Goal: Task Accomplishment & Management: Manage account settings

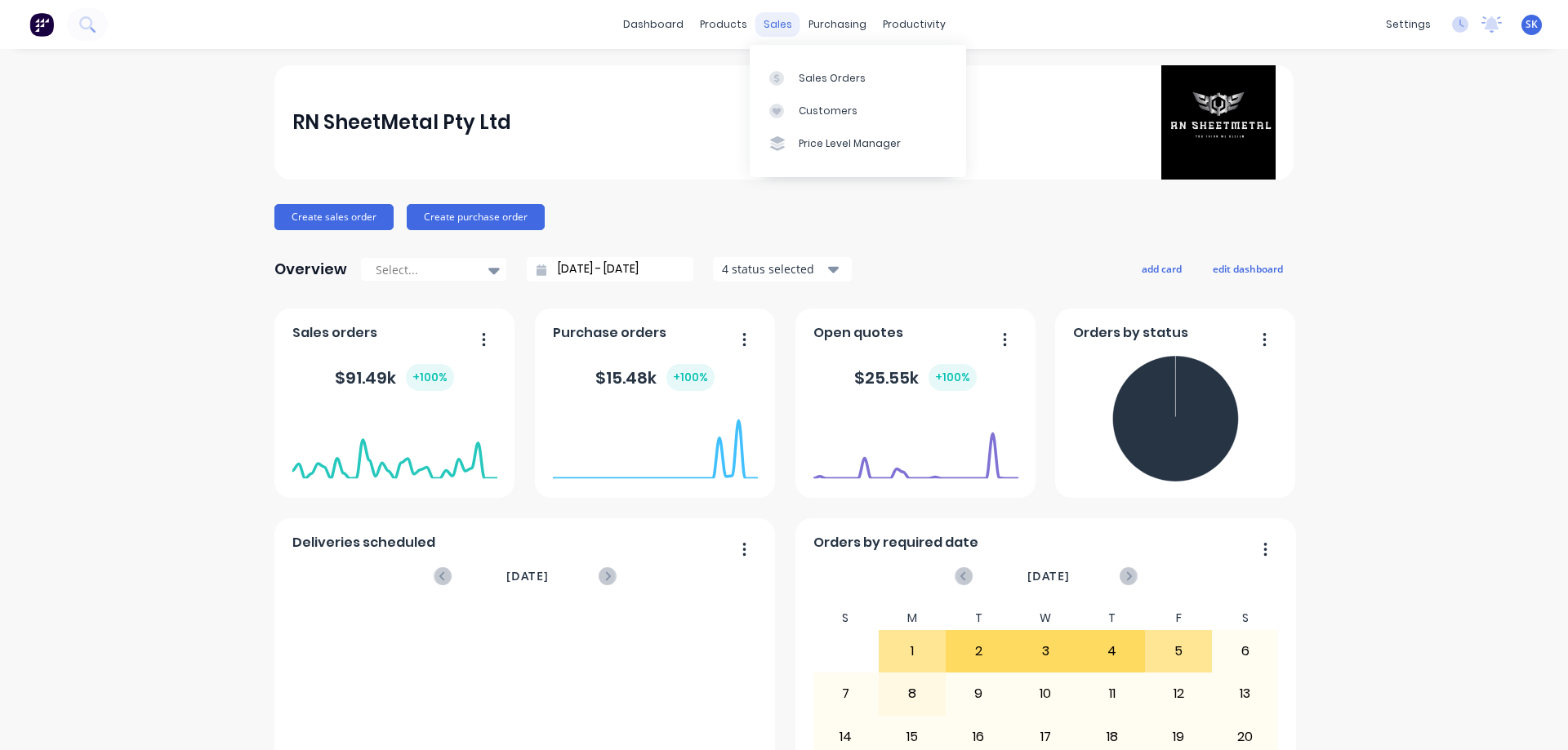
click at [765, 25] on div "sales" at bounding box center [777, 24] width 45 height 25
click at [786, 71] on div at bounding box center [781, 78] width 25 height 15
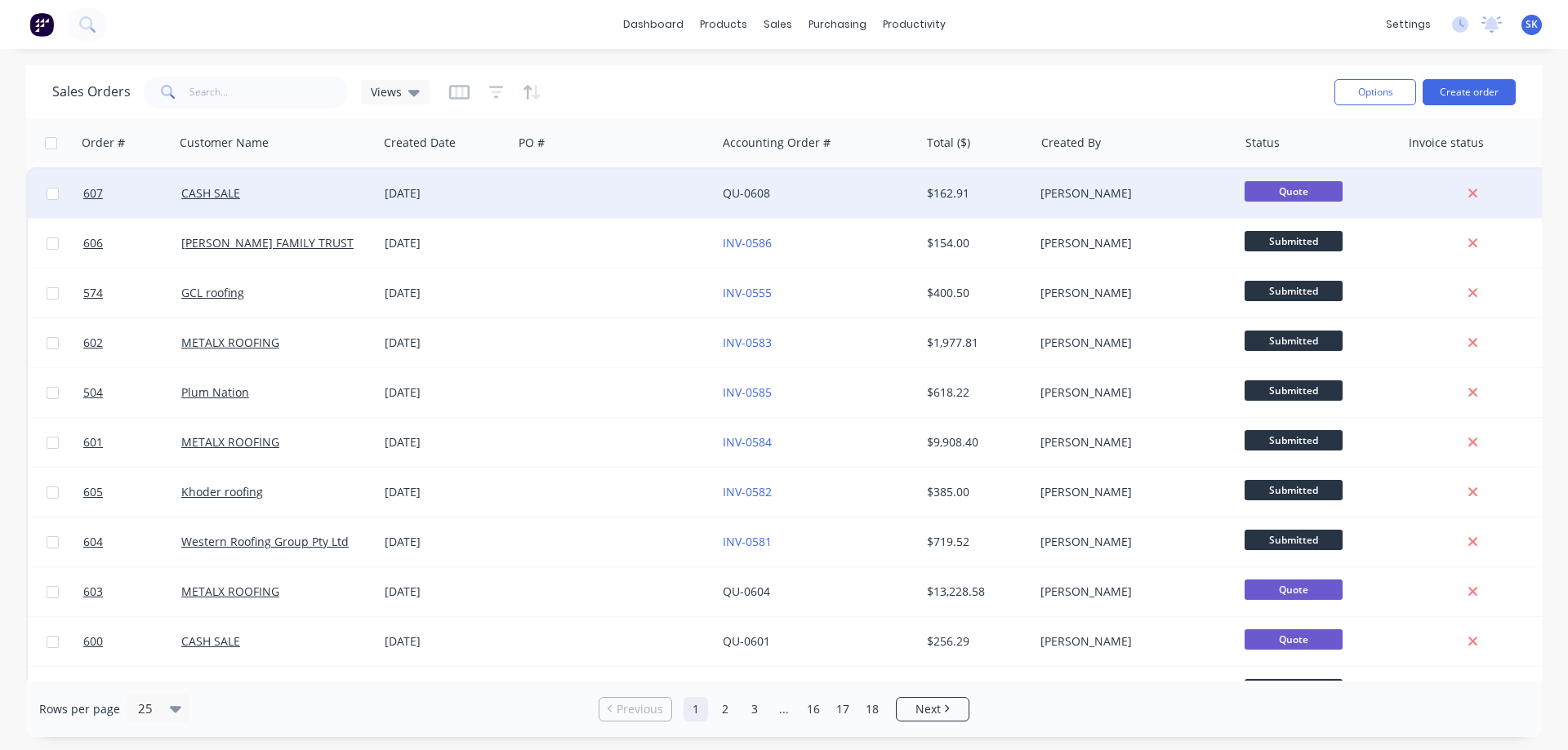
click at [400, 189] on div "[DATE]" at bounding box center [445, 193] width 122 height 16
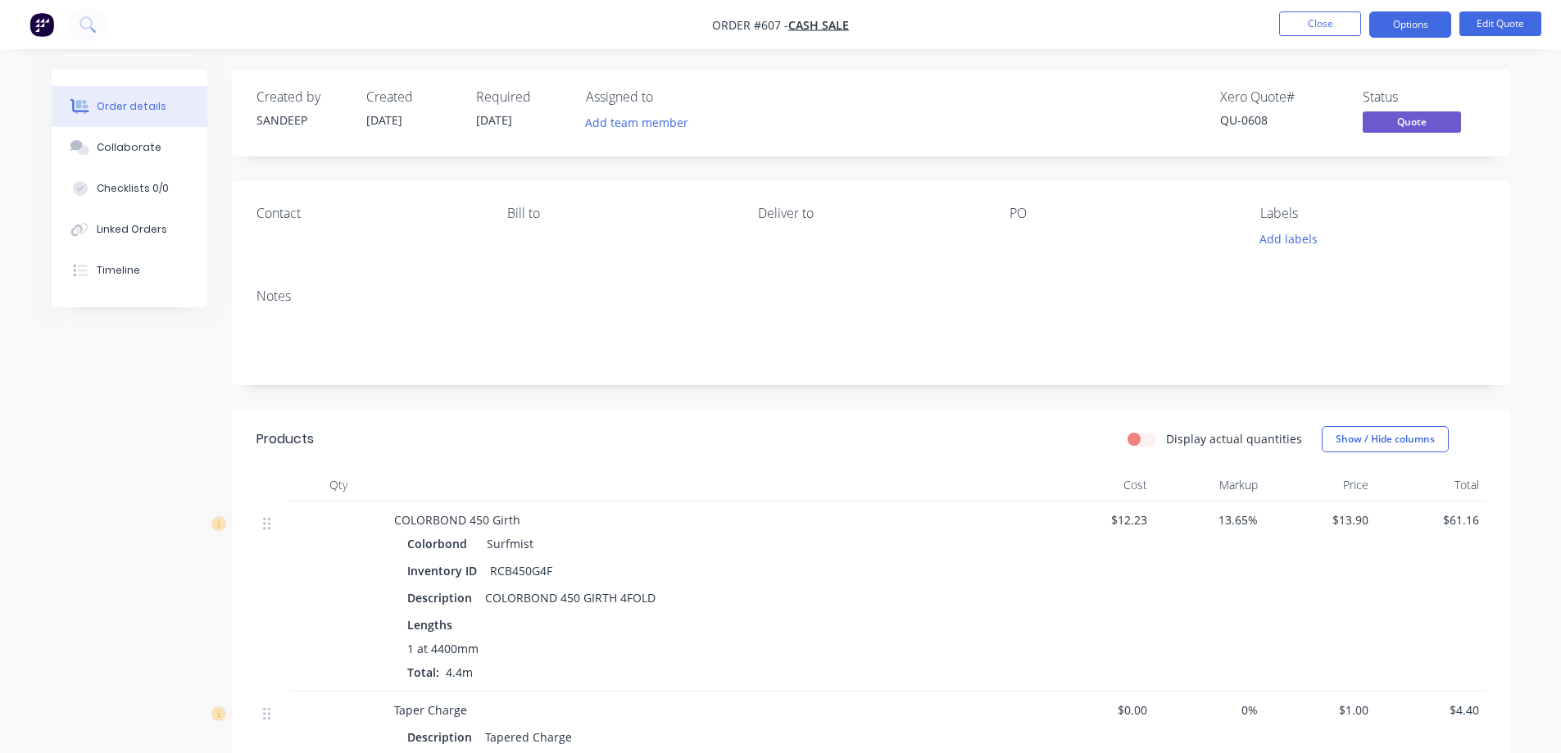
click at [799, 212] on div "Deliver to" at bounding box center [870, 214] width 225 height 16
click at [1507, 19] on button "Edit Quote" at bounding box center [1501, 23] width 82 height 25
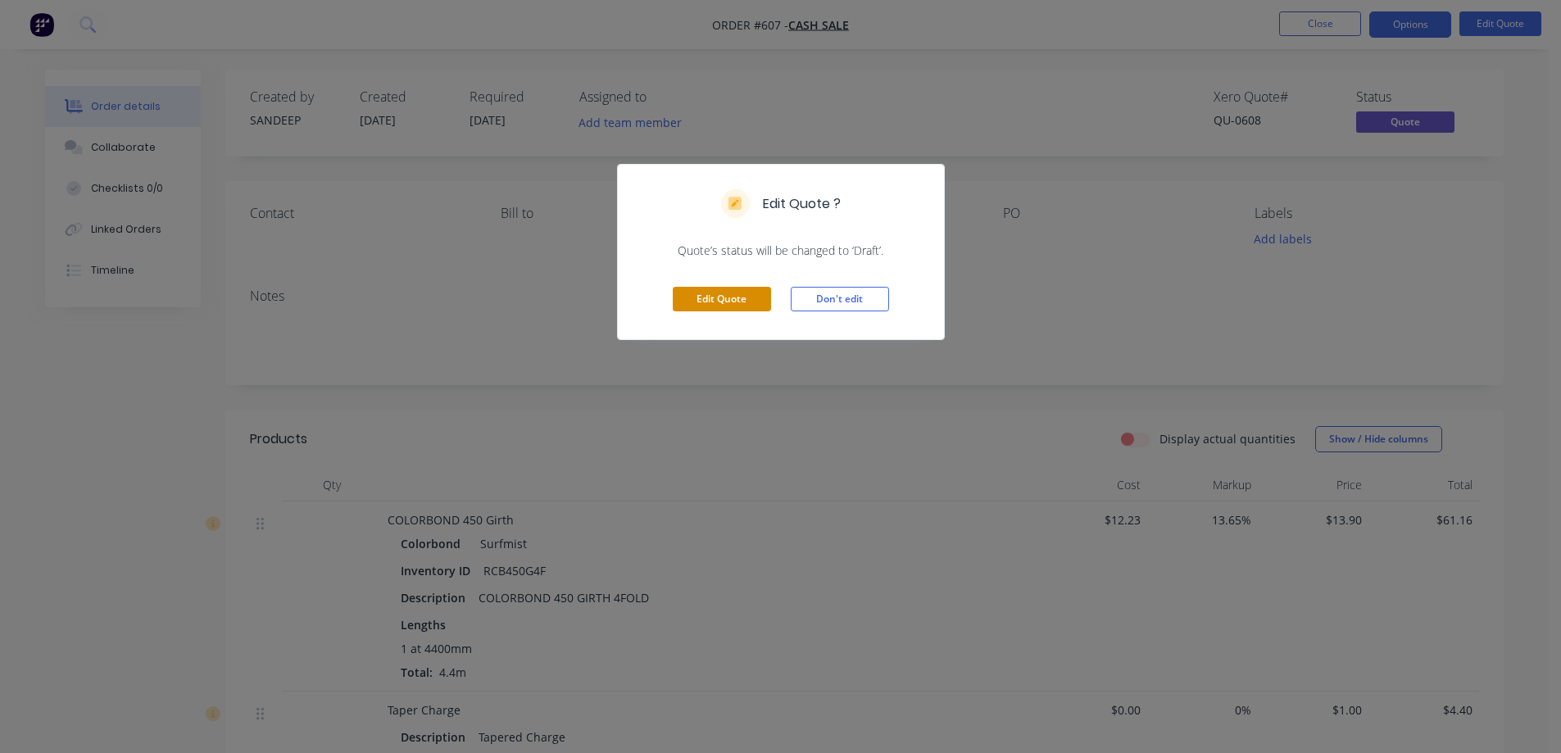
click at [728, 301] on button "Edit Quote" at bounding box center [722, 299] width 98 height 25
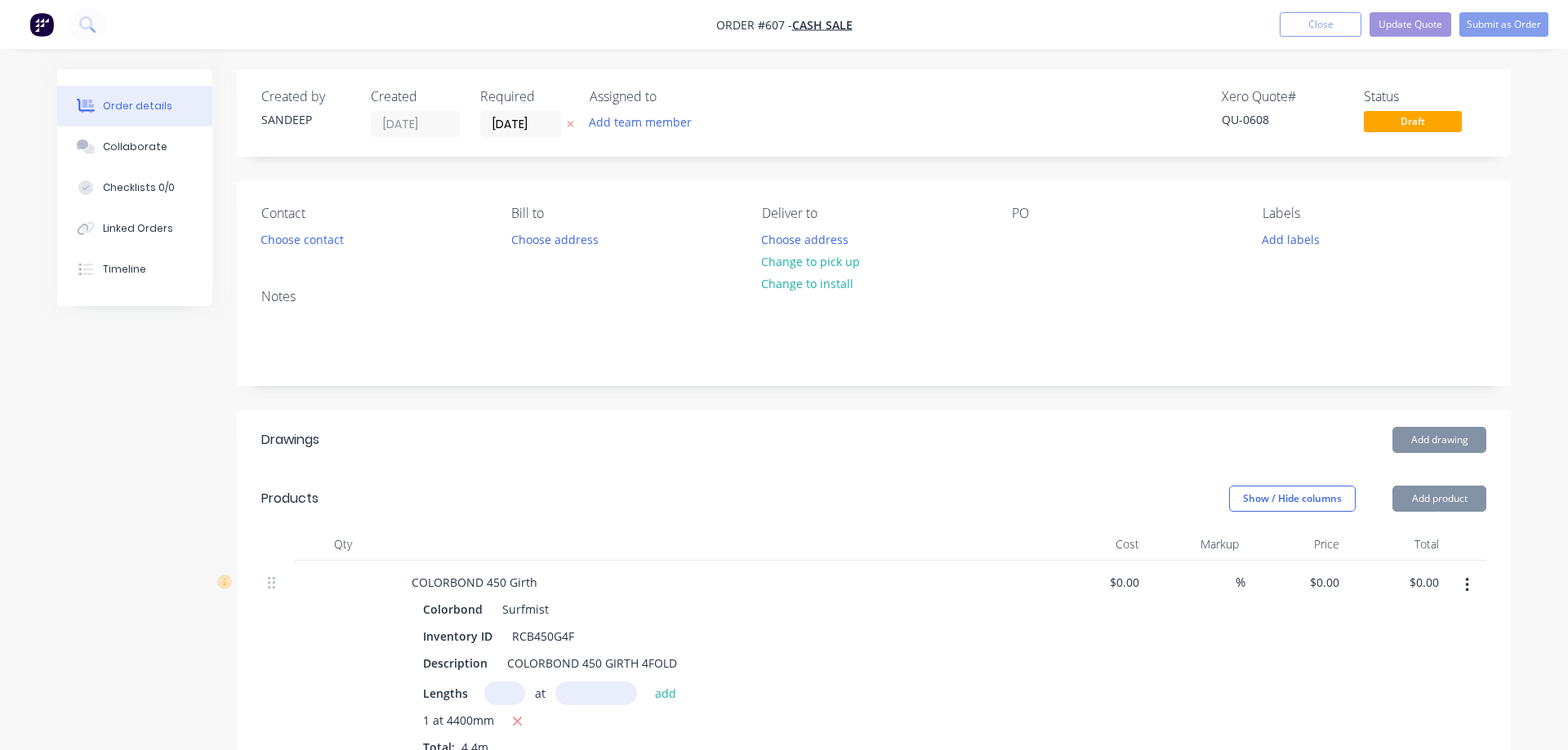
type input "$12.23"
type input "13.65"
type input "$13.90"
type input "$61.16"
type input "$1.00"
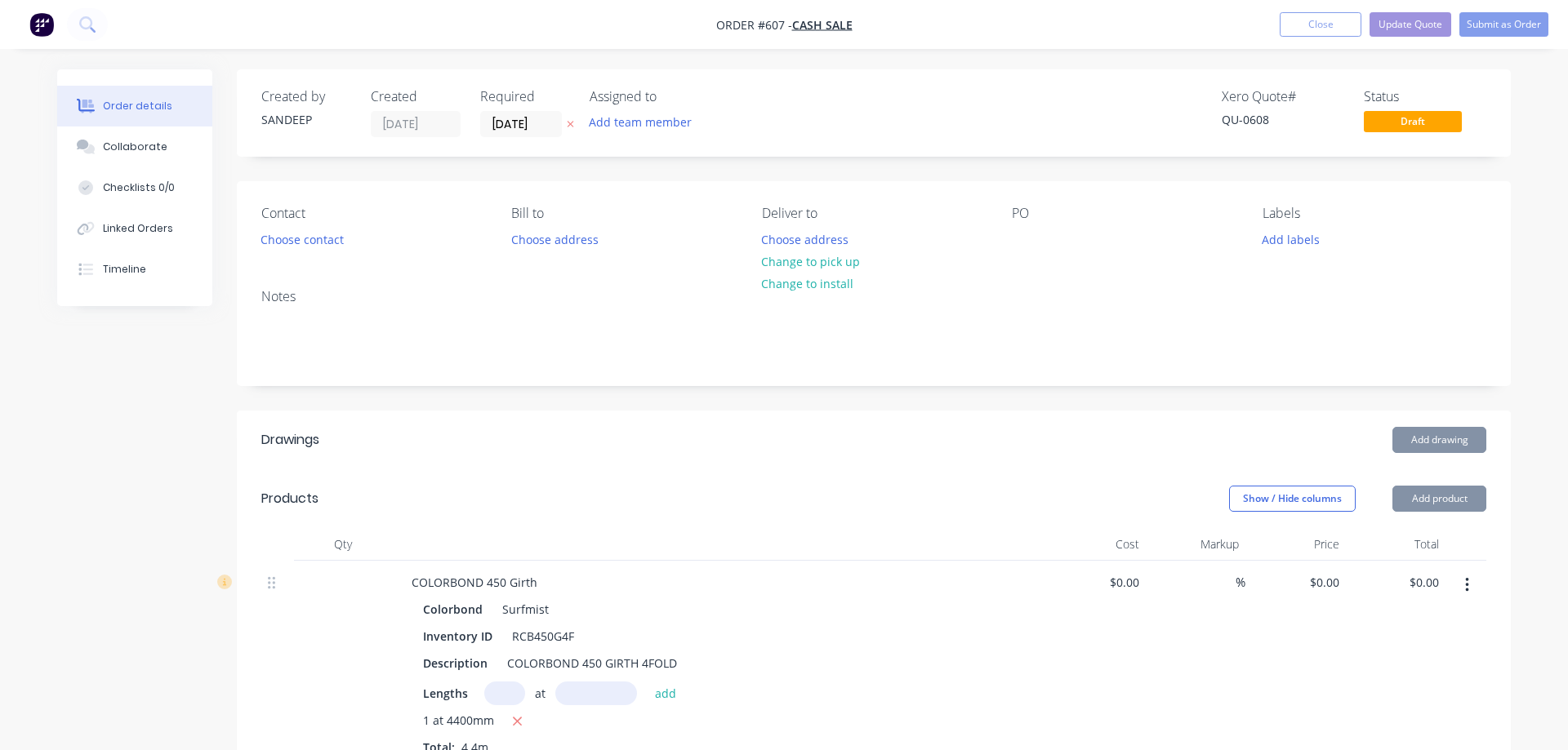
type input "$4.40"
type input "$15.59"
type input "13.92"
type input "$17.76"
type input "$78.14"
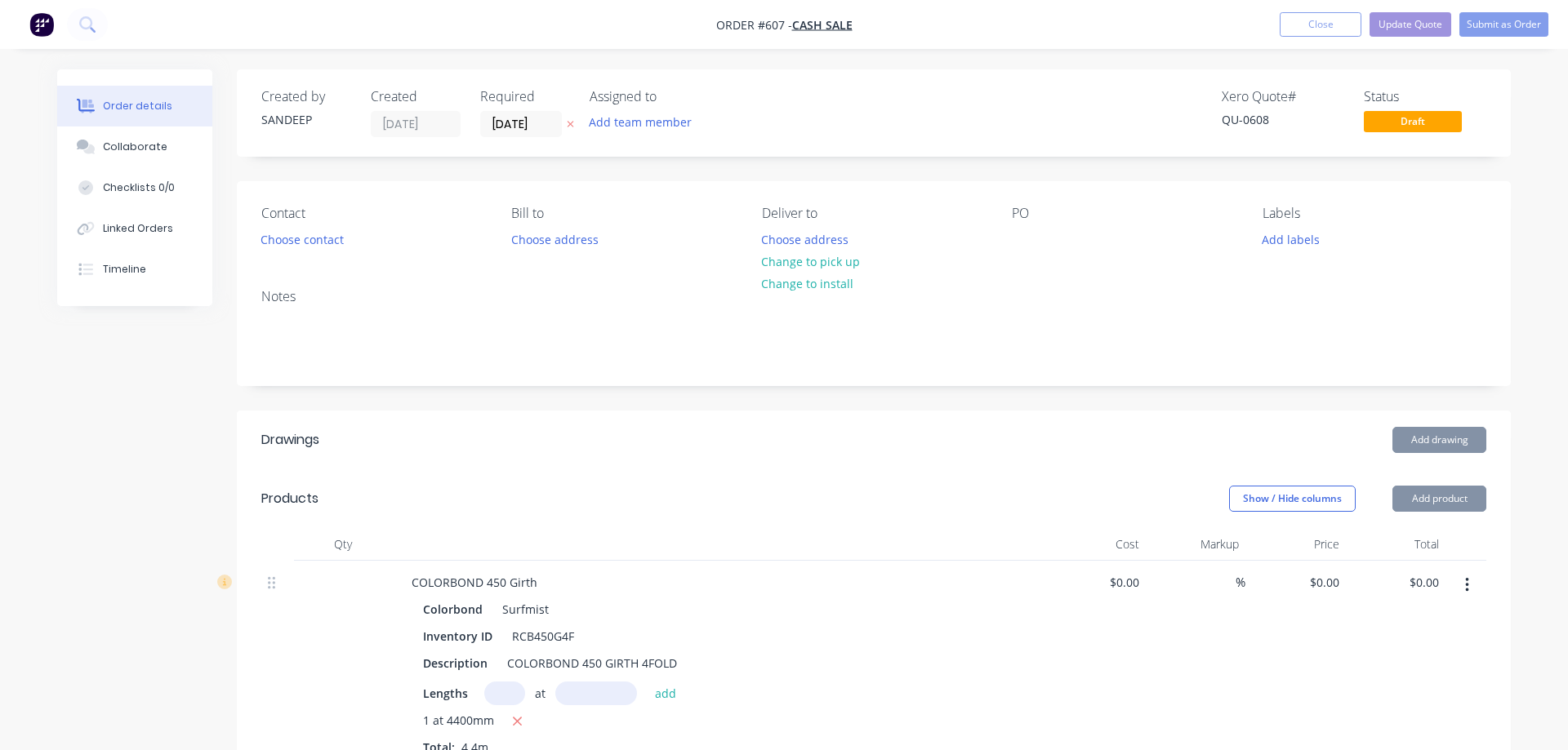
type input "$1.00"
type input "$4.40"
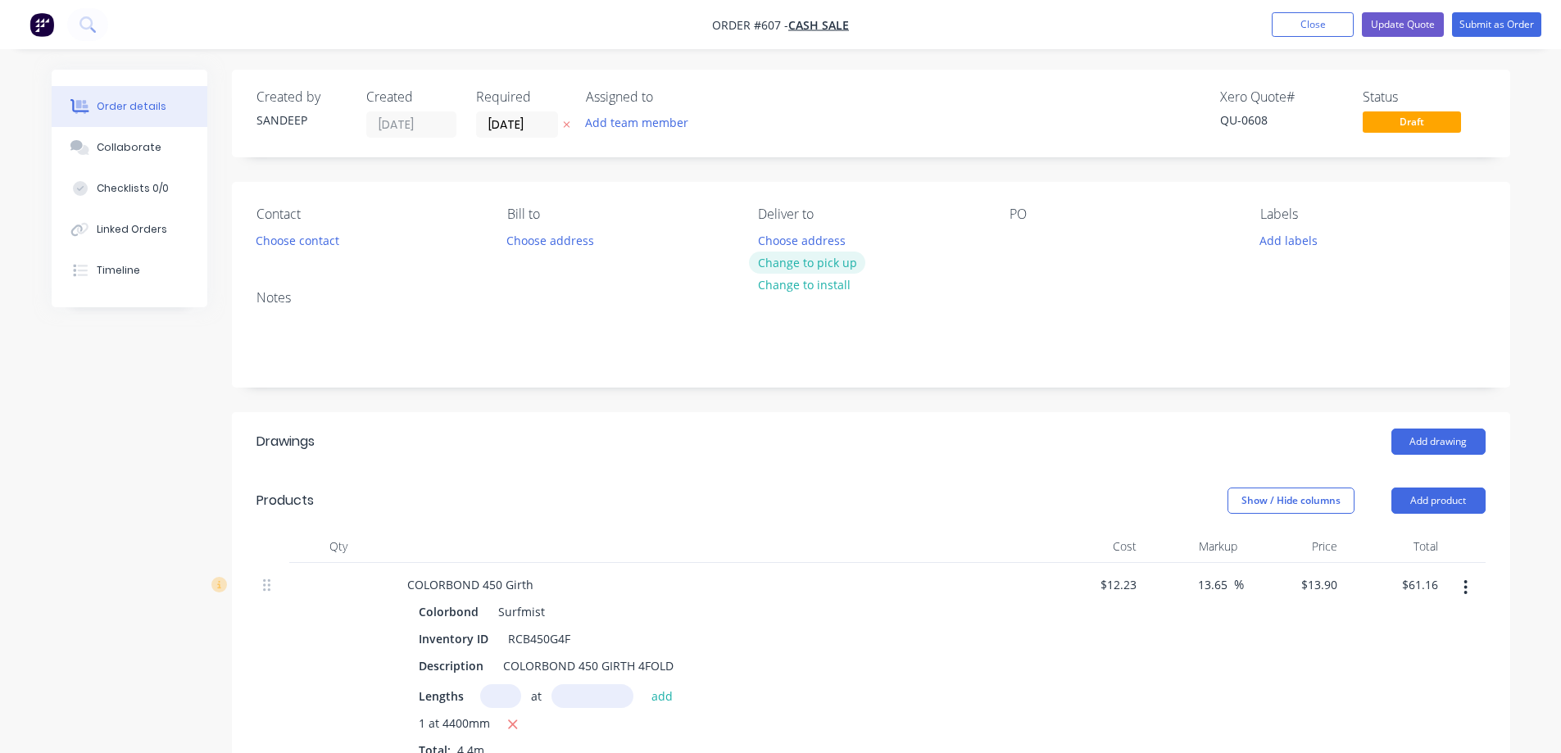
click at [784, 271] on button "Change to pick up" at bounding box center [807, 263] width 116 height 22
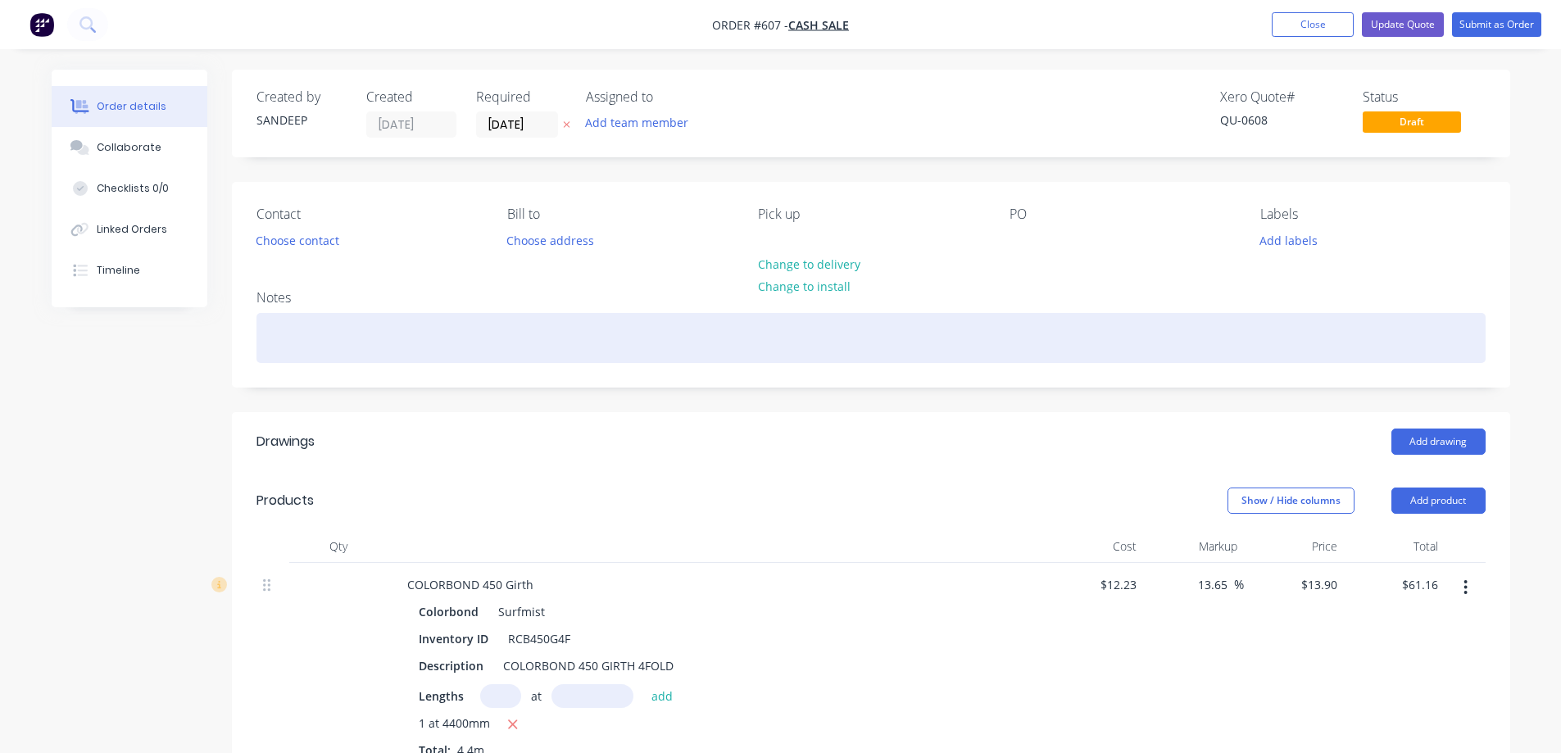
click at [732, 340] on div at bounding box center [871, 338] width 1229 height 50
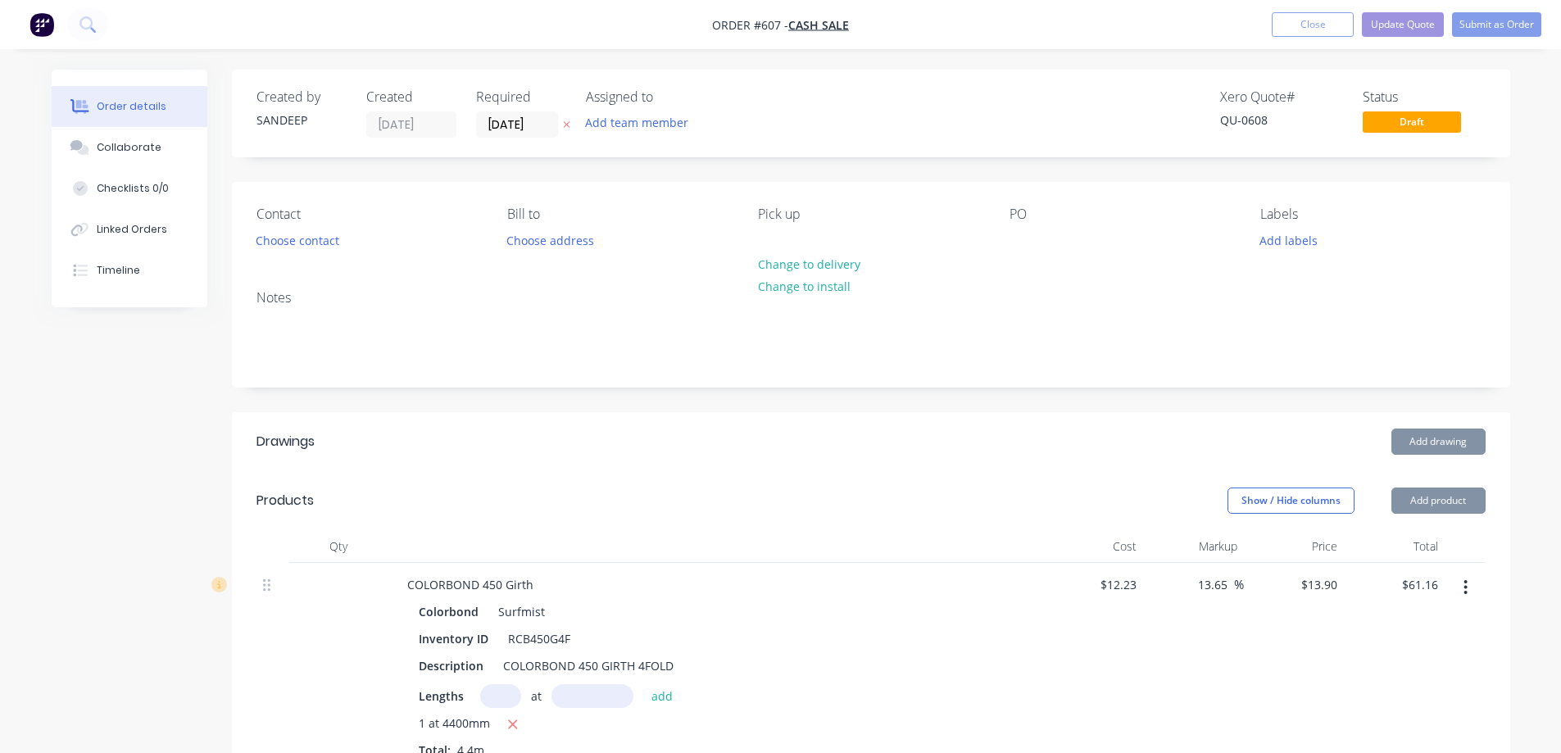
click at [727, 422] on header "Drawings Add drawing" at bounding box center [871, 441] width 1279 height 59
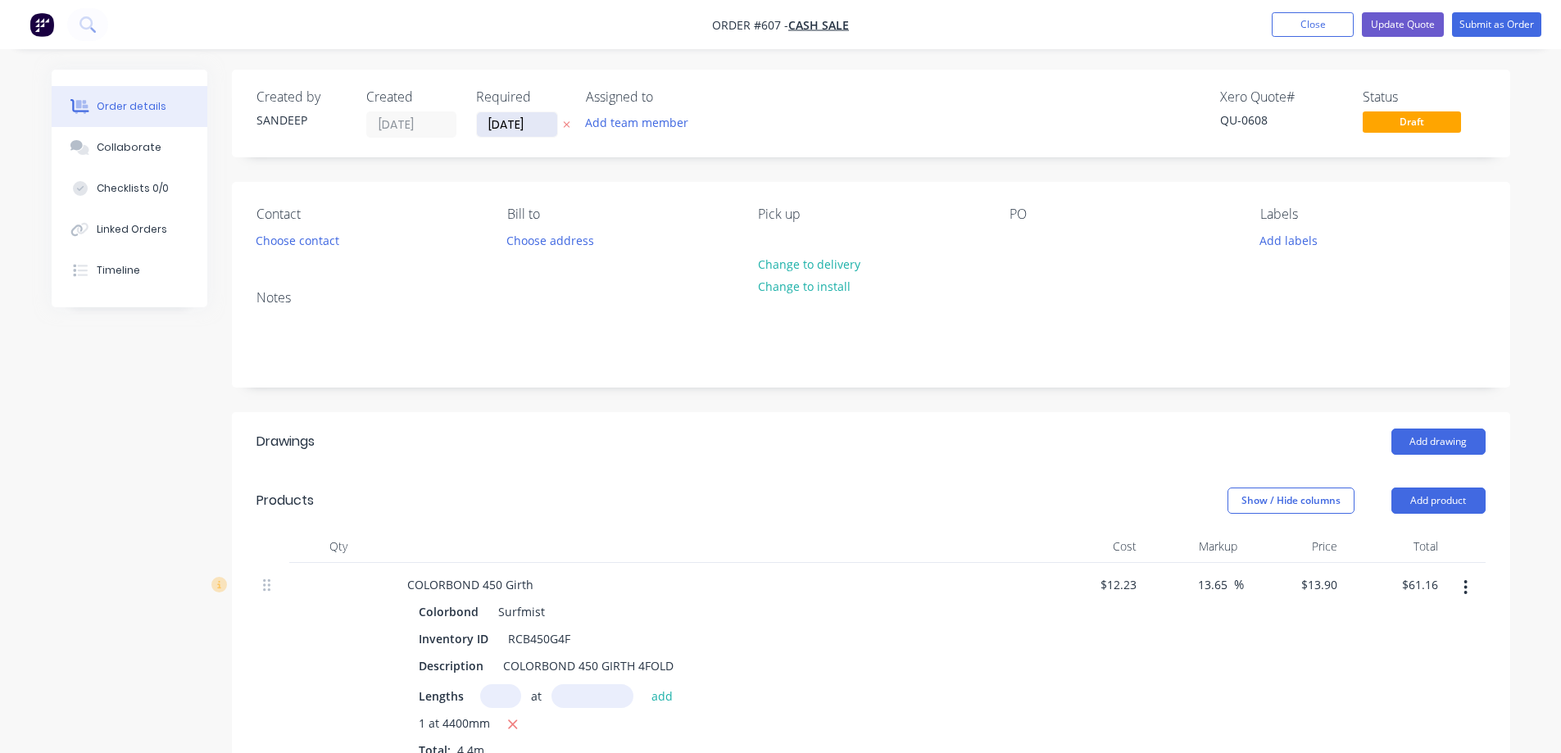
click at [500, 123] on input "[DATE]" at bounding box center [517, 124] width 80 height 25
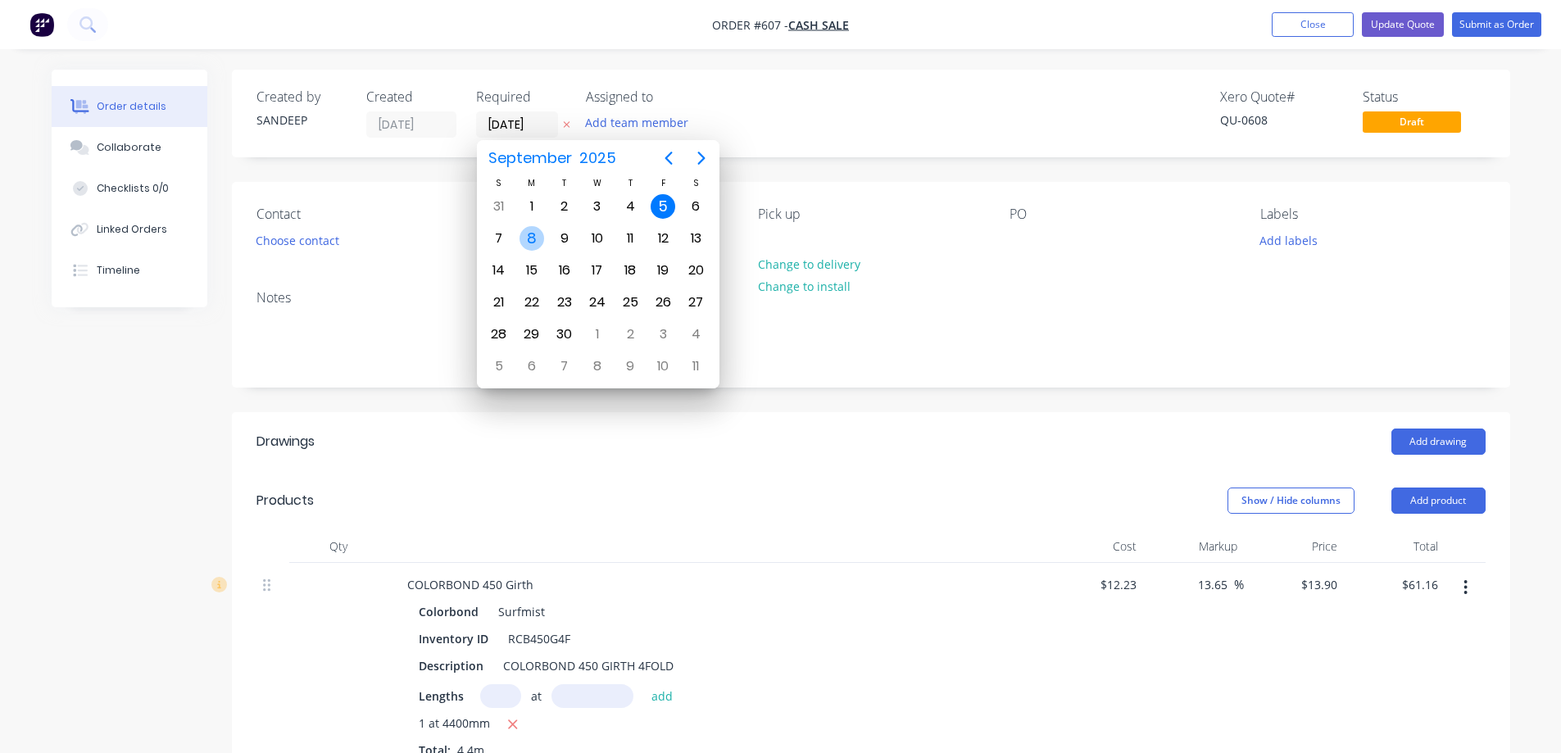
click at [525, 240] on div "8" at bounding box center [532, 238] width 25 height 25
type input "[DATE]"
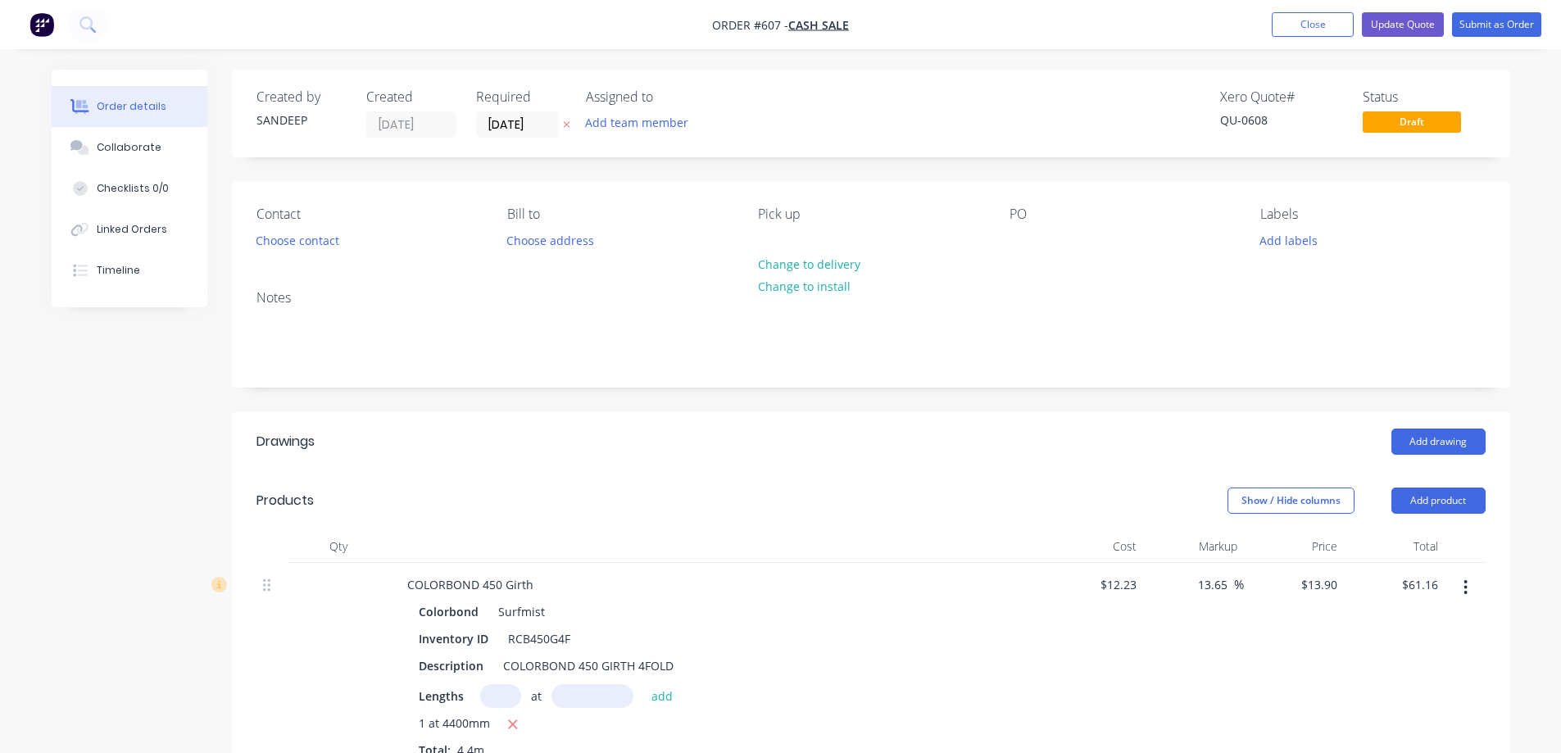
click at [720, 445] on div "Add drawing" at bounding box center [1001, 442] width 968 height 26
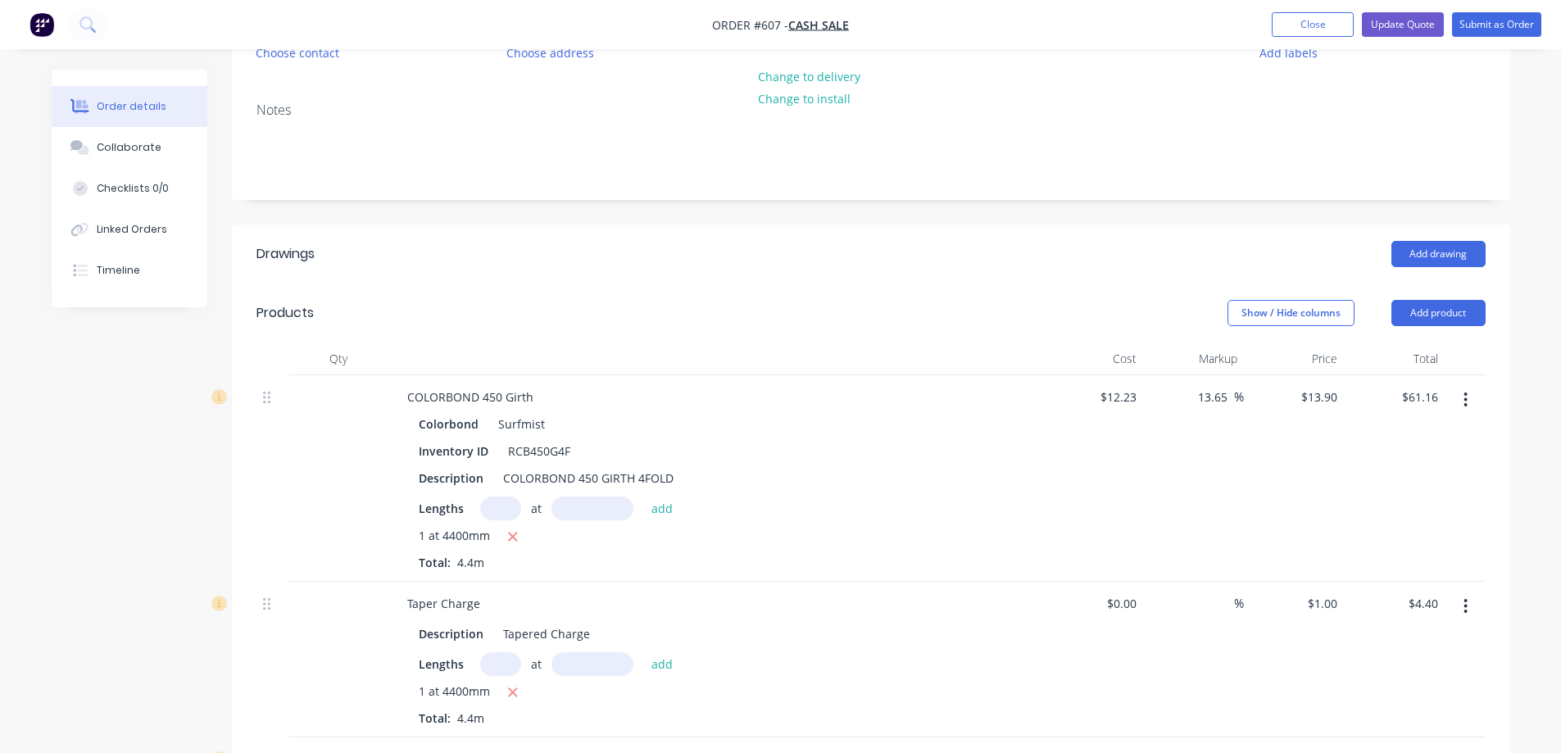
scroll to position [246, 0]
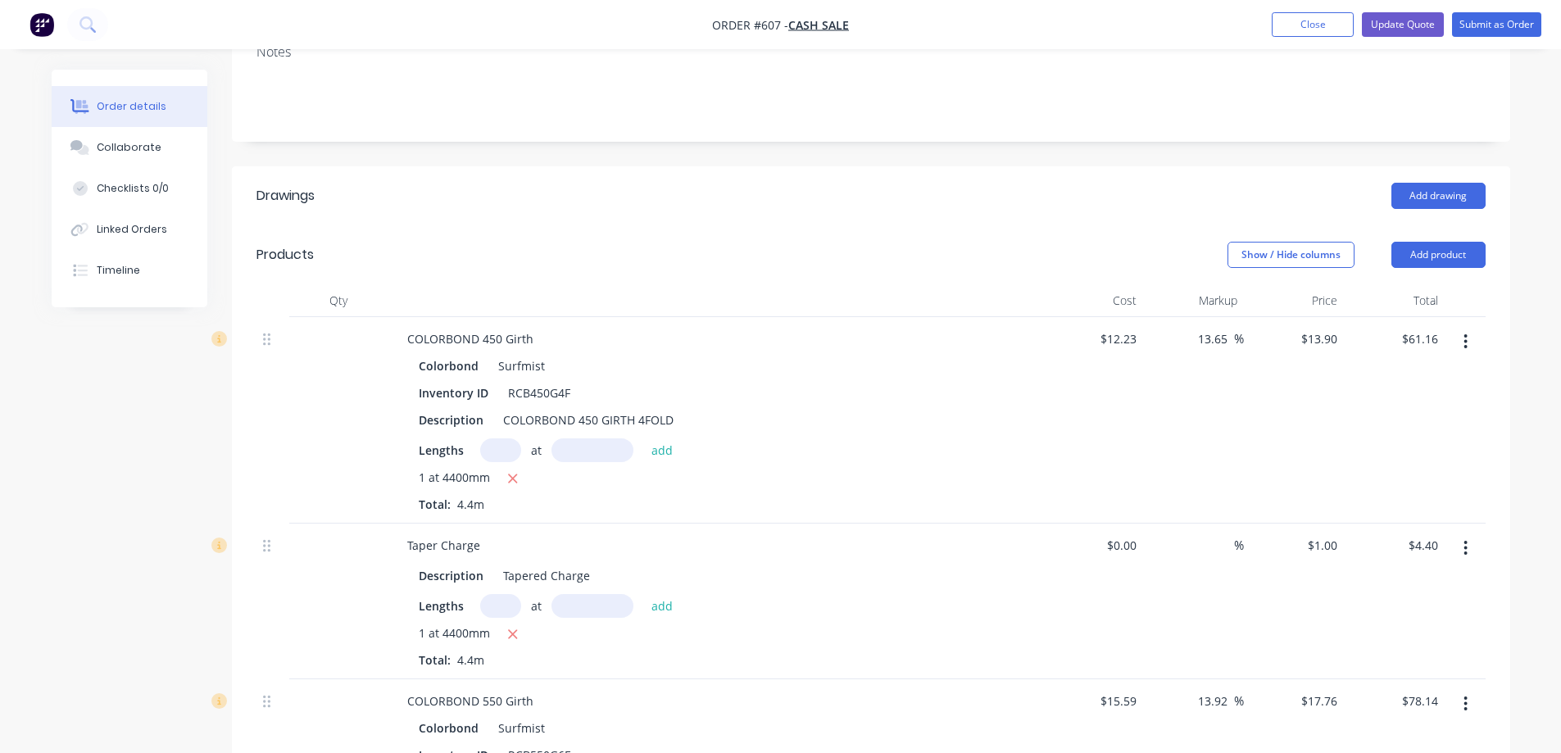
click at [1464, 333] on icon "button" at bounding box center [1466, 342] width 4 height 18
click at [1391, 388] on div "Edit" at bounding box center [1408, 385] width 126 height 24
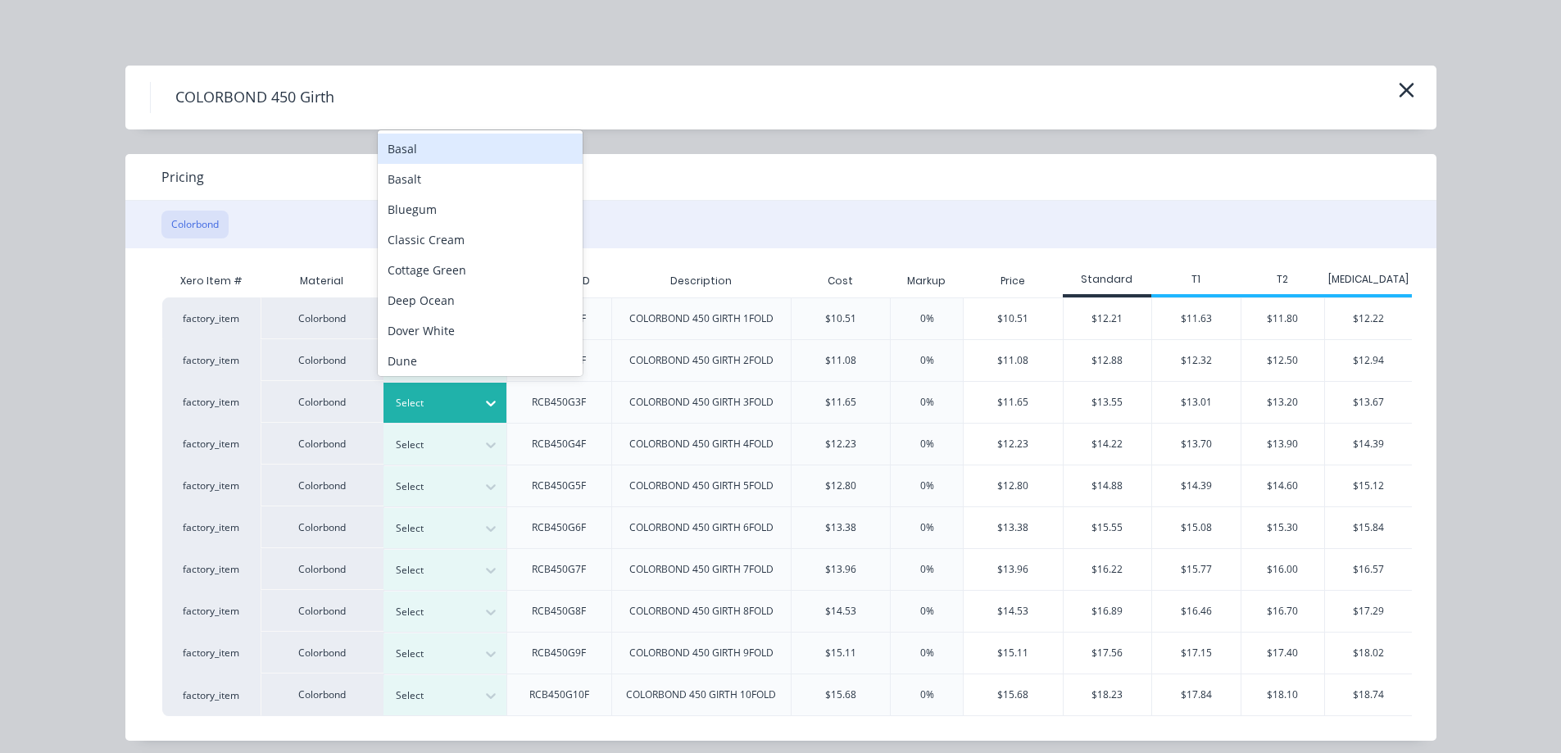
click at [477, 394] on div at bounding box center [491, 403] width 30 height 26
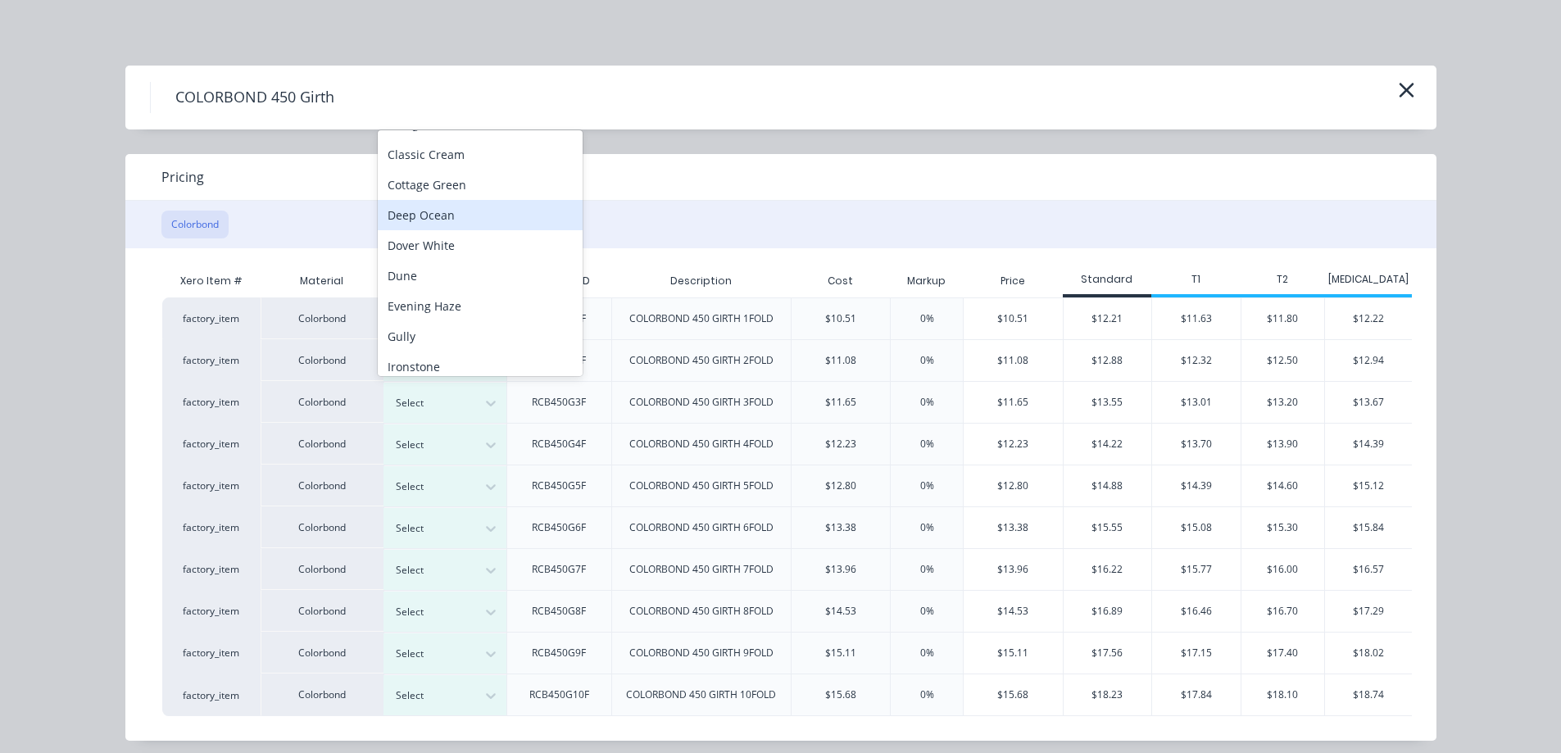
scroll to position [150, 0]
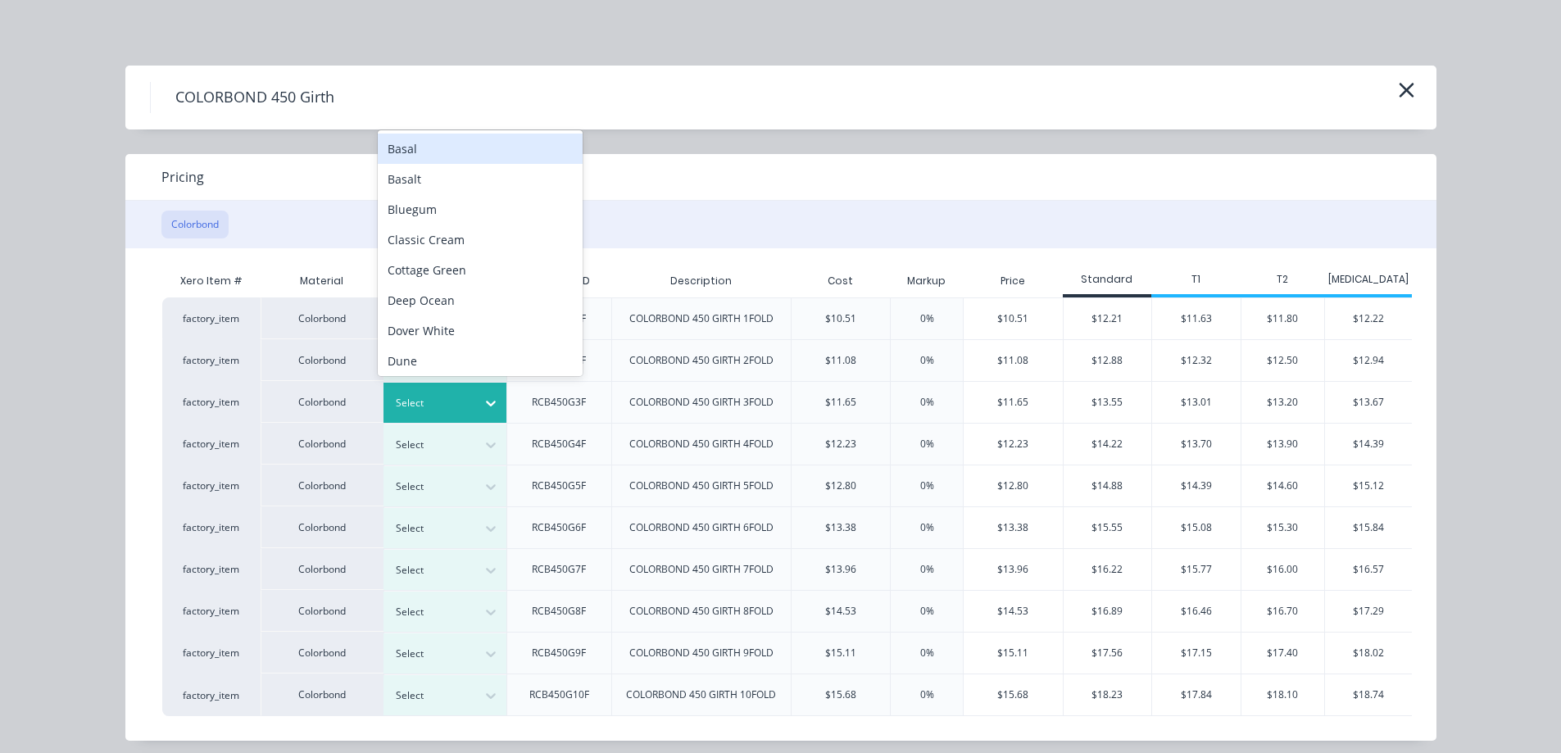
click at [483, 405] on icon at bounding box center [491, 403] width 16 height 16
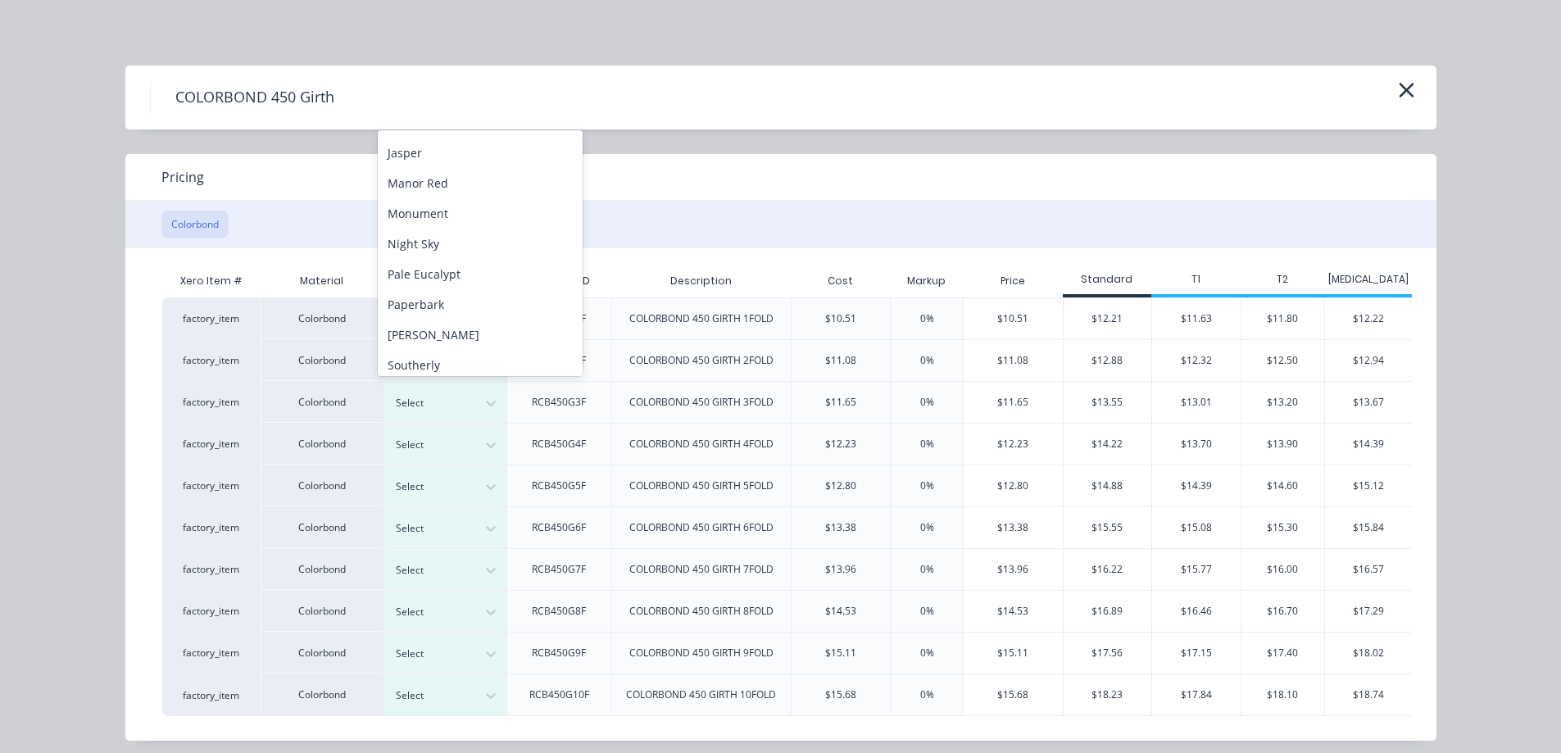
scroll to position [420, 0]
click at [443, 306] on div "Surfmist" at bounding box center [480, 305] width 205 height 30
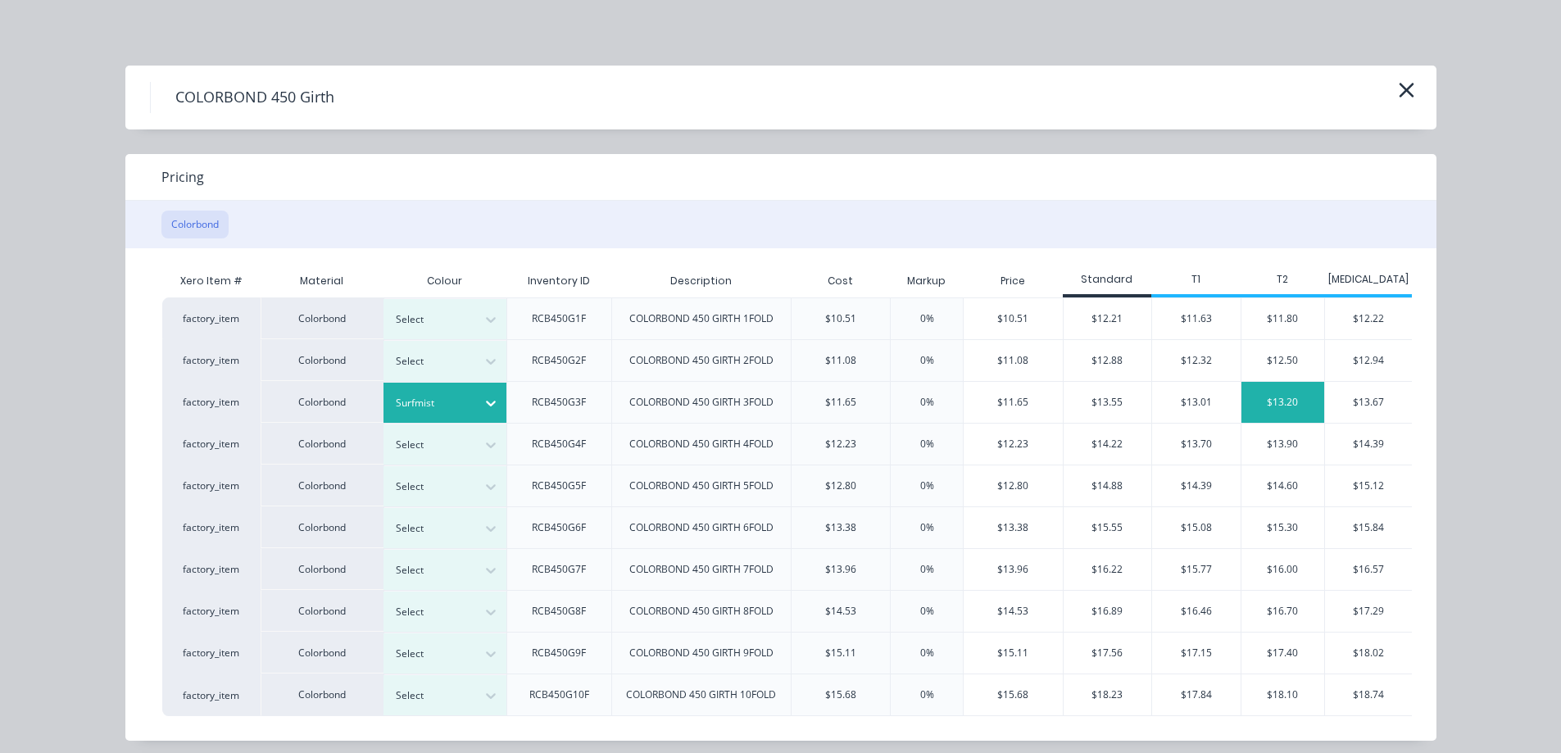
click at [1276, 403] on div "$13.20" at bounding box center [1283, 402] width 83 height 41
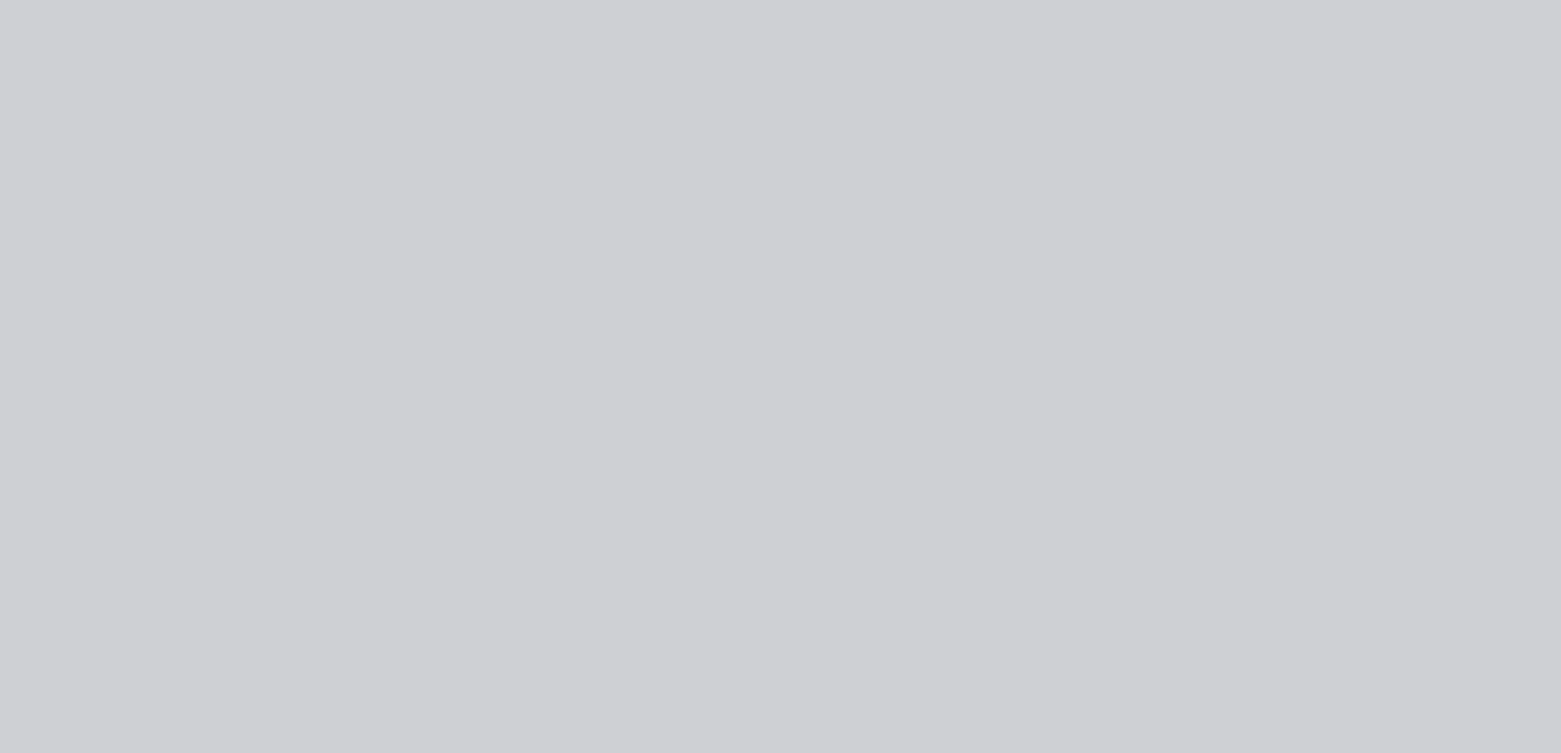
type input "7.93"
type input "$13.20"
type input "$58.08"
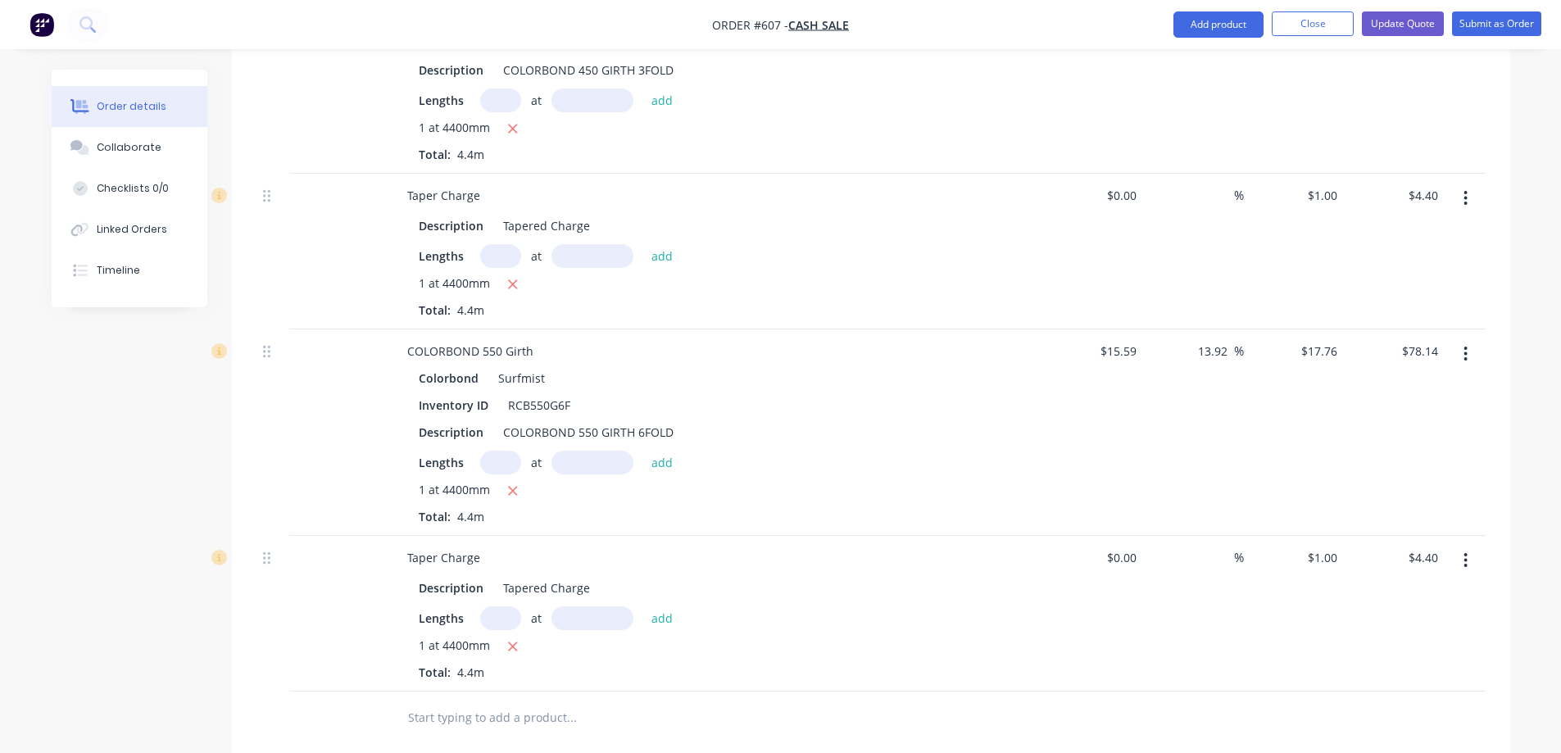
scroll to position [678, 0]
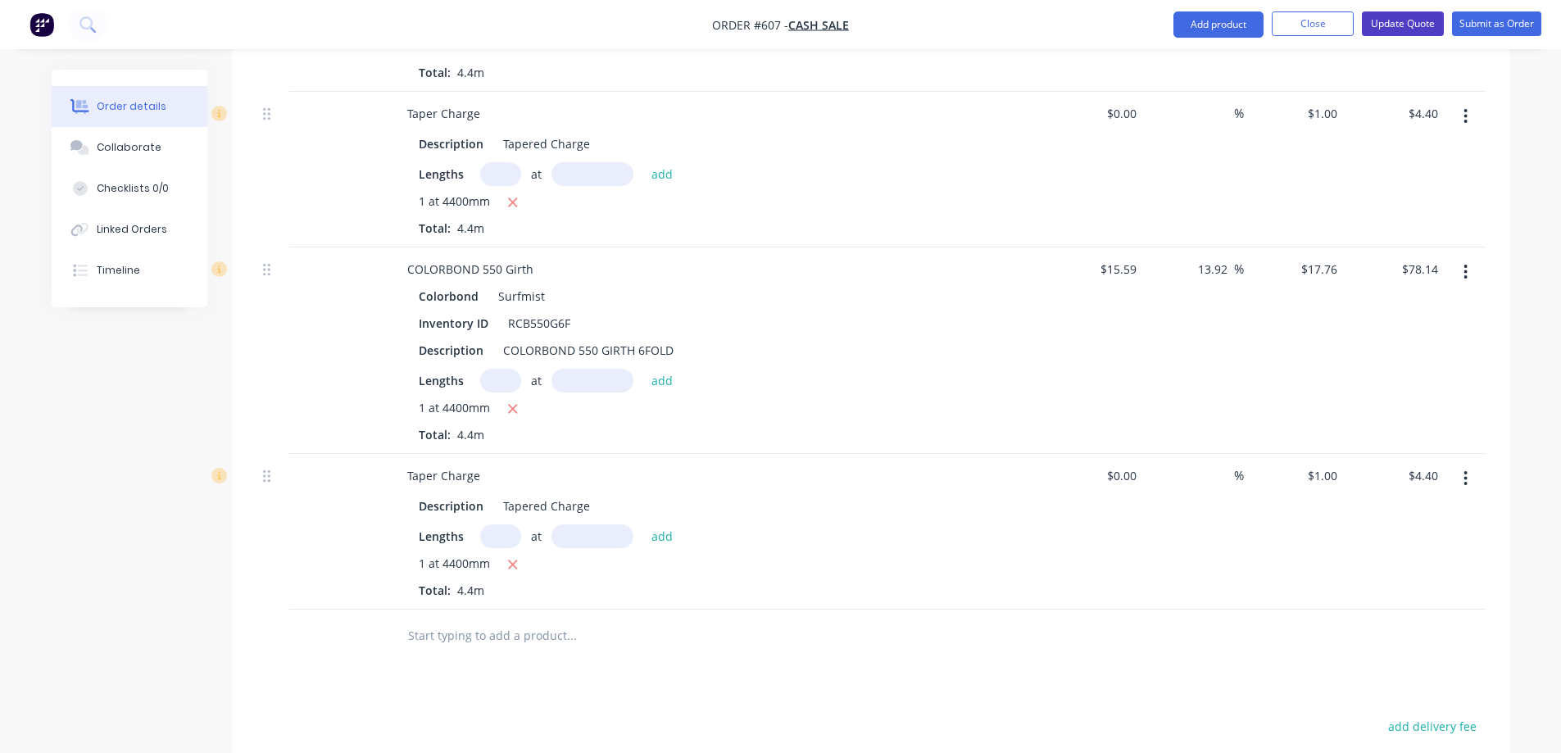
click at [1389, 28] on button "Update Quote" at bounding box center [1403, 23] width 82 height 25
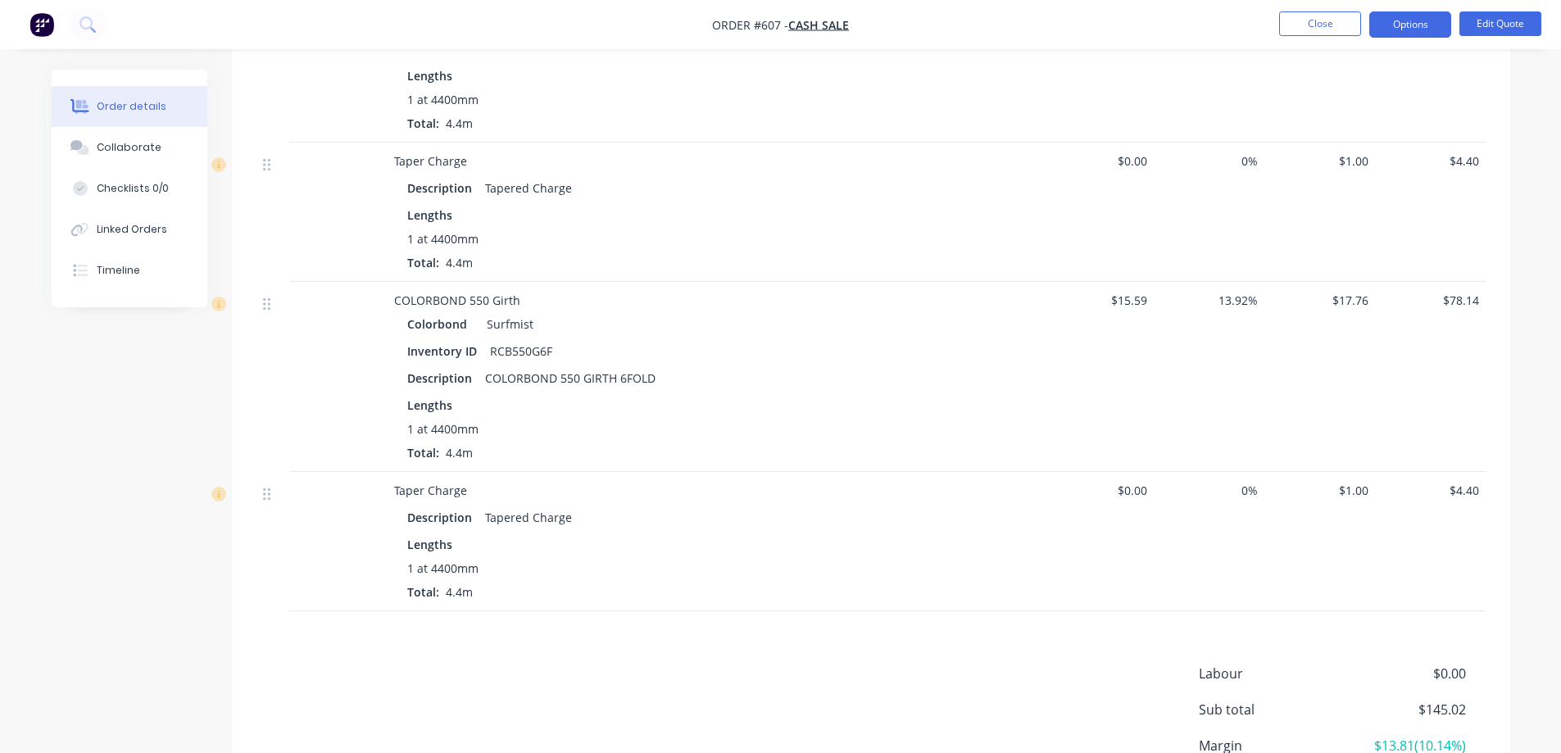
scroll to position [574, 0]
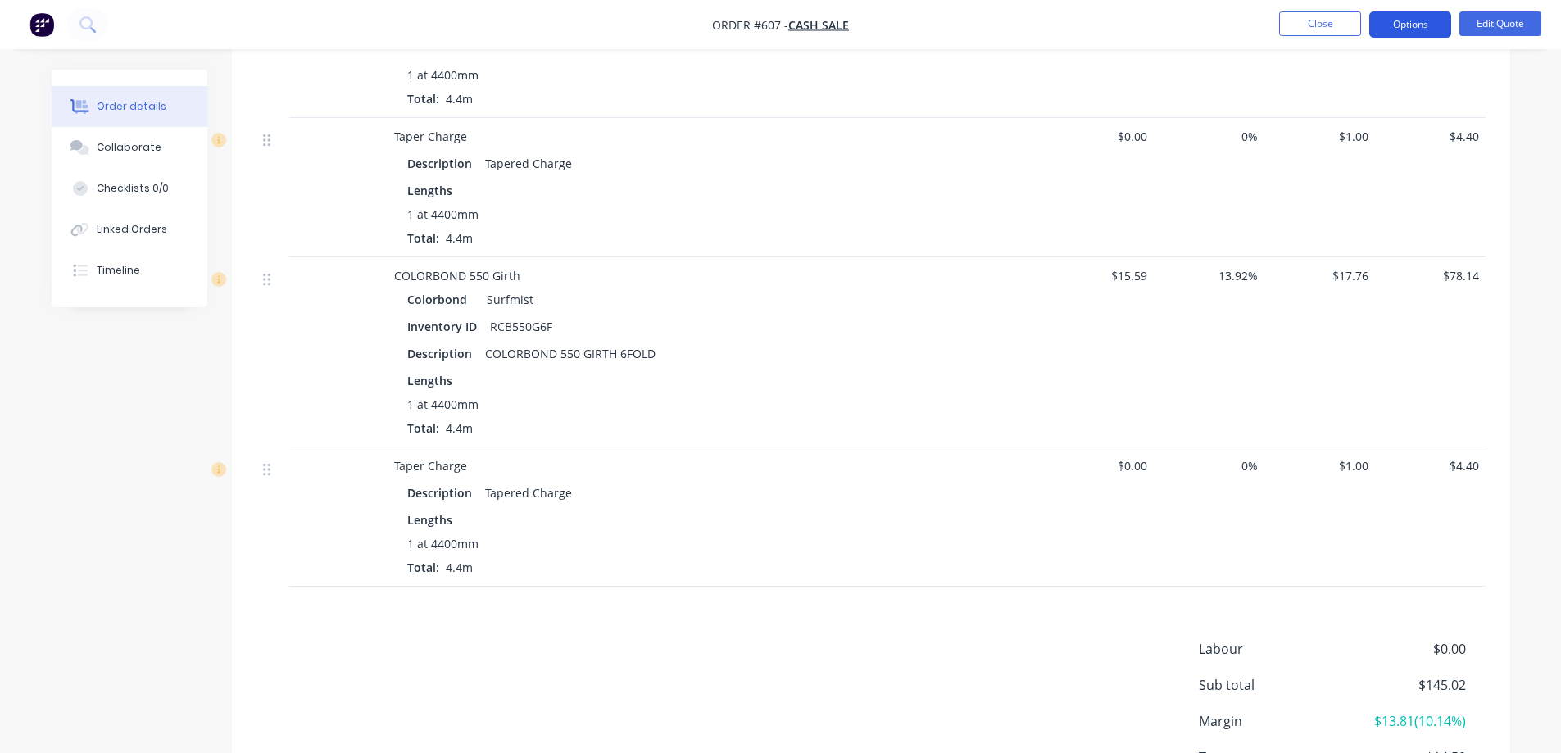
click at [1393, 30] on button "Options" at bounding box center [1411, 24] width 82 height 26
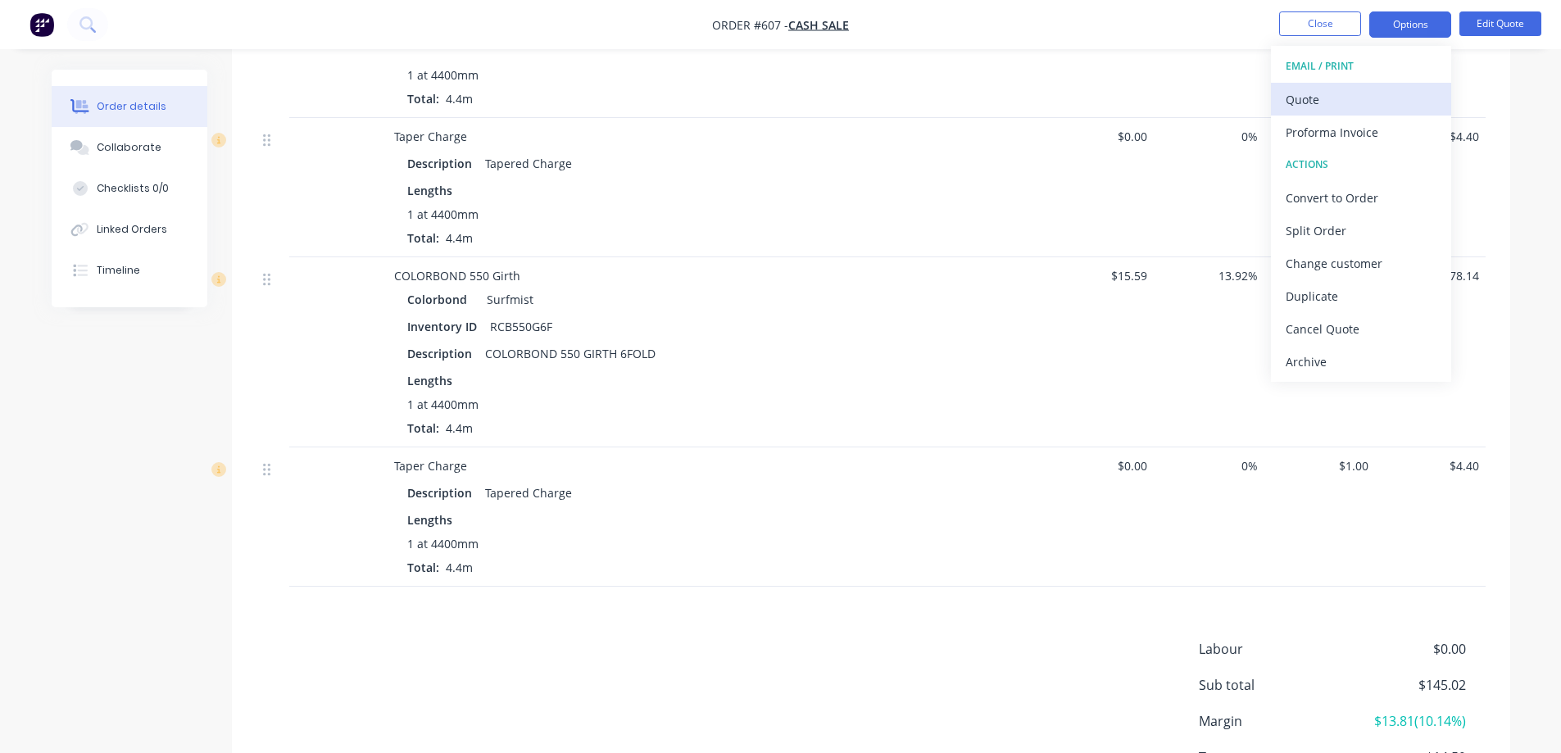
click at [1354, 93] on div "Quote" at bounding box center [1361, 100] width 151 height 24
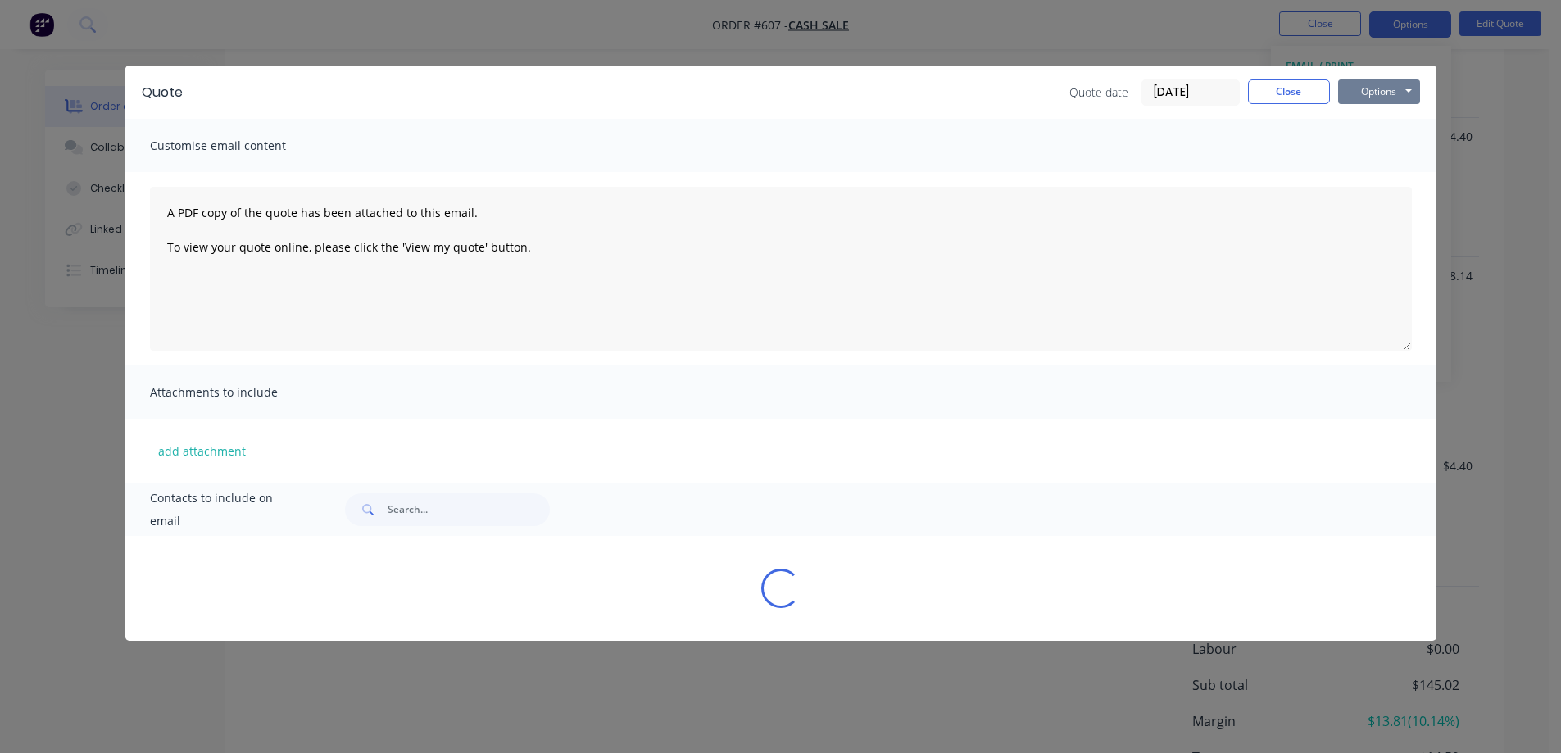
click at [1378, 98] on button "Options" at bounding box center [1379, 92] width 82 height 25
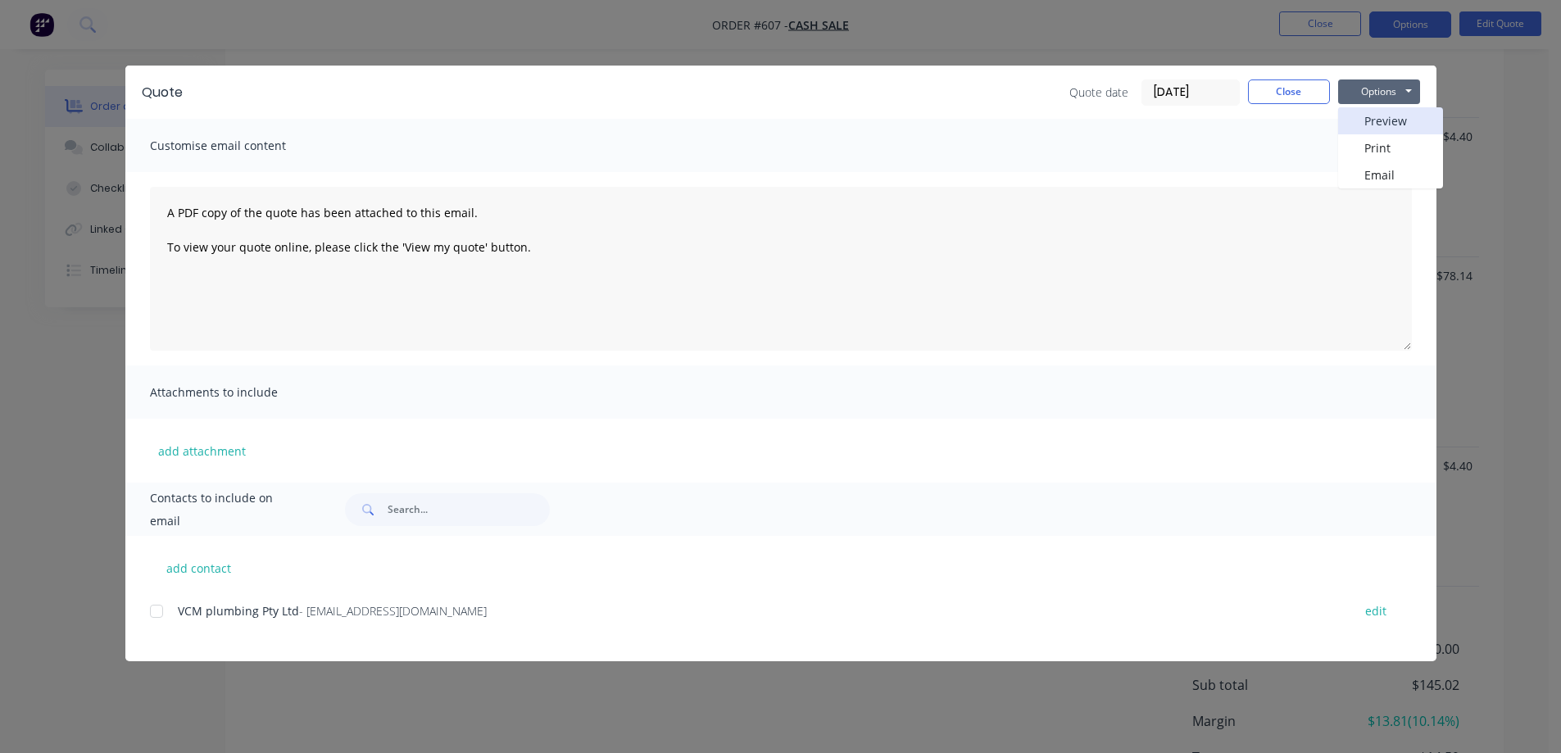
click at [1375, 121] on button "Preview" at bounding box center [1390, 120] width 105 height 27
click at [1279, 89] on button "Close" at bounding box center [1289, 92] width 82 height 25
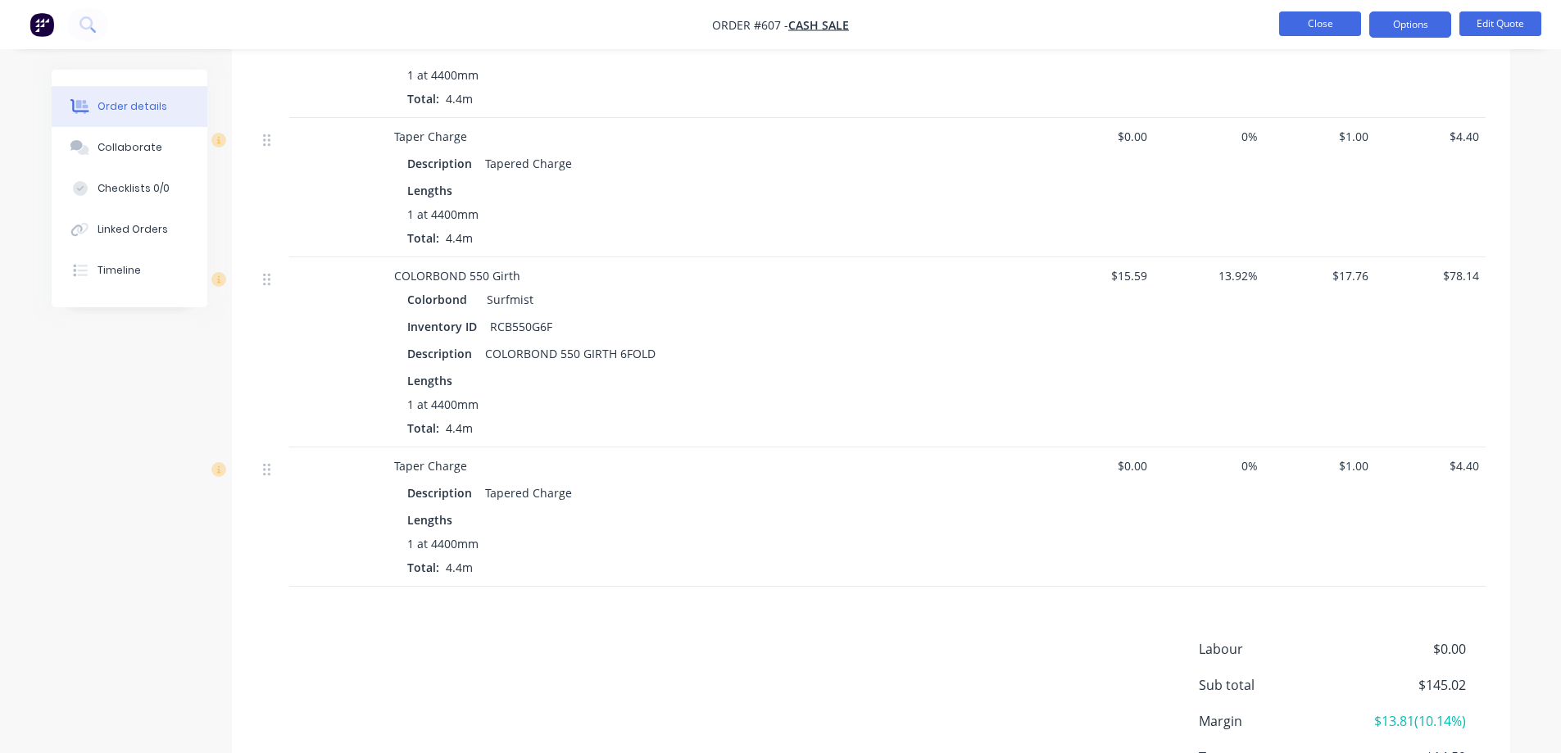
click at [1311, 23] on button "Close" at bounding box center [1320, 23] width 82 height 25
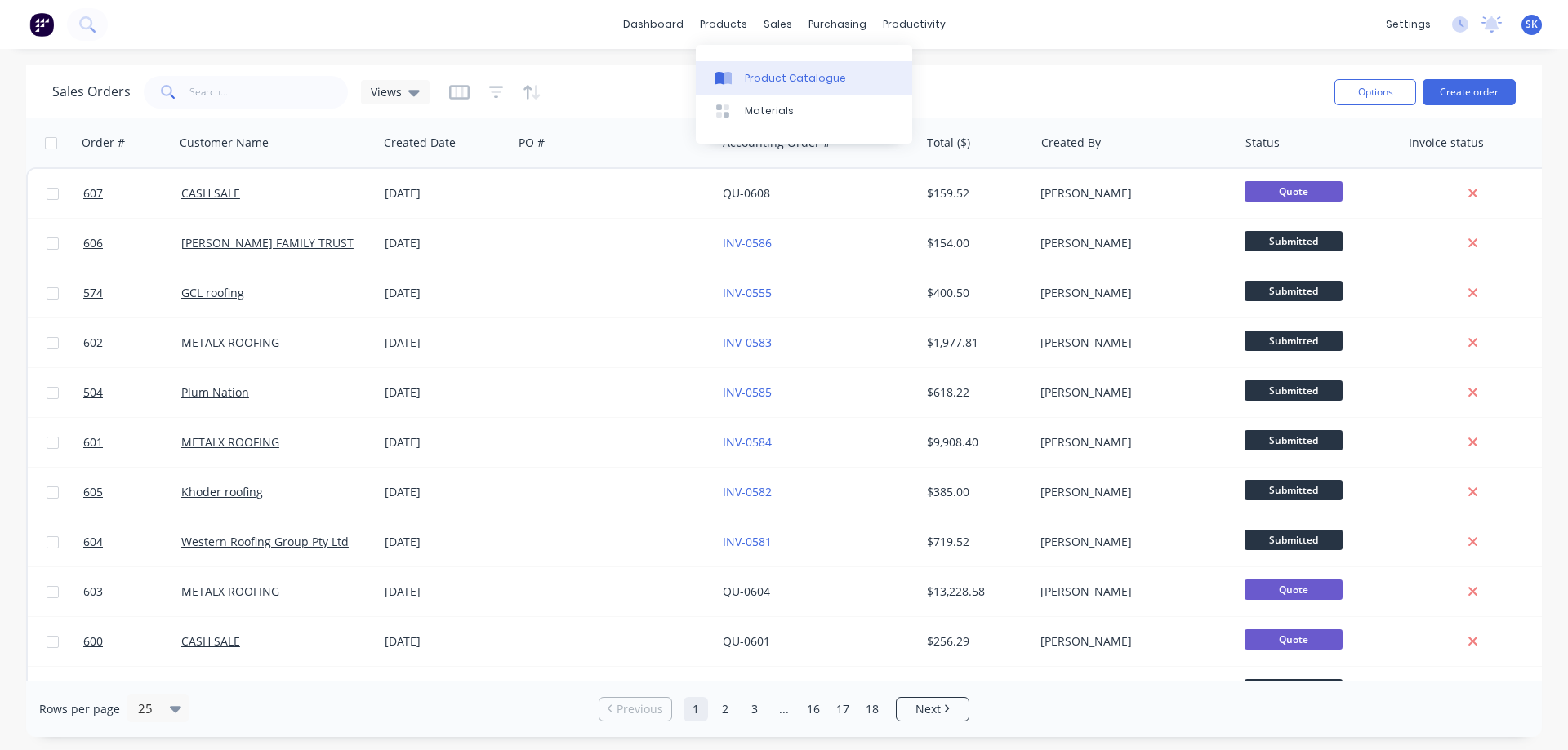
click at [753, 74] on div "Product Catalogue" at bounding box center [796, 78] width 102 height 15
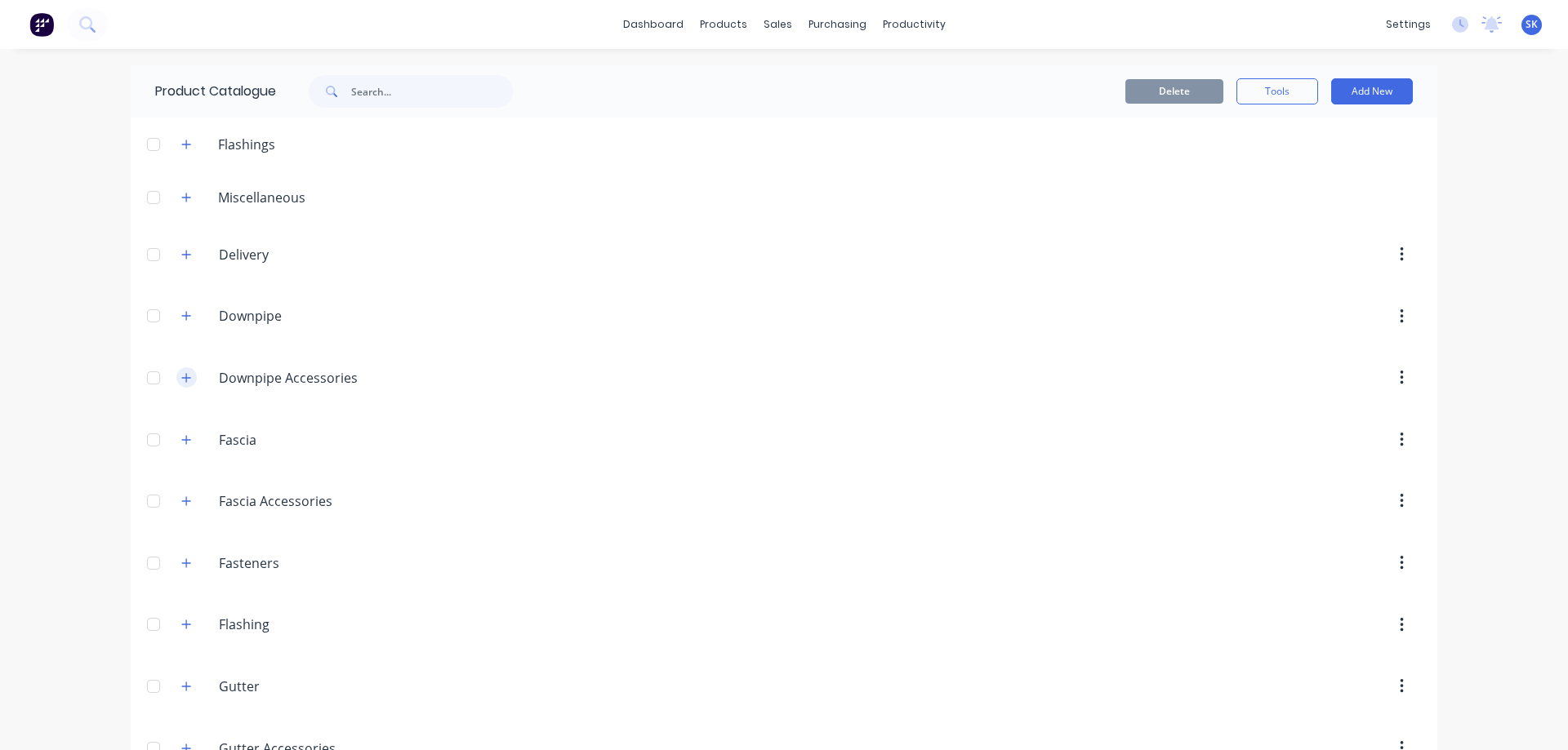
click at [181, 373] on icon "button" at bounding box center [186, 377] width 10 height 11
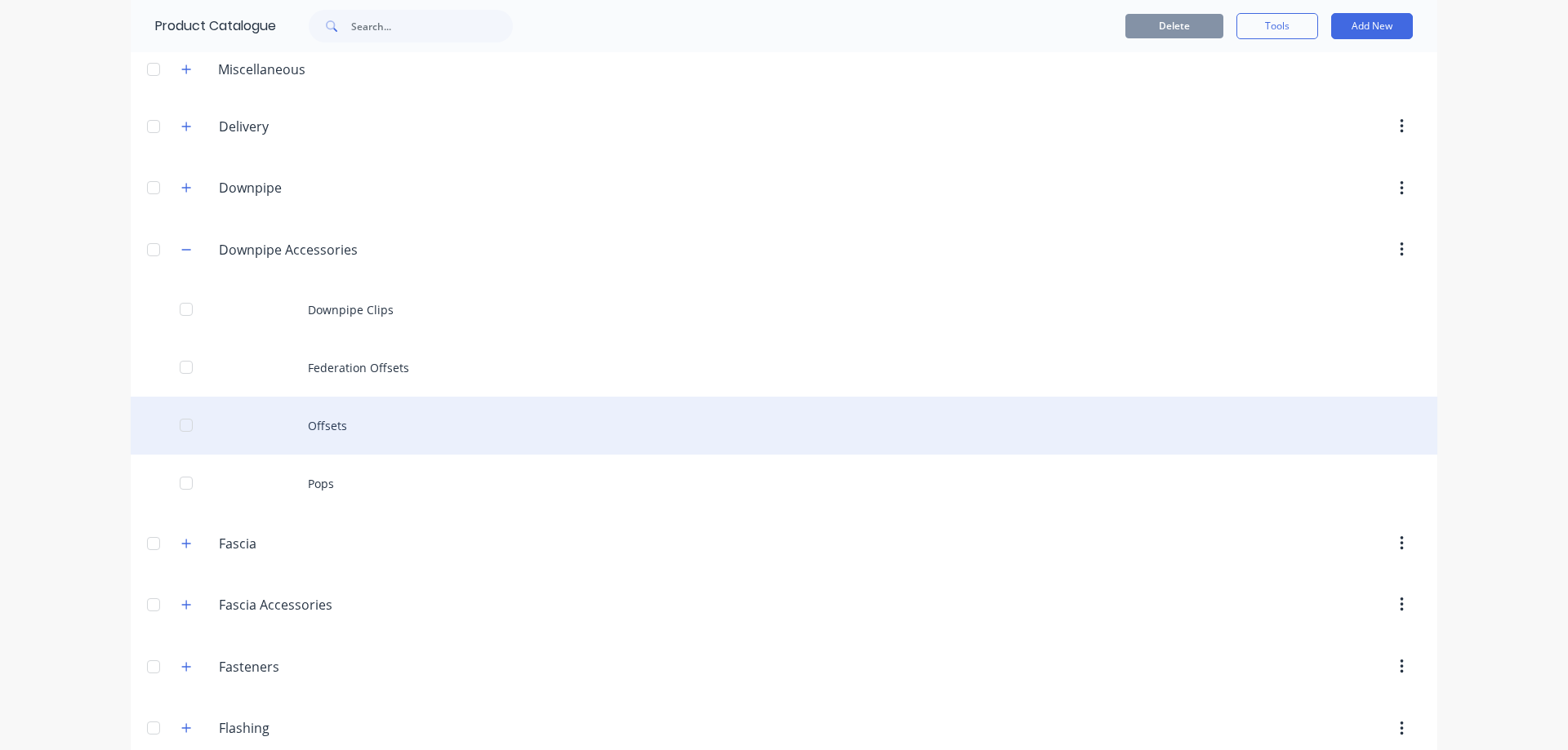
scroll to position [408, 0]
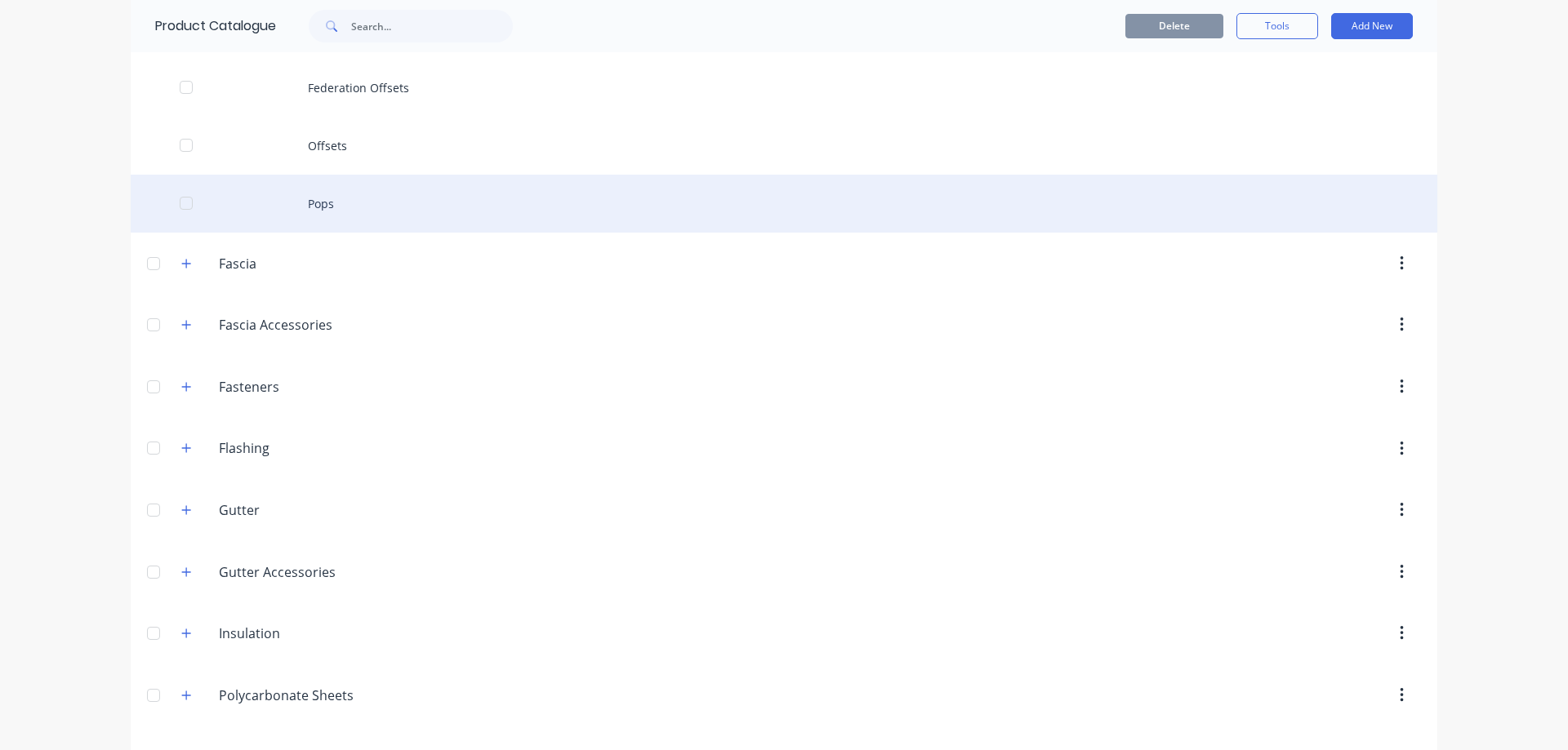
click at [321, 204] on div "Pops" at bounding box center [783, 203] width 1306 height 58
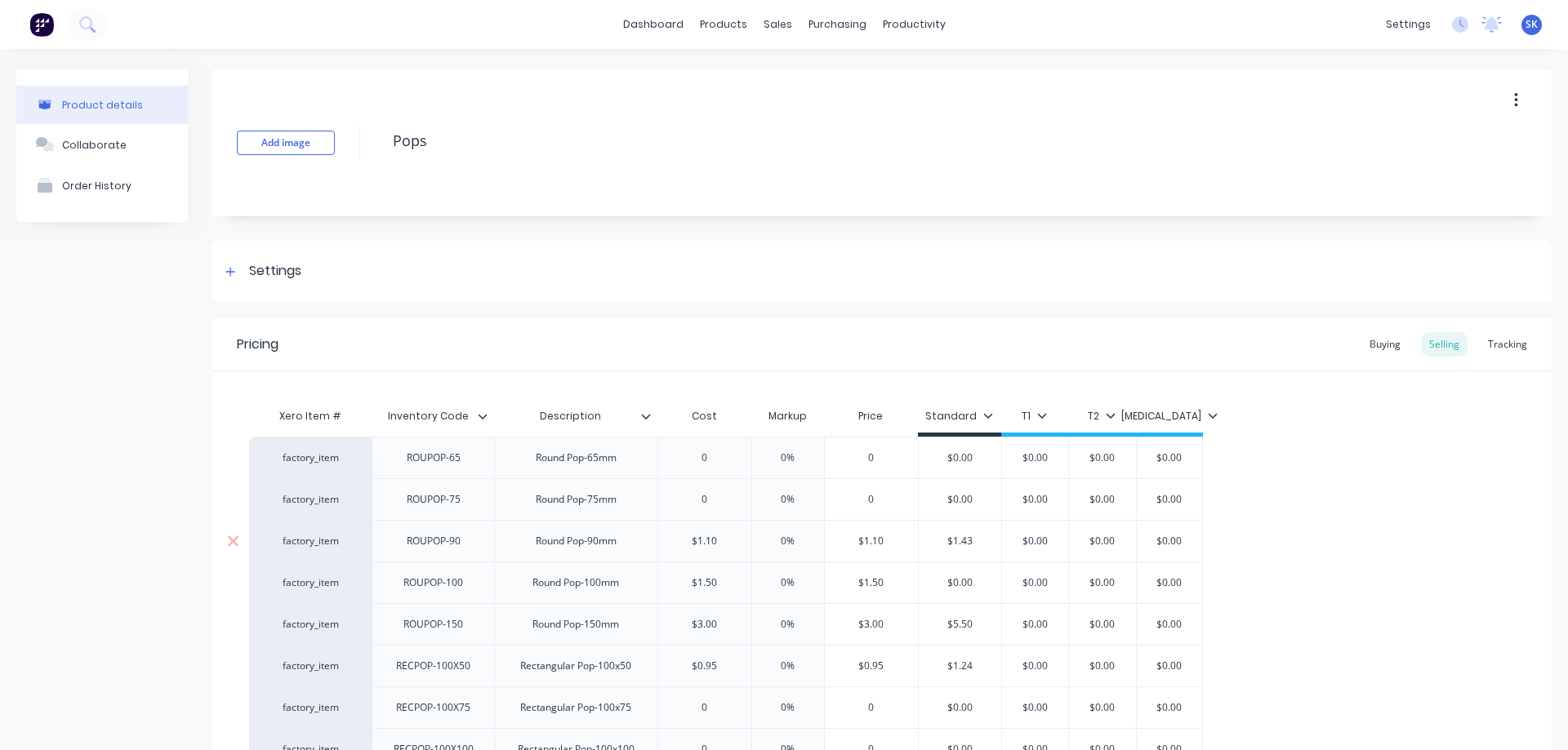
type textarea "x"
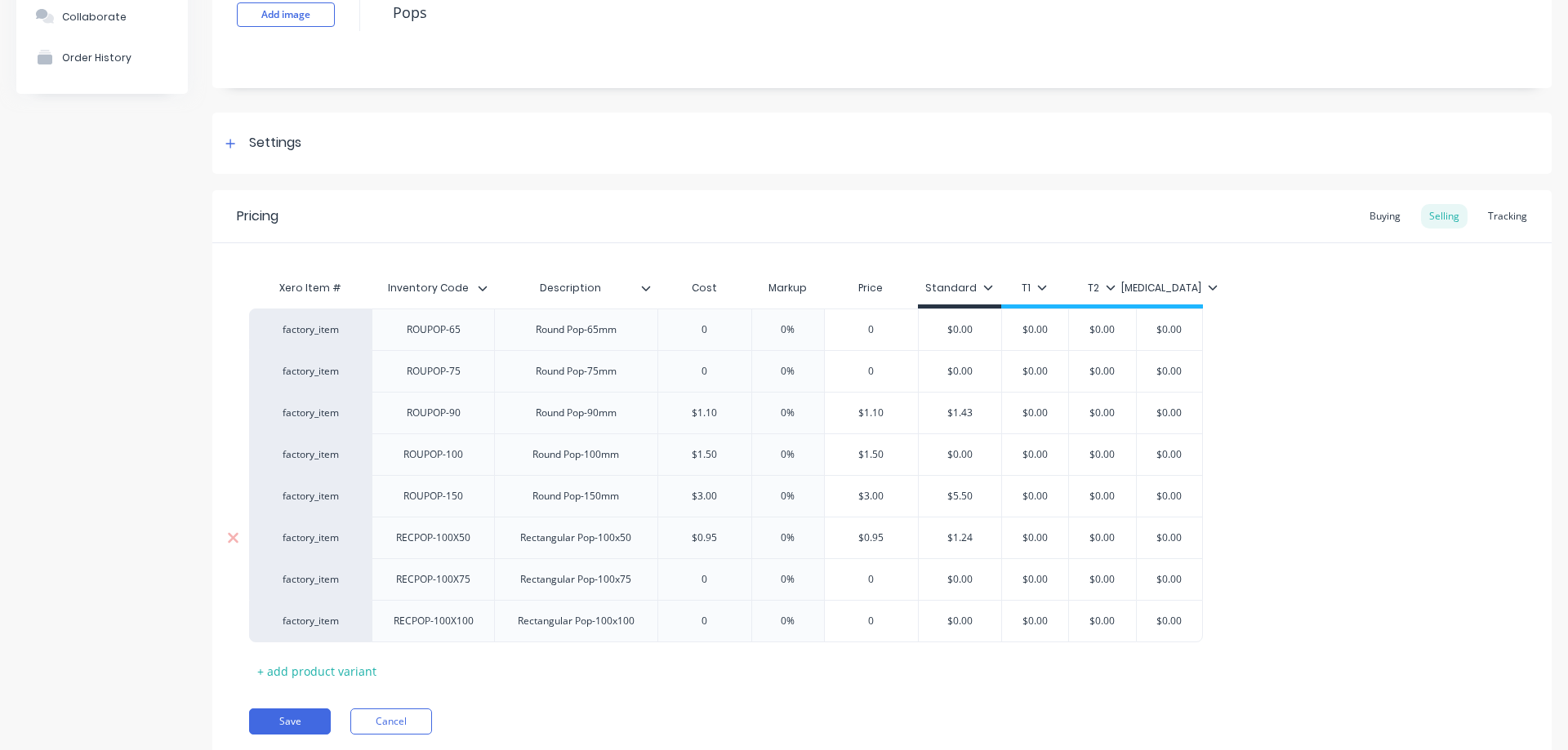
scroll to position [182, 0]
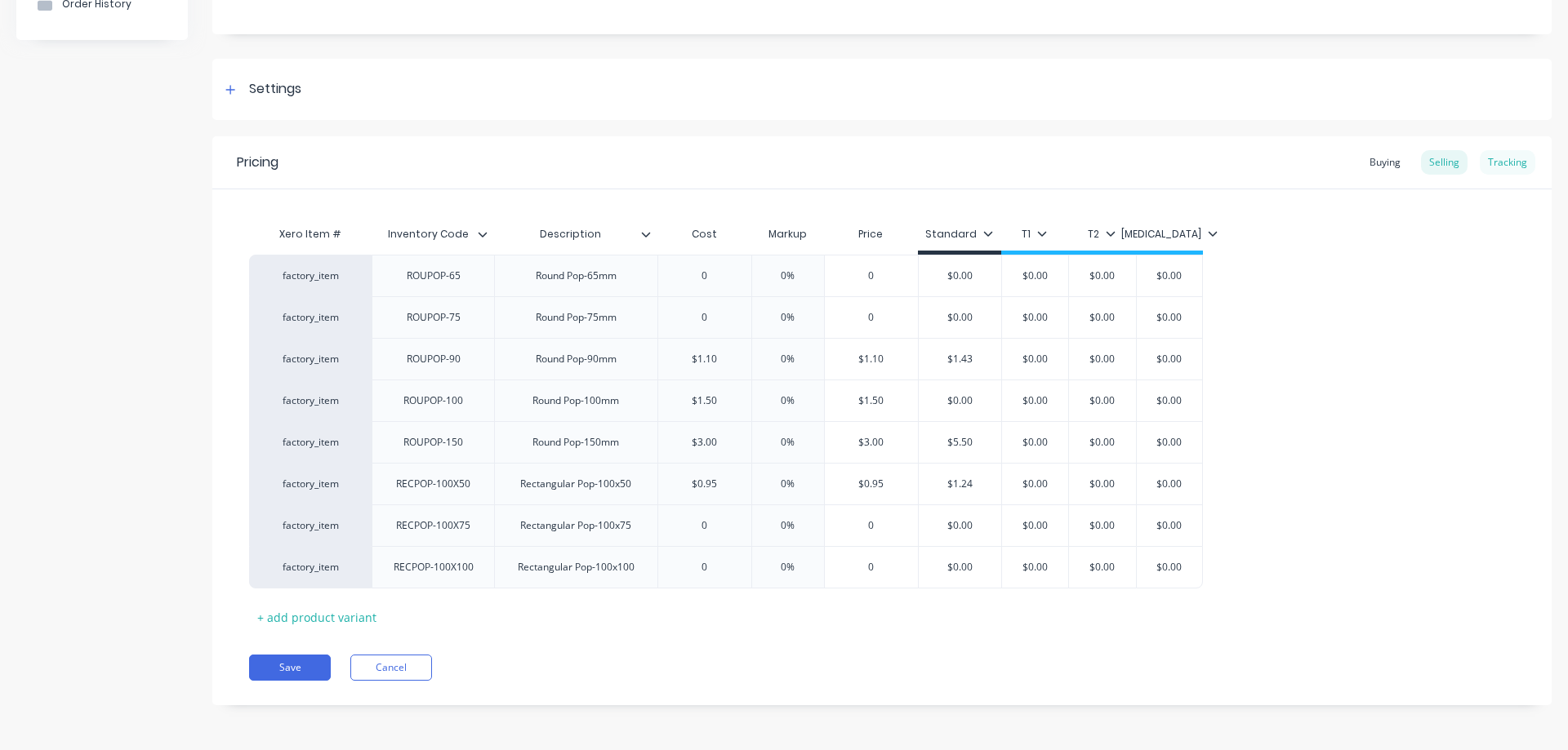
click at [1481, 168] on div "Tracking" at bounding box center [1507, 162] width 56 height 25
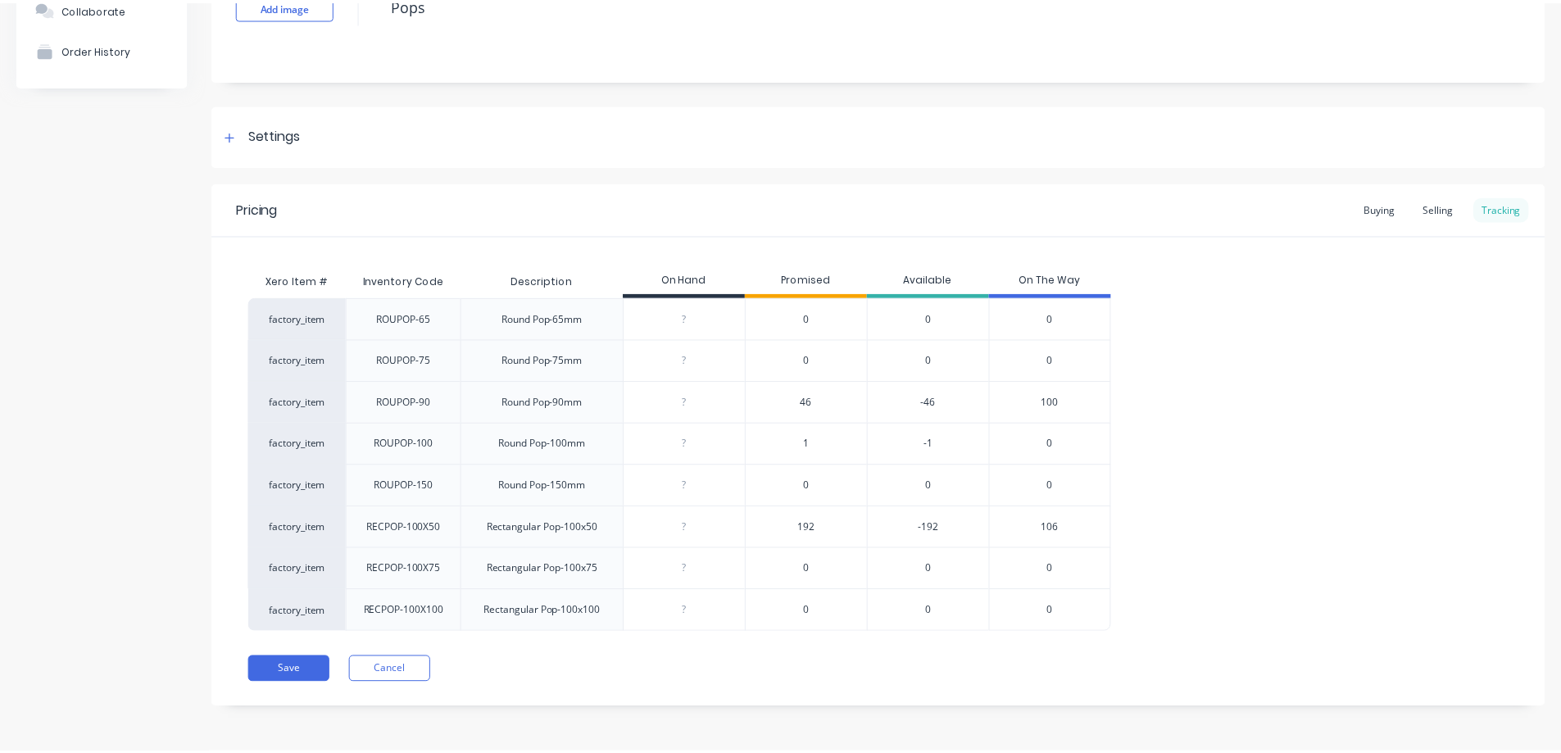
scroll to position [137, 0]
type input "0"
click at [688, 446] on input "0" at bounding box center [690, 444] width 122 height 15
click at [567, 448] on div "Round Pop-100mm" at bounding box center [545, 444] width 87 height 15
click at [821, 440] on div "1" at bounding box center [812, 444] width 123 height 42
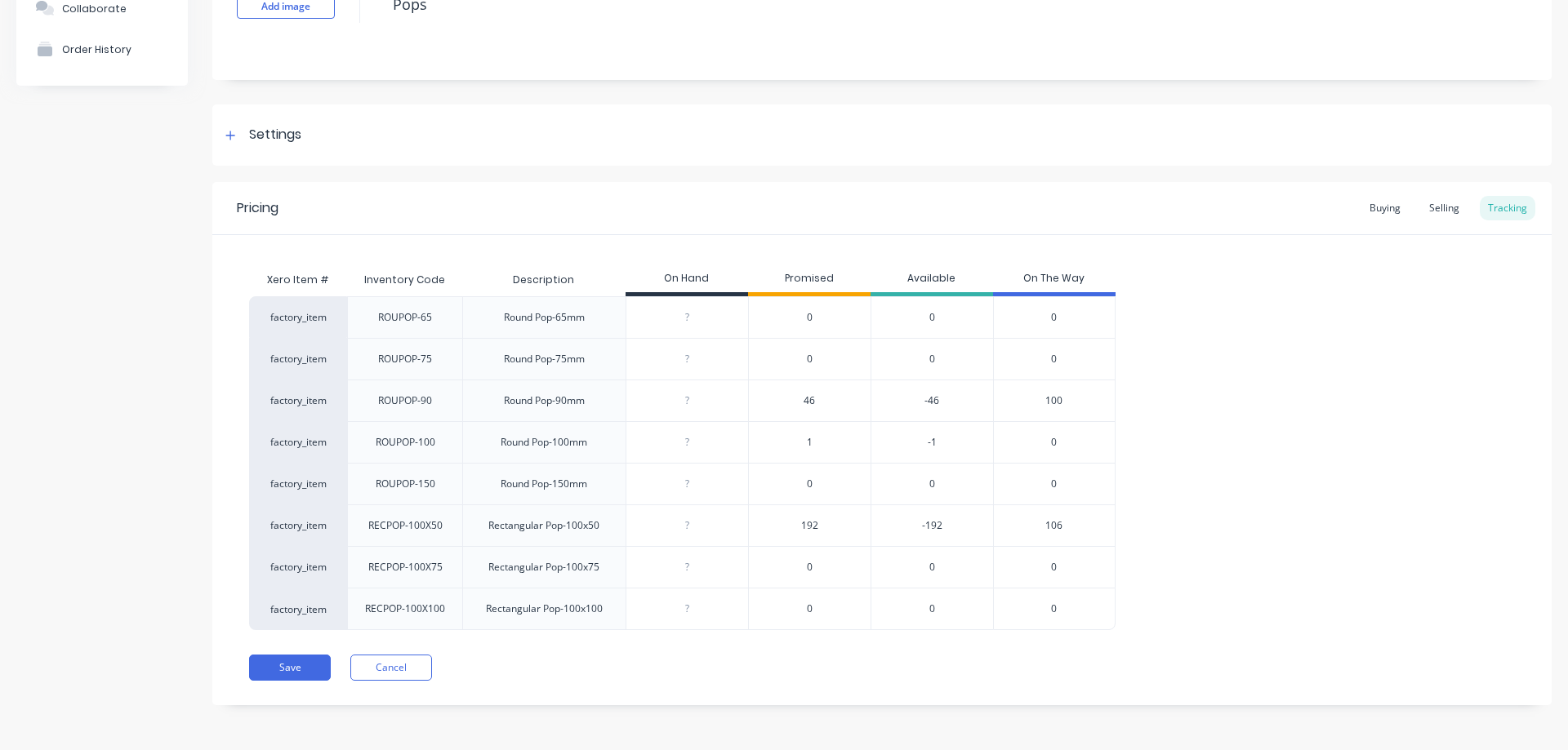
click at [809, 441] on span "1" at bounding box center [810, 442] width 6 height 15
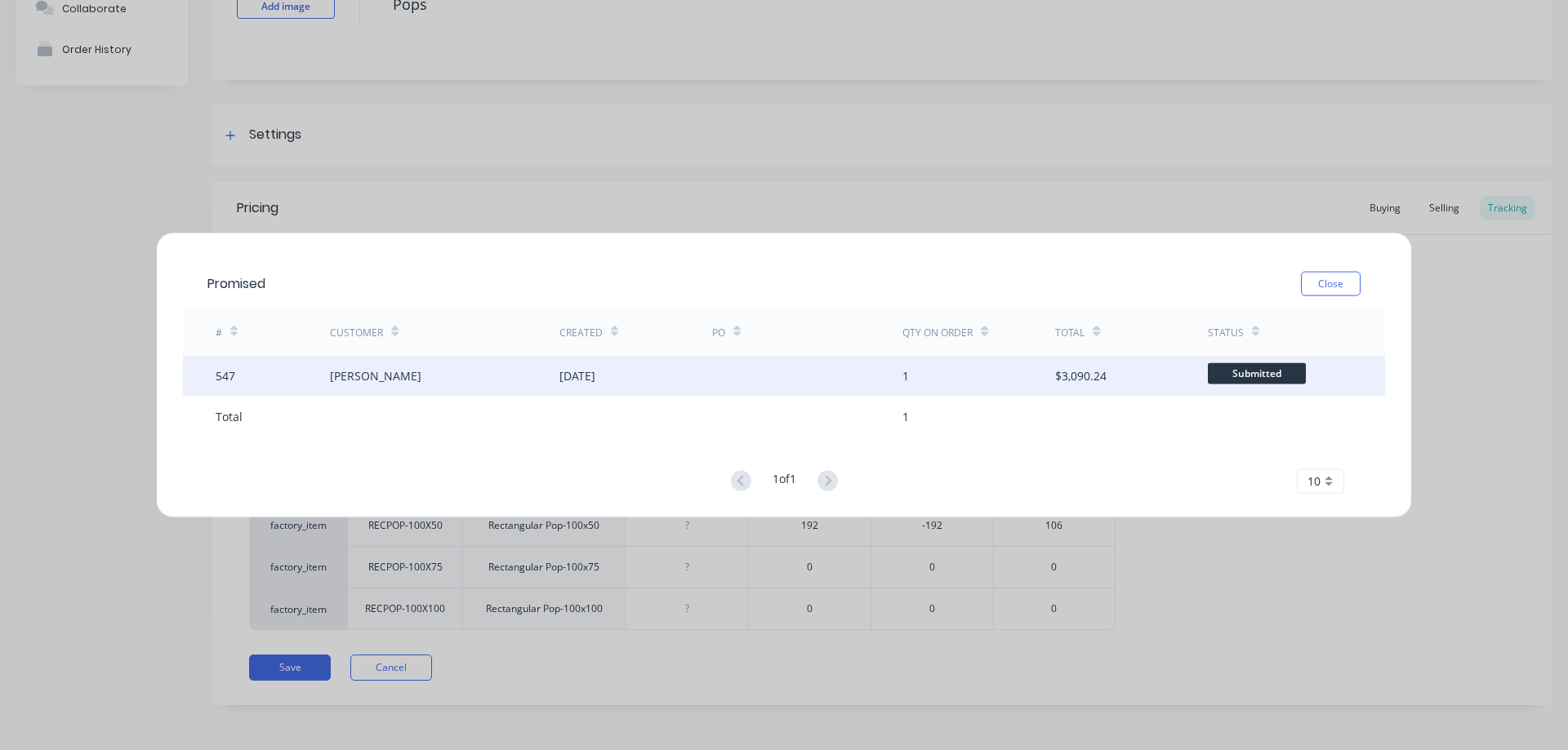
click at [1082, 373] on div "$3,090.24" at bounding box center [1081, 375] width 52 height 17
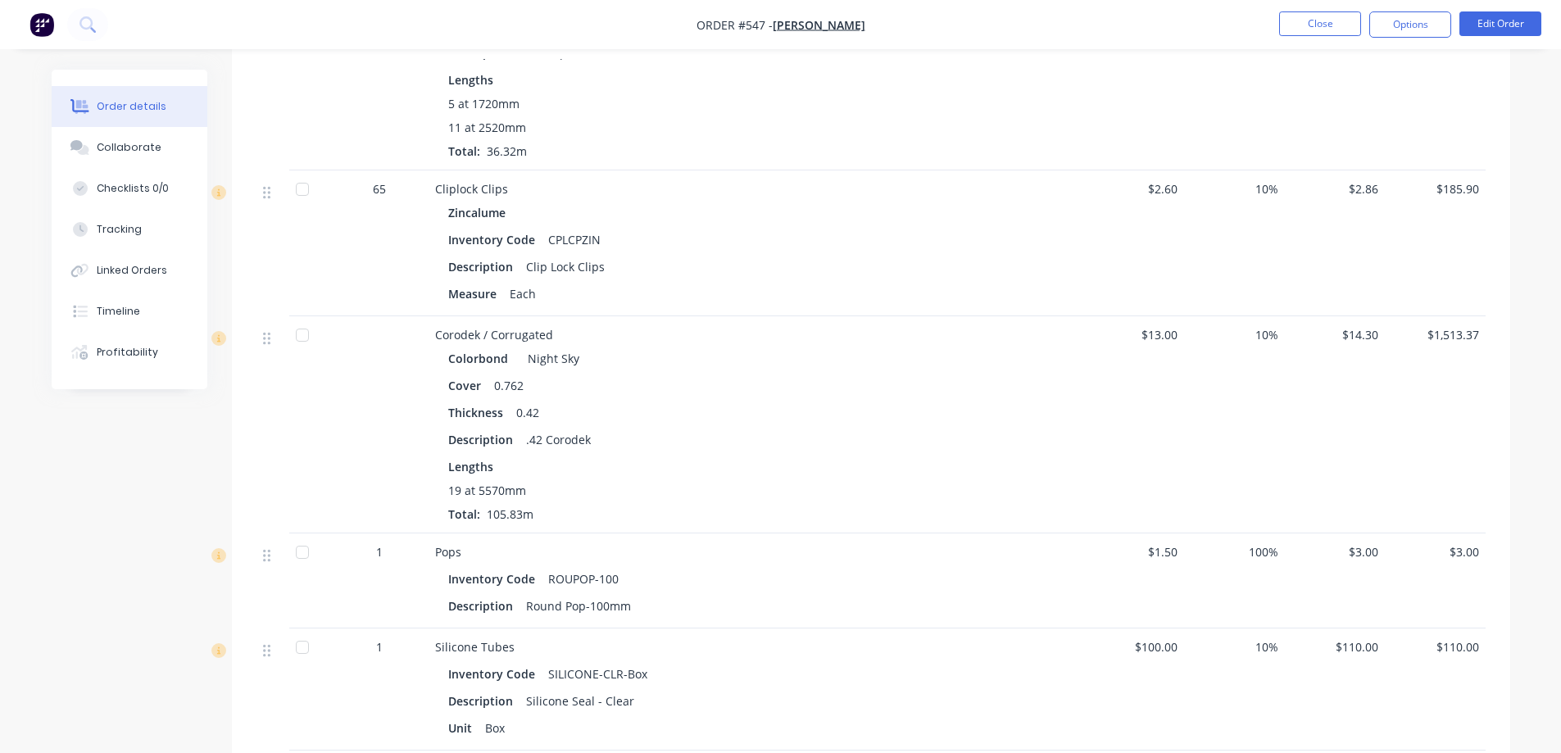
scroll to position [1066, 0]
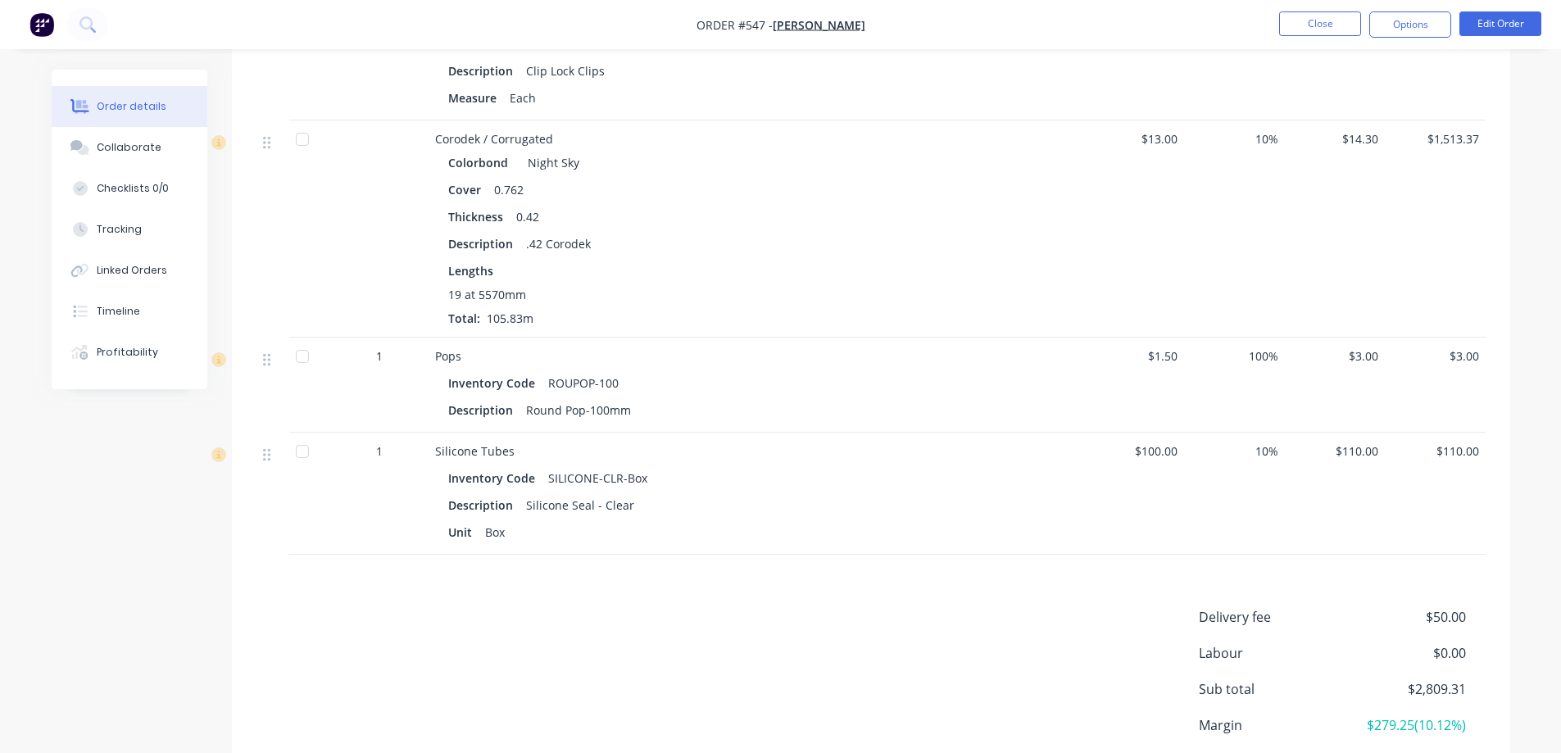
click at [44, 25] on img "button" at bounding box center [42, 24] width 25 height 25
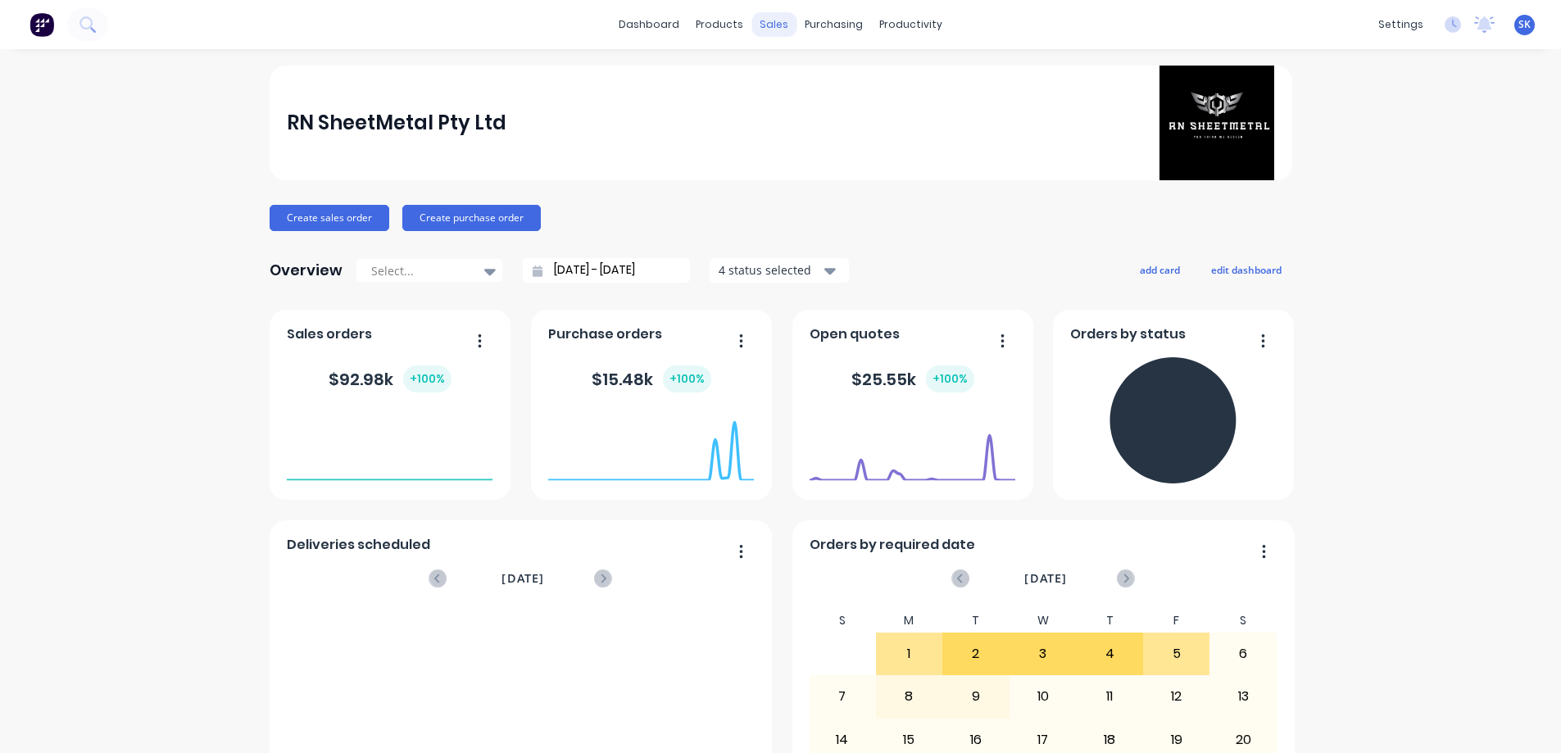
click at [775, 25] on div "sales" at bounding box center [774, 24] width 45 height 25
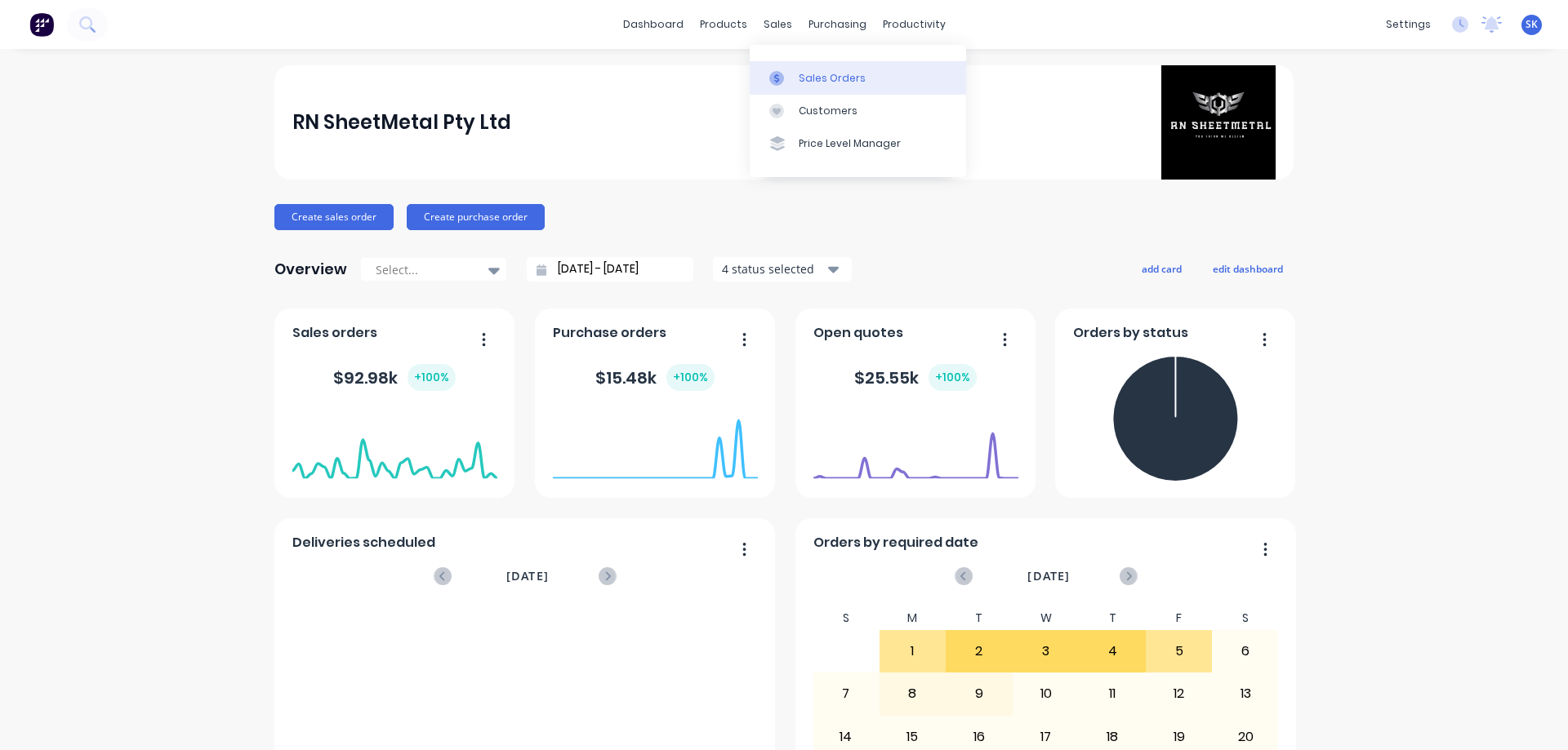
click at [819, 71] on div "Sales Orders" at bounding box center [832, 78] width 67 height 15
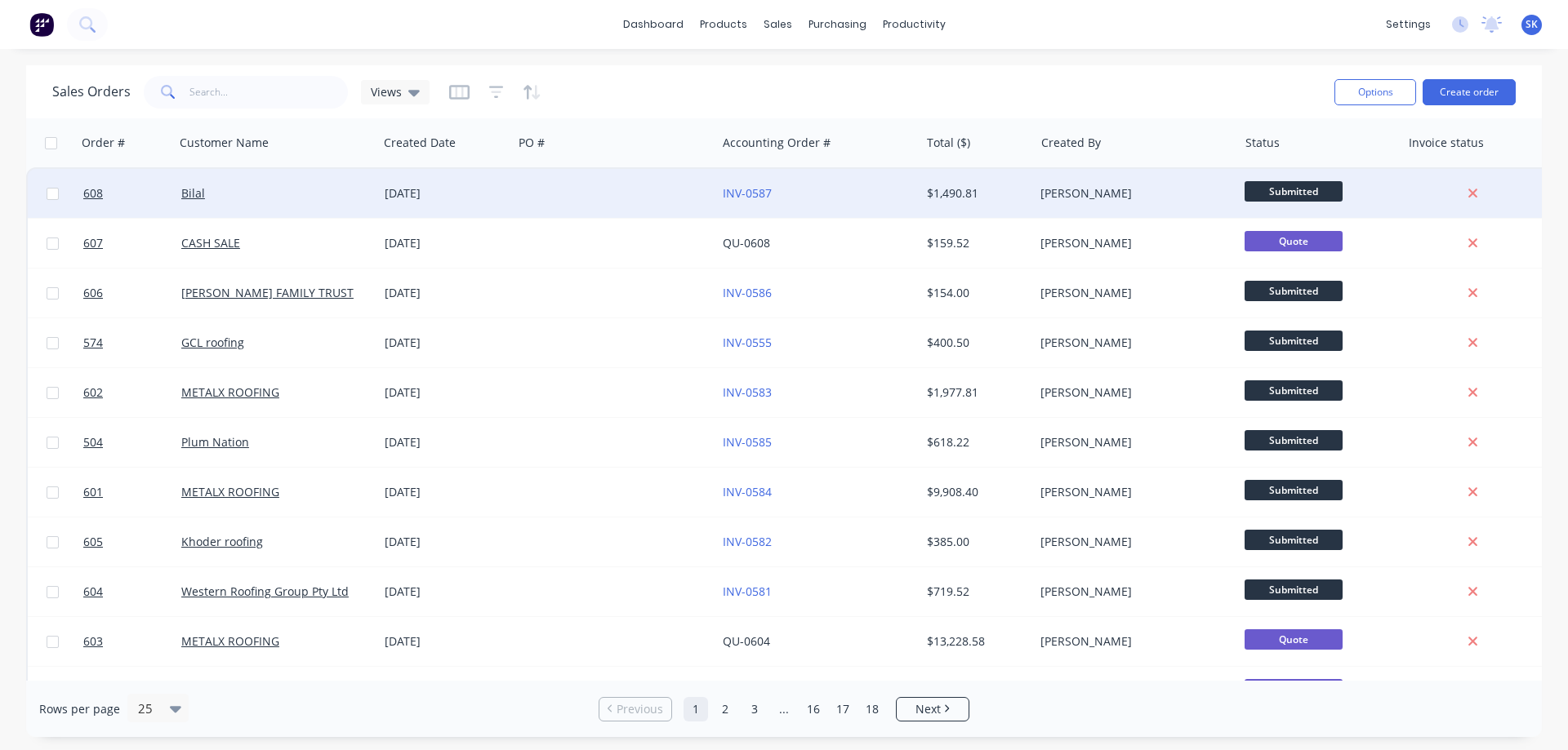
click at [410, 204] on div "[DATE]" at bounding box center [444, 193] width 134 height 49
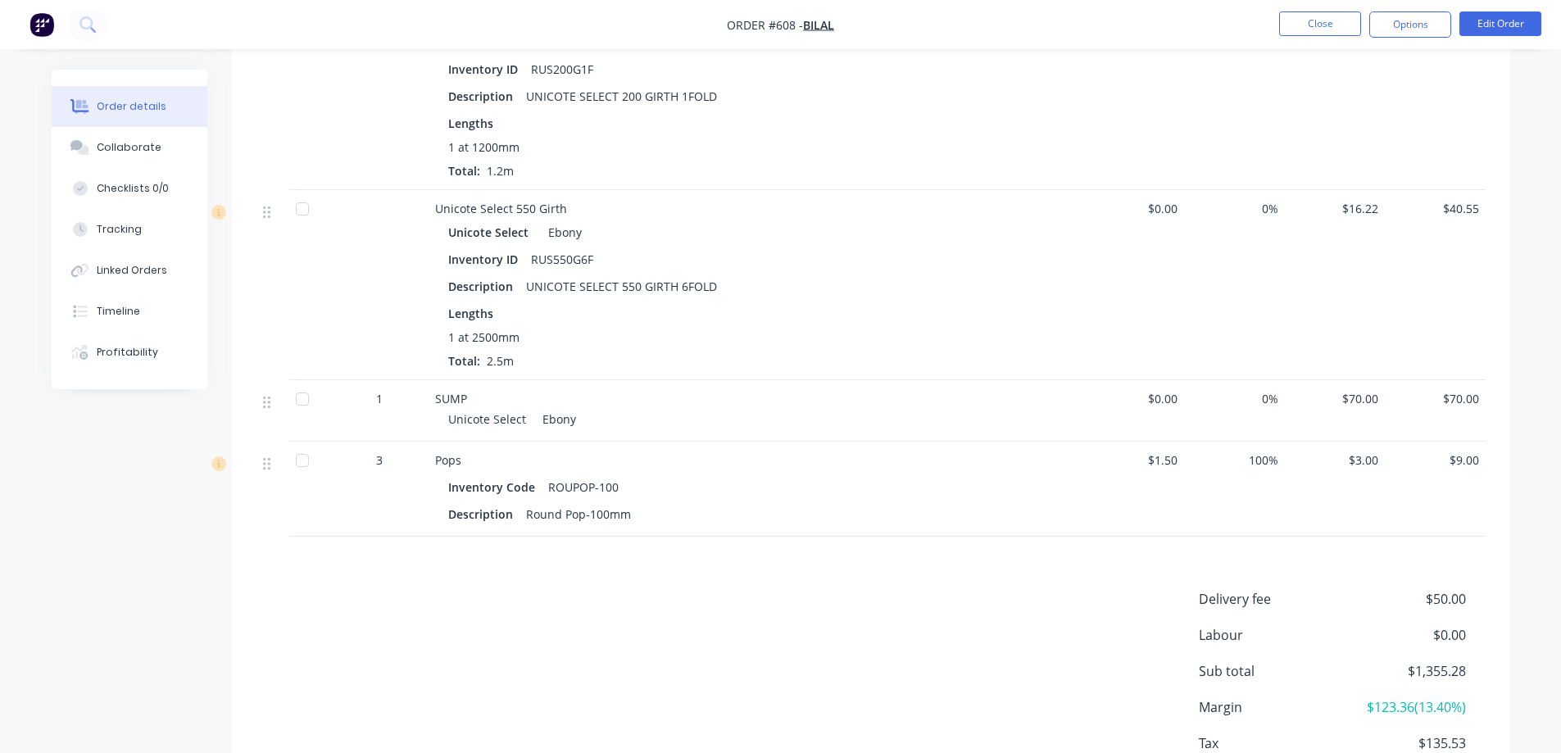
scroll to position [2072, 0]
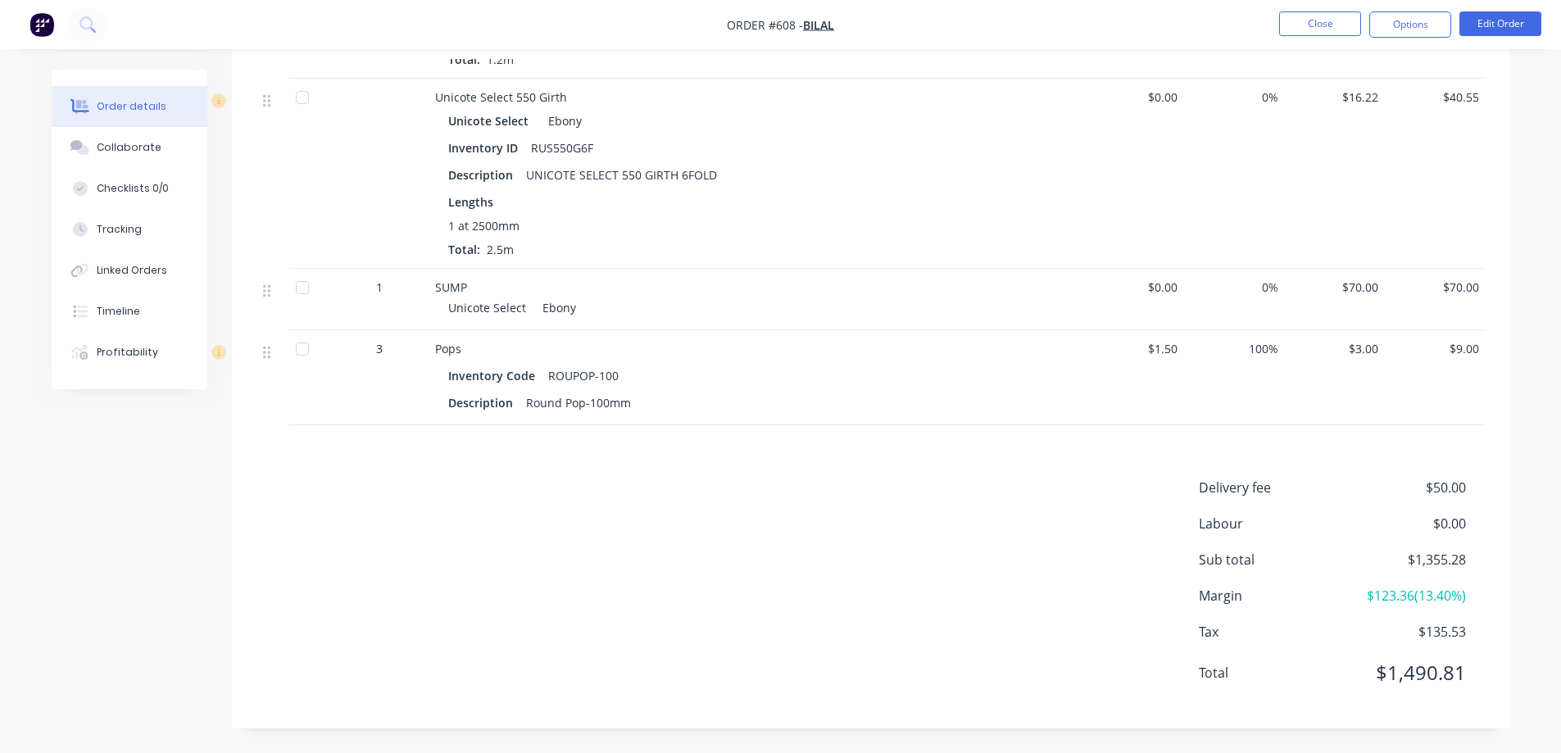
click at [39, 32] on img "button" at bounding box center [42, 24] width 25 height 25
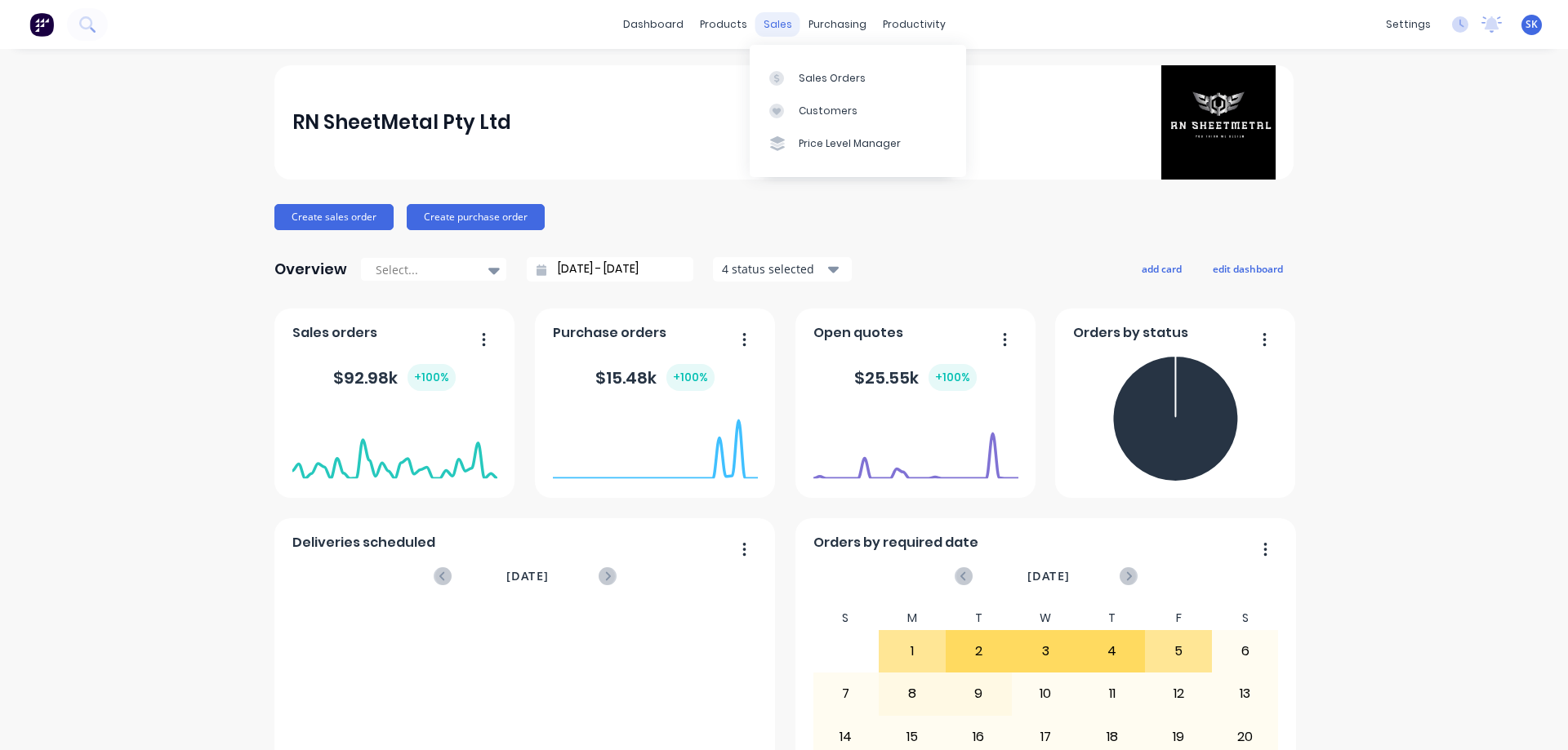
click at [765, 25] on div "sales" at bounding box center [777, 24] width 45 height 25
click at [824, 78] on div "Sales Orders" at bounding box center [832, 78] width 67 height 15
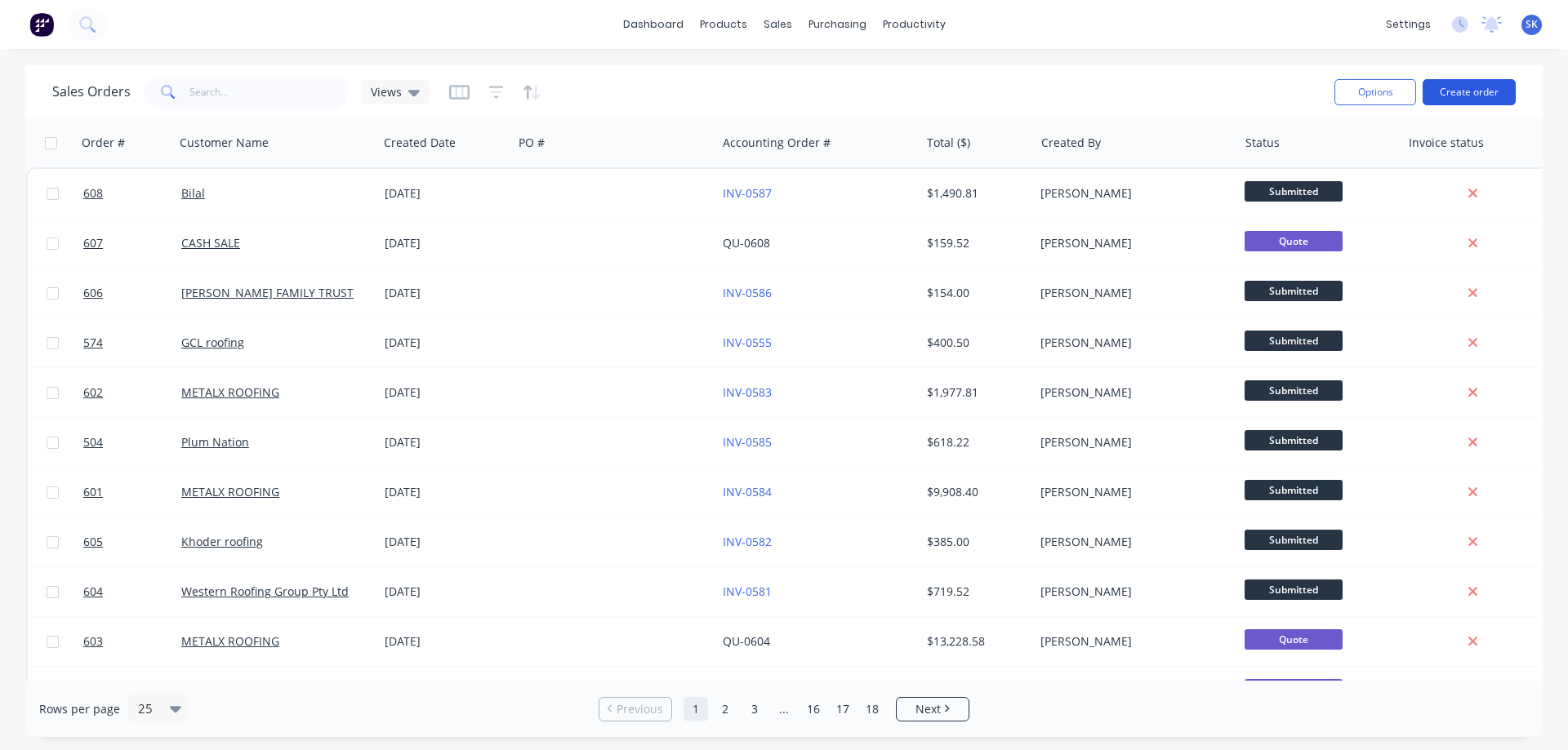
click at [1448, 89] on button "Create order" at bounding box center [1468, 93] width 93 height 26
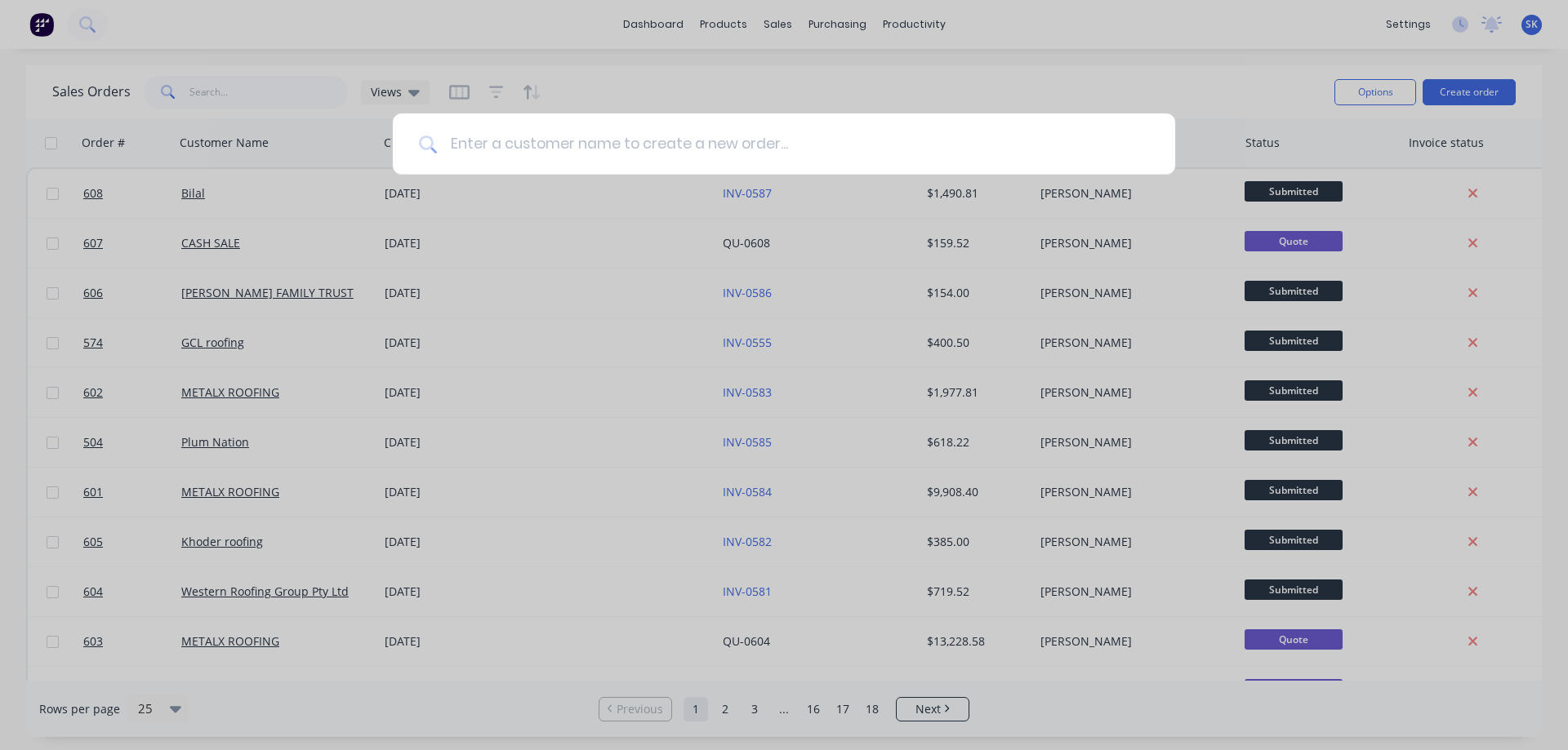
click at [712, 133] on input at bounding box center [793, 143] width 712 height 61
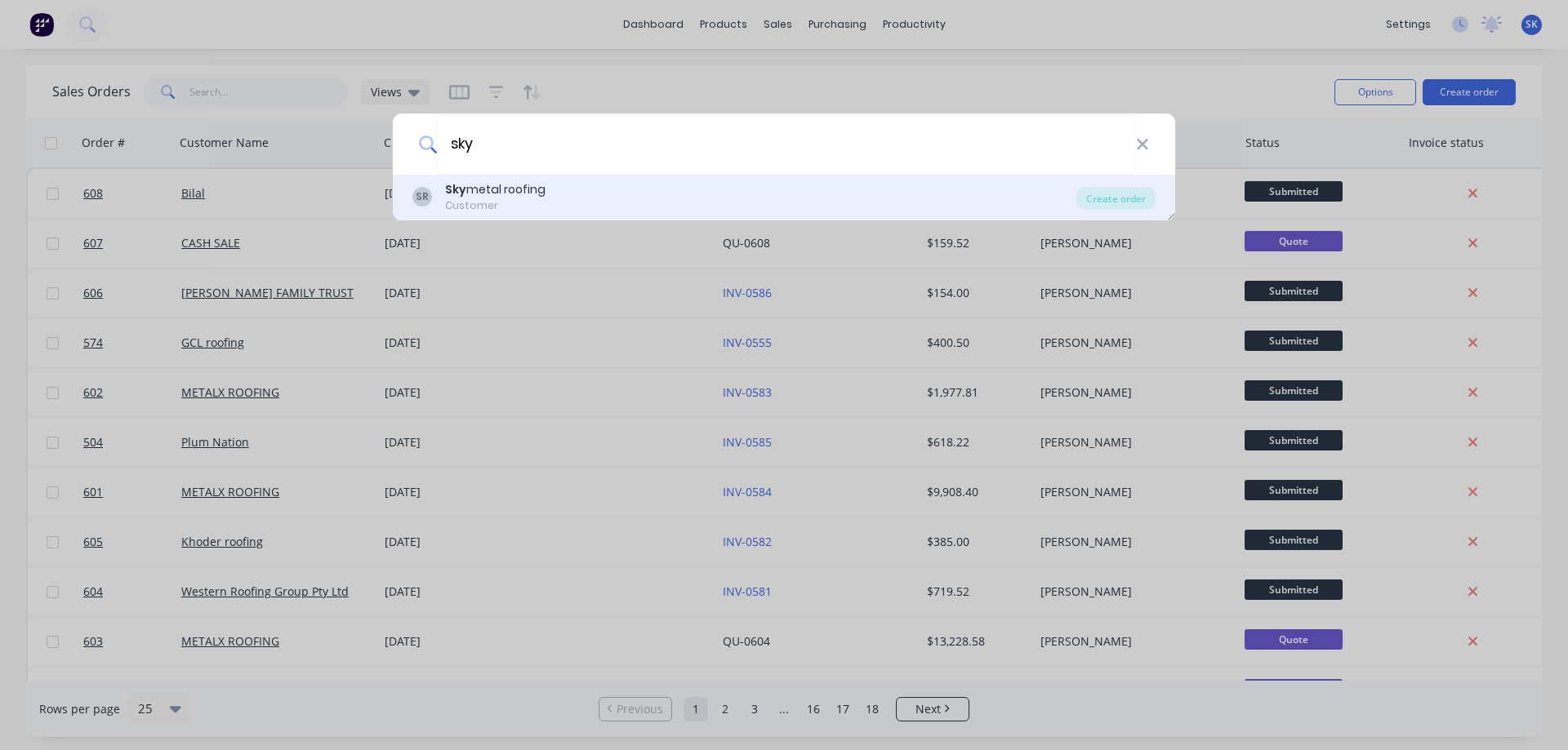
type input "sky"
click at [532, 196] on div "Sky metal roofing" at bounding box center [495, 189] width 101 height 17
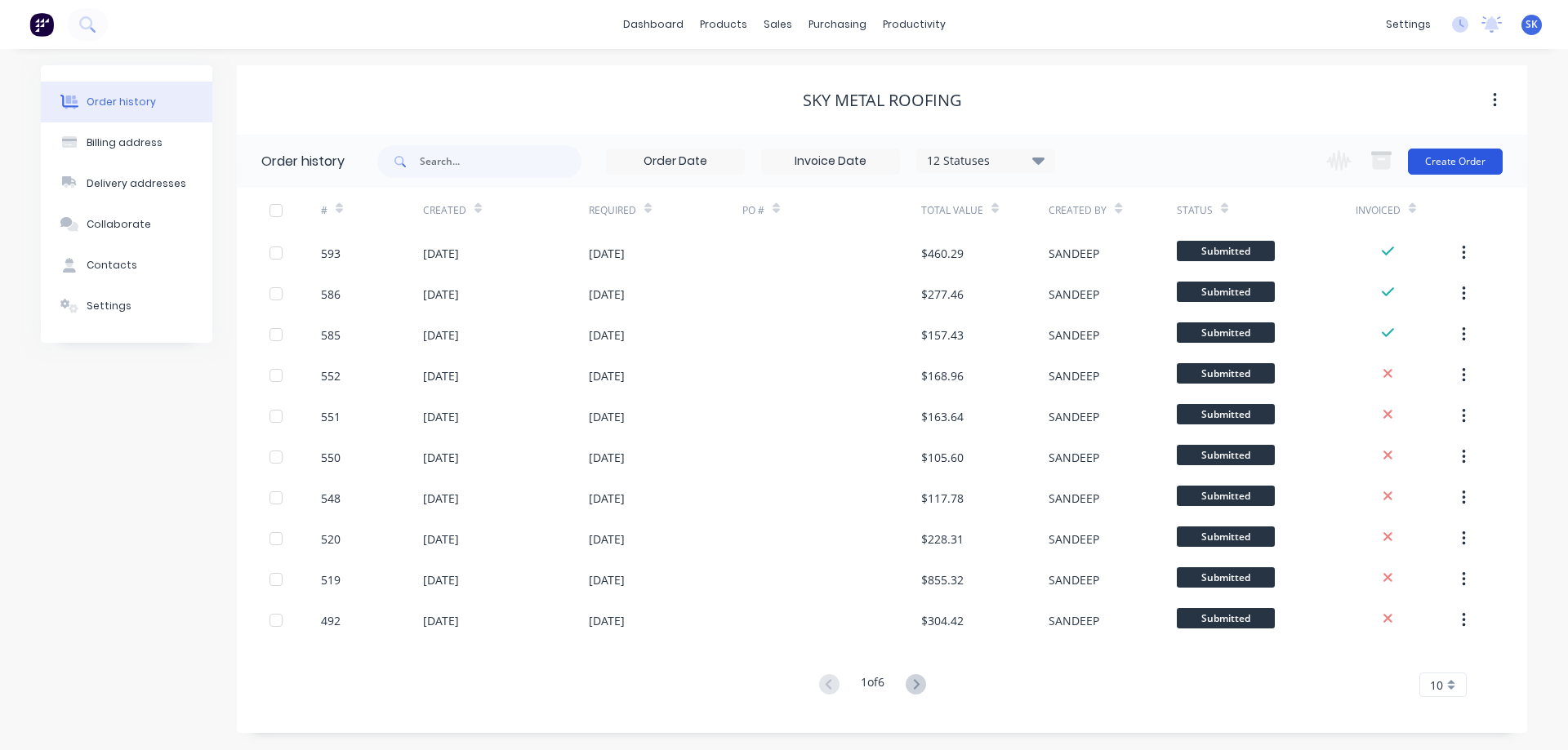
click at [1433, 171] on button "Create Order" at bounding box center [1454, 161] width 95 height 26
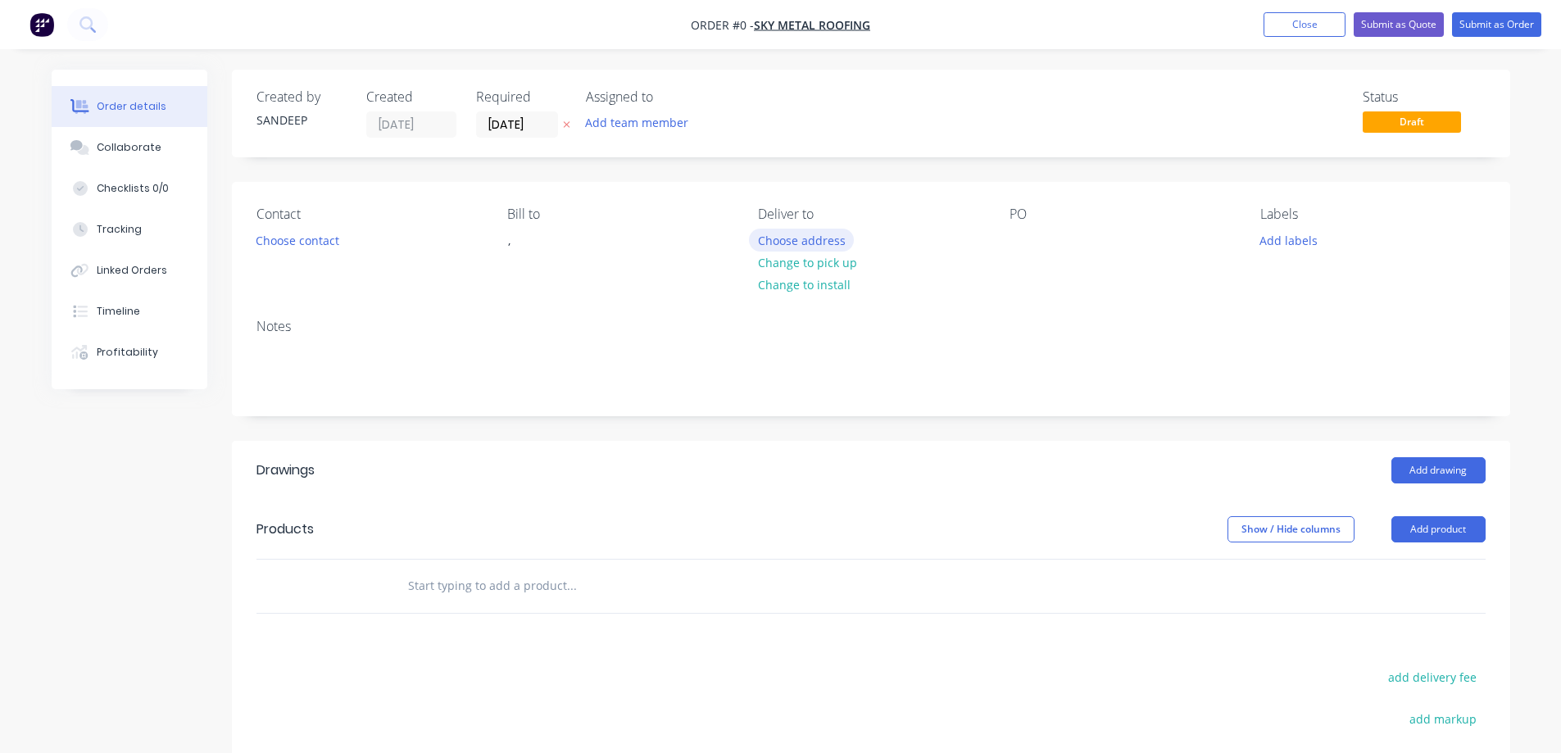
click at [816, 239] on button "Choose address" at bounding box center [801, 240] width 105 height 22
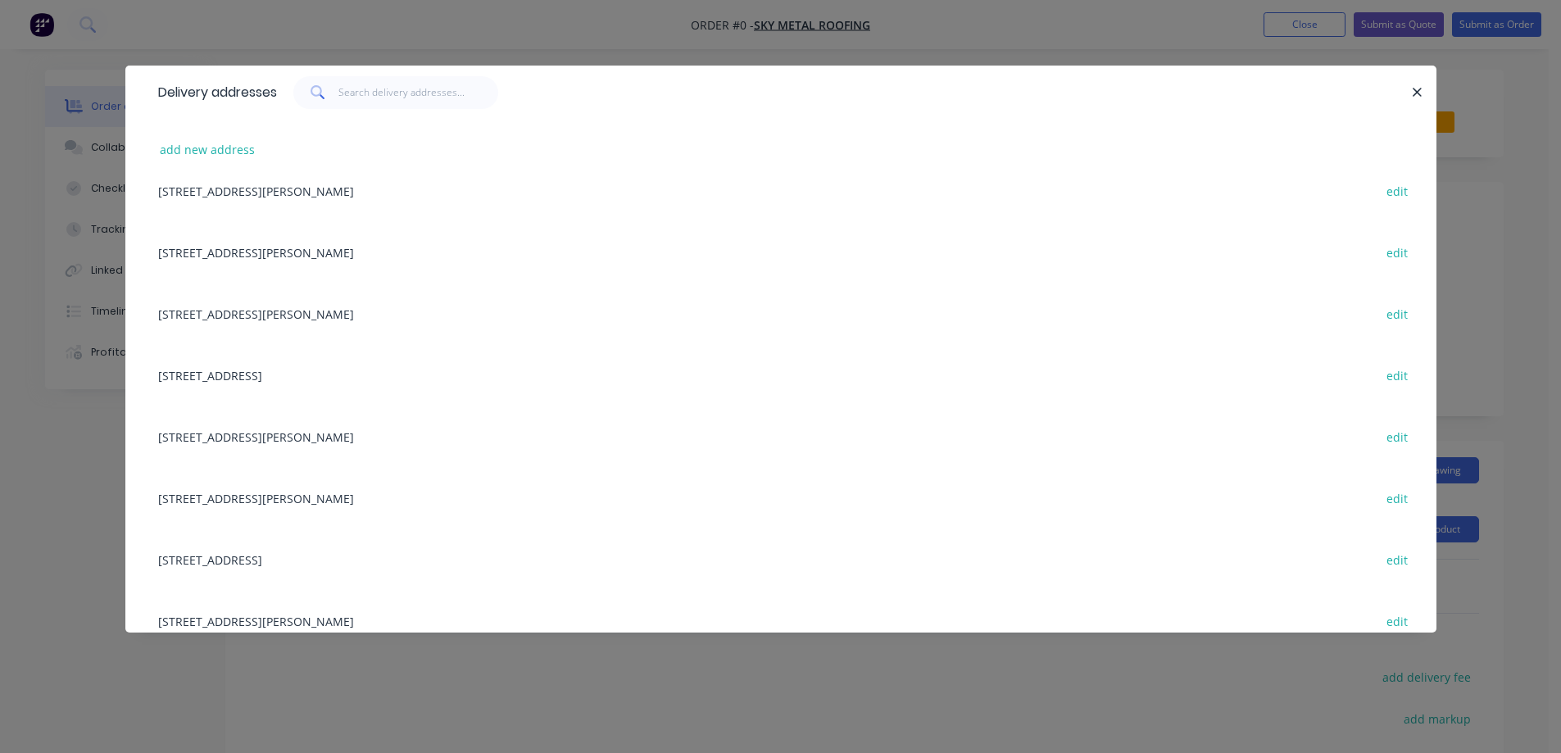
scroll to position [1147, 0]
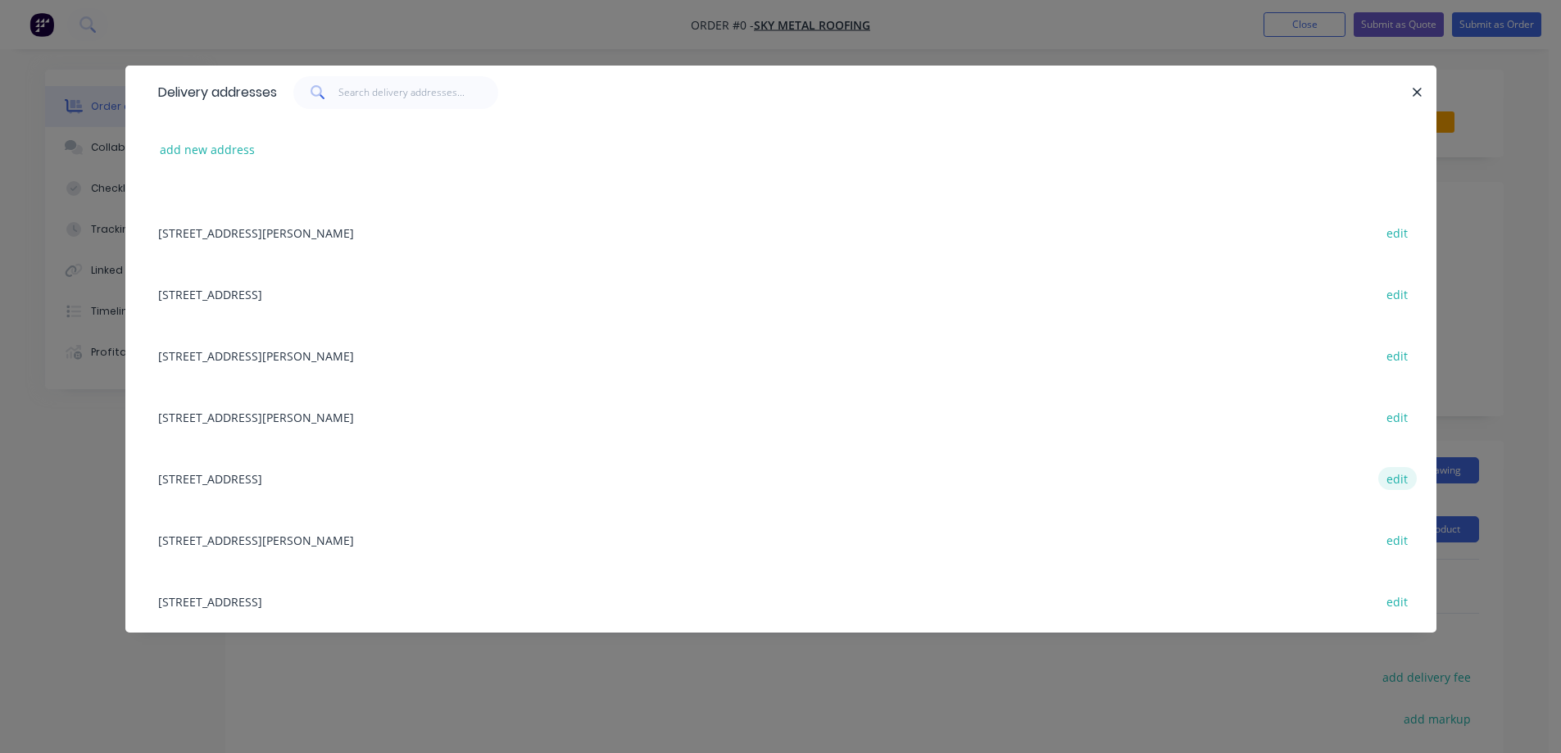
click at [1386, 476] on button "edit" at bounding box center [1398, 478] width 39 height 22
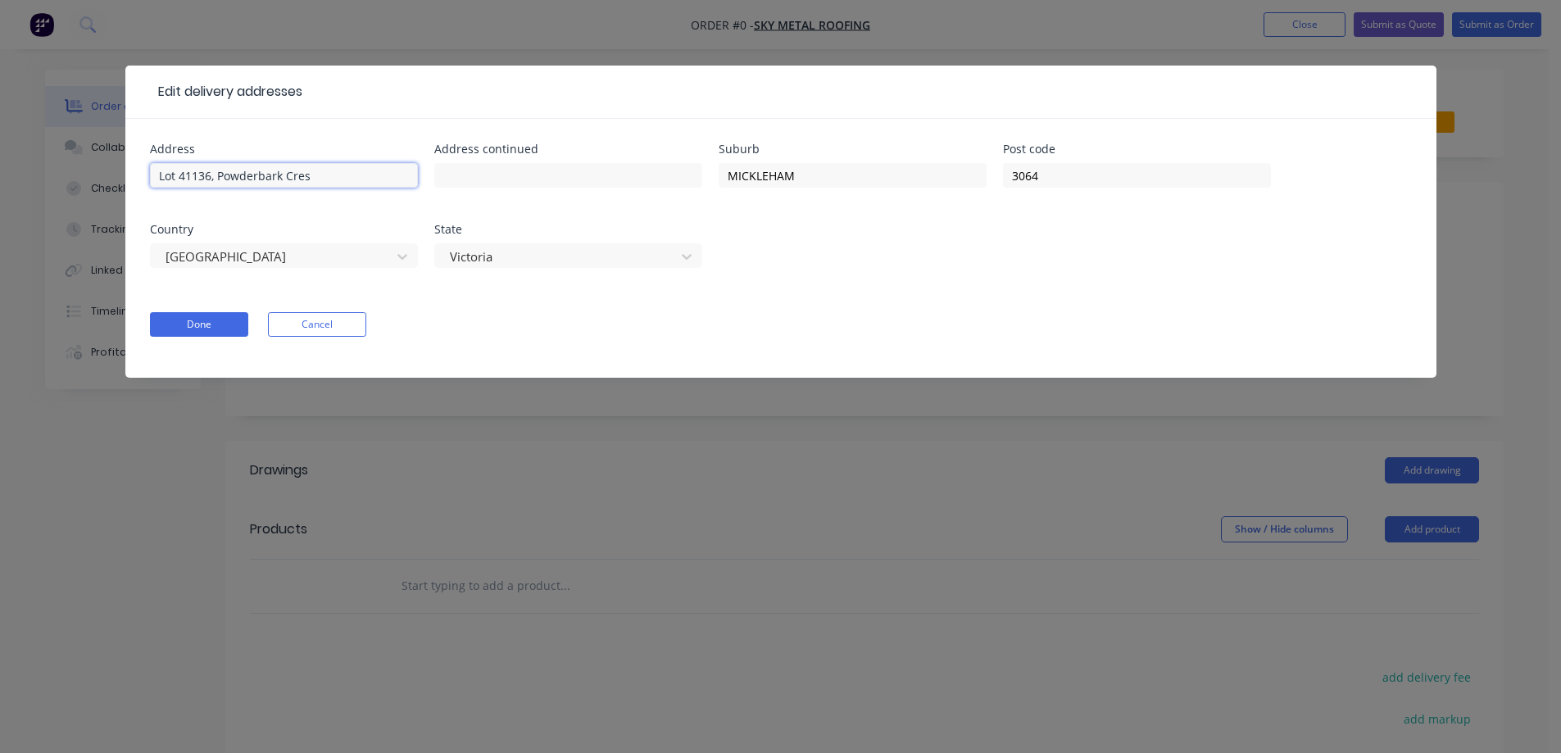
click at [211, 177] on input "Lot 41136, Powderbark Cres" at bounding box center [284, 175] width 268 height 25
type input "Lot 41130, Powderbark Cres"
click at [193, 325] on button "Done" at bounding box center [199, 324] width 98 height 25
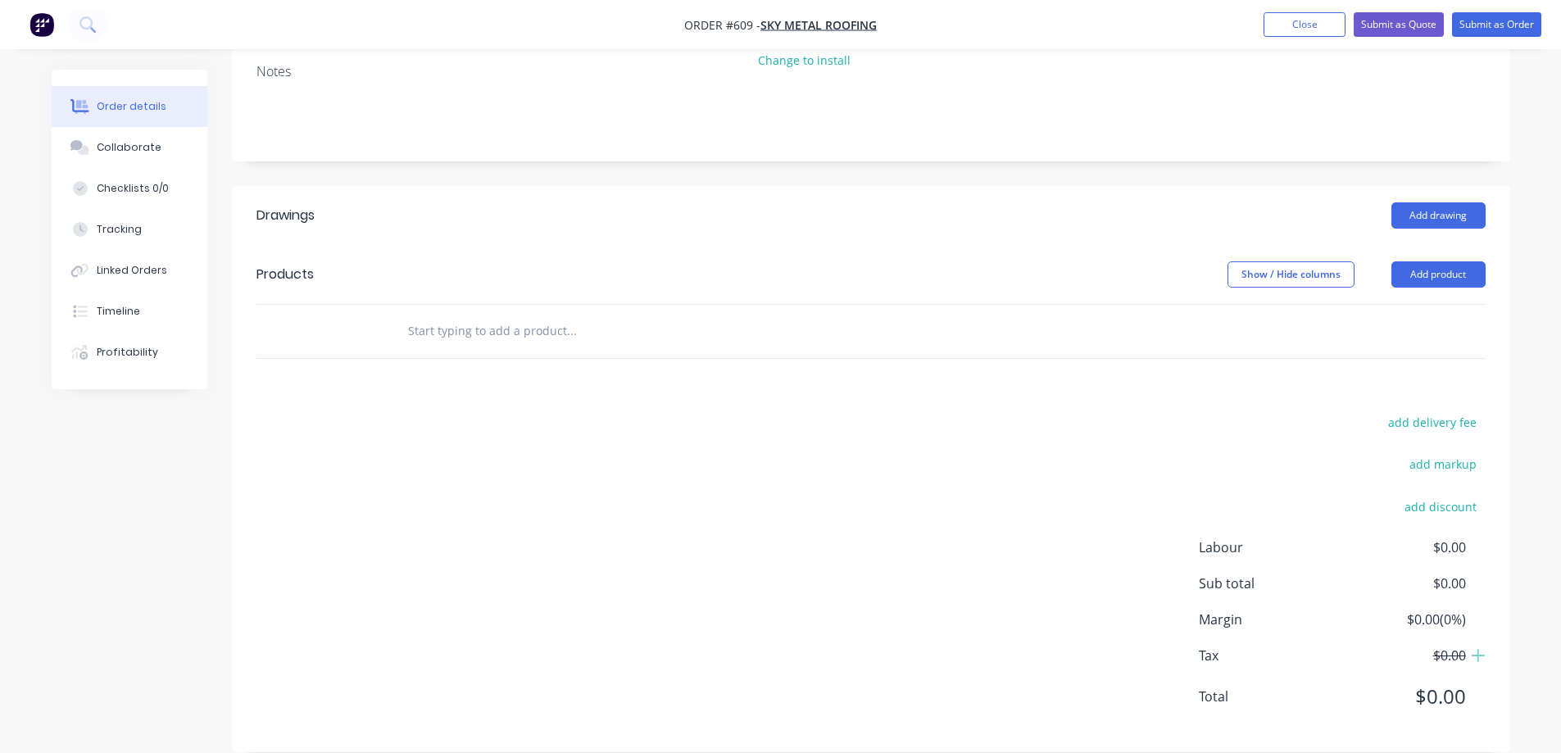
scroll to position [320, 0]
click at [453, 320] on input "text" at bounding box center [571, 330] width 328 height 33
type input "r"
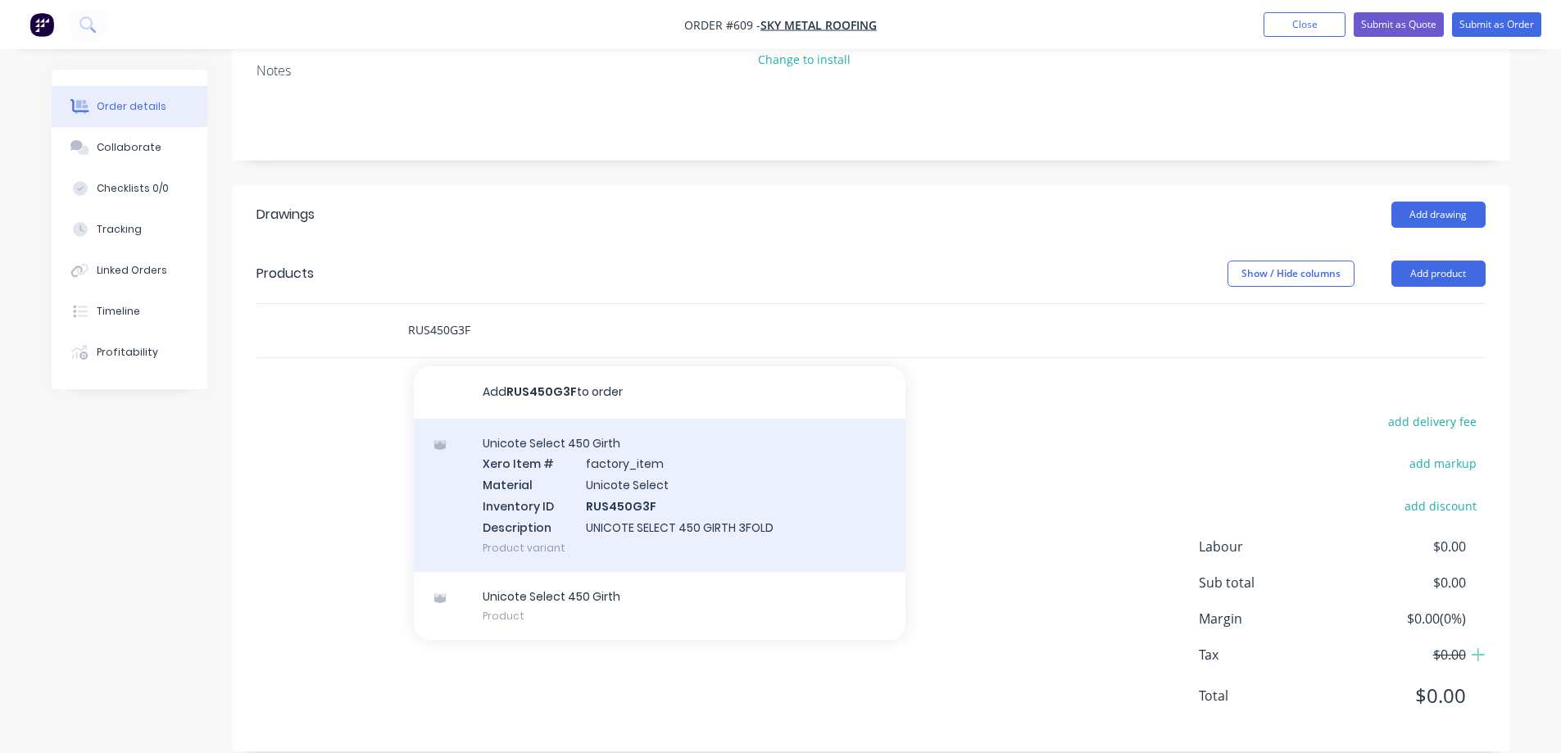
type input "RUS450G3F"
click at [617, 502] on div "Unicote Select 450 Girth Xero Item # factory_item Material Unicote Select Inven…" at bounding box center [660, 495] width 492 height 153
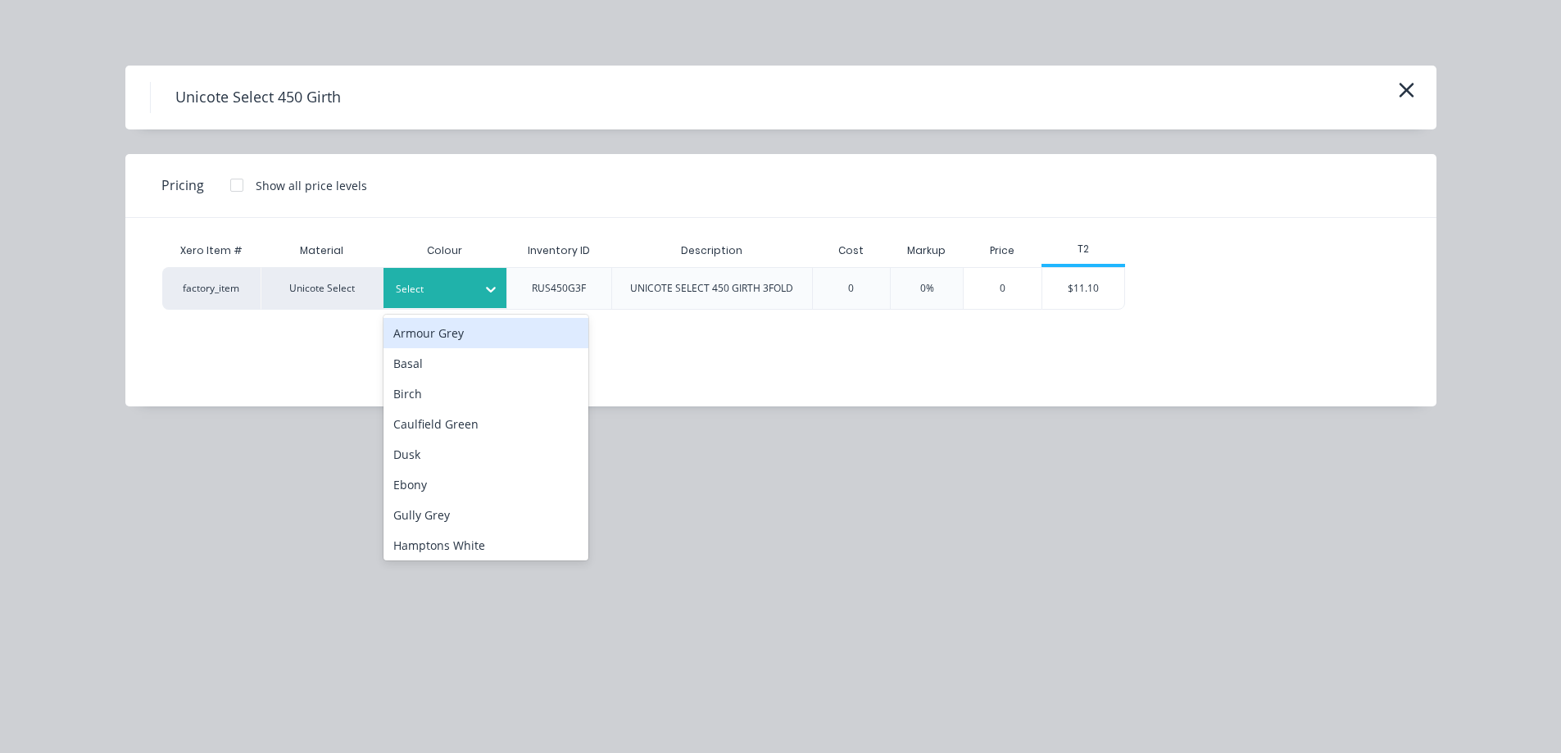
click at [474, 277] on div "Select" at bounding box center [445, 288] width 123 height 40
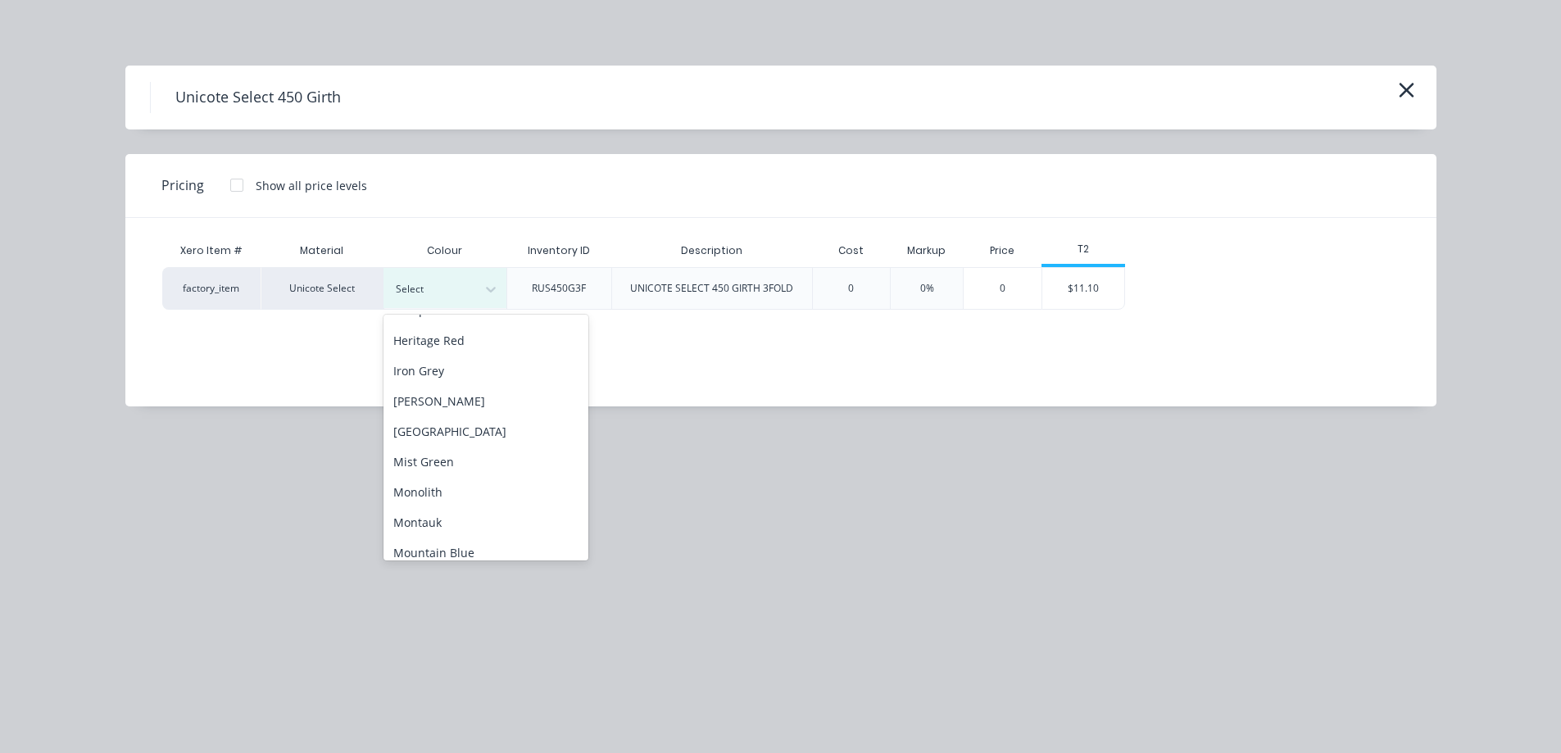
scroll to position [246, 0]
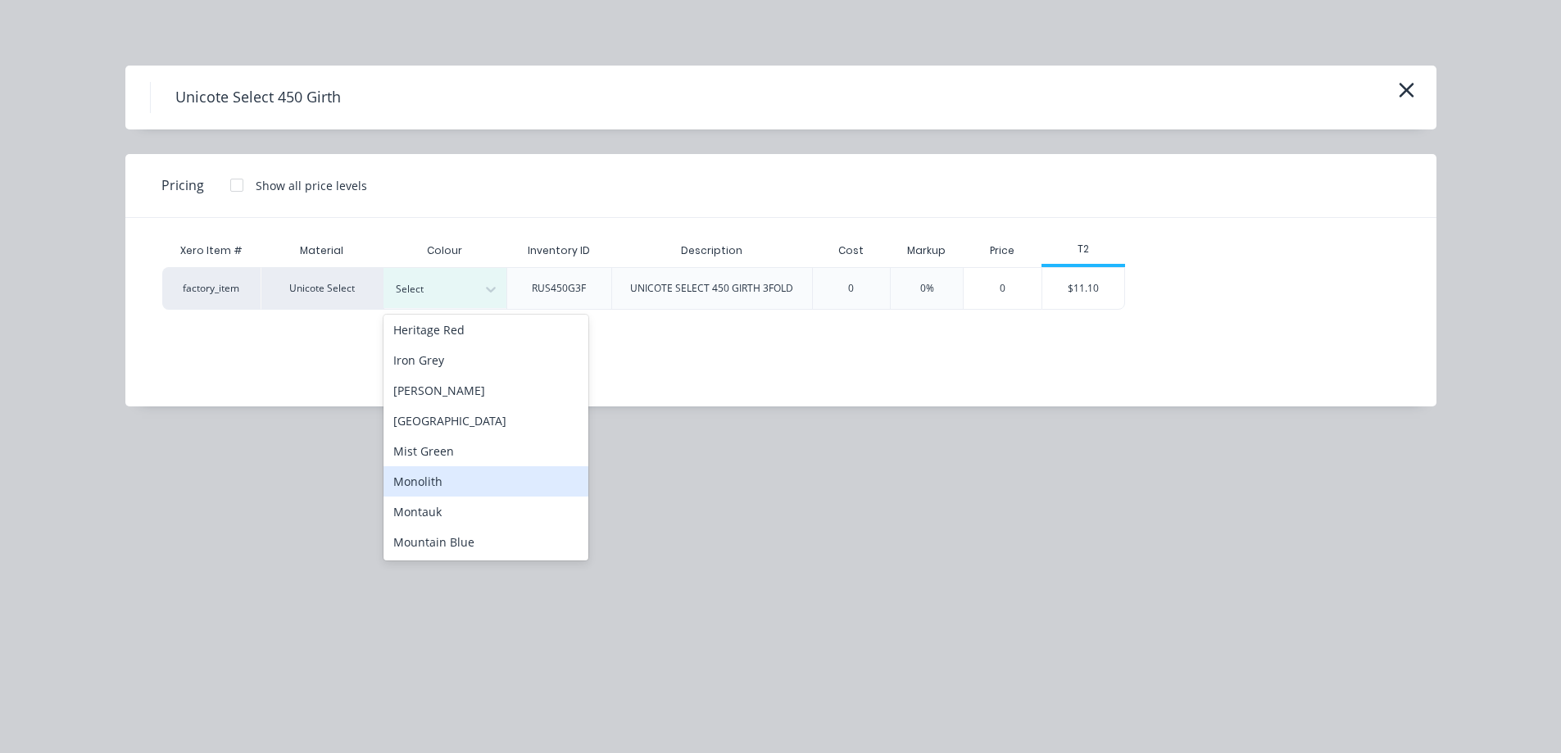
click at [463, 477] on div "Monolith" at bounding box center [486, 481] width 205 height 30
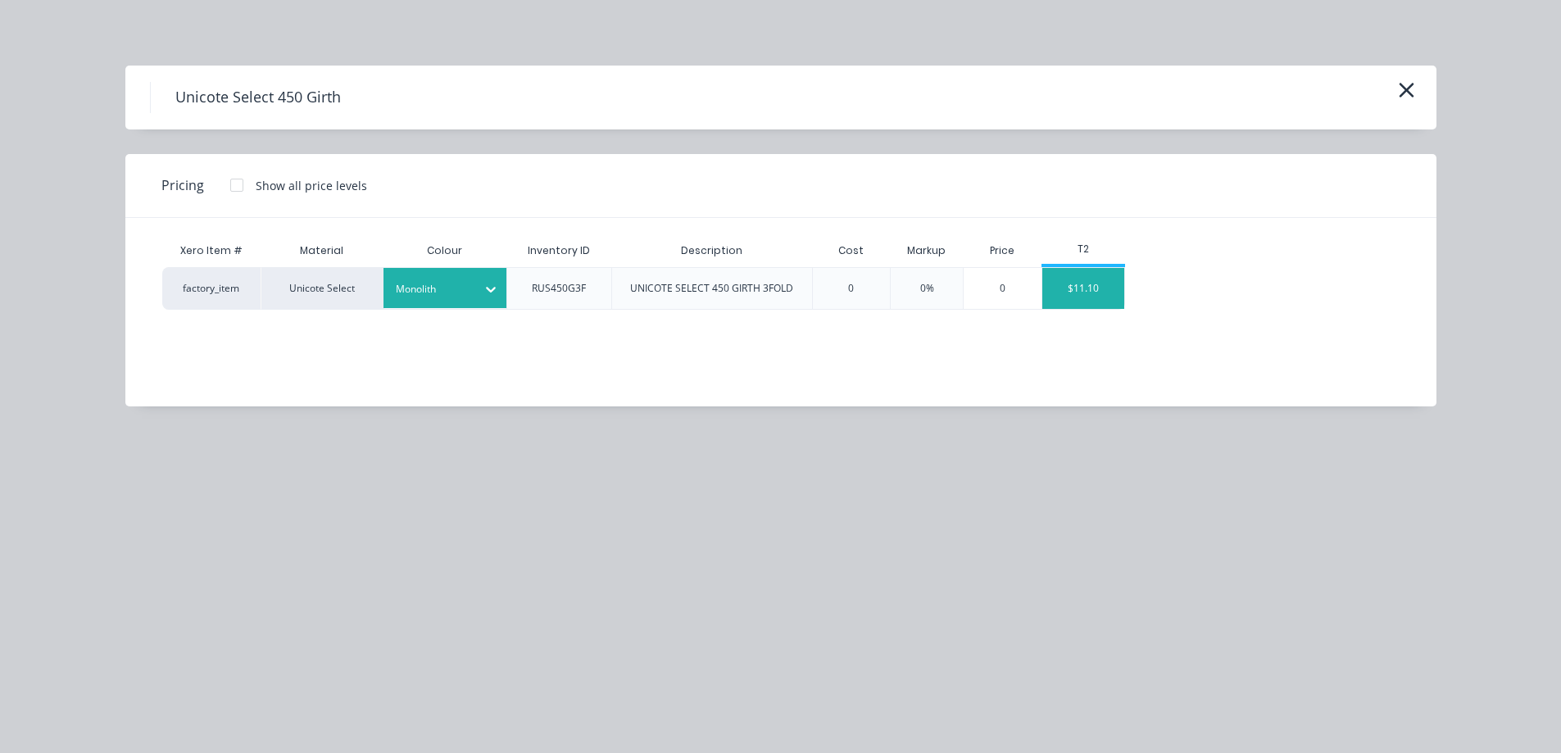
click at [1088, 296] on div "$11.10" at bounding box center [1084, 288] width 82 height 41
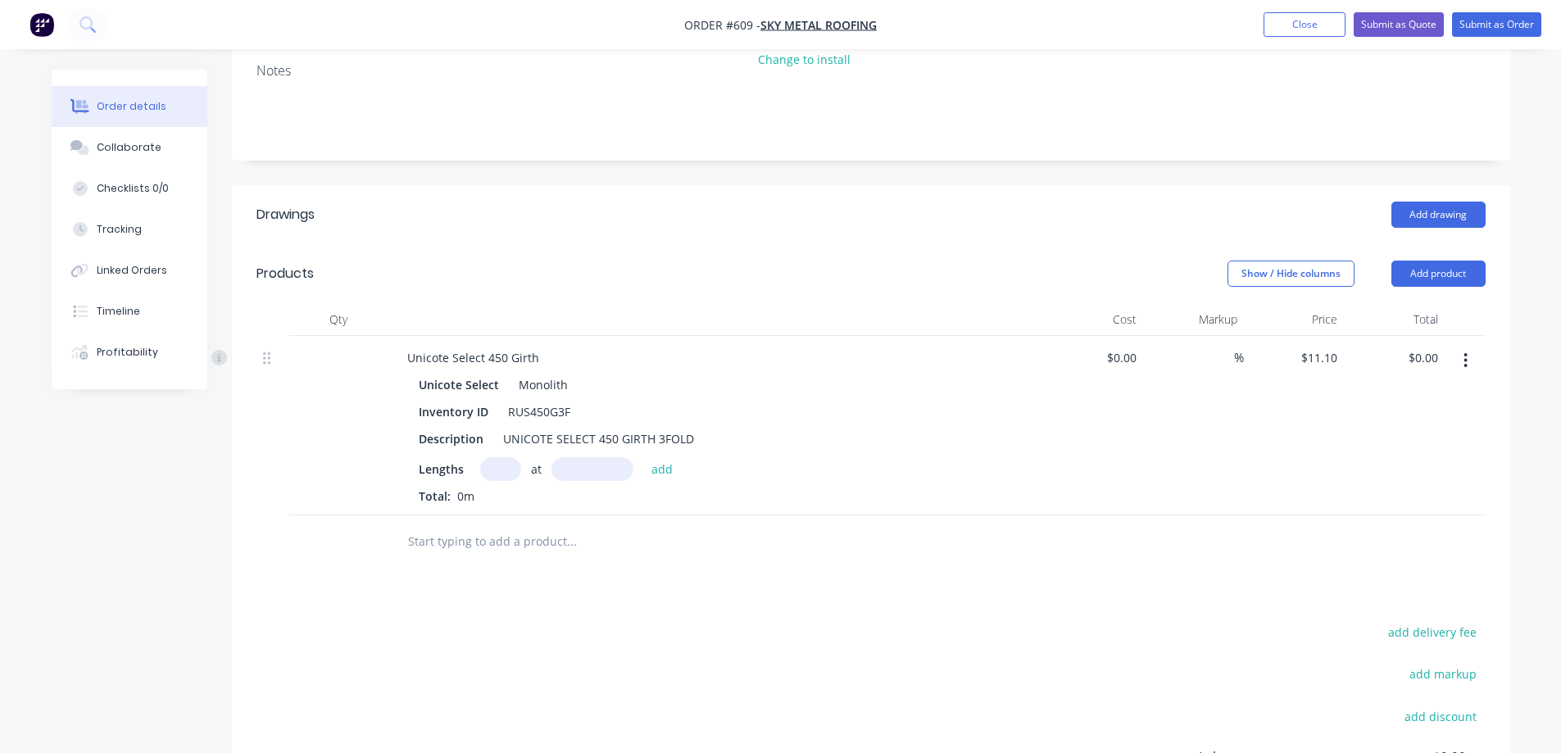
click at [500, 457] on input "text" at bounding box center [500, 469] width 41 height 24
type input "1"
type input "5700mm"
click at [673, 457] on button "add" at bounding box center [662, 468] width 39 height 22
type input "$63.27"
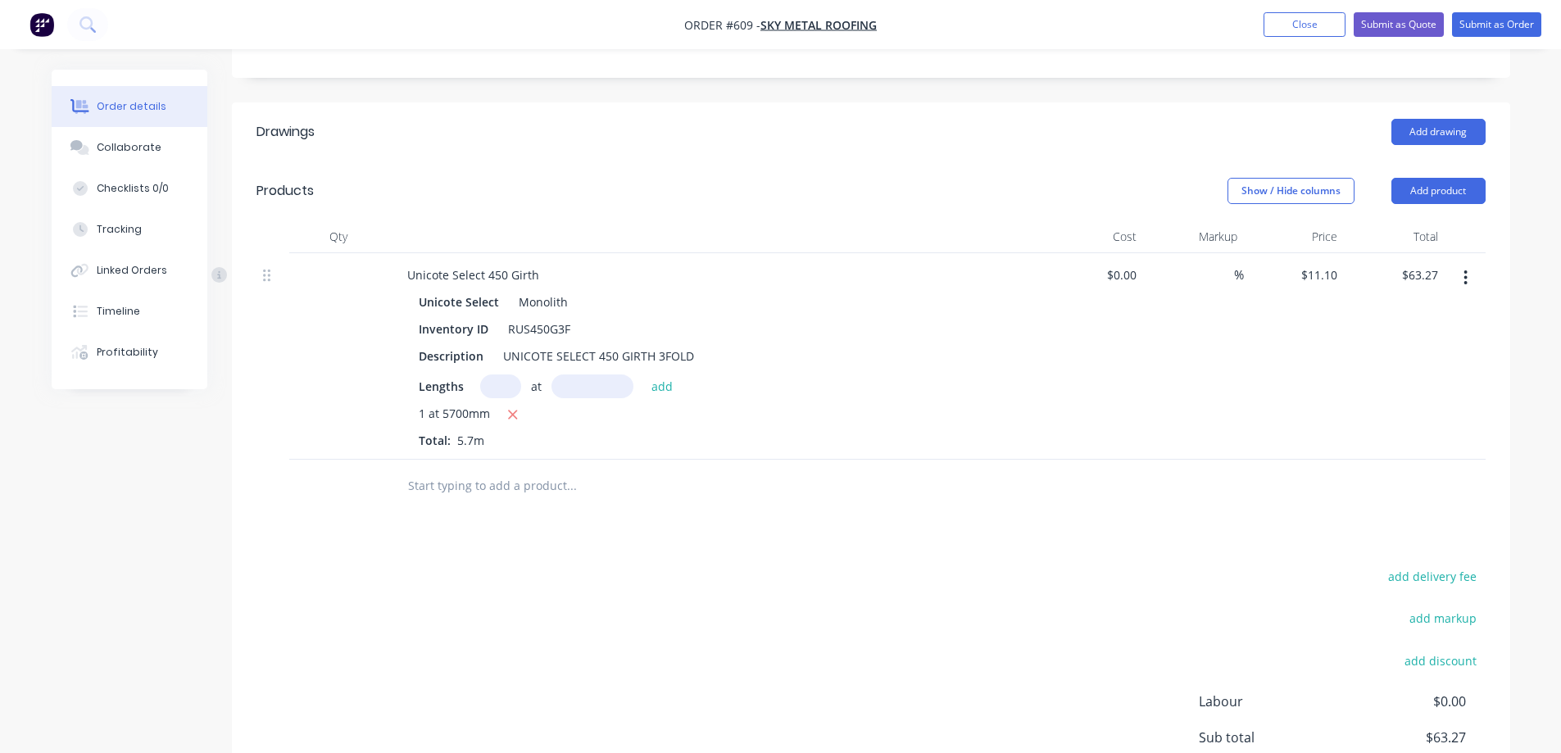
scroll to position [557, 0]
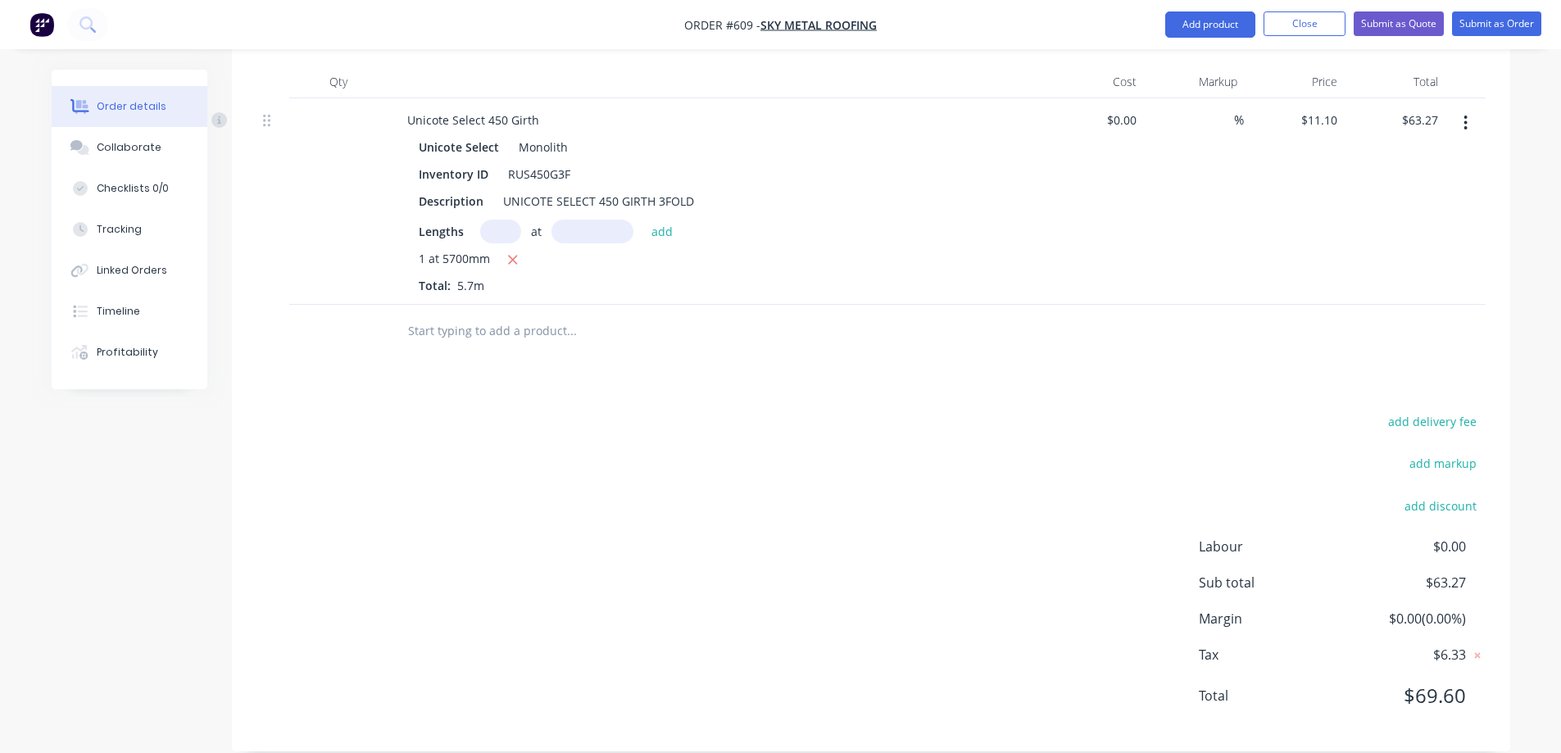
click at [493, 315] on input "text" at bounding box center [571, 331] width 328 height 33
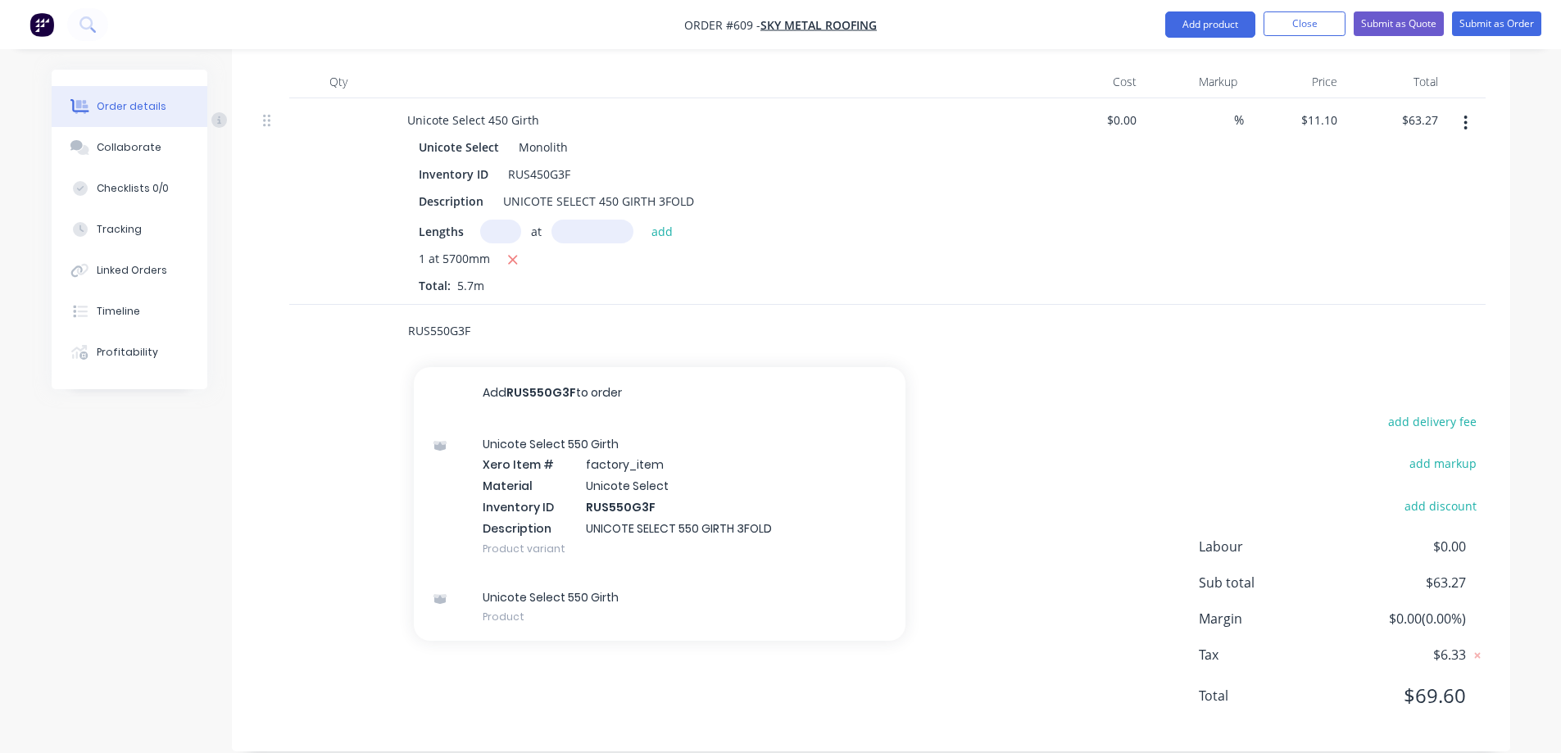
type input "RUS550G3F"
click at [513, 443] on div "Unicote Select 550 Girth Xero Item # factory_item Material Unicote Select Inven…" at bounding box center [660, 496] width 492 height 153
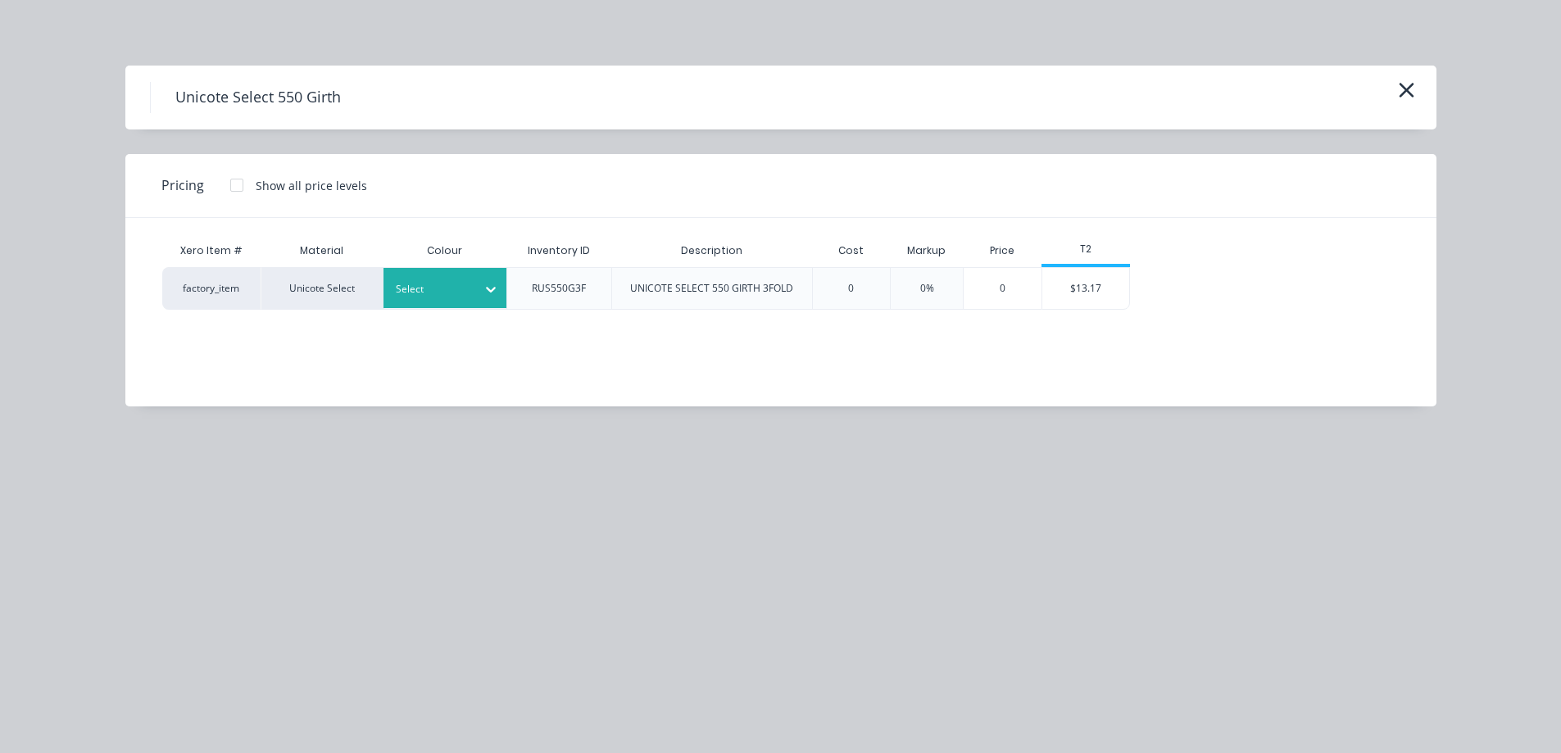
click at [479, 299] on div at bounding box center [491, 289] width 30 height 26
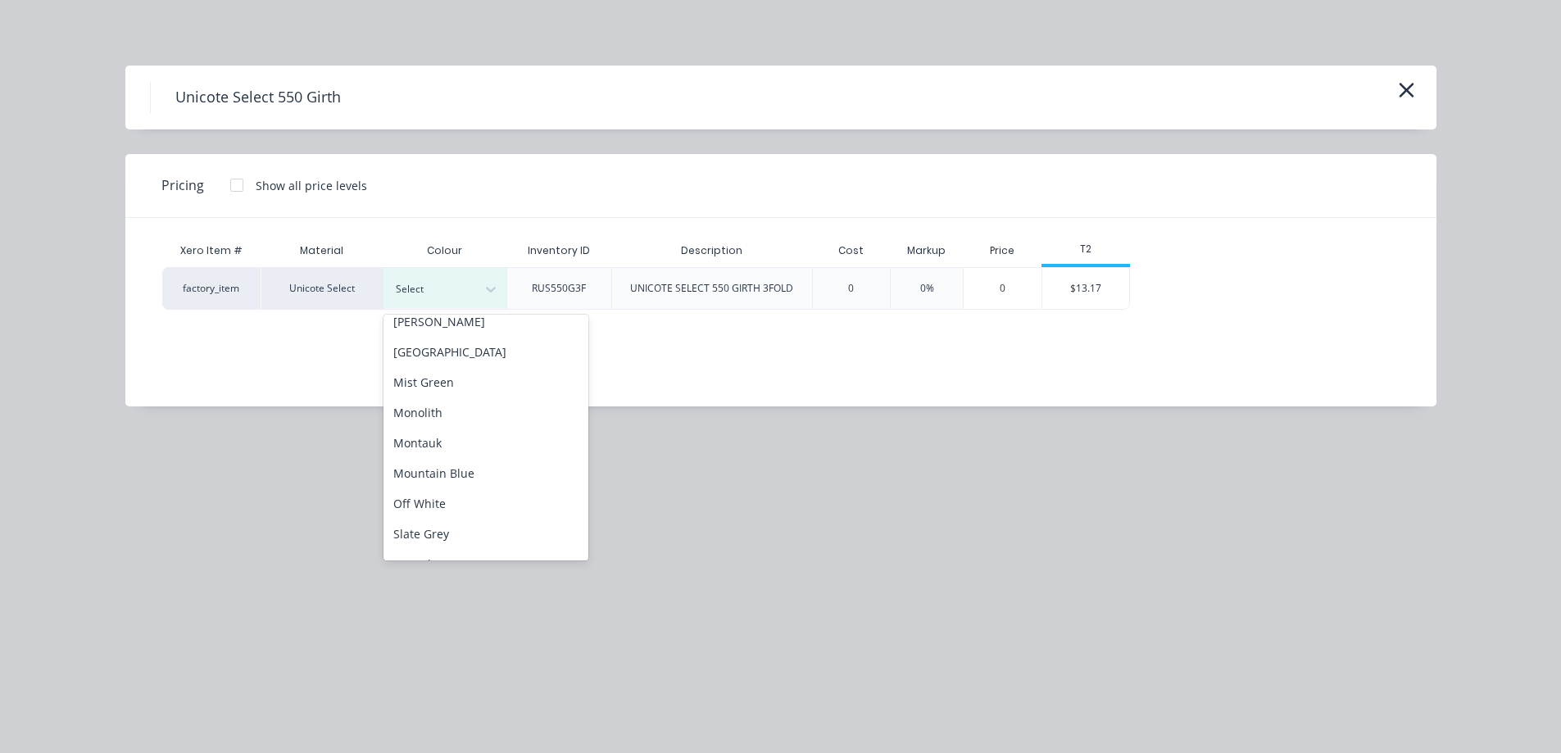
scroll to position [328, 0]
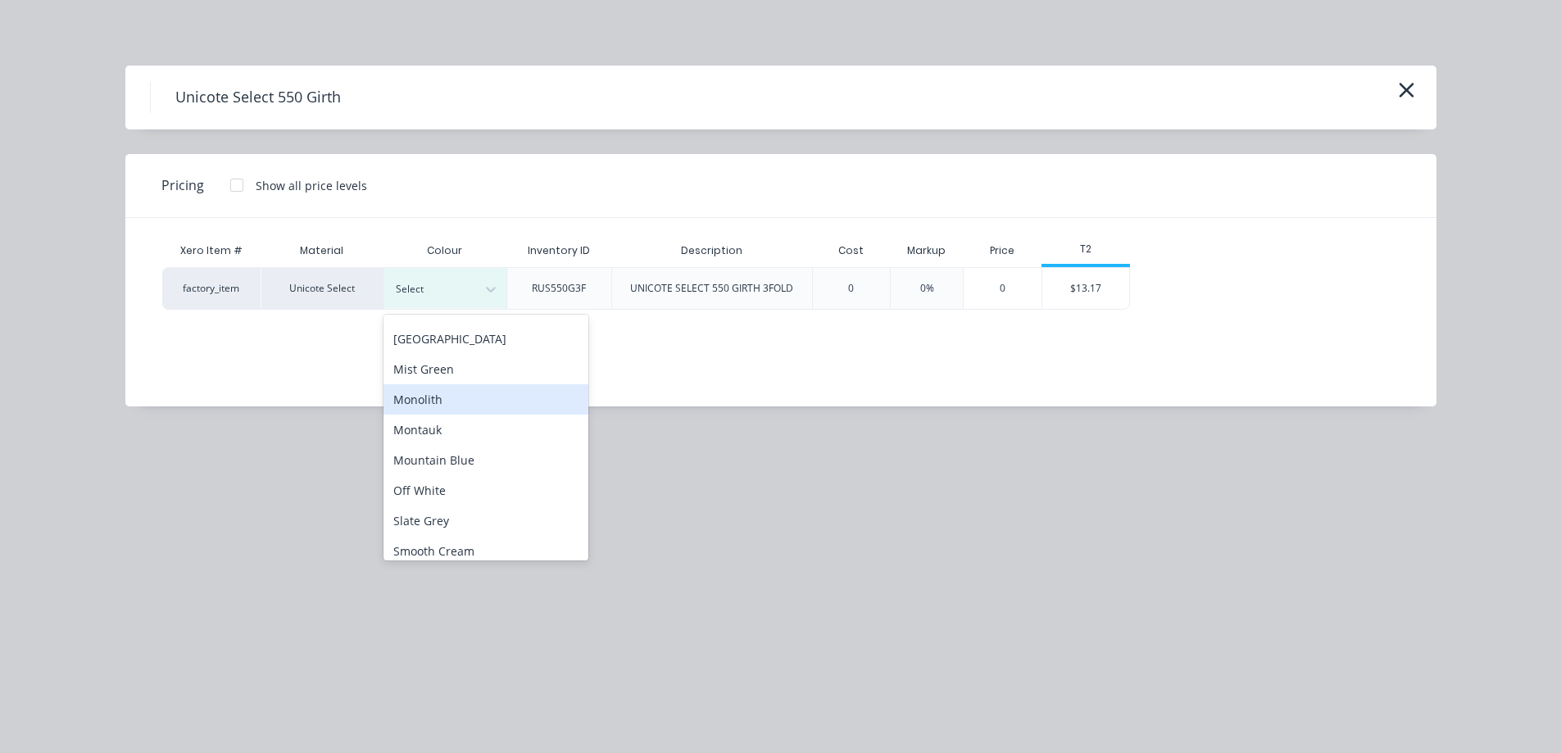
click at [455, 402] on div "Monolith" at bounding box center [486, 399] width 205 height 30
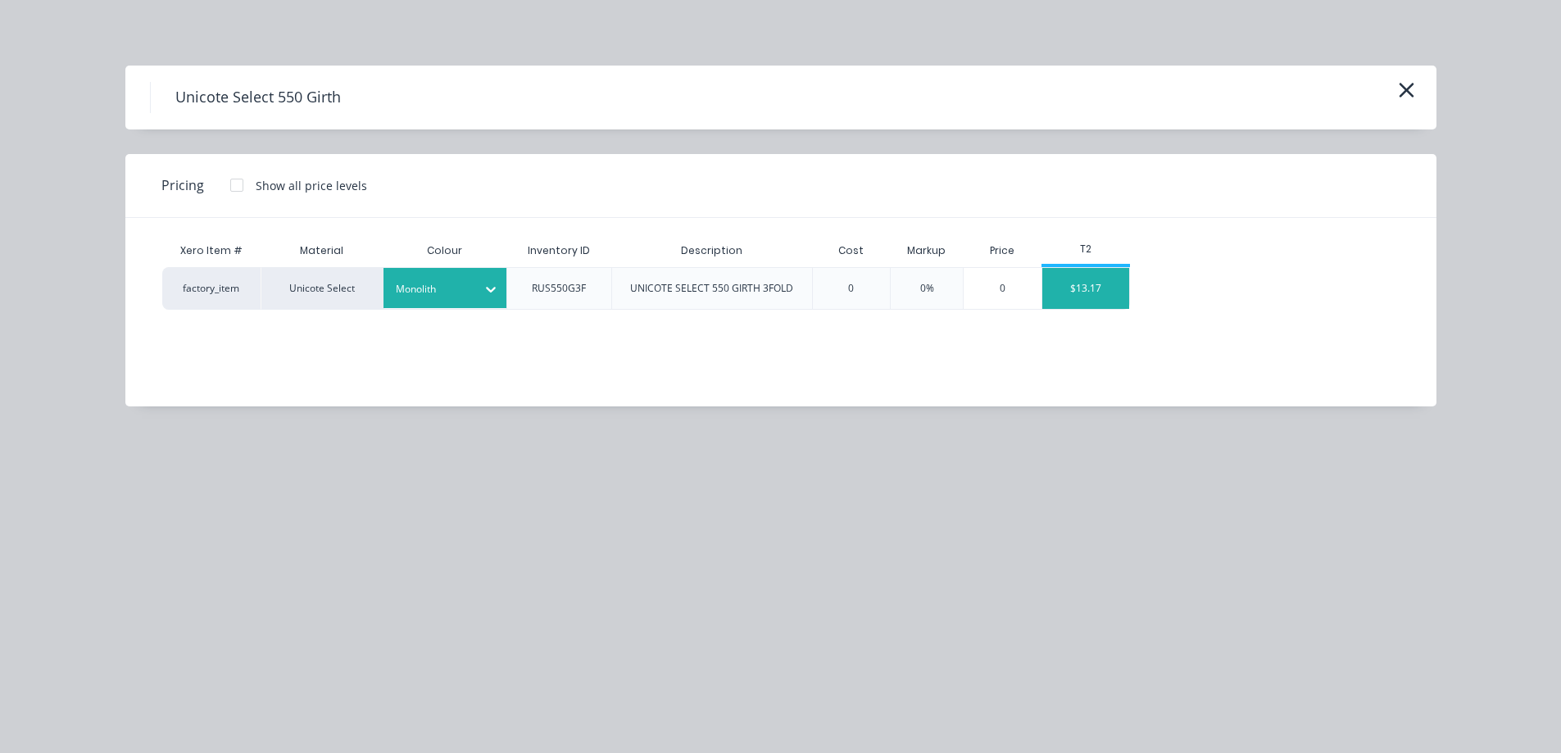
click at [1114, 296] on div "$13.17" at bounding box center [1087, 288] width 88 height 41
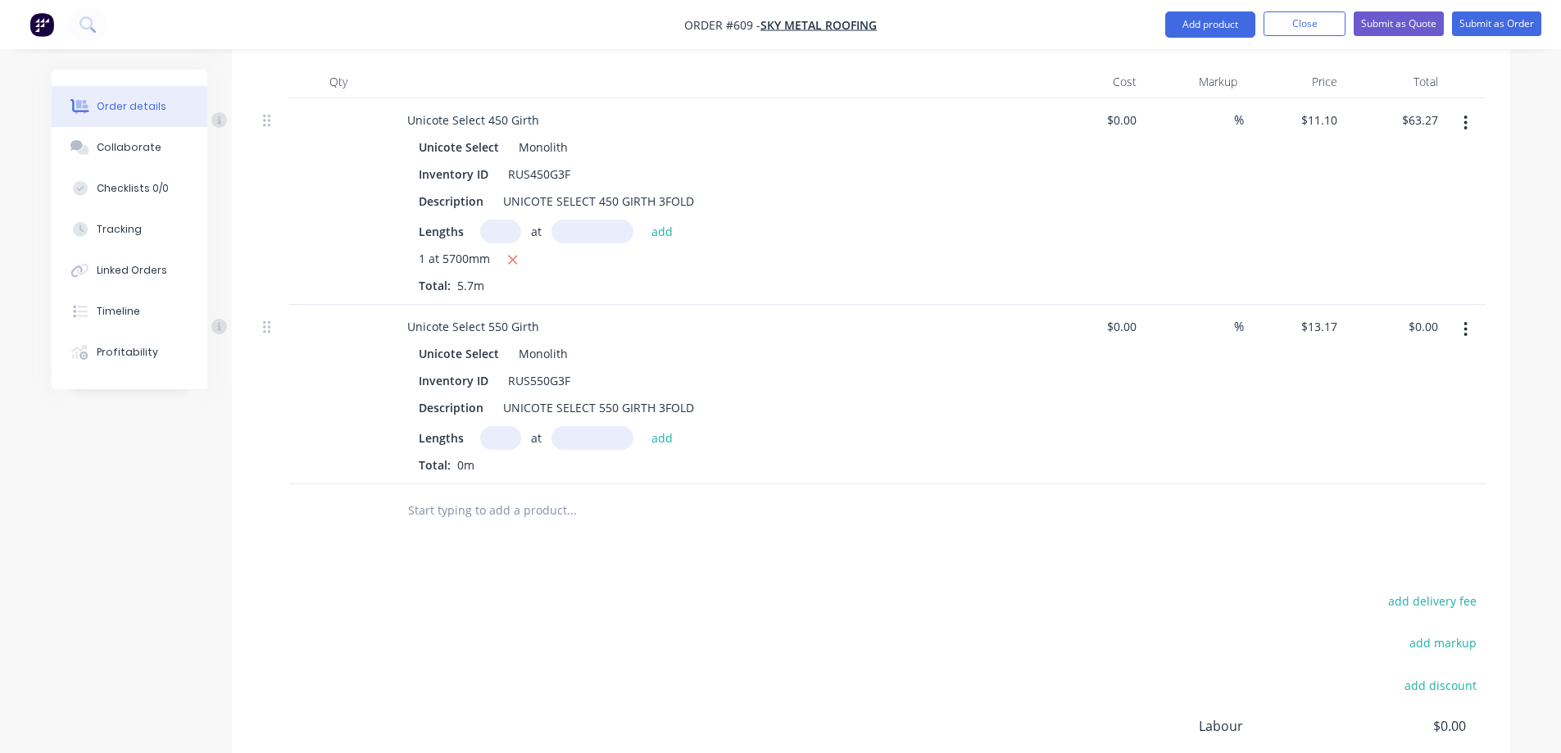
click at [506, 426] on input "text" at bounding box center [500, 438] width 41 height 24
type input "3"
type input "5000mm"
click at [656, 426] on button "add" at bounding box center [662, 437] width 39 height 22
type input "$197.55"
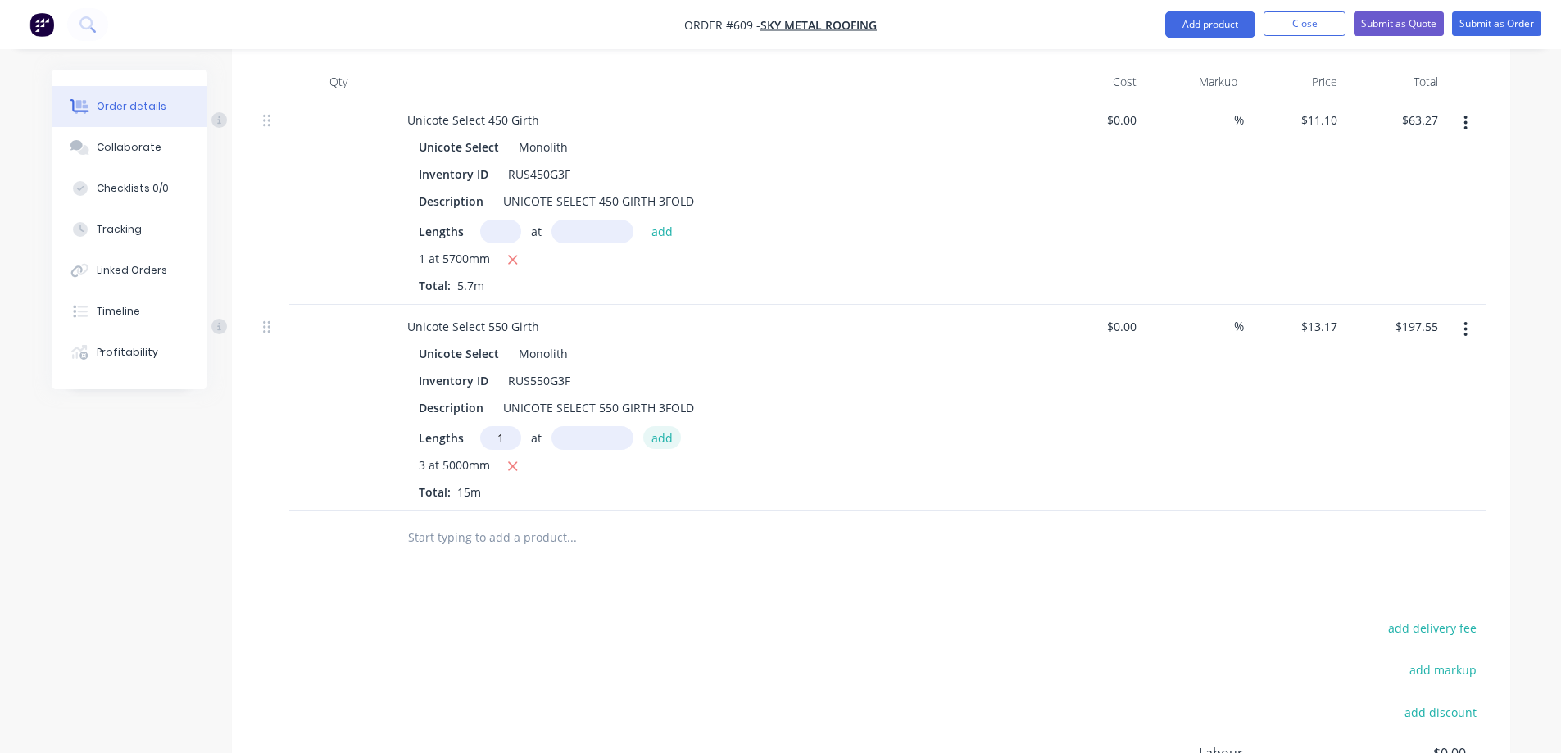
type input "1"
type input "2800mm"
click at [656, 426] on button "add" at bounding box center [662, 437] width 39 height 22
type input "$234.43"
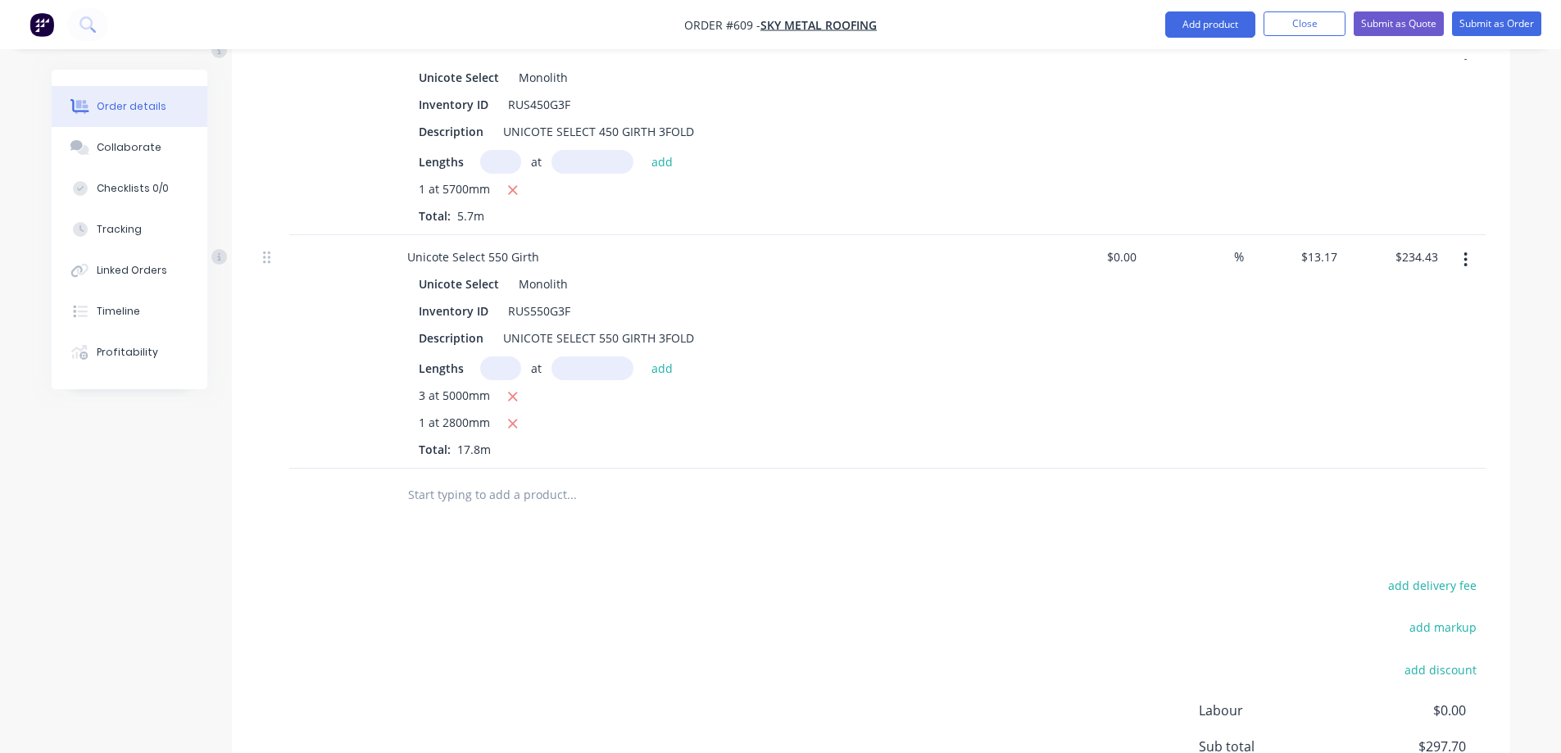
scroll to position [545, 0]
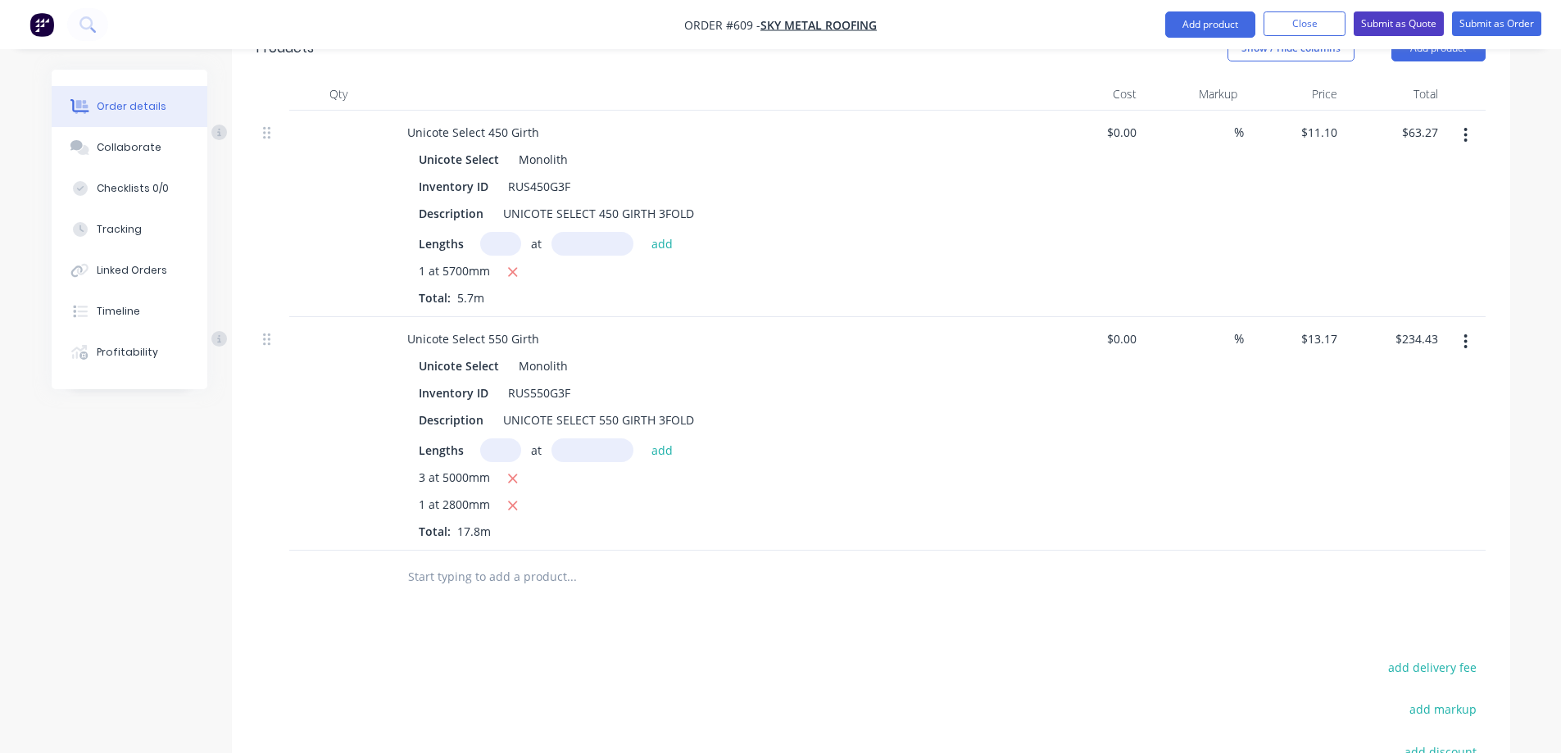
click at [1379, 27] on button "Submit as Quote" at bounding box center [1399, 23] width 90 height 25
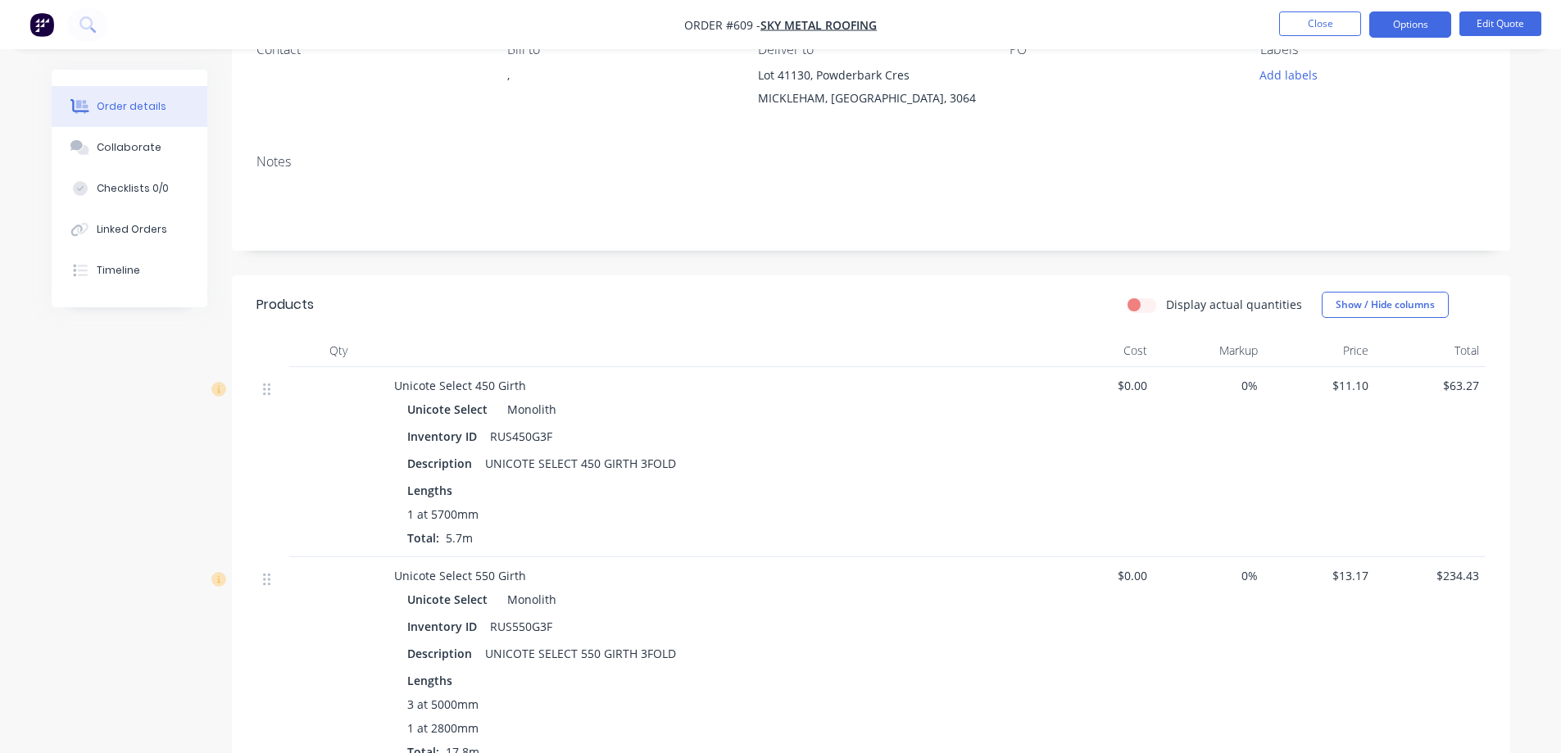
scroll to position [328, 0]
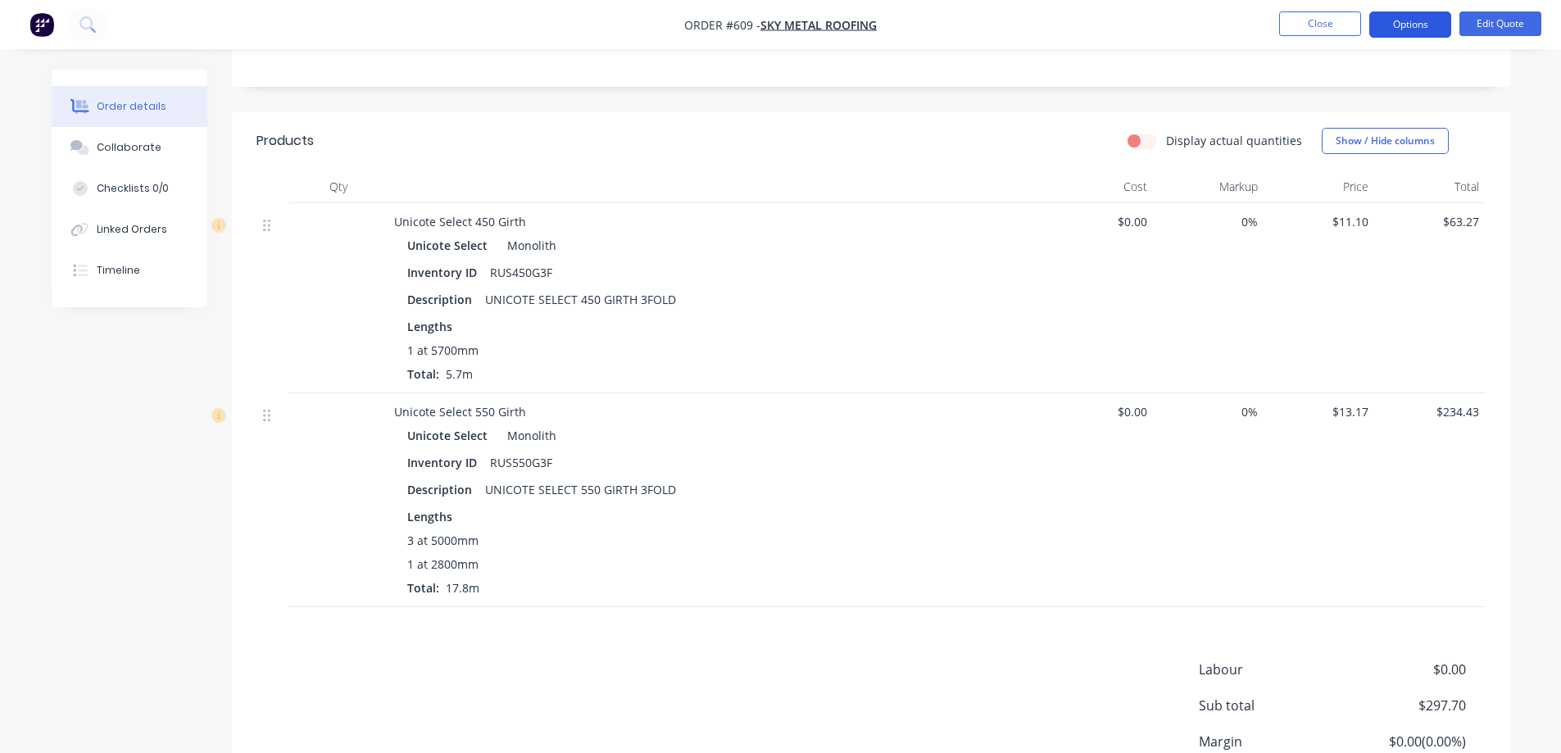
click at [1409, 27] on button "Options" at bounding box center [1411, 24] width 82 height 26
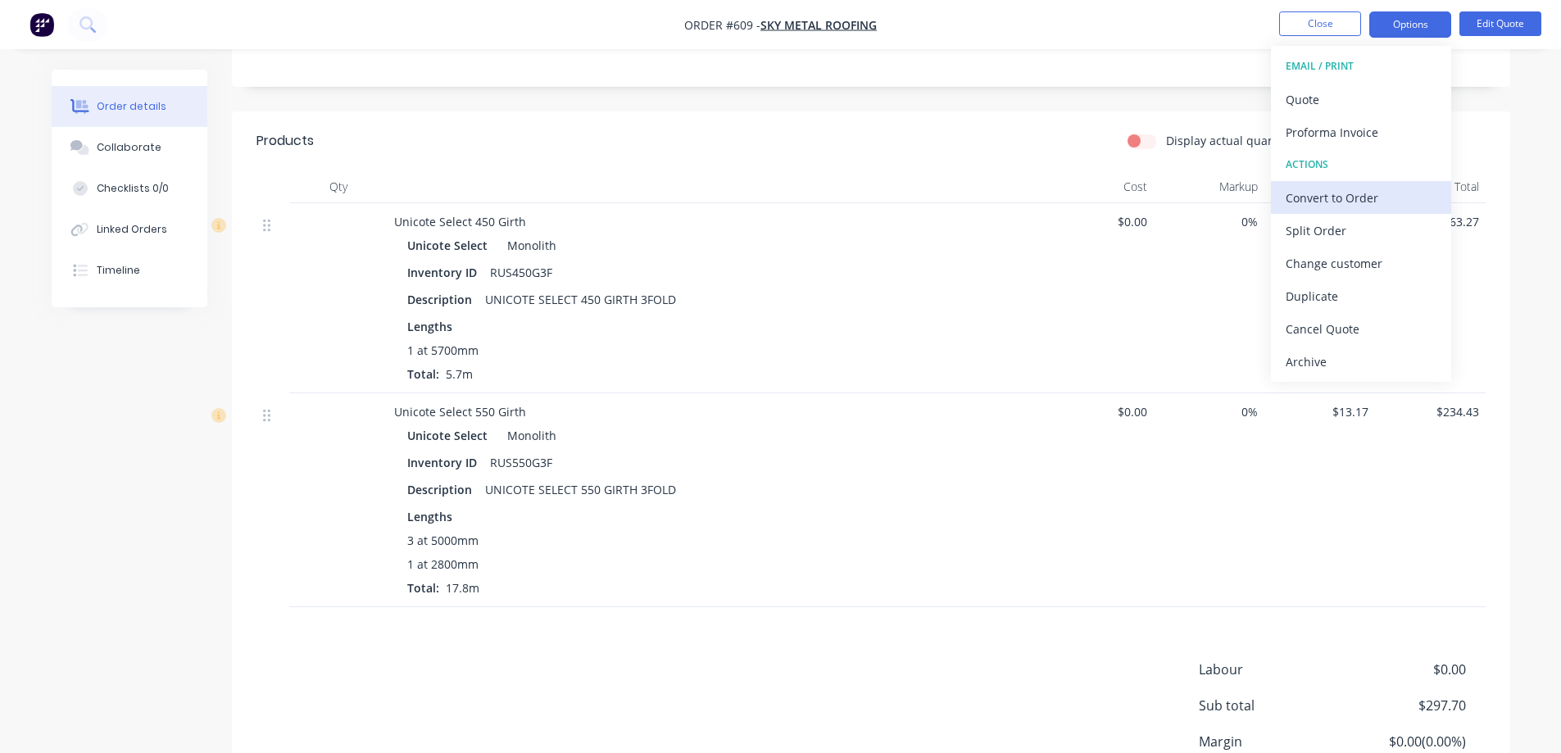
click at [1313, 184] on button "Convert to Order" at bounding box center [1361, 197] width 180 height 33
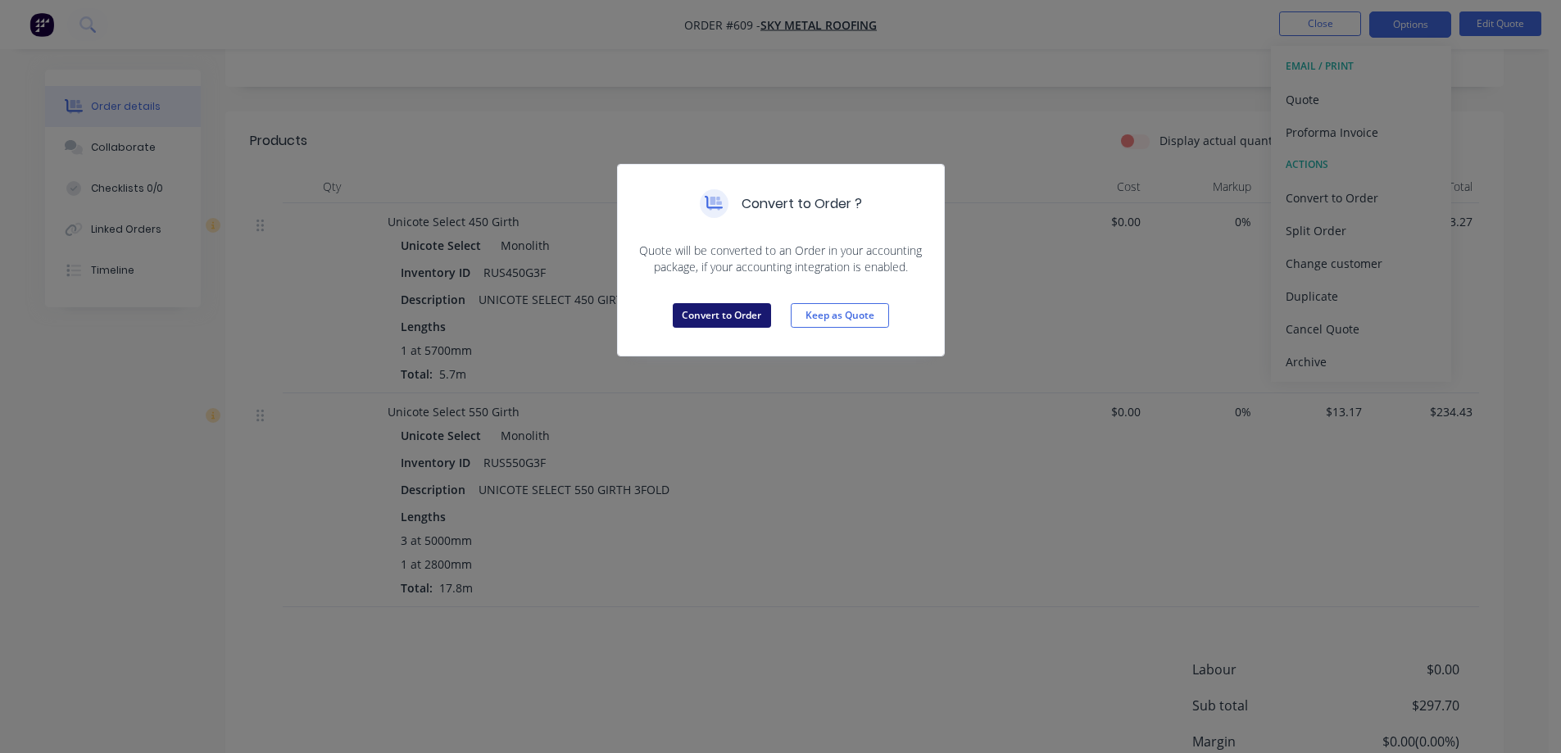
click at [710, 314] on button "Convert to Order" at bounding box center [722, 315] width 98 height 25
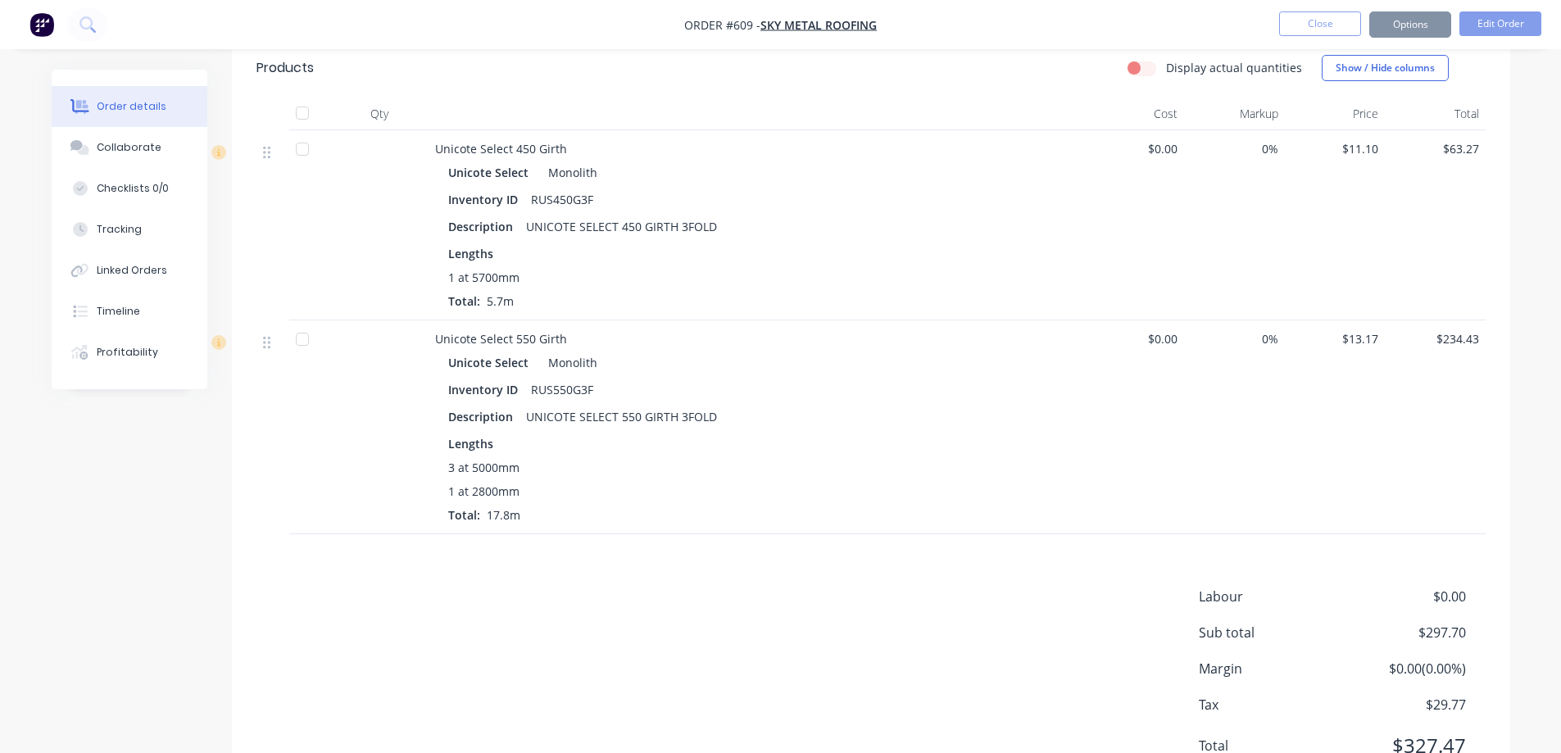
scroll to position [474, 0]
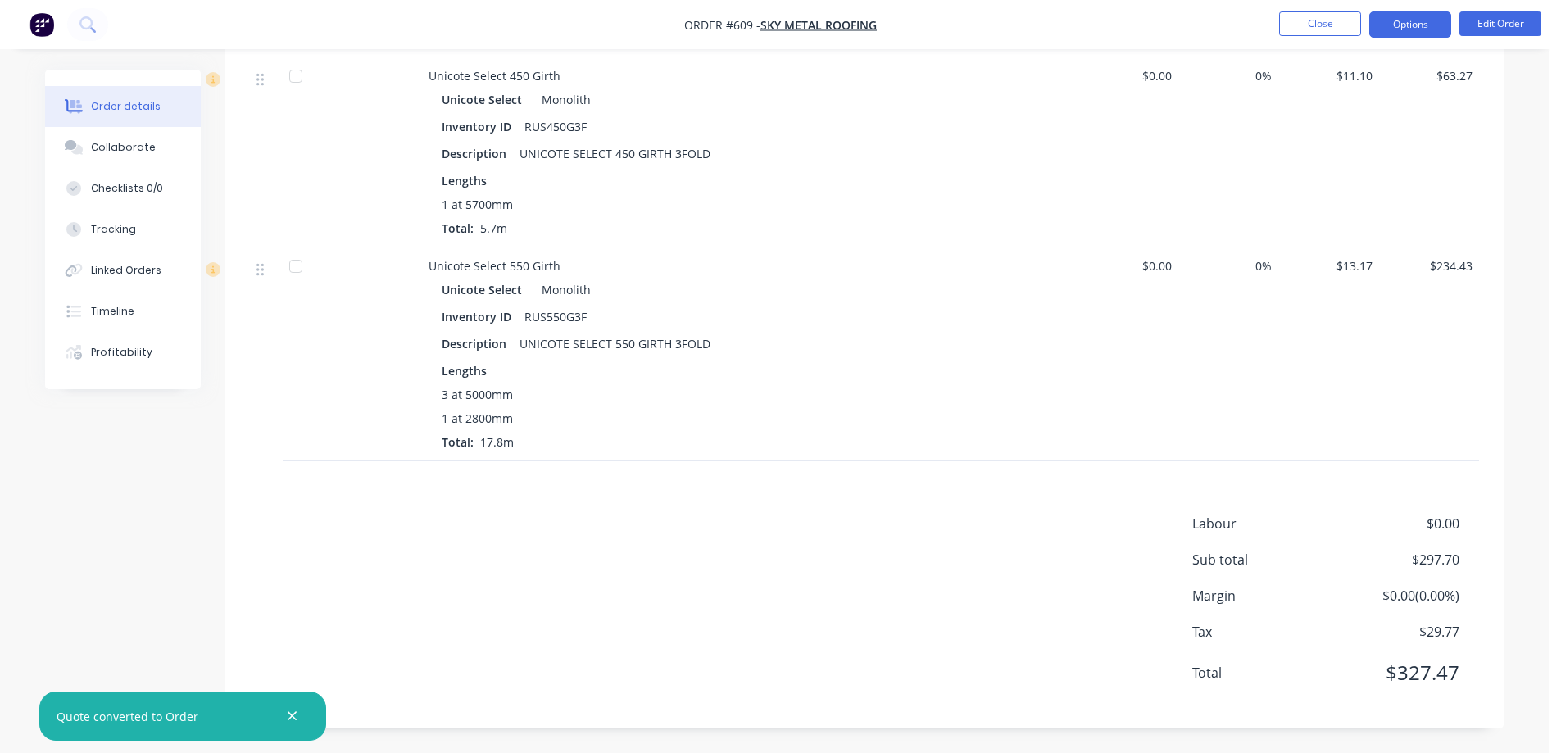
click at [1402, 28] on button "Options" at bounding box center [1411, 24] width 82 height 26
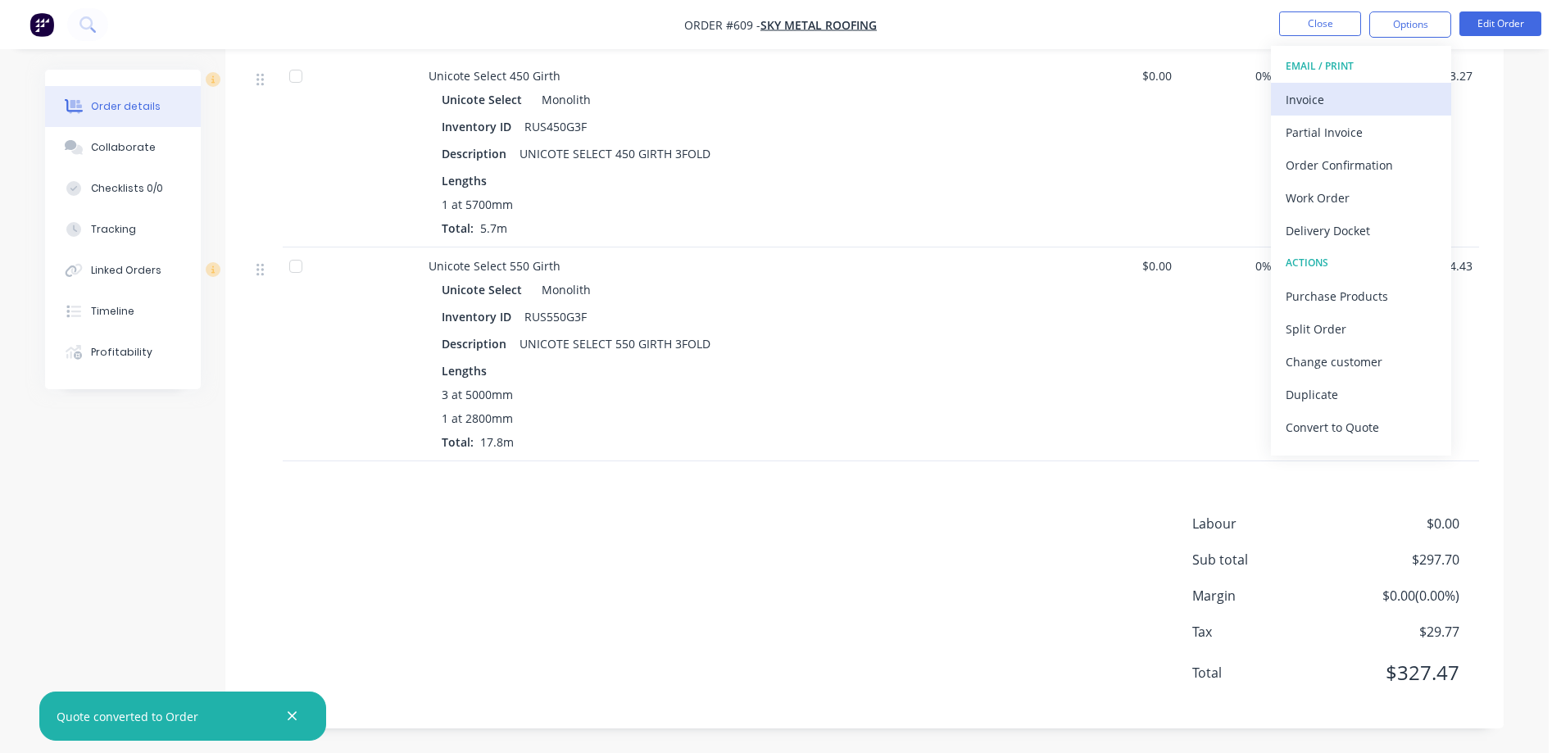
click at [1316, 110] on div "Invoice" at bounding box center [1361, 100] width 151 height 24
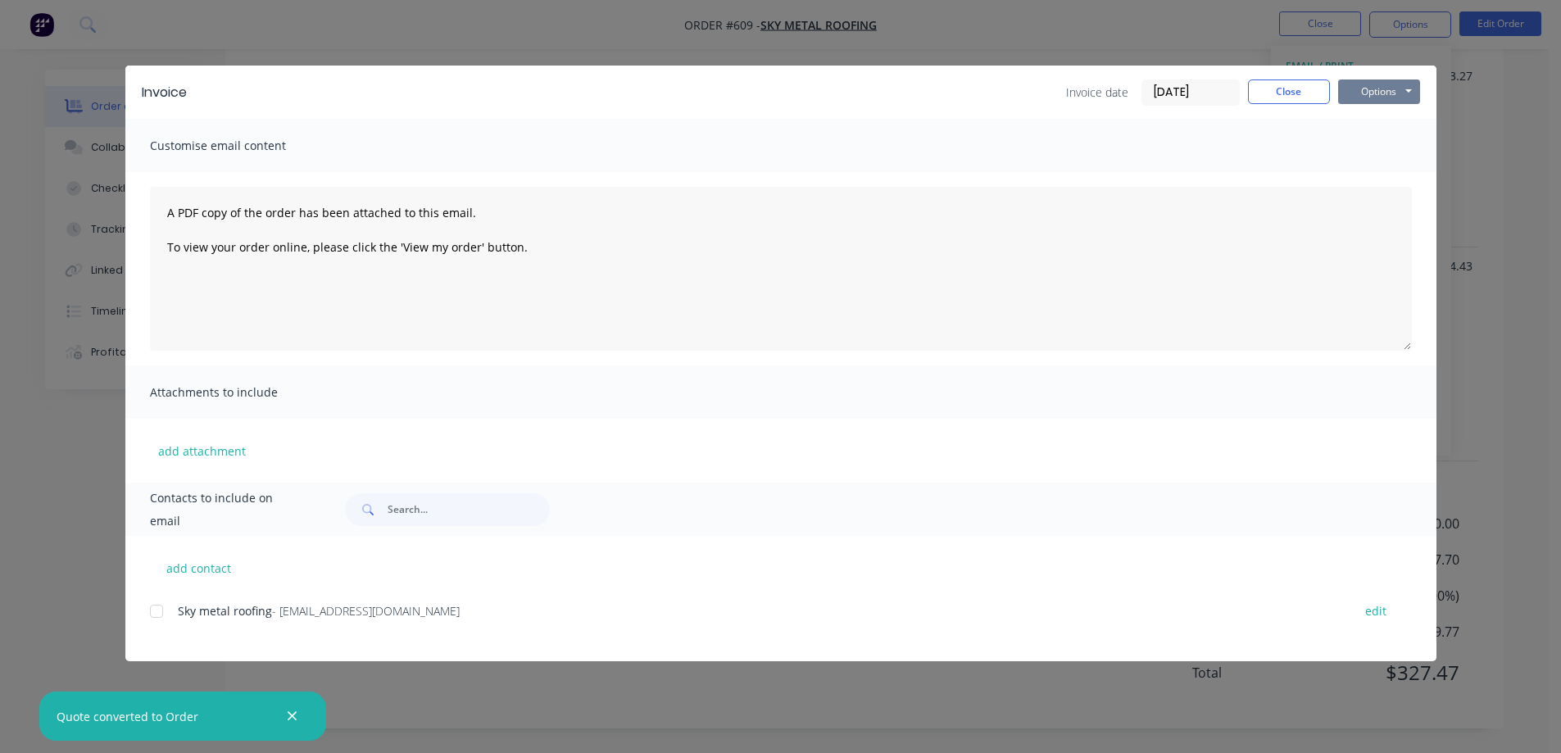
click at [1377, 95] on button "Options" at bounding box center [1379, 92] width 82 height 25
click at [1367, 116] on button "Preview" at bounding box center [1390, 120] width 105 height 27
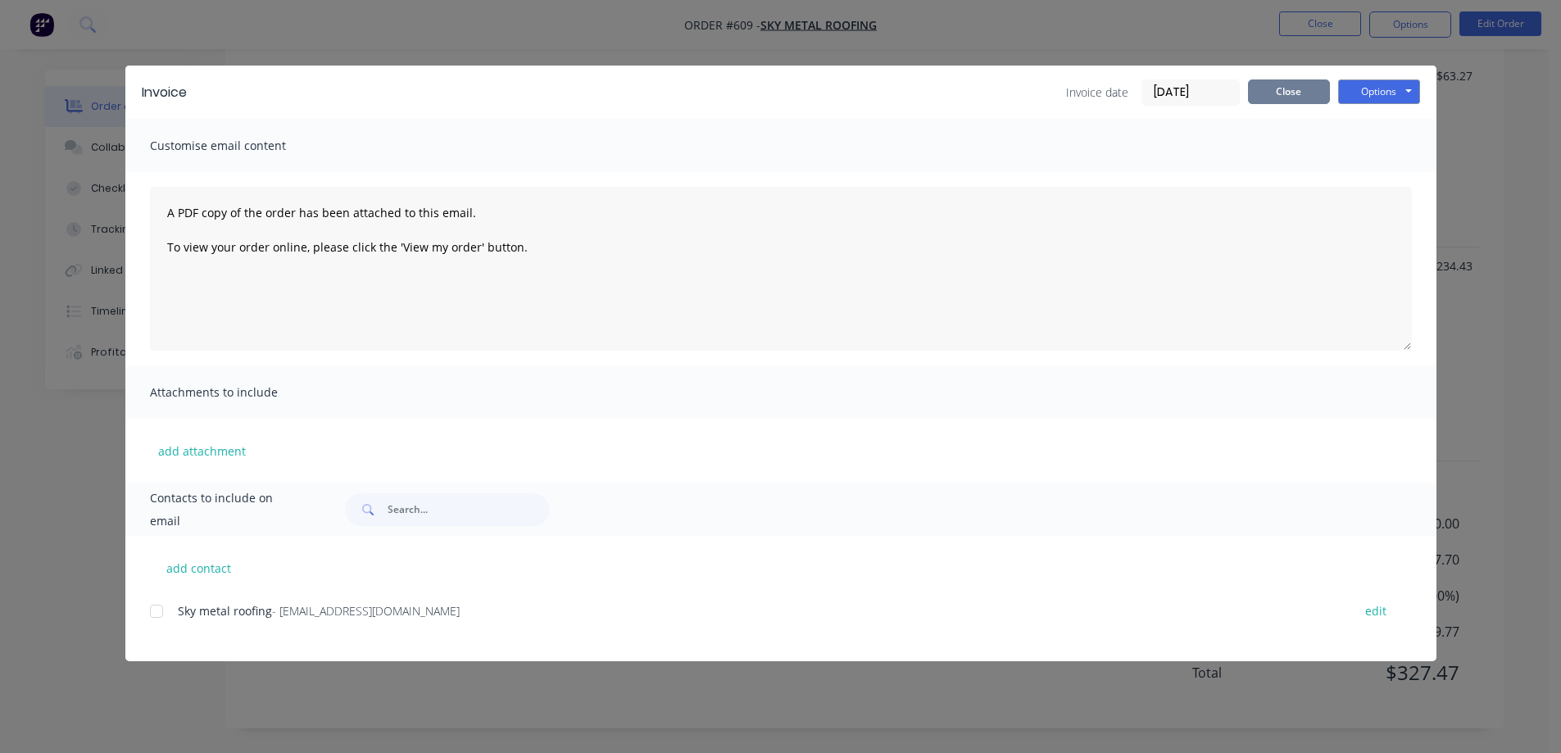
click at [1288, 96] on button "Close" at bounding box center [1289, 92] width 82 height 25
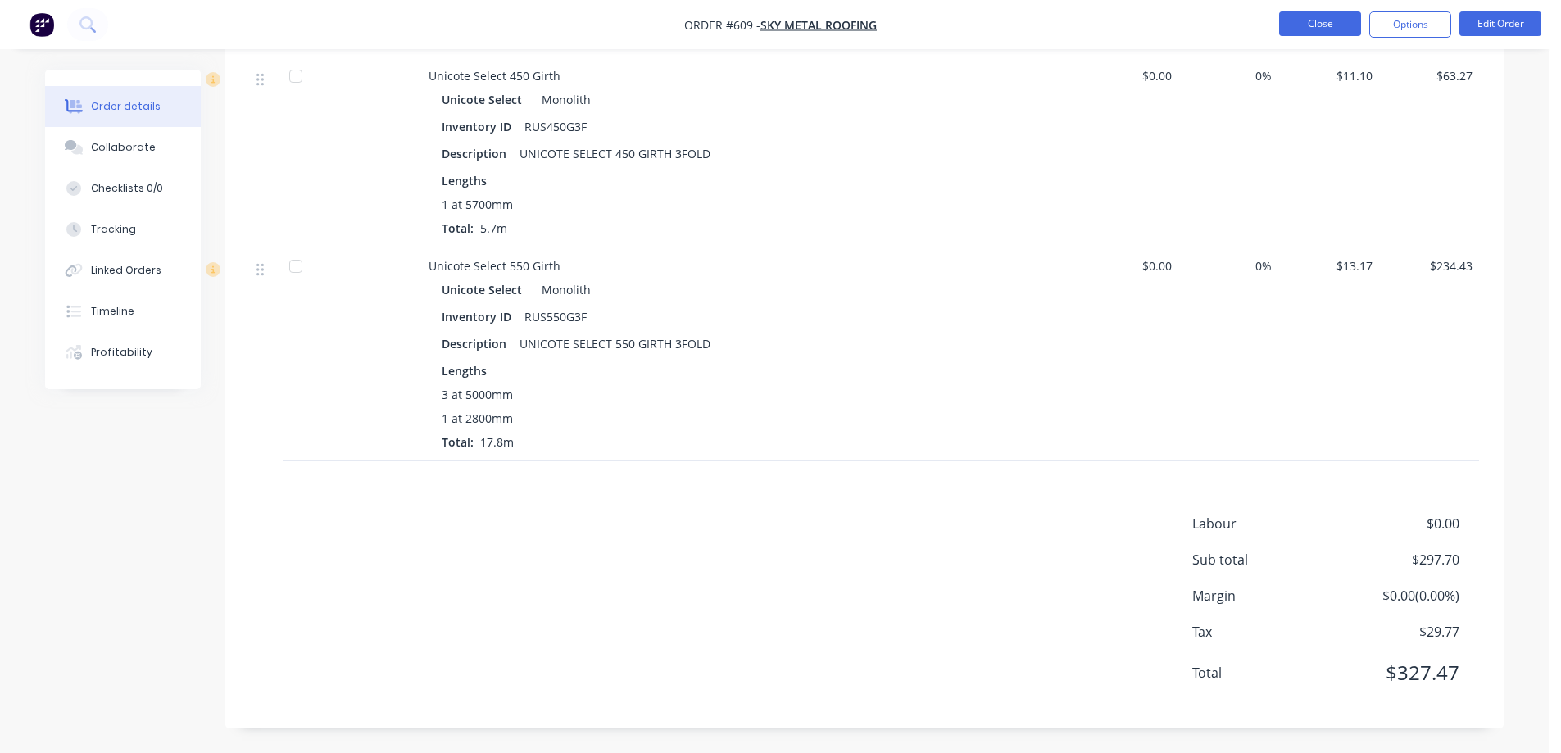
click at [1293, 30] on button "Close" at bounding box center [1320, 23] width 82 height 25
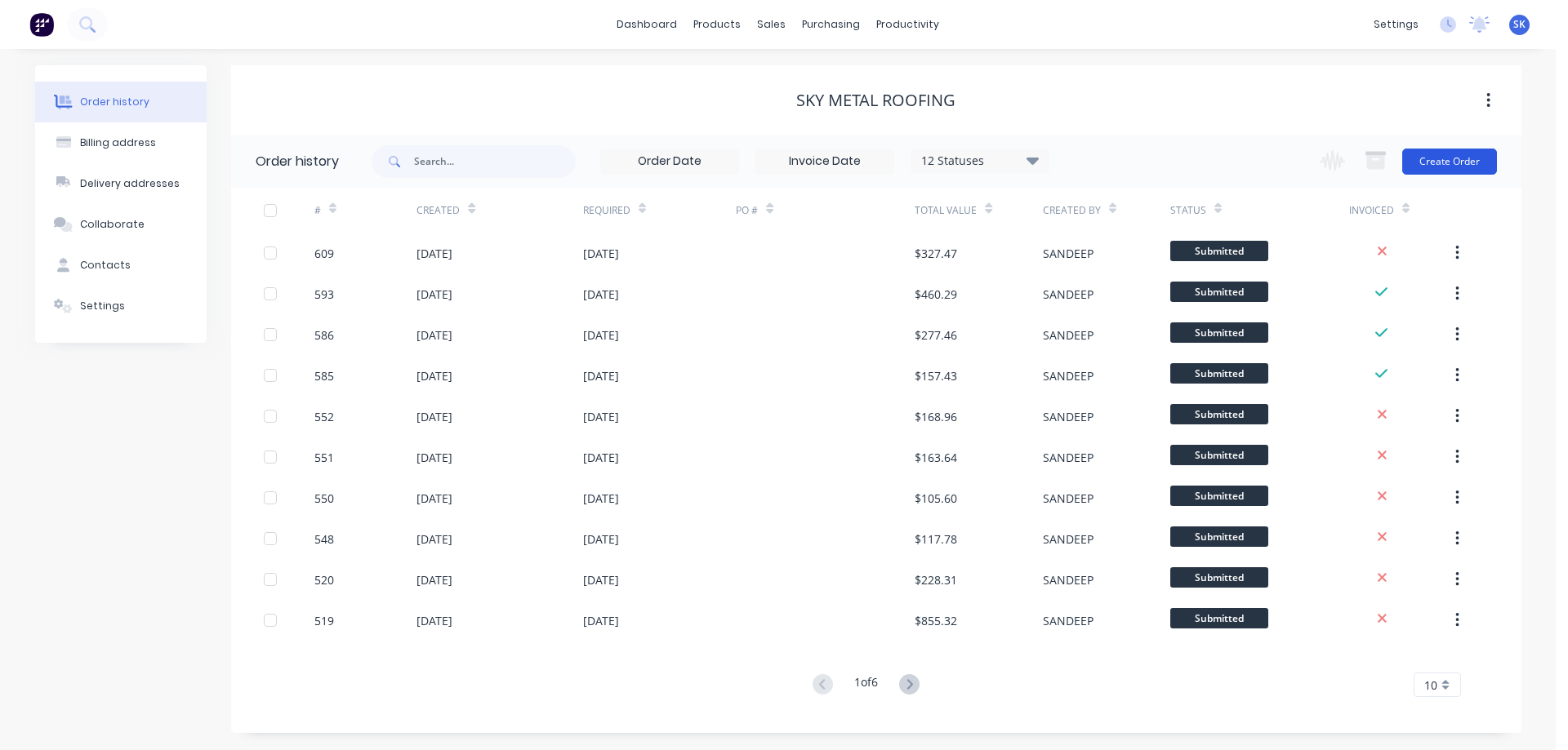
click at [1449, 151] on button "Create Order" at bounding box center [1448, 161] width 95 height 26
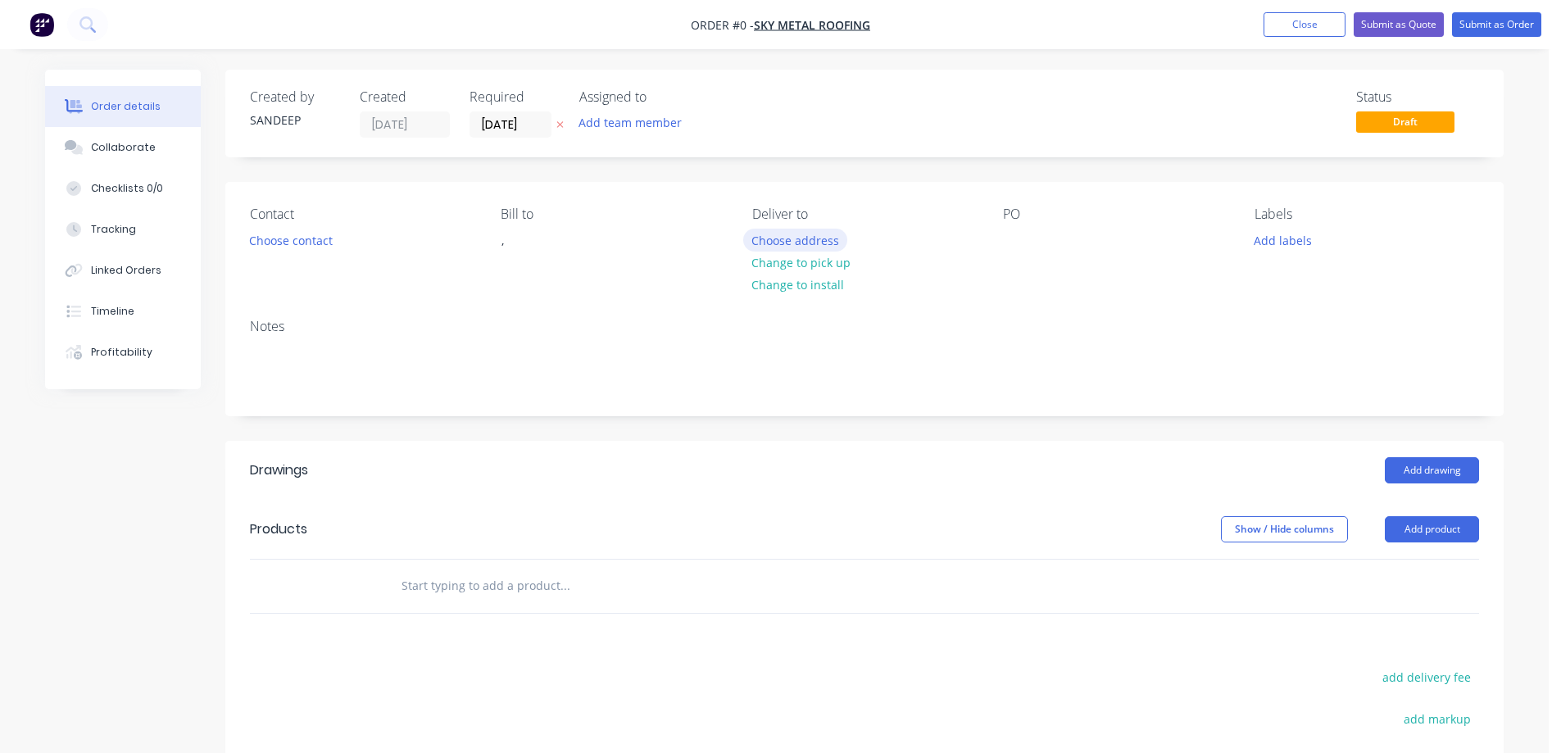
click at [773, 230] on button "Choose address" at bounding box center [795, 240] width 105 height 22
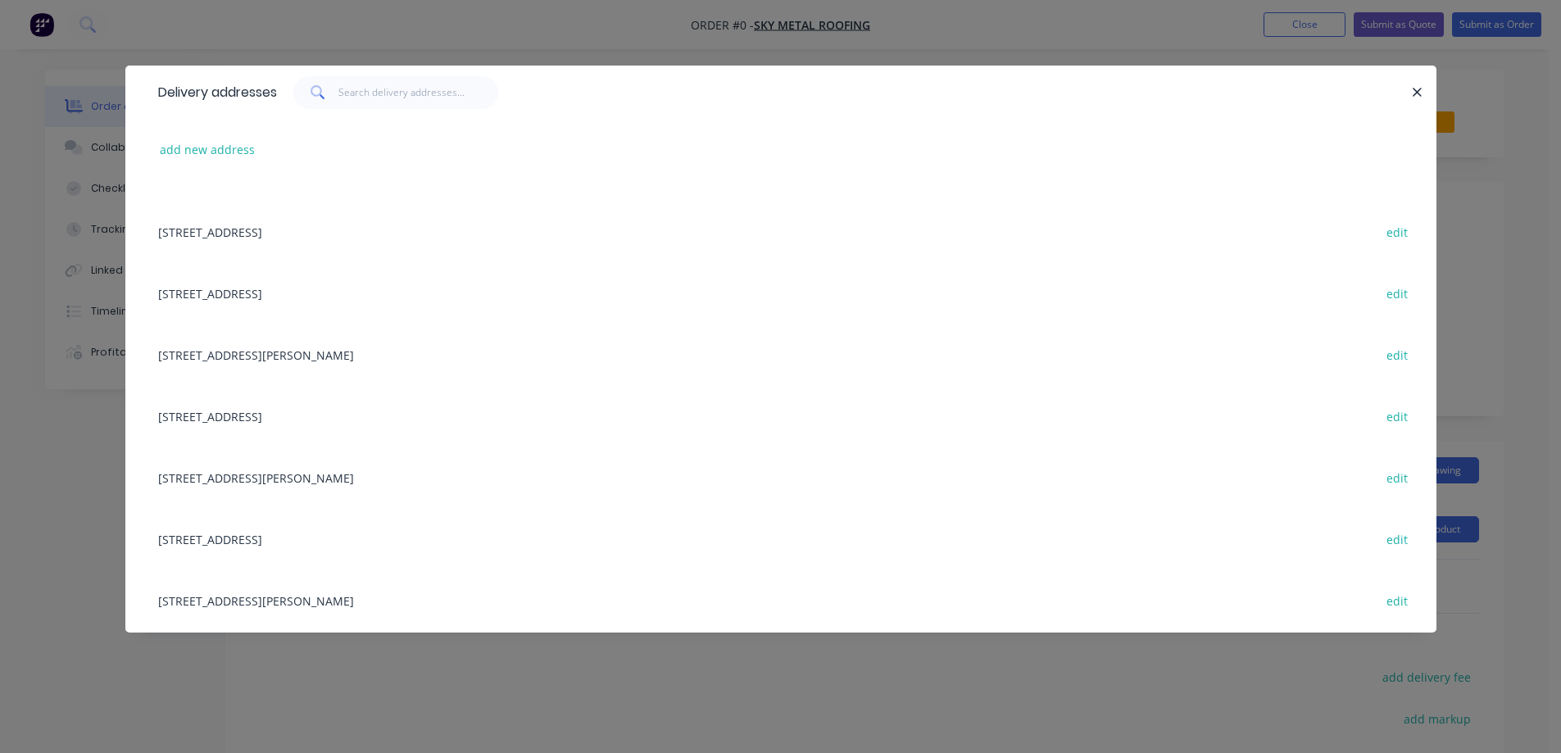
scroll to position [492, 0]
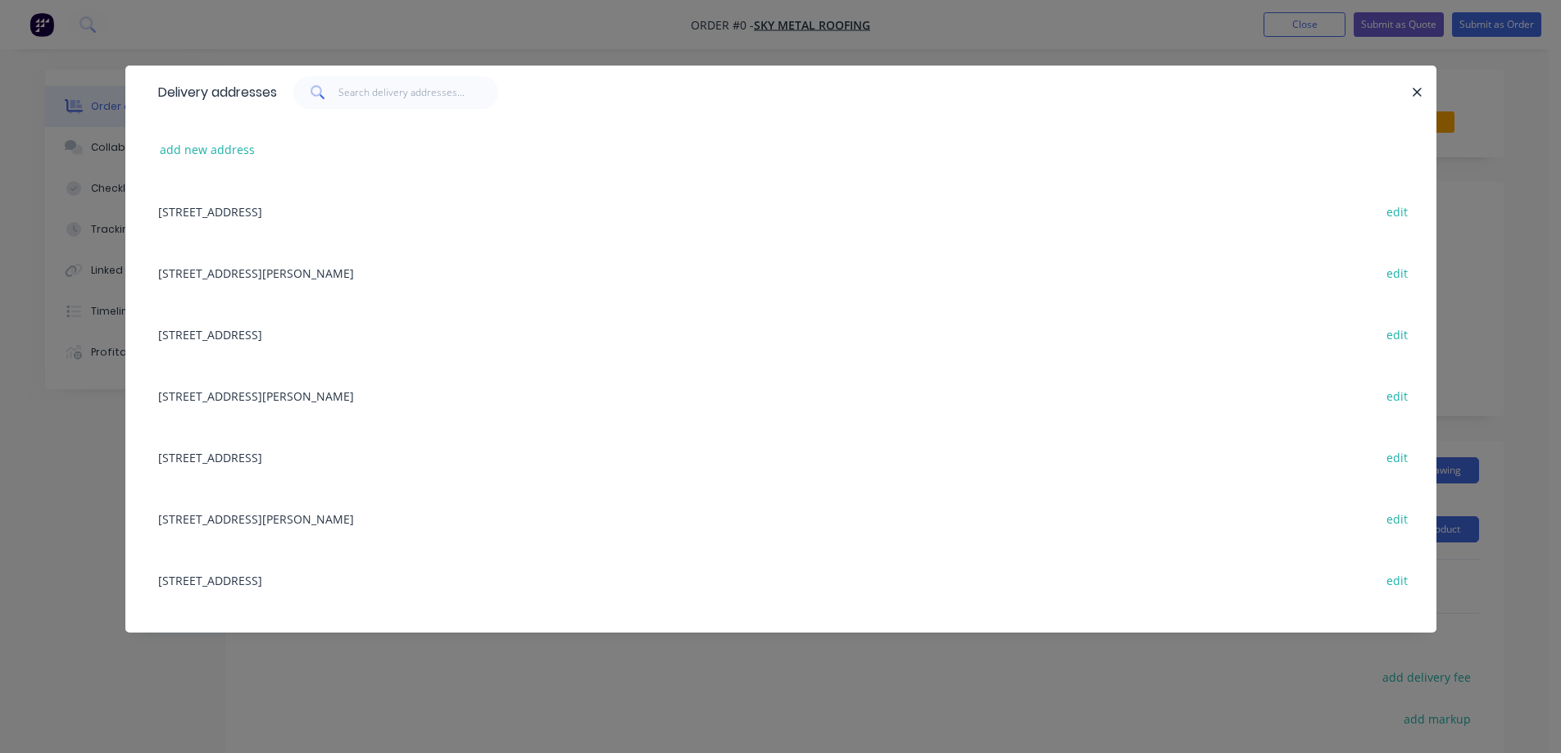
click at [303, 461] on div "Lot 5309, Botany Cct, MOUNTT DUNEED, Victoria, Australia, 3217 edit" at bounding box center [781, 456] width 1262 height 61
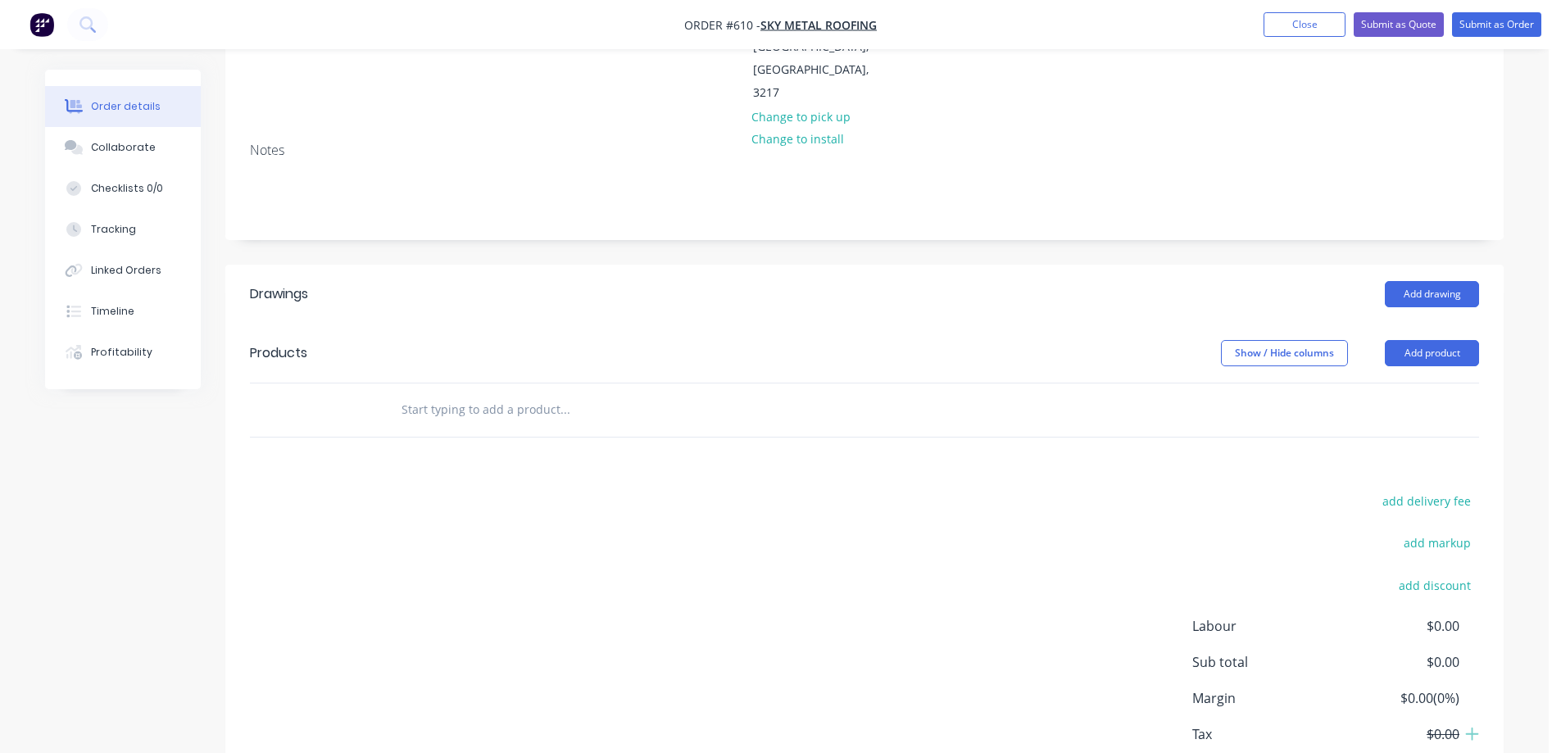
scroll to position [246, 0]
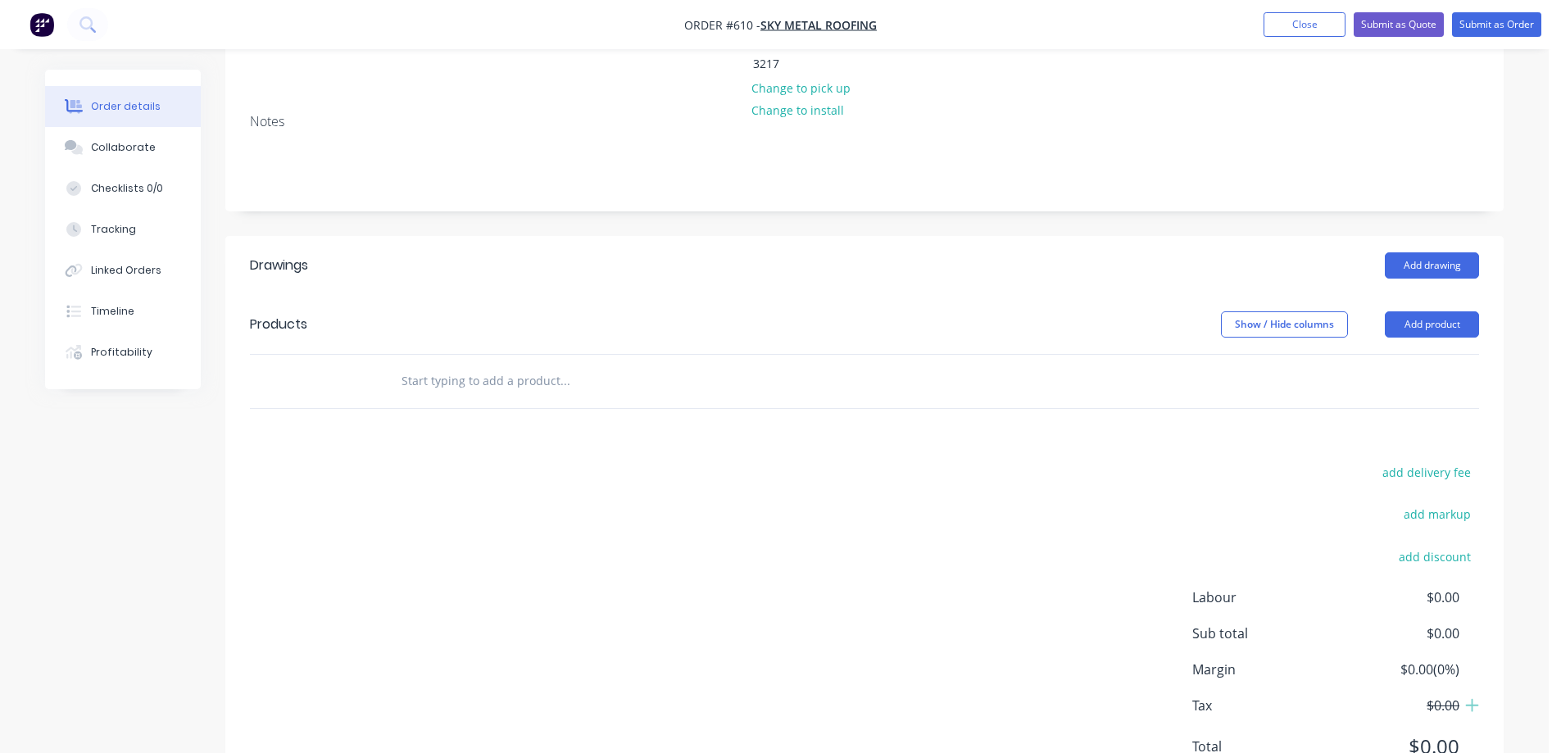
click at [463, 372] on input "text" at bounding box center [565, 381] width 328 height 33
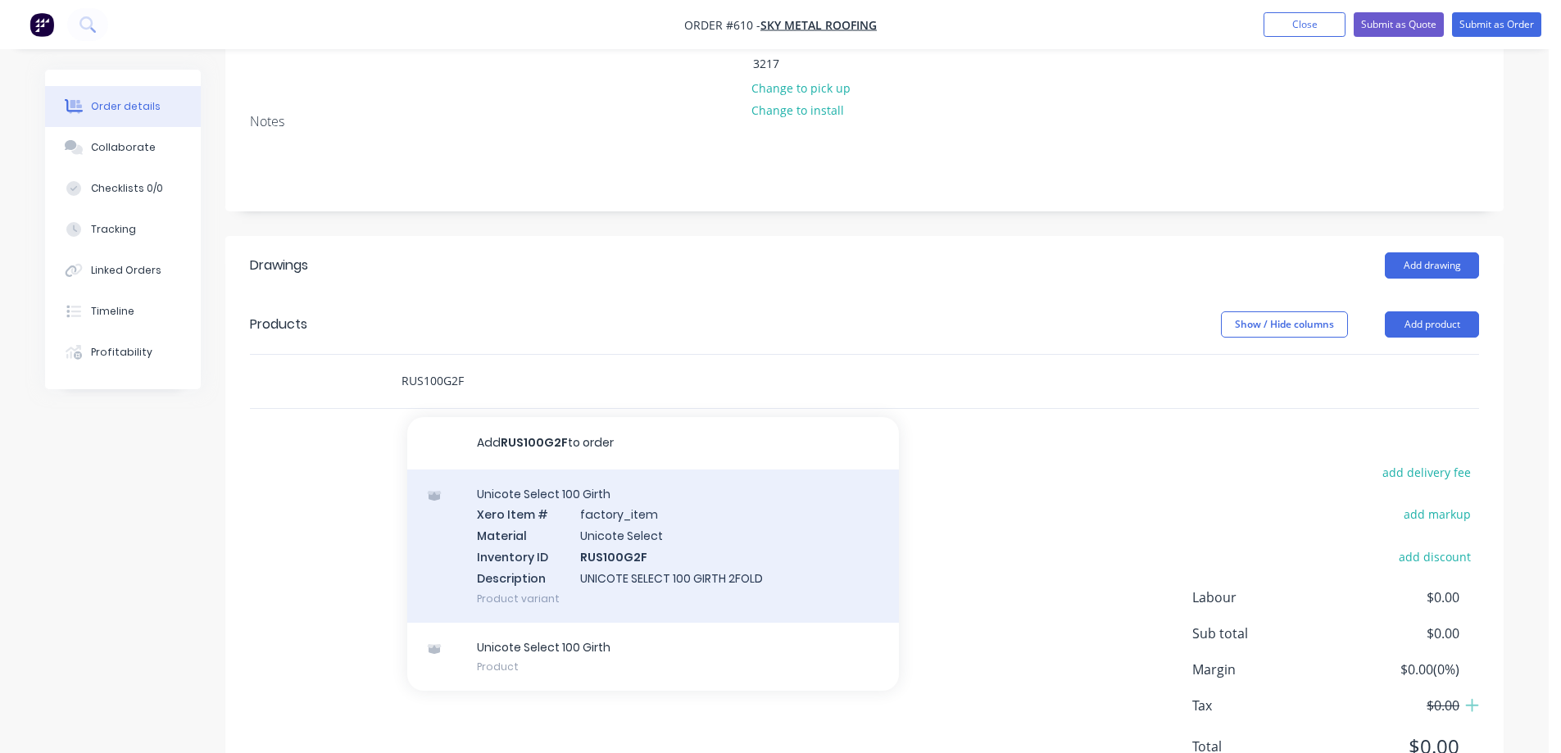
type input "RUS100G2F"
click at [529, 504] on div "Unicote Select 100 Girth Xero Item # factory_item Material Unicote Select Inven…" at bounding box center [653, 546] width 492 height 153
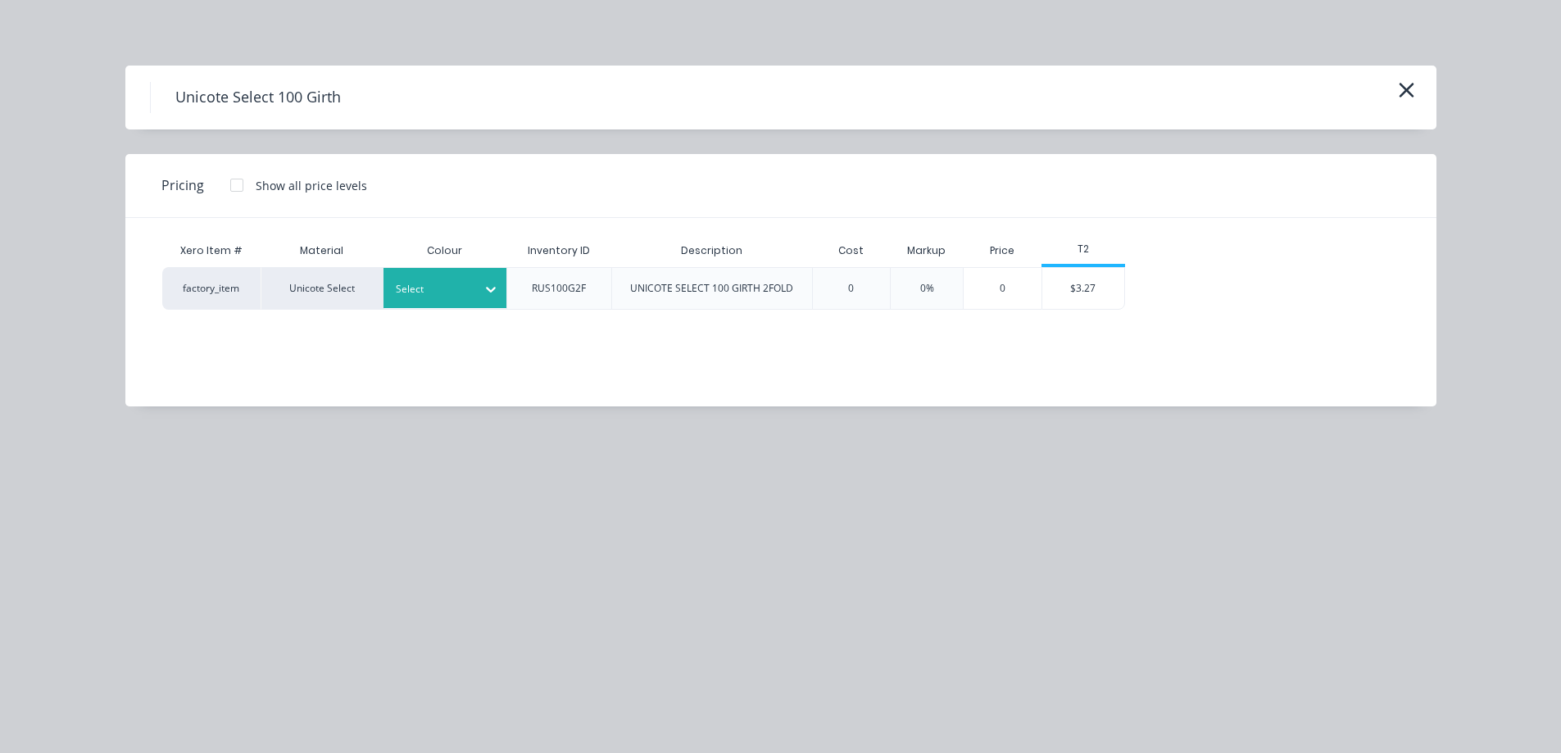
click at [467, 296] on div at bounding box center [433, 289] width 74 height 18
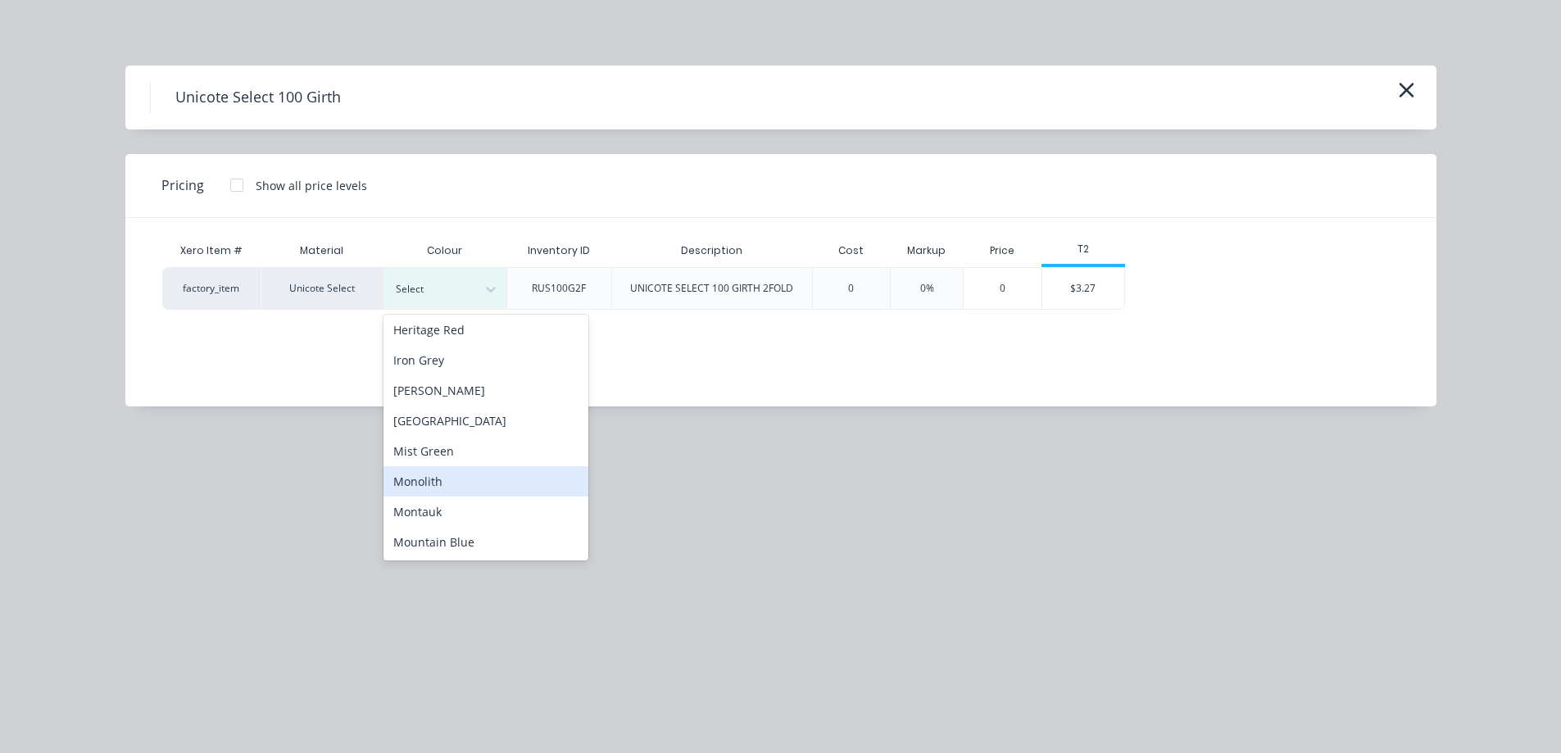
click at [434, 484] on div "Monolith" at bounding box center [486, 481] width 205 height 30
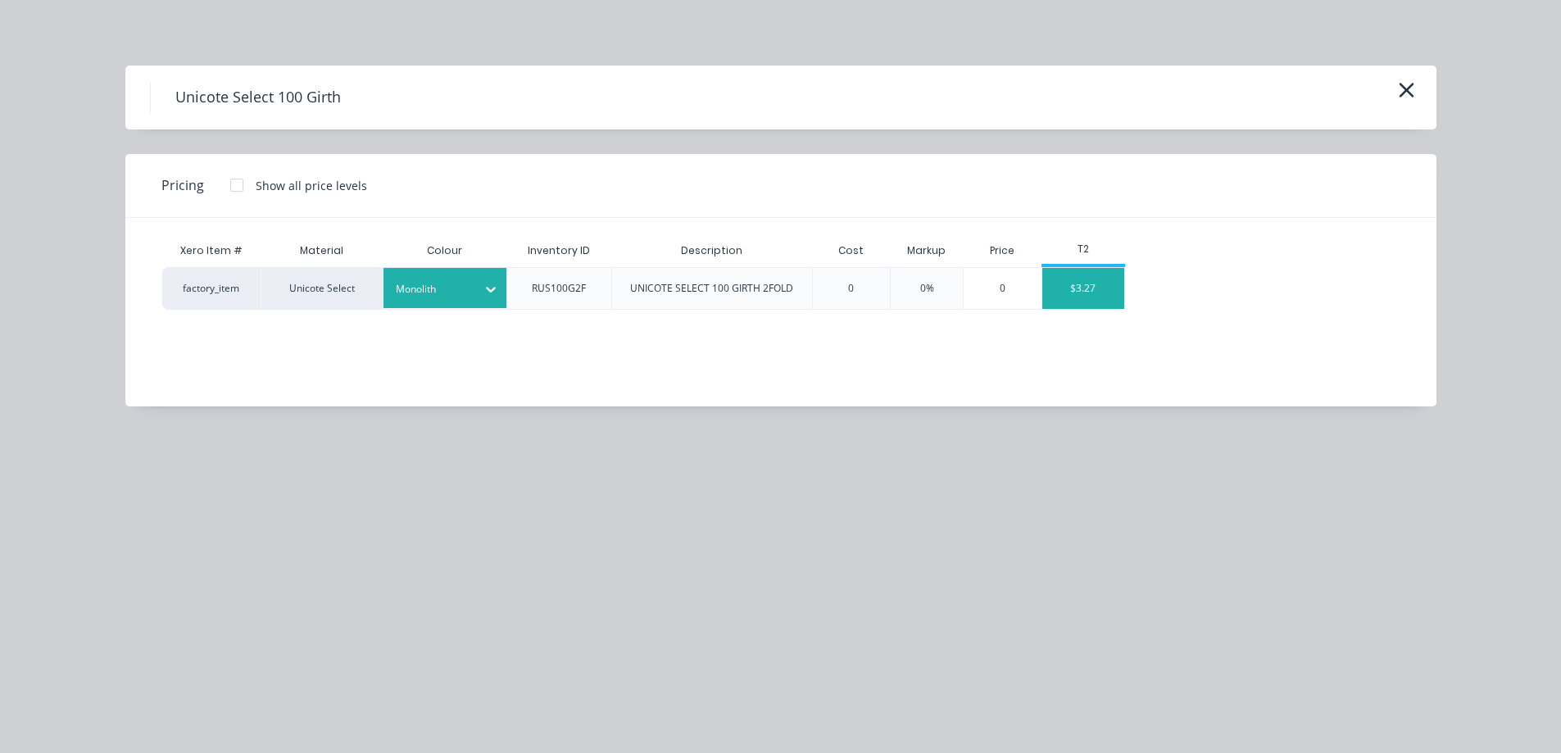
click at [1088, 297] on div "$3.27" at bounding box center [1084, 288] width 82 height 41
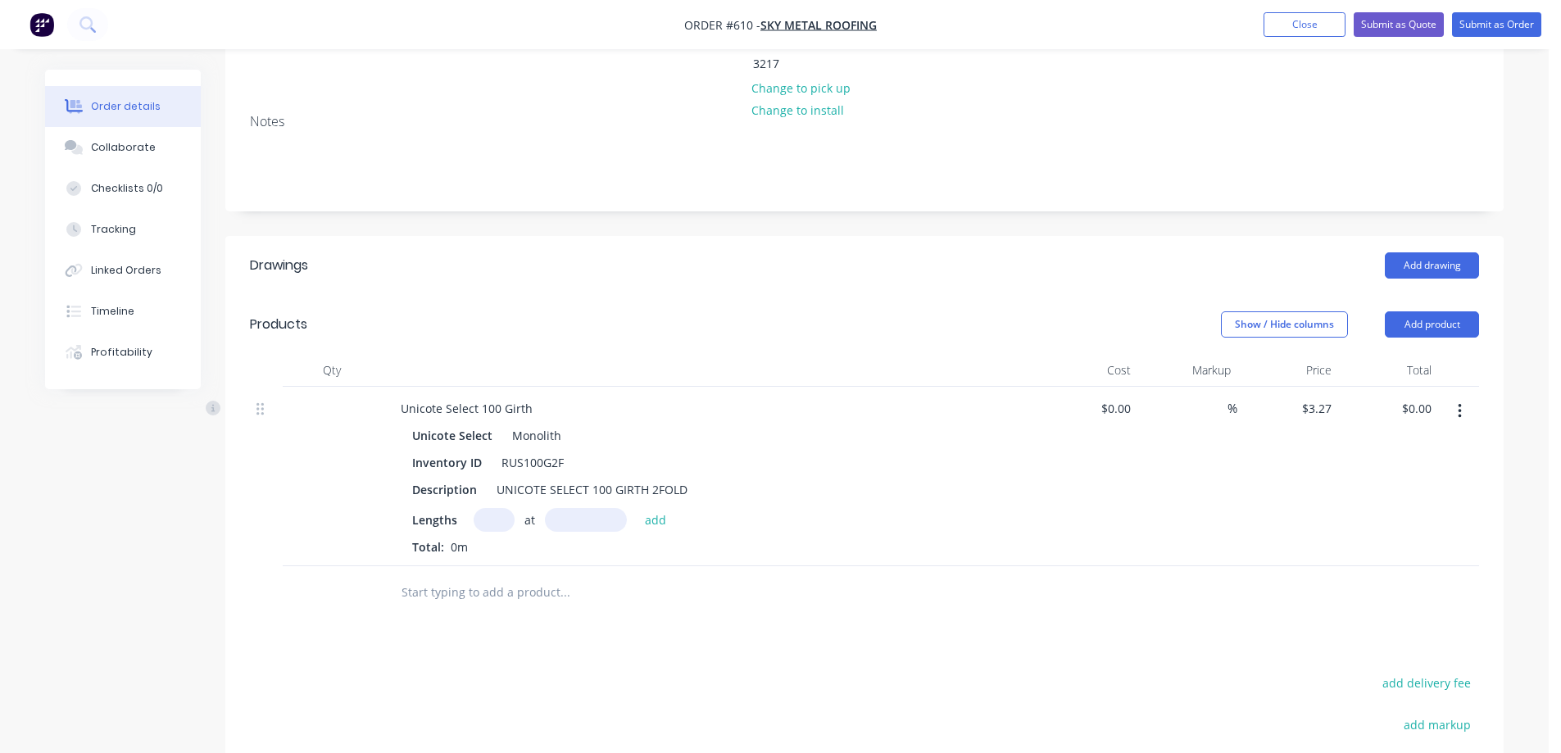
click at [491, 508] on input "text" at bounding box center [494, 520] width 41 height 24
type input "4"
type input "2300mm"
click at [665, 508] on button "add" at bounding box center [656, 519] width 39 height 22
type input "$30.08"
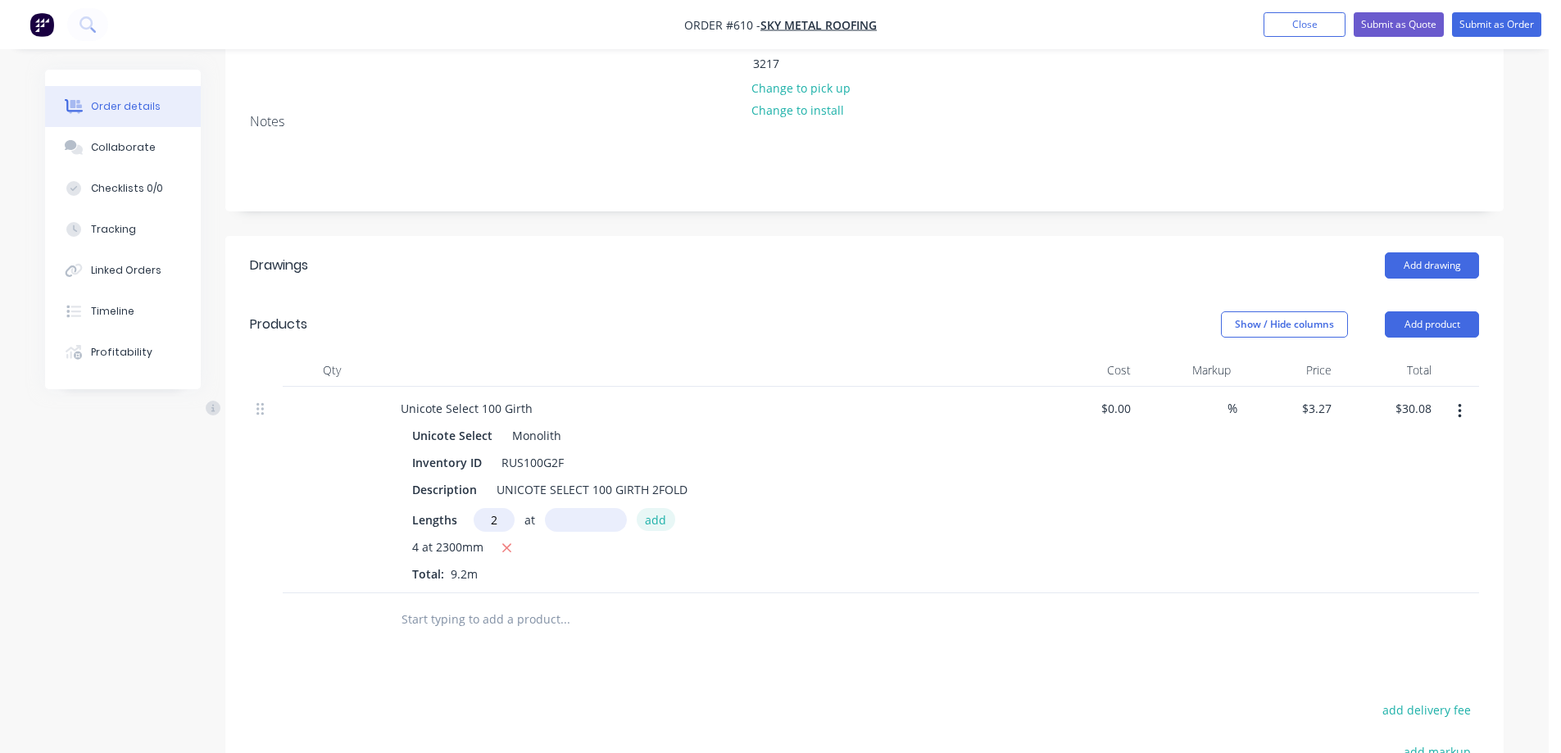
type input "2"
type input "1900mm"
click at [665, 508] on button "add" at bounding box center [656, 519] width 39 height 22
type input "$42.51"
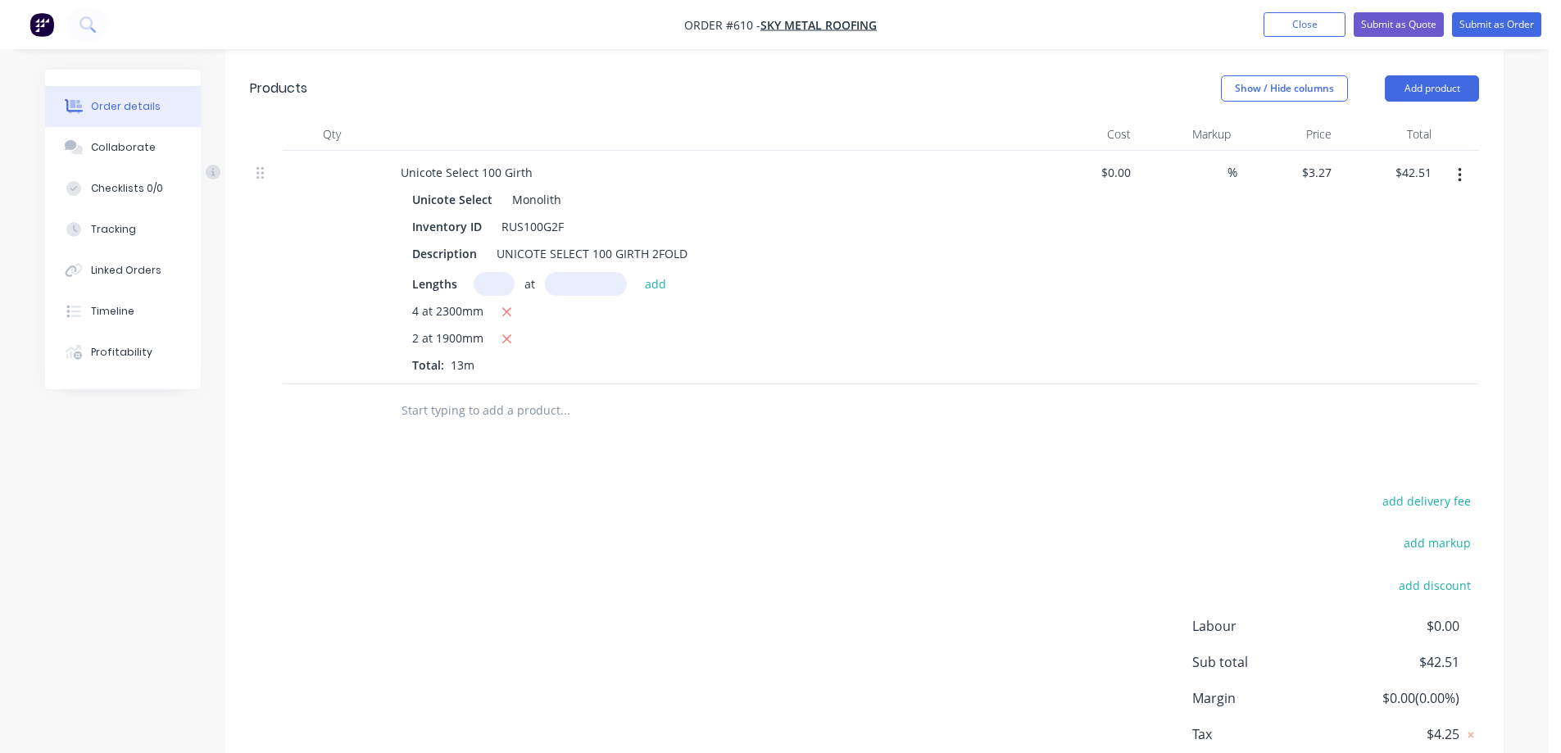
scroll to position [492, 0]
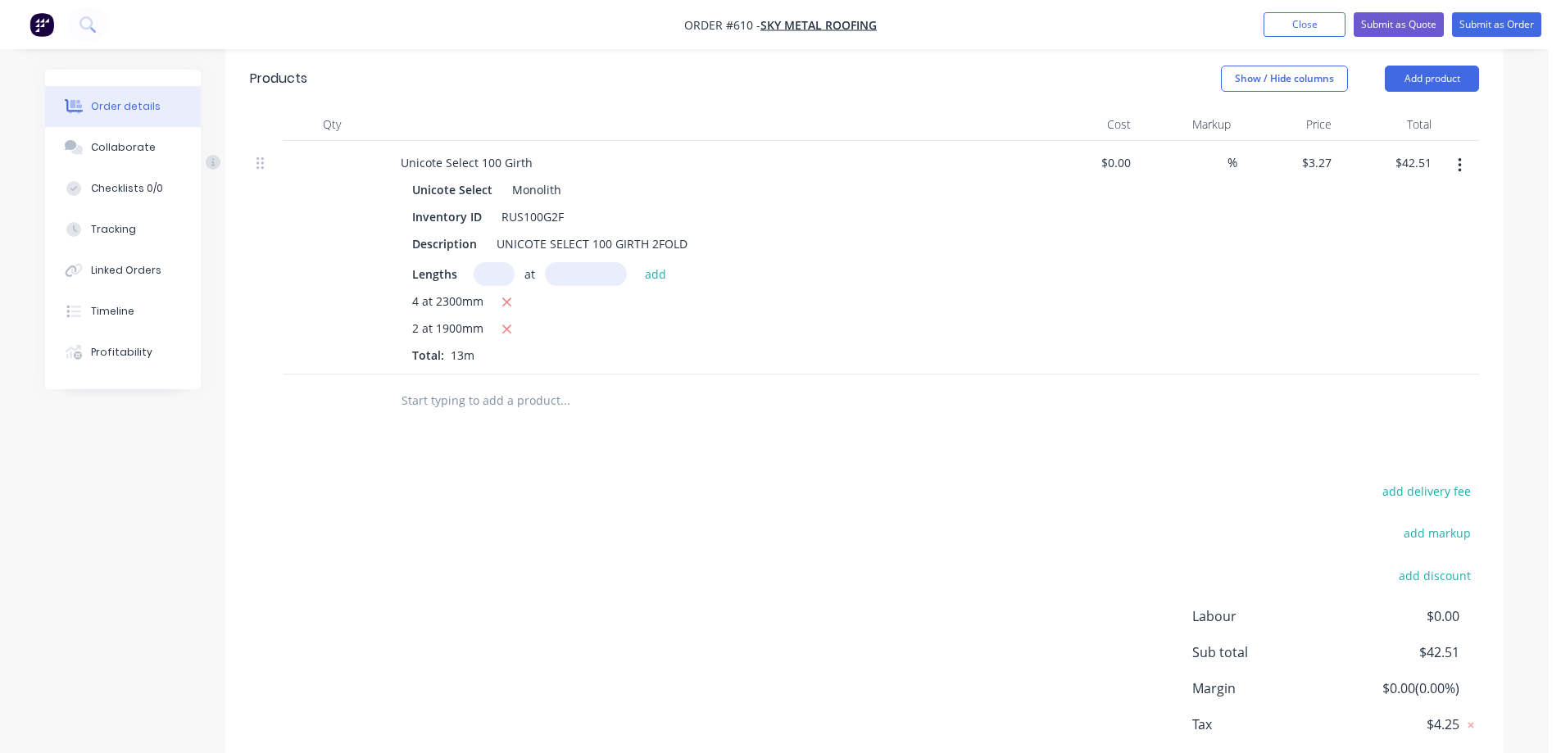
click at [511, 384] on input "text" at bounding box center [565, 400] width 328 height 33
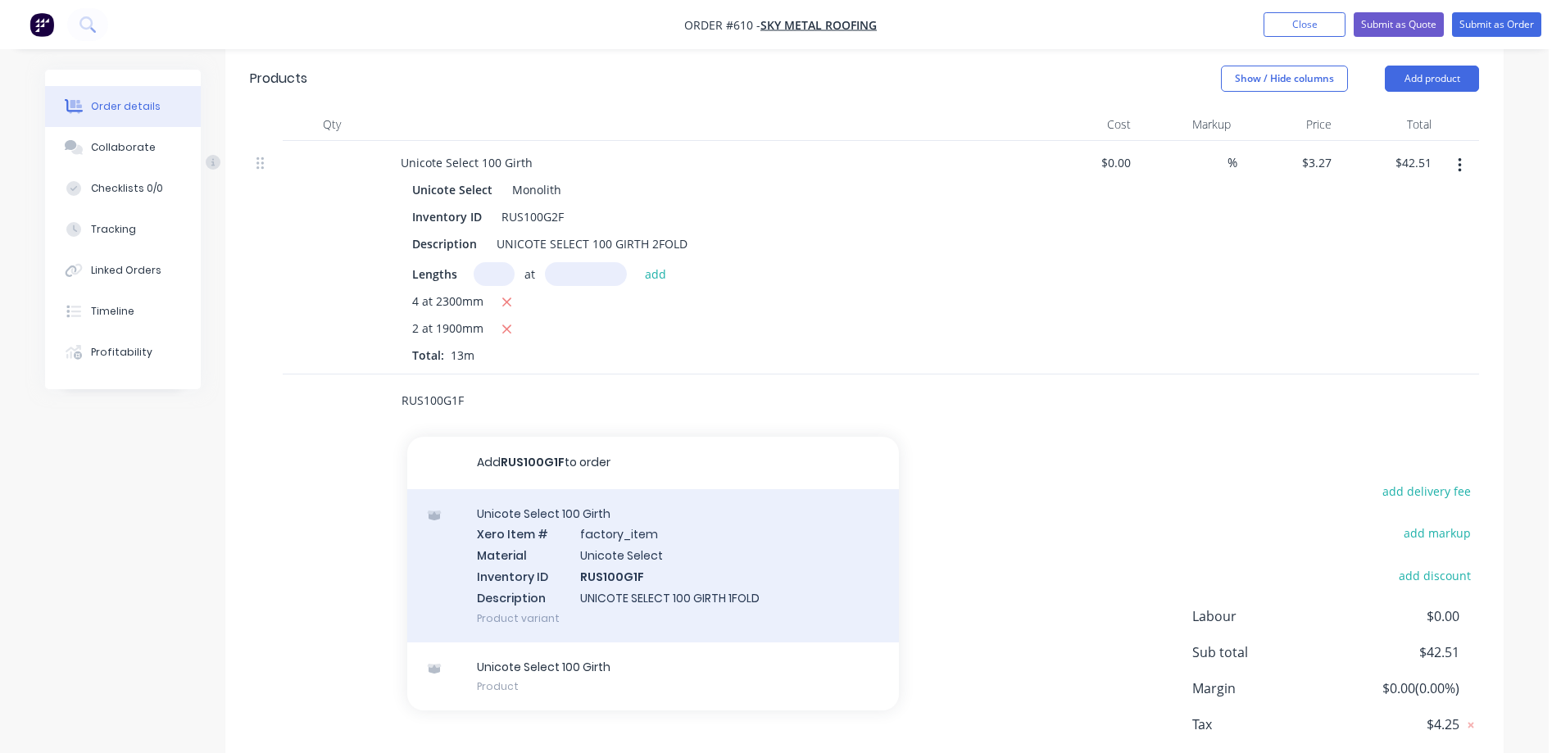
type input "RUS100G1F"
click at [538, 519] on div "Unicote Select 100 Girth Xero Item # factory_item Material Unicote Select Inven…" at bounding box center [653, 565] width 492 height 153
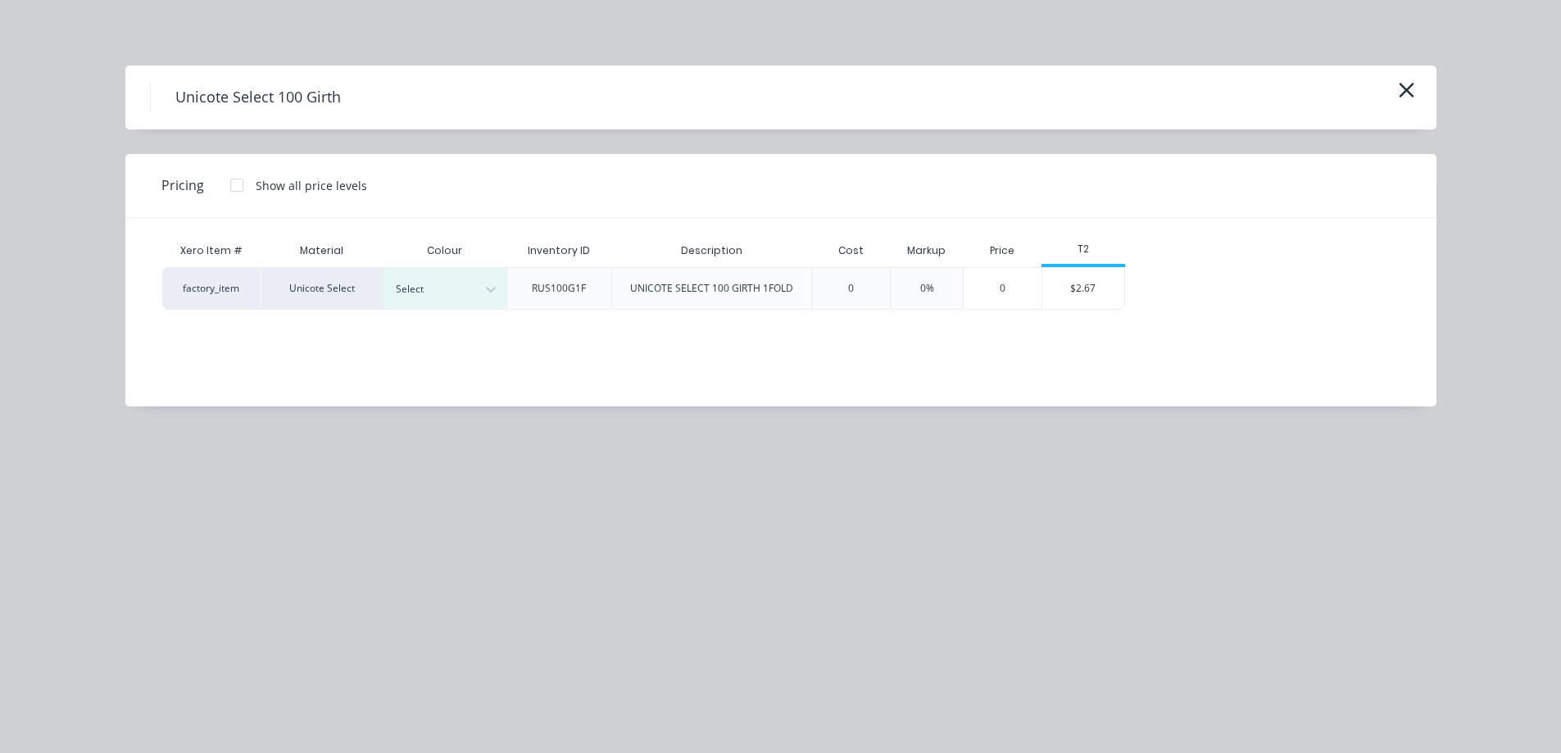
click at [446, 310] on div "Xero Item # Material Colour Inventory ID Description Cost Markup Price T2 facto…" at bounding box center [768, 300] width 1287 height 164
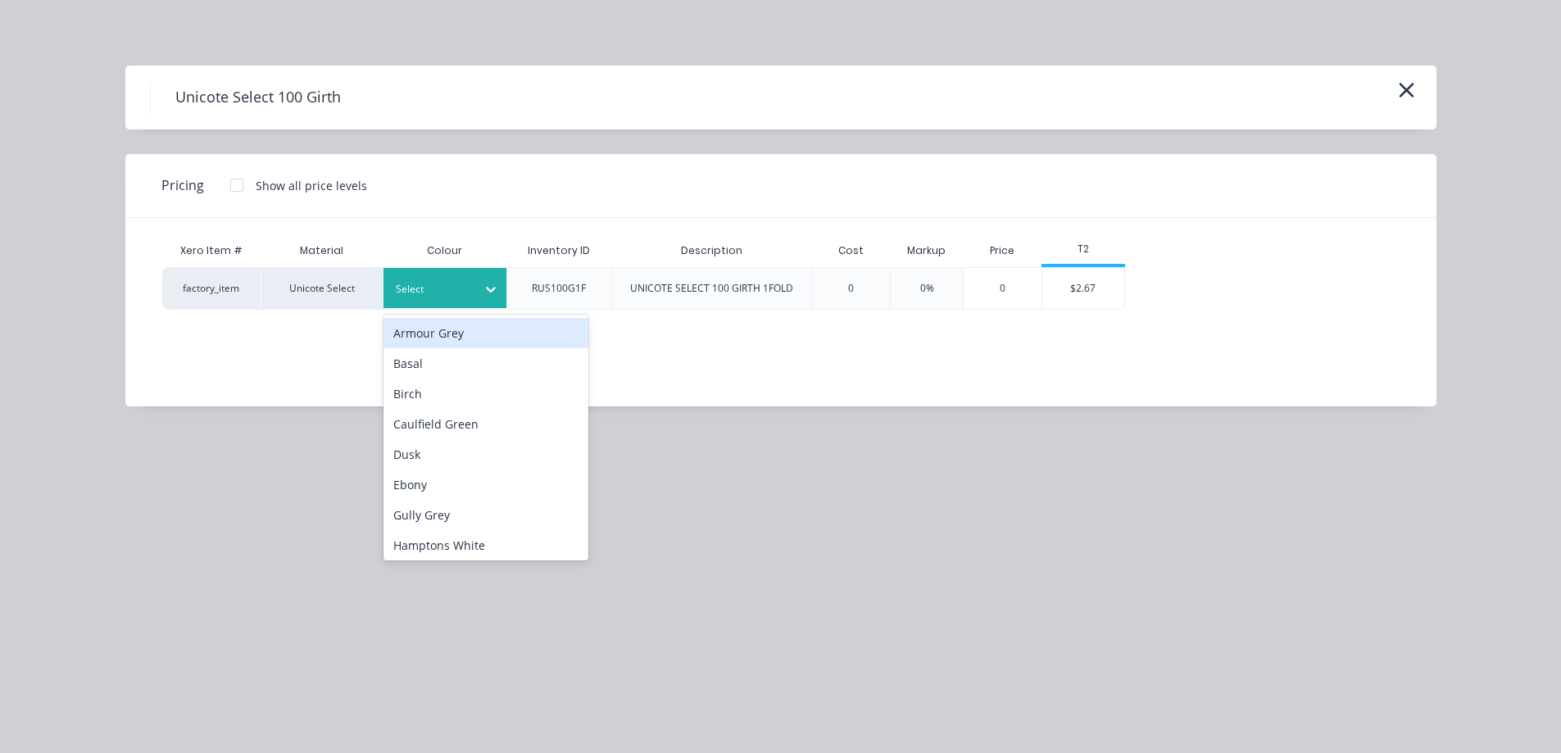
click at [454, 297] on div at bounding box center [433, 289] width 74 height 18
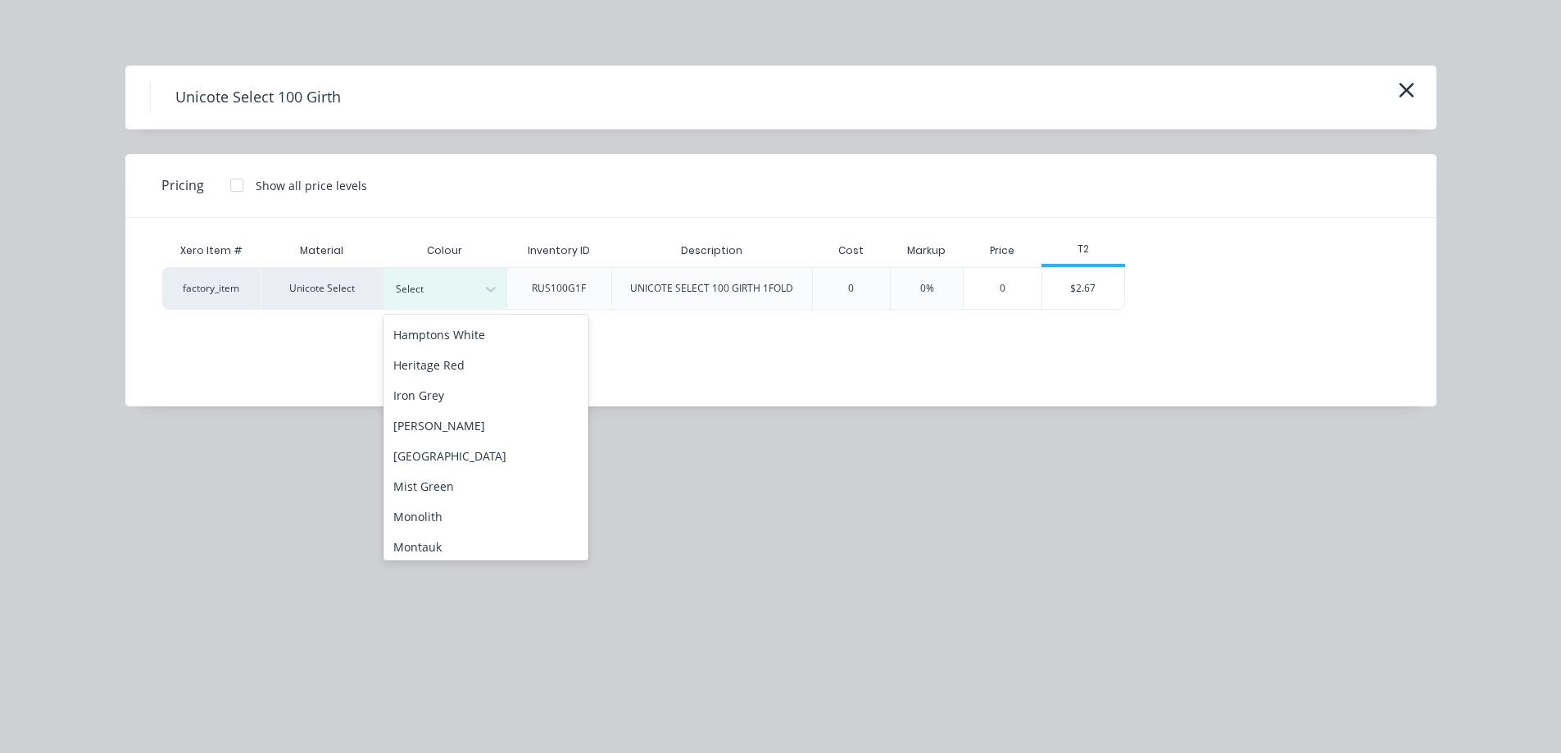
scroll to position [246, 0]
click at [415, 481] on div "Monolith" at bounding box center [486, 481] width 205 height 30
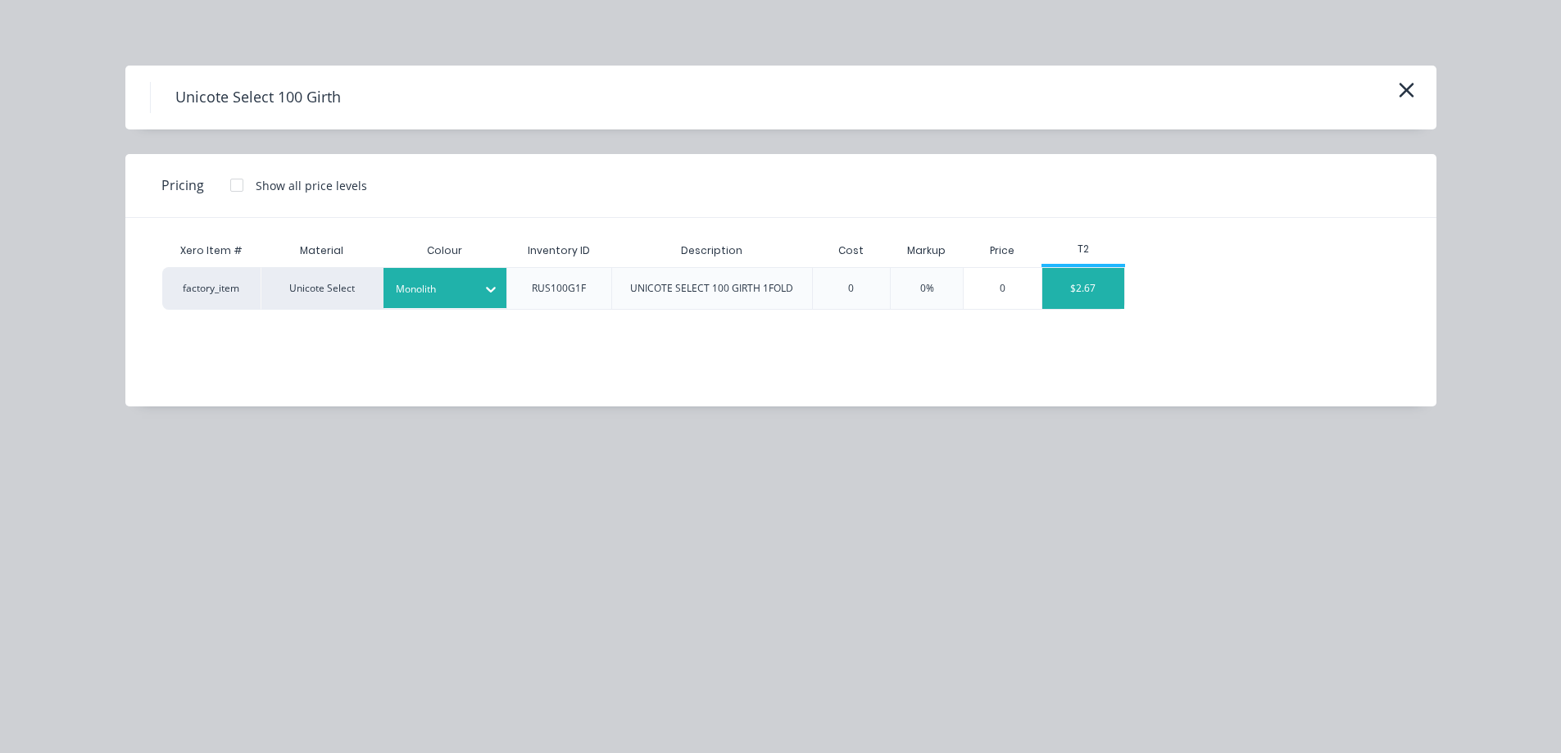
click at [1110, 301] on div "$2.67" at bounding box center [1084, 288] width 82 height 41
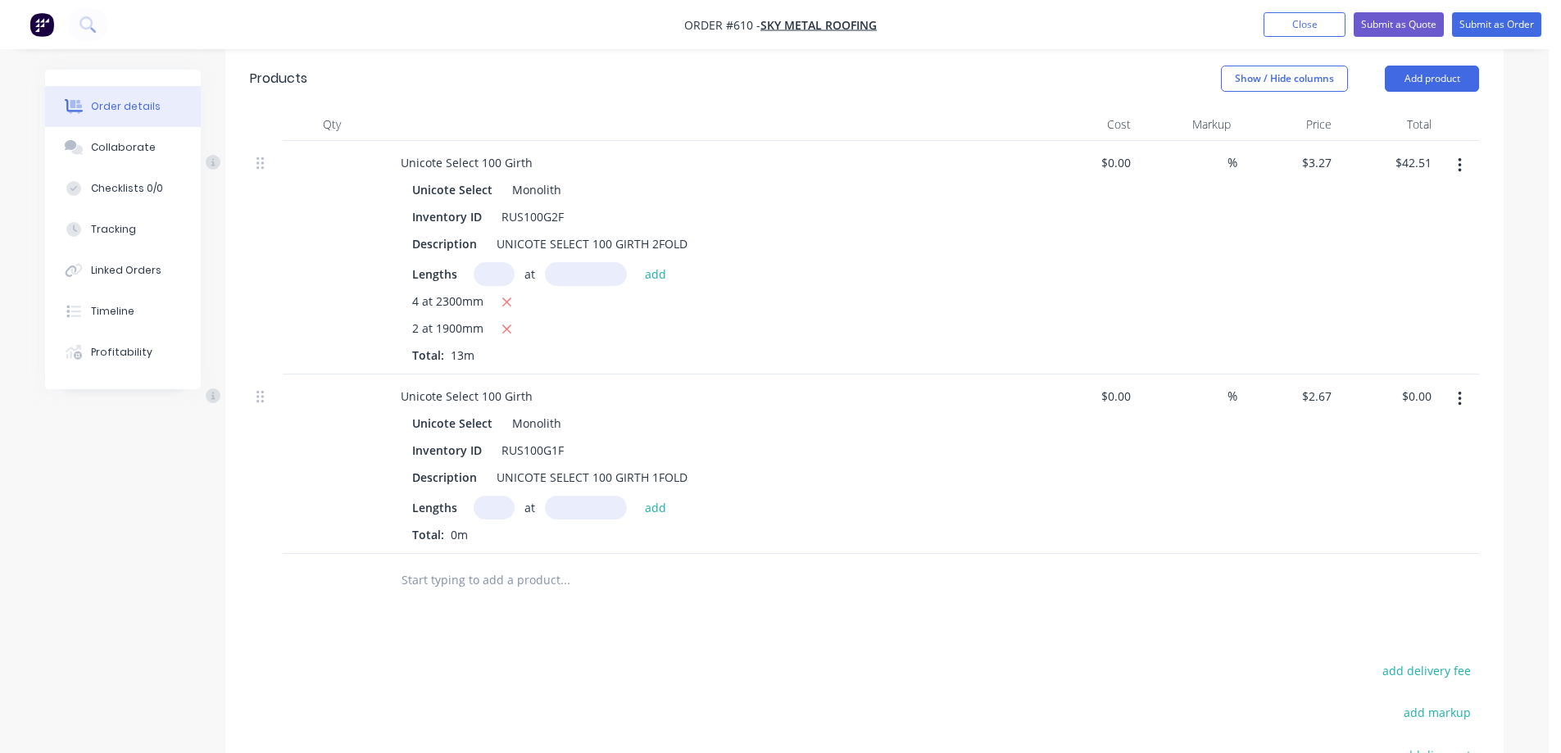
click at [502, 496] on input "text" at bounding box center [494, 508] width 41 height 24
type input "4"
type input "5000mm"
click at [651, 496] on button "add" at bounding box center [656, 507] width 39 height 22
type input "$53.40"
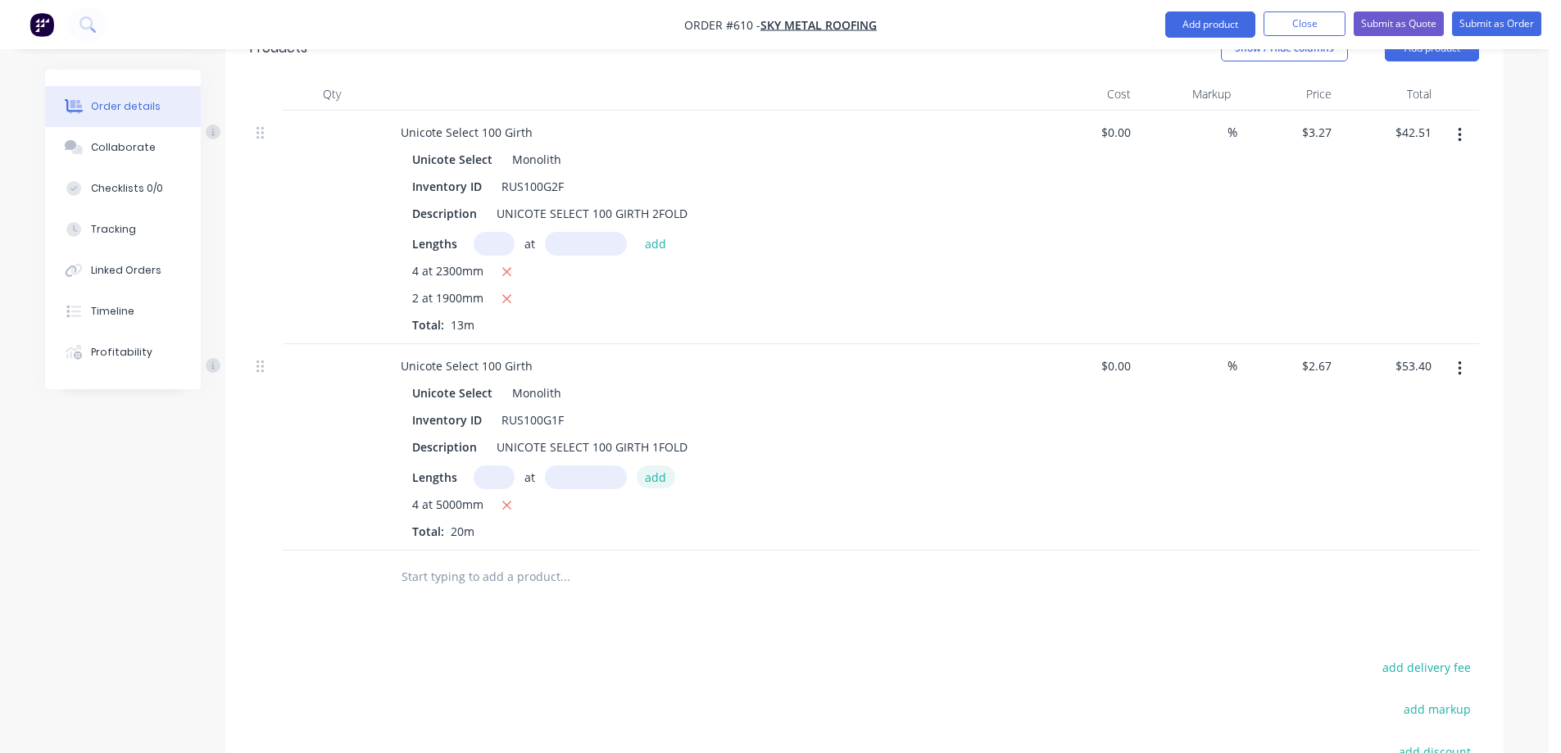
scroll to position [440, 0]
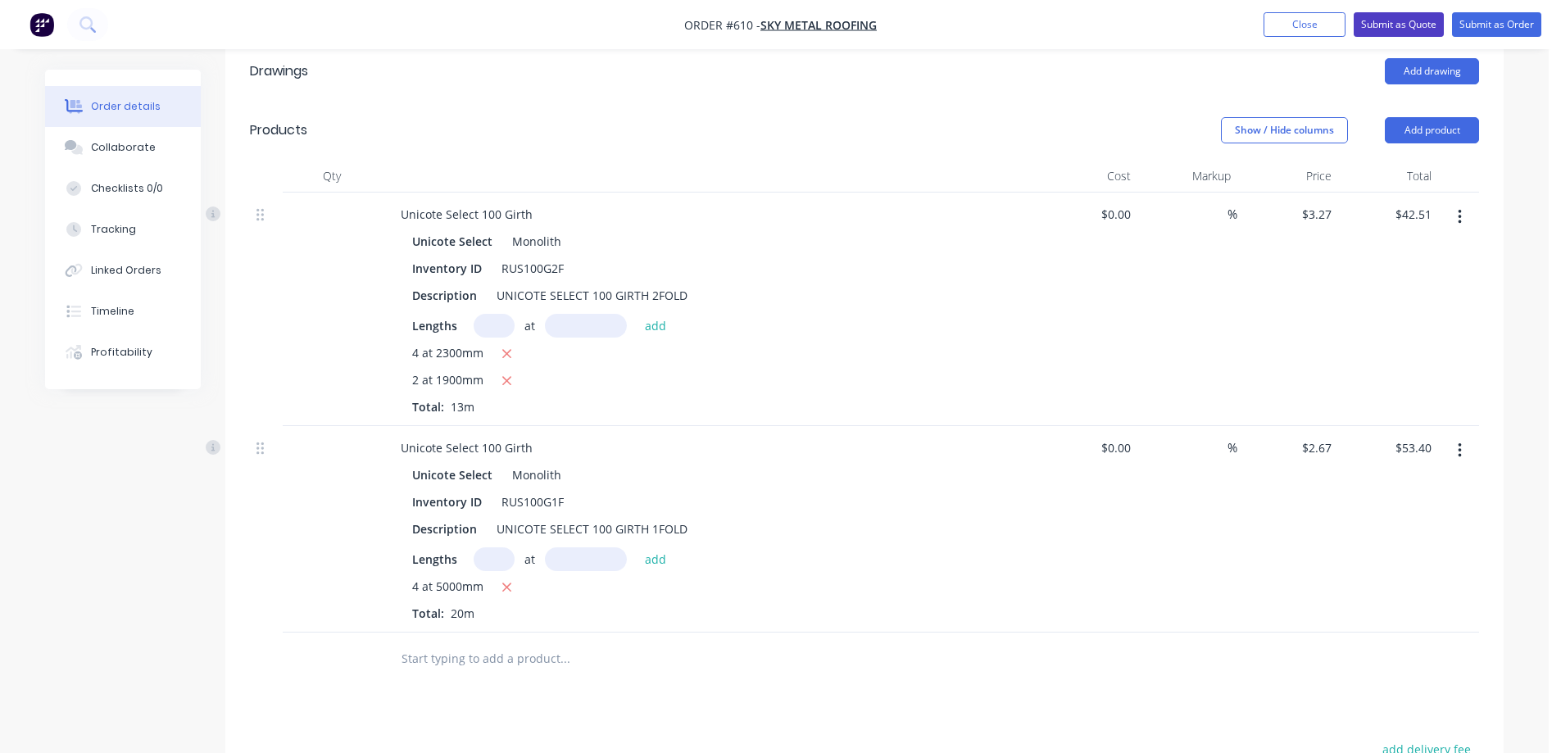
click at [1383, 31] on button "Submit as Quote" at bounding box center [1399, 24] width 90 height 25
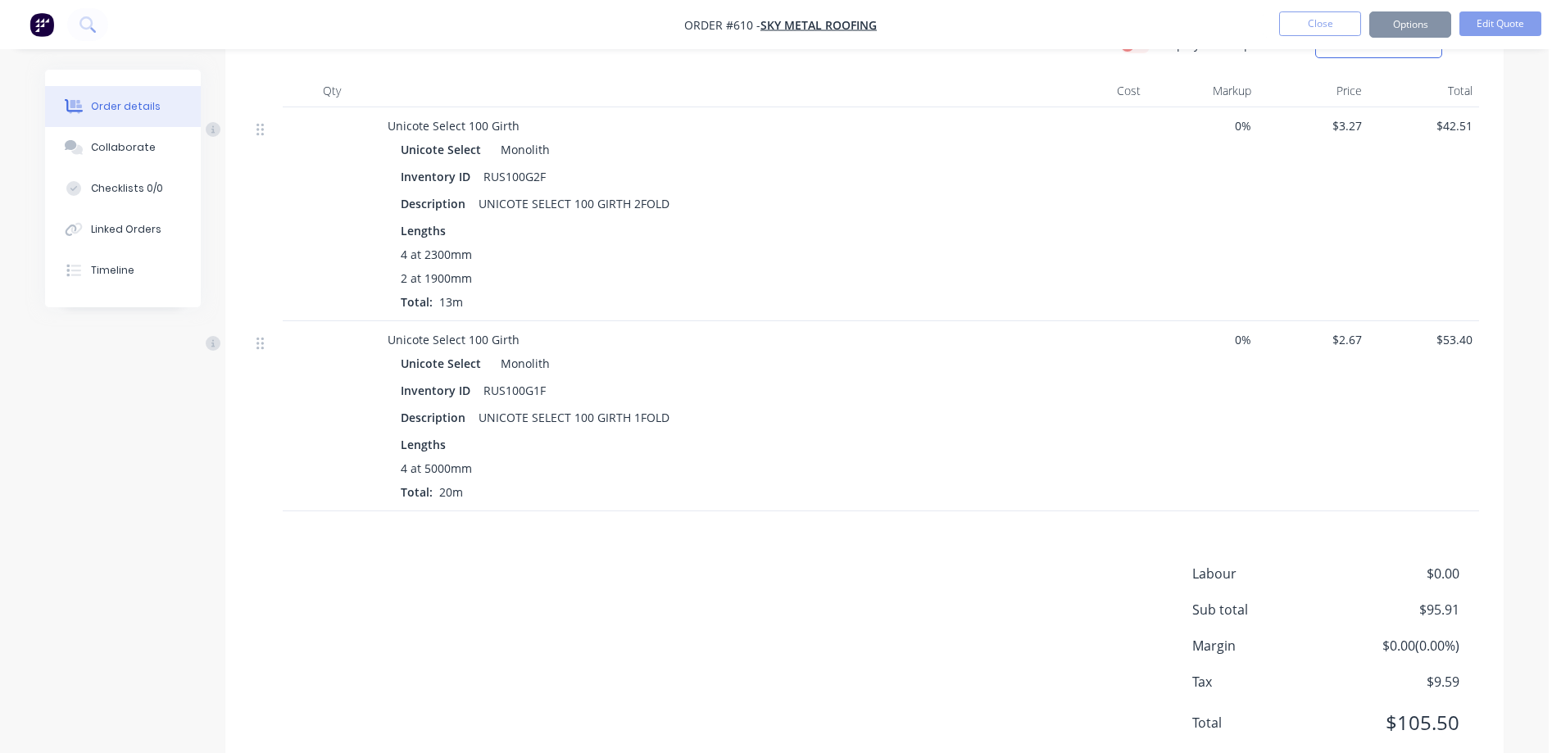
scroll to position [0, 0]
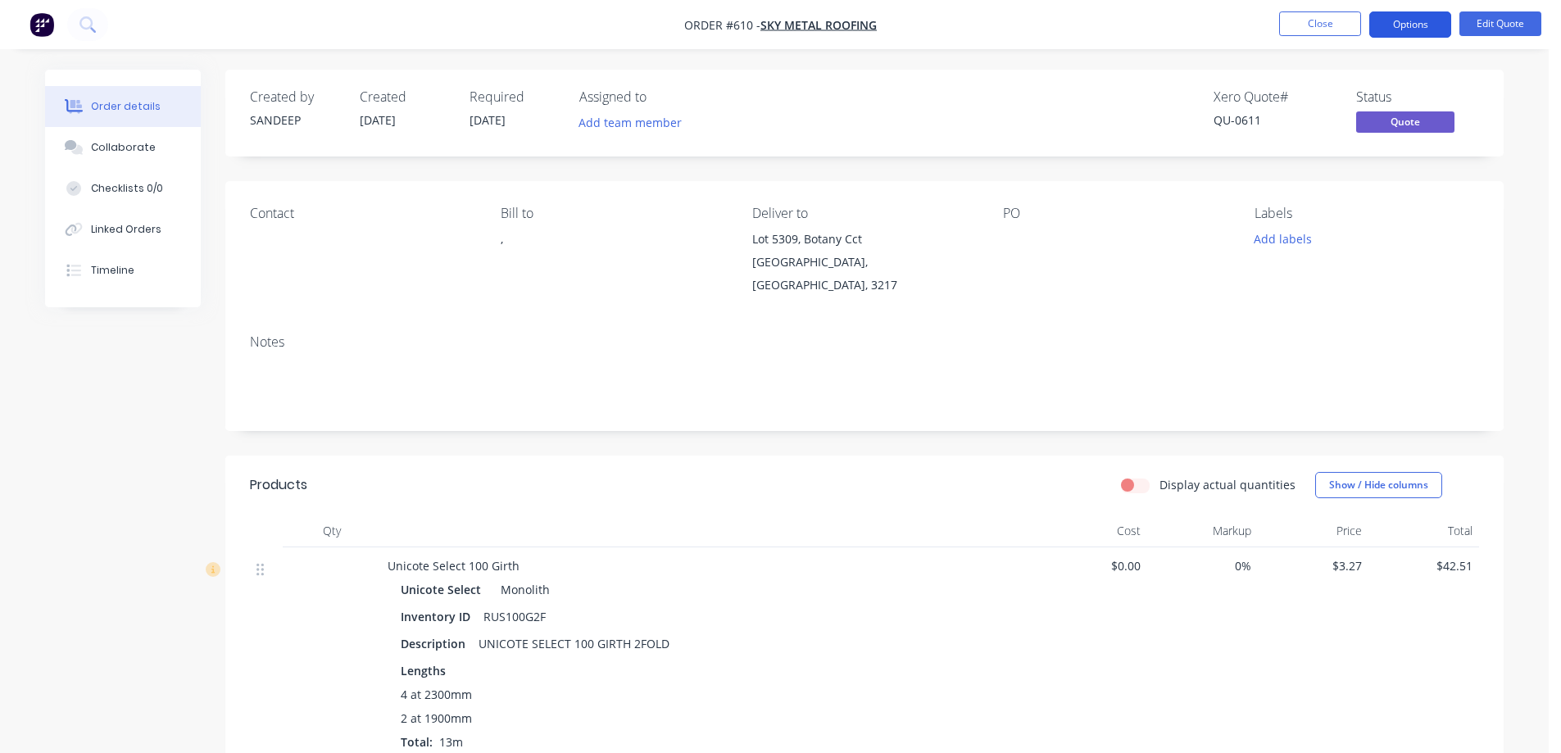
click at [1406, 19] on button "Options" at bounding box center [1411, 24] width 82 height 26
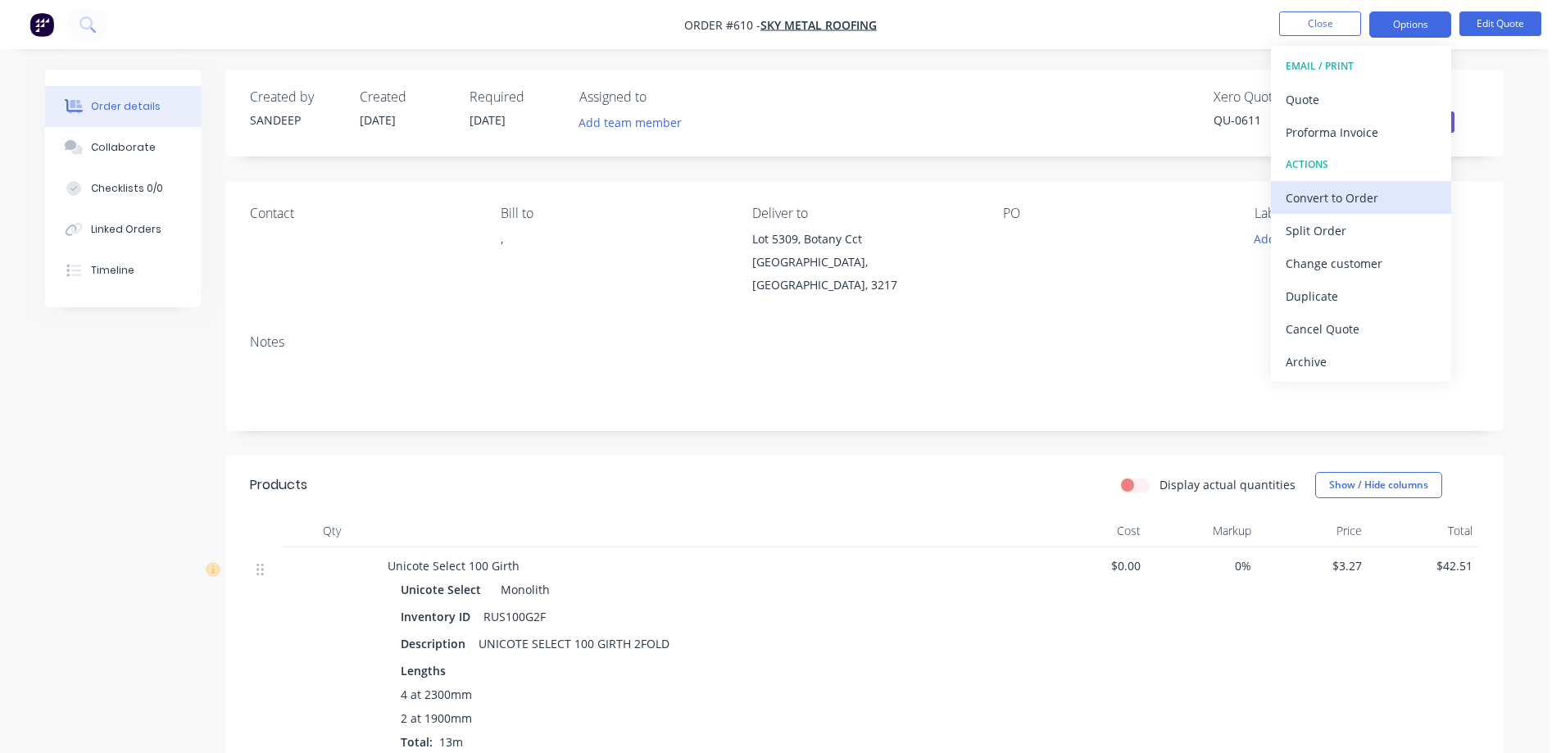
click at [1344, 186] on div "Convert to Order" at bounding box center [1361, 198] width 151 height 24
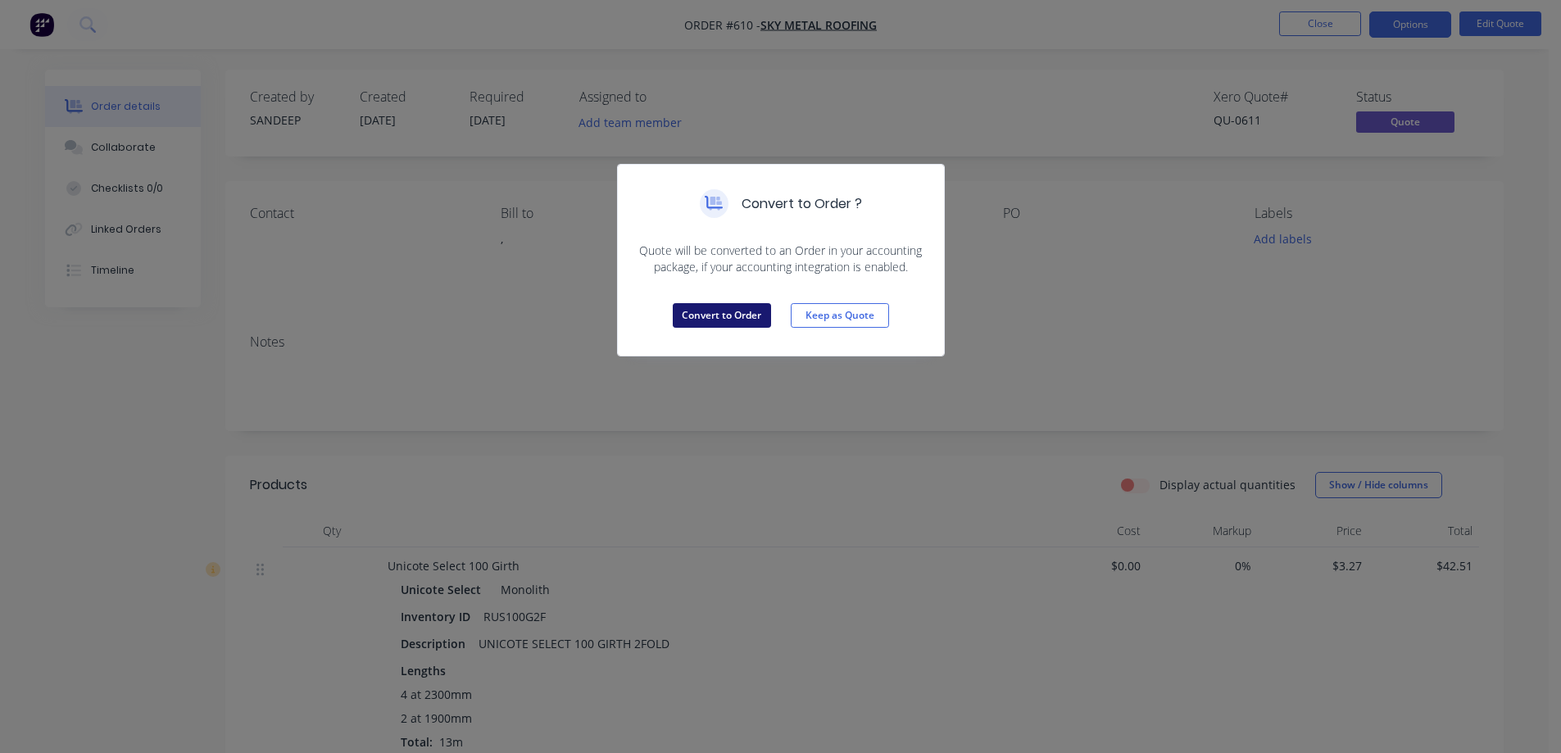
click at [727, 316] on button "Convert to Order" at bounding box center [722, 315] width 98 height 25
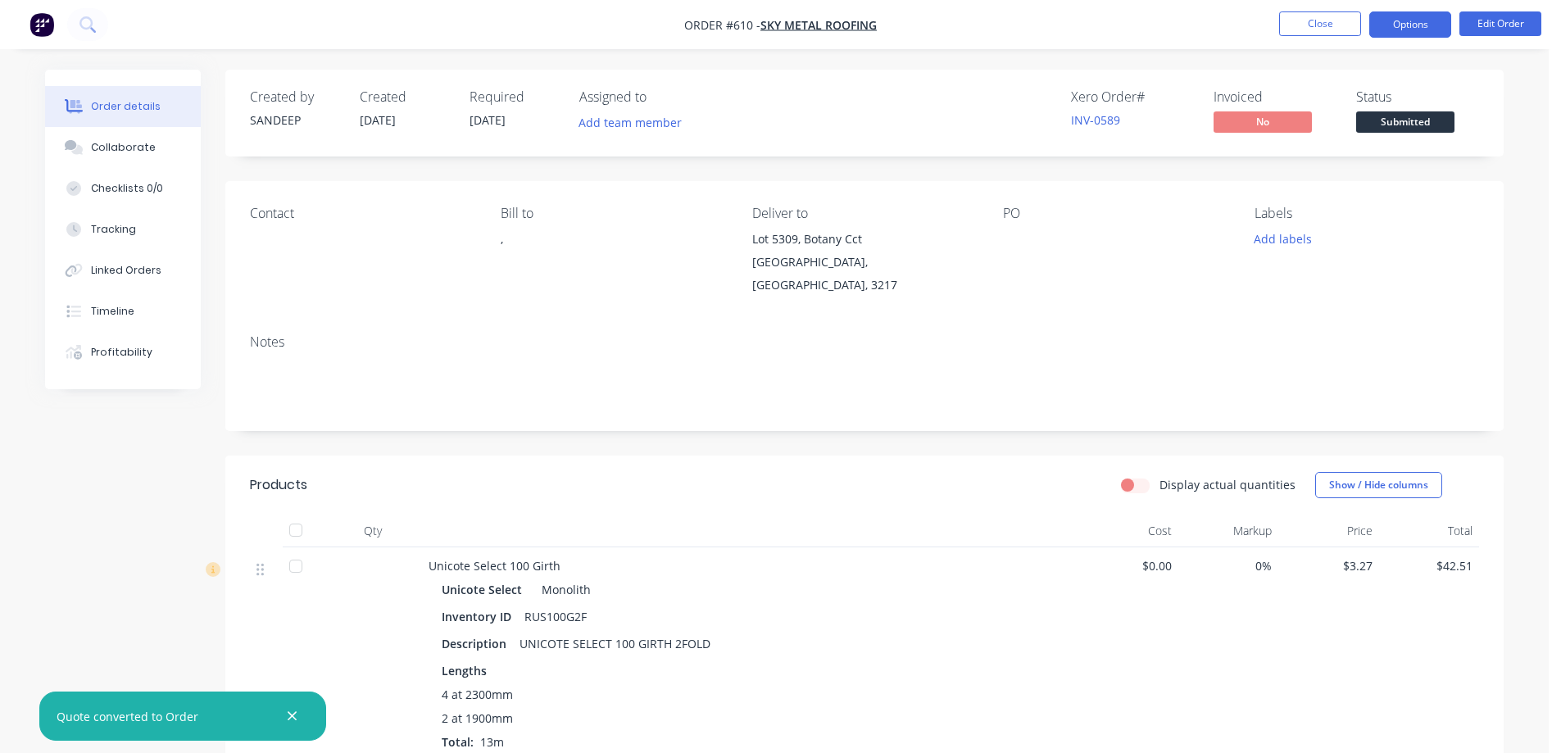
click at [1424, 30] on button "Options" at bounding box center [1411, 24] width 82 height 26
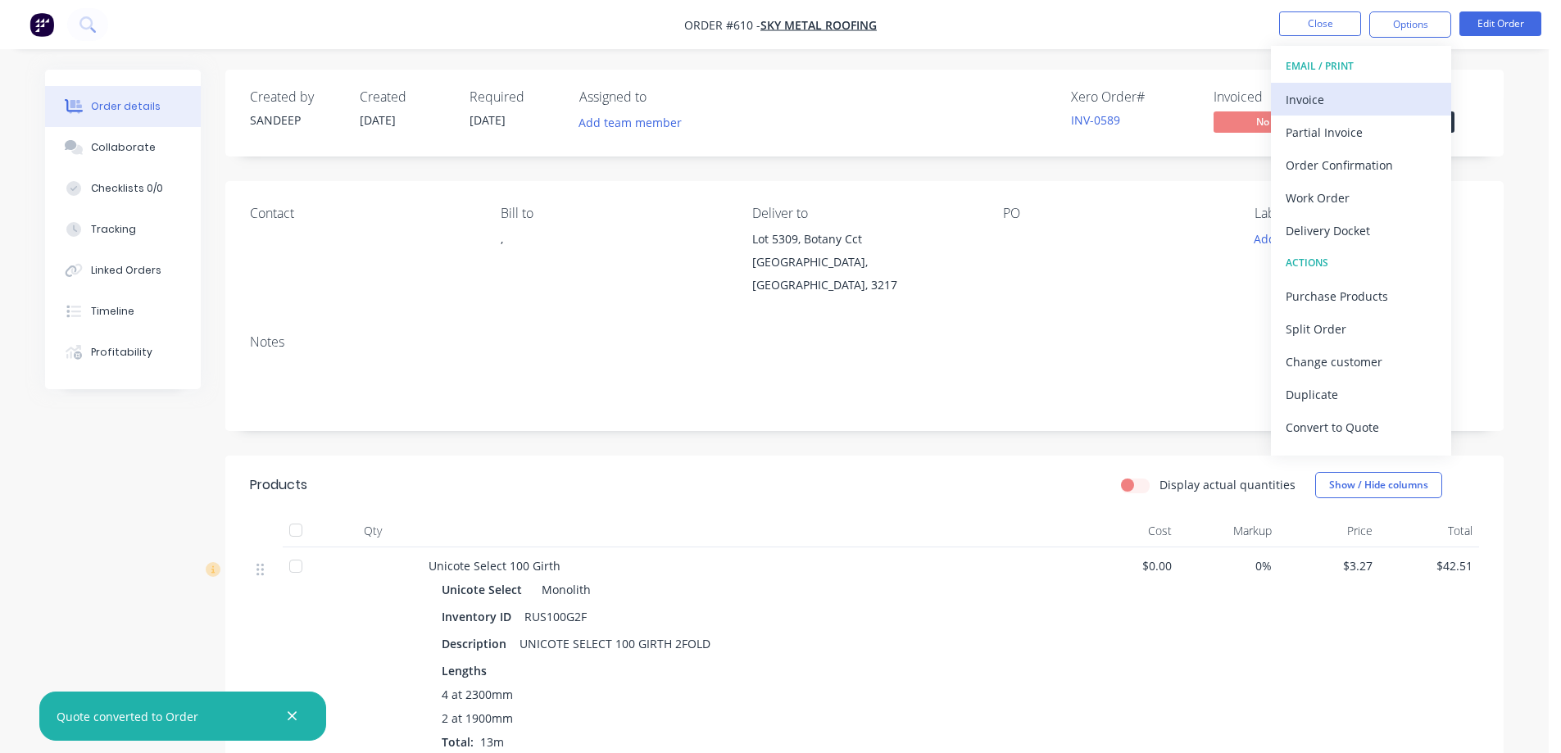
click at [1339, 93] on div "Invoice" at bounding box center [1361, 100] width 151 height 24
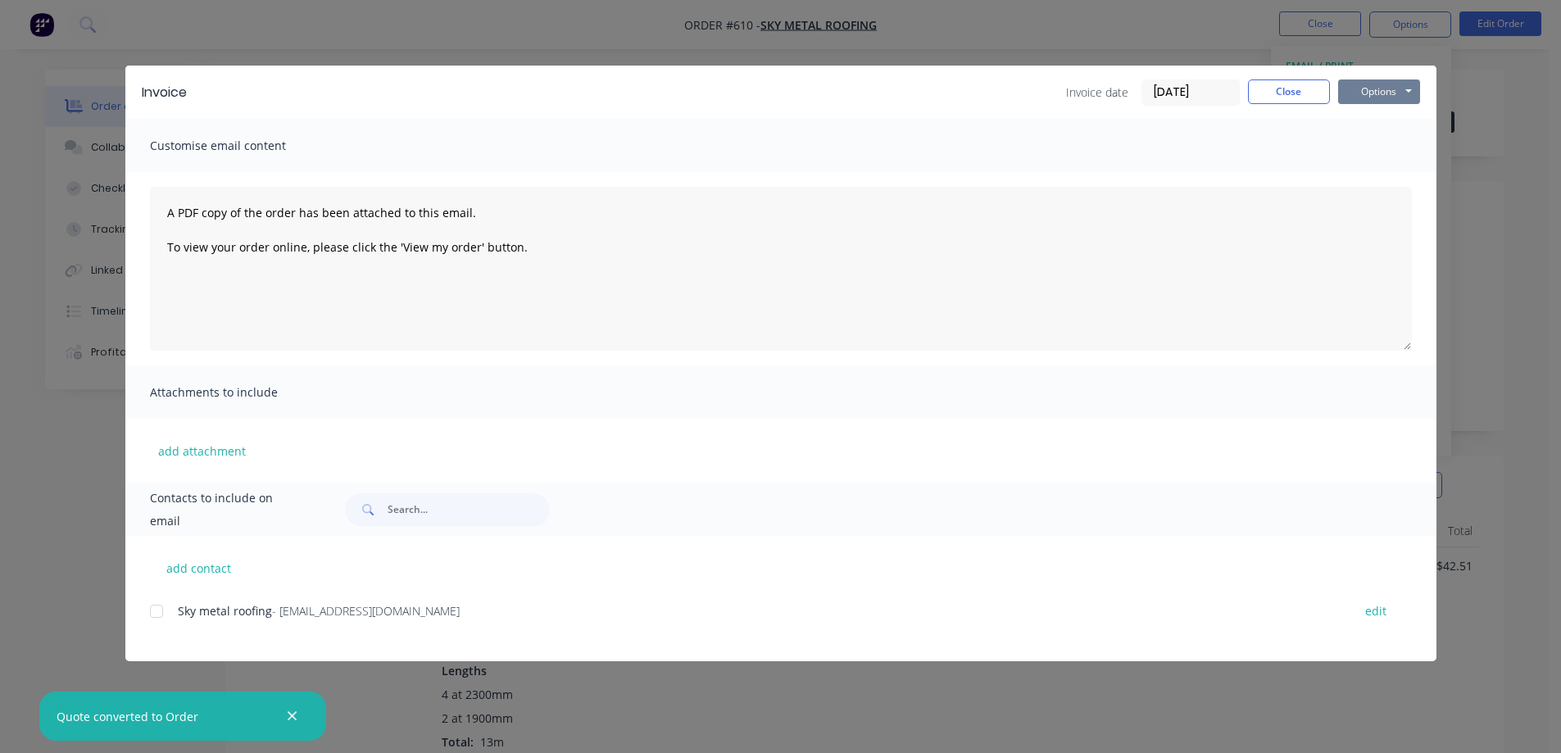
click at [1379, 93] on button "Options" at bounding box center [1379, 92] width 82 height 25
click at [1375, 116] on button "Preview" at bounding box center [1390, 120] width 105 height 27
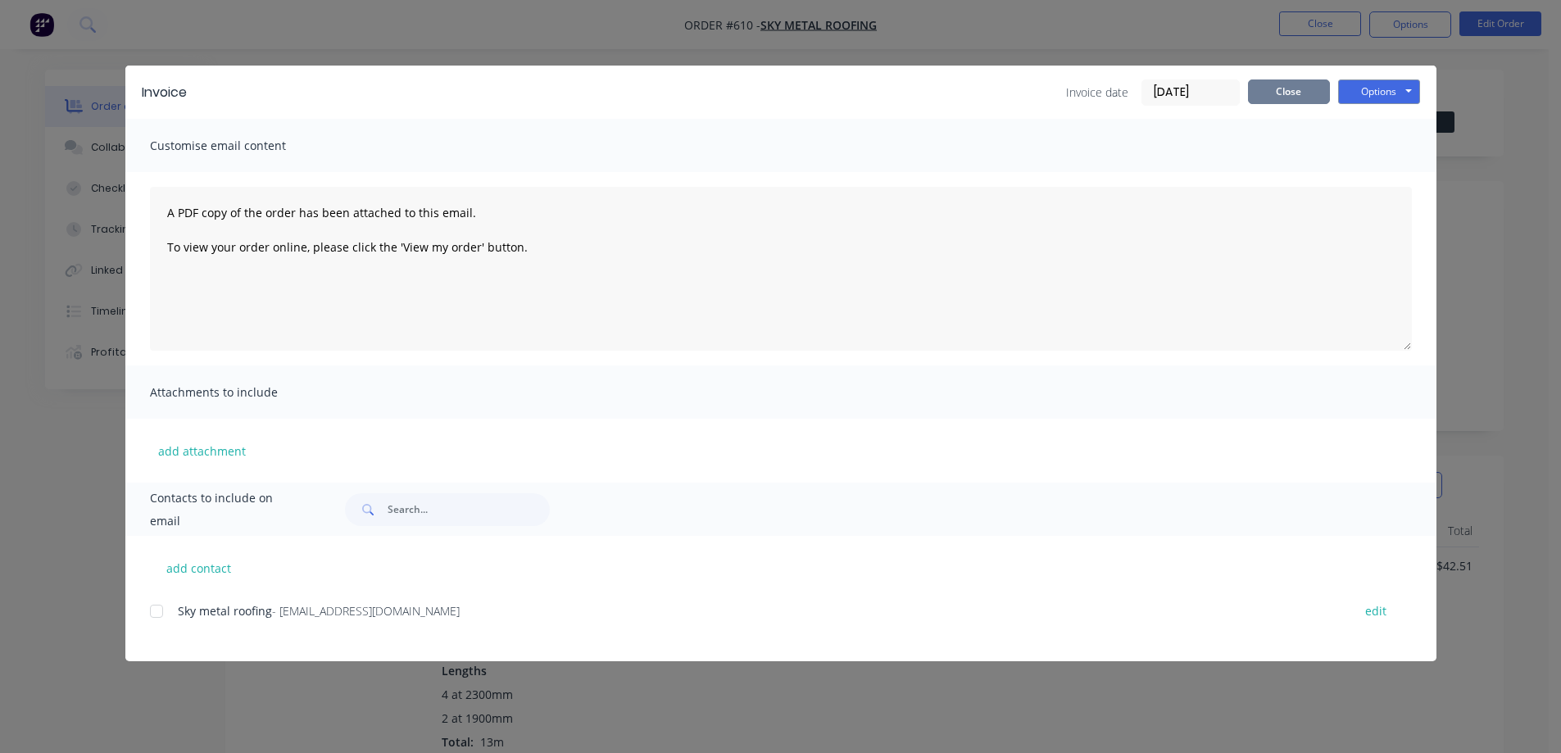
click at [1310, 83] on button "Close" at bounding box center [1289, 92] width 82 height 25
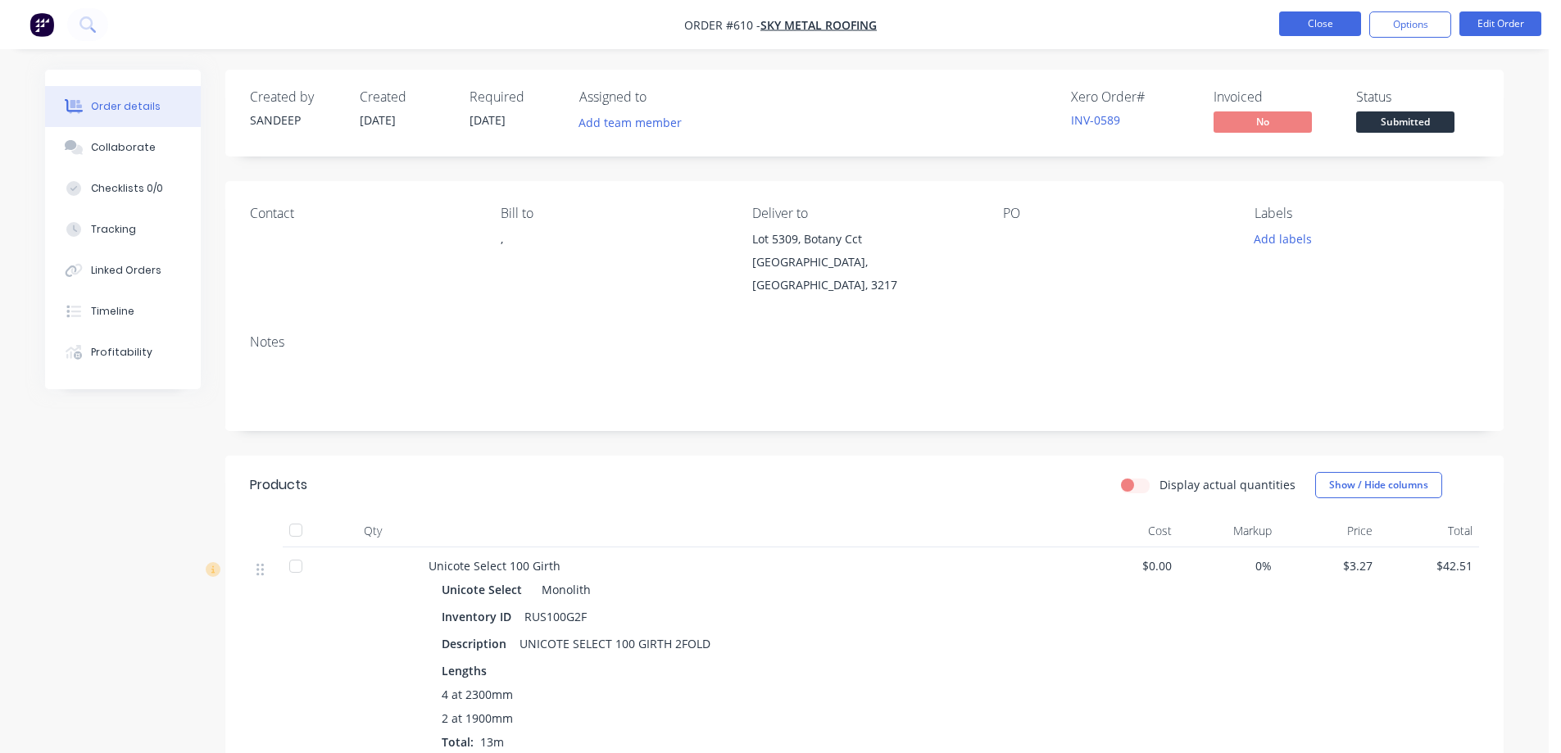
click at [1325, 19] on button "Close" at bounding box center [1320, 23] width 82 height 25
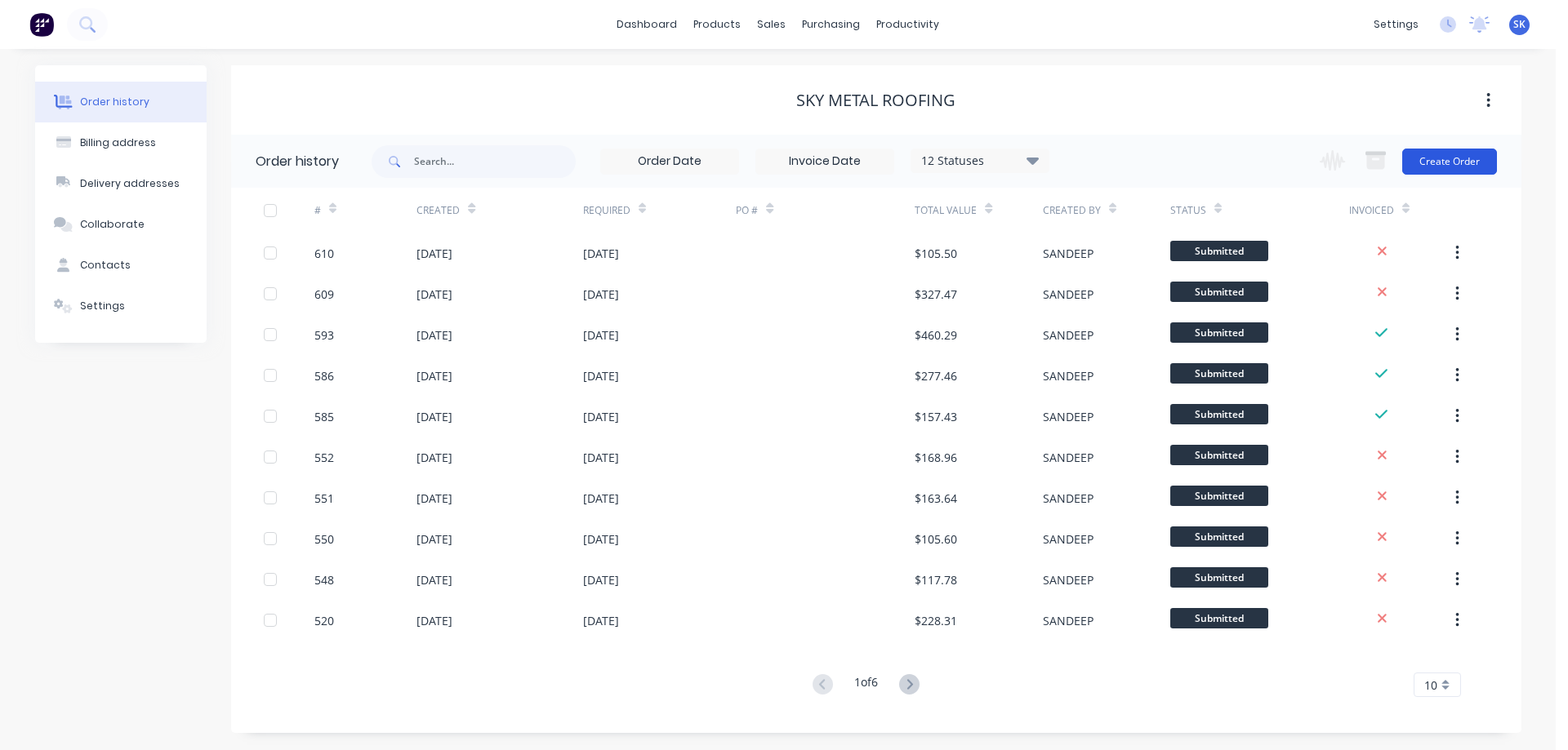
click at [1468, 162] on button "Create Order" at bounding box center [1448, 161] width 95 height 26
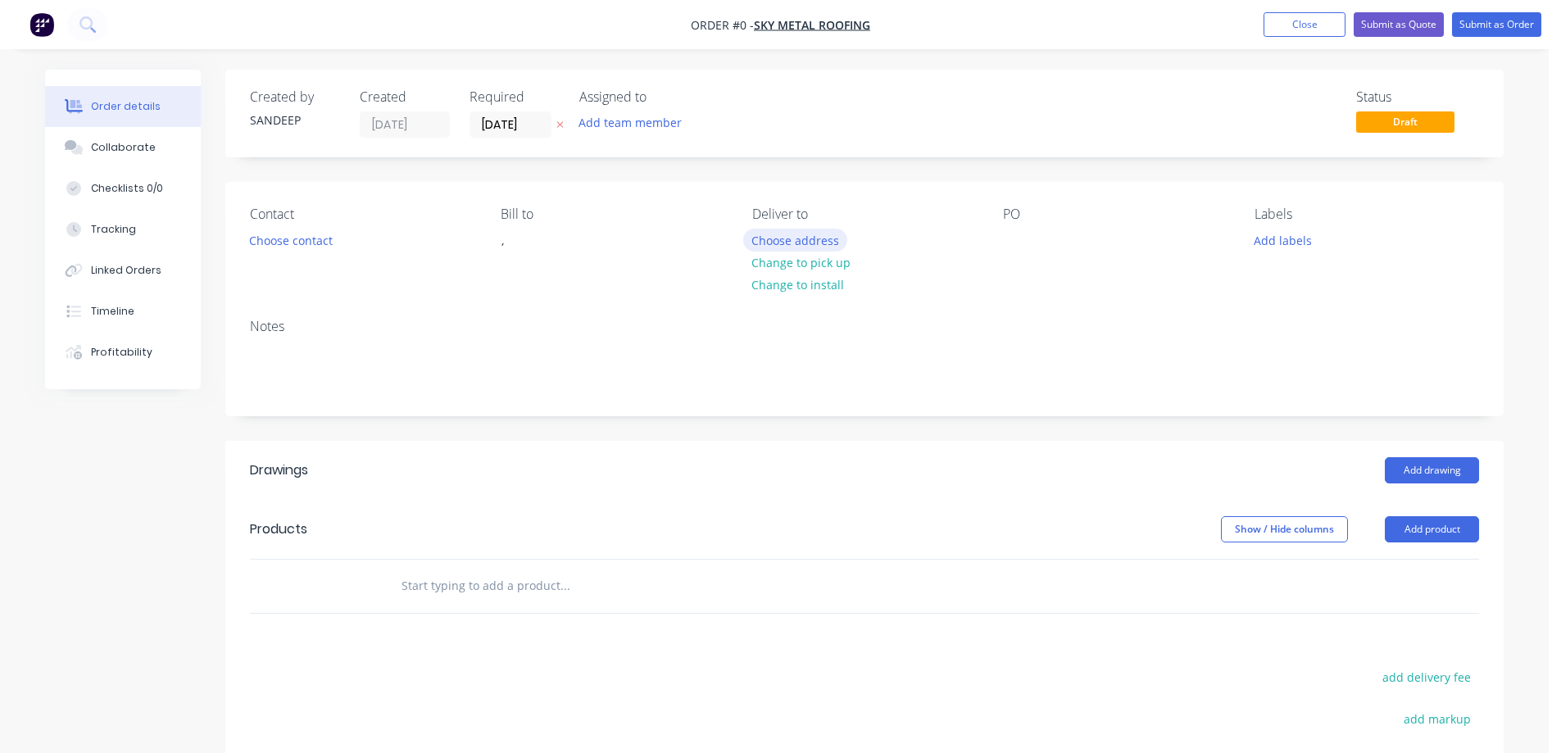
click at [793, 238] on button "Choose address" at bounding box center [795, 240] width 105 height 22
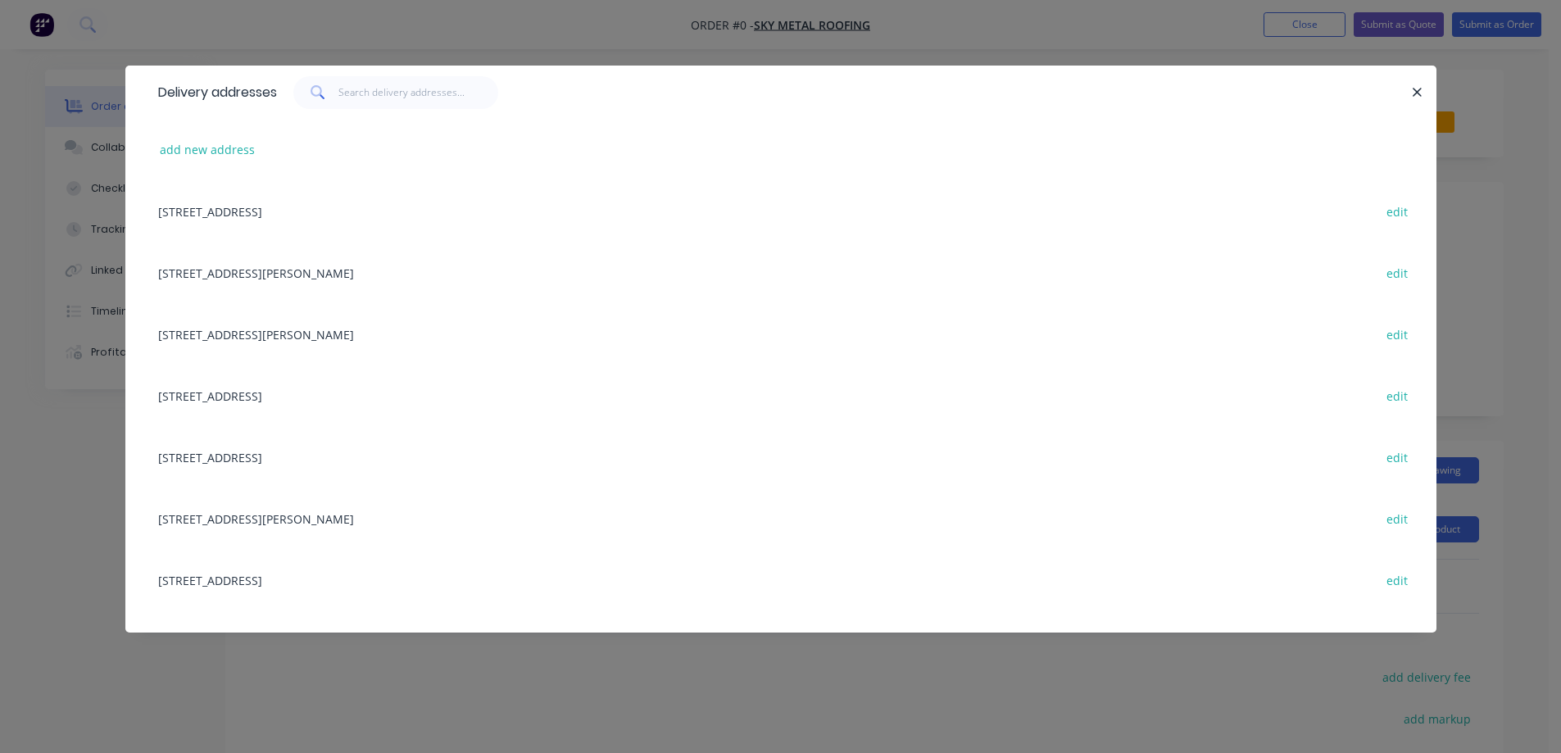
scroll to position [328, 0]
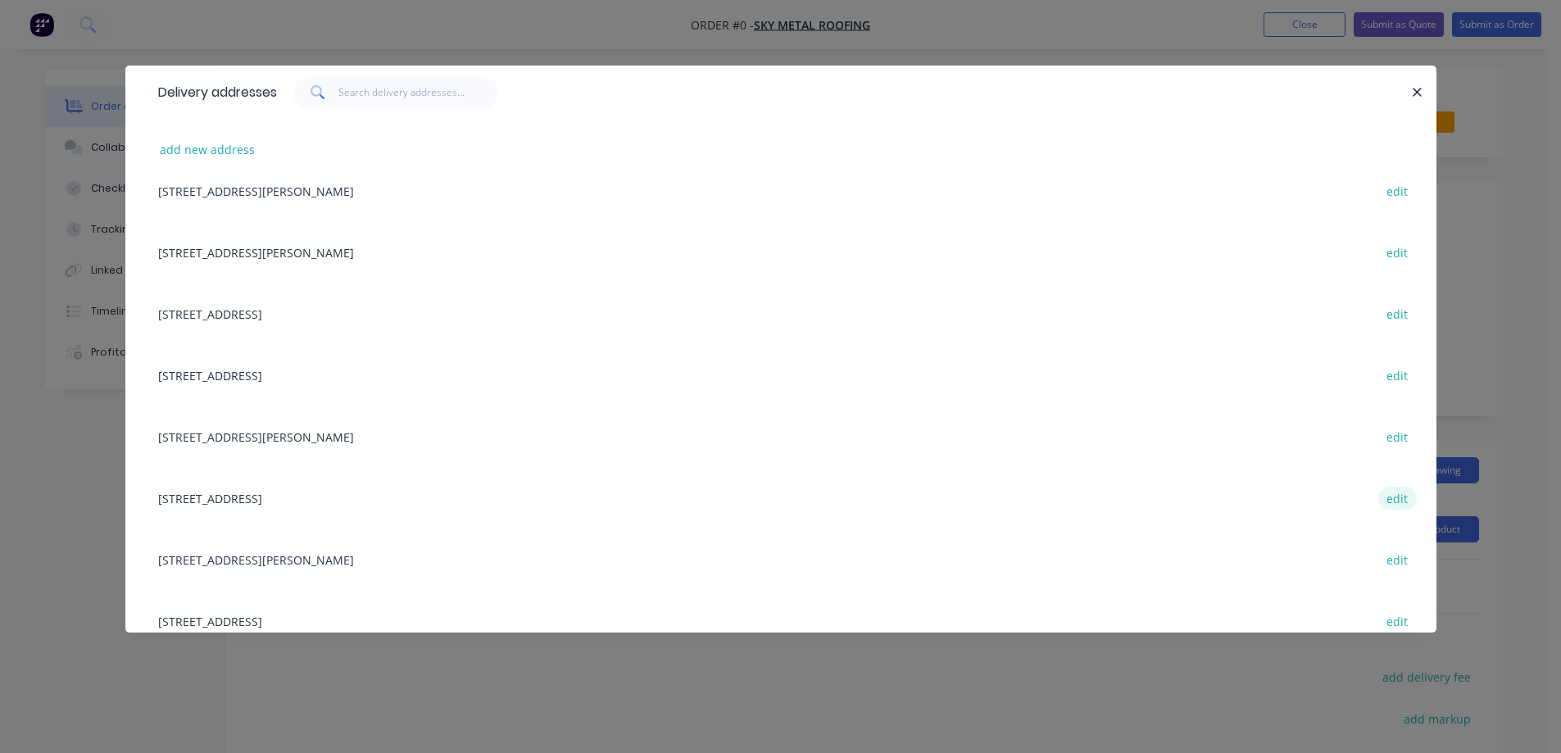
click at [1397, 498] on button "edit" at bounding box center [1398, 498] width 39 height 22
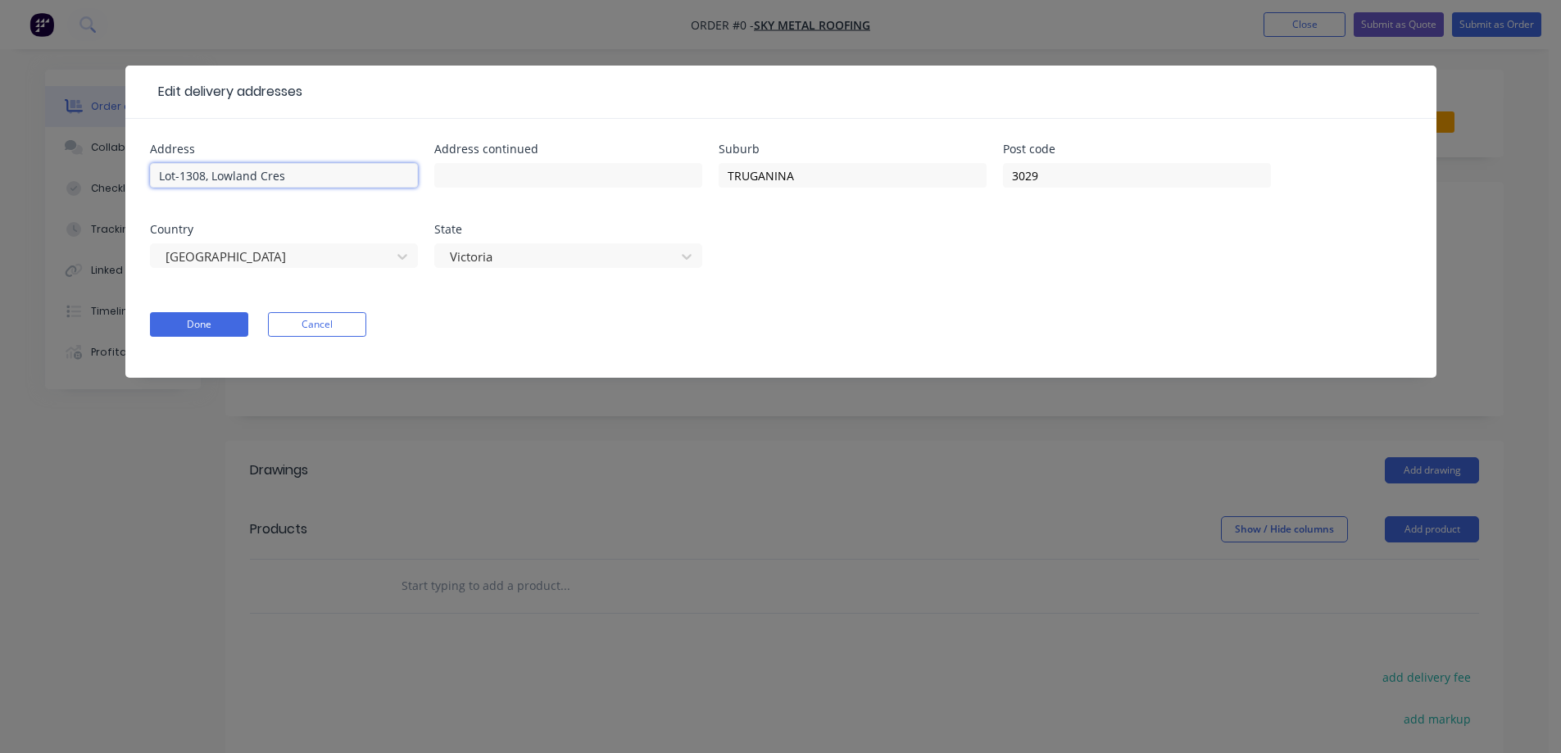
click at [207, 179] on input "Lot-1308, Lowland Cres" at bounding box center [284, 175] width 268 height 25
type input "Lot-1335, Lowland Cres"
click at [176, 316] on button "Done" at bounding box center [199, 324] width 98 height 25
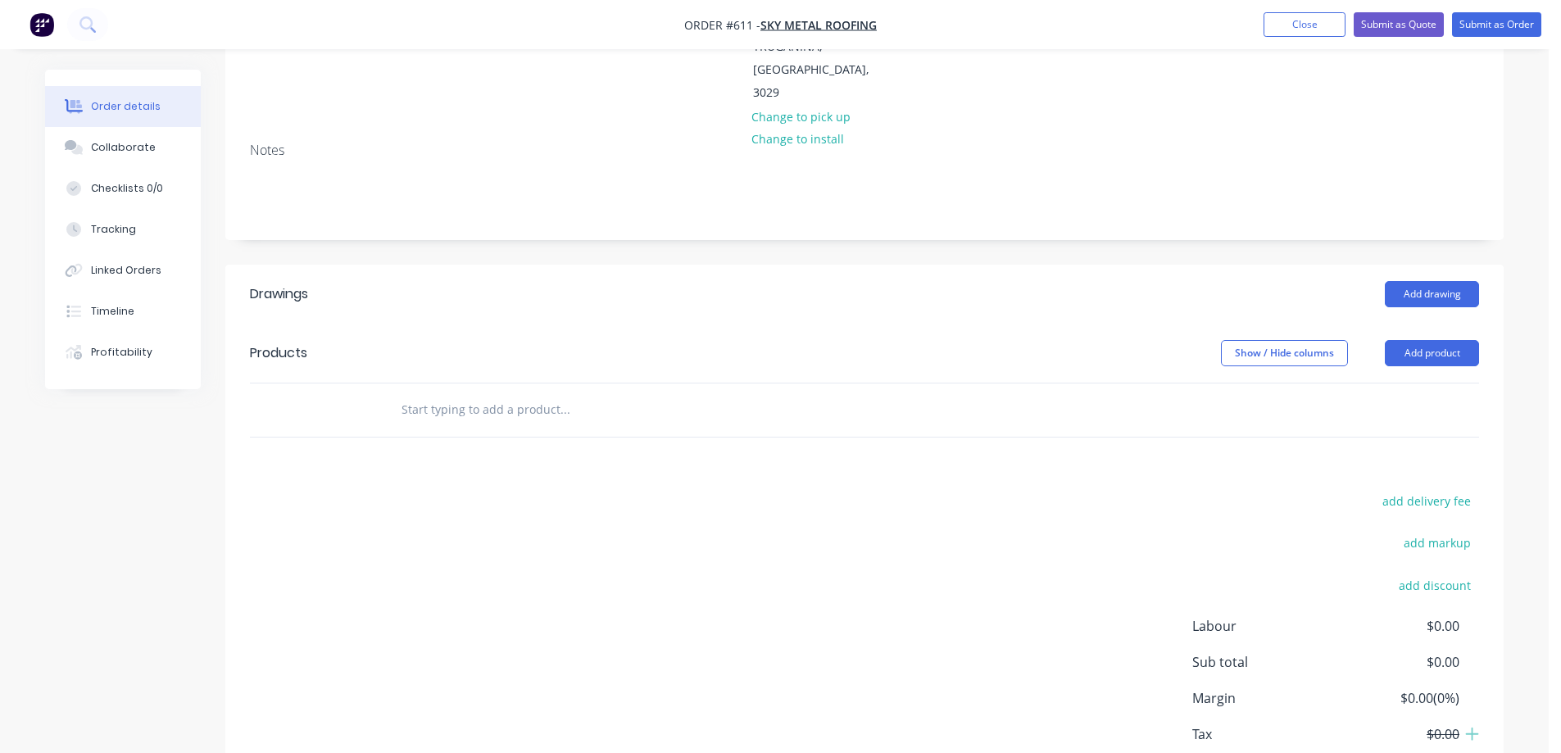
scroll to position [246, 0]
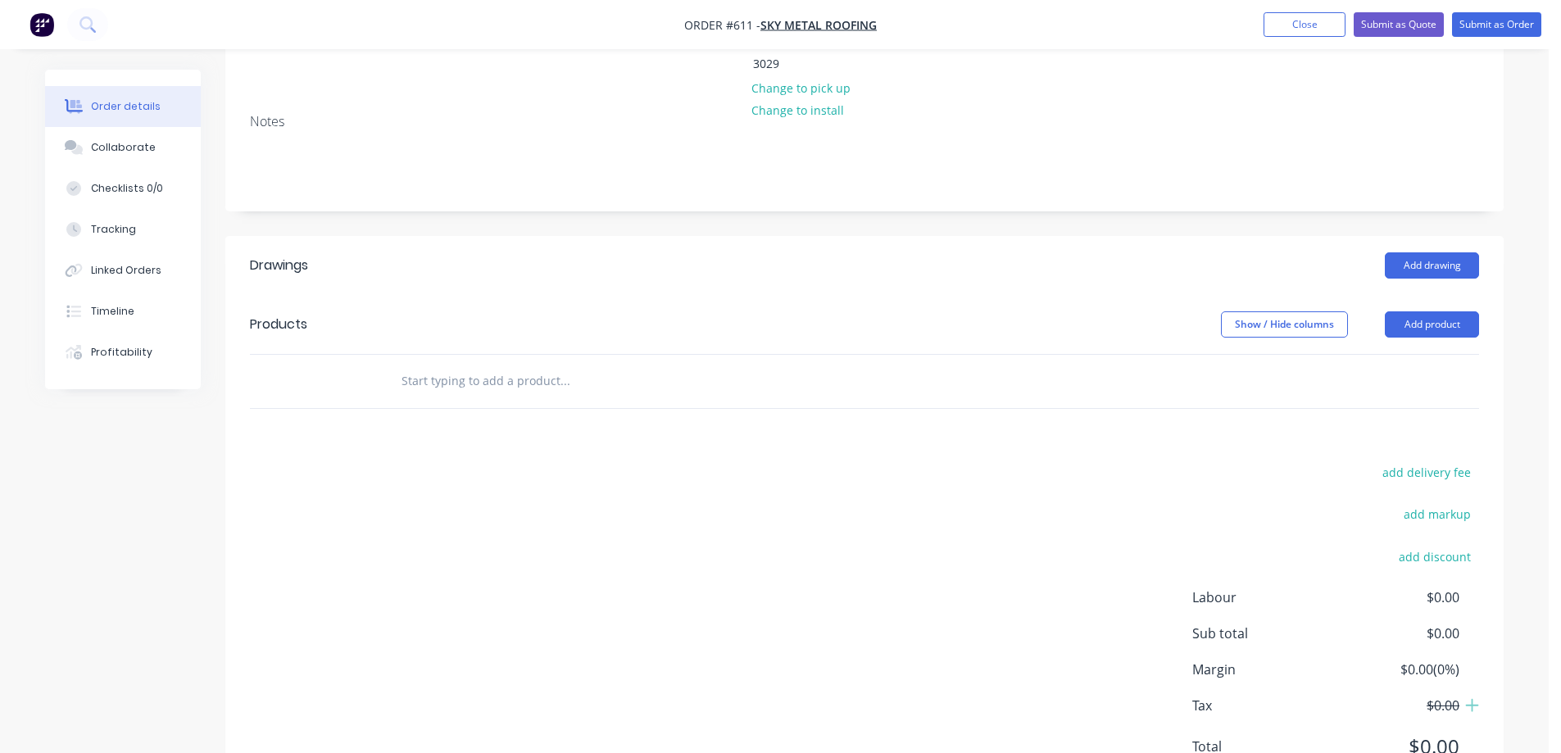
click at [513, 365] on input "text" at bounding box center [565, 381] width 328 height 33
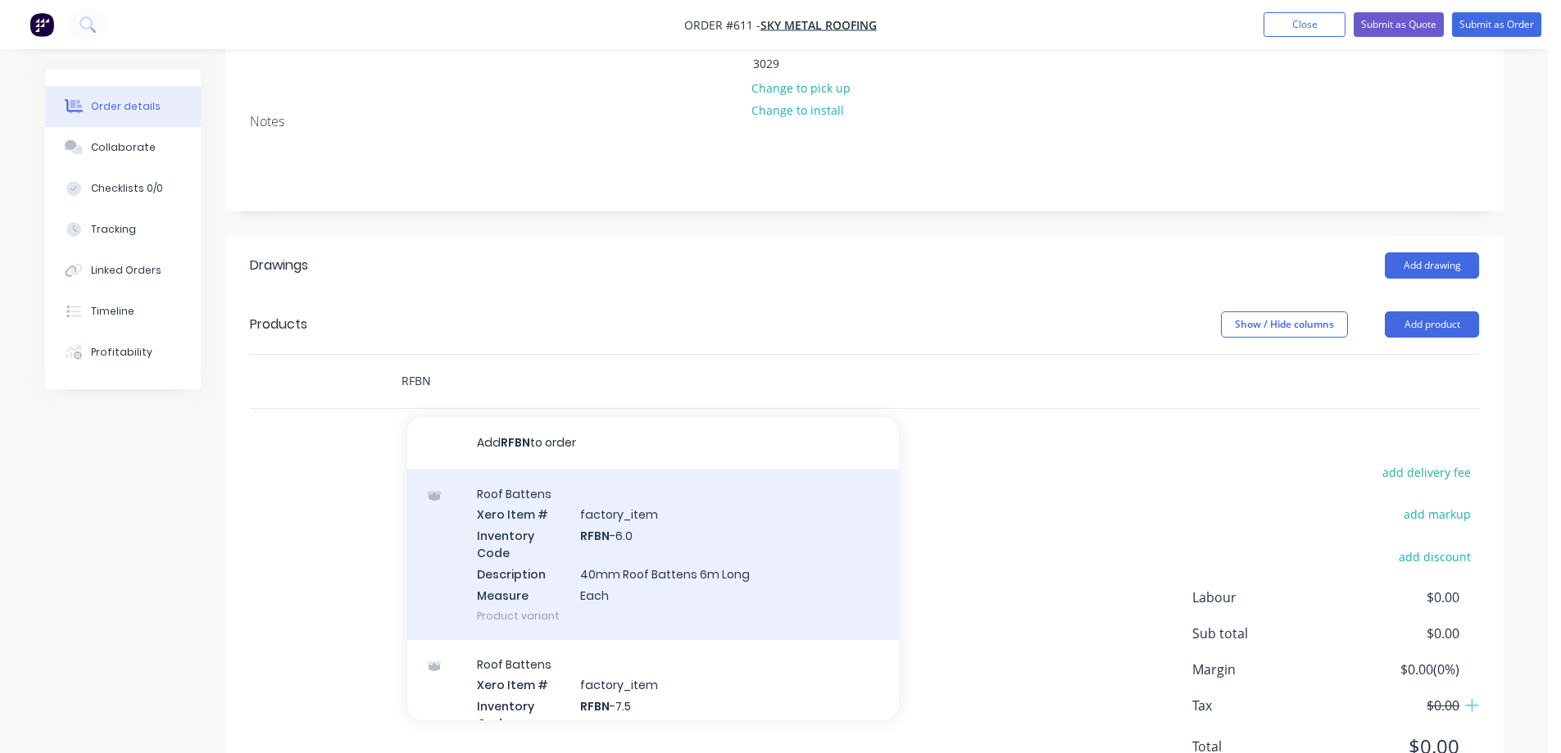
type input "RFBN"
click at [502, 516] on div "Roof Battens Xero Item # factory_item Inventory Code RFBN -6.0 Description 40mm…" at bounding box center [653, 555] width 492 height 170
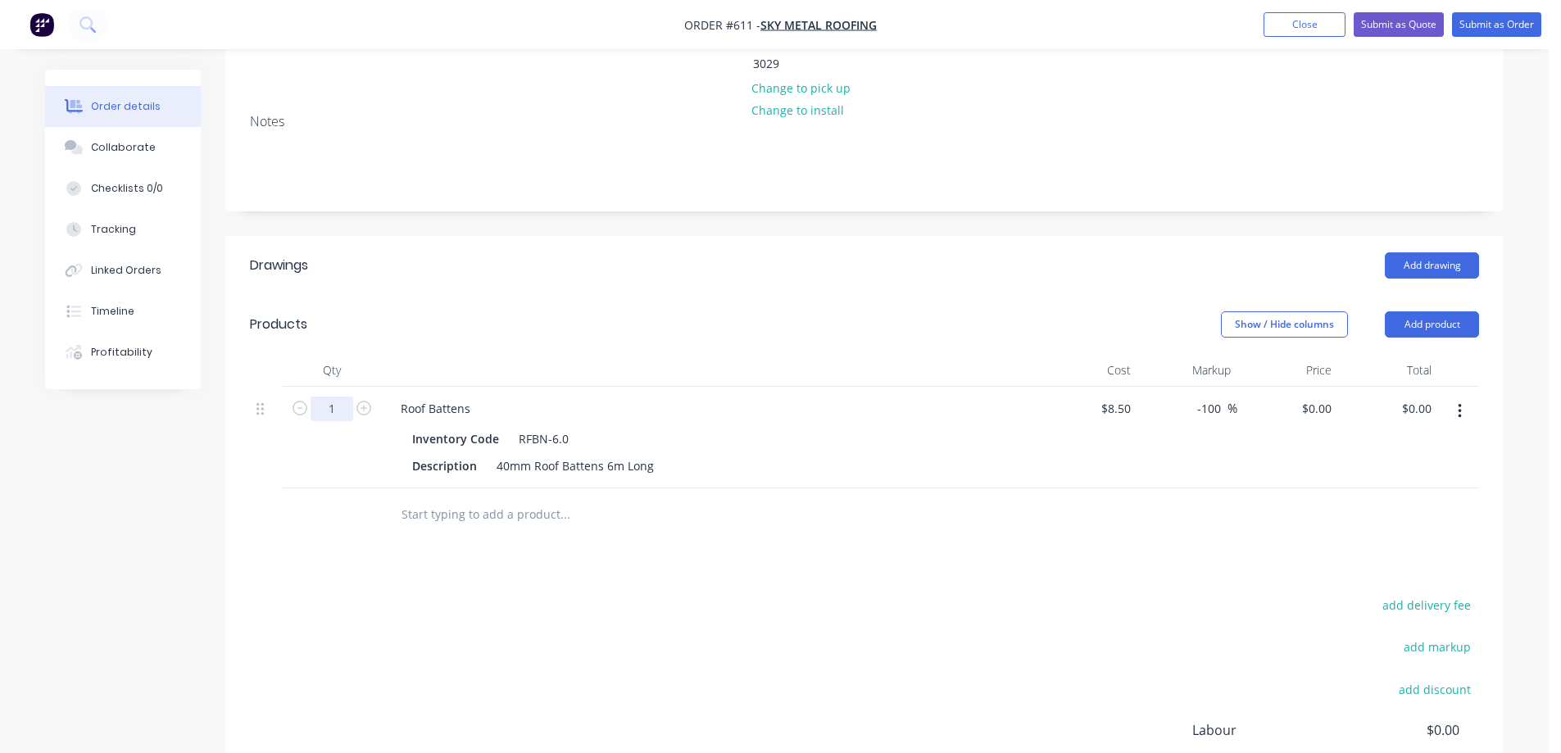
click at [339, 397] on input "1" at bounding box center [332, 409] width 43 height 25
type input "70"
click at [427, 534] on div "Drawings Add drawing Products Show / Hide columns Add product Qty Cost Markup P…" at bounding box center [864, 585] width 1279 height 699
click at [1422, 311] on button "Add product" at bounding box center [1432, 324] width 94 height 26
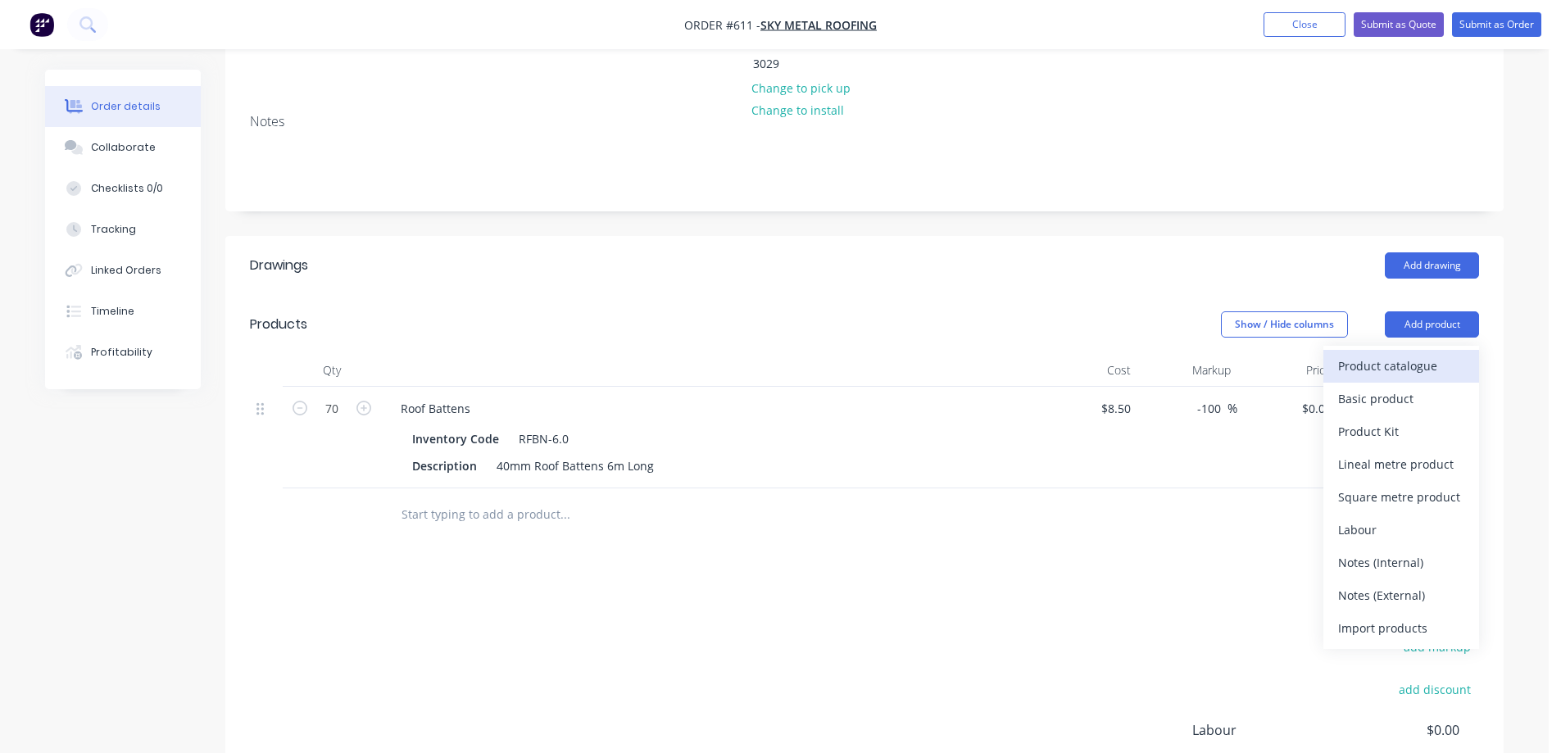
click at [1393, 354] on div "Product catalogue" at bounding box center [1401, 366] width 126 height 24
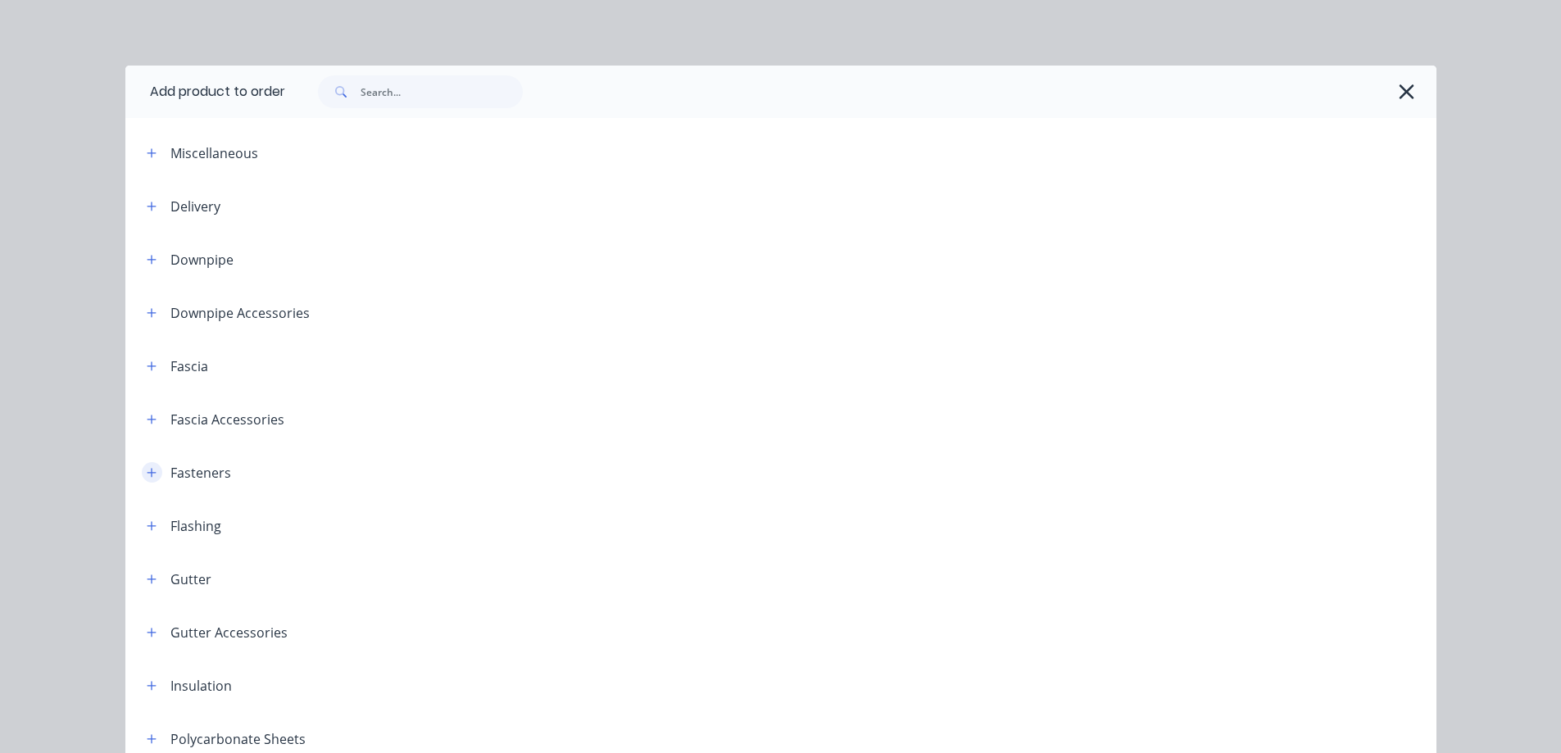
click at [147, 469] on icon "button" at bounding box center [151, 472] width 9 height 9
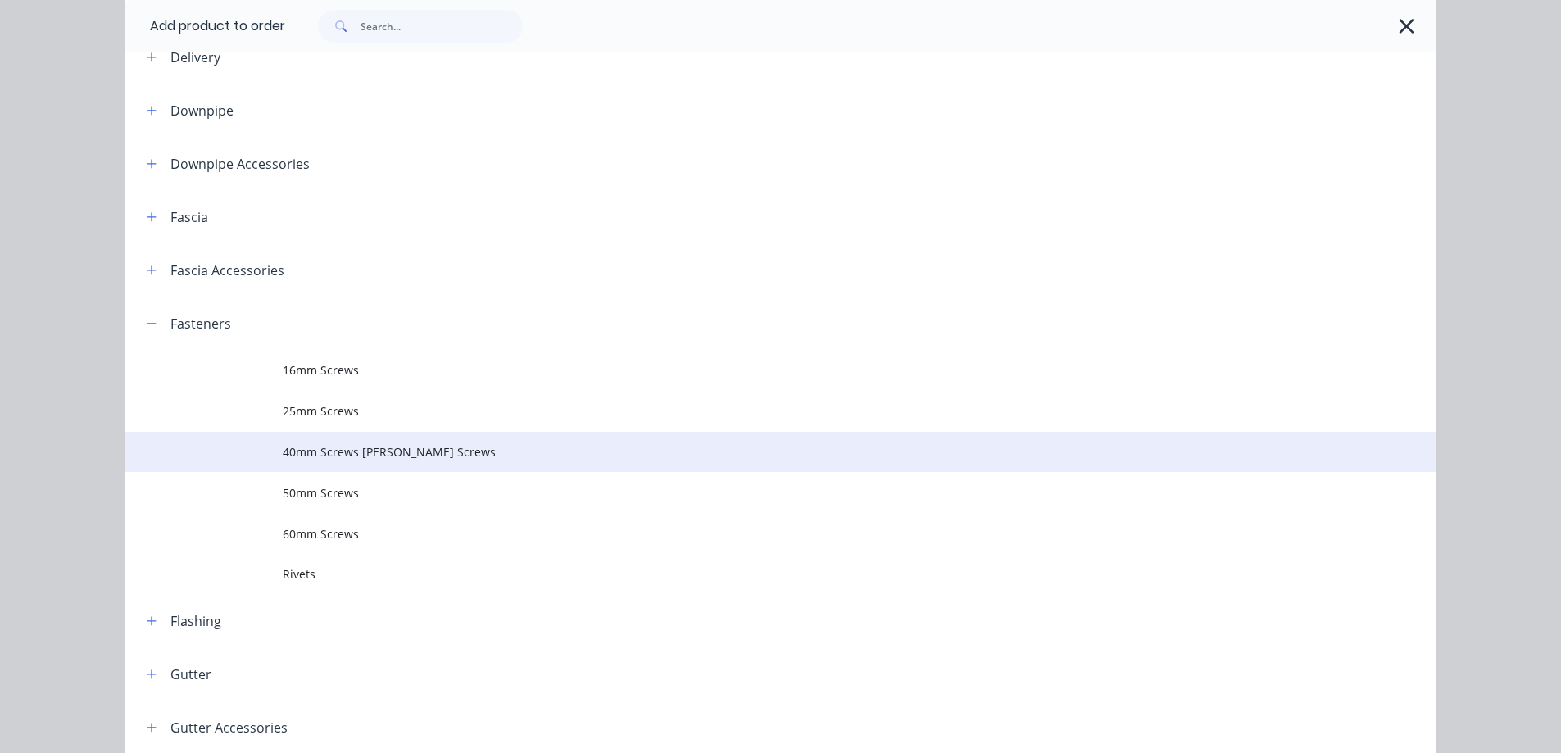
scroll to position [164, 0]
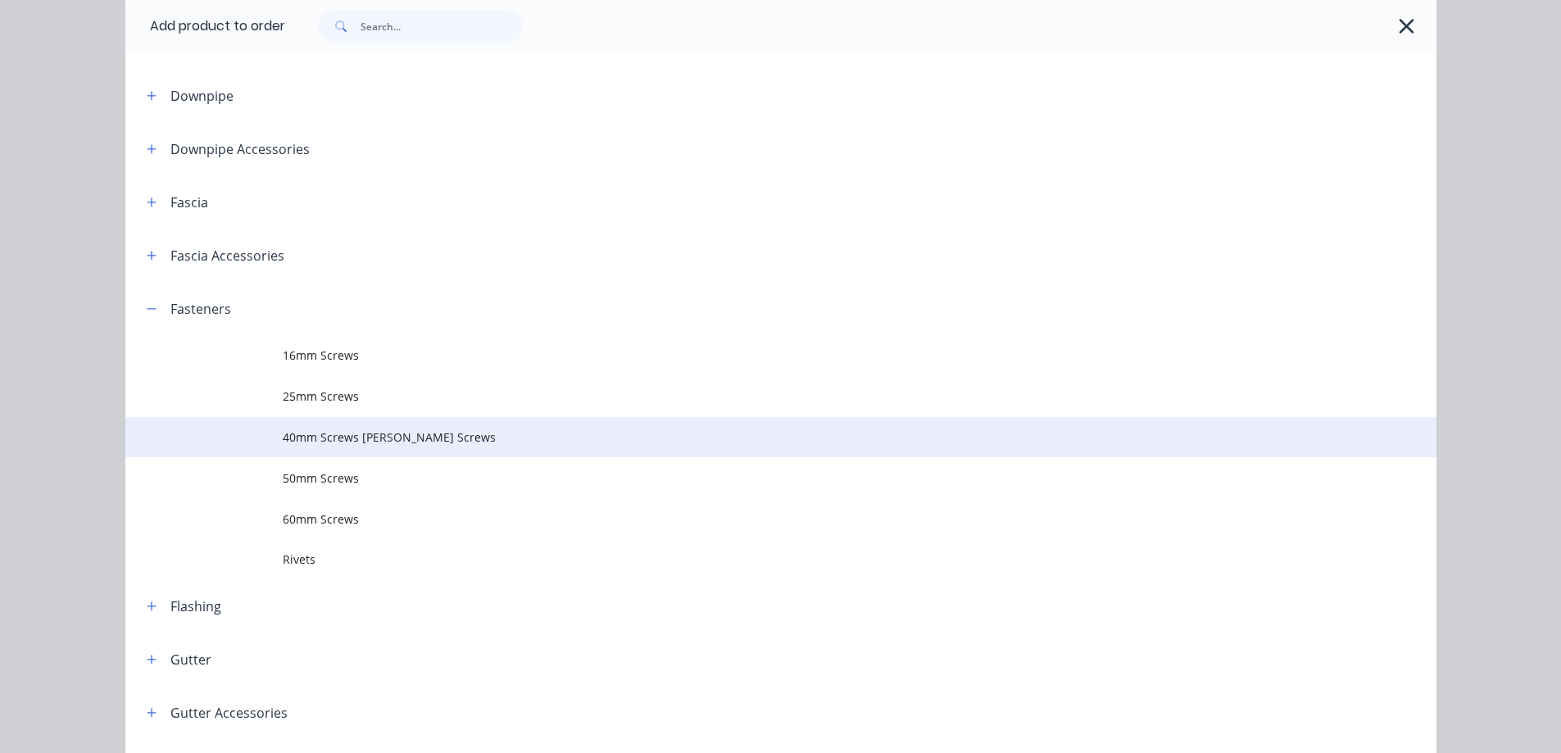
click at [303, 441] on span "40mm Screws Batten Screws" at bounding box center [744, 437] width 923 height 17
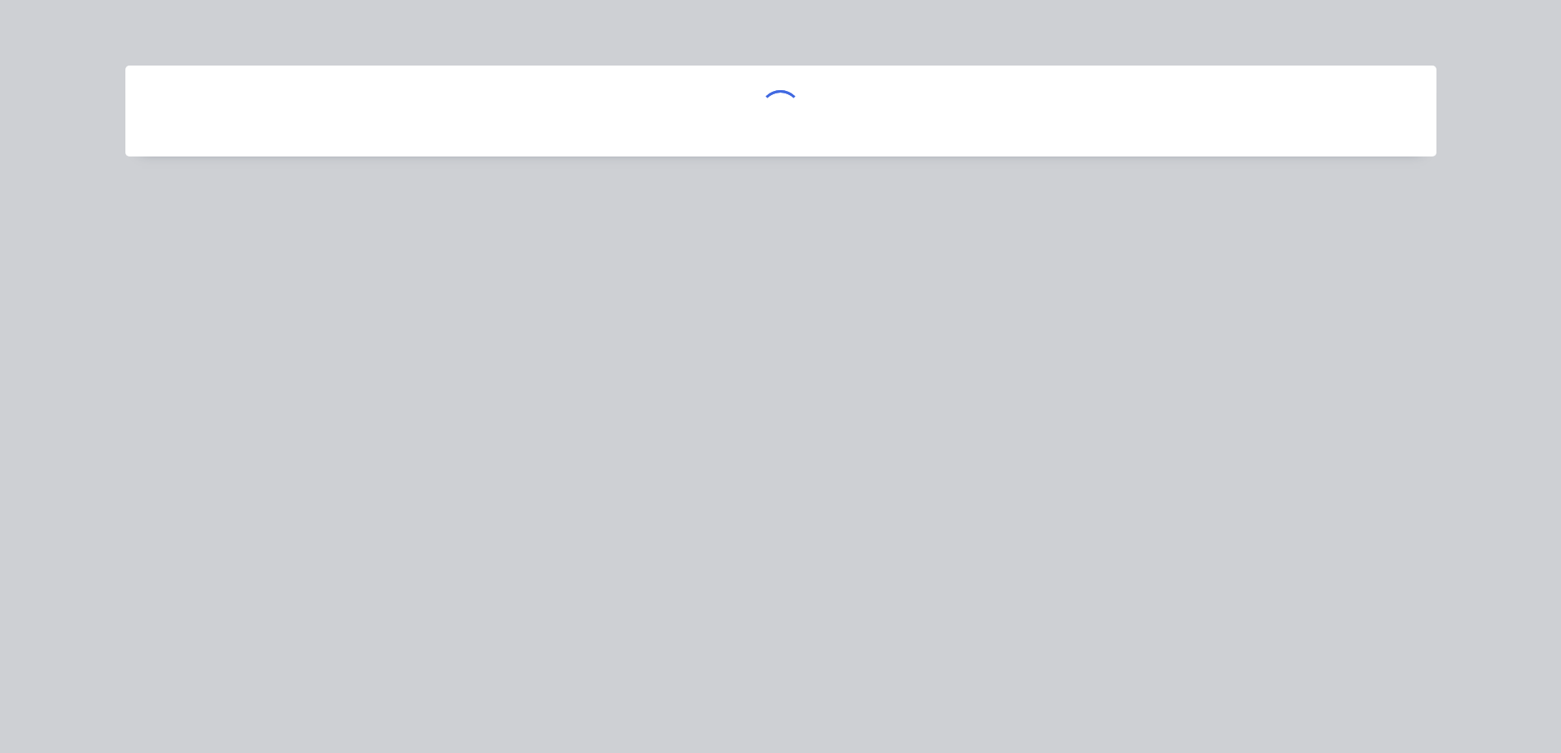
scroll to position [0, 0]
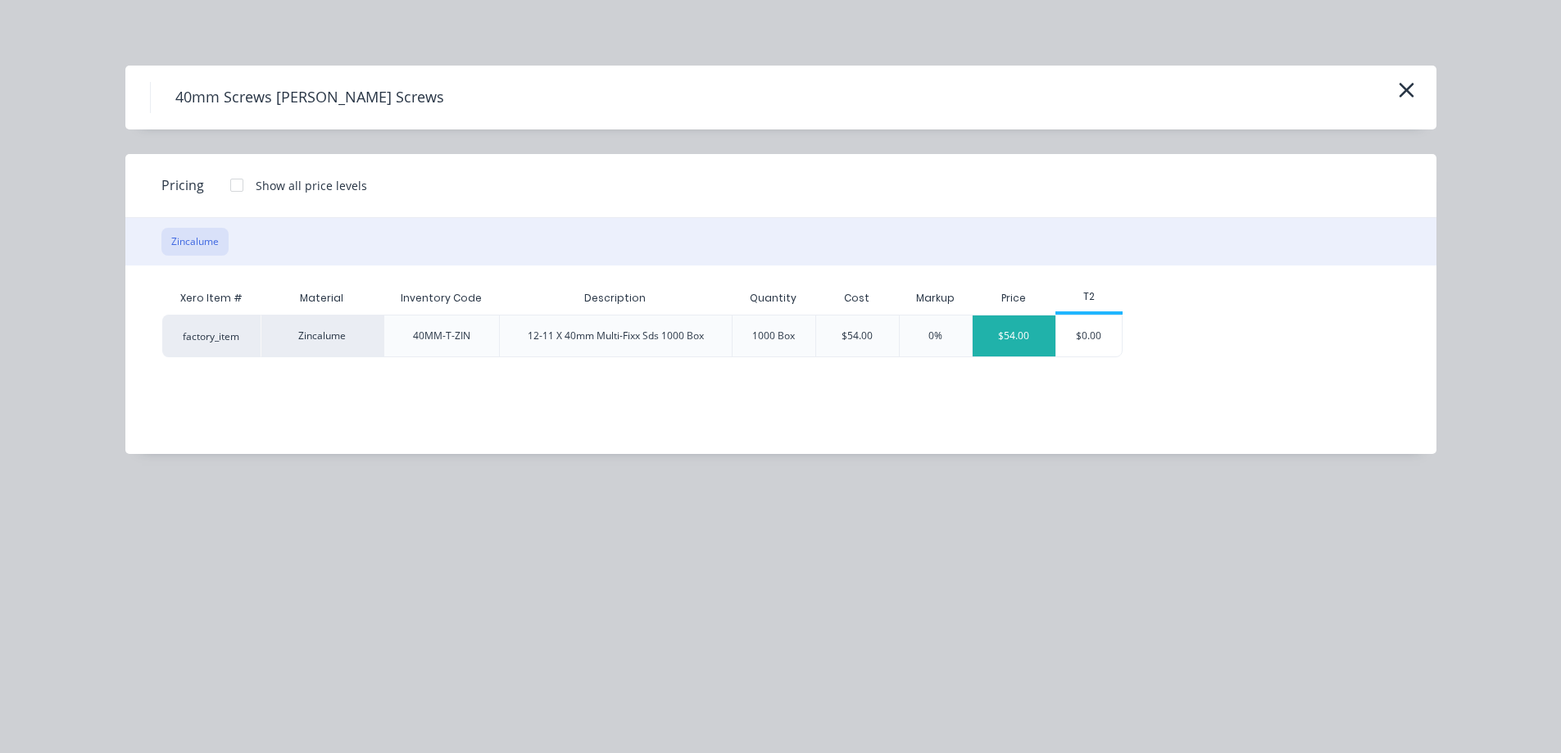
click at [1012, 348] on div "$54.00" at bounding box center [1014, 336] width 83 height 41
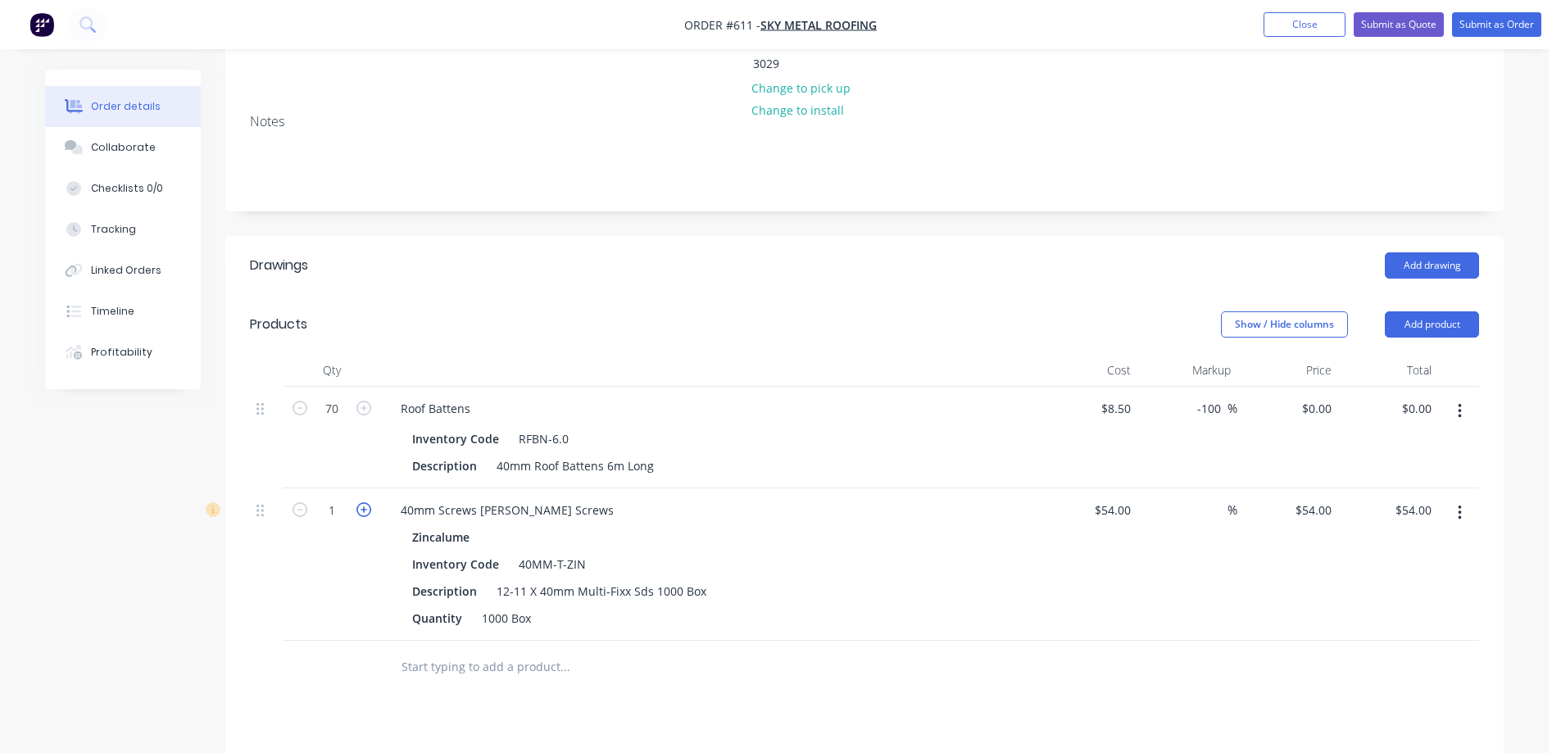
click at [363, 502] on icon "button" at bounding box center [364, 509] width 15 height 15
type input "2"
type input "$108.00"
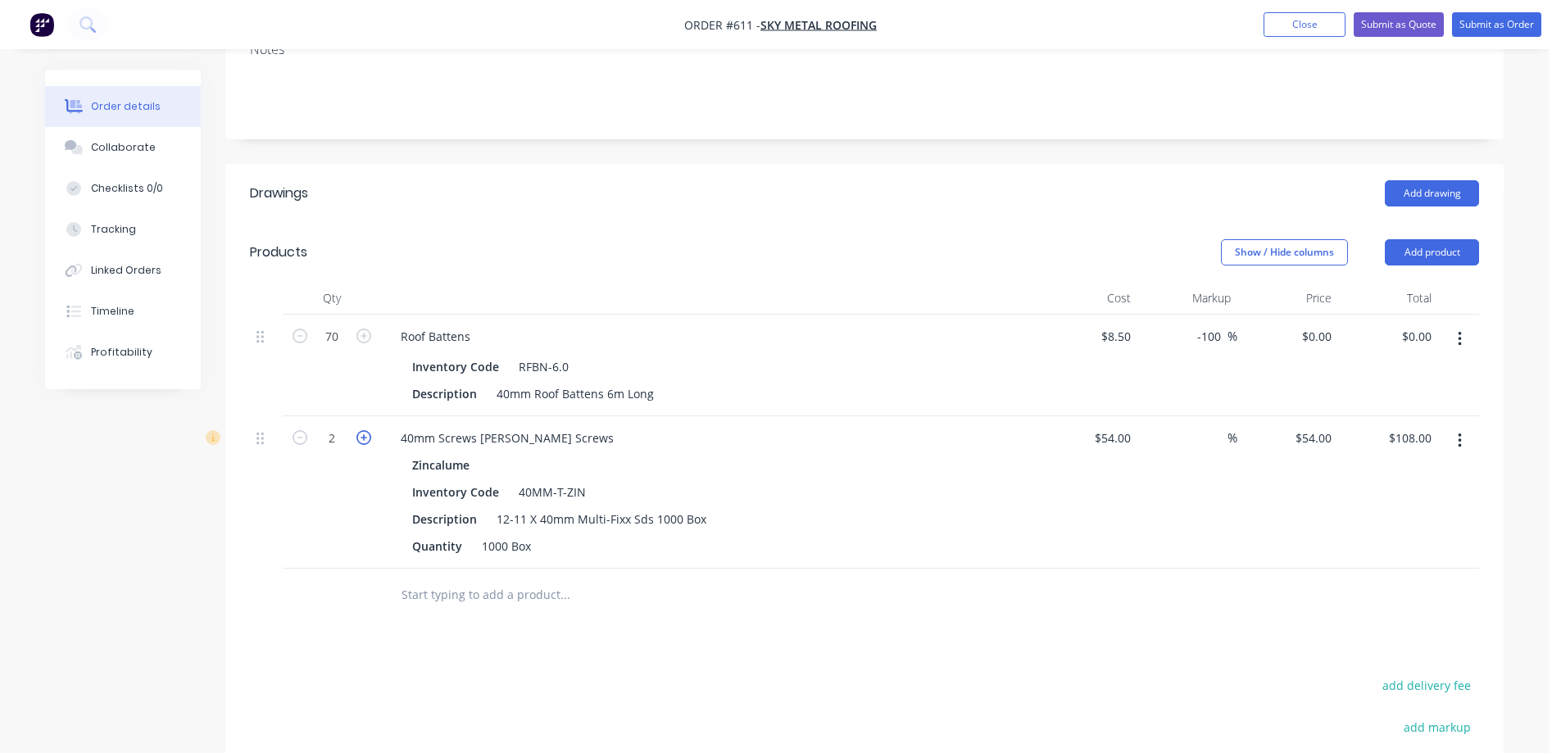
scroll to position [328, 0]
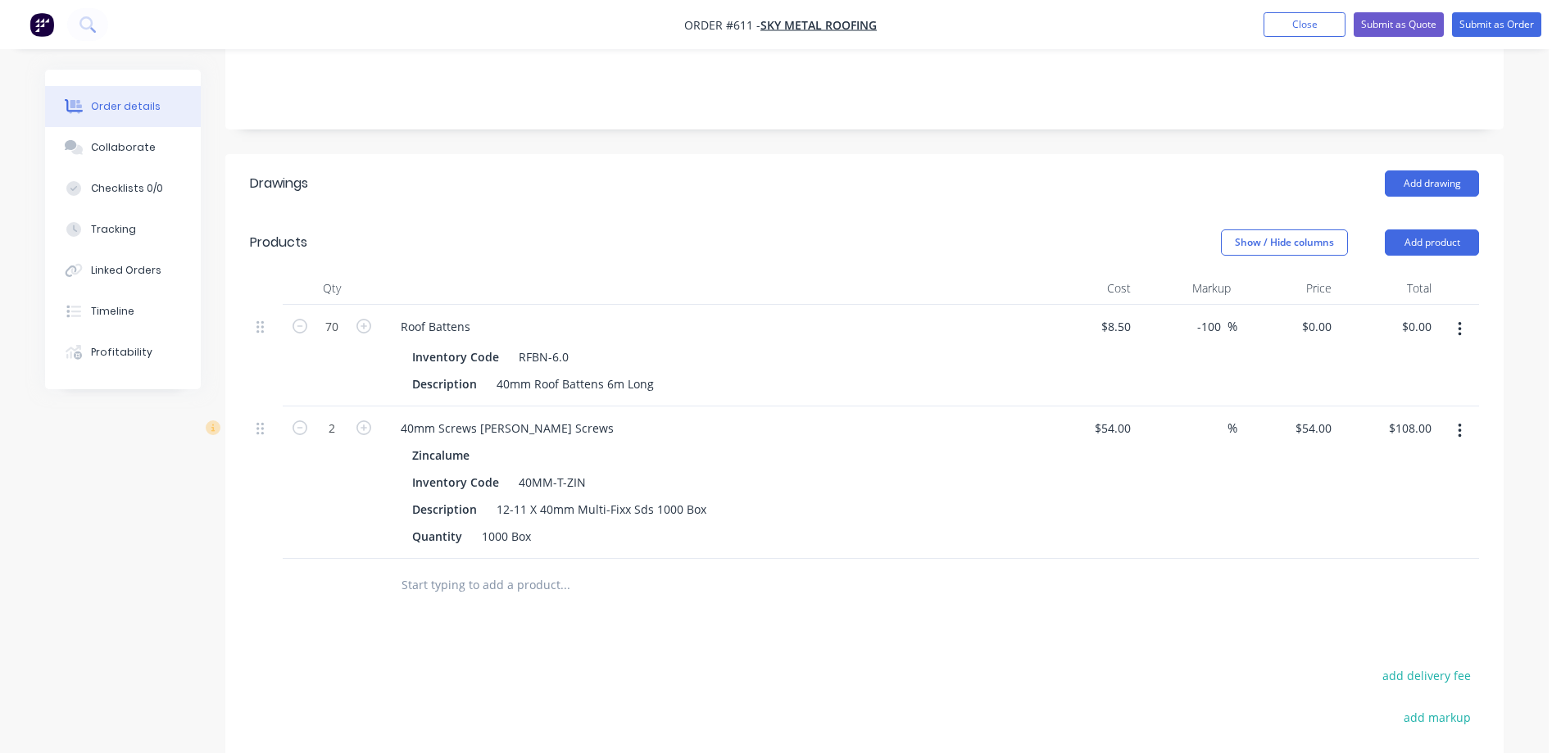
drag, startPoint x: 1225, startPoint y: 306, endPoint x: 1083, endPoint y: 305, distance: 141.8
click at [1083, 305] on div "70 Roof Battens Inventory Code RFBN-6.0 Description 40mm Roof Battens 6m Long $…" at bounding box center [864, 356] width 1229 height 102
click at [1083, 305] on div "$8.50 $8.50" at bounding box center [1087, 356] width 101 height 102
click at [1216, 315] on input "-100" at bounding box center [1212, 327] width 32 height 24
type input "0"
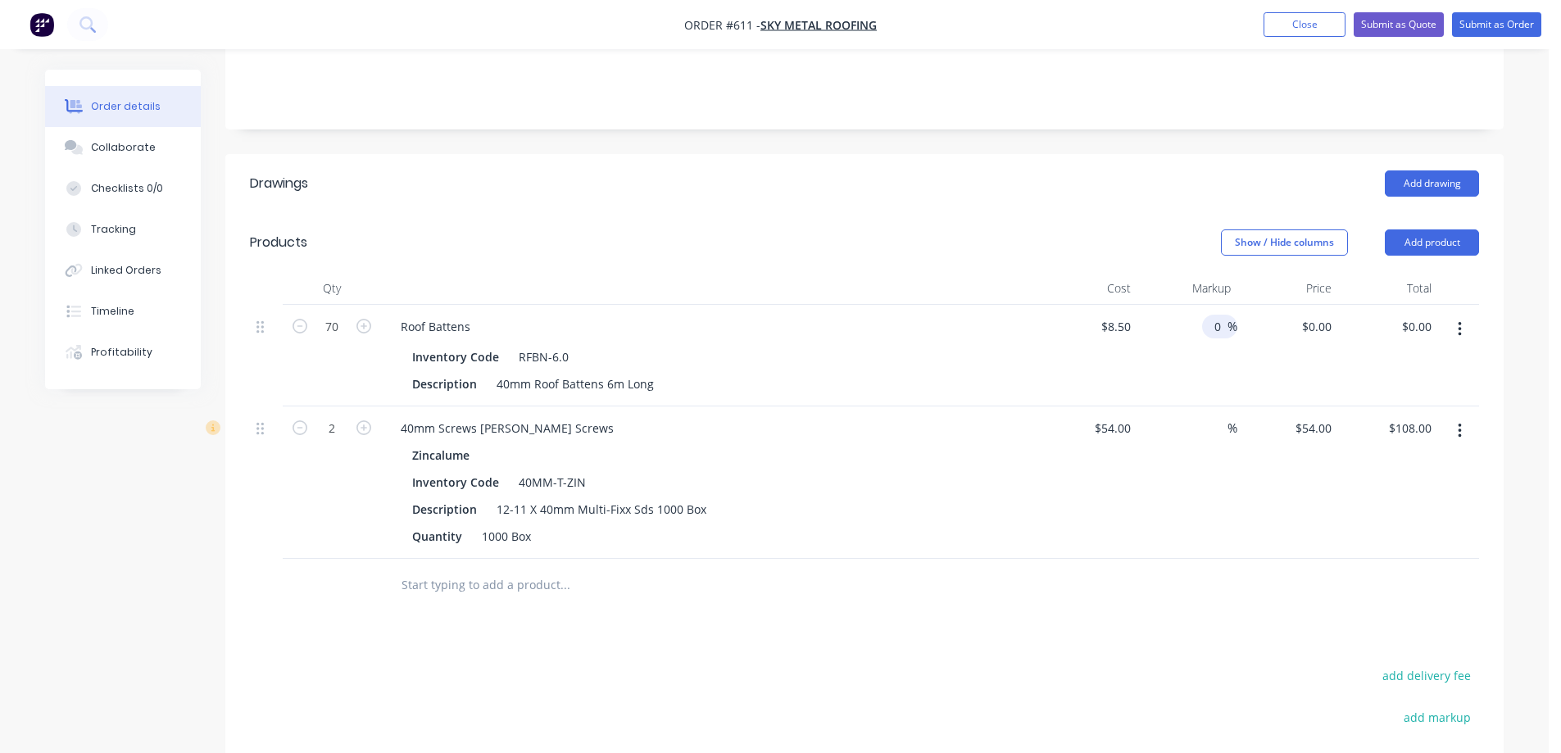
type input "$8.50"
type input "$595.00"
click at [1208, 500] on div "%" at bounding box center [1188, 483] width 101 height 152
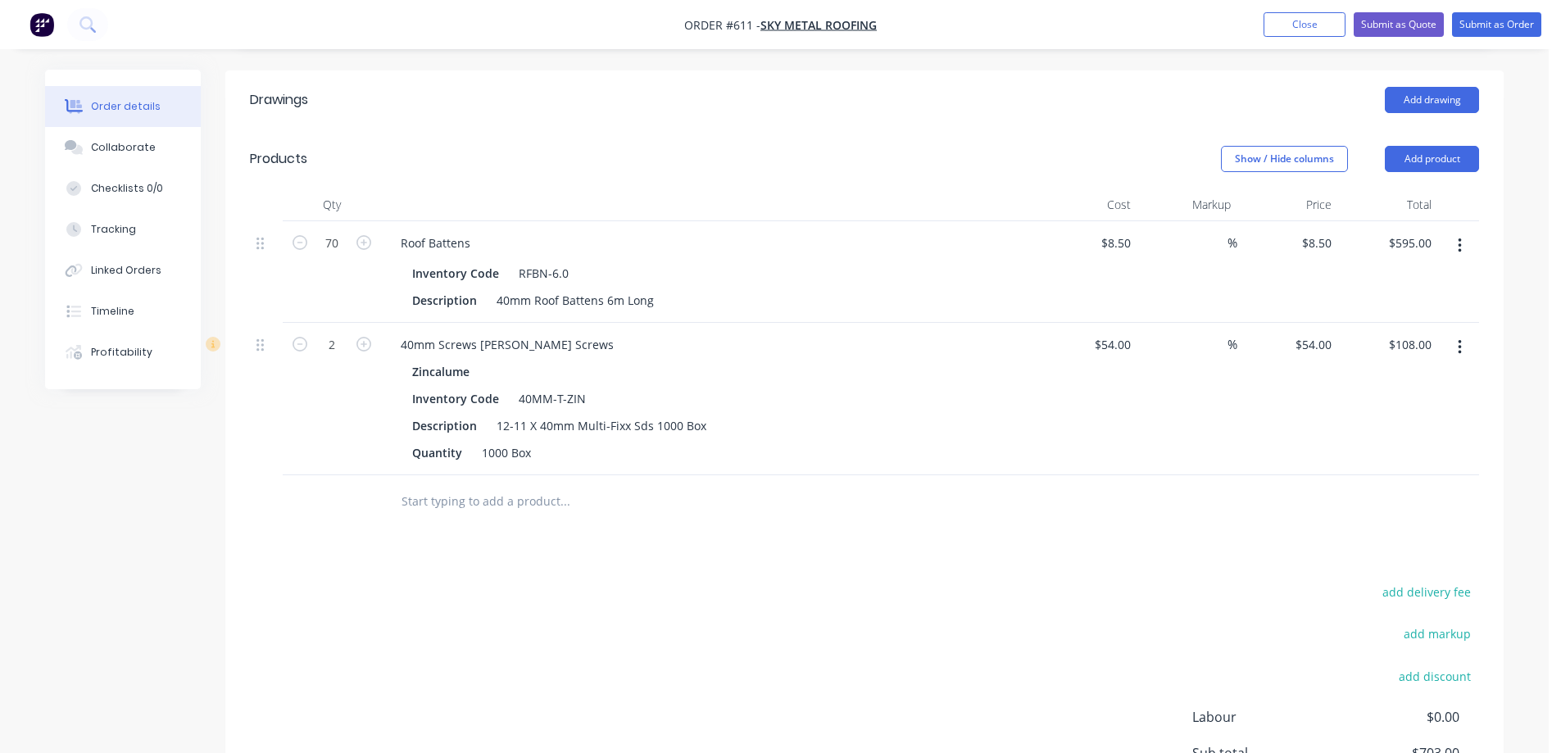
scroll to position [418, 0]
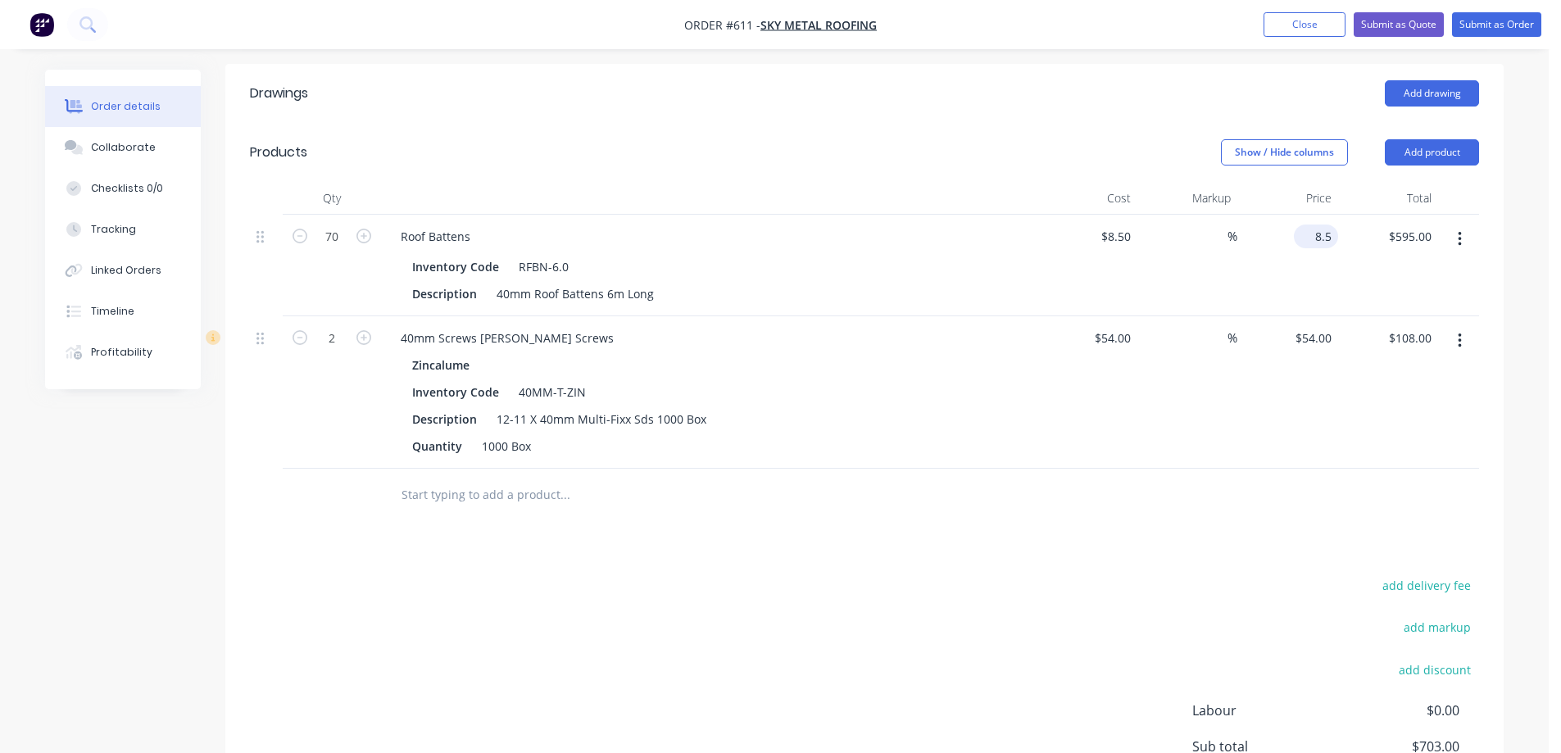
click at [1320, 225] on input "8.5" at bounding box center [1320, 237] width 38 height 24
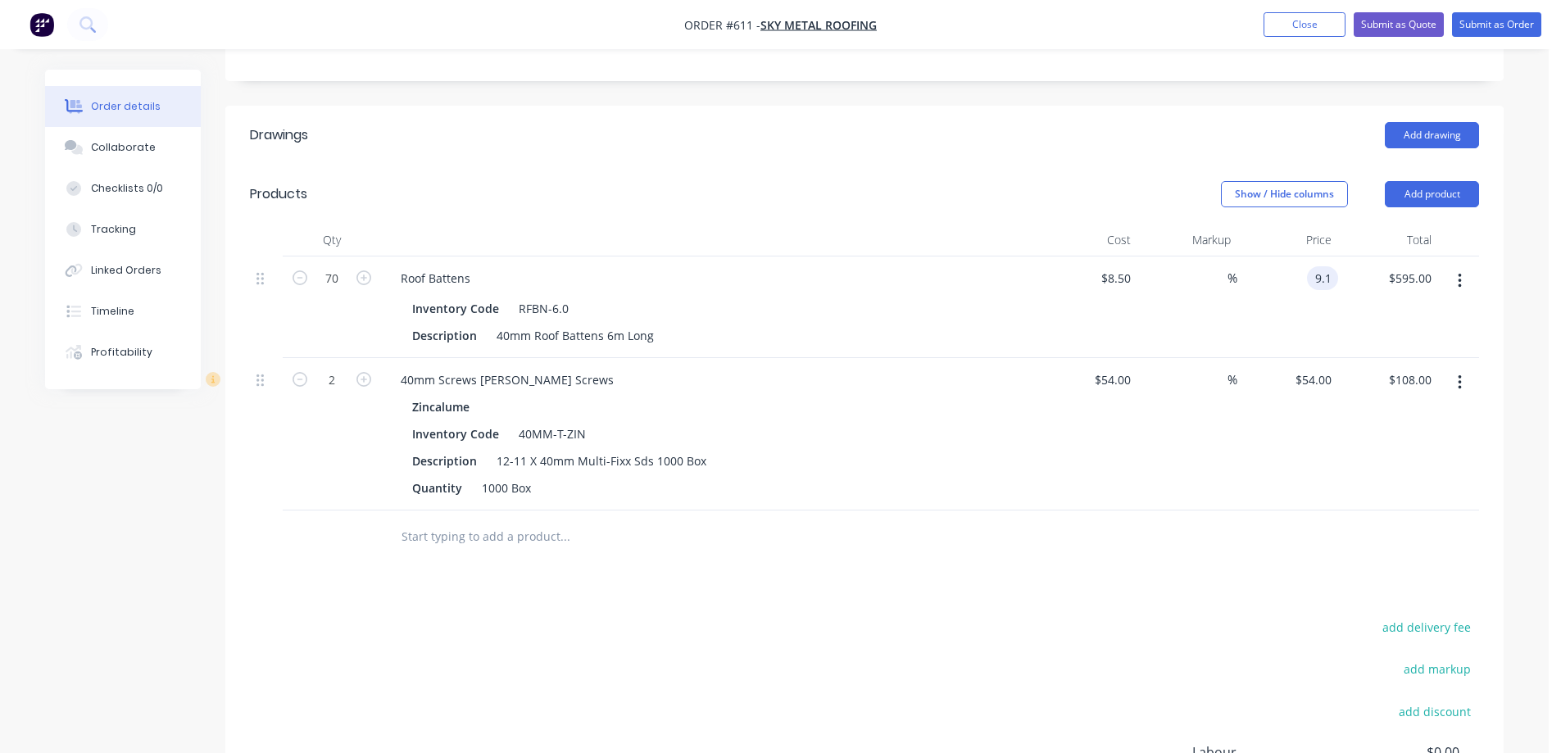
scroll to position [336, 0]
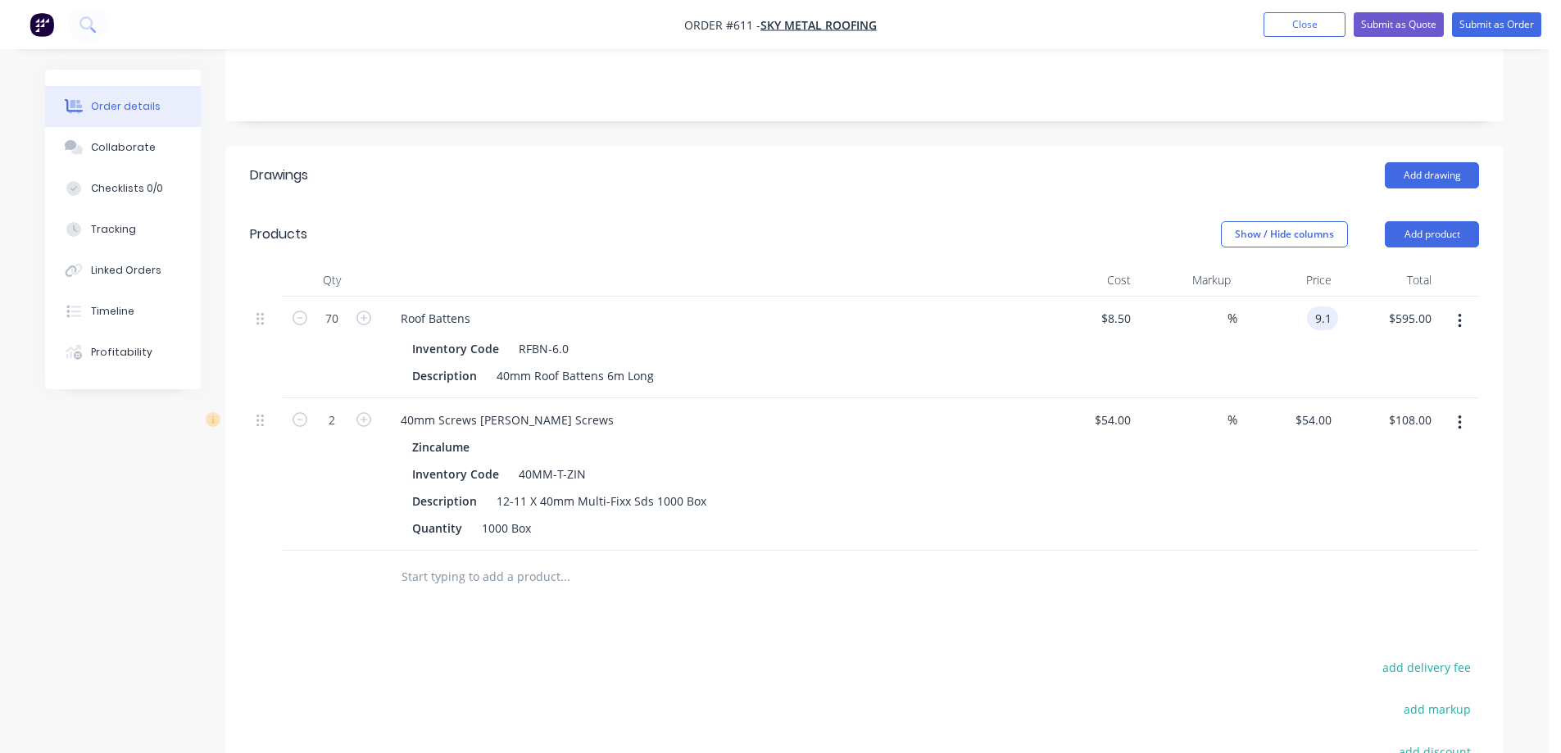
type input "9.1"
type input "7.06"
type input "$9.10"
type input "$637.00"
click at [1300, 348] on div "$9.10 $9.10" at bounding box center [1288, 348] width 101 height 102
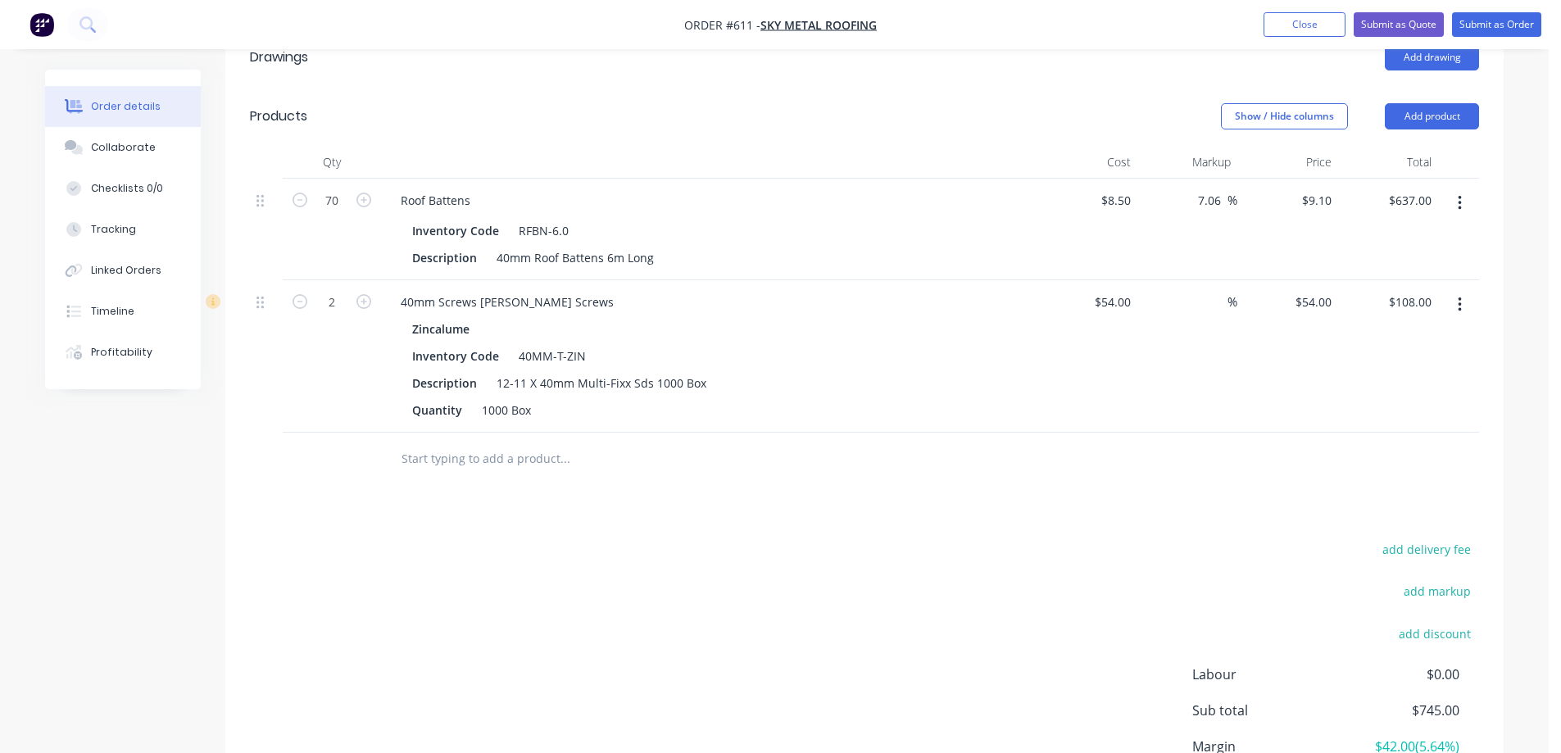
scroll to position [418, 0]
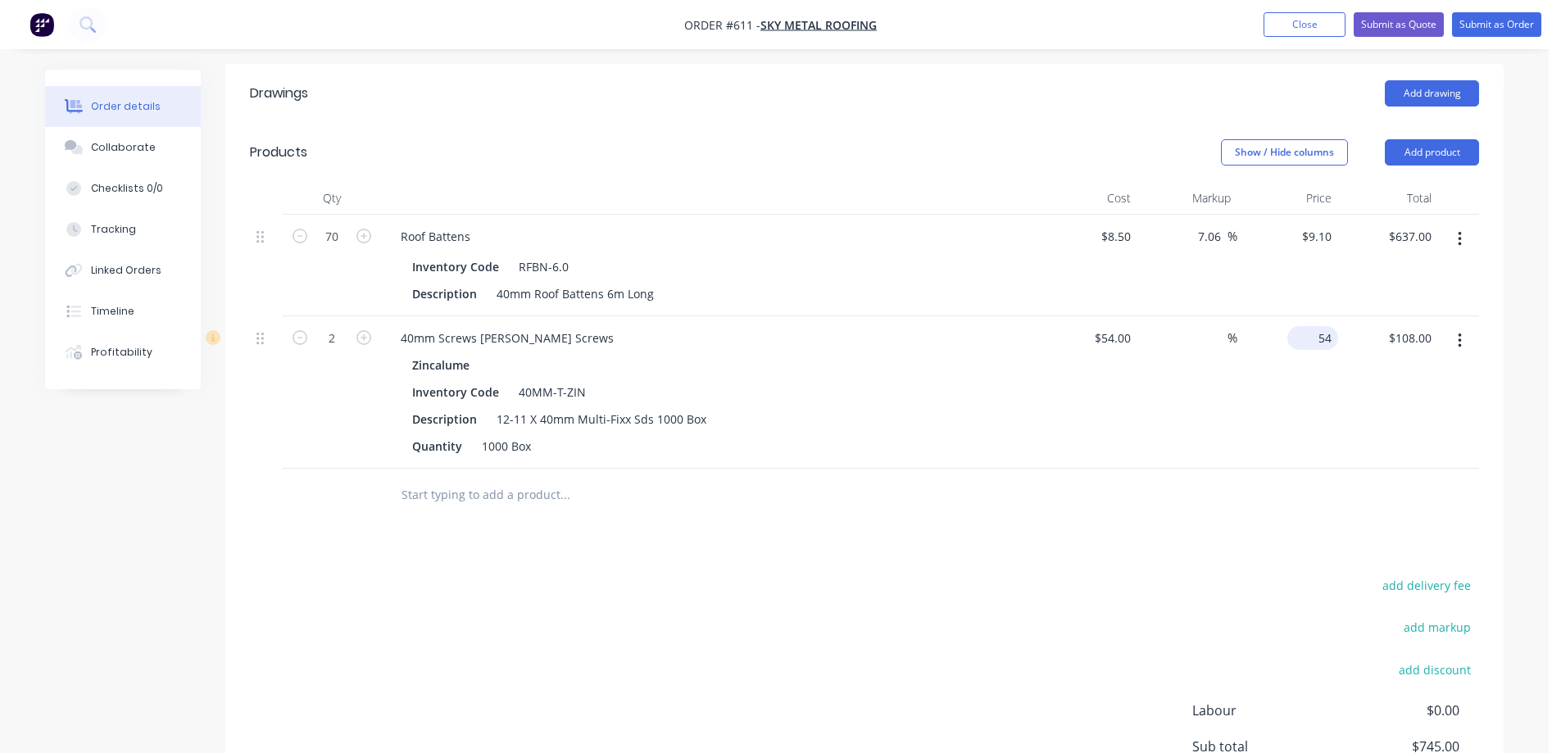
click at [1319, 326] on input "54" at bounding box center [1316, 338] width 44 height 24
type input "63.64"
type input "17.85"
type input "$63.64"
type input "$127.28"
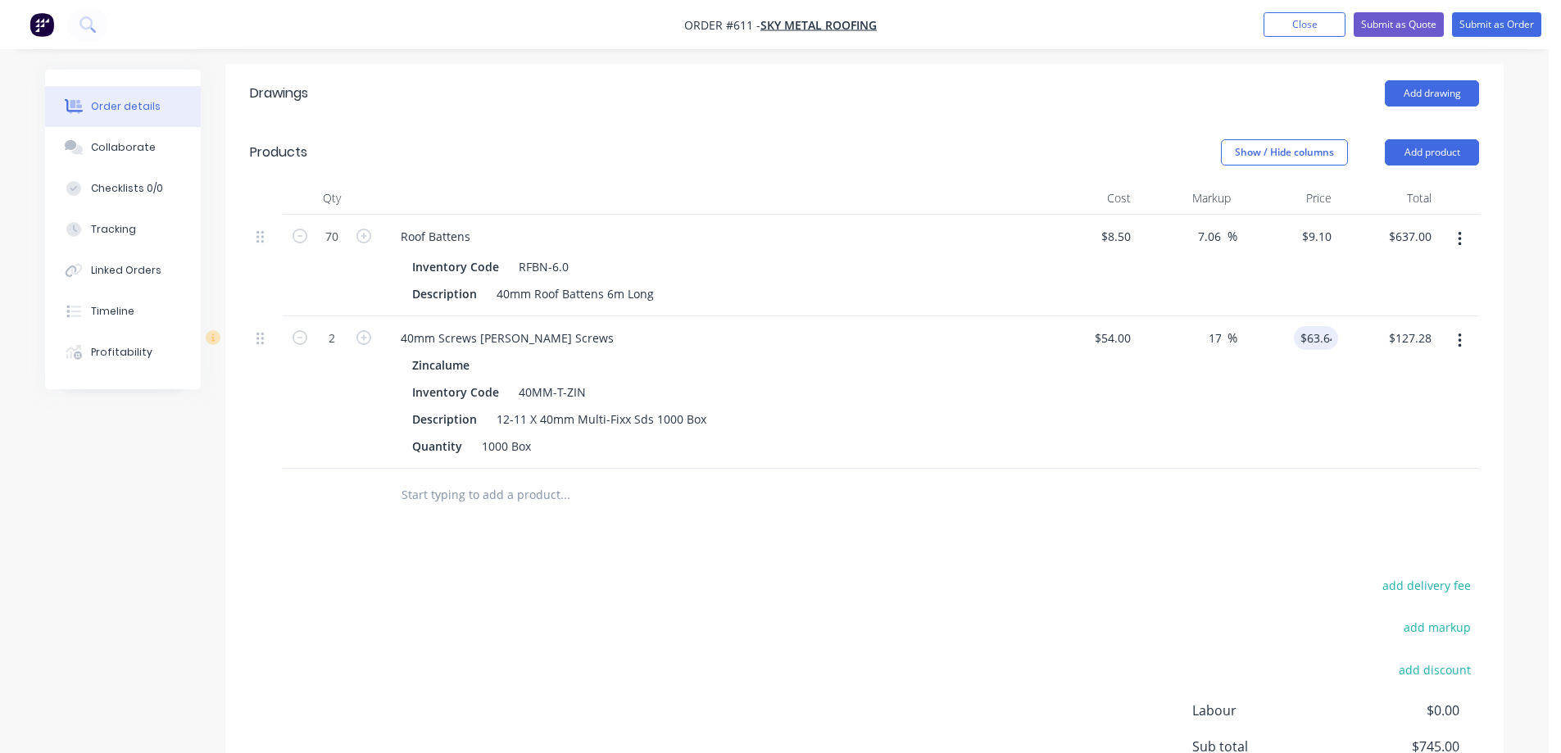
click at [1175, 406] on div "17.85 %" at bounding box center [1188, 392] width 101 height 152
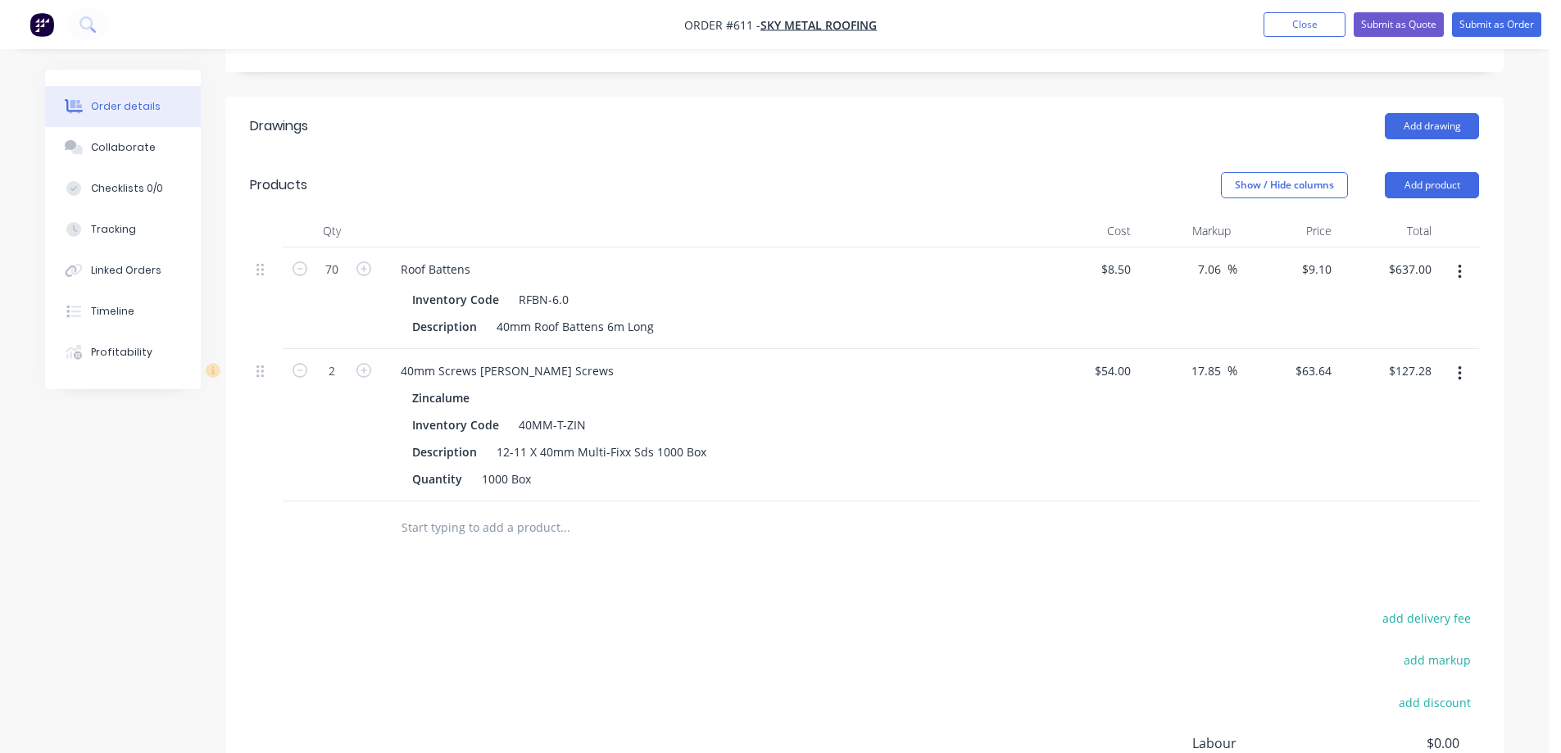
scroll to position [254, 0]
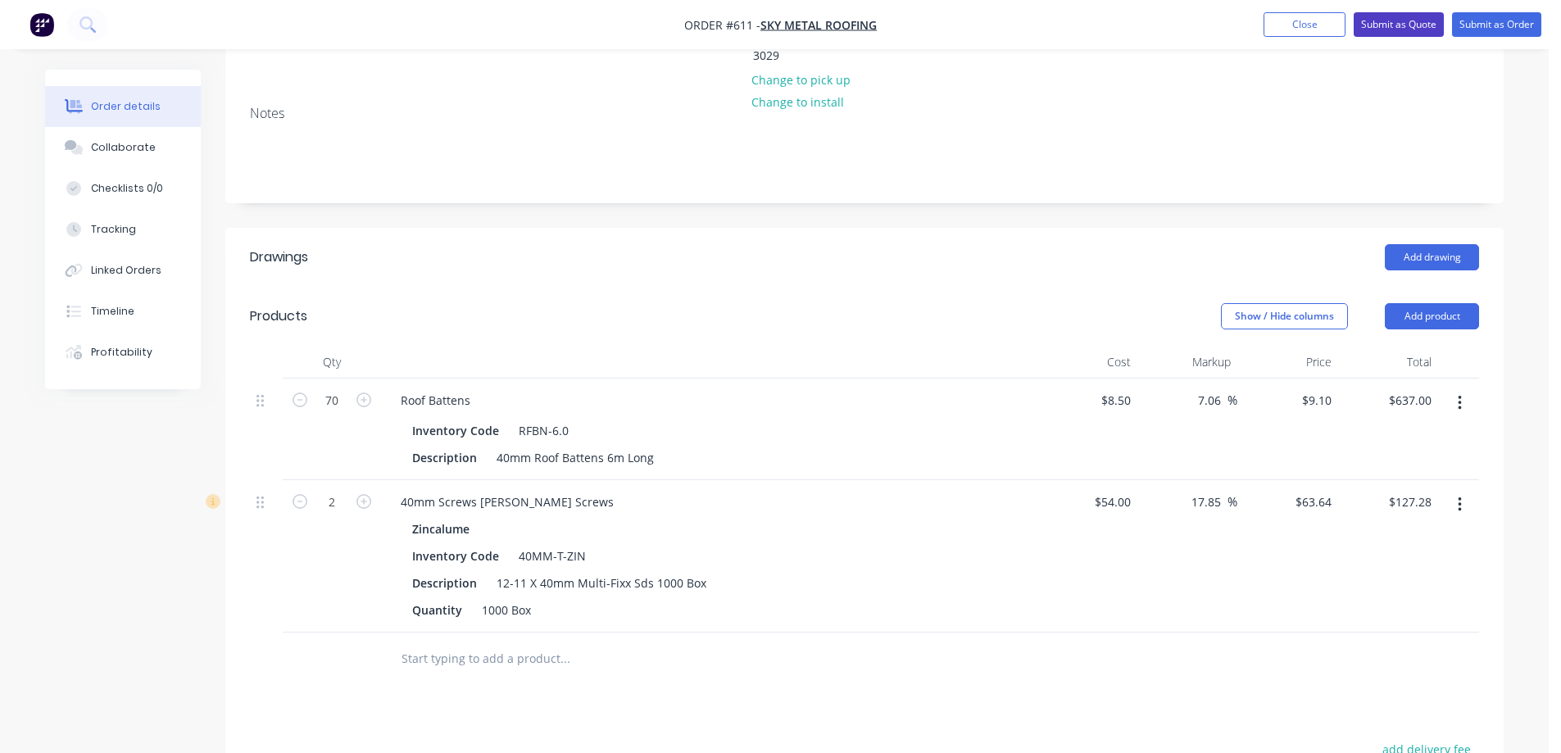
click at [1374, 31] on button "Submit as Quote" at bounding box center [1399, 24] width 90 height 25
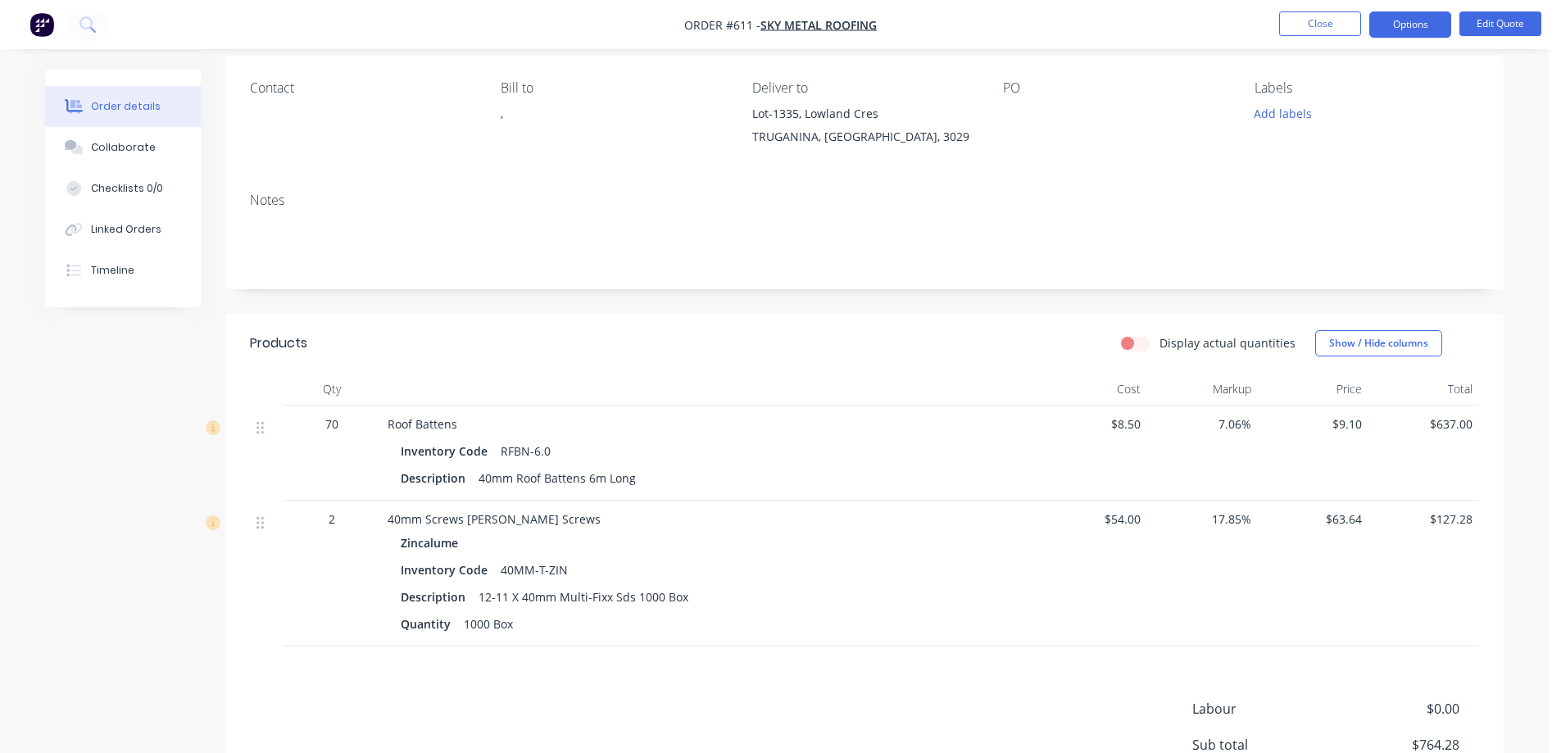
scroll to position [164, 0]
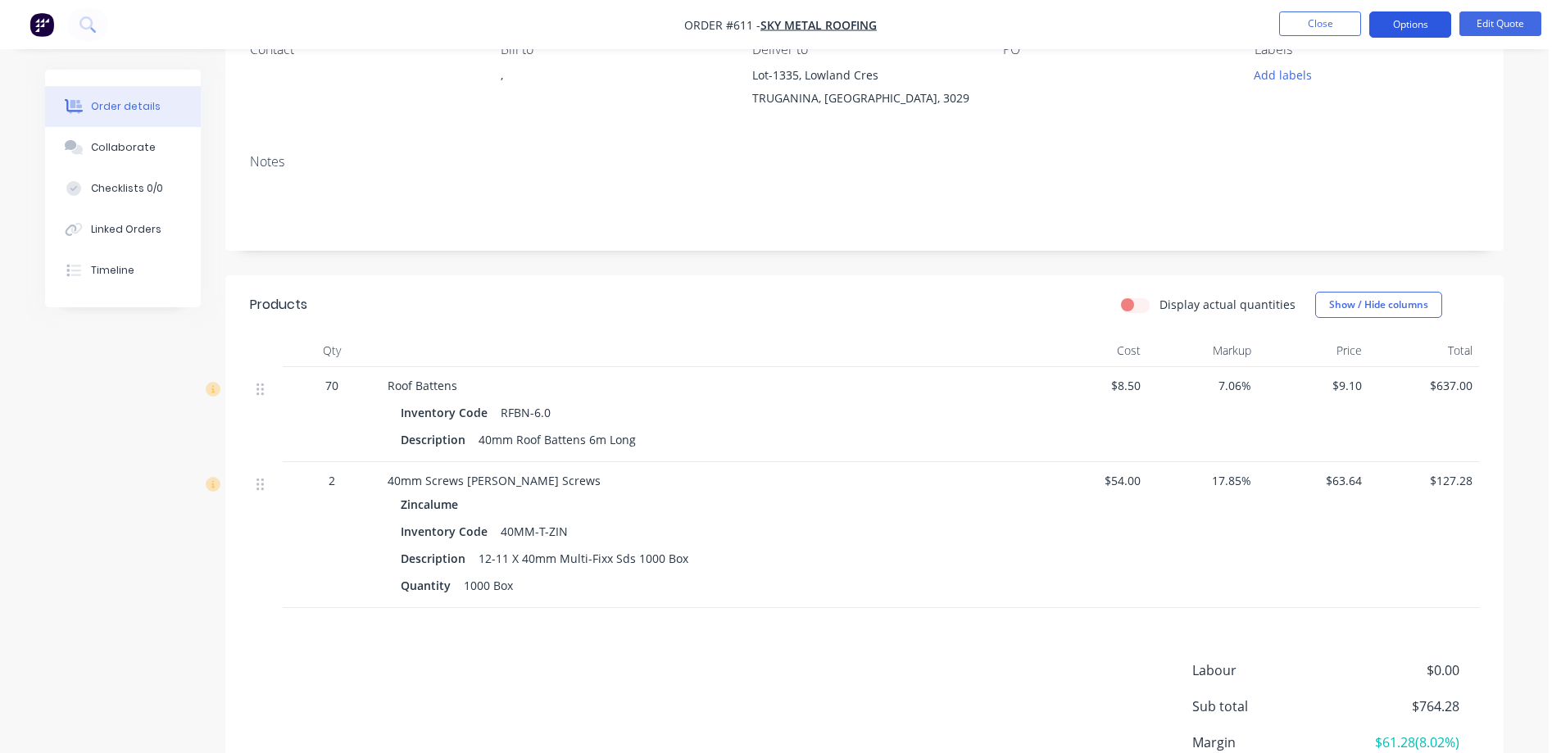
click at [1406, 20] on button "Options" at bounding box center [1411, 24] width 82 height 26
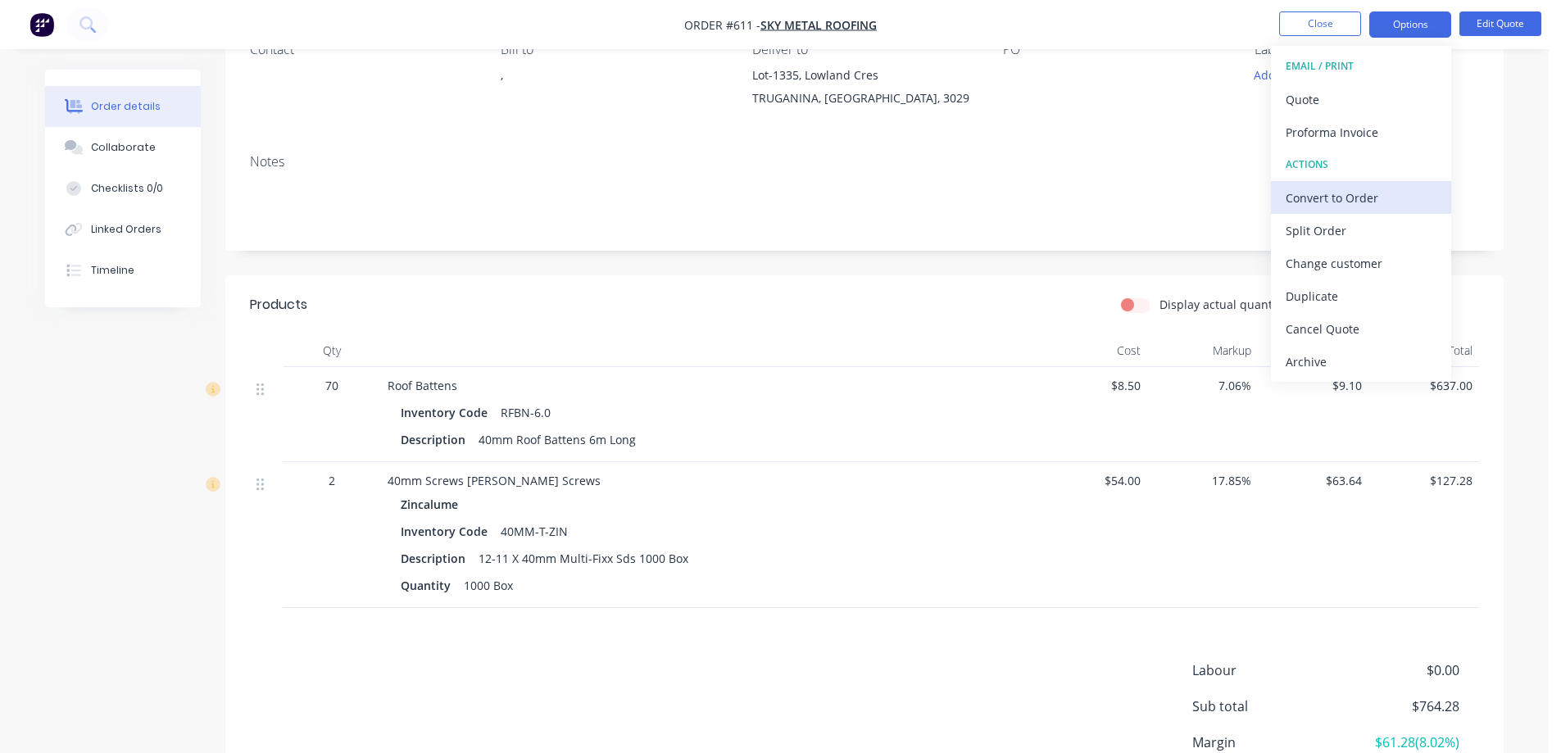
click at [1314, 202] on div "Convert to Order" at bounding box center [1361, 198] width 151 height 24
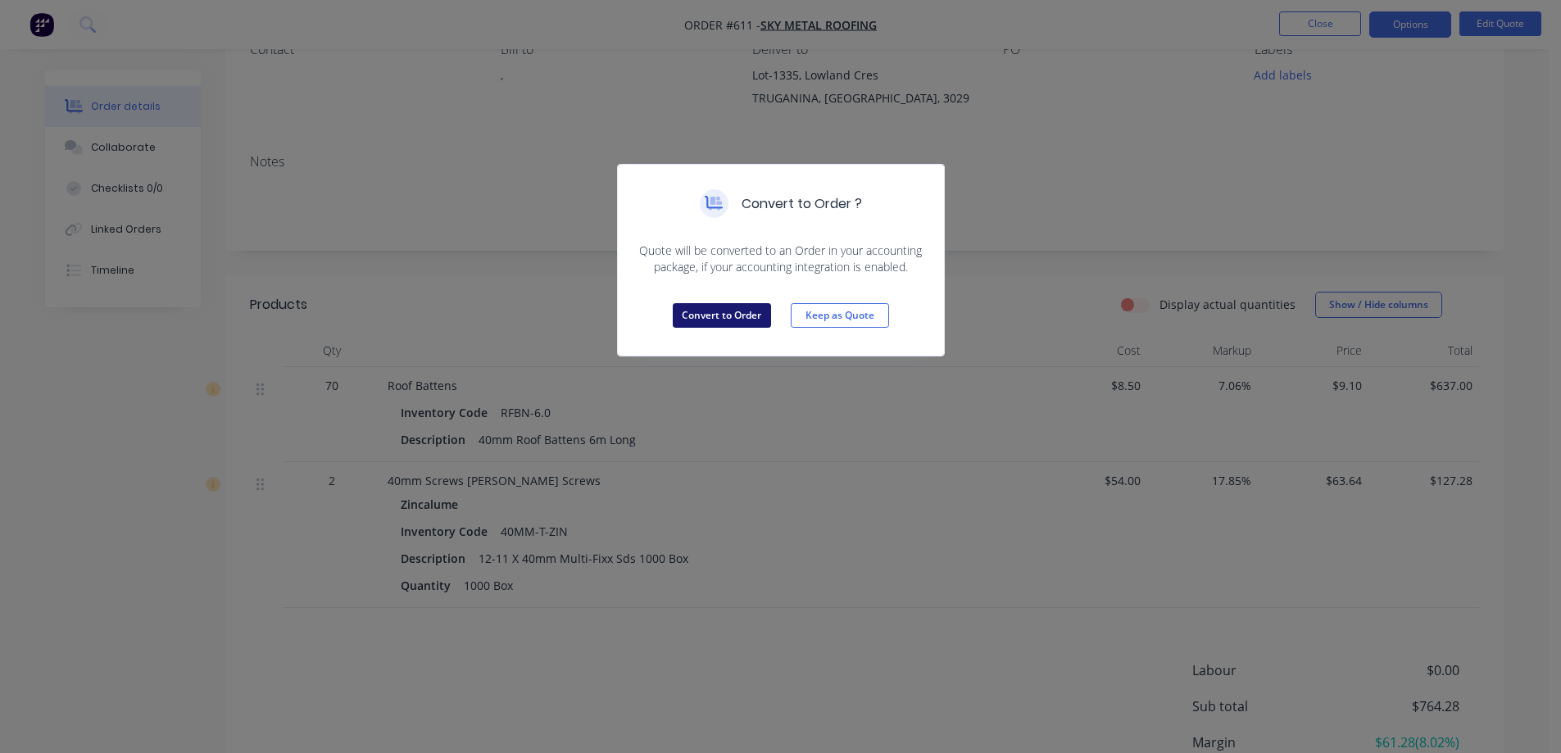
click at [714, 304] on button "Convert to Order" at bounding box center [722, 315] width 98 height 25
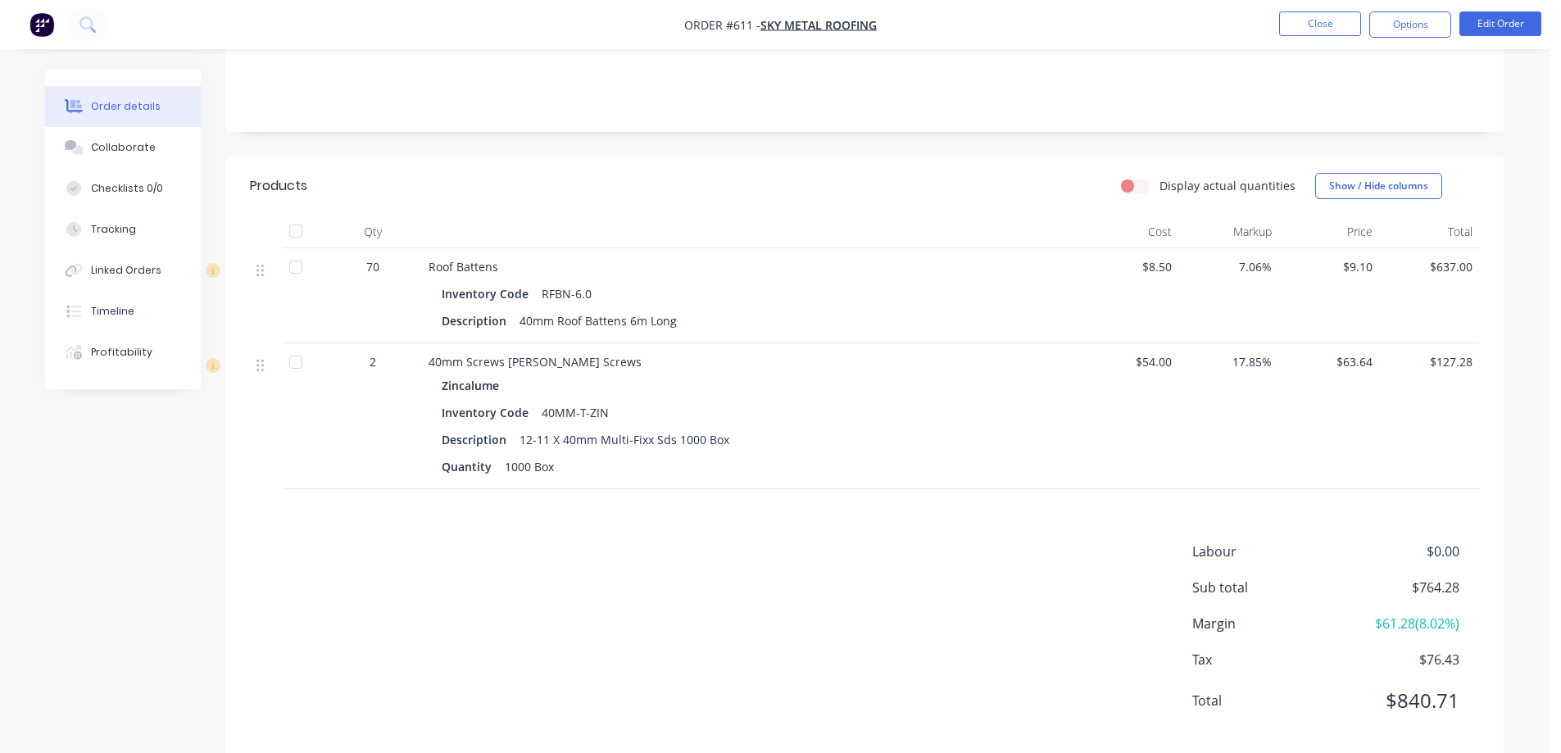
scroll to position [311, 0]
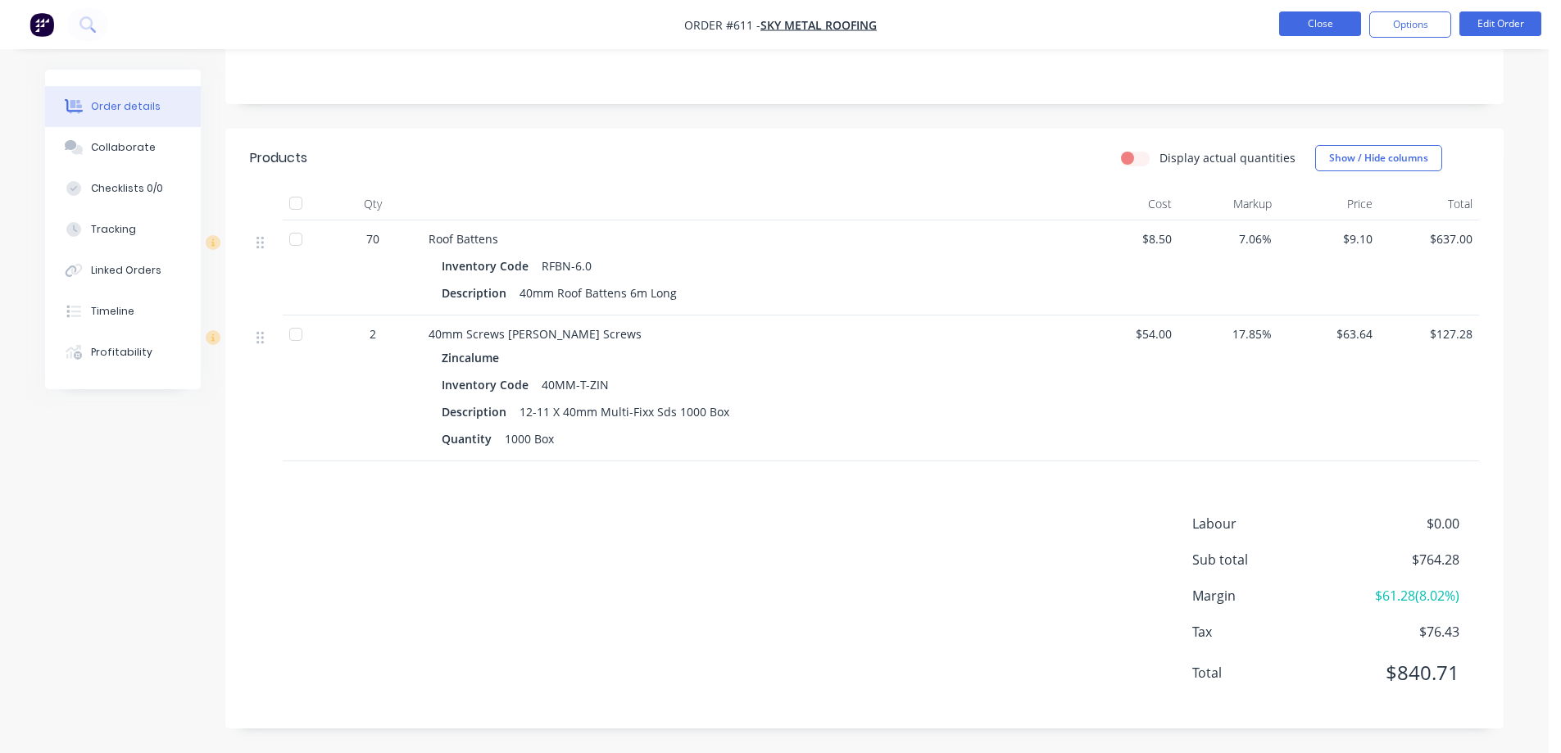
click at [1334, 22] on button "Close" at bounding box center [1320, 23] width 82 height 25
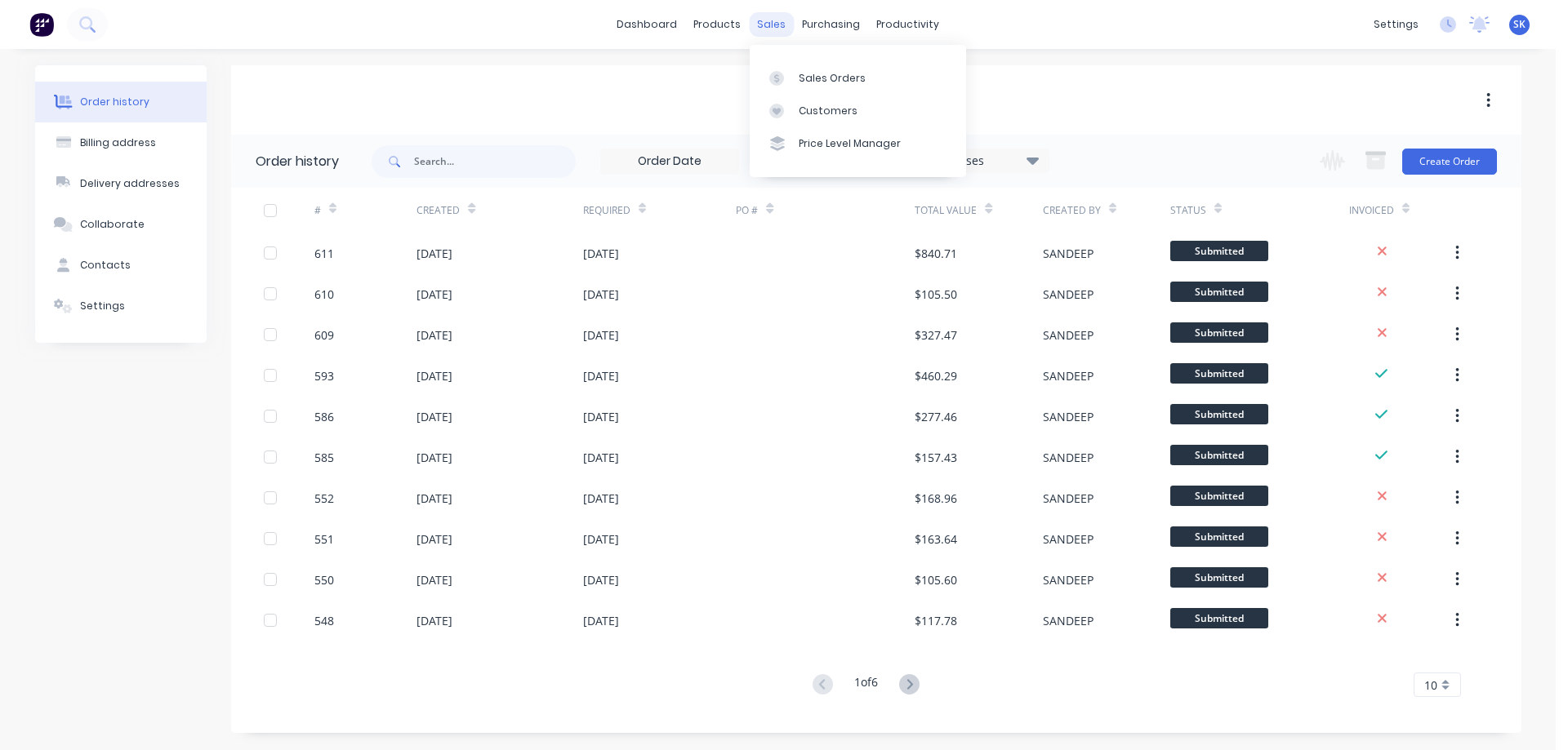
click at [762, 30] on div "sales" at bounding box center [771, 24] width 45 height 25
click at [831, 76] on div "Sales Orders" at bounding box center [832, 78] width 67 height 15
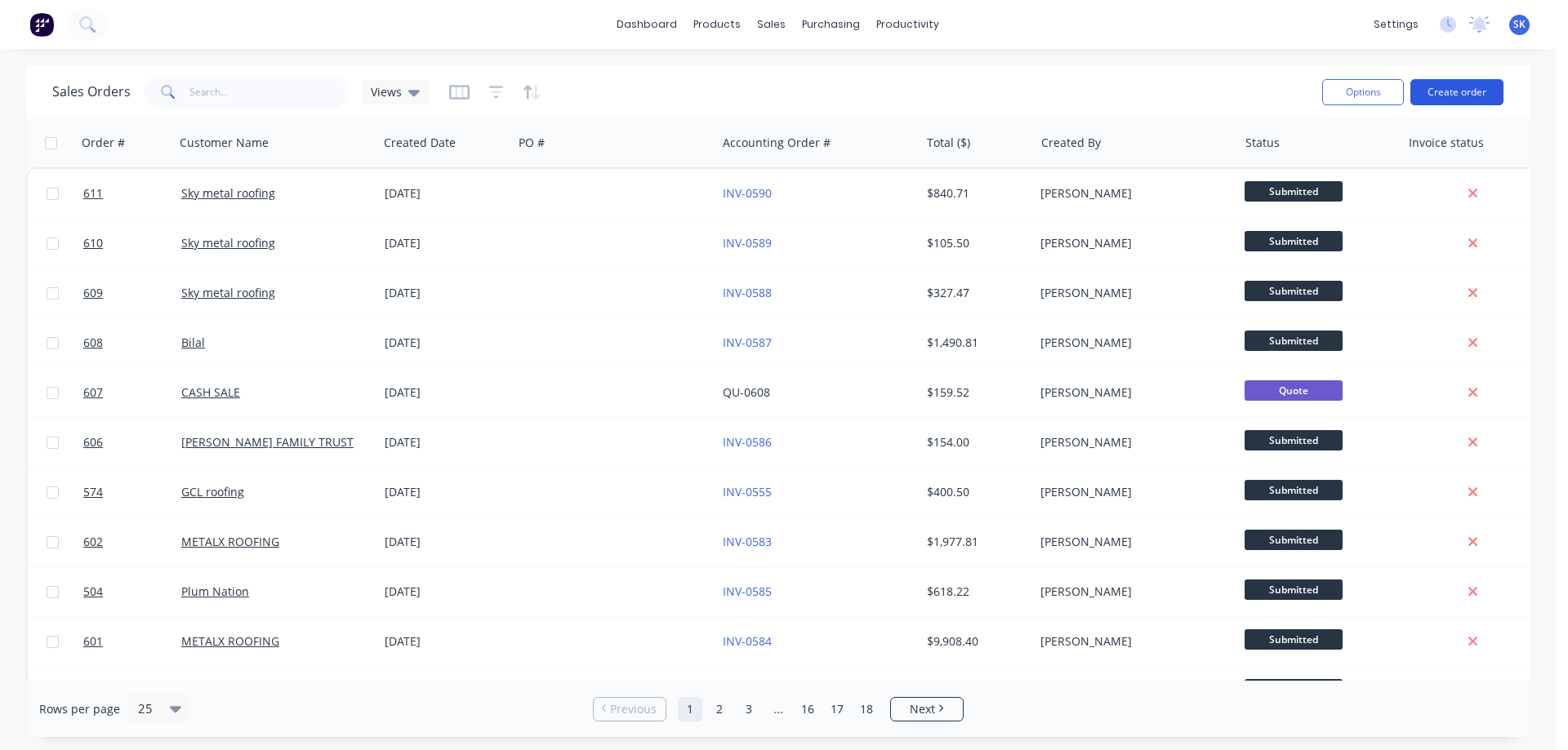
click at [1448, 98] on button "Create order" at bounding box center [1456, 93] width 93 height 26
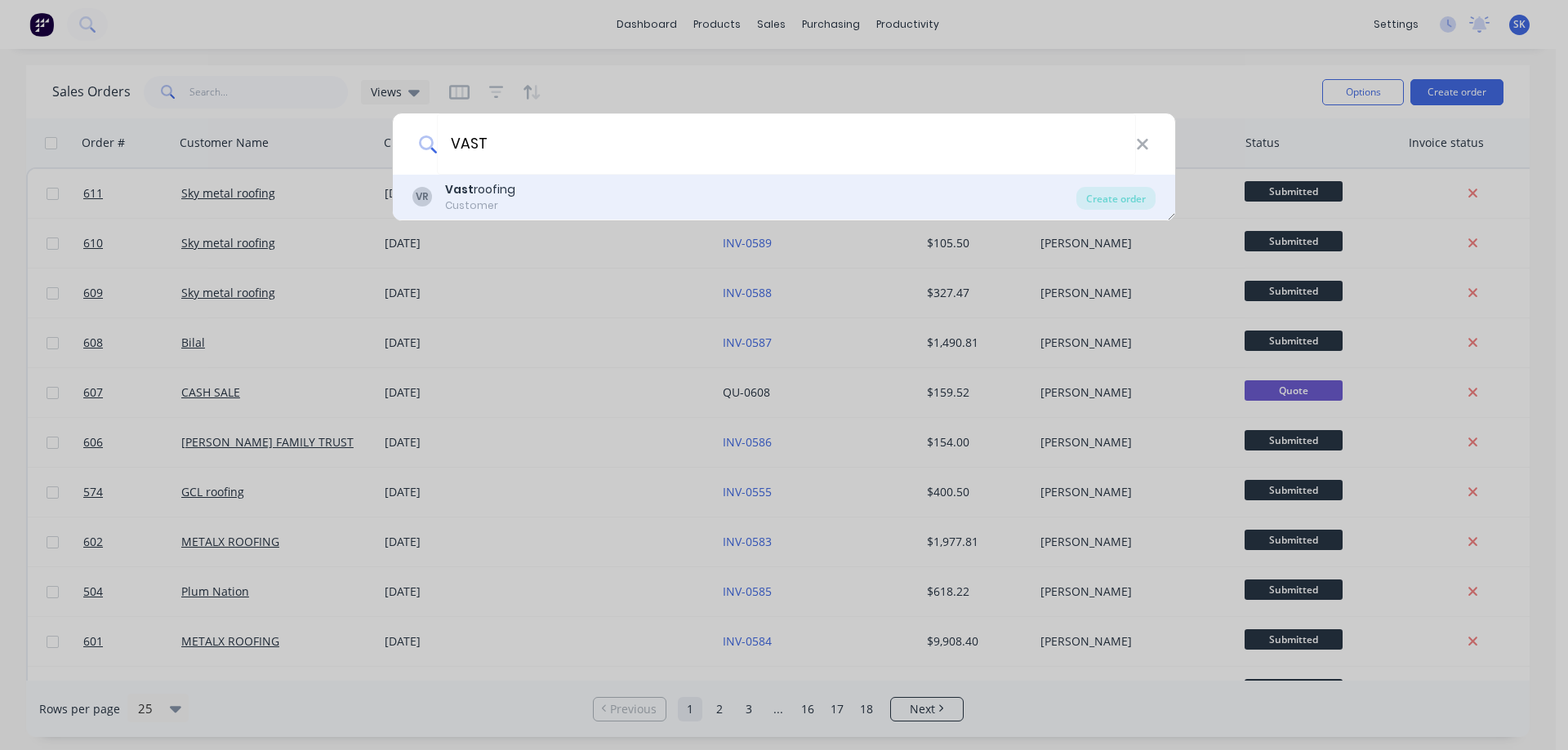
type input "VAST"
click at [558, 208] on div "VR Vast roofing Customer" at bounding box center [744, 197] width 663 height 32
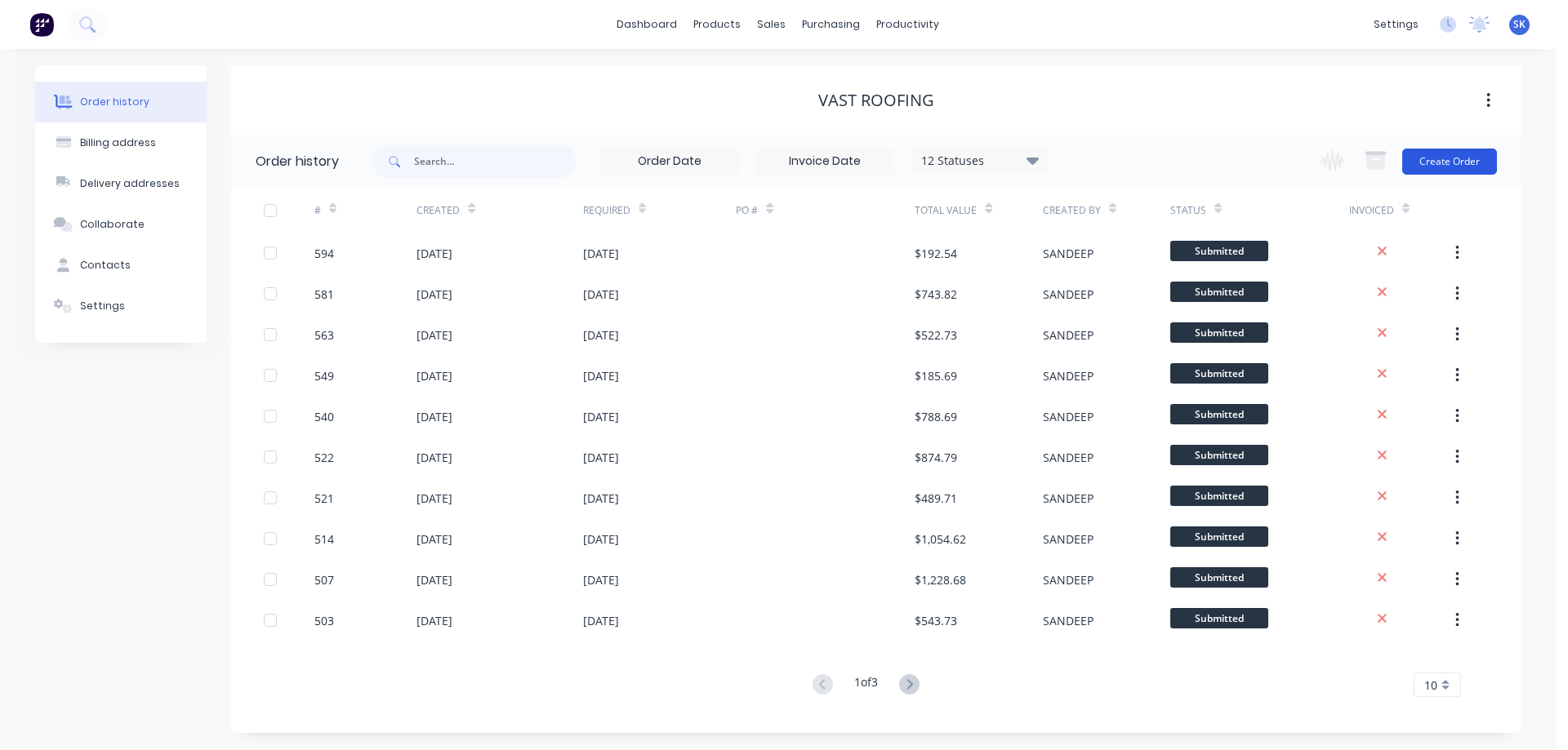
click at [1424, 163] on button "Create Order" at bounding box center [1448, 161] width 95 height 26
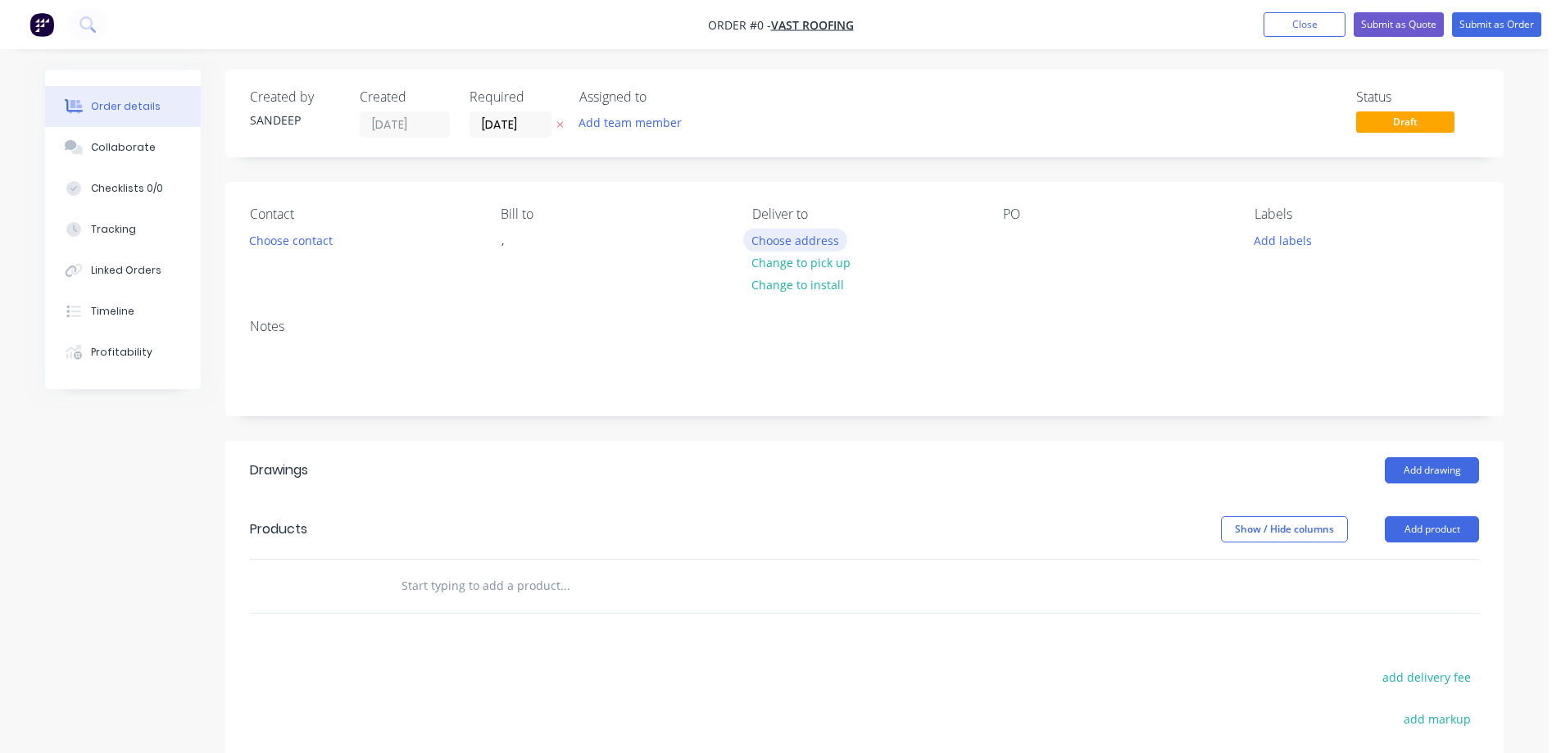
click at [763, 245] on button "Choose address" at bounding box center [795, 240] width 105 height 22
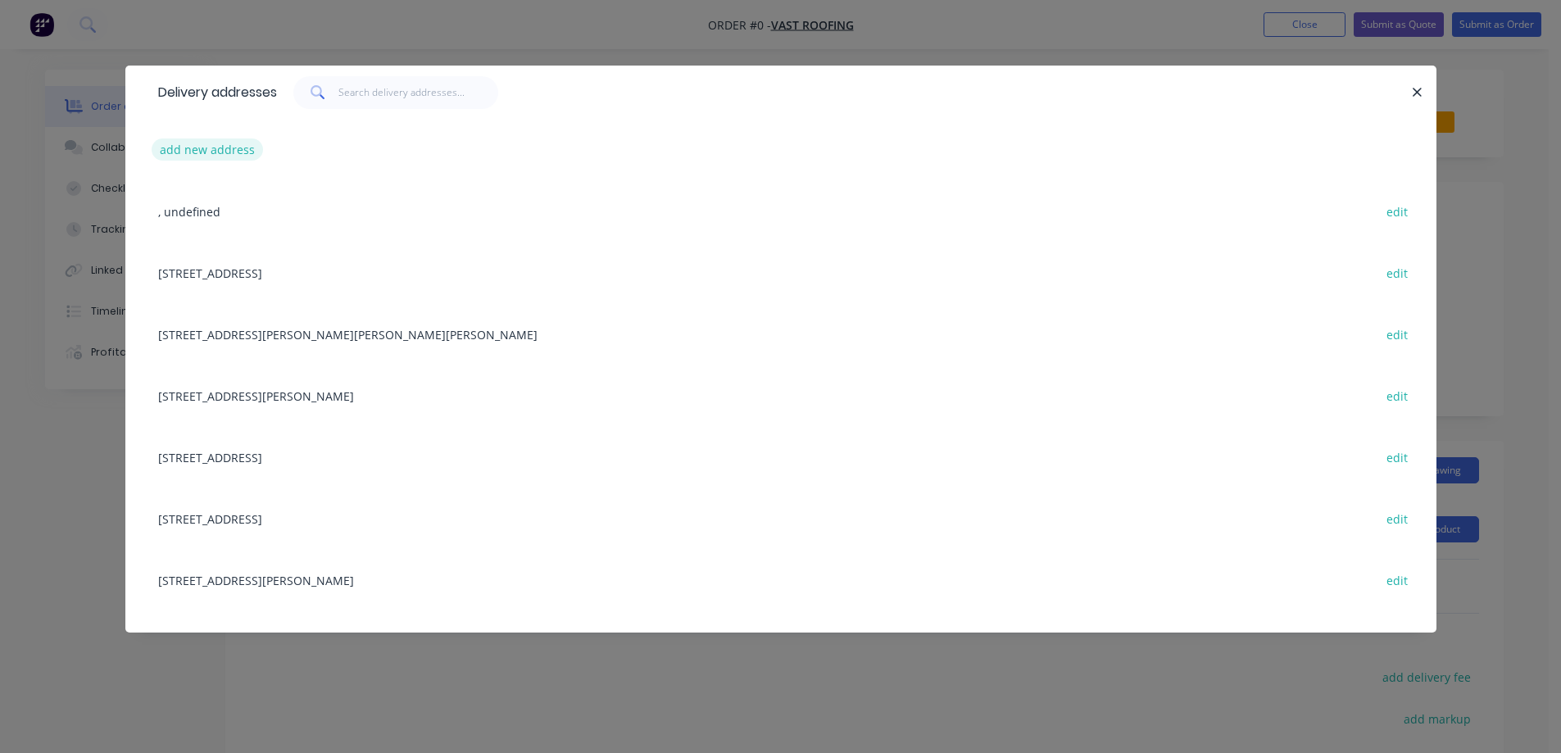
click at [206, 154] on button "add new address" at bounding box center [208, 150] width 112 height 22
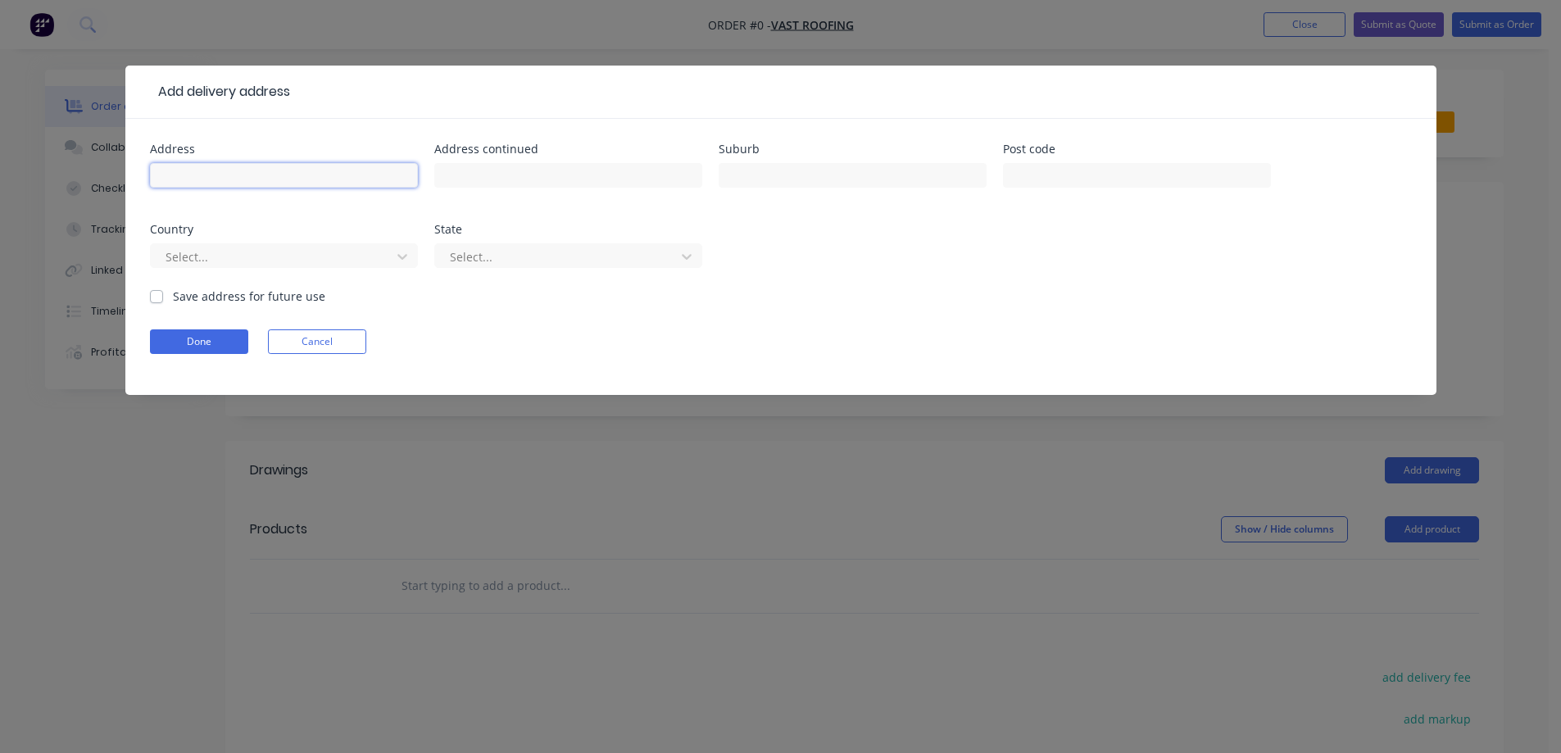
click at [276, 184] on input "text" at bounding box center [284, 175] width 268 height 25
paste input "Lot 2719, Lennox St"
type input "Lot 2719, Lennox St"
click at [798, 178] on input "text" at bounding box center [853, 175] width 268 height 25
paste input "DONNYBROOK"
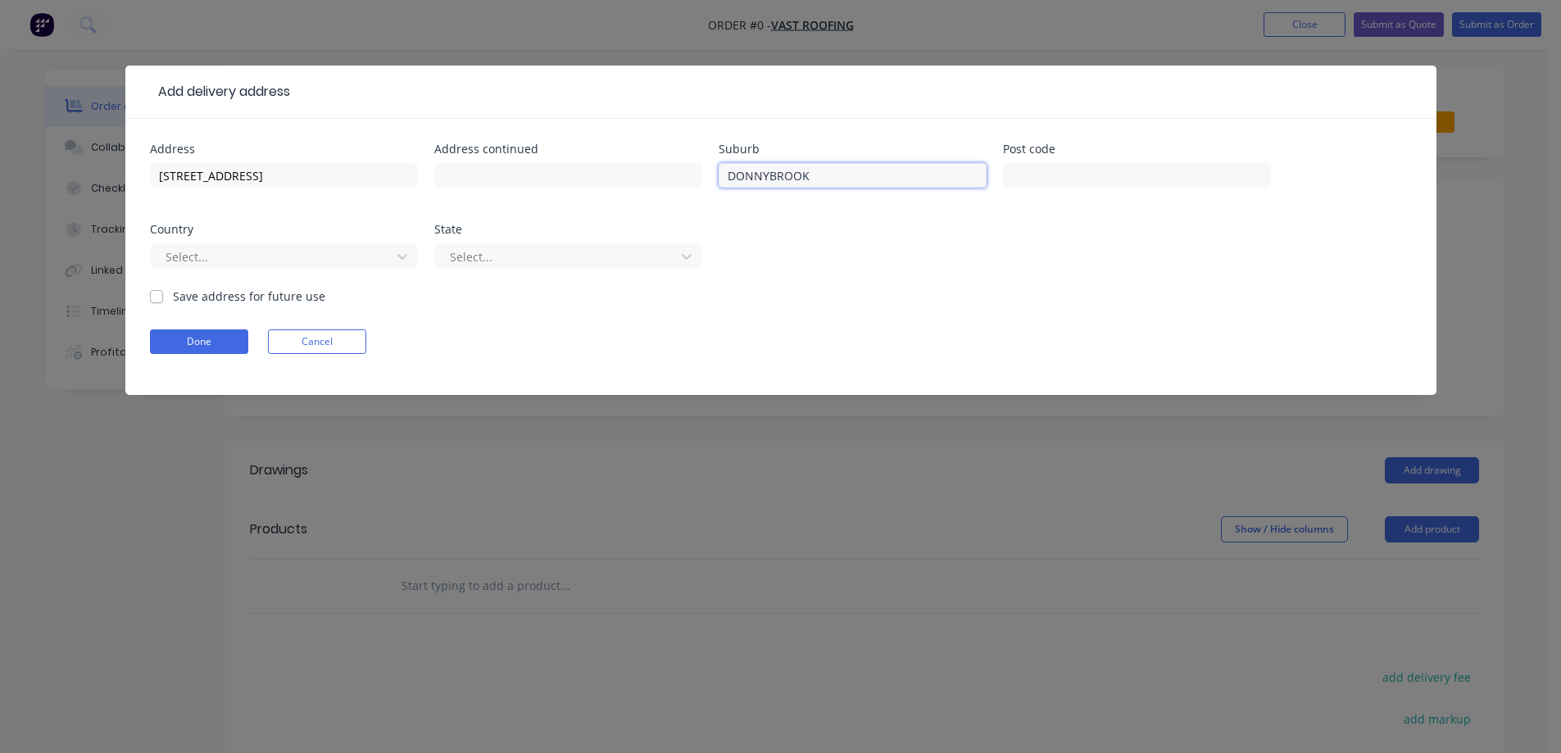
type input "DONNYBROOK"
click at [1029, 179] on input "text" at bounding box center [1137, 175] width 268 height 25
paste input "3064"
type input "3064"
click at [320, 267] on div "Select..." at bounding box center [273, 256] width 229 height 25
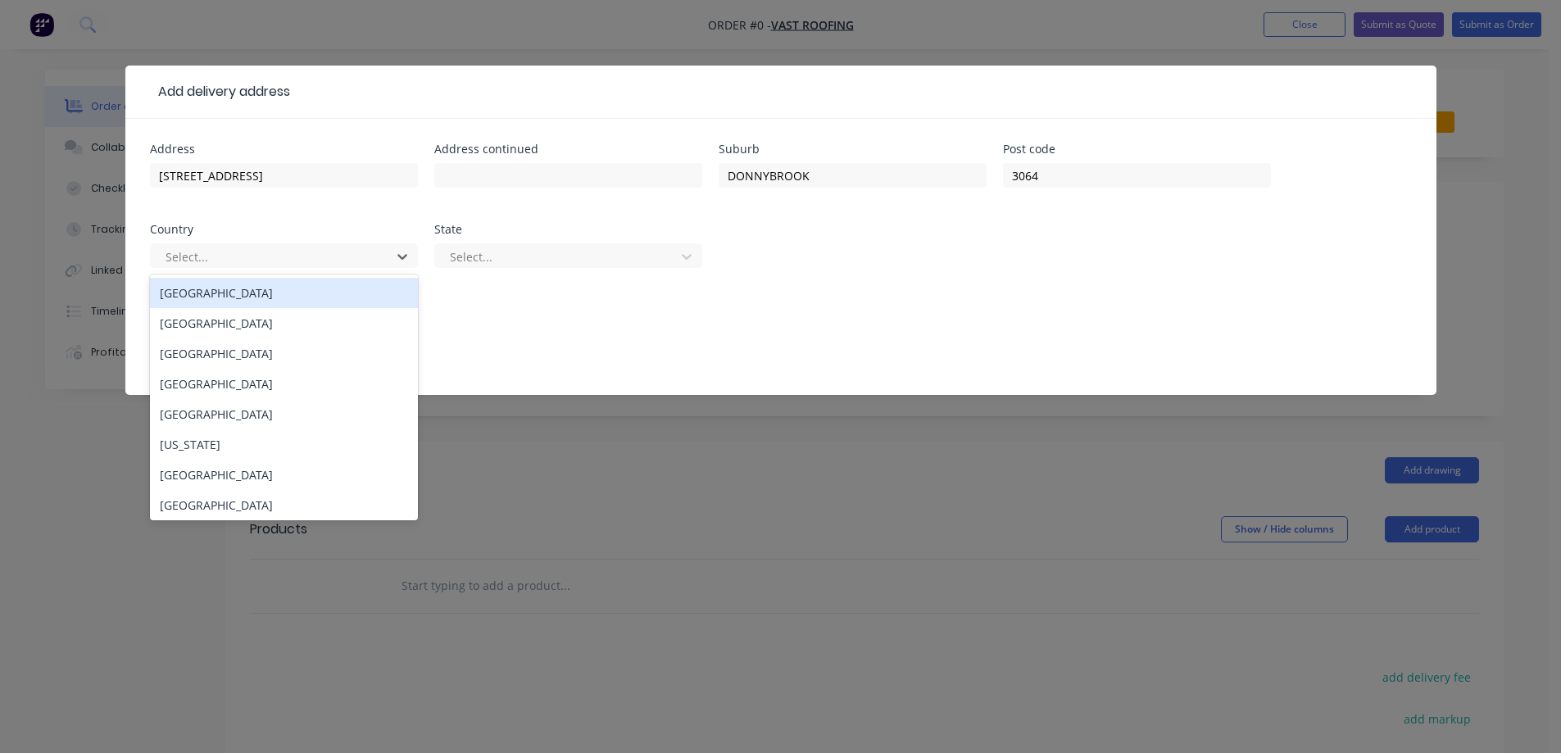
click at [311, 294] on div "Australia" at bounding box center [284, 293] width 268 height 30
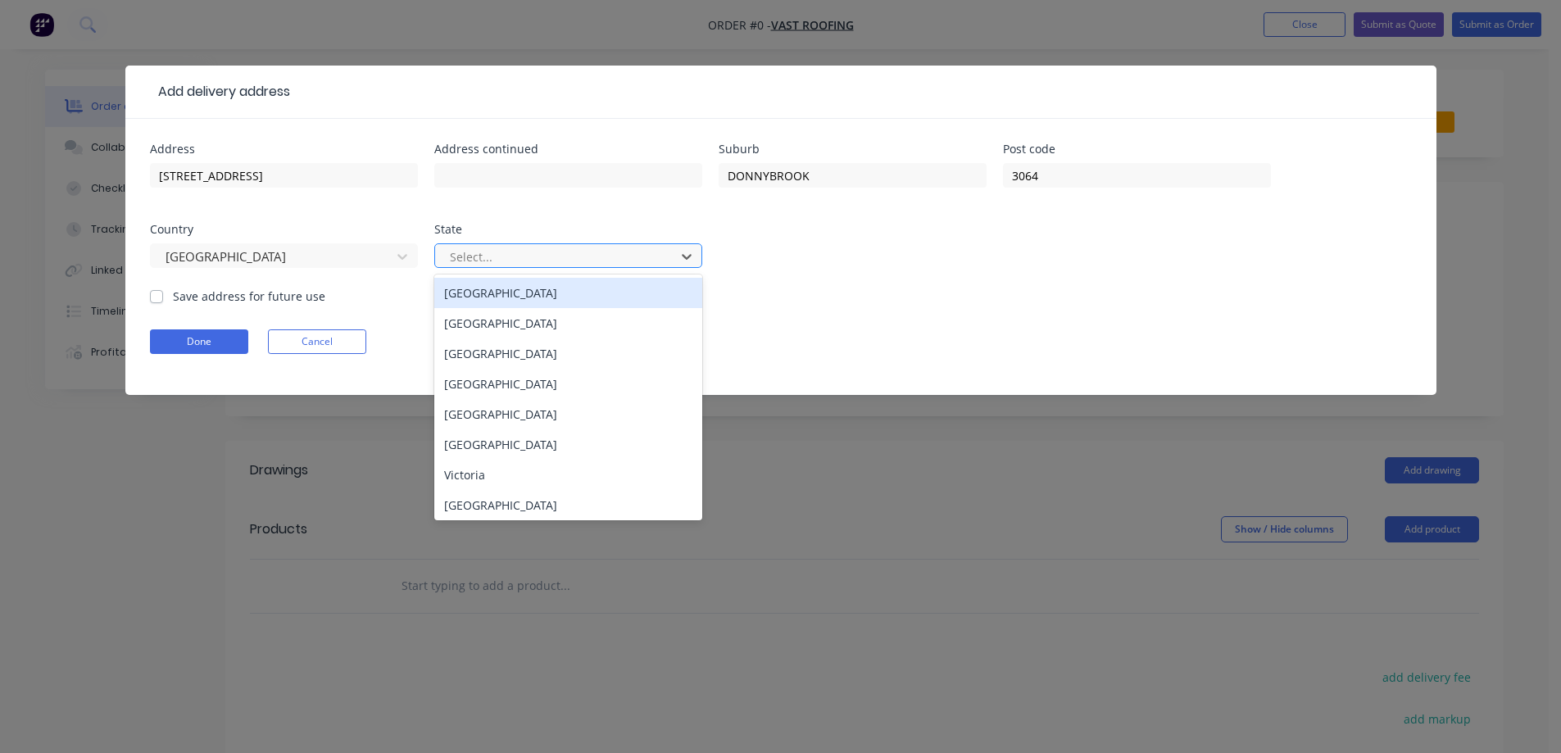
click at [451, 253] on input "text" at bounding box center [449, 256] width 3 height 17
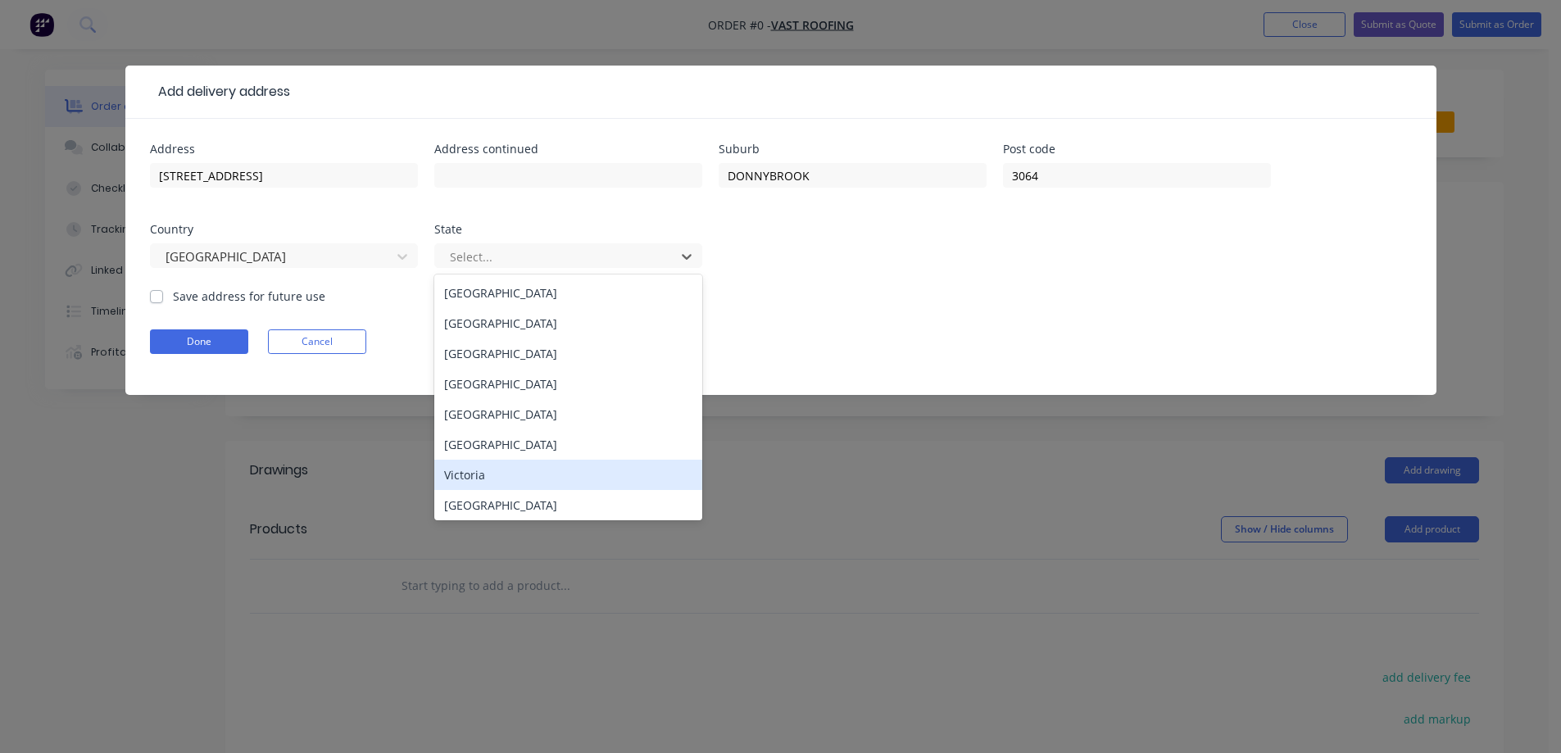
click at [478, 475] on div "Victoria" at bounding box center [568, 475] width 268 height 30
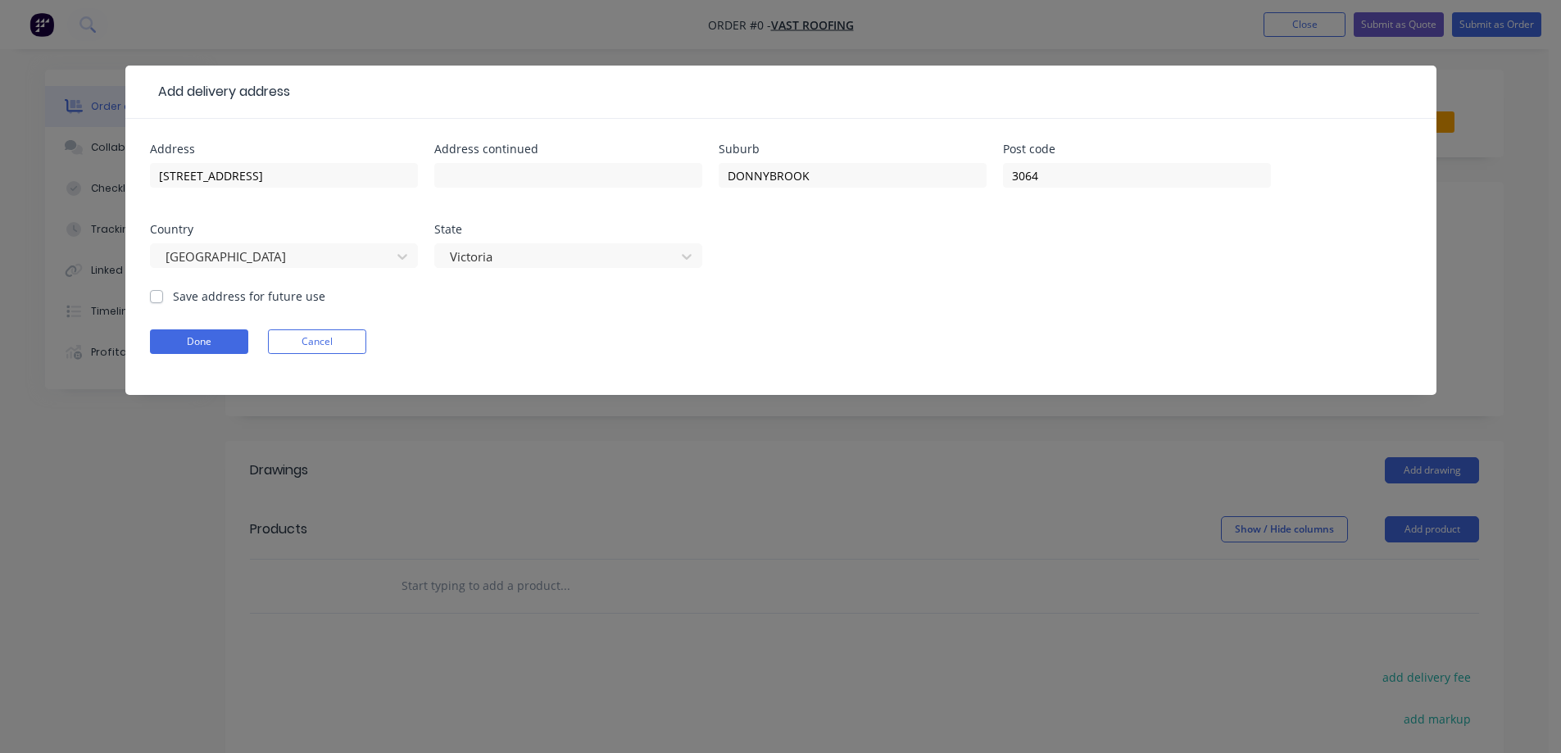
click at [263, 294] on label "Save address for future use" at bounding box center [249, 296] width 152 height 17
click at [163, 294] on input "Save address for future use" at bounding box center [156, 296] width 13 height 16
checkbox input "true"
click at [237, 328] on form "Address Lot 2719, Lennox St Address continued Suburb DONNYBROOK Post code 3064 …" at bounding box center [781, 269] width 1262 height 252
click at [229, 339] on button "Done" at bounding box center [199, 341] width 98 height 25
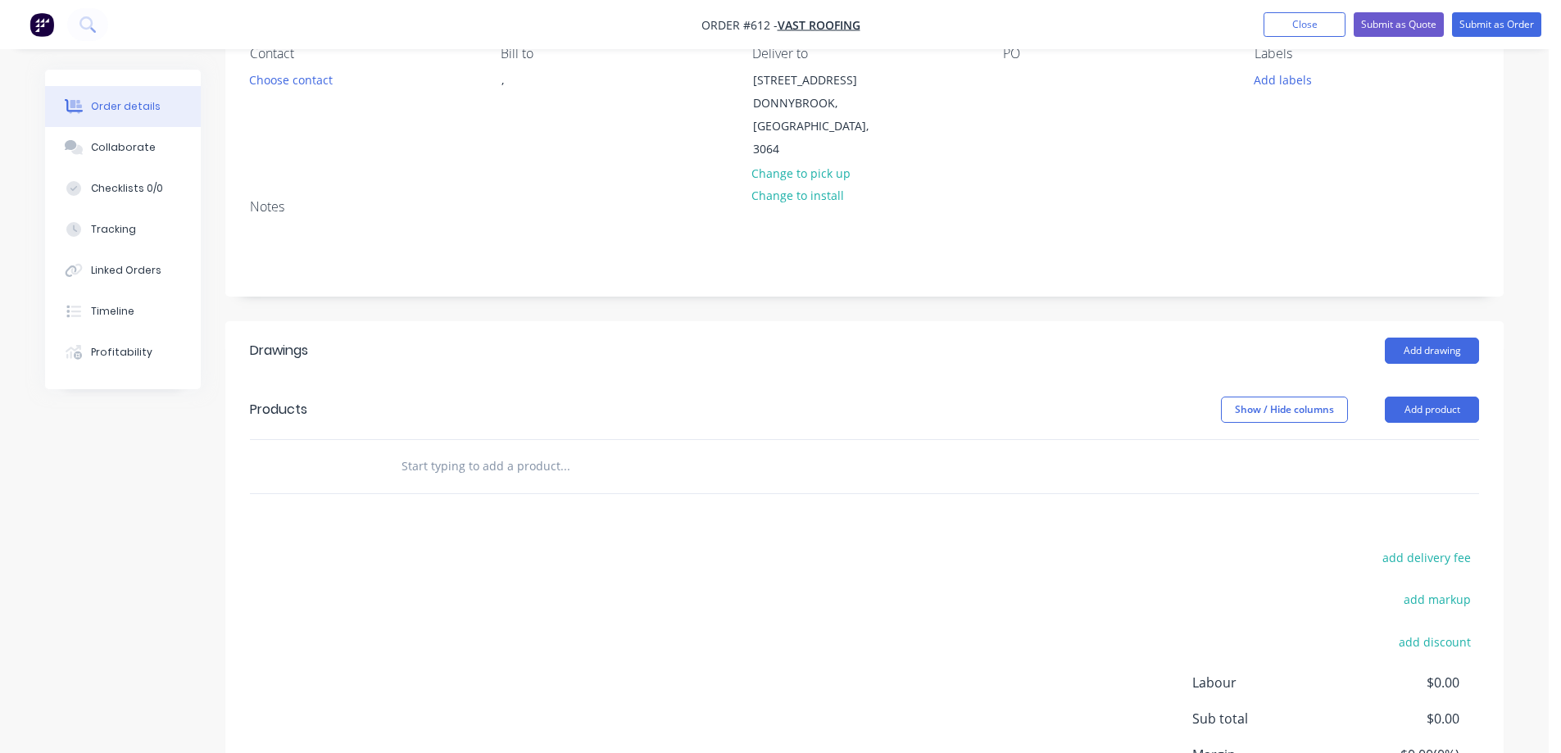
scroll to position [246, 0]
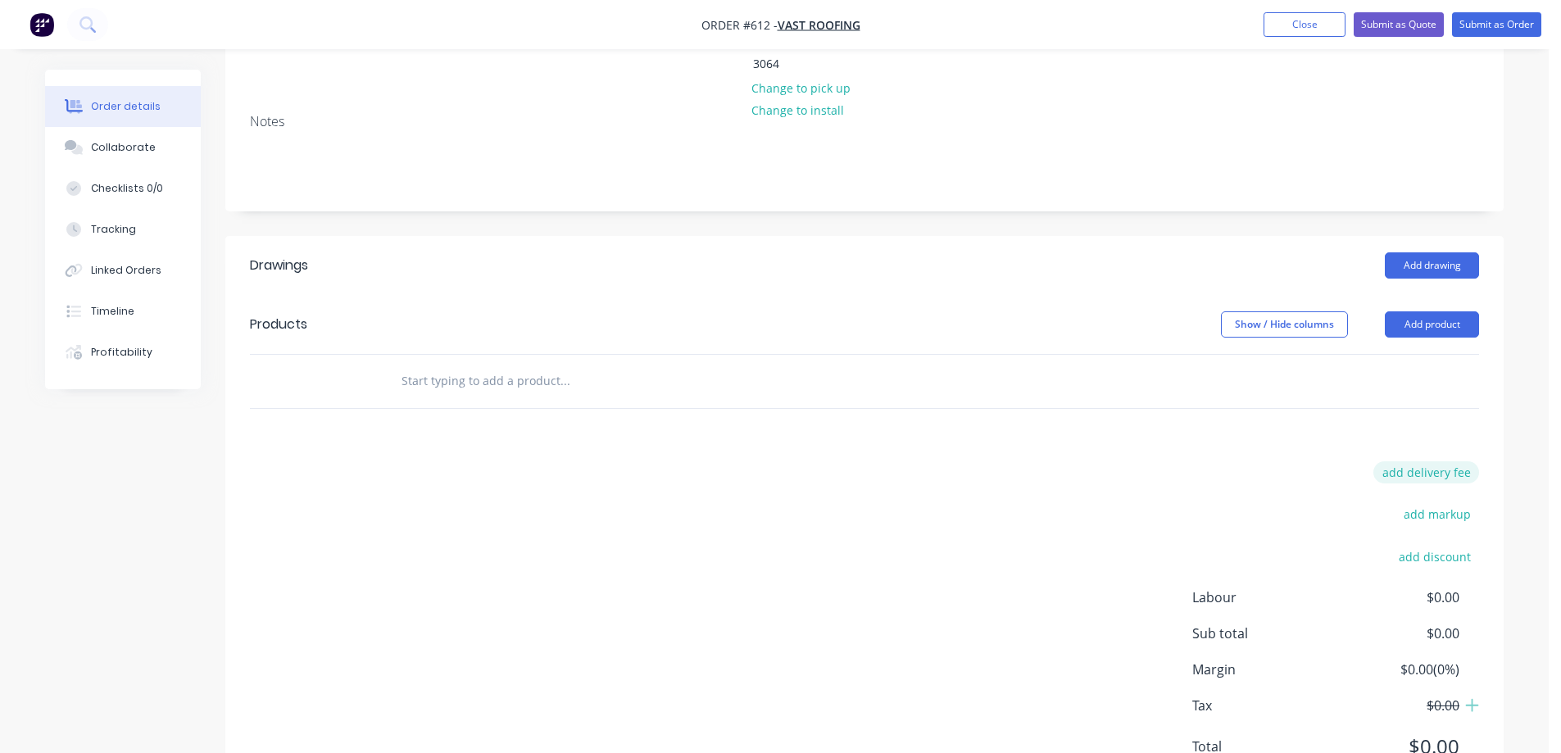
click at [1428, 461] on button "add delivery fee" at bounding box center [1427, 472] width 106 height 22
type input "50"
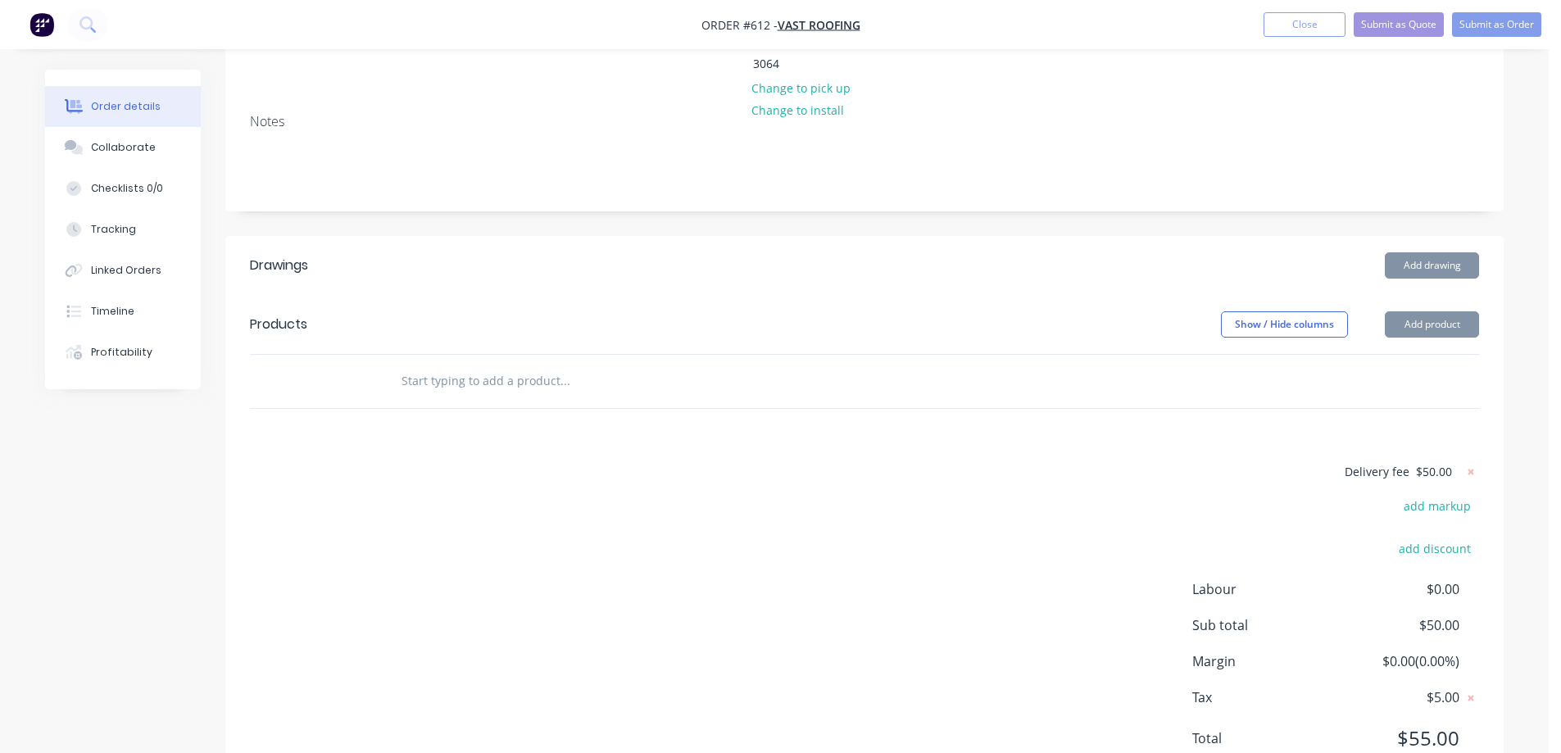
click at [812, 532] on div "Delivery fee $50.00 add markup add discount Labour $0.00 Sub total $50.00 Margi…" at bounding box center [864, 615] width 1229 height 308
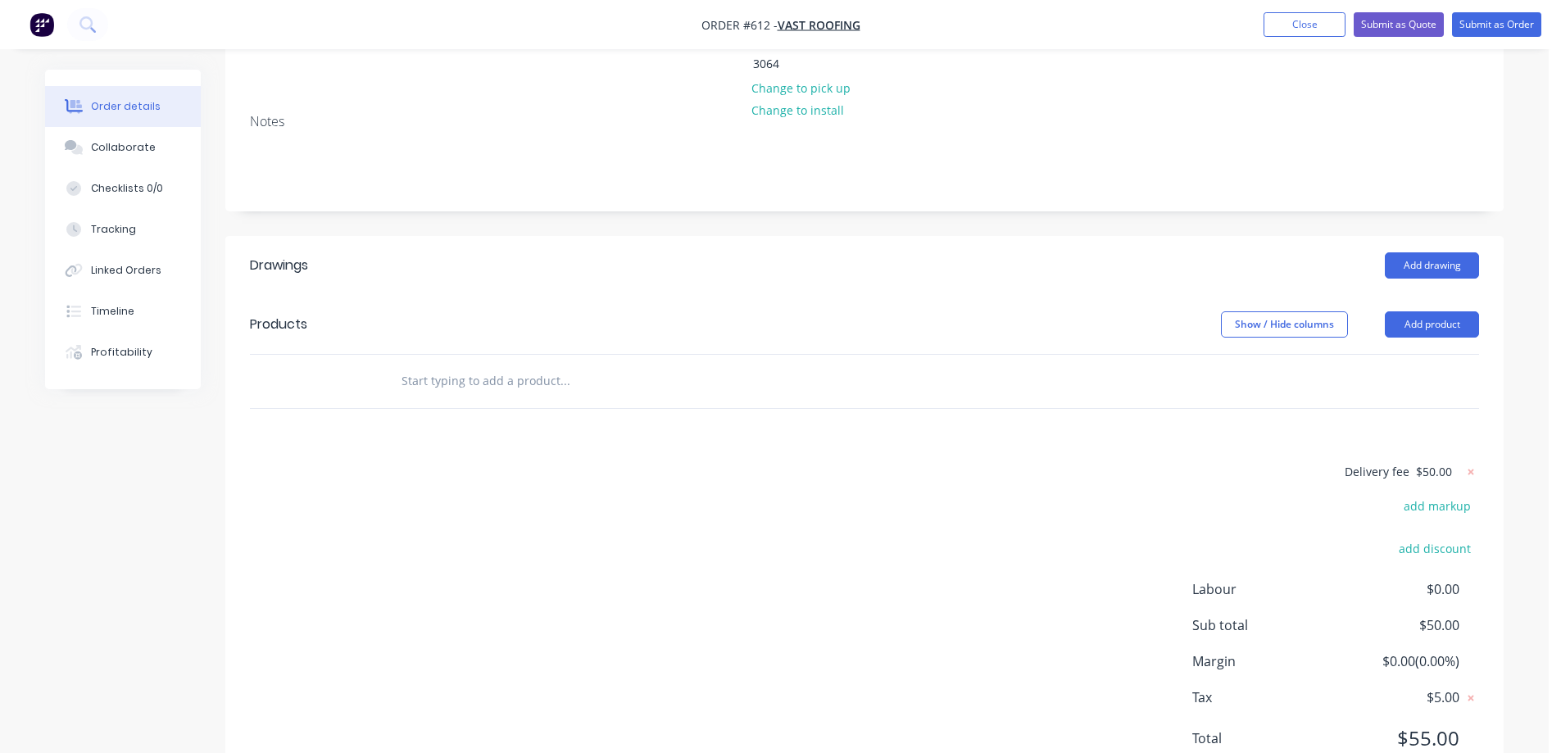
click at [467, 365] on input "text" at bounding box center [565, 381] width 328 height 33
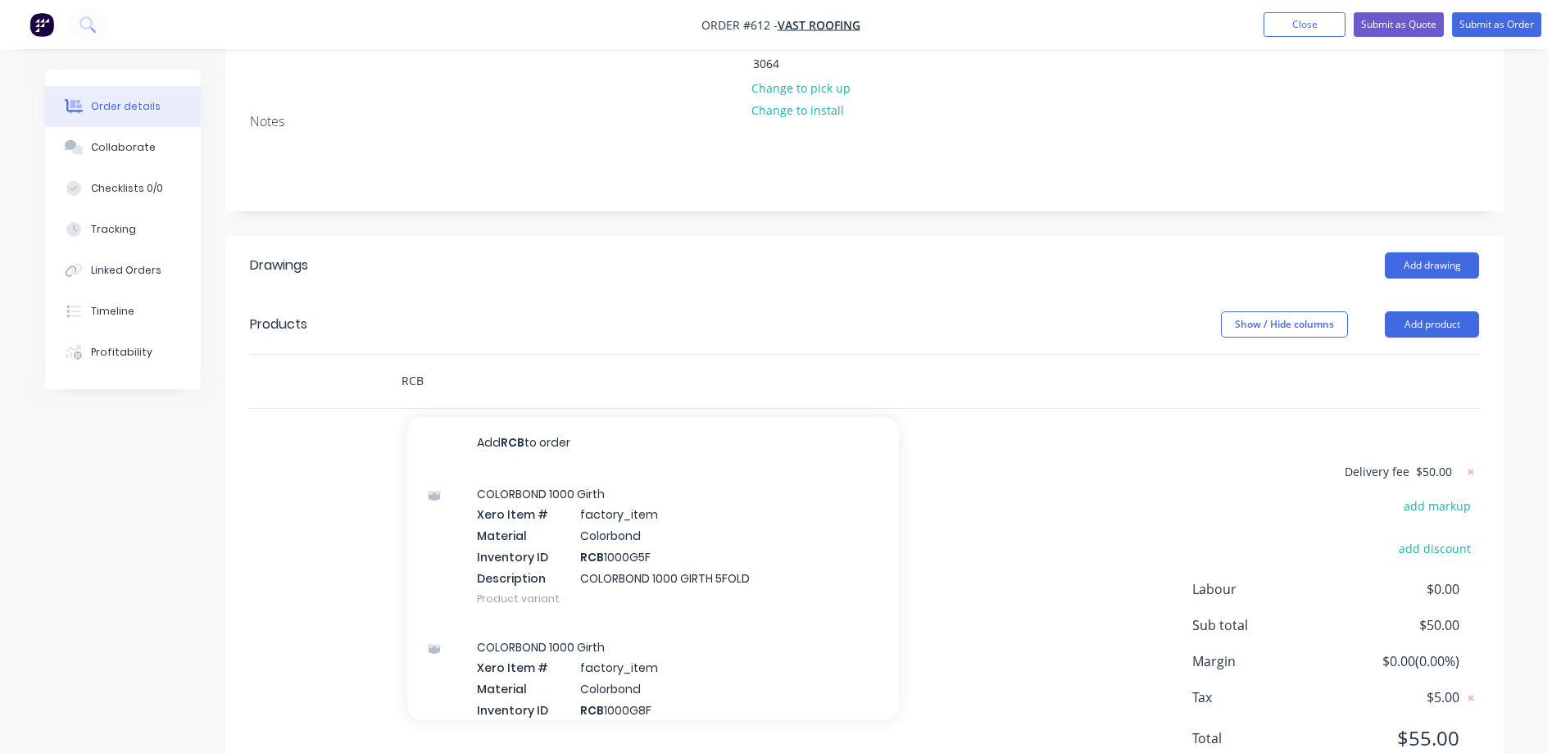
click at [448, 365] on input "RCB" at bounding box center [565, 381] width 328 height 33
type input "RCB1200G3F"
click at [525, 504] on div "COLORBOND 1200 Girth Xero Item # factory_item Material Colorbond Inventory ID R…" at bounding box center [653, 546] width 492 height 153
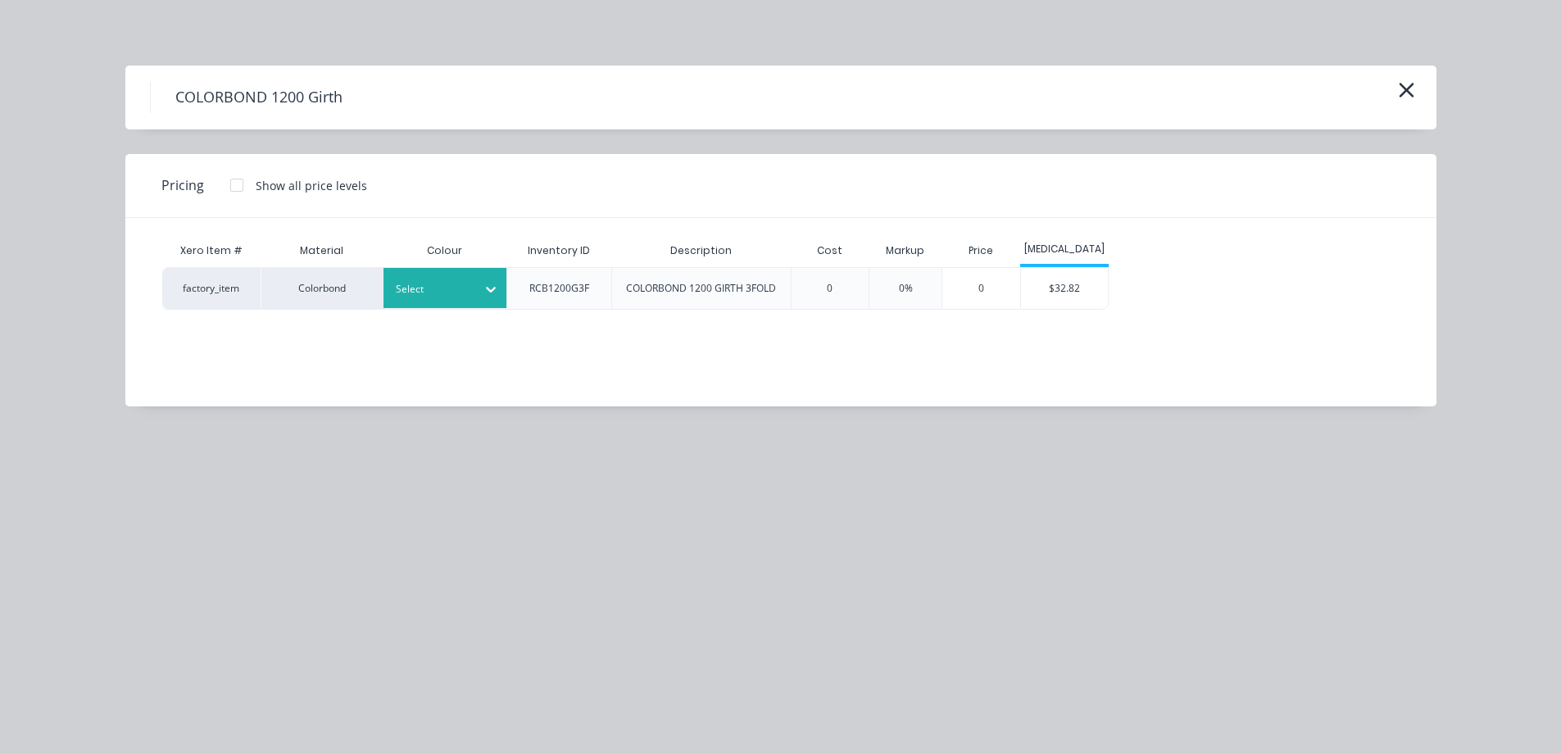
click at [457, 303] on div "Select" at bounding box center [445, 288] width 123 height 40
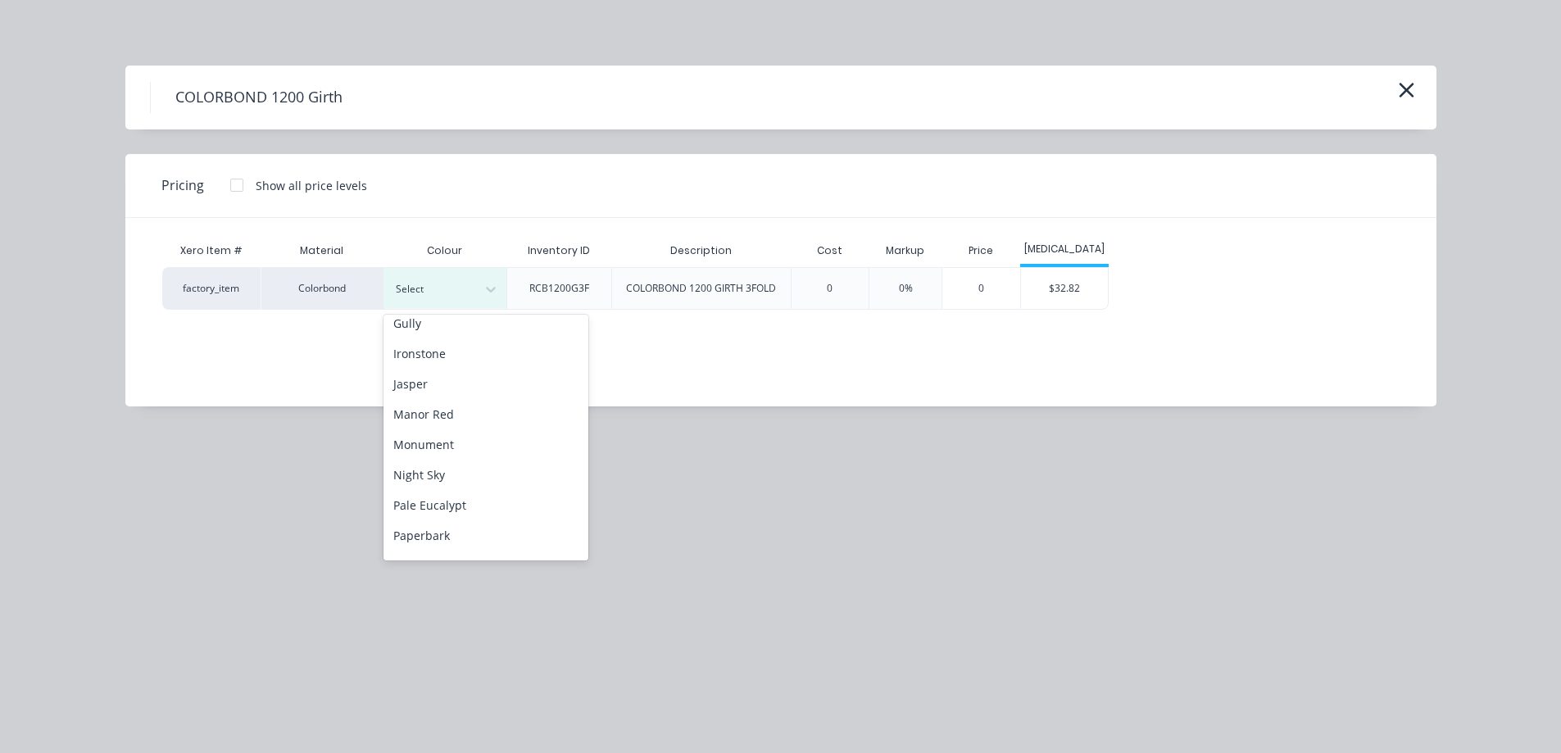
scroll to position [328, 0]
click at [456, 437] on div "Night Sky" at bounding box center [486, 430] width 205 height 30
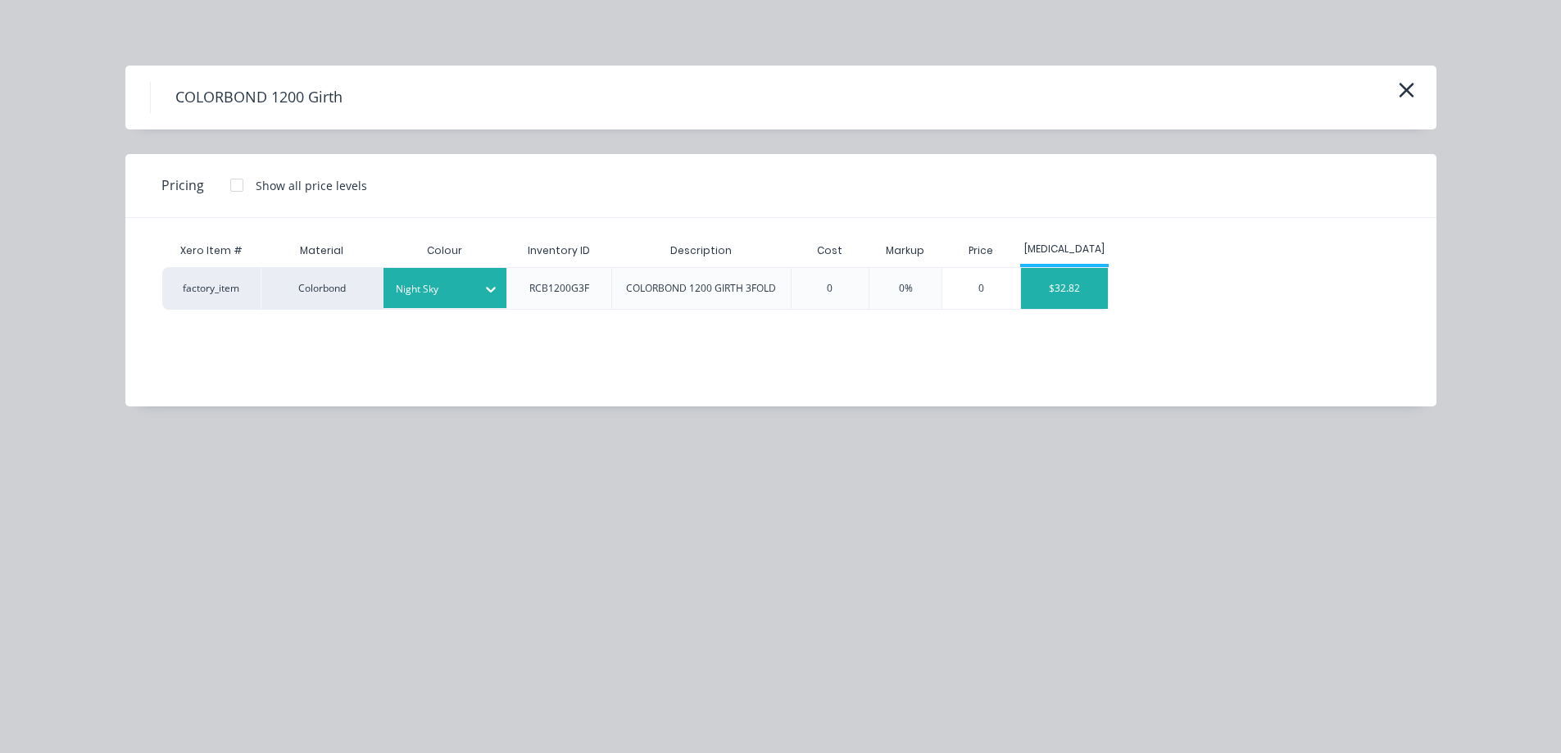
click at [1056, 295] on div "$32.82" at bounding box center [1065, 288] width 88 height 41
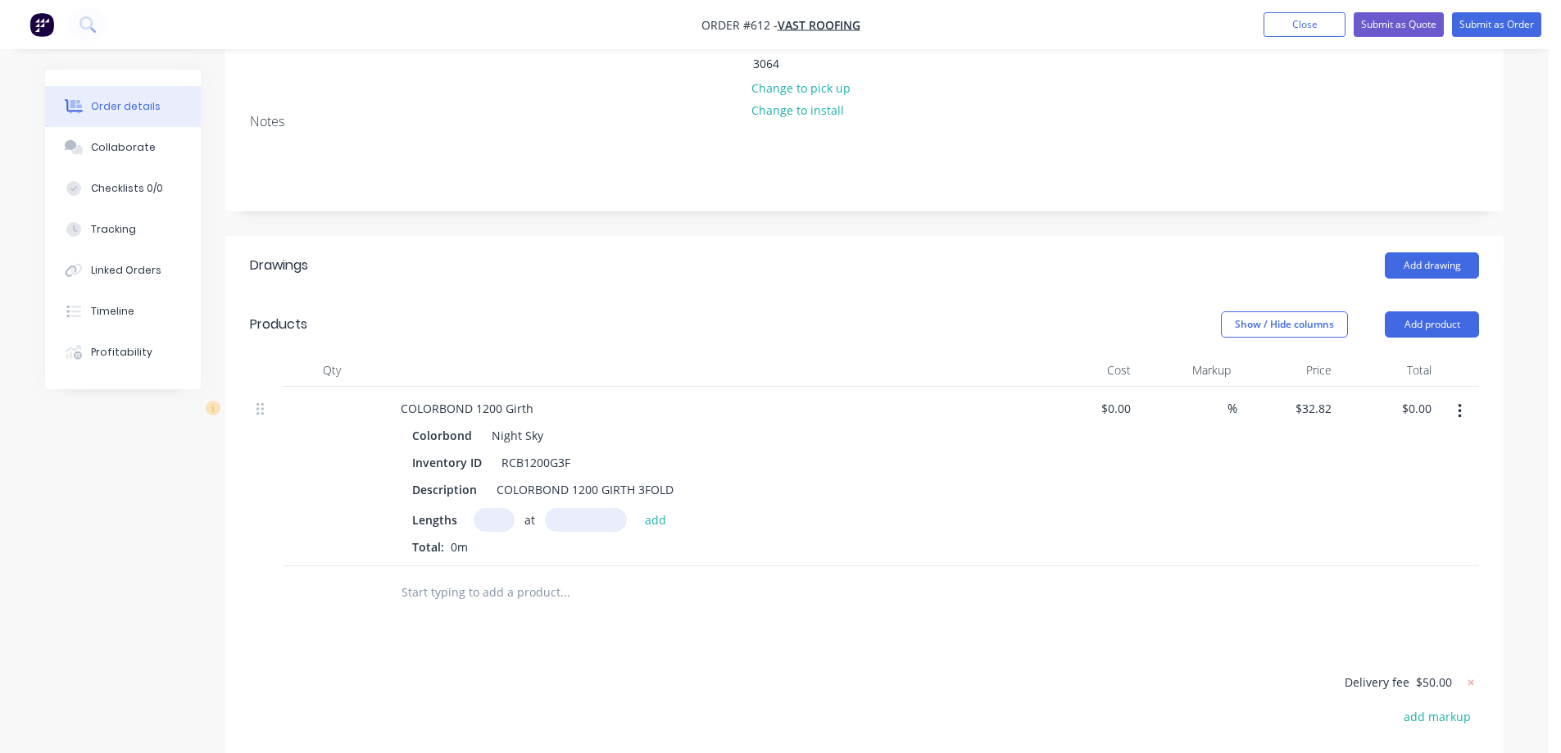
click at [495, 576] on input "text" at bounding box center [565, 592] width 328 height 33
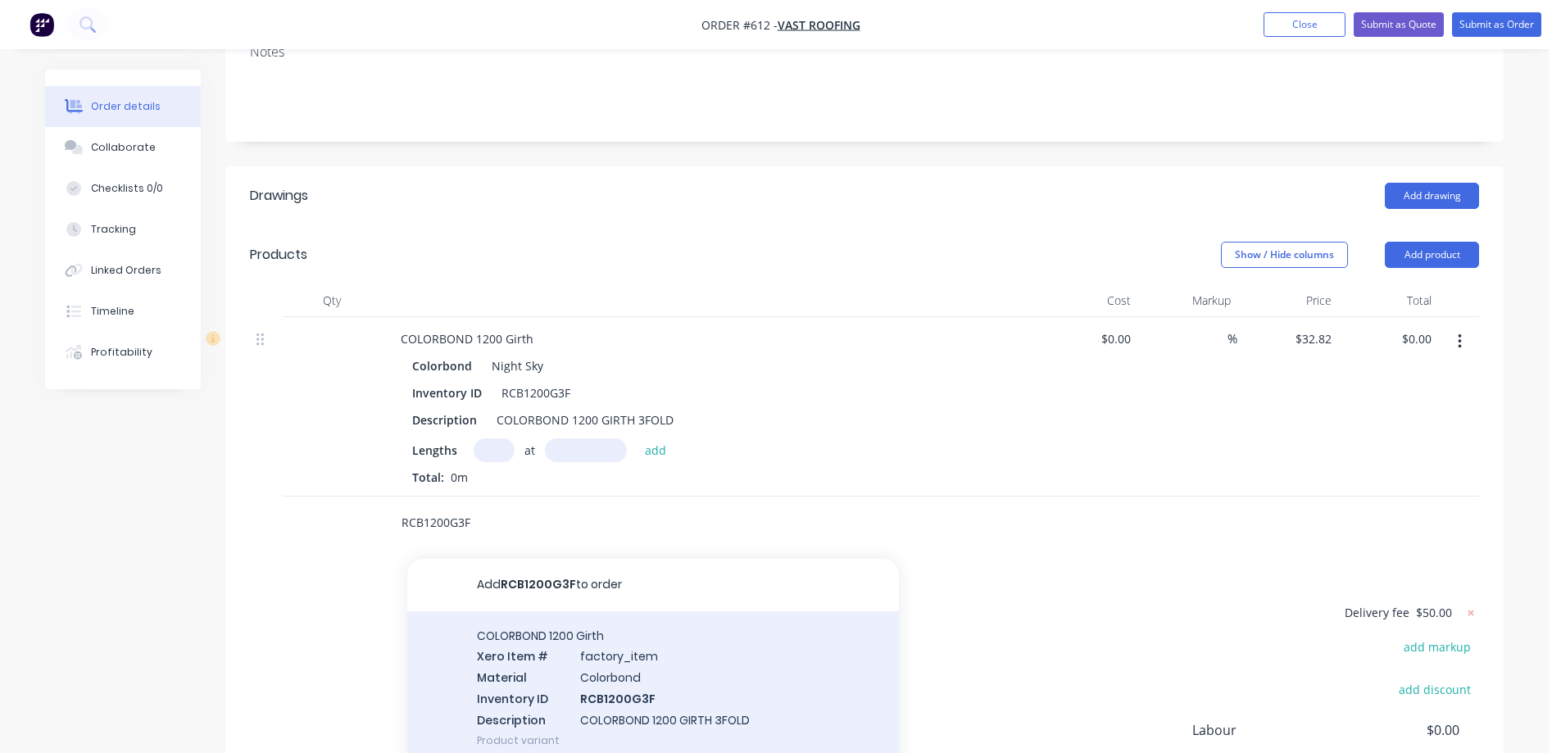
scroll to position [492, 0]
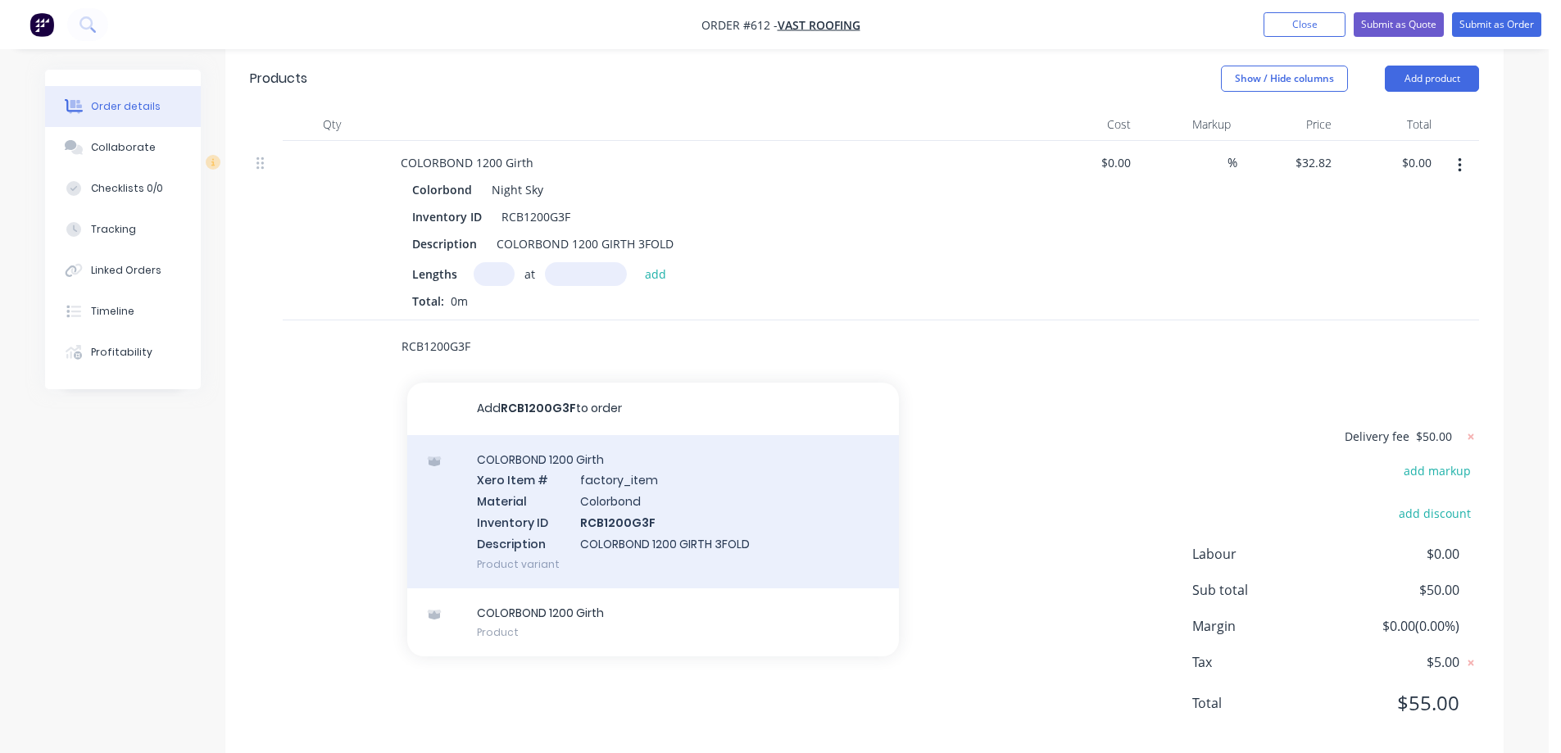
type input "RCB1200G3F"
click at [570, 510] on div "COLORBOND 1200 Girth Xero Item # factory_item Material Colorbond Inventory ID R…" at bounding box center [653, 511] width 492 height 153
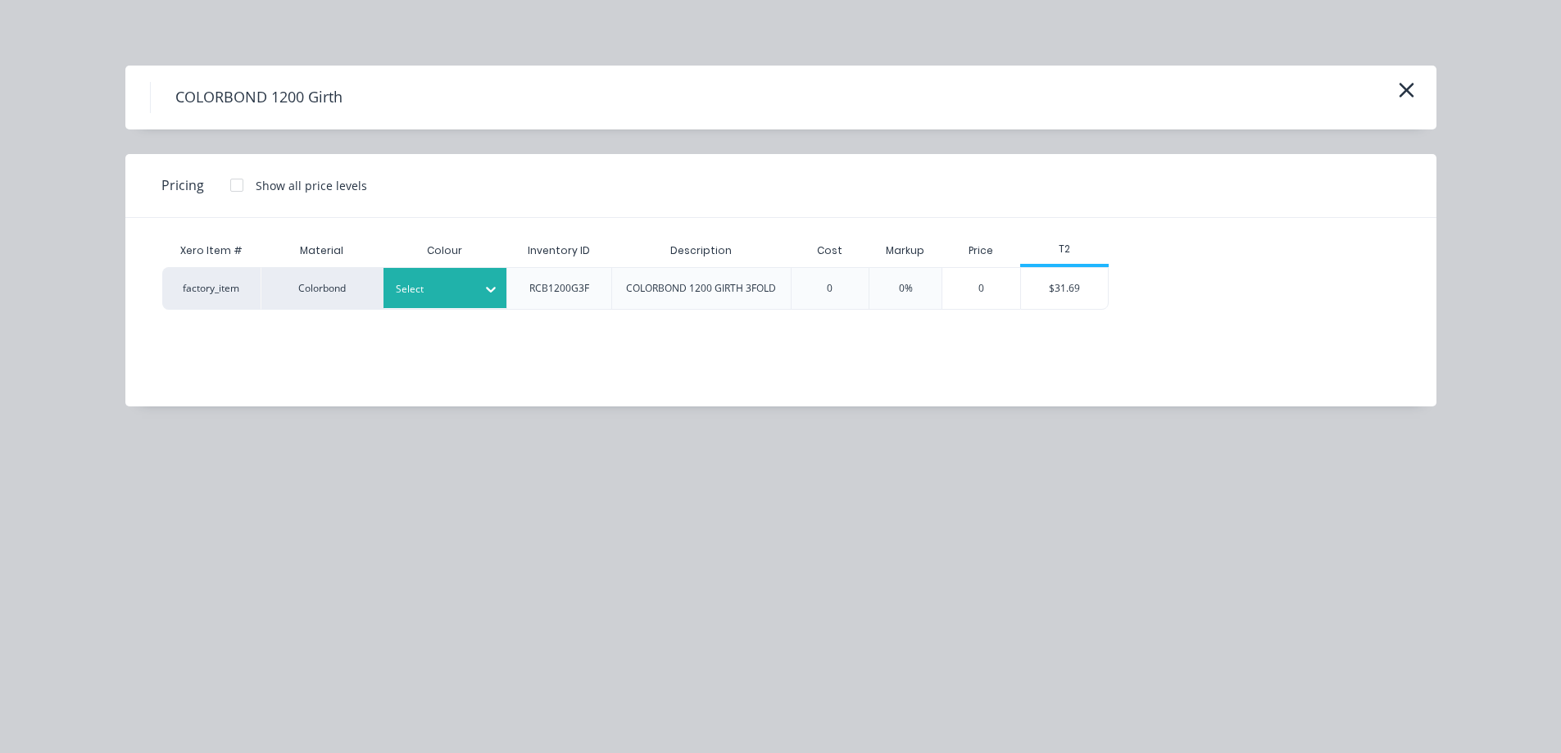
click at [461, 304] on div "Select" at bounding box center [445, 288] width 123 height 40
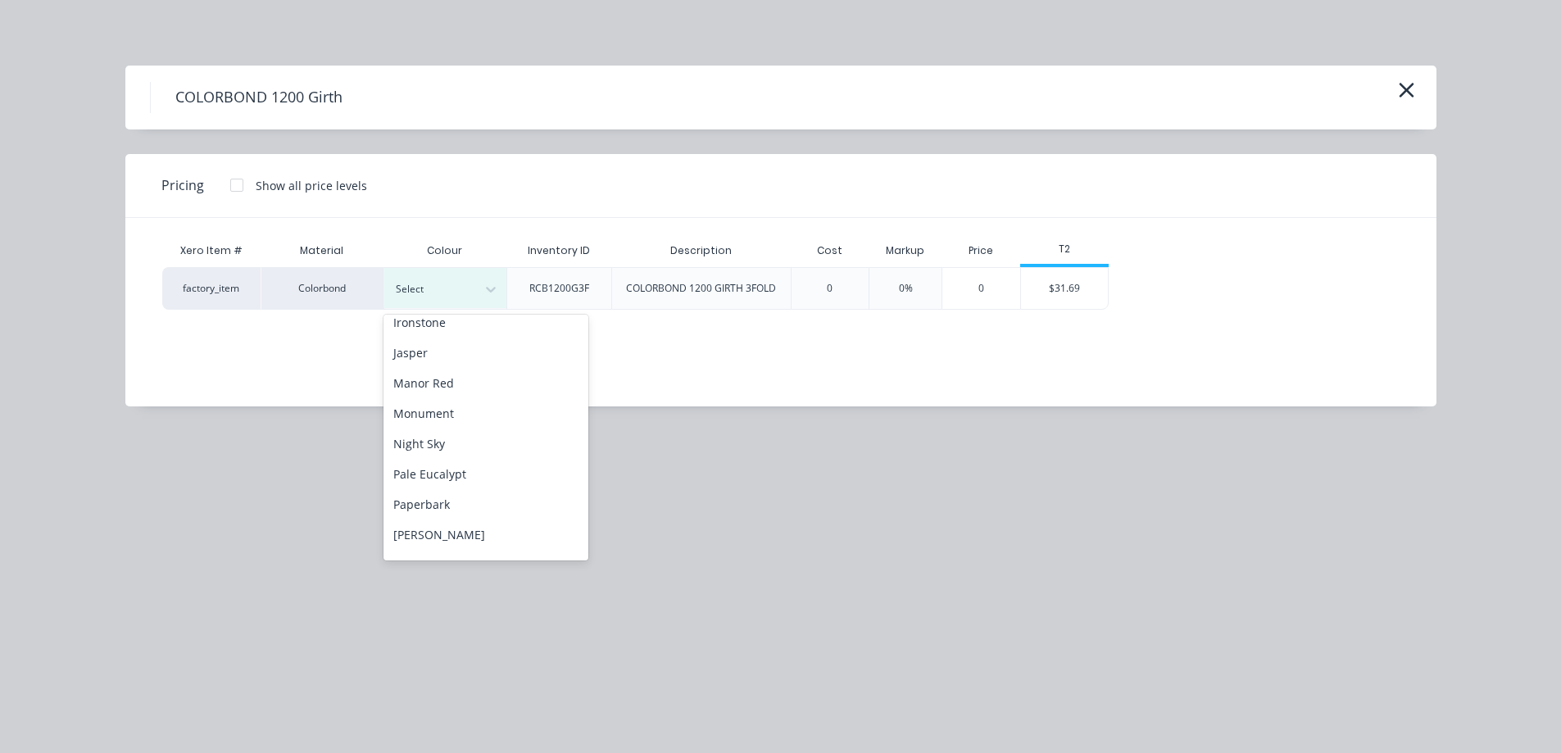
scroll to position [328, 0]
click at [439, 426] on div "Night Sky" at bounding box center [486, 430] width 205 height 30
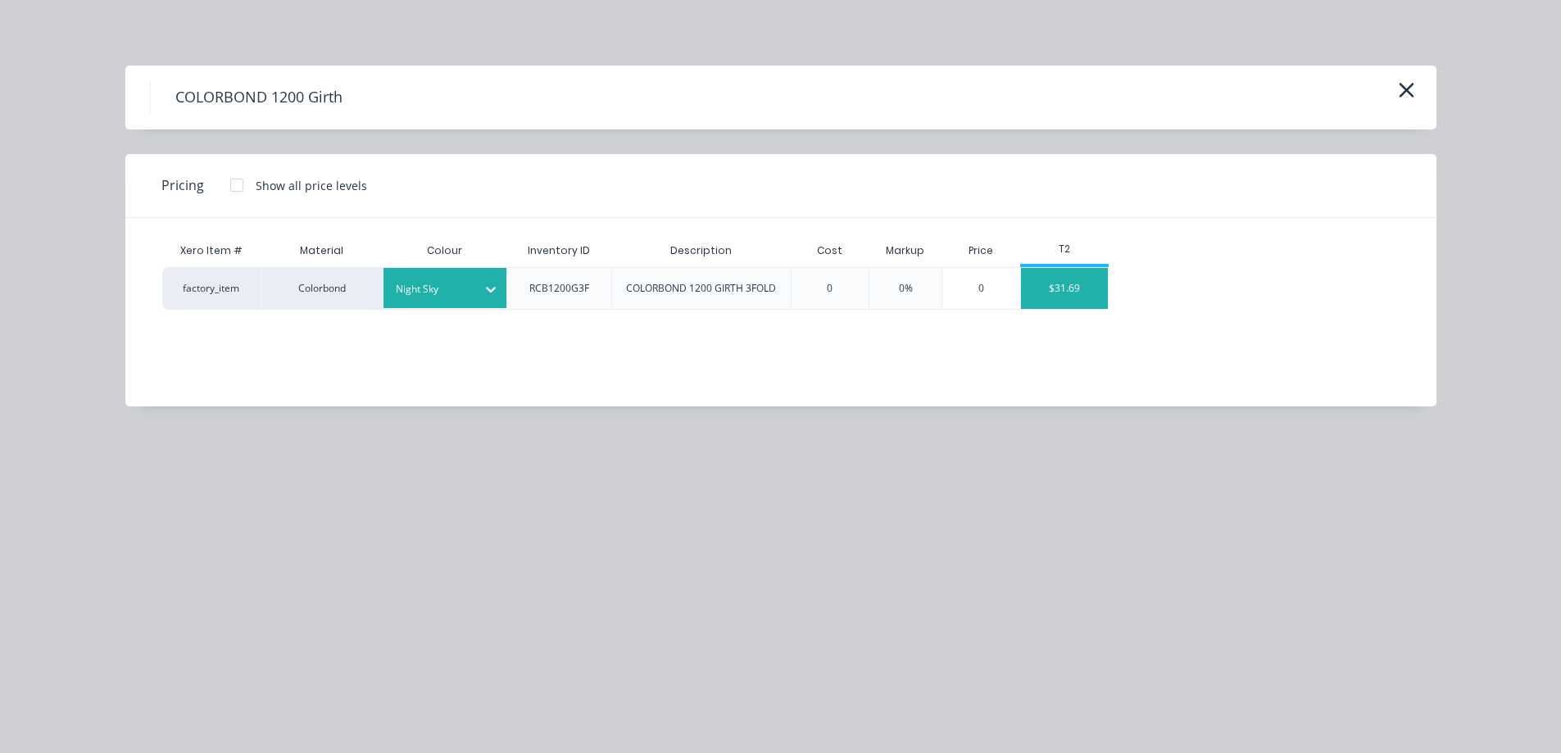
click at [1078, 287] on div "$31.69" at bounding box center [1065, 288] width 88 height 41
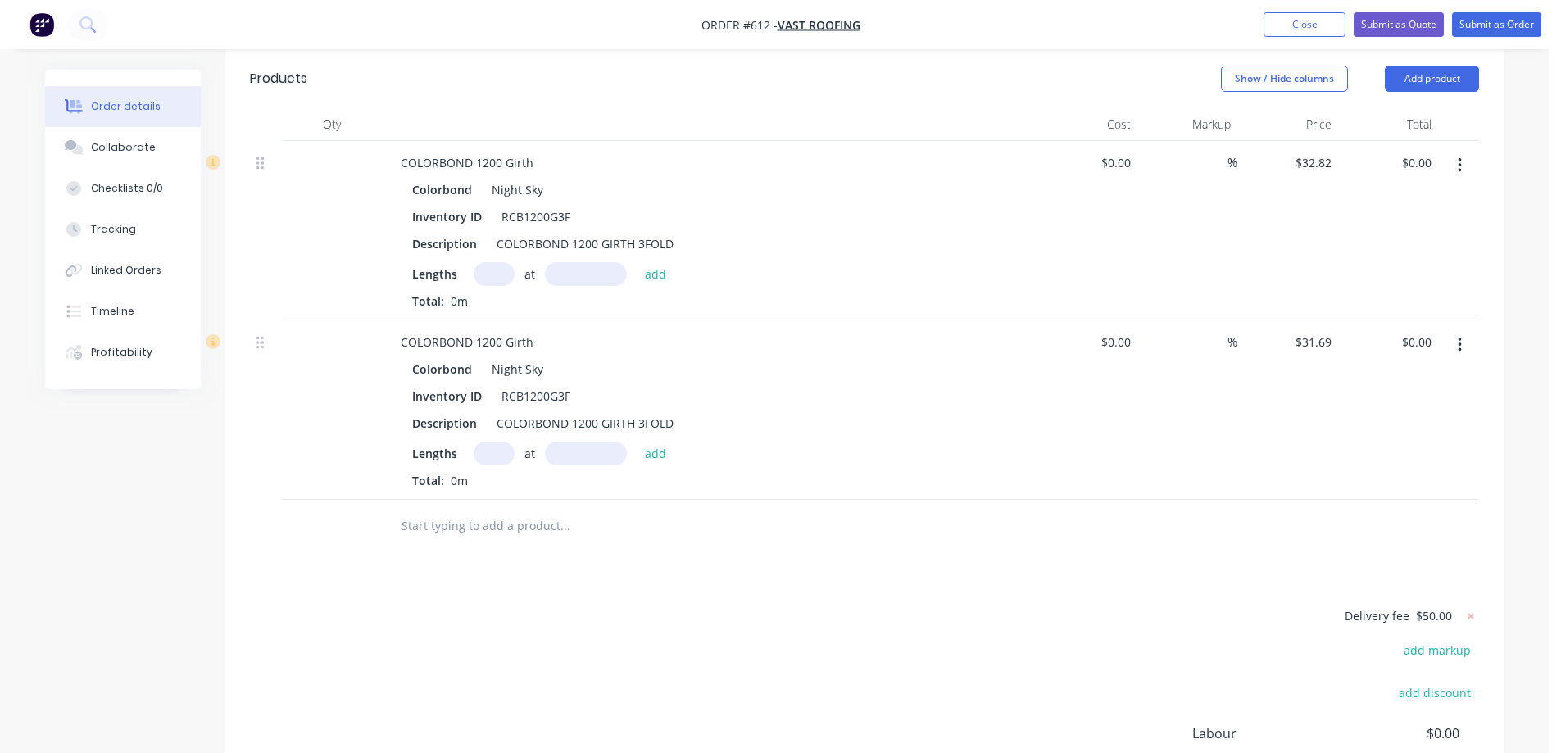
click at [1460, 158] on icon "button" at bounding box center [1459, 165] width 3 height 15
click at [1382, 295] on div "Delete" at bounding box center [1401, 307] width 126 height 24
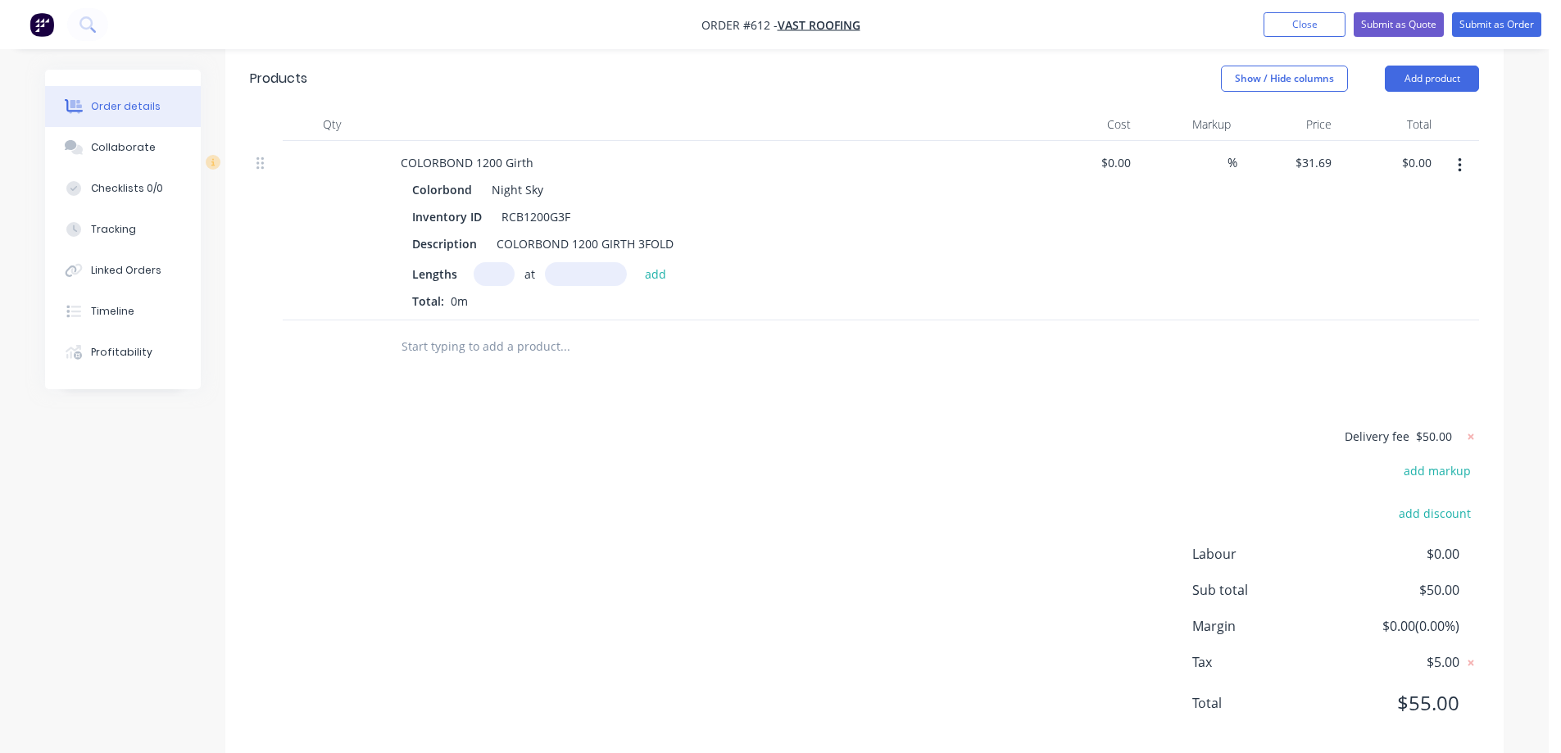
click at [491, 262] on input "text" at bounding box center [494, 274] width 41 height 24
type input "1"
type input "5400mm"
click at [651, 262] on button "add" at bounding box center [656, 273] width 39 height 22
type input "$171.13"
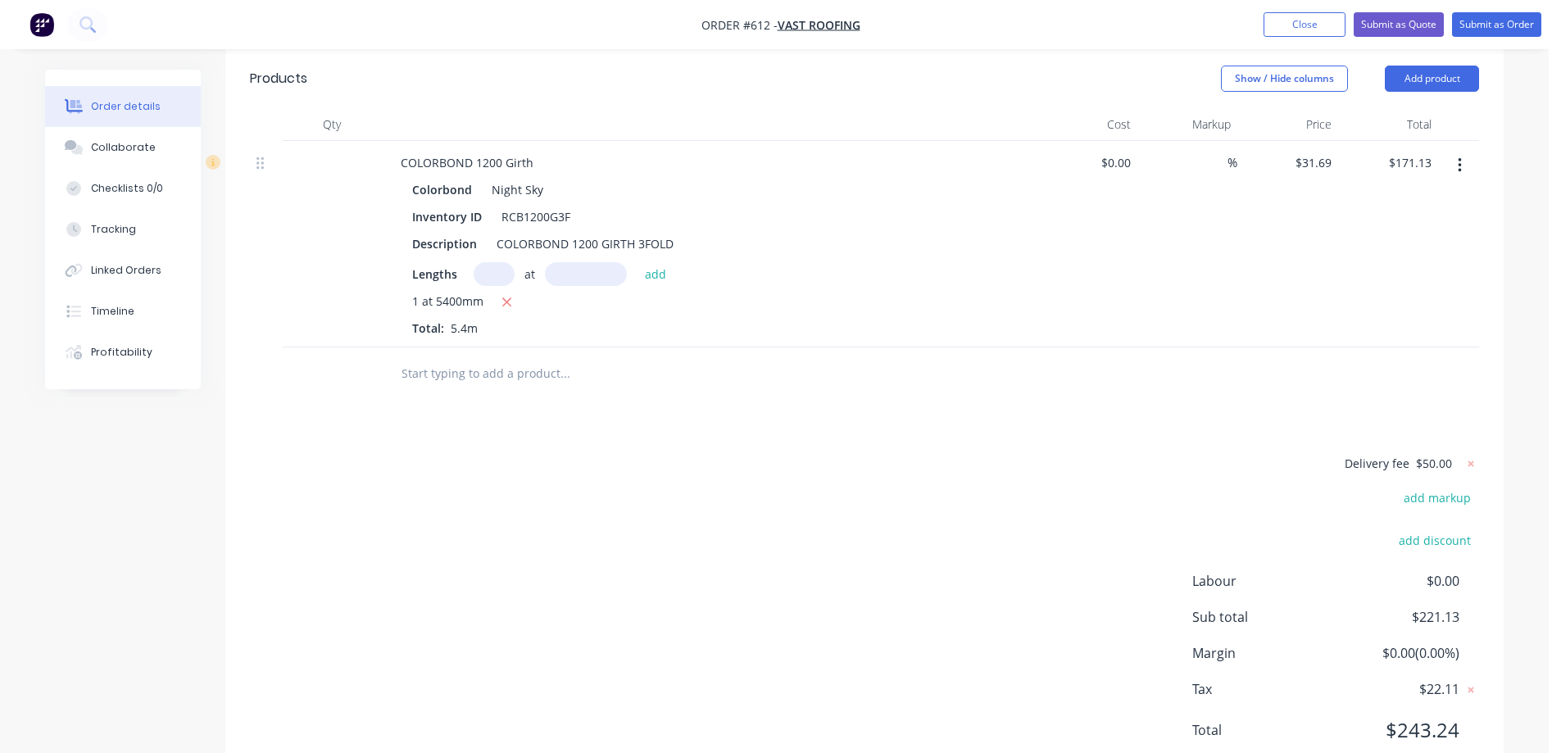
click at [524, 357] on input "text" at bounding box center [565, 373] width 328 height 33
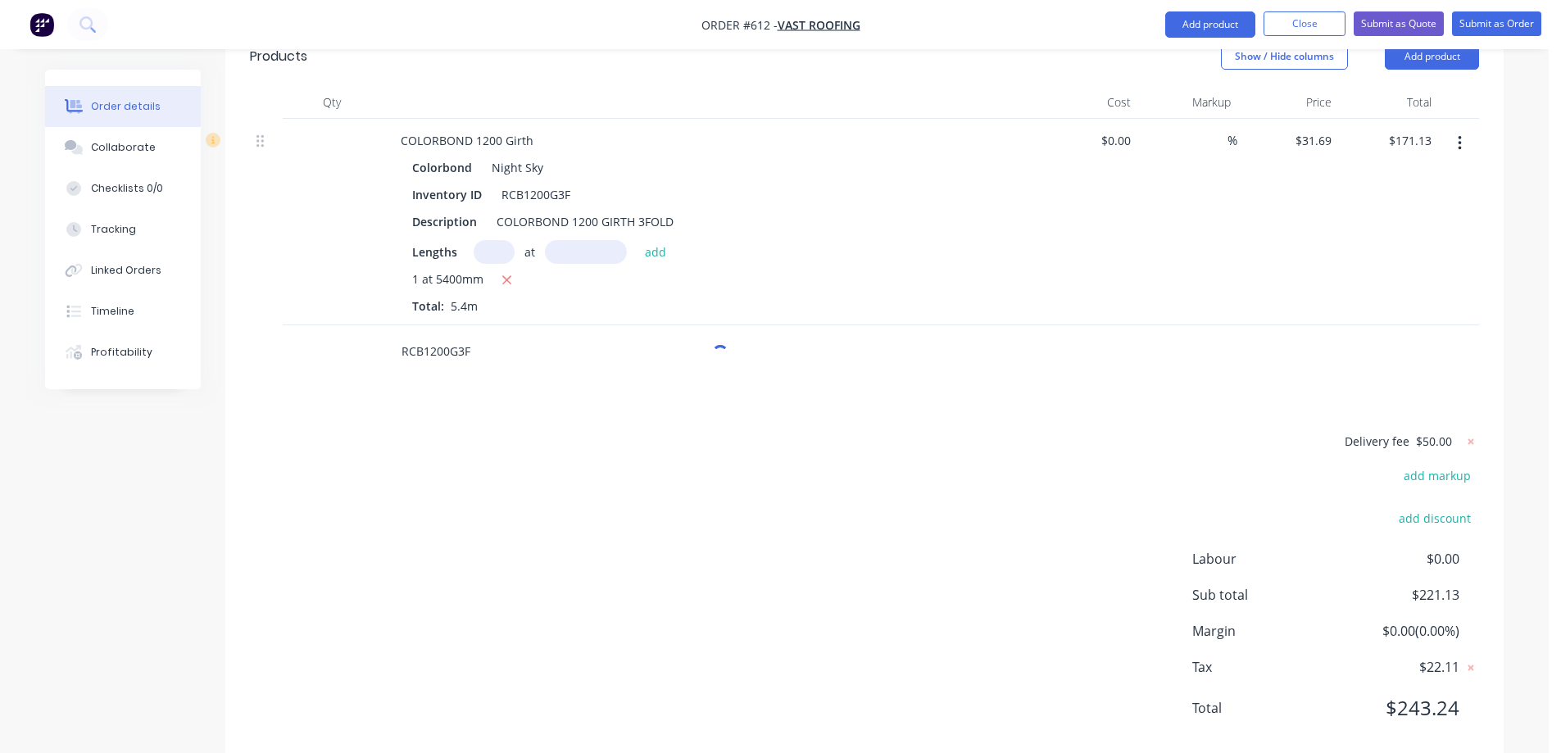
scroll to position [526, 0]
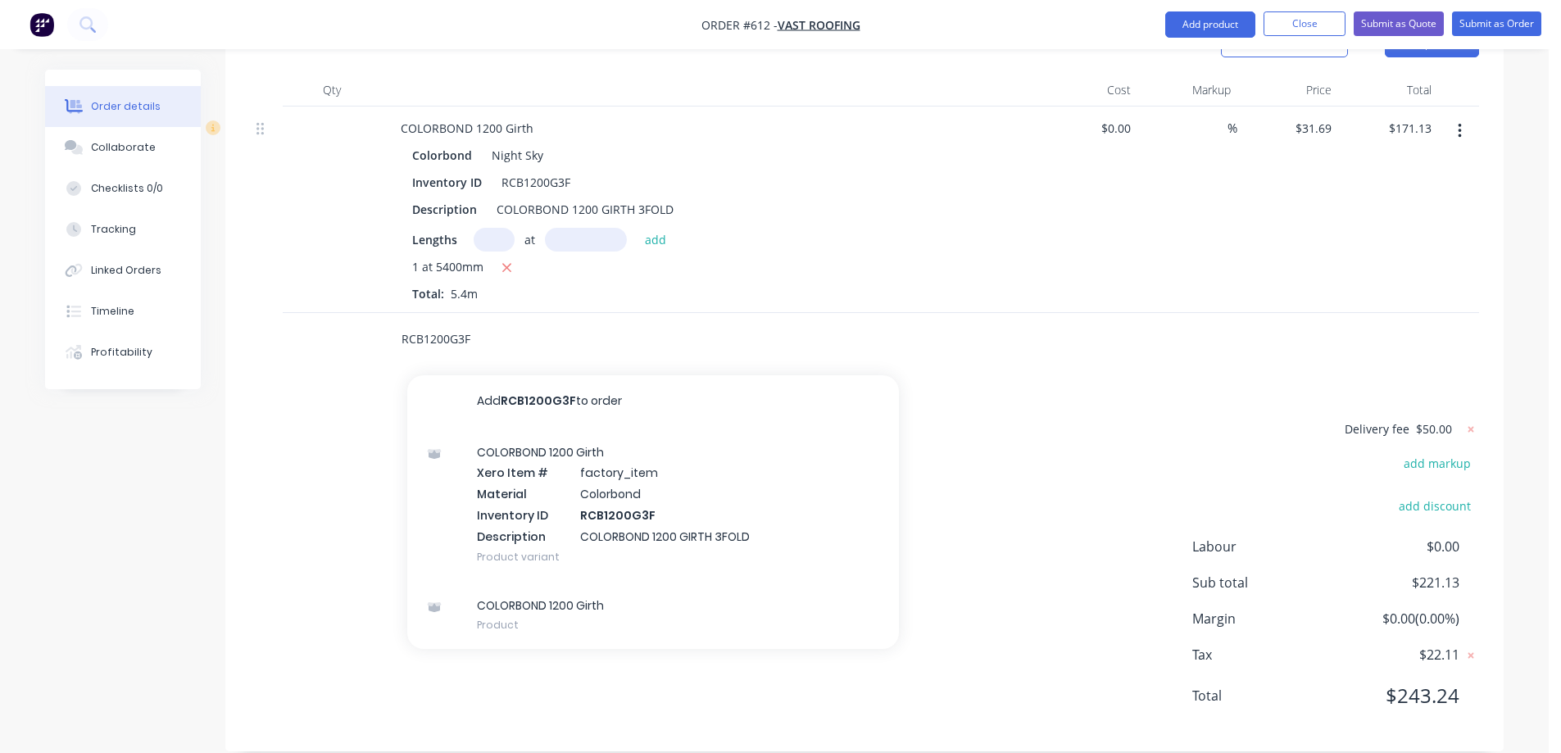
type input "RCB1200G3F"
click at [523, 439] on div "COLORBOND 1200 Girth Xero Item # factory_item Material Colorbond Inventory ID R…" at bounding box center [653, 504] width 492 height 153
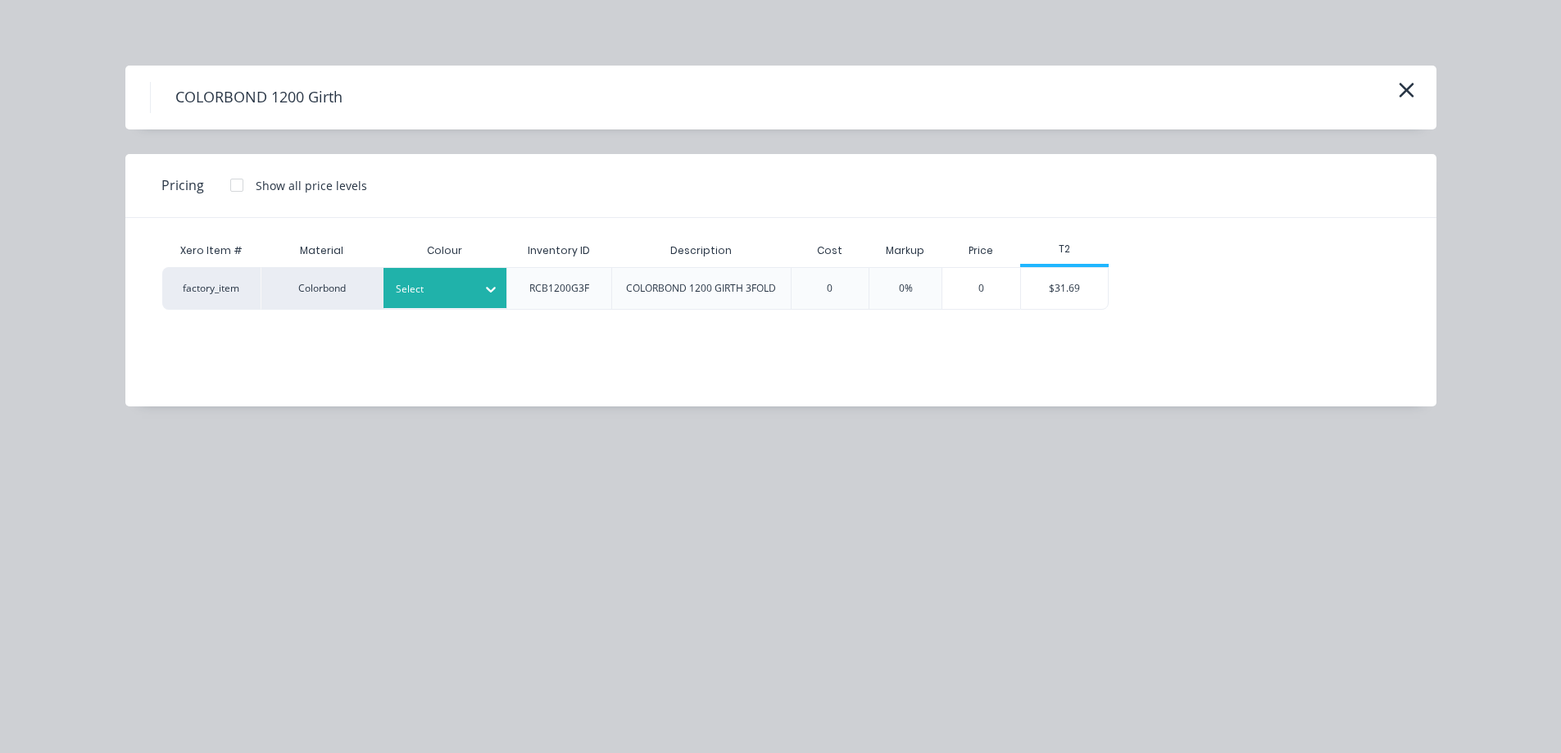
click at [480, 294] on div at bounding box center [491, 289] width 30 height 26
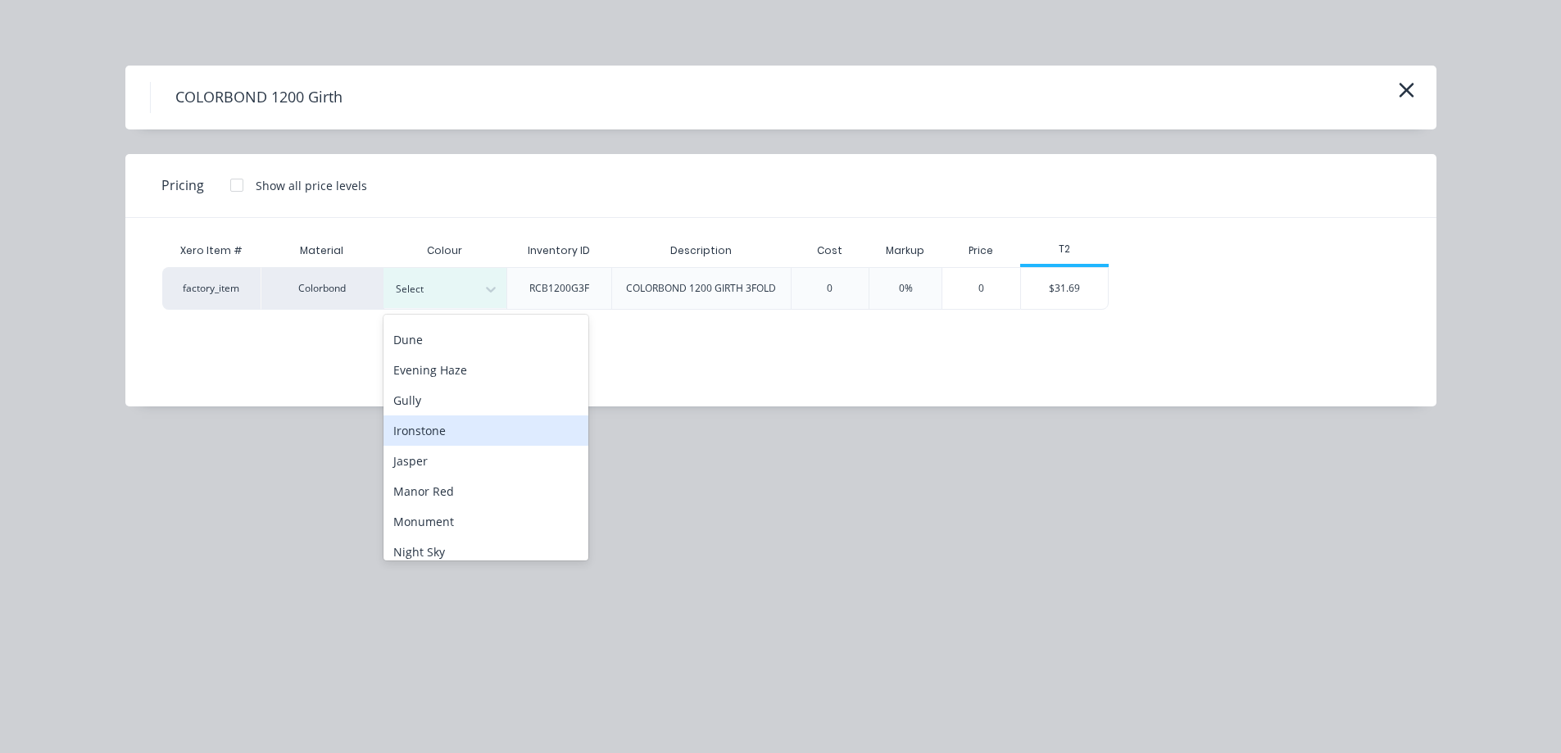
scroll to position [246, 0]
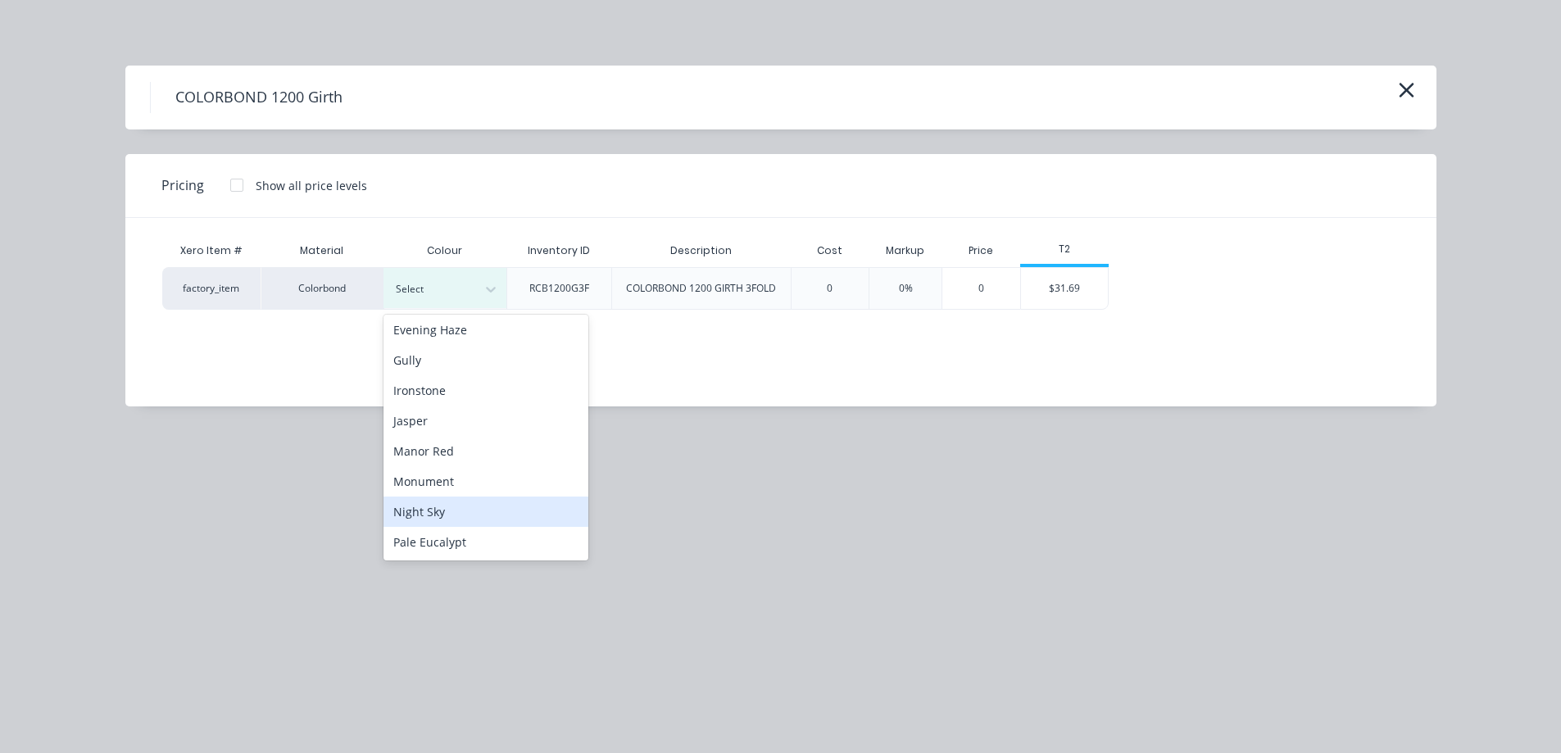
click at [416, 510] on div "Night Sky" at bounding box center [486, 512] width 205 height 30
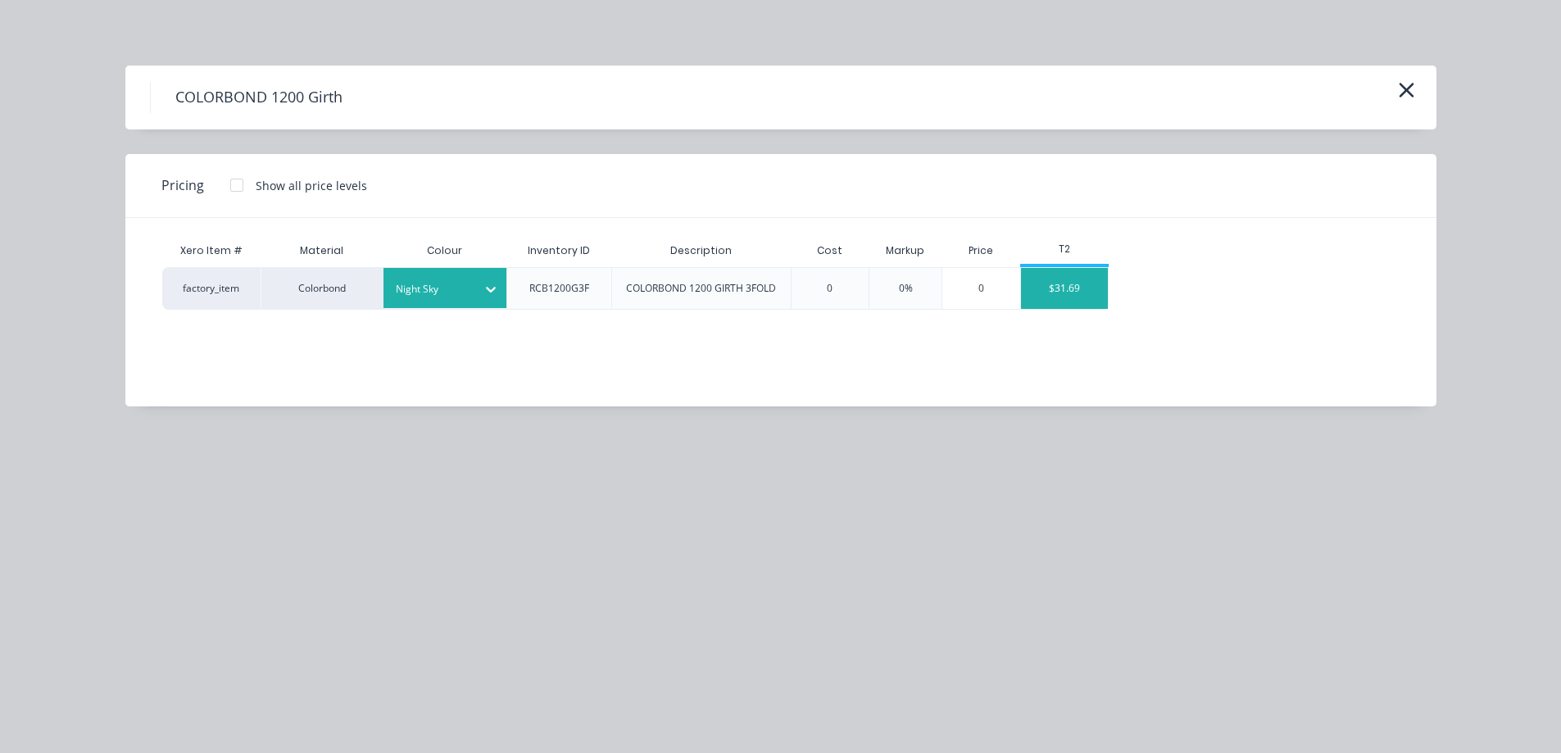
click at [1062, 291] on div "$31.69" at bounding box center [1065, 288] width 88 height 41
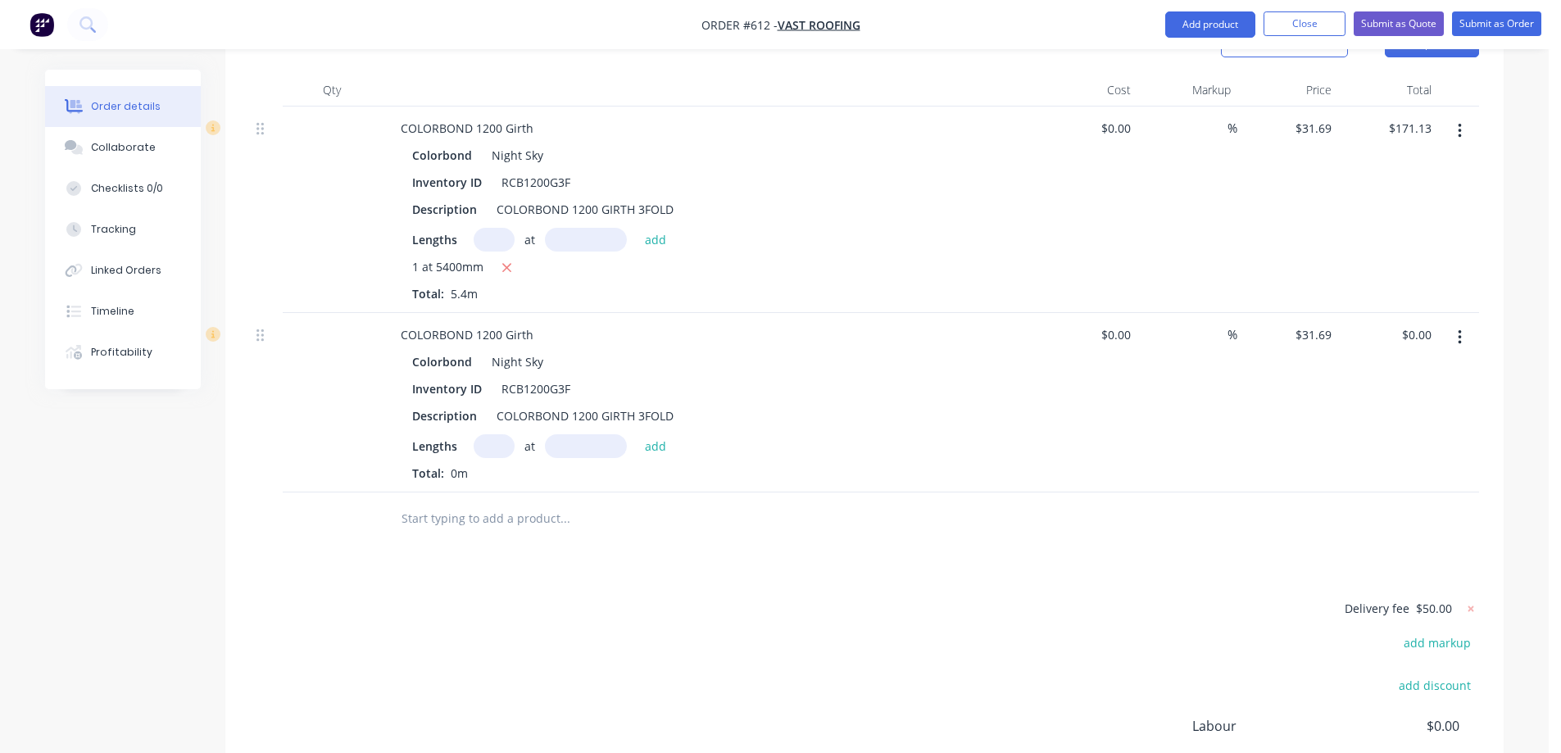
click at [492, 434] on input "text" at bounding box center [494, 446] width 41 height 24
type input "1"
type input "4200mm"
click at [658, 434] on button "add" at bounding box center [656, 445] width 39 height 22
type input "$133.10"
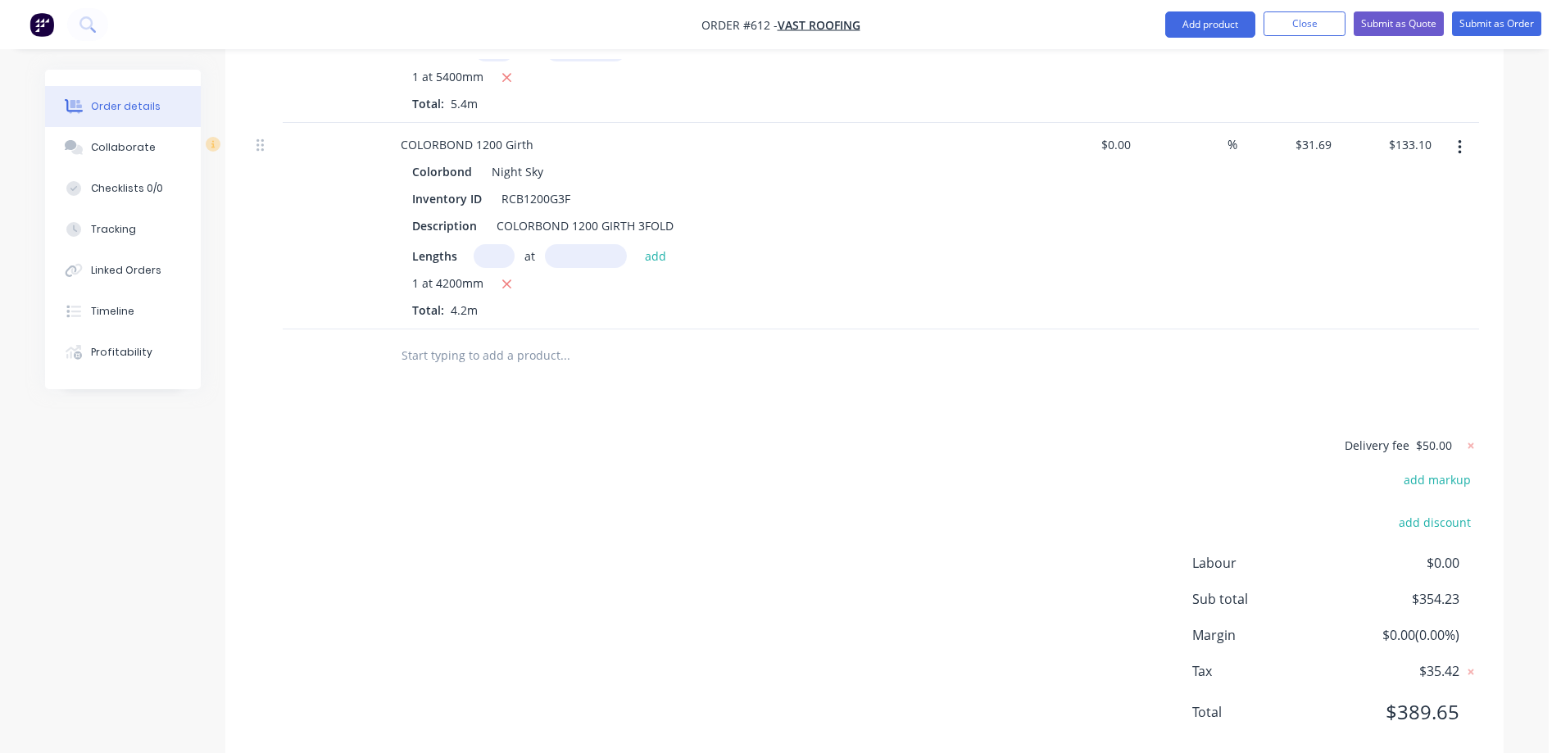
scroll to position [733, 0]
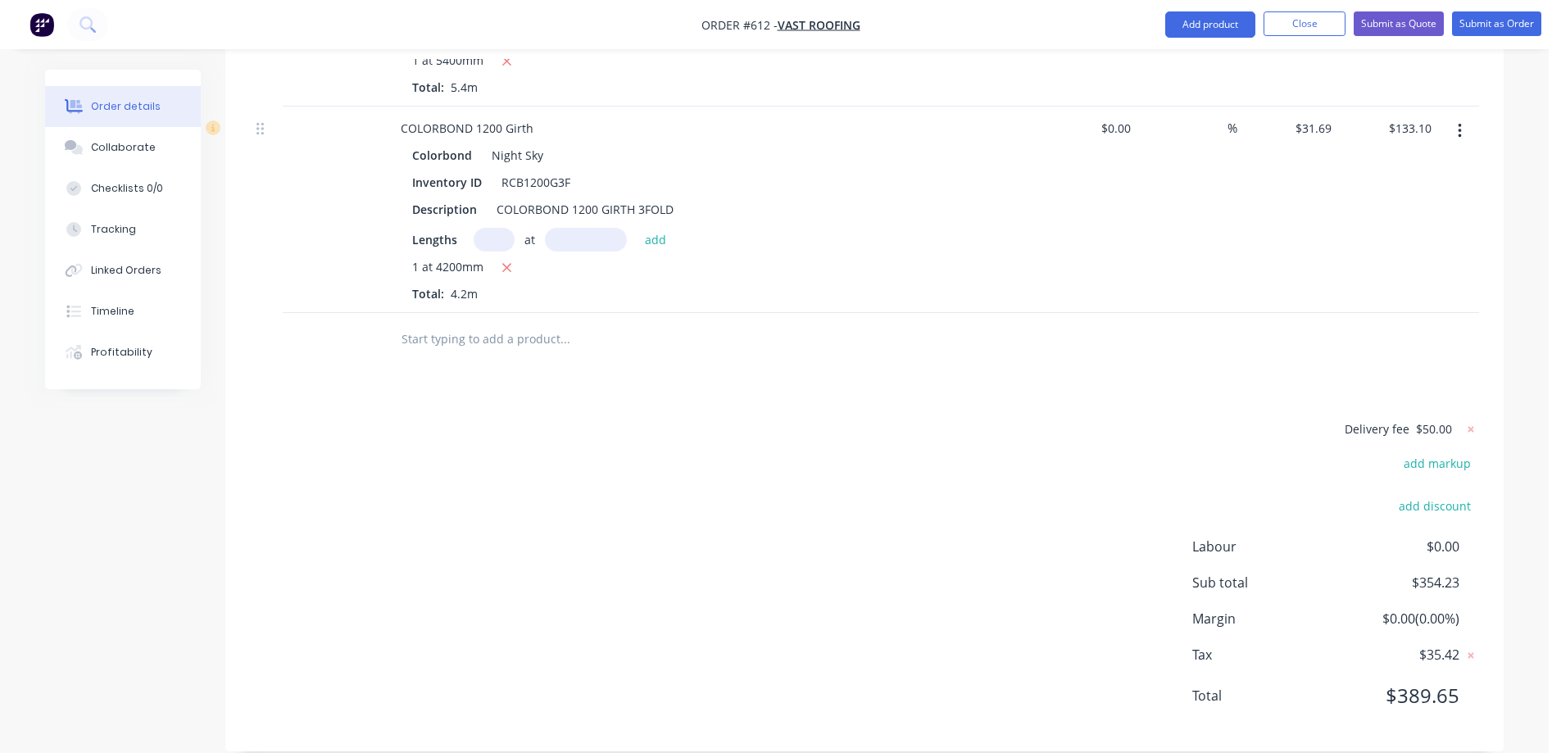
click at [466, 323] on input "text" at bounding box center [565, 339] width 328 height 33
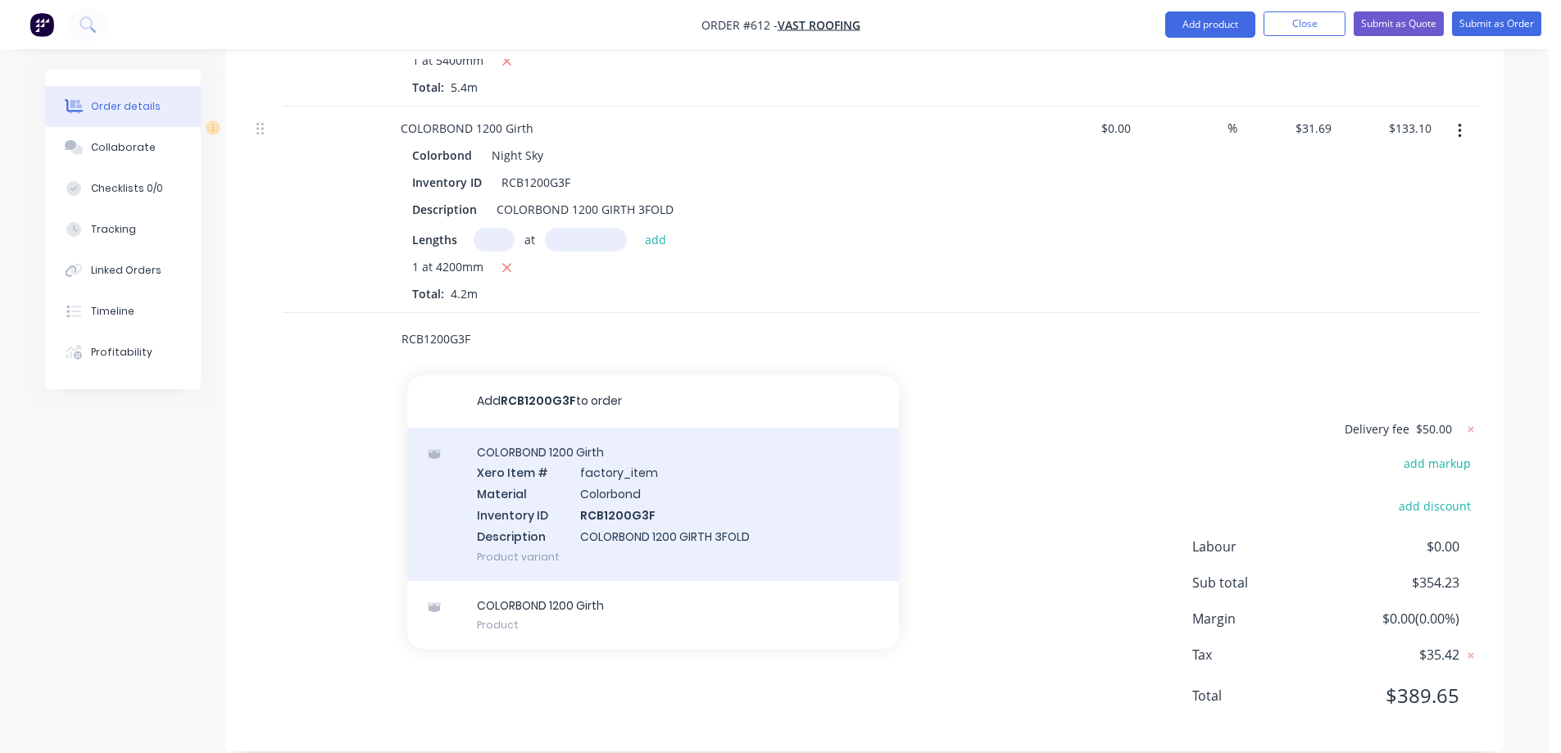
type input "RCB1200G3F"
click at [543, 455] on div "COLORBOND 1200 Girth Xero Item # factory_item Material Colorbond Inventory ID R…" at bounding box center [653, 504] width 492 height 153
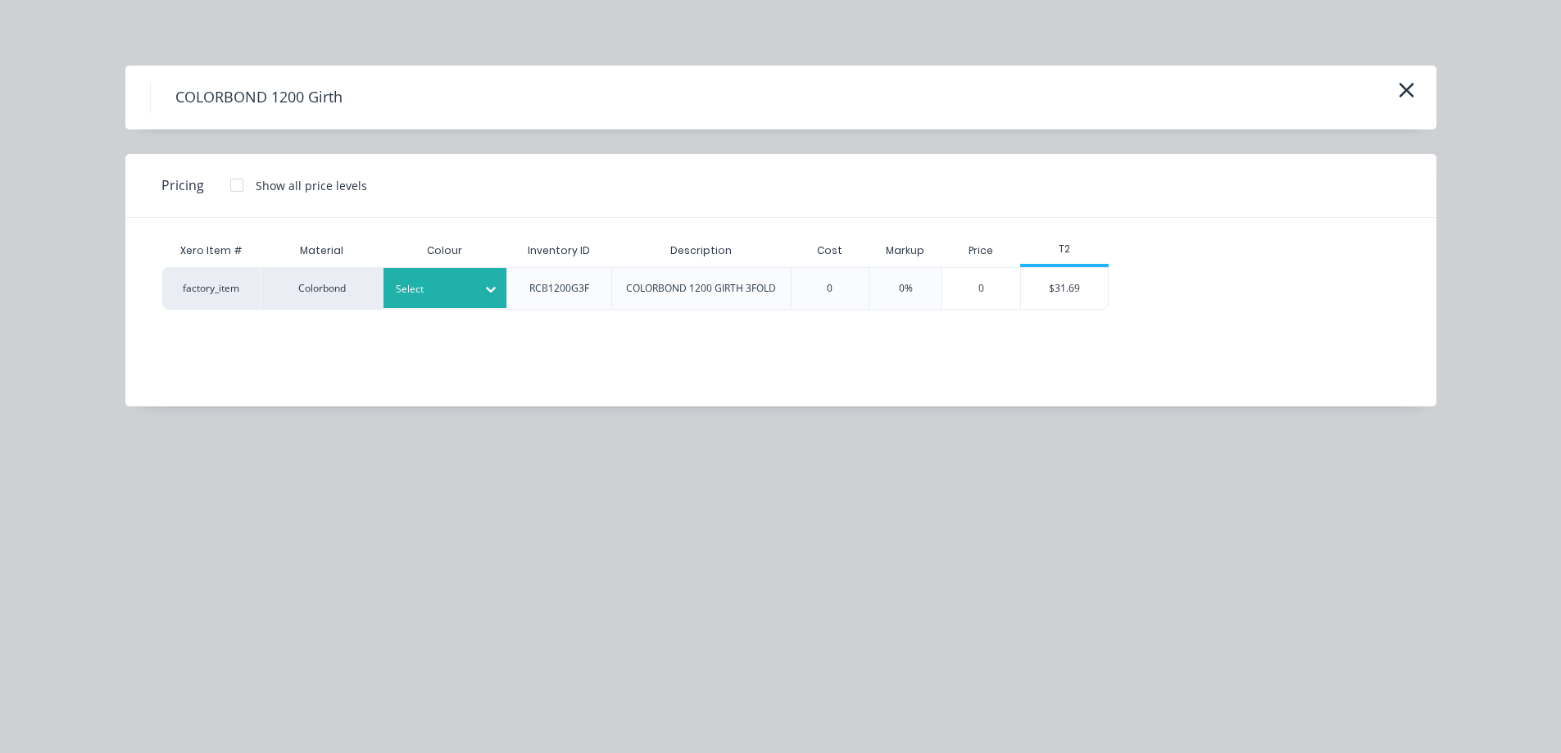
click at [486, 298] on div at bounding box center [491, 289] width 30 height 26
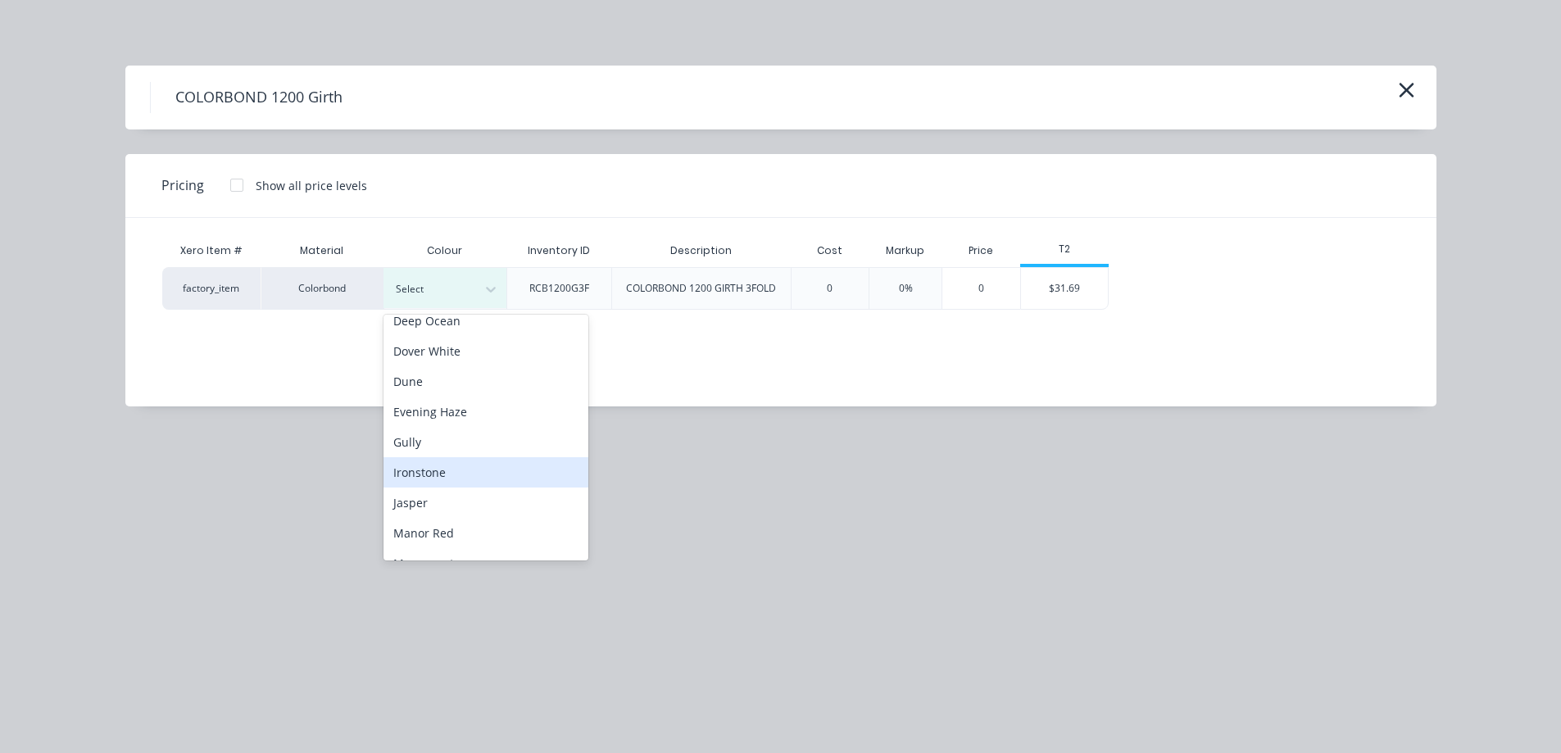
scroll to position [246, 0]
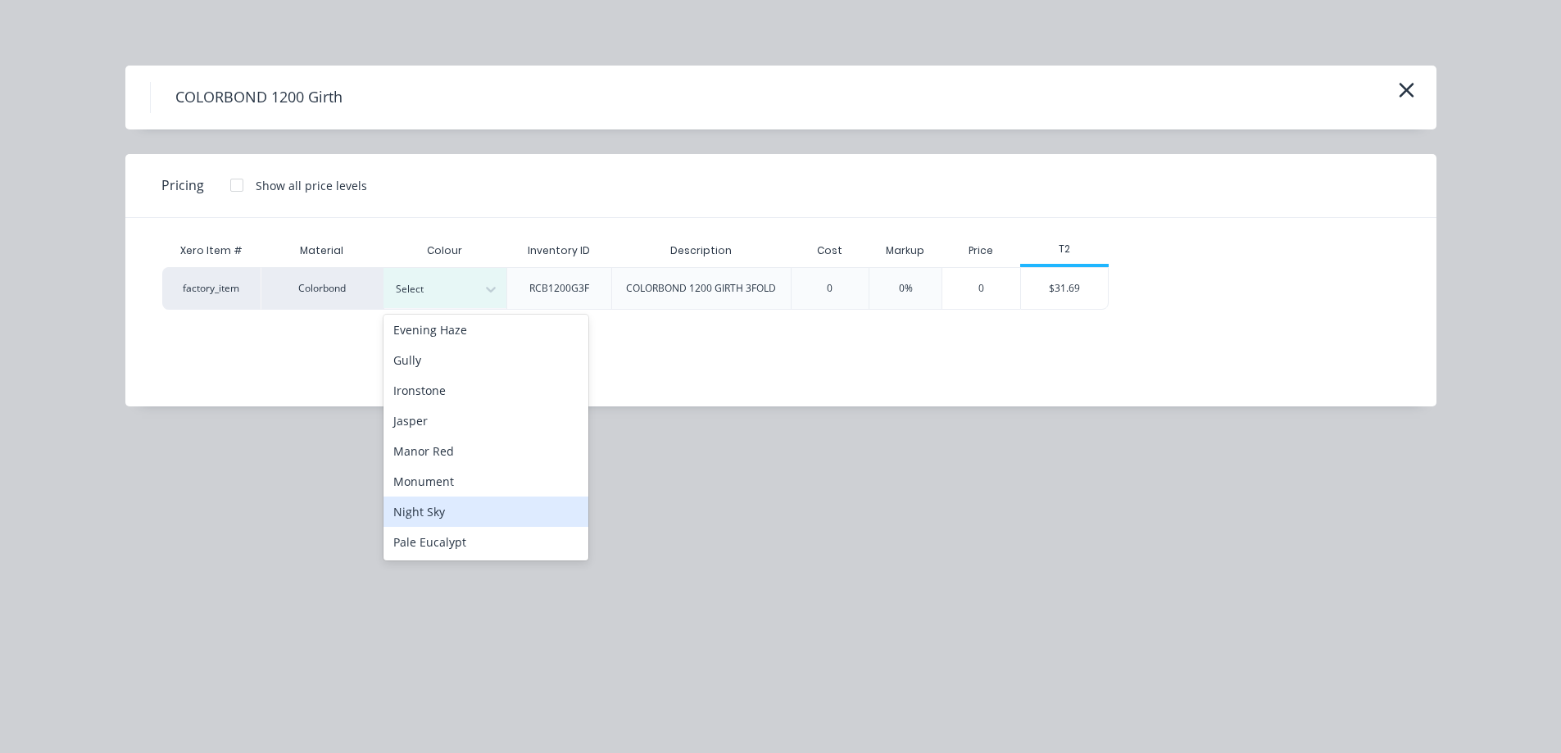
click at [437, 523] on div "Night Sky" at bounding box center [486, 512] width 205 height 30
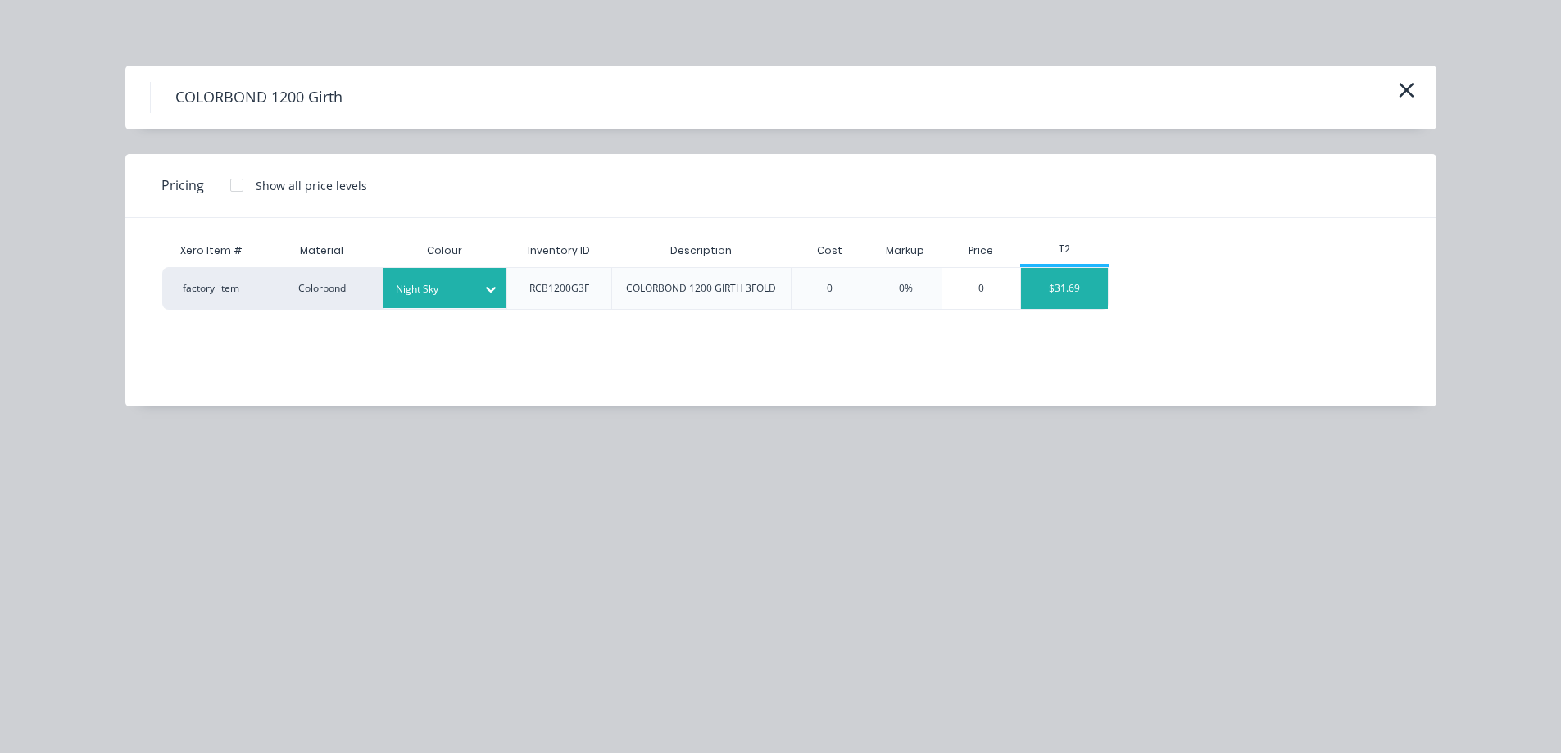
click at [1061, 301] on div "$31.69" at bounding box center [1065, 288] width 88 height 41
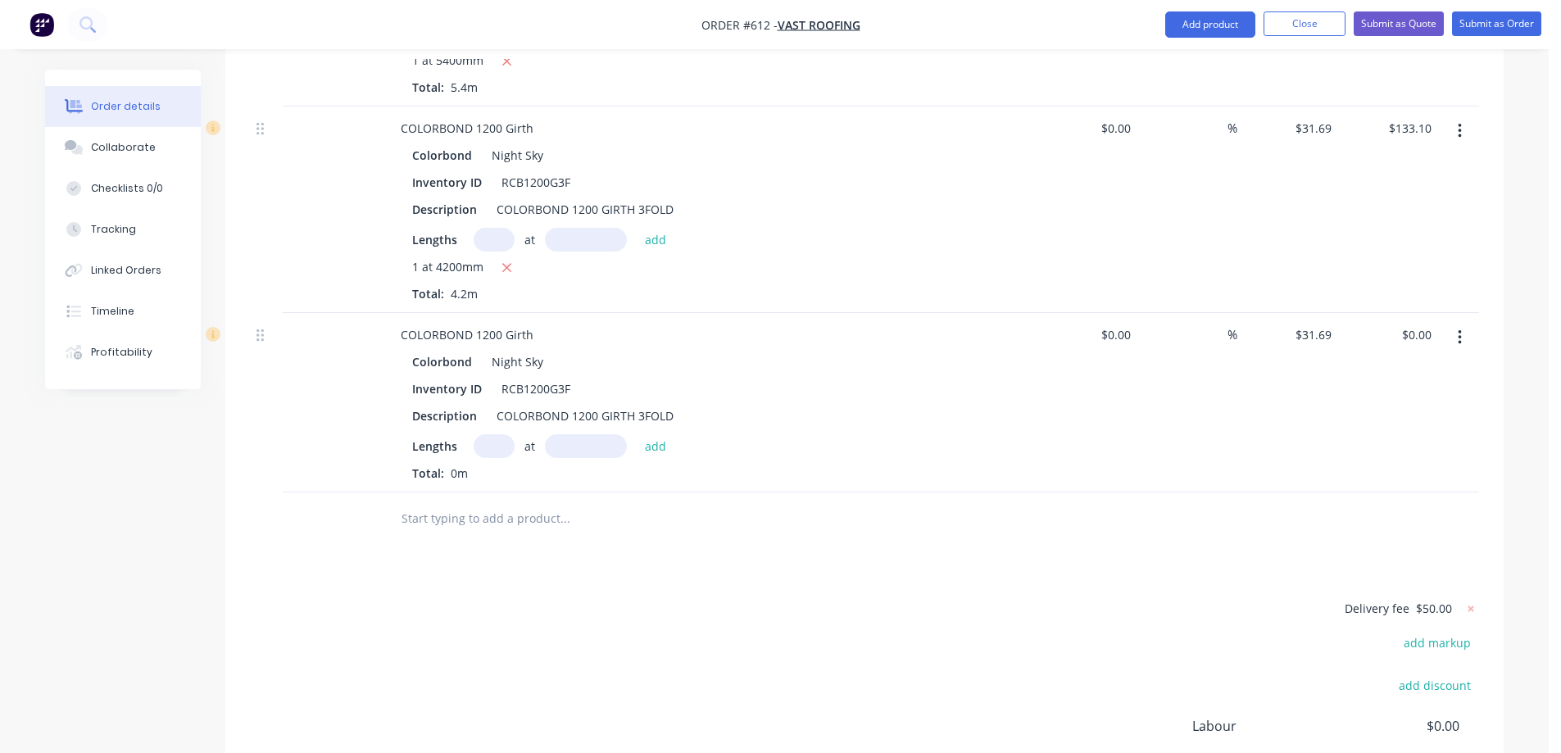
click at [488, 434] on input "text" at bounding box center [494, 446] width 41 height 24
type input "1"
type input "1700mm"
click at [673, 434] on div "1 at 1700mm add" at bounding box center [575, 446] width 202 height 24
click at [672, 434] on div "1 at 1700mm add" at bounding box center [575, 446] width 202 height 24
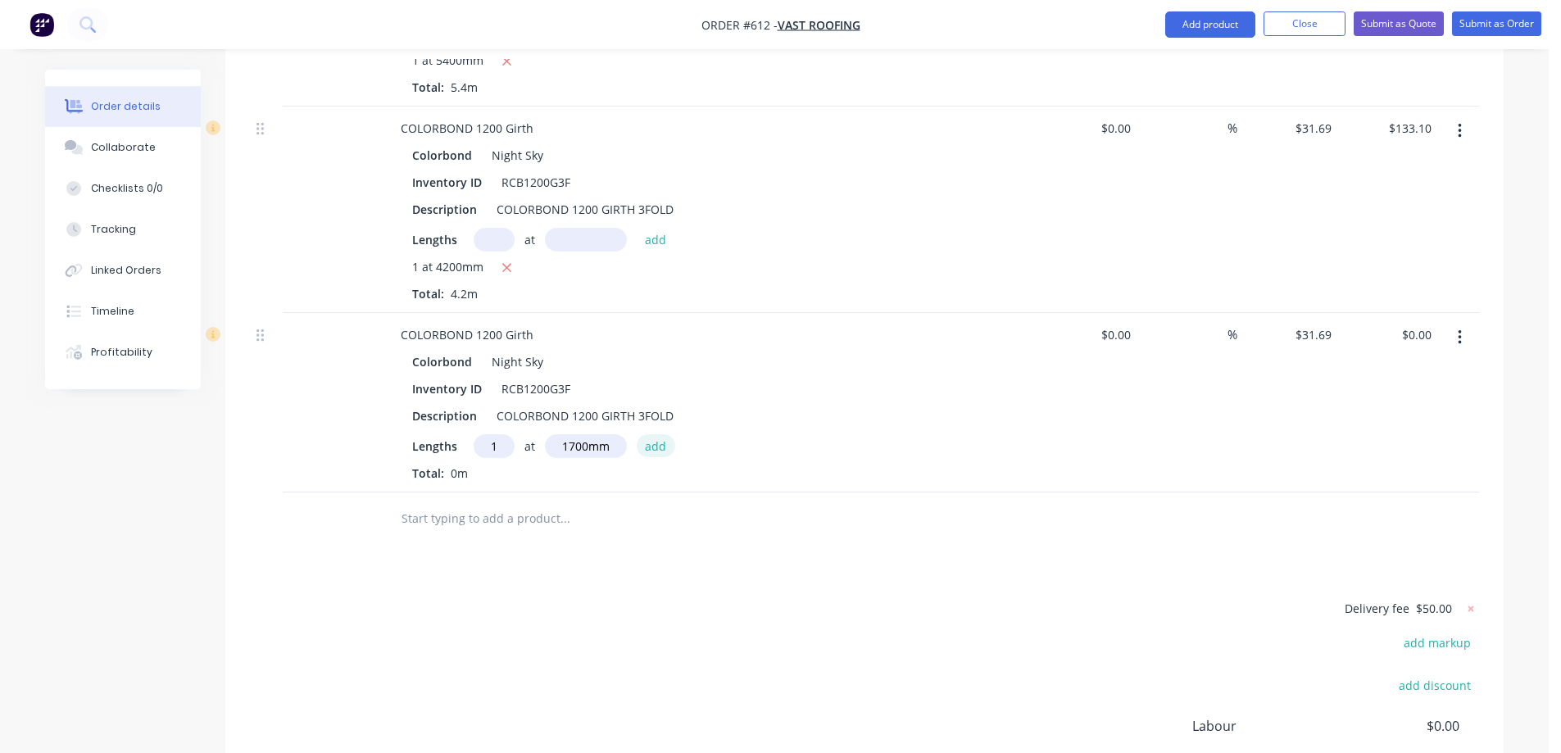
click at [657, 434] on button "add" at bounding box center [656, 445] width 39 height 22
type input "$53.87"
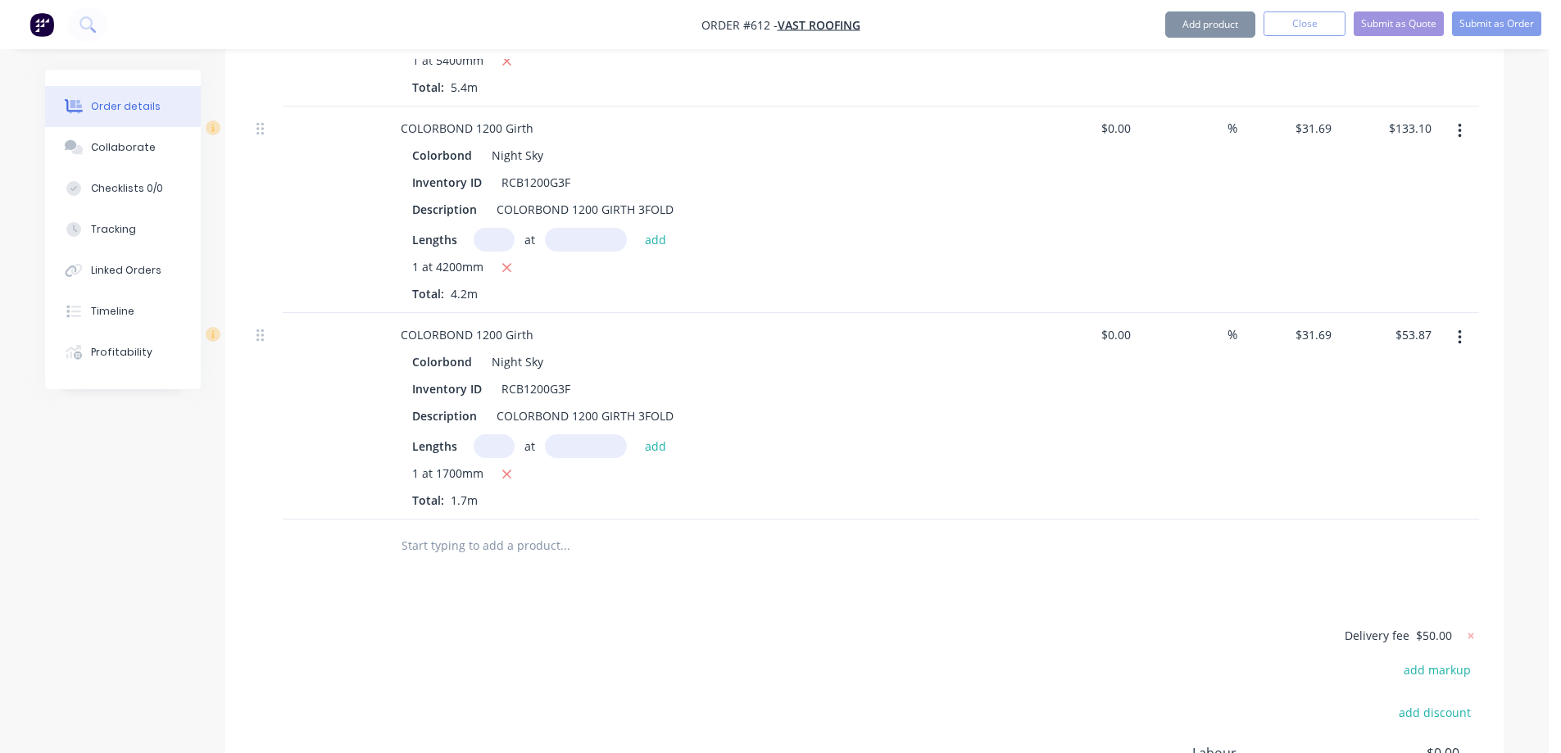
click at [503, 529] on input "text" at bounding box center [565, 545] width 328 height 33
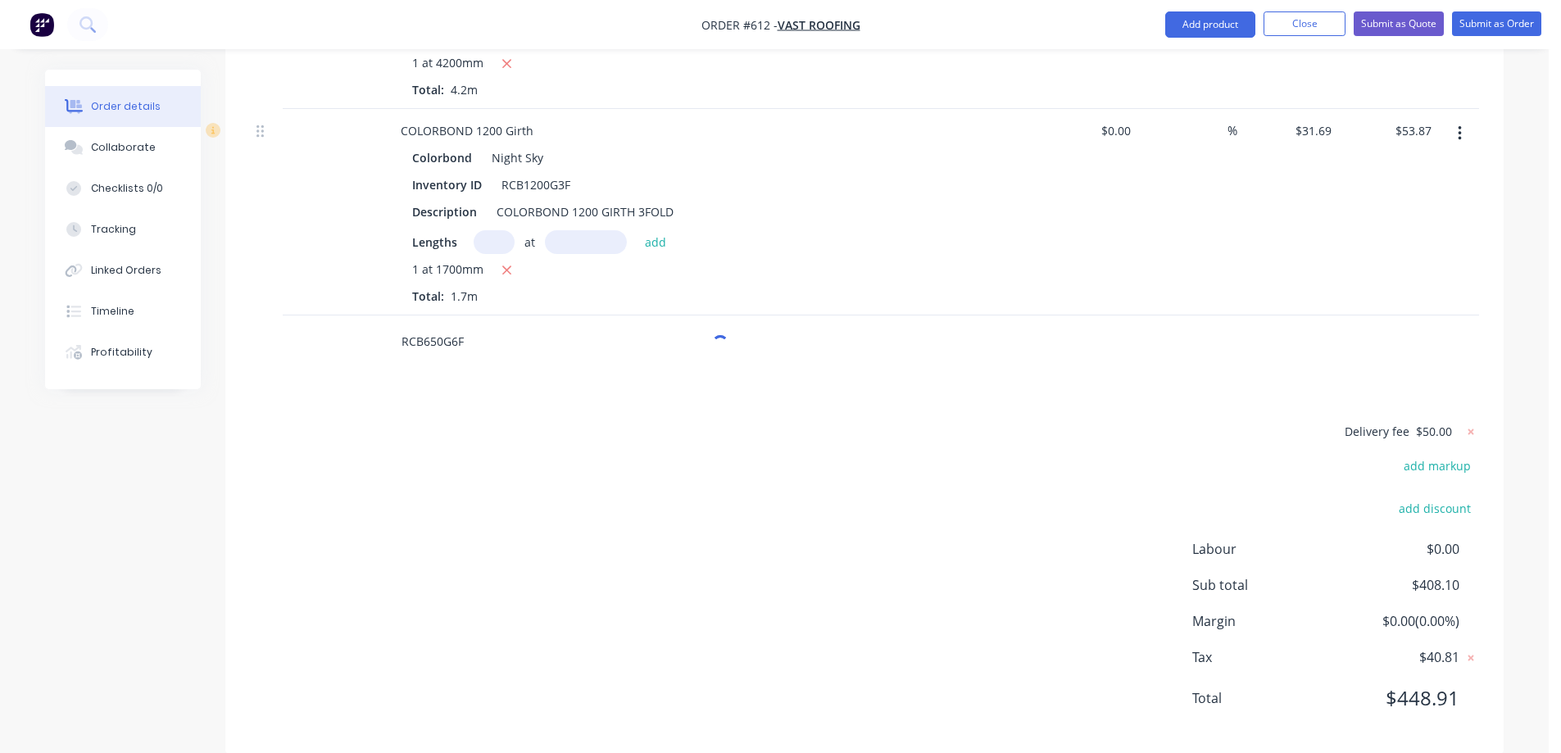
scroll to position [939, 0]
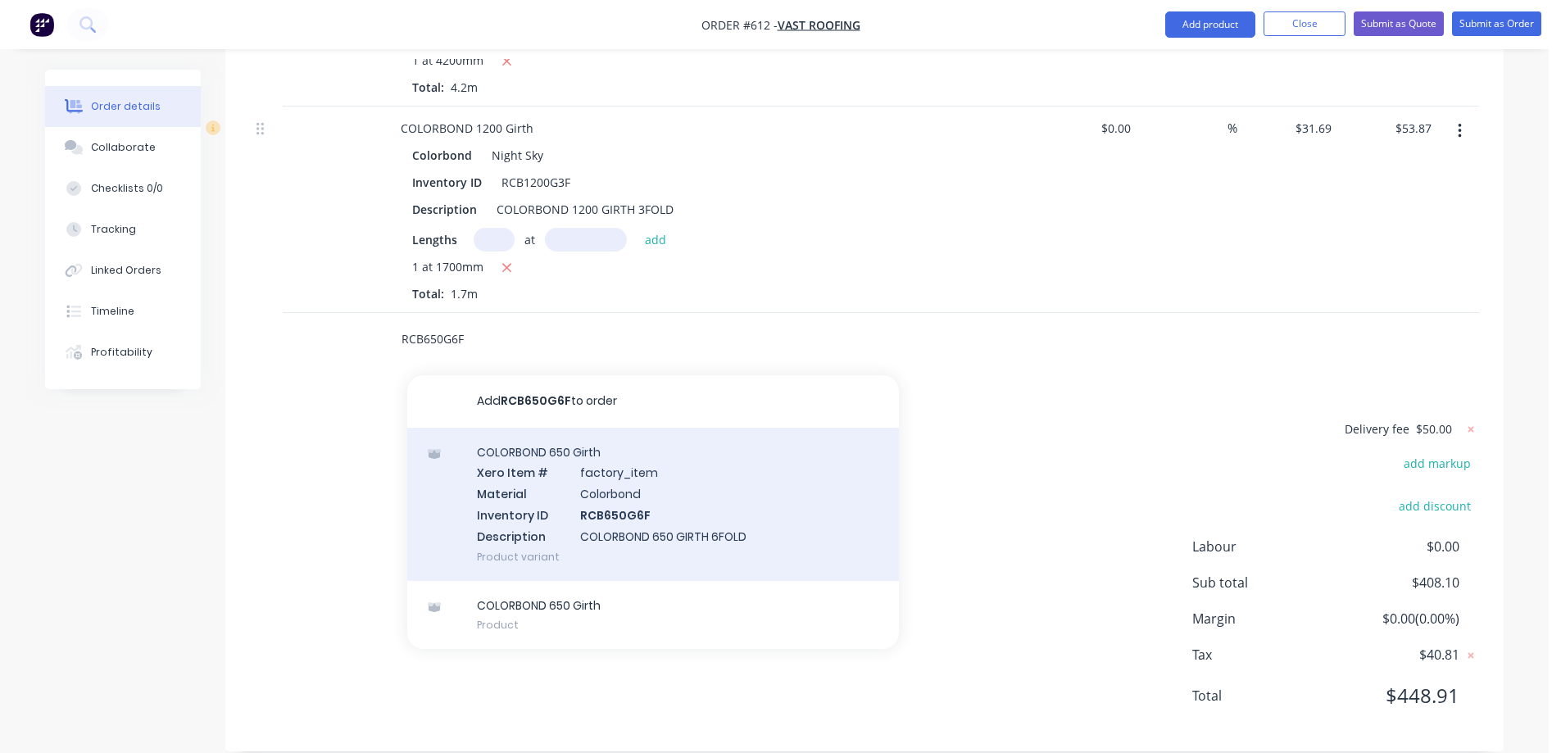
type input "RCB650G6F"
click at [512, 484] on div "COLORBOND 650 Girth Xero Item # factory_item Material Colorbond Inventory ID RC…" at bounding box center [653, 504] width 492 height 153
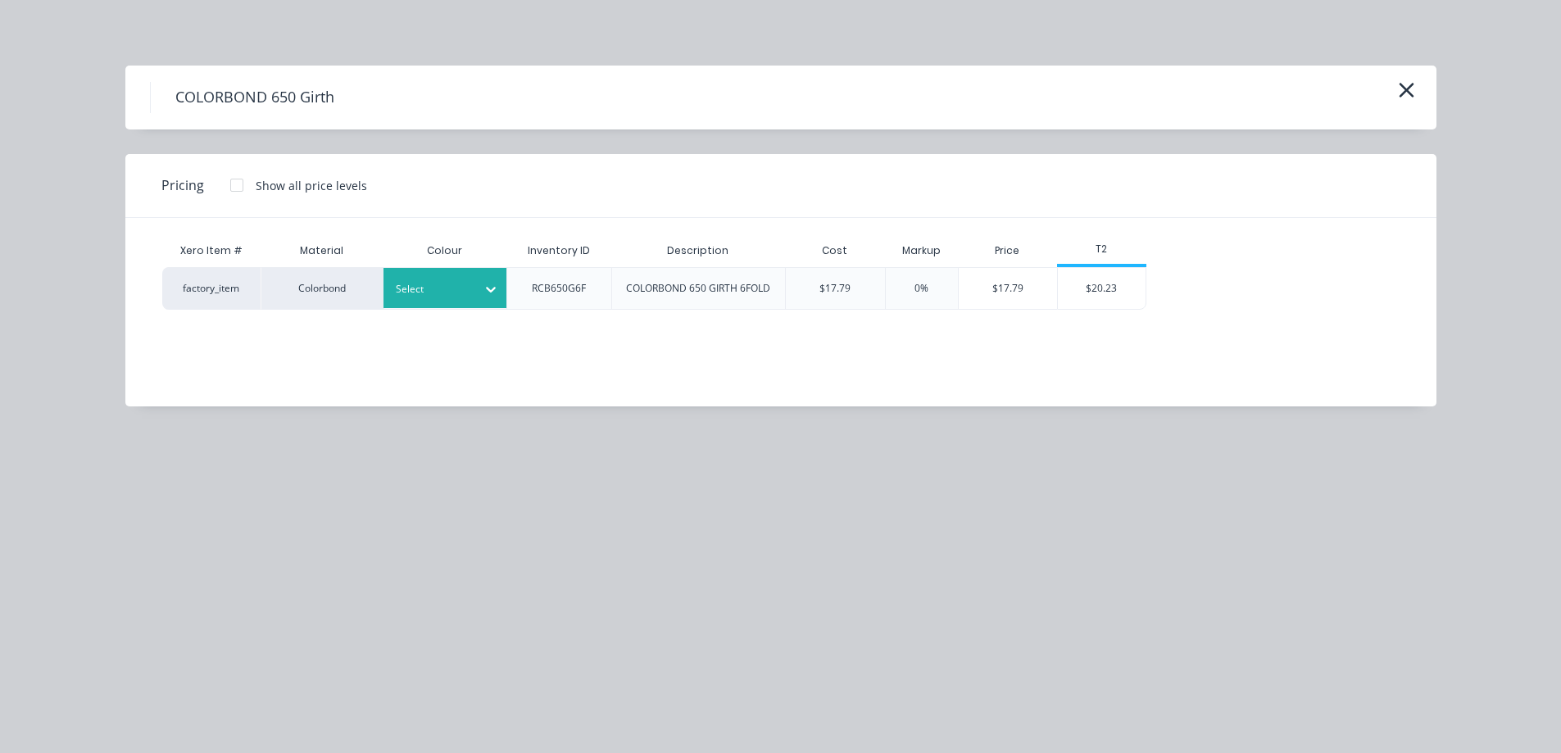
click at [454, 304] on div "Select" at bounding box center [445, 288] width 123 height 40
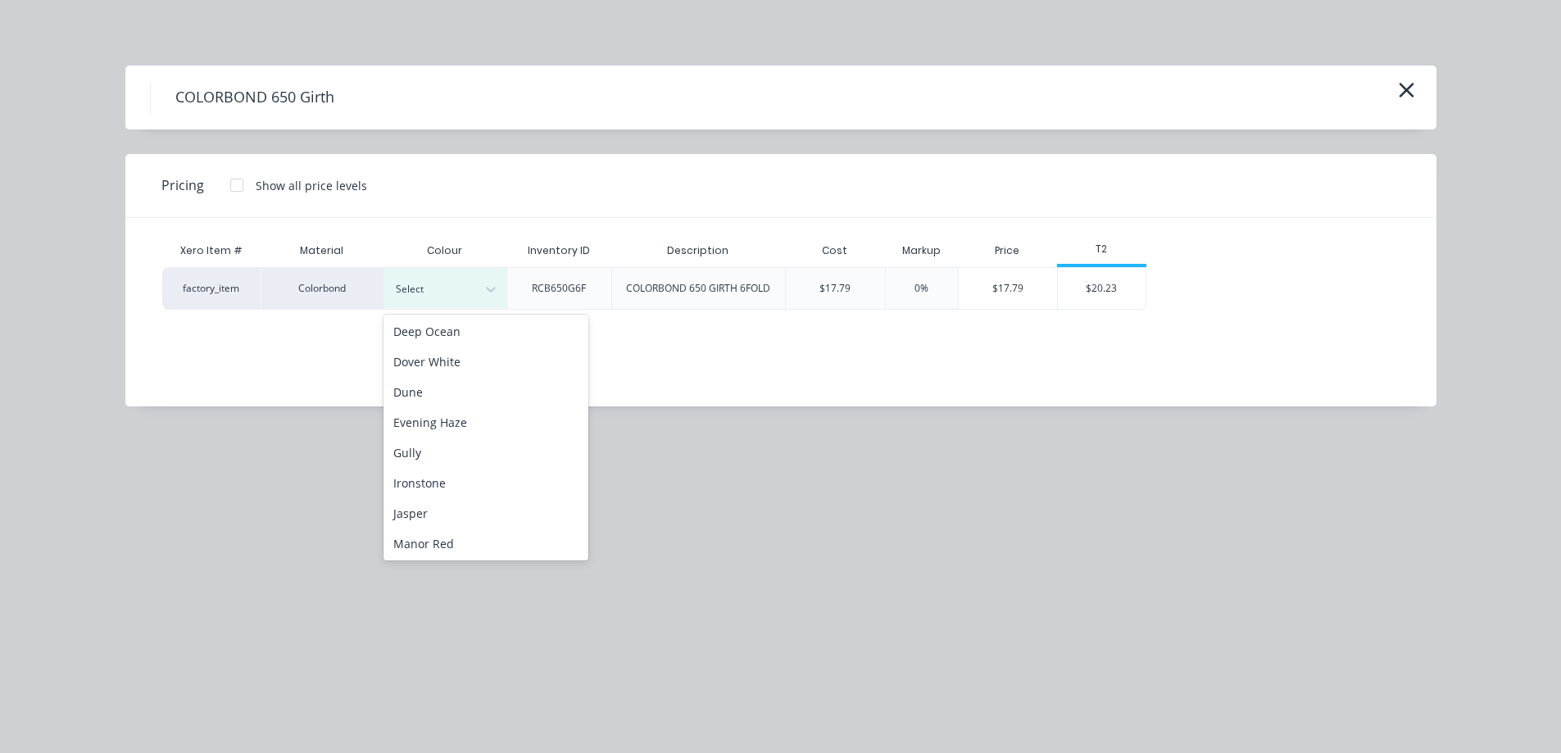
scroll to position [246, 0]
click at [438, 507] on div "Night Sky" at bounding box center [486, 512] width 205 height 30
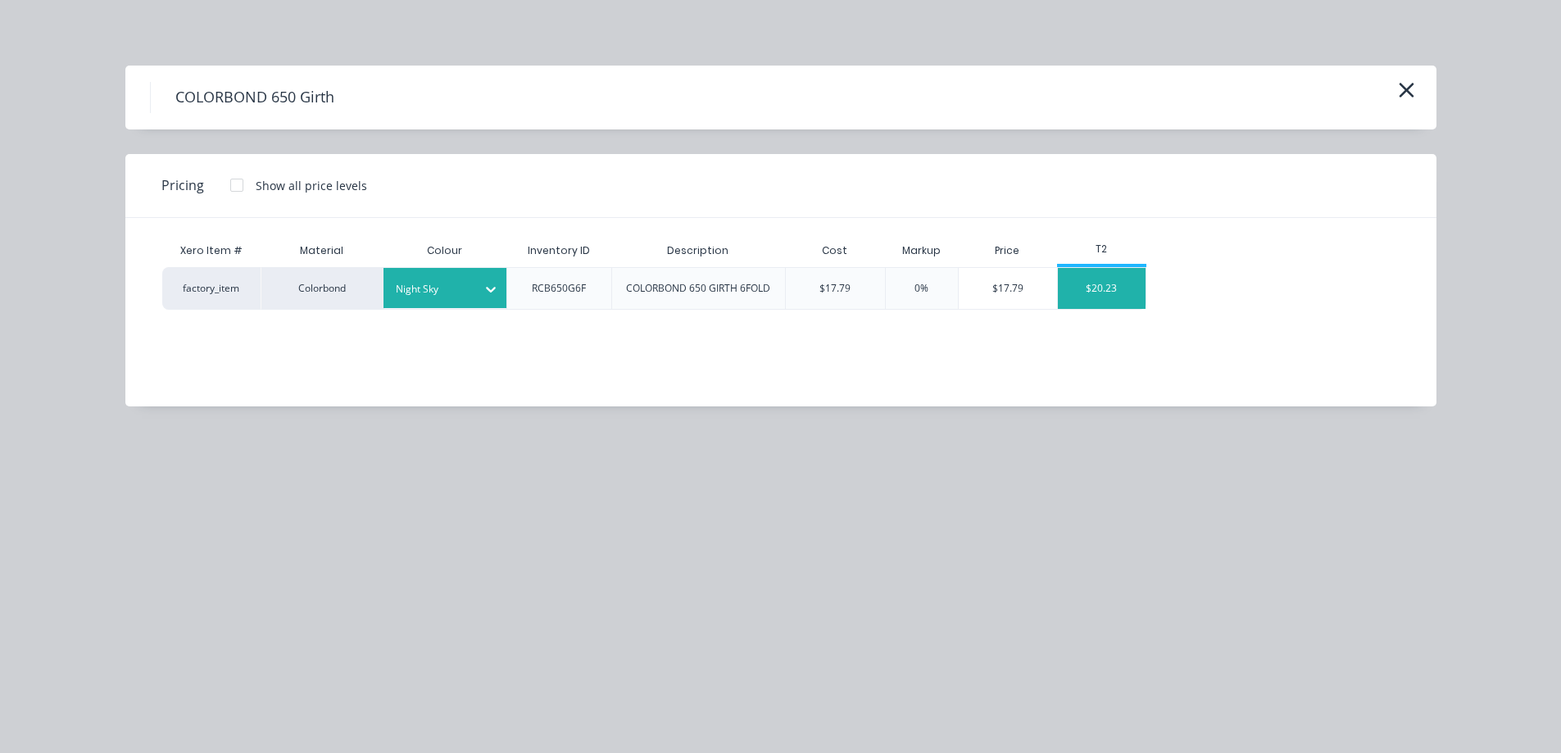
click at [1111, 289] on div "$20.23" at bounding box center [1102, 288] width 88 height 41
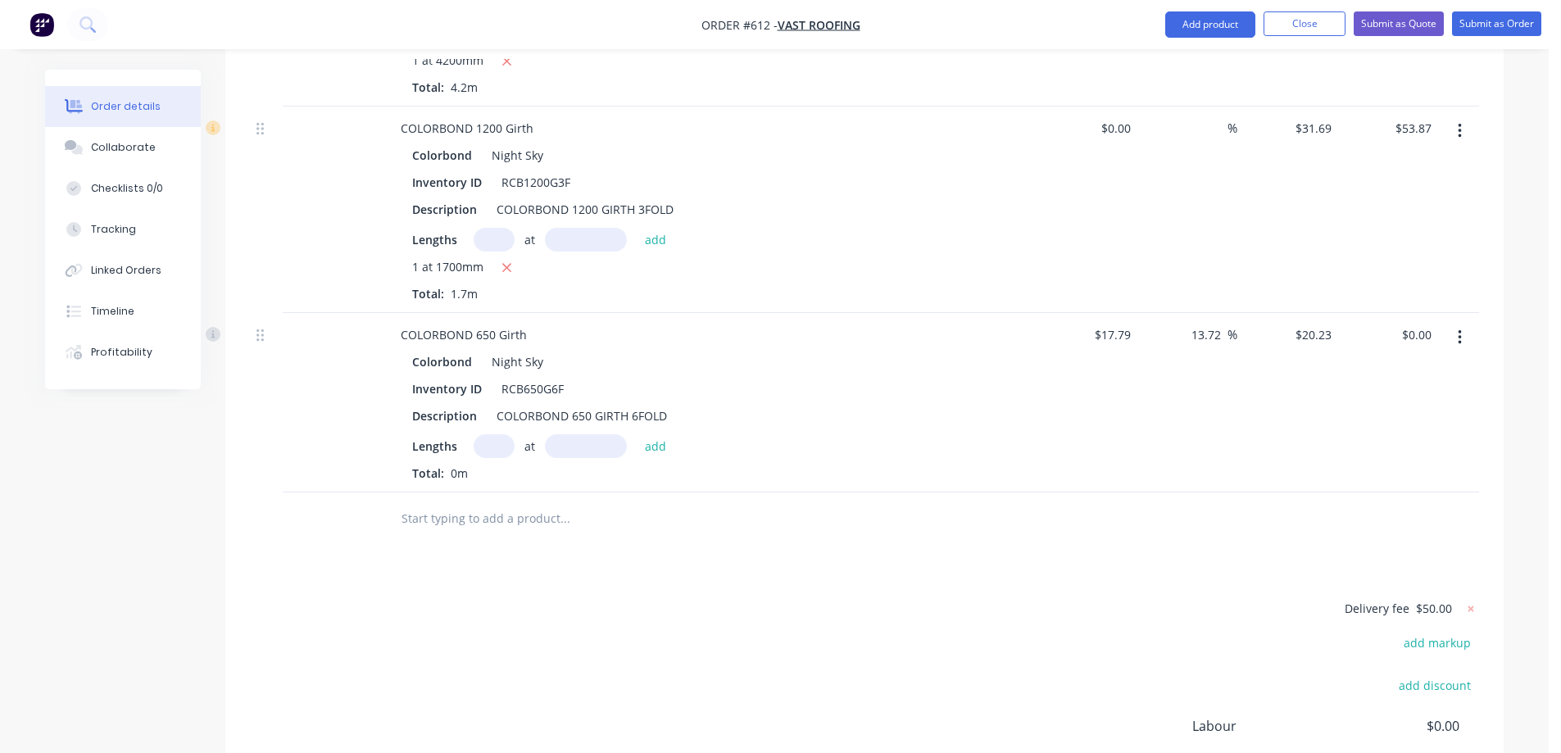
click at [492, 434] on input "text" at bounding box center [494, 446] width 41 height 24
type input "1"
type input "1200mm"
click at [637, 434] on button "add" at bounding box center [656, 445] width 39 height 22
type input "$24.28"
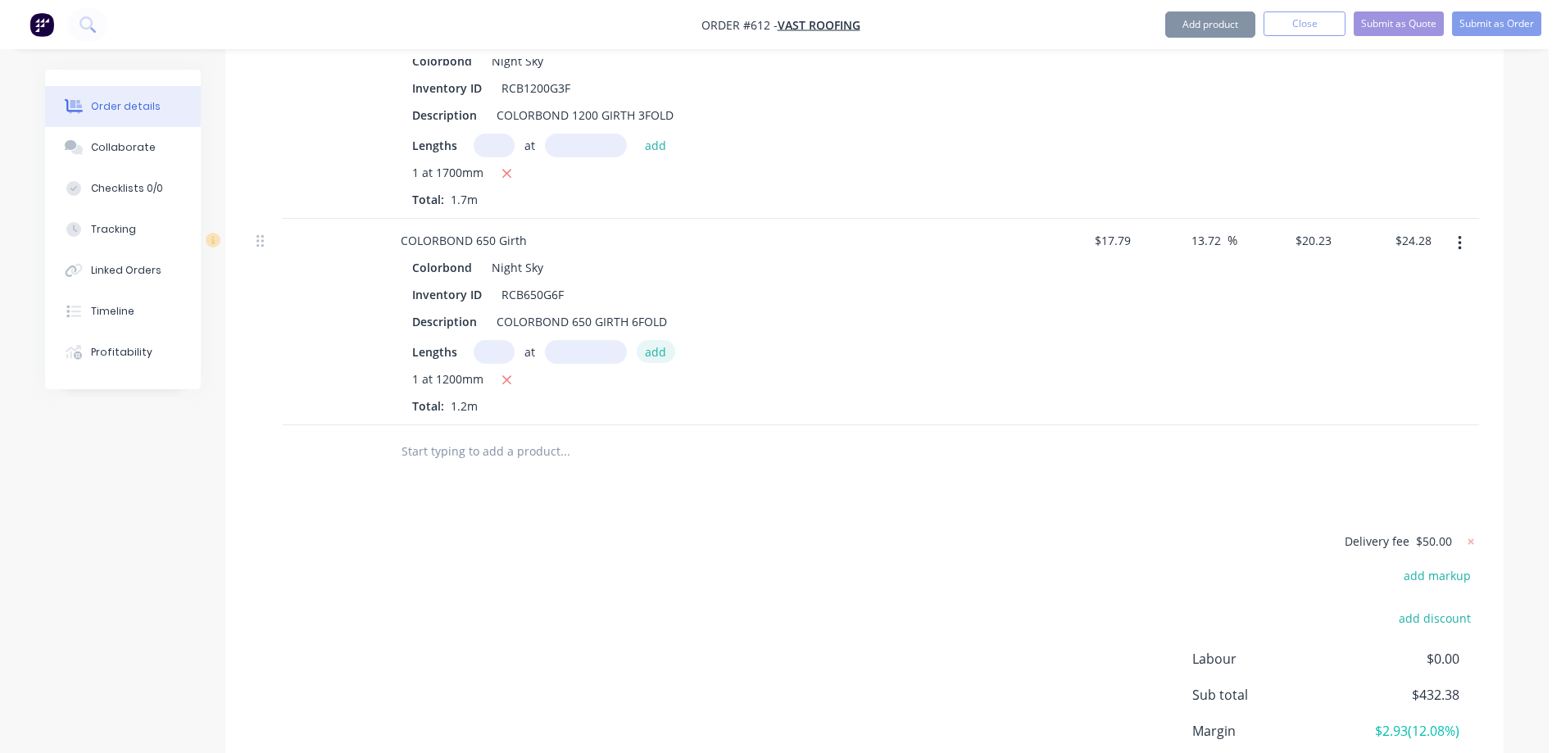
scroll to position [1146, 0]
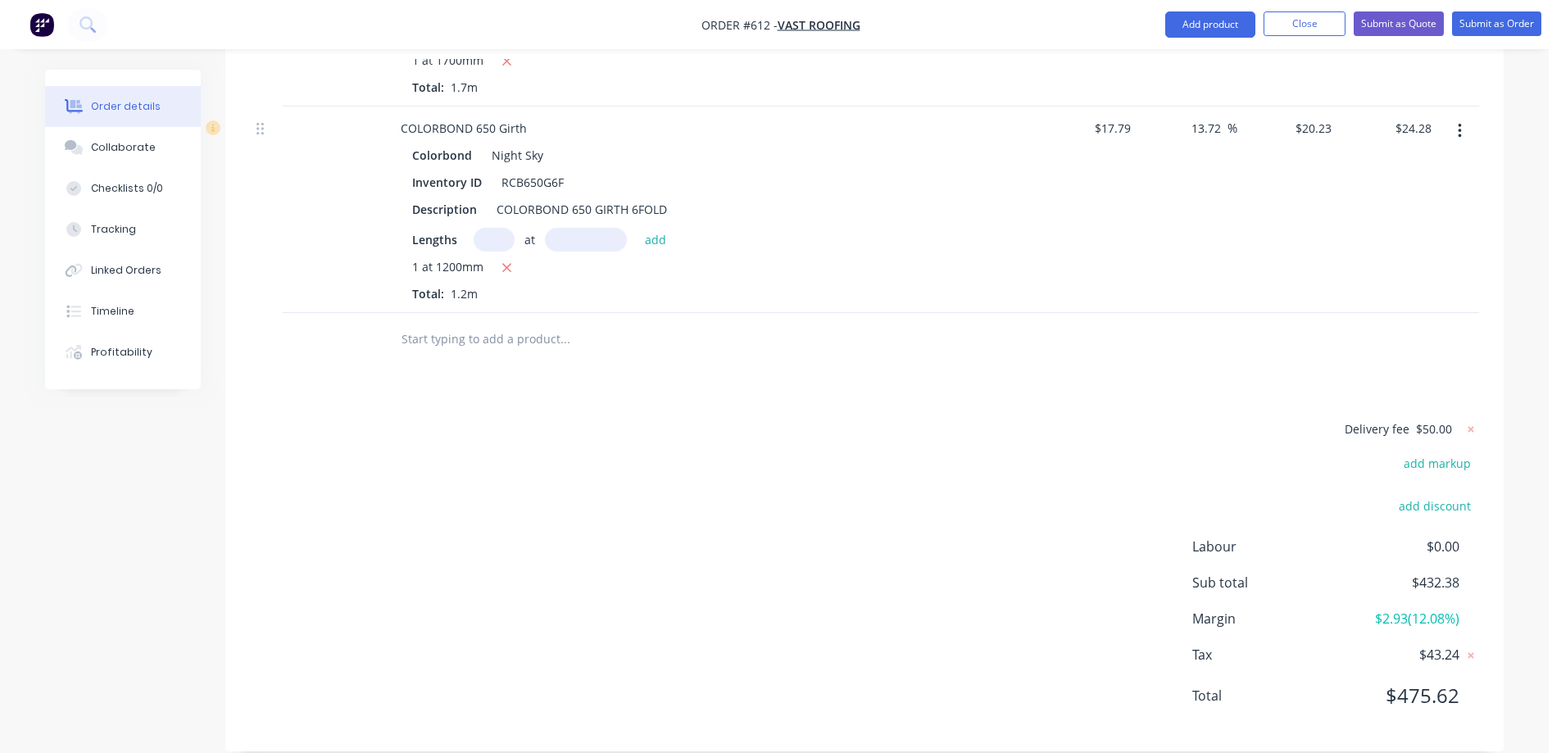
click at [484, 323] on input "text" at bounding box center [565, 339] width 328 height 33
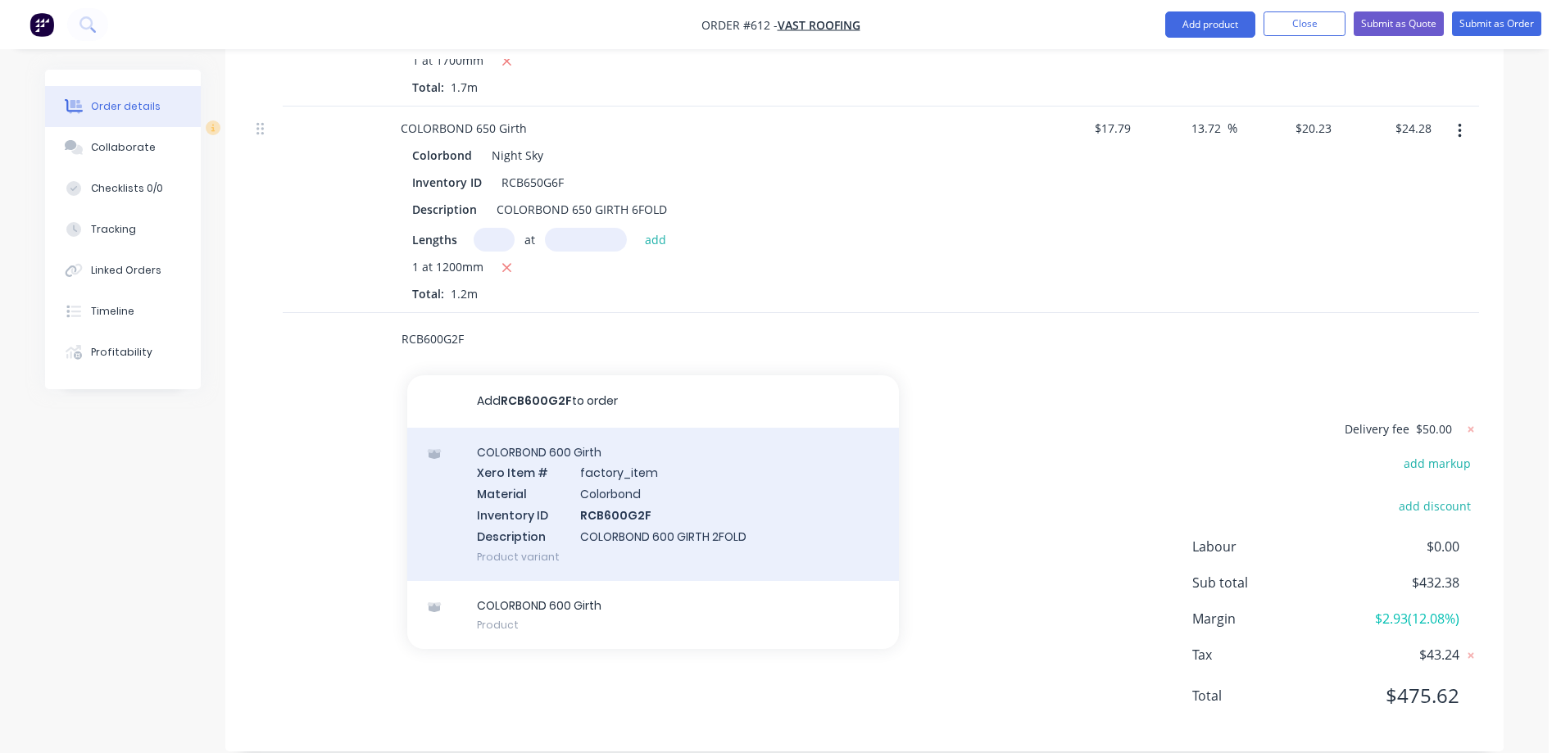
type input "RCB600G2F"
click at [579, 466] on div "COLORBOND 600 Girth Xero Item # factory_item Material Colorbond Inventory ID RC…" at bounding box center [653, 504] width 492 height 153
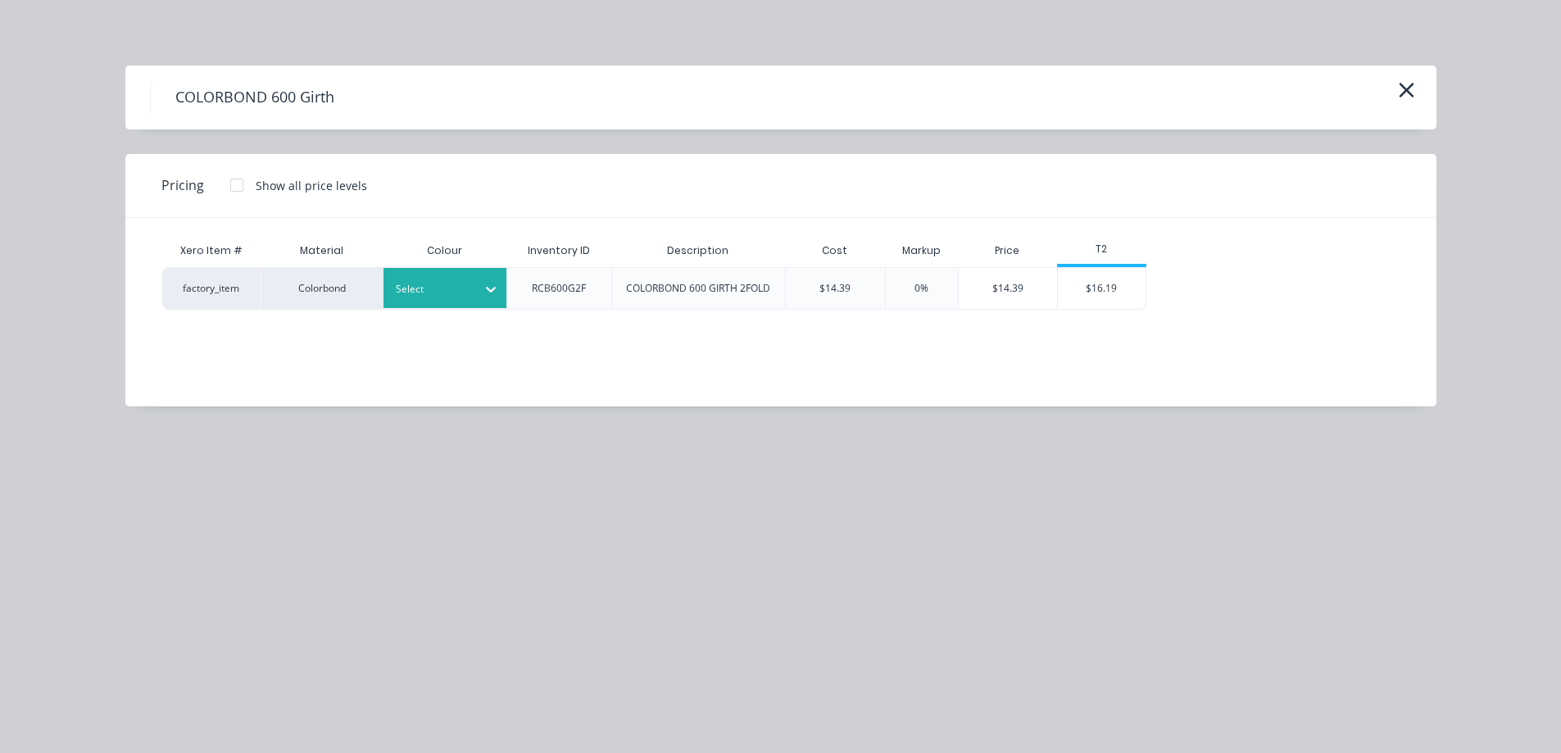
click at [498, 294] on icon at bounding box center [491, 289] width 16 height 16
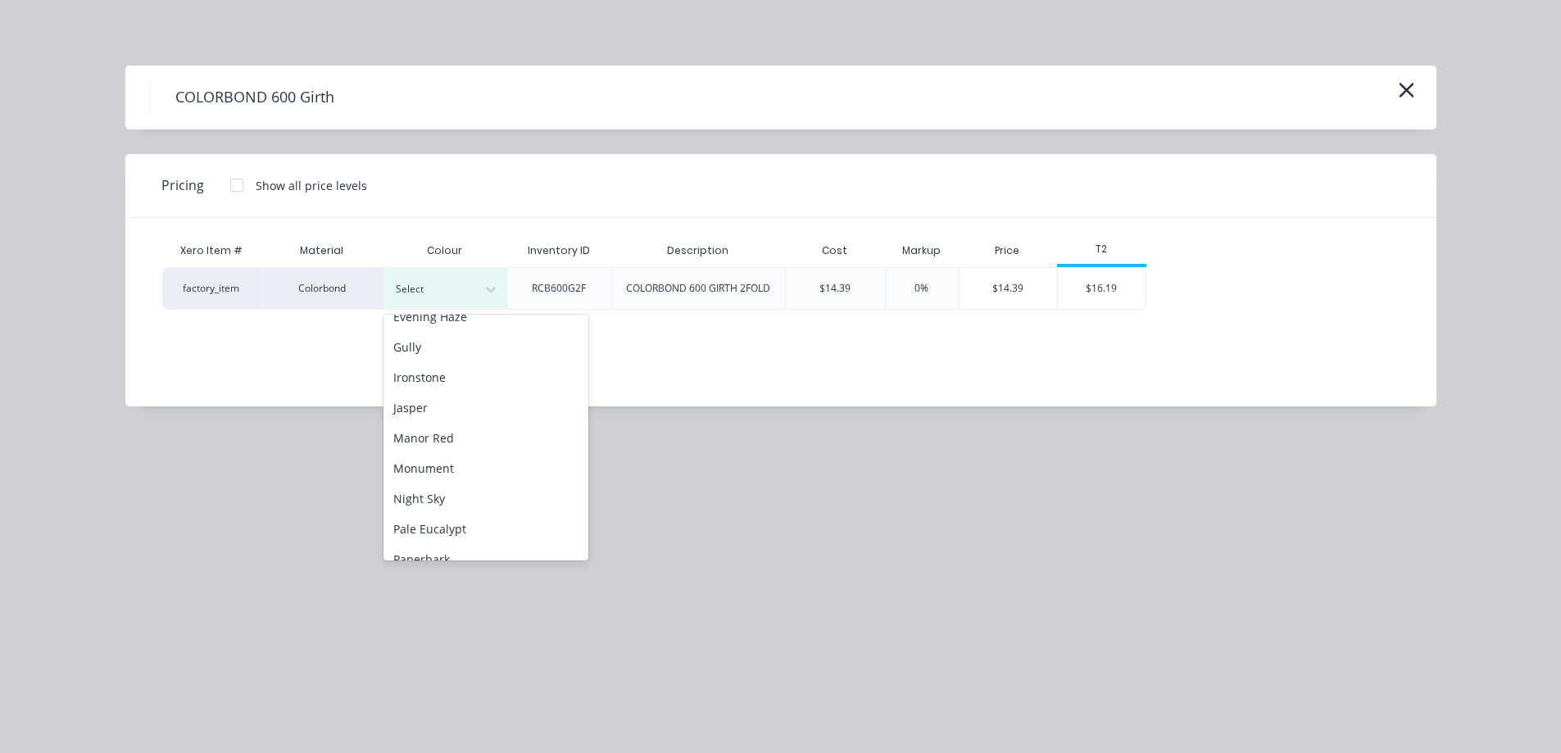
scroll to position [410, 0]
click at [453, 348] on div "Night Sky" at bounding box center [486, 348] width 205 height 30
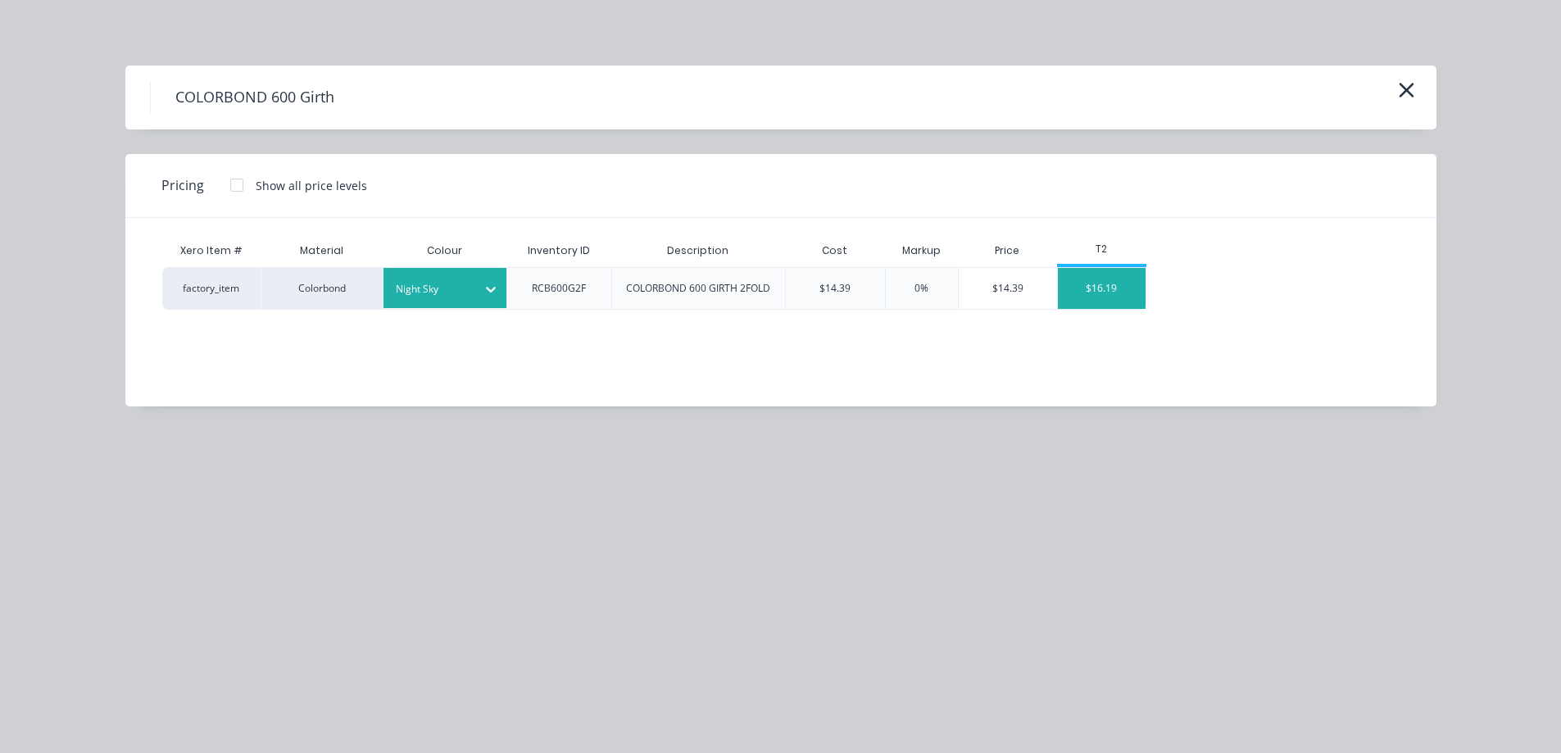
click at [1066, 278] on div "$16.19" at bounding box center [1102, 288] width 88 height 41
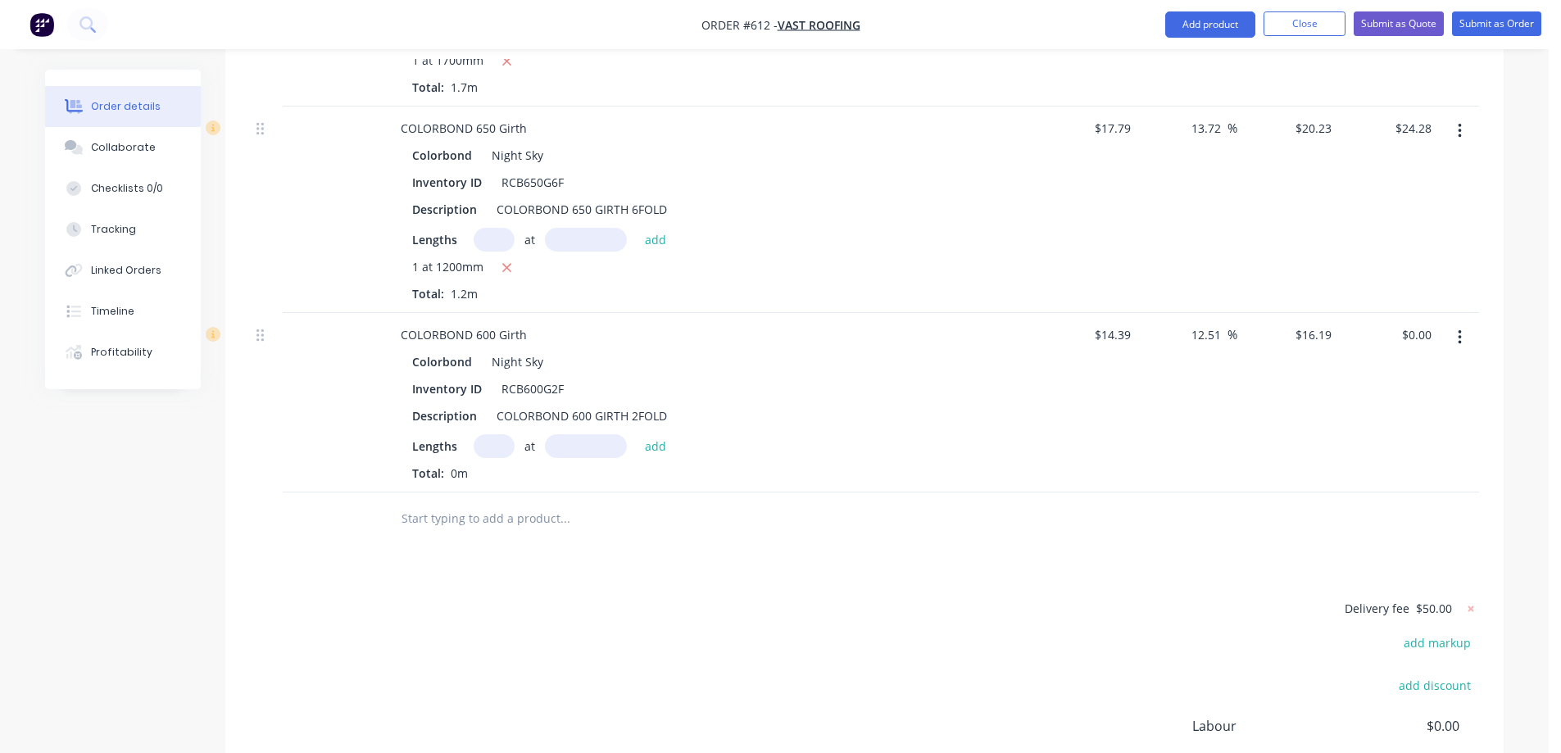
click at [483, 434] on input "text" at bounding box center [494, 446] width 41 height 24
type input "1"
type input "1200mm"
click at [653, 434] on button "add" at bounding box center [656, 445] width 39 height 22
type input "$19.43"
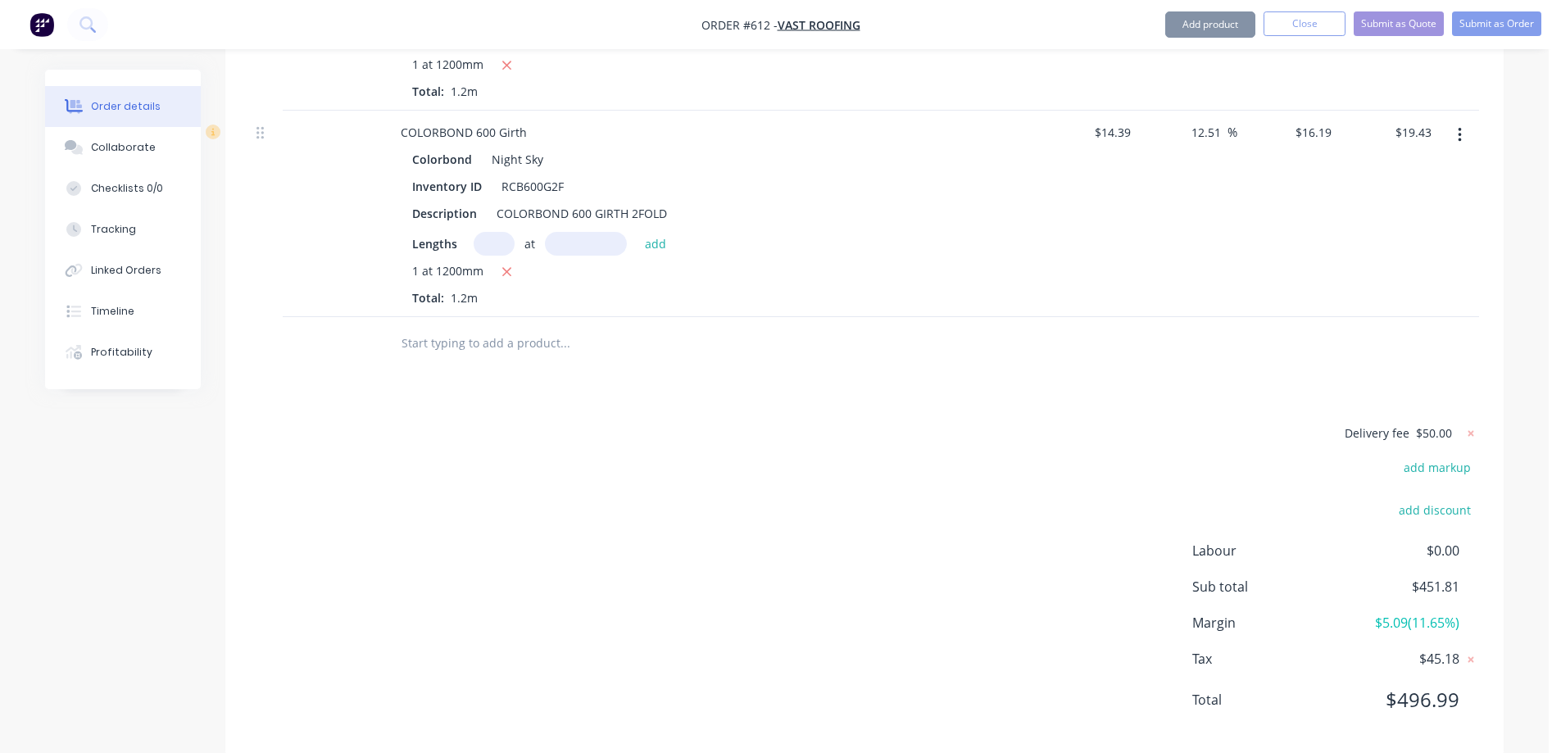
scroll to position [1352, 0]
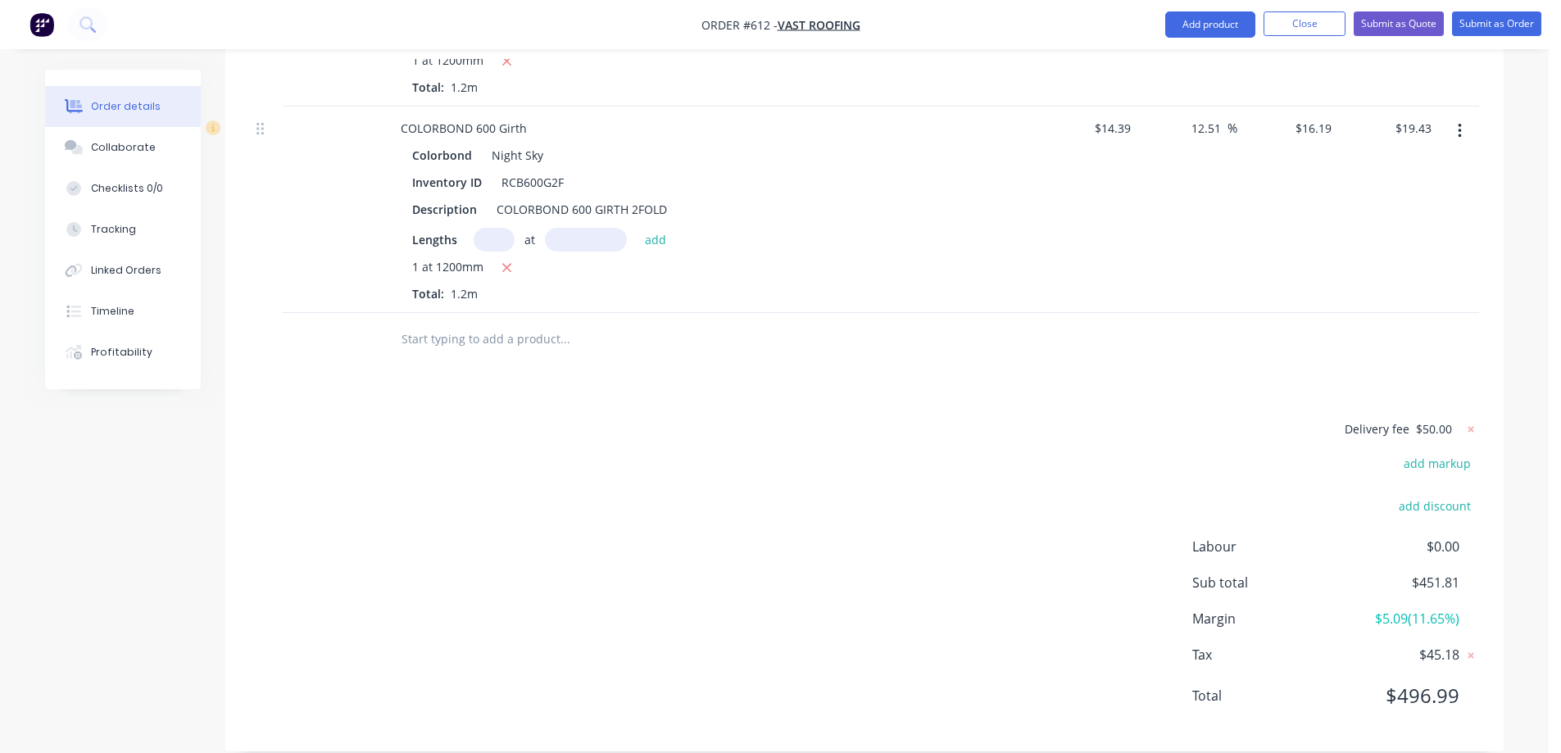
click at [478, 325] on input "text" at bounding box center [565, 339] width 328 height 33
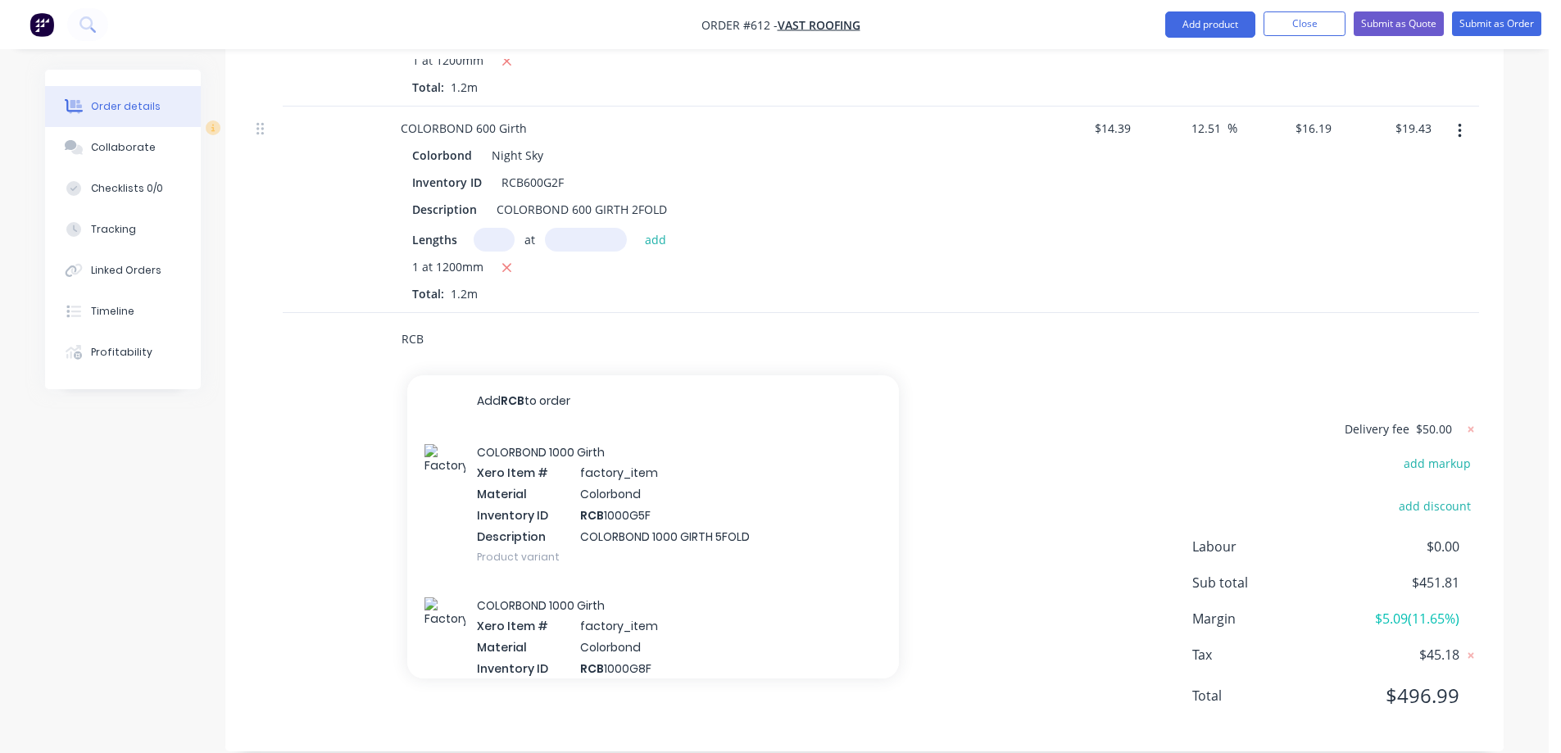
click at [436, 323] on input "RCB" at bounding box center [565, 339] width 328 height 33
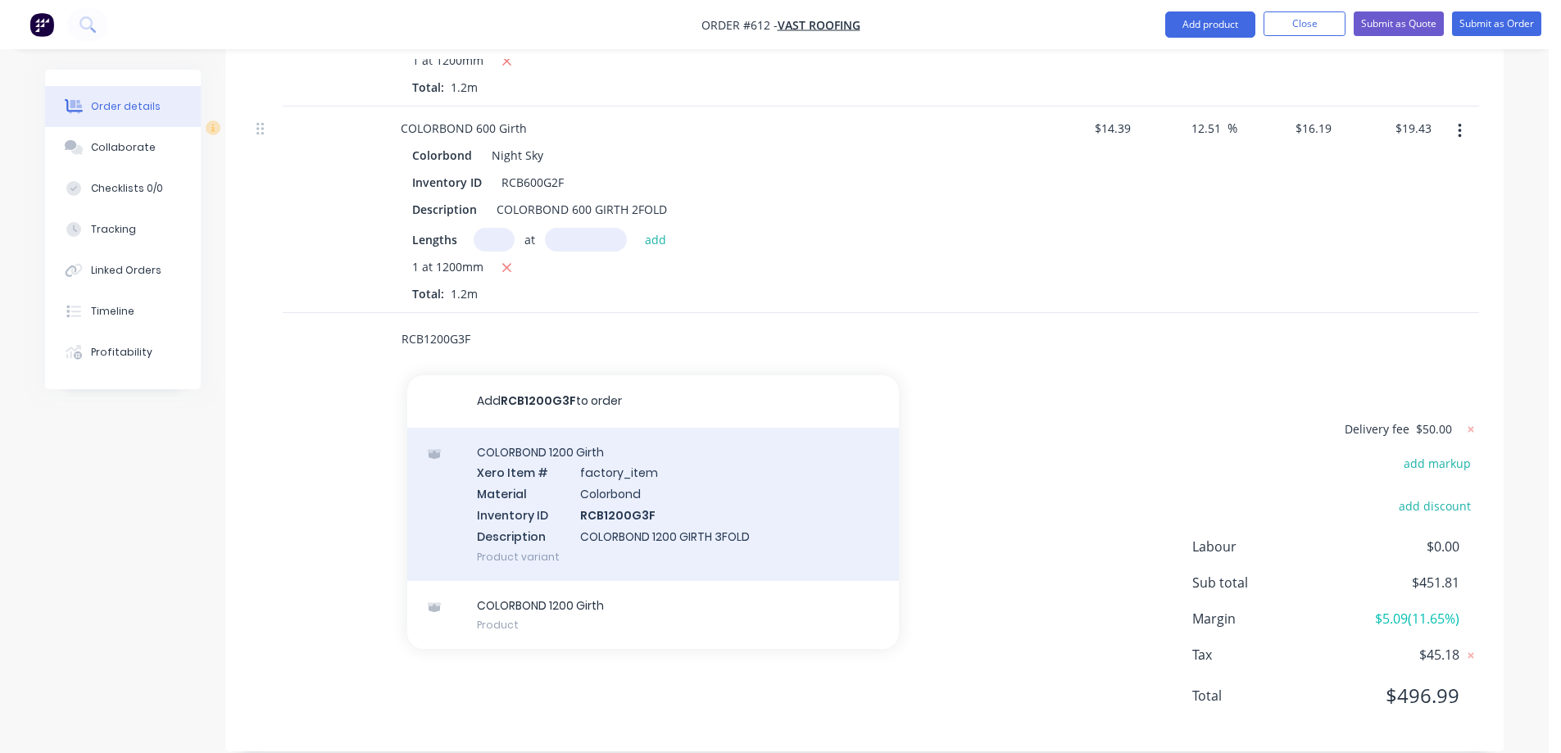
type input "RCB1200G3F"
click at [681, 475] on div "COLORBOND 1200 Girth Xero Item # factory_item Material Colorbond Inventory ID R…" at bounding box center [653, 504] width 492 height 153
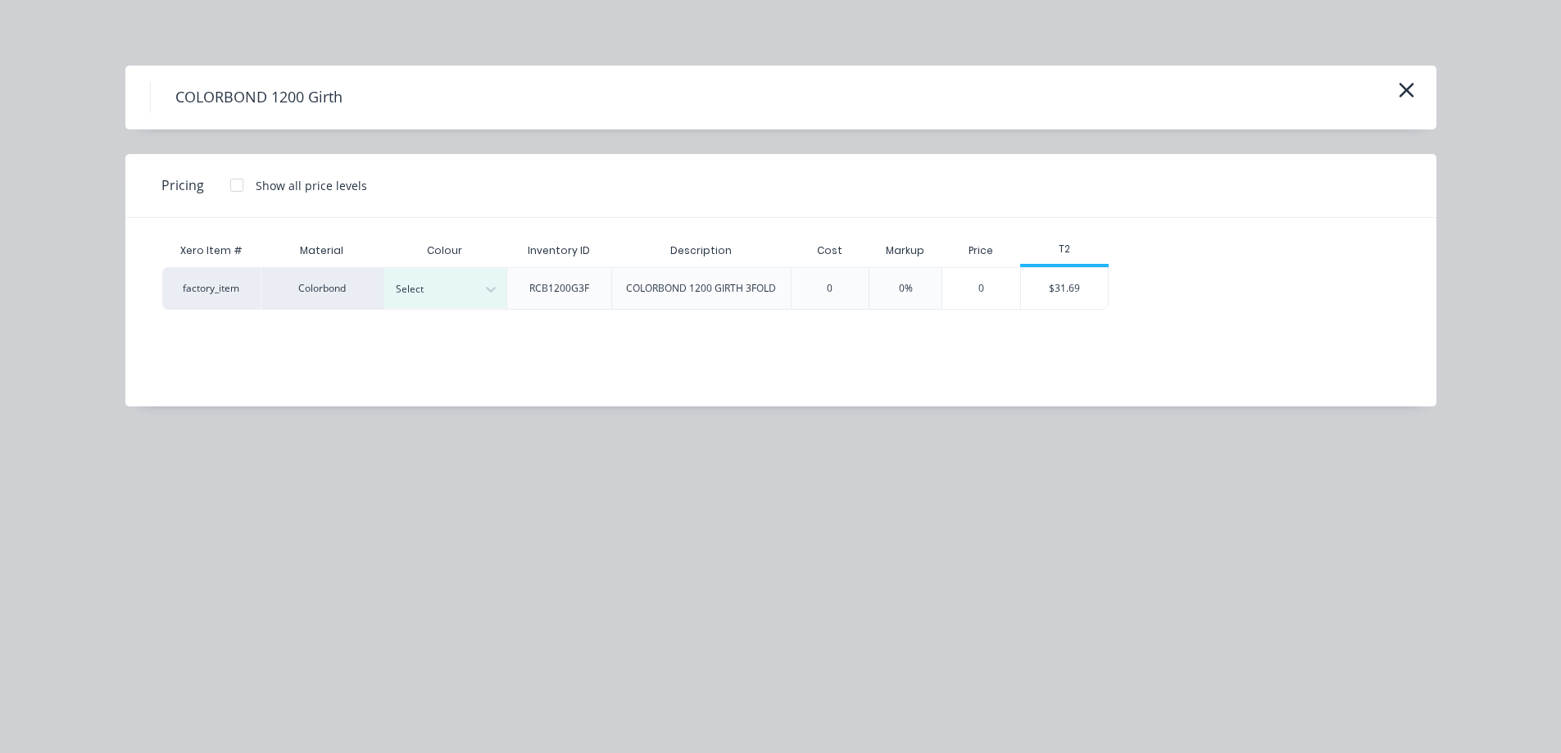
click at [498, 298] on div at bounding box center [491, 289] width 30 height 26
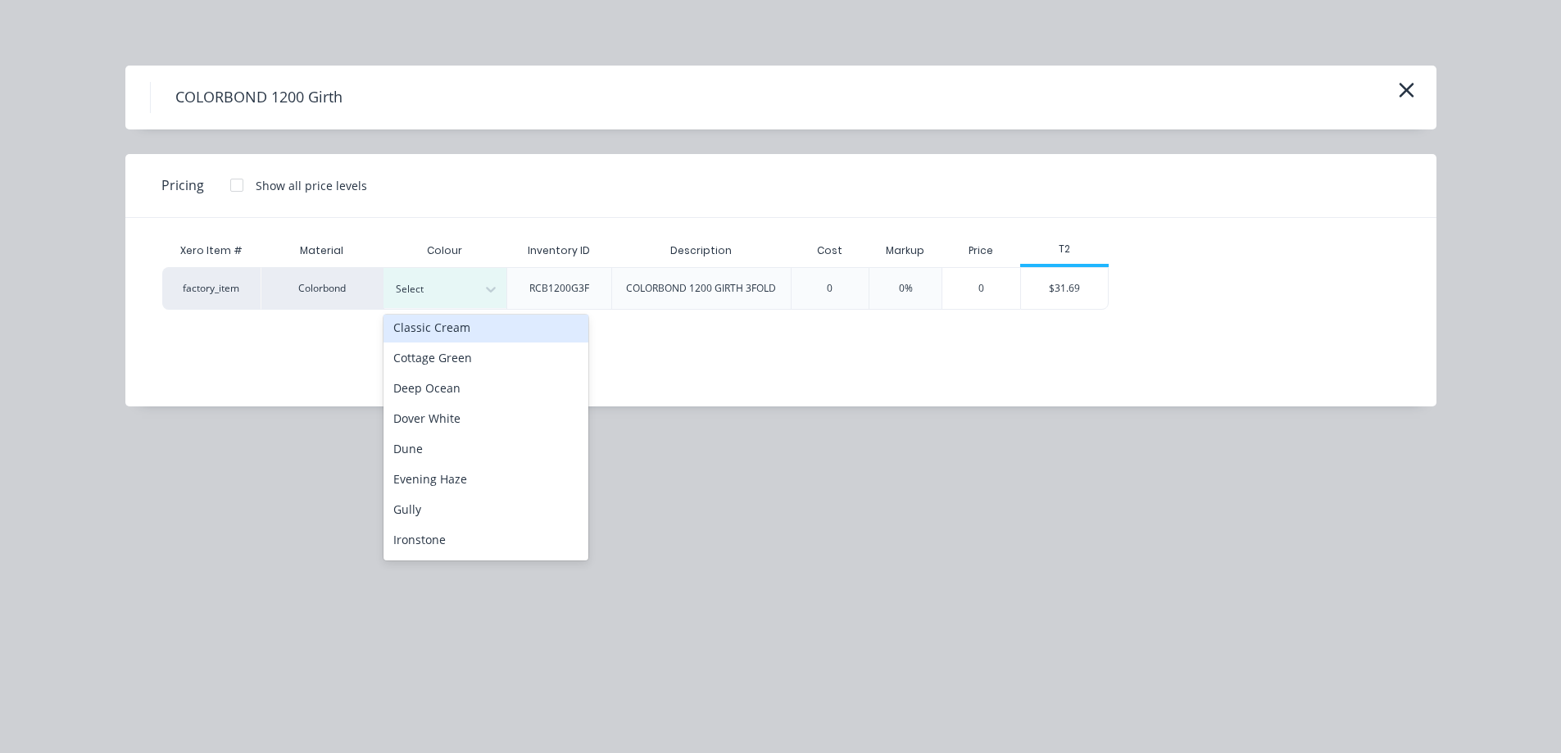
scroll to position [246, 0]
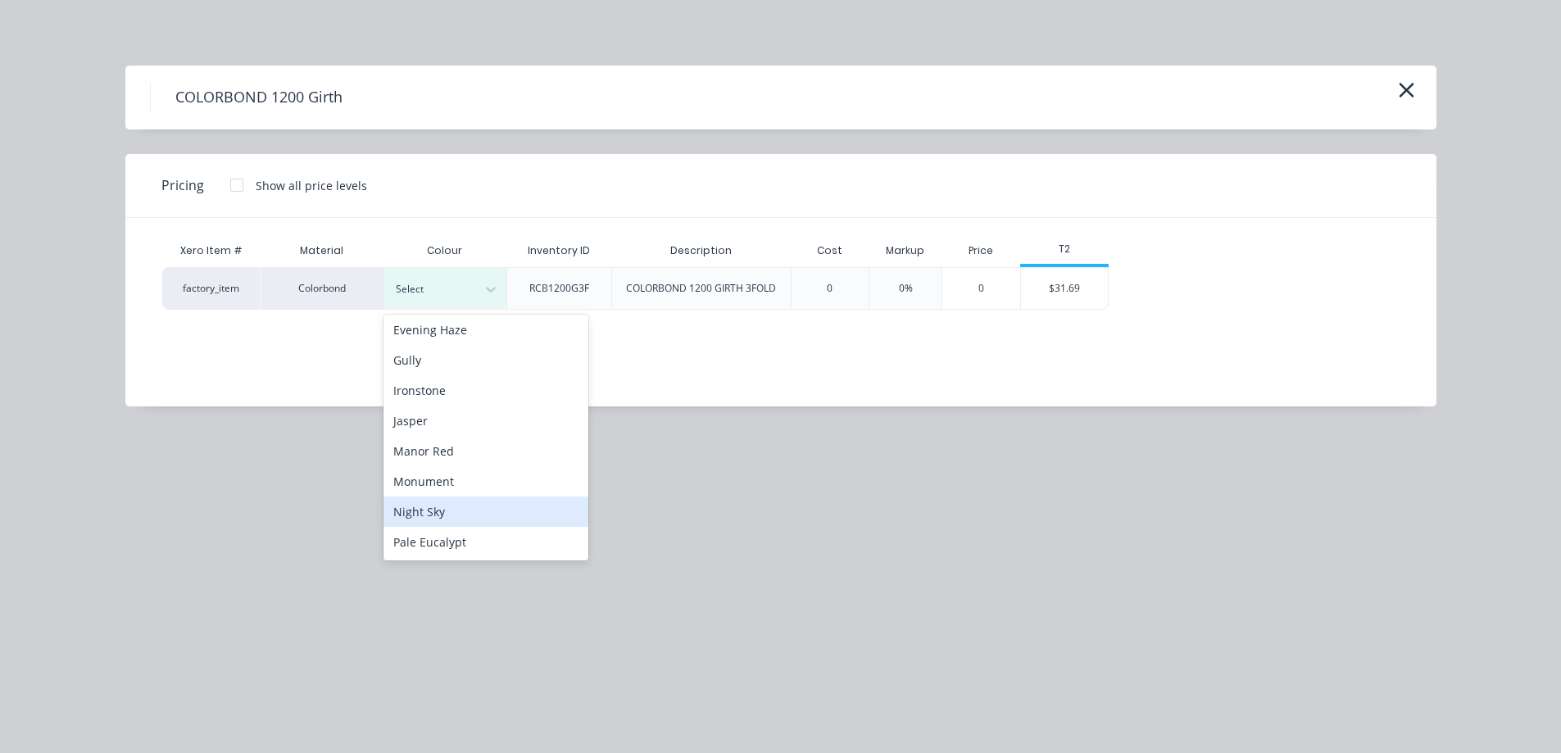
click at [447, 508] on div "Night Sky" at bounding box center [486, 512] width 205 height 30
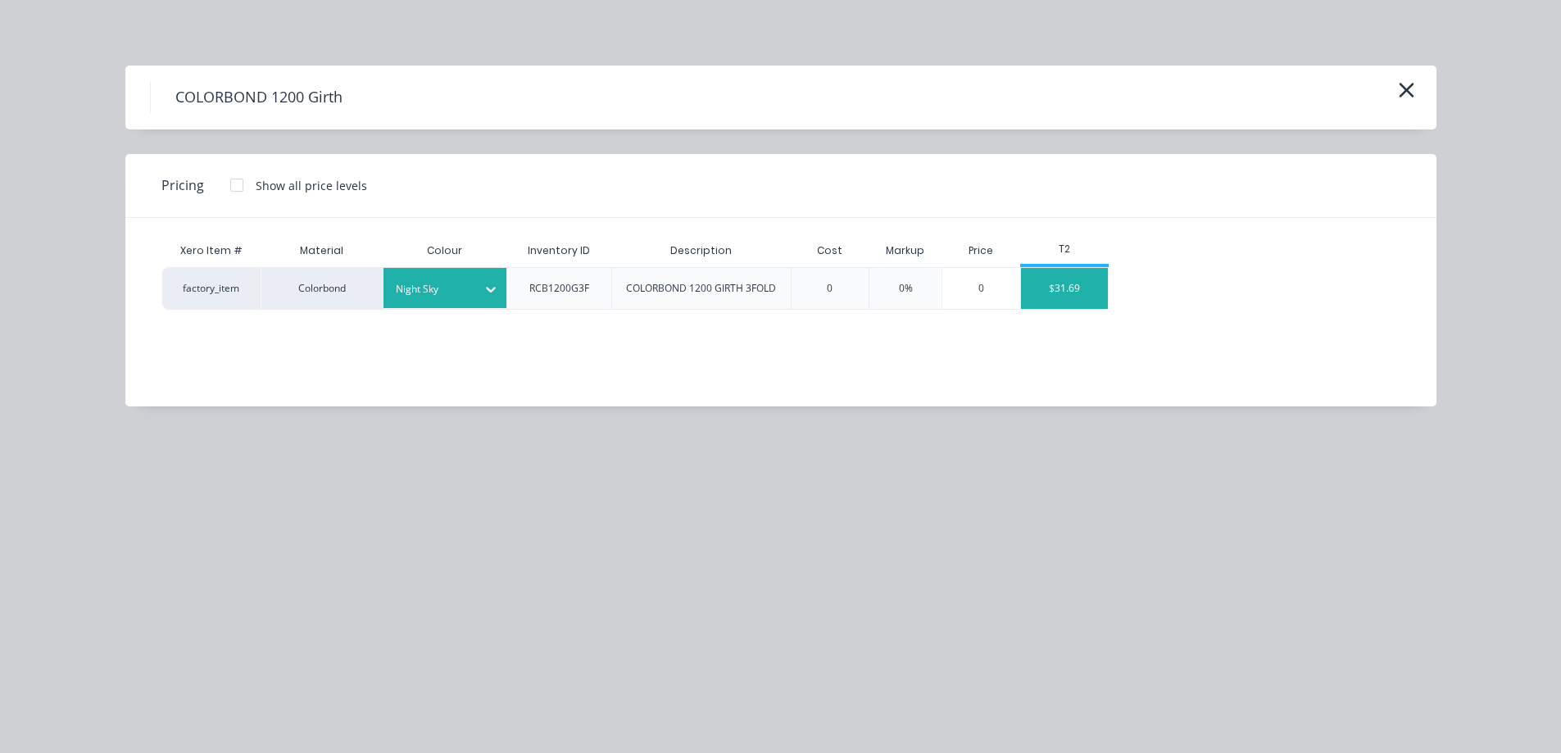
click at [1061, 302] on div "$31.69" at bounding box center [1065, 288] width 88 height 41
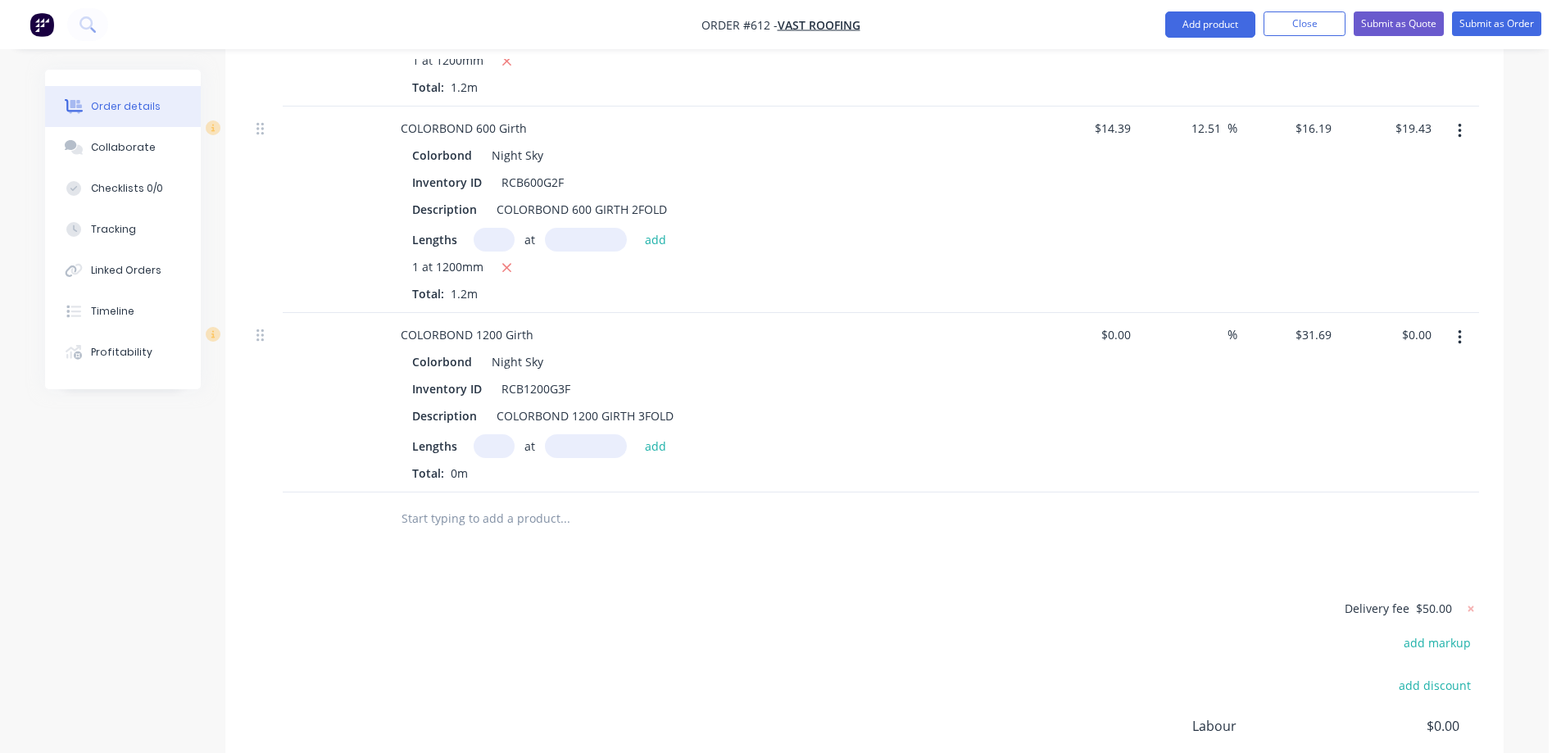
click at [485, 434] on input "text" at bounding box center [494, 446] width 41 height 24
type input "1"
type input "1200mm"
click at [656, 434] on button "add" at bounding box center [656, 445] width 39 height 22
type input "$38.03"
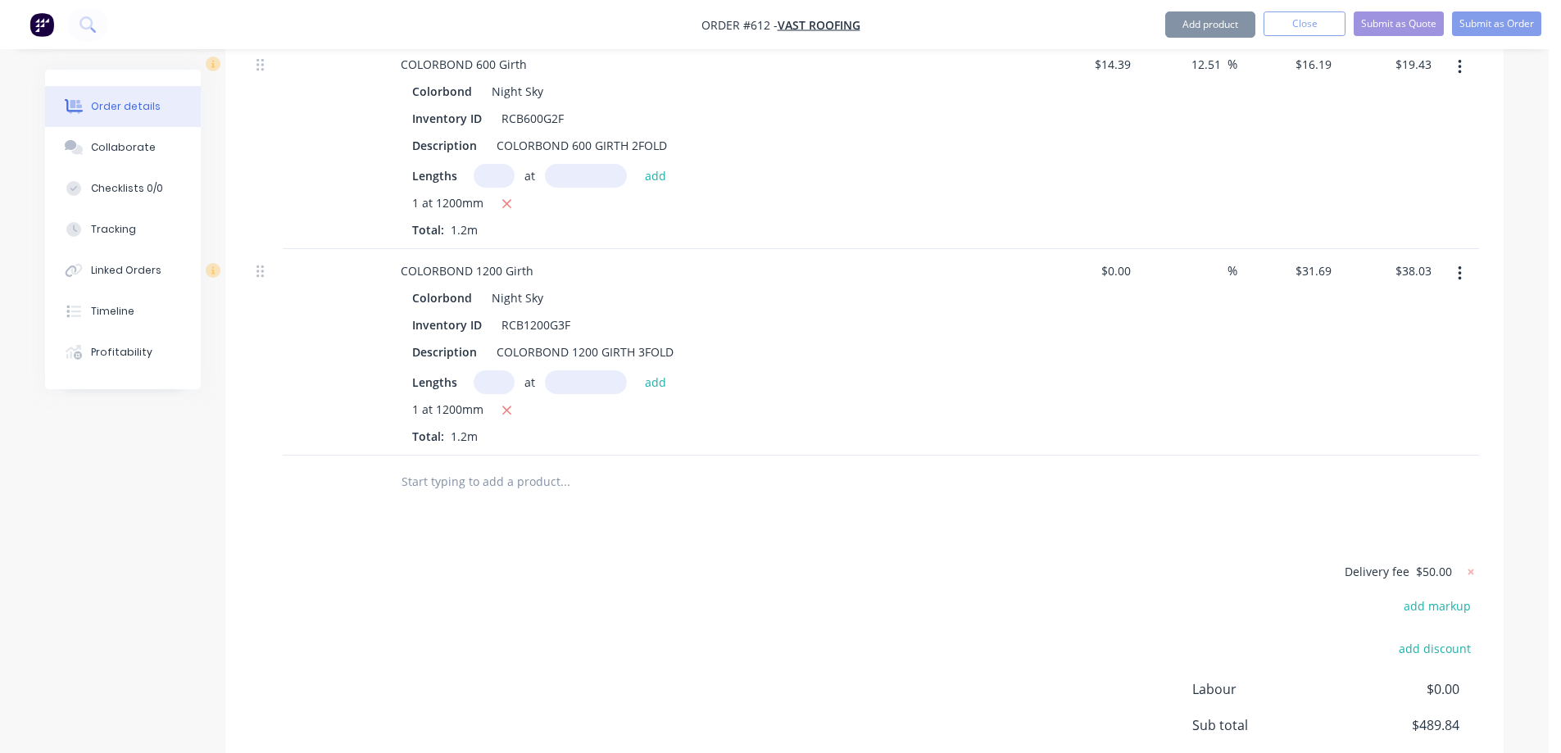
scroll to position [1559, 0]
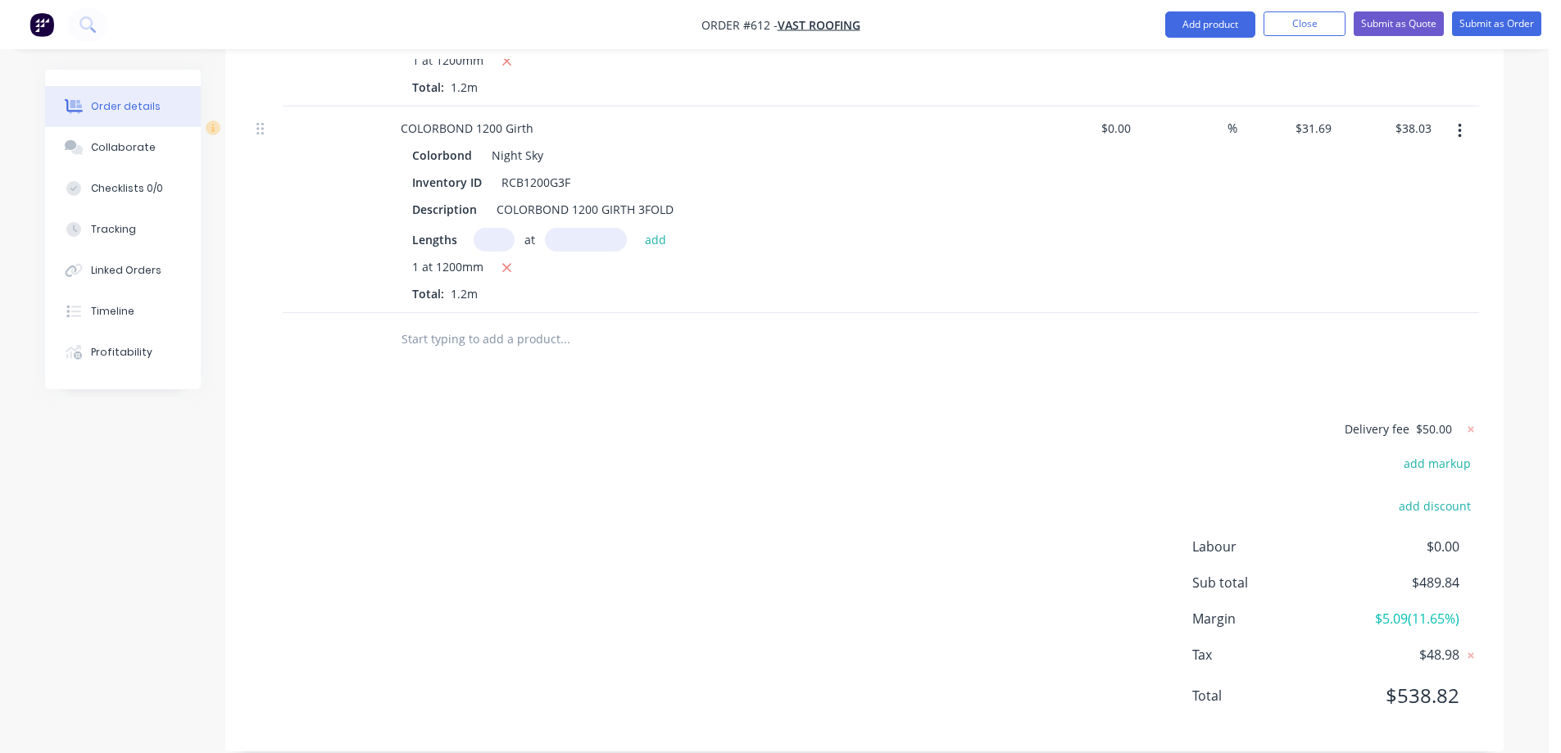
click at [484, 323] on input "text" at bounding box center [565, 339] width 328 height 33
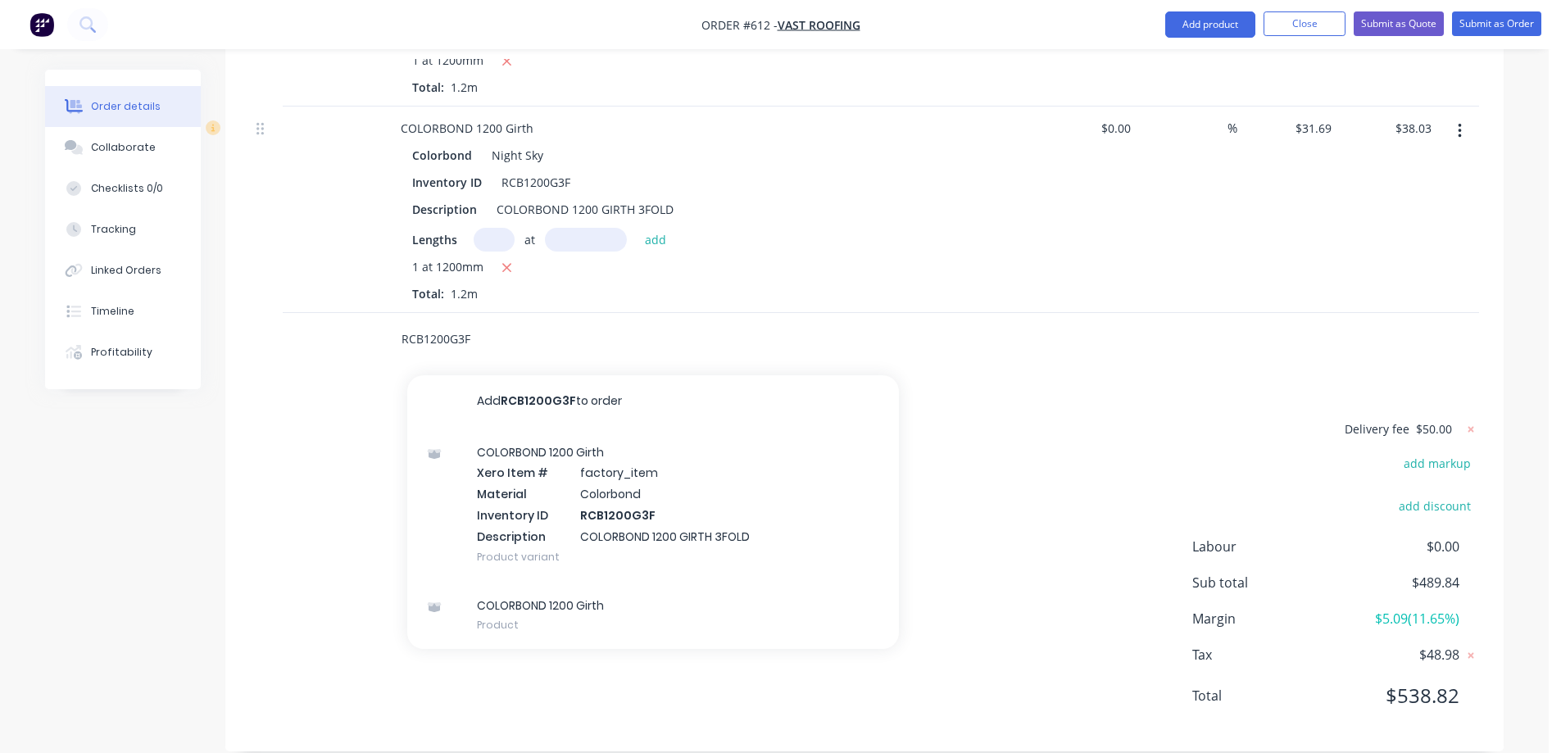
type input "RCB1200G3F"
click at [551, 485] on div "COLORBOND 1200 Girth Xero Item # factory_item Material Colorbond Inventory ID R…" at bounding box center [653, 504] width 492 height 153
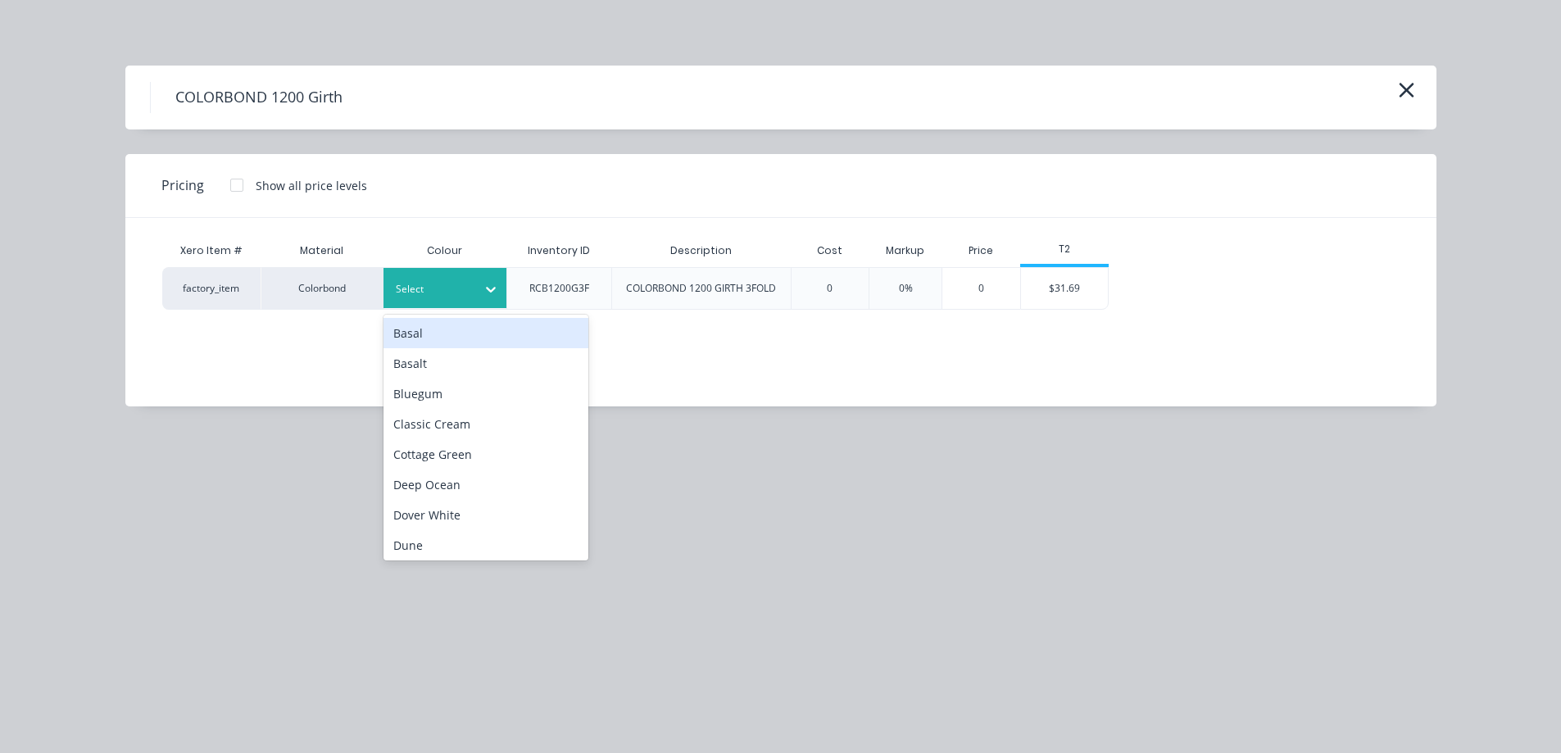
click at [470, 293] on div "Select" at bounding box center [430, 289] width 92 height 21
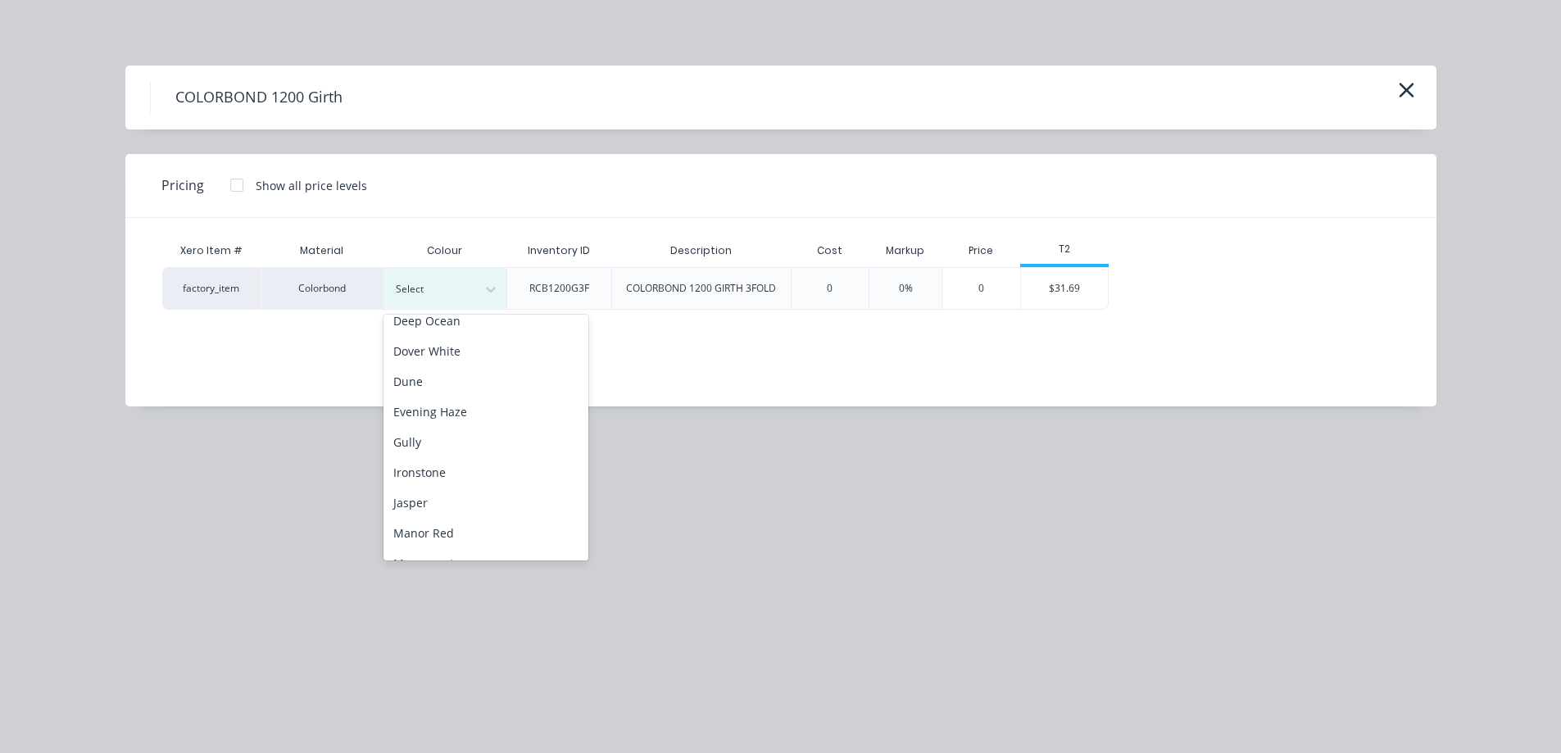
scroll to position [410, 0]
click at [441, 342] on div "Night Sky" at bounding box center [486, 348] width 205 height 30
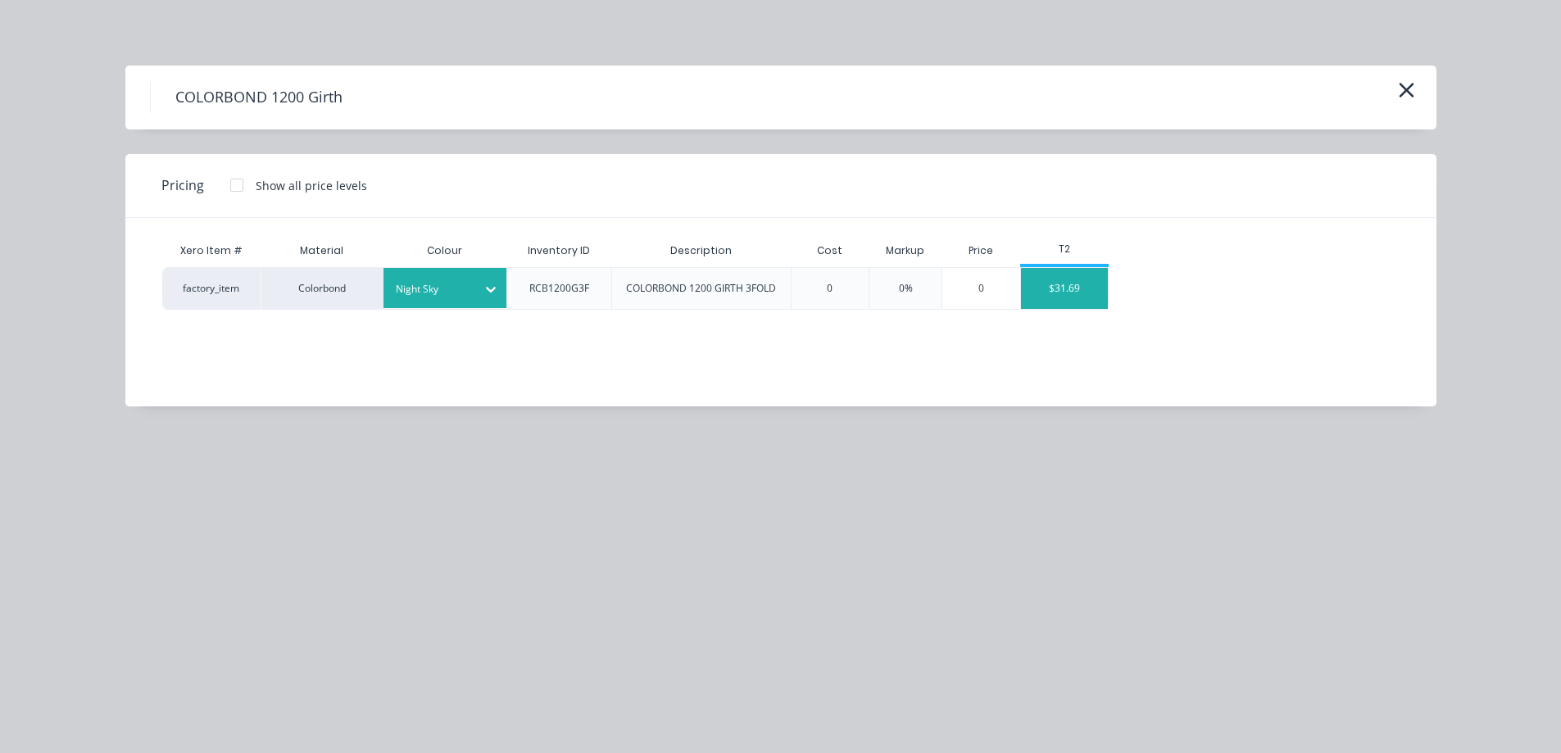
click at [1098, 303] on div "$31.69" at bounding box center [1065, 288] width 88 height 41
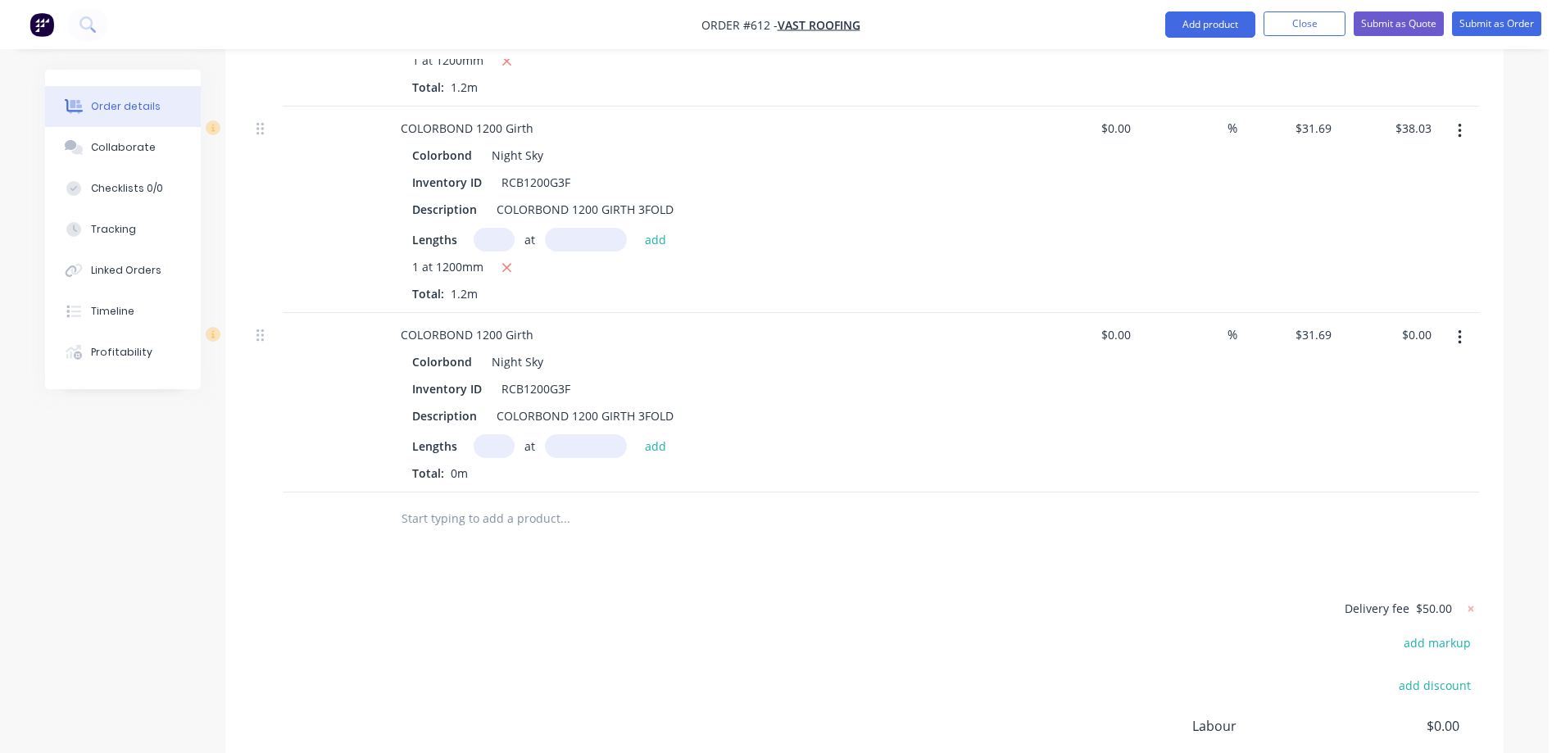
click at [491, 434] on input "text" at bounding box center [494, 446] width 41 height 24
type input "1"
type input "1200mm"
click at [666, 434] on button "add" at bounding box center [656, 445] width 39 height 22
type input "$38.03"
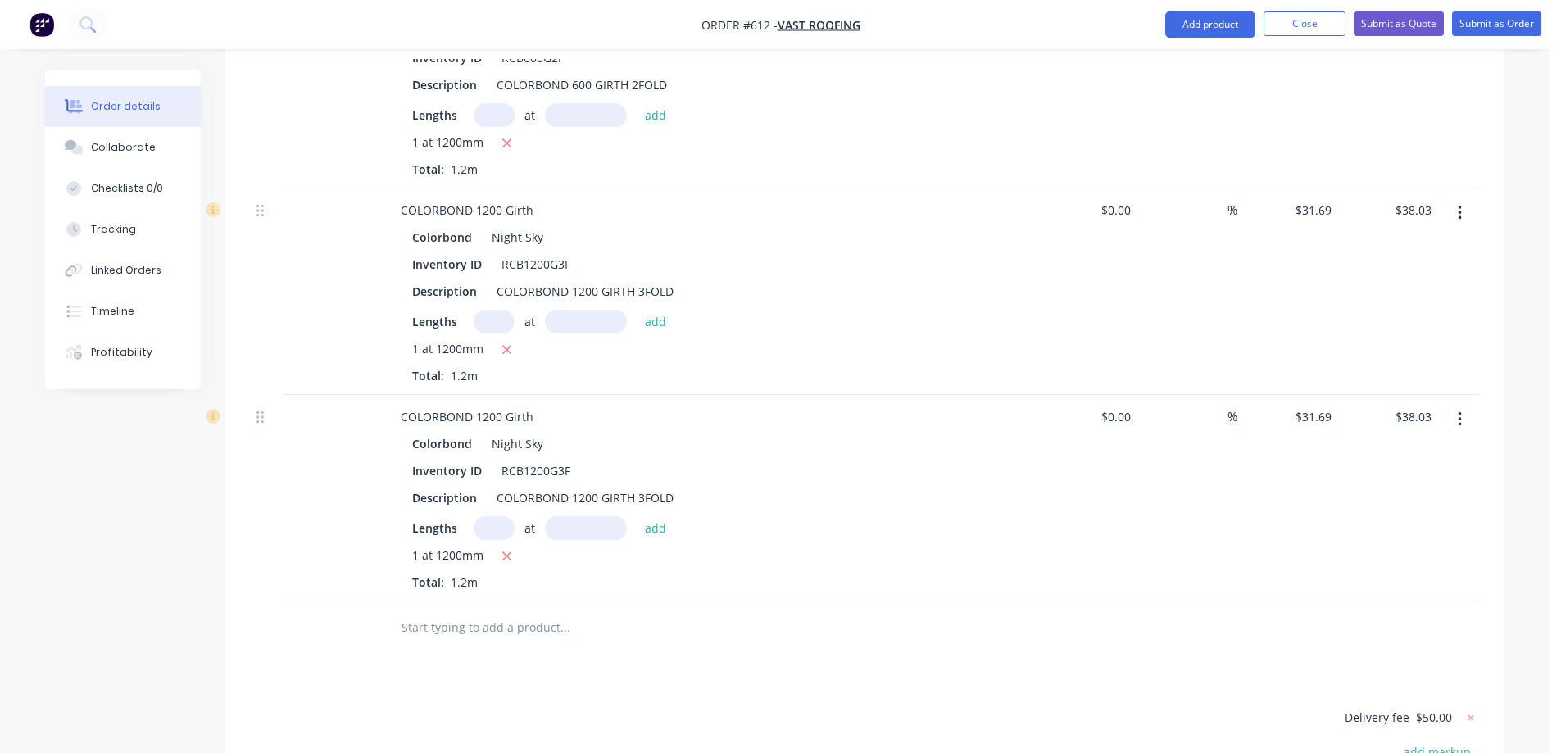
scroll to position [1723, 0]
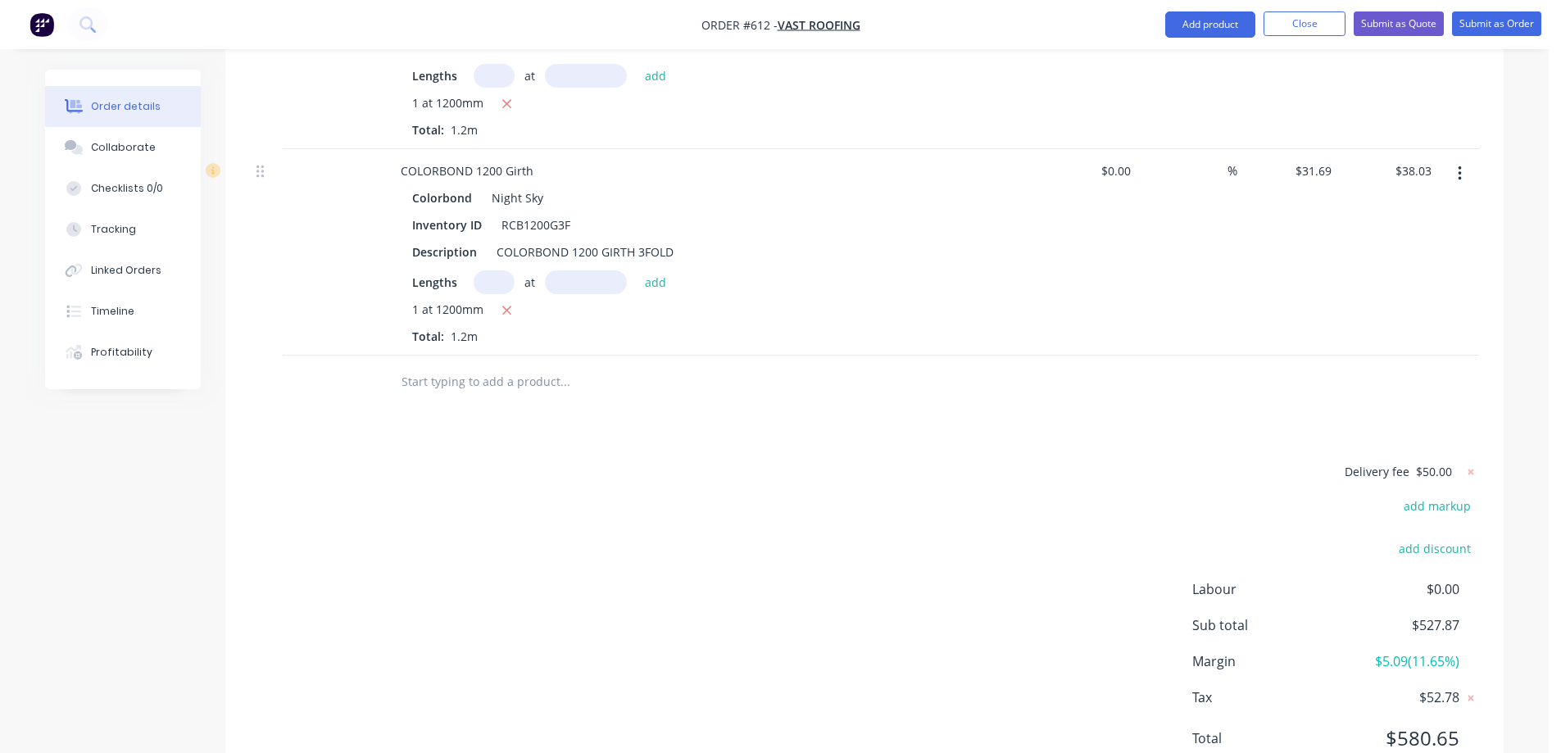
click at [451, 366] on input "text" at bounding box center [565, 382] width 328 height 33
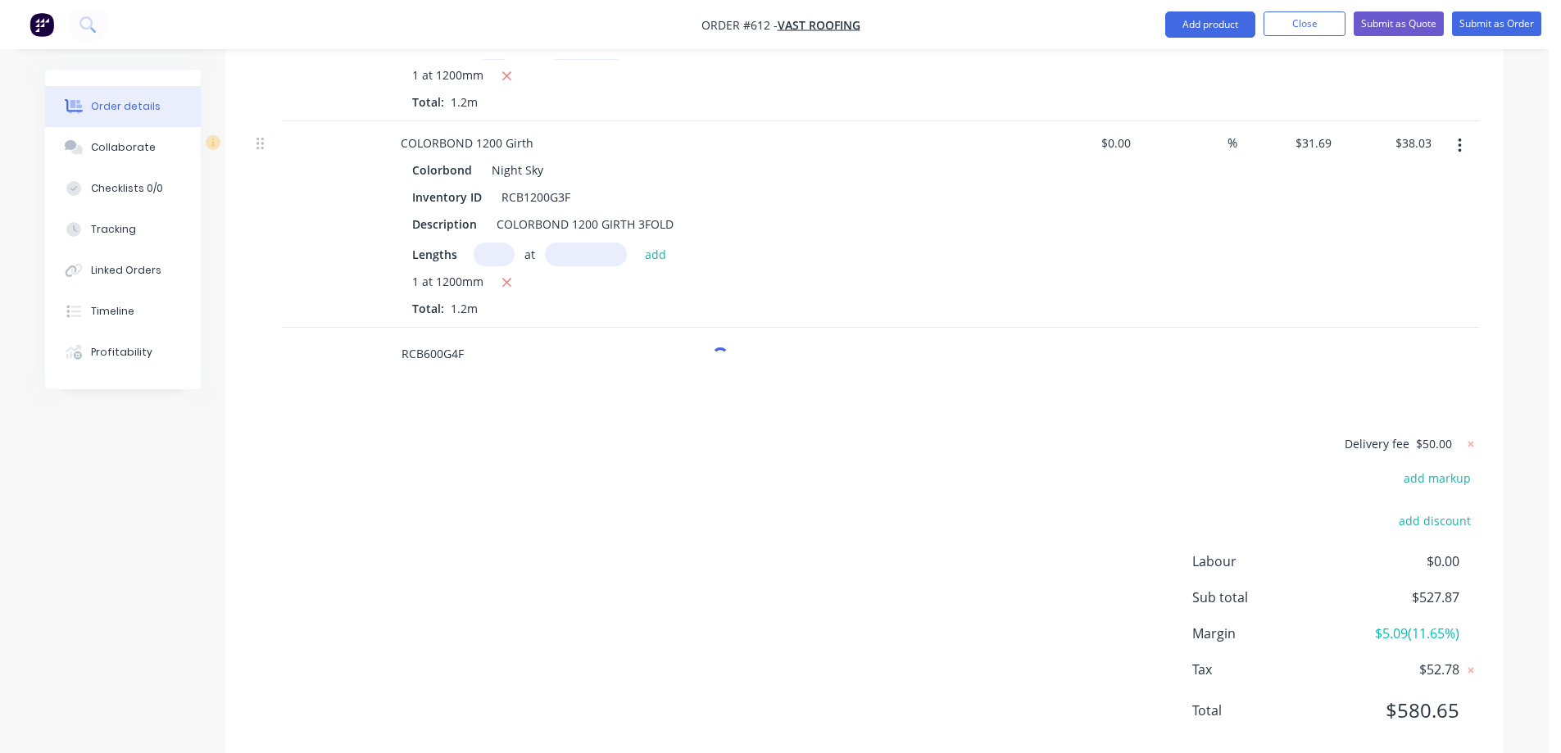
scroll to position [1765, 0]
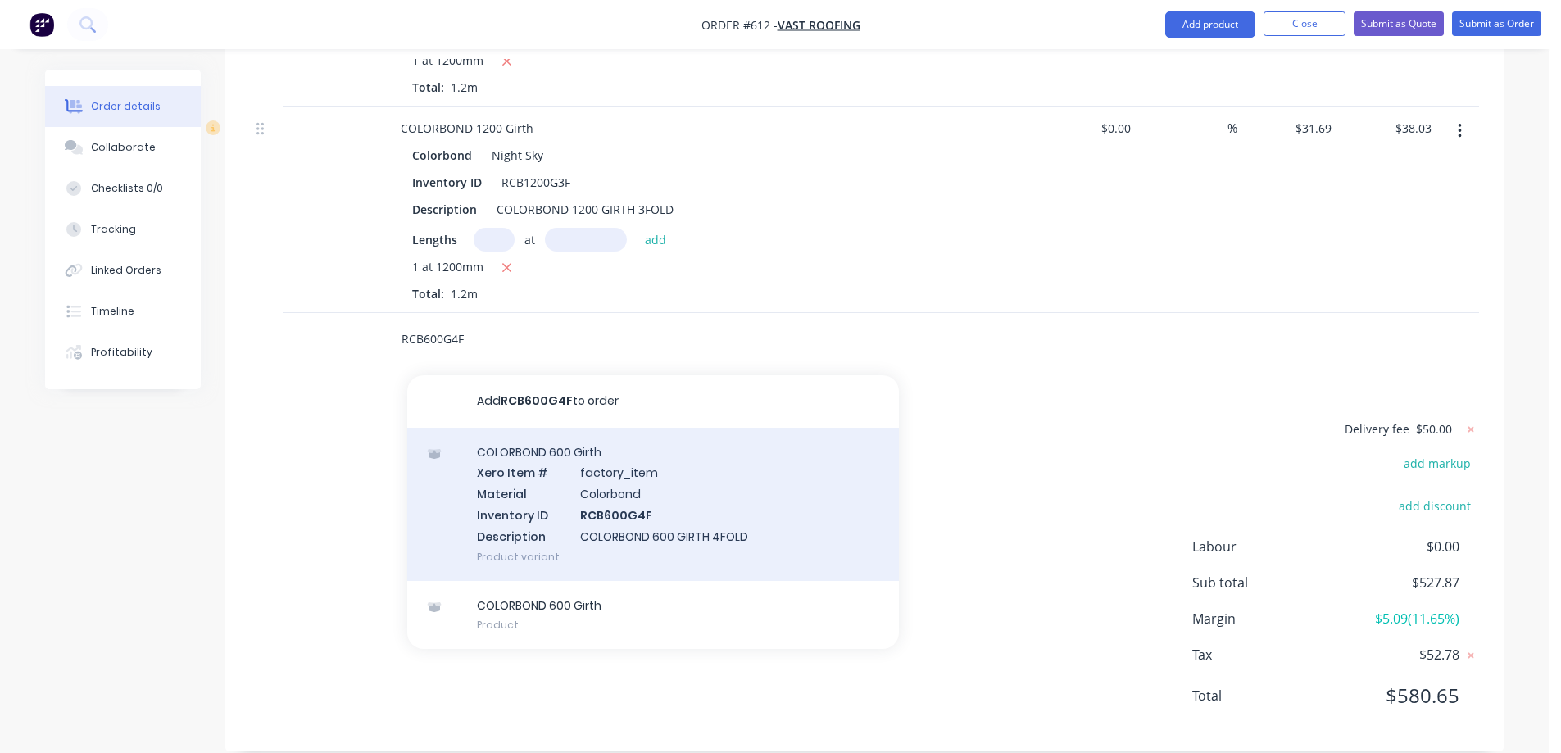
type input "RCB600G4F"
click at [526, 466] on div "COLORBOND 600 Girth Xero Item # factory_item Material Colorbond Inventory ID RC…" at bounding box center [653, 504] width 492 height 153
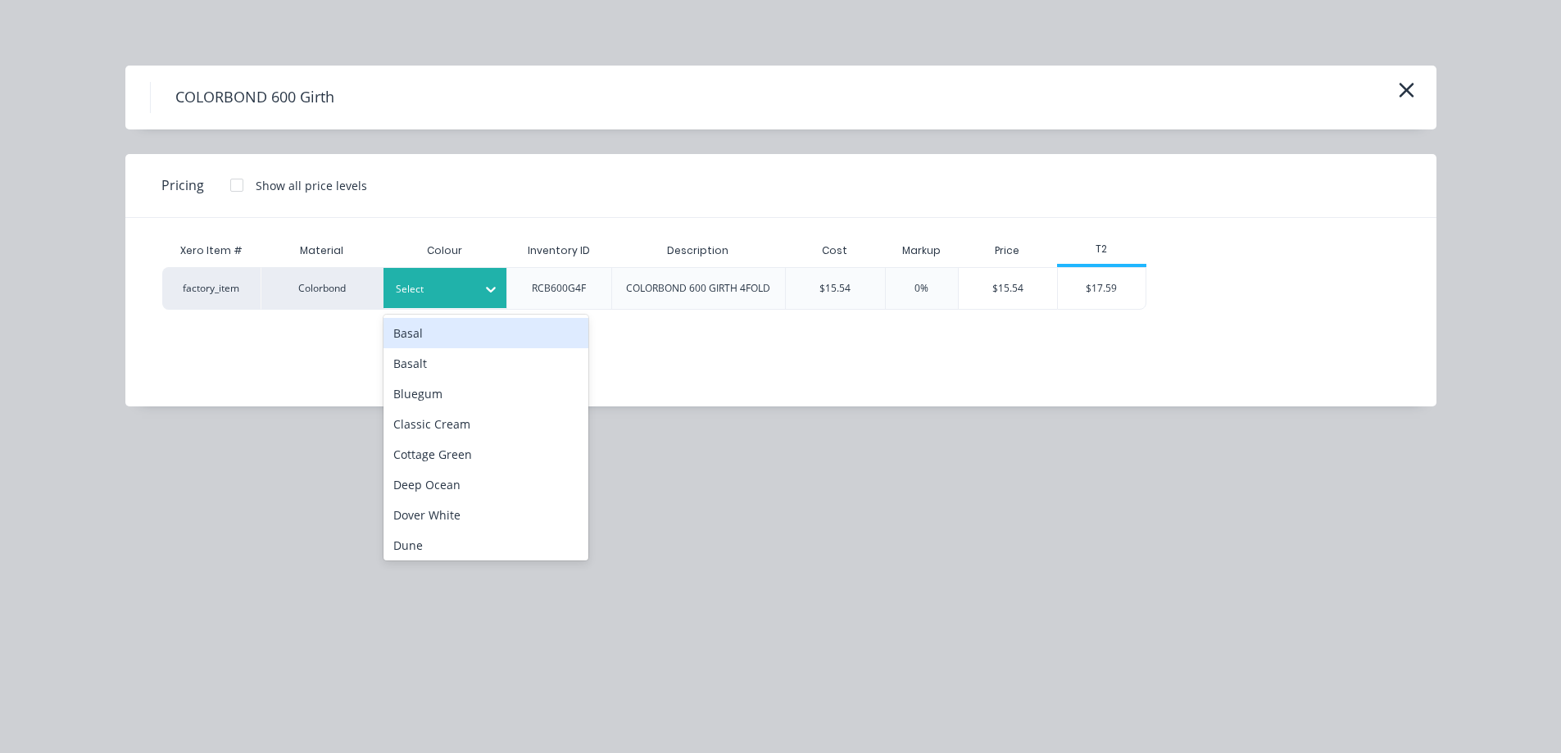
click at [478, 294] on div at bounding box center [491, 289] width 30 height 26
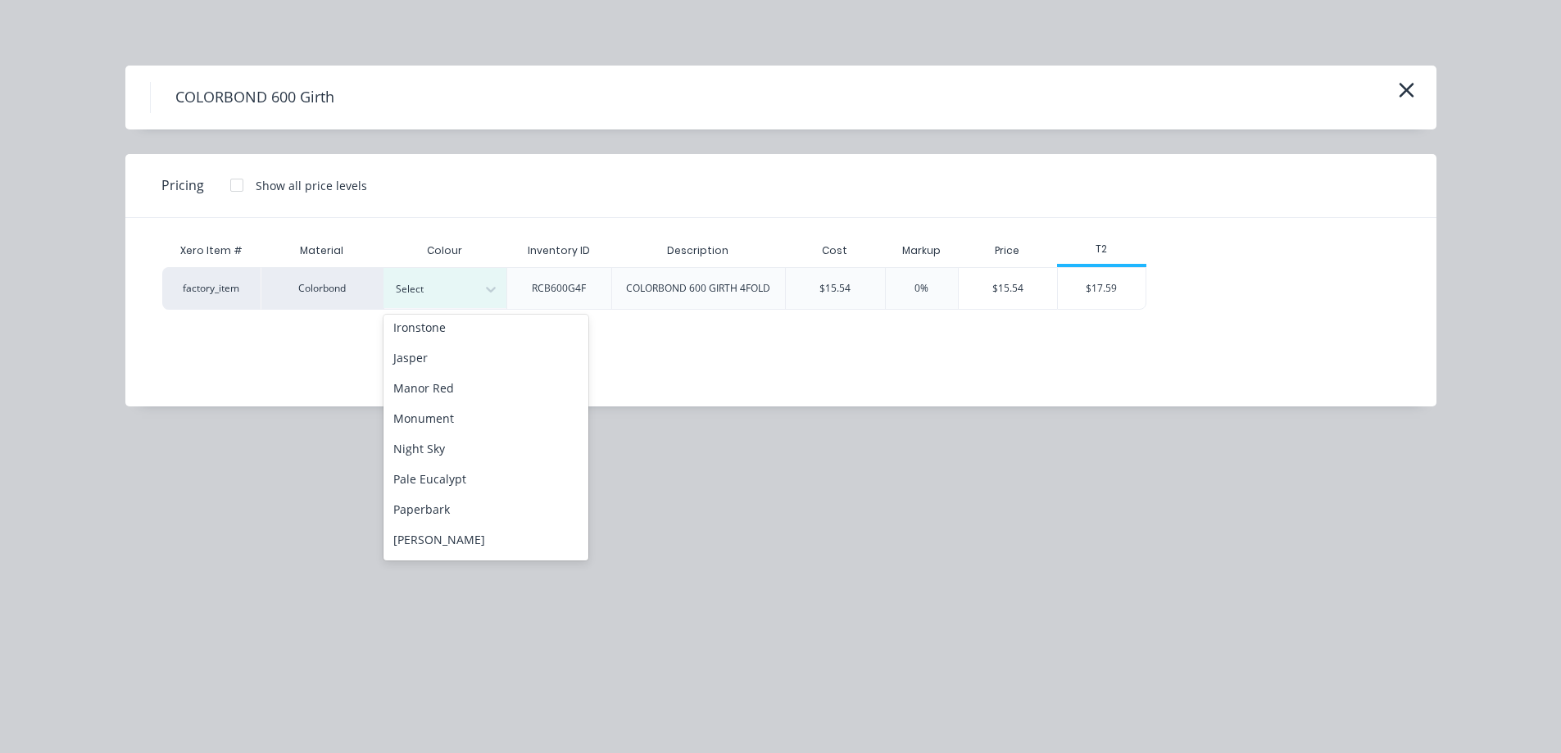
scroll to position [294, 0]
click at [429, 452] on div "Night Sky" at bounding box center [486, 463] width 205 height 30
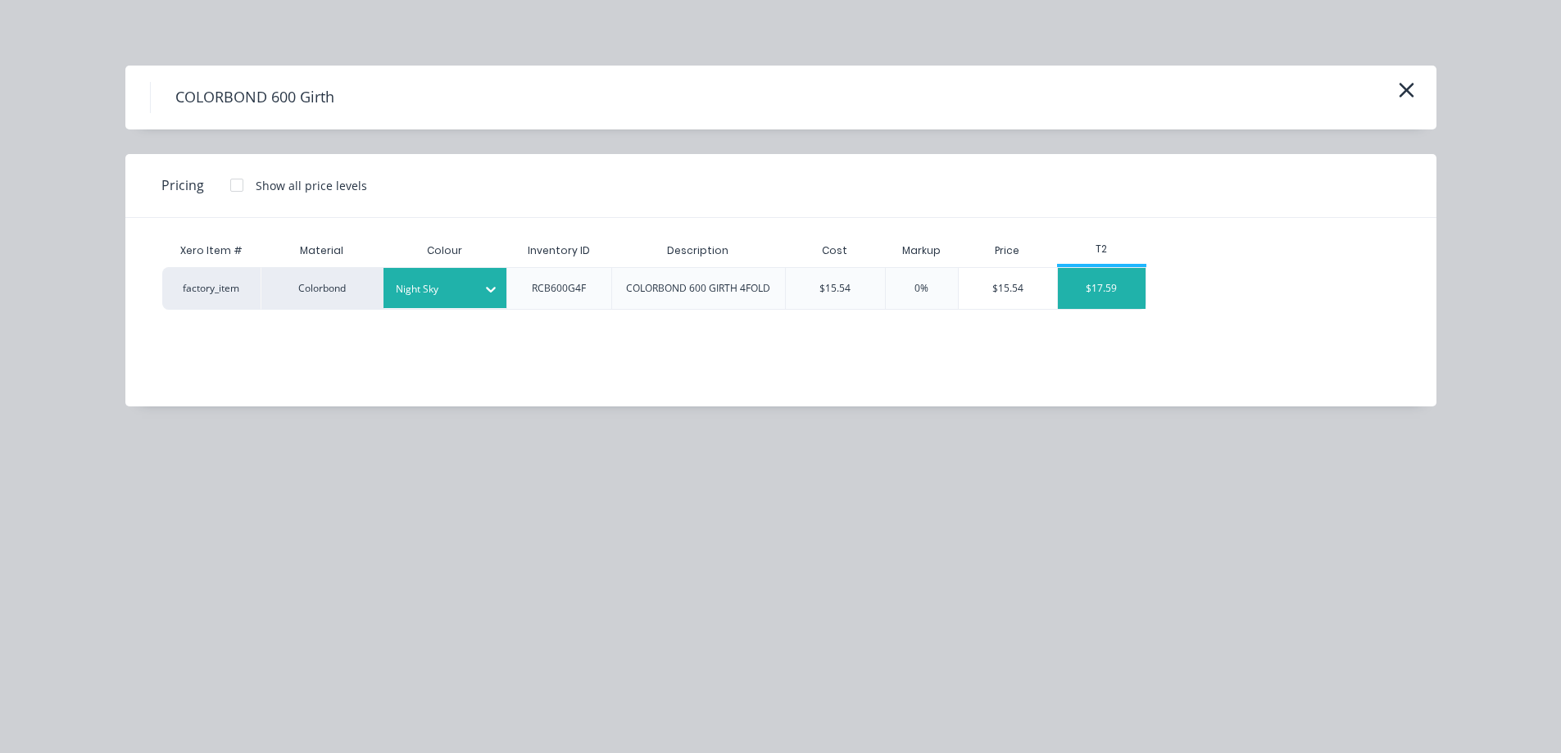
click at [1088, 293] on div "$17.59" at bounding box center [1102, 288] width 88 height 41
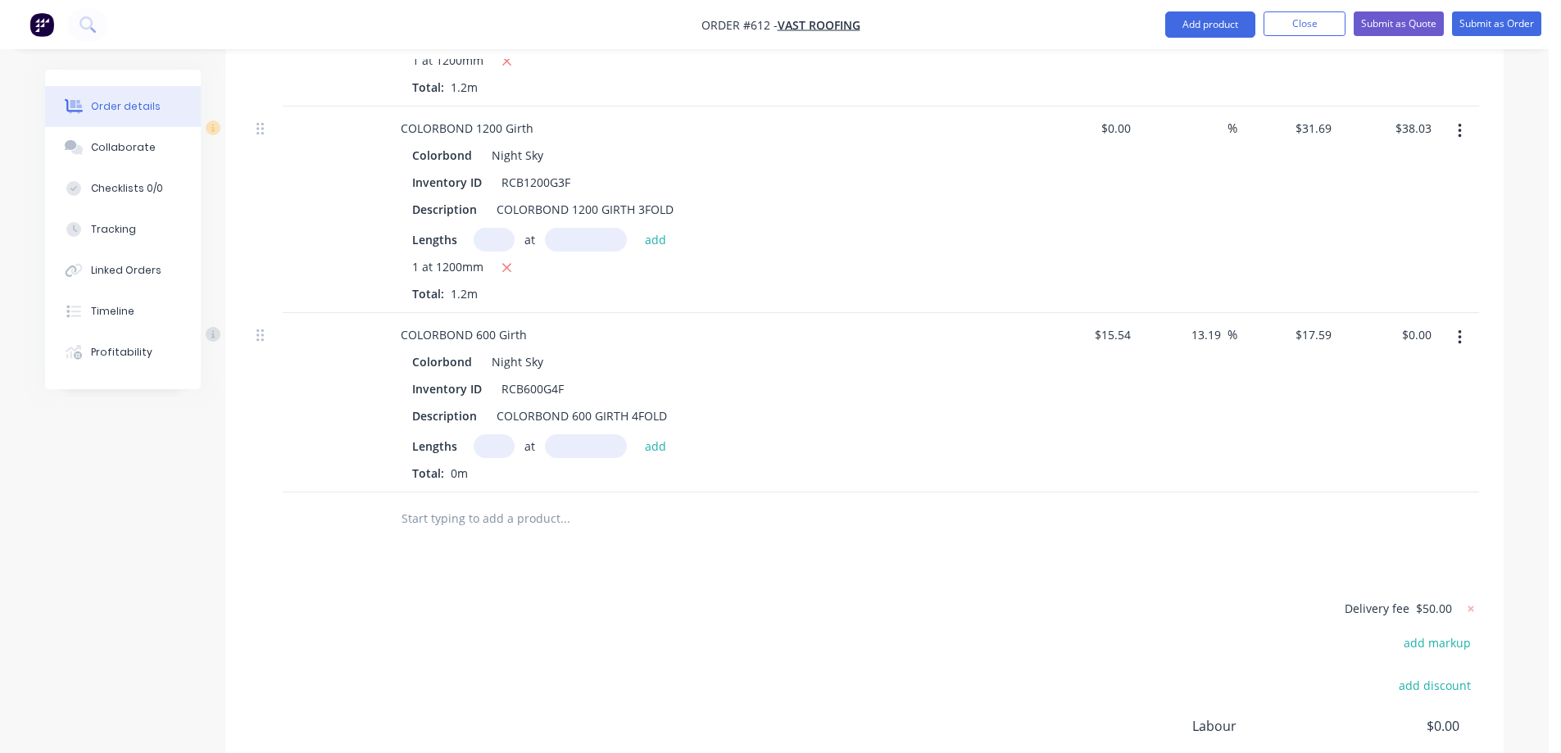
click at [506, 434] on input "text" at bounding box center [494, 446] width 41 height 24
type input "1"
type input "2000mm"
click at [656, 434] on button "add" at bounding box center [656, 445] width 39 height 22
type input "$35.18"
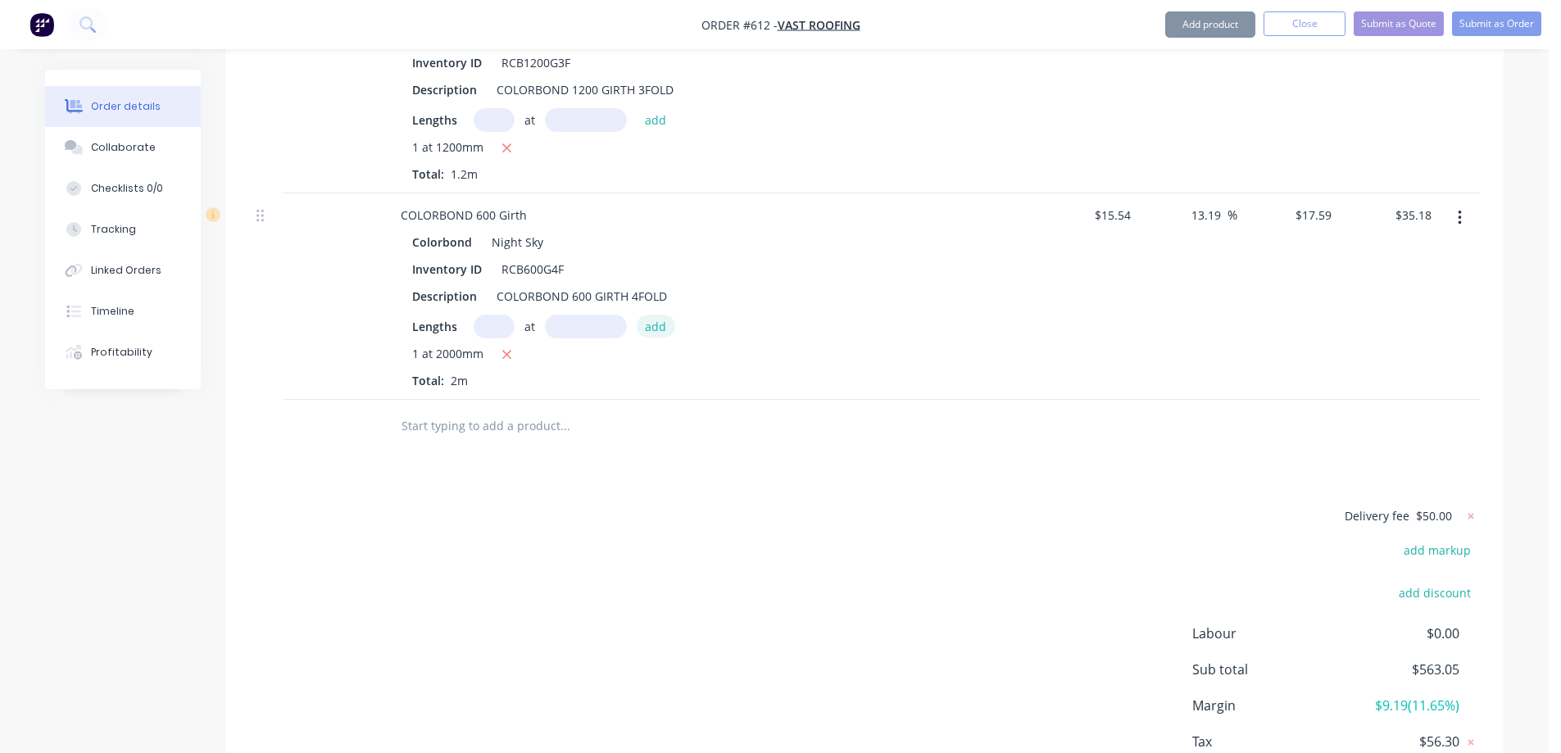
scroll to position [1972, 0]
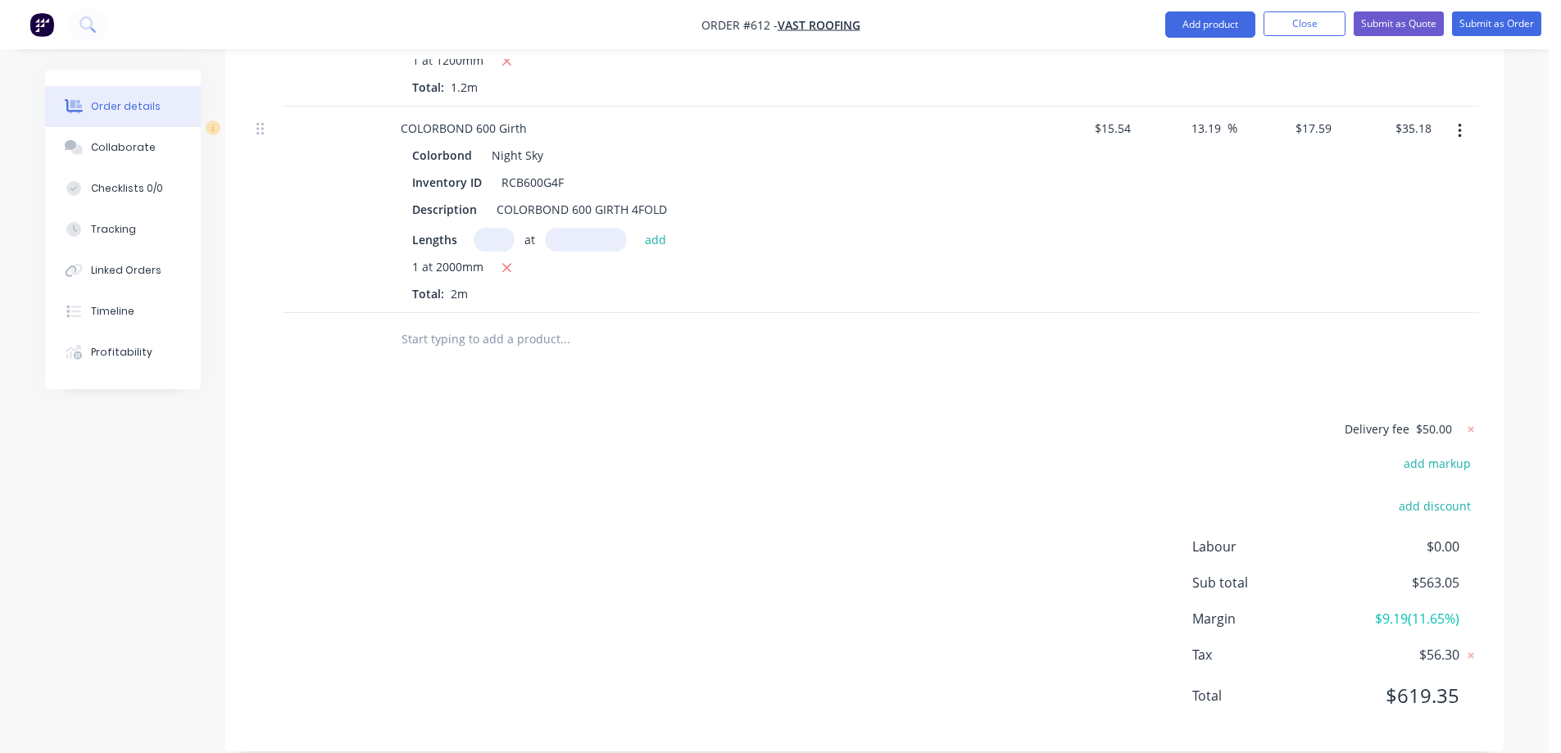
click at [443, 323] on input "text" at bounding box center [565, 339] width 328 height 33
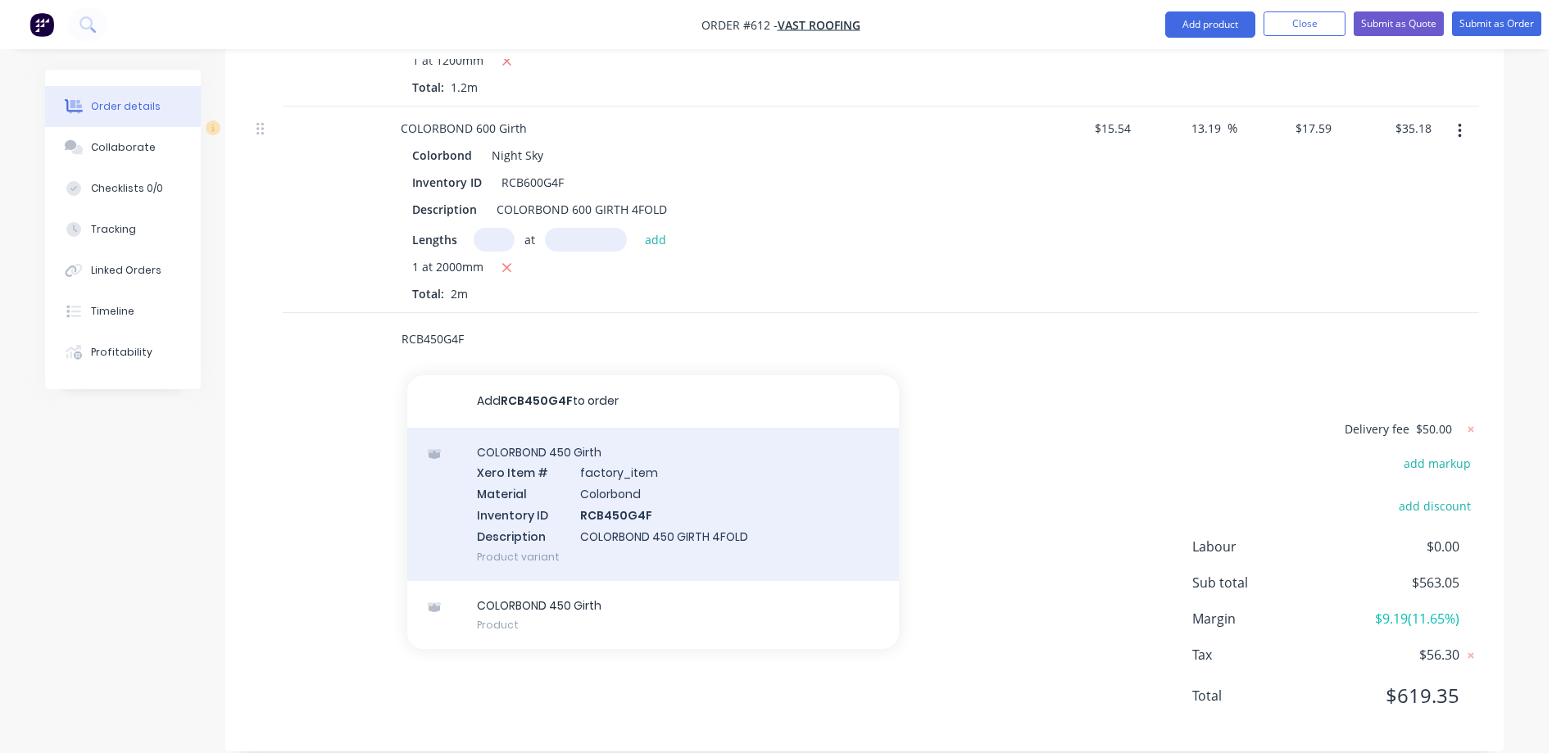
type input "RCB450G4F"
click at [567, 484] on div "COLORBOND 450 Girth Xero Item # factory_item Material Colorbond Inventory ID RC…" at bounding box center [653, 504] width 492 height 153
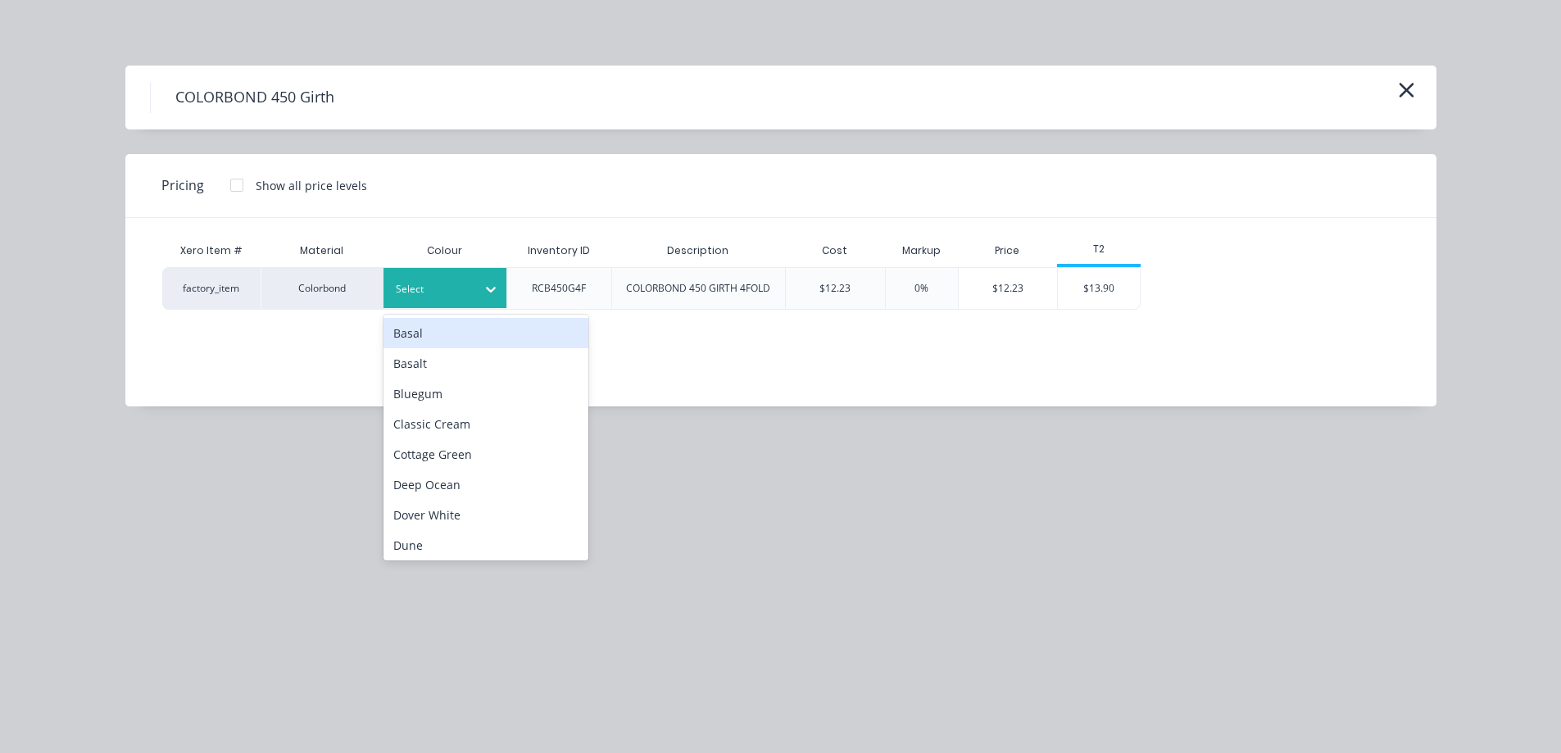
click at [452, 299] on div "Select" at bounding box center [430, 289] width 92 height 21
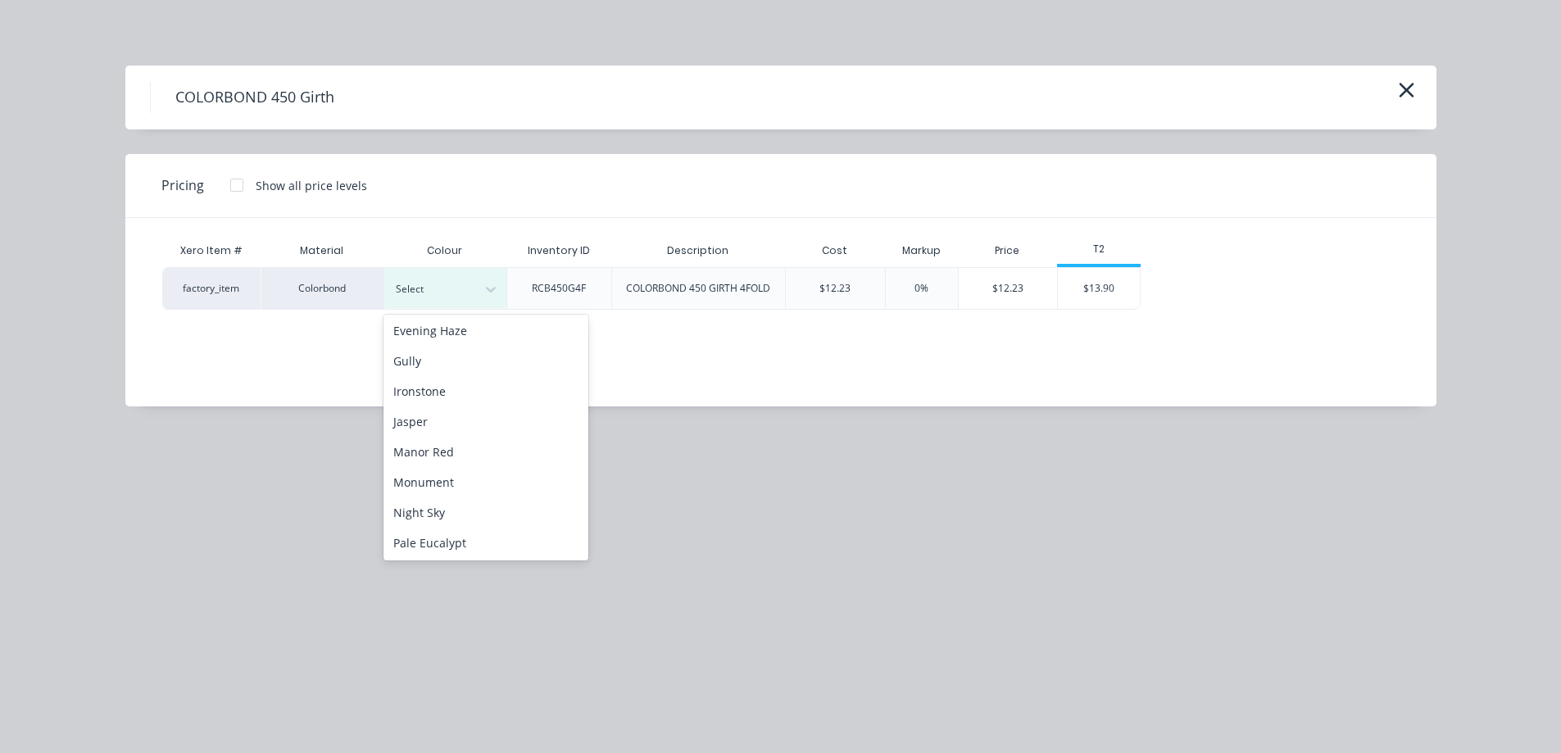
scroll to position [246, 0]
click at [438, 482] on div "Monument" at bounding box center [486, 481] width 205 height 30
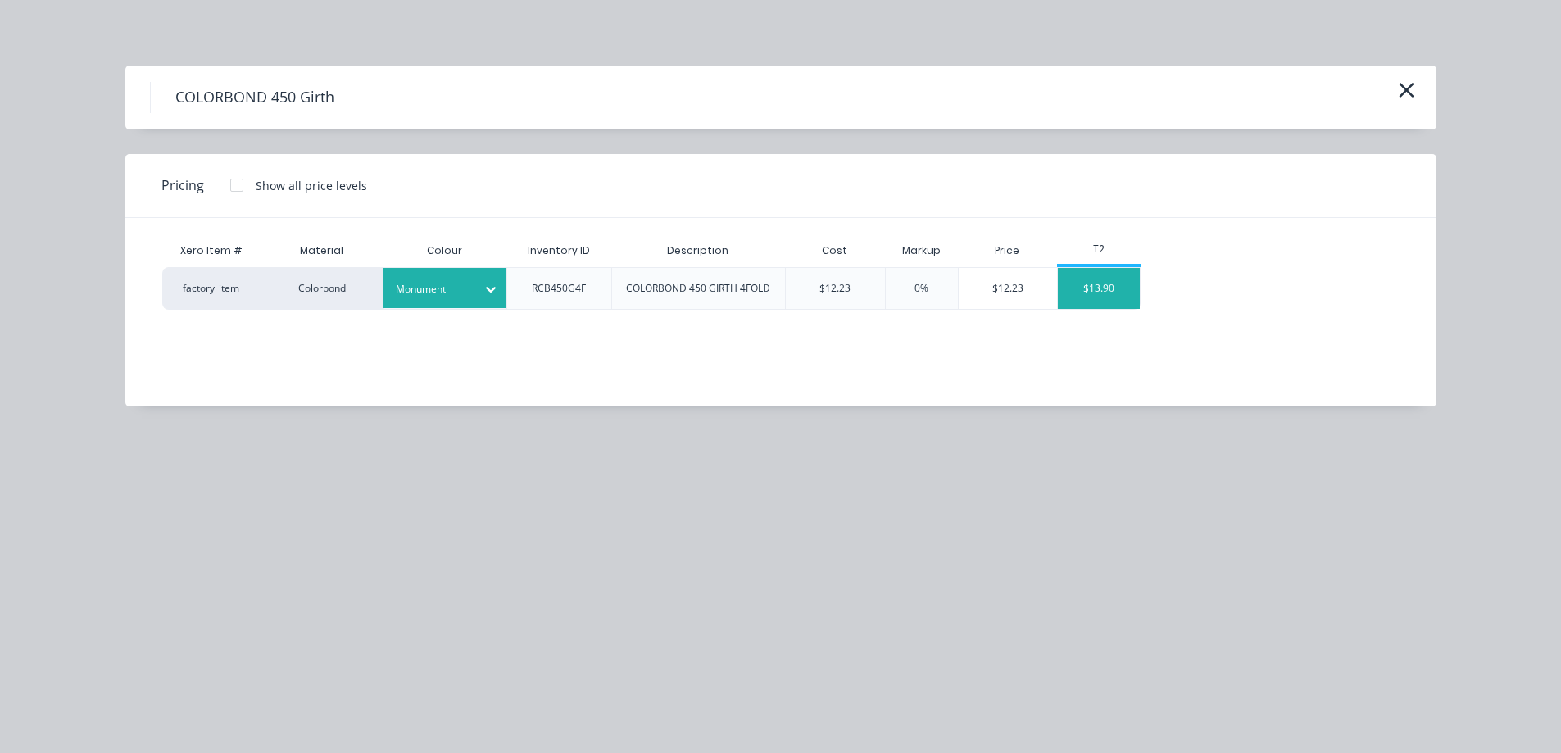
click at [1093, 291] on div "$13.90" at bounding box center [1099, 288] width 82 height 41
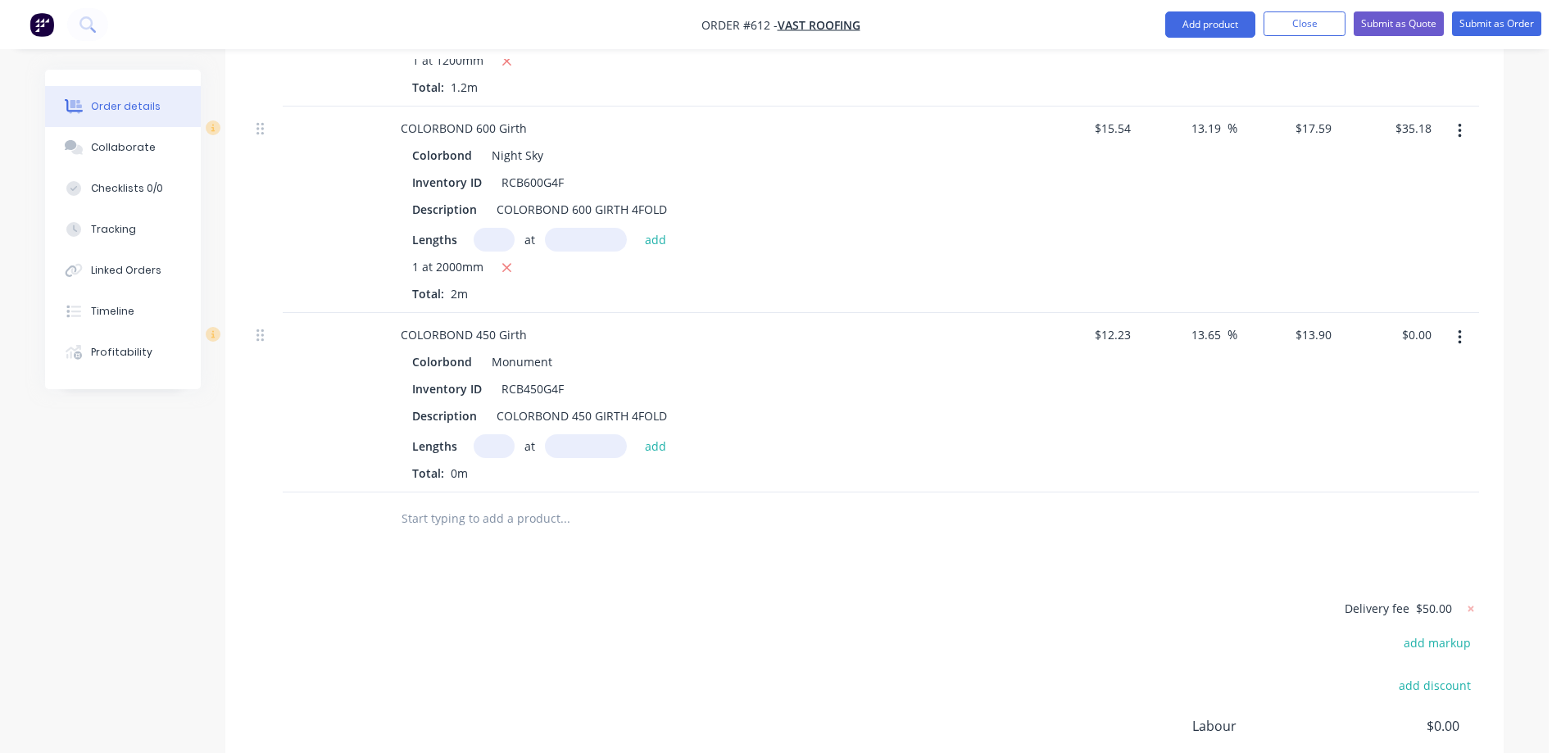
click at [500, 434] on input "text" at bounding box center [494, 446] width 41 height 24
type input "1"
type input "5600mm"
click at [657, 434] on button "add" at bounding box center [656, 445] width 39 height 22
type input "$77.84"
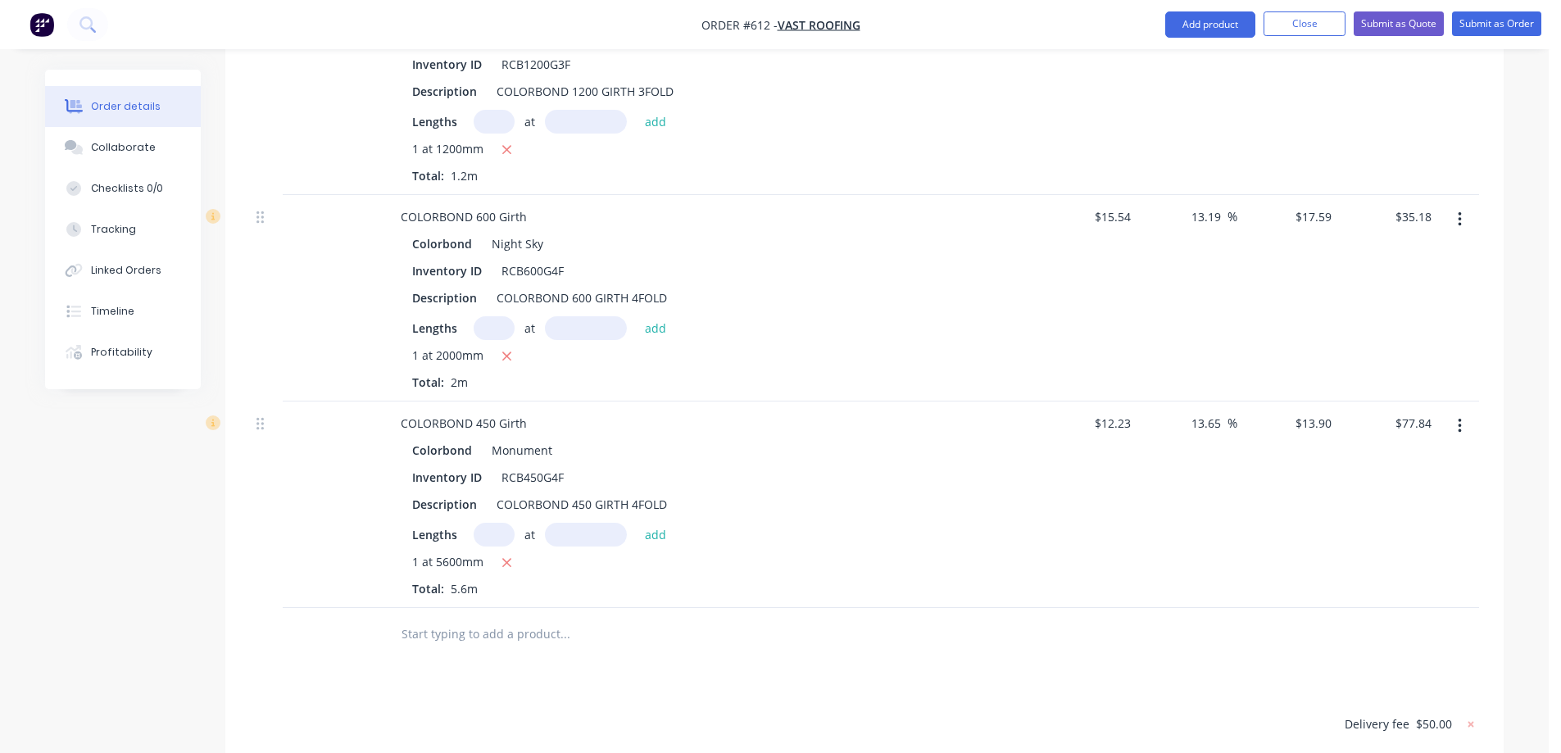
scroll to position [1890, 0]
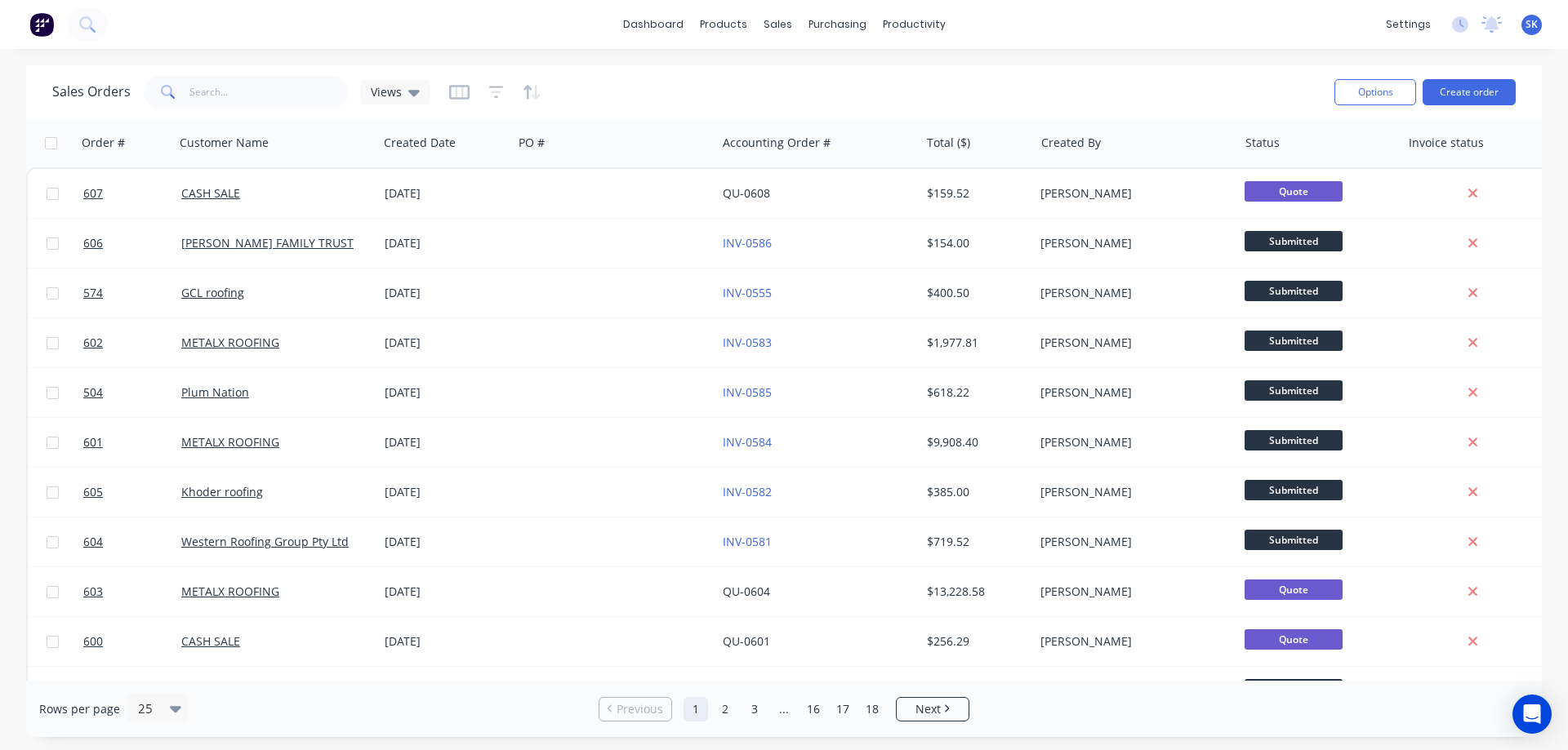
click at [42, 24] on img at bounding box center [42, 24] width 25 height 25
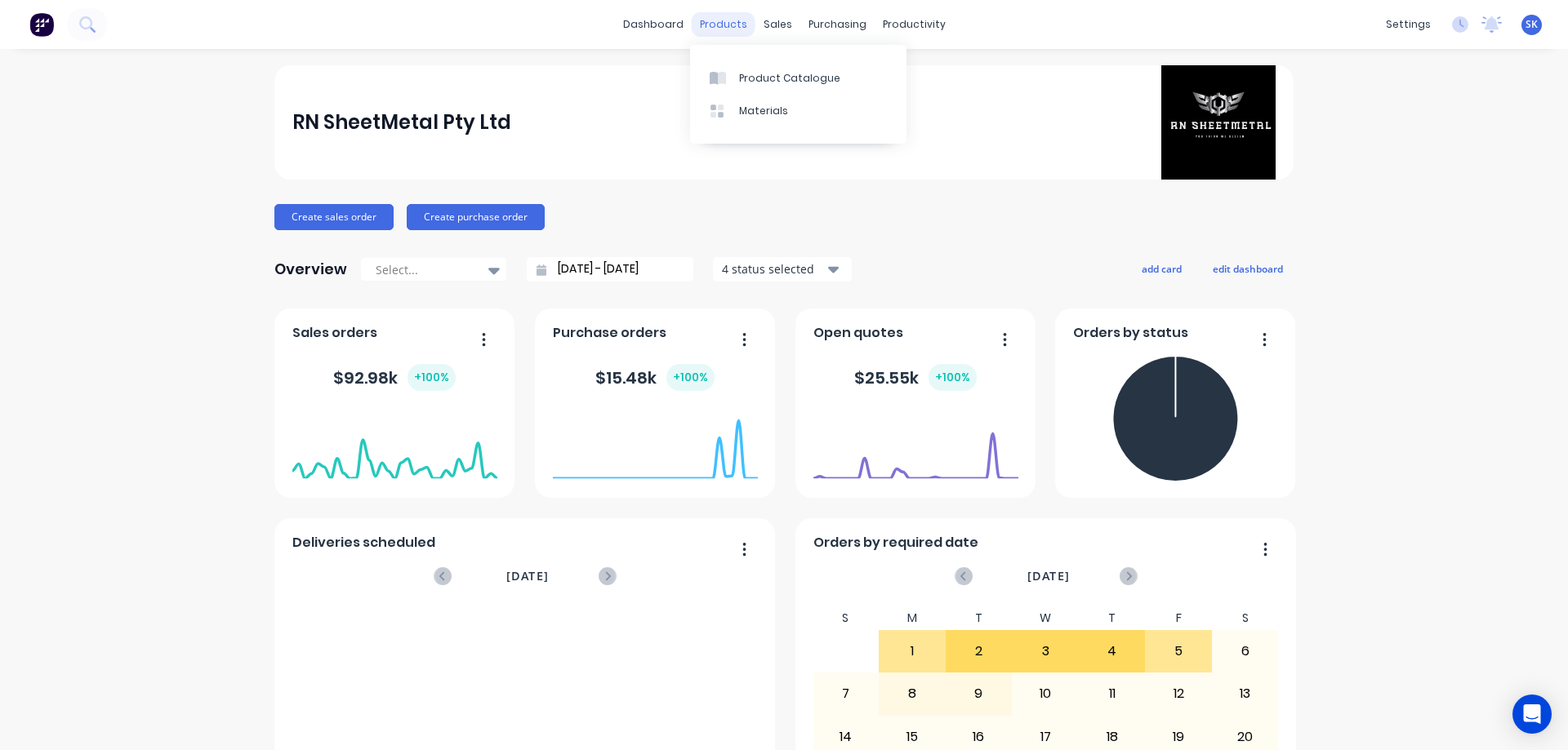
click at [729, 21] on div "products" at bounding box center [723, 24] width 64 height 25
click at [763, 80] on div "Product Catalogue" at bounding box center [790, 78] width 102 height 15
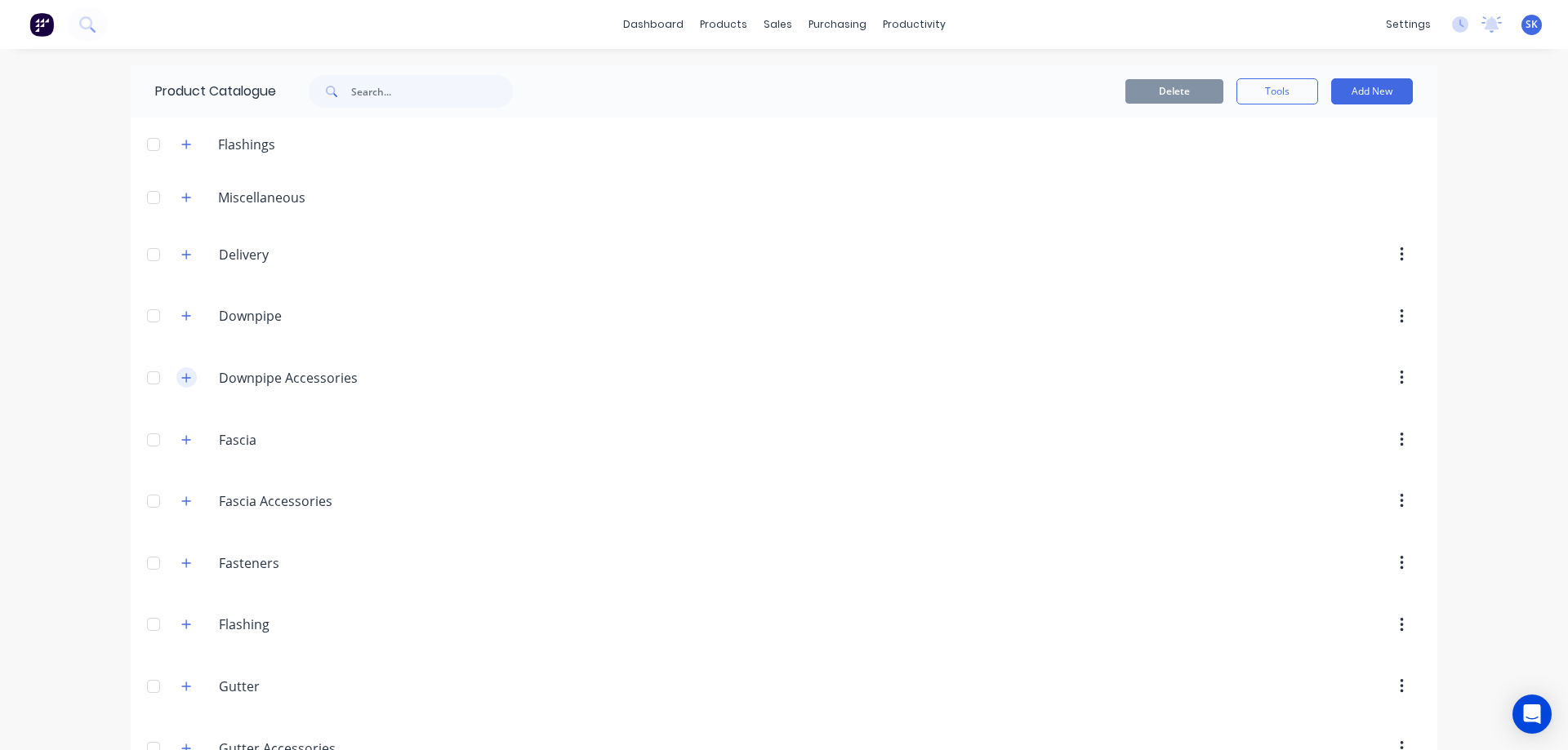
click at [177, 384] on button "button" at bounding box center [186, 377] width 20 height 20
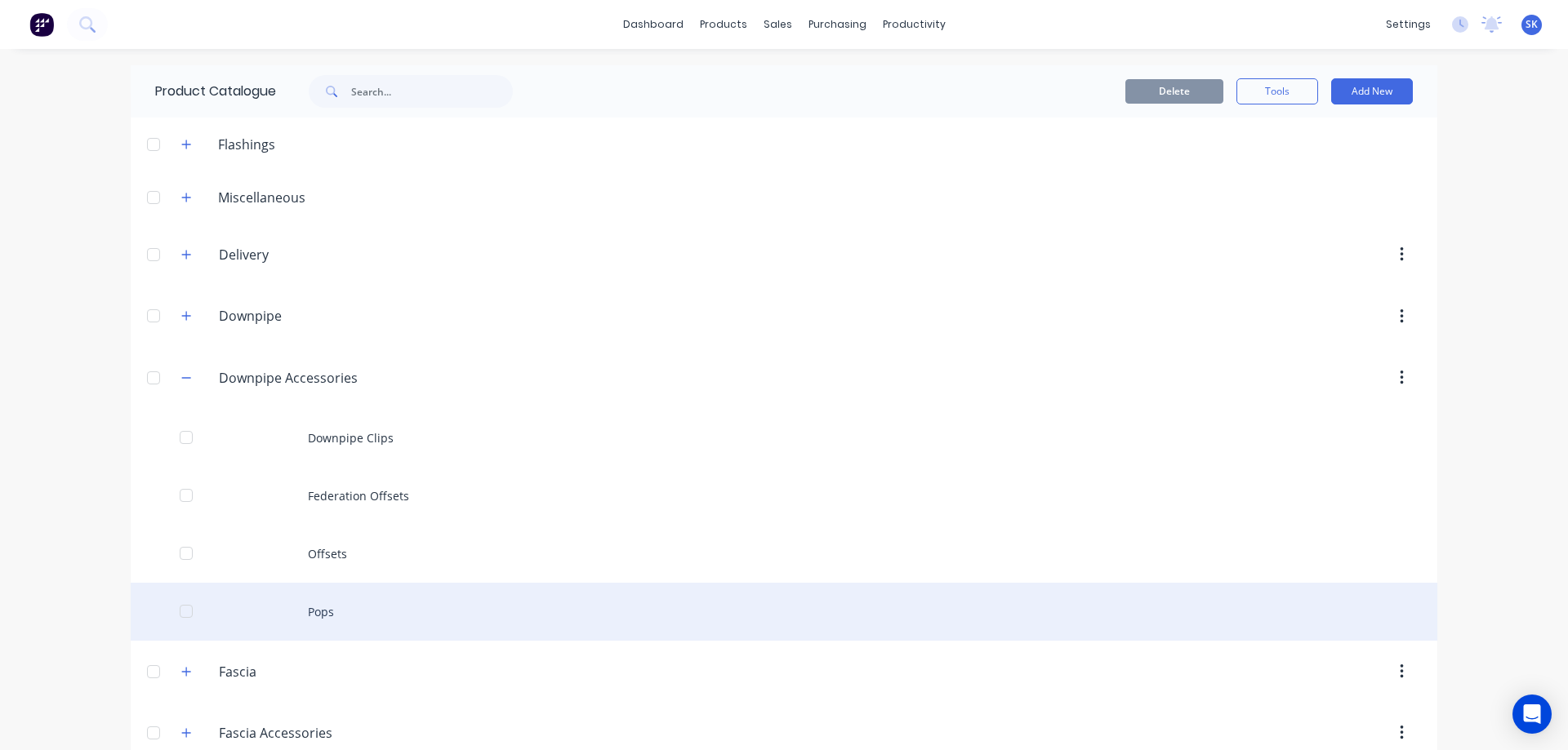
click at [341, 611] on div "Pops" at bounding box center [783, 612] width 1306 height 58
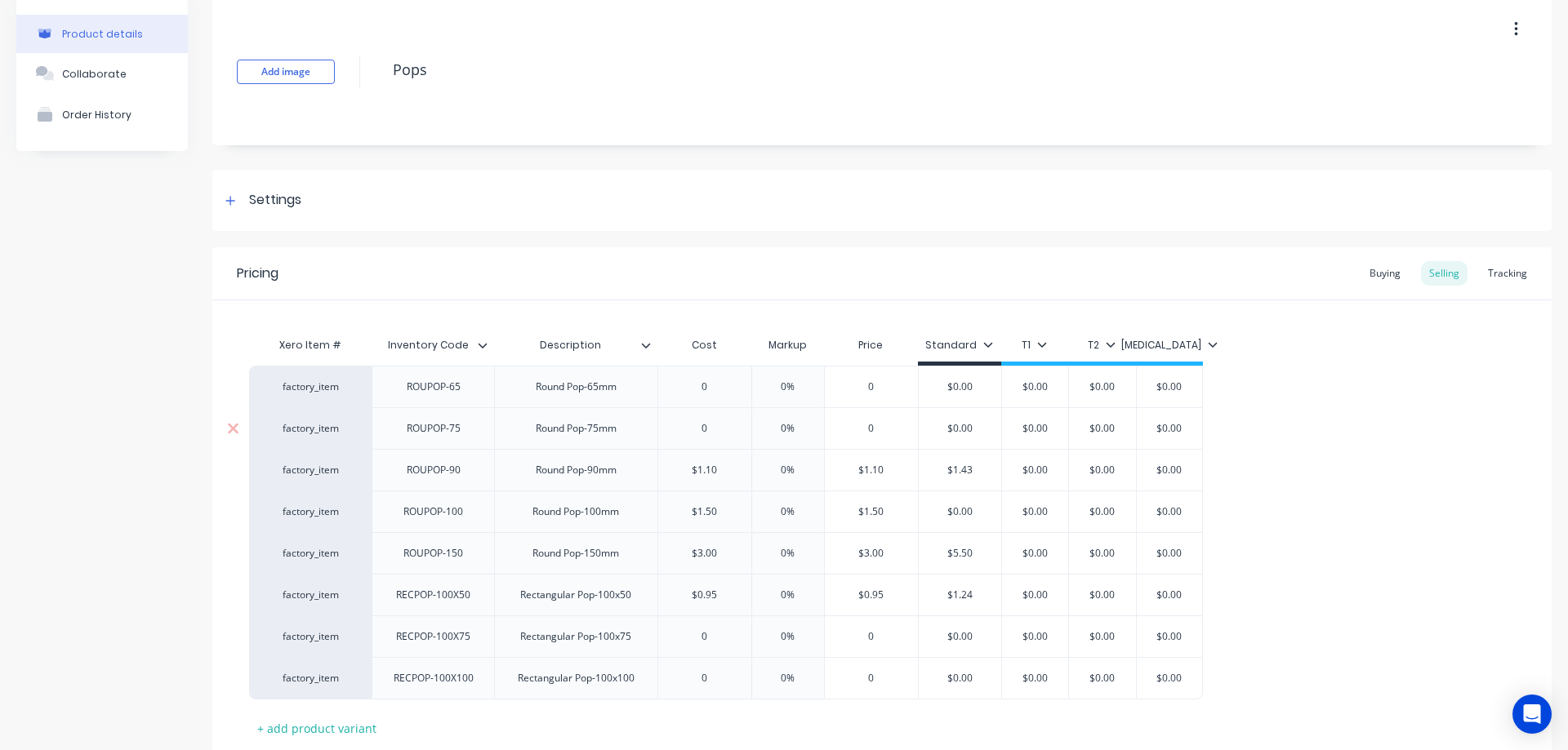
scroll to position [163, 0]
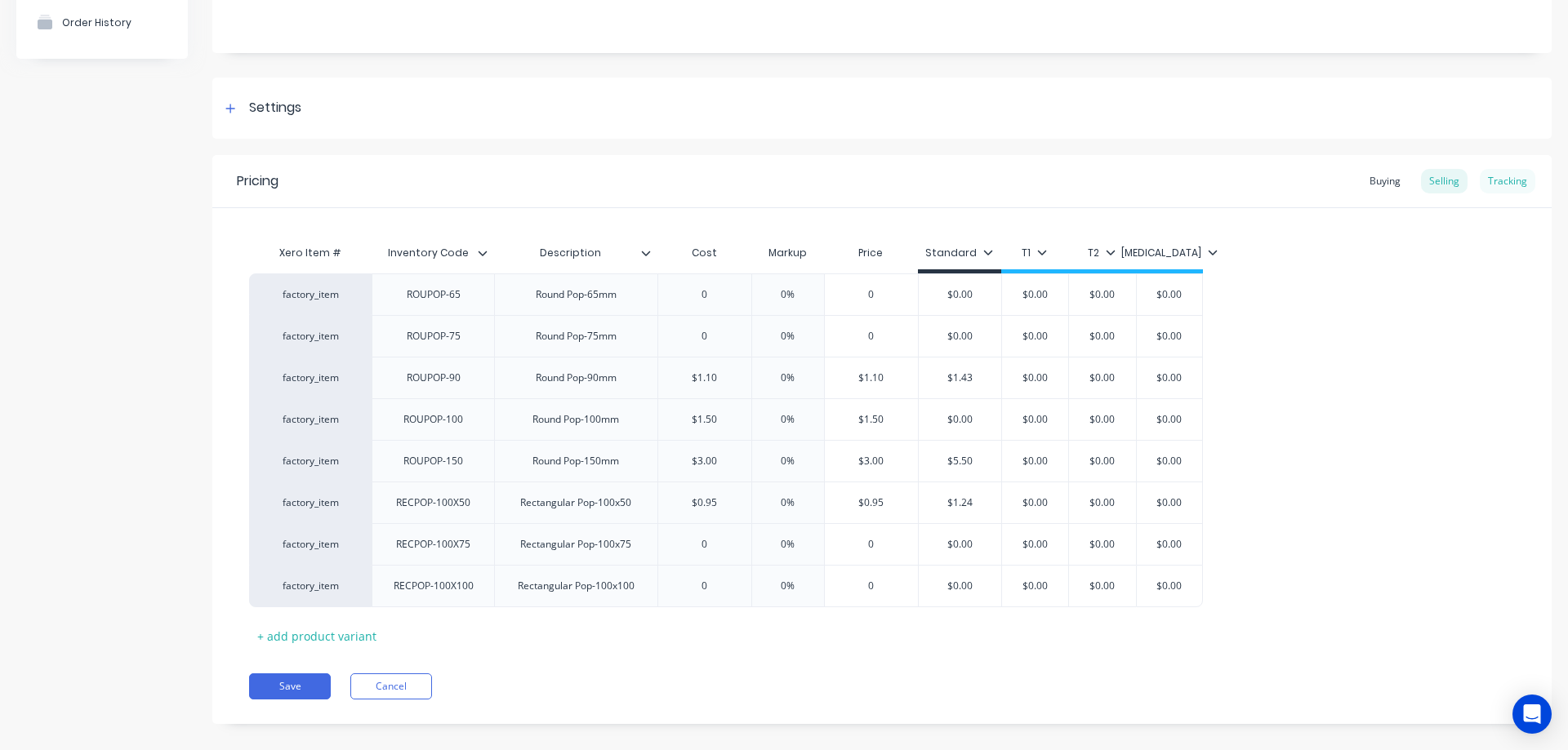
click at [1494, 178] on div "Tracking" at bounding box center [1507, 181] width 56 height 25
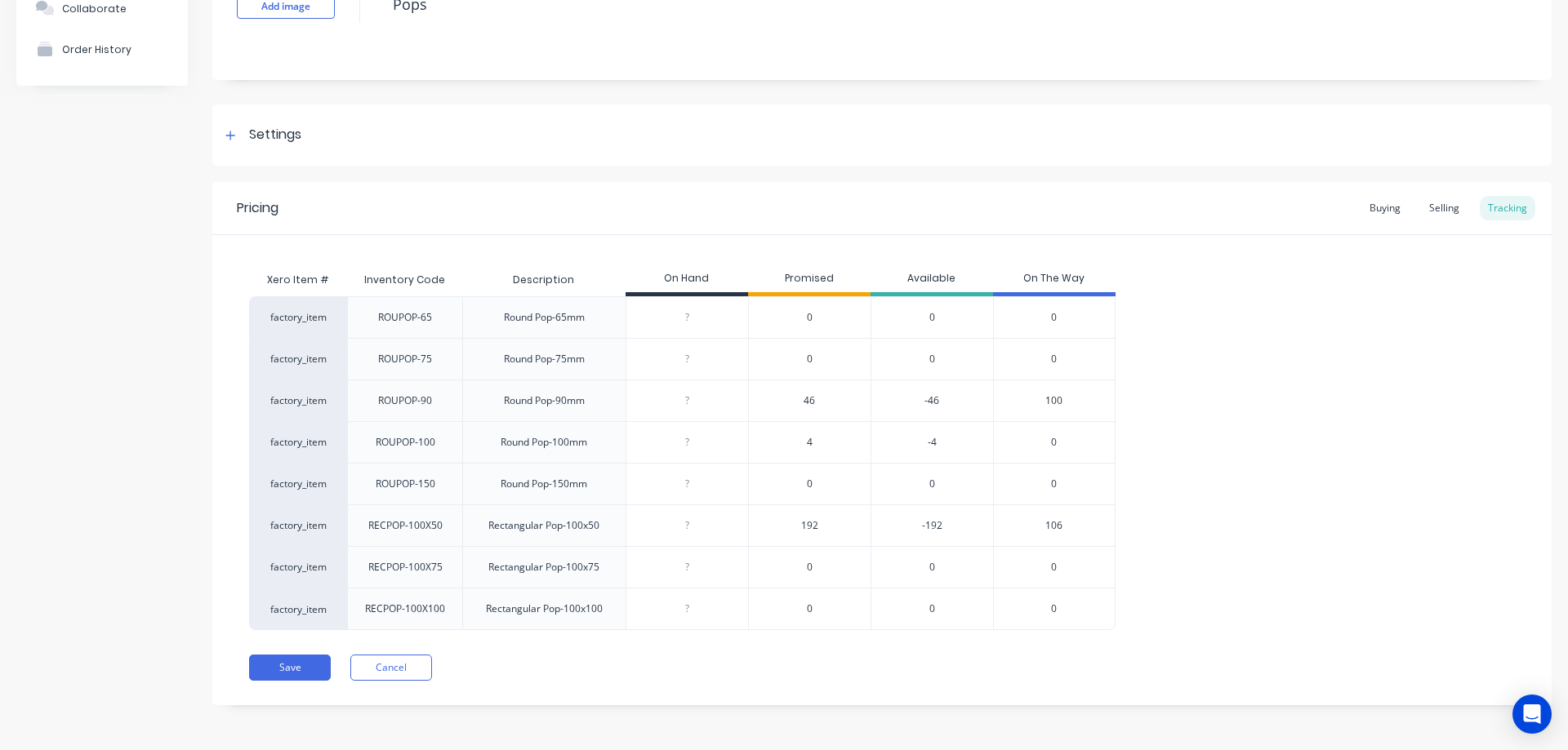
click at [811, 440] on span "4" at bounding box center [810, 442] width 6 height 15
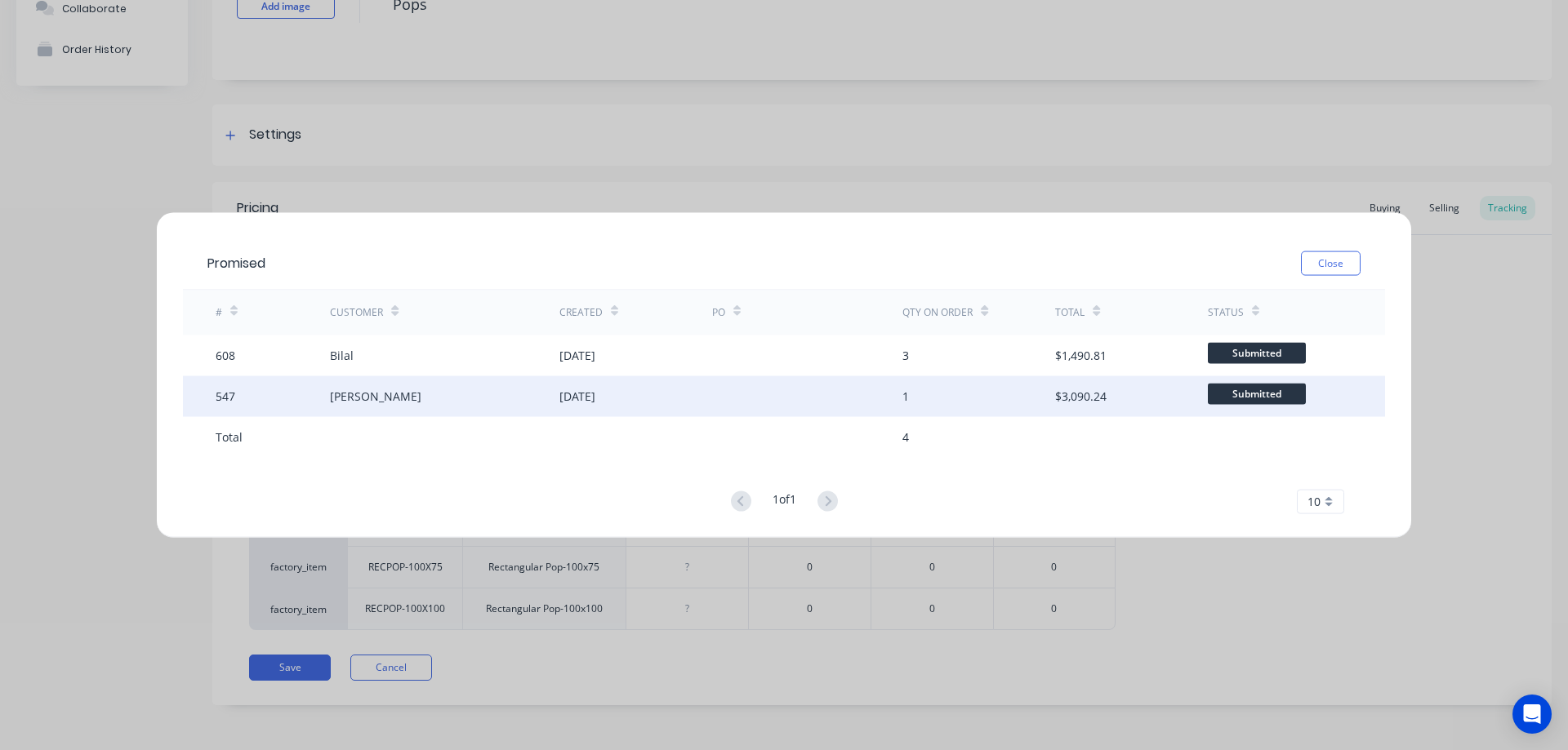
click at [596, 393] on div "[DATE]" at bounding box center [577, 395] width 36 height 17
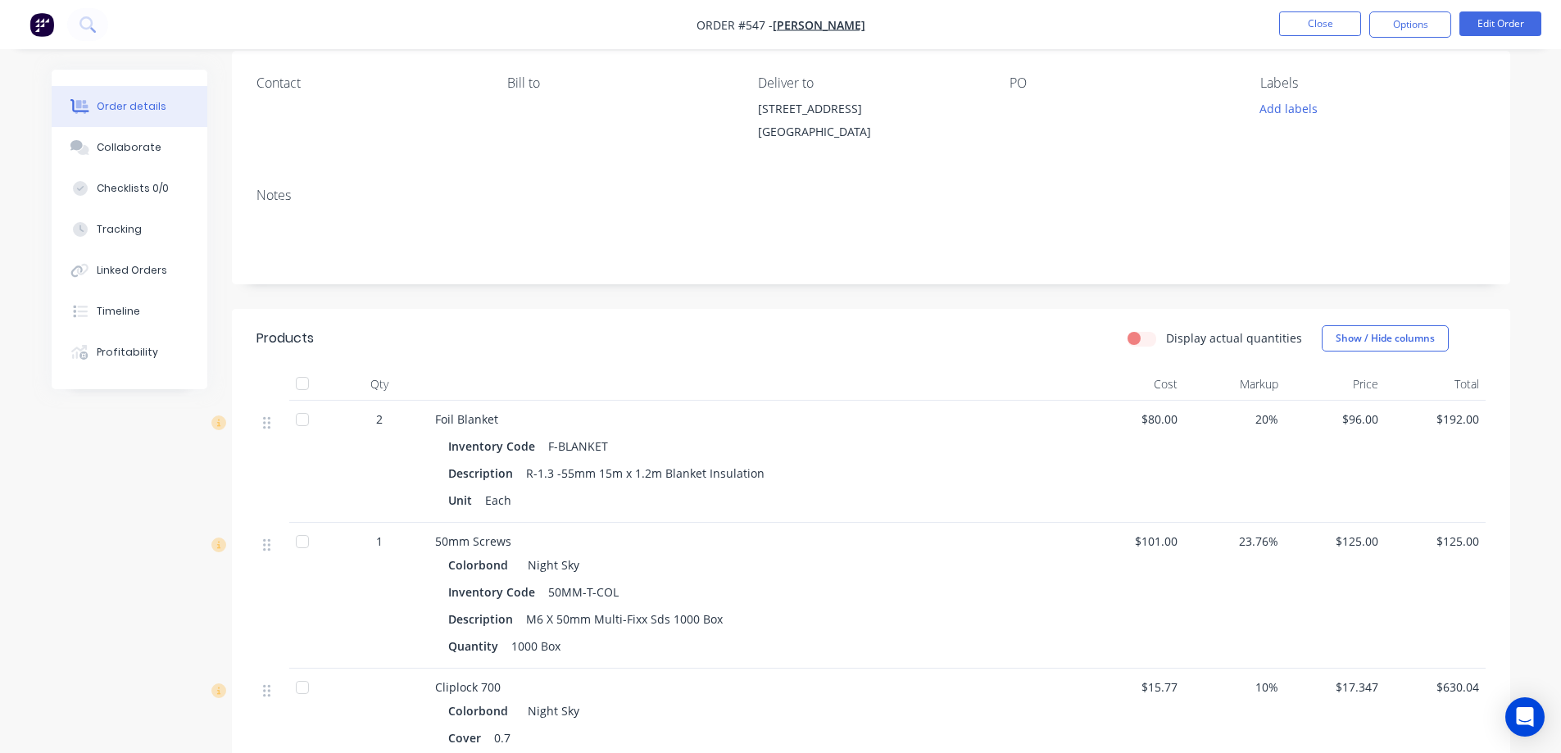
scroll to position [130, 0]
click at [48, 21] on img "button" at bounding box center [42, 24] width 25 height 25
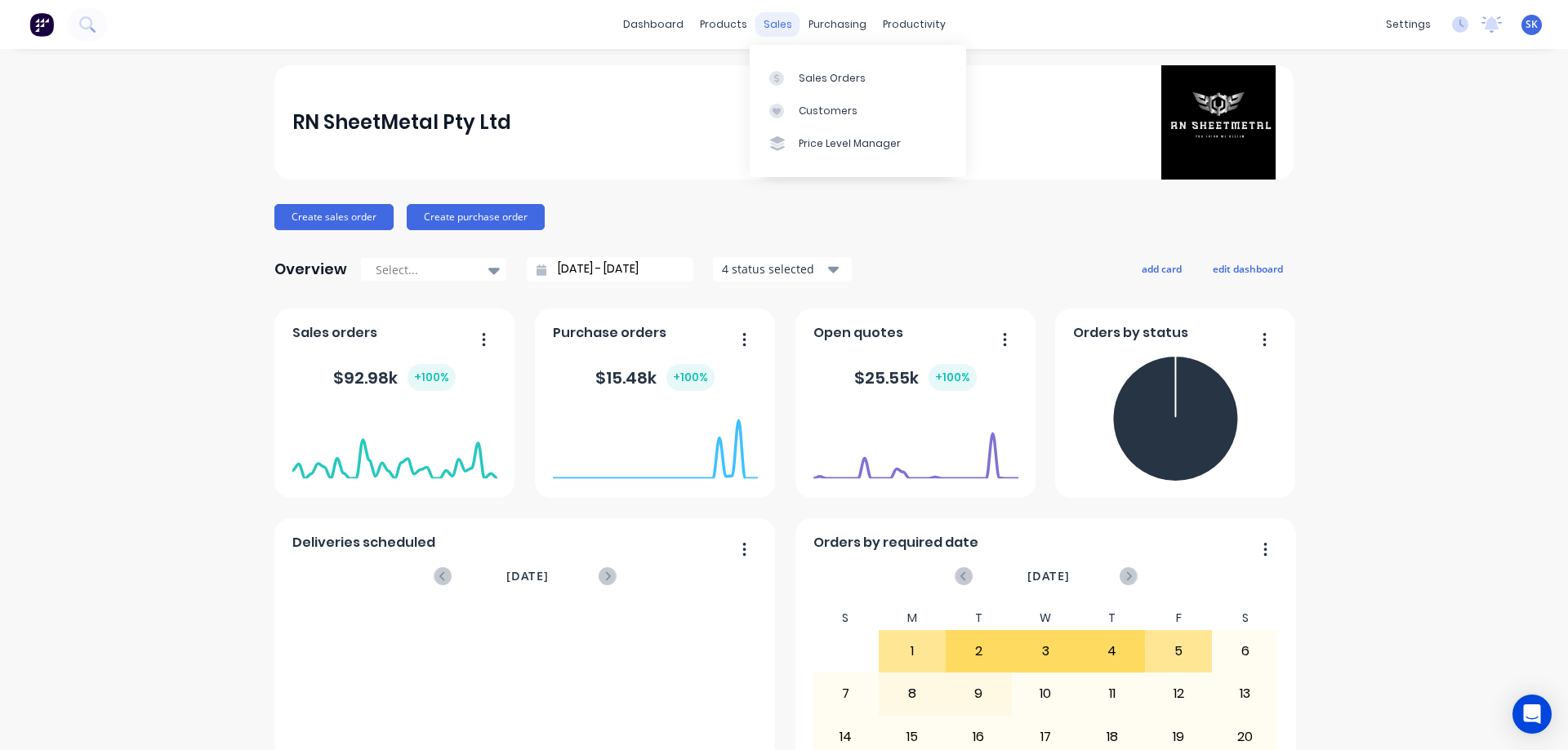
click at [779, 29] on div "sales" at bounding box center [777, 24] width 45 height 25
click at [843, 13] on div "purchasing" at bounding box center [837, 24] width 75 height 25
click at [854, 76] on div "Purchase Orders" at bounding box center [883, 78] width 87 height 15
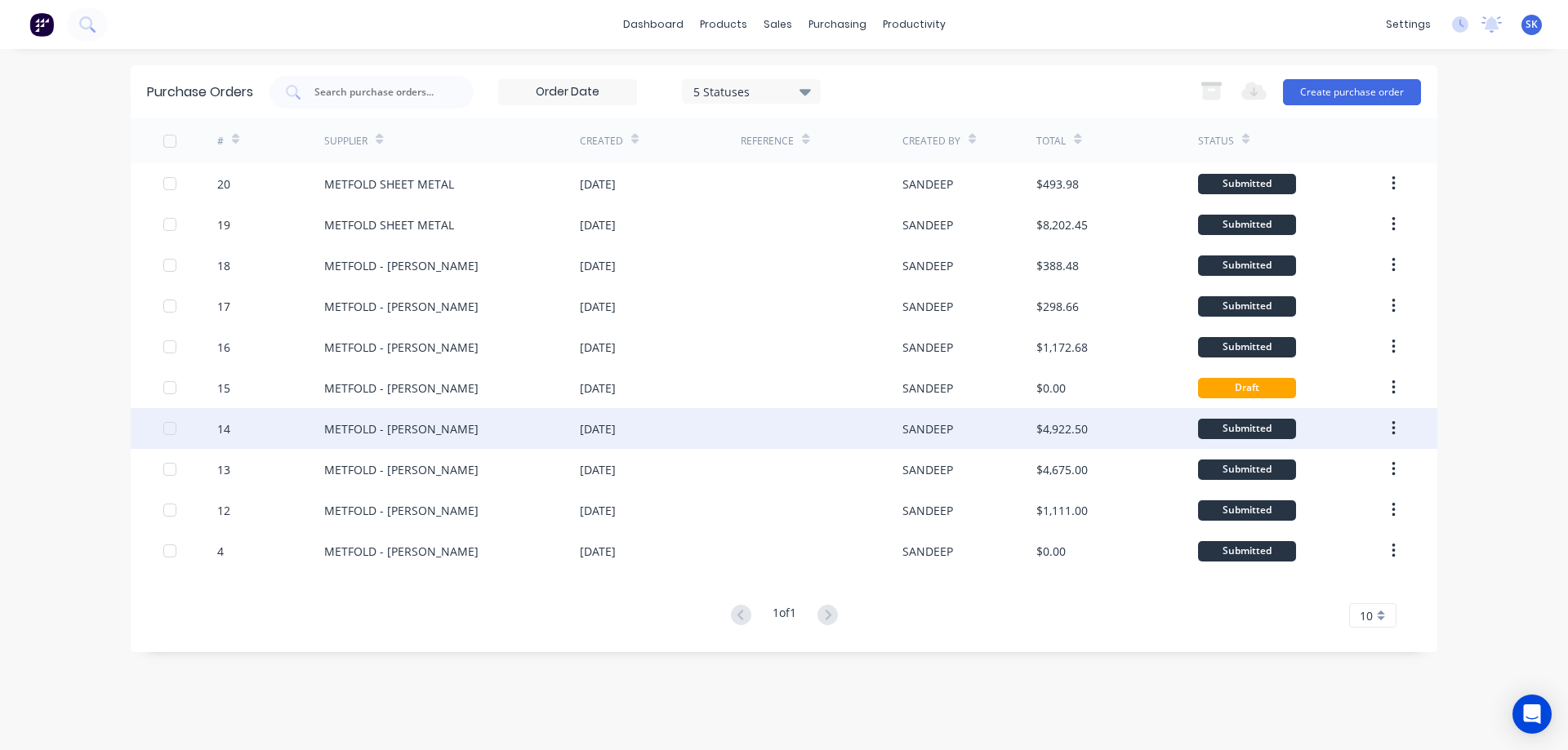
click at [692, 421] on div "[DATE]" at bounding box center [659, 428] width 160 height 41
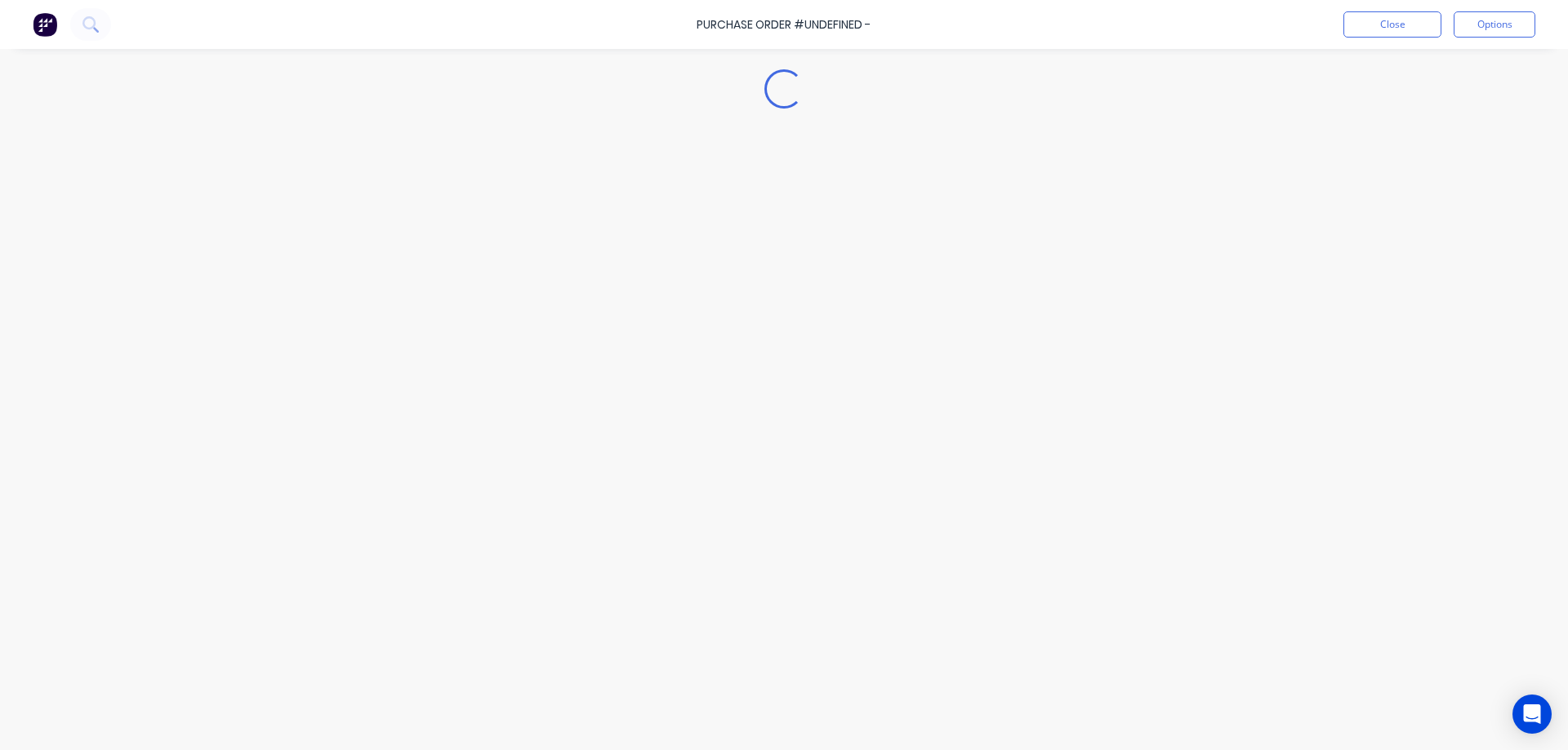
type textarea "x"
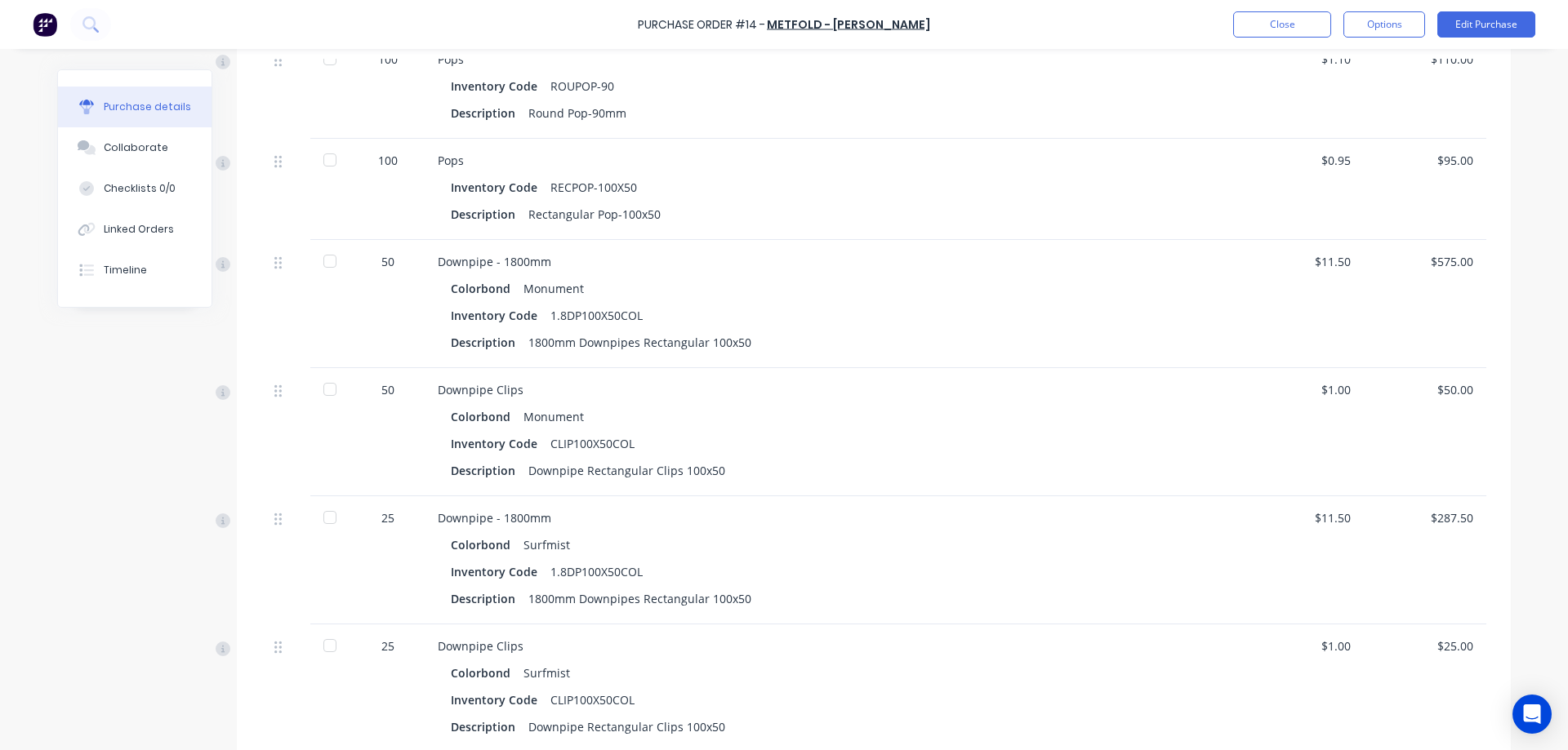
scroll to position [817, 0]
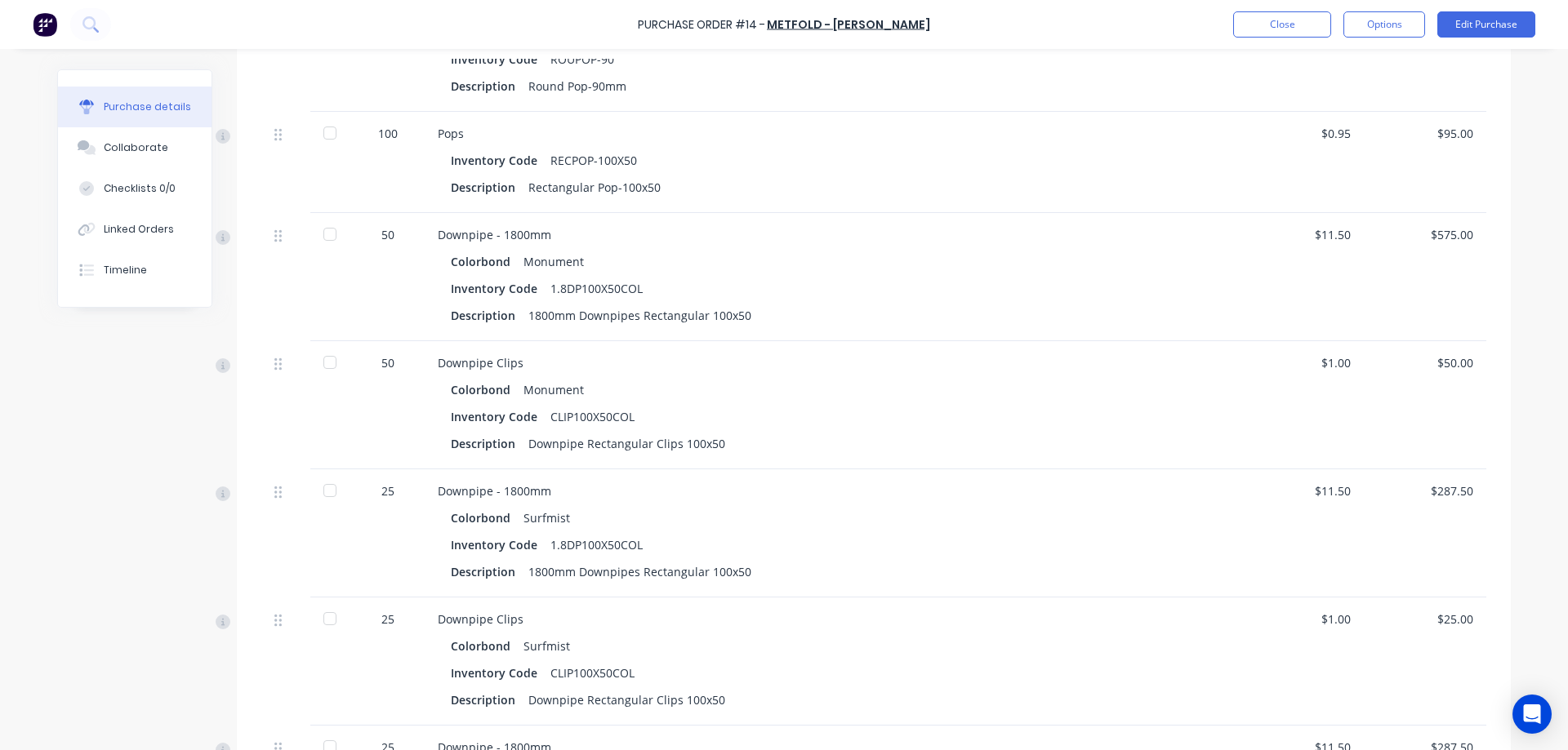
click at [48, 21] on img at bounding box center [45, 24] width 25 height 25
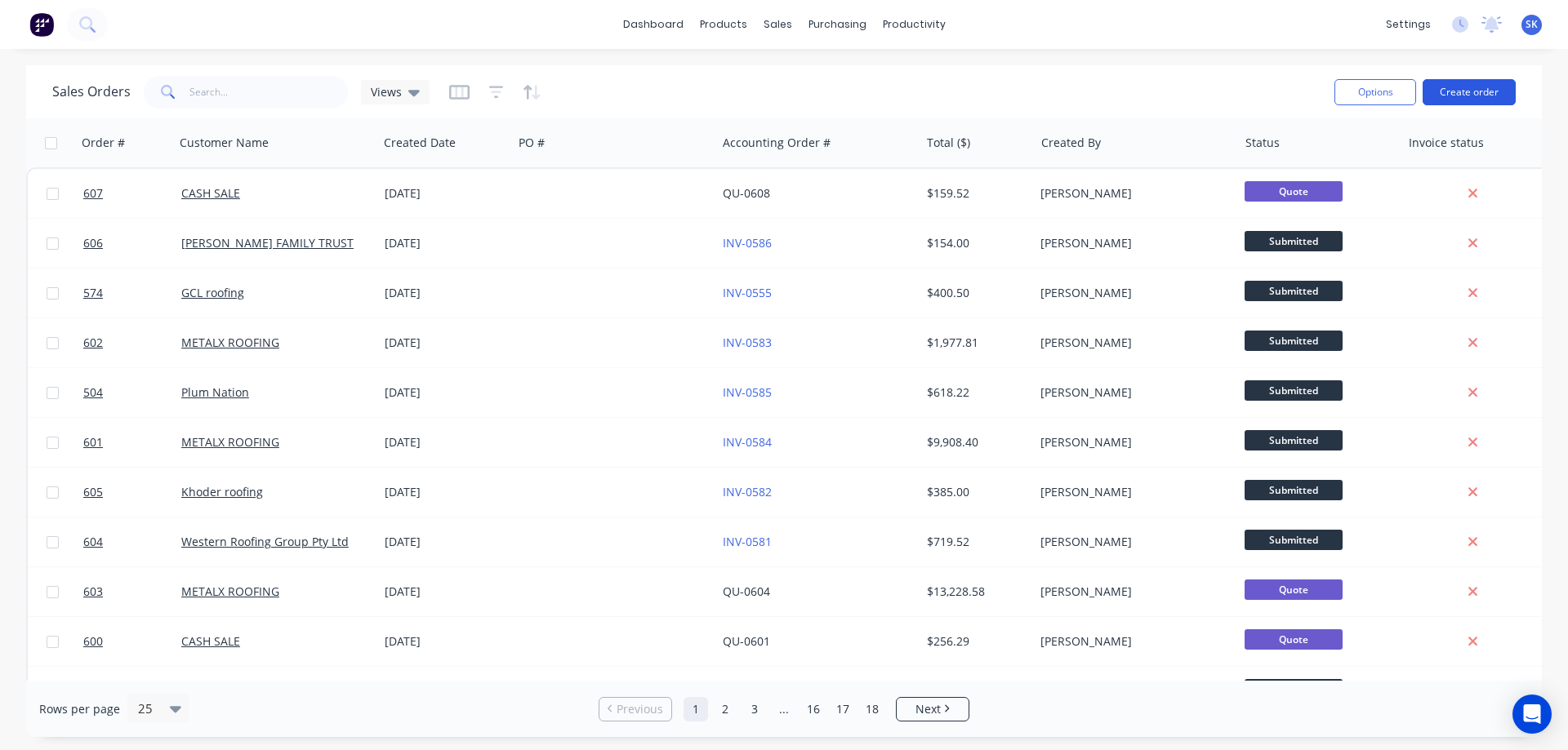
click at [1460, 89] on button "Create order" at bounding box center [1468, 93] width 93 height 26
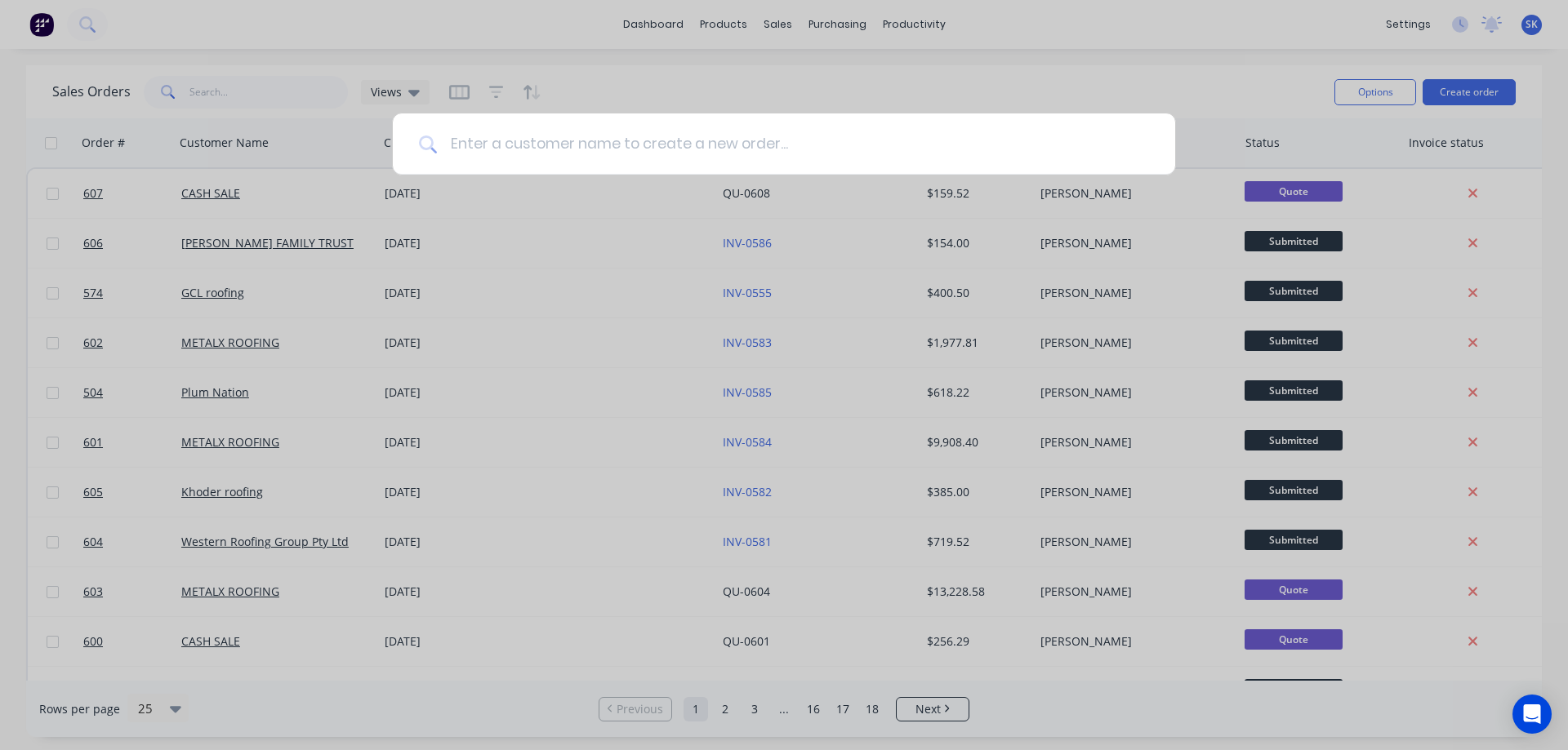
click at [538, 134] on input at bounding box center [793, 143] width 712 height 61
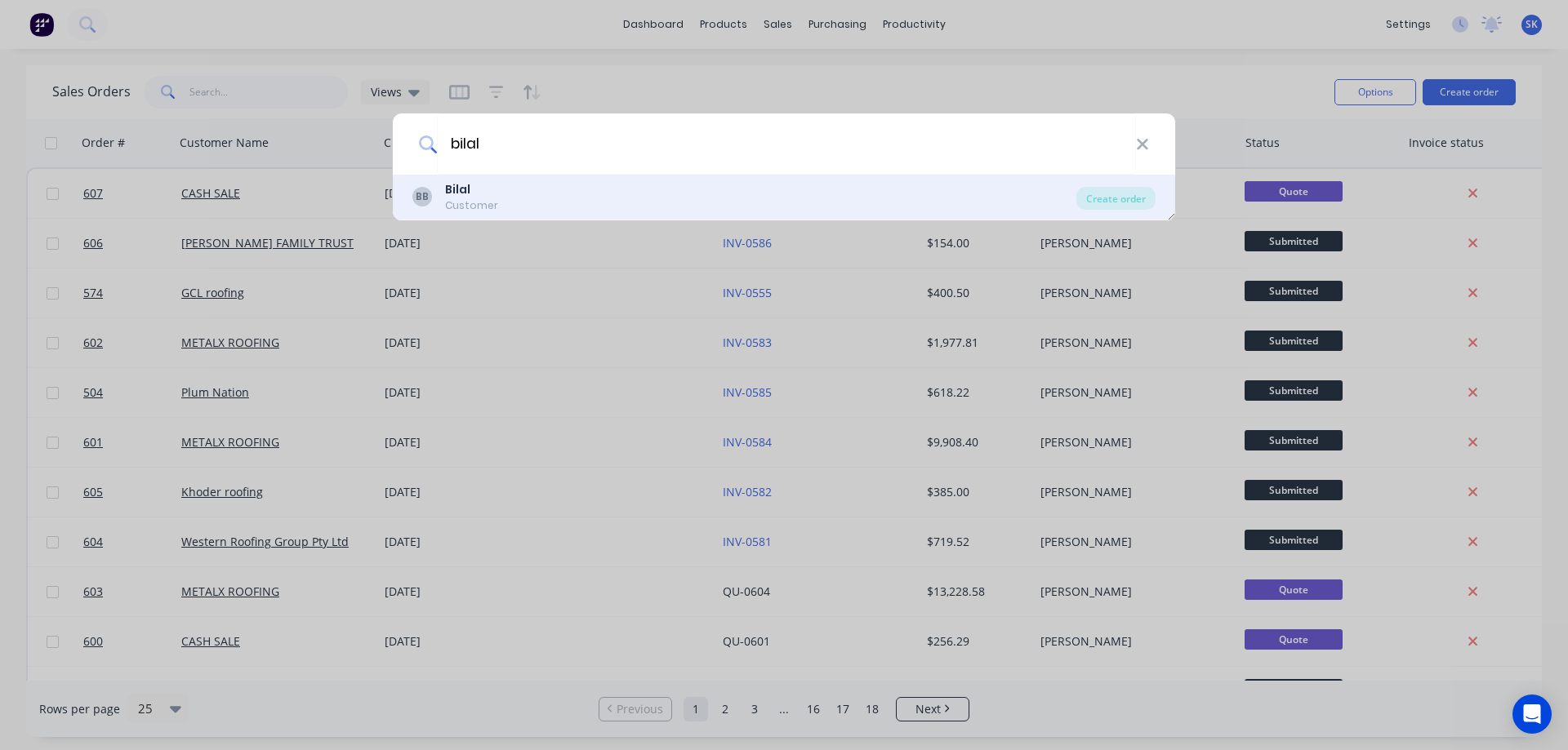
type input "bilal"
click at [522, 192] on div "BB Bilal Customer" at bounding box center [744, 197] width 663 height 32
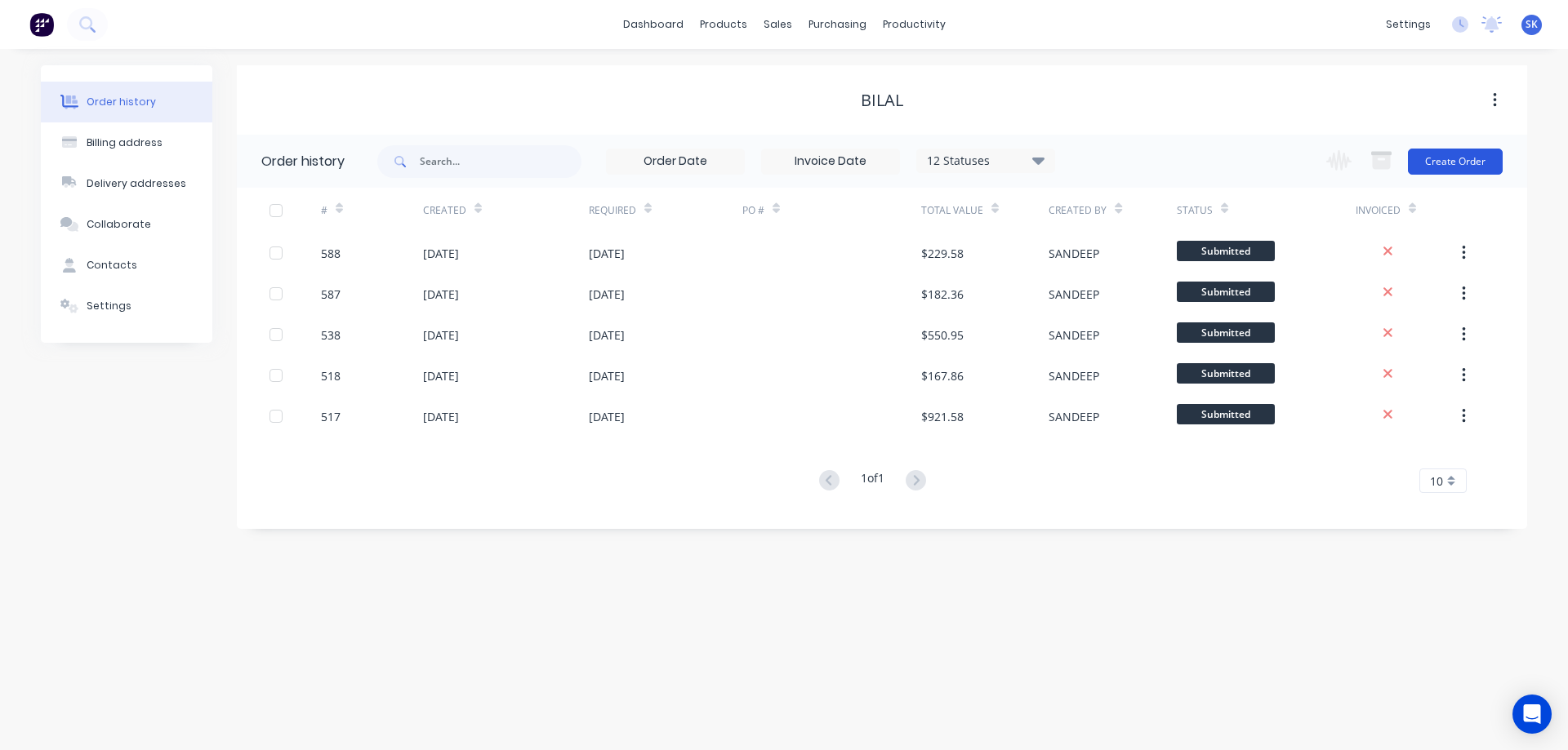
click at [1464, 160] on button "Create Order" at bounding box center [1454, 161] width 95 height 26
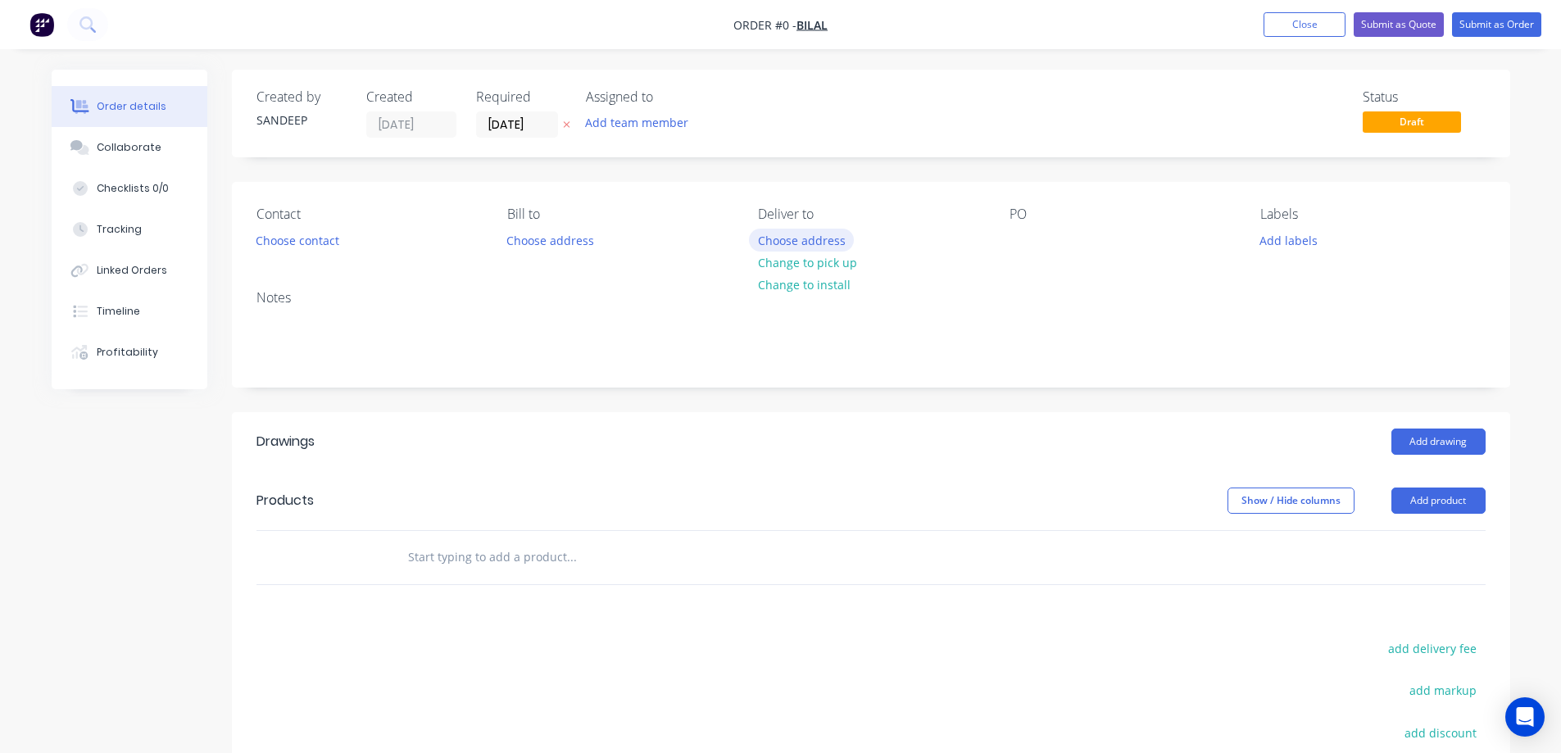
click at [785, 240] on button "Choose address" at bounding box center [801, 240] width 105 height 22
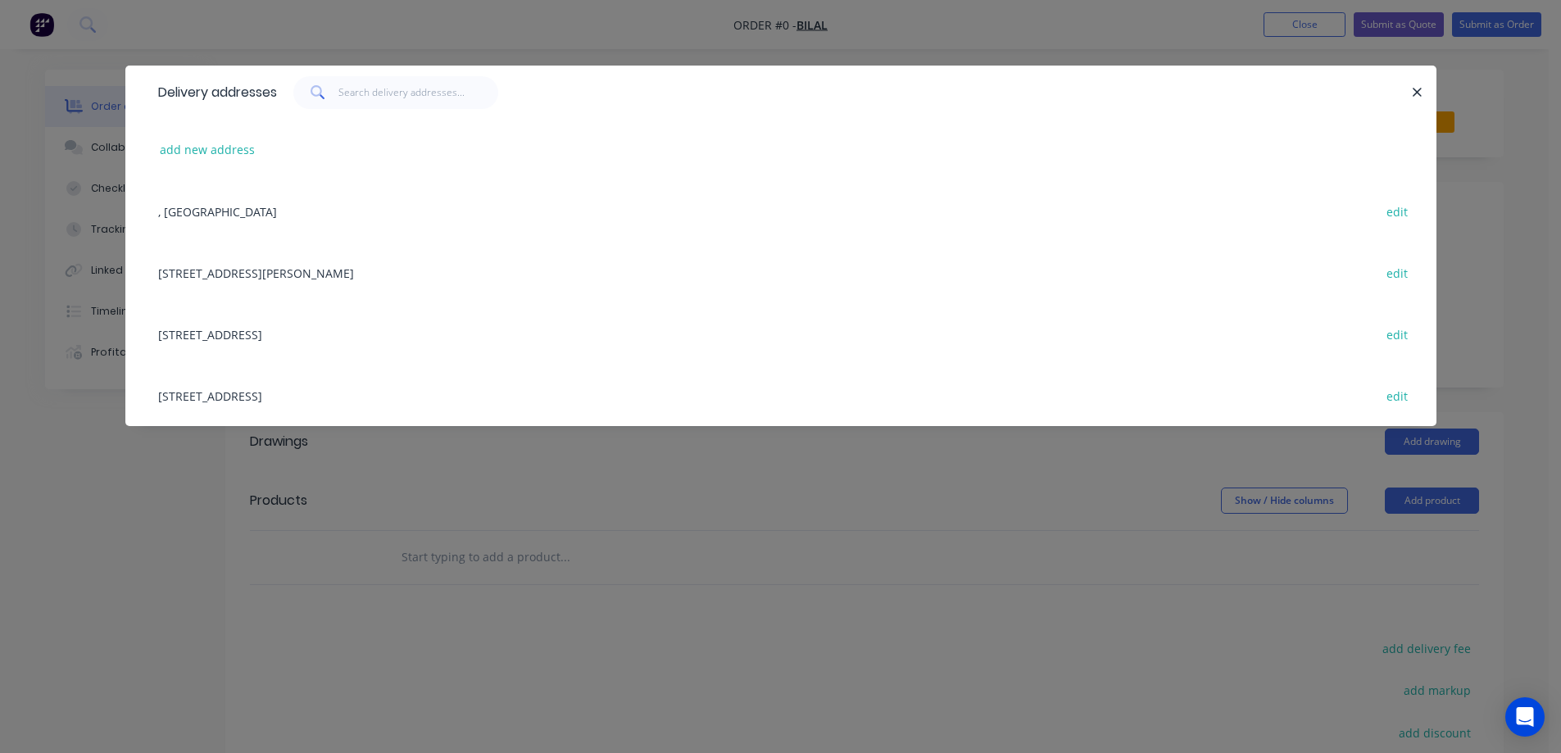
click at [343, 393] on div "15 Canberra Ave, HOPPERS CROSSING, Victoria, Australia, 3029 edit" at bounding box center [781, 395] width 1262 height 61
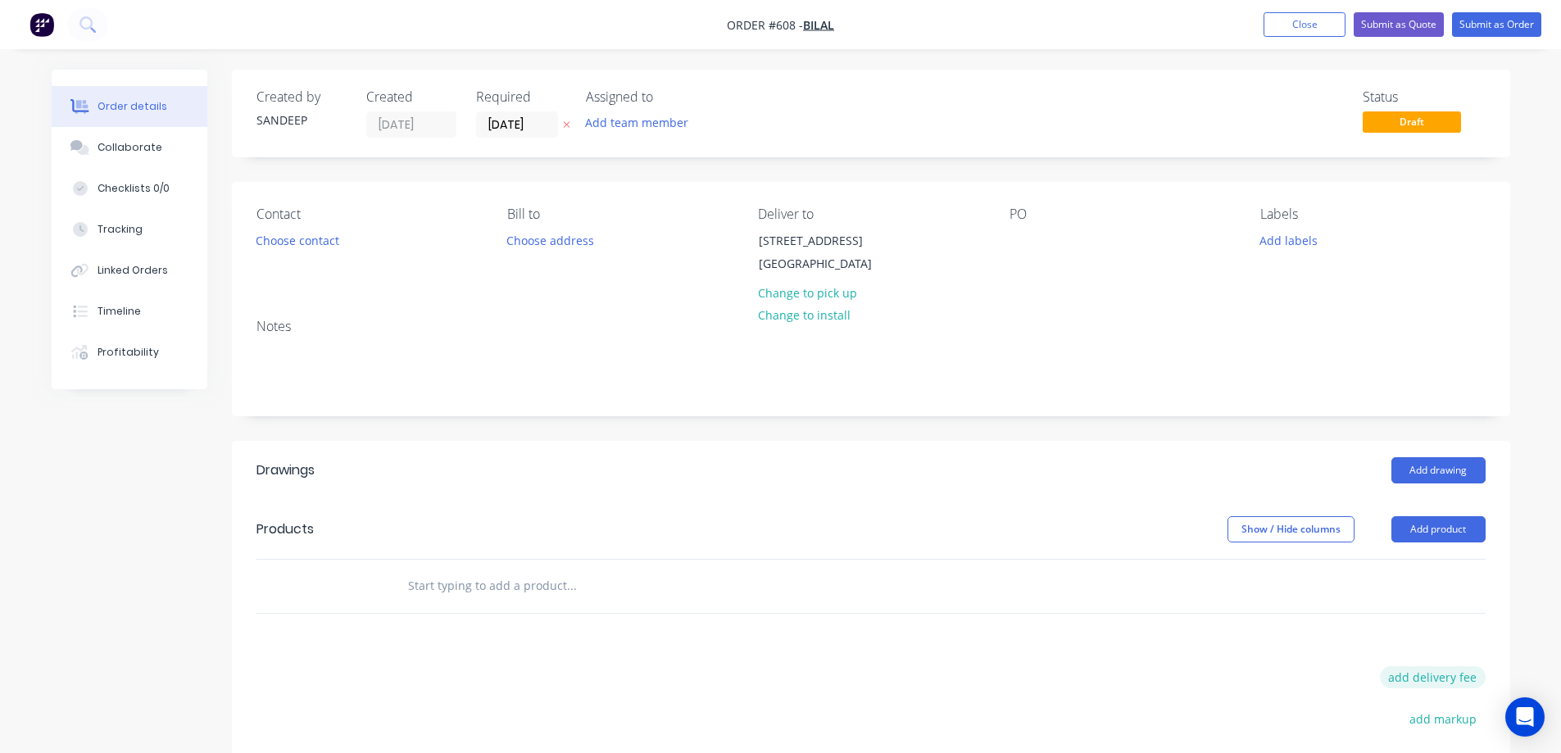
click at [1409, 688] on button "add delivery fee" at bounding box center [1433, 677] width 106 height 22
type input "50"
click at [1153, 671] on div "Drawings Add drawing Products Show / Hide columns Add product Delivery fee Deli…" at bounding box center [871, 722] width 1279 height 562
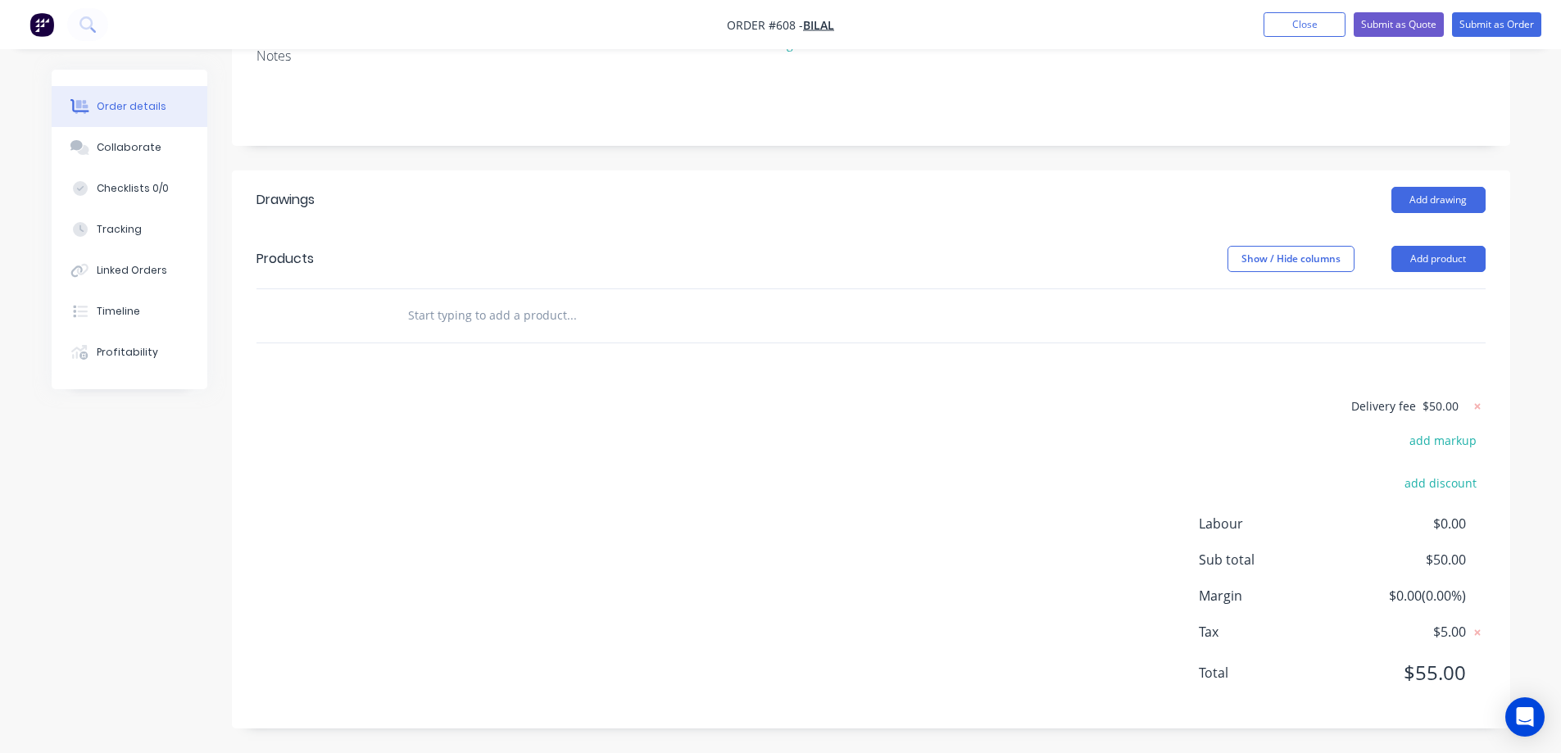
scroll to position [289, 0]
click at [452, 321] on input "text" at bounding box center [571, 315] width 328 height 33
click at [1432, 260] on button "Add product" at bounding box center [1439, 259] width 94 height 26
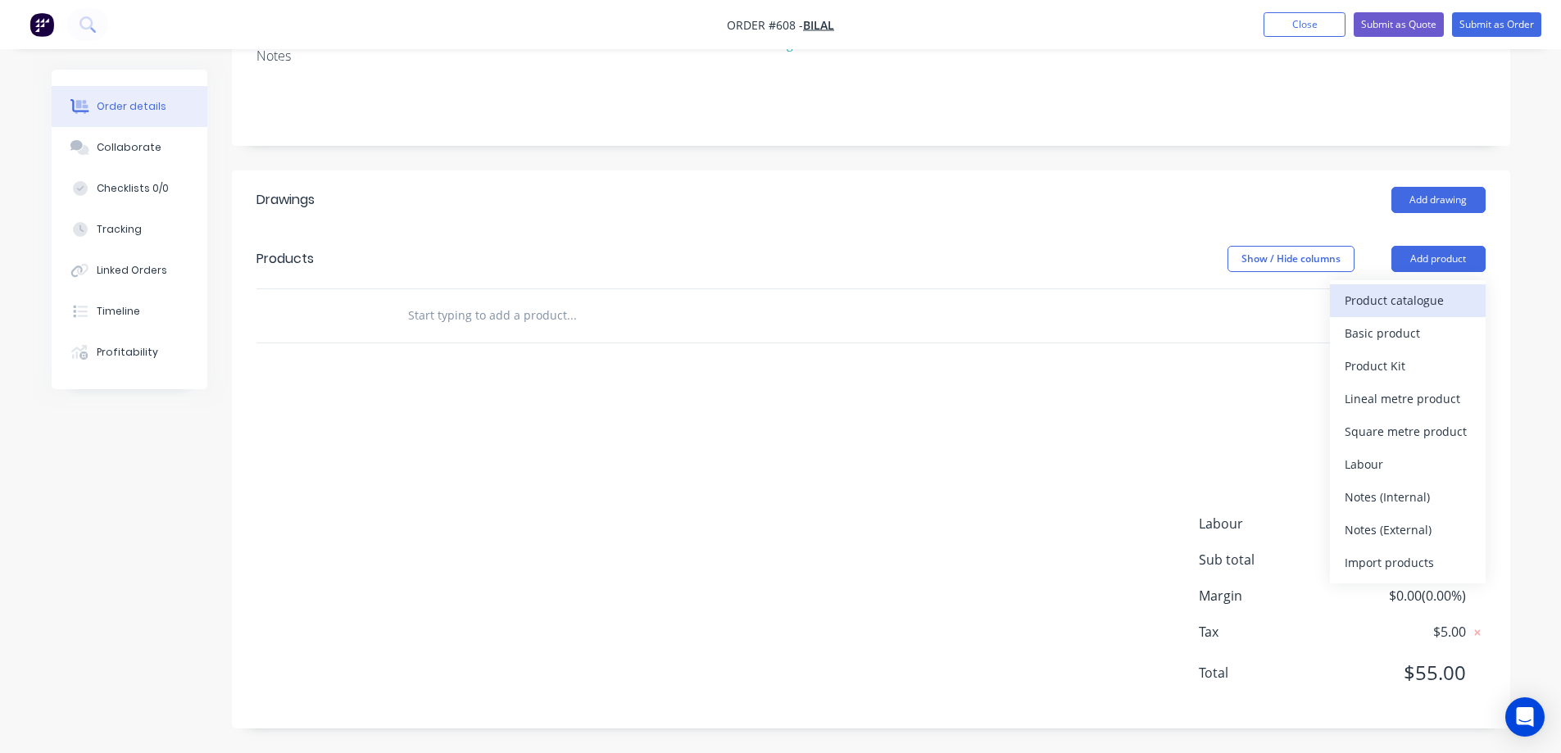
click at [1385, 294] on div "Product catalogue" at bounding box center [1408, 301] width 126 height 24
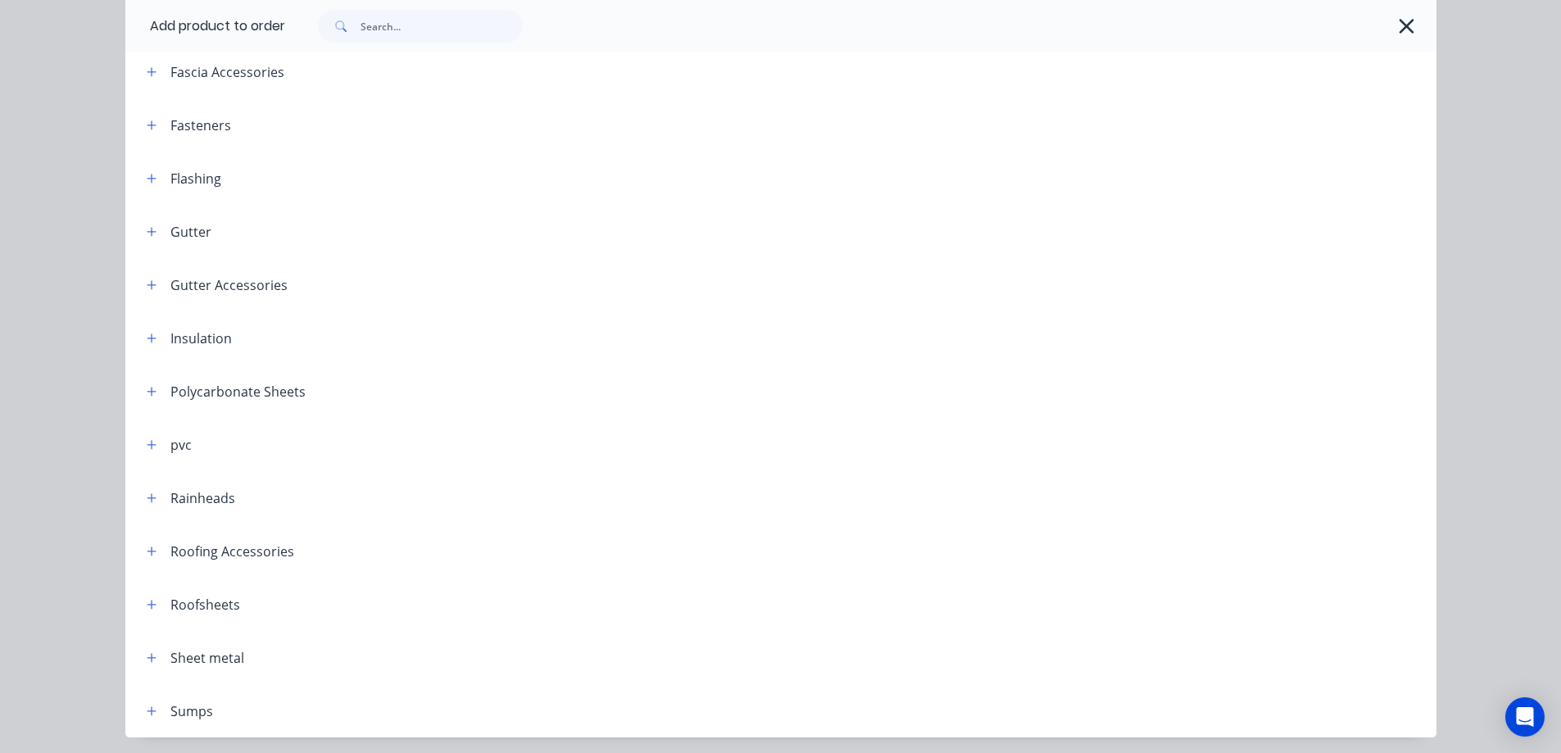
scroll to position [404, 0]
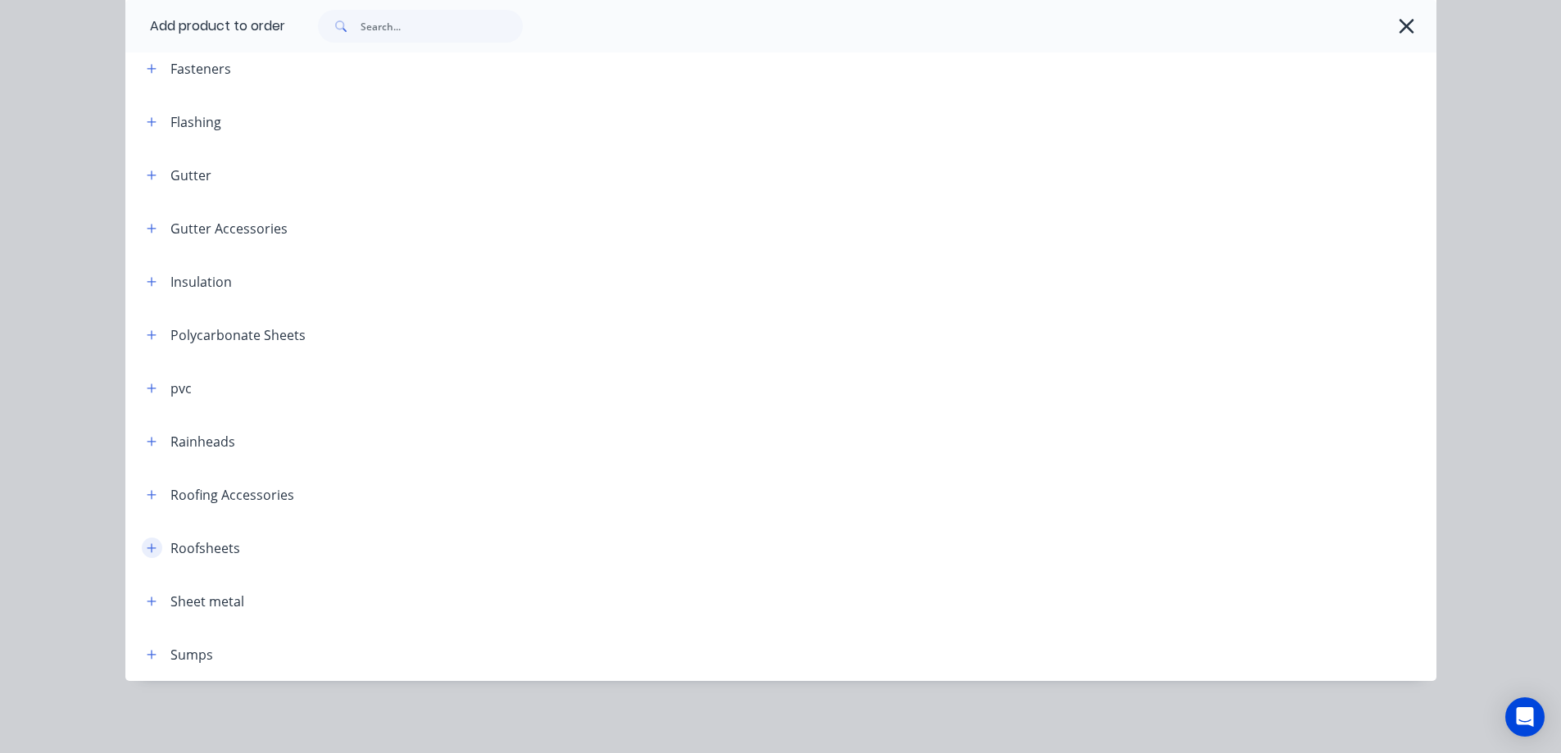
click at [147, 545] on icon "button" at bounding box center [152, 548] width 10 height 11
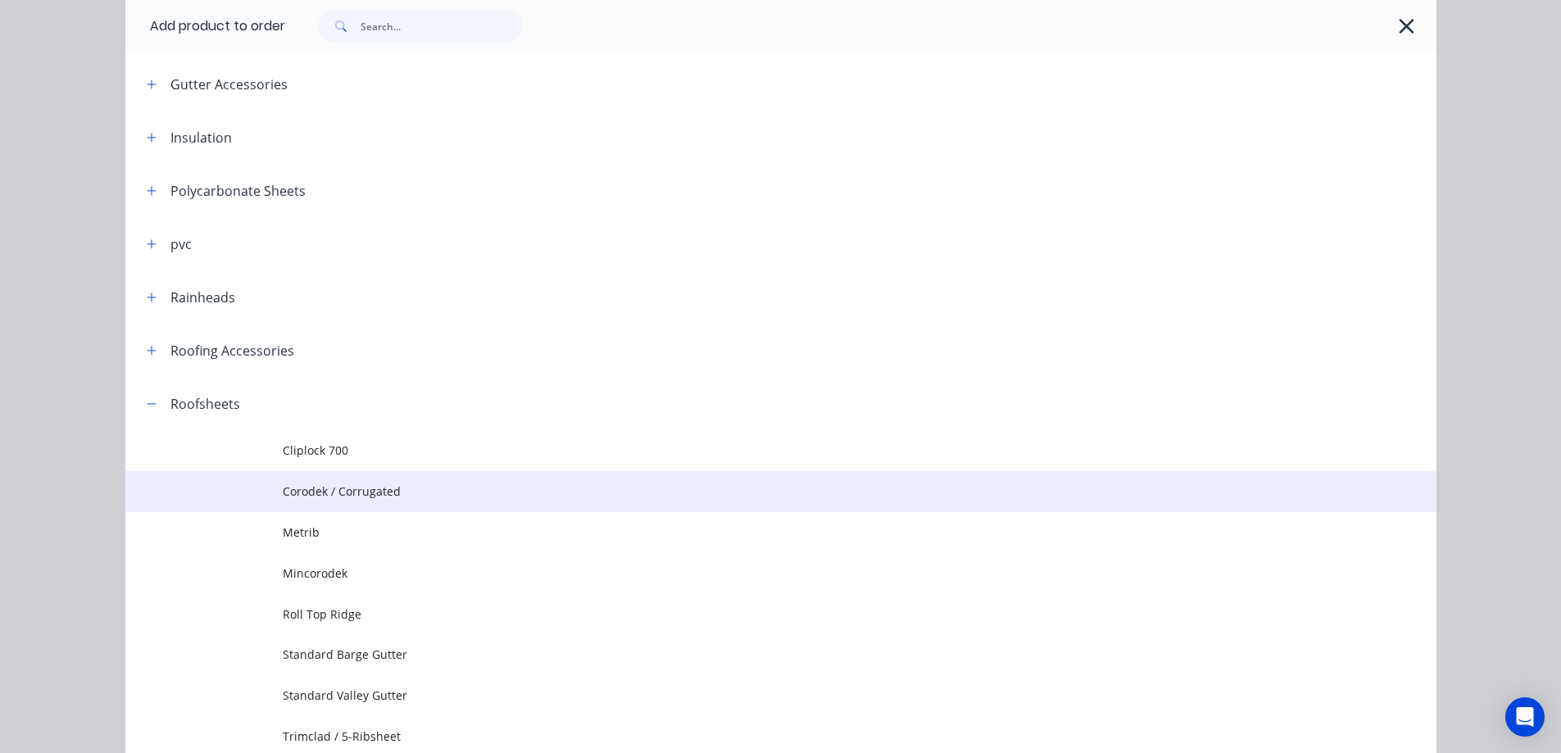
scroll to position [650, 0]
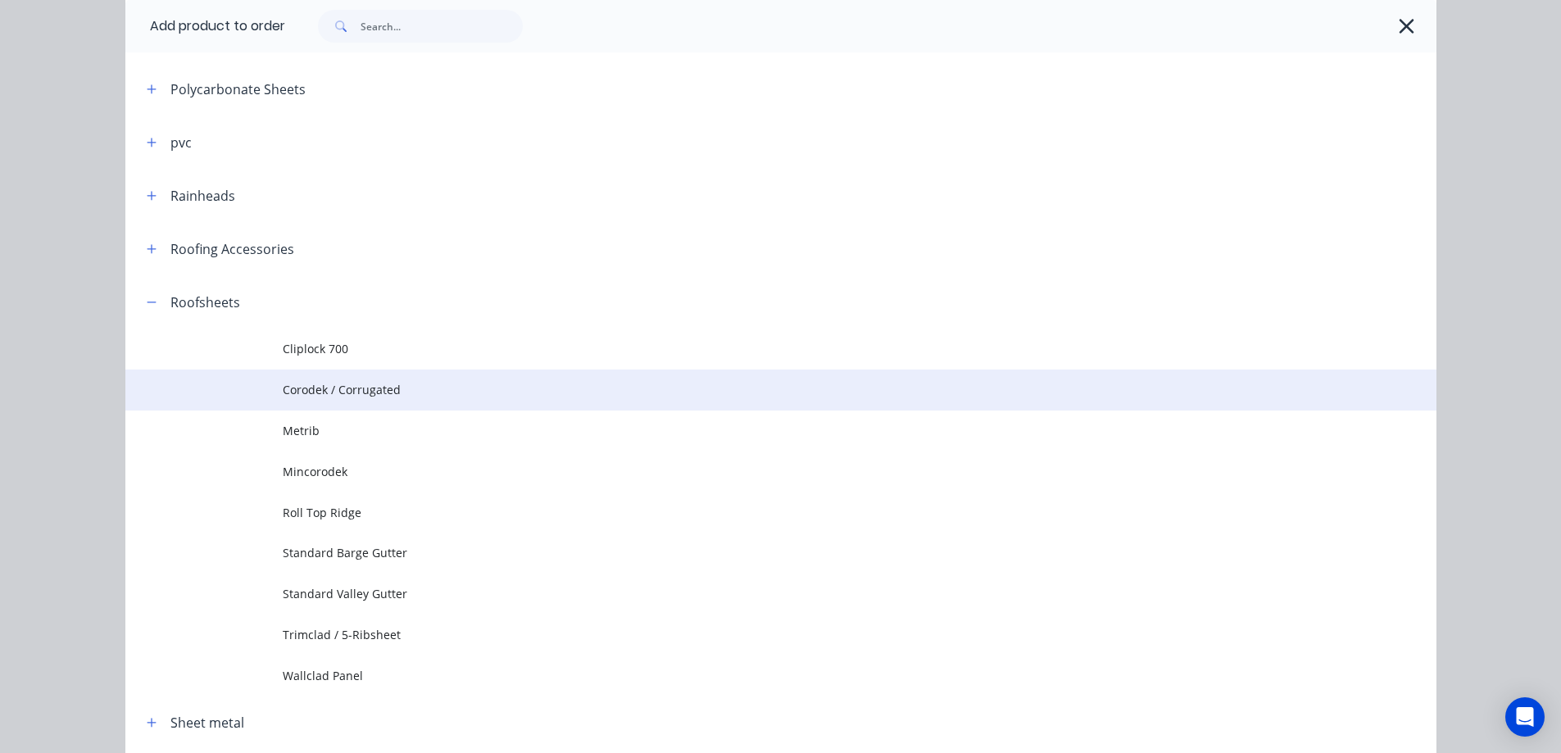
click at [325, 388] on span "Corodek / Corrugated" at bounding box center [744, 389] width 923 height 17
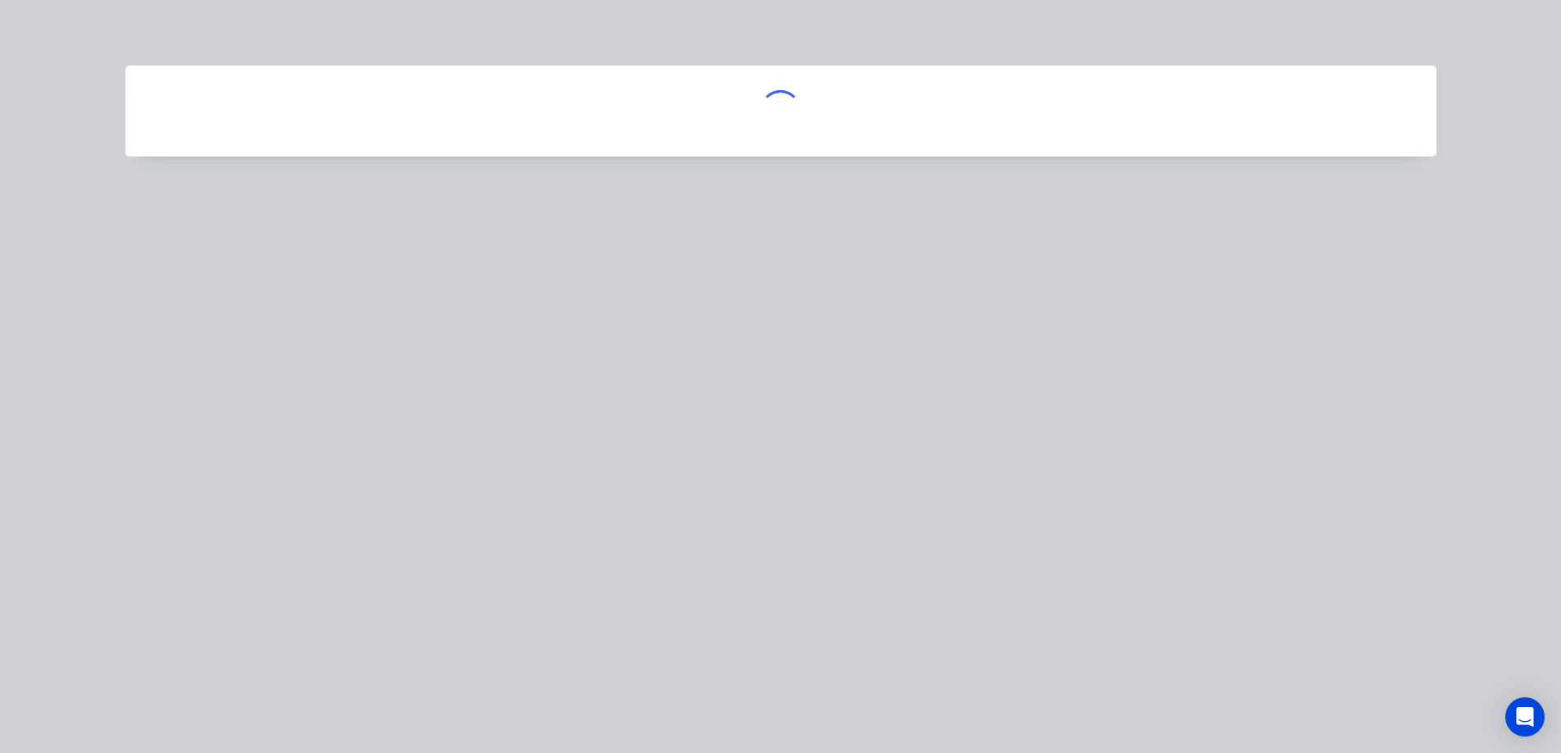
scroll to position [0, 0]
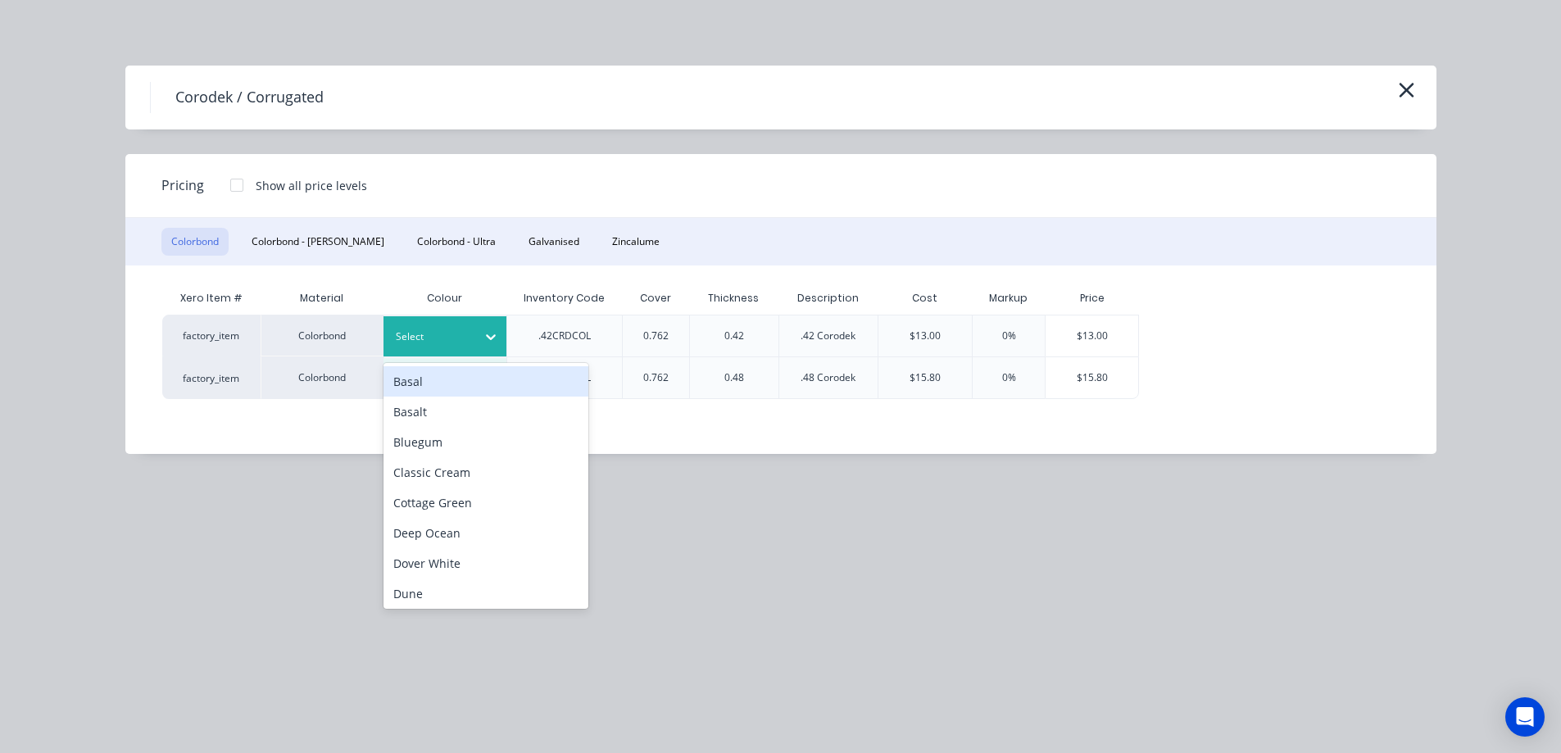
click at [469, 325] on div "Select" at bounding box center [445, 336] width 123 height 40
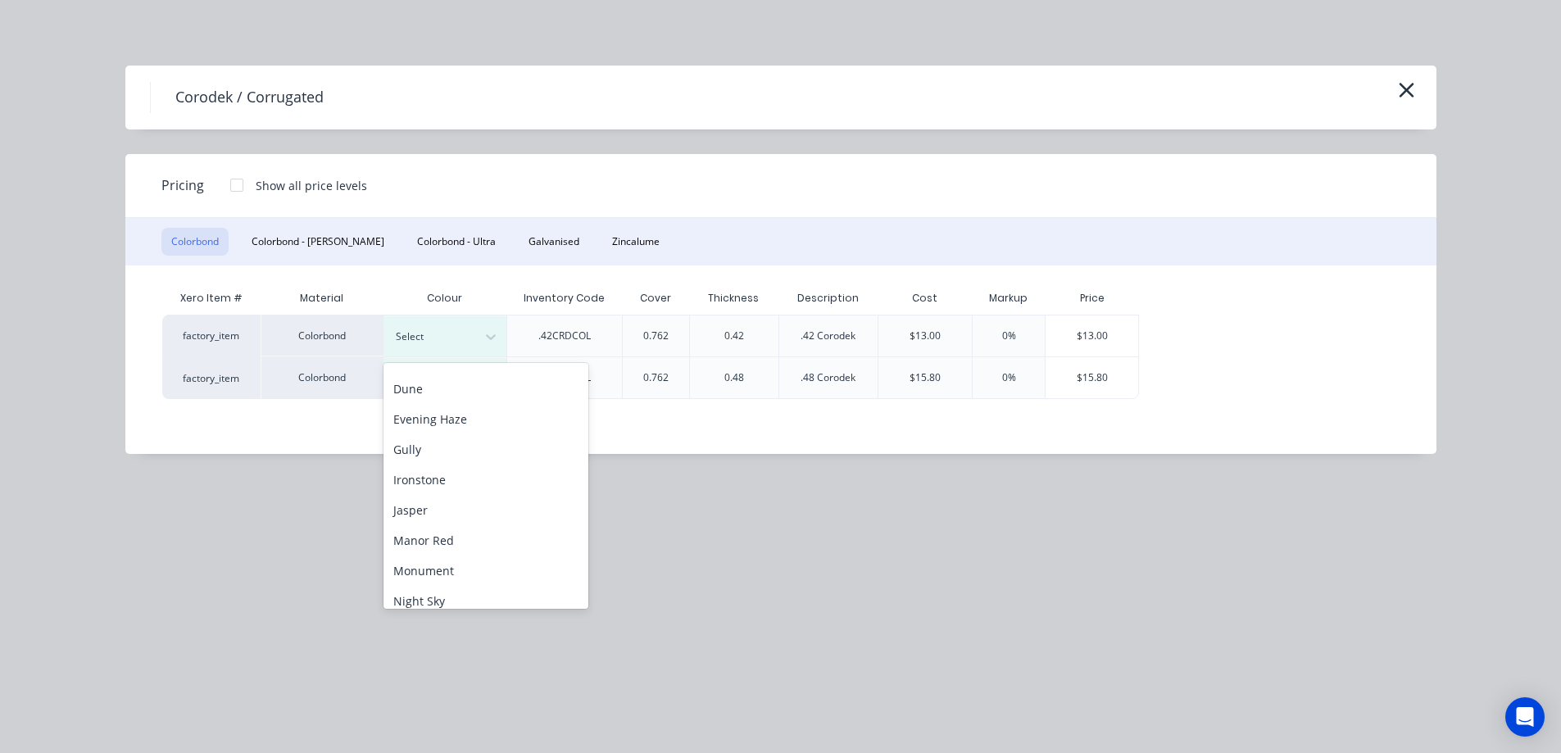
scroll to position [246, 0]
click at [437, 562] on div "Night Sky" at bounding box center [486, 560] width 205 height 30
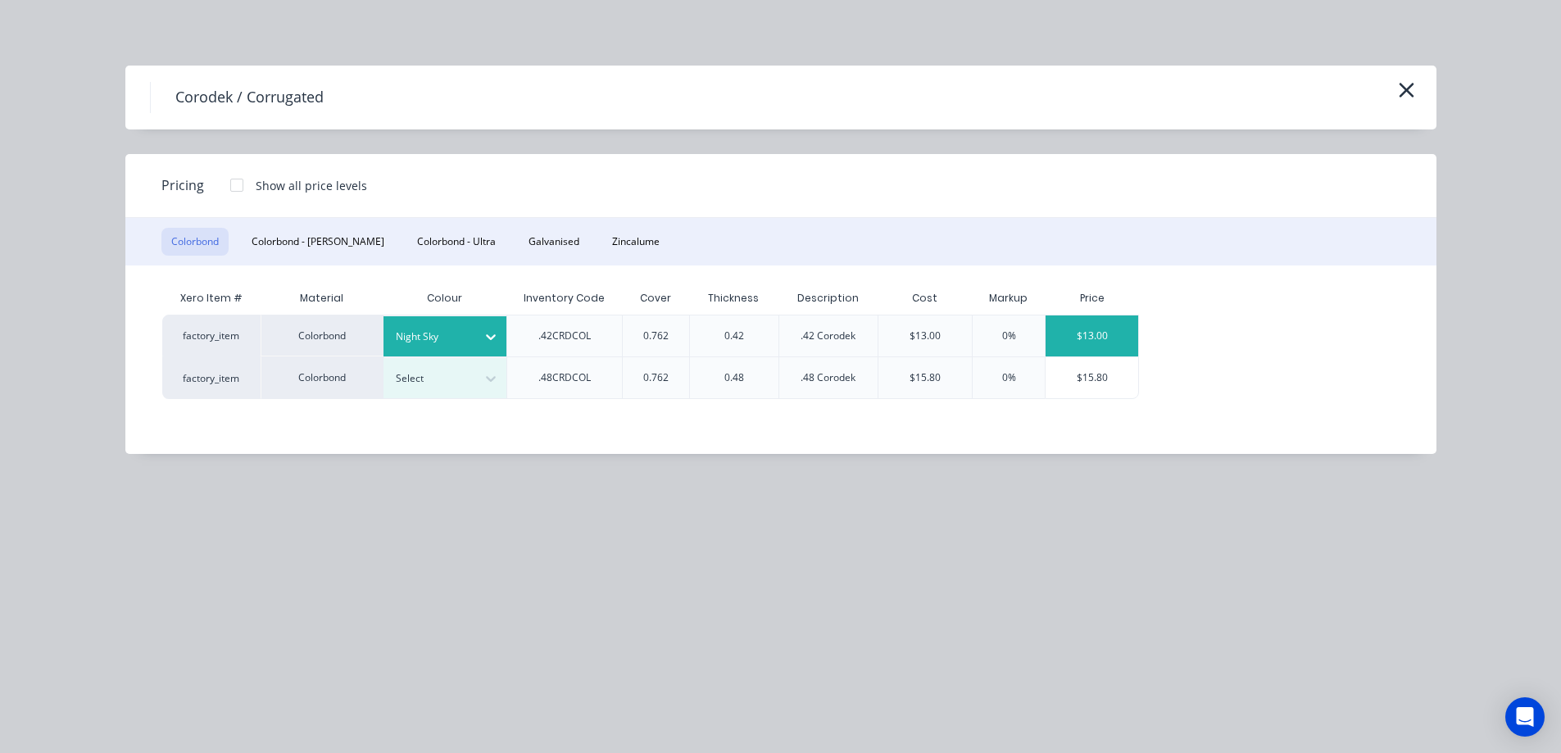
click at [1092, 337] on div "$13.00" at bounding box center [1092, 336] width 93 height 41
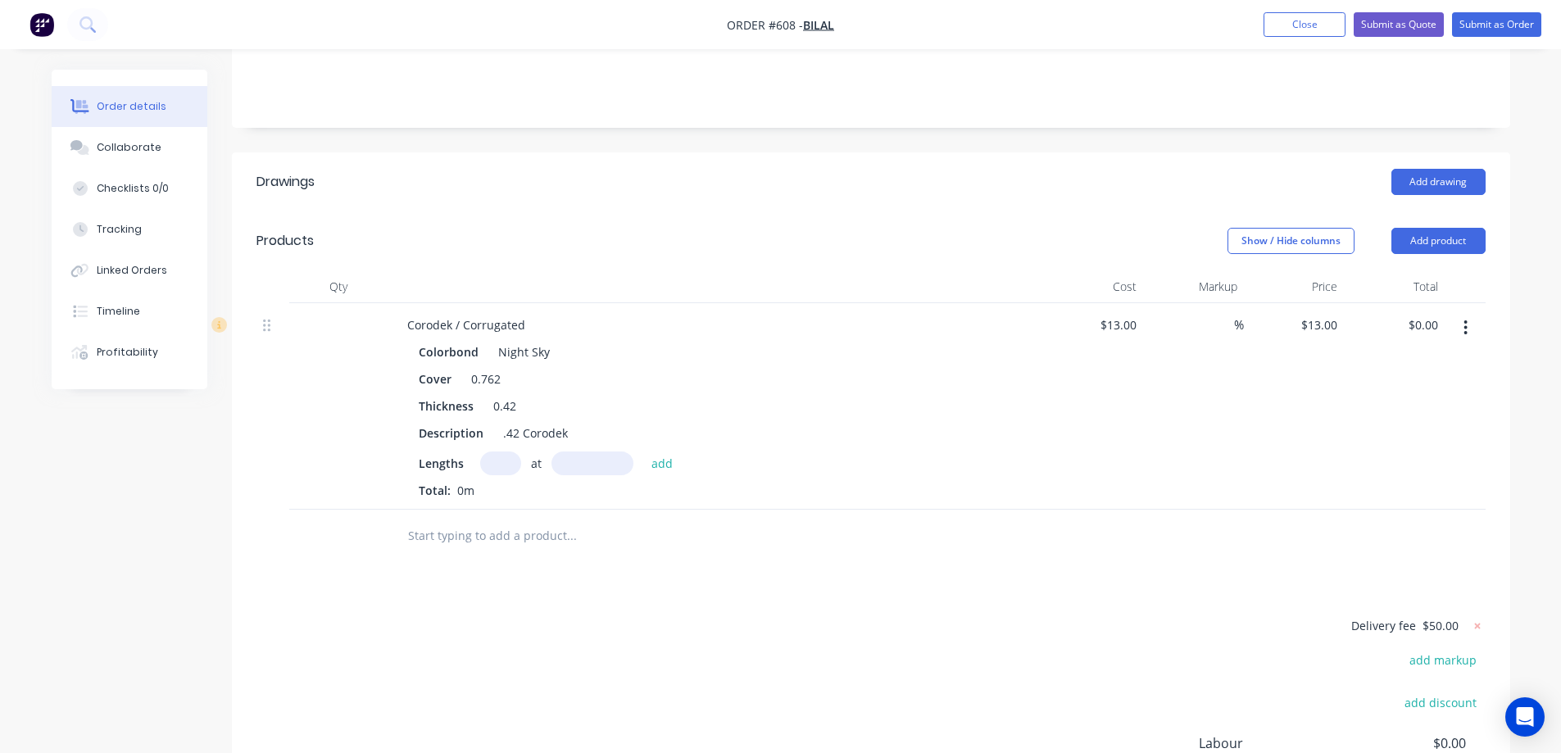
click at [489, 475] on input "text" at bounding box center [500, 464] width 41 height 24
type input "10"
type input "3960mm"
click at [664, 474] on button "add" at bounding box center [662, 463] width 39 height 22
type input "$514.80"
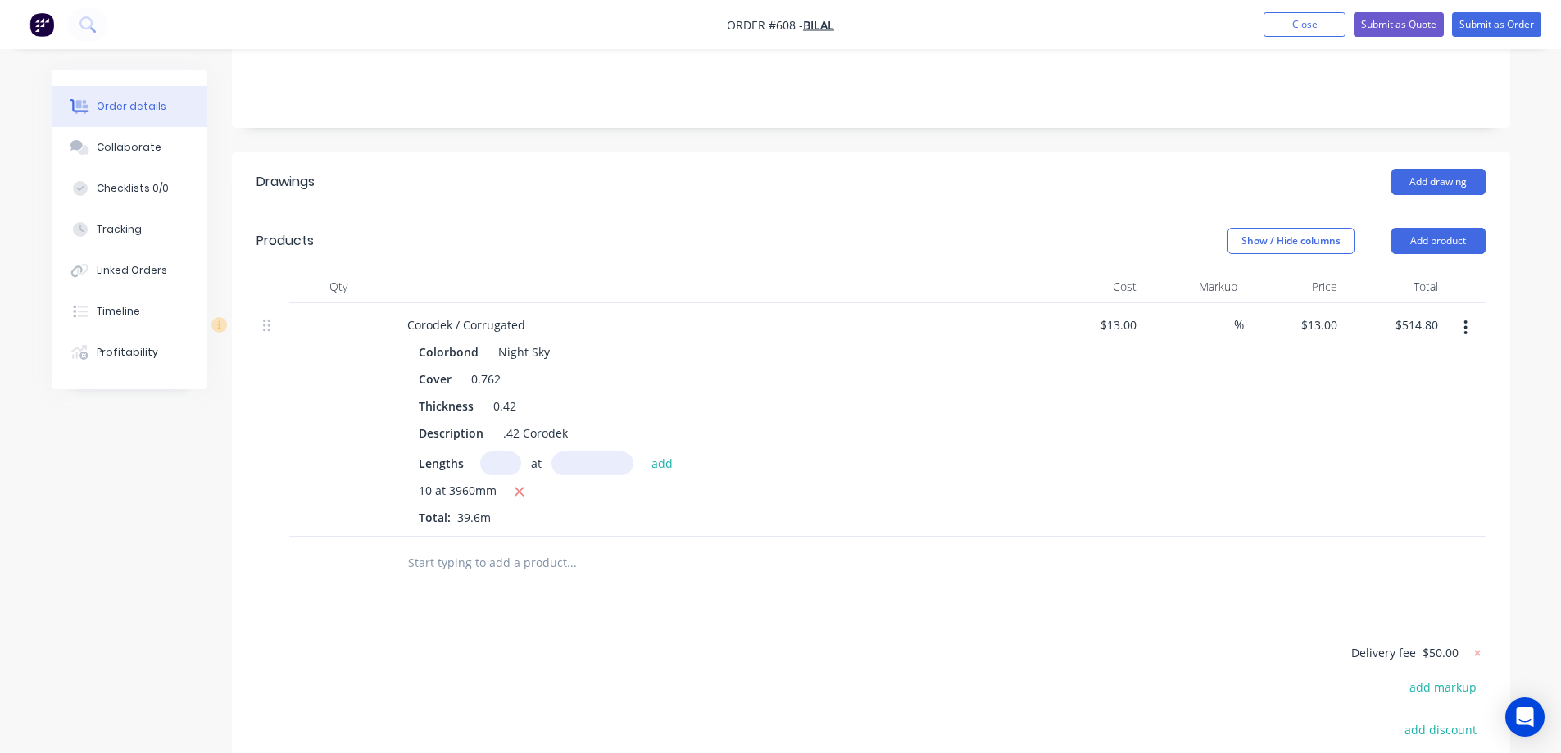
click at [453, 575] on input "text" at bounding box center [571, 563] width 328 height 33
click at [498, 475] on input "text" at bounding box center [500, 464] width 41 height 24
type input "5"
type input "4080mm"
click at [661, 474] on button "add" at bounding box center [662, 463] width 39 height 22
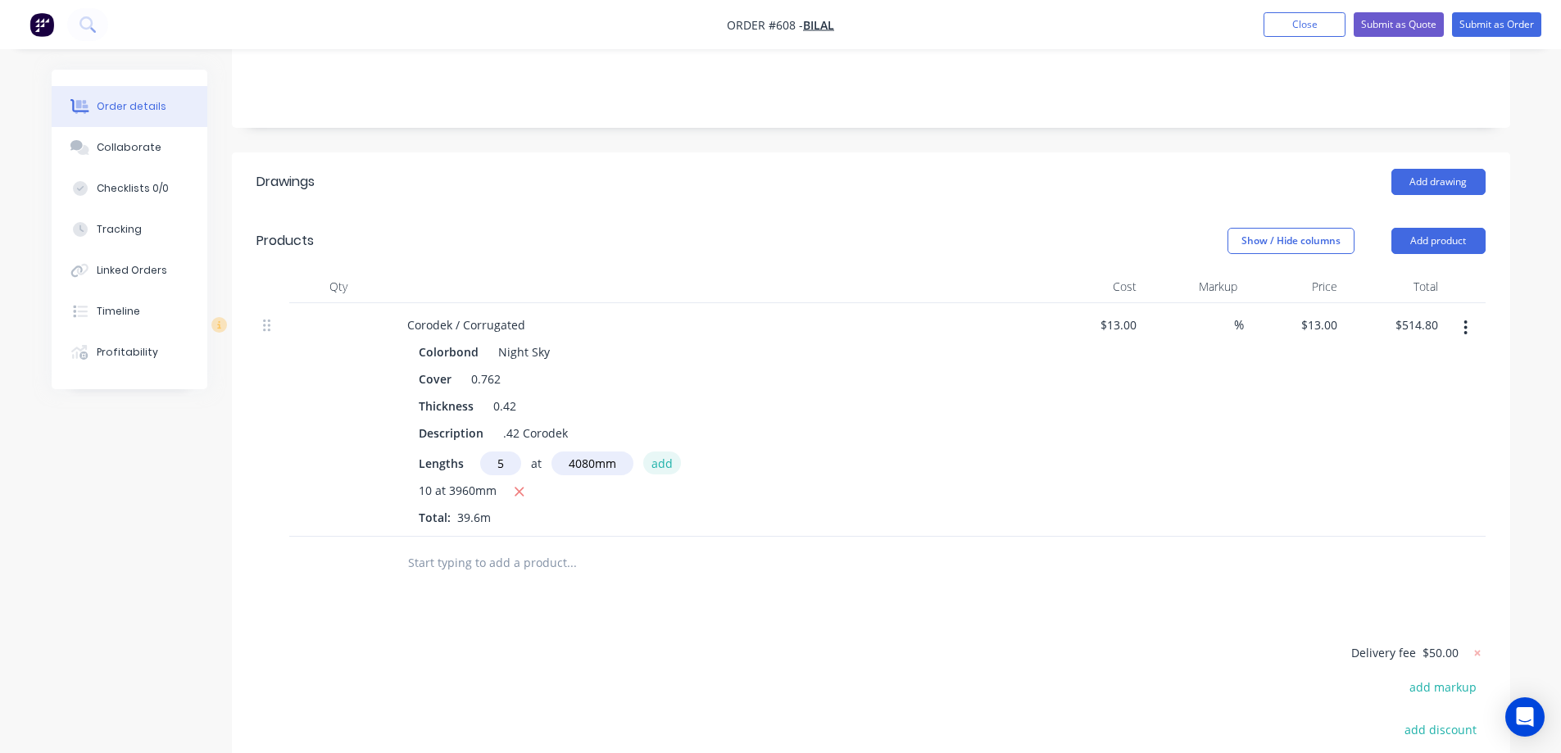
type input "$780.00"
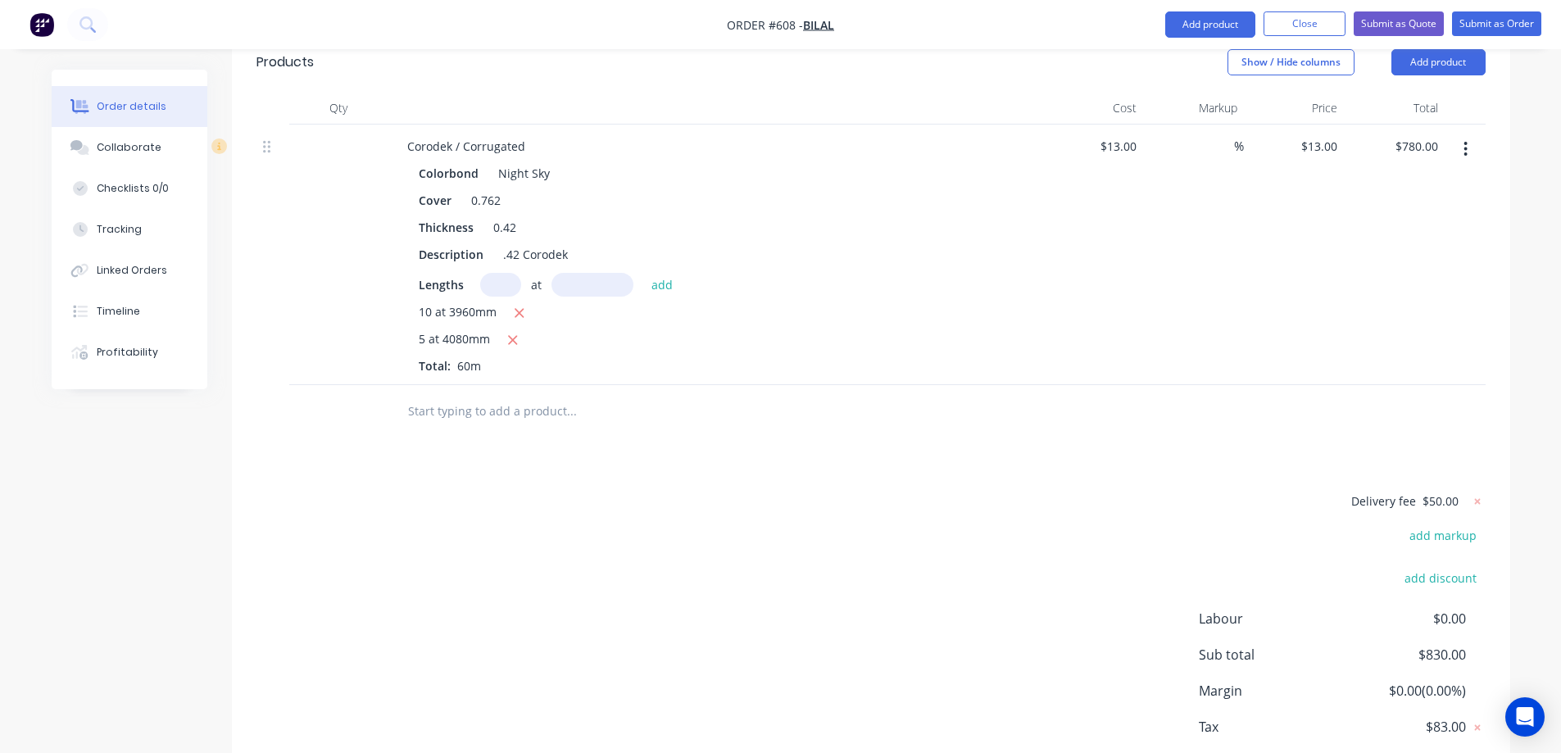
scroll to position [534, 0]
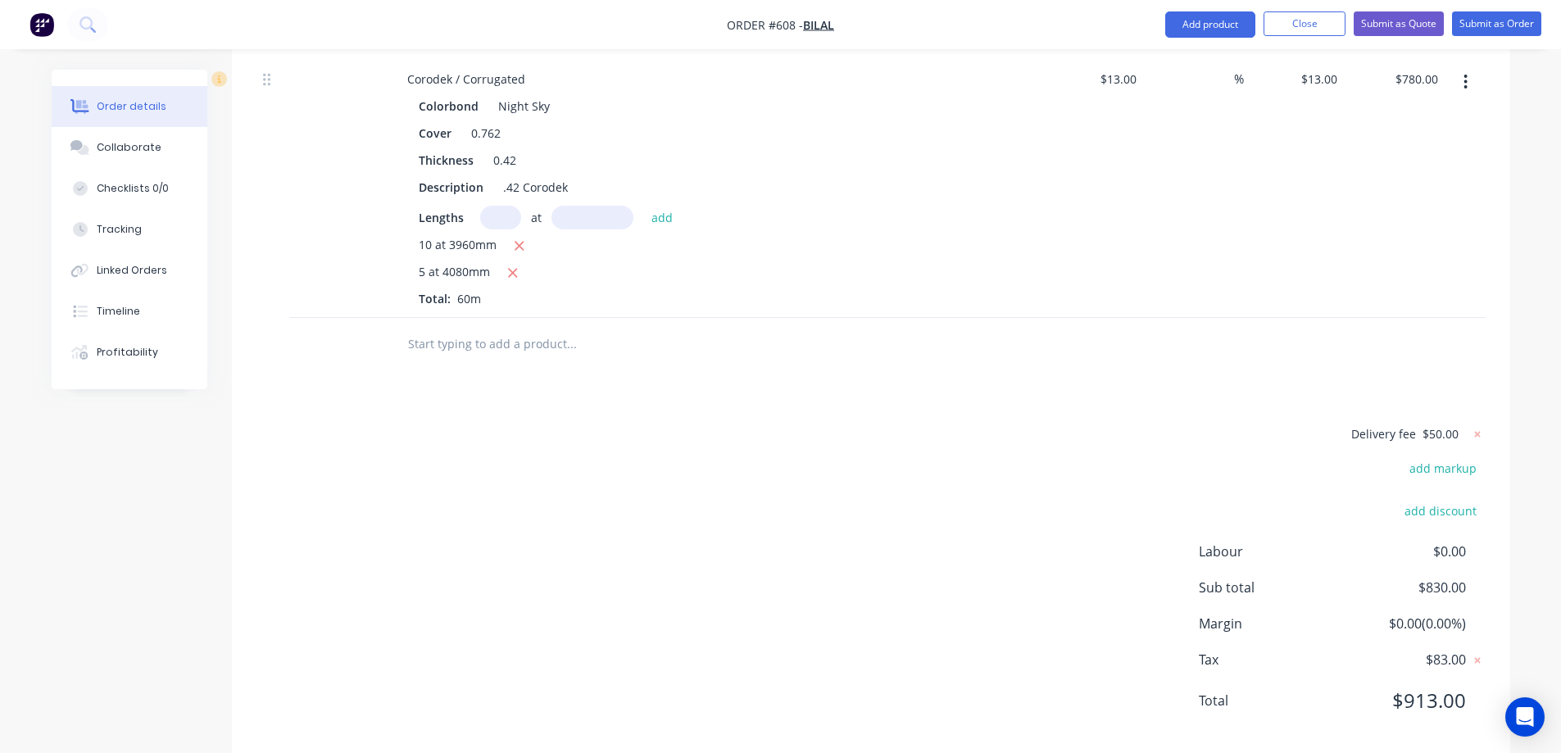
click at [448, 361] on input "text" at bounding box center [571, 344] width 328 height 33
click at [1197, 16] on button "Add product" at bounding box center [1211, 24] width 90 height 26
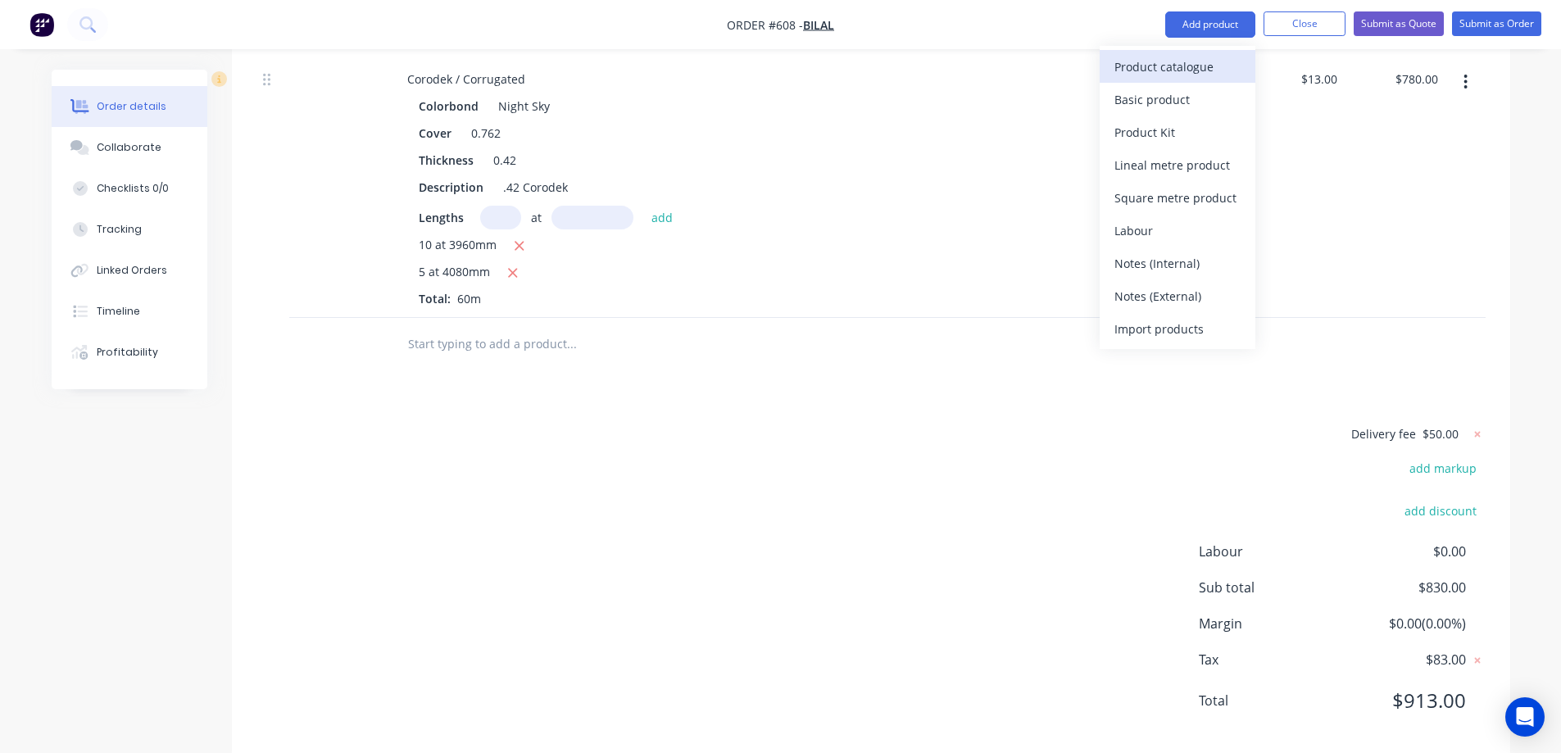
click at [1178, 61] on div "Product catalogue" at bounding box center [1178, 67] width 126 height 24
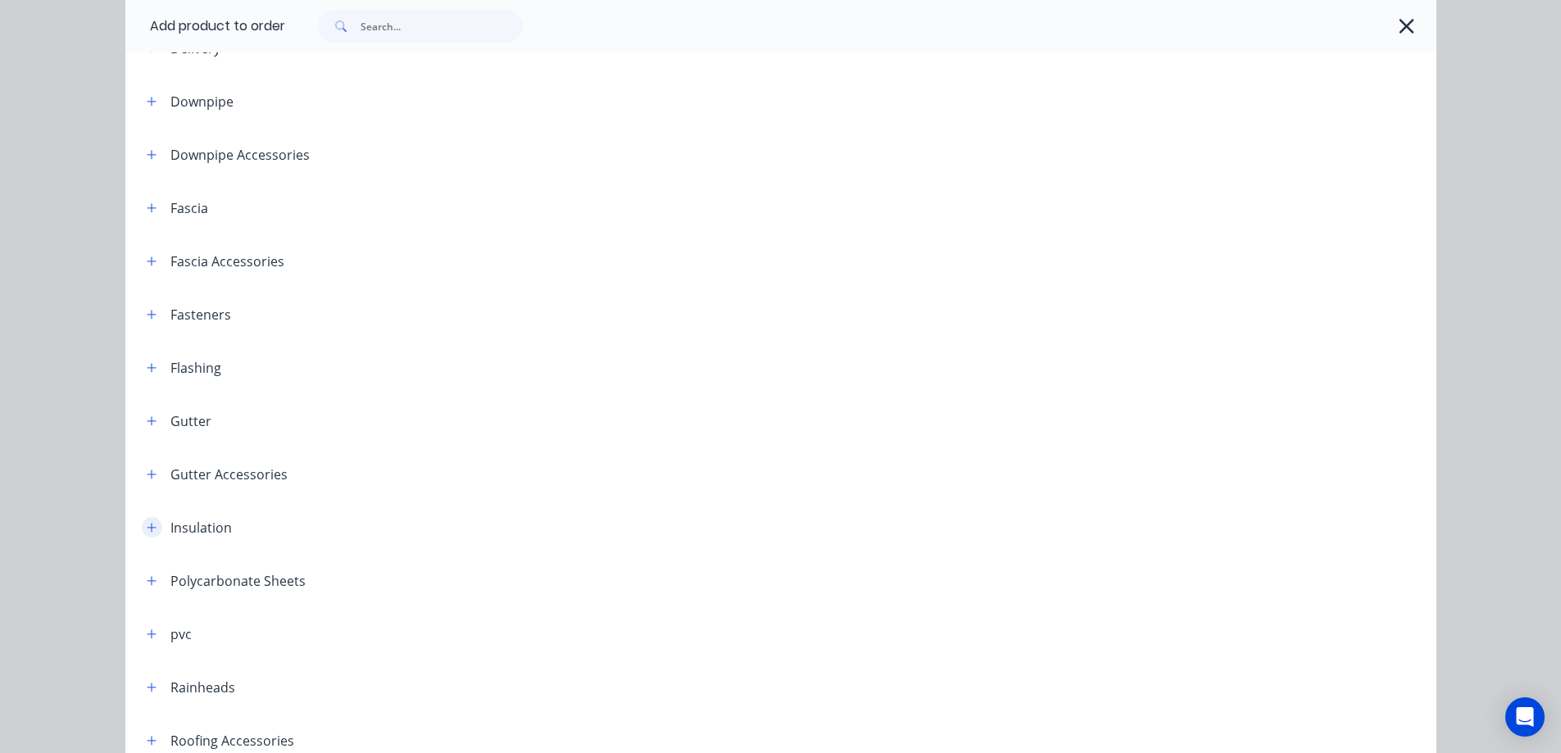
scroll to position [164, 0]
click at [147, 416] on icon "button" at bounding box center [151, 415] width 9 height 9
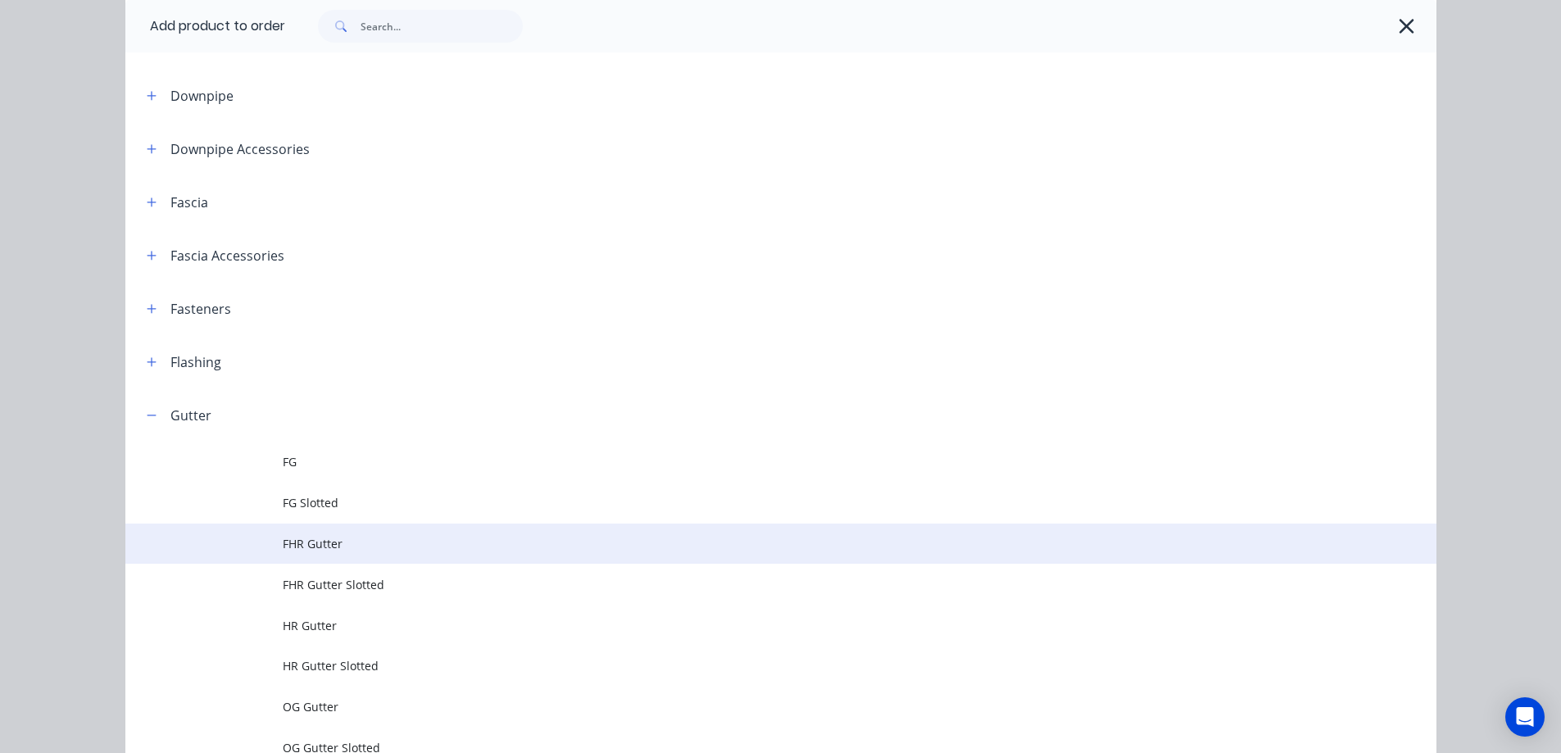
scroll to position [410, 0]
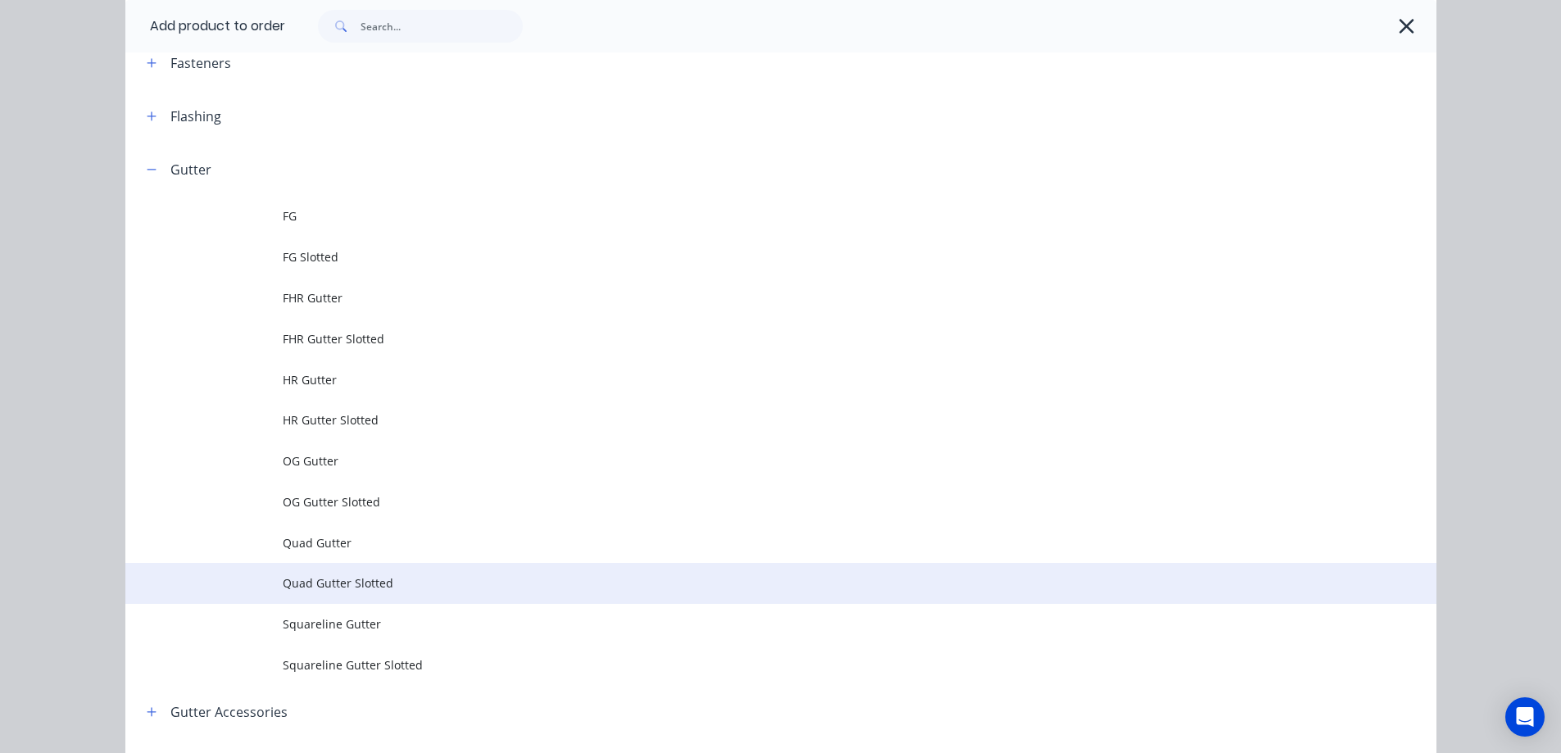
click at [340, 589] on span "Quad Gutter Slotted" at bounding box center [744, 583] width 923 height 17
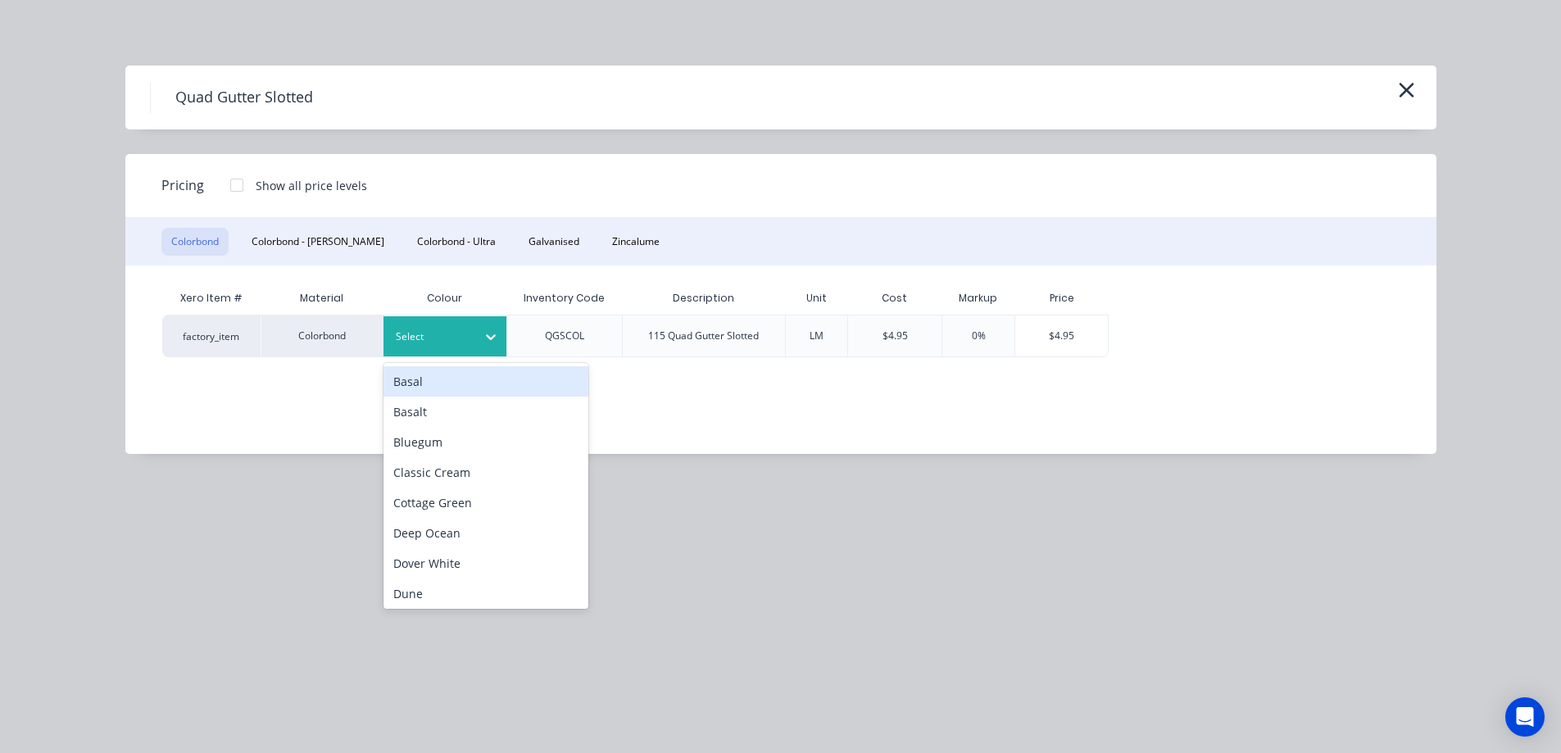
click at [459, 341] on div at bounding box center [433, 337] width 74 height 18
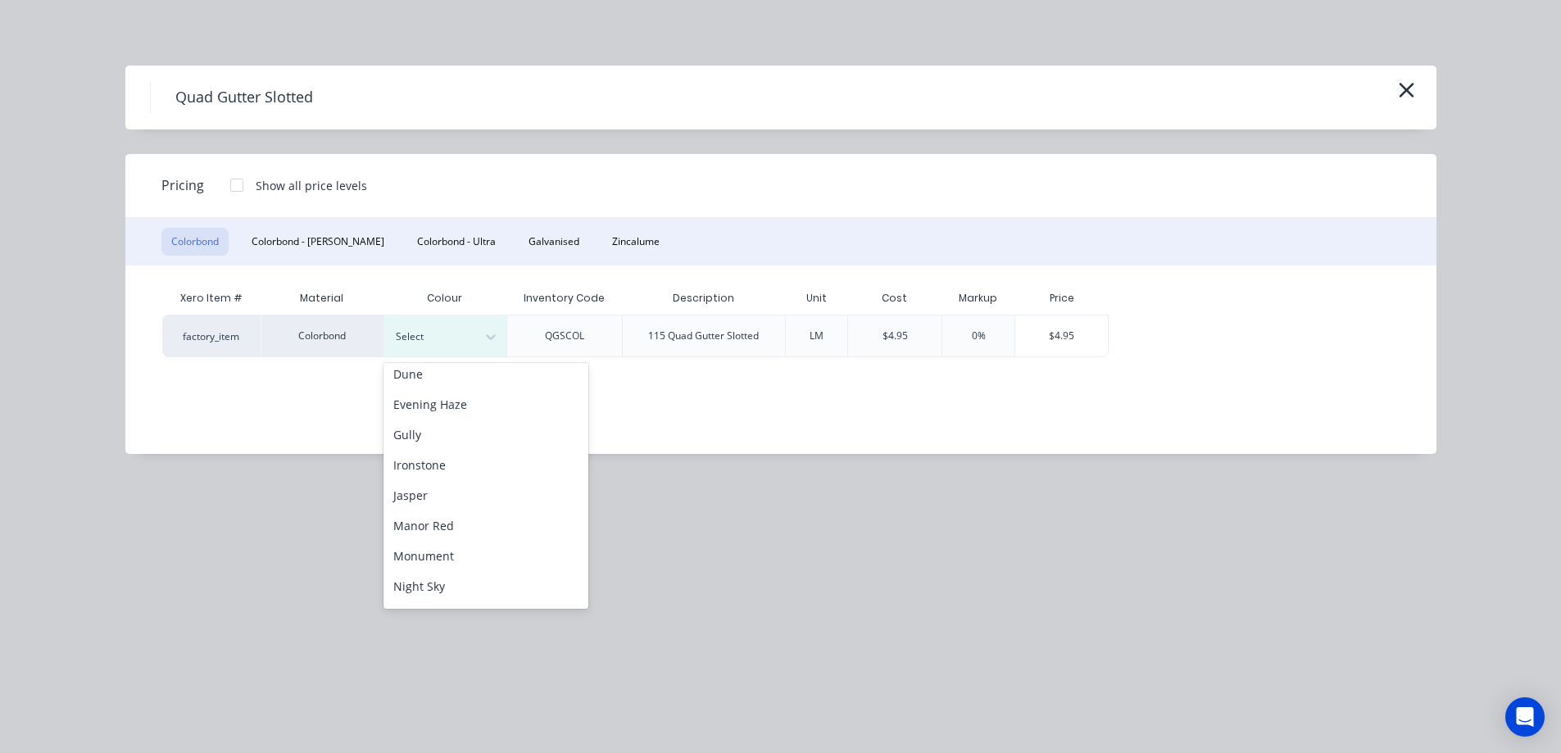
scroll to position [246, 0]
click at [449, 573] on div "Night Sky" at bounding box center [486, 560] width 205 height 30
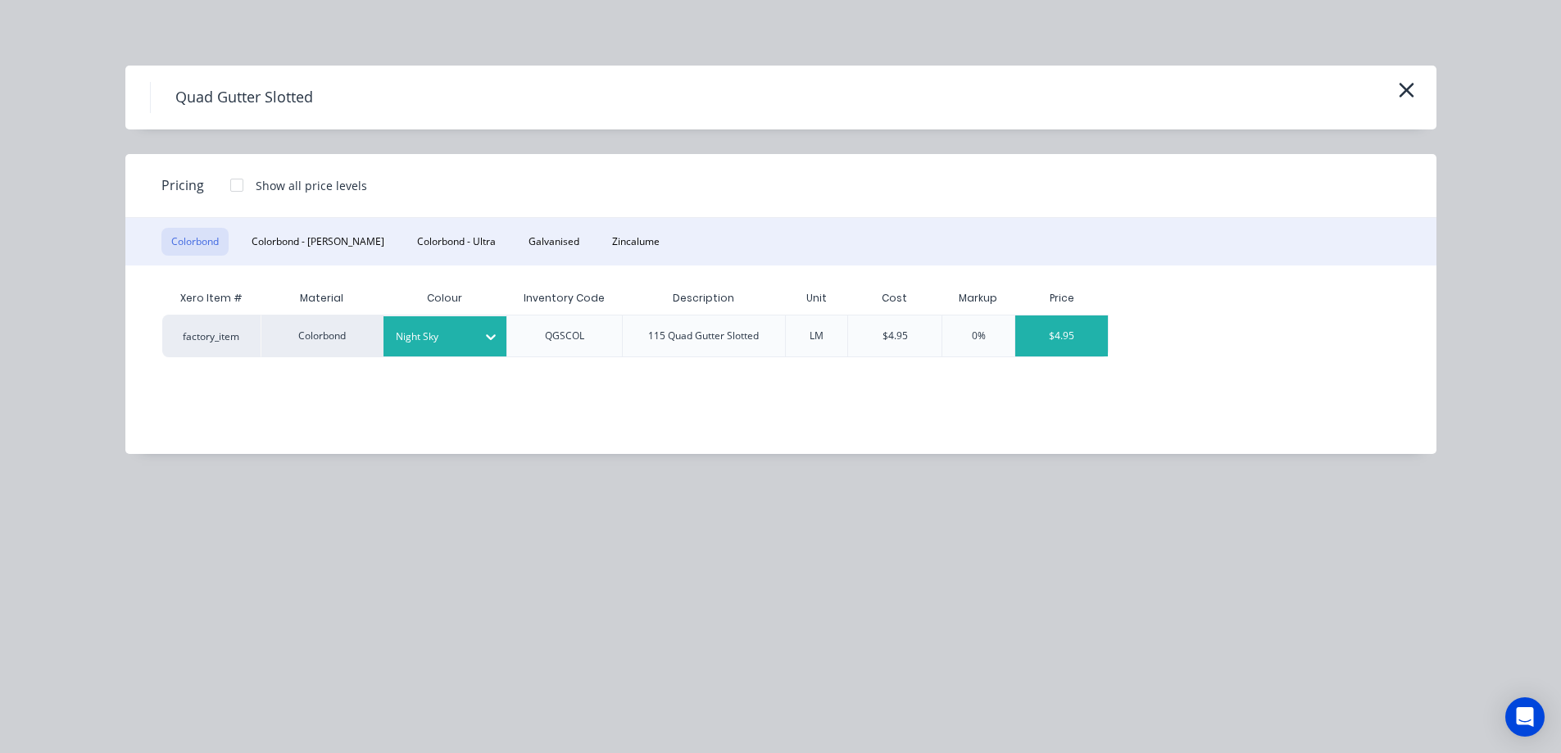
click at [1085, 334] on div "$4.95" at bounding box center [1062, 336] width 93 height 41
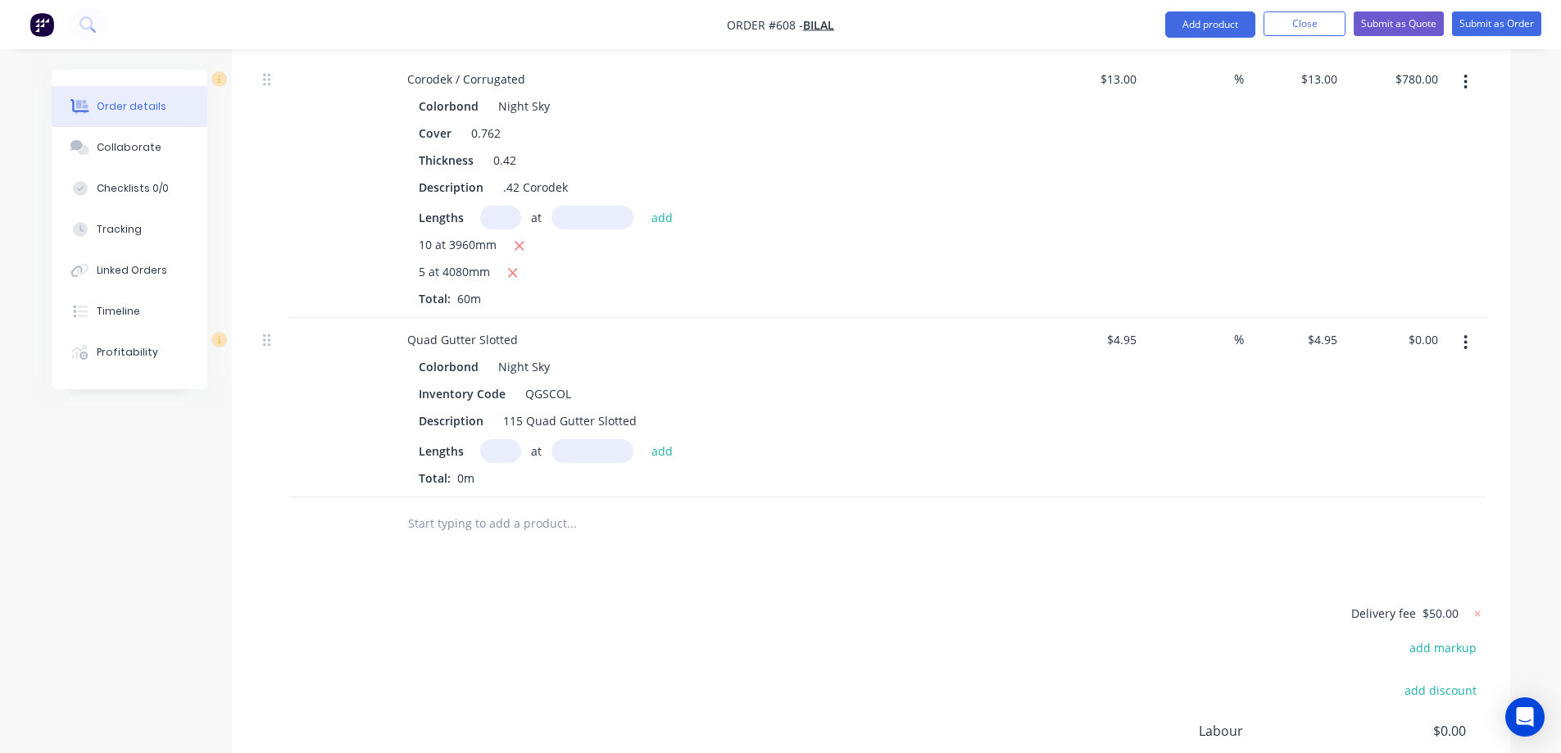
click at [483, 463] on input "text" at bounding box center [500, 451] width 41 height 24
type input "1"
type input "2500mm"
click at [657, 461] on button "add" at bounding box center [662, 450] width 39 height 22
type input "$12.38"
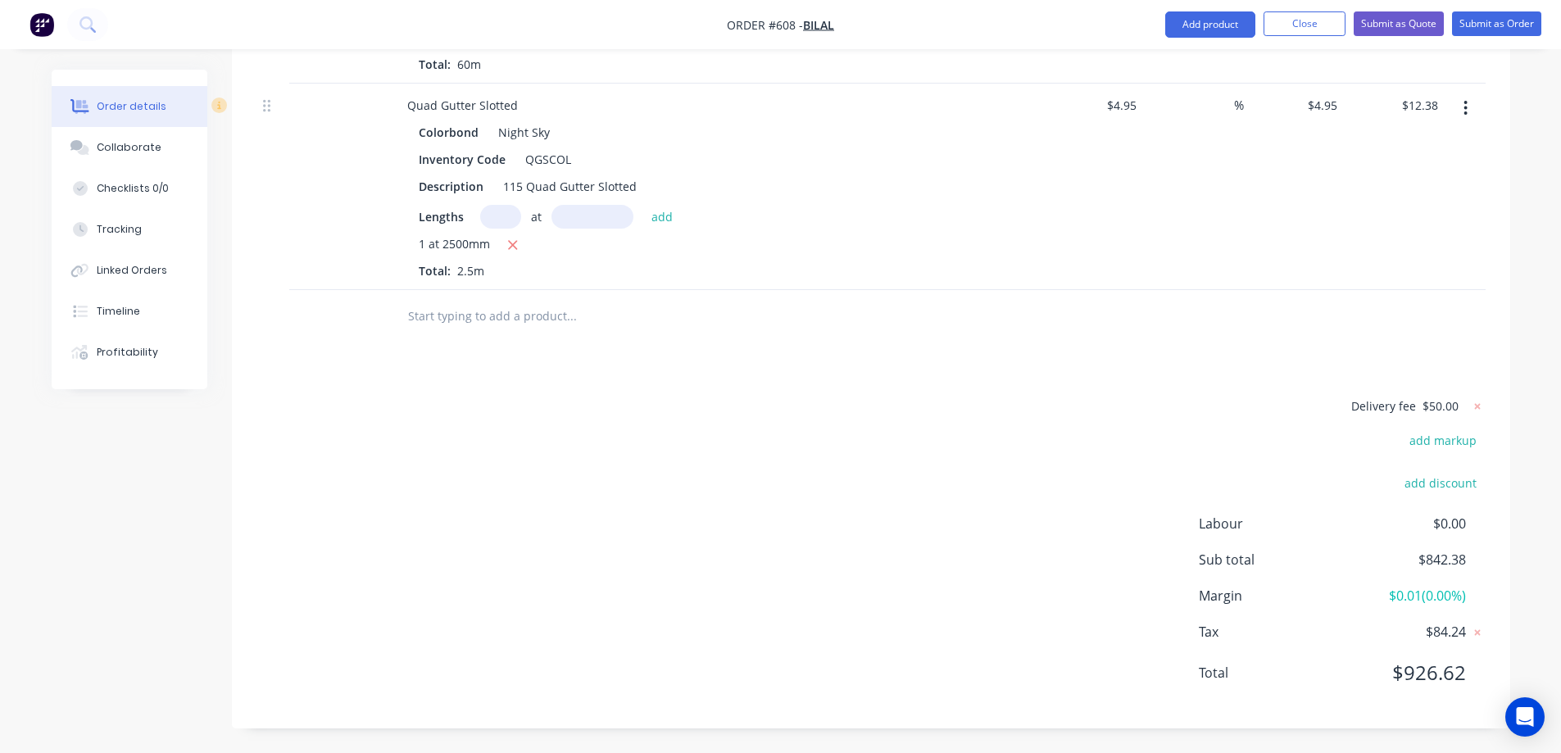
scroll to position [780, 0]
click at [445, 332] on input "text" at bounding box center [571, 316] width 328 height 33
type input "r"
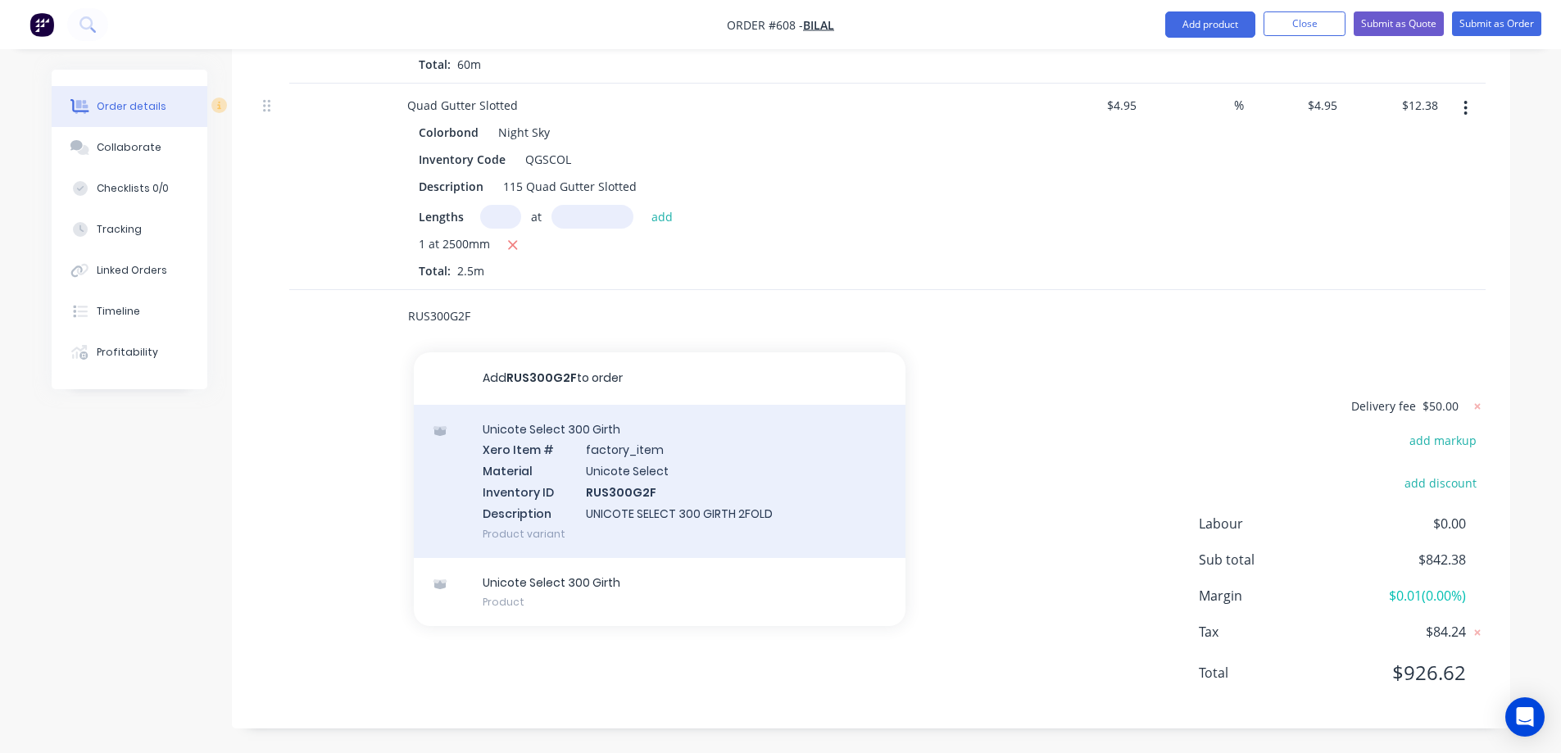
type input "RUS300G2F"
click at [557, 514] on div "Unicote Select 300 Girth Xero Item # factory_item Material Unicote Select Inven…" at bounding box center [660, 481] width 492 height 153
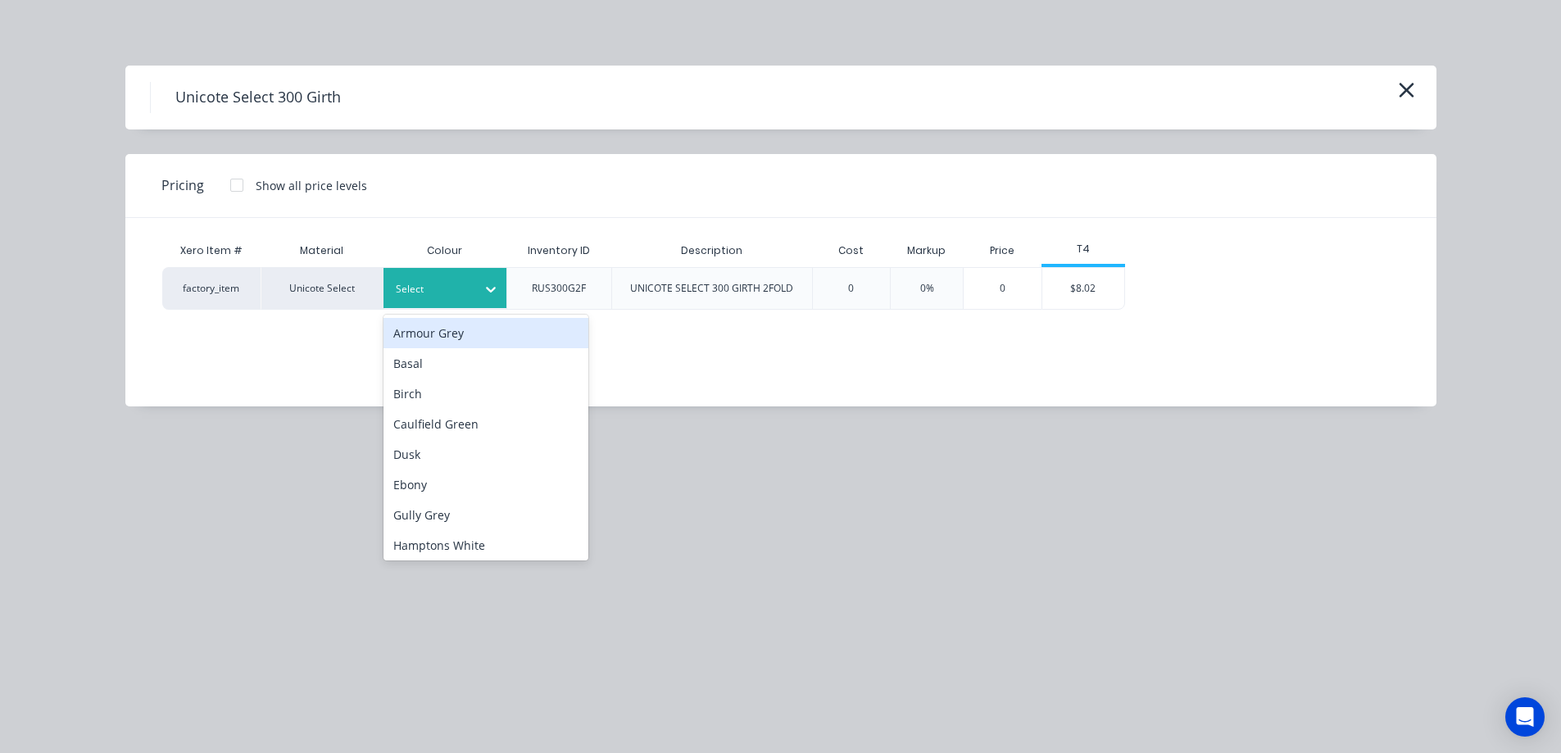
click at [474, 307] on div "Select" at bounding box center [445, 288] width 123 height 40
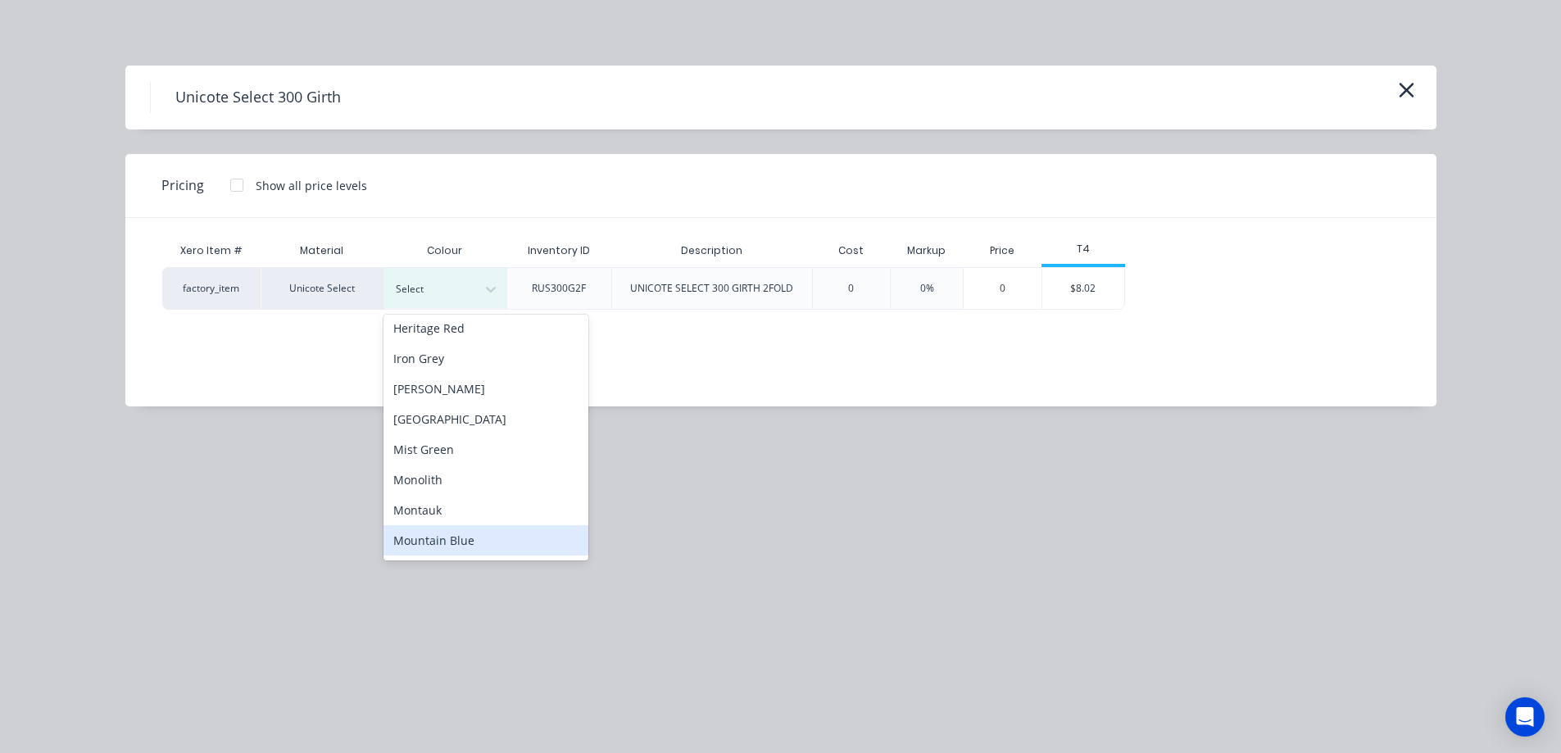
scroll to position [0, 0]
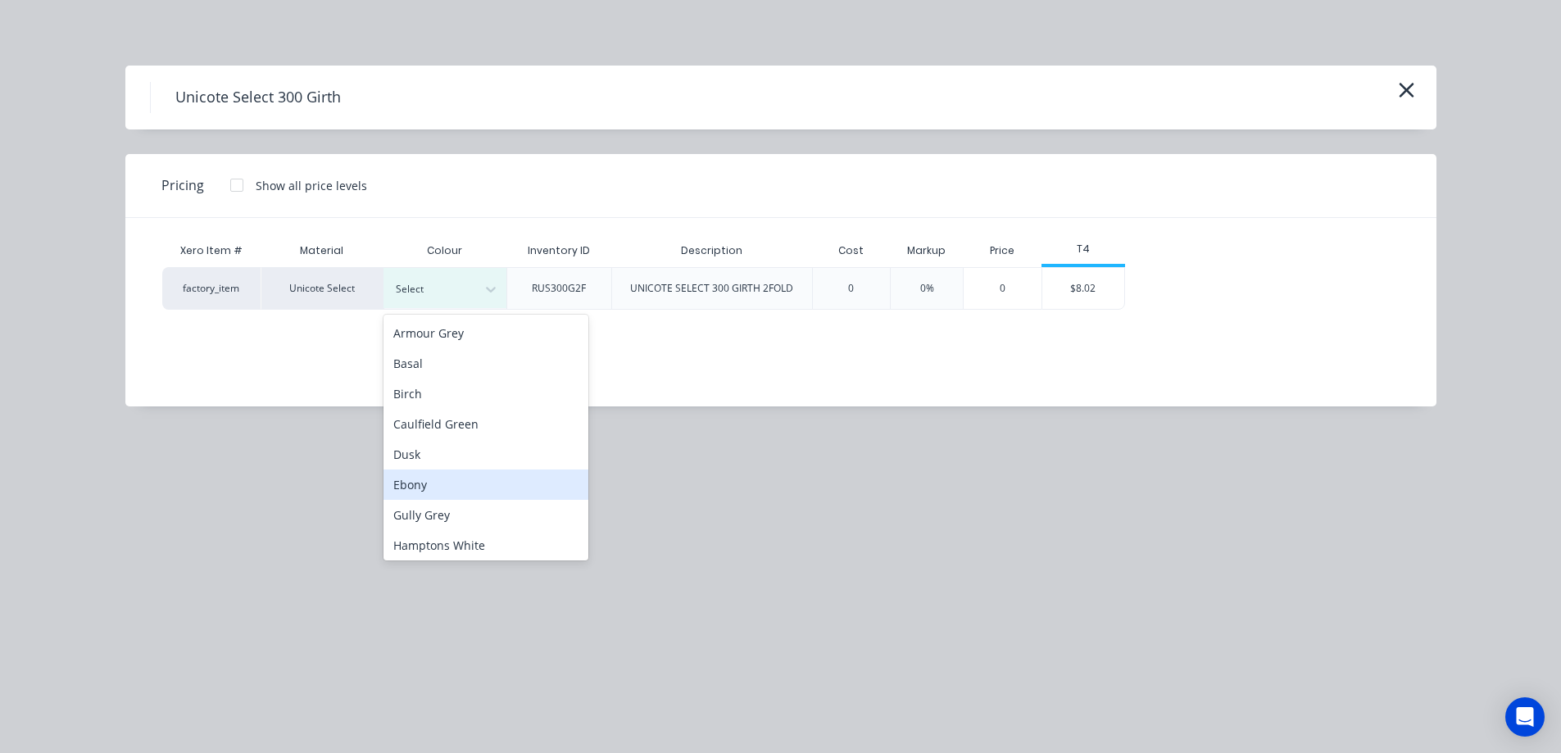
click at [426, 486] on div "Ebony" at bounding box center [486, 485] width 205 height 30
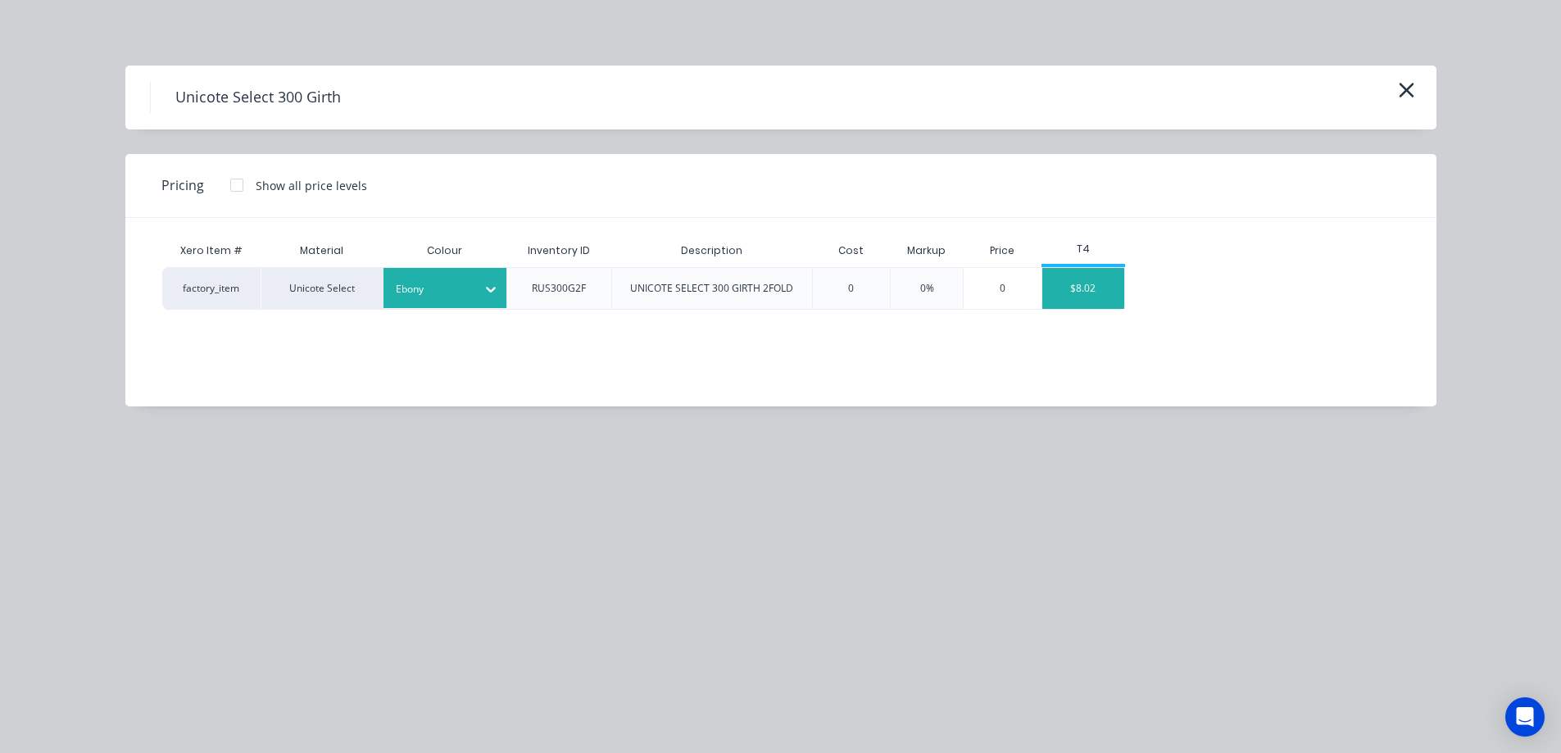
click at [1088, 291] on div "$8.02" at bounding box center [1084, 288] width 82 height 41
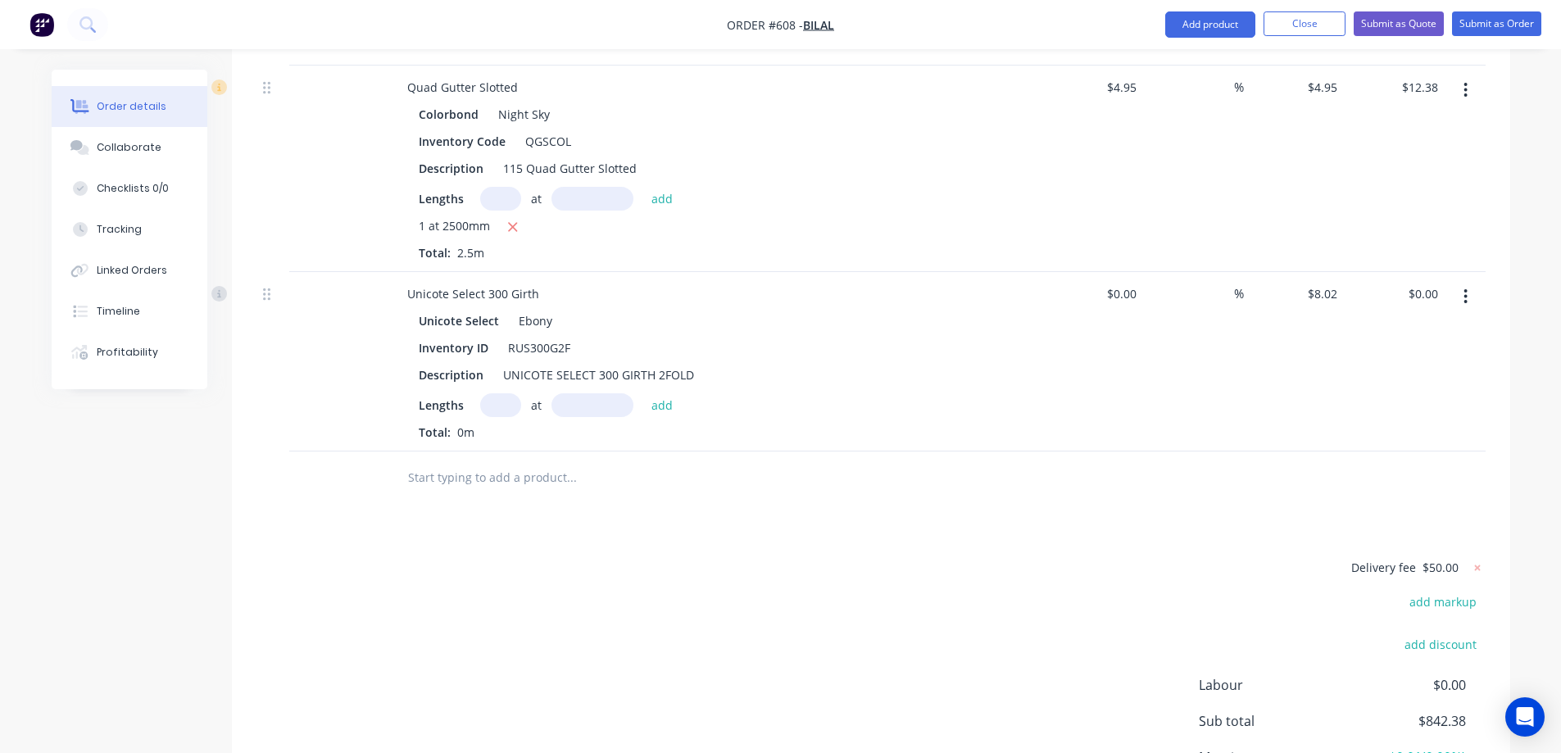
click at [509, 417] on input "text" at bounding box center [500, 405] width 41 height 24
type input "1"
type input "7000mm"
click at [674, 416] on button "add" at bounding box center [662, 404] width 39 height 22
type input "$56.14"
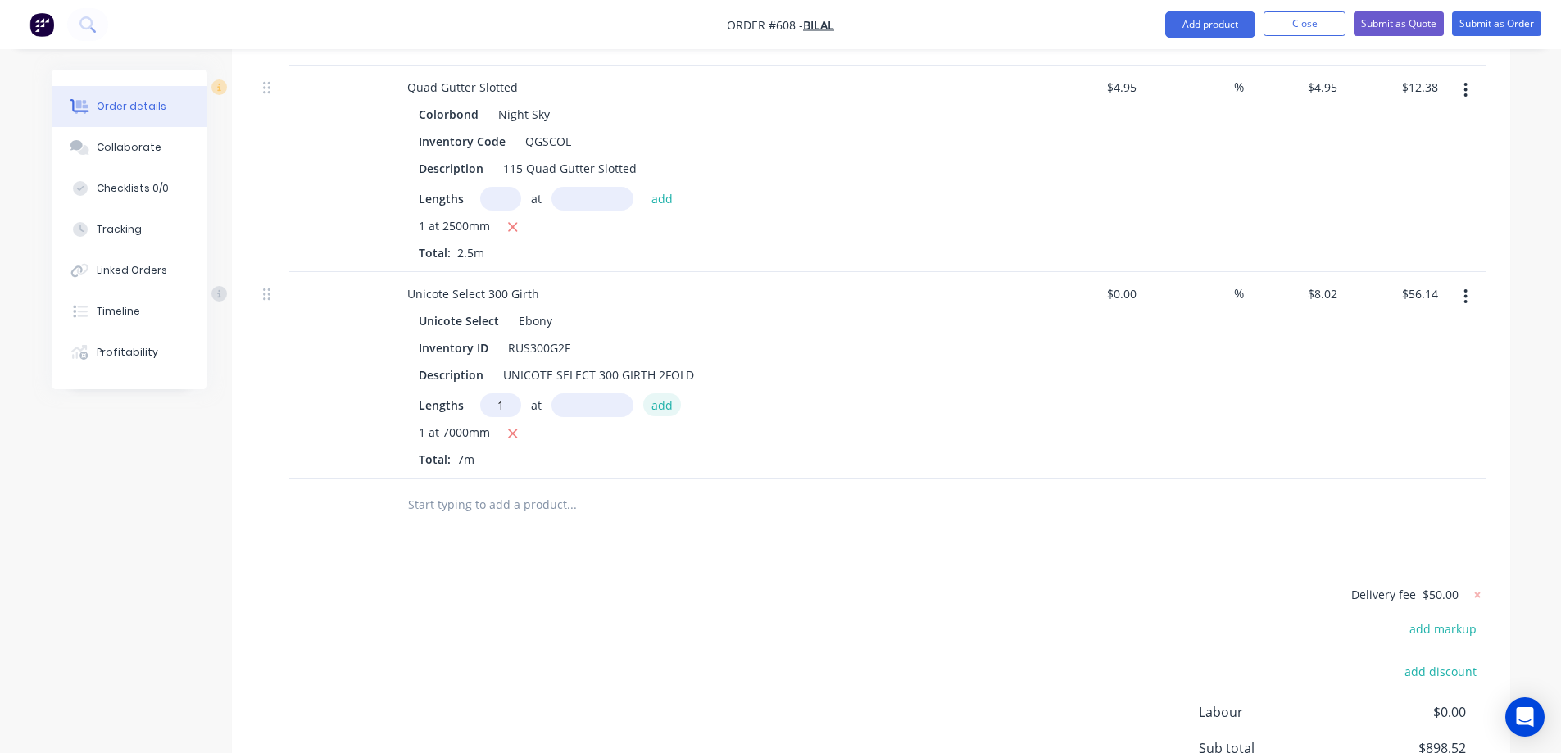
type input "1"
type input "5000mm"
click at [674, 416] on button "add" at bounding box center [662, 404] width 39 height 22
type input "$96.24"
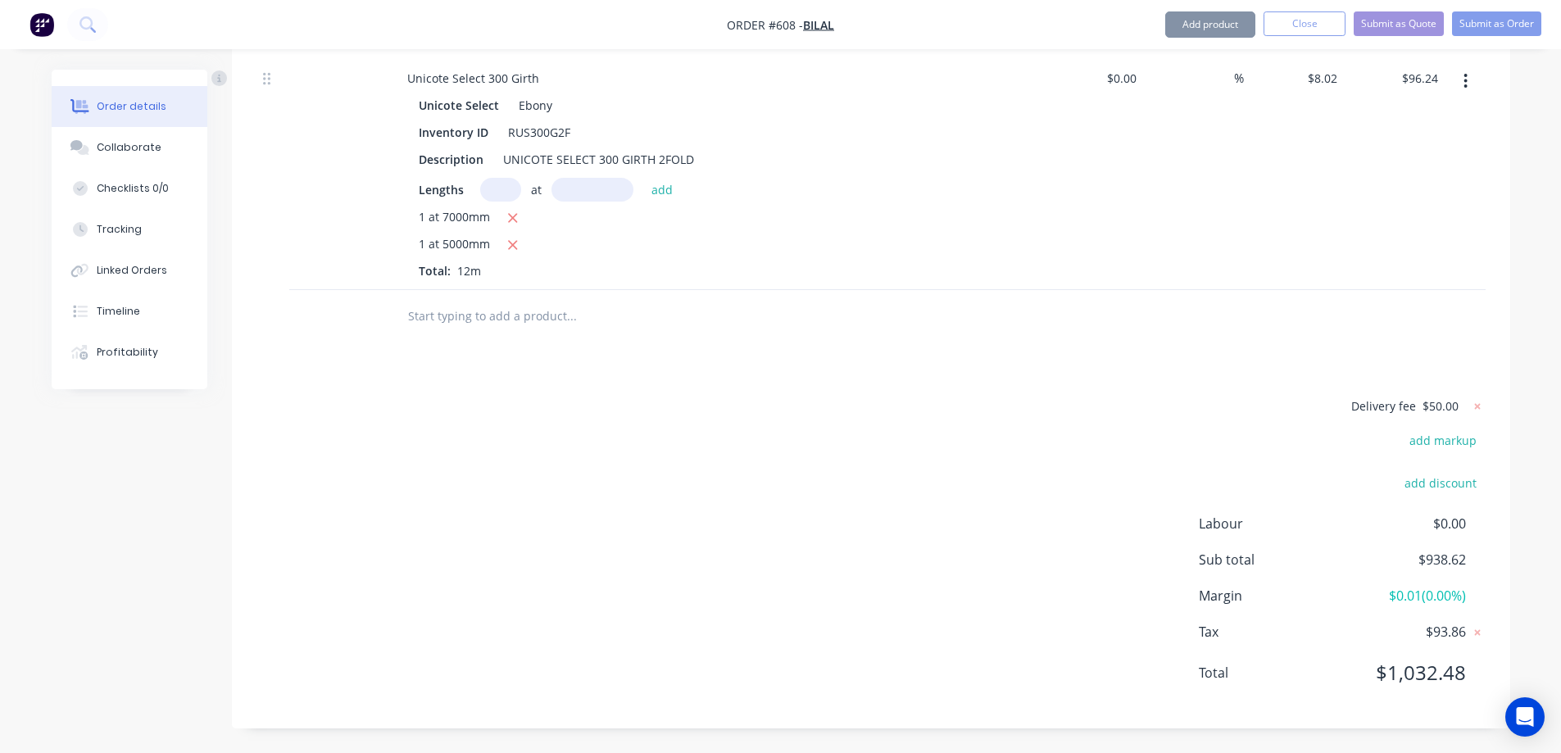
scroll to position [1020, 0]
click at [546, 310] on input "text" at bounding box center [571, 316] width 328 height 33
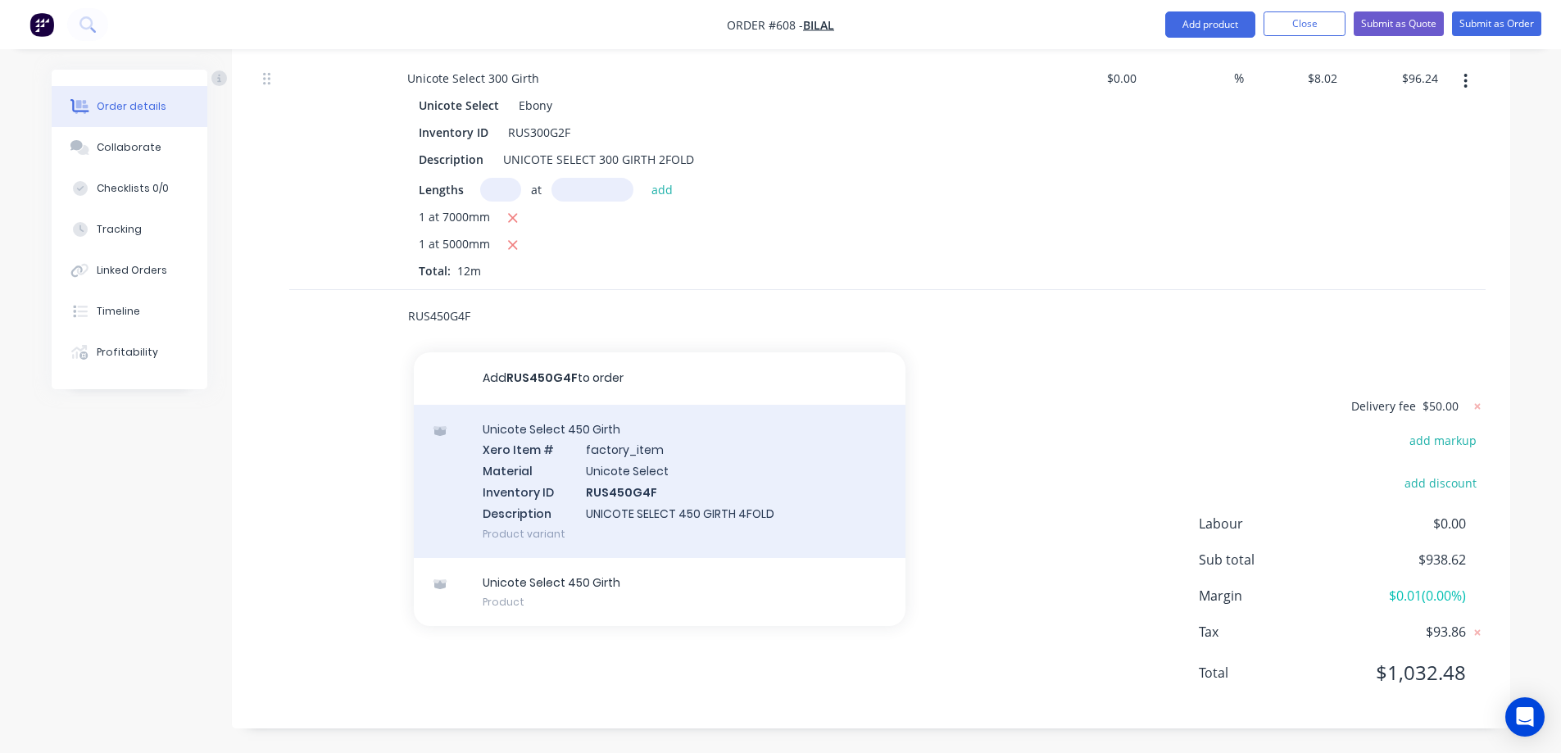
type input "RUS450G4F"
click at [563, 505] on div "Unicote Select 450 Girth Xero Item # factory_item Material Unicote Select Inven…" at bounding box center [660, 481] width 492 height 153
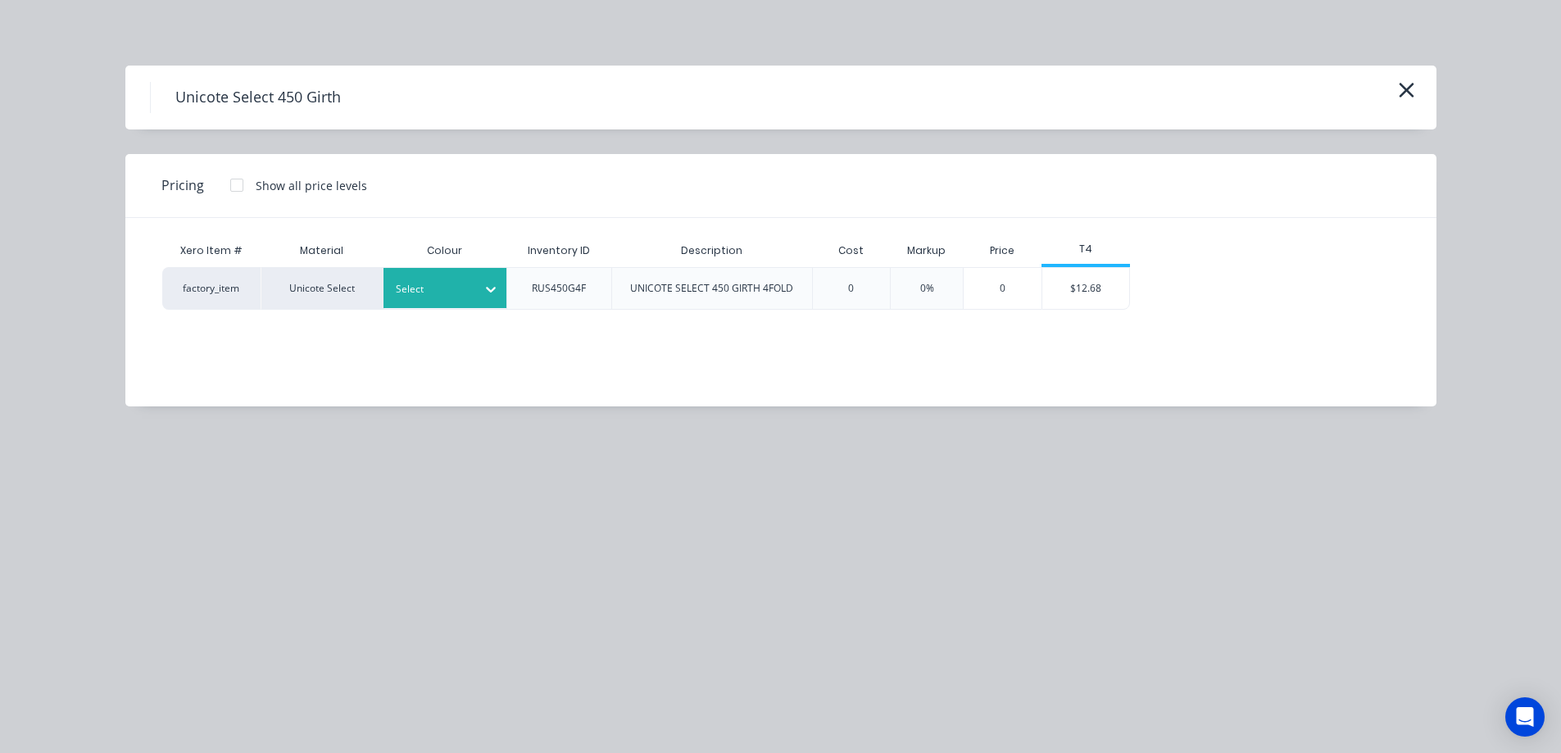
click at [452, 296] on div at bounding box center [433, 289] width 74 height 18
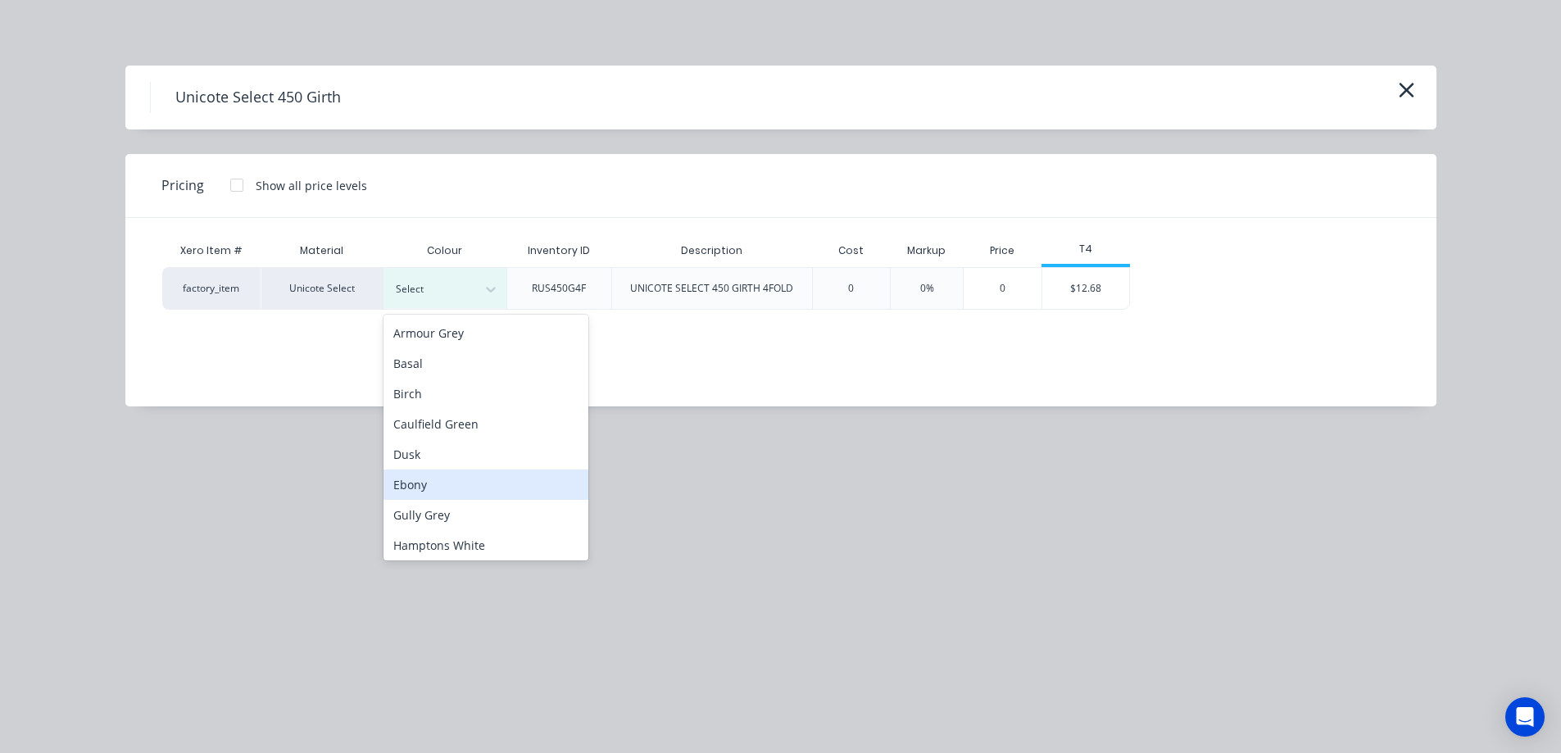
click at [445, 491] on div "Ebony" at bounding box center [486, 485] width 205 height 30
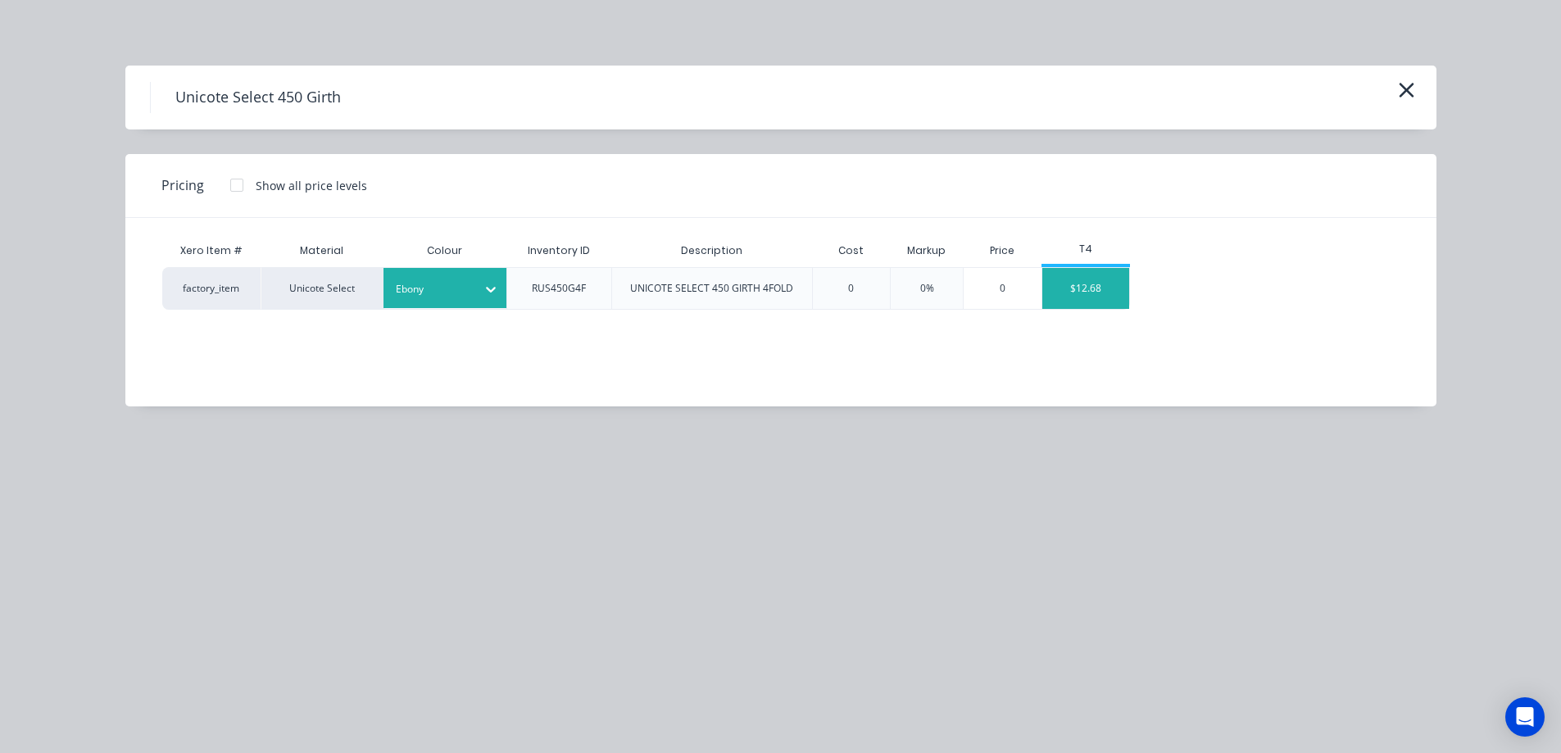
click at [1078, 295] on div "$12.68" at bounding box center [1087, 288] width 88 height 41
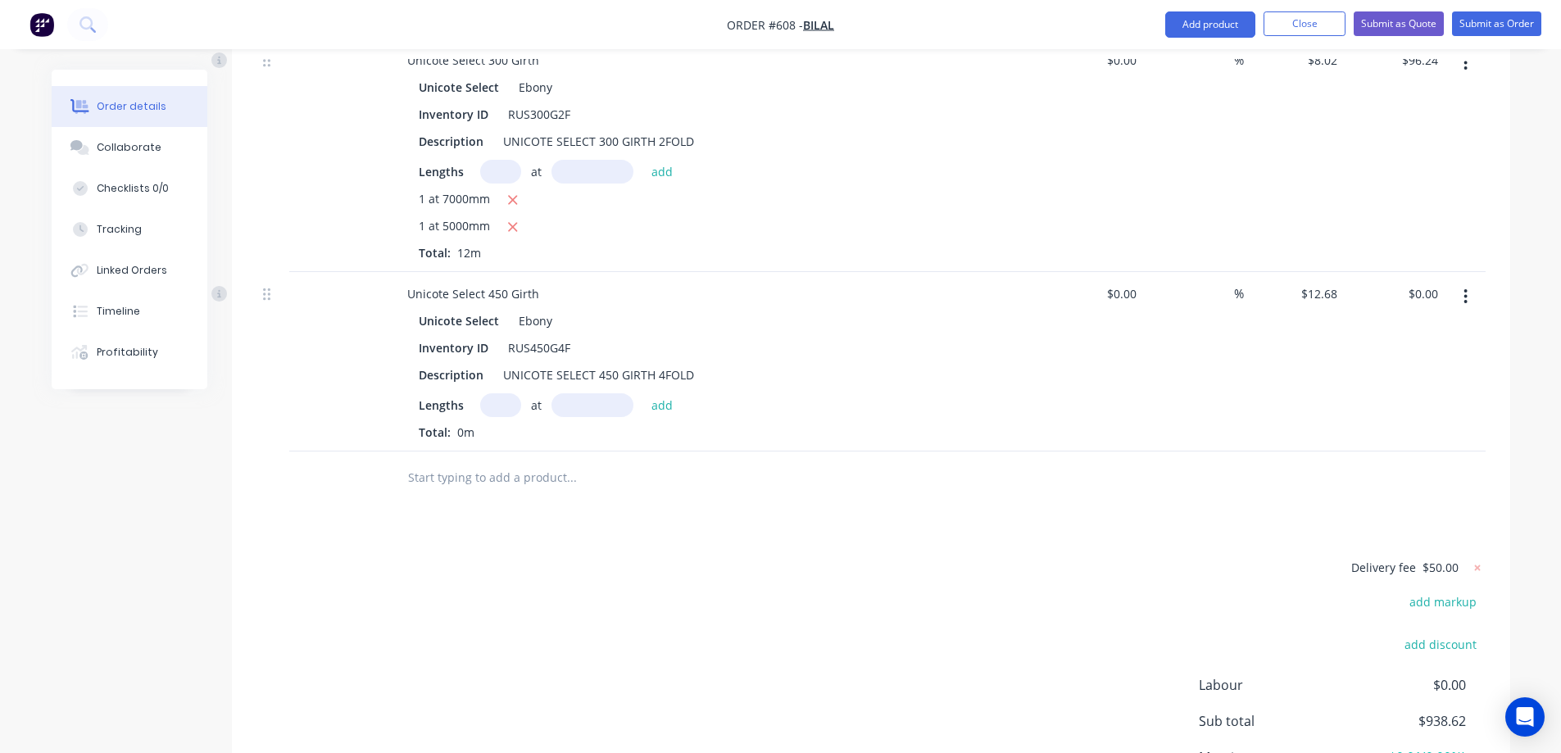
click at [494, 417] on input "text" at bounding box center [500, 405] width 41 height 24
type input "1"
type input "3000mm"
click at [652, 416] on button "add" at bounding box center [662, 404] width 39 height 22
type input "$38.04"
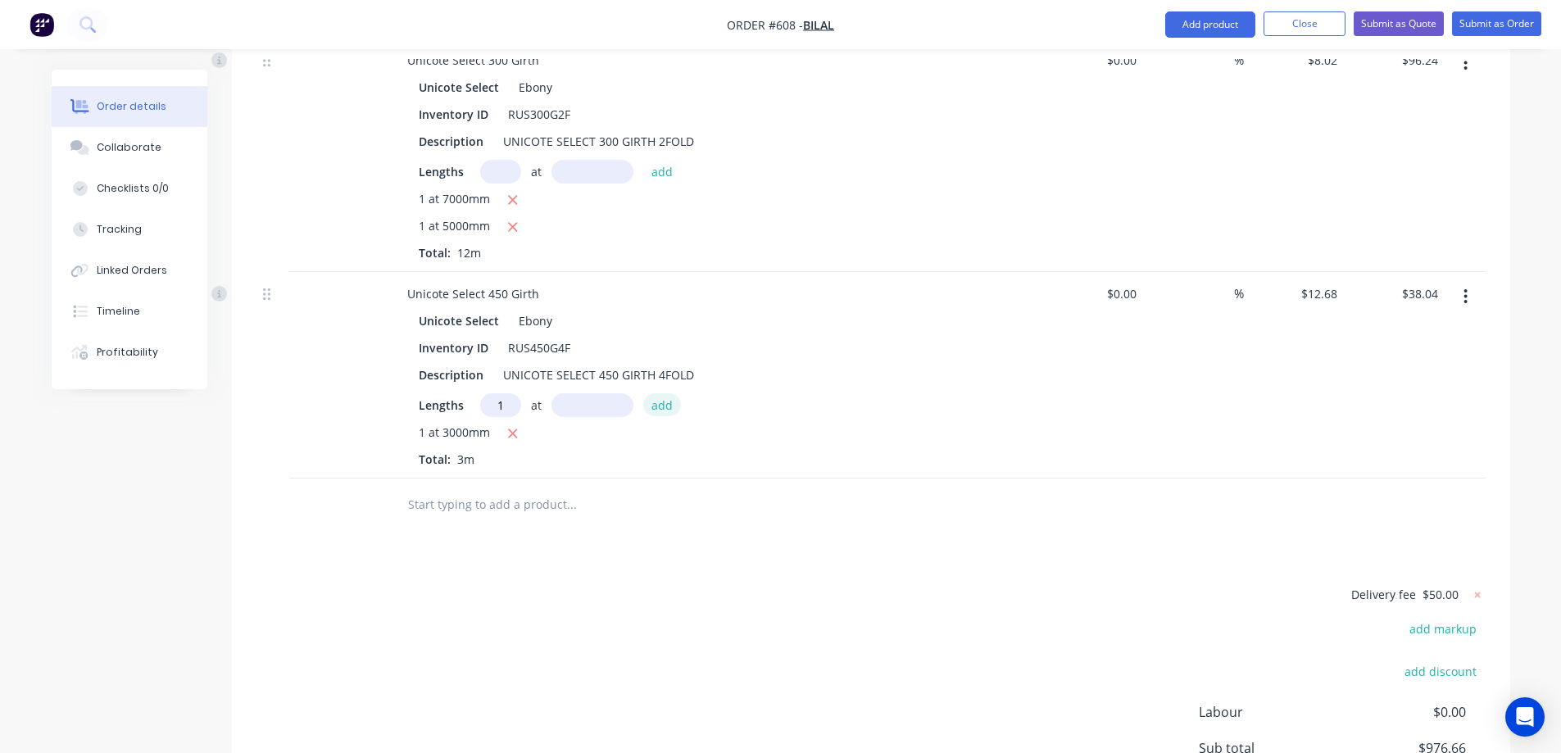
type input "1"
type input "4000mm"
click at [652, 416] on button "add" at bounding box center [662, 404] width 39 height 22
type input "$88.76"
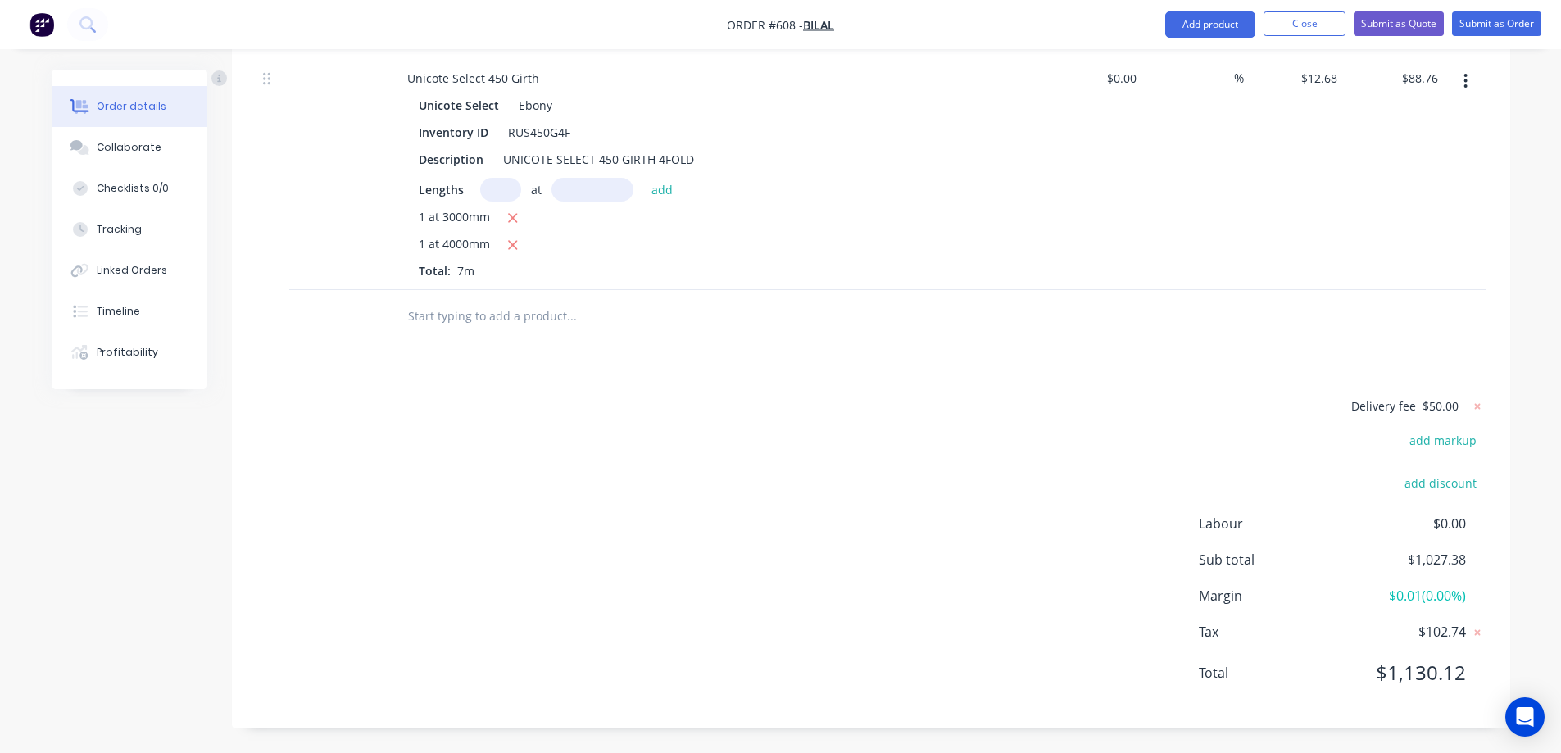
scroll to position [1254, 0]
click at [475, 312] on input "text" at bounding box center [571, 316] width 328 height 33
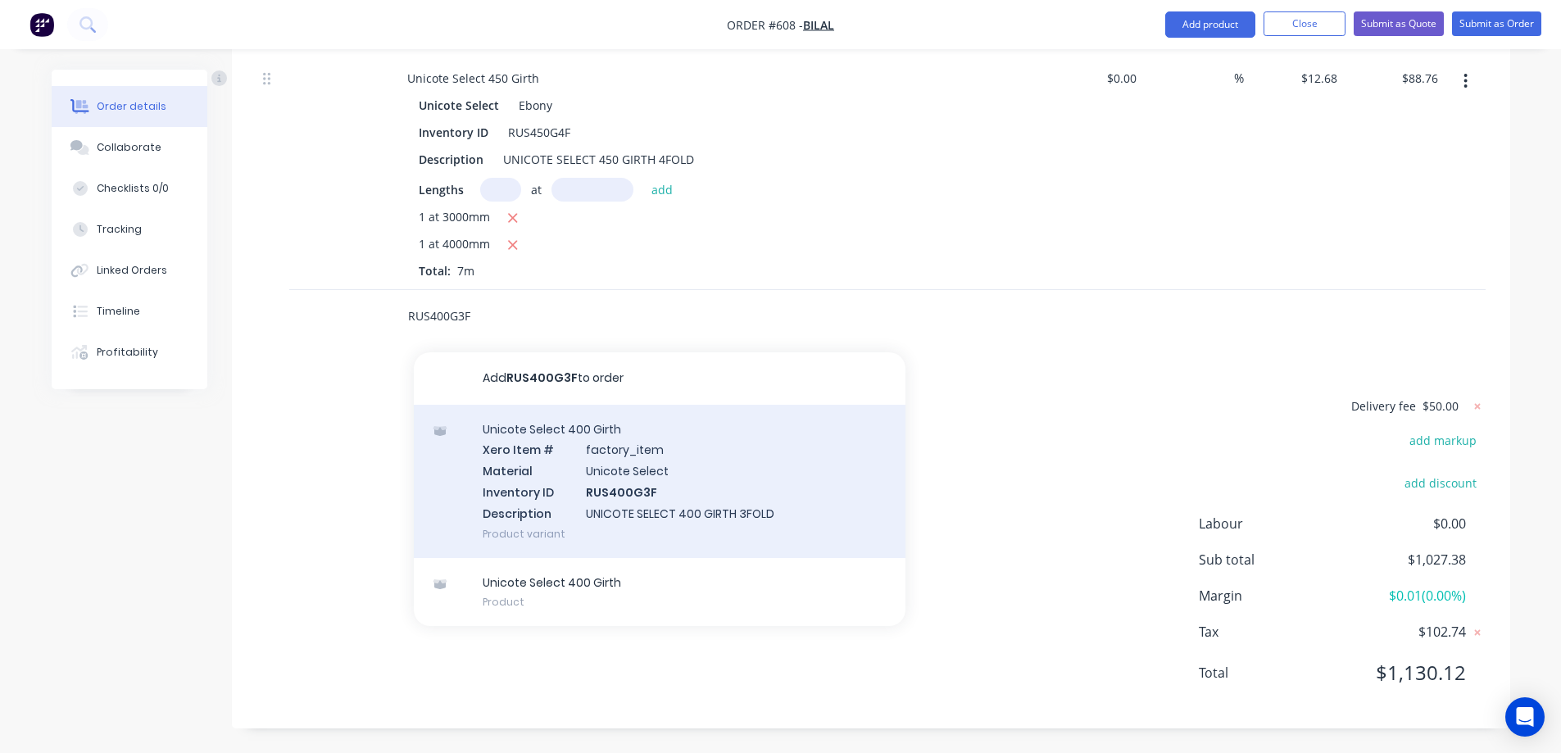
type input "RUS400G3F"
click at [549, 468] on div "Unicote Select 400 Girth Xero Item # factory_item Material Unicote Select Inven…" at bounding box center [660, 481] width 492 height 153
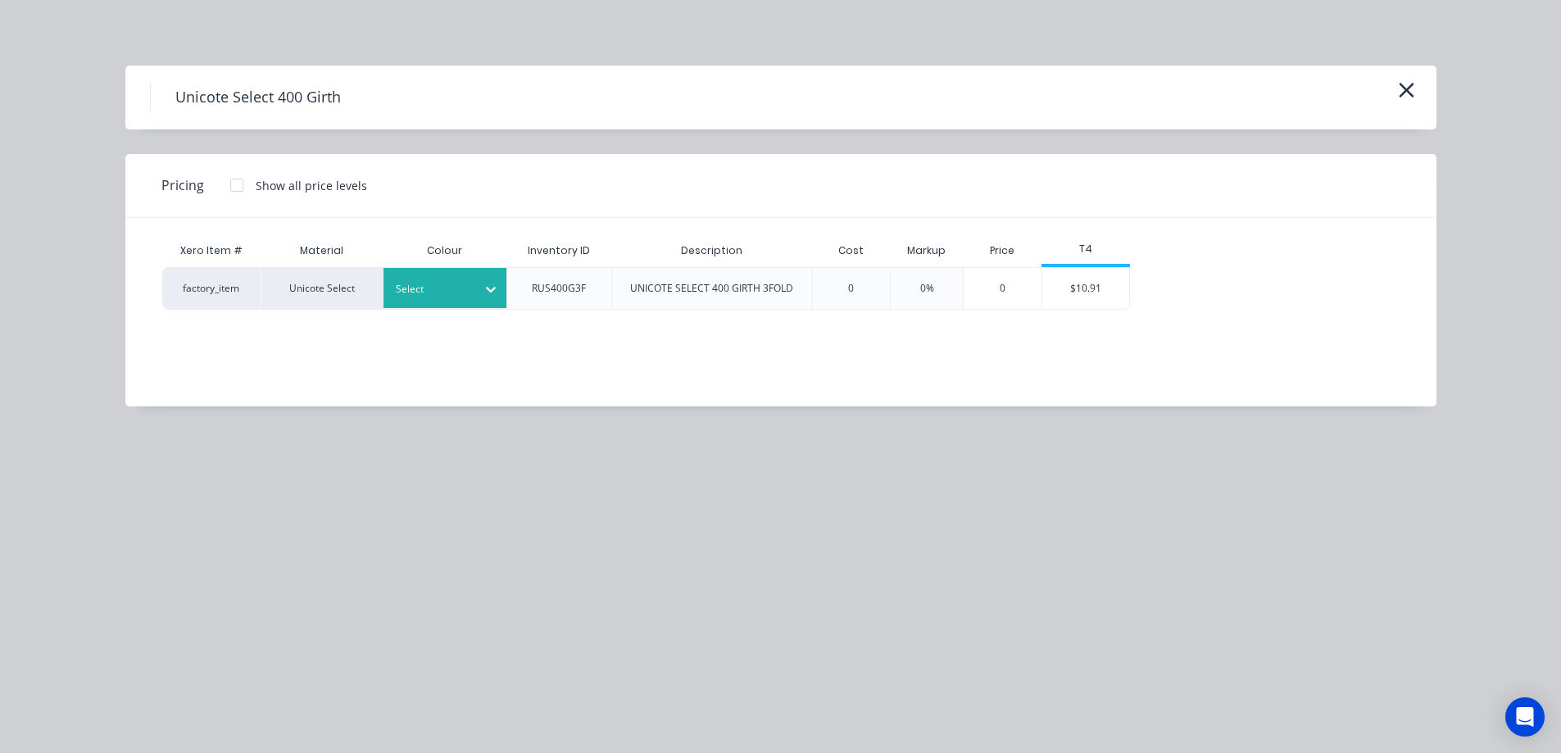
click at [461, 291] on div at bounding box center [433, 289] width 74 height 18
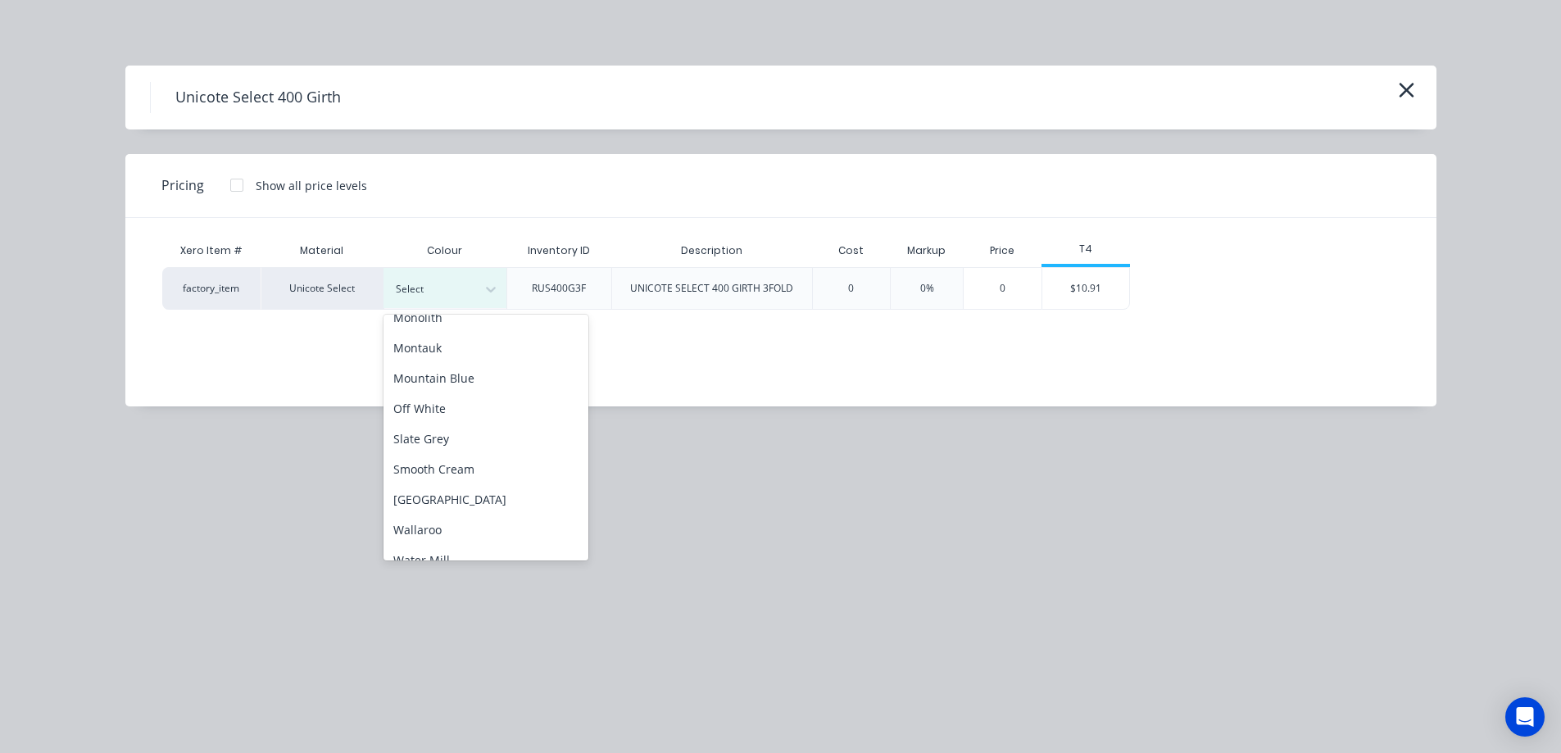
scroll to position [82, 0]
click at [429, 401] on div "Ebony" at bounding box center [486, 403] width 205 height 30
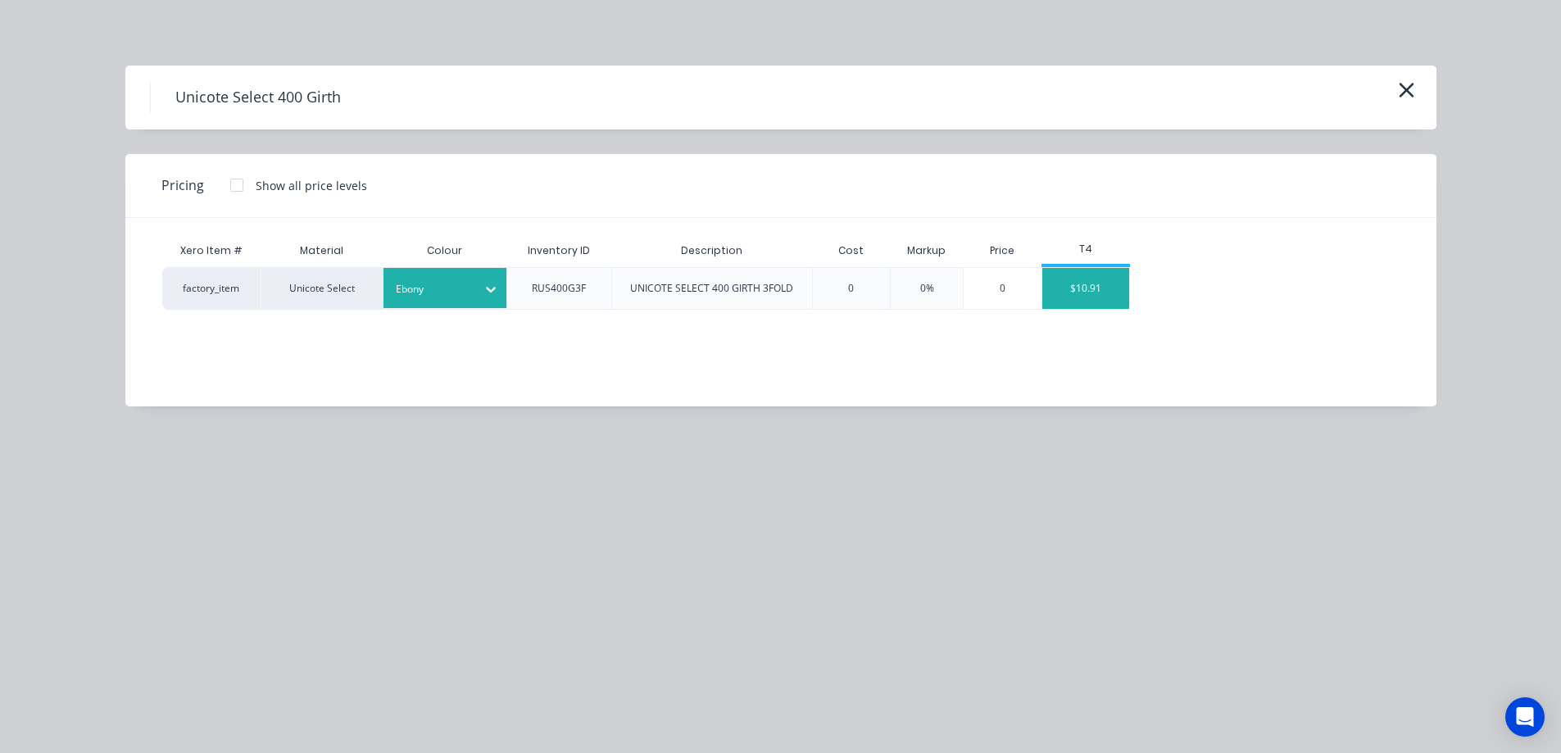
click at [1087, 282] on div "$10.91" at bounding box center [1087, 288] width 88 height 41
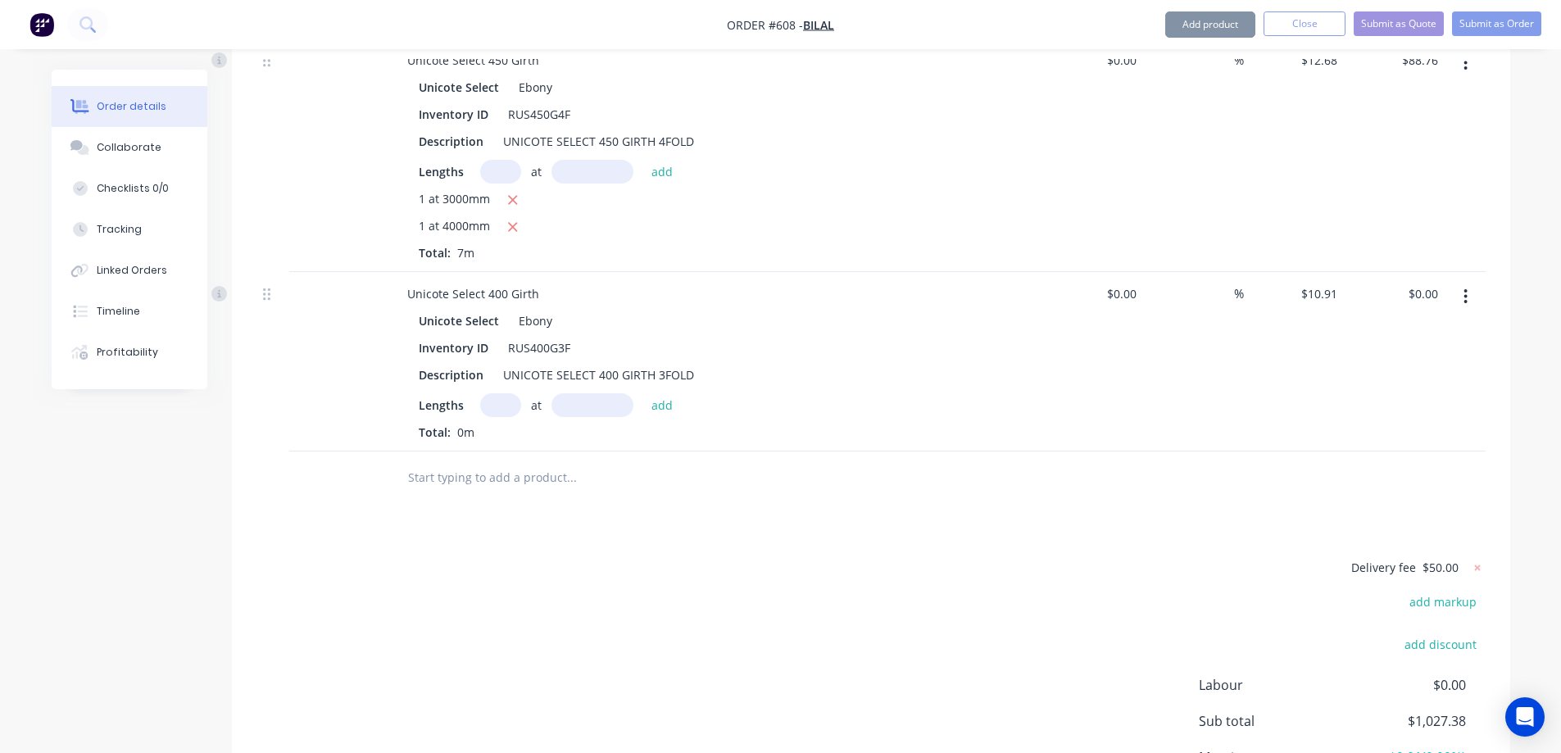
click at [498, 417] on input "text" at bounding box center [500, 405] width 41 height 24
type input "1"
type input "3000mm"
click at [648, 416] on button "add" at bounding box center [662, 404] width 39 height 22
type input "$32.73"
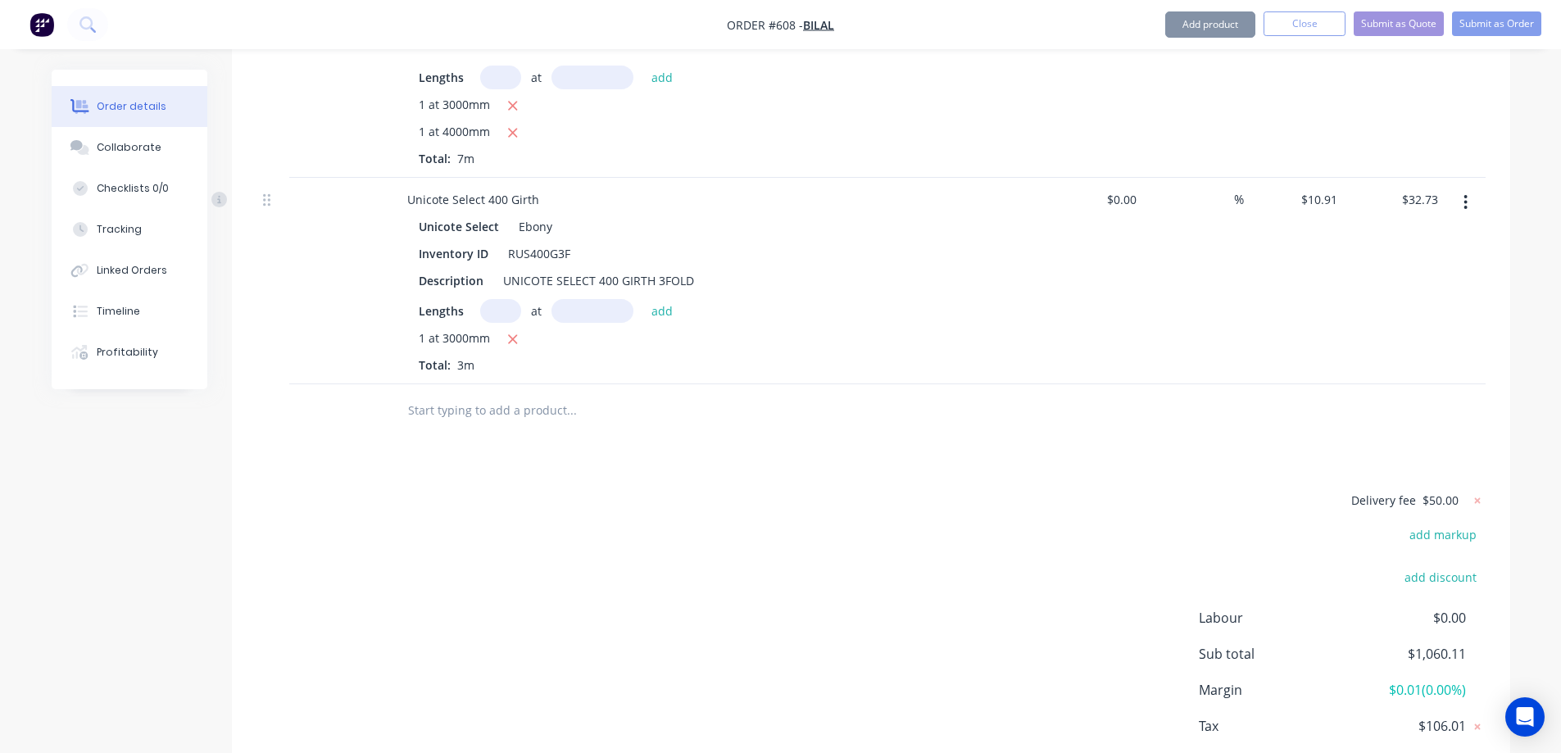
scroll to position [1418, 0]
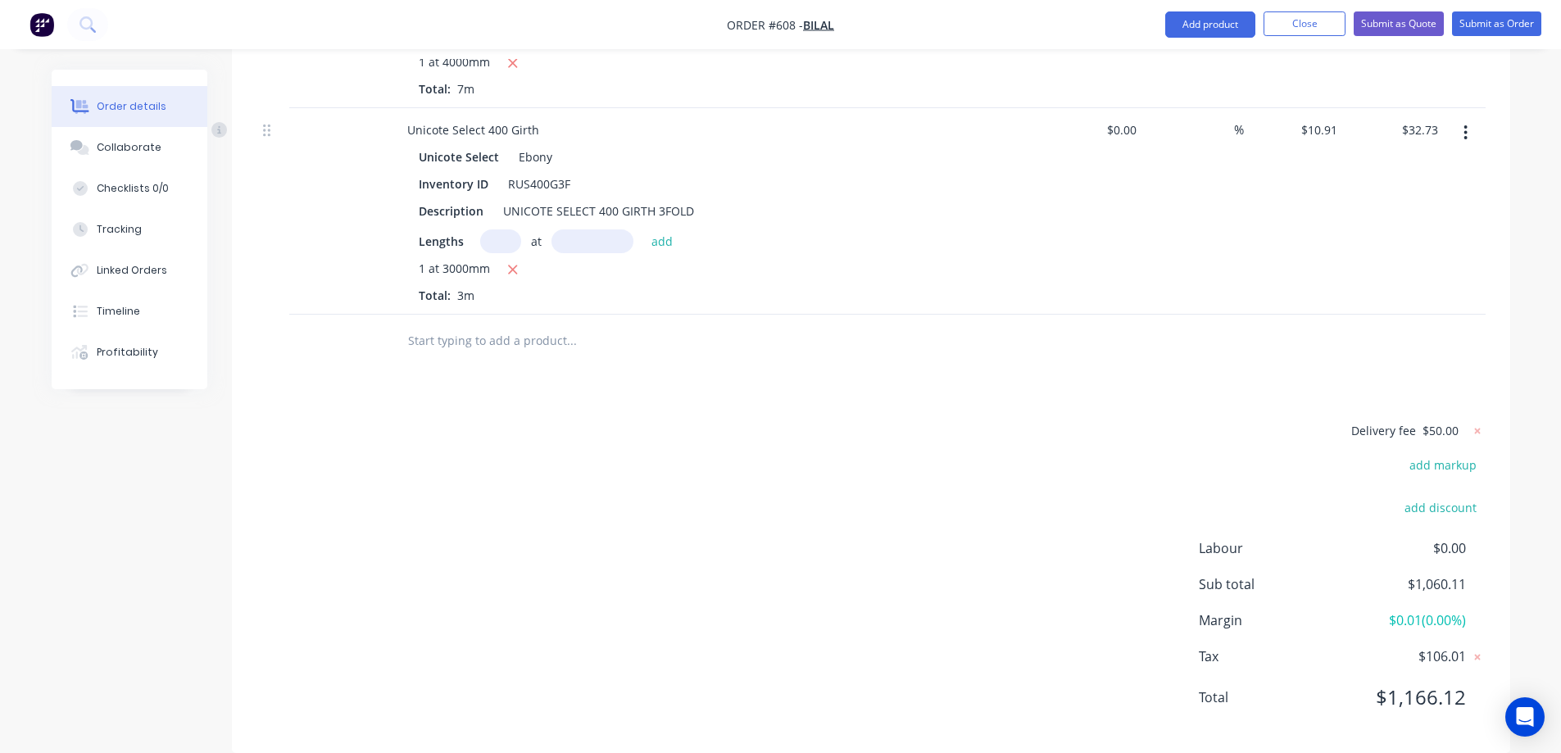
click at [451, 353] on input "text" at bounding box center [571, 341] width 328 height 33
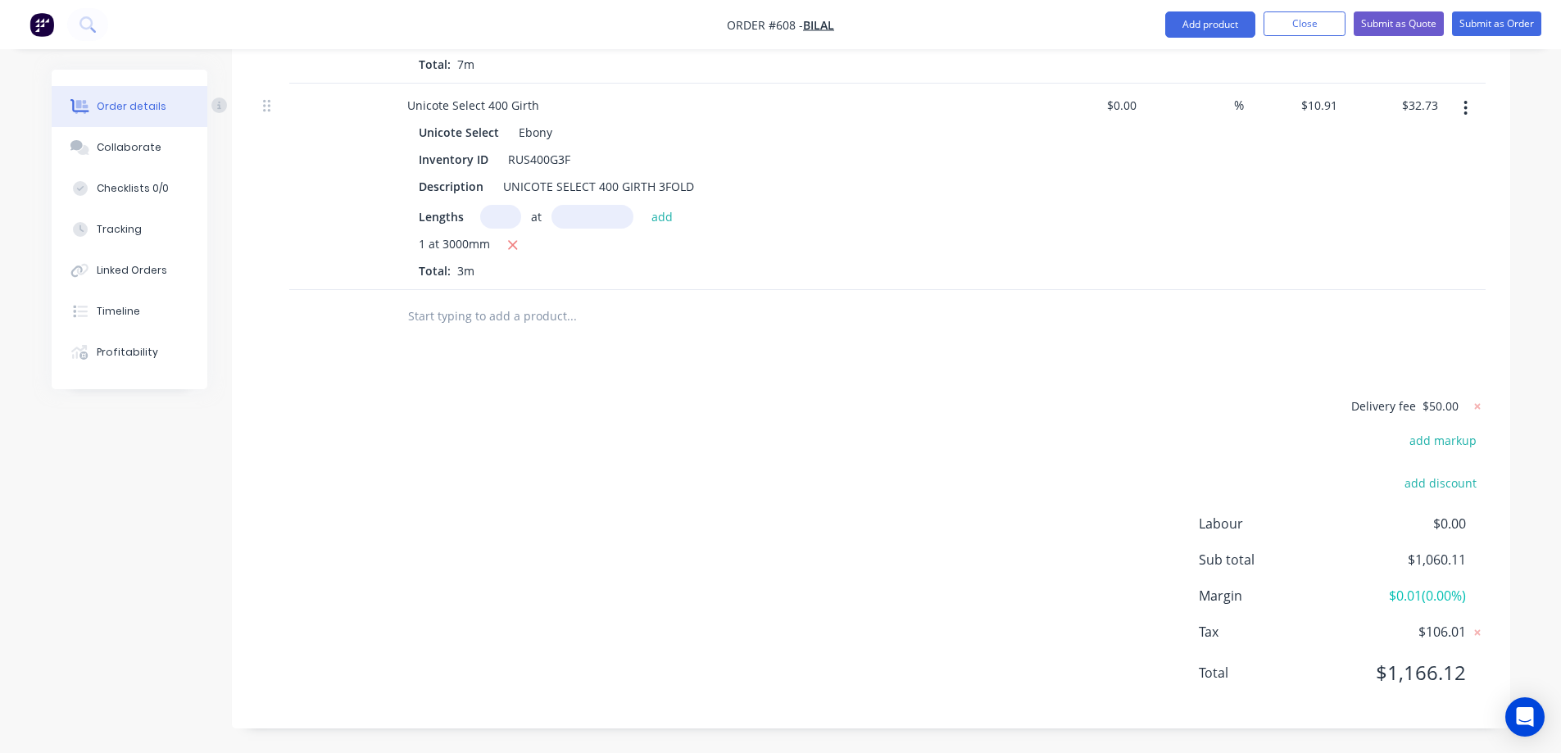
scroll to position [1461, 0]
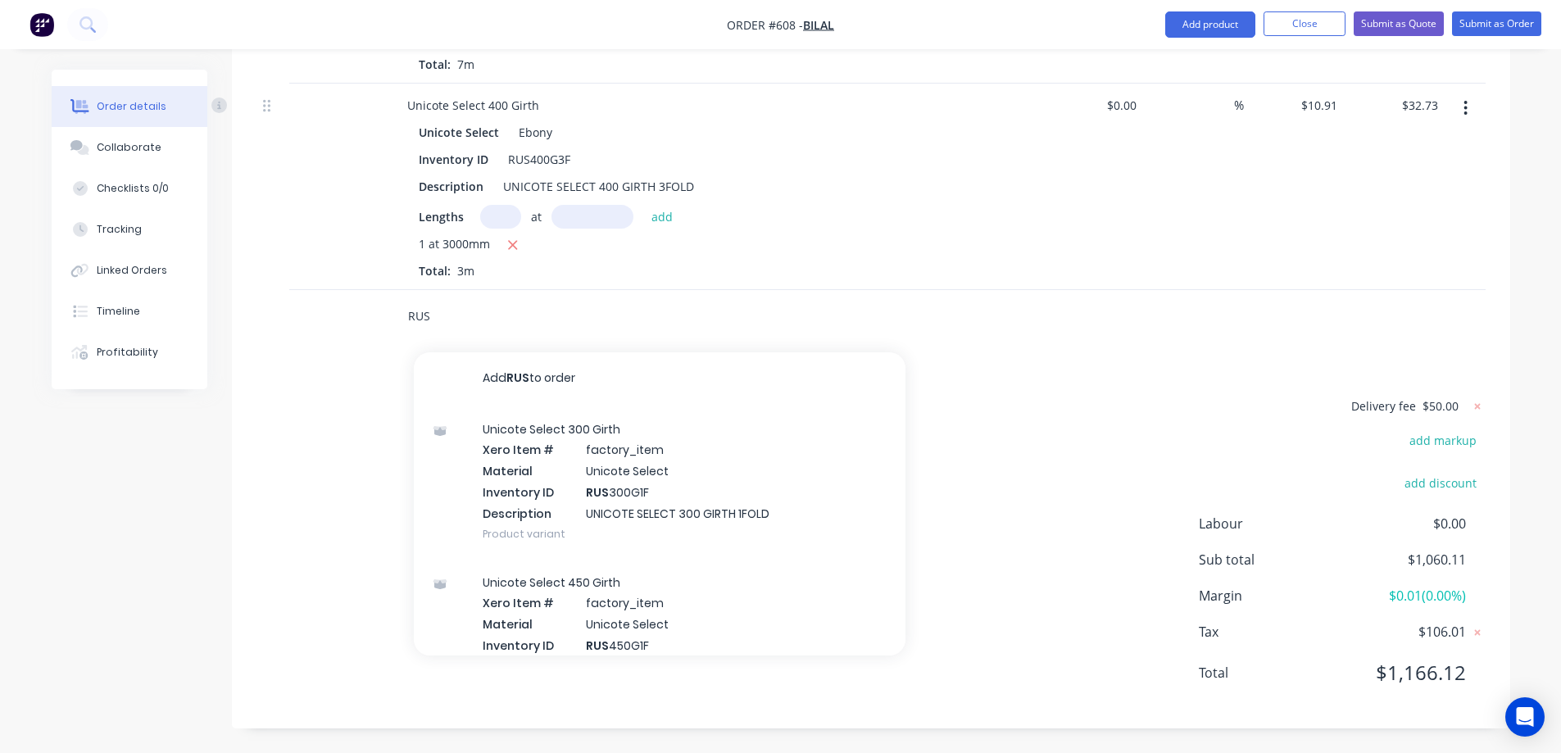
click at [469, 313] on input "RUS" at bounding box center [571, 316] width 328 height 33
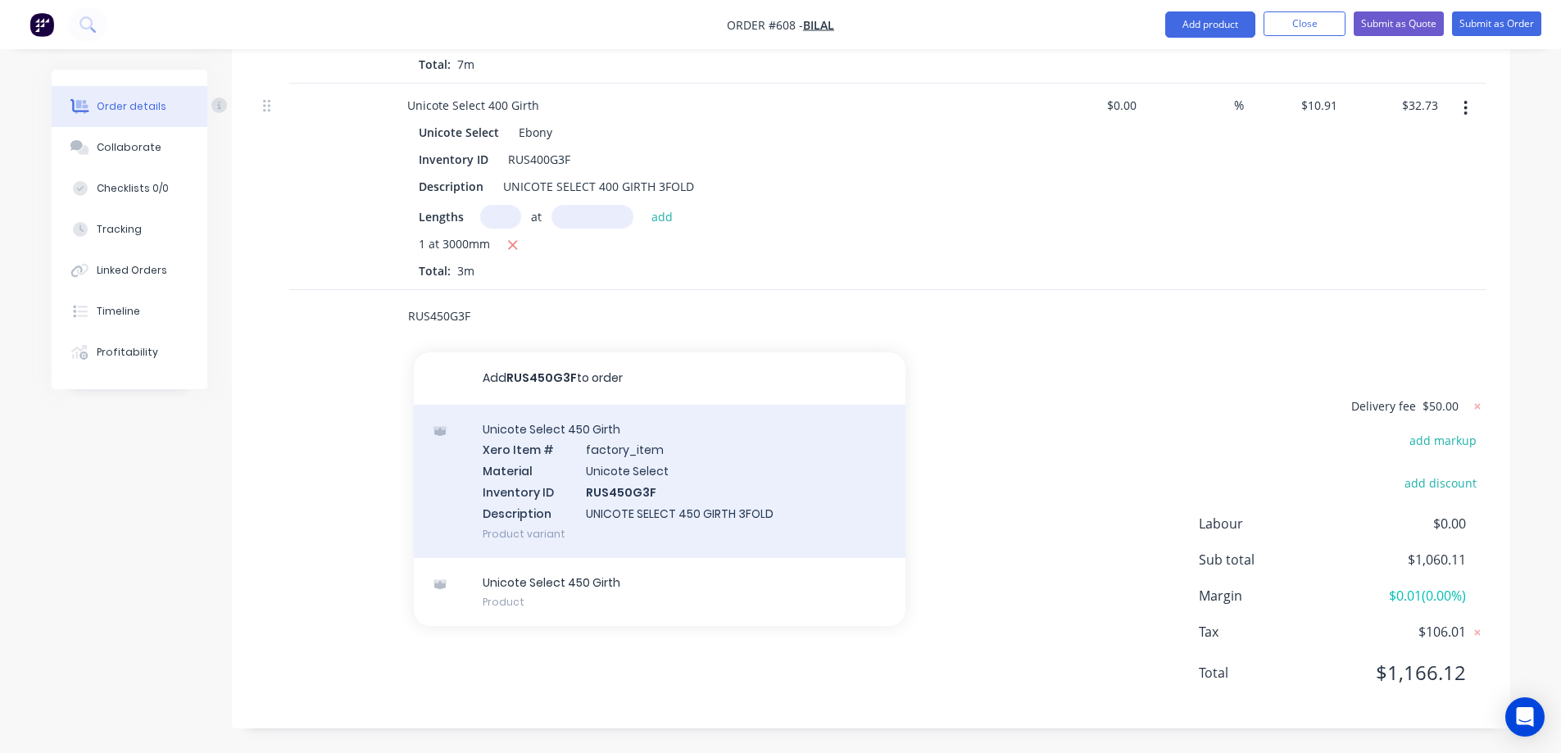
type input "RUS450G3F"
click at [555, 484] on div "Unicote Select 450 Girth Xero Item # factory_item Material Unicote Select Inven…" at bounding box center [660, 481] width 492 height 153
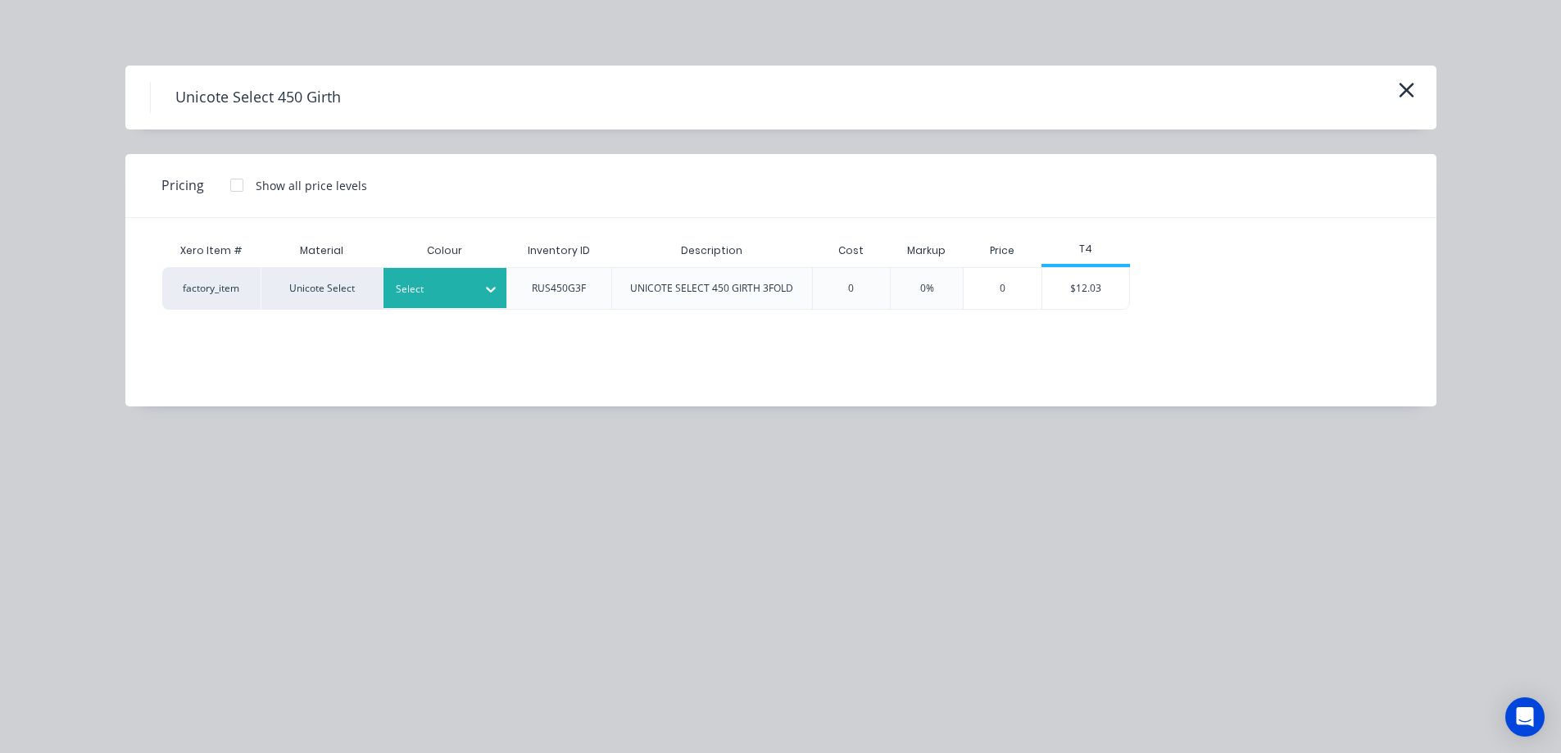
click at [483, 301] on div at bounding box center [491, 289] width 30 height 26
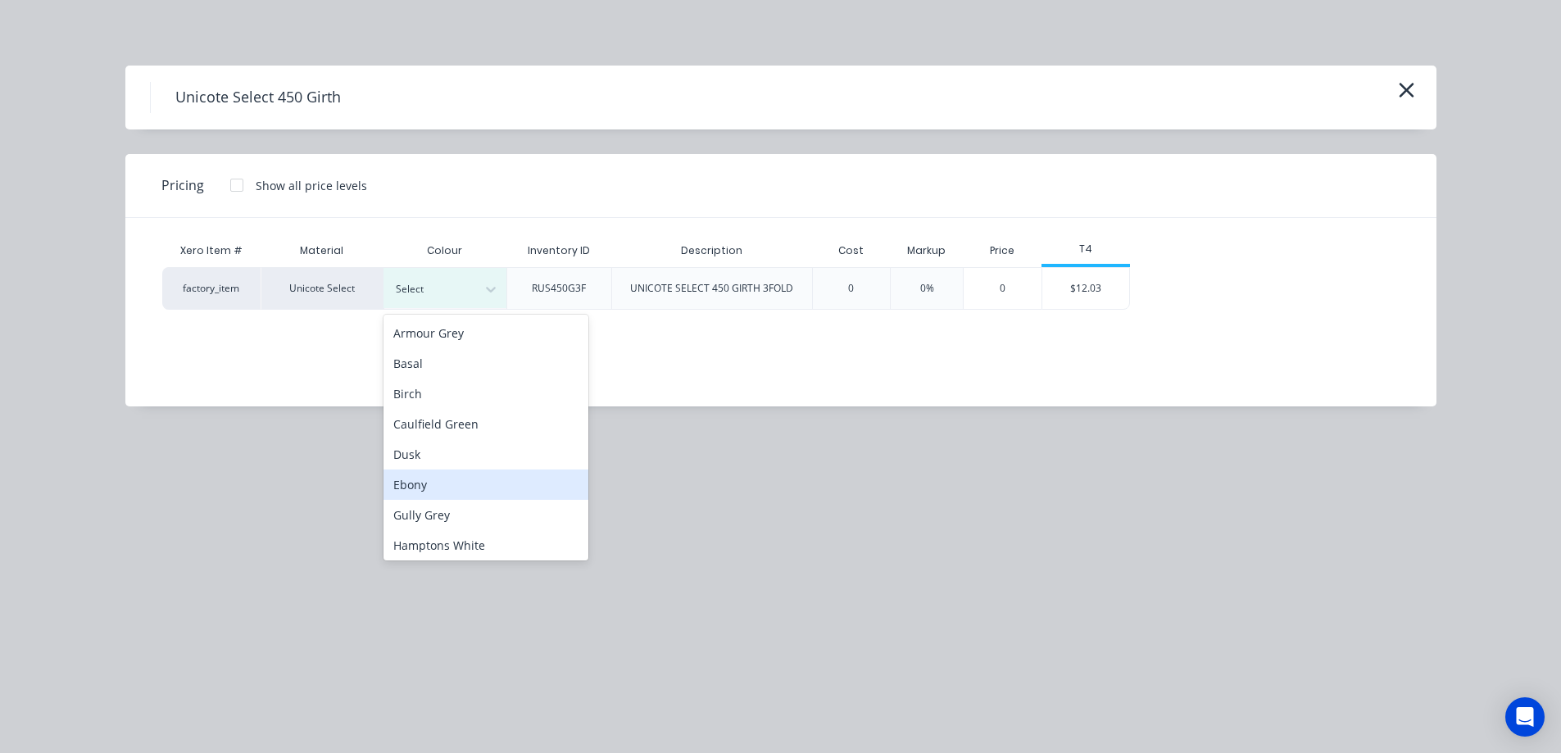
click at [446, 484] on div "Ebony" at bounding box center [486, 485] width 205 height 30
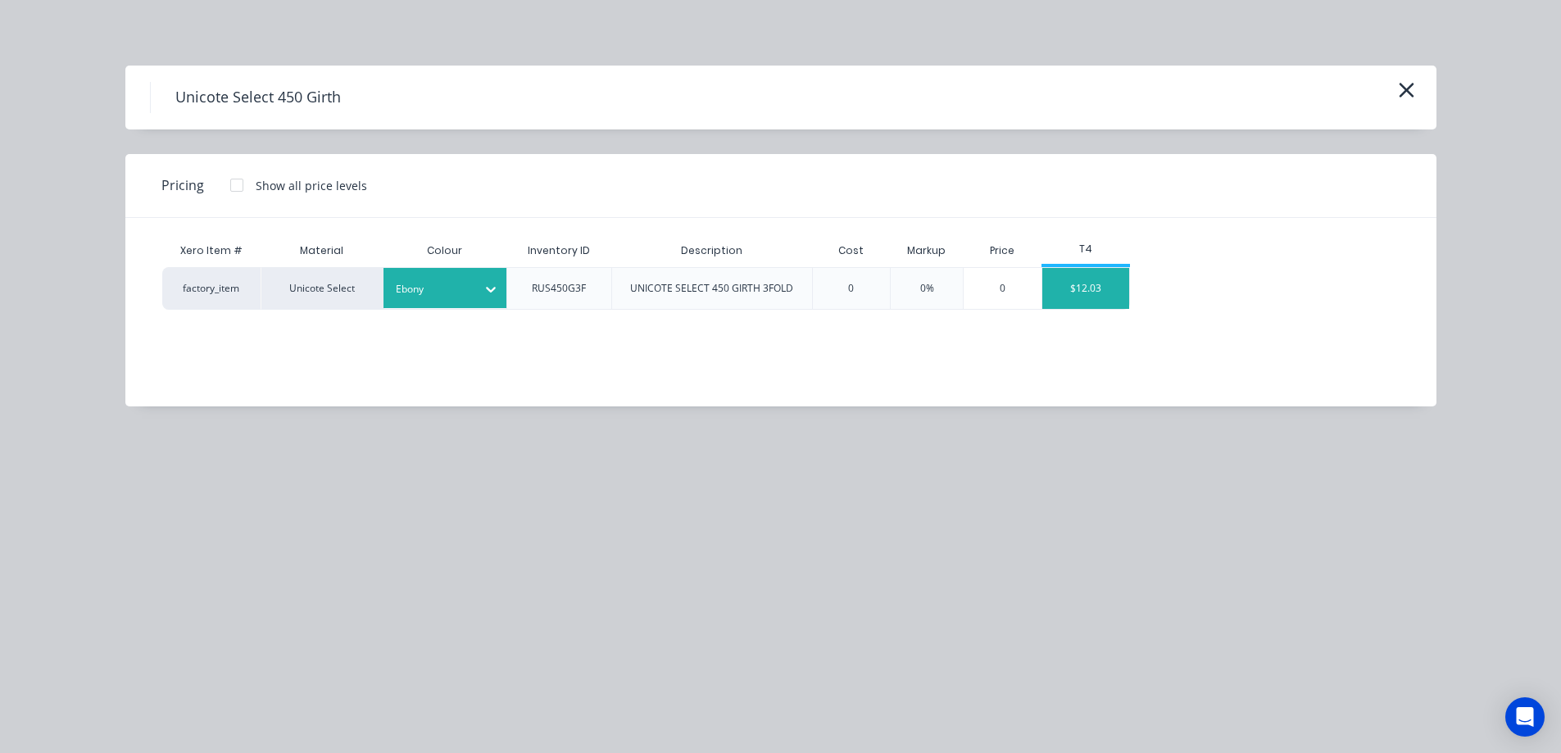
click at [1123, 292] on div "$12.03" at bounding box center [1087, 288] width 88 height 41
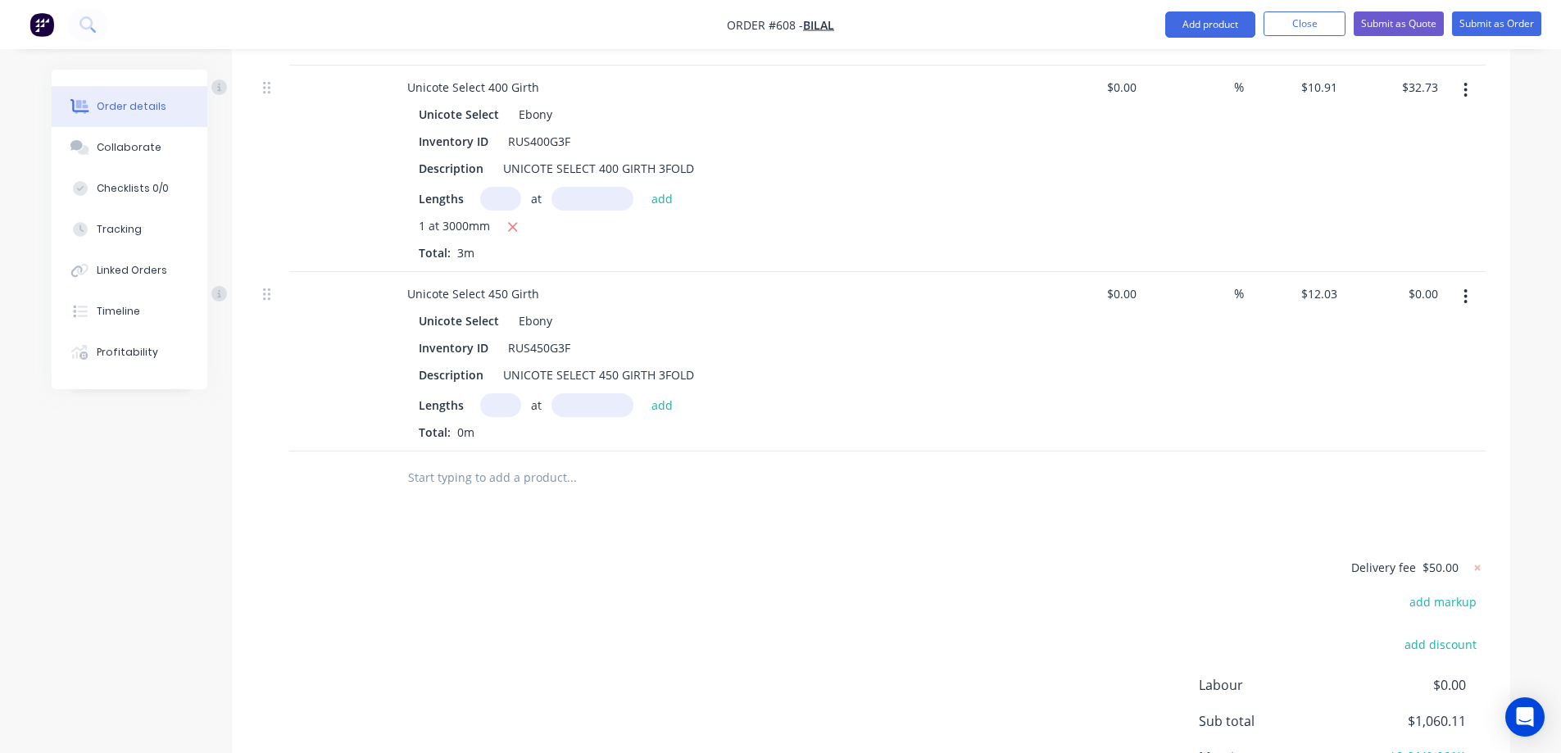
click at [507, 417] on input "text" at bounding box center [500, 405] width 41 height 24
type input "1"
type input "3000mm"
click at [679, 416] on button "add" at bounding box center [662, 404] width 39 height 22
type input "$36.09"
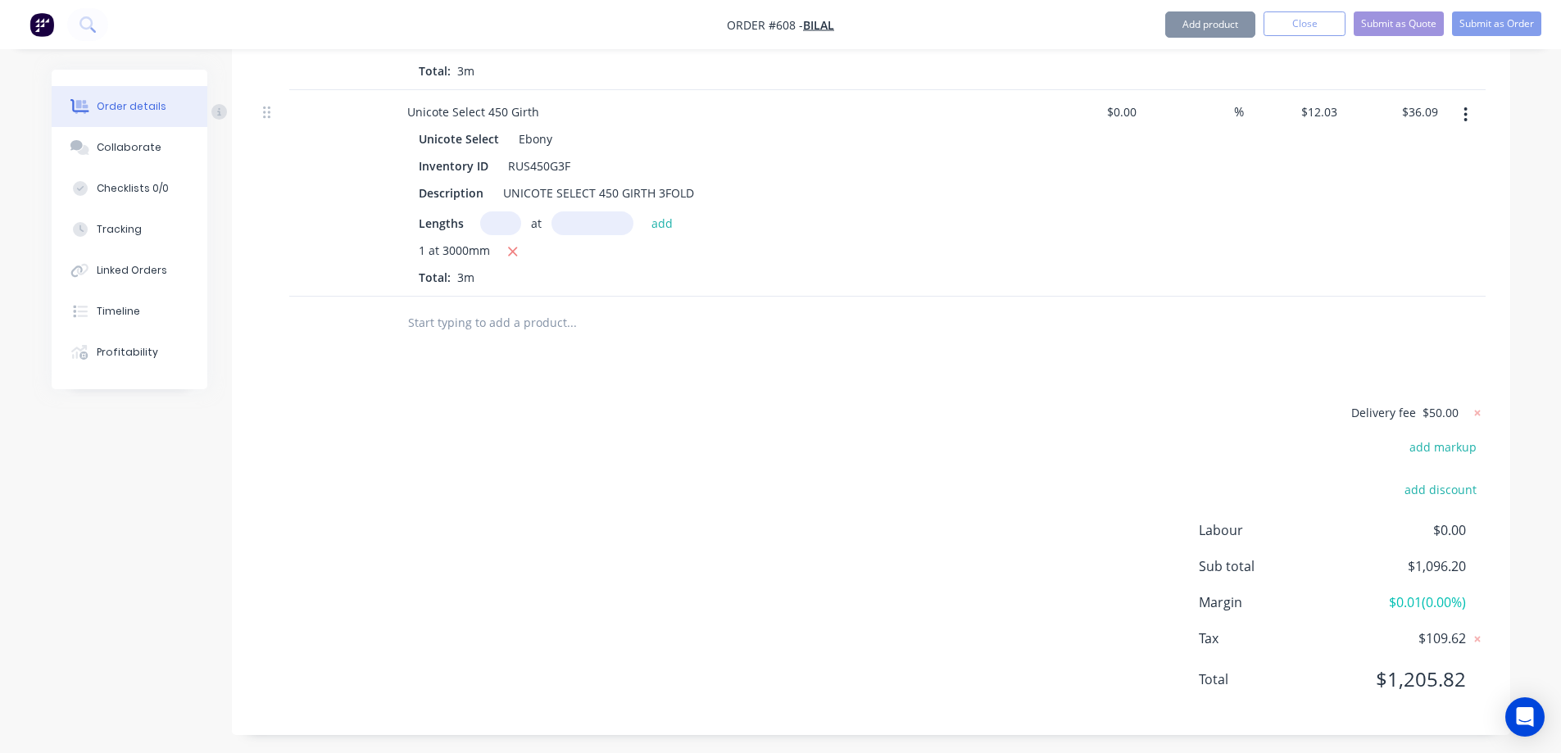
scroll to position [1667, 0]
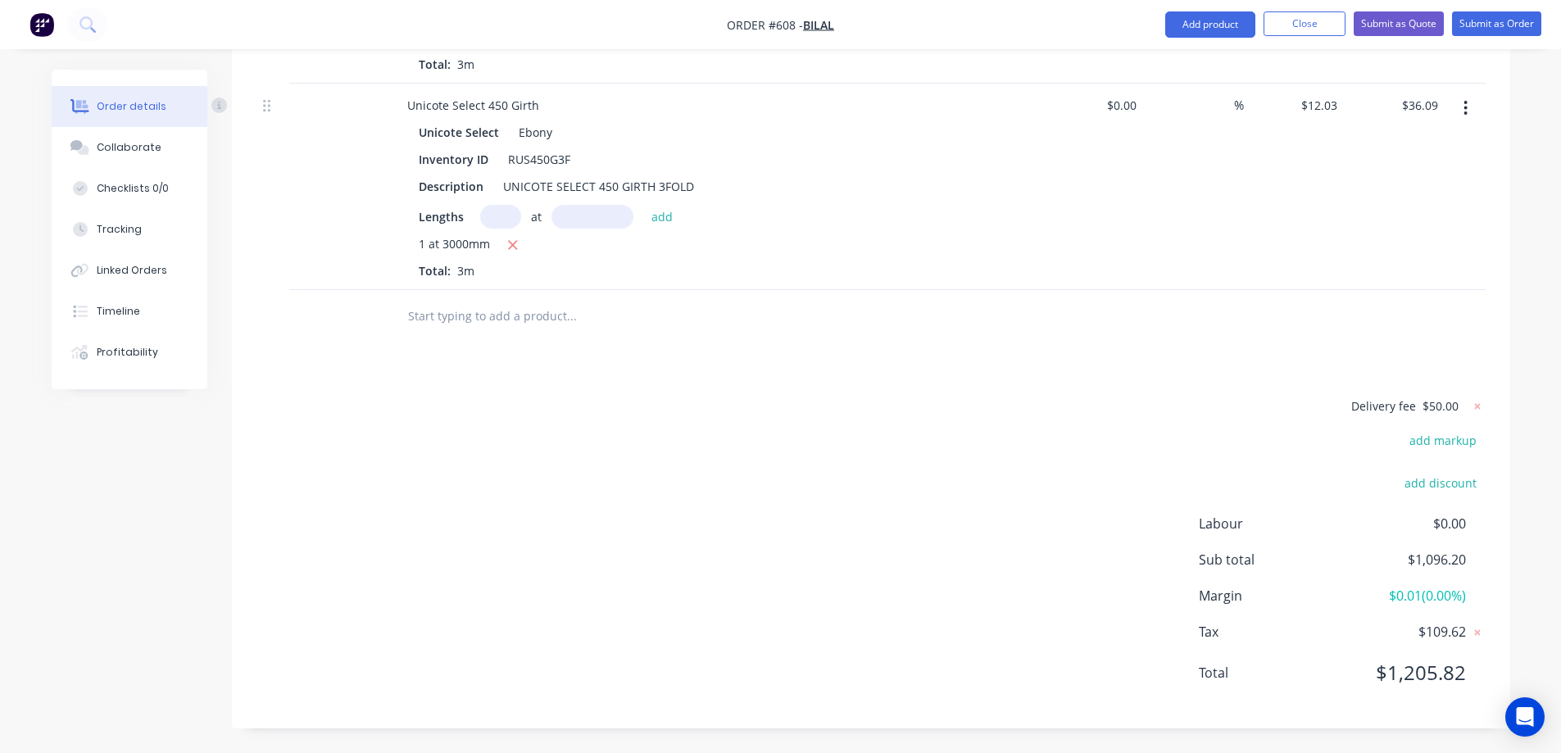
click at [474, 320] on input "text" at bounding box center [571, 316] width 328 height 33
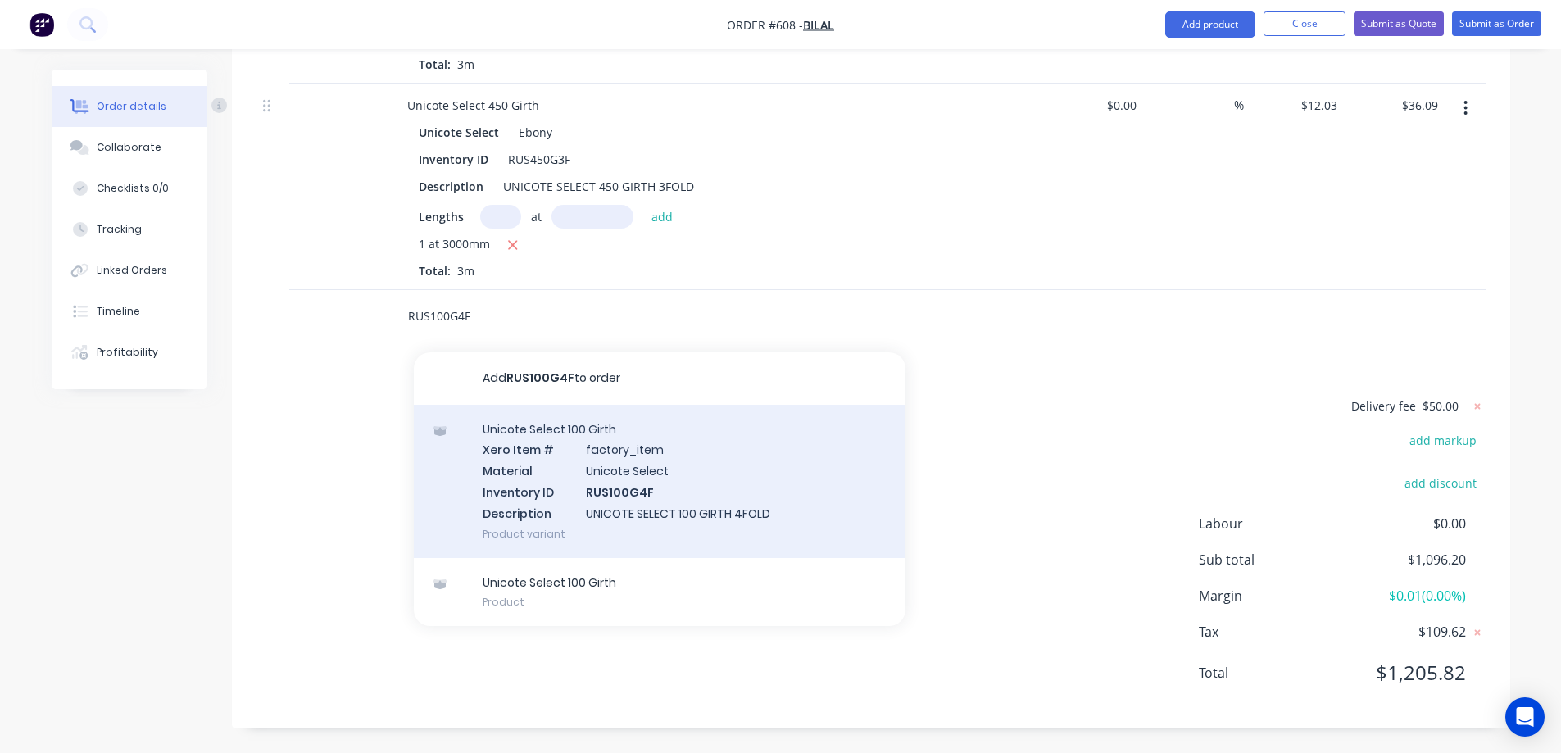
type input "RUS100G4F"
click at [571, 445] on div "Unicote Select 100 Girth Xero Item # factory_item Material Unicote Select Inven…" at bounding box center [660, 481] width 492 height 153
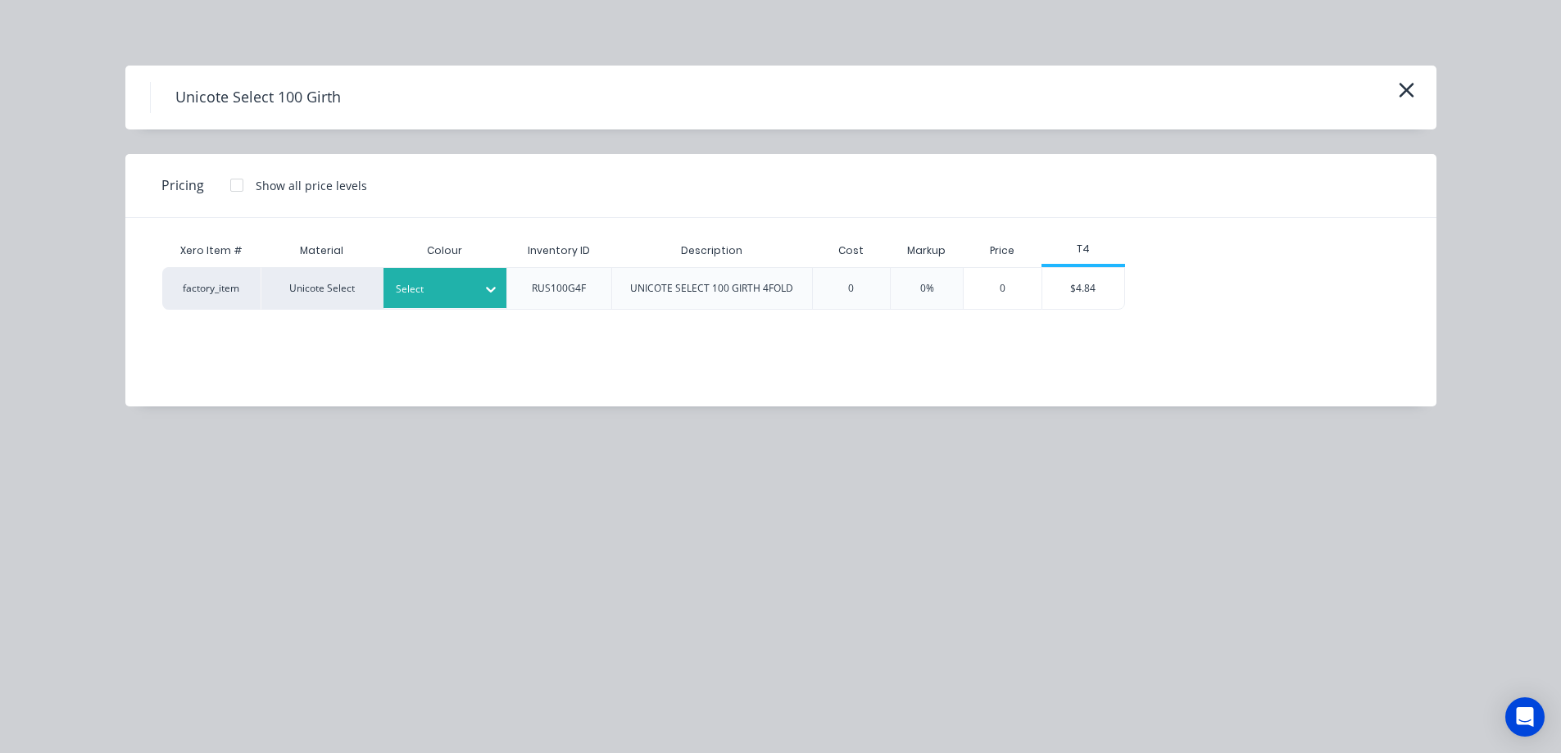
click at [461, 306] on div "Select" at bounding box center [445, 288] width 123 height 40
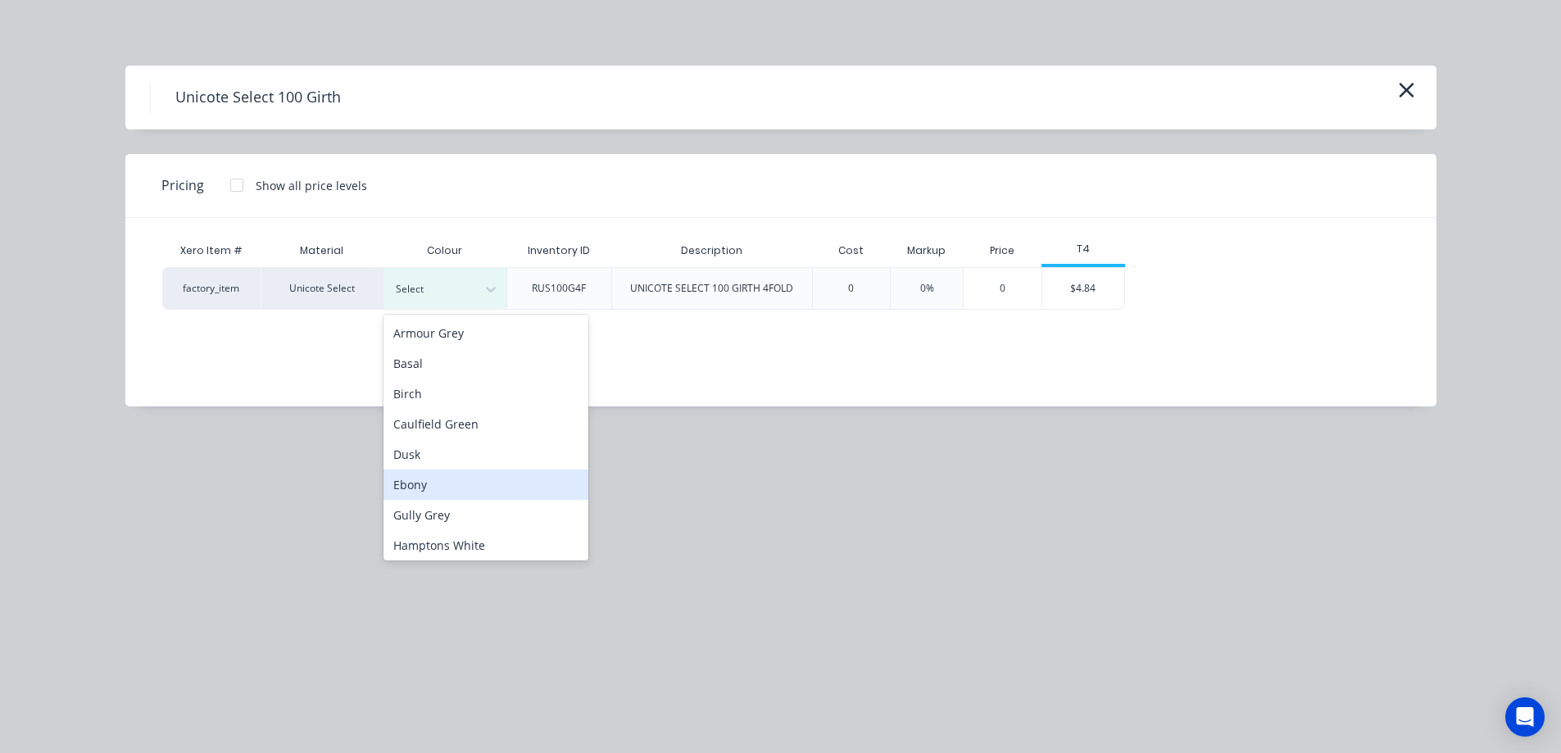
click at [432, 470] on div "Ebony" at bounding box center [486, 485] width 205 height 30
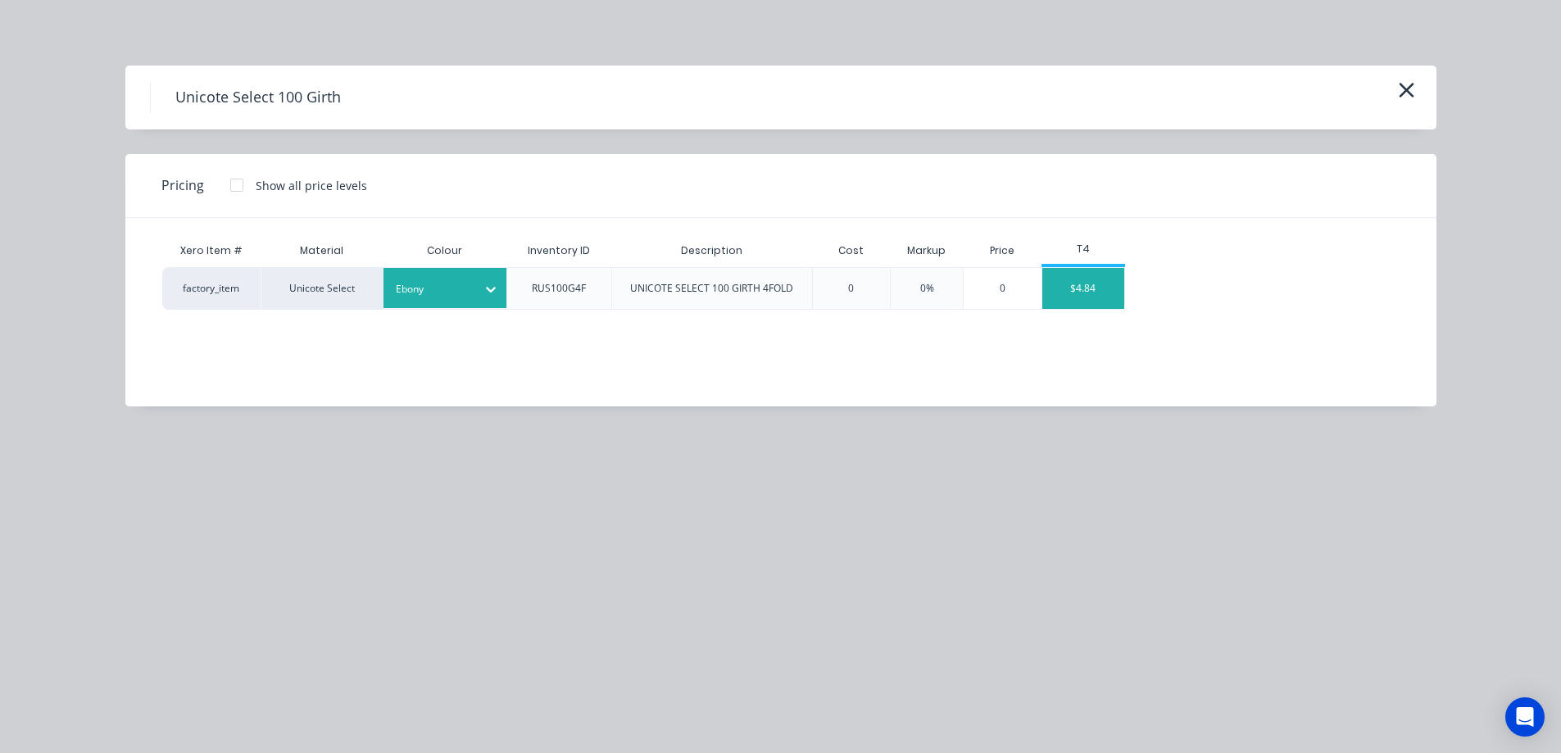
click at [1099, 290] on div "$4.84" at bounding box center [1084, 288] width 82 height 41
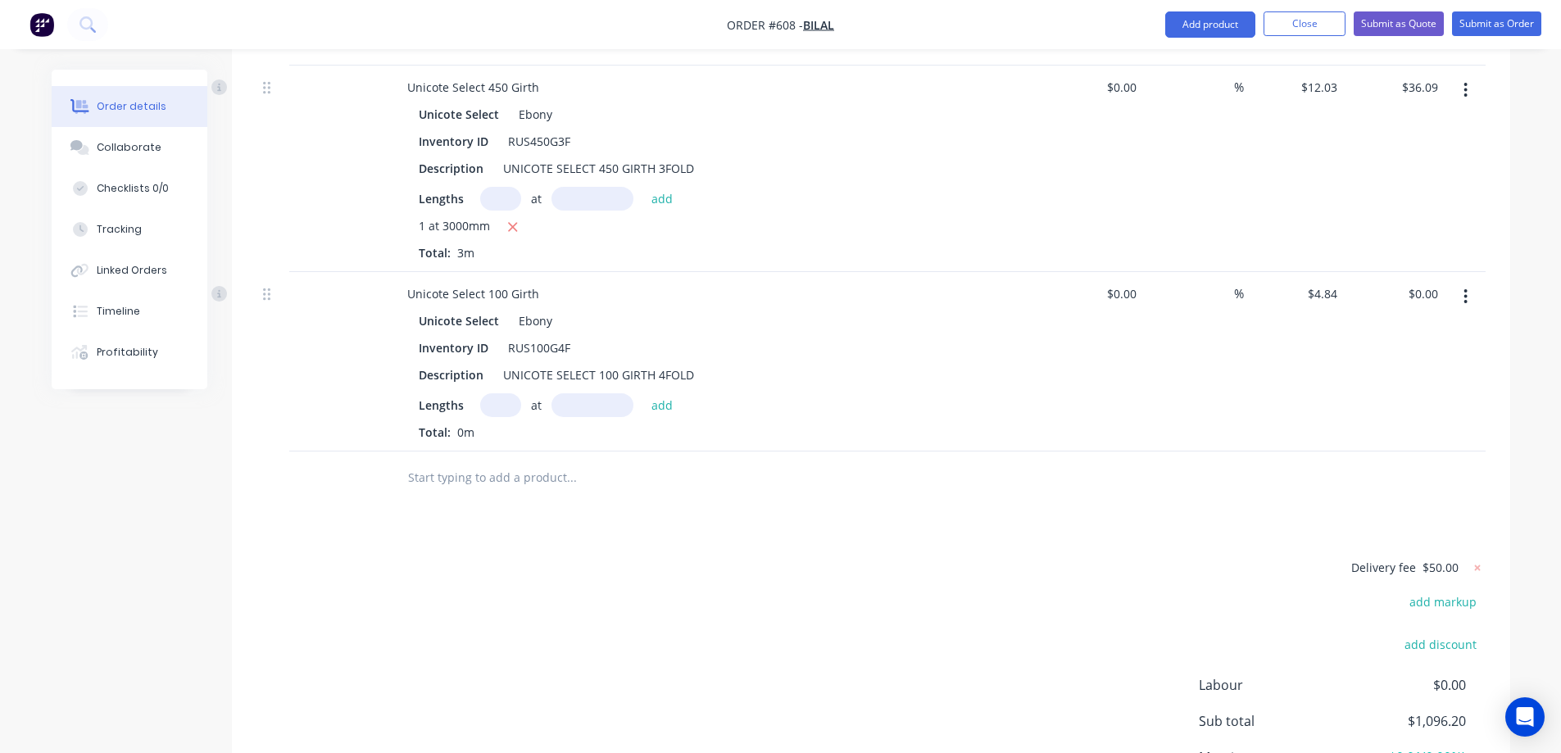
click at [492, 417] on input "text" at bounding box center [500, 405] width 41 height 24
type input "1"
type input "3000mm"
click at [664, 416] on button "add" at bounding box center [662, 404] width 39 height 22
type input "$14.52"
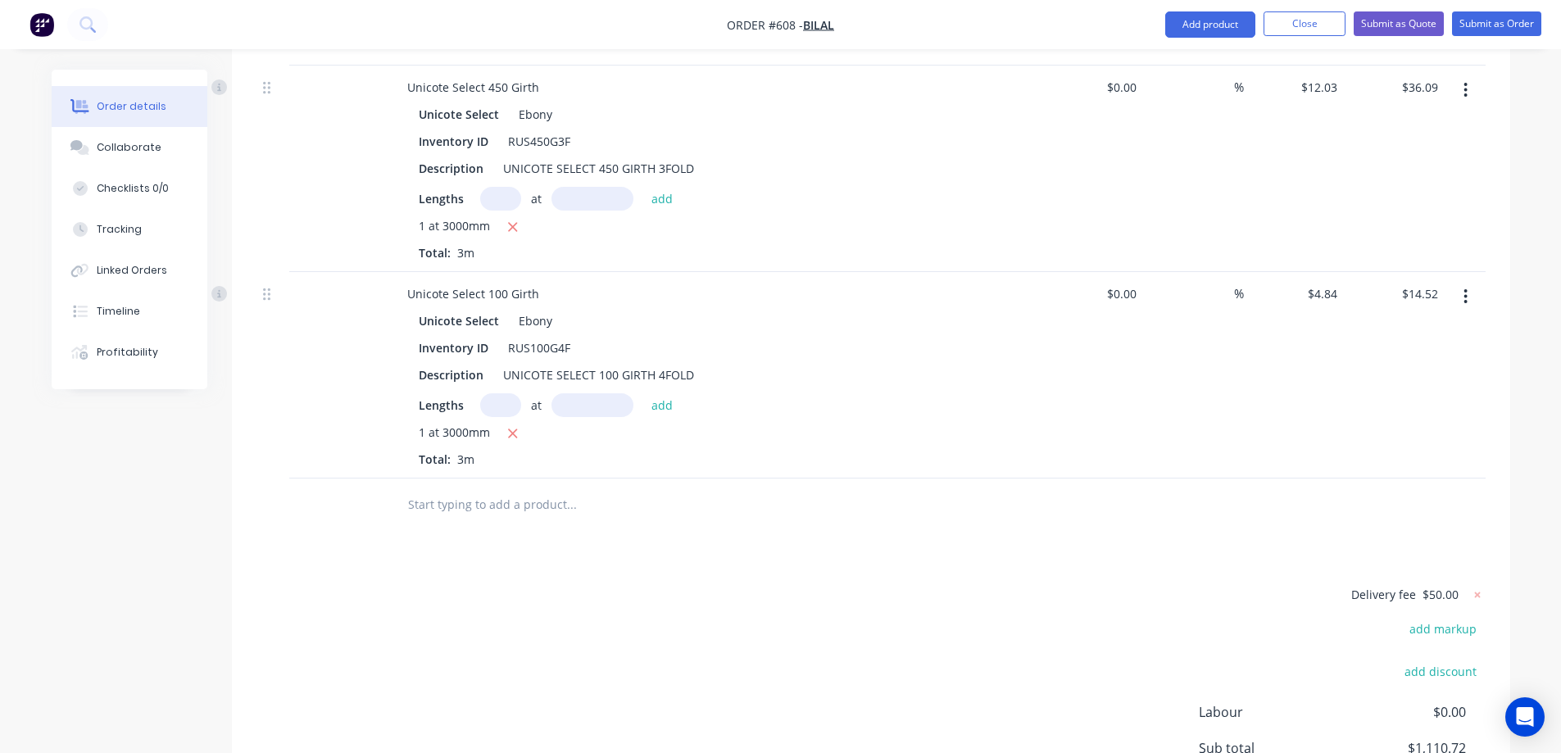
click at [439, 521] on input "text" at bounding box center [571, 505] width 328 height 33
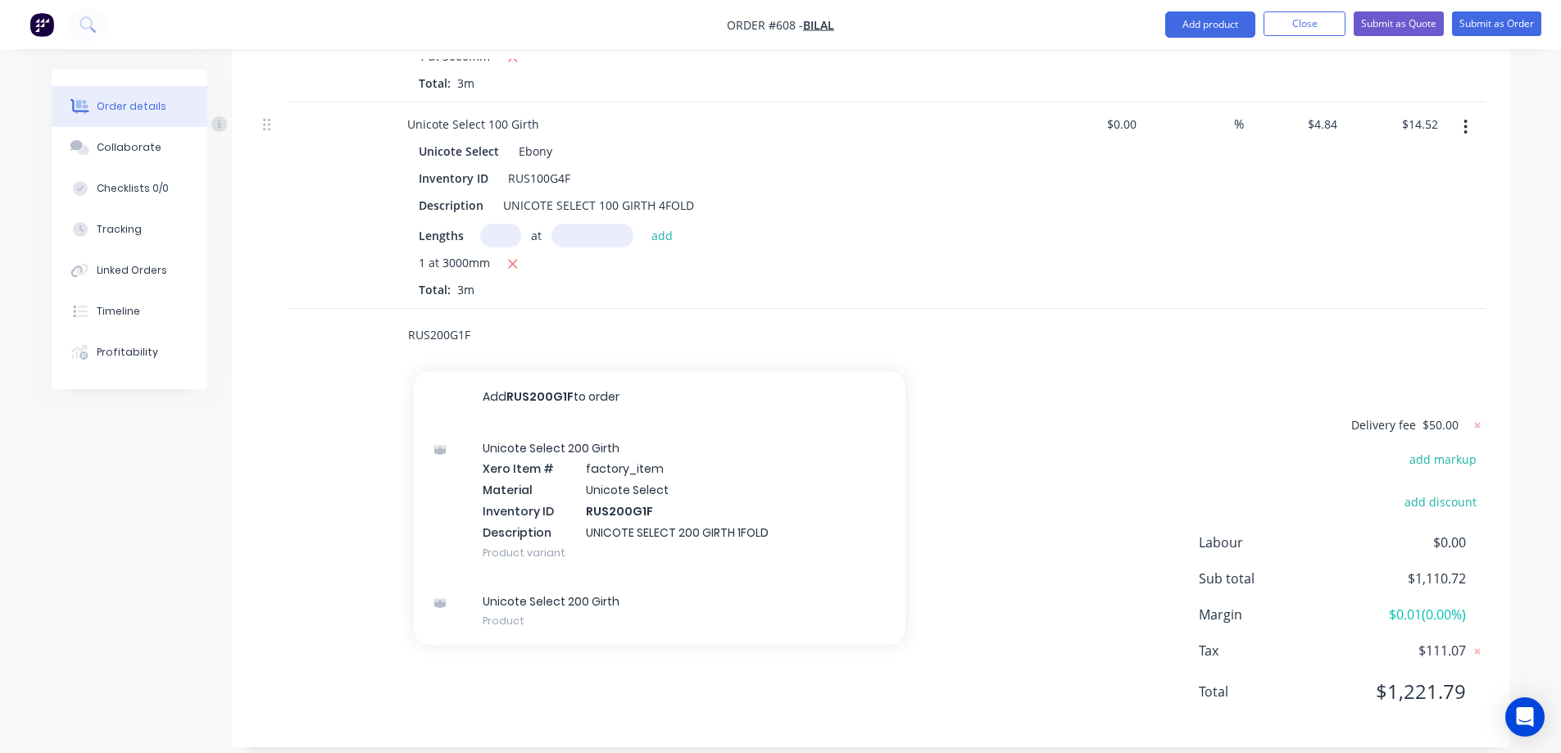
scroll to position [1874, 0]
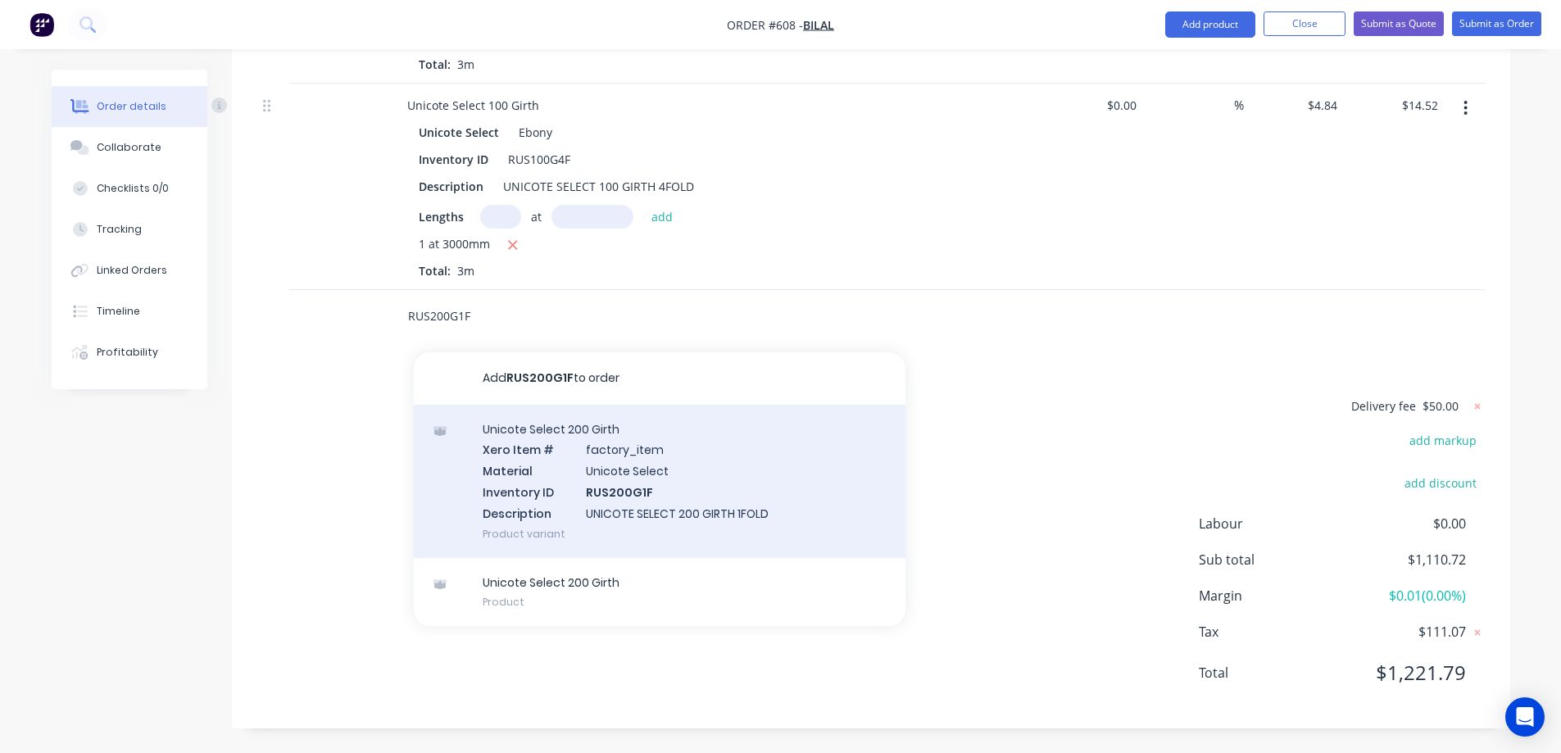
type input "RUS200G1F"
click at [585, 477] on div "Unicote Select 200 Girth Xero Item # factory_item Material Unicote Select Inven…" at bounding box center [660, 481] width 492 height 153
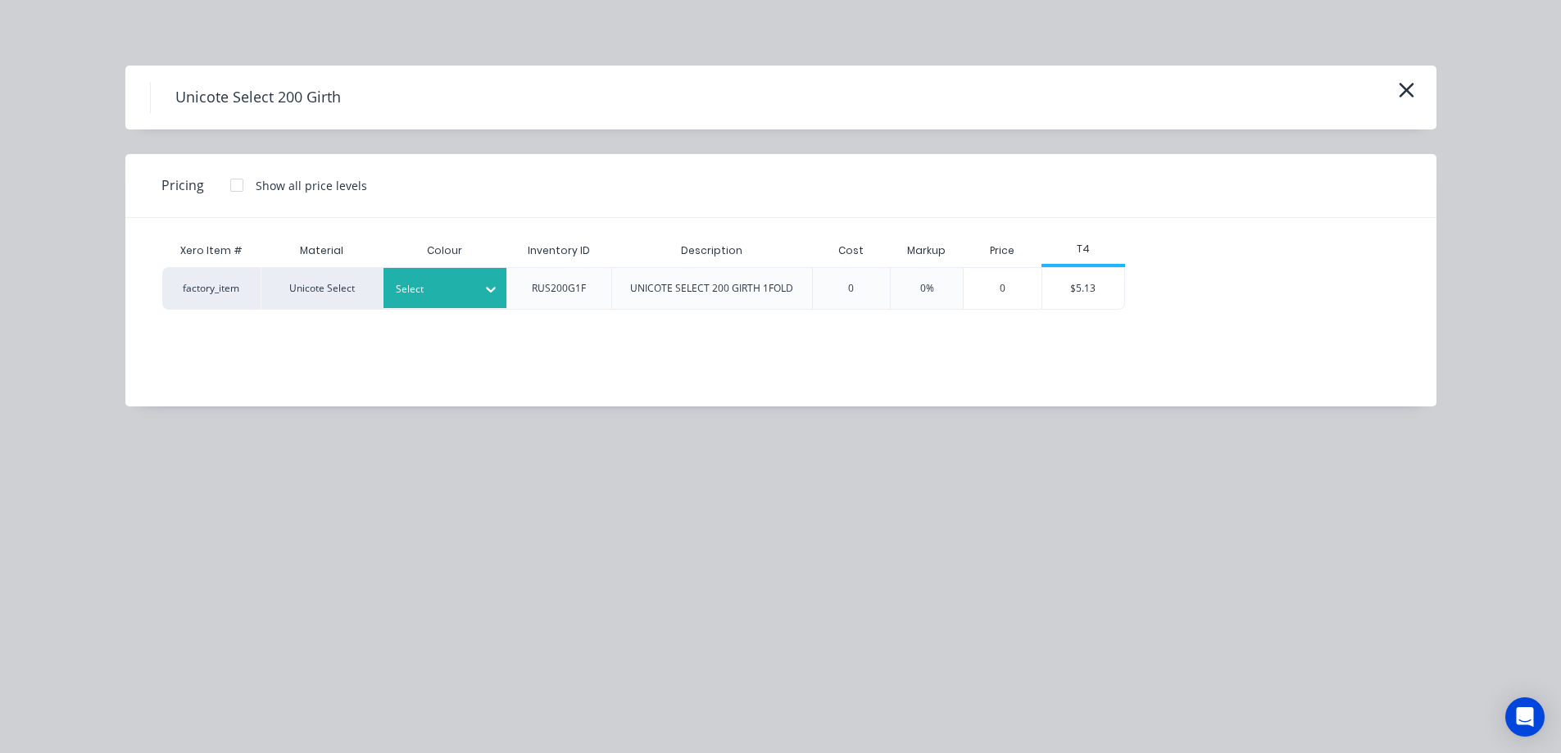
click at [475, 296] on div "Select" at bounding box center [430, 289] width 92 height 21
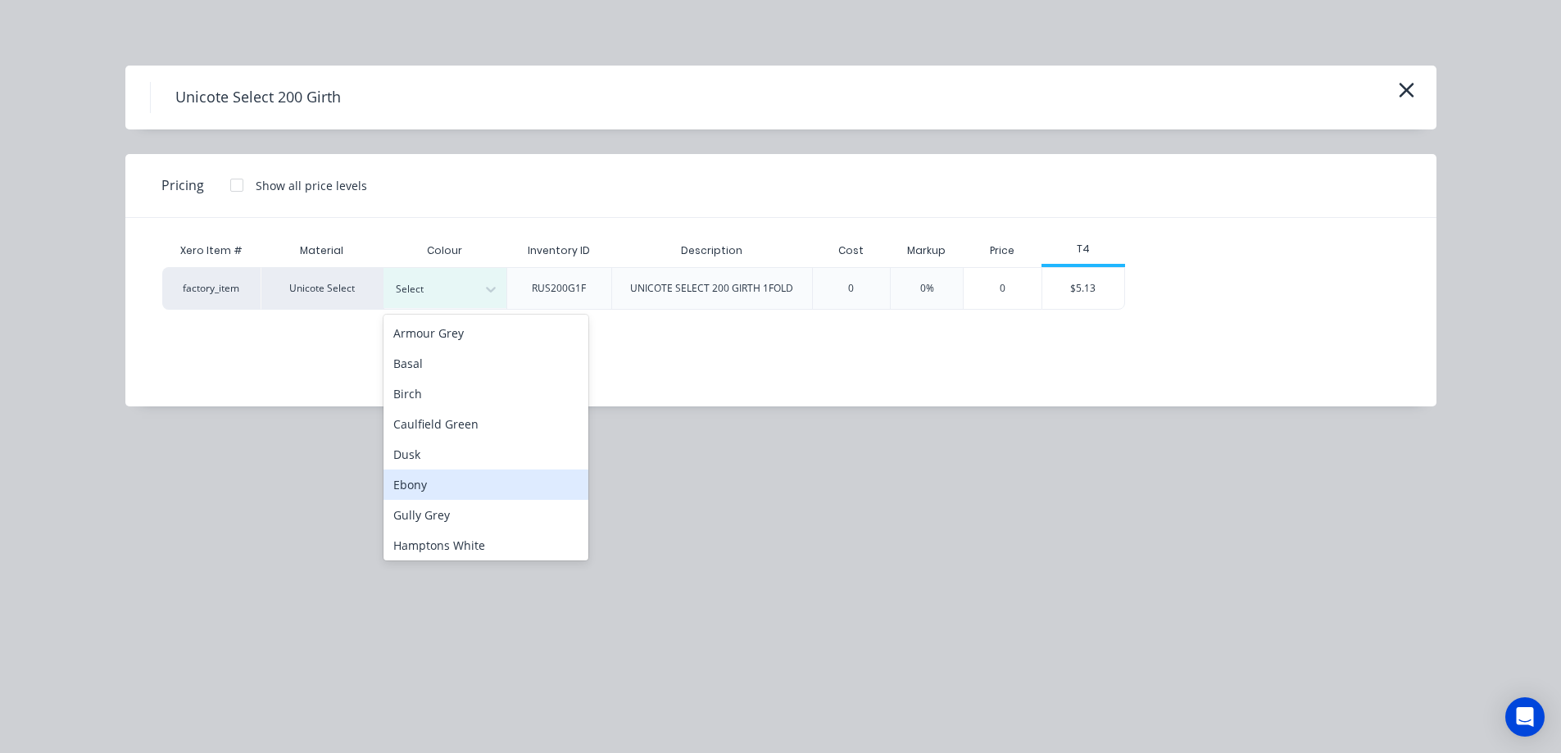
click at [469, 479] on div "Ebony" at bounding box center [486, 485] width 205 height 30
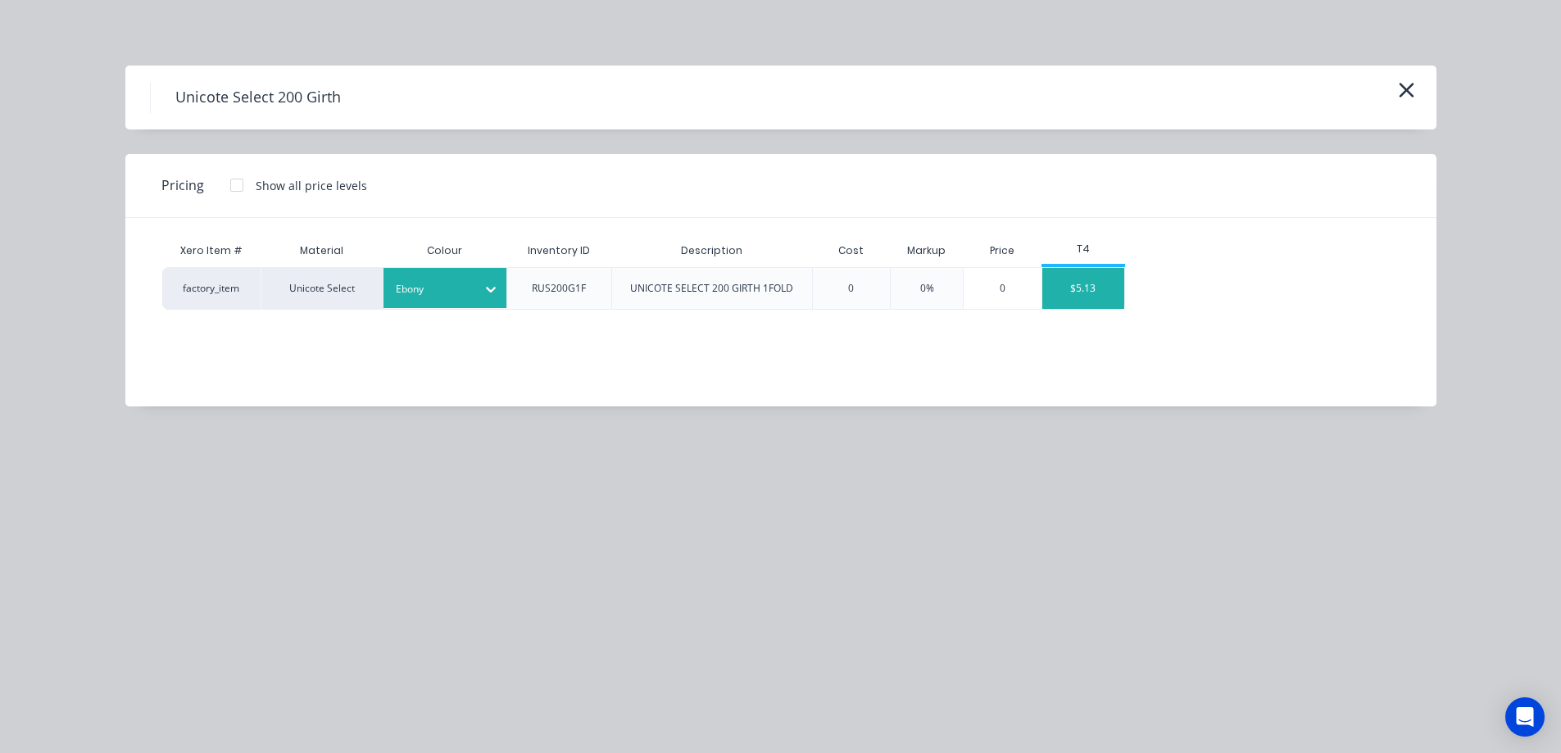
click at [1097, 277] on div "$5.13" at bounding box center [1084, 288] width 82 height 41
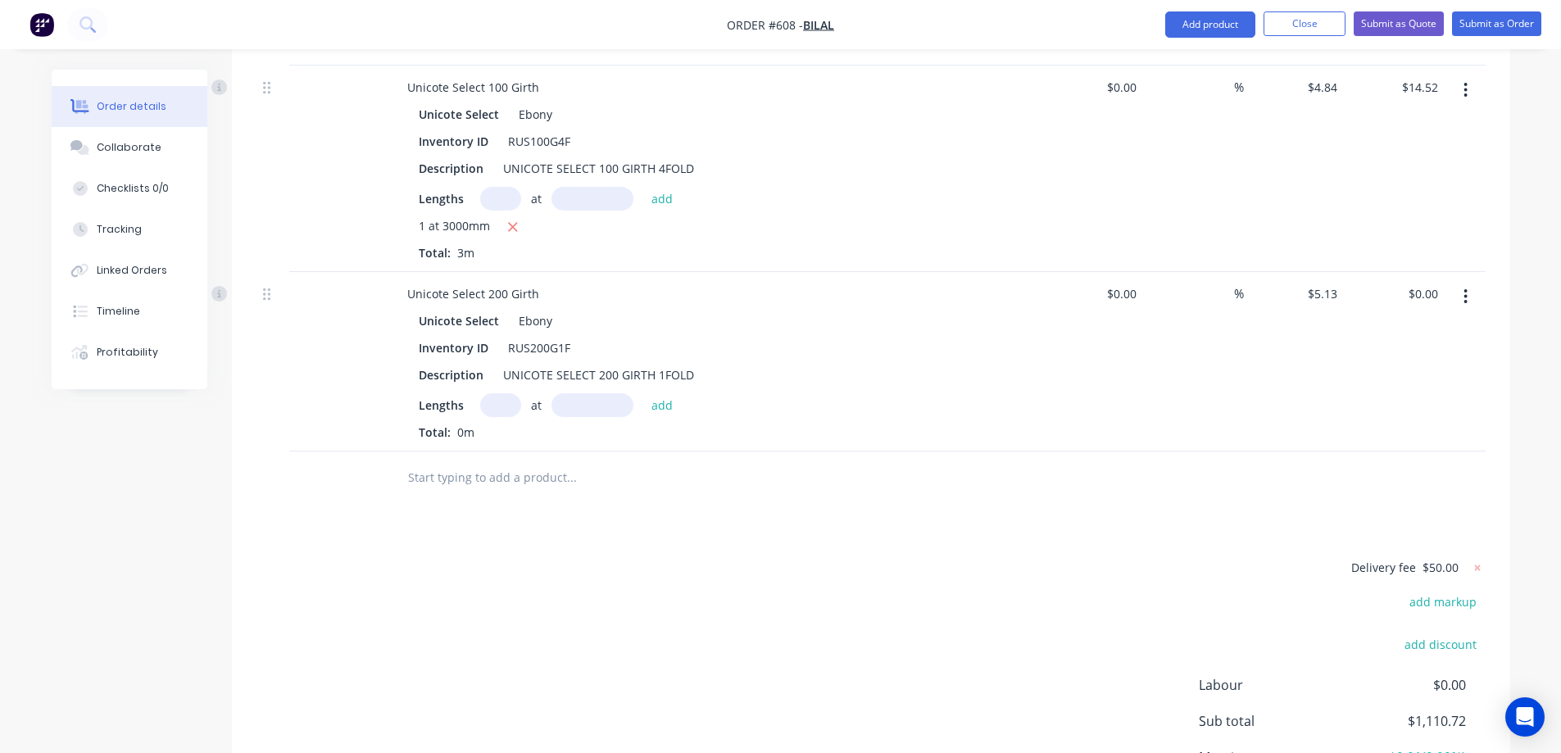
click at [503, 417] on input "text" at bounding box center [500, 405] width 41 height 24
type input "1"
type input "1200mm"
click at [675, 416] on button "add" at bounding box center [662, 404] width 39 height 22
type input "$6.16"
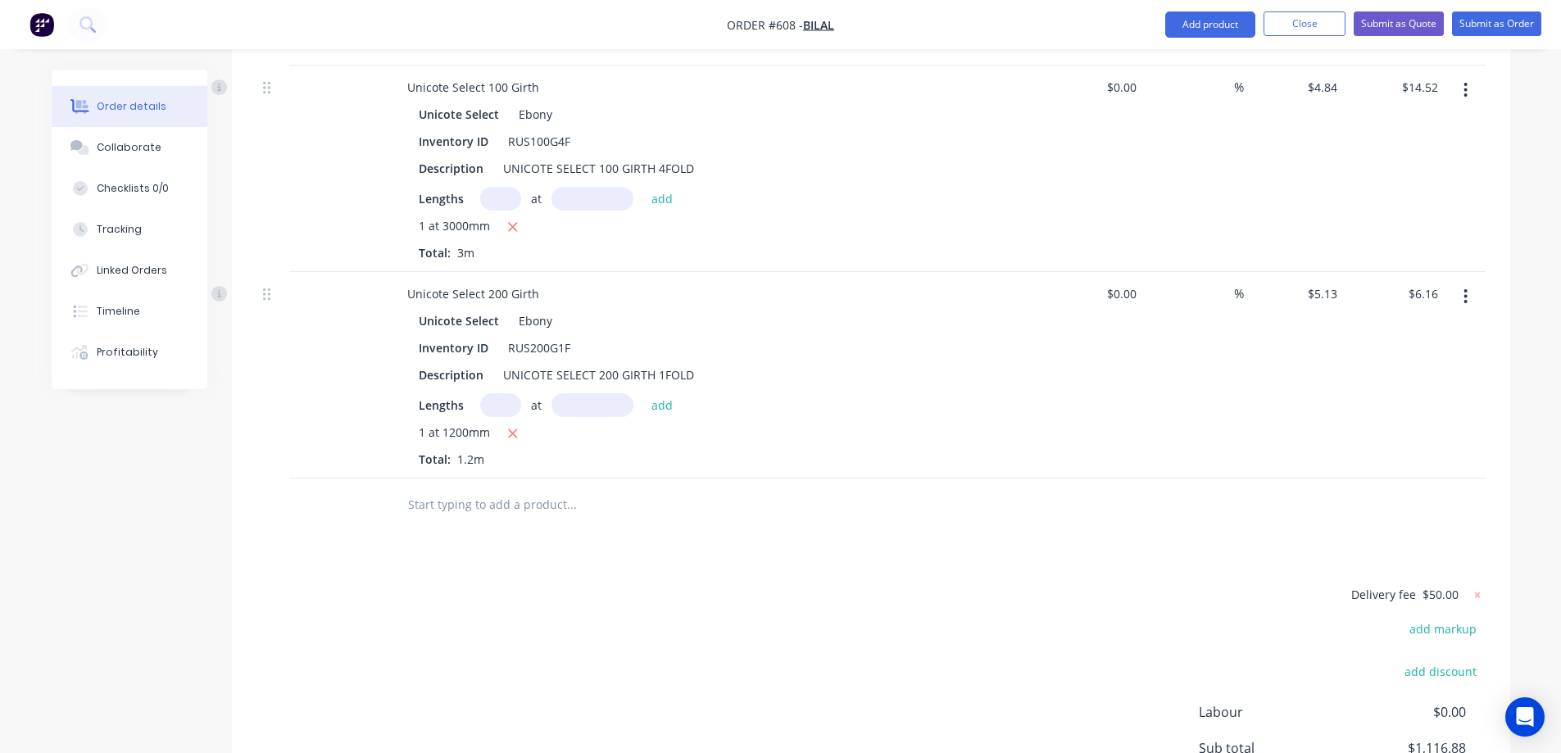
click at [535, 521] on input "text" at bounding box center [571, 505] width 328 height 33
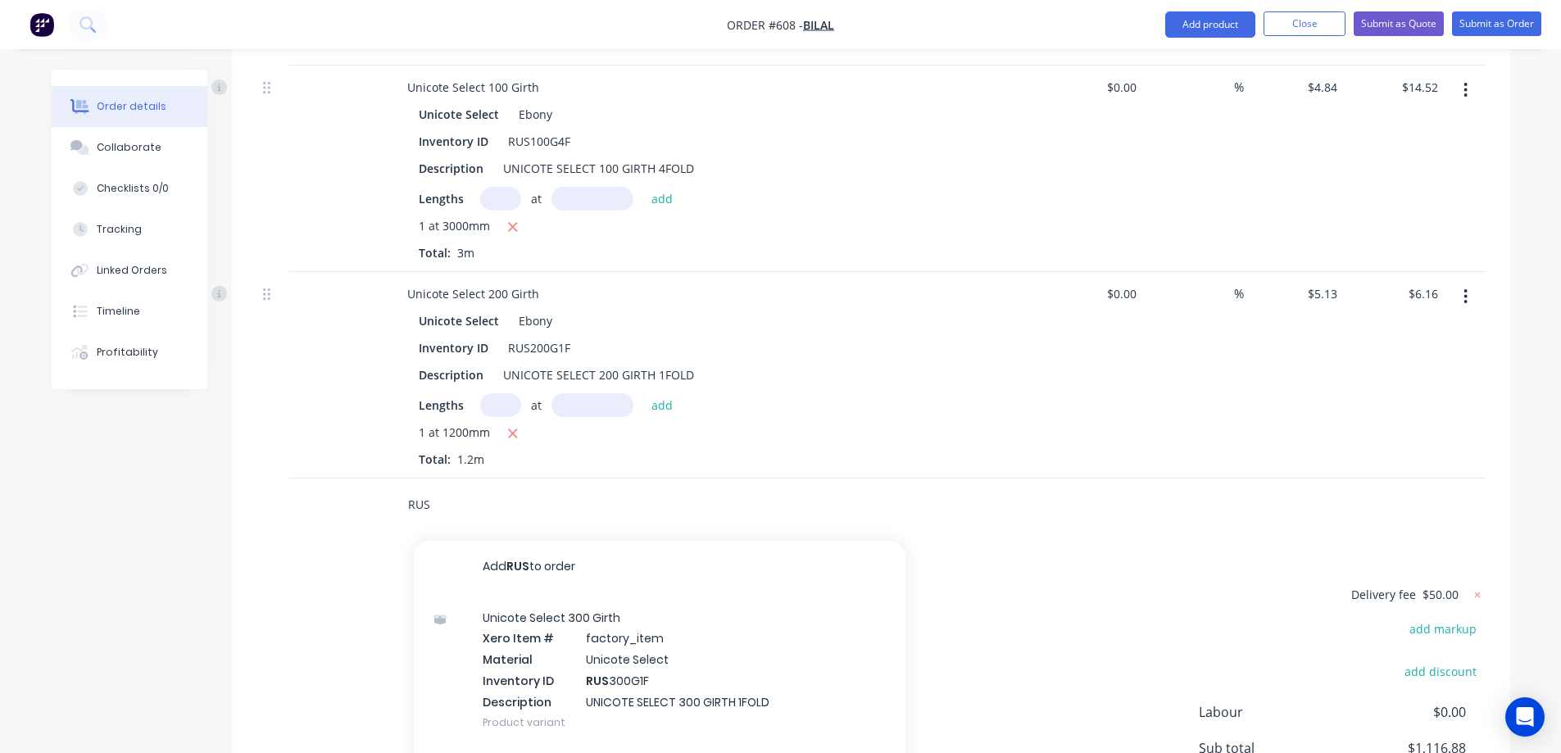
click at [467, 517] on input "RUS" at bounding box center [571, 505] width 328 height 33
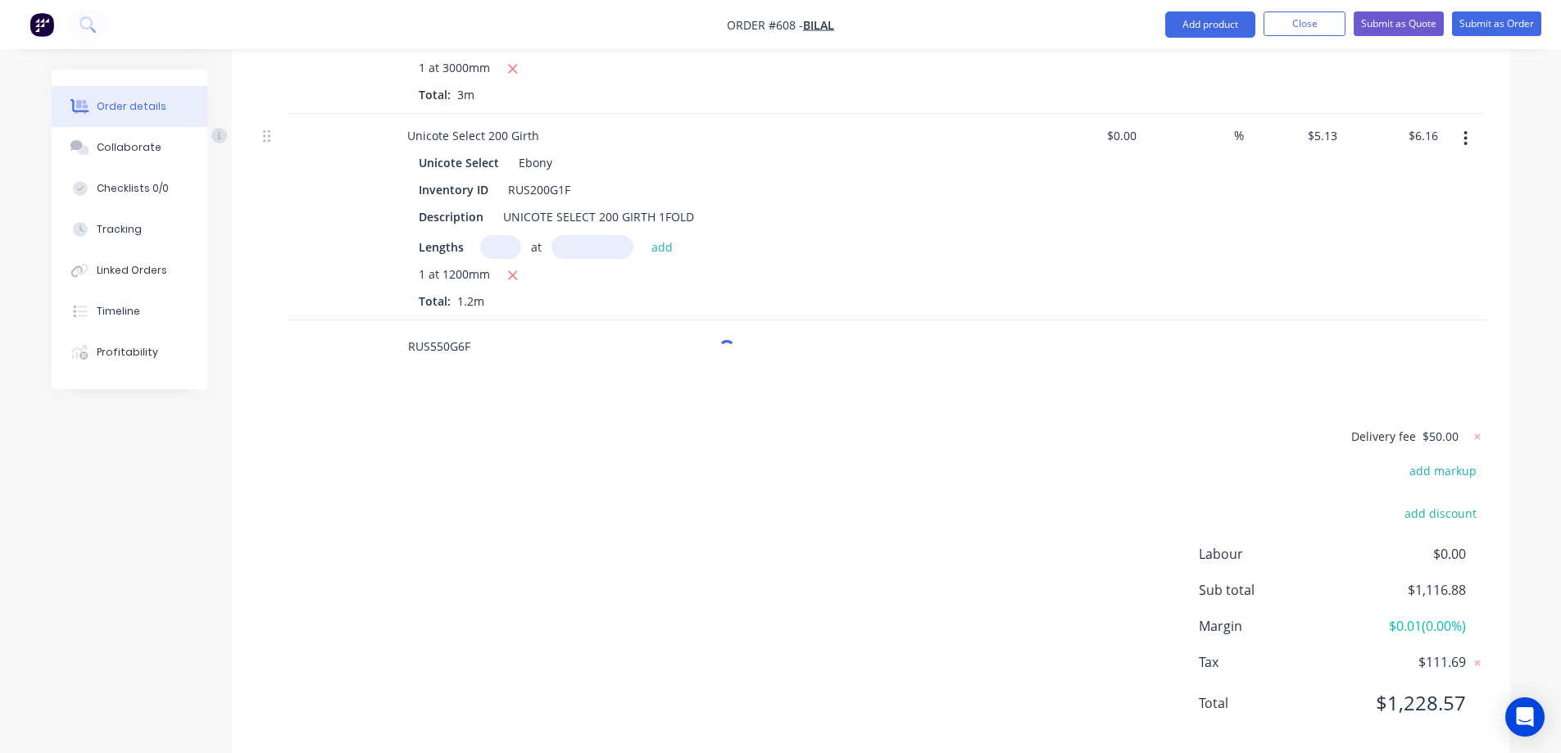
scroll to position [2038, 0]
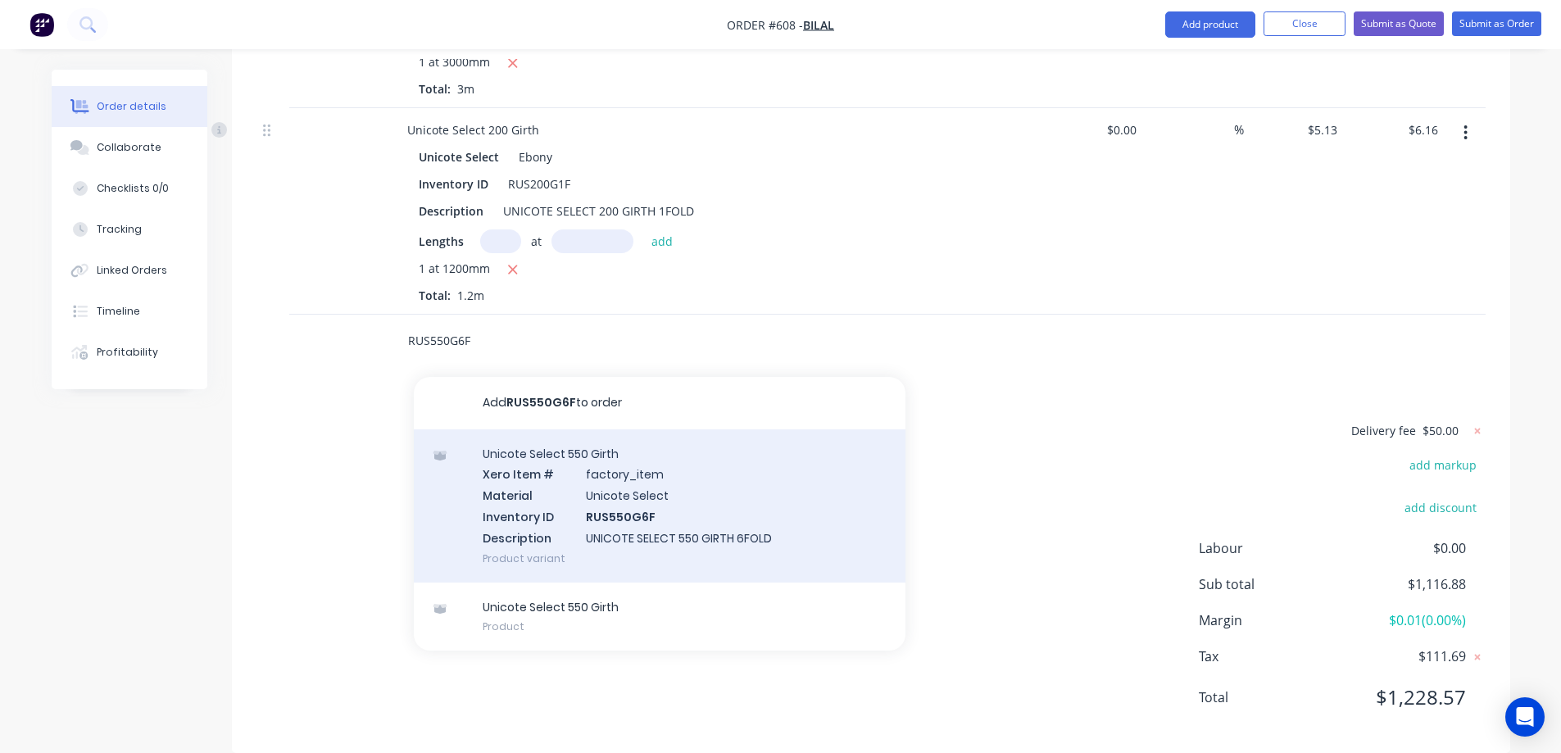
type input "RUS550G6F"
click at [561, 499] on div "Unicote Select 550 Girth Xero Item # factory_item Material Unicote Select Inven…" at bounding box center [660, 505] width 492 height 153
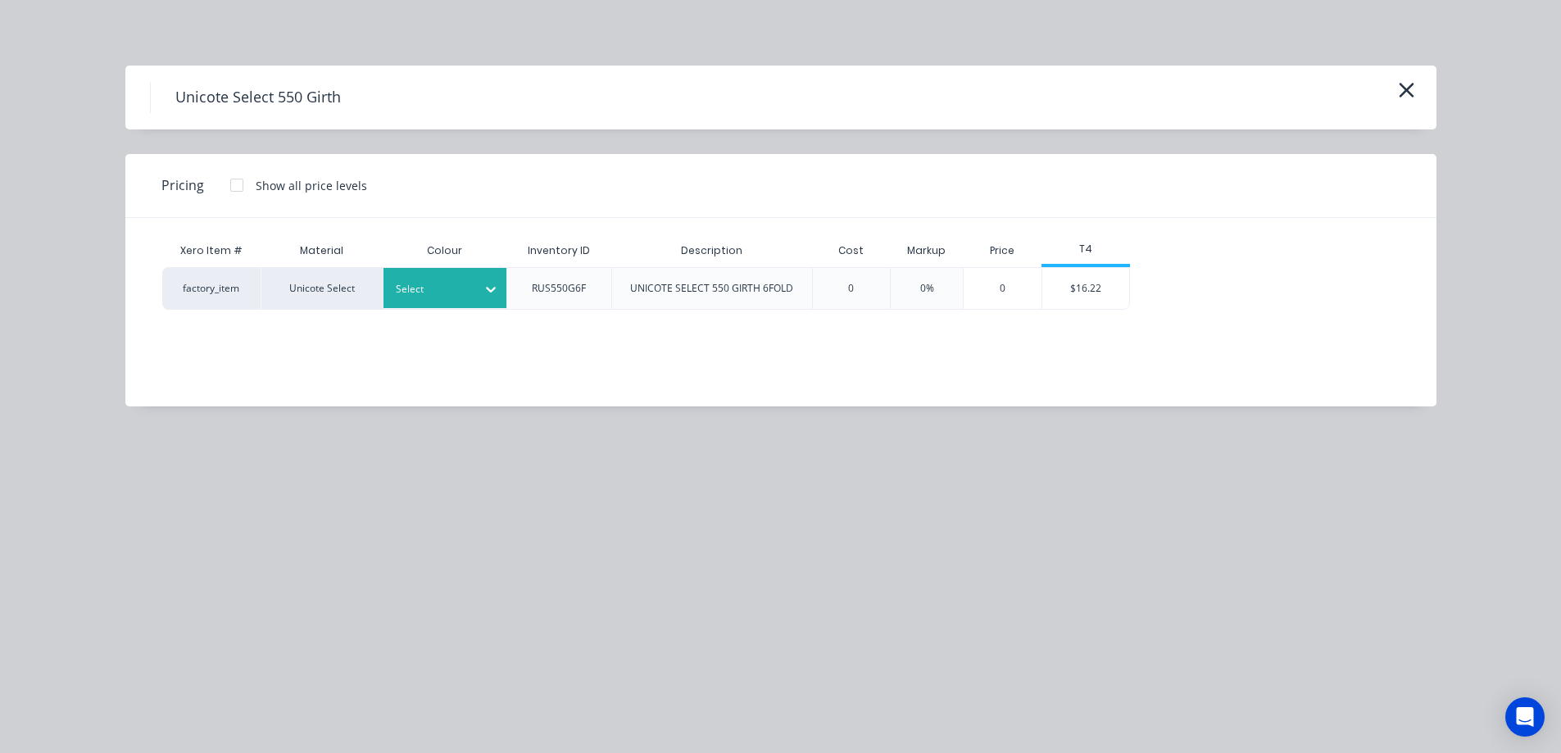
click at [446, 285] on div at bounding box center [433, 289] width 74 height 18
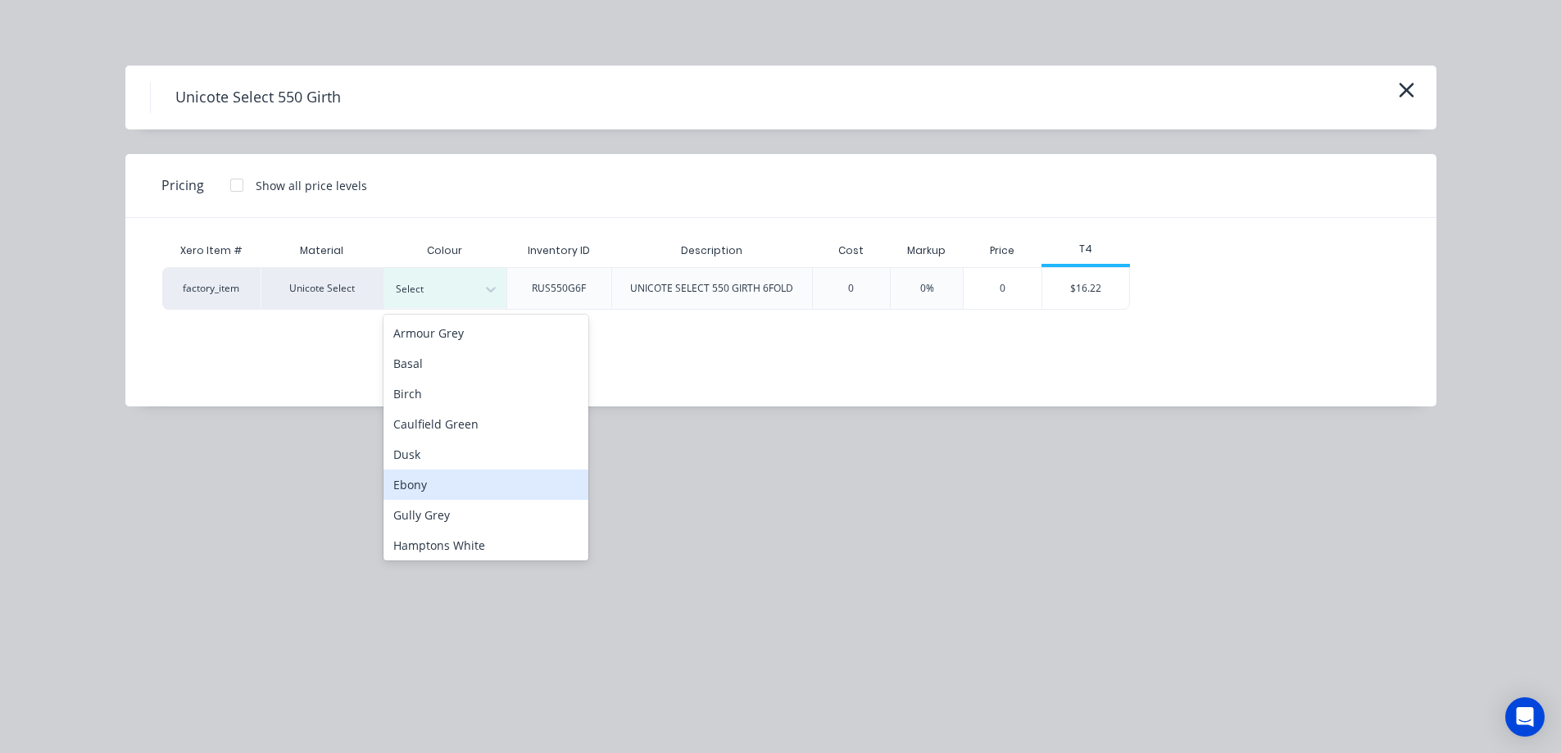
click at [438, 478] on div "Ebony" at bounding box center [486, 485] width 205 height 30
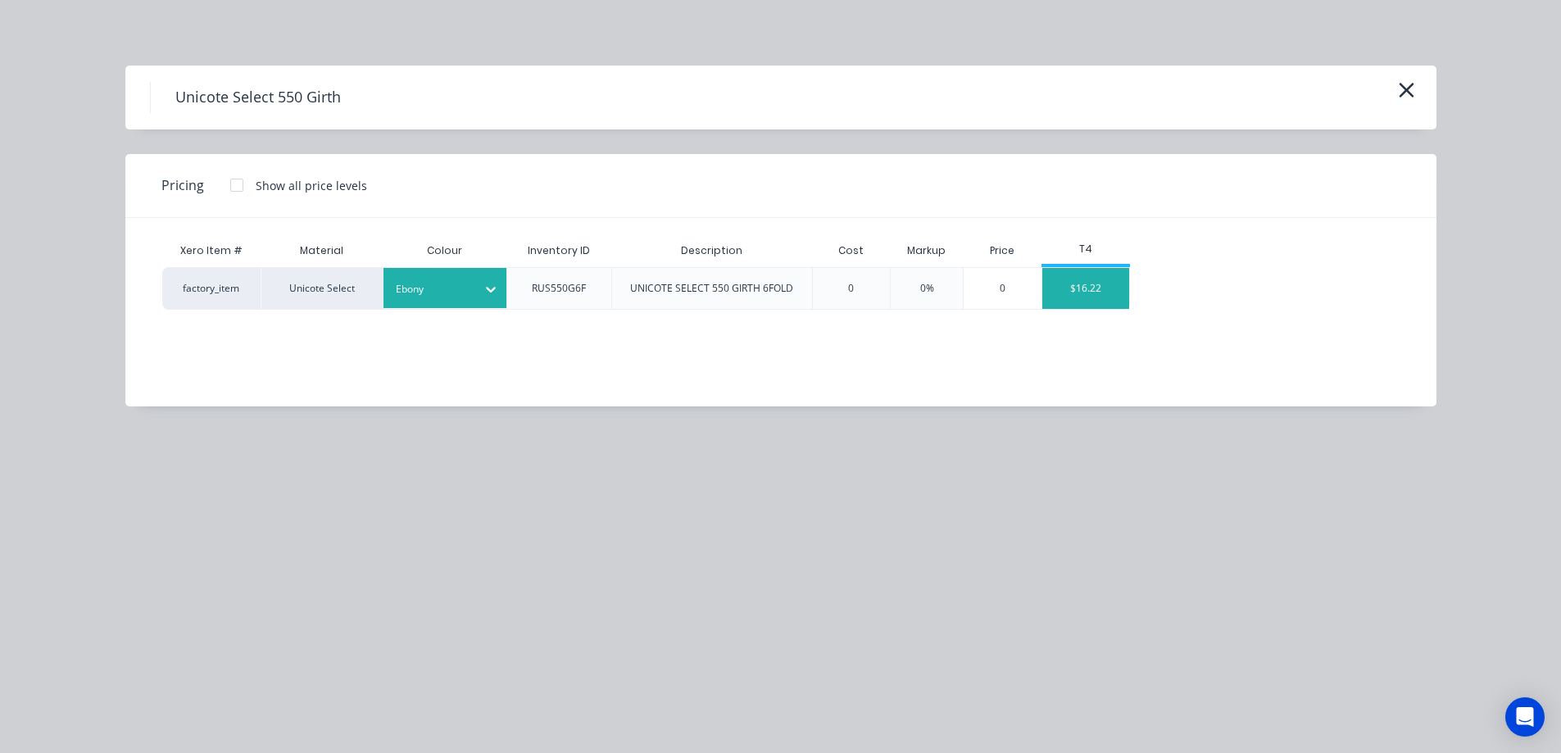
click at [1102, 298] on div "$16.22" at bounding box center [1087, 288] width 88 height 41
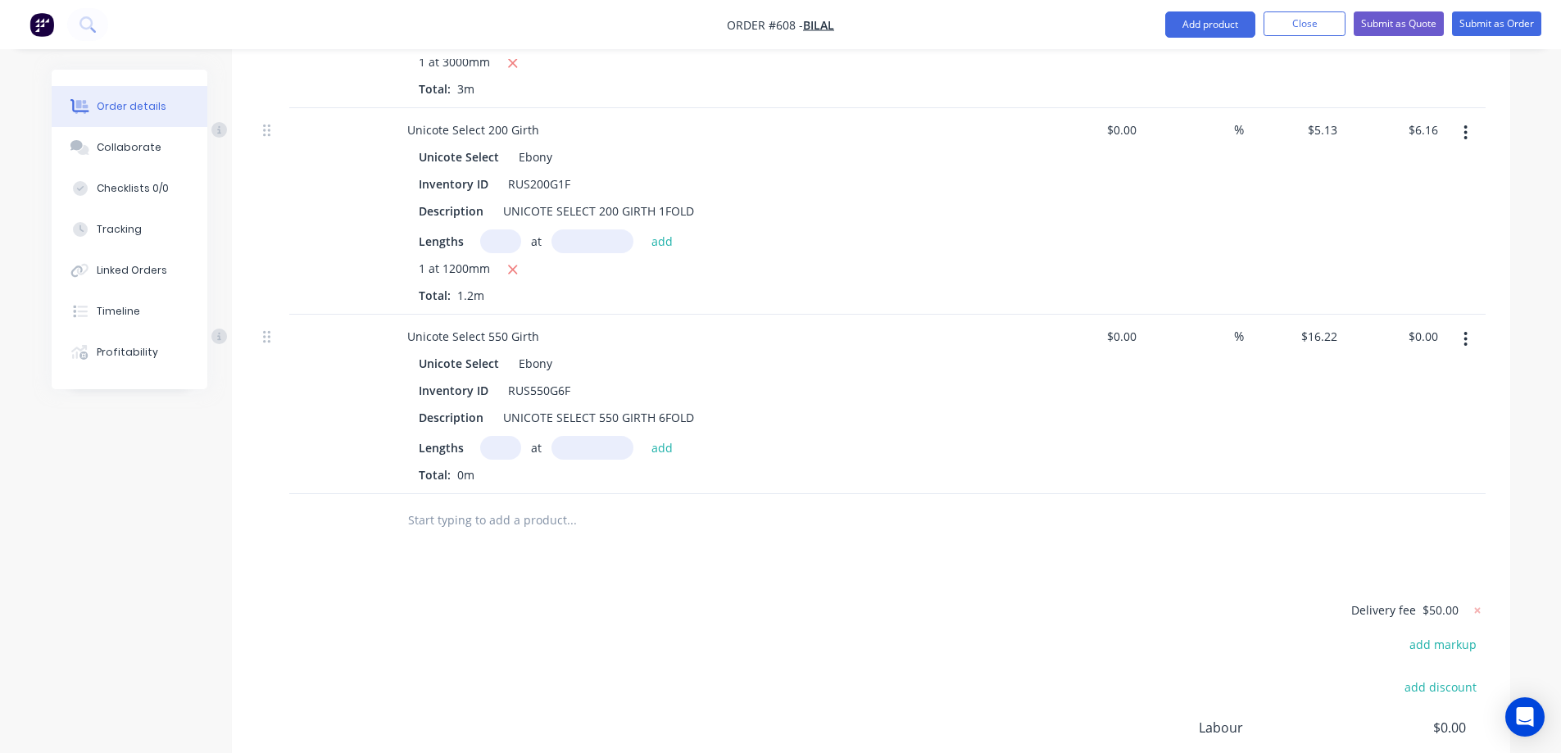
click at [499, 460] on input "text" at bounding box center [500, 448] width 41 height 24
type input "1"
type input "2500mm"
click at [675, 458] on button "add" at bounding box center [662, 447] width 39 height 22
type input "$40.55"
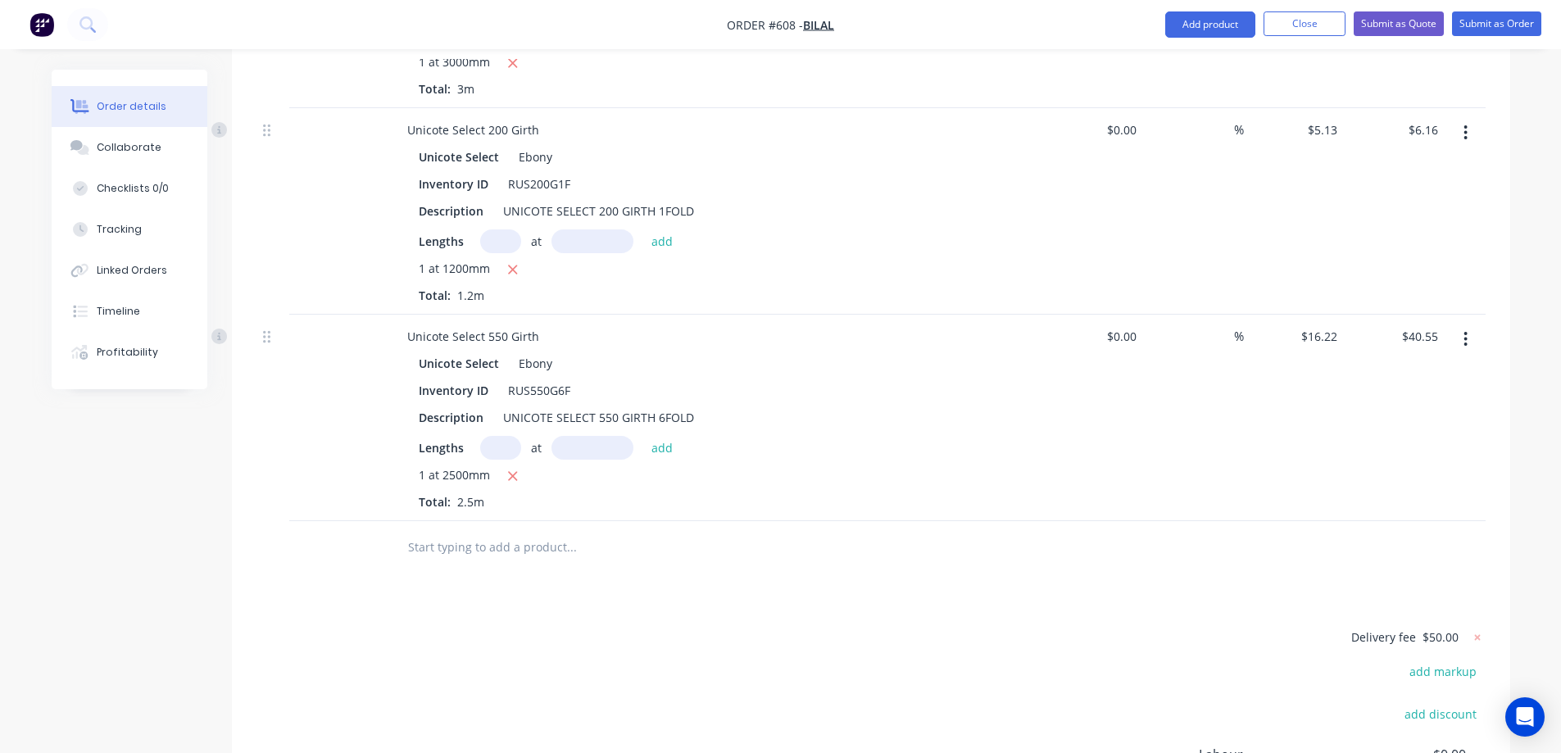
click at [517, 564] on input "text" at bounding box center [571, 547] width 328 height 33
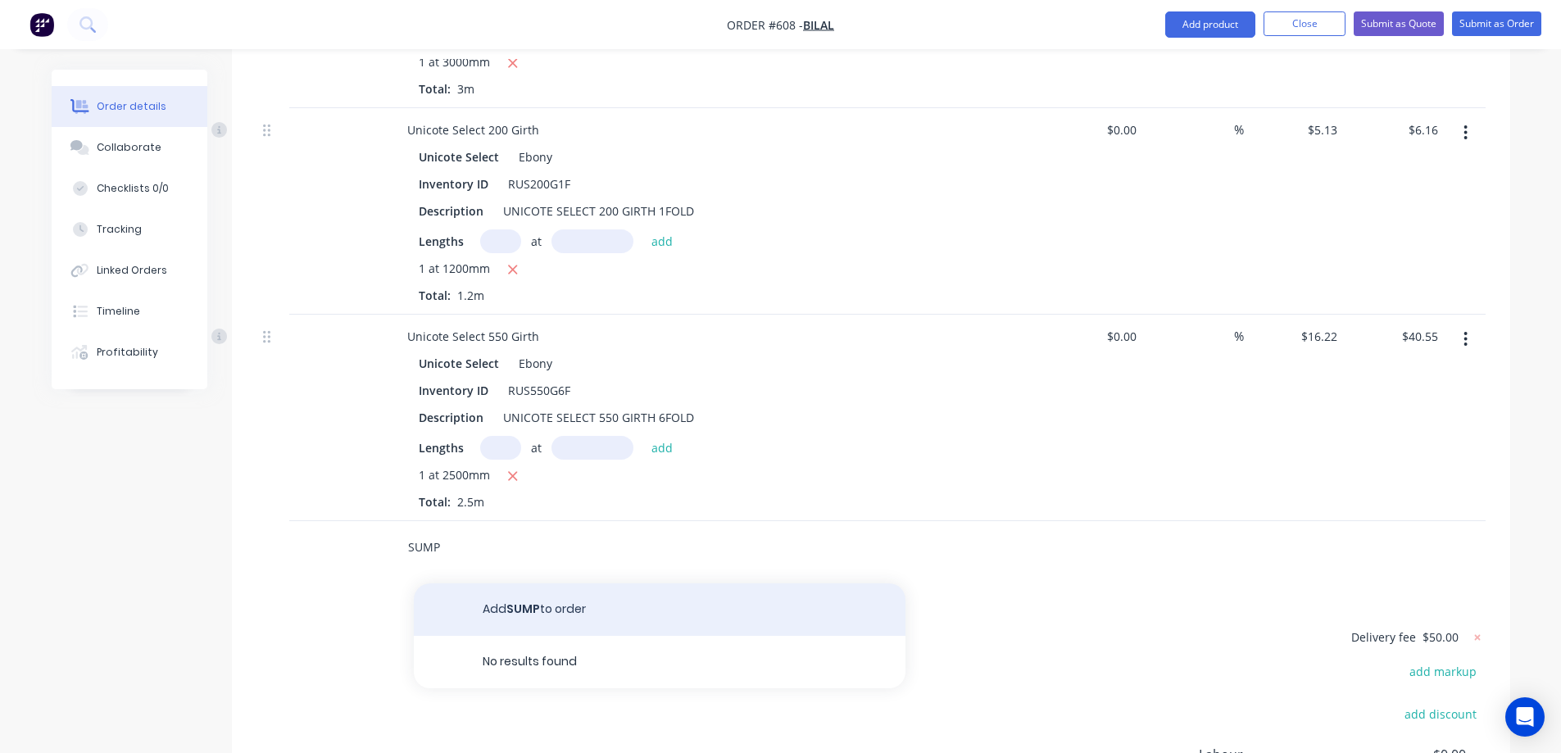
type input "SUMP"
click at [505, 625] on button "Add SUMP to order" at bounding box center [660, 610] width 492 height 52
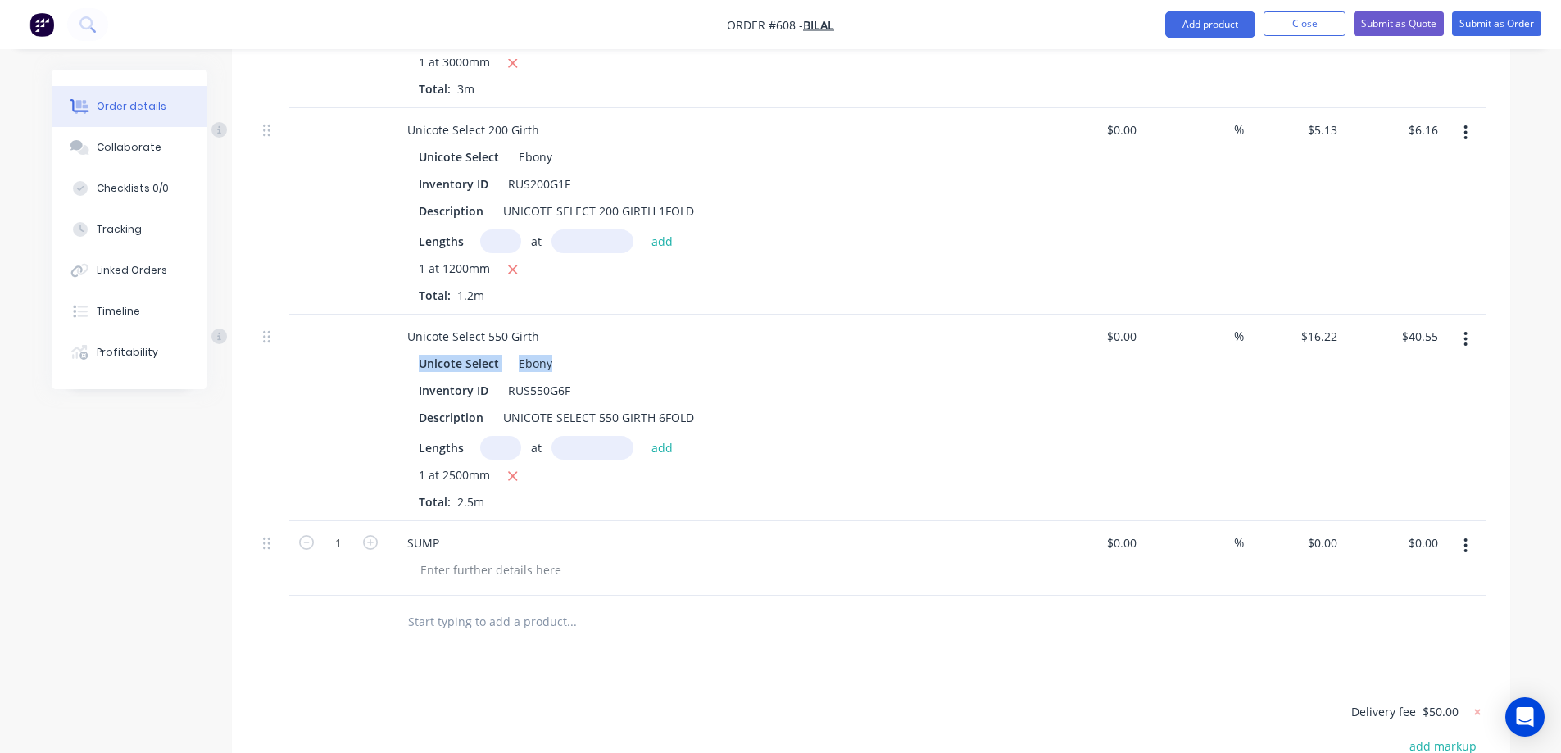
drag, startPoint x: 421, startPoint y: 377, endPoint x: 573, endPoint y: 381, distance: 151.7
click at [573, 375] on div "Unicote Select Ebony" at bounding box center [715, 364] width 593 height 24
copy div "Unicote Select Ebony"
click at [453, 582] on div at bounding box center [490, 570] width 167 height 24
paste div
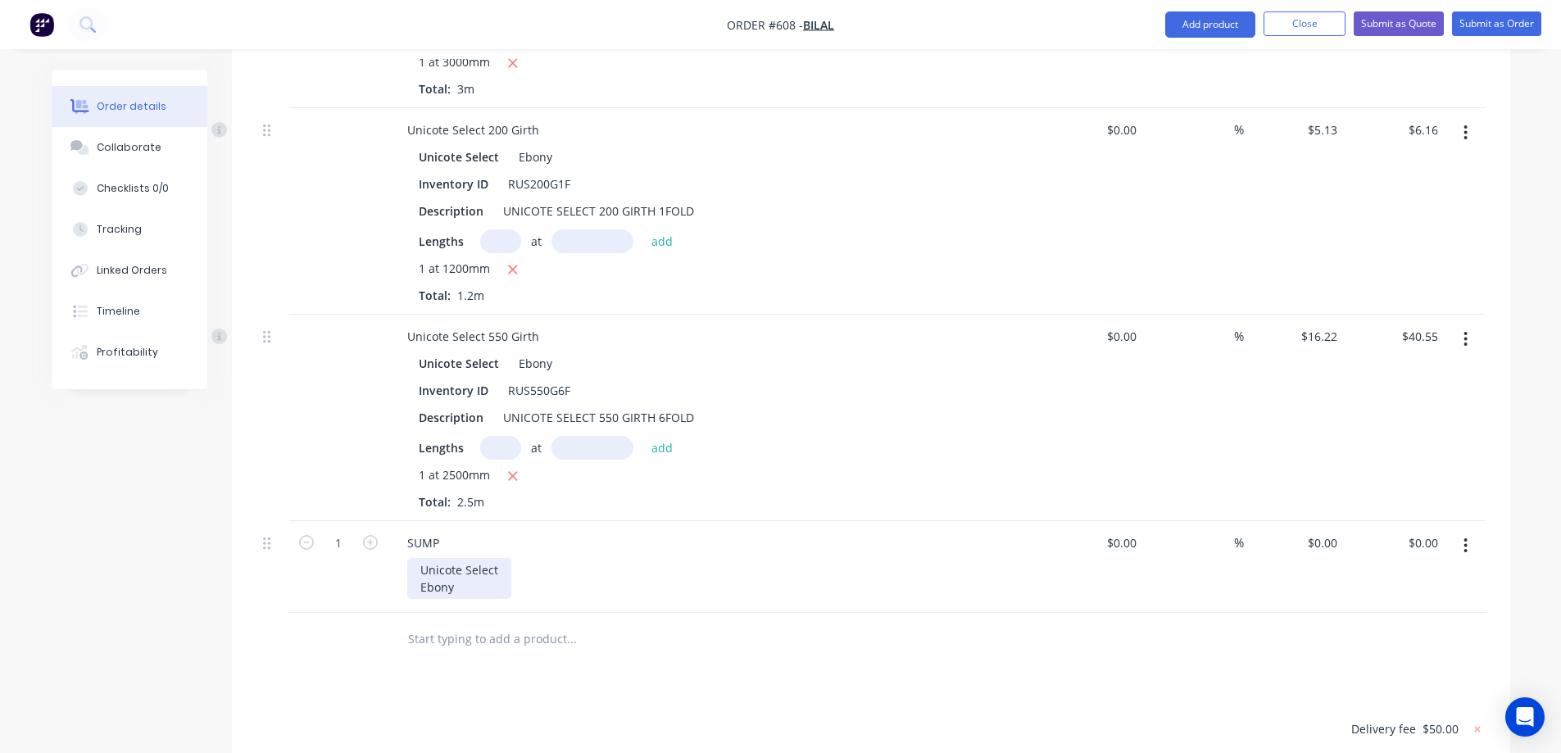
click at [421, 599] on div "Unicote Select Ebony" at bounding box center [459, 578] width 104 height 41
click at [502, 634] on input "text" at bounding box center [571, 622] width 328 height 33
click at [1310, 557] on div "0 0" at bounding box center [1294, 558] width 101 height 75
type input "$70.00"
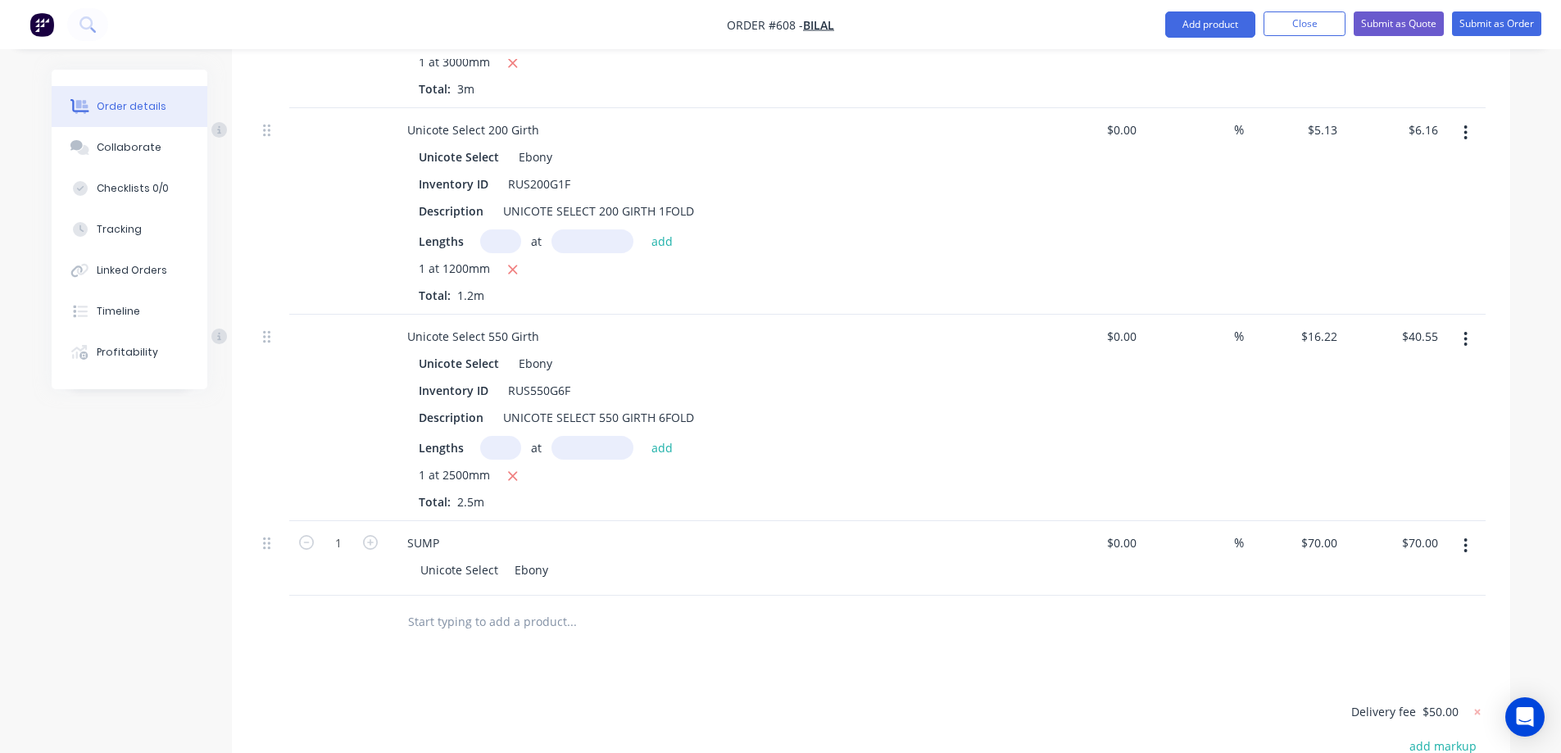
click at [1198, 649] on div at bounding box center [871, 622] width 1229 height 53
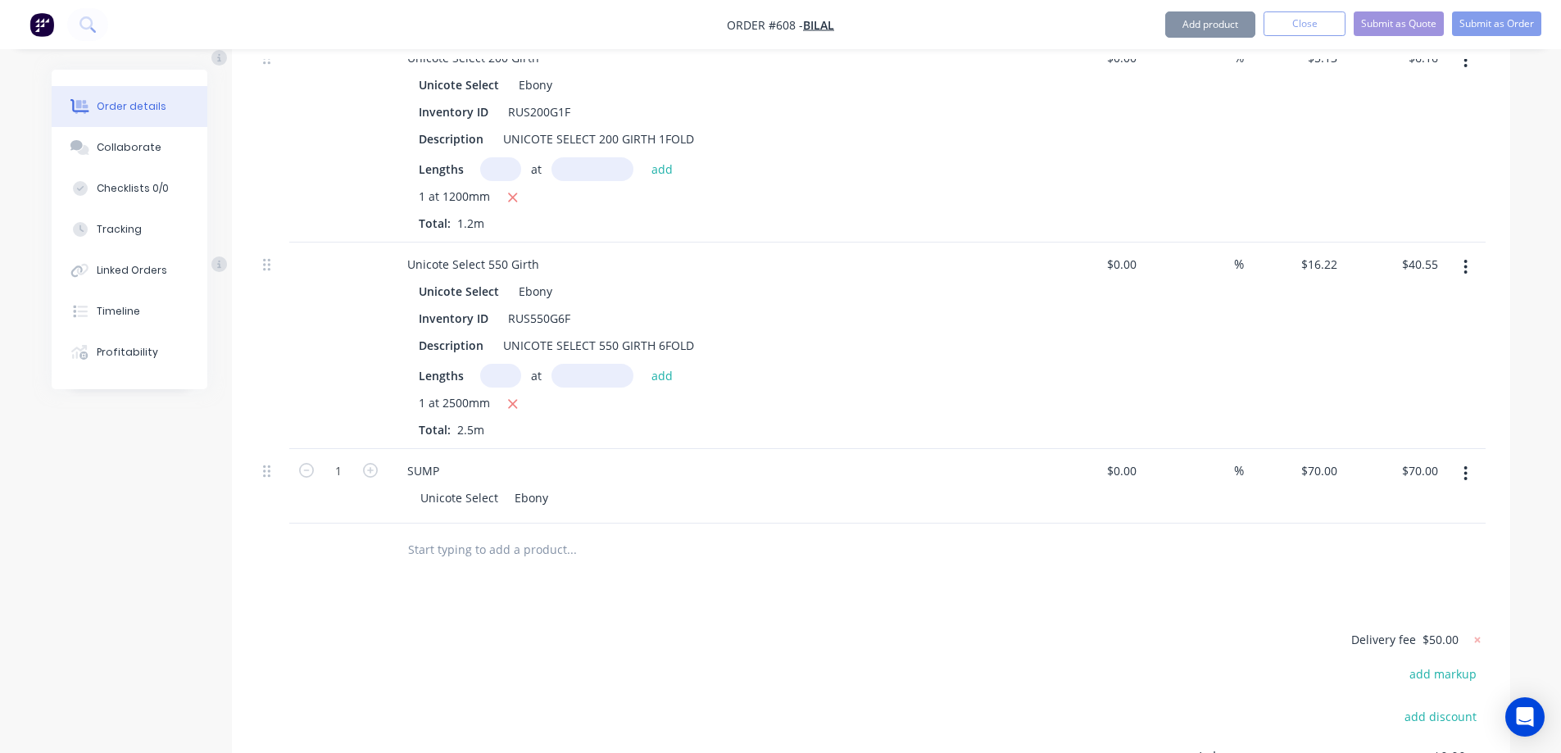
scroll to position [2361, 0]
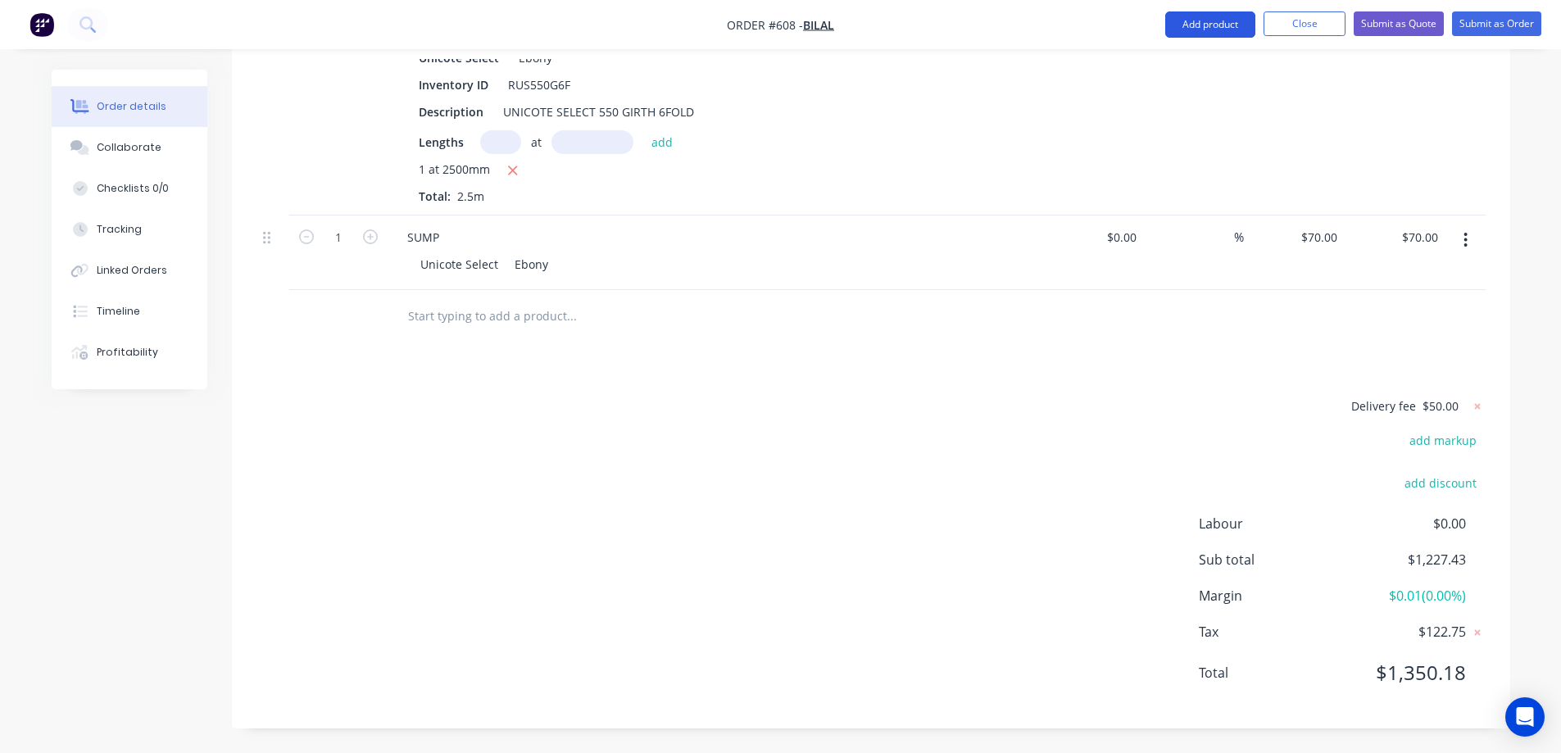
click at [1200, 22] on button "Add product" at bounding box center [1211, 24] width 90 height 26
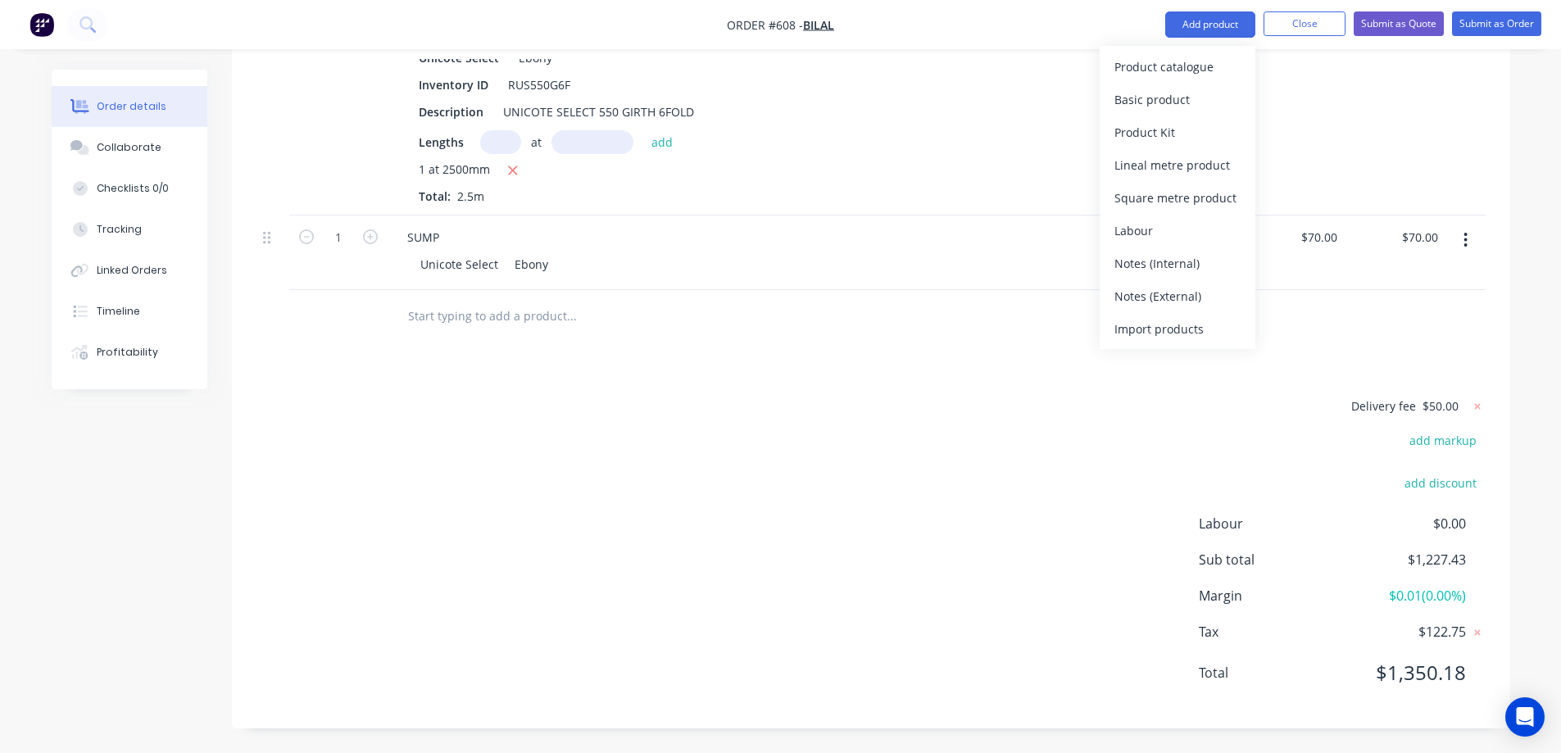
click at [625, 409] on div "Delivery fee $50.00 add markup add discount Labour $0.00 Sub total $1,227.43 Ma…" at bounding box center [871, 550] width 1229 height 308
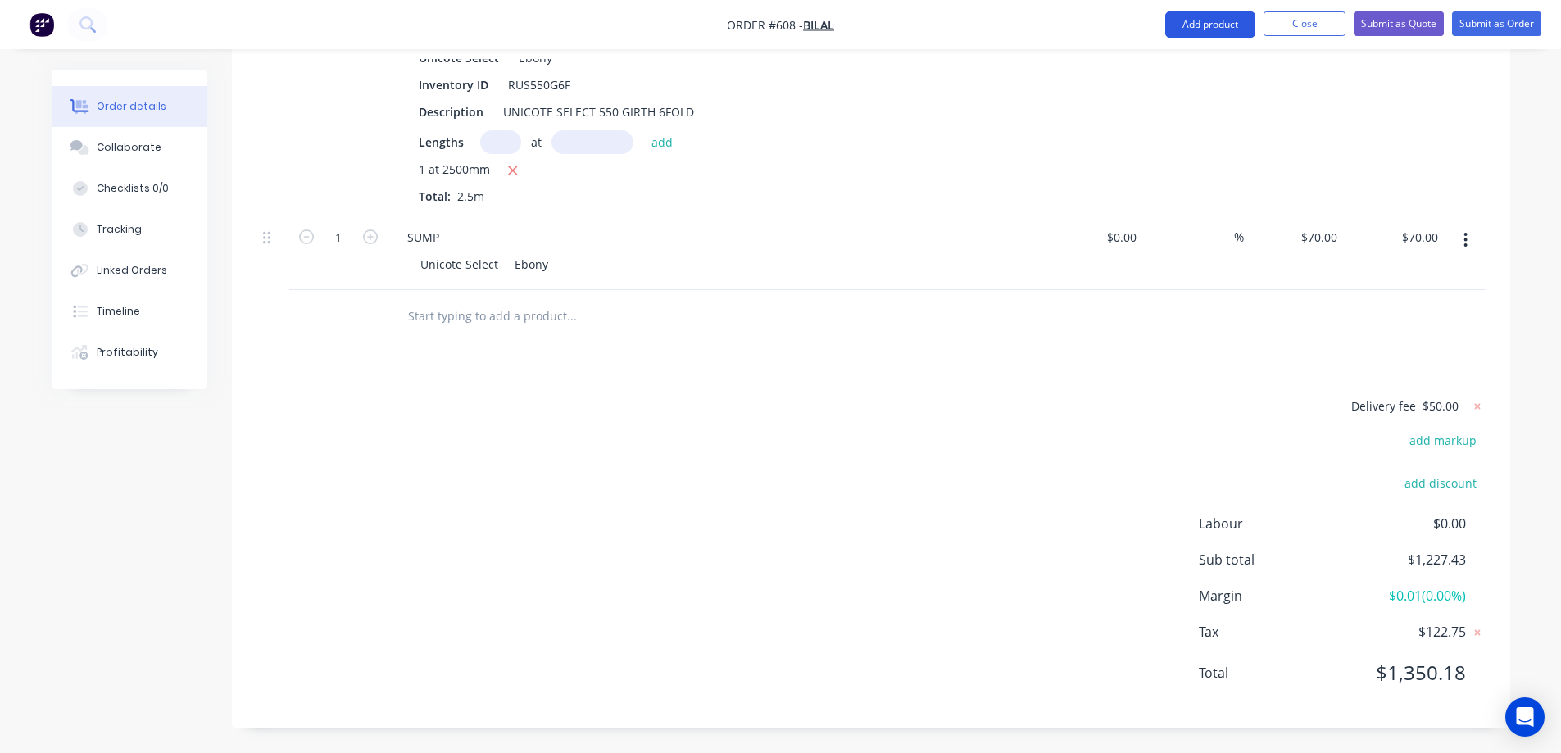
click at [1184, 34] on button "Add product" at bounding box center [1211, 24] width 90 height 26
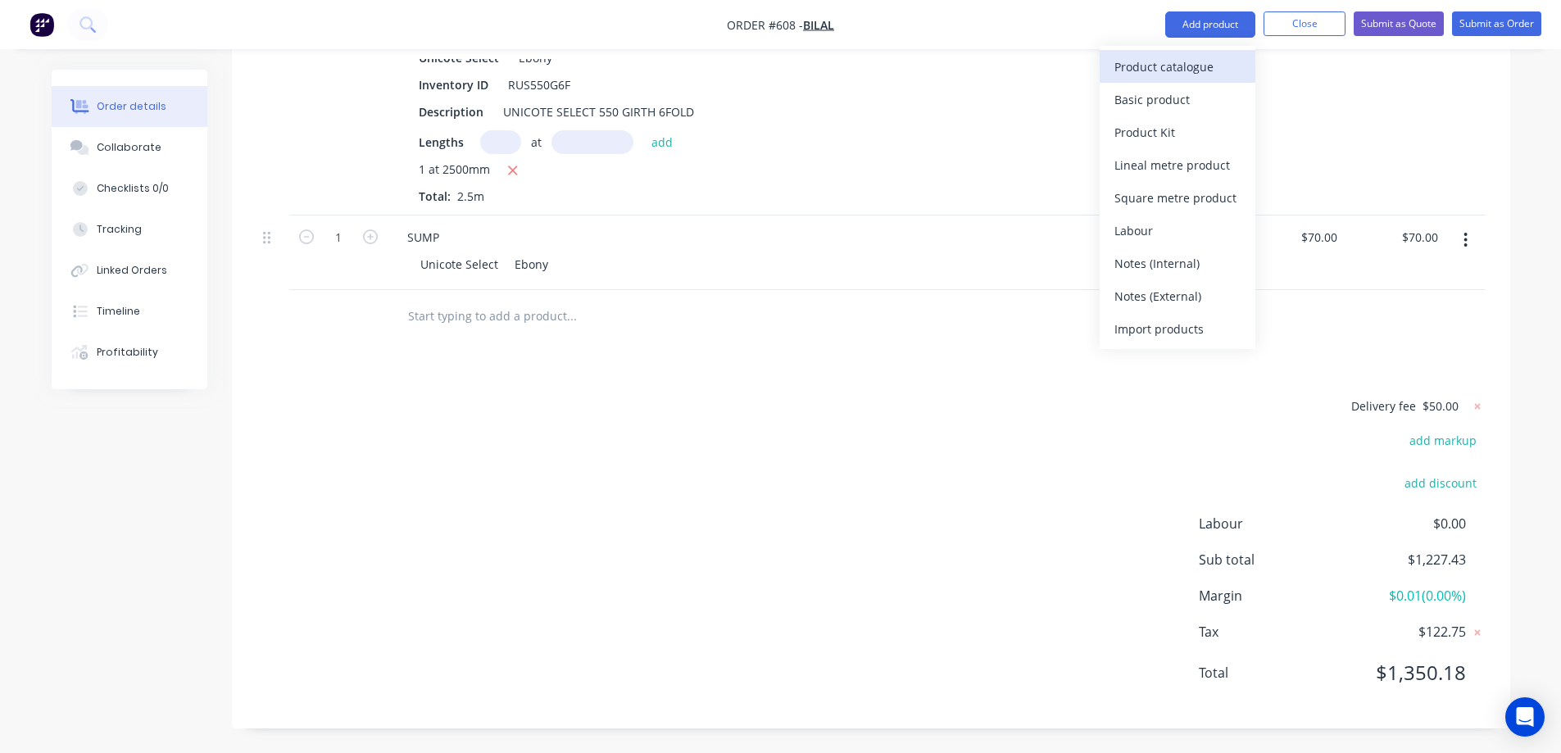
click at [1182, 62] on div "Product catalogue" at bounding box center [1178, 67] width 126 height 24
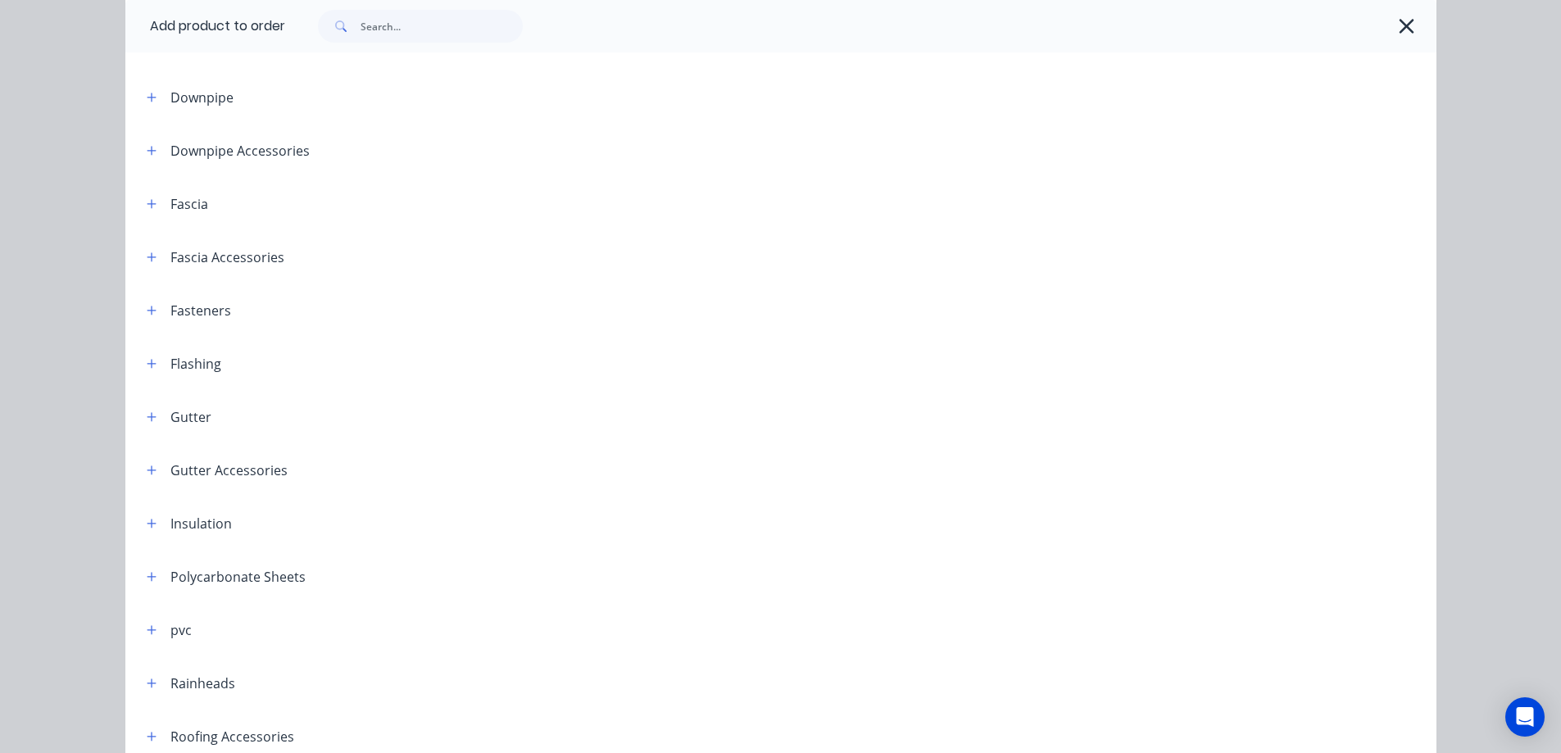
scroll to position [164, 0]
click at [144, 155] on button "button" at bounding box center [152, 149] width 20 height 20
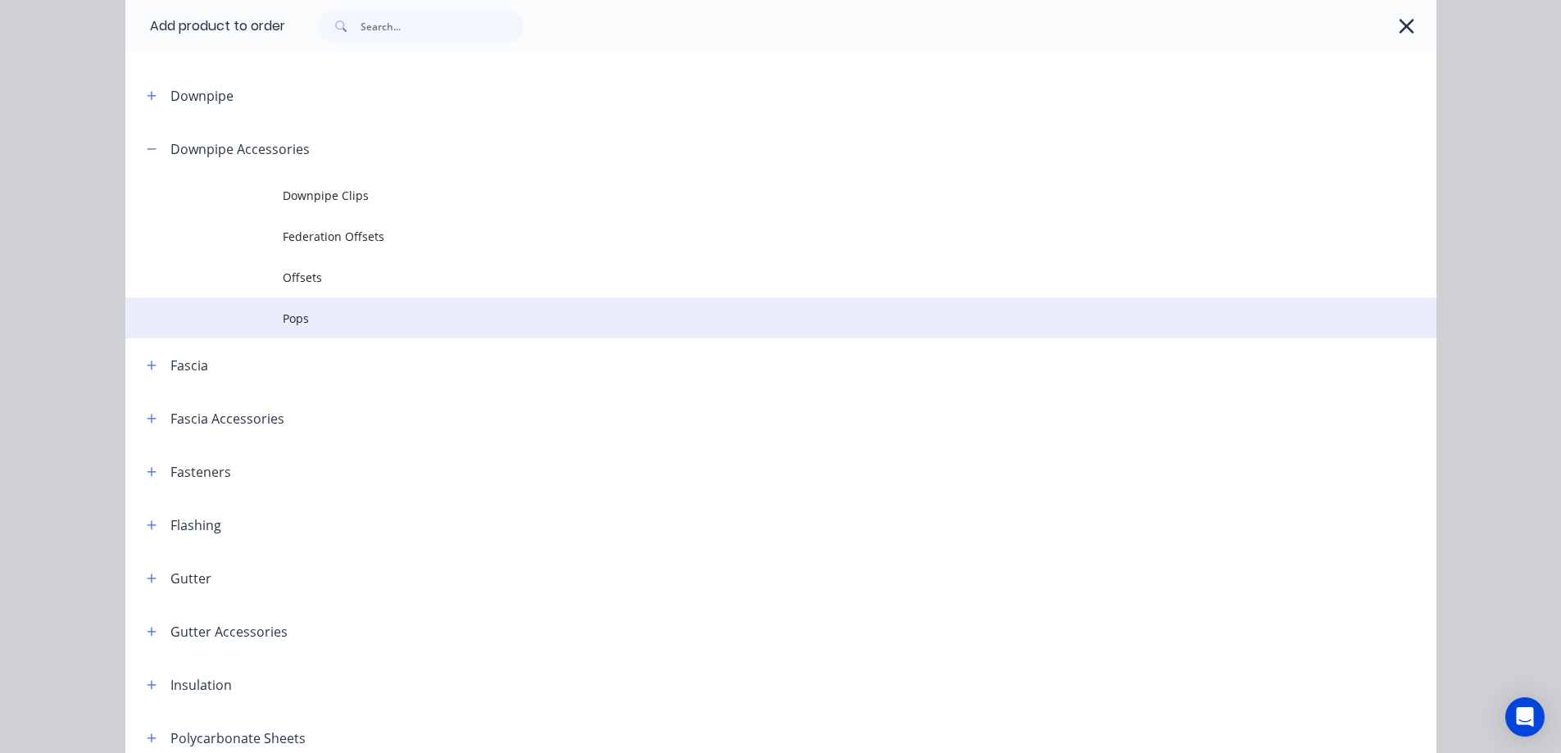
click at [285, 315] on span "Pops" at bounding box center [744, 318] width 923 height 17
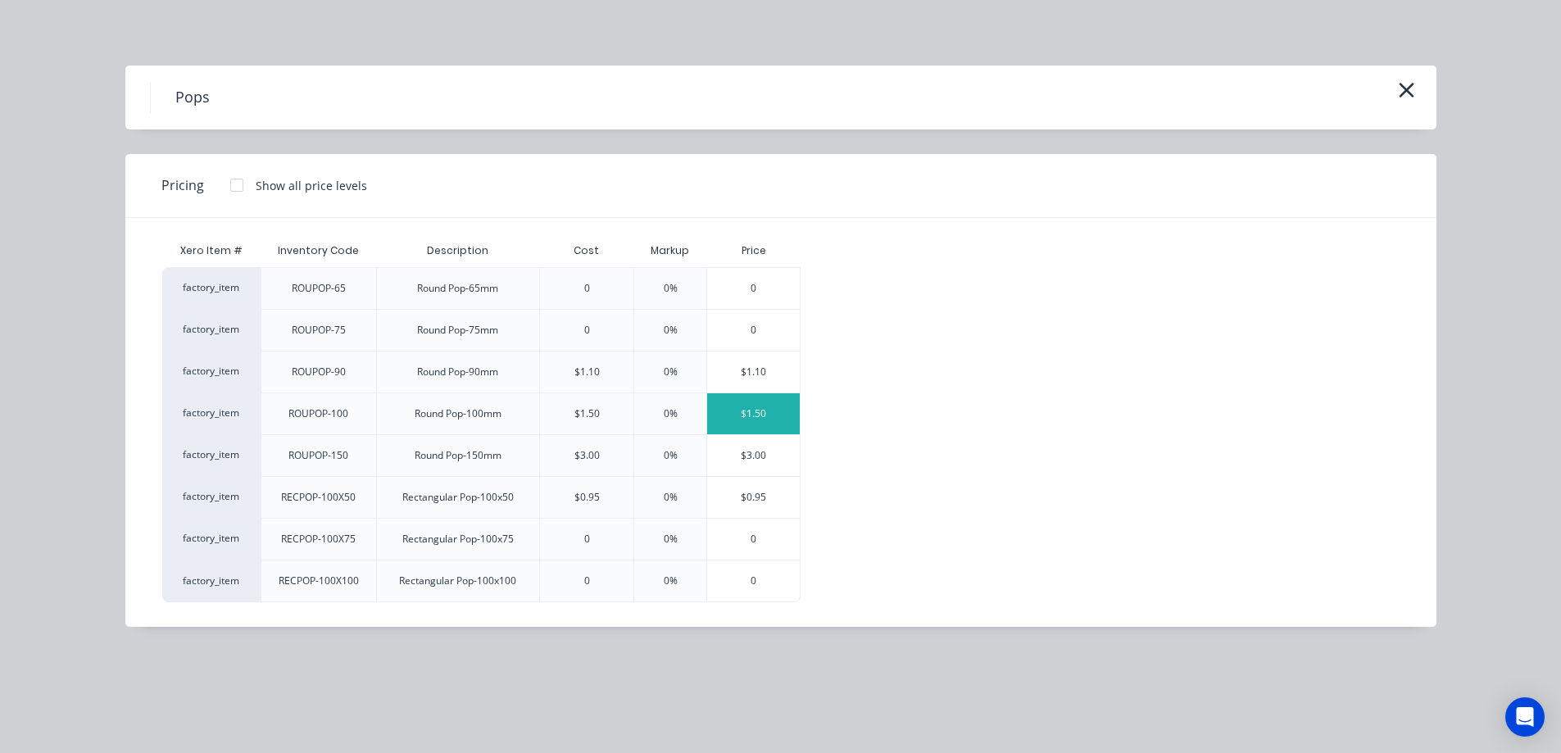
click at [744, 402] on div "$1.50" at bounding box center [753, 413] width 93 height 41
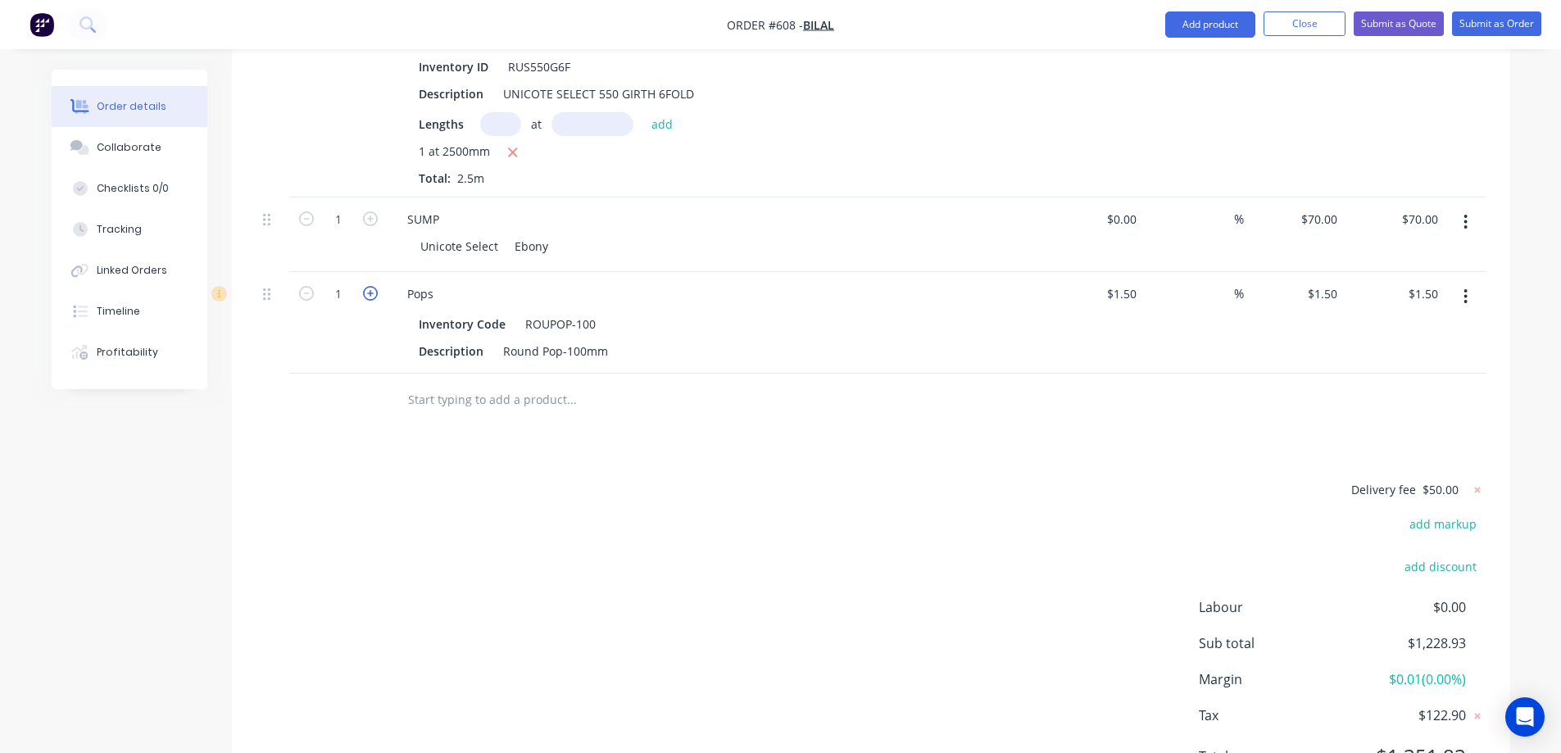
click at [372, 301] on icon "button" at bounding box center [370, 293] width 15 height 15
type input "2"
type input "$3.00"
click at [372, 301] on icon "button" at bounding box center [370, 293] width 15 height 15
type input "3"
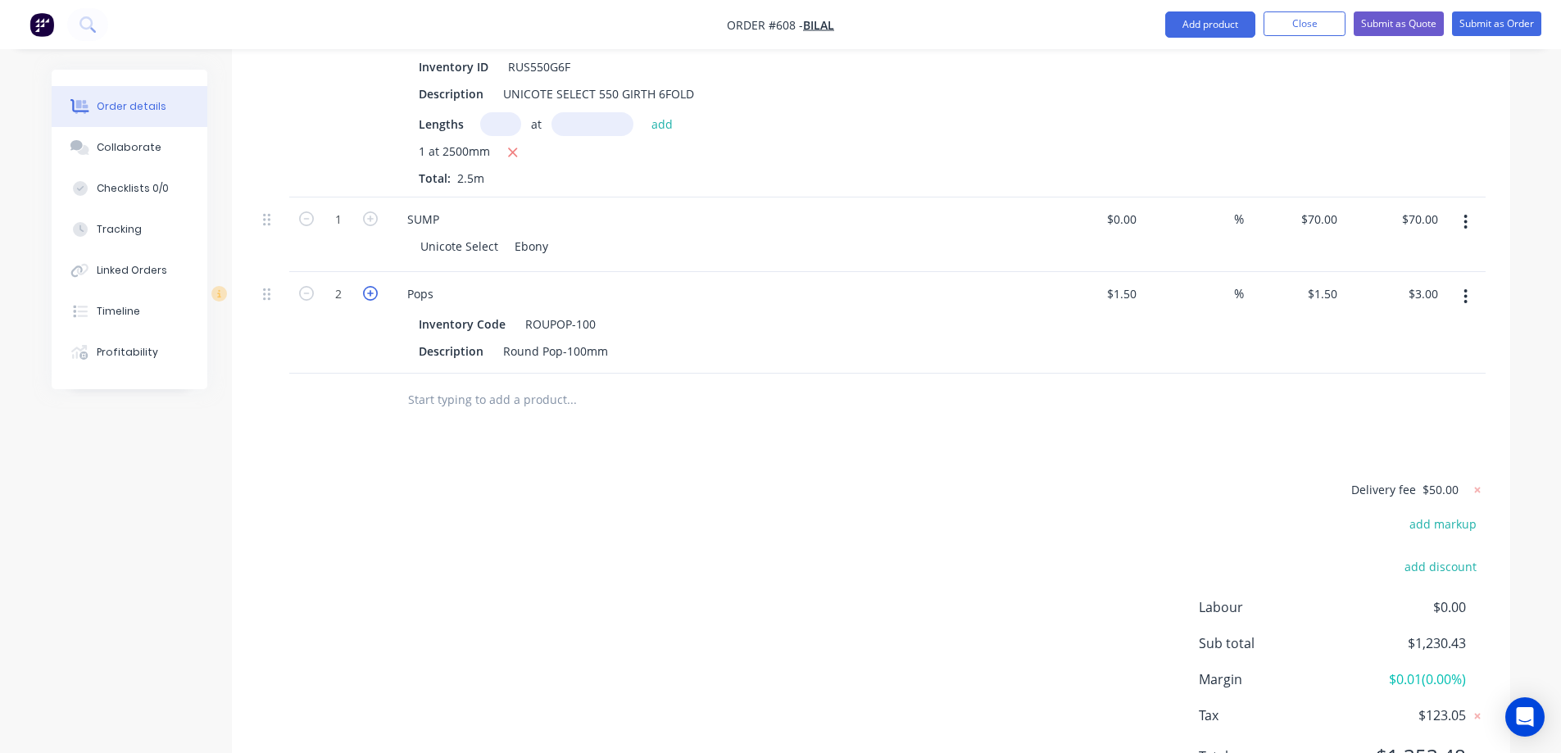
type input "$4.50"
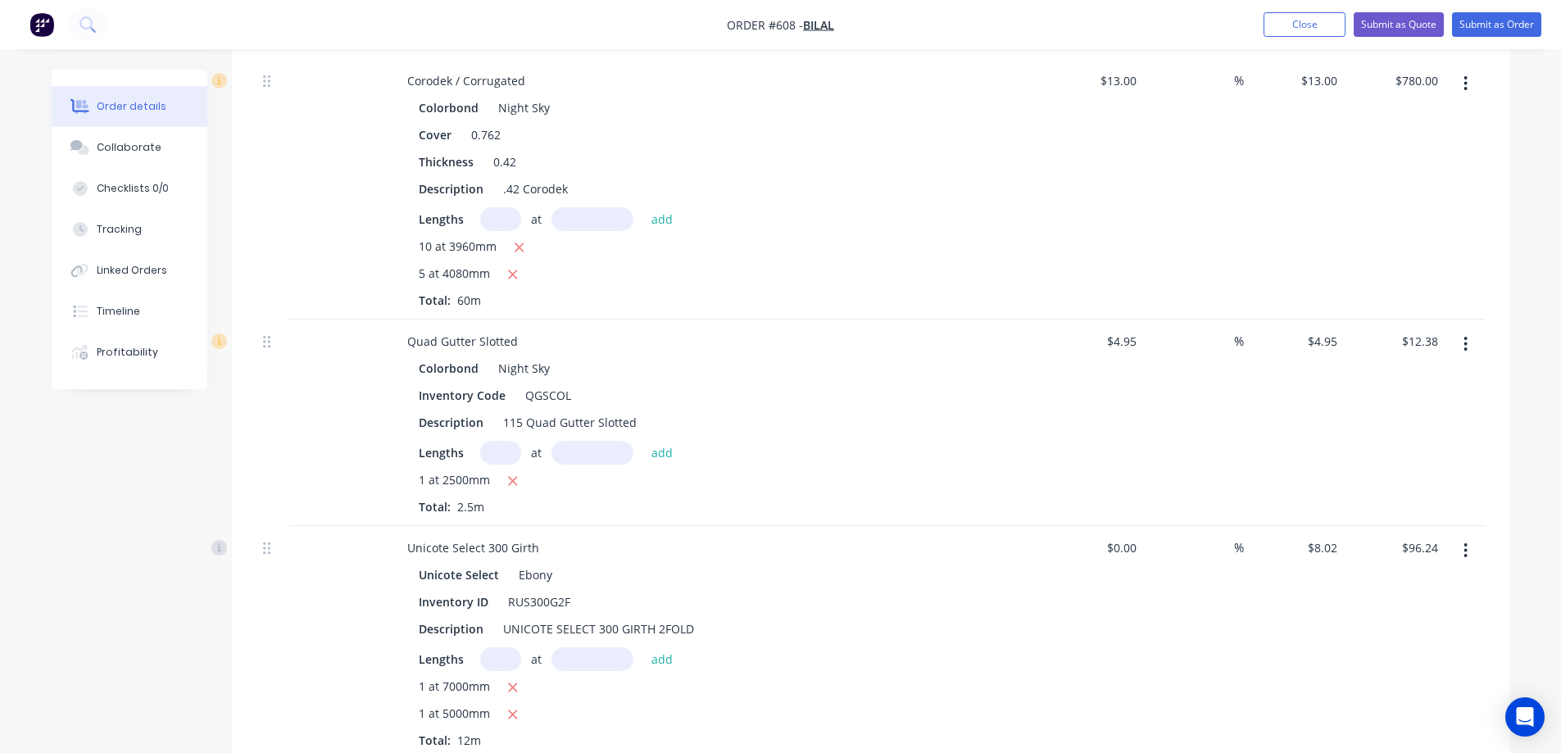
scroll to position [312, 0]
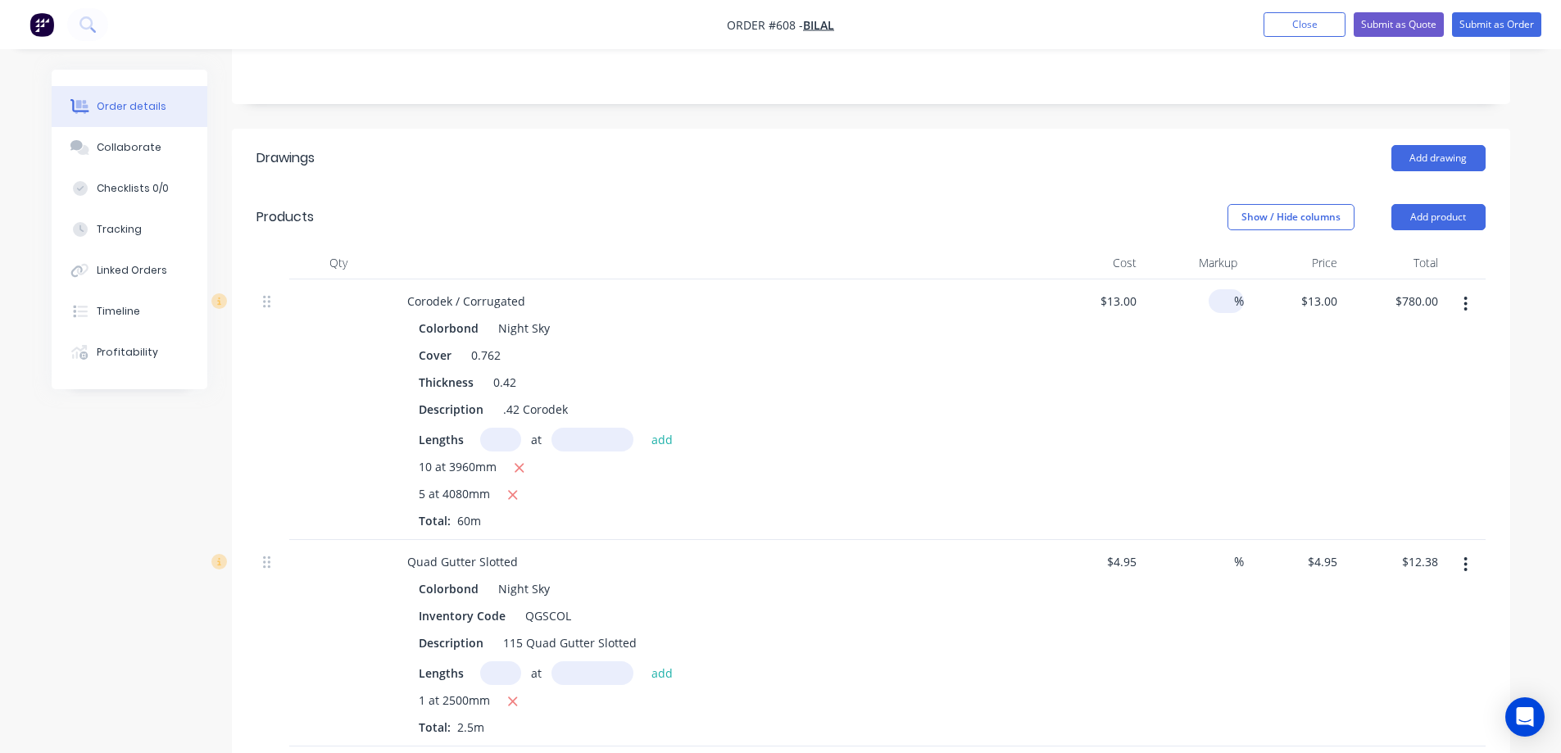
click at [1221, 313] on input at bounding box center [1225, 301] width 19 height 24
type input "15"
type input "$14.95"
type input "$897.00"
click at [1184, 416] on div "15 15 %" at bounding box center [1193, 409] width 101 height 261
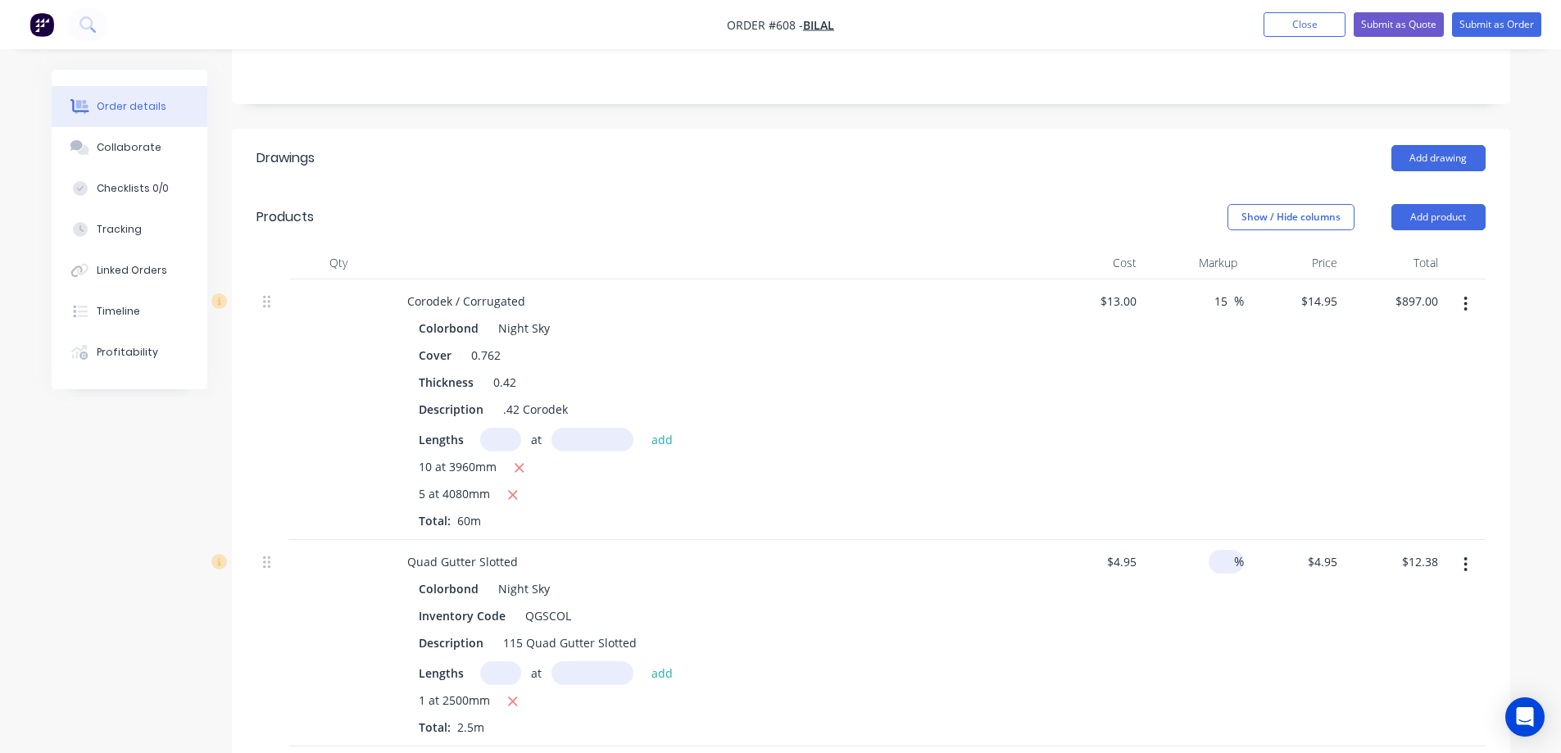
click at [1216, 574] on input at bounding box center [1225, 562] width 19 height 24
type input "15"
type input "$5.6925"
type input "$14.23"
click at [1216, 648] on div "15 15 %" at bounding box center [1193, 643] width 101 height 207
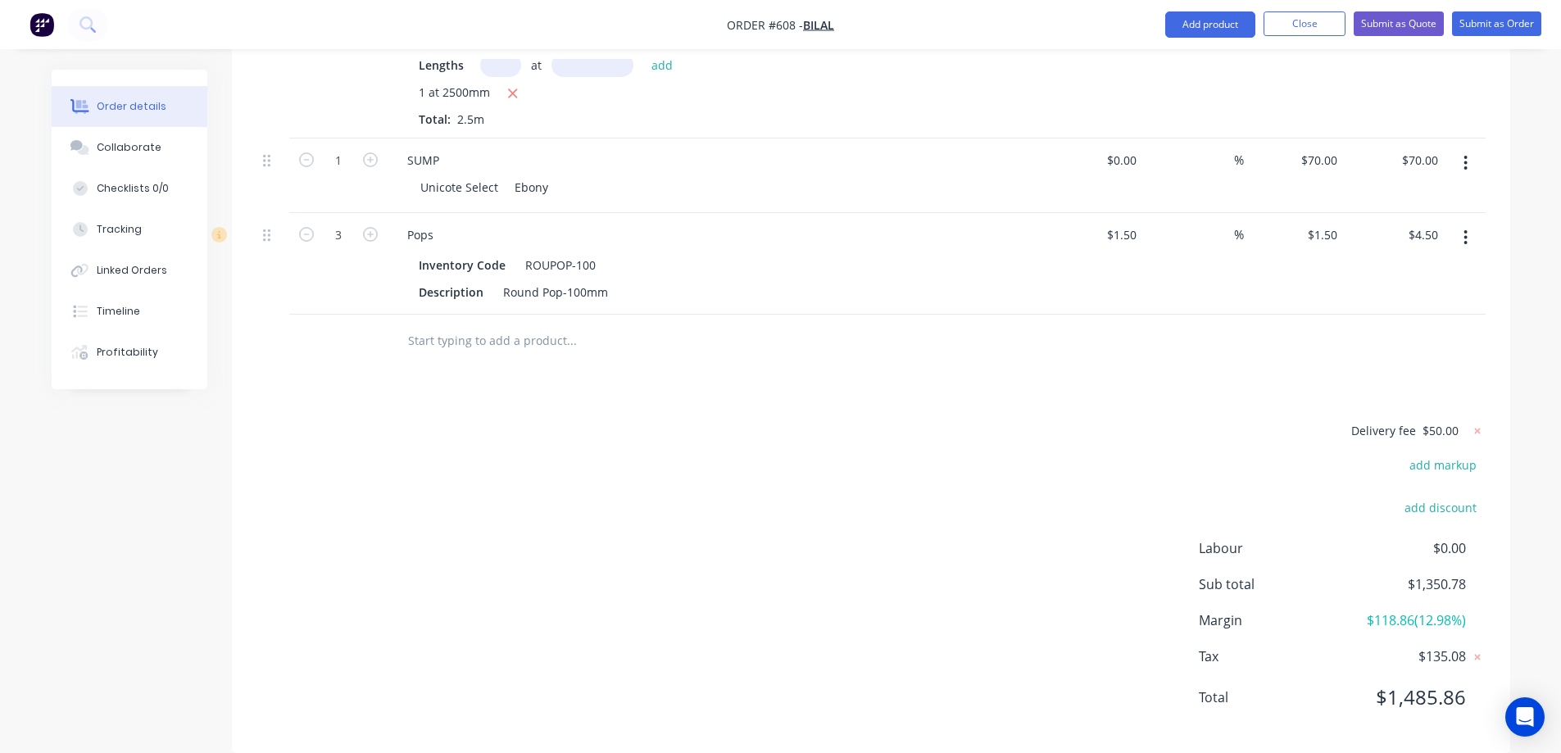
scroll to position [2381, 0]
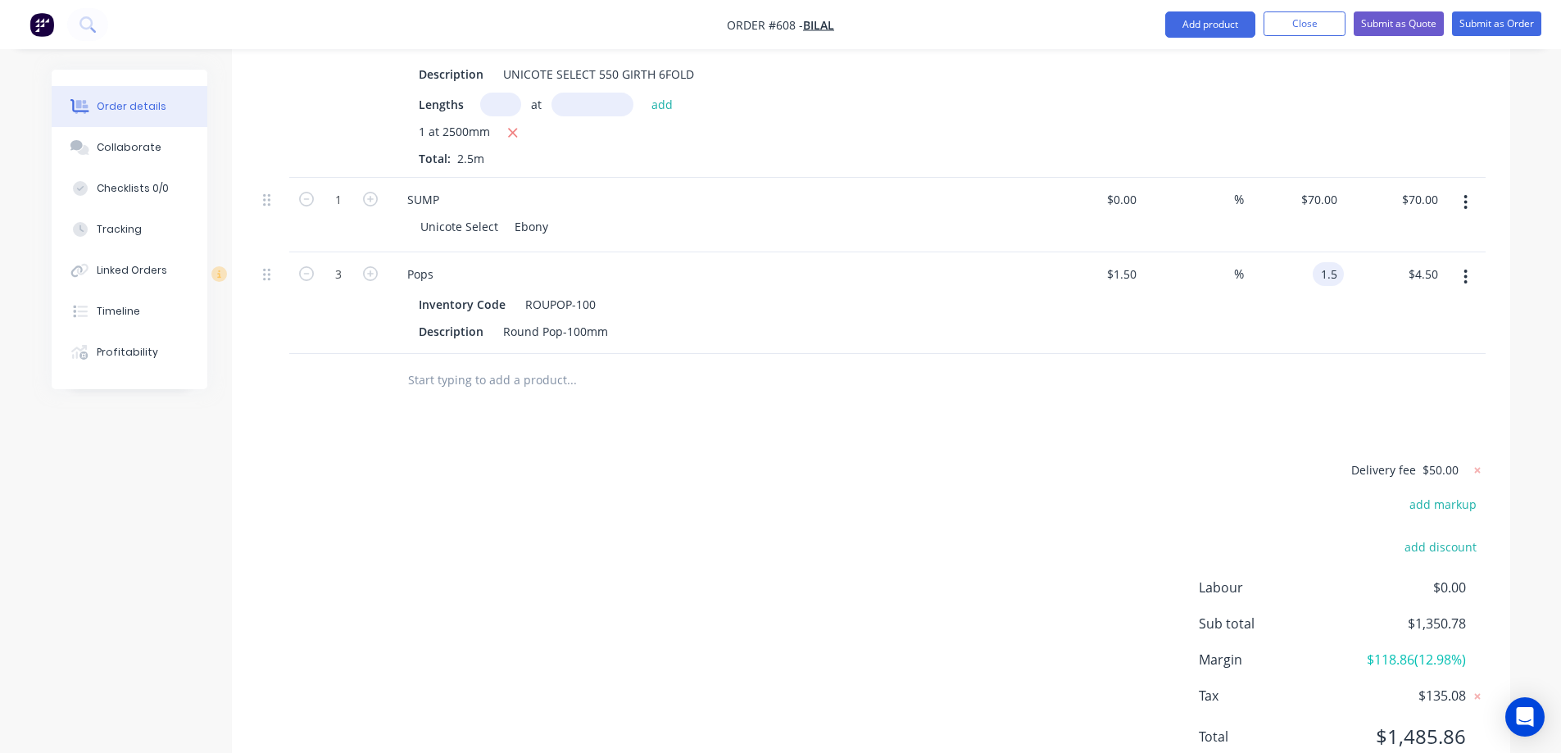
click at [1313, 286] on div "1.5 1.5" at bounding box center [1328, 274] width 31 height 24
type input "3"
type input "100"
type input "$3.00"
type input "$9.00"
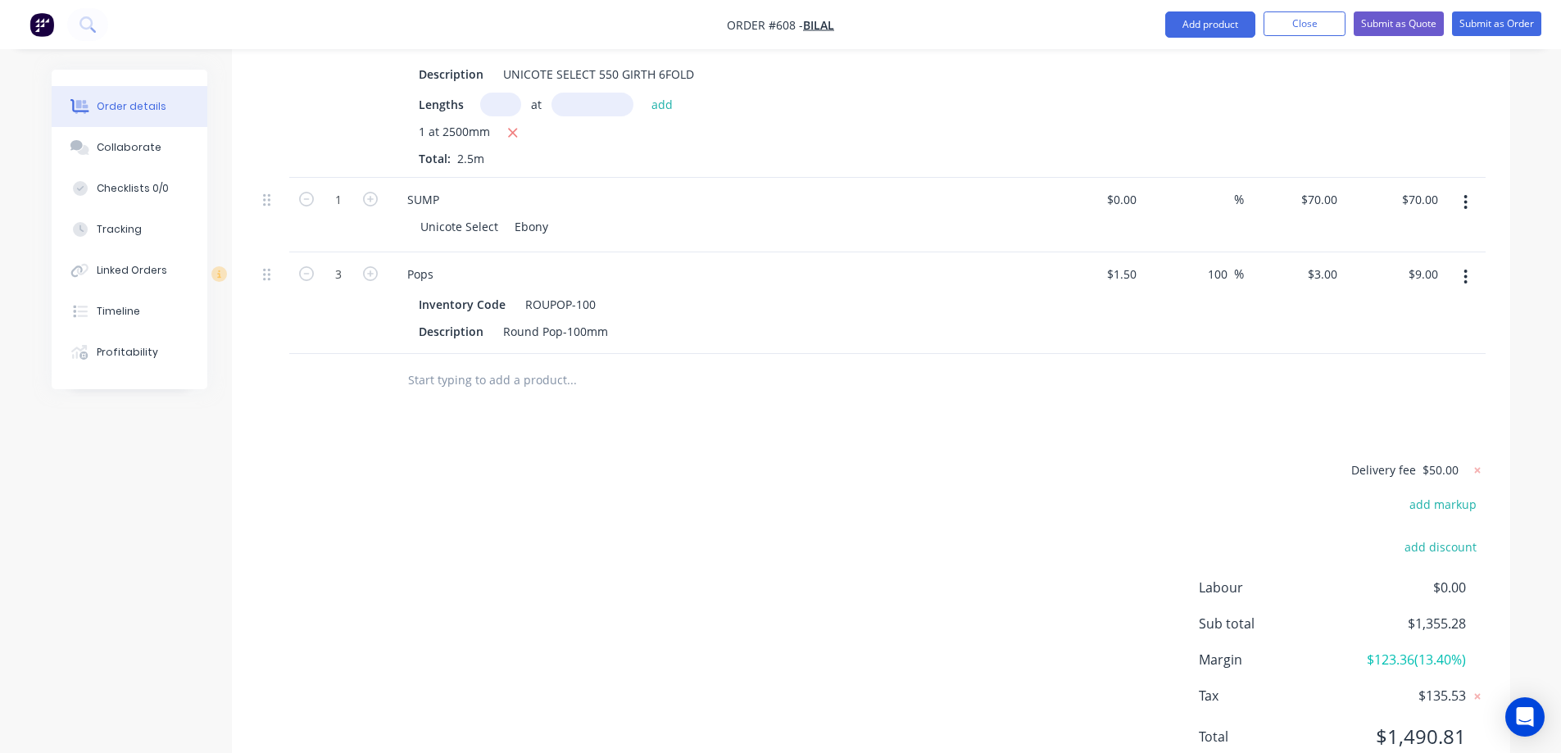
click at [1202, 396] on div at bounding box center [871, 380] width 1229 height 53
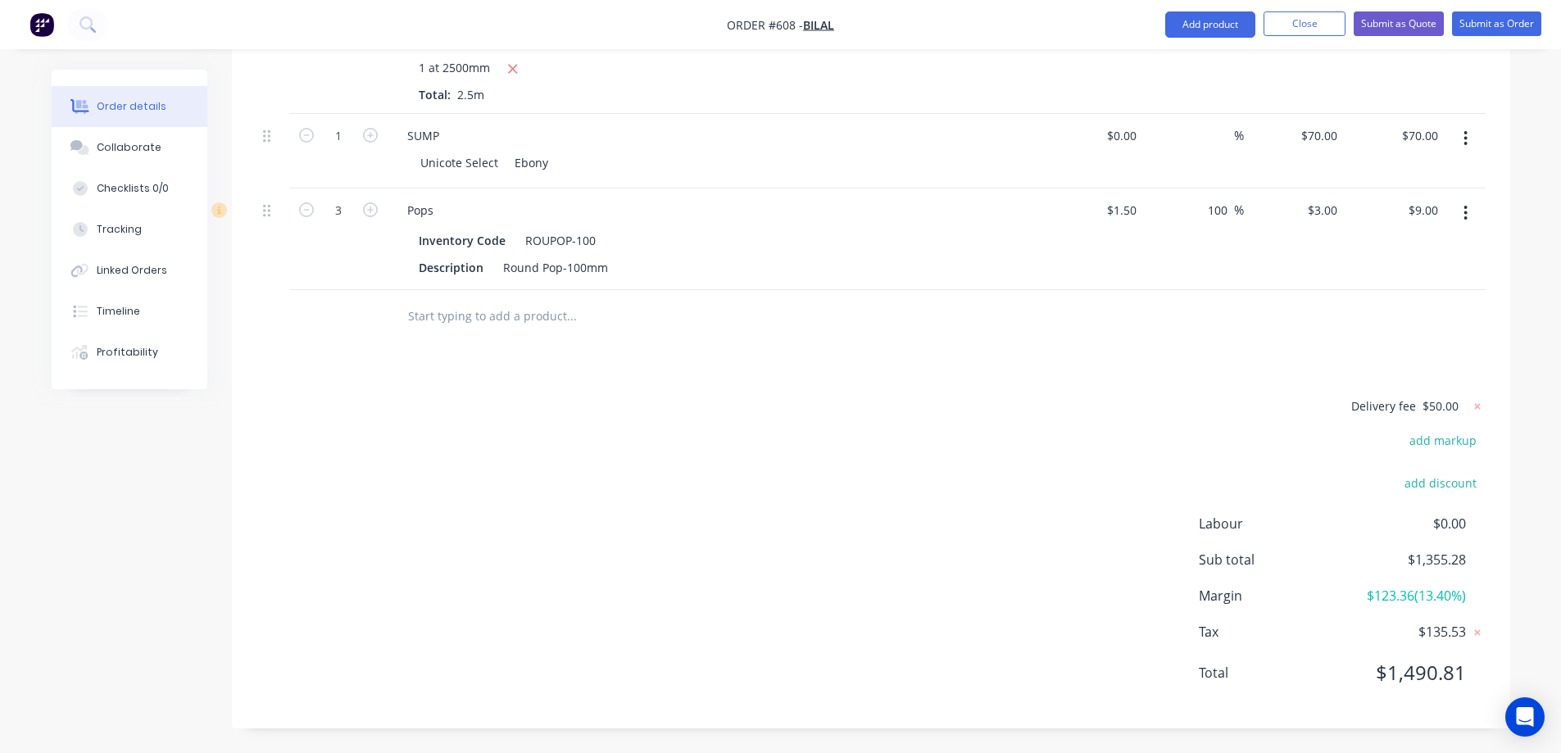
scroll to position [2463, 0]
click at [1383, 29] on button "Submit as Quote" at bounding box center [1399, 23] width 90 height 25
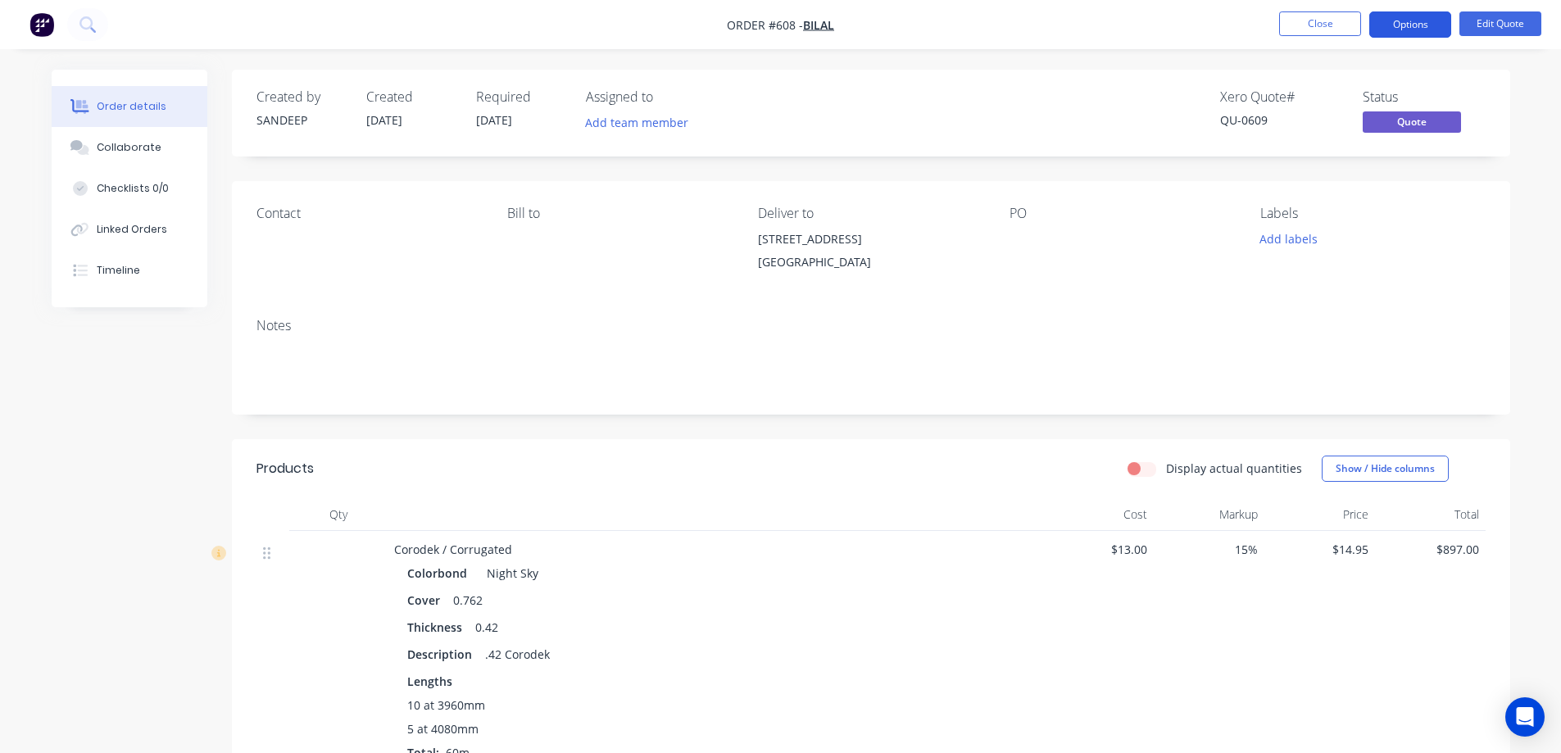
click at [1430, 24] on button "Options" at bounding box center [1411, 24] width 82 height 26
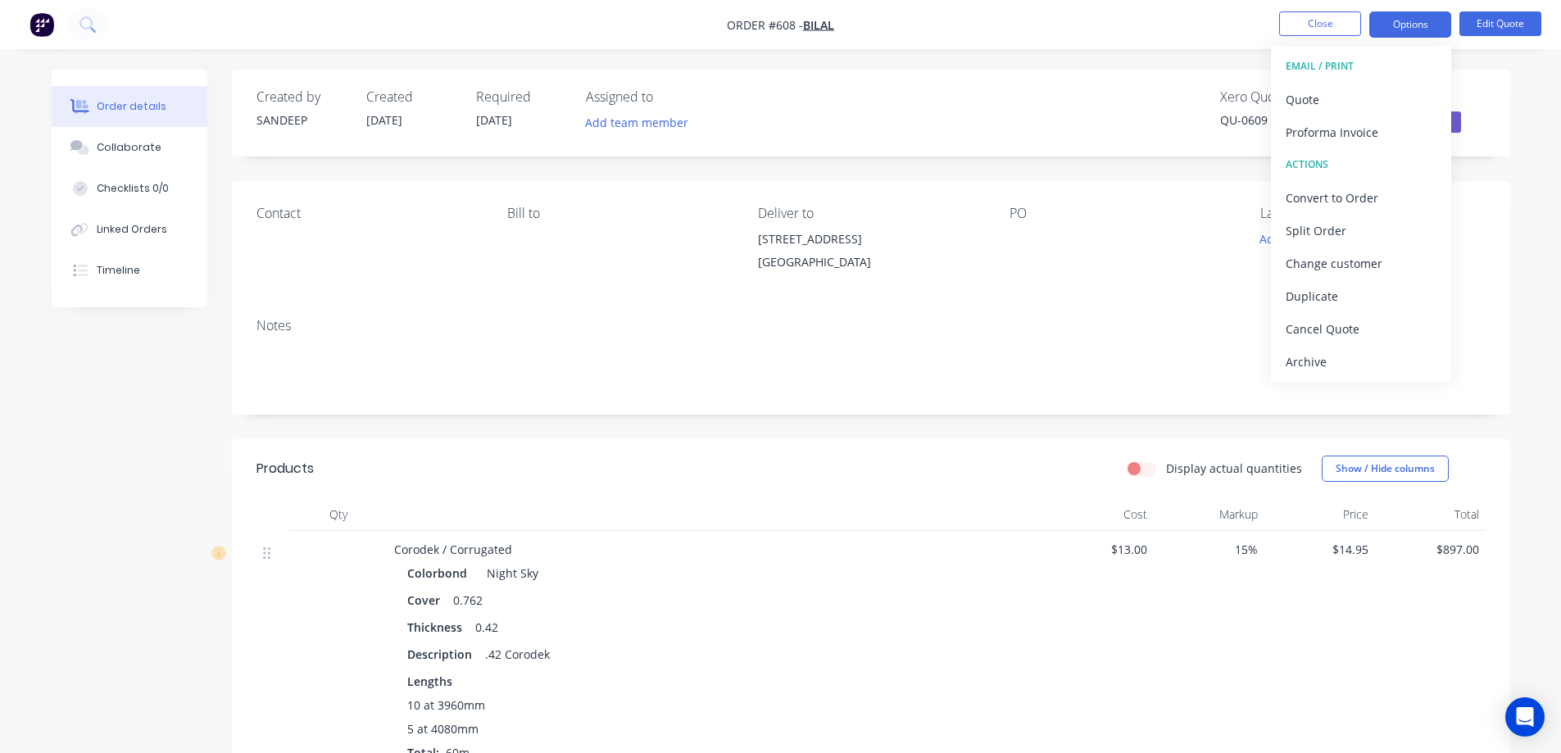
click at [483, 125] on span "[DATE]" at bounding box center [494, 120] width 36 height 16
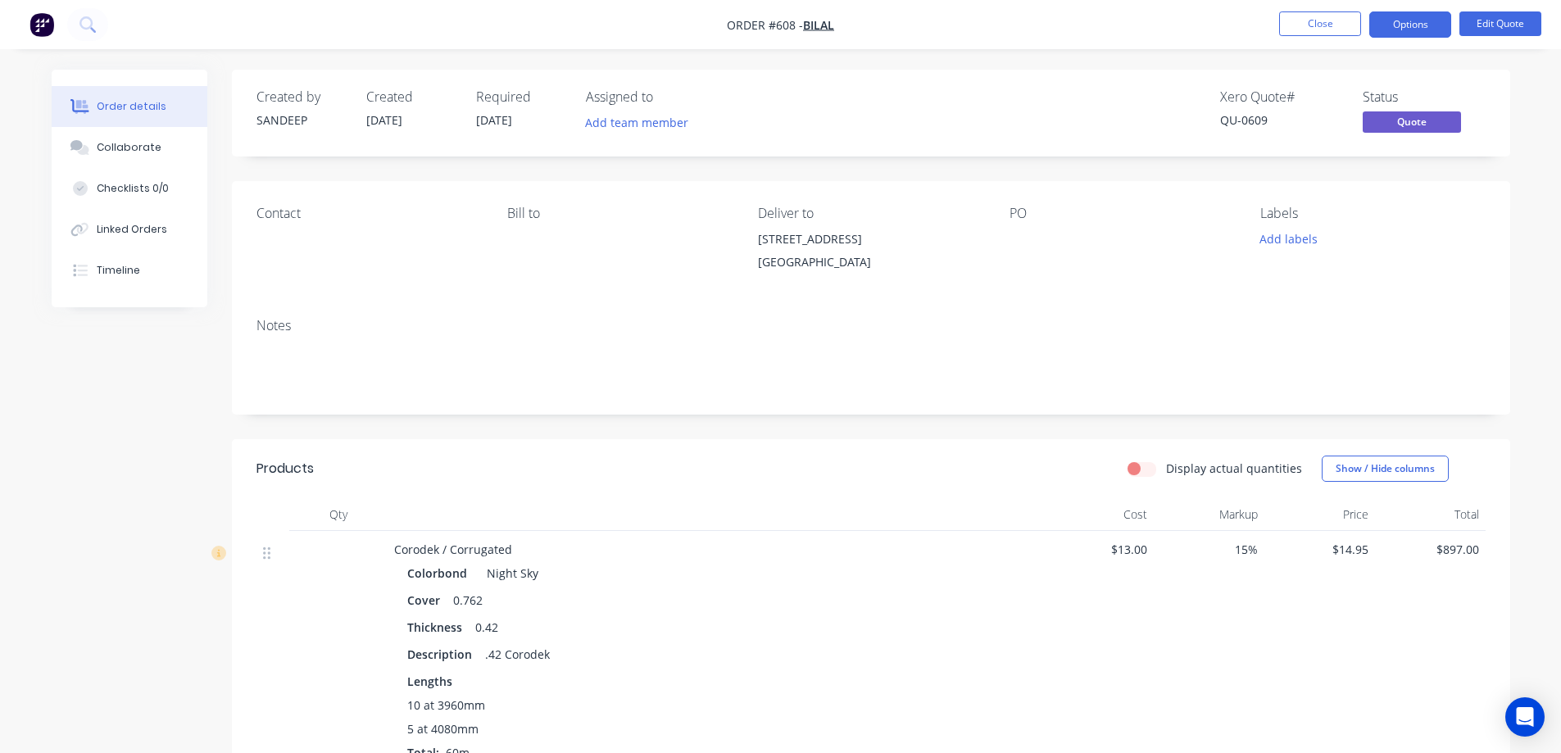
click at [495, 116] on span "[DATE]" at bounding box center [494, 120] width 36 height 16
click at [1476, 30] on button "Edit Quote" at bounding box center [1501, 23] width 82 height 25
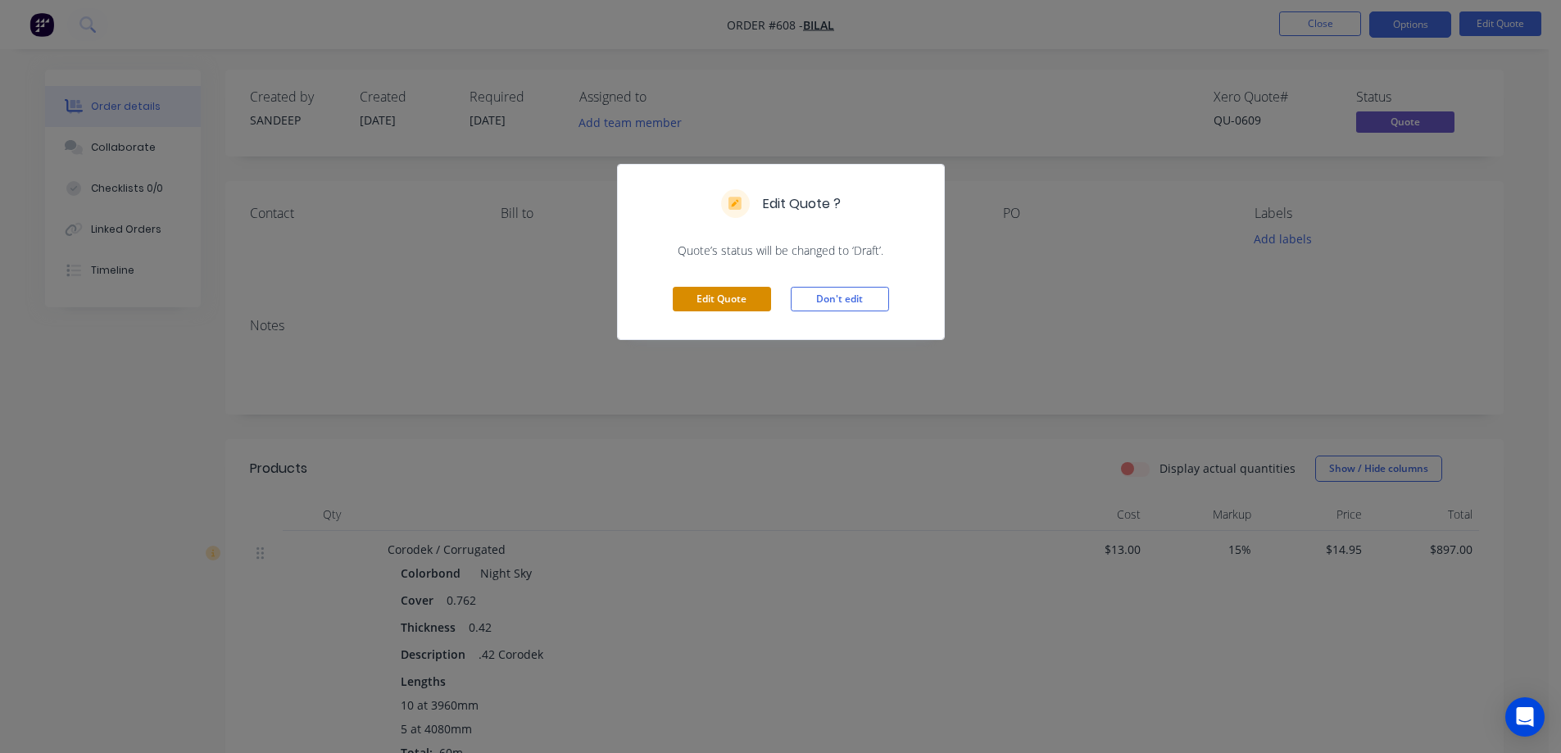
click at [707, 297] on button "Edit Quote" at bounding box center [722, 299] width 98 height 25
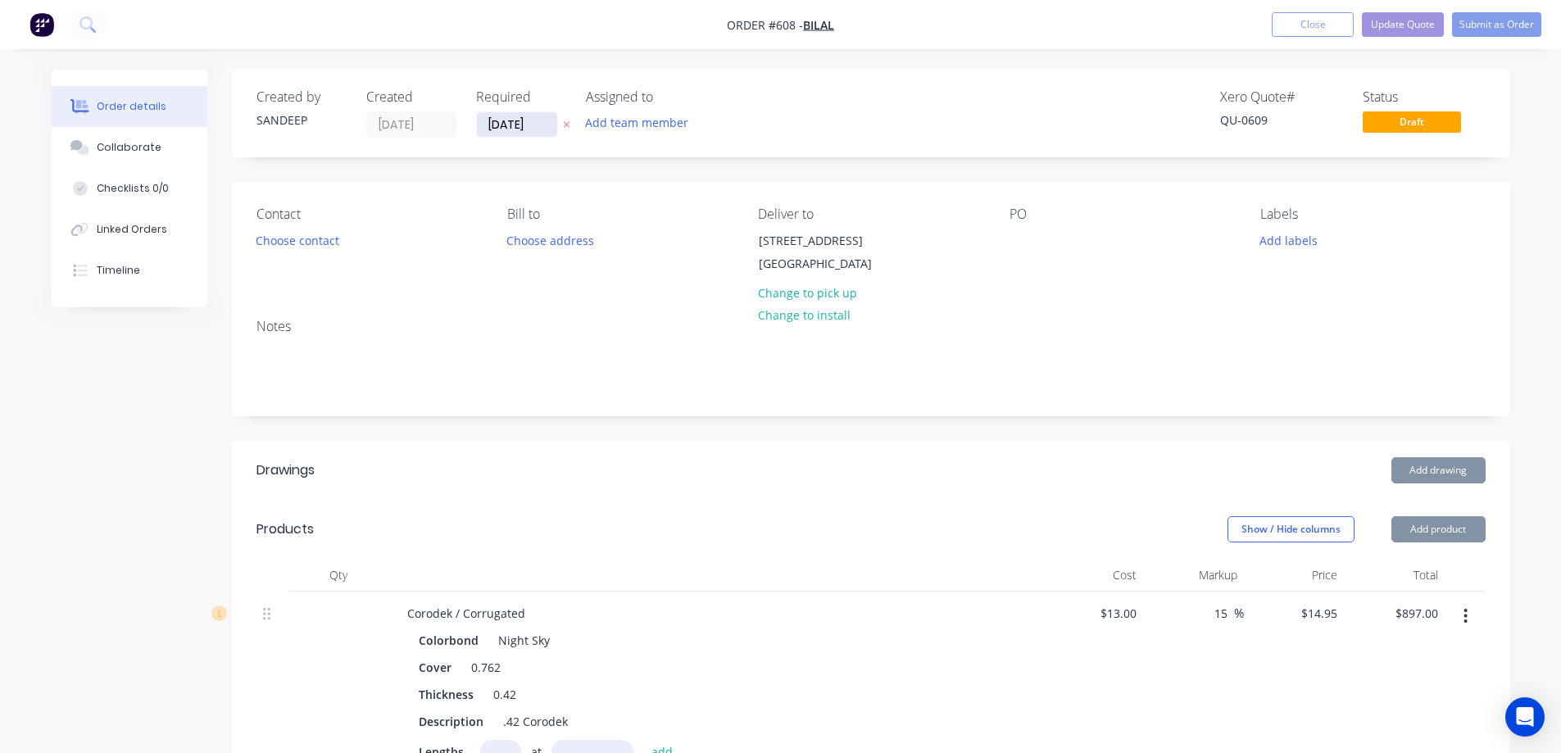
click at [503, 129] on input "[DATE]" at bounding box center [517, 124] width 80 height 25
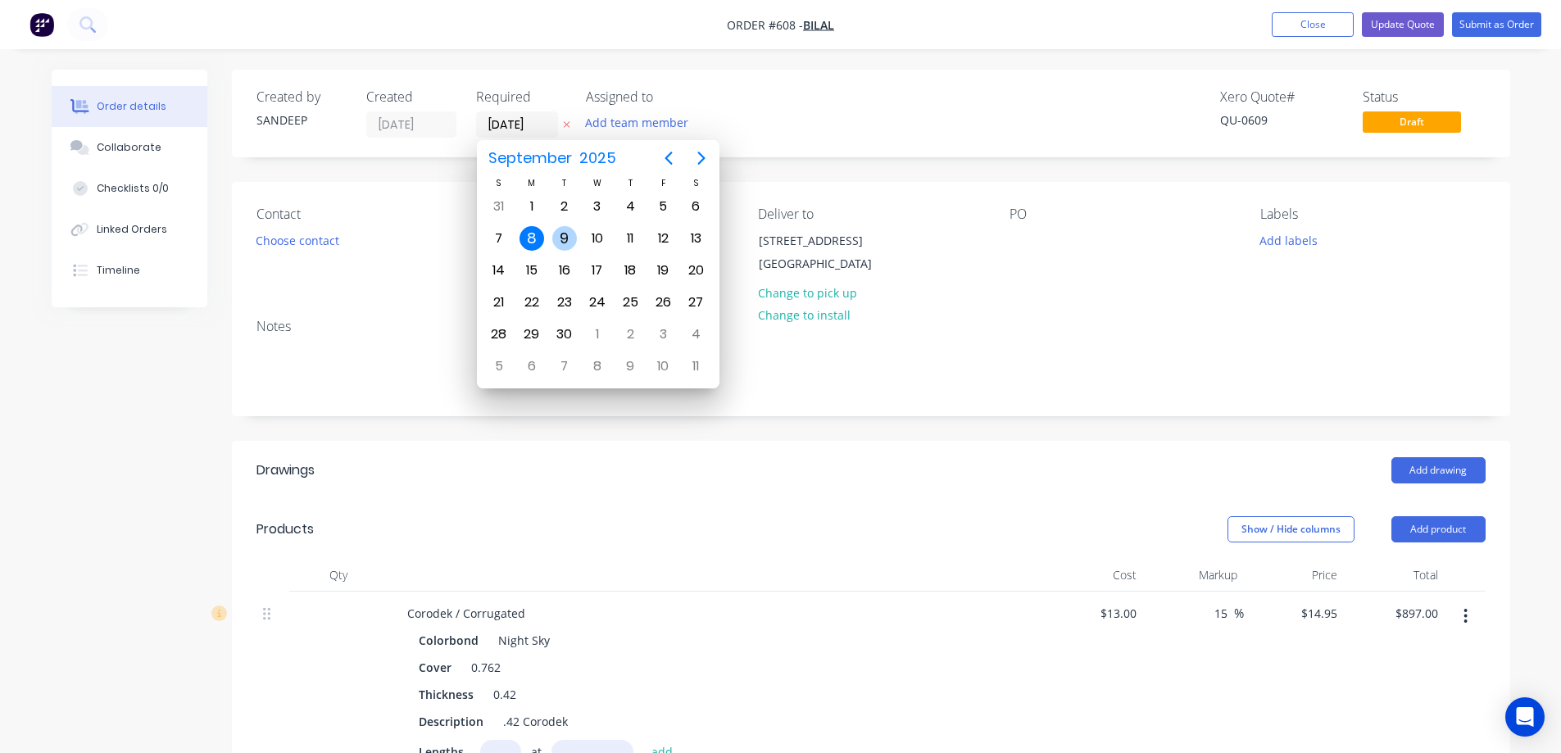
click at [562, 234] on div "9" at bounding box center [564, 238] width 25 height 25
type input "09/09/25"
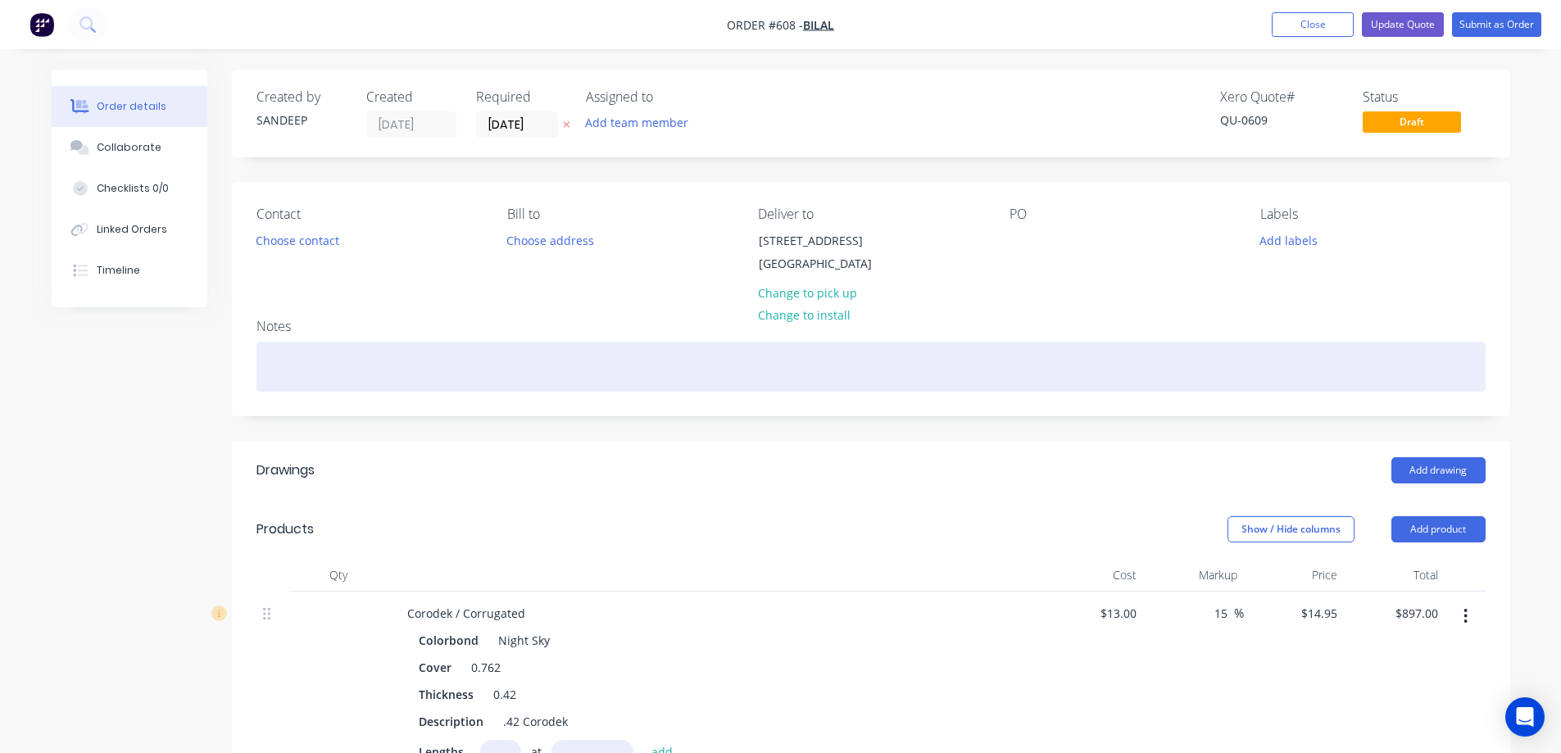
click at [618, 373] on div at bounding box center [871, 367] width 1229 height 50
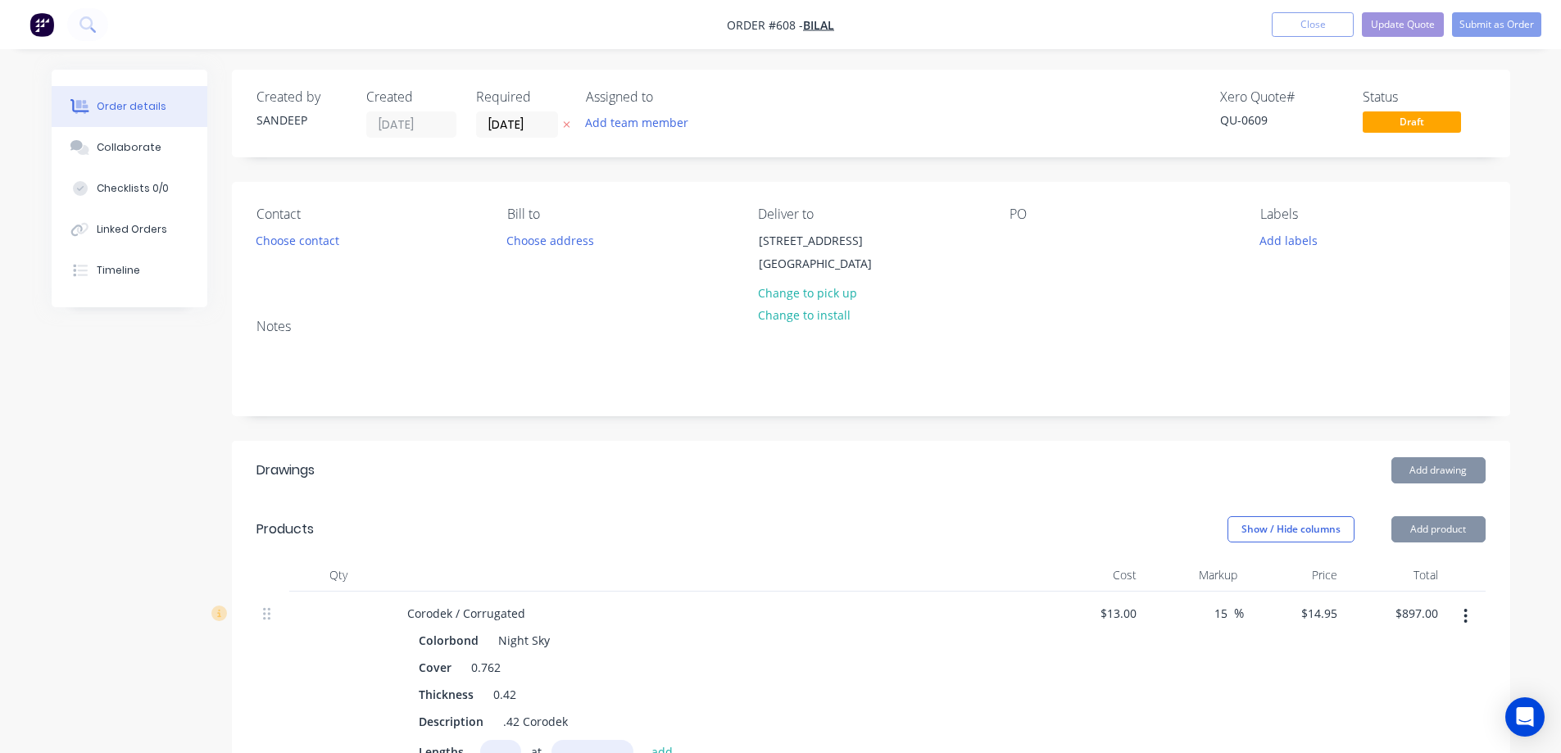
click at [642, 459] on header "Drawings Add drawing" at bounding box center [871, 470] width 1279 height 59
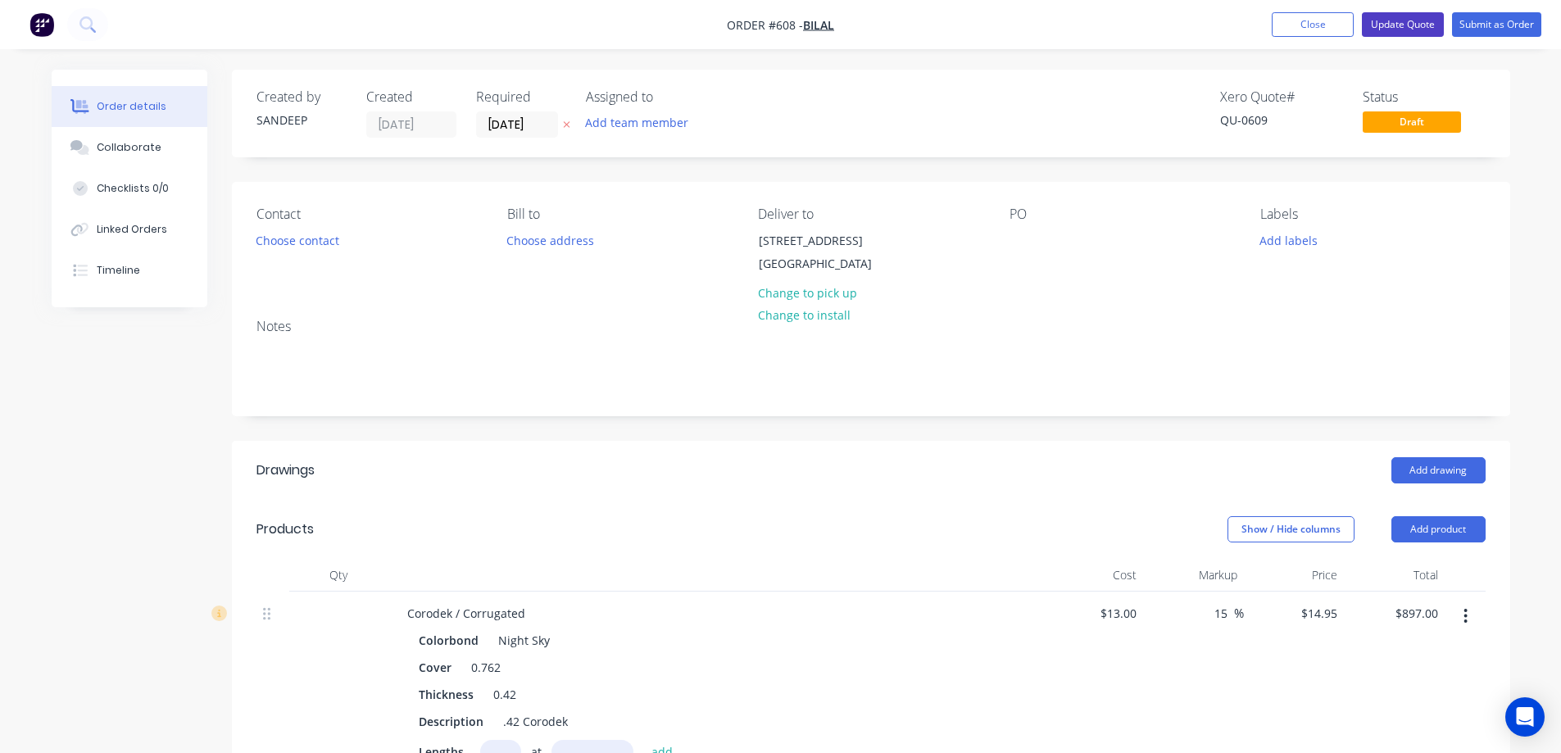
click at [1397, 26] on button "Update Quote" at bounding box center [1403, 24] width 82 height 25
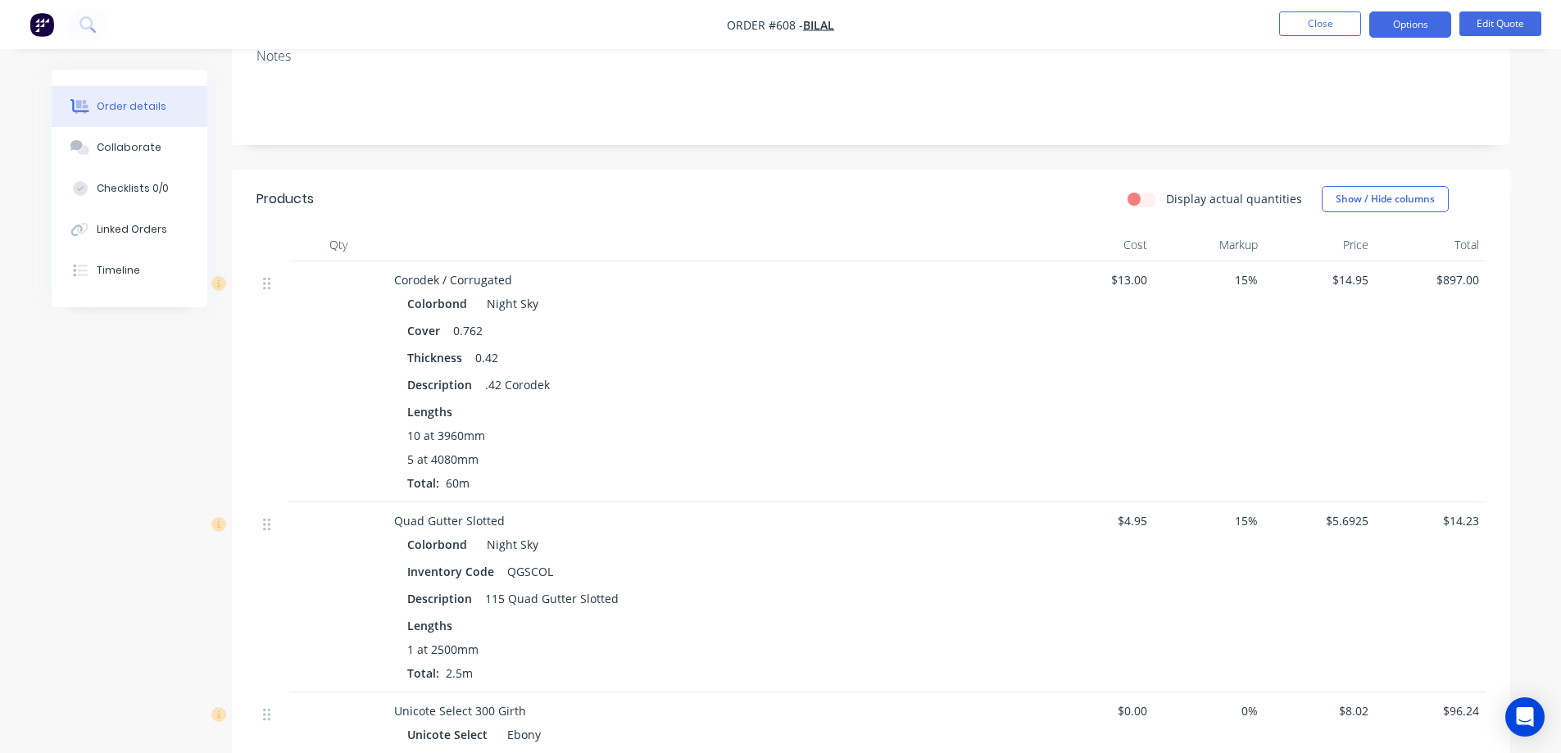
scroll to position [269, 0]
click at [1441, 27] on button "Options" at bounding box center [1411, 24] width 82 height 26
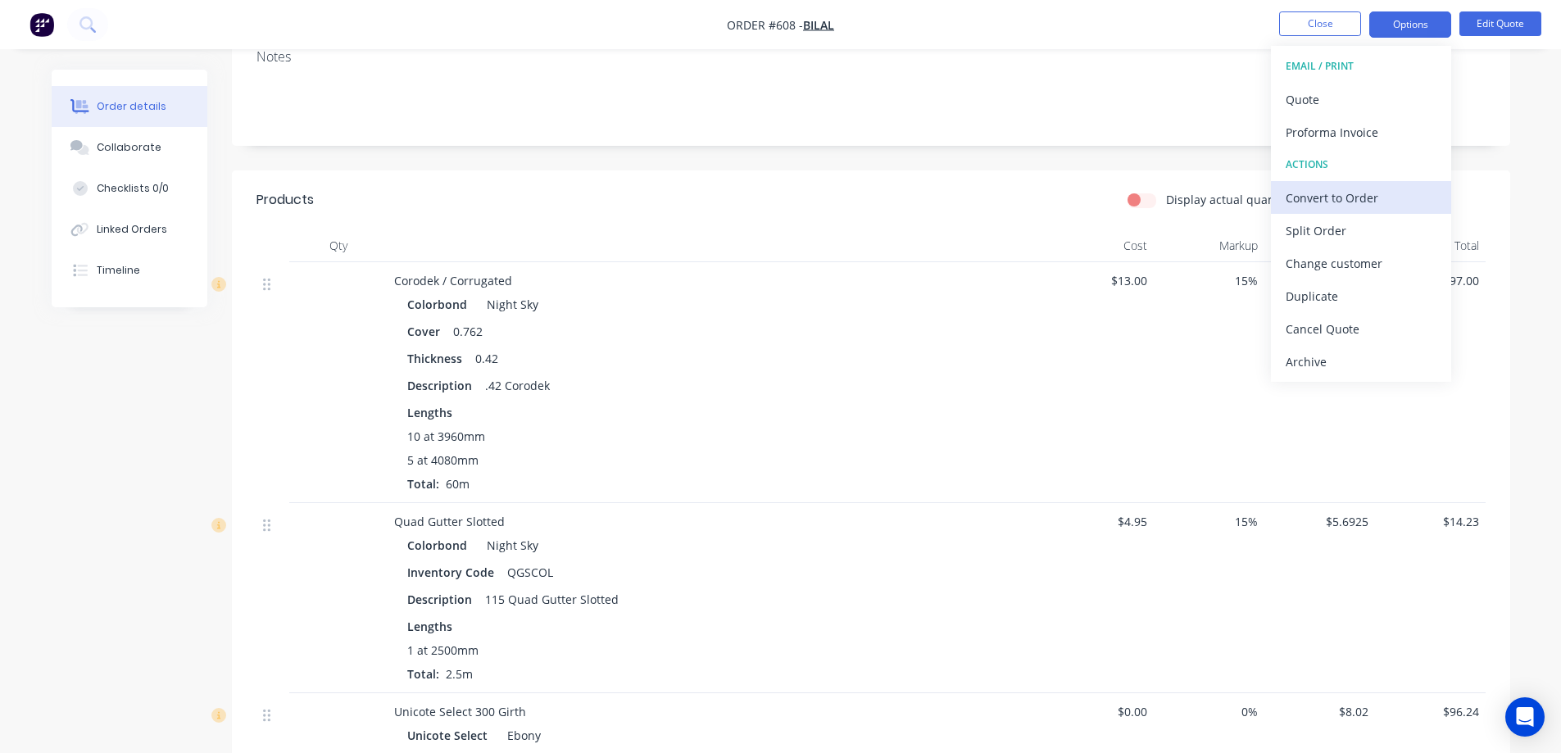
click at [1325, 189] on div "Convert to Order" at bounding box center [1361, 198] width 151 height 24
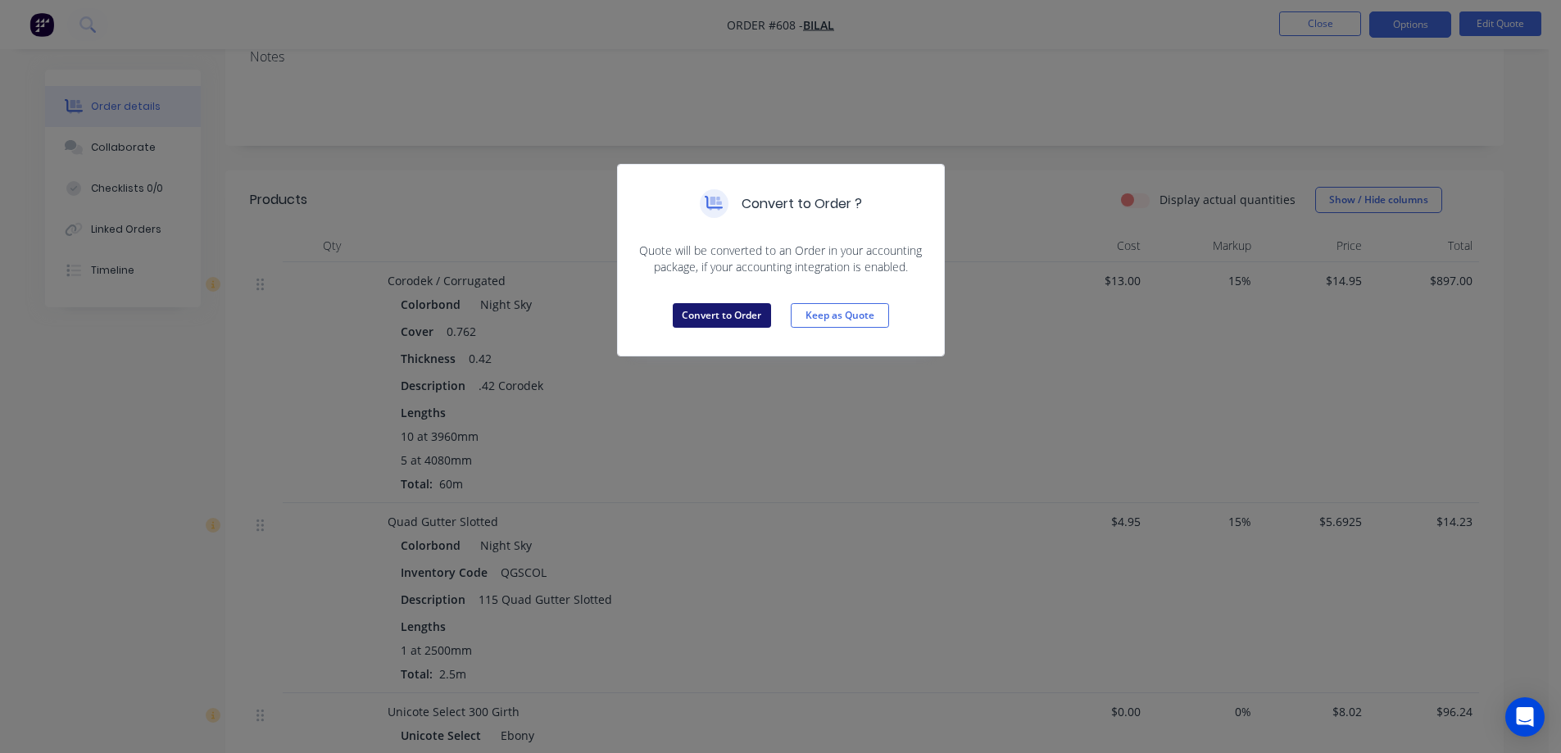
click at [717, 314] on button "Convert to Order" at bounding box center [722, 315] width 98 height 25
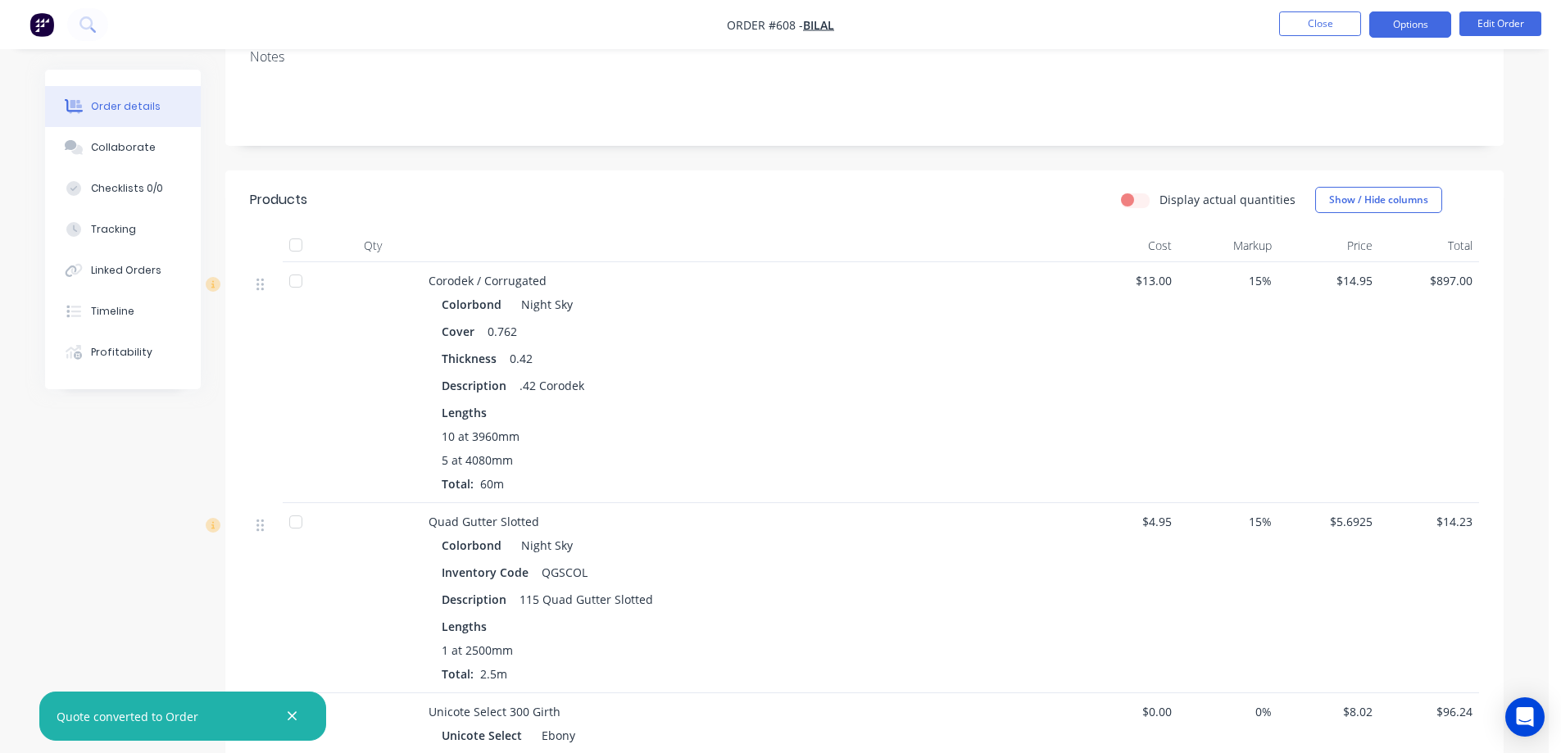
click at [1401, 25] on button "Options" at bounding box center [1411, 24] width 82 height 26
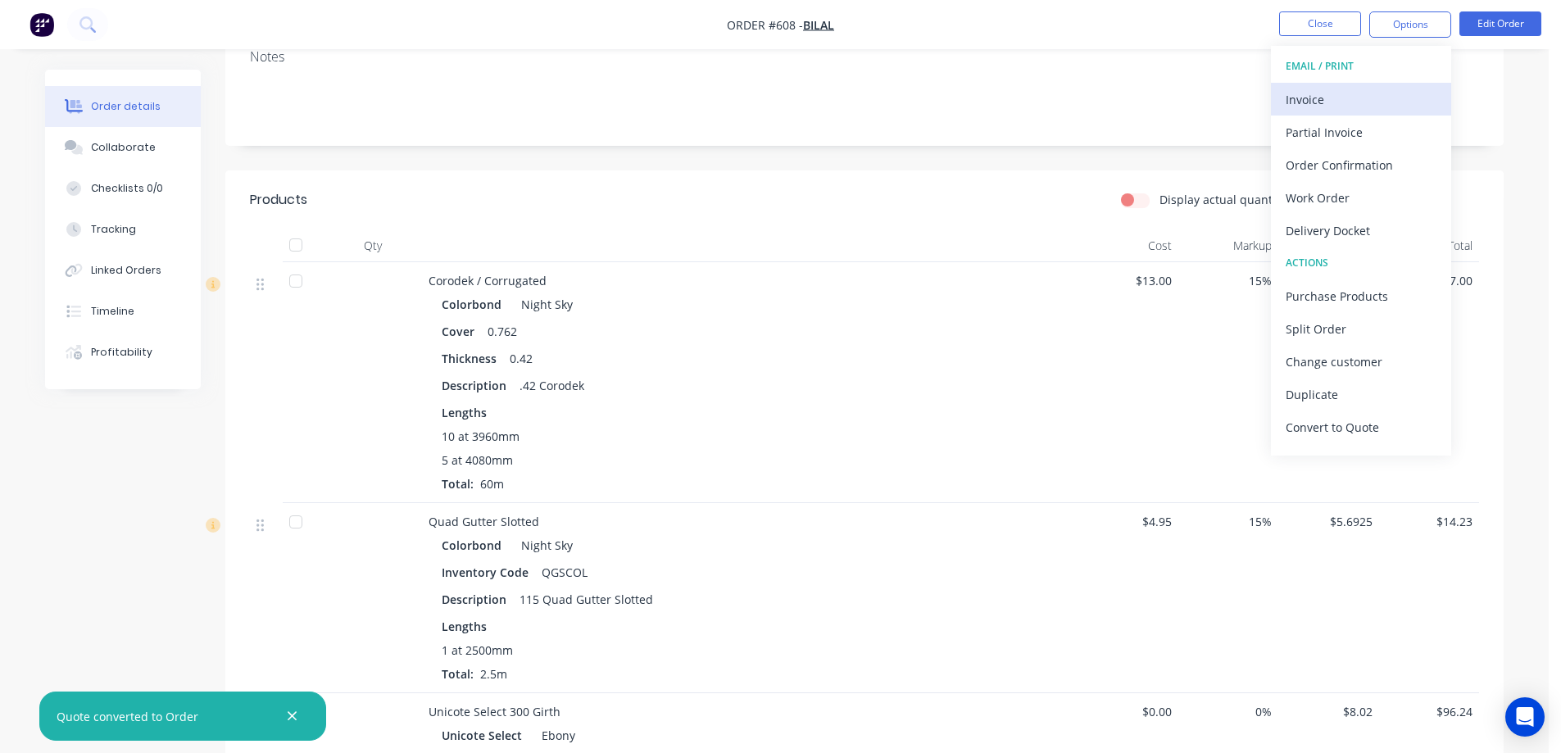
click at [1367, 93] on div "Invoice" at bounding box center [1361, 100] width 151 height 24
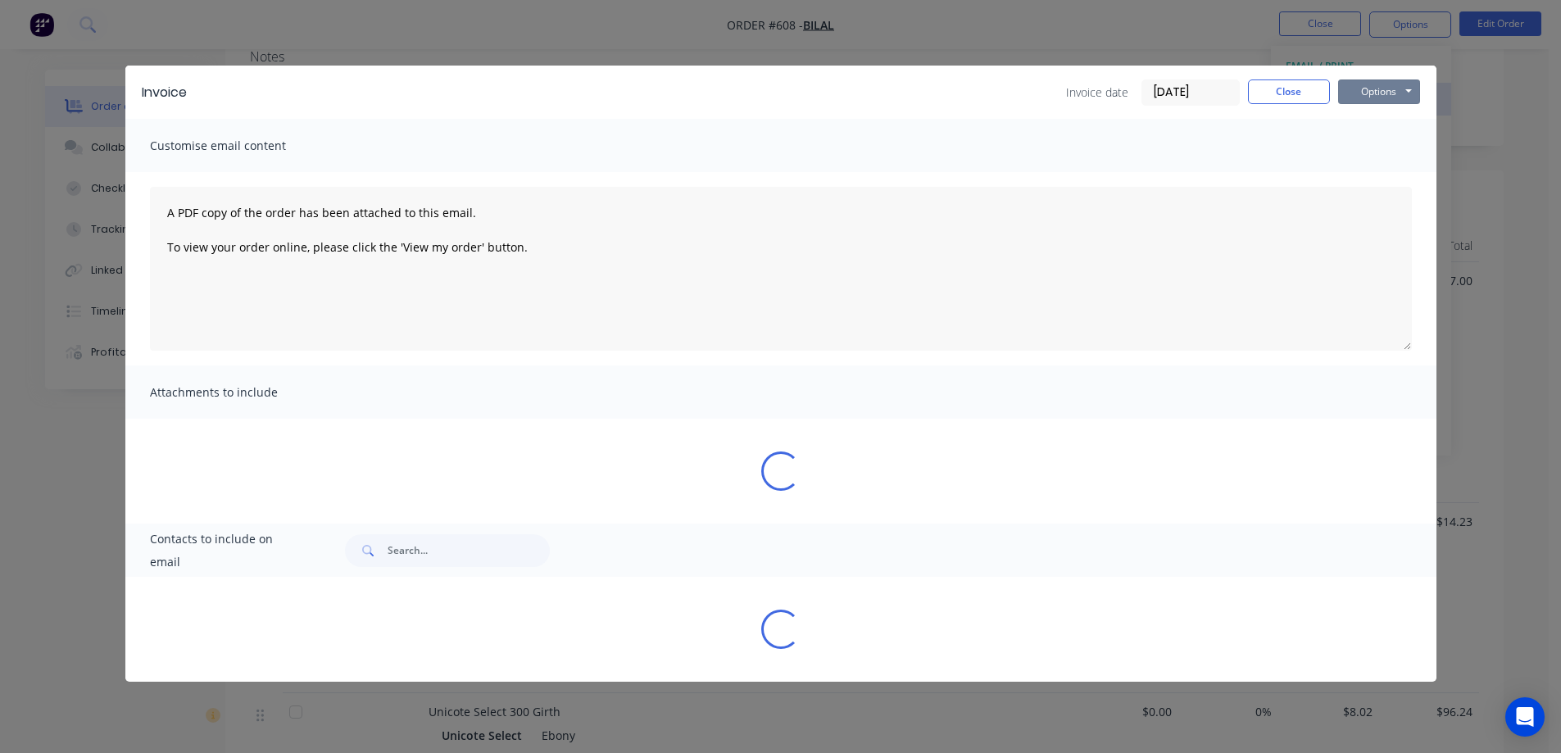
click at [1367, 93] on button "Options" at bounding box center [1379, 92] width 82 height 25
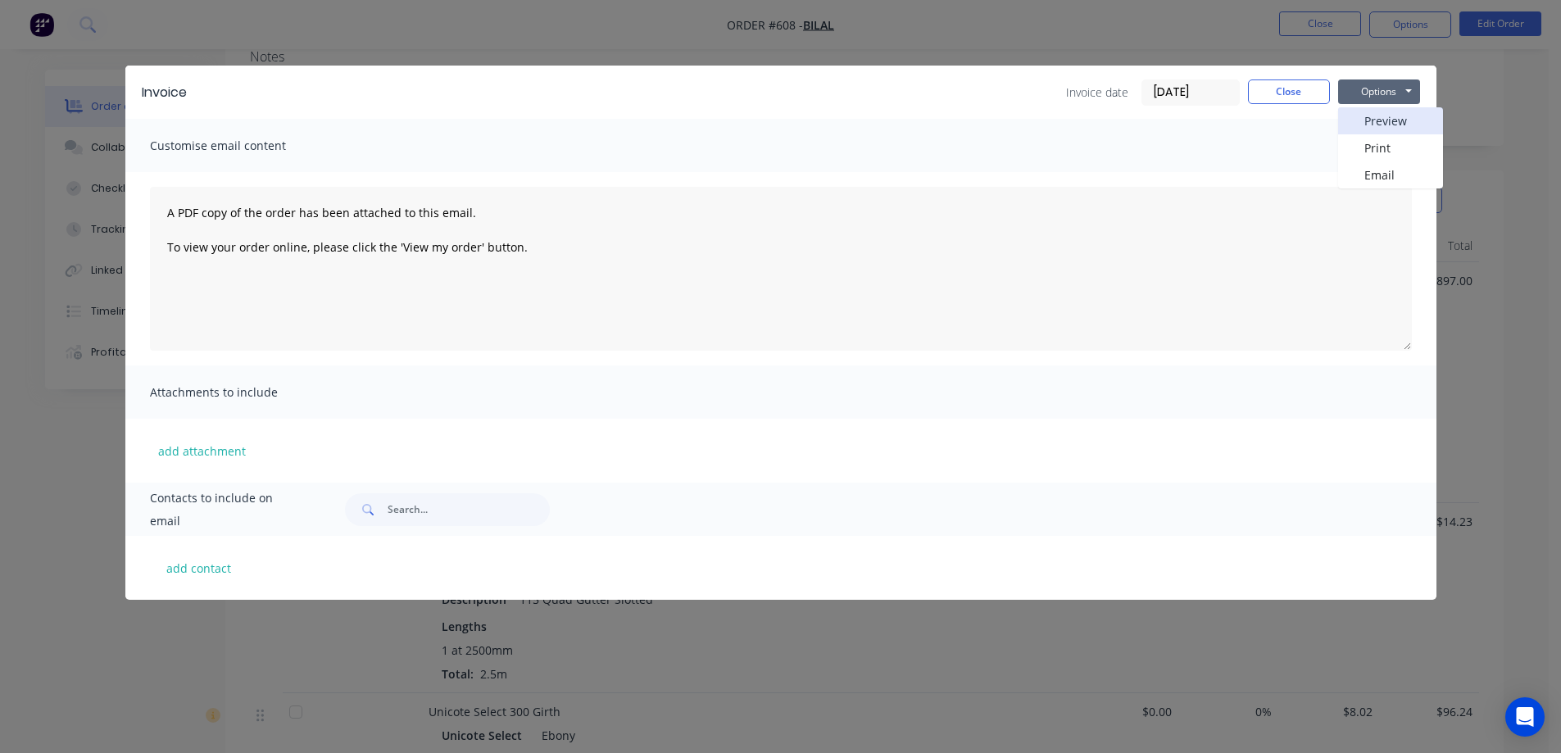
click at [1370, 116] on button "Preview" at bounding box center [1390, 120] width 105 height 27
click at [1310, 91] on button "Close" at bounding box center [1289, 92] width 82 height 25
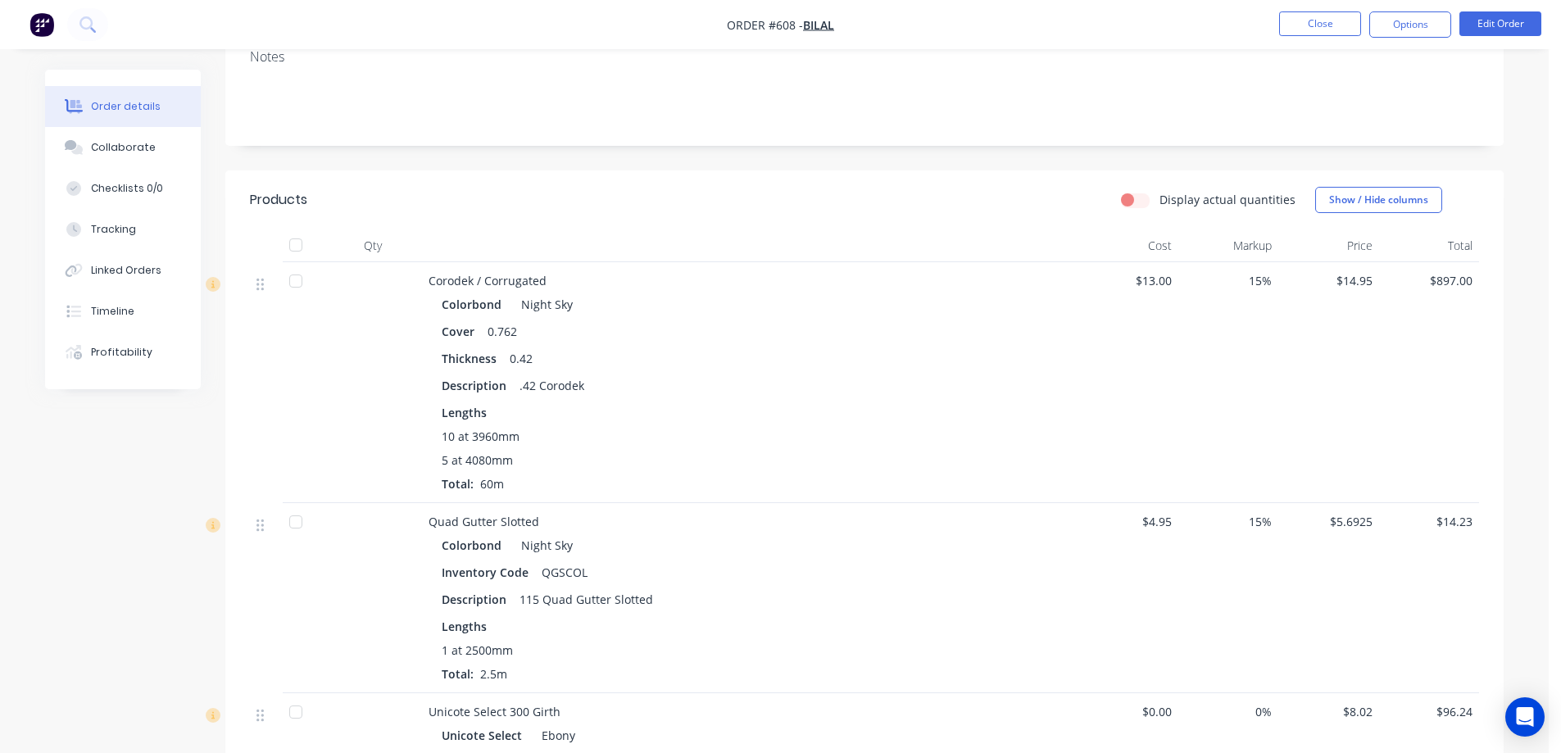
click at [42, 33] on img "button" at bounding box center [42, 24] width 25 height 25
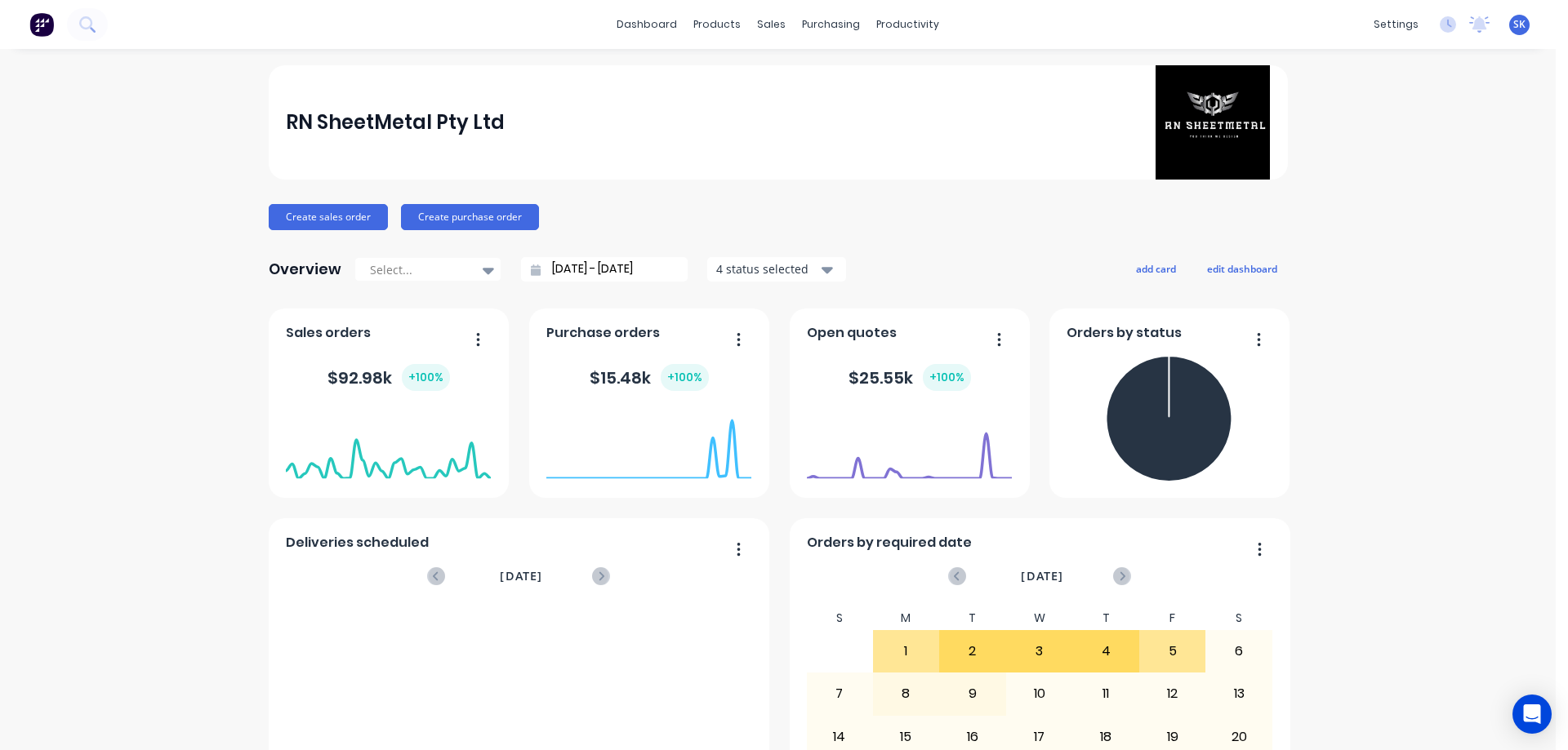
click at [46, 27] on img at bounding box center [42, 24] width 25 height 25
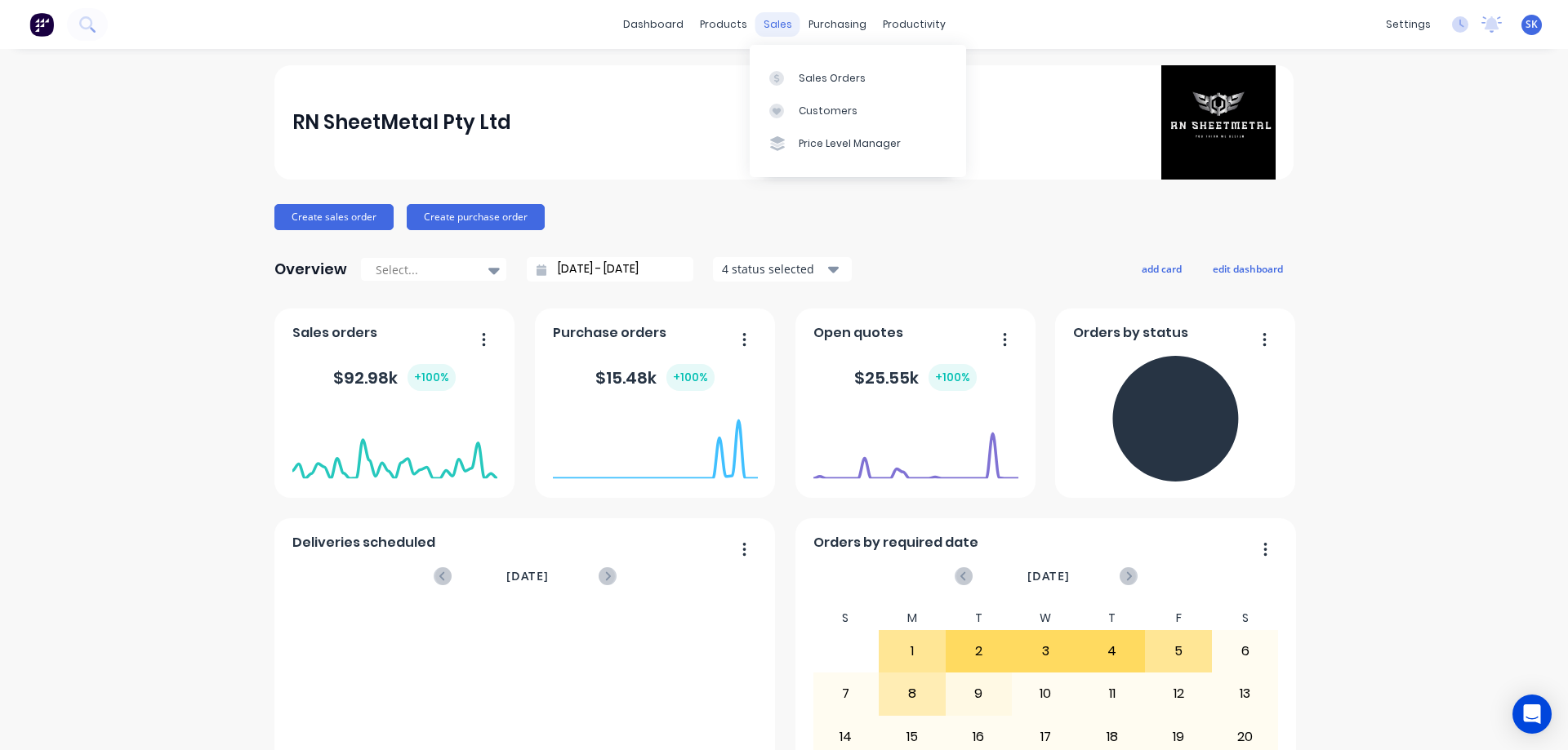
click at [769, 17] on div "sales" at bounding box center [777, 24] width 45 height 25
click at [730, 22] on div "products" at bounding box center [723, 24] width 64 height 25
click at [800, 137] on div "Price Level Manager" at bounding box center [850, 143] width 102 height 15
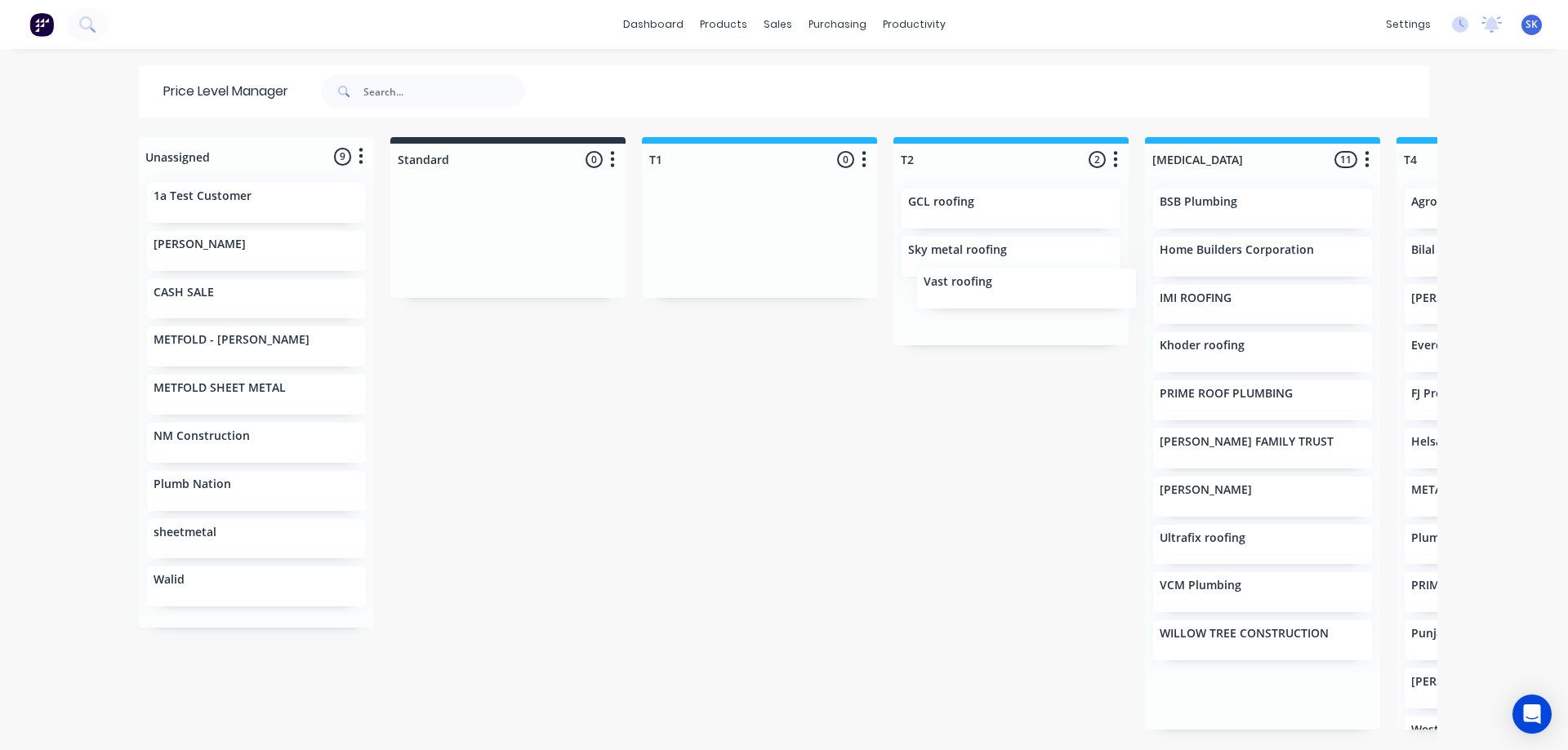
drag, startPoint x: 1213, startPoint y: 603, endPoint x: 969, endPoint y: 302, distance: 387.5
click at [969, 302] on div "Unassigned 9 Move all customers Standard T1 T2 T3 T4 T5 1a Test Customer ANKIT …" at bounding box center [783, 443] width 1306 height 612
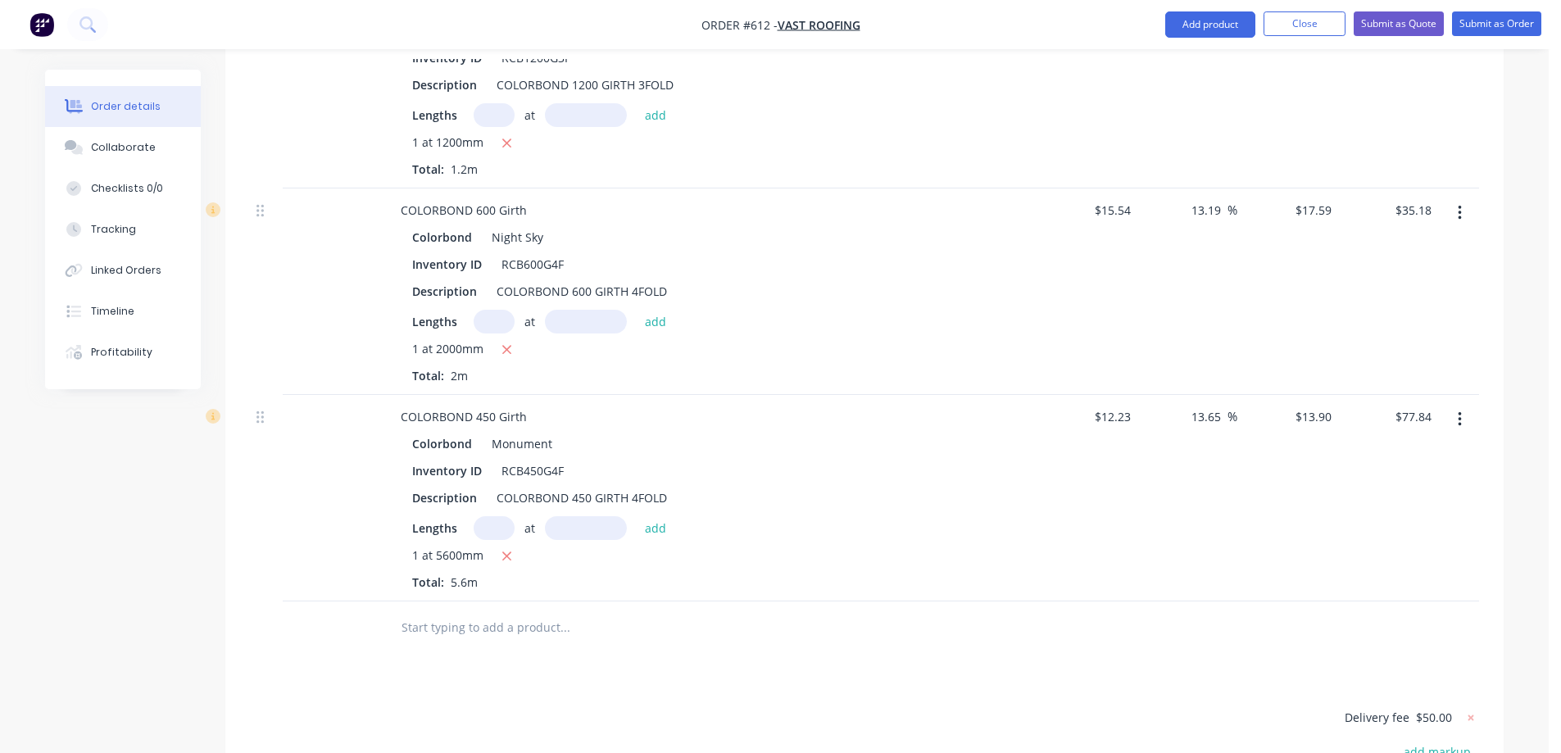
scroll to position [2179, 0]
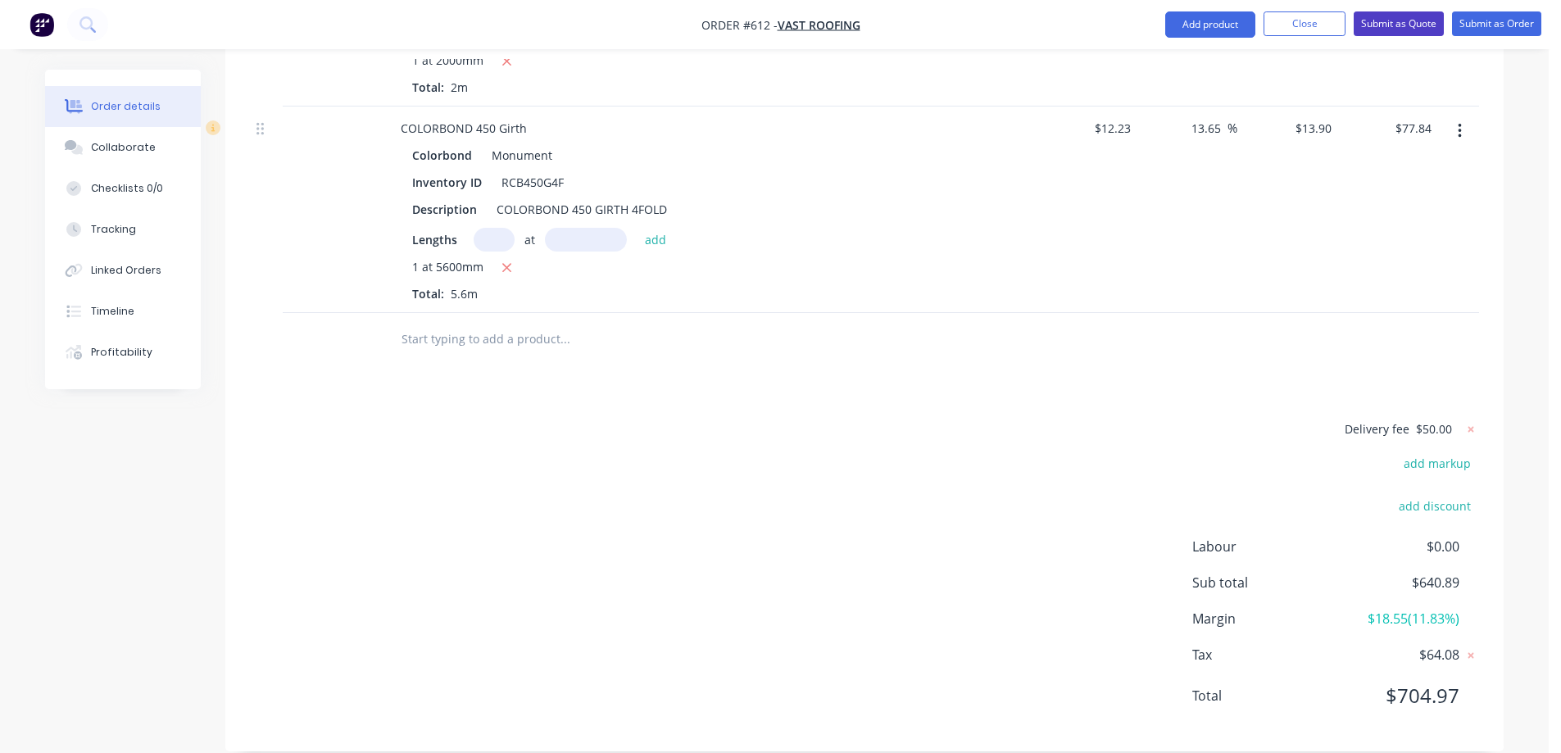
click at [1383, 16] on button "Submit as Quote" at bounding box center [1399, 23] width 90 height 25
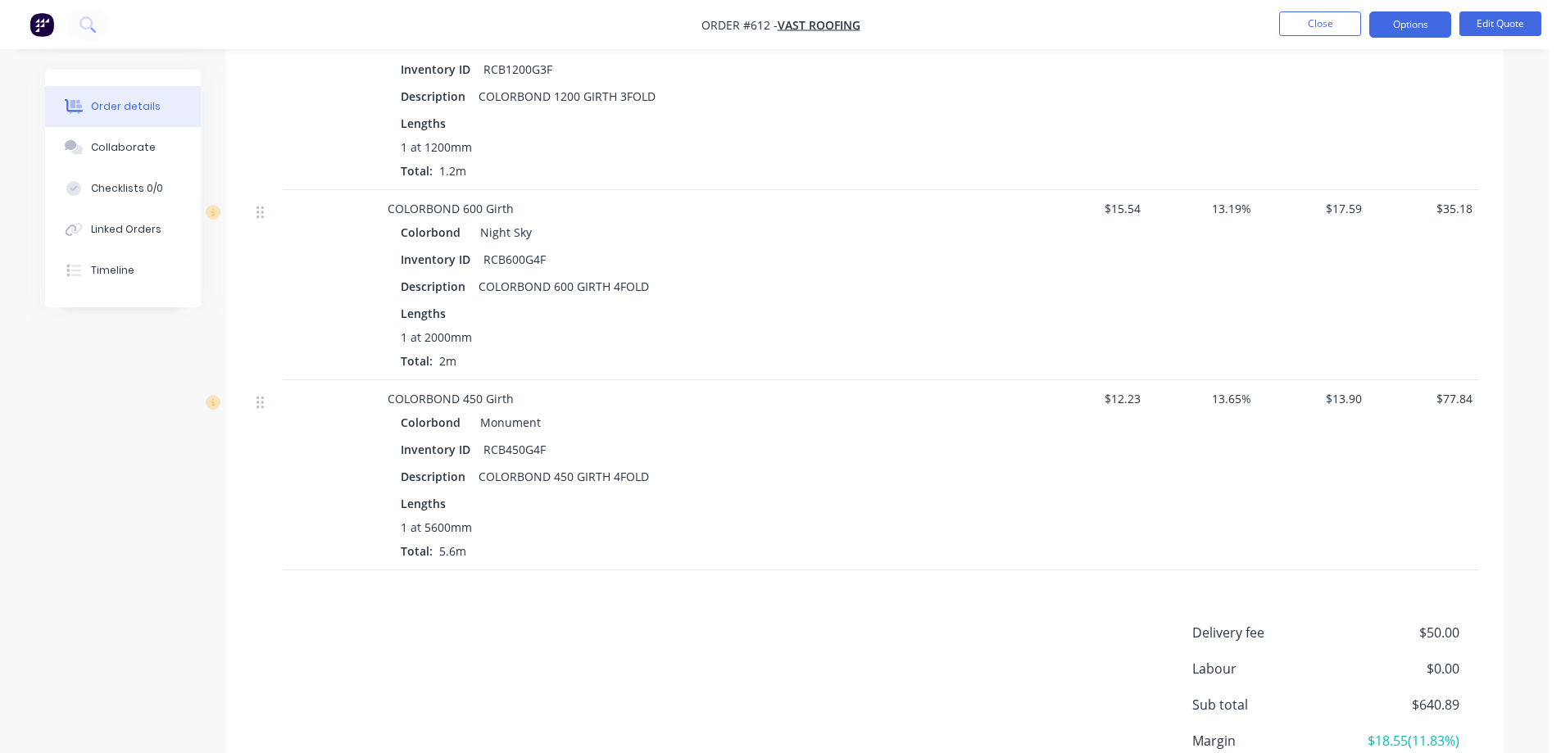
scroll to position [1817, 0]
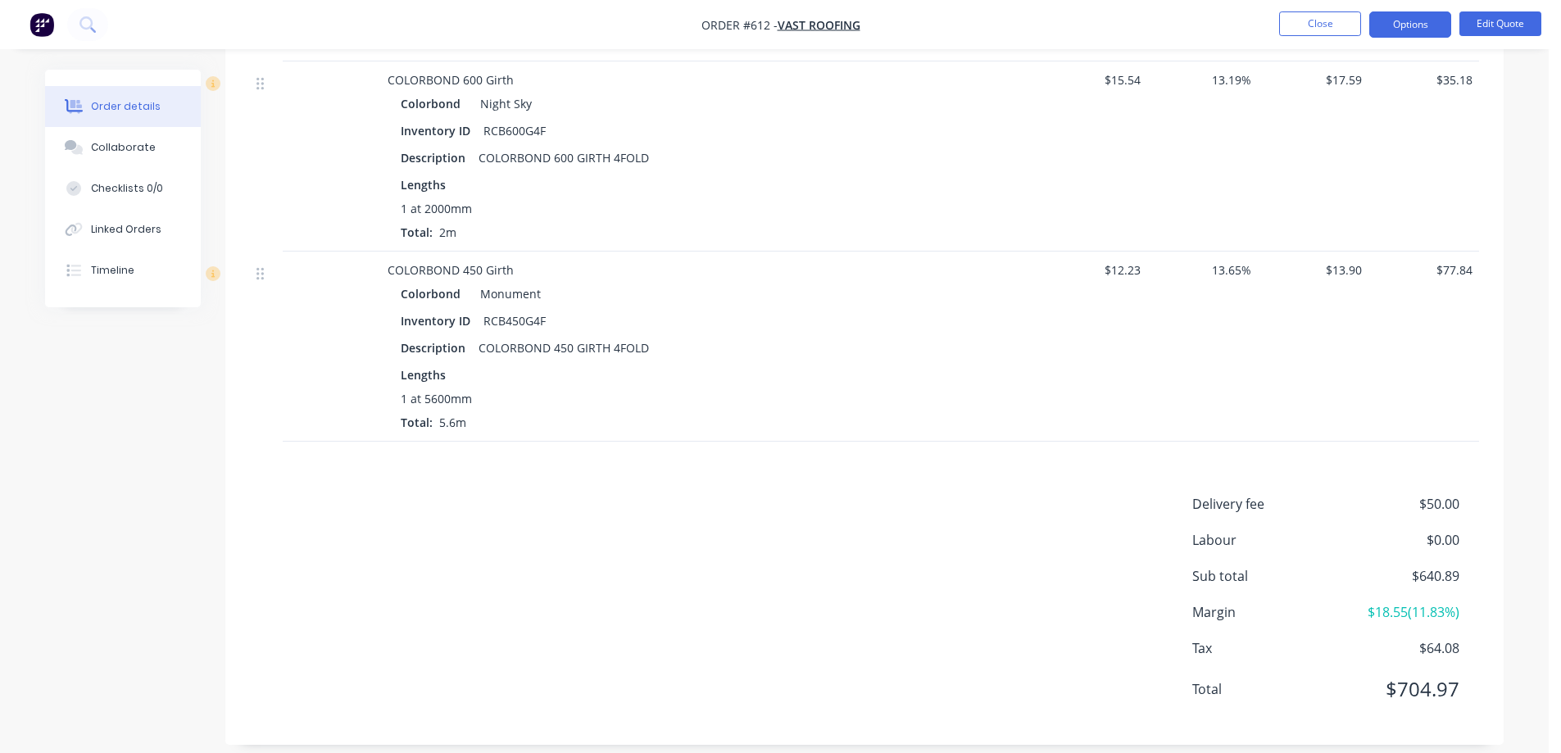
click at [1511, 22] on button "Edit Quote" at bounding box center [1501, 23] width 82 height 25
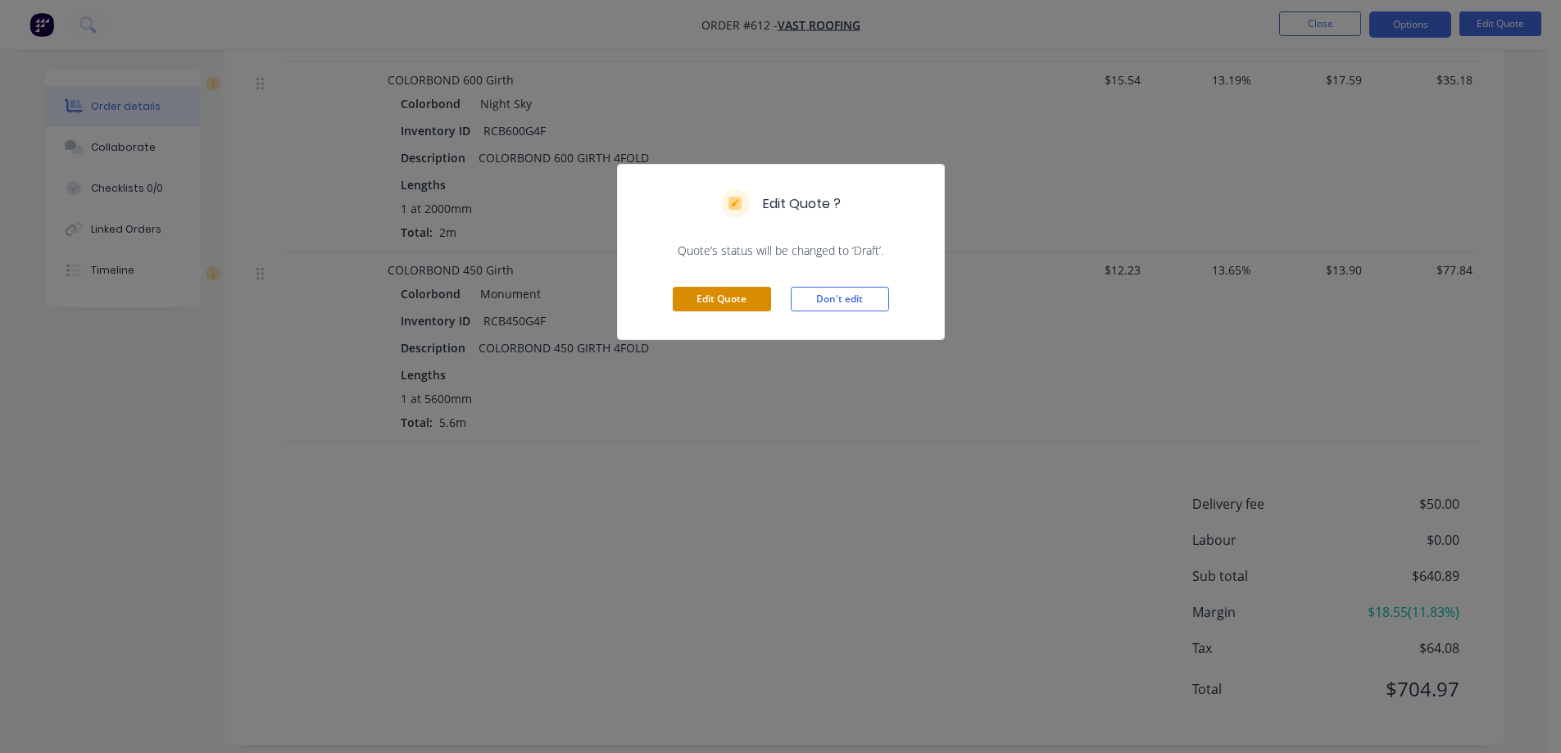
click at [728, 295] on button "Edit Quote" at bounding box center [722, 299] width 98 height 25
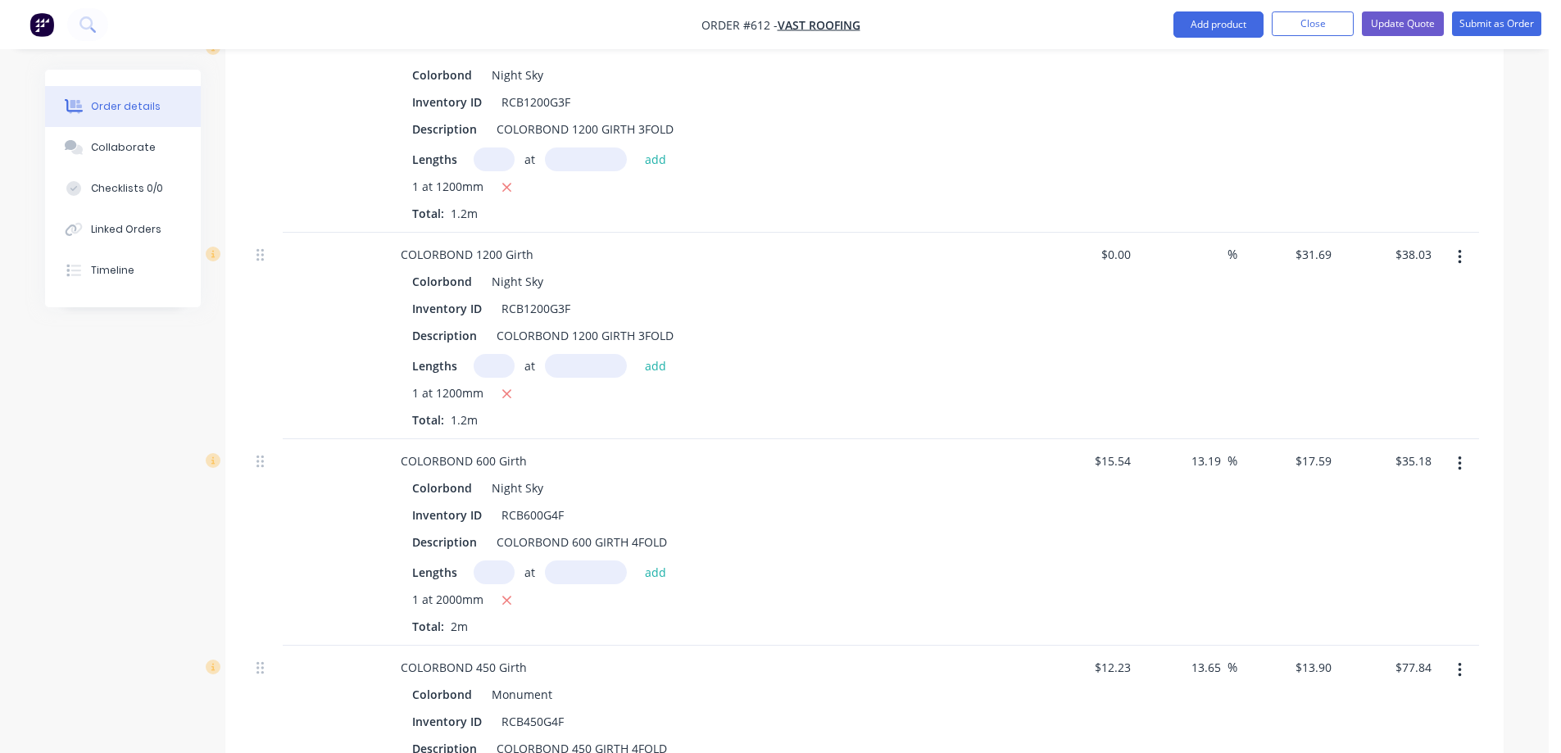
scroll to position [1967, 0]
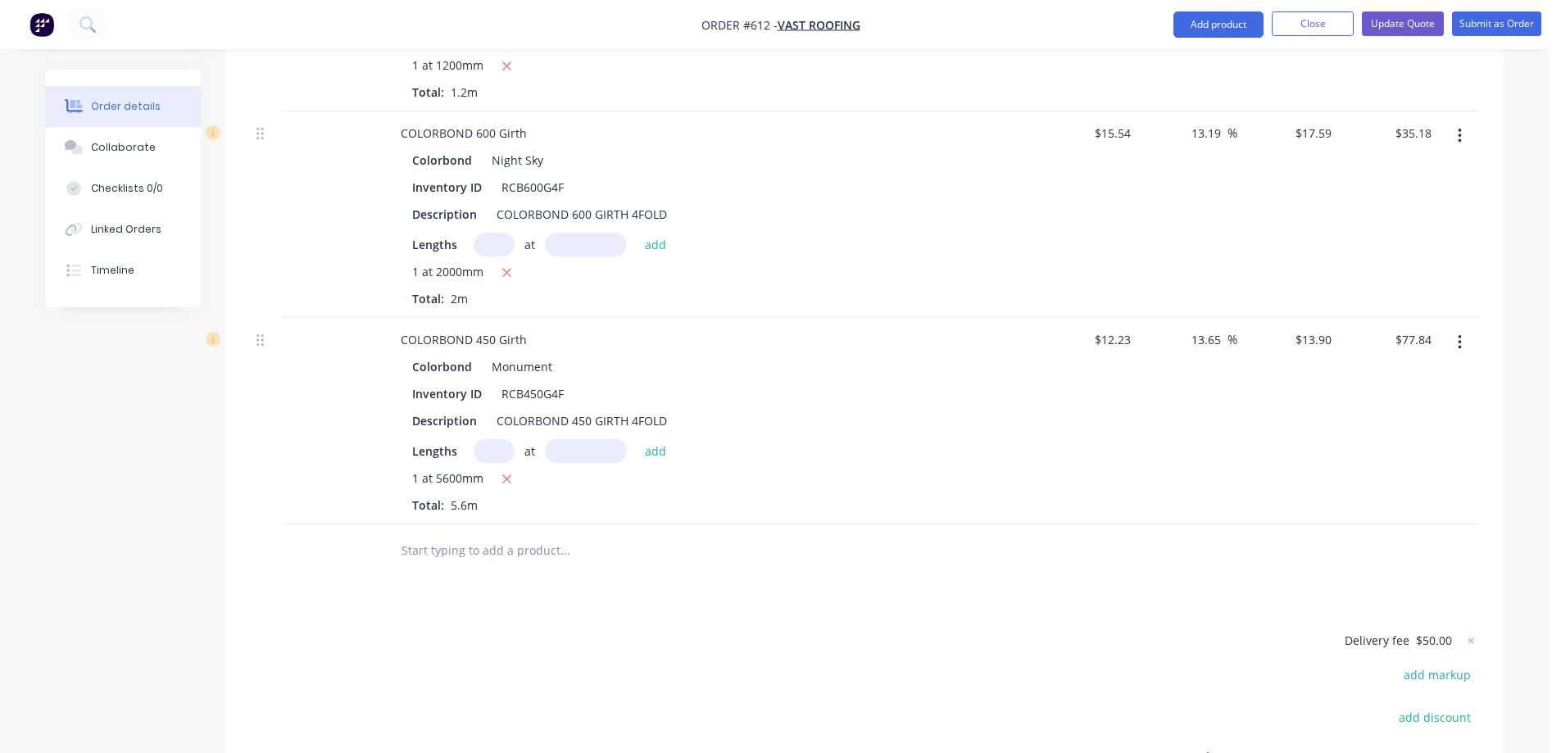
click at [508, 534] on input "text" at bounding box center [565, 550] width 328 height 33
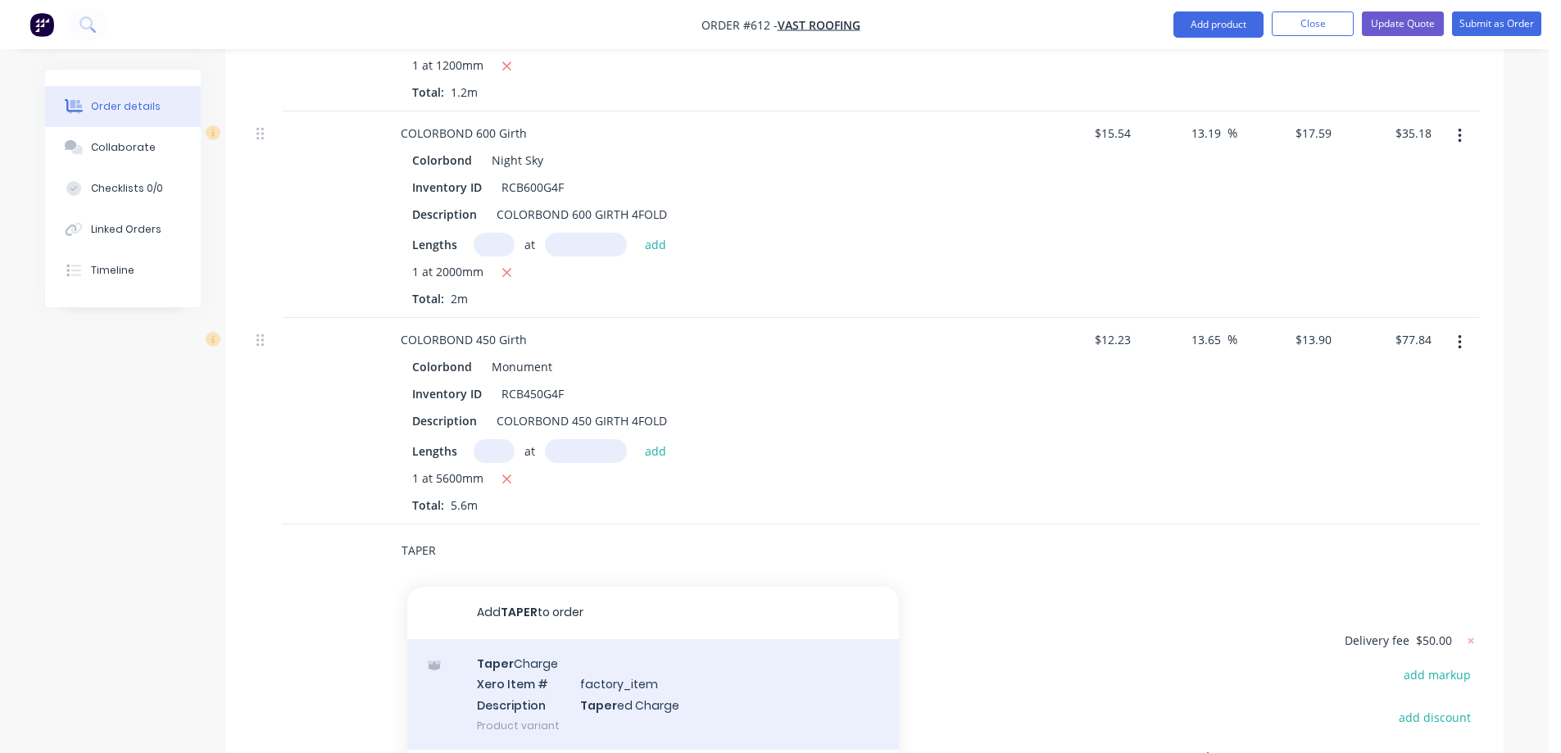
type input "TAPER"
click at [501, 659] on div "Taper Charge Xero Item # factory_item Description Taper ed Charge Product varia…" at bounding box center [653, 694] width 492 height 111
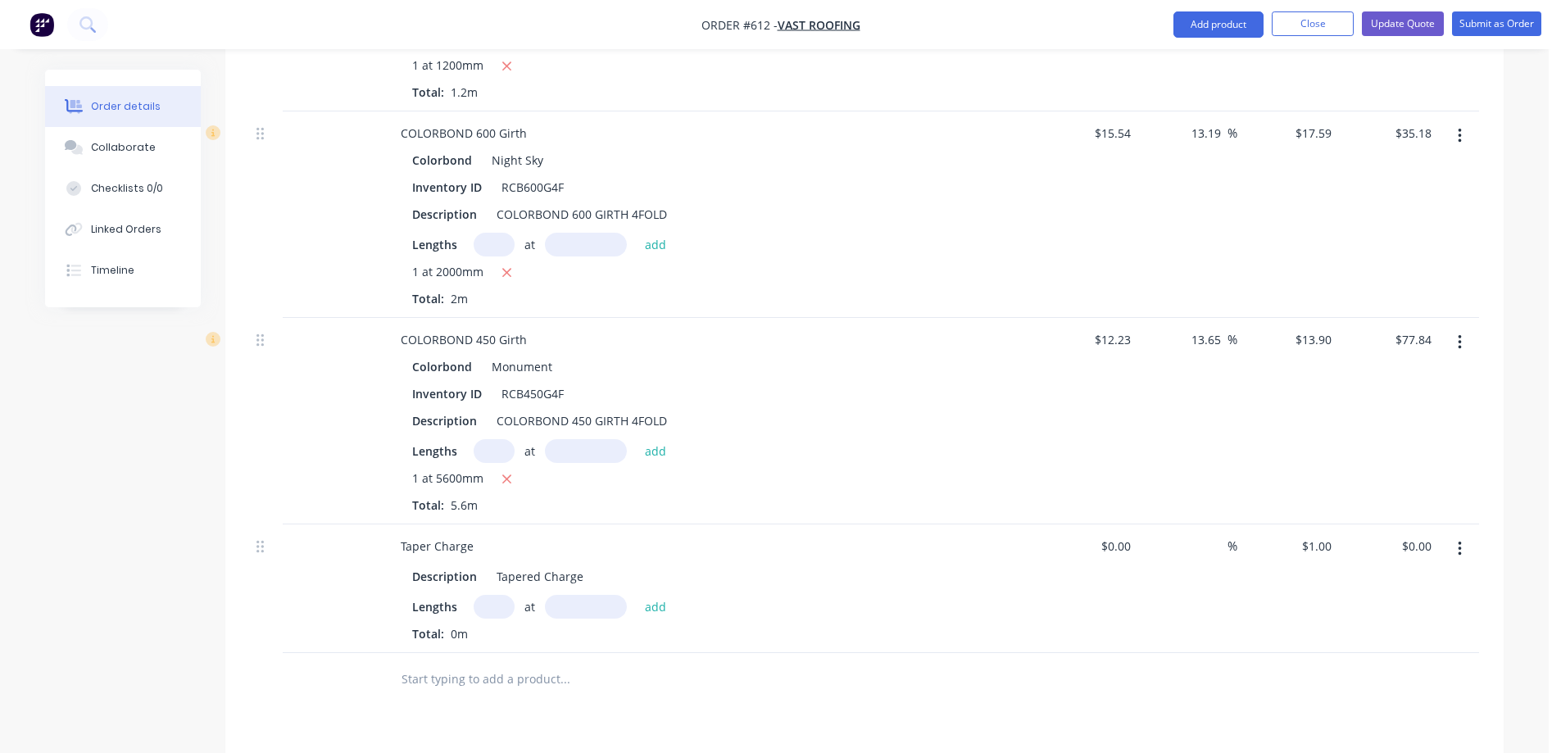
click at [495, 595] on input "text" at bounding box center [494, 607] width 41 height 24
type input "1"
type input "5400mm"
click at [646, 595] on button "add" at bounding box center [656, 606] width 39 height 22
type input "$5.40"
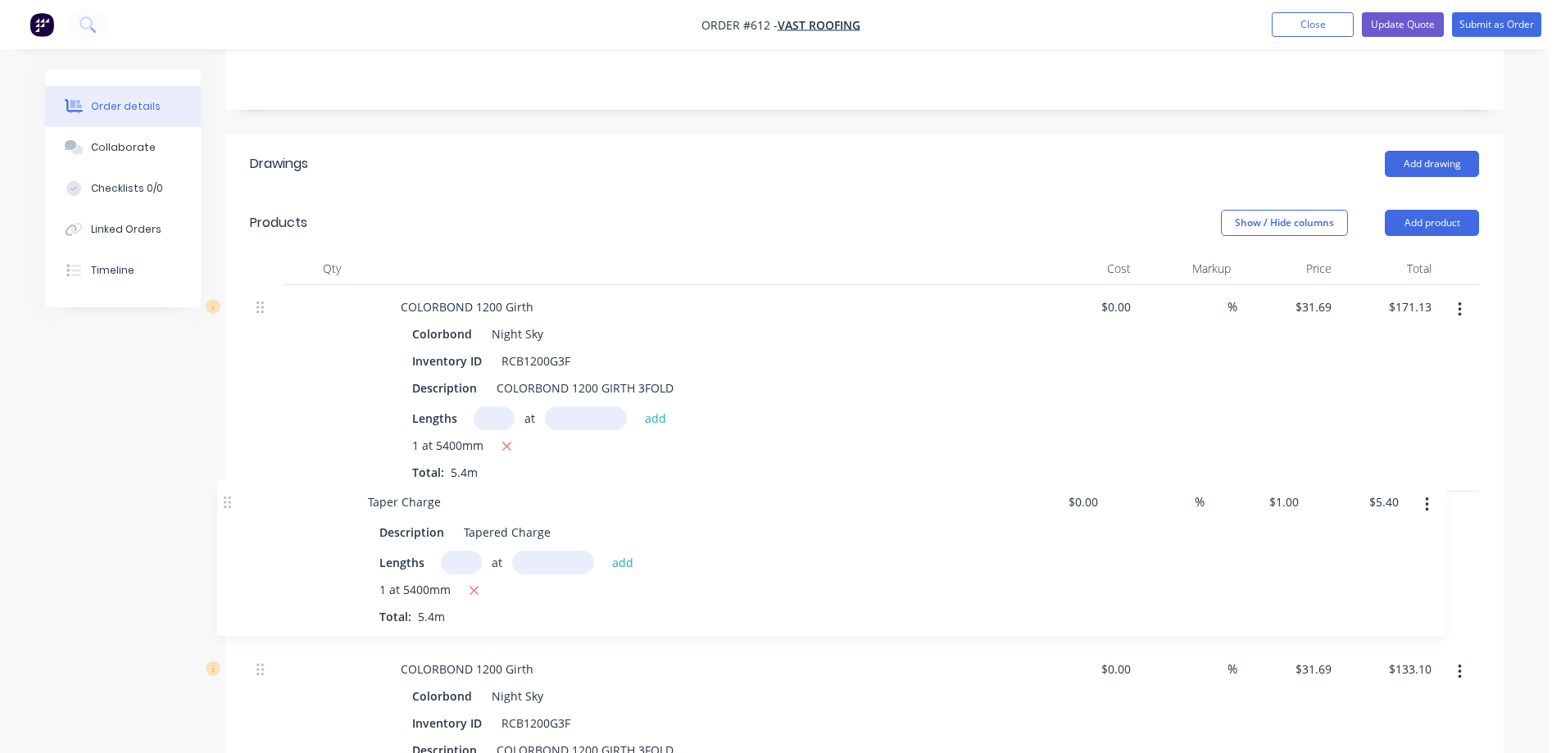
scroll to position [351, 0]
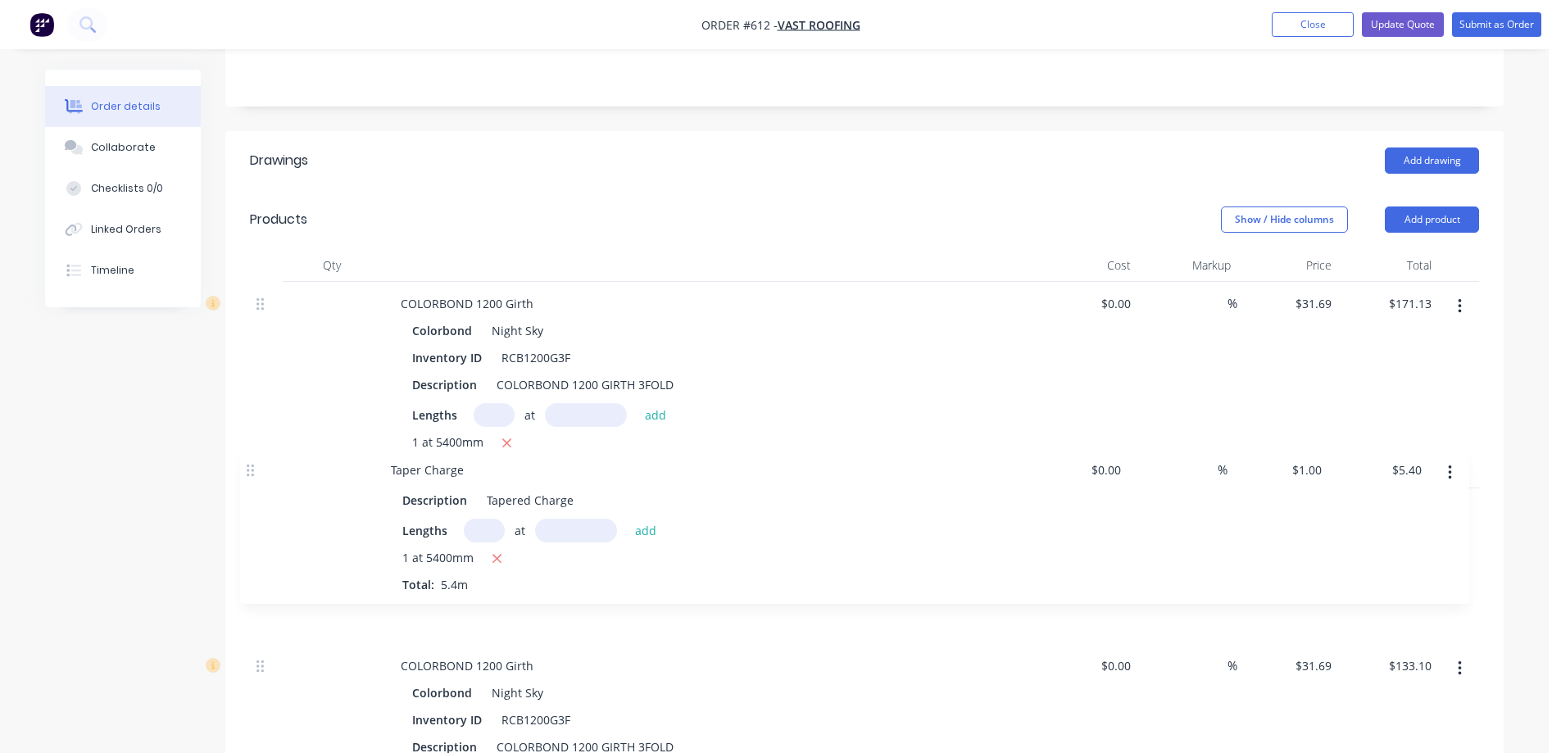
drag, startPoint x: 261, startPoint y: 527, endPoint x: 250, endPoint y: 470, distance: 58.5
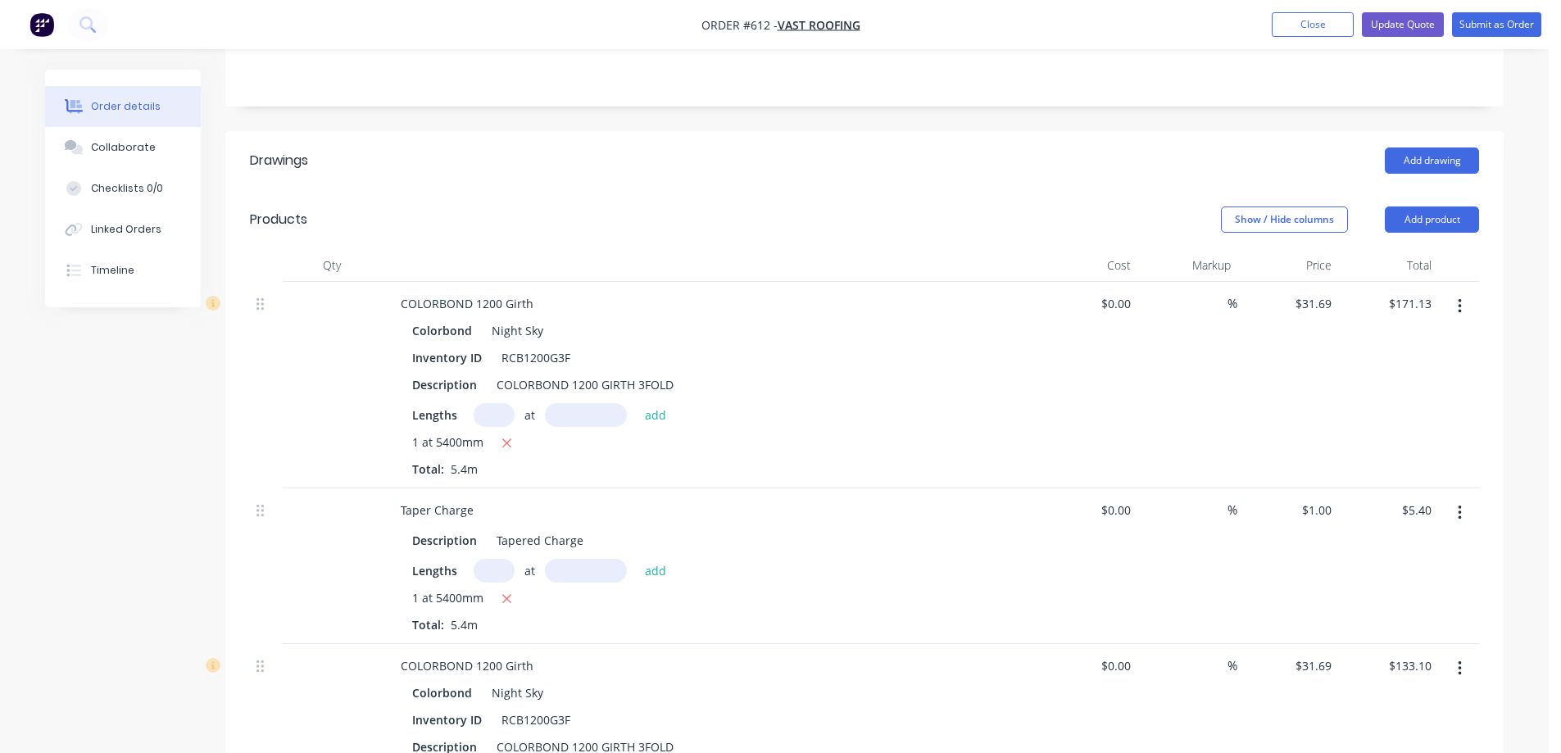
click at [1468, 498] on button "button" at bounding box center [1460, 513] width 39 height 30
click at [1416, 577] on div "Duplicate" at bounding box center [1401, 589] width 126 height 24
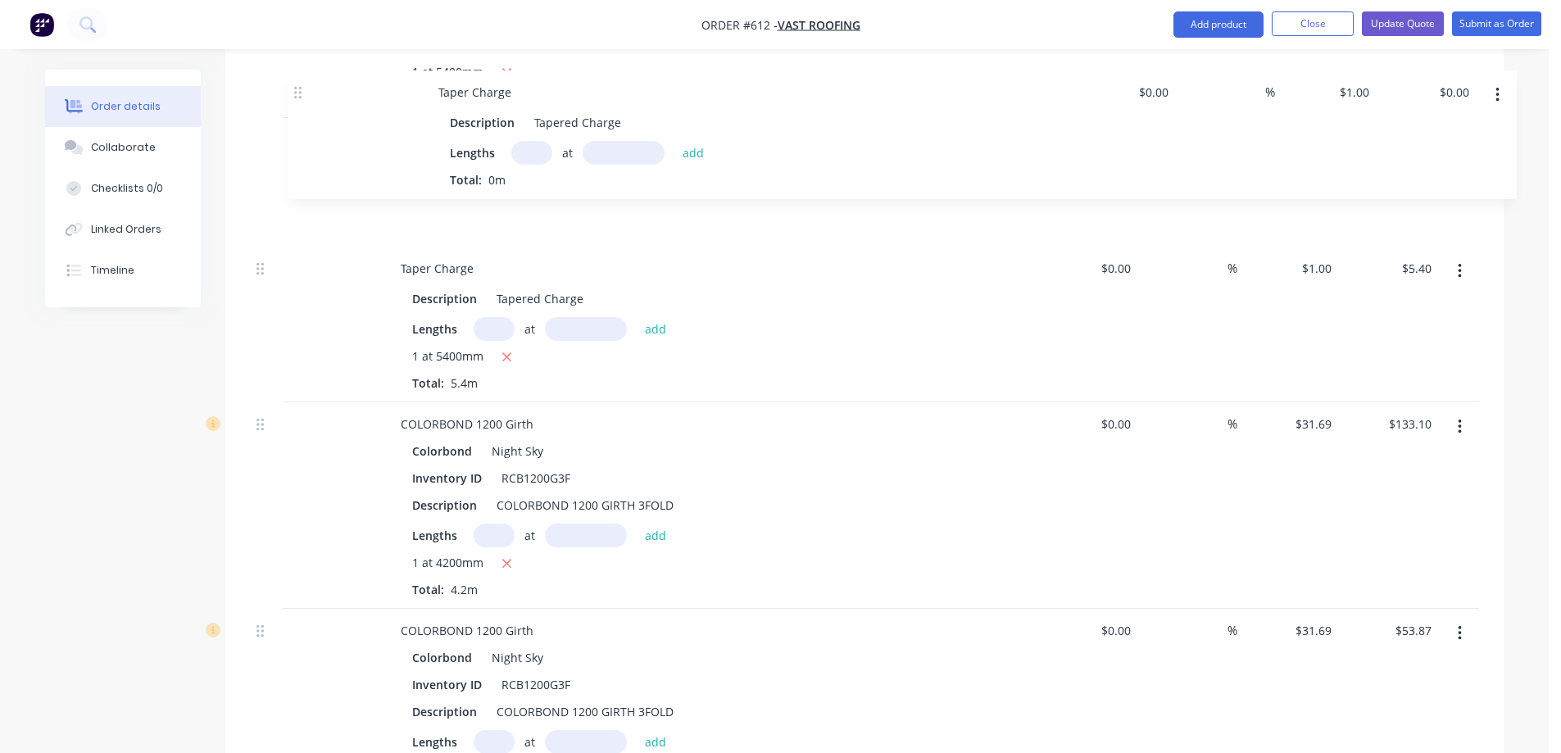
scroll to position [711, 0]
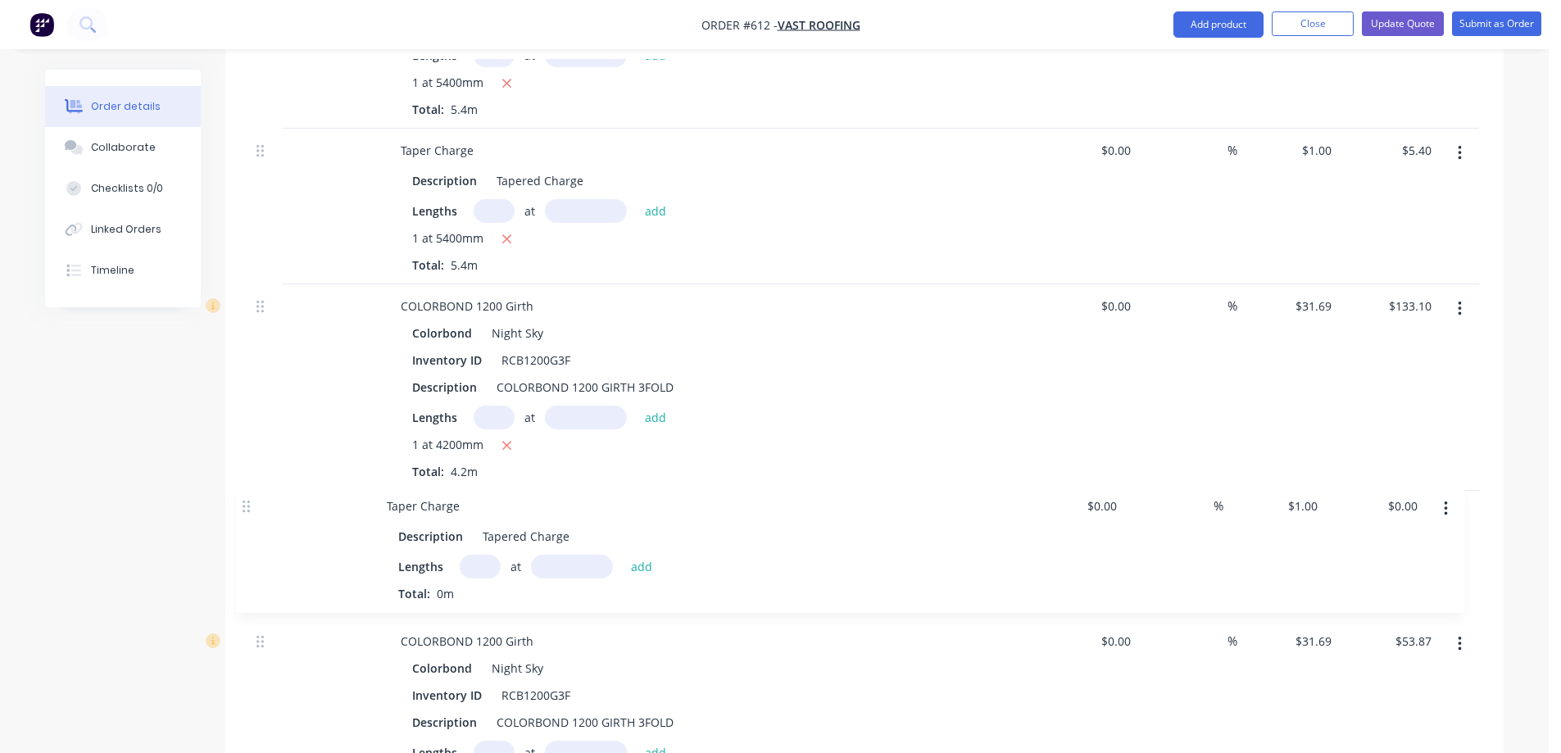
drag, startPoint x: 261, startPoint y: 413, endPoint x: 252, endPoint y: 492, distance: 79.2
click at [498, 561] on input "text" at bounding box center [494, 573] width 41 height 24
type input "1"
type input "4200mm"
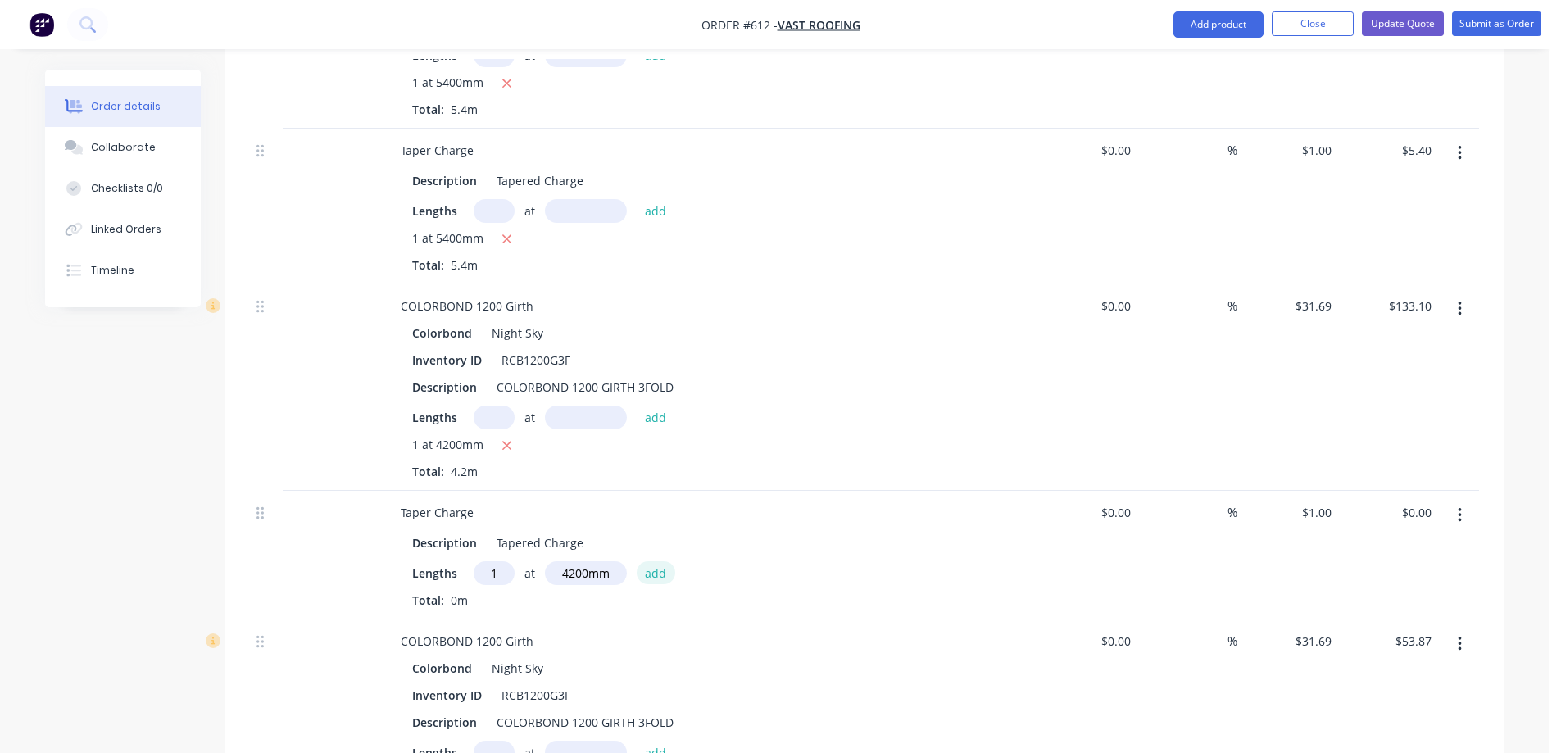
click at [666, 561] on button "add" at bounding box center [656, 572] width 39 height 22
type input "$4.20"
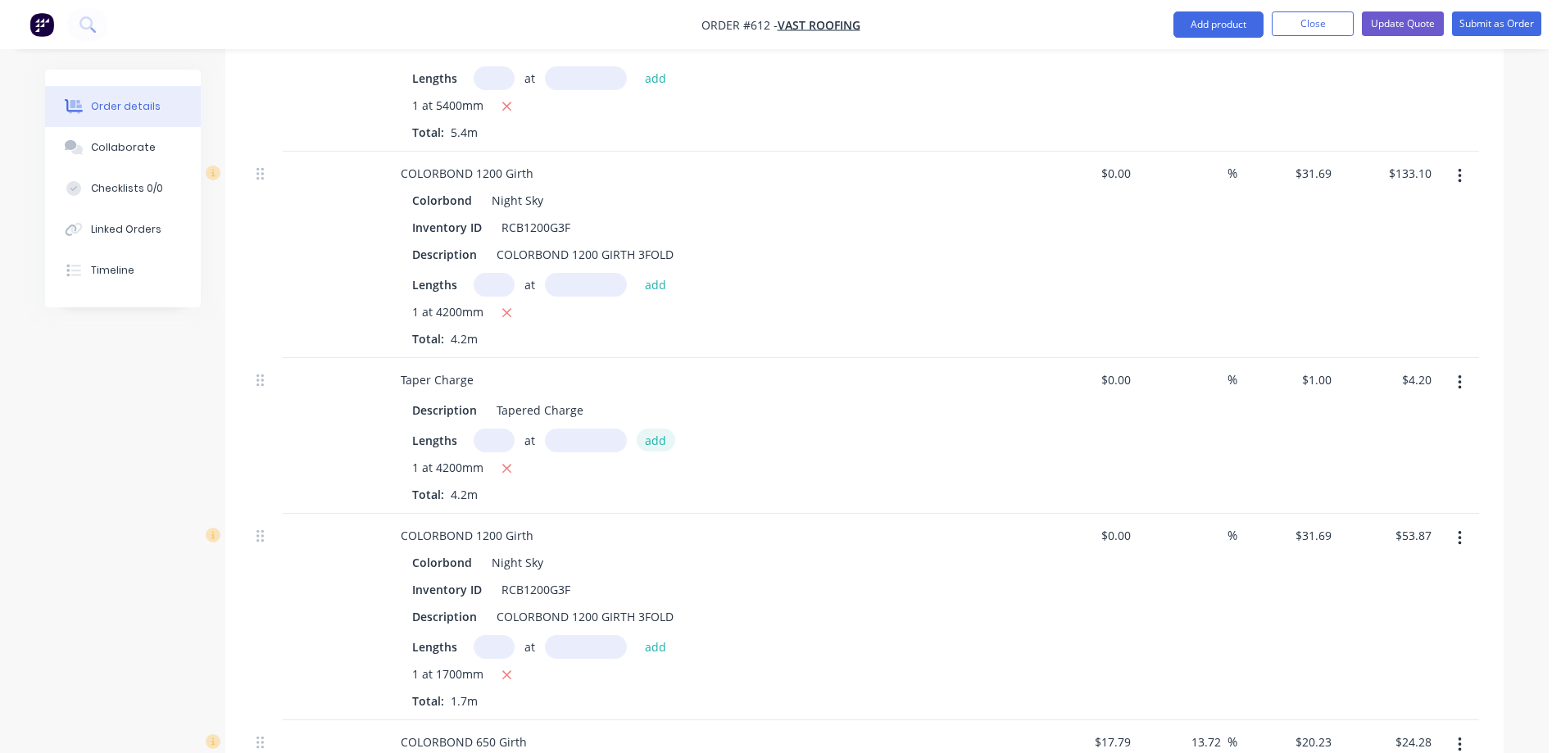
scroll to position [875, 0]
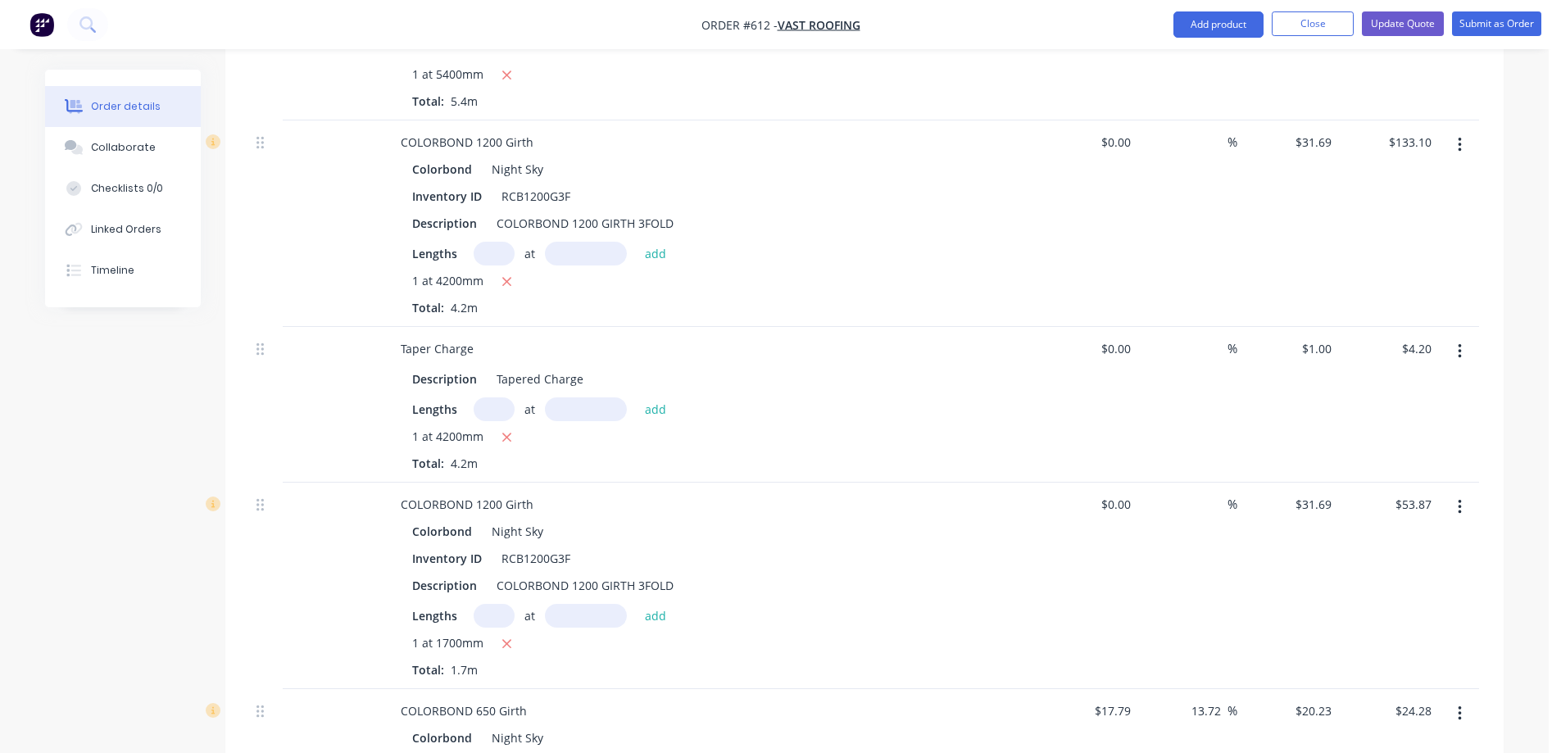
click at [1458, 343] on icon "button" at bounding box center [1460, 352] width 4 height 18
click at [1400, 416] on div "Duplicate" at bounding box center [1401, 428] width 126 height 24
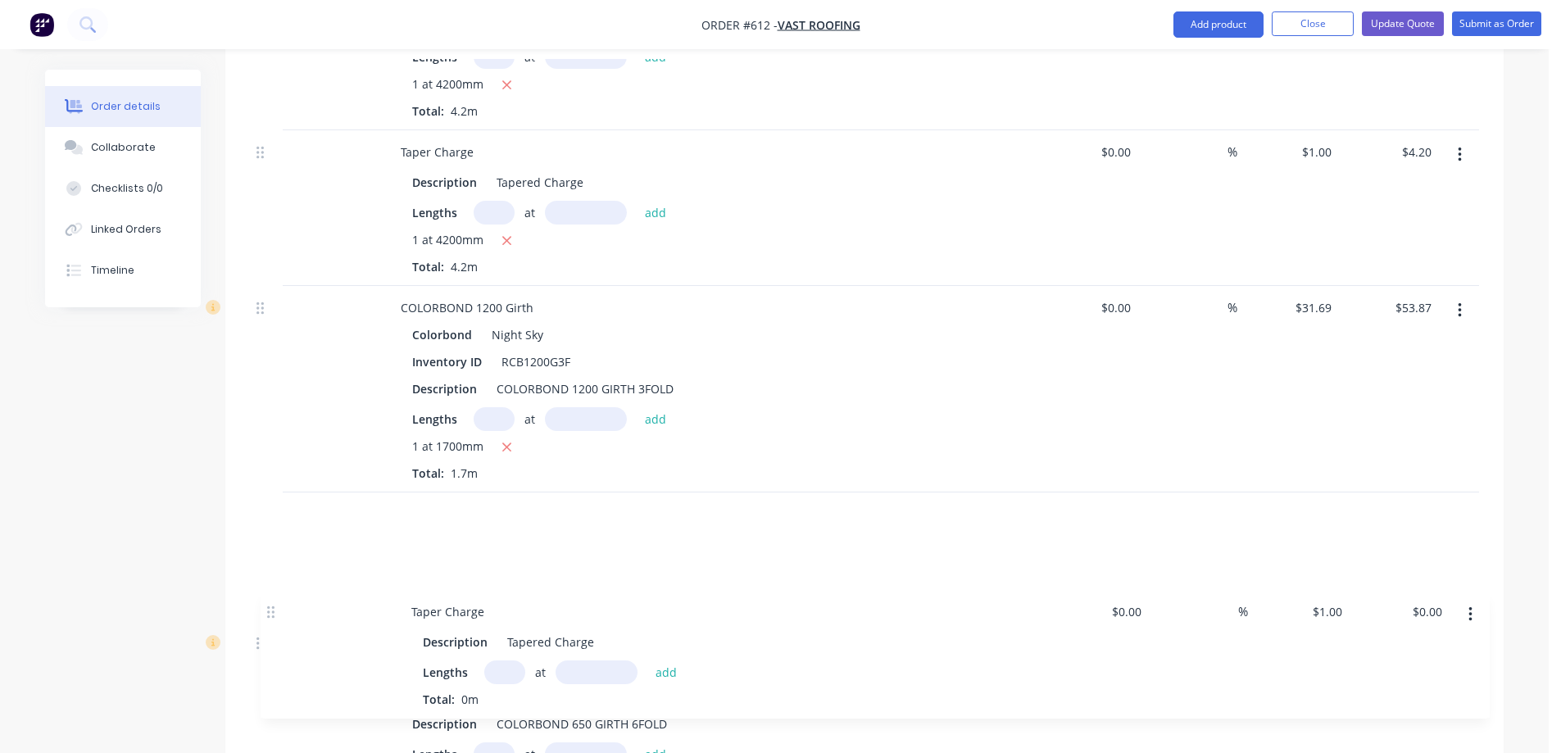
scroll to position [1086, 0]
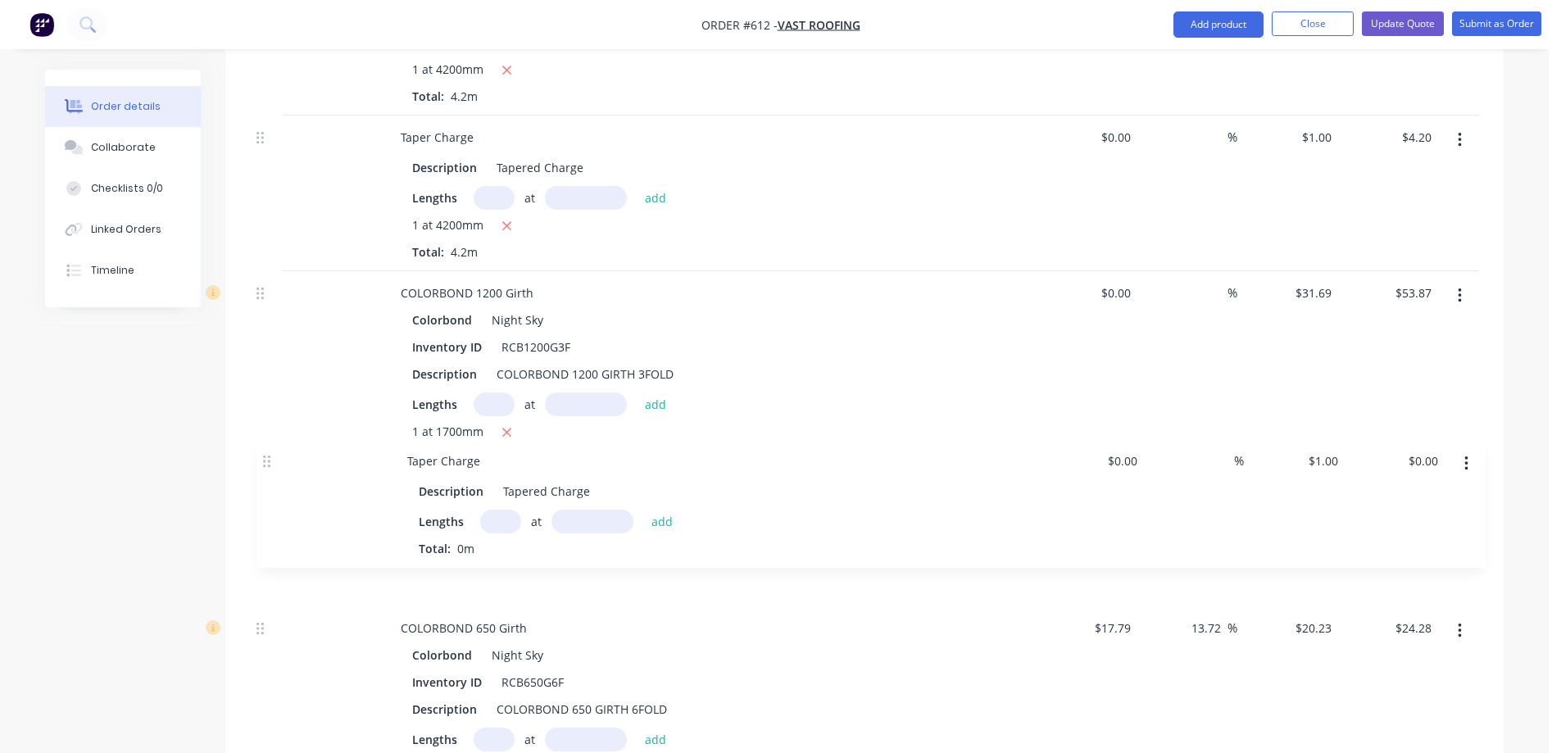
drag, startPoint x: 262, startPoint y: 207, endPoint x: 269, endPoint y: 457, distance: 250.9
click at [269, 457] on div "COLORBOND 1200 Girth Colorbond Night Sky Inventory ID RCB1200G3F Description CO…" at bounding box center [864, 696] width 1229 height 2299
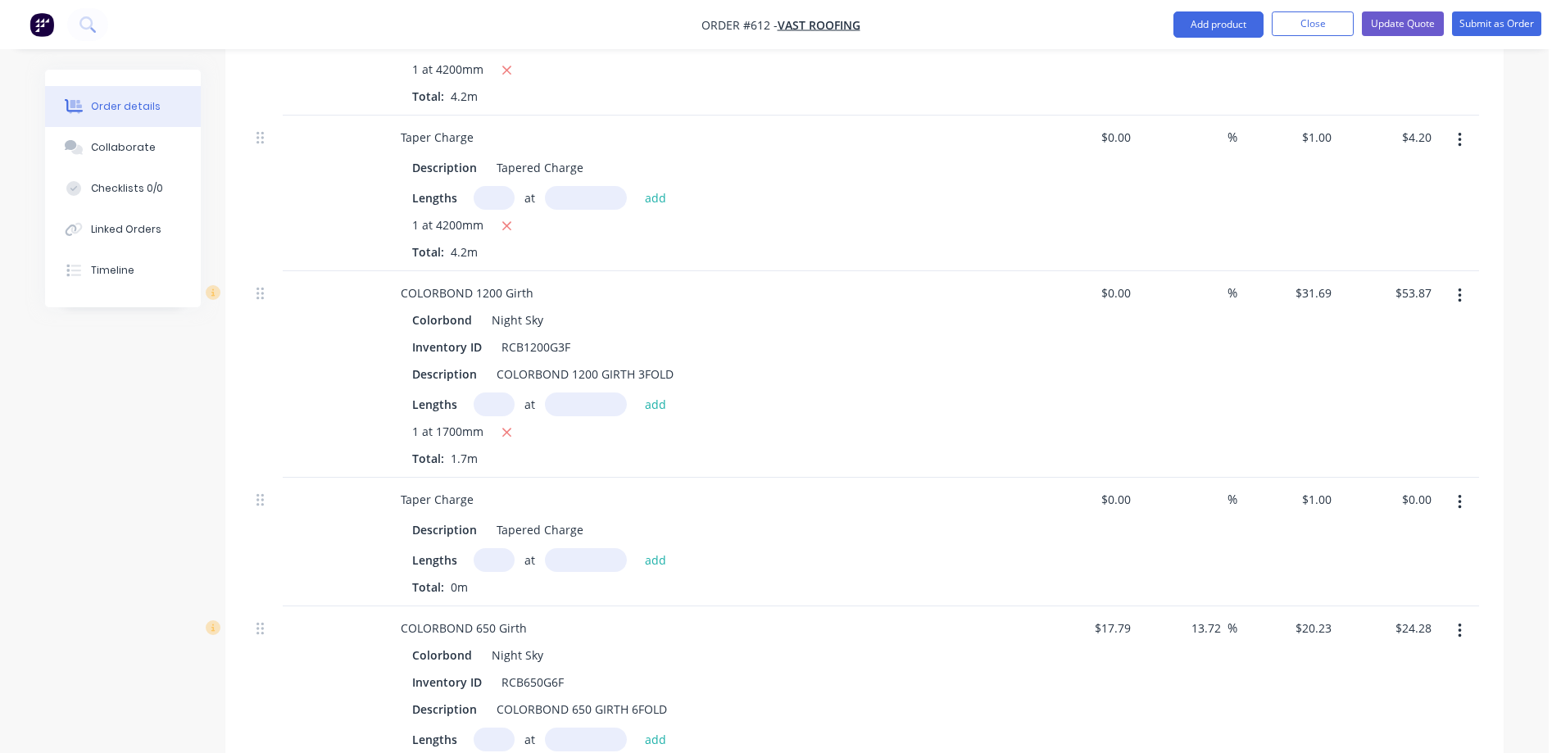
click at [501, 548] on input "text" at bounding box center [494, 560] width 41 height 24
type input "1"
type input "1700mm"
click at [654, 548] on button "add" at bounding box center [656, 559] width 39 height 22
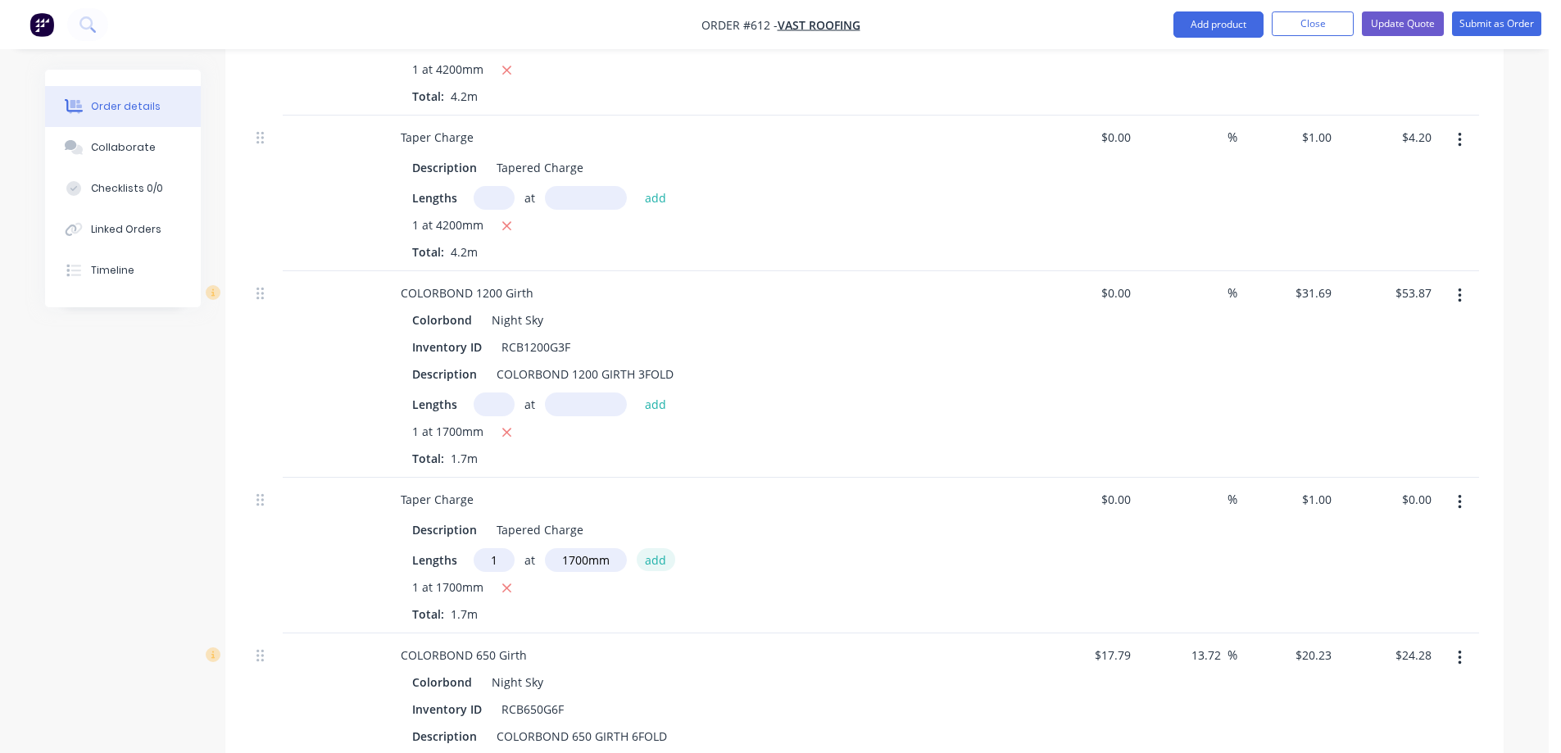
type input "$1.70"
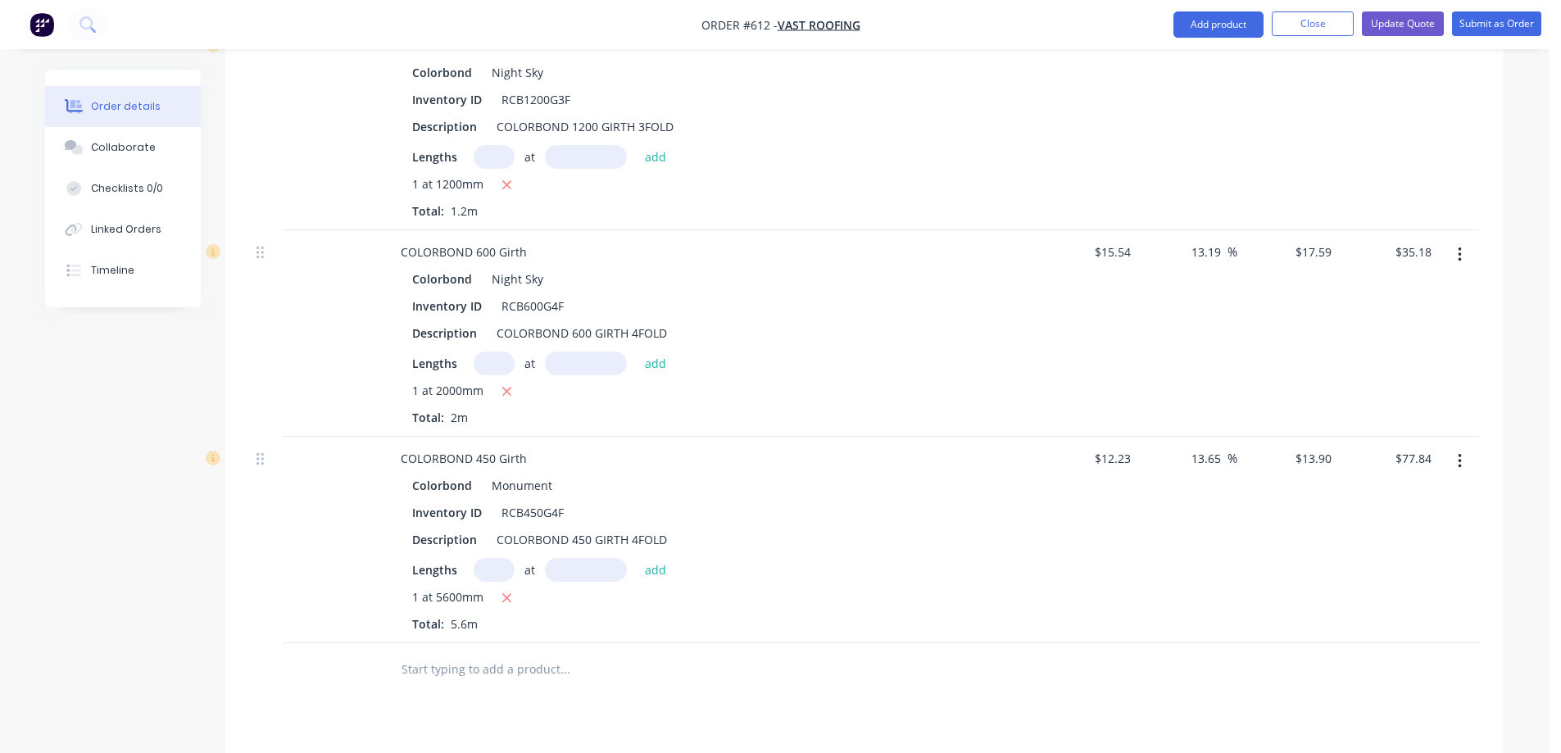
scroll to position [2643, 0]
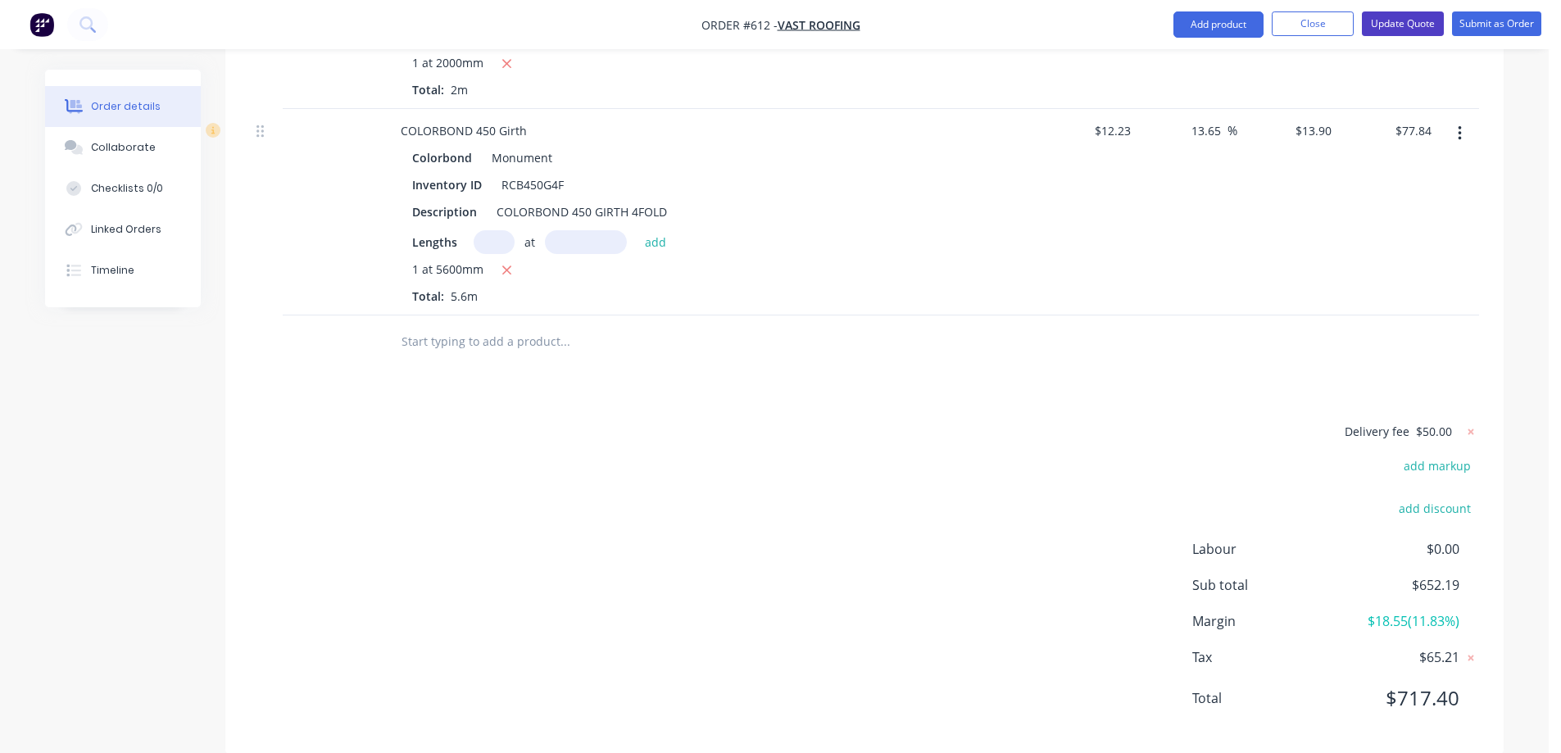
click at [1433, 13] on button "Update Quote" at bounding box center [1403, 23] width 82 height 25
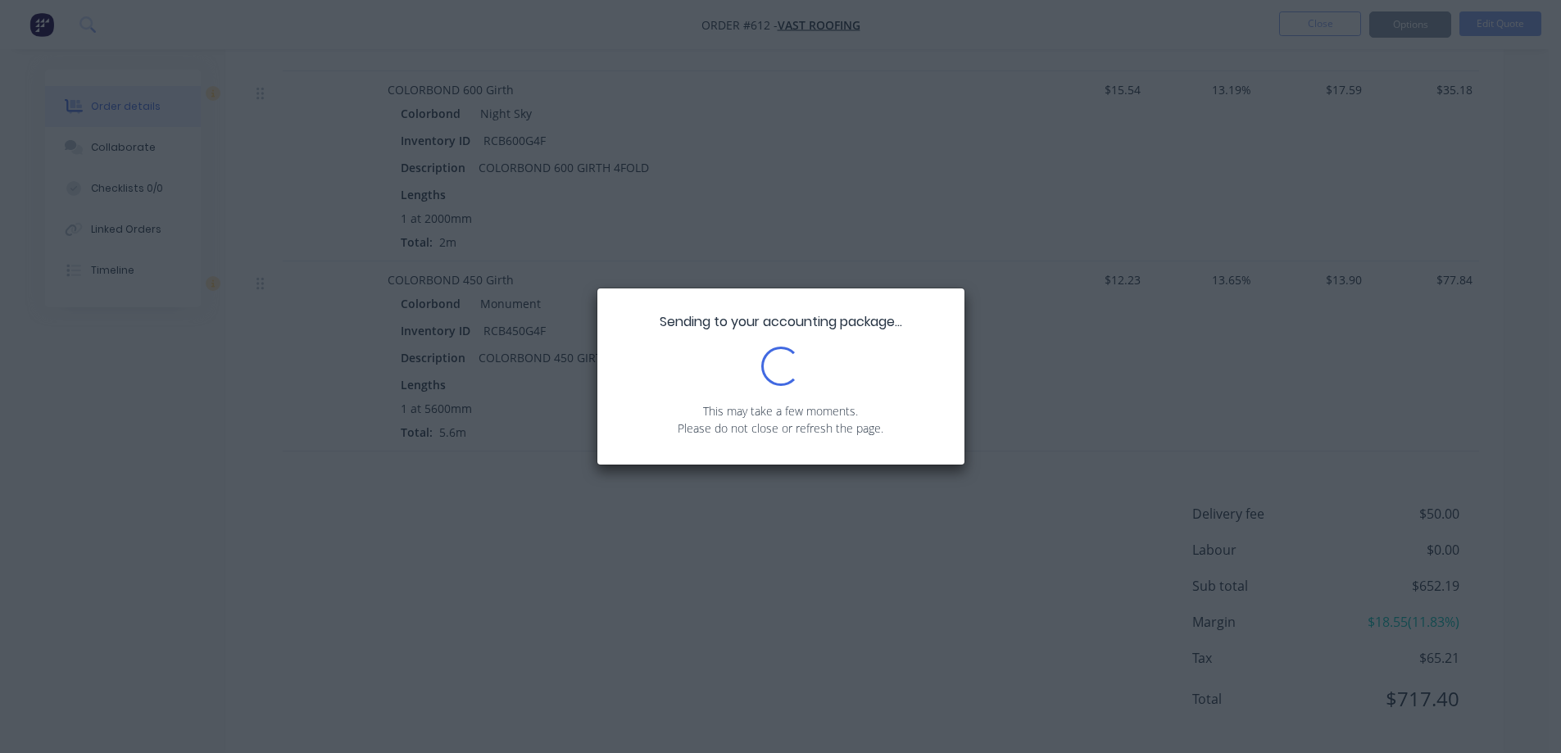
scroll to position [2235, 0]
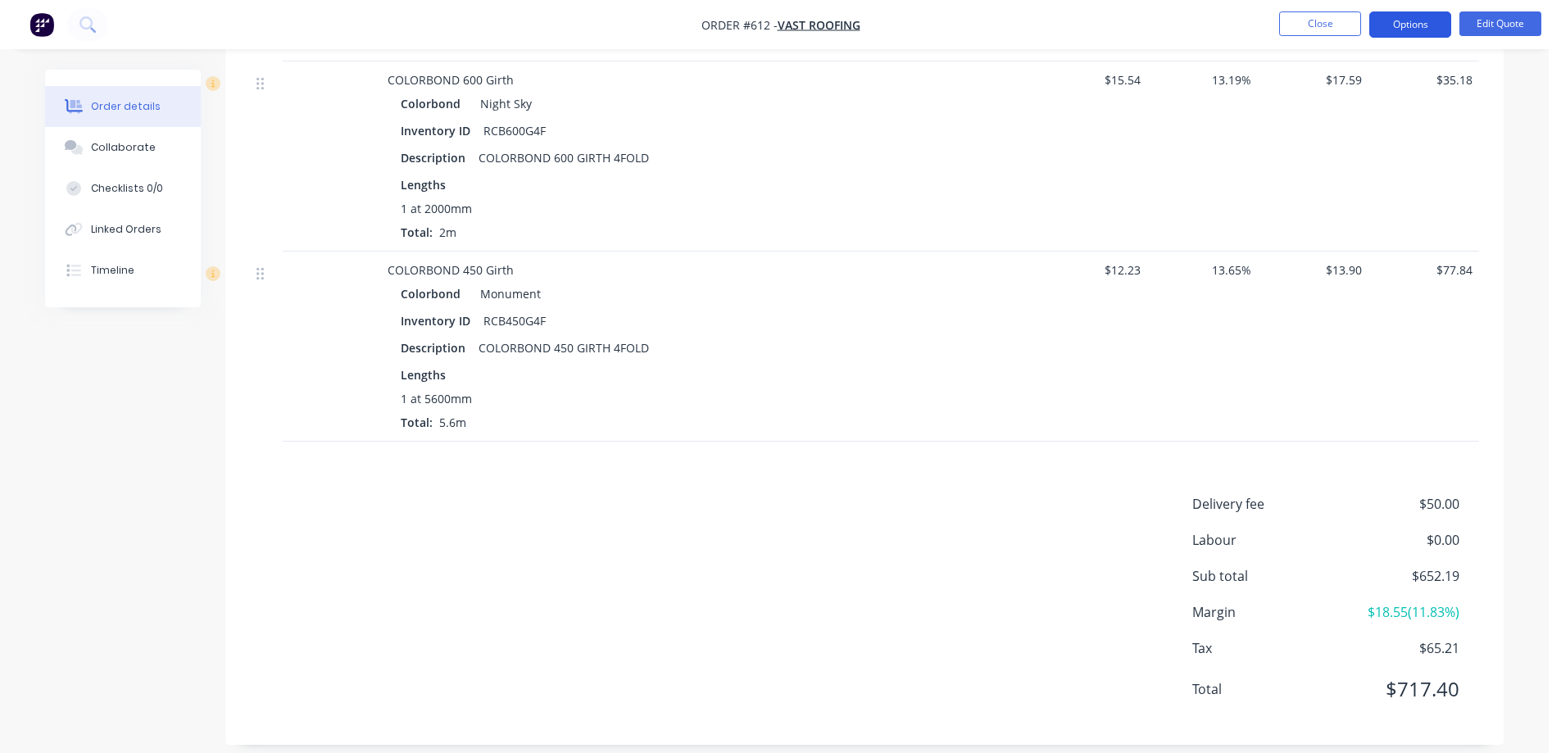
click at [1379, 19] on button "Options" at bounding box center [1411, 24] width 82 height 26
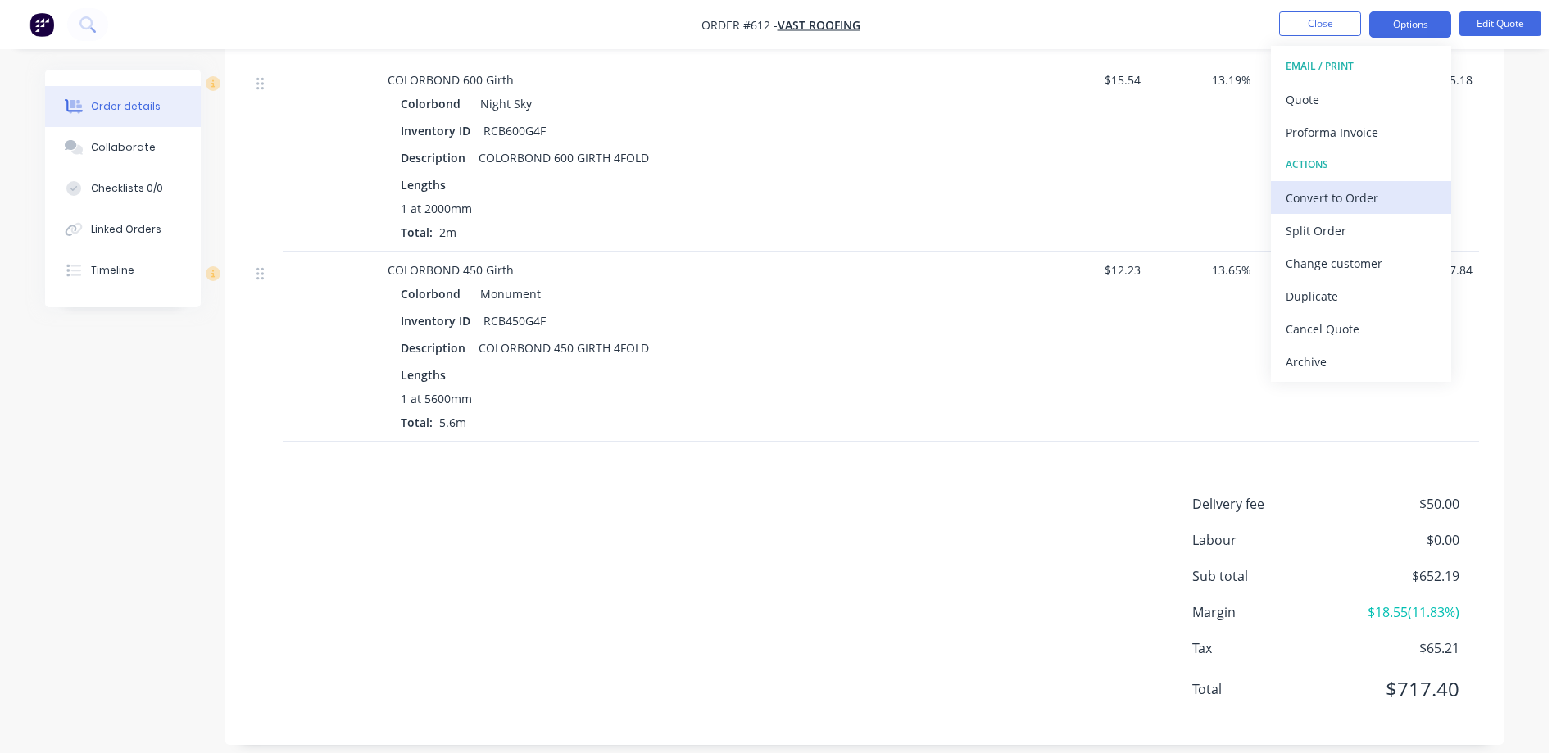
click at [1311, 189] on div "Convert to Order" at bounding box center [1361, 198] width 151 height 24
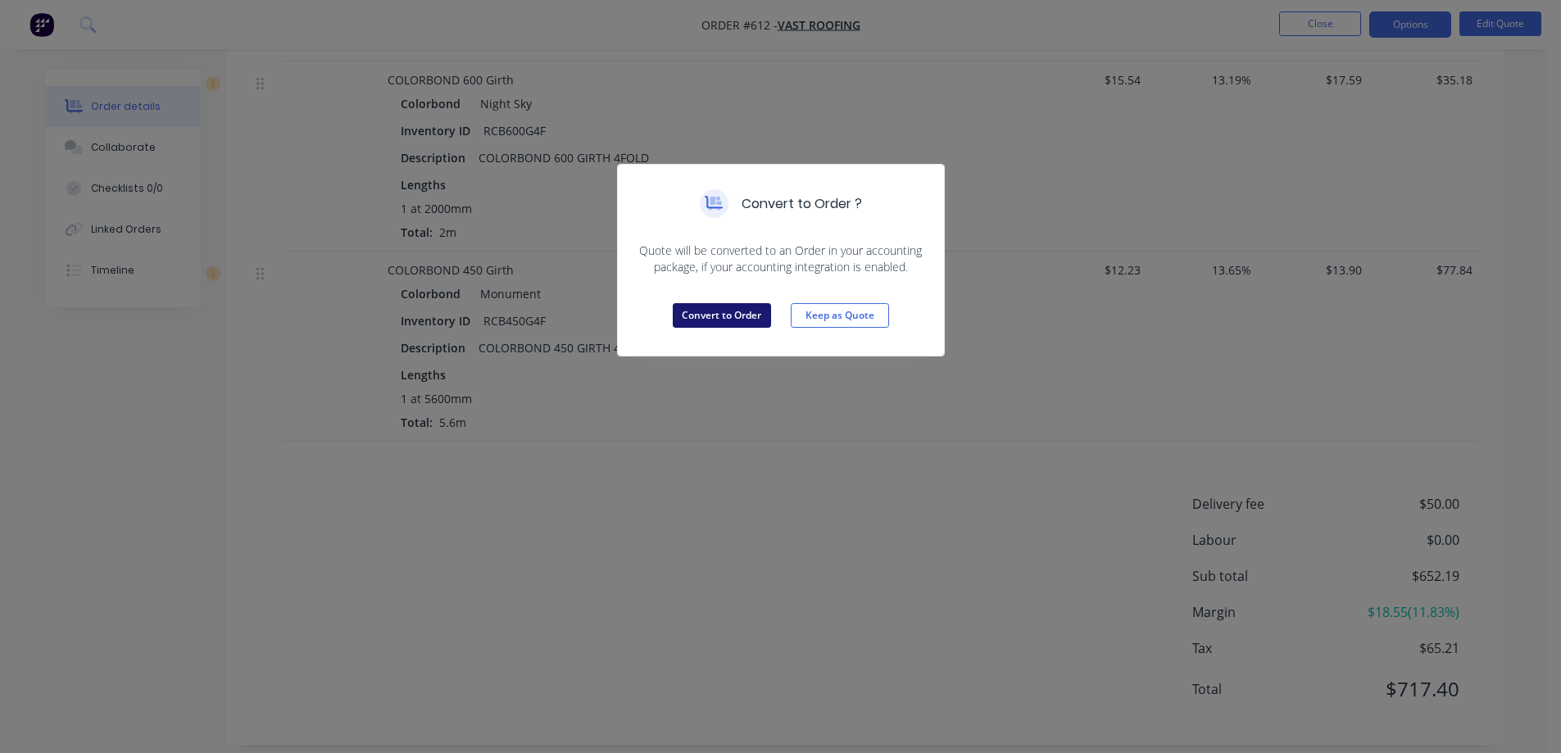
click at [729, 322] on button "Convert to Order" at bounding box center [722, 315] width 98 height 25
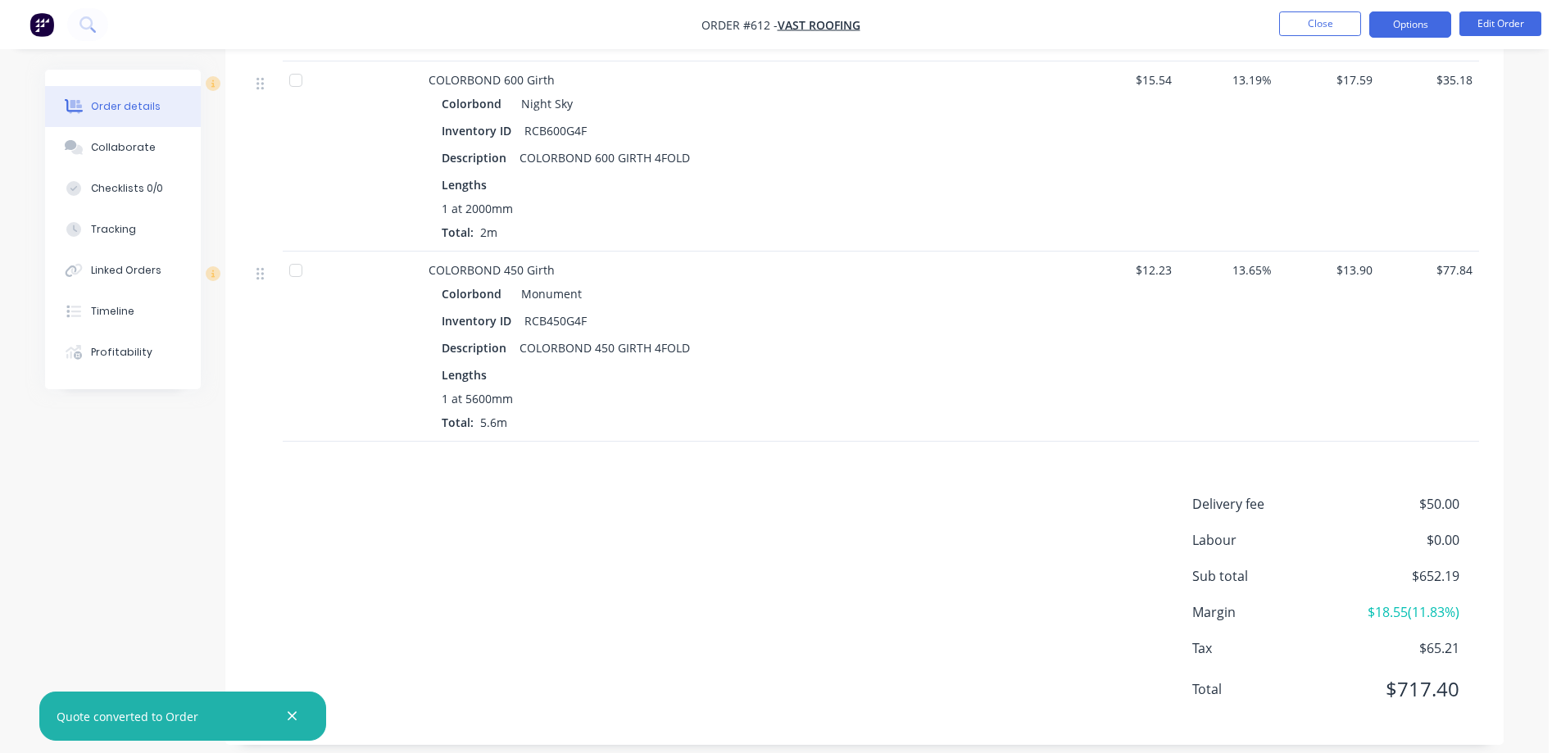
click at [1399, 16] on button "Options" at bounding box center [1411, 24] width 82 height 26
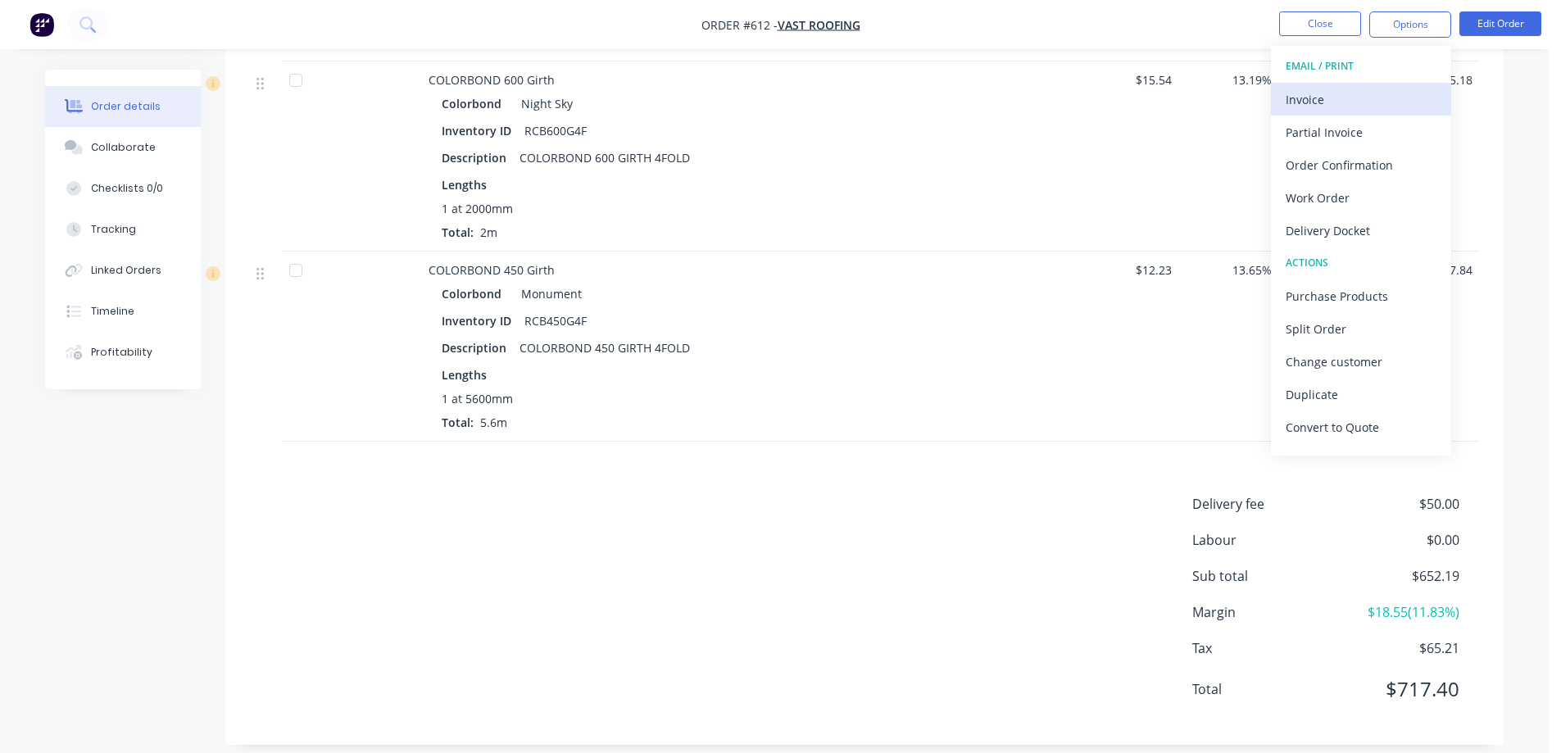
click at [1310, 102] on div "Invoice" at bounding box center [1361, 100] width 151 height 24
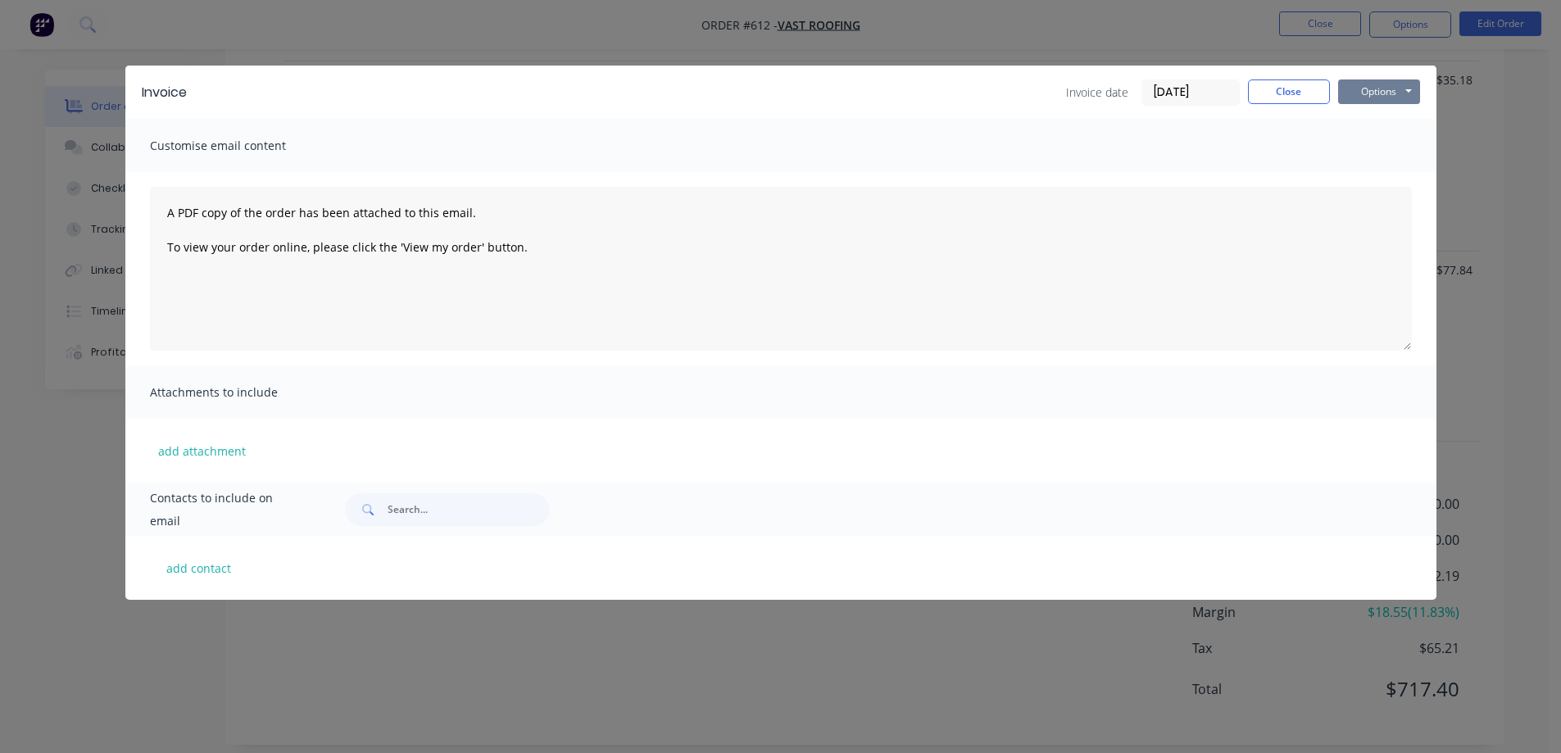
click at [1391, 97] on button "Options" at bounding box center [1379, 92] width 82 height 25
click at [1384, 114] on button "Preview" at bounding box center [1390, 120] width 105 height 27
click at [1259, 84] on button "Close" at bounding box center [1289, 92] width 82 height 25
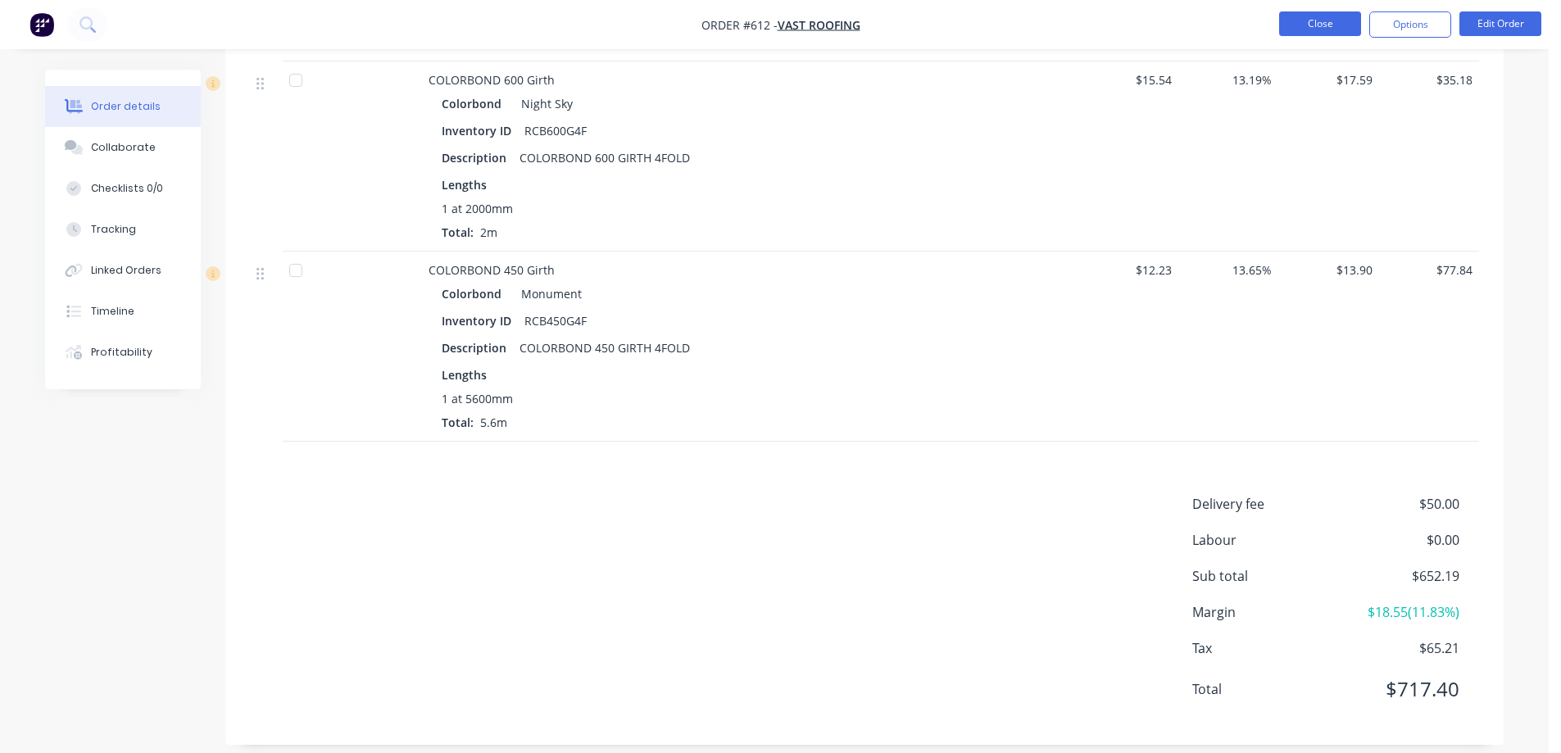
click at [1310, 24] on button "Close" at bounding box center [1320, 23] width 82 height 25
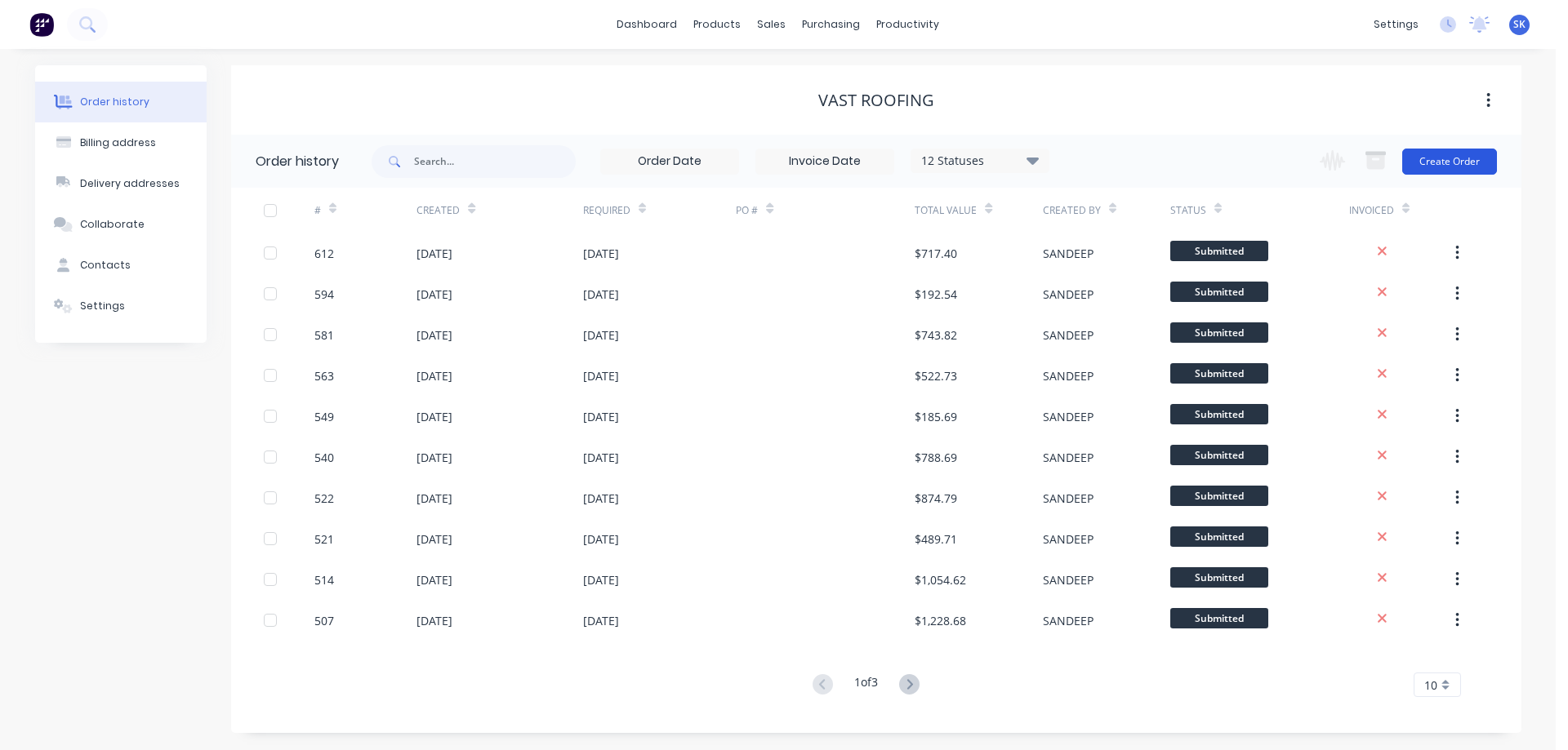
click at [1429, 165] on button "Create Order" at bounding box center [1448, 161] width 95 height 26
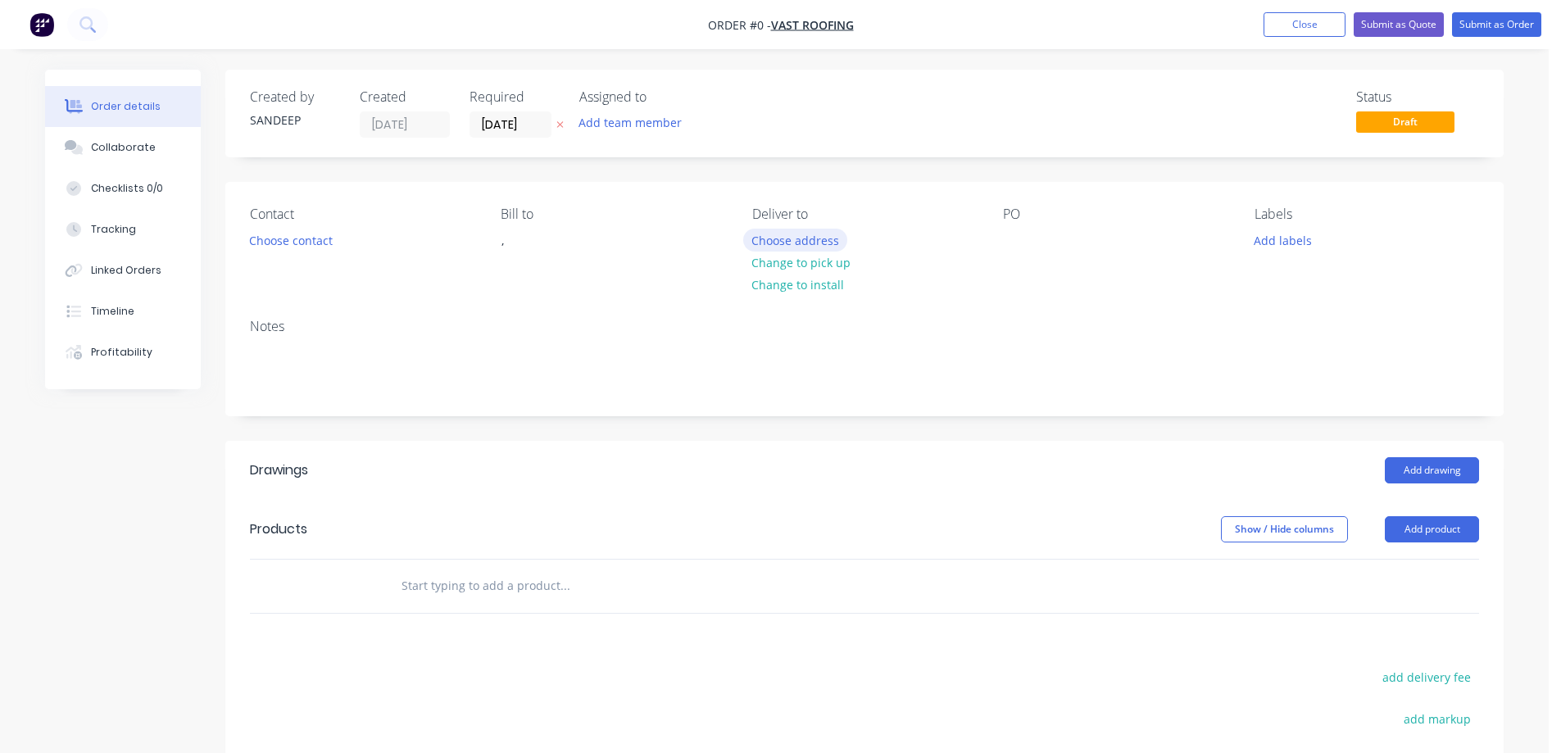
click at [767, 243] on button "Choose address" at bounding box center [795, 240] width 105 height 22
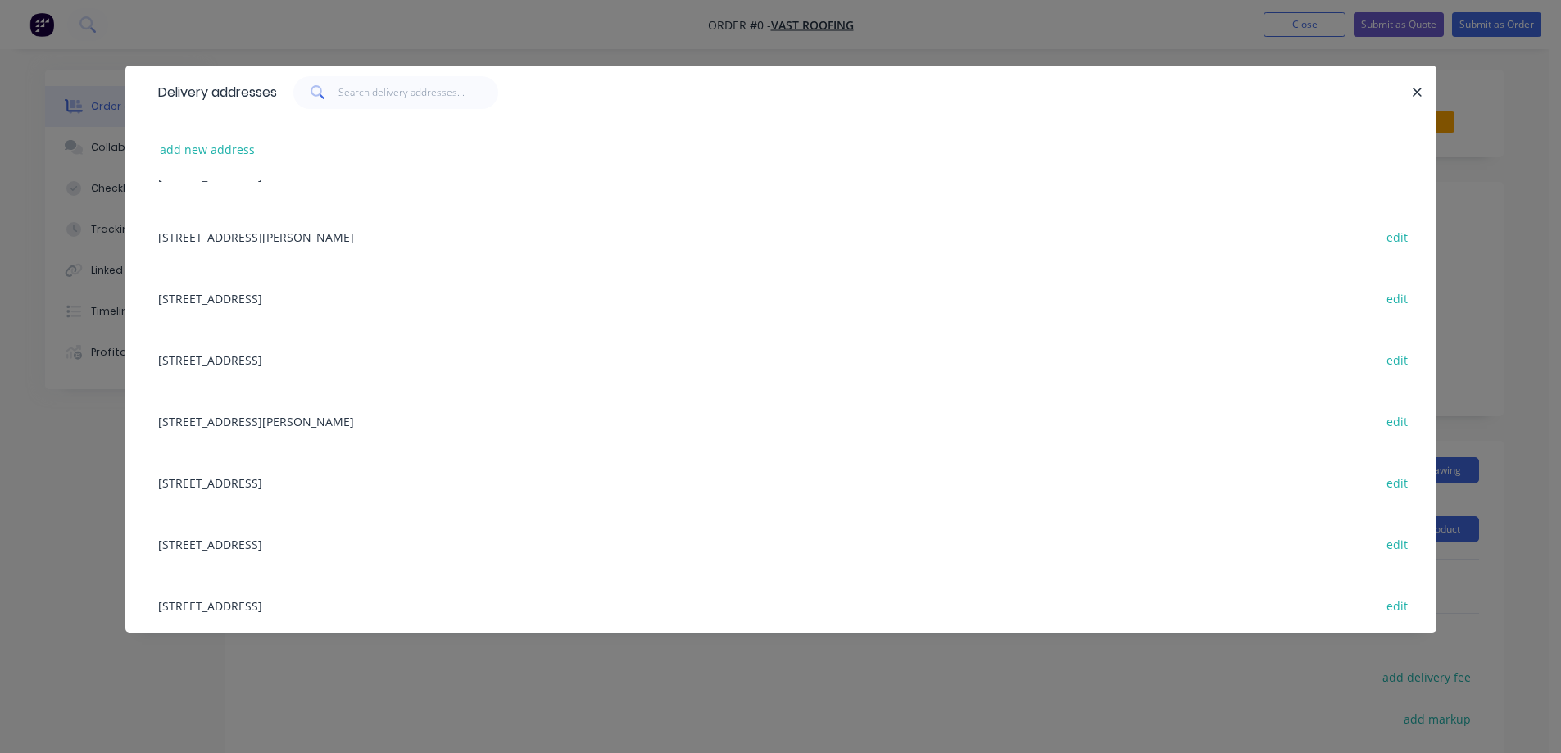
scroll to position [839, 0]
click at [205, 158] on button "add new address" at bounding box center [208, 150] width 112 height 22
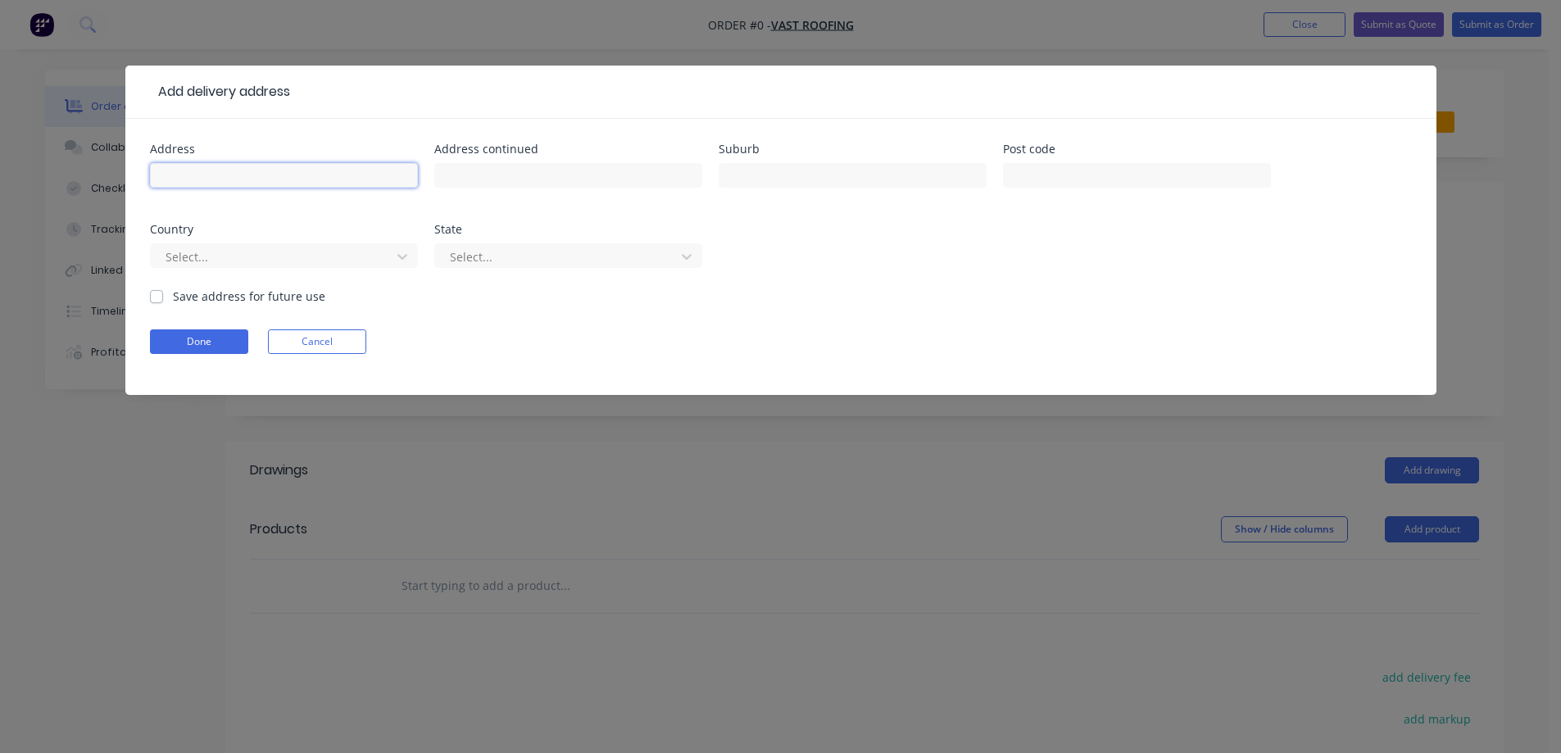
click at [229, 171] on input "text" at bounding box center [284, 175] width 268 height 25
paste input "10 Fitzgerald Rd"
type input "10 Fitzgerald Rd"
click at [774, 175] on input "text" at bounding box center [853, 175] width 268 height 25
paste input "ESSENDON"
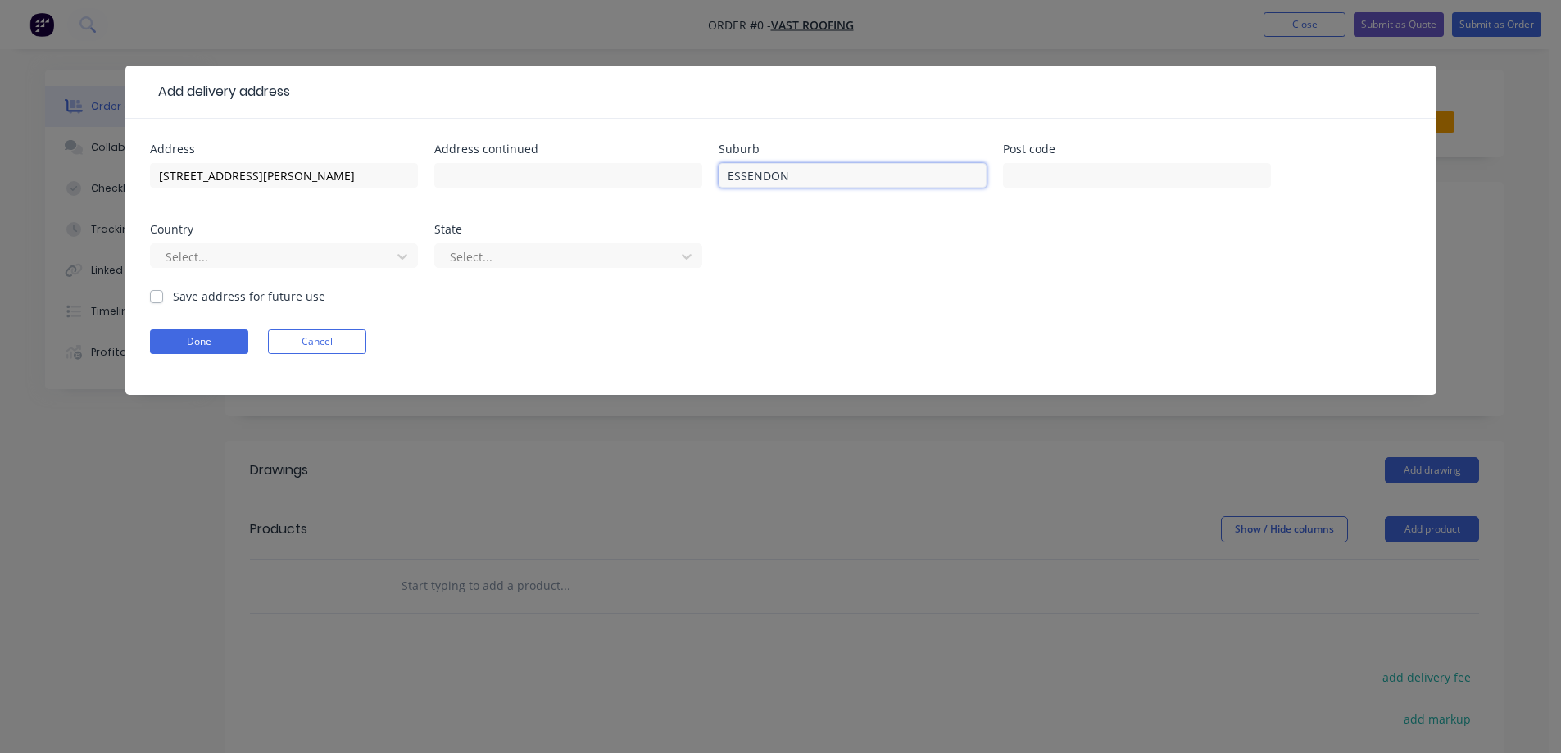
type input "ESSENDON"
click at [1042, 173] on input "text" at bounding box center [1137, 175] width 268 height 25
paste input "3040"
type input "3040"
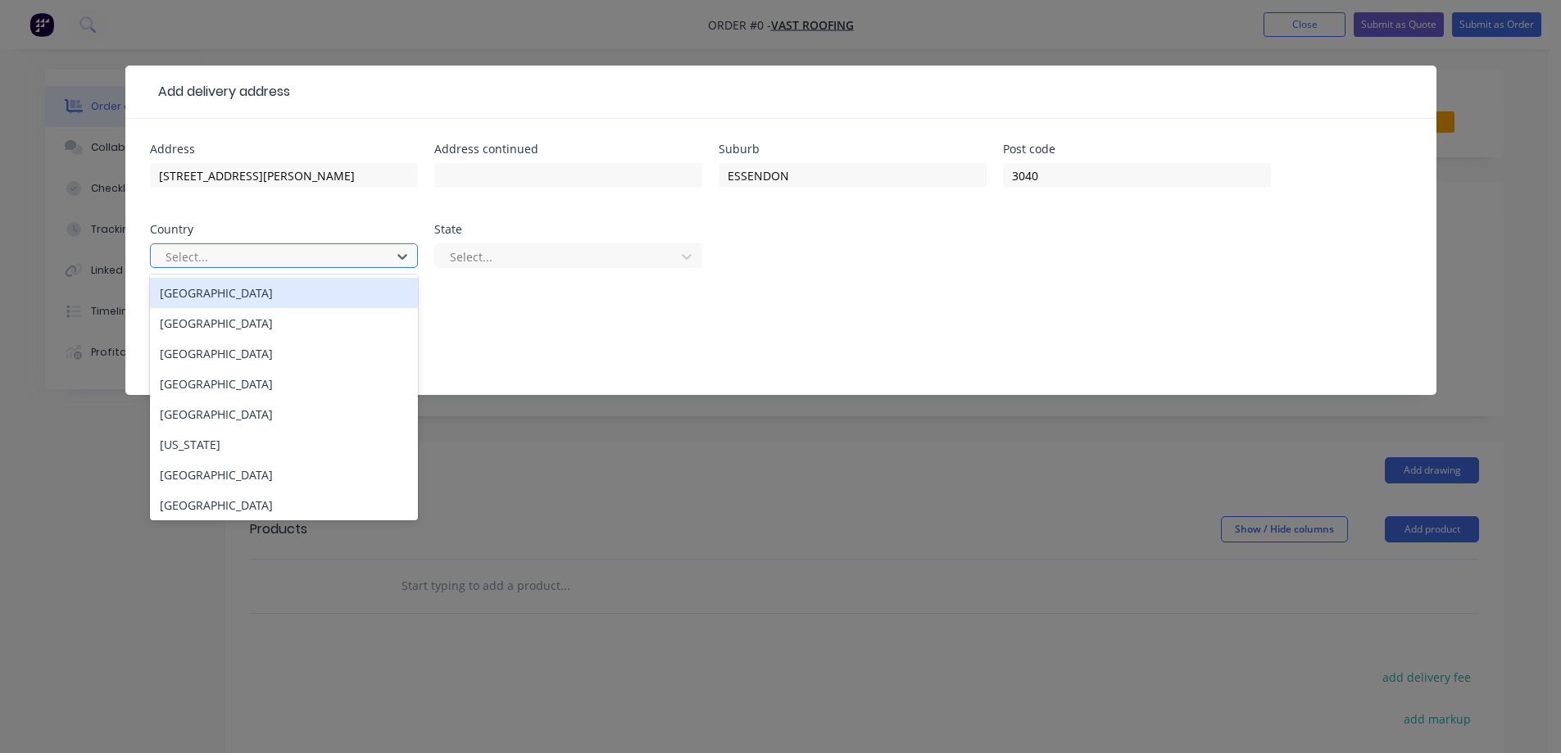
click at [346, 249] on div at bounding box center [273, 257] width 219 height 20
click at [334, 295] on div "[GEOGRAPHIC_DATA]" at bounding box center [284, 293] width 268 height 30
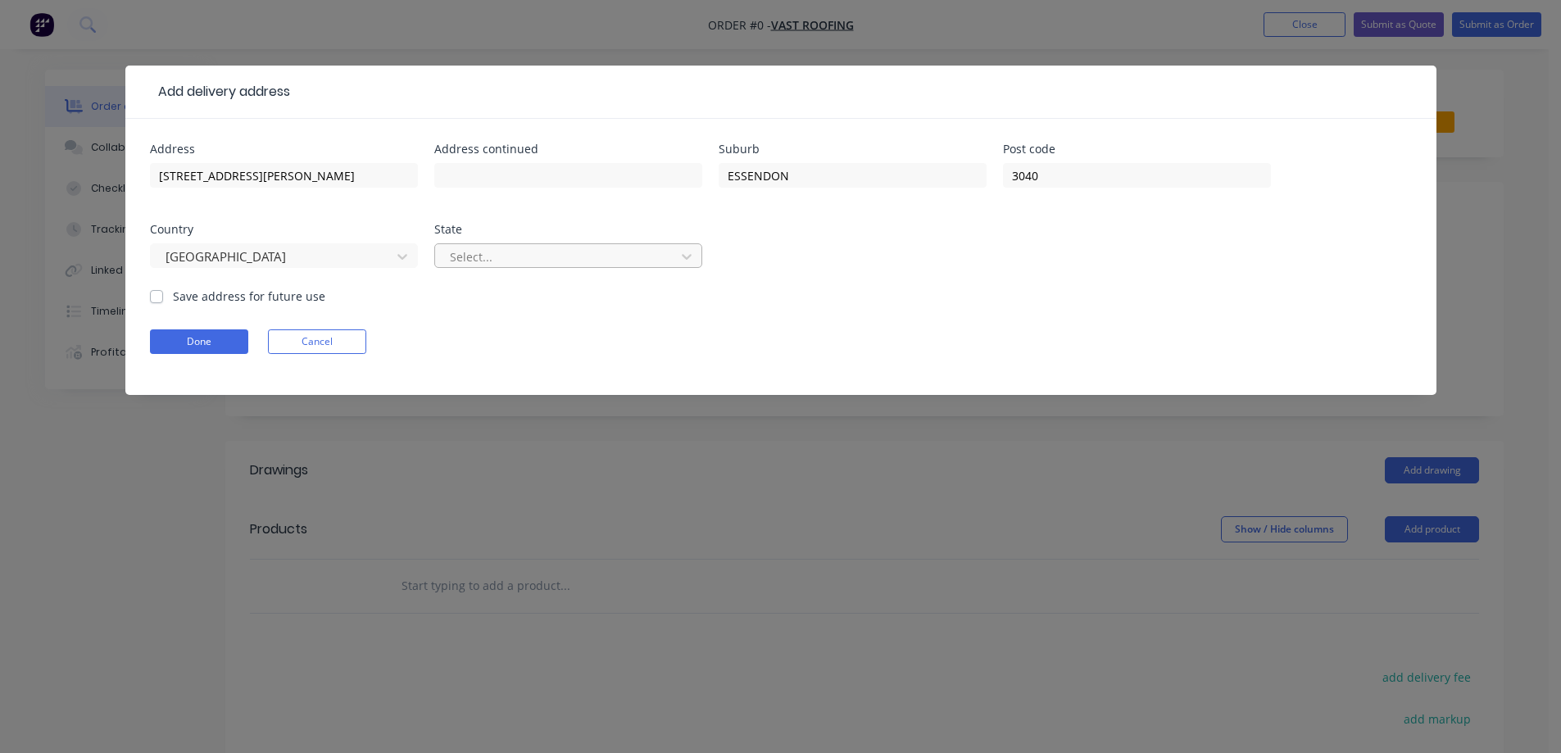
click at [520, 256] on div at bounding box center [557, 257] width 219 height 20
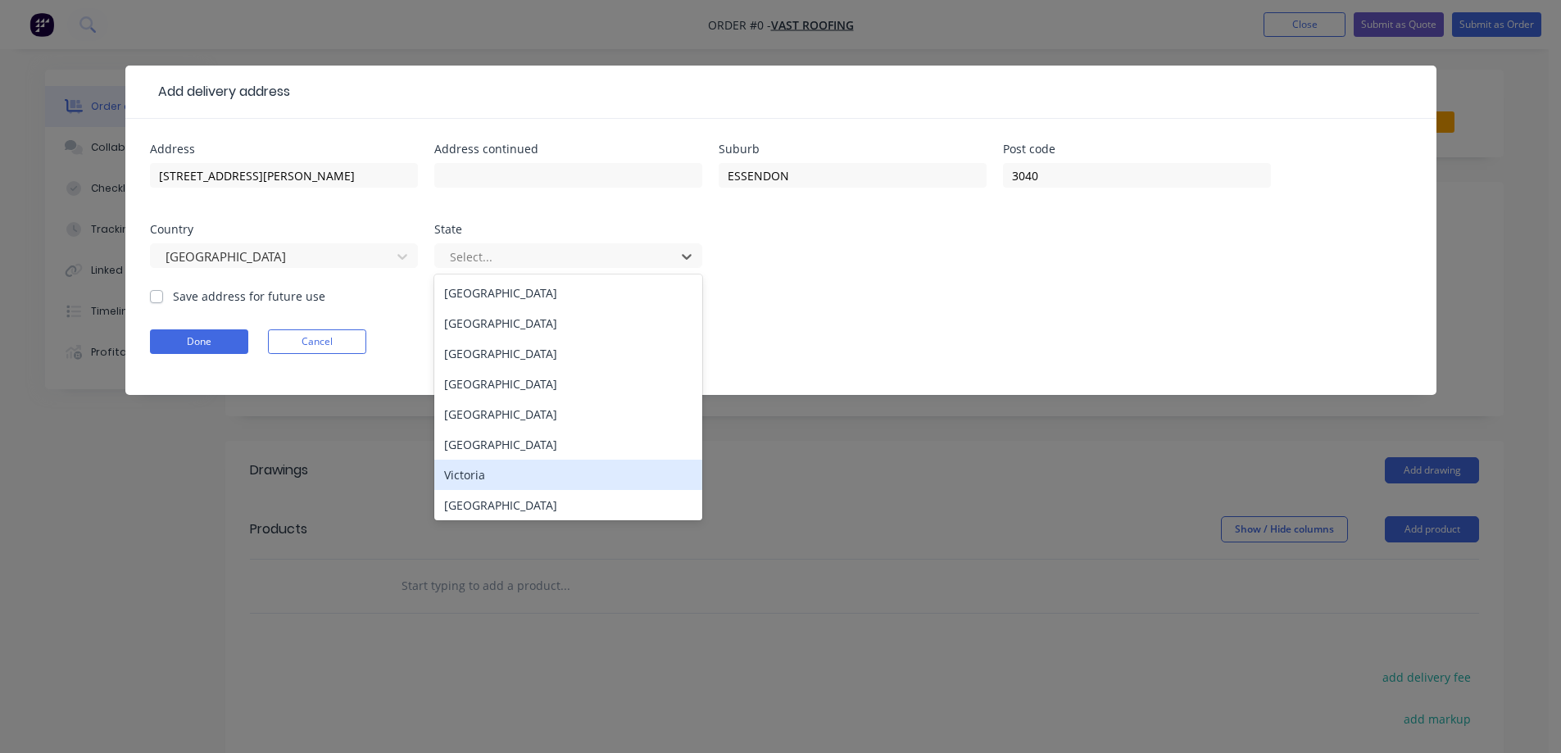
click at [502, 471] on div "Victoria" at bounding box center [568, 475] width 268 height 30
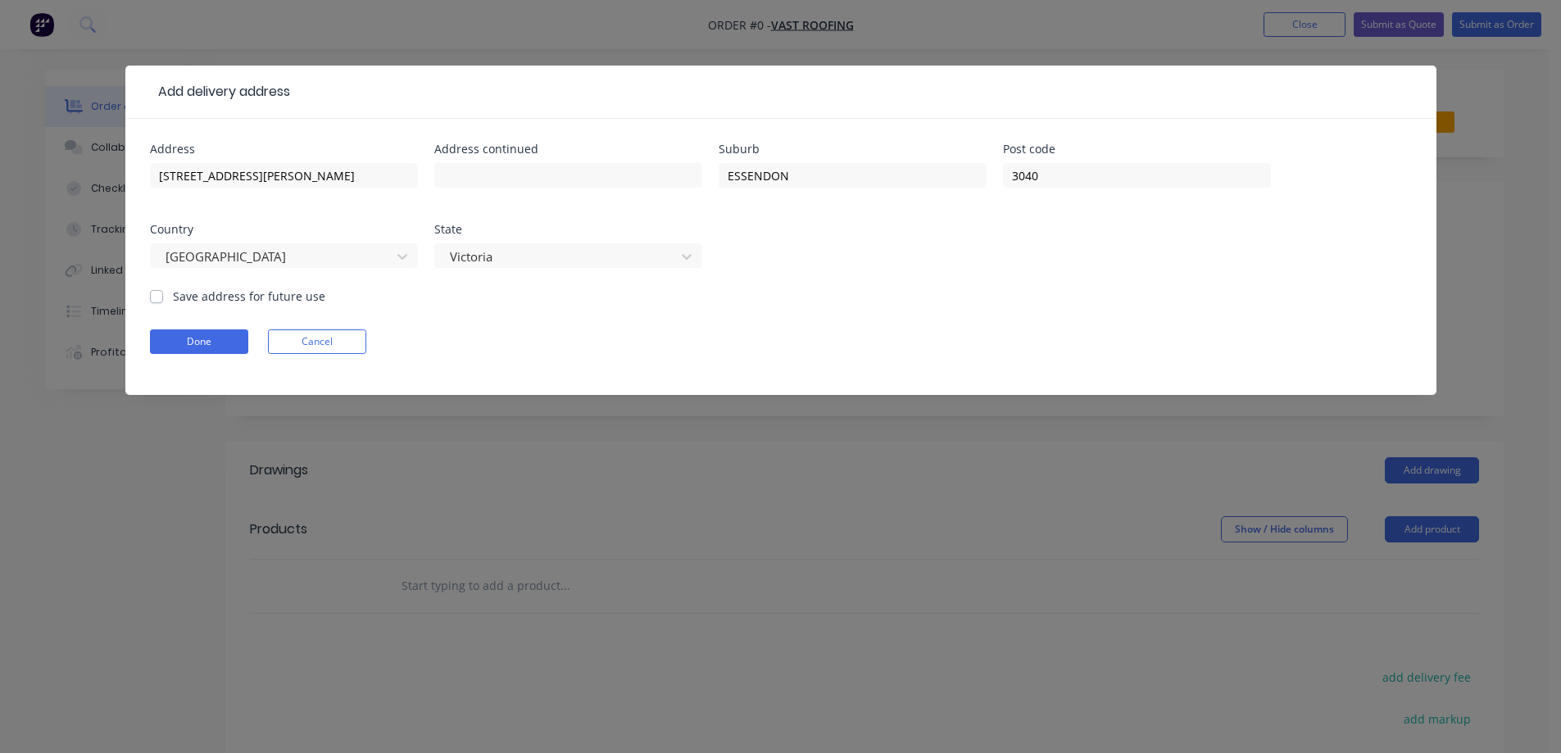
click at [301, 292] on label "Save address for future use" at bounding box center [249, 296] width 152 height 17
click at [163, 292] on input "Save address for future use" at bounding box center [156, 296] width 13 height 16
checkbox input "true"
click at [231, 340] on button "Done" at bounding box center [199, 341] width 98 height 25
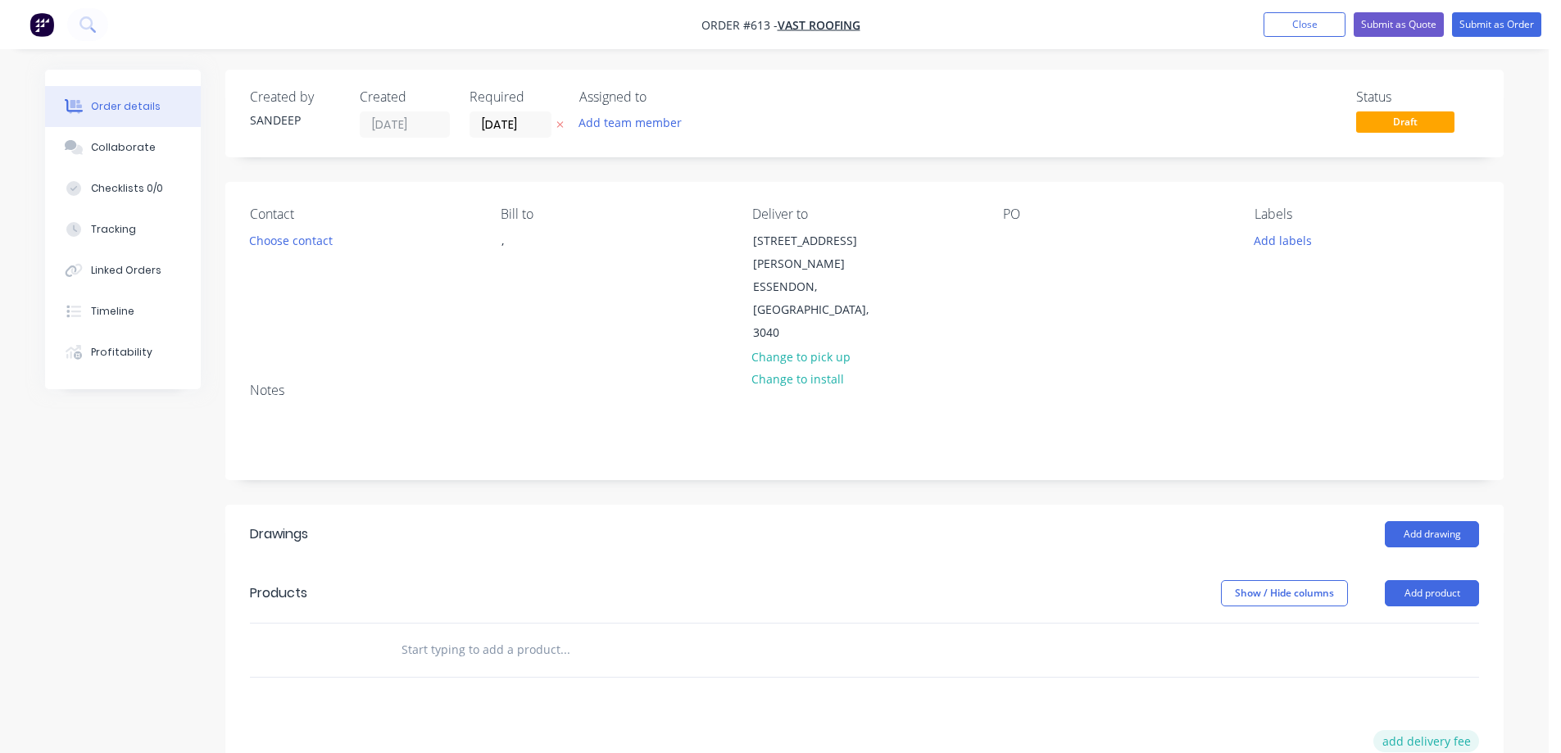
click at [1395, 730] on button "add delivery fee" at bounding box center [1427, 741] width 106 height 22
type input "50"
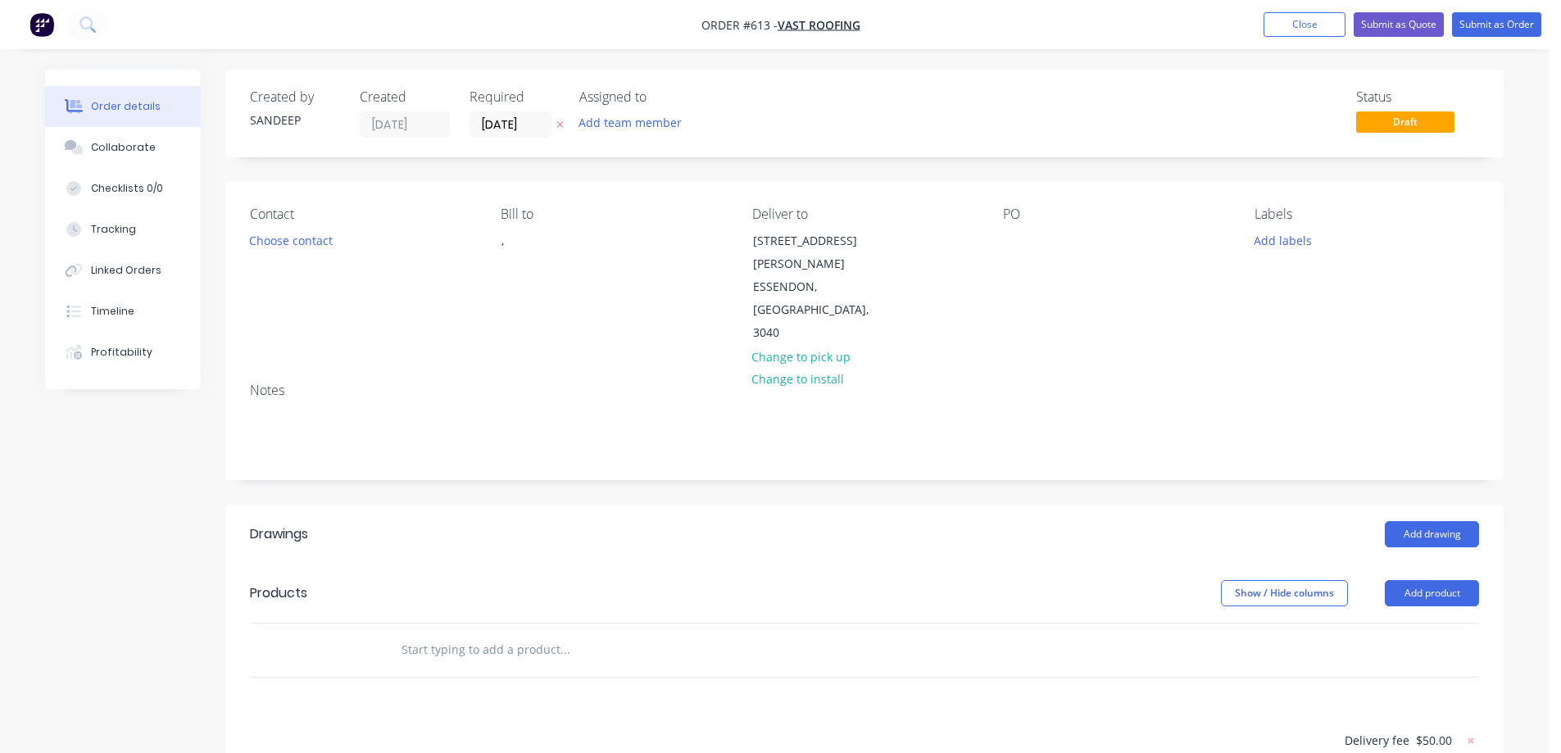
click at [416, 634] on input "text" at bounding box center [565, 650] width 328 height 33
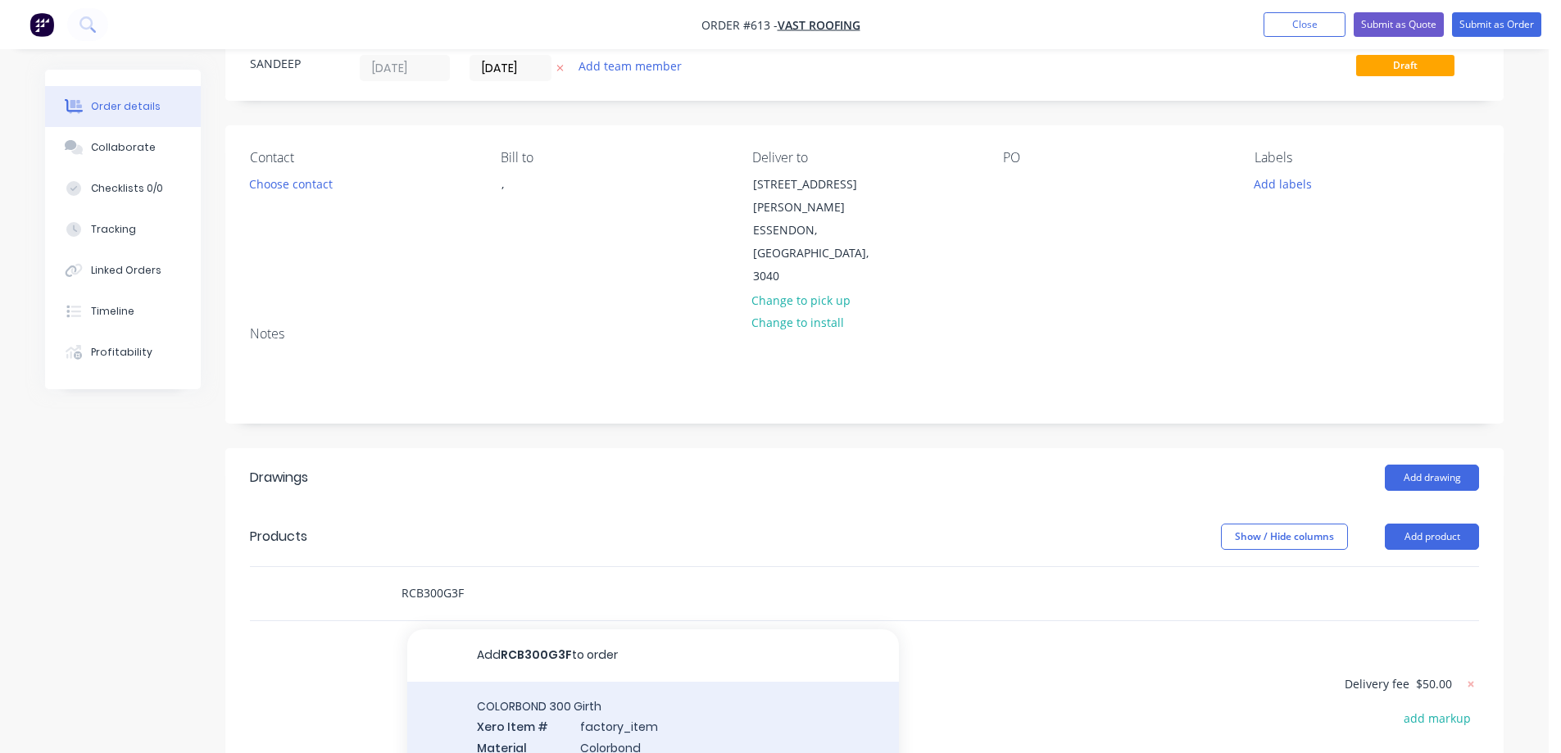
scroll to position [246, 0]
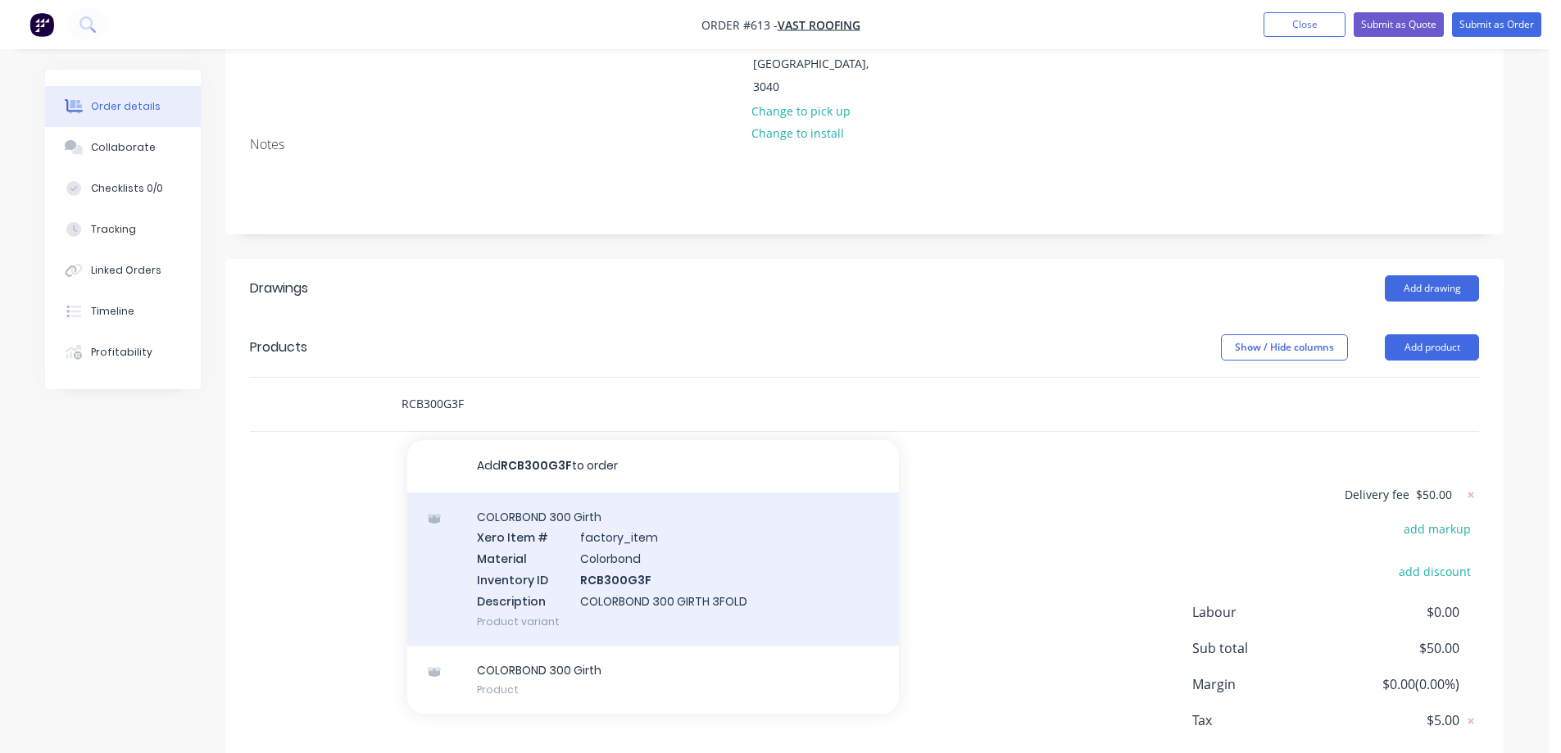
type input "RCB300G3F"
click at [573, 541] on div "COLORBOND 300 Girth Xero Item # factory_item Material Colorbond Inventory ID RC…" at bounding box center [653, 569] width 492 height 153
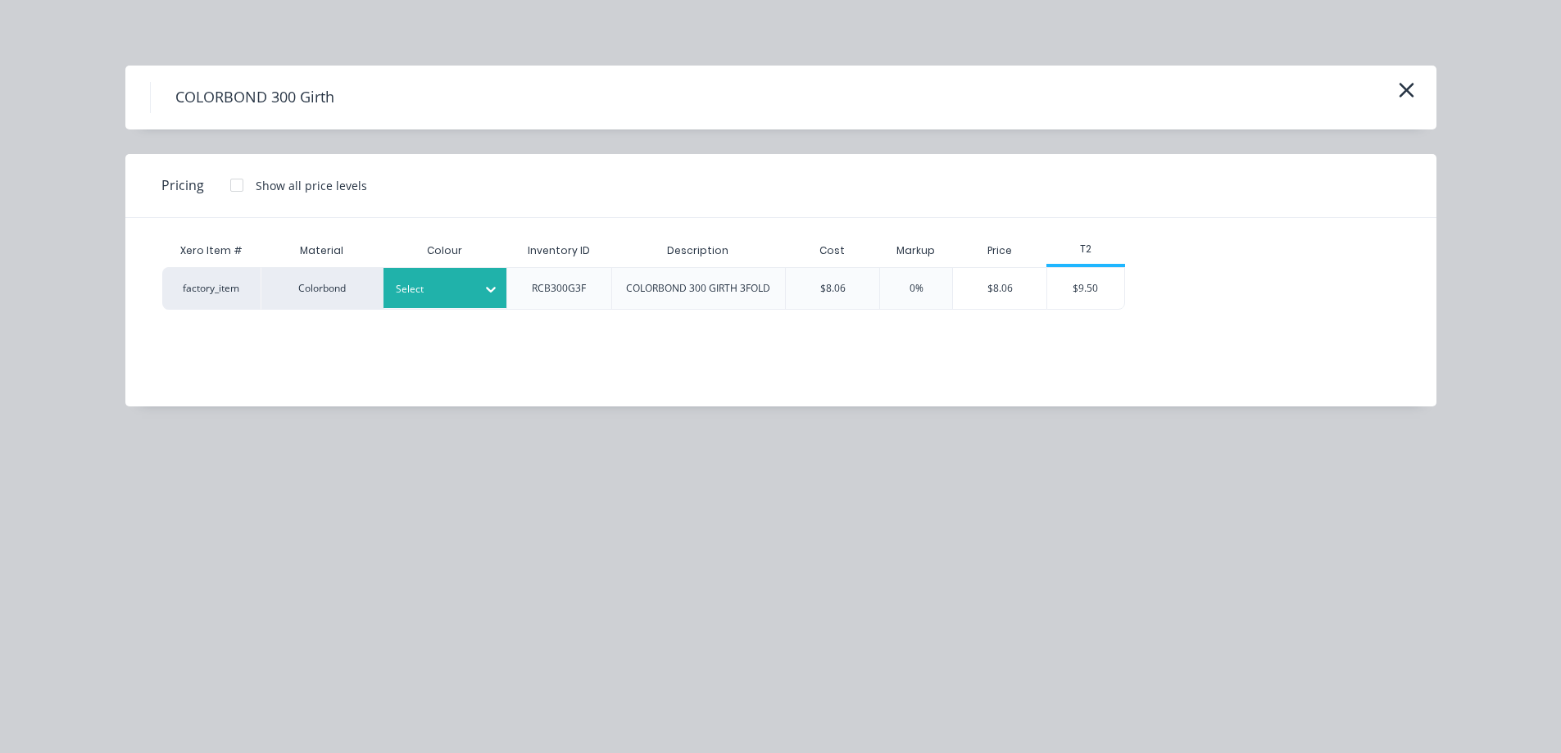
click at [468, 293] on div at bounding box center [433, 289] width 74 height 18
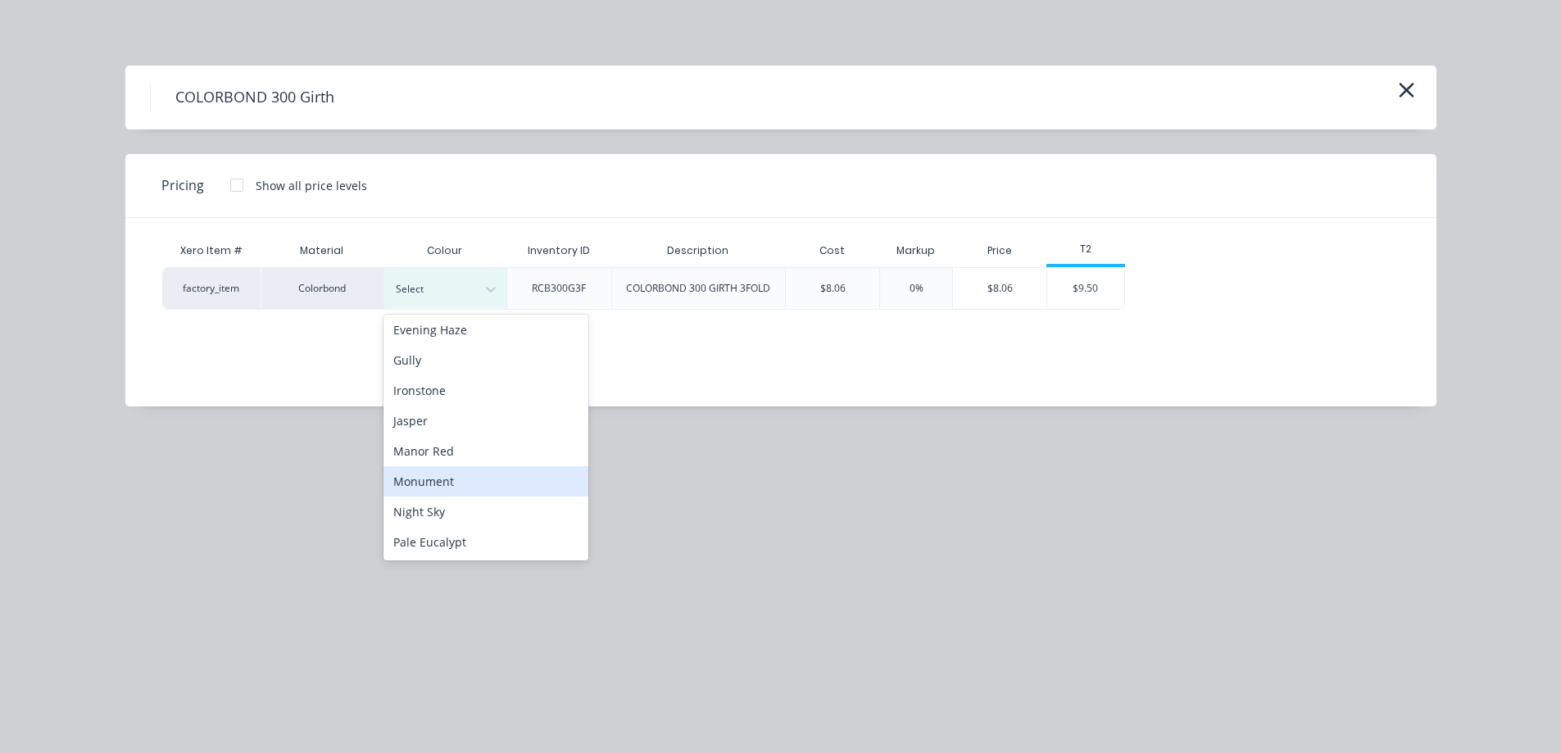
click at [462, 472] on div "Monument" at bounding box center [486, 481] width 205 height 30
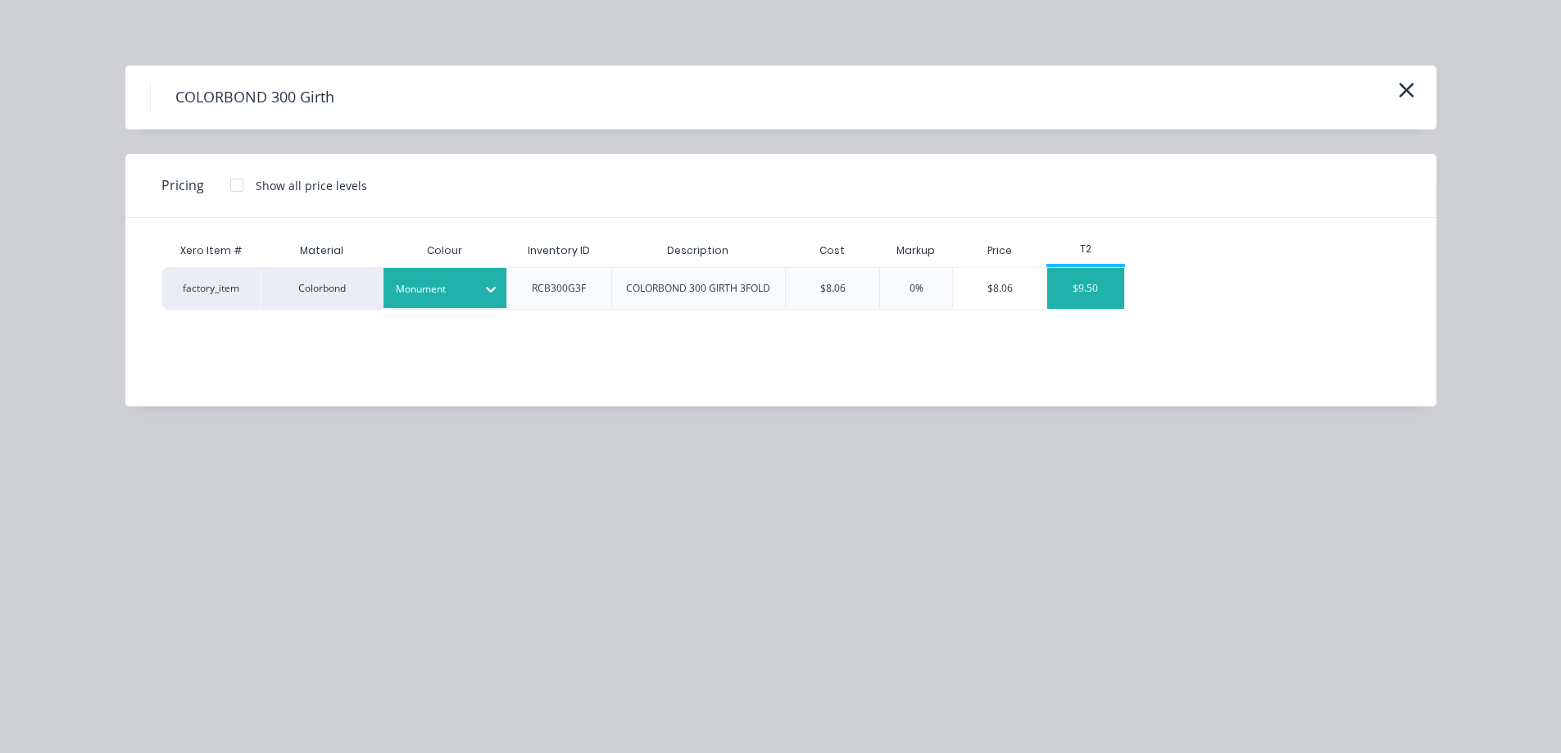
click at [1075, 297] on div "$9.50" at bounding box center [1085, 288] width 77 height 41
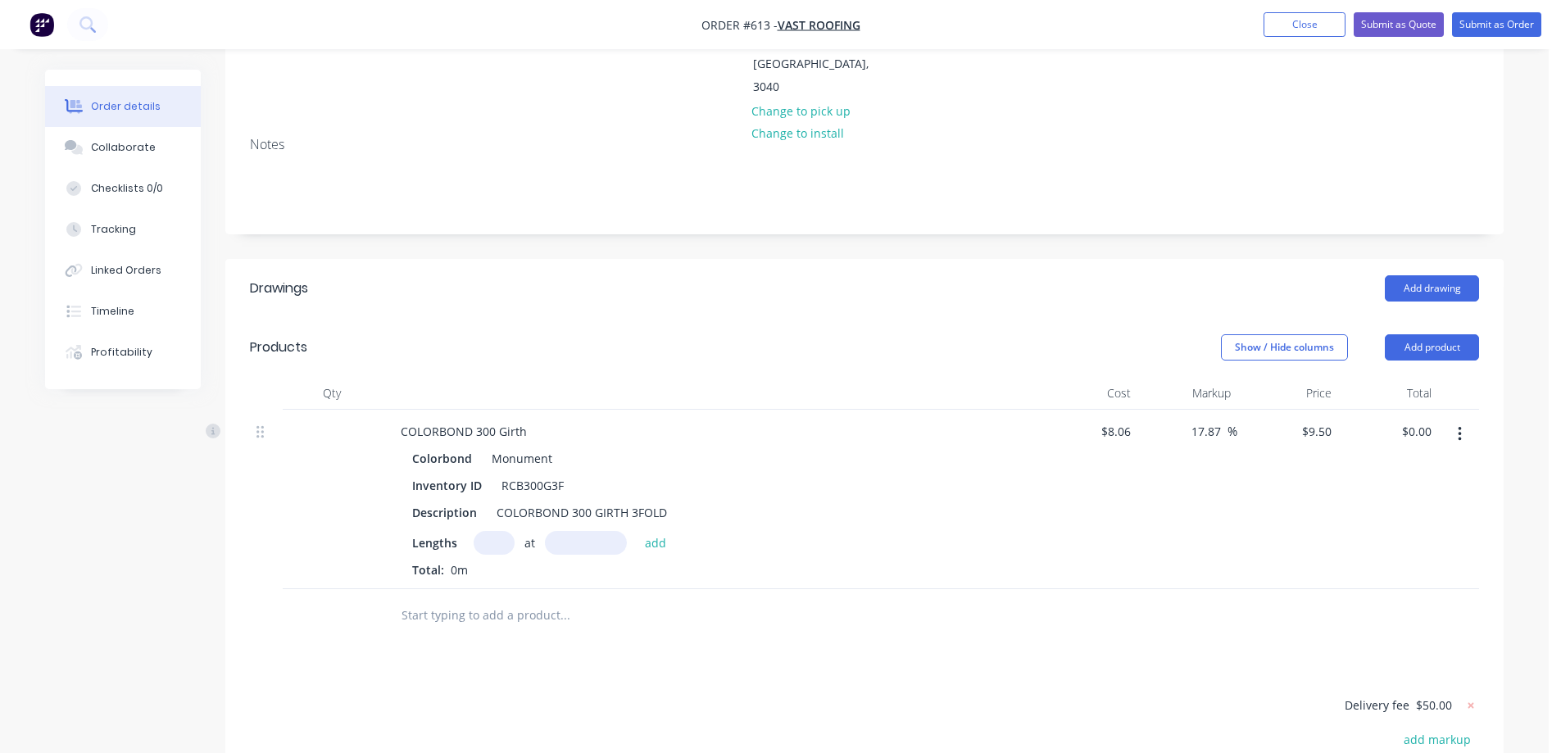
click at [487, 531] on input "text" at bounding box center [494, 543] width 41 height 24
type input "4"
type input "3800mm"
click at [670, 531] on button "add" at bounding box center [656, 542] width 39 height 22
type input "$144.40"
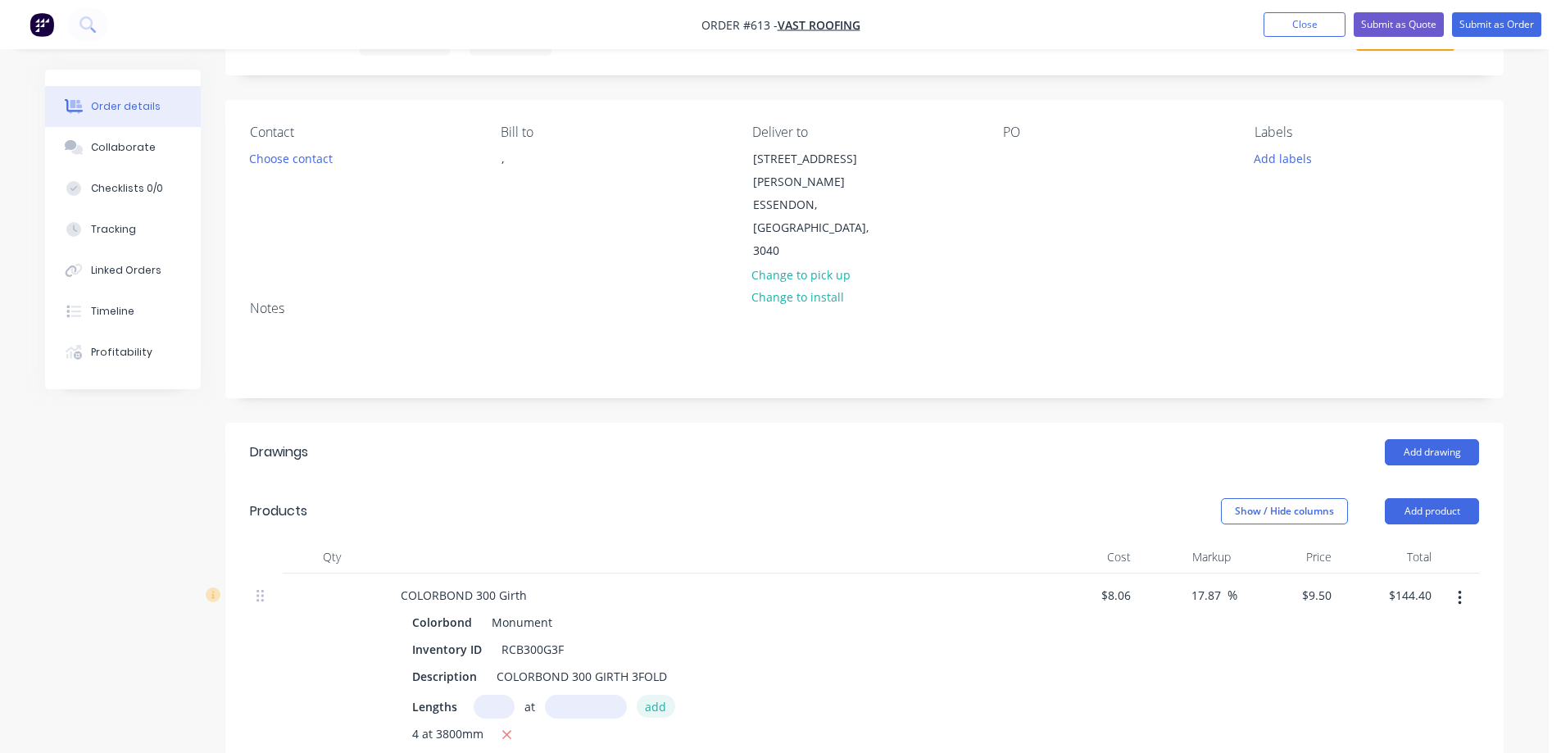
scroll to position [492, 0]
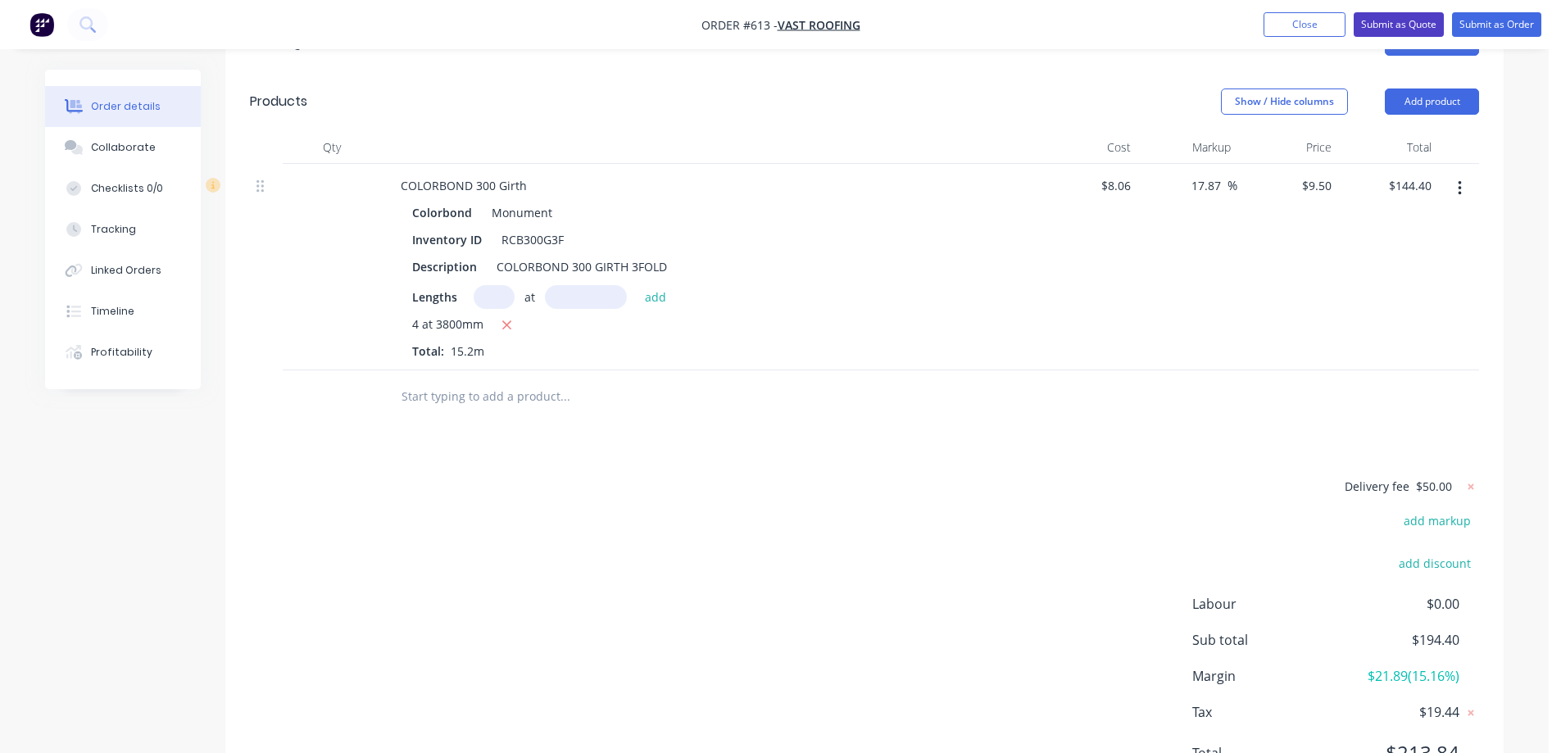
click at [1406, 23] on button "Submit as Quote" at bounding box center [1399, 24] width 90 height 25
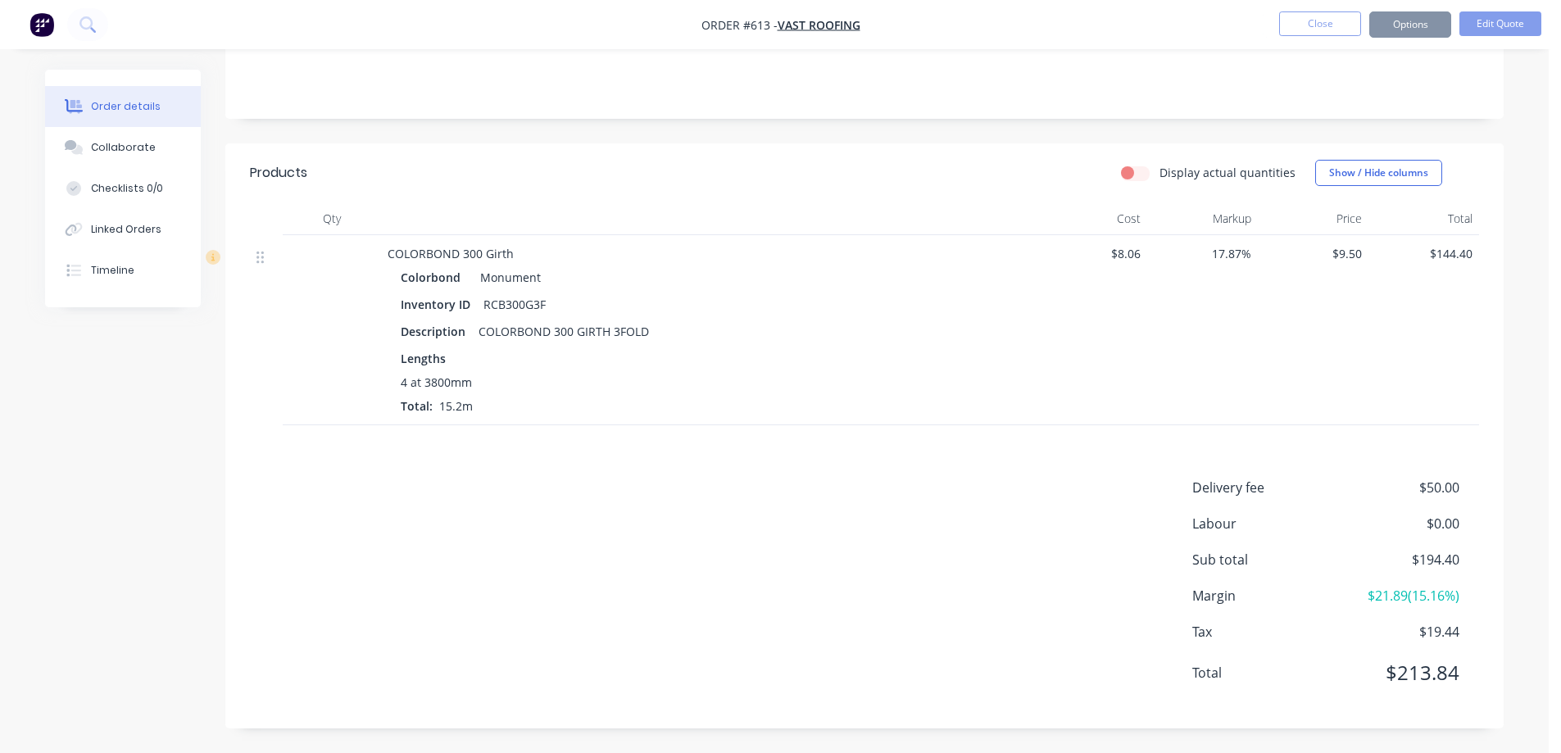
scroll to position [0, 0]
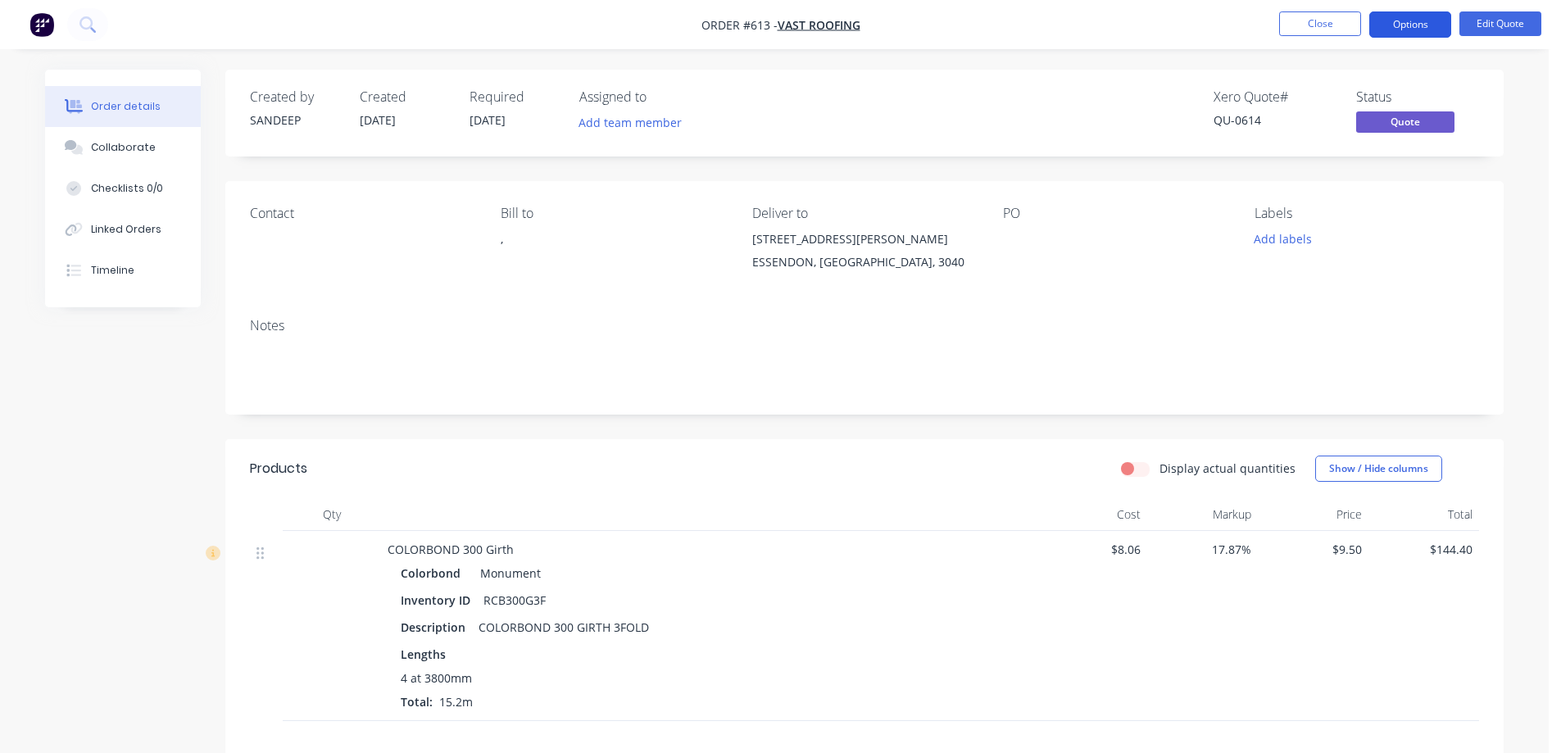
click at [1416, 27] on button "Options" at bounding box center [1411, 24] width 82 height 26
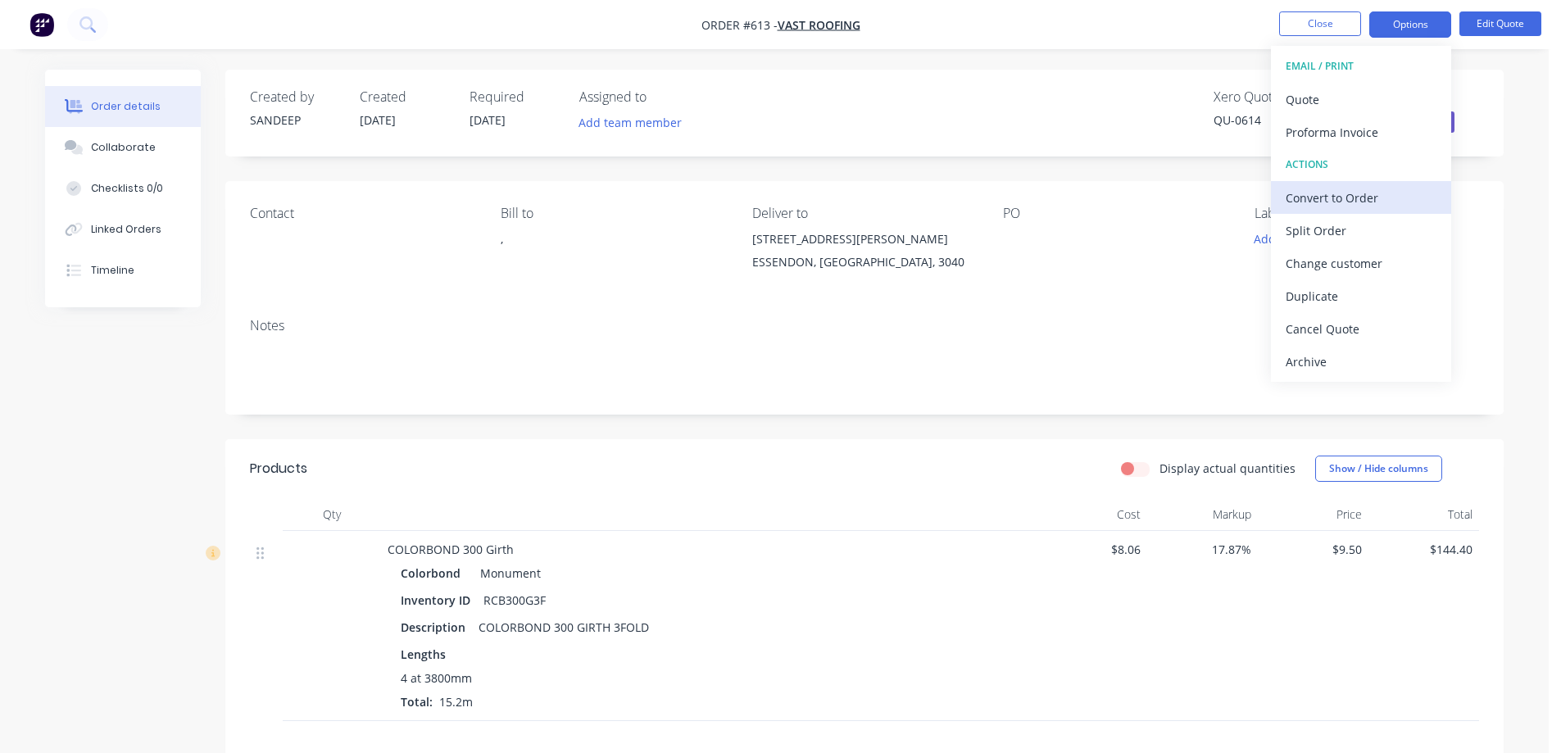
click at [1332, 198] on div "Convert to Order" at bounding box center [1361, 198] width 151 height 24
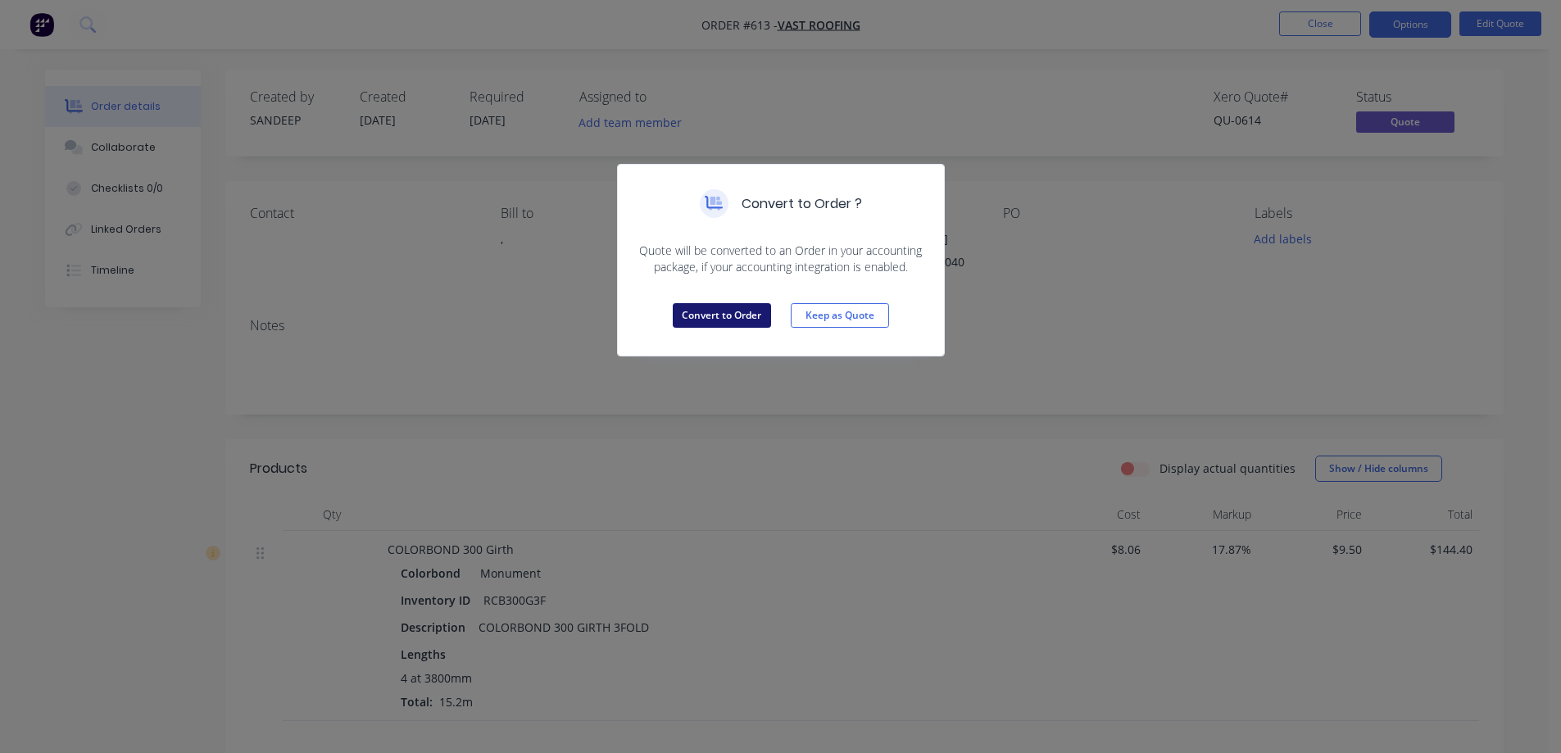
click at [694, 313] on button "Convert to Order" at bounding box center [722, 315] width 98 height 25
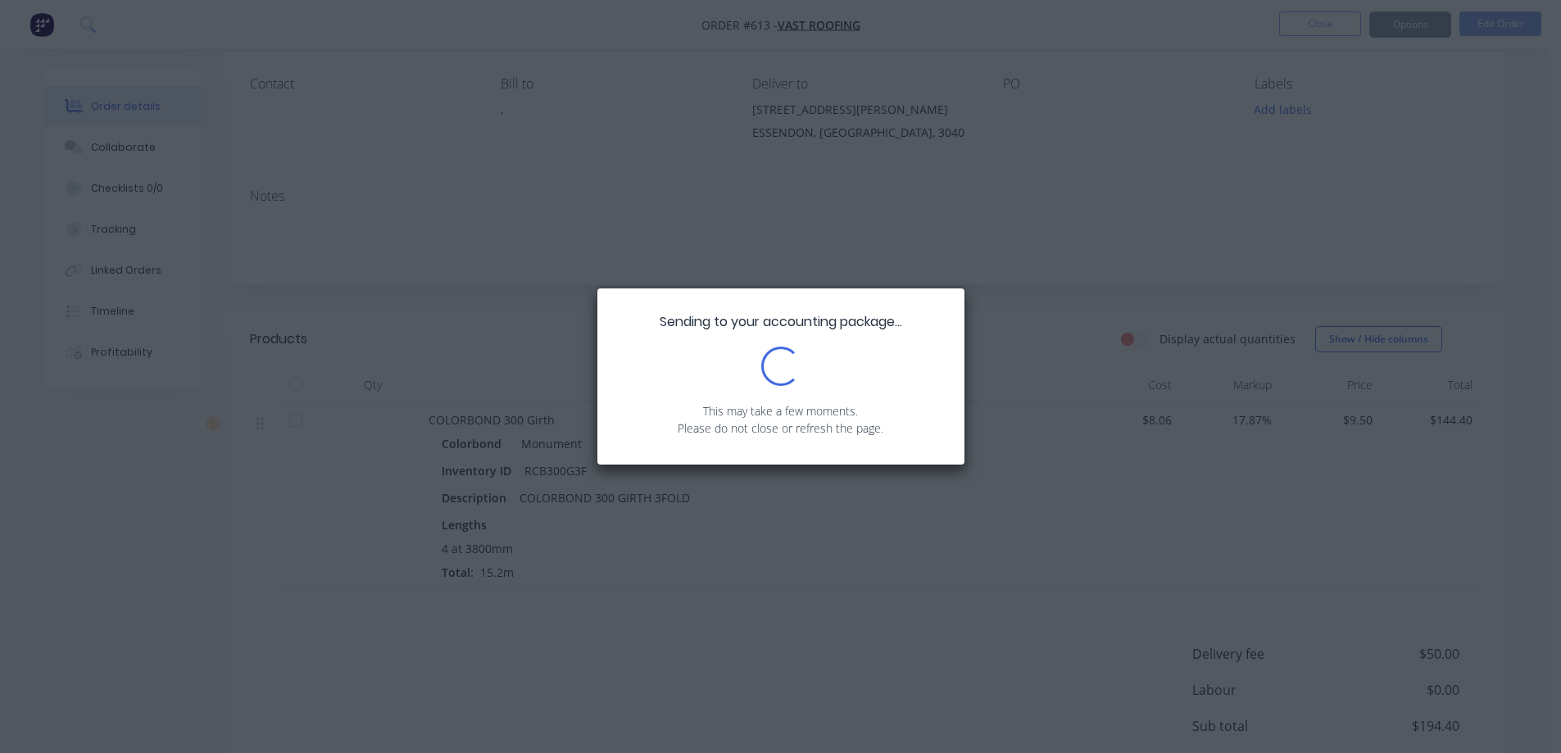
scroll to position [296, 0]
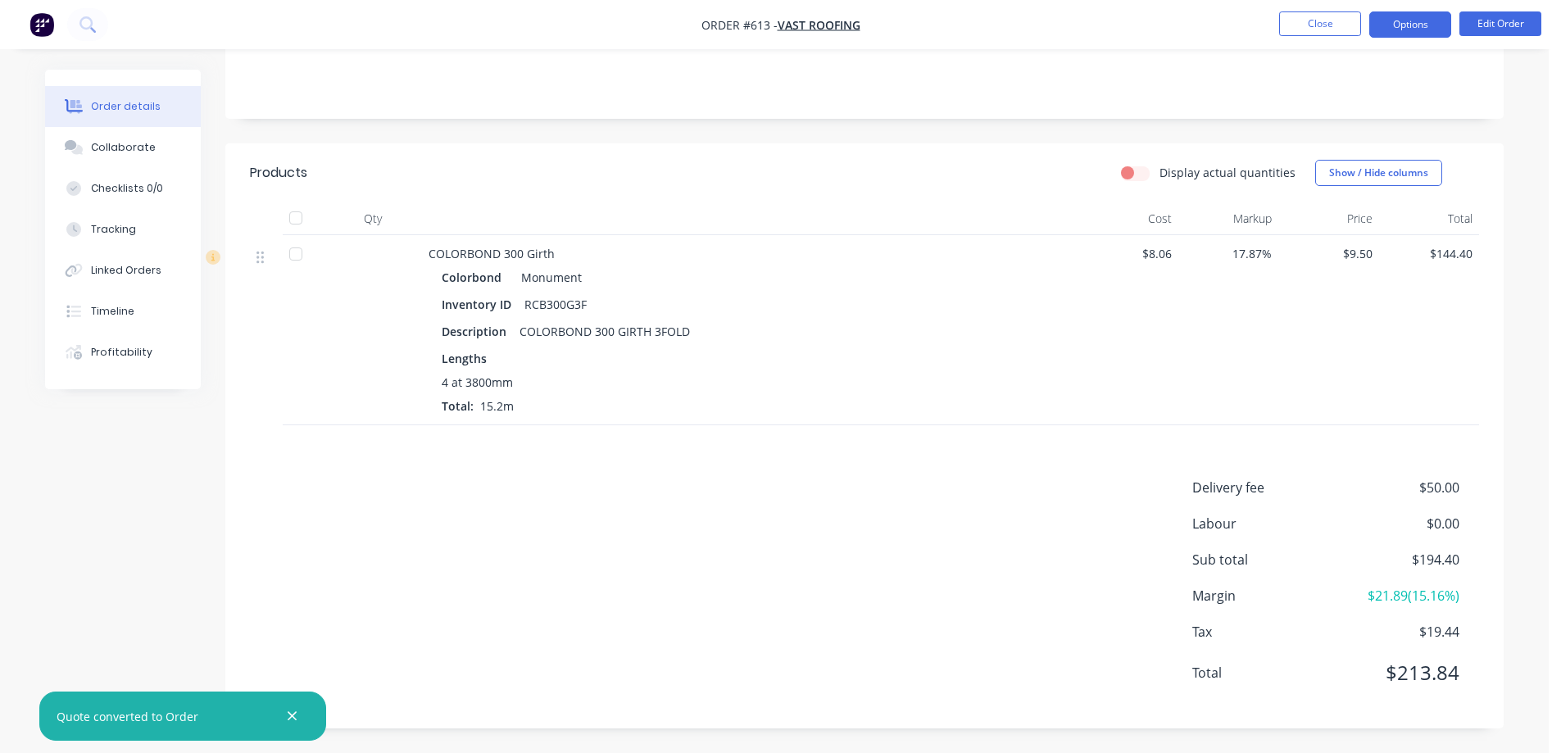
click at [1386, 12] on button "Options" at bounding box center [1411, 24] width 82 height 26
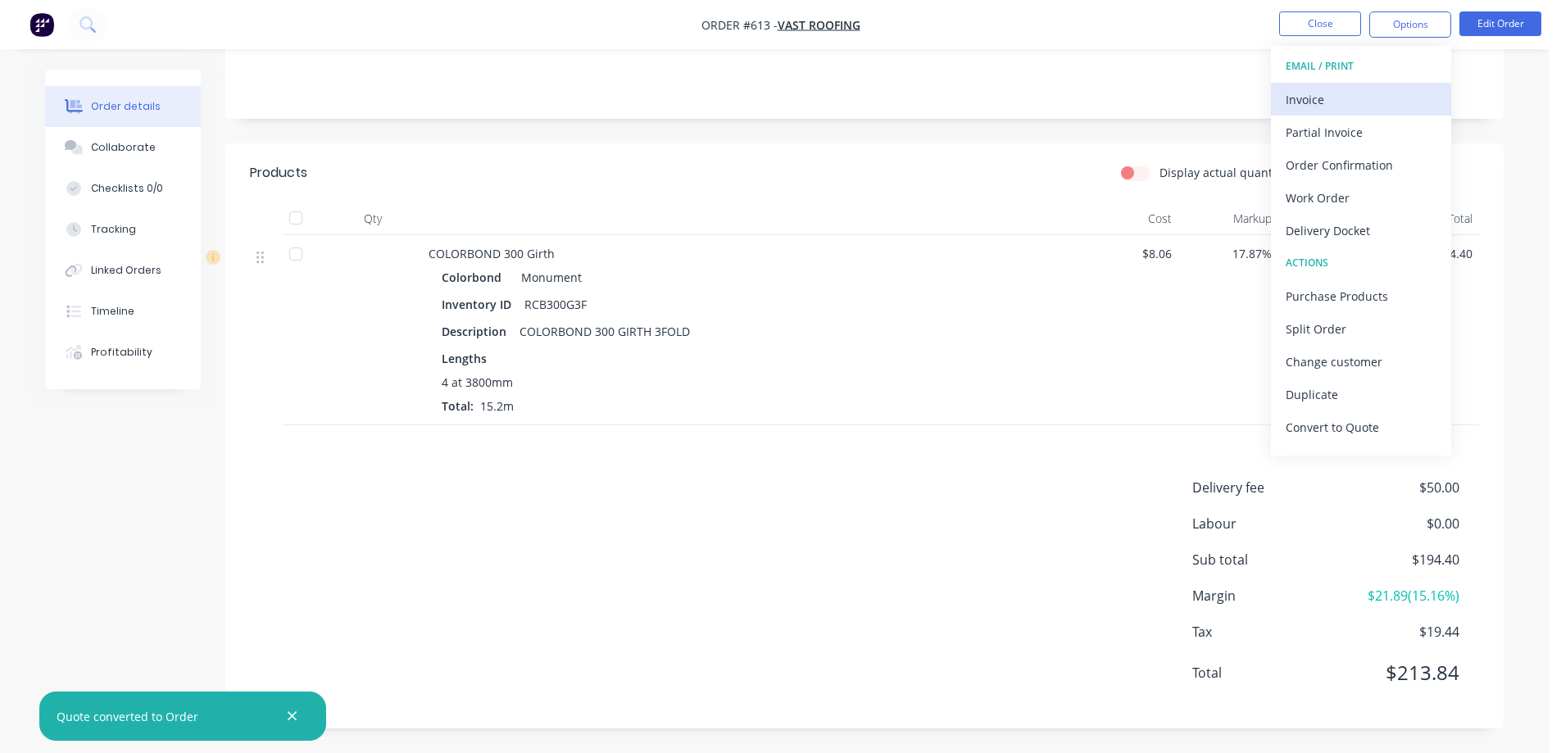
click at [1338, 103] on div "Invoice" at bounding box center [1361, 100] width 151 height 24
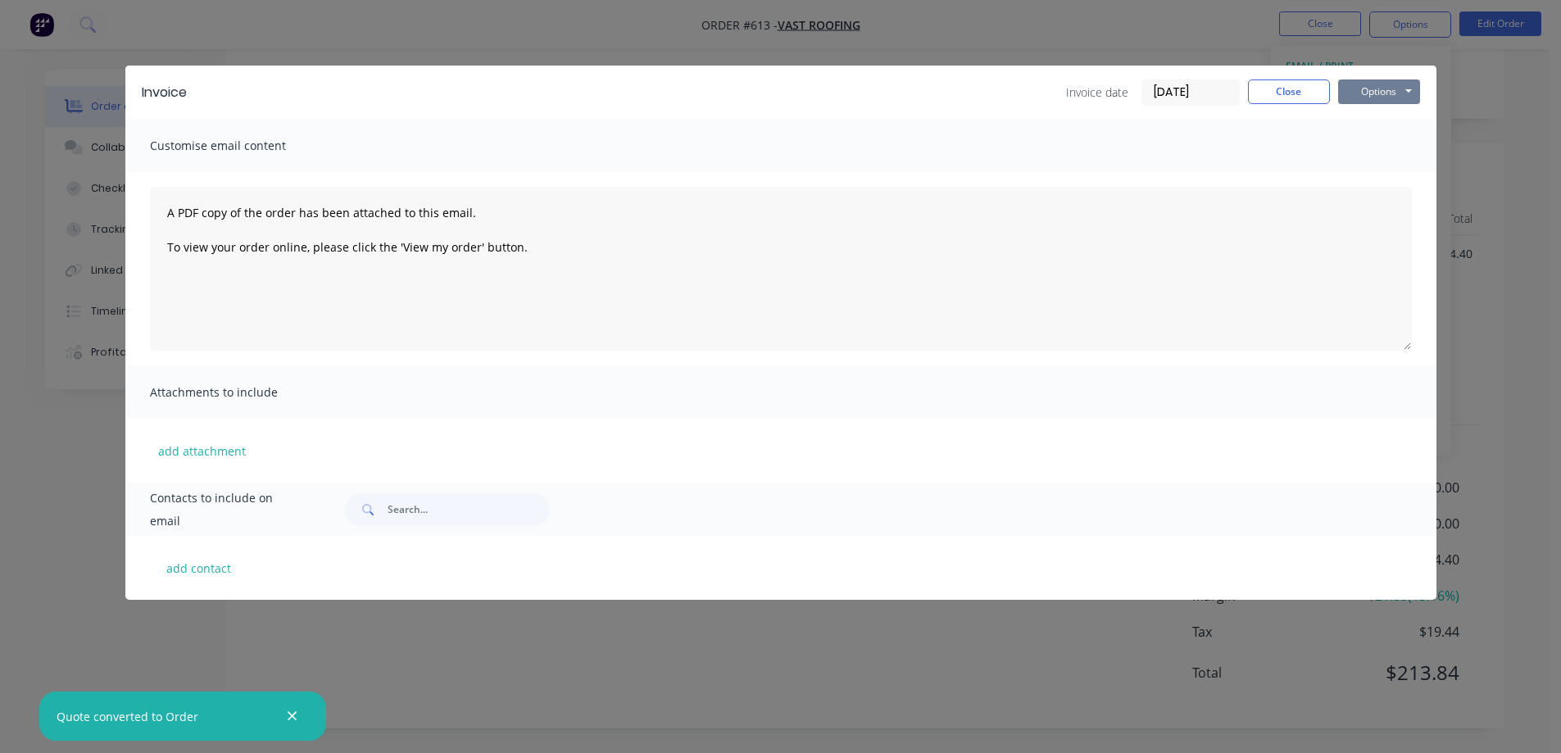
click at [1371, 80] on button "Options" at bounding box center [1379, 92] width 82 height 25
click at [1365, 120] on button "Preview" at bounding box center [1390, 120] width 105 height 27
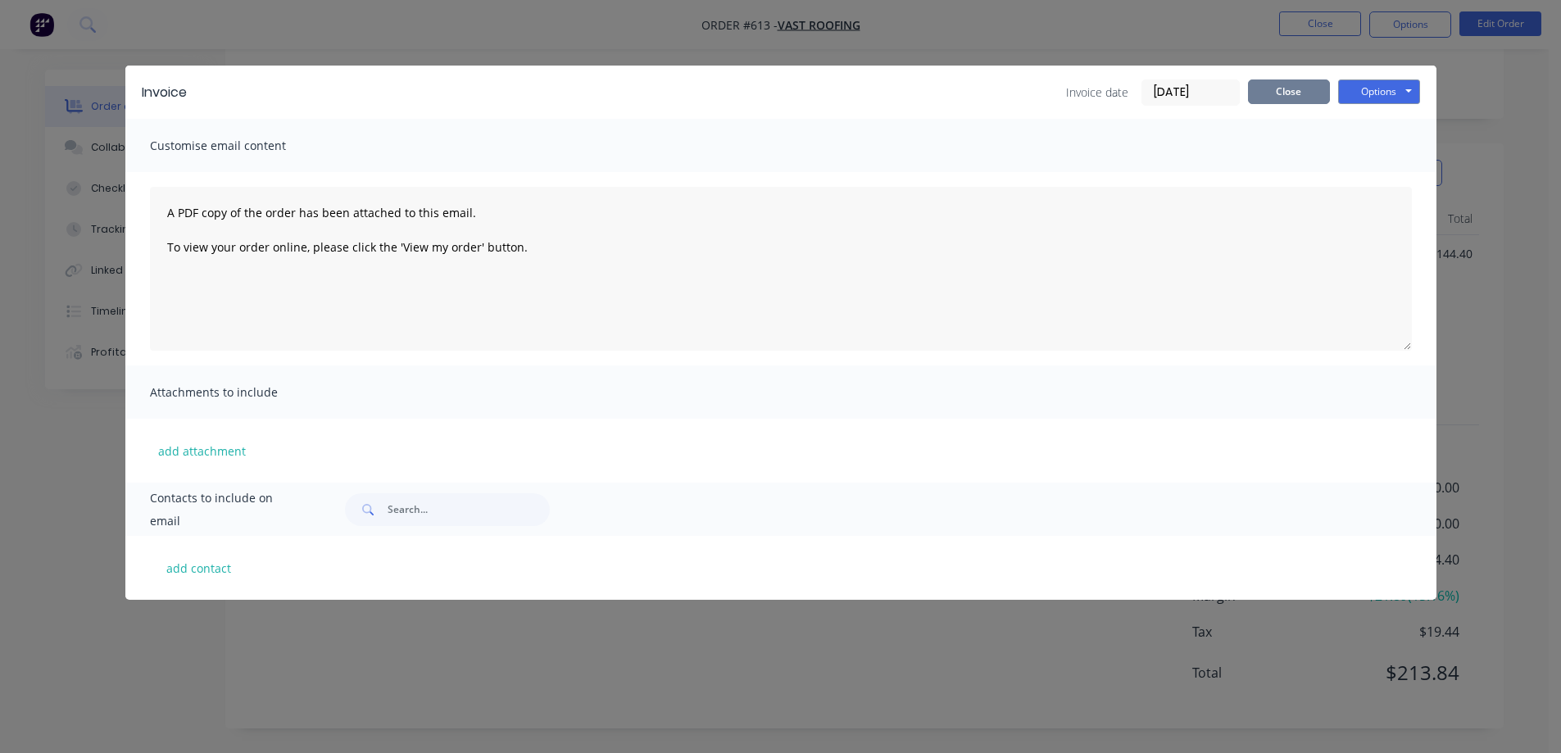
click at [1319, 98] on button "Close" at bounding box center [1289, 92] width 82 height 25
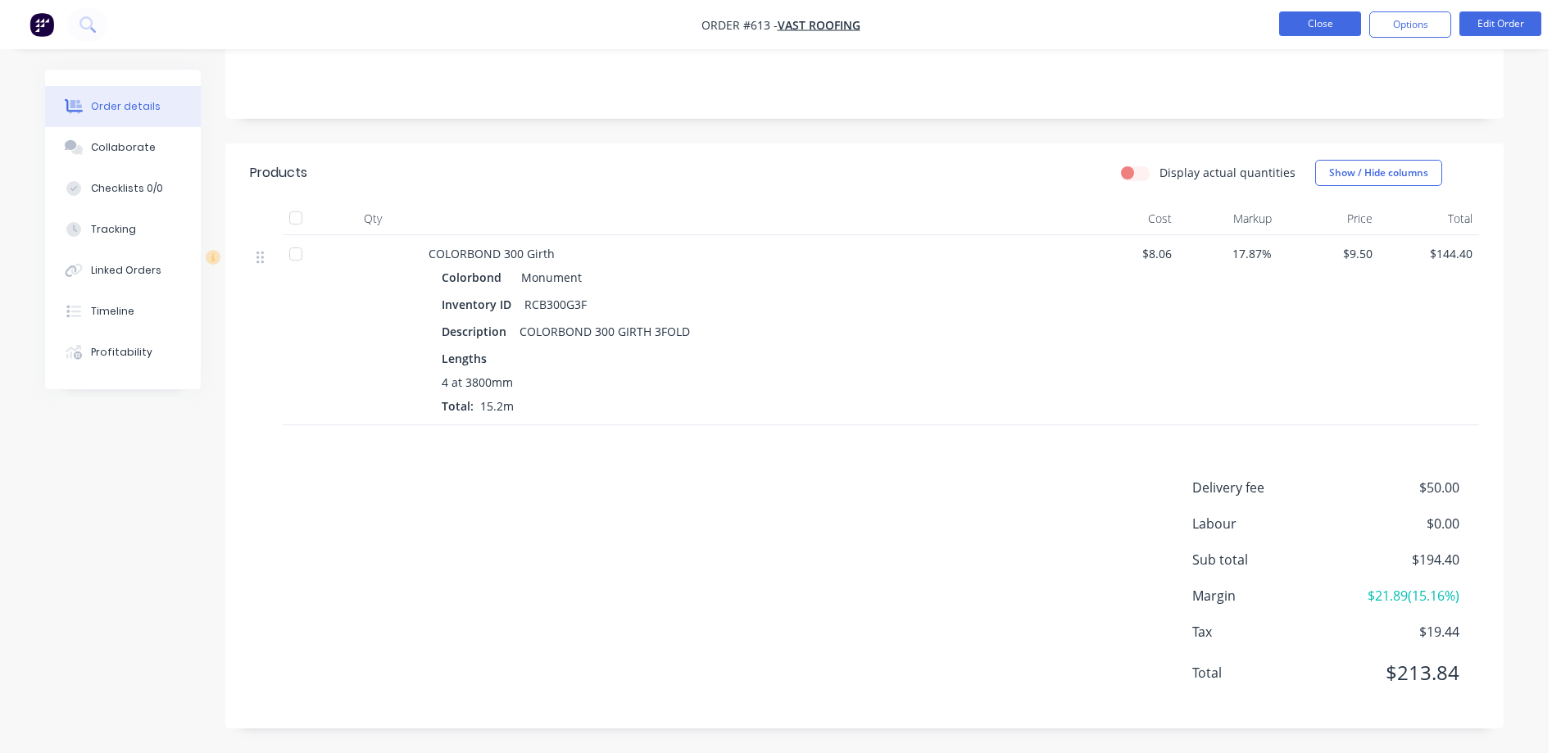
click at [1313, 31] on button "Close" at bounding box center [1320, 23] width 82 height 25
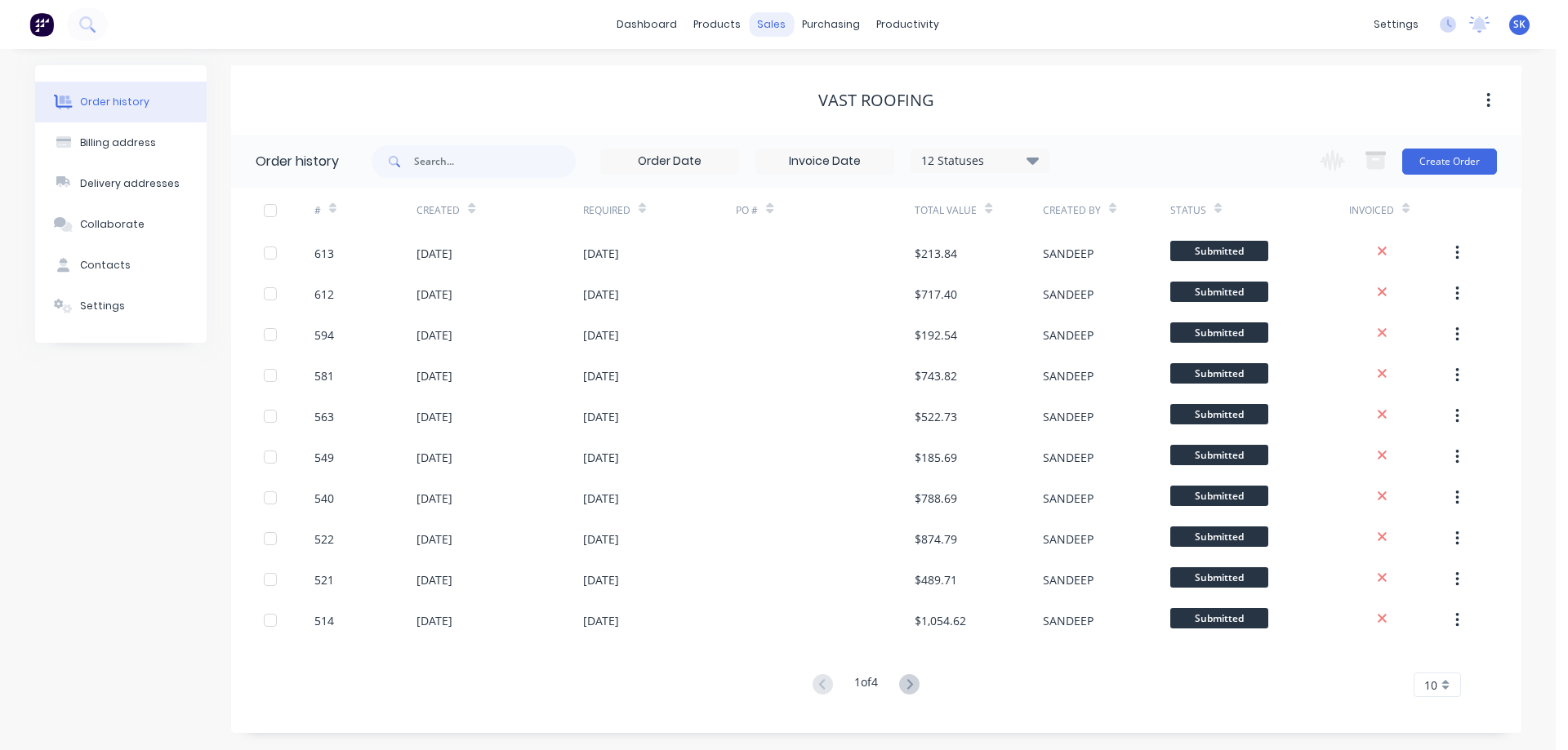
click at [776, 20] on div "sales" at bounding box center [771, 24] width 45 height 25
click at [800, 71] on div "Sales Orders" at bounding box center [832, 78] width 67 height 15
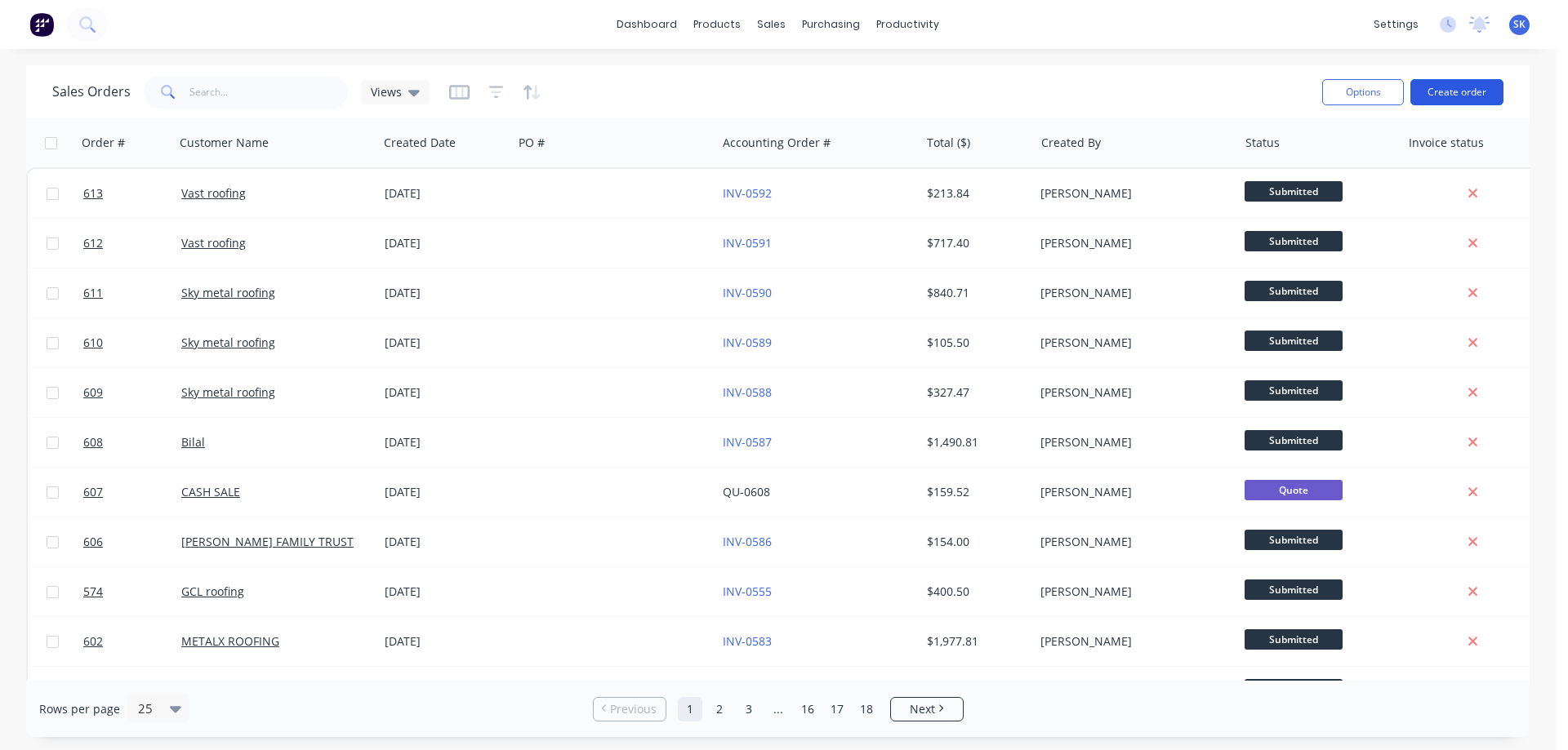
click at [1443, 100] on button "Create order" at bounding box center [1456, 93] width 93 height 26
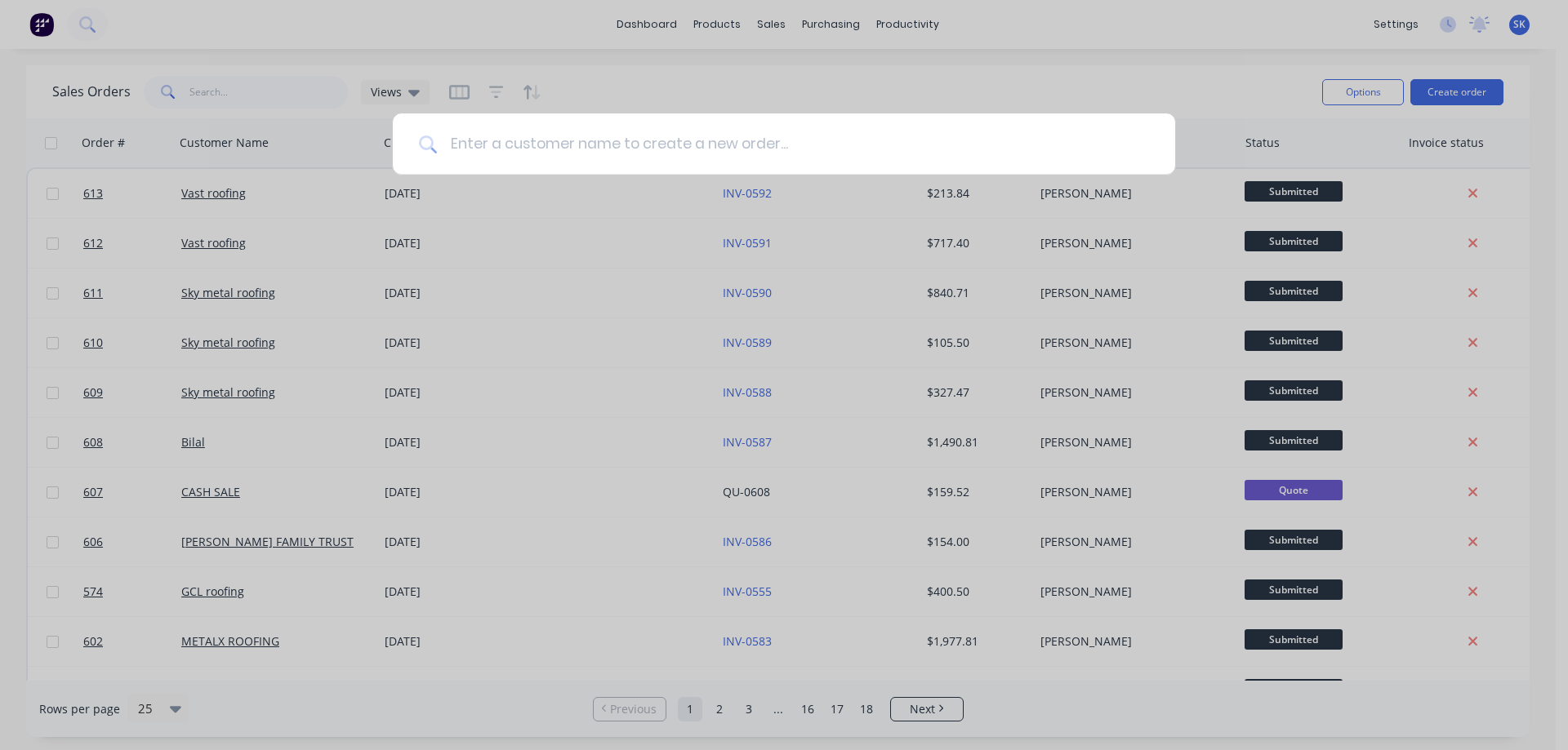
click at [609, 151] on input at bounding box center [793, 143] width 712 height 61
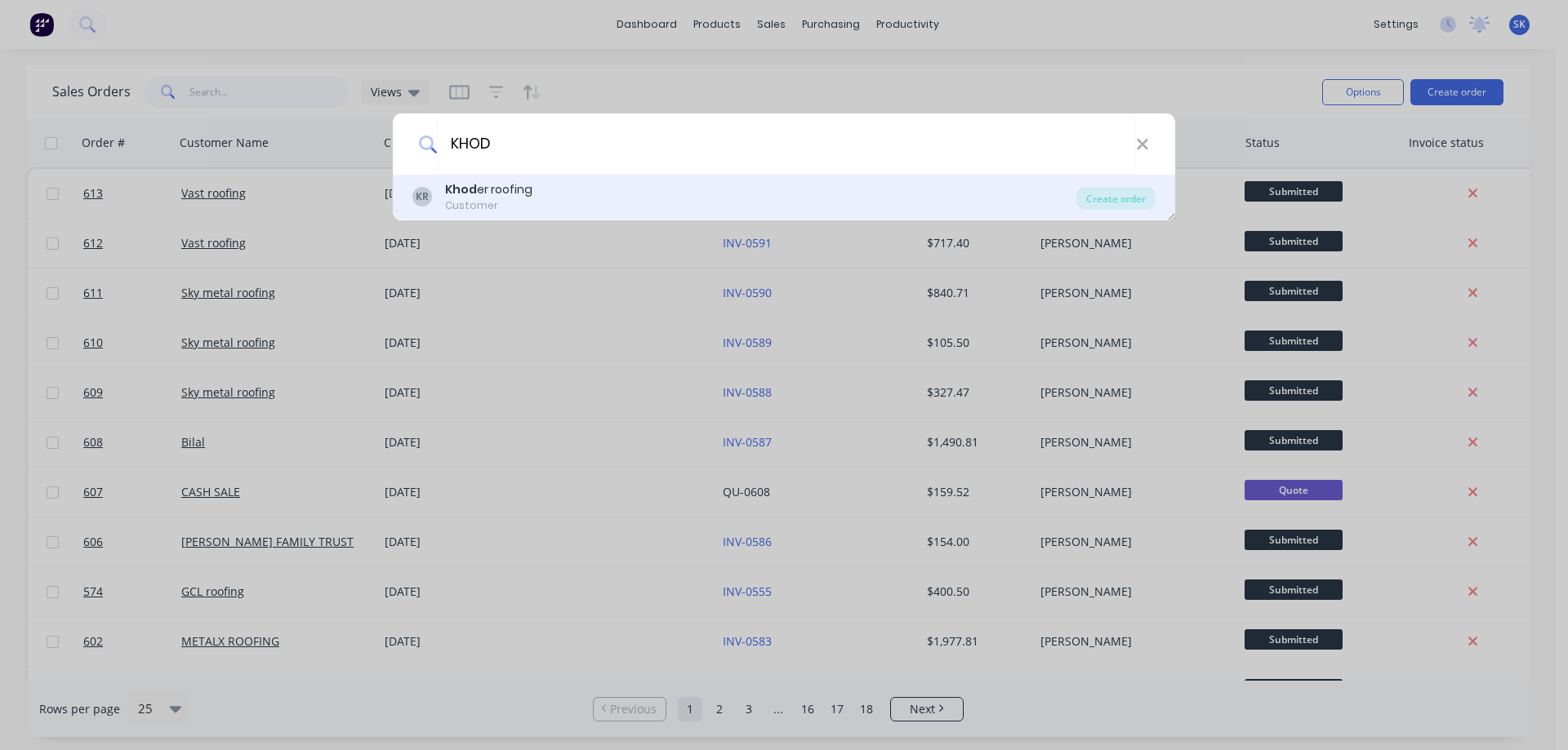
type input "KHOD"
click at [537, 194] on div "KR Khod er roofing Customer" at bounding box center [744, 197] width 663 height 32
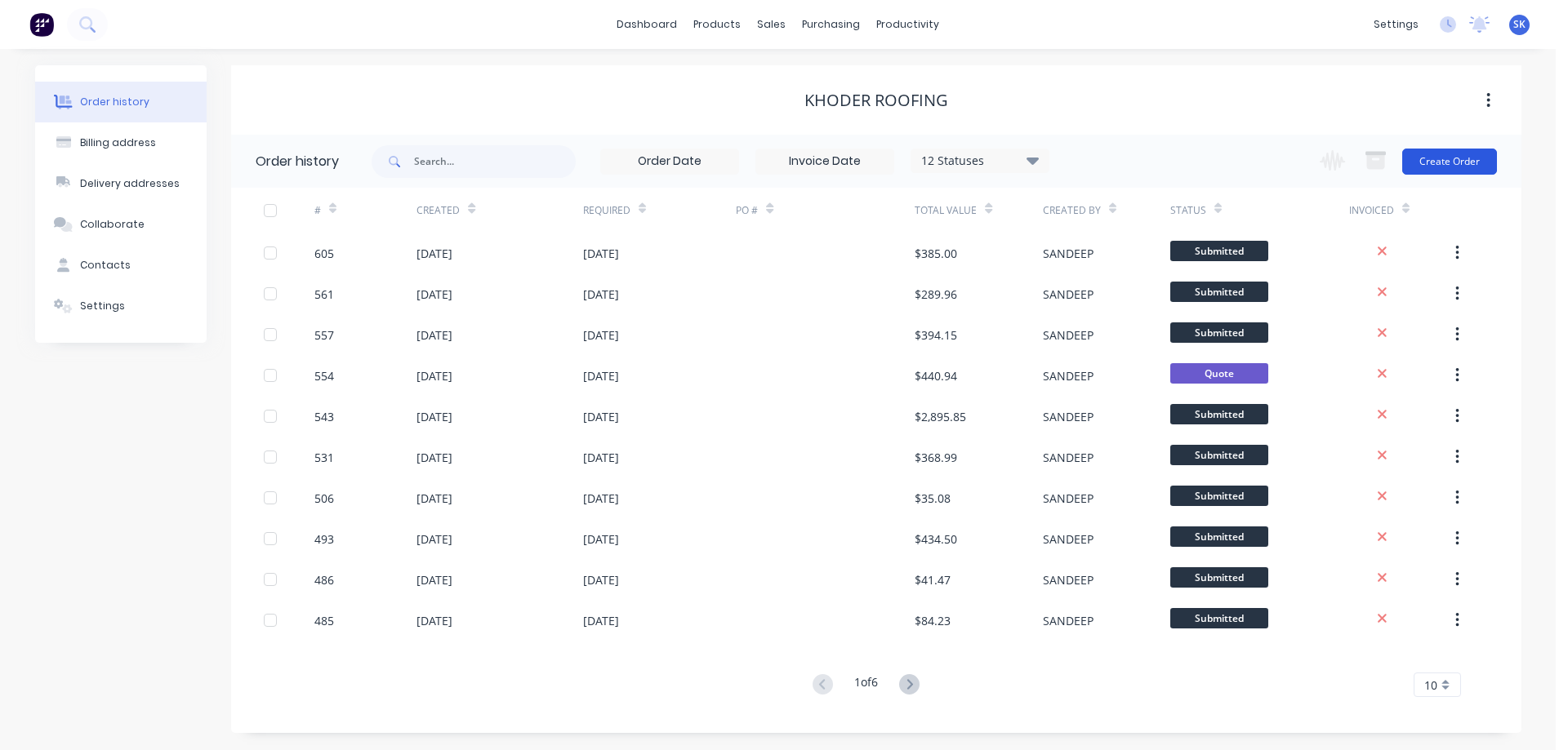
click at [1441, 163] on button "Create Order" at bounding box center [1448, 161] width 95 height 26
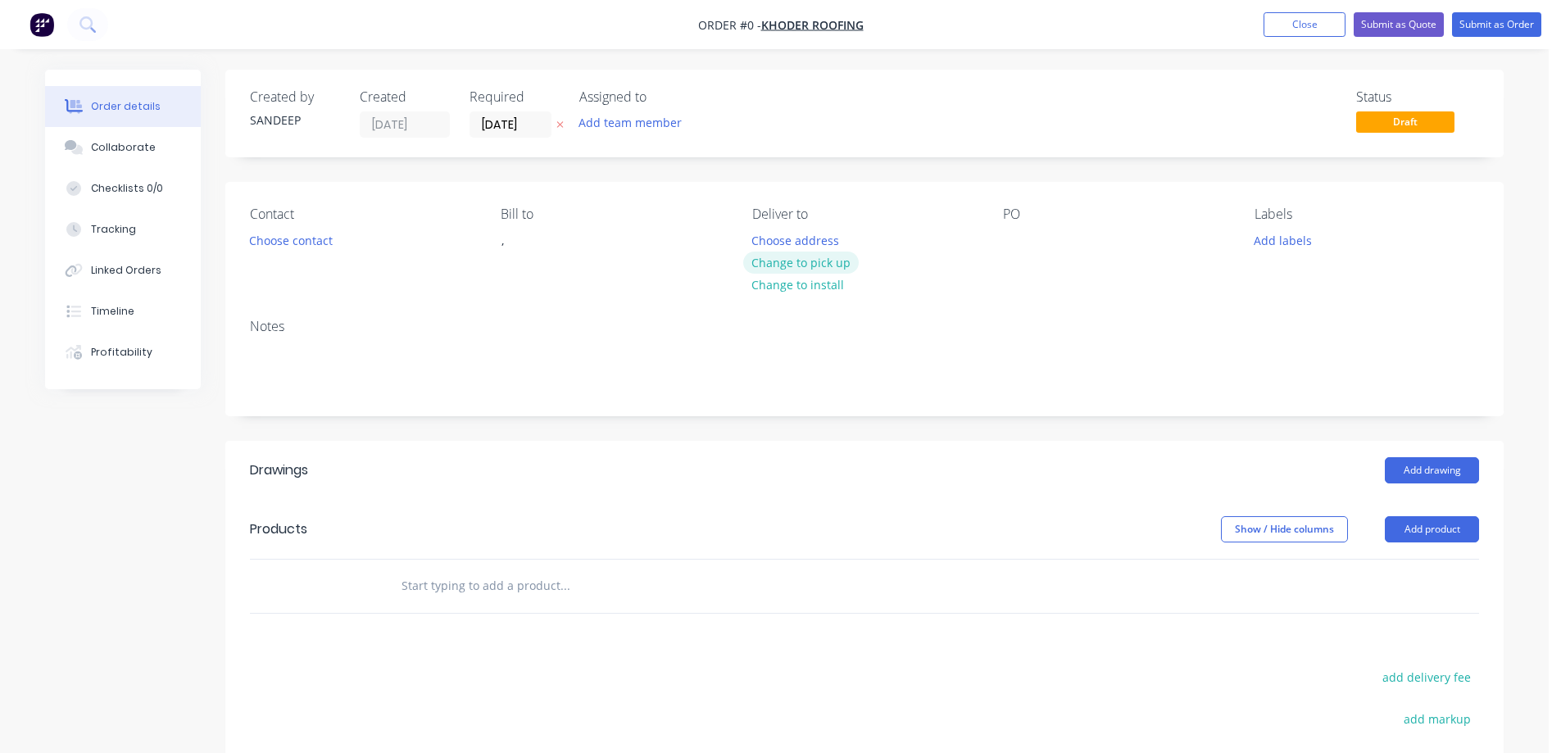
click at [773, 264] on button "Change to pick up" at bounding box center [801, 263] width 116 height 22
click at [443, 597] on input "text" at bounding box center [565, 586] width 328 height 33
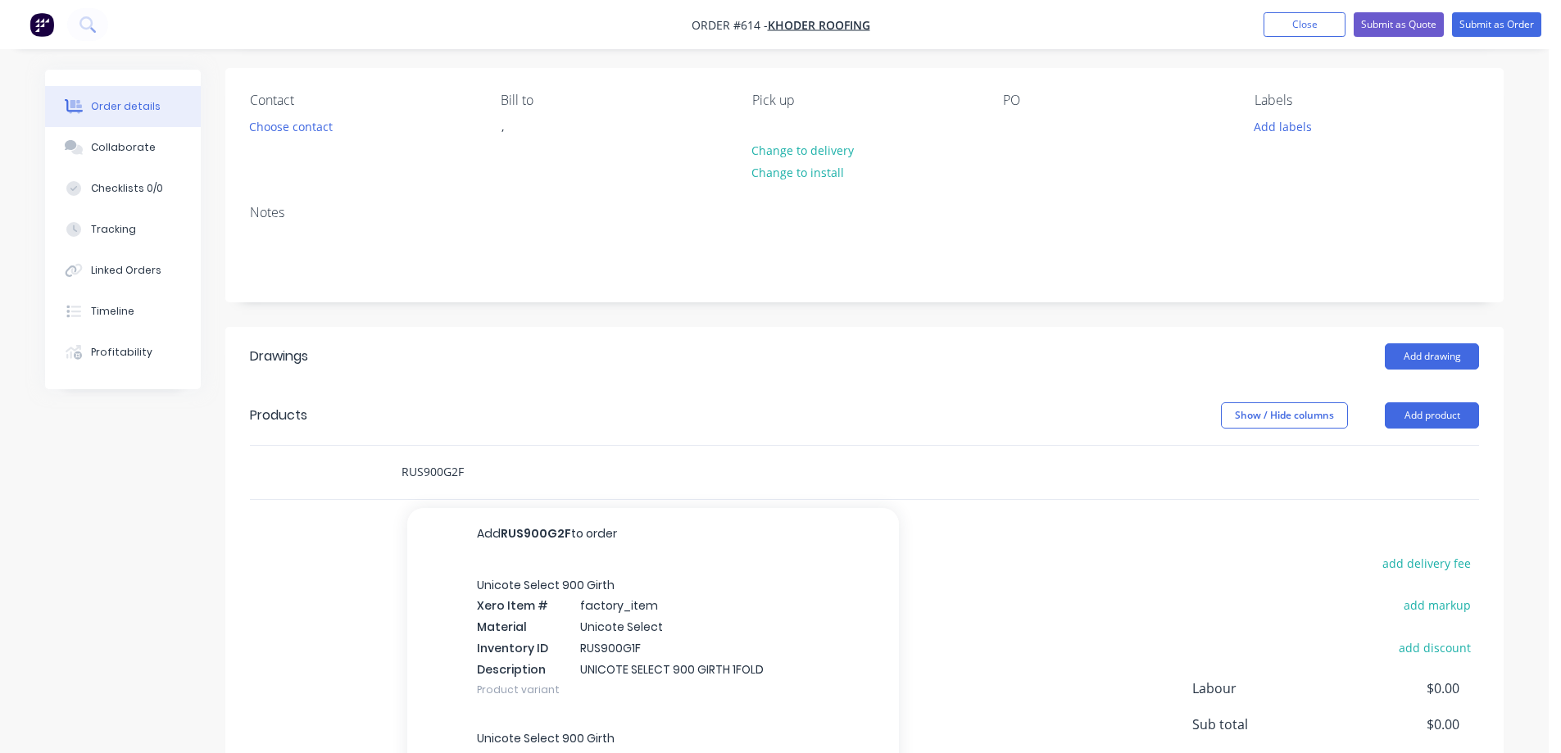
scroll to position [279, 0]
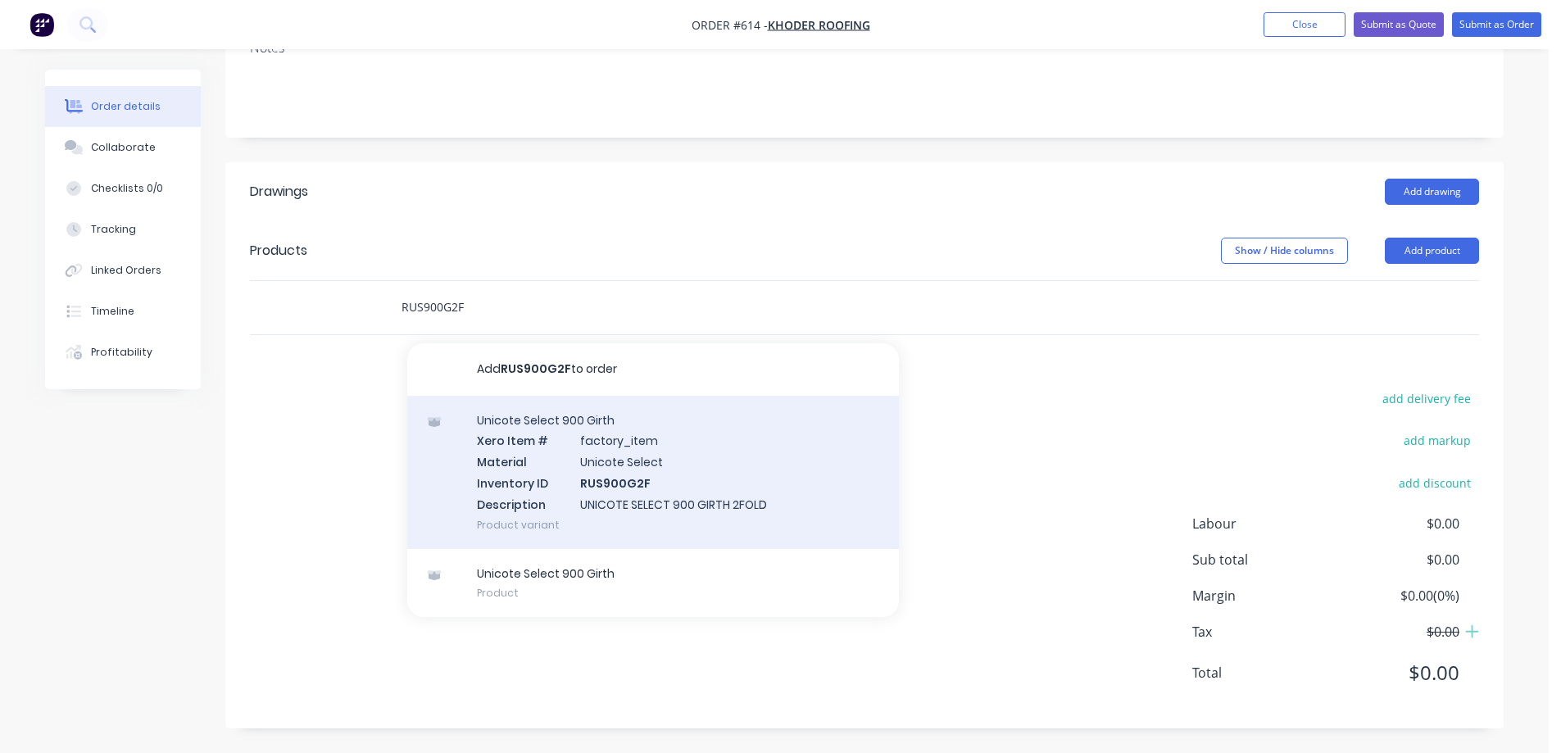
type input "RUS900G2F"
click at [511, 471] on div "Unicote Select 900 Girth Xero Item # factory_item Material Unicote Select Inven…" at bounding box center [653, 472] width 492 height 153
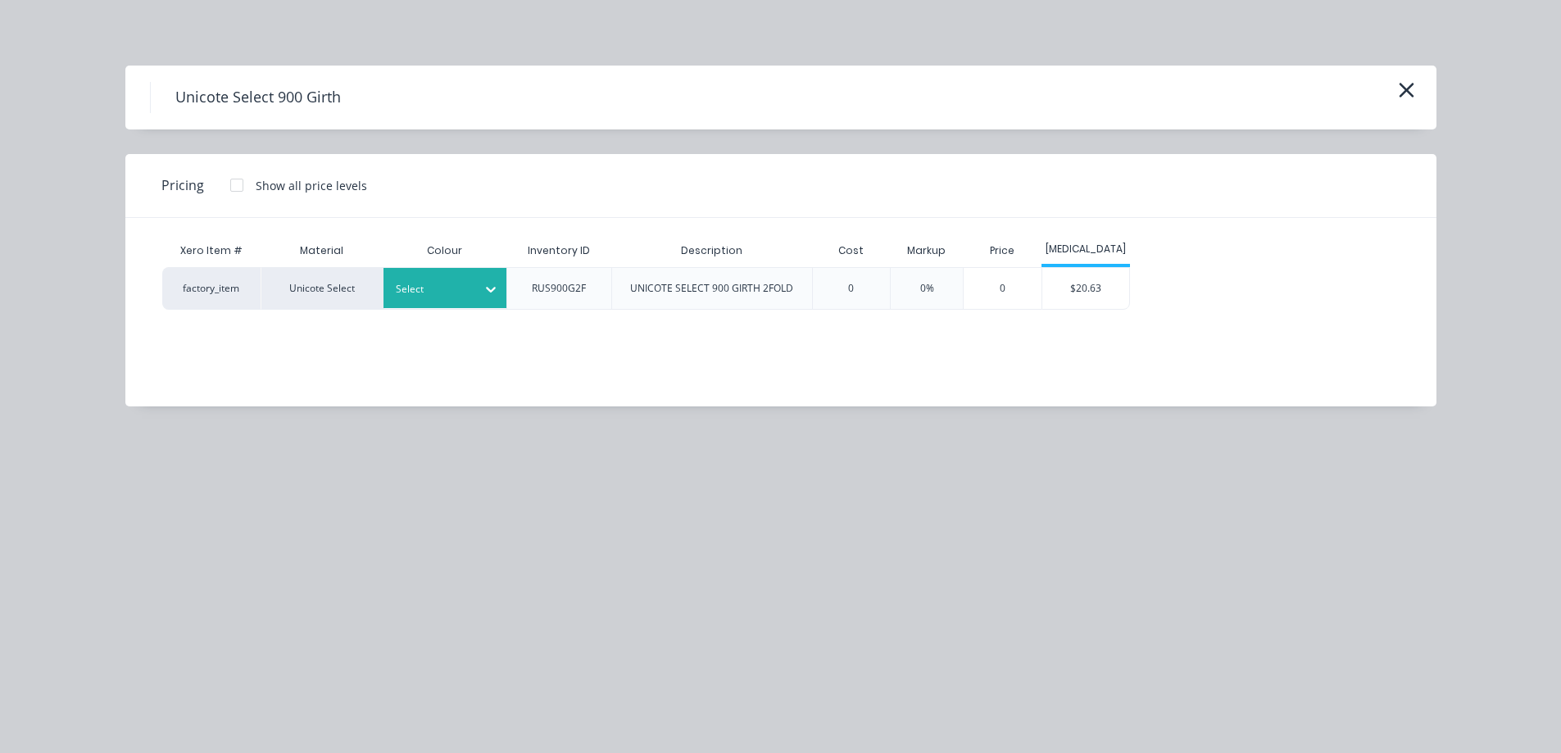
click at [445, 289] on div at bounding box center [433, 289] width 74 height 18
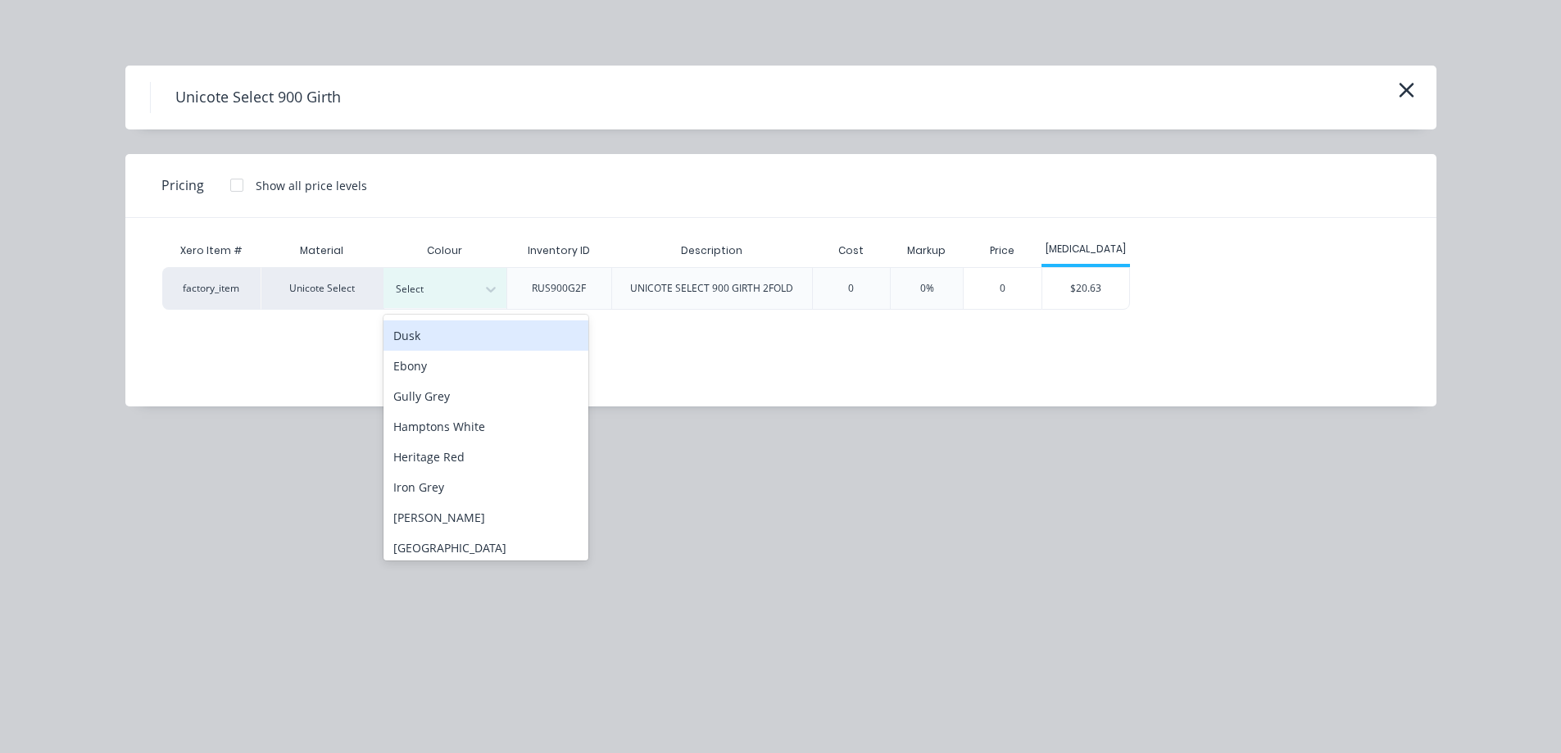
scroll to position [164, 0]
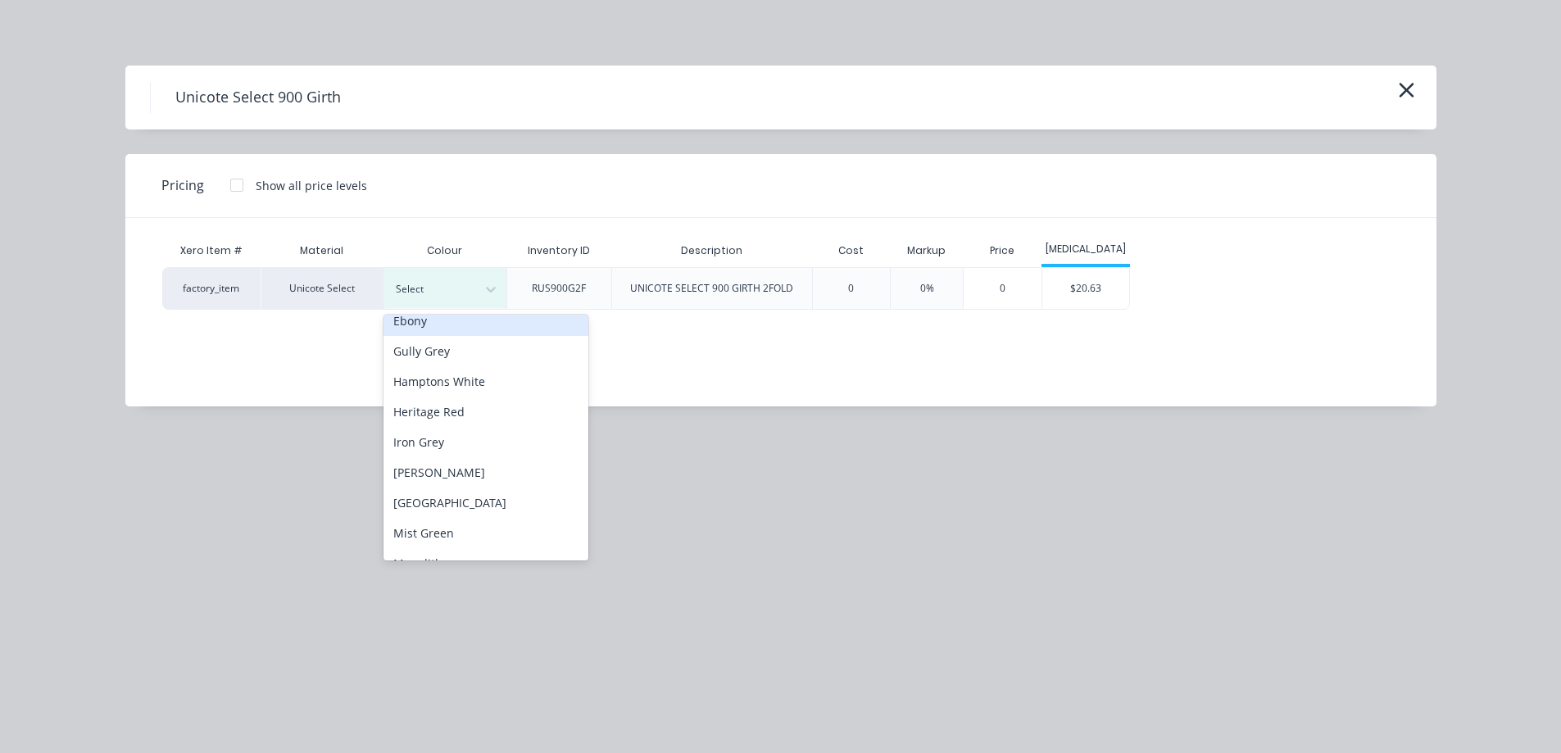
click at [449, 330] on div "Ebony" at bounding box center [486, 321] width 205 height 30
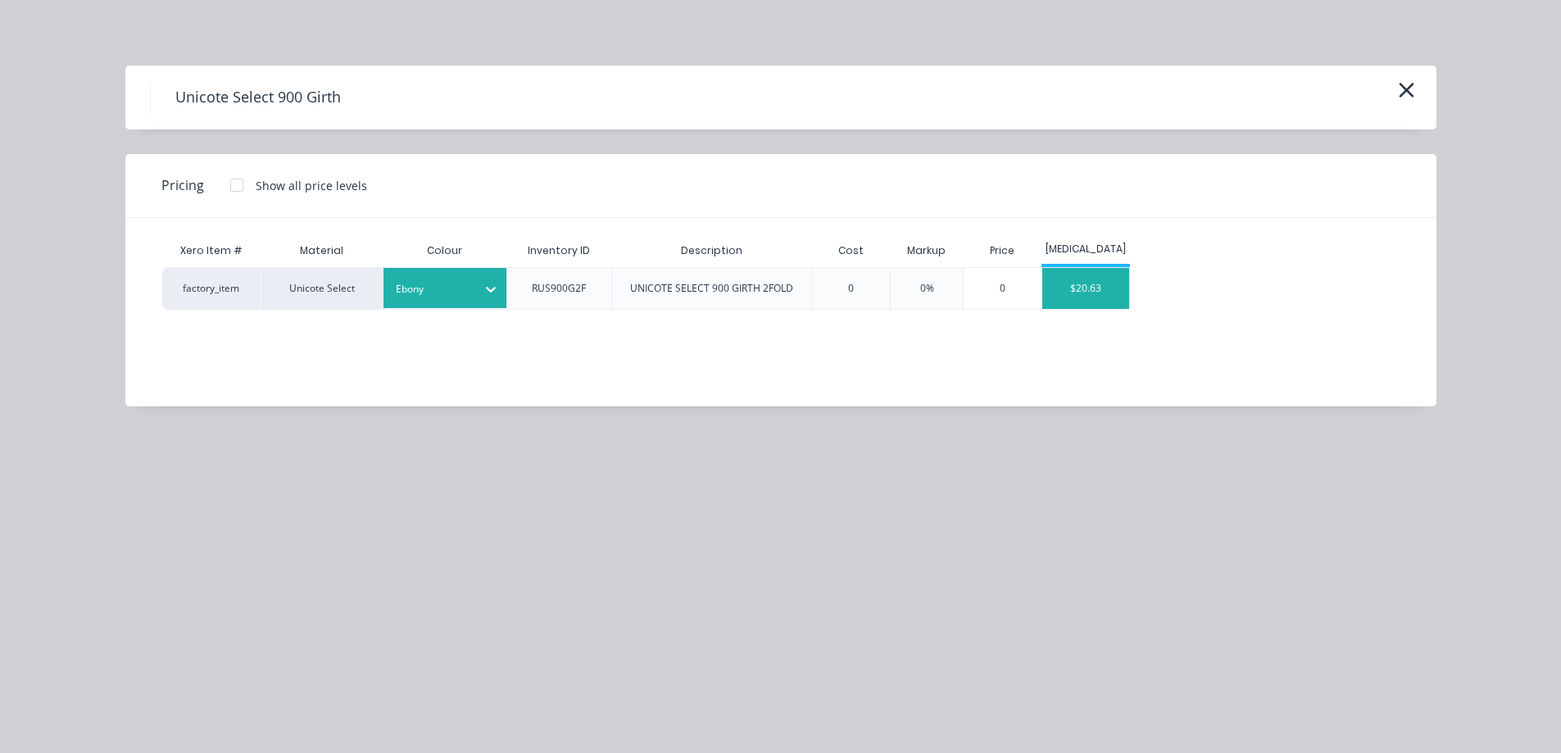
click at [1069, 300] on div "$20.63" at bounding box center [1087, 288] width 88 height 41
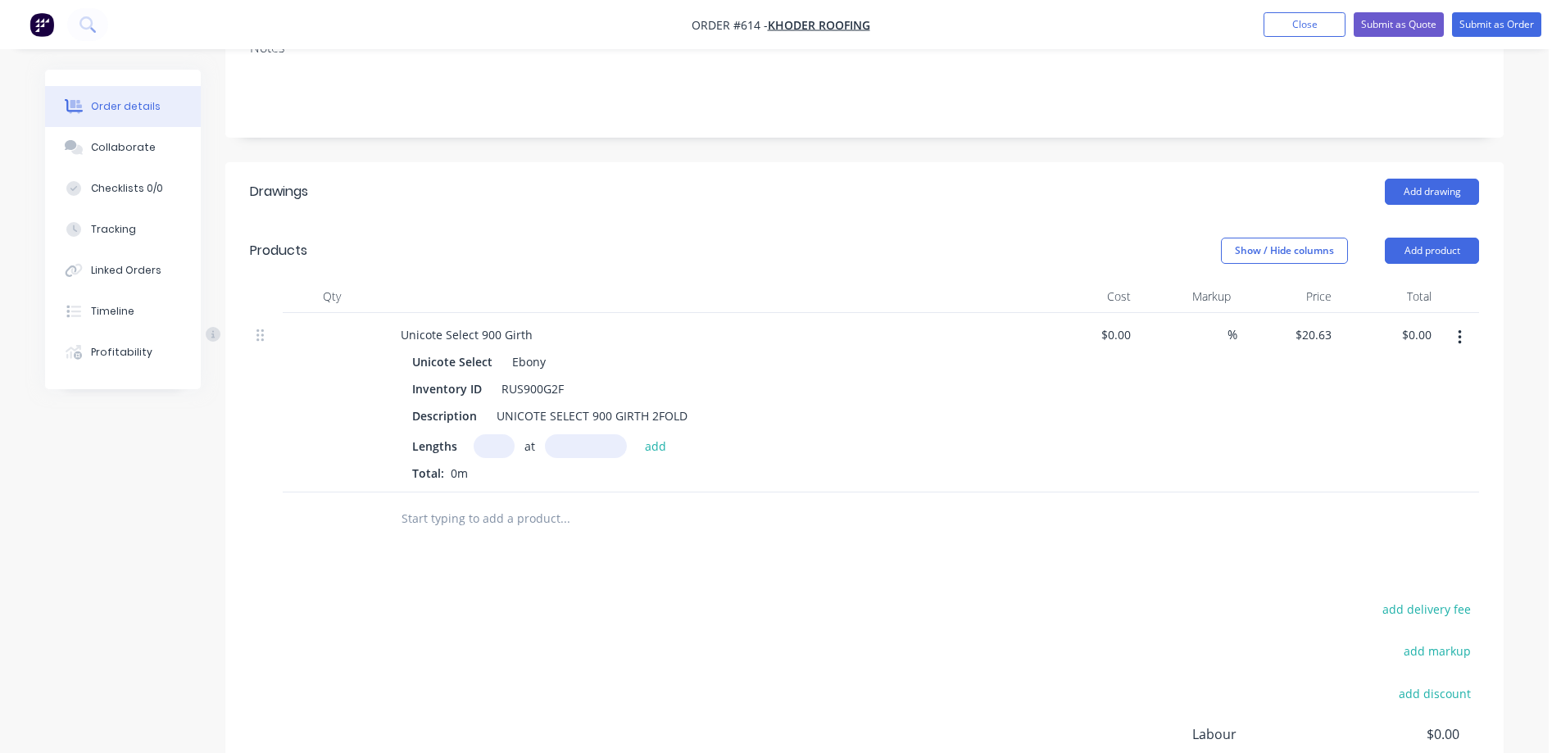
click at [489, 442] on input "text" at bounding box center [494, 446] width 41 height 24
type input "1"
type input "1600mm"
click at [657, 437] on button "add" at bounding box center [656, 445] width 39 height 22
type input "$33.01"
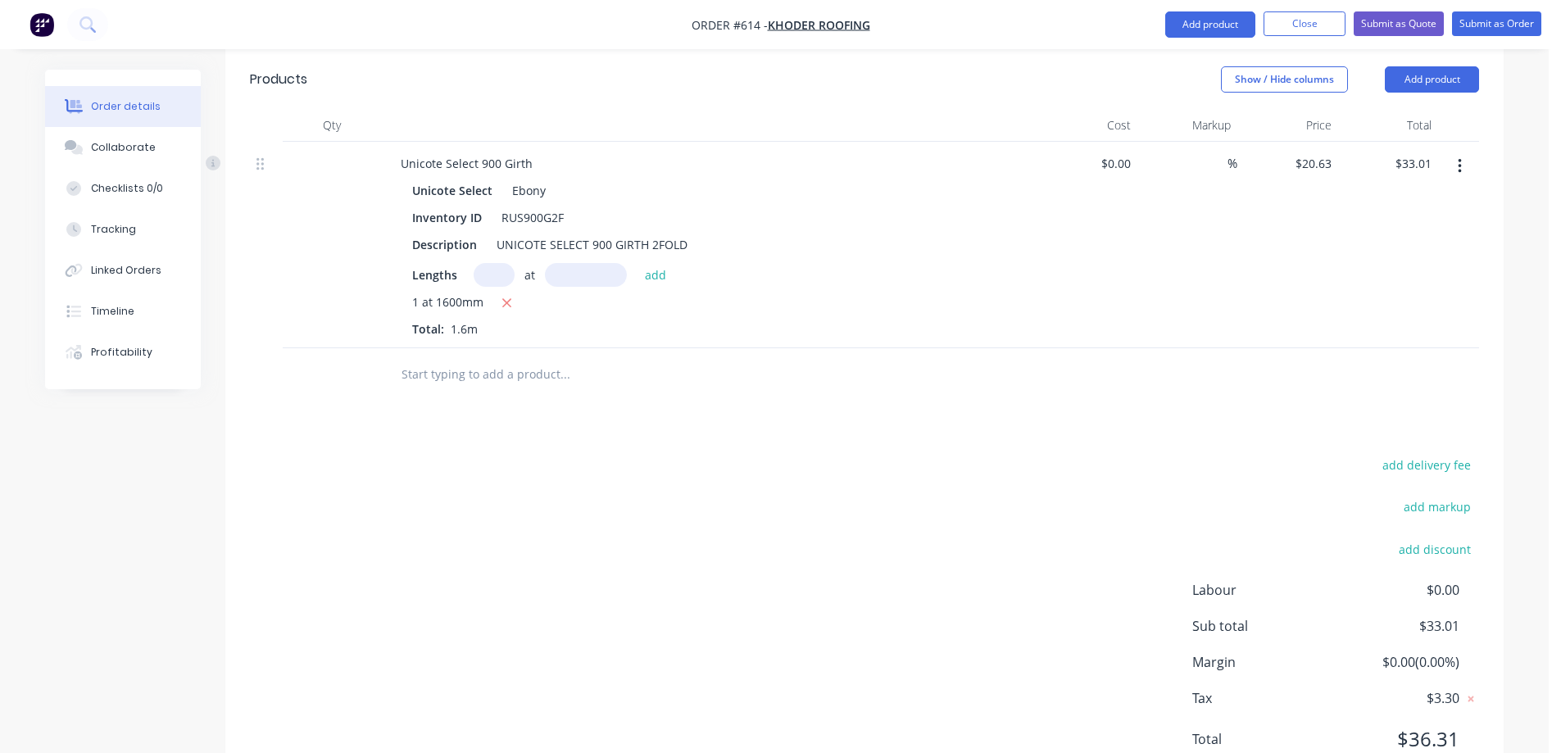
scroll to position [516, 0]
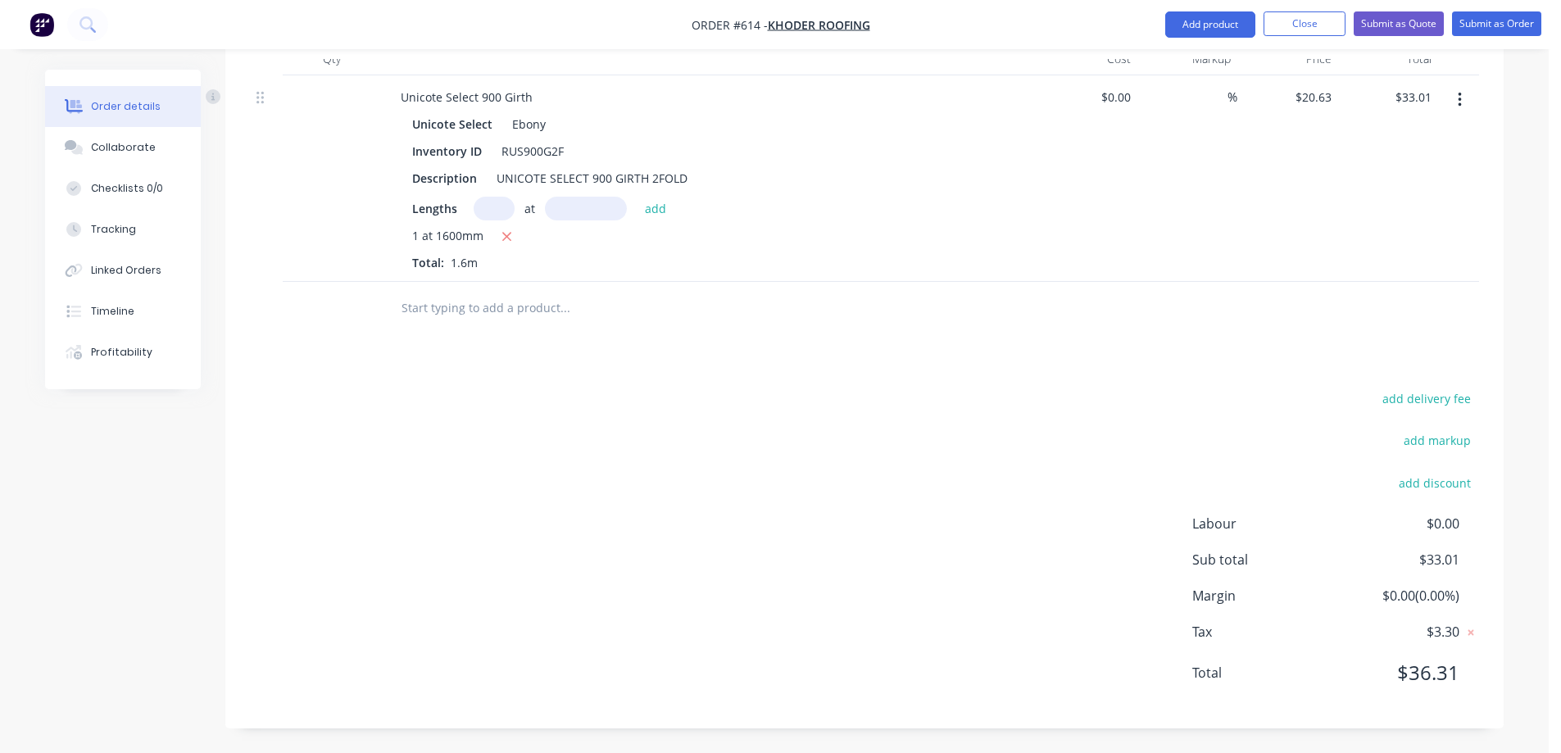
click at [511, 318] on input "text" at bounding box center [565, 308] width 328 height 33
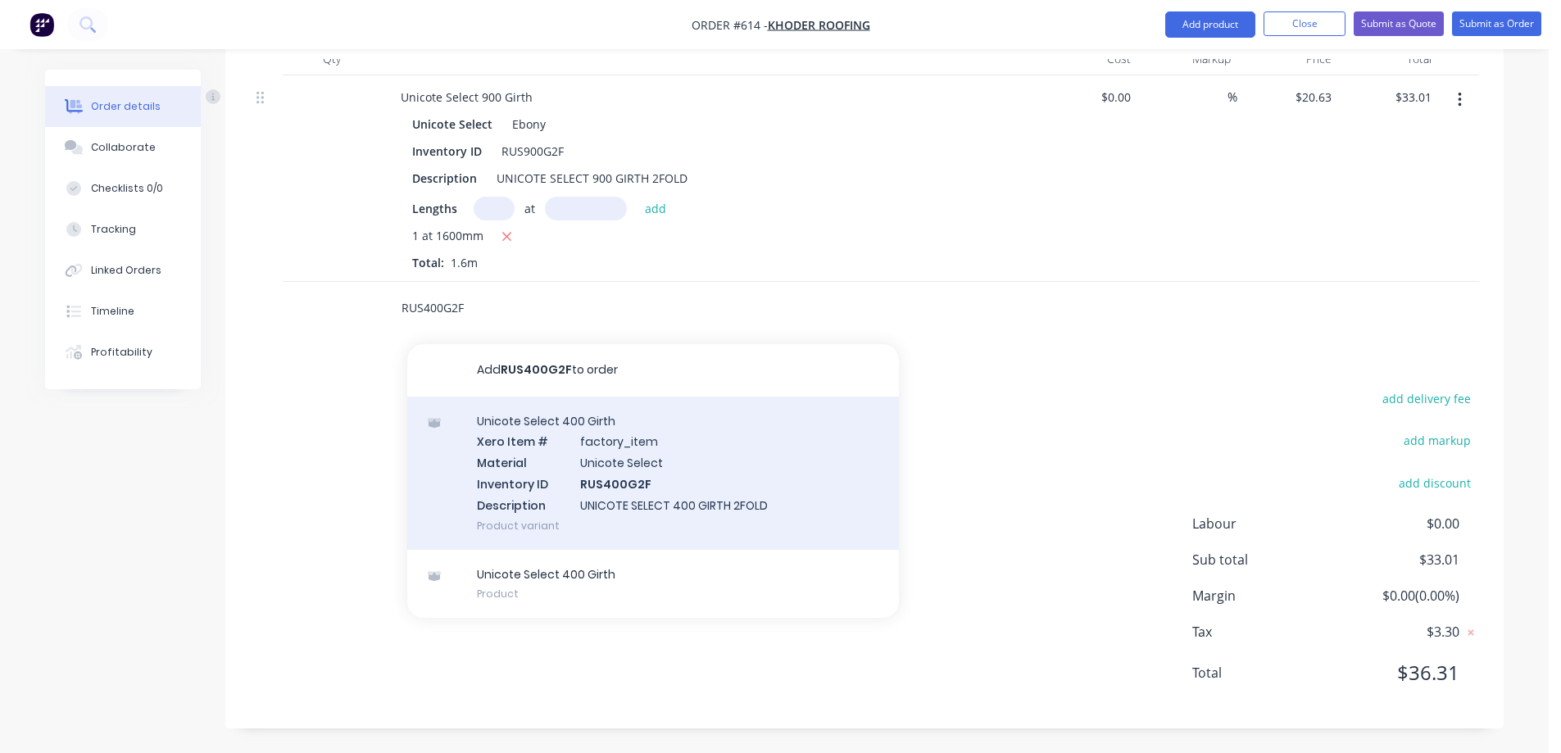
type input "RUS400G2F"
click at [524, 446] on div "Unicote Select 400 Girth Xero Item # factory_item Material Unicote Select Inven…" at bounding box center [653, 473] width 492 height 153
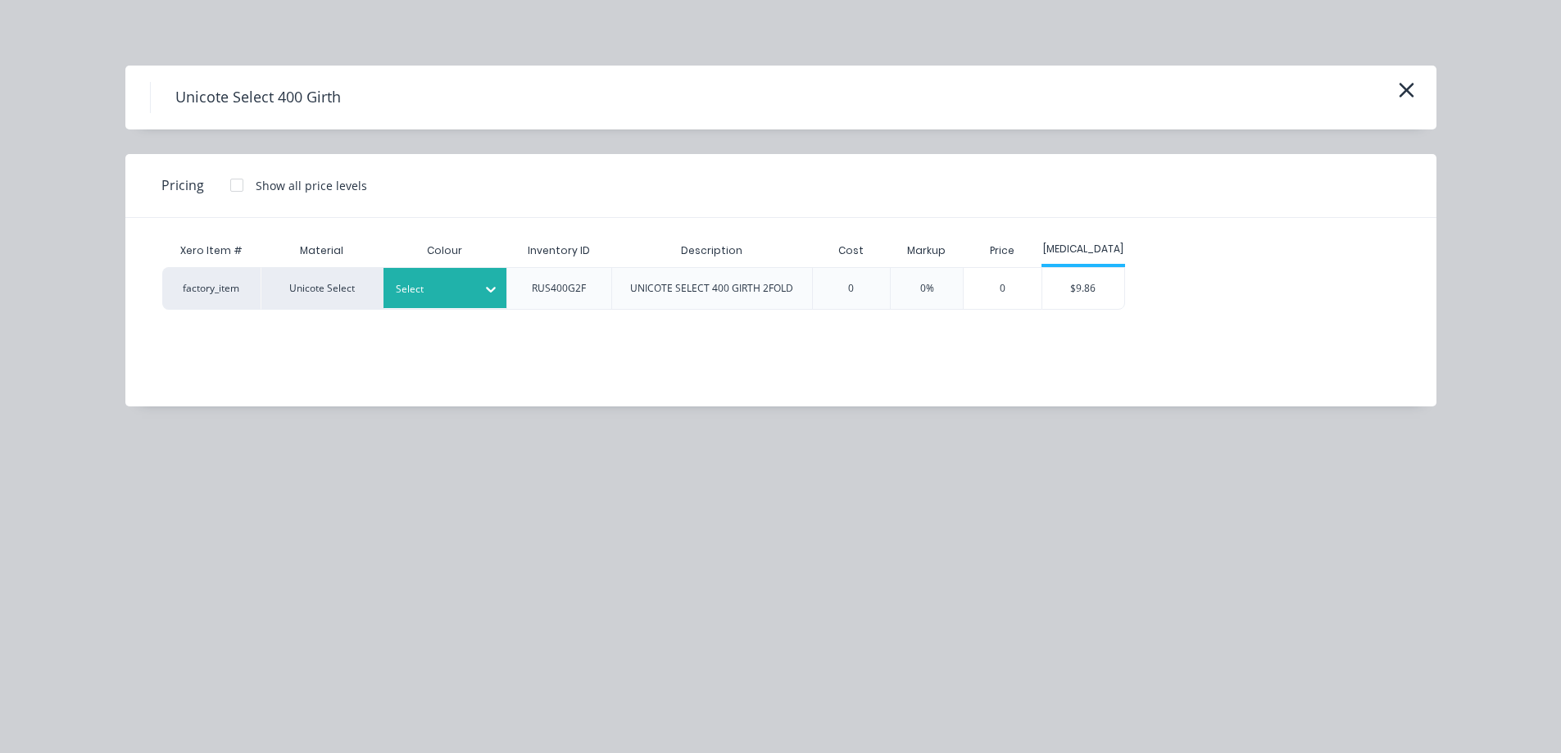
click at [466, 301] on div "Select" at bounding box center [445, 288] width 123 height 40
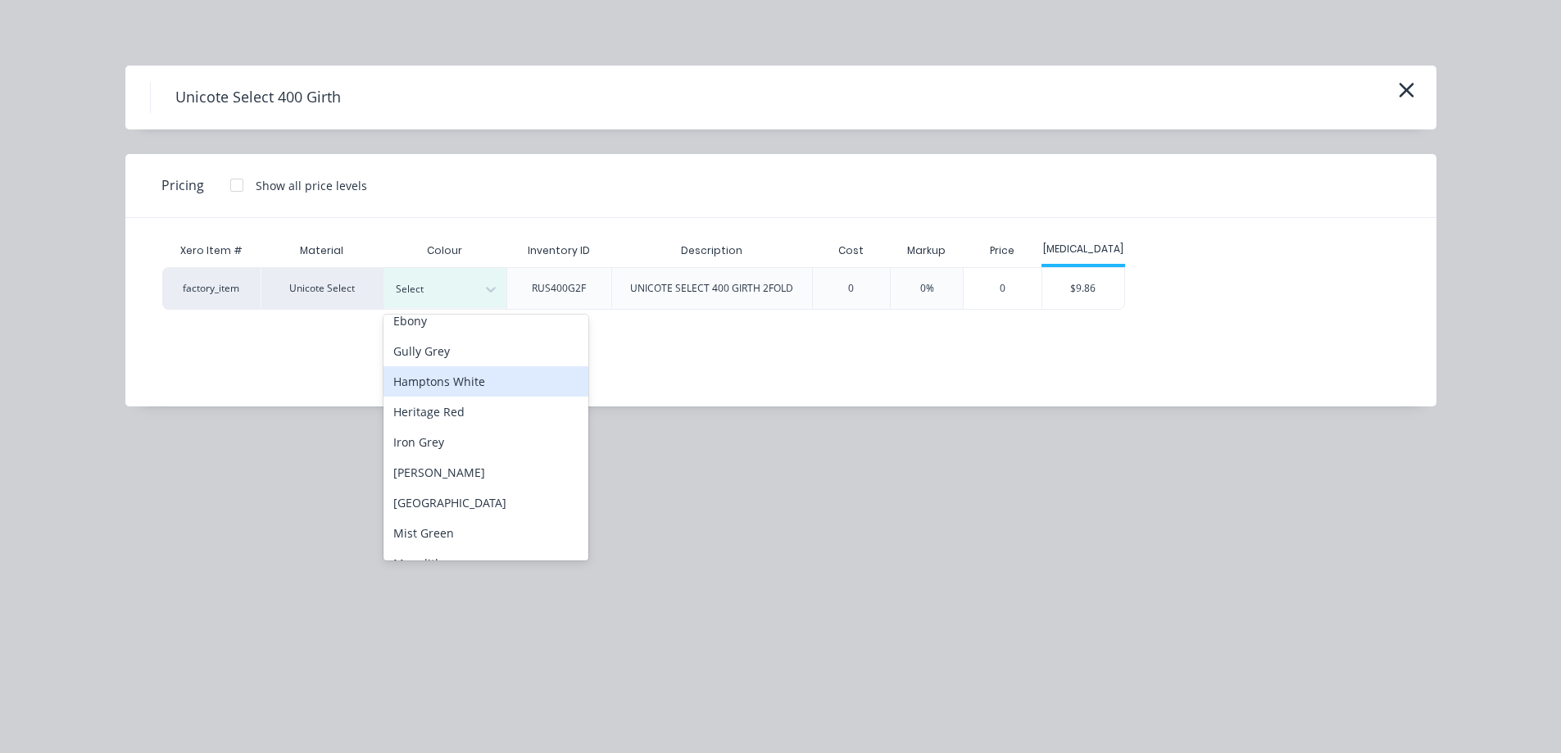
scroll to position [82, 0]
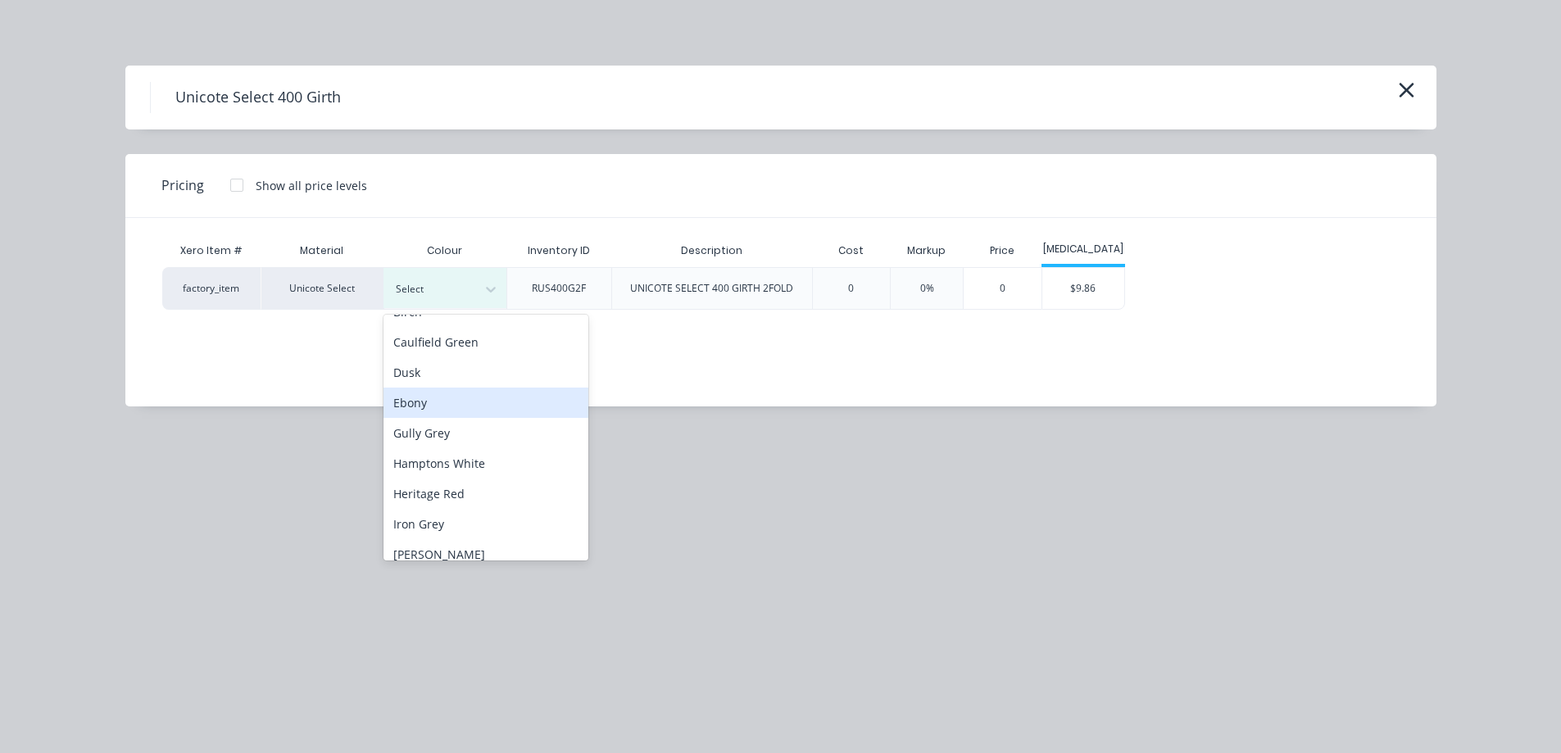
click at [459, 392] on div "Ebony" at bounding box center [486, 403] width 205 height 30
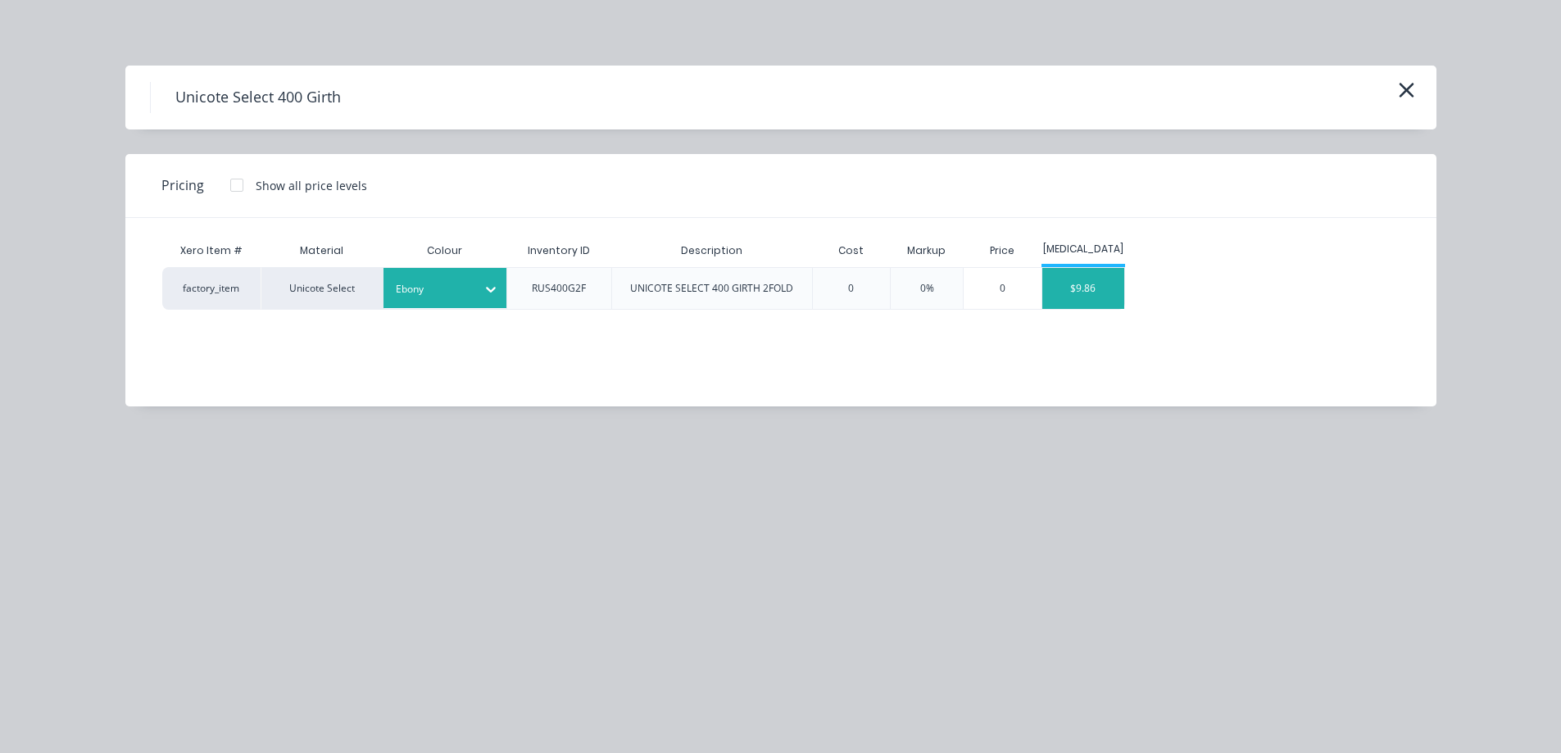
click at [1095, 295] on div "$9.86" at bounding box center [1084, 288] width 82 height 41
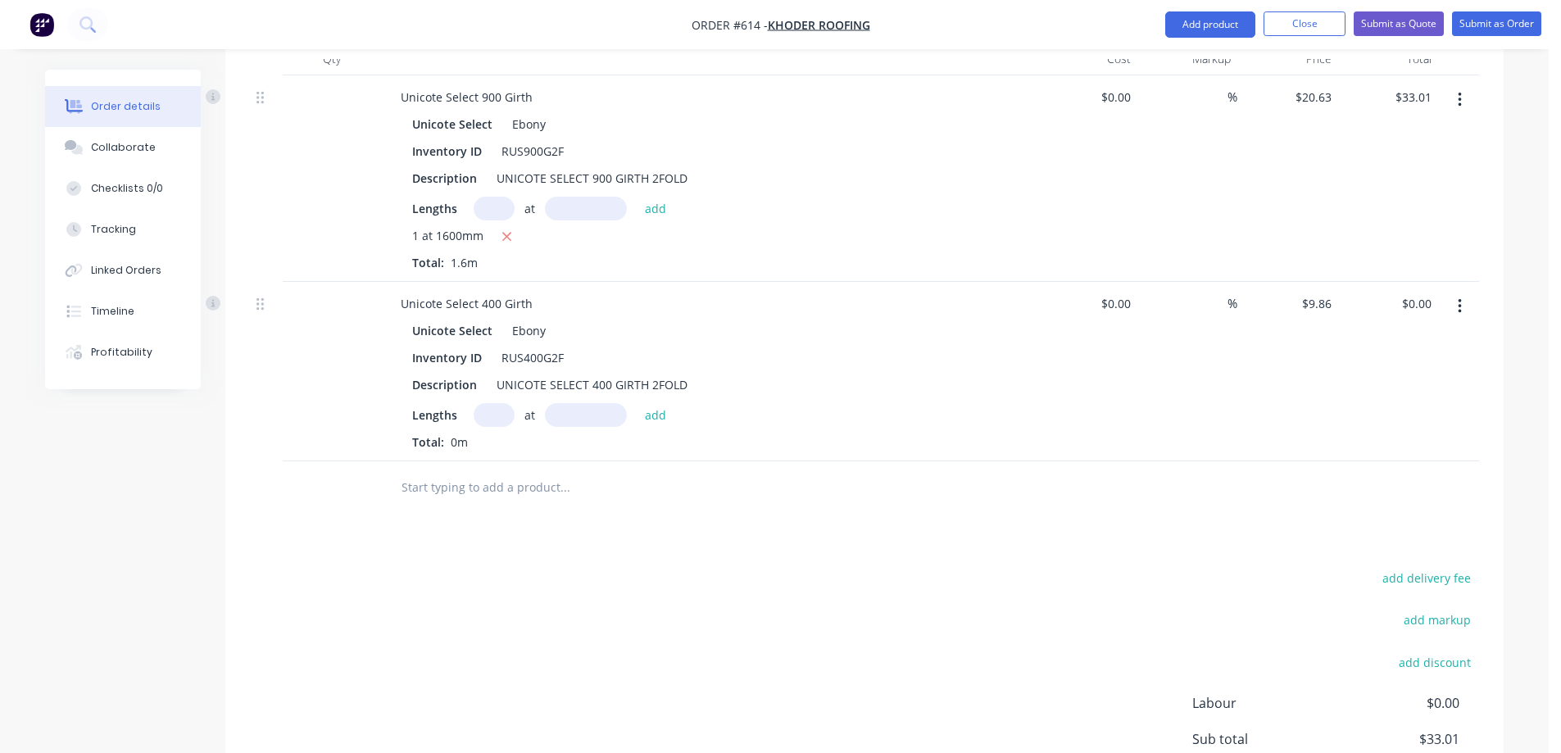
click at [502, 416] on input "text" at bounding box center [494, 415] width 41 height 24
type input "5"
type input "500mm"
click at [673, 413] on div "5 at 500mm add" at bounding box center [575, 415] width 202 height 24
click at [652, 412] on button "add" at bounding box center [656, 414] width 39 height 22
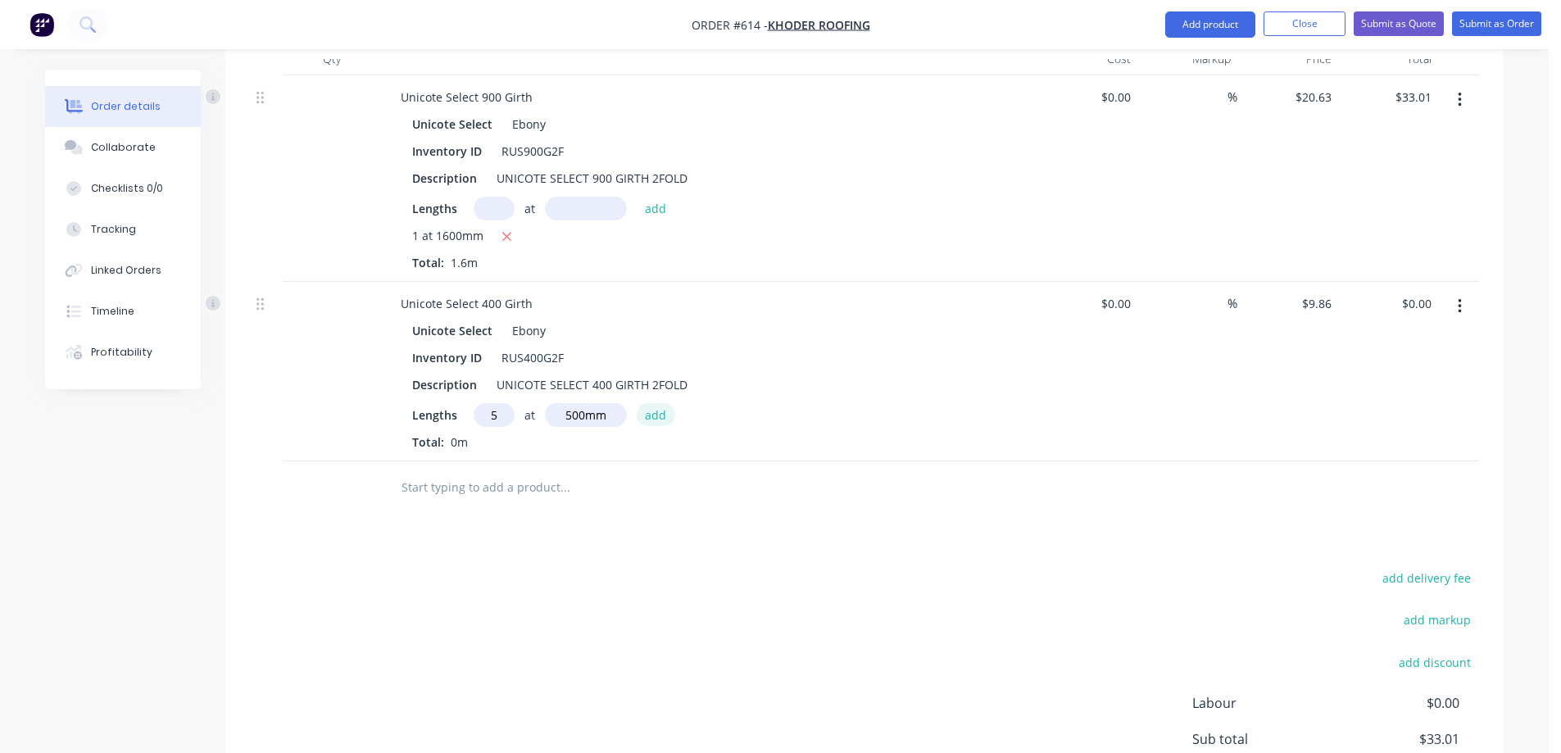
type input "$24.65"
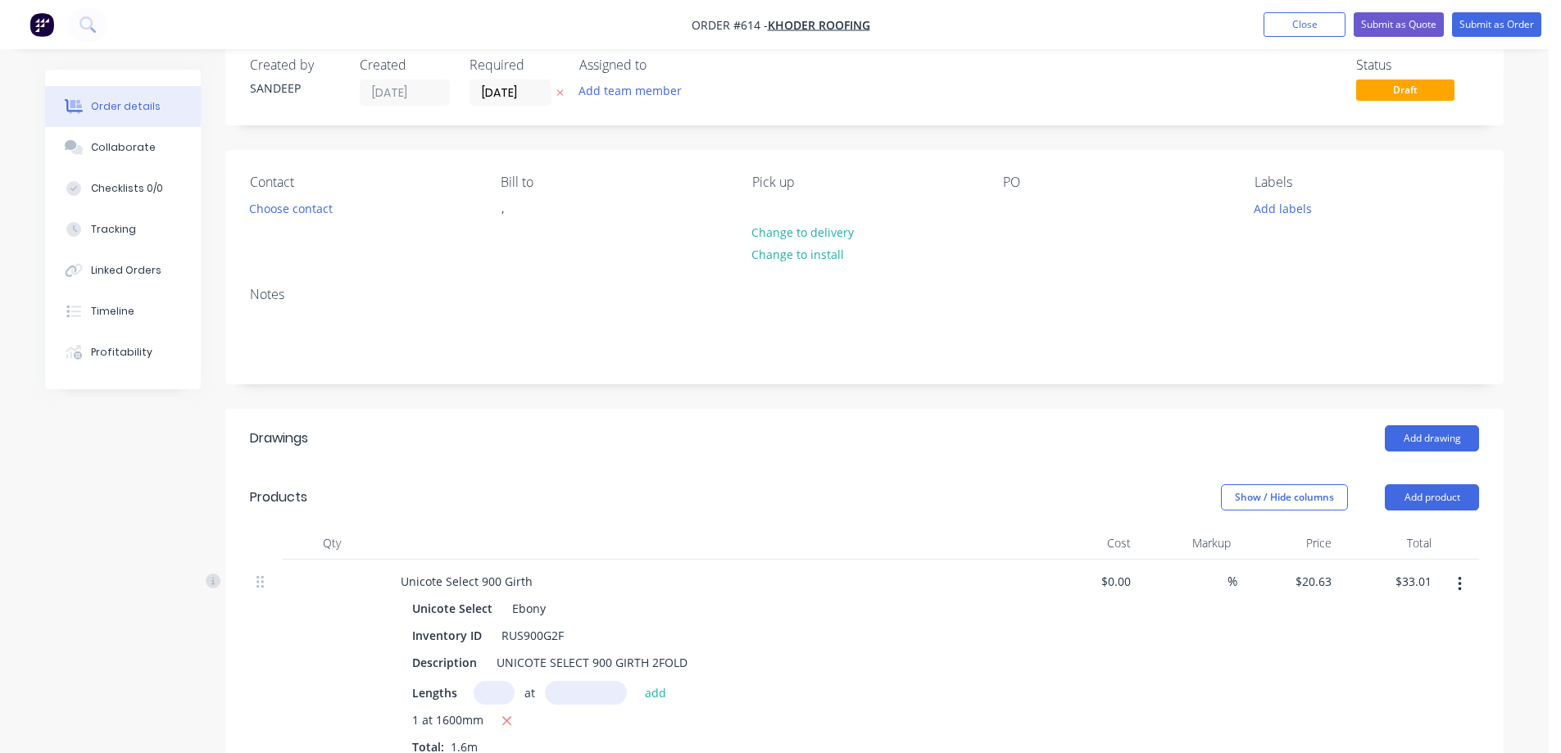
scroll to position [0, 0]
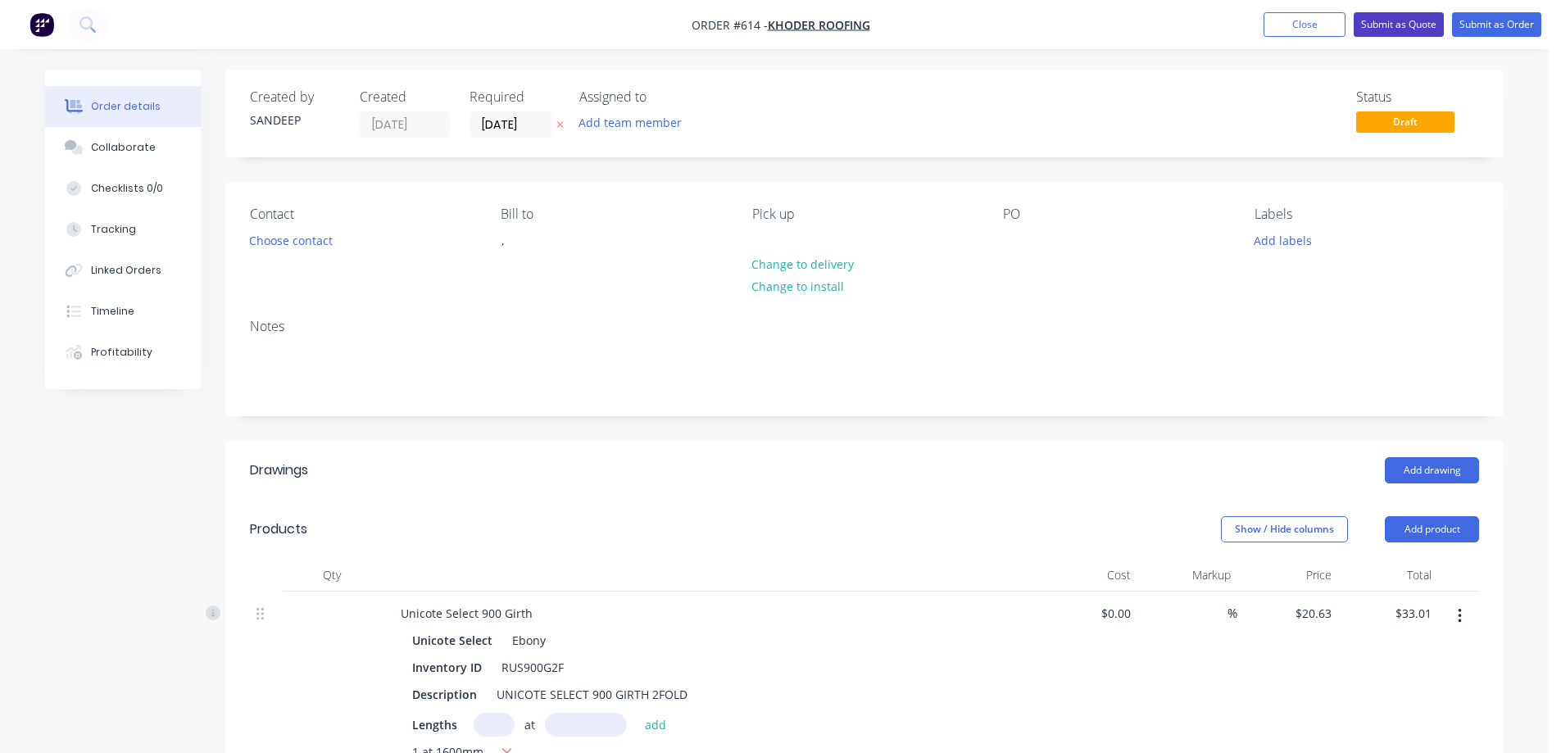
click at [1399, 21] on button "Submit as Quote" at bounding box center [1399, 24] width 90 height 25
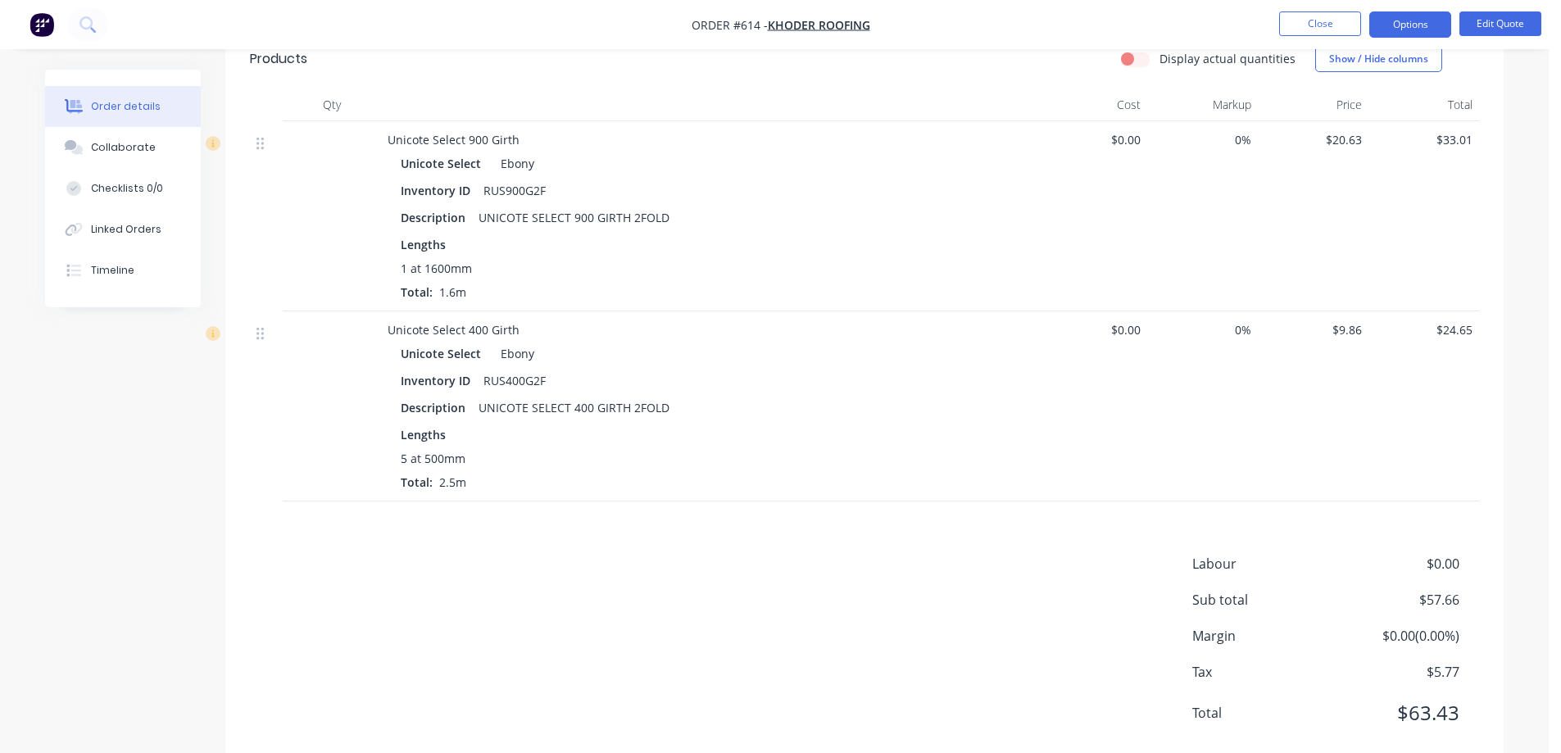
scroll to position [450, 0]
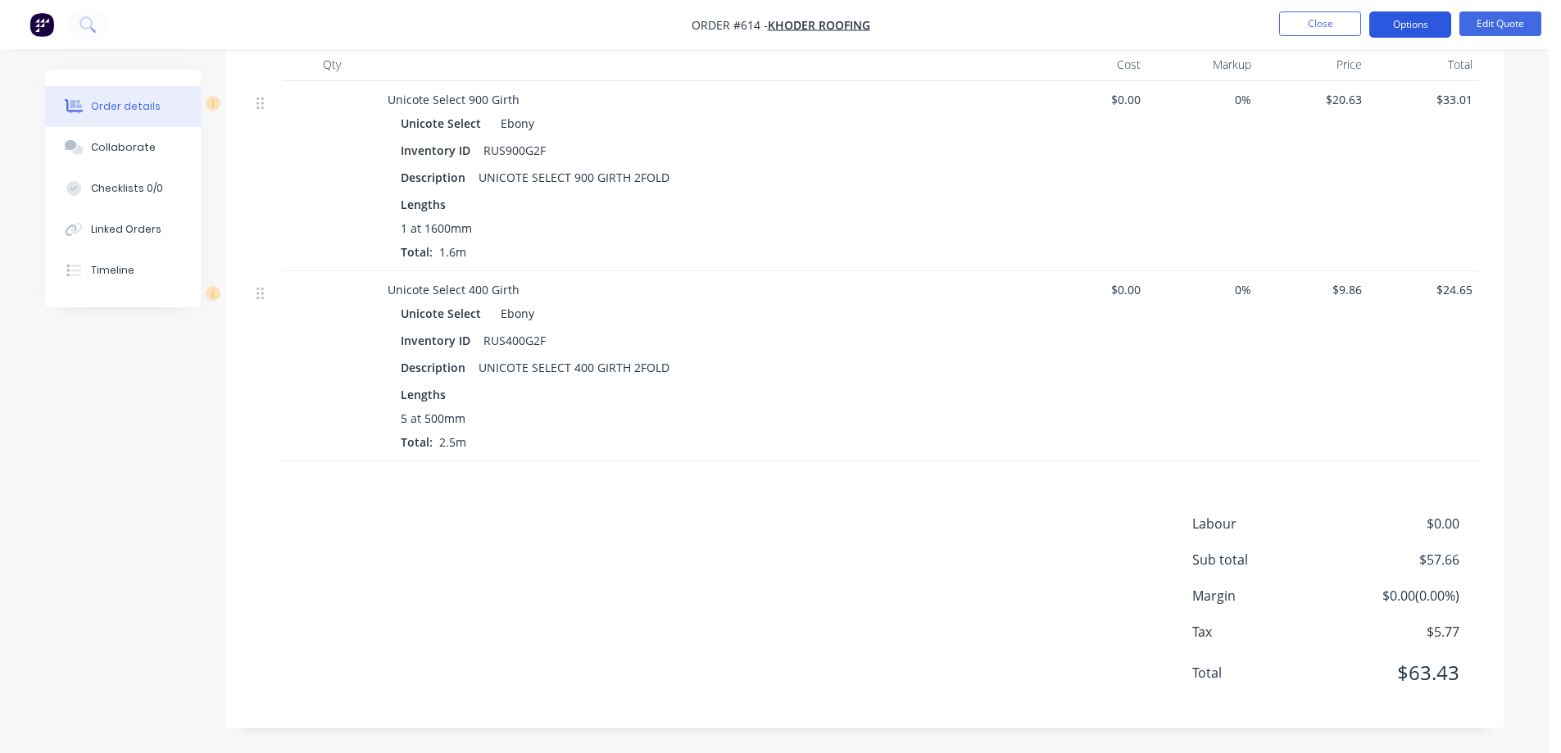
click at [1396, 20] on button "Options" at bounding box center [1411, 24] width 82 height 26
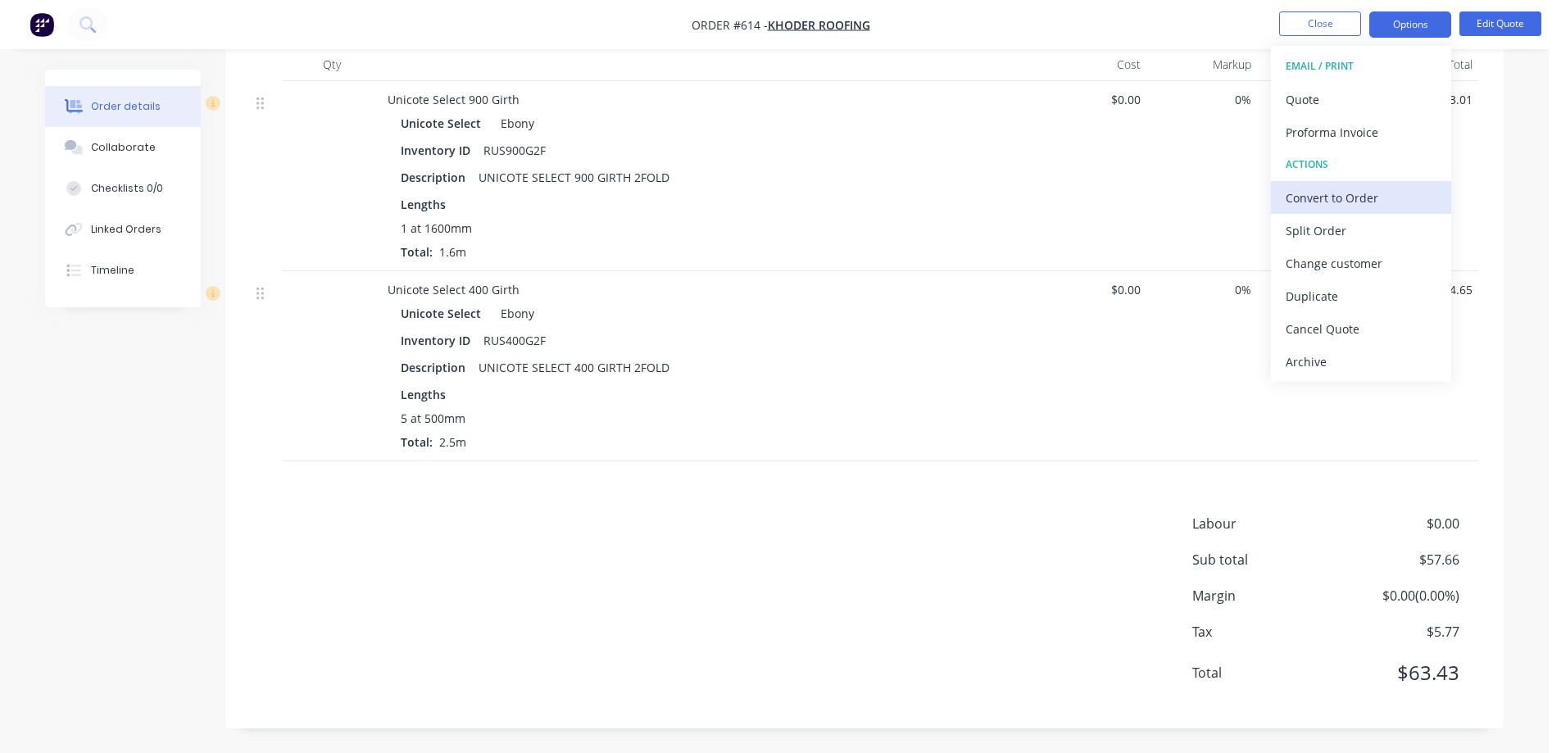
click at [1326, 199] on div "Convert to Order" at bounding box center [1361, 198] width 151 height 24
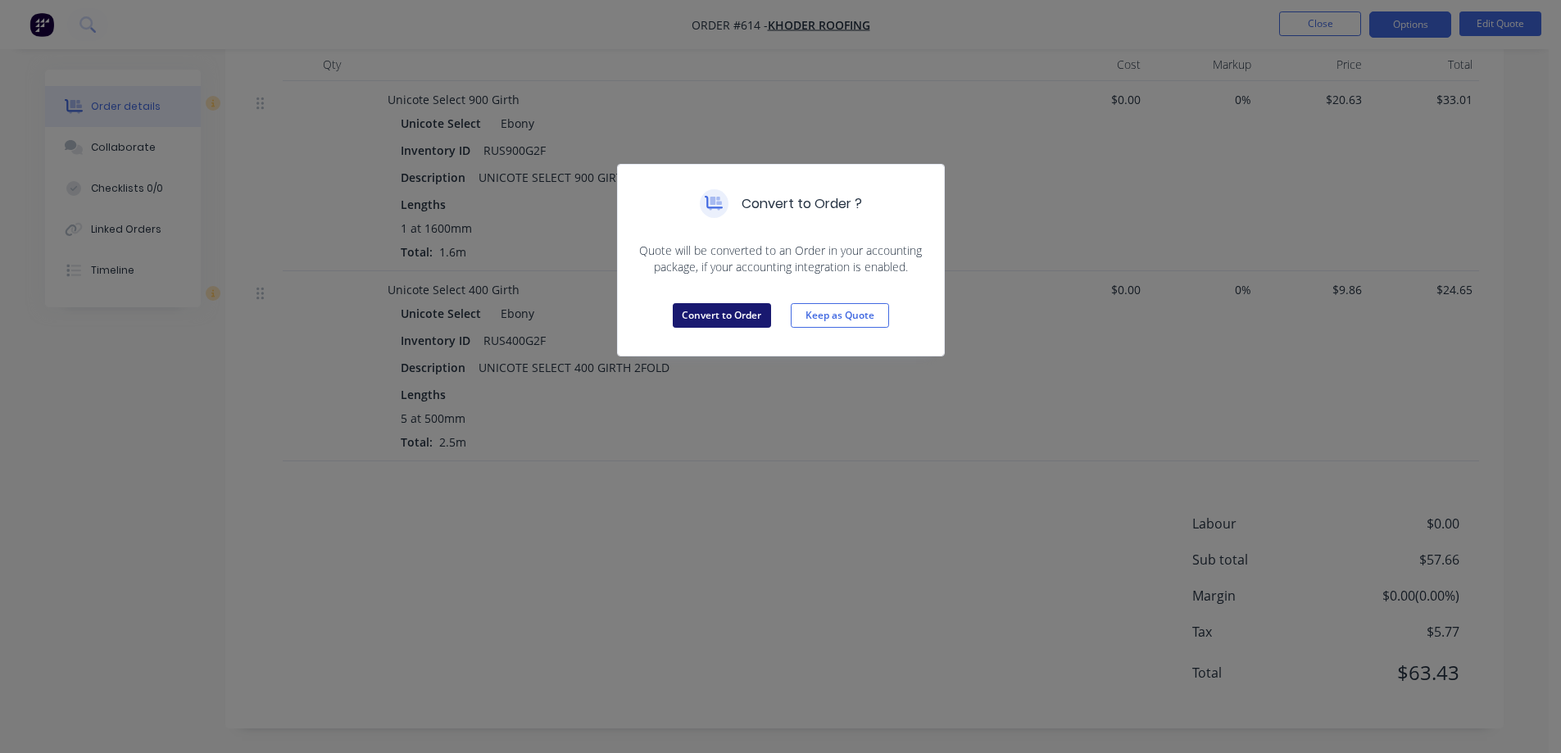
click at [690, 309] on button "Convert to Order" at bounding box center [722, 315] width 98 height 25
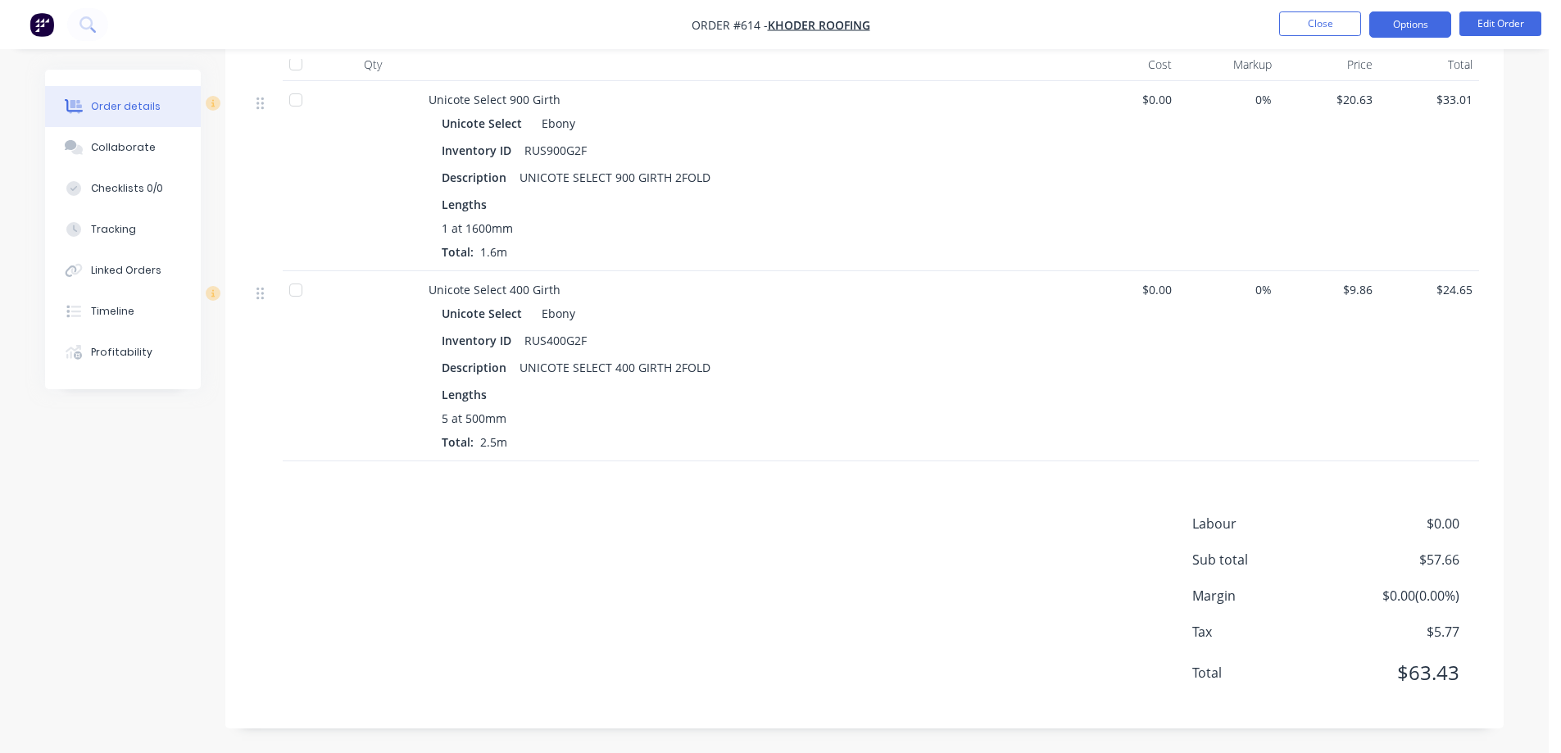
click at [1403, 15] on button "Options" at bounding box center [1411, 24] width 82 height 26
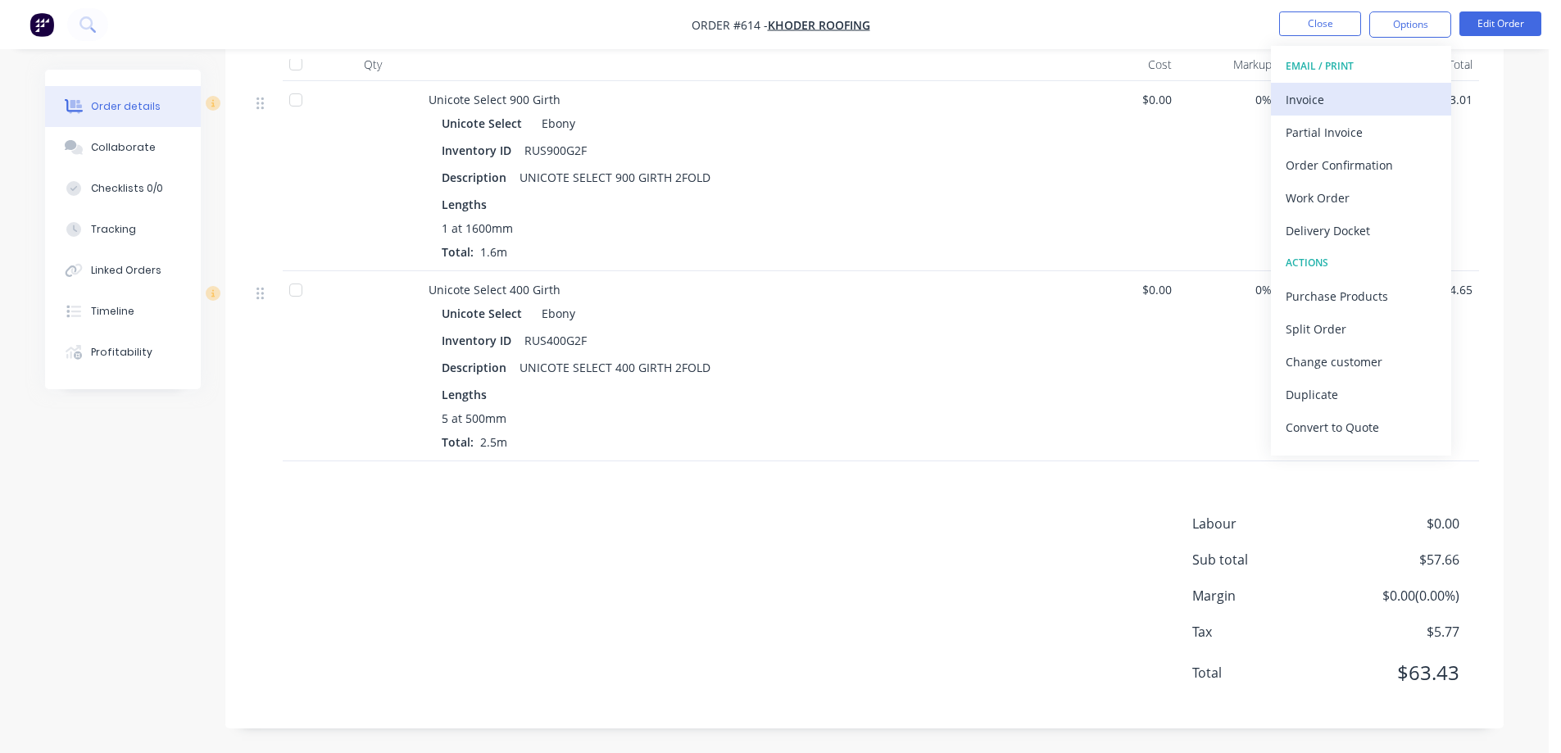
click at [1346, 97] on div "Invoice" at bounding box center [1361, 100] width 151 height 24
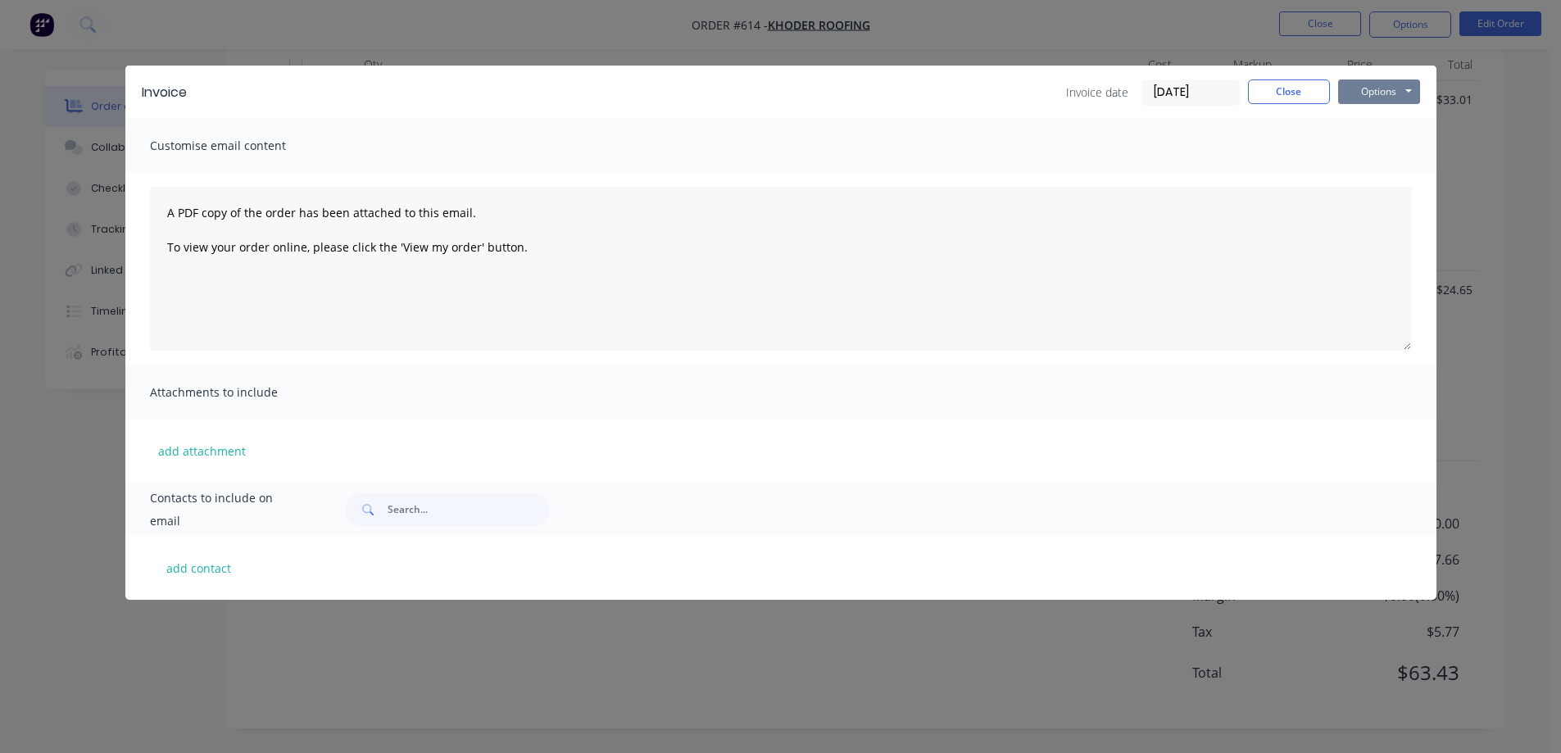
click at [1371, 89] on button "Options" at bounding box center [1379, 92] width 82 height 25
click at [1356, 123] on button "Preview" at bounding box center [1390, 120] width 105 height 27
click at [1285, 87] on button "Close" at bounding box center [1289, 92] width 82 height 25
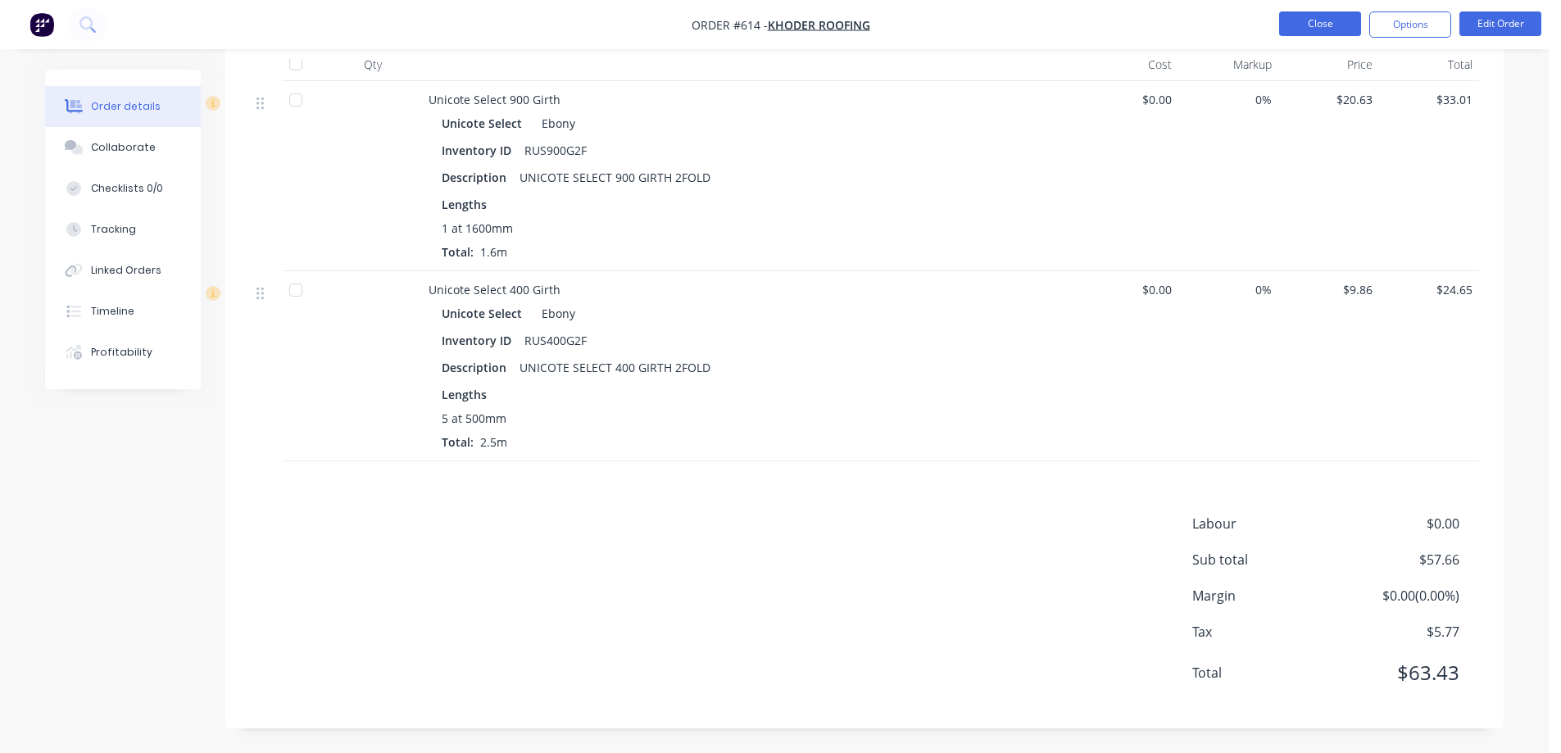
click at [1306, 18] on button "Close" at bounding box center [1320, 23] width 82 height 25
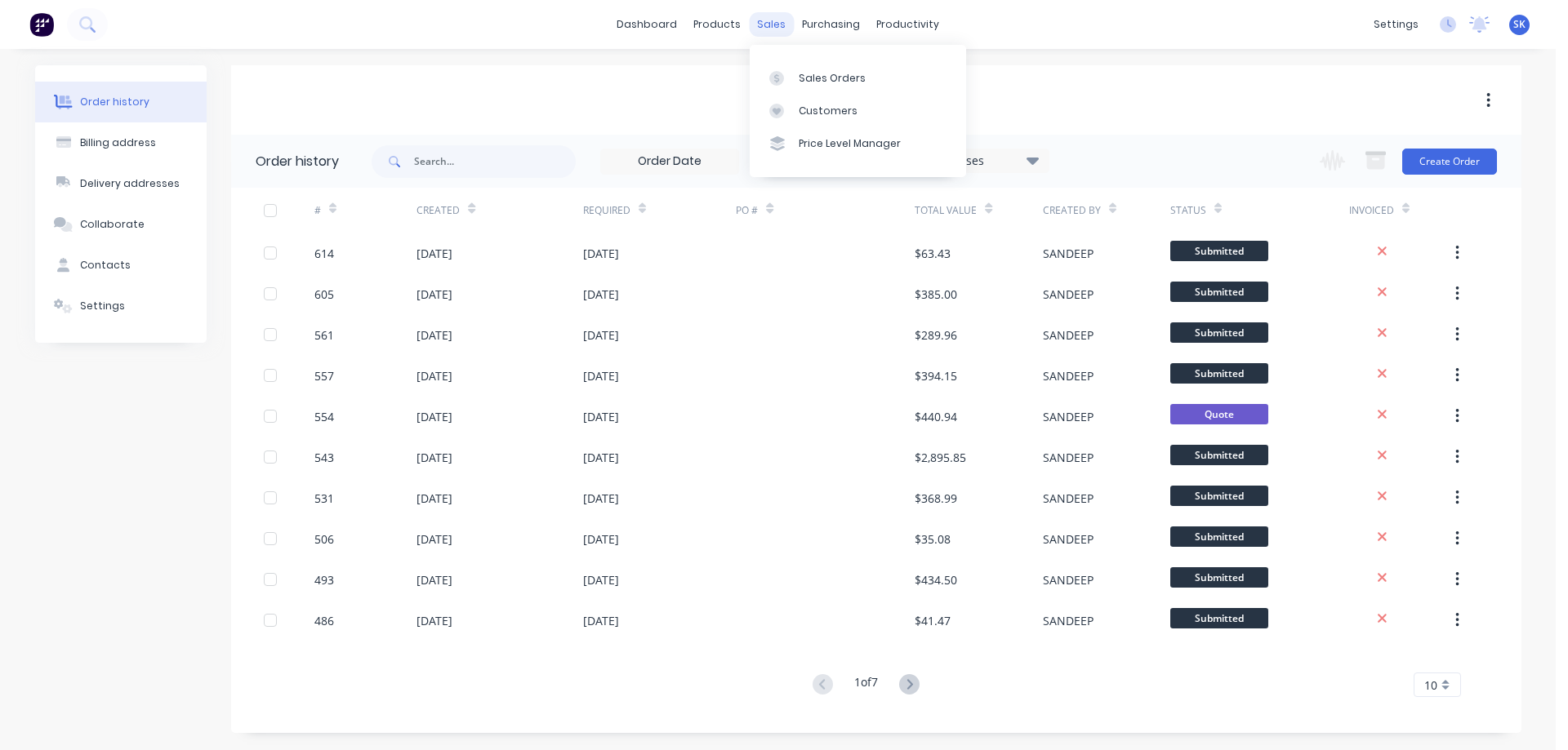
click at [767, 25] on div "sales" at bounding box center [771, 24] width 45 height 25
click at [807, 74] on div "Sales Orders" at bounding box center [832, 78] width 67 height 15
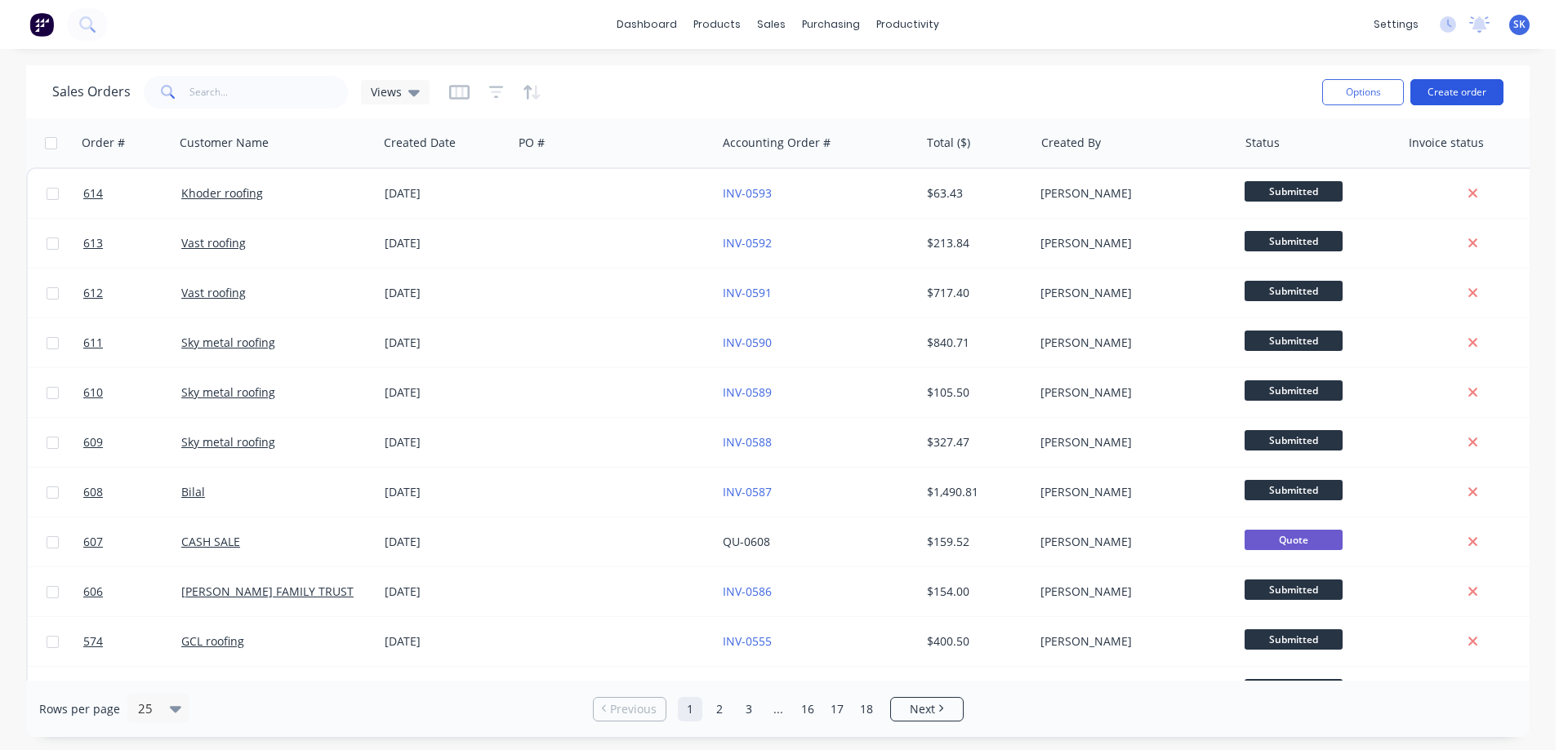
click at [1487, 94] on button "Create order" at bounding box center [1456, 93] width 93 height 26
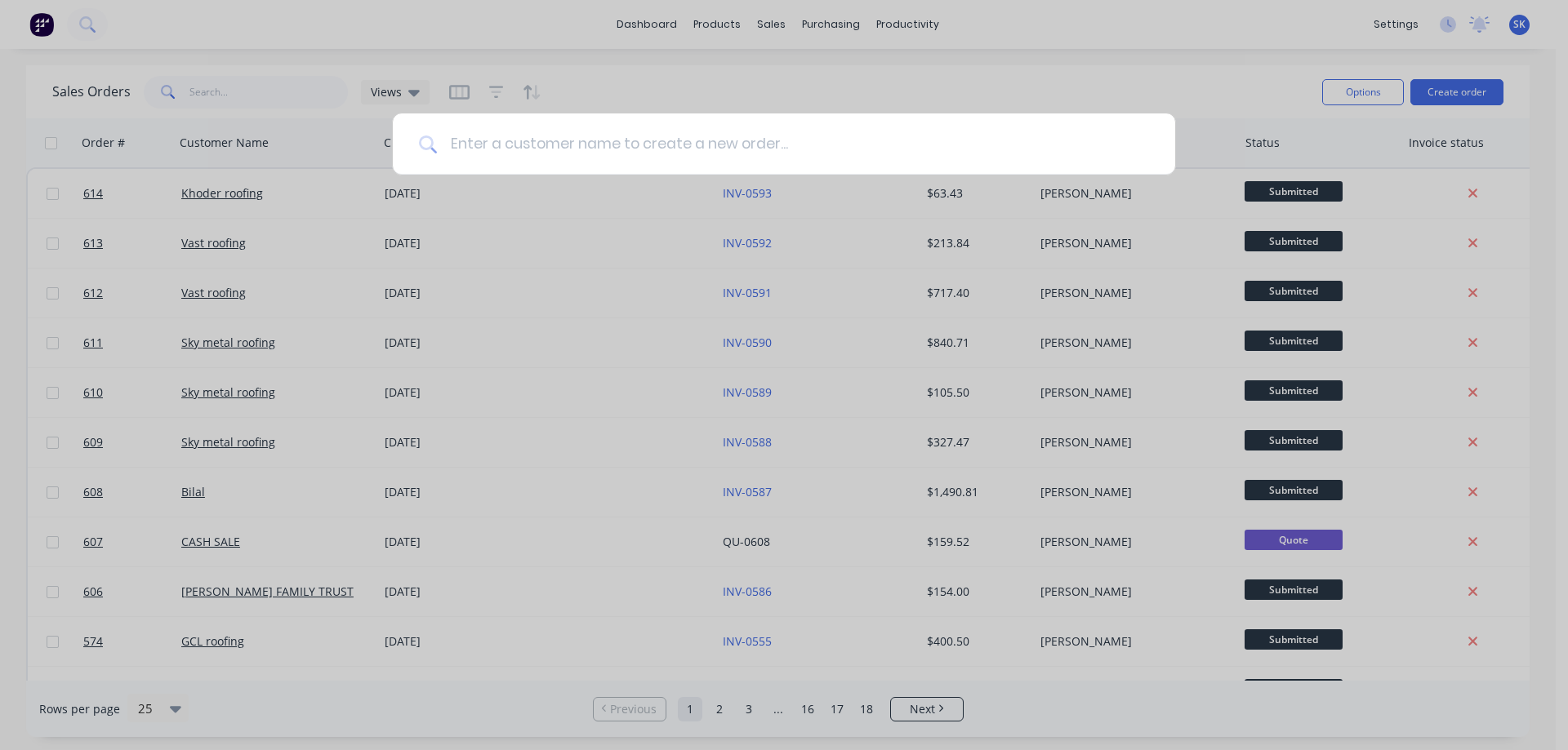
click at [626, 157] on input at bounding box center [793, 143] width 712 height 61
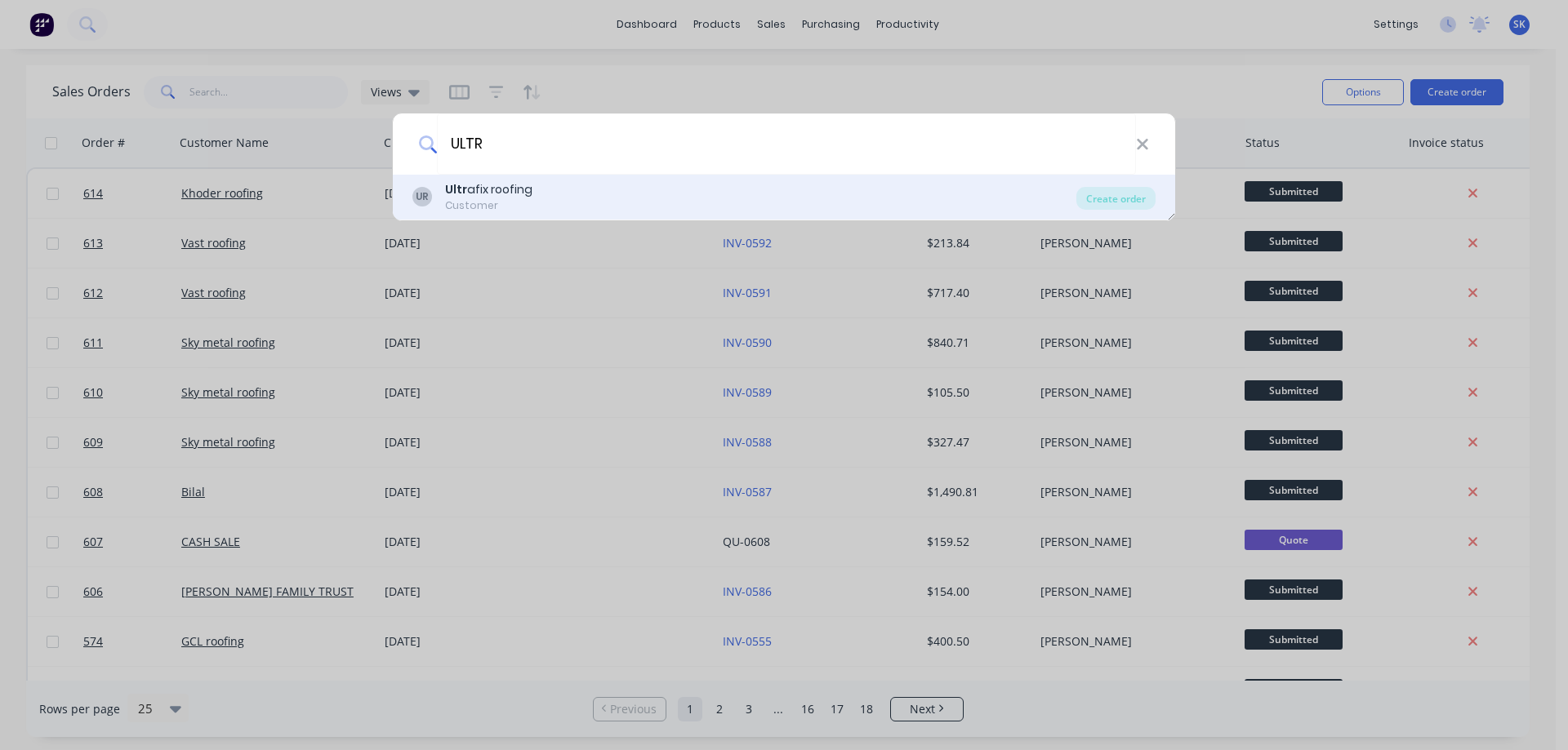
type input "ULTR"
click at [529, 201] on div "UR Ultr afix roofing Customer" at bounding box center [744, 197] width 663 height 32
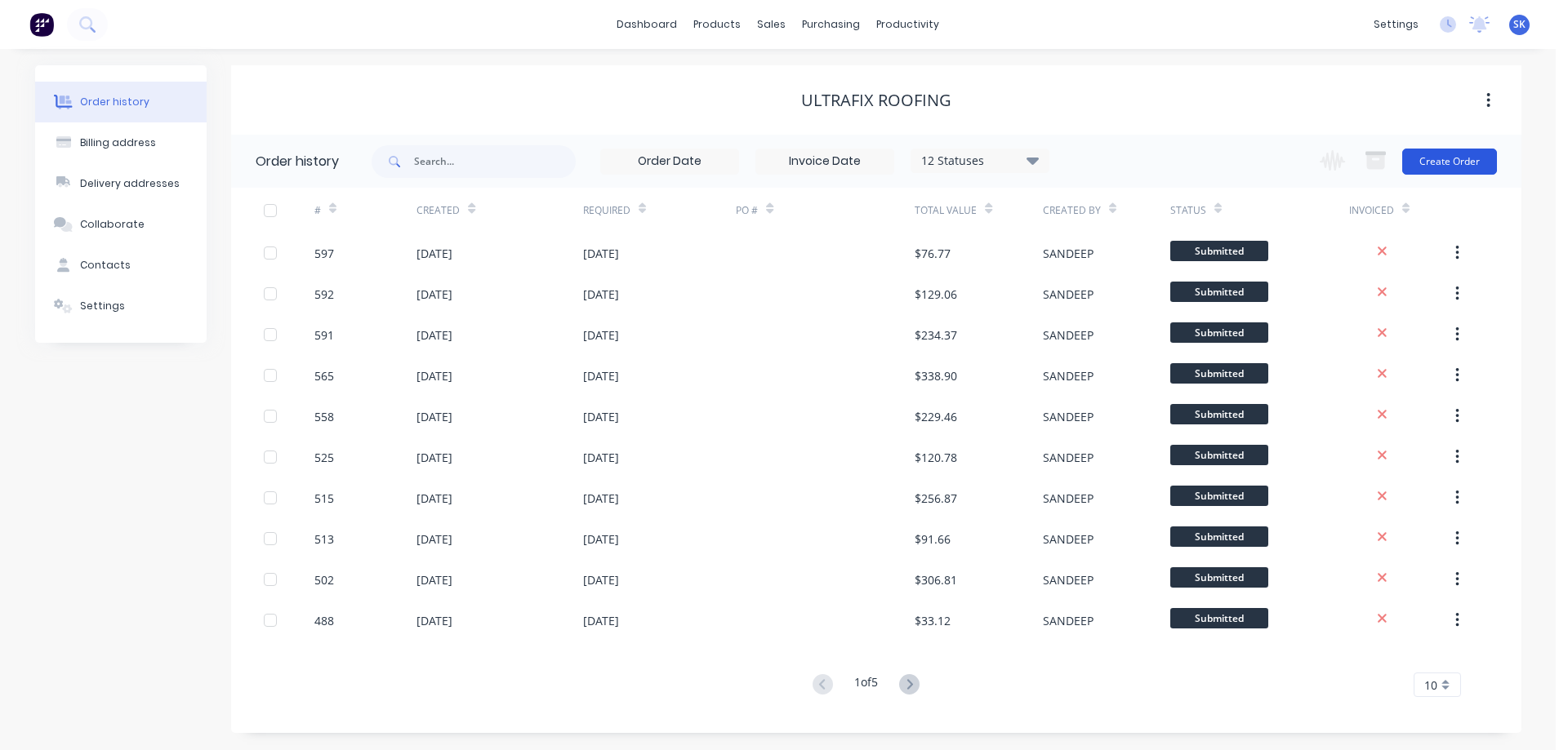
click at [1476, 166] on button "Create Order" at bounding box center [1448, 161] width 95 height 26
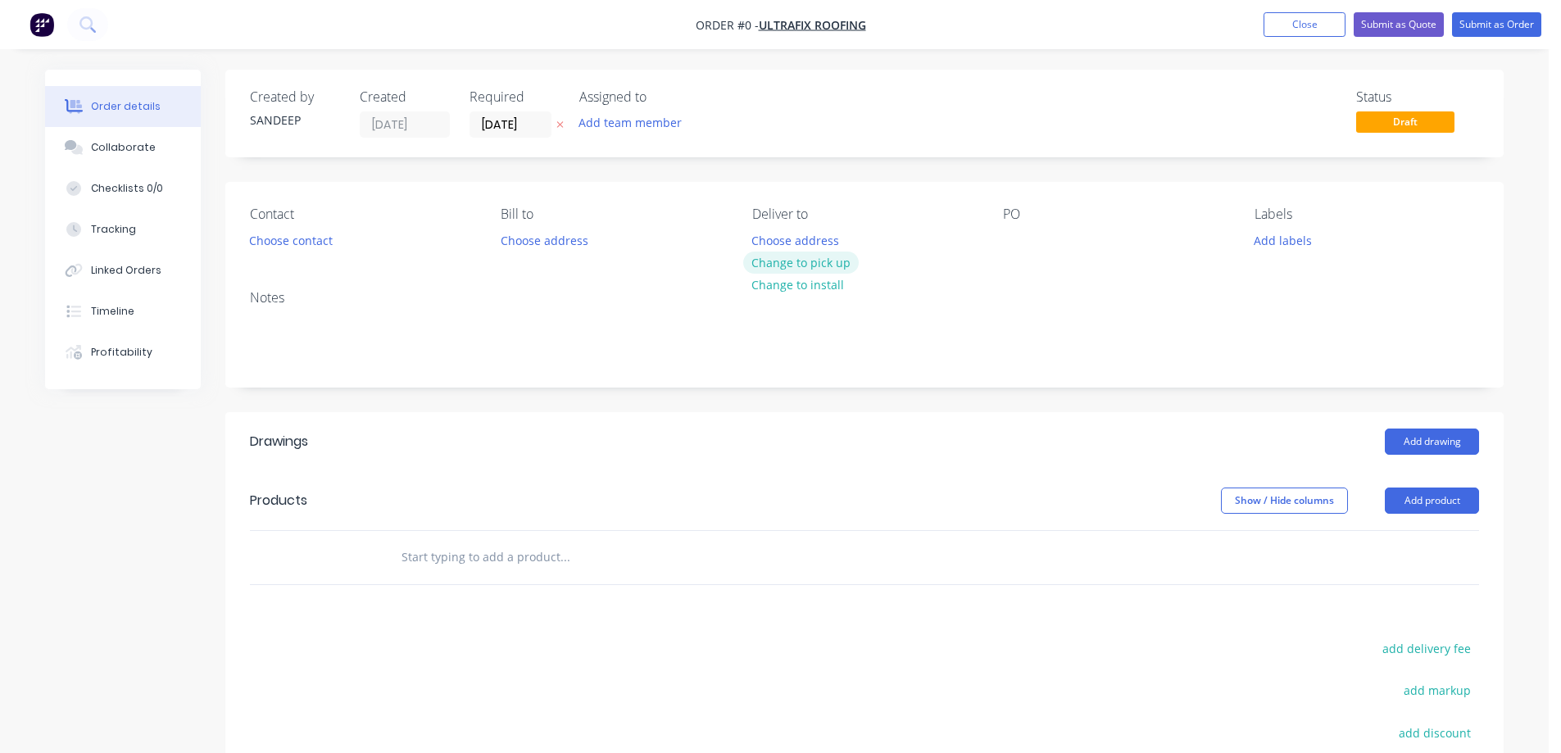
click at [769, 265] on button "Change to pick up" at bounding box center [801, 263] width 116 height 22
click at [472, 566] on input "text" at bounding box center [565, 557] width 328 height 33
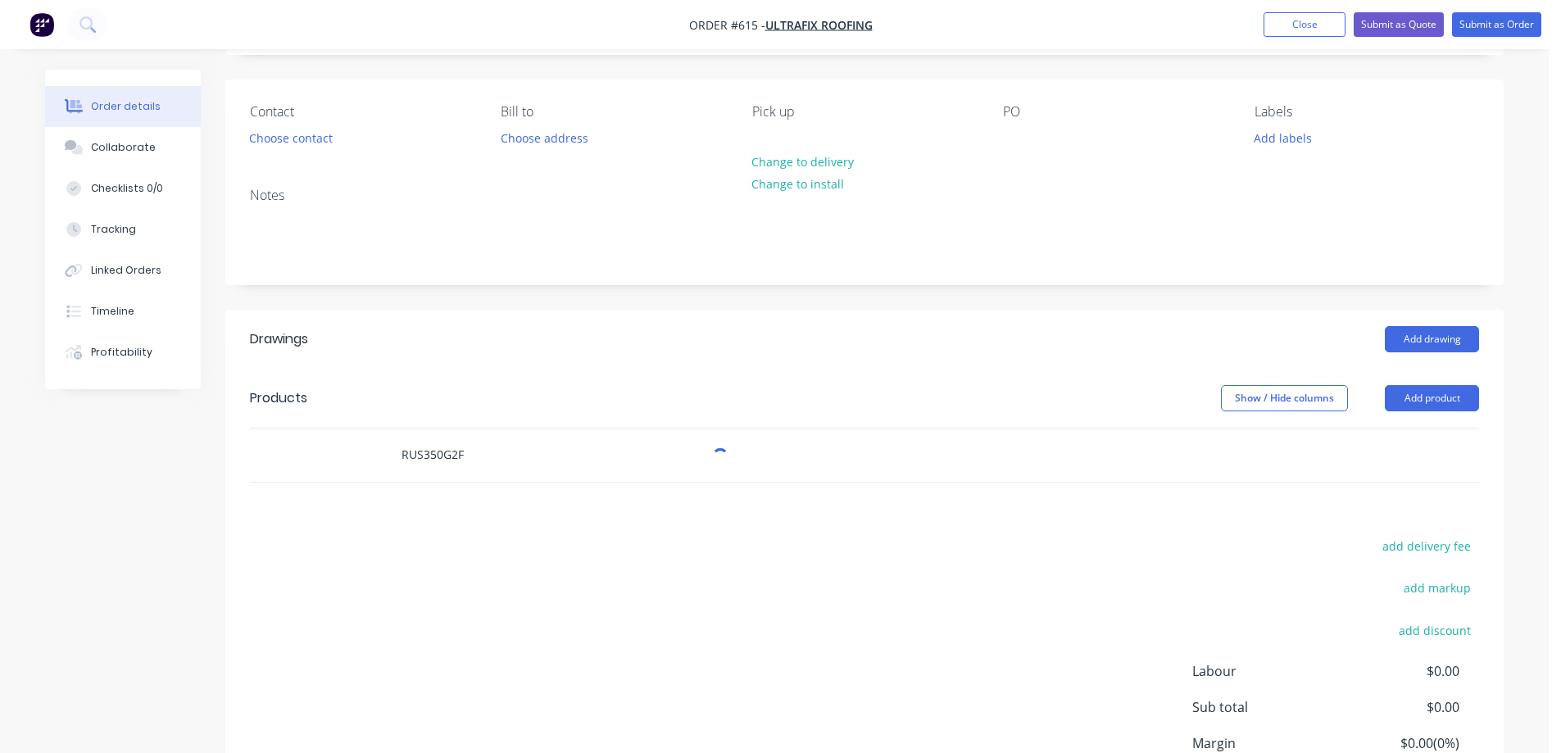
scroll to position [246, 0]
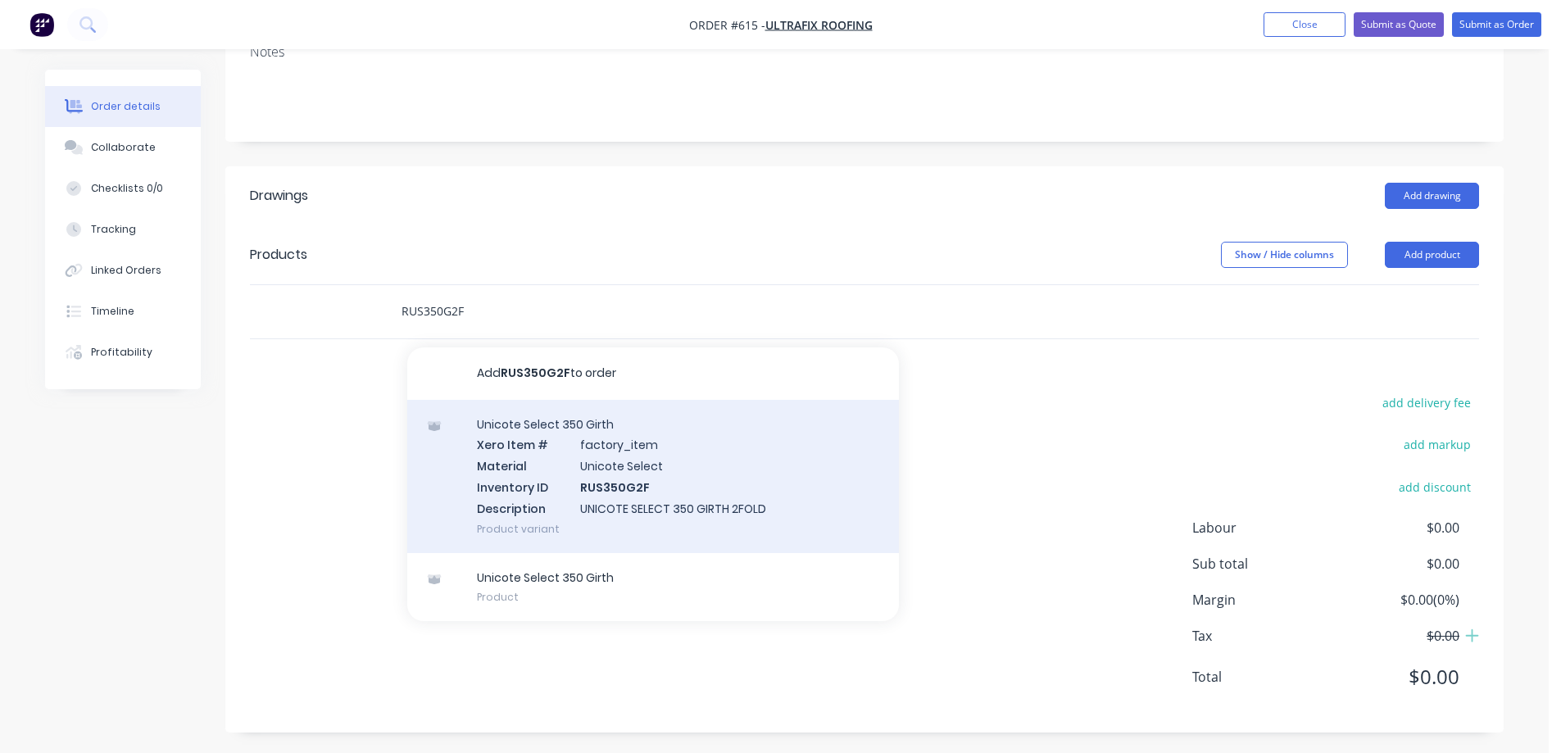
type input "RUS350G2F"
click at [511, 493] on div "Unicote Select 350 Girth Xero Item # factory_item Material Unicote Select Inven…" at bounding box center [653, 476] width 492 height 153
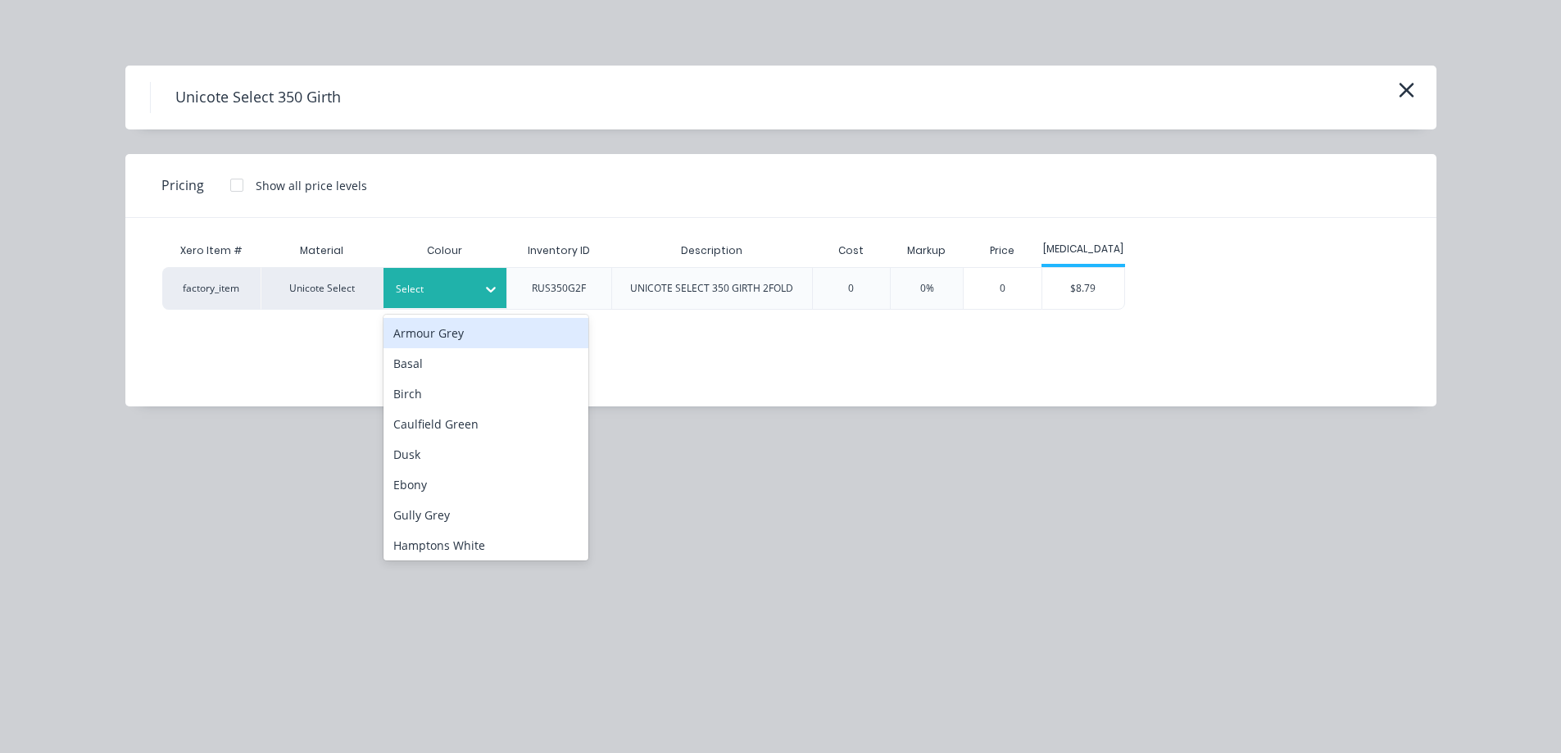
click at [442, 301] on div "Select" at bounding box center [445, 288] width 123 height 40
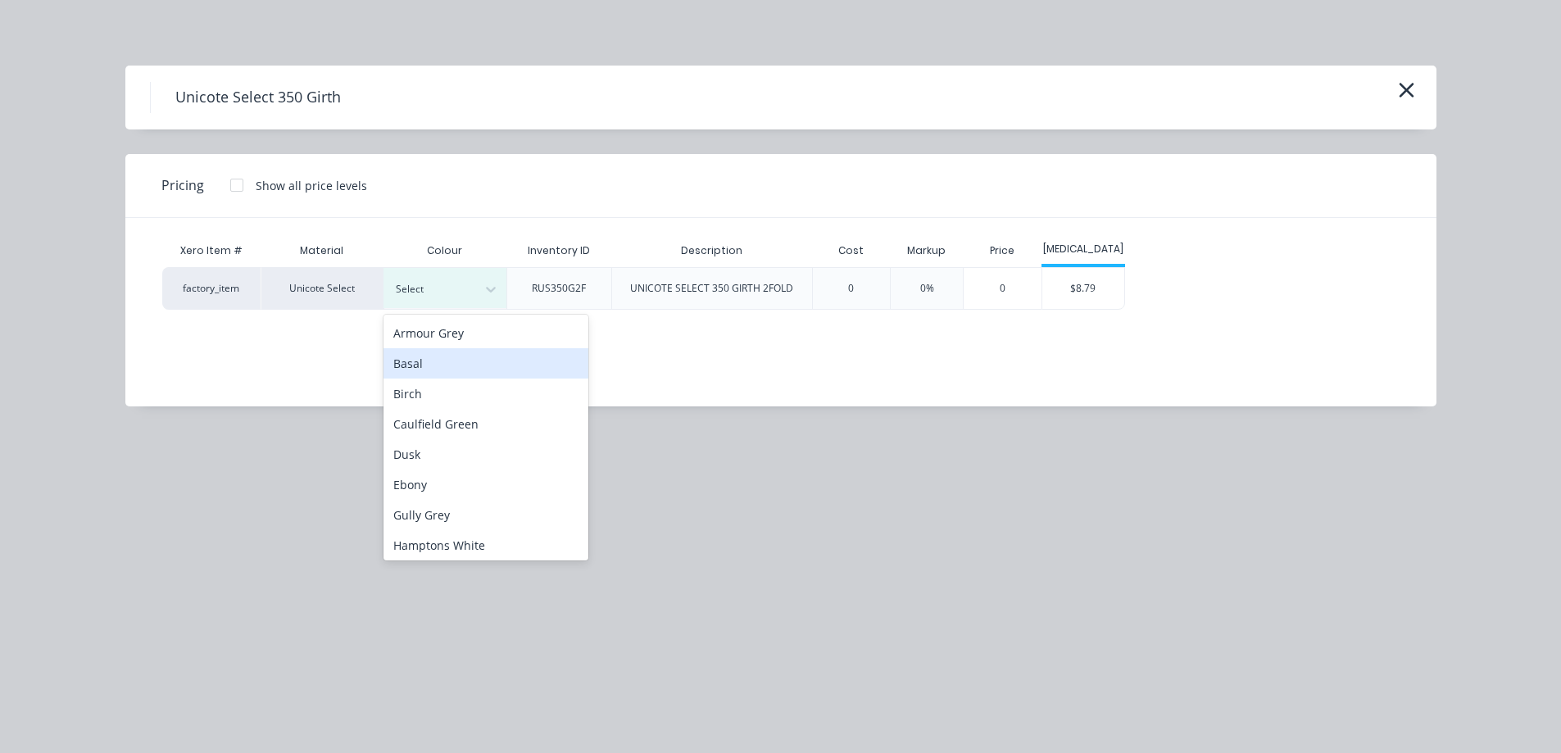
click at [410, 359] on div "Basal" at bounding box center [486, 363] width 205 height 30
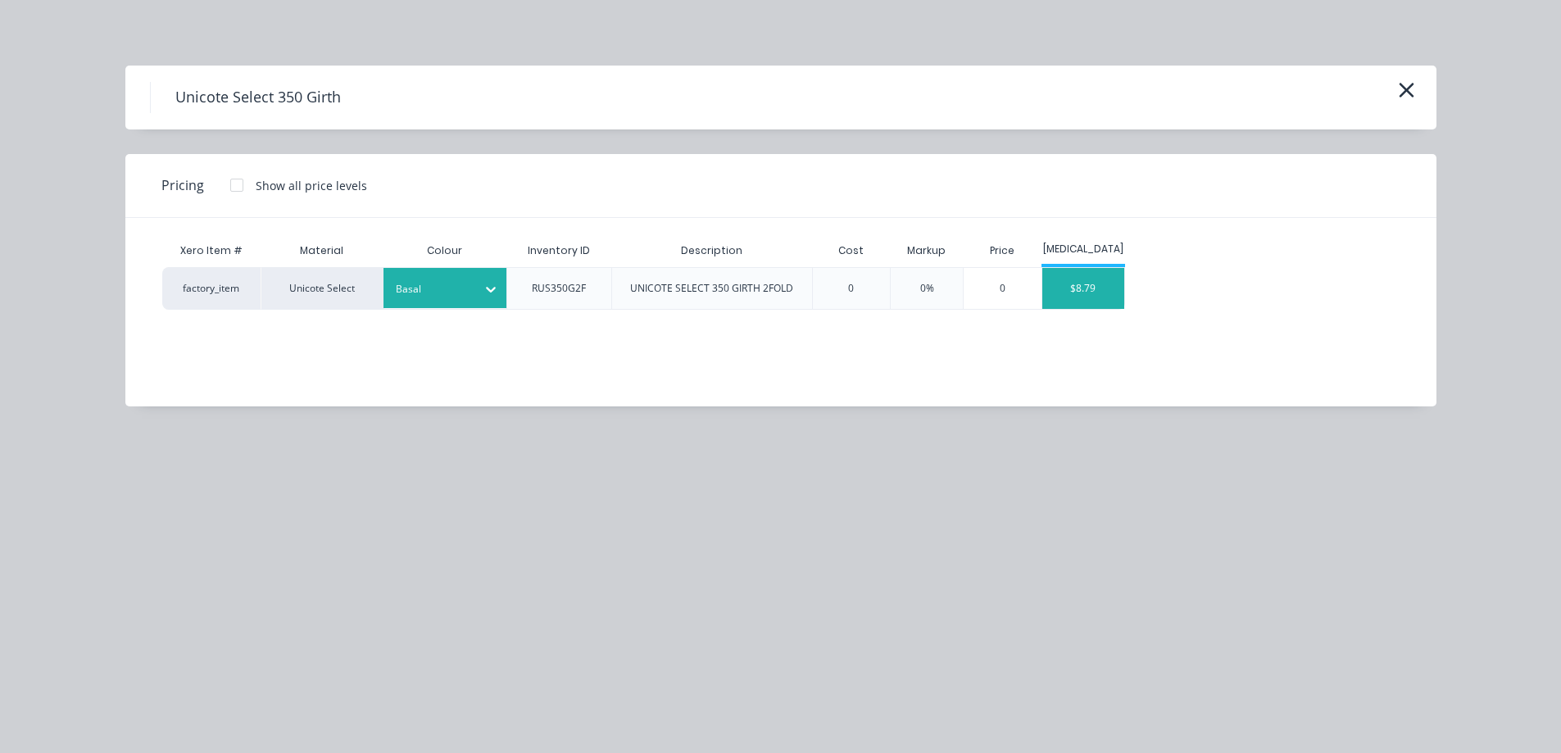
click at [1086, 289] on div "$8.79" at bounding box center [1084, 288] width 82 height 41
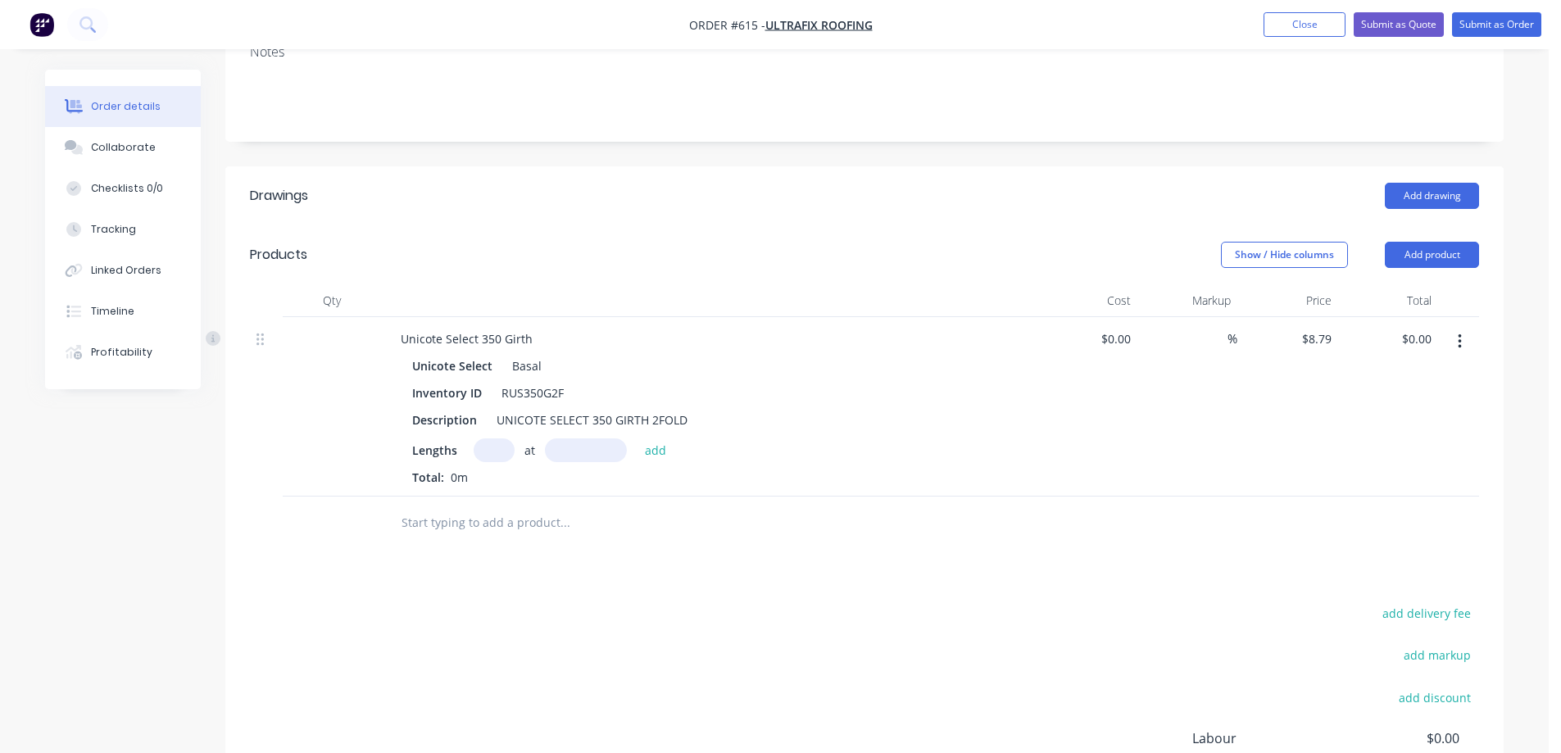
click at [487, 461] on input "text" at bounding box center [494, 451] width 41 height 24
type input "4"
type input "2400mm"
click at [659, 443] on button "add" at bounding box center [656, 450] width 39 height 22
type input "$84.38"
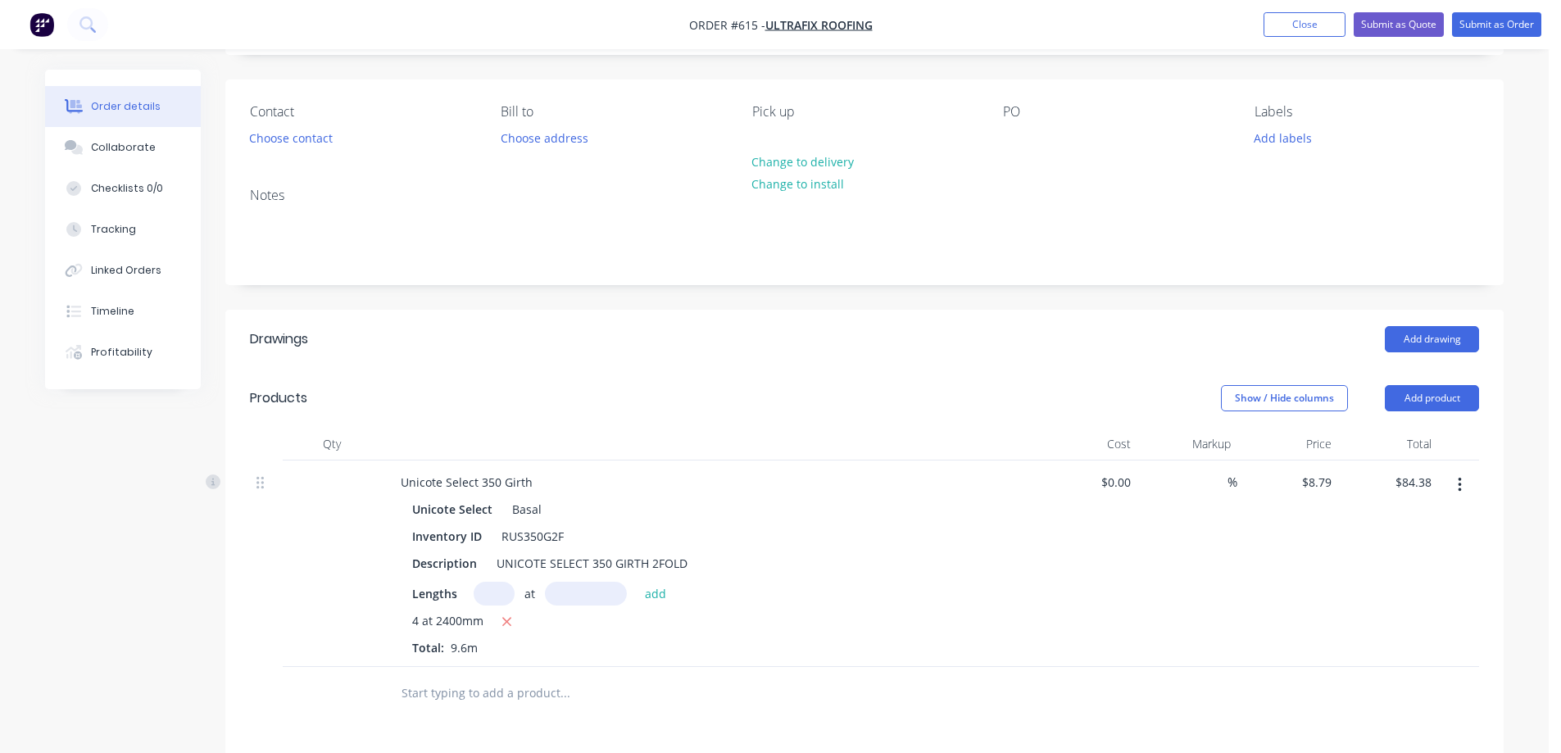
scroll to position [410, 0]
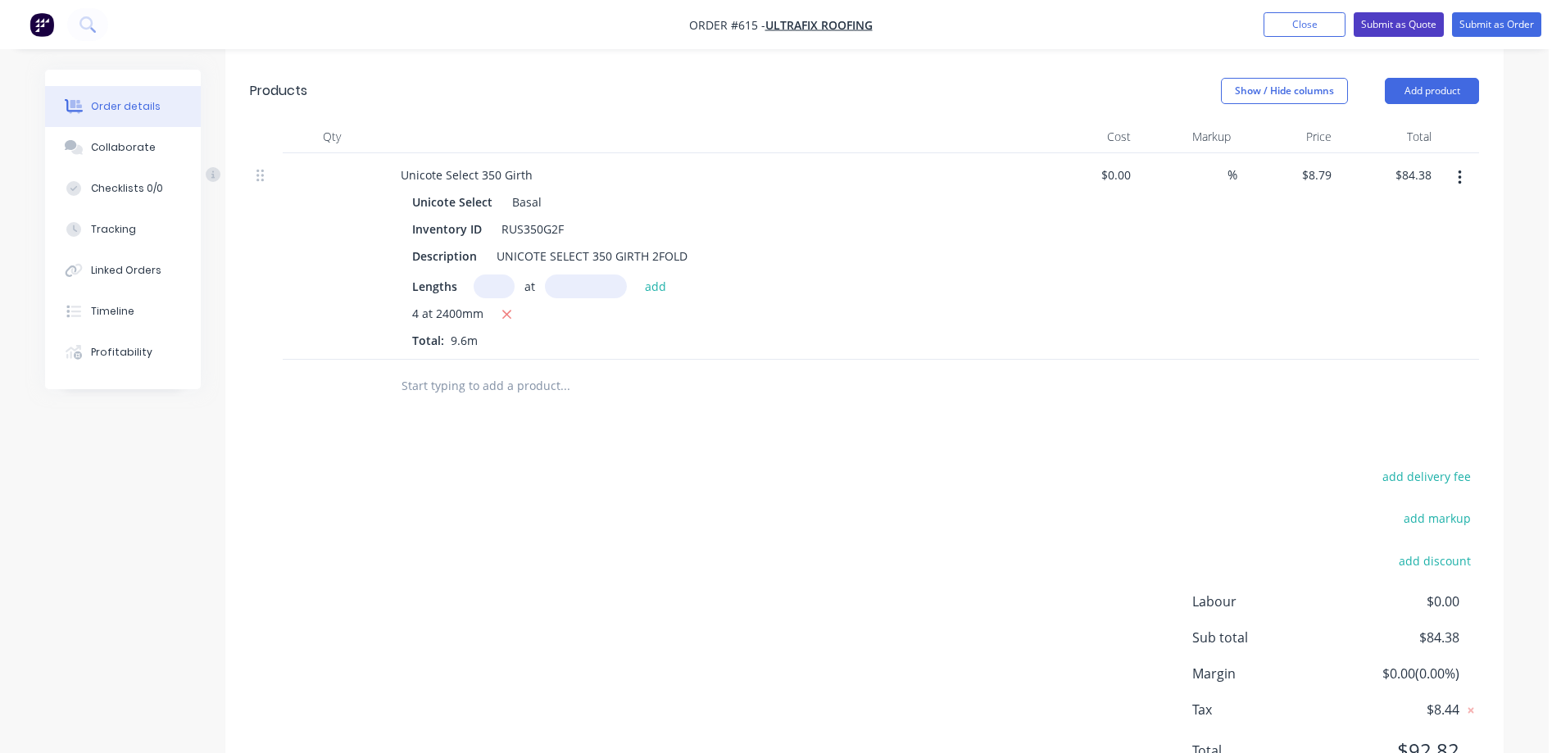
click at [1372, 30] on button "Submit as Quote" at bounding box center [1399, 24] width 90 height 25
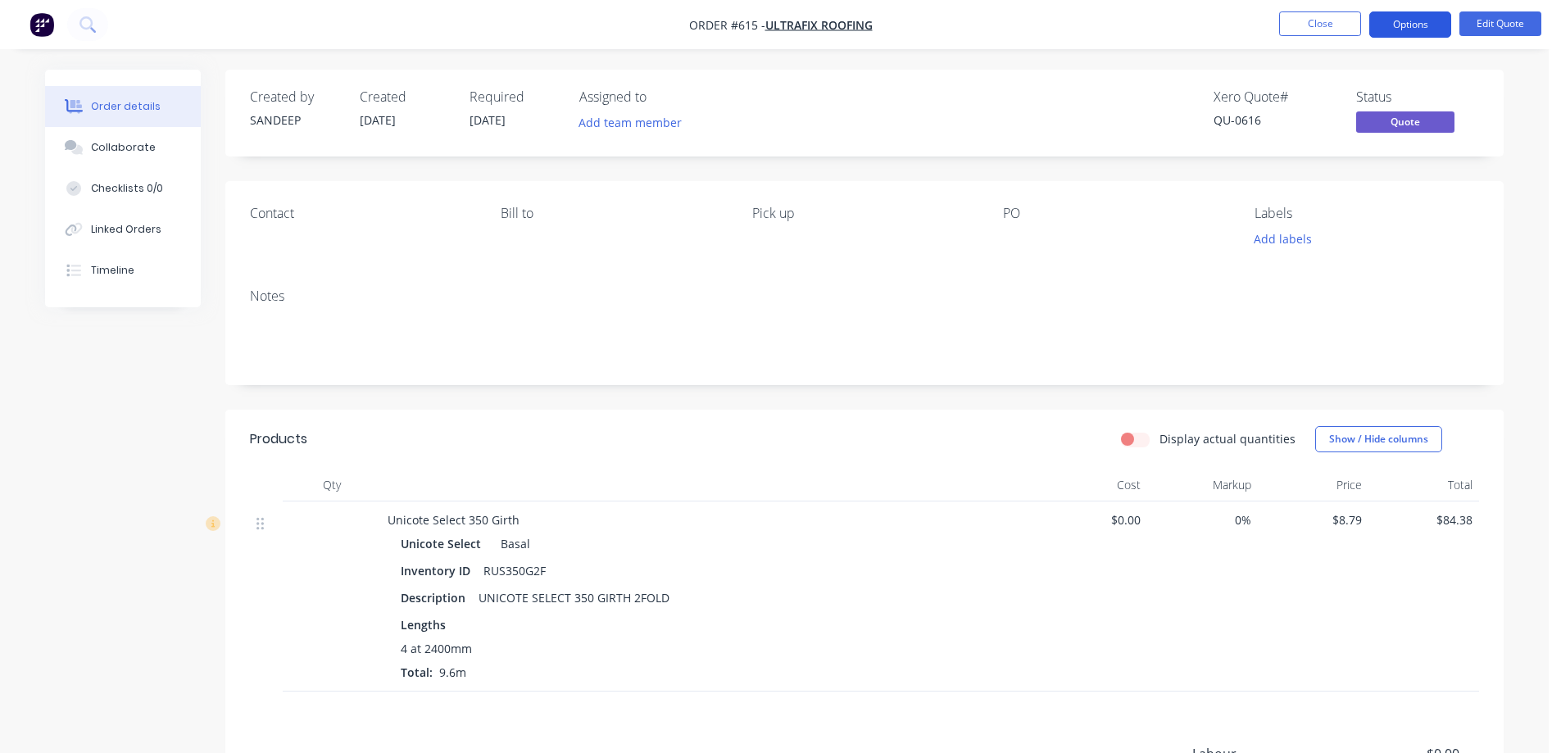
click at [1417, 25] on button "Options" at bounding box center [1411, 24] width 82 height 26
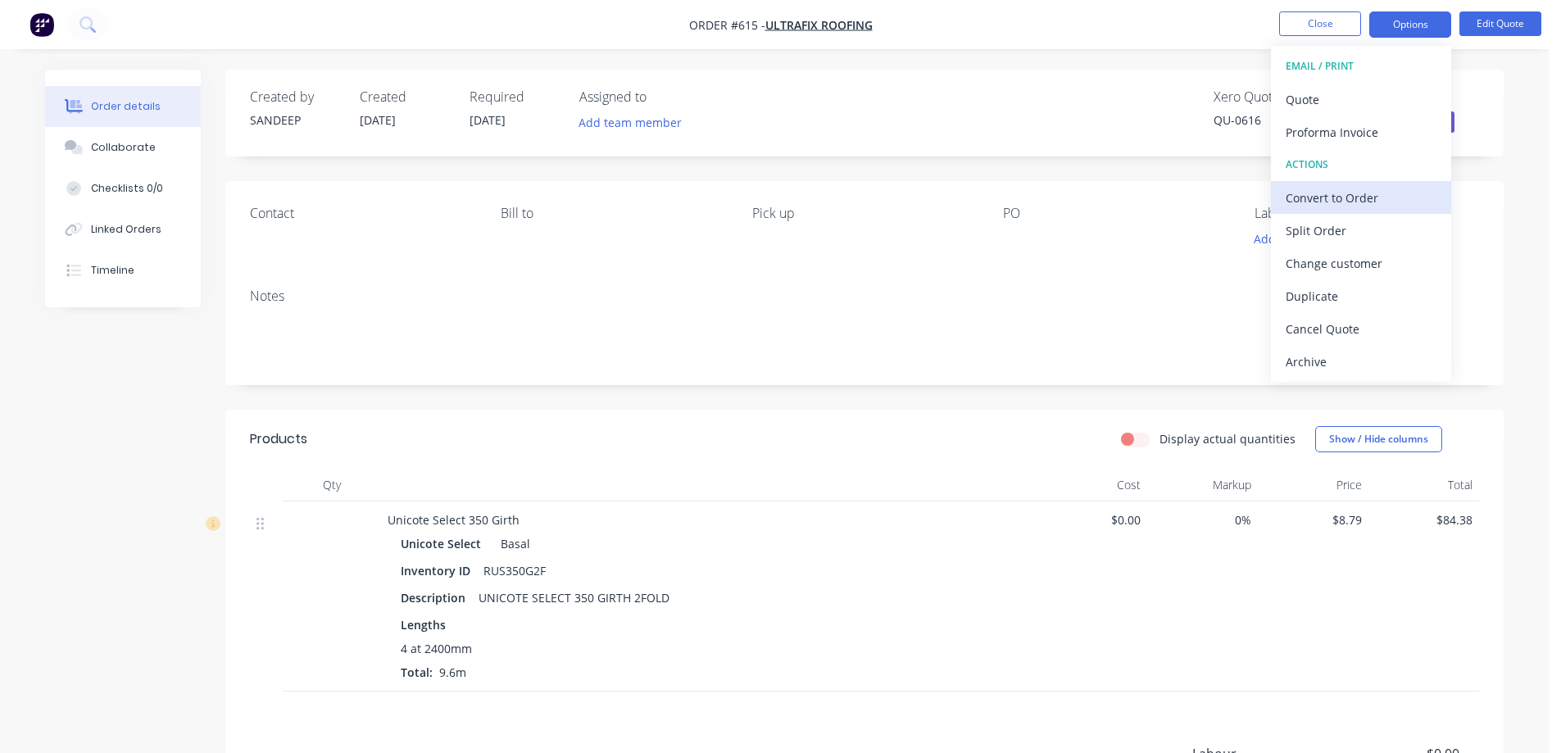
click at [1346, 190] on div "Convert to Order" at bounding box center [1361, 198] width 151 height 24
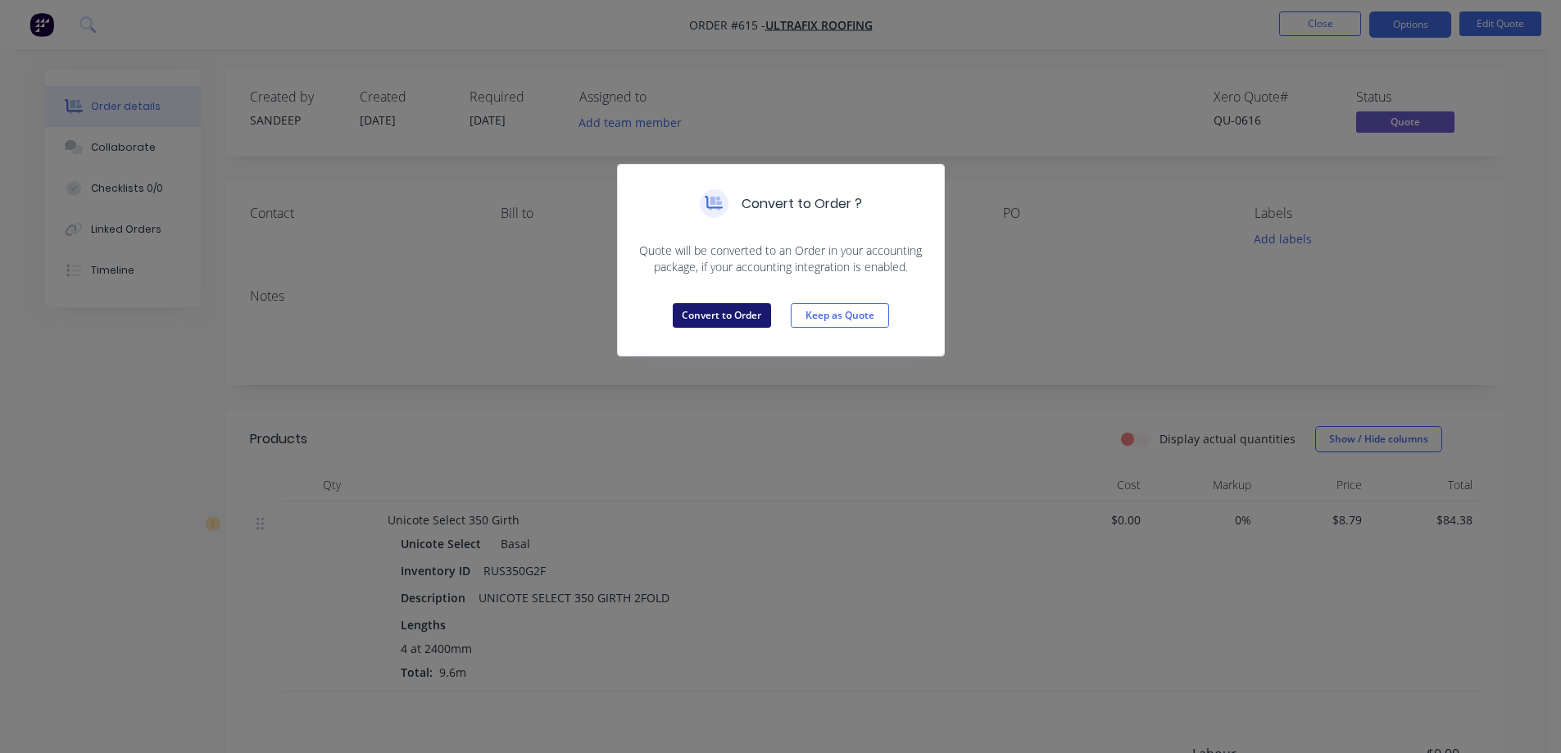
click at [700, 321] on button "Convert to Order" at bounding box center [722, 315] width 98 height 25
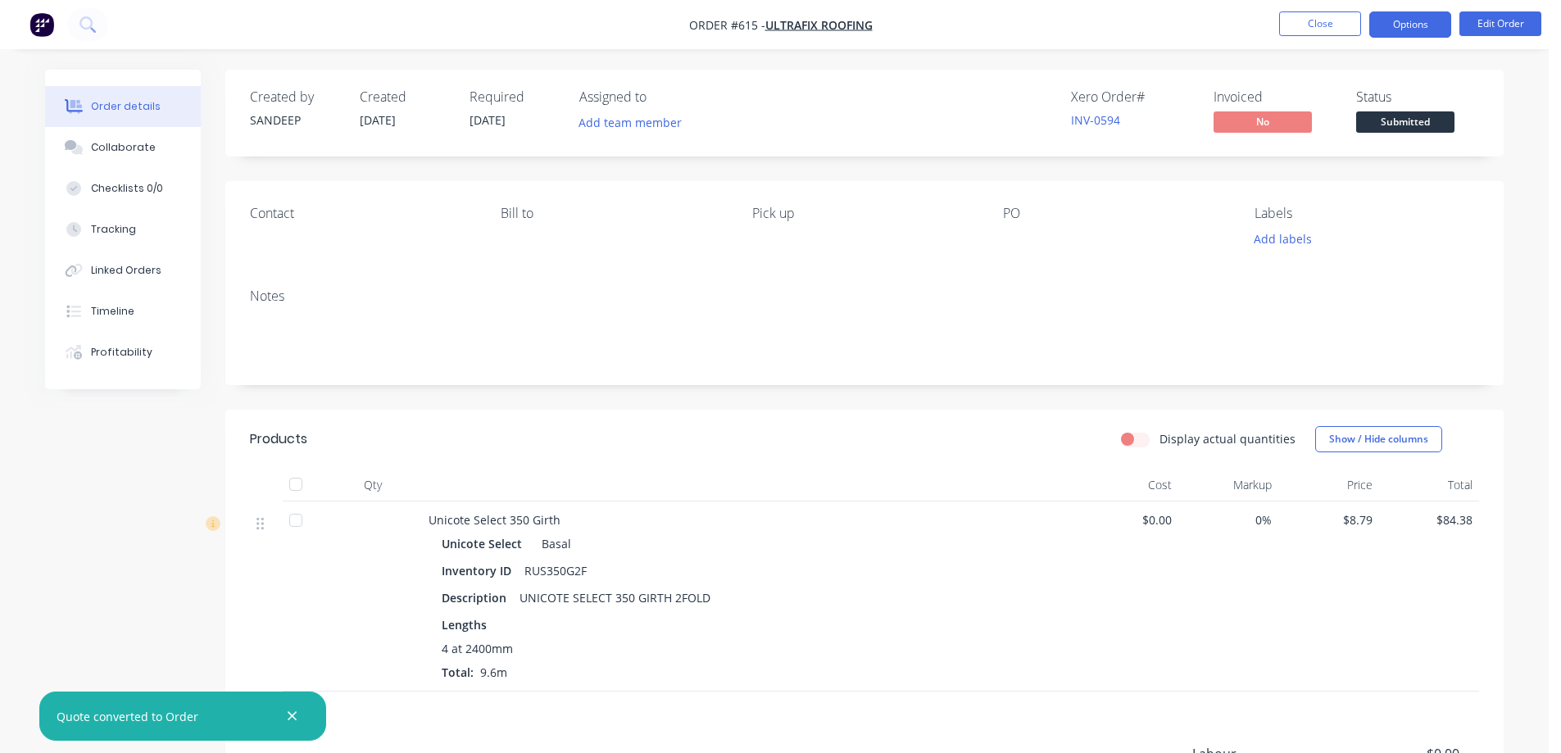
click at [1434, 34] on button "Options" at bounding box center [1411, 24] width 82 height 26
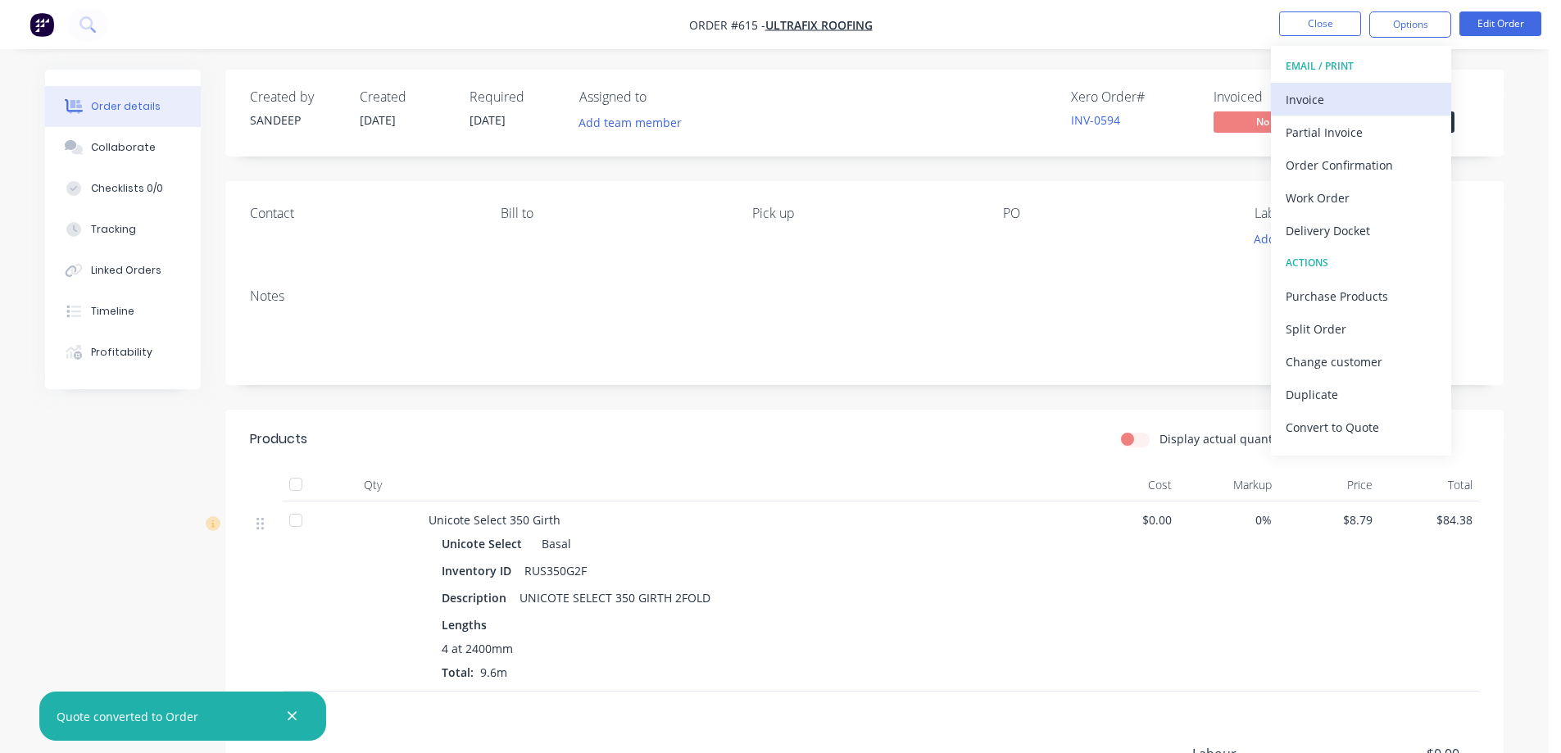
click at [1334, 88] on div "Invoice" at bounding box center [1361, 100] width 151 height 24
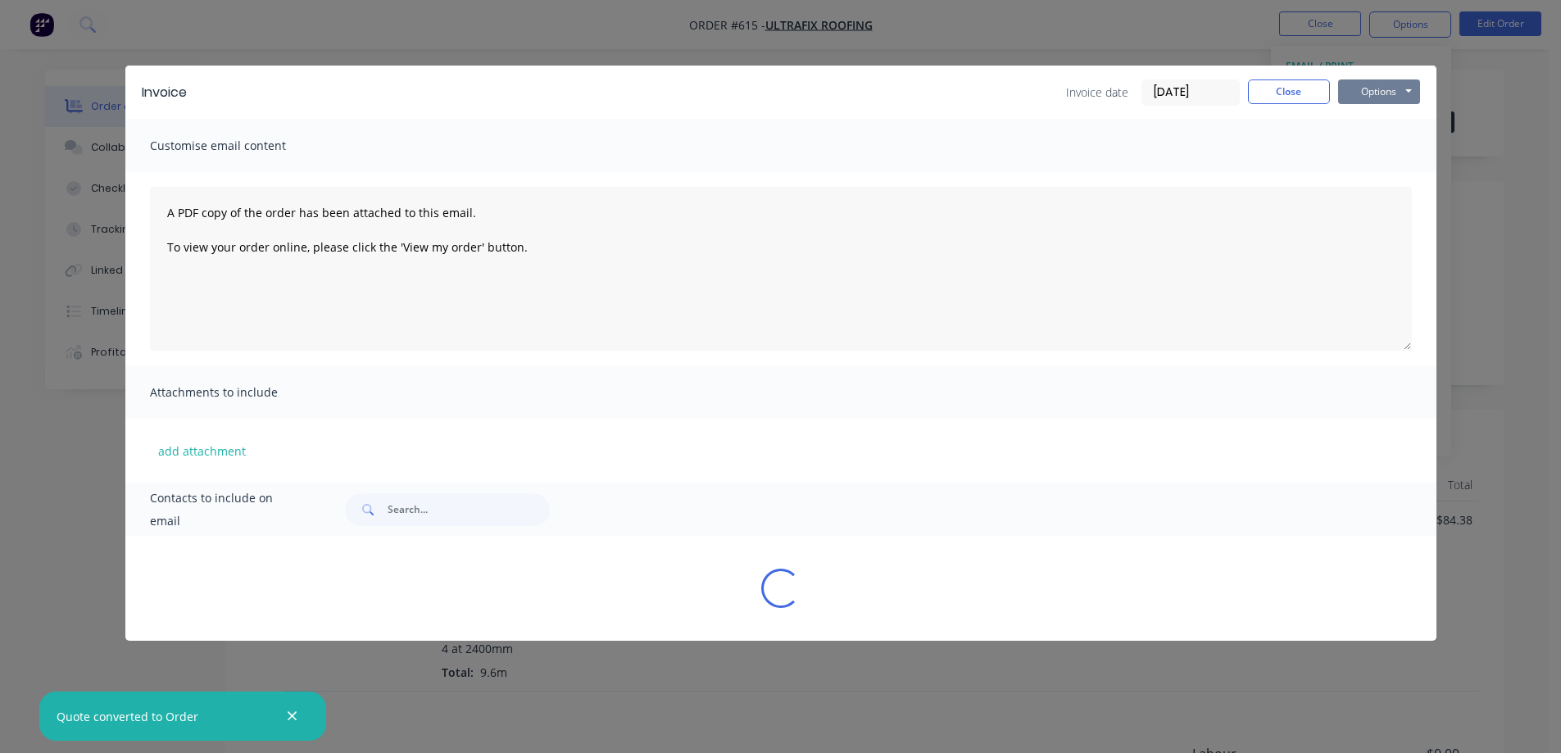
click at [1376, 87] on button "Options" at bounding box center [1379, 92] width 82 height 25
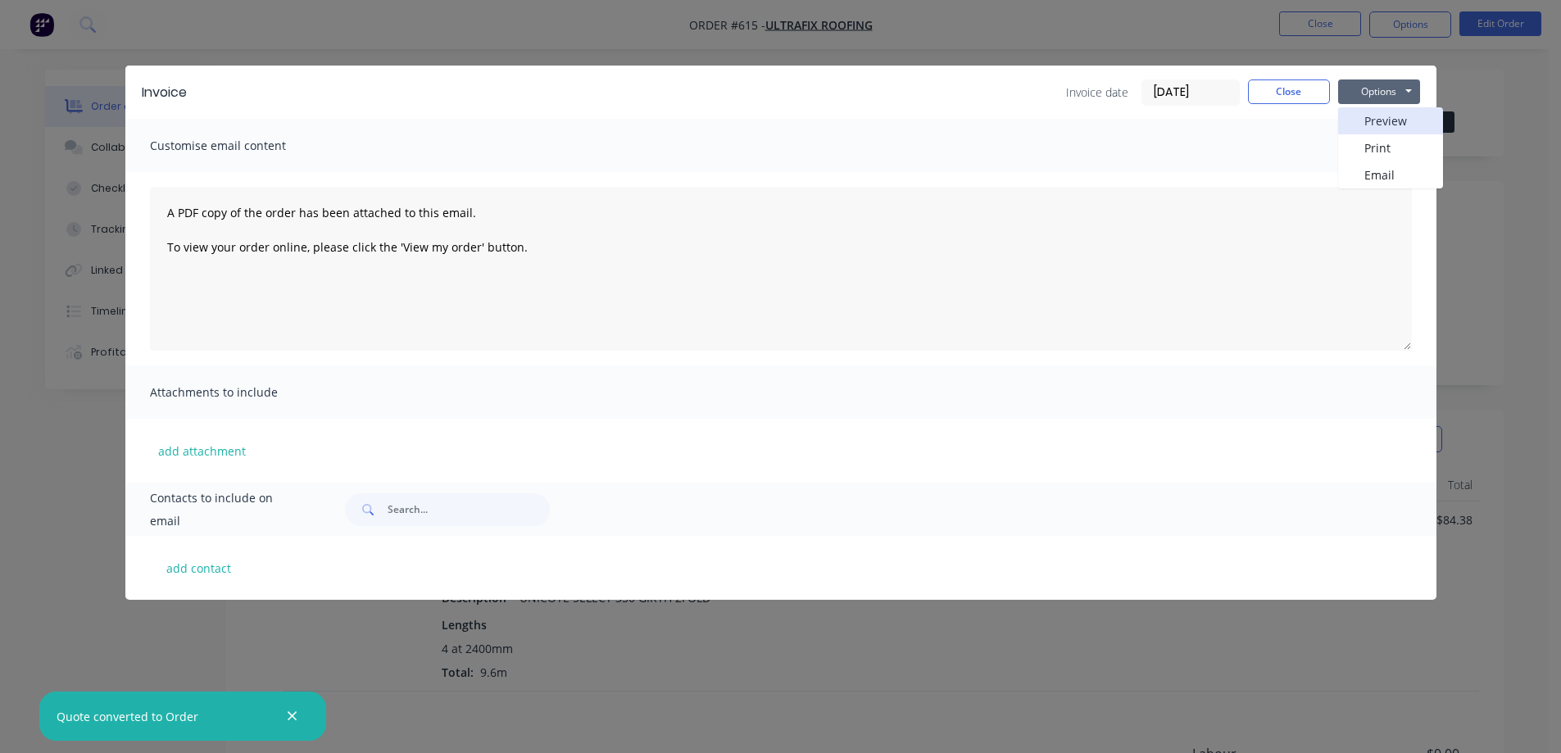
click at [1374, 116] on button "Preview" at bounding box center [1390, 120] width 105 height 27
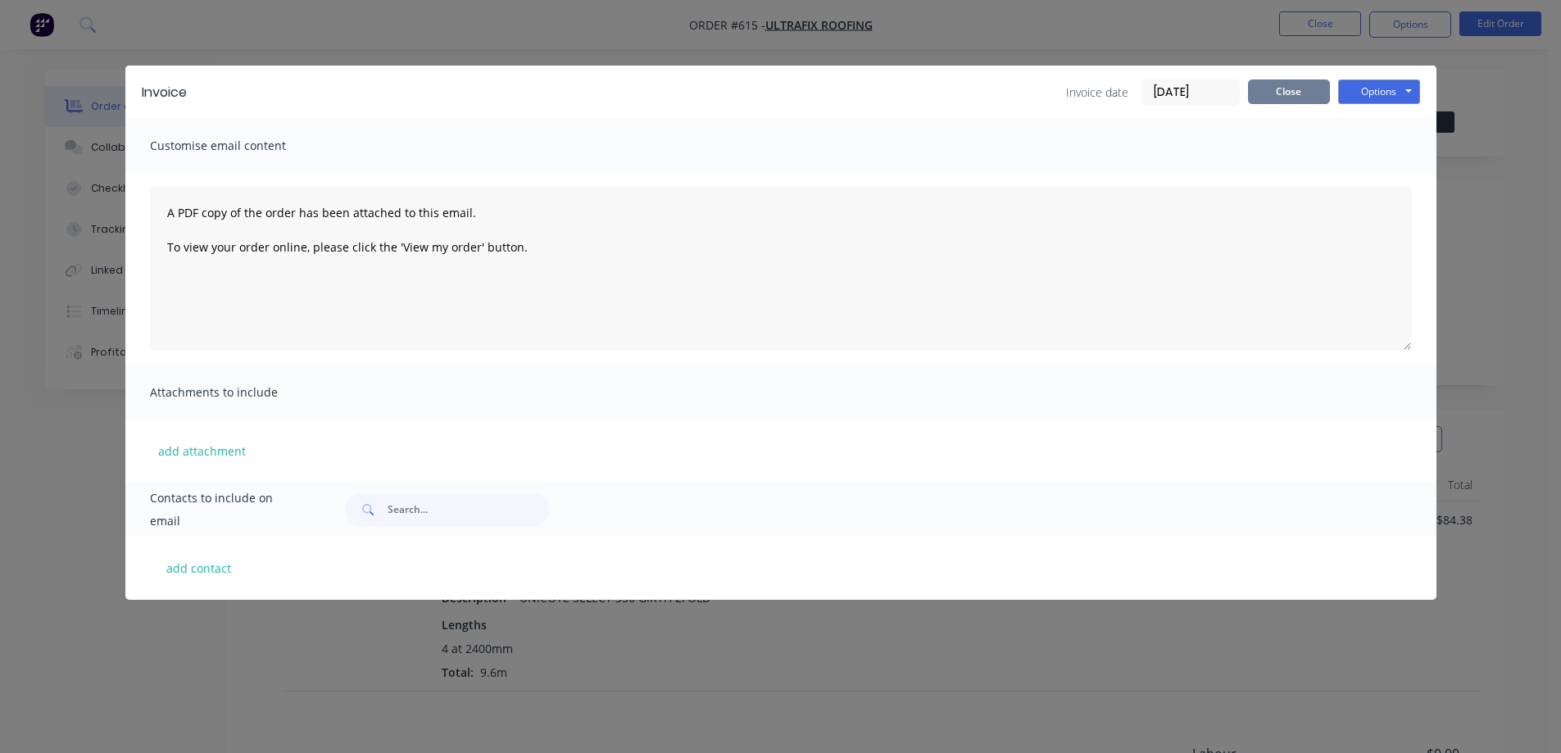
click at [1262, 92] on button "Close" at bounding box center [1289, 92] width 82 height 25
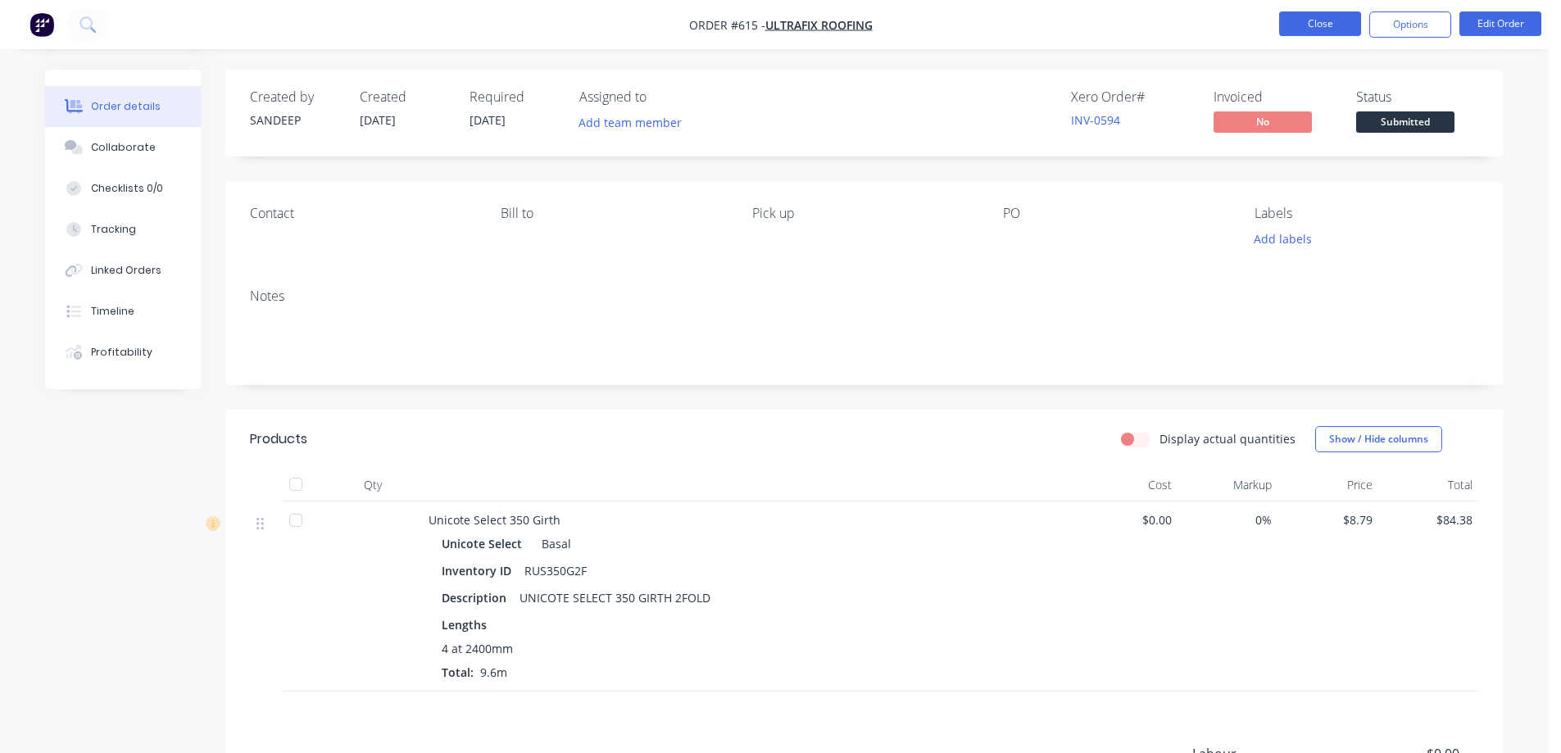
click at [1298, 26] on button "Close" at bounding box center [1320, 23] width 82 height 25
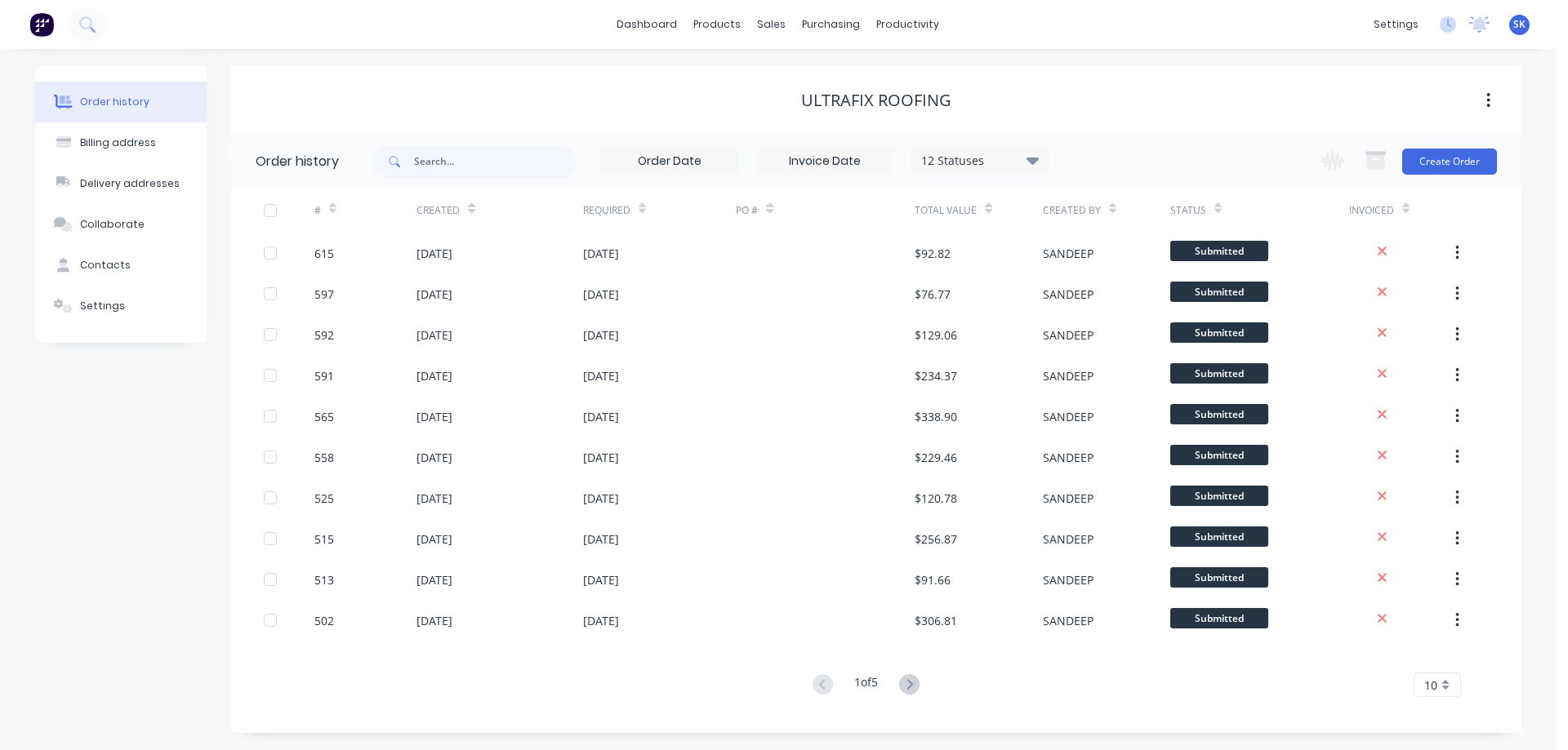
click at [48, 20] on img at bounding box center [42, 24] width 25 height 25
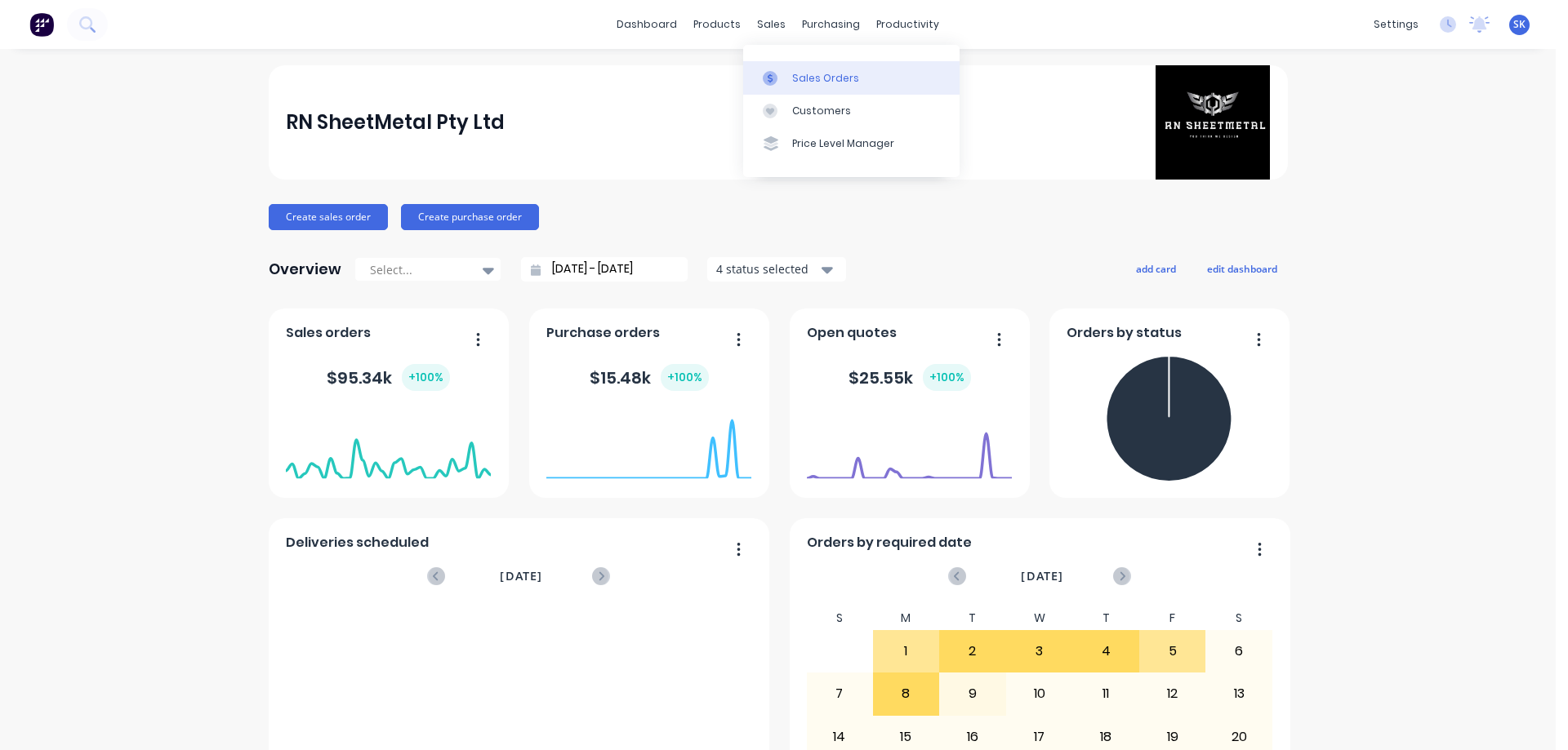
click at [830, 70] on link "Sales Orders" at bounding box center [851, 77] width 216 height 33
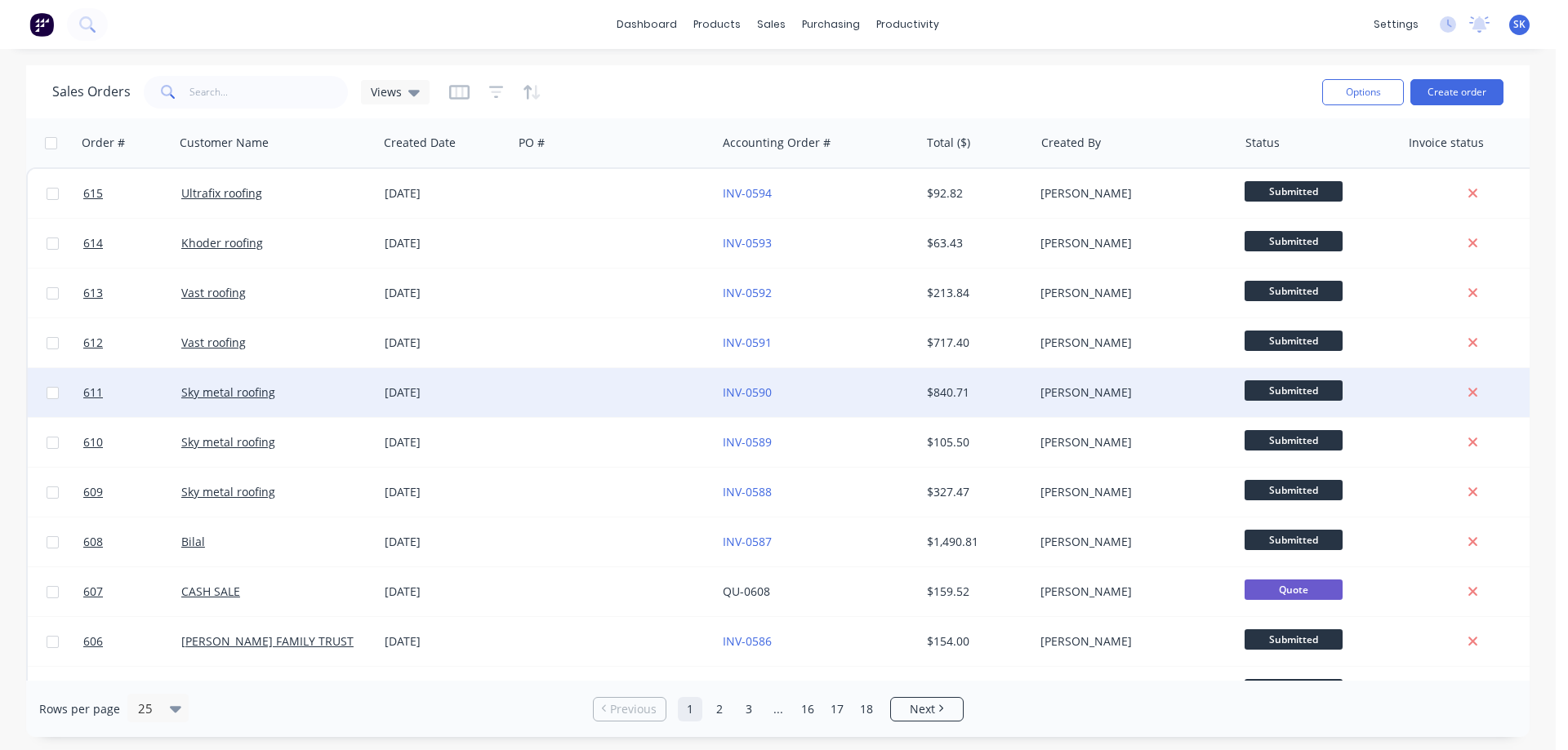
click at [486, 392] on div "[DATE]" at bounding box center [445, 392] width 122 height 16
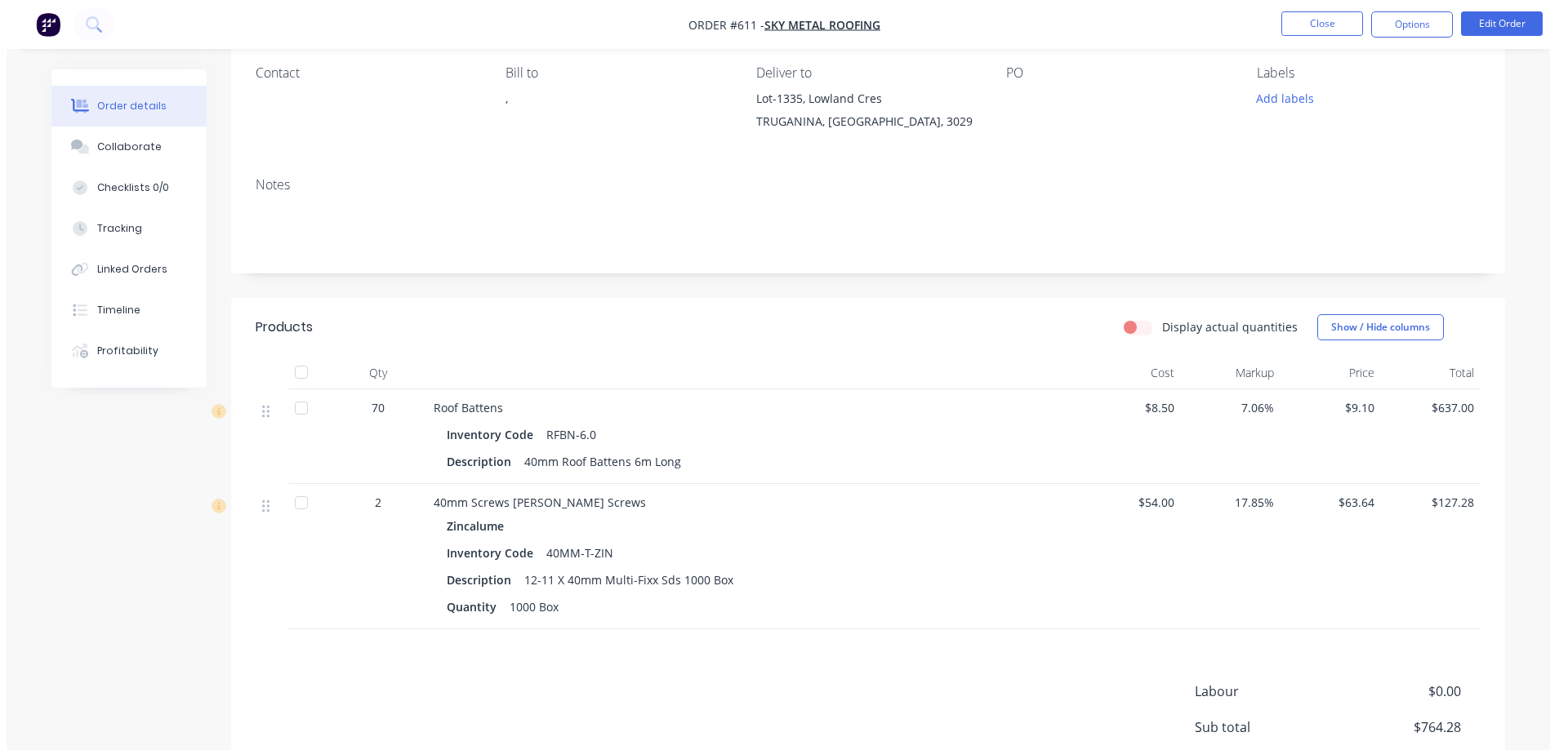
scroll to position [310, 0]
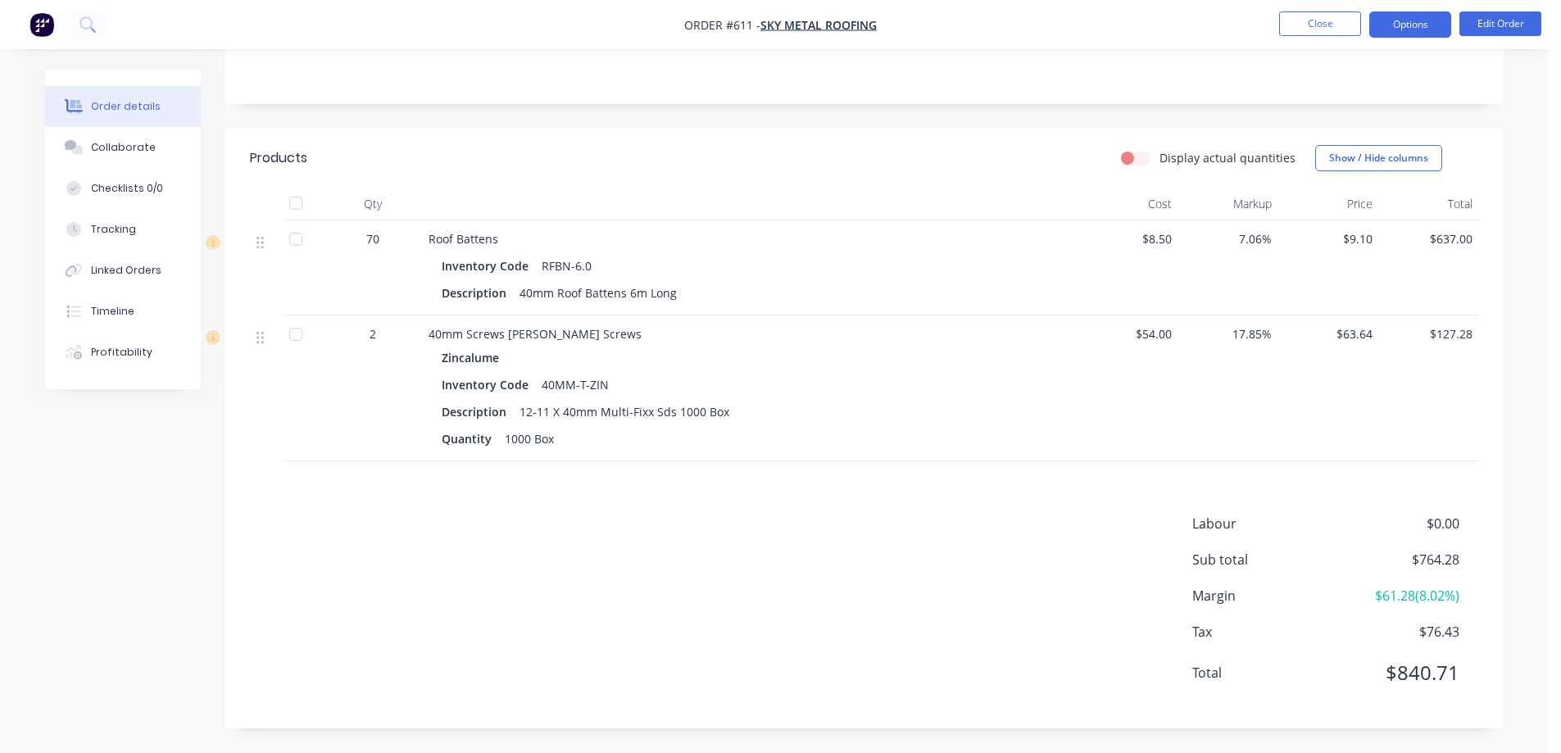
click at [1420, 25] on button "Options" at bounding box center [1411, 24] width 82 height 26
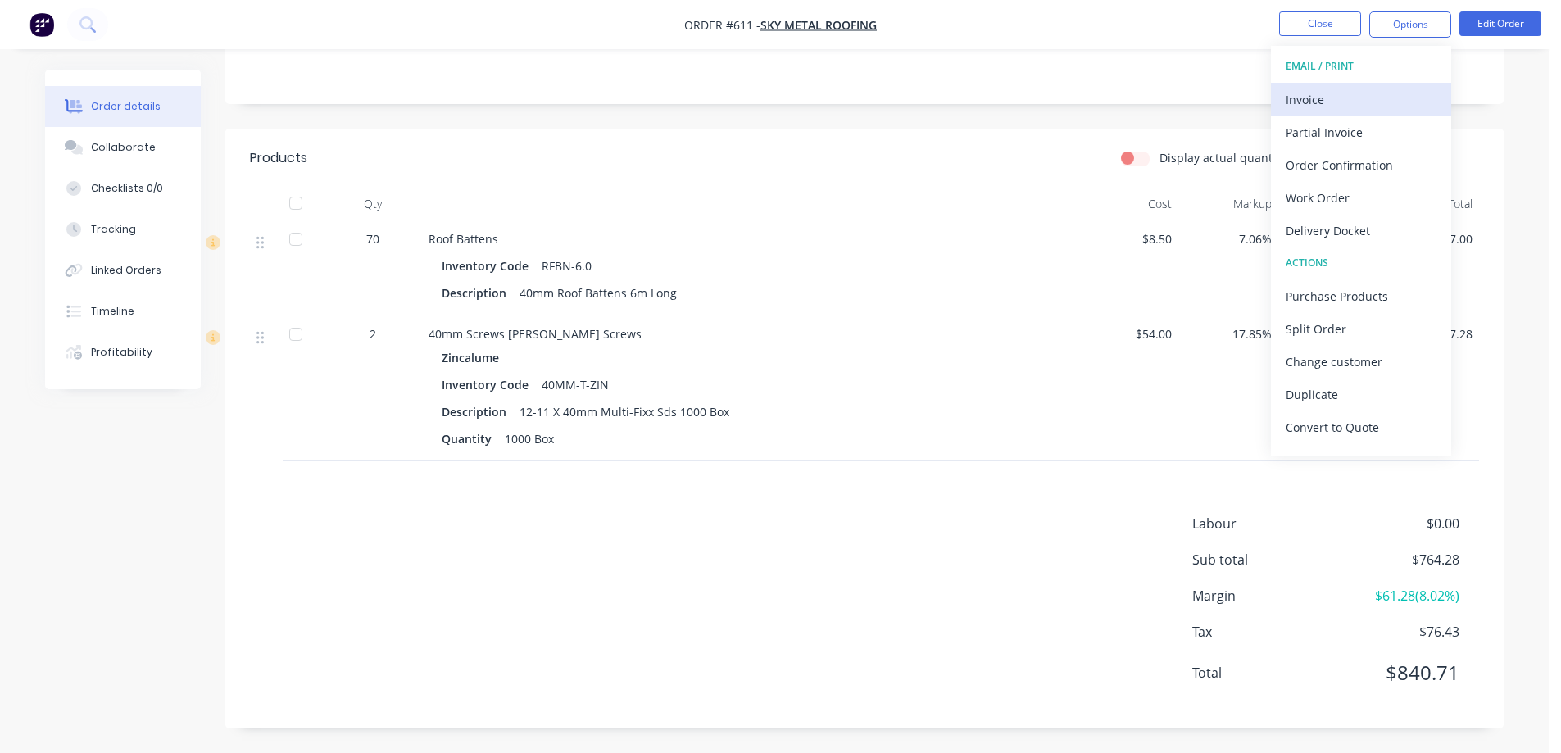
click at [1320, 110] on div "Invoice" at bounding box center [1361, 100] width 151 height 24
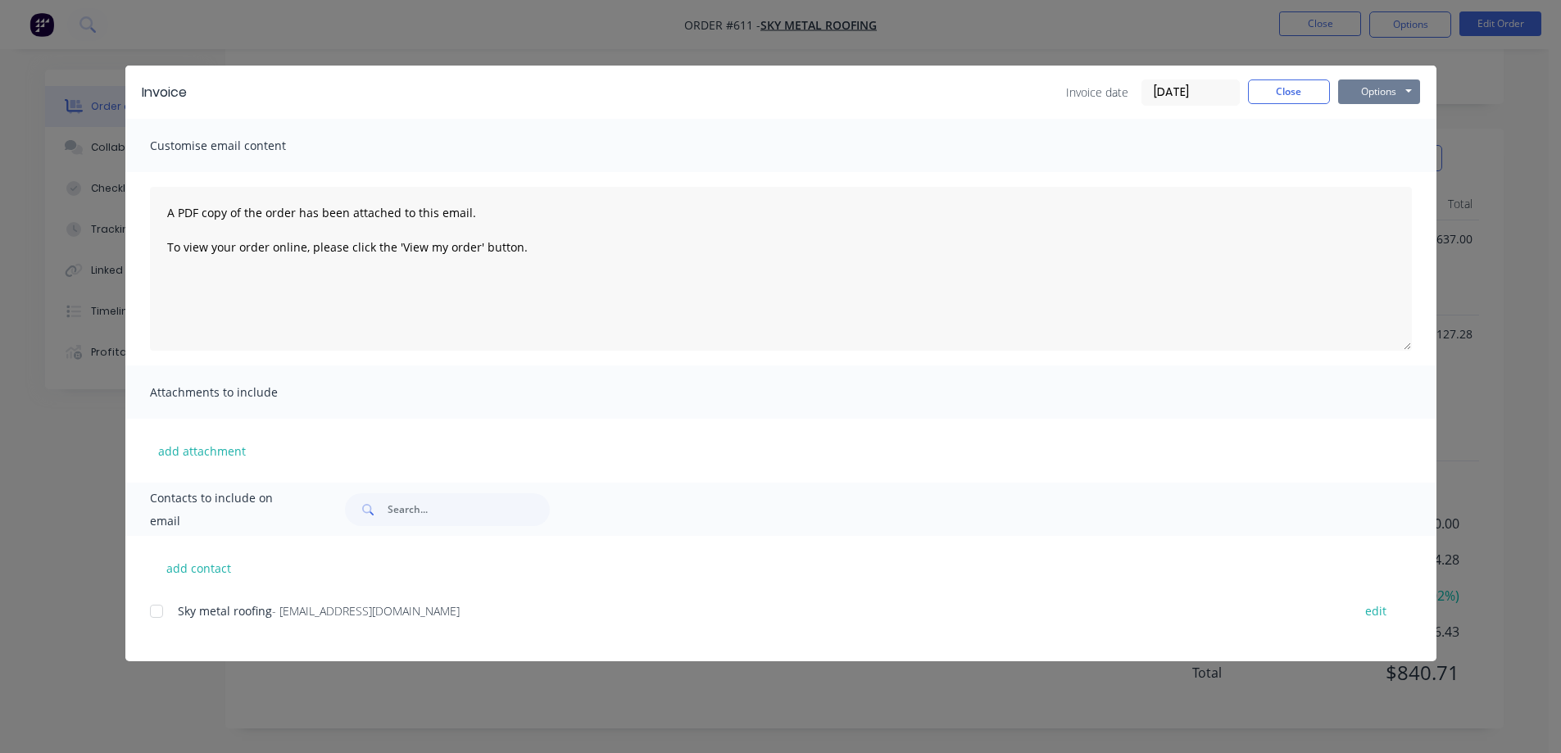
click at [1392, 87] on button "Options" at bounding box center [1379, 92] width 82 height 25
click at [1383, 113] on button "Preview" at bounding box center [1390, 120] width 105 height 27
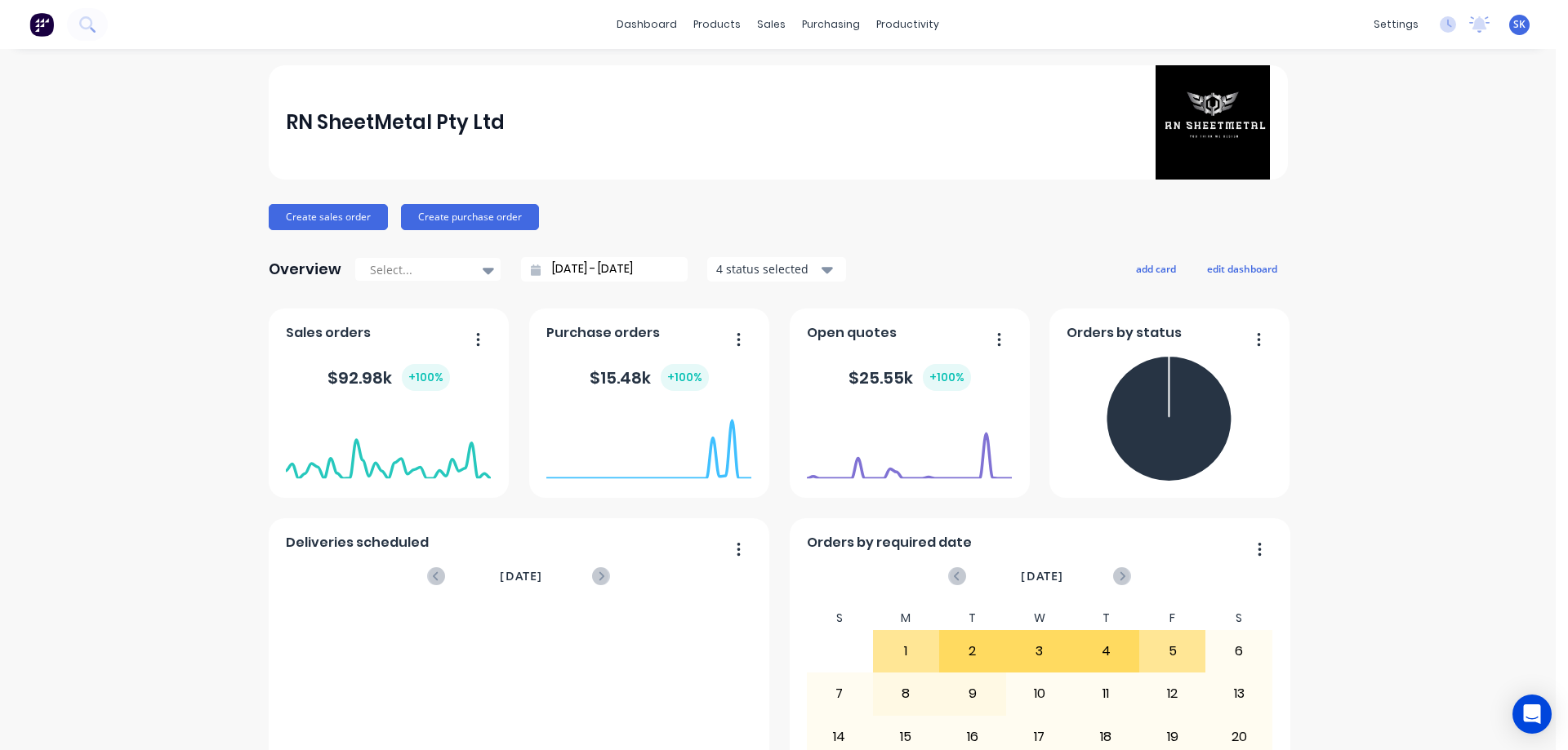
click at [583, 265] on input "[DATE] - [DATE]" at bounding box center [611, 269] width 140 height 25
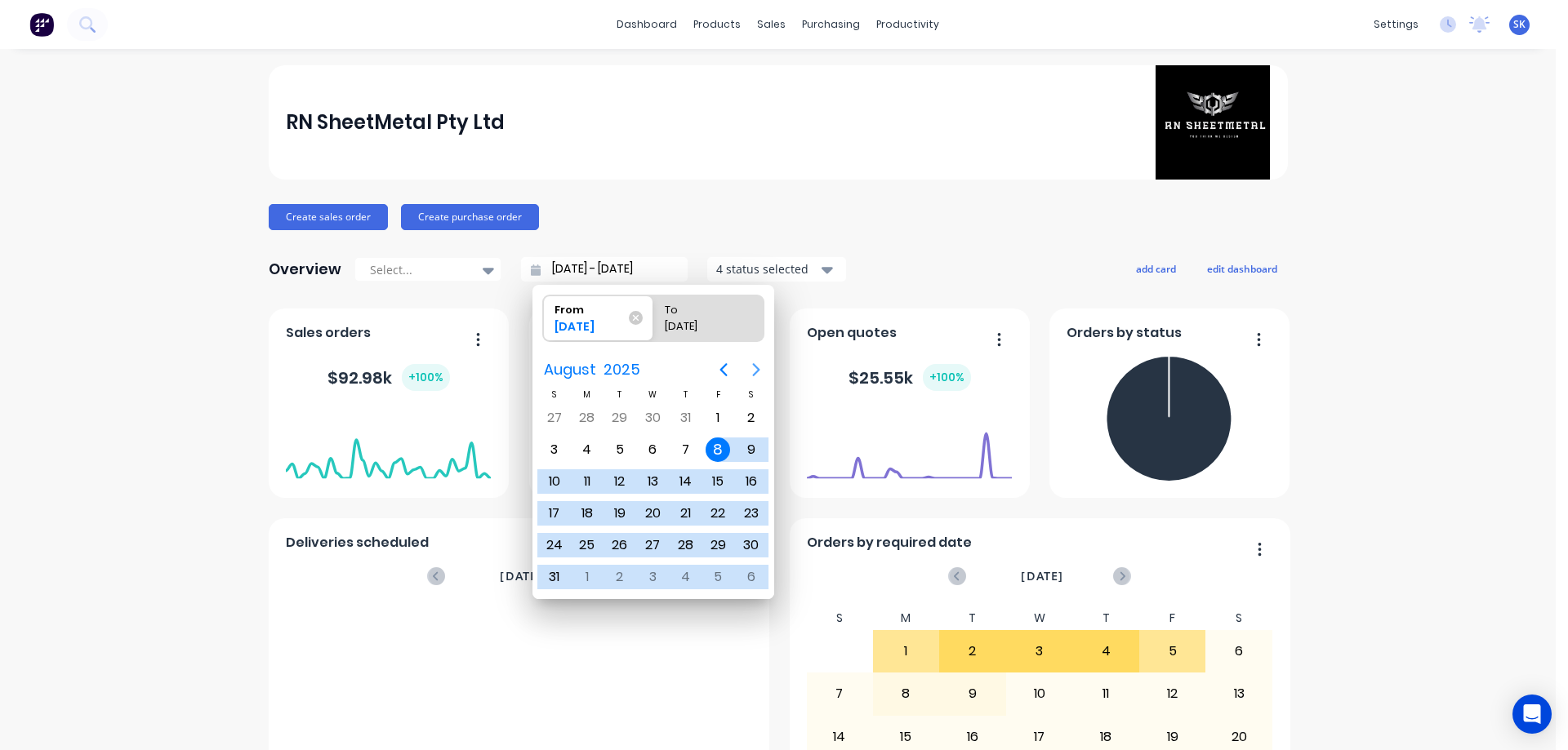
click at [758, 368] on icon "Next page" at bounding box center [755, 370] width 7 height 13
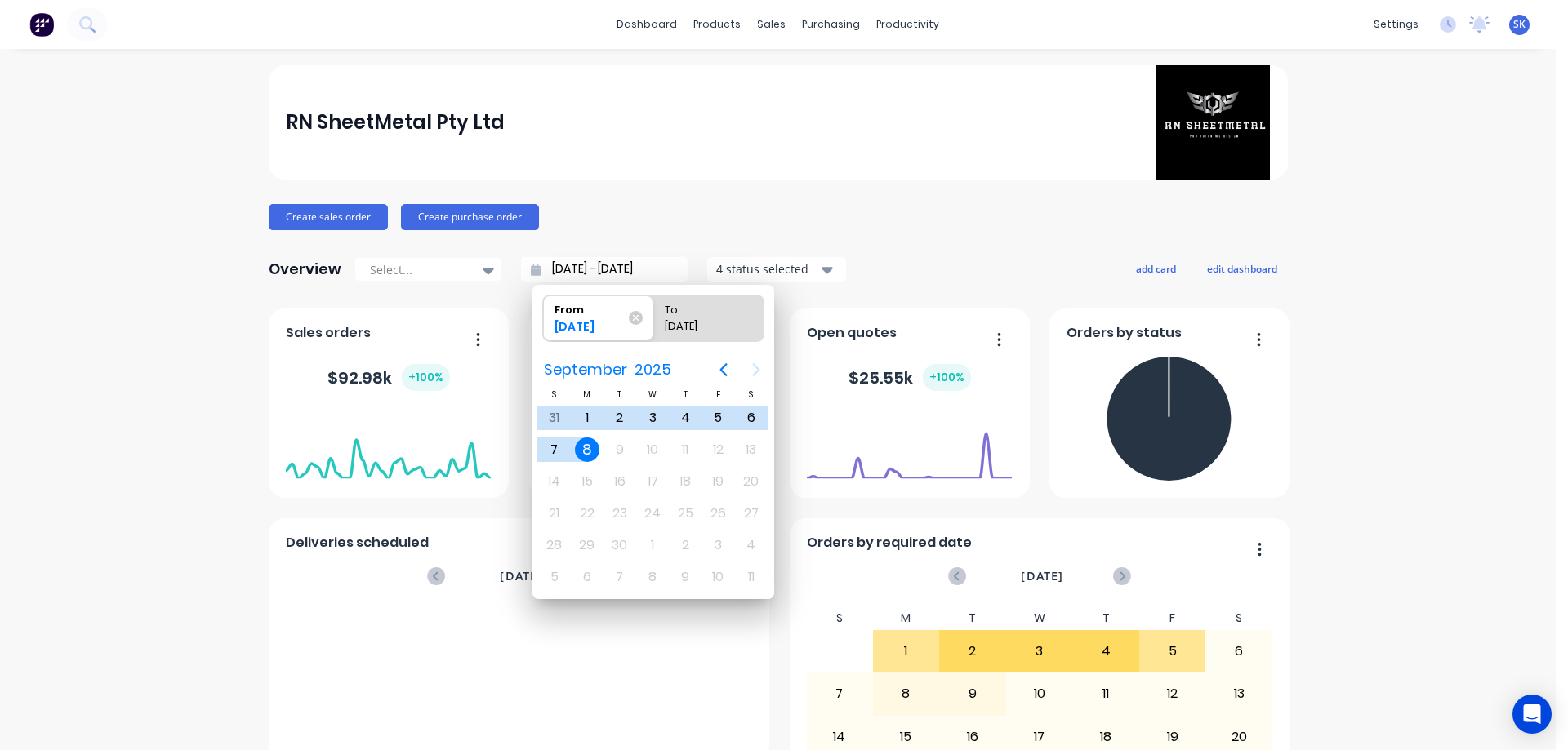
click at [586, 452] on div "8" at bounding box center [587, 449] width 25 height 25
type input "08/09/25 - 08/09/25"
radio input "false"
radio input "true"
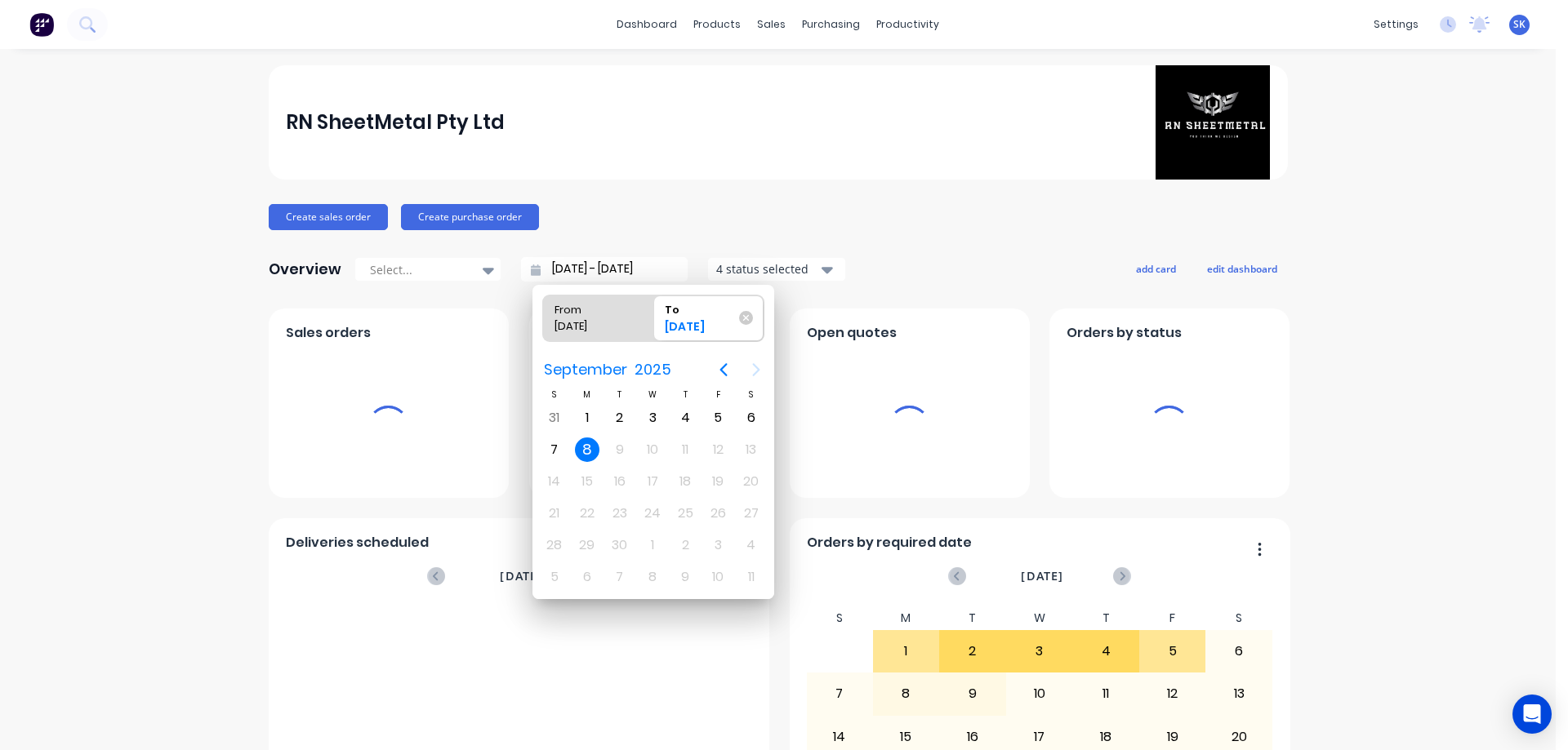
click at [746, 269] on div "4 status selected" at bounding box center [767, 268] width 103 height 17
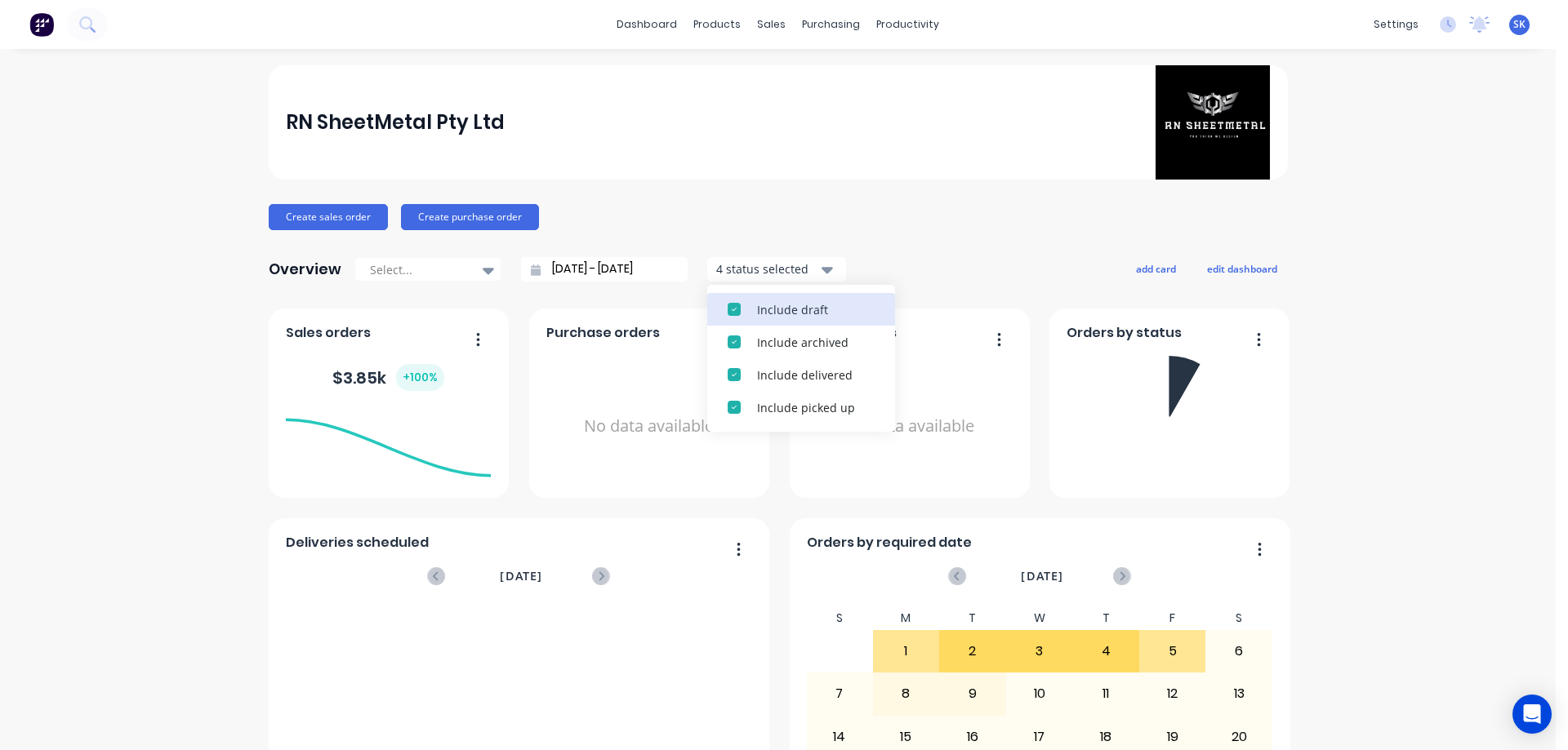
click at [757, 302] on div "Include draft" at bounding box center [816, 309] width 118 height 17
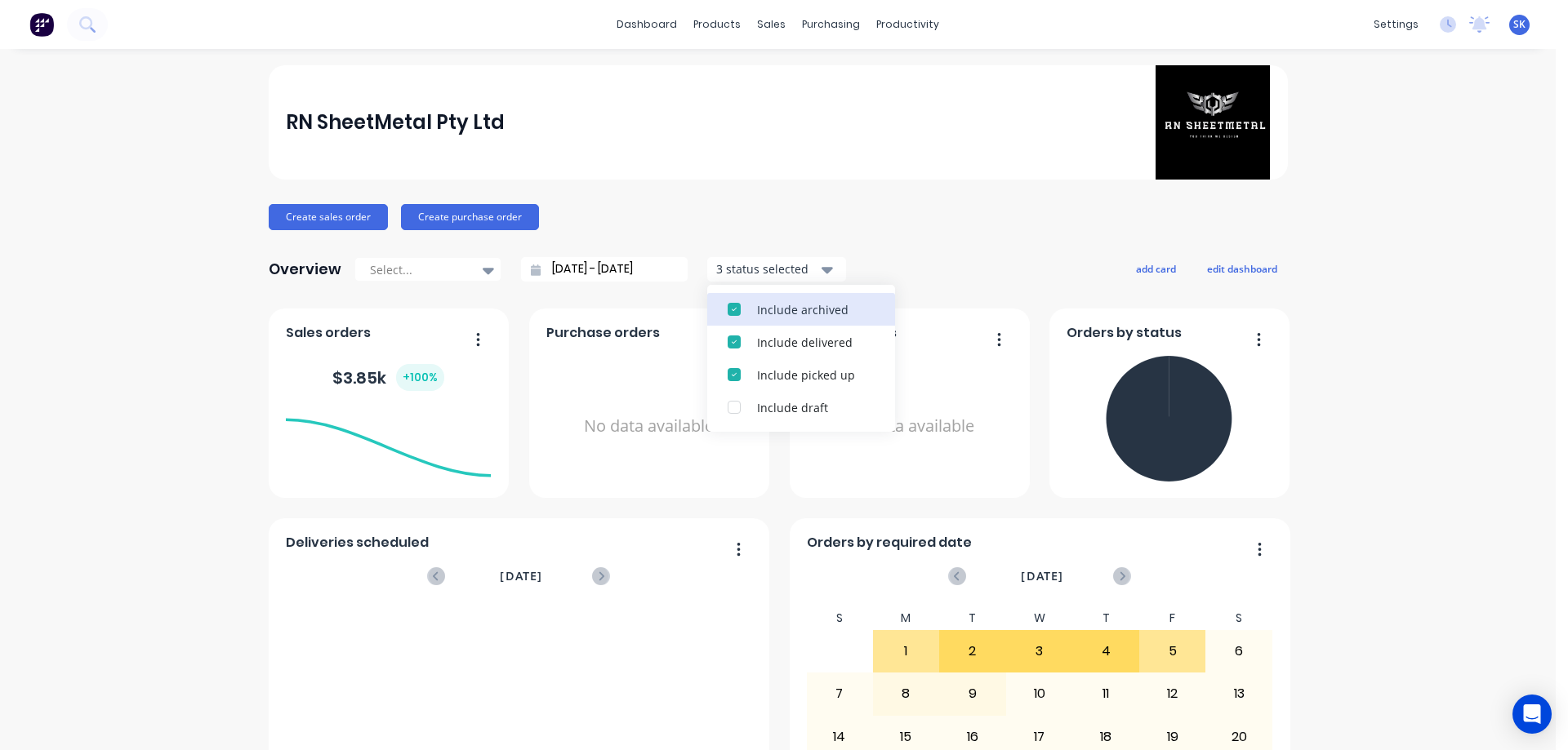
click at [757, 302] on div "Include archived" at bounding box center [816, 309] width 118 height 17
click at [906, 251] on div "RN SheetMetal Pty Ltd Create sales order Create purchase order Overview Select.…" at bounding box center [778, 701] width 1019 height 1272
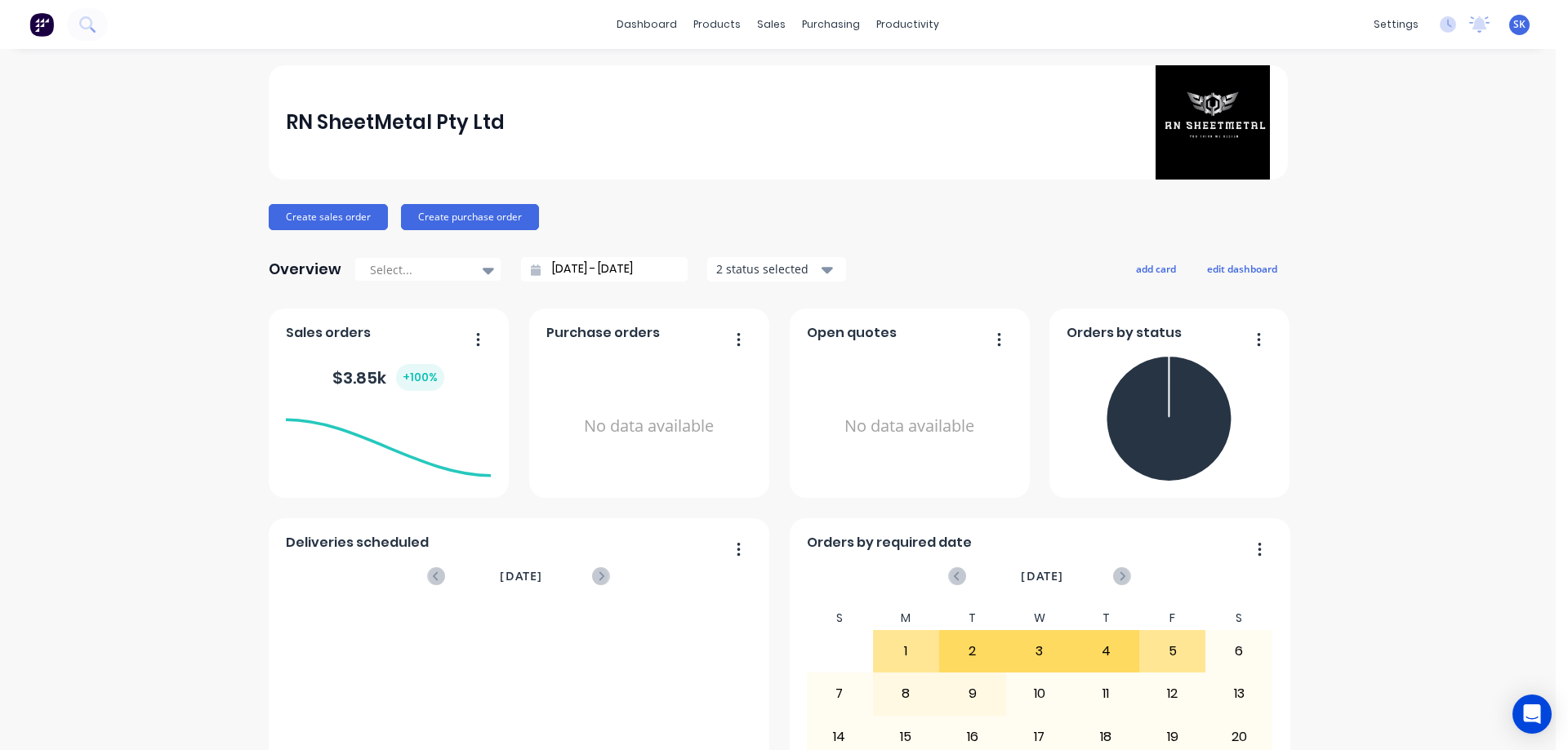
click at [849, 222] on div "Create sales order Create purchase order" at bounding box center [778, 217] width 1019 height 26
click at [757, 23] on div "sales" at bounding box center [771, 24] width 45 height 25
click at [792, 71] on div "Sales Orders" at bounding box center [825, 78] width 67 height 15
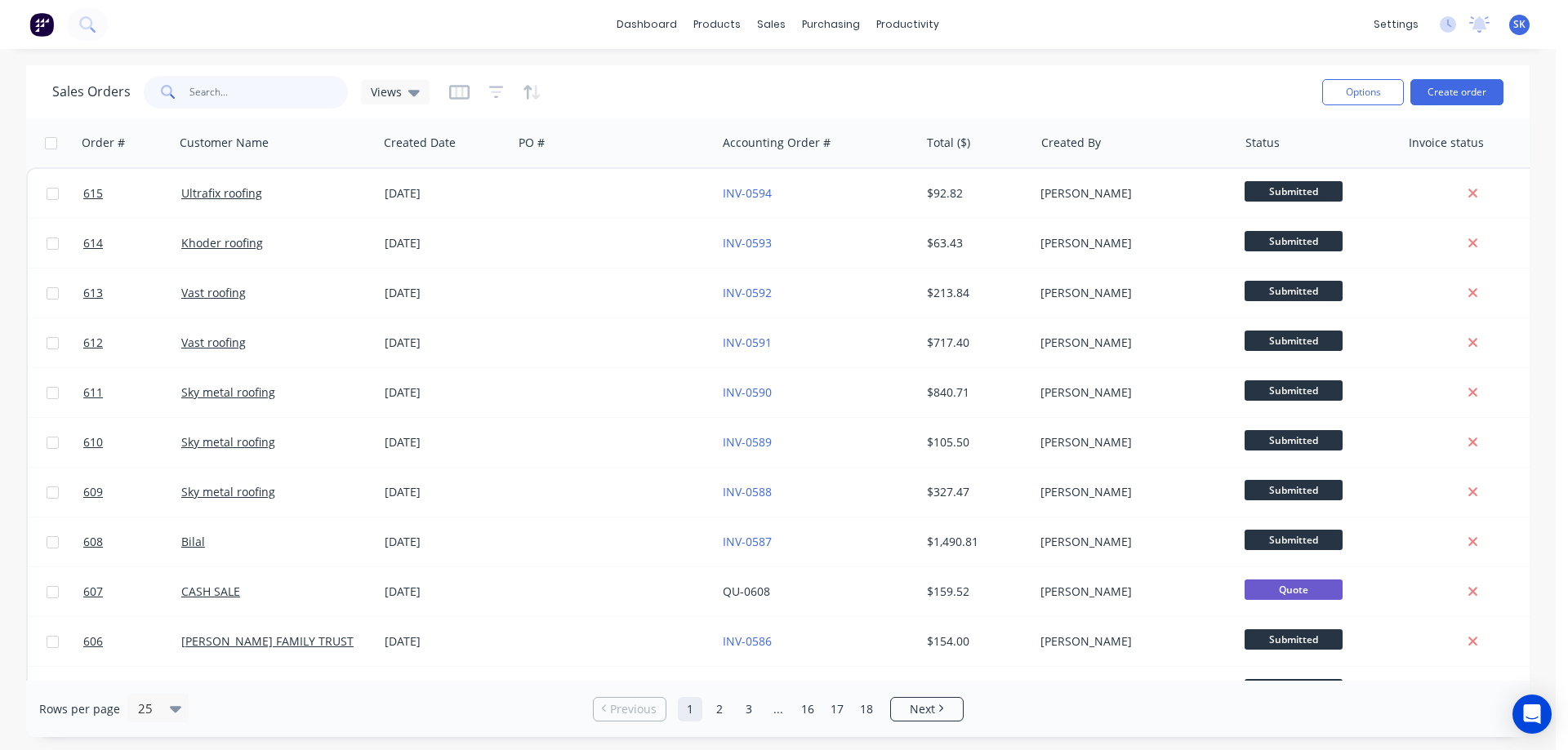
click at [241, 95] on input "text" at bounding box center [269, 92] width 159 height 33
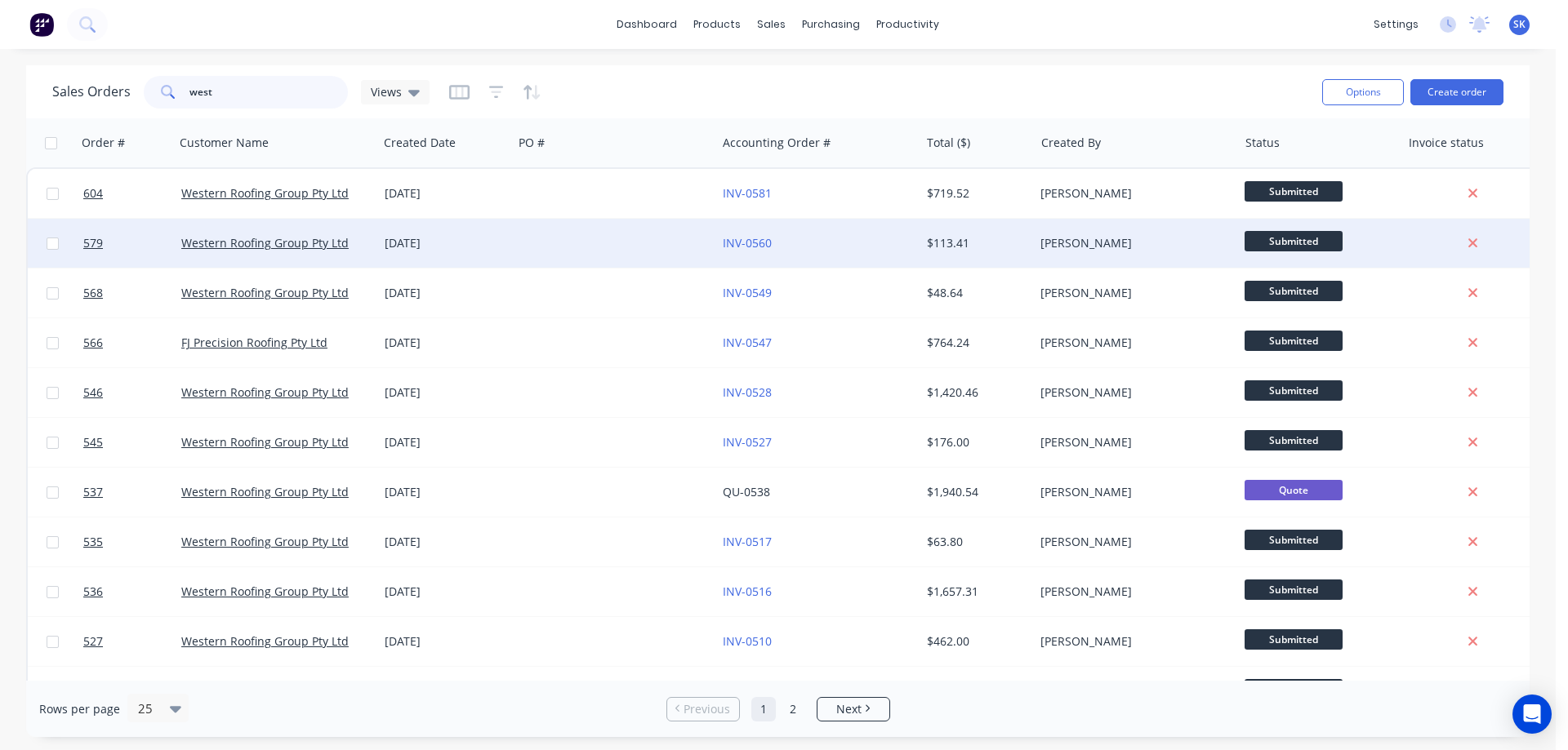
type input "west"
click at [433, 239] on div "[DATE]" at bounding box center [445, 243] width 122 height 16
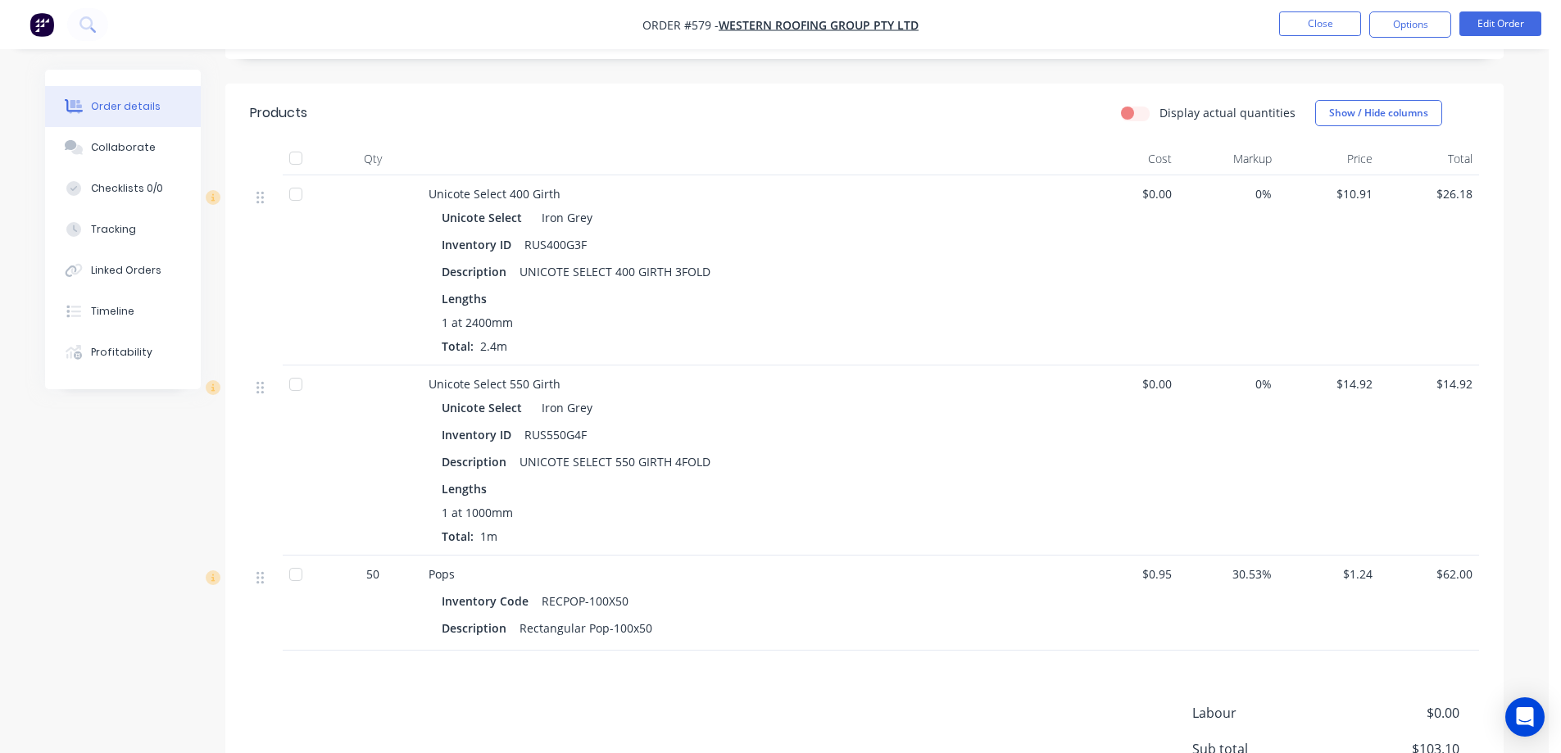
scroll to position [328, 0]
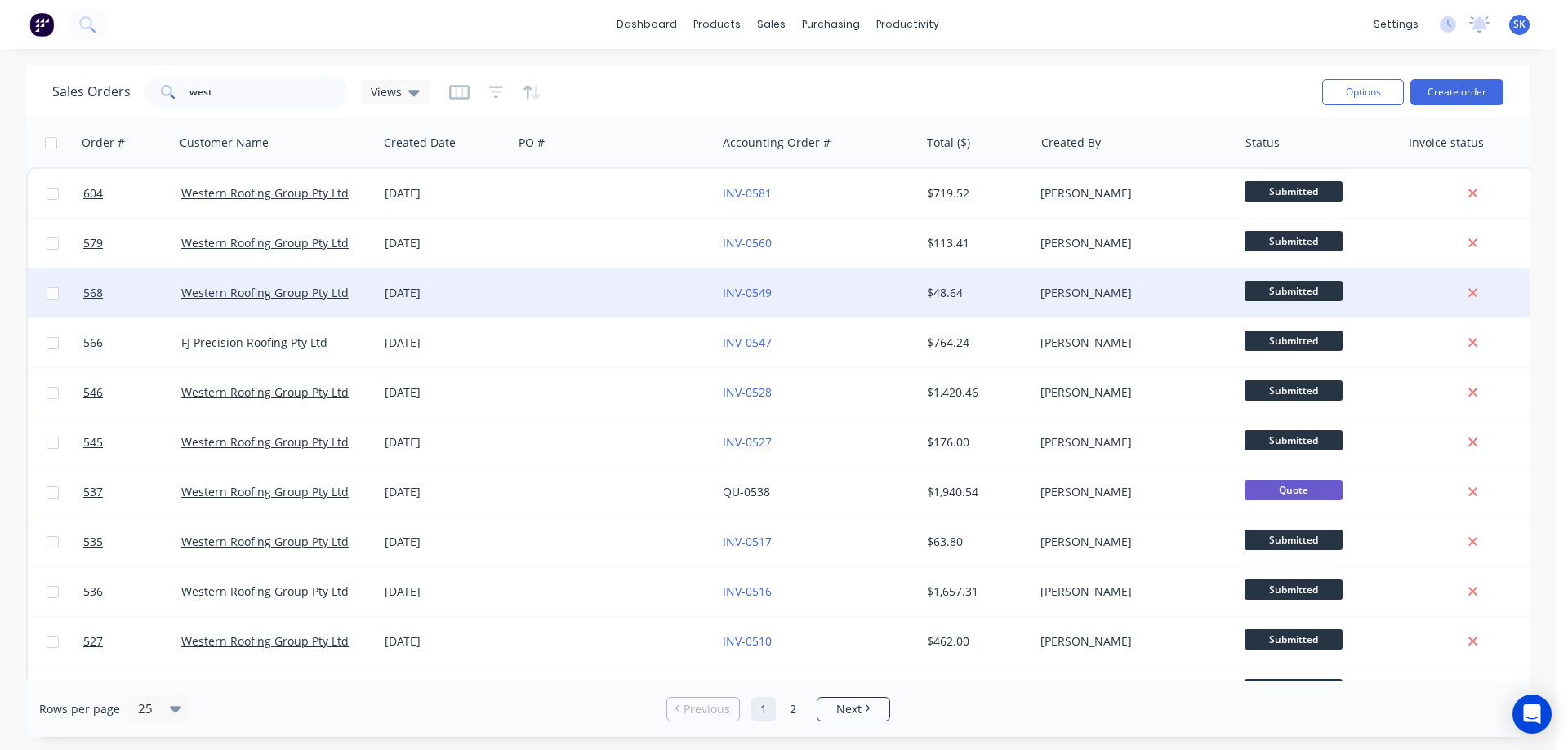
click at [390, 300] on div "29 Aug 2025" at bounding box center [445, 293] width 122 height 16
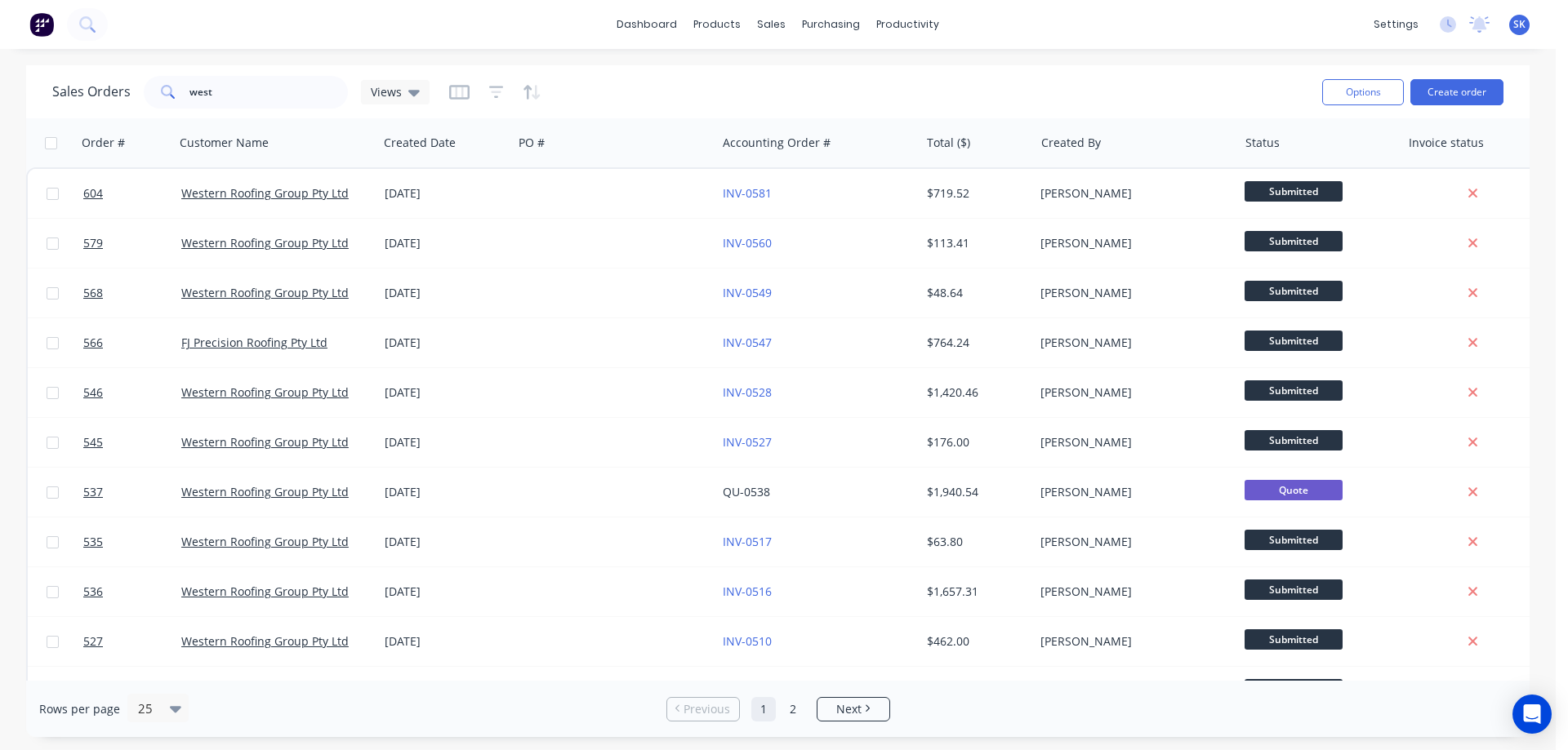
click at [527, 328] on div at bounding box center [615, 343] width 203 height 49
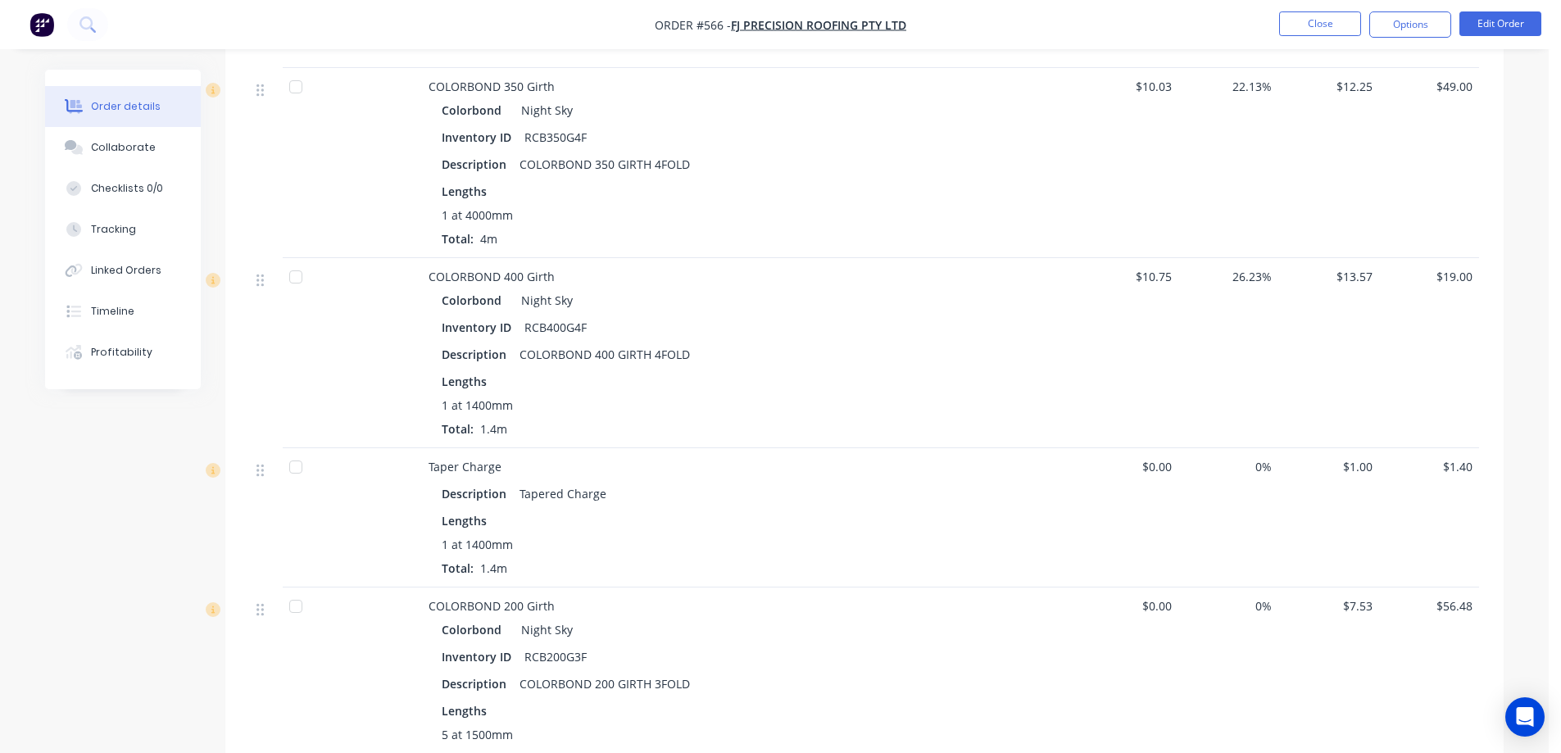
scroll to position [3115, 0]
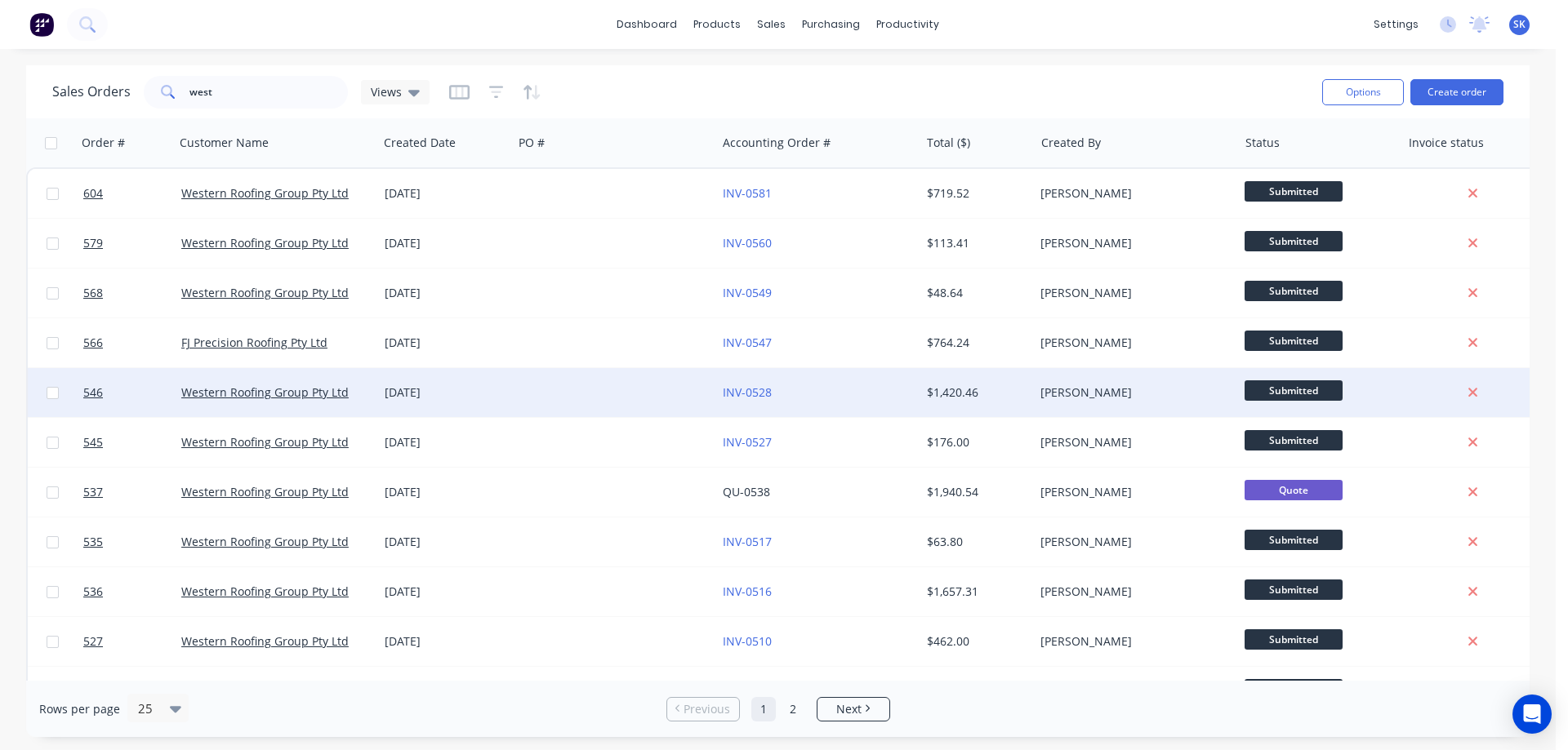
click at [464, 391] on div "[DATE]" at bounding box center [445, 392] width 122 height 16
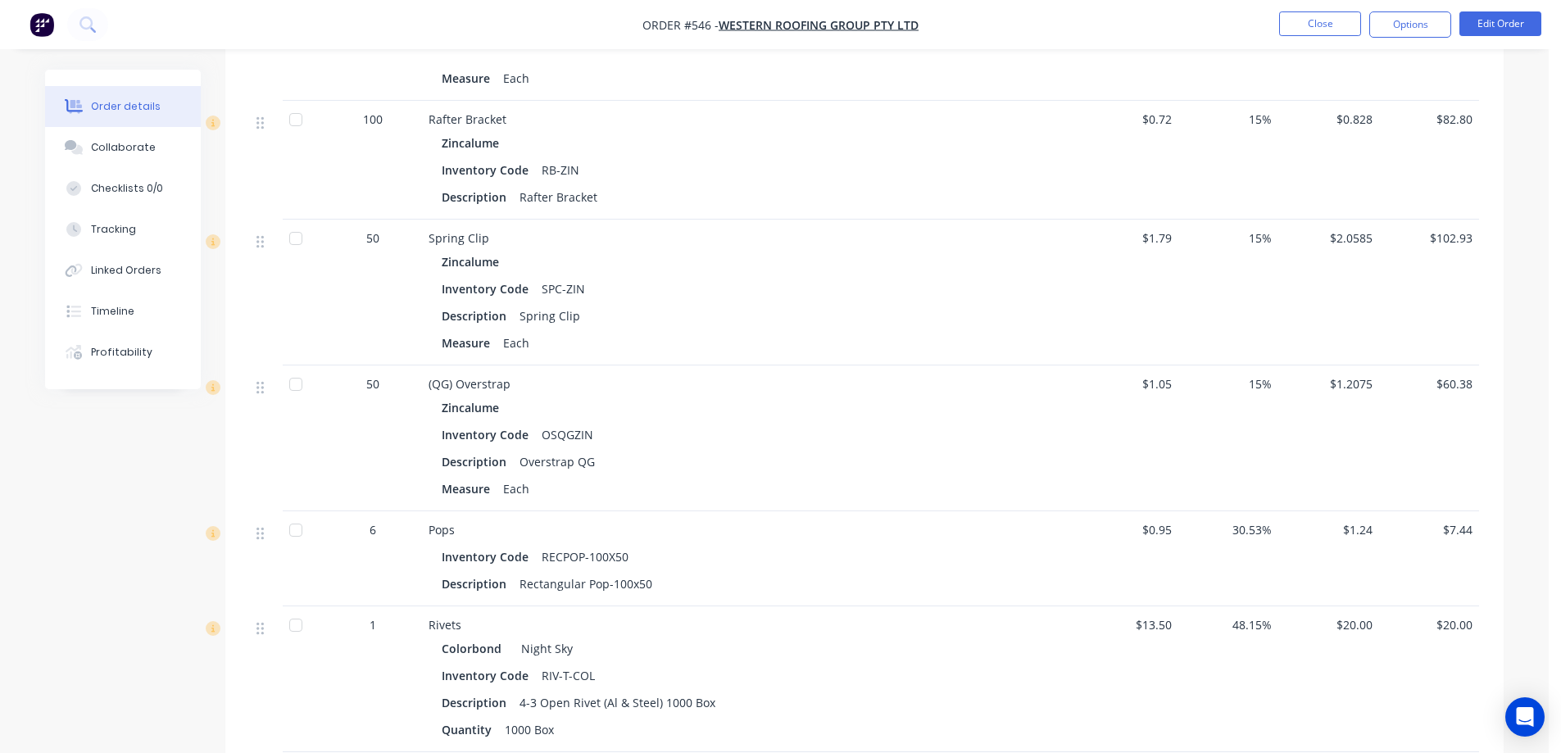
scroll to position [1803, 0]
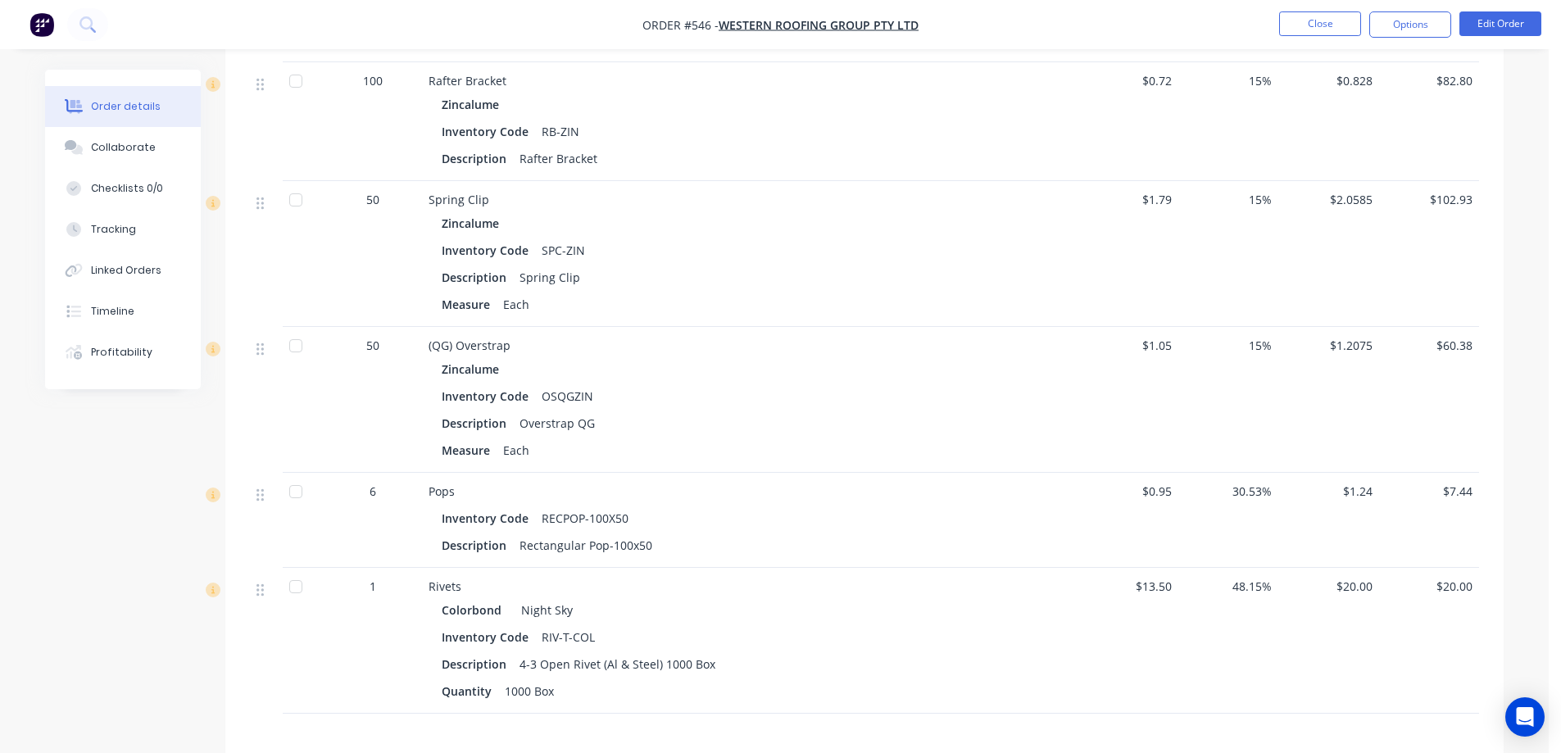
click at [50, 25] on img "button" at bounding box center [42, 24] width 25 height 25
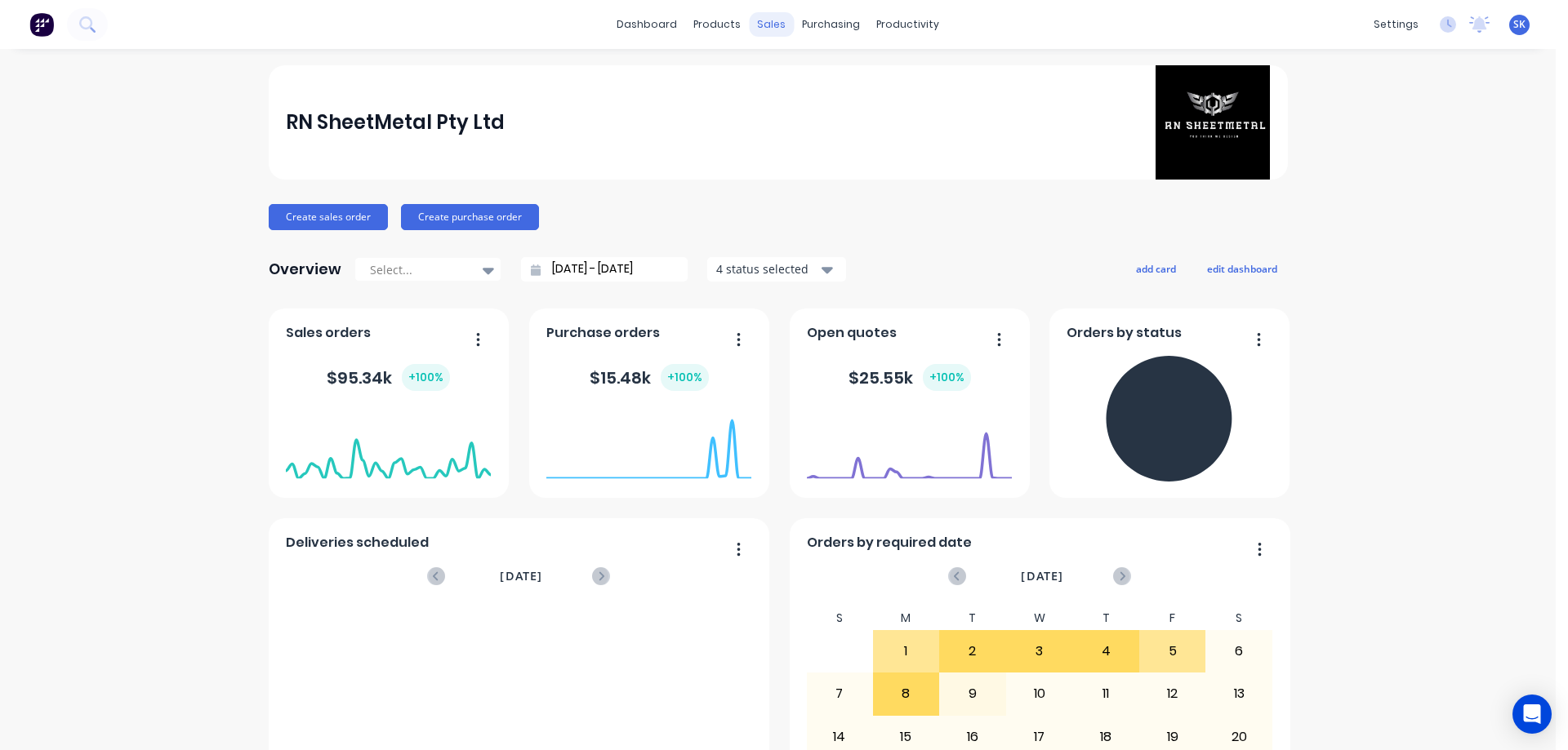
click at [759, 25] on div "sales" at bounding box center [771, 24] width 45 height 25
click at [781, 78] on div at bounding box center [775, 78] width 25 height 15
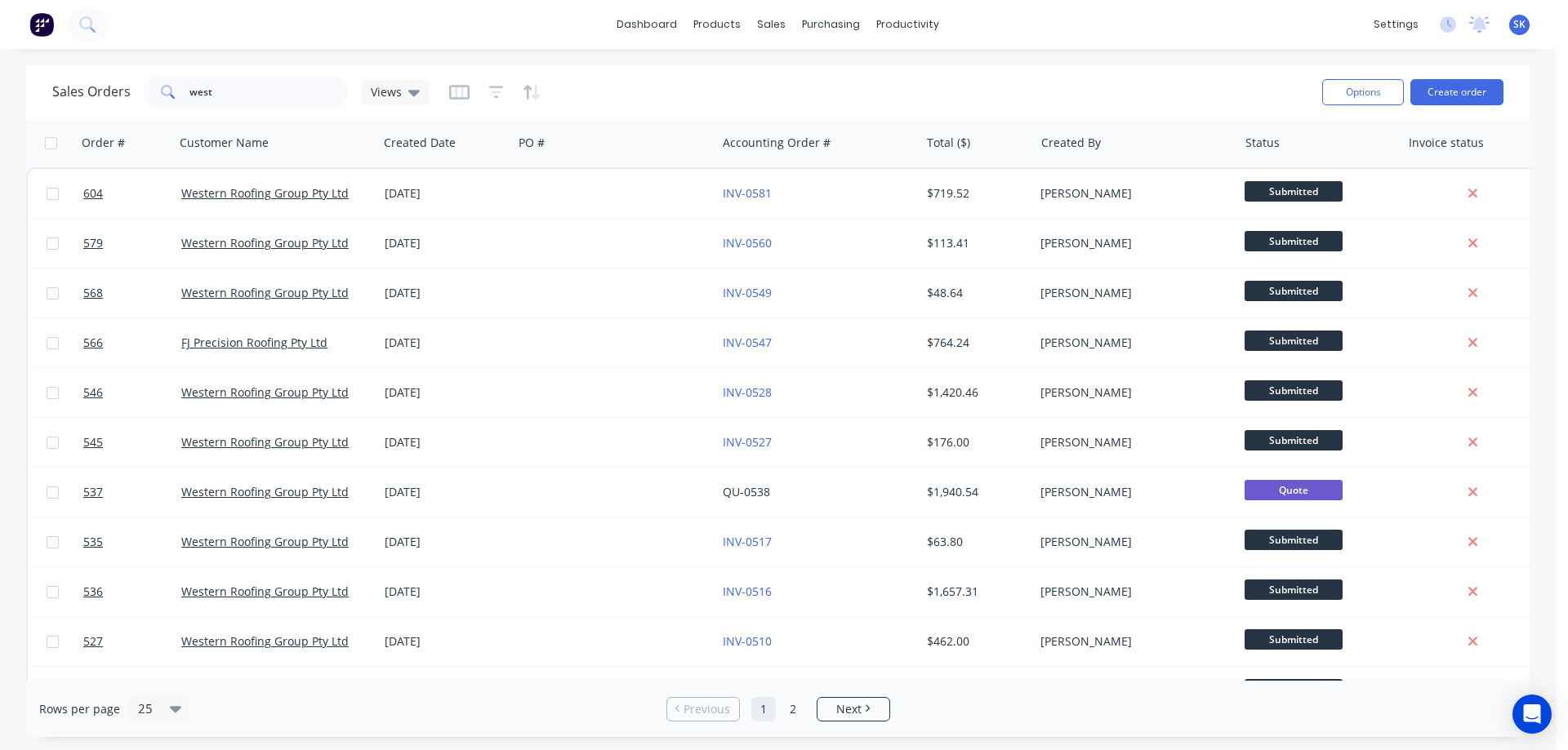
click at [28, 22] on button at bounding box center [42, 24] width 34 height 33
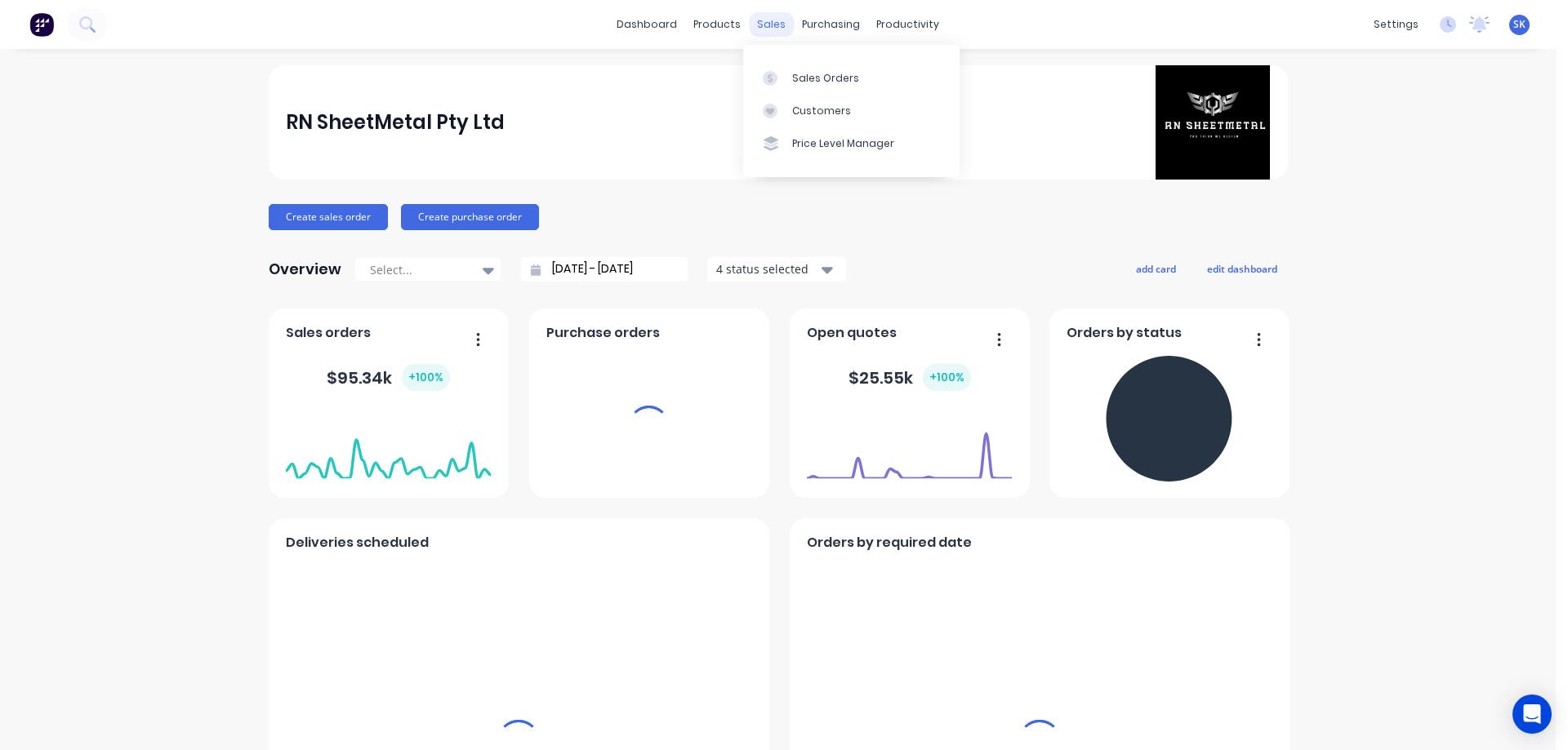
click at [760, 25] on div "sales" at bounding box center [771, 24] width 45 height 25
click at [832, 89] on link "Sales Orders" at bounding box center [851, 77] width 216 height 33
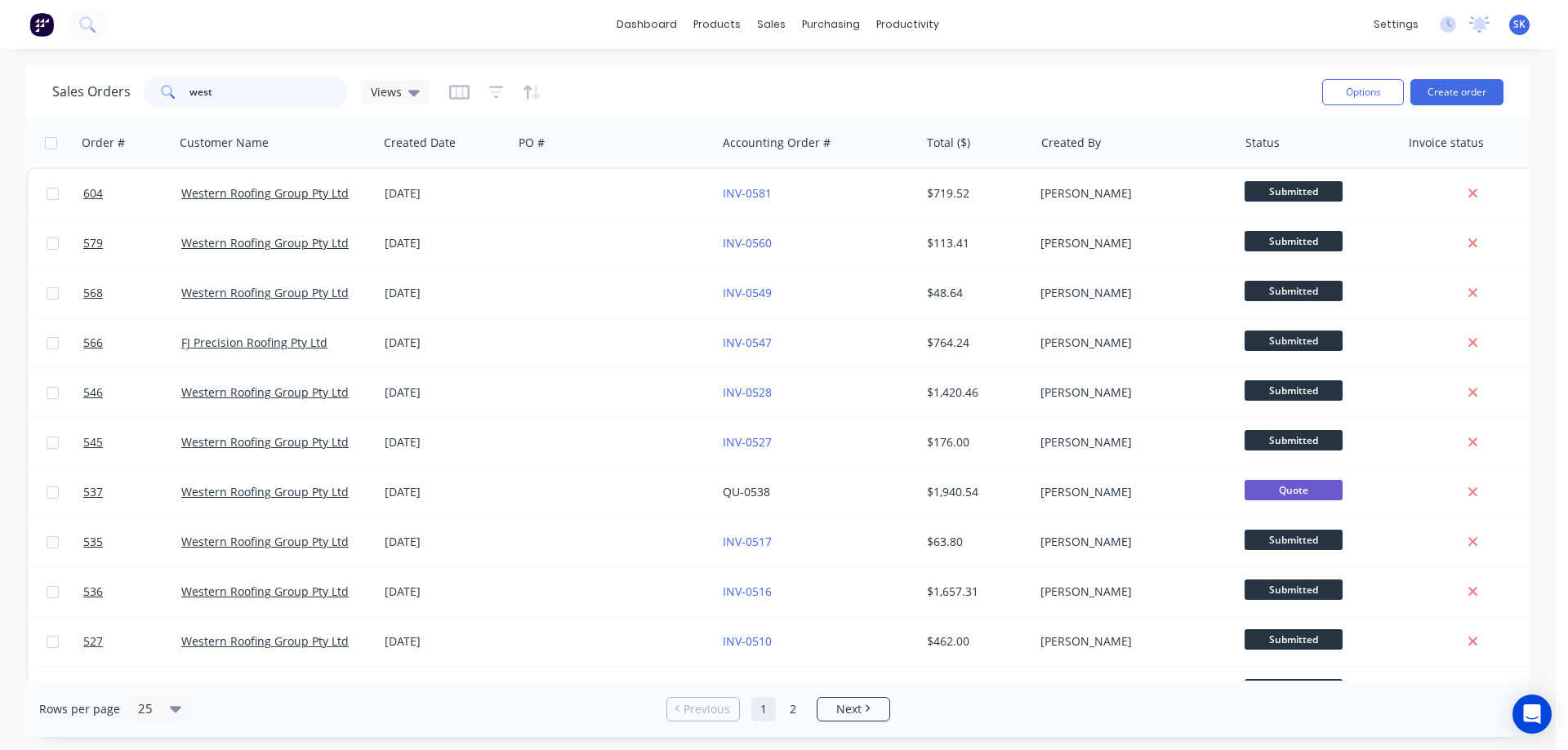
drag, startPoint x: 270, startPoint y: 84, endPoint x: -9, endPoint y: 42, distance: 282.1
click at [0, 42] on html "dashboard products sales purchasing productivity dashboard products Product Cat…" at bounding box center [784, 375] width 1568 height 750
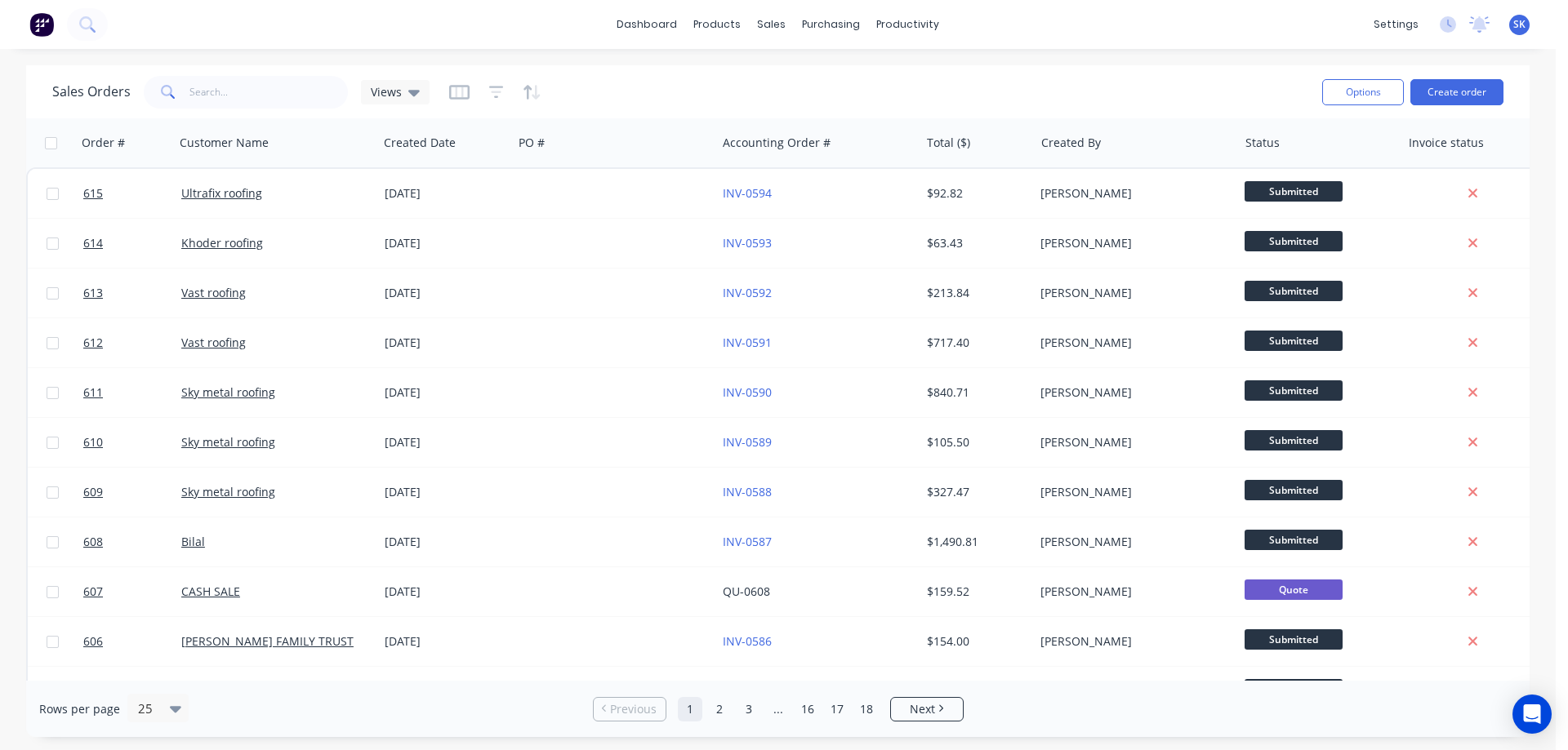
click at [669, 73] on div "Sales Orders Views" at bounding box center [679, 92] width 1256 height 40
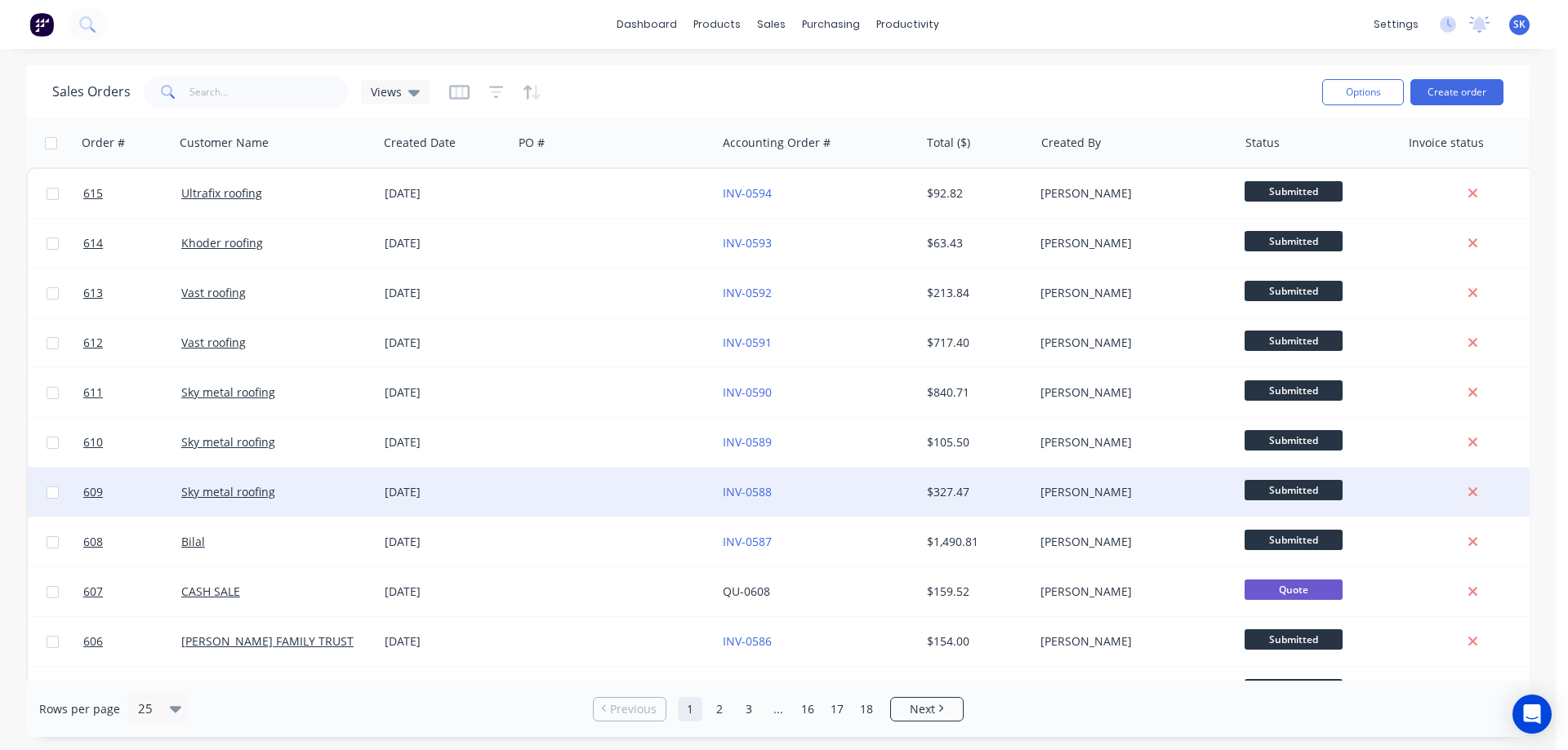
click at [464, 500] on div "[DATE]" at bounding box center [445, 492] width 122 height 16
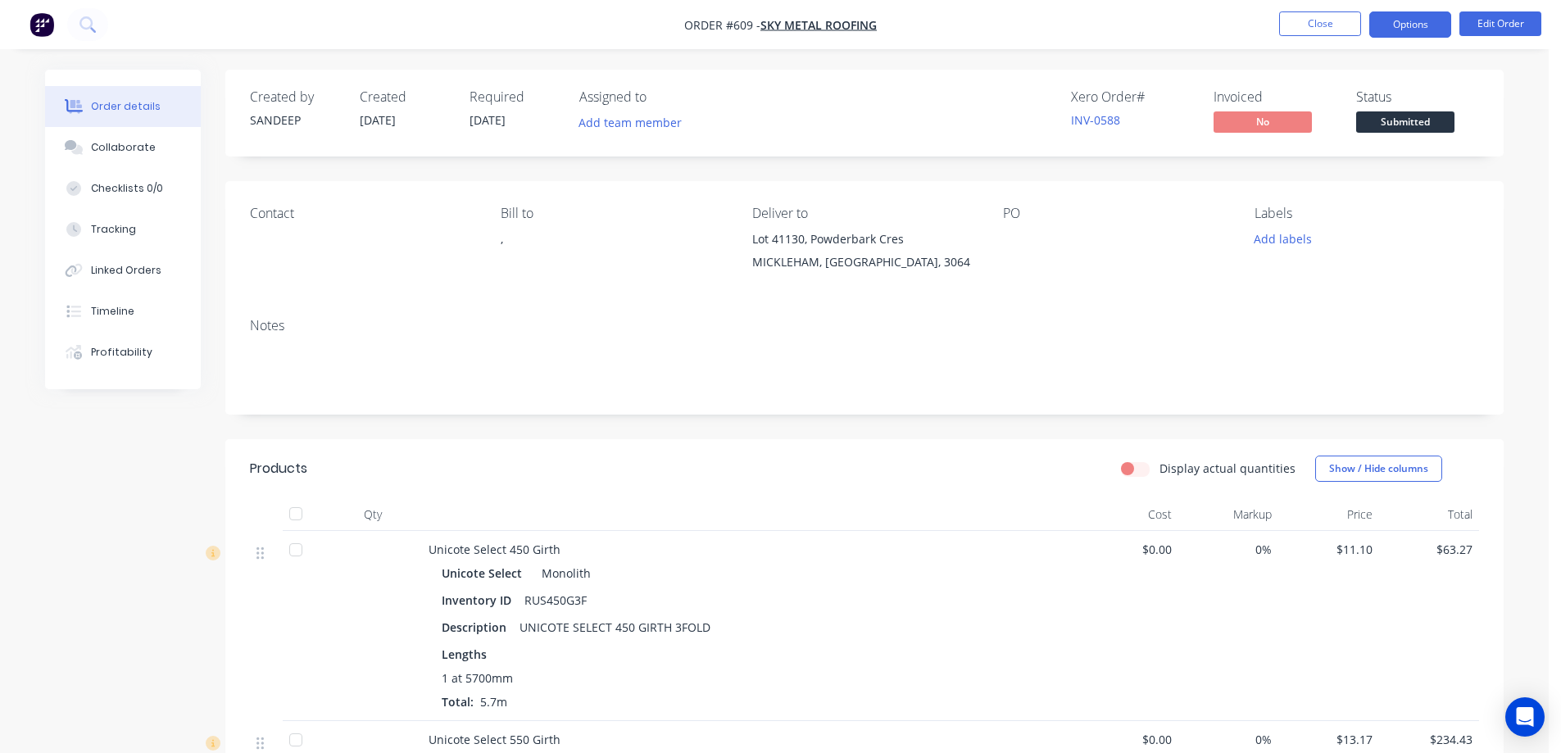
click at [1420, 30] on button "Options" at bounding box center [1411, 24] width 82 height 26
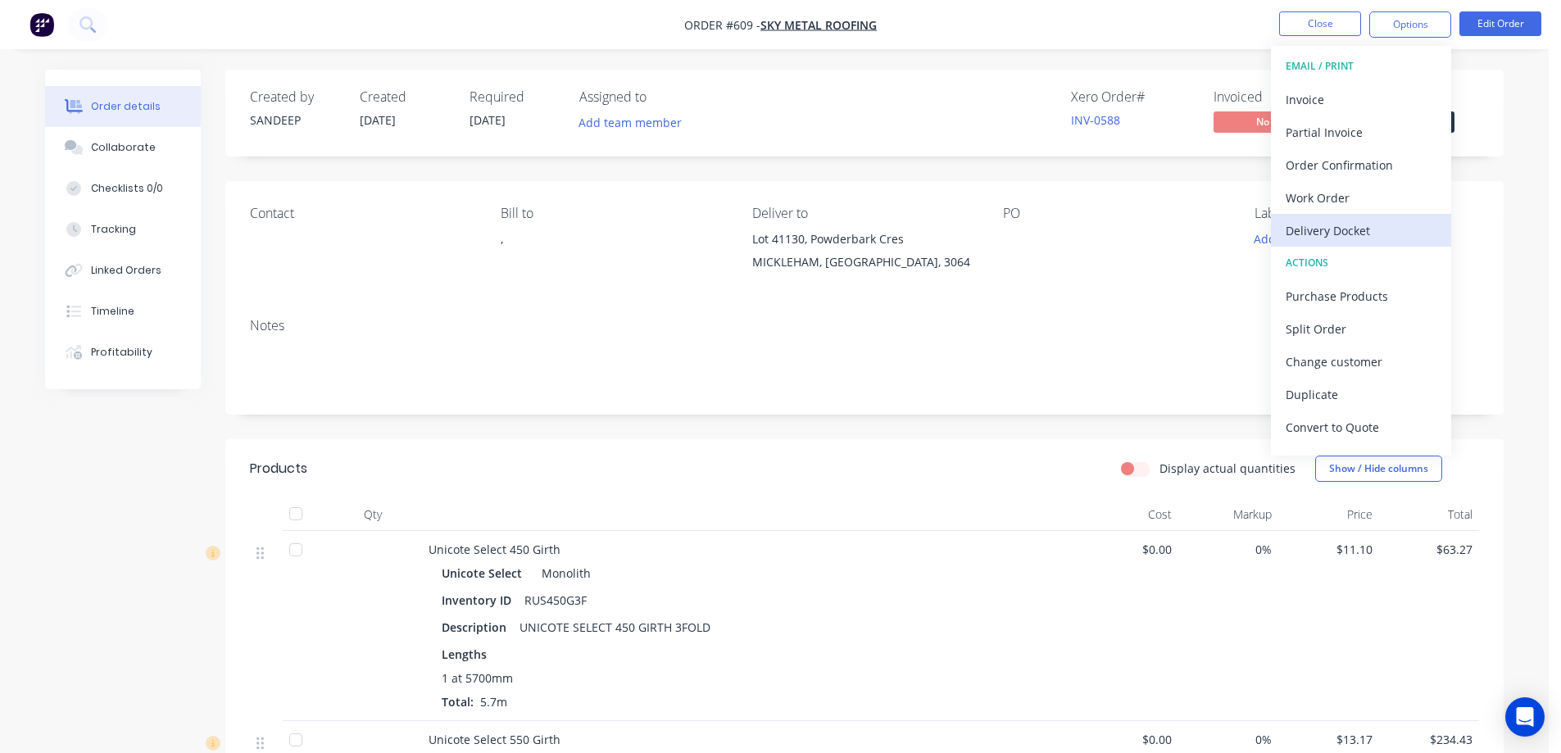
click at [1317, 230] on div "Delivery Docket" at bounding box center [1361, 231] width 151 height 24
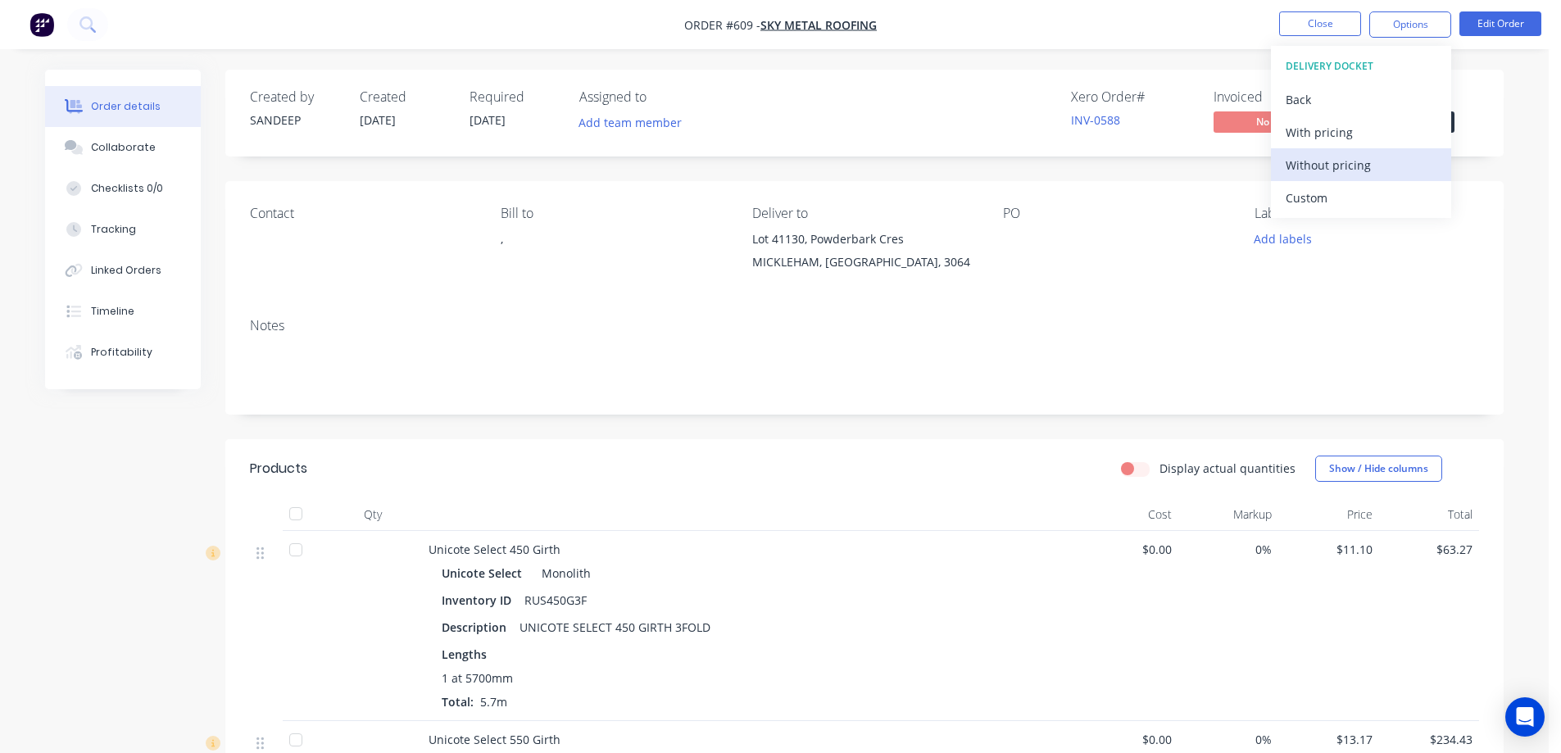
click at [1284, 169] on button "Without pricing" at bounding box center [1361, 164] width 180 height 33
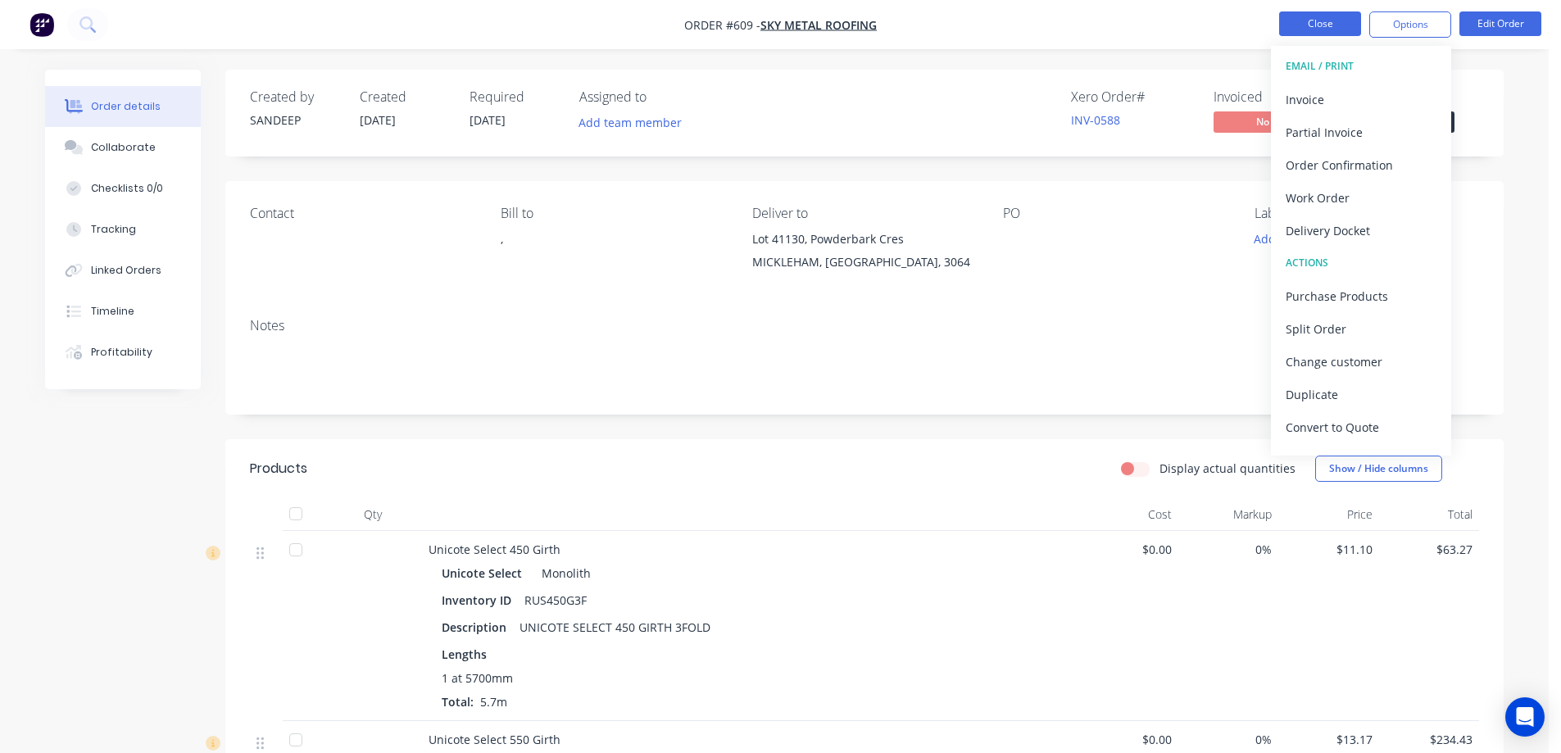
click at [1320, 25] on button "Close" at bounding box center [1320, 23] width 82 height 25
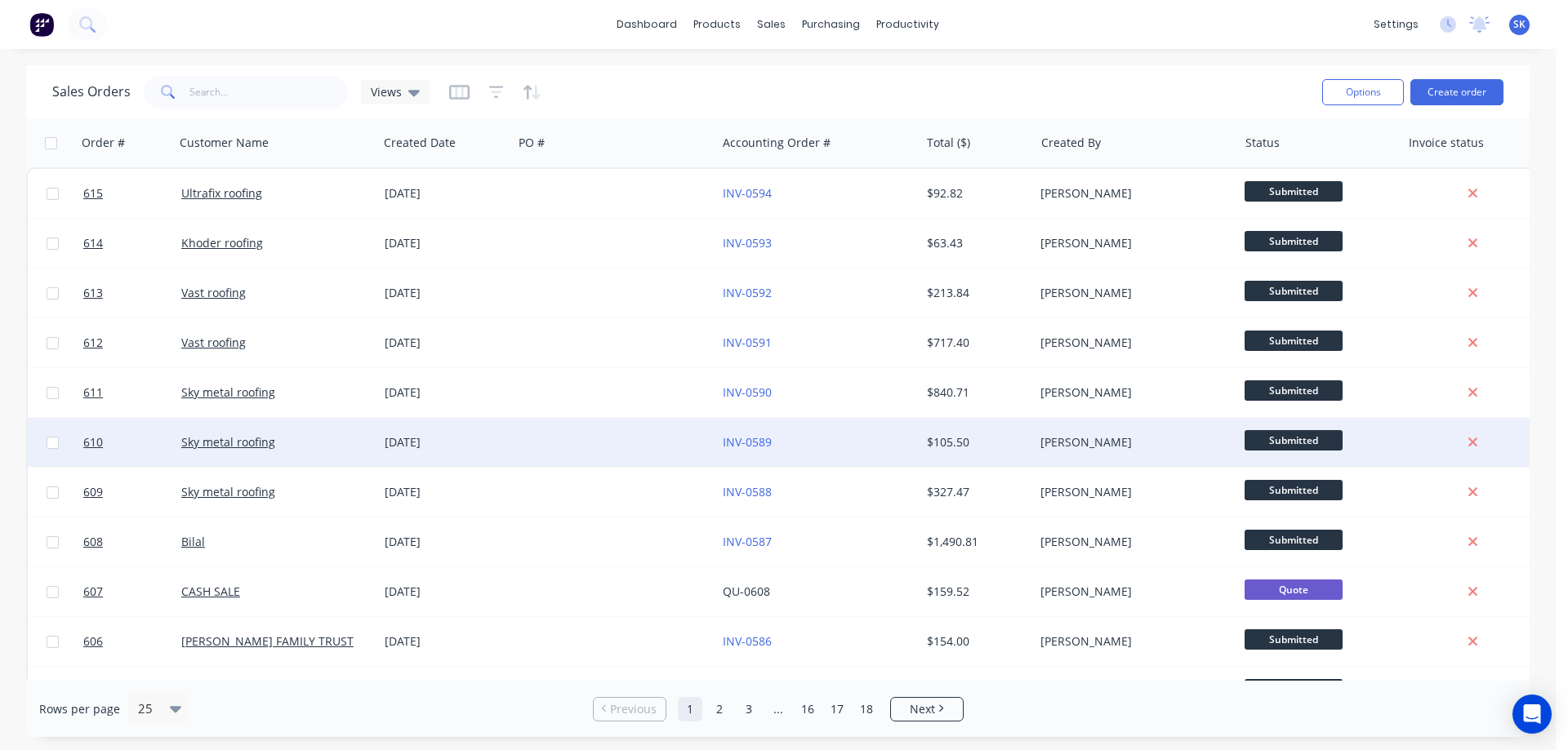
click at [457, 445] on div "[DATE]" at bounding box center [445, 442] width 122 height 16
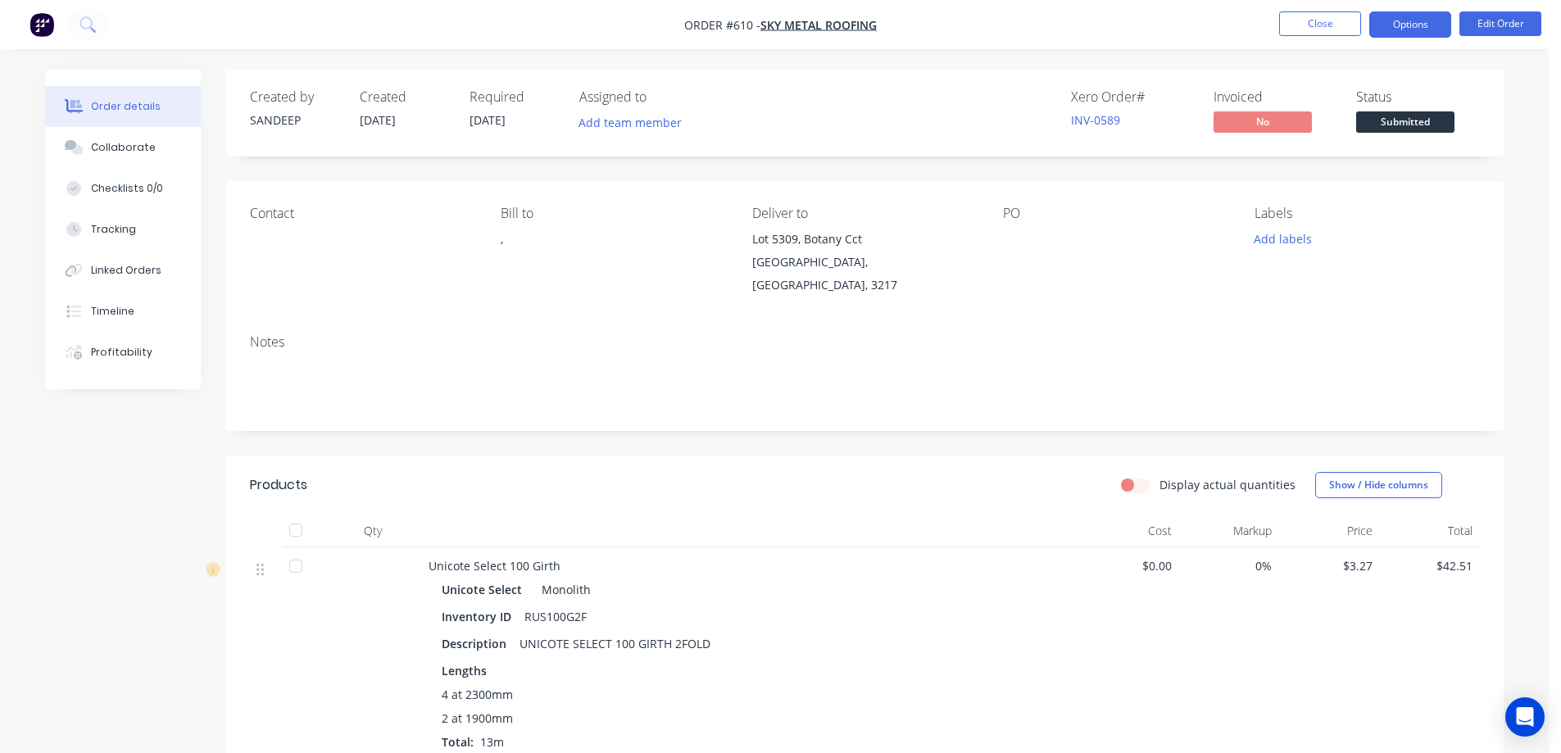
click at [1388, 29] on button "Options" at bounding box center [1411, 24] width 82 height 26
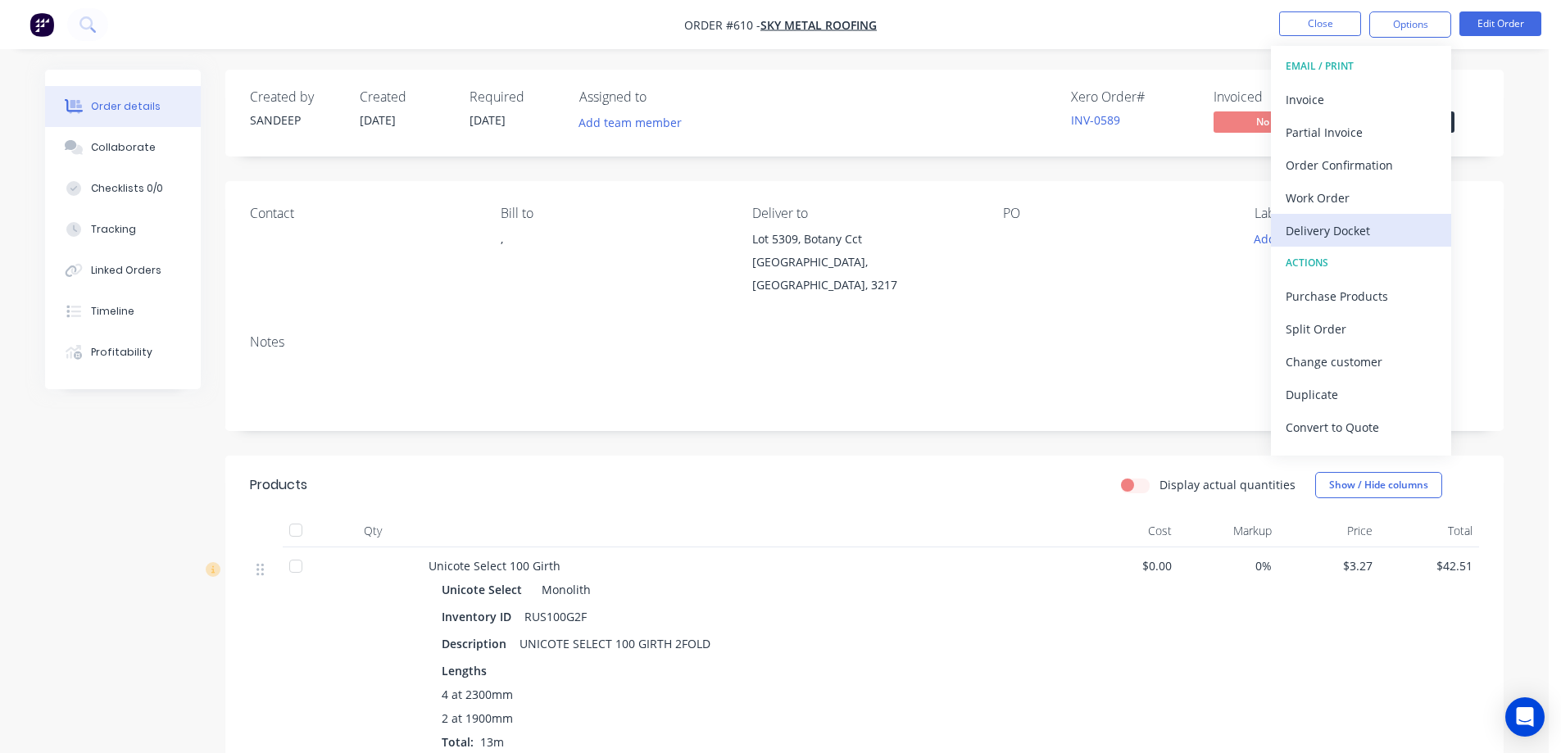
click at [1330, 220] on div "Delivery Docket" at bounding box center [1361, 231] width 151 height 24
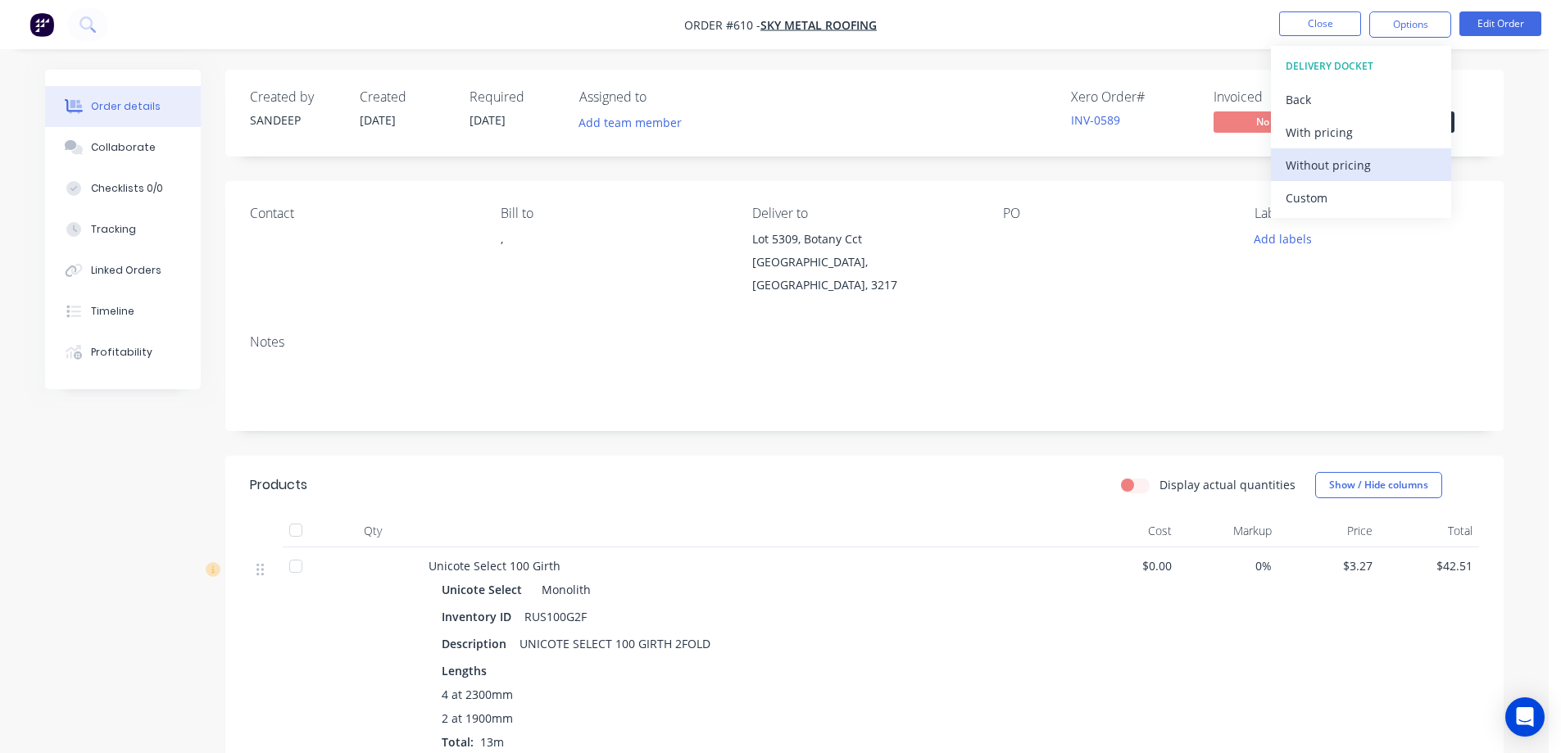
click at [1332, 172] on div "Without pricing" at bounding box center [1361, 165] width 151 height 24
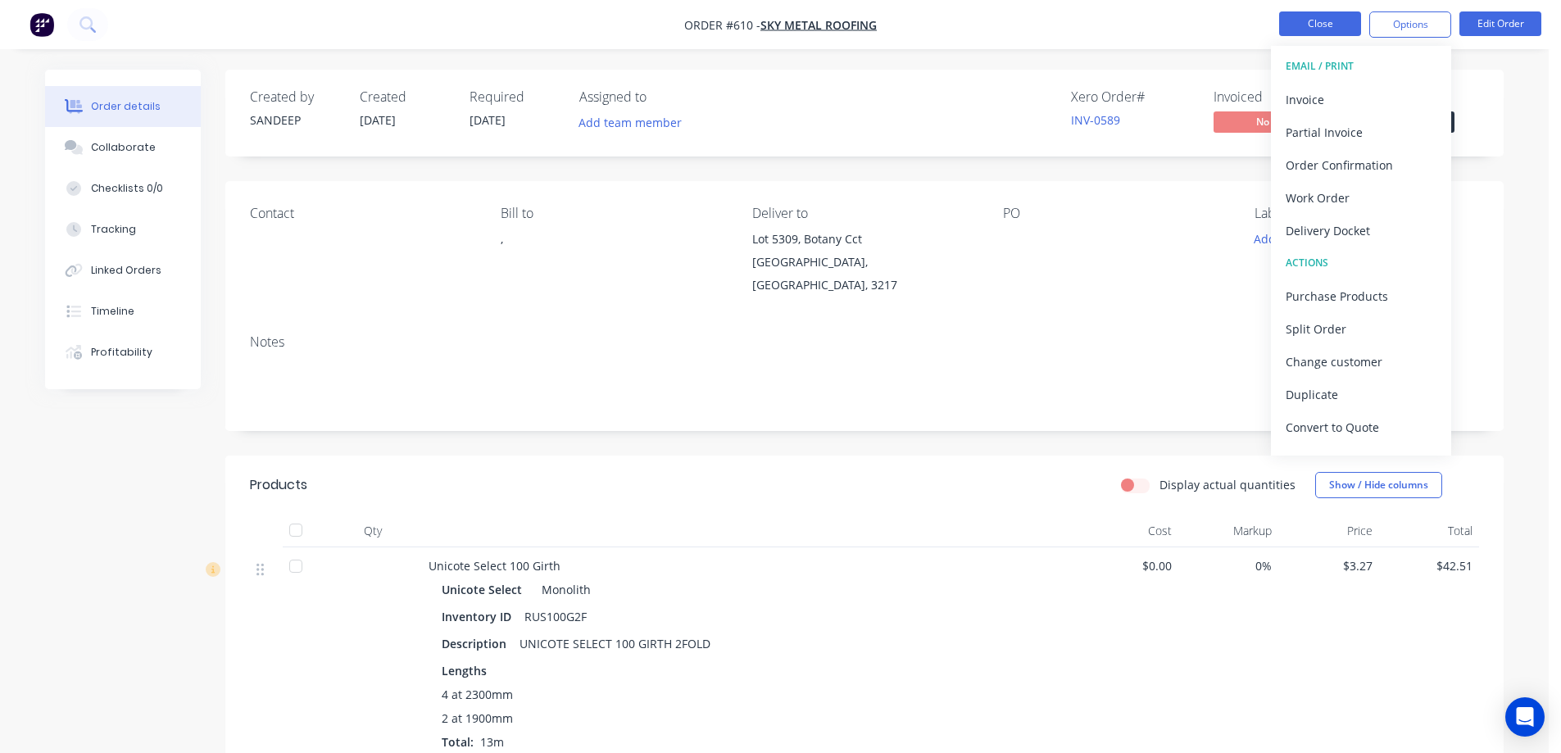
click at [1321, 24] on button "Close" at bounding box center [1320, 23] width 82 height 25
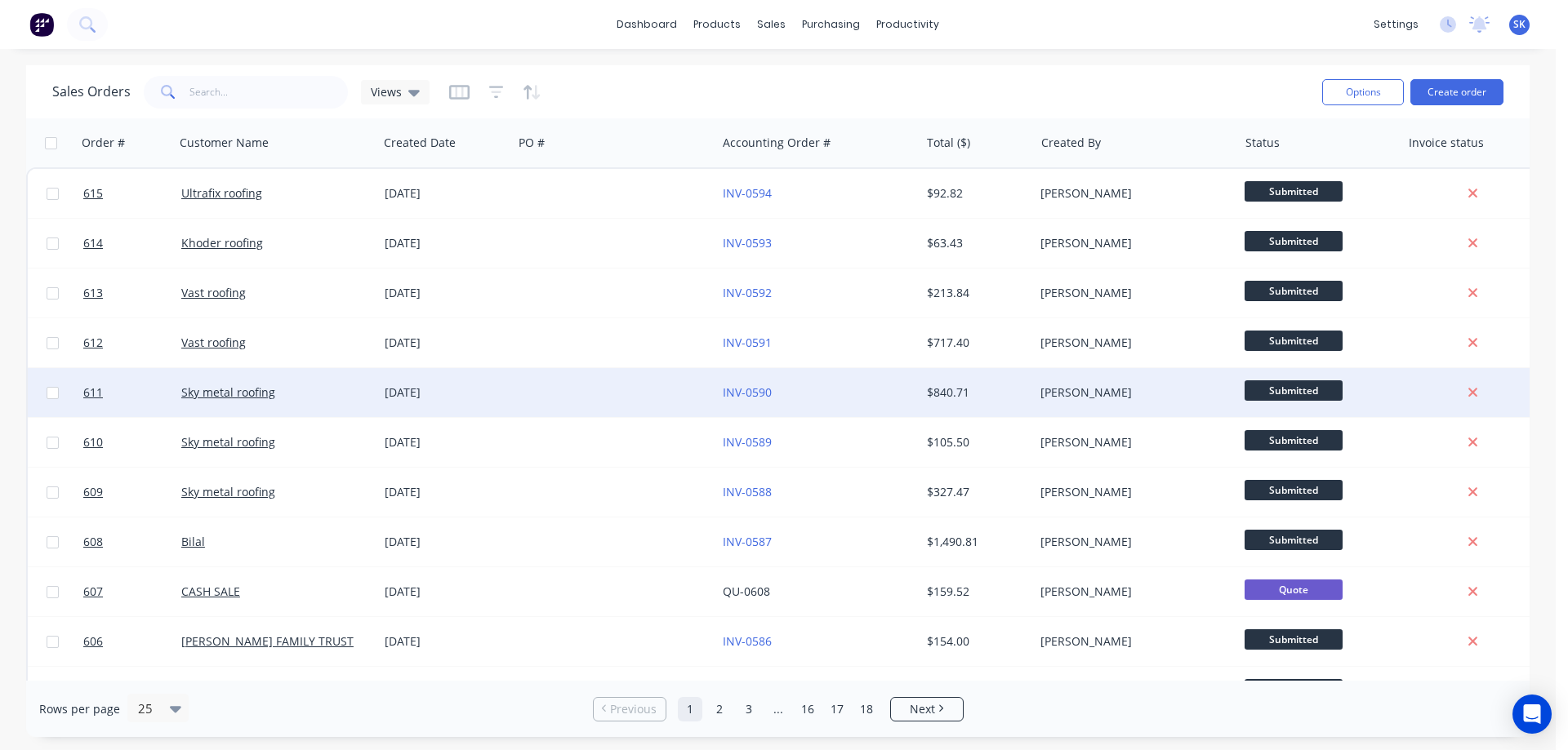
click at [432, 387] on div "[DATE]" at bounding box center [445, 392] width 122 height 16
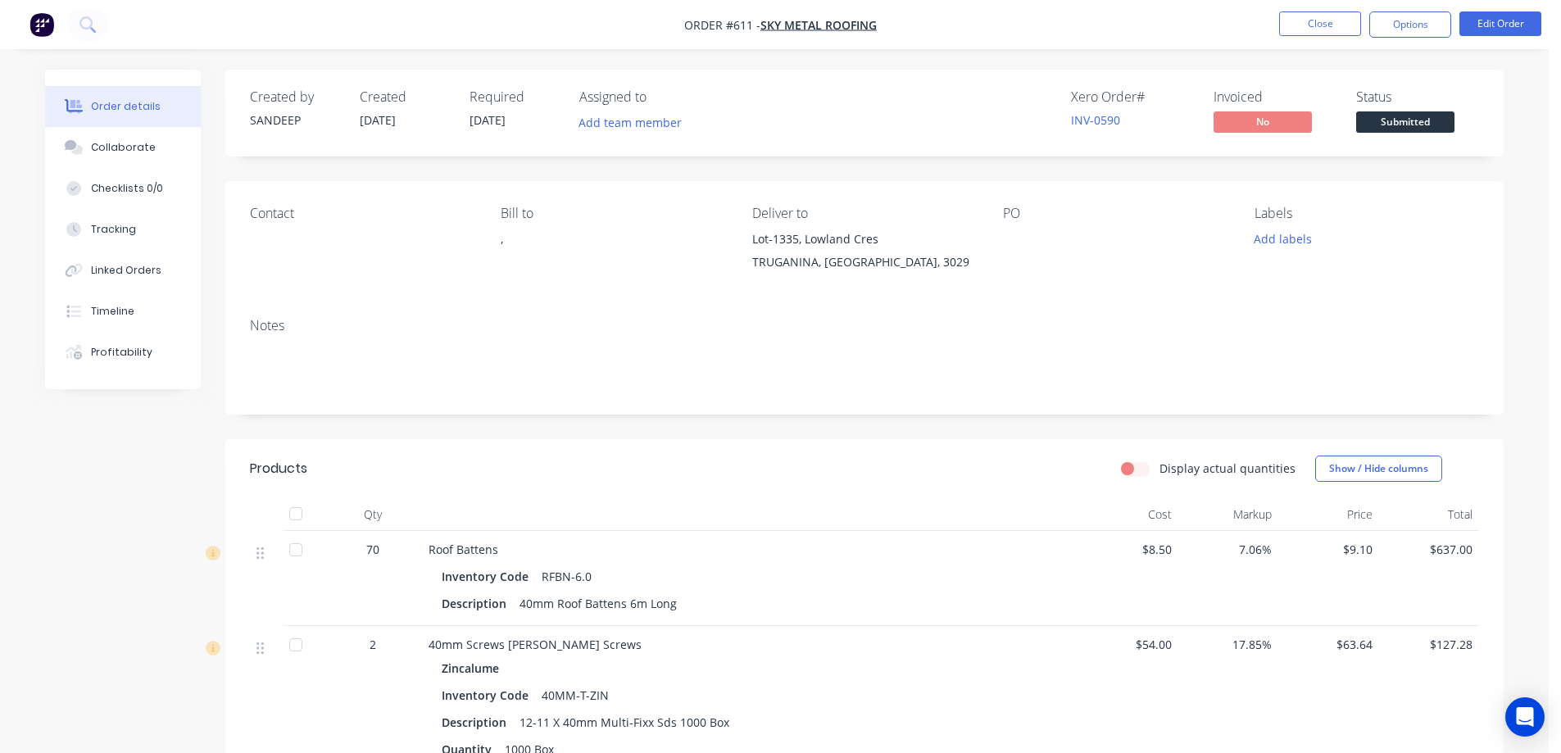
scroll to position [82, 0]
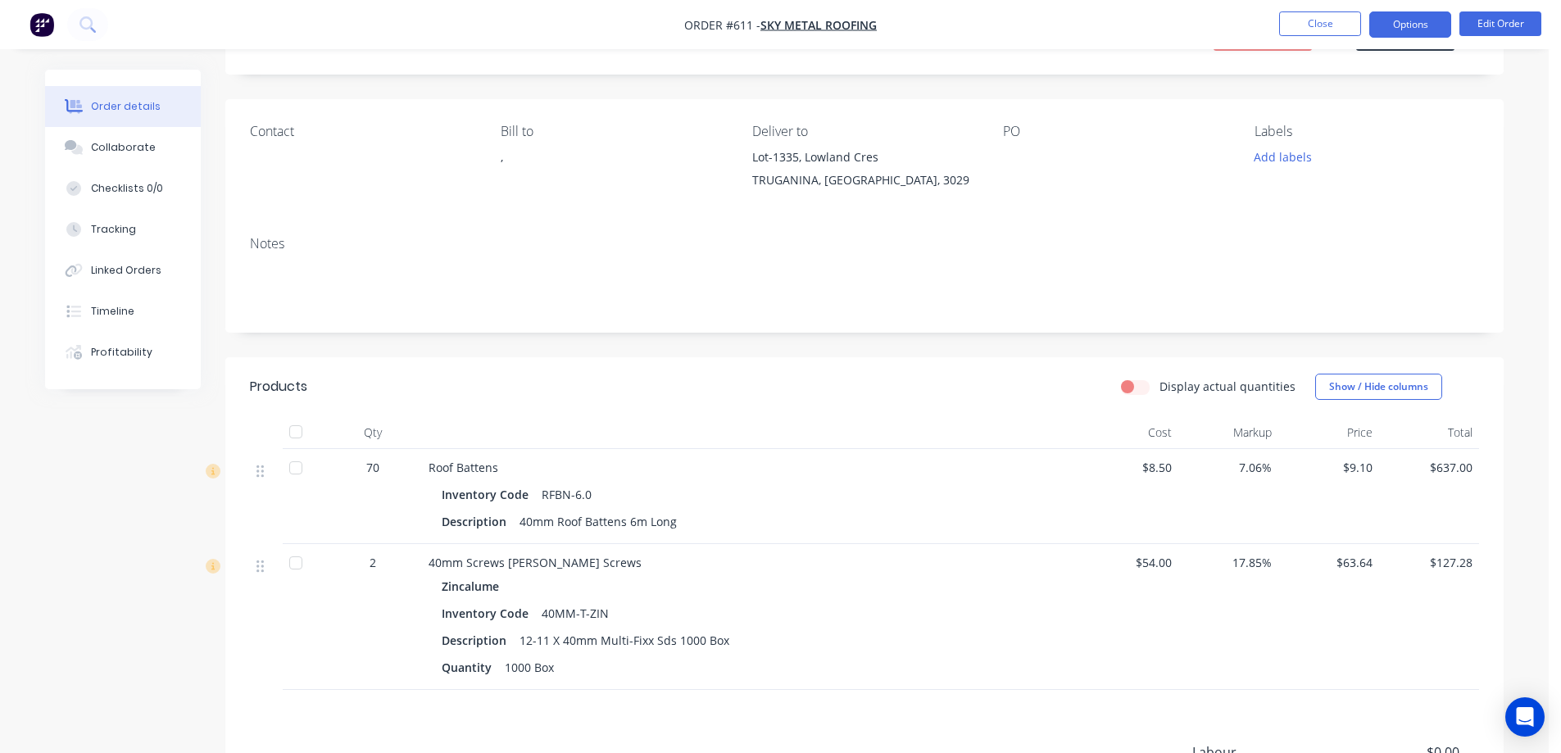
click at [1397, 12] on button "Options" at bounding box center [1411, 24] width 82 height 26
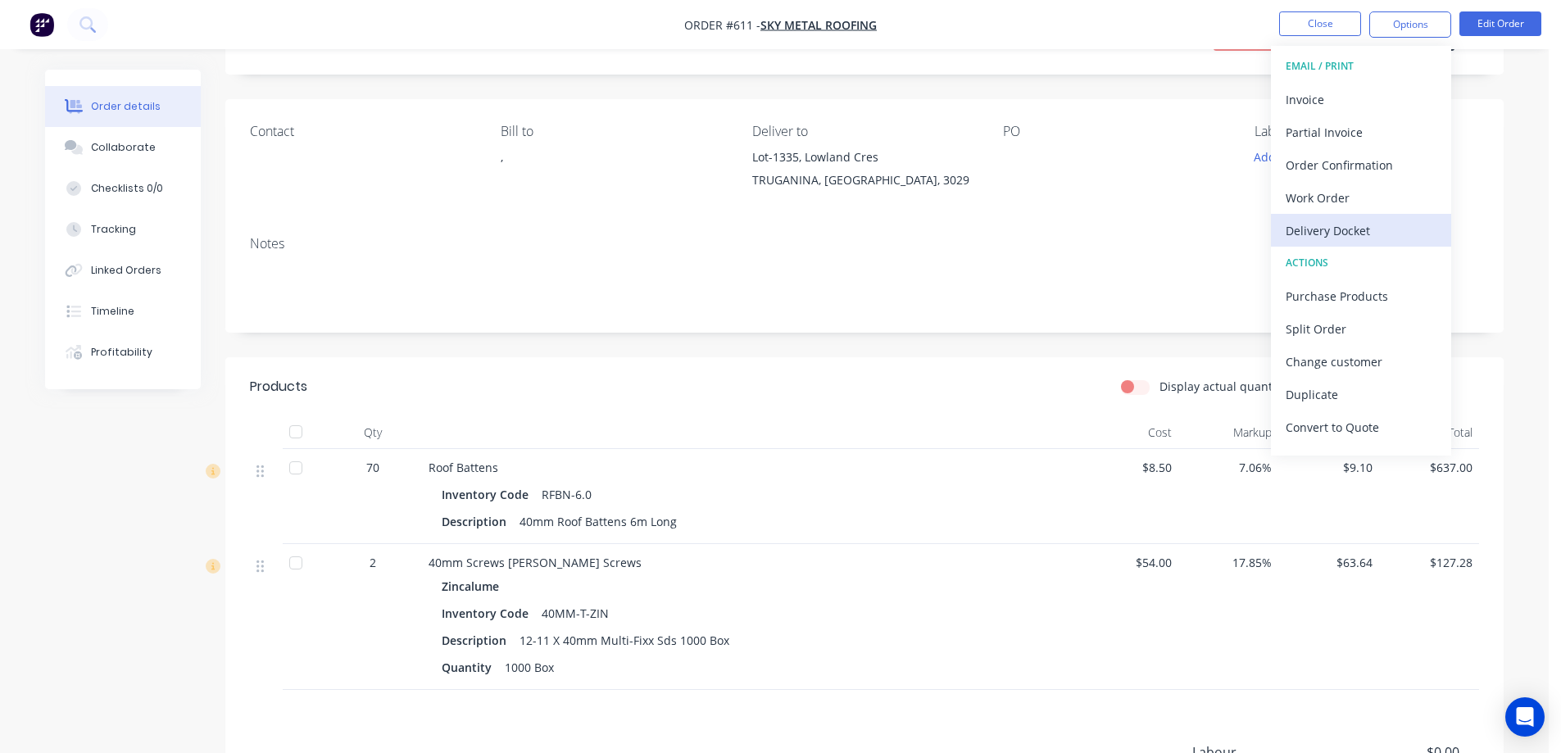
click at [1338, 223] on div "Delivery Docket" at bounding box center [1361, 231] width 151 height 24
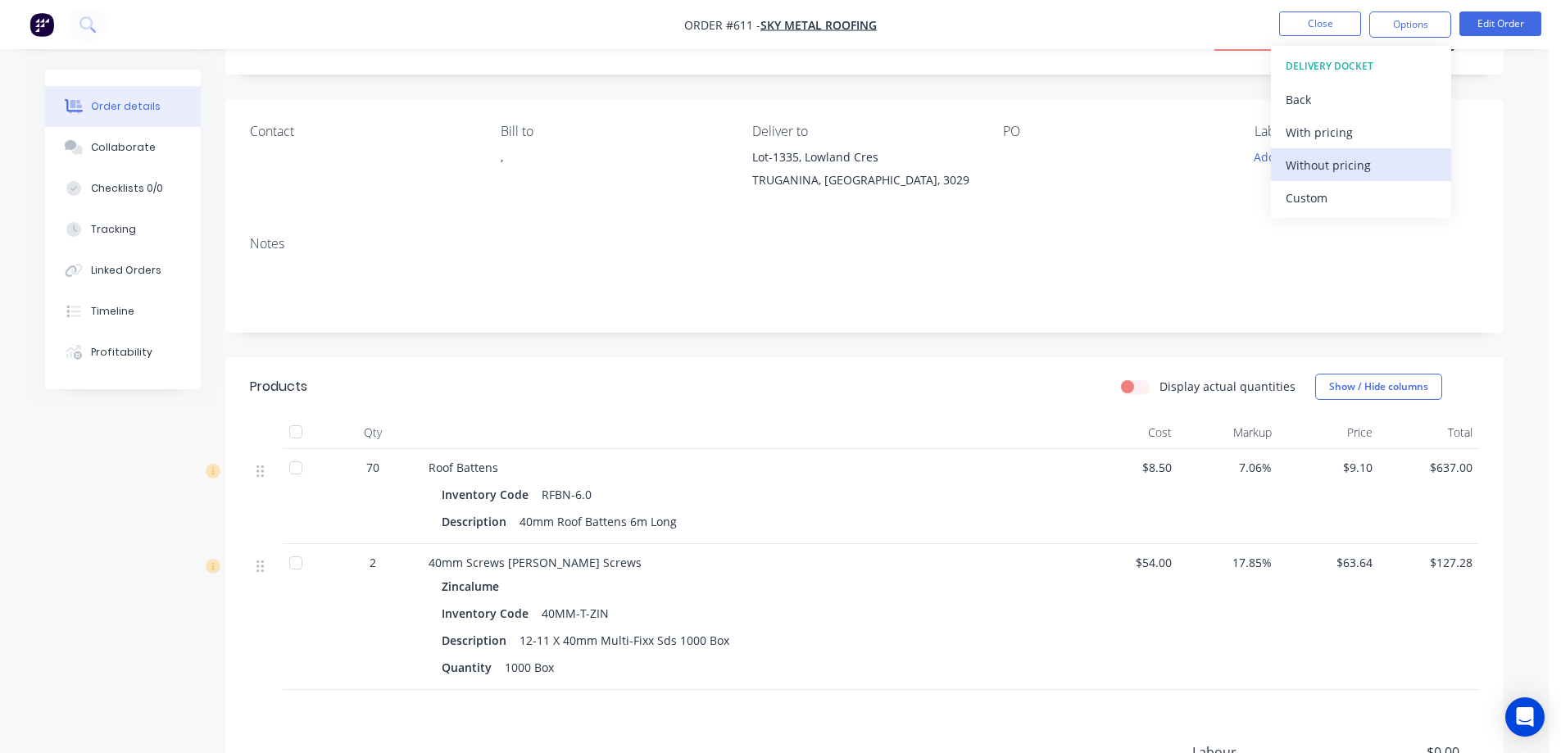
click at [1335, 168] on div "Without pricing" at bounding box center [1361, 165] width 151 height 24
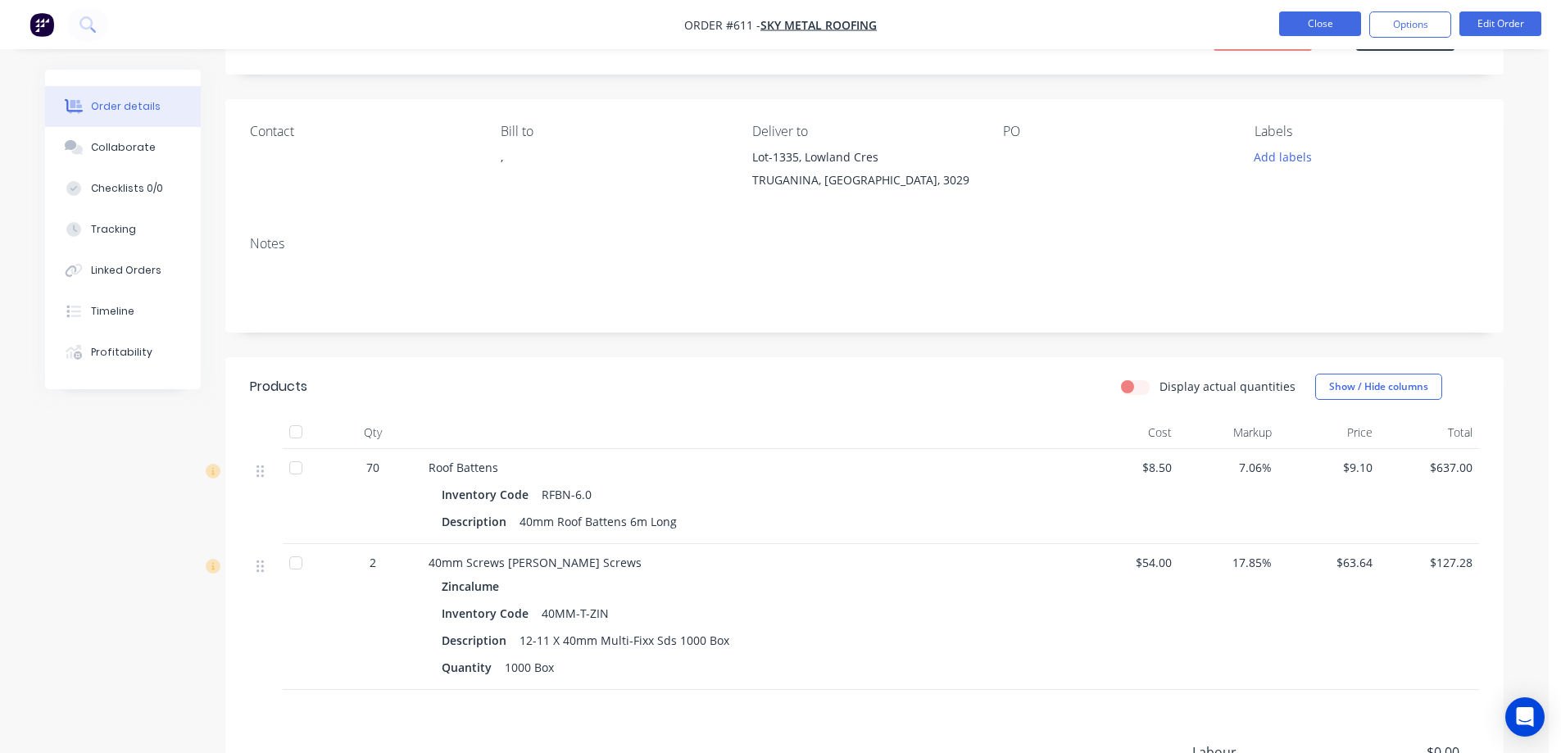
click at [1302, 16] on button "Close" at bounding box center [1320, 23] width 82 height 25
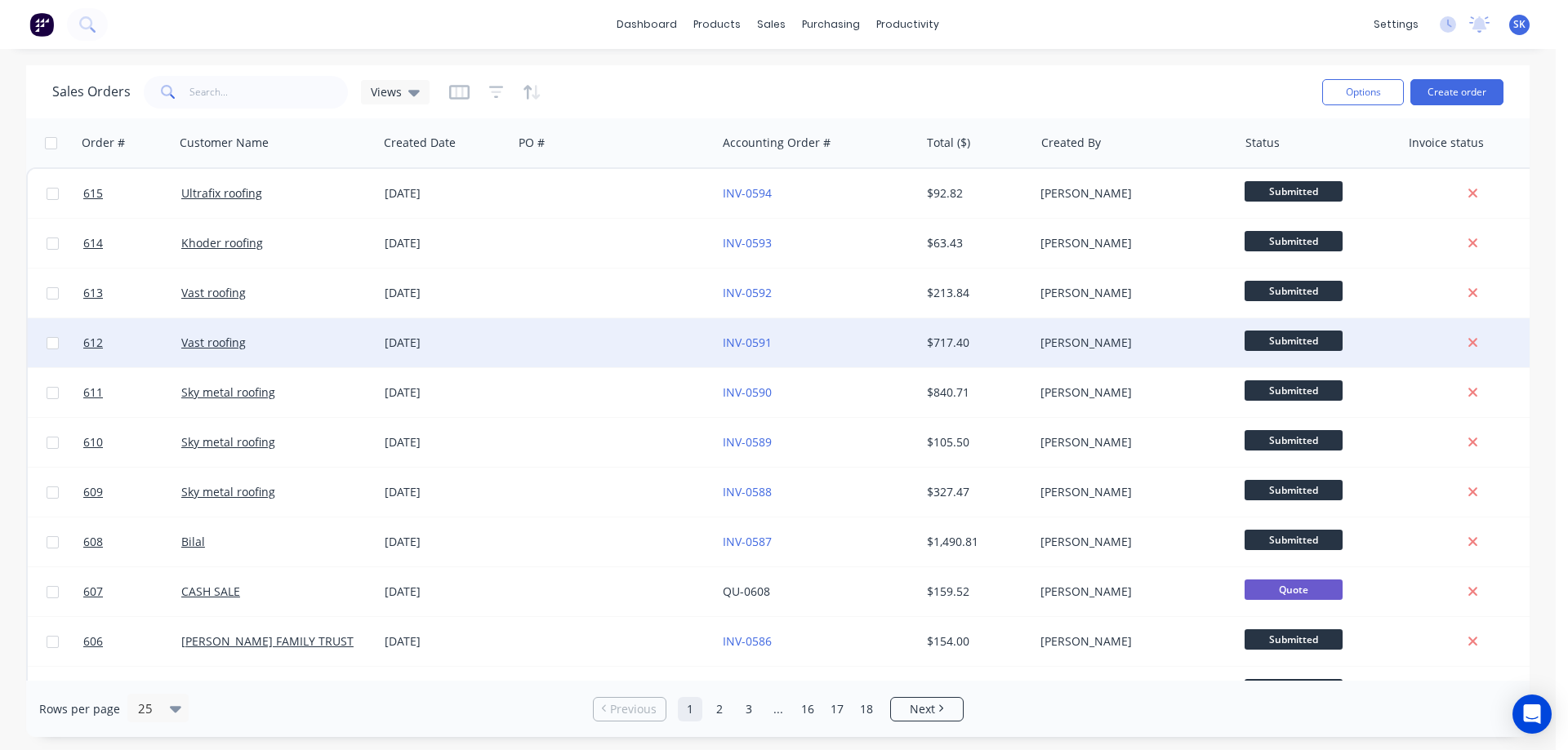
click at [462, 347] on div "[DATE]" at bounding box center [445, 343] width 122 height 16
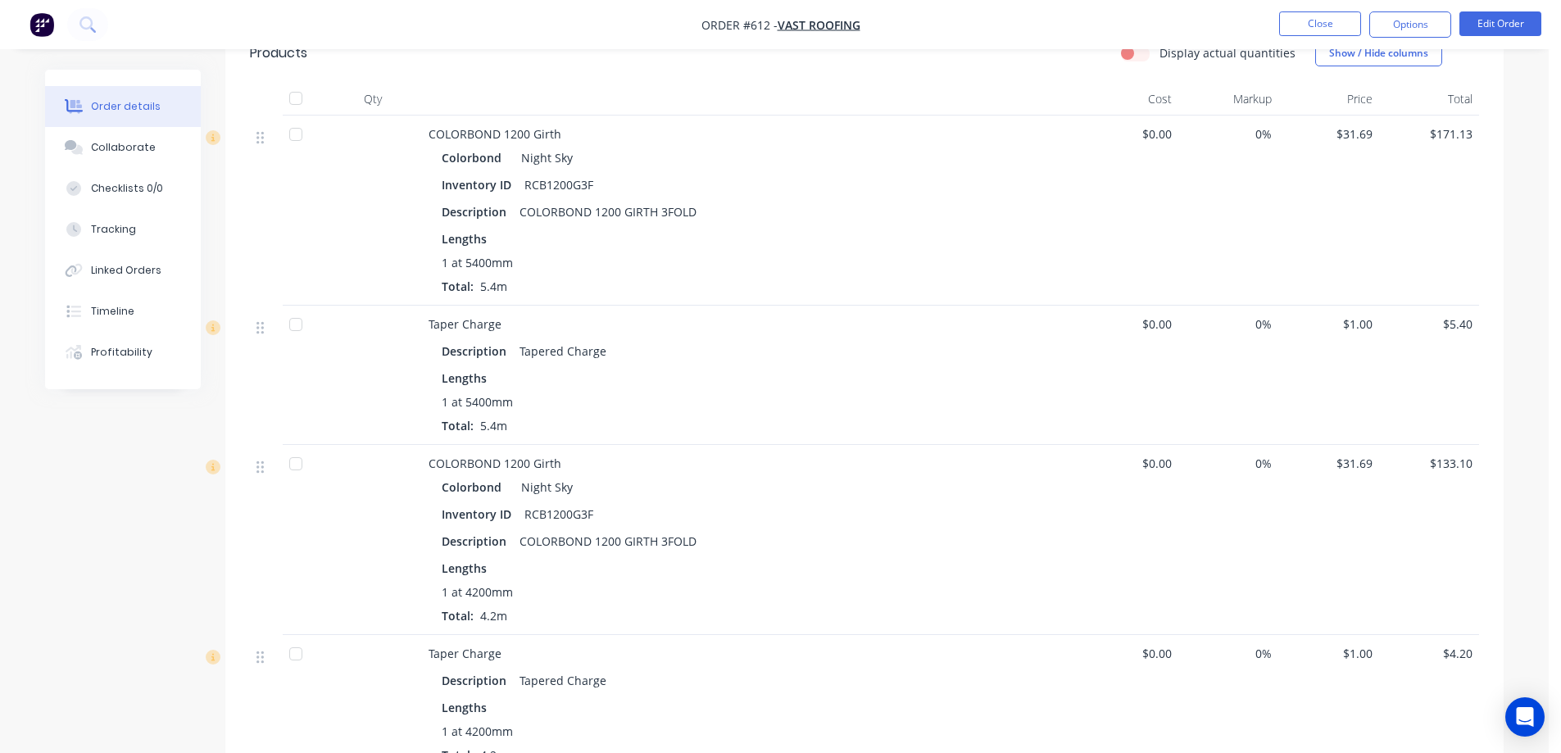
scroll to position [22, 0]
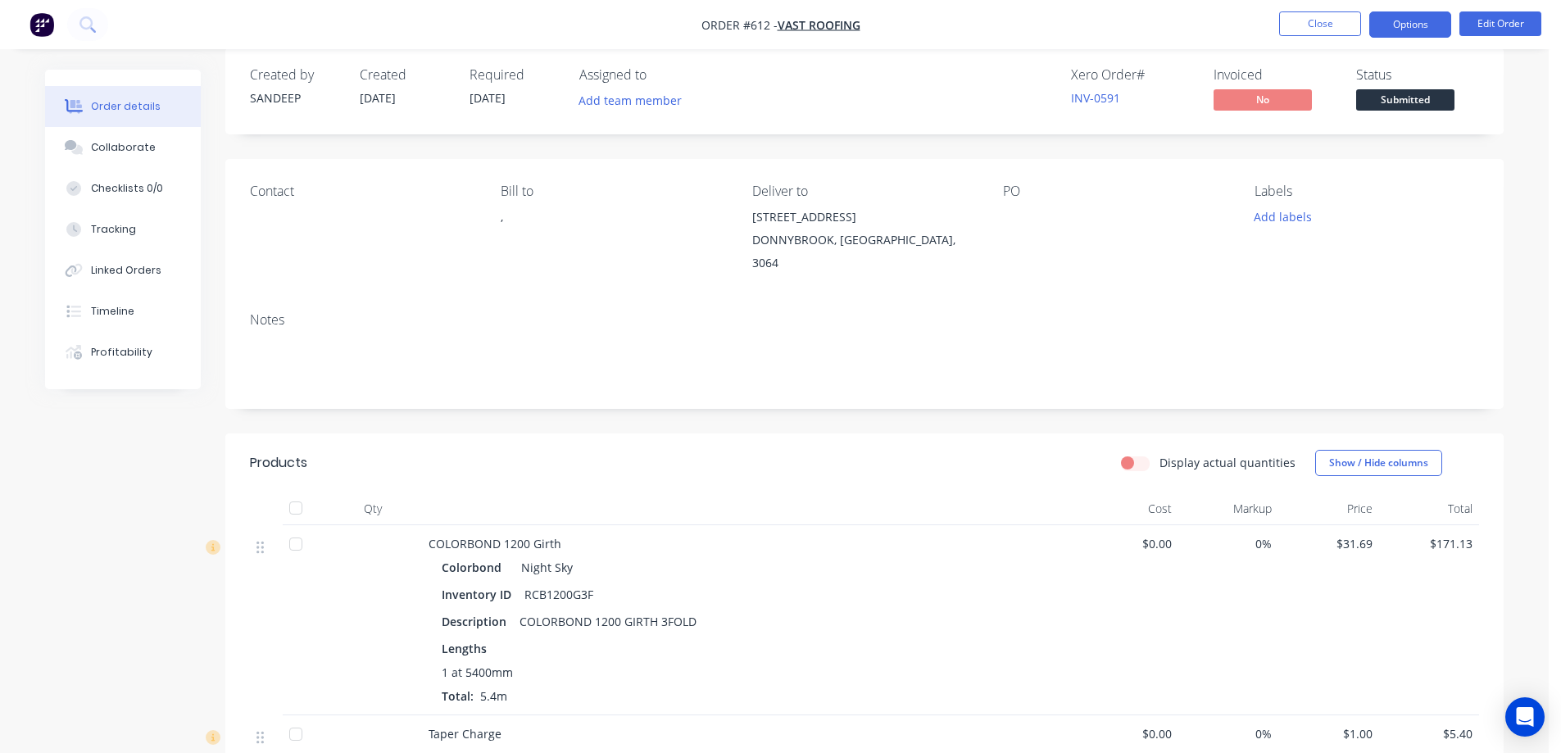
click at [1427, 16] on button "Options" at bounding box center [1411, 24] width 82 height 26
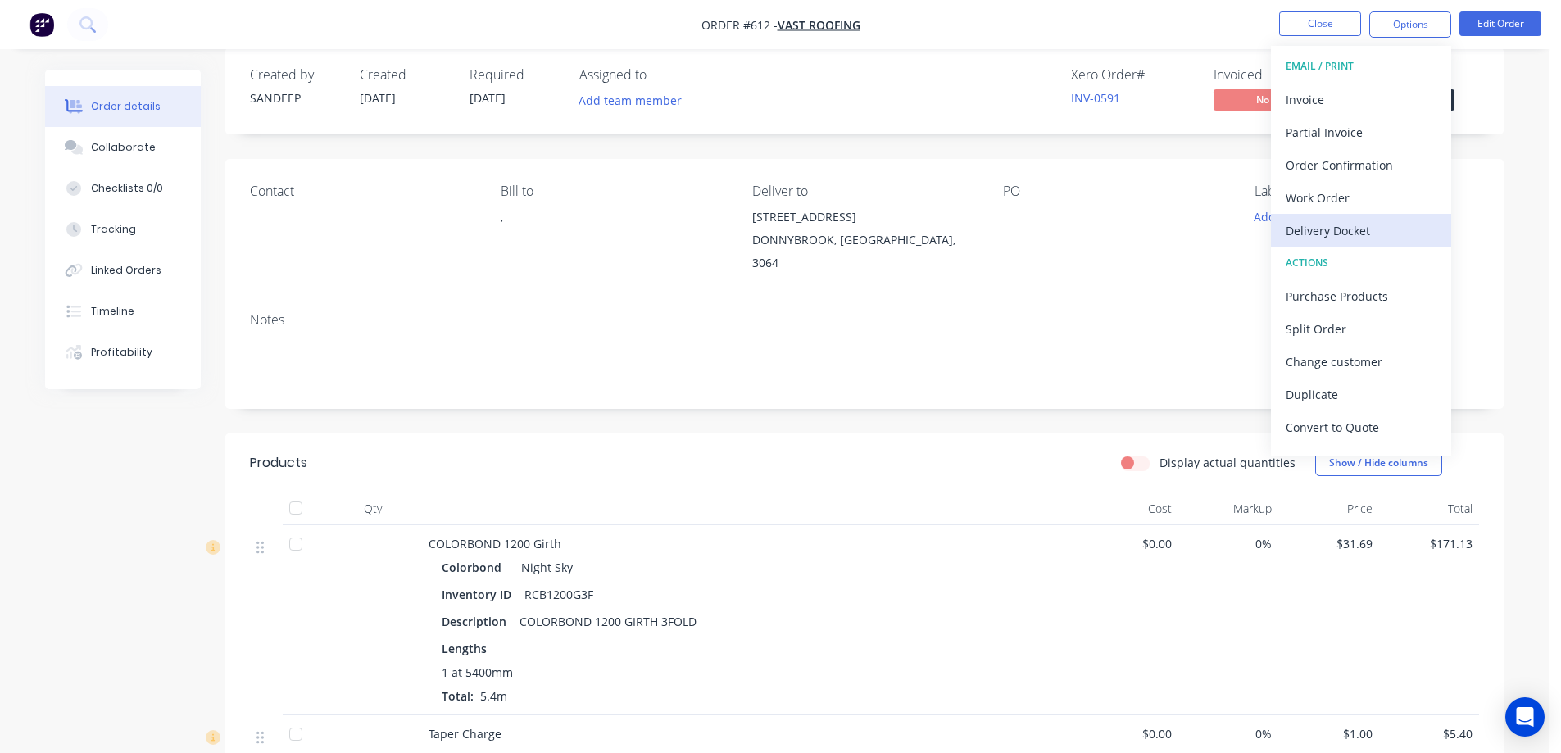
click at [1338, 220] on div "Delivery Docket" at bounding box center [1361, 231] width 151 height 24
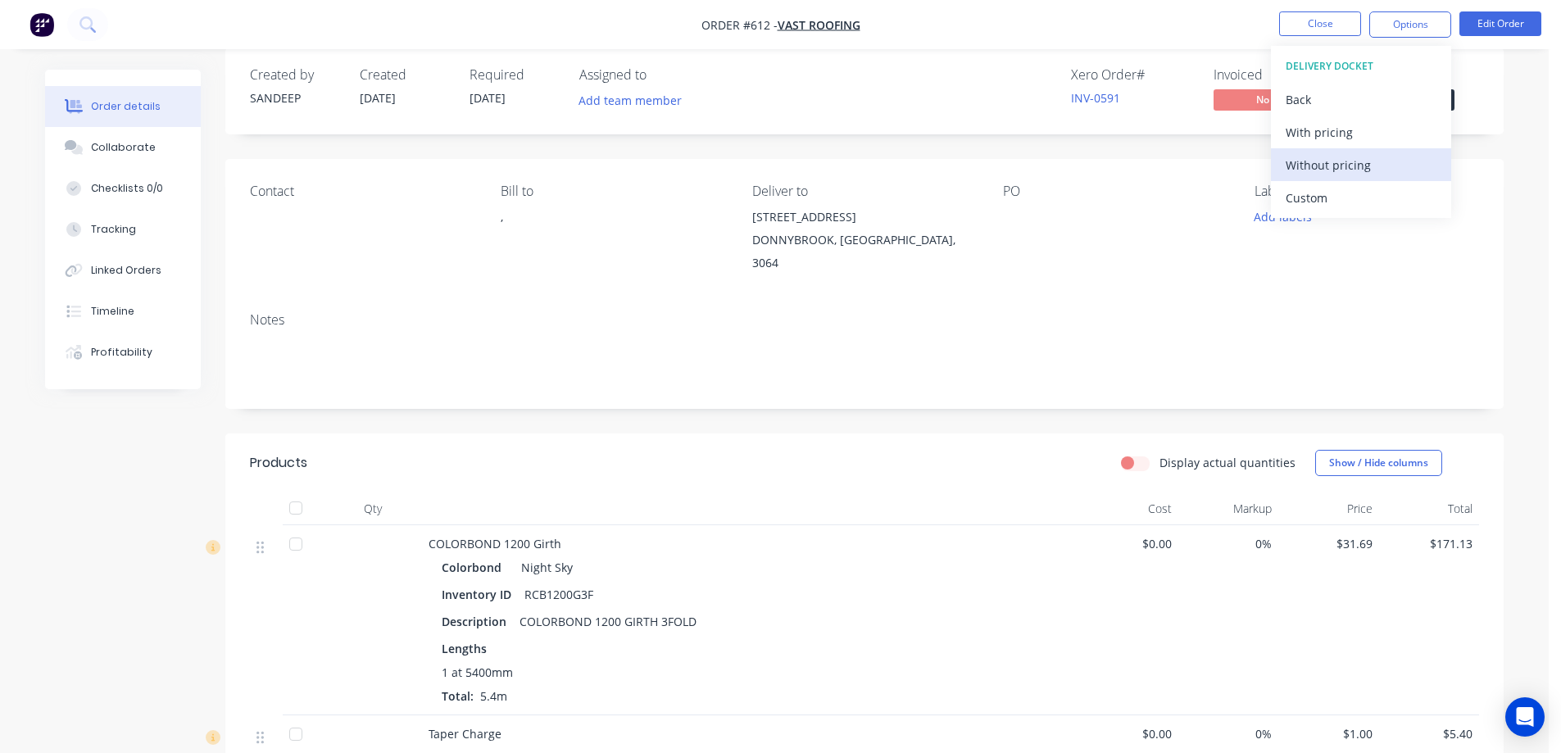
click at [1349, 162] on div "Without pricing" at bounding box center [1361, 165] width 151 height 24
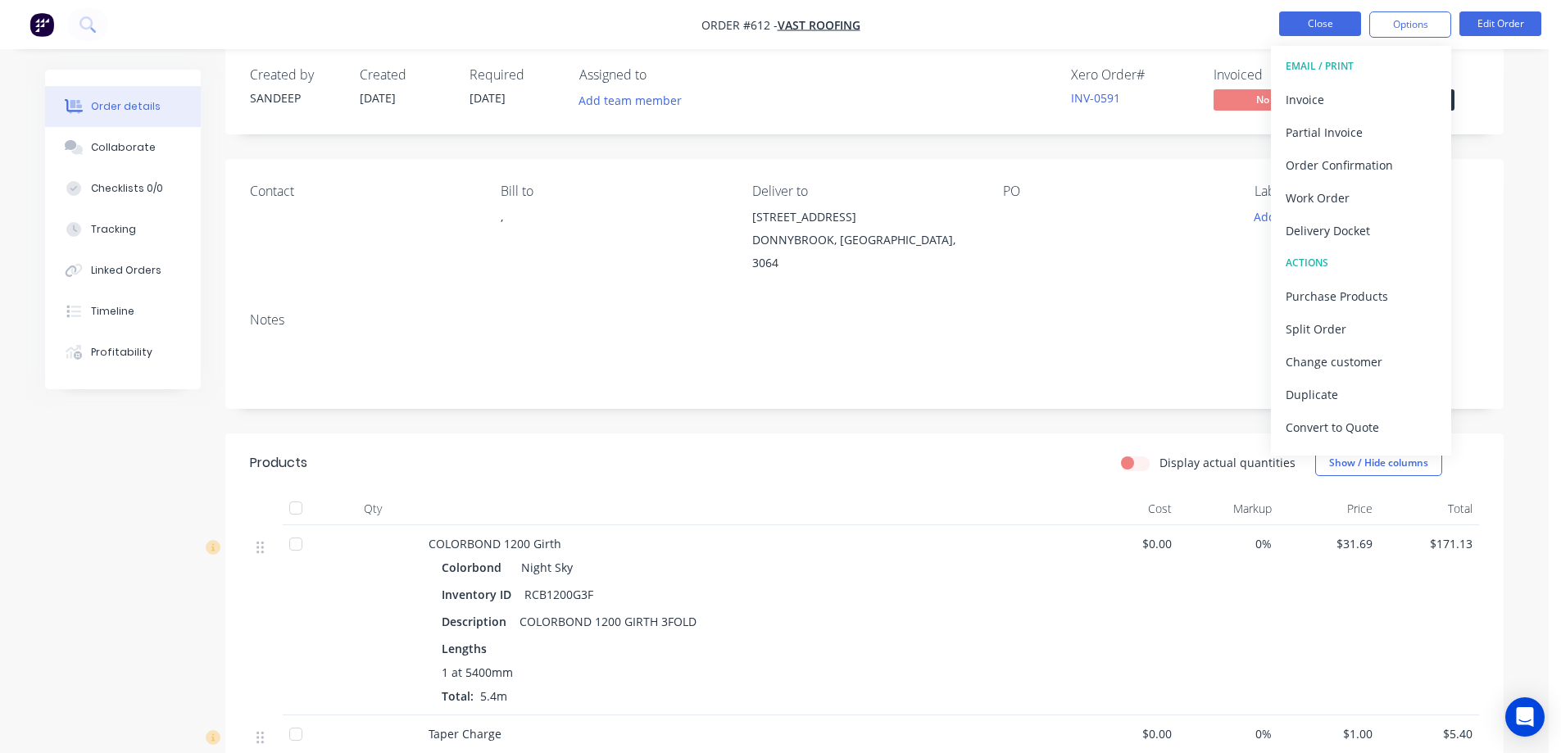
click at [1300, 14] on button "Close" at bounding box center [1320, 23] width 82 height 25
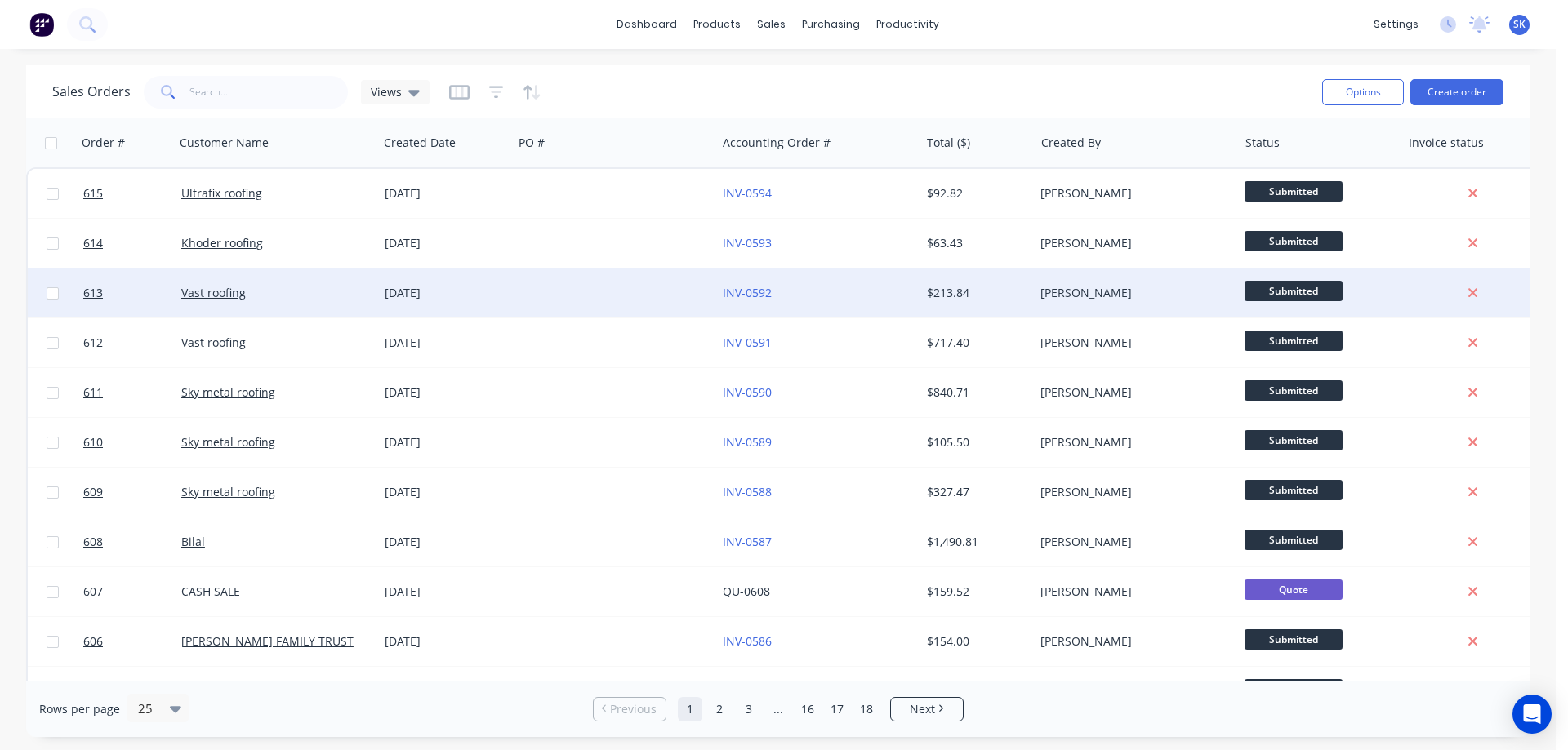
click at [567, 302] on div at bounding box center [615, 293] width 203 height 49
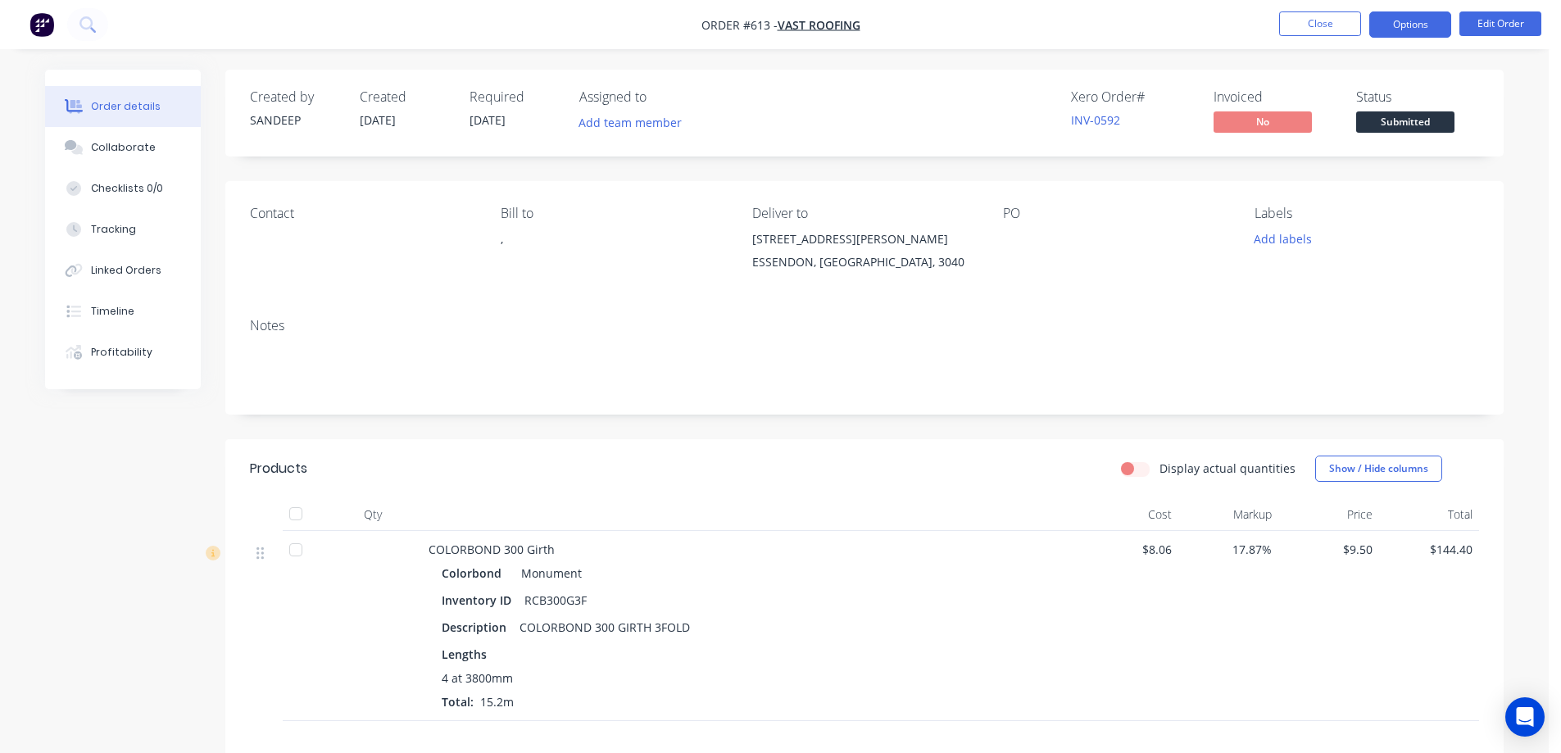
click at [1401, 26] on button "Options" at bounding box center [1411, 24] width 82 height 26
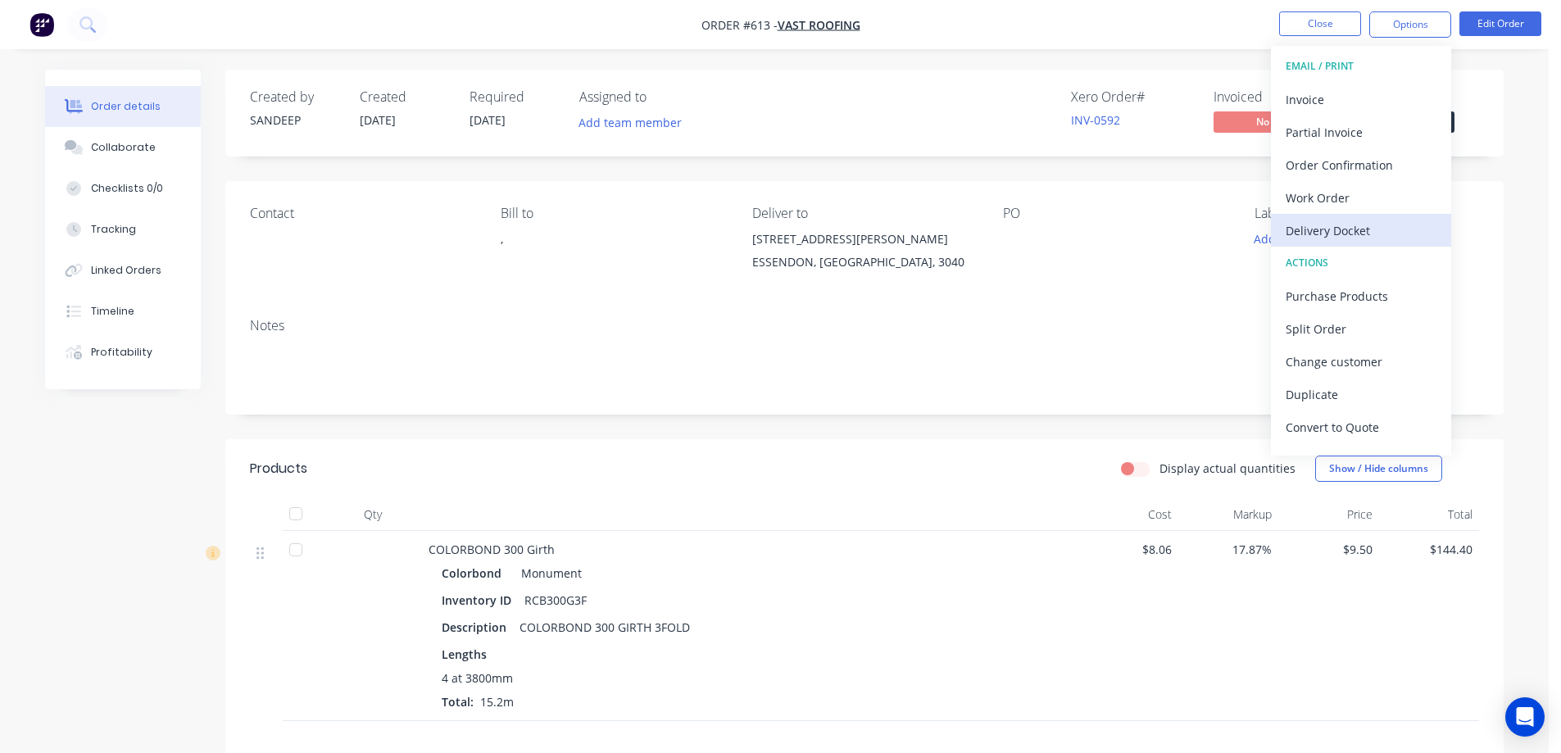
click at [1344, 220] on div "Delivery Docket" at bounding box center [1361, 231] width 151 height 24
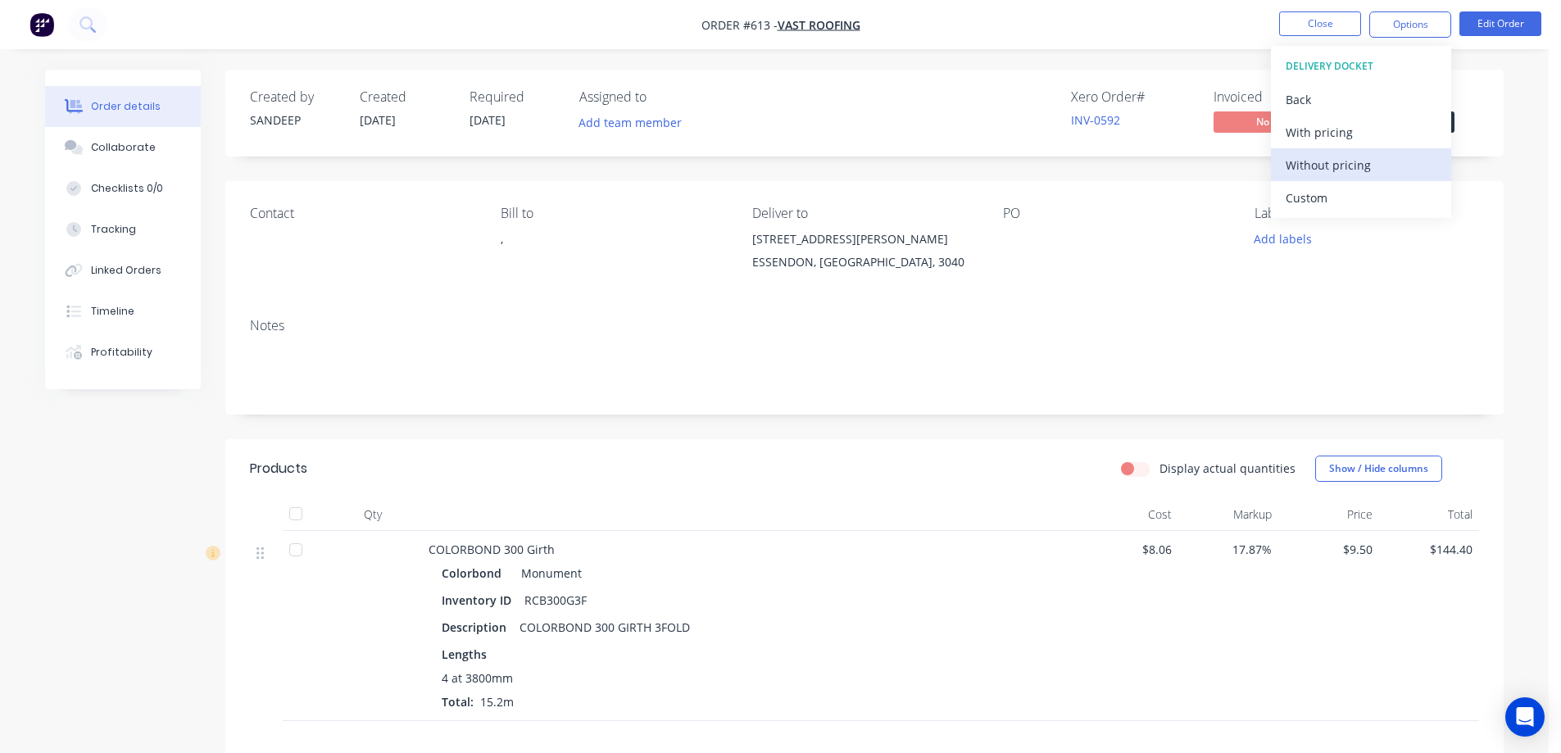
click at [1343, 161] on div "Without pricing" at bounding box center [1361, 165] width 151 height 24
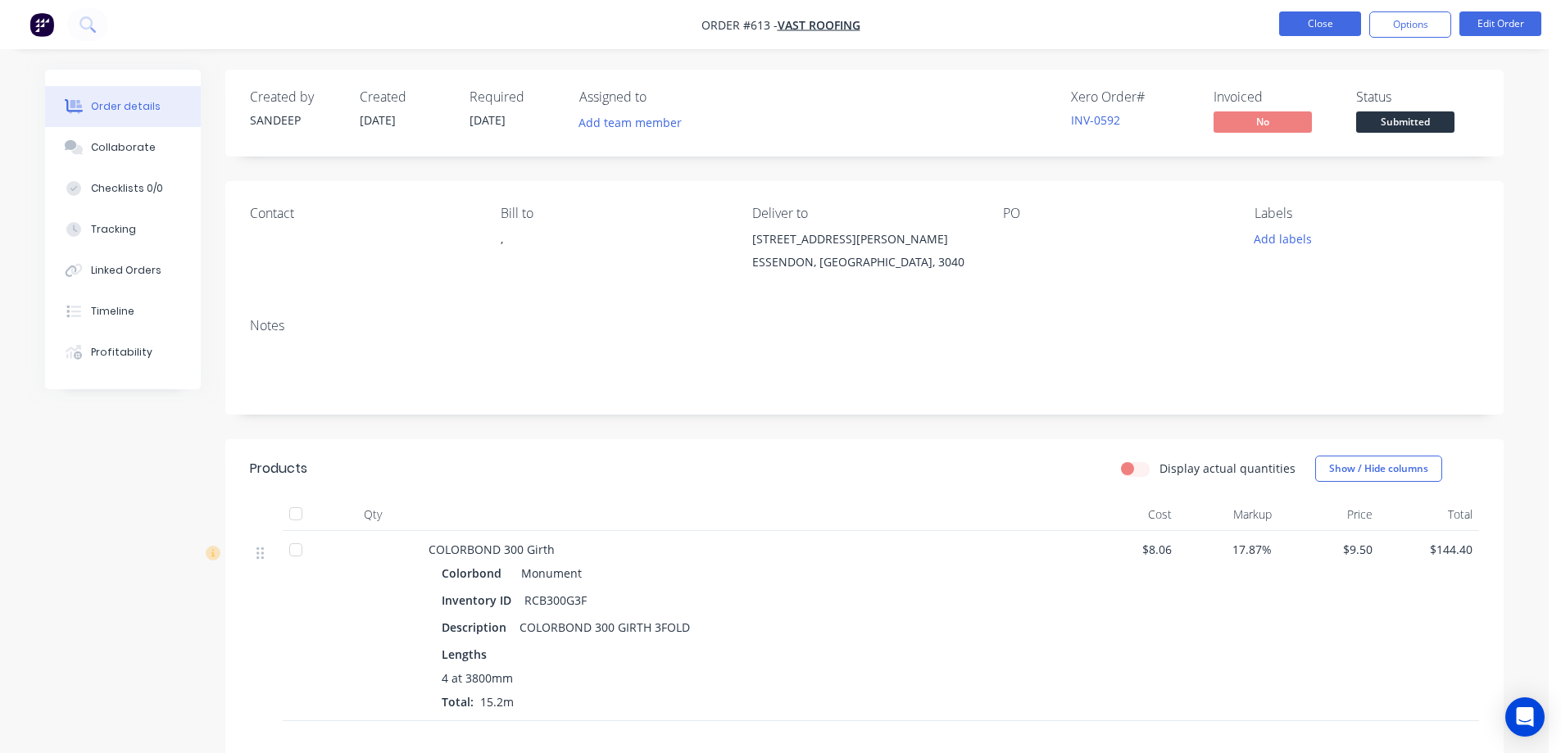
click at [1297, 24] on button "Close" at bounding box center [1320, 23] width 82 height 25
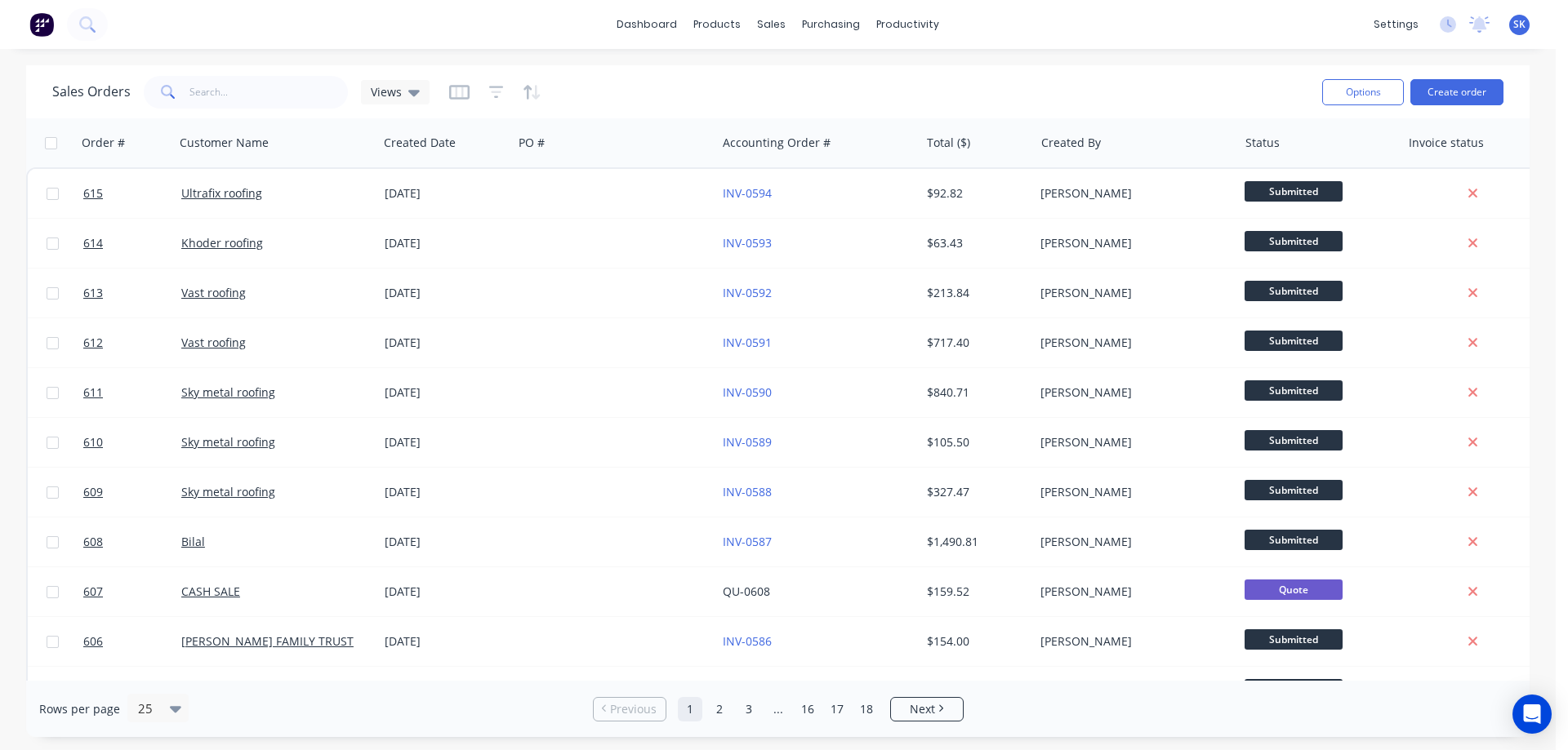
click at [36, 20] on img at bounding box center [42, 24] width 25 height 25
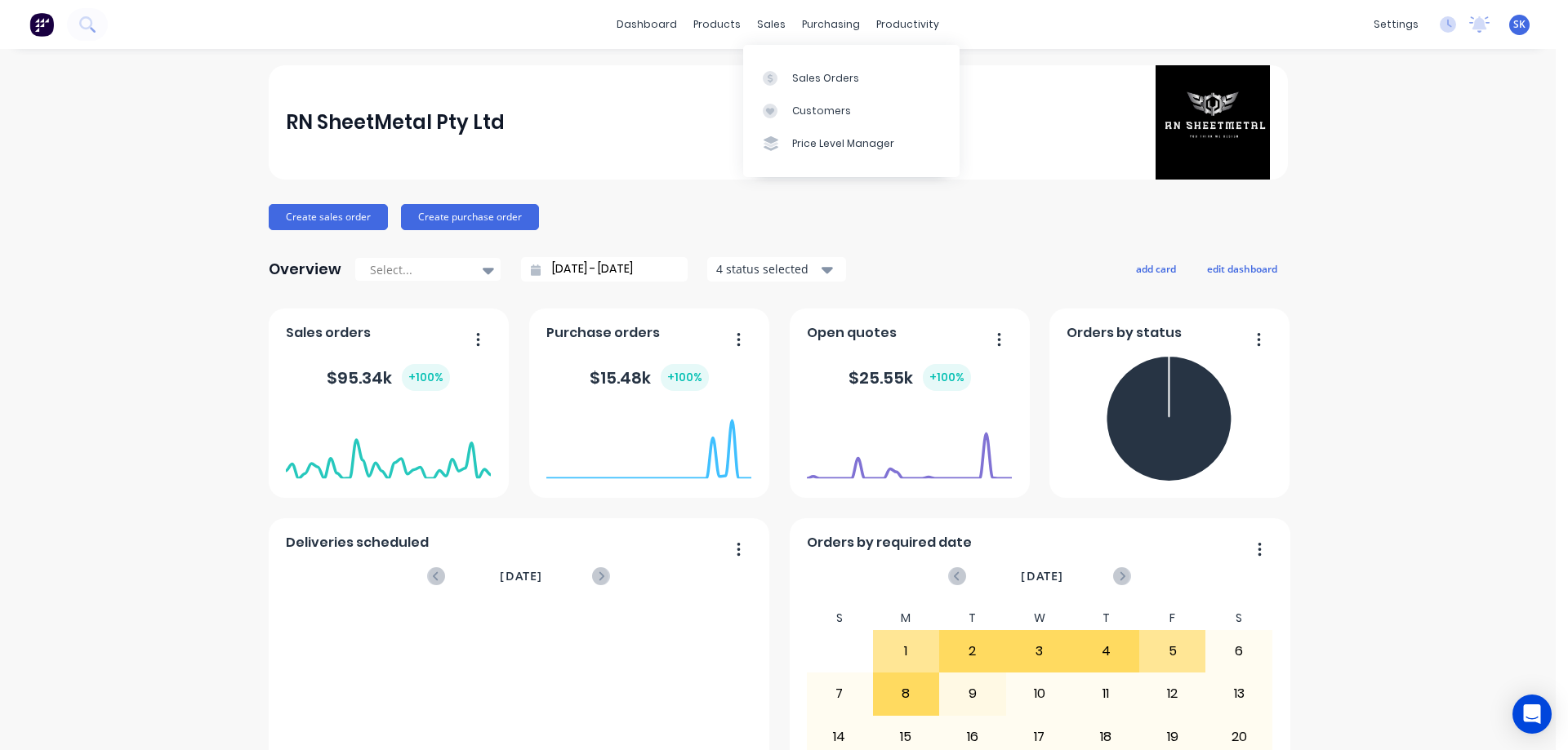
drag, startPoint x: 770, startPoint y: 18, endPoint x: 795, endPoint y: 54, distance: 43.8
click at [769, 19] on div "sales" at bounding box center [771, 24] width 45 height 25
click at [805, 65] on link "Sales Orders" at bounding box center [851, 77] width 216 height 33
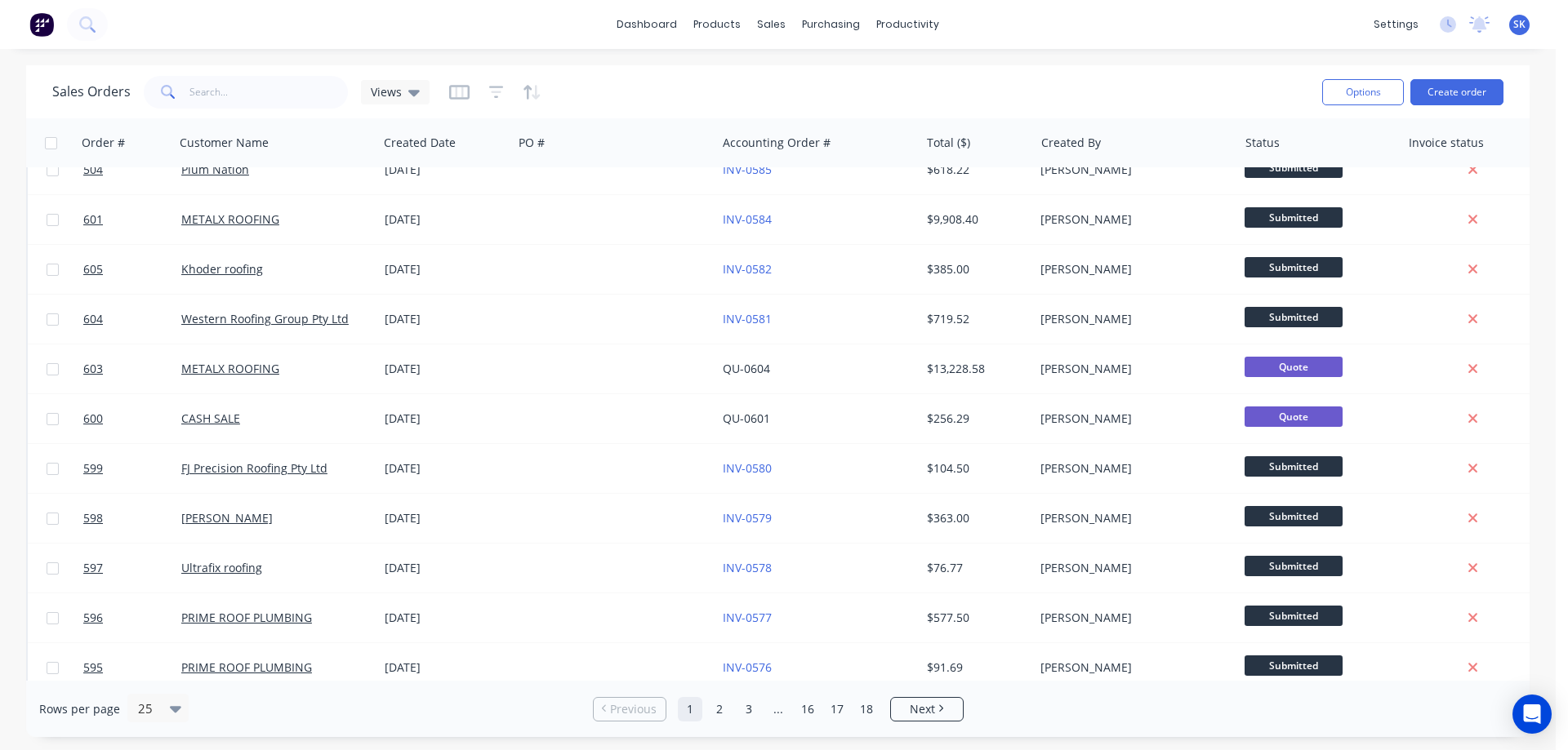
scroll to position [740, 0]
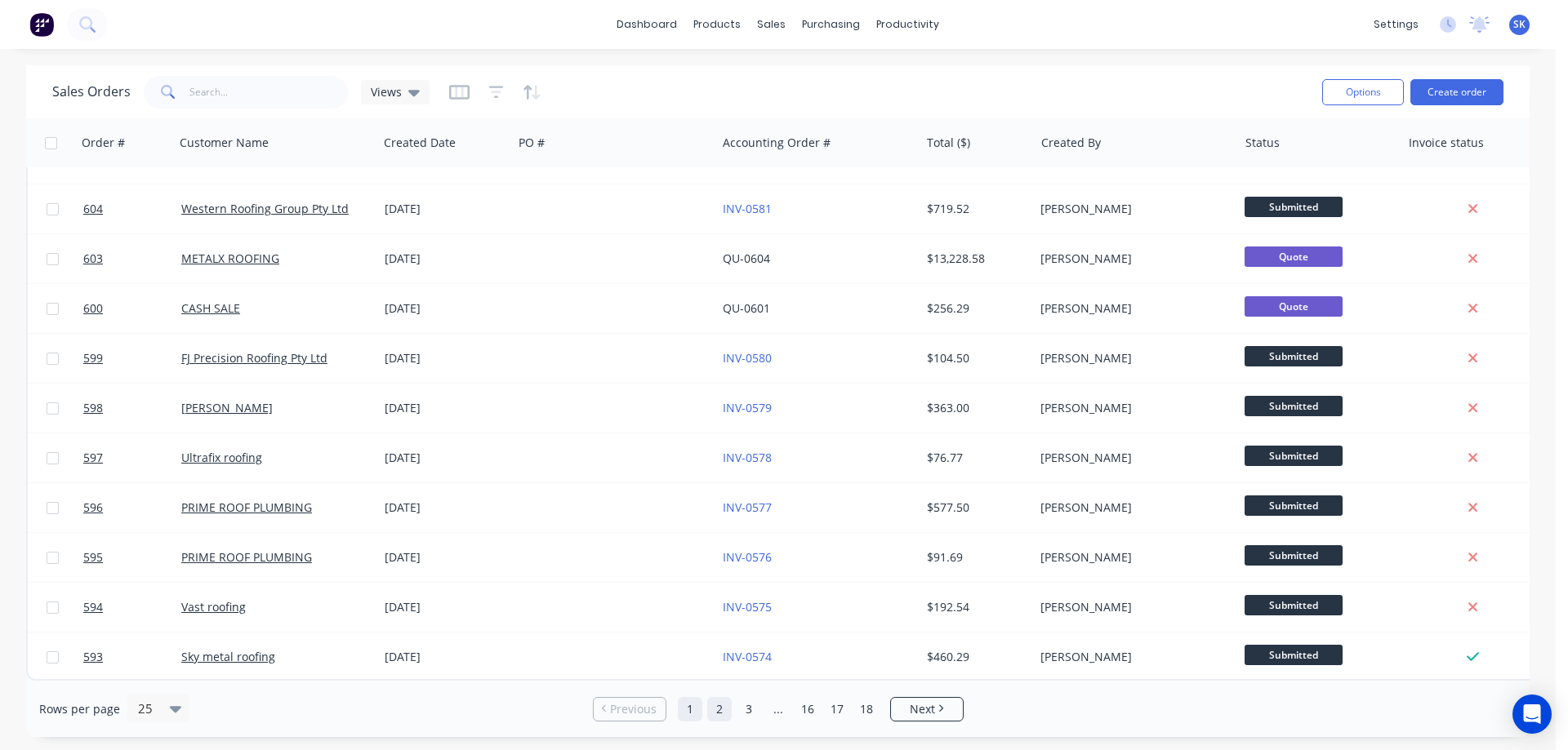
click at [722, 719] on link "2" at bounding box center [719, 709] width 25 height 25
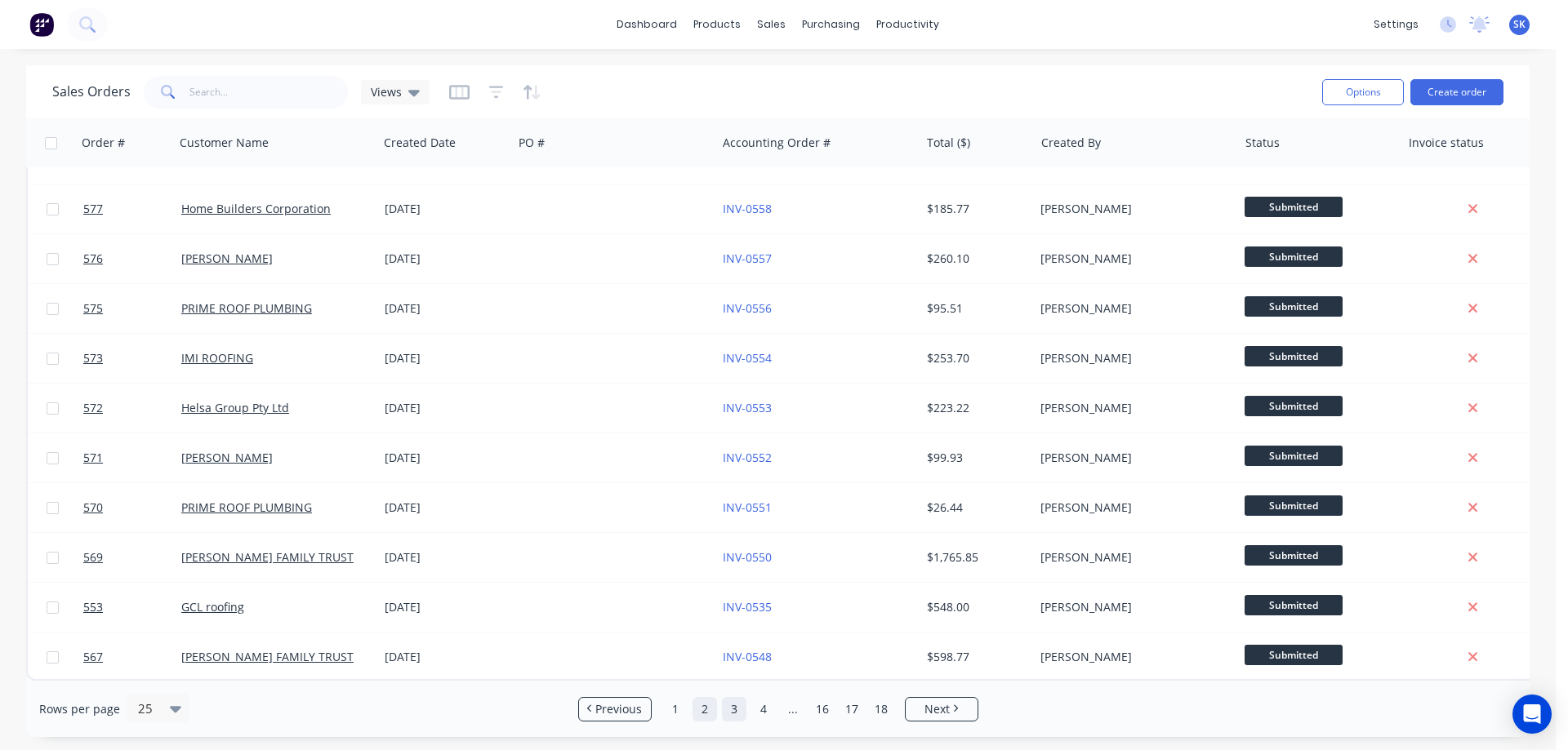
click at [733, 705] on link "3" at bounding box center [734, 709] width 25 height 25
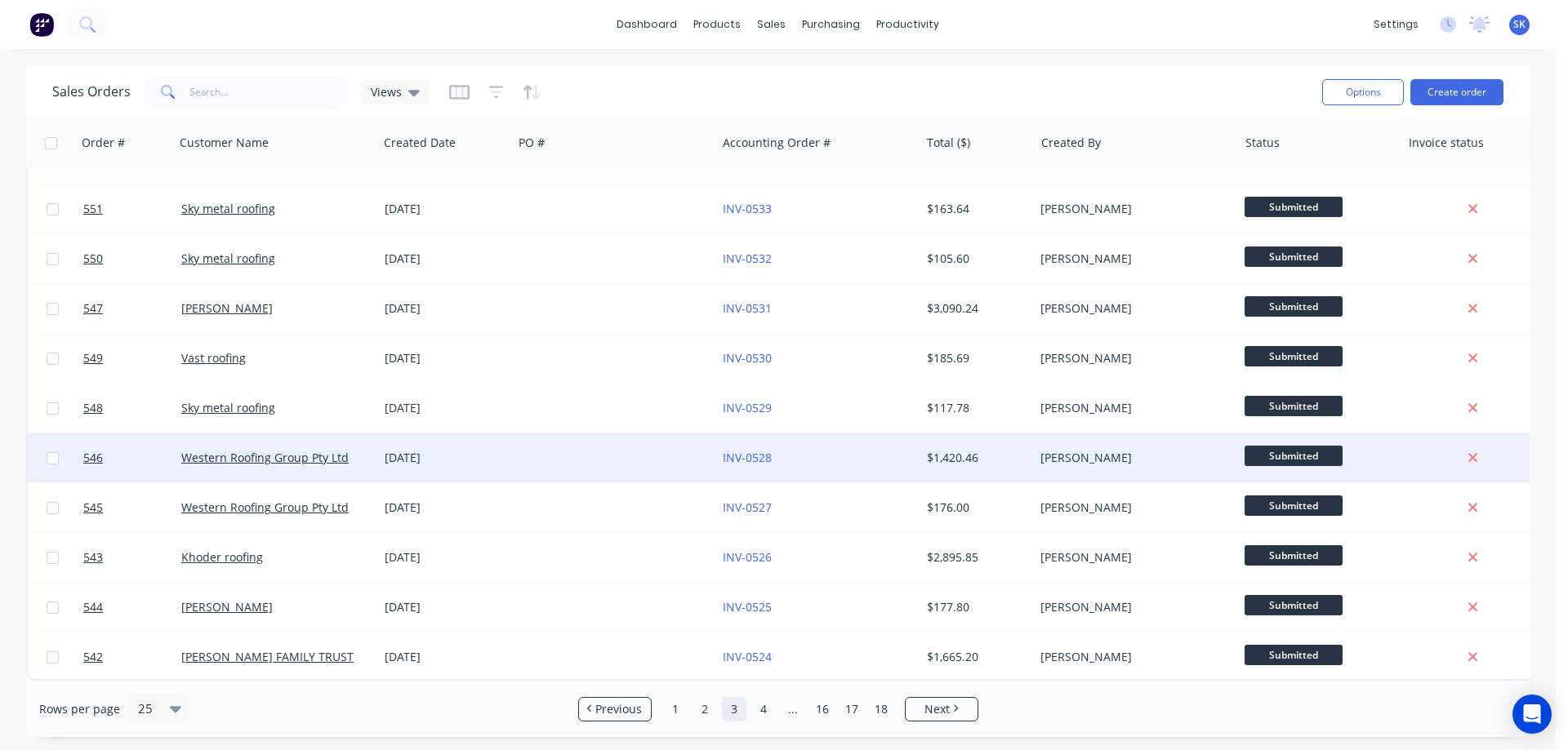
click at [615, 465] on div at bounding box center [615, 457] width 203 height 49
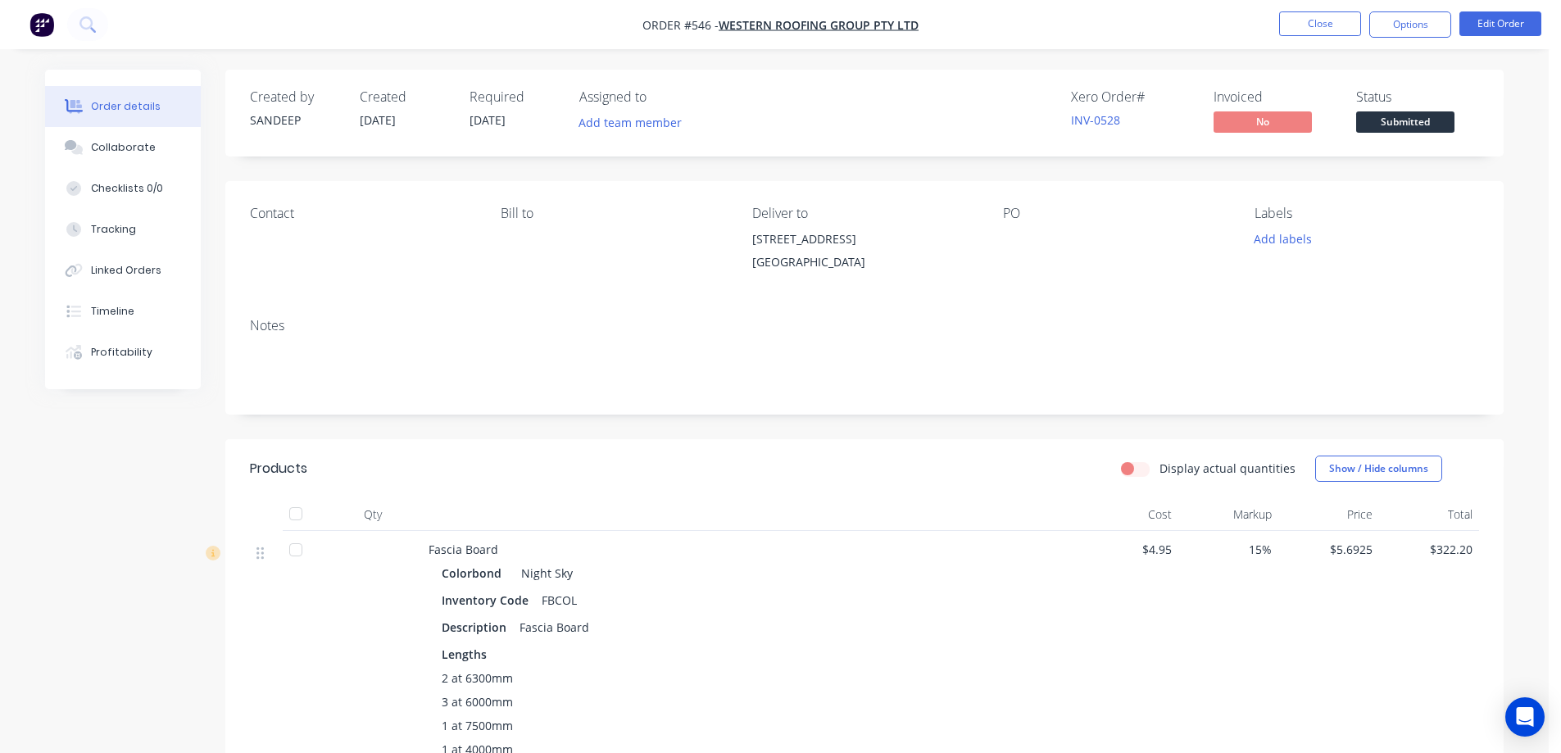
click at [47, 25] on img "button" at bounding box center [42, 24] width 25 height 25
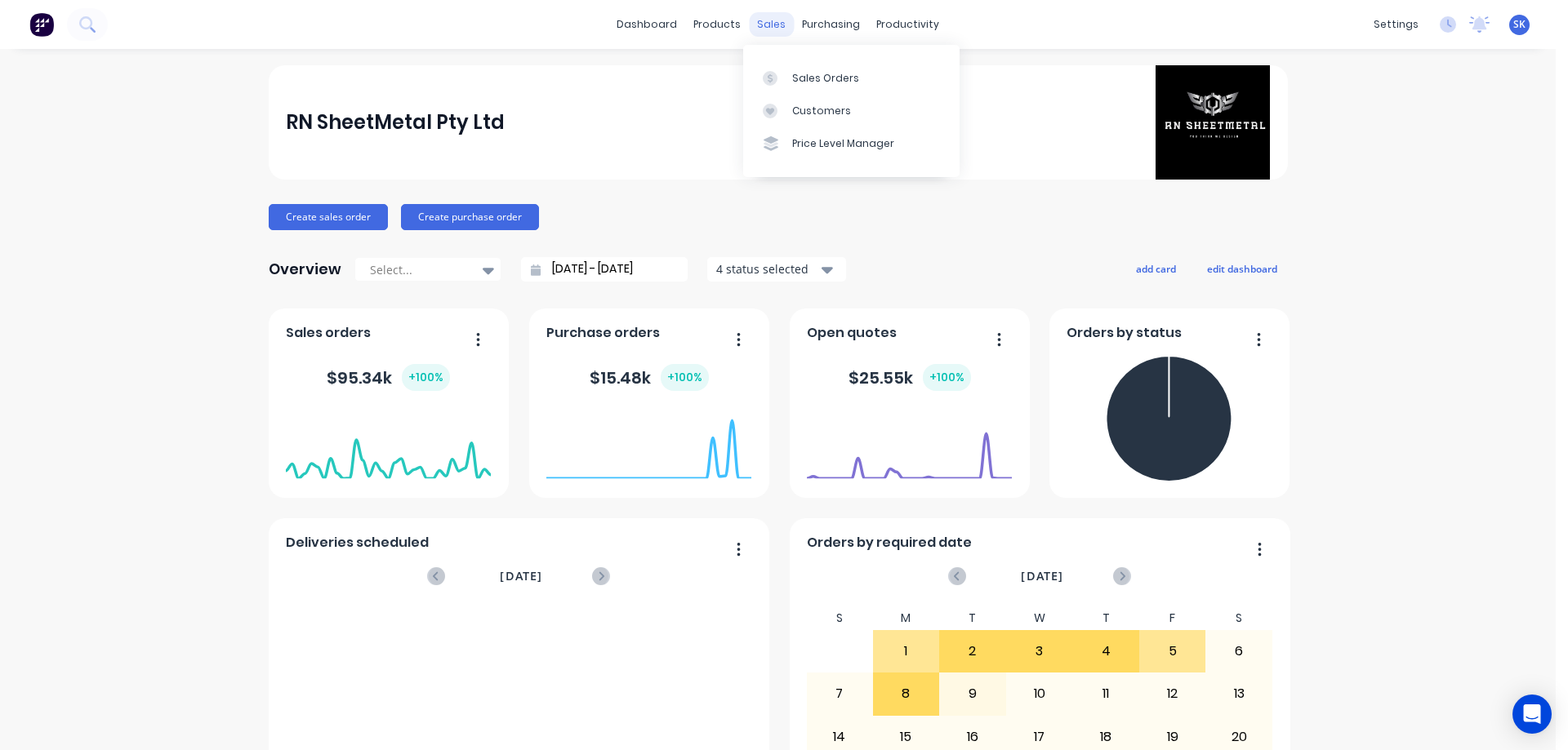
click at [755, 18] on div "sales" at bounding box center [771, 24] width 45 height 25
click at [760, 23] on div "sales" at bounding box center [771, 24] width 45 height 25
click at [813, 66] on link "Sales Orders" at bounding box center [851, 77] width 216 height 33
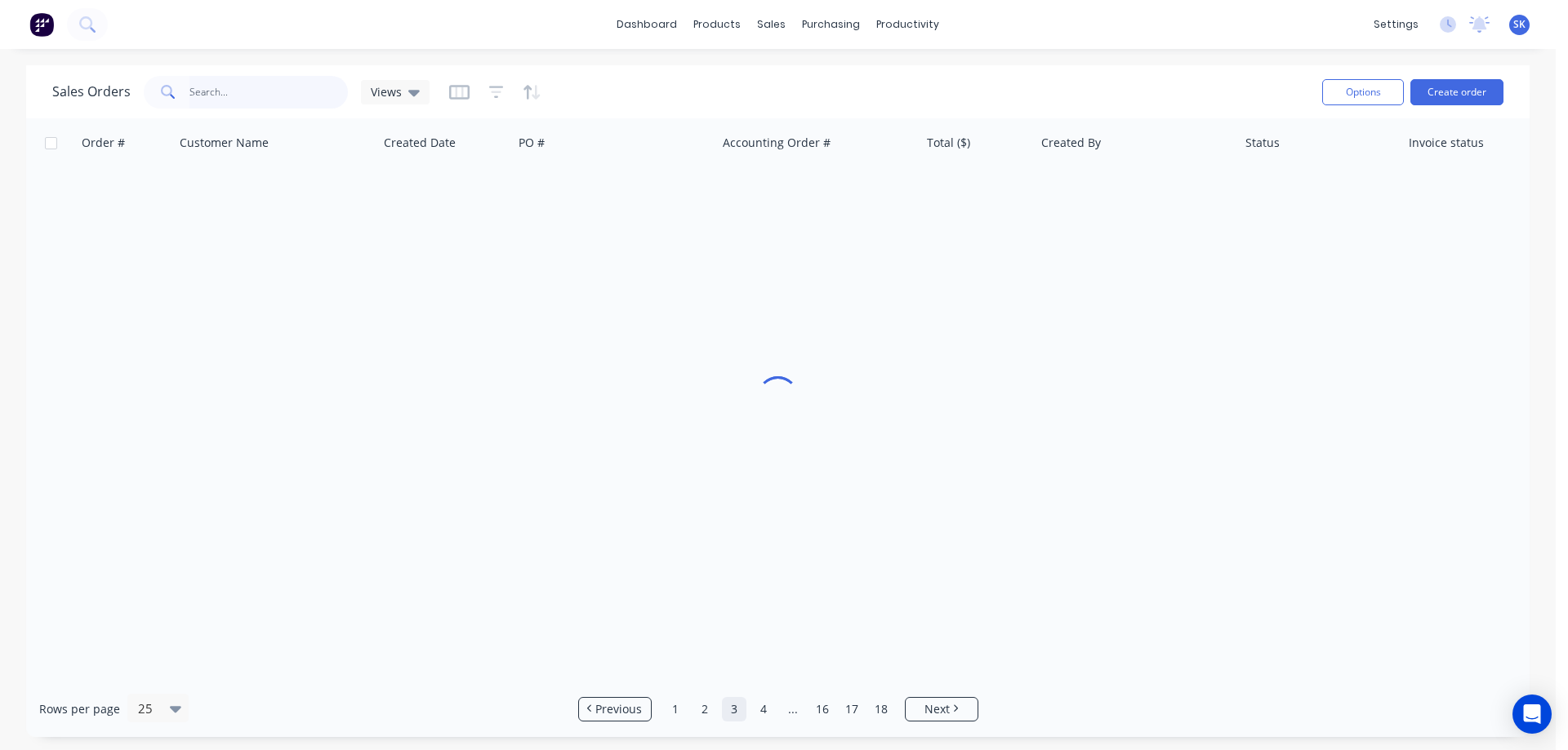
click at [226, 93] on input "text" at bounding box center [269, 92] width 159 height 33
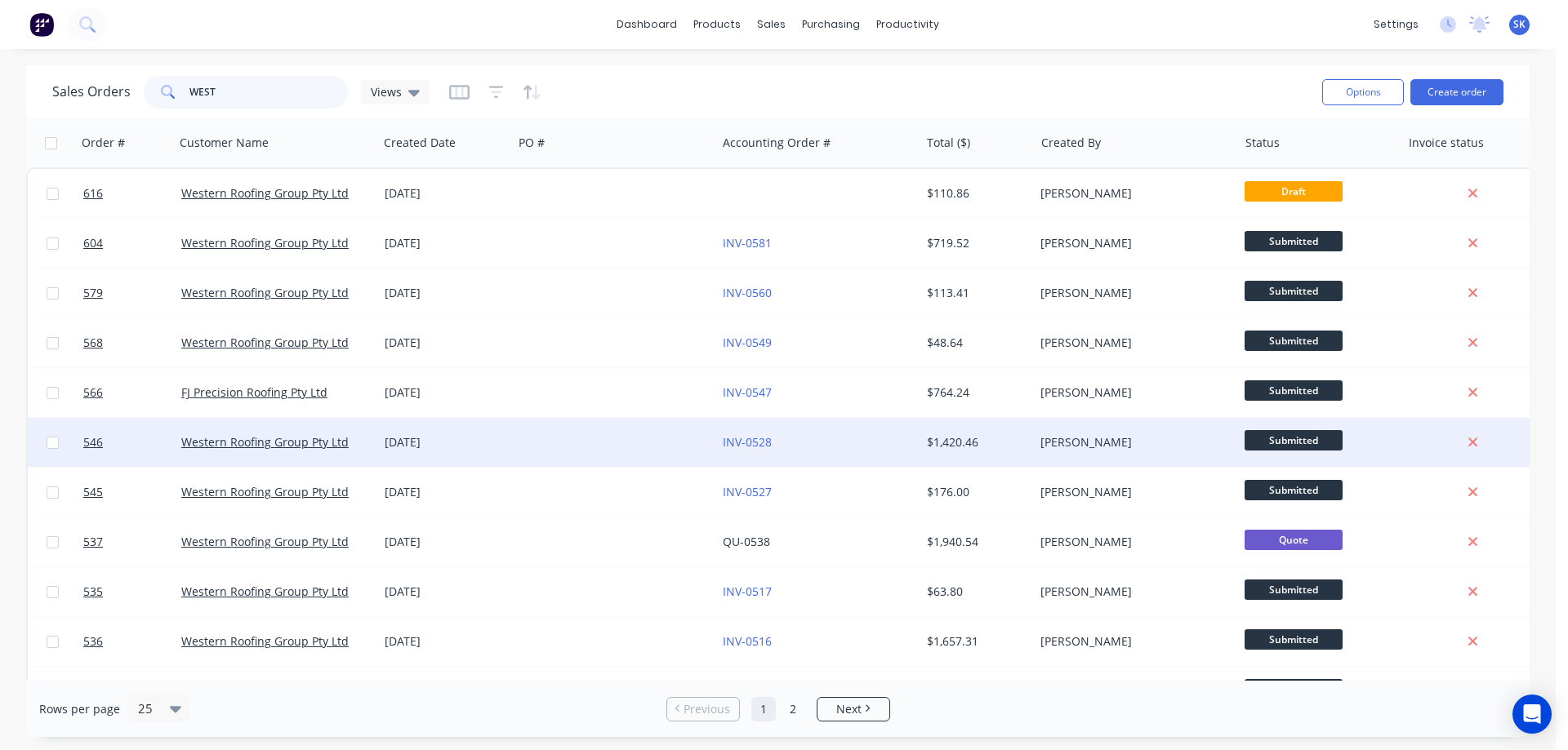
type input "WEST"
click at [399, 431] on div "[DATE]" at bounding box center [444, 442] width 134 height 49
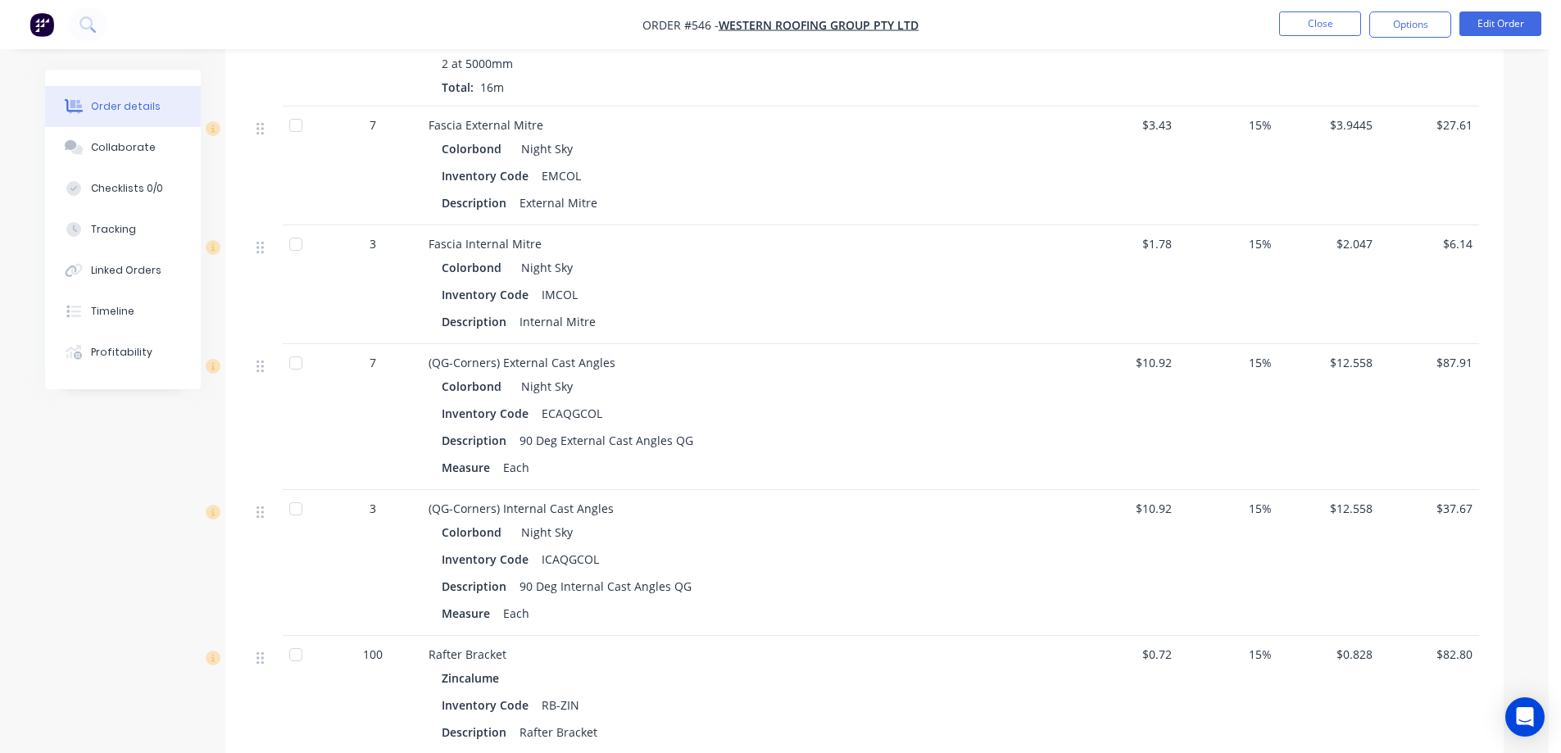
scroll to position [1147, 0]
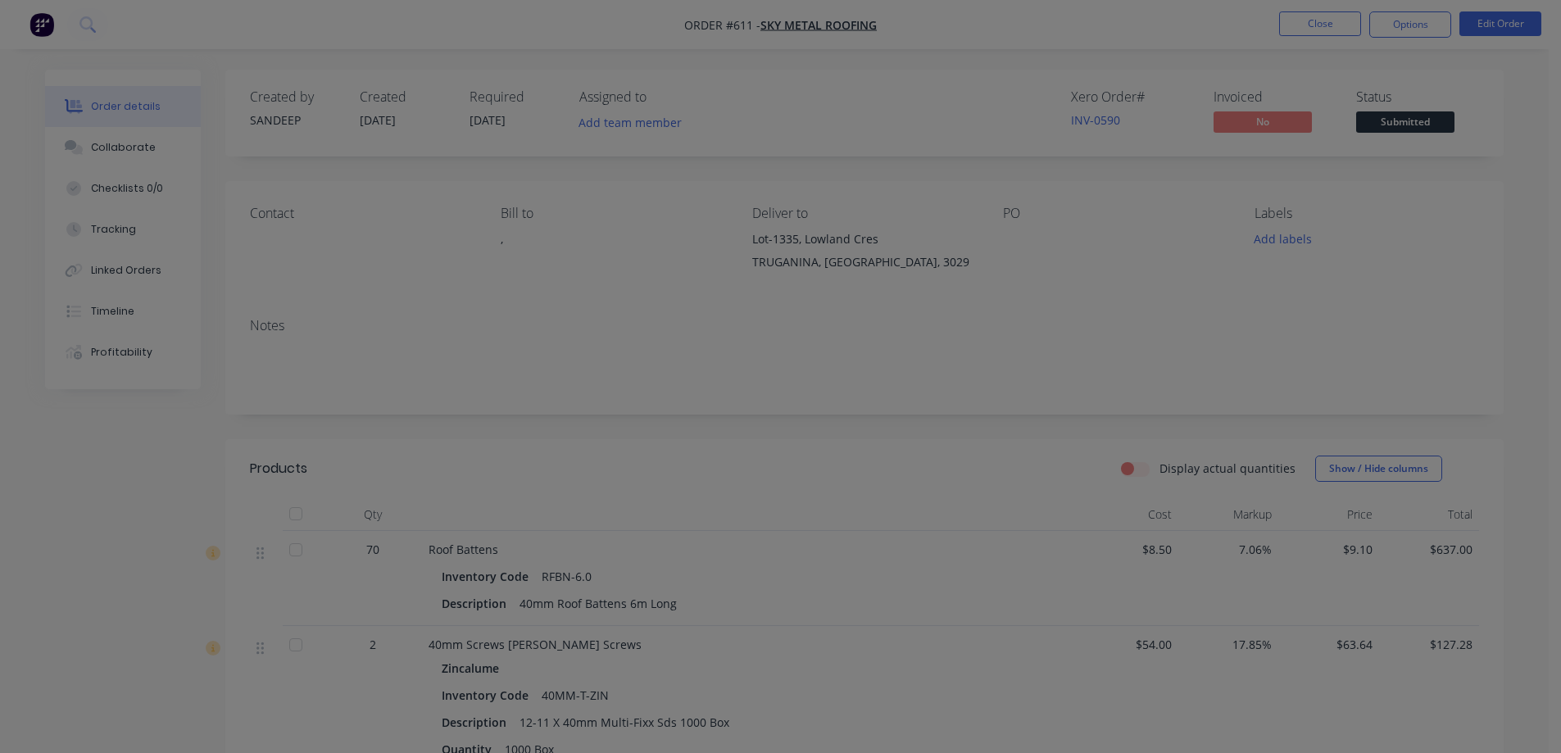
scroll to position [311, 0]
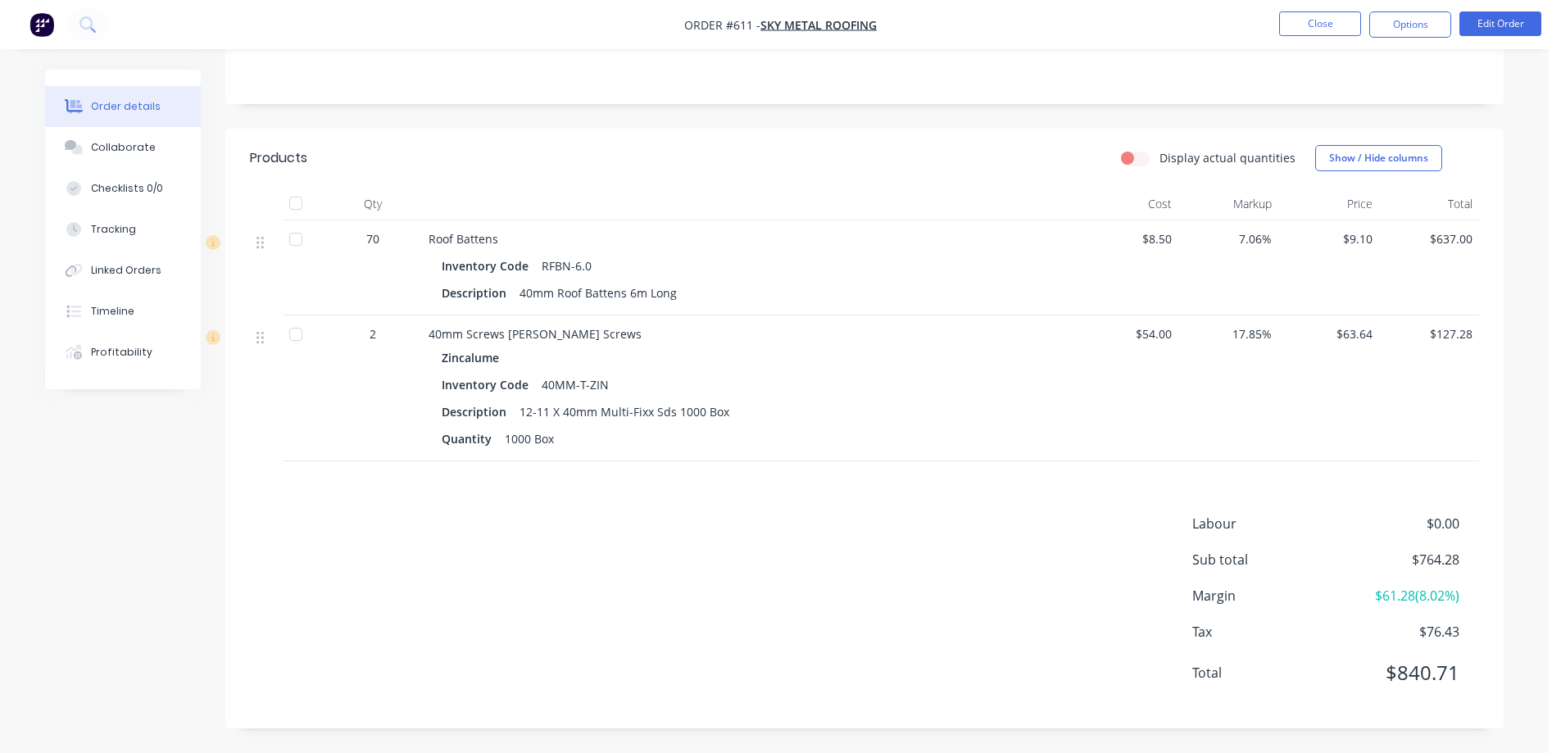
click at [48, 24] on img "button" at bounding box center [42, 24] width 25 height 25
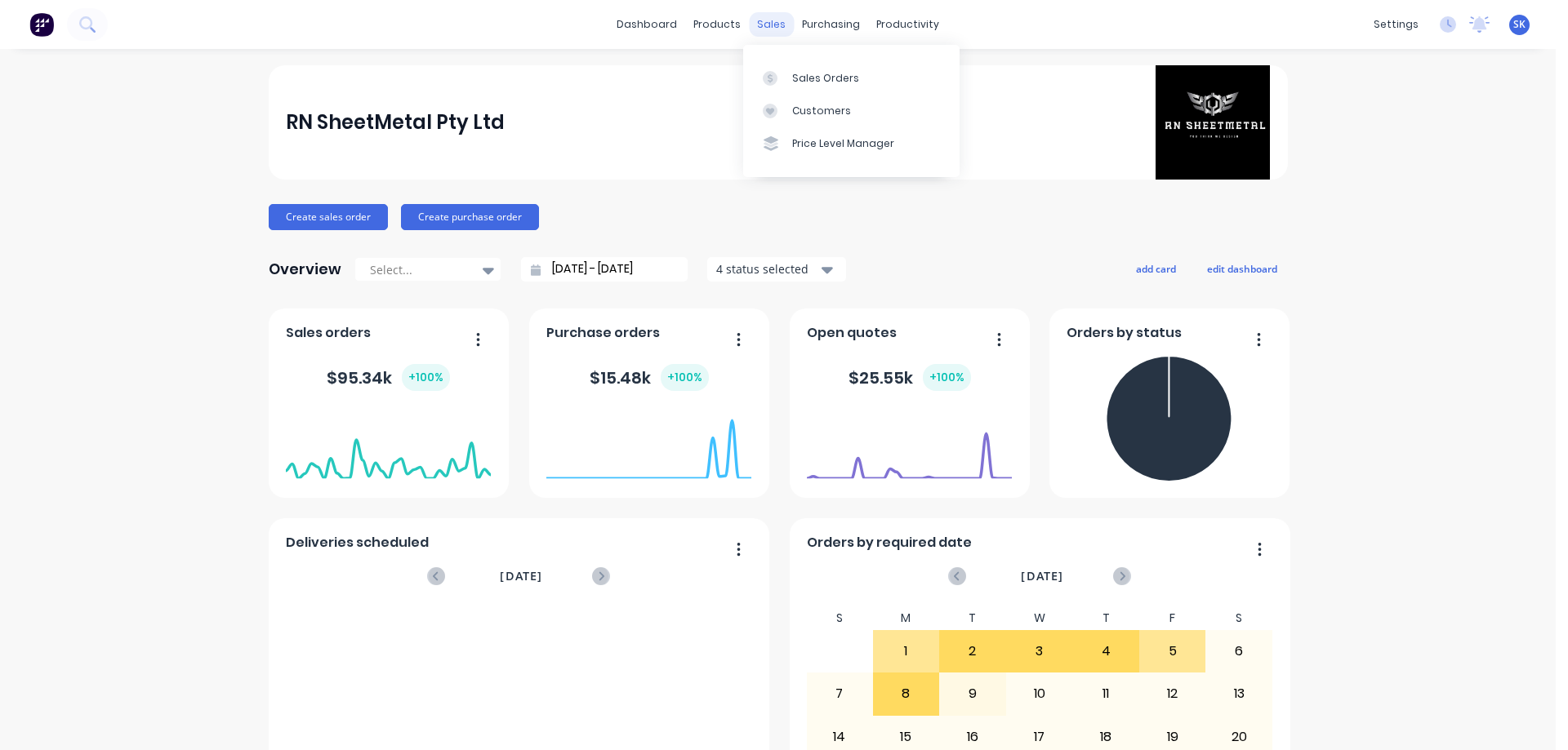
click at [770, 25] on div "sales" at bounding box center [771, 24] width 45 height 25
click at [806, 72] on div "Sales Orders" at bounding box center [825, 78] width 67 height 15
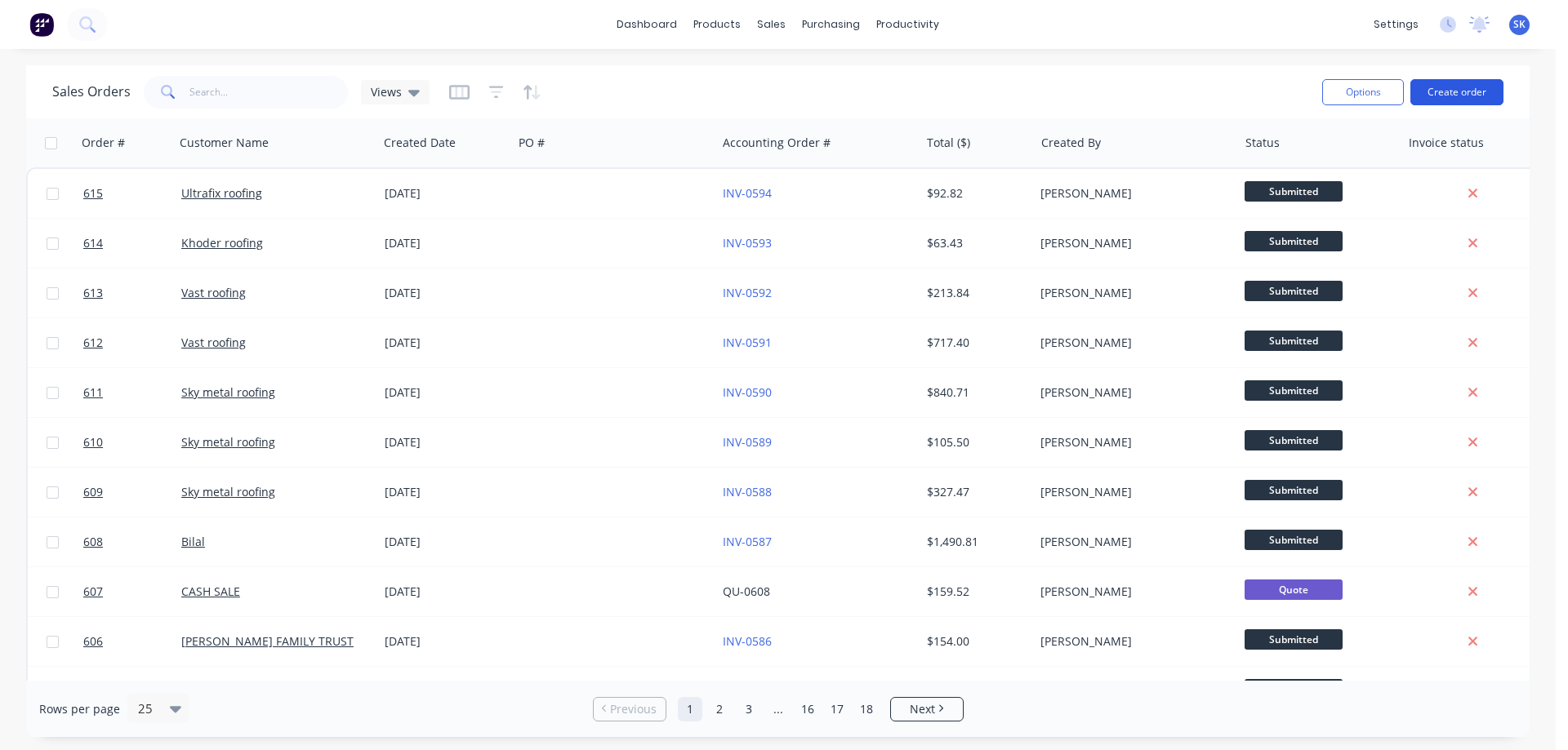
click at [1446, 93] on button "Create order" at bounding box center [1456, 93] width 93 height 26
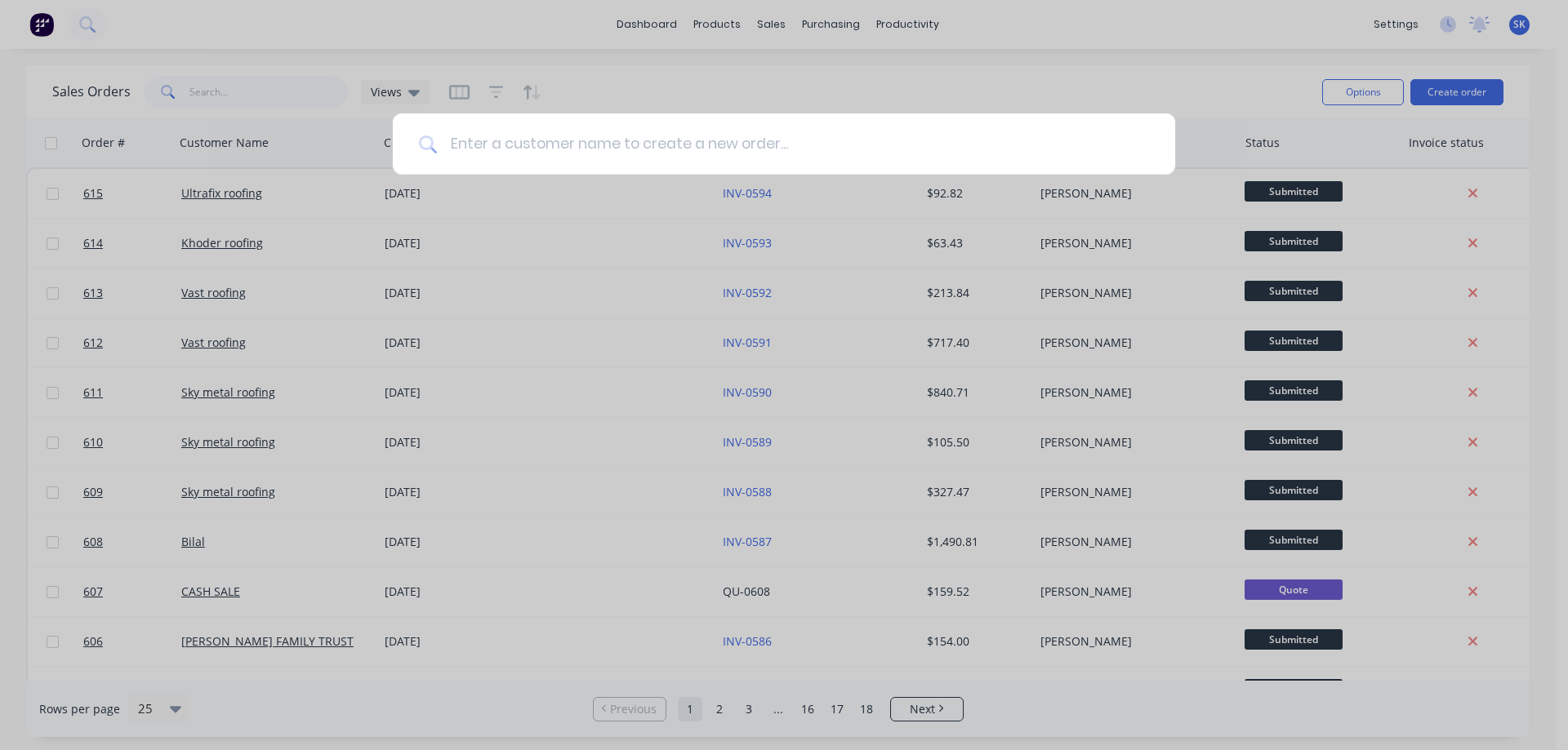
click at [521, 149] on input at bounding box center [793, 143] width 712 height 61
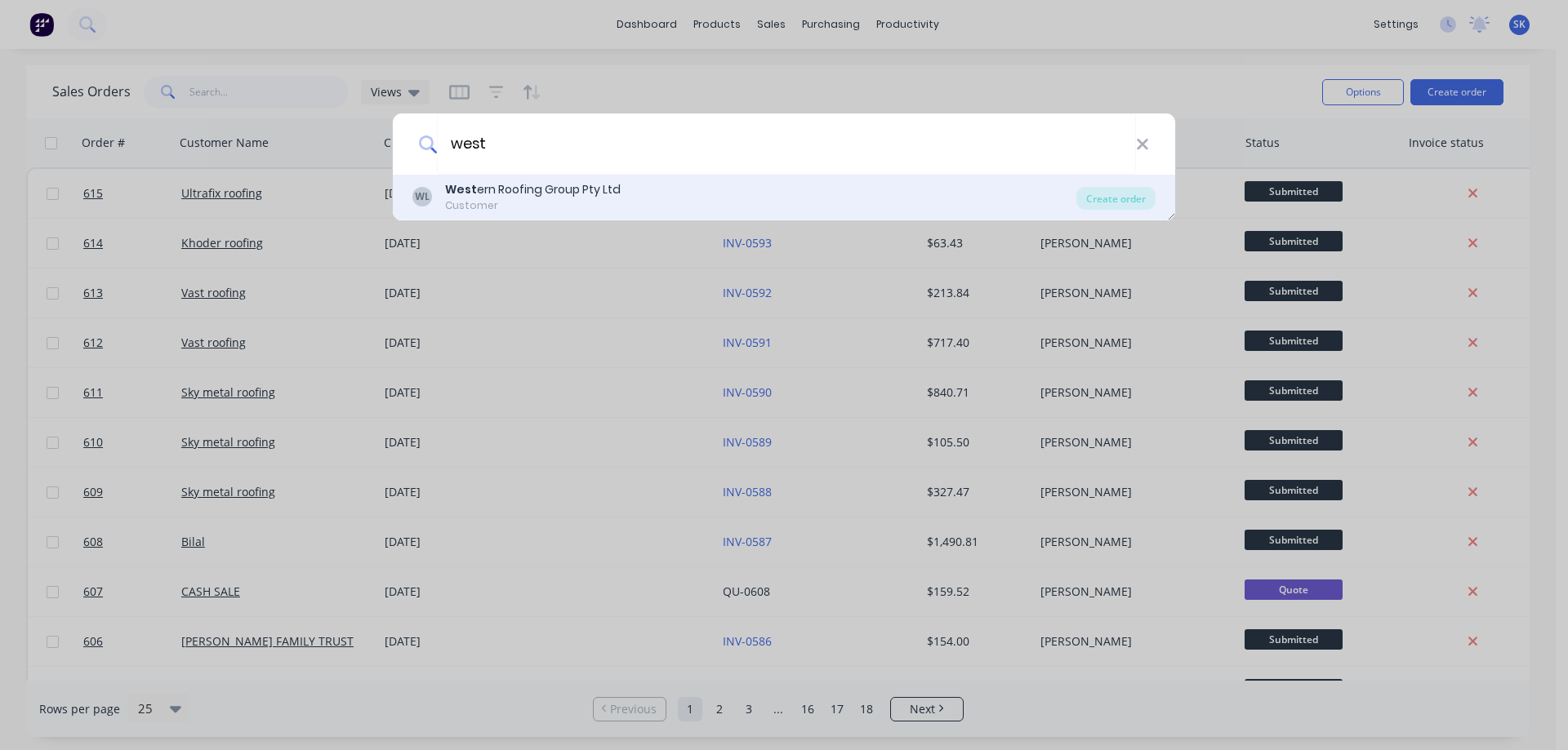
type input "west"
click at [514, 181] on div "West ern Roofing Group Pty Ltd" at bounding box center [533, 189] width 175 height 17
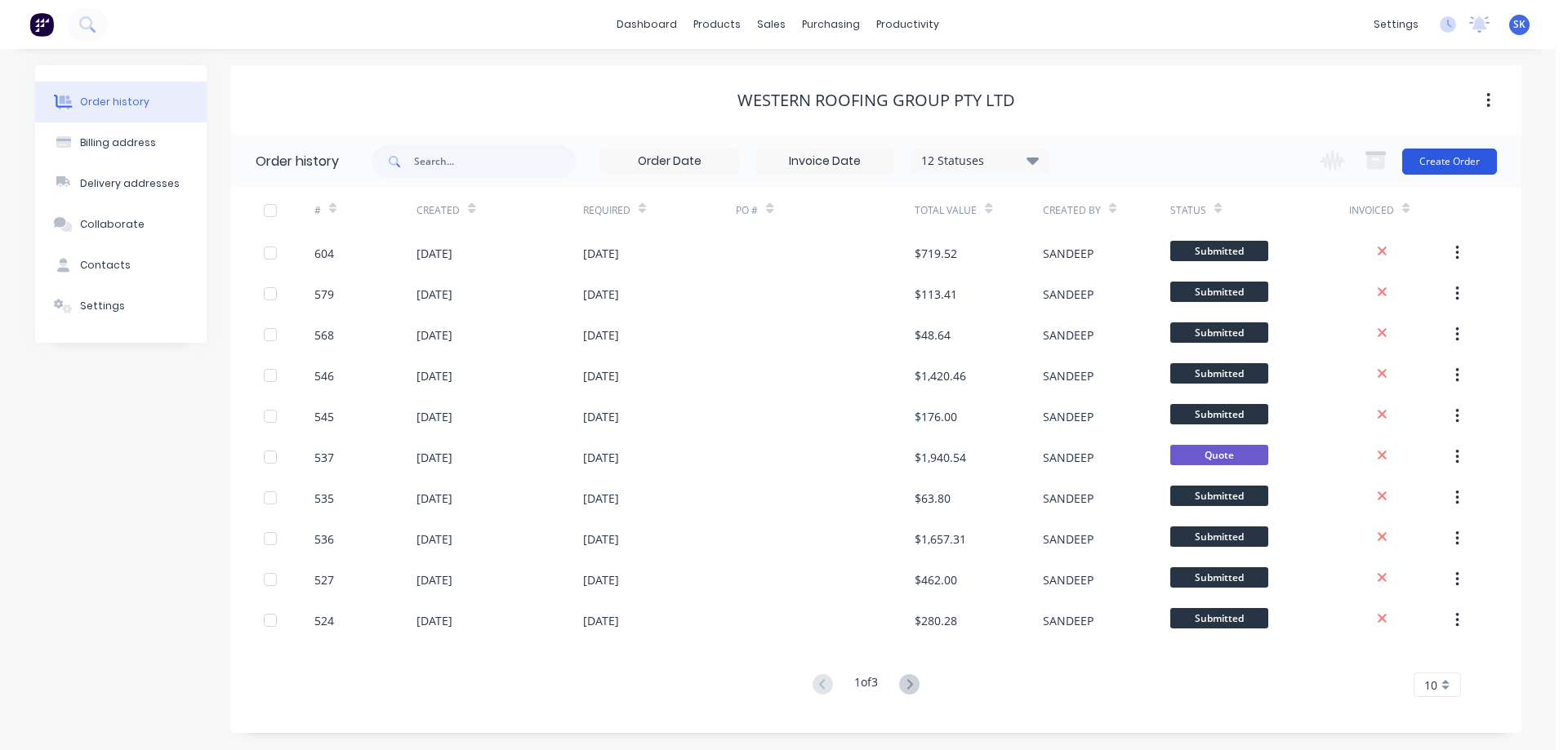
click at [1457, 173] on button "Create Order" at bounding box center [1448, 161] width 95 height 26
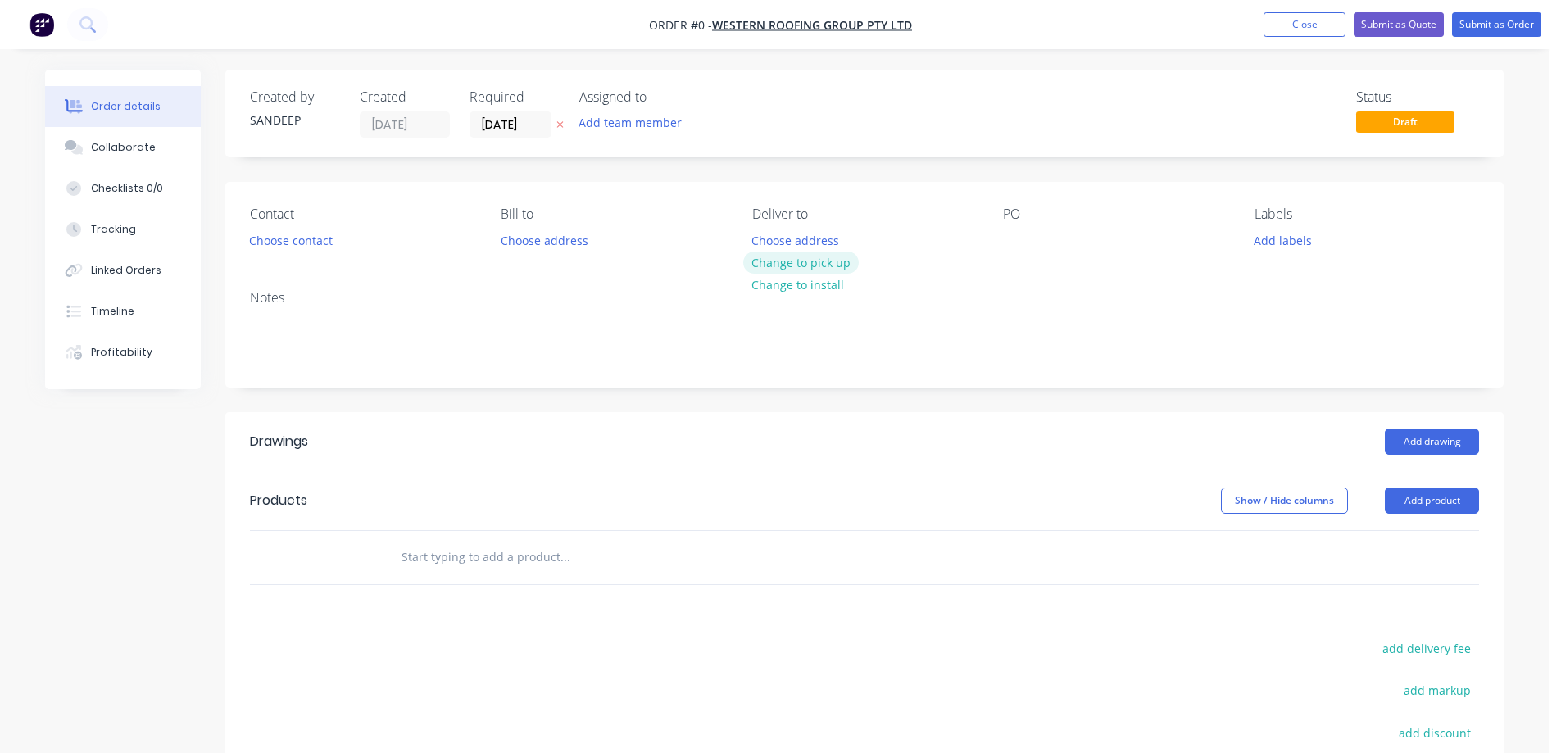
click at [763, 257] on button "Change to pick up" at bounding box center [801, 263] width 116 height 22
click at [455, 544] on input "text" at bounding box center [565, 557] width 328 height 33
type input "r"
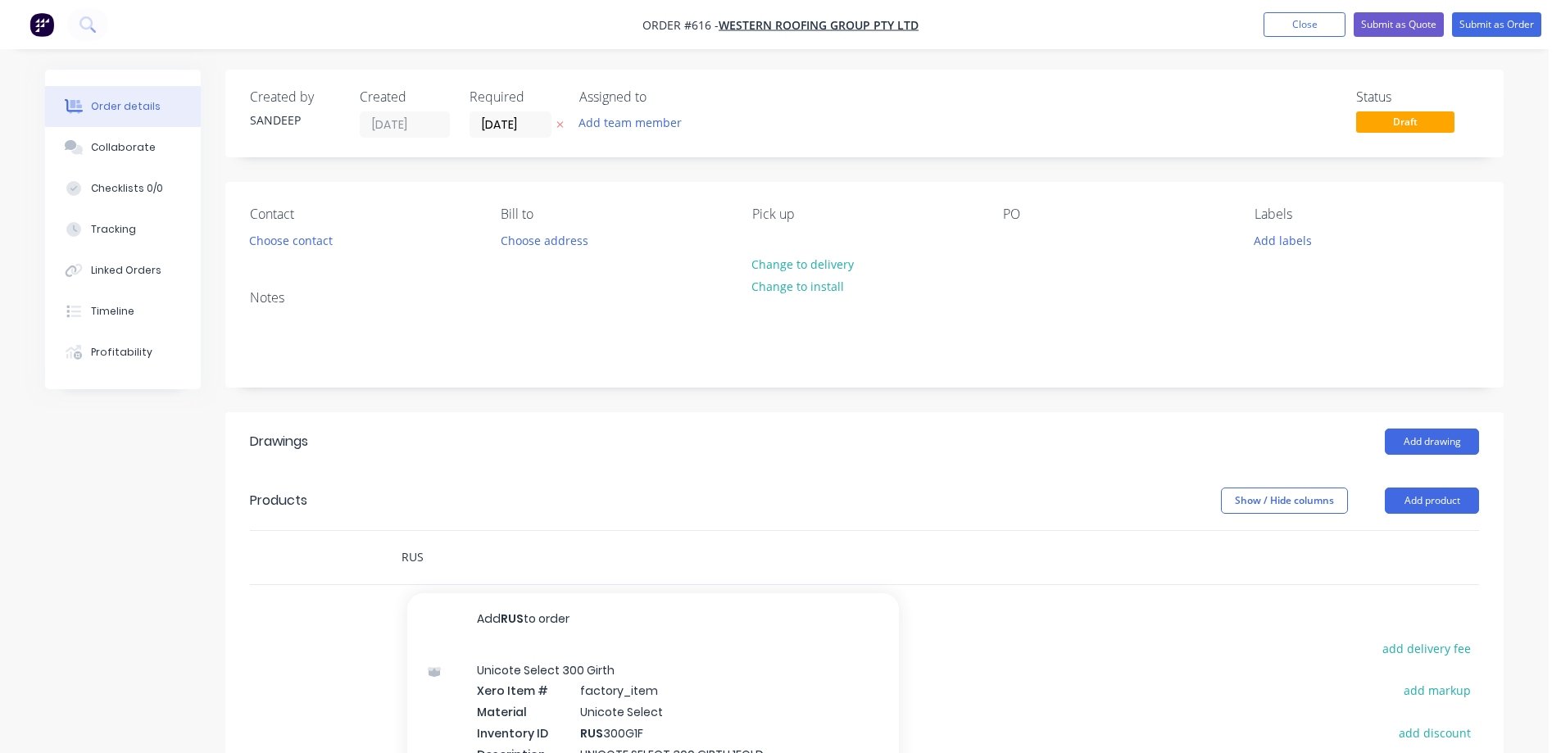
click at [452, 556] on input "RUS" at bounding box center [565, 557] width 328 height 33
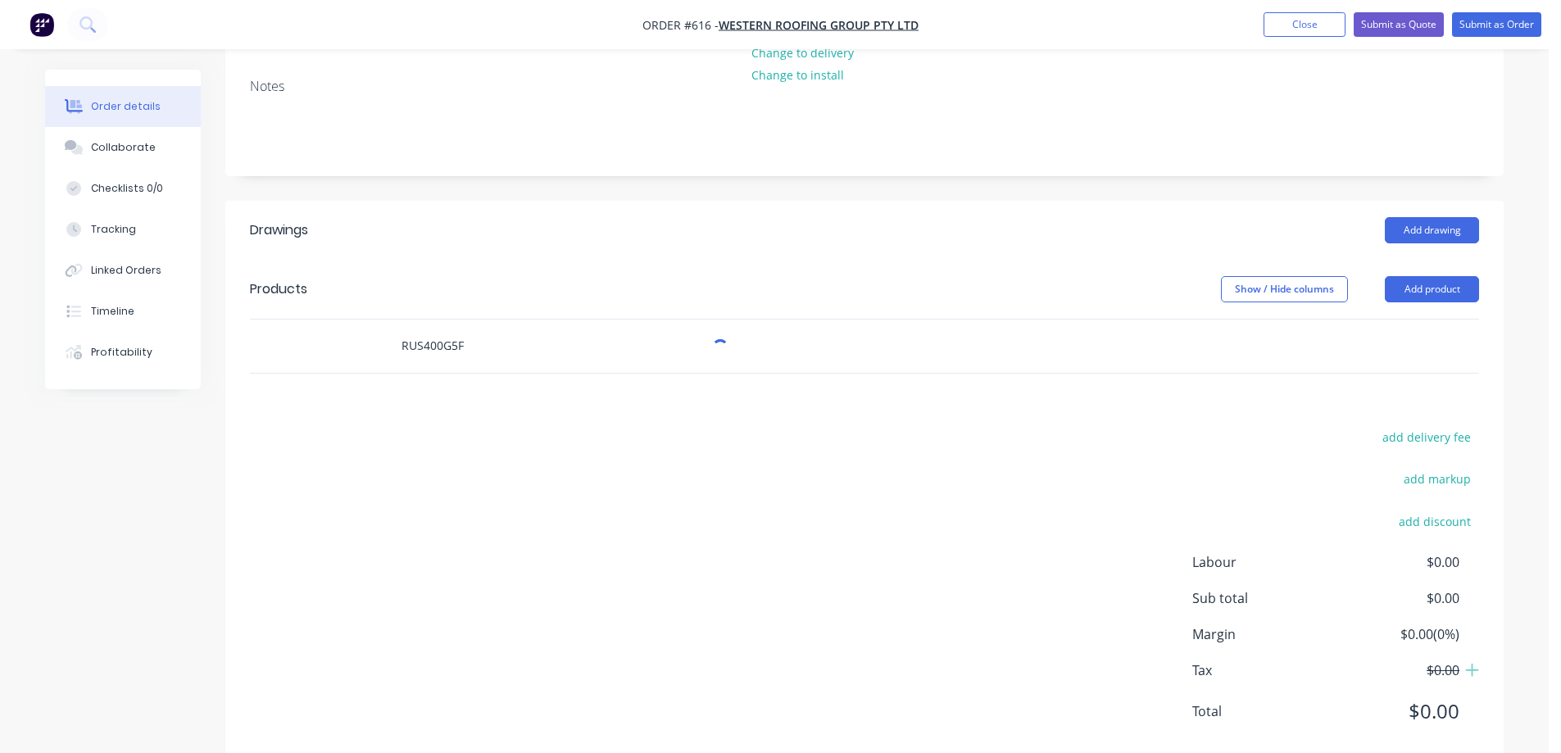
scroll to position [250, 0]
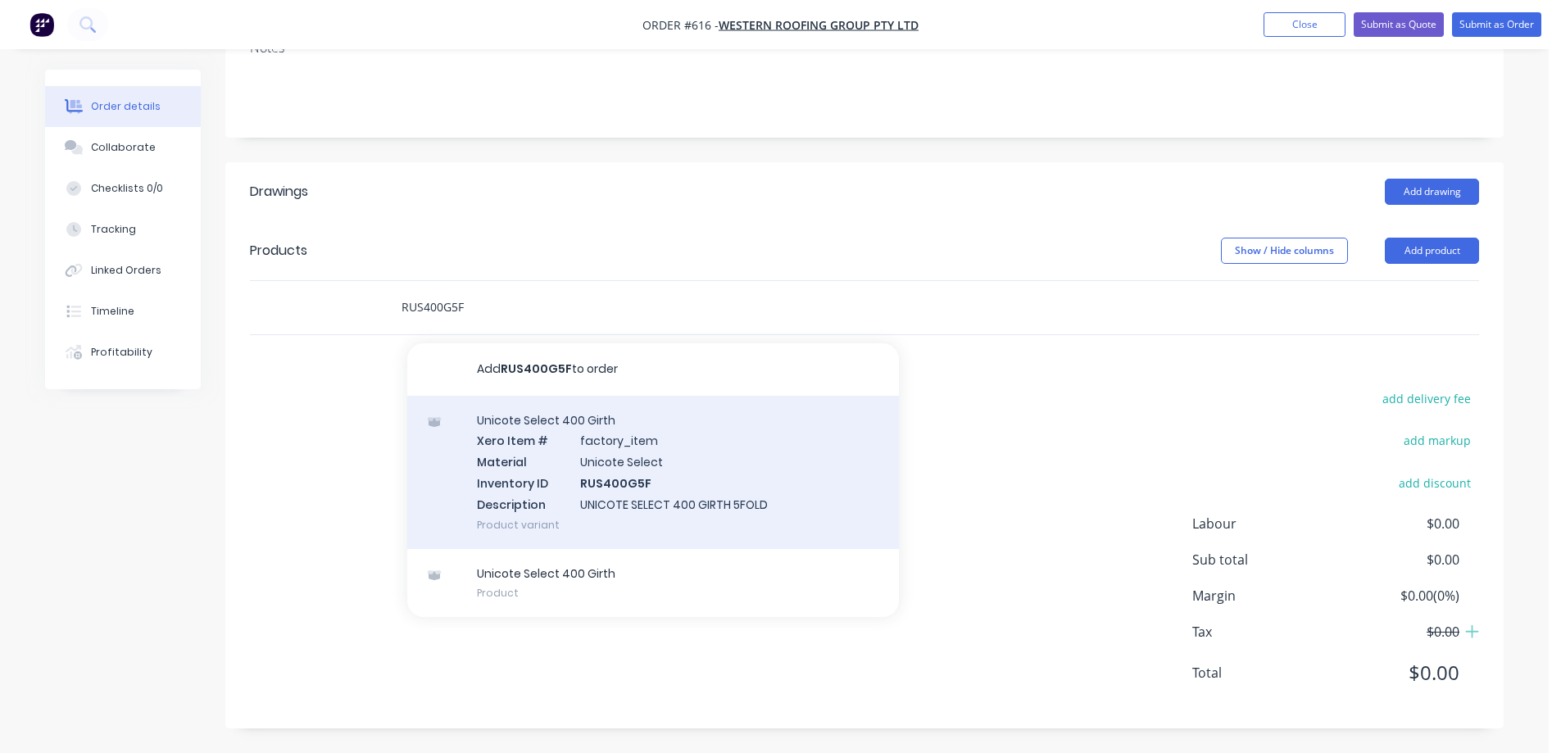
type input "RUS400G5F"
click at [595, 489] on div "Unicote Select 400 Girth Xero Item # factory_item Material Unicote Select Inven…" at bounding box center [653, 472] width 492 height 153
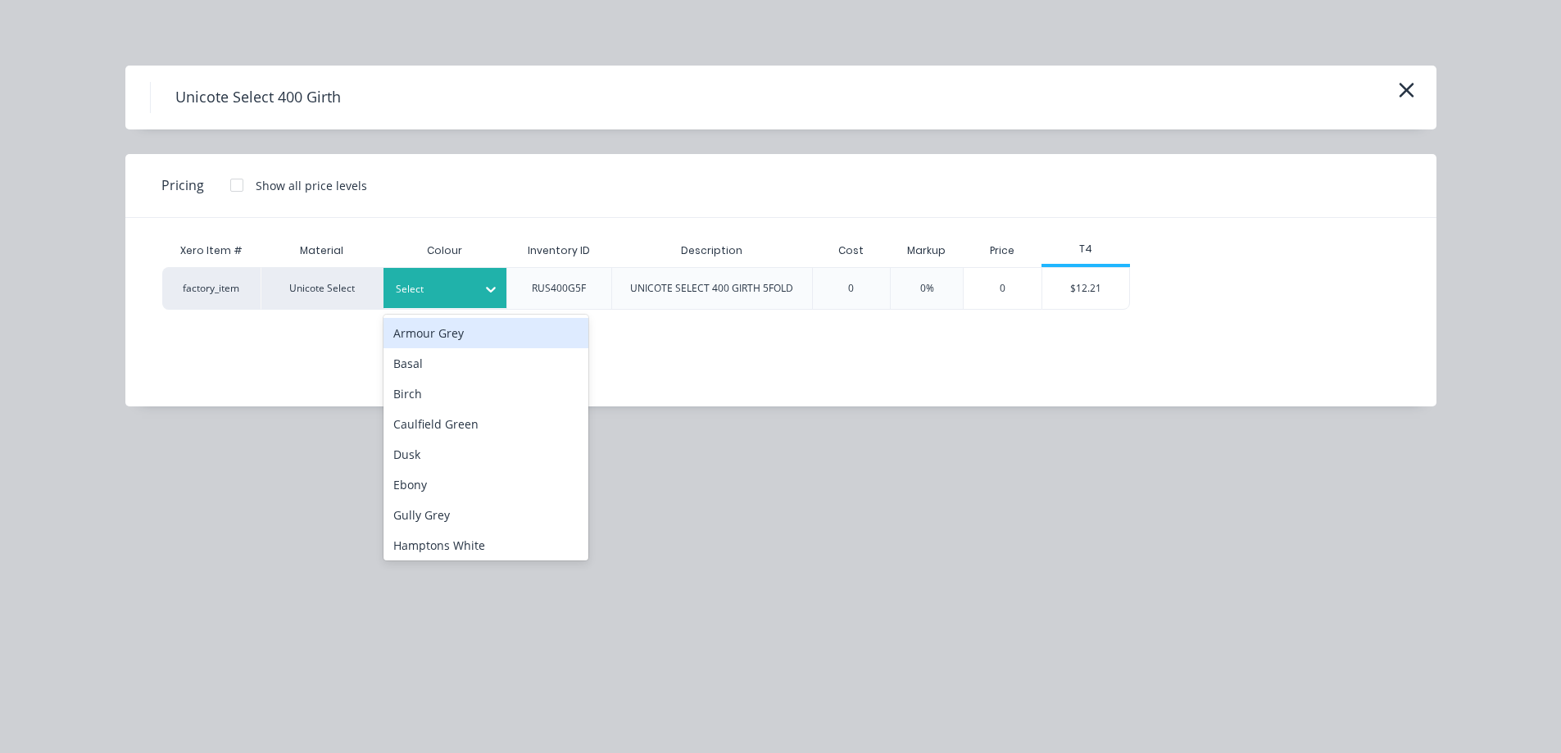
click at [493, 293] on icon at bounding box center [491, 289] width 16 height 16
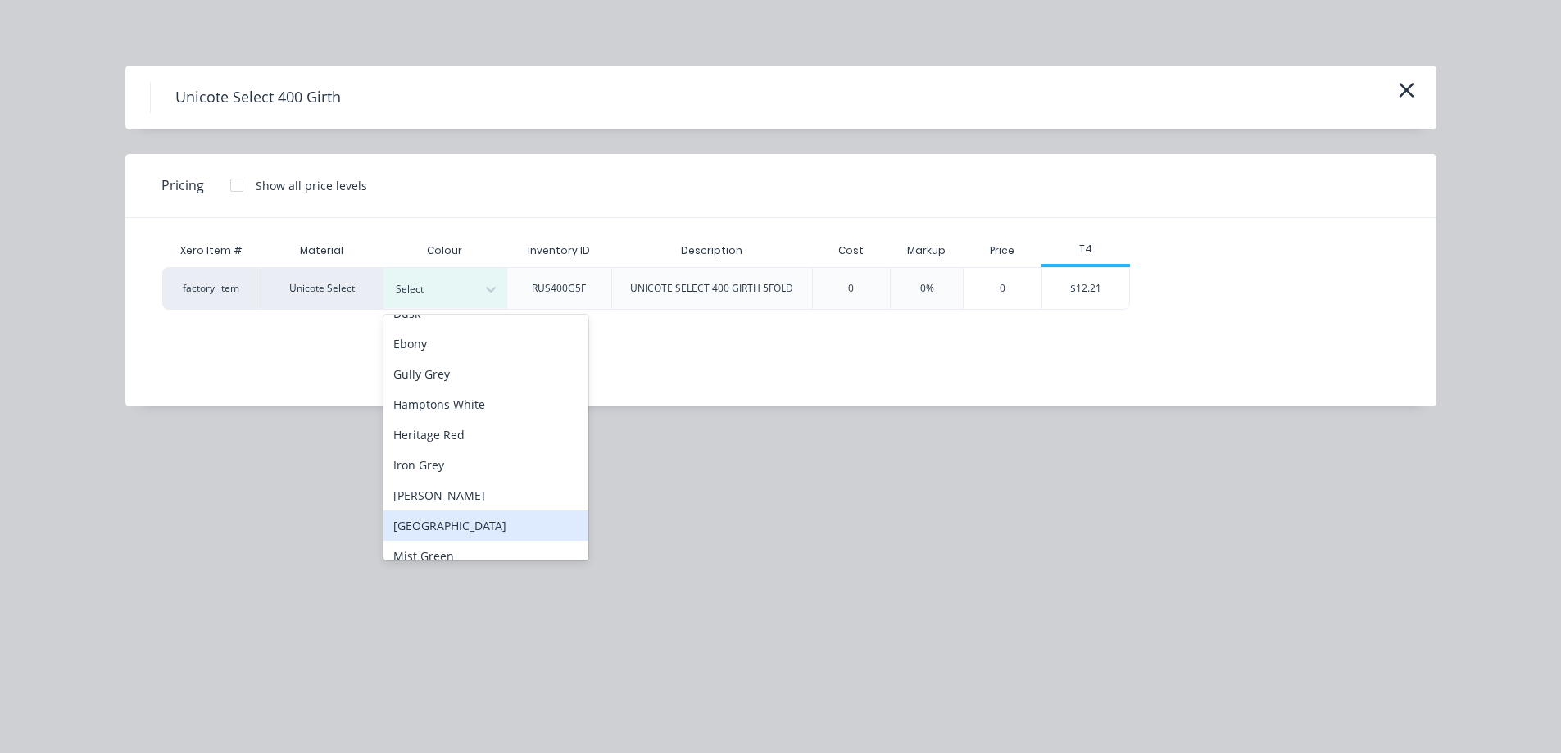
scroll to position [0, 0]
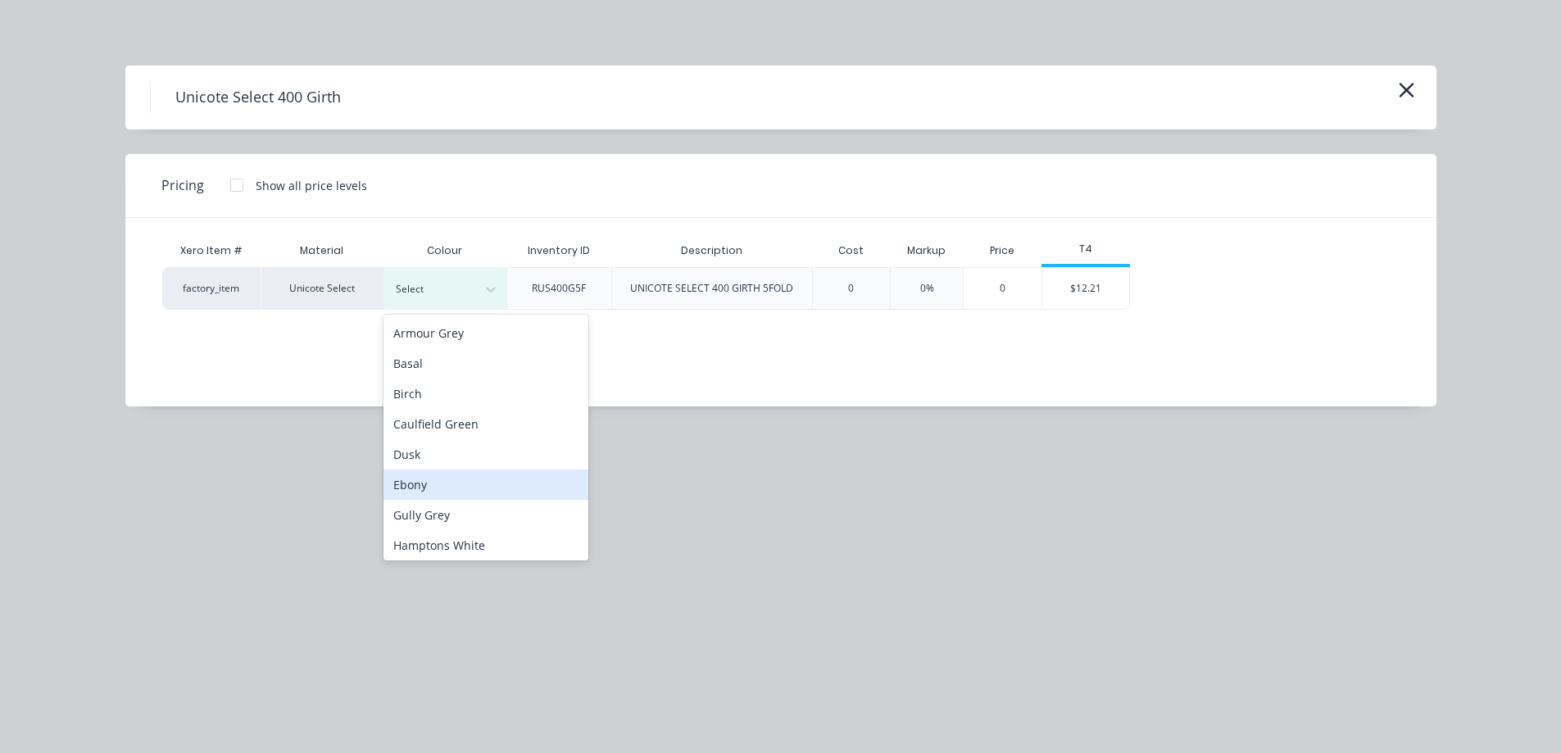
click at [424, 479] on div "Ebony" at bounding box center [486, 485] width 205 height 30
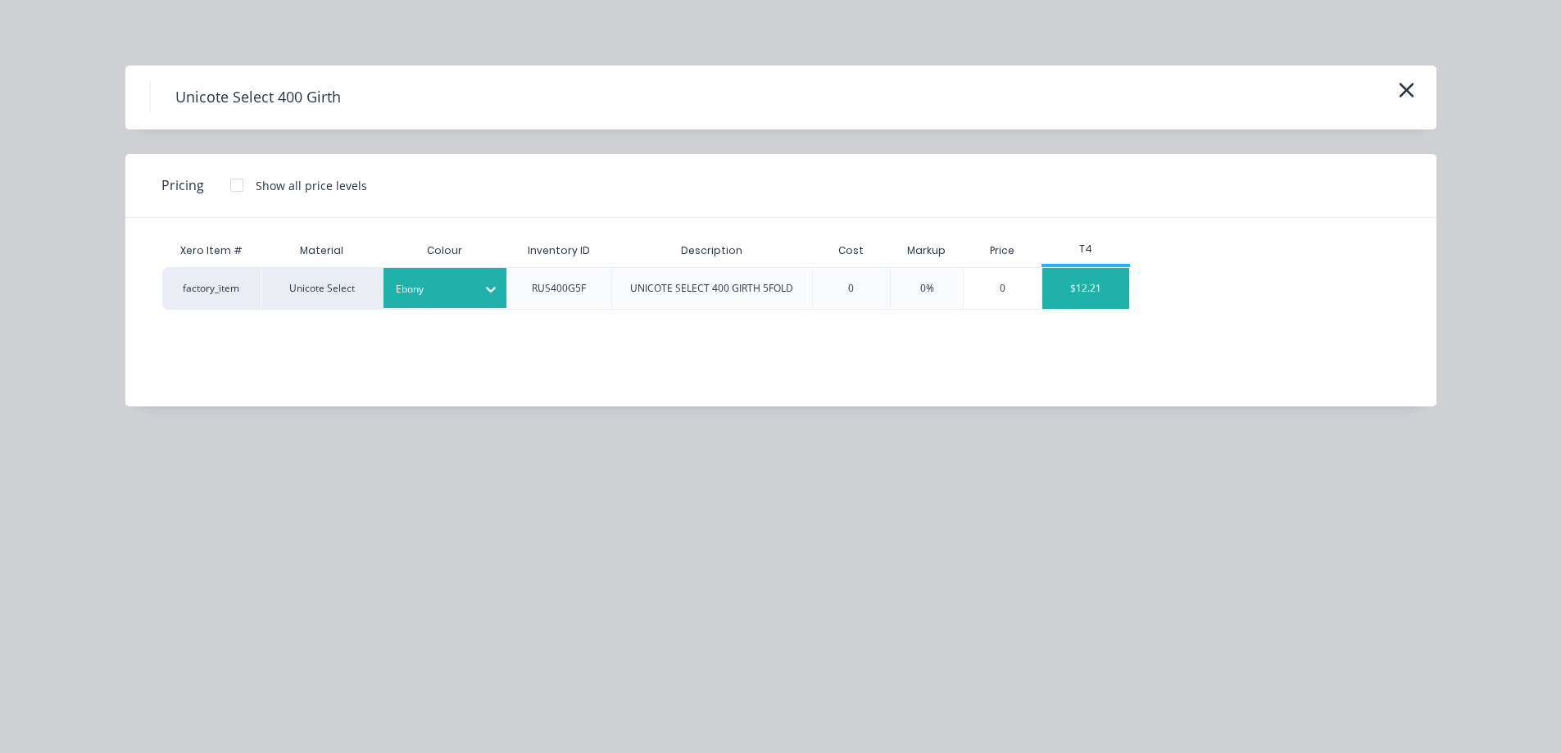
click at [1116, 289] on div "$12.21" at bounding box center [1087, 288] width 88 height 41
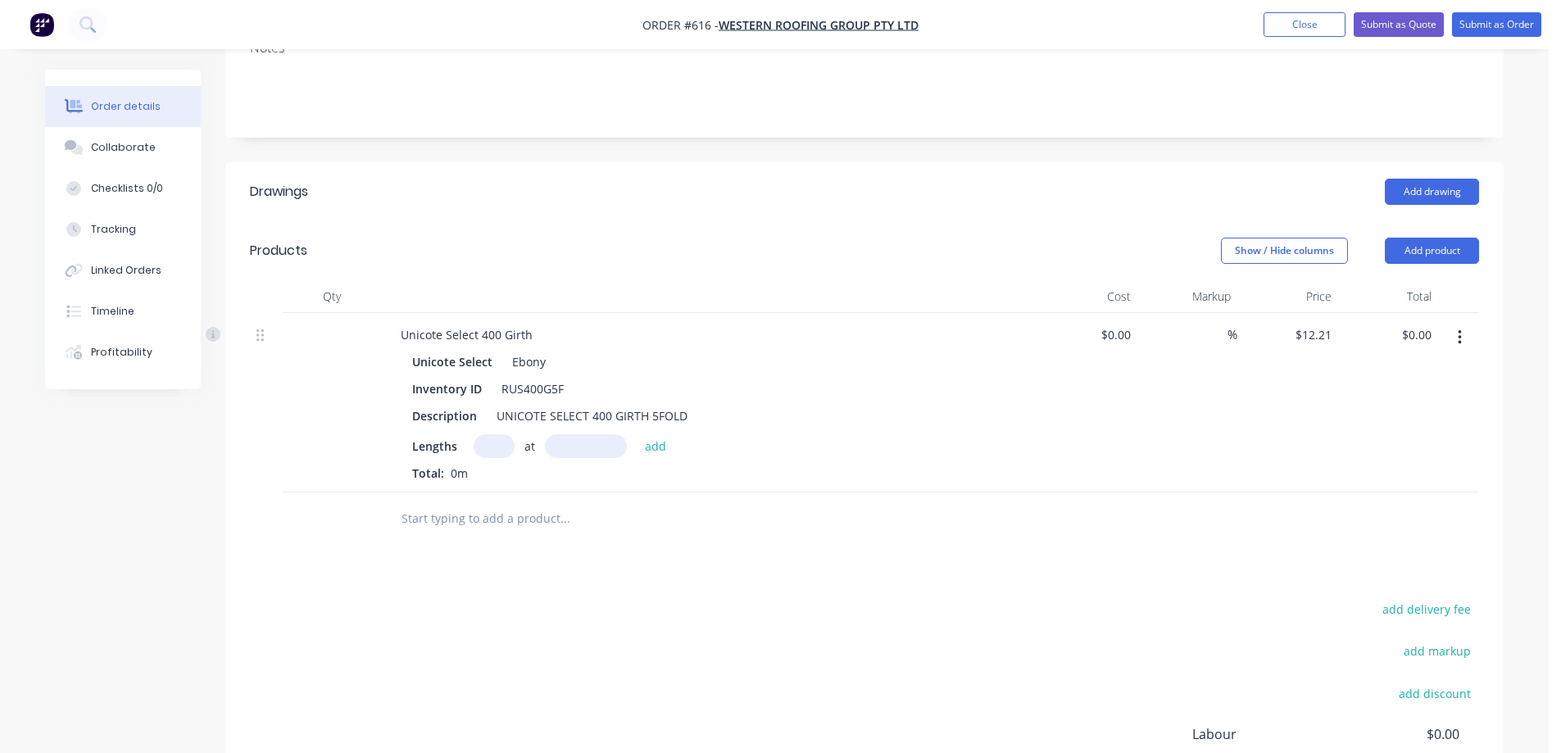
click at [489, 447] on input "text" at bounding box center [494, 446] width 41 height 24
type input "1"
type input "7000mm"
click at [648, 435] on button "add" at bounding box center [656, 445] width 39 height 22
type input "$85.47"
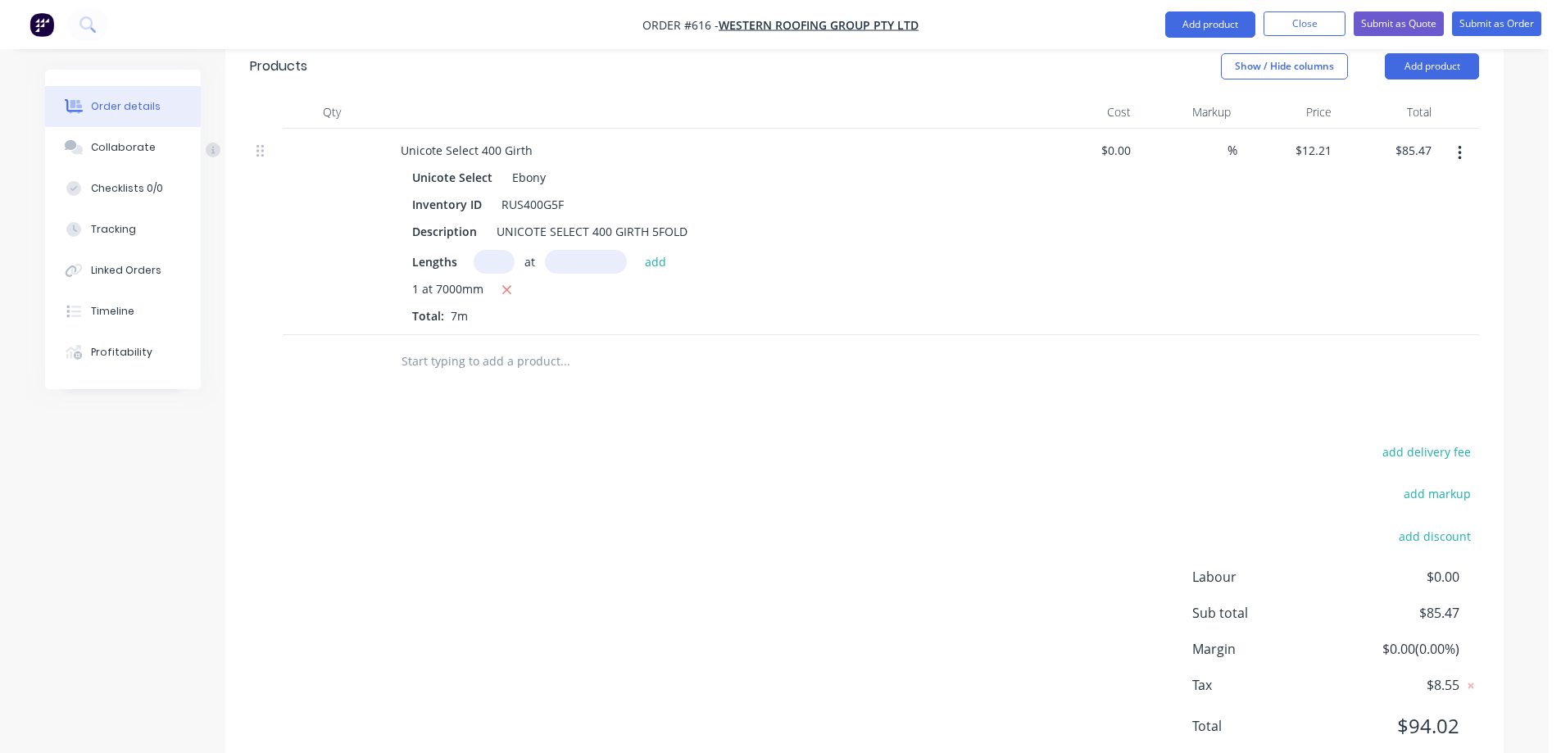
scroll to position [488, 0]
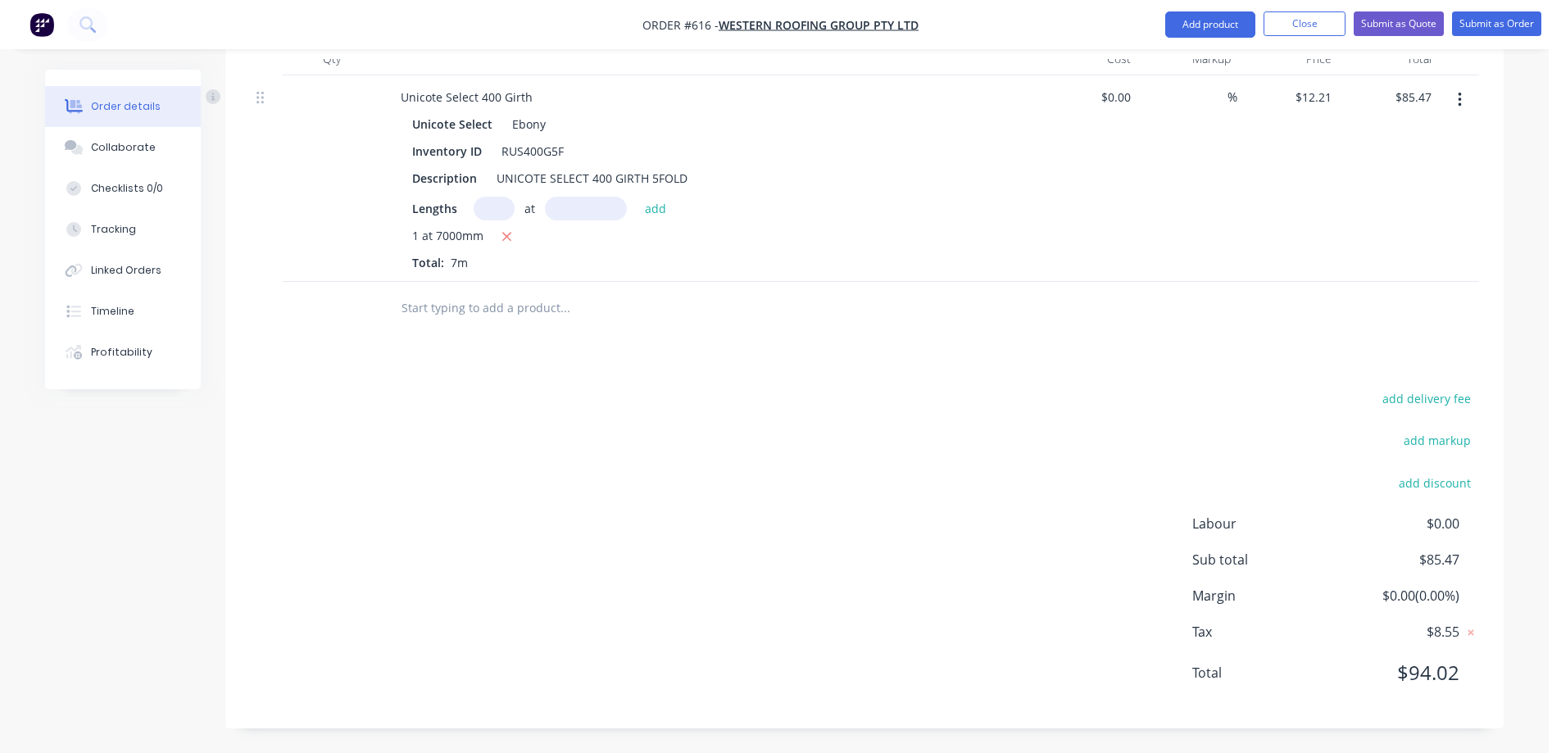
click at [488, 307] on input "text" at bounding box center [565, 308] width 328 height 33
click at [1197, 25] on button "Add product" at bounding box center [1211, 24] width 90 height 26
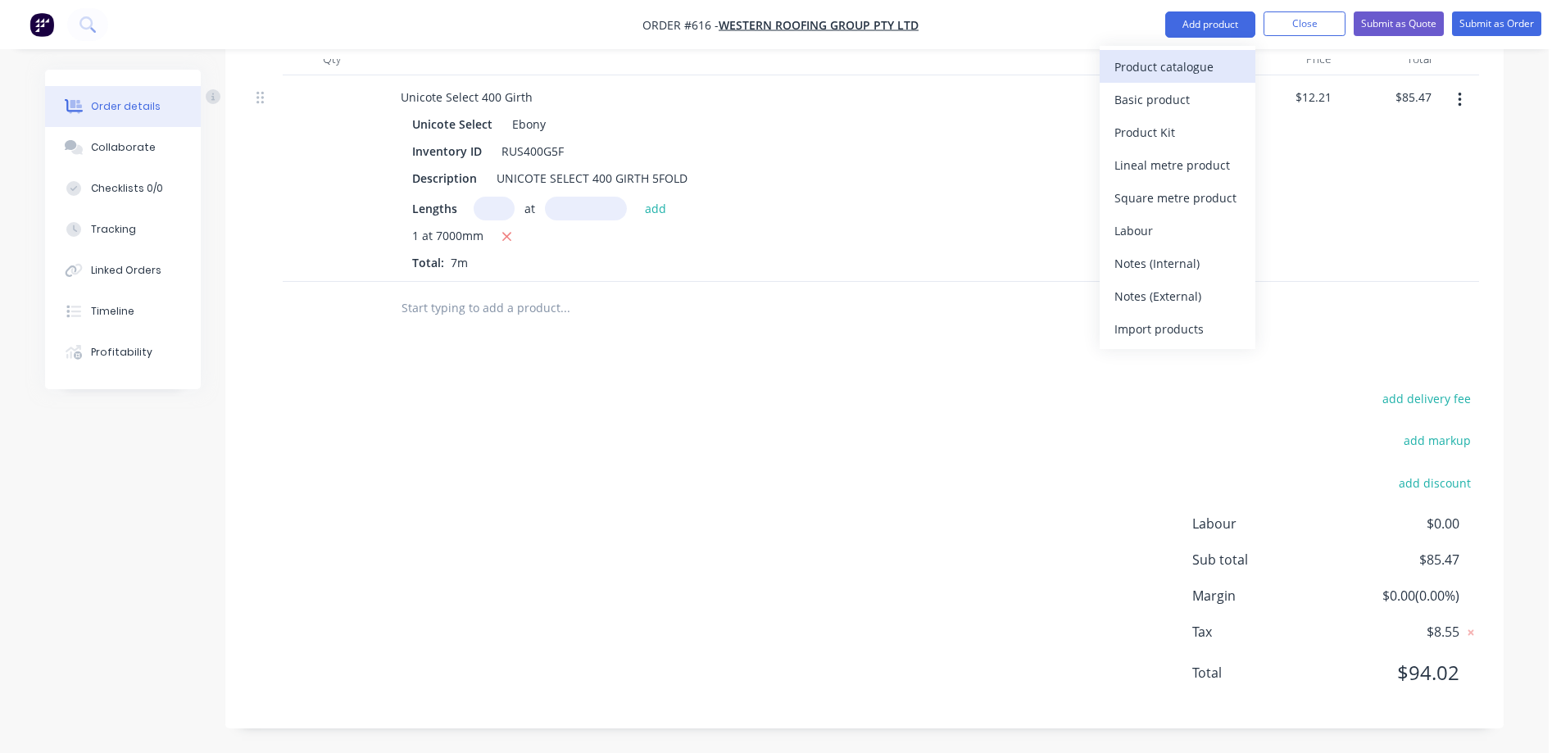
click at [1168, 66] on div "Product catalogue" at bounding box center [1178, 67] width 126 height 24
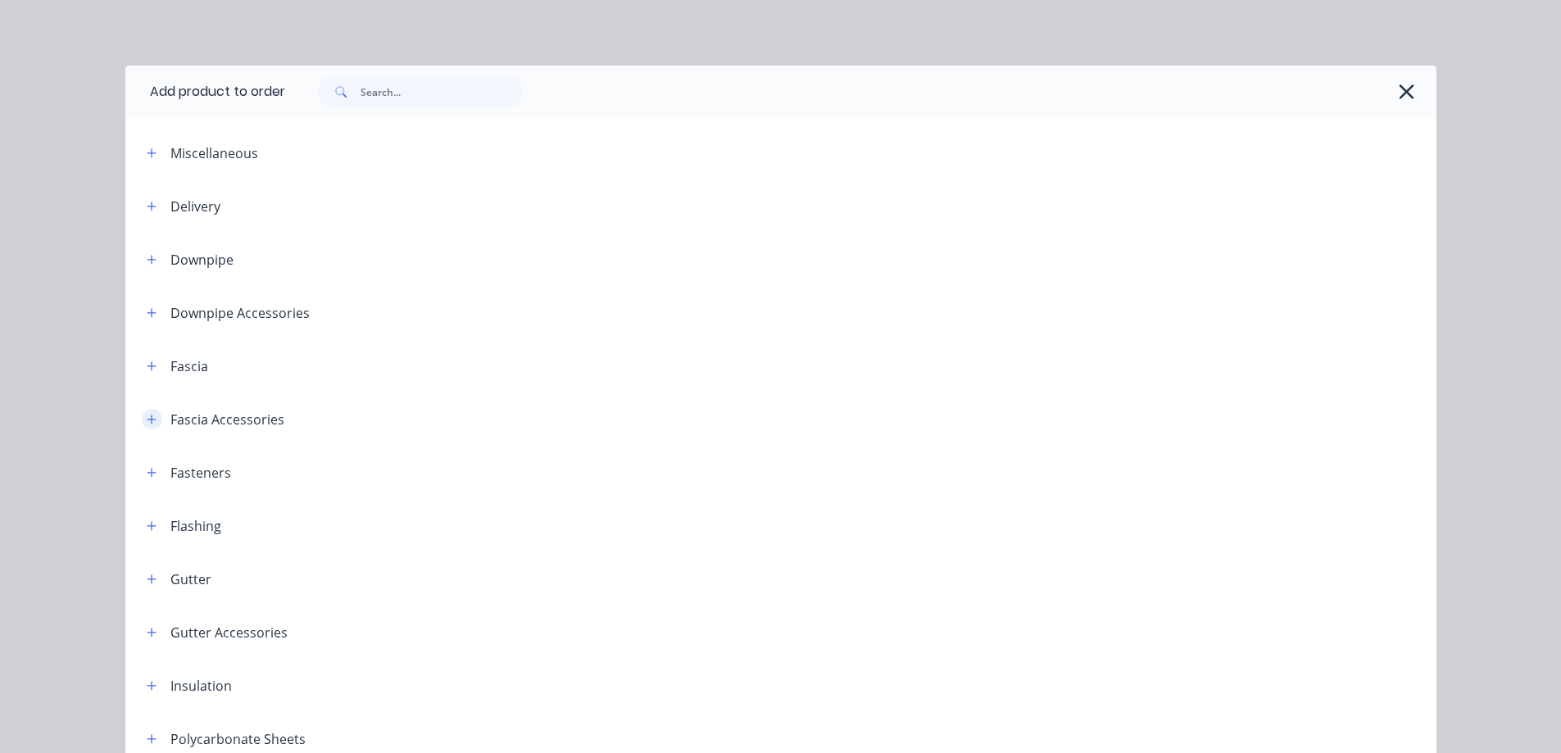
click at [147, 414] on icon "button" at bounding box center [152, 419] width 10 height 11
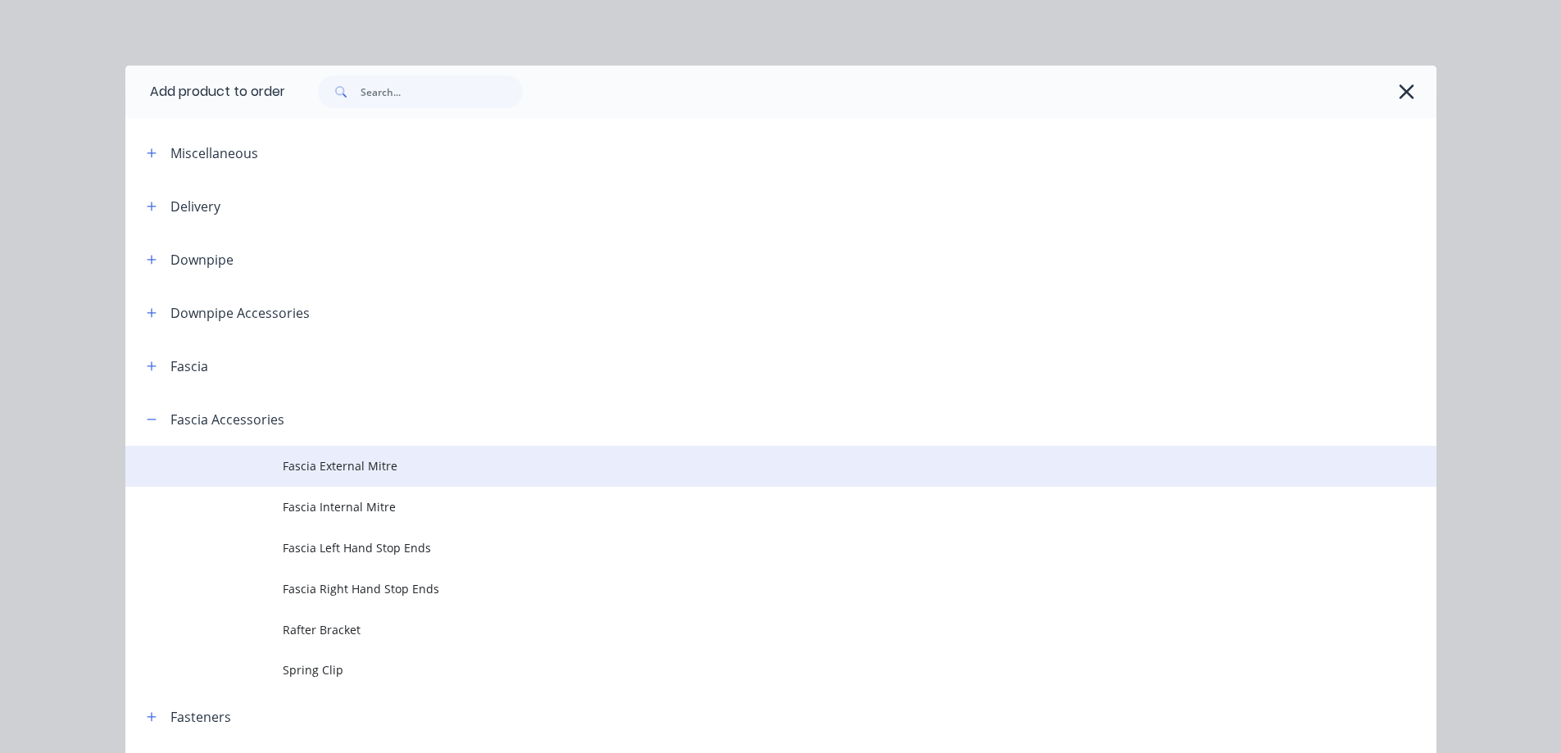
click at [261, 468] on td at bounding box center [203, 466] width 157 height 41
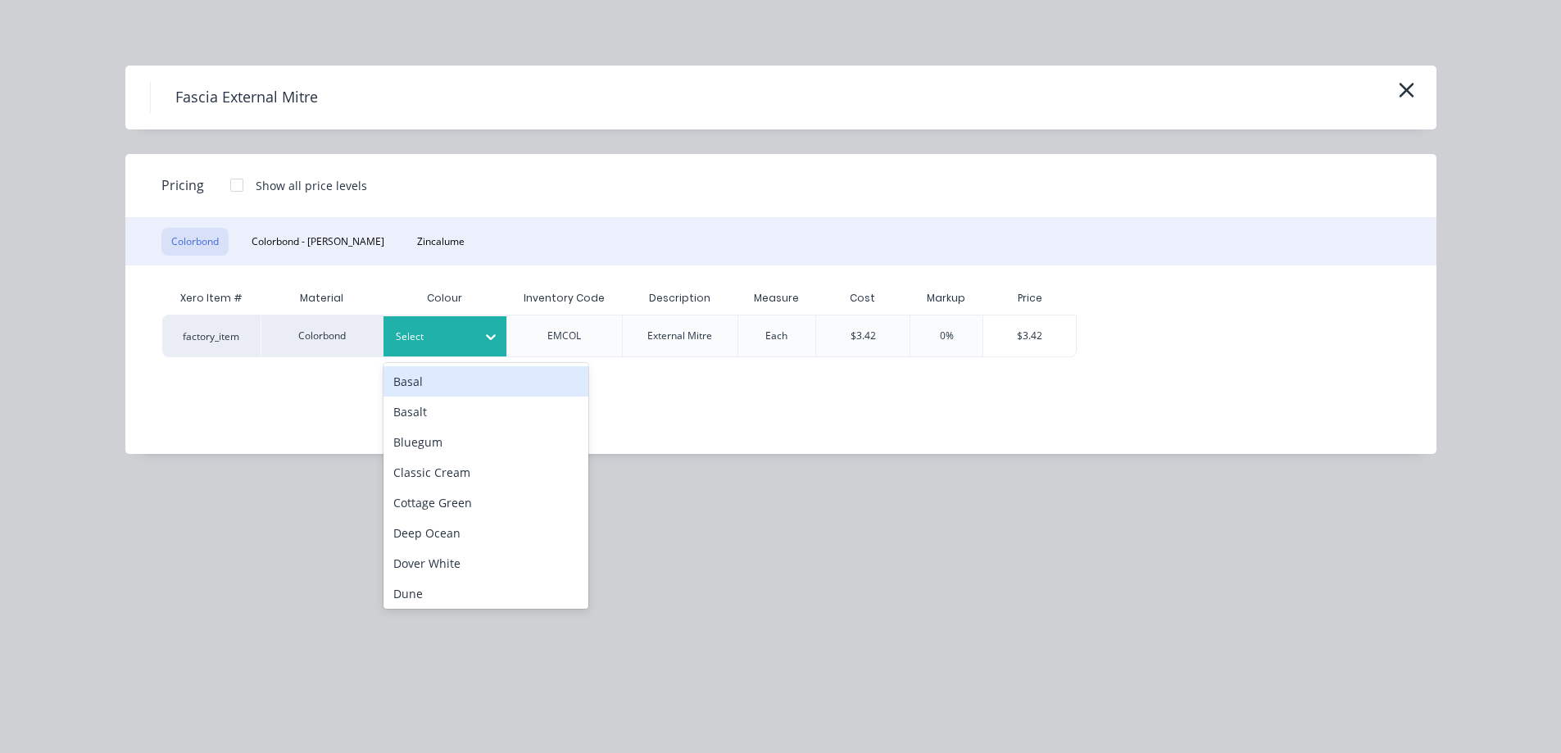
click at [448, 348] on div "Select" at bounding box center [445, 336] width 123 height 40
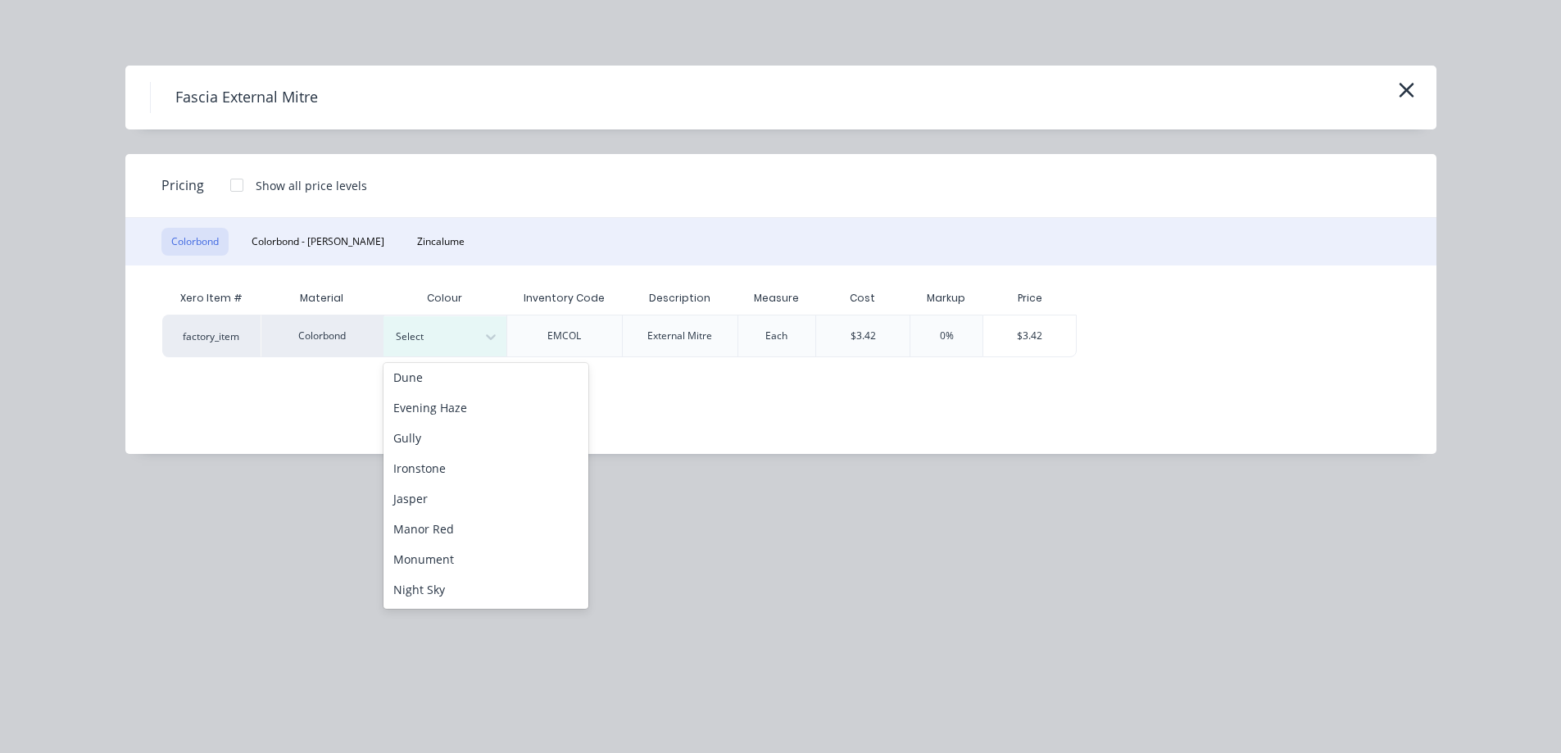
scroll to position [246, 0]
click at [426, 550] on div "Night Sky" at bounding box center [486, 560] width 205 height 30
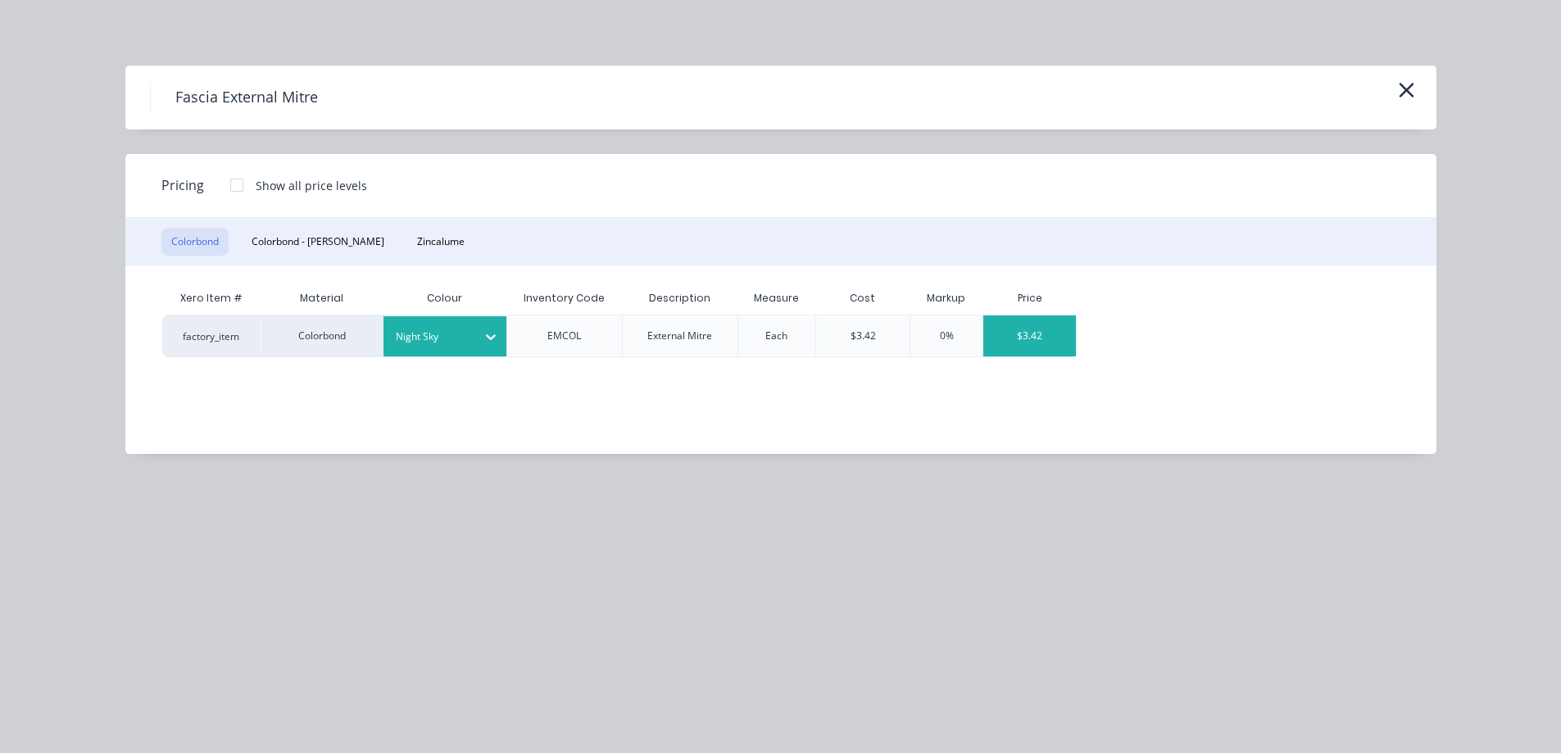
click at [1021, 339] on div "$3.42" at bounding box center [1030, 336] width 93 height 41
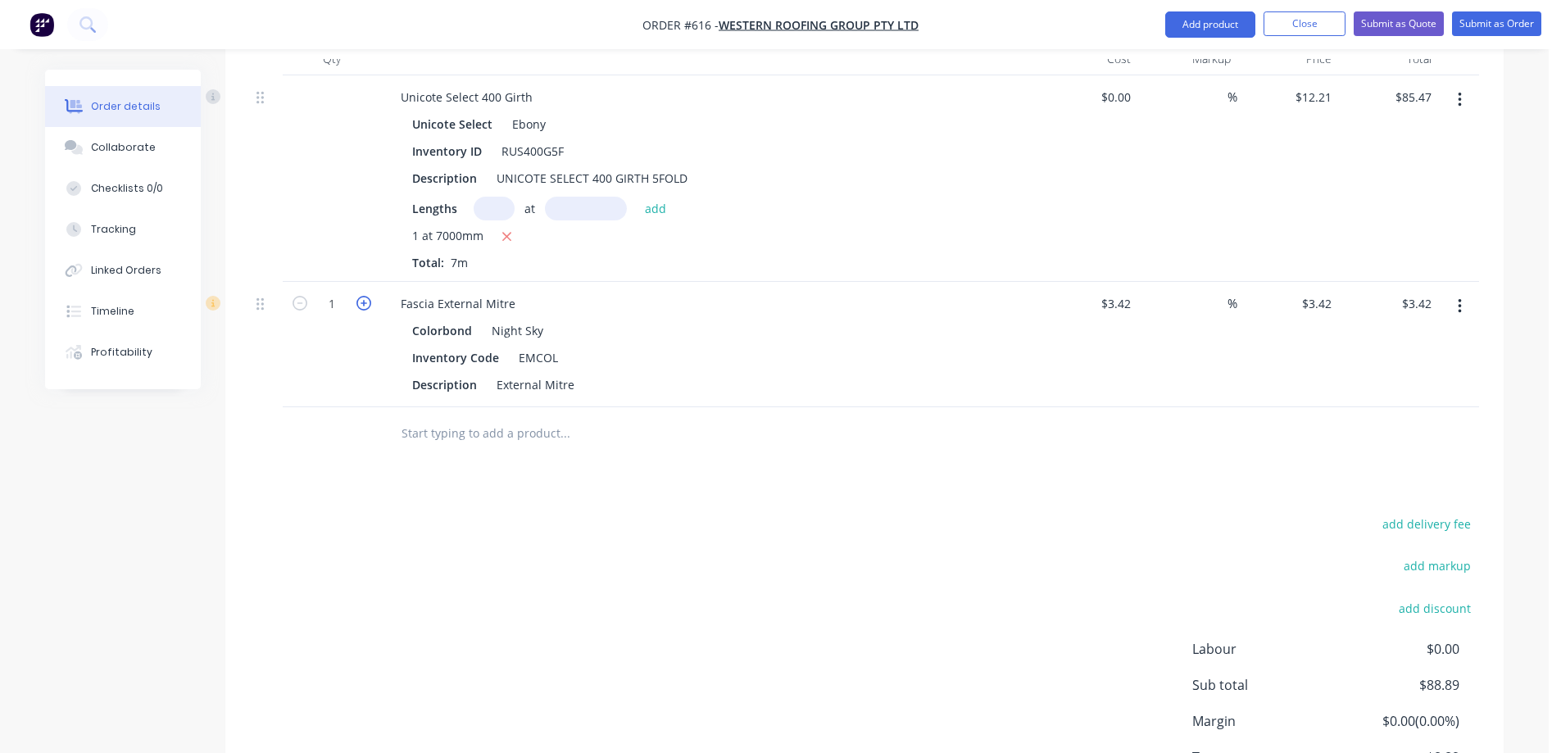
click at [368, 301] on icon "button" at bounding box center [364, 303] width 15 height 15
type input "2"
type input "$6.84"
click at [448, 447] on input "text" at bounding box center [565, 433] width 328 height 33
click at [1205, 25] on button "Add product" at bounding box center [1211, 24] width 90 height 26
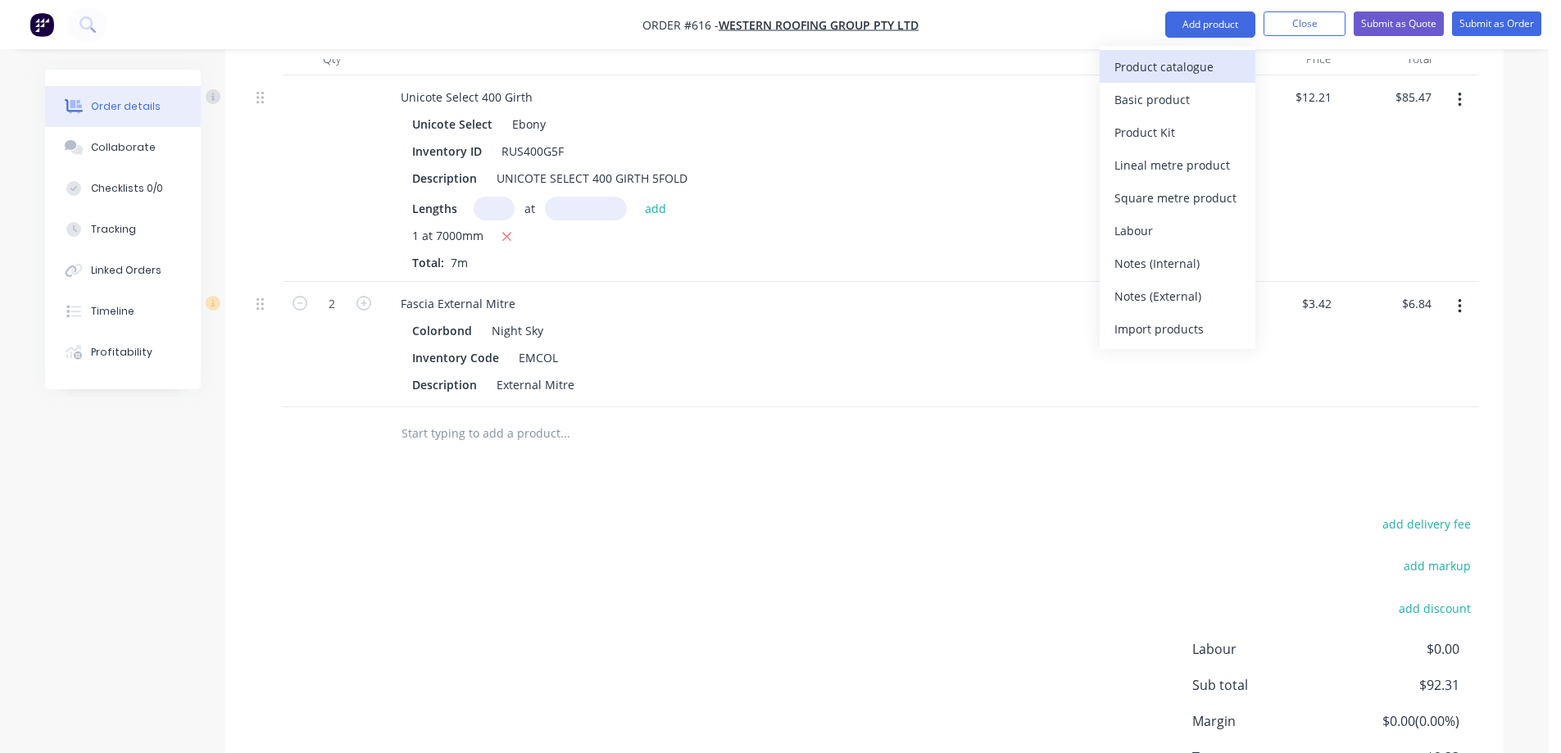
click at [1186, 65] on div "Product catalogue" at bounding box center [1178, 67] width 126 height 24
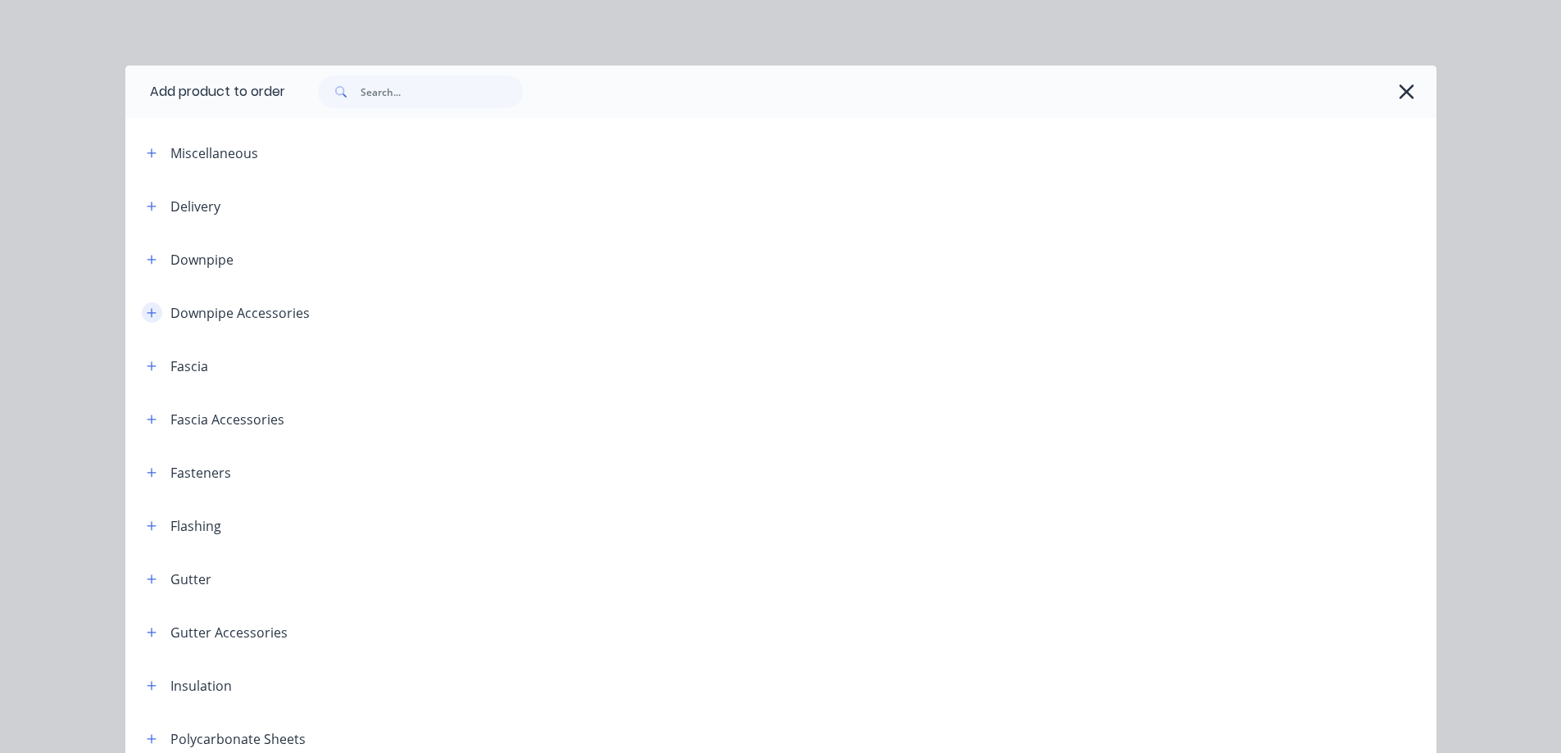
click at [147, 310] on icon "button" at bounding box center [152, 312] width 10 height 11
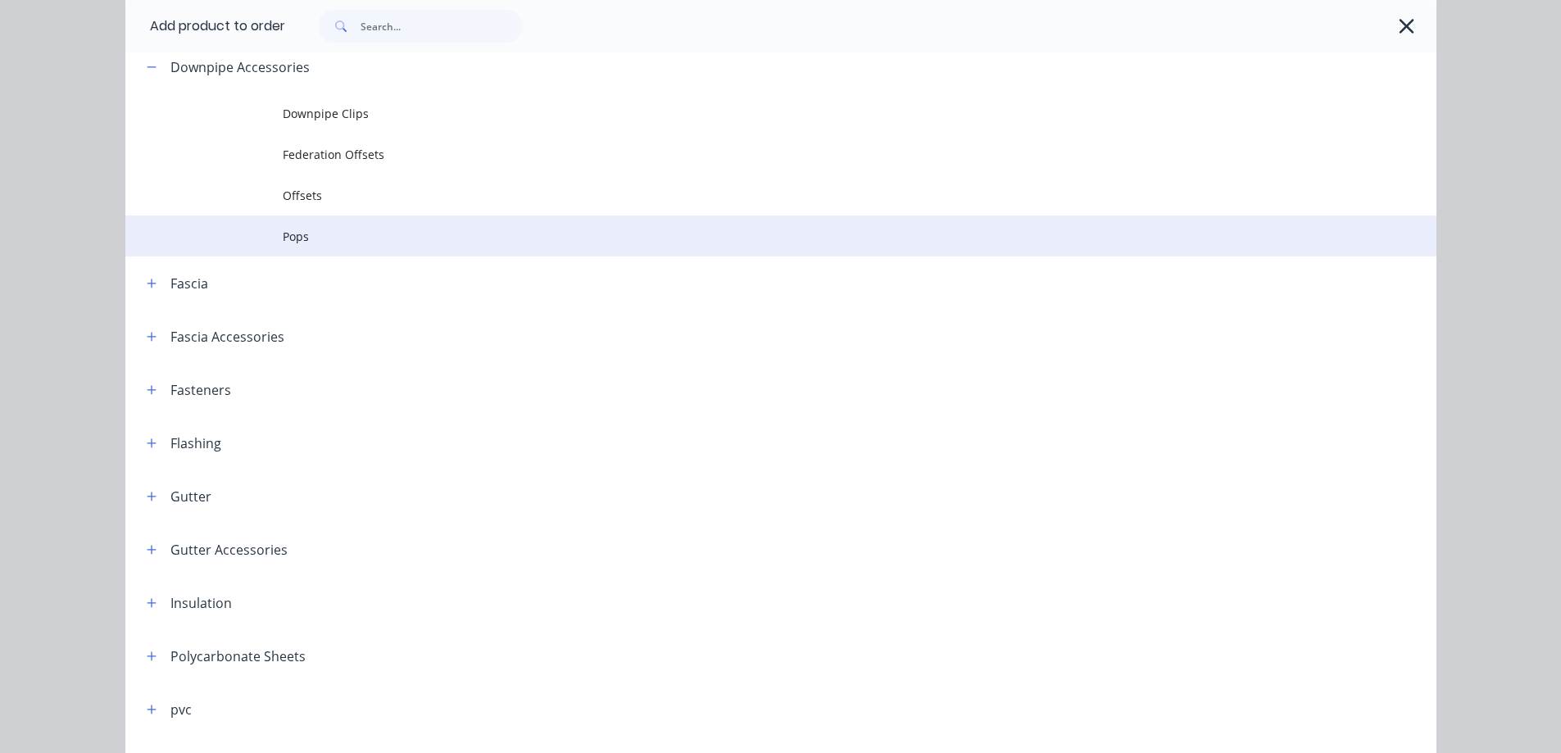
click at [309, 248] on td "Pops" at bounding box center [860, 236] width 1154 height 41
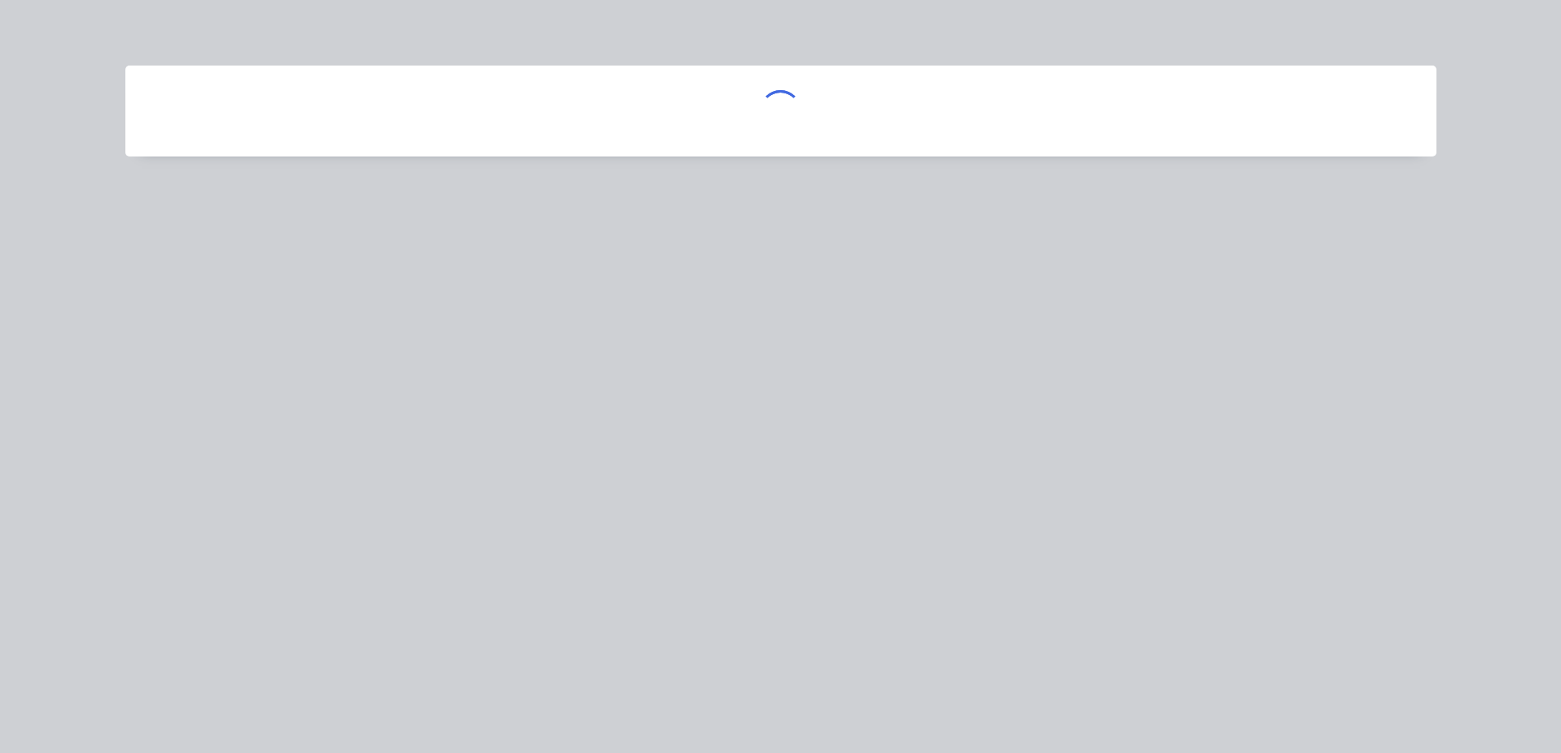
scroll to position [0, 0]
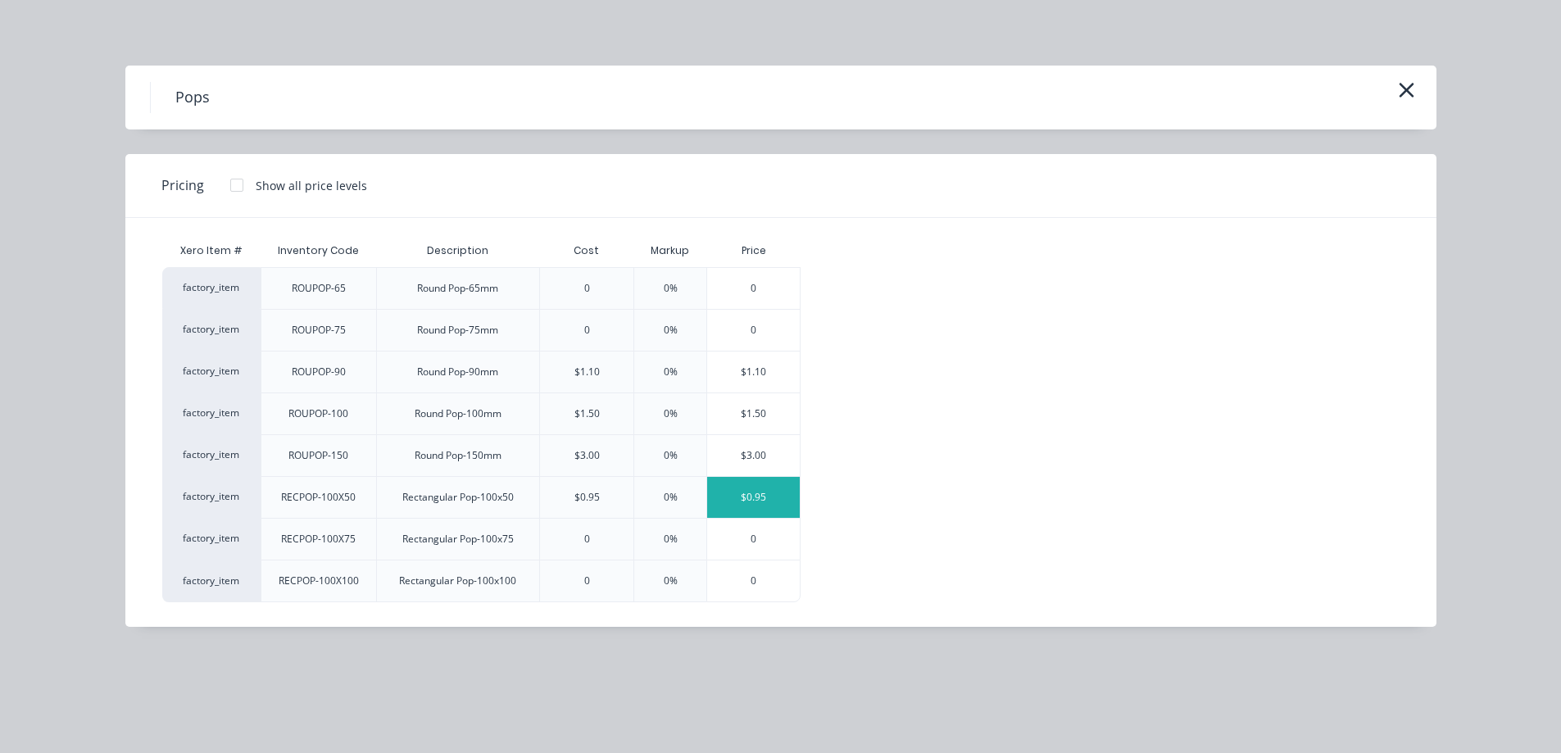
click at [735, 491] on div "$0.95" at bounding box center [753, 497] width 93 height 41
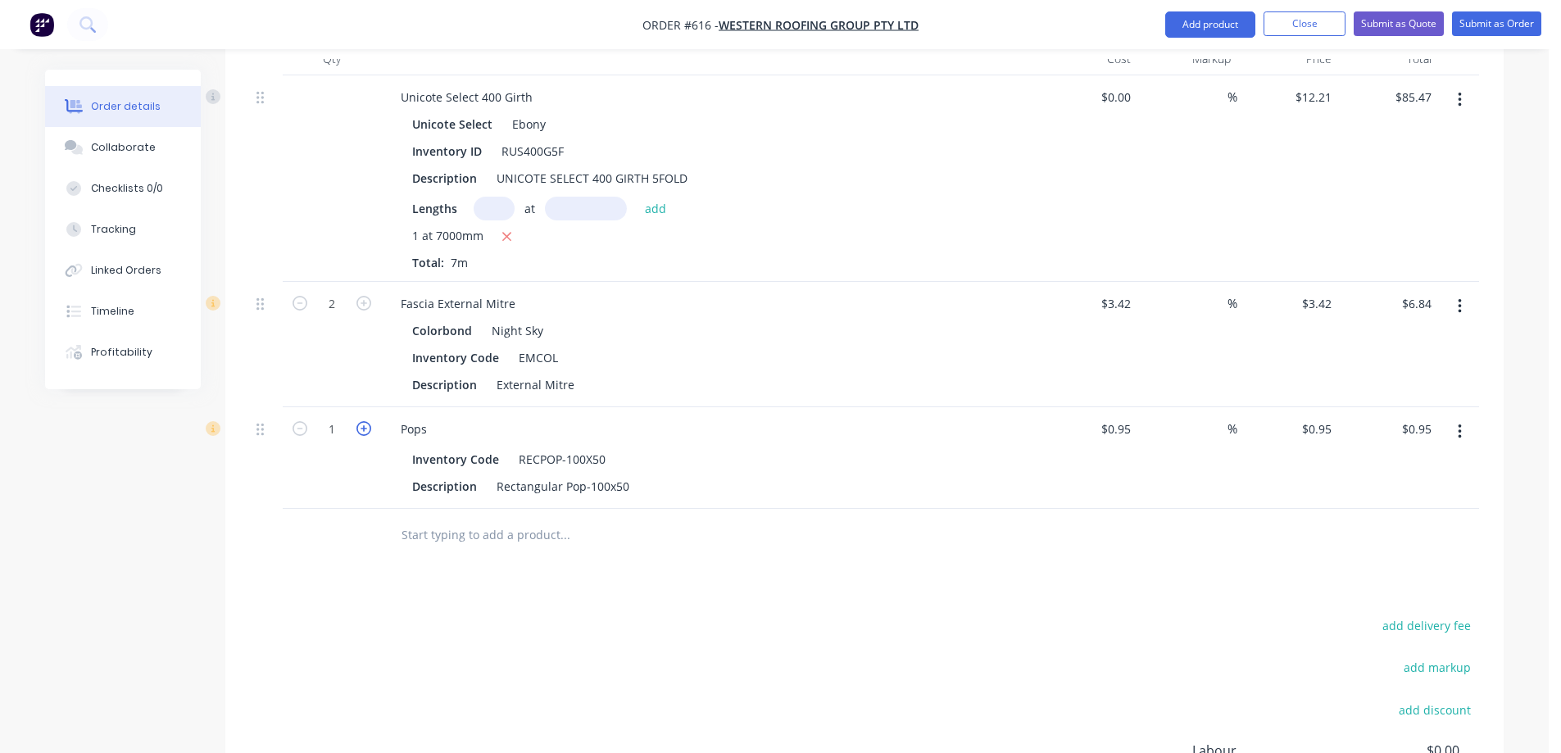
click at [361, 435] on icon "button" at bounding box center [364, 428] width 15 height 15
type input "2"
type input "$1.90"
click at [361, 435] on icon "button" at bounding box center [364, 428] width 15 height 15
type input "3"
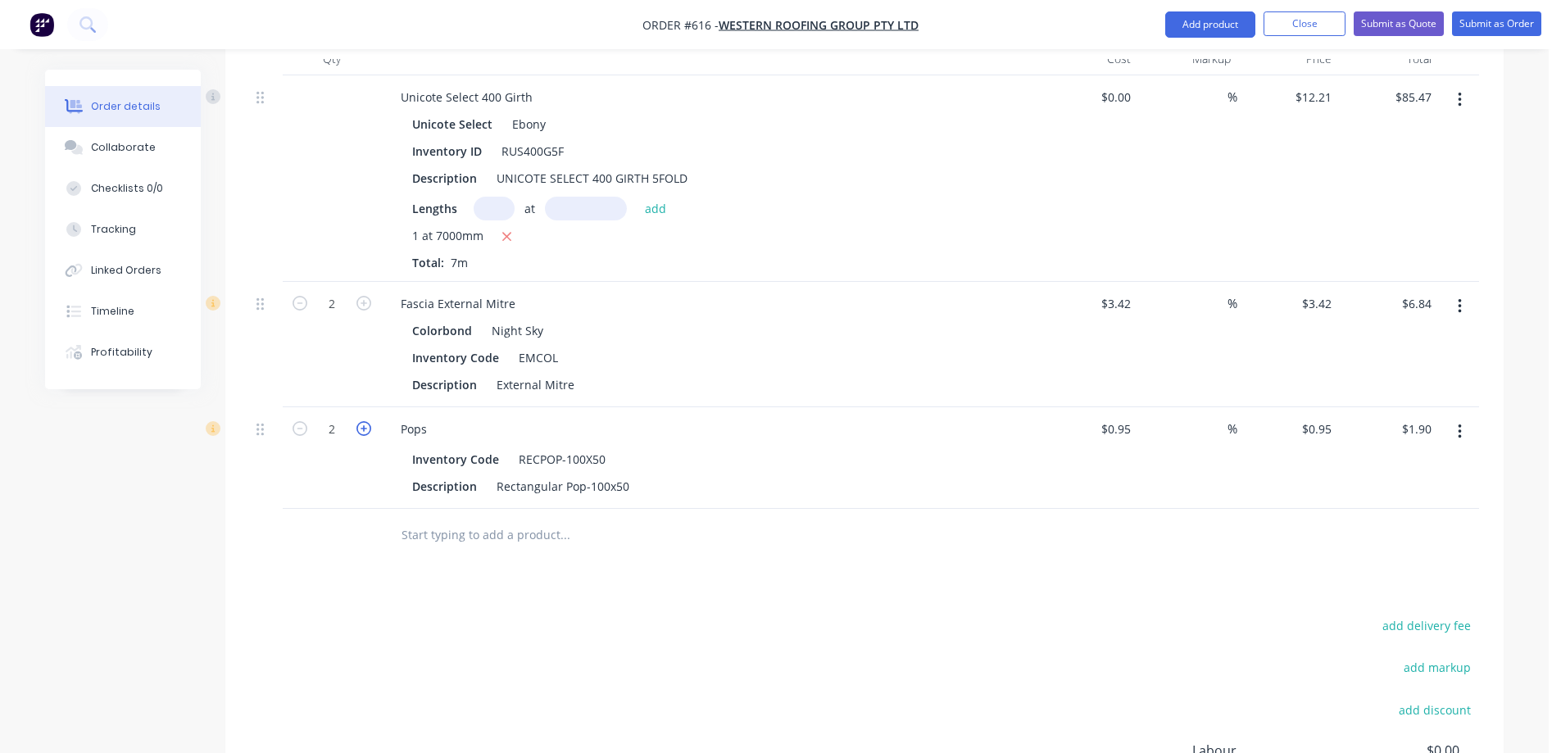
type input "$2.85"
click at [361, 435] on icon "button" at bounding box center [364, 428] width 15 height 15
type input "4"
type input "$3.80"
click at [361, 435] on icon "button" at bounding box center [364, 428] width 15 height 15
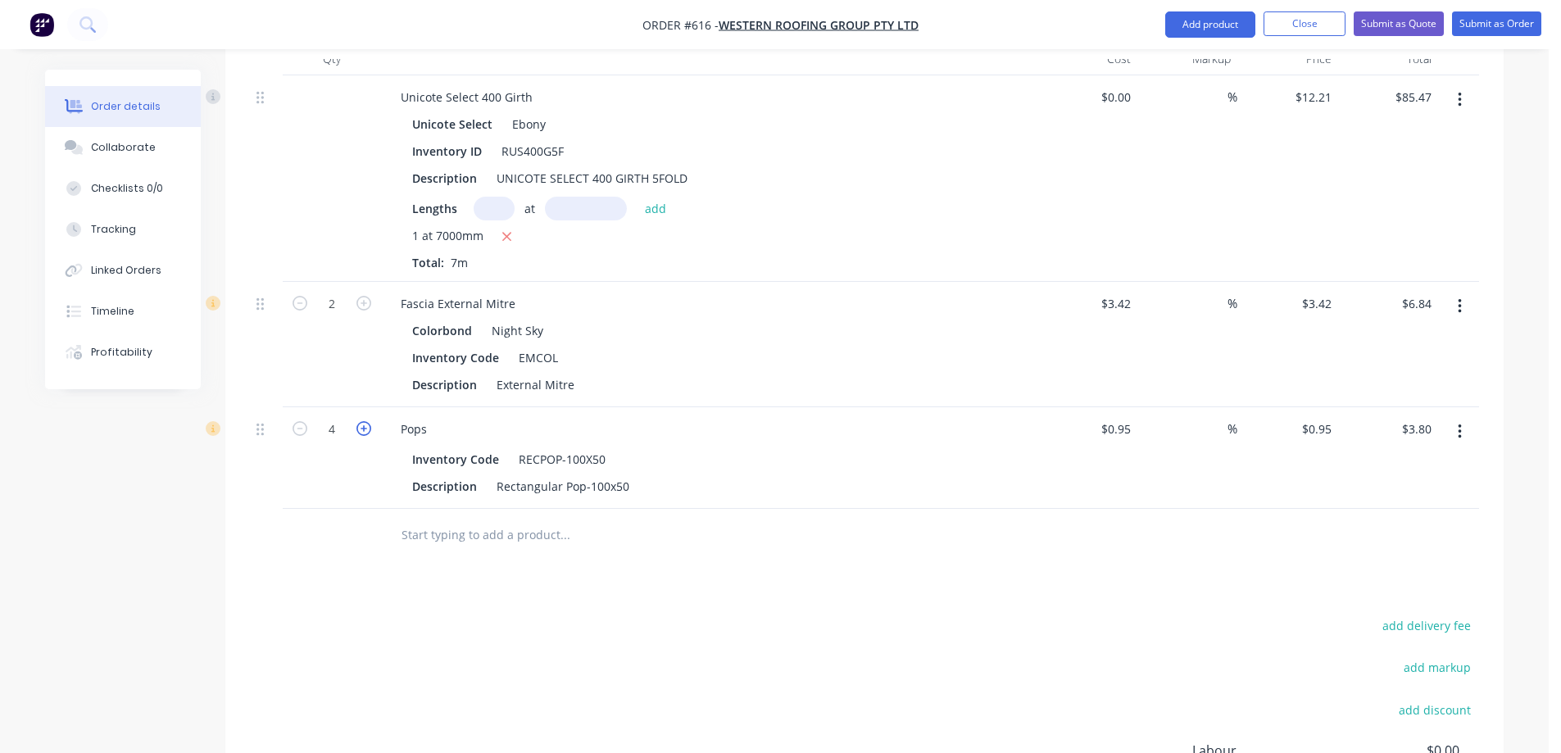
type input "5"
type input "$4.75"
click at [361, 435] on icon "button" at bounding box center [364, 428] width 15 height 15
type input "6"
type input "$5.70"
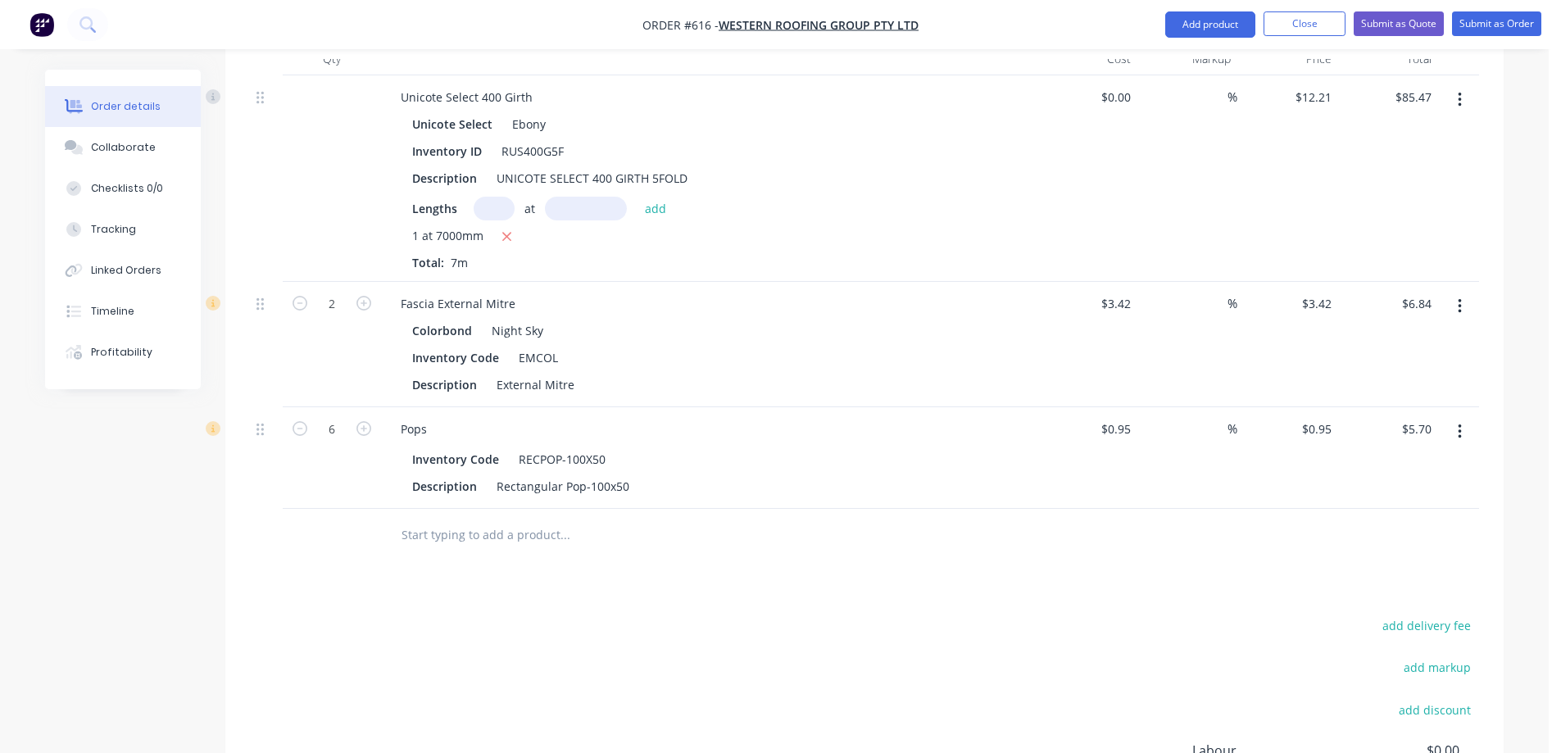
click at [1228, 307] on span "%" at bounding box center [1233, 303] width 10 height 19
type input "15"
type input "$3.933"
type input "$7.87"
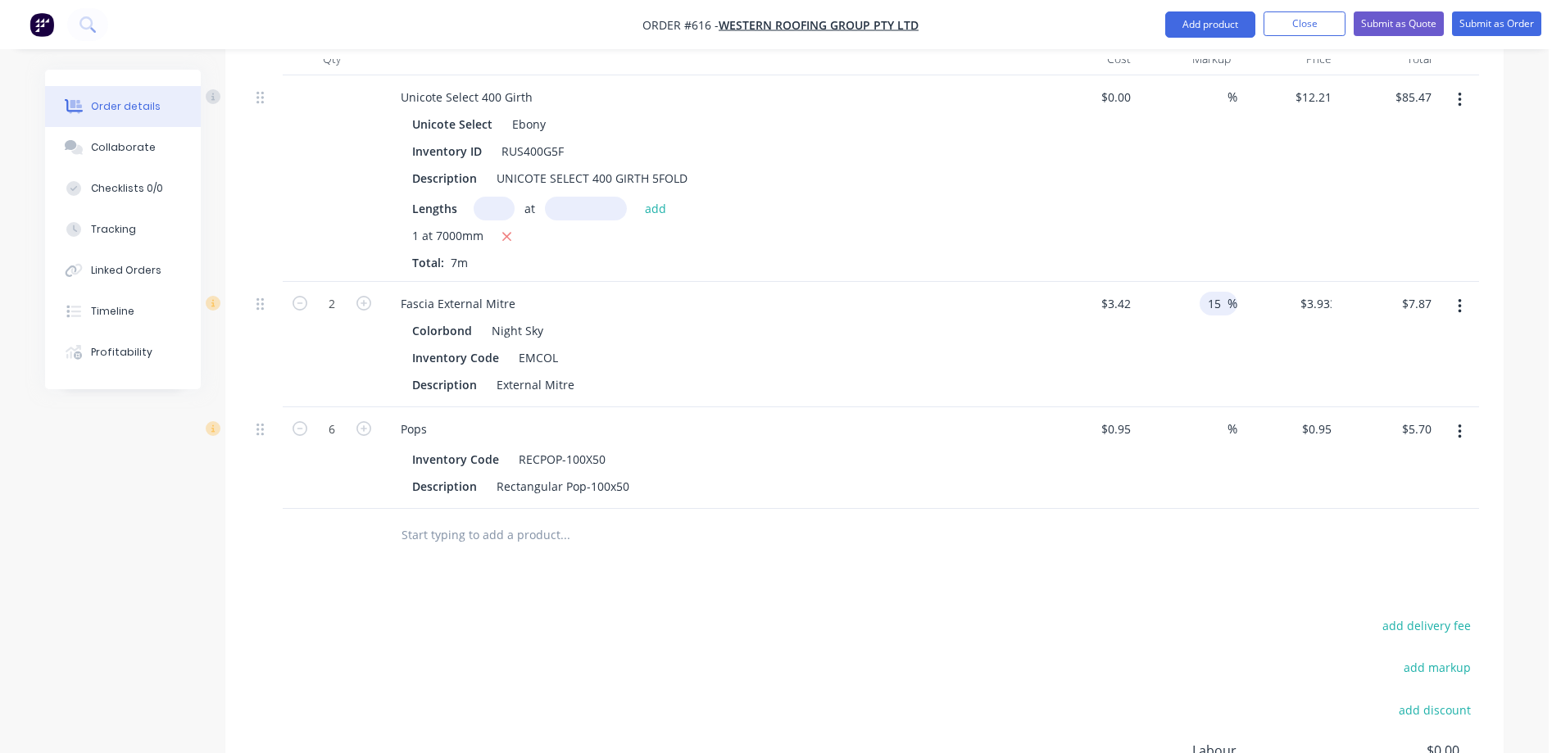
click at [1297, 366] on div "$3.933 $3.42" at bounding box center [1288, 344] width 101 height 125
click at [1309, 426] on input "0.95" at bounding box center [1322, 429] width 31 height 24
type input "1.24"
type input "30.53"
type input "$1.24"
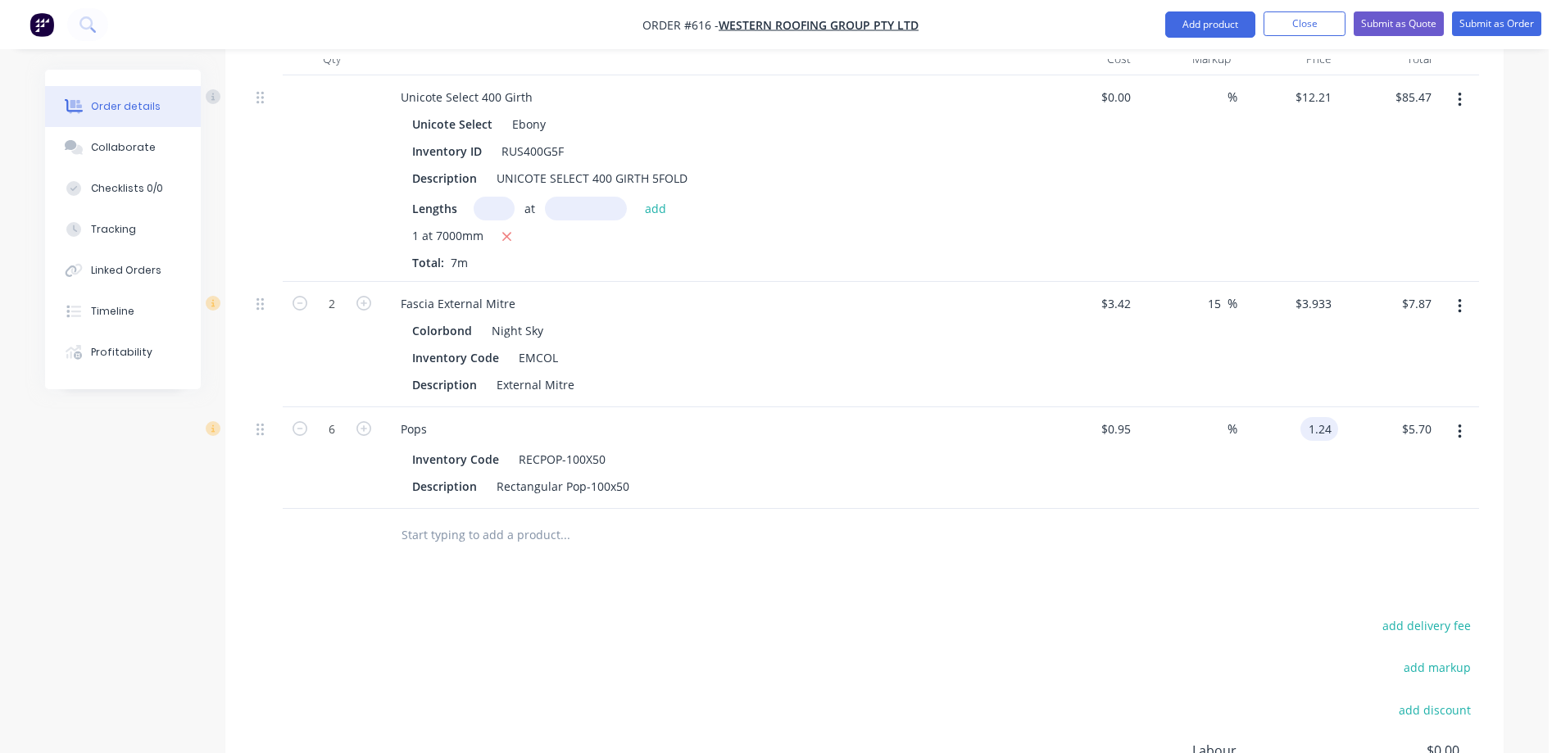
type input "$7.44"
click at [1183, 511] on div at bounding box center [864, 535] width 1229 height 53
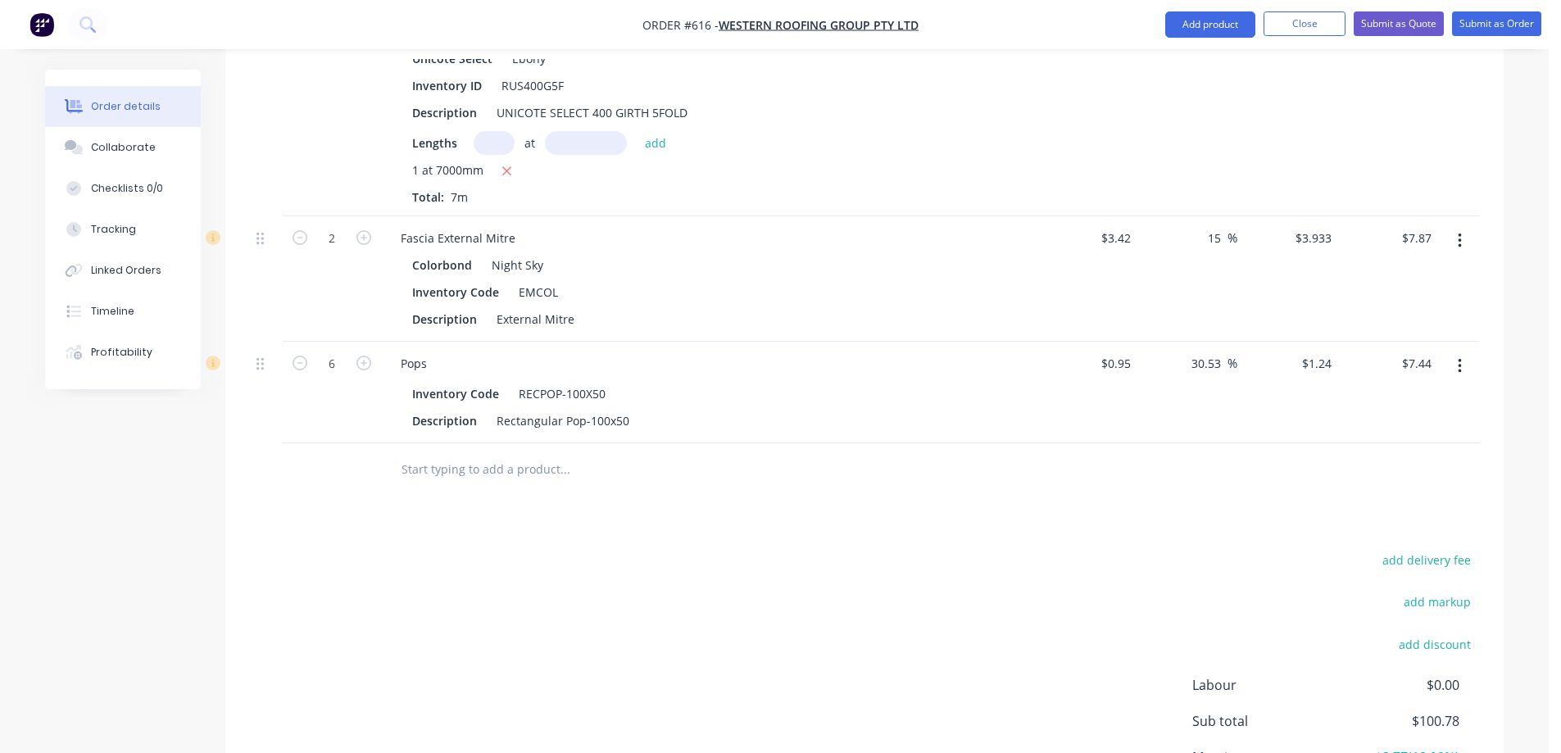
scroll to position [551, 0]
click at [1129, 239] on input "3.42" at bounding box center [1122, 241] width 31 height 24
type input "$3.43"
type input "$3.9445"
type input "$7.89"
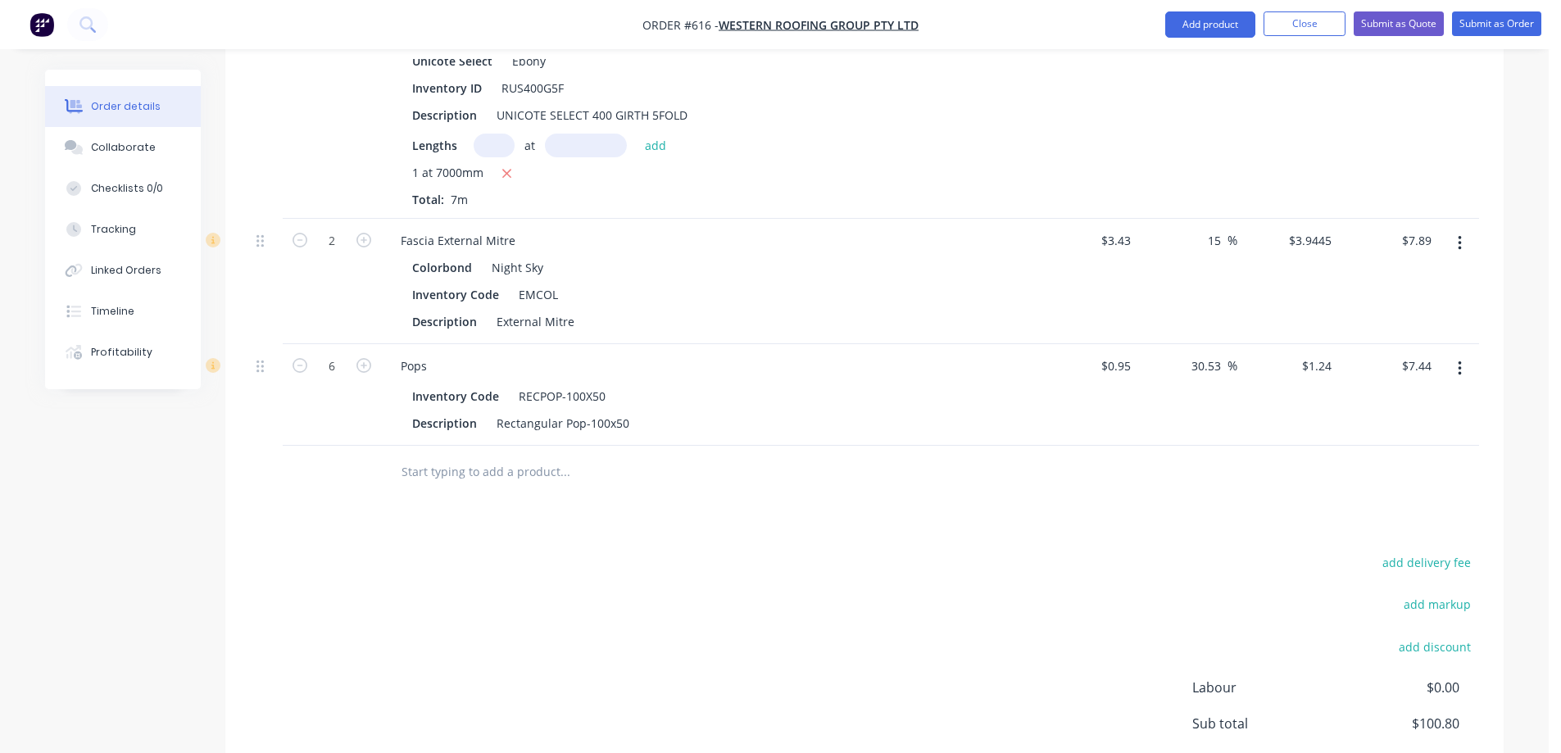
click at [1092, 313] on div "$3.43 $3.43" at bounding box center [1087, 281] width 101 height 125
click at [1393, 25] on button "Submit as Quote" at bounding box center [1399, 23] width 90 height 25
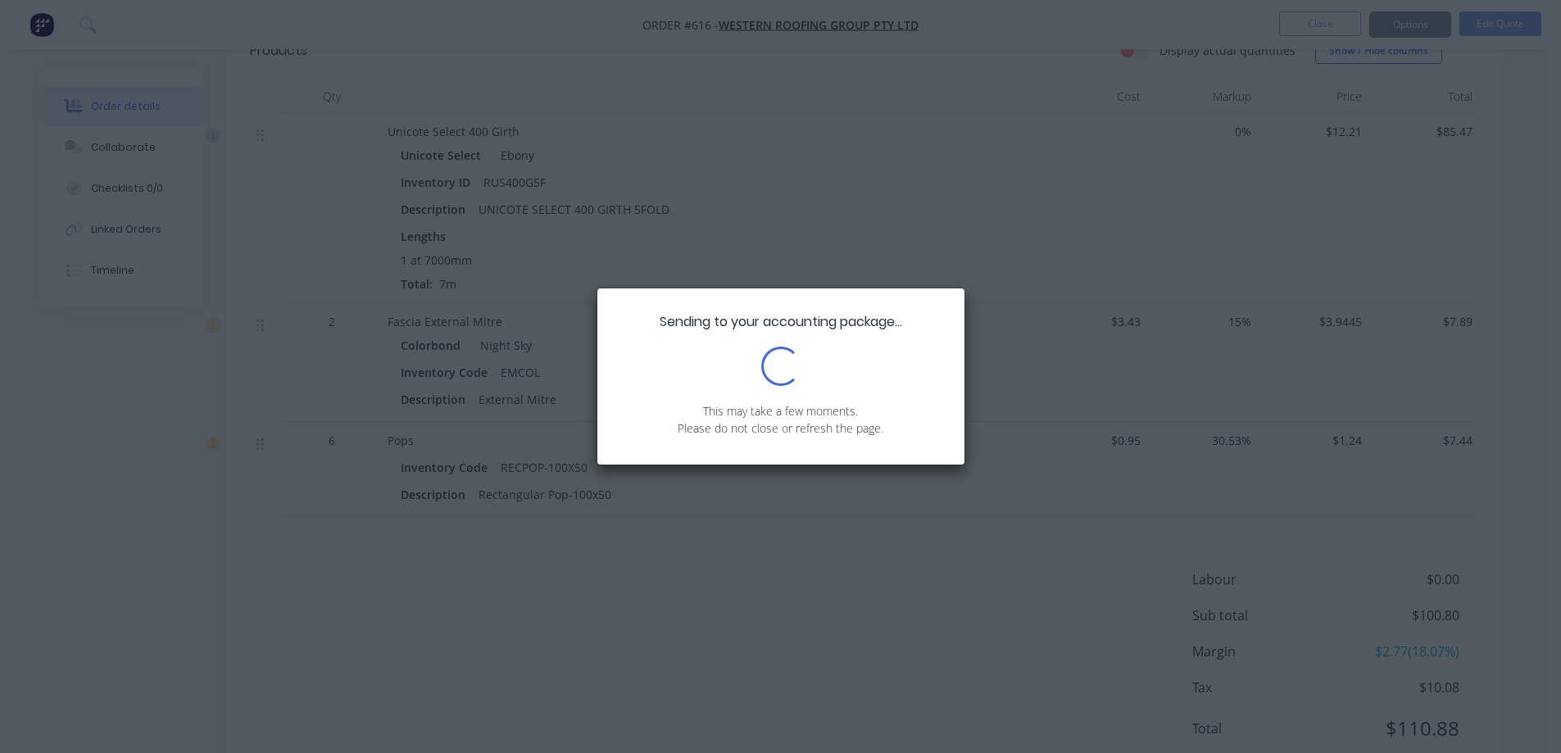
scroll to position [444, 0]
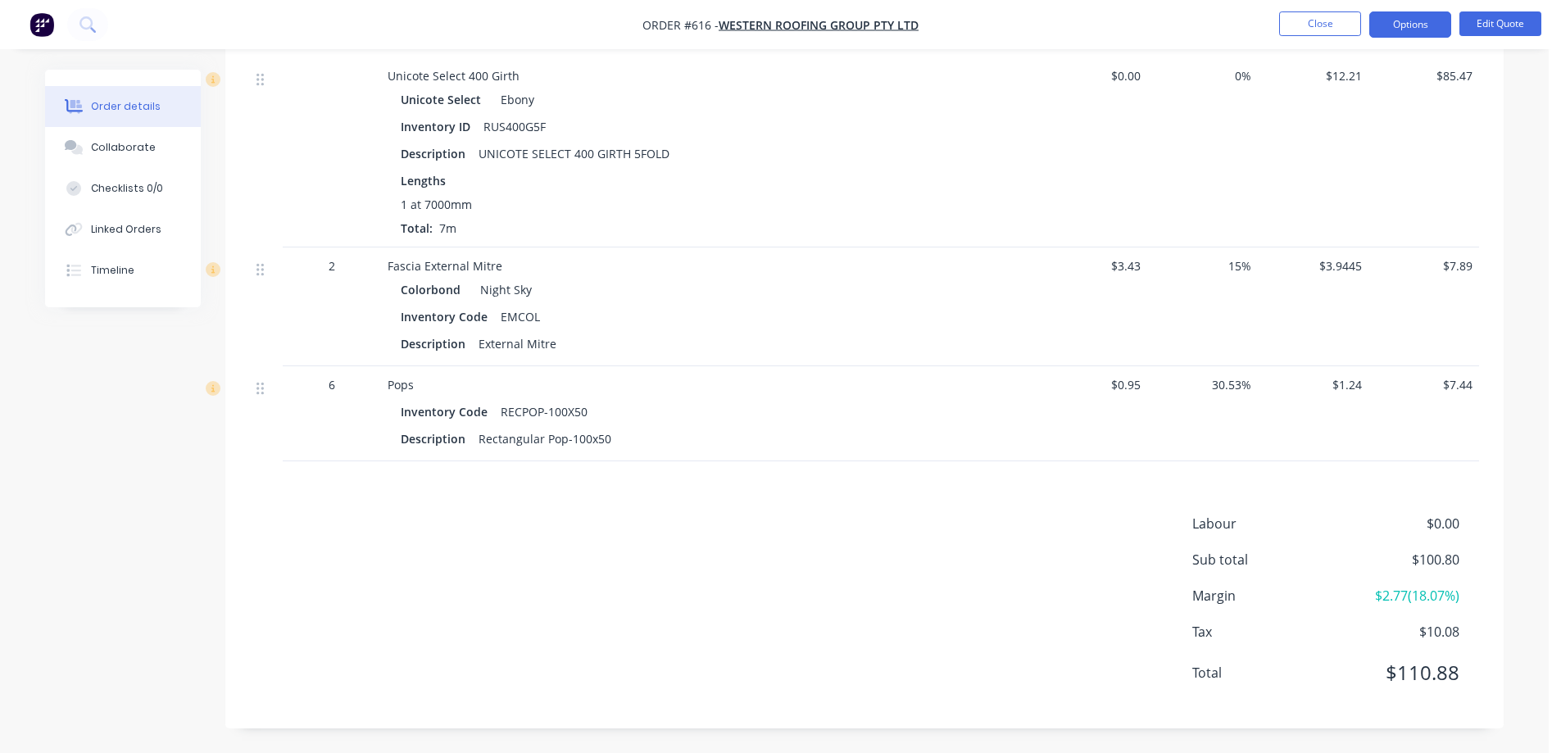
click at [45, 31] on img "button" at bounding box center [42, 24] width 25 height 25
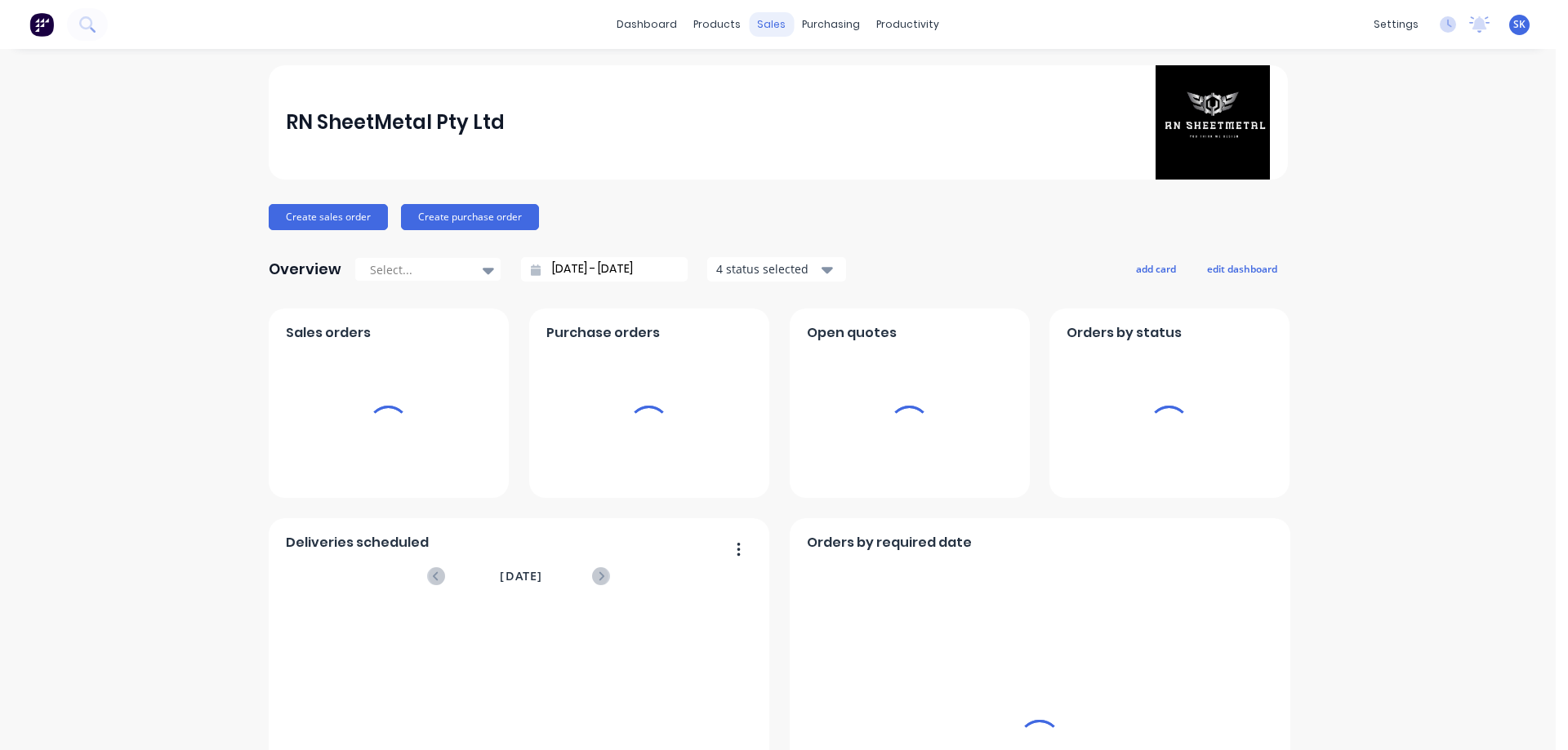
click at [756, 24] on div "sales" at bounding box center [771, 24] width 45 height 25
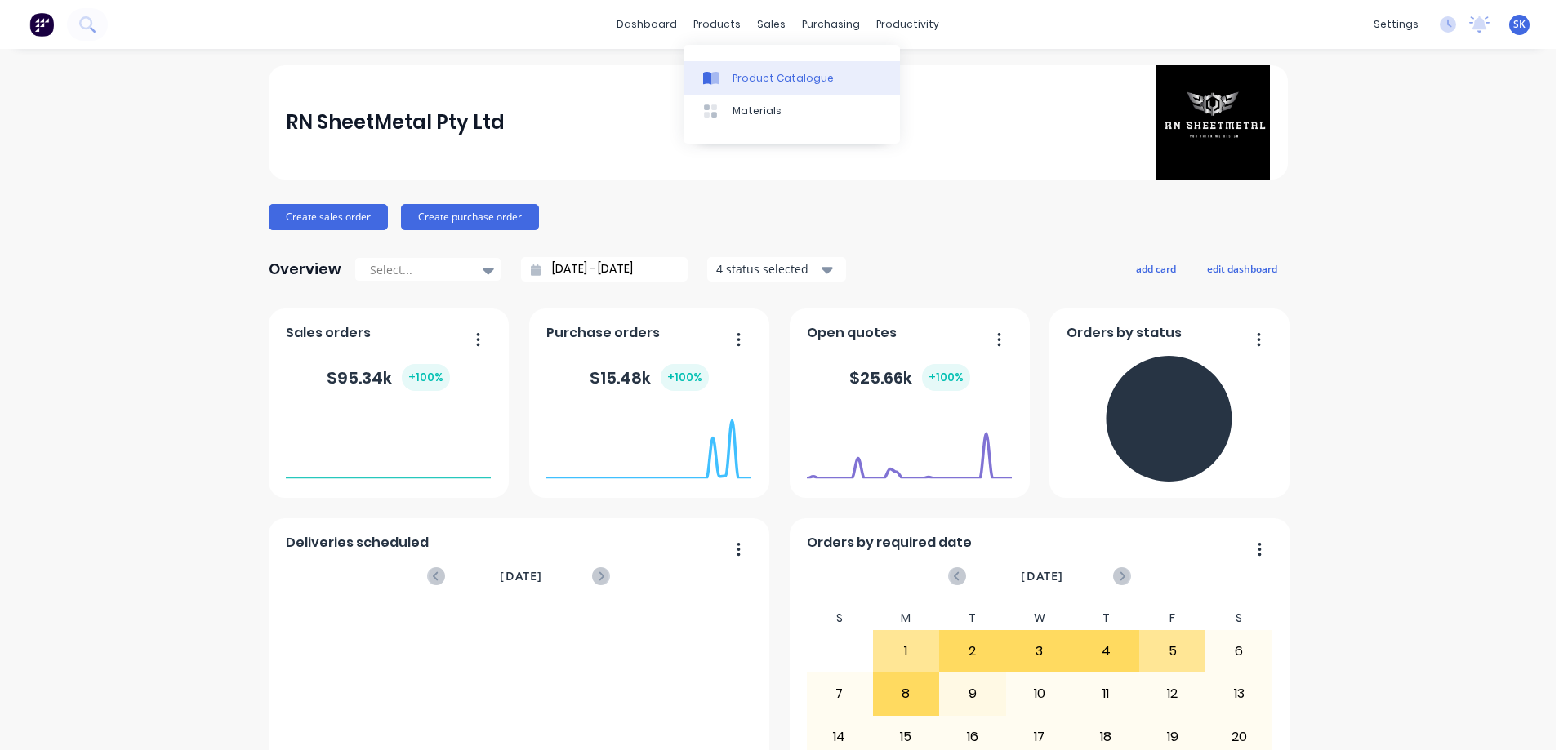
click at [772, 74] on div "Product Catalogue" at bounding box center [783, 78] width 102 height 15
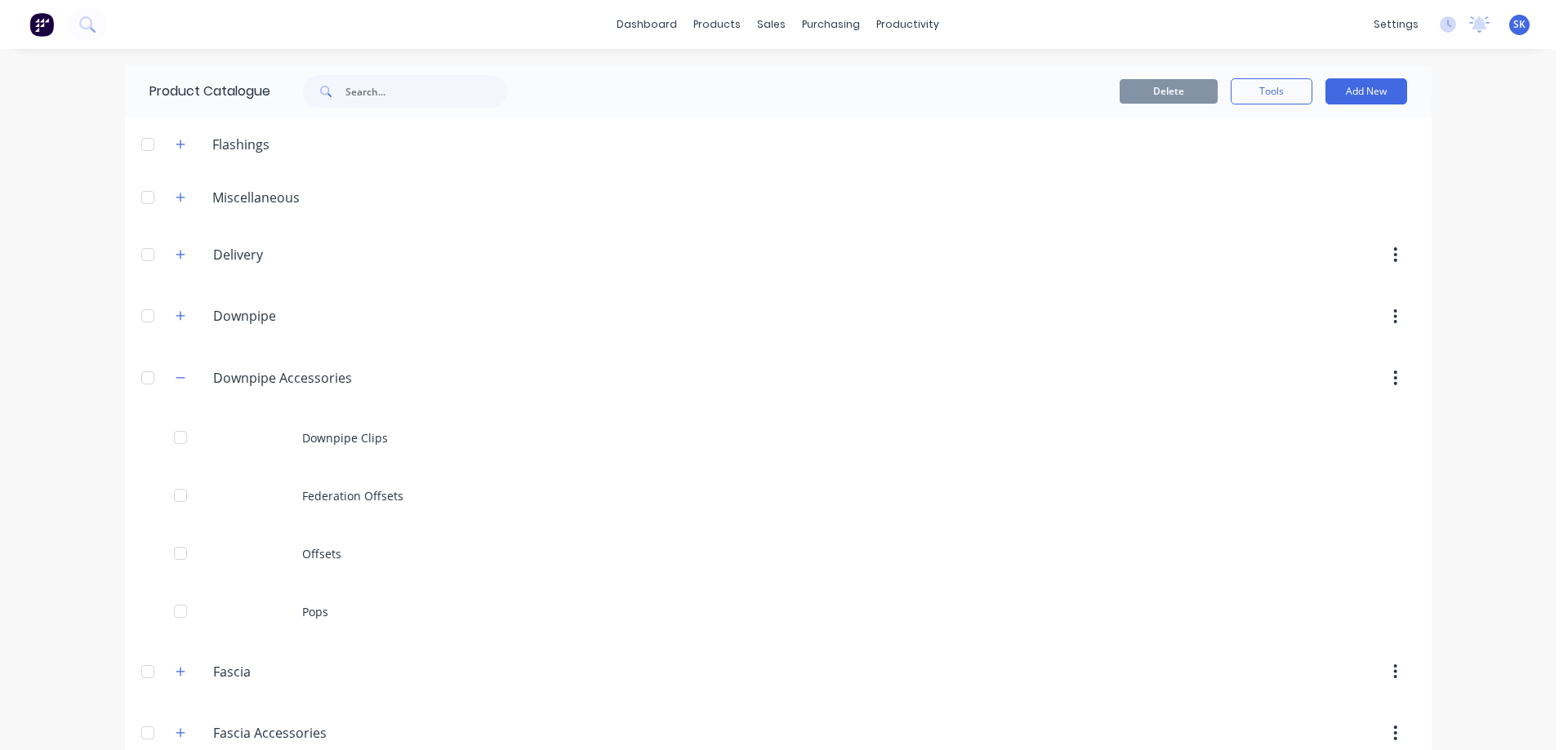
click at [34, 20] on img at bounding box center [42, 24] width 25 height 25
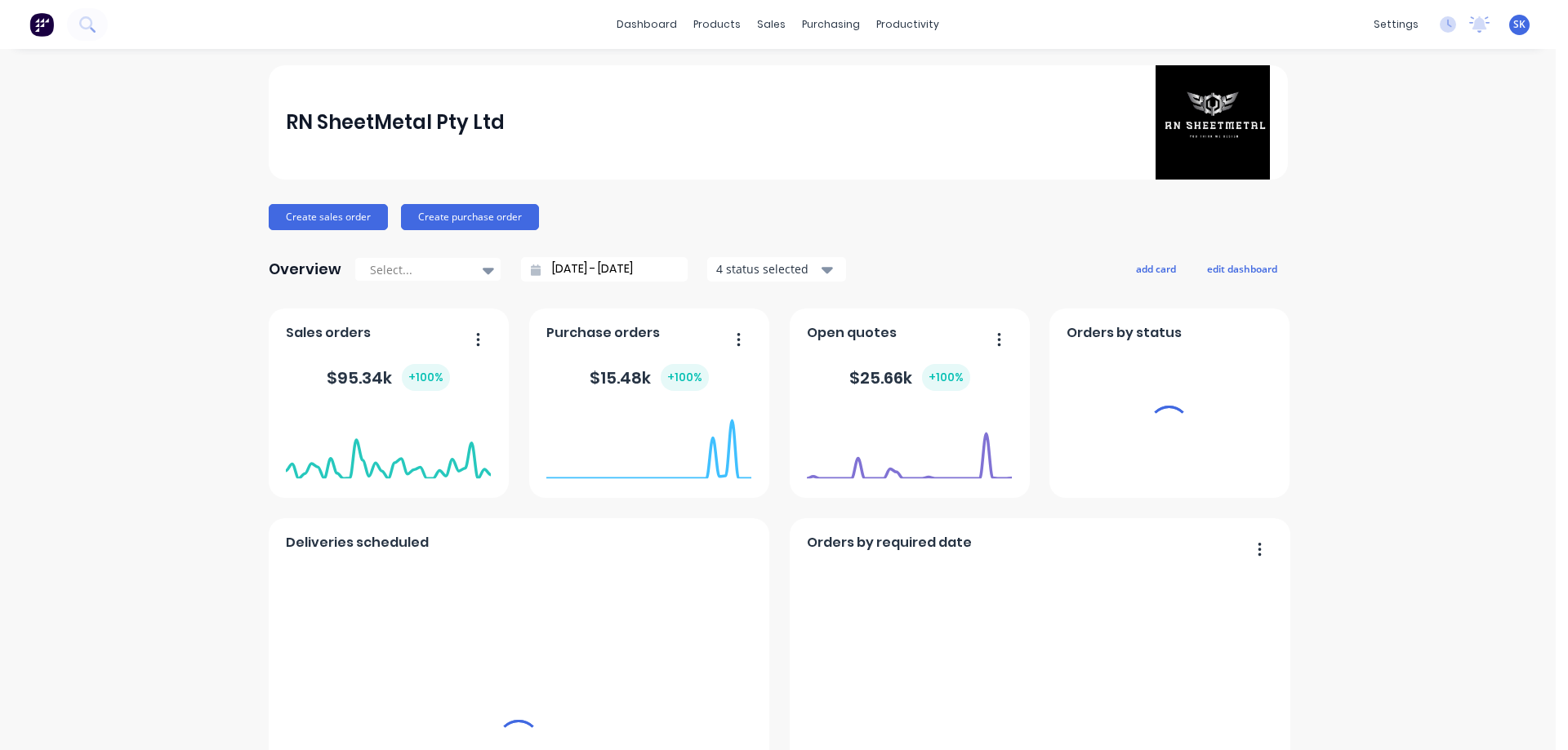
click at [754, 20] on div "sales" at bounding box center [771, 24] width 45 height 25
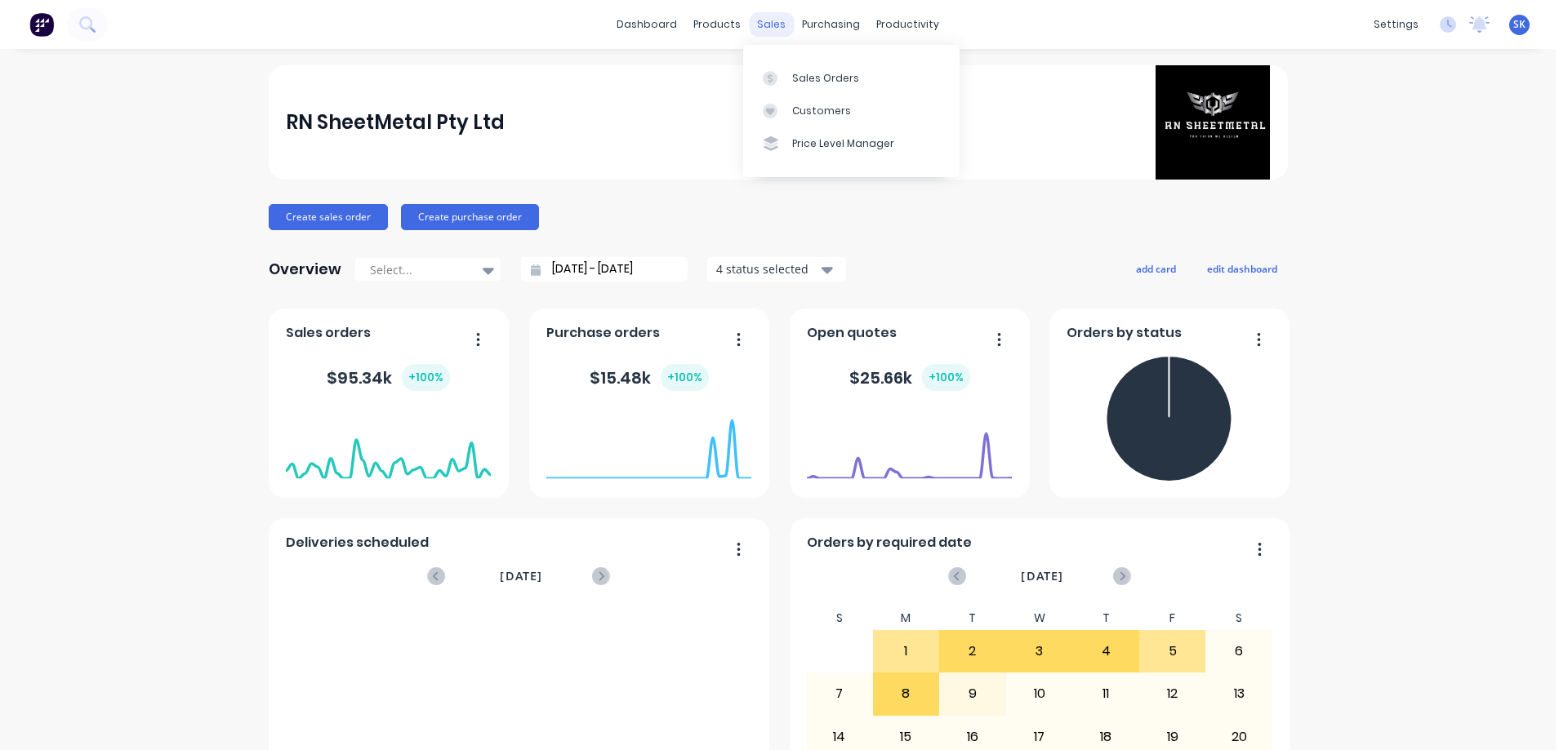
click at [763, 25] on div "sales" at bounding box center [771, 24] width 45 height 25
click at [812, 71] on div "Sales Orders" at bounding box center [825, 78] width 67 height 15
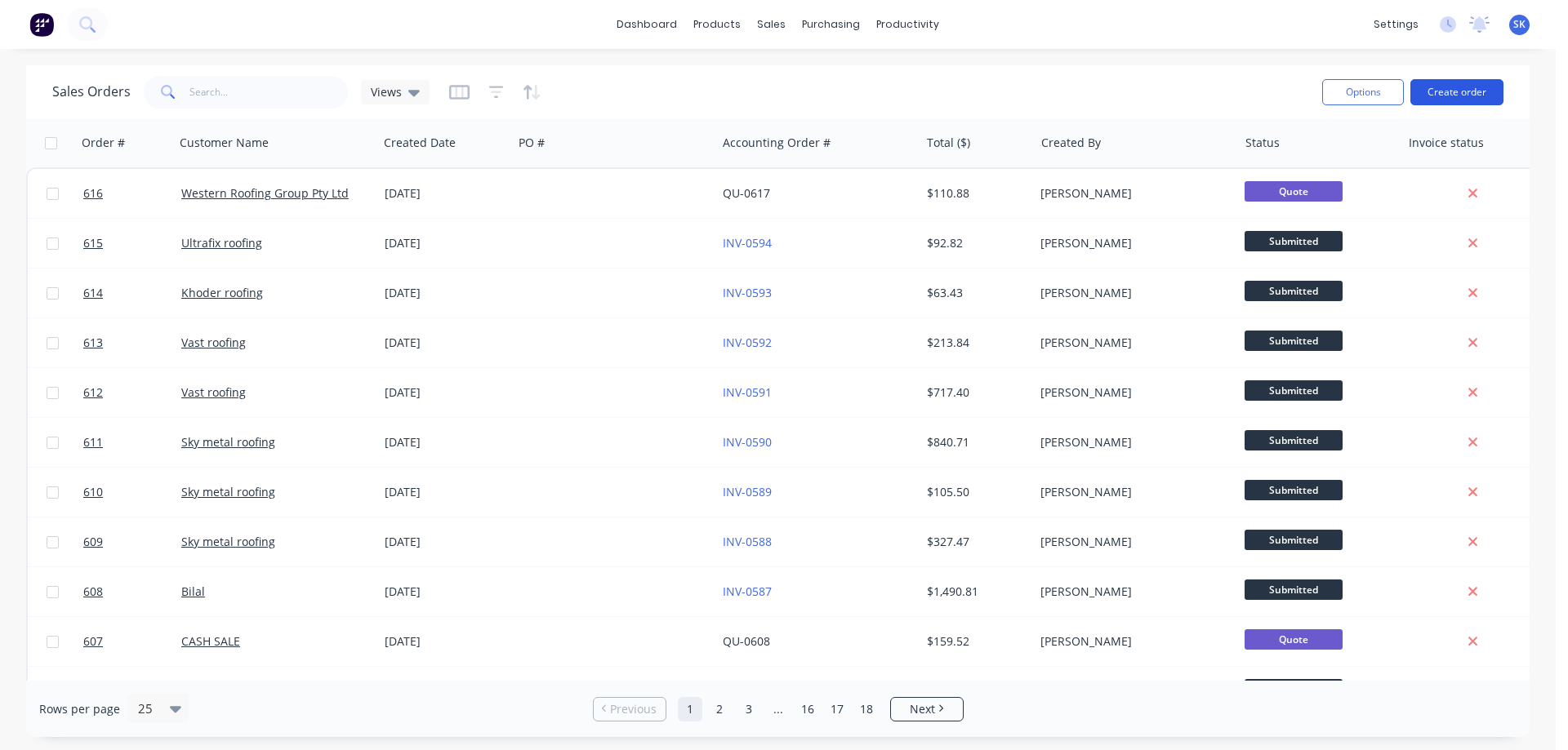
click at [1451, 92] on button "Create order" at bounding box center [1456, 93] width 93 height 26
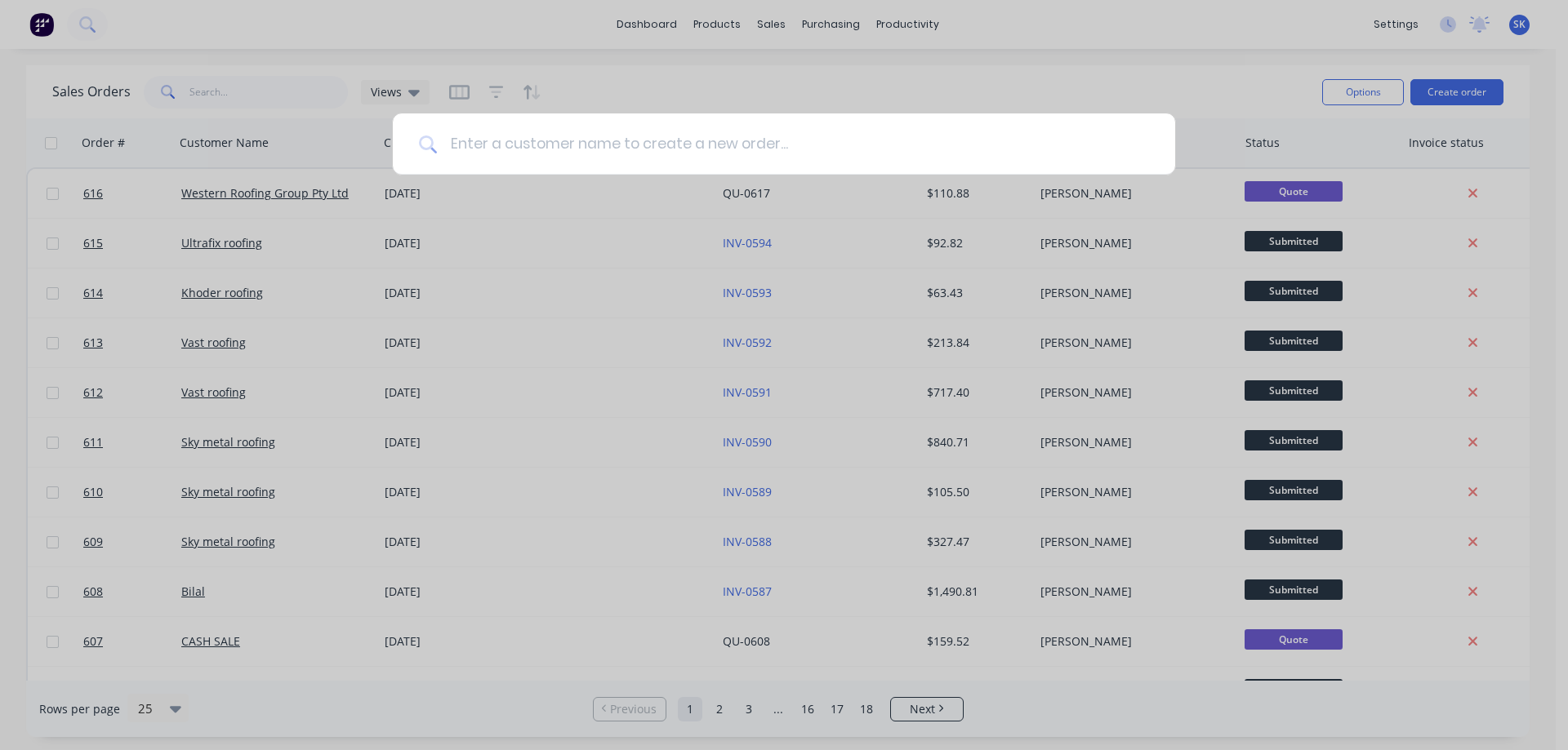
click at [506, 133] on input at bounding box center [793, 143] width 712 height 61
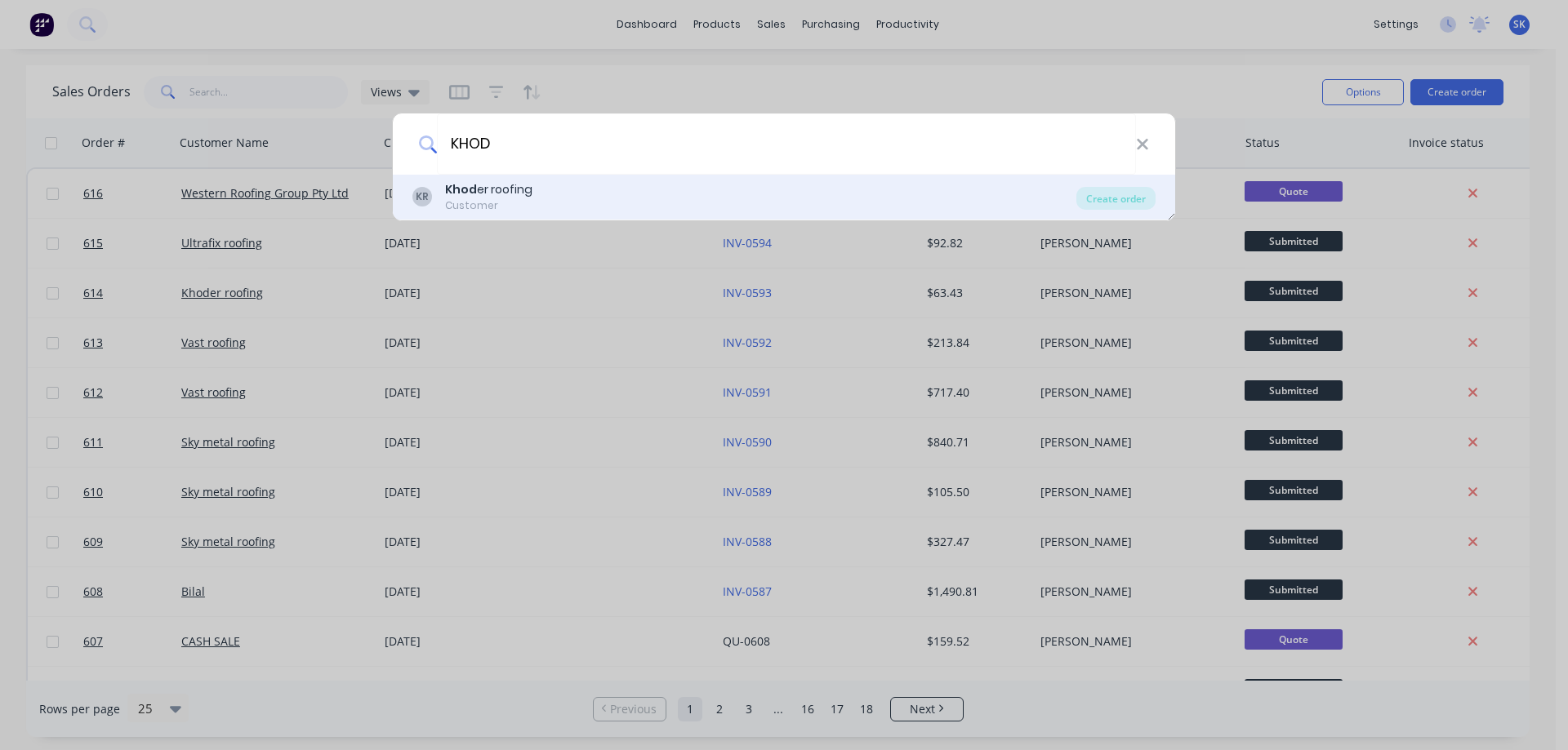
type input "KHOD"
click at [522, 181] on div "Khod er roofing" at bounding box center [489, 189] width 88 height 17
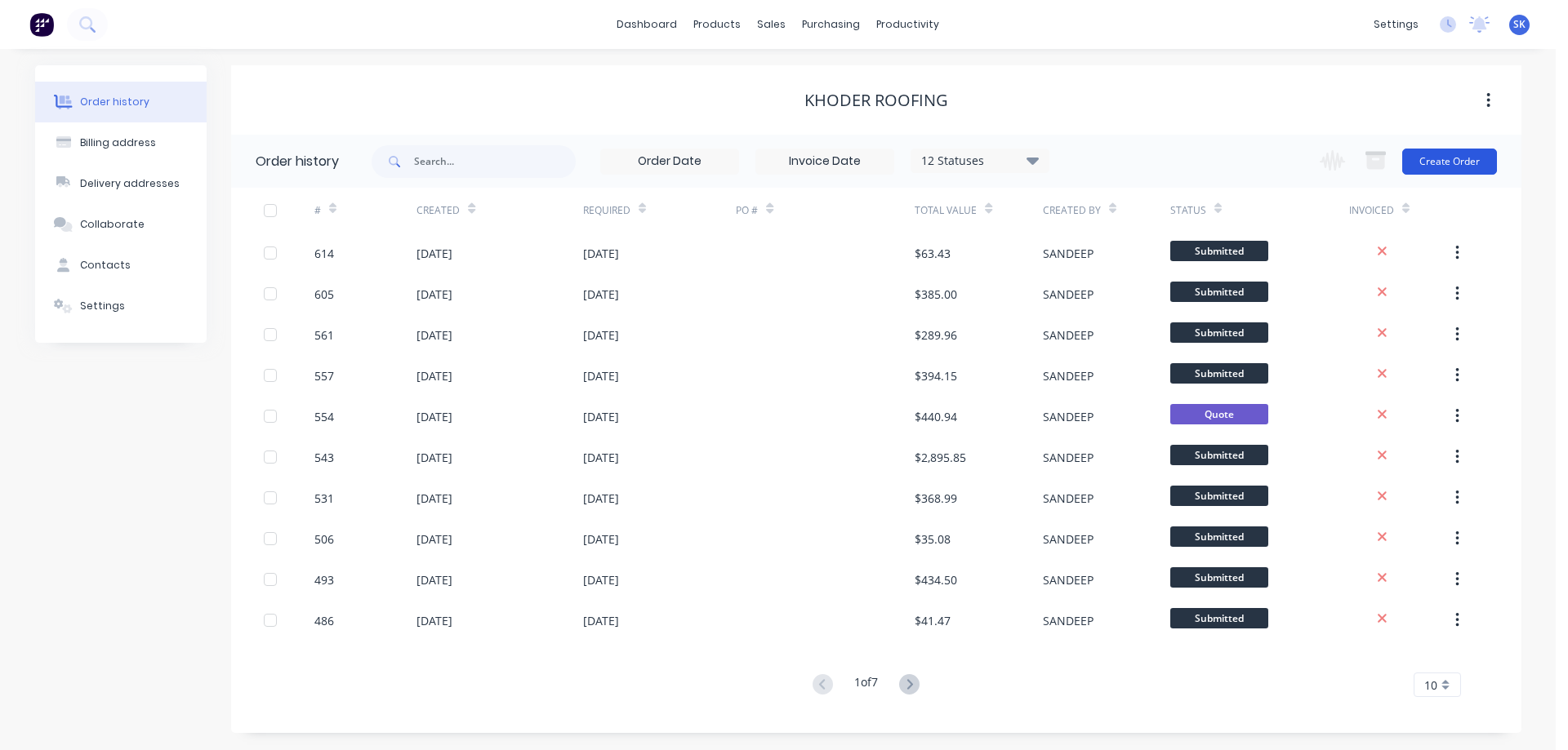
click at [1464, 165] on button "Create Order" at bounding box center [1448, 161] width 95 height 26
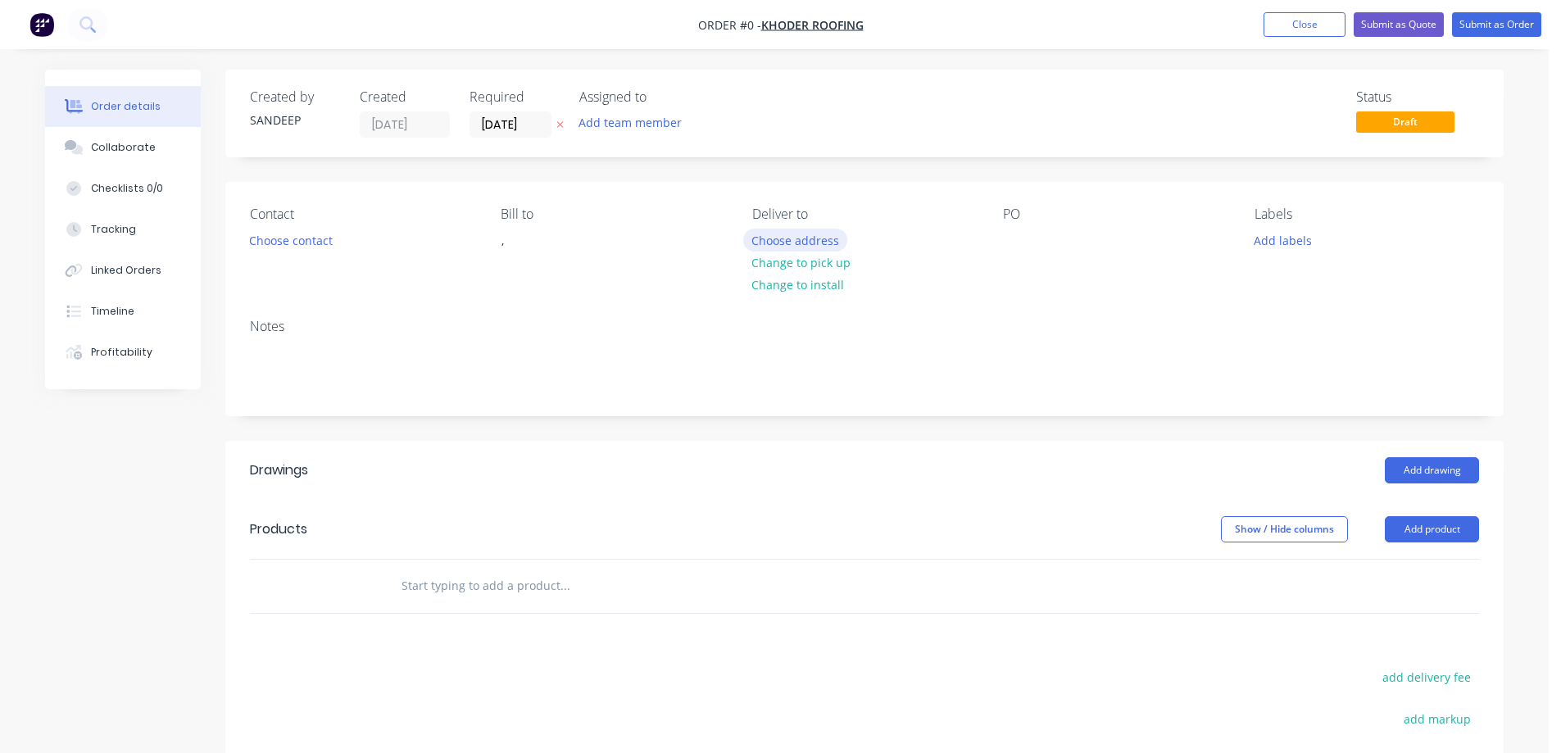
click at [758, 239] on button "Choose address" at bounding box center [795, 240] width 105 height 22
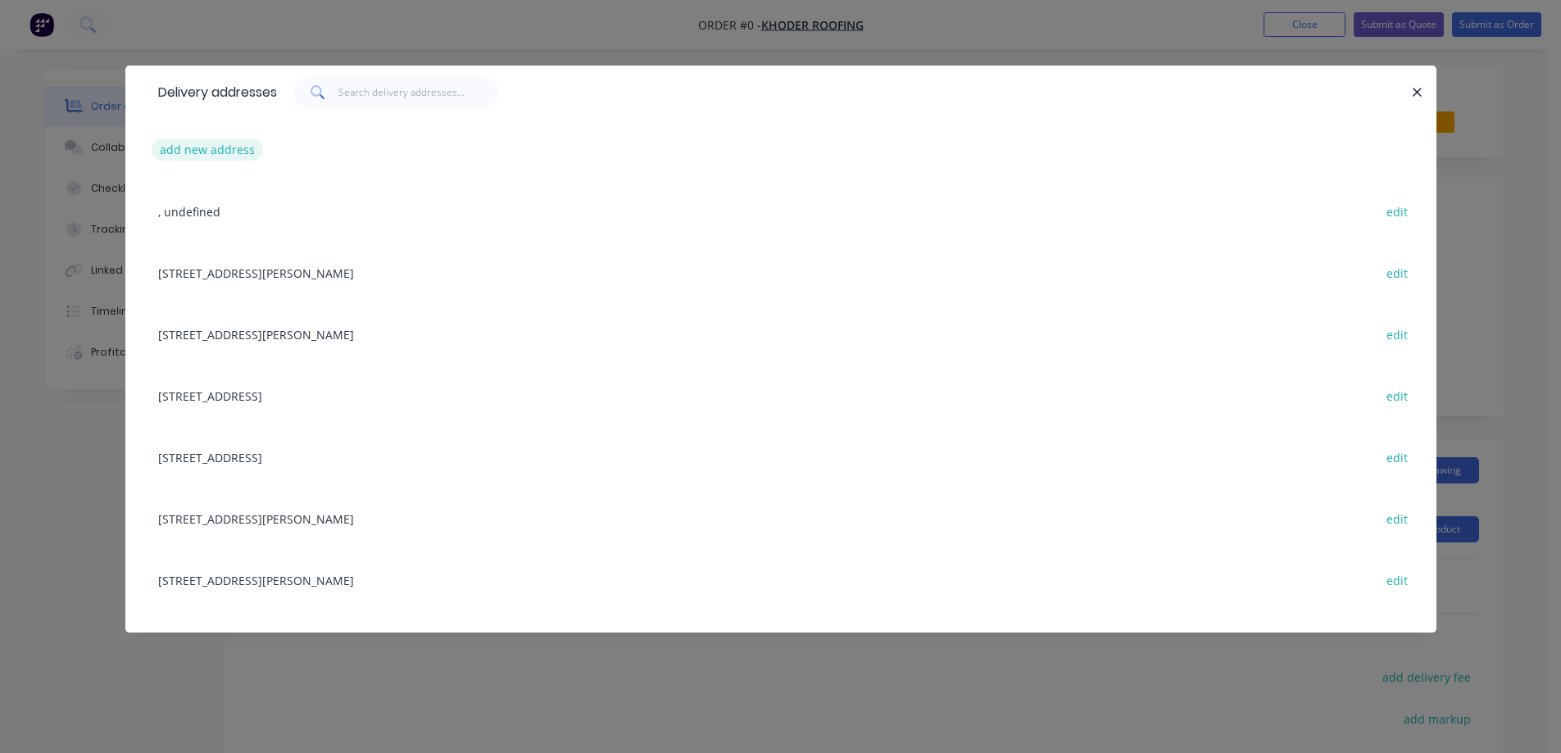
click at [210, 153] on button "add new address" at bounding box center [208, 150] width 112 height 22
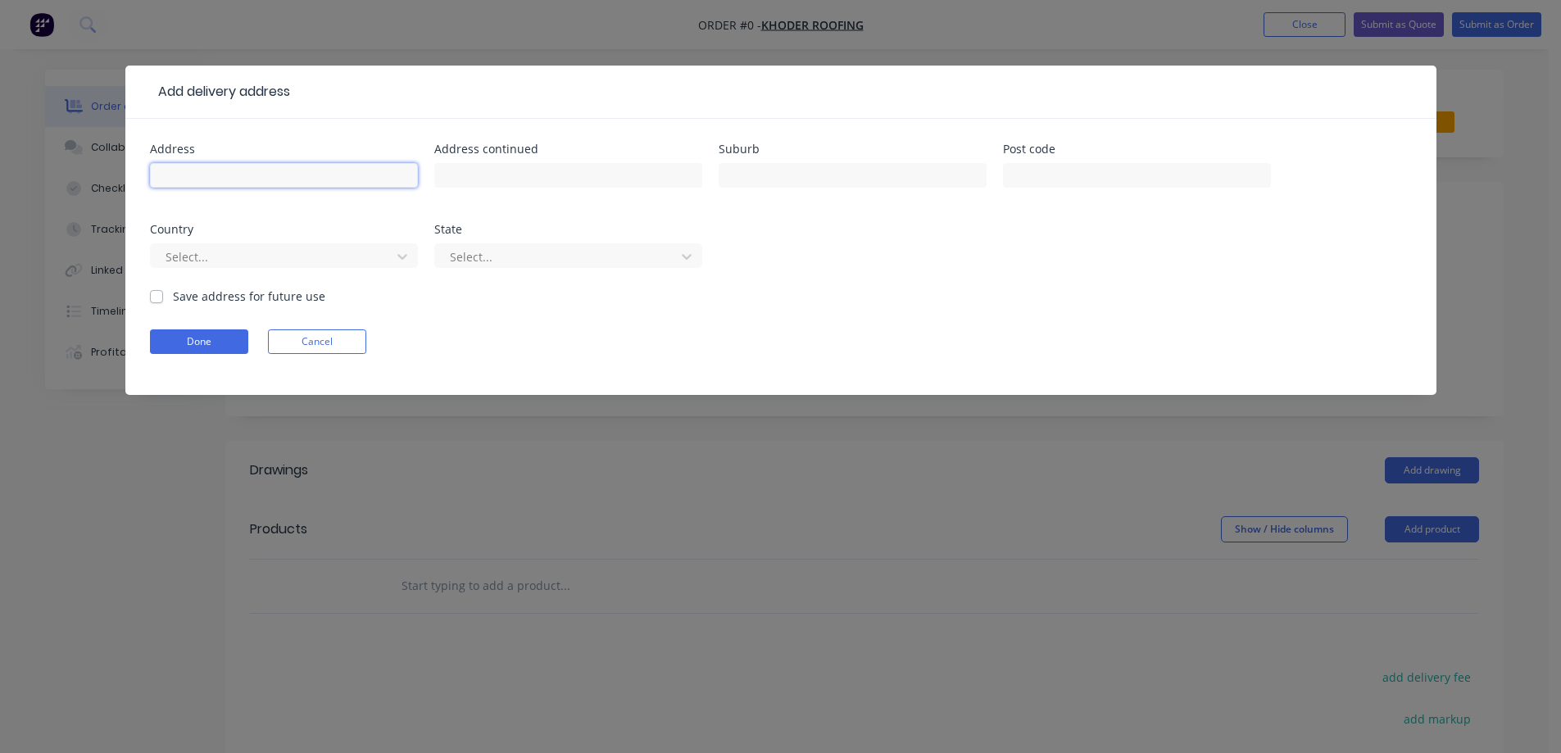
click at [216, 184] on input "text" at bounding box center [284, 175] width 268 height 25
click at [616, 459] on div "Add delivery address Address Address continued Suburb Post code Country Select.…" at bounding box center [780, 376] width 1561 height 753
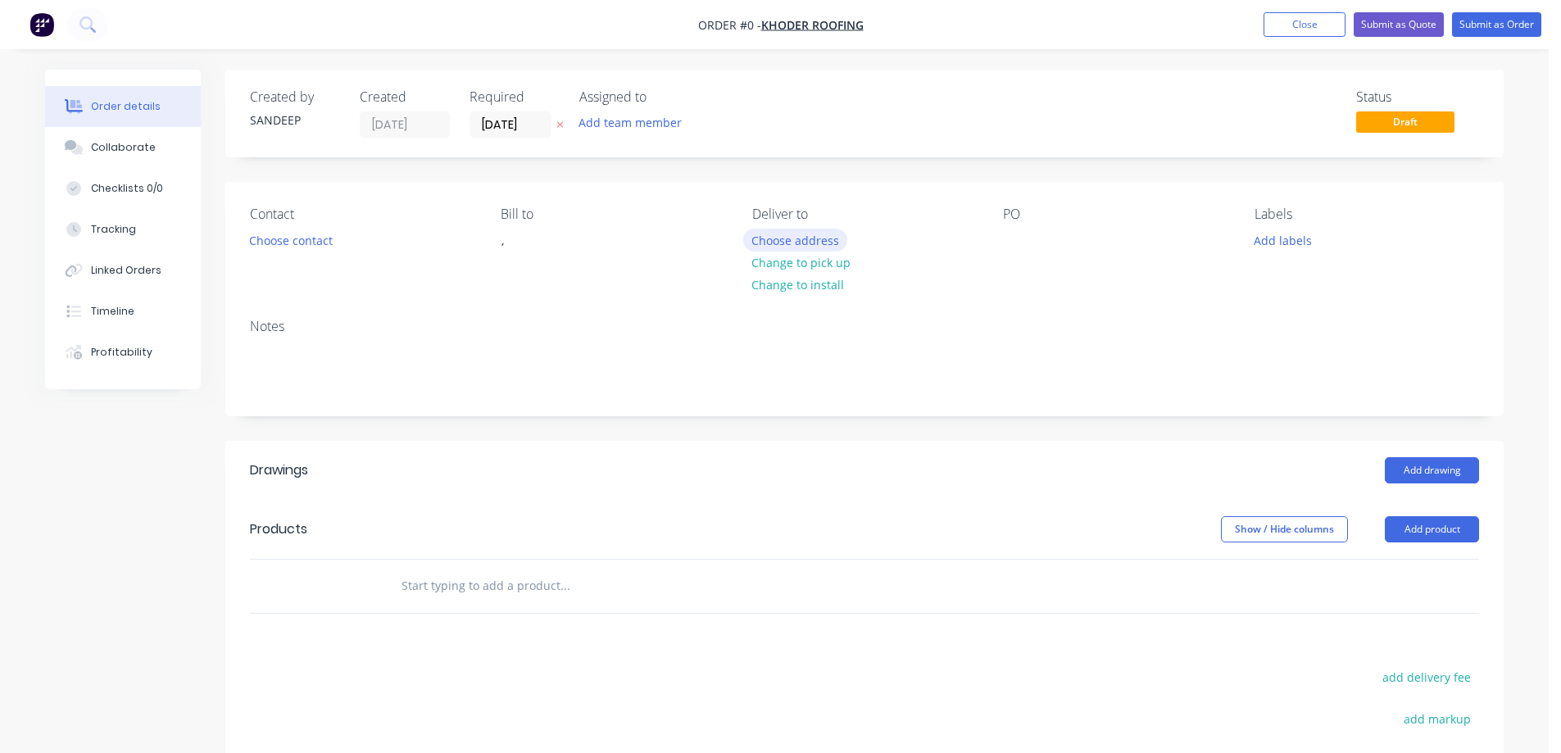
click at [788, 248] on button "Choose address" at bounding box center [795, 240] width 105 height 22
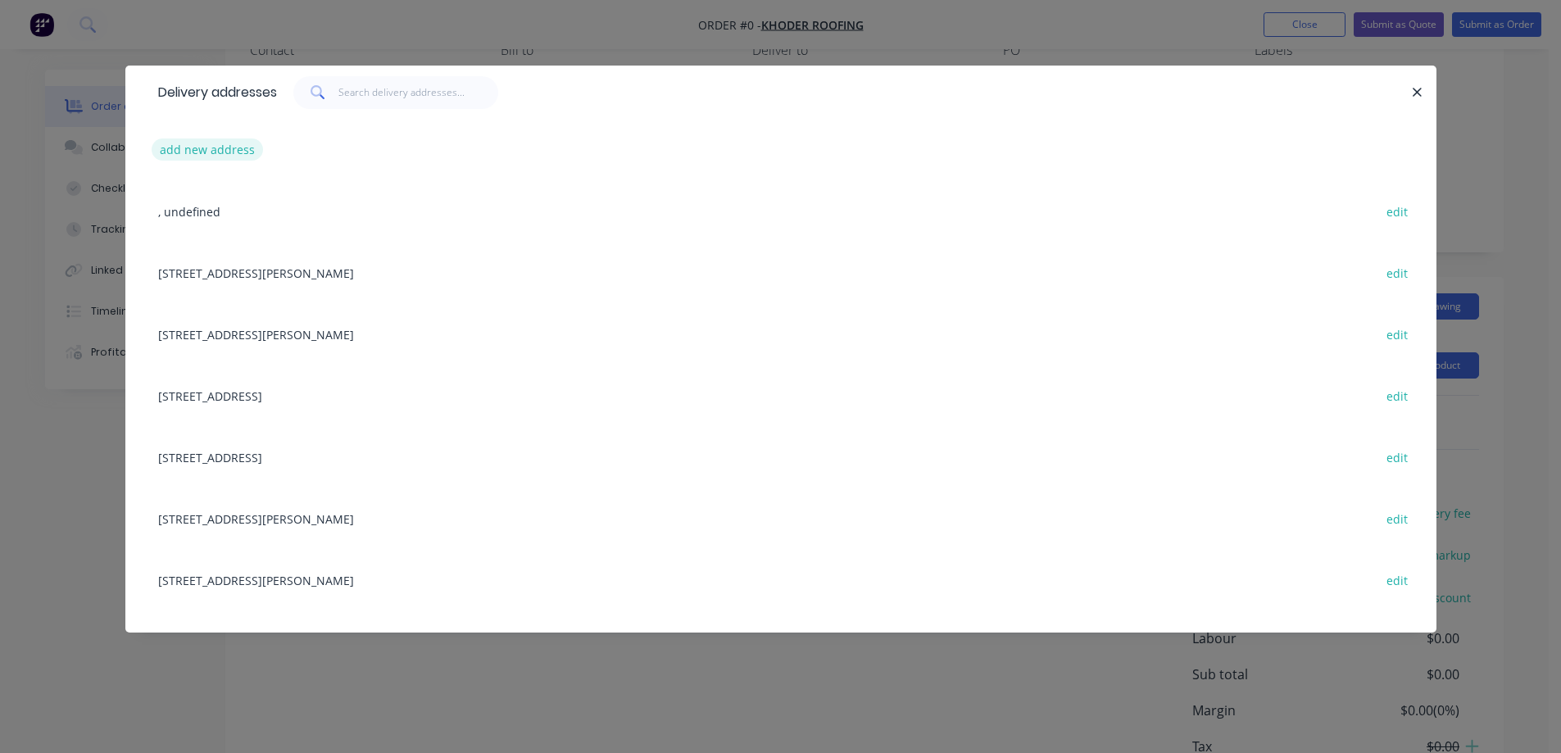
click at [217, 148] on button "add new address" at bounding box center [208, 150] width 112 height 22
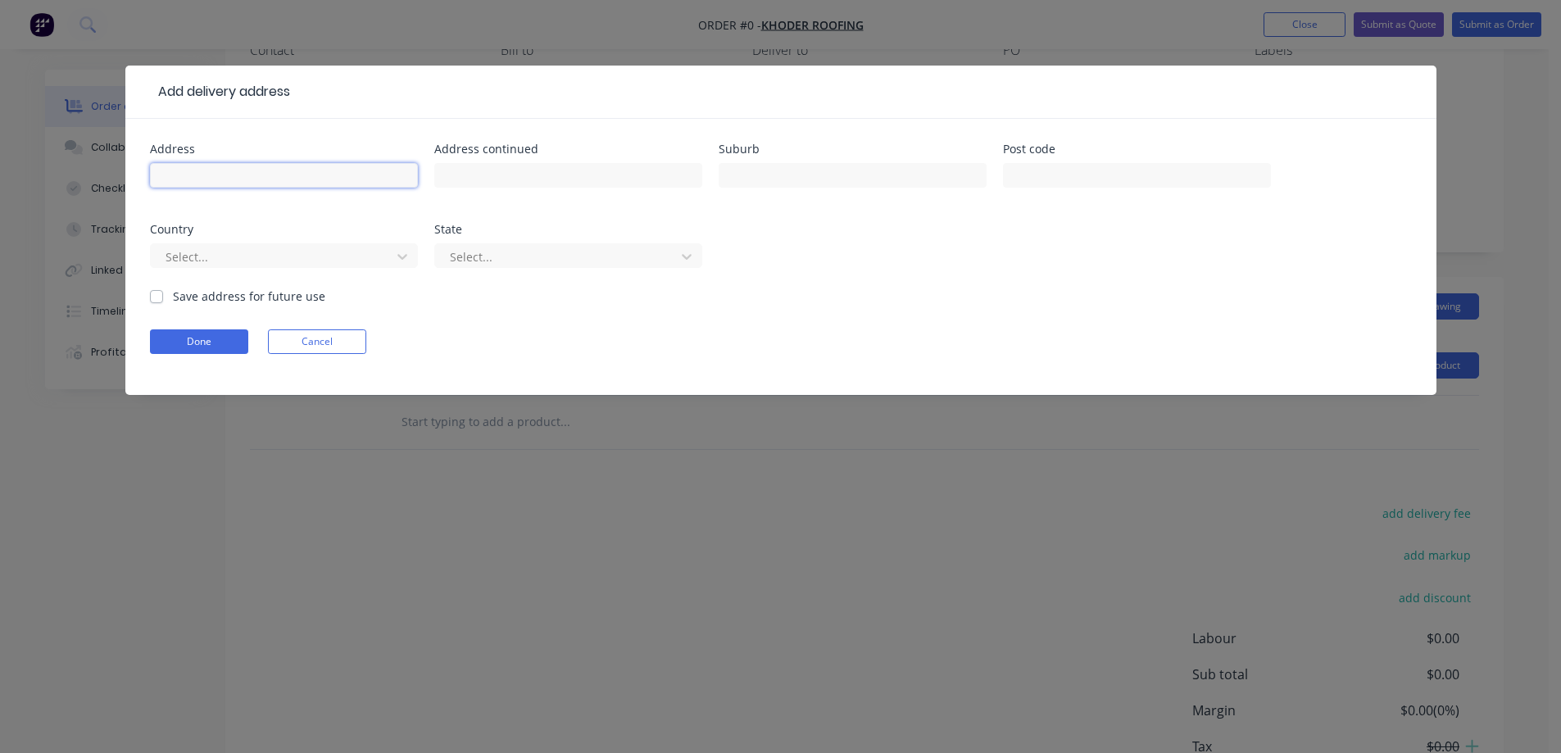
click at [352, 178] on input "text" at bounding box center [284, 175] width 268 height 25
paste input "[STREET_ADDRESS]"
type input "[STREET_ADDRESS]"
click at [766, 187] on input "text" at bounding box center [853, 175] width 268 height 25
paste input "[GEOGRAPHIC_DATA]"
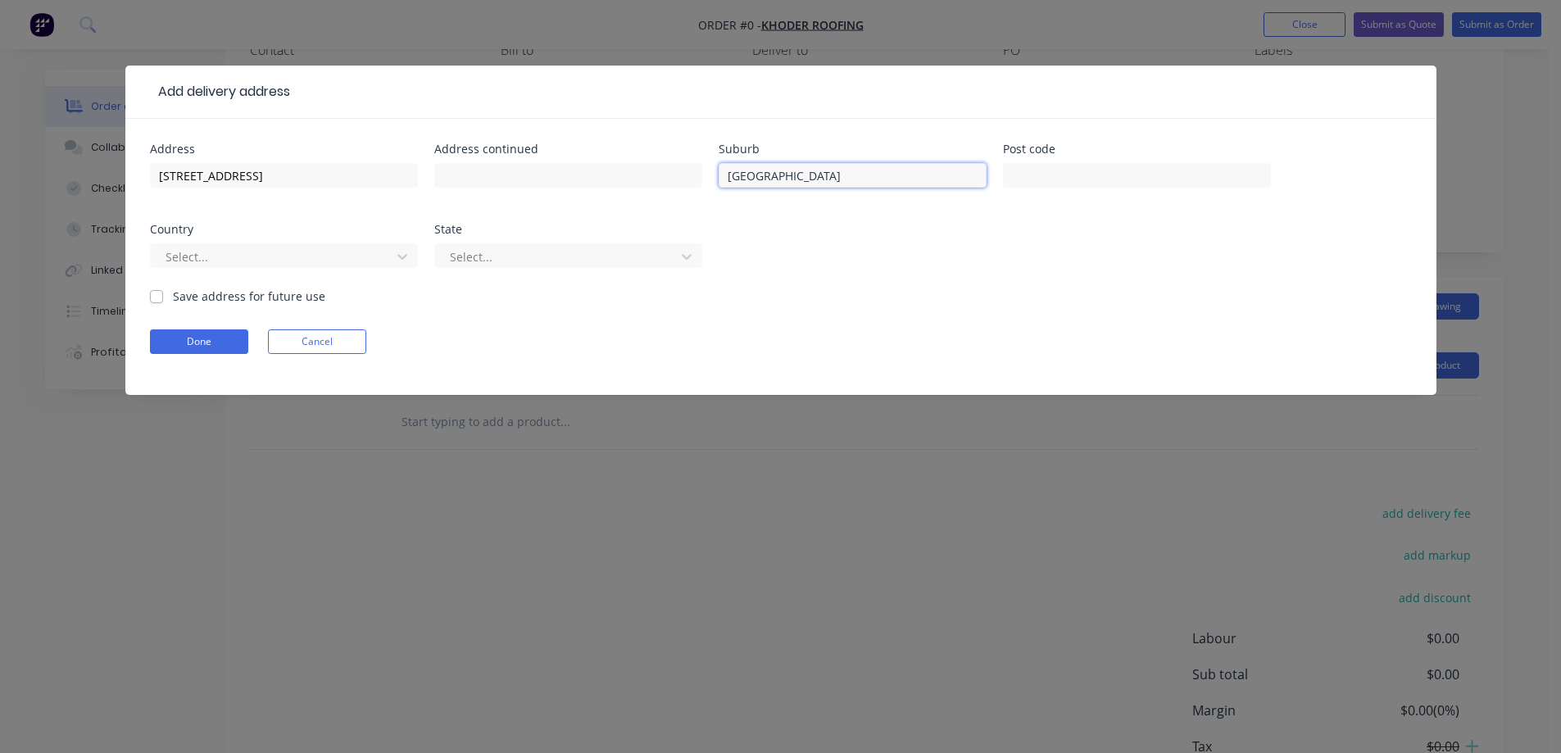
type input "[GEOGRAPHIC_DATA]"
click at [1072, 166] on input "text" at bounding box center [1137, 175] width 268 height 25
paste input "3025"
type input "3025"
click at [354, 262] on div at bounding box center [273, 257] width 219 height 20
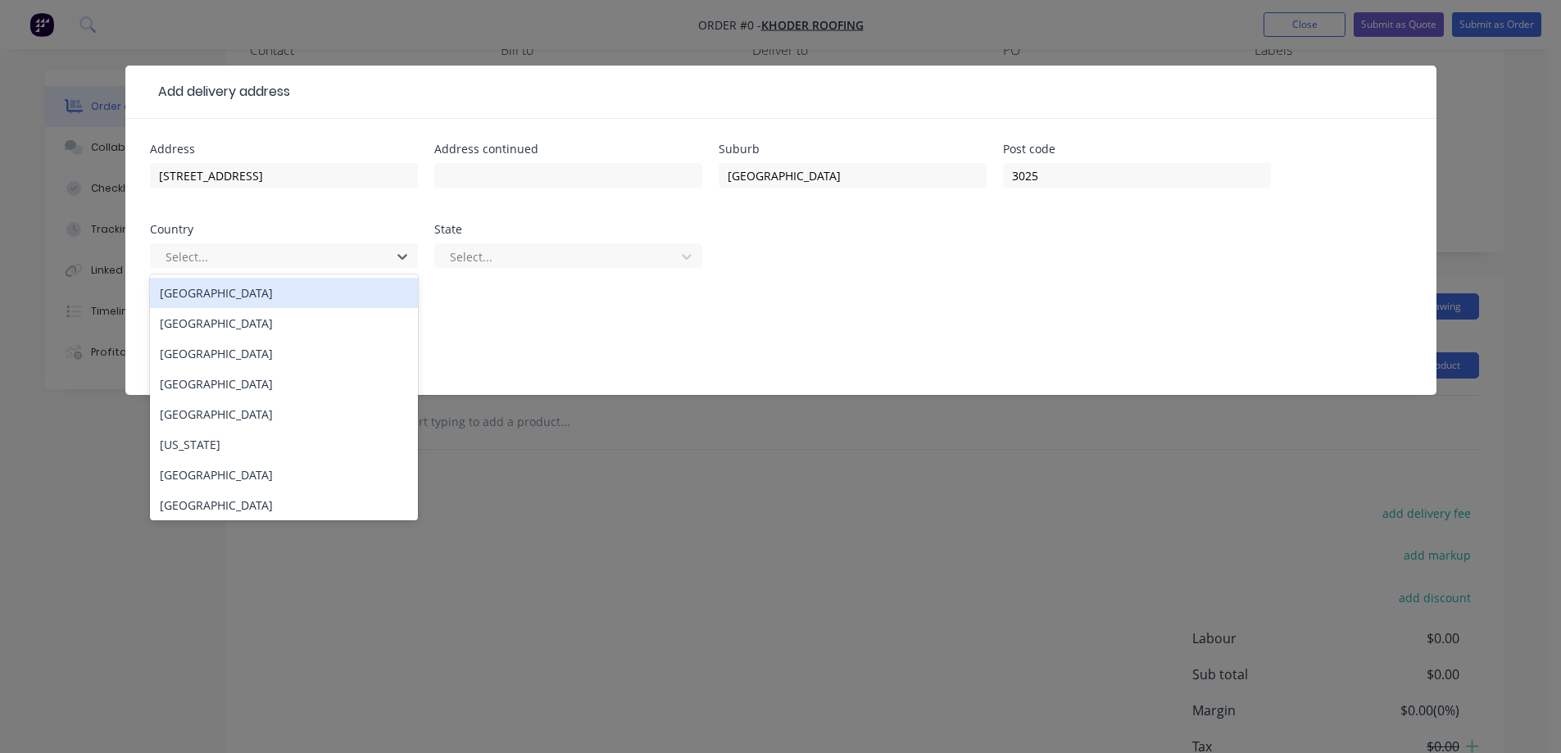
click at [338, 293] on div "[GEOGRAPHIC_DATA]" at bounding box center [284, 293] width 268 height 30
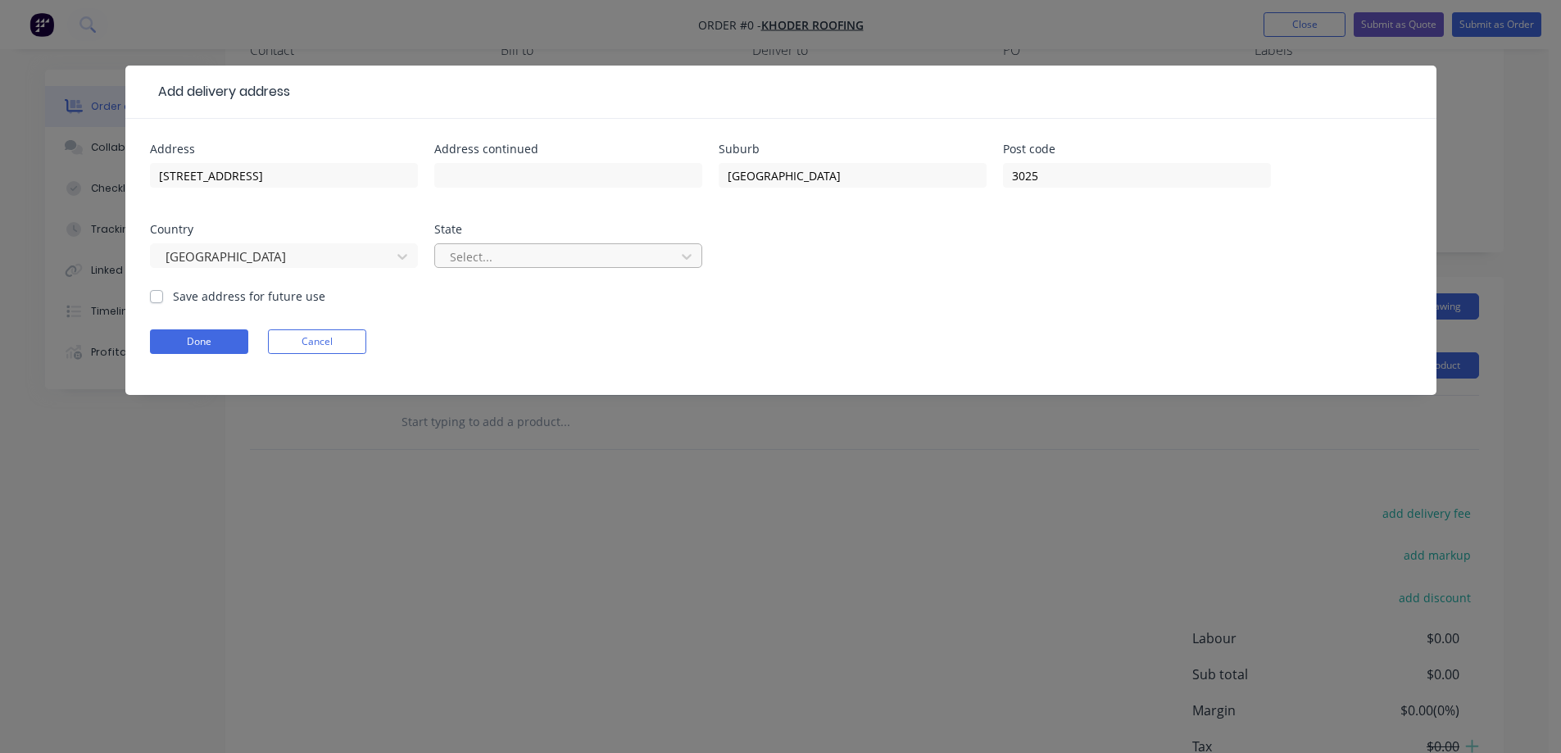
click at [473, 249] on div at bounding box center [557, 257] width 219 height 20
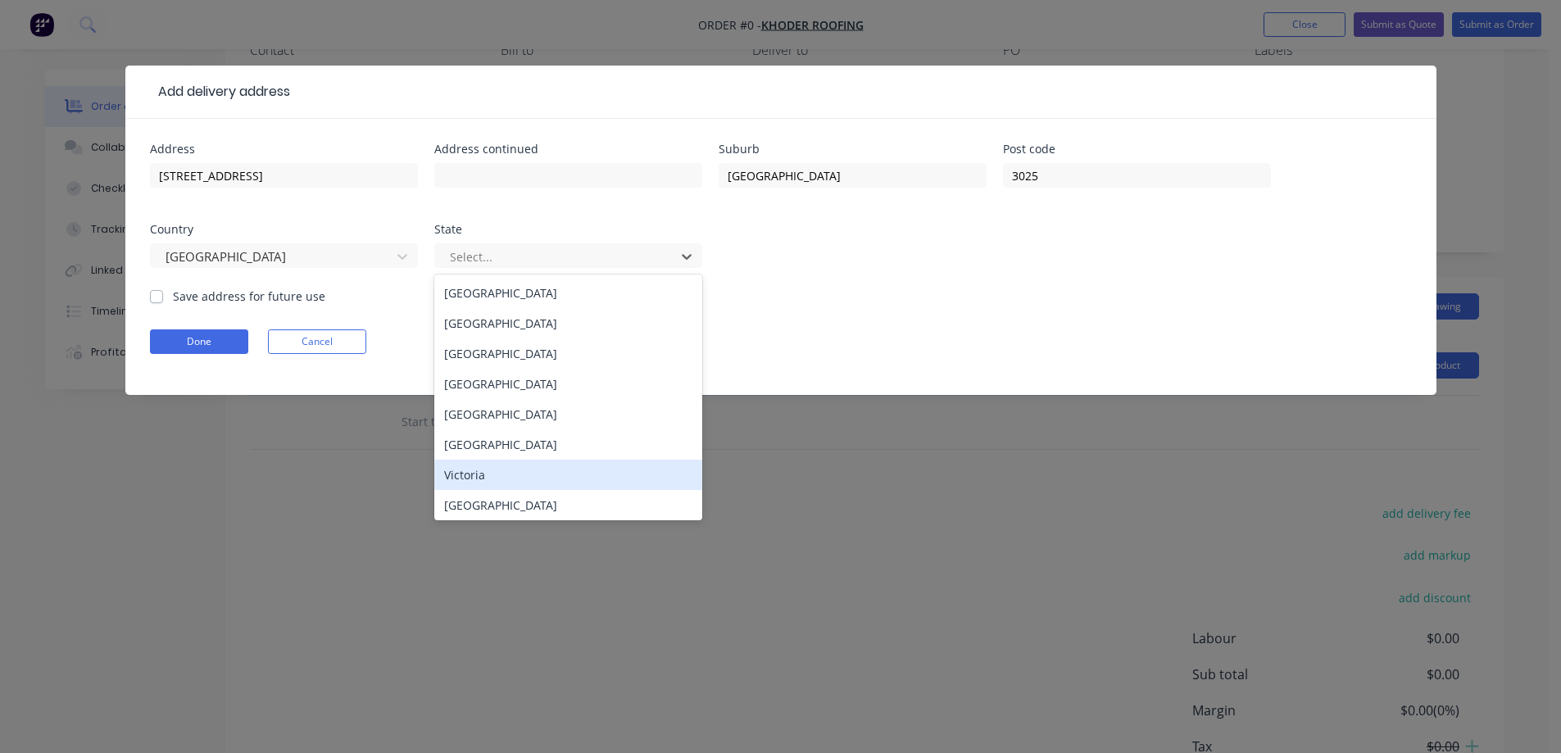
click at [483, 466] on div "Victoria" at bounding box center [568, 475] width 268 height 30
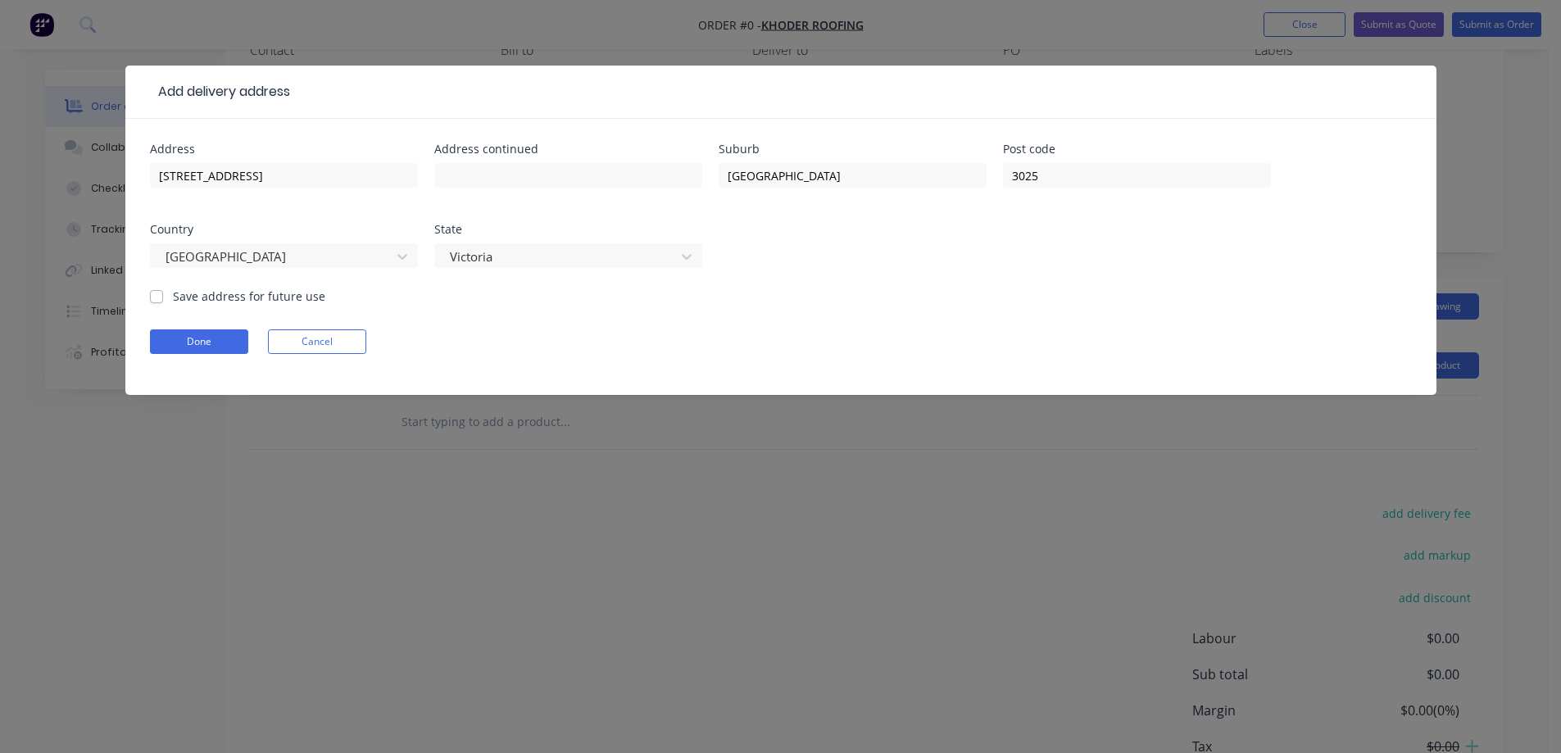
click at [302, 300] on label "Save address for future use" at bounding box center [249, 296] width 152 height 17
click at [163, 300] on input "Save address for future use" at bounding box center [156, 296] width 13 height 16
checkbox input "true"
click at [231, 335] on button "Done" at bounding box center [199, 341] width 98 height 25
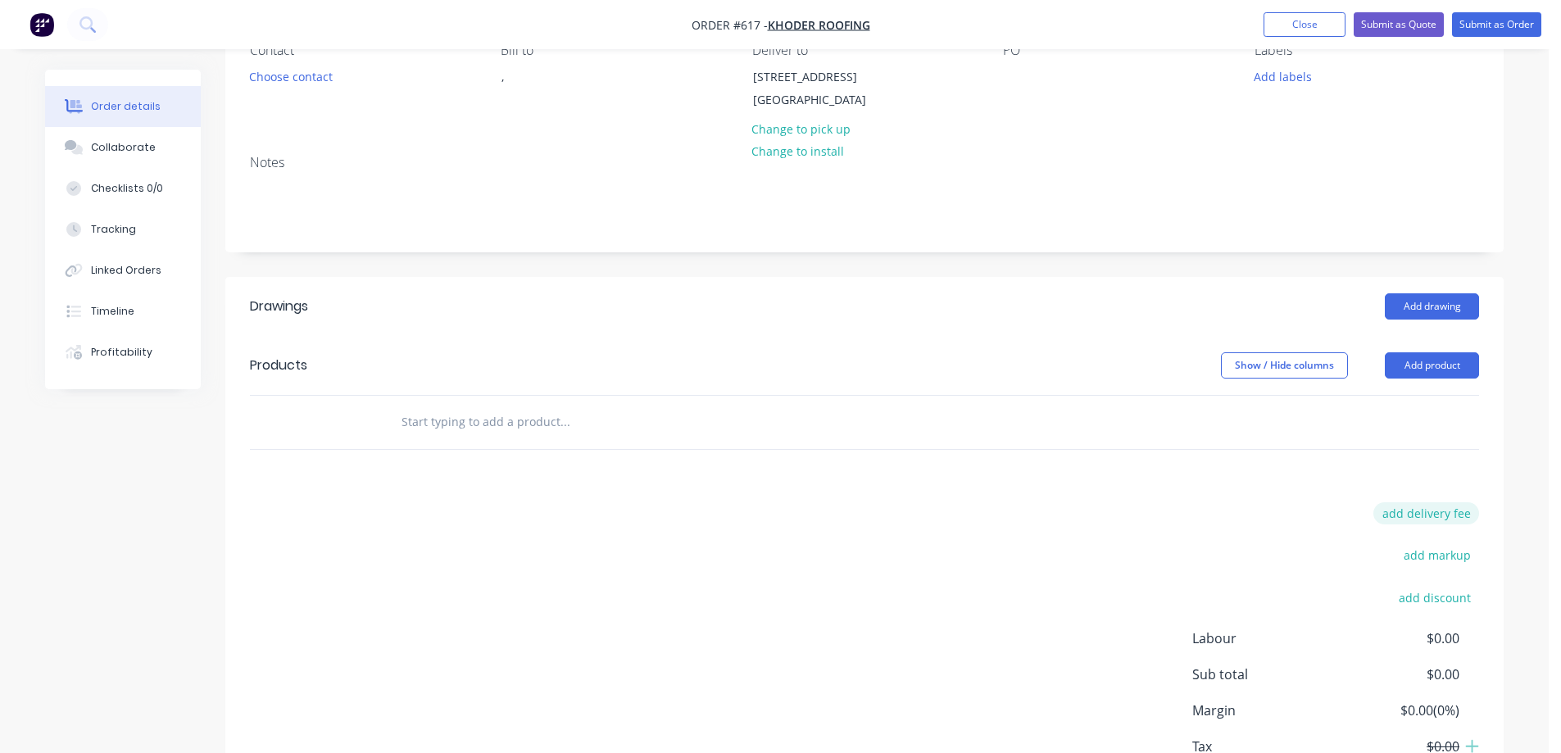
click at [1400, 520] on button "add delivery fee" at bounding box center [1427, 513] width 106 height 22
type input "50"
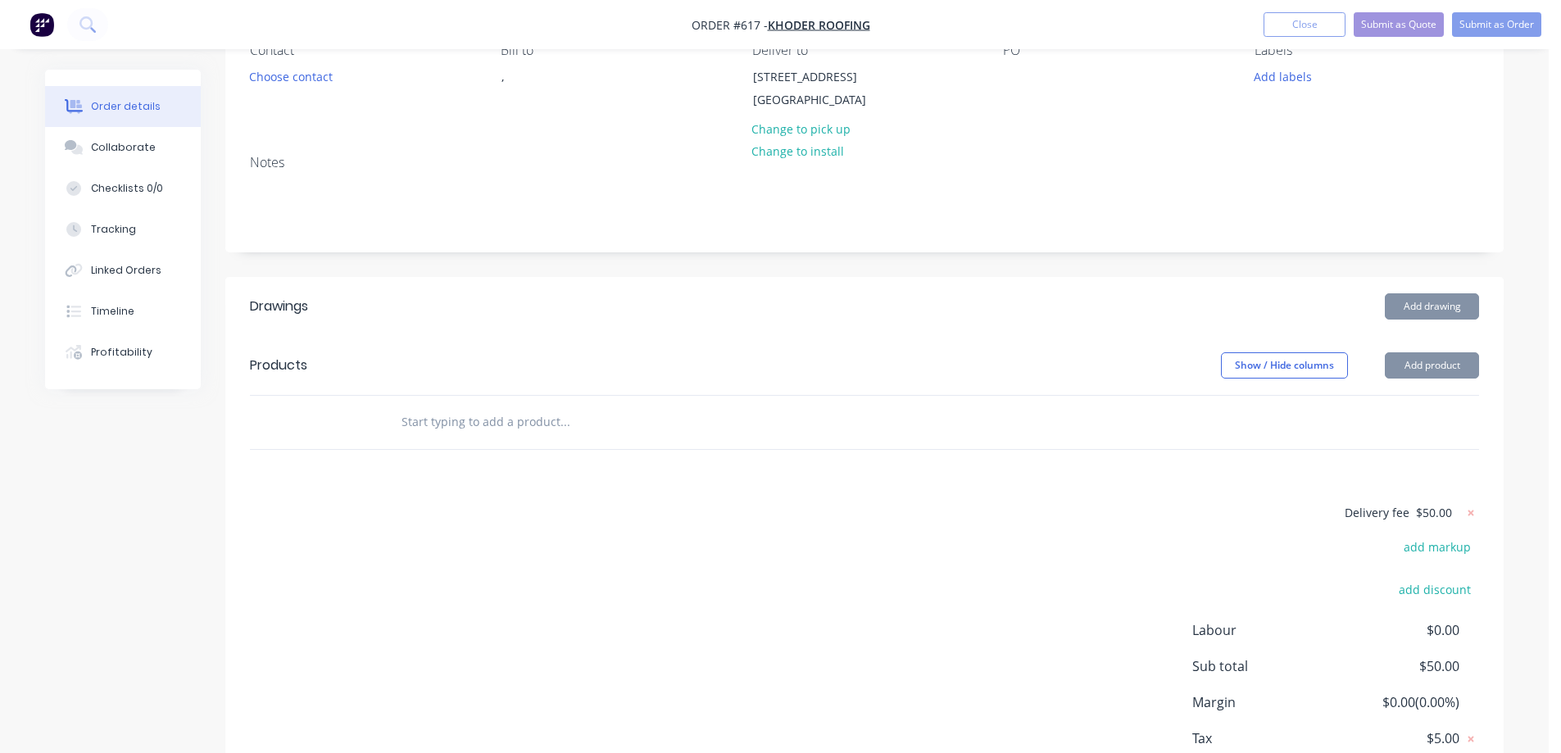
click at [962, 548] on div "Delivery fee $50.00 add markup add discount Labour $0.00 Sub total $50.00 Margi…" at bounding box center [864, 656] width 1229 height 308
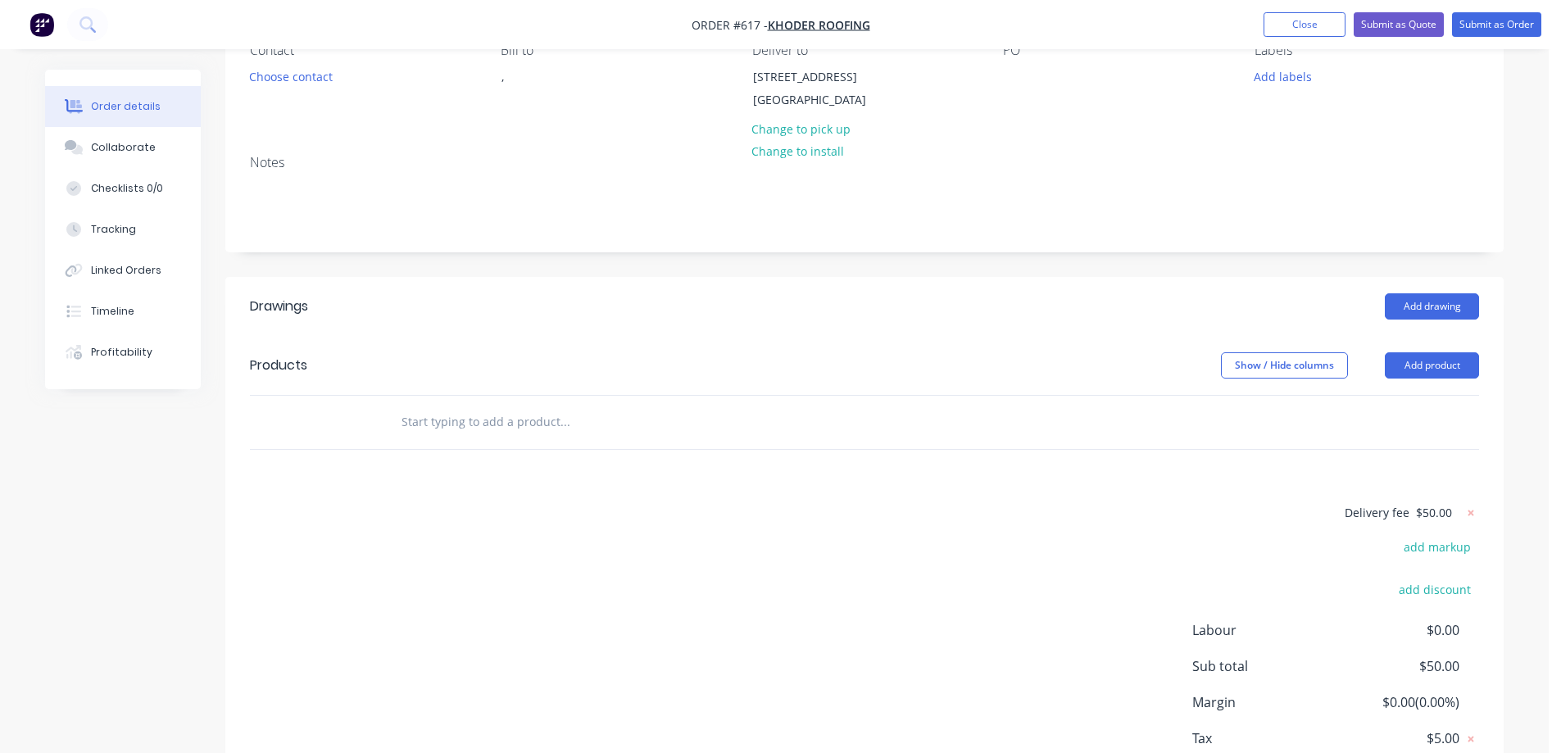
click at [500, 435] on input "text" at bounding box center [565, 422] width 328 height 33
click at [446, 439] on input "text" at bounding box center [565, 422] width 328 height 33
click at [1402, 379] on button "Add product" at bounding box center [1432, 365] width 94 height 26
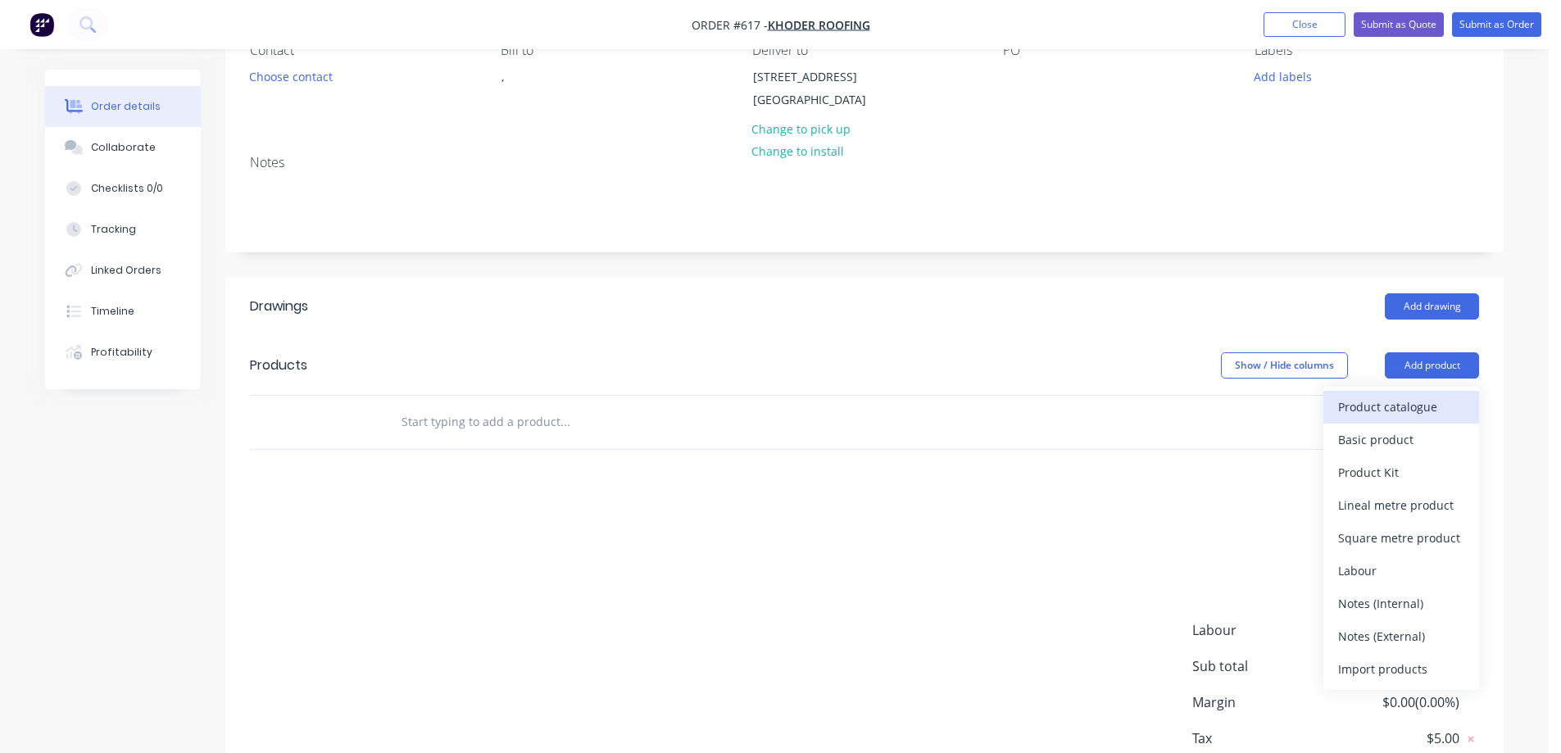
click at [1354, 415] on div "Product catalogue" at bounding box center [1401, 407] width 126 height 24
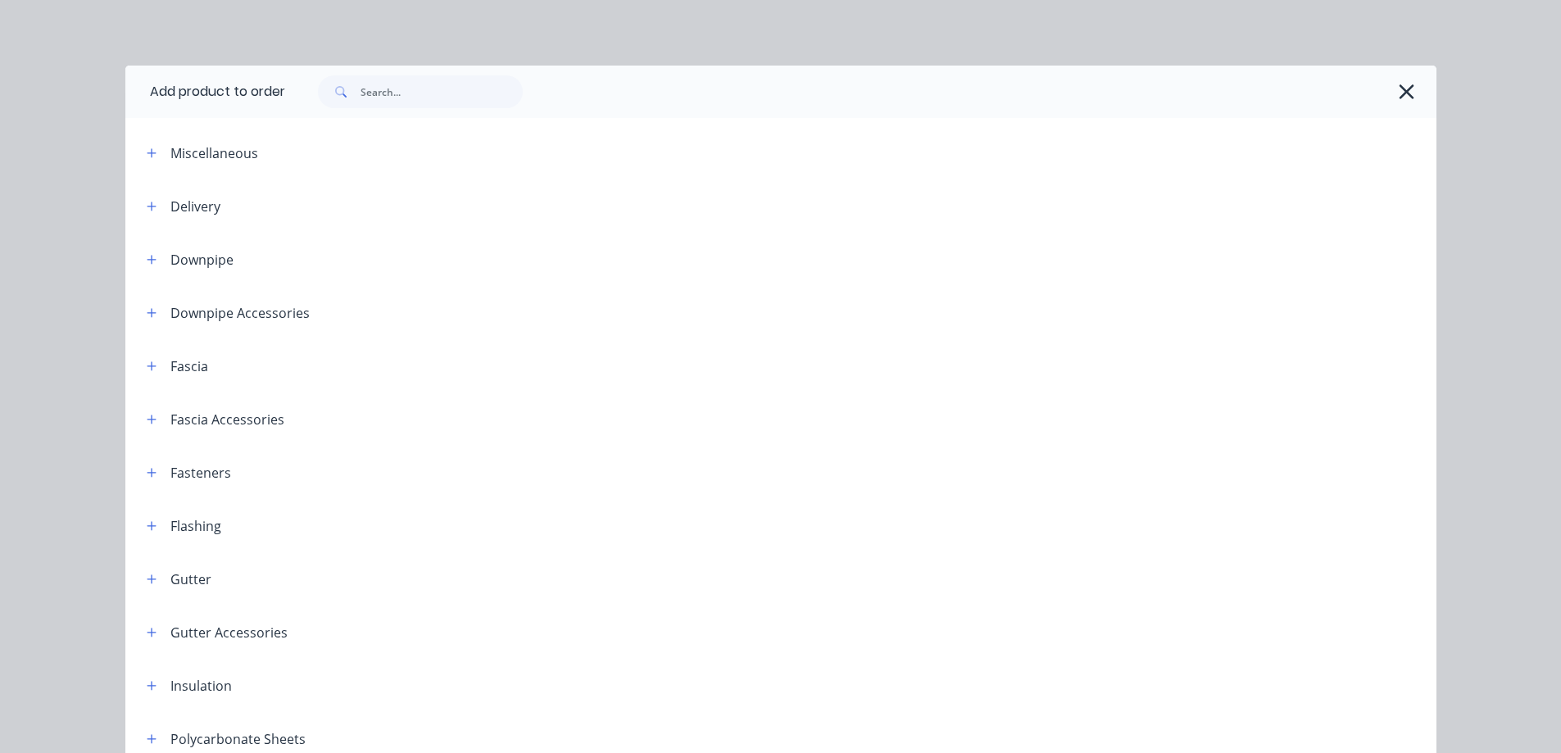
click at [139, 355] on header "Fascia" at bounding box center [780, 365] width 1311 height 53
click at [147, 367] on icon "button" at bounding box center [152, 366] width 10 height 11
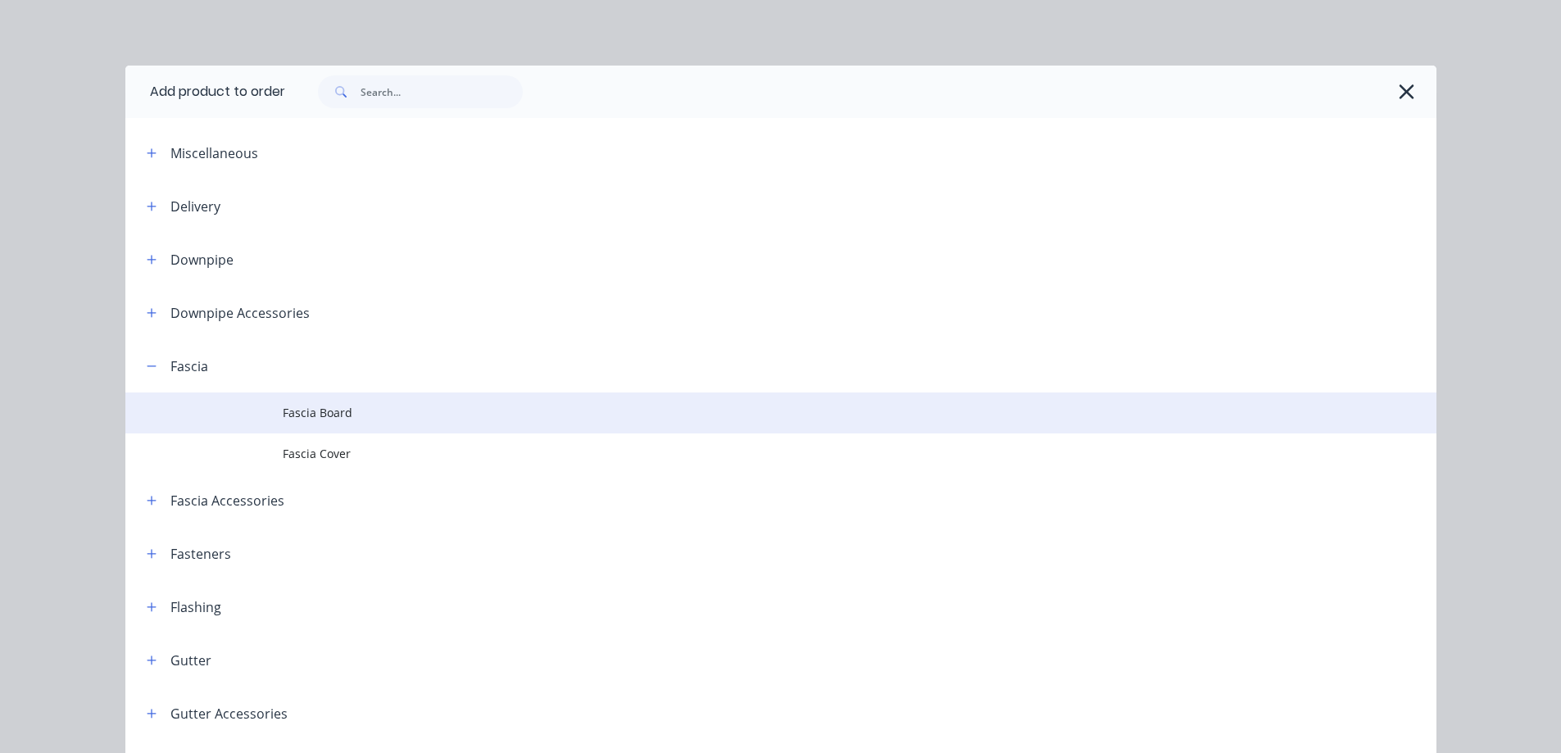
click at [320, 420] on span "Fascia Board" at bounding box center [744, 412] width 923 height 17
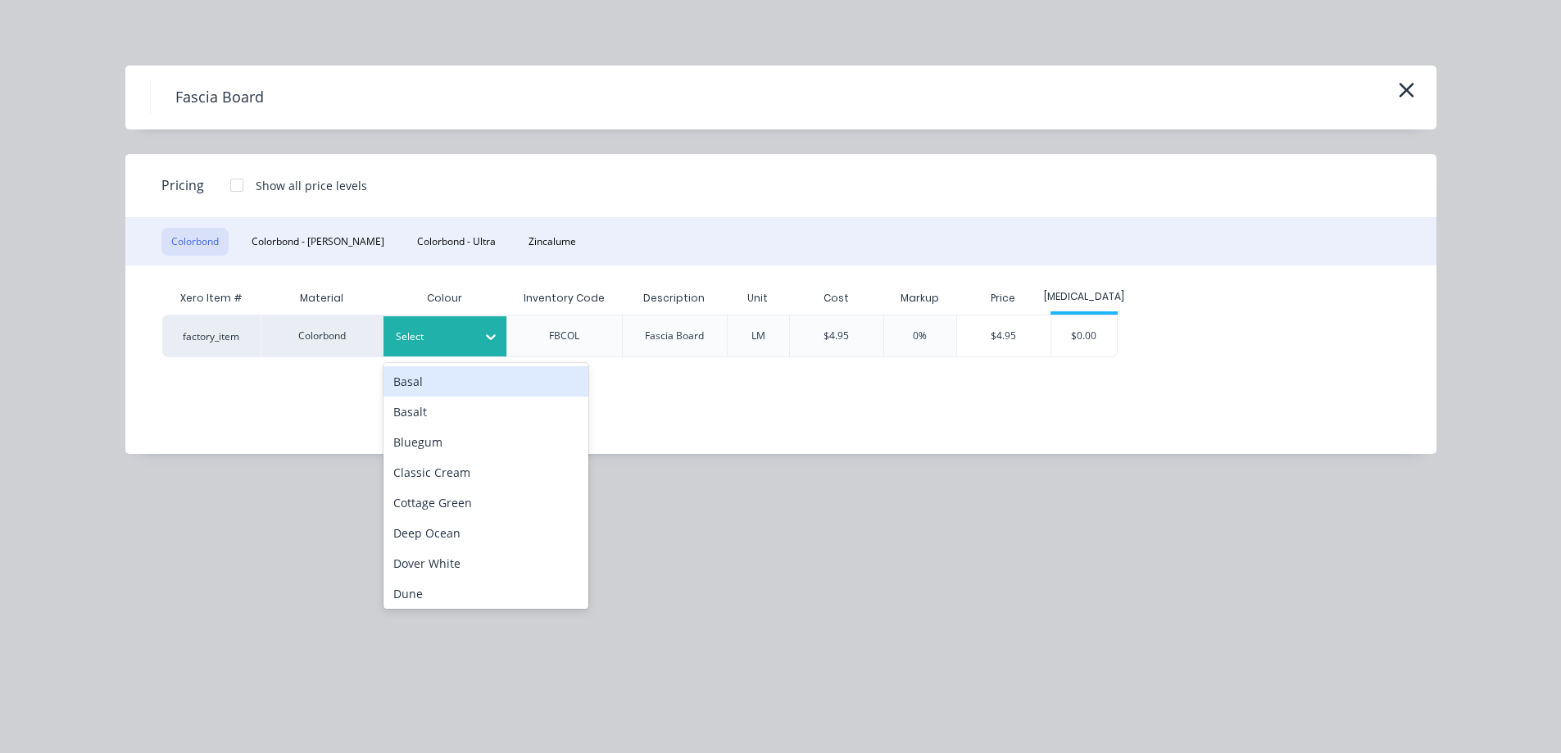
click at [448, 334] on div at bounding box center [433, 337] width 74 height 18
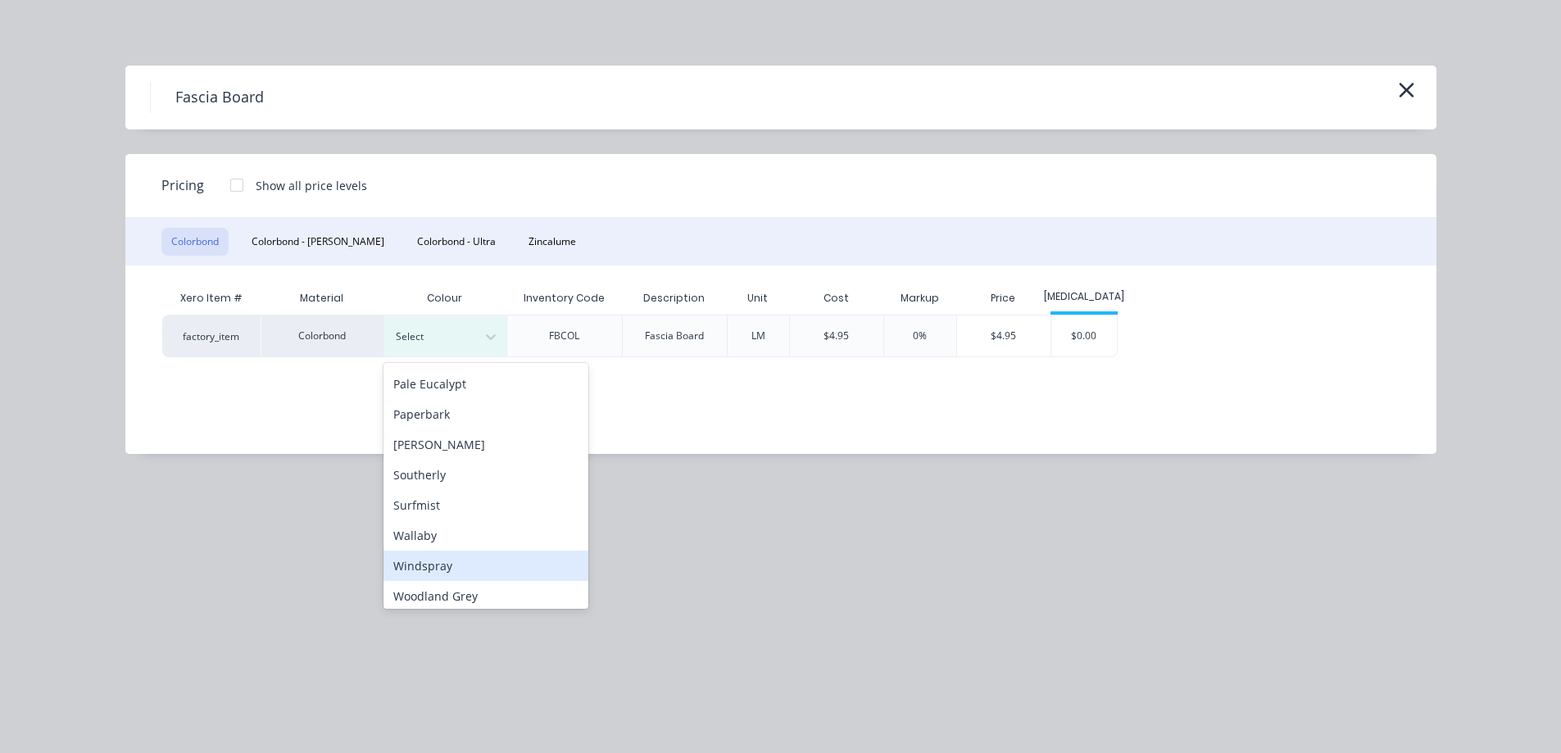
scroll to position [458, 0]
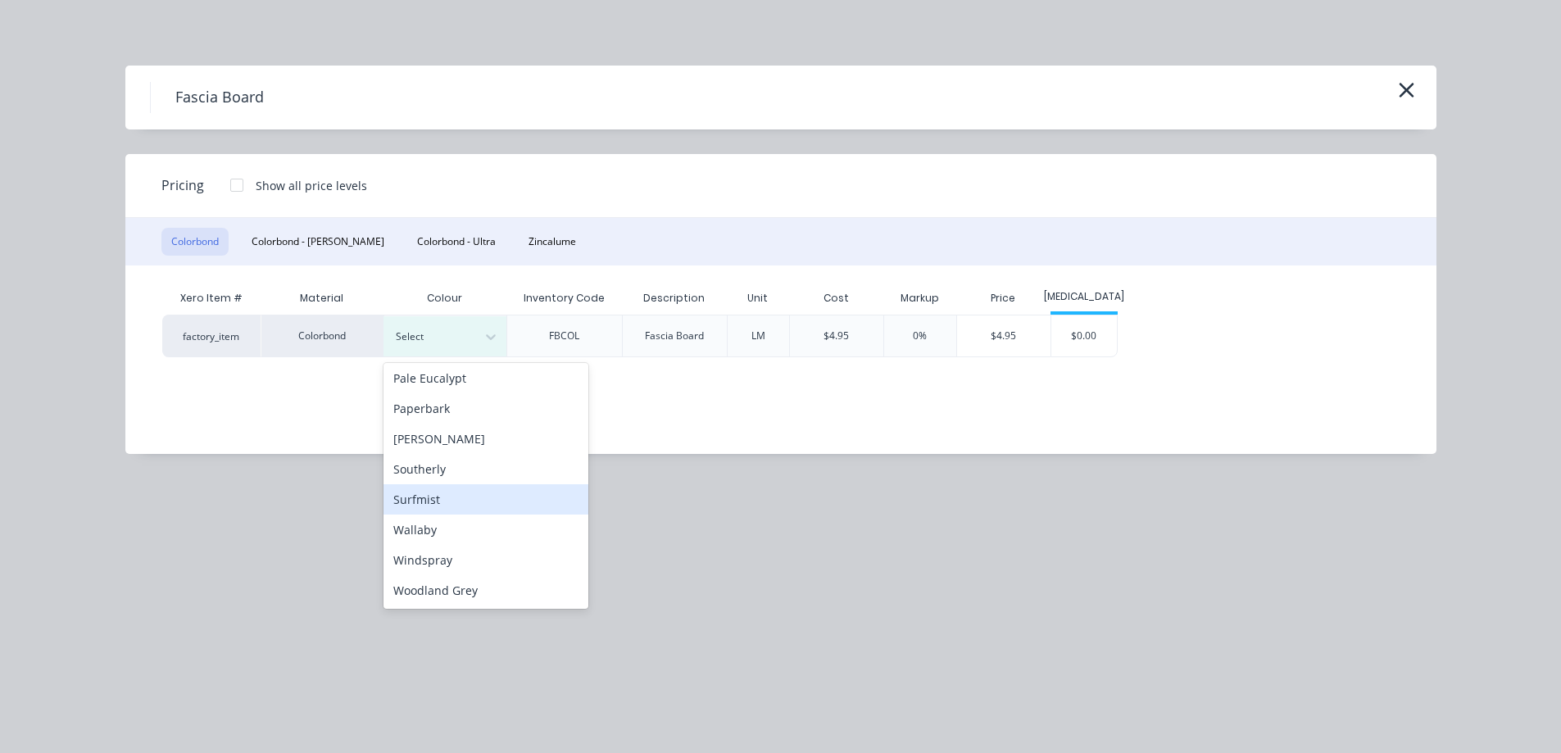
click at [429, 502] on div "Surfmist" at bounding box center [486, 499] width 205 height 30
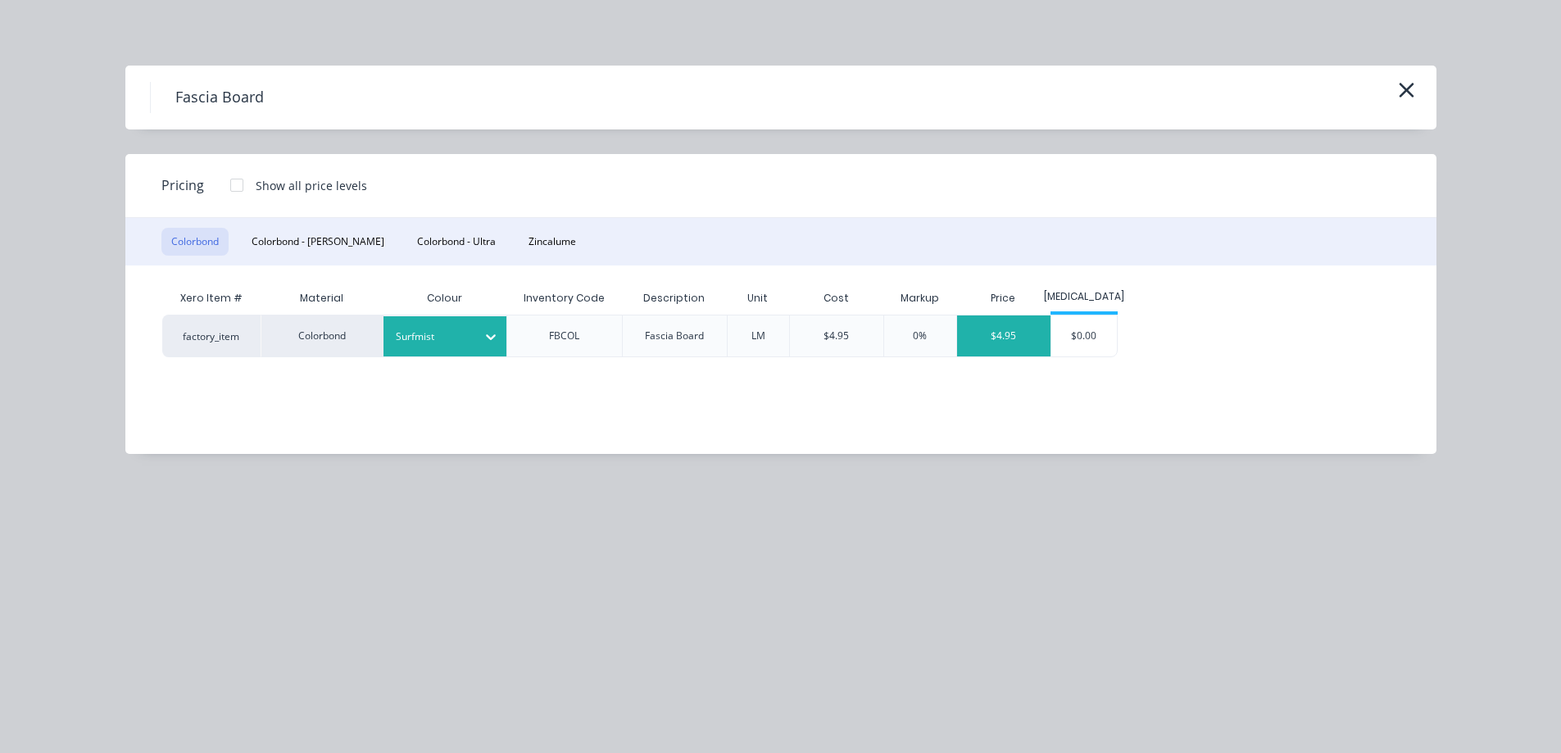
click at [1019, 330] on div "$4.95" at bounding box center [1003, 336] width 93 height 41
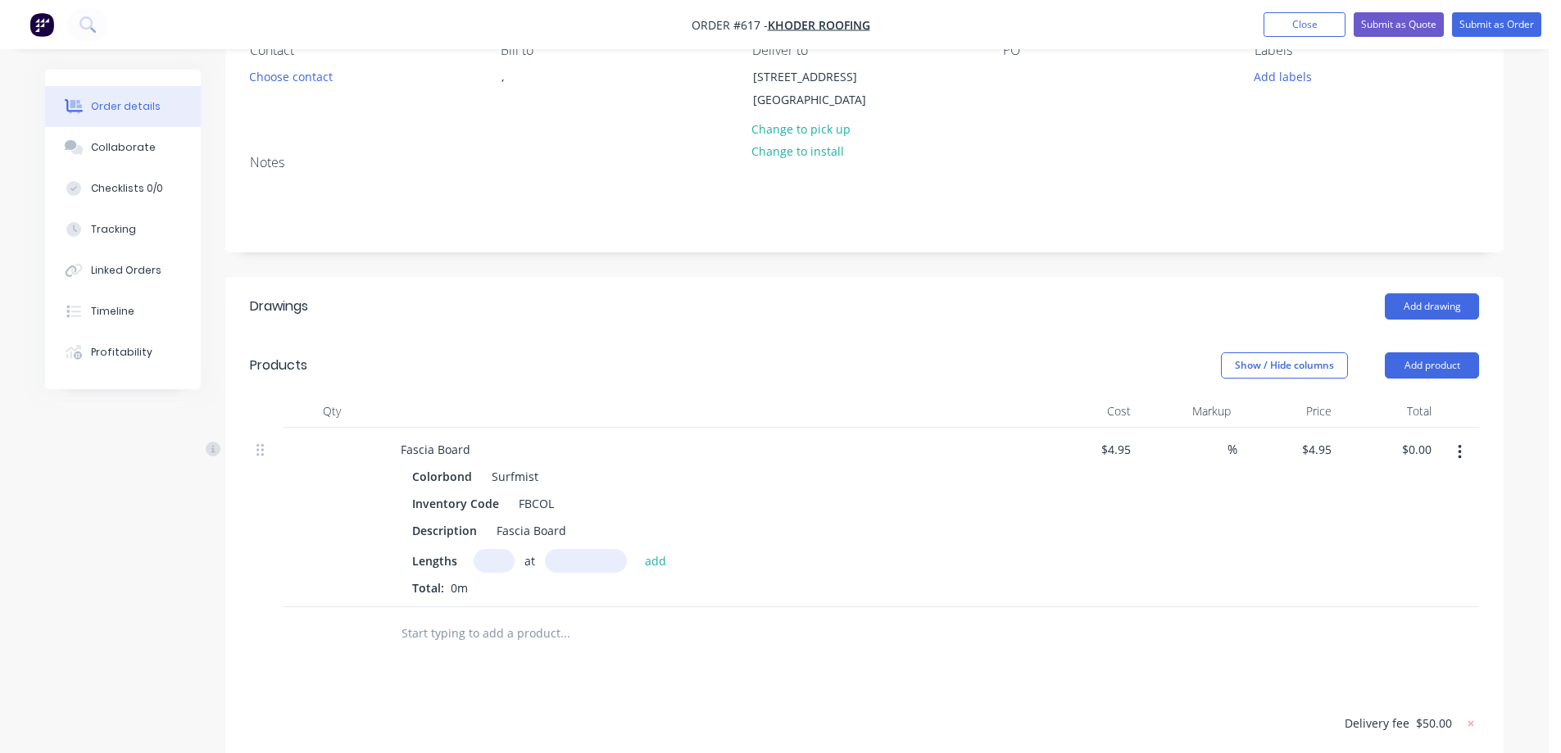
click at [489, 573] on input "text" at bounding box center [494, 561] width 41 height 24
type input "1"
type input "4600mm"
click at [644, 569] on button "add" at bounding box center [656, 560] width 39 height 22
type input "$22.77"
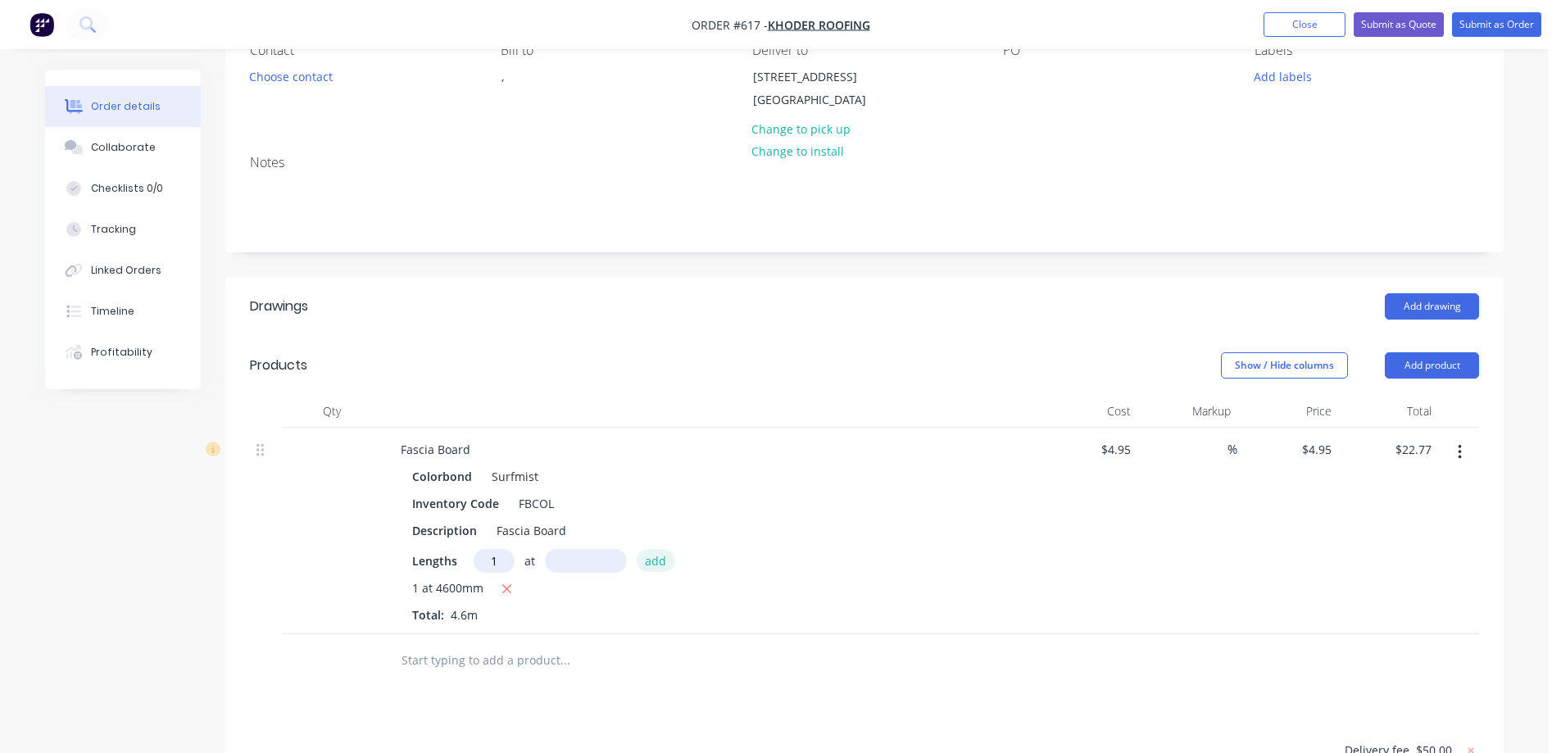
type input "1"
type input "5600mm"
click at [644, 569] on button "add" at bounding box center [656, 560] width 39 height 22
type input "$50.49"
type input "2"
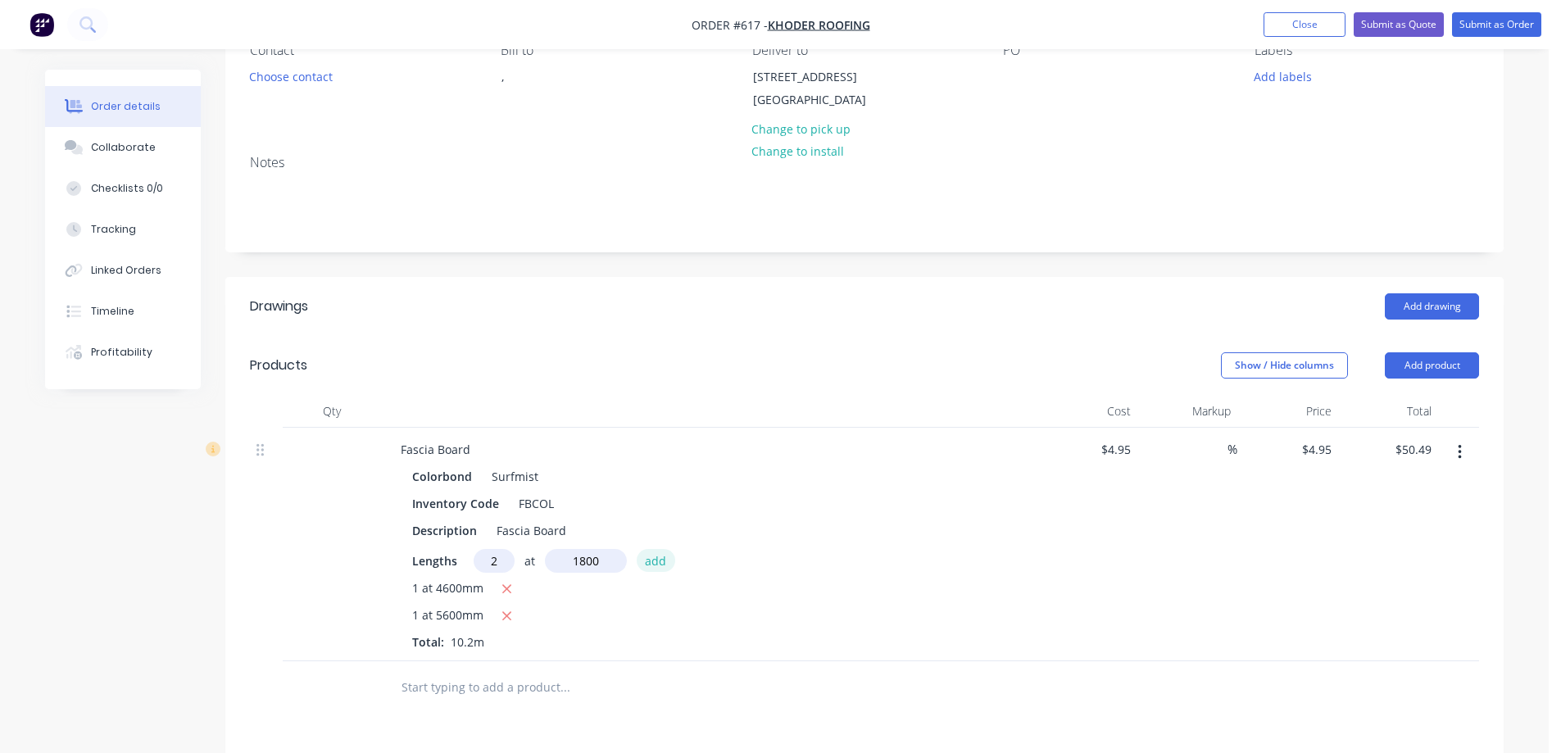
type input "1800mm"
click at [644, 569] on button "add" at bounding box center [656, 560] width 39 height 22
type input "$68.31"
type input "1"
type input "7000mm"
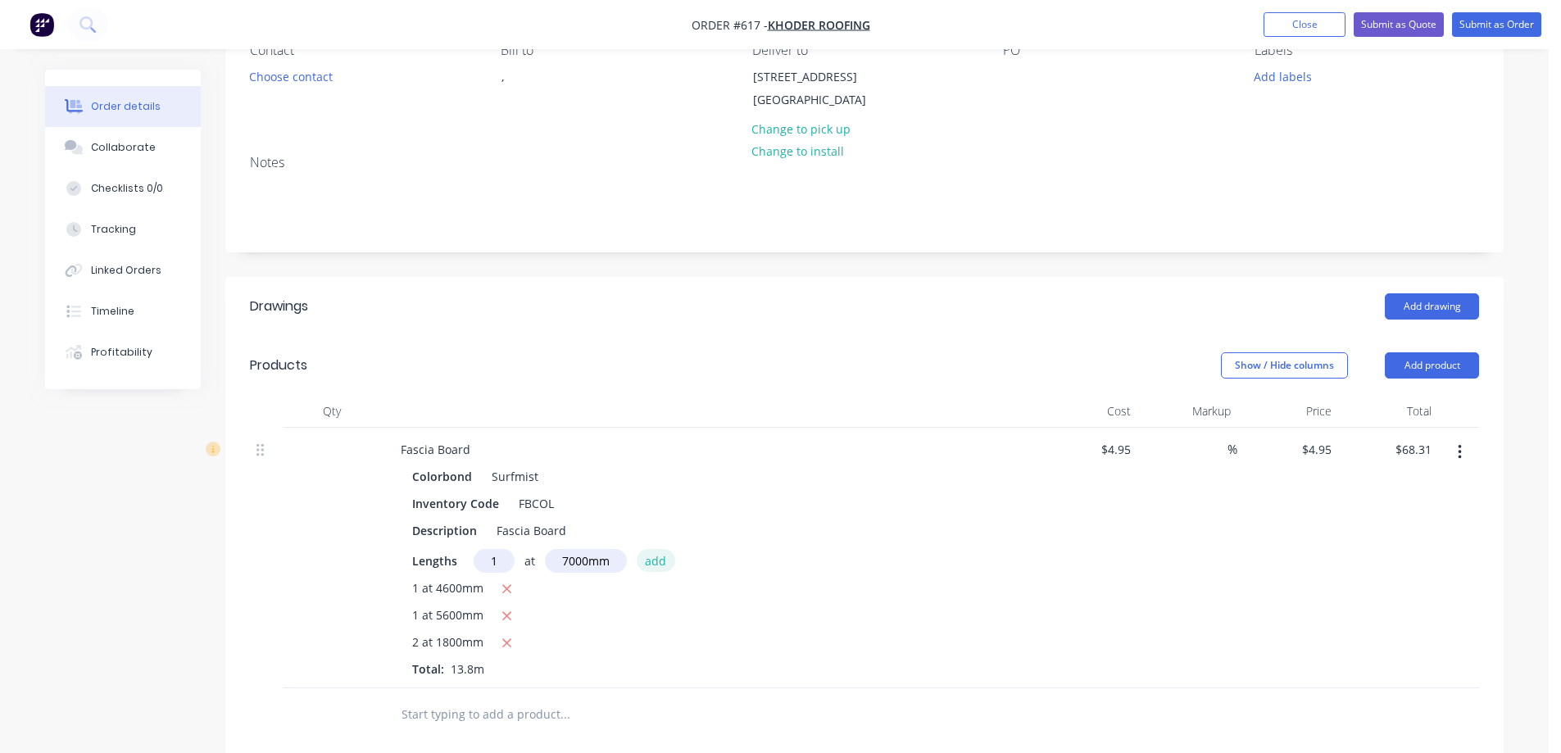
click at [644, 569] on button "add" at bounding box center [656, 560] width 39 height 22
type input "$102.96"
type input "2"
type input "2500mm"
click at [644, 569] on button "add" at bounding box center [656, 560] width 39 height 22
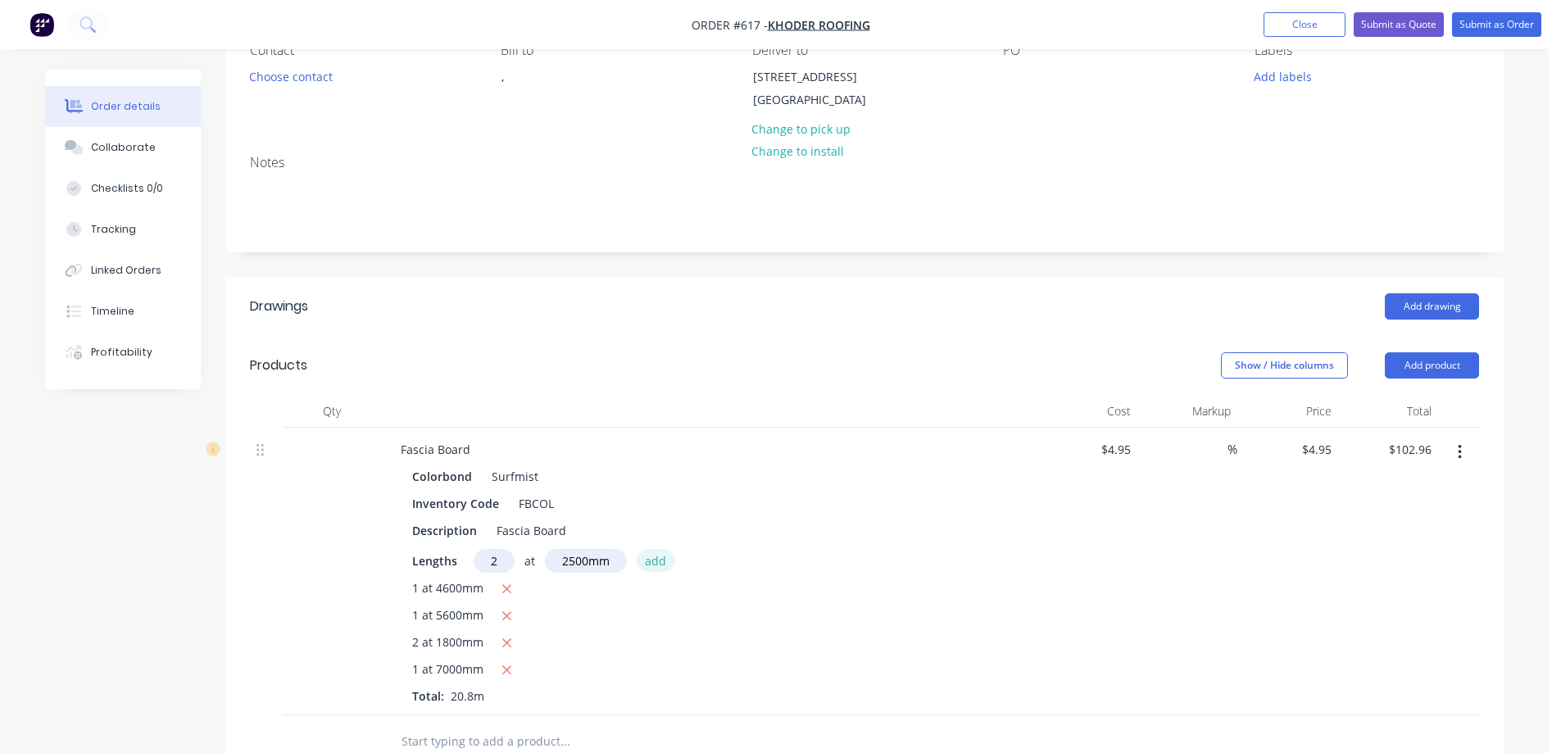
type input "$127.71"
type input "4"
type input "2000mm"
click at [644, 569] on button "add" at bounding box center [656, 560] width 39 height 22
type input "$167.31"
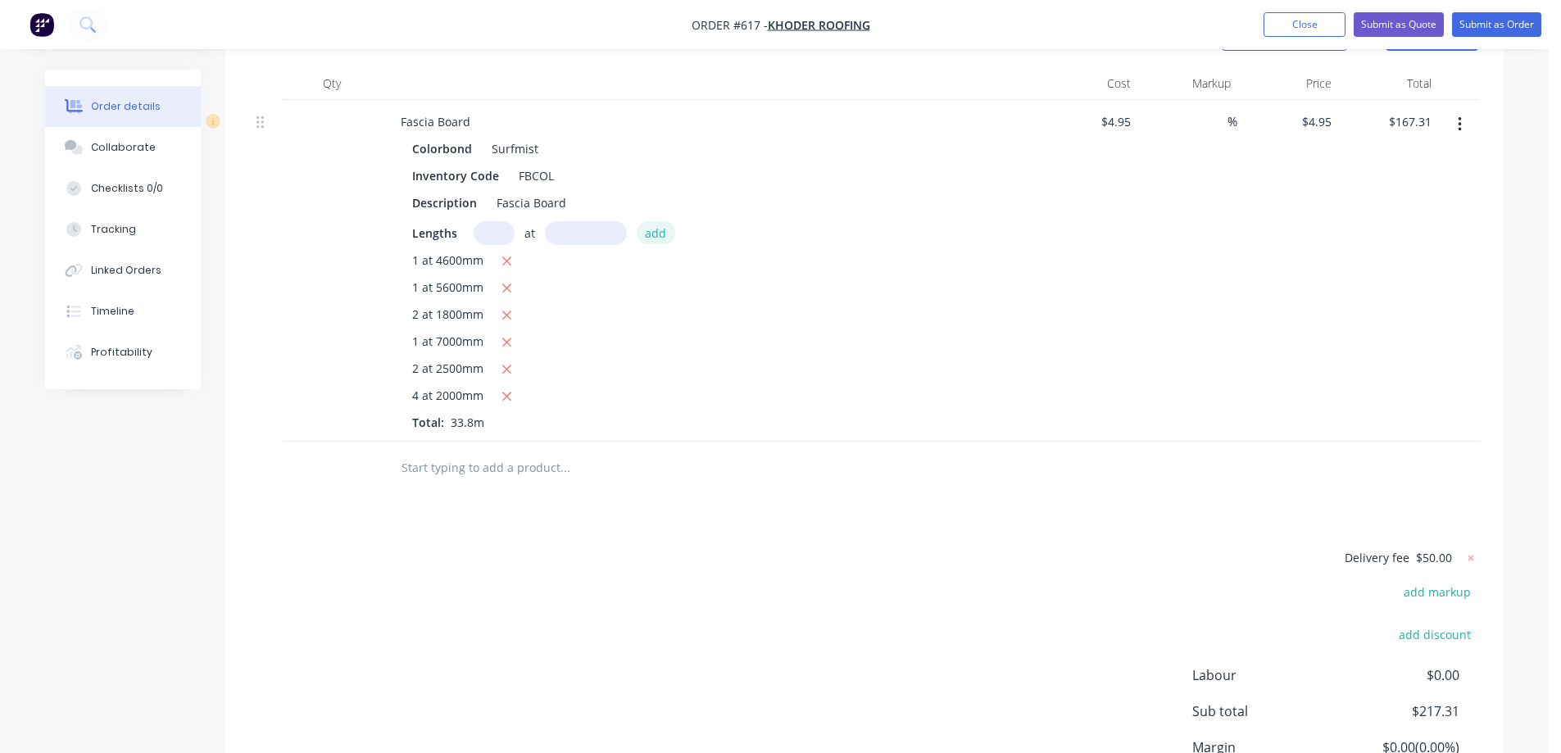
scroll to position [574, 0]
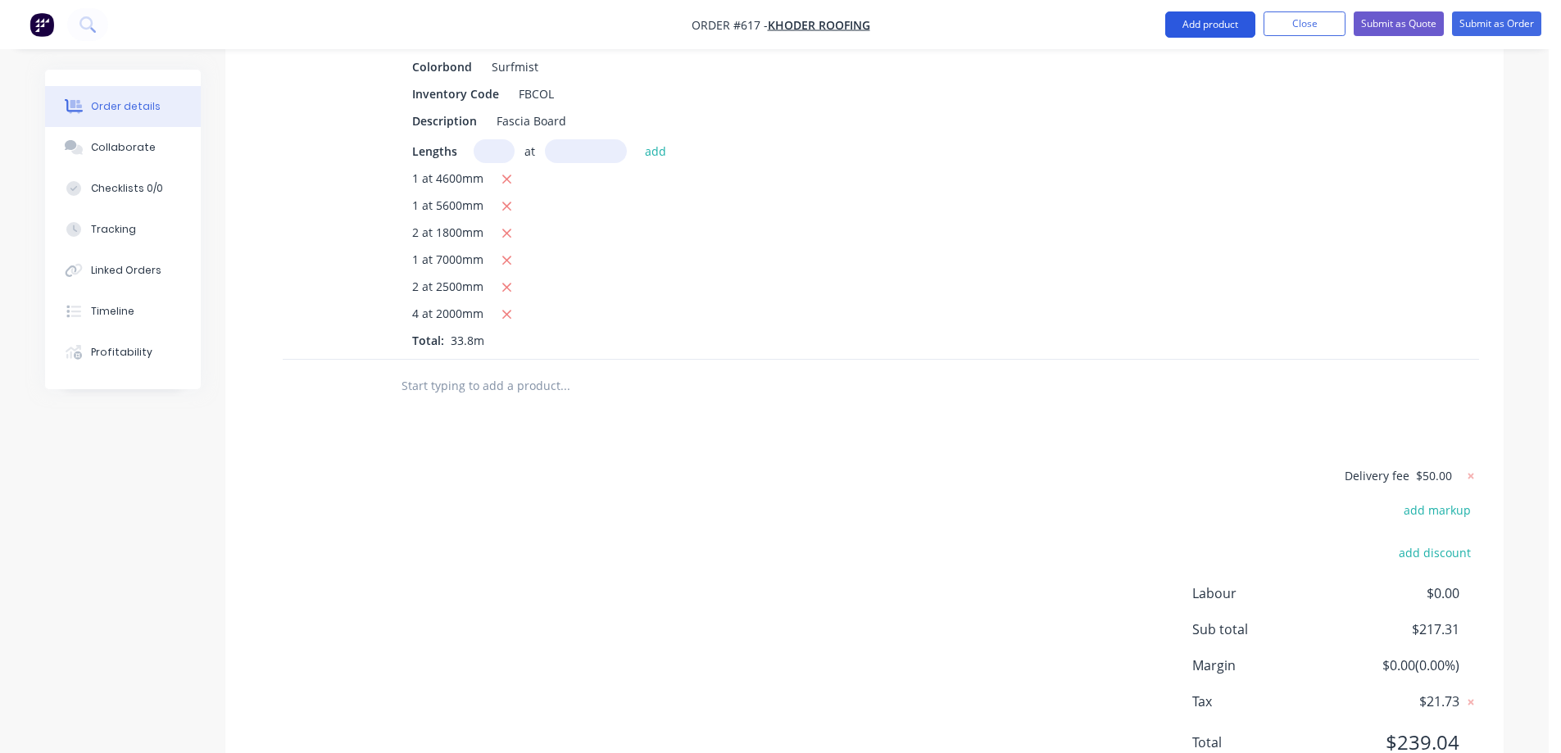
click at [1185, 30] on button "Add product" at bounding box center [1211, 24] width 90 height 26
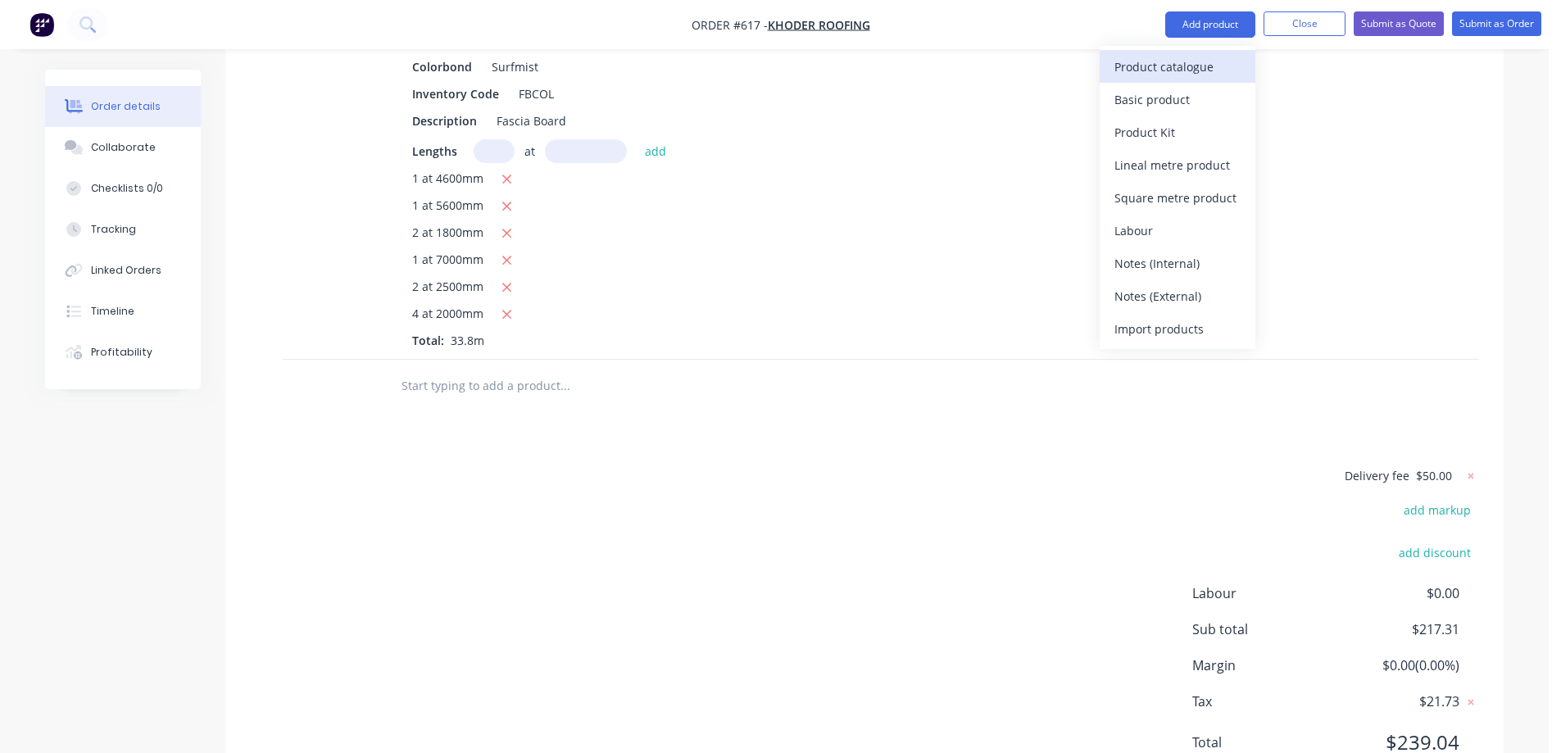
click at [1174, 63] on div "Product catalogue" at bounding box center [1178, 67] width 126 height 24
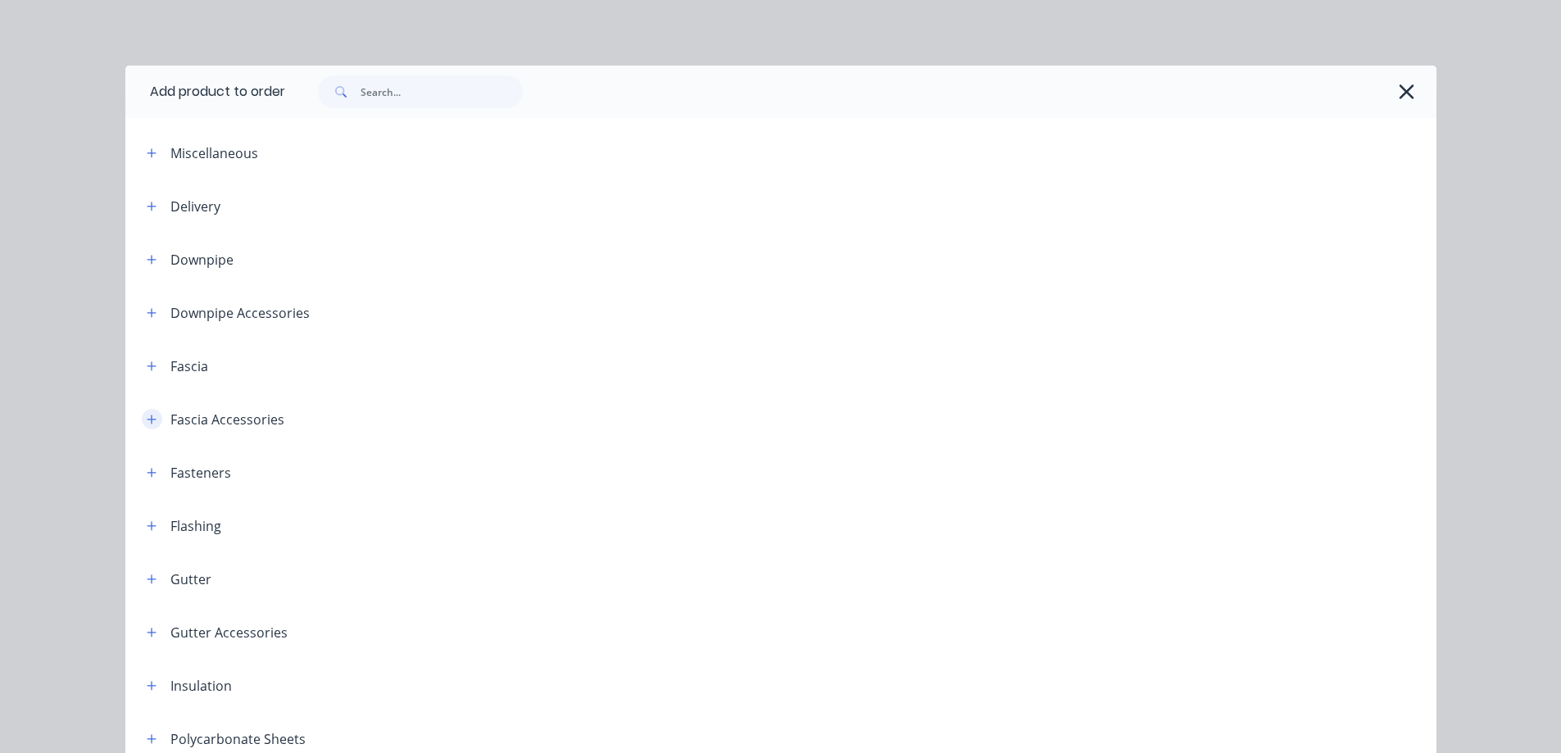
click at [148, 409] on button "button" at bounding box center [152, 419] width 20 height 20
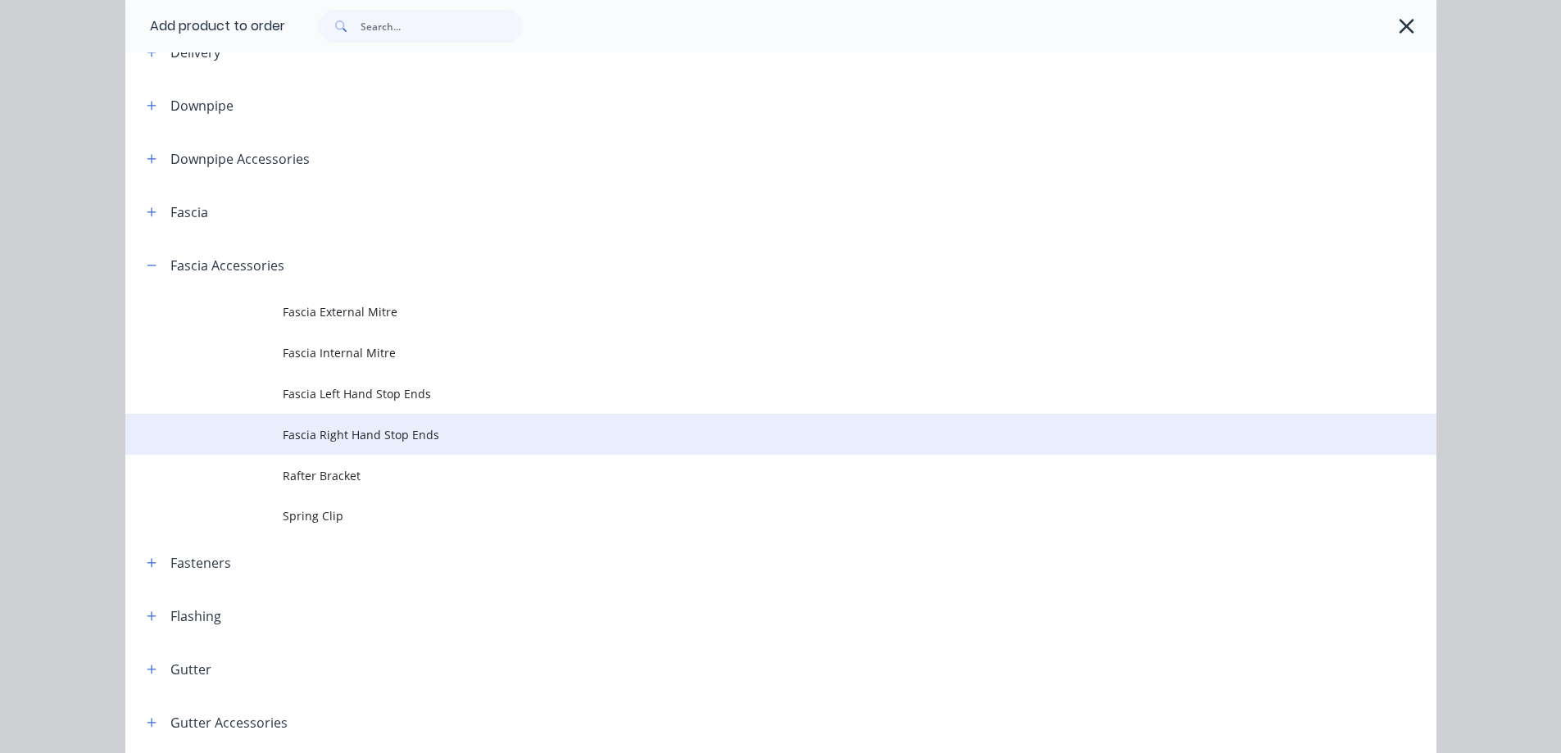
scroll to position [164, 0]
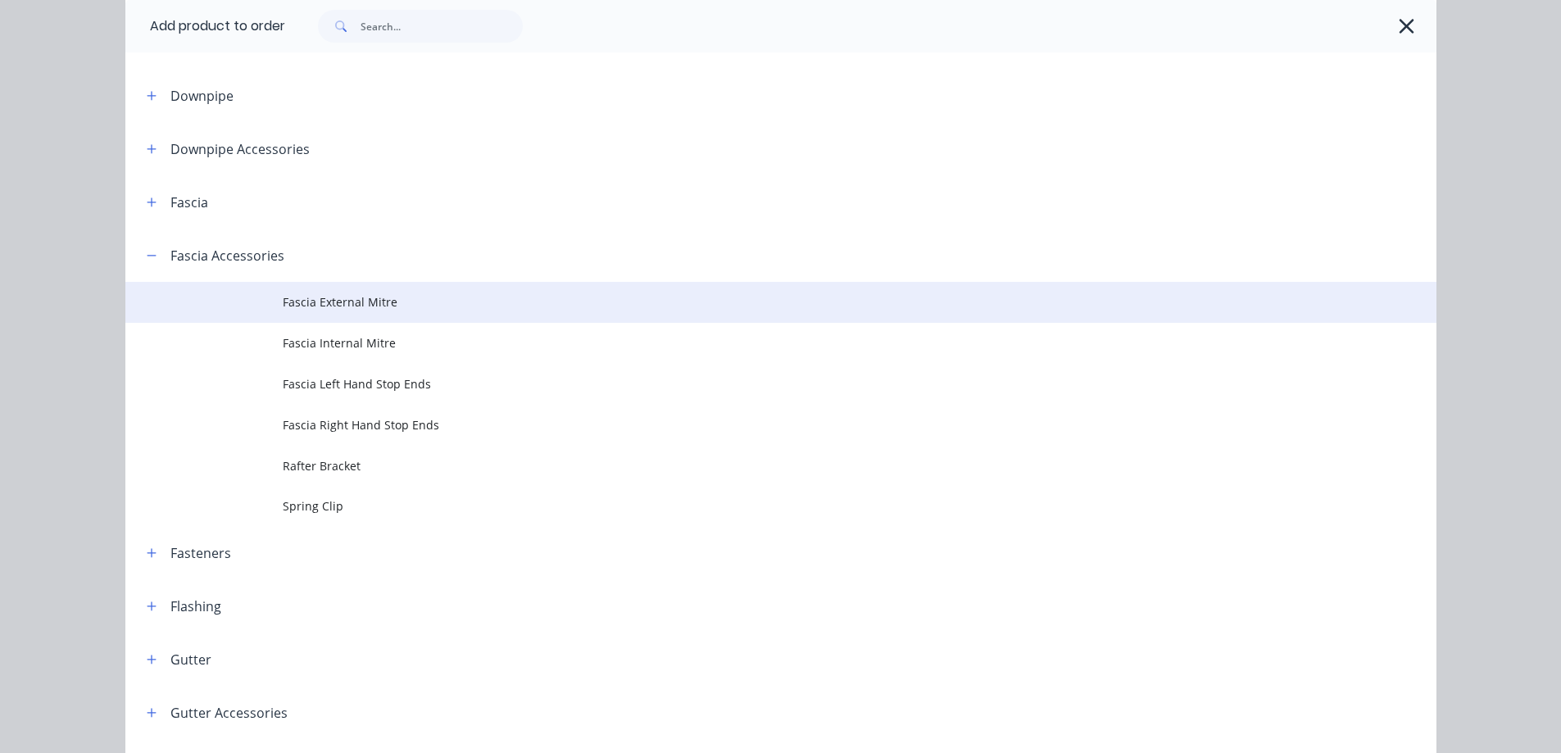
click at [358, 309] on span "Fascia External Mitre" at bounding box center [744, 301] width 923 height 17
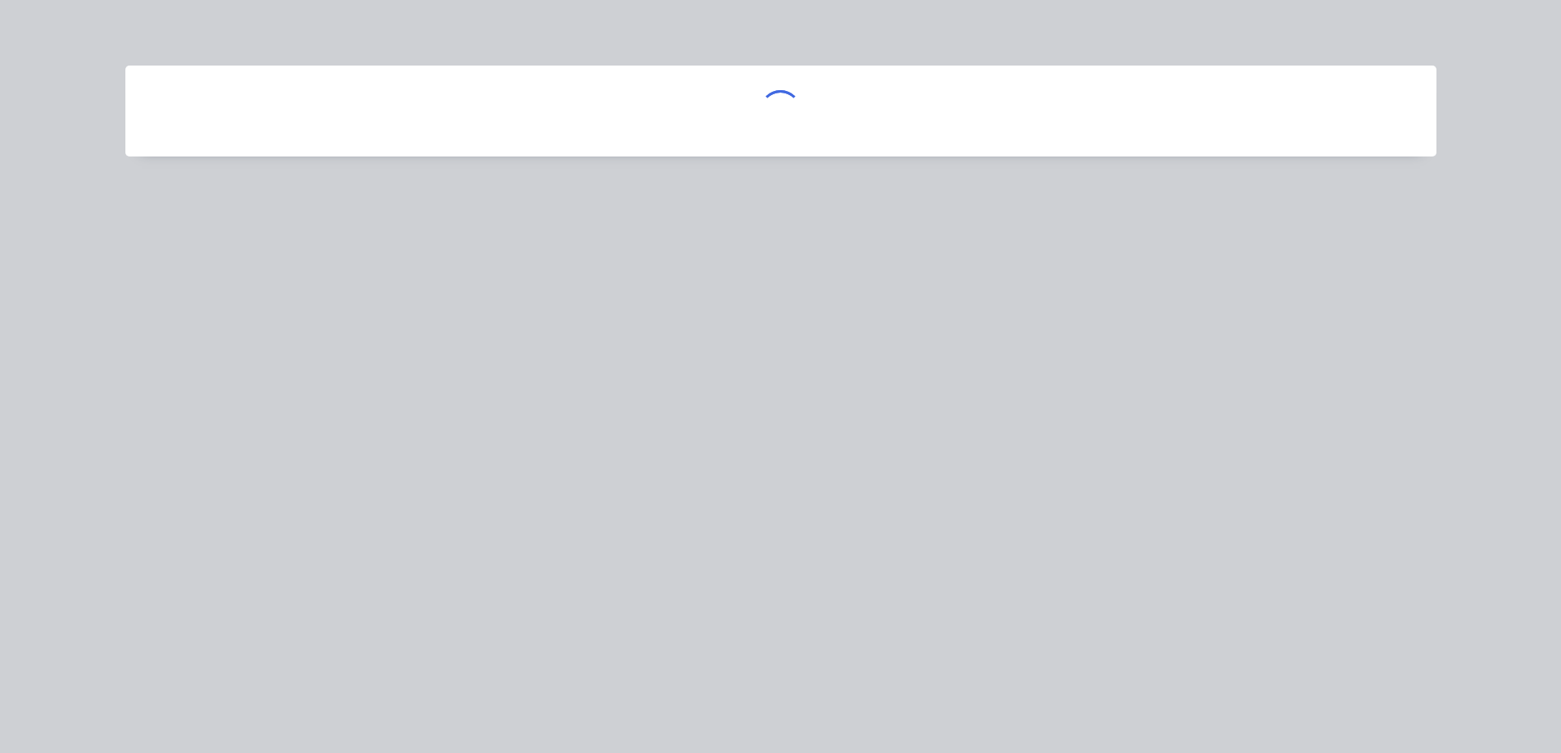
scroll to position [0, 0]
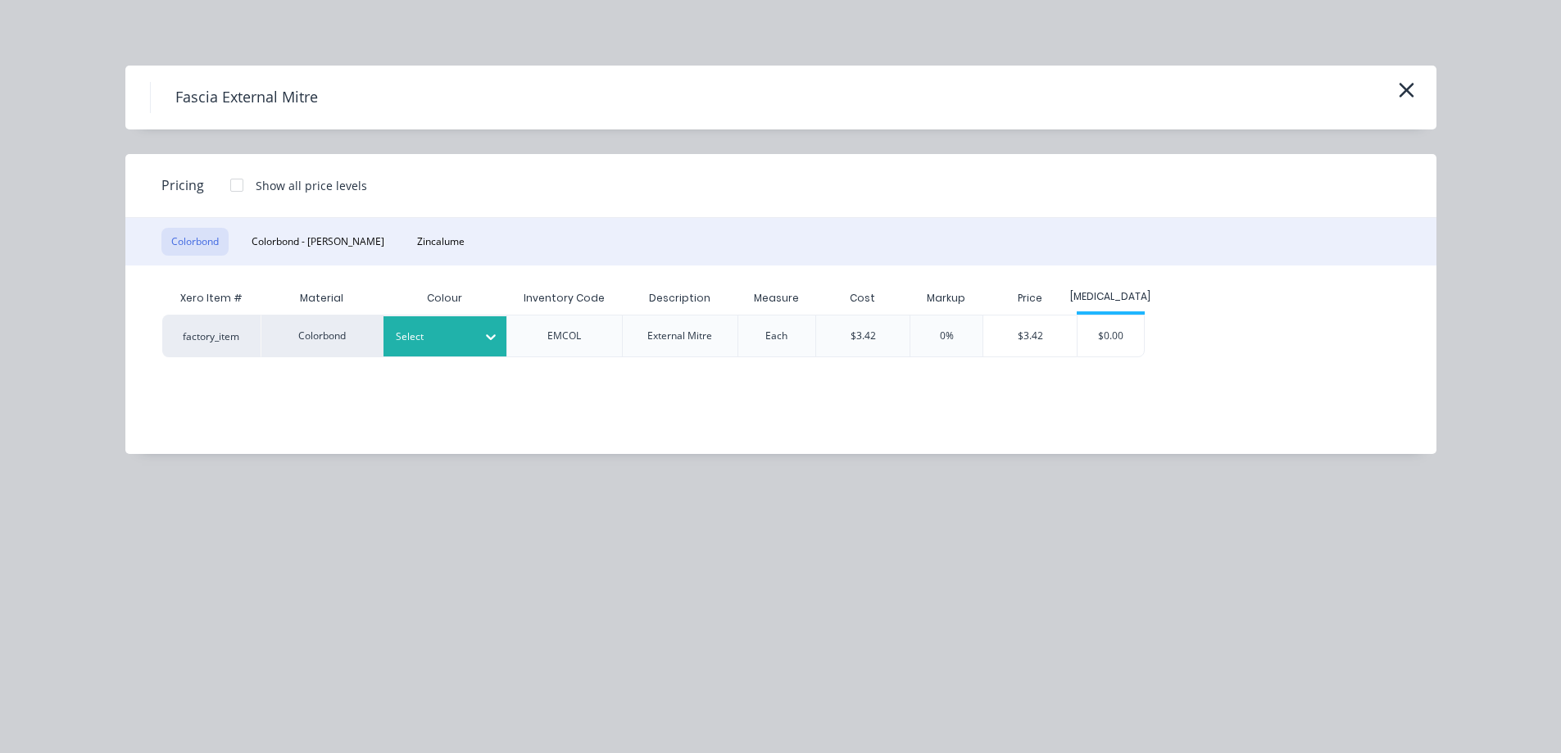
click at [453, 323] on div "Select" at bounding box center [445, 336] width 123 height 40
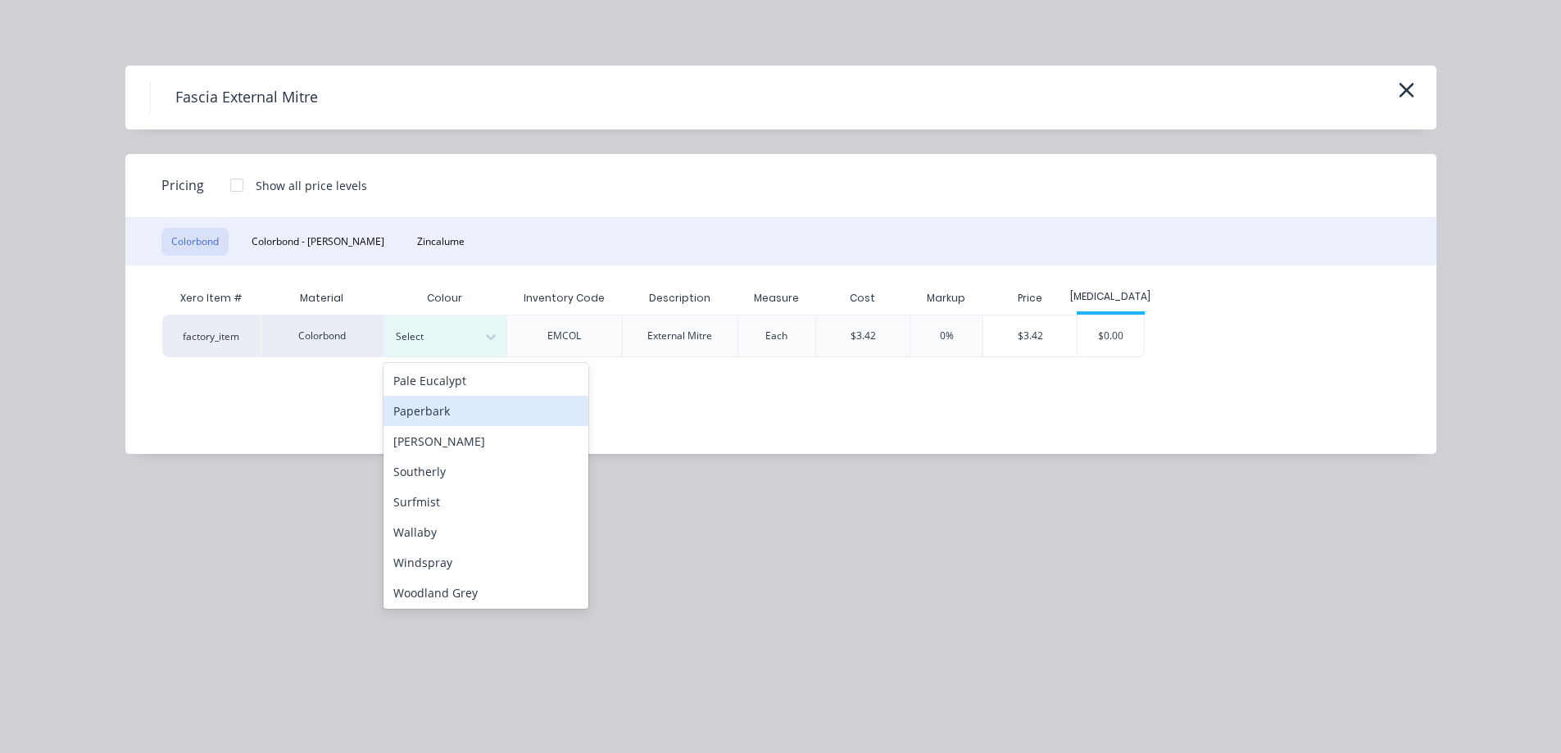
scroll to position [458, 0]
click at [431, 498] on div "Surfmist" at bounding box center [486, 499] width 205 height 30
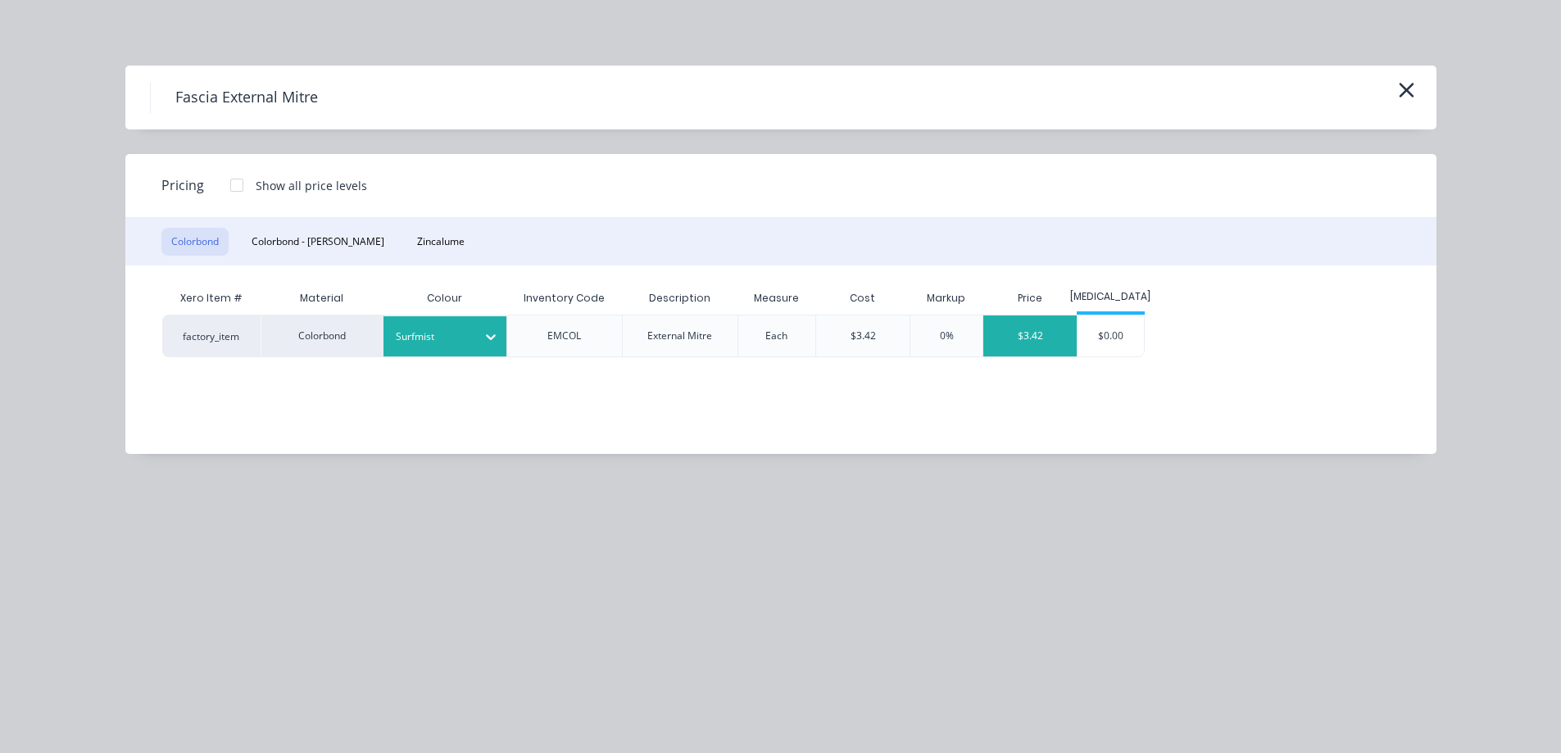
click at [1043, 341] on div "$3.42" at bounding box center [1030, 336] width 93 height 41
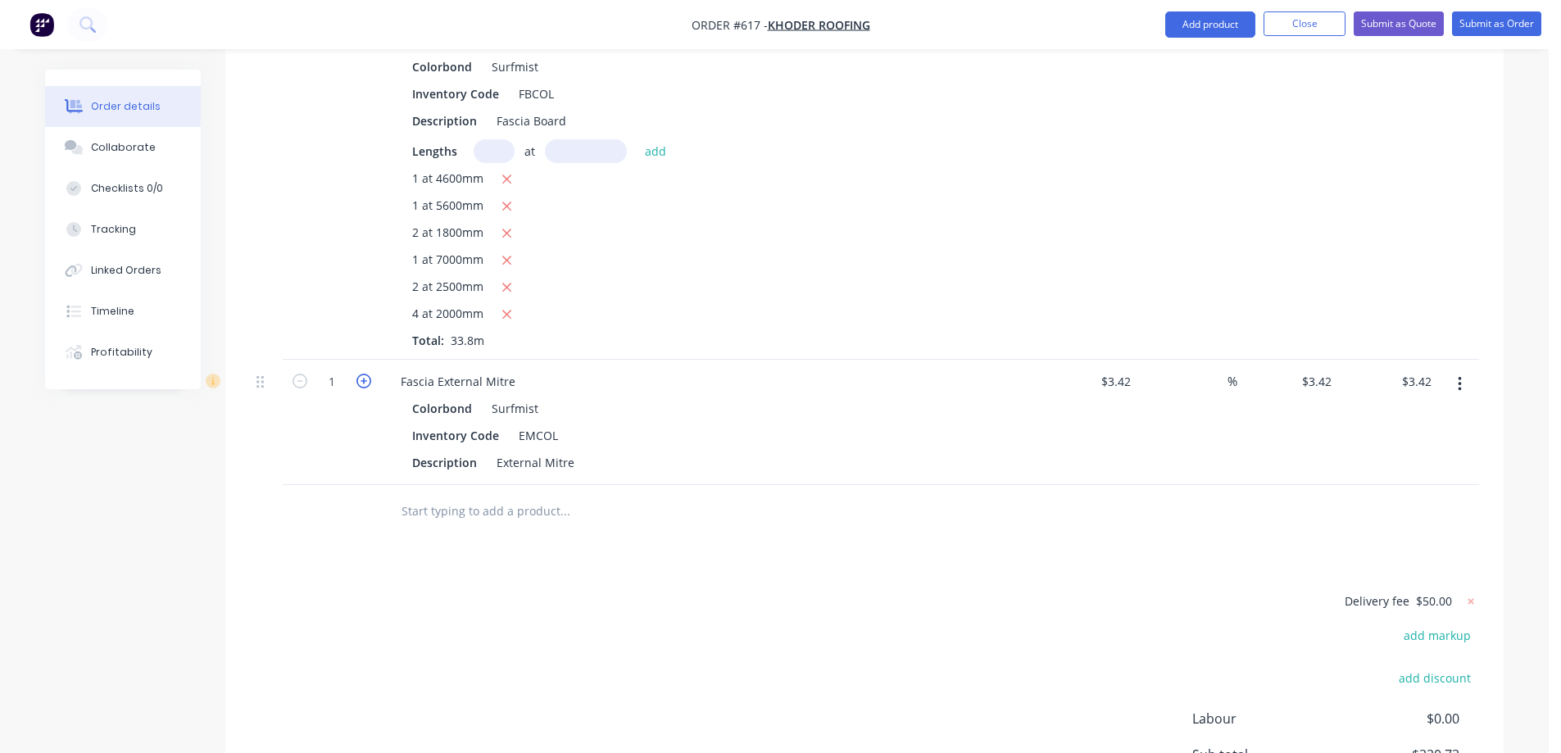
click at [366, 389] on icon "button" at bounding box center [364, 381] width 15 height 15
type input "2"
type input "$6.84"
click at [366, 389] on icon "button" at bounding box center [364, 381] width 15 height 15
type input "3"
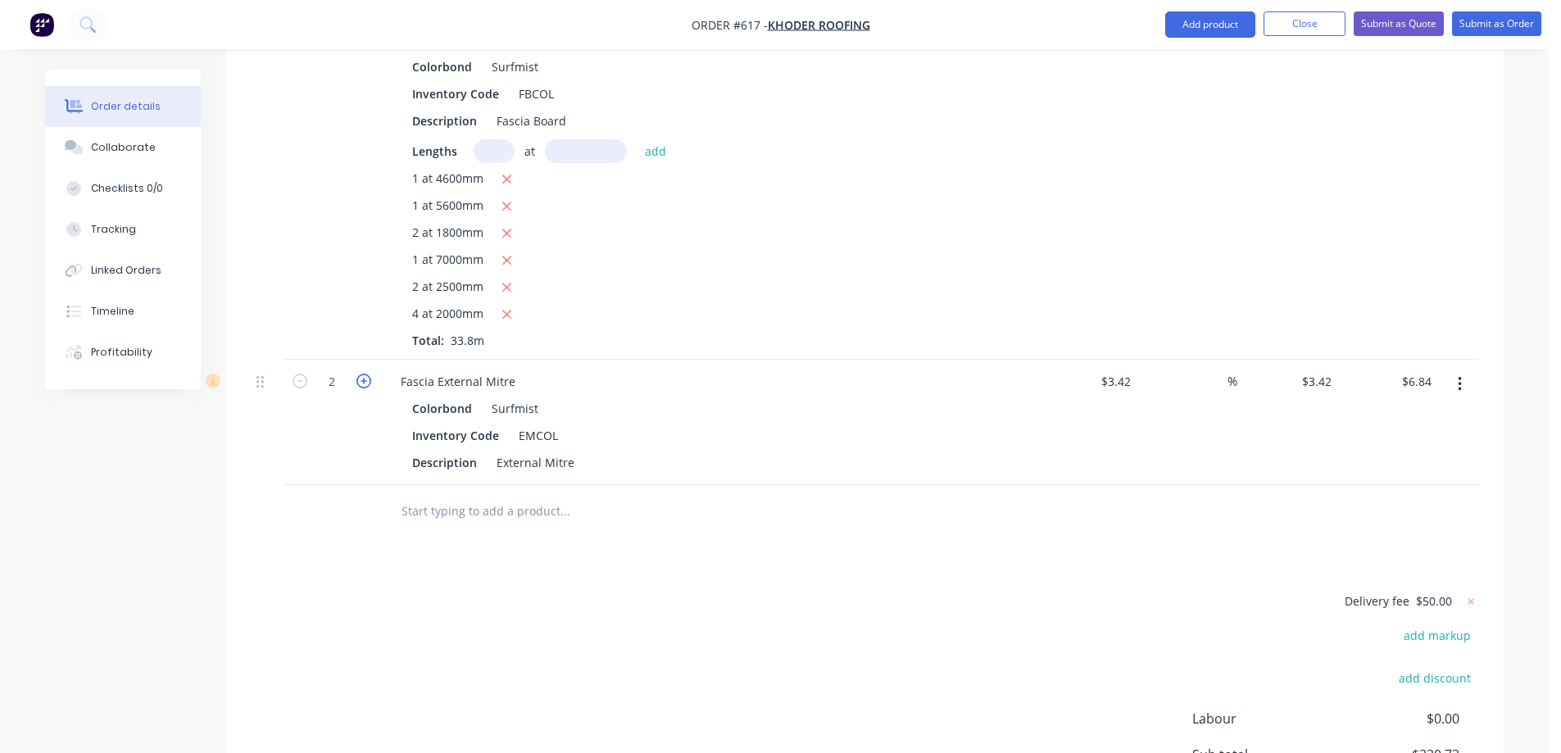
type input "$10.26"
click at [366, 389] on icon "button" at bounding box center [364, 381] width 15 height 15
type input "4"
type input "$13.68"
click at [1220, 25] on button "Add product" at bounding box center [1211, 24] width 90 height 26
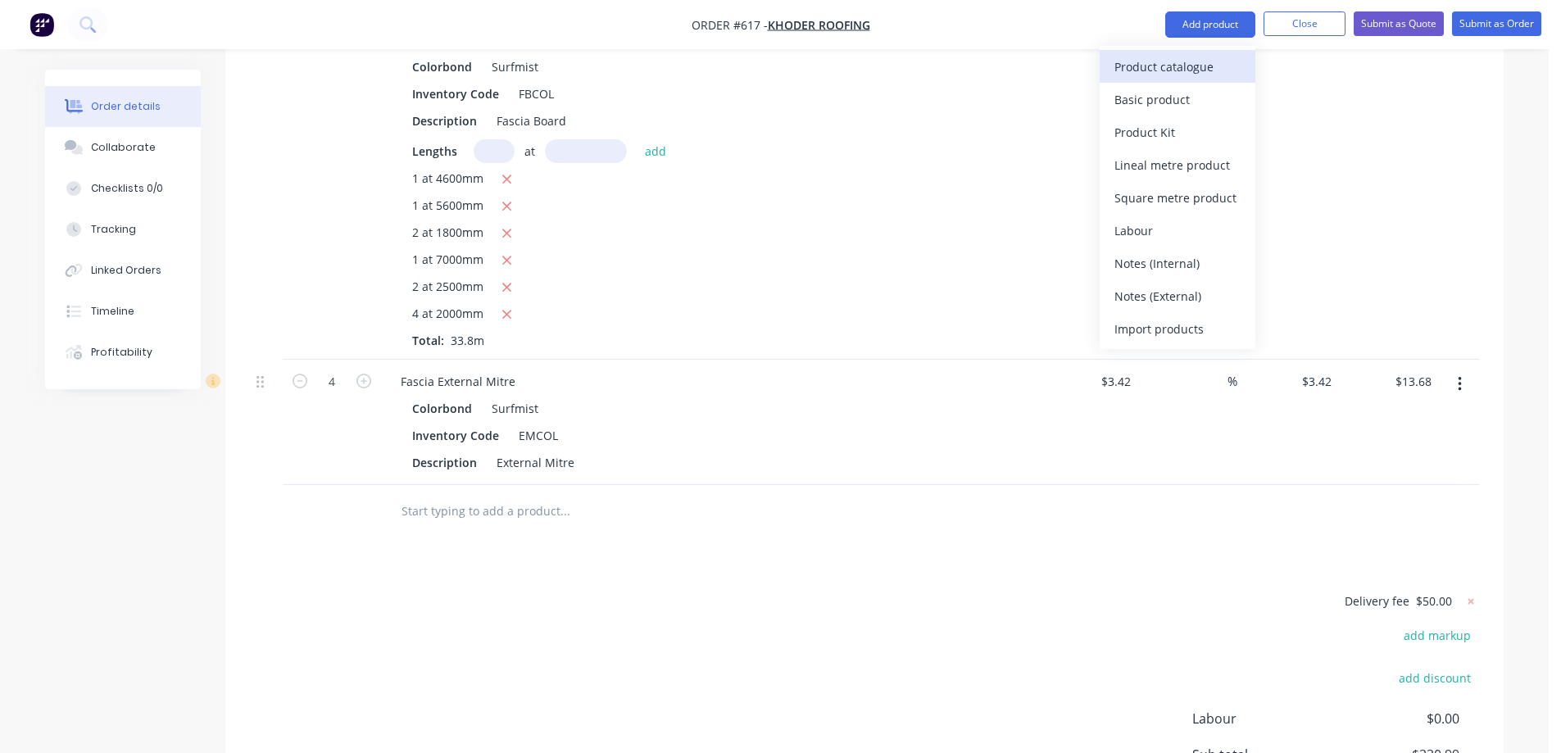
click at [1157, 57] on div "Product catalogue" at bounding box center [1178, 67] width 126 height 24
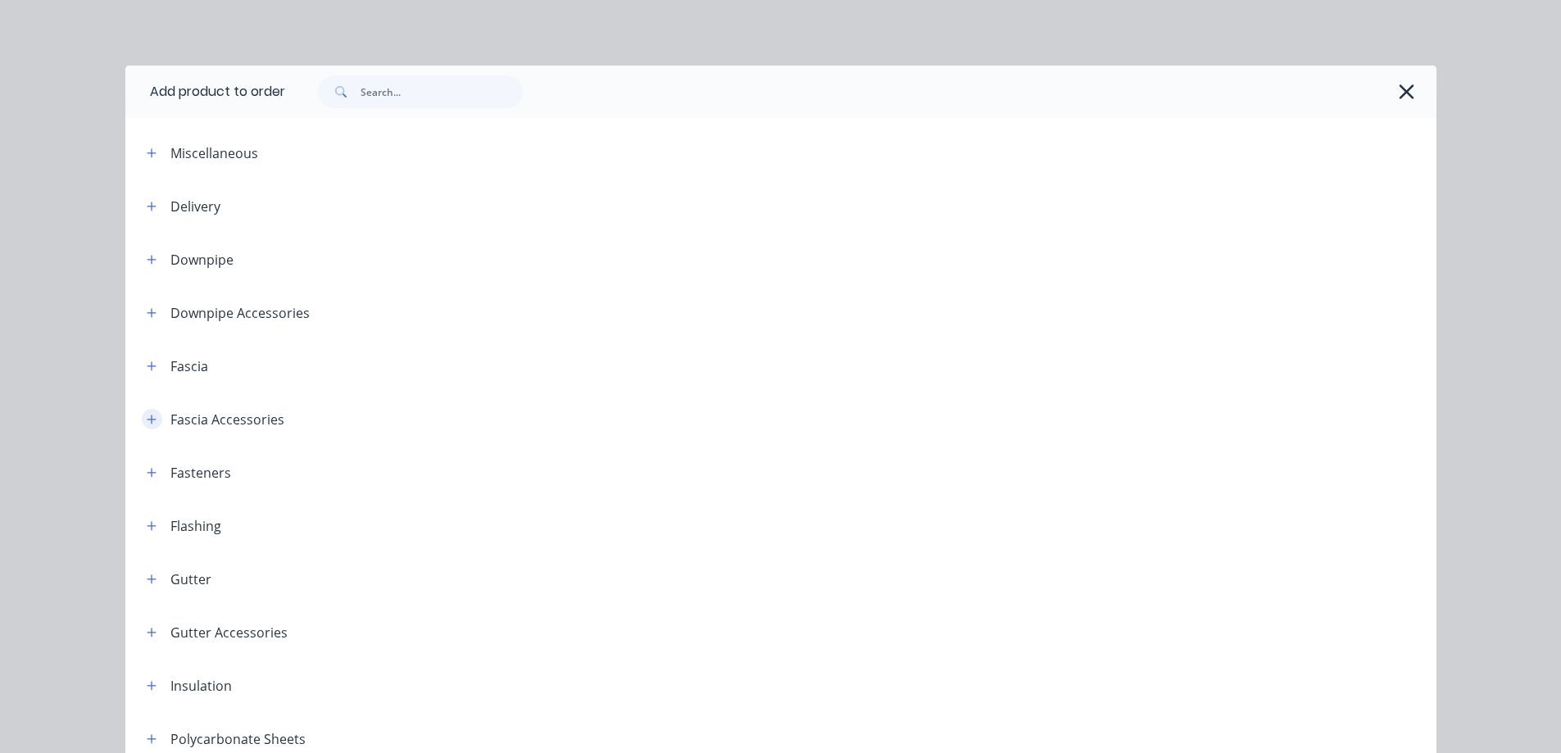
click at [147, 412] on button "button" at bounding box center [152, 419] width 20 height 20
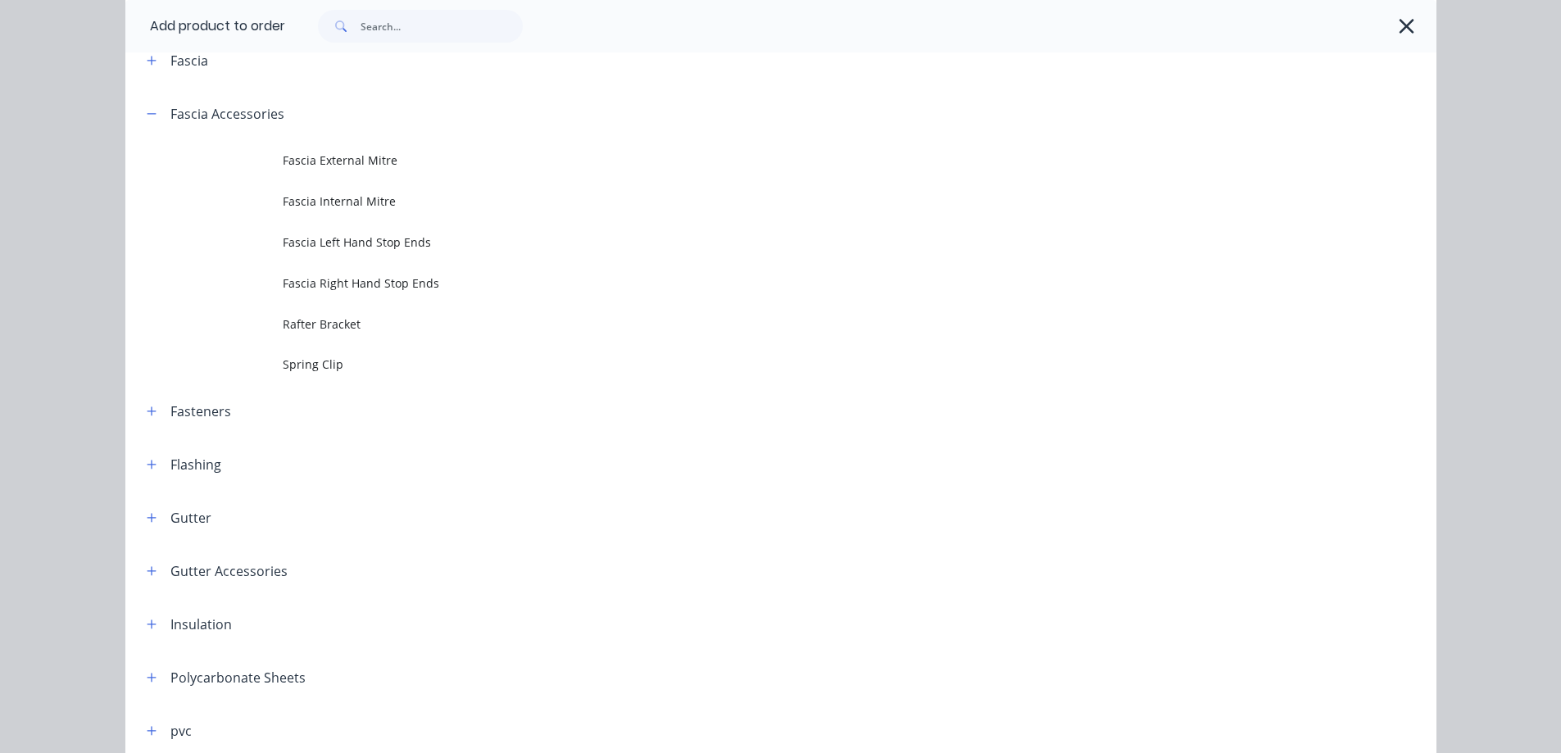
scroll to position [328, 0]
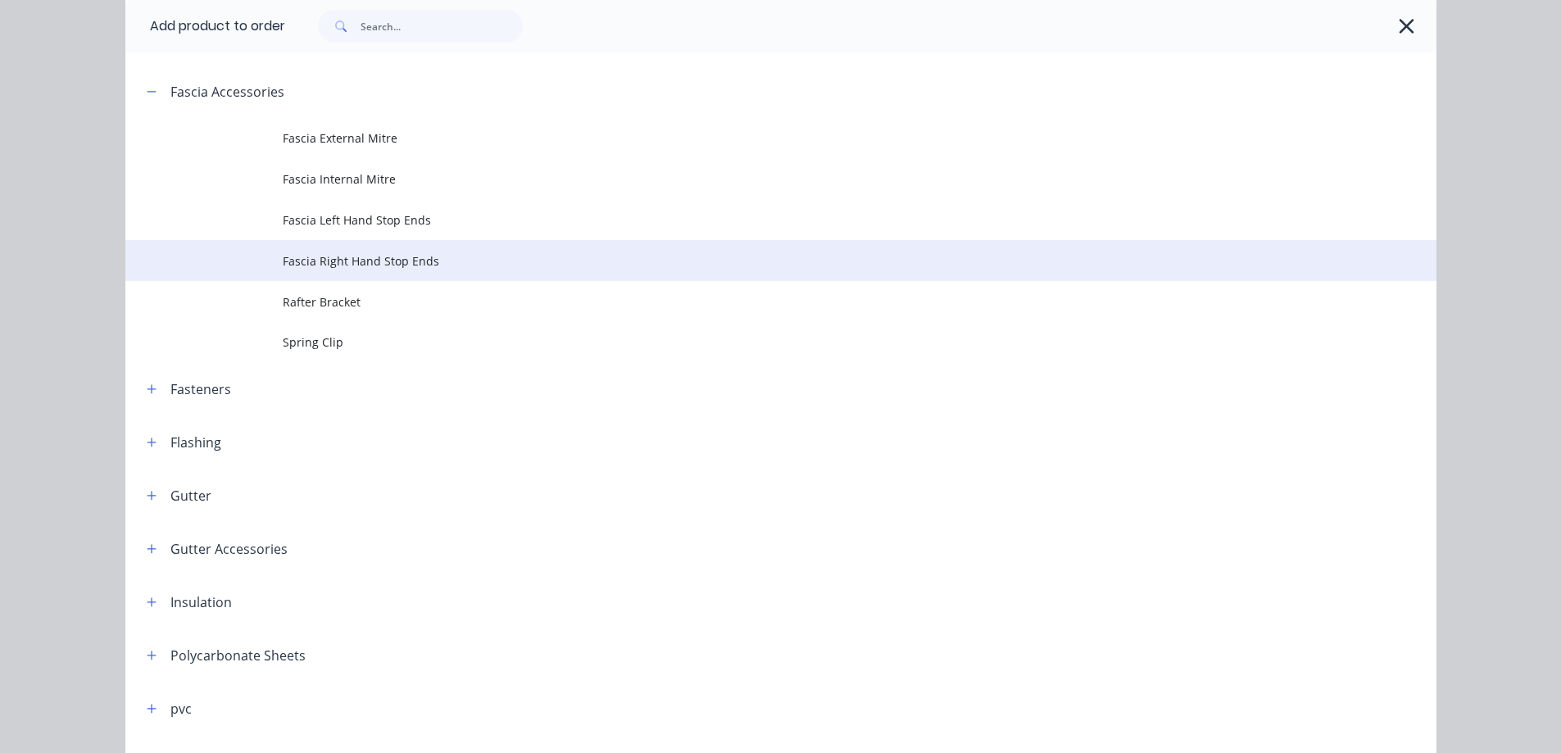
click at [329, 245] on td "Fascia Right Hand Stop Ends" at bounding box center [860, 260] width 1154 height 41
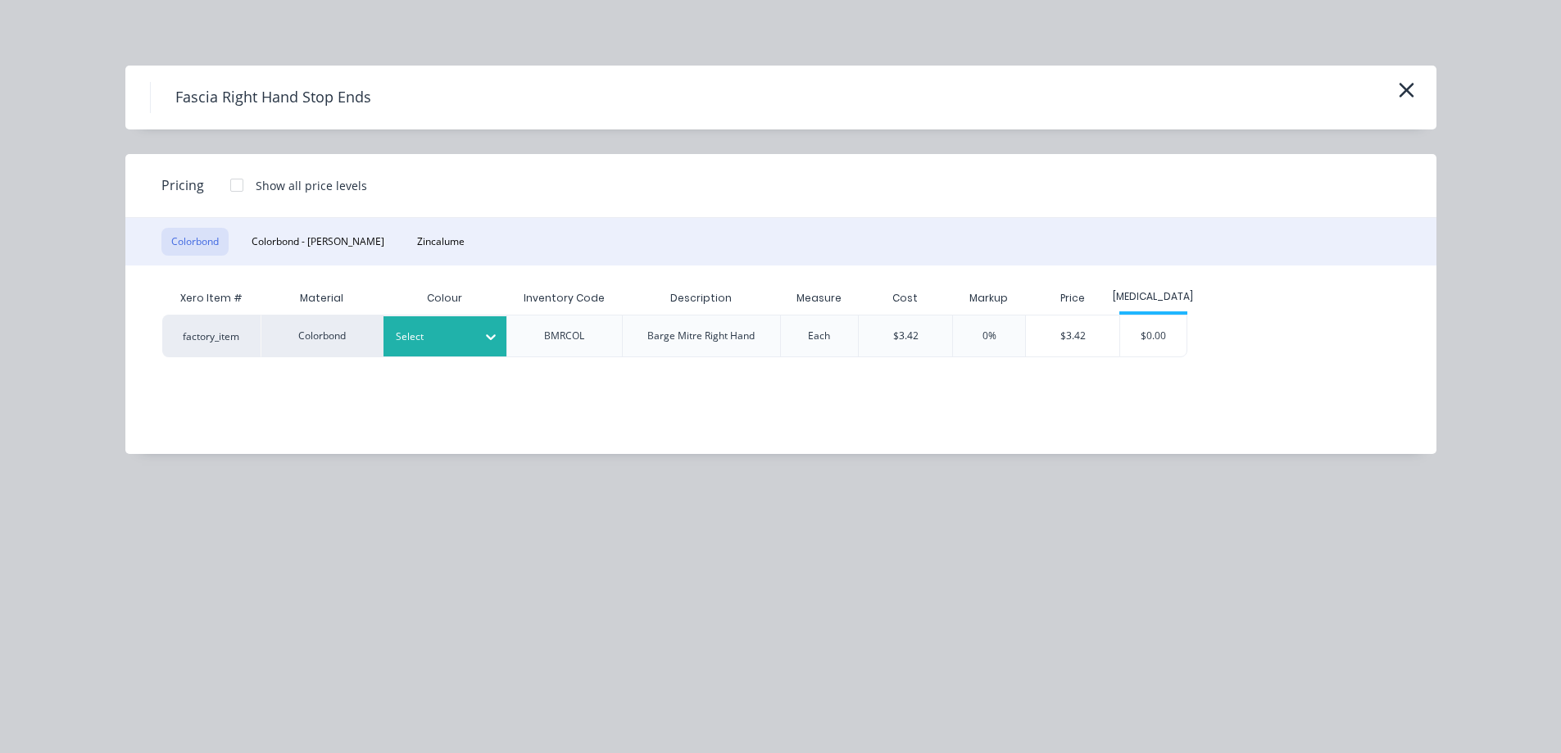
click at [451, 335] on div at bounding box center [433, 337] width 74 height 18
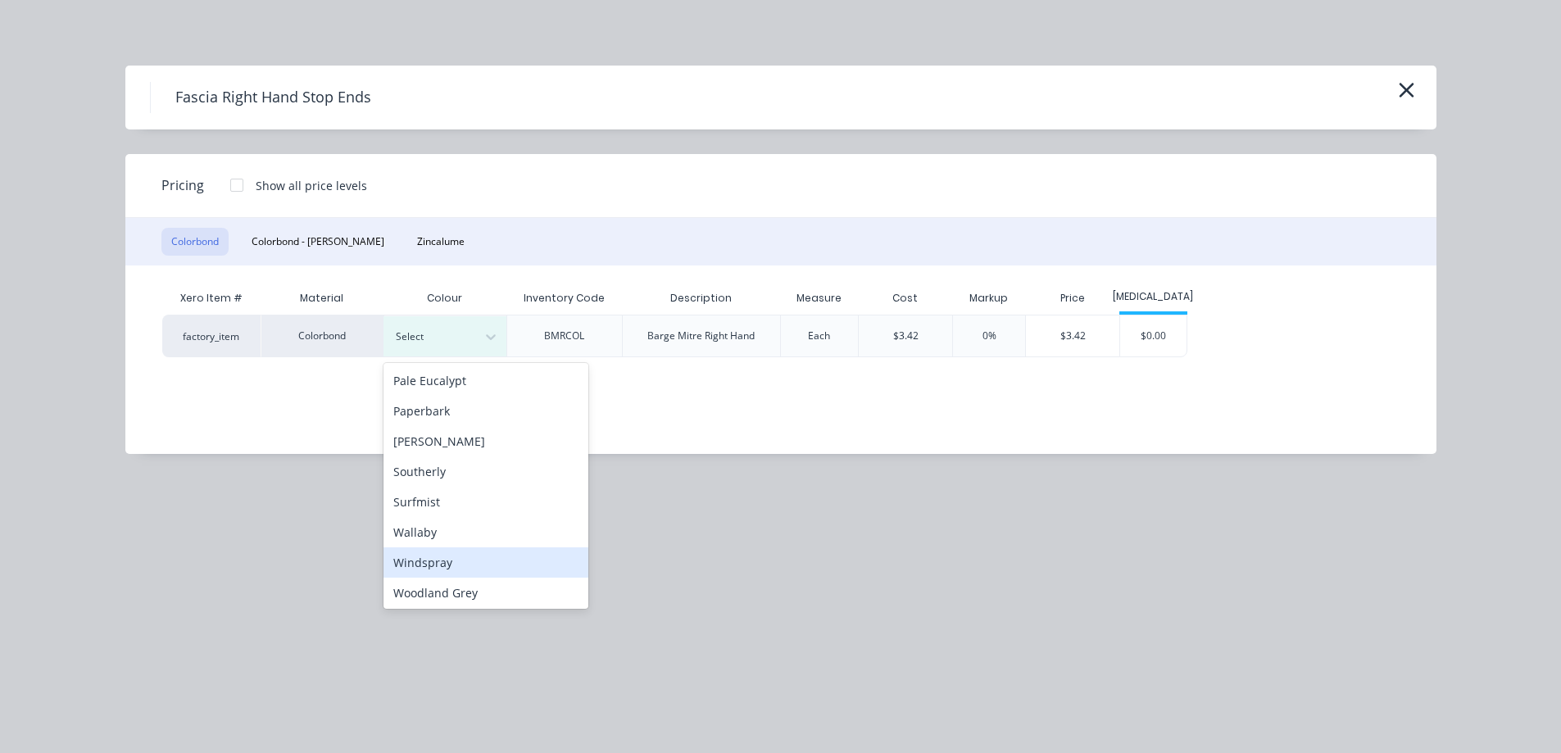
scroll to position [458, 0]
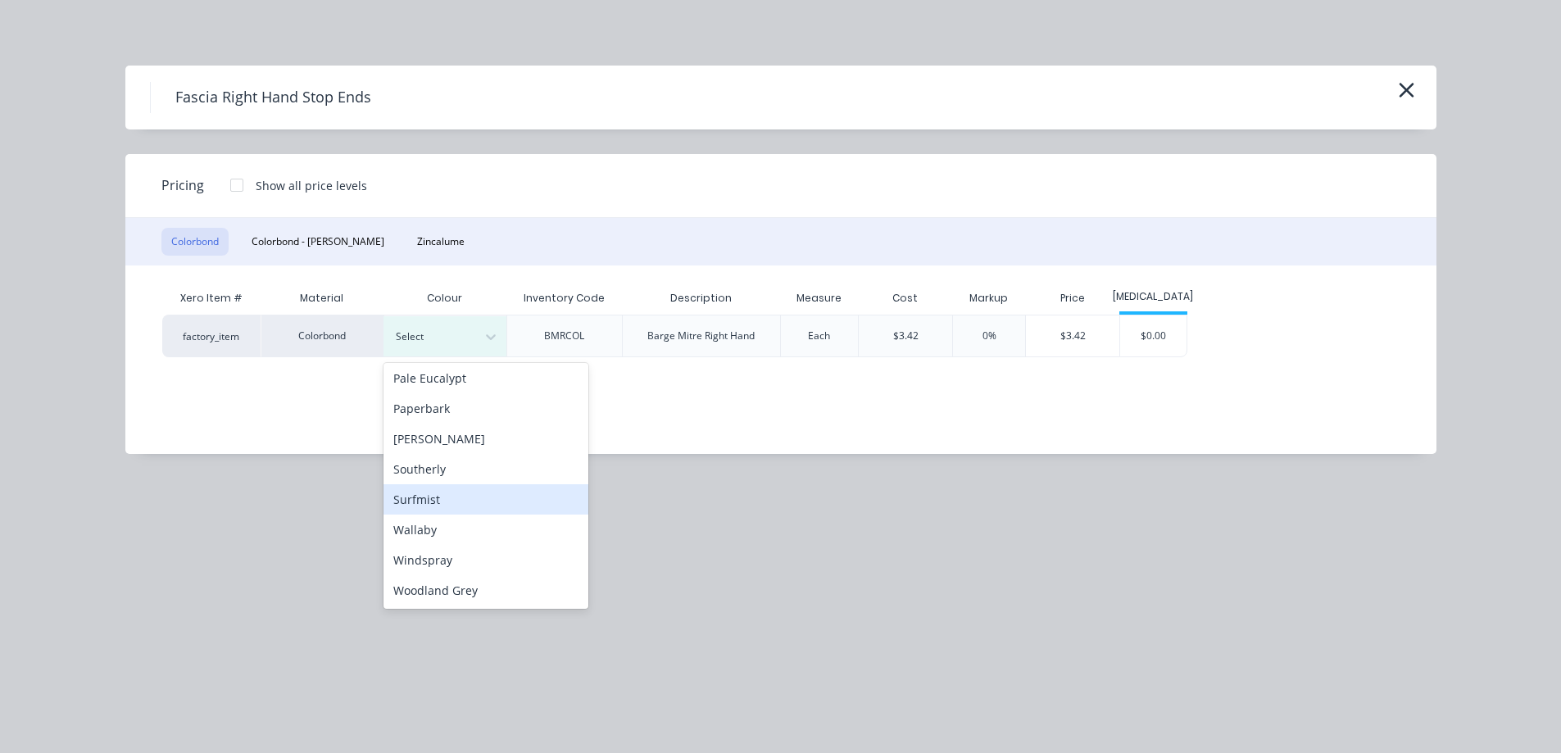
click at [436, 495] on div "Surfmist" at bounding box center [486, 499] width 205 height 30
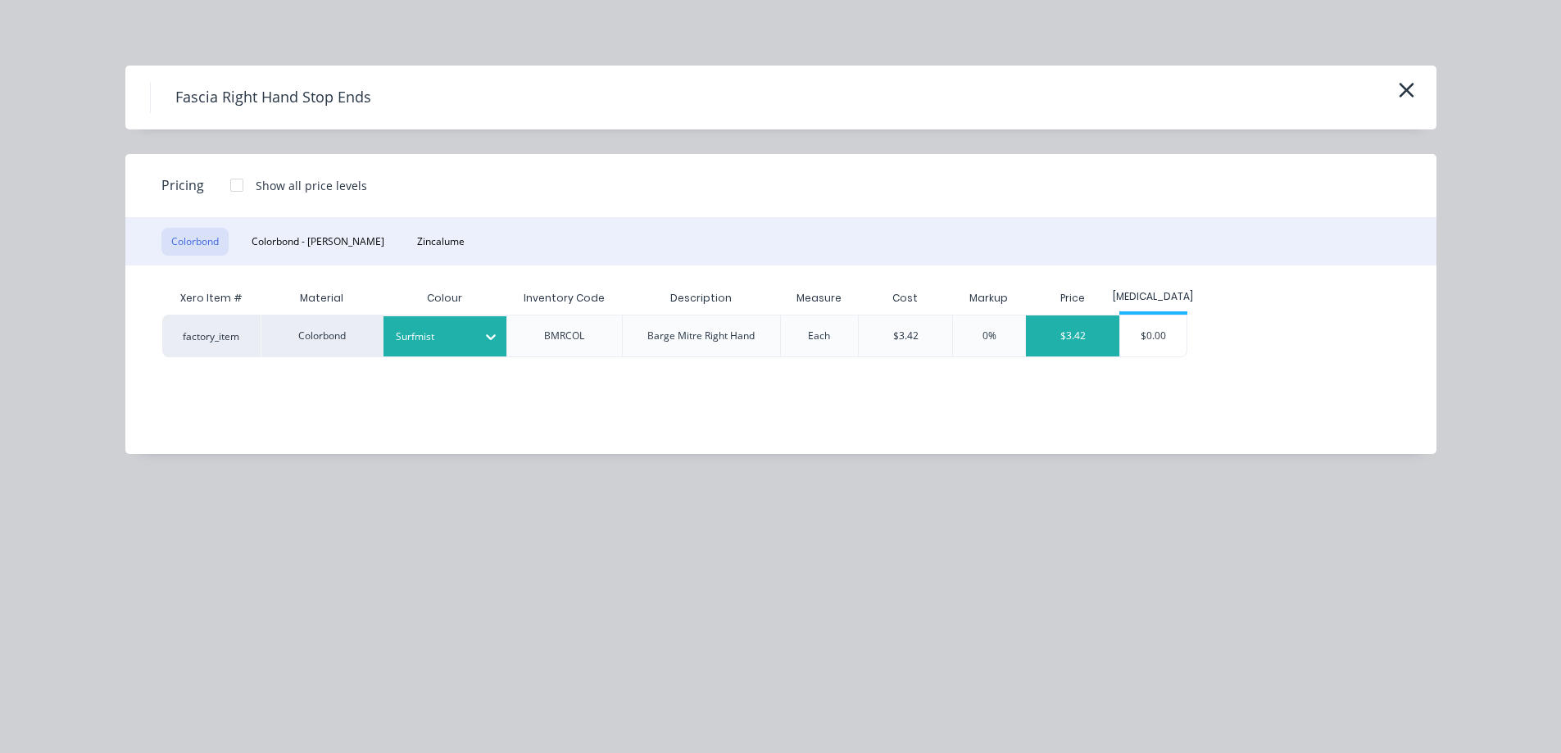
click at [1095, 340] on div "$3.42" at bounding box center [1072, 336] width 93 height 41
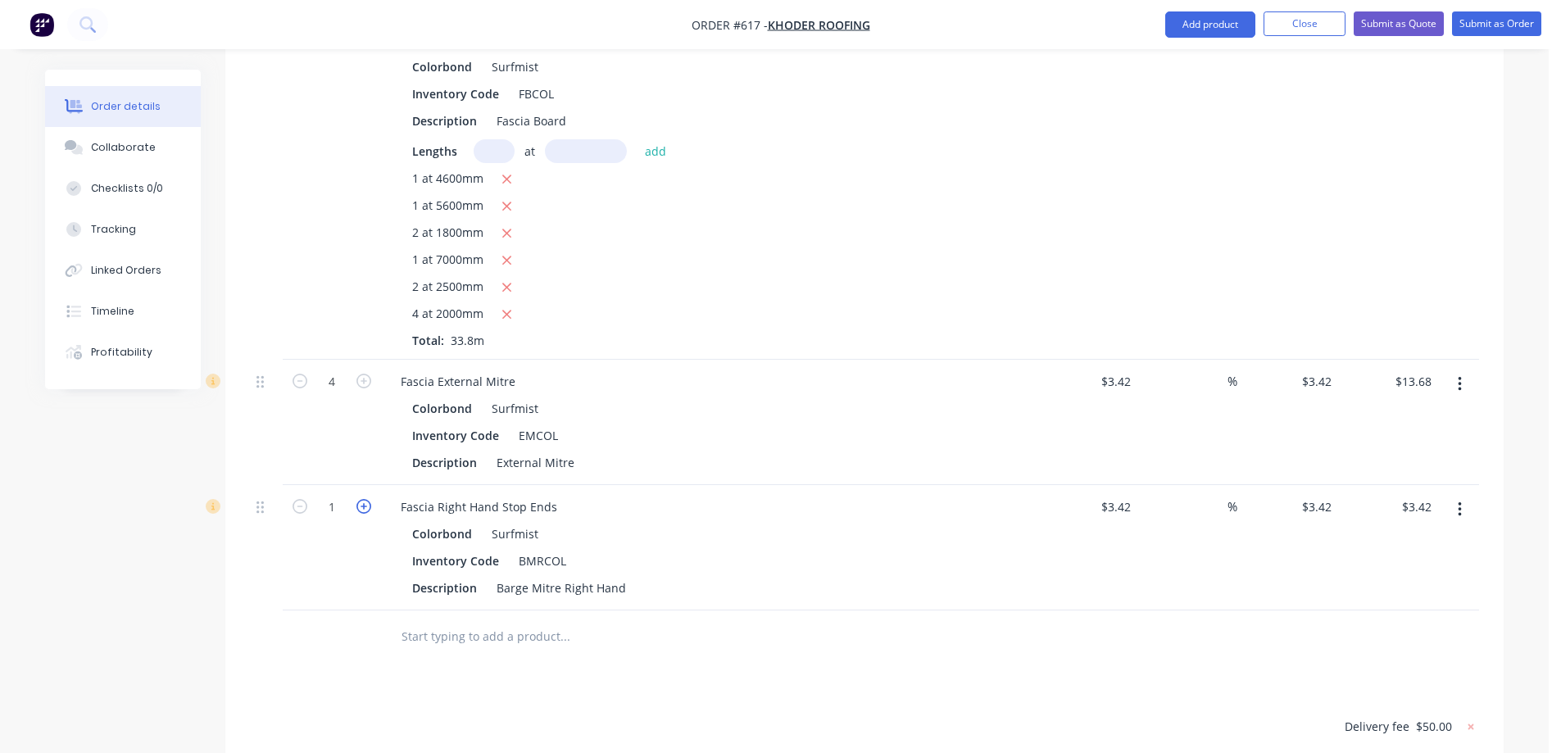
click at [366, 514] on icon "button" at bounding box center [364, 506] width 15 height 15
type input "2"
type input "$6.84"
click at [366, 514] on icon "button" at bounding box center [364, 506] width 15 height 15
type input "3"
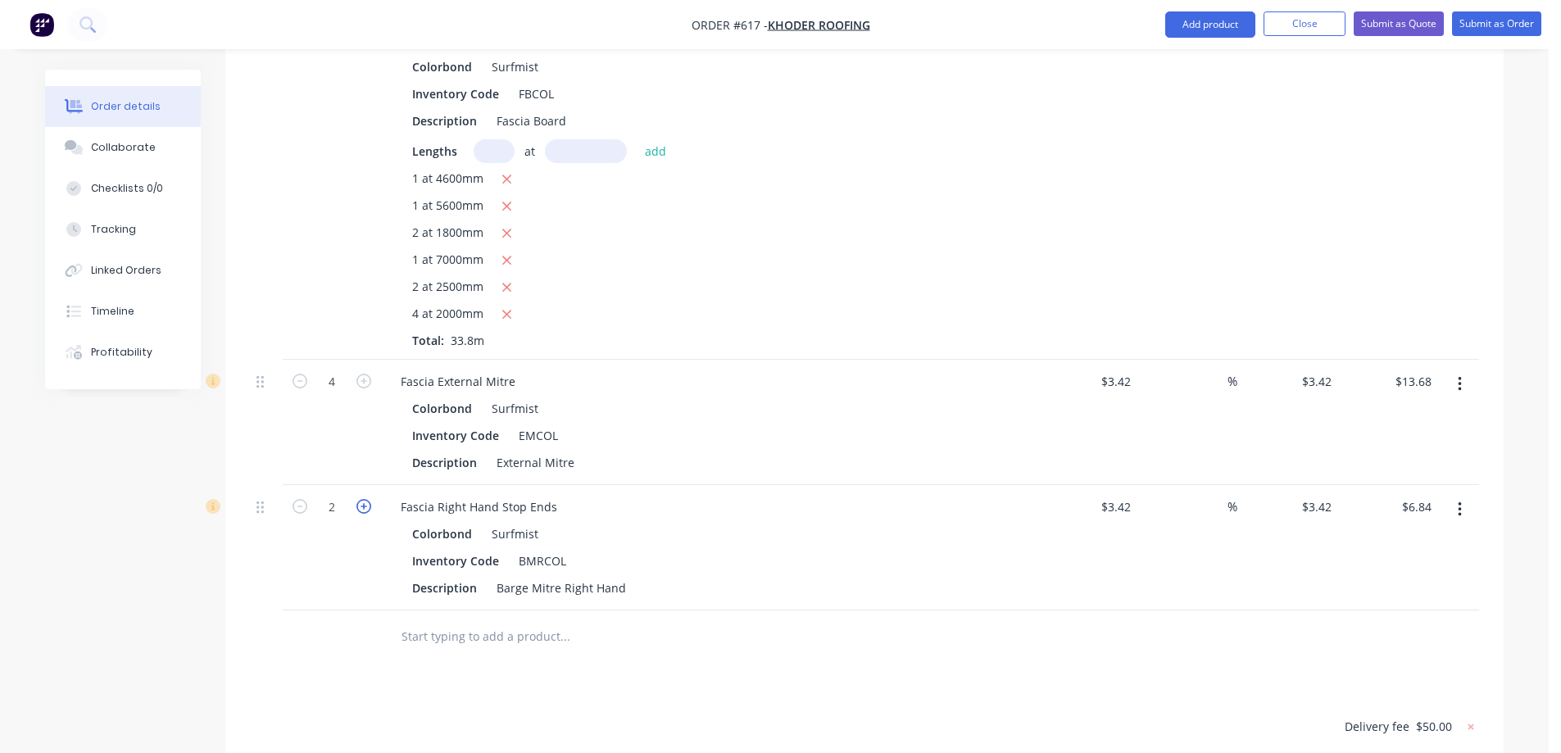
type input "$10.26"
click at [366, 514] on icon "button" at bounding box center [364, 506] width 15 height 15
type input "4"
type input "$13.68"
click at [525, 644] on input "text" at bounding box center [565, 636] width 328 height 33
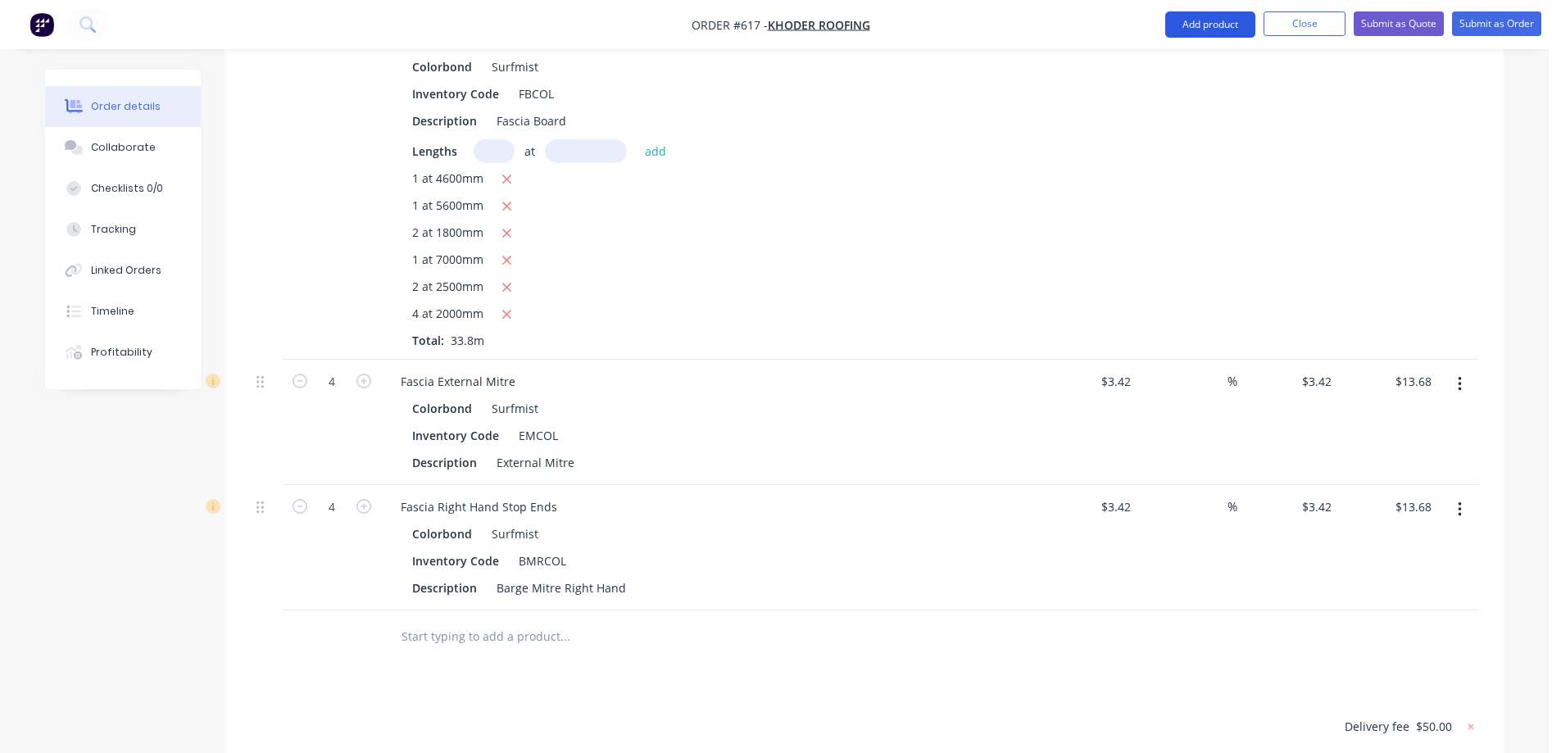
click at [1185, 25] on button "Add product" at bounding box center [1211, 24] width 90 height 26
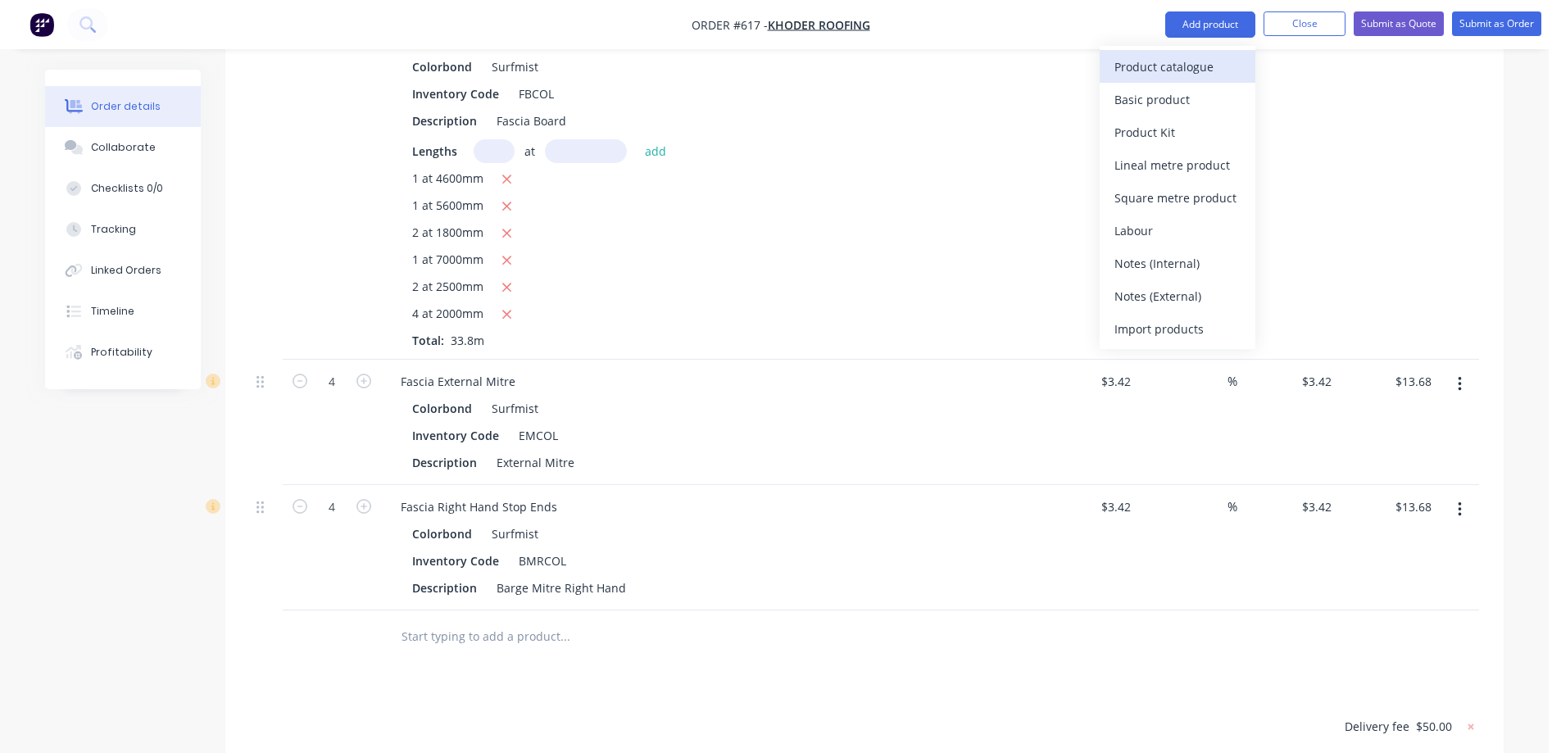
click at [1175, 59] on div "Product catalogue" at bounding box center [1178, 67] width 126 height 24
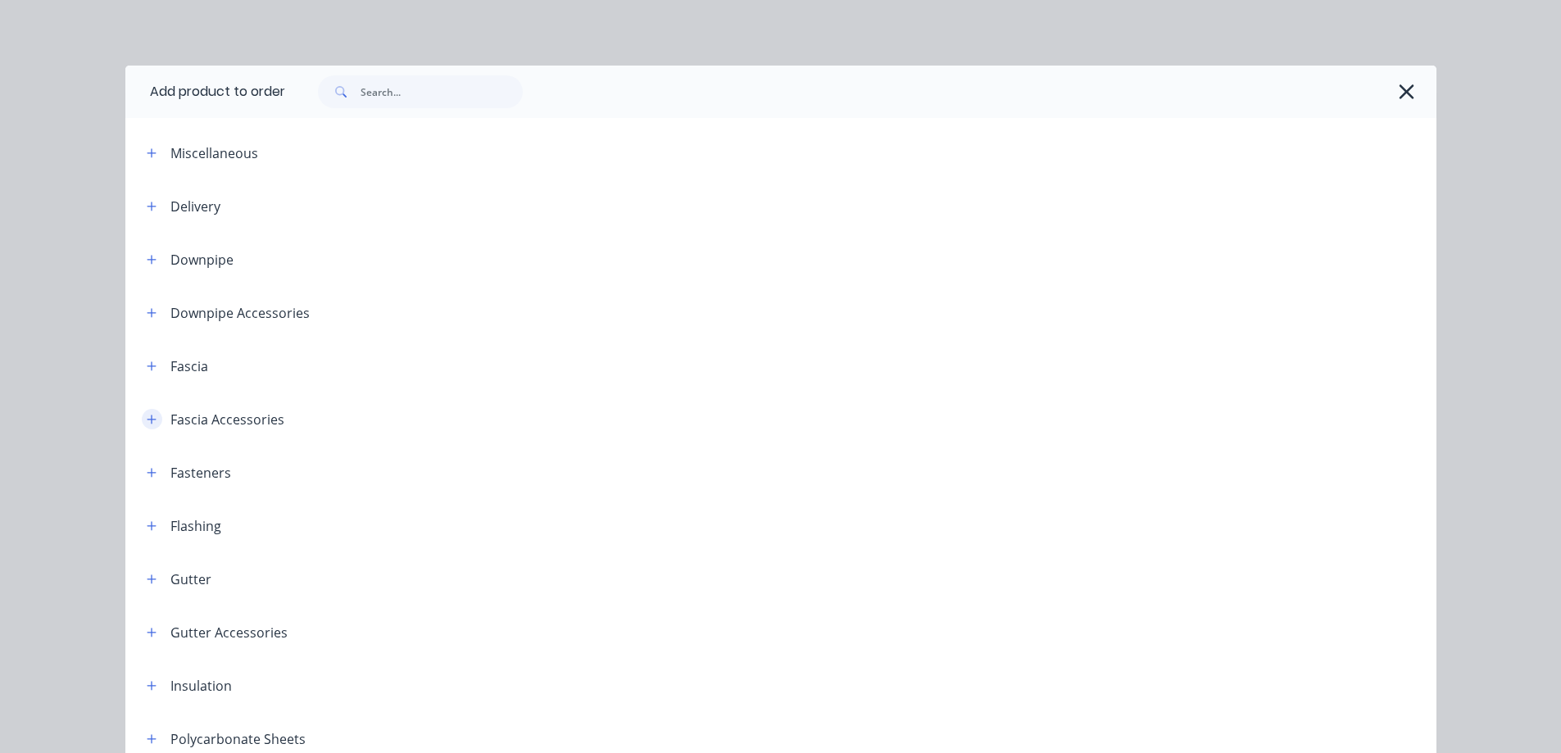
click at [143, 425] on button "button" at bounding box center [152, 419] width 20 height 20
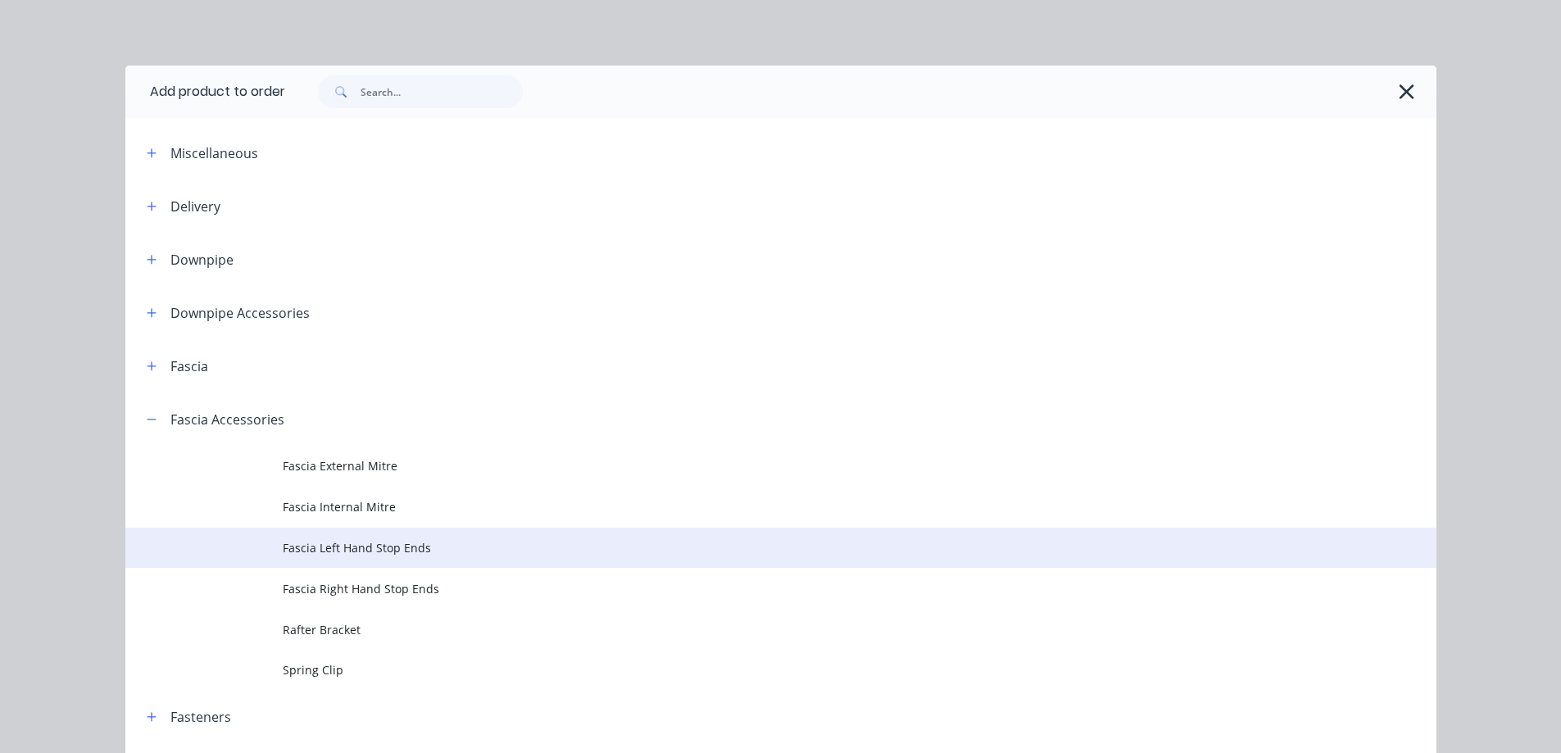
click at [352, 566] on td "Fascia Left Hand Stop Ends" at bounding box center [860, 548] width 1154 height 41
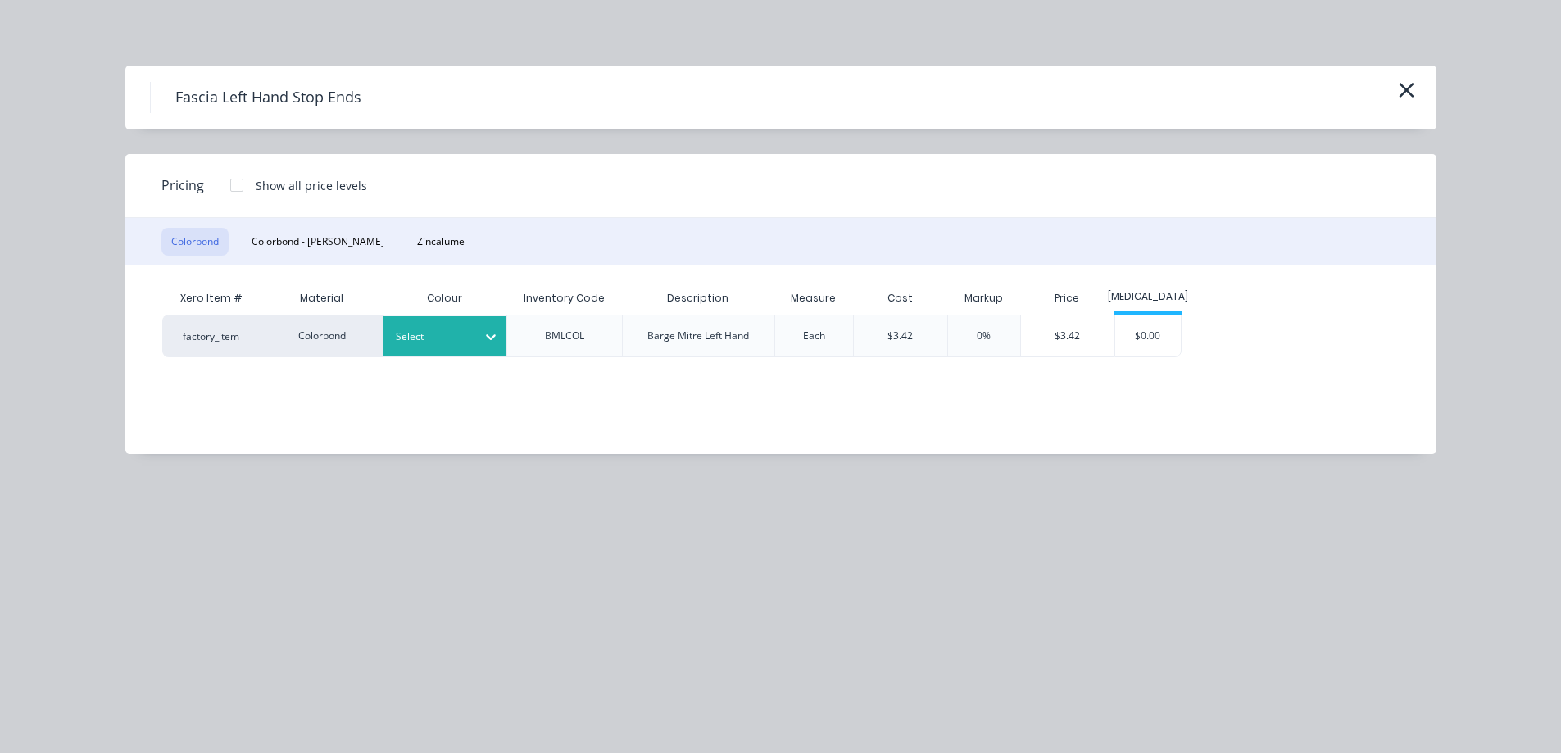
click at [492, 331] on icon at bounding box center [491, 337] width 16 height 16
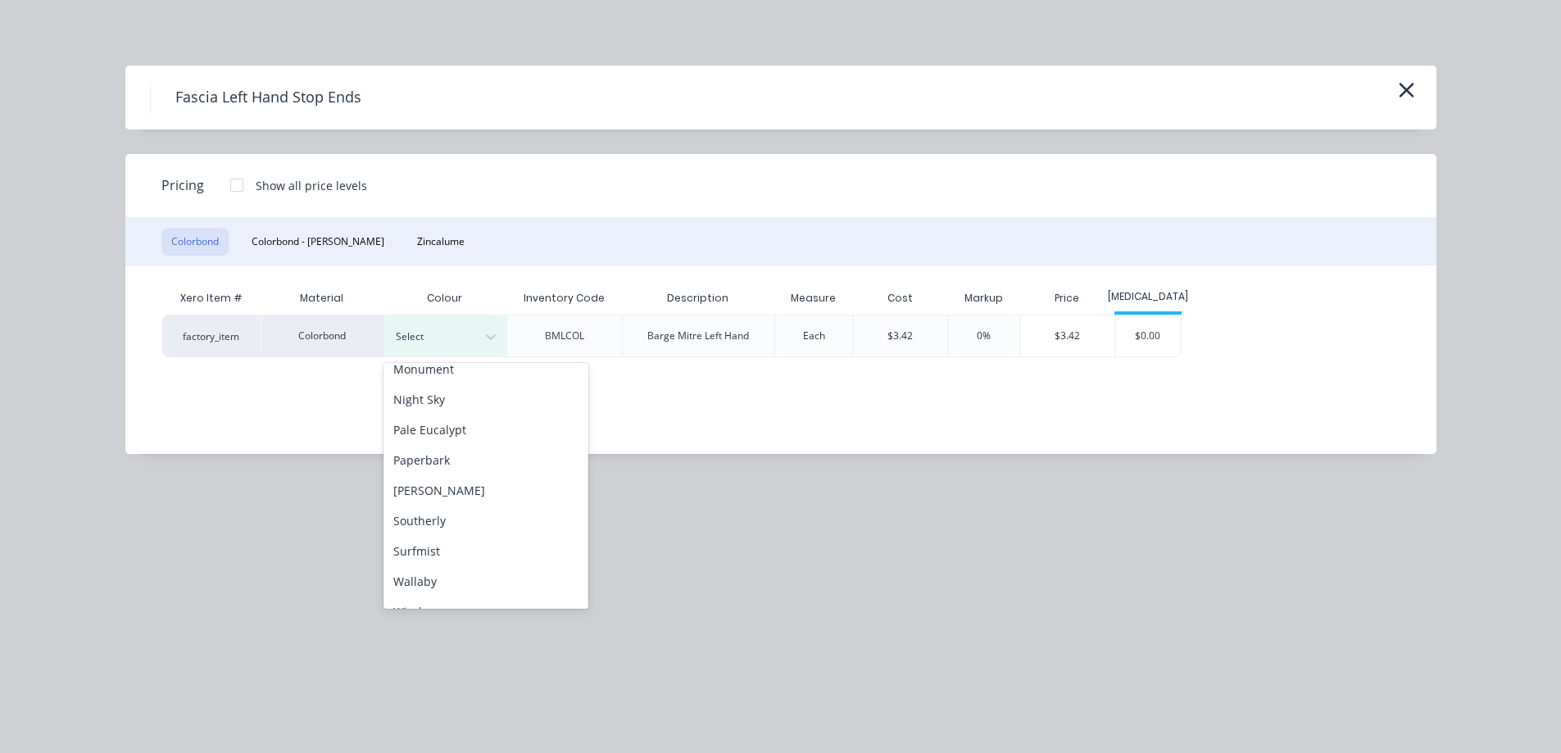
scroll to position [410, 0]
click at [433, 541] on div "Surfmist" at bounding box center [486, 548] width 205 height 30
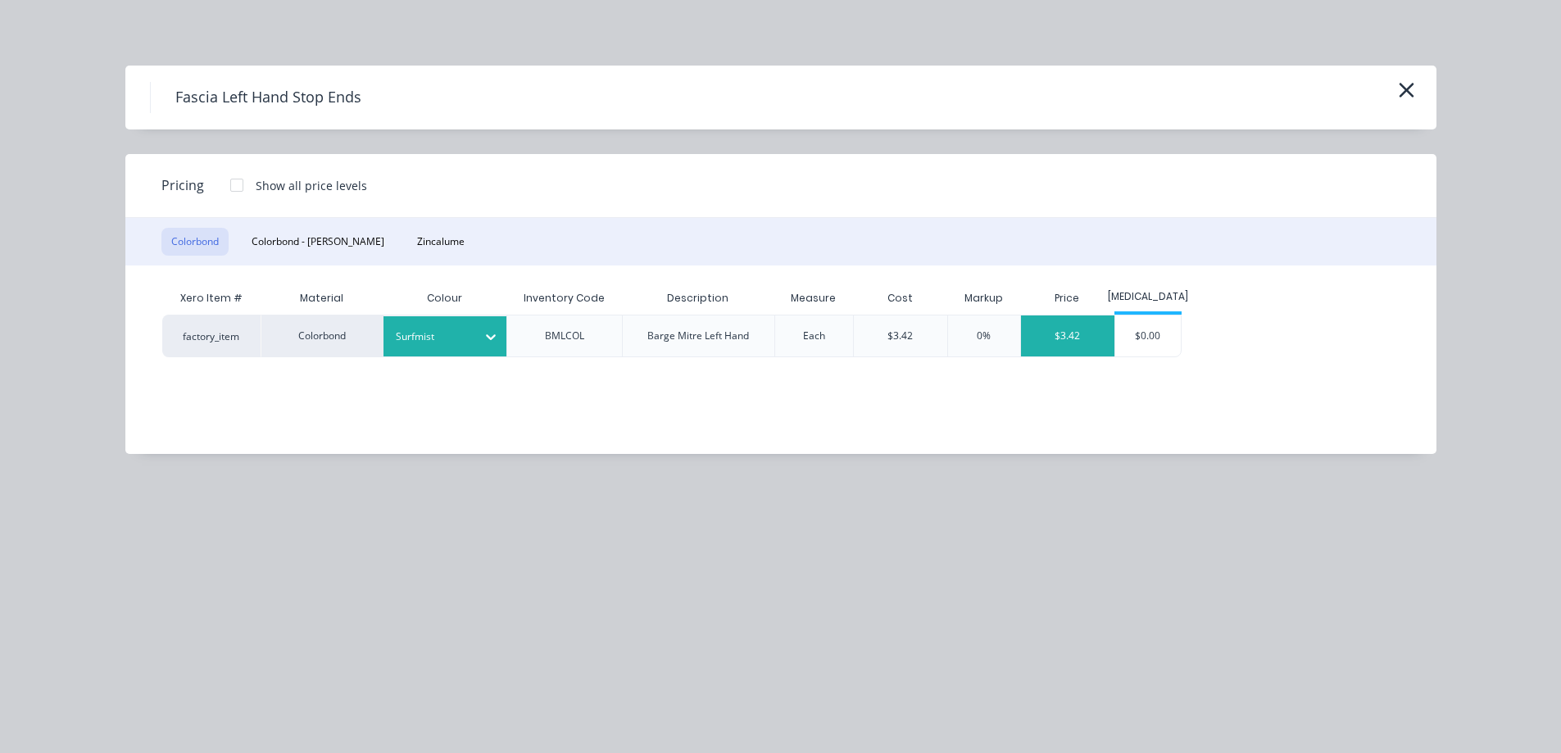
click at [1061, 341] on div "$3.42" at bounding box center [1067, 336] width 93 height 41
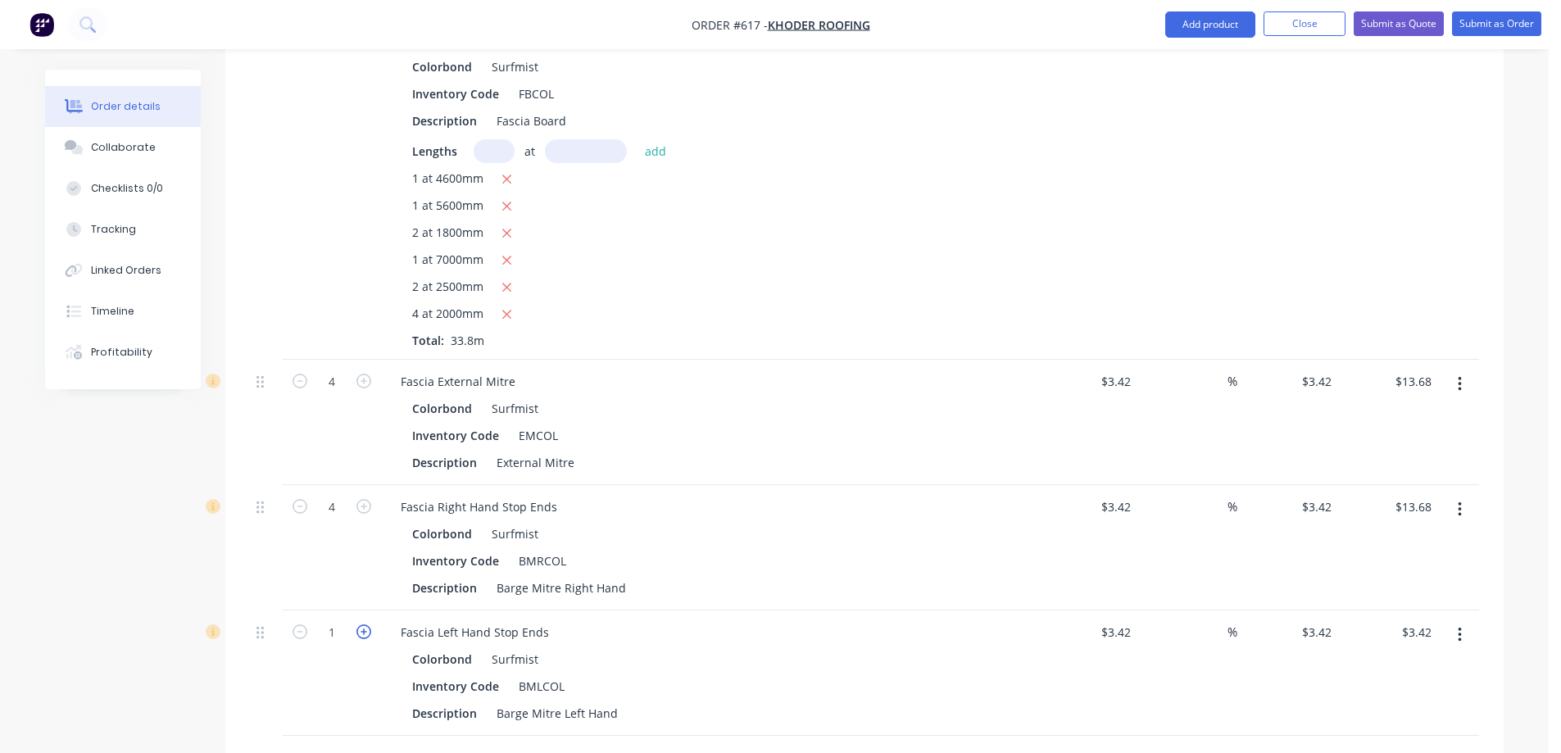
click at [362, 639] on icon "button" at bounding box center [364, 632] width 15 height 15
type input "2"
type input "$6.84"
click at [362, 639] on icon "button" at bounding box center [364, 632] width 15 height 15
type input "3"
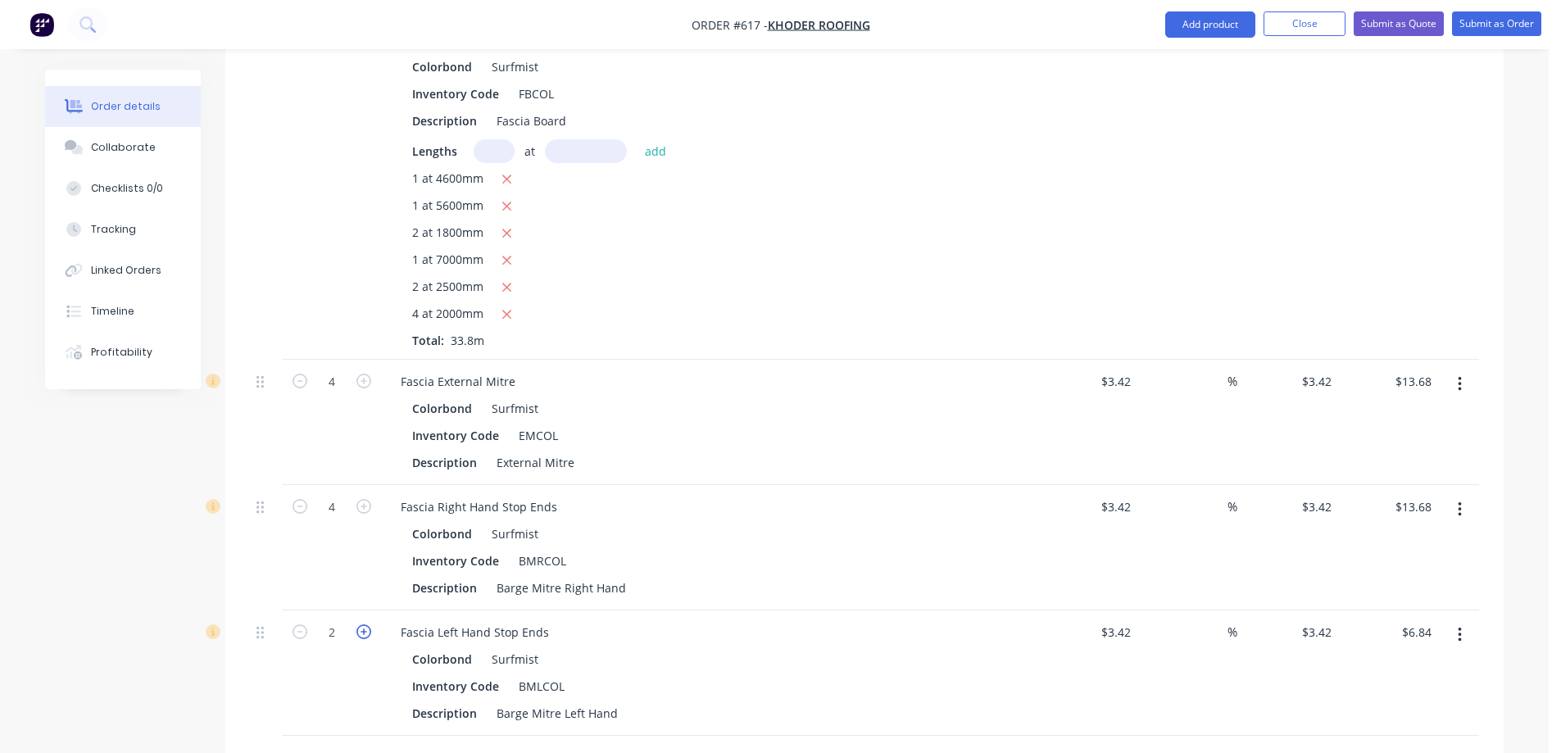
type input "$10.26"
click at [362, 639] on icon "button" at bounding box center [364, 632] width 15 height 15
type input "4"
type input "$13.68"
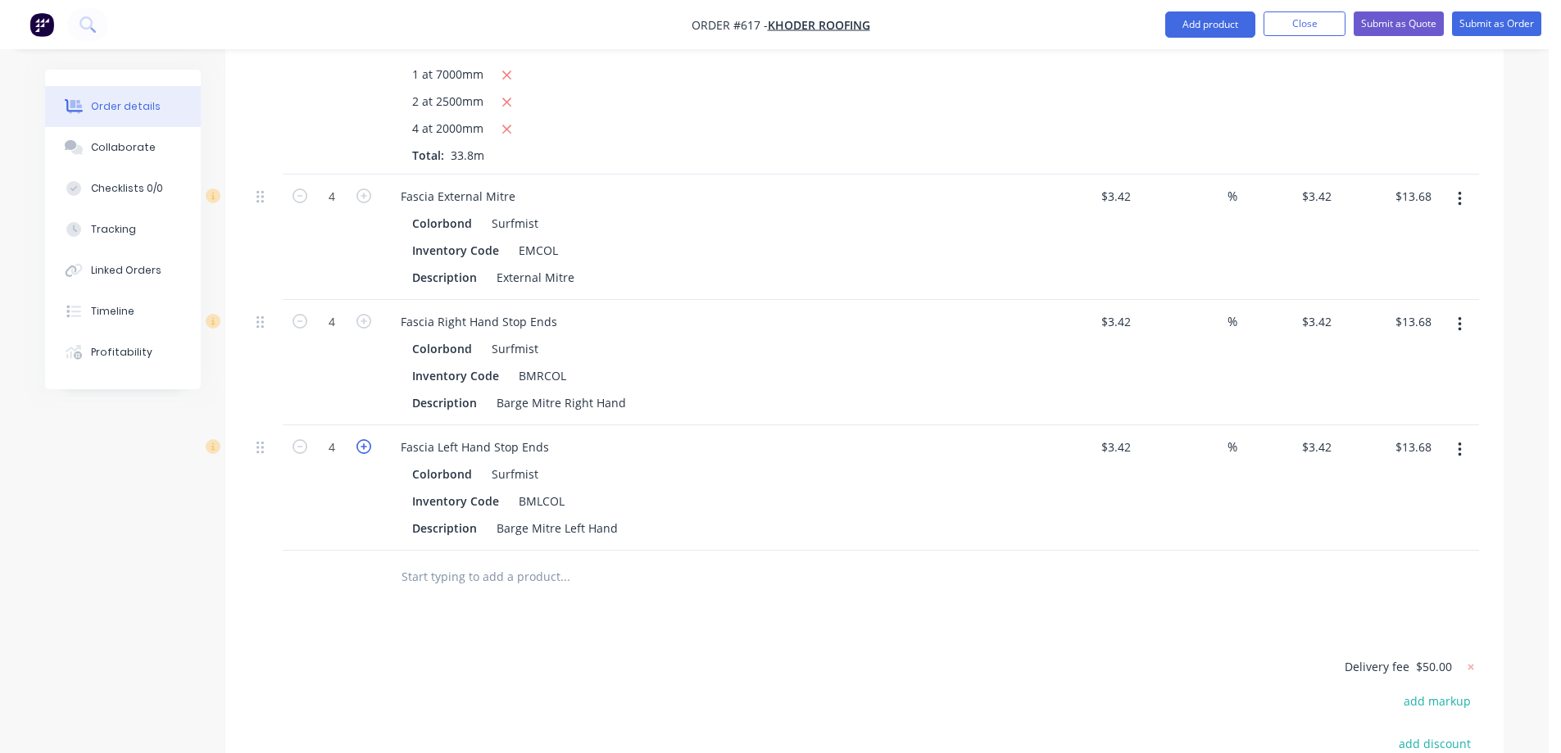
scroll to position [820, 0]
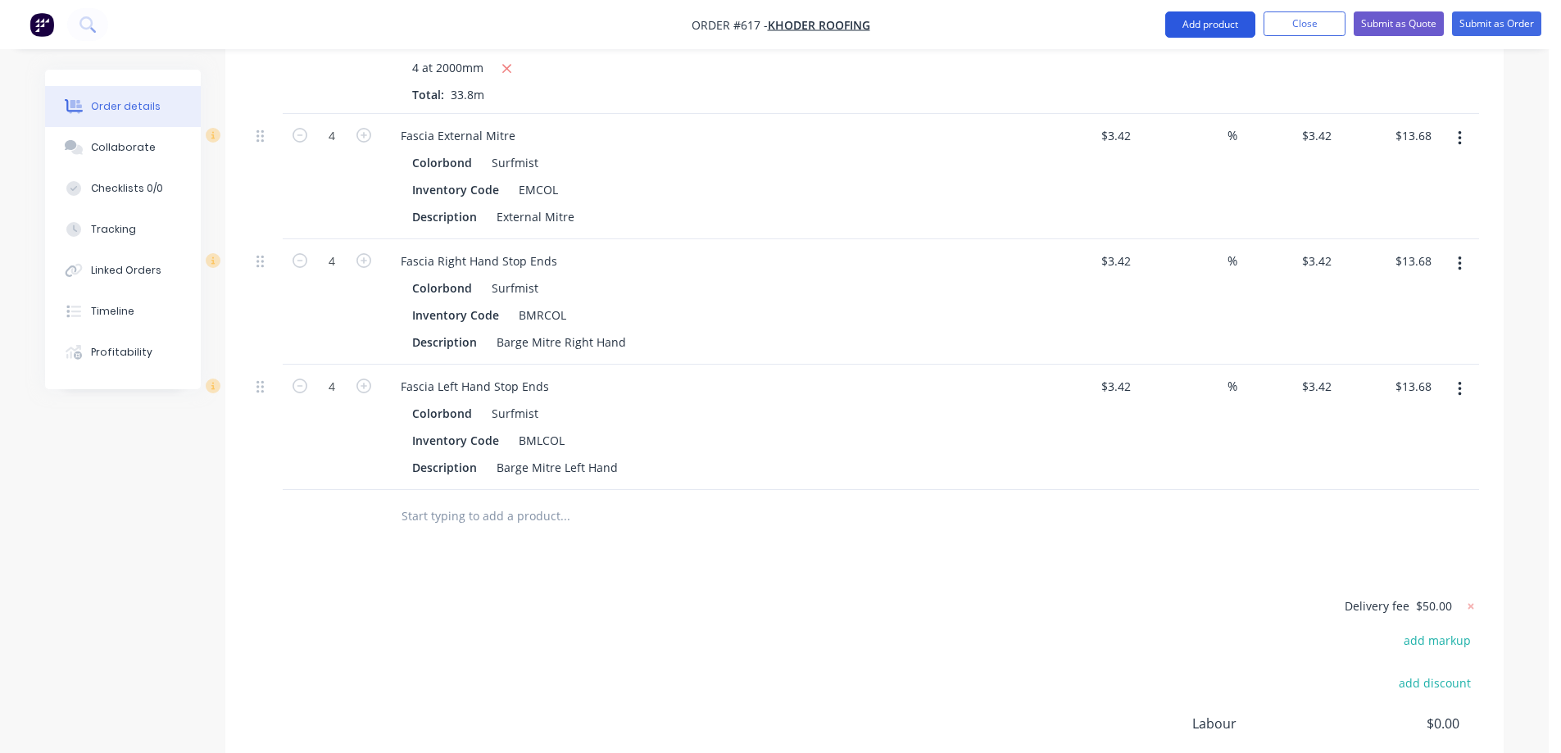
click at [1195, 34] on button "Add product" at bounding box center [1211, 24] width 90 height 26
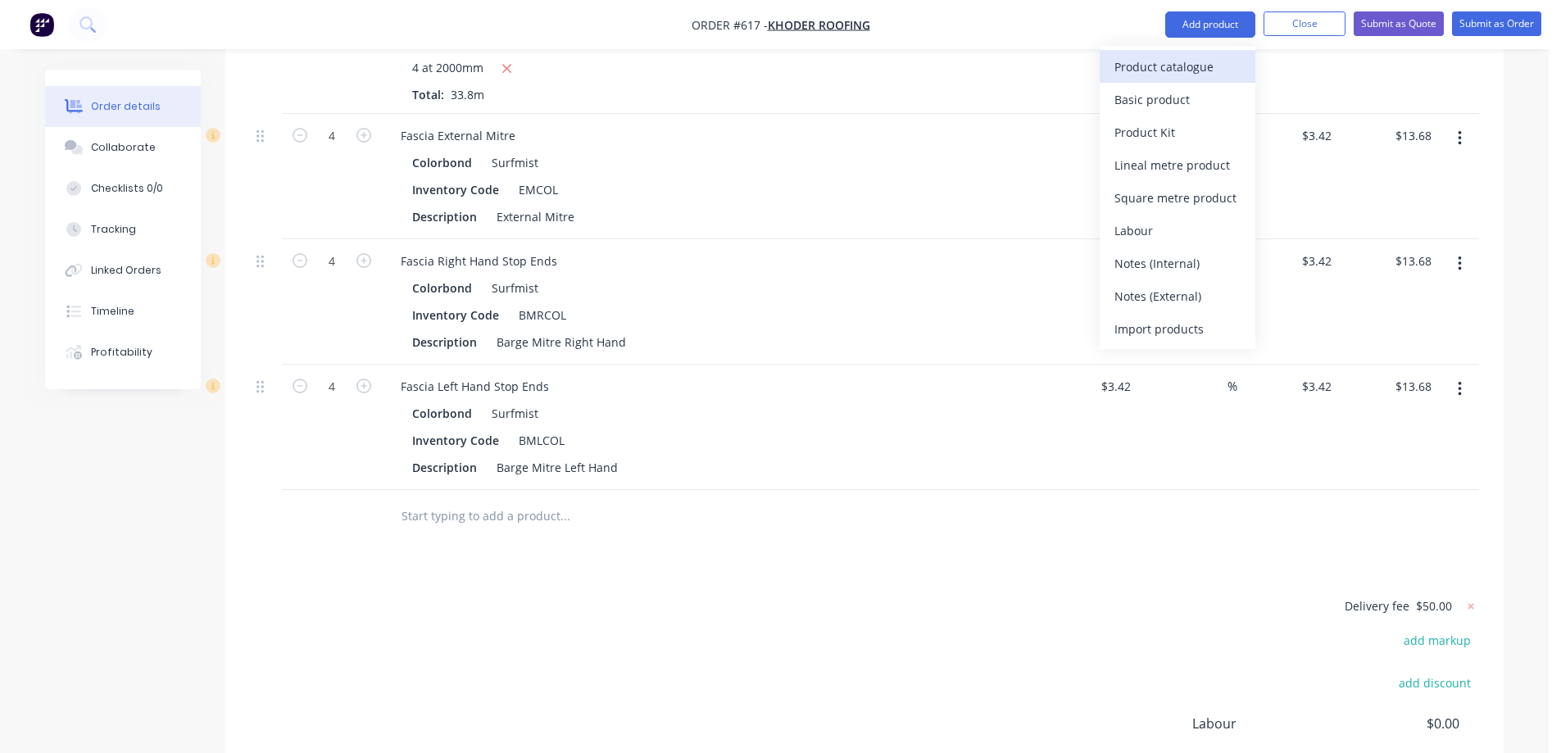
click at [1178, 67] on div "Product catalogue" at bounding box center [1178, 67] width 126 height 24
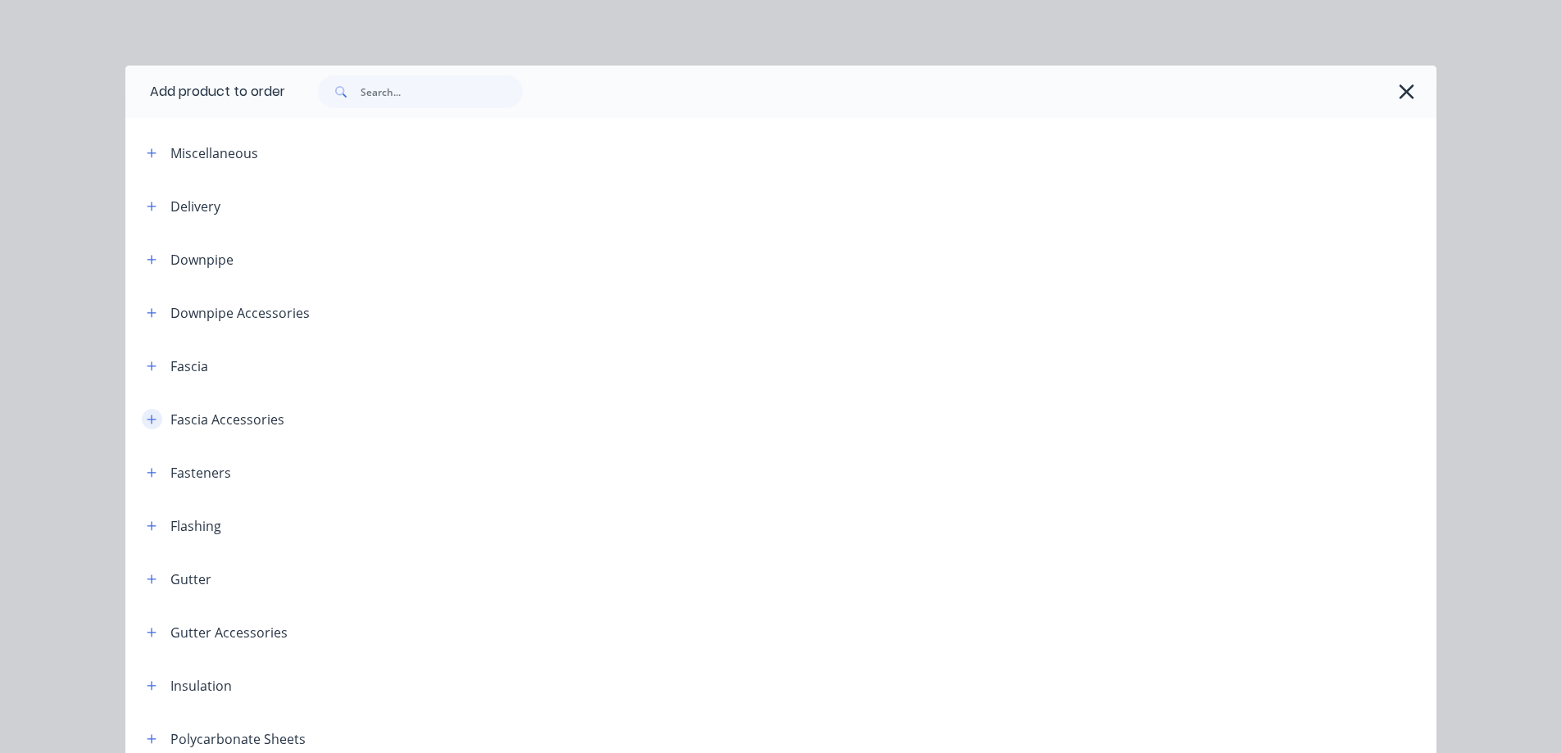
click at [147, 419] on icon "button" at bounding box center [151, 419] width 9 height 9
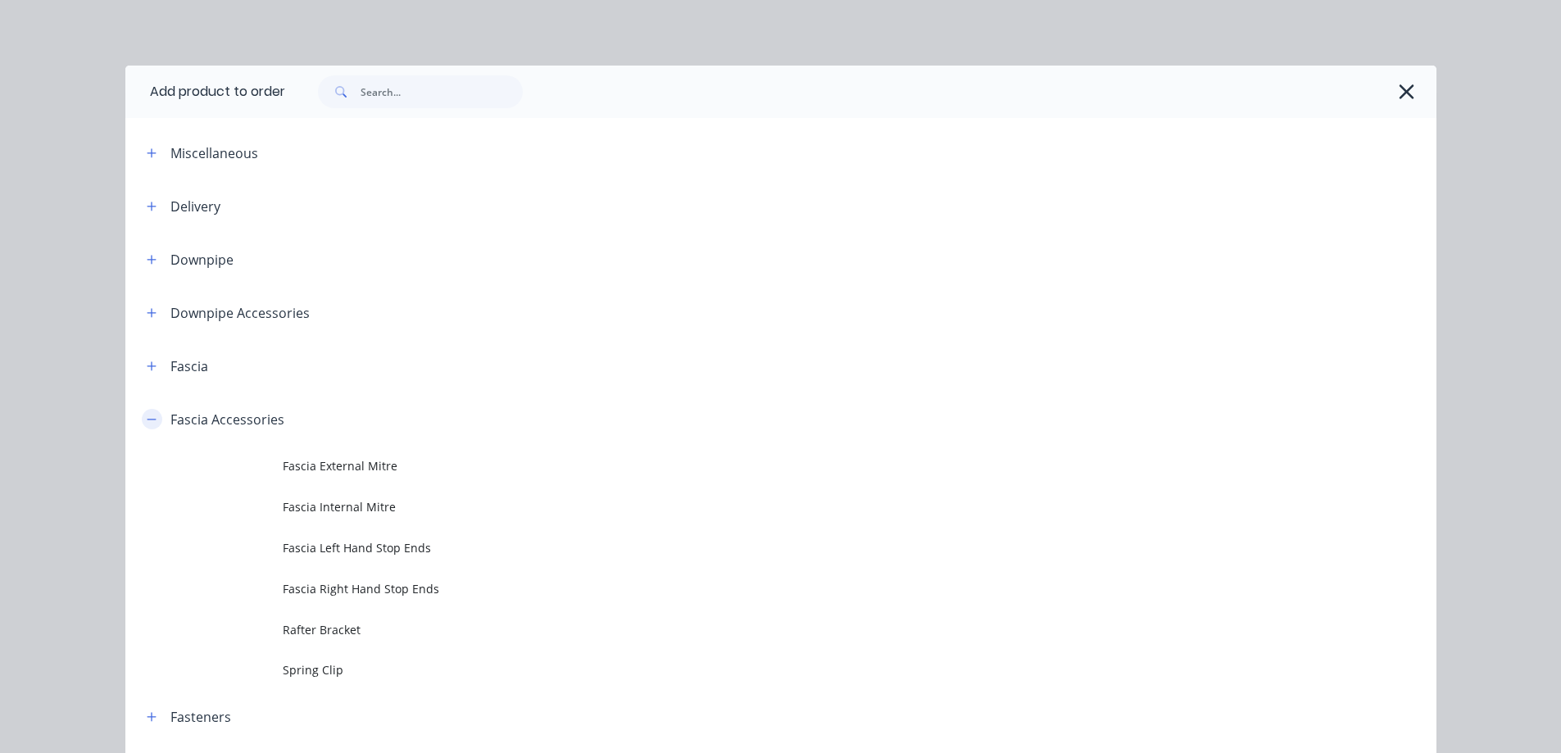
click at [147, 417] on icon "button" at bounding box center [152, 419] width 10 height 11
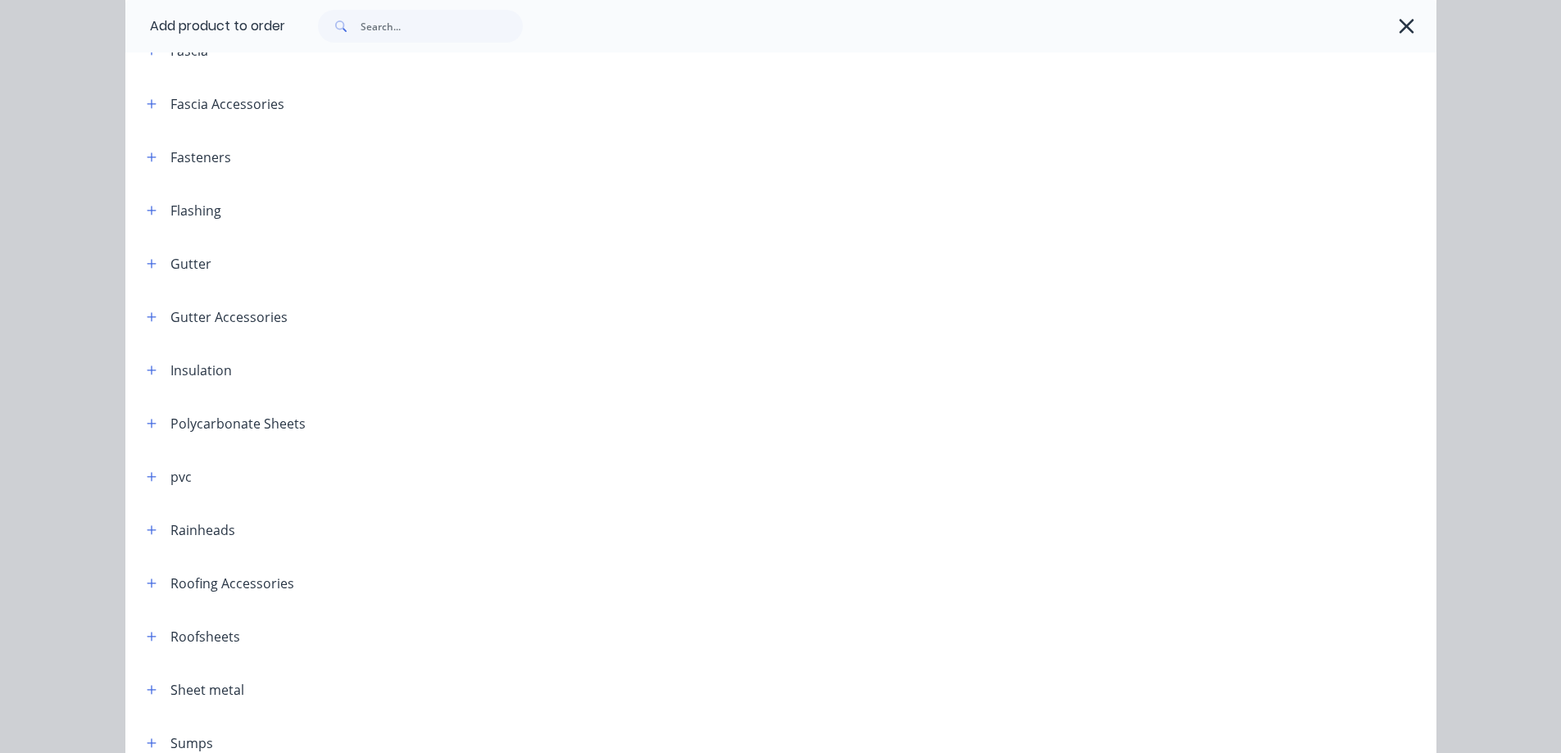
scroll to position [328, 0]
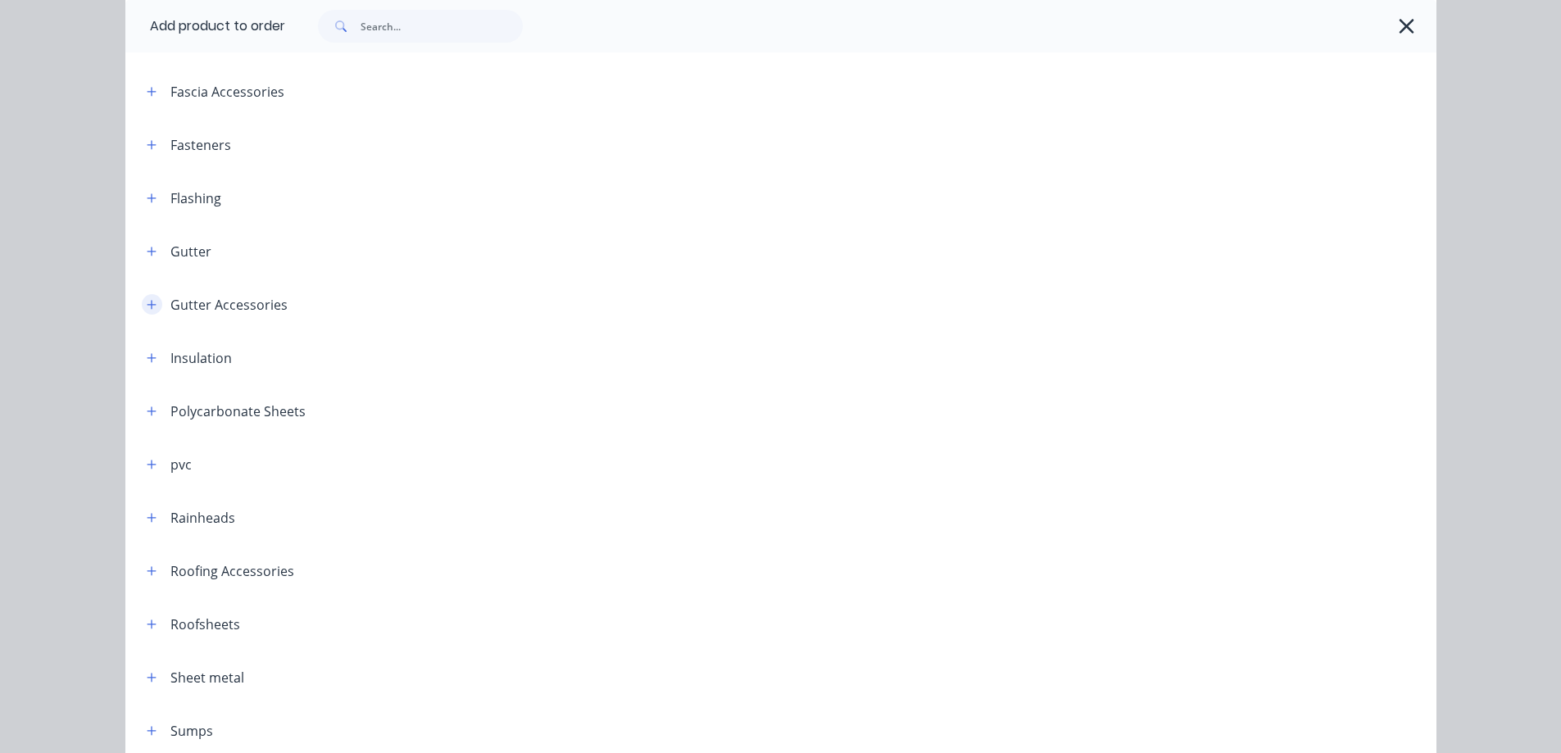
click at [142, 299] on button "button" at bounding box center [152, 304] width 20 height 20
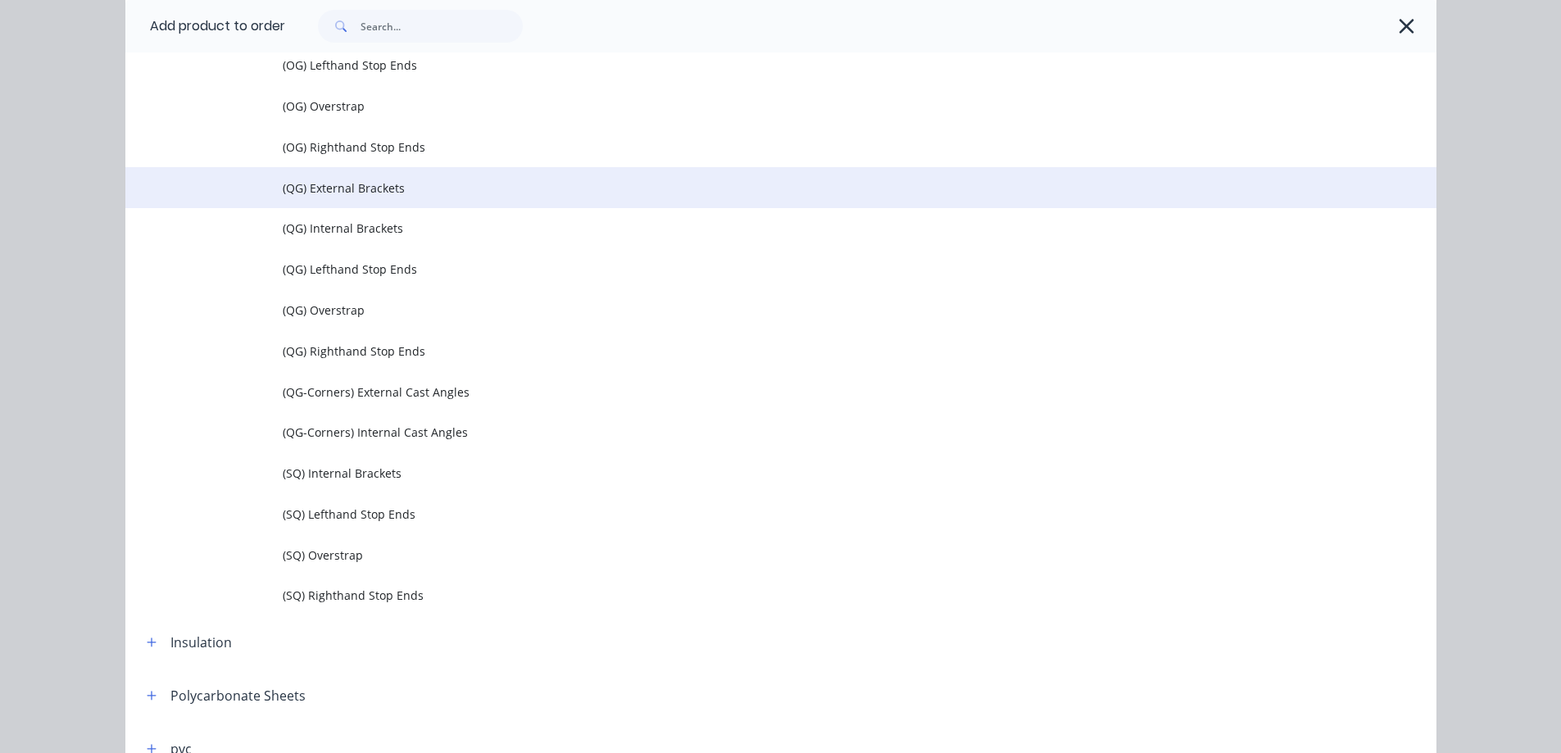
scroll to position [820, 0]
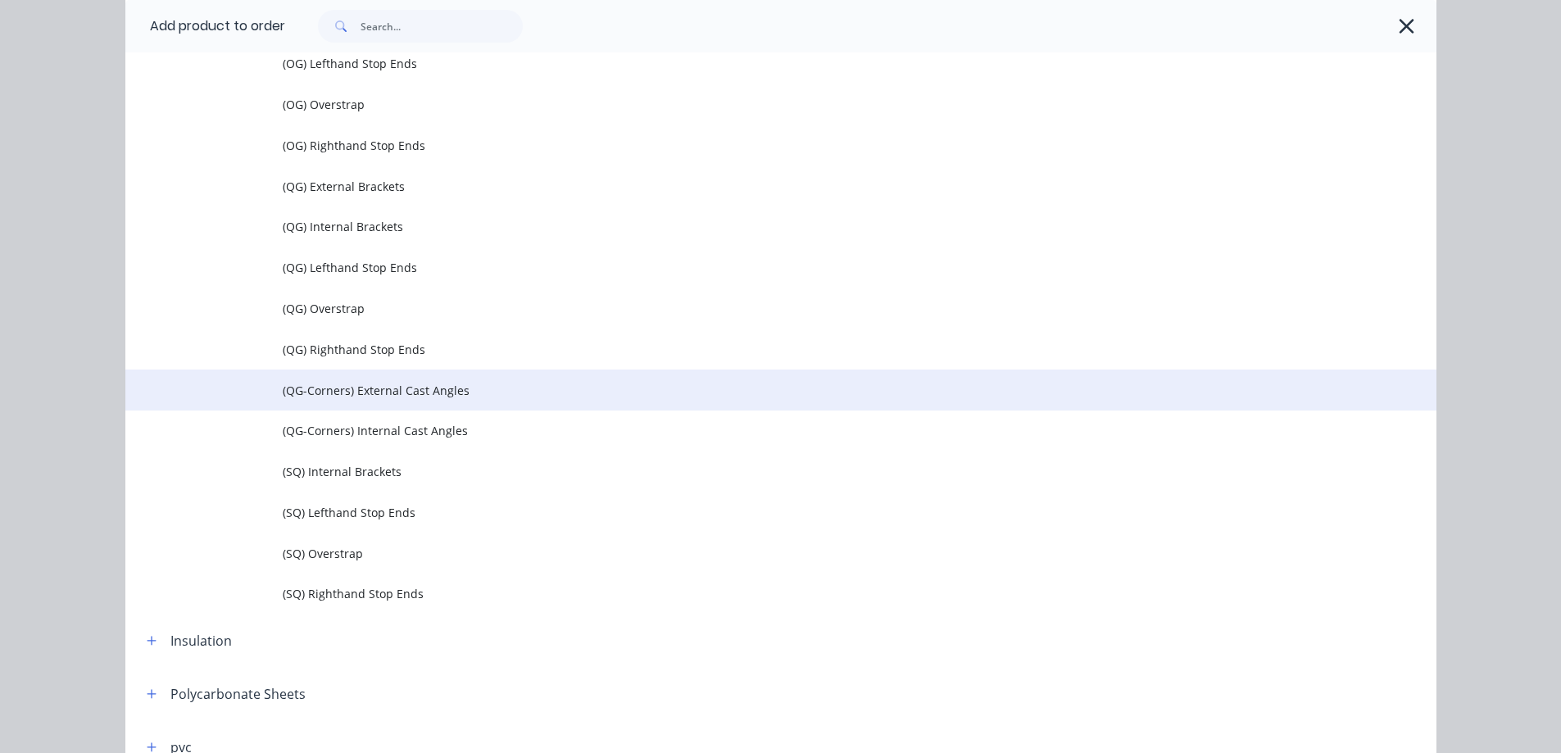
click at [395, 396] on span "(QG-Corners) External Cast Angles" at bounding box center [744, 390] width 923 height 17
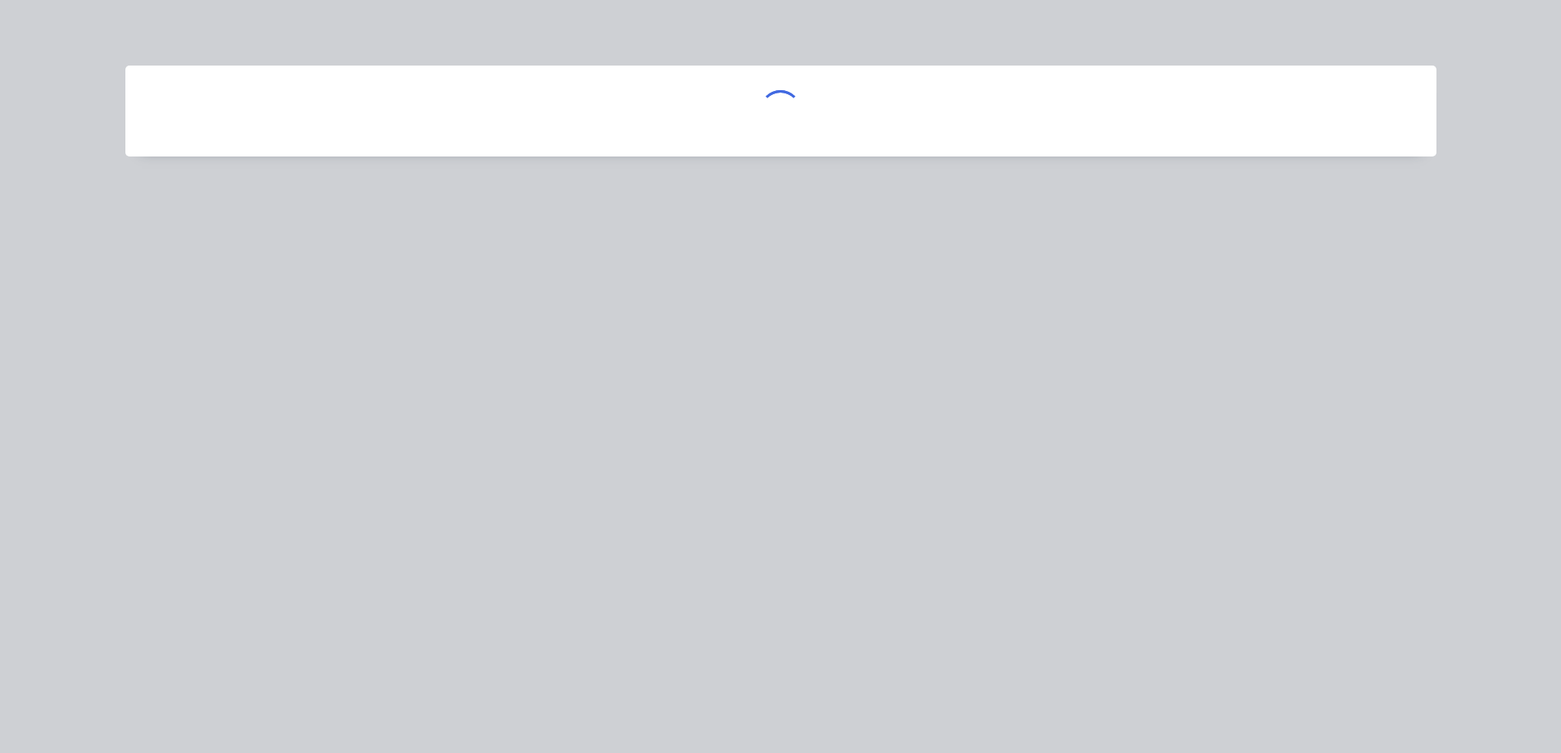
scroll to position [0, 0]
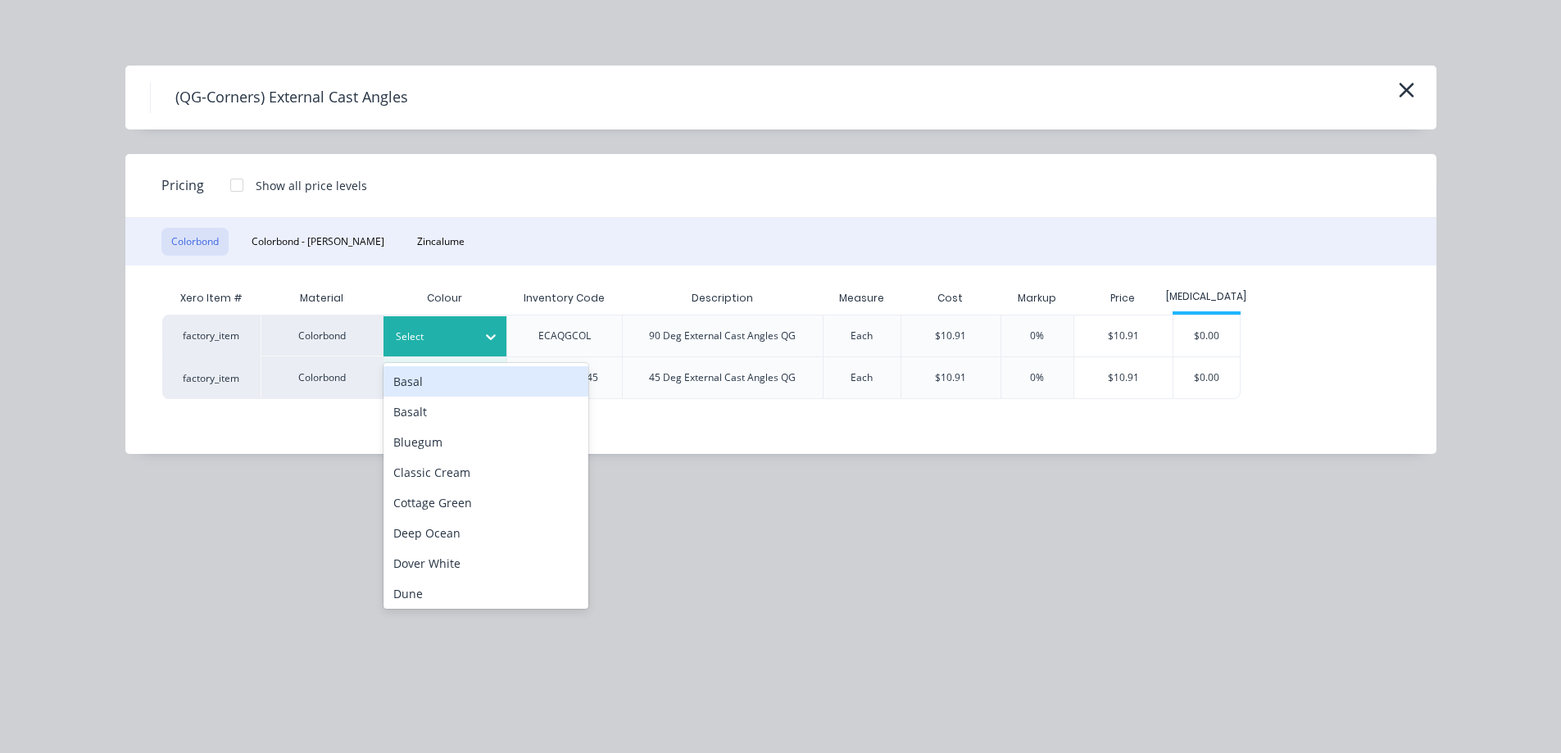
click at [473, 334] on div "Select" at bounding box center [430, 336] width 92 height 21
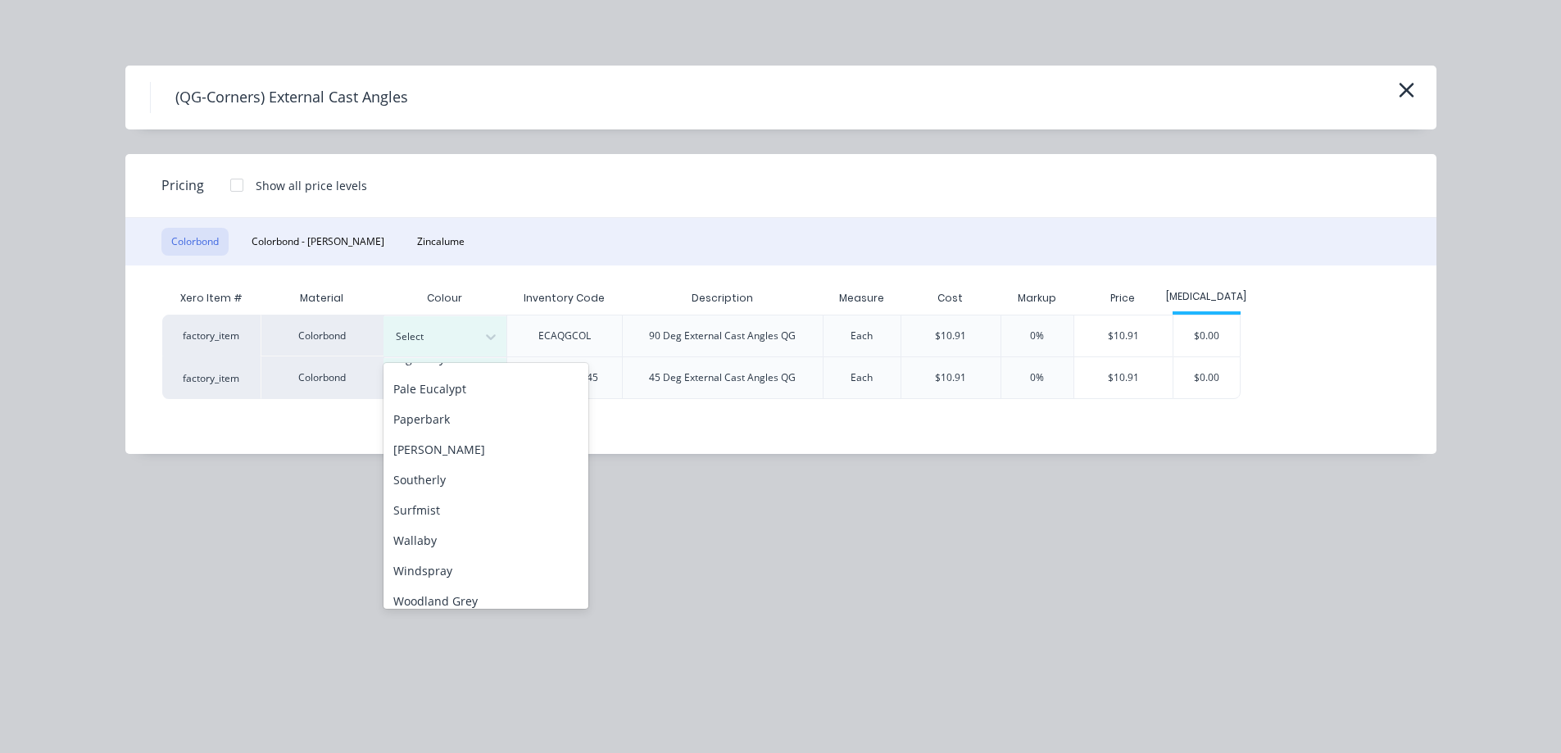
scroll to position [458, 0]
click at [439, 504] on div "Surfmist" at bounding box center [486, 499] width 205 height 30
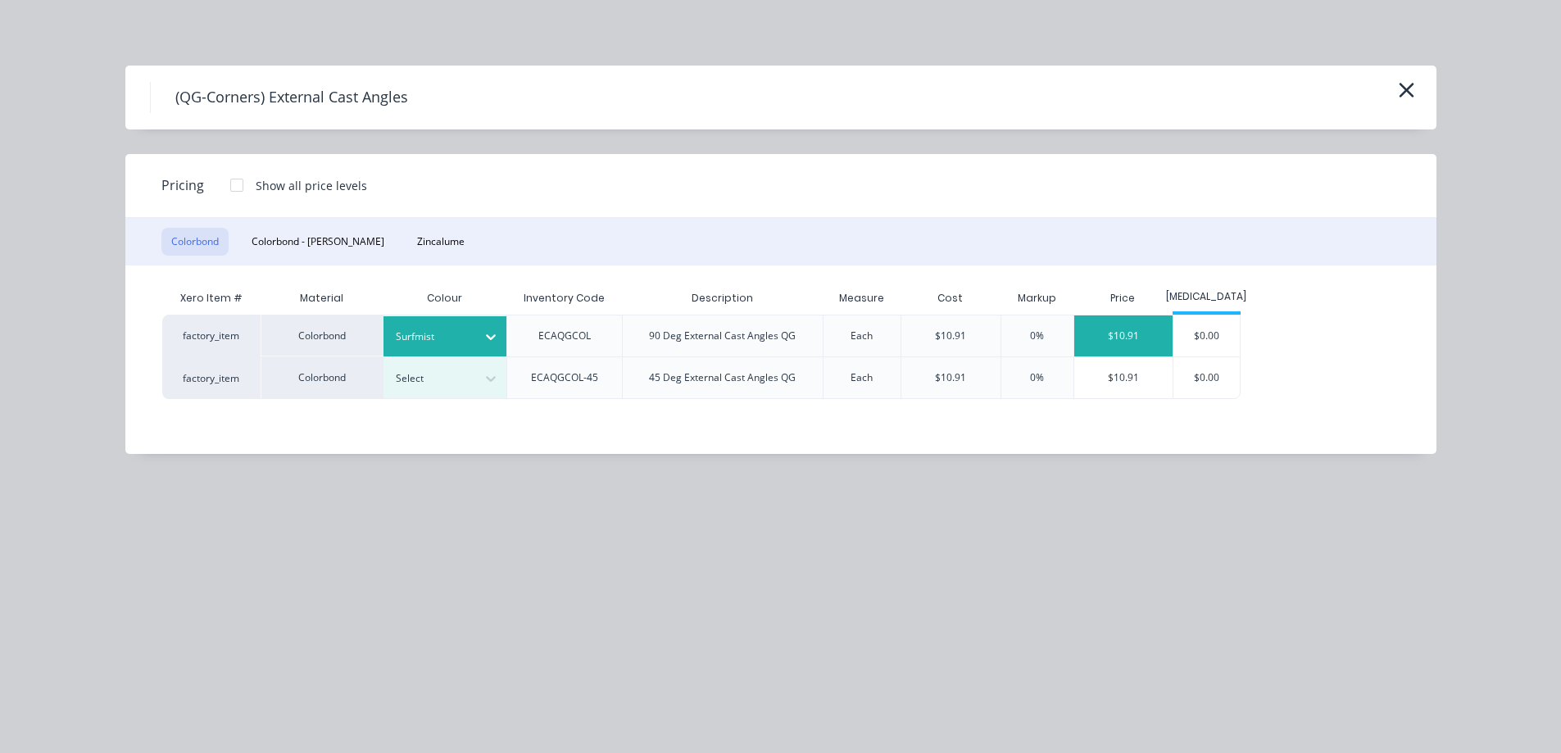
click at [1145, 342] on div "$10.91" at bounding box center [1124, 336] width 99 height 41
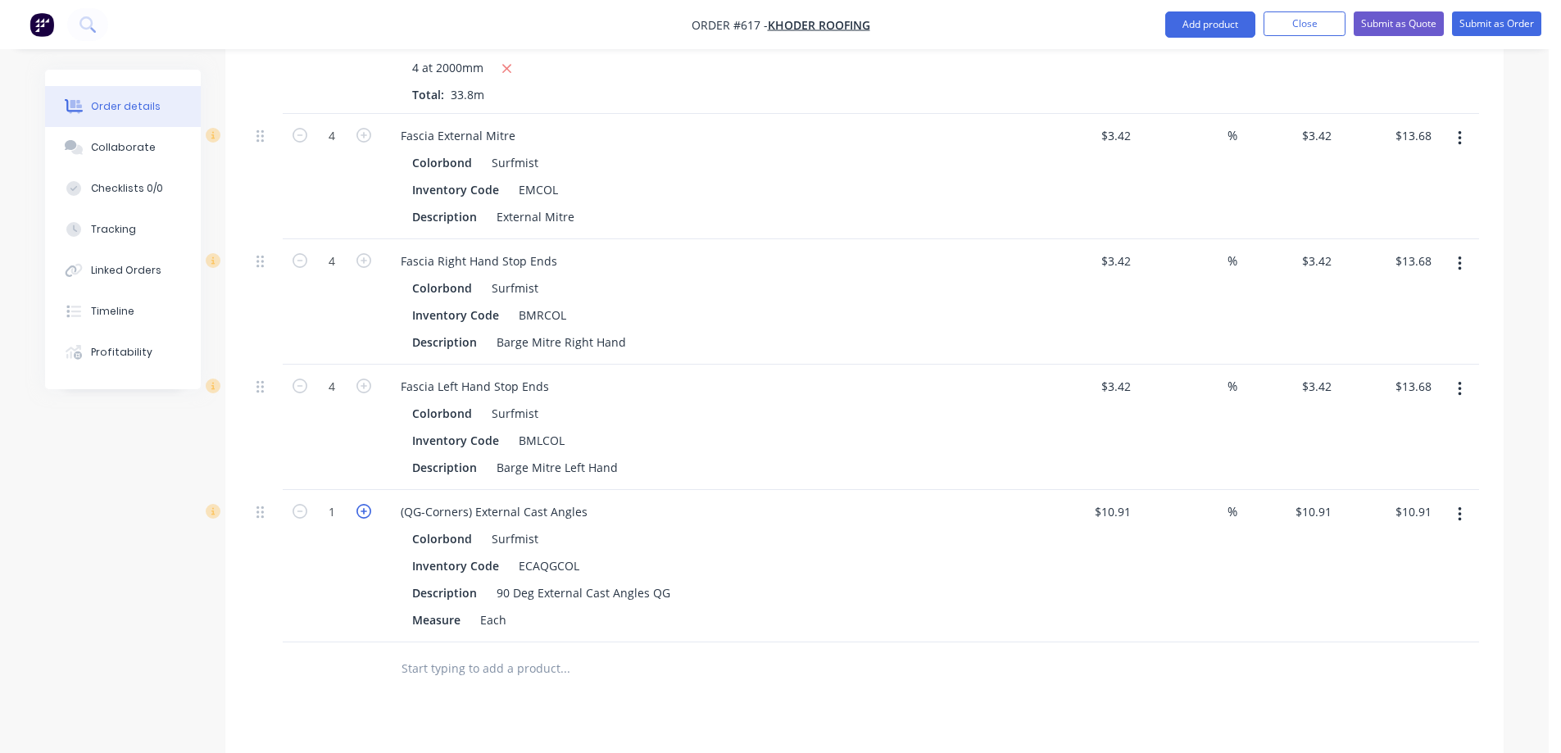
click at [365, 519] on icon "button" at bounding box center [364, 511] width 15 height 15
type input "2"
type input "$21.82"
click at [365, 519] on icon "button" at bounding box center [364, 511] width 15 height 15
type input "3"
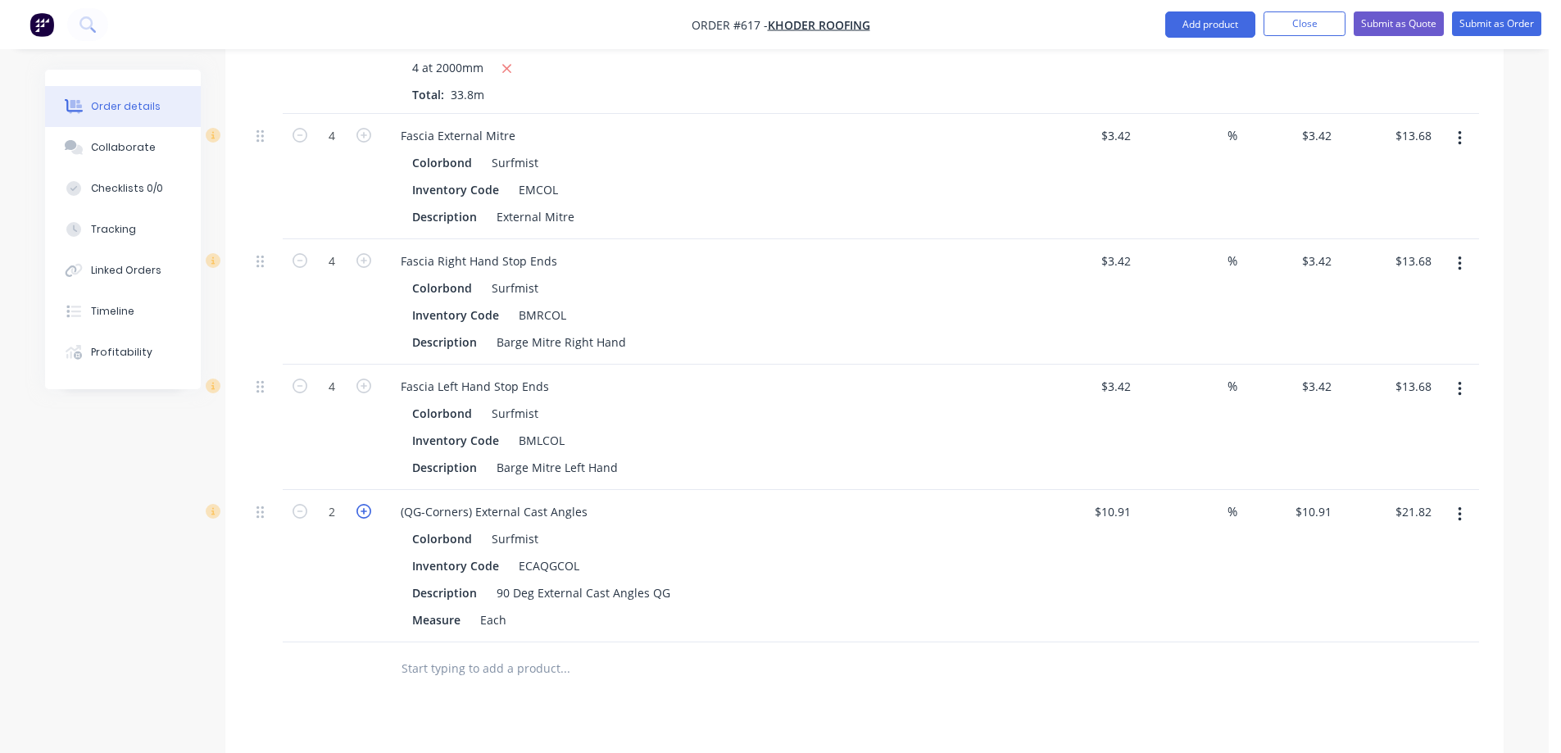
type input "$32.73"
click at [365, 519] on icon "button" at bounding box center [364, 511] width 15 height 15
type input "4"
type input "$43.64"
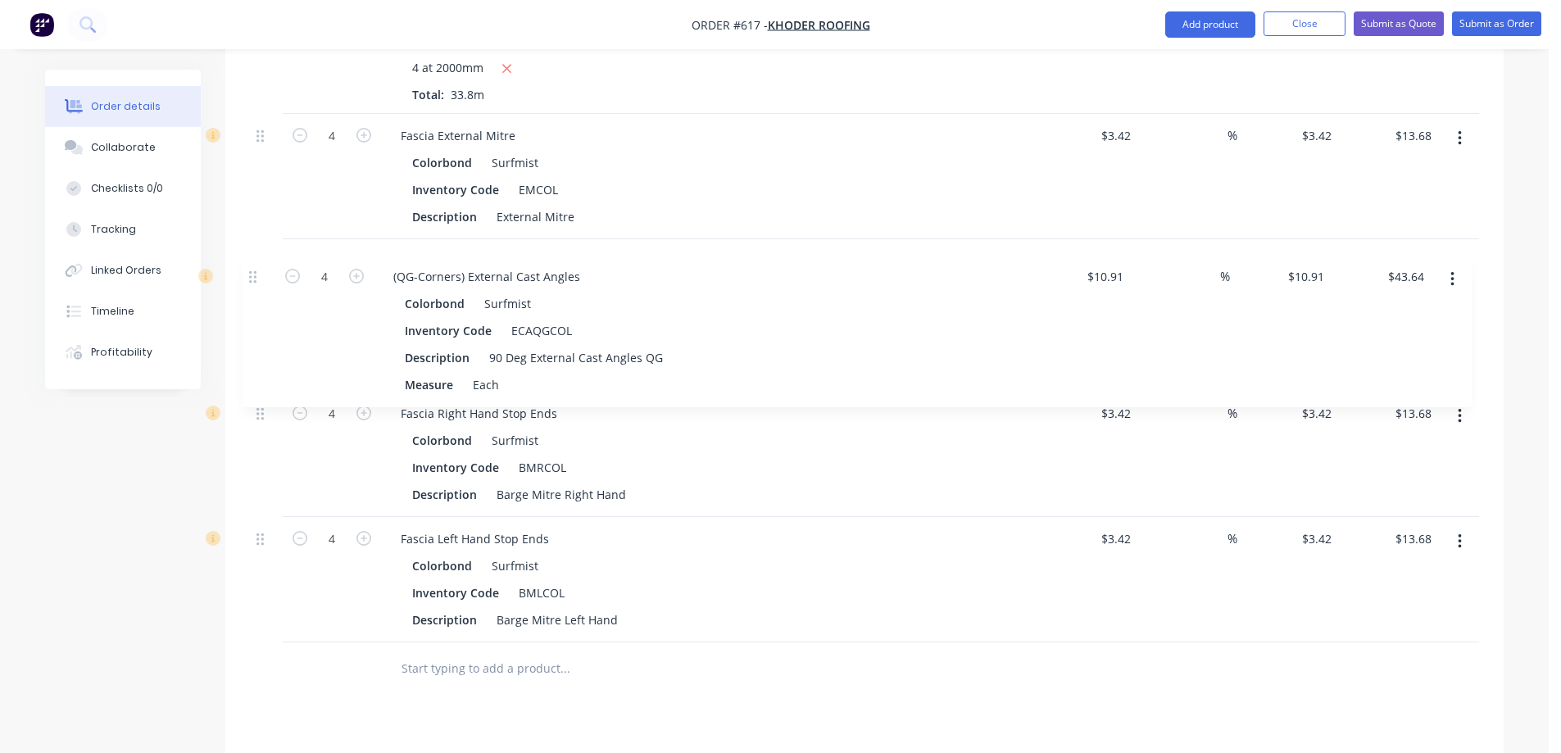
drag, startPoint x: 260, startPoint y: 538, endPoint x: 252, endPoint y: 278, distance: 260.7
click at [252, 278] on div "Fascia Board Colorbond Surfmist Inventory Code FBCOL Description Fascia Board L…" at bounding box center [864, 207] width 1229 height 870
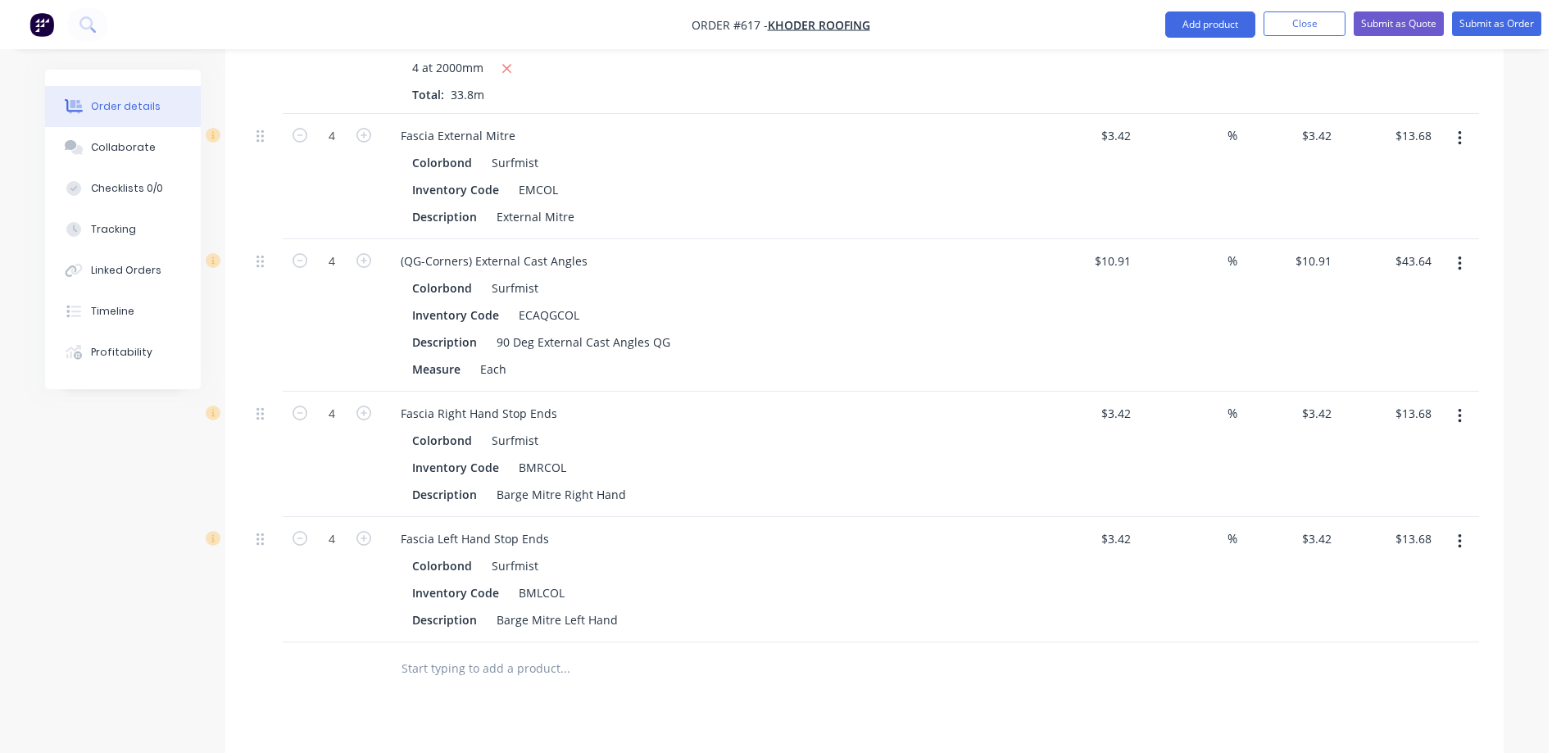
click at [253, 558] on div at bounding box center [266, 579] width 33 height 125
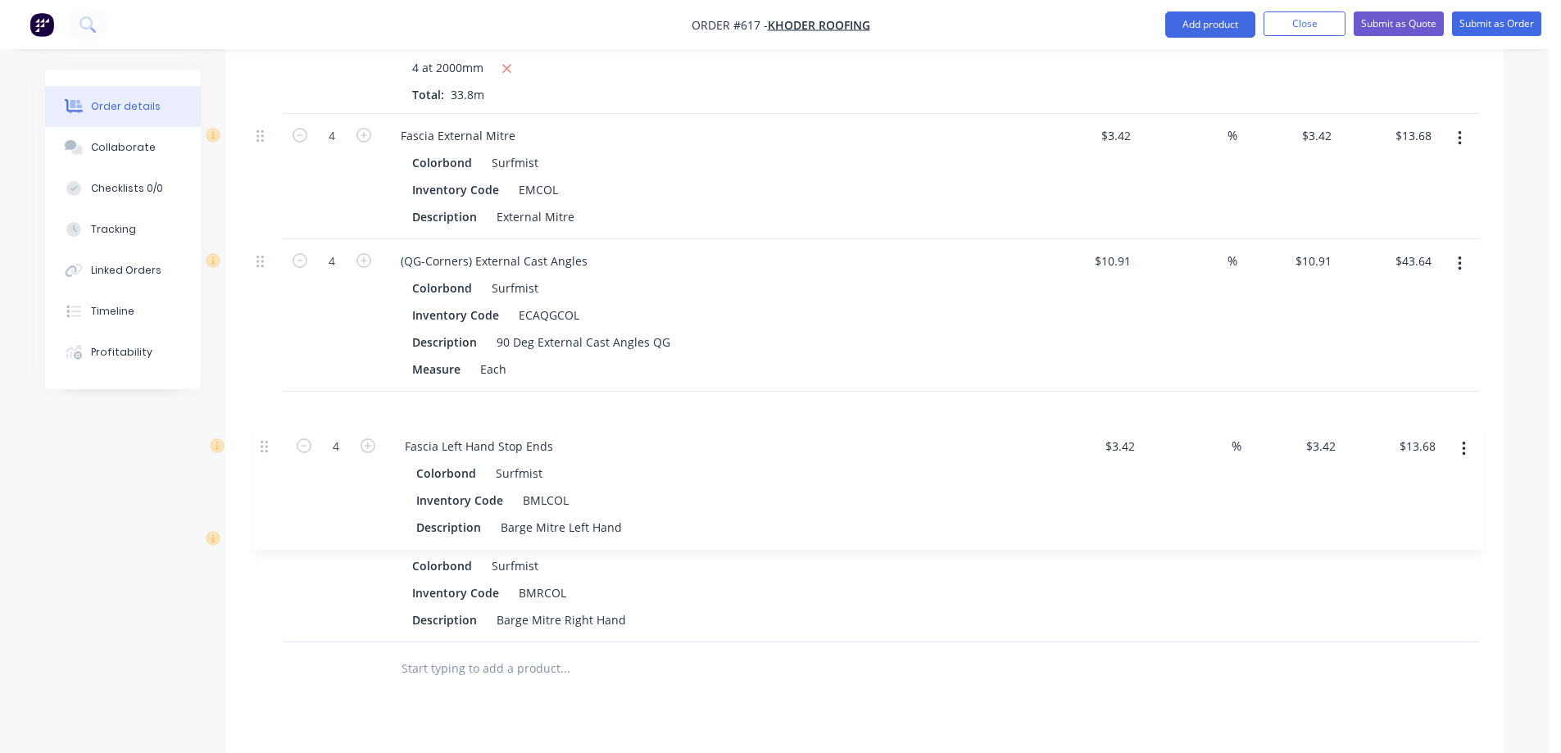
drag, startPoint x: 264, startPoint y: 559, endPoint x: 268, endPoint y: 436, distance: 123.0
click at [268, 436] on div "Fascia Board Colorbond Surfmist Inventory Code FBCOL Description Fascia Board L…" at bounding box center [864, 207] width 1229 height 870
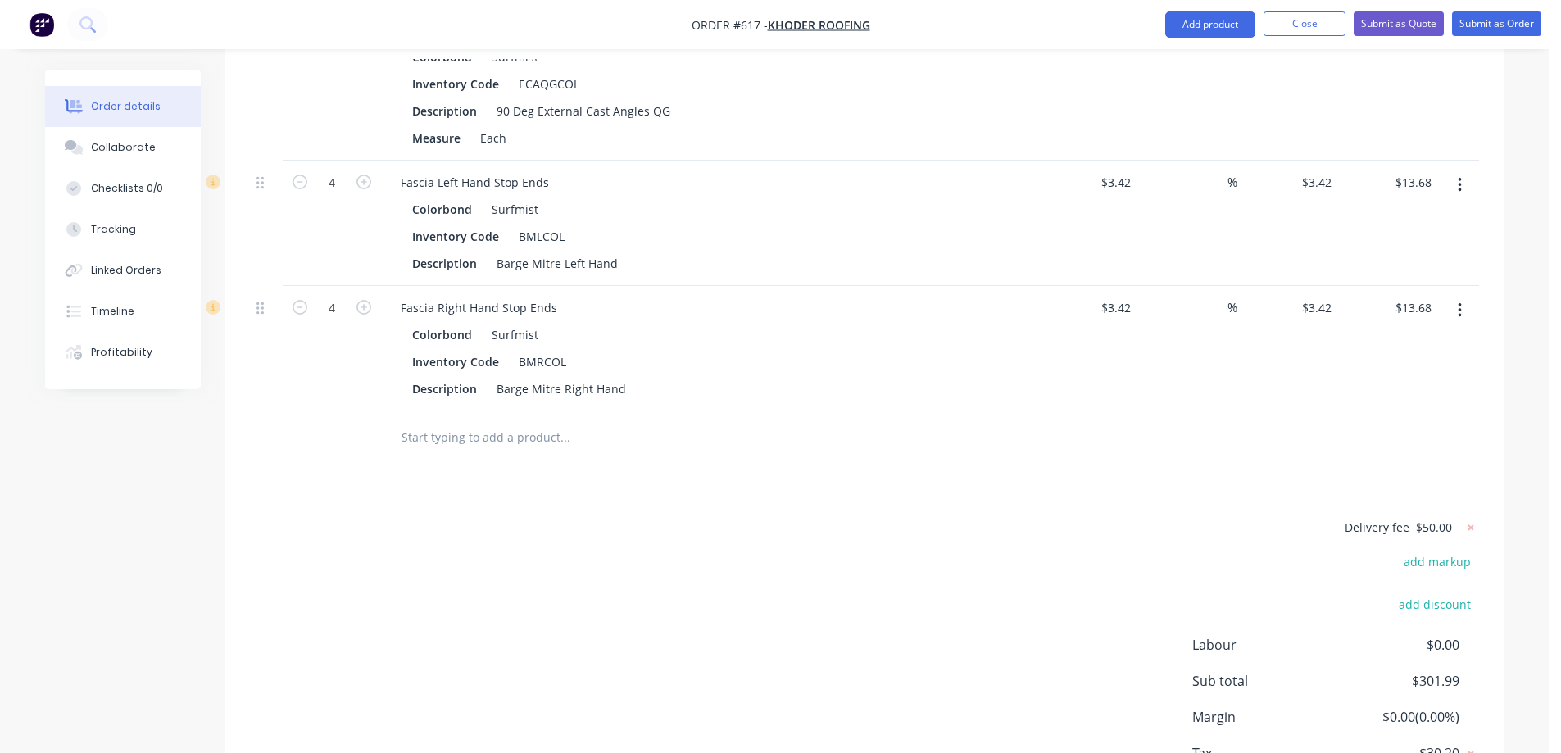
scroll to position [1147, 0]
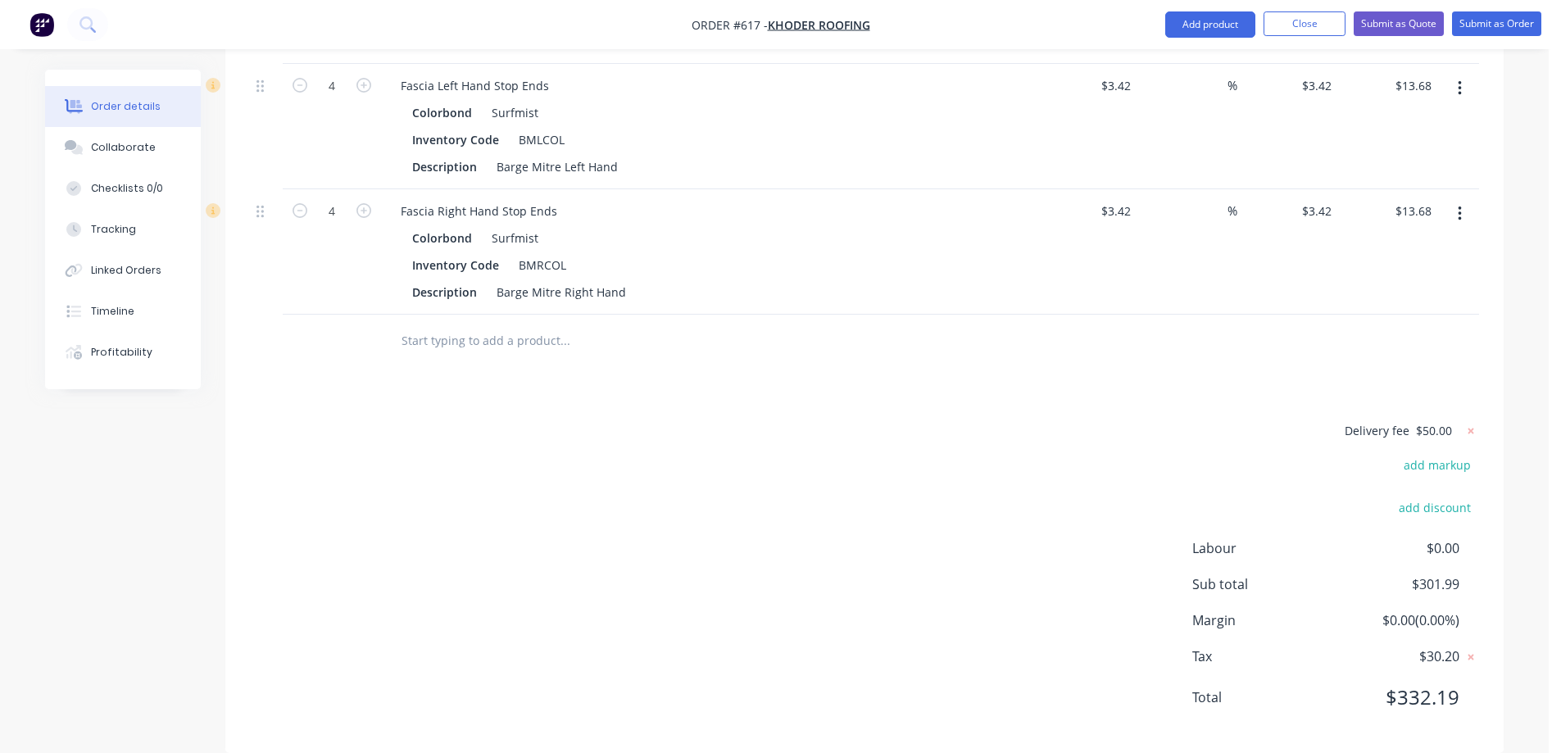
click at [450, 357] on input "text" at bounding box center [565, 341] width 328 height 33
click at [1186, 25] on button "Add product" at bounding box center [1211, 24] width 90 height 26
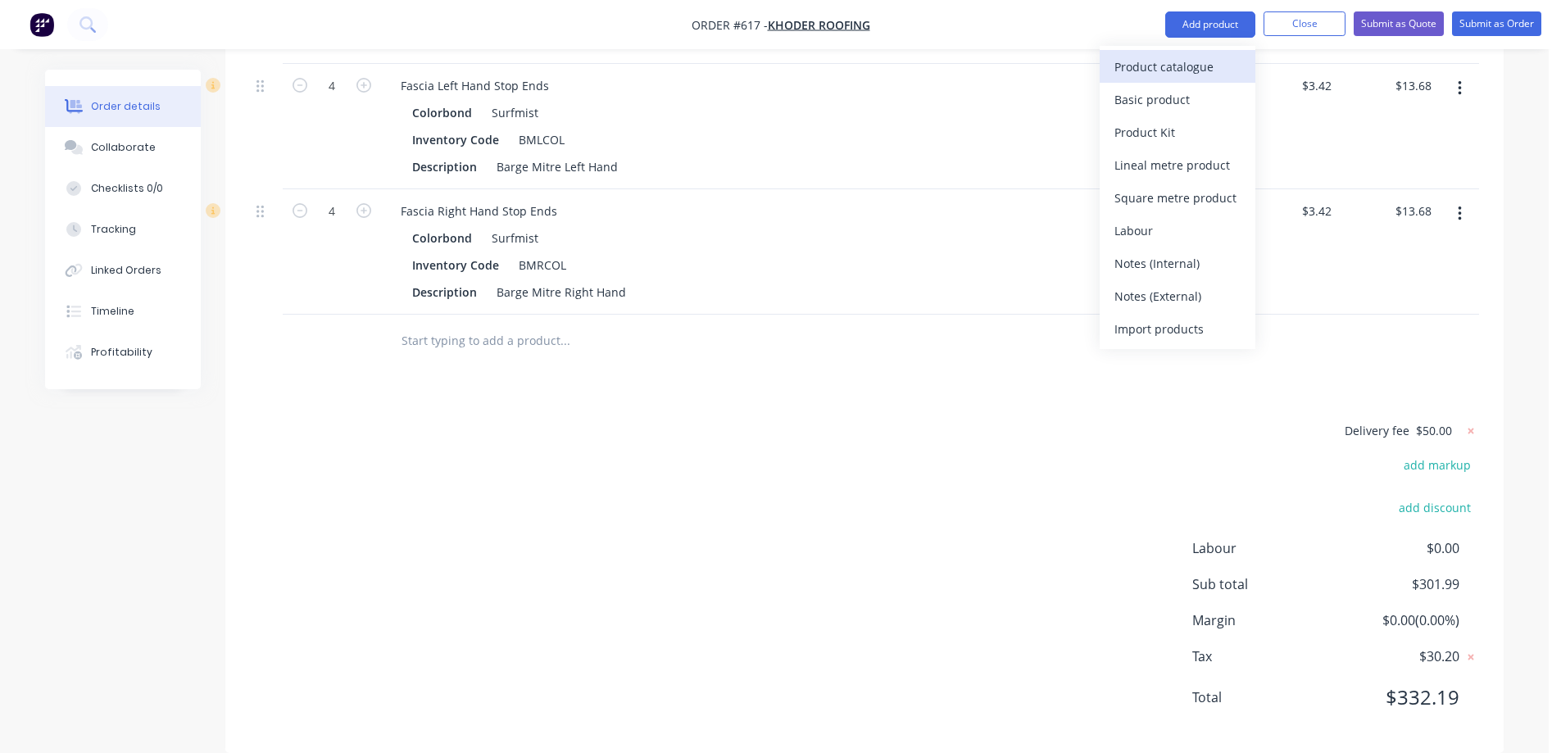
click at [1168, 55] on div "Product catalogue" at bounding box center [1178, 67] width 126 height 24
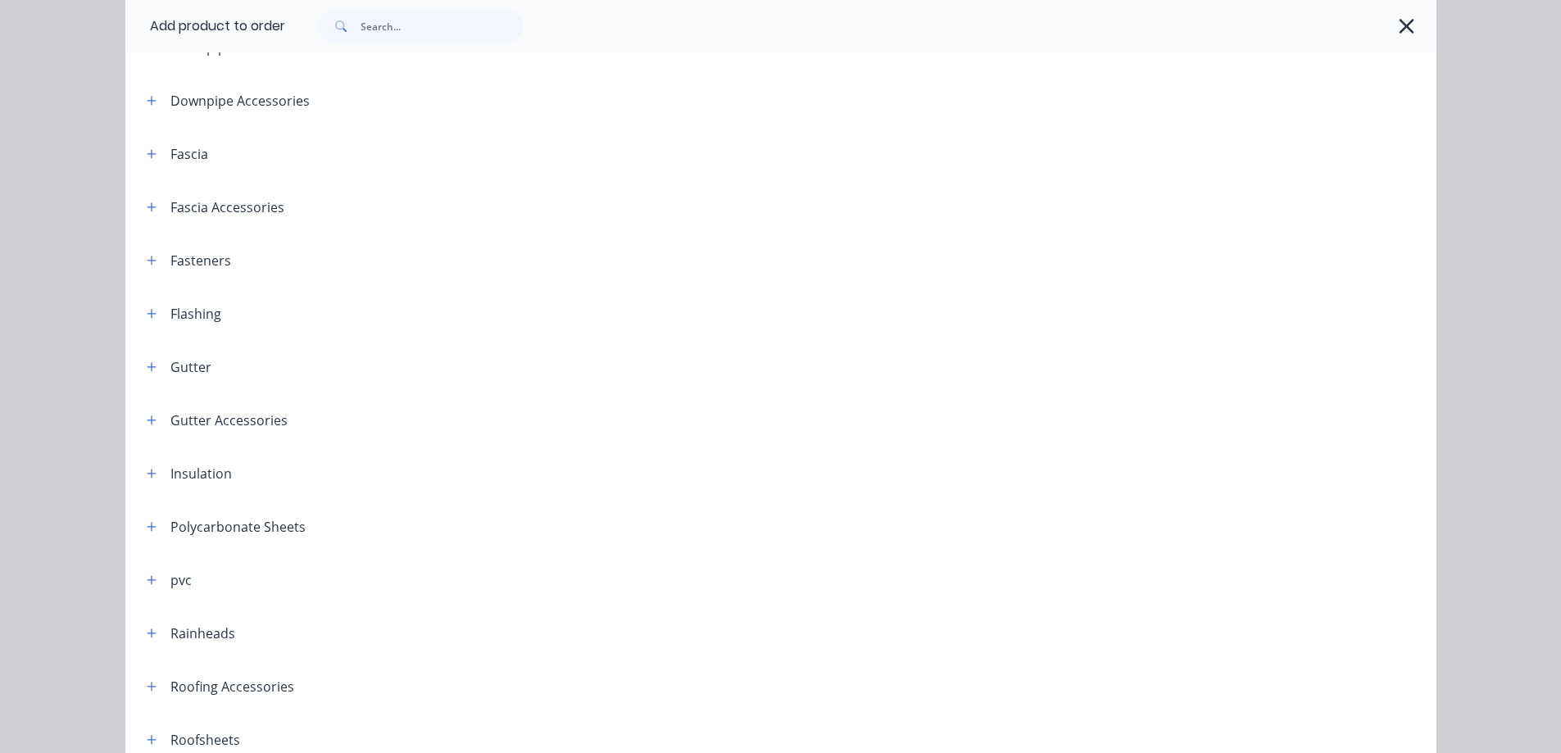
scroll to position [246, 0]
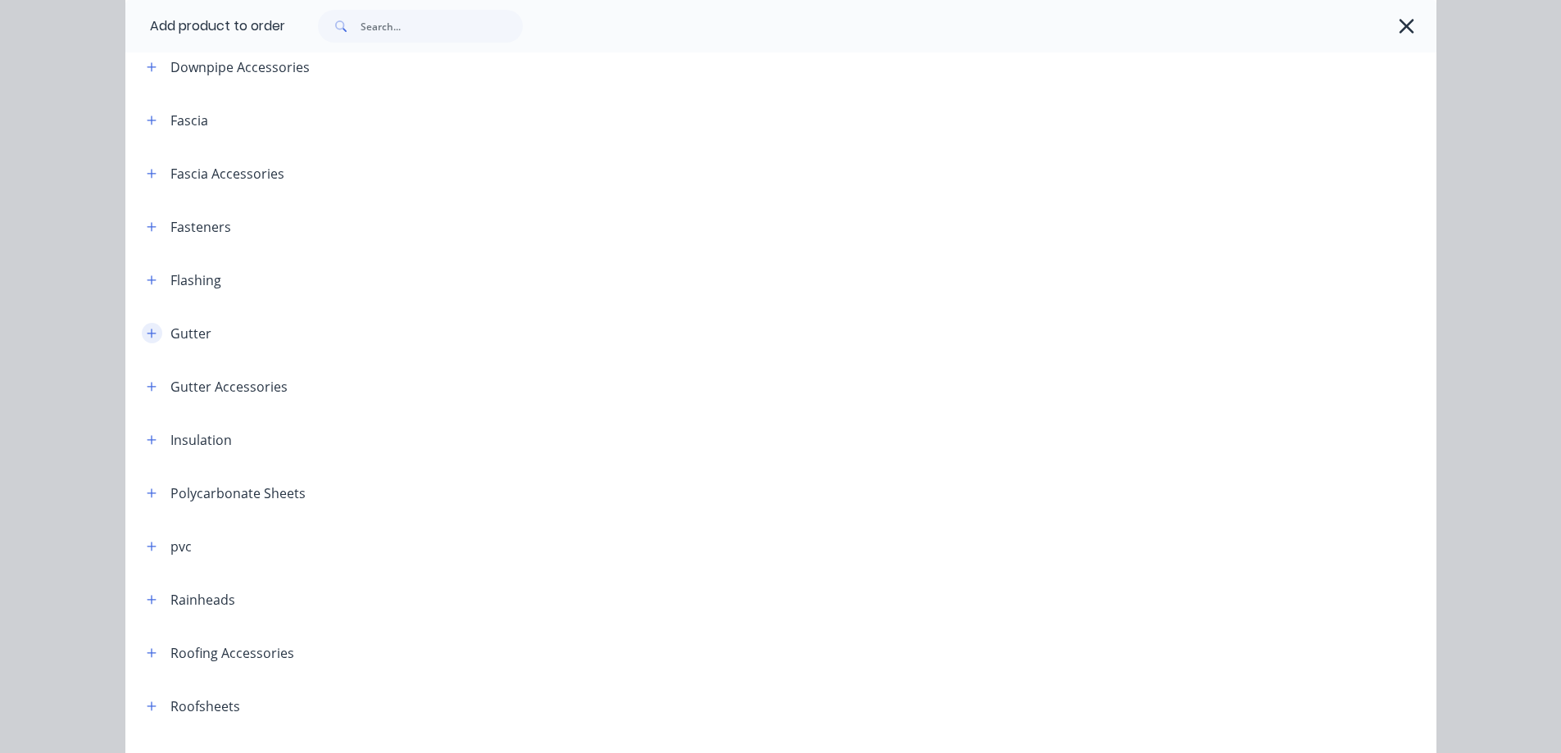
click at [146, 339] on button "button" at bounding box center [152, 333] width 20 height 20
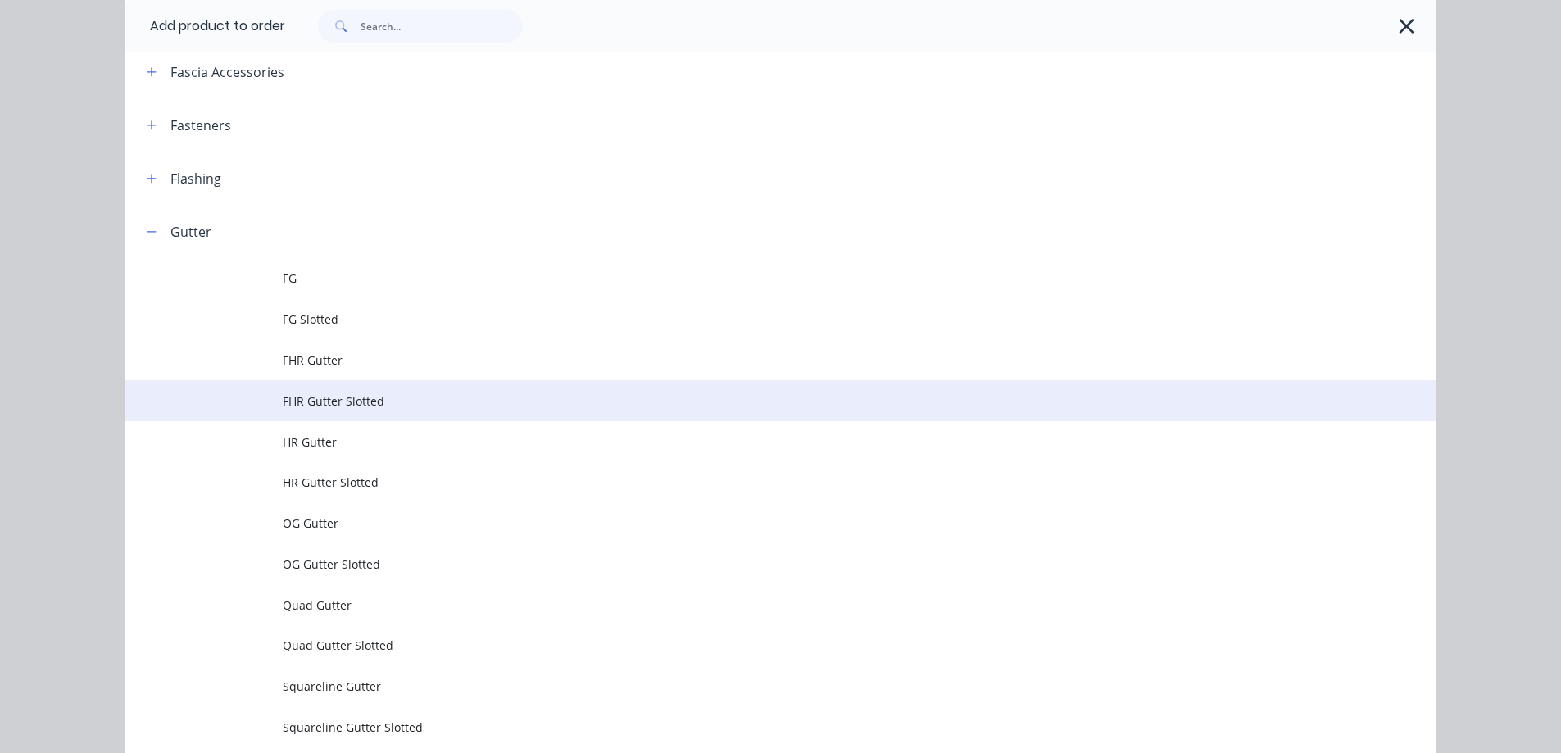
scroll to position [574, 0]
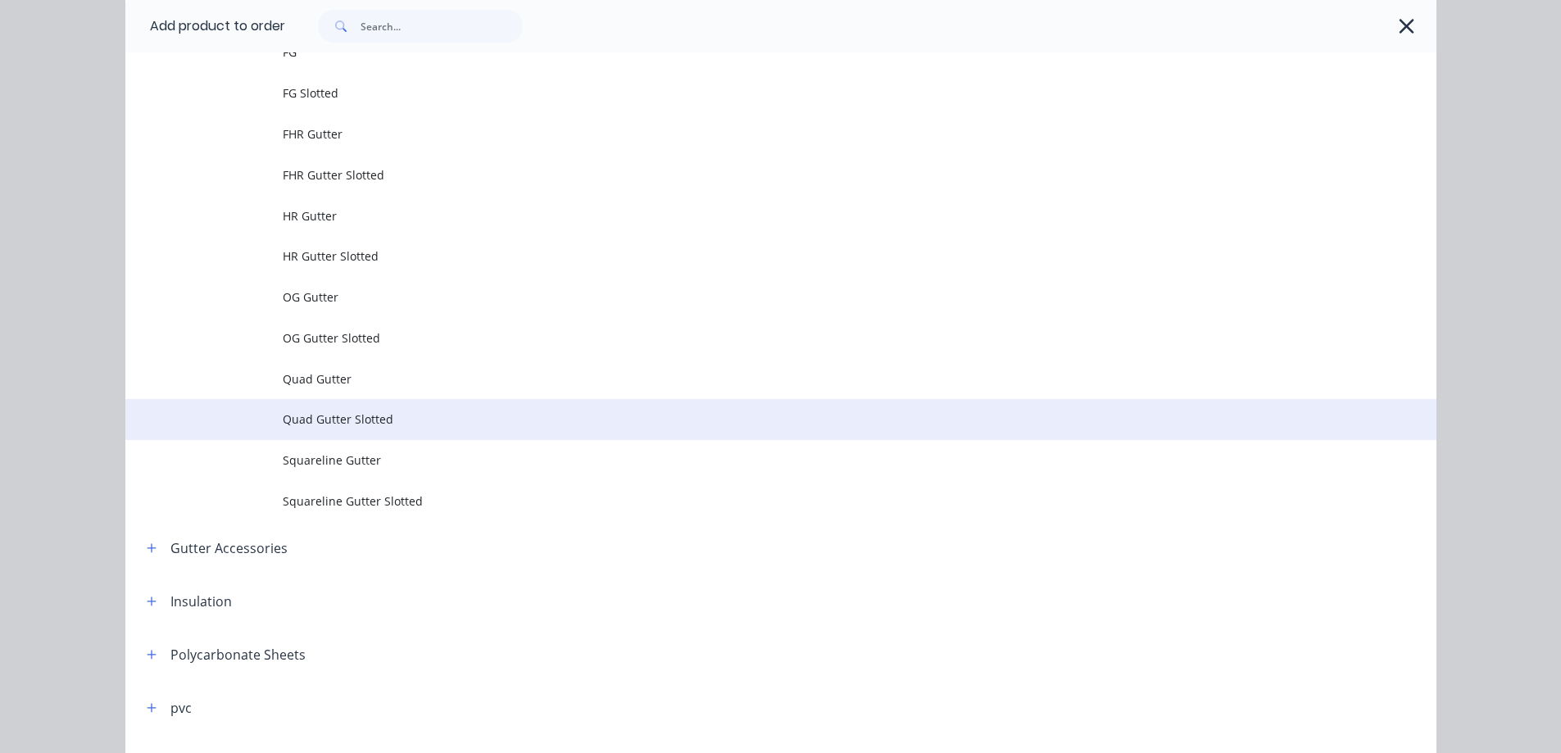
click at [334, 415] on span "Quad Gutter Slotted" at bounding box center [744, 419] width 923 height 17
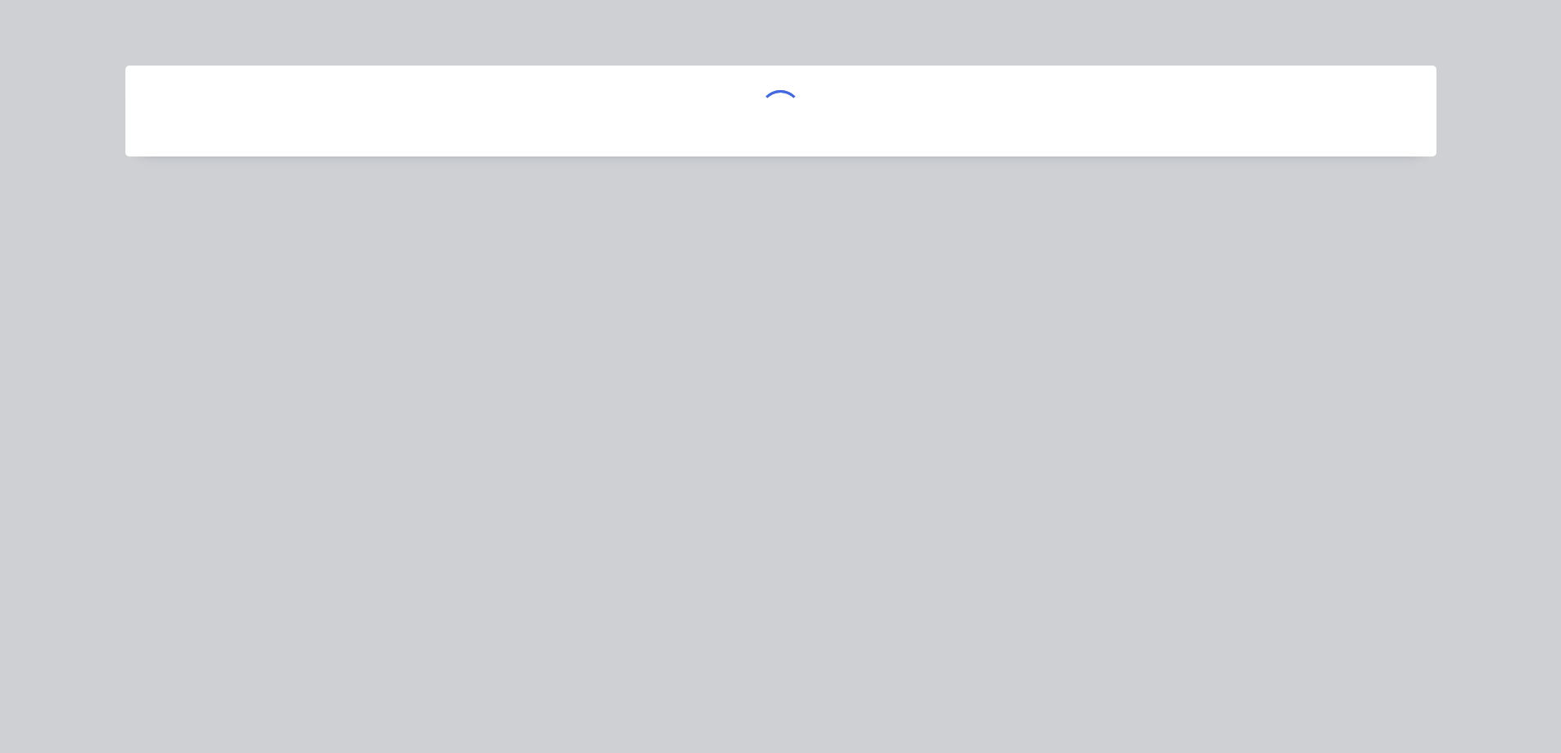
scroll to position [0, 0]
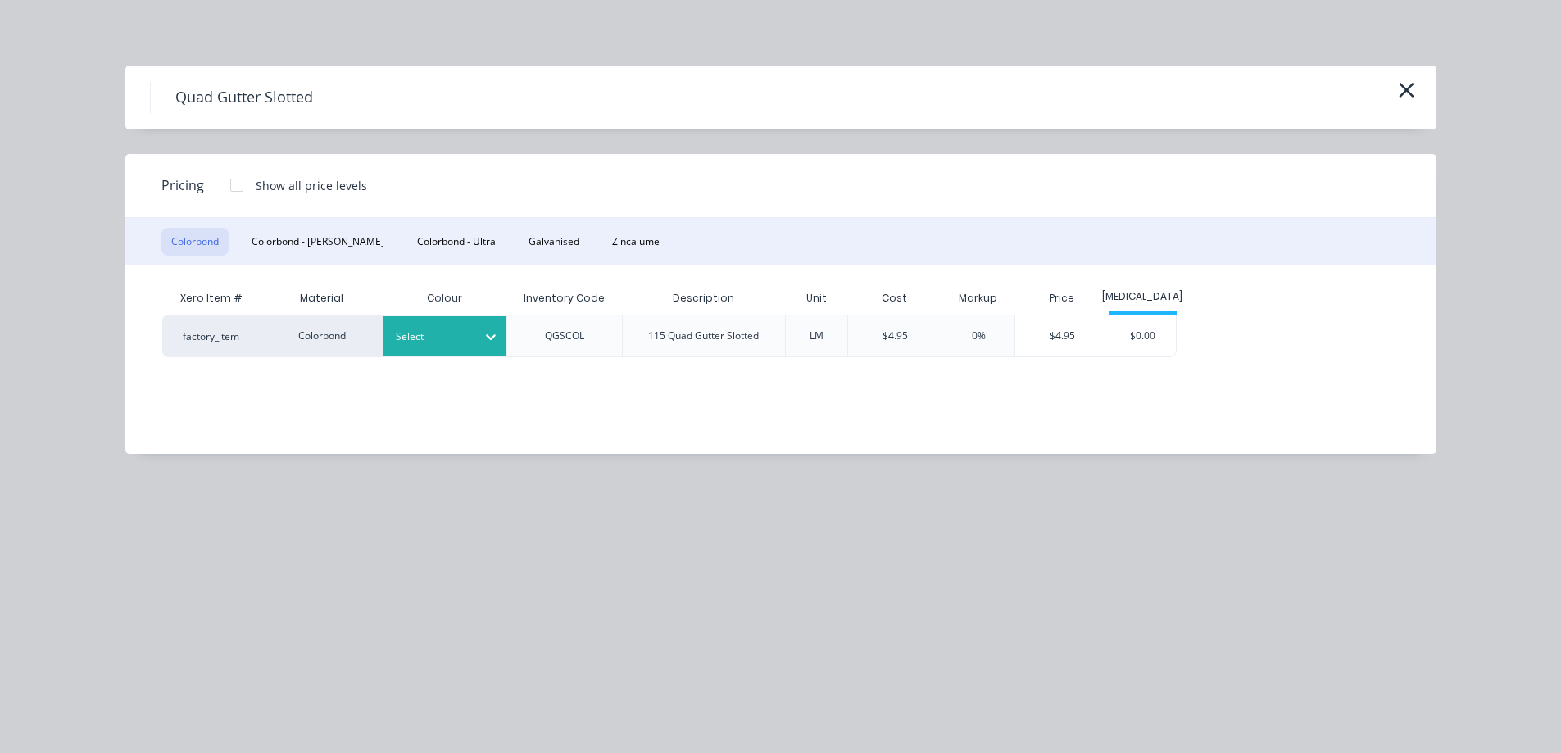
click at [457, 339] on div at bounding box center [433, 337] width 74 height 18
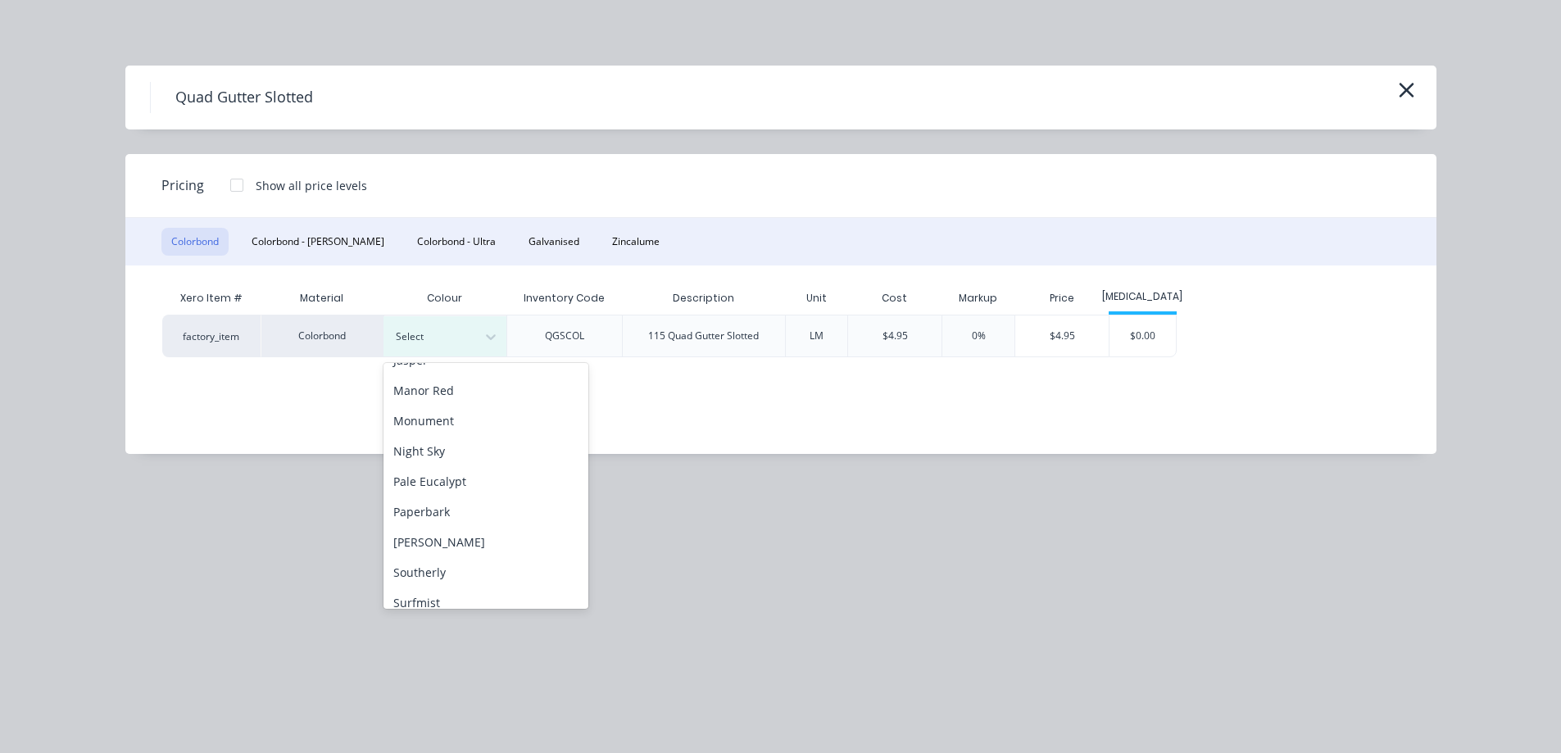
scroll to position [410, 0]
click at [437, 546] on div "Surfmist" at bounding box center [486, 548] width 205 height 30
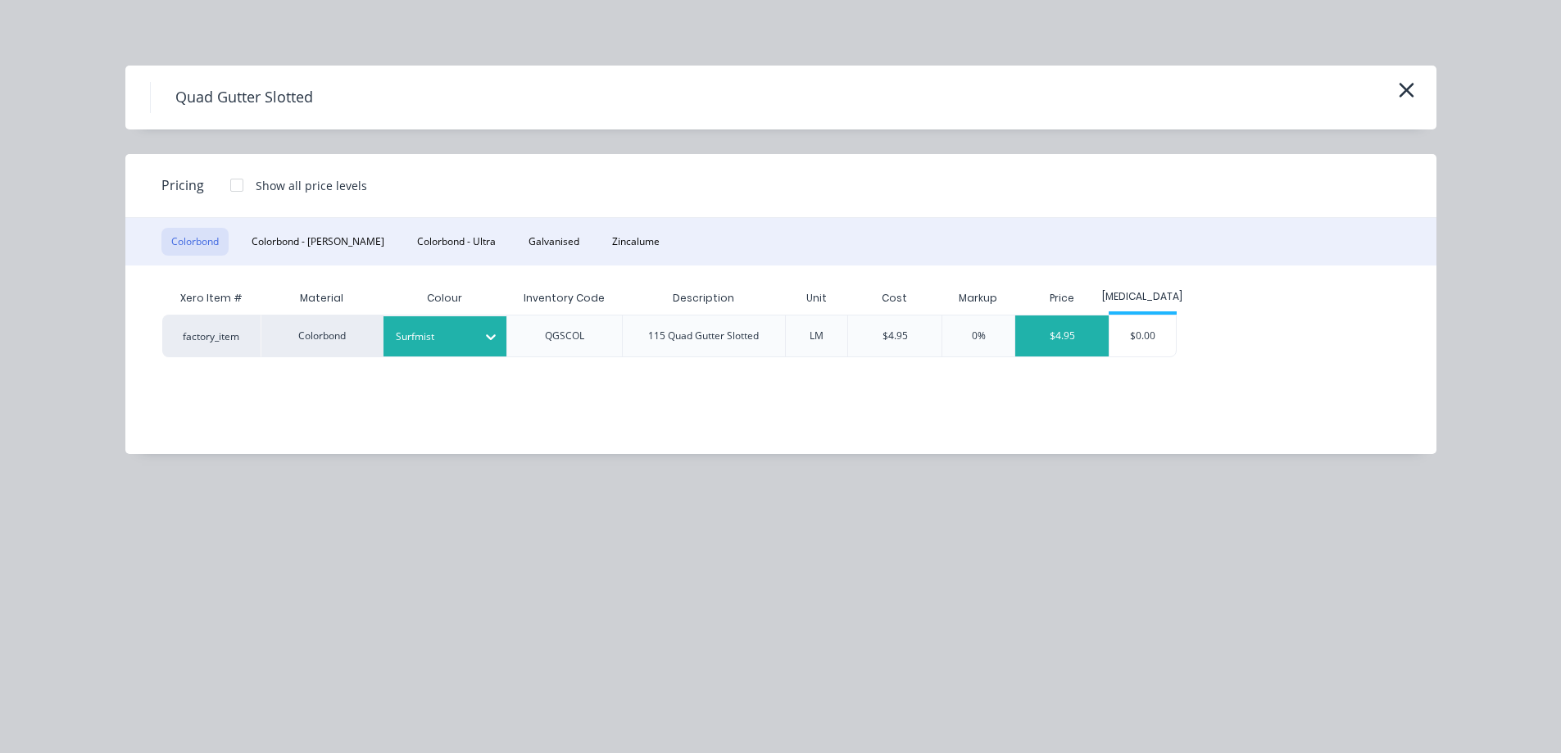
click at [1045, 348] on div "$4.95" at bounding box center [1062, 336] width 93 height 41
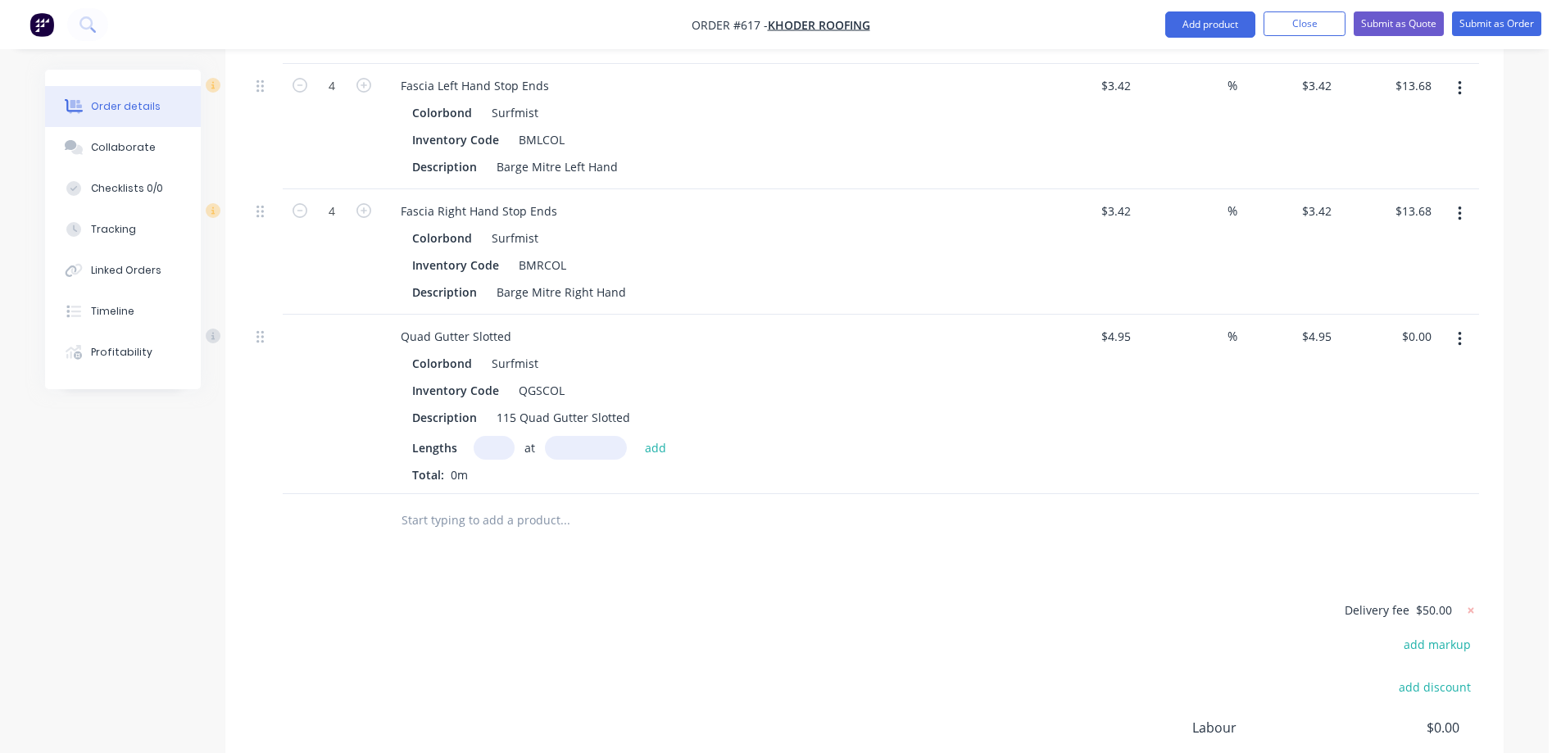
click at [497, 460] on input "text" at bounding box center [494, 448] width 41 height 24
type input "1"
type input "4600mm"
click at [655, 458] on button "add" at bounding box center [656, 447] width 39 height 22
type input "$22.77"
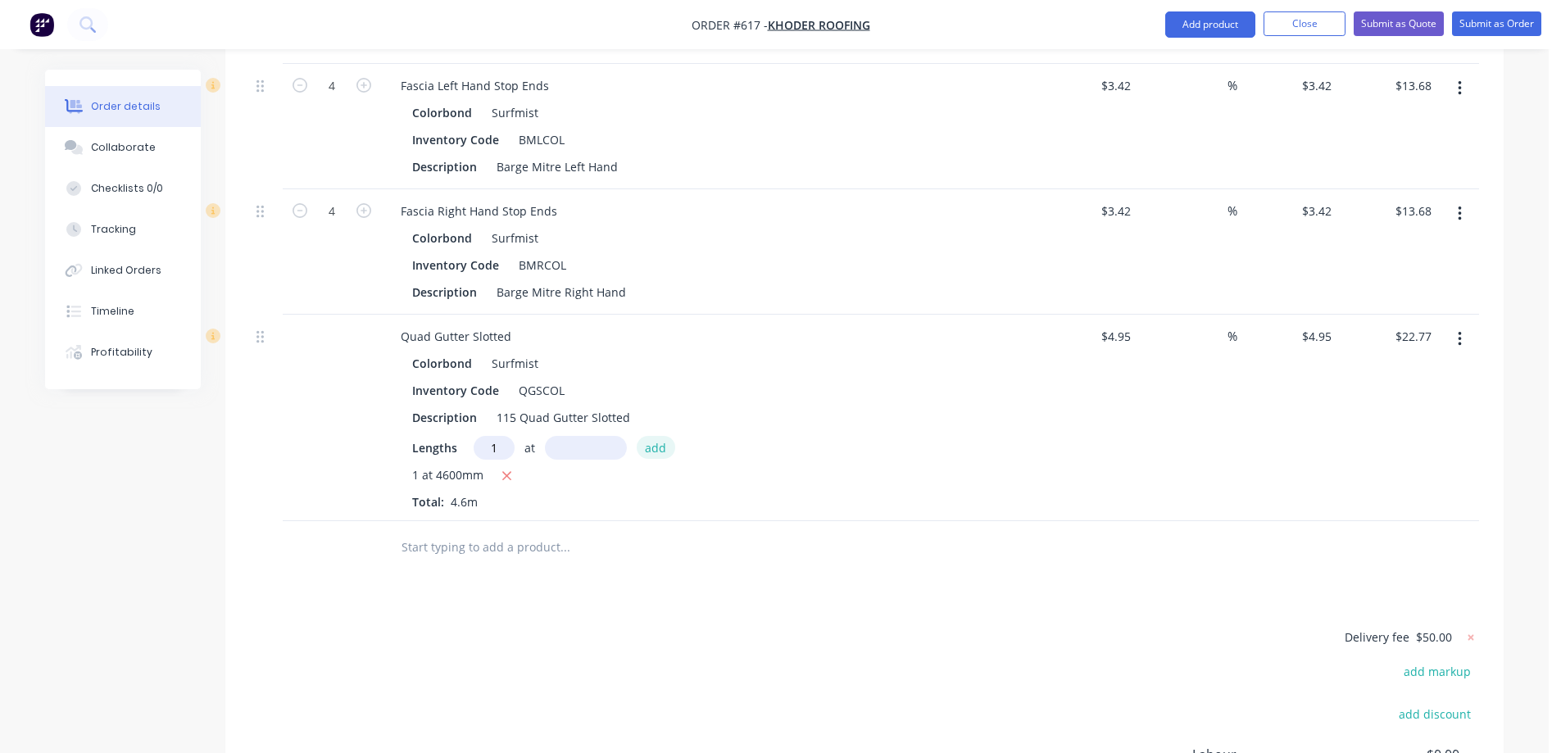
type input "1"
type input "5600mm"
click at [655, 458] on button "add" at bounding box center [656, 447] width 39 height 22
type input "$50.49"
type input "1"
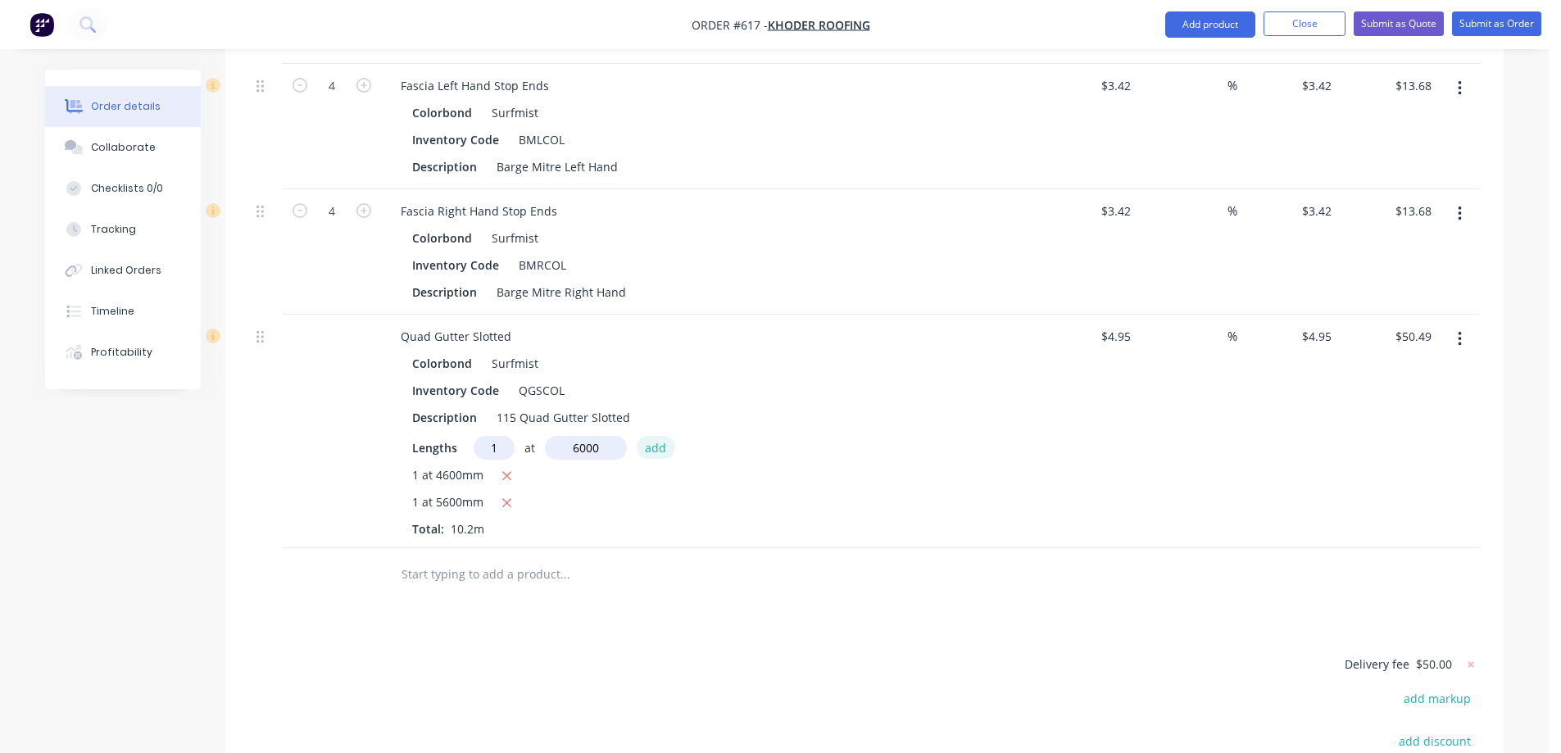
type input "6000mm"
click at [655, 458] on button "add" at bounding box center [656, 447] width 39 height 22
type input "$80.19"
type input "1"
type input "1000mm"
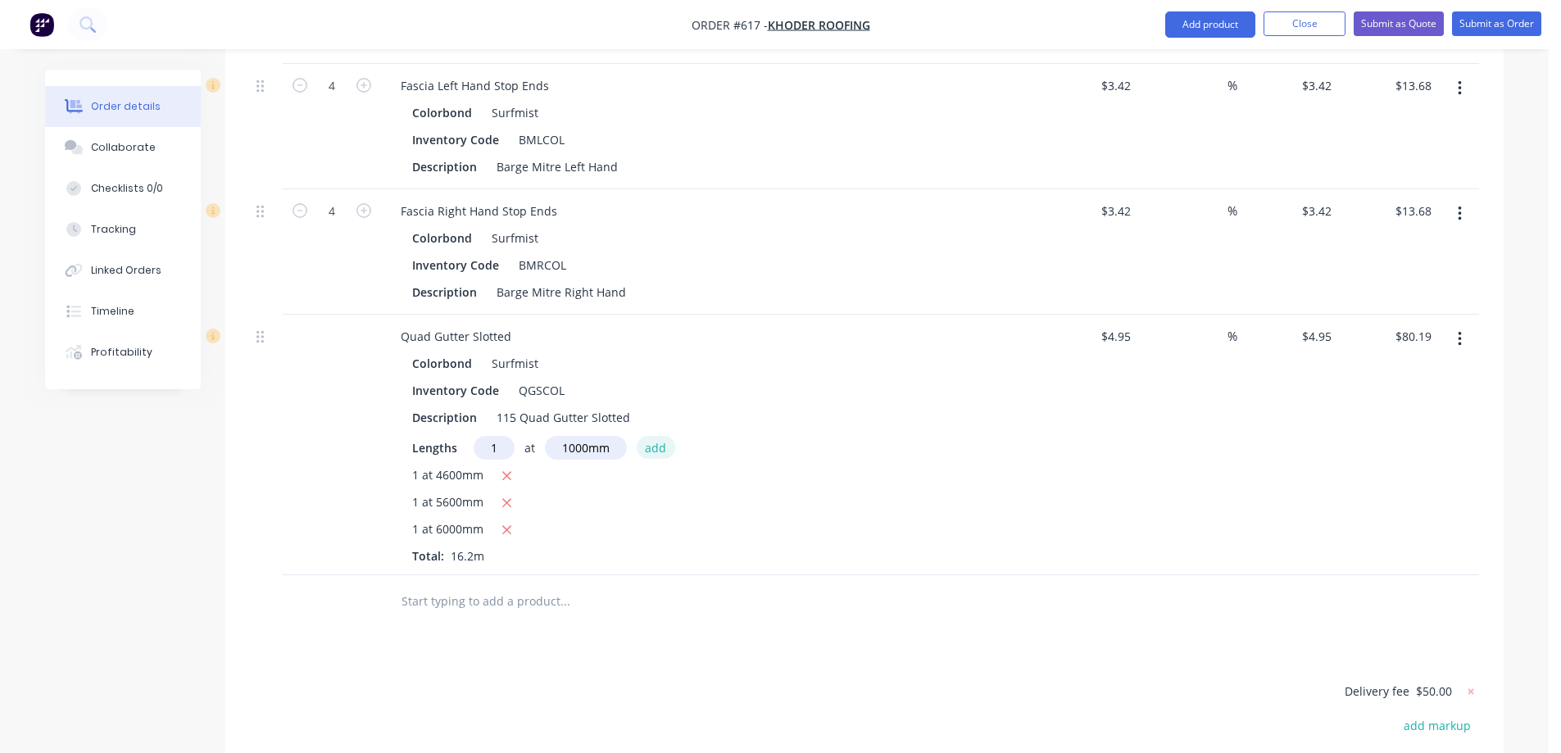
click at [655, 458] on button "add" at bounding box center [656, 447] width 39 height 22
type input "$85.14"
type input "1"
type input "7000mm"
click at [655, 458] on button "add" at bounding box center [656, 447] width 39 height 22
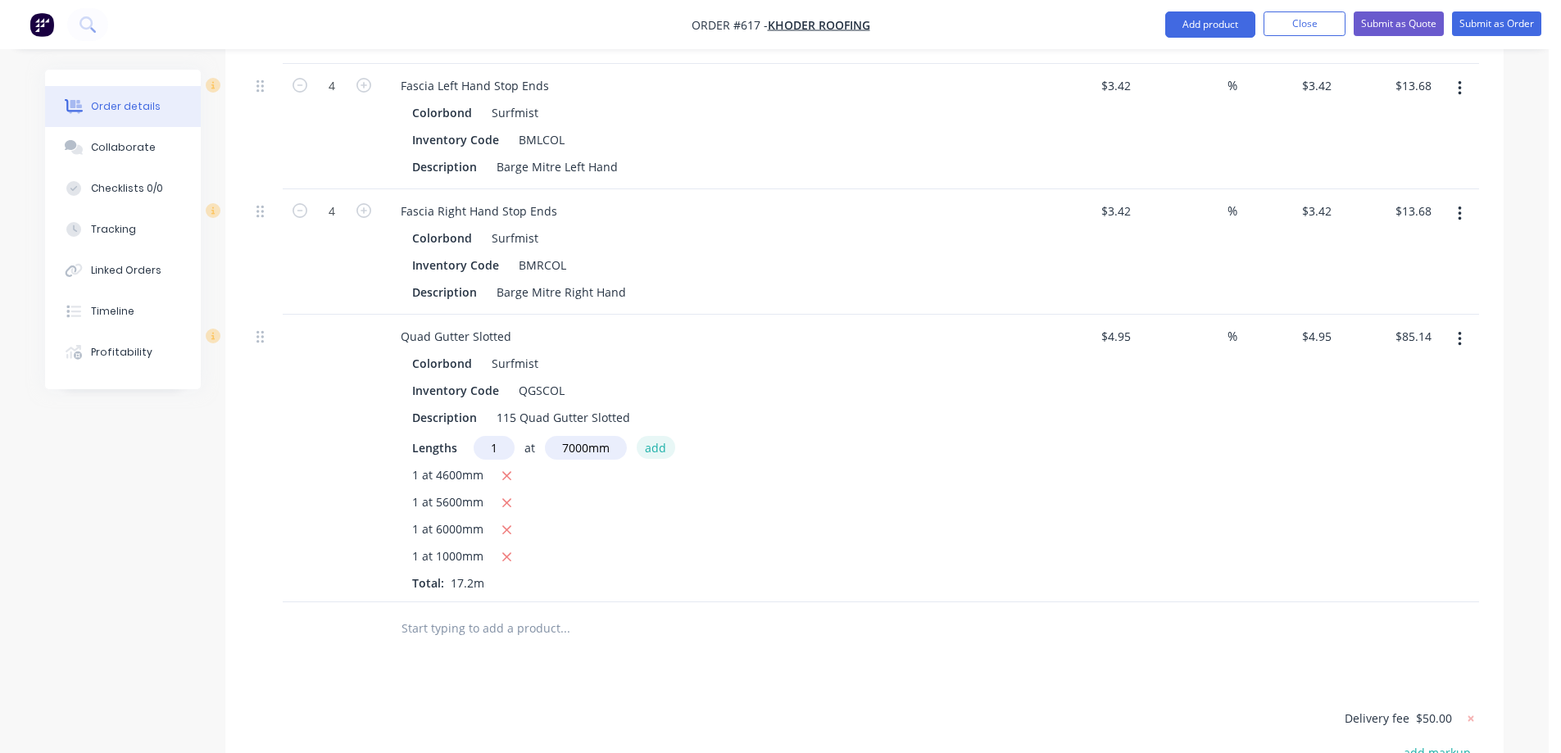
type input "$119.79"
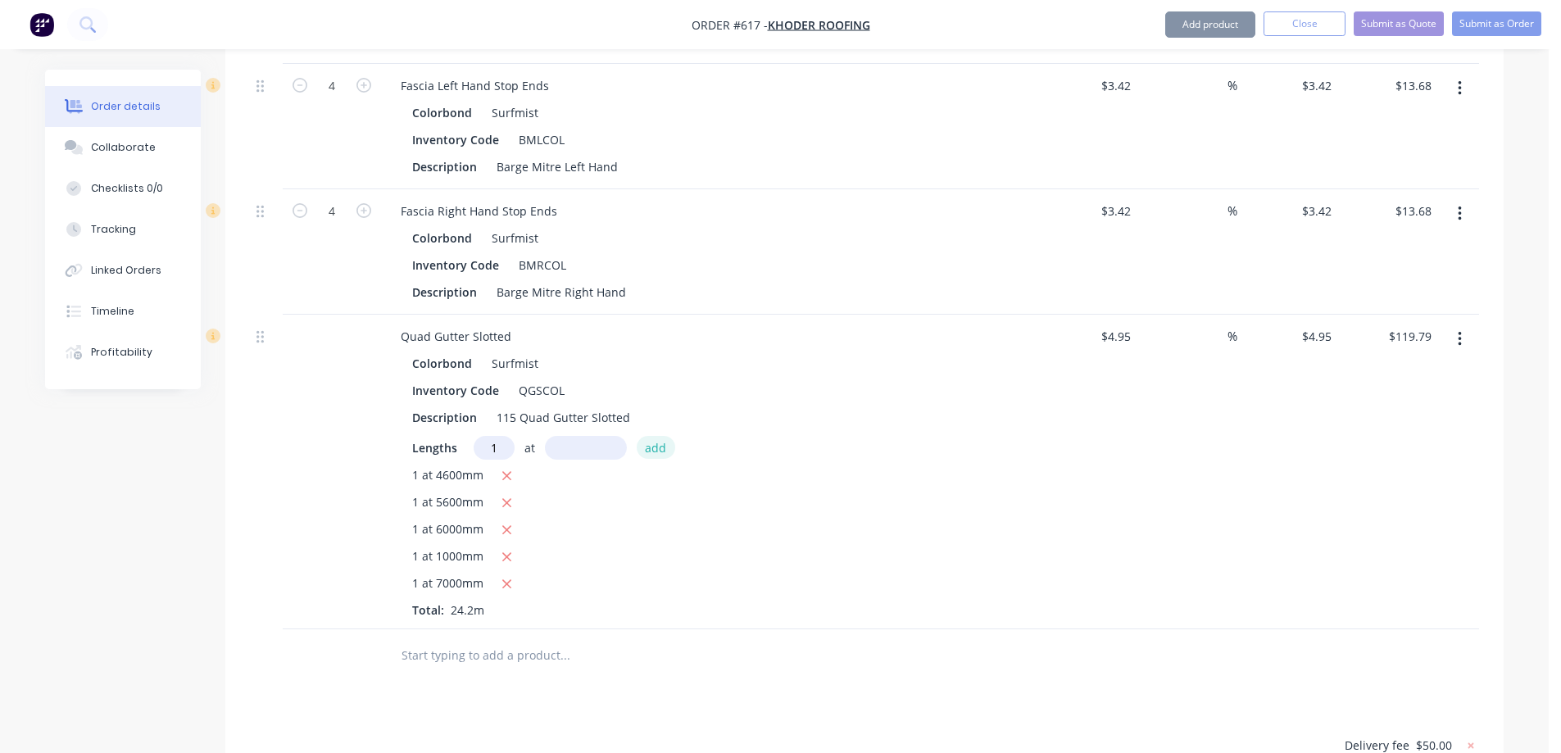
type input "1"
type input "7000mm"
click at [655, 458] on button "add" at bounding box center [656, 447] width 39 height 22
type input "$154.44"
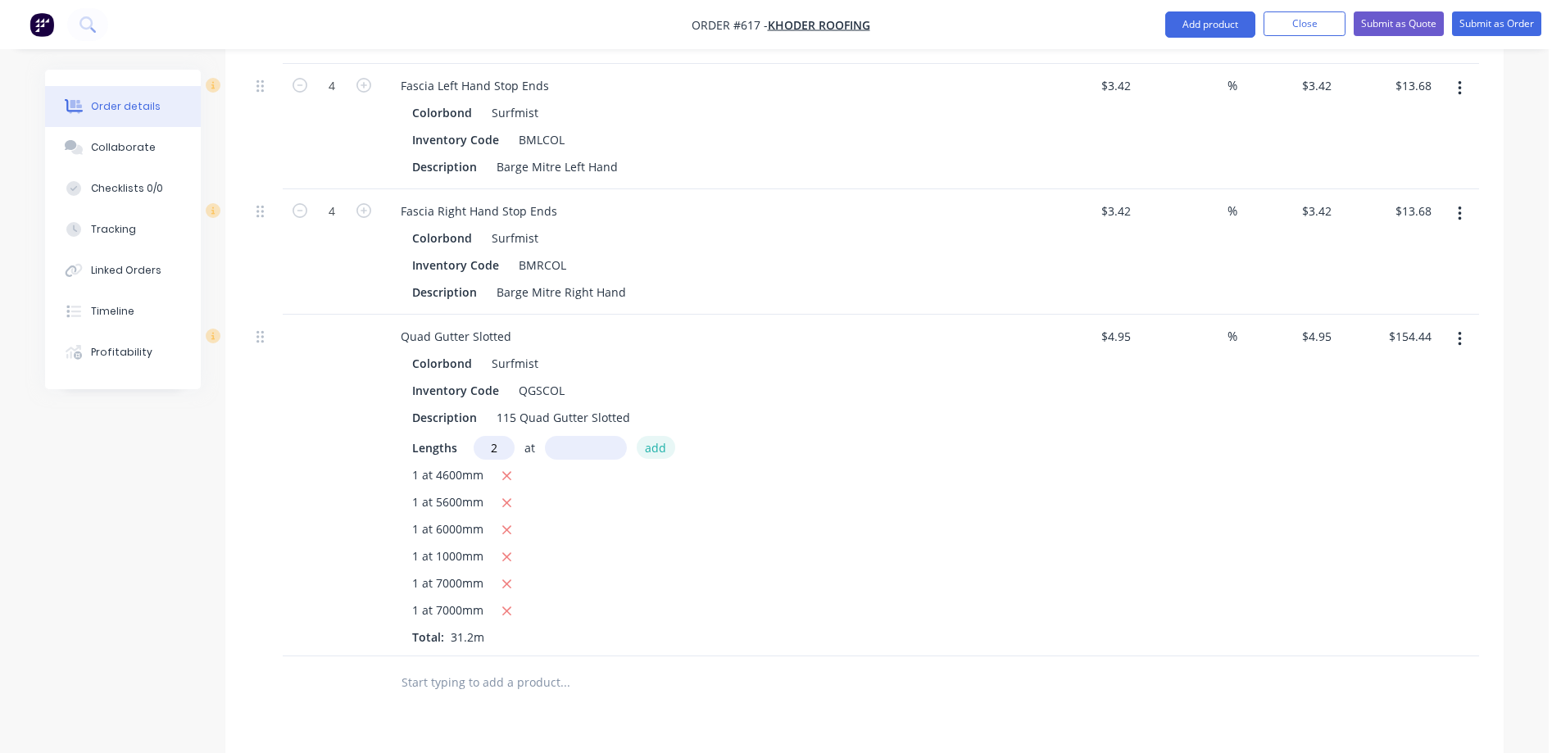
type input "2"
type input "2500mm"
click at [655, 458] on button "add" at bounding box center [656, 447] width 39 height 22
type input "$179.19"
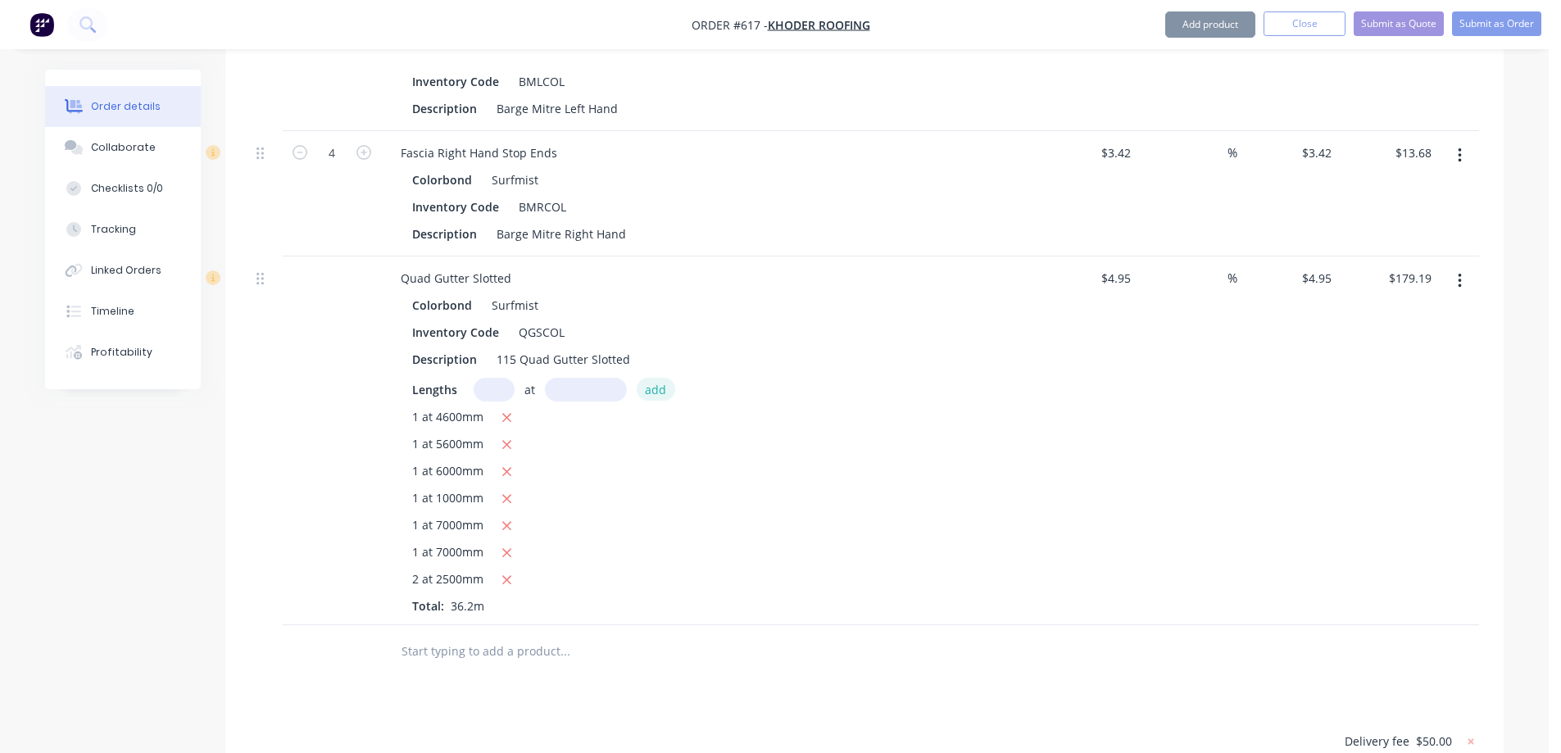
scroll to position [1475, 0]
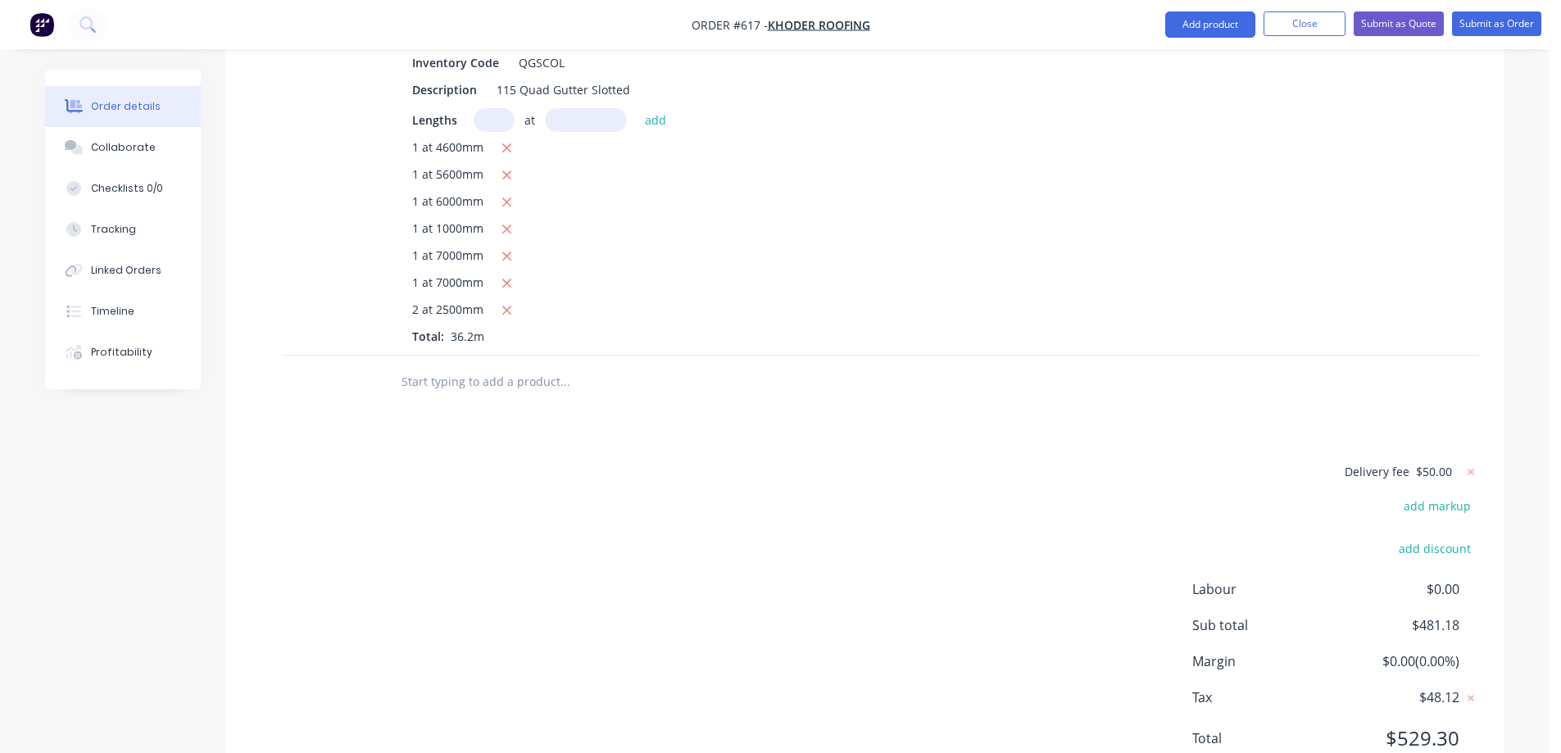
click at [472, 388] on input "text" at bounding box center [565, 382] width 328 height 33
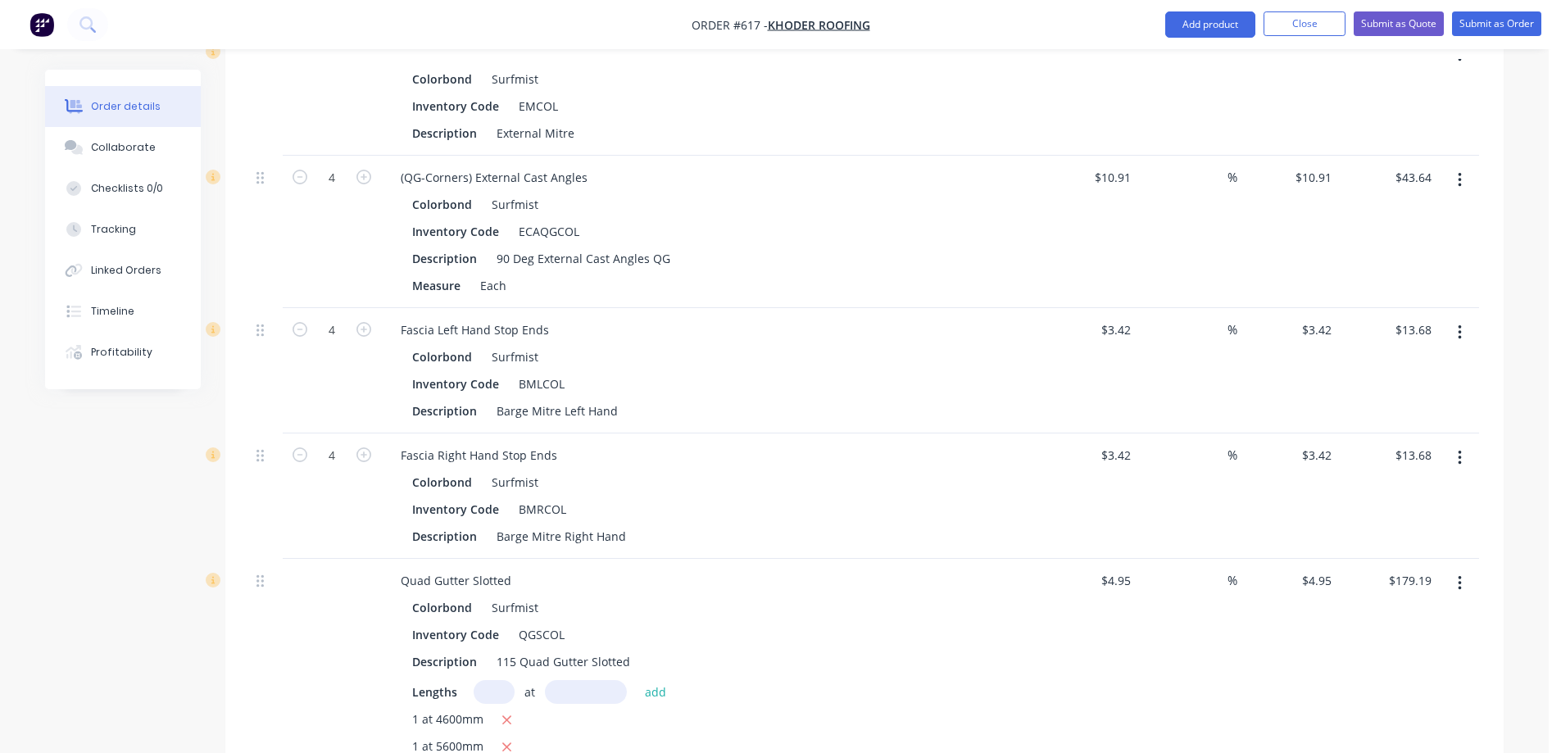
scroll to position [657, 0]
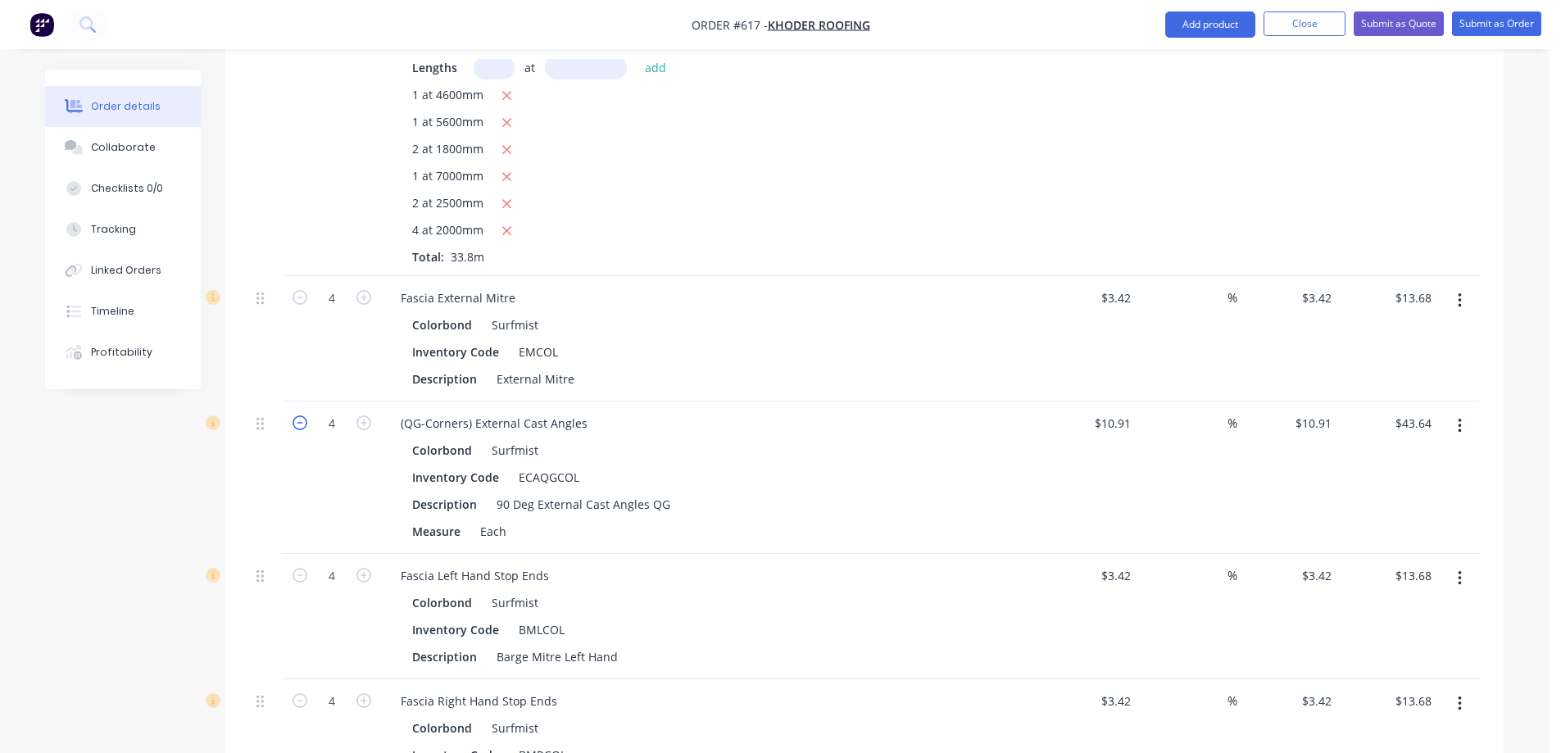
click at [299, 430] on icon "button" at bounding box center [300, 423] width 15 height 15
type input "3"
type input "$32.73"
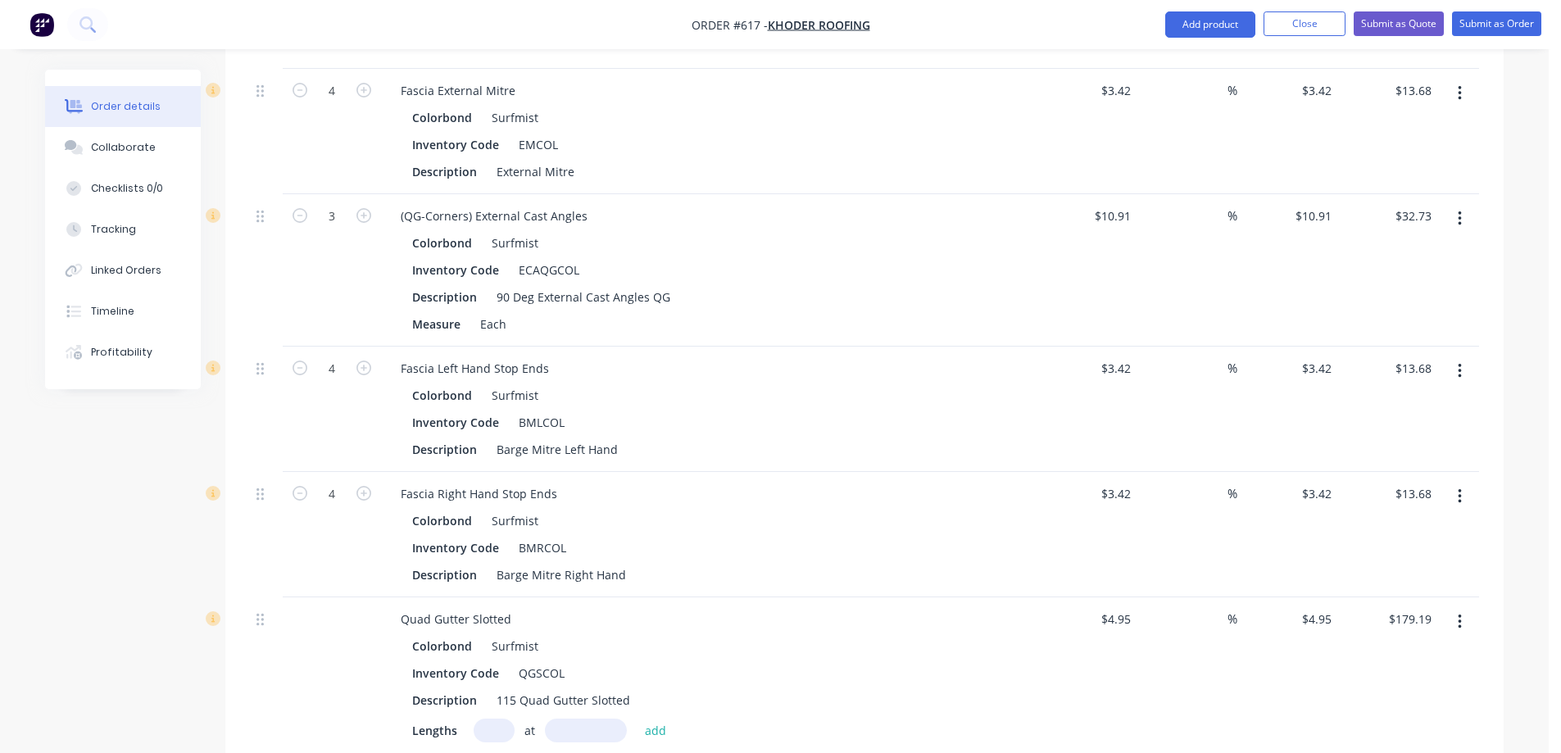
scroll to position [903, 0]
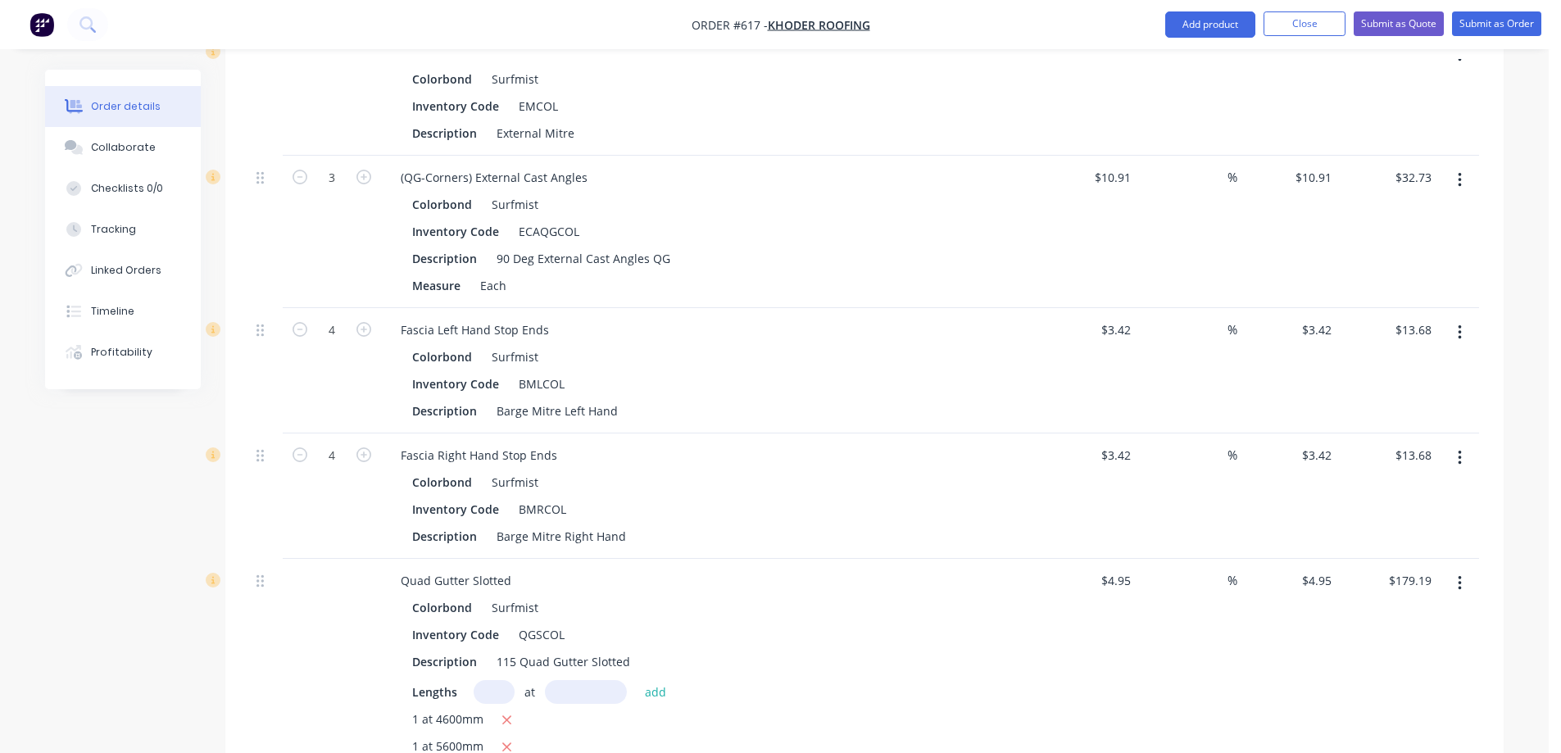
click at [1455, 348] on button "button" at bounding box center [1460, 333] width 39 height 30
click at [1358, 486] on div "Delete" at bounding box center [1401, 474] width 126 height 24
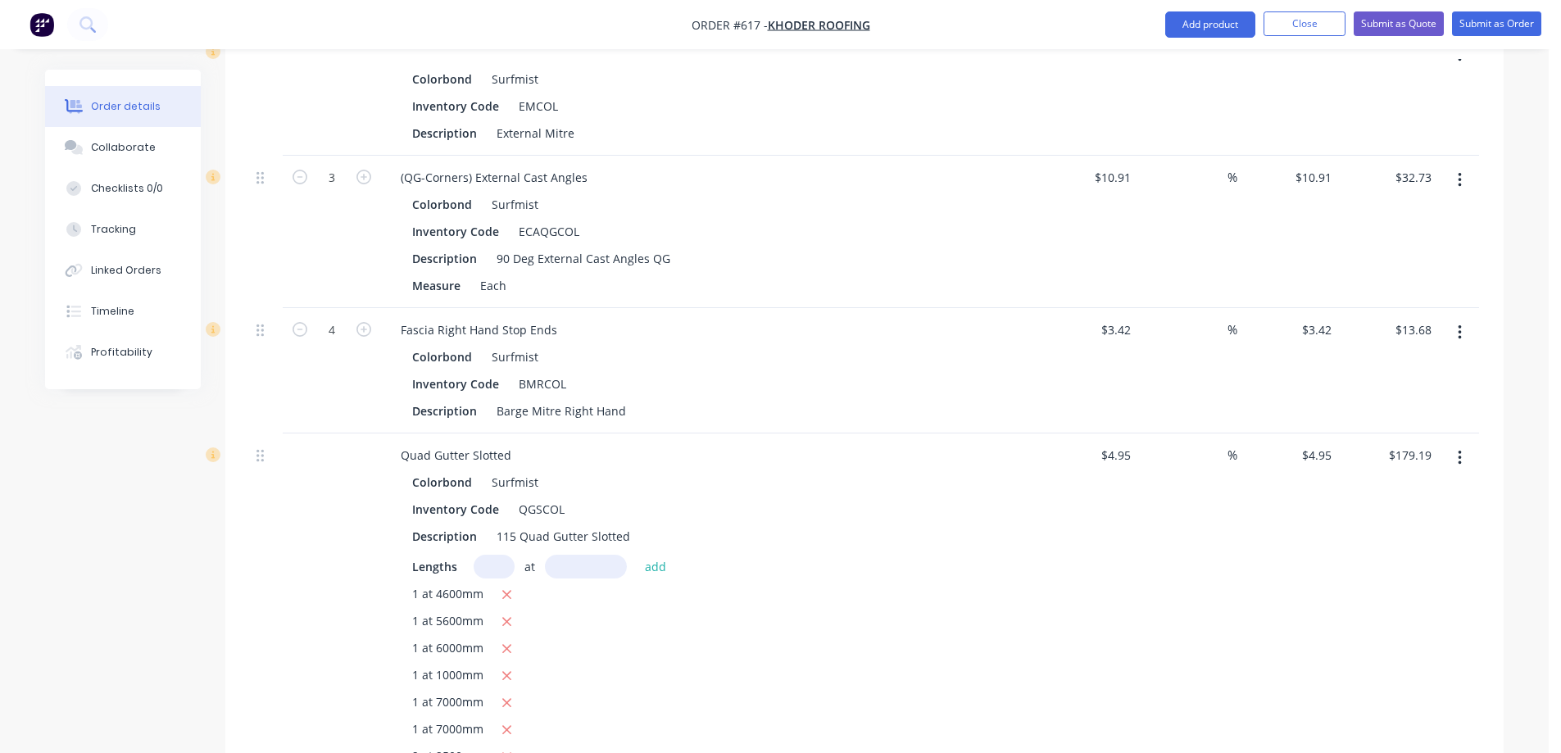
click at [1458, 342] on icon "button" at bounding box center [1460, 333] width 4 height 18
click at [1369, 486] on div "Delete" at bounding box center [1401, 474] width 126 height 24
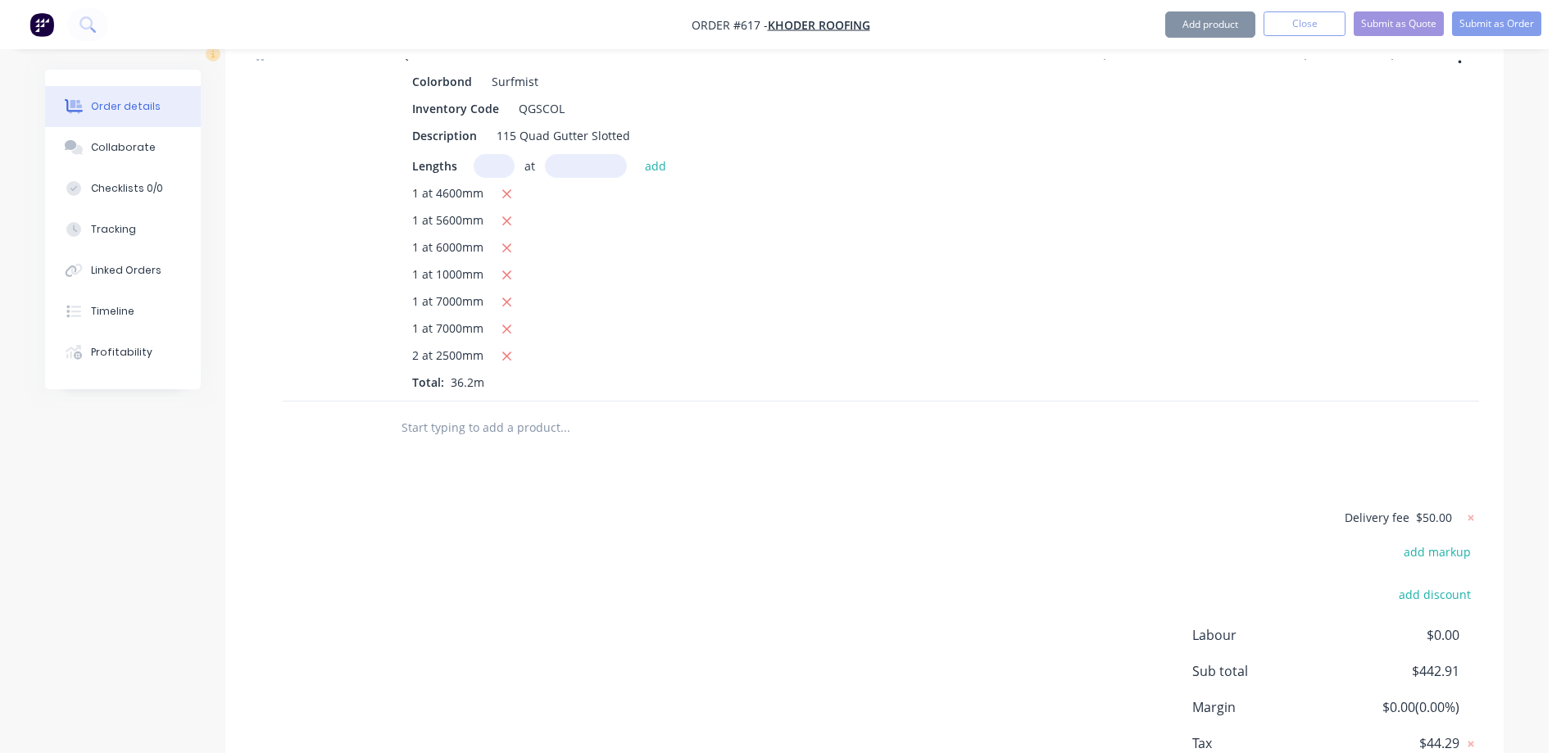
scroll to position [1231, 0]
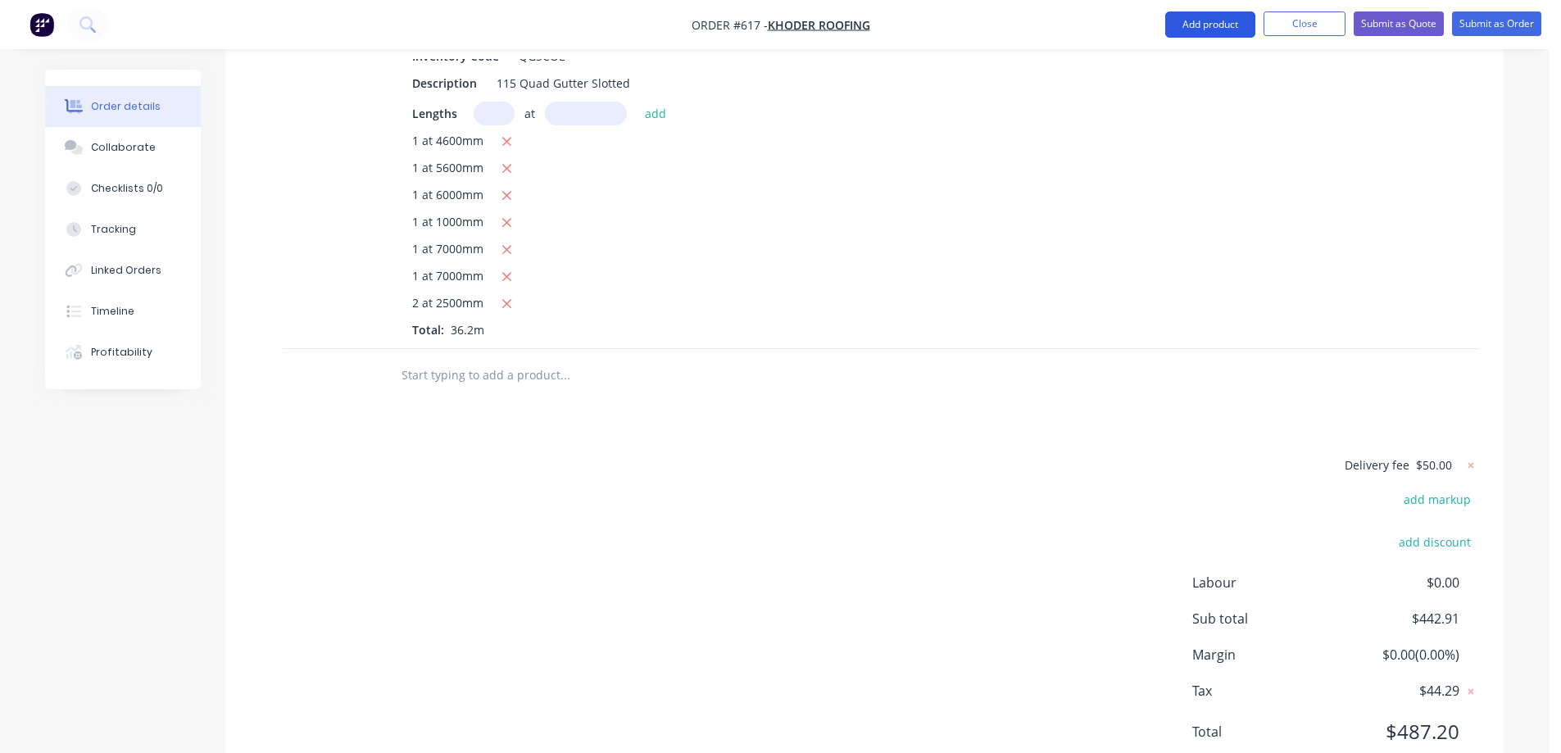
click at [1214, 20] on button "Add product" at bounding box center [1211, 24] width 90 height 26
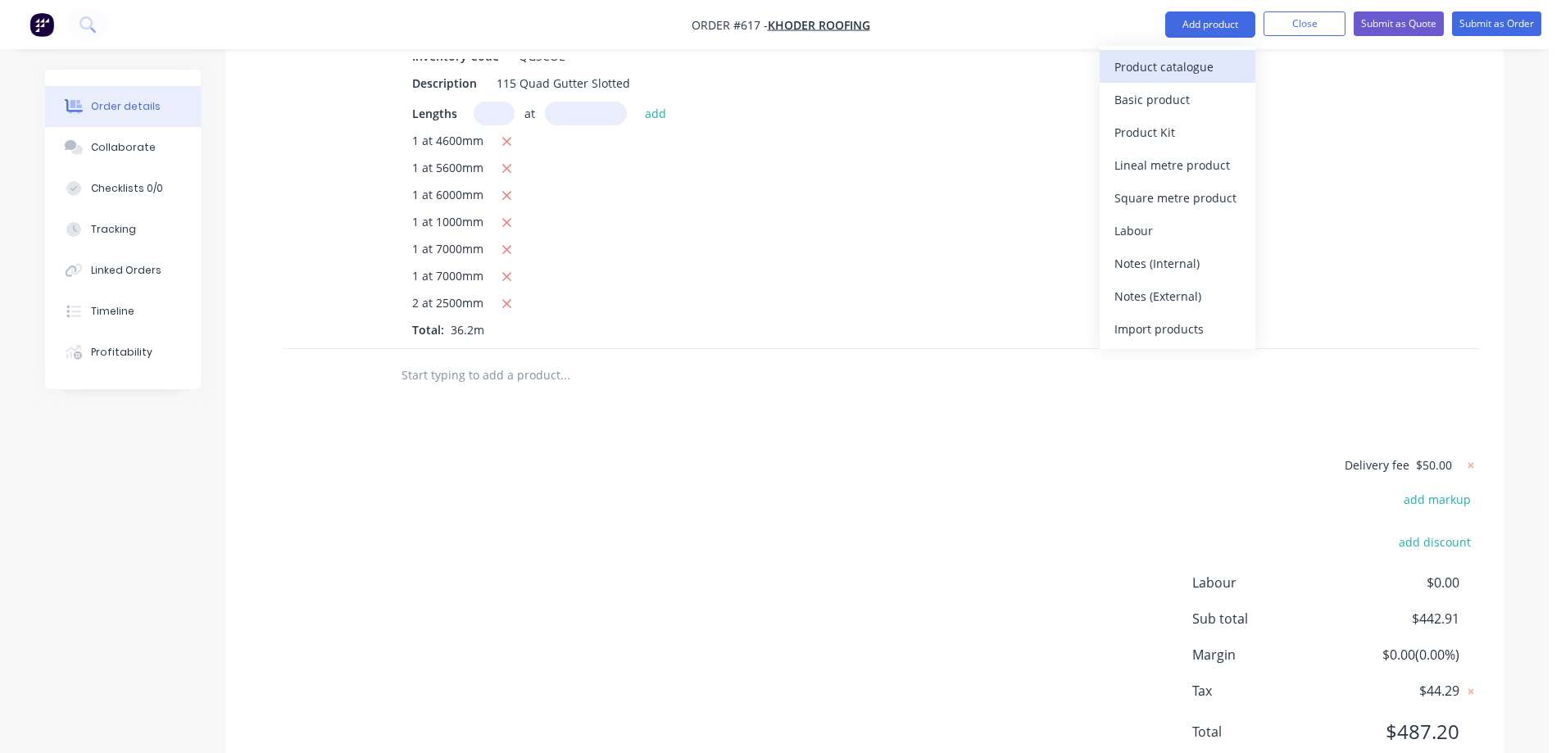
click at [1188, 66] on div "Product catalogue" at bounding box center [1178, 67] width 126 height 24
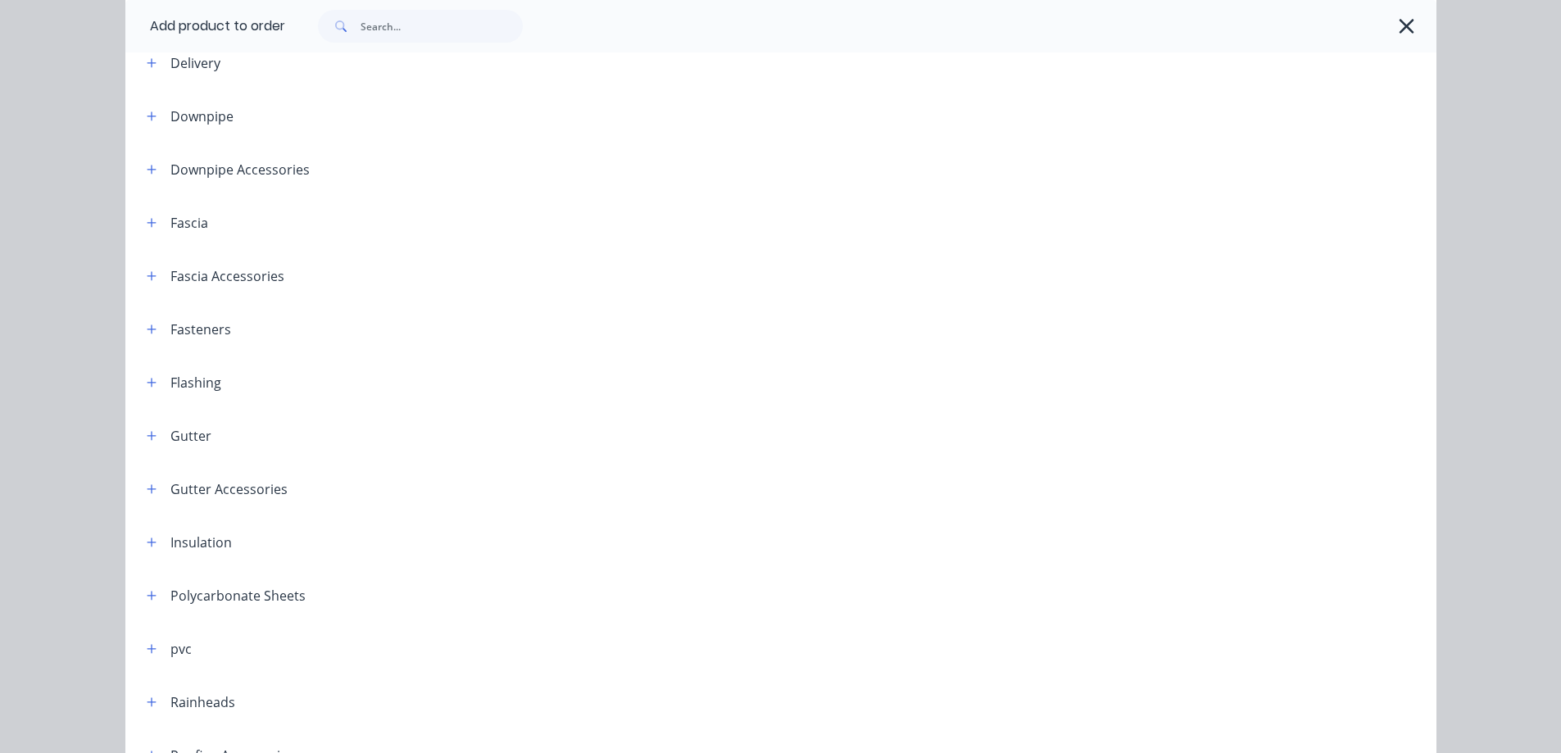
scroll to position [164, 0]
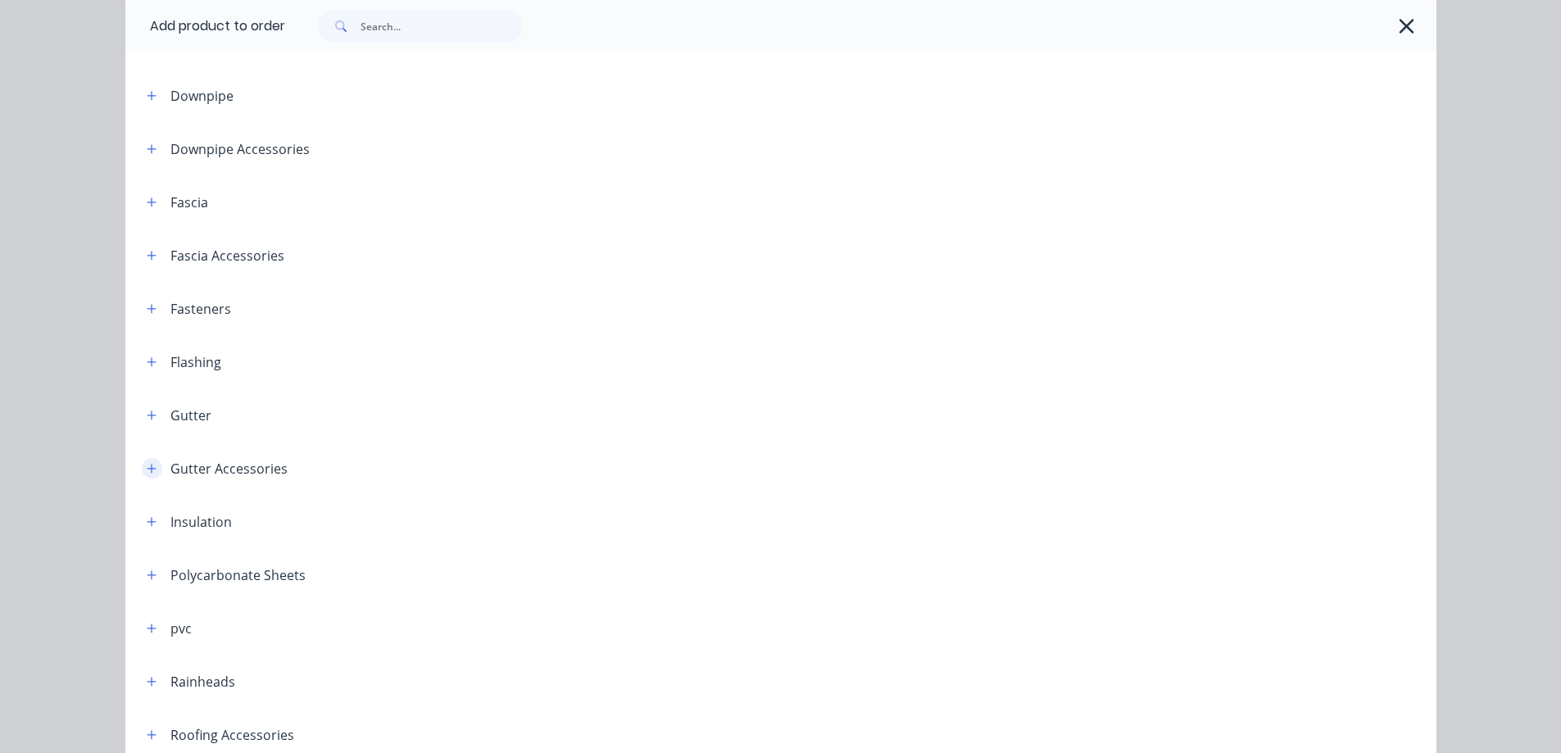
click at [147, 470] on icon "button" at bounding box center [152, 468] width 10 height 11
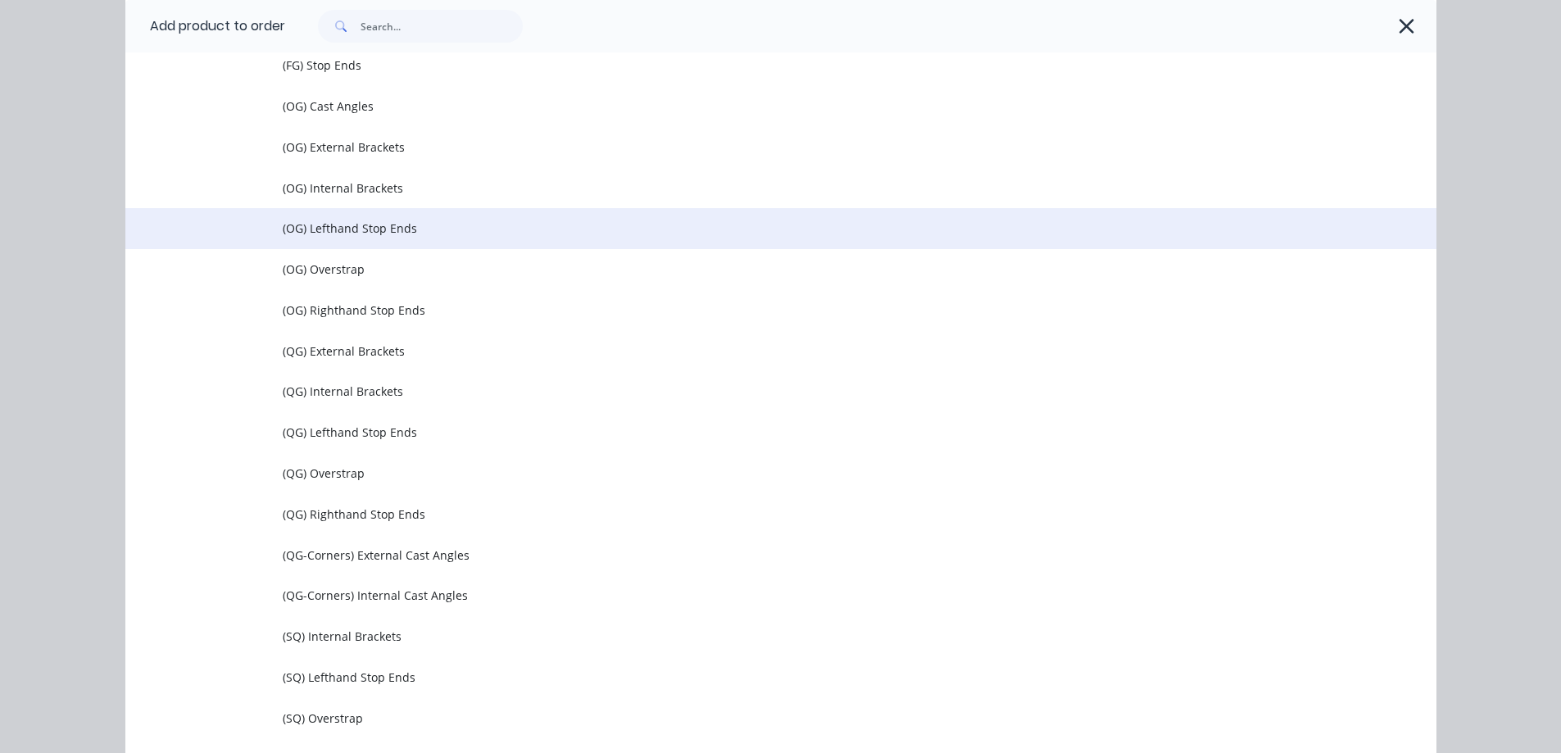
scroll to position [656, 0]
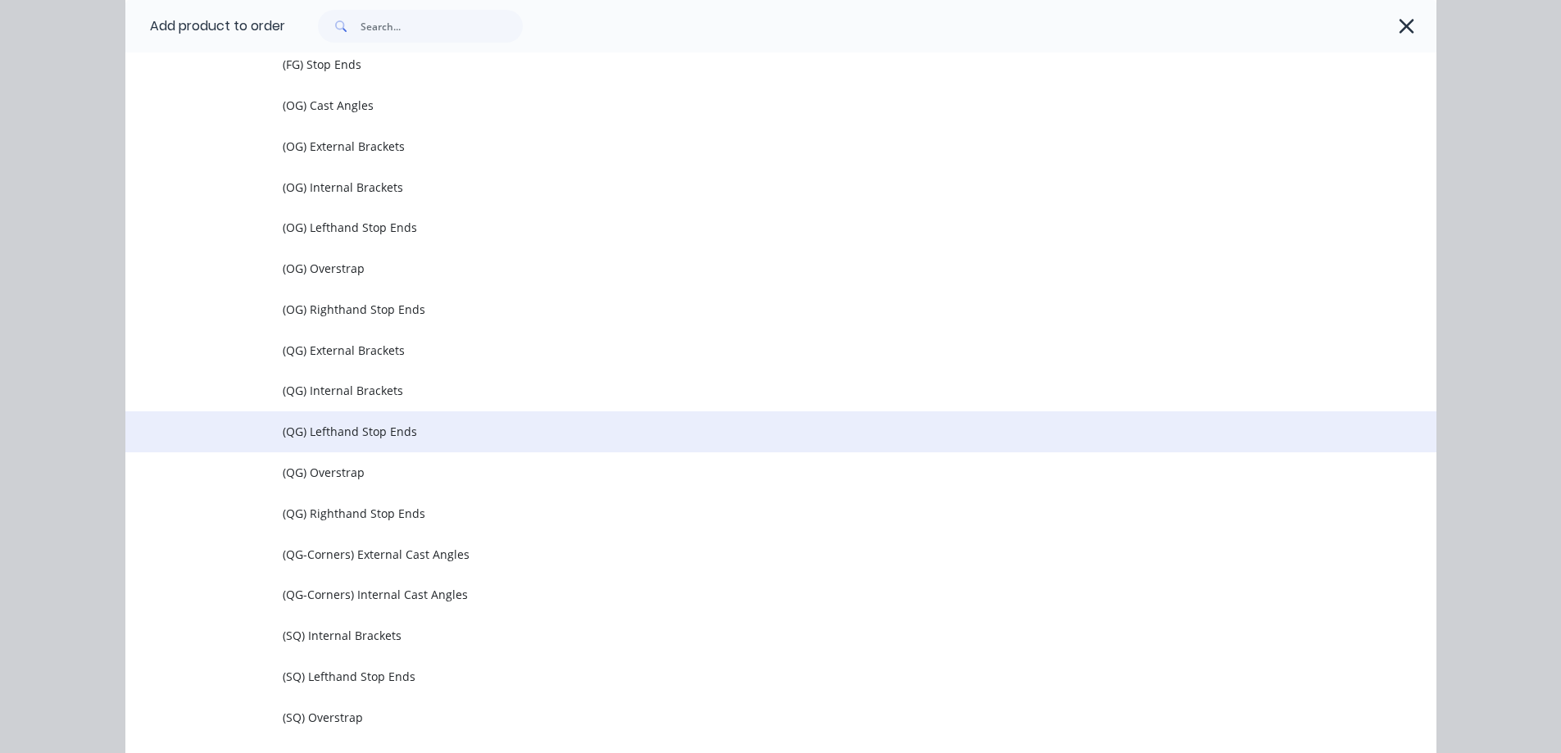
click at [352, 438] on span "(QG) Lefthand Stop Ends" at bounding box center [744, 431] width 923 height 17
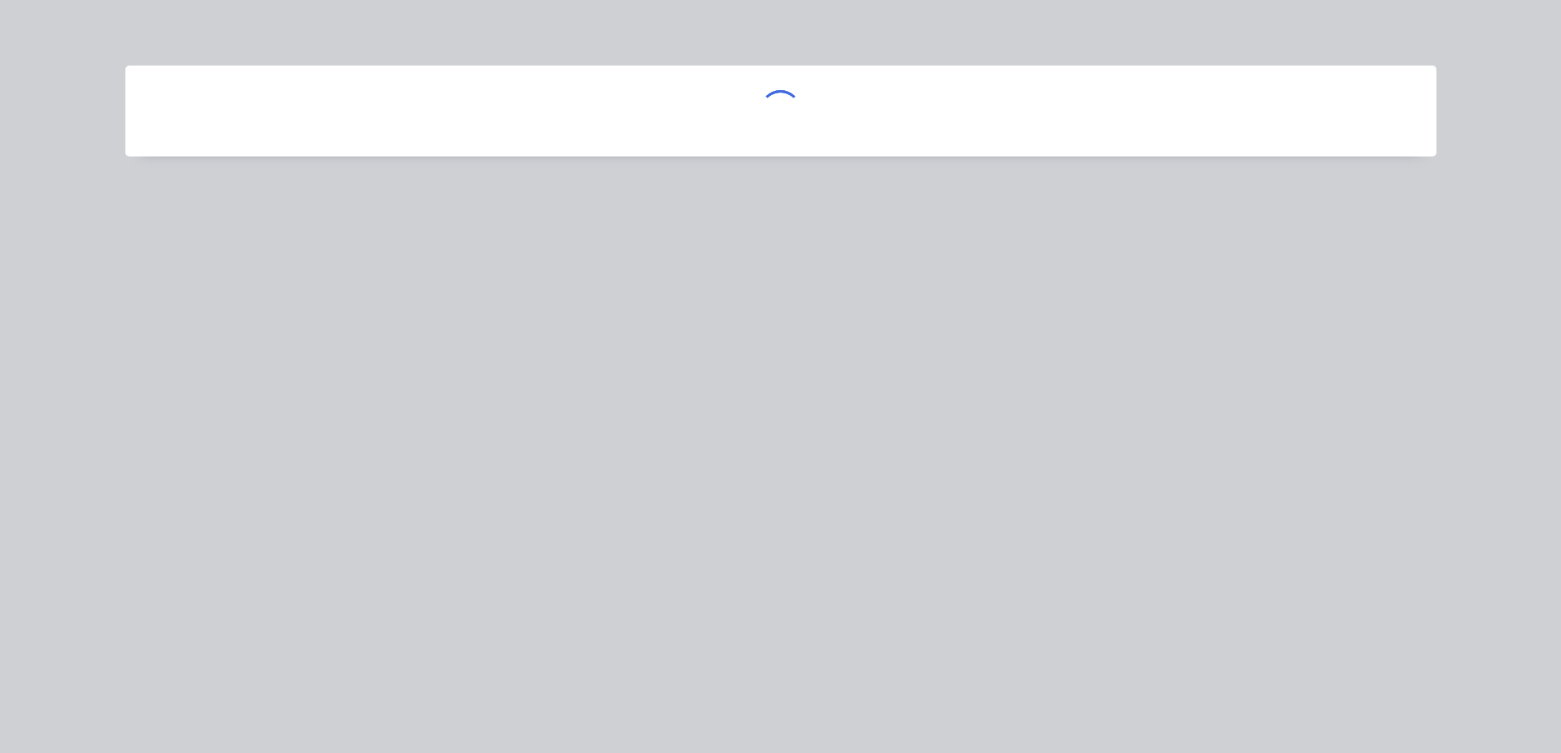
scroll to position [0, 0]
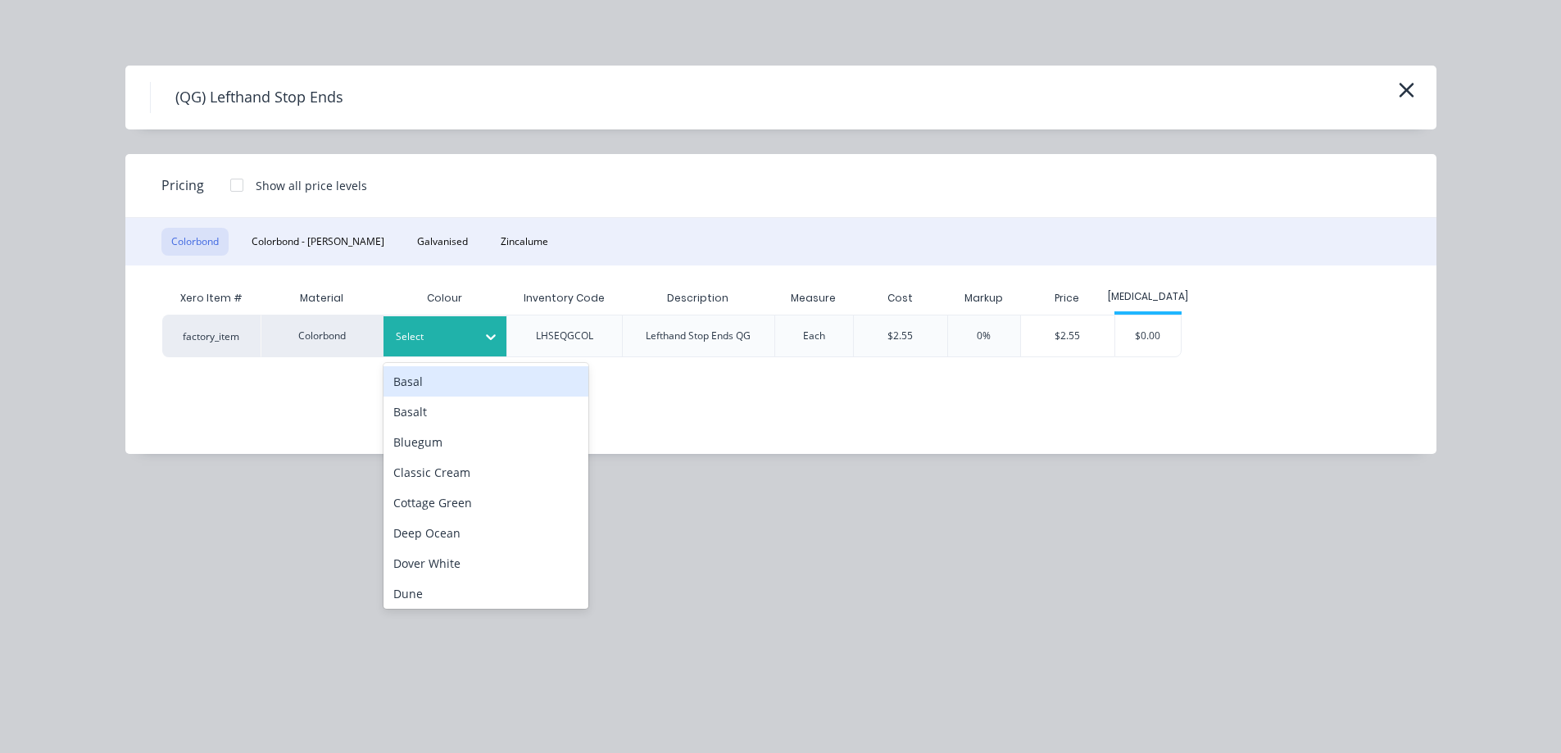
click at [423, 349] on div "Select" at bounding box center [445, 336] width 123 height 40
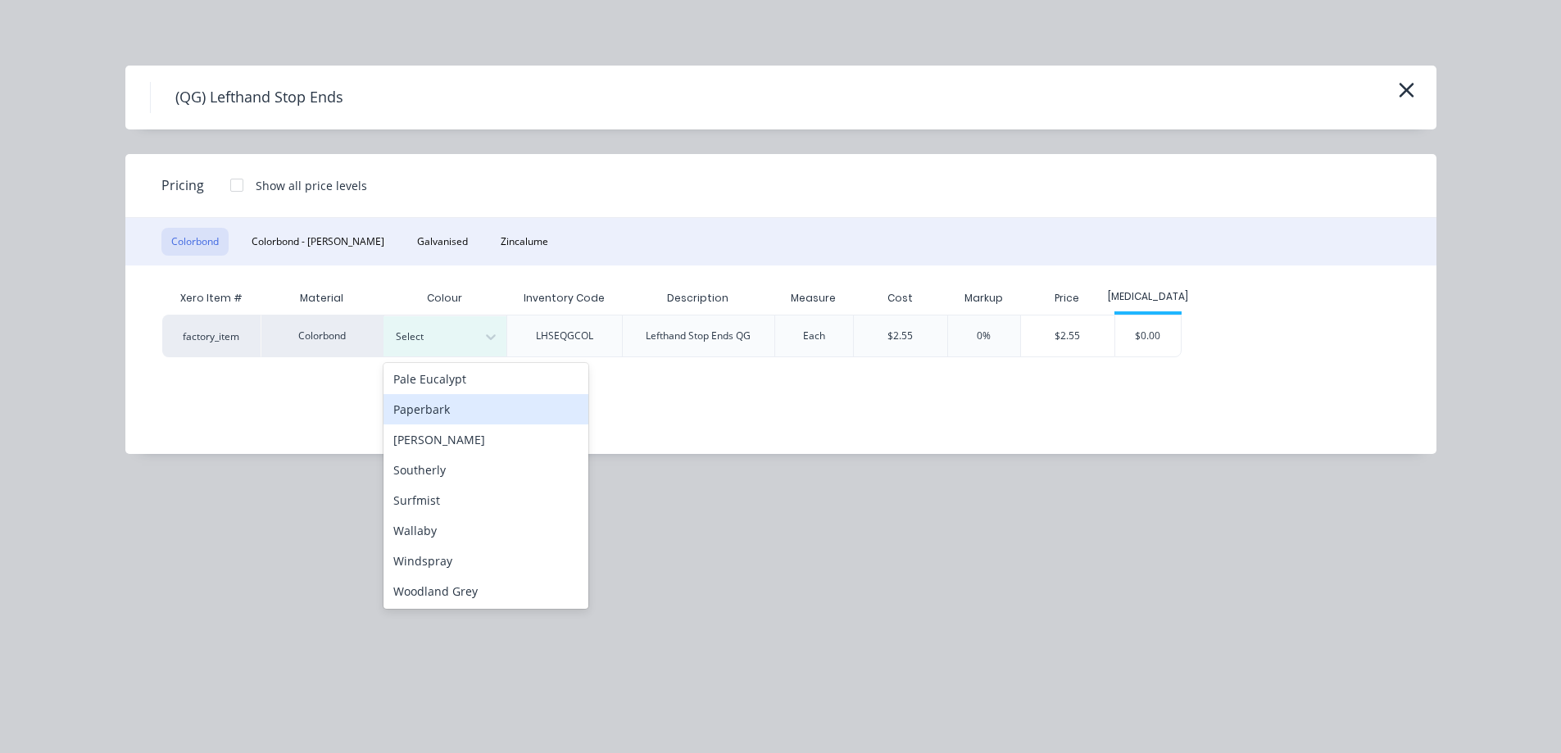
scroll to position [458, 0]
click at [441, 509] on div "Surfmist" at bounding box center [486, 499] width 205 height 30
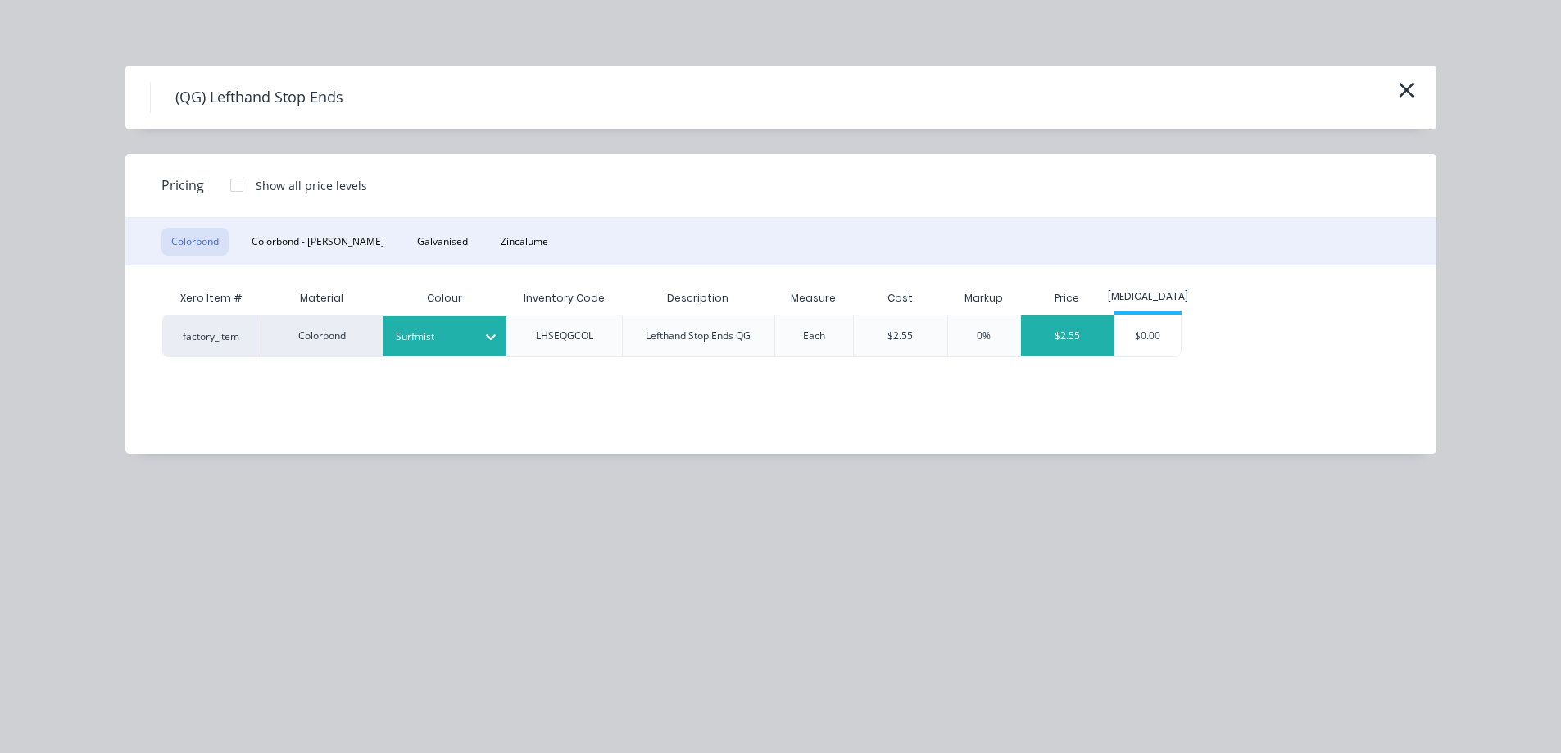
click at [1087, 342] on div "$2.55" at bounding box center [1067, 336] width 93 height 41
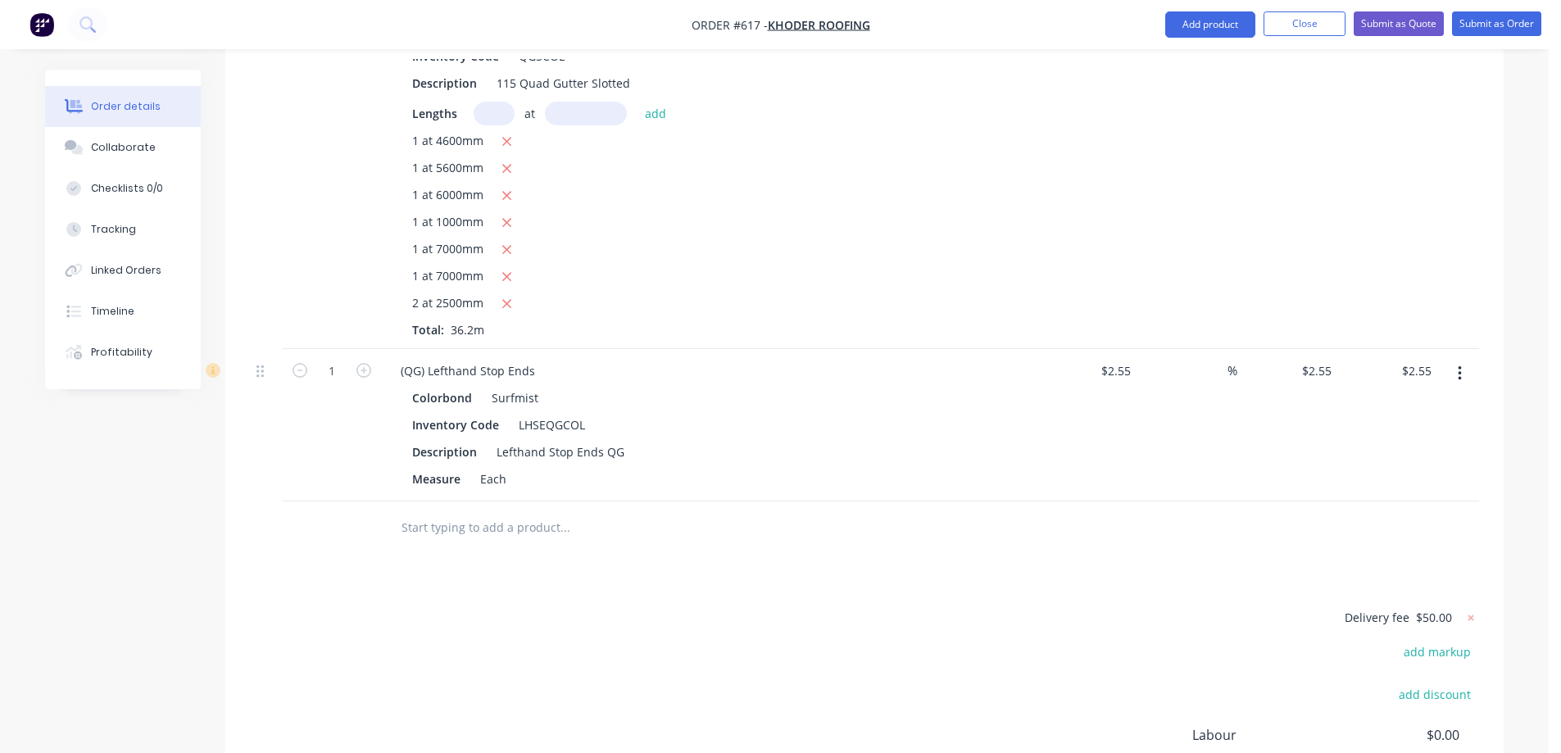
click at [364, 378] on button "button" at bounding box center [363, 369] width 21 height 17
type input "2"
type input "$5.10"
click at [364, 378] on button "button" at bounding box center [363, 369] width 21 height 17
type input "3"
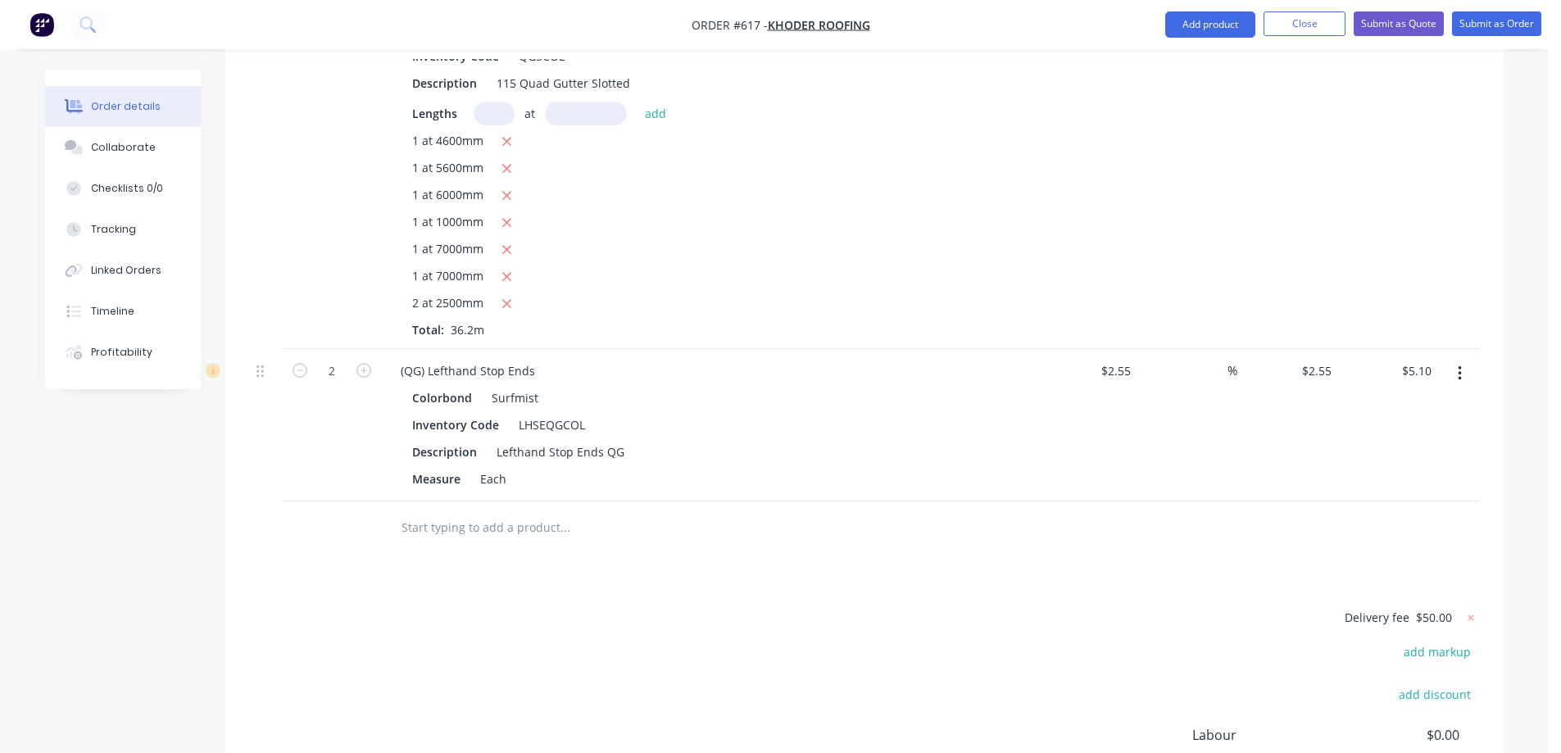
type input "$7.65"
click at [364, 378] on button "button" at bounding box center [363, 369] width 21 height 17
type input "4"
type input "$10.20"
click at [364, 378] on button "button" at bounding box center [363, 369] width 21 height 17
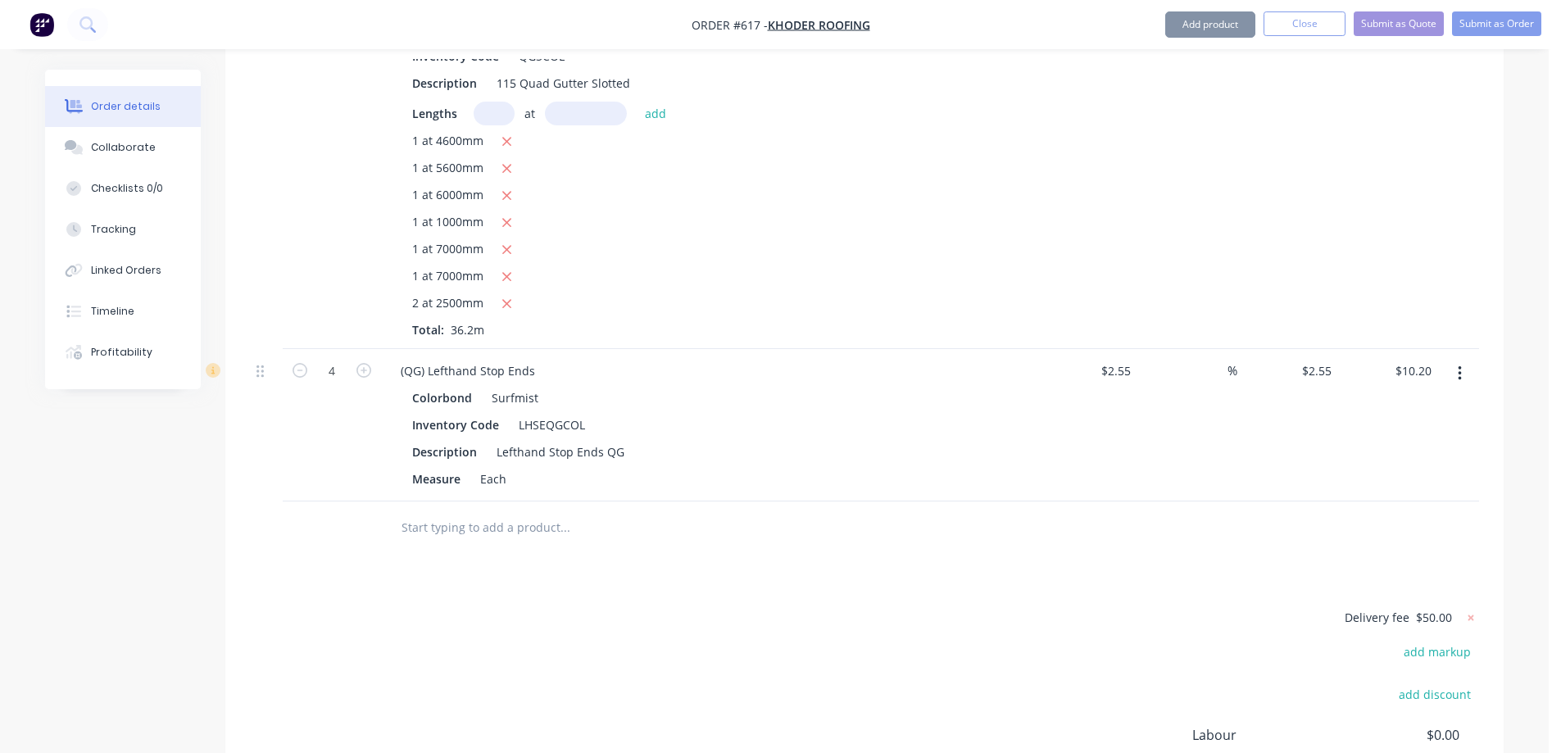
type input "5"
type input "$12.75"
click at [429, 538] on input "text" at bounding box center [565, 527] width 328 height 33
click at [1183, 28] on button "Add product" at bounding box center [1211, 24] width 90 height 26
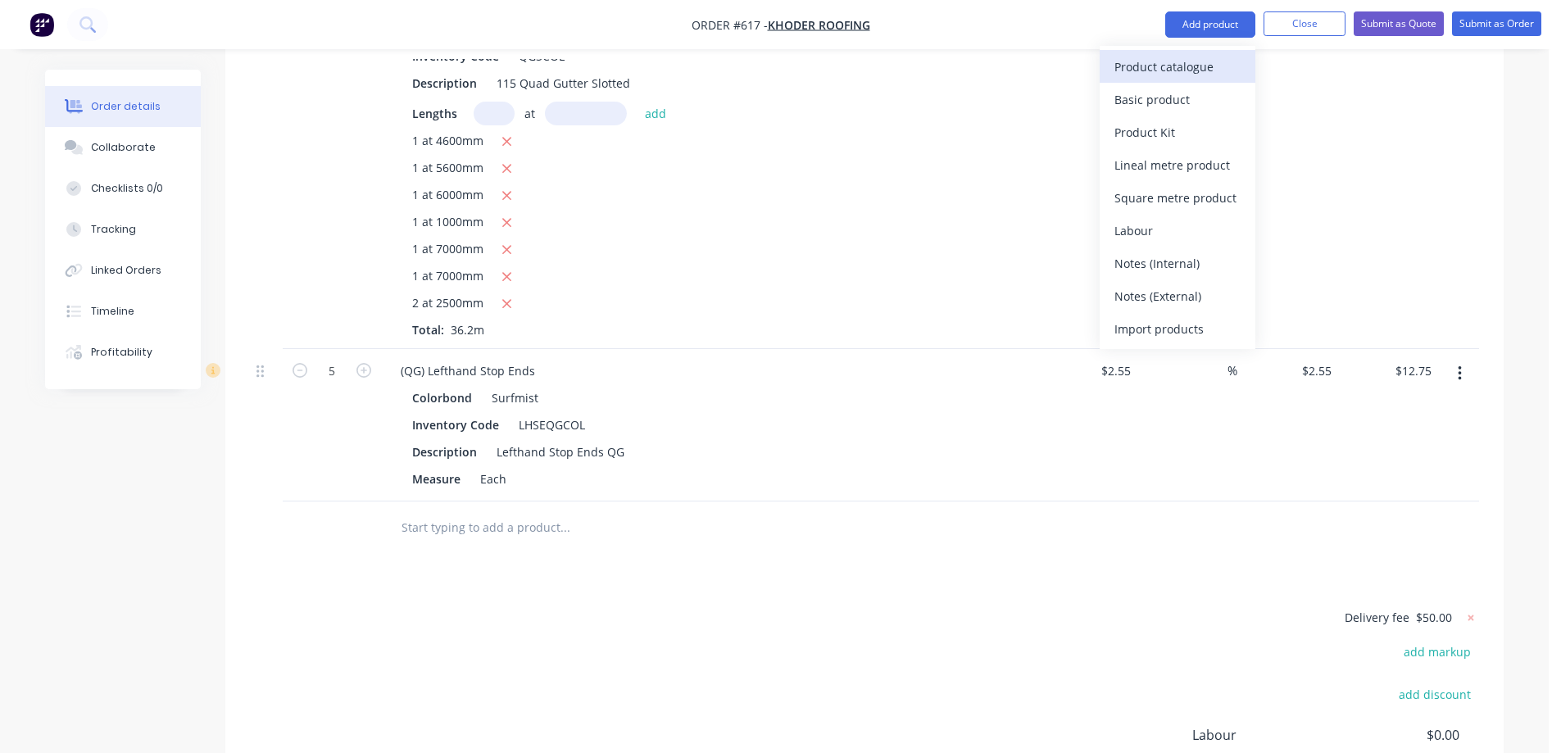
click at [1171, 59] on div "Product catalogue" at bounding box center [1178, 67] width 126 height 24
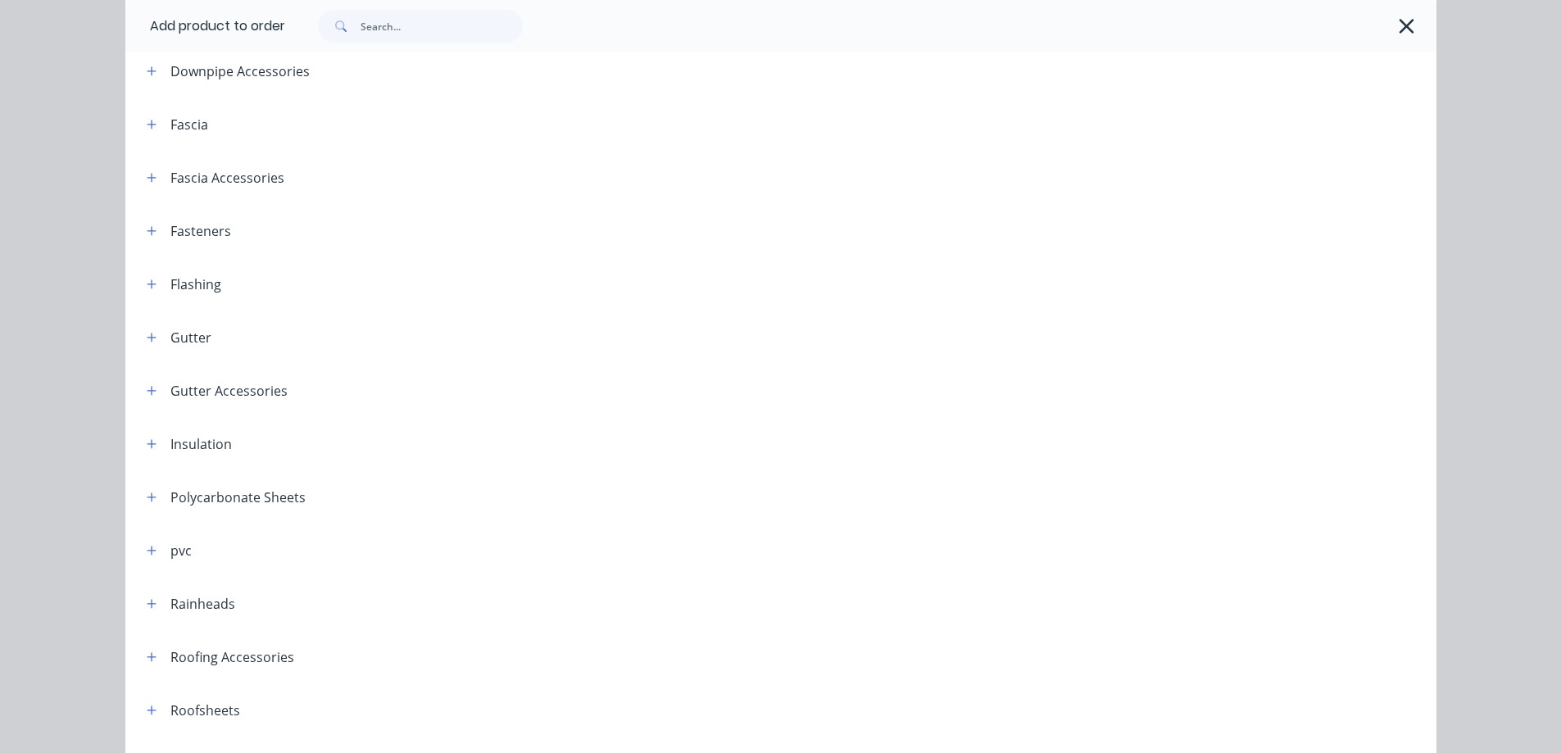
scroll to position [246, 0]
click at [153, 387] on button "button" at bounding box center [152, 386] width 20 height 20
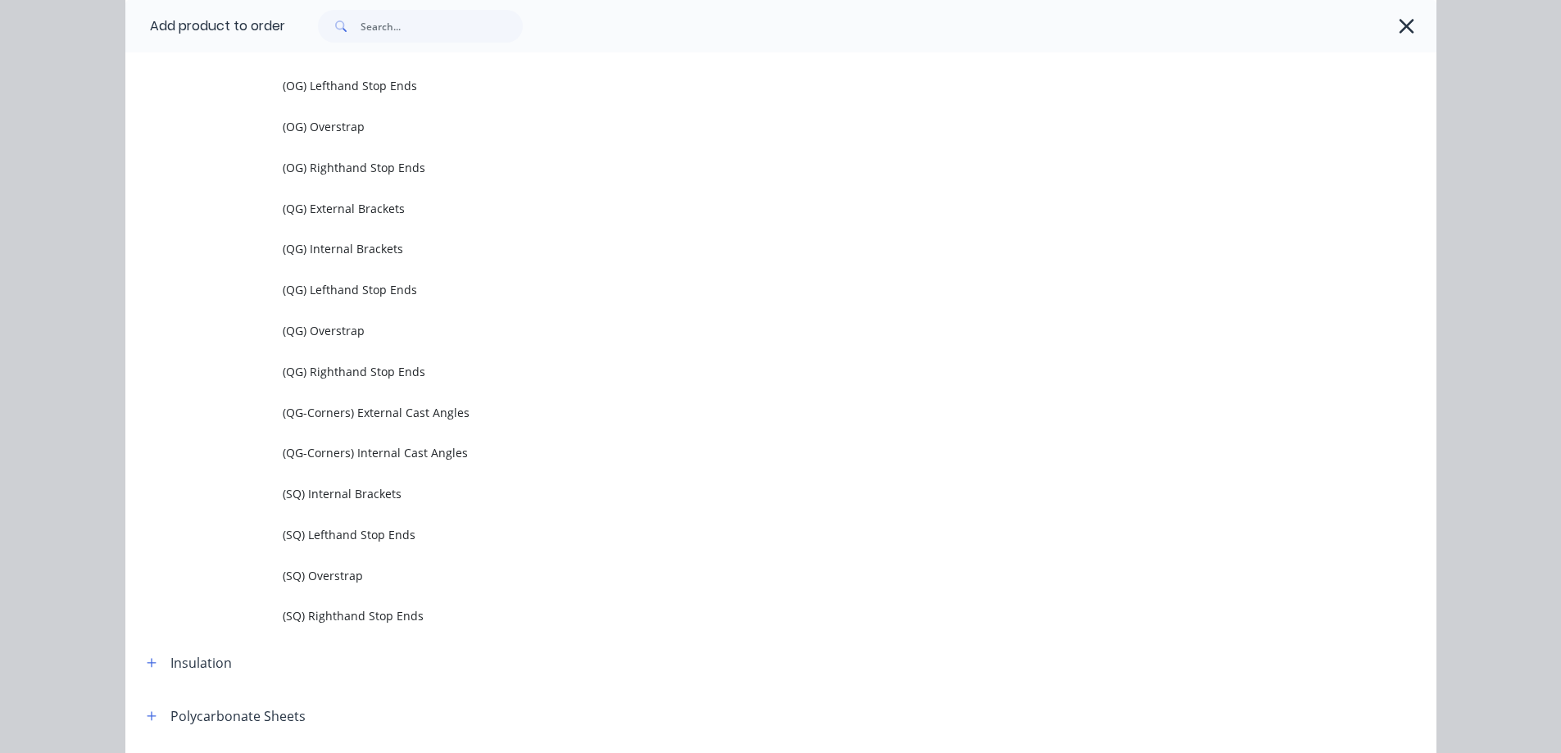
scroll to position [820, 0]
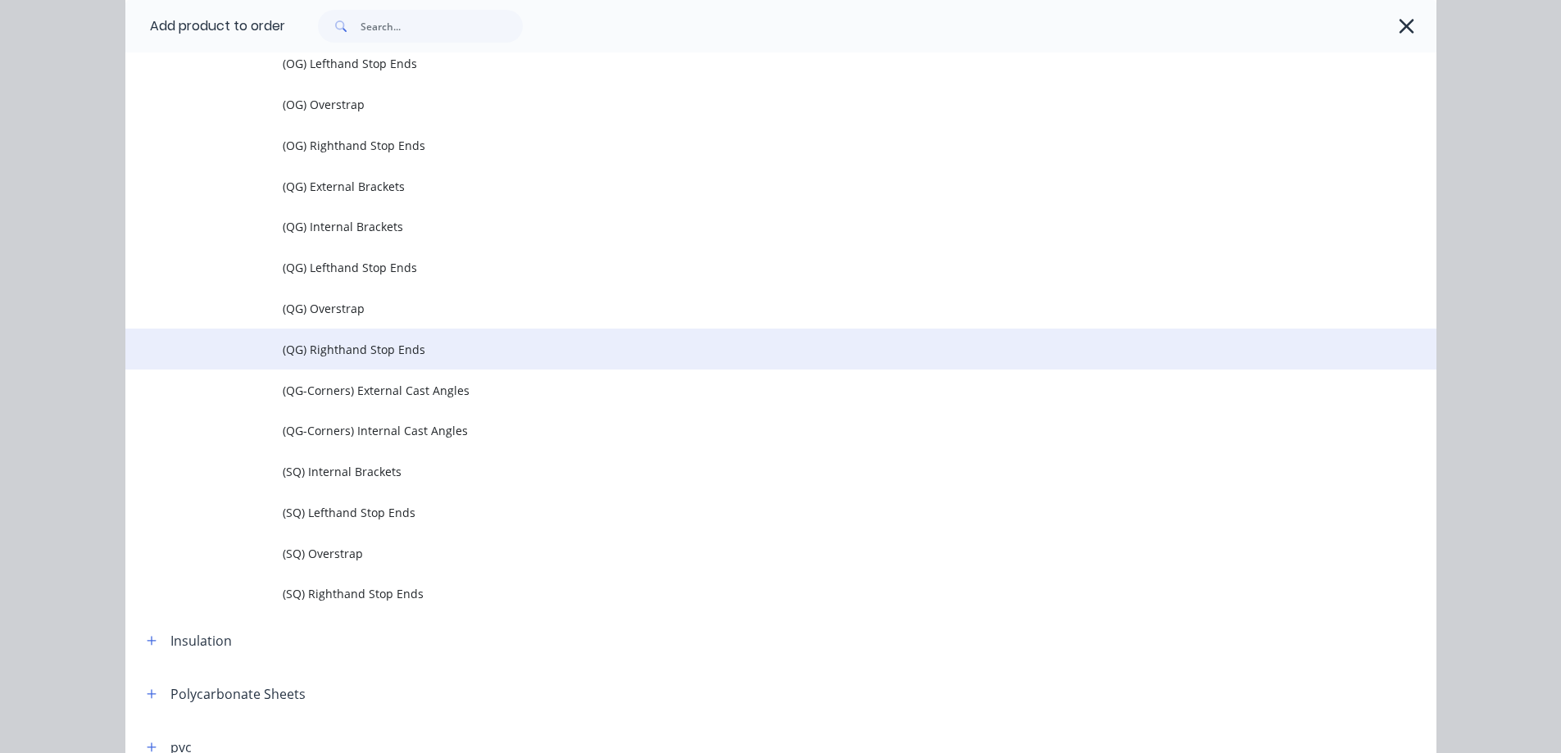
click at [352, 361] on td "(QG) Righthand Stop Ends" at bounding box center [860, 349] width 1154 height 41
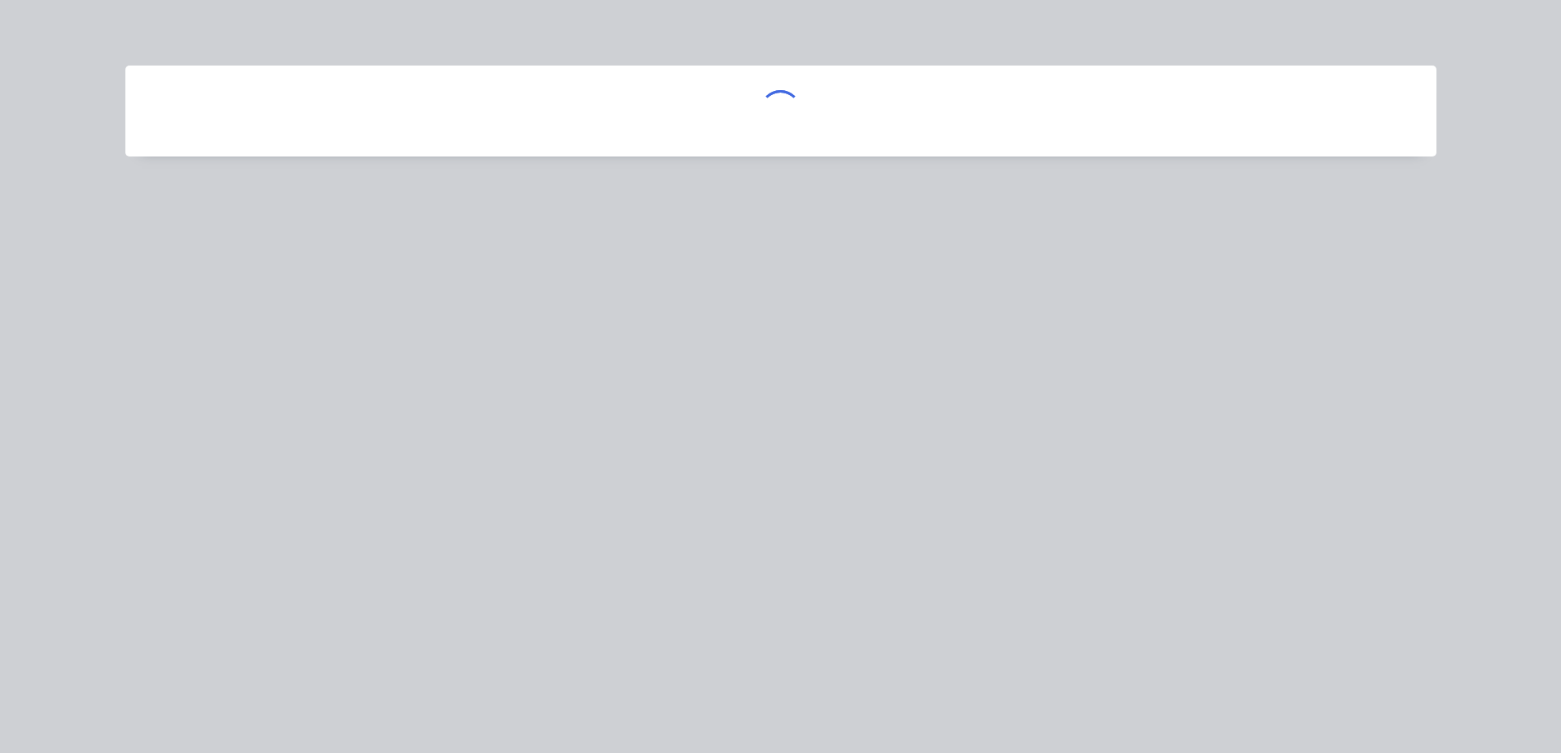
scroll to position [0, 0]
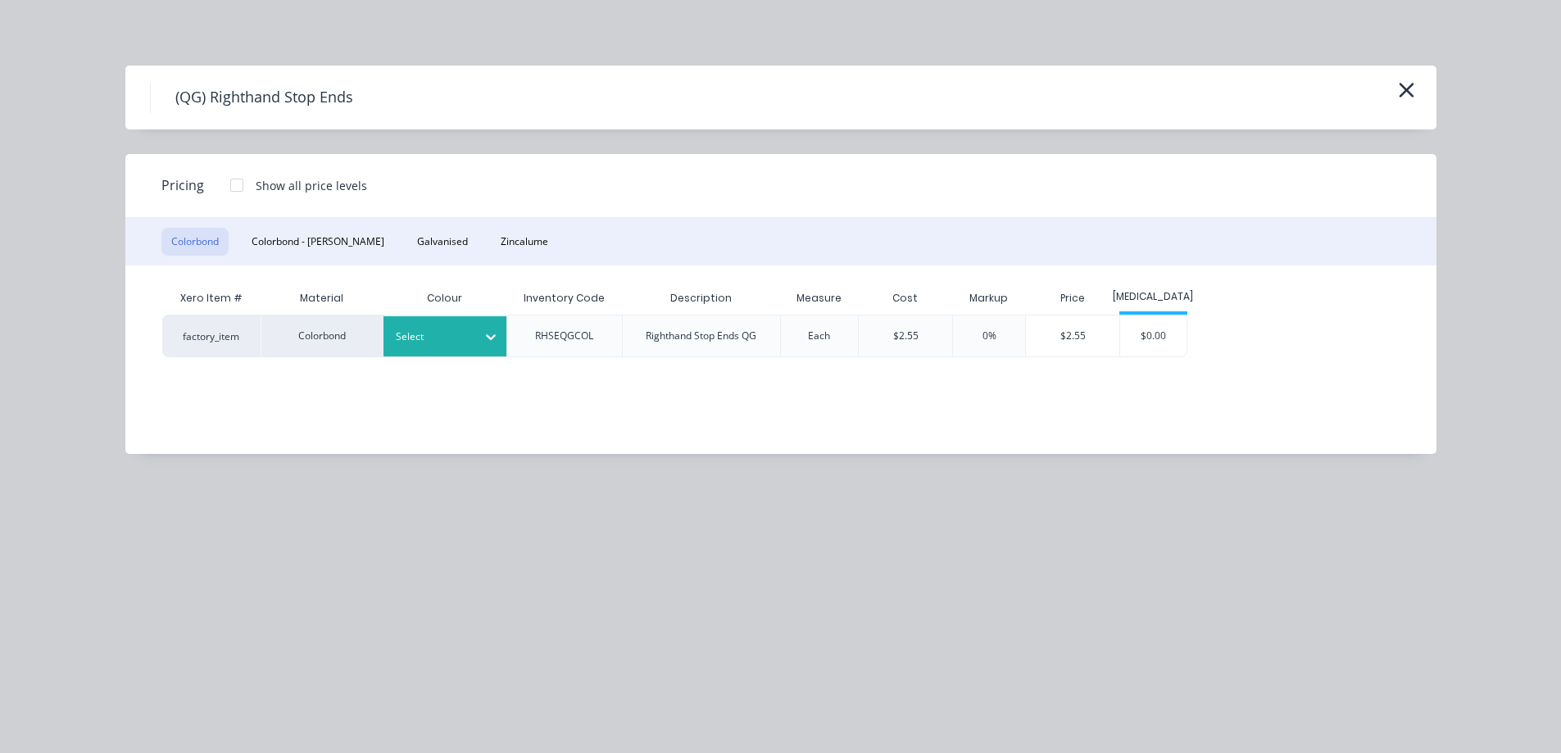
click at [428, 326] on div "Select" at bounding box center [430, 336] width 92 height 21
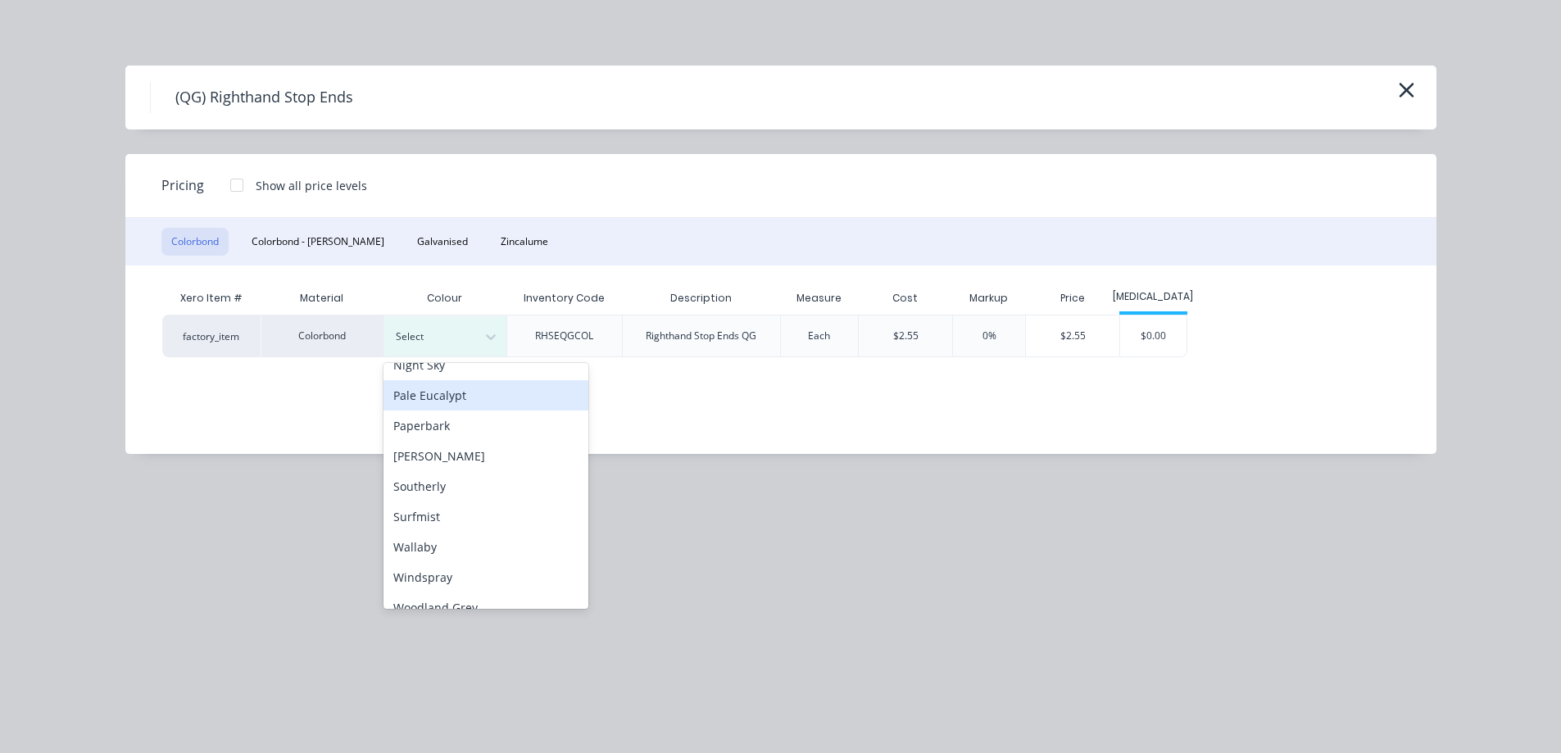
scroll to position [458, 0]
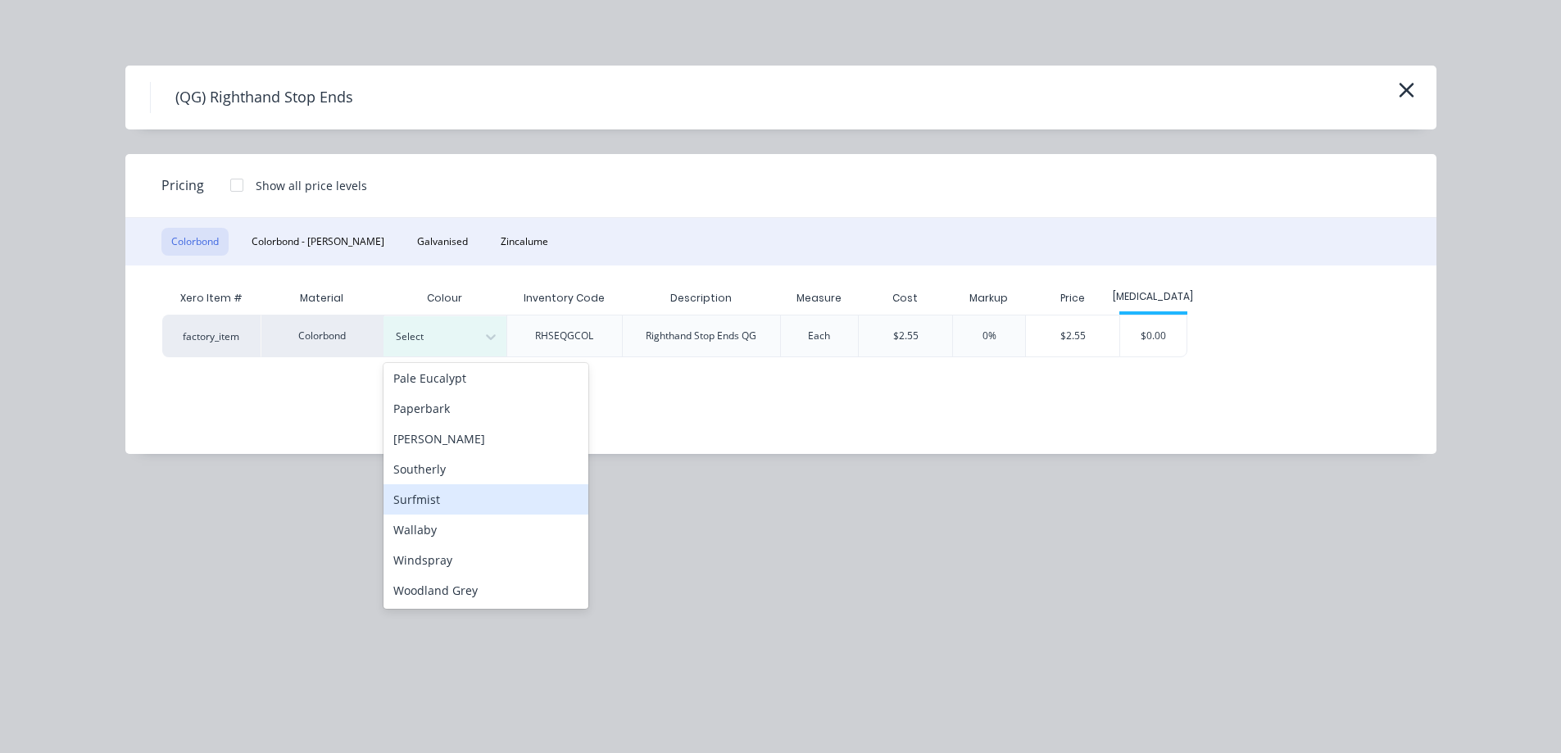
click at [422, 498] on div "Surfmist" at bounding box center [486, 499] width 205 height 30
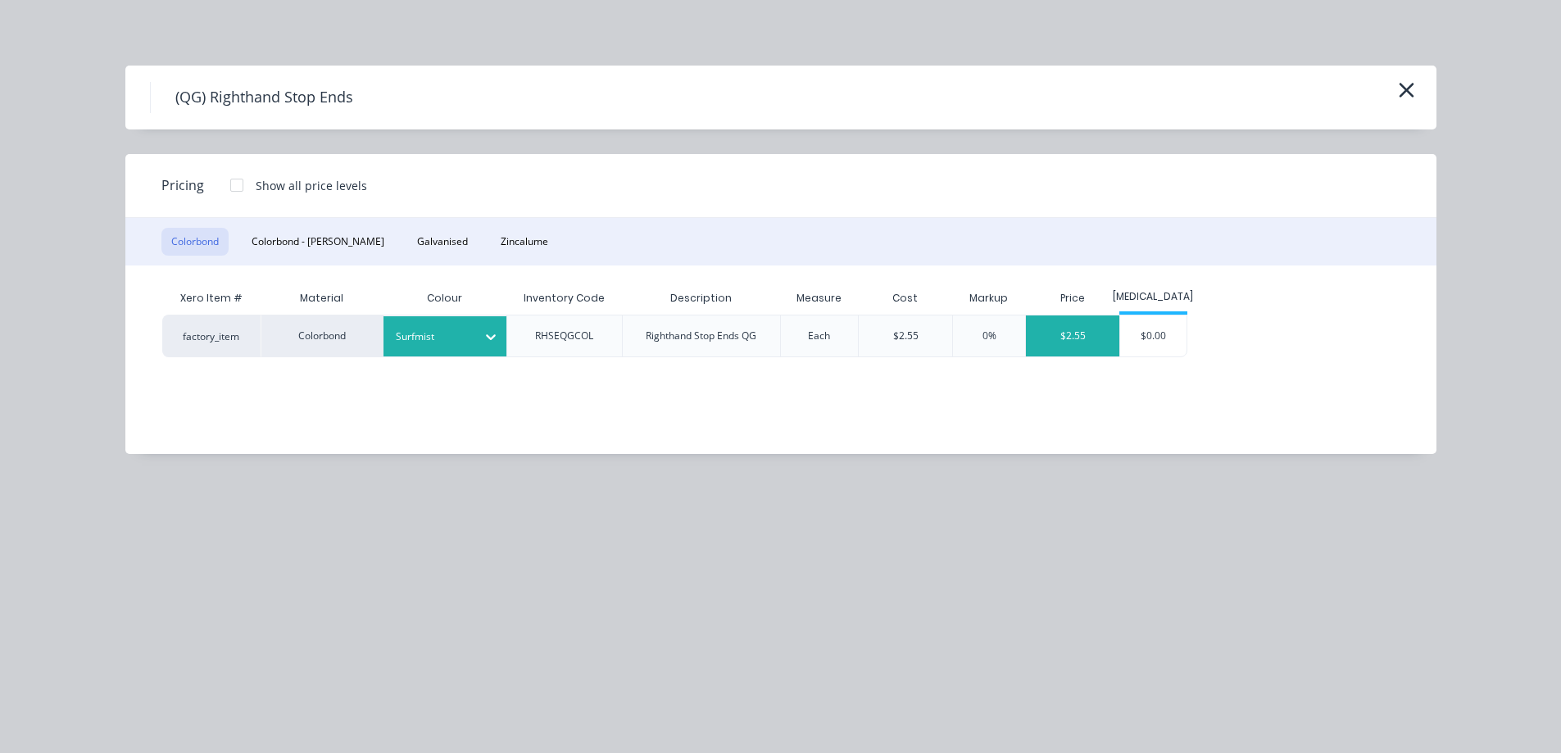
click at [1067, 342] on div "$2.55" at bounding box center [1072, 336] width 93 height 41
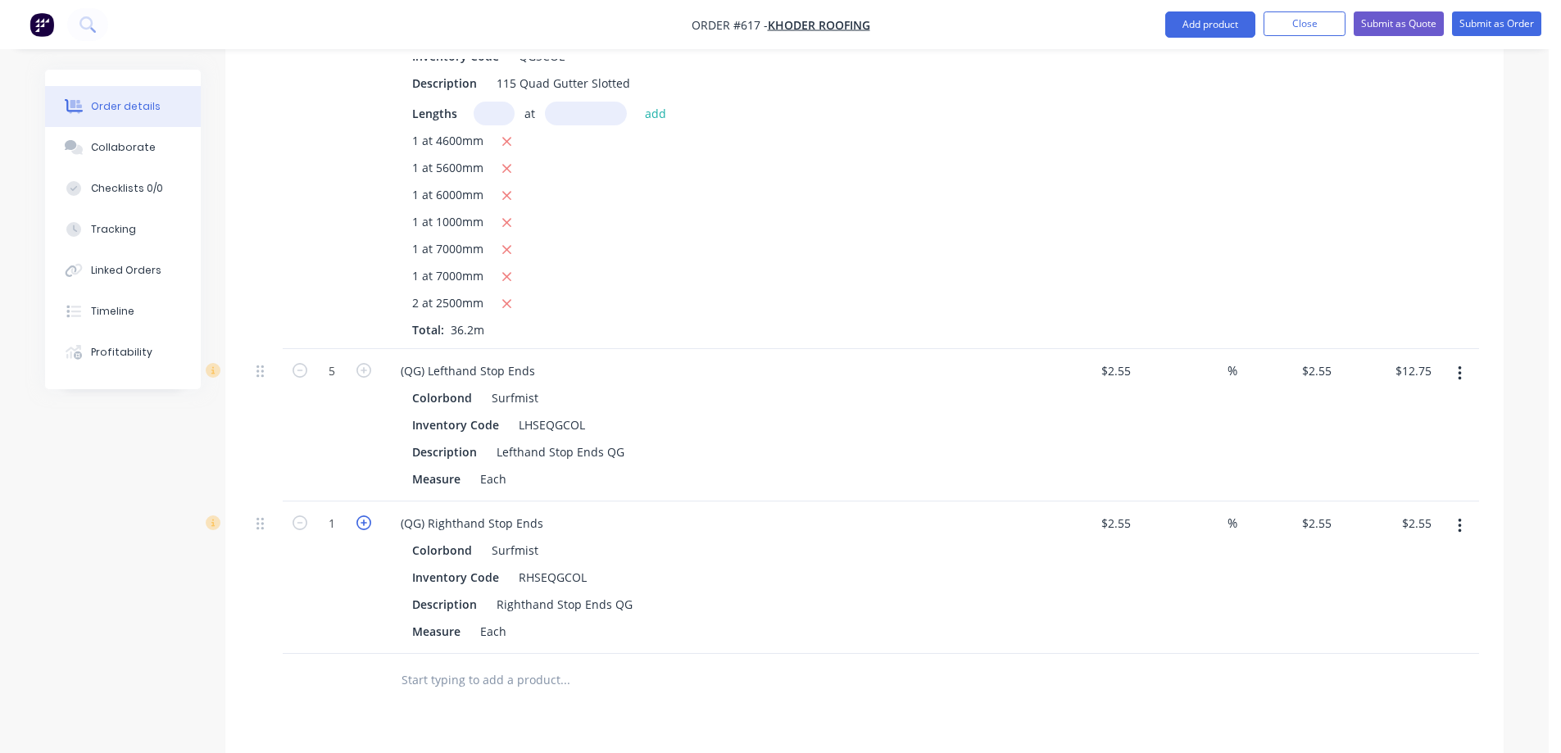
click at [365, 530] on icon "button" at bounding box center [364, 523] width 15 height 15
type input "2"
type input "$5.10"
click at [365, 530] on icon "button" at bounding box center [364, 523] width 15 height 15
type input "3"
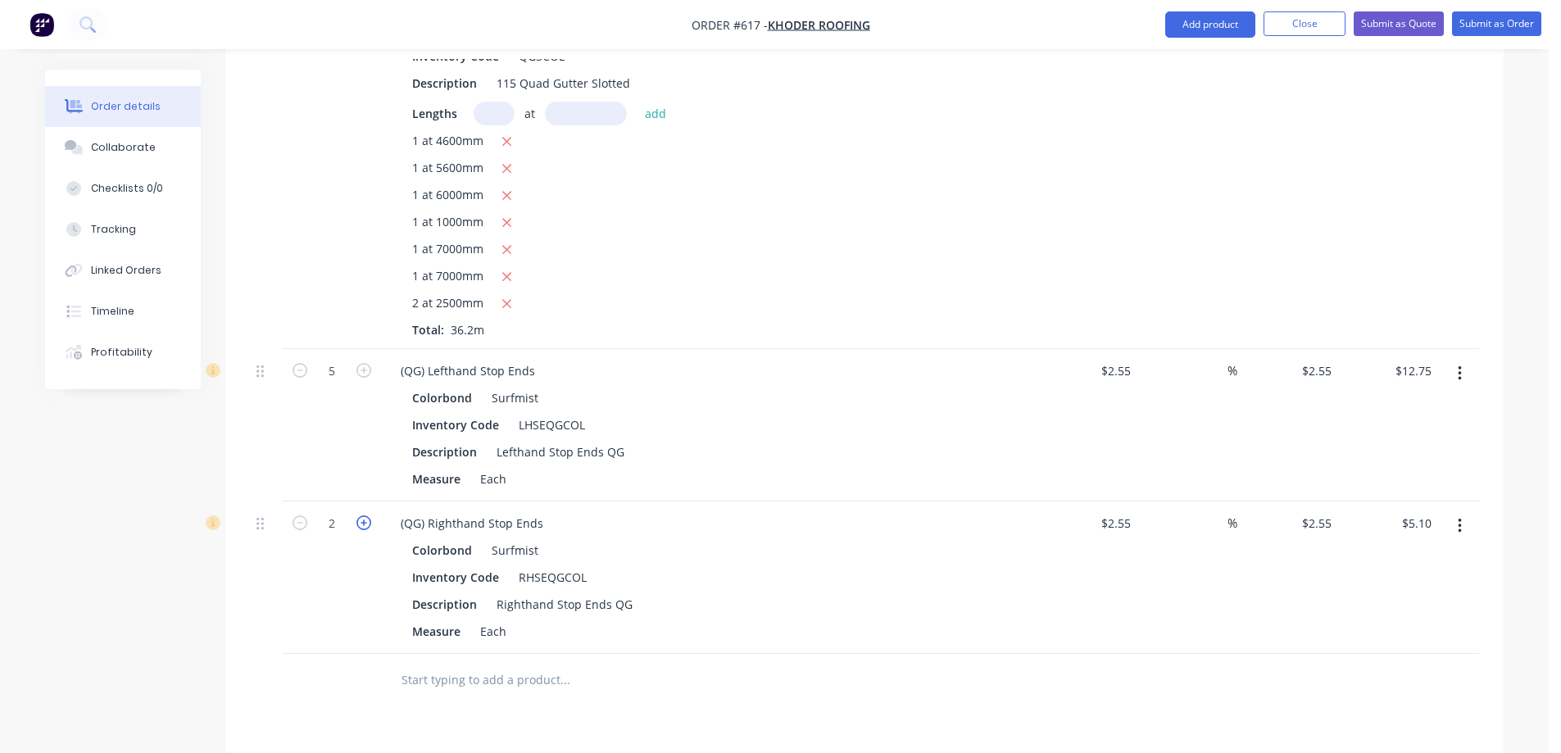
type input "$7.65"
click at [365, 530] on icon "button" at bounding box center [364, 523] width 15 height 15
type input "4"
type input "$10.20"
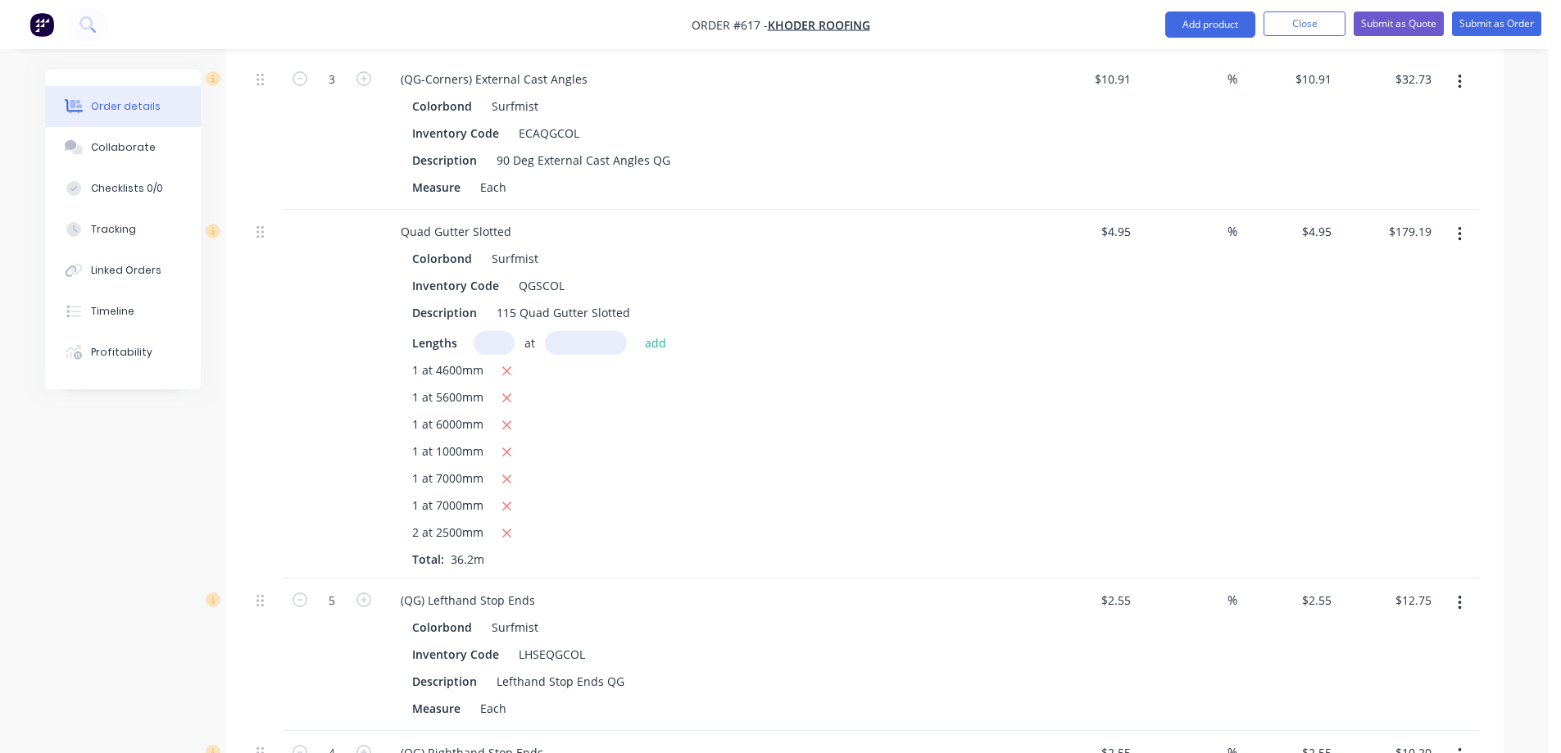
scroll to position [985, 0]
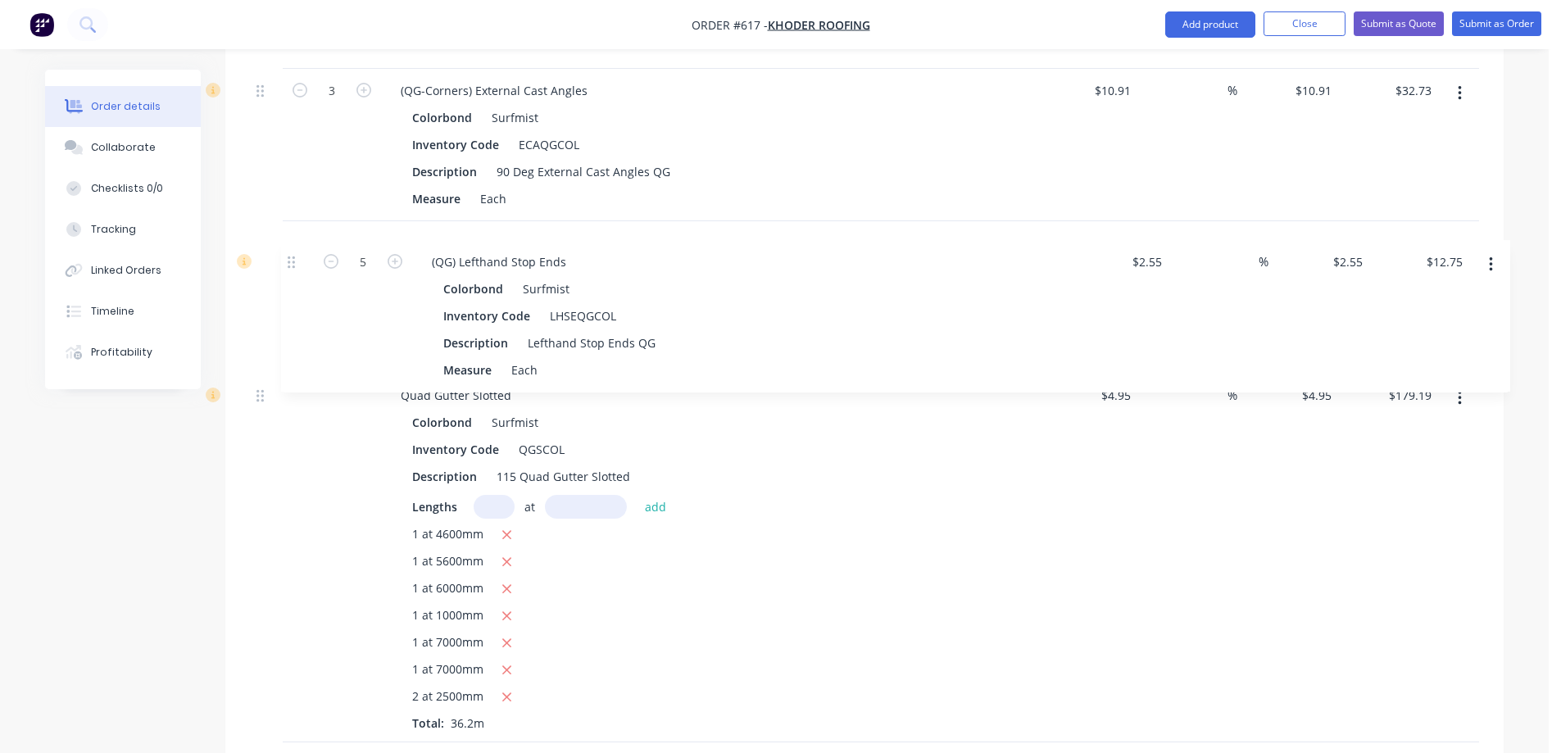
drag, startPoint x: 265, startPoint y: 641, endPoint x: 295, endPoint y: 263, distance: 379.1
click at [295, 263] on div "Fascia Board Colorbond Surfmist Inventory Code FBCOL Description Fascia Board L…" at bounding box center [864, 248] width 1229 height 1293
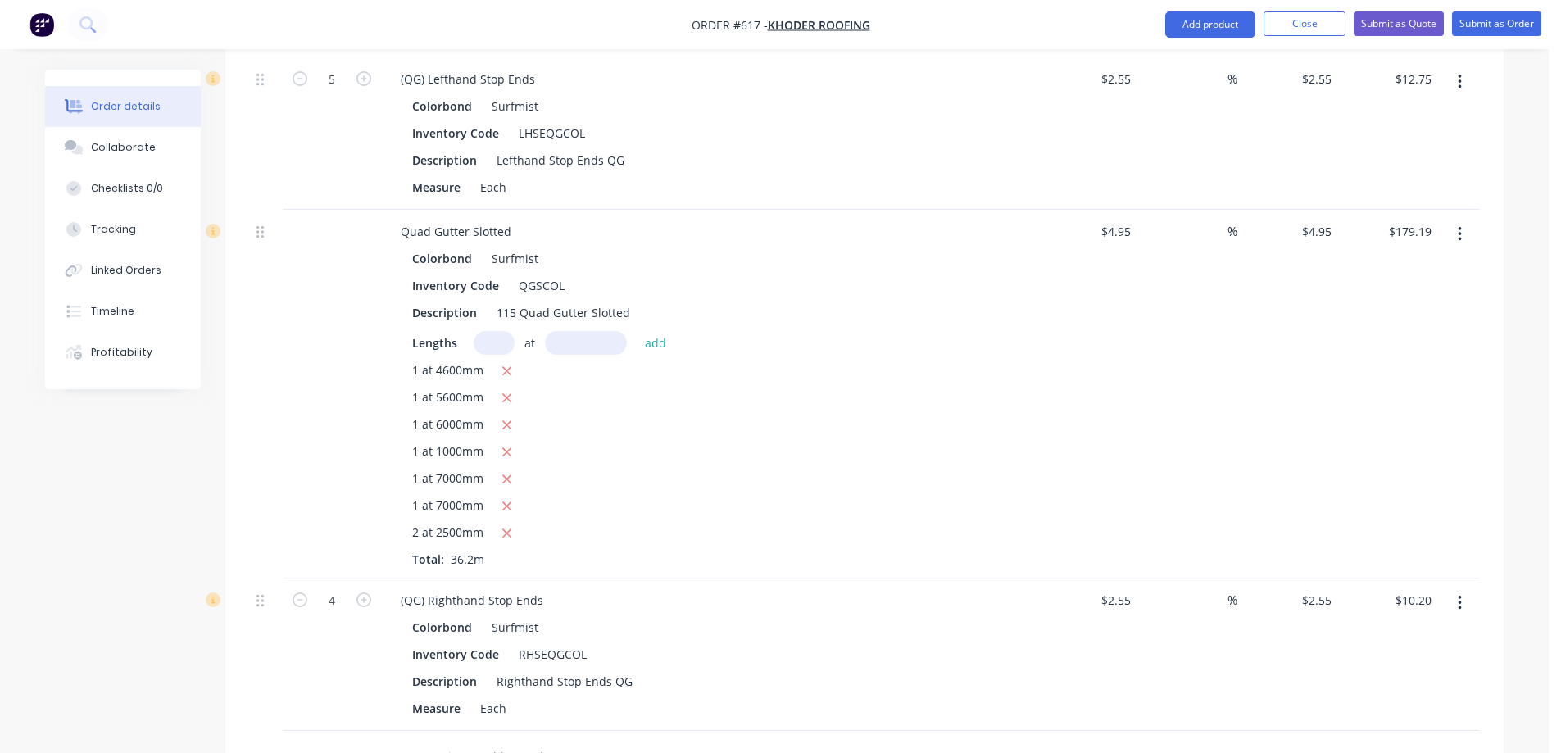
scroll to position [1157, 0]
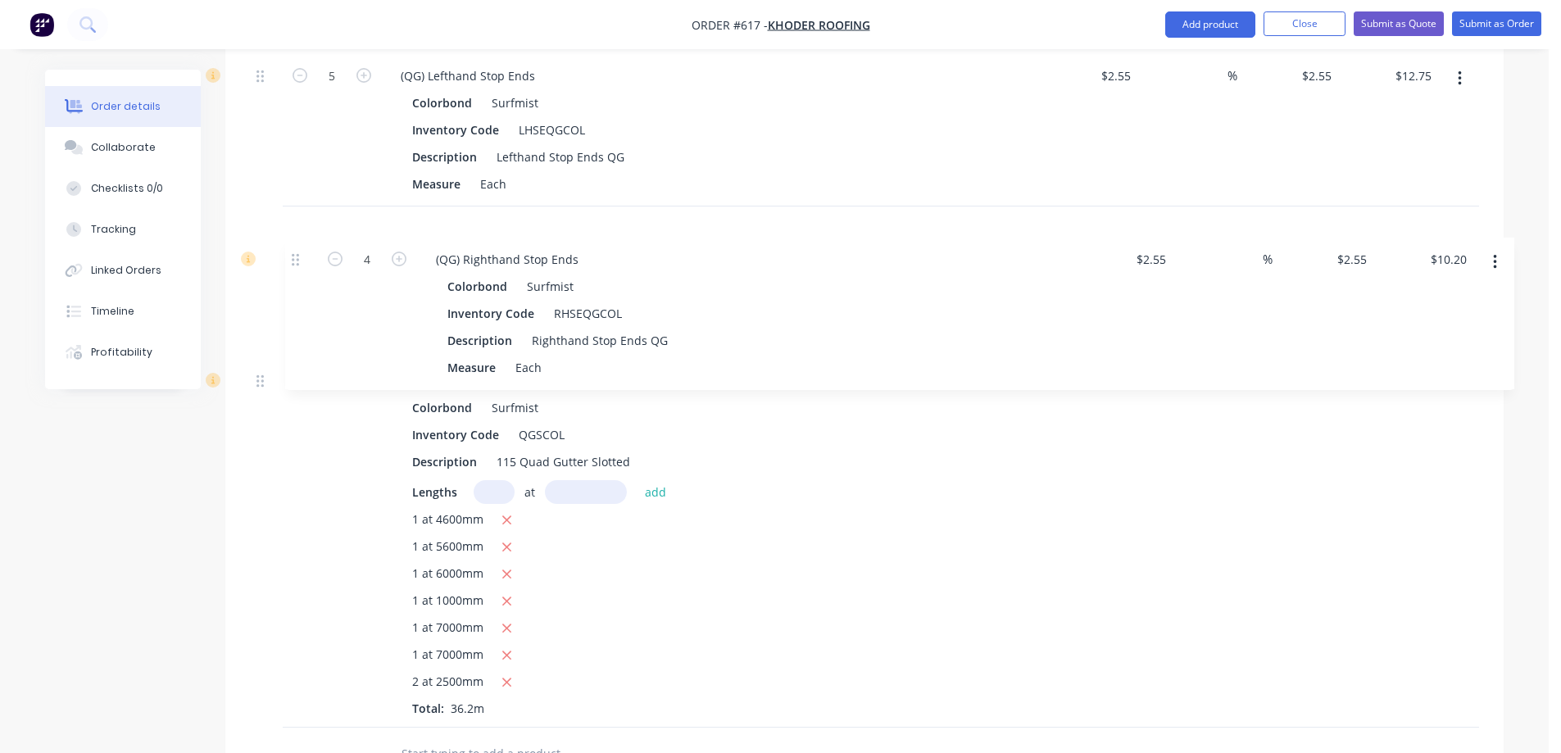
drag, startPoint x: 264, startPoint y: 621, endPoint x: 302, endPoint y: 246, distance: 377.4
click at [302, 246] on div "Fascia Board Colorbond Surfmist Inventory Code FBCOL Description Fascia Board L…" at bounding box center [864, 80] width 1229 height 1293
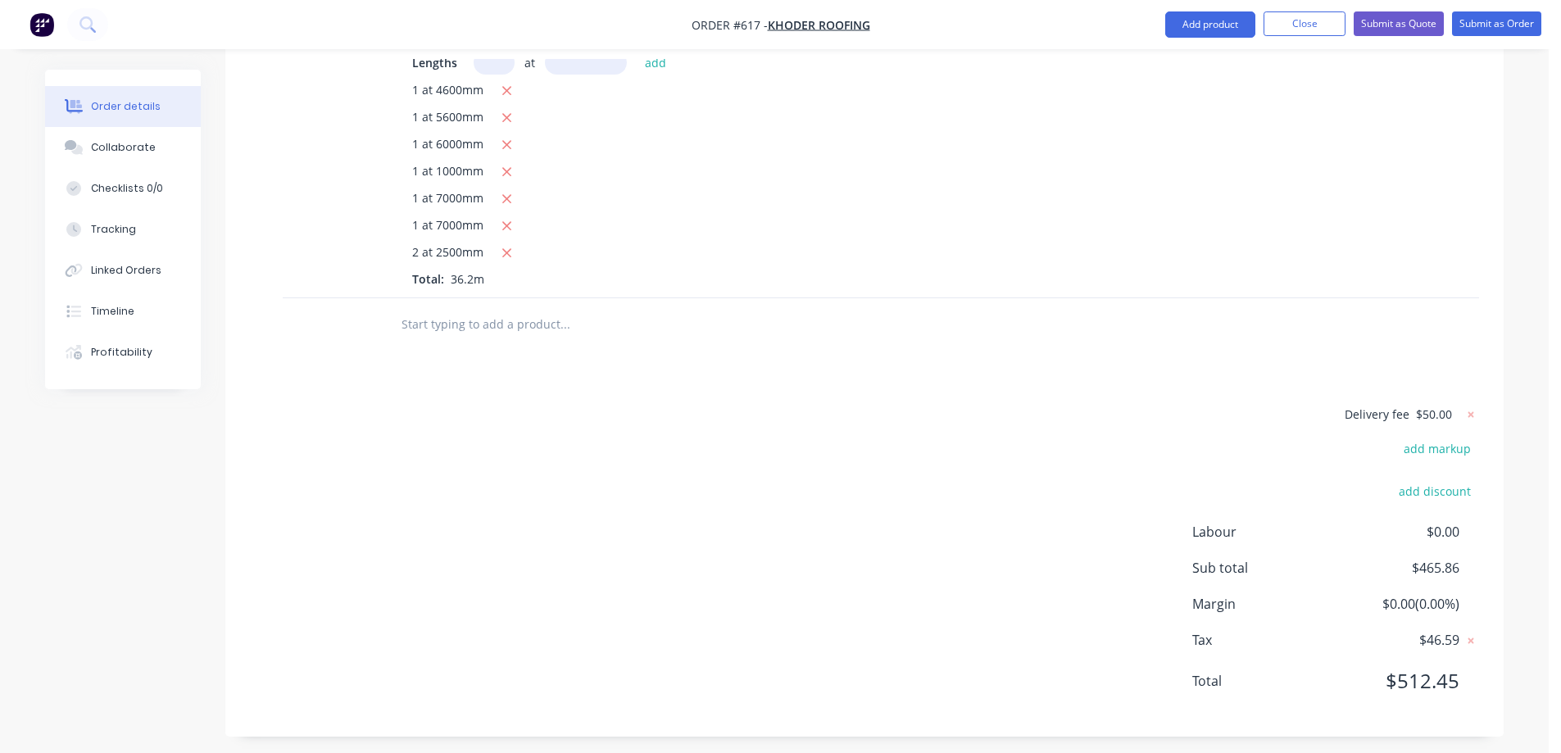
scroll to position [1613, 0]
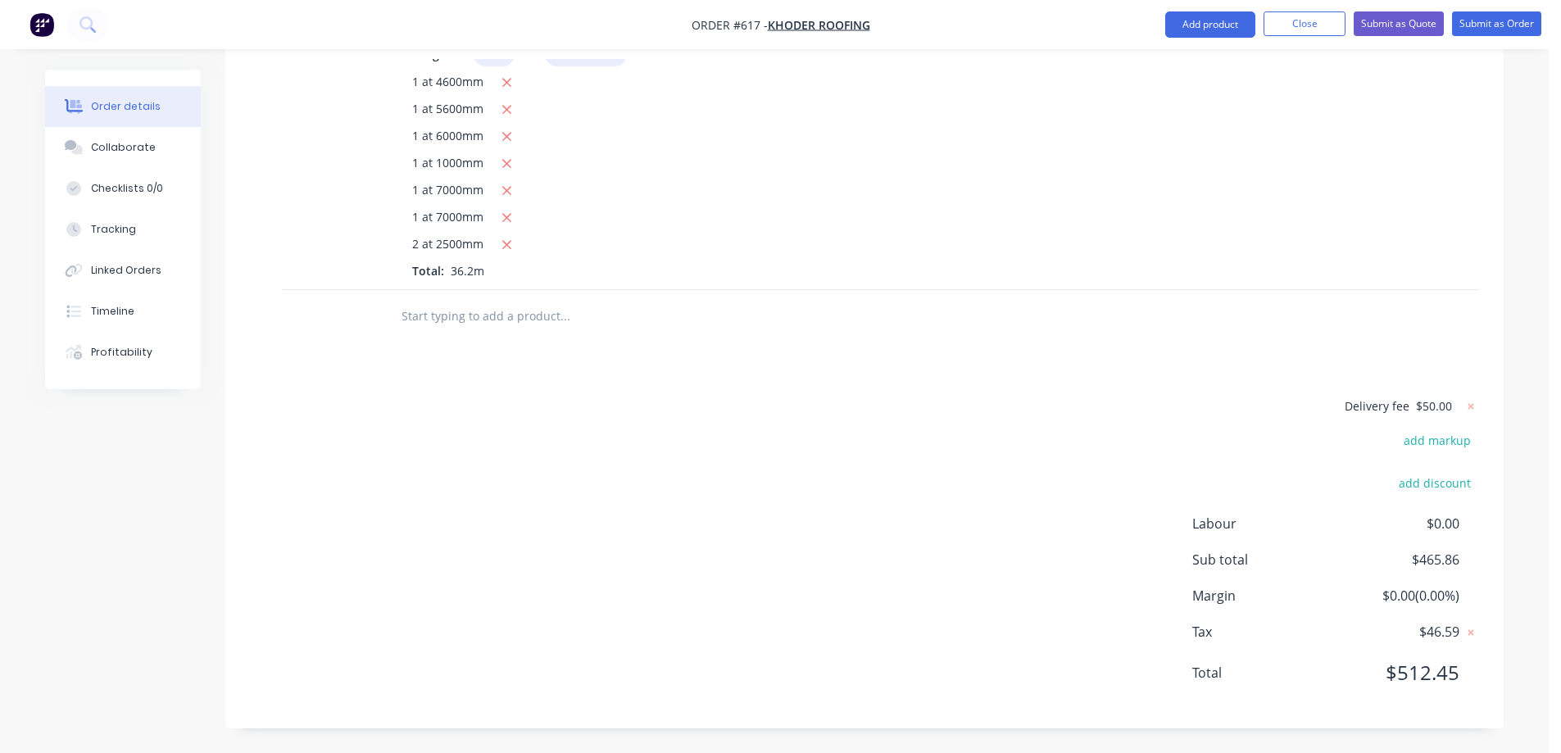
click at [440, 327] on input "text" at bounding box center [565, 316] width 328 height 33
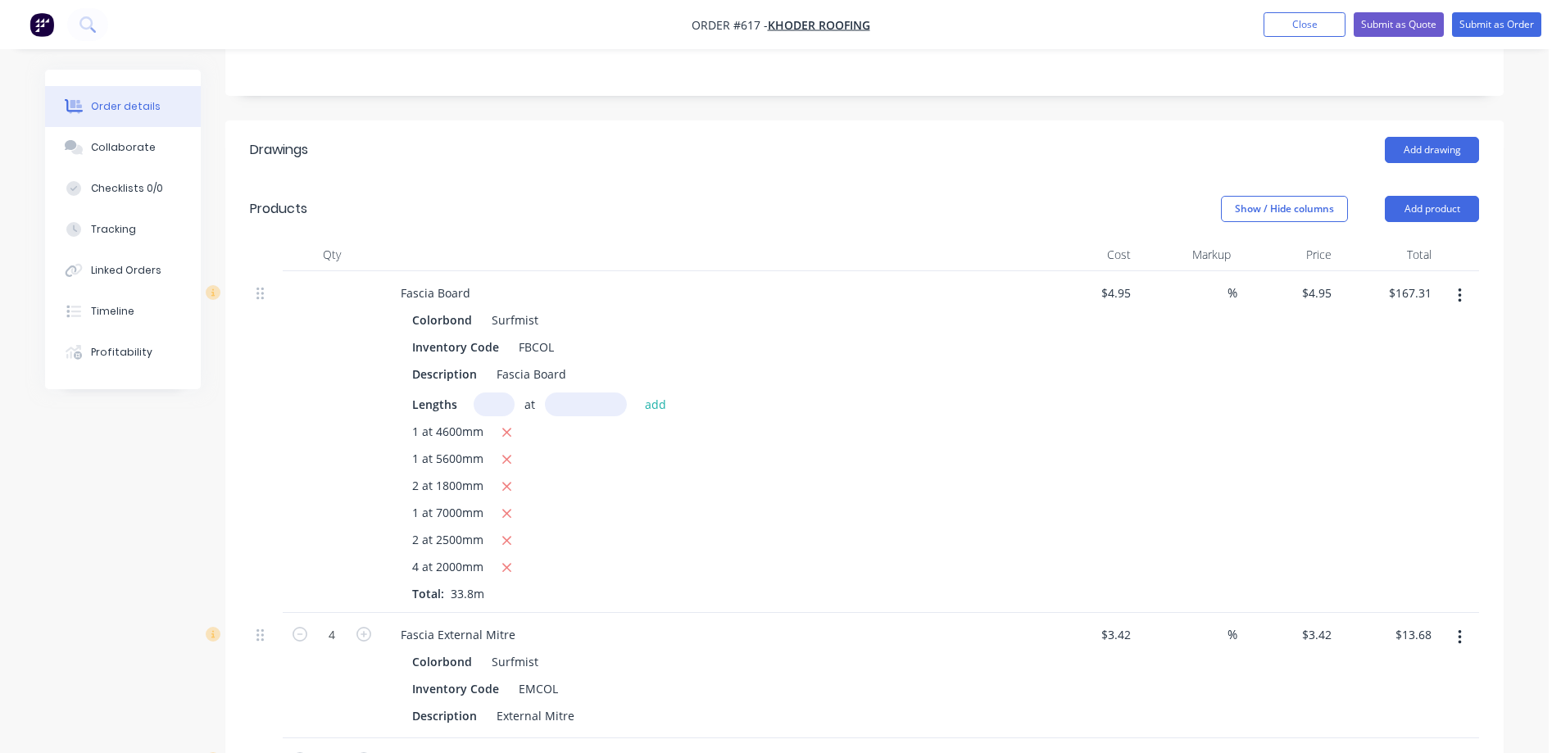
scroll to position [302, 0]
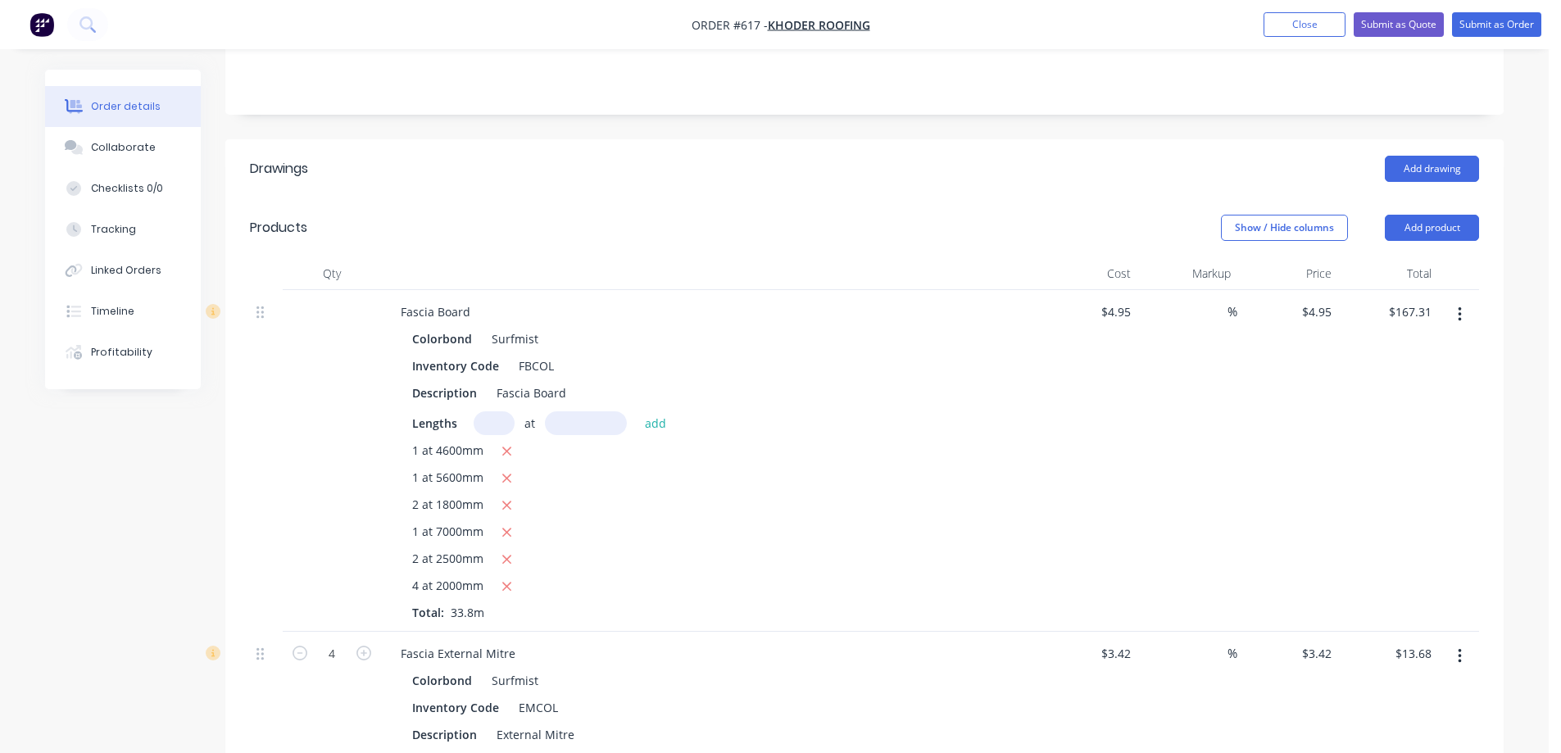
click at [1463, 329] on button "button" at bounding box center [1460, 315] width 39 height 30
click at [1389, 400] on div "Duplicate" at bounding box center [1401, 391] width 126 height 24
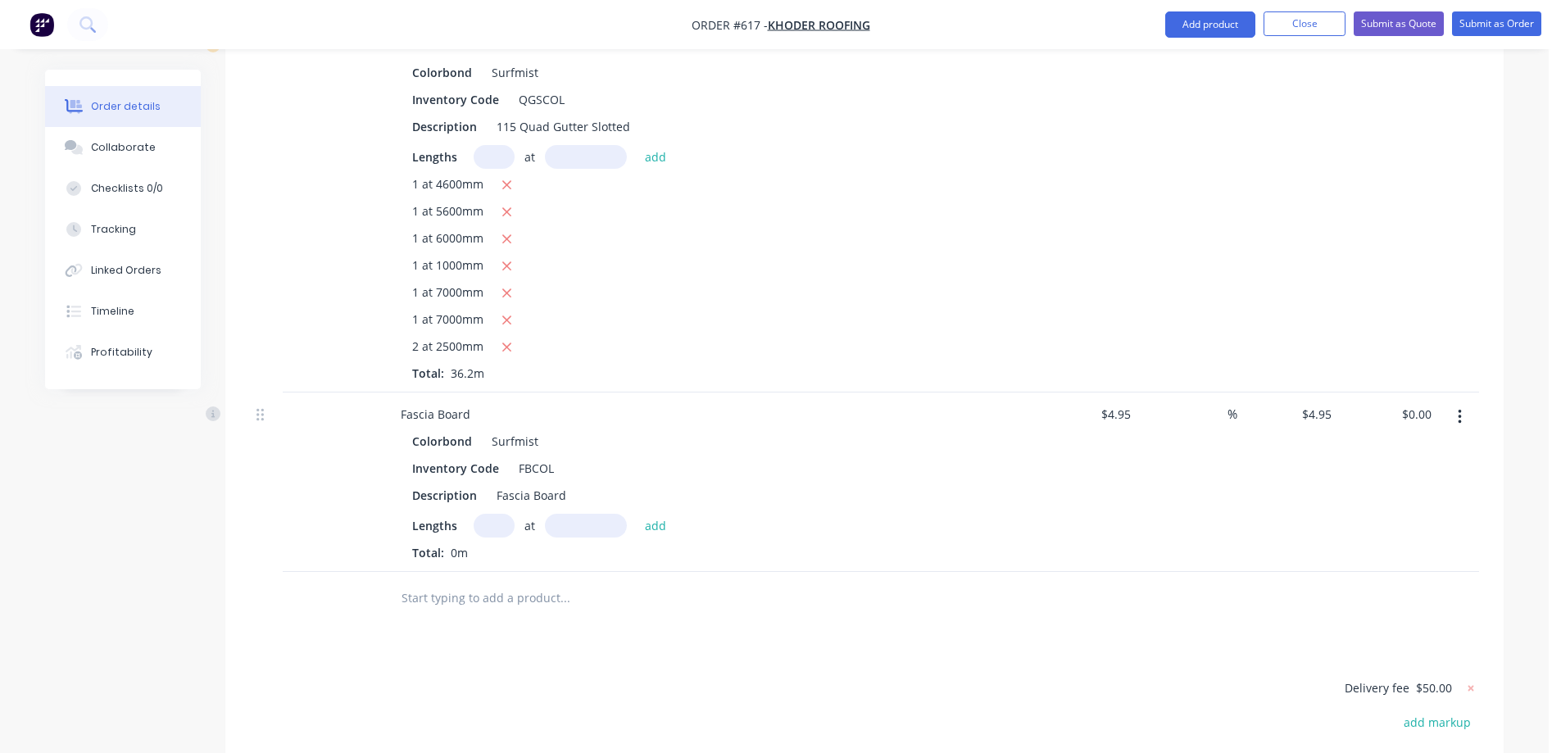
scroll to position [1613, 0]
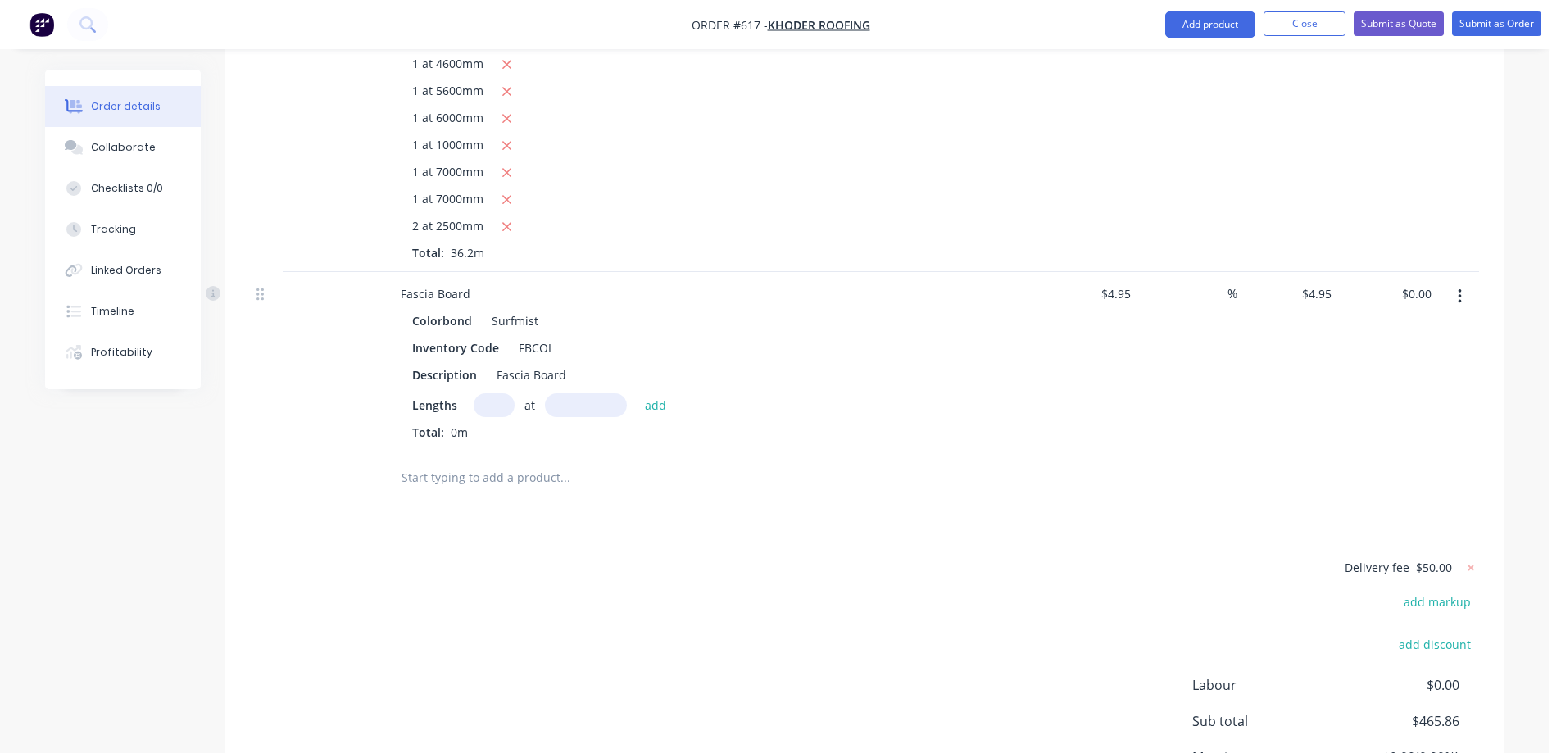
click at [479, 417] on input "text" at bounding box center [494, 405] width 41 height 24
type input "1"
type input "7200mm"
click at [657, 416] on button "add" at bounding box center [656, 404] width 39 height 22
type input "$35.64"
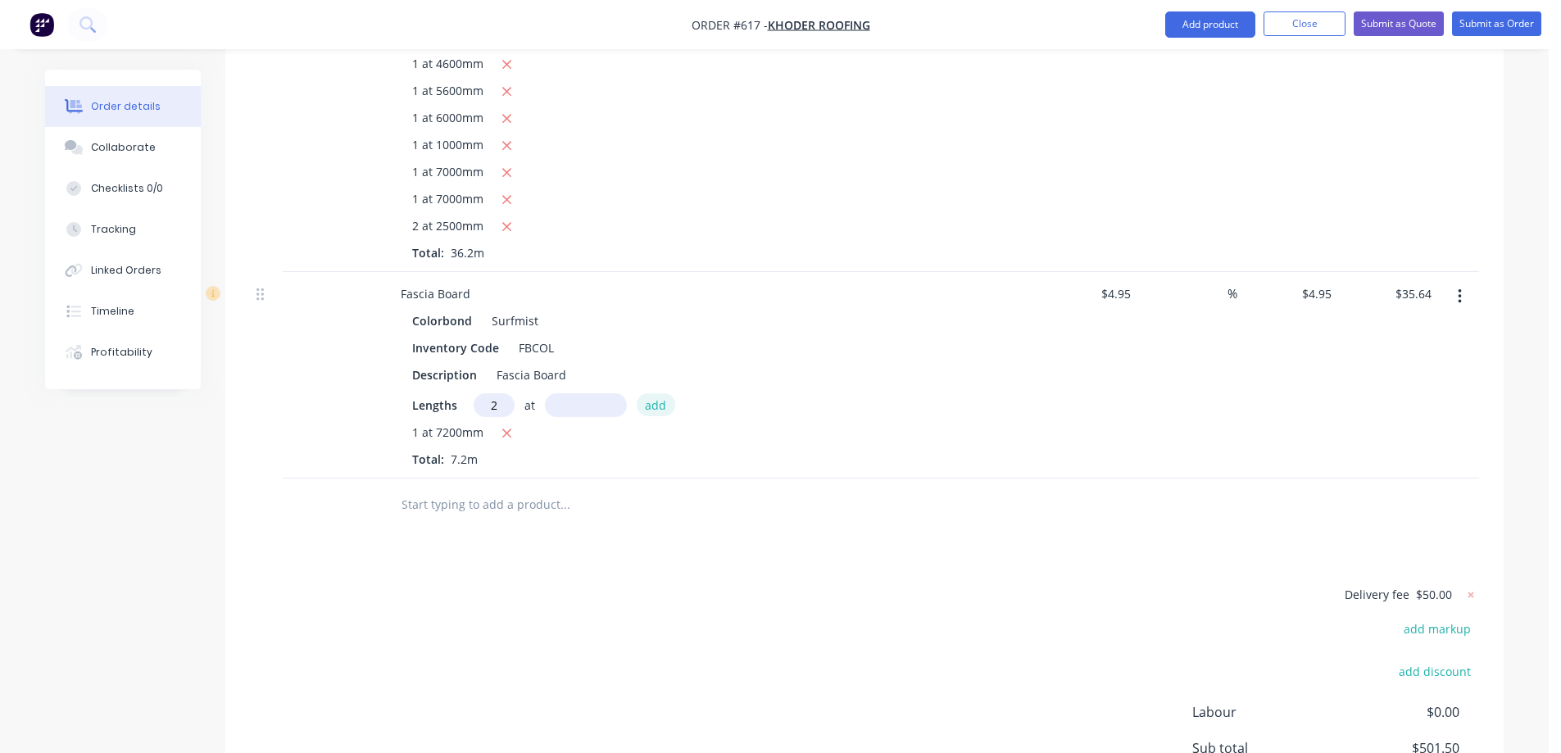
type input "2"
type input "1800mm"
click at [657, 416] on button "add" at bounding box center [656, 404] width 39 height 22
type input "$53.46"
type input "1"
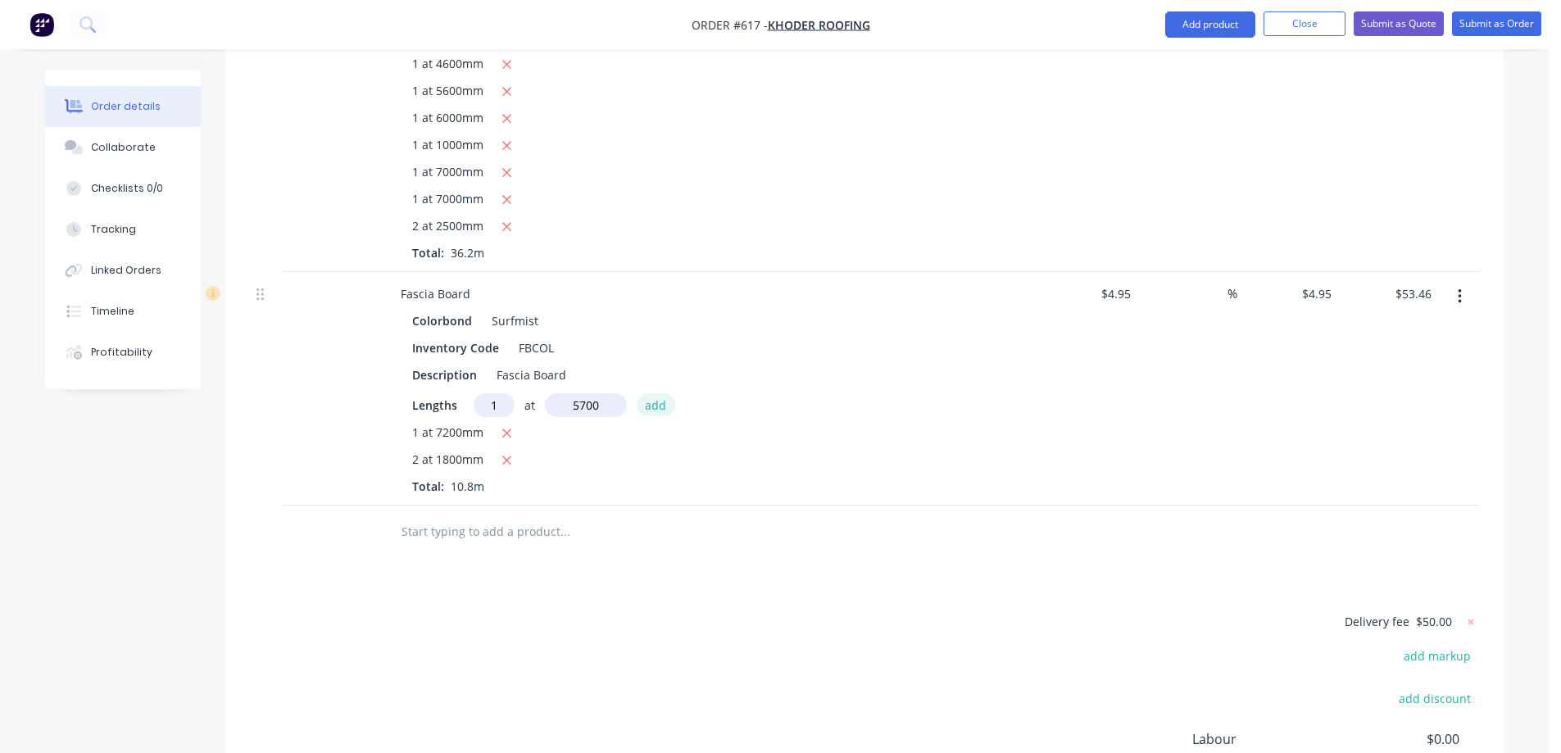
type input "5700mm"
click at [657, 416] on button "add" at bounding box center [656, 404] width 39 height 22
type input "$81.68"
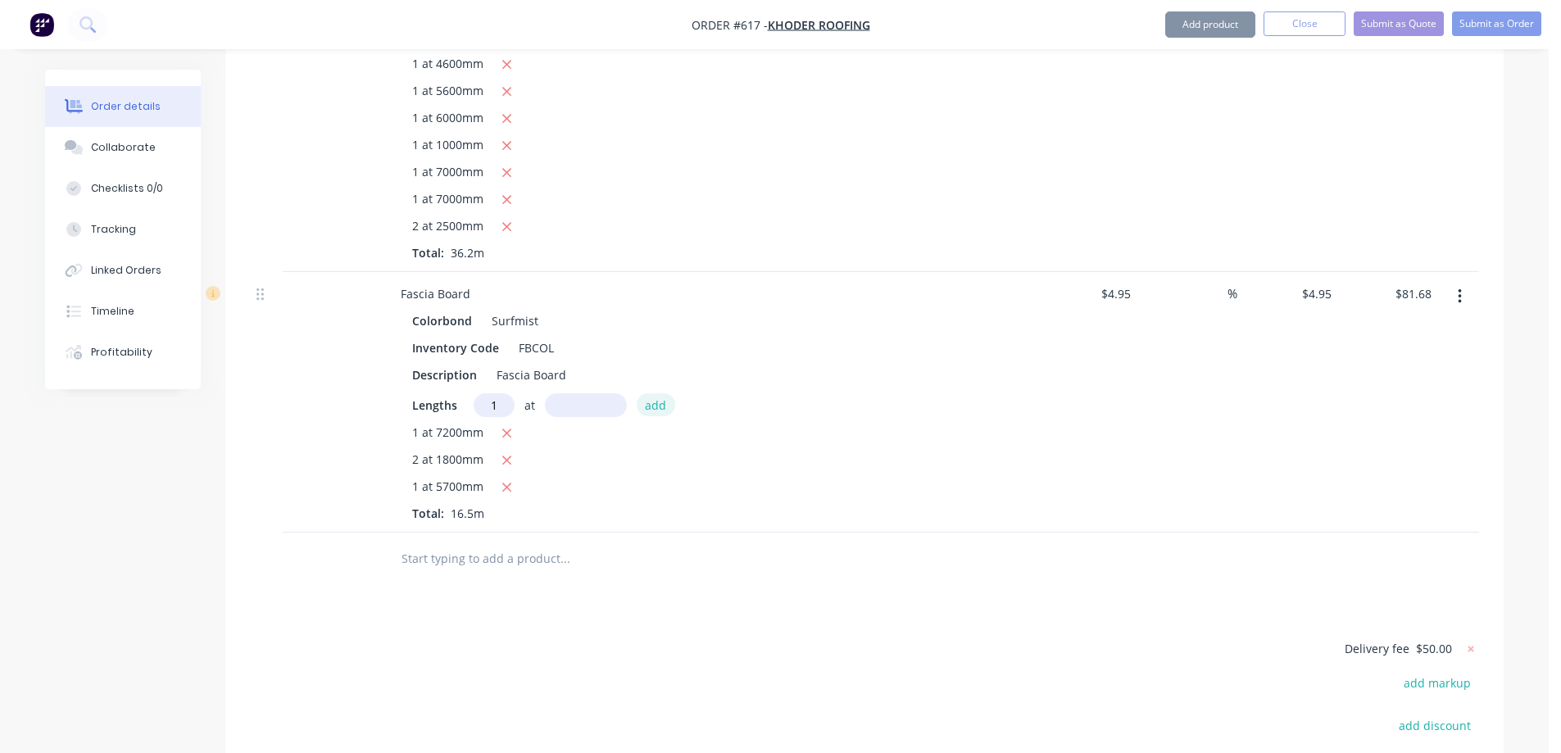
type input "1"
type input "5000mm"
click at [657, 416] on button "add" at bounding box center [656, 404] width 39 height 22
type input "$106.43"
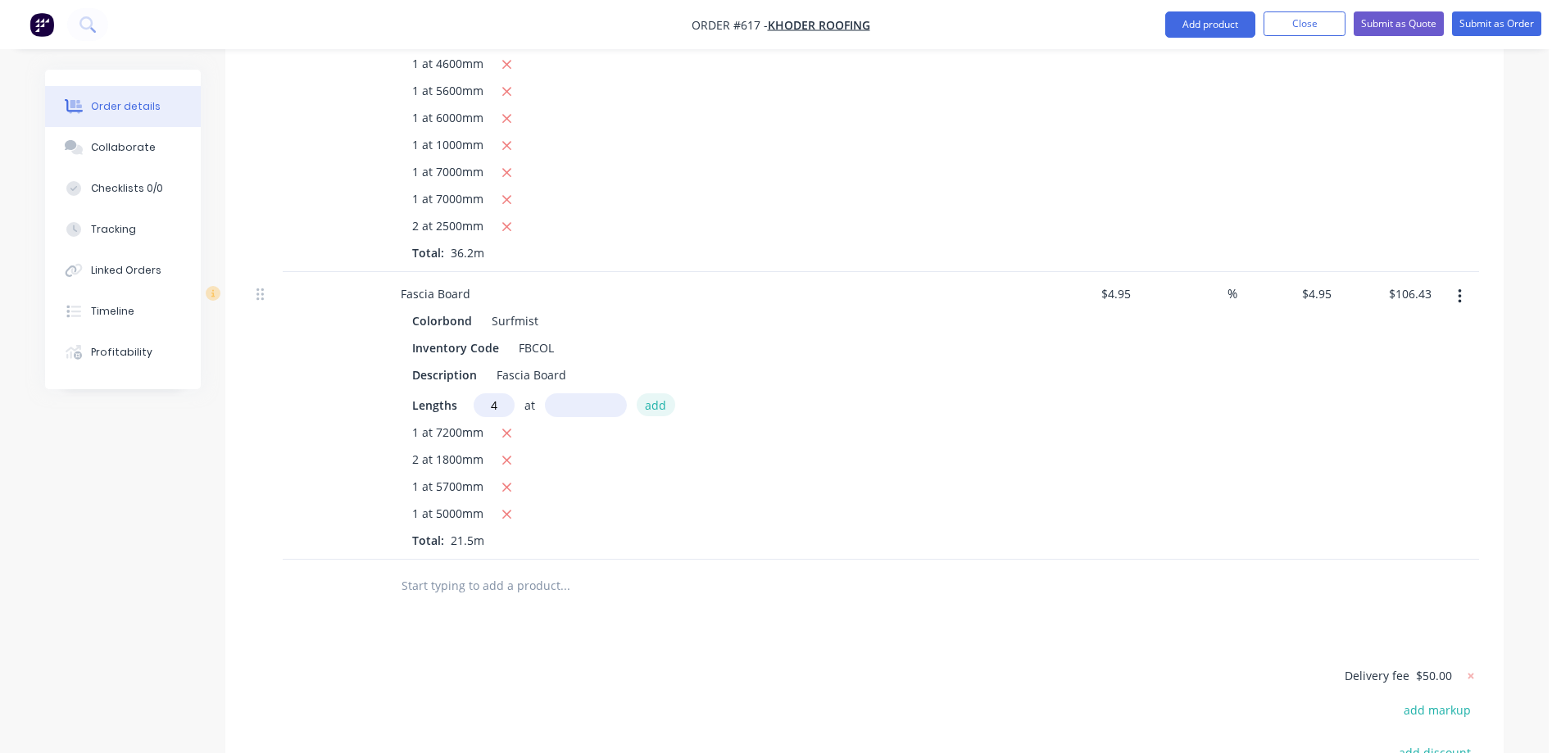
type input "4"
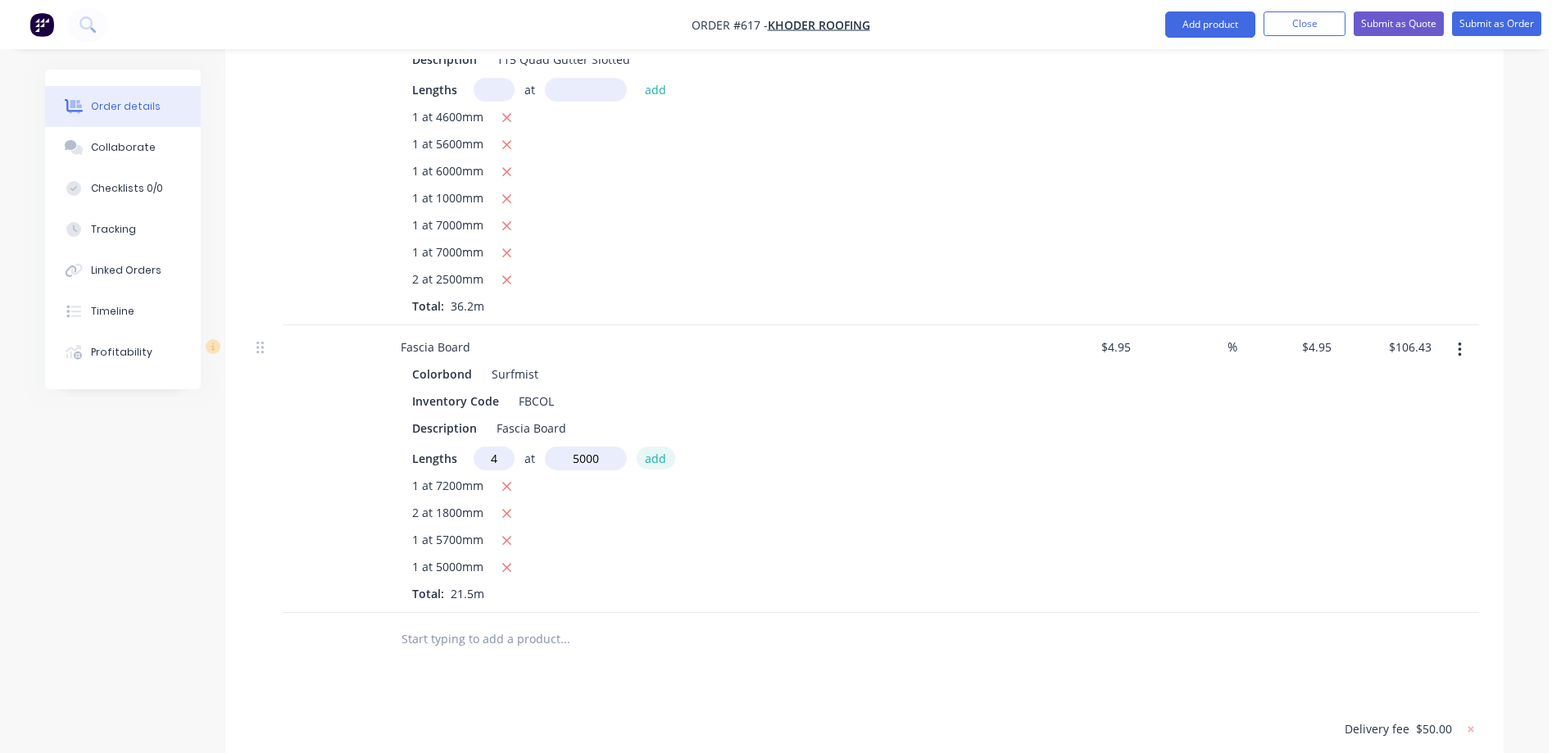
scroll to position [1531, 0]
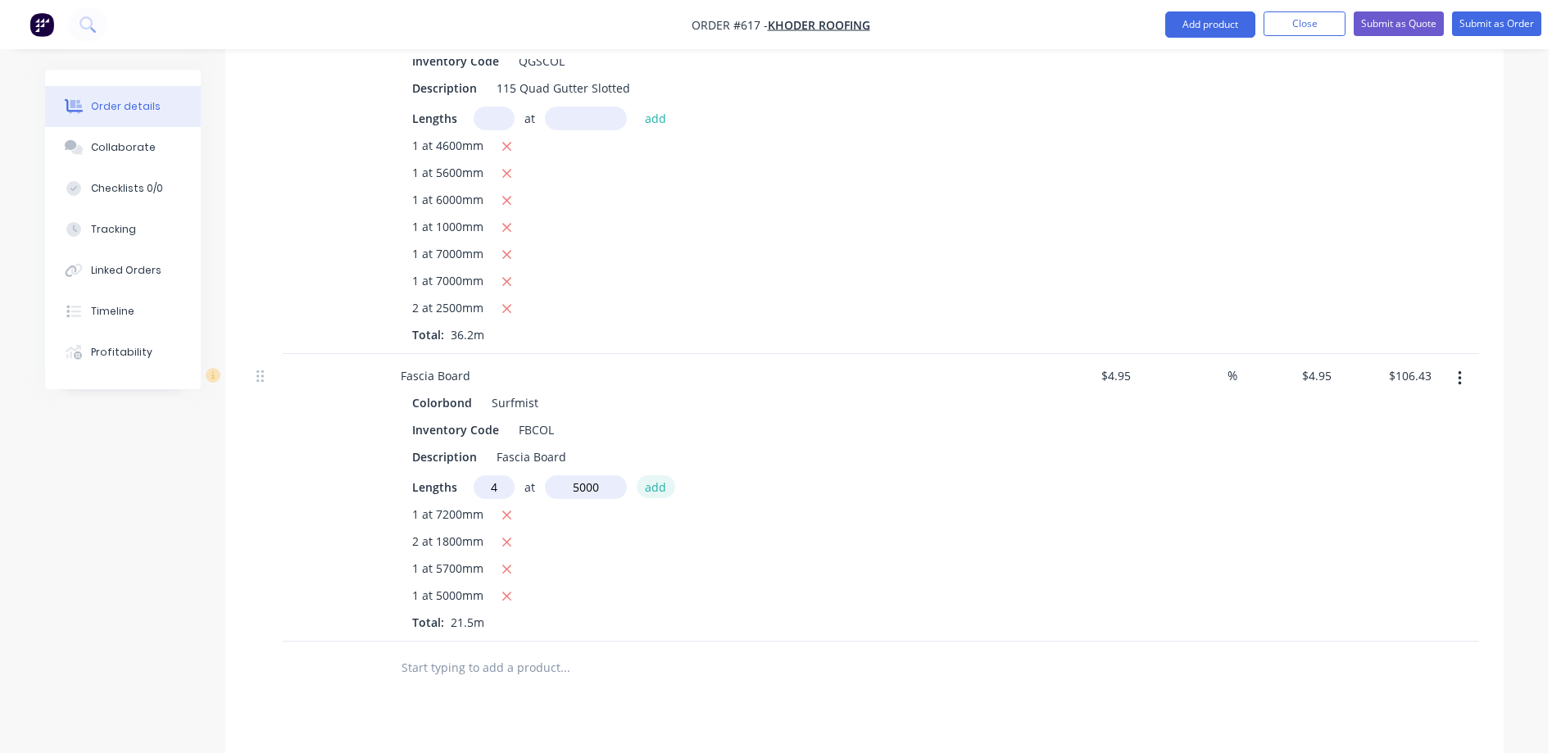
type input "5000mm"
click at [657, 415] on div "Colorbond Surfmist" at bounding box center [708, 403] width 593 height 24
click at [652, 496] on button "add" at bounding box center [656, 486] width 39 height 22
type input "$205.43"
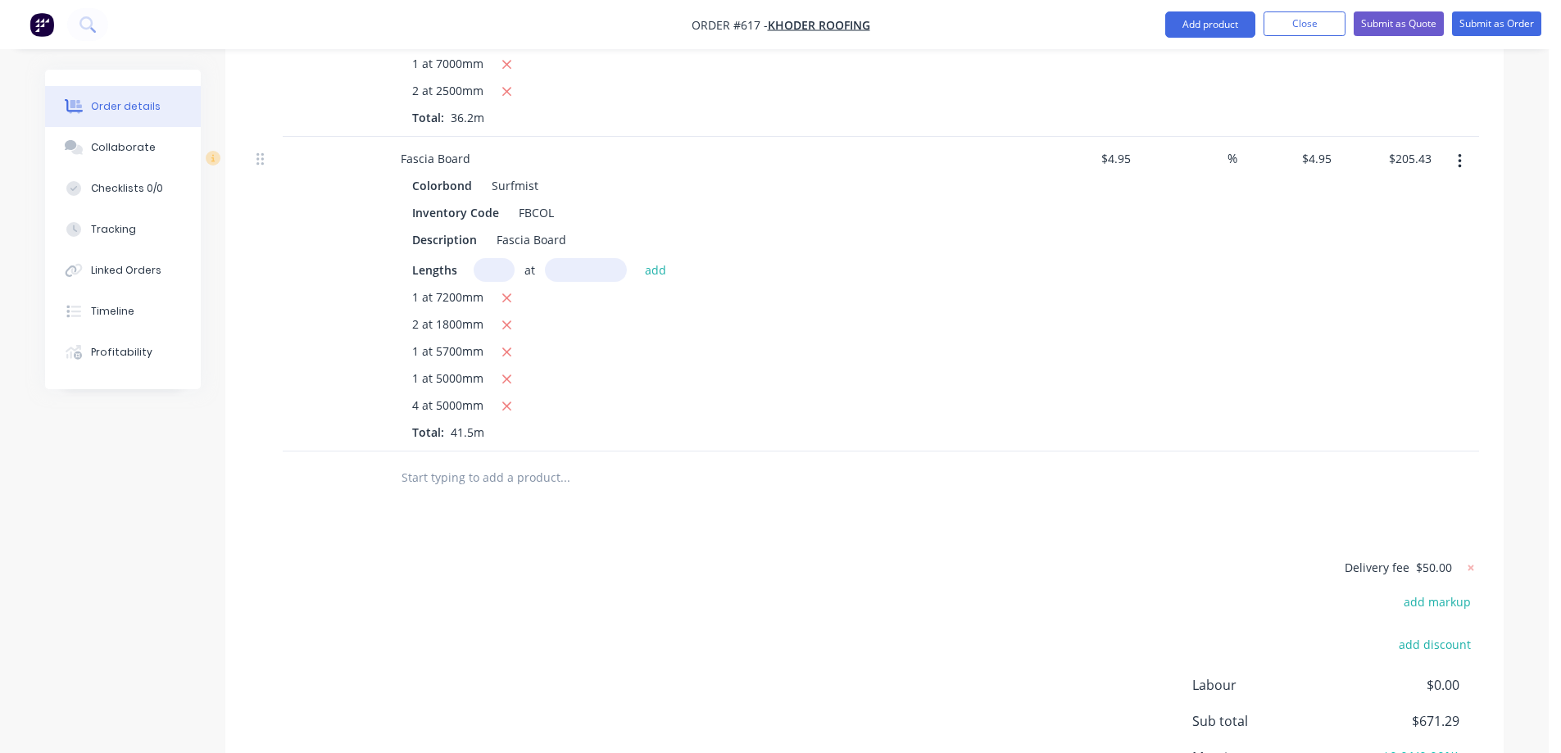
scroll to position [1859, 0]
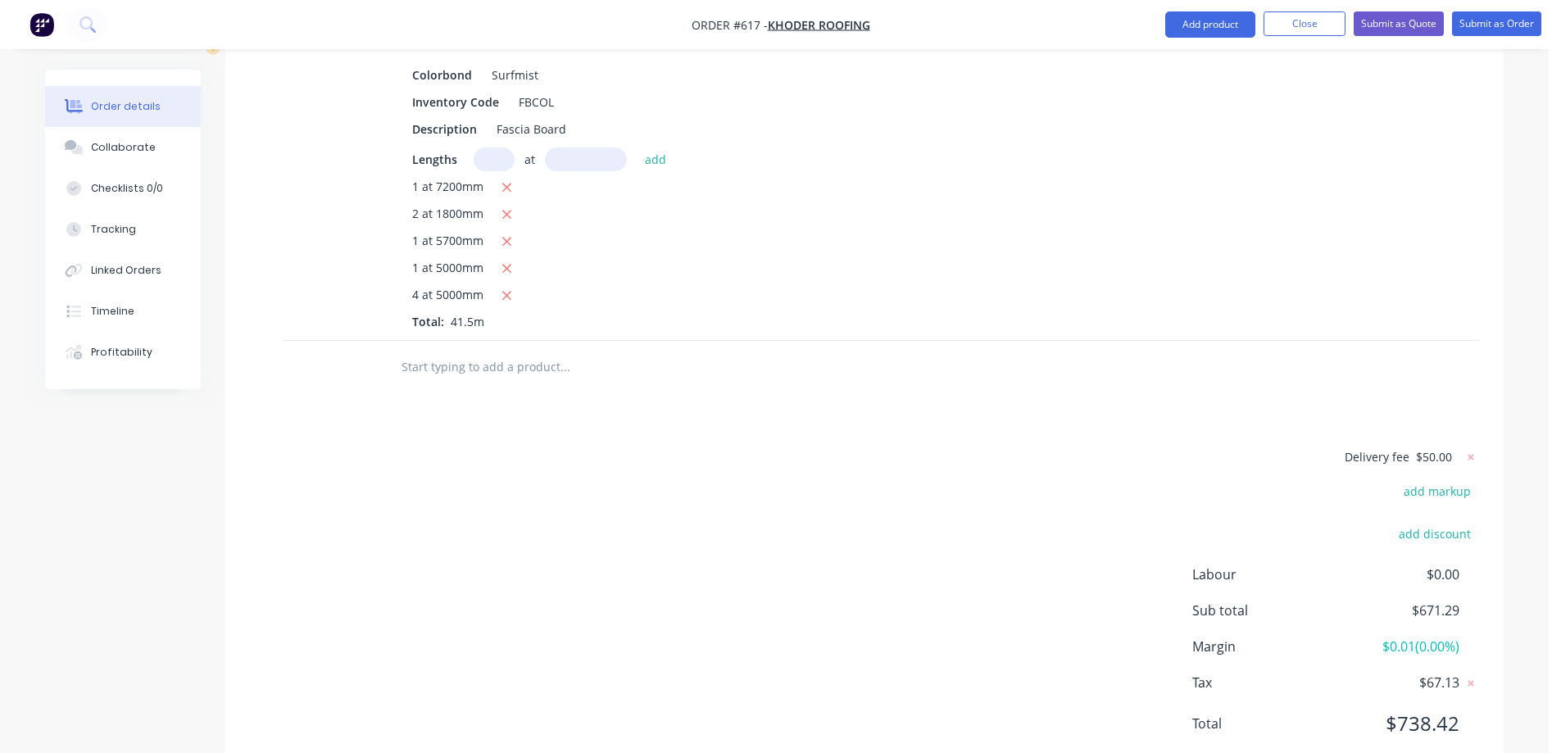
click at [487, 384] on input "text" at bounding box center [565, 367] width 328 height 33
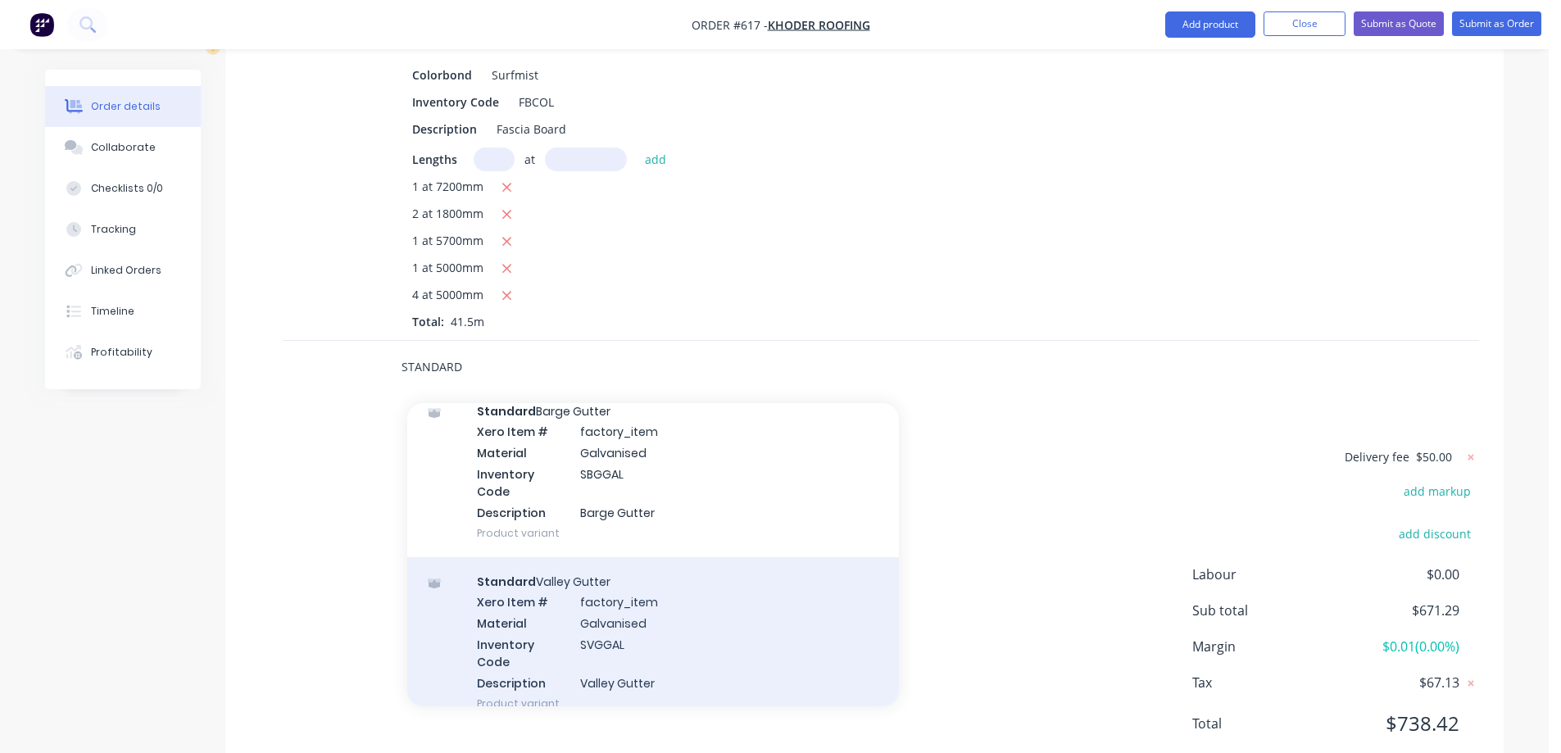
scroll to position [574, 0]
type input "STANDARD"
click at [632, 604] on div "Standard Valley Gutter Xero Item # factory_item Material Colorbond Inventory Co…" at bounding box center [653, 649] width 492 height 170
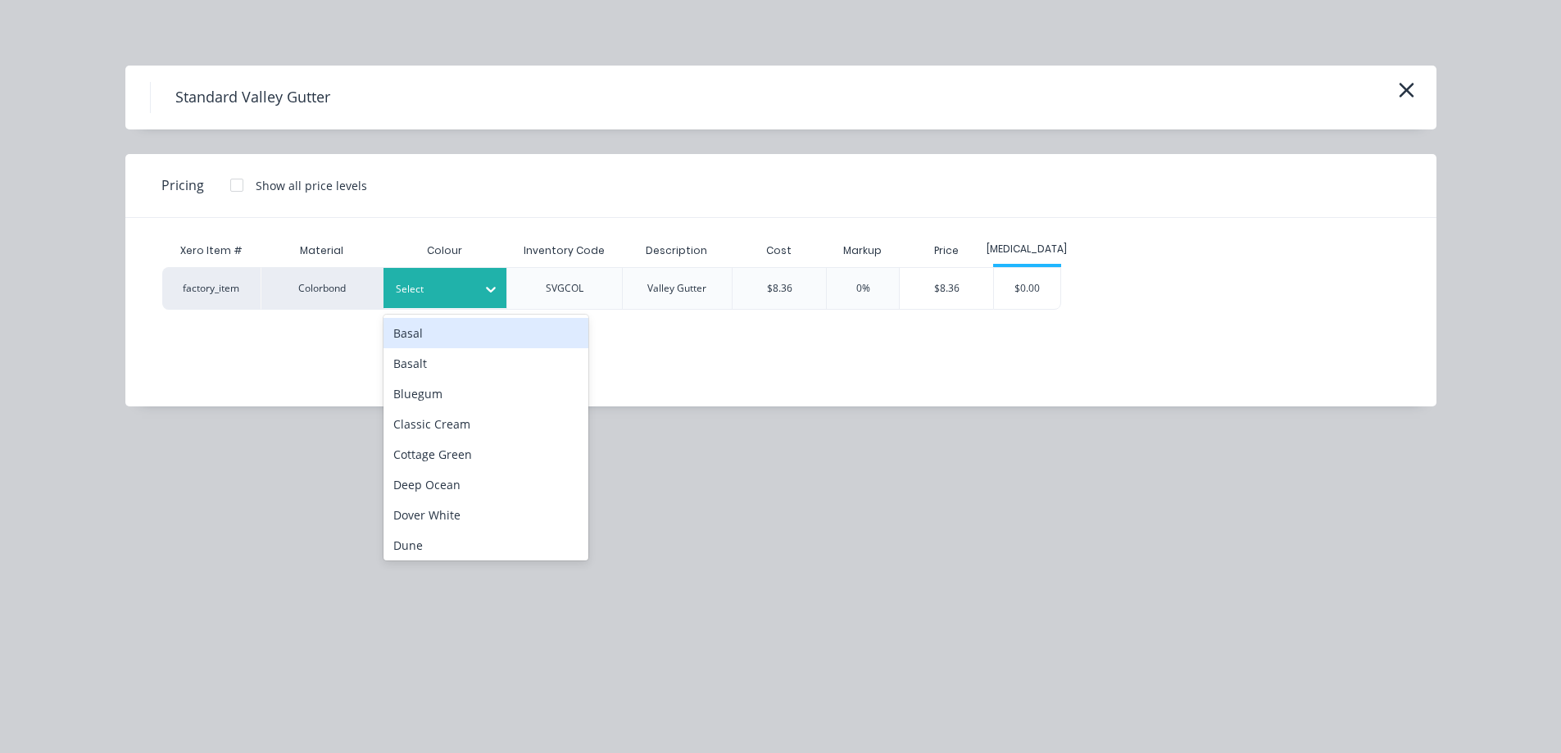
click at [452, 296] on div at bounding box center [433, 289] width 74 height 18
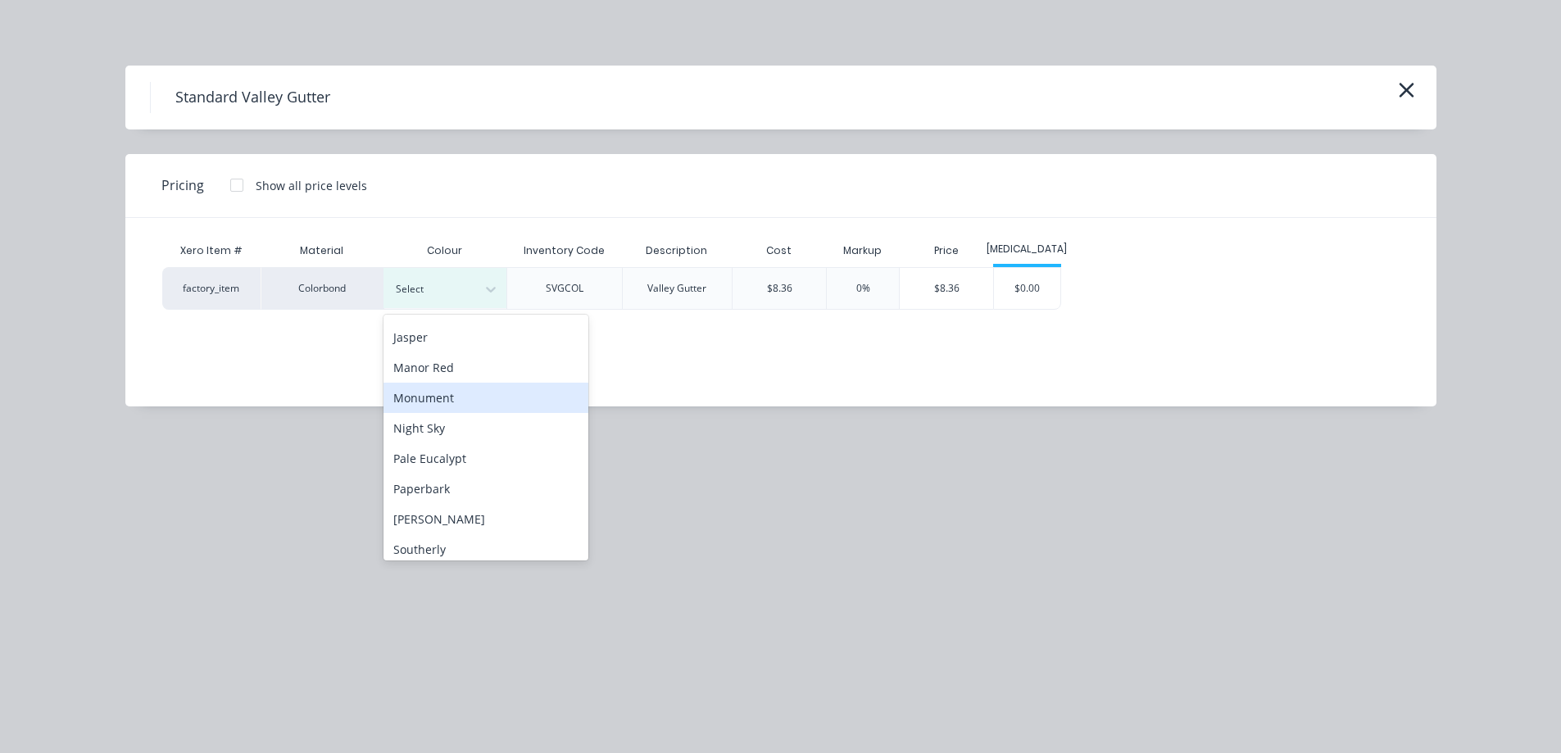
scroll to position [410, 0]
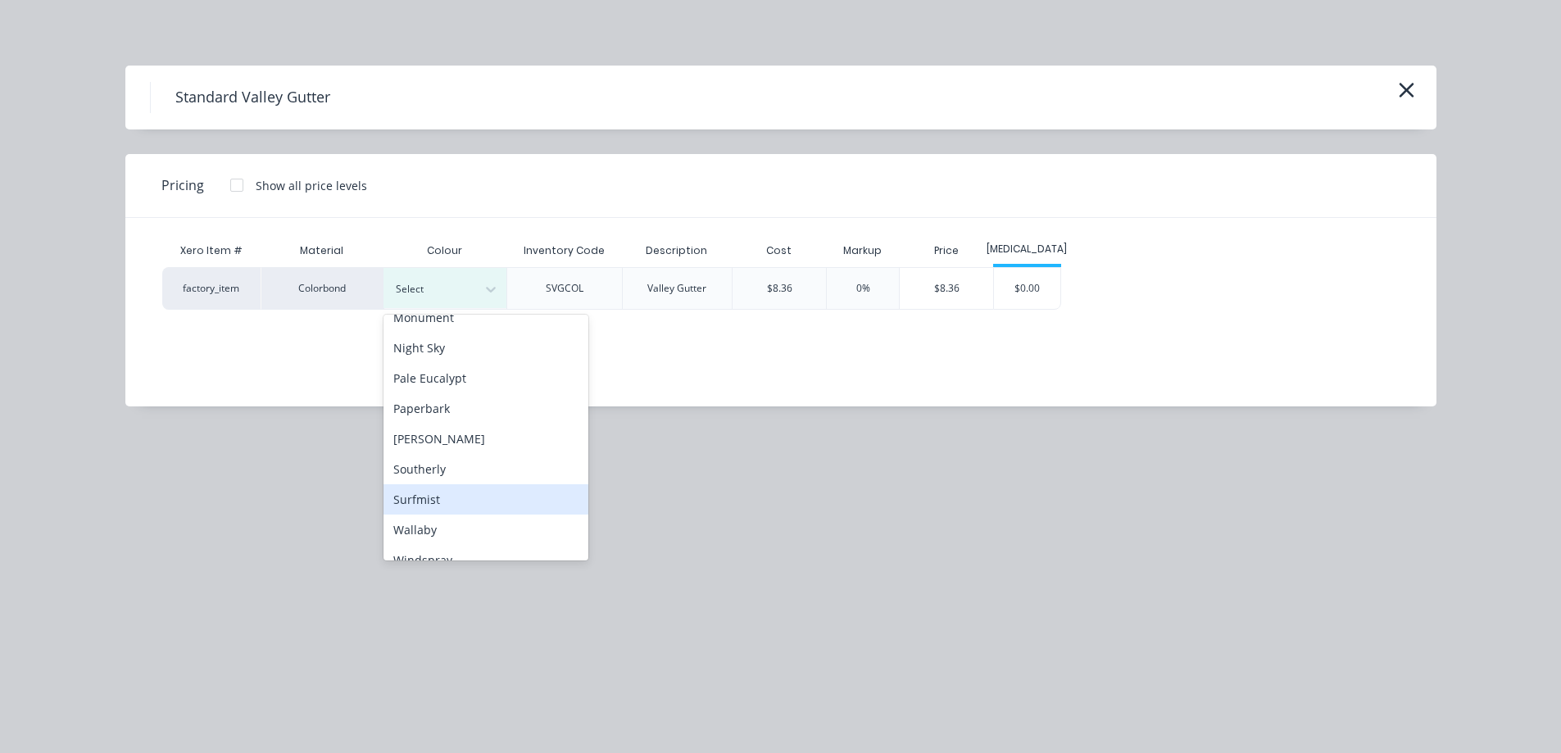
click at [448, 486] on div "Surfmist" at bounding box center [486, 499] width 205 height 30
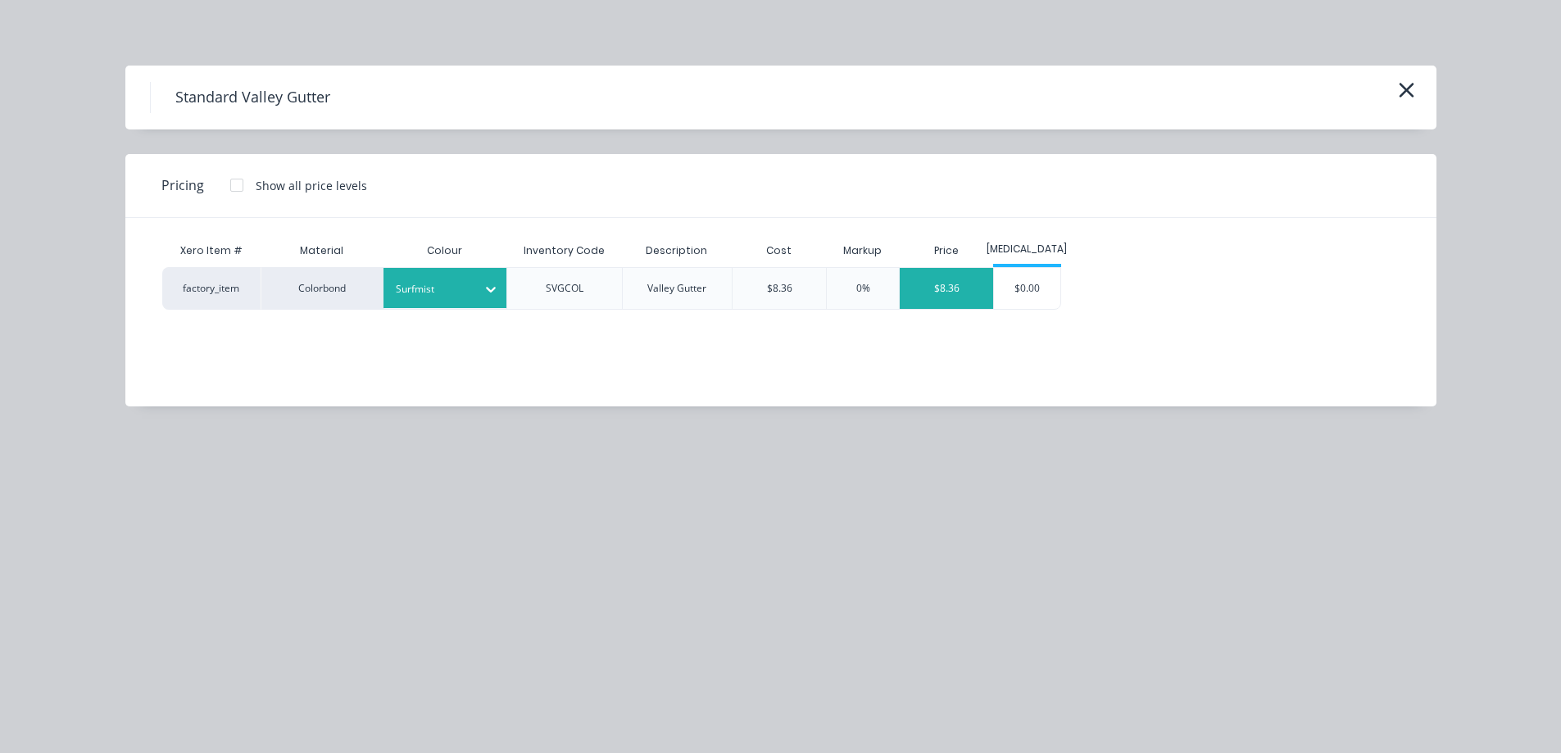
click at [967, 295] on div "$8.36" at bounding box center [946, 288] width 93 height 41
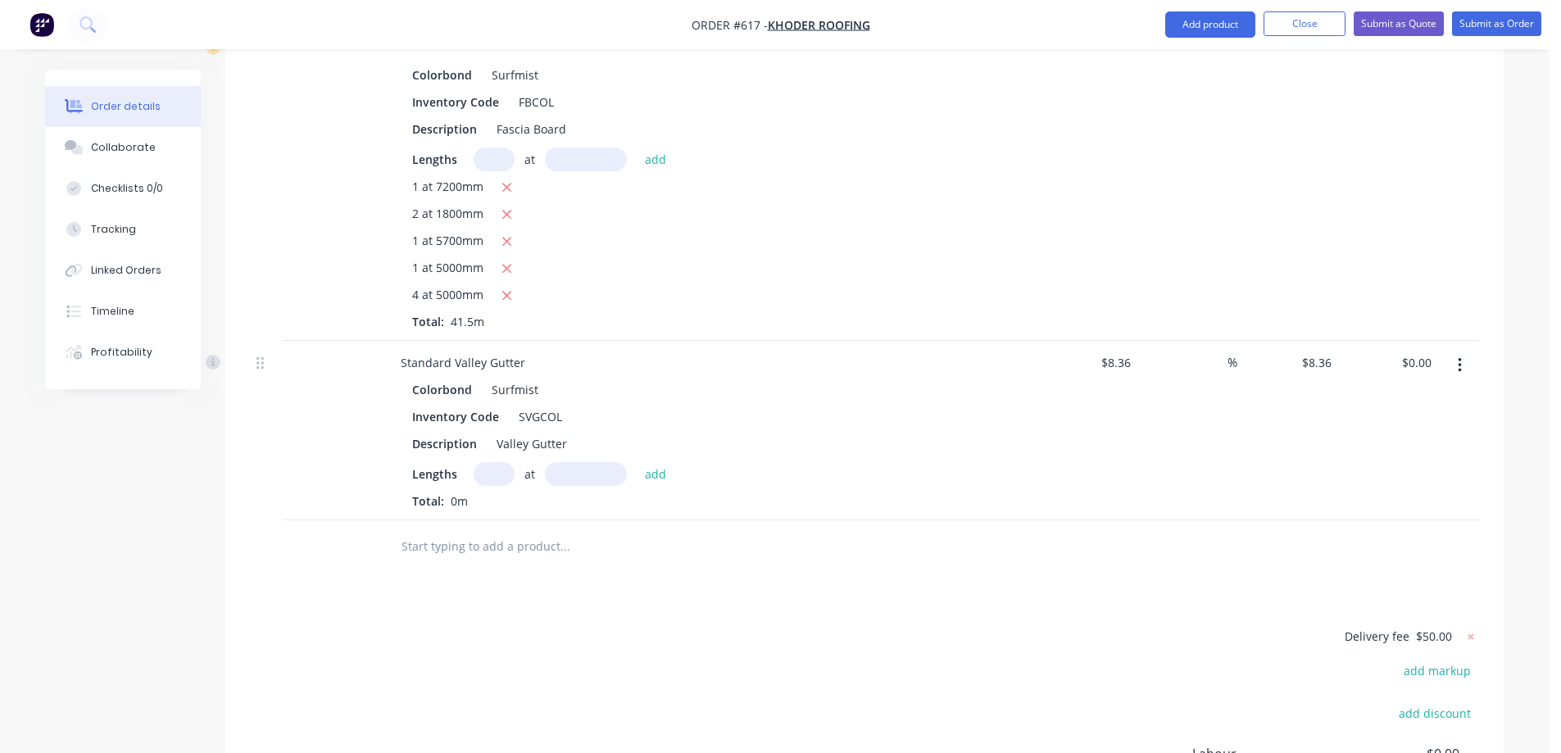
click at [488, 486] on input "text" at bounding box center [494, 474] width 41 height 24
type input "2"
type input "3500mm"
click at [648, 484] on button "add" at bounding box center [656, 473] width 39 height 22
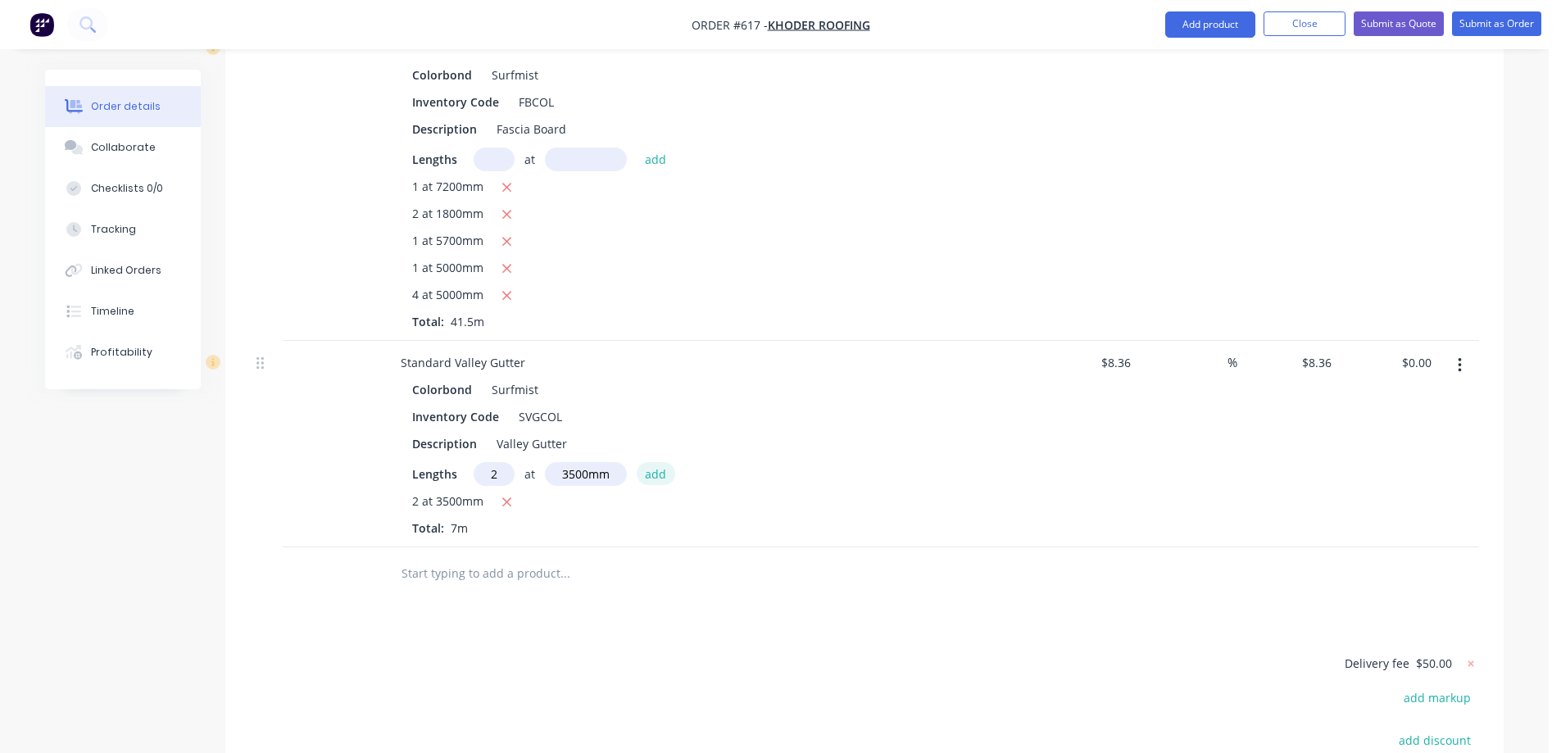
type input "$58.52"
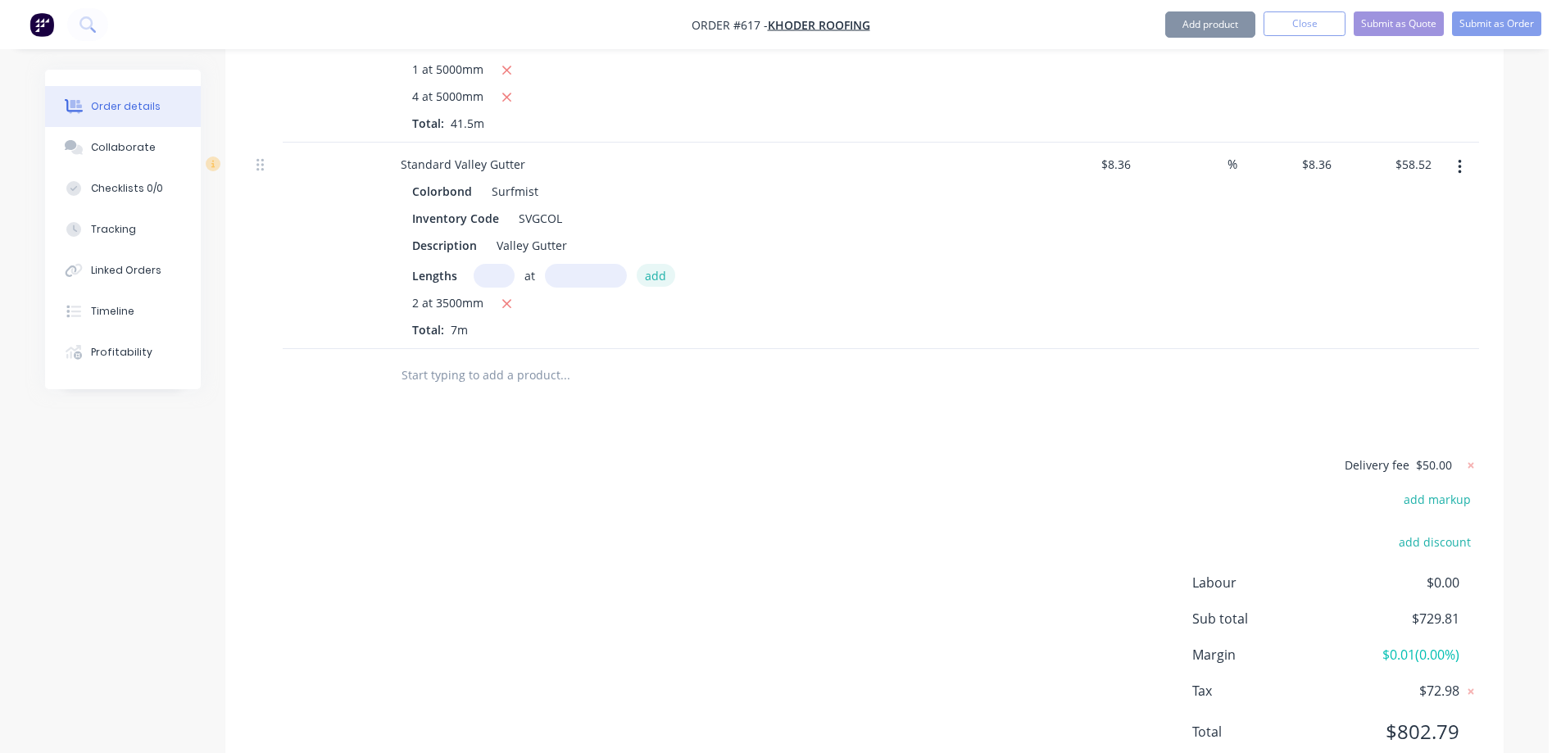
scroll to position [2105, 0]
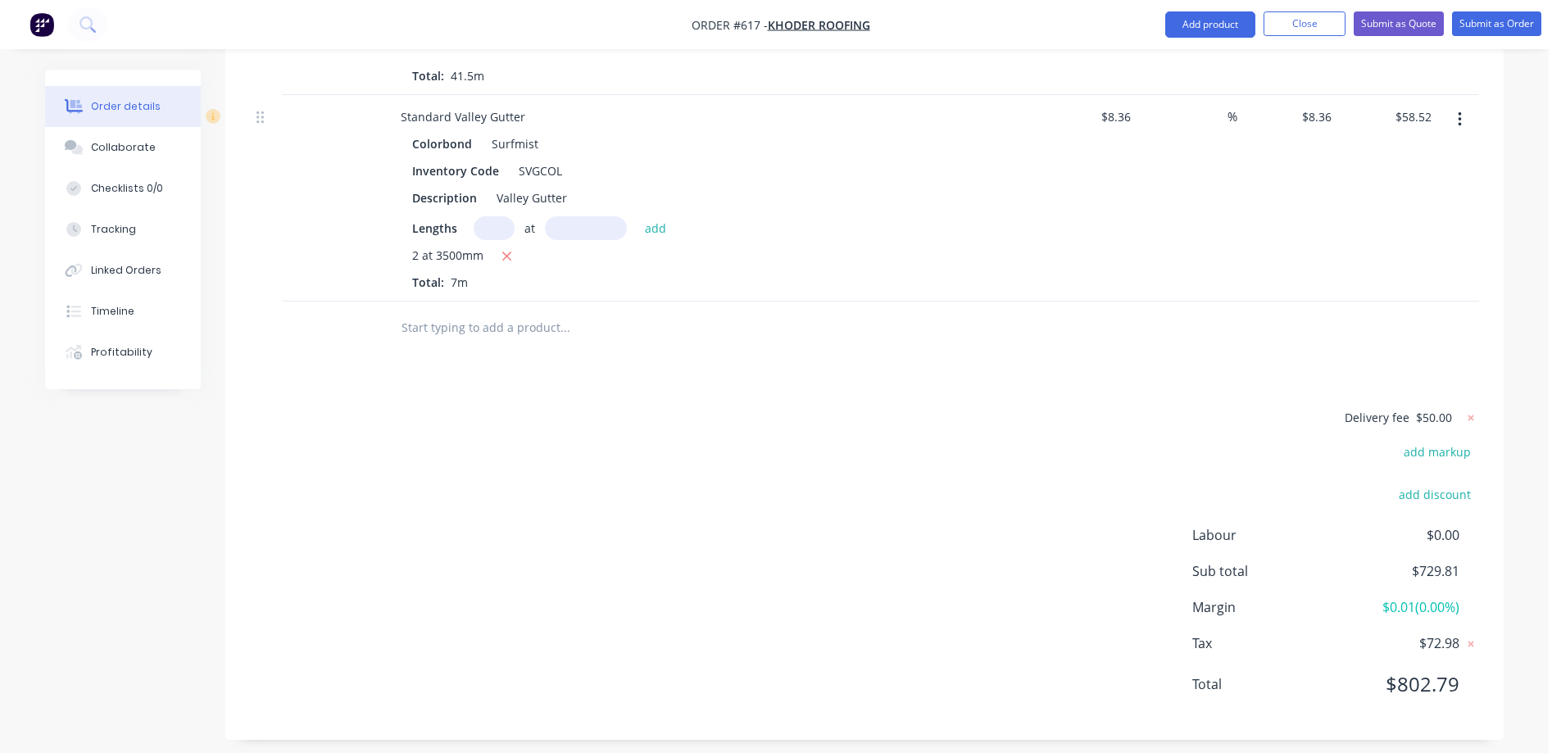
click at [461, 344] on input "text" at bounding box center [565, 327] width 328 height 33
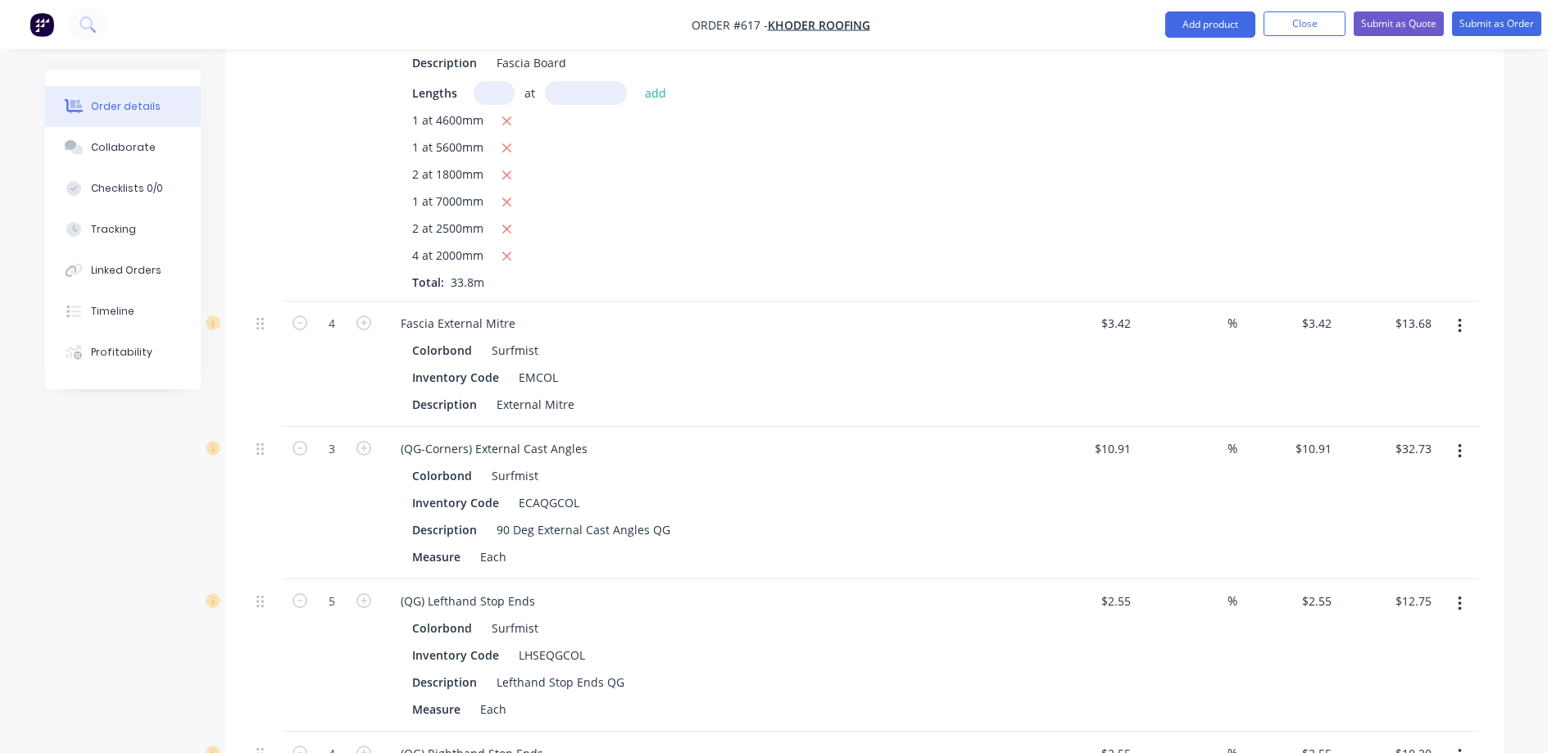
scroll to position [629, 0]
click at [1456, 343] on button "button" at bounding box center [1460, 329] width 39 height 30
click at [1389, 412] on div "Duplicate" at bounding box center [1401, 405] width 126 height 24
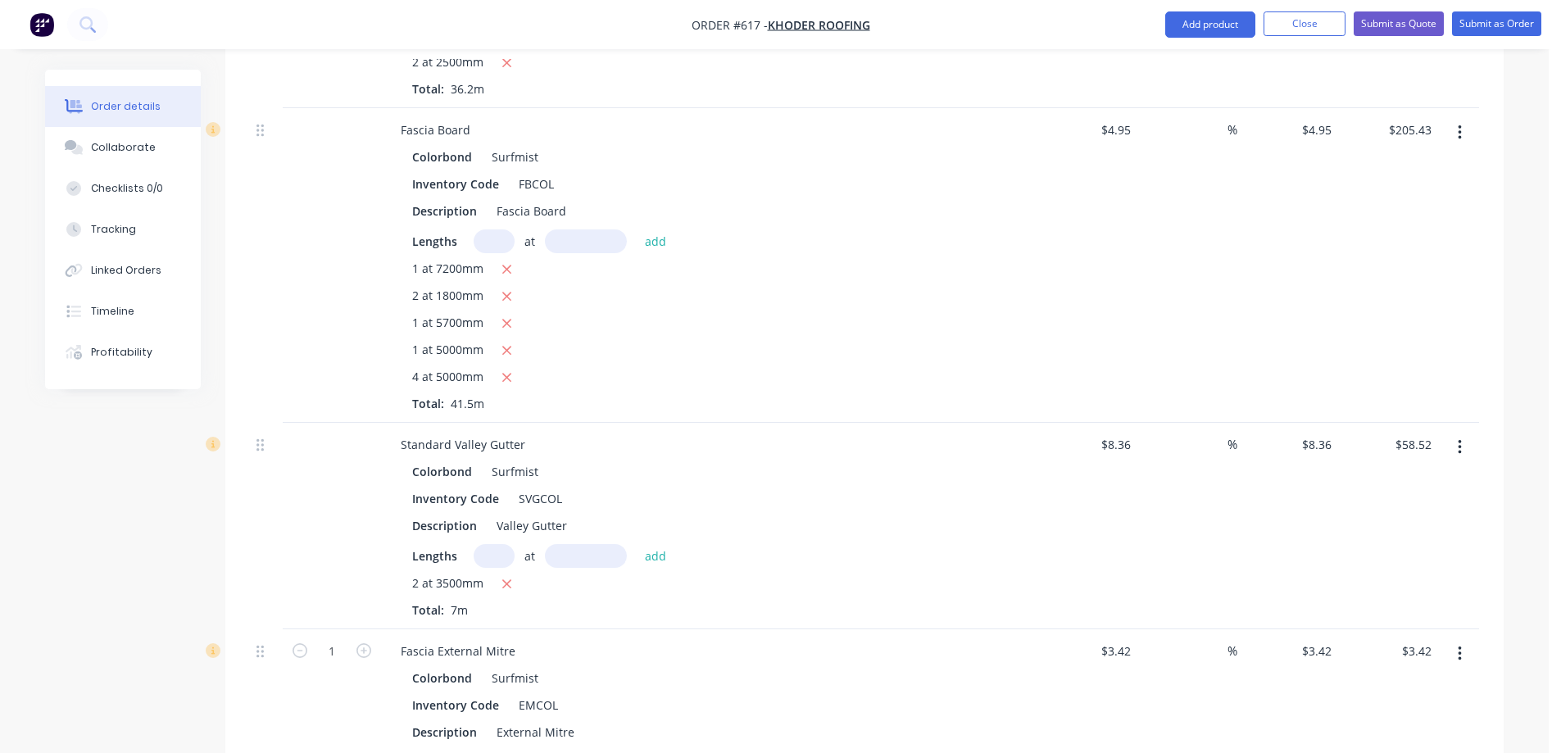
scroll to position [2187, 0]
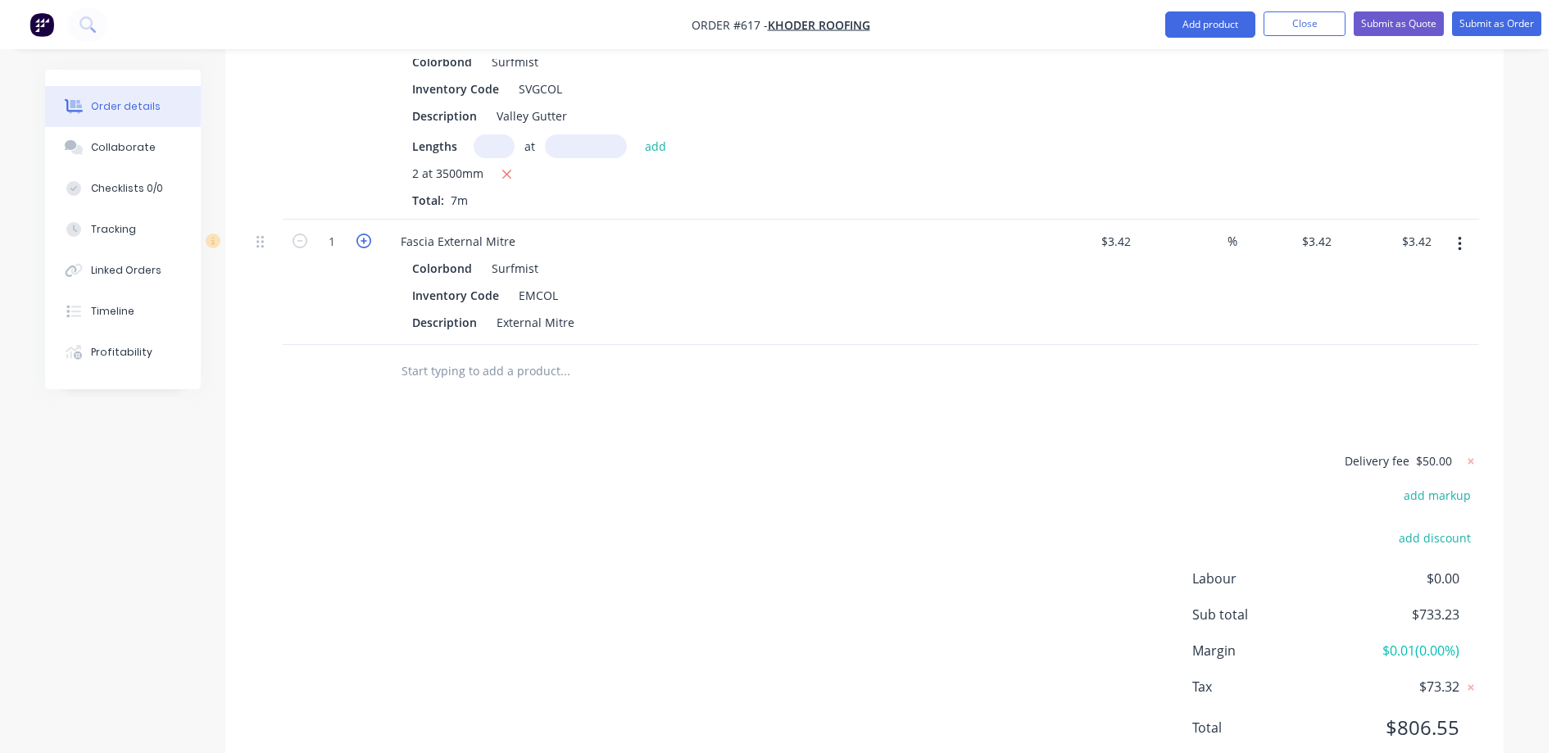
click at [362, 248] on icon "button" at bounding box center [364, 241] width 15 height 15
type input "2"
type input "$6.84"
click at [362, 248] on icon "button" at bounding box center [364, 241] width 15 height 15
type input "3"
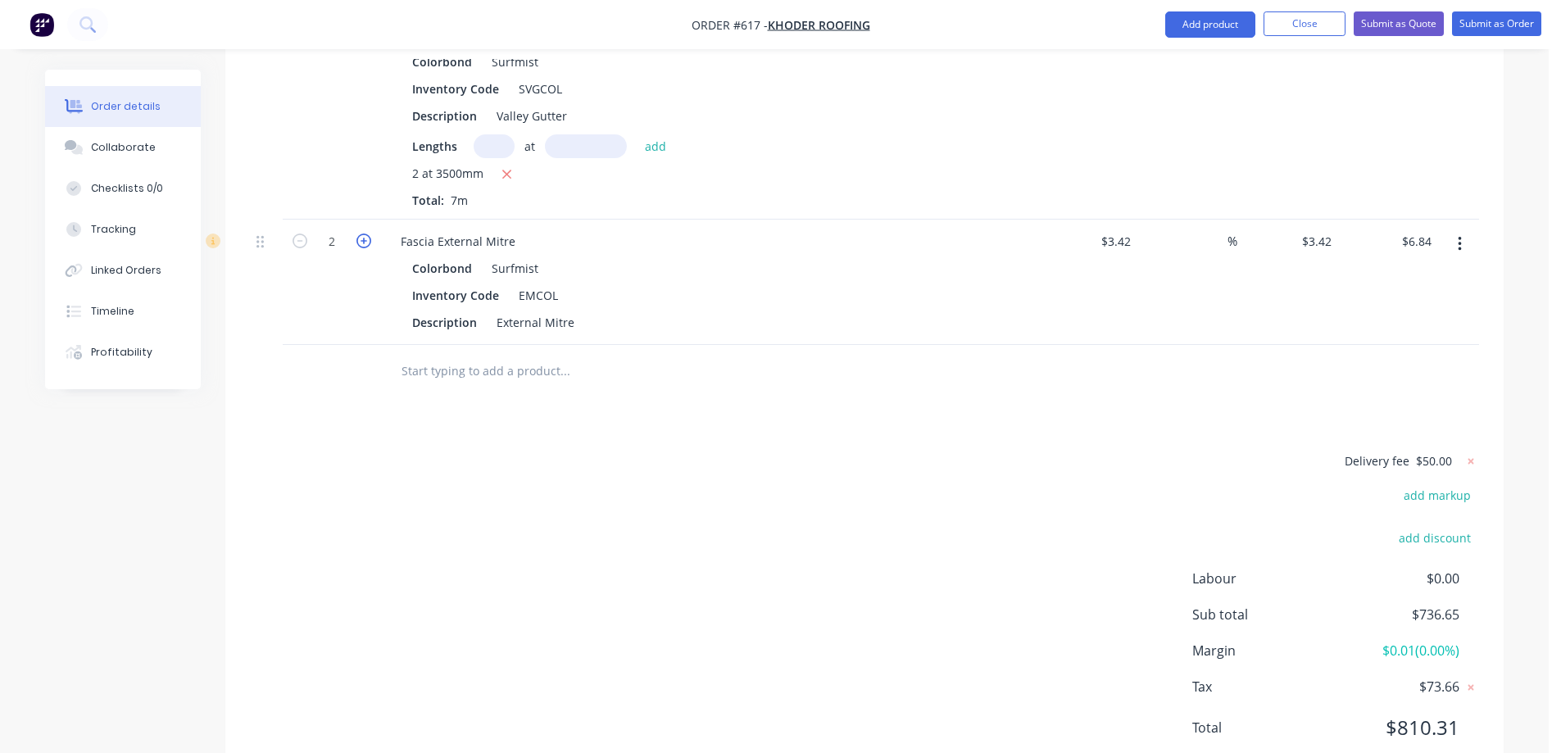
type input "$10.26"
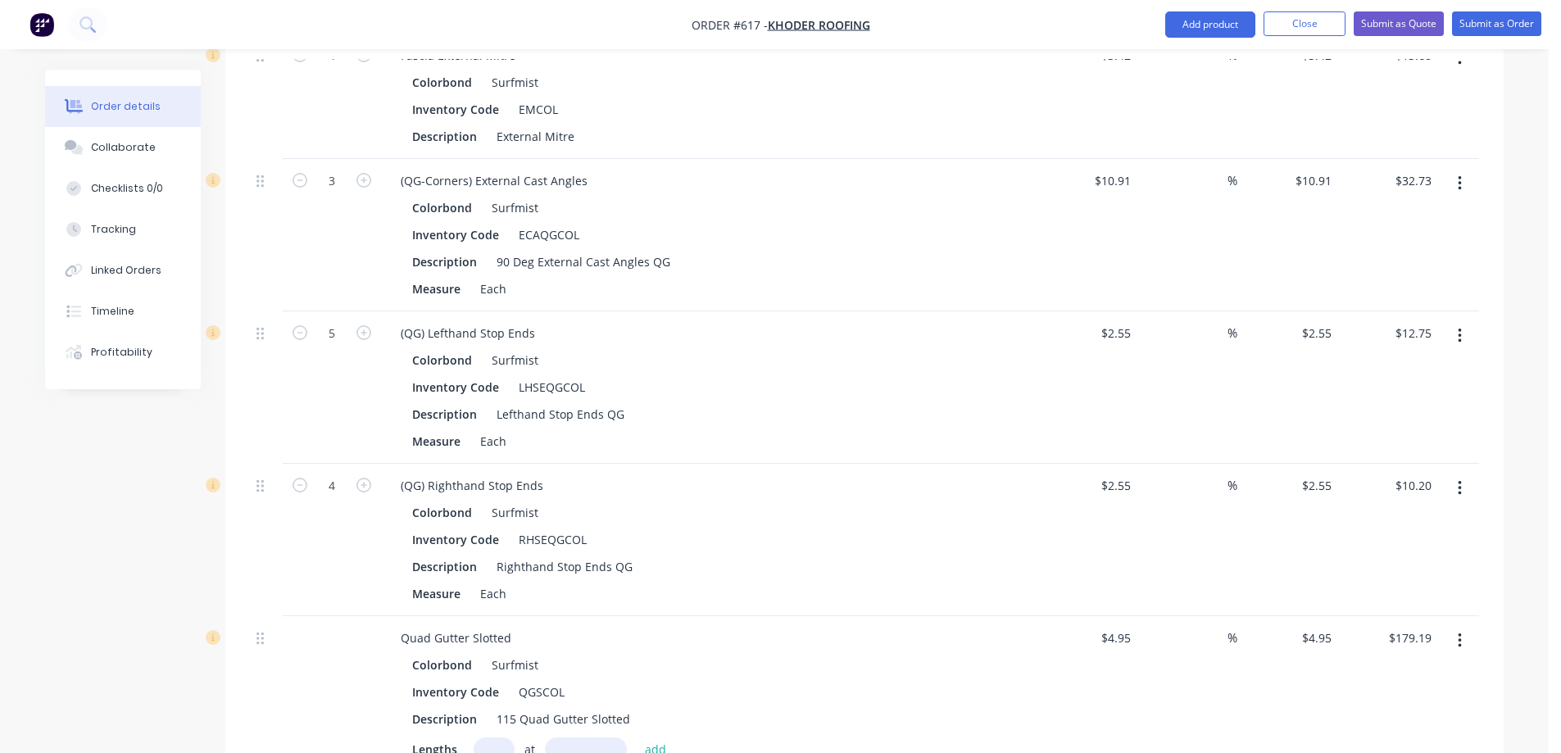
scroll to position [875, 0]
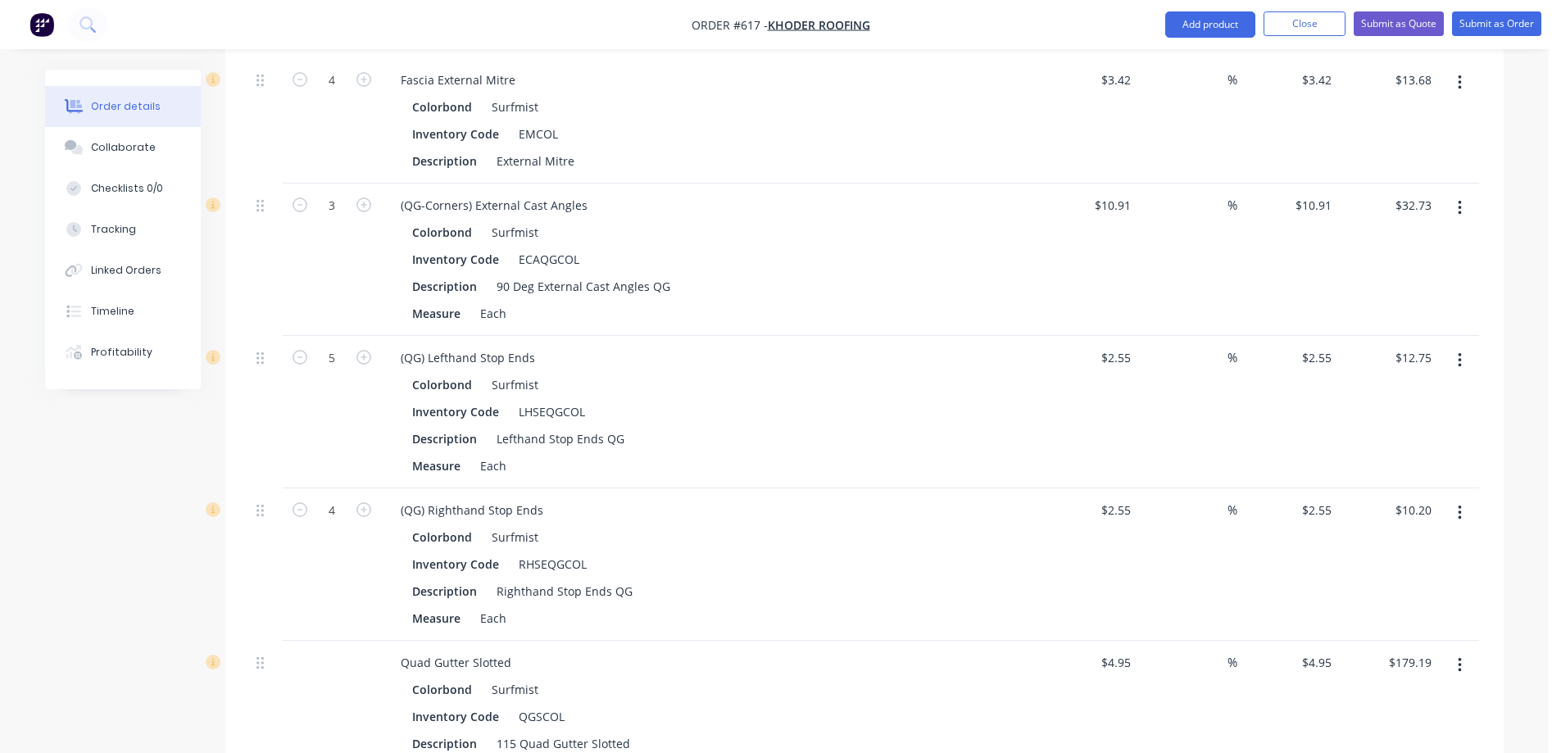
click at [1456, 223] on button "button" at bounding box center [1460, 208] width 39 height 30
click at [1387, 293] on div "Duplicate" at bounding box center [1401, 284] width 126 height 24
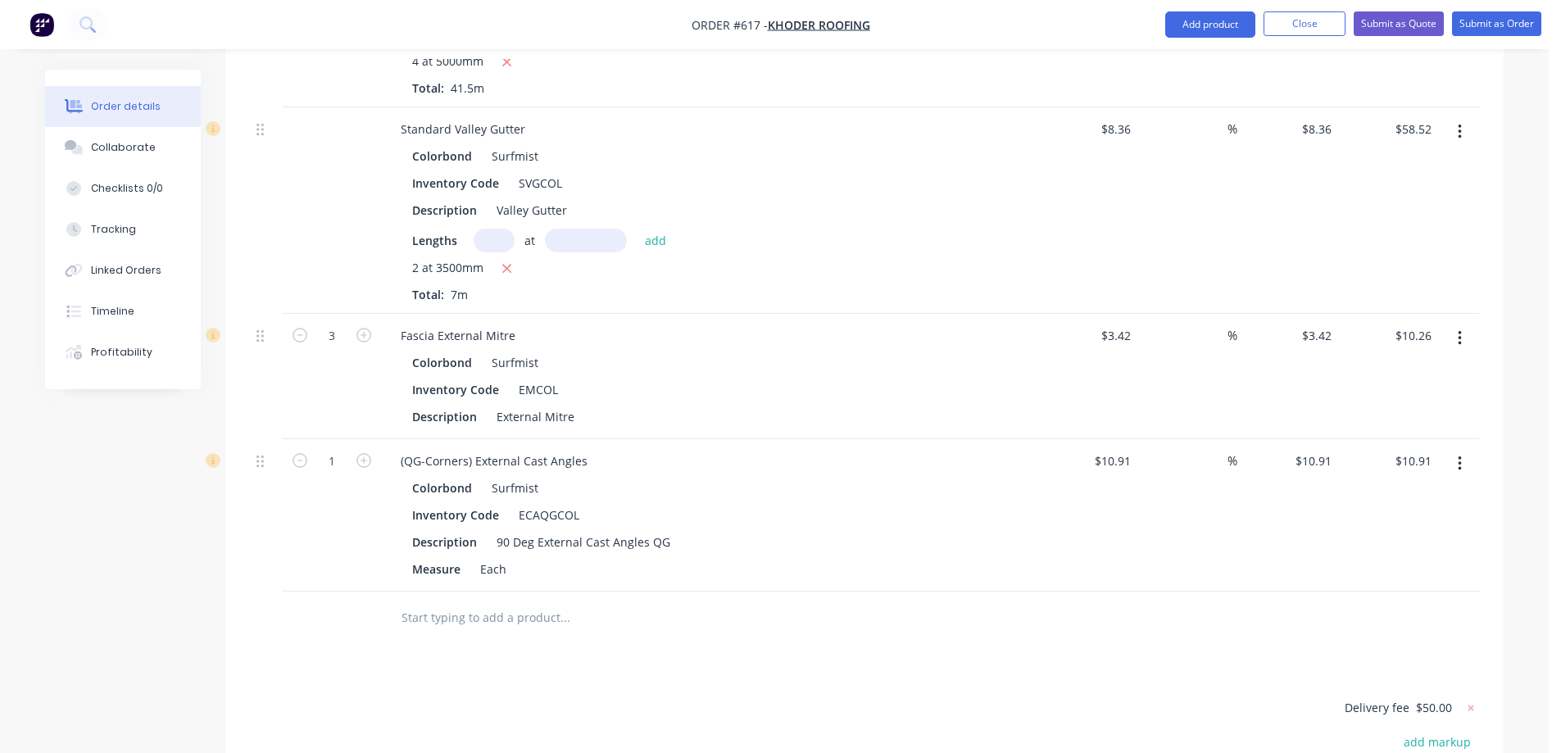
scroll to position [2269, 0]
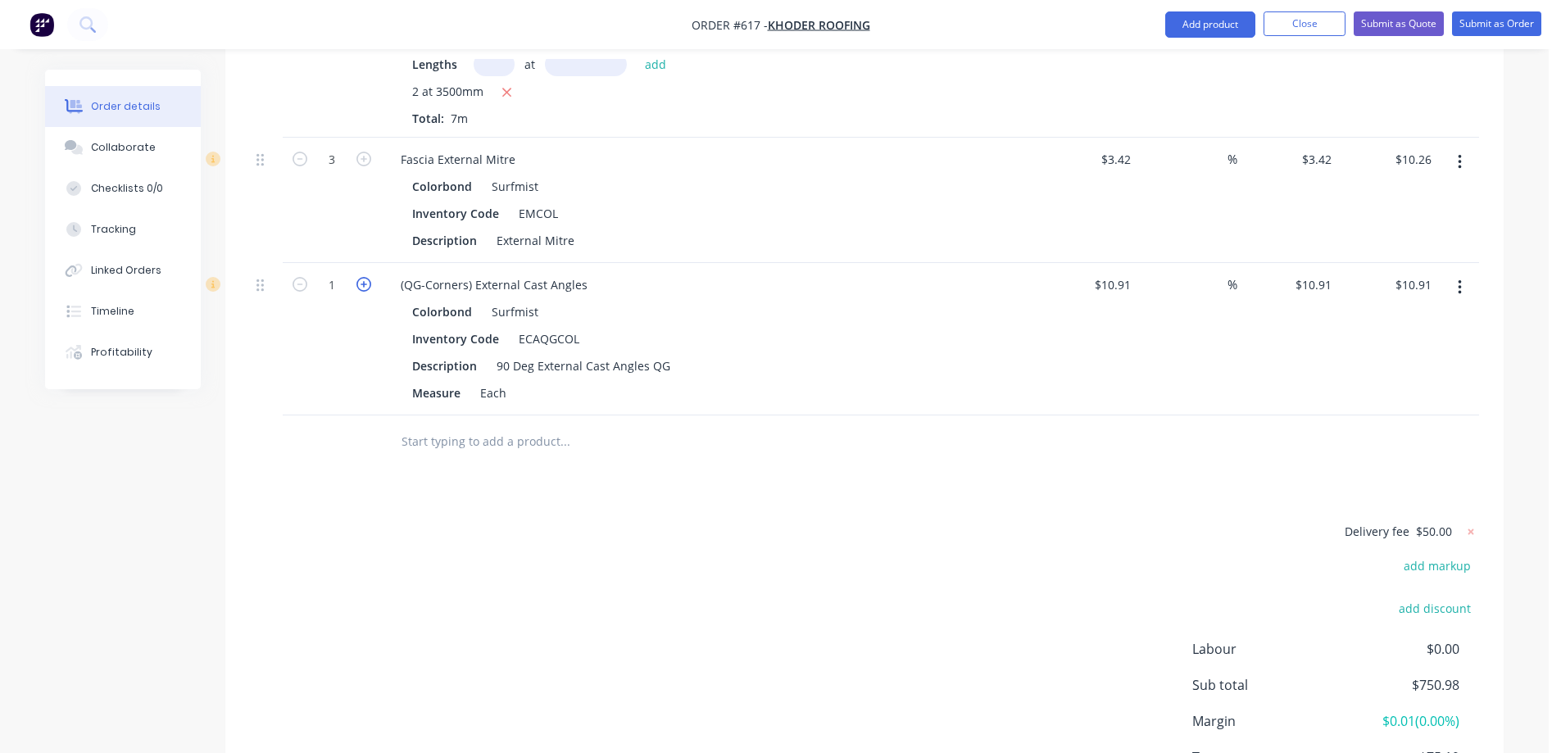
click at [368, 292] on icon "button" at bounding box center [364, 284] width 15 height 15
type input "2"
type input "$21.82"
click at [368, 292] on icon "button" at bounding box center [364, 284] width 15 height 15
type input "3"
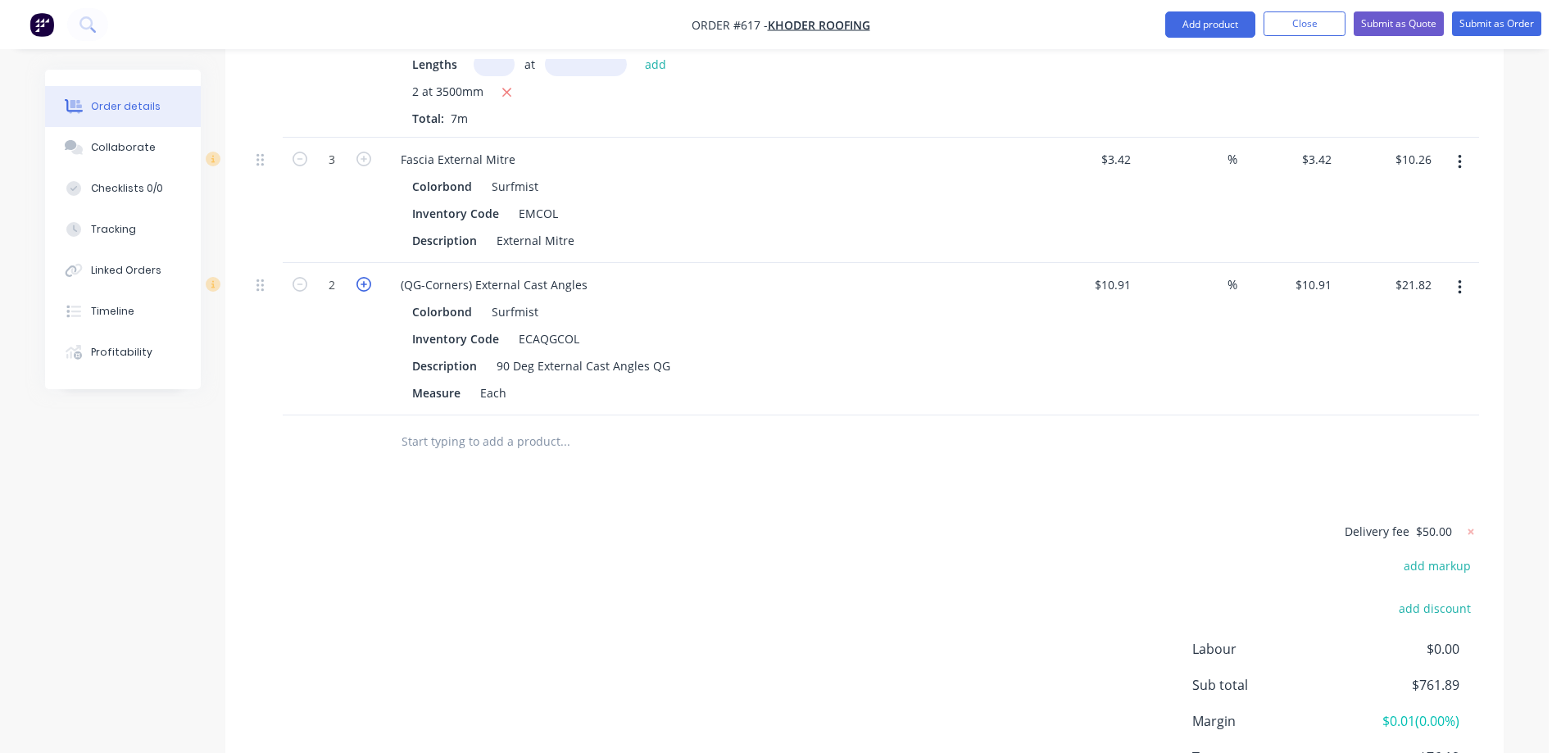
type input "$32.73"
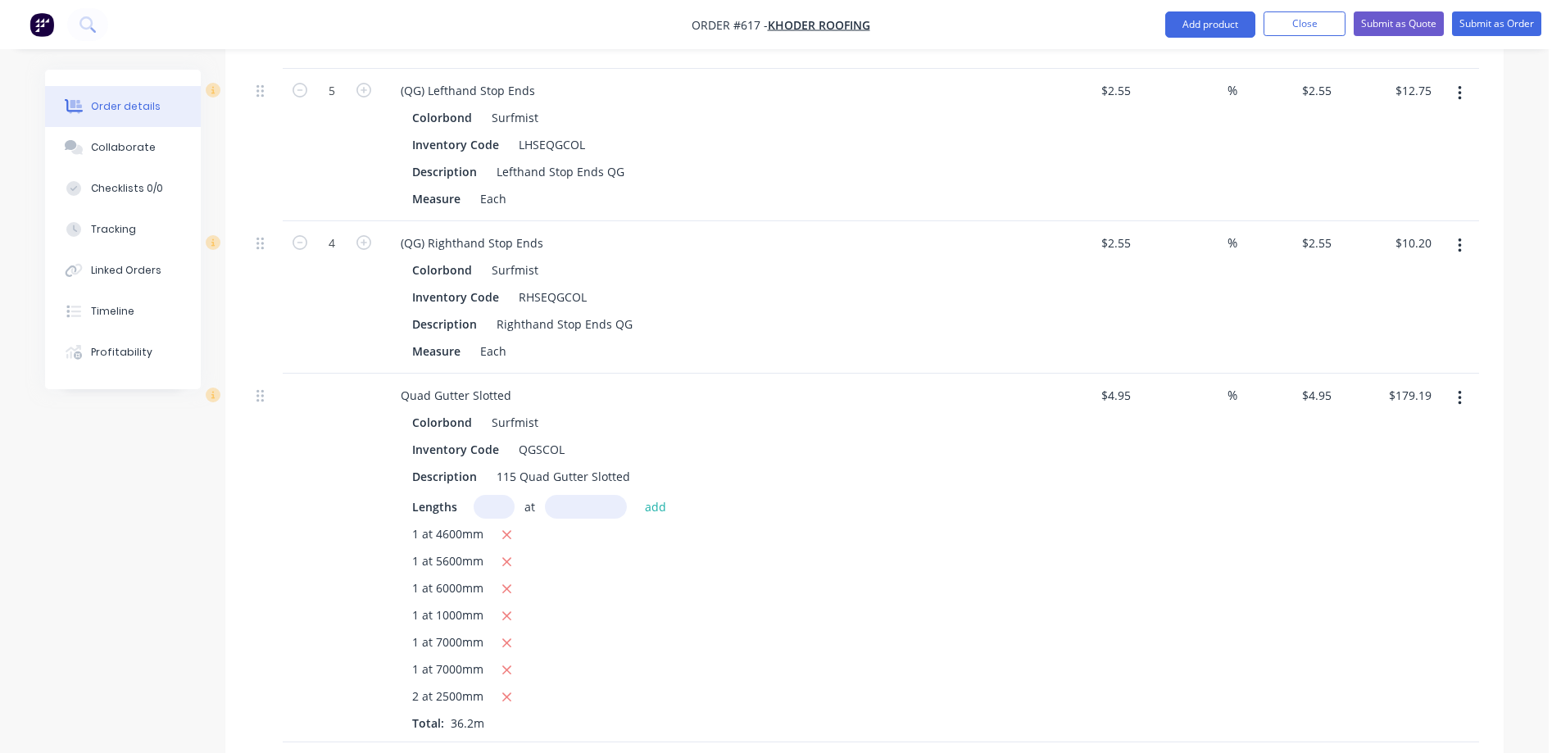
scroll to position [1121, 0]
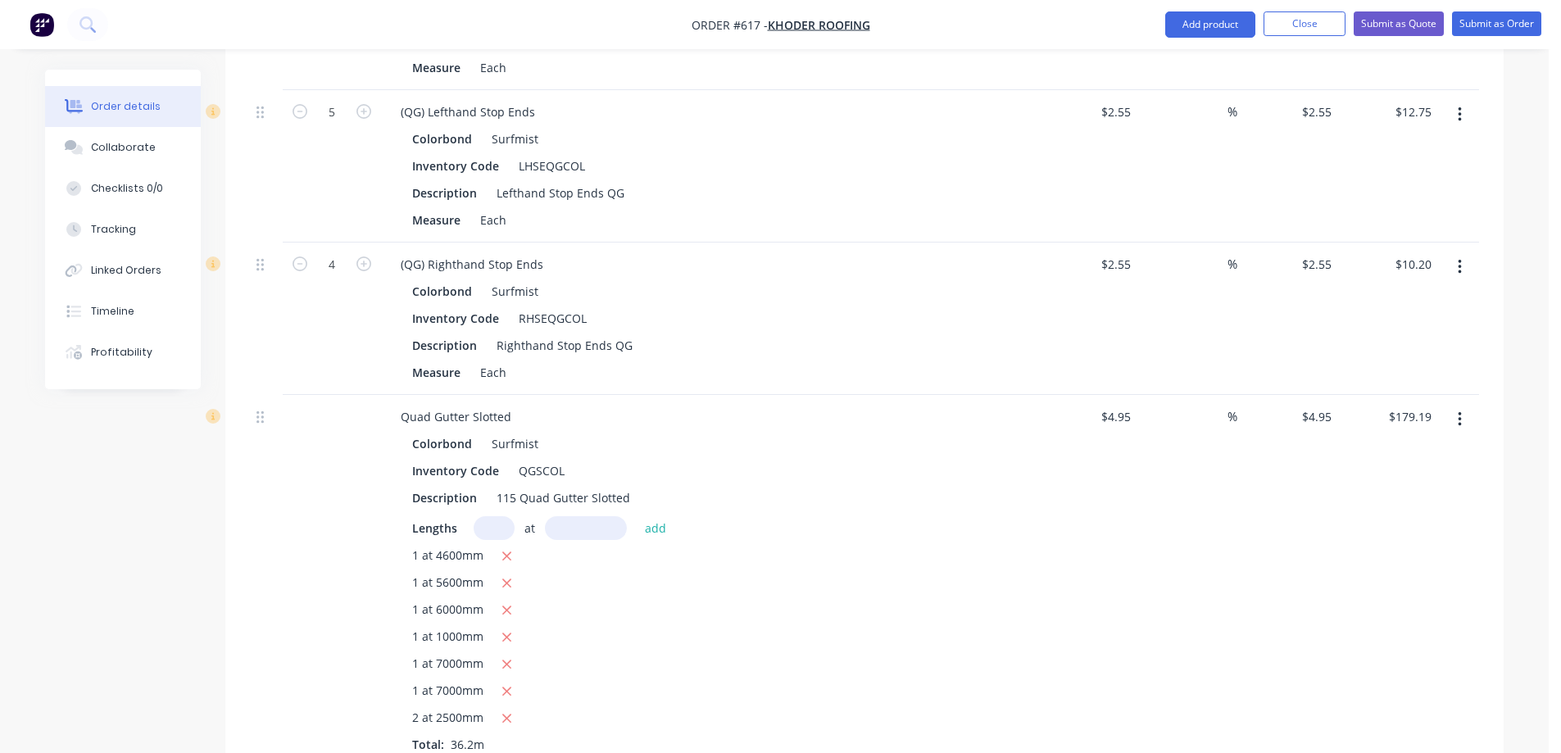
click at [1459, 122] on icon "button" at bounding box center [1459, 114] width 3 height 15
click at [1379, 202] on div "Duplicate" at bounding box center [1401, 191] width 126 height 24
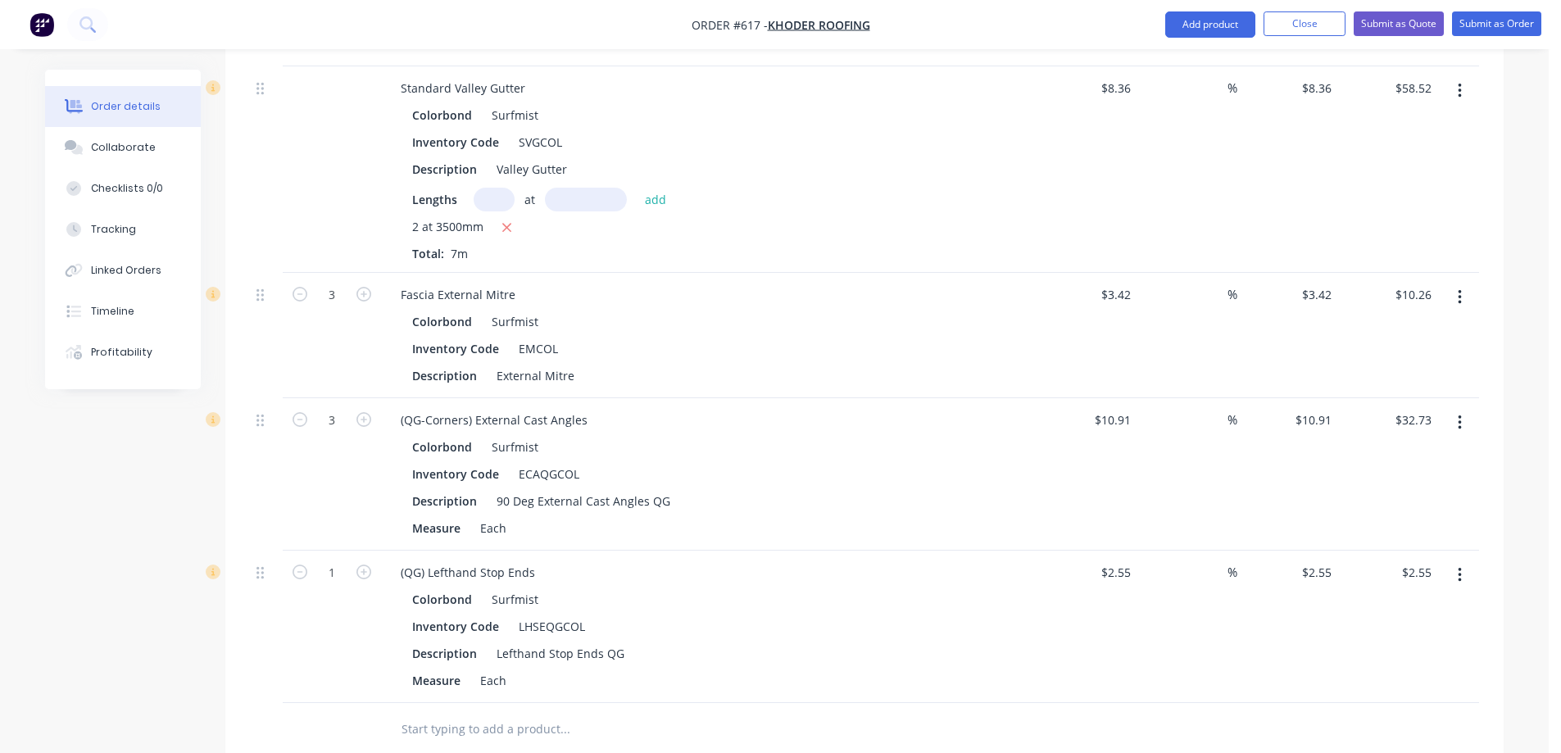
scroll to position [2187, 0]
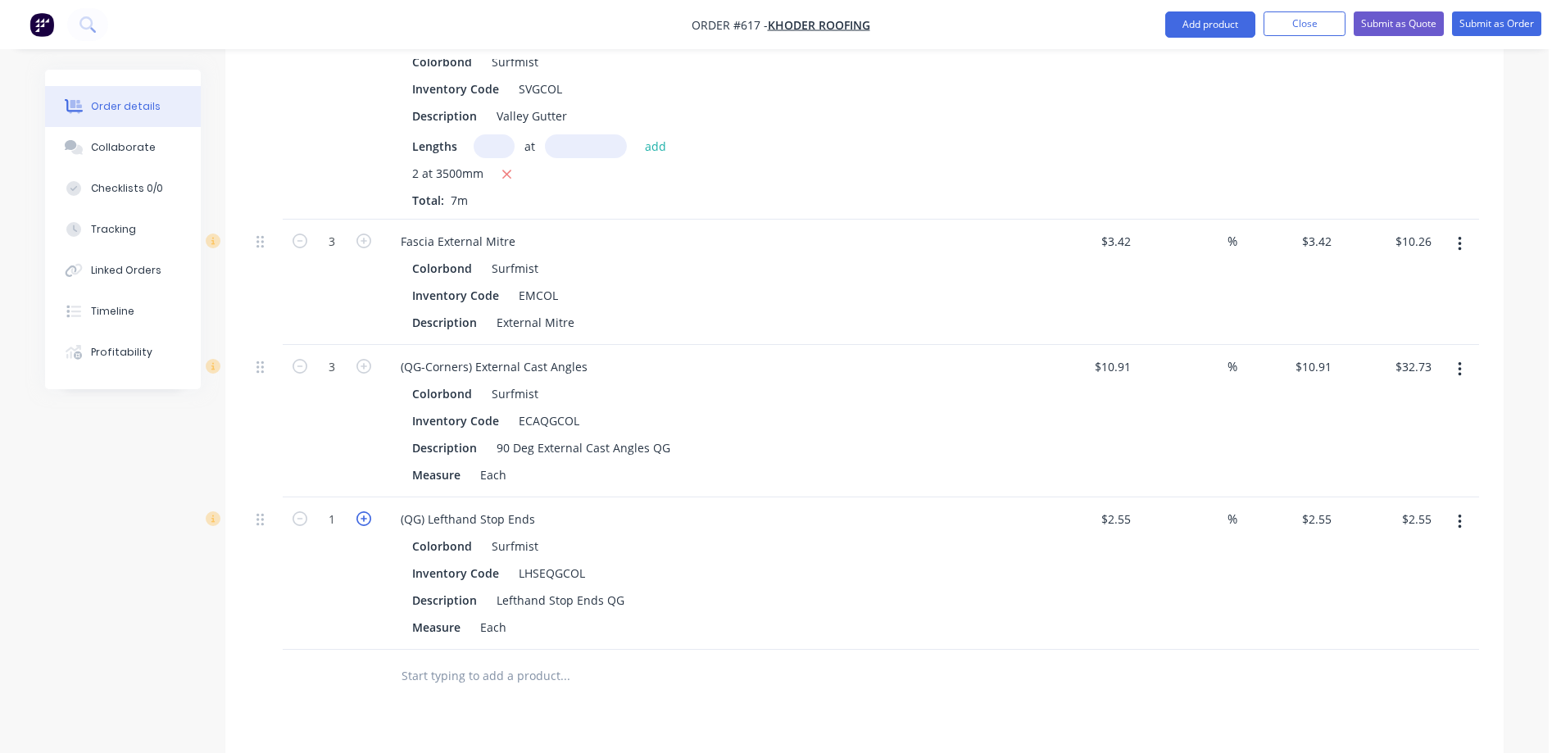
click at [369, 526] on icon "button" at bounding box center [364, 518] width 15 height 15
type input "2"
type input "$5.10"
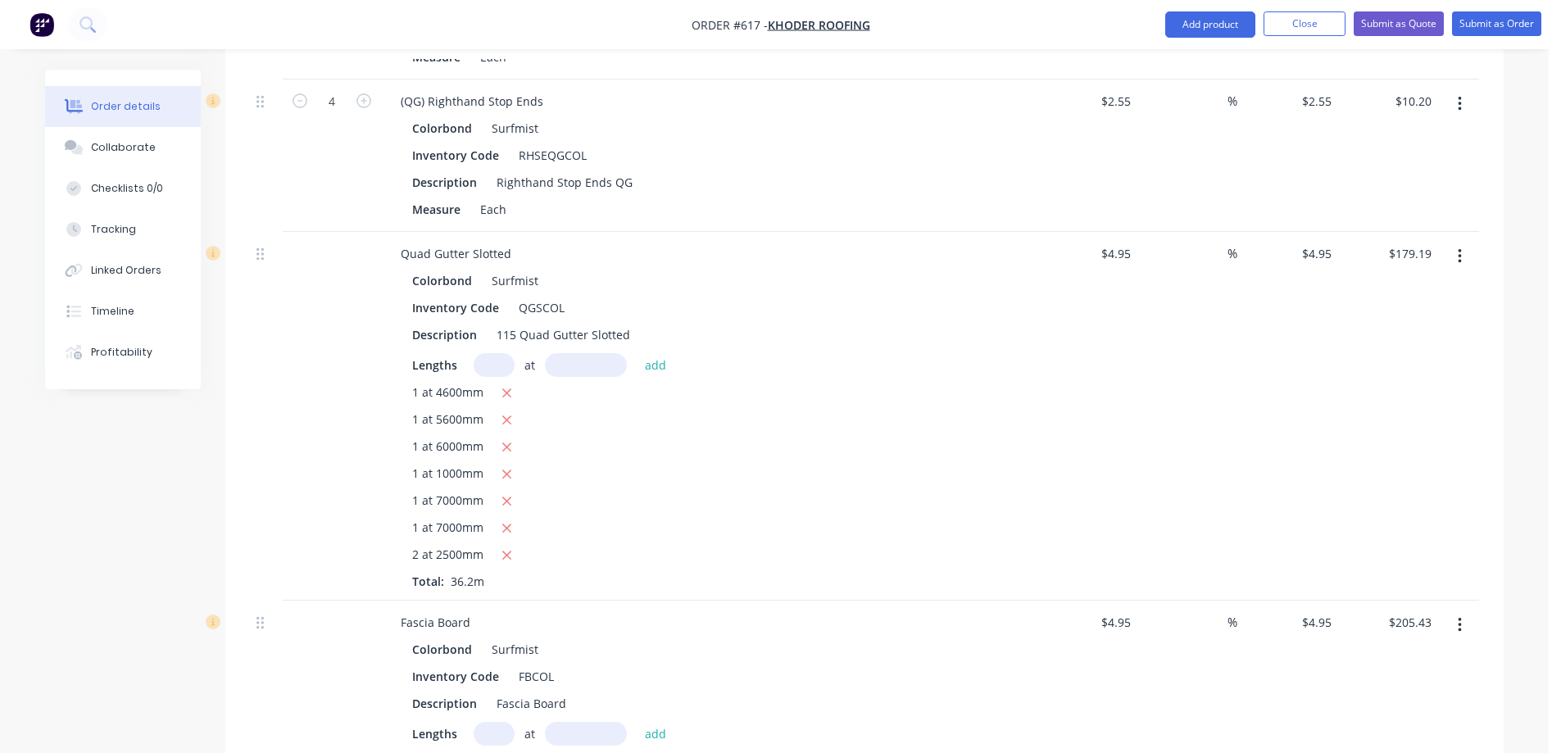
scroll to position [1039, 0]
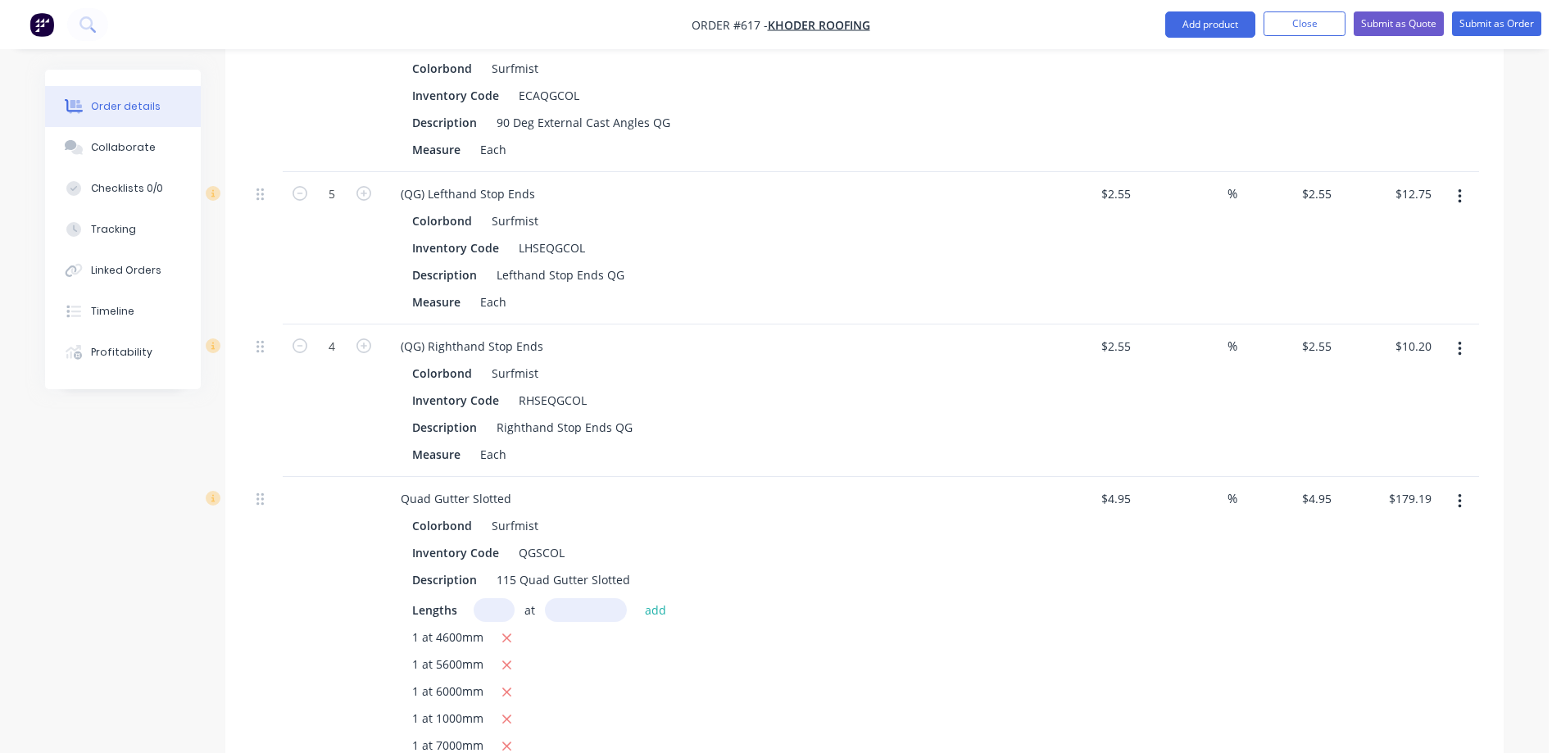
click at [1465, 357] on button "button" at bounding box center [1460, 349] width 39 height 30
click at [1399, 437] on div "Duplicate" at bounding box center [1401, 425] width 126 height 24
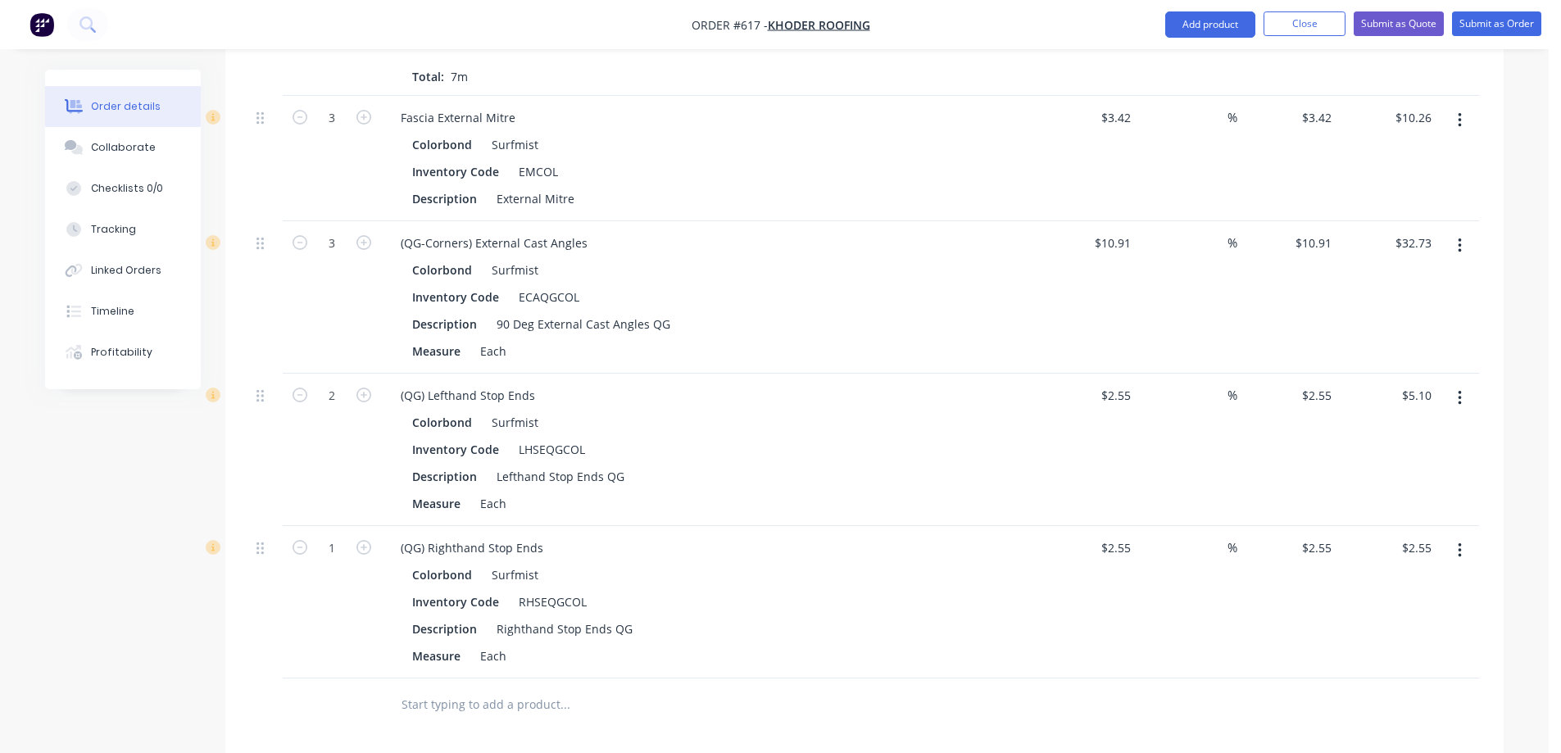
scroll to position [2351, 0]
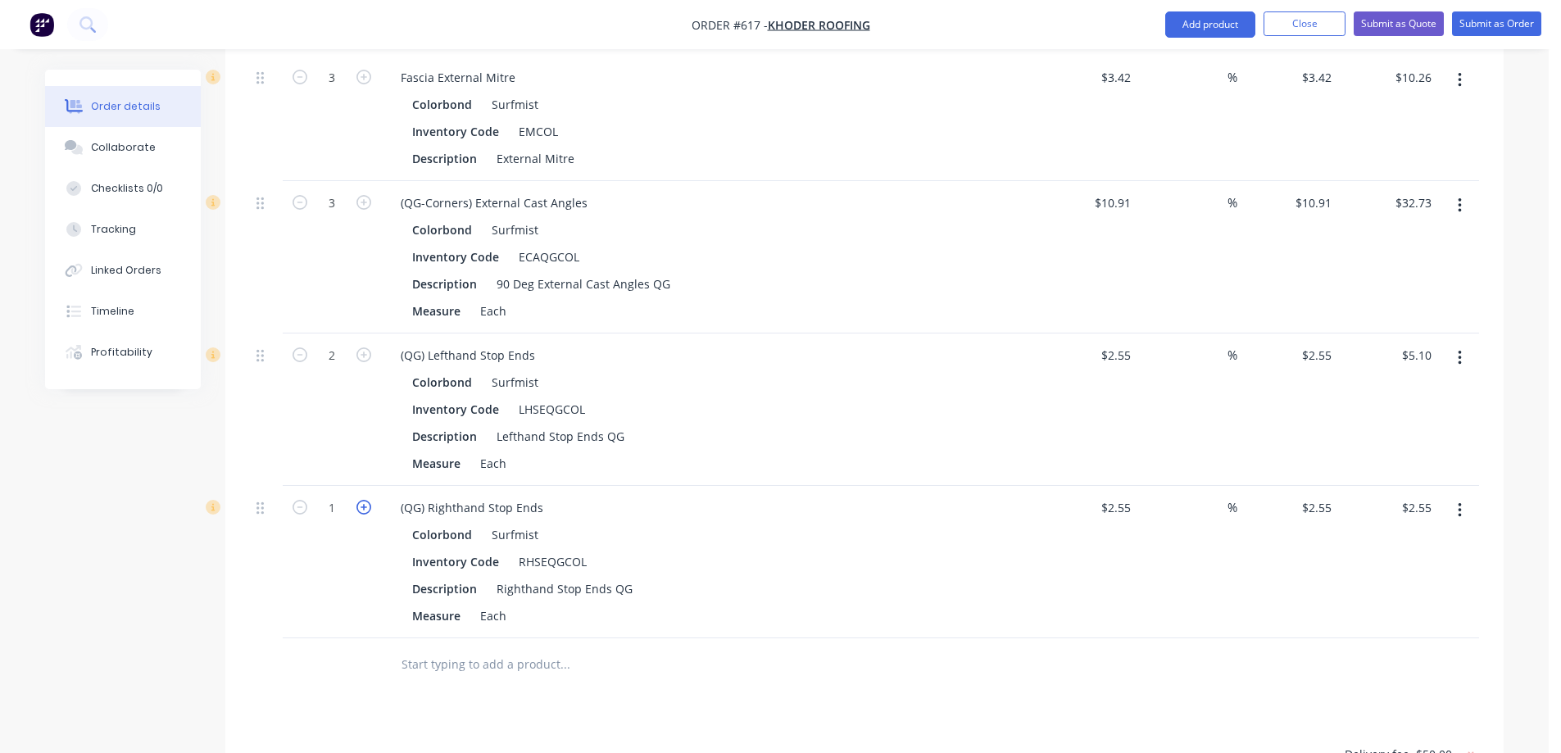
click at [361, 515] on icon "button" at bounding box center [364, 507] width 15 height 15
type input "2"
type input "$5.10"
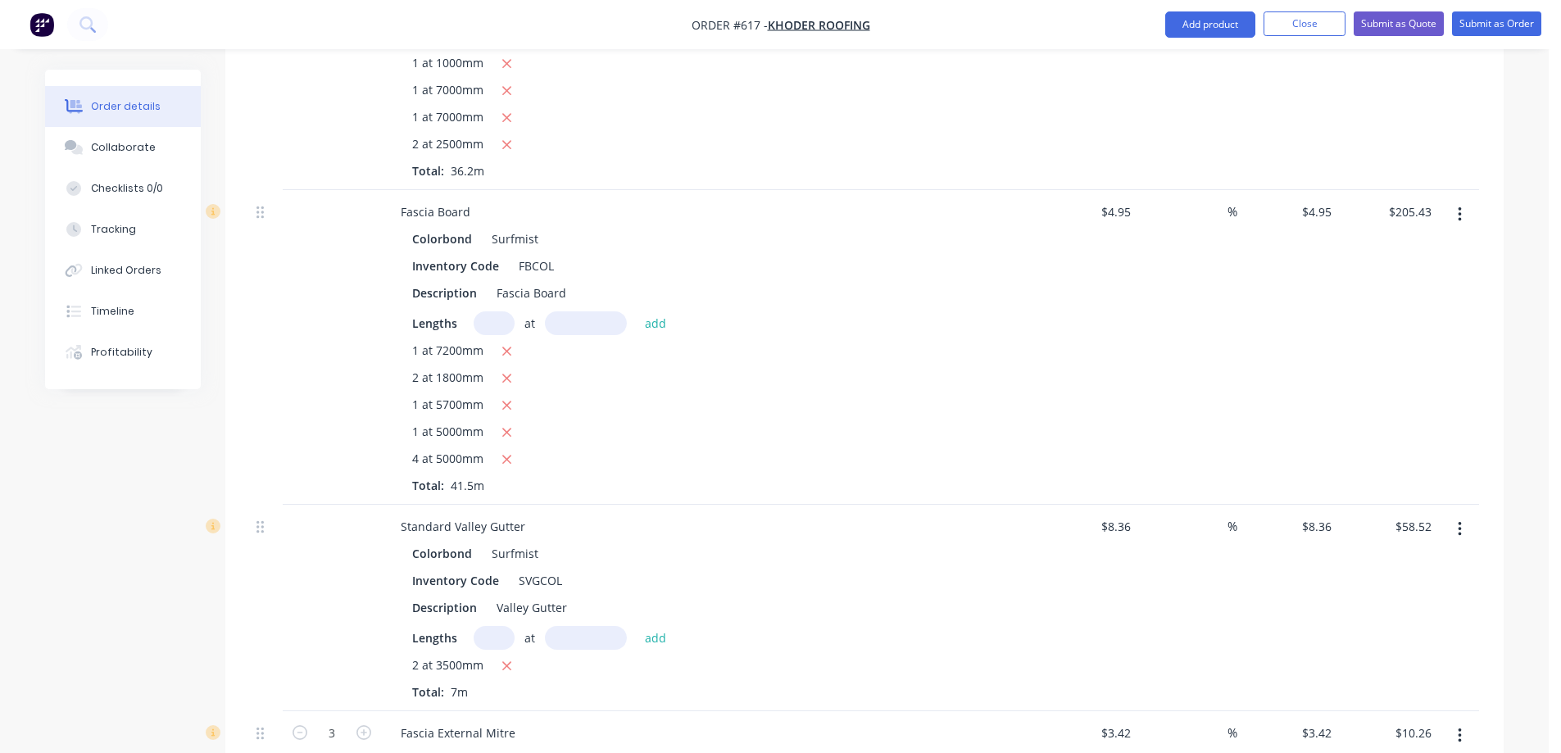
scroll to position [1367, 0]
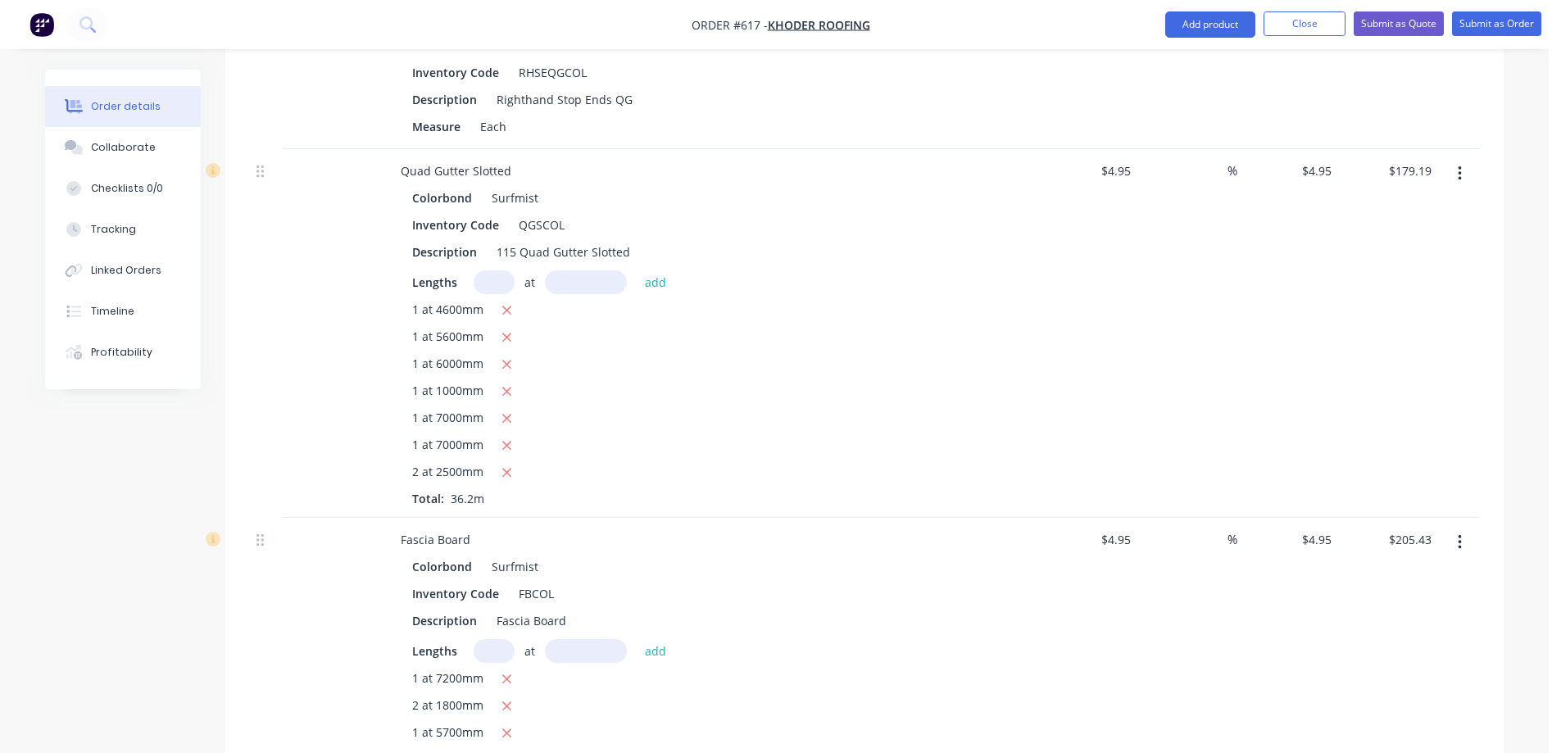
click at [1465, 187] on button "button" at bounding box center [1460, 174] width 39 height 30
click at [1410, 261] on div "Duplicate" at bounding box center [1401, 250] width 126 height 24
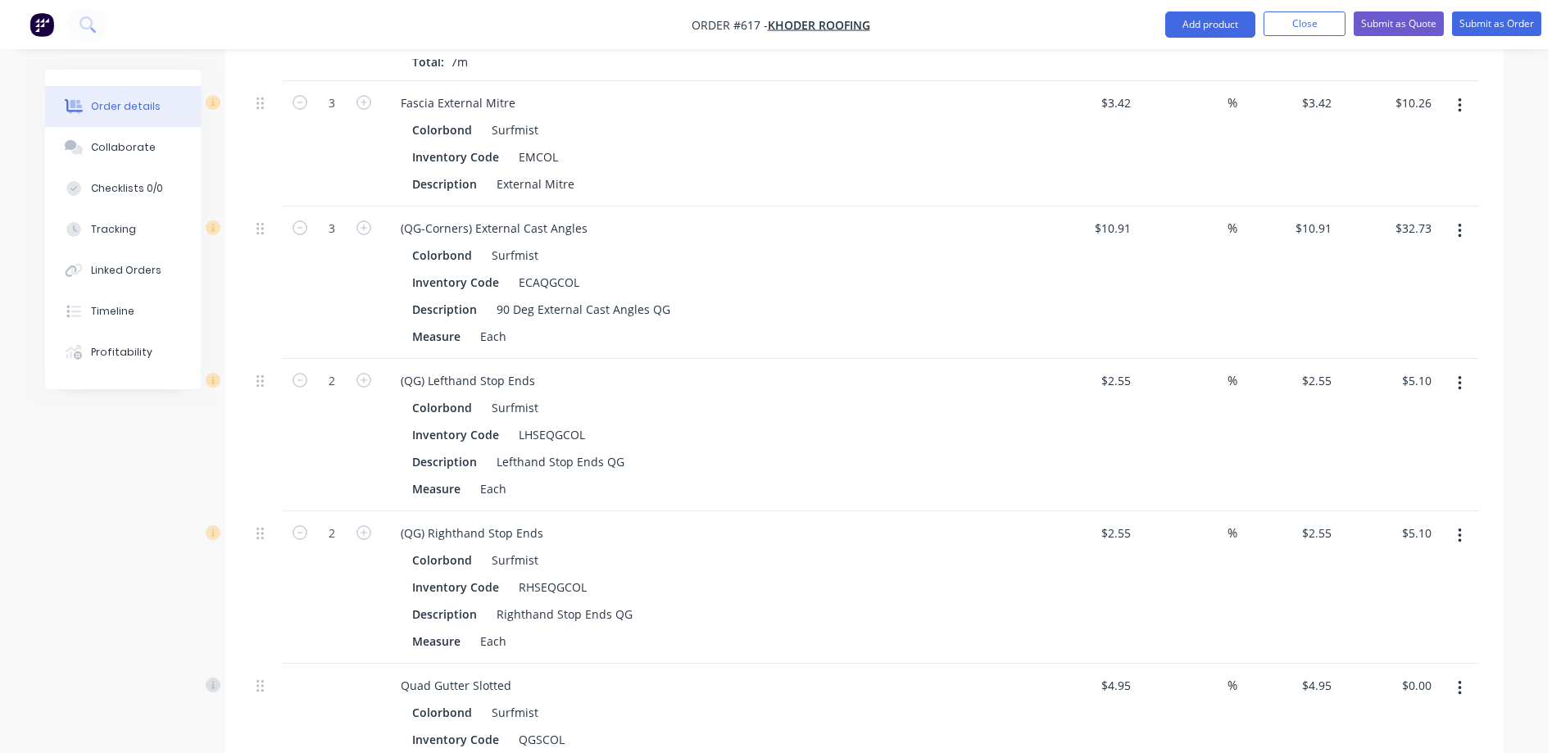
scroll to position [2679, 0]
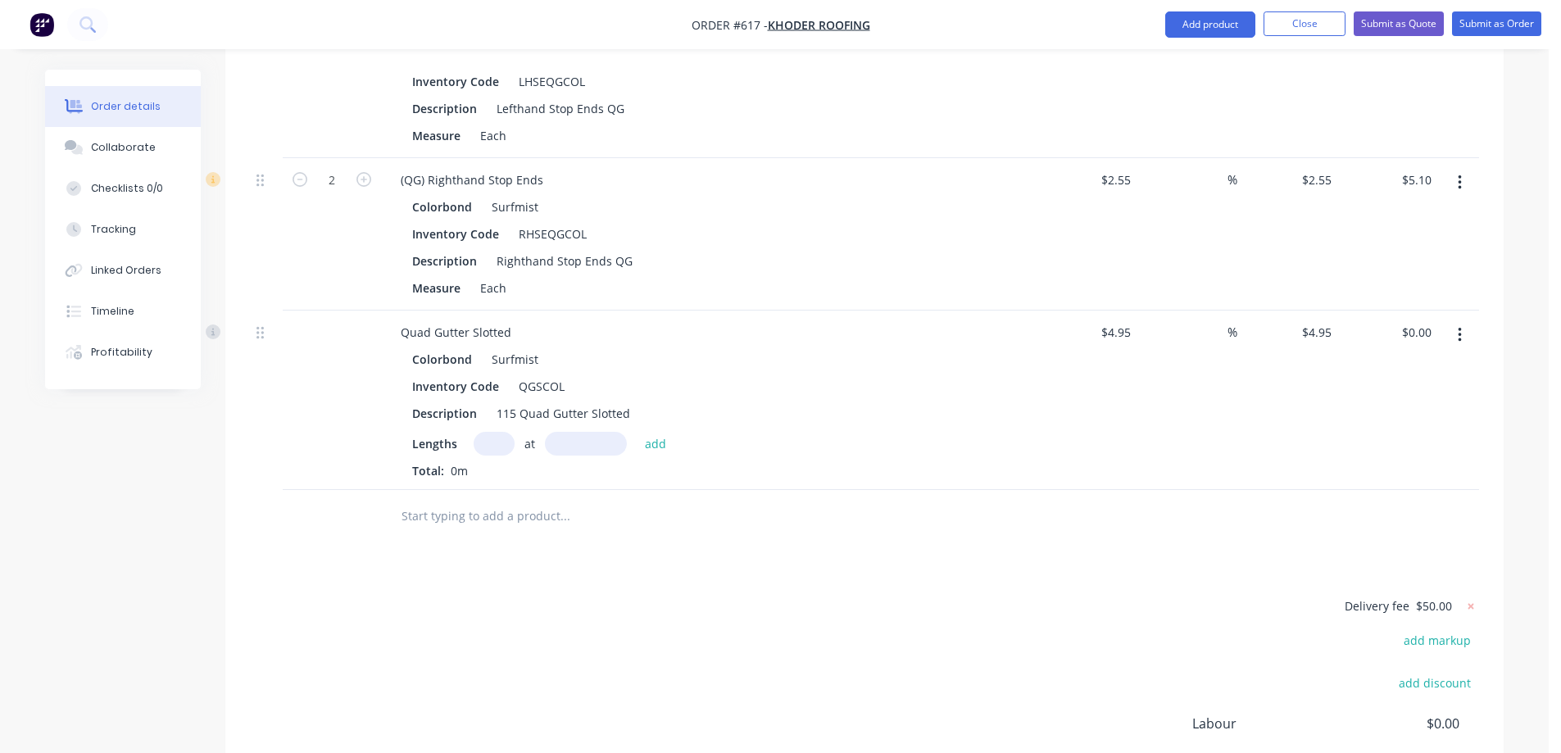
click at [484, 456] on input "text" at bounding box center [494, 444] width 41 height 24
type input "1"
type input "7000mm"
click at [657, 454] on button "add" at bounding box center [656, 443] width 39 height 22
type input "$34.65"
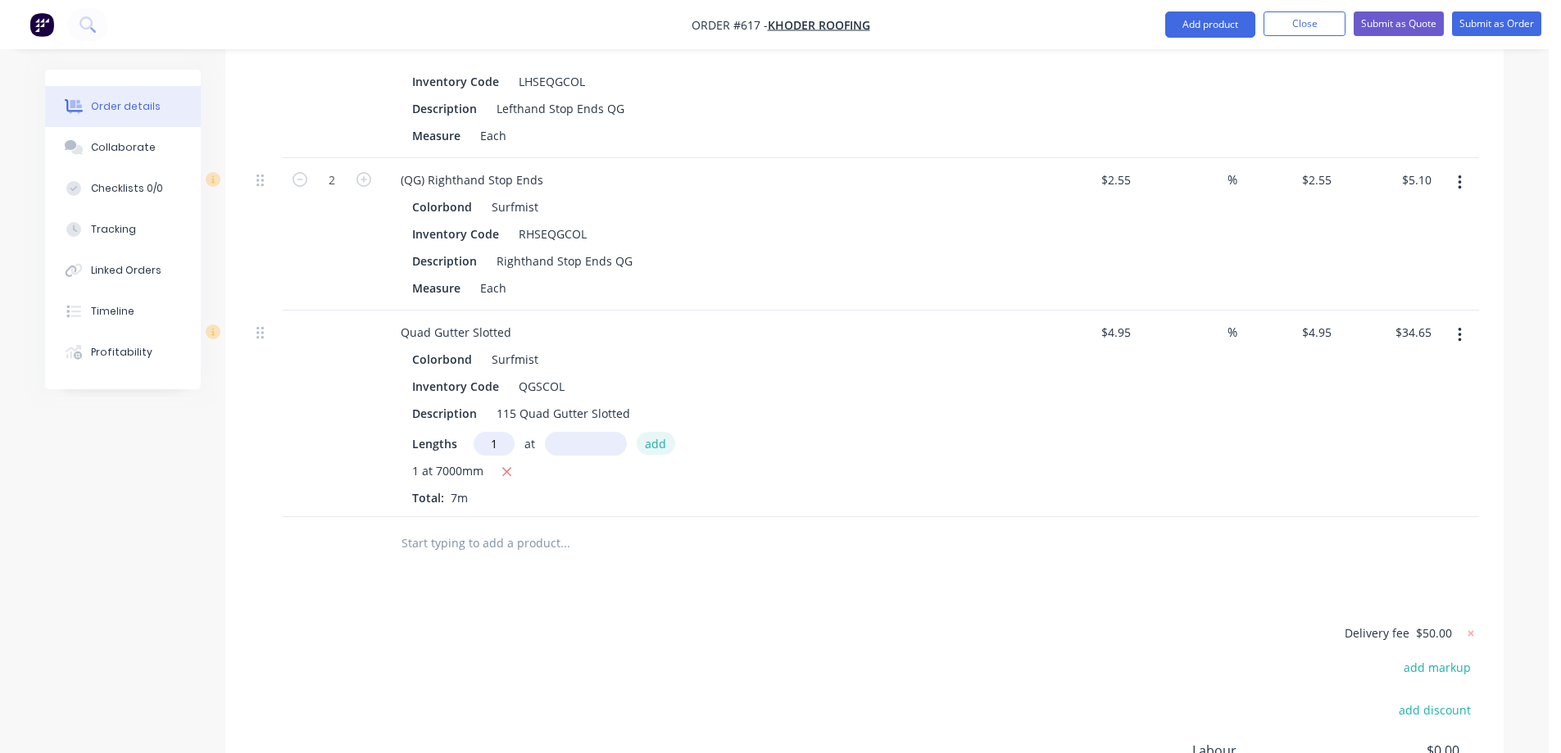
type input "1"
type input "7200mm"
click at [657, 454] on button "add" at bounding box center [656, 443] width 39 height 22
type input "$70.29"
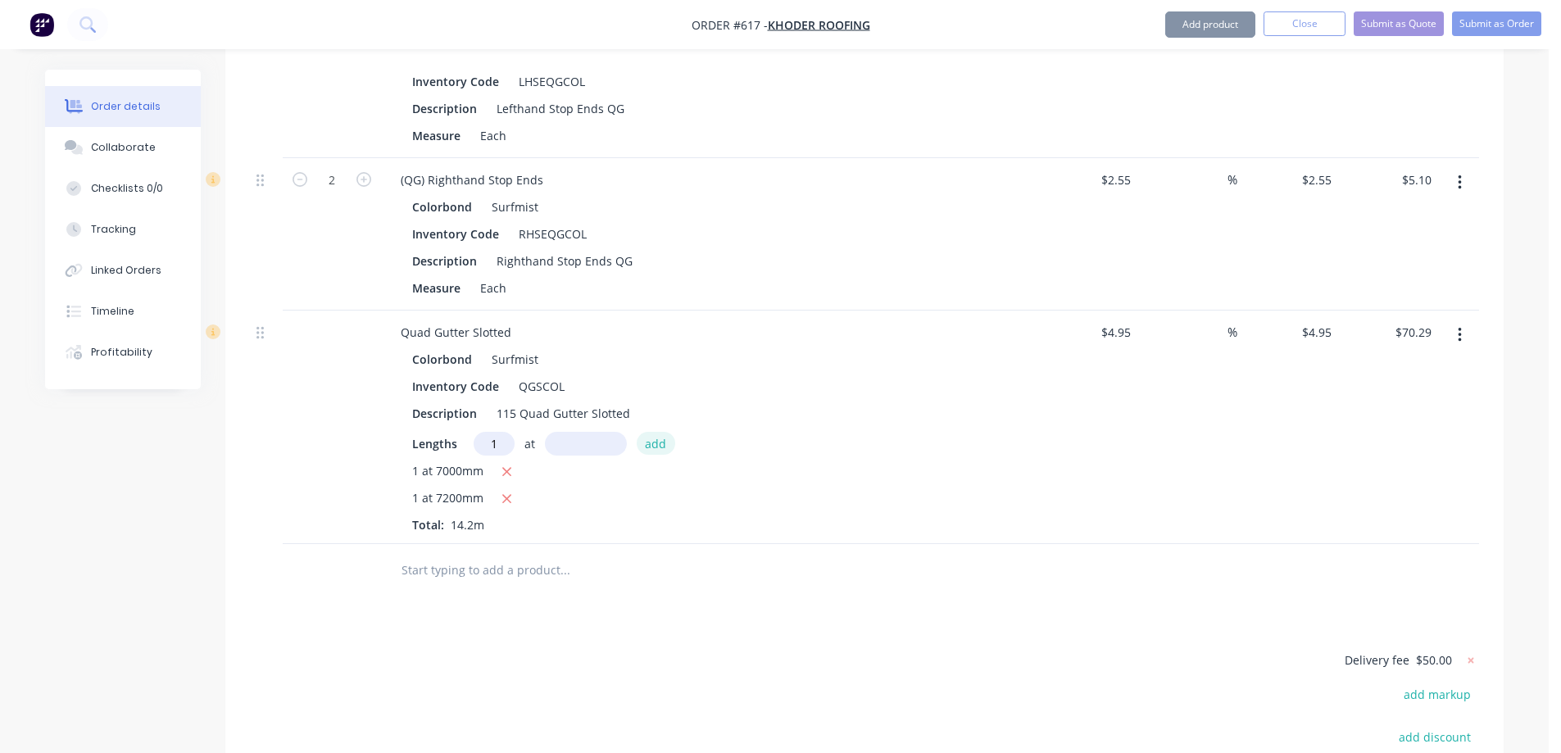
type input "1"
type input "6500mm"
click at [657, 454] on button "add" at bounding box center [656, 443] width 39 height 22
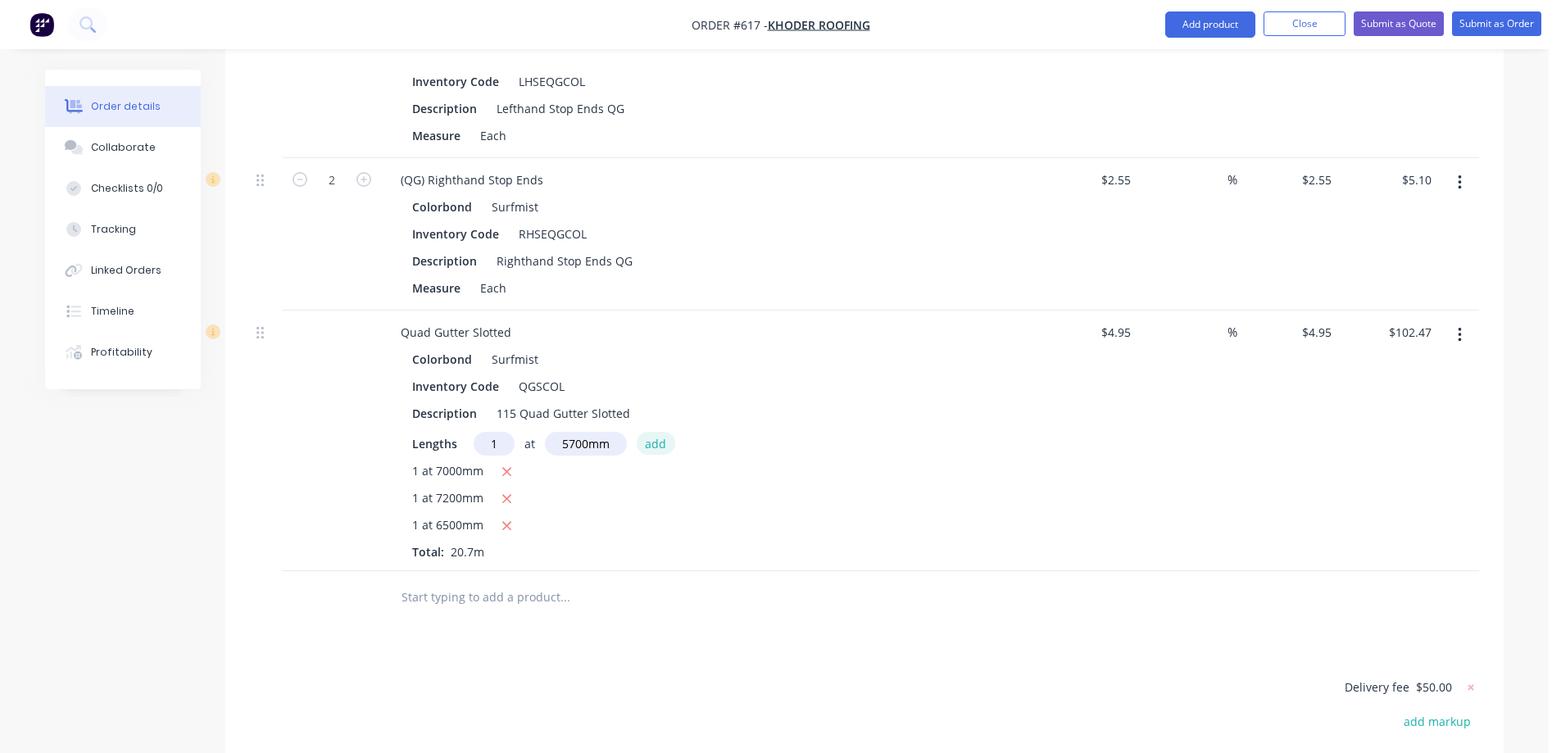
click at [657, 454] on button "add" at bounding box center [656, 443] width 39 height 22
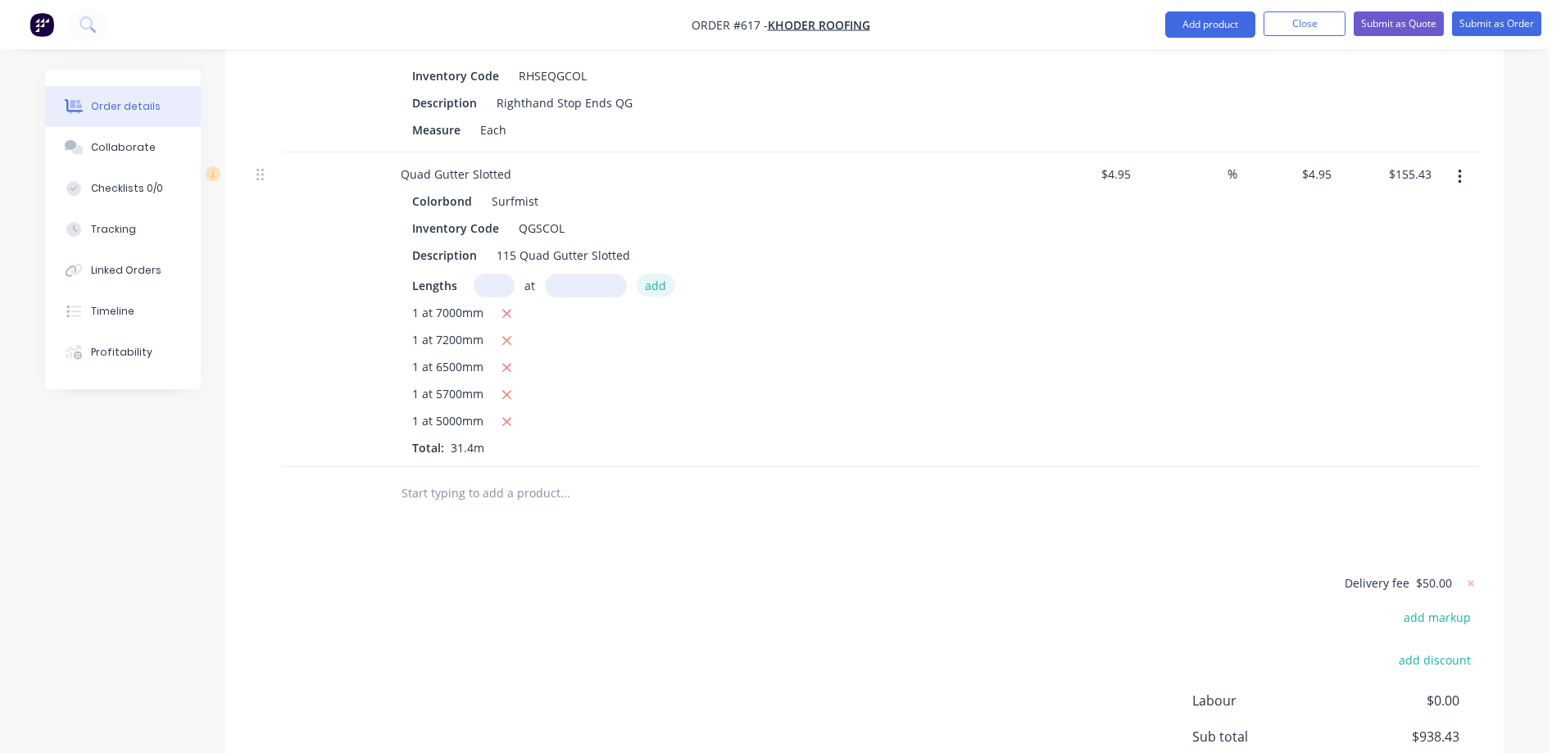
scroll to position [2924, 0]
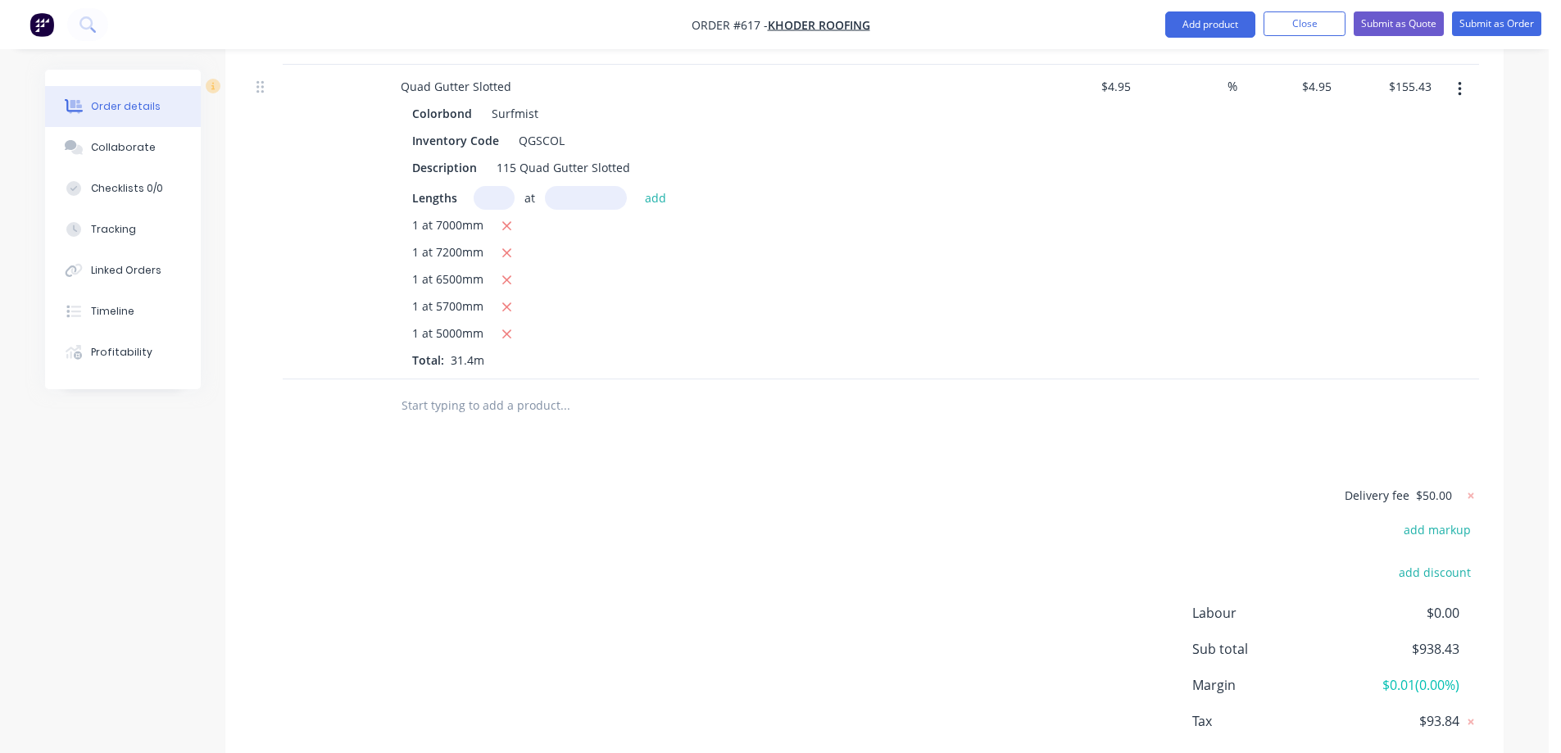
click at [505, 416] on input "text" at bounding box center [565, 405] width 328 height 33
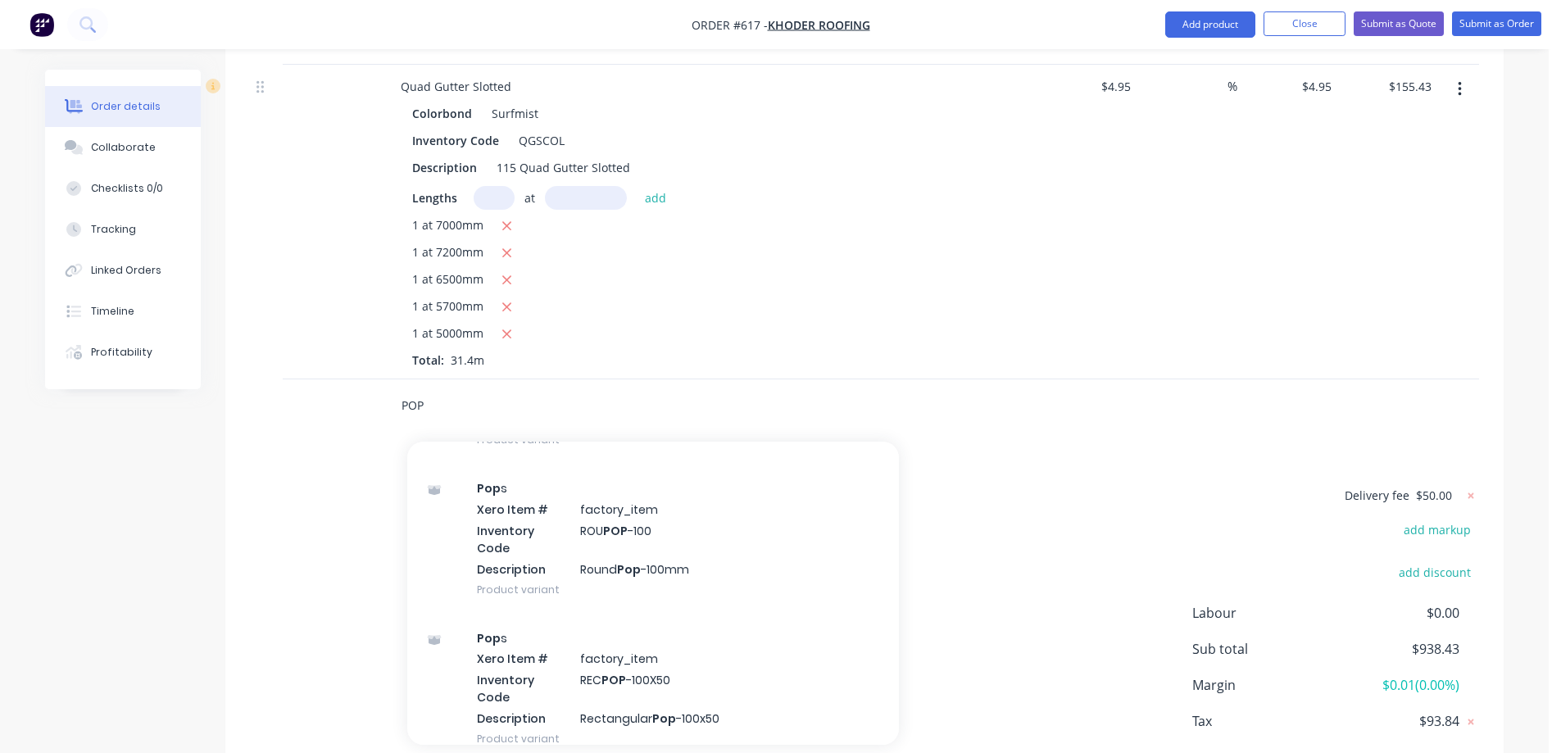
scroll to position [656, 0]
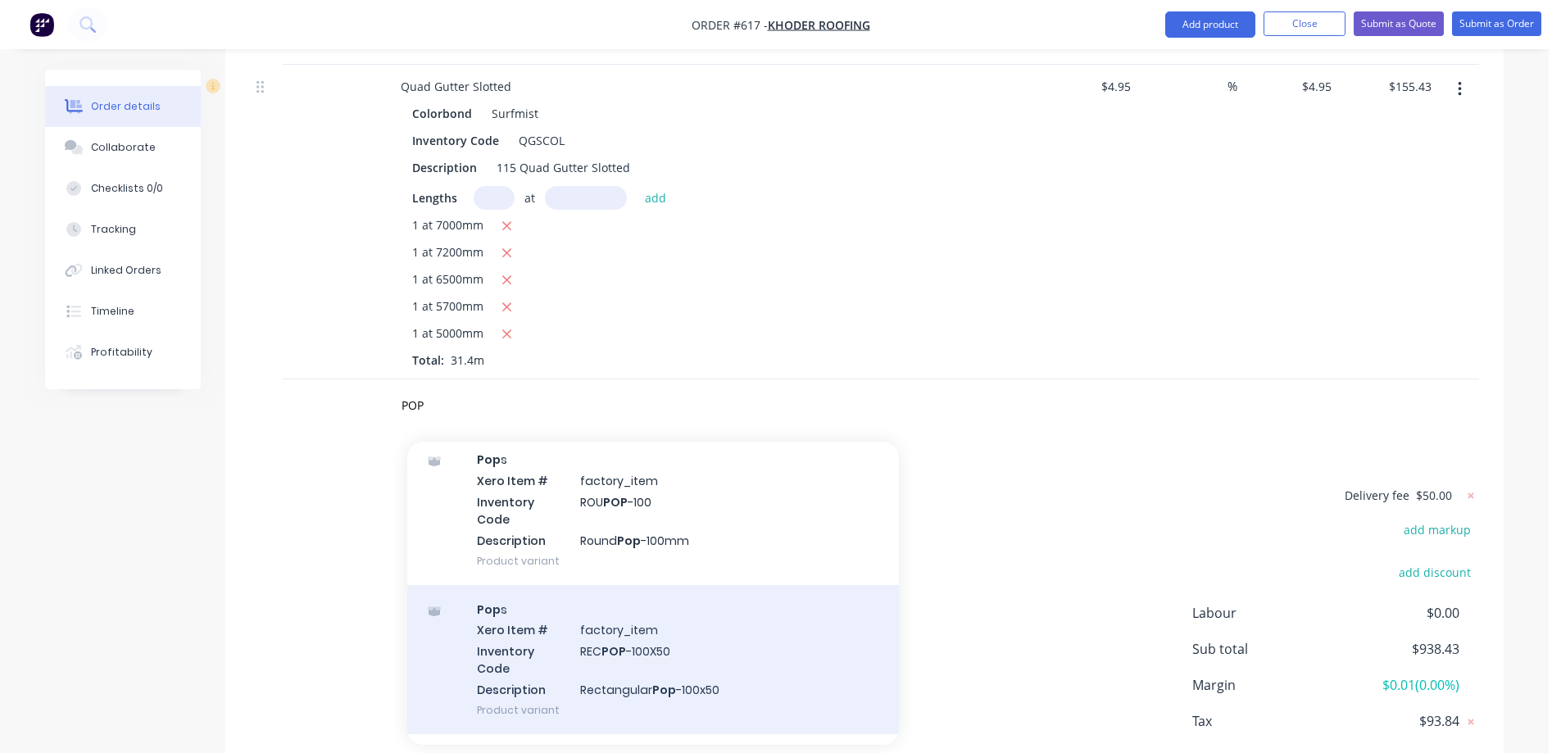
click at [598, 585] on div "Pop s Xero Item # factory_item Inventory Code REC POP -100X50 Description Recta…" at bounding box center [653, 659] width 492 height 149
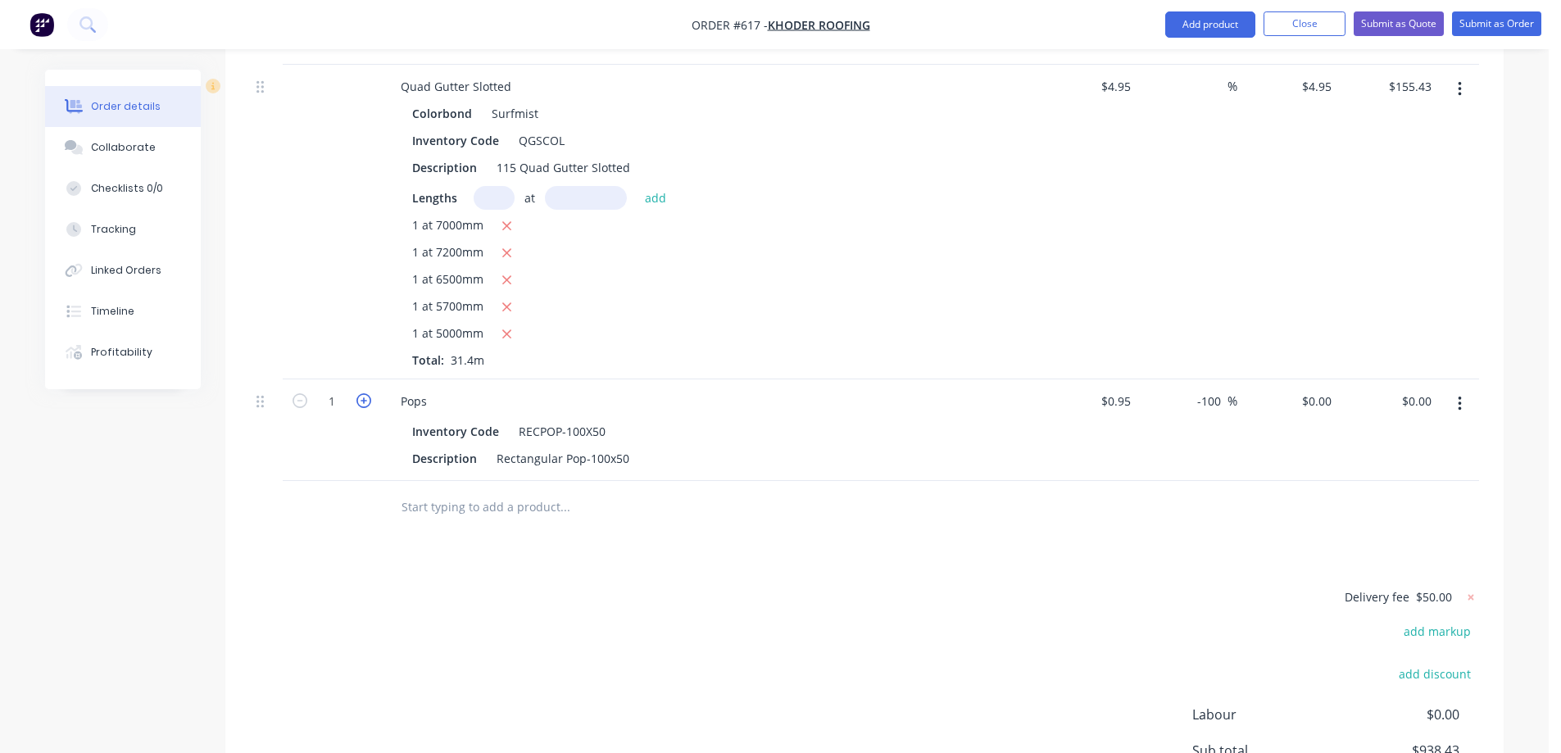
click at [370, 408] on icon "button" at bounding box center [364, 400] width 15 height 15
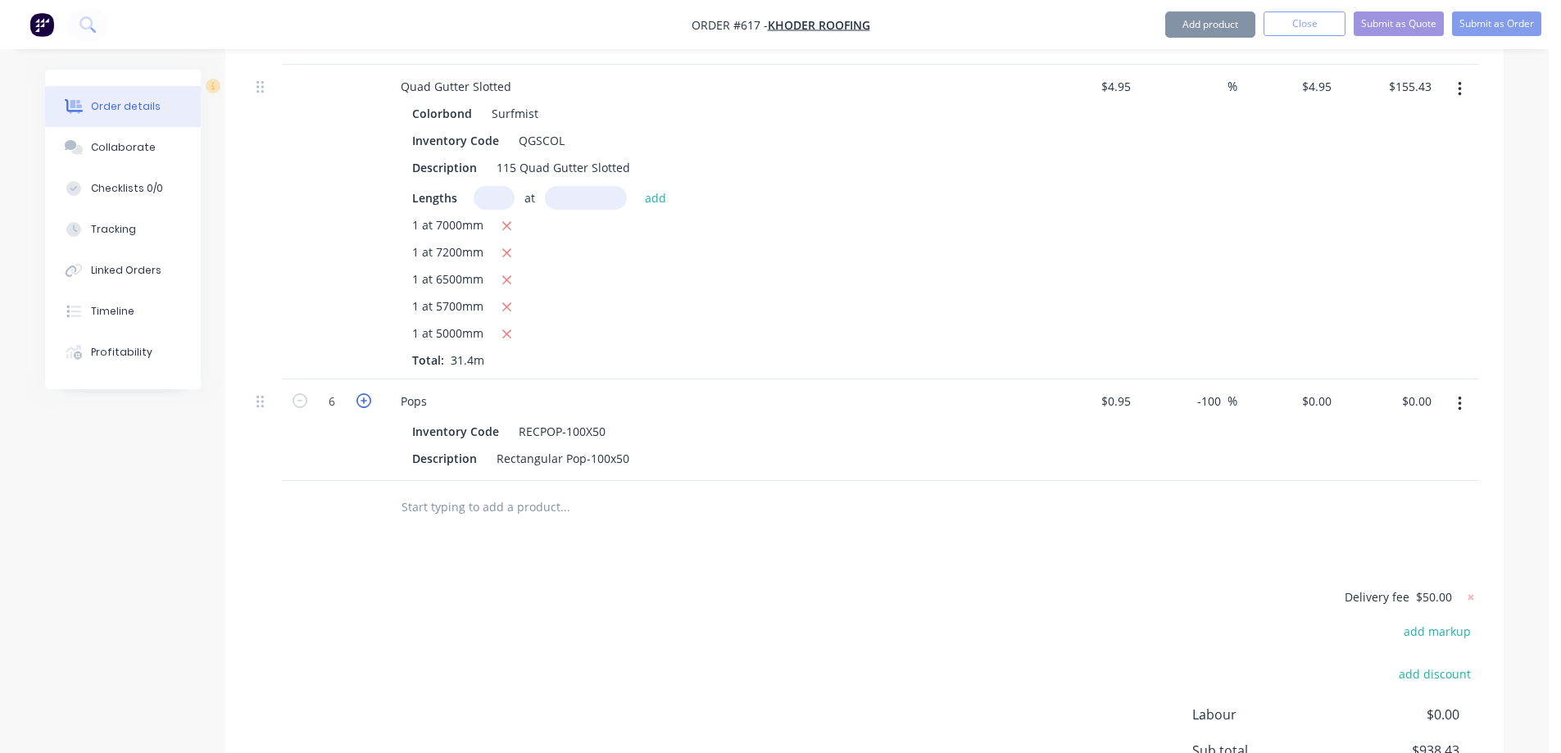
click at [370, 408] on icon "button" at bounding box center [364, 400] width 15 height 15
click at [419, 626] on div "Delivery fee $50.00 add markup add discount Labour $0.00 Sub total $938.43 Marg…" at bounding box center [864, 741] width 1229 height 308
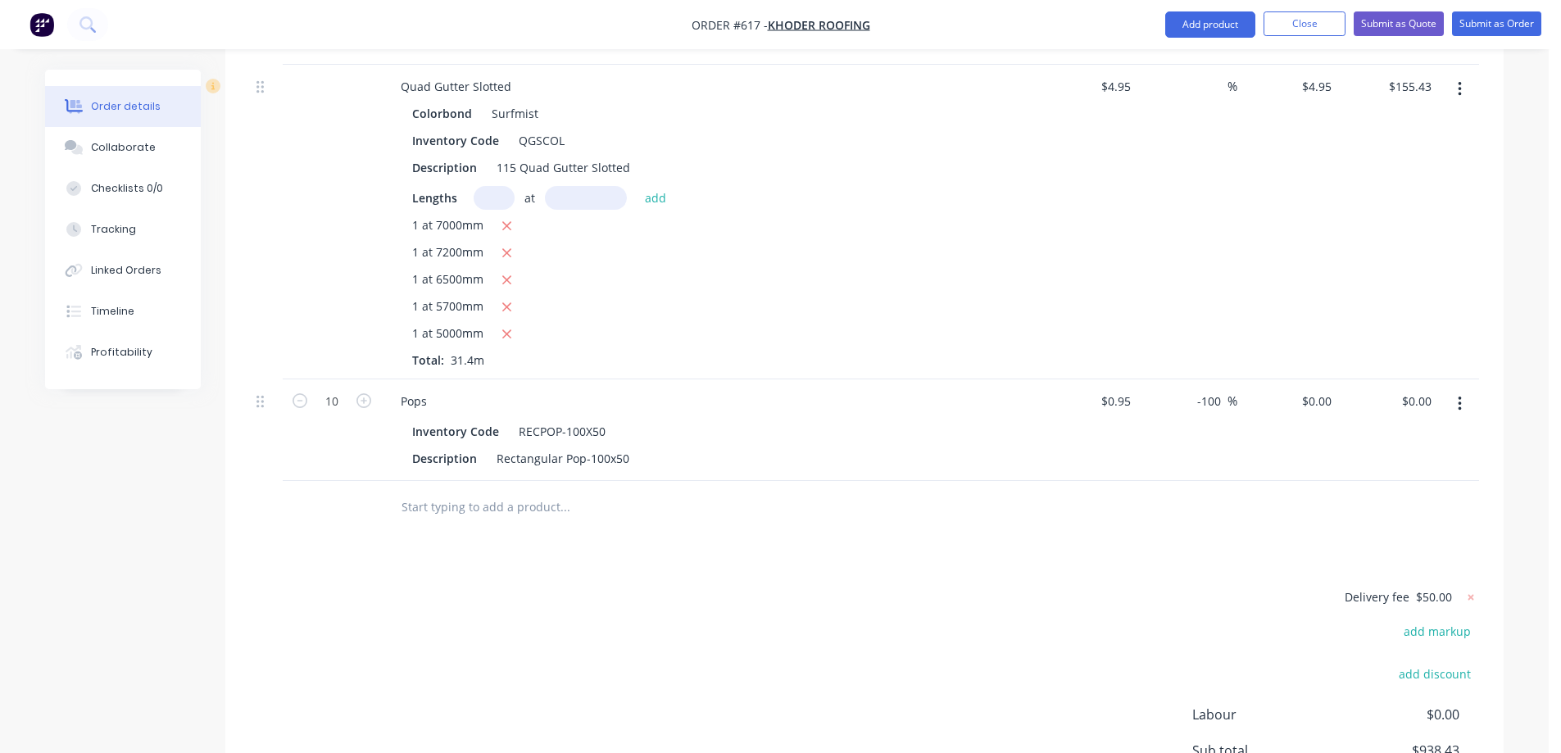
click at [482, 524] on input "text" at bounding box center [565, 507] width 328 height 33
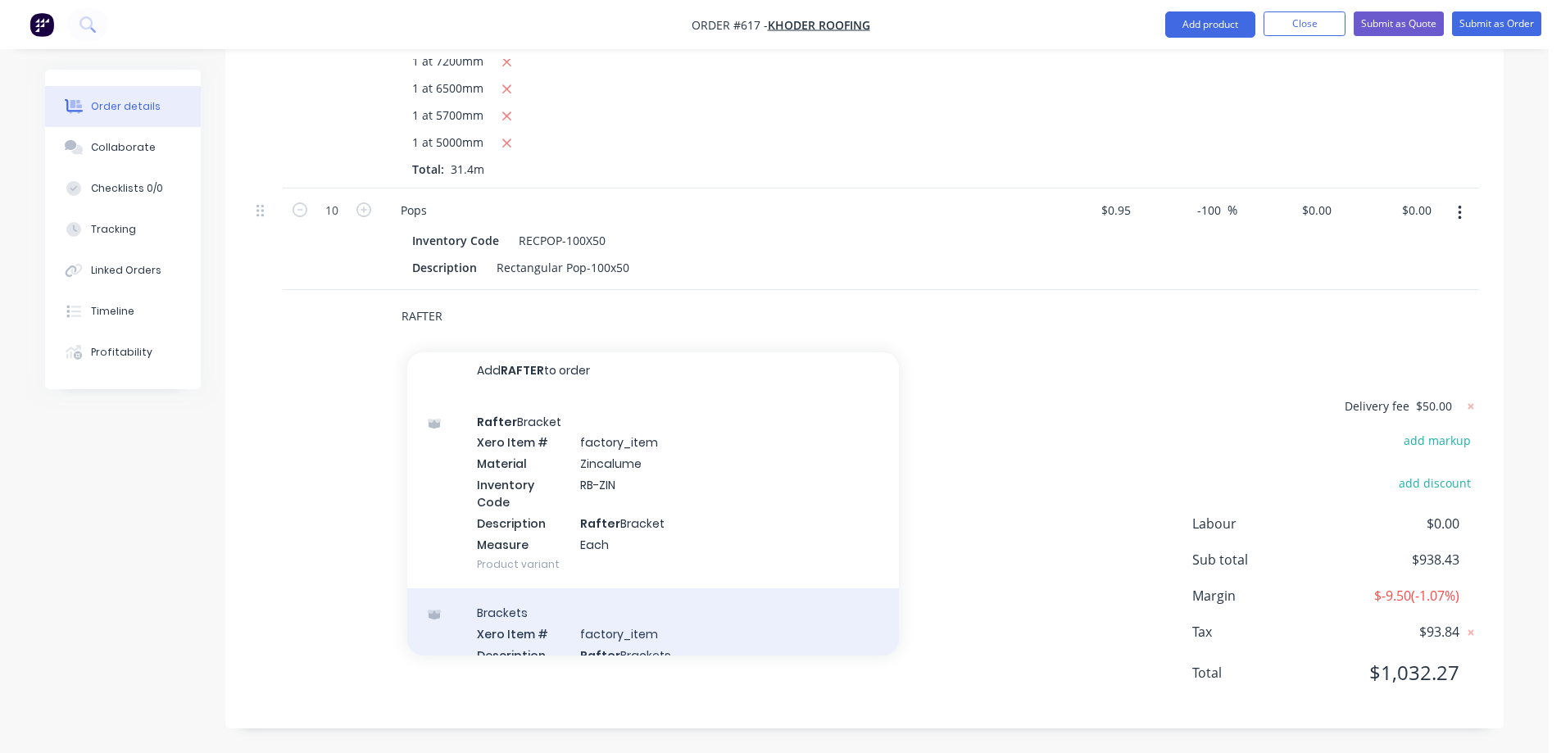
scroll to position [89, 0]
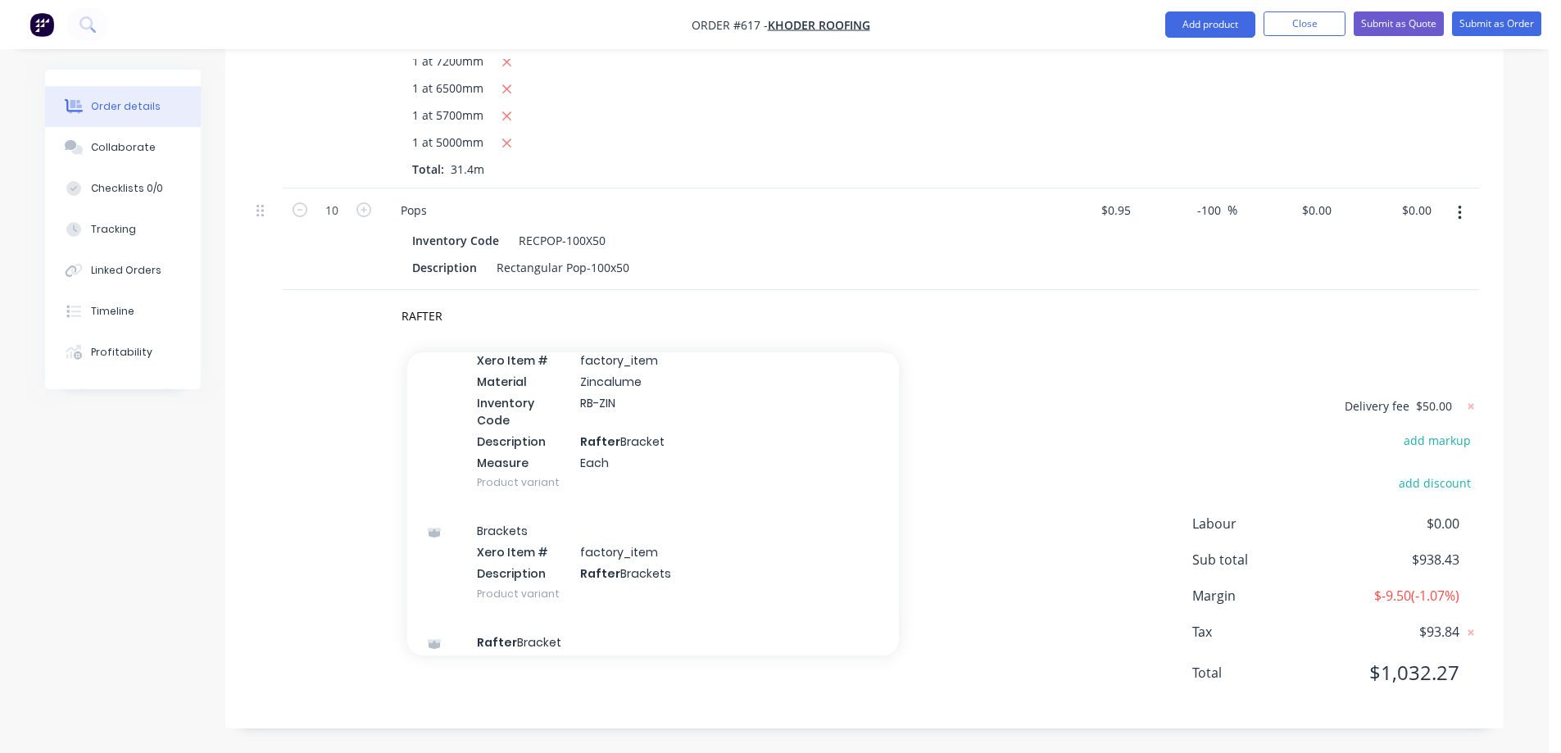
click at [315, 507] on div "Delivery fee $50.00 add markup add discount Labour $0.00 Sub total $938.43 Marg…" at bounding box center [864, 550] width 1229 height 308
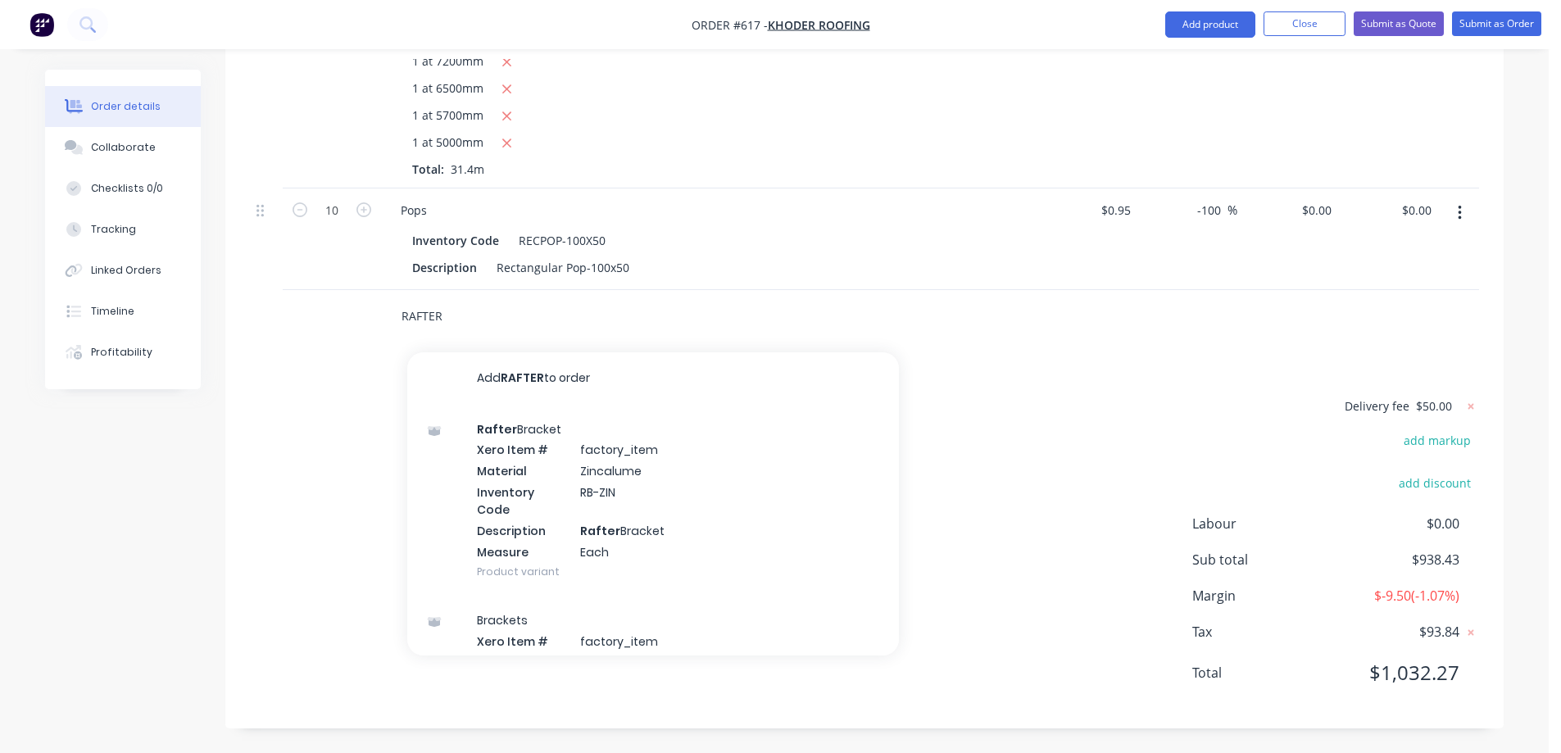
drag, startPoint x: 457, startPoint y: 315, endPoint x: 321, endPoint y: 307, distance: 136.3
click at [321, 307] on div "RAFTER Add RAFTER to order Rafter Bracket Xero Item # factory_item Material Zin…" at bounding box center [864, 316] width 1229 height 53
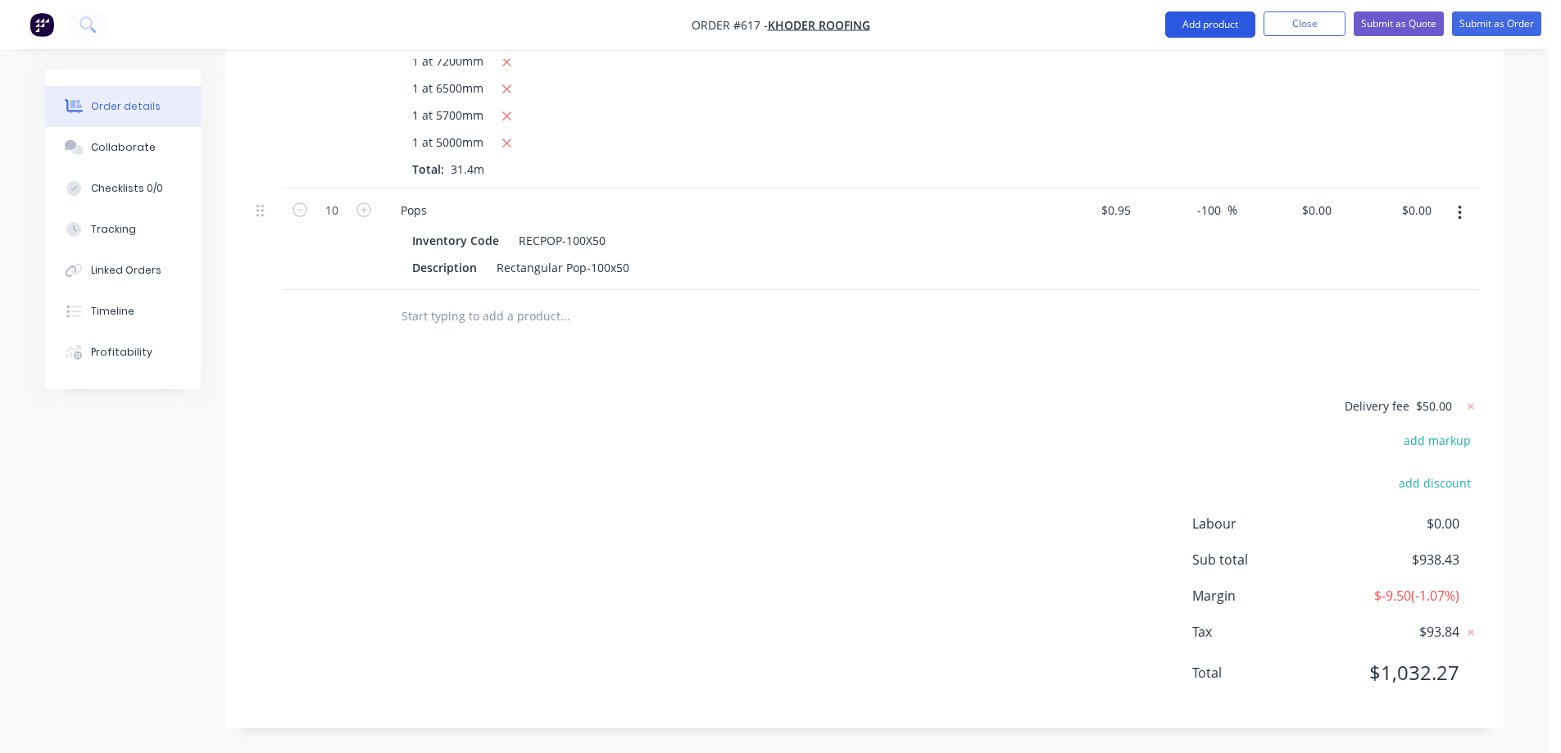
click at [1216, 20] on button "Add product" at bounding box center [1211, 24] width 90 height 26
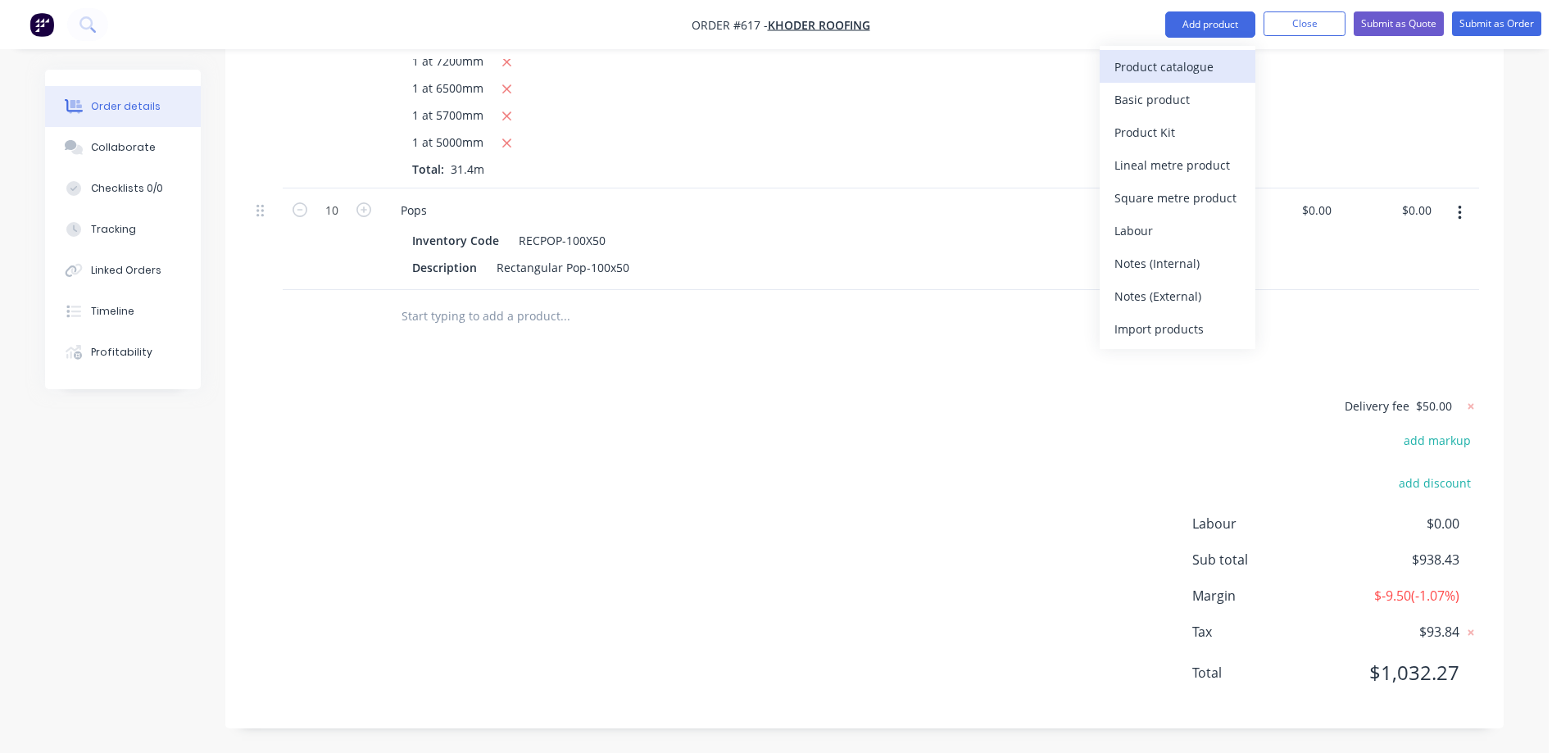
click at [1192, 57] on div "Product catalogue" at bounding box center [1178, 67] width 126 height 24
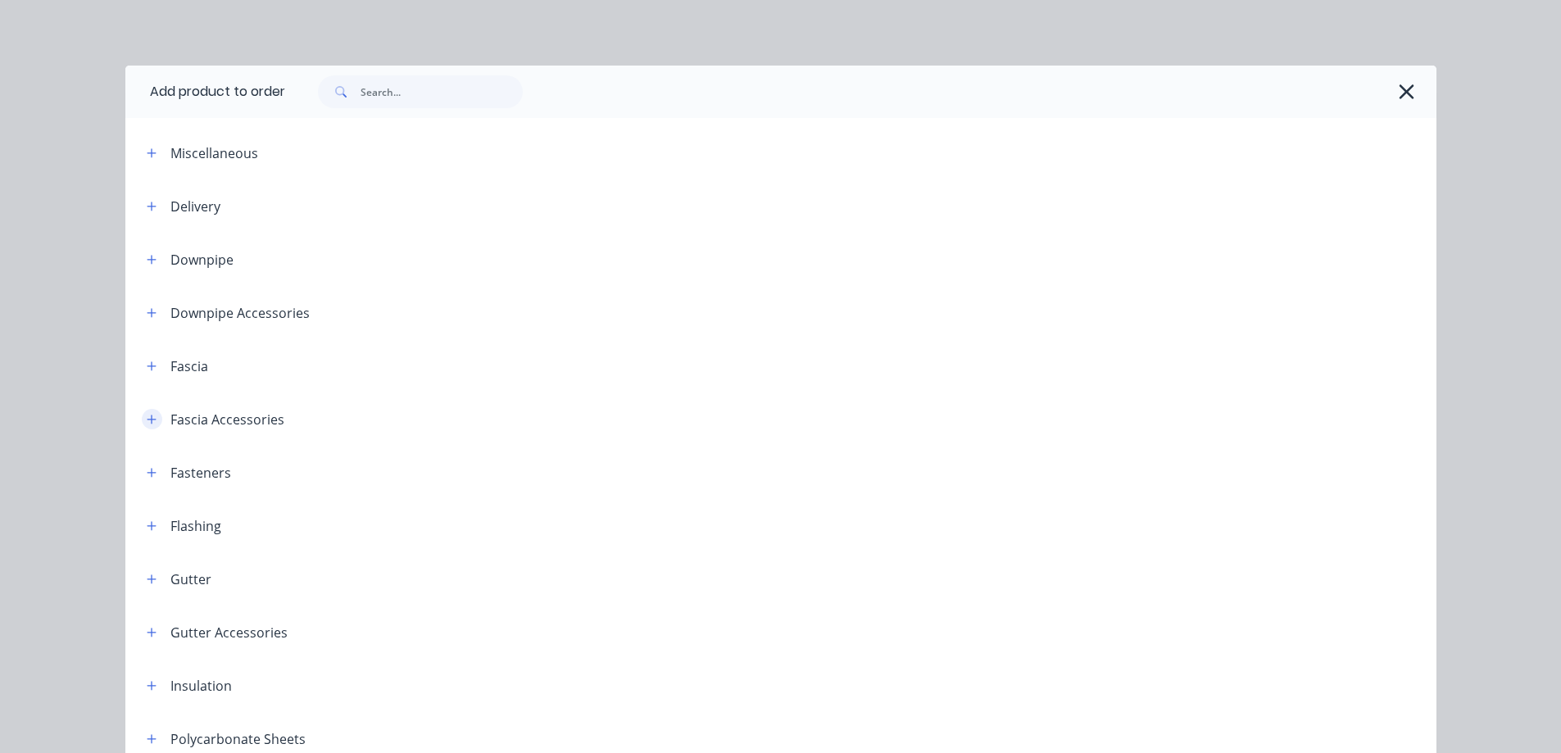
click at [142, 424] on button "button" at bounding box center [152, 419] width 20 height 20
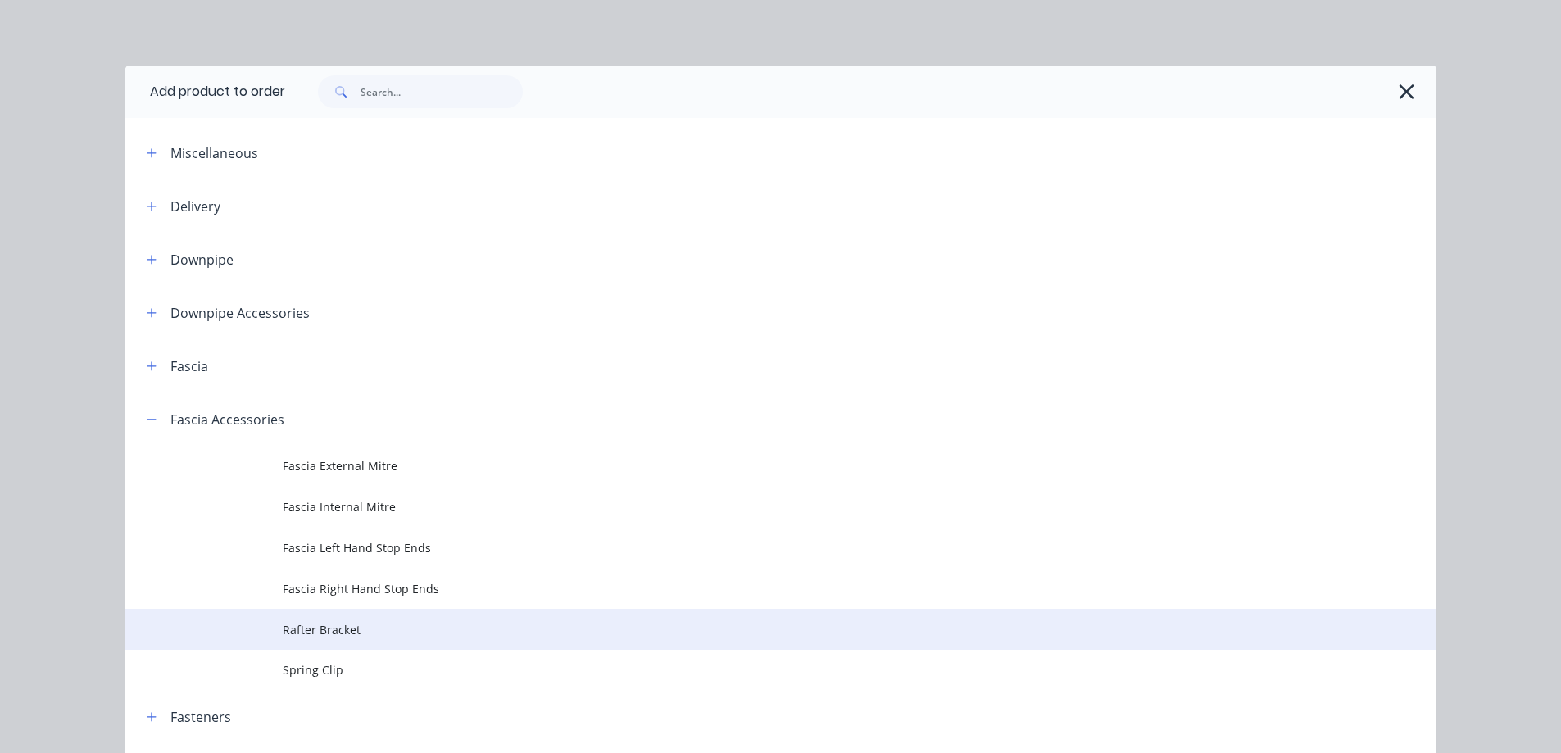
click at [284, 614] on td "Rafter Bracket" at bounding box center [860, 629] width 1154 height 41
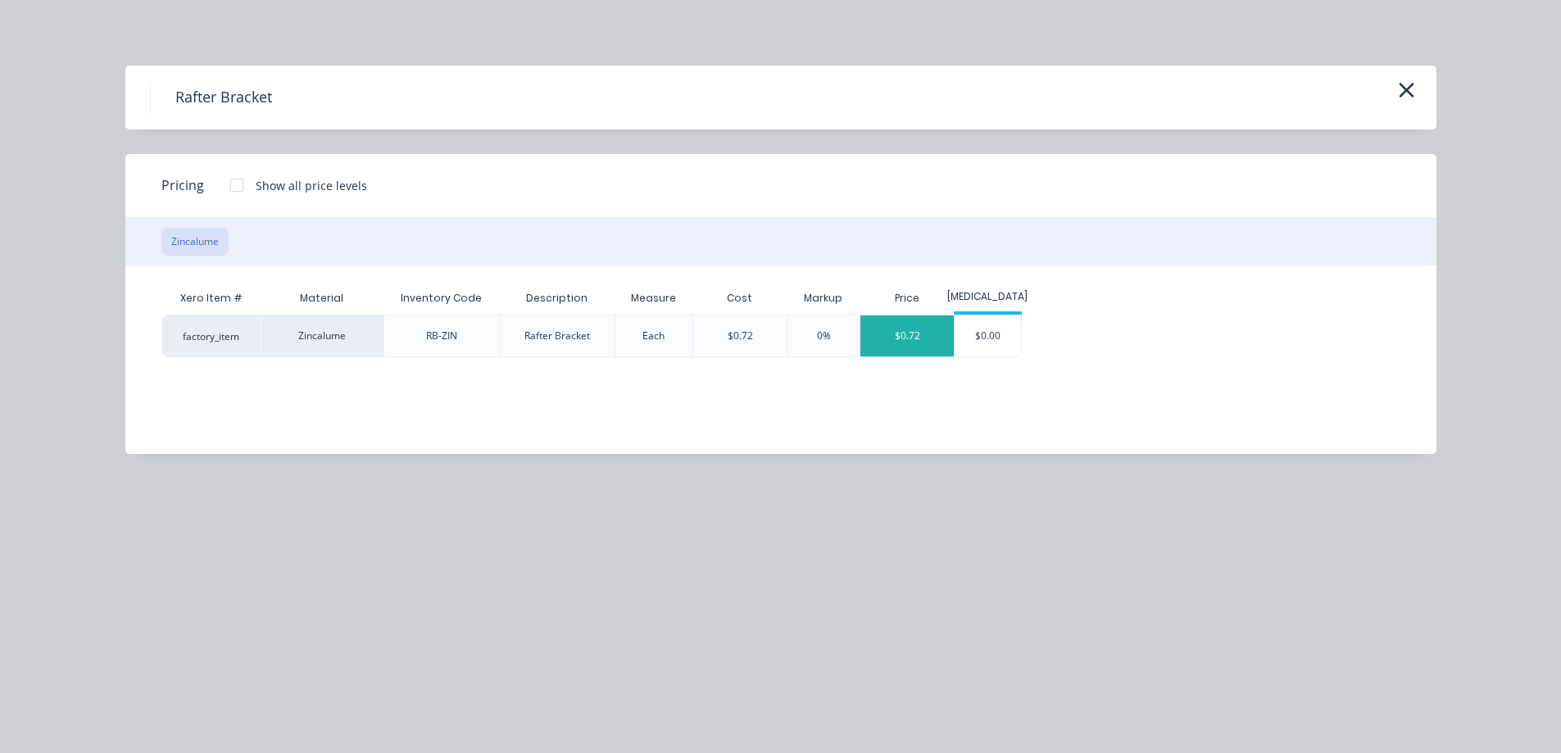
click at [909, 335] on div "$0.72" at bounding box center [907, 336] width 93 height 41
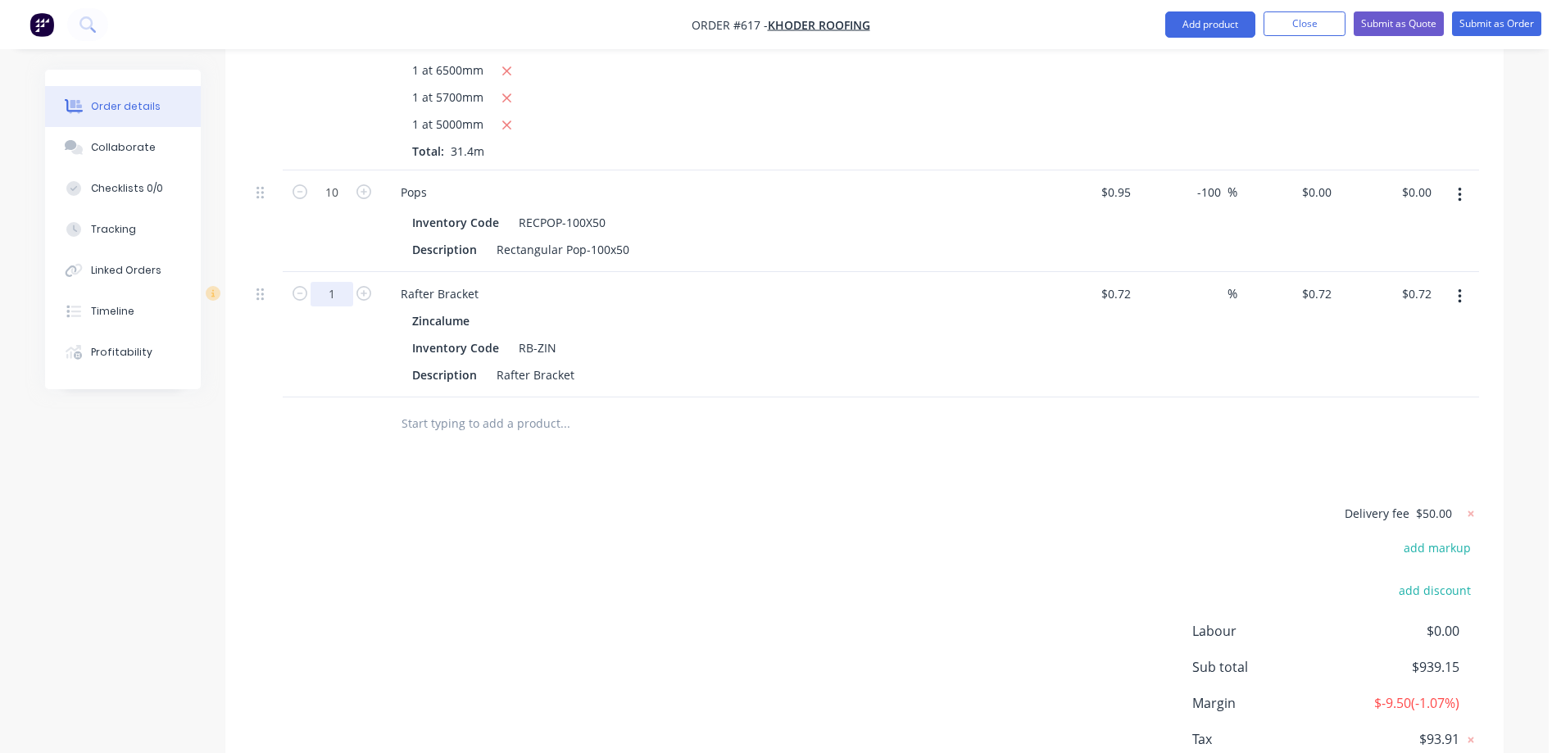
click at [340, 307] on input "1" at bounding box center [332, 294] width 43 height 25
click at [1197, 24] on button "Add product" at bounding box center [1211, 24] width 90 height 26
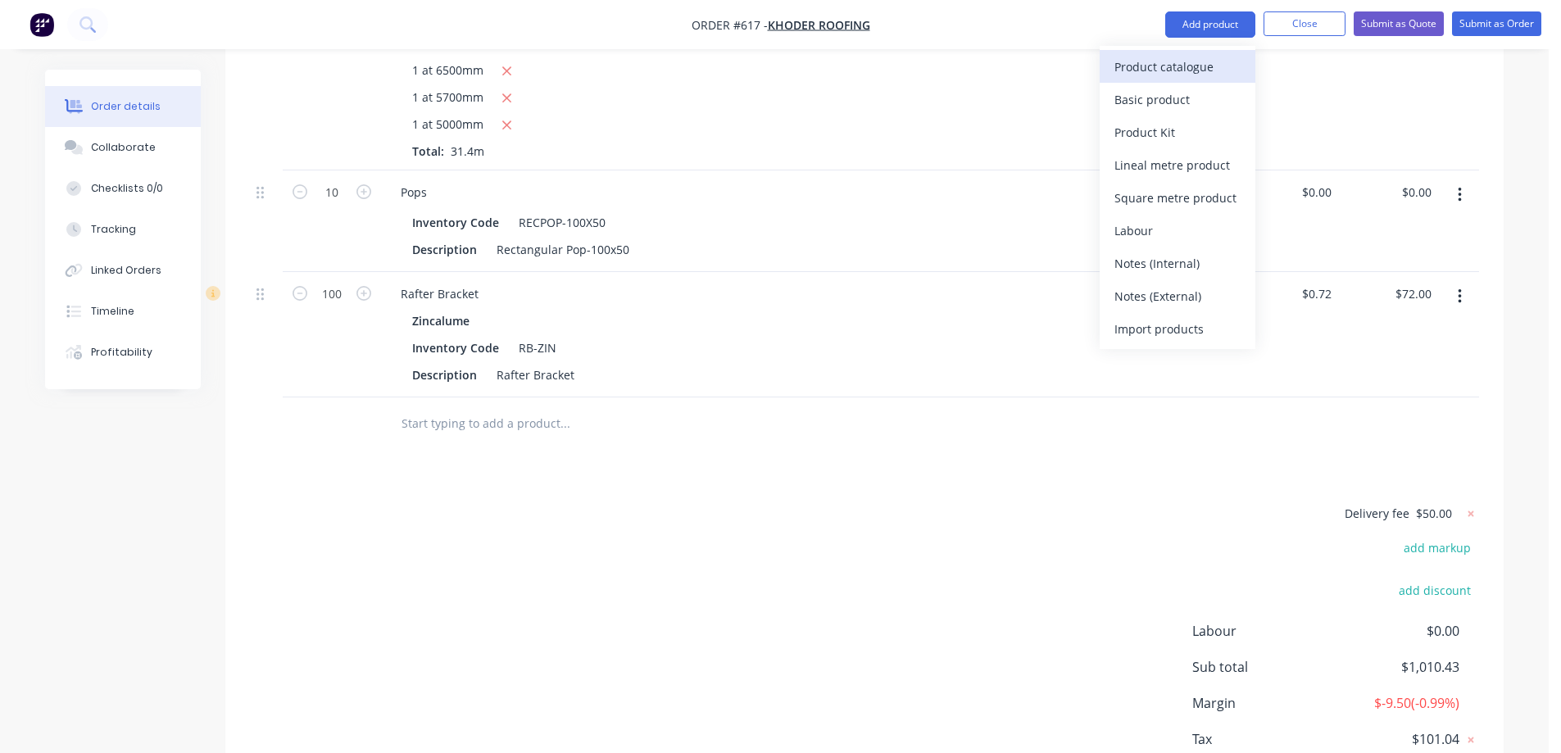
click at [1158, 63] on div "Product catalogue" at bounding box center [1178, 67] width 126 height 24
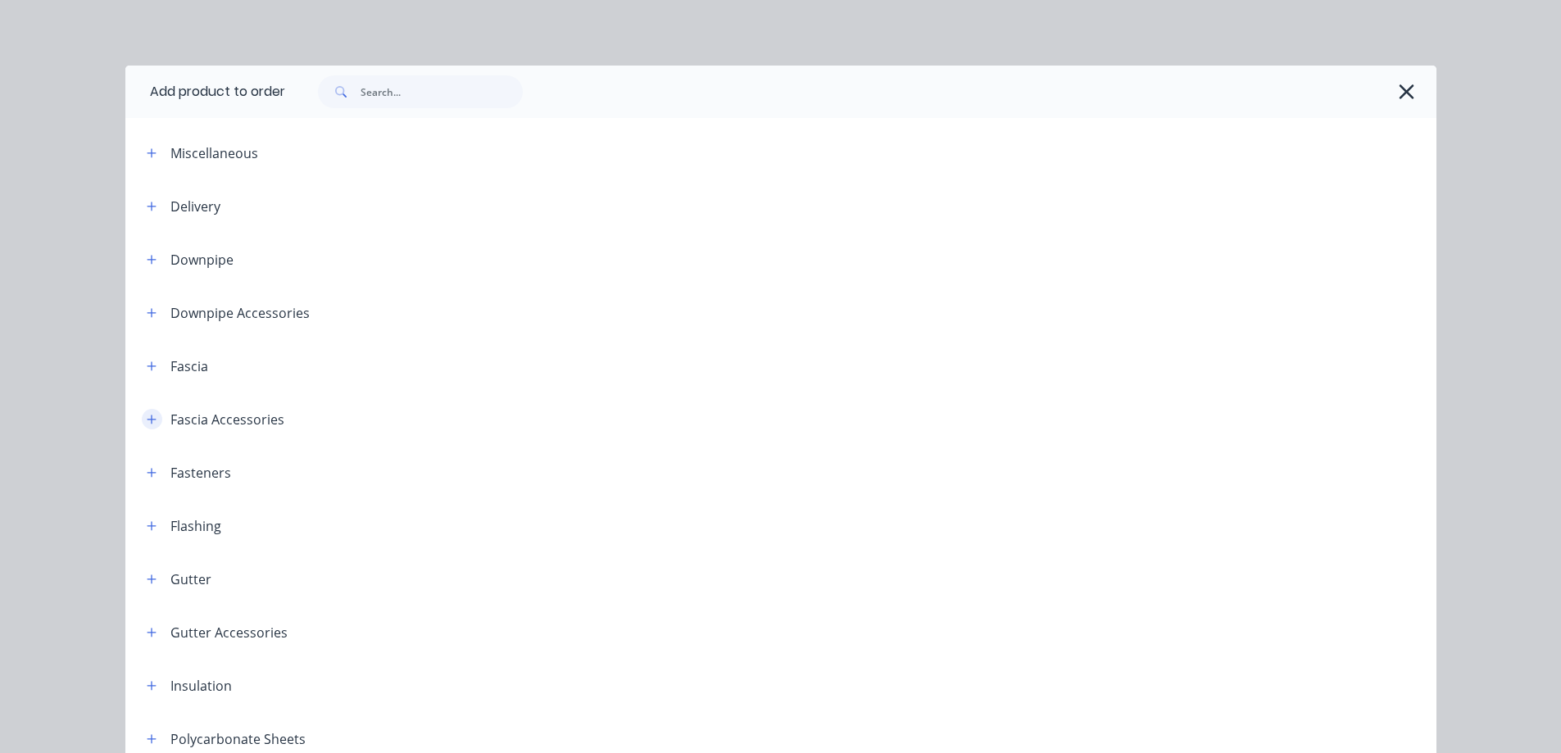
click at [142, 420] on button "button" at bounding box center [152, 419] width 20 height 20
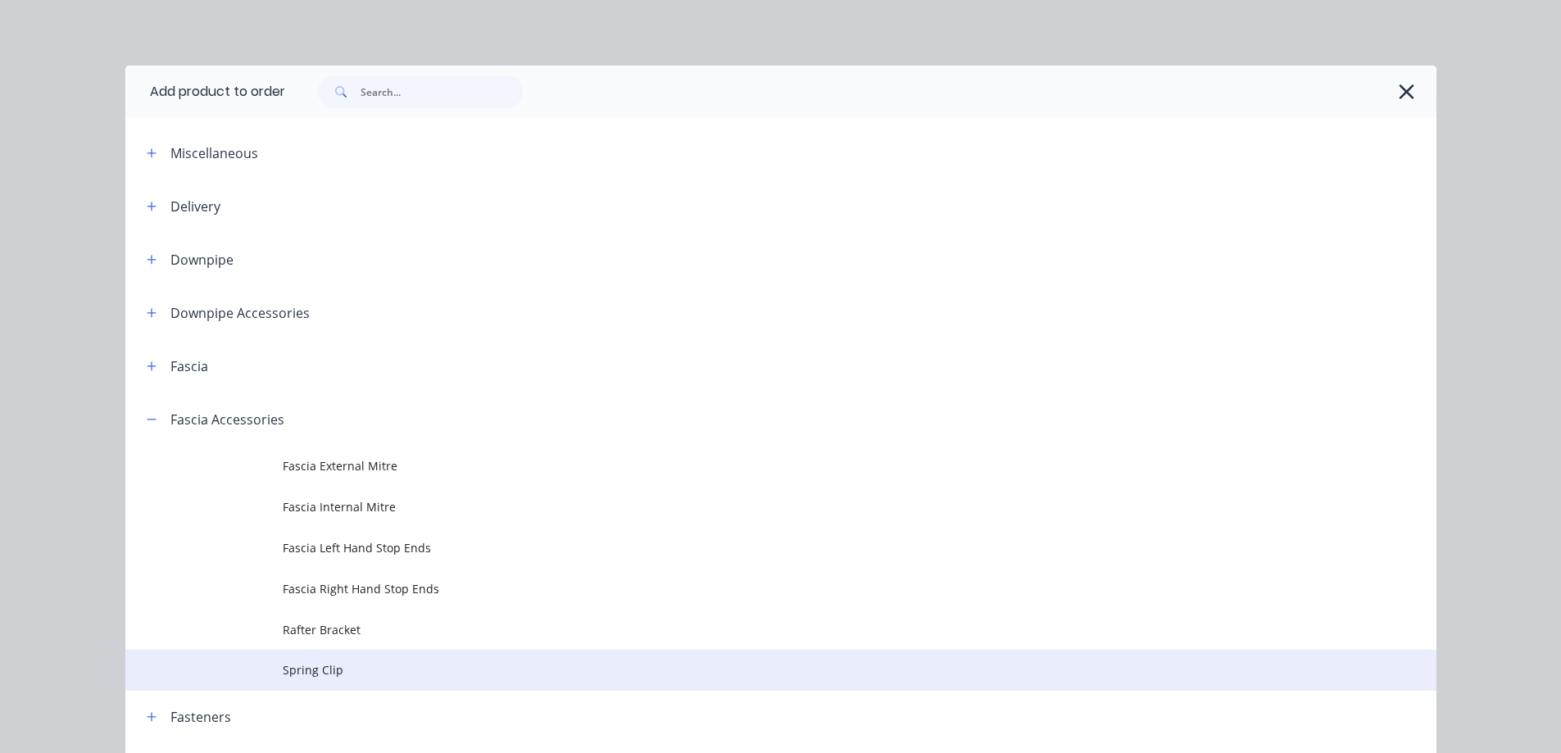
click at [328, 679] on td "Spring Clip" at bounding box center [860, 670] width 1154 height 41
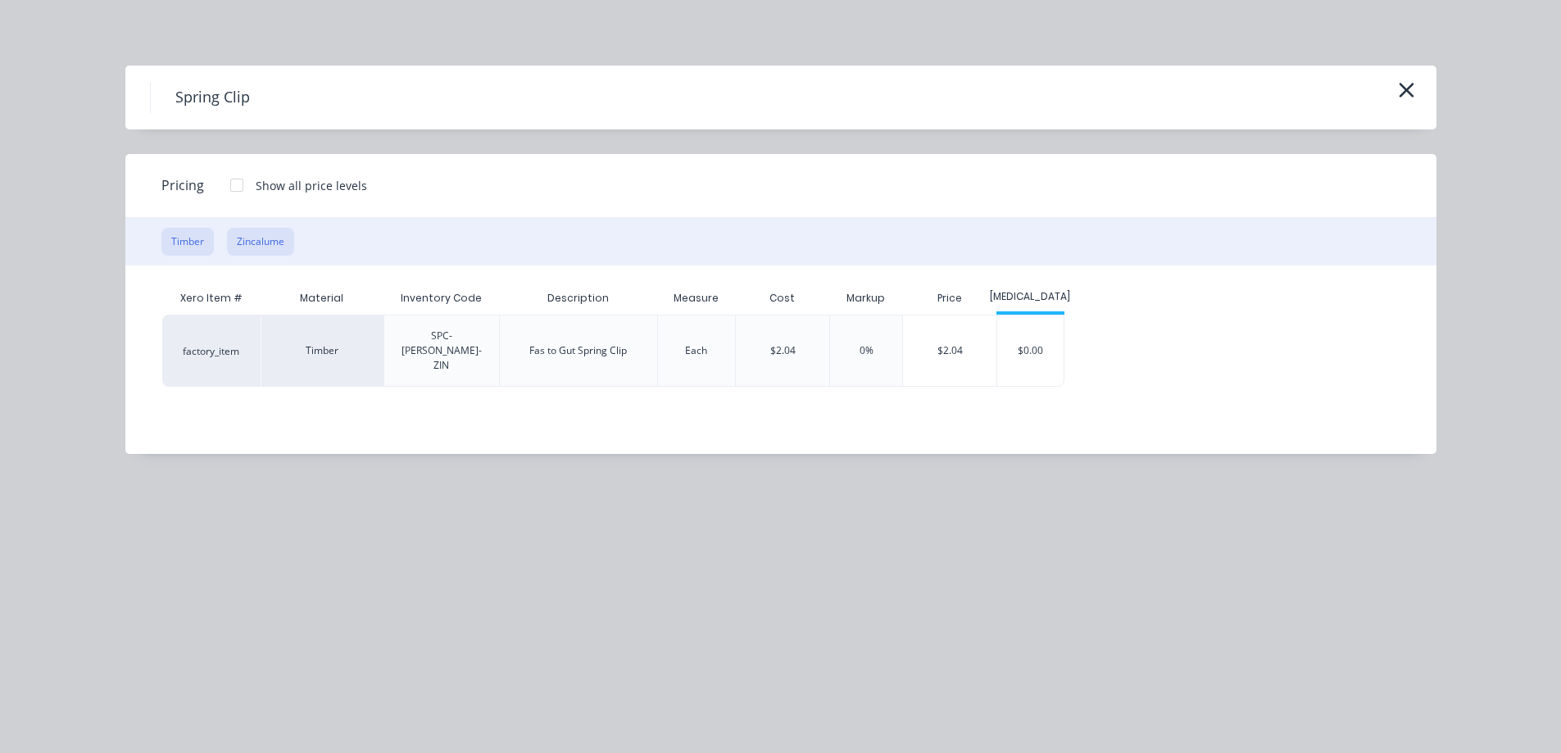
click at [263, 232] on button "Zincalume" at bounding box center [260, 242] width 67 height 28
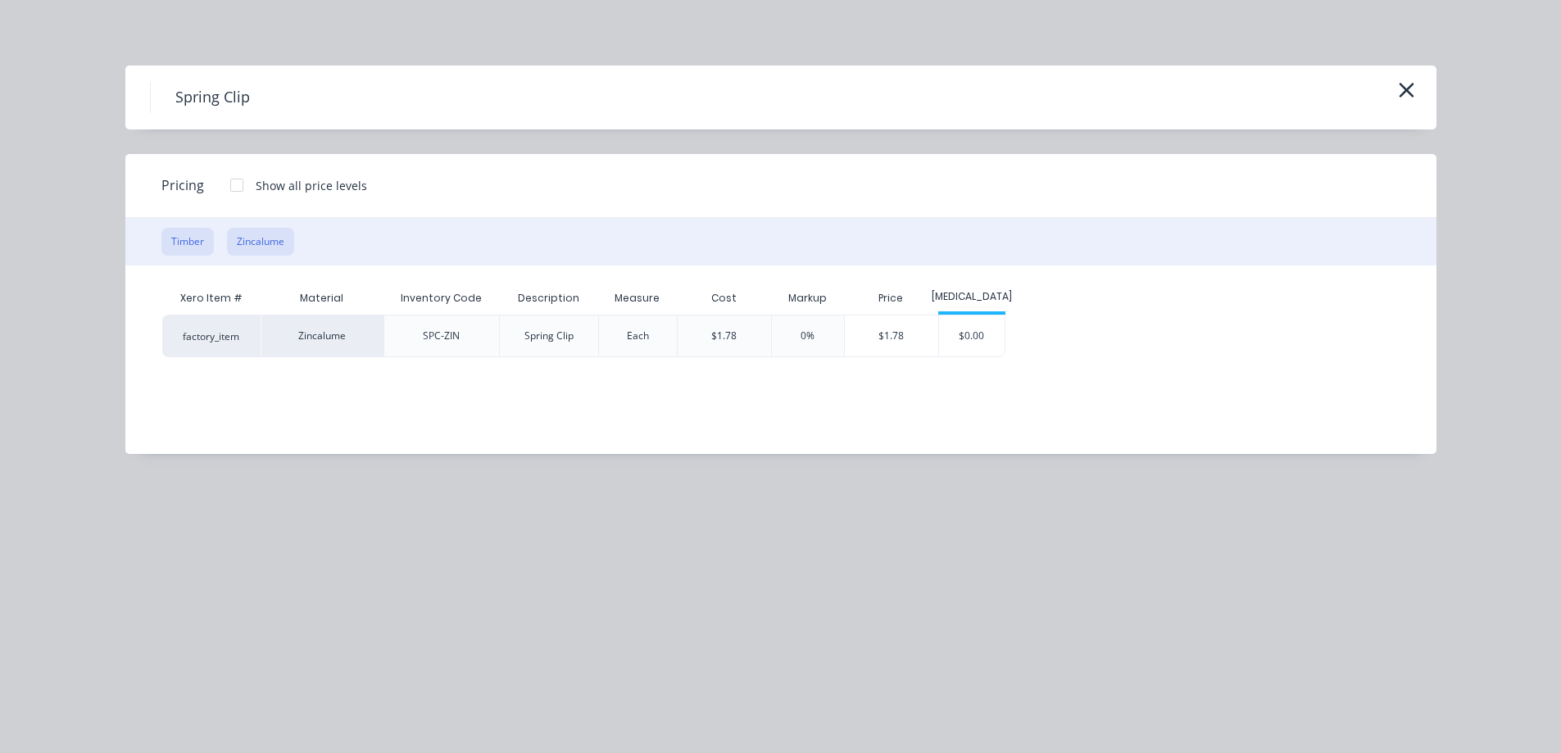
click at [205, 233] on button "Timber" at bounding box center [187, 242] width 52 height 28
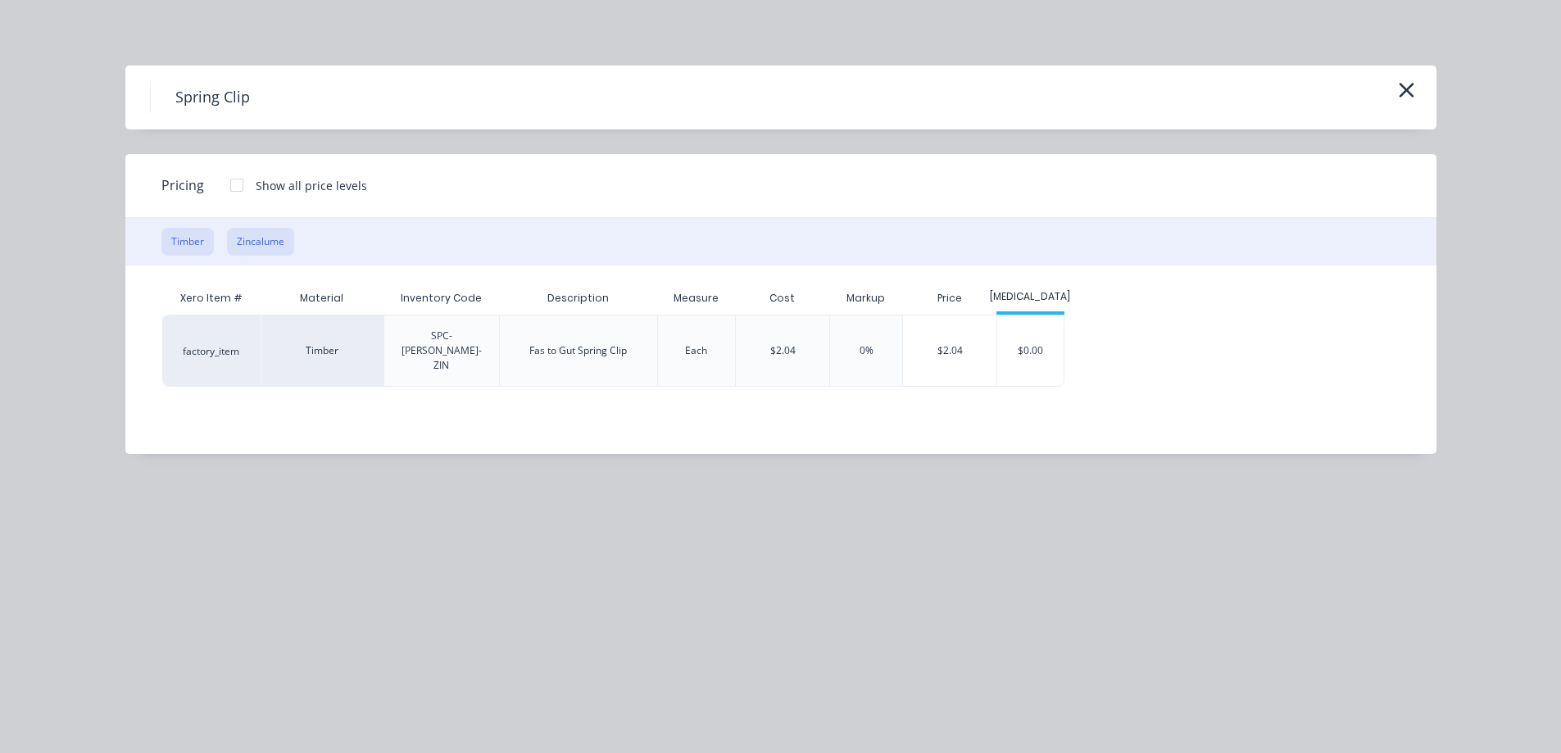
click at [248, 239] on button "Zincalume" at bounding box center [260, 242] width 67 height 28
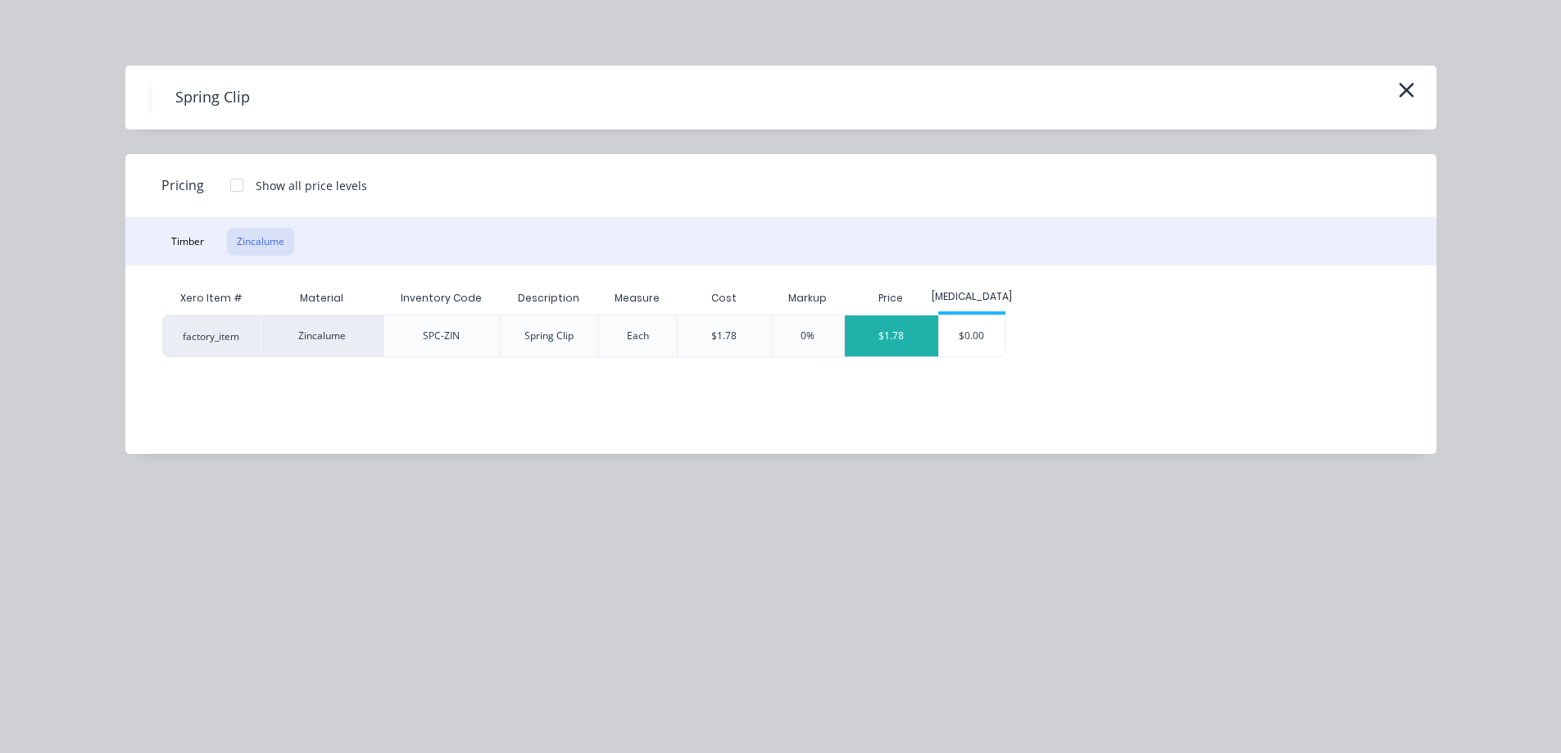
click at [910, 339] on div "$1.78" at bounding box center [891, 336] width 93 height 41
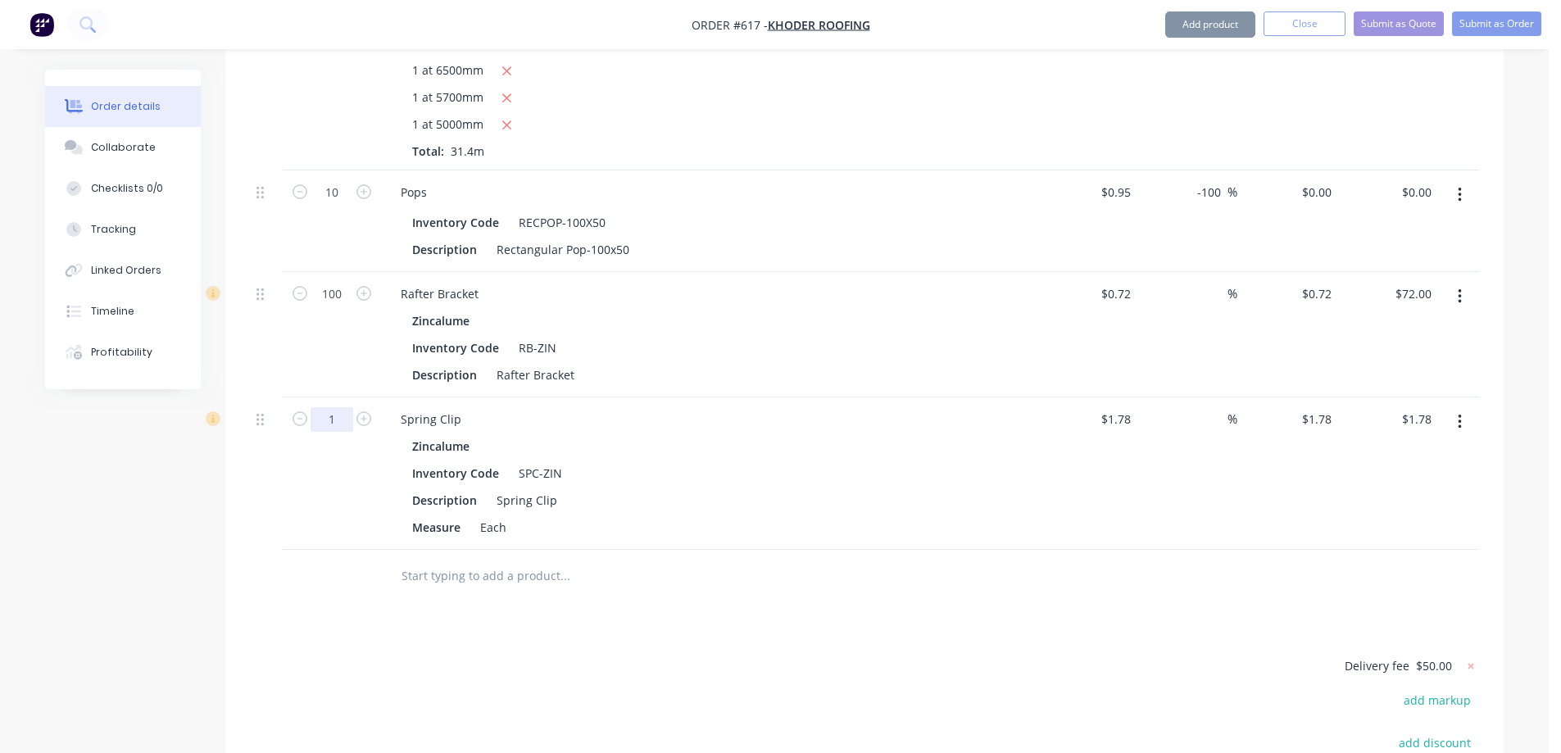
click at [349, 432] on input "1" at bounding box center [332, 419] width 43 height 25
click at [393, 603] on div at bounding box center [676, 576] width 590 height 53
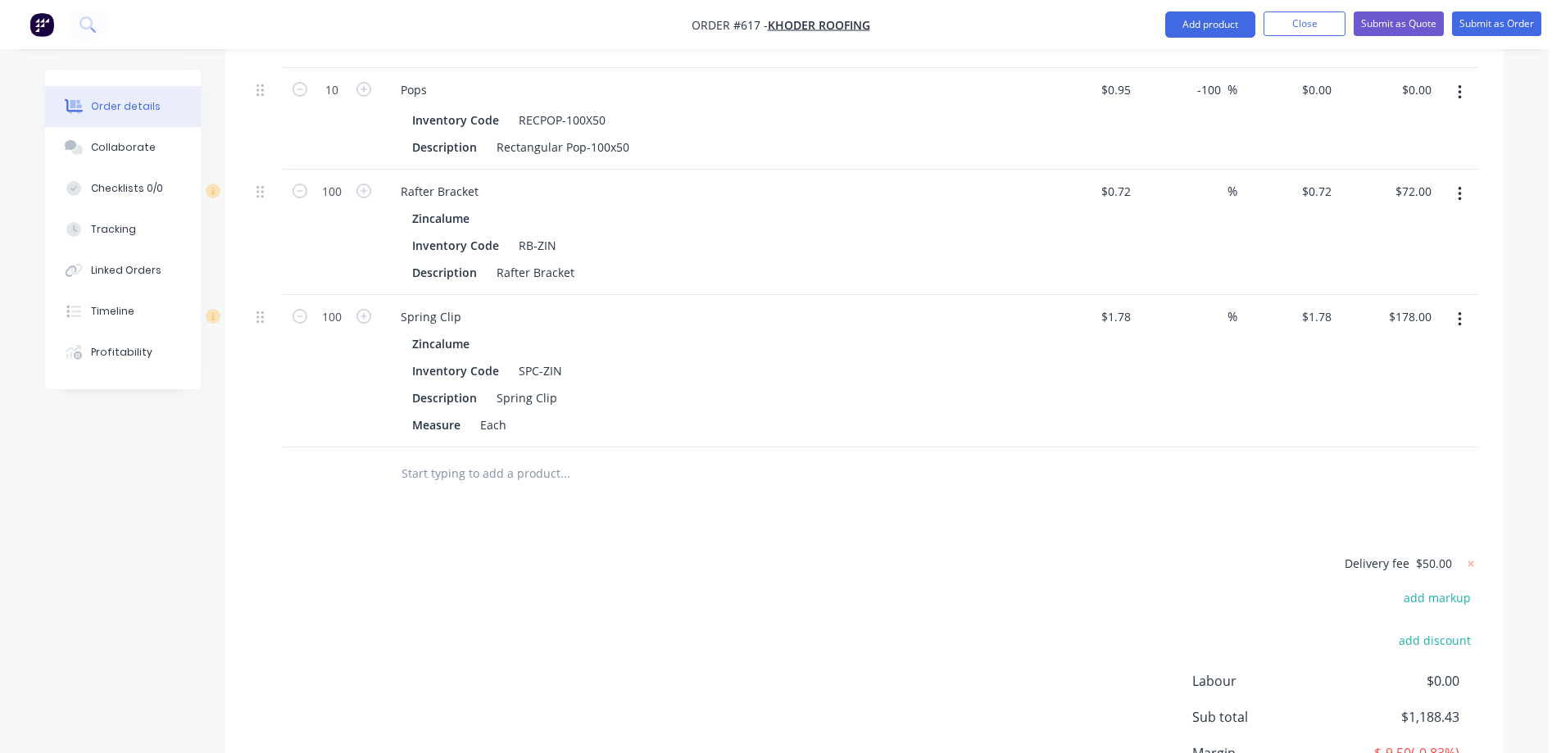
scroll to position [3297, 0]
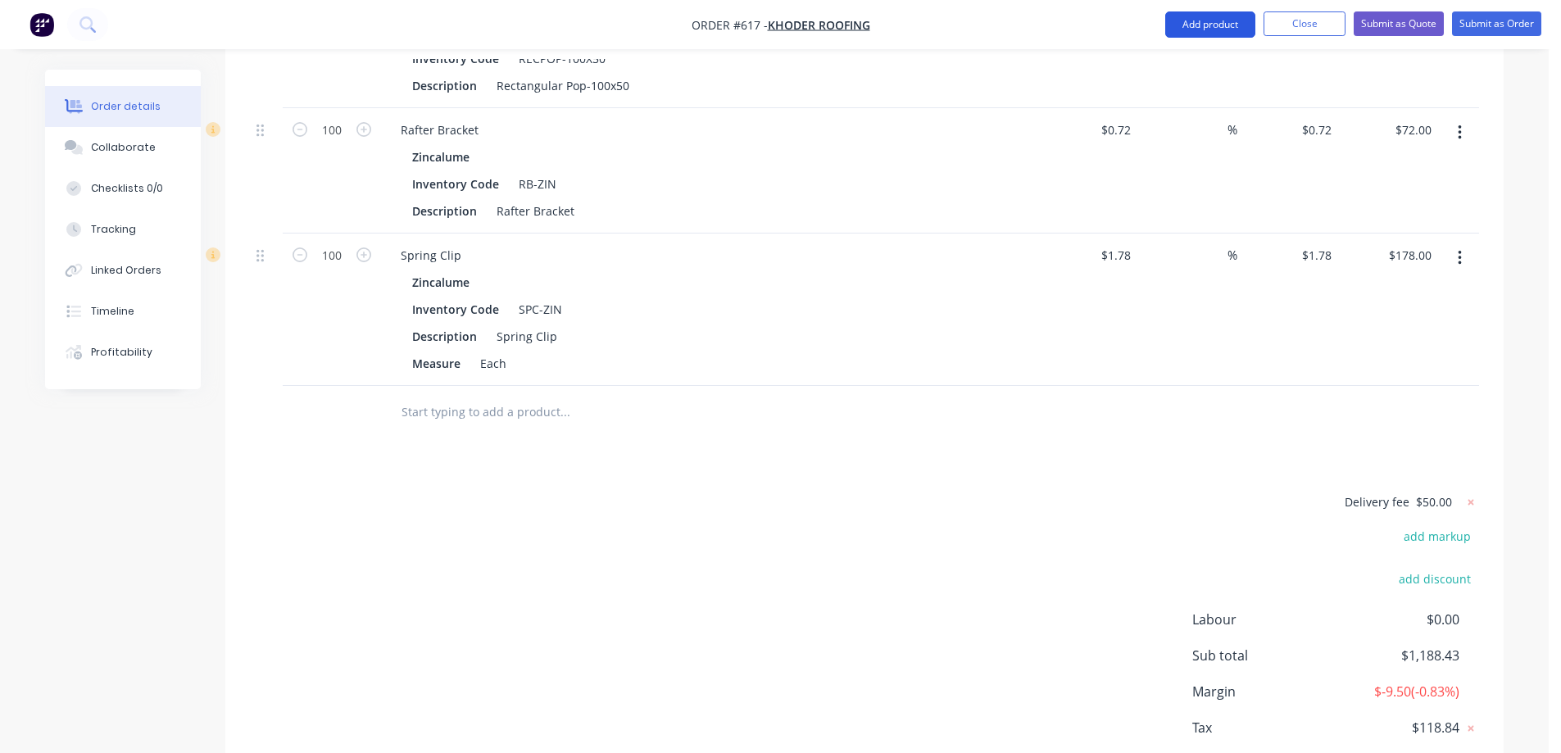
click at [1183, 14] on button "Add product" at bounding box center [1211, 24] width 90 height 26
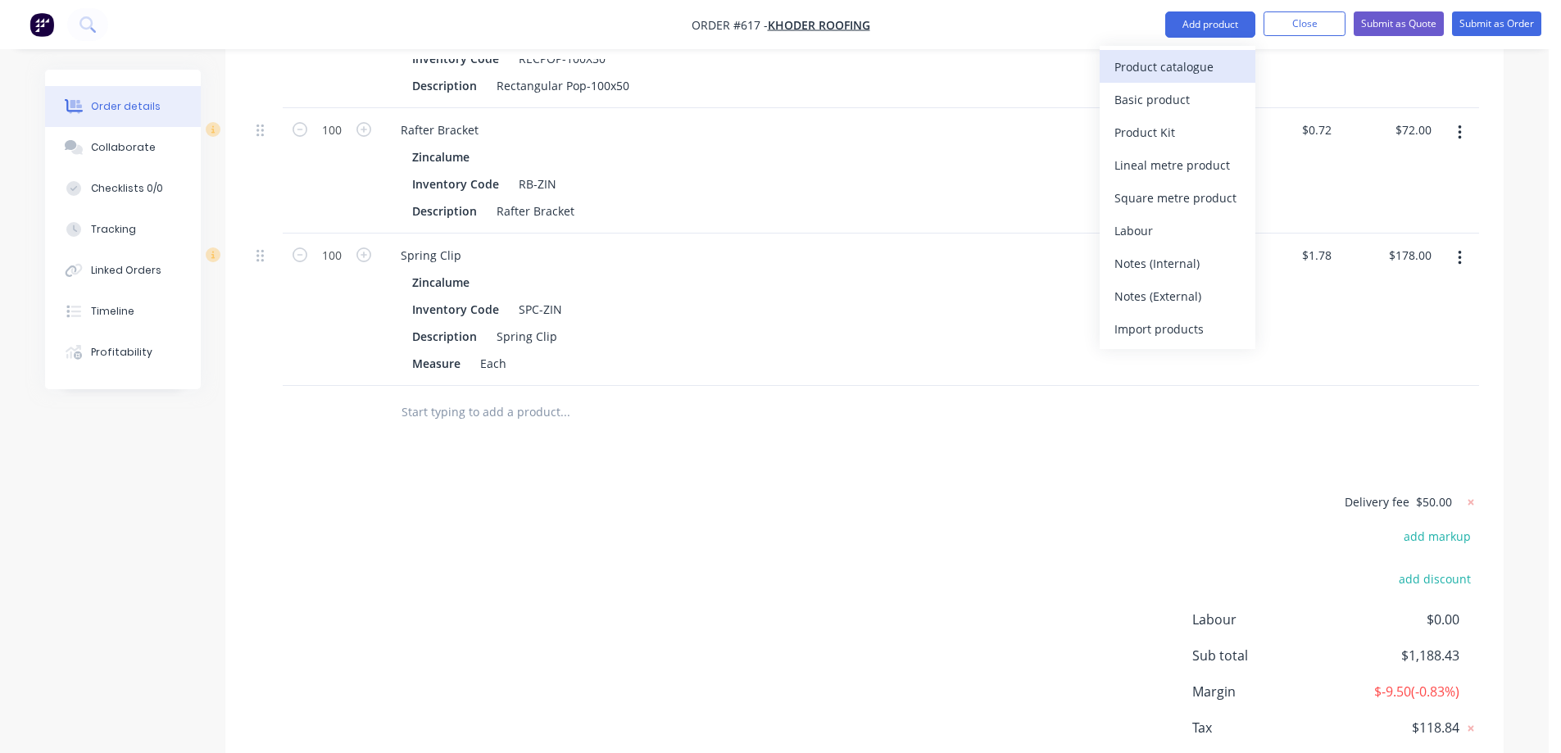
click at [1121, 60] on div "Product catalogue" at bounding box center [1178, 67] width 126 height 24
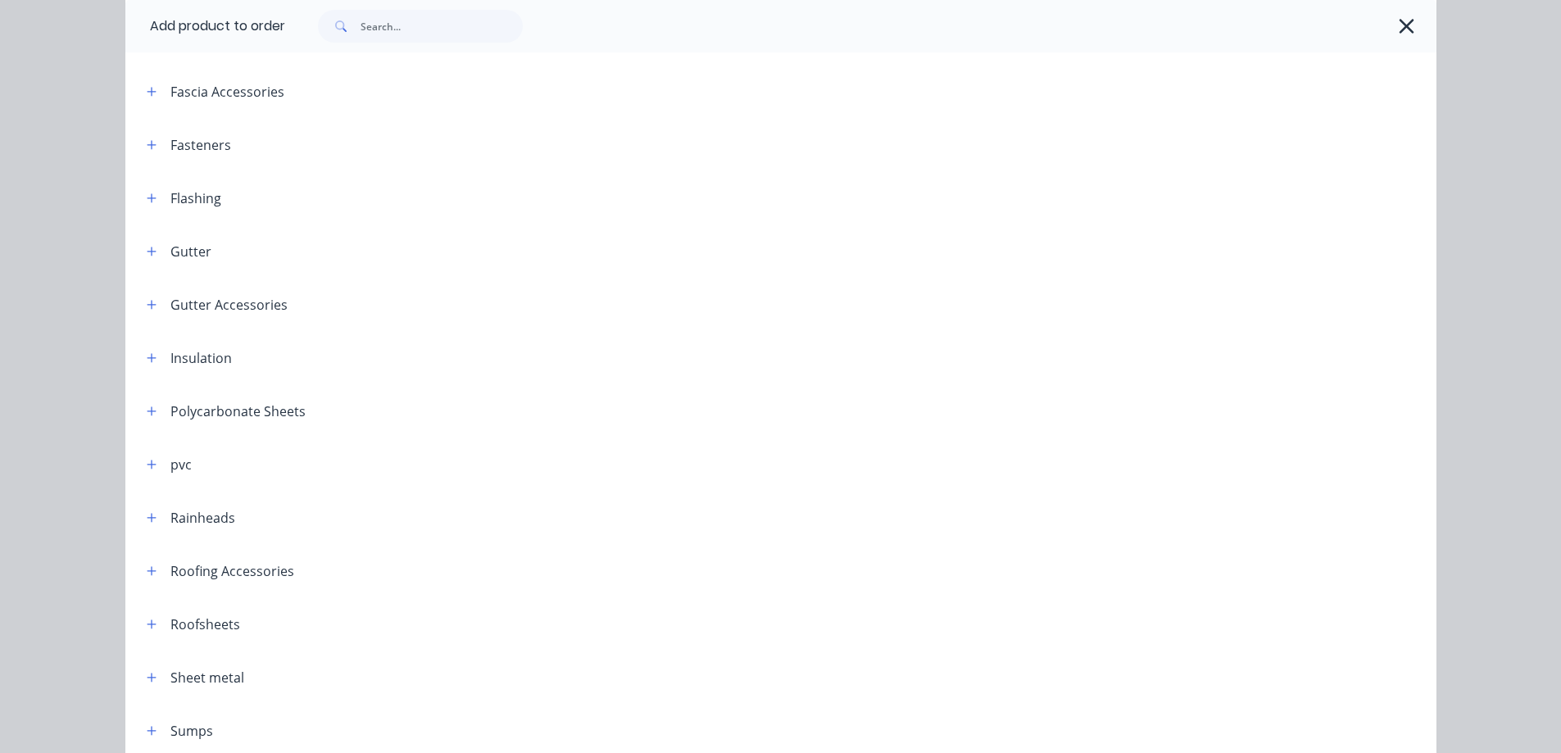
scroll to position [404, 0]
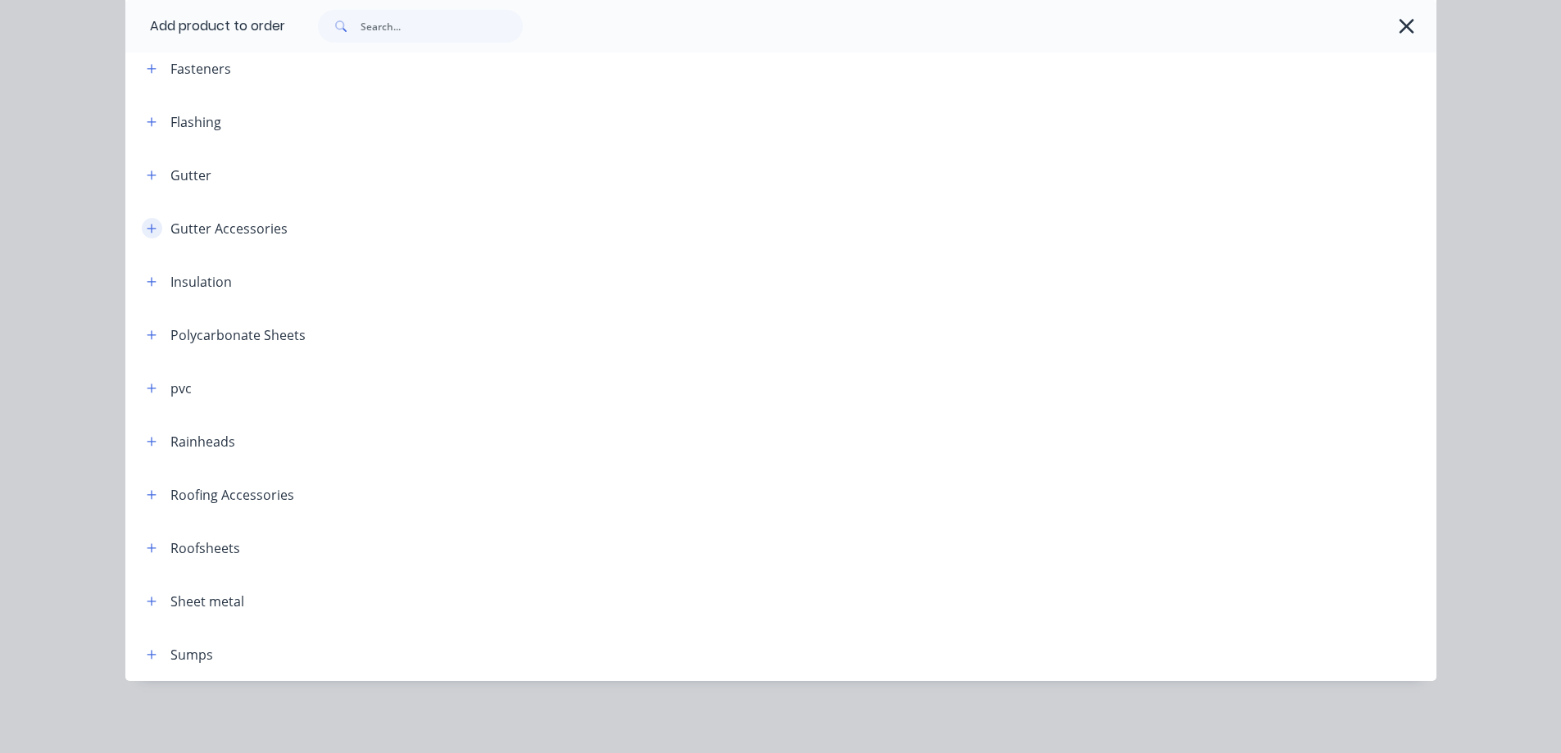
click at [147, 223] on icon "button" at bounding box center [152, 228] width 10 height 11
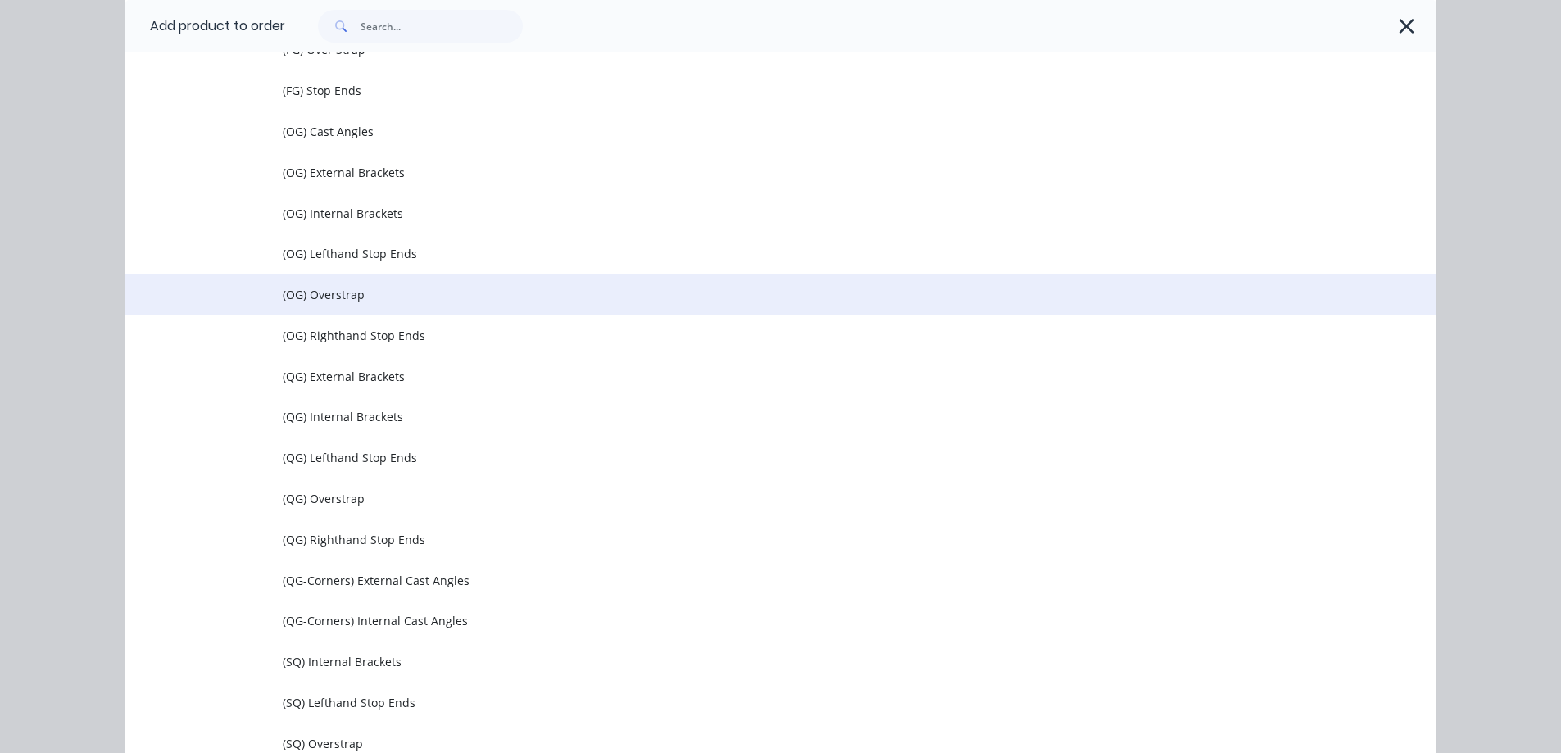
scroll to position [650, 0]
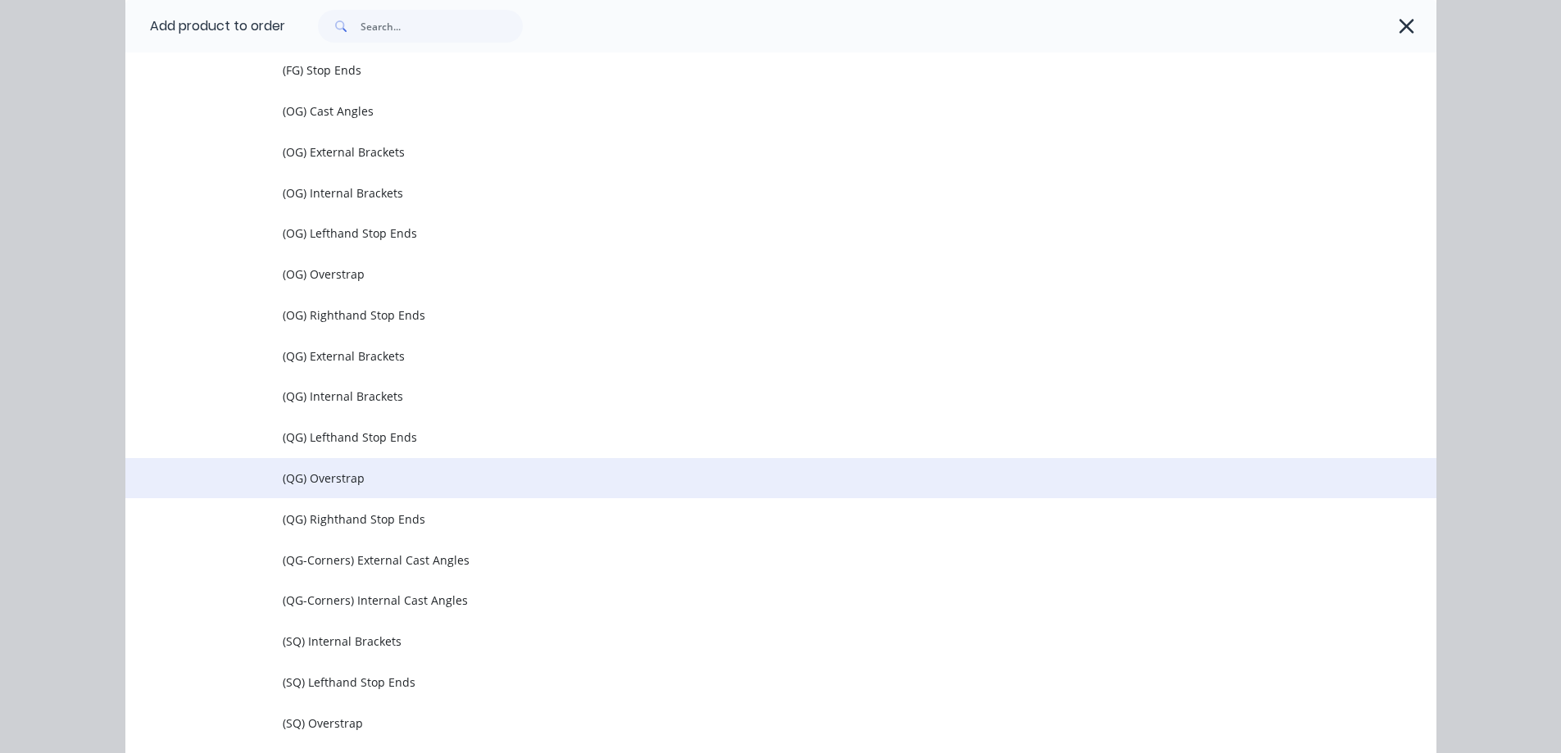
click at [332, 490] on td "(QG) Overstrap" at bounding box center [860, 478] width 1154 height 41
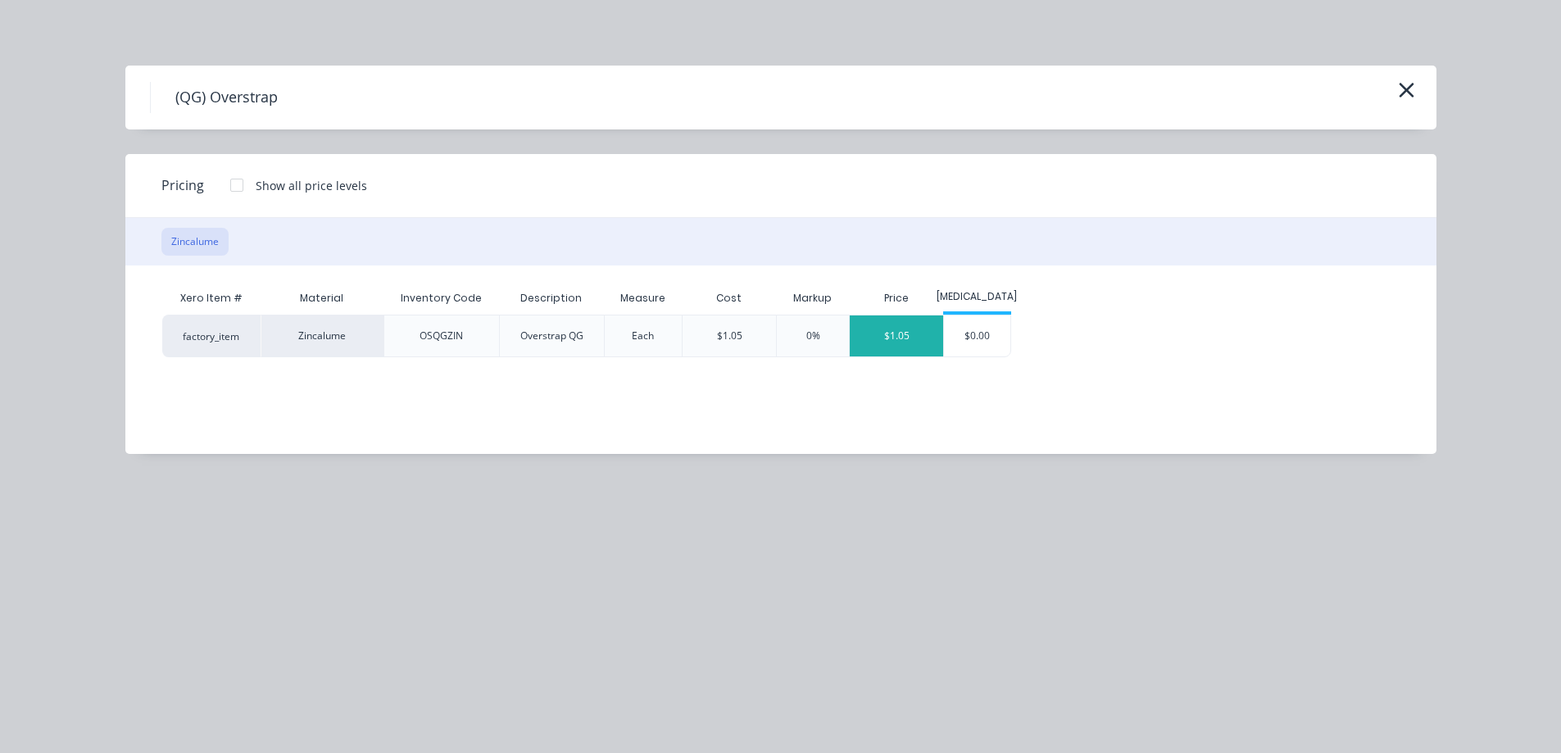
click at [894, 343] on div "$1.05" at bounding box center [896, 336] width 93 height 41
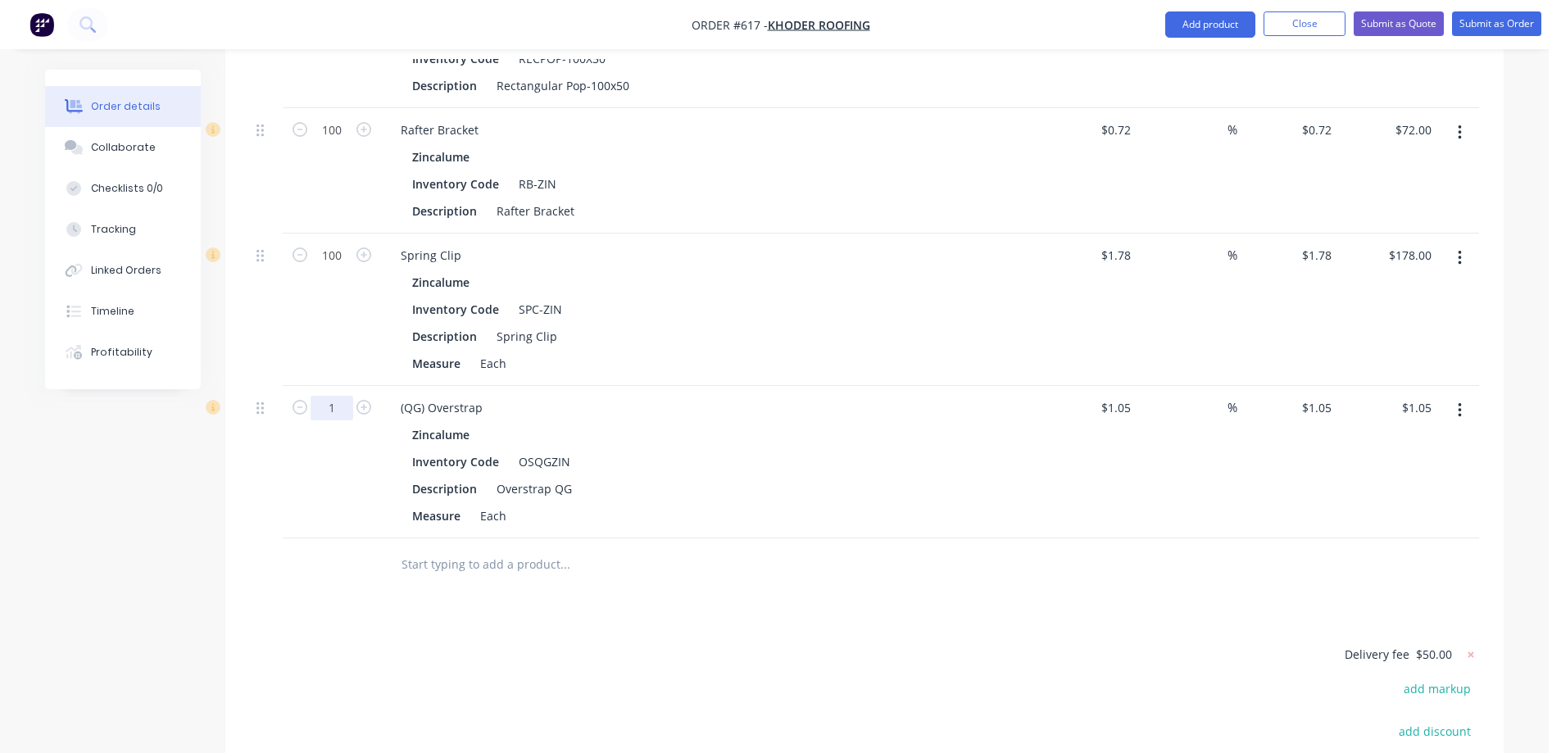
click at [341, 416] on input "1" at bounding box center [332, 408] width 43 height 25
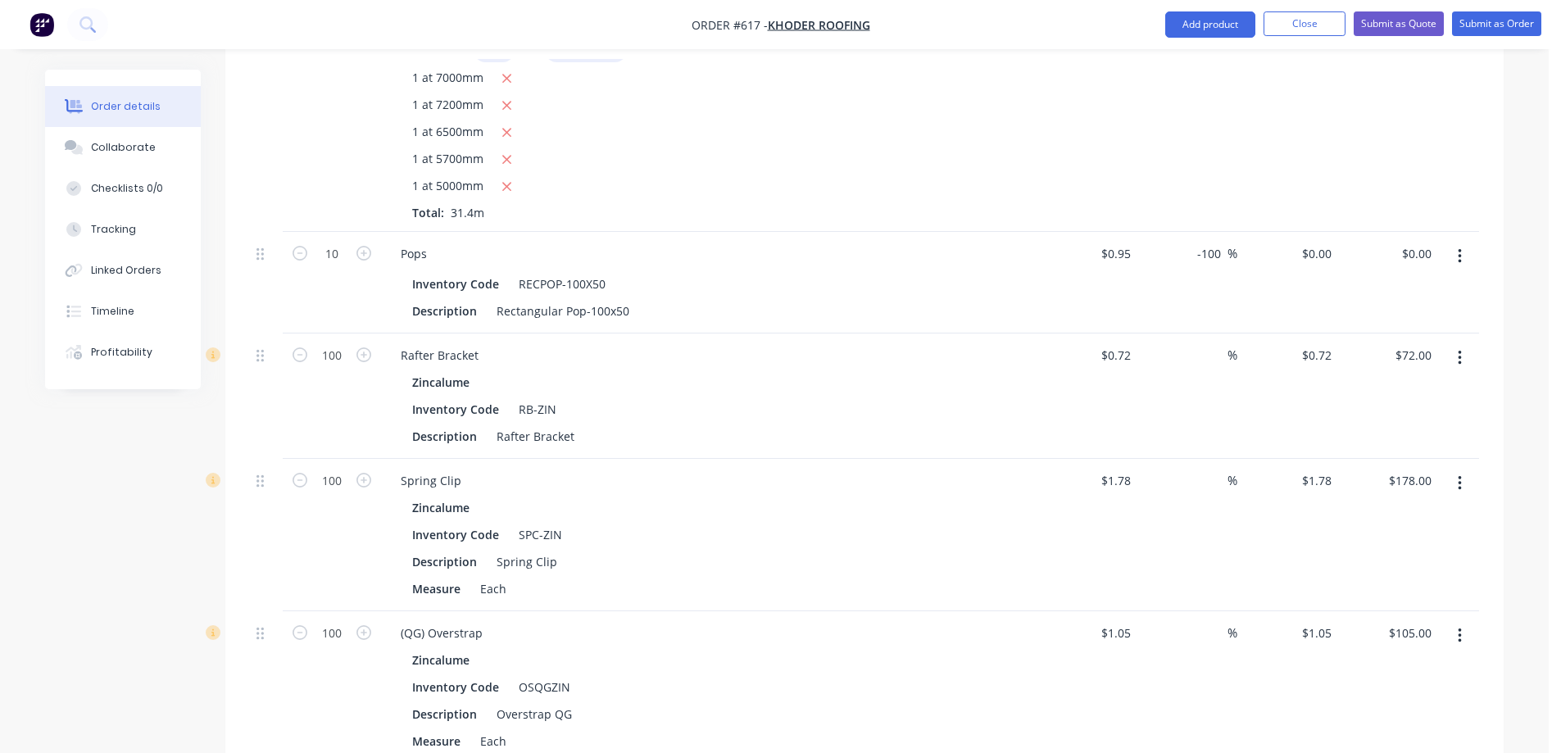
scroll to position [2990, 0]
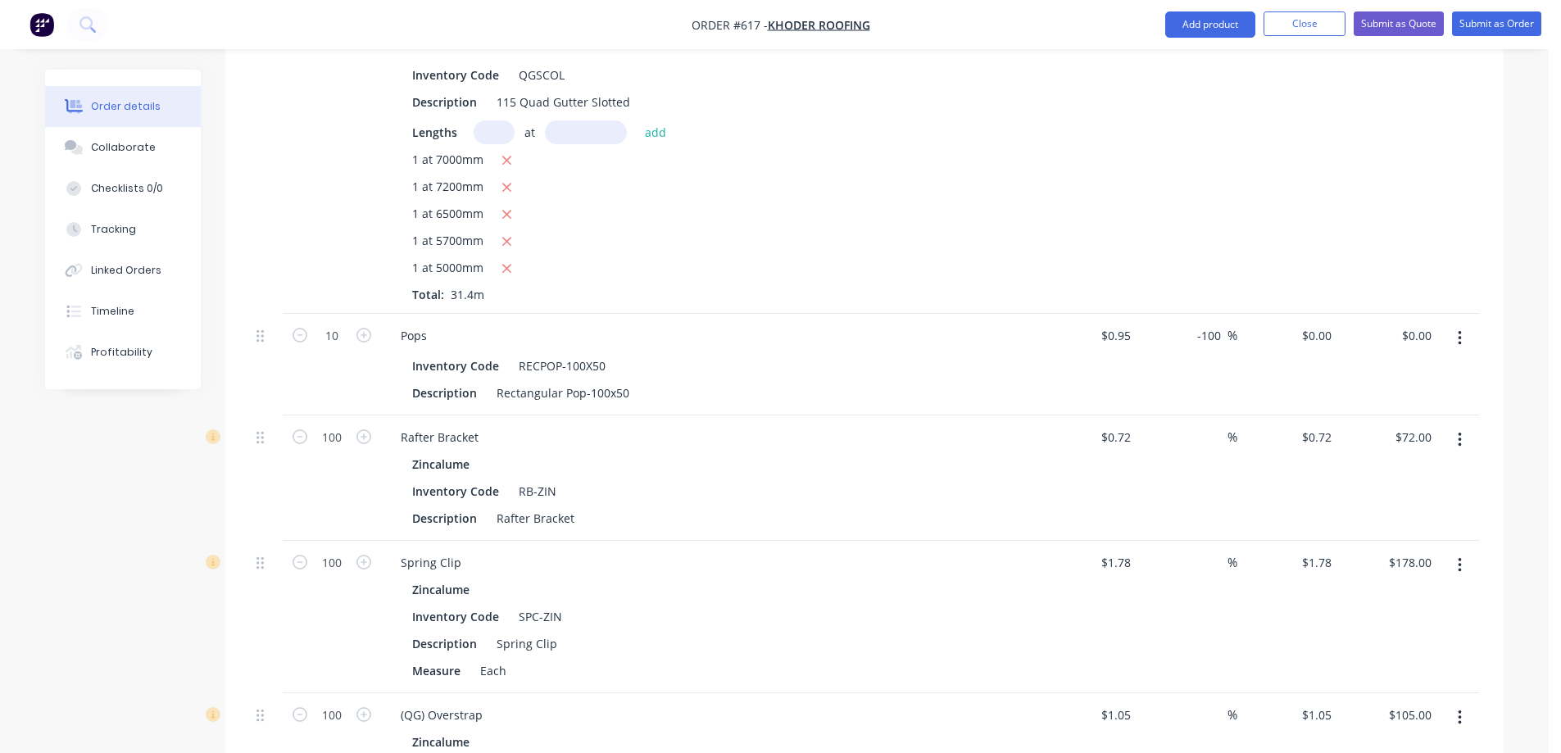
drag, startPoint x: 1219, startPoint y: 350, endPoint x: 1169, endPoint y: 352, distance: 50.0
click at [1169, 352] on div "-100 -100 %" at bounding box center [1188, 365] width 101 height 102
click at [1190, 395] on div "%" at bounding box center [1188, 365] width 101 height 102
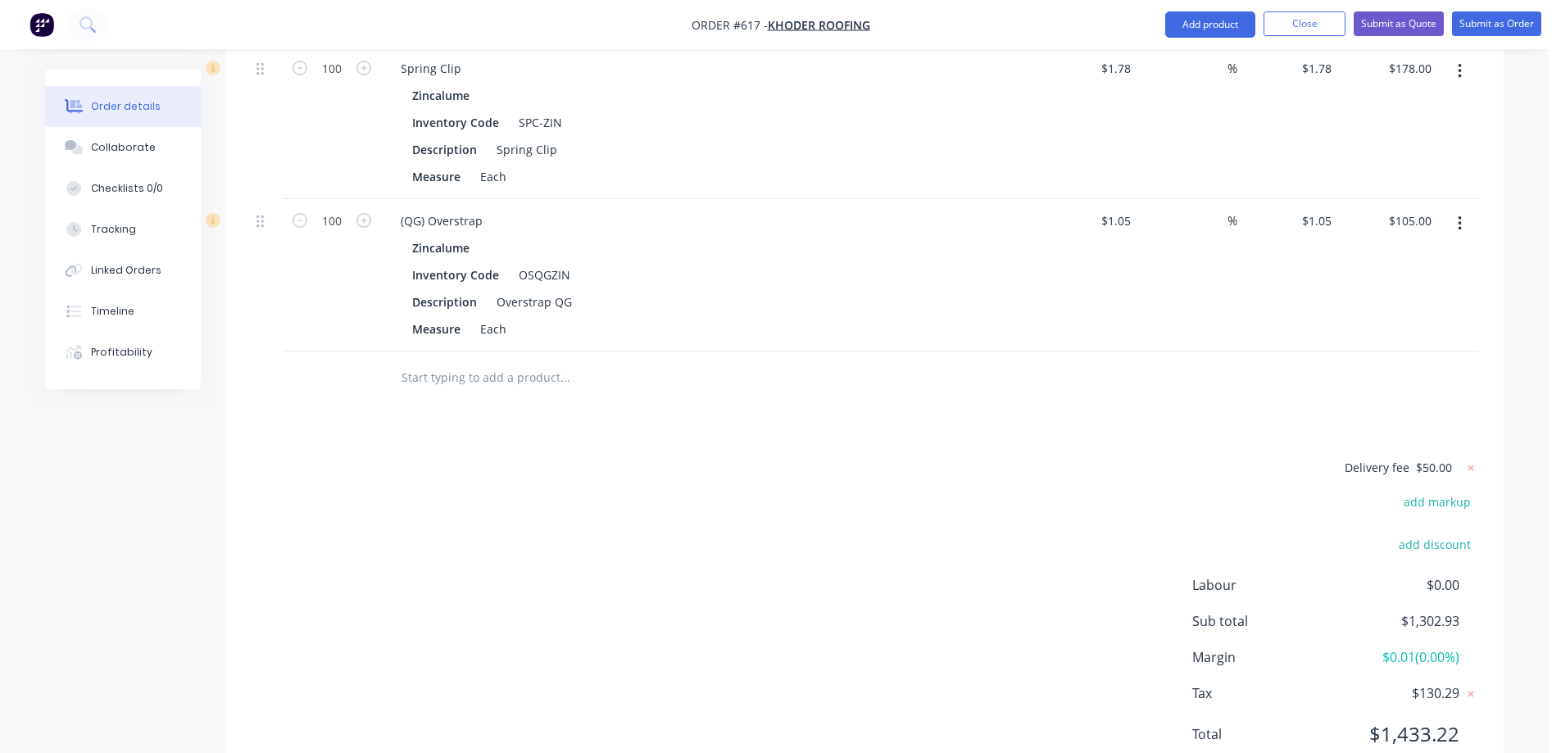
scroll to position [3564, 0]
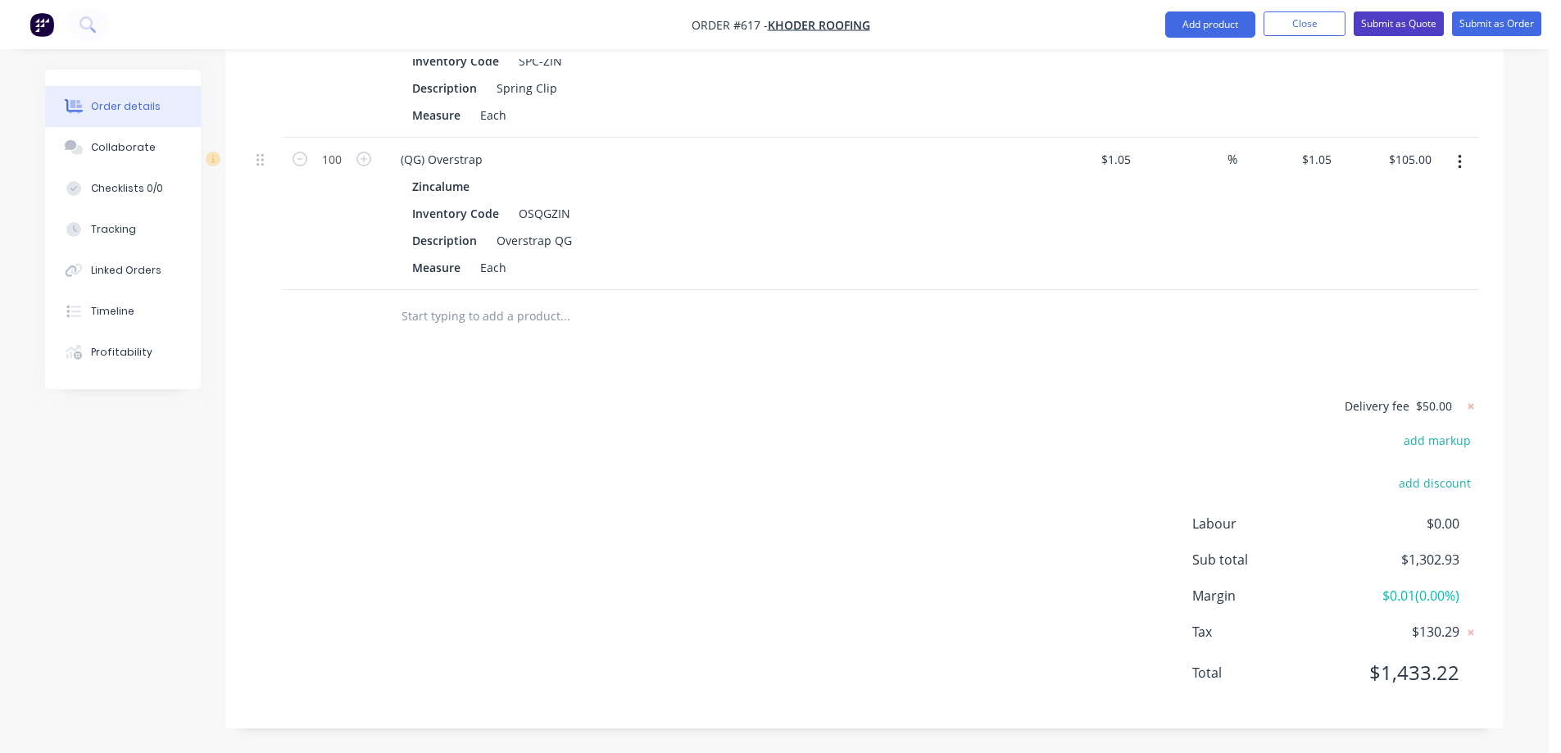
click at [1379, 26] on button "Submit as Quote" at bounding box center [1399, 23] width 90 height 25
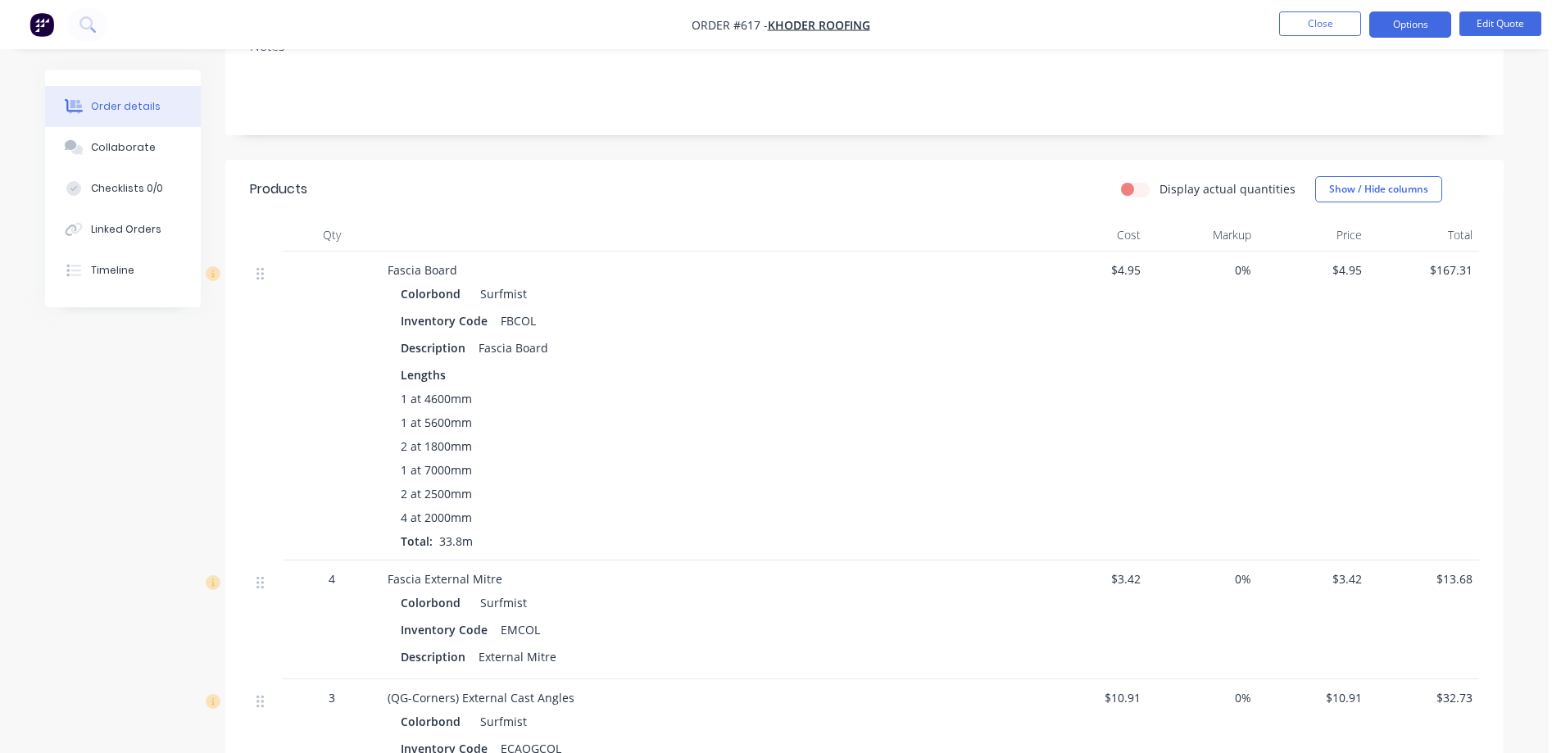
scroll to position [0, 0]
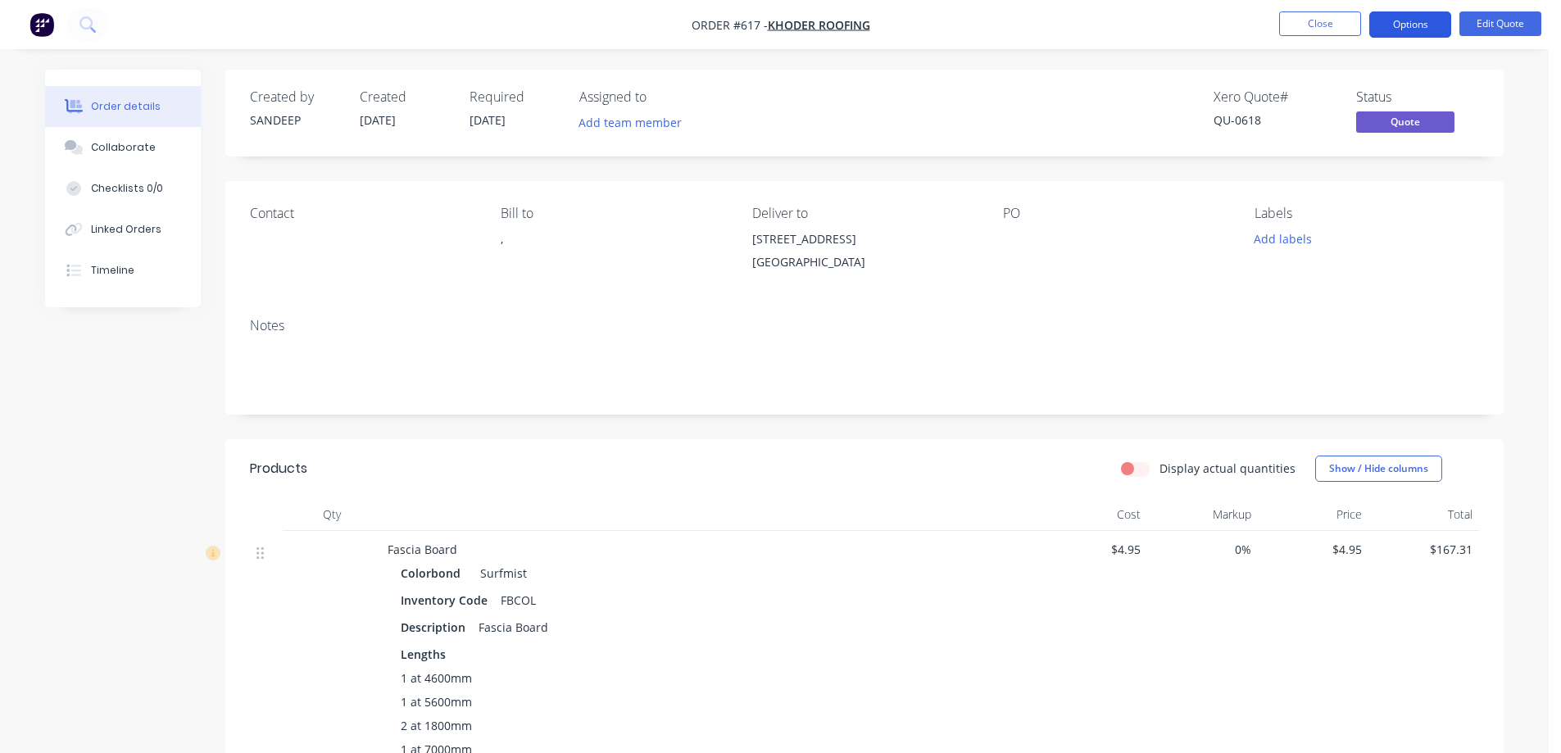
click at [1401, 25] on button "Options" at bounding box center [1411, 24] width 82 height 26
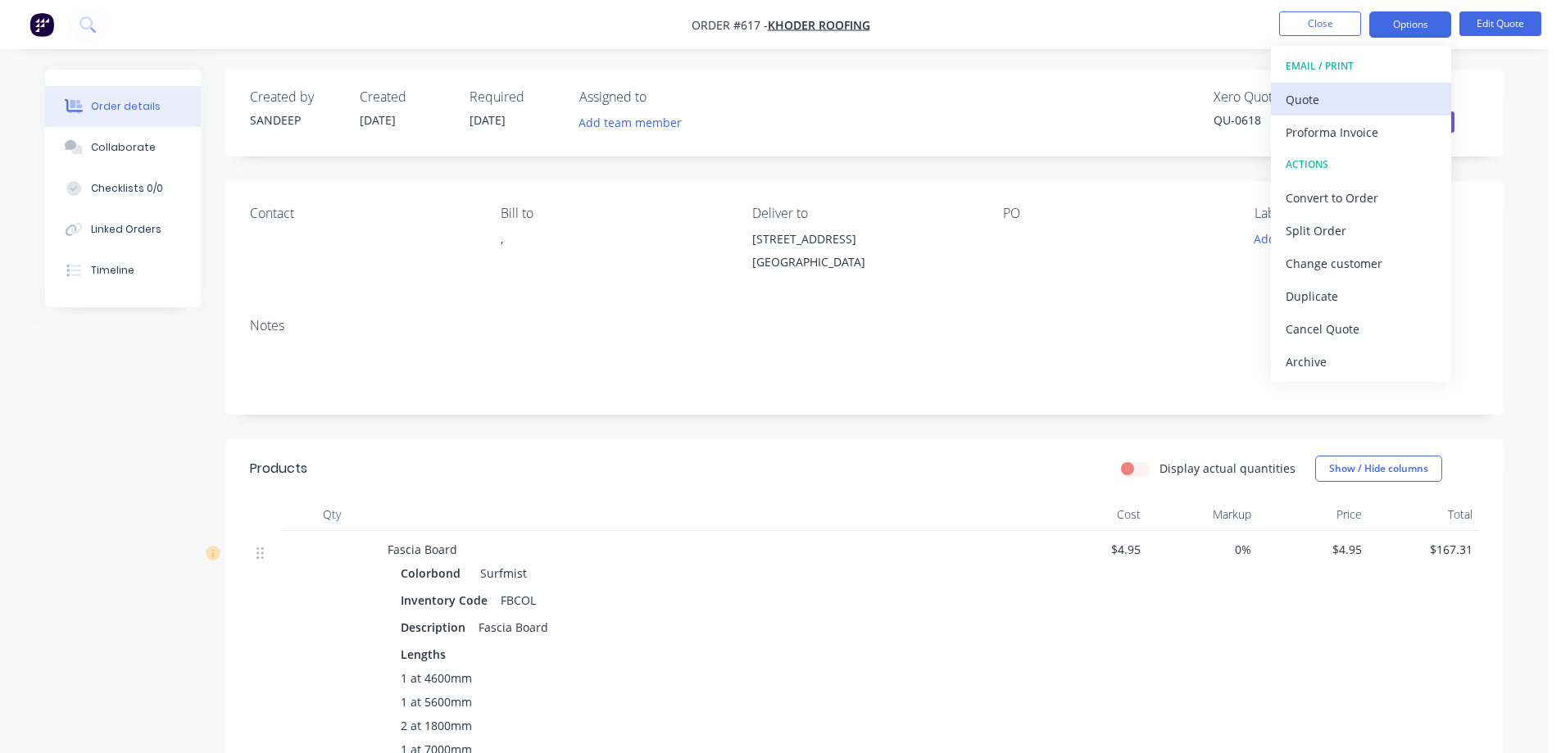
click at [1349, 93] on div "Quote" at bounding box center [1361, 100] width 151 height 24
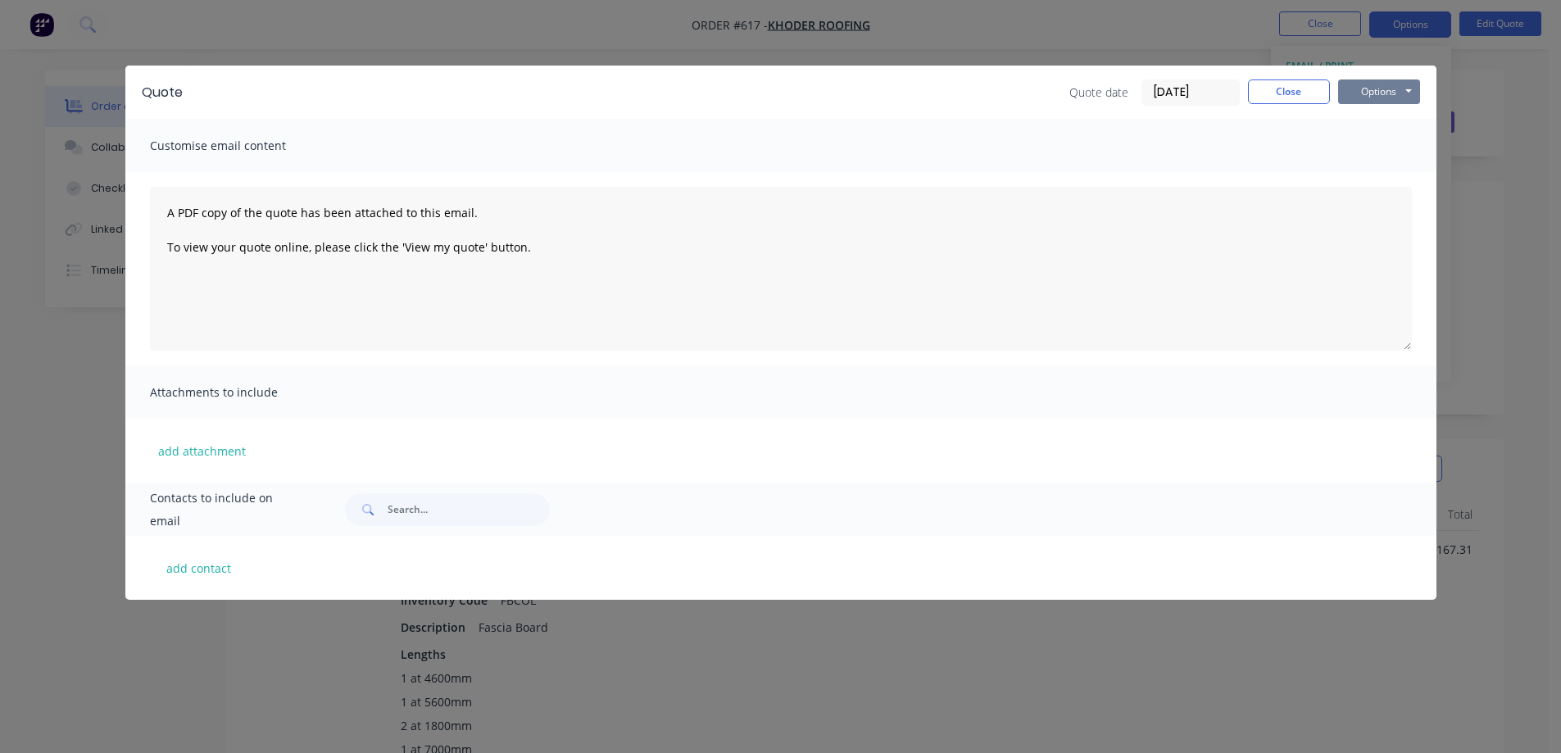
click at [1371, 95] on button "Options" at bounding box center [1379, 92] width 82 height 25
click at [1367, 123] on button "Preview" at bounding box center [1390, 120] width 105 height 27
click at [1266, 85] on button "Close" at bounding box center [1289, 92] width 82 height 25
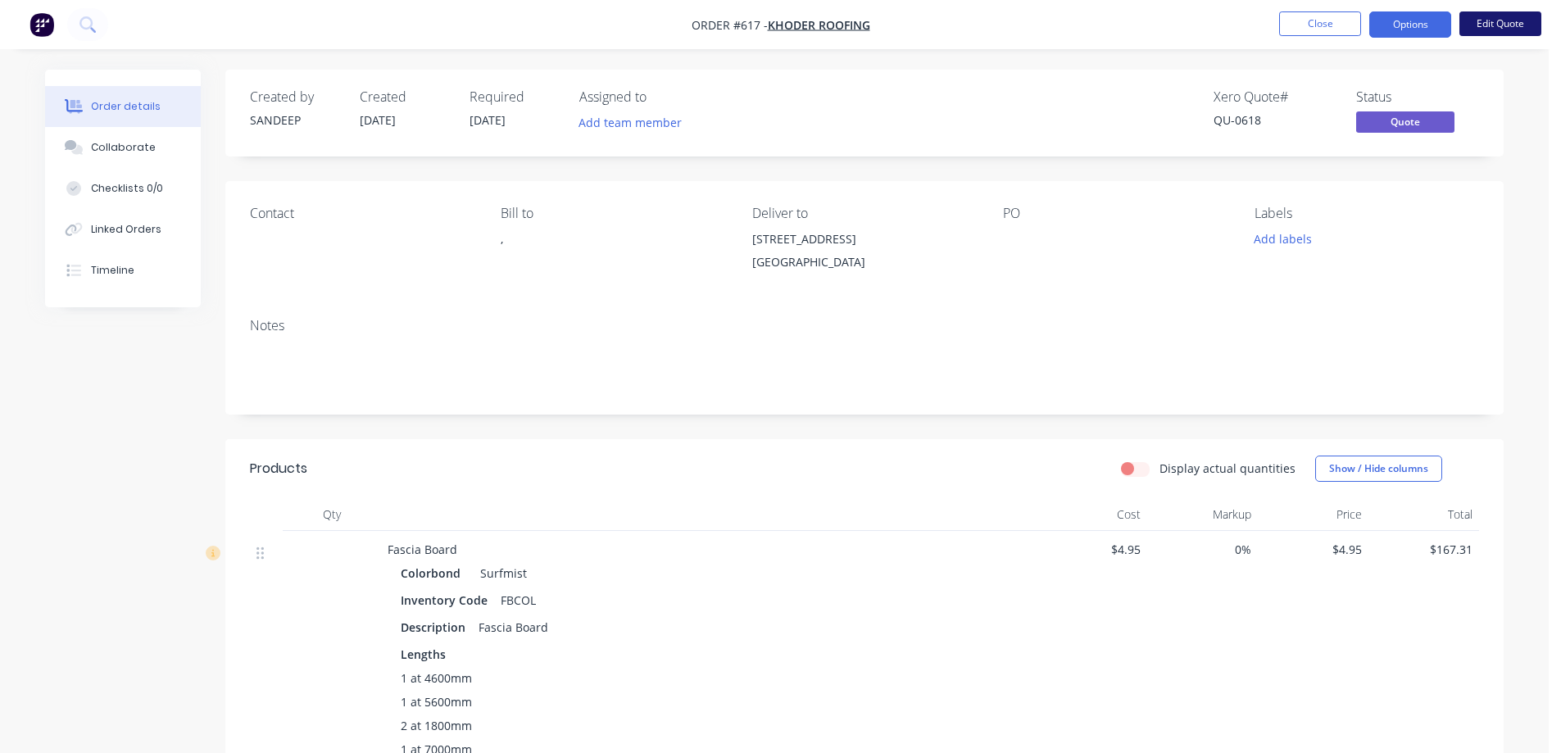
click at [1494, 22] on button "Edit Quote" at bounding box center [1501, 23] width 82 height 25
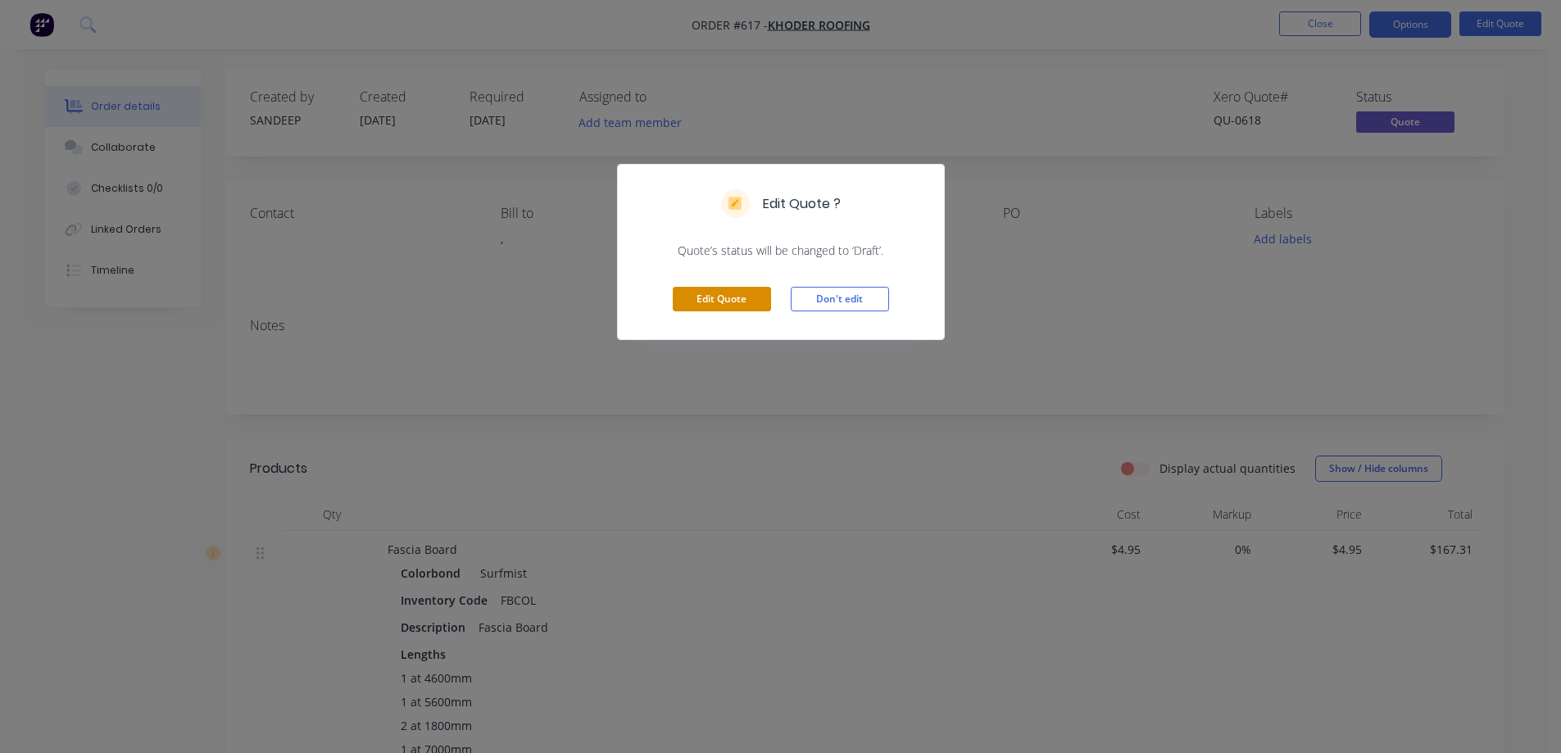
click at [726, 298] on button "Edit Quote" at bounding box center [722, 299] width 98 height 25
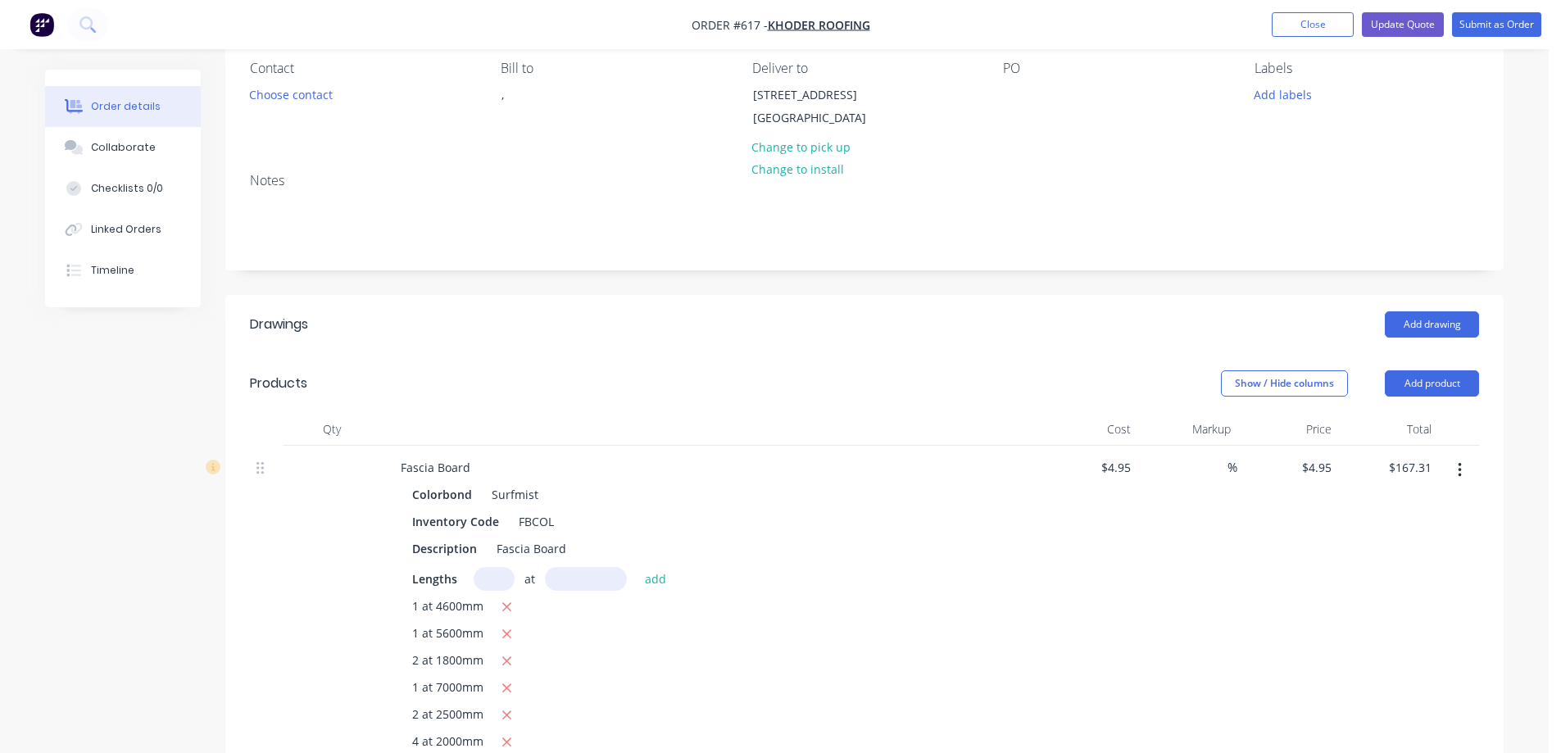
scroll to position [328, 0]
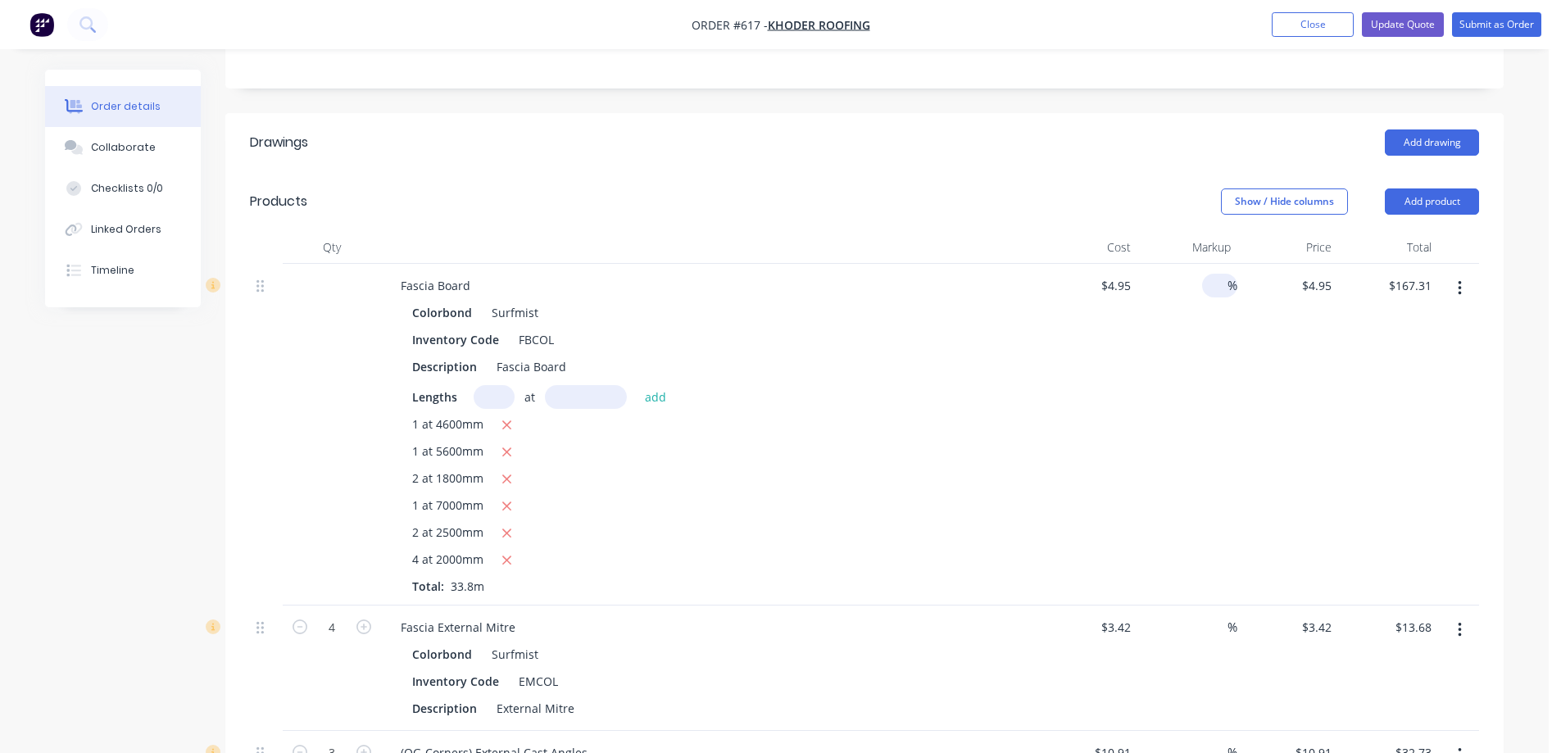
click at [1211, 298] on input at bounding box center [1218, 286] width 19 height 24
click at [1211, 371] on div "10 10 %" at bounding box center [1188, 435] width 101 height 342
click at [1209, 639] on input at bounding box center [1218, 628] width 19 height 24
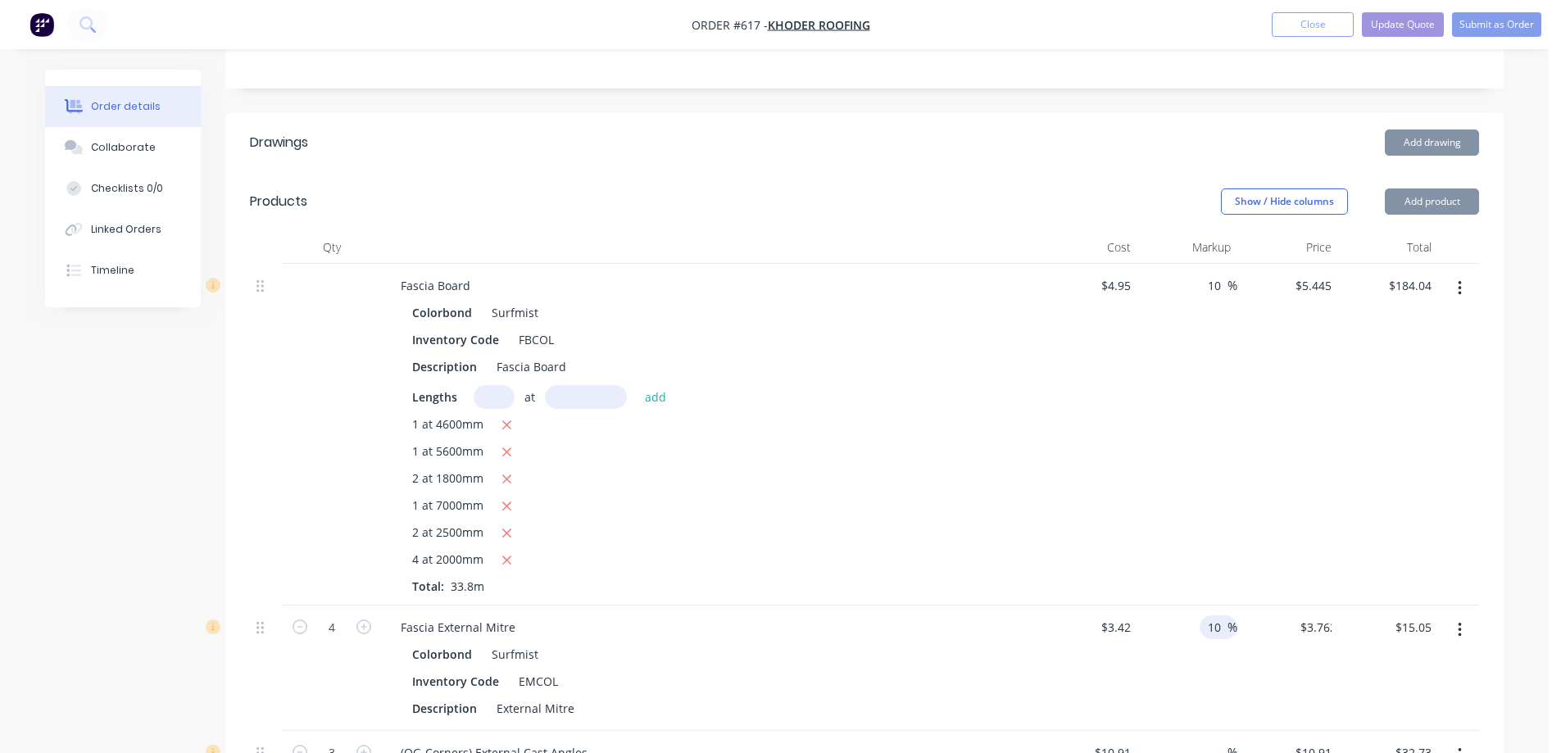
click at [1216, 696] on div "10 10 %" at bounding box center [1188, 668] width 101 height 125
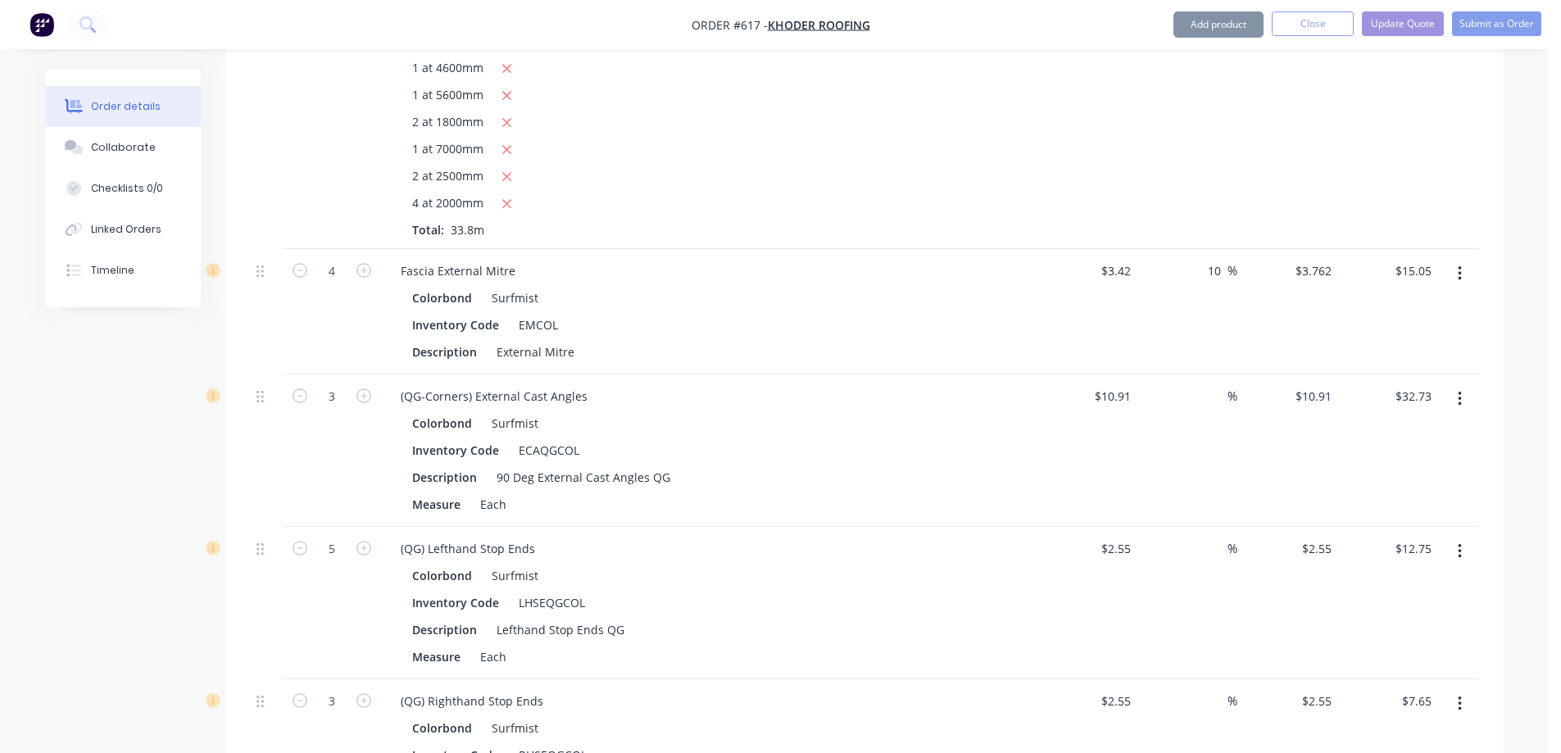
scroll to position [738, 0]
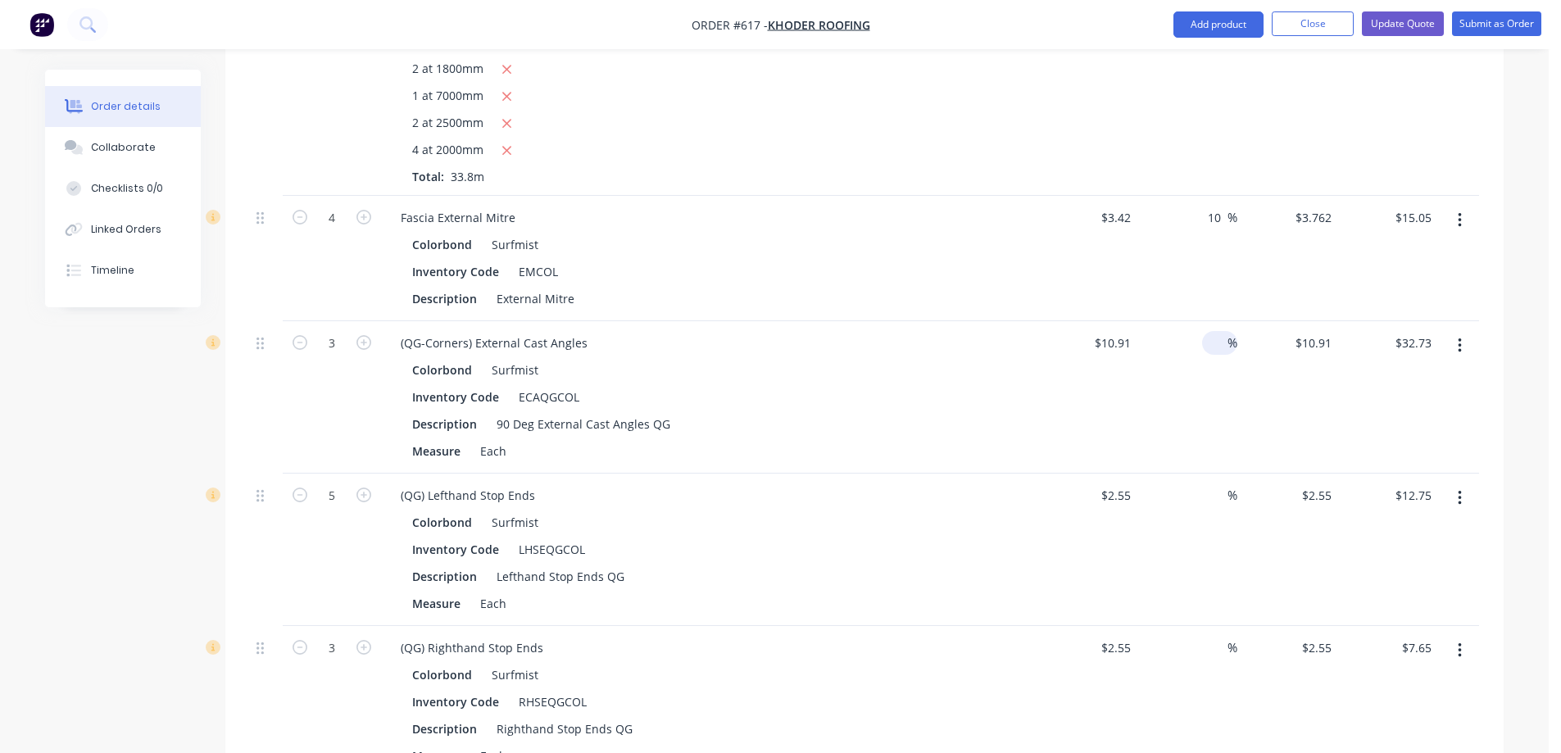
click at [1212, 355] on input at bounding box center [1218, 343] width 19 height 24
click at [1206, 424] on div "10 10 %" at bounding box center [1188, 397] width 101 height 152
click at [1209, 505] on div at bounding box center [1218, 496] width 19 height 24
click at [1212, 572] on div "10 10 %" at bounding box center [1188, 550] width 101 height 152
click at [1206, 660] on div "%" at bounding box center [1219, 648] width 35 height 24
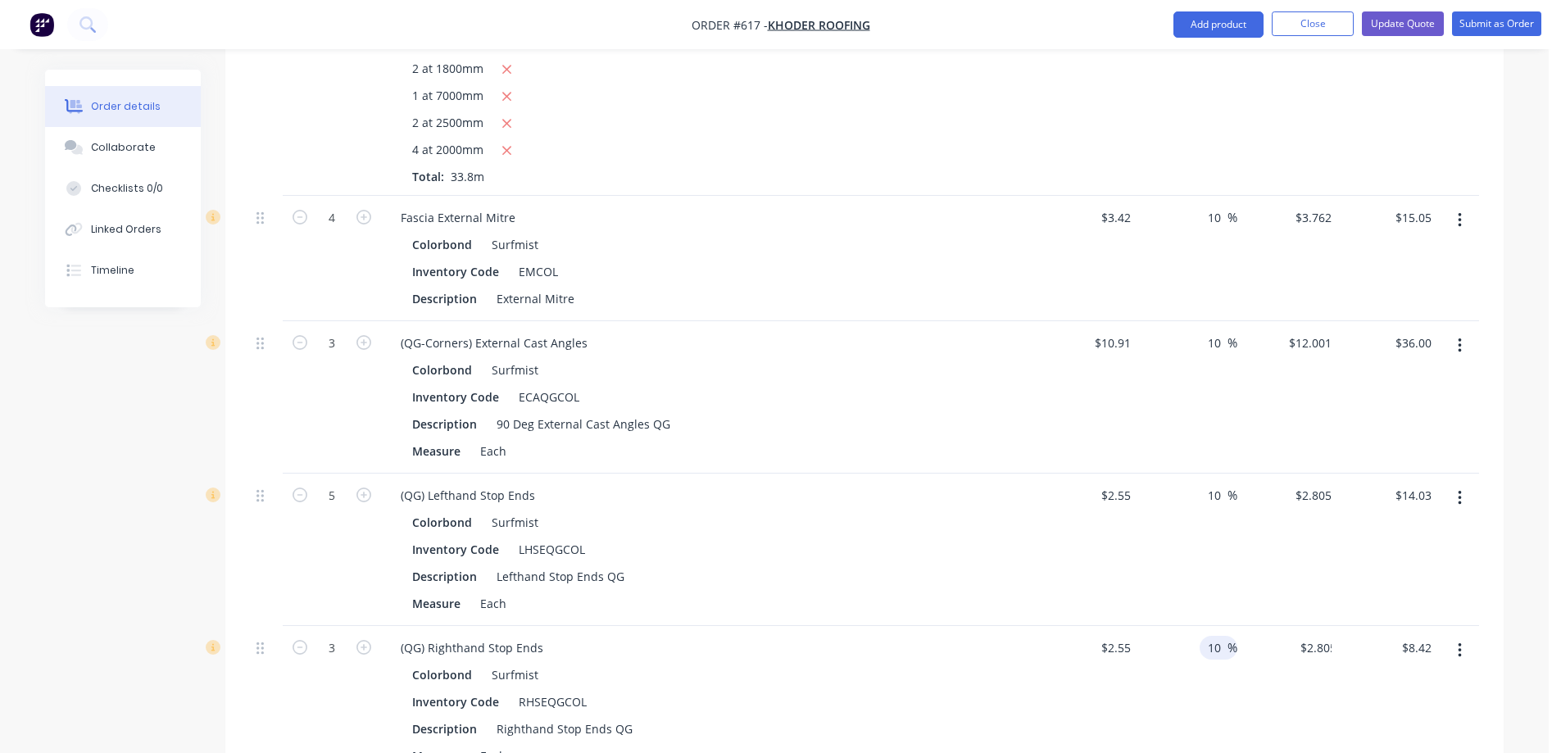
click at [1207, 716] on div "10 10 %" at bounding box center [1188, 702] width 101 height 152
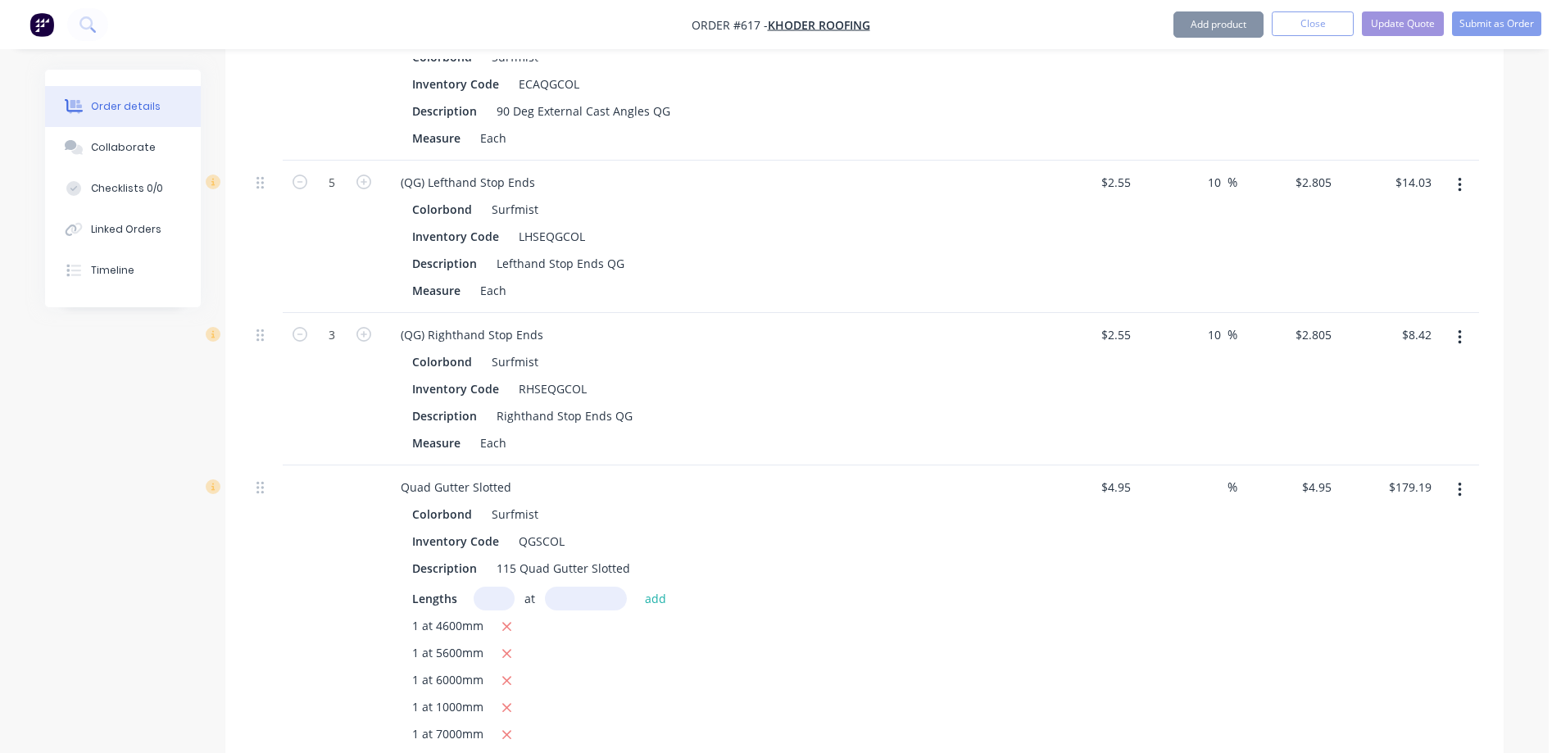
scroll to position [1066, 0]
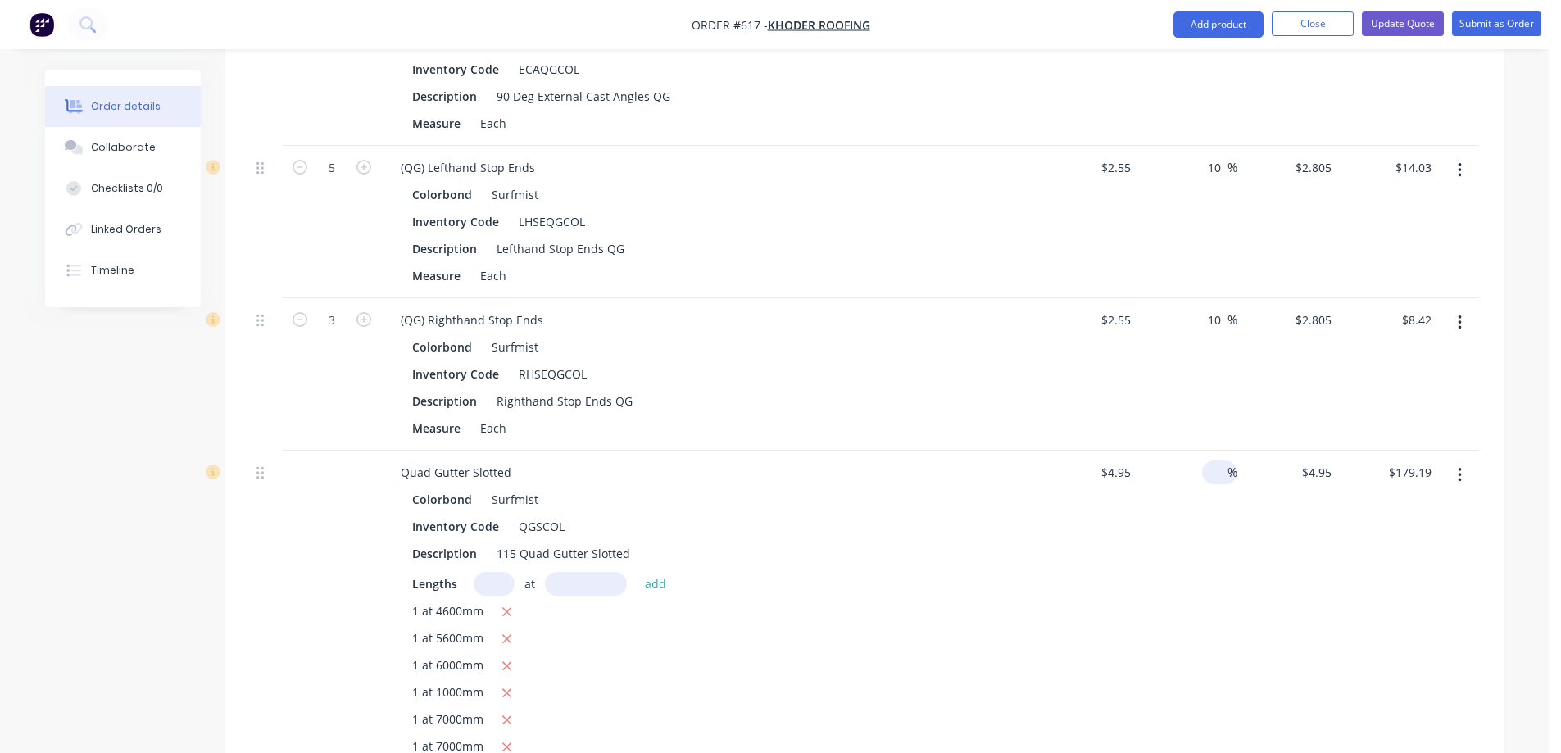
click at [1214, 484] on input at bounding box center [1218, 473] width 19 height 24
click at [1210, 551] on div "10 10 %" at bounding box center [1188, 635] width 101 height 369
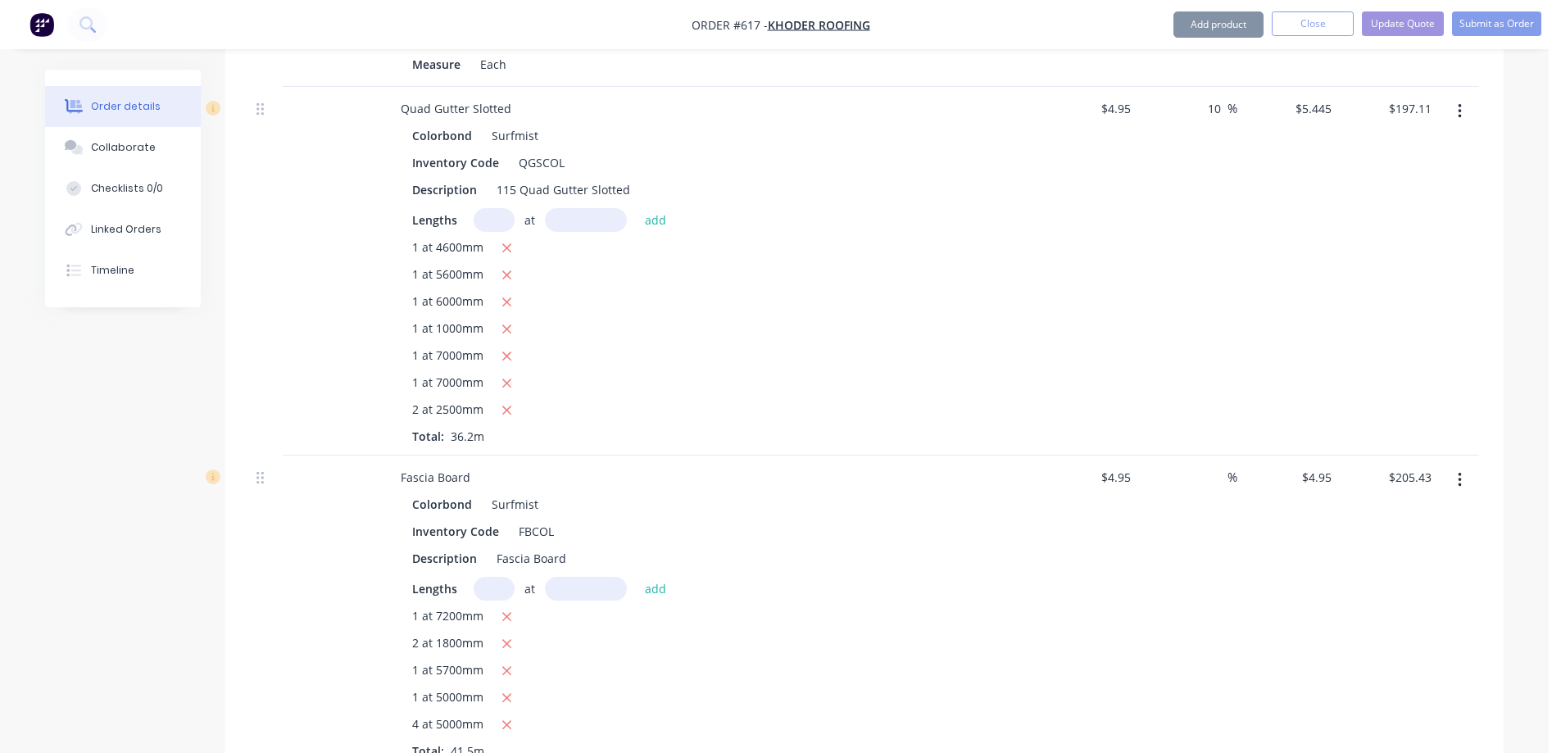
scroll to position [1475, 0]
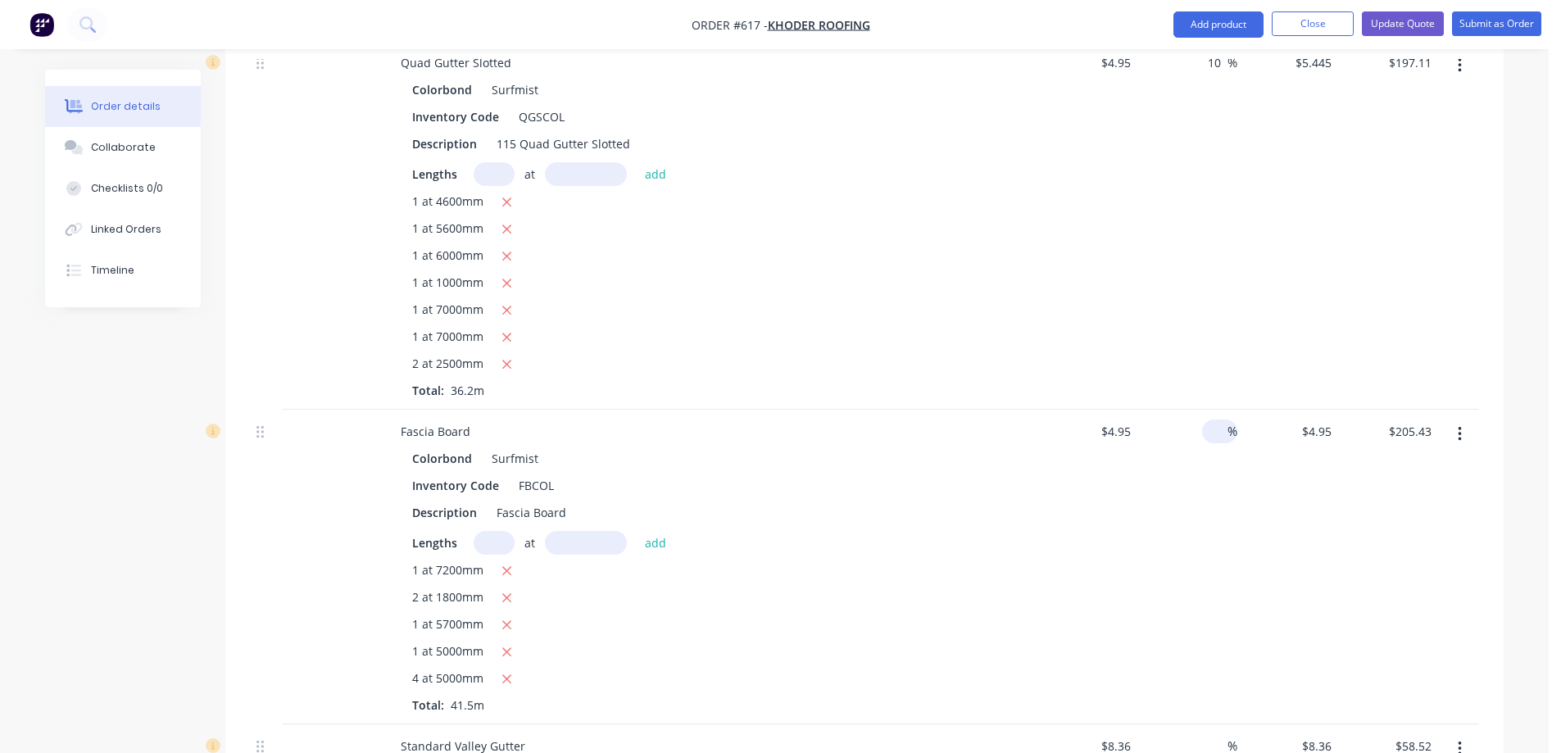
click at [1210, 443] on input at bounding box center [1218, 432] width 19 height 24
click at [1208, 527] on div "10 10 %" at bounding box center [1188, 567] width 101 height 315
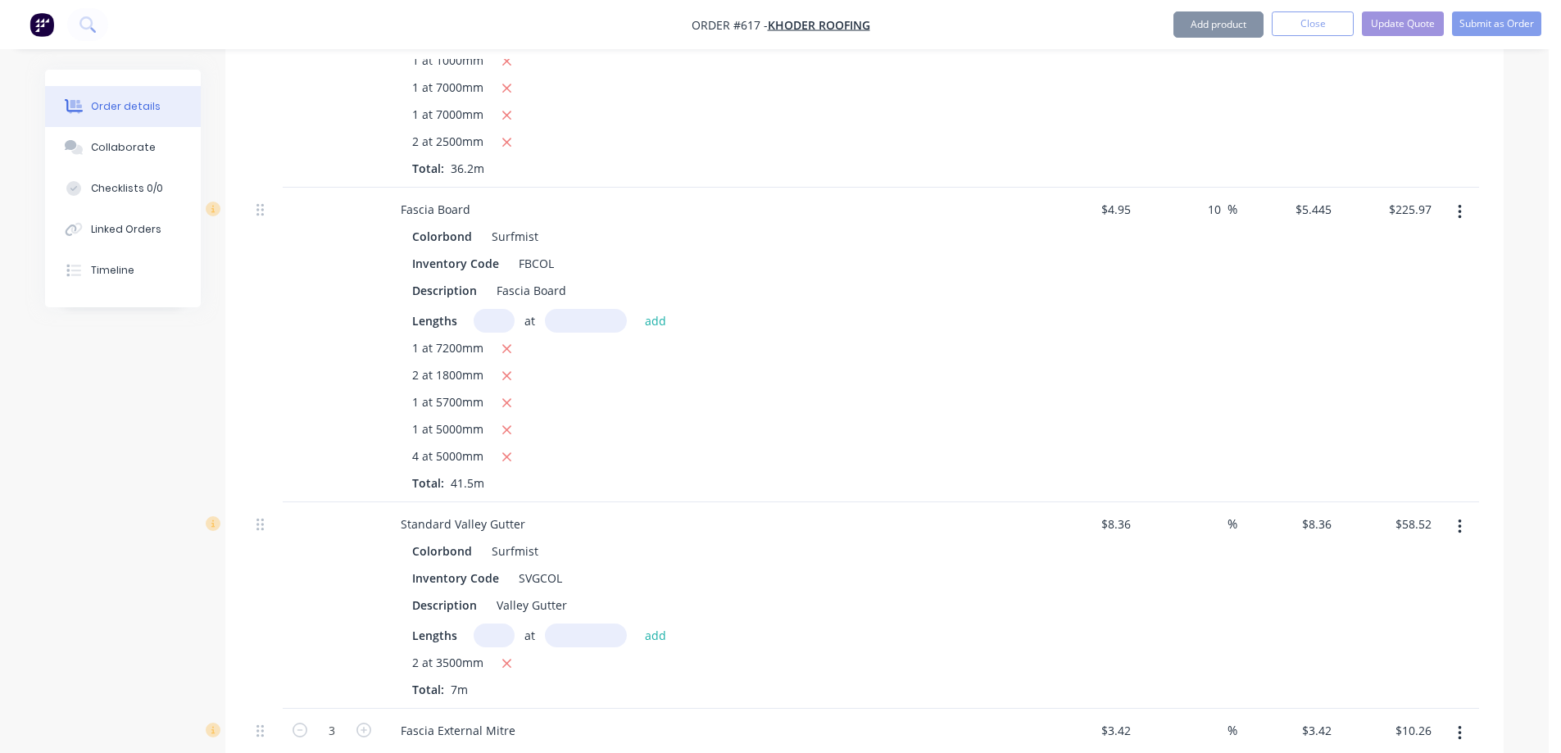
scroll to position [1721, 0]
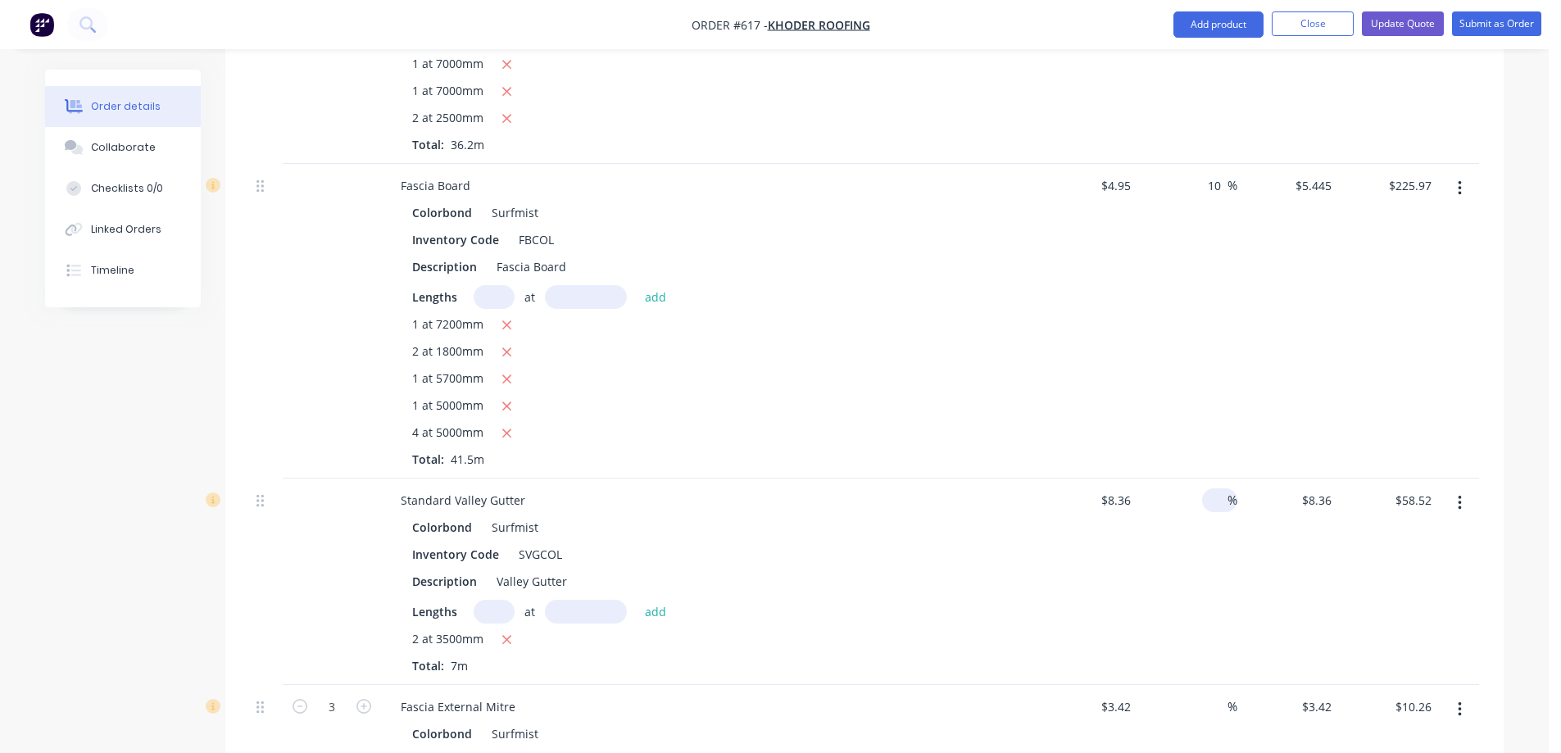
click at [1209, 512] on div at bounding box center [1218, 501] width 19 height 24
click at [1138, 608] on div "10 10 %" at bounding box center [1188, 582] width 101 height 207
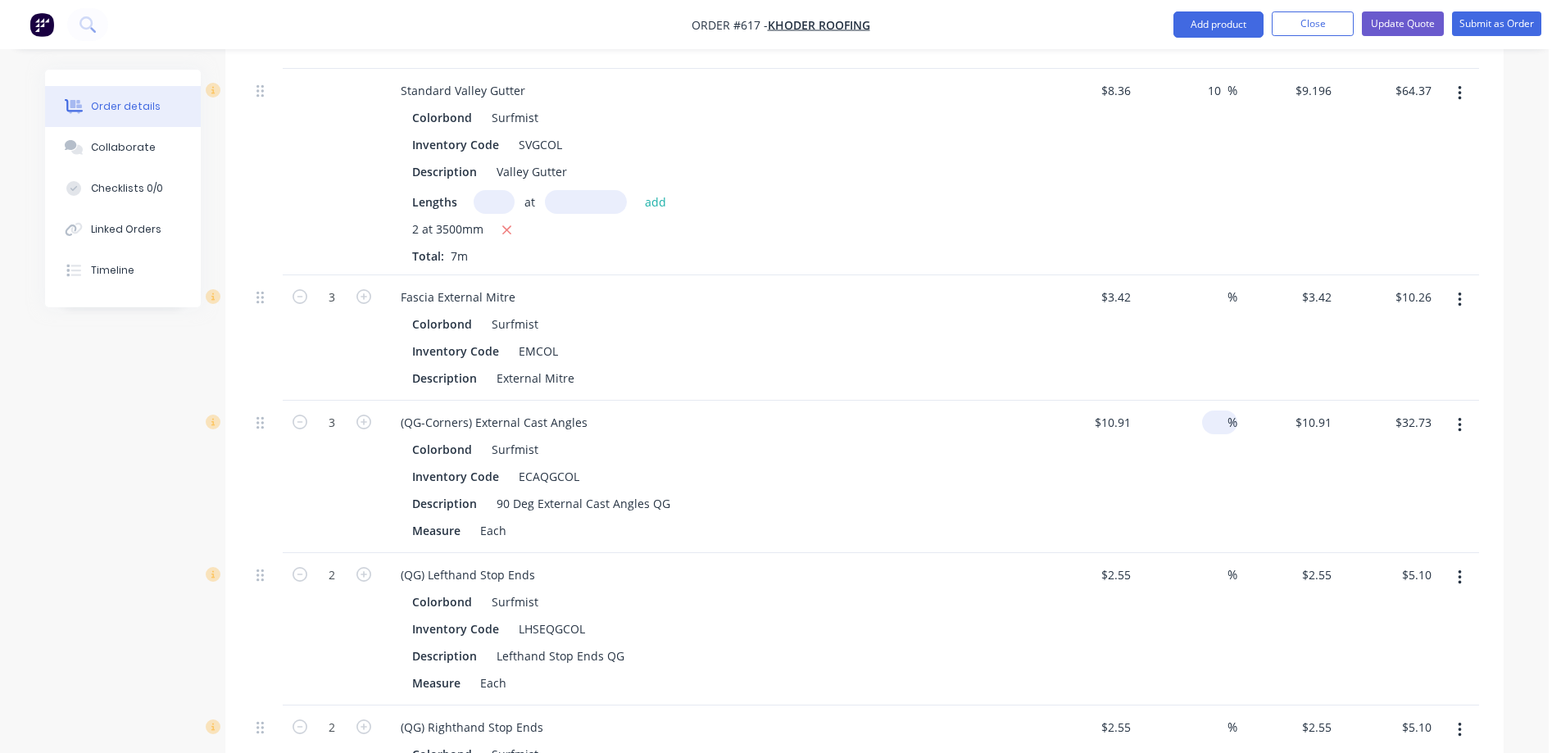
click at [1225, 434] on input at bounding box center [1218, 423] width 19 height 24
click at [1212, 501] on div "10 10 %" at bounding box center [1188, 477] width 101 height 152
click at [1220, 587] on input at bounding box center [1218, 575] width 19 height 24
click at [1183, 652] on div "10 10 %" at bounding box center [1188, 629] width 101 height 152
click at [1218, 737] on input at bounding box center [1218, 728] width 19 height 24
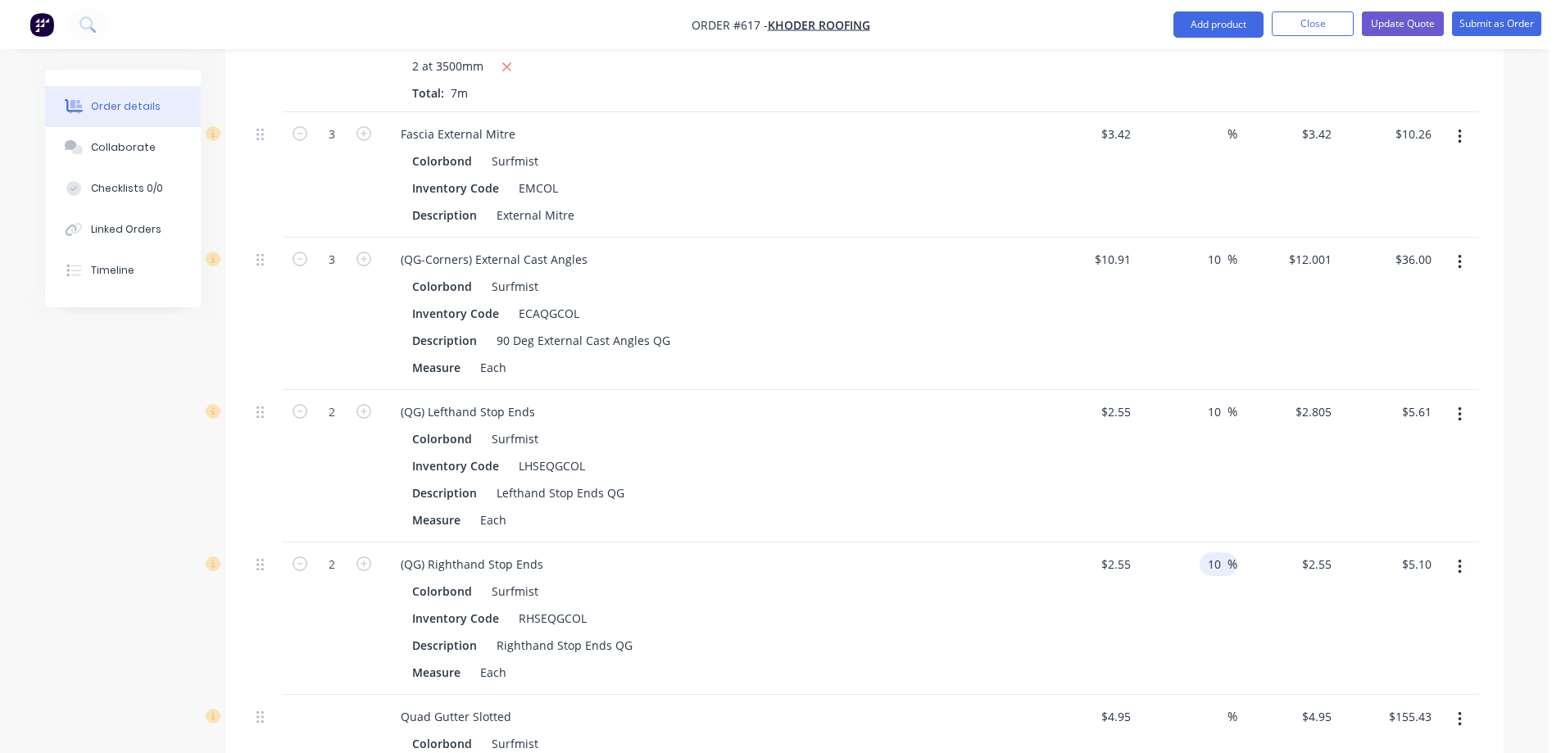
scroll to position [2459, 0]
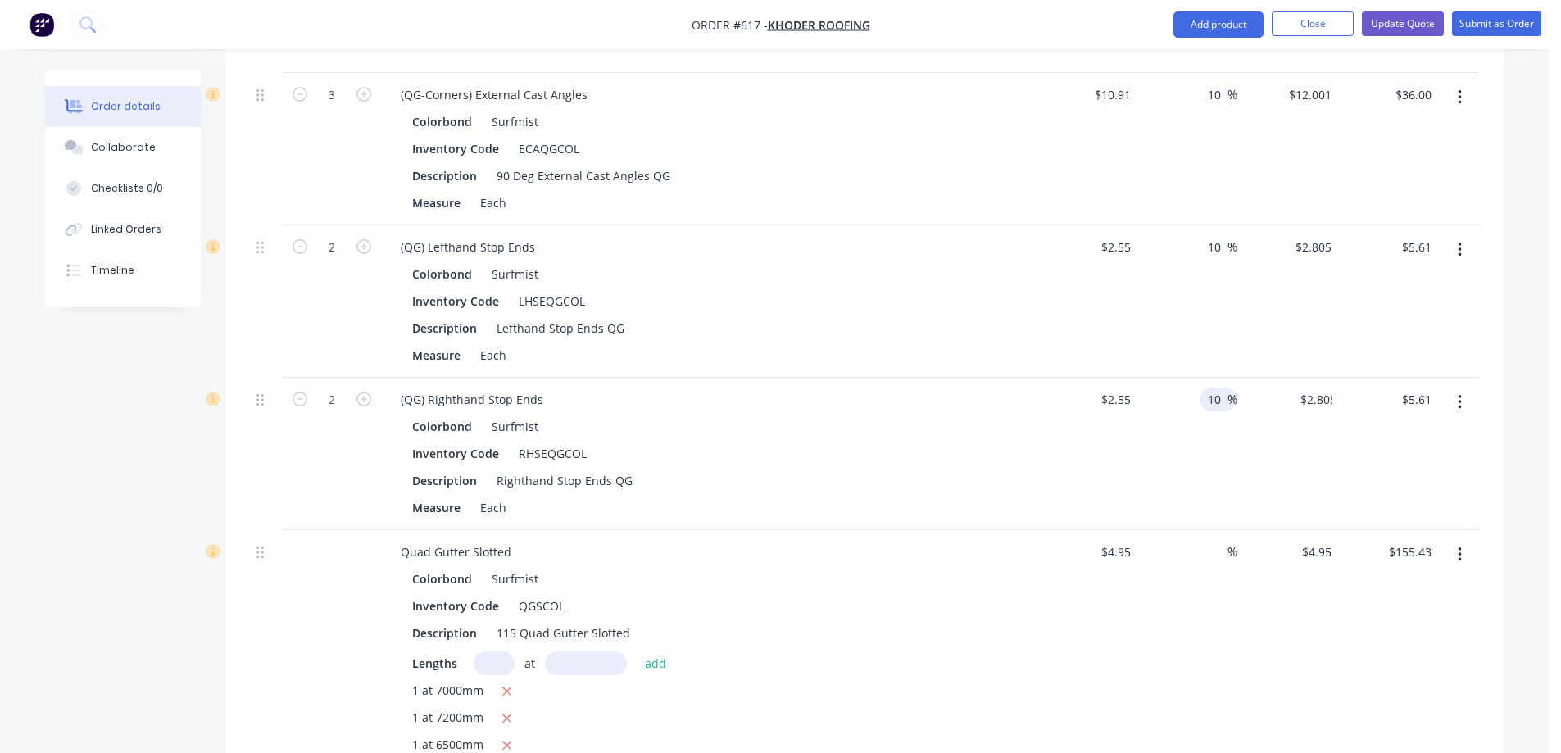
click at [1222, 628] on div "%" at bounding box center [1188, 687] width 101 height 315
click at [1214, 564] on input at bounding box center [1218, 552] width 19 height 24
click at [1206, 634] on div "10 10 %" at bounding box center [1188, 687] width 101 height 315
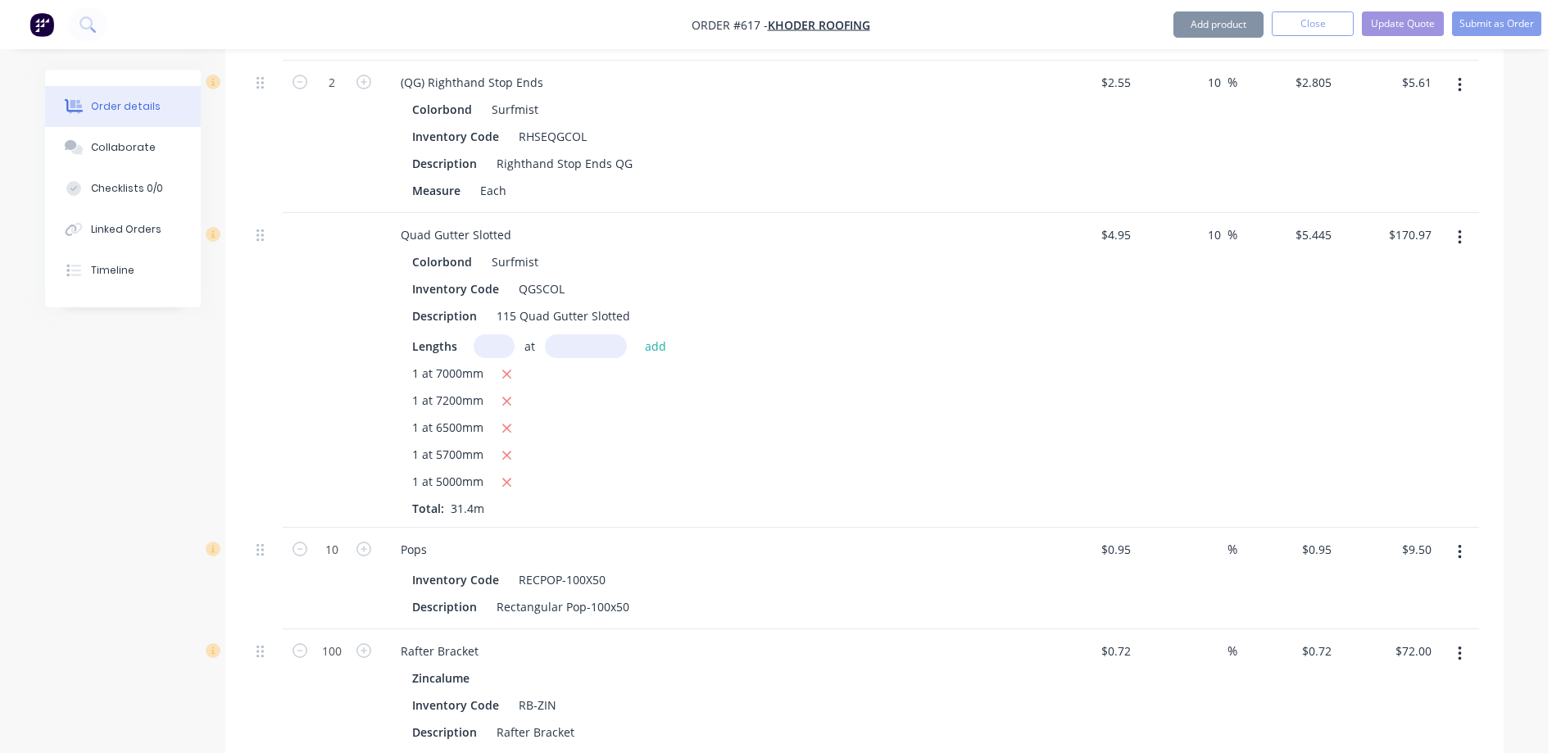
scroll to position [2787, 0]
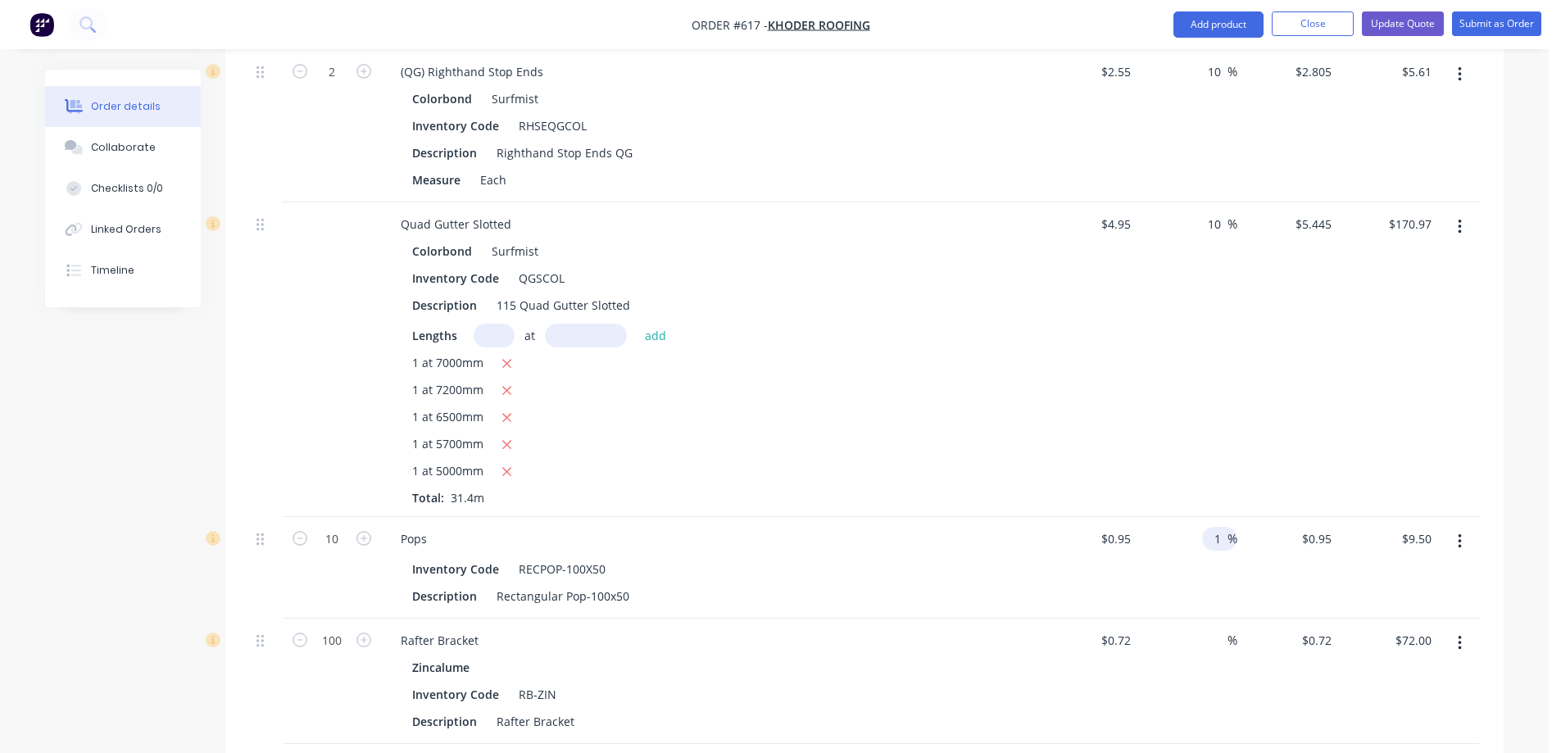
click at [1216, 551] on input "1" at bounding box center [1218, 539] width 19 height 24
click at [1214, 611] on div "10 10 %" at bounding box center [1188, 568] width 101 height 102
click at [1218, 652] on input at bounding box center [1218, 641] width 19 height 24
click at [1207, 695] on div "10 10 %" at bounding box center [1188, 681] width 101 height 125
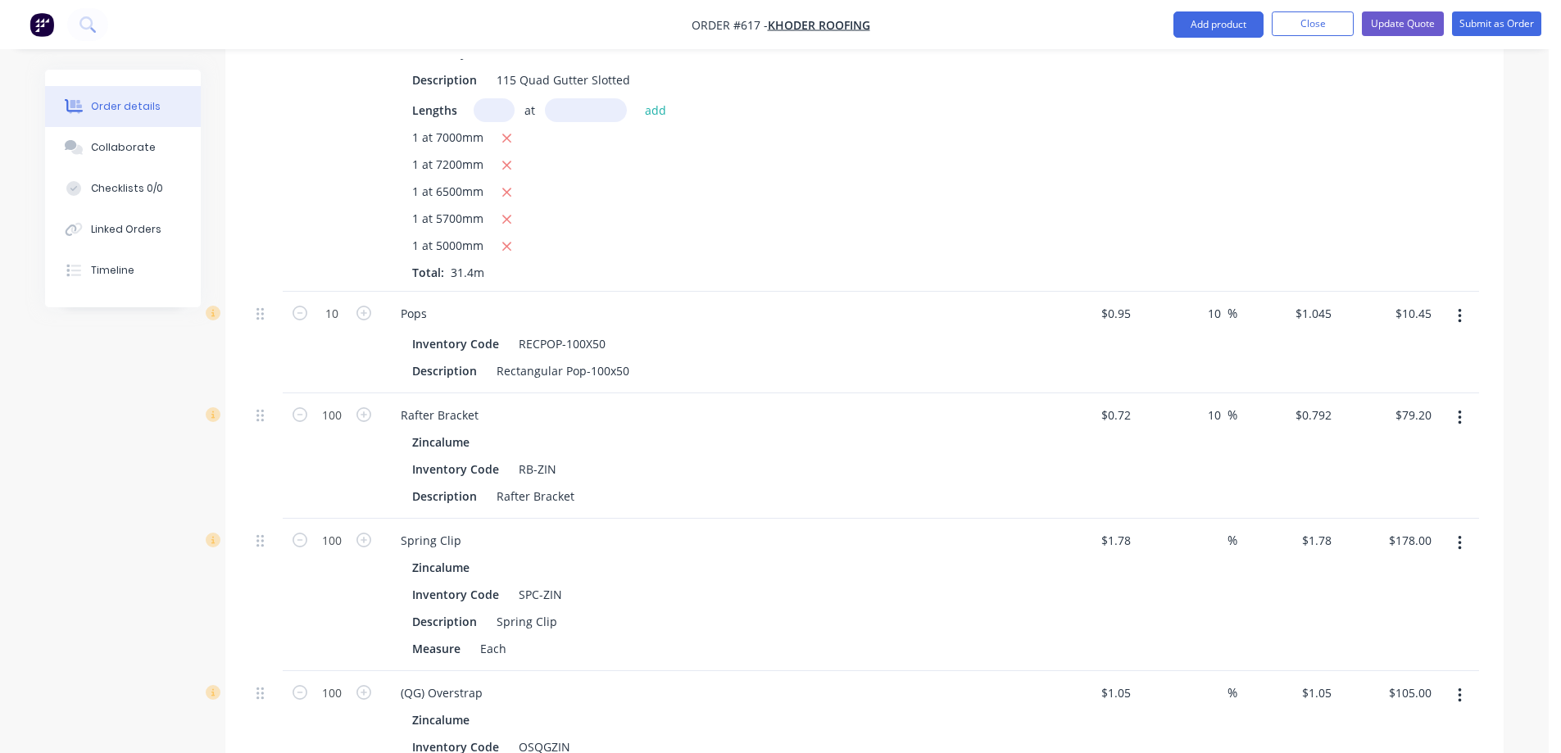
scroll to position [3033, 0]
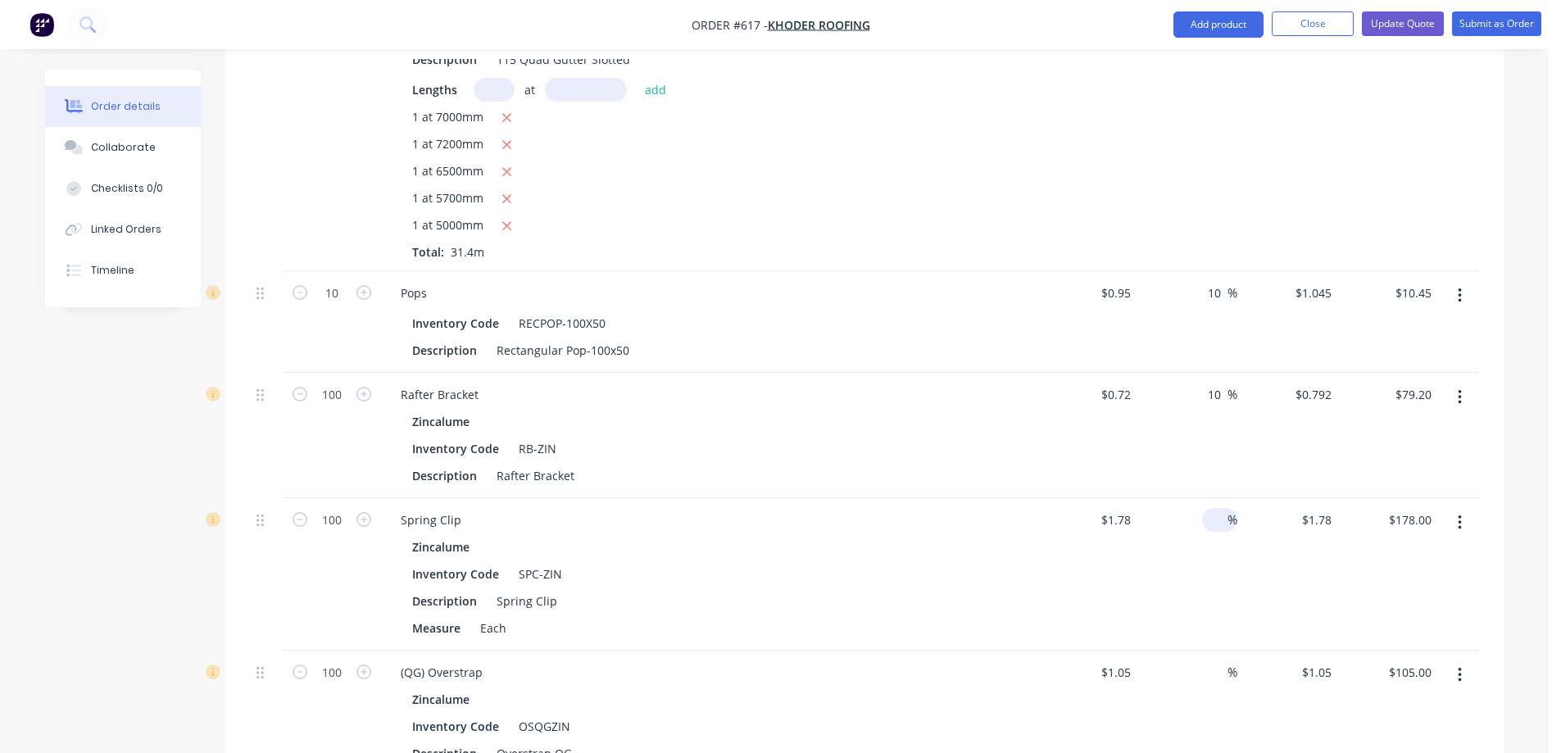
click at [1210, 532] on input at bounding box center [1218, 520] width 19 height 24
click at [1216, 580] on div "10 10 %" at bounding box center [1188, 574] width 101 height 152
click at [1206, 684] on div "%" at bounding box center [1219, 673] width 35 height 24
click at [1199, 734] on div "0 0 %" at bounding box center [1188, 727] width 101 height 152
click at [1226, 684] on div "0 0 %" at bounding box center [1219, 673] width 35 height 24
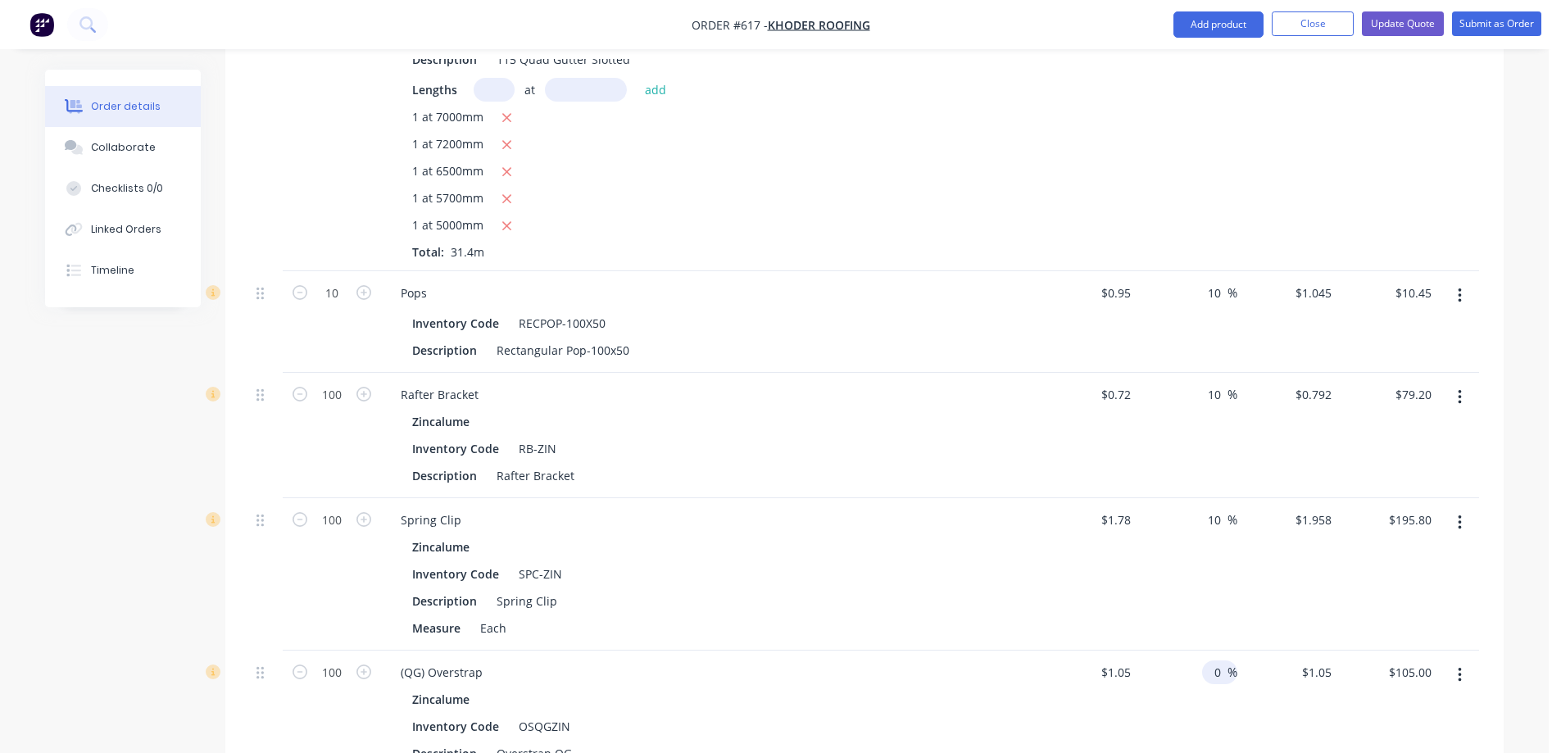
drag, startPoint x: 1225, startPoint y: 688, endPoint x: 1203, endPoint y: 692, distance: 21.7
click at [1203, 684] on div "0 0 %" at bounding box center [1219, 673] width 35 height 24
click at [1206, 707] on div "10 10 %" at bounding box center [1188, 727] width 101 height 152
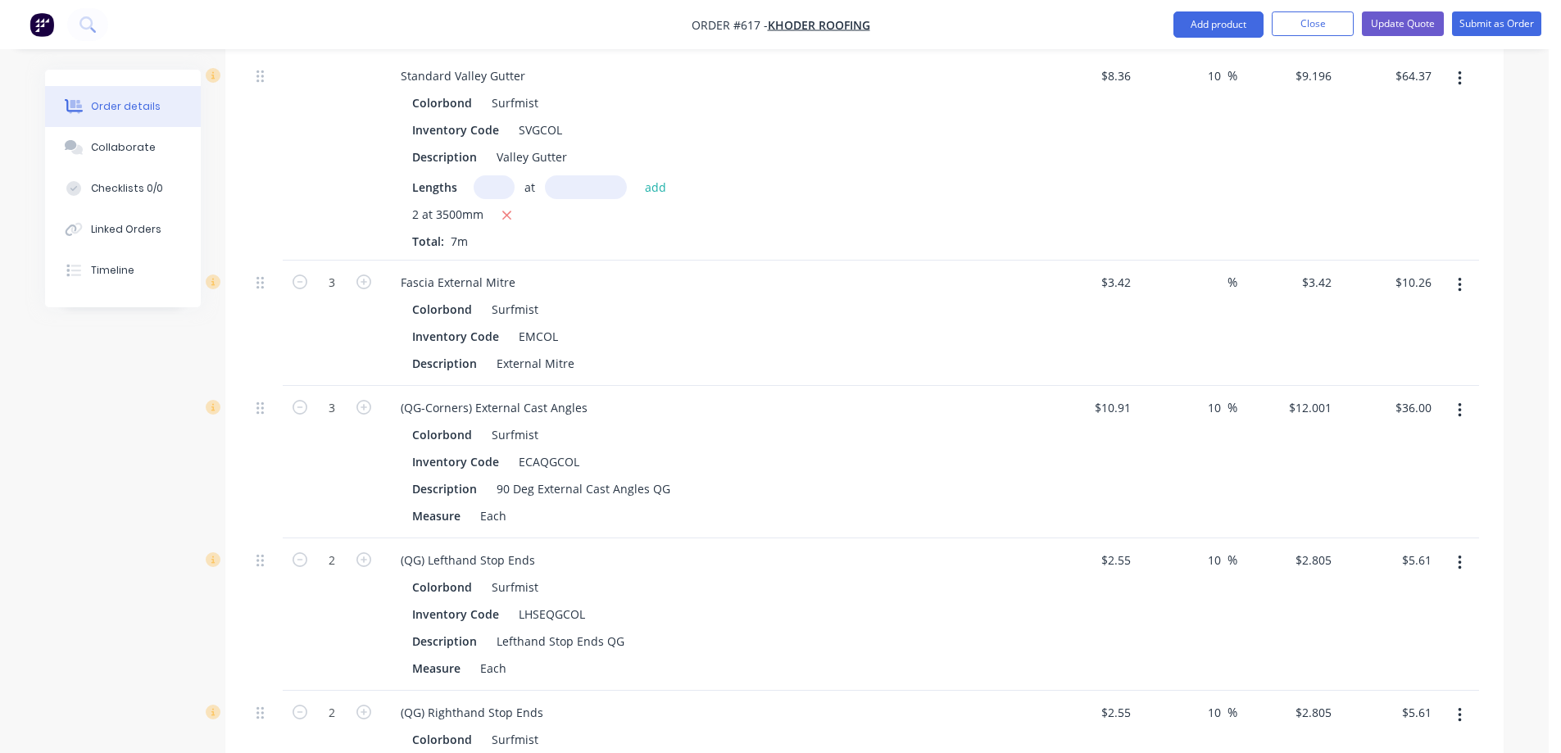
scroll to position [2088, 0]
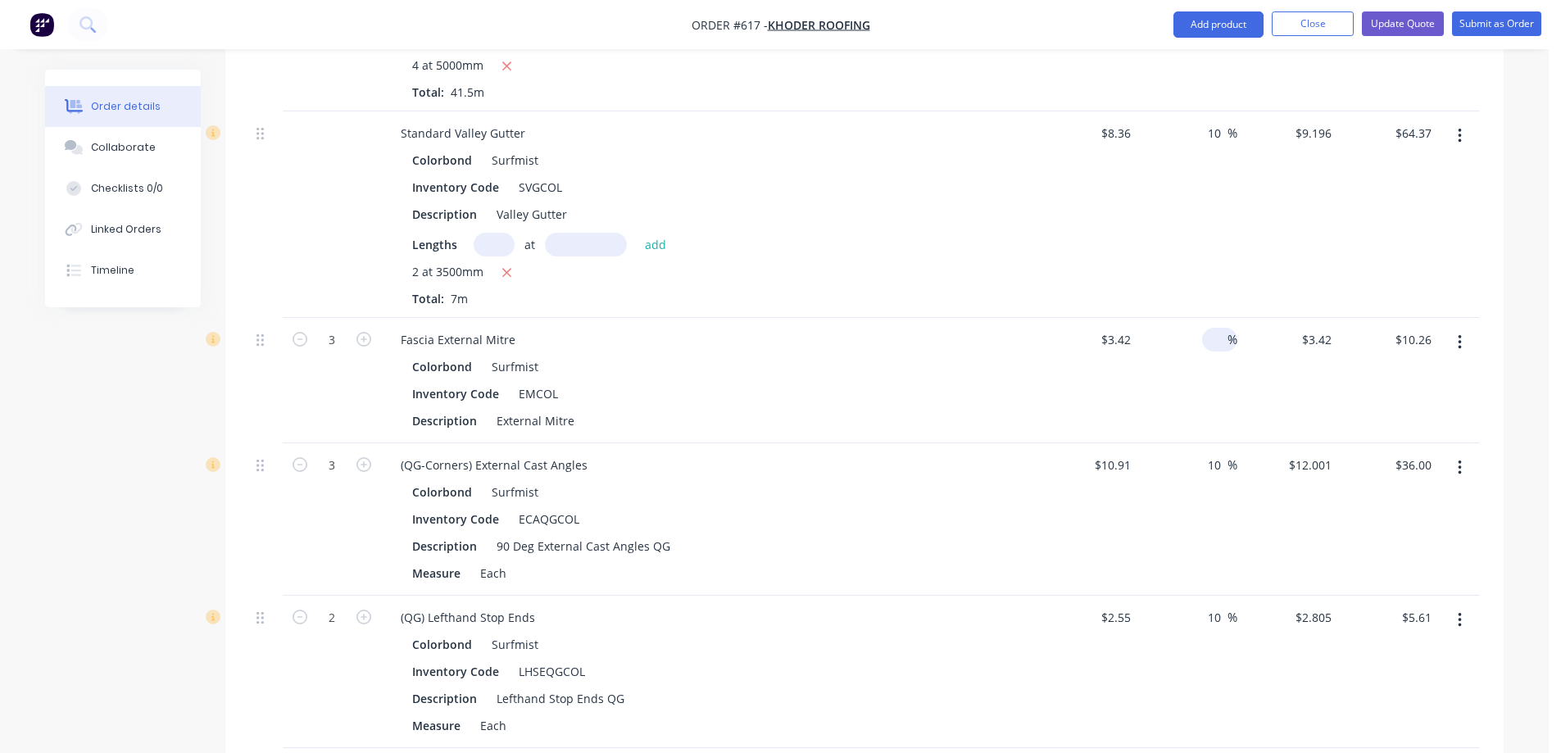
click at [1213, 352] on input at bounding box center [1218, 340] width 19 height 24
click at [1205, 416] on div "10 10 %" at bounding box center [1188, 380] width 101 height 125
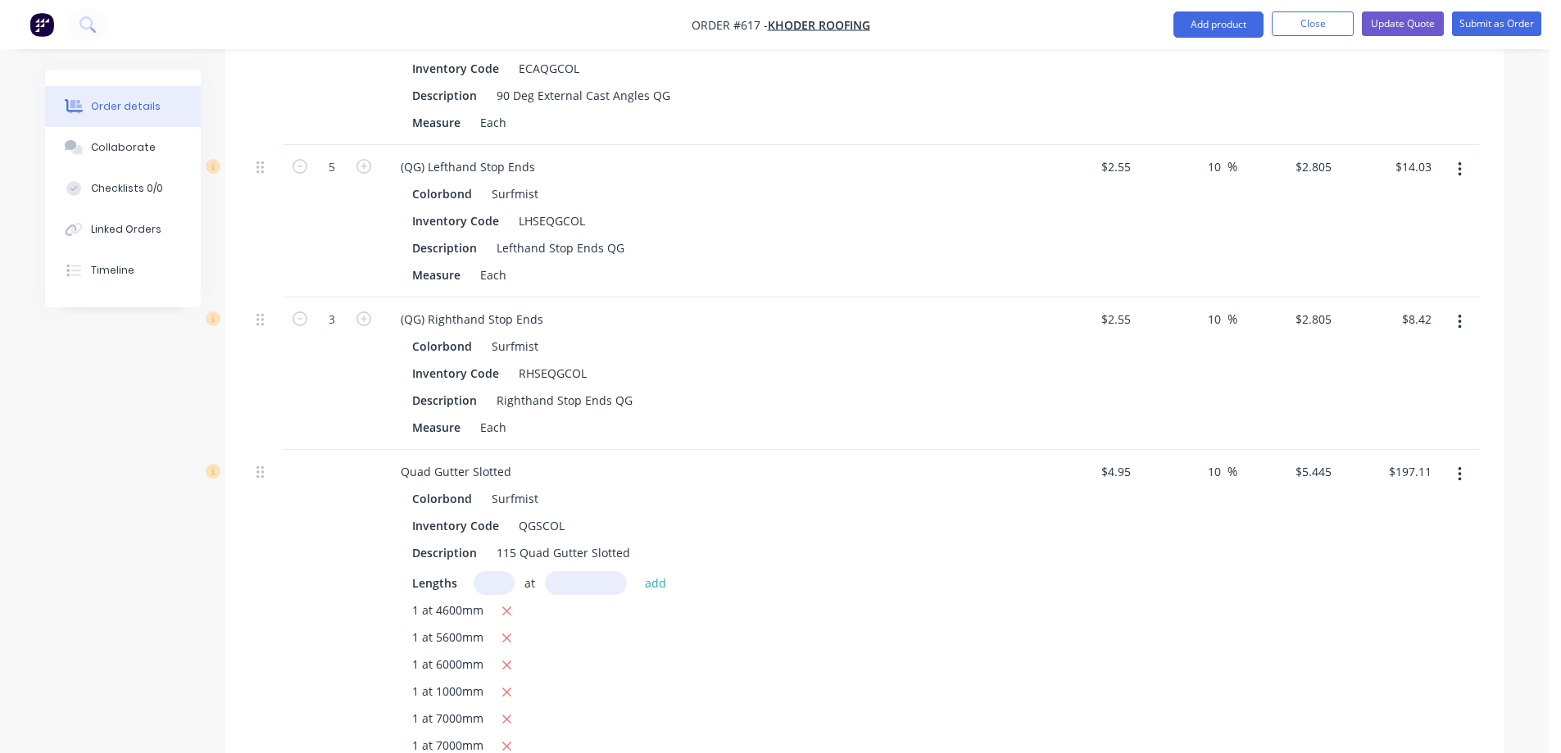
scroll to position [1147, 0]
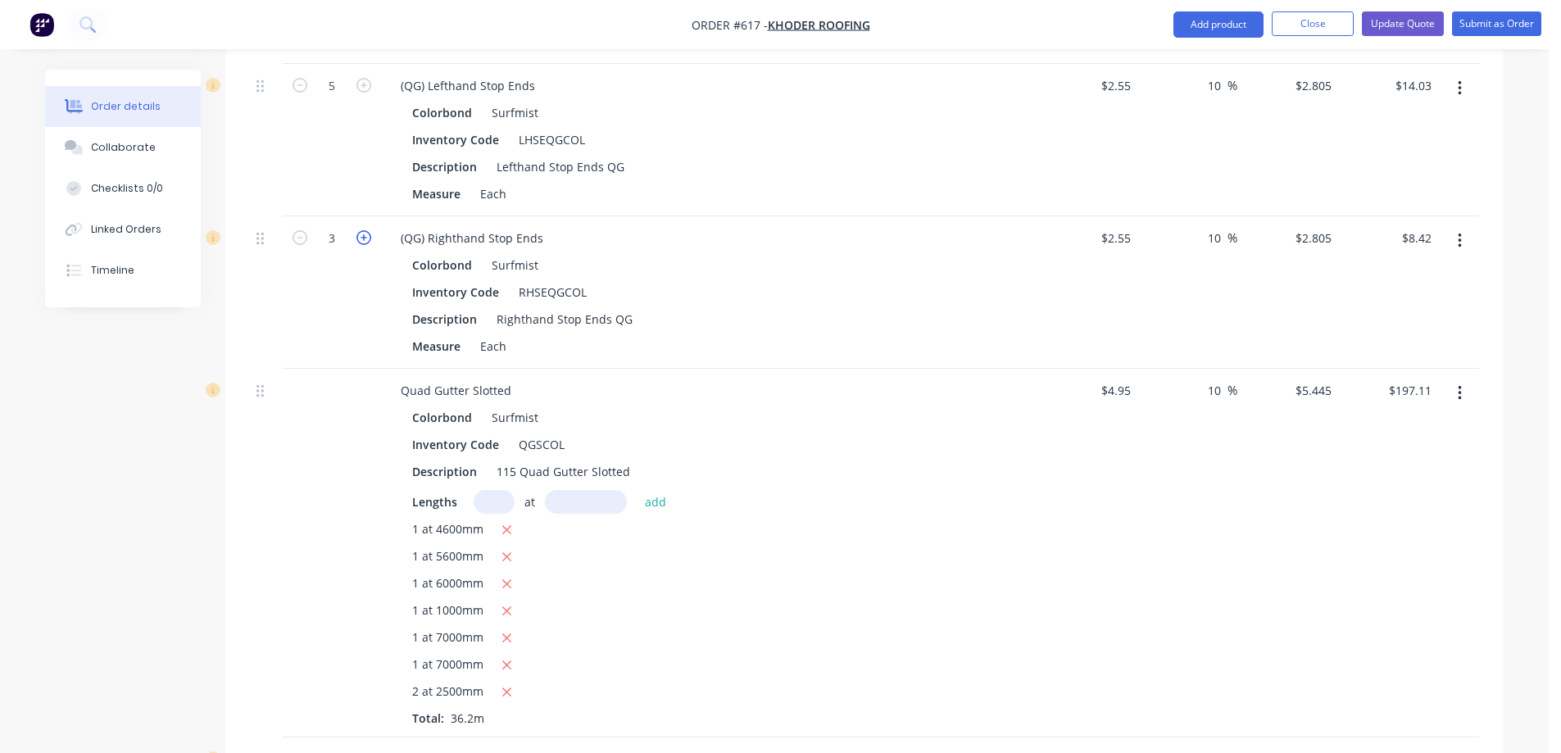
click at [367, 245] on icon "button" at bounding box center [364, 237] width 15 height 15
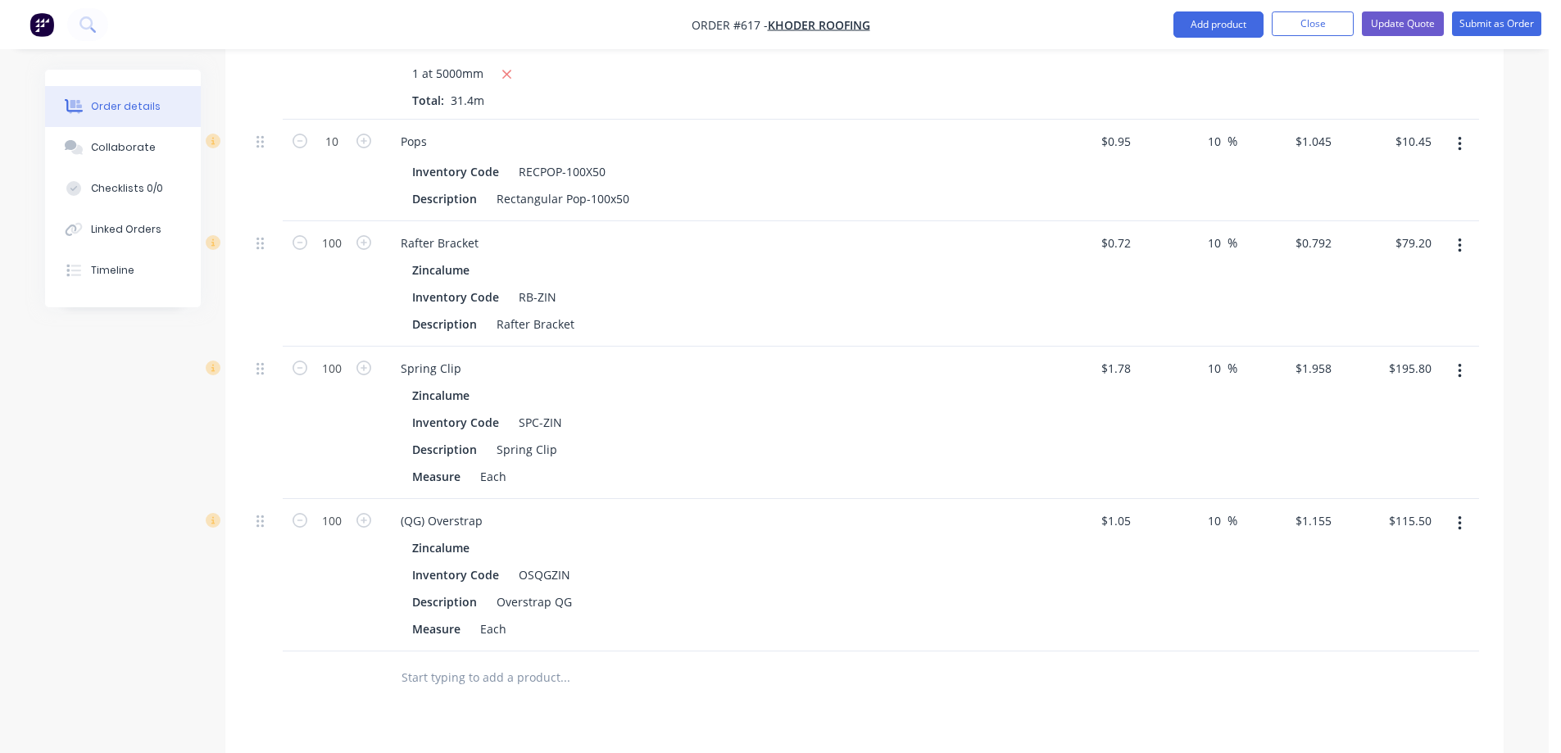
scroll to position [3197, 0]
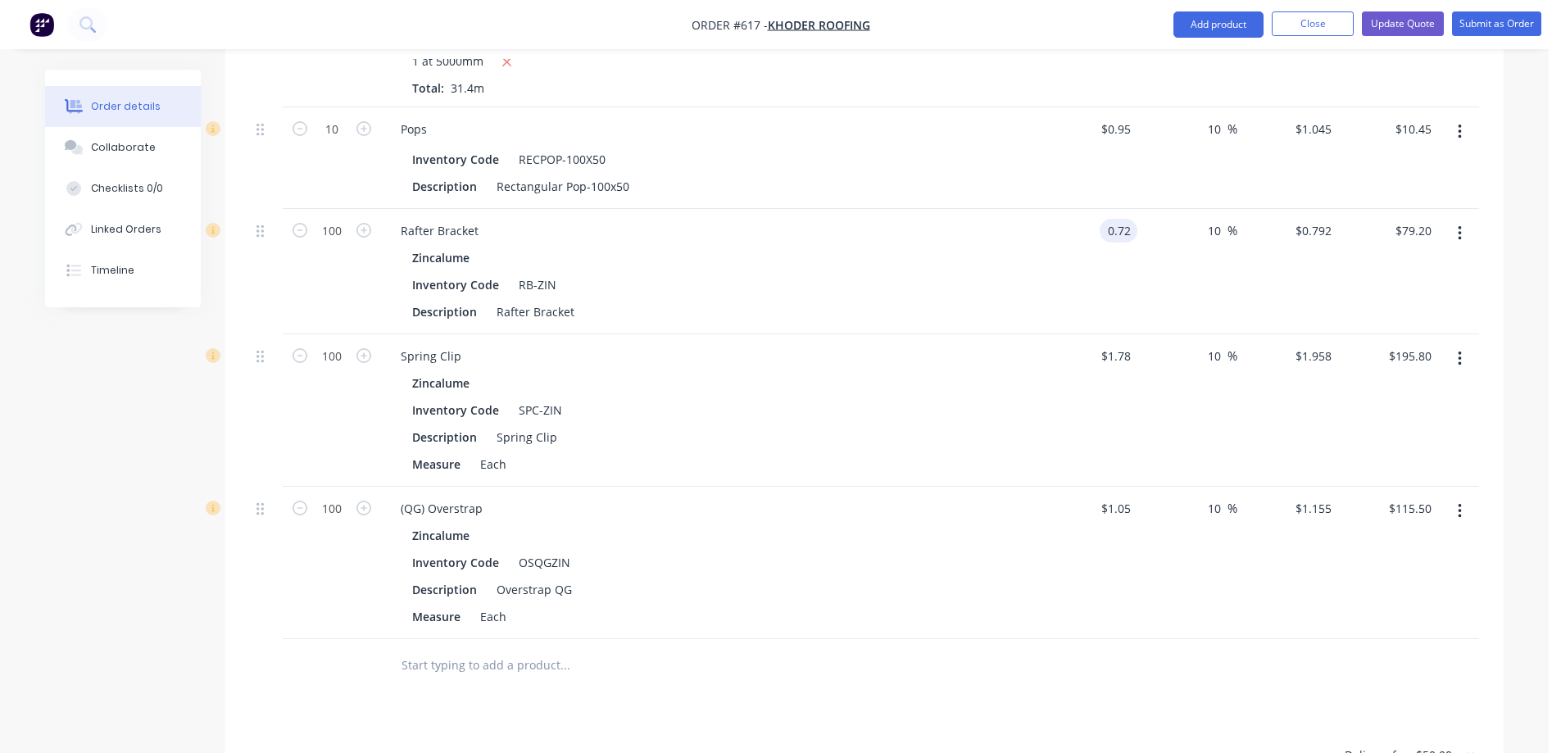
drag, startPoint x: 1135, startPoint y: 245, endPoint x: 1029, endPoint y: 251, distance: 105.9
click at [1029, 251] on div "100 Rafter Bracket Zincalume Inventory Code RB-ZIN Description Rafter Bracket 0…" at bounding box center [864, 271] width 1229 height 125
click at [1138, 176] on div "10 10 %" at bounding box center [1188, 158] width 101 height 102
click at [970, 141] on div "Pops" at bounding box center [709, 129] width 643 height 24
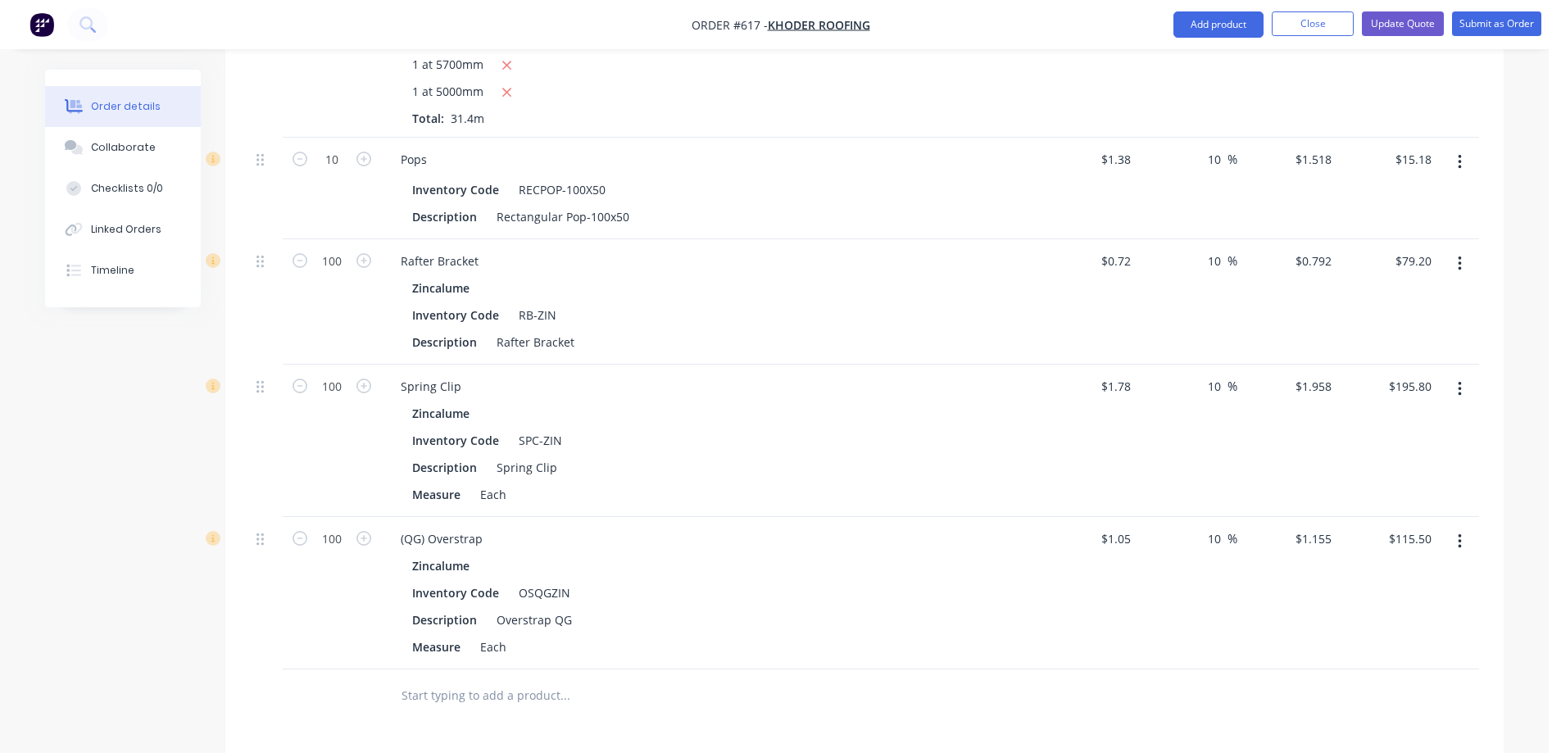
scroll to position [3154, 0]
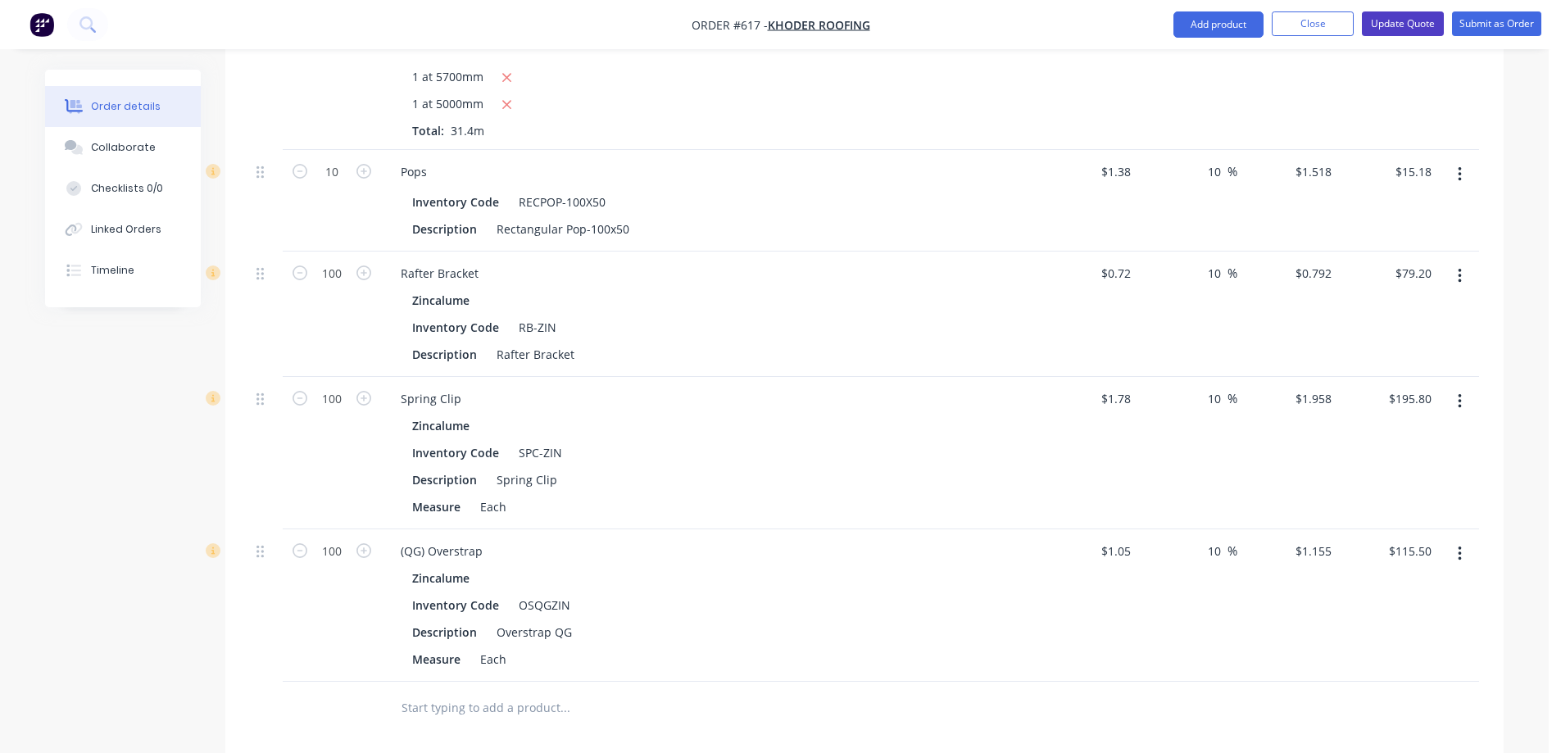
click at [1407, 29] on button "Update Quote" at bounding box center [1403, 23] width 82 height 25
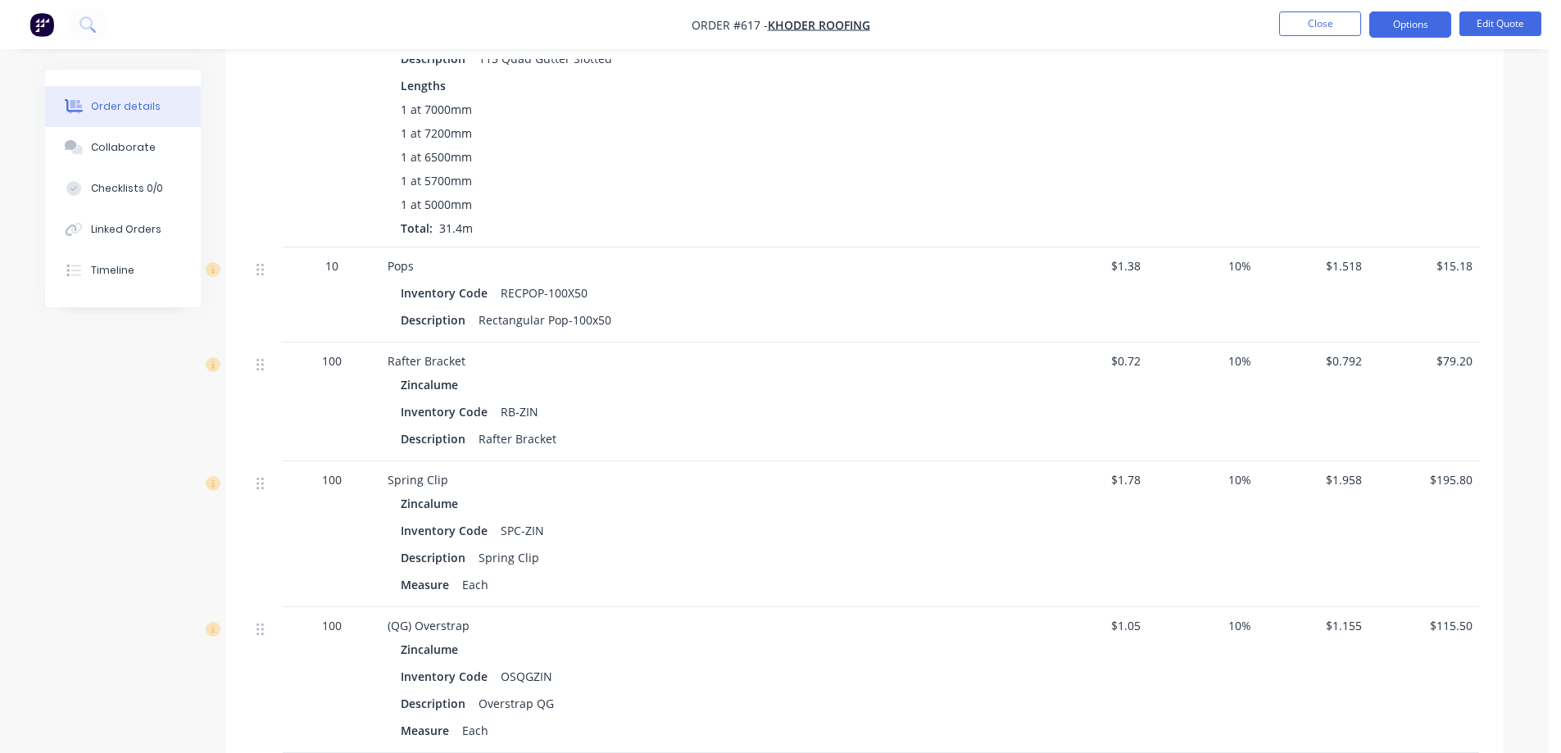
scroll to position [3127, 0]
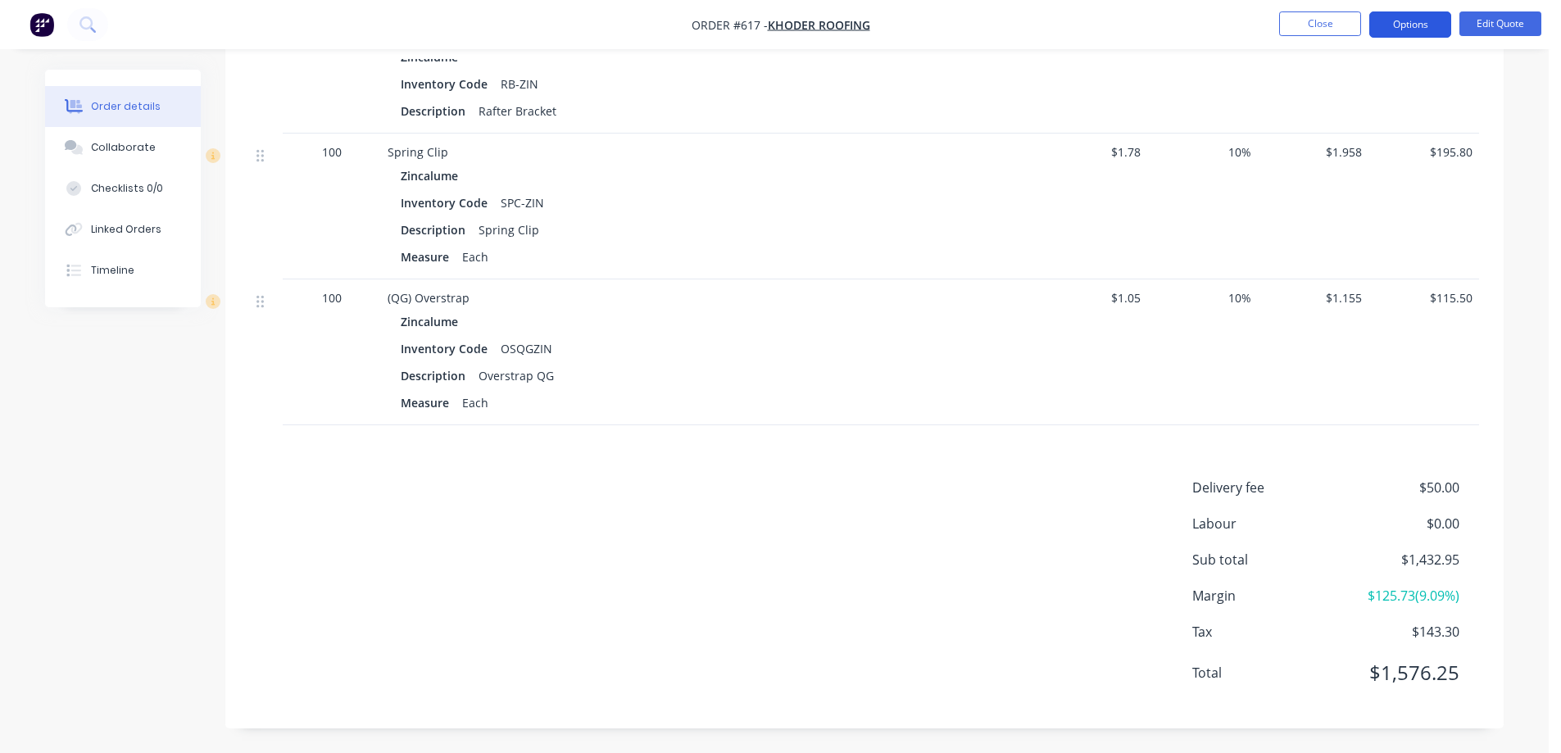
click at [1413, 20] on button "Options" at bounding box center [1411, 24] width 82 height 26
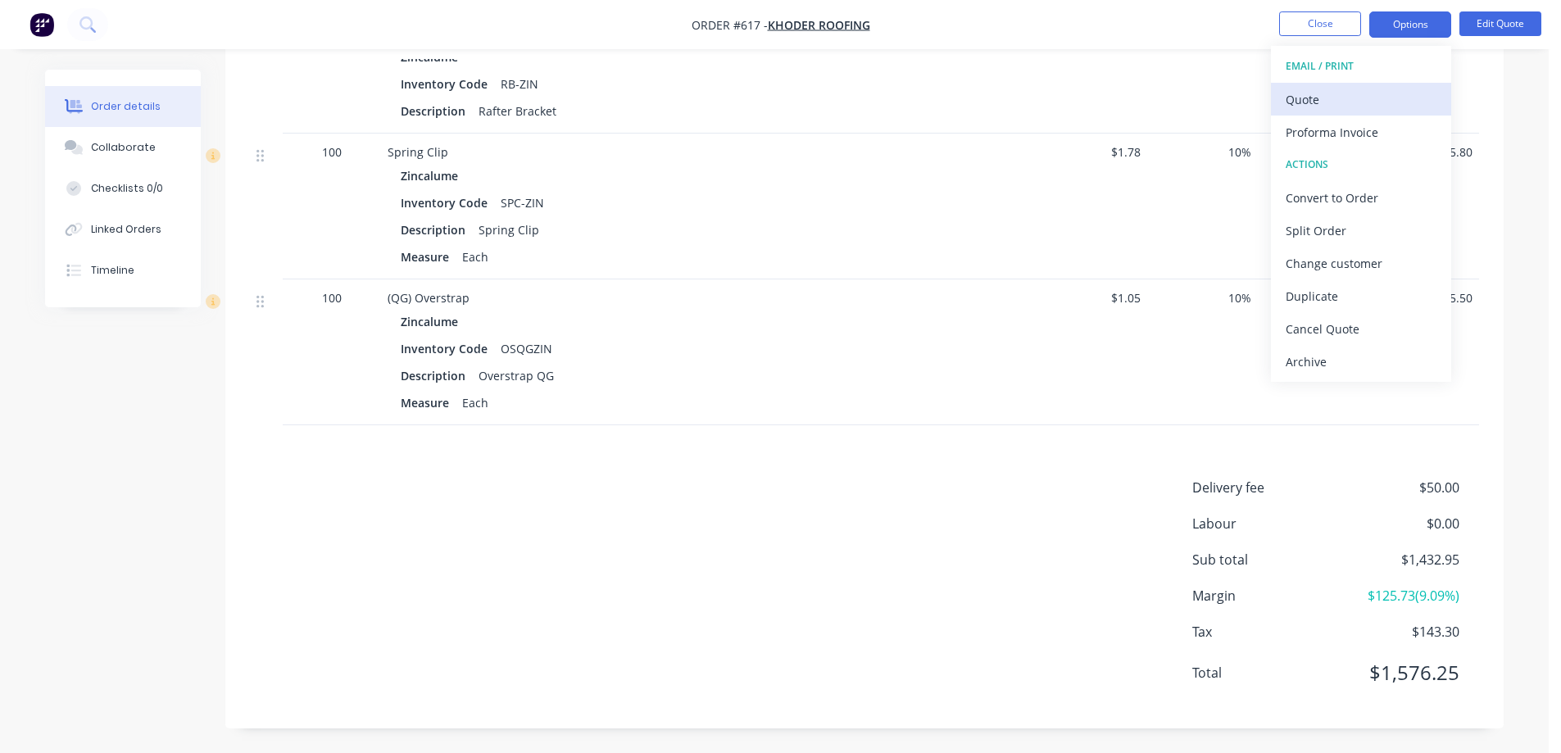
click at [1323, 102] on div "Quote" at bounding box center [1361, 100] width 151 height 24
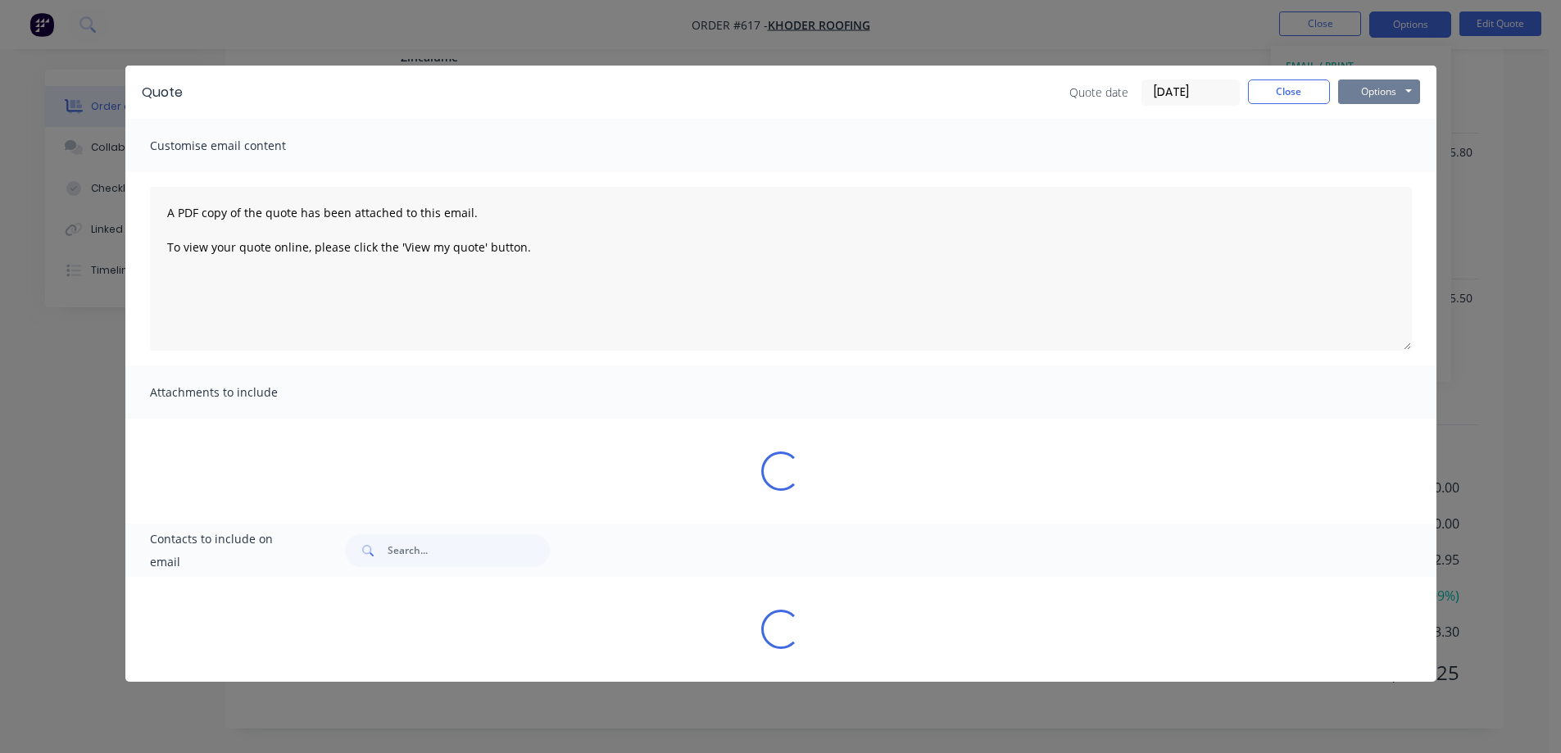
click at [1374, 95] on button "Options" at bounding box center [1379, 92] width 82 height 25
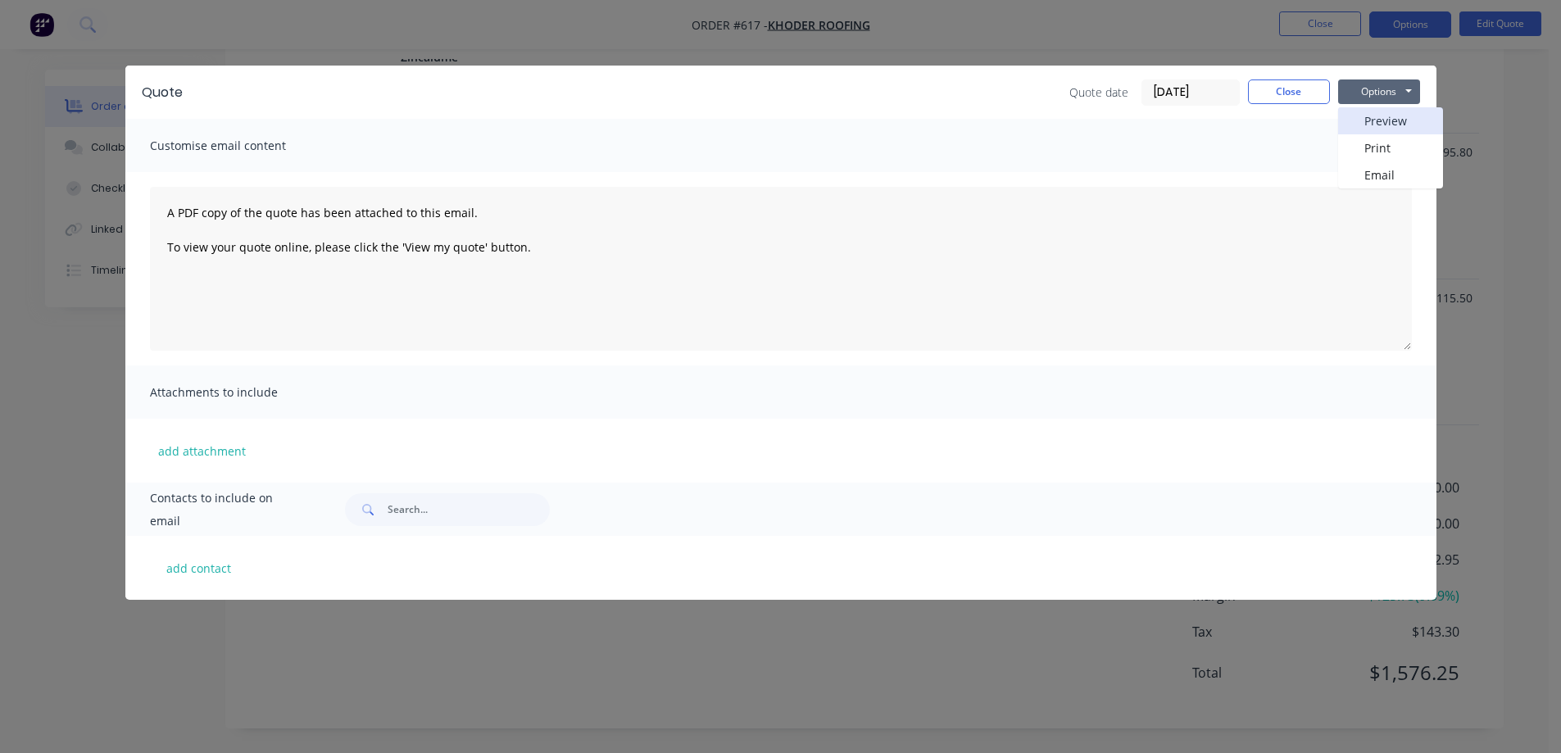
click at [1374, 116] on button "Preview" at bounding box center [1390, 120] width 105 height 27
click at [1284, 90] on button "Close" at bounding box center [1289, 92] width 82 height 25
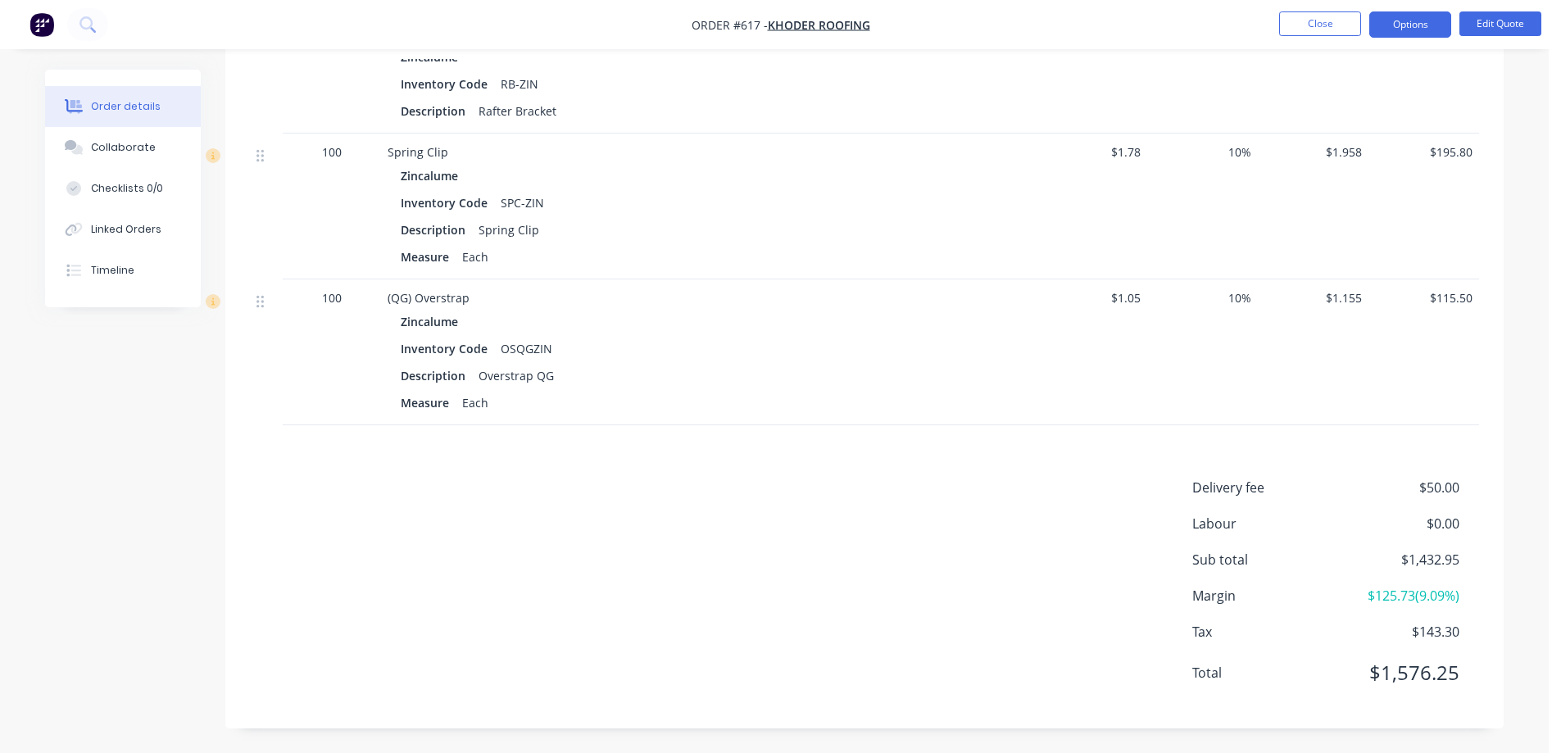
click at [49, 27] on img "button" at bounding box center [42, 24] width 25 height 25
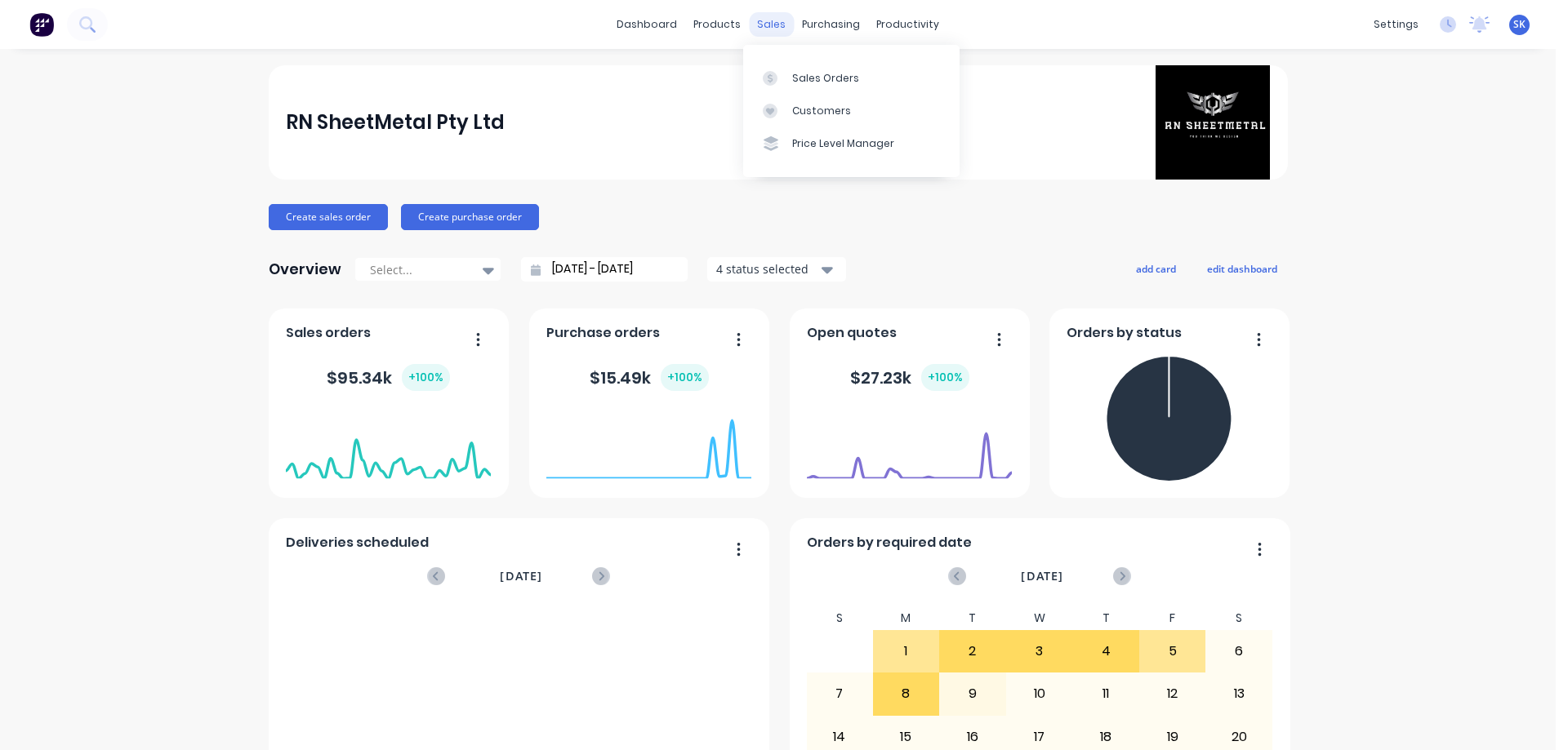
click at [758, 26] on div "sales" at bounding box center [771, 24] width 45 height 25
click at [805, 78] on div "Sales Orders" at bounding box center [825, 78] width 67 height 15
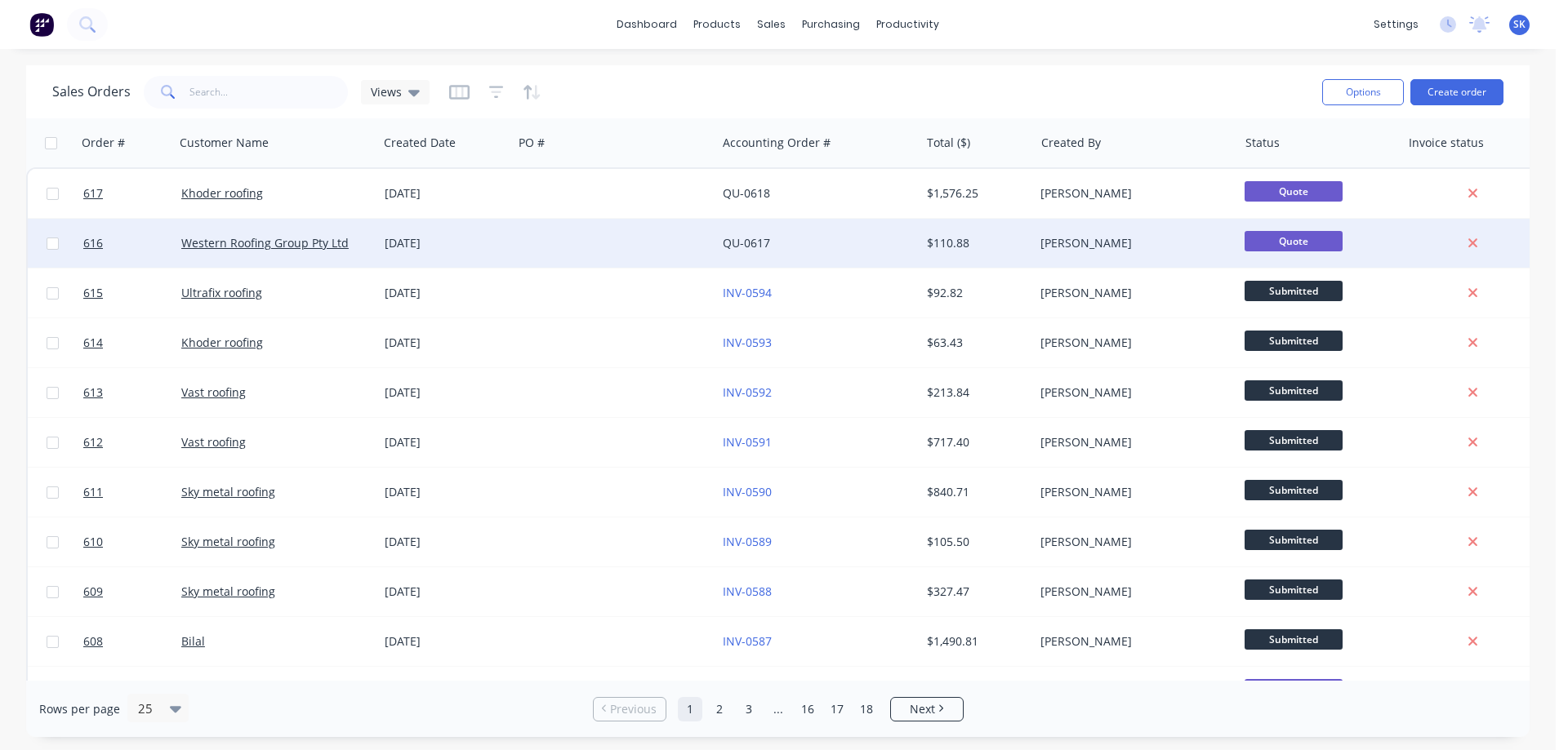
click at [440, 236] on div "[DATE]" at bounding box center [445, 243] width 122 height 16
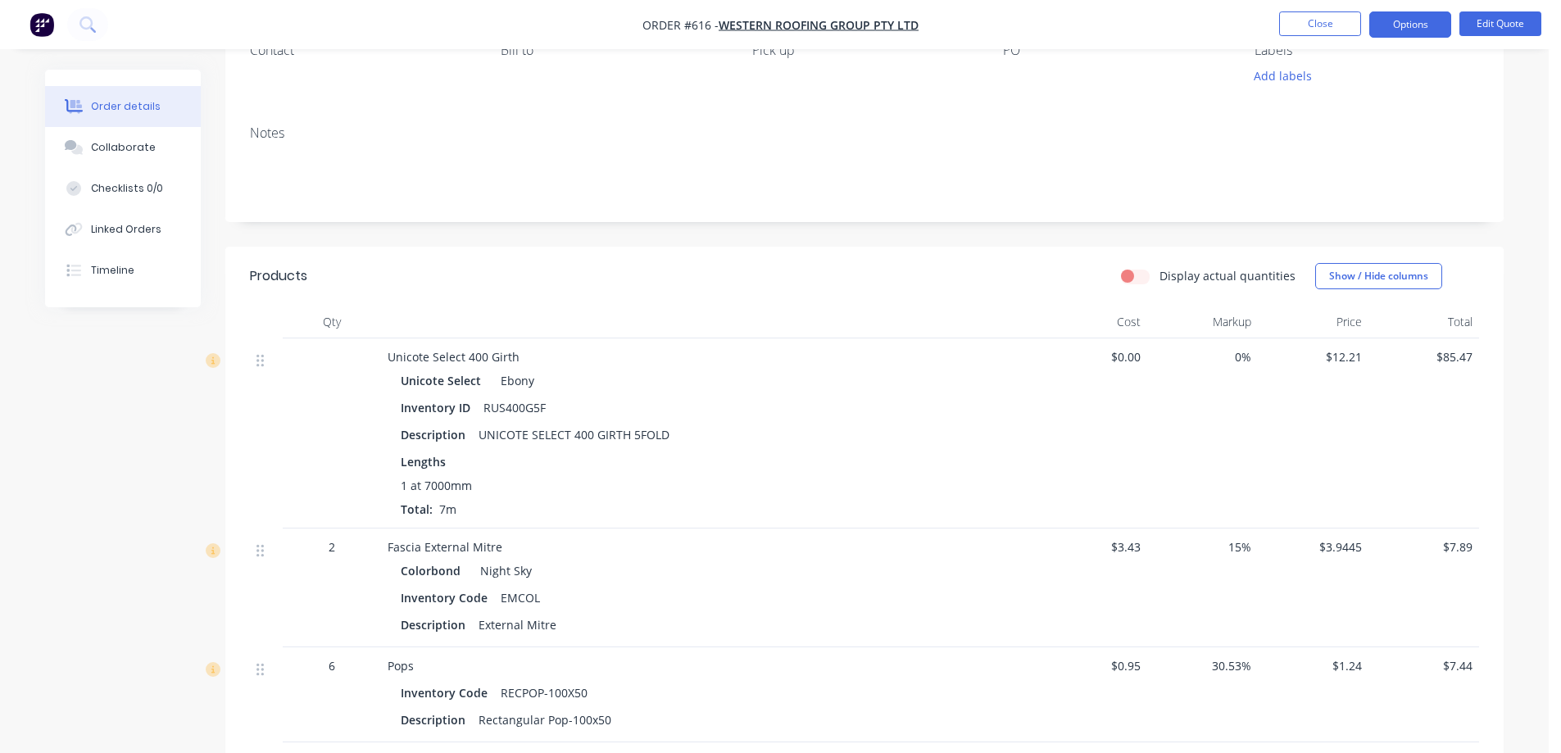
scroll to position [164, 0]
click at [47, 29] on img "button" at bounding box center [42, 24] width 25 height 25
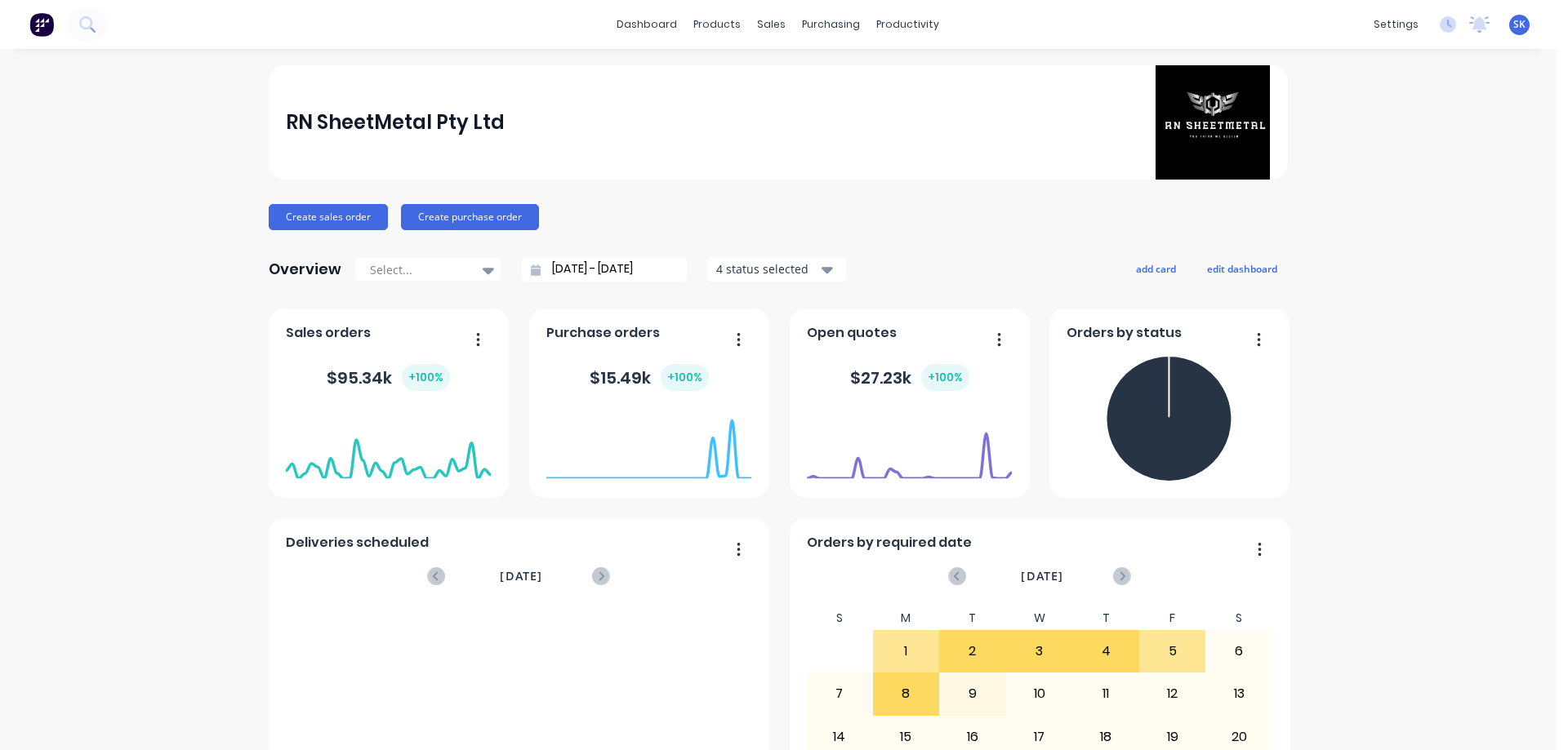
click at [598, 262] on input "[DATE] - [DATE]" at bounding box center [611, 269] width 140 height 25
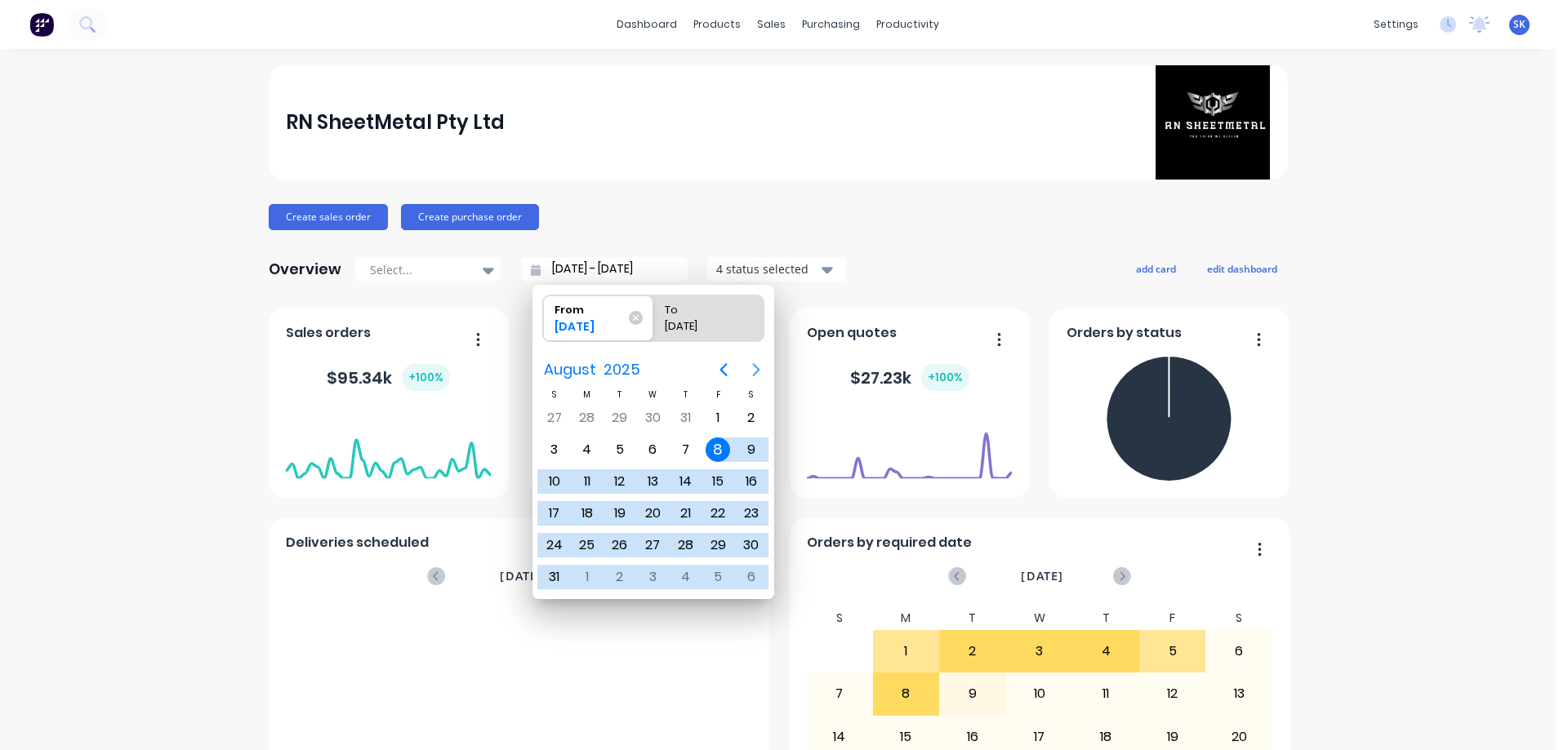
click at [751, 364] on icon "Next page" at bounding box center [756, 370] width 20 height 20
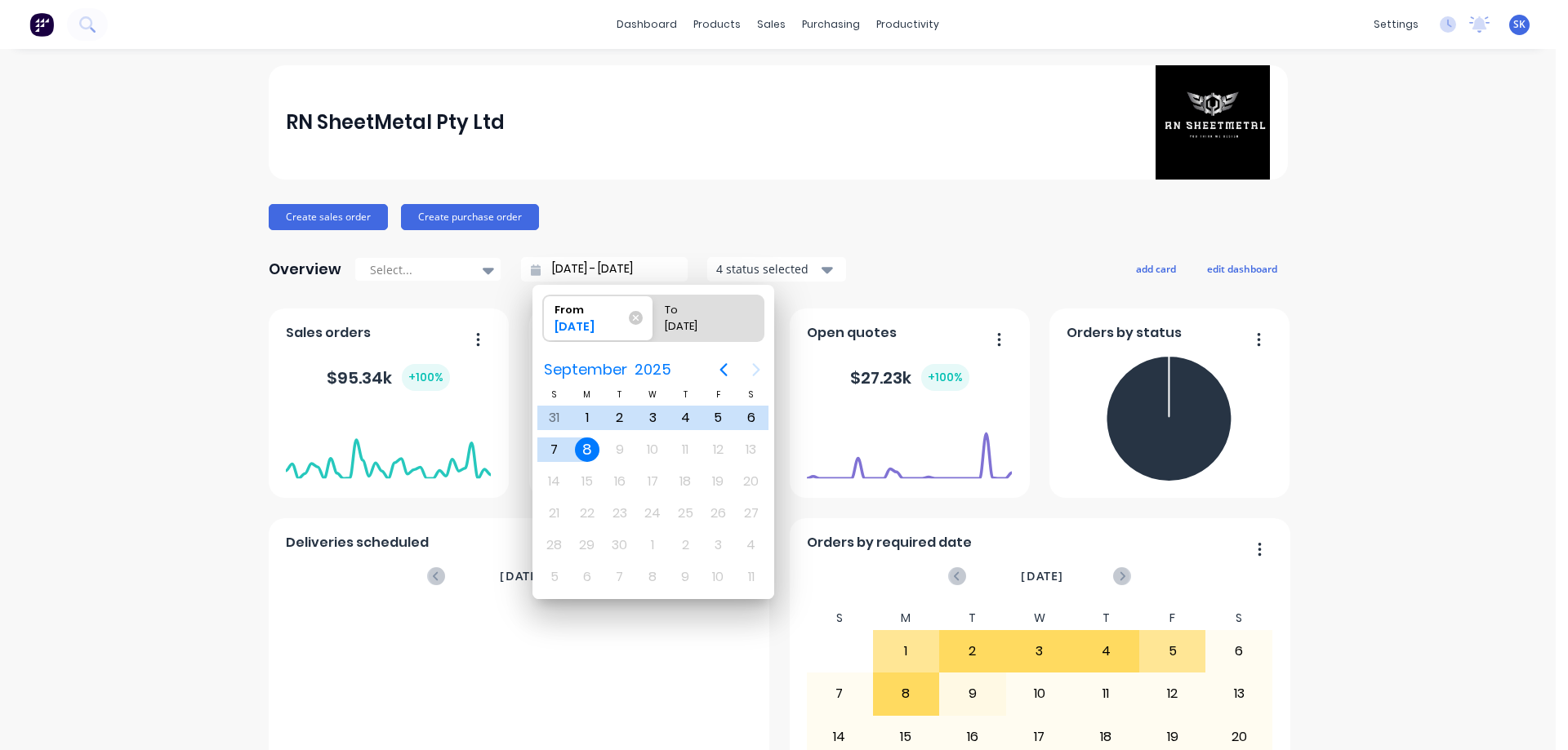
click at [587, 454] on div "8" at bounding box center [587, 449] width 25 height 25
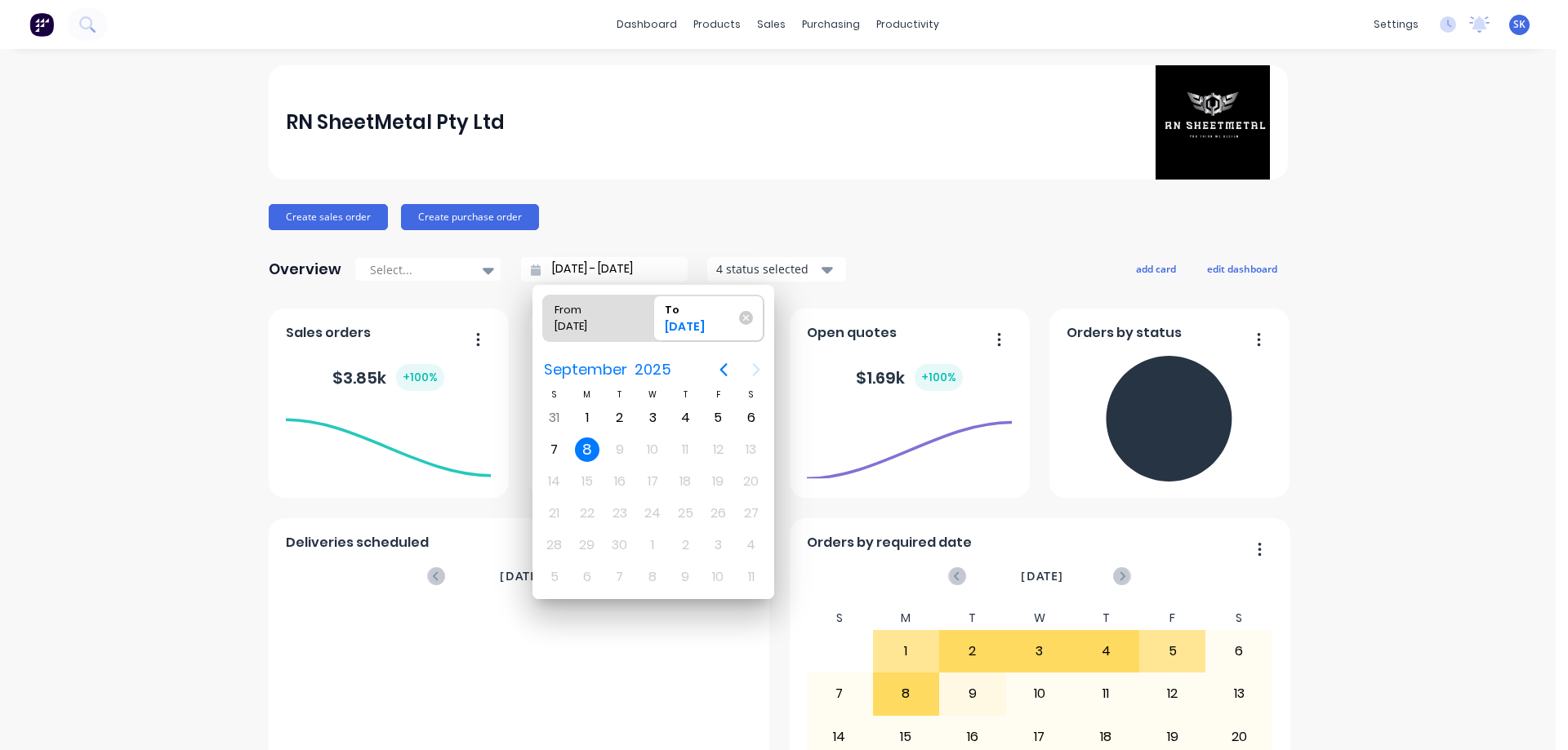
click at [589, 450] on div "8" at bounding box center [587, 449] width 25 height 25
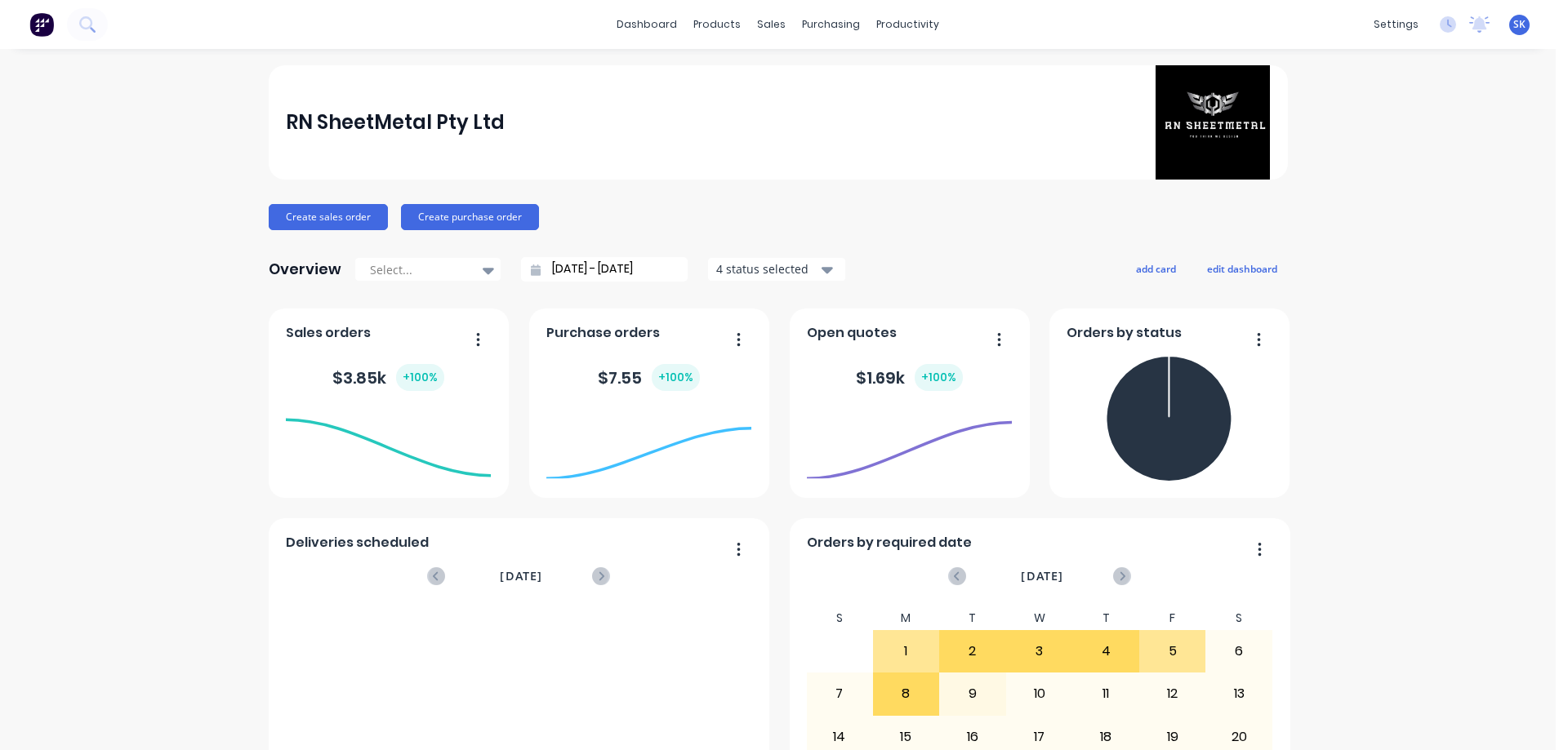
click at [749, 267] on div "4 status selected" at bounding box center [767, 268] width 103 height 17
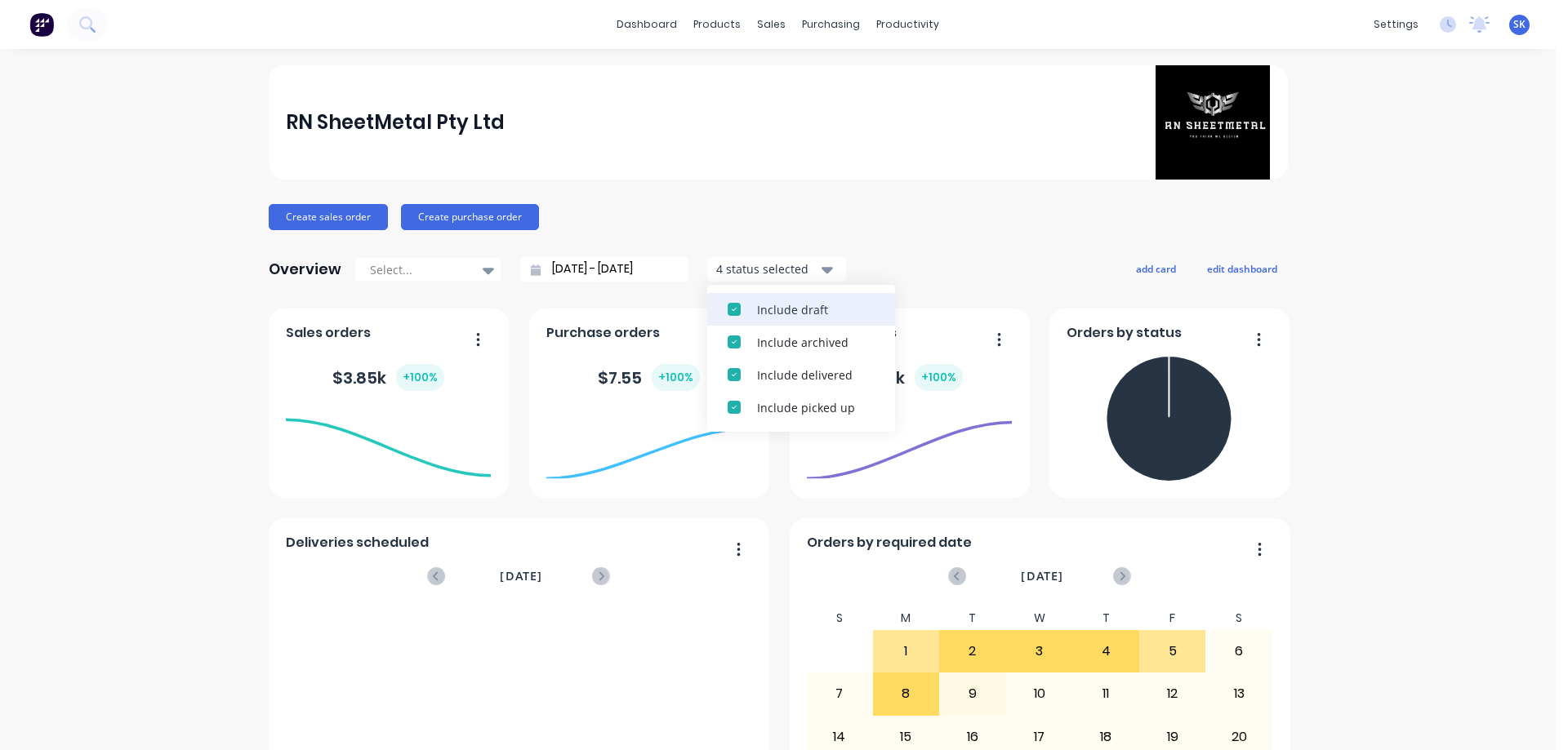
click at [757, 306] on div "Include draft" at bounding box center [816, 309] width 118 height 17
click at [757, 306] on div "Include archived" at bounding box center [816, 309] width 118 height 17
click at [876, 246] on div "RN SheetMetal Pty Ltd Create sales order Create purchase order Overview Select.…" at bounding box center [778, 701] width 1019 height 1272
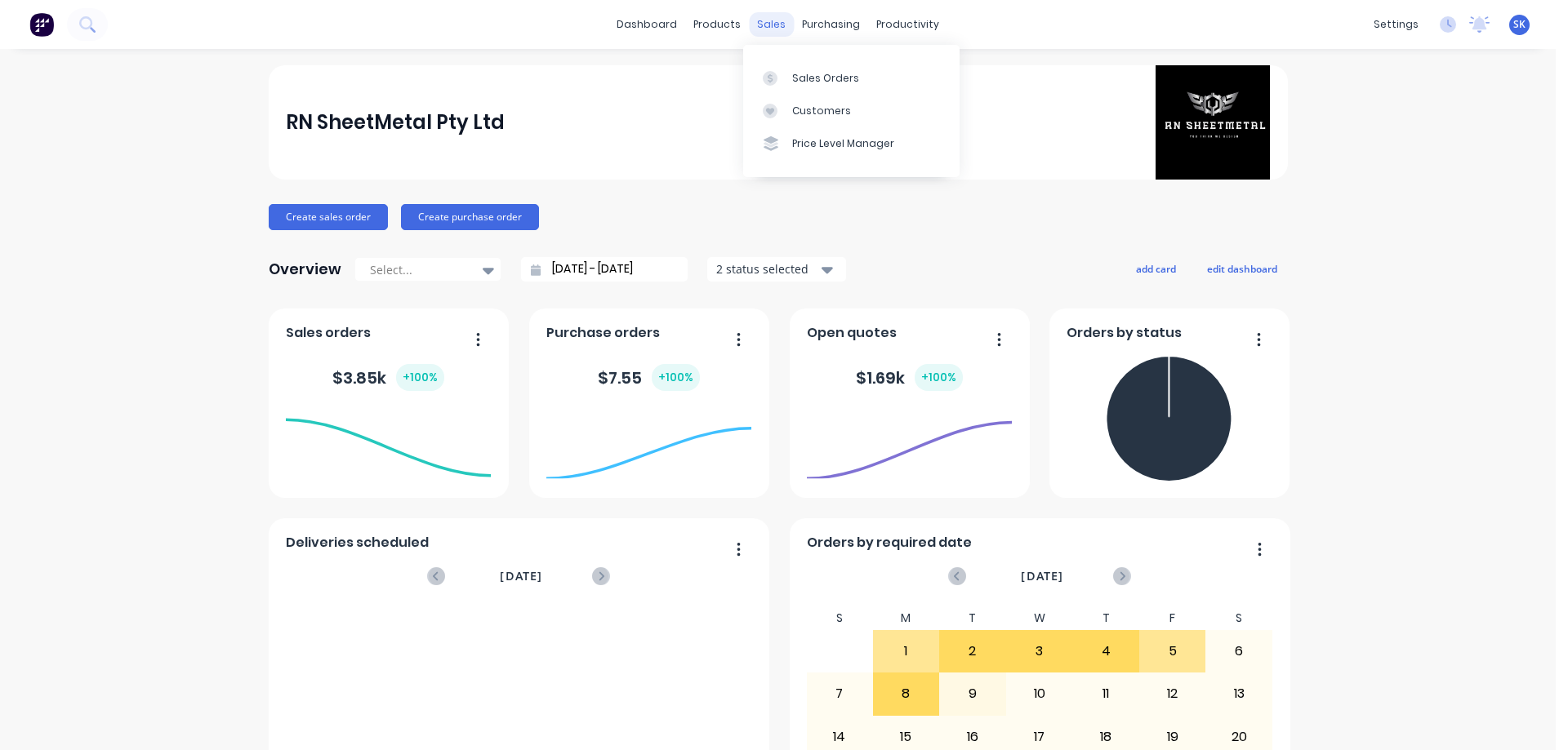
click at [761, 29] on div "sales" at bounding box center [771, 24] width 45 height 25
click at [782, 61] on div "Sales Orders Customers Price Level Manager" at bounding box center [851, 111] width 216 height 131
click at [805, 78] on div "Sales Orders" at bounding box center [825, 78] width 67 height 15
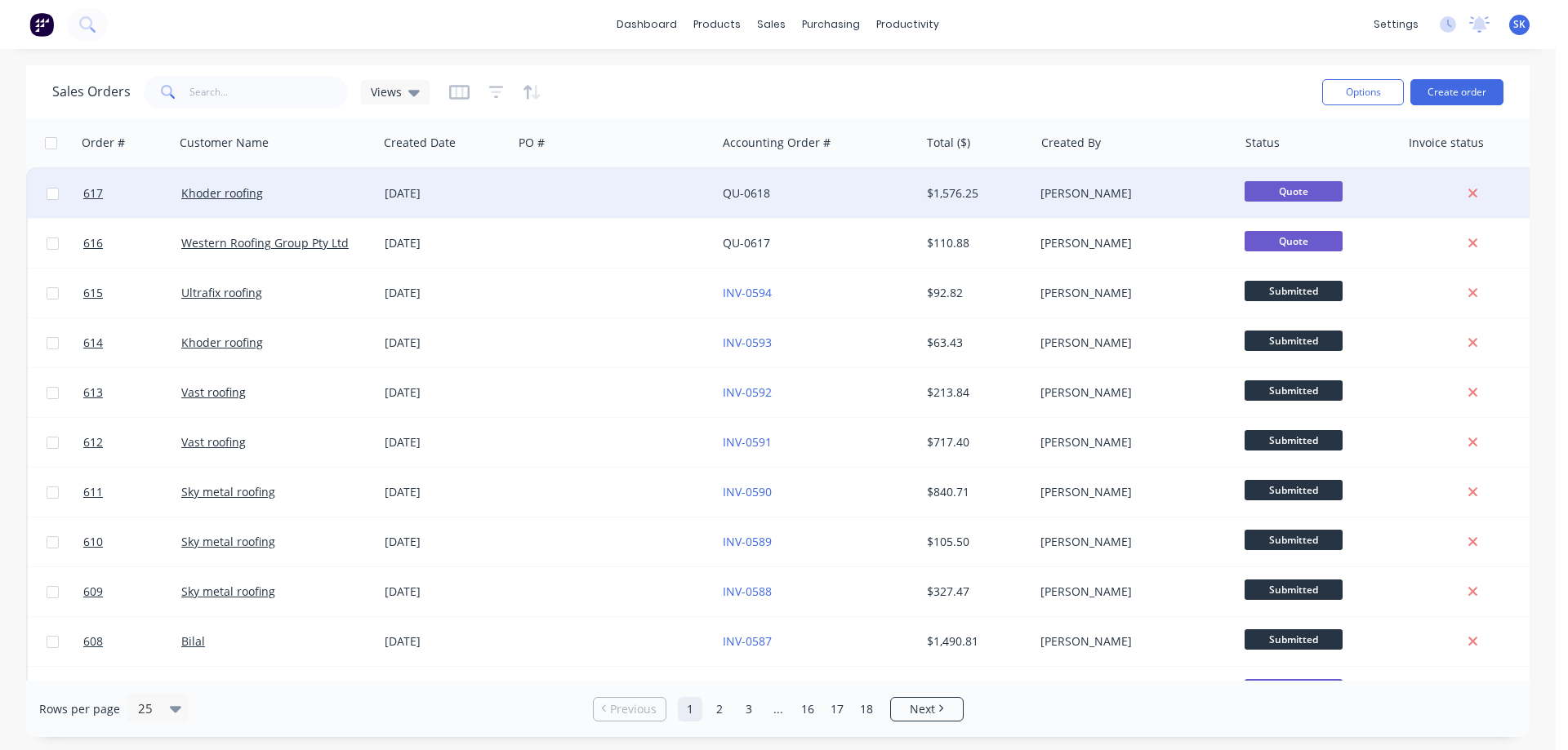
click at [440, 196] on div "[DATE]" at bounding box center [445, 193] width 122 height 16
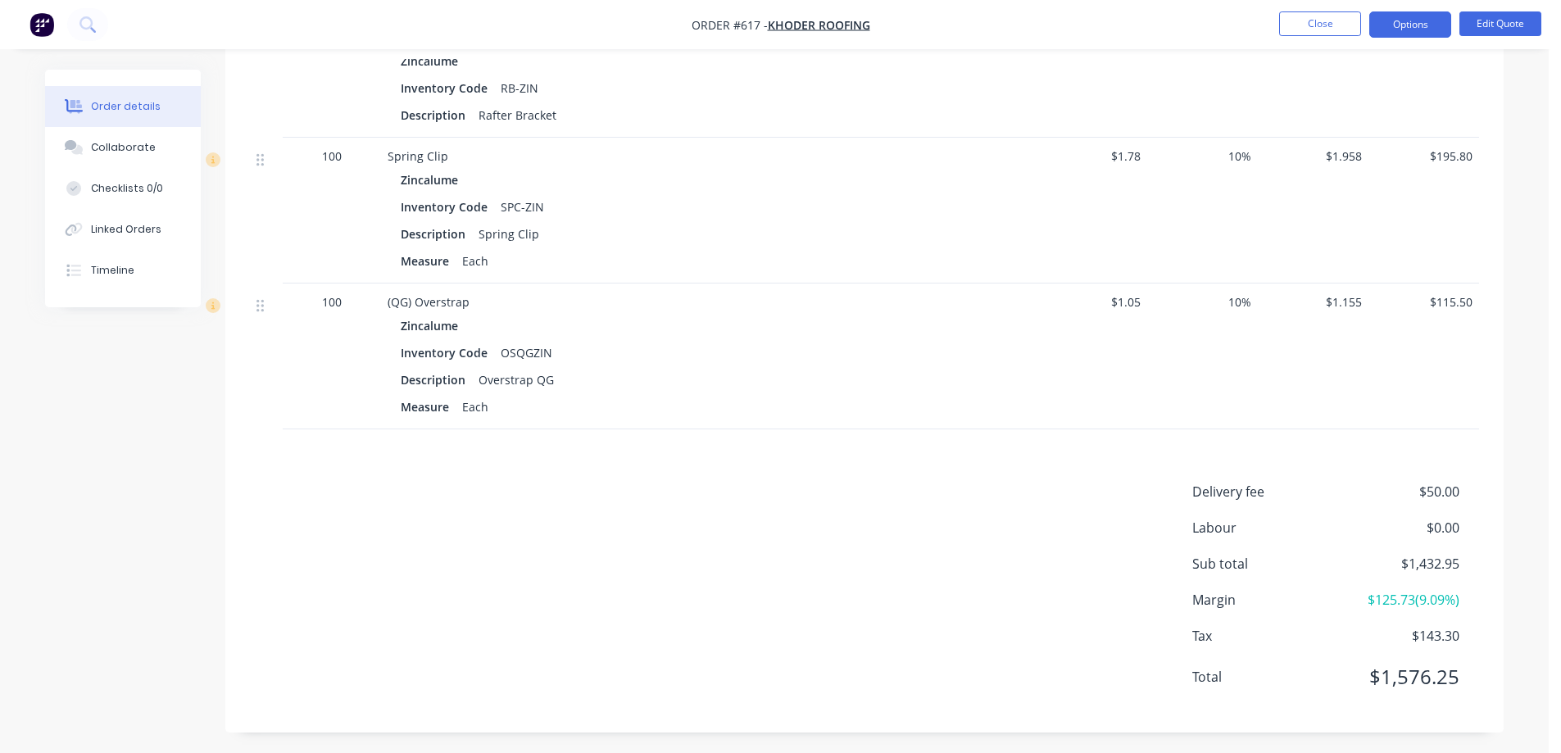
scroll to position [3127, 0]
click at [38, 22] on img "button" at bounding box center [42, 24] width 25 height 25
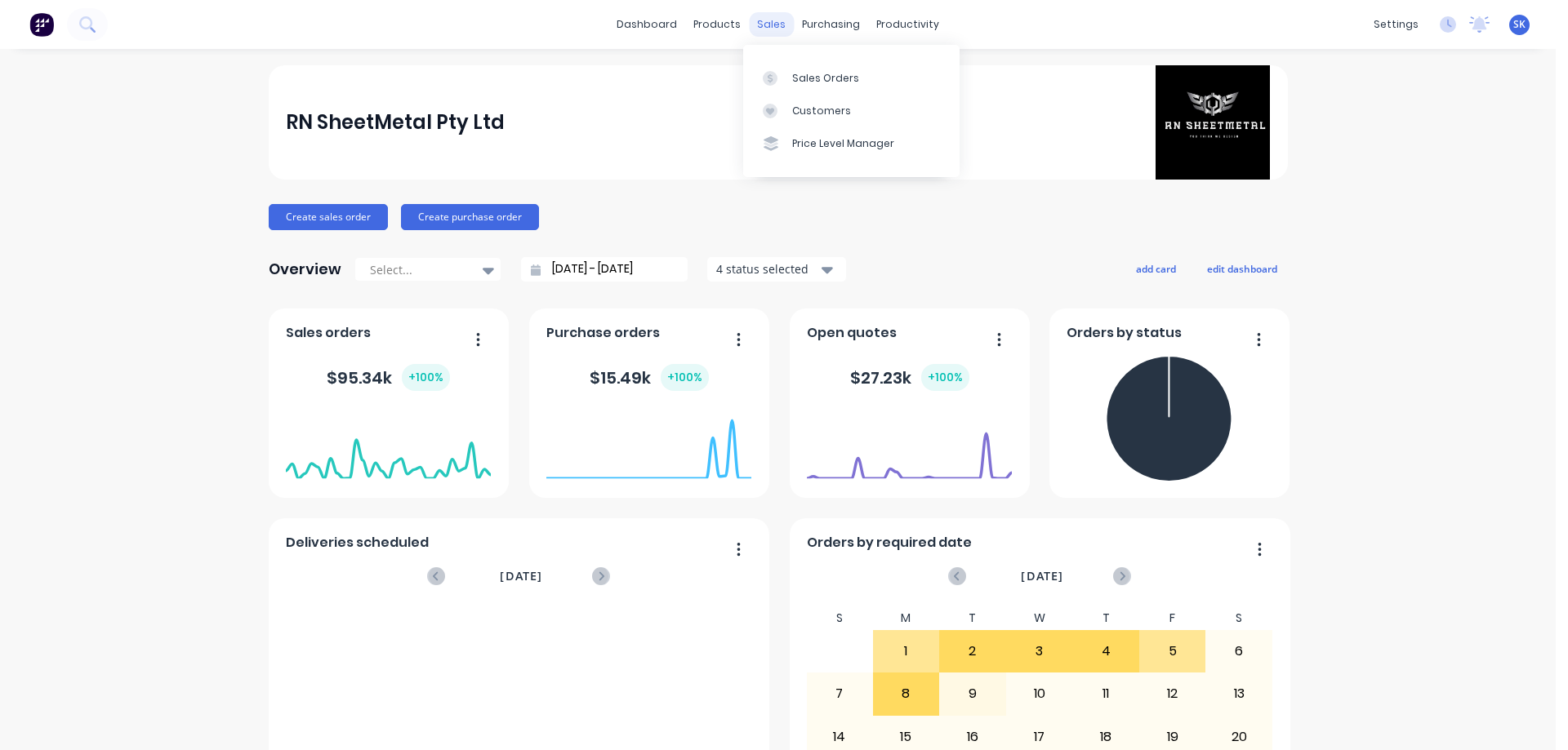
click at [763, 32] on div "sales" at bounding box center [771, 24] width 45 height 25
click at [844, 75] on div "Sales Orders" at bounding box center [825, 78] width 67 height 15
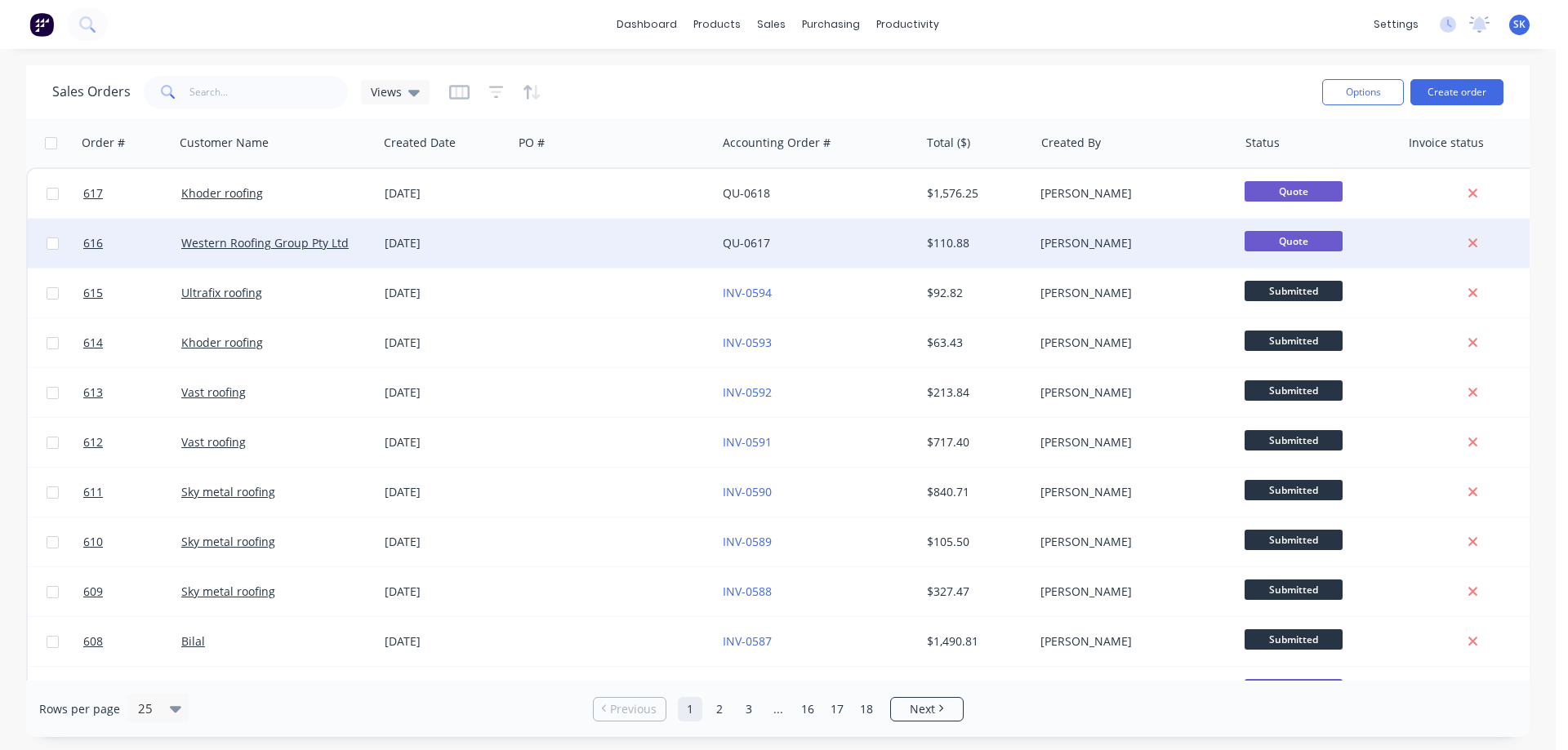
click at [396, 236] on div "[DATE]" at bounding box center [445, 243] width 122 height 16
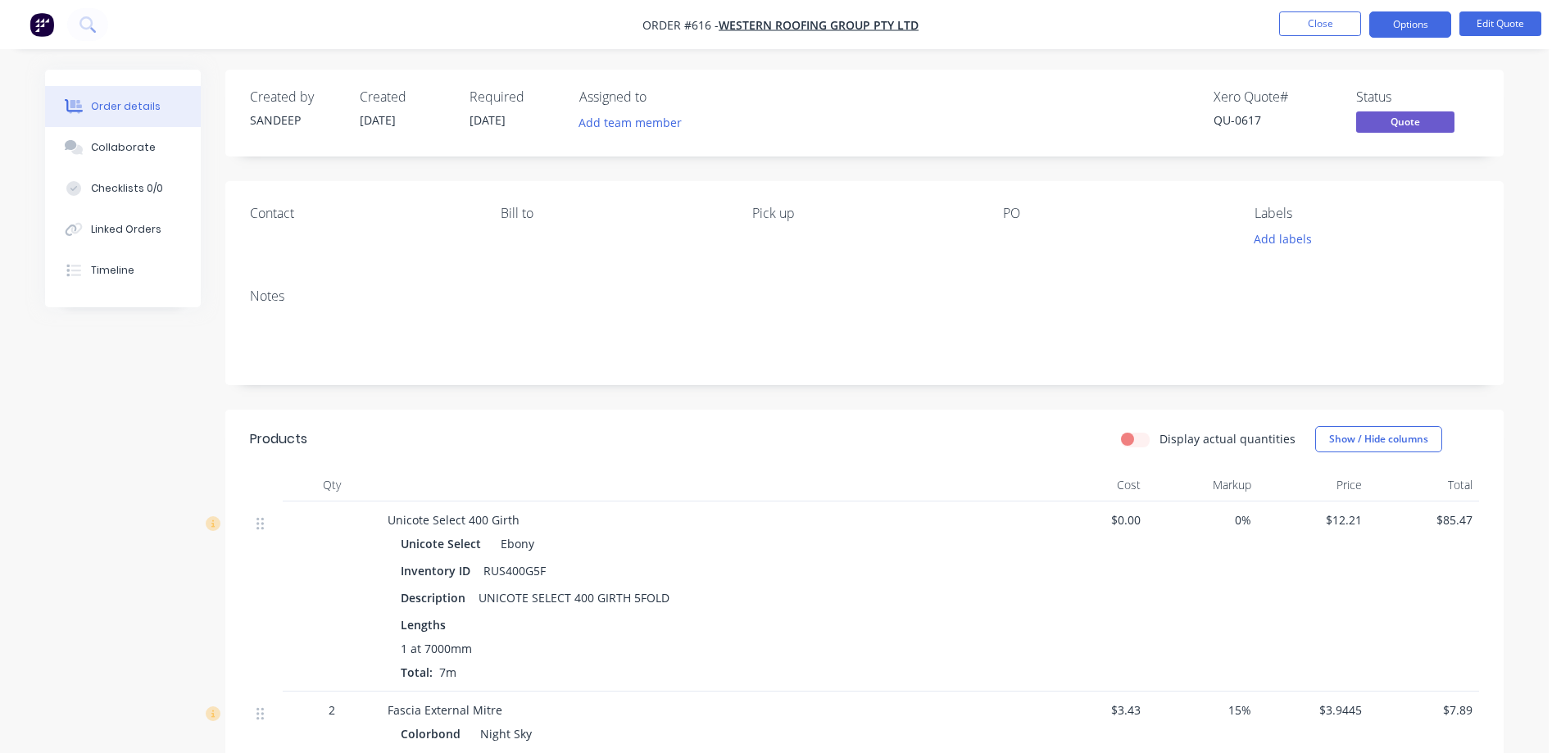
click at [48, 16] on img "button" at bounding box center [42, 24] width 25 height 25
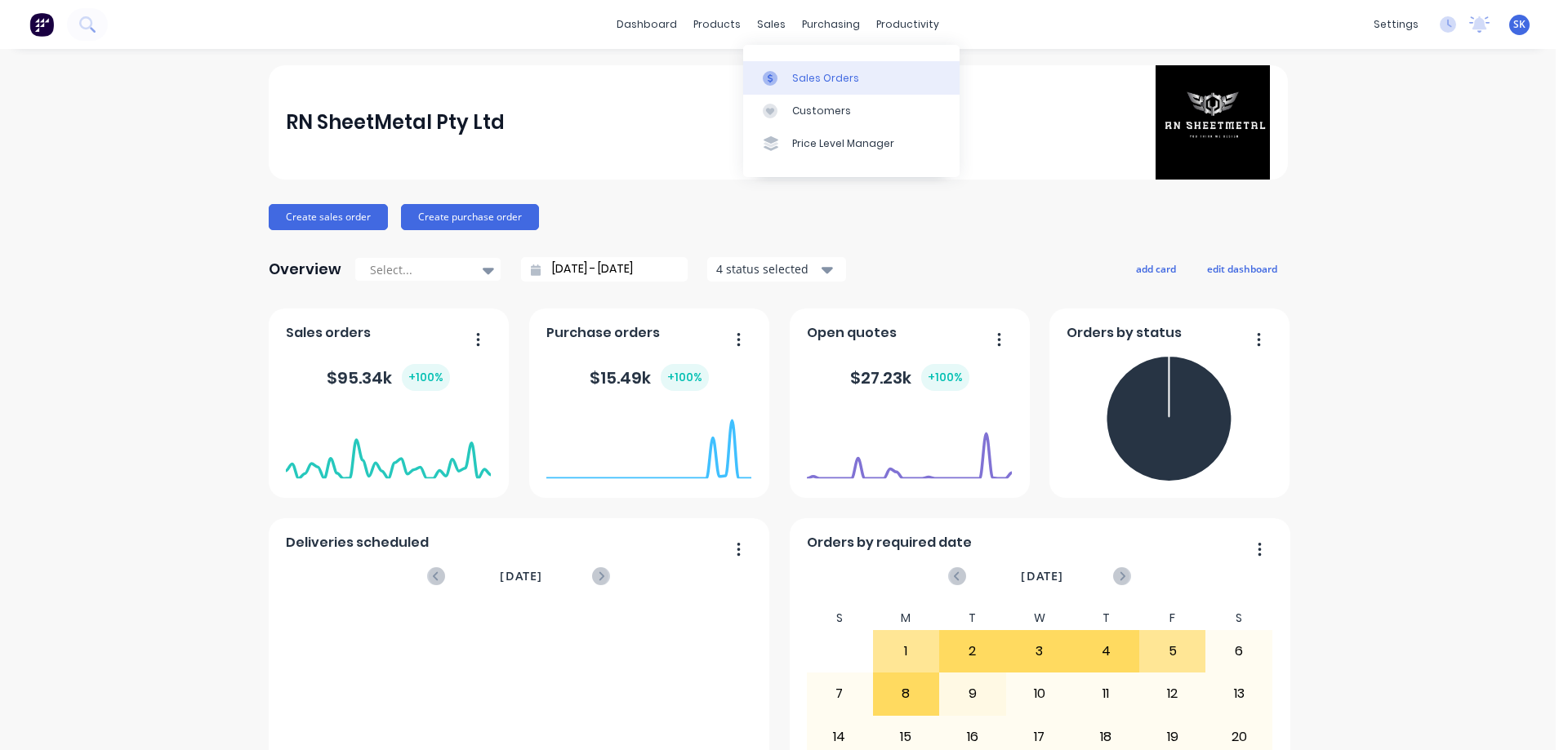
click at [781, 65] on link "Sales Orders" at bounding box center [851, 77] width 216 height 33
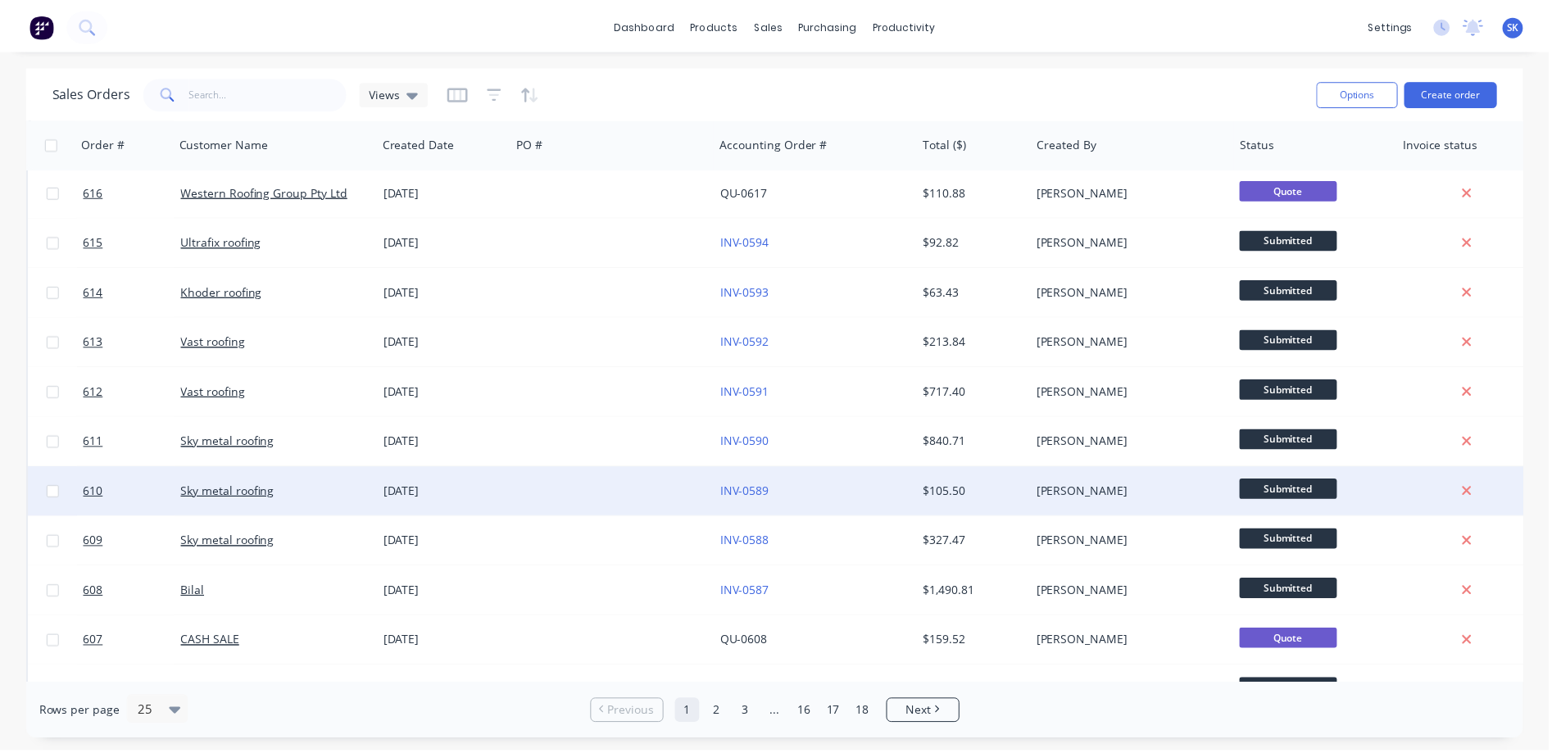
scroll to position [82, 0]
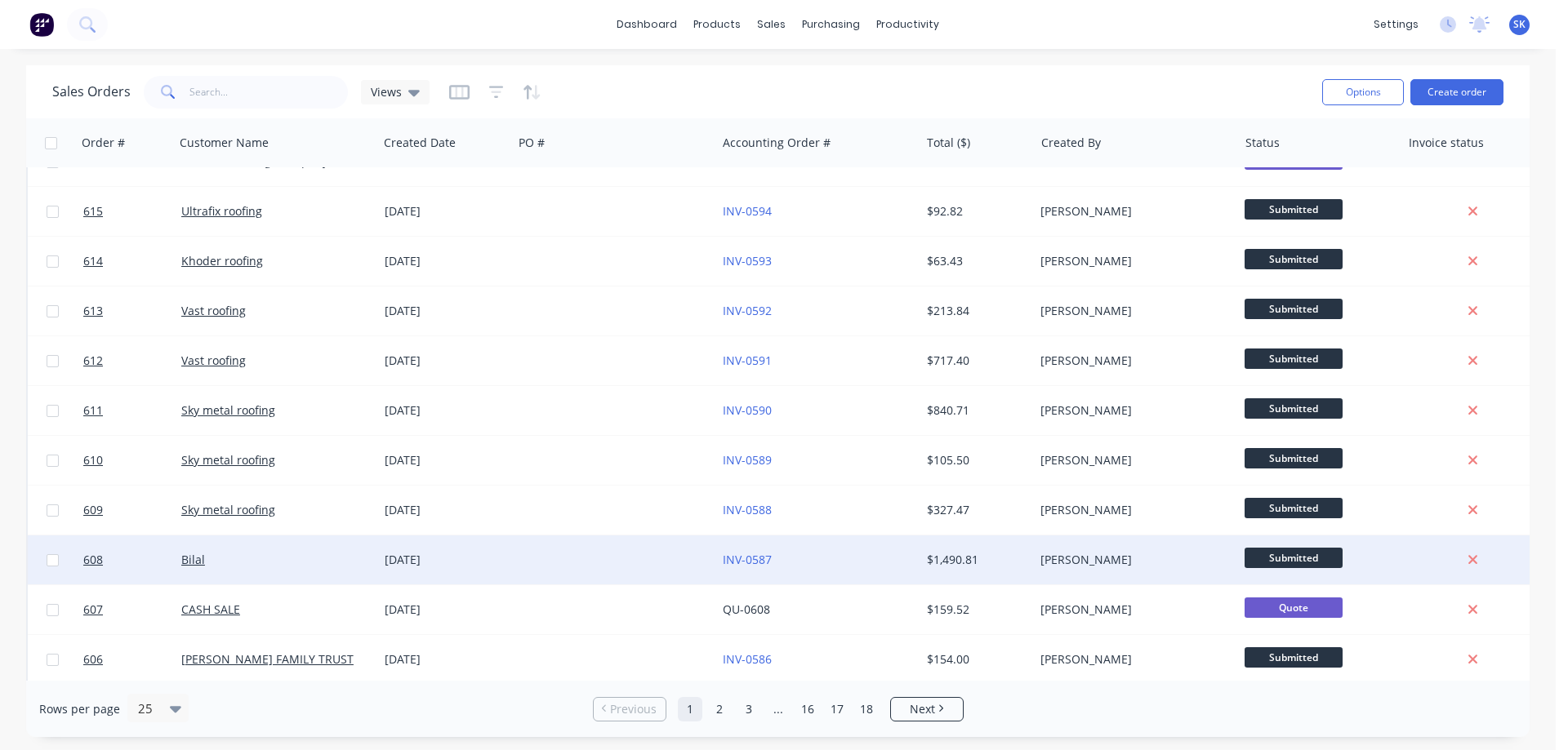
click at [451, 559] on div "[DATE]" at bounding box center [445, 560] width 122 height 16
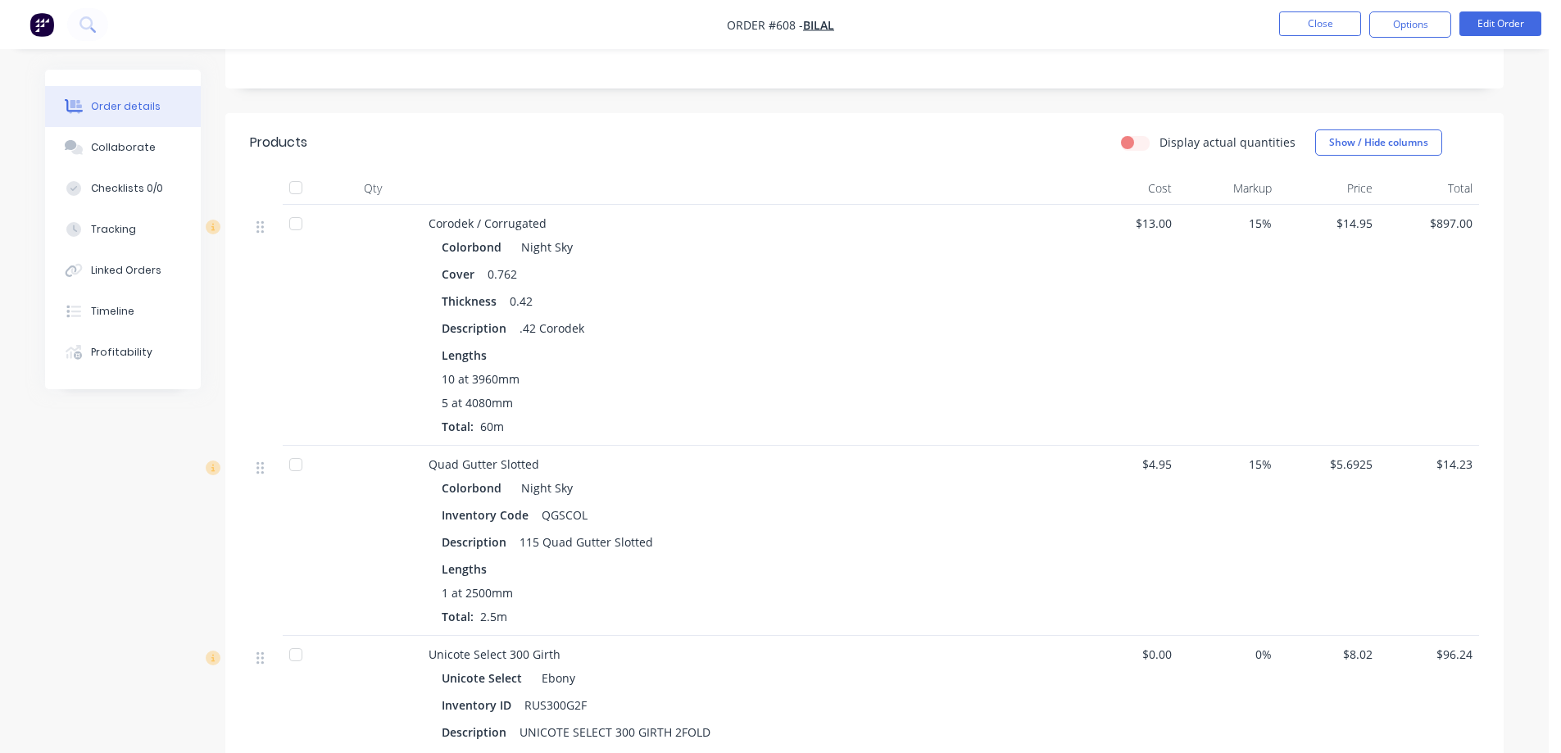
scroll to position [328, 0]
click at [1393, 25] on button "Options" at bounding box center [1411, 24] width 82 height 26
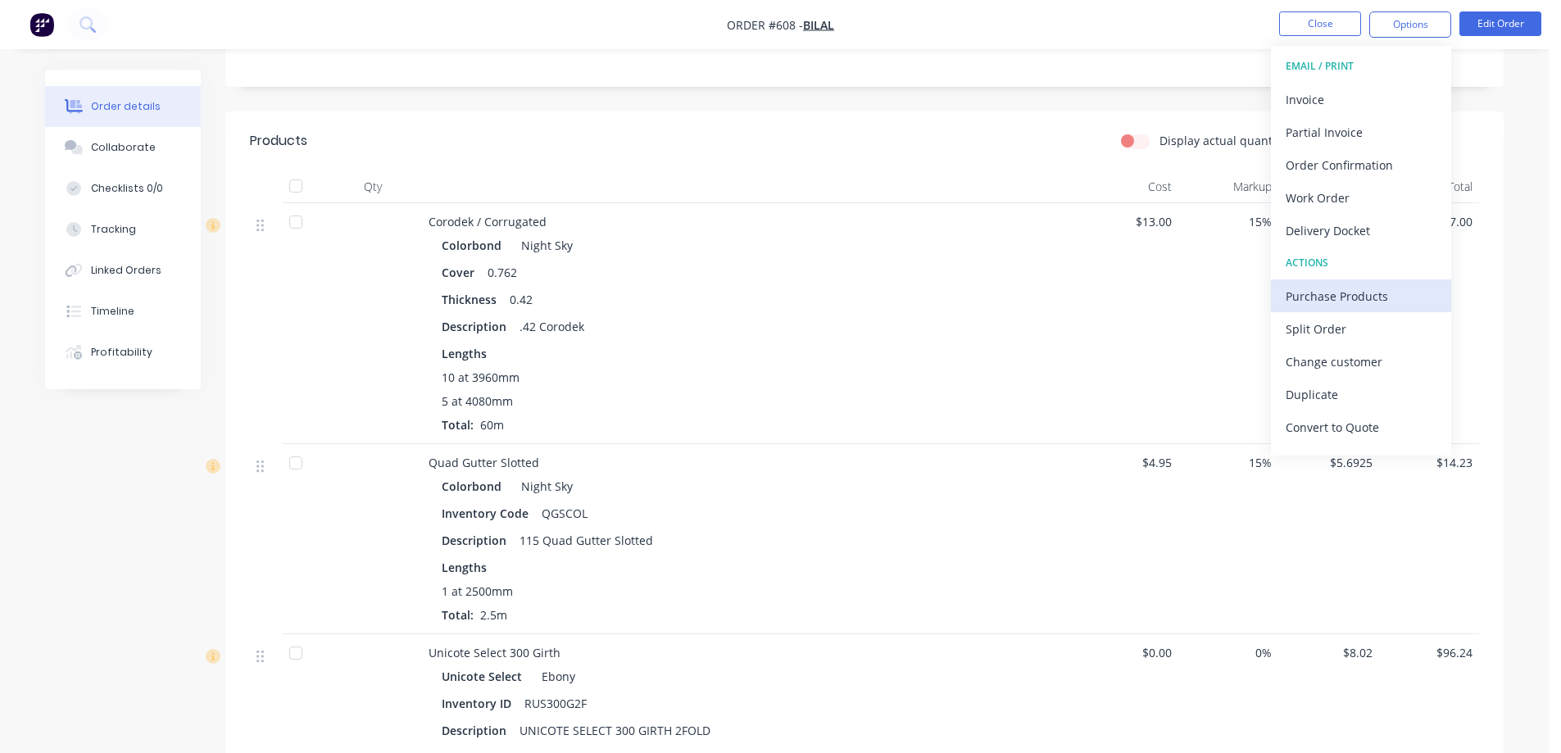
click at [1322, 293] on div "Purchase Products" at bounding box center [1361, 296] width 151 height 24
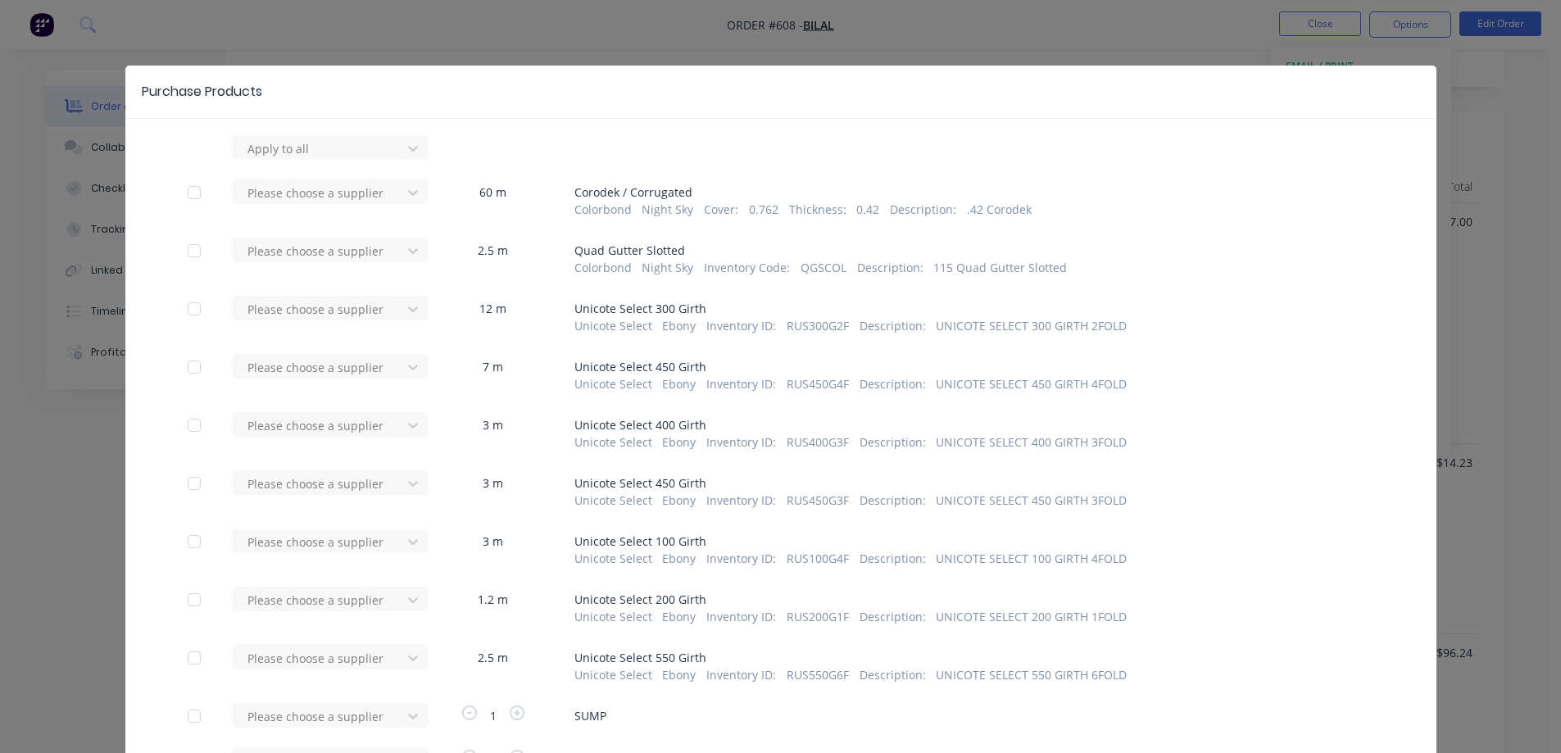
click at [195, 198] on div at bounding box center [194, 192] width 33 height 33
click at [187, 245] on div at bounding box center [194, 250] width 33 height 33
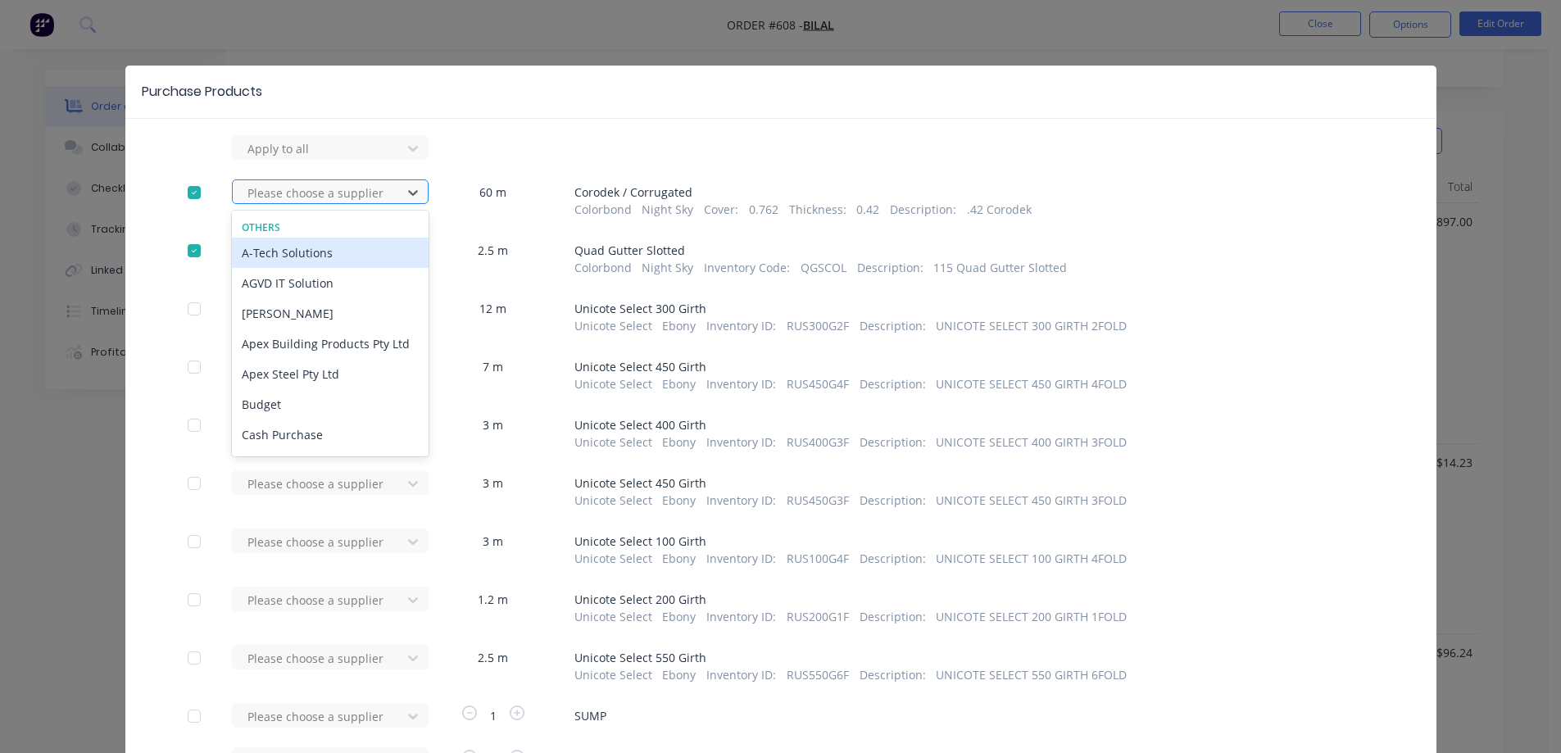
click at [293, 187] on div at bounding box center [320, 193] width 148 height 20
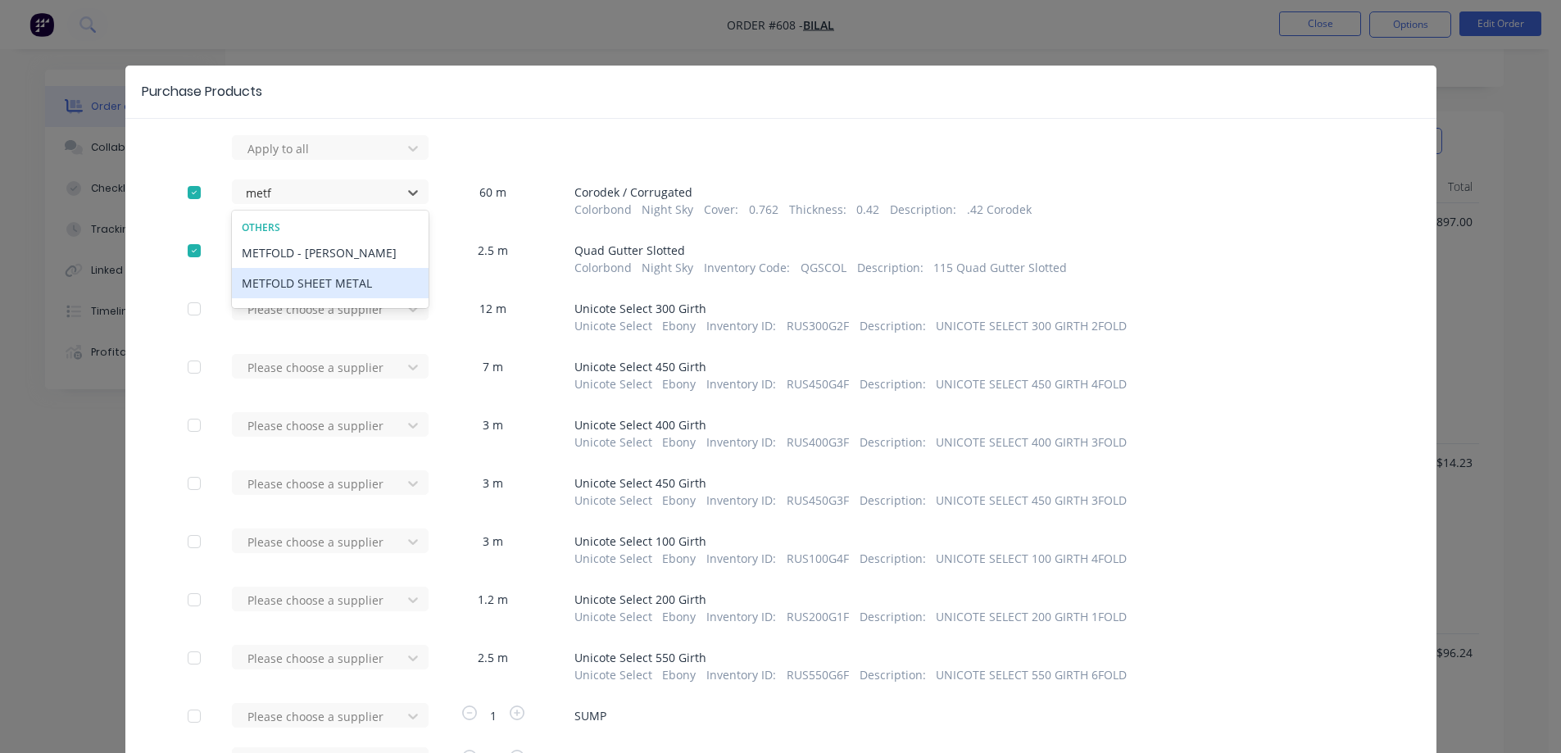
click at [313, 277] on div "METFOLD SHEET METAL" at bounding box center [330, 283] width 197 height 30
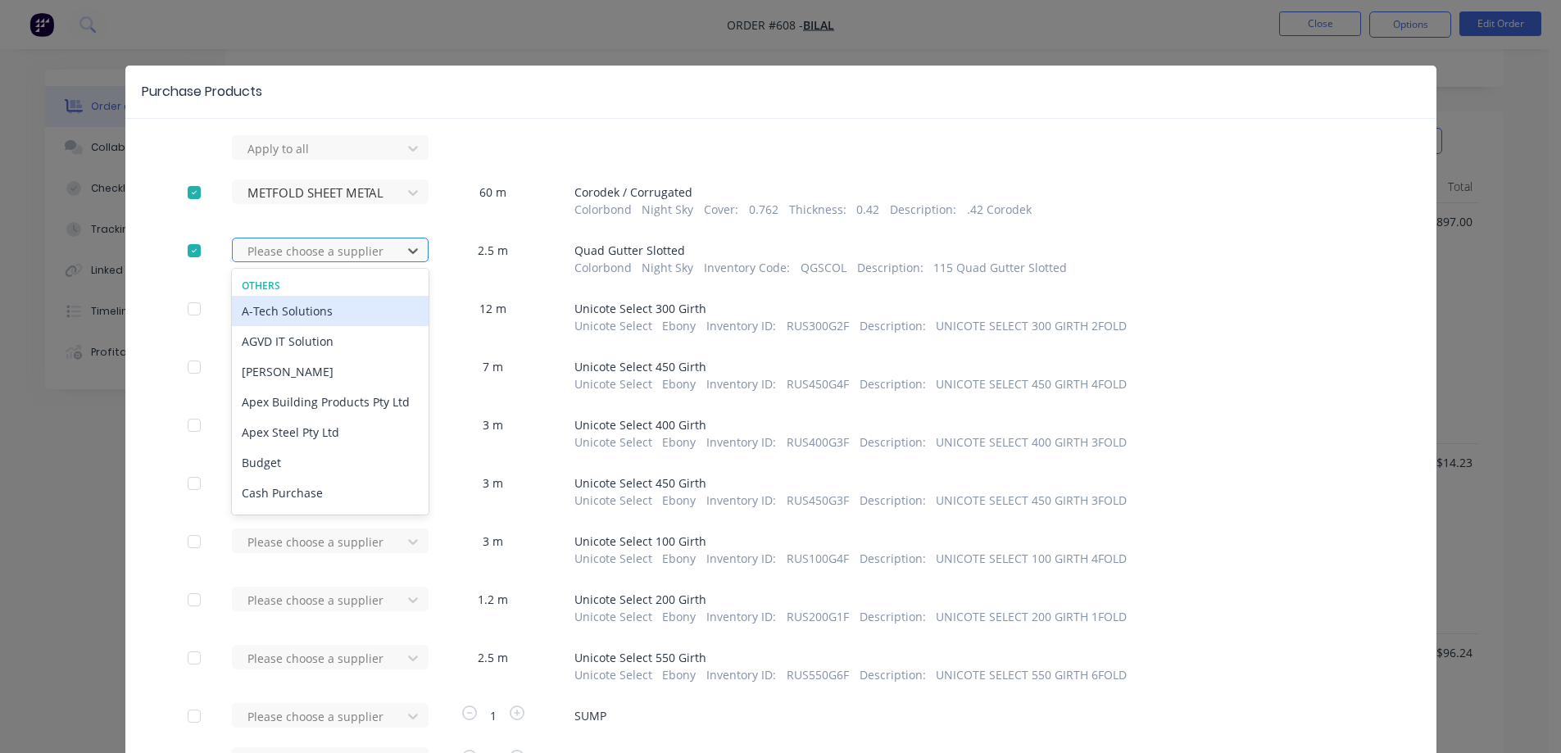
click at [320, 252] on div at bounding box center [320, 251] width 148 height 20
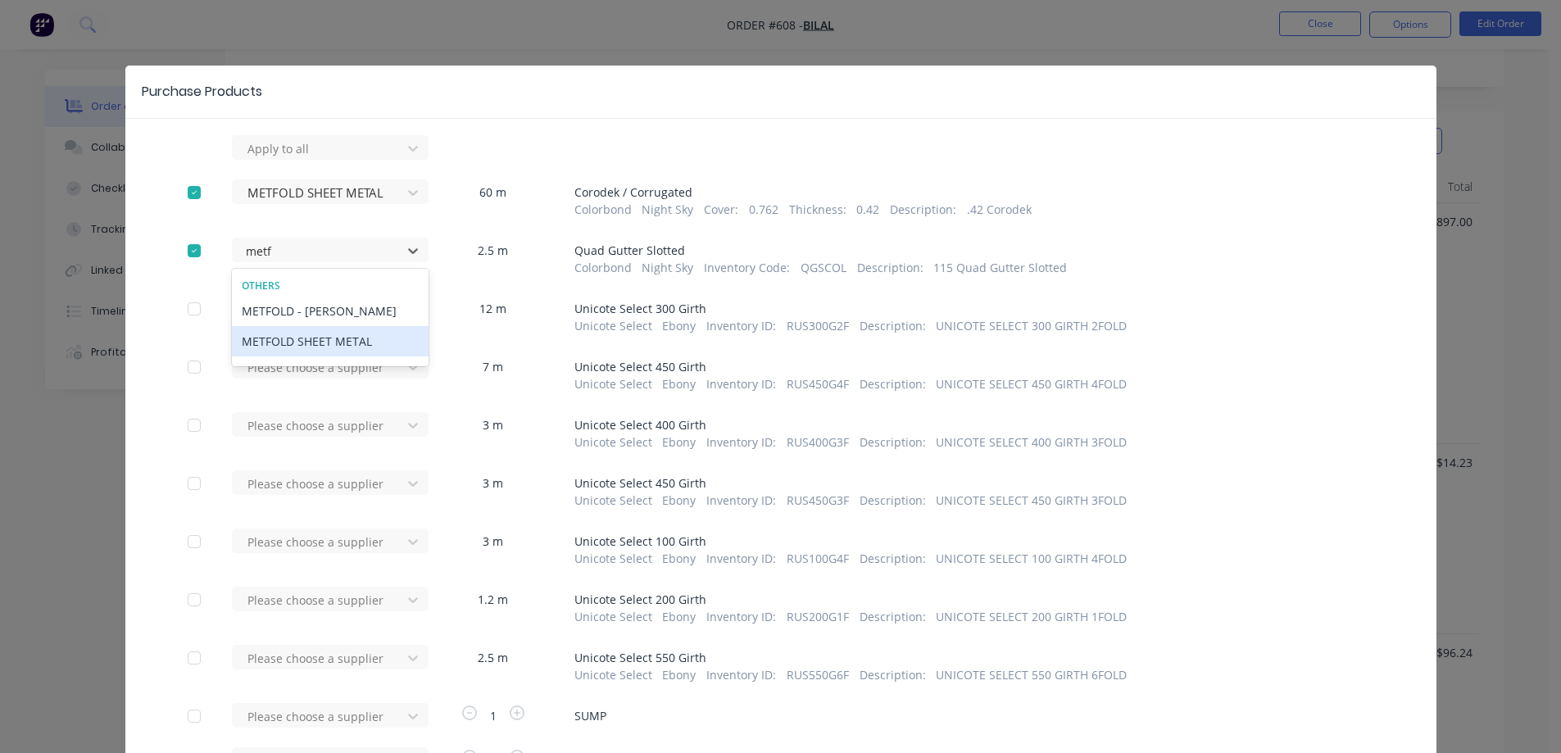
click at [314, 344] on div "METFOLD SHEET METAL" at bounding box center [330, 341] width 197 height 30
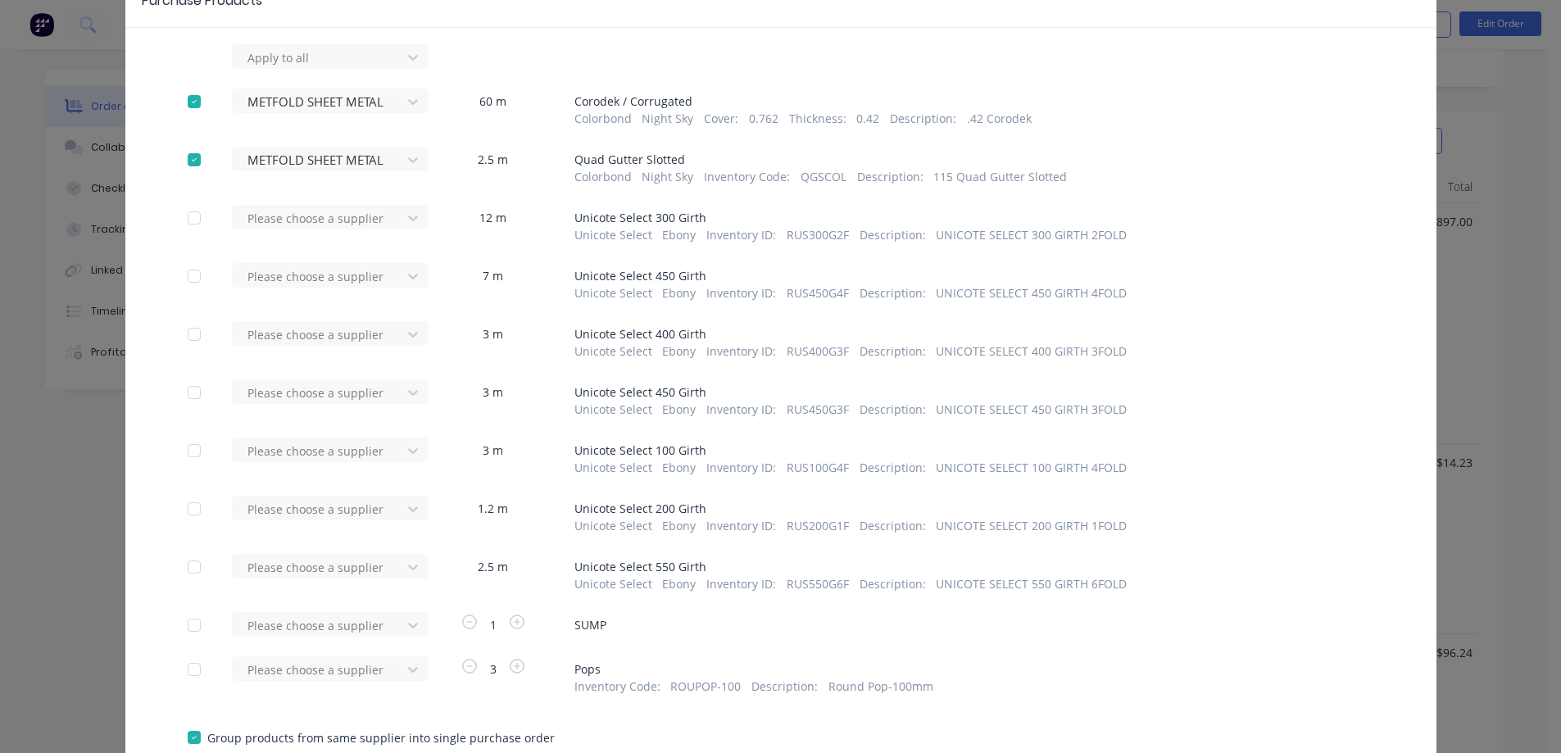
scroll to position [207, 0]
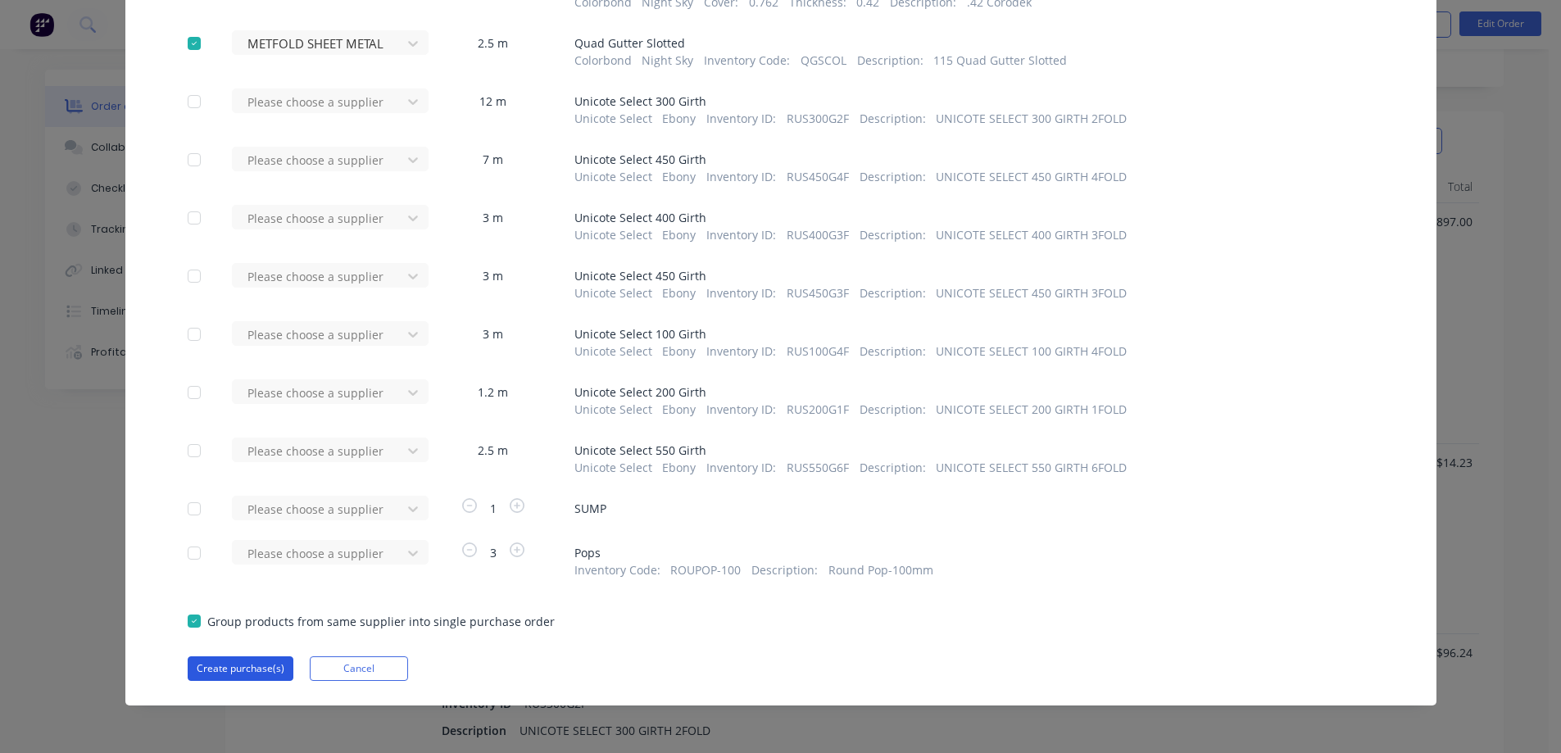
click at [233, 661] on button "Create purchase(s)" at bounding box center [241, 669] width 106 height 25
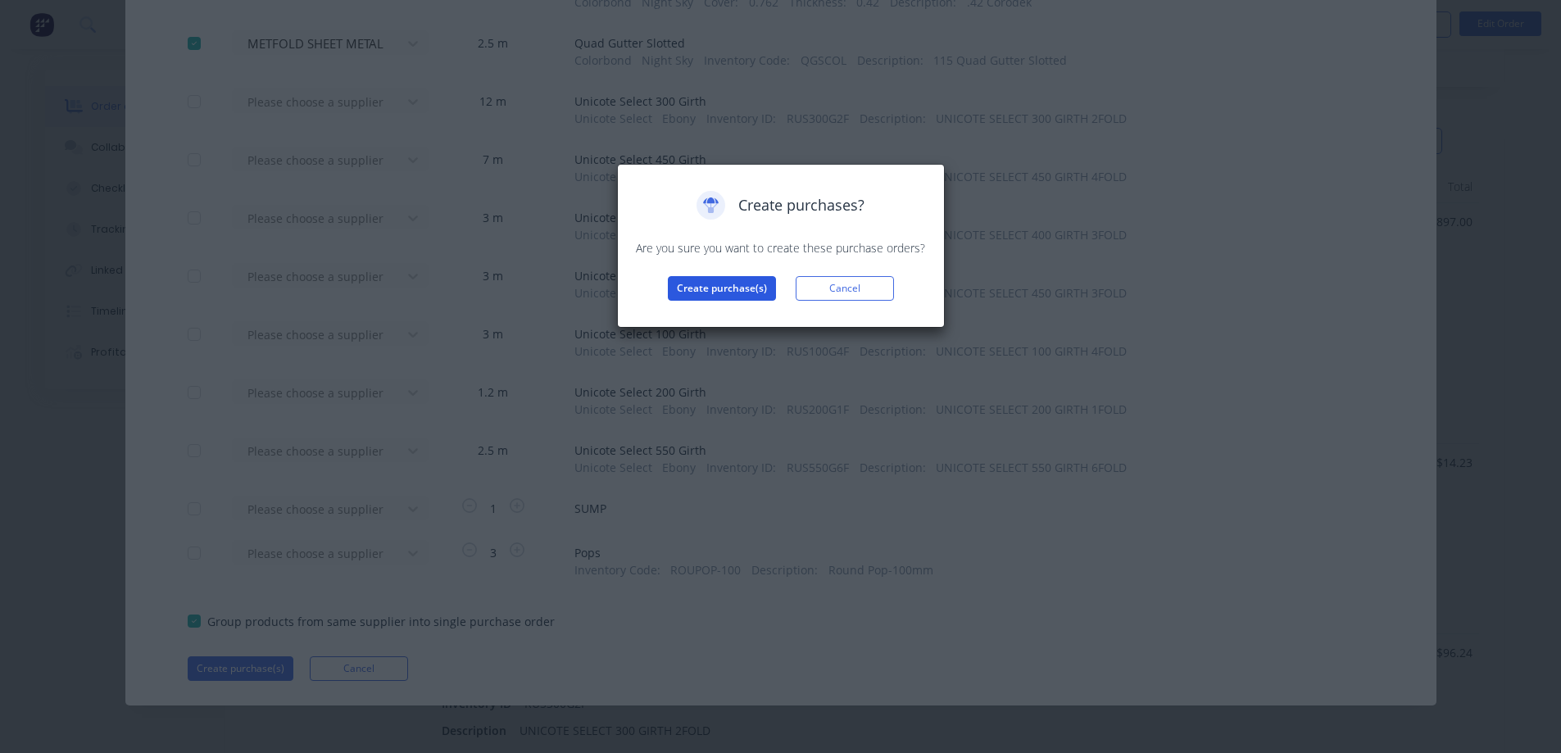
click at [702, 289] on button "Create purchase(s)" at bounding box center [722, 288] width 108 height 25
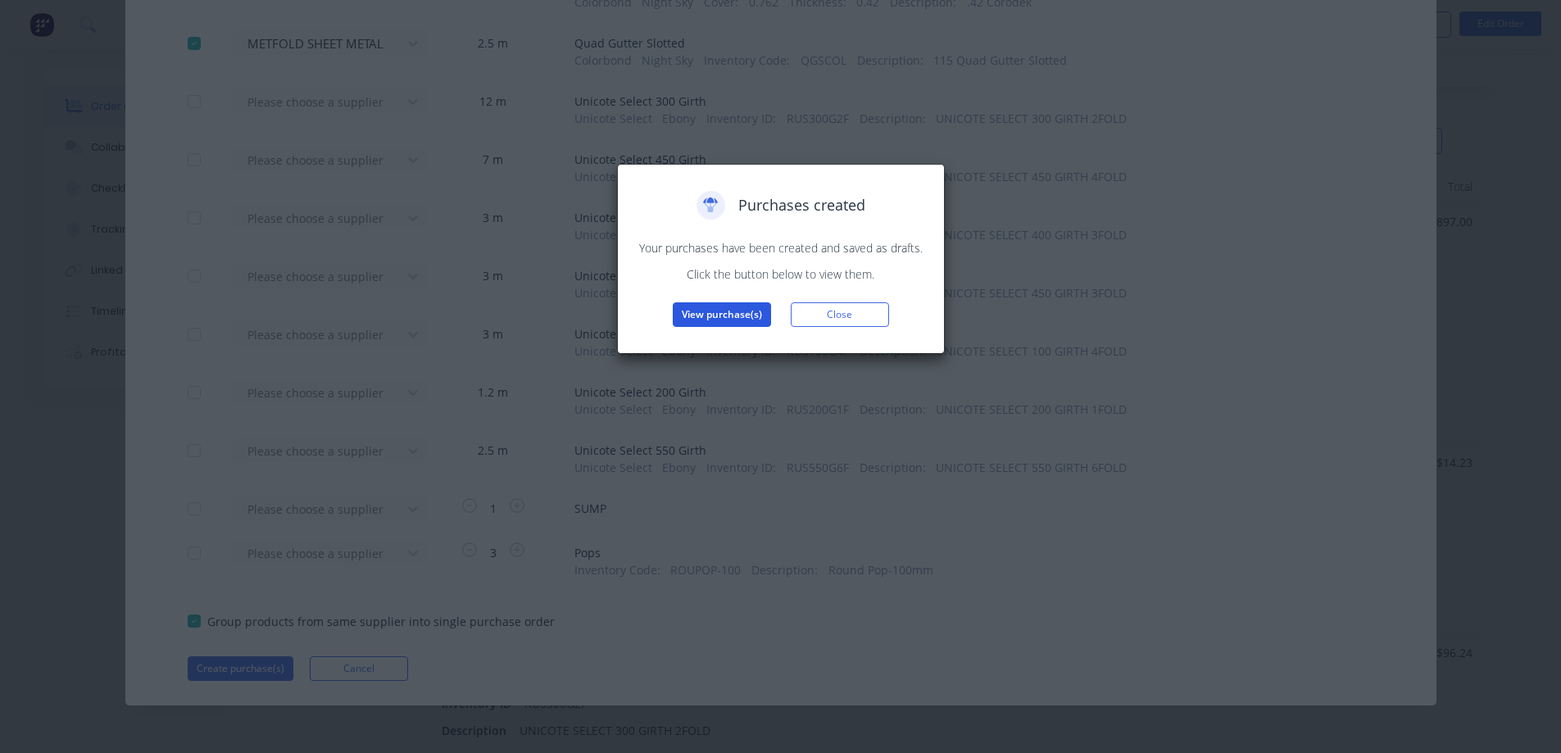
click at [702, 306] on button "View purchase(s)" at bounding box center [722, 314] width 98 height 25
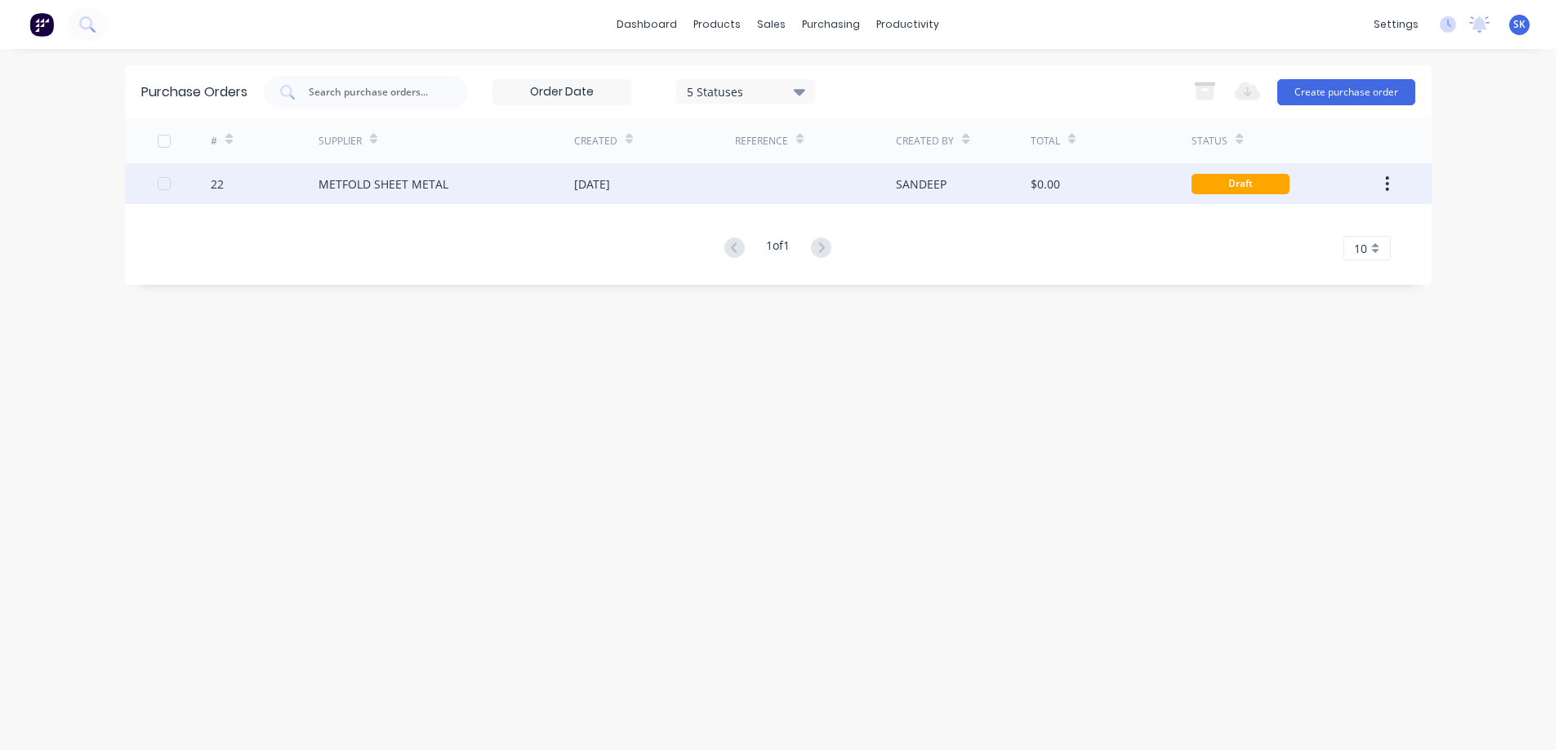
click at [817, 200] on div at bounding box center [815, 183] width 160 height 41
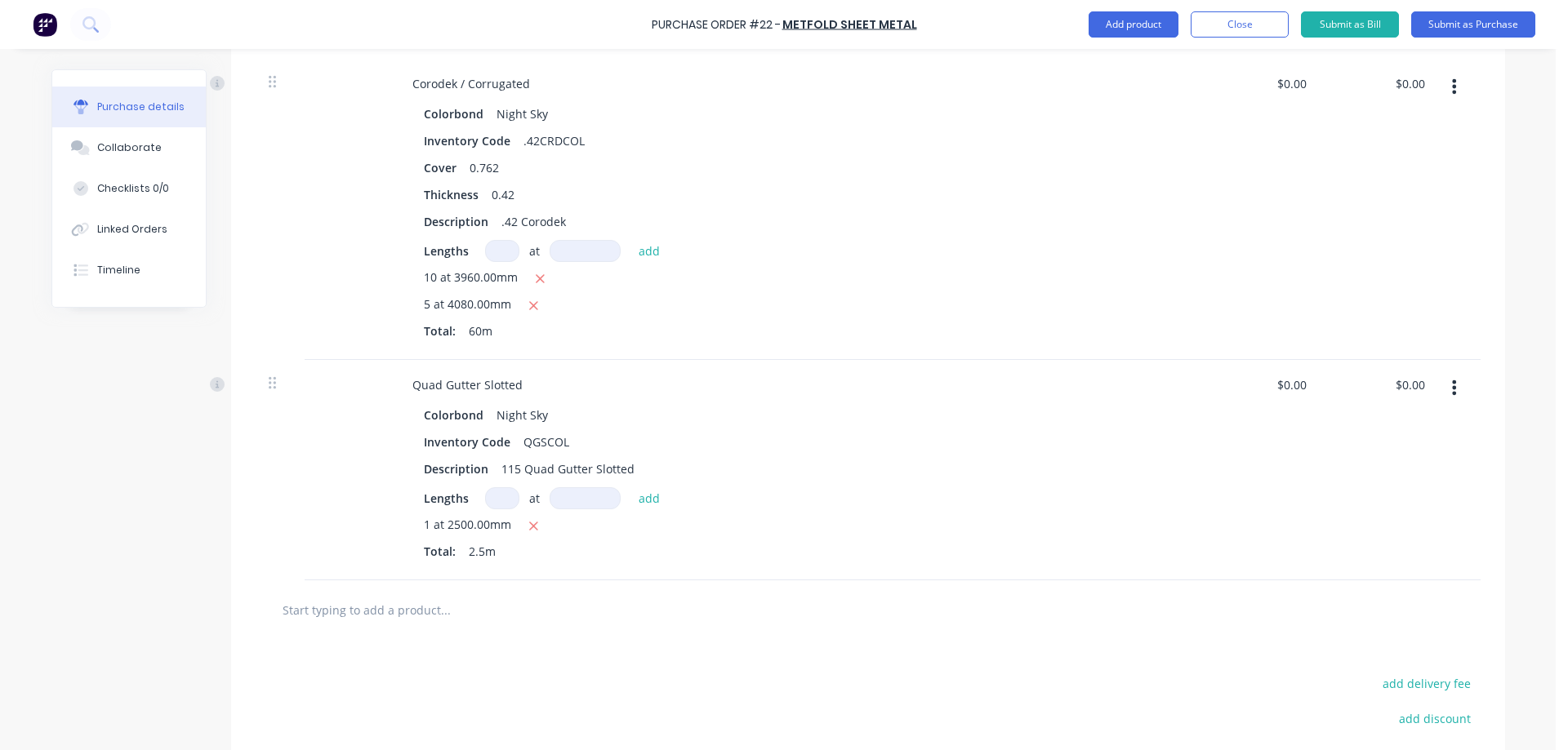
scroll to position [392, 0]
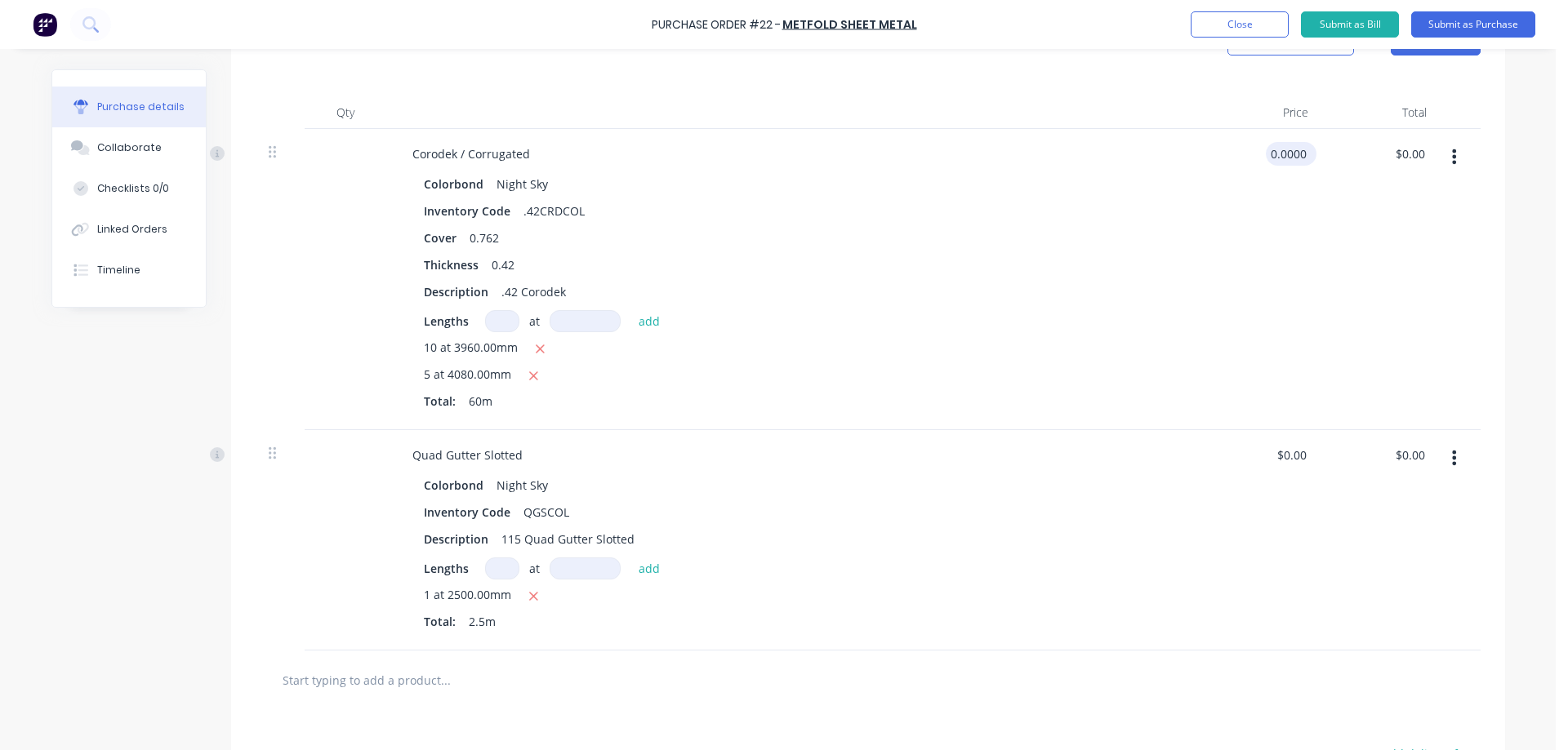
click at [1278, 150] on input "0.0000" at bounding box center [1287, 154] width 44 height 24
click at [1285, 245] on div "$13.00 13" at bounding box center [1261, 280] width 119 height 301
click at [1260, 446] on div "$0.00 $0.00" at bounding box center [1261, 540] width 119 height 220
click at [1288, 448] on input "0.0000" at bounding box center [1287, 455] width 44 height 24
click at [1278, 532] on div "$4.95 $4.95" at bounding box center [1261, 540] width 119 height 220
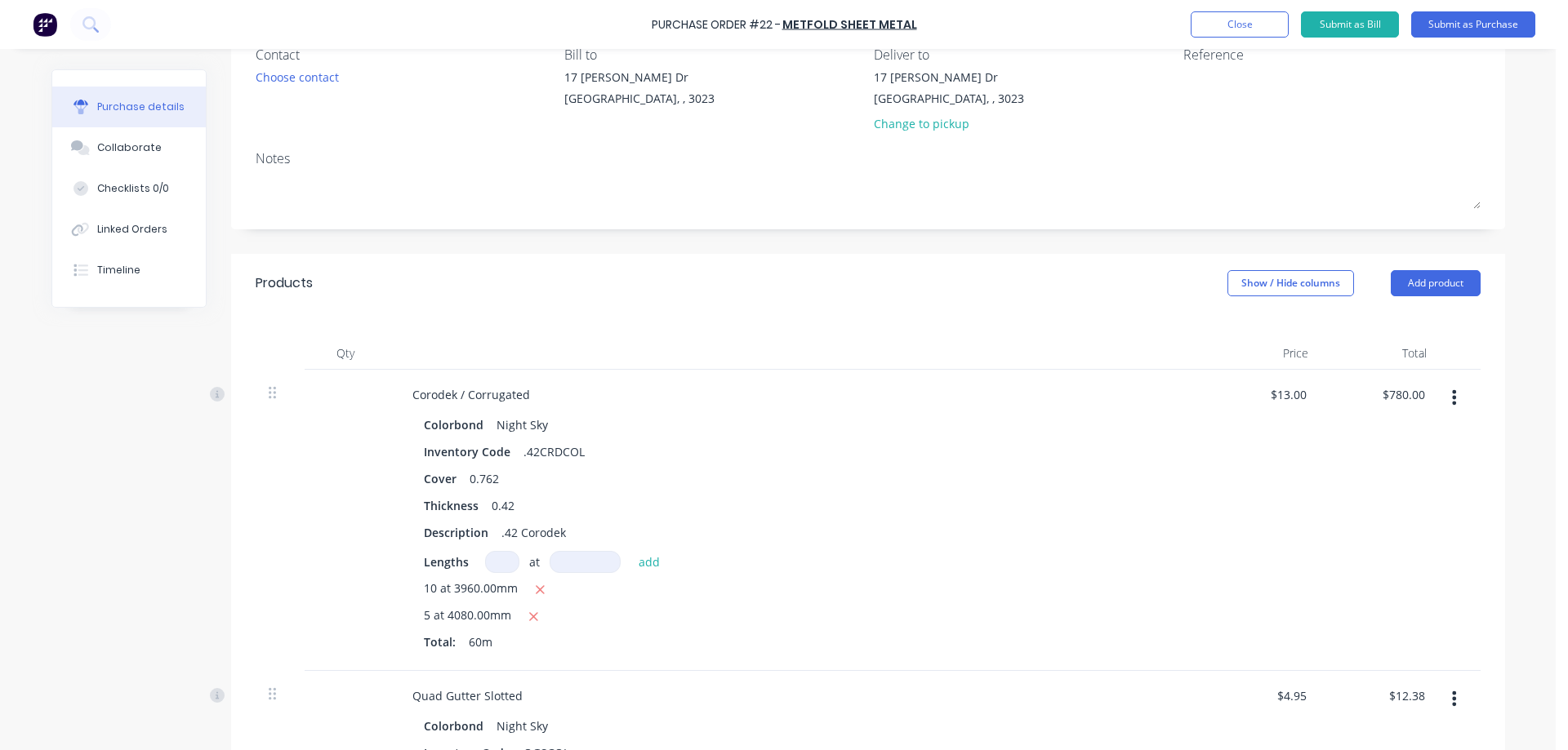
scroll to position [0, 0]
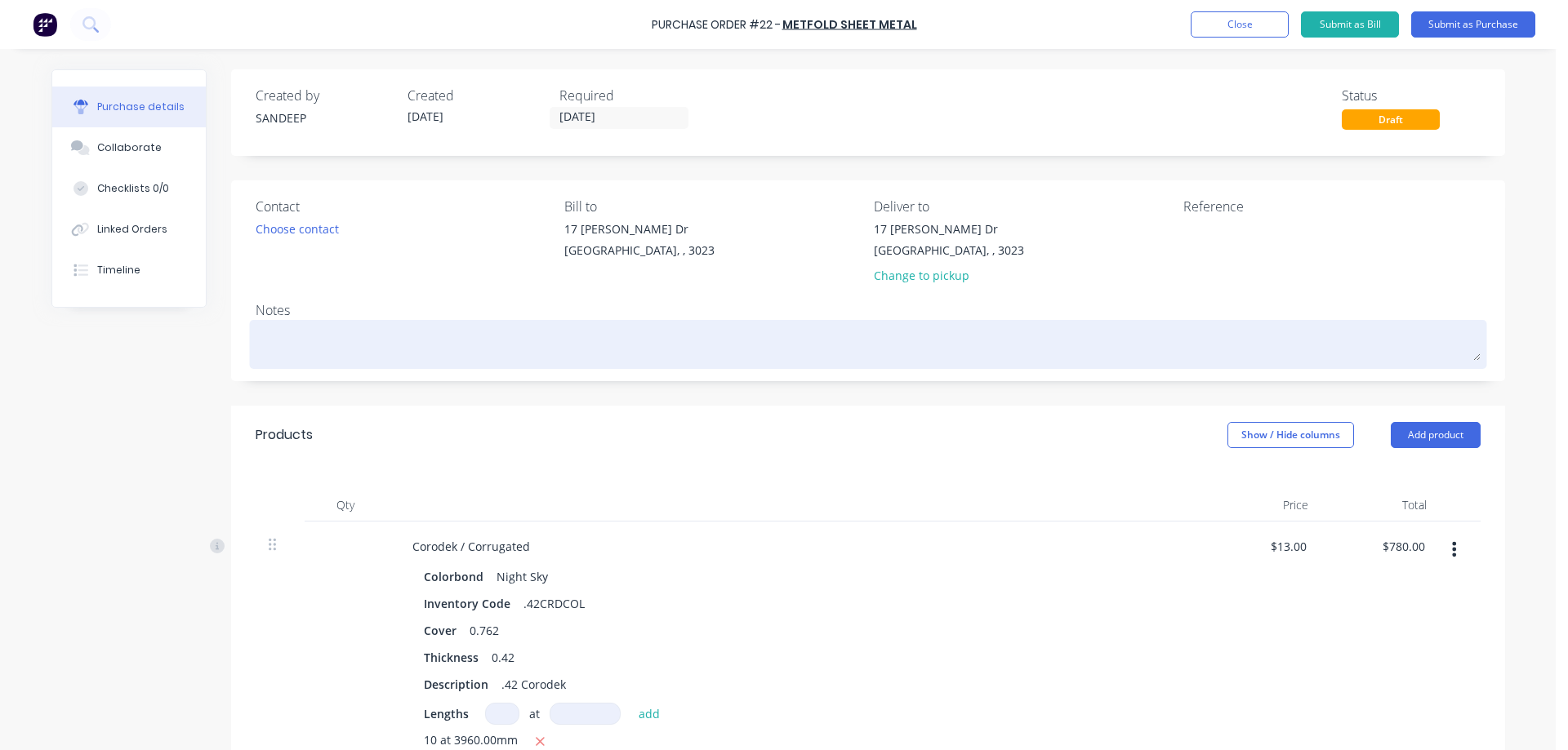
click at [360, 330] on textarea at bounding box center [868, 342] width 1224 height 37
click at [390, 326] on textarea at bounding box center [868, 342] width 1224 height 37
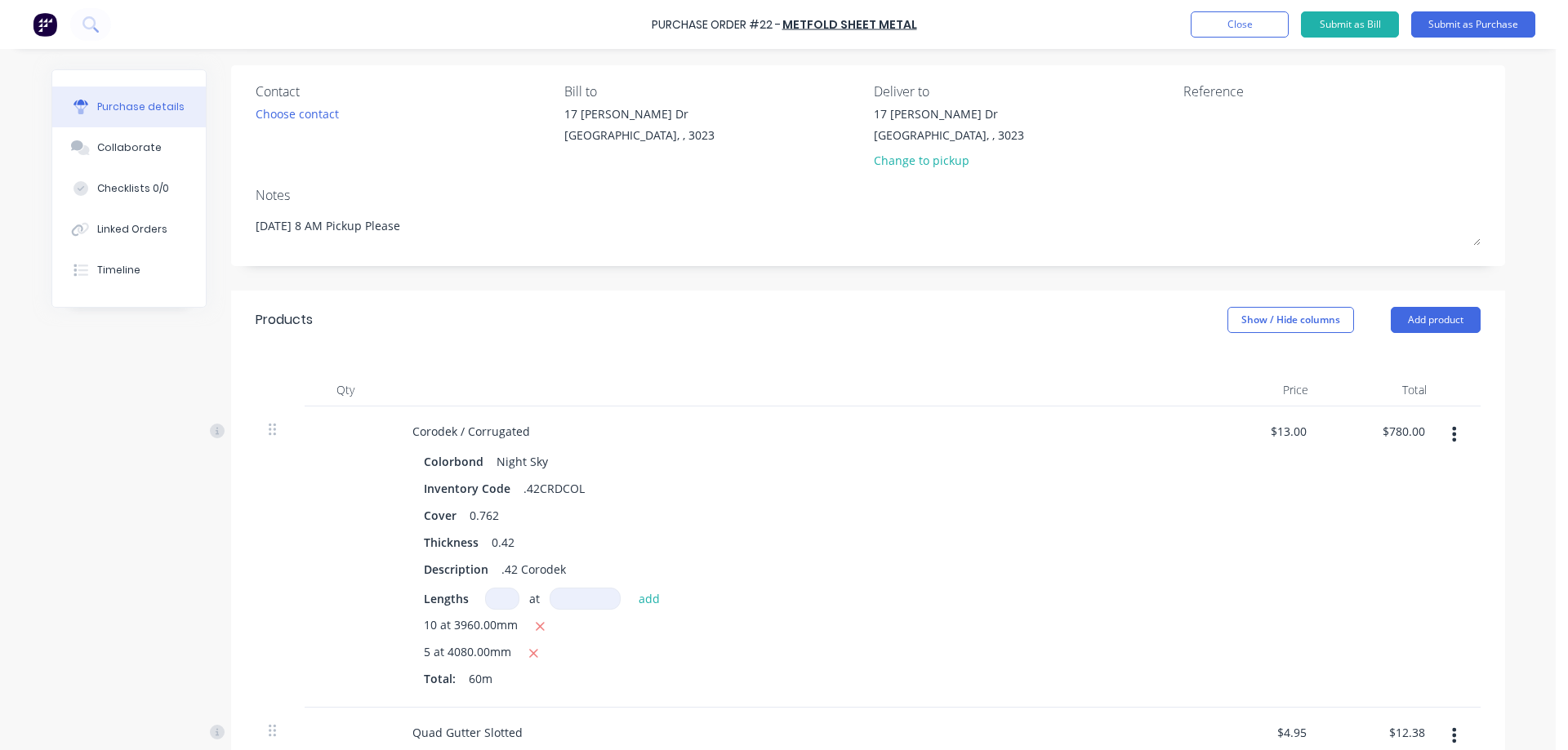
scroll to position [82, 0]
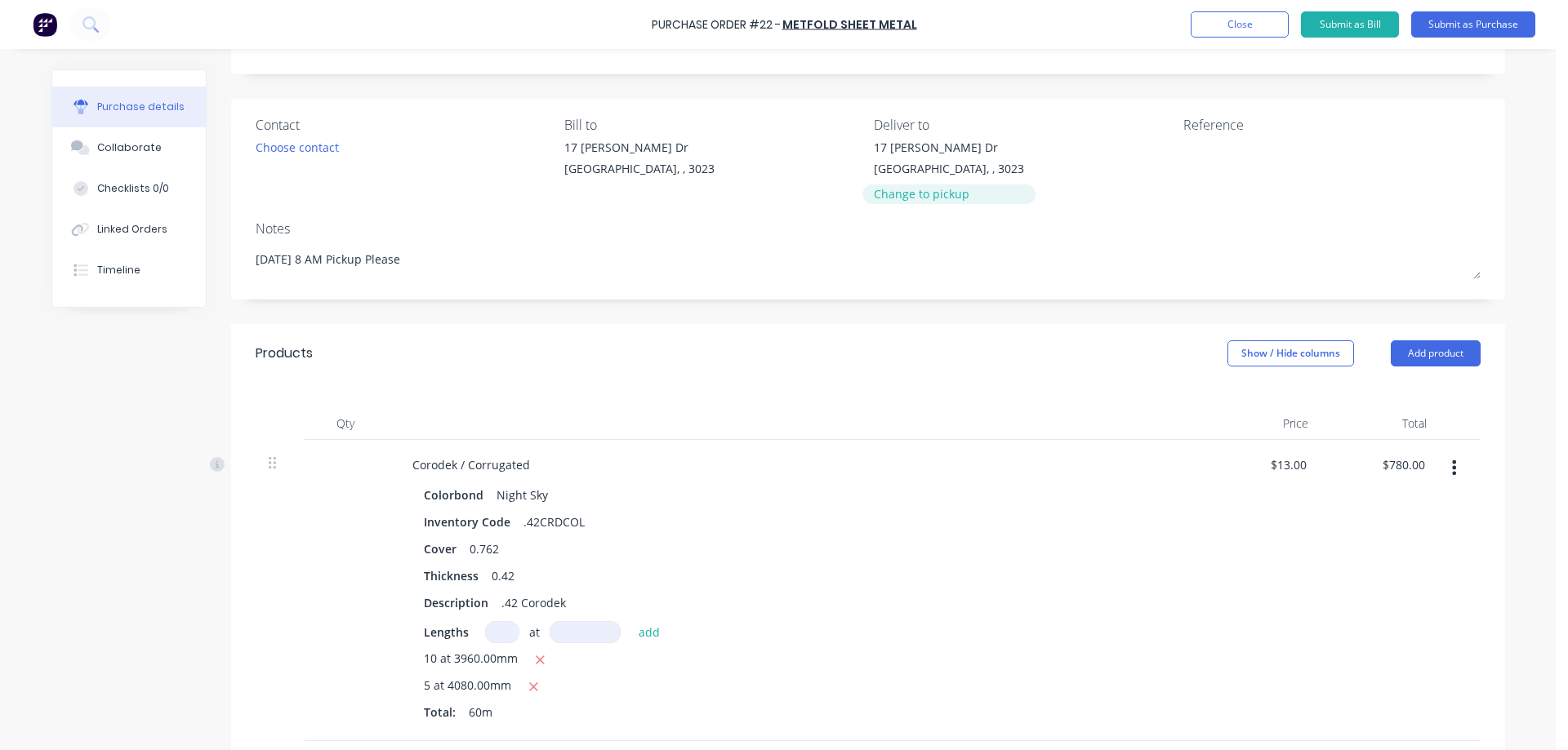
click at [905, 195] on div "Change to pickup" at bounding box center [948, 193] width 150 height 17
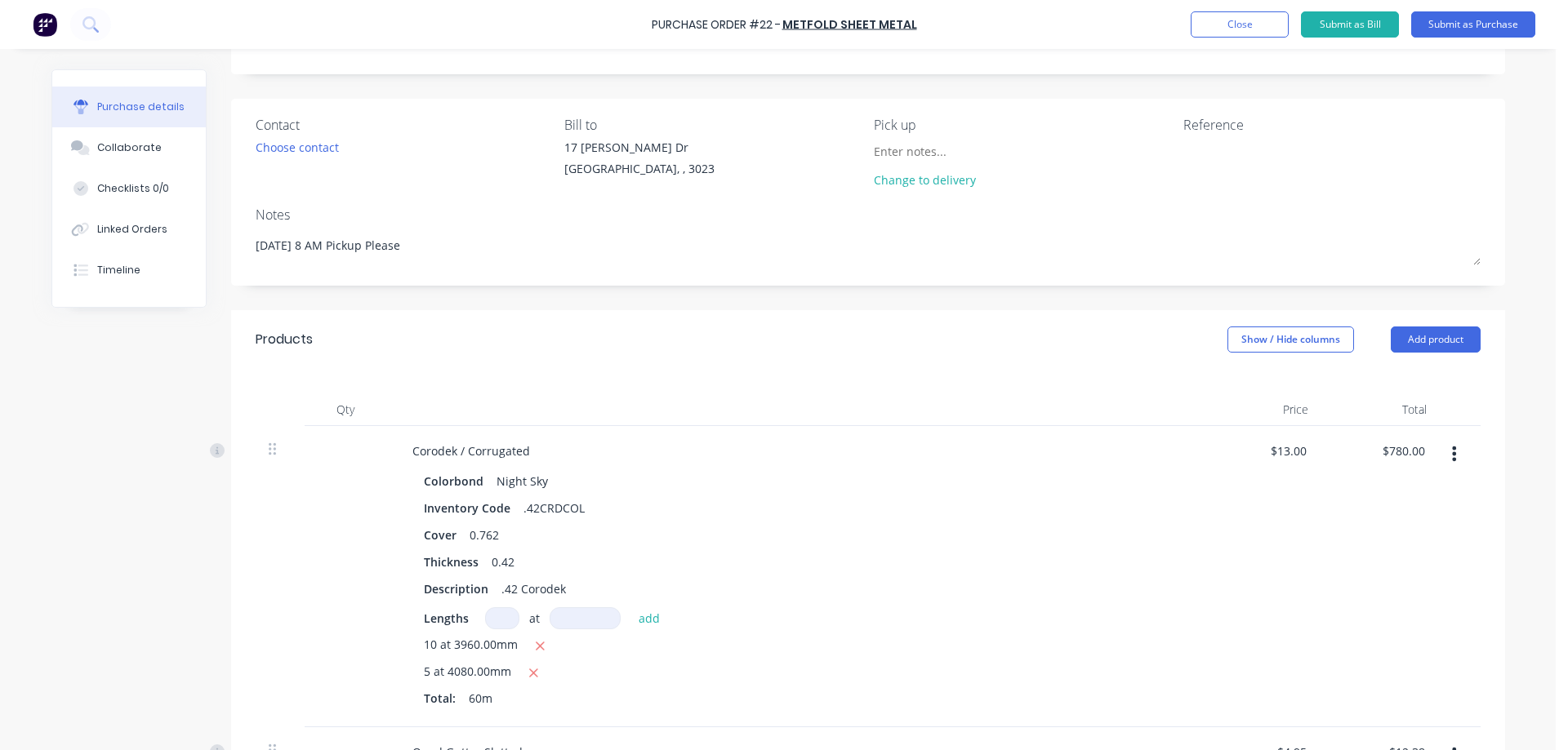
scroll to position [0, 0]
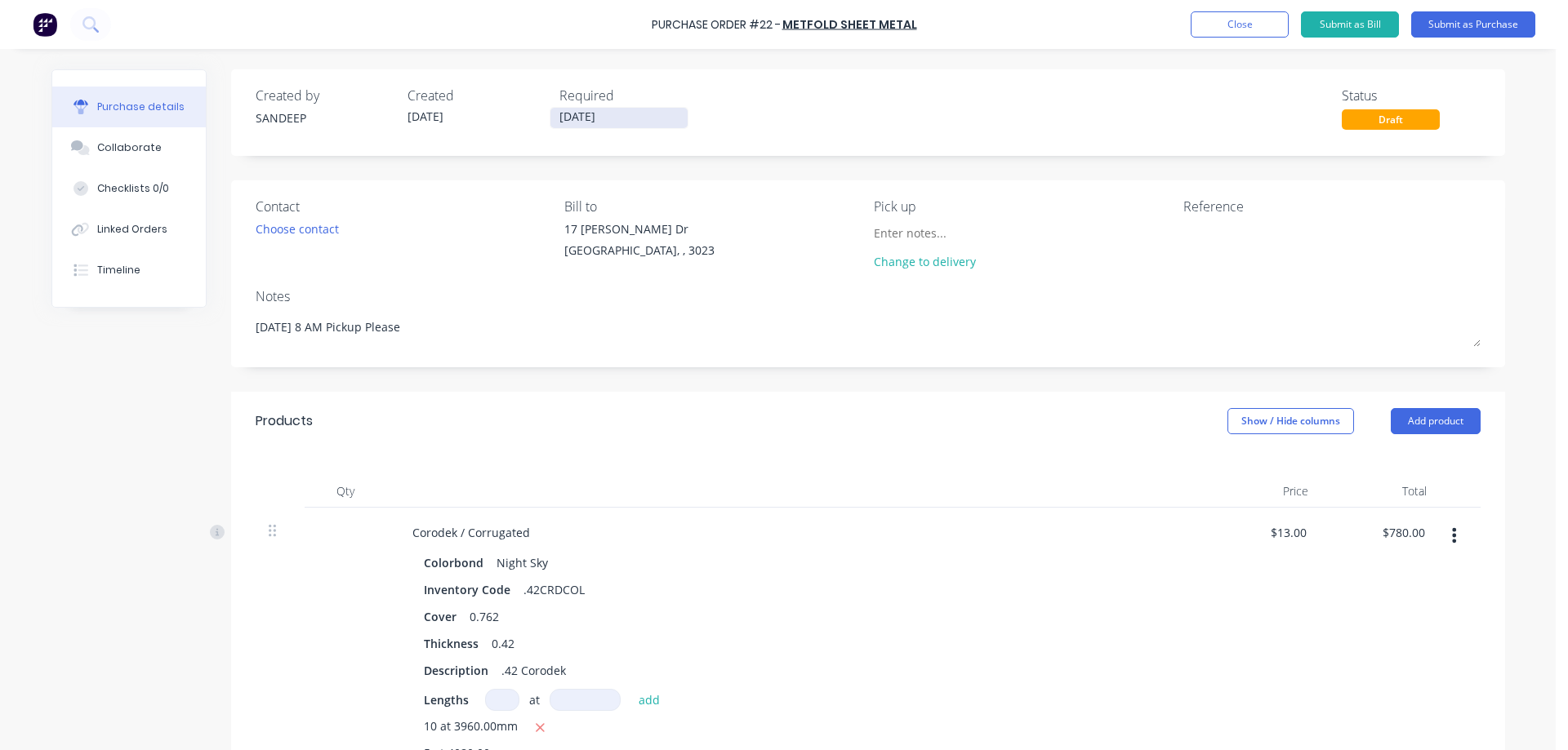
click at [621, 118] on input "[DATE]" at bounding box center [619, 118] width 137 height 20
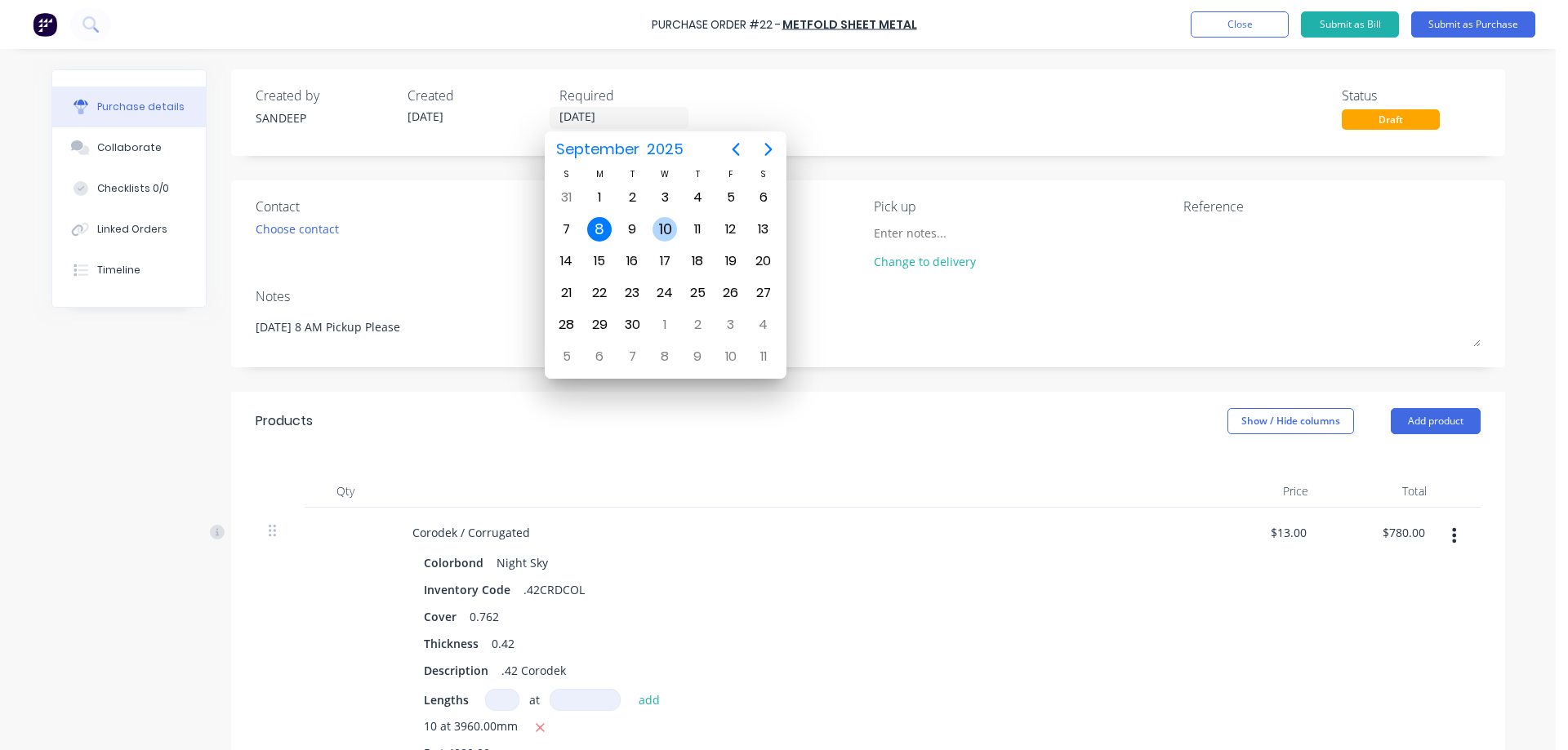
click at [669, 224] on div "10" at bounding box center [664, 229] width 25 height 25
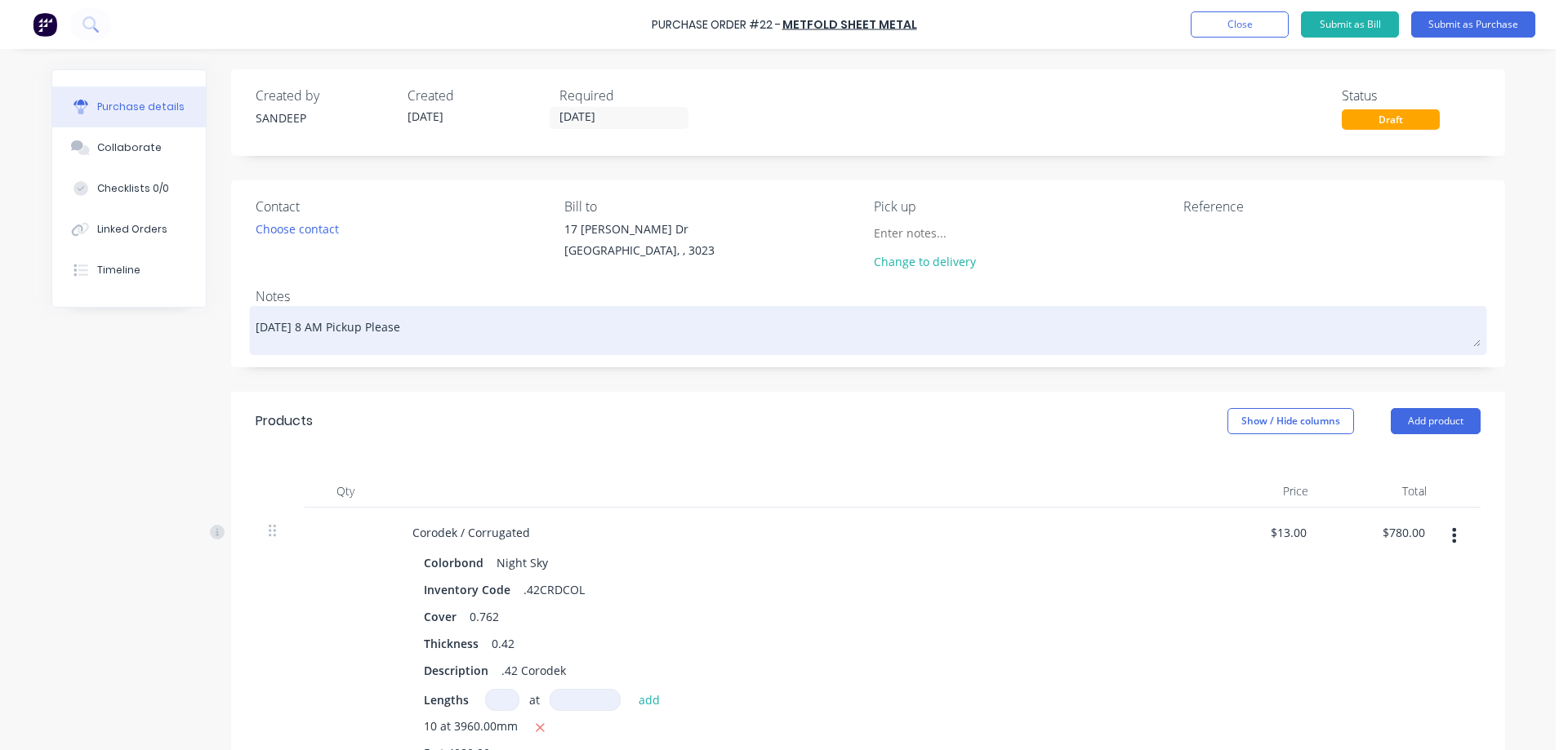
click at [720, 310] on div "[DATE] 8 AM Pickup Please" at bounding box center [868, 330] width 1224 height 41
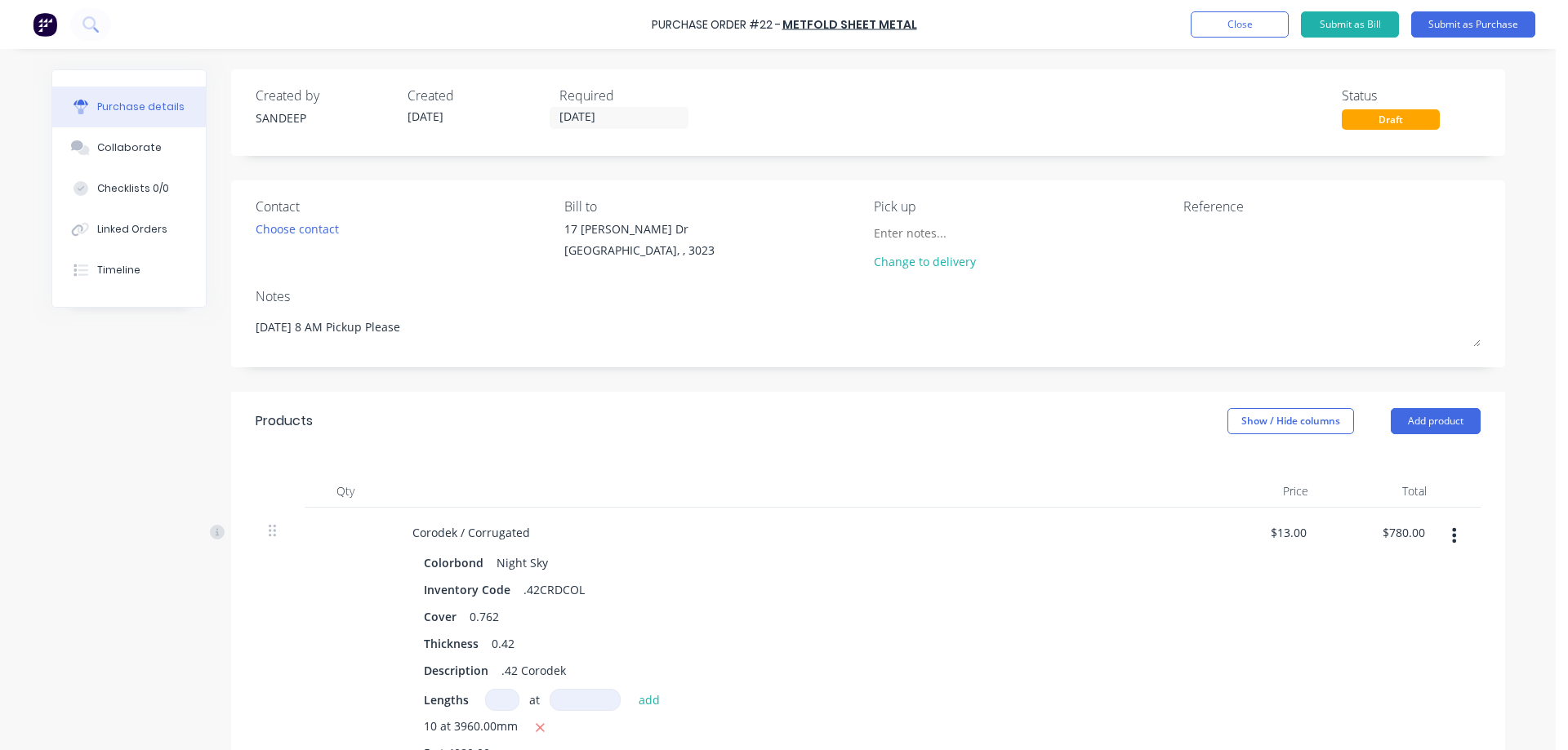
click at [726, 397] on div "Products Show / Hide columns Add product" at bounding box center [868, 420] width 1274 height 59
click at [712, 359] on div "Contact Choose contact Bill to 17 Katherine Dr Ravenhall, , 3023 Pick up Change…" at bounding box center [868, 274] width 1274 height 187
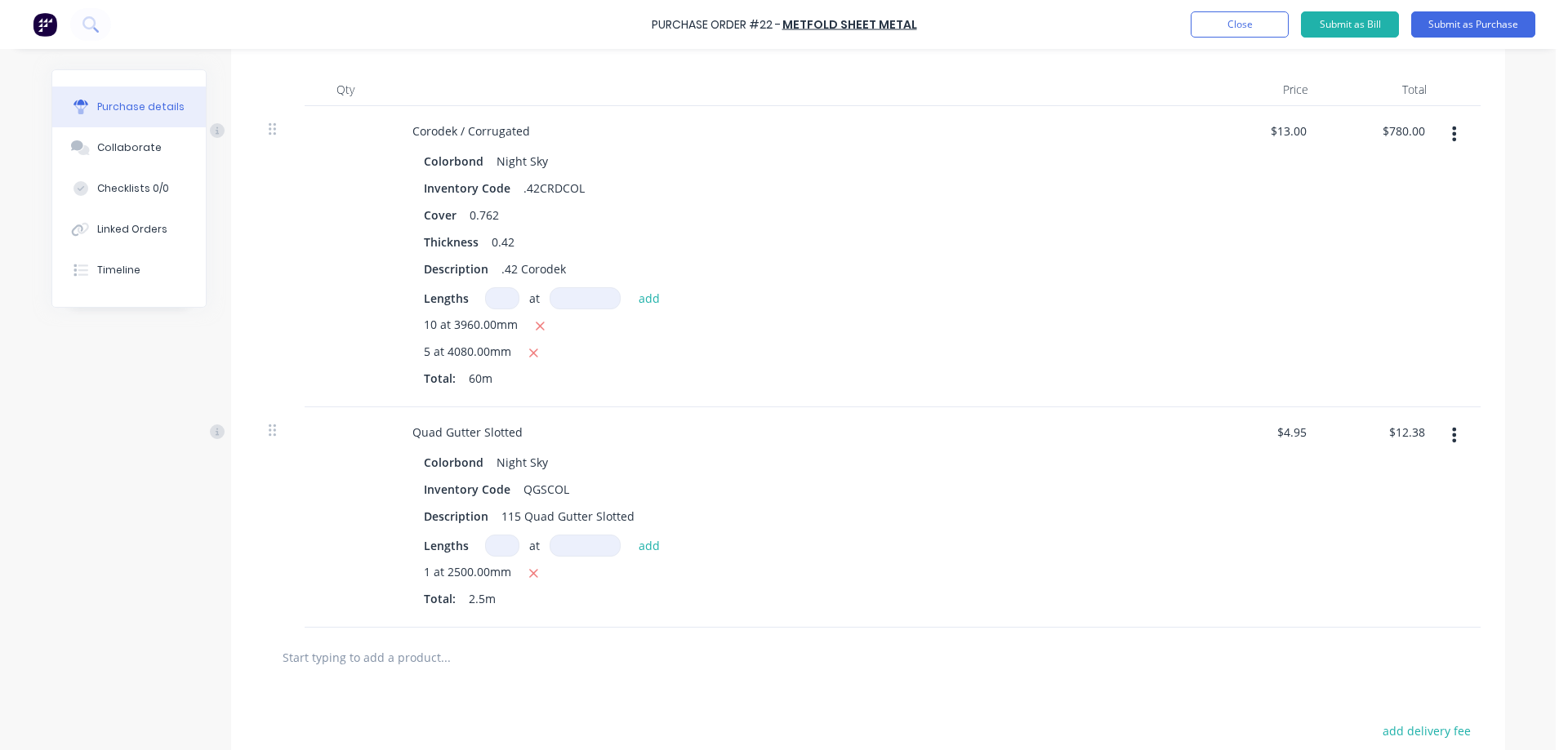
scroll to position [408, 0]
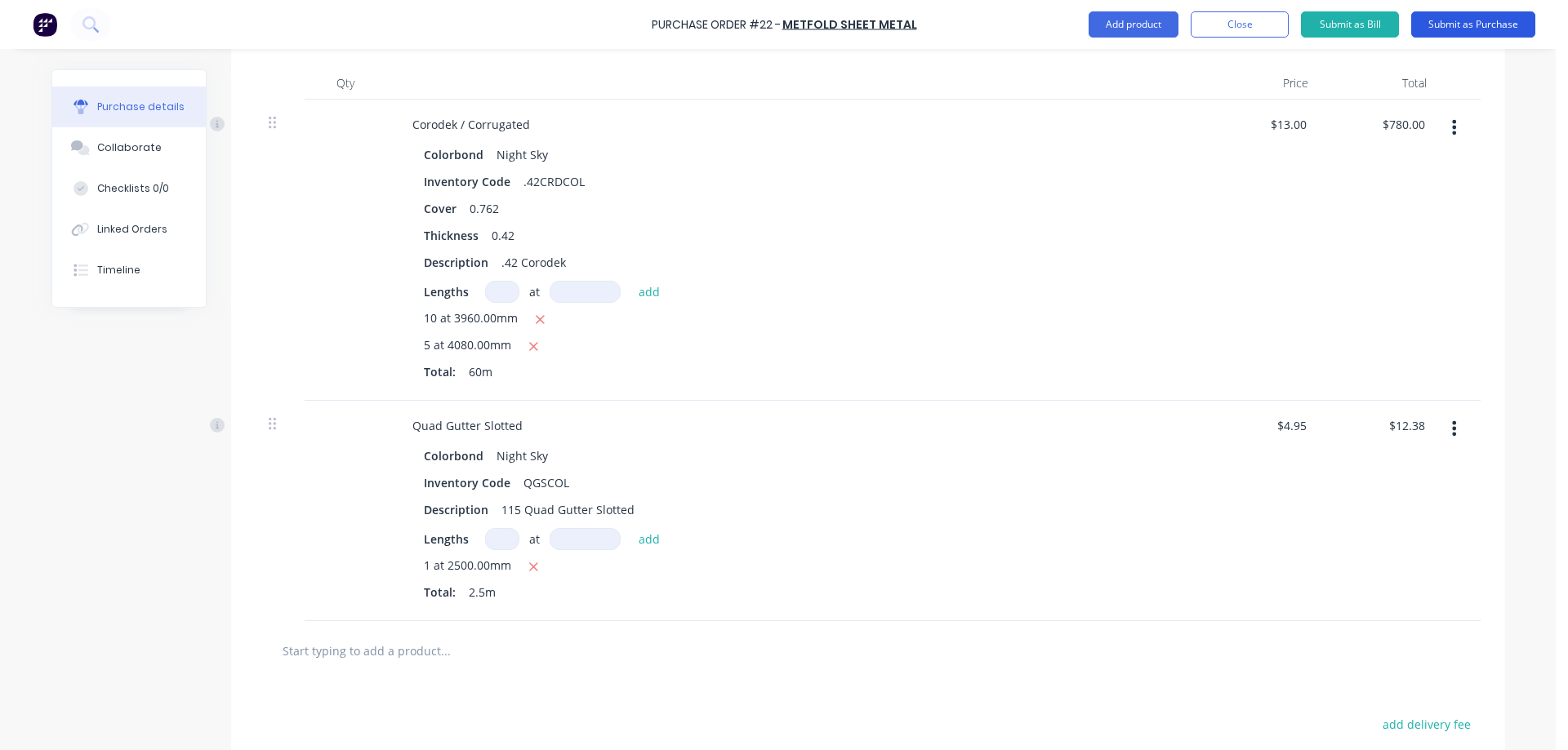
click at [1447, 26] on button "Submit as Purchase" at bounding box center [1472, 24] width 125 height 26
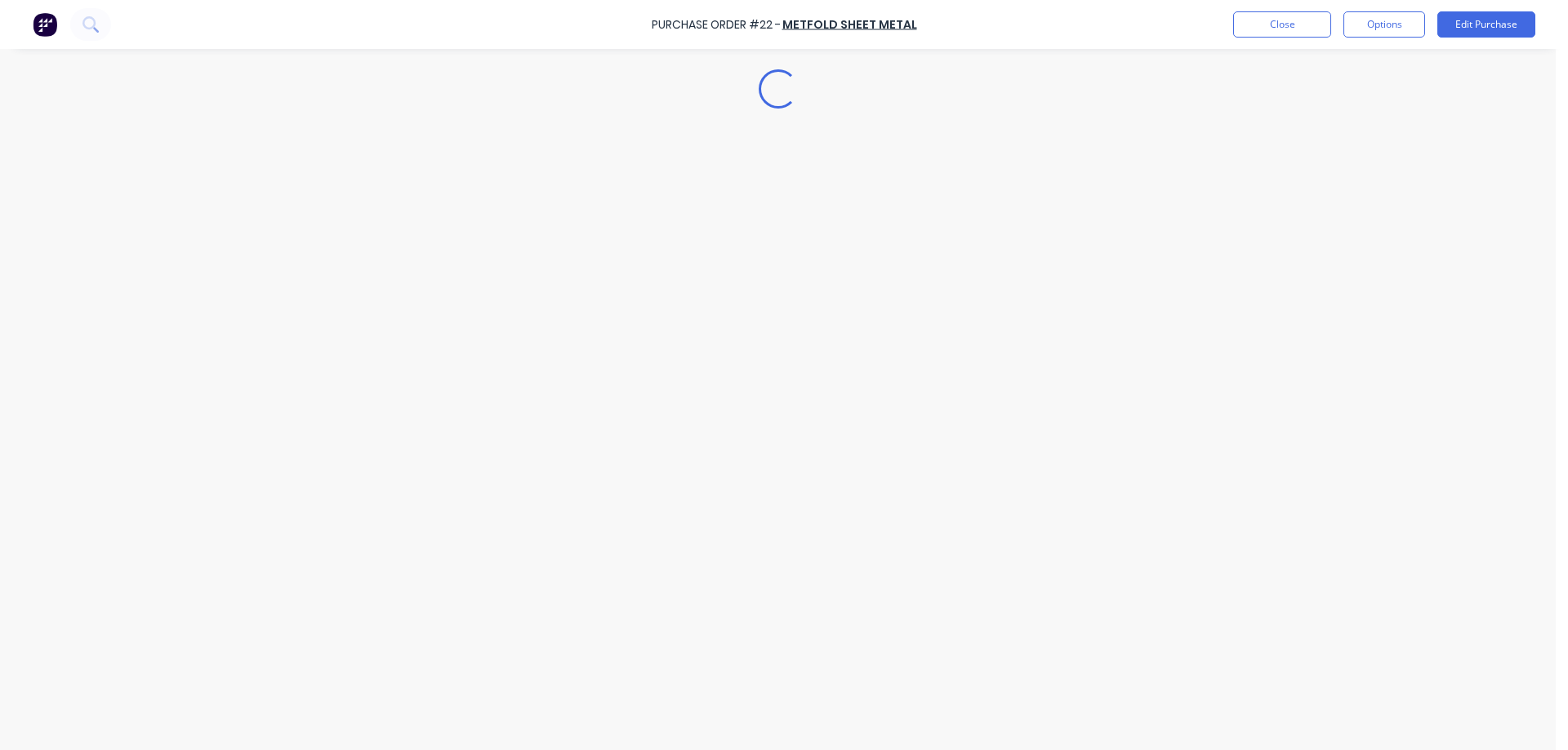
scroll to position [0, 0]
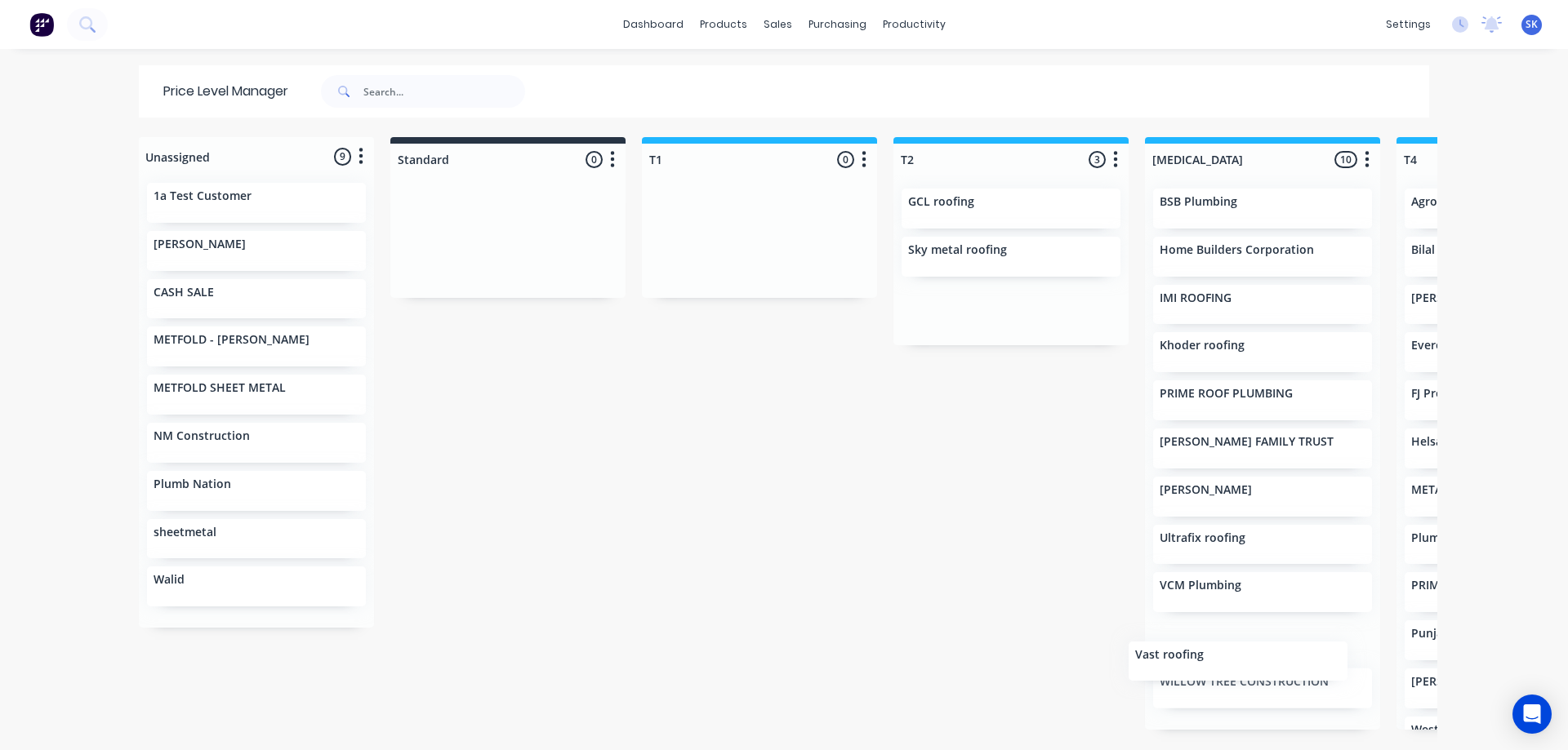
click at [1274, 711] on div "Unassigned 9 Move all customers Standard T1 T2 [MEDICAL_DATA] T4 T5 1a Test Cus…" at bounding box center [783, 443] width 1306 height 612
click at [49, 24] on img at bounding box center [42, 24] width 25 height 25
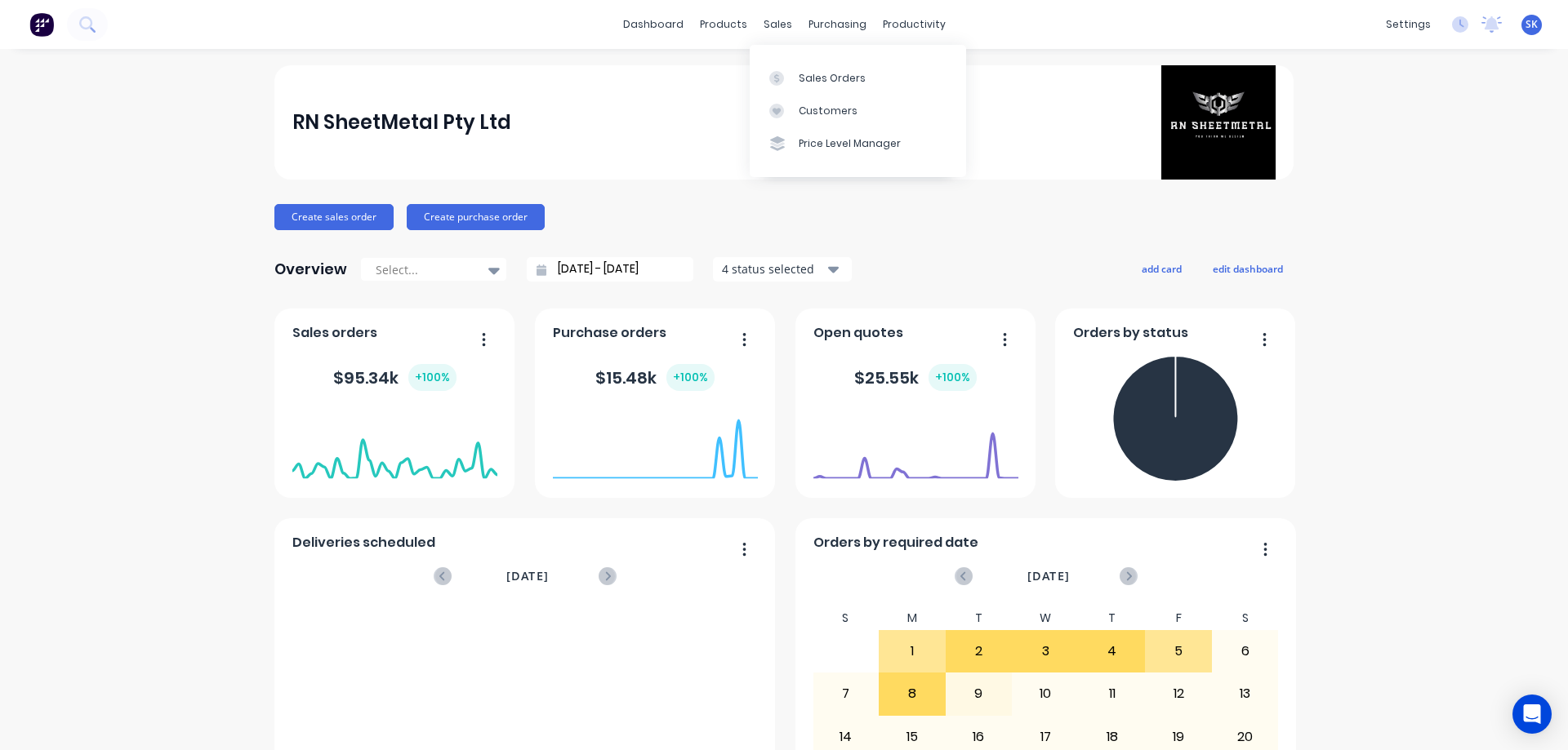
click at [776, 34] on div "sales" at bounding box center [777, 24] width 45 height 25
click at [766, 30] on div "sales" at bounding box center [777, 24] width 45 height 25
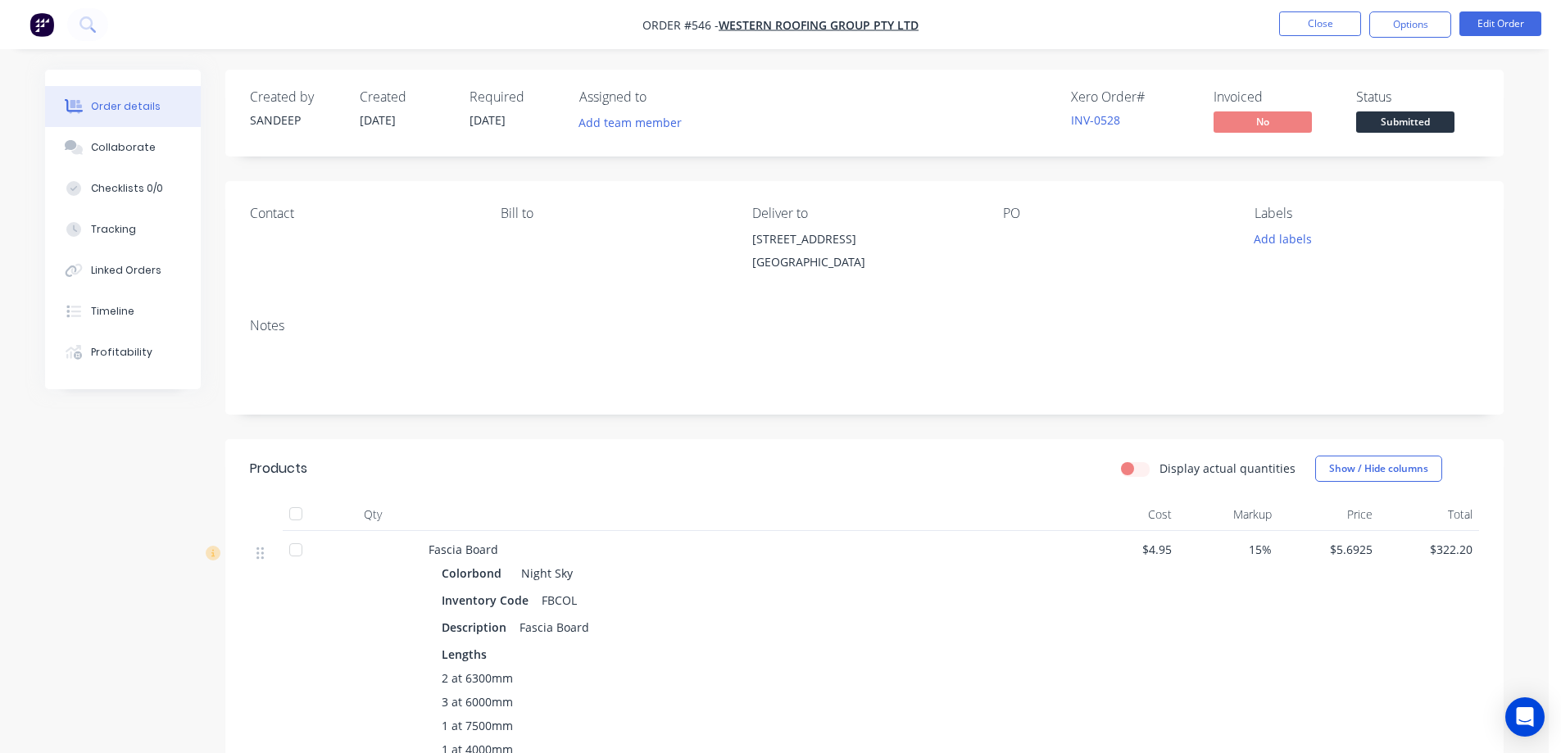
click at [38, 20] on img "button" at bounding box center [42, 24] width 25 height 25
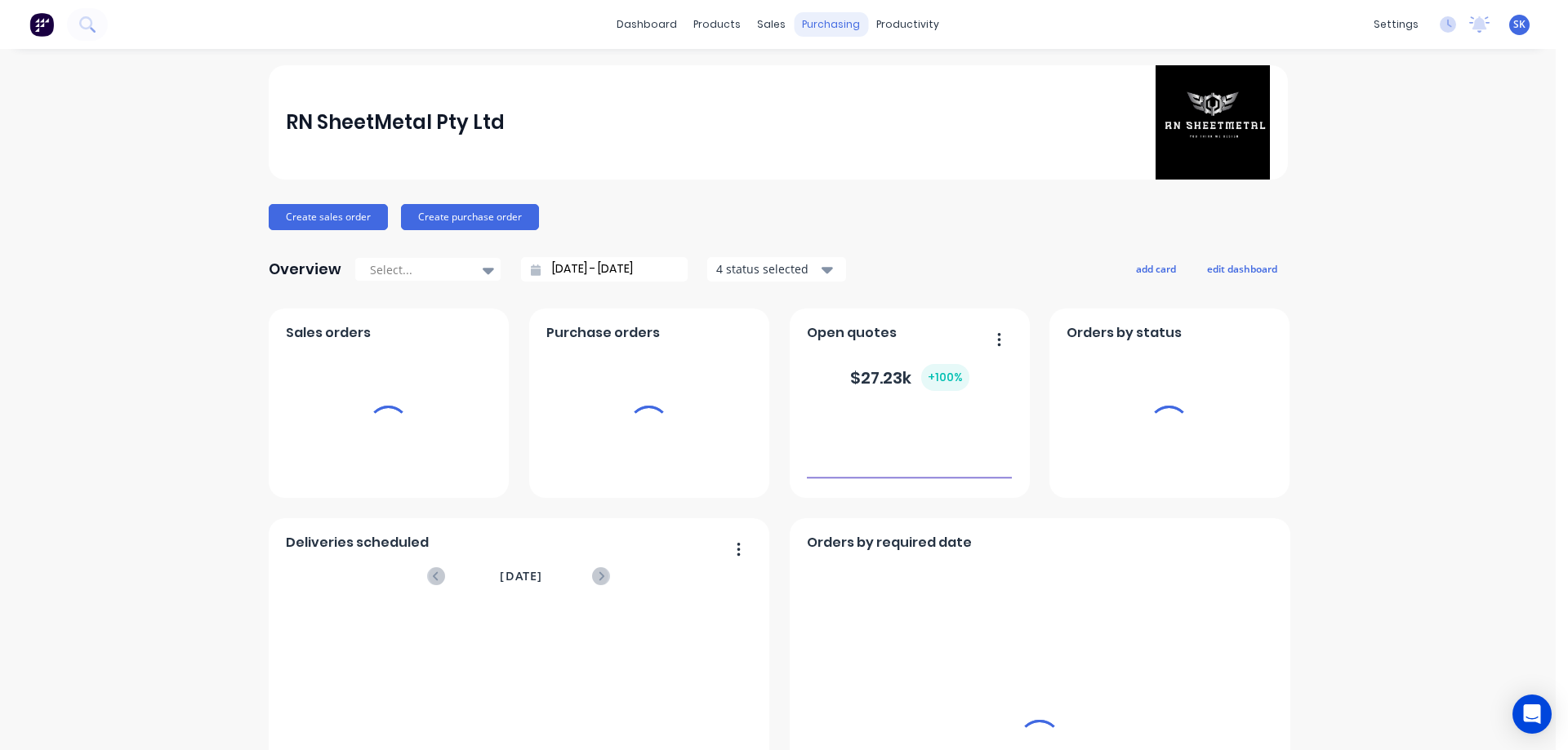
click at [825, 30] on div "purchasing" at bounding box center [831, 24] width 75 height 25
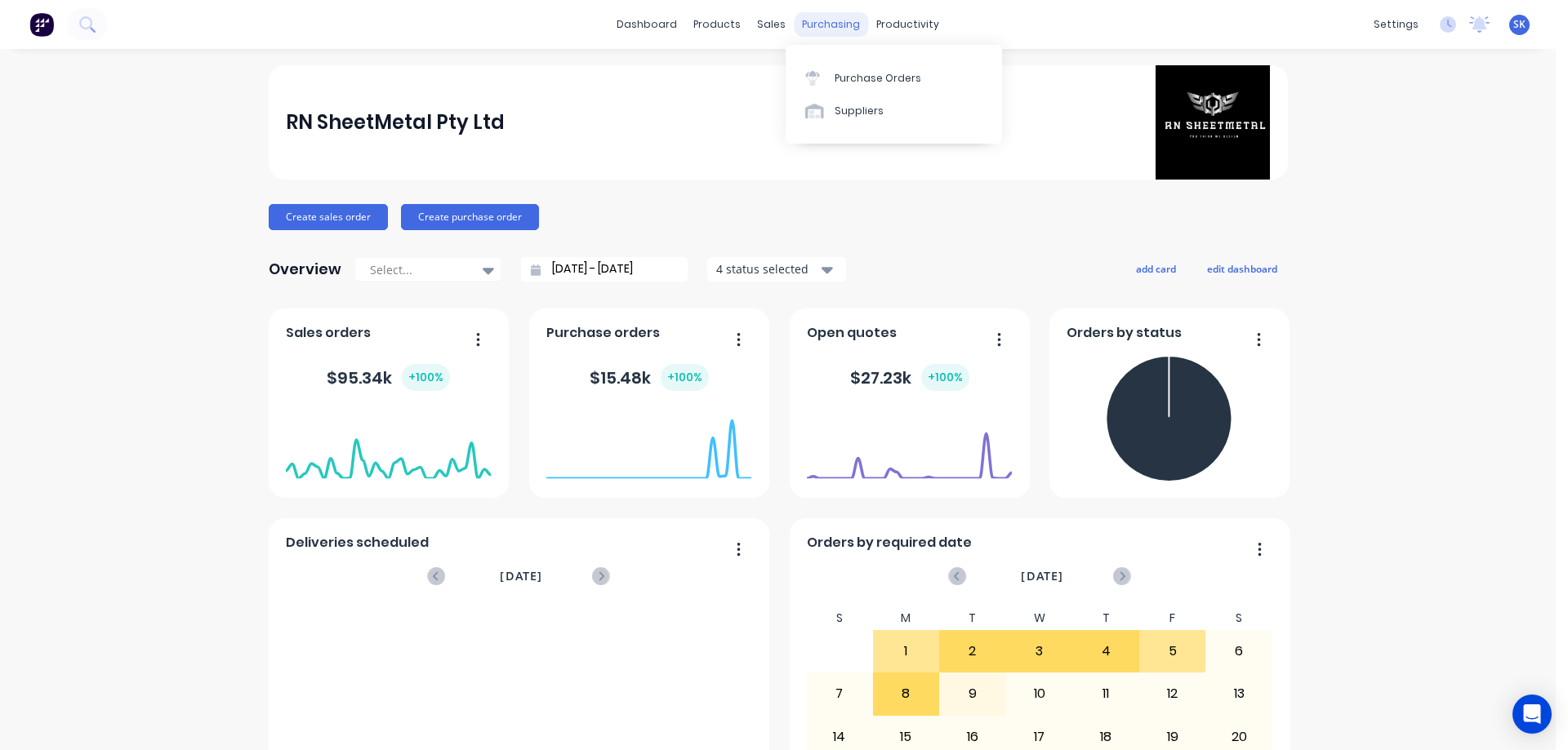
click at [824, 23] on div "purchasing" at bounding box center [831, 24] width 75 height 25
click at [846, 80] on div "Purchase Orders" at bounding box center [878, 78] width 87 height 15
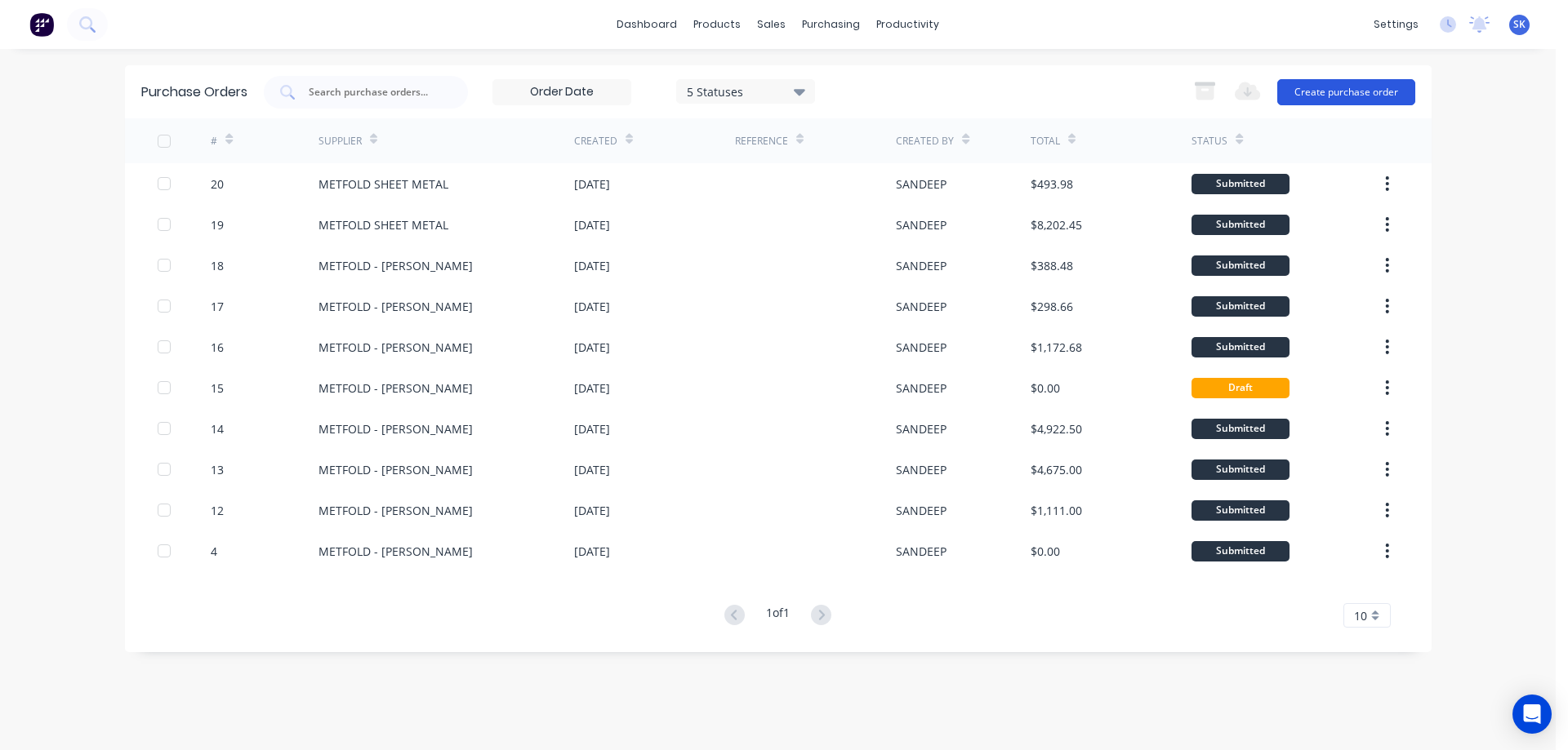
click at [1329, 92] on button "Create purchase order" at bounding box center [1346, 93] width 138 height 26
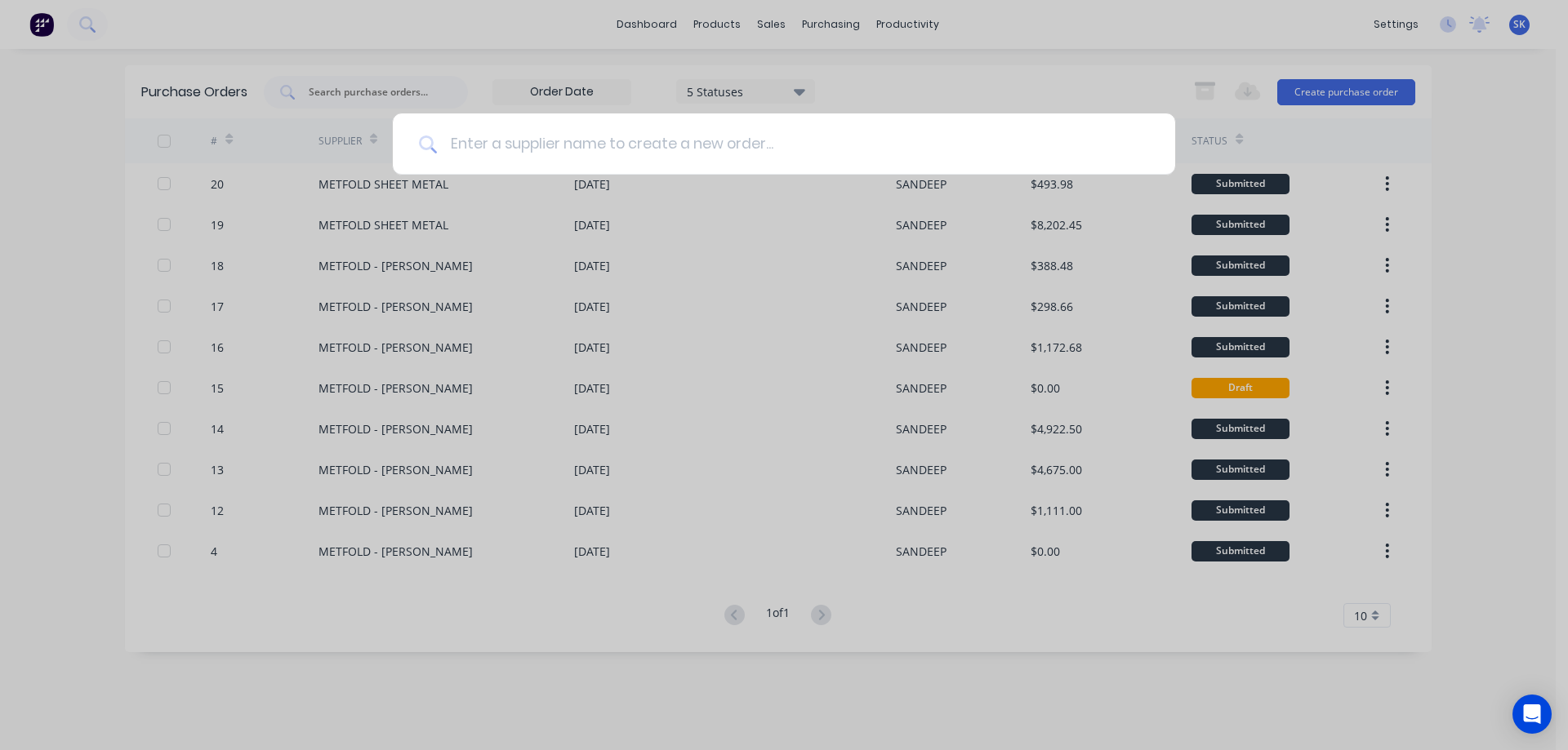
click at [478, 157] on input at bounding box center [793, 143] width 712 height 61
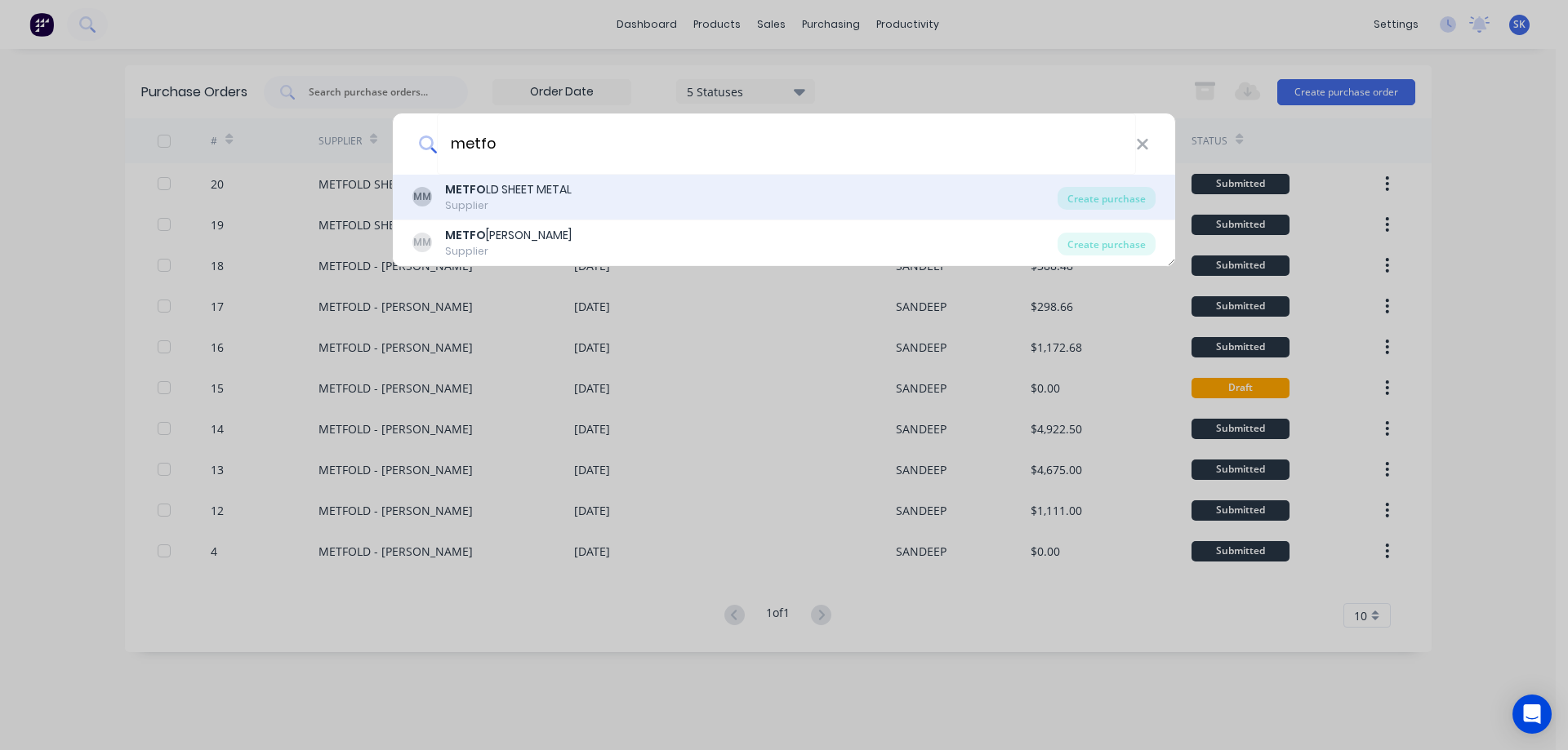
type input "metfo"
click at [497, 192] on div "METFO LD SHEET METAL" at bounding box center [508, 189] width 127 height 17
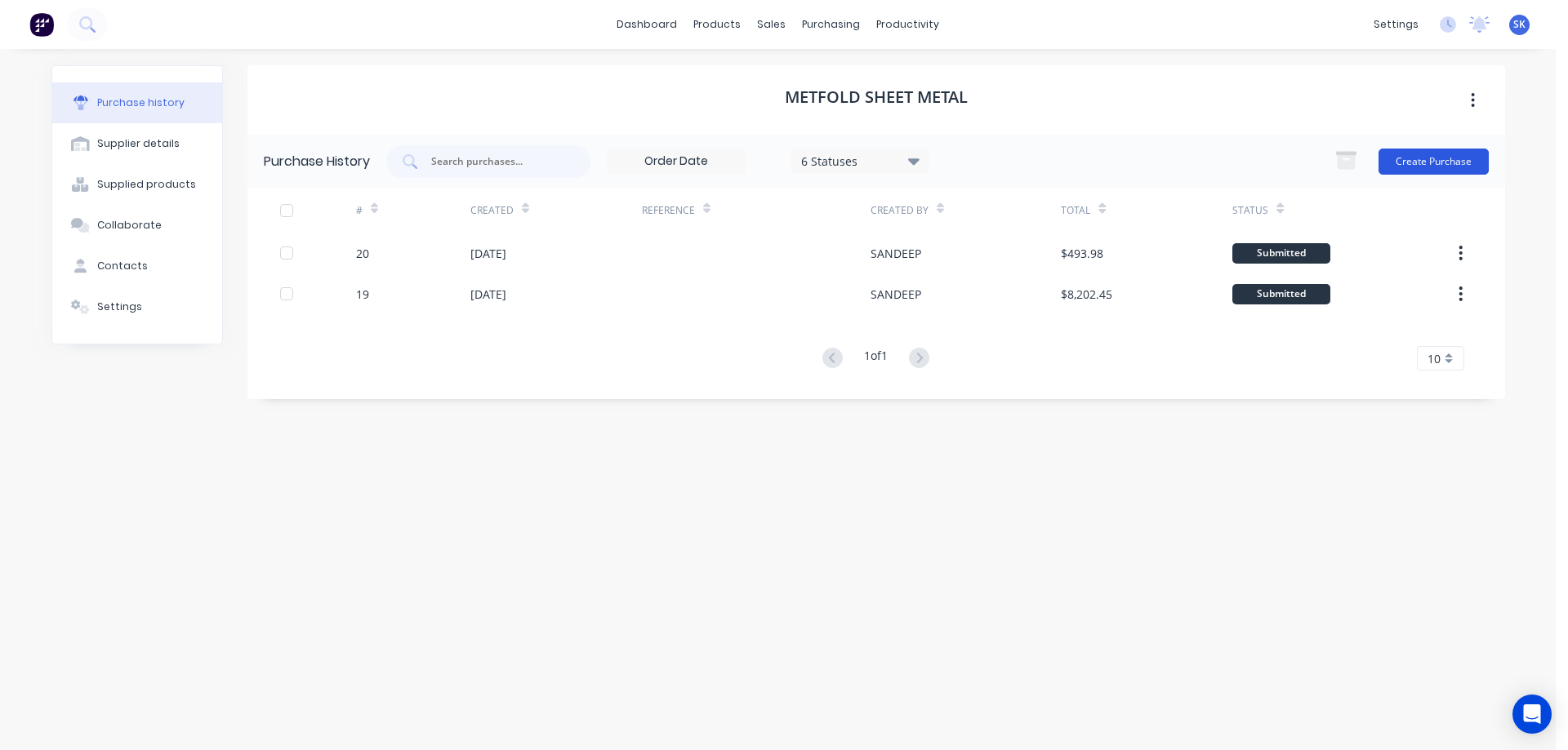
click at [1436, 161] on button "Create Purchase" at bounding box center [1434, 161] width 111 height 26
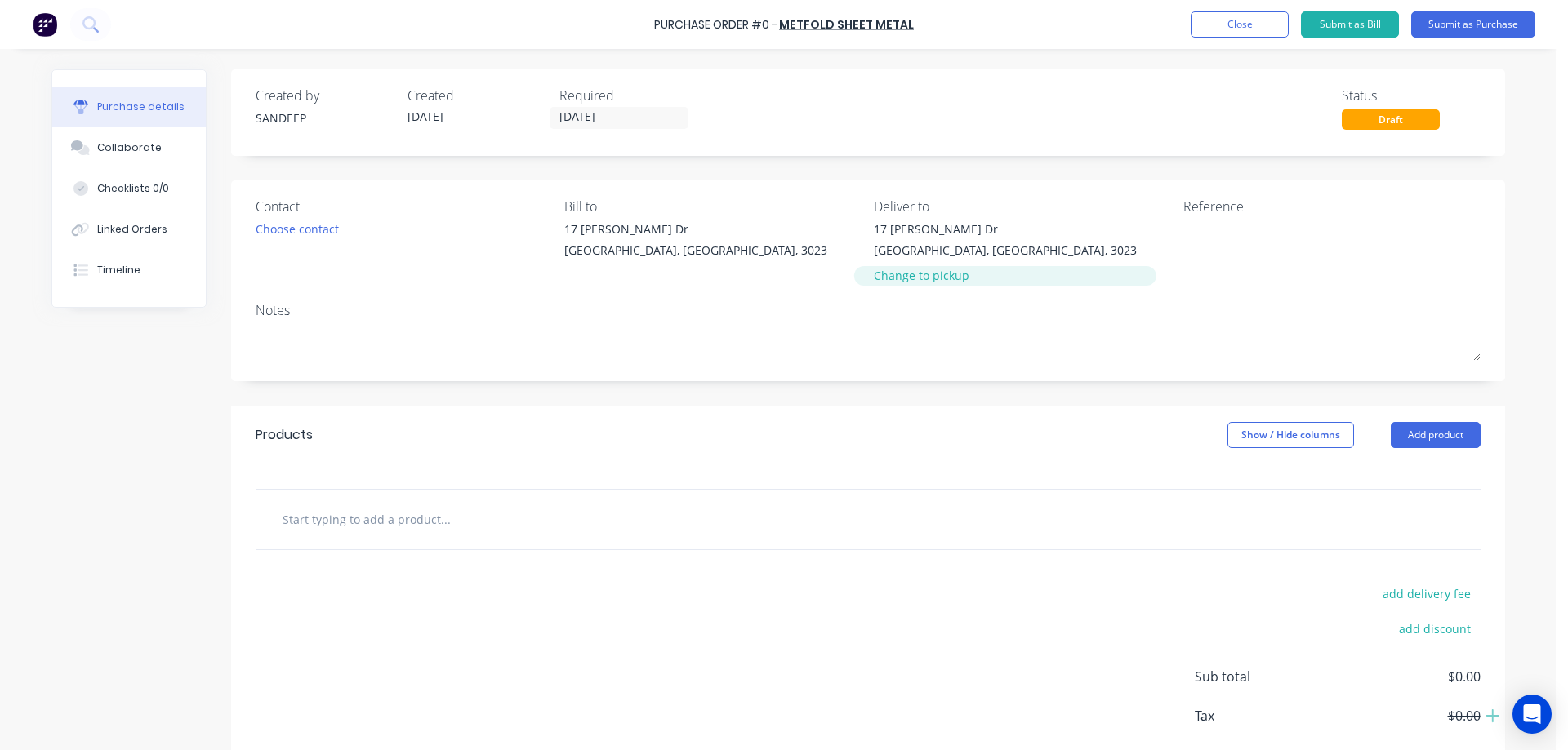
click at [897, 281] on div "Change to pickup" at bounding box center [1005, 275] width 263 height 17
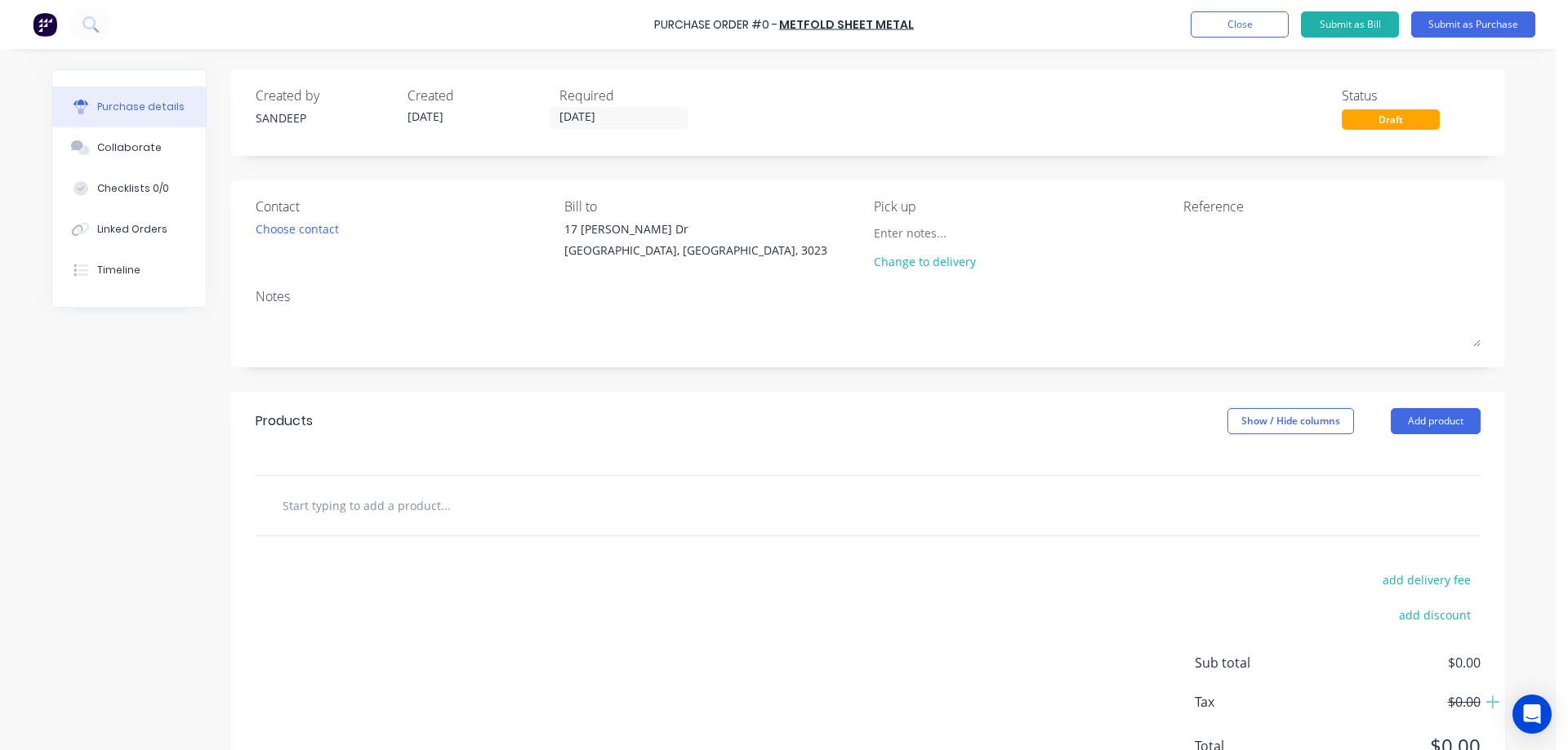
click at [437, 516] on input "text" at bounding box center [445, 505] width 327 height 33
click at [1409, 418] on button "Add product" at bounding box center [1436, 421] width 90 height 26
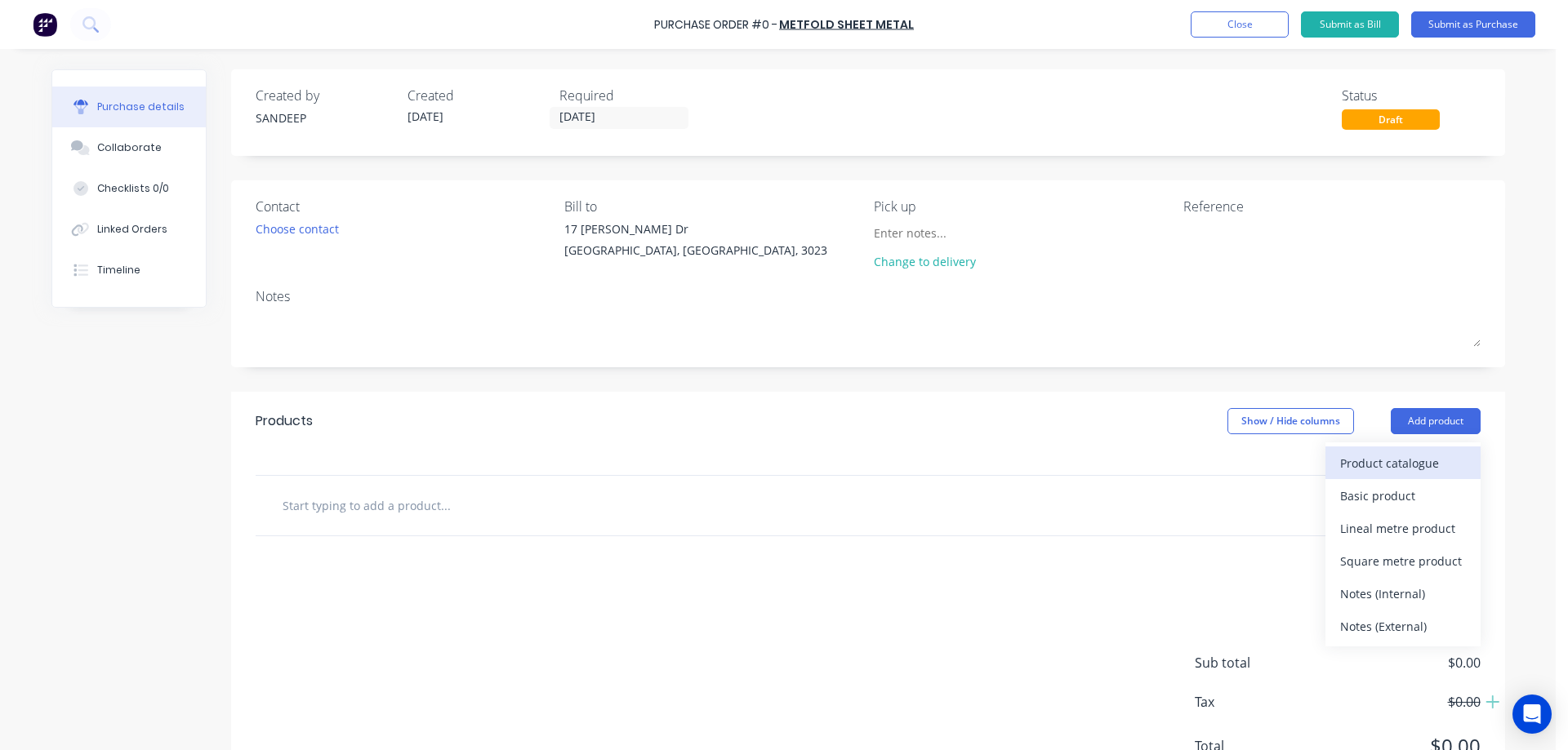
click at [1392, 449] on button "Product catalogue" at bounding box center [1403, 462] width 155 height 33
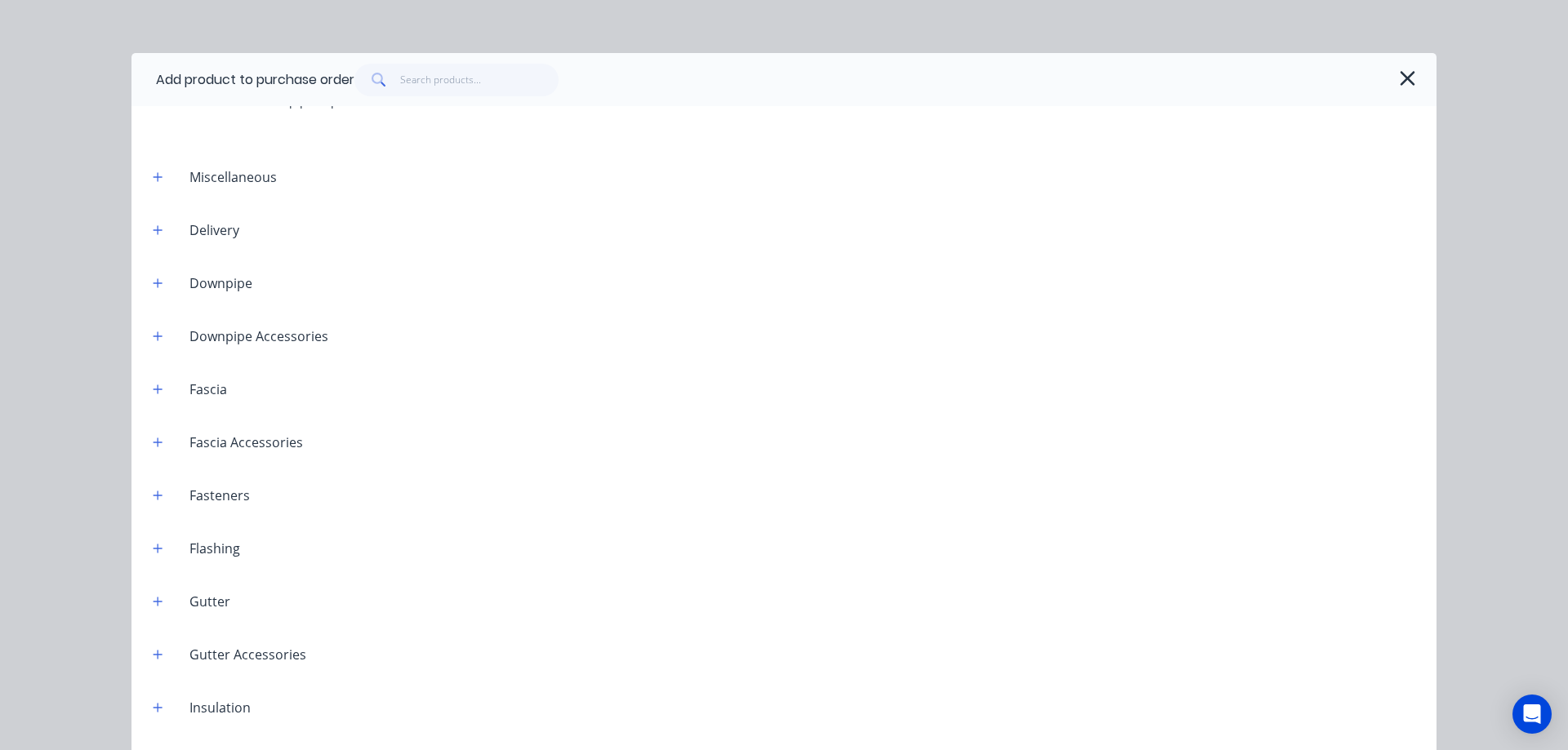
scroll to position [327, 0]
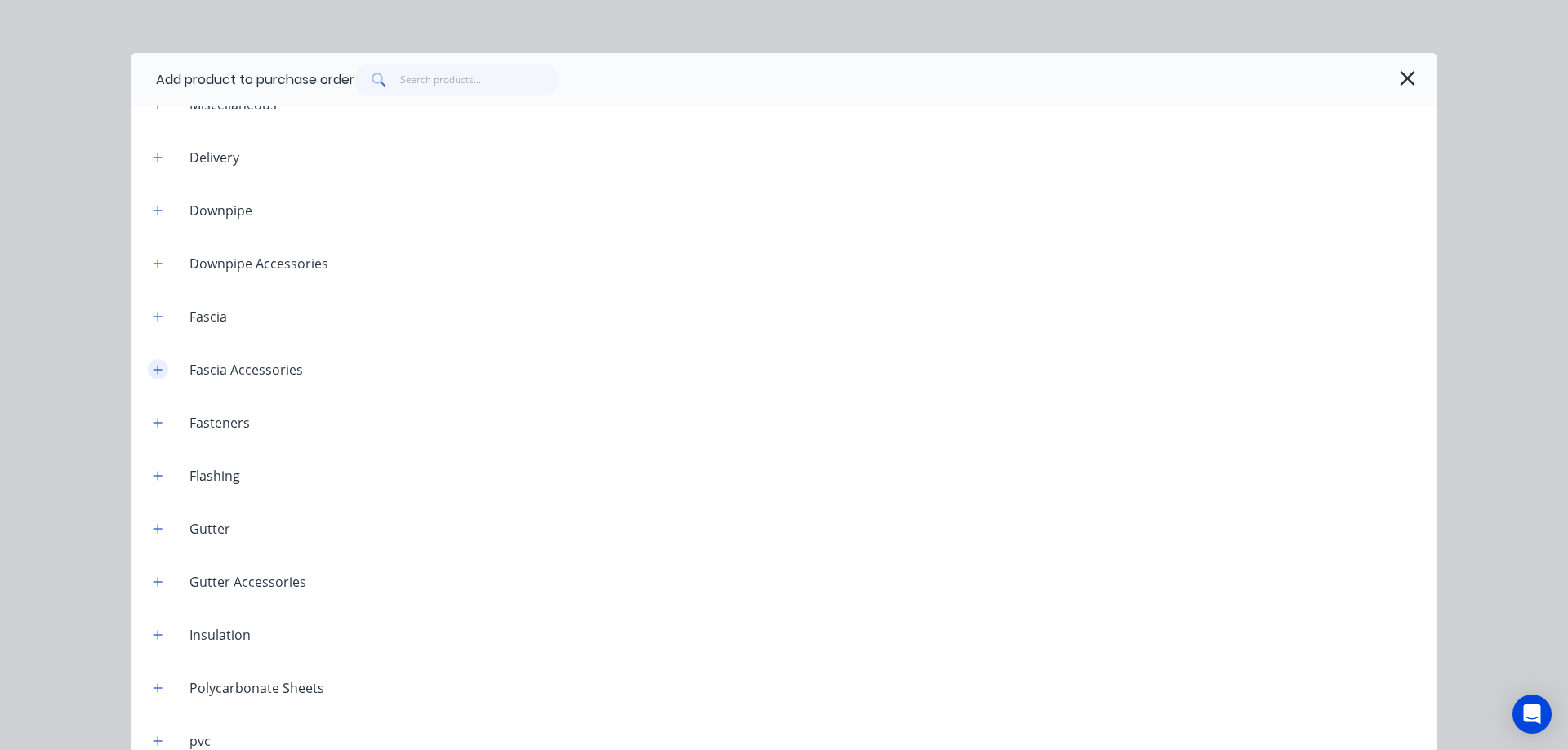
click at [152, 367] on icon "button" at bounding box center [157, 370] width 10 height 11
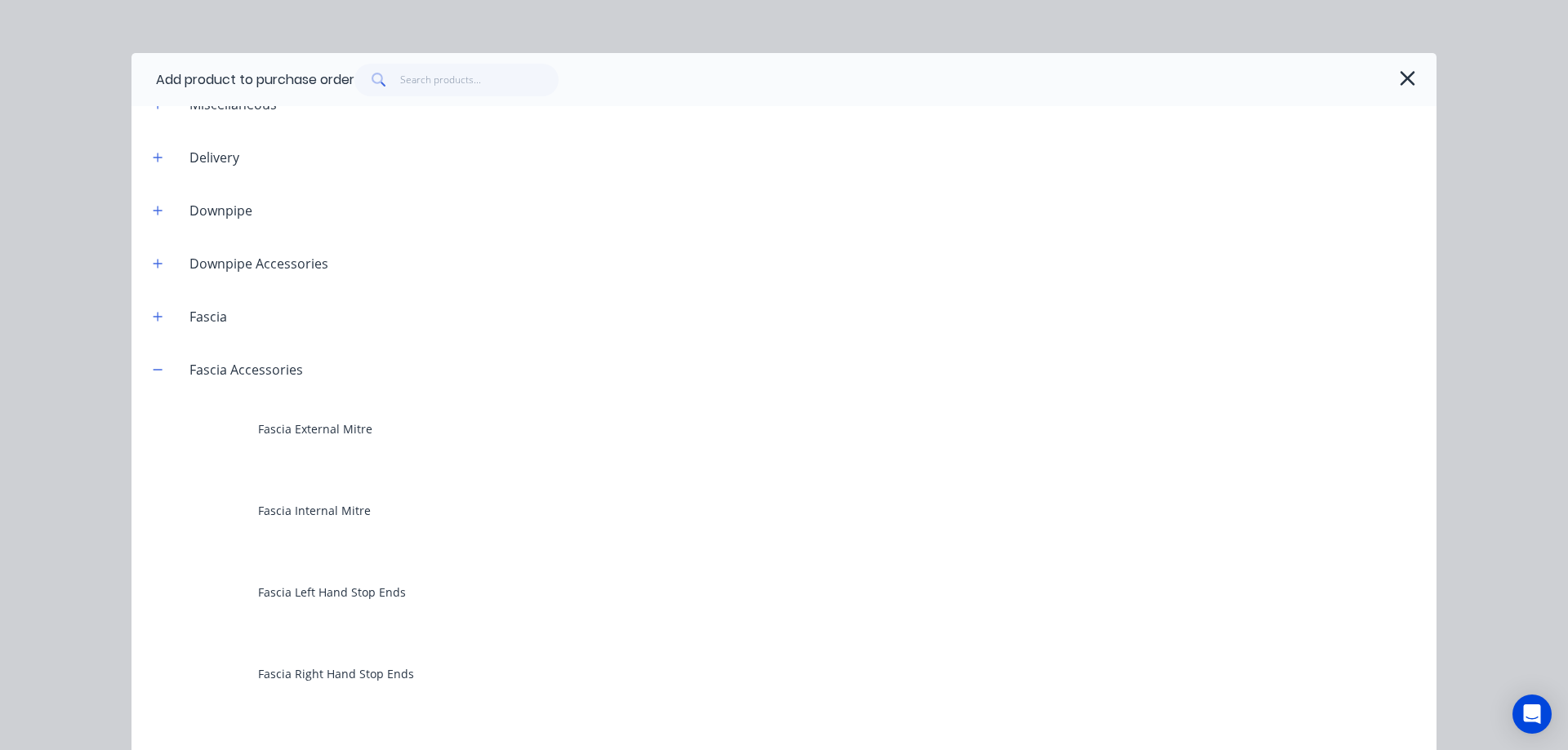
click at [264, 430] on div "Fascia External Mitre" at bounding box center [784, 429] width 1305 height 66
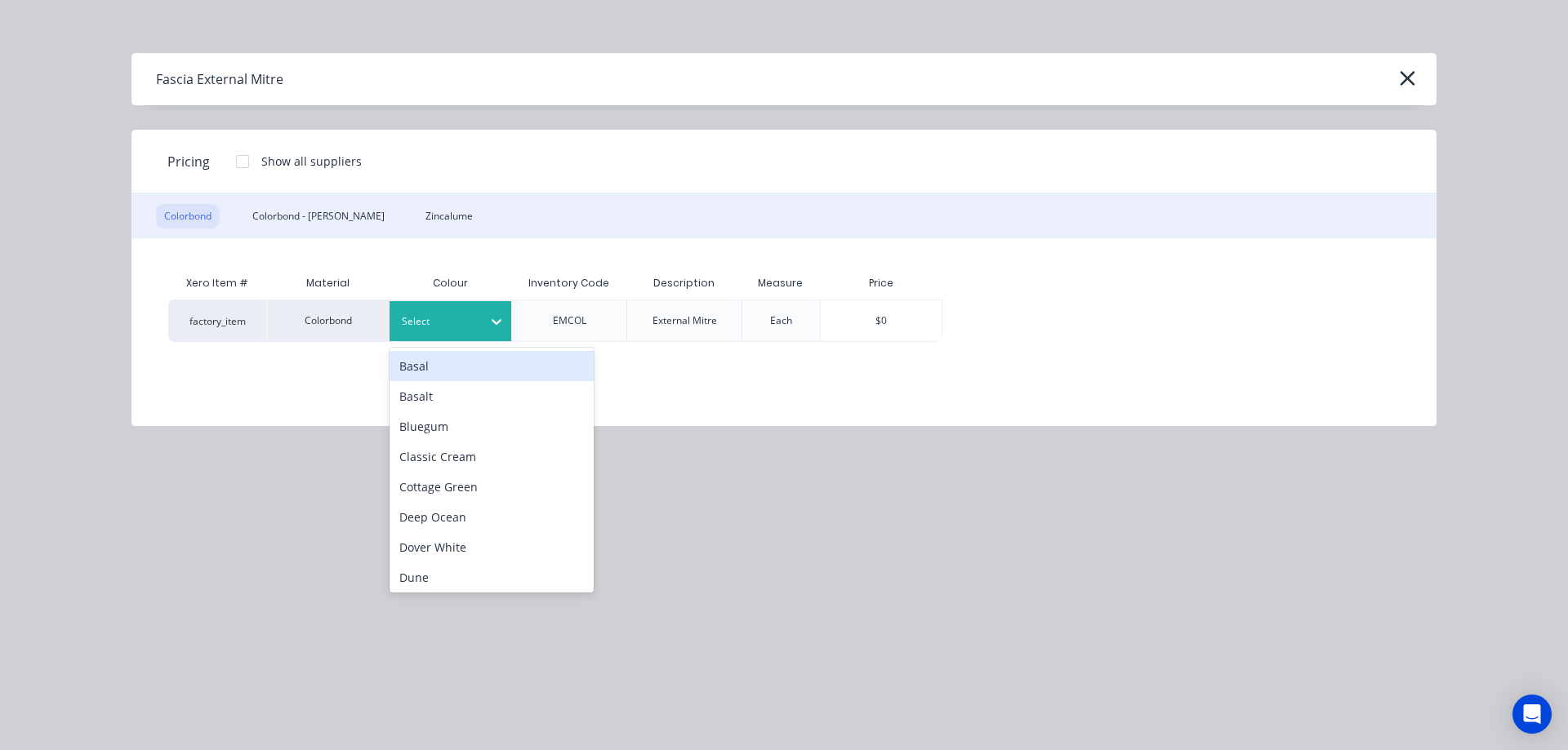
click at [468, 331] on div "Select" at bounding box center [436, 321] width 92 height 21
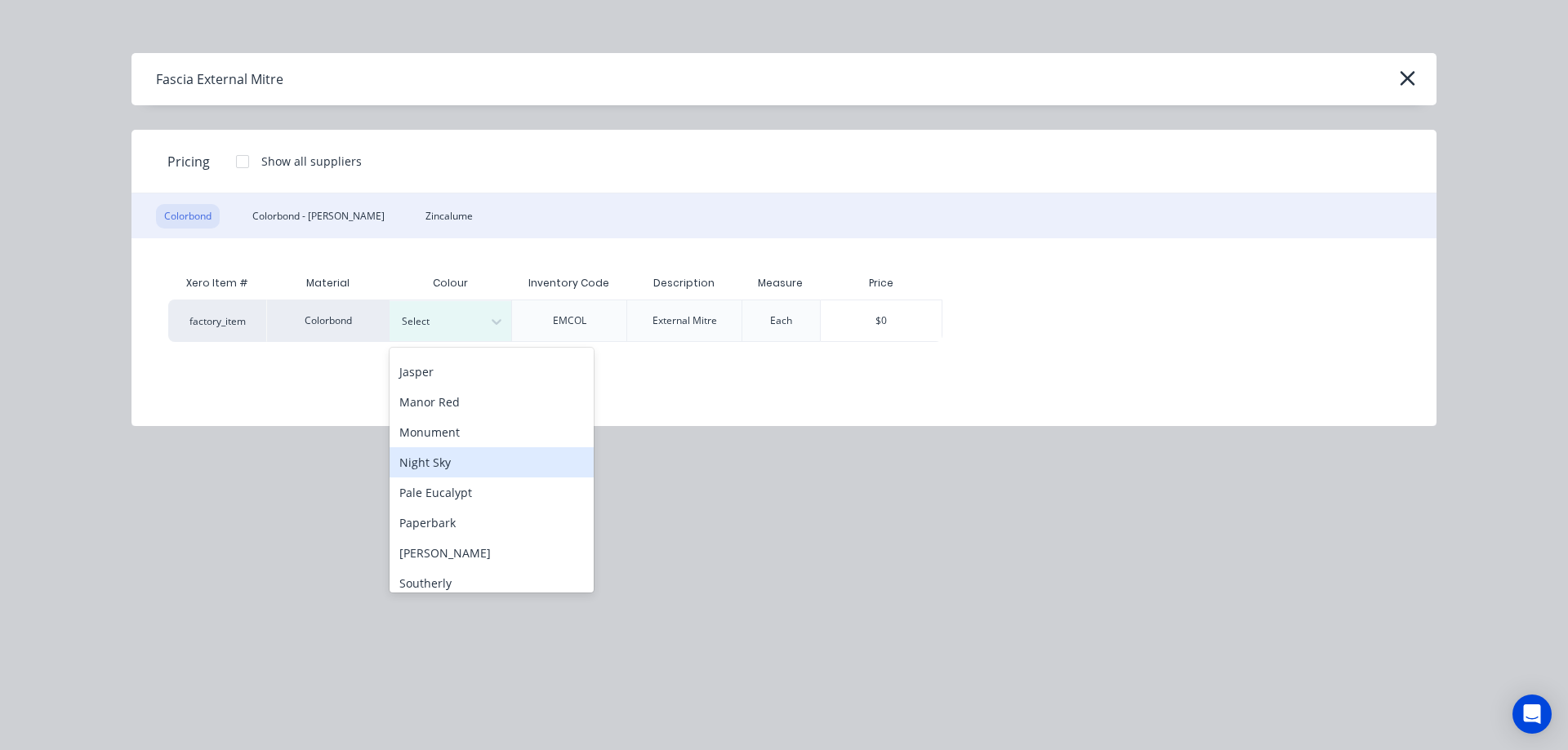
click at [455, 454] on div "Night Sky" at bounding box center [491, 462] width 204 height 30
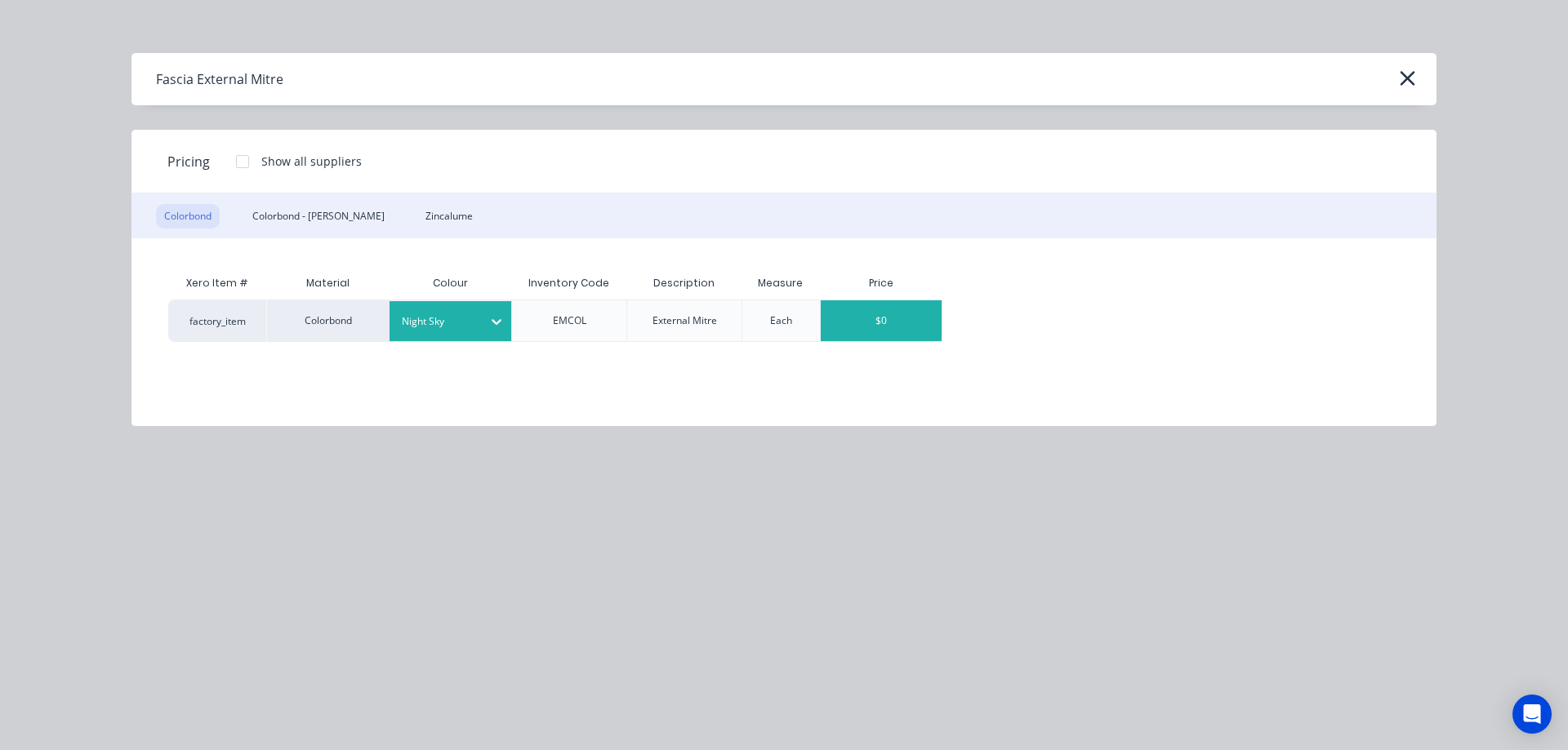
click at [874, 320] on div "$0" at bounding box center [881, 321] width 121 height 41
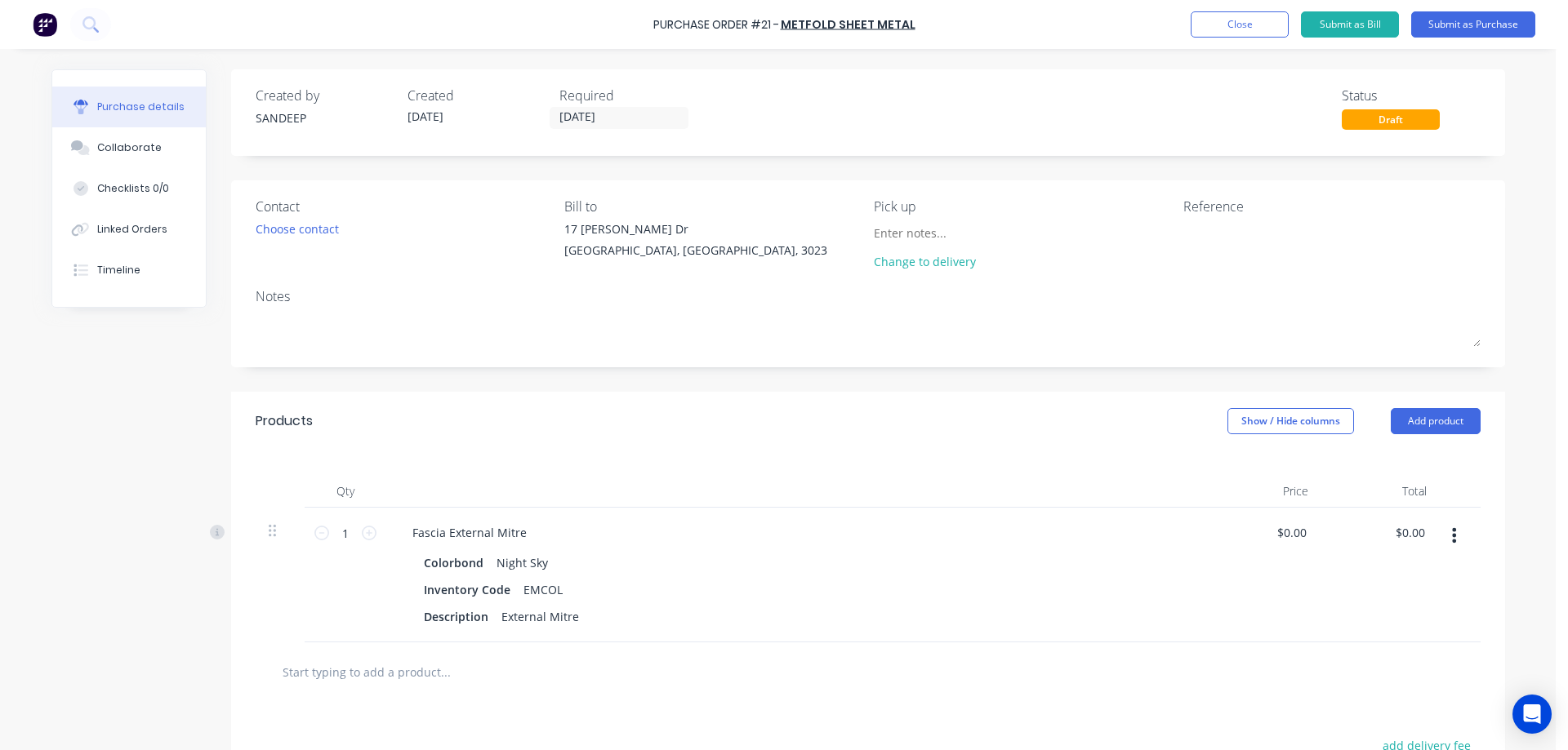
click at [373, 533] on div "1 1" at bounding box center [346, 575] width 82 height 134
click at [367, 533] on icon at bounding box center [369, 533] width 15 height 15
type input "2"
click at [1290, 537] on input "0.0000" at bounding box center [1287, 533] width 44 height 24
click at [1306, 533] on div "$0.00 $0.00" at bounding box center [1294, 533] width 44 height 24
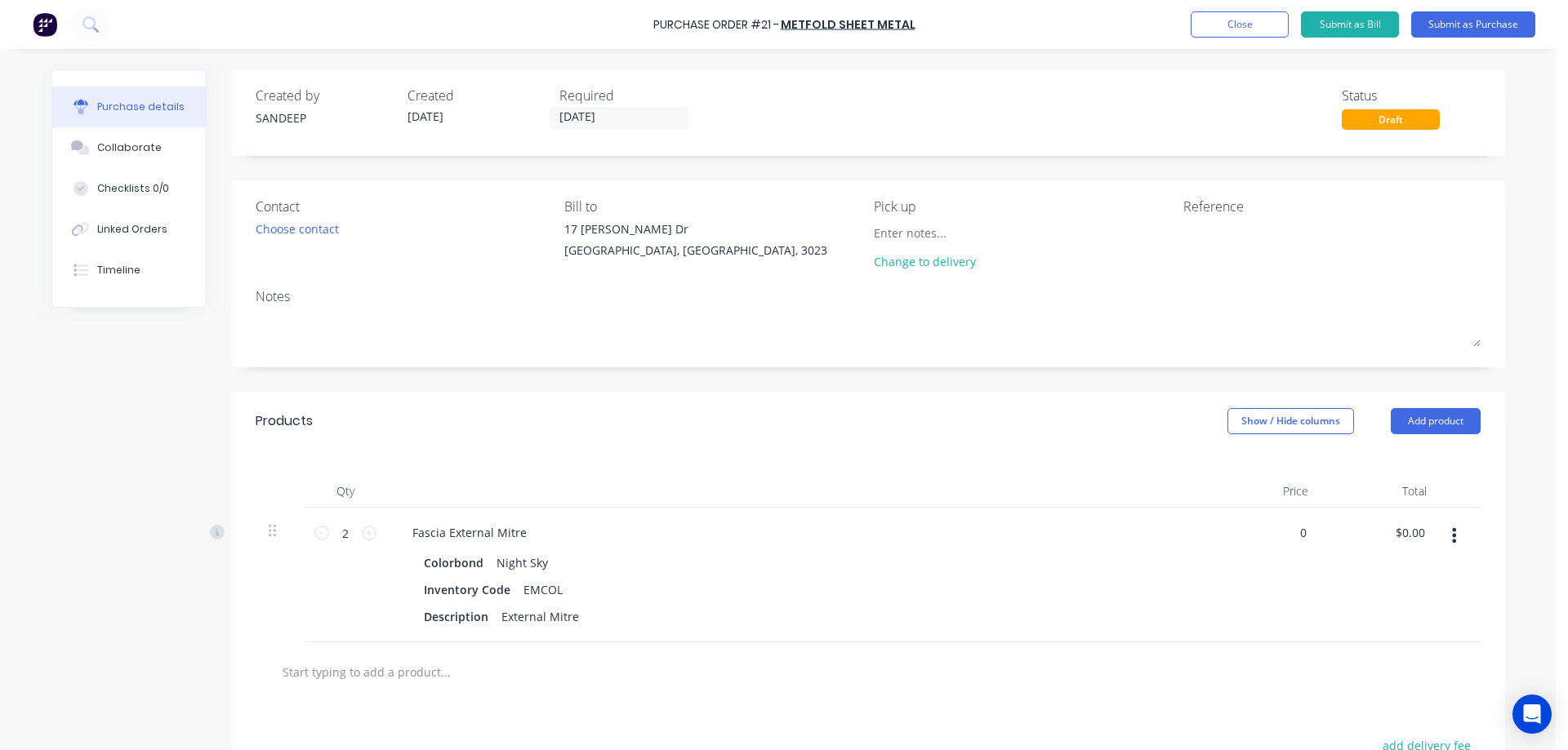
drag, startPoint x: 1301, startPoint y: 533, endPoint x: 1219, endPoint y: 546, distance: 83.0
click at [1219, 546] on div "0 0" at bounding box center [1261, 575] width 119 height 134
type input "$3.43"
type input "$6.86"
click at [1186, 553] on div "Fascia External Mitre Colorbond Night Sky Inventory Code EMCOL Description Exte…" at bounding box center [795, 575] width 817 height 134
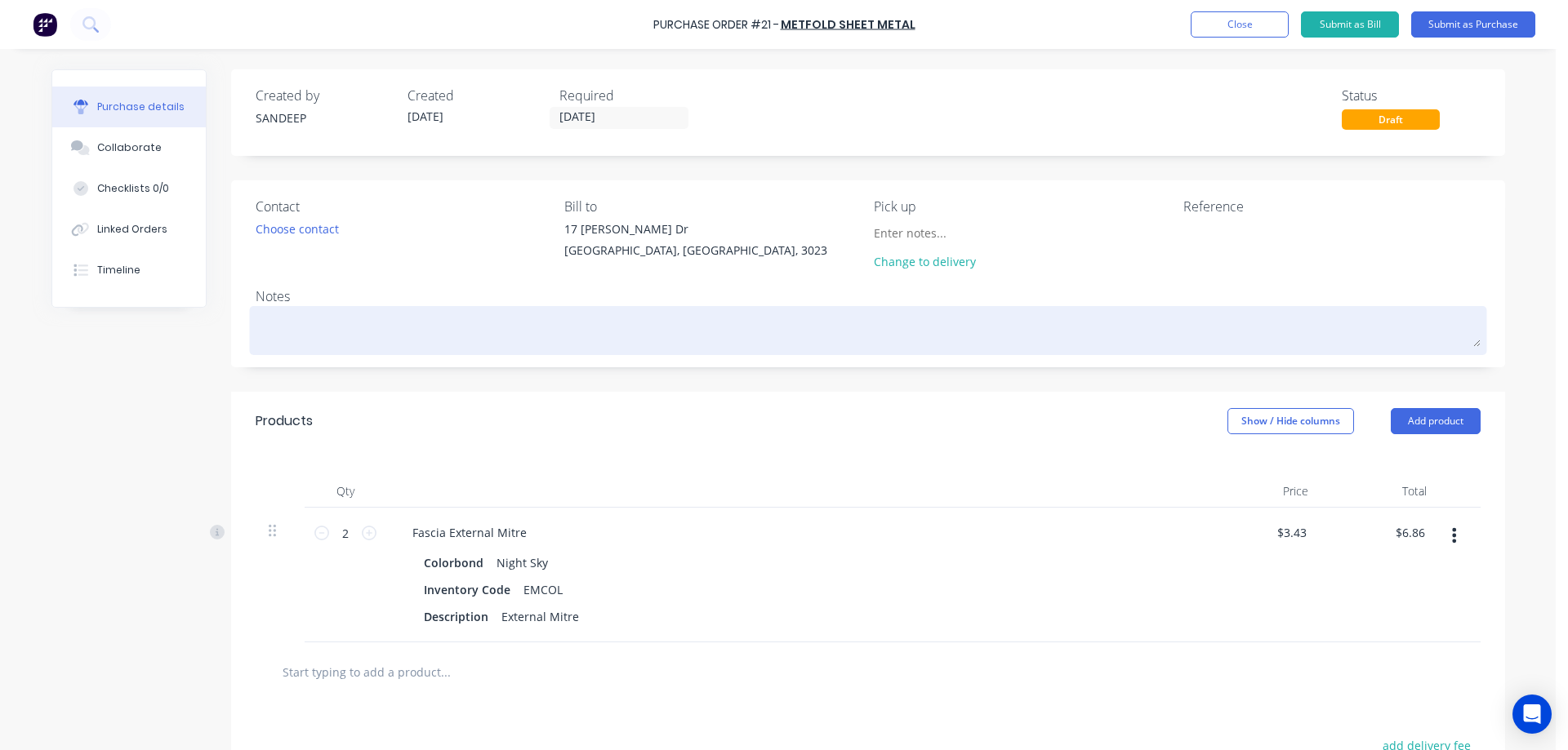
click at [390, 330] on textarea at bounding box center [868, 328] width 1224 height 37
type textarea "x"
type textarea "T"
type textarea "x"
type textarea "To"
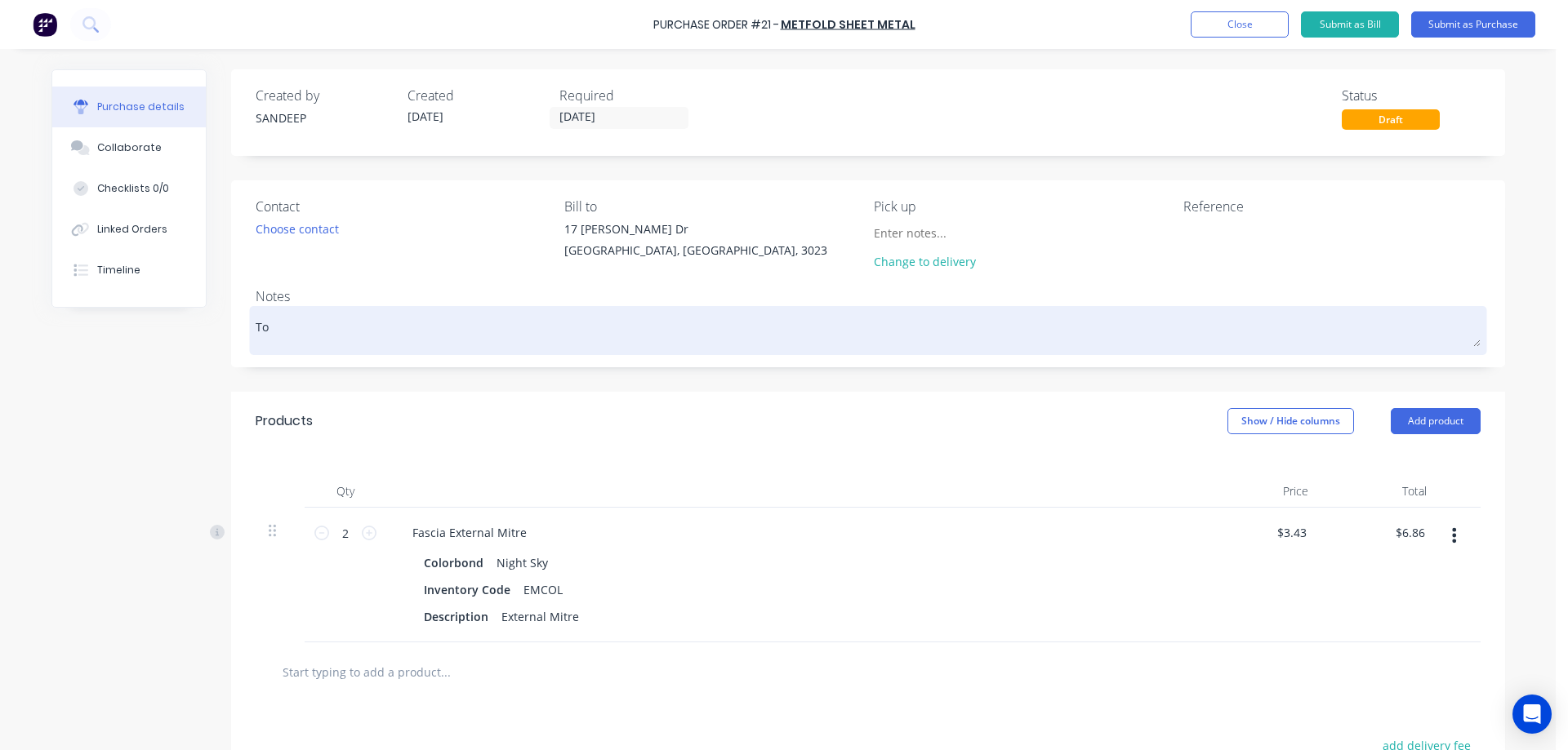
type textarea "x"
type textarea "[PERSON_NAME]"
type textarea "x"
type textarea "Toda"
type textarea "x"
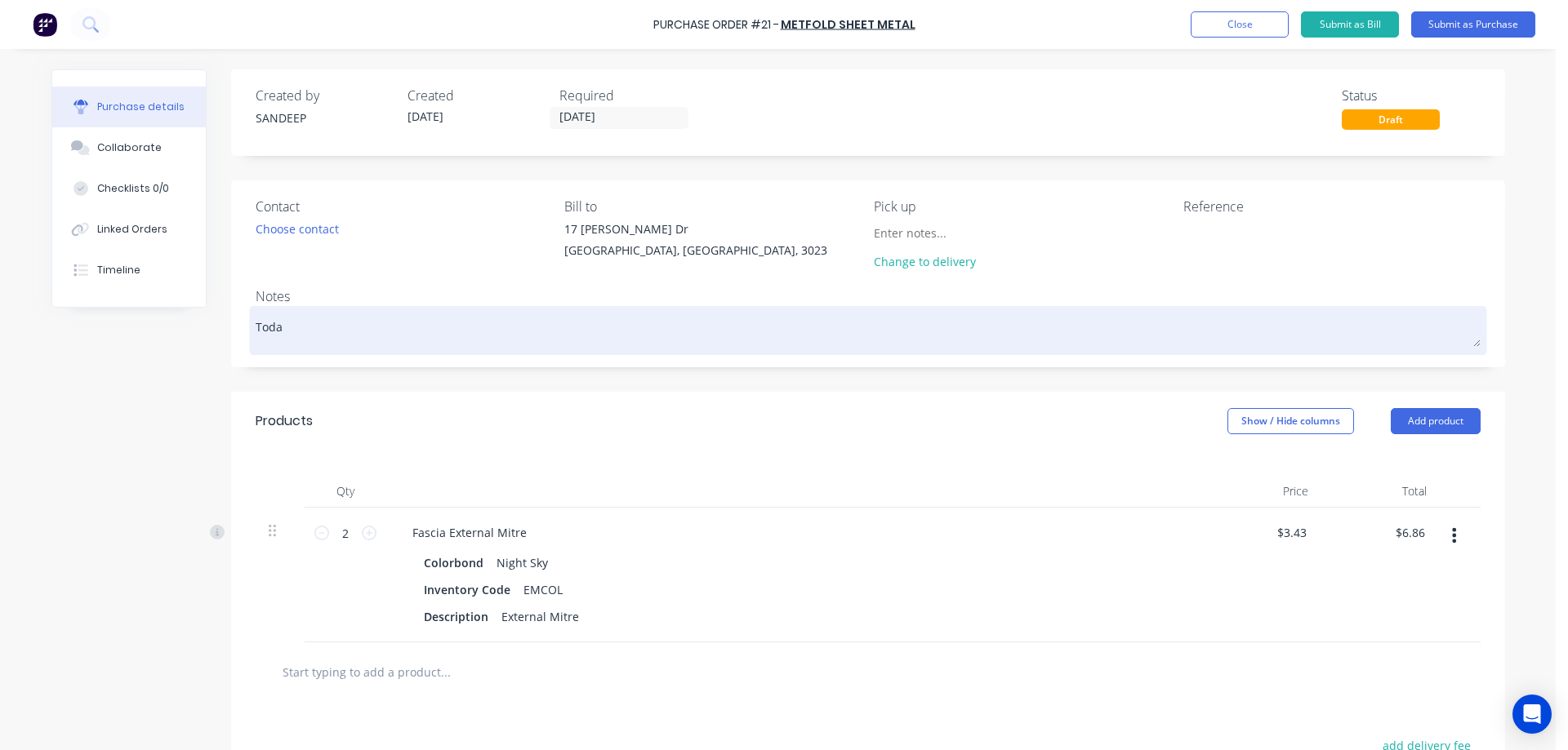
type textarea "[DATE]"
type textarea "x"
type textarea "[DATE]"
type textarea "x"
type textarea "[DATE] P"
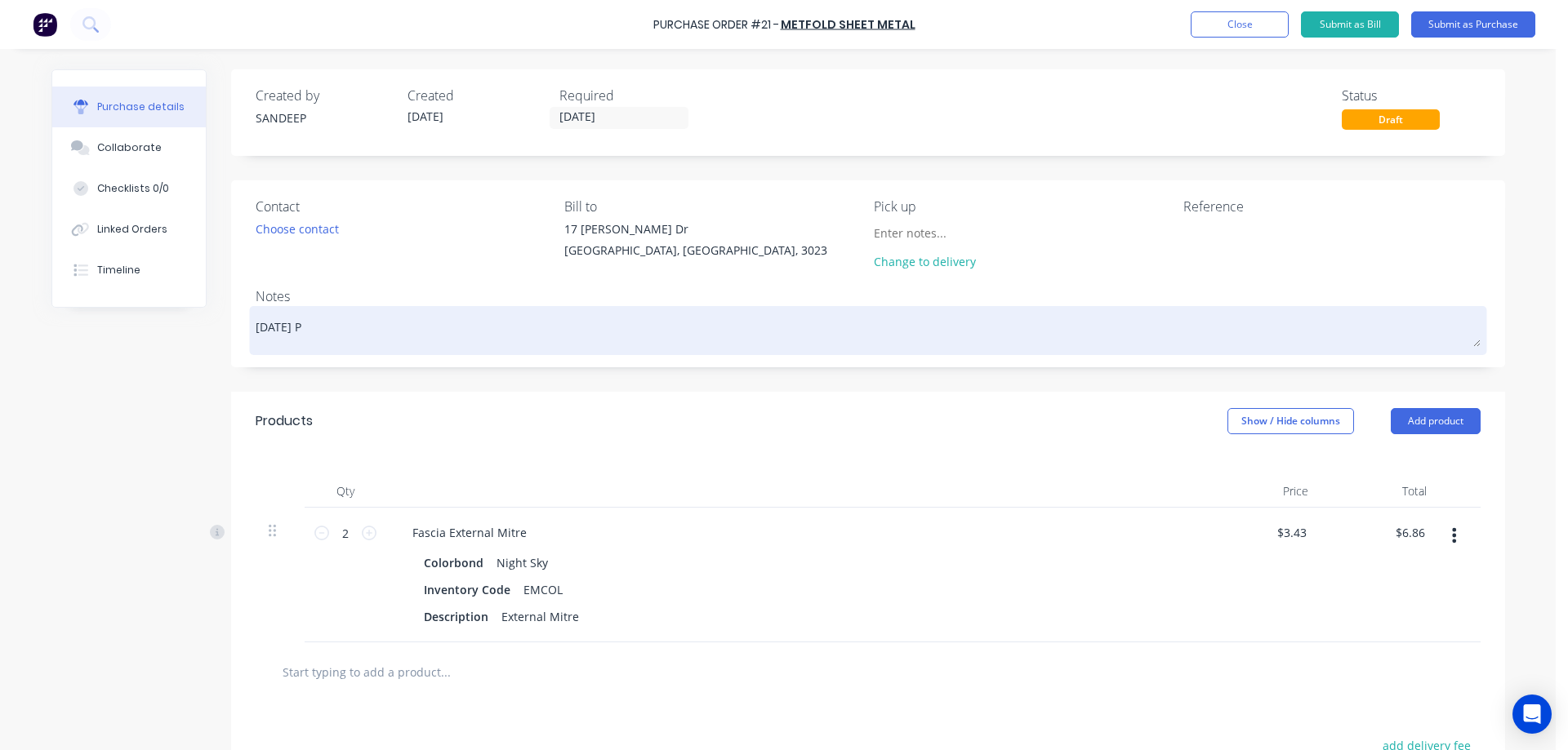
type textarea "x"
type textarea "[DATE] Pi"
type textarea "x"
type textarea "[DATE] Pic"
type textarea "x"
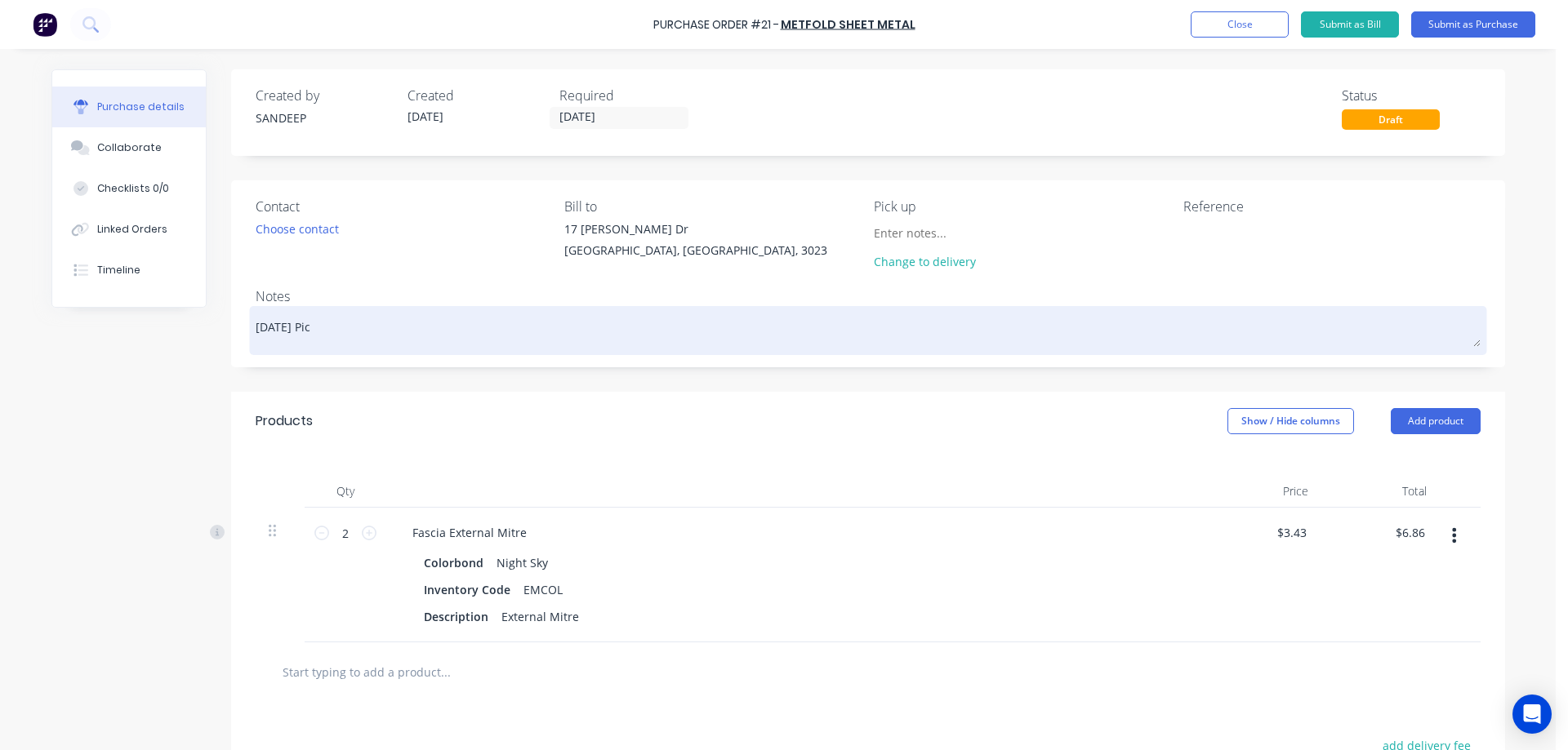
type textarea "[DATE] Pick"
type textarea "x"
type textarea "[DATE] Picku"
type textarea "x"
type textarea "[DATE] Pickup"
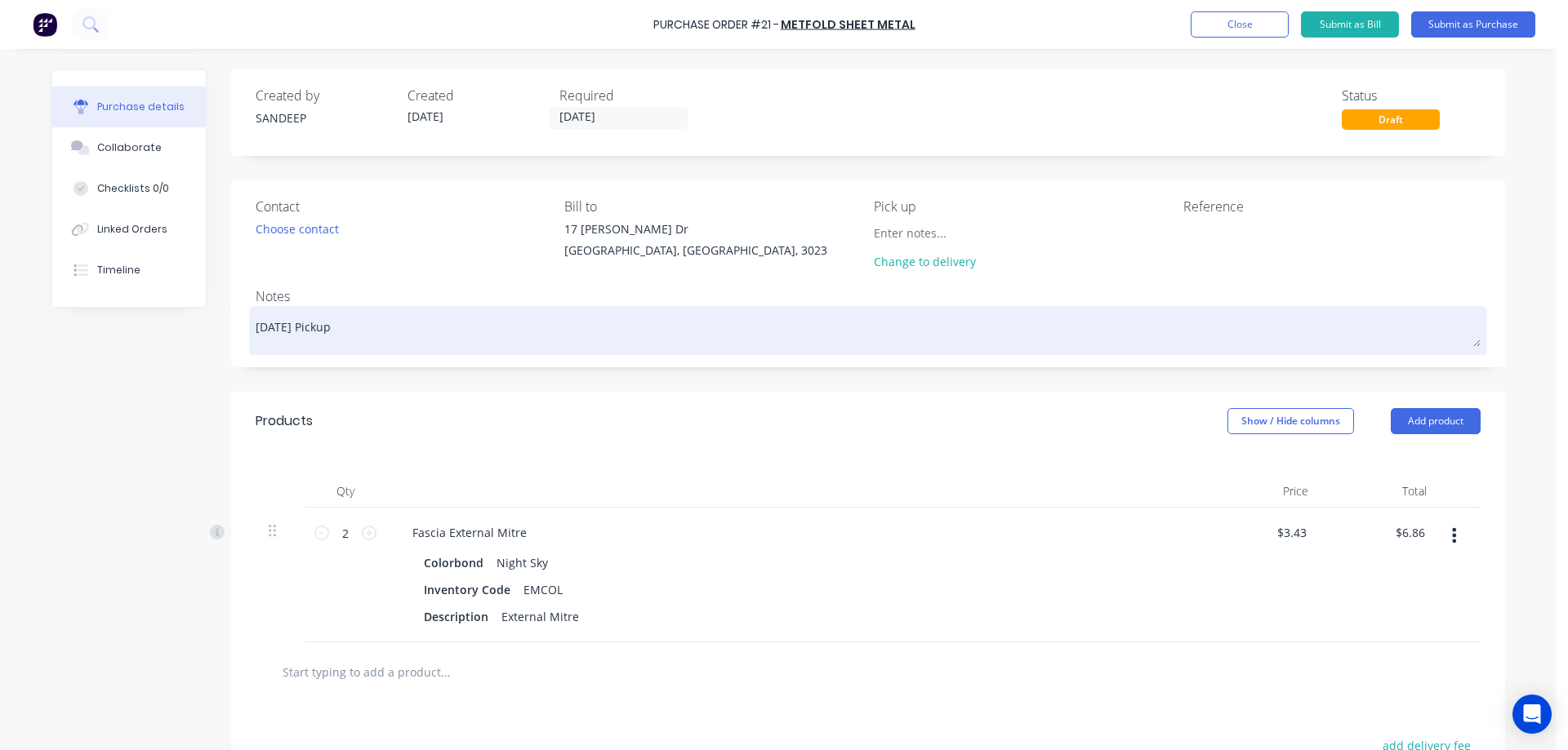
type textarea "x"
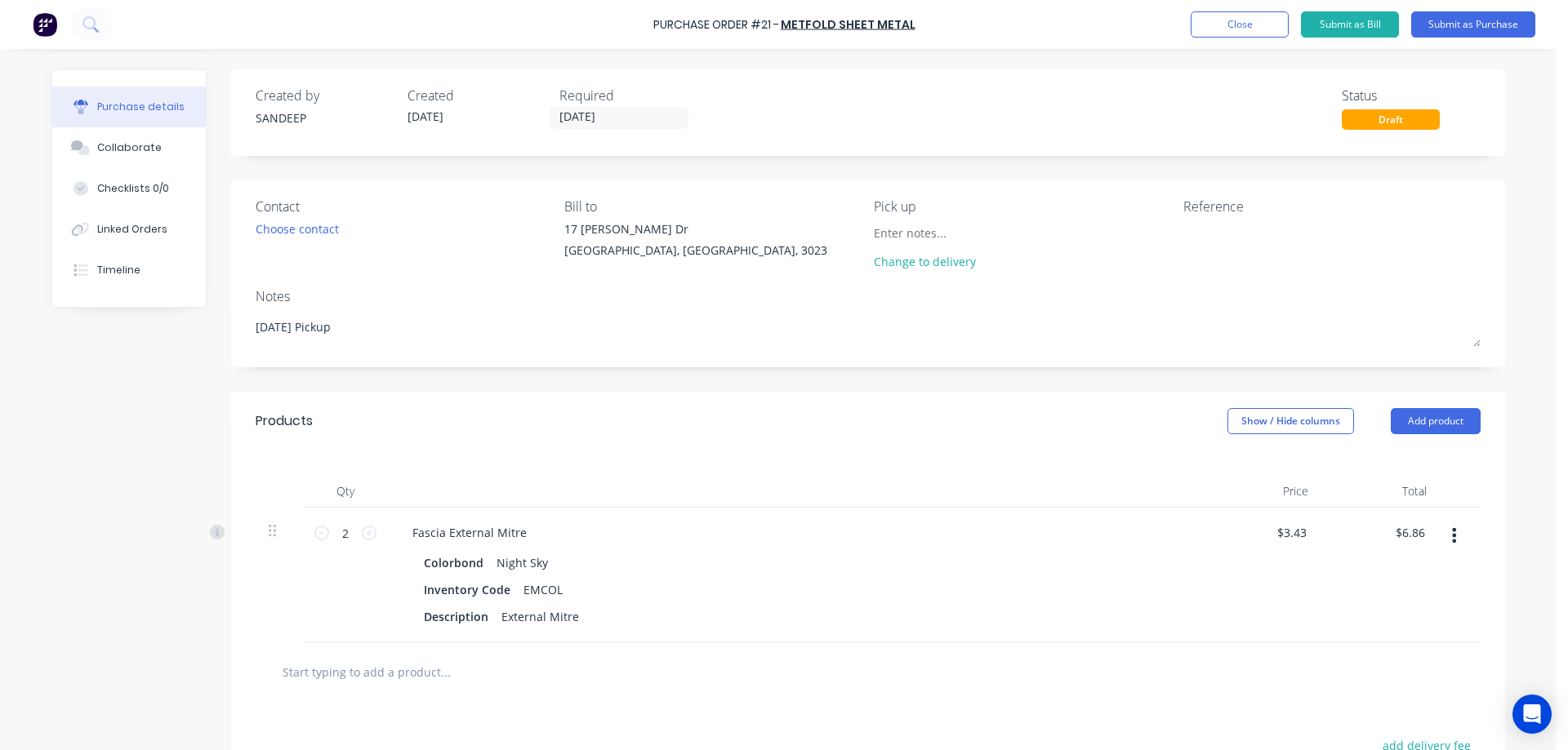
type textarea "[DATE] Pickup"
type textarea "x"
type textarea "[DATE] Pickup"
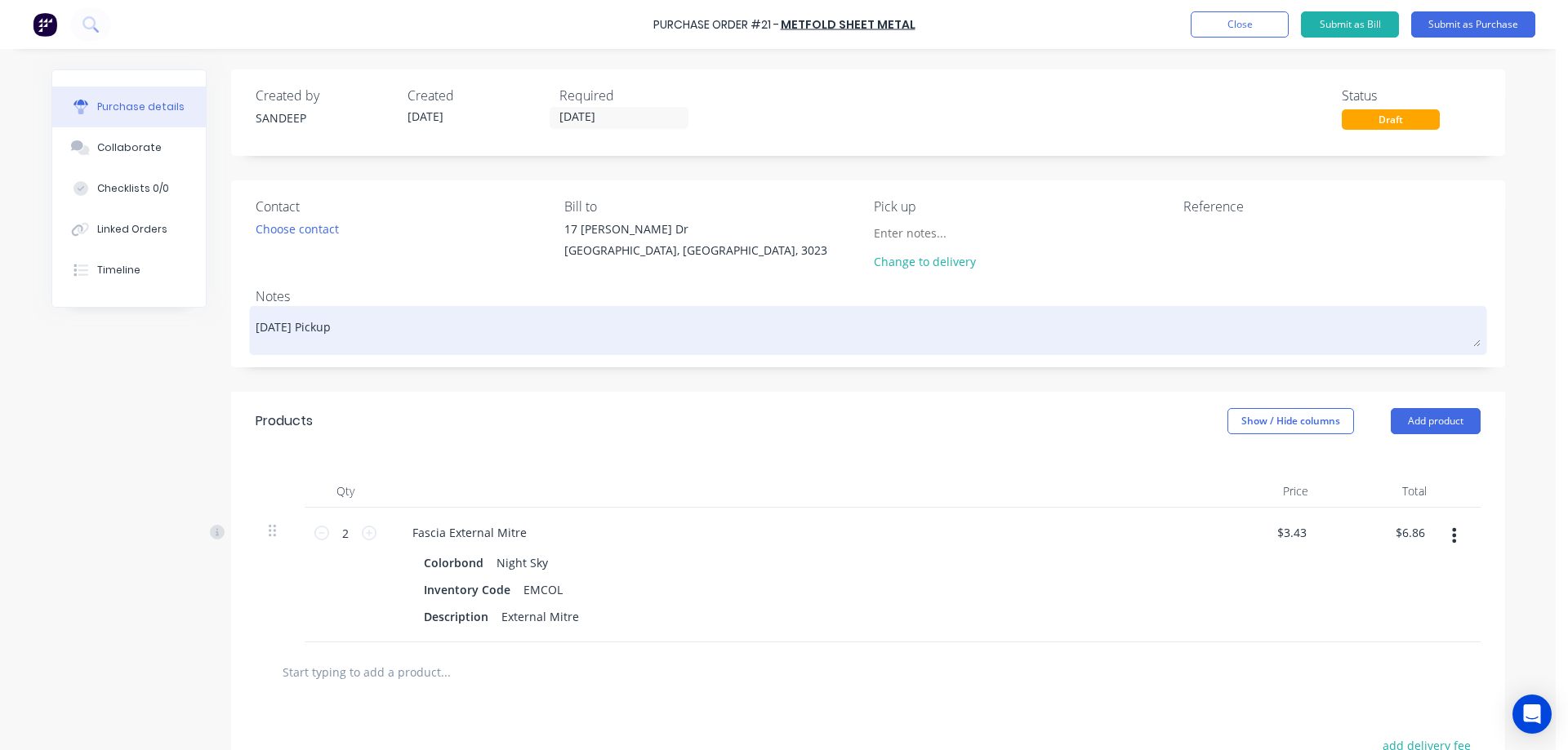
click at [357, 333] on textarea "[DATE] Pickup" at bounding box center [868, 328] width 1224 height 37
type textarea "x"
type textarea "[DATE] Pickup wi"
type textarea "x"
type textarea "[DATE] Pickup wit"
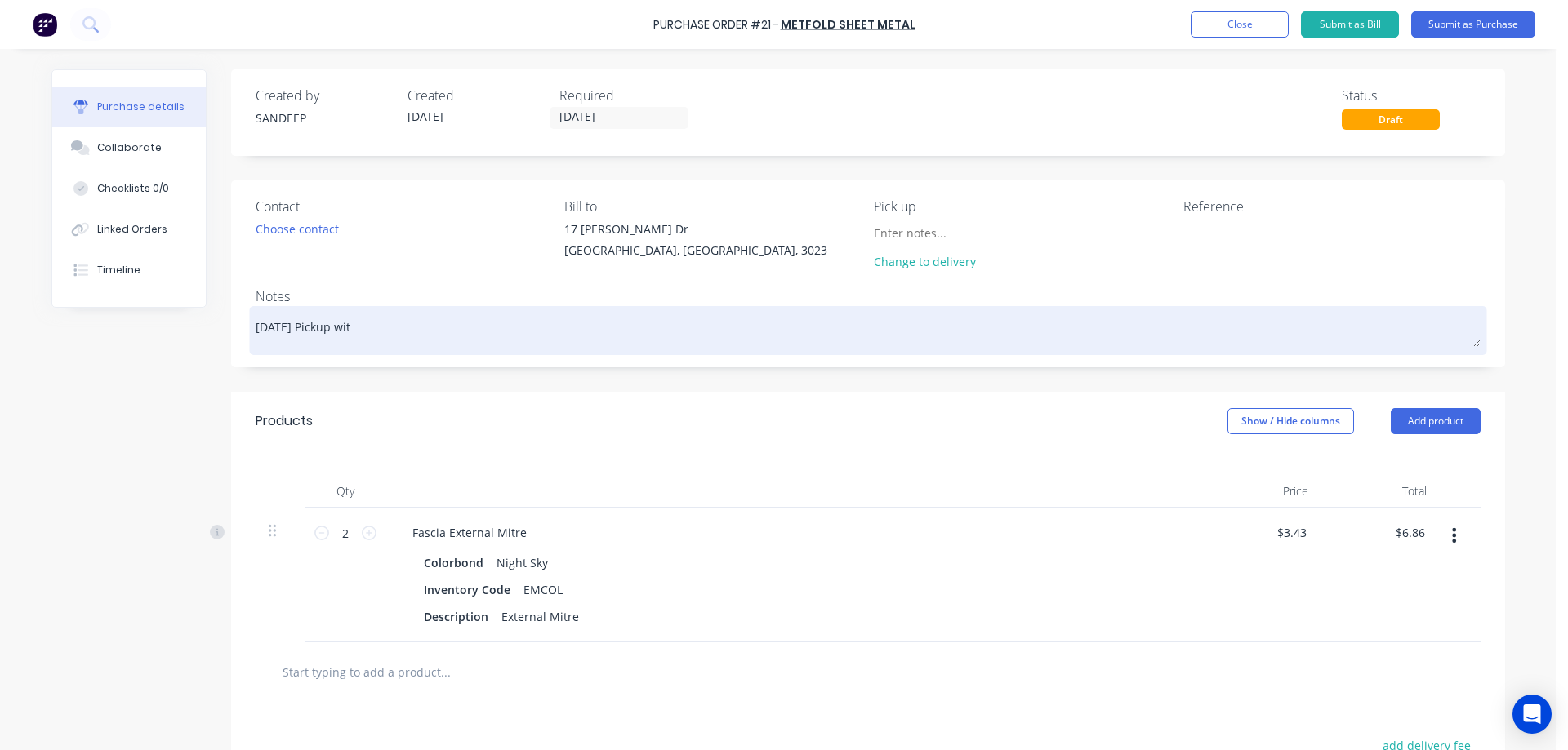
type textarea "x"
type textarea "[DATE] Pickup with"
type textarea "x"
type textarea "[DATE] Pickup with"
type textarea "x"
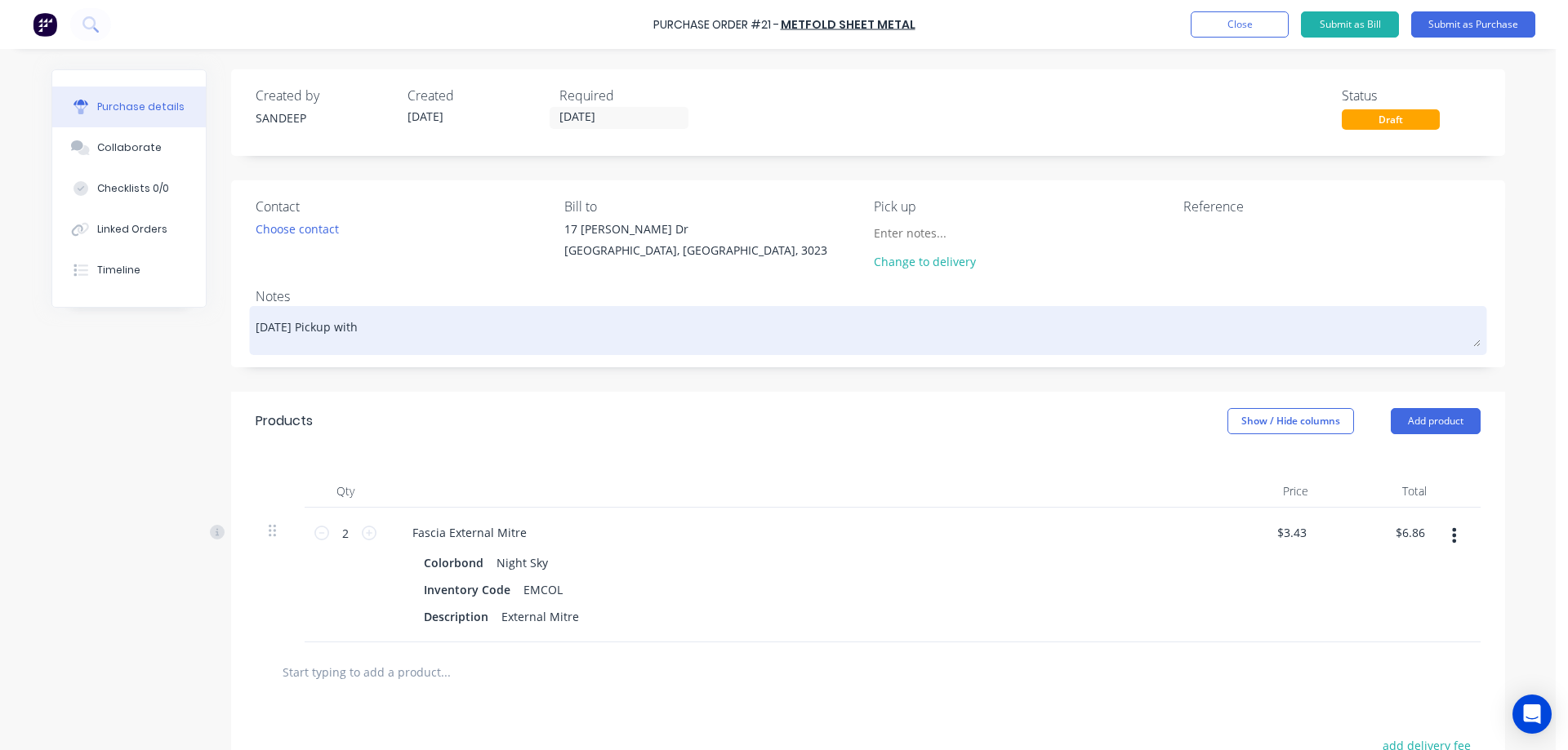
type textarea "[DATE] Pickup with t"
type textarea "x"
type textarea "[DATE] Pickup with th"
type textarea "x"
type textarea "[DATE] Pickup with thi"
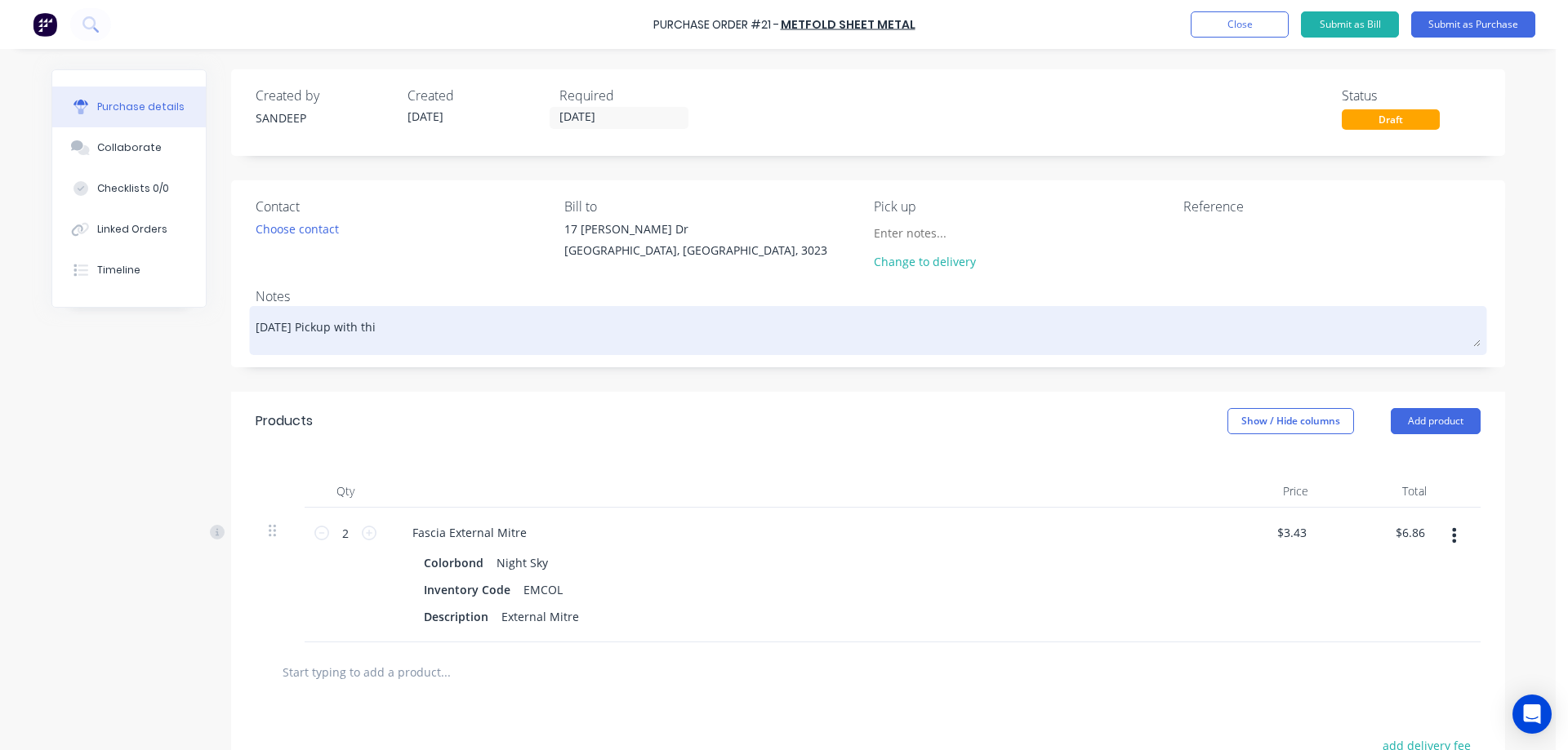
type textarea "x"
type textarea "[DATE] Pickup with this"
type textarea "x"
type textarea "[DATE] Pickup with this"
type textarea "x"
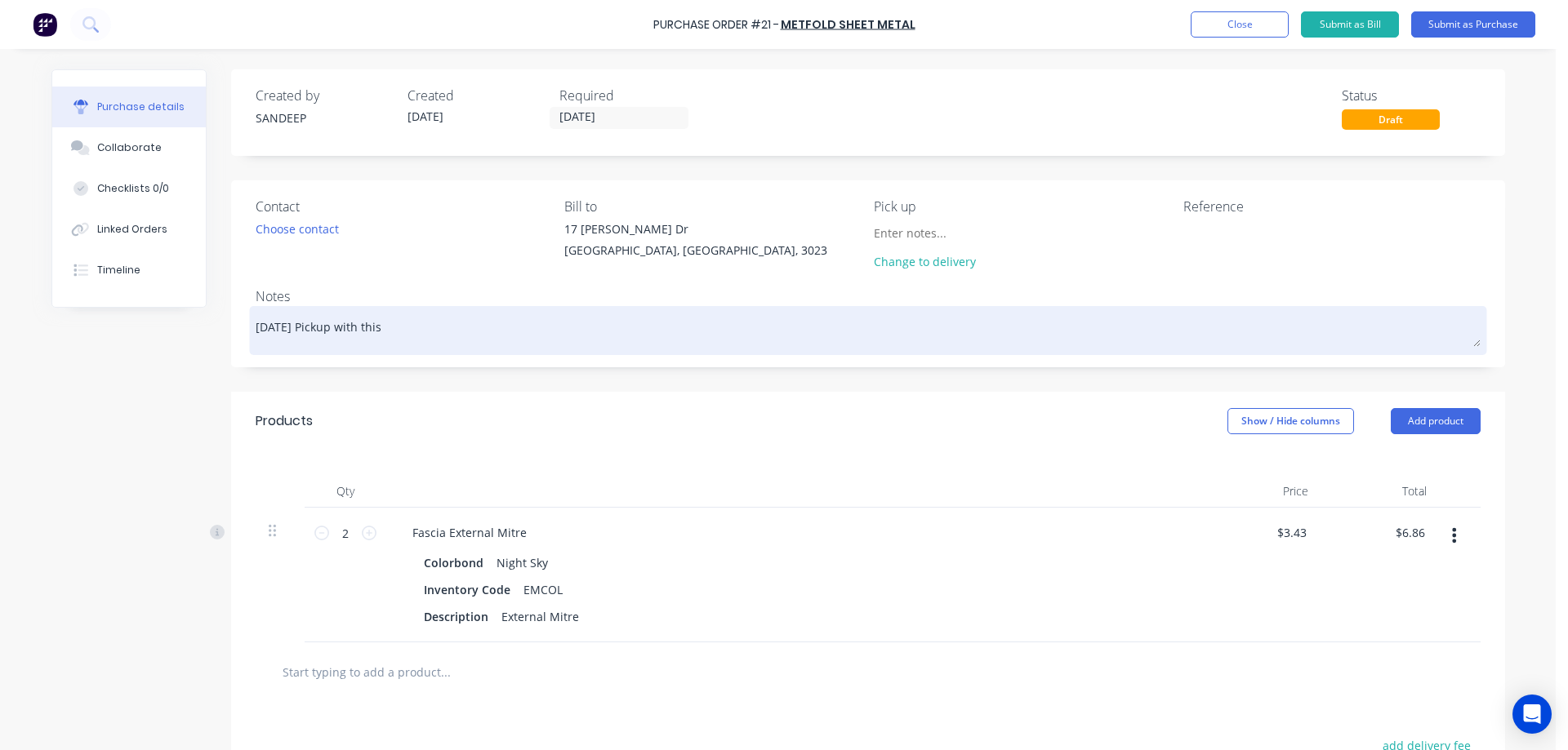
type textarea "[DATE] Pickup with this o"
type textarea "x"
type textarea "[DATE] Pickup with this or"
type textarea "x"
type textarea "[DATE] Pickup with this ord"
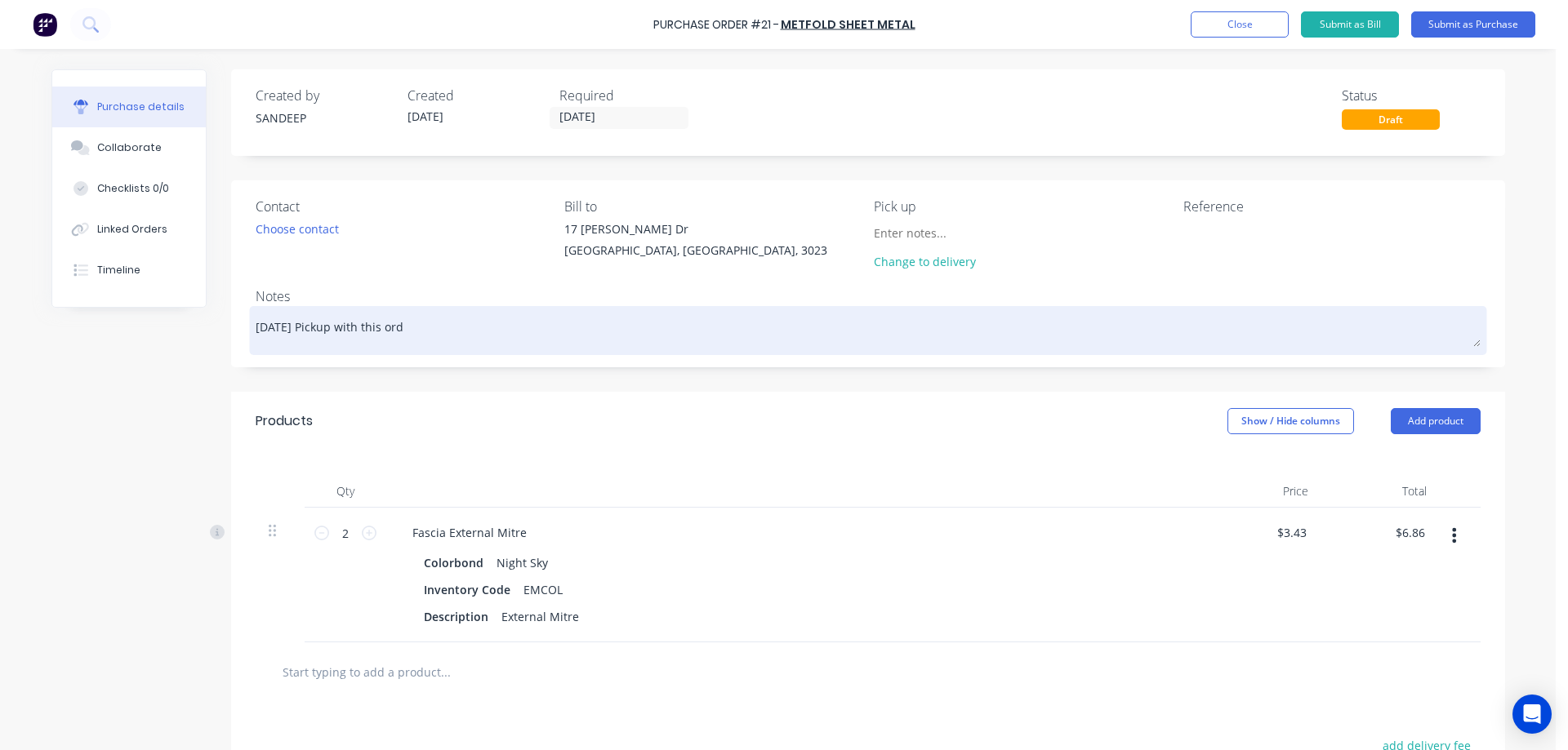
type textarea "x"
type textarea "[DATE] Pickup with this orde"
type textarea "x"
type textarea "[DATE] Pickup with this order"
type textarea "x"
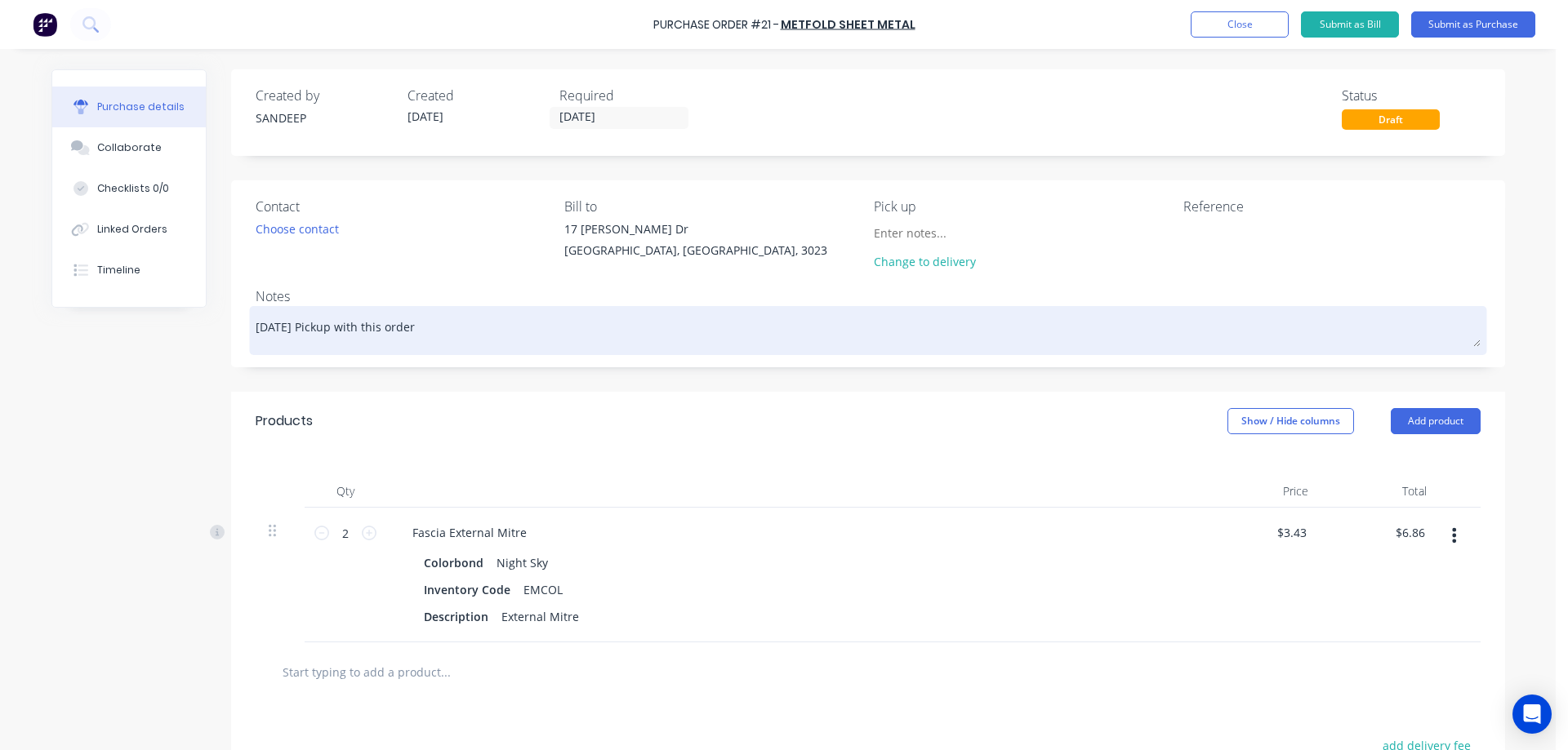
type textarea "[DATE] Pickup with this order"
paste textarea "M-PO002797 - 728554"
type textarea "x"
type textarea "[DATE] Pickup with this order M-PO002797 - 728554"
click at [555, 328] on textarea "[DATE] Pickup with this order M-PO002797 - 728554" at bounding box center [868, 328] width 1224 height 37
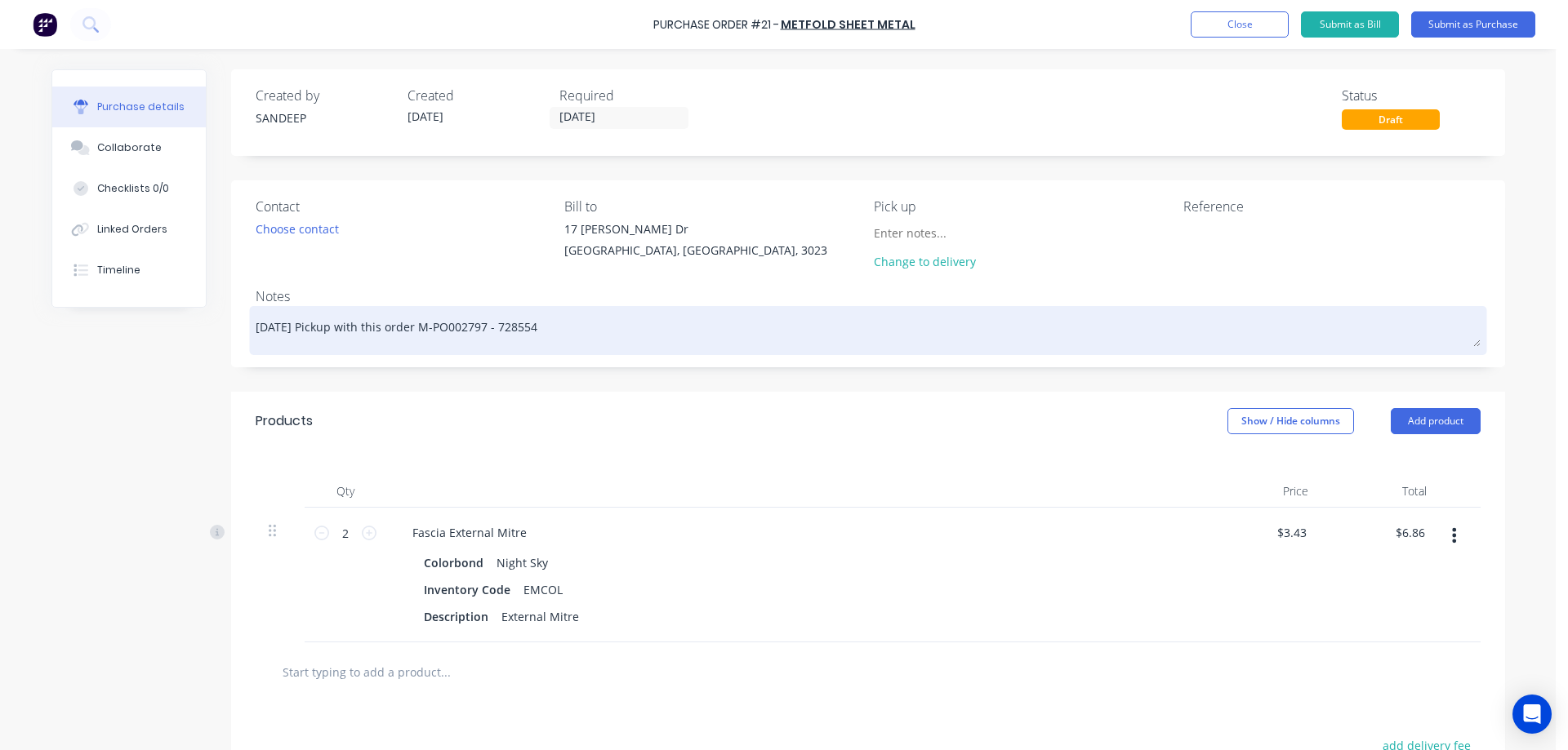
type textarea "x"
type textarea "[DATE] Pickup with this order M-PO002797 - 728554)"
click at [403, 328] on textarea "[DATE] Pickup with this order M-PO002797 - 728554)" at bounding box center [868, 328] width 1224 height 37
type textarea "x"
type textarea "[DATE], Pickup with this order (M-PO002797 - 728554)"
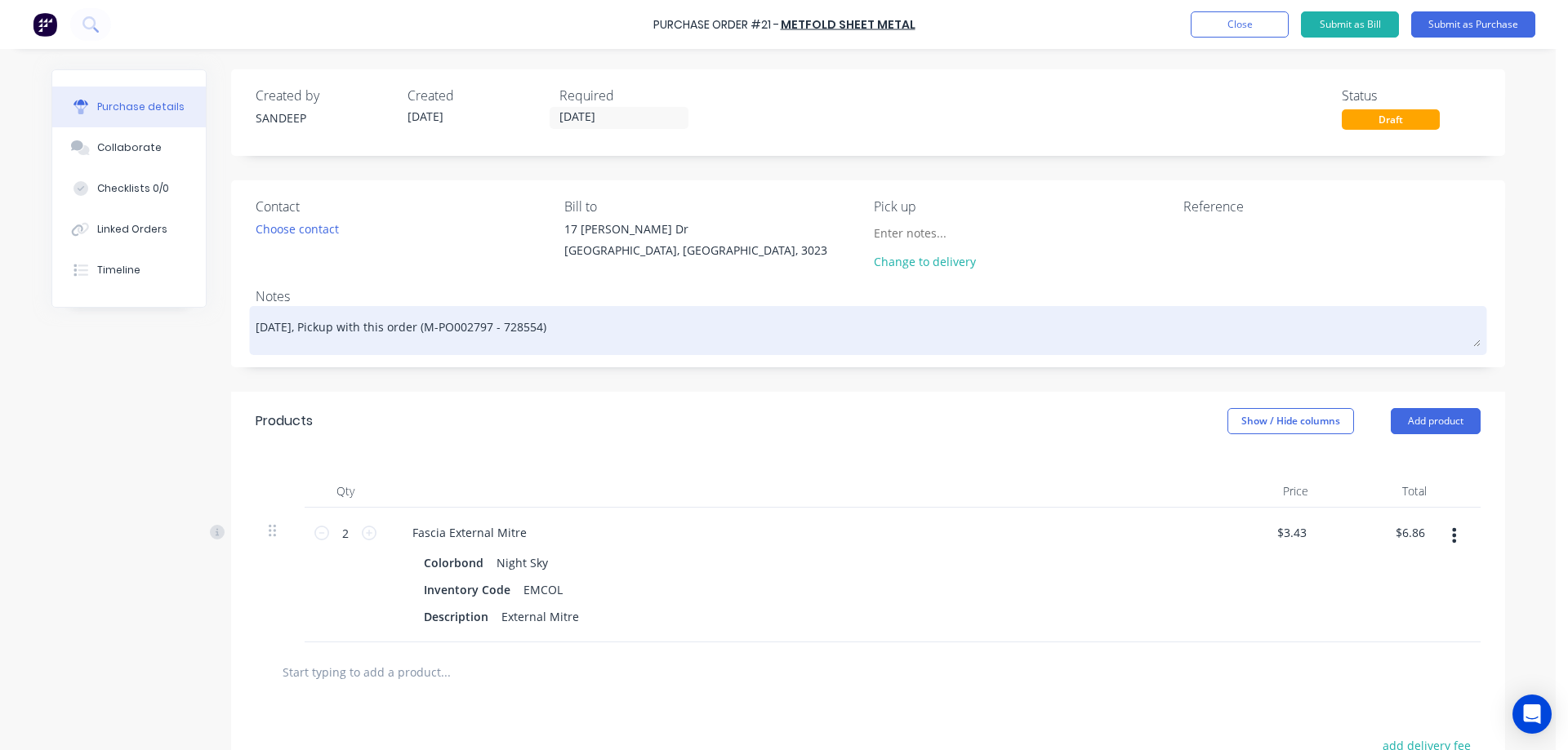
type textarea "x"
type textarea "[DATE], Pick up with this order (M-PO002797 - 728554)"
type textarea "x"
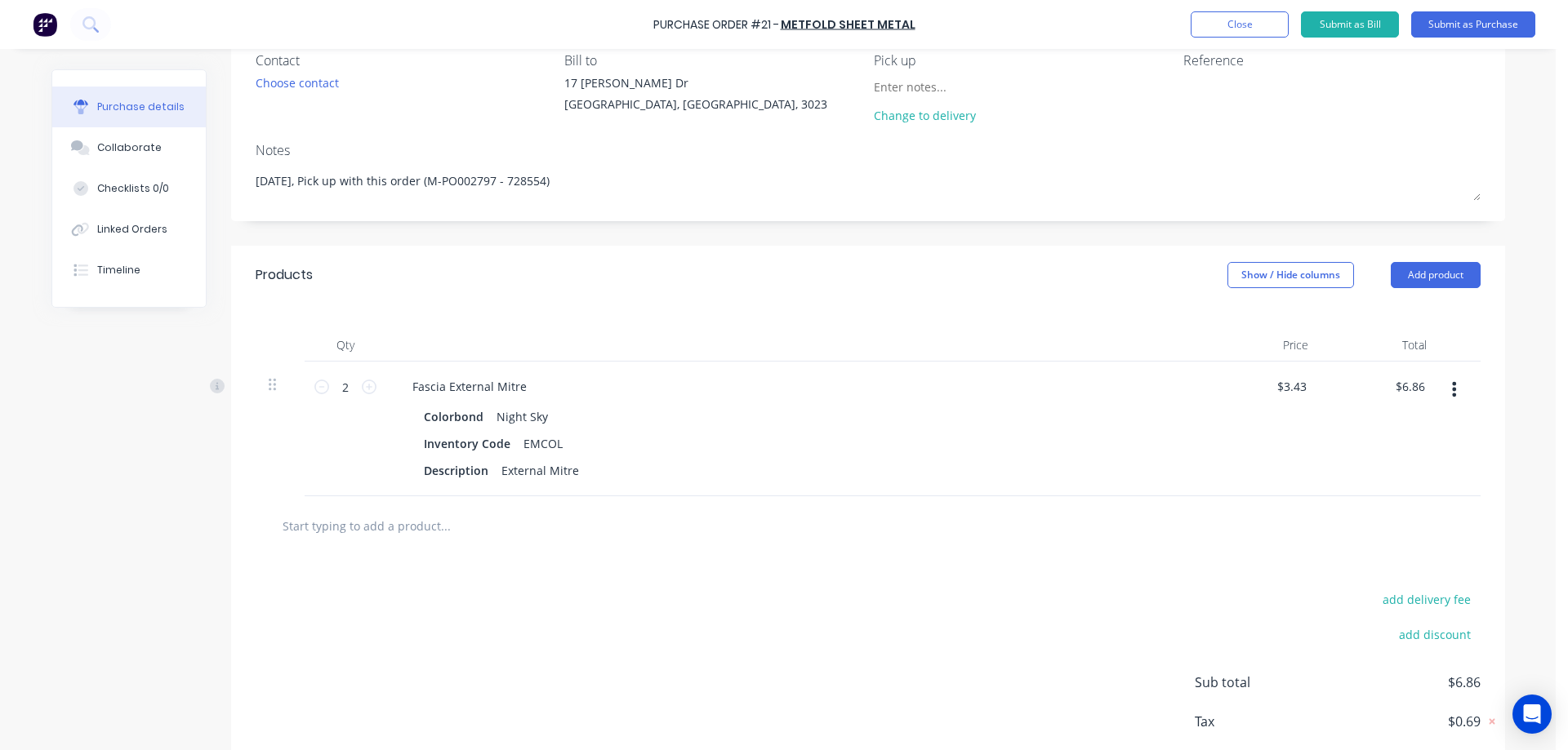
scroll to position [237, 0]
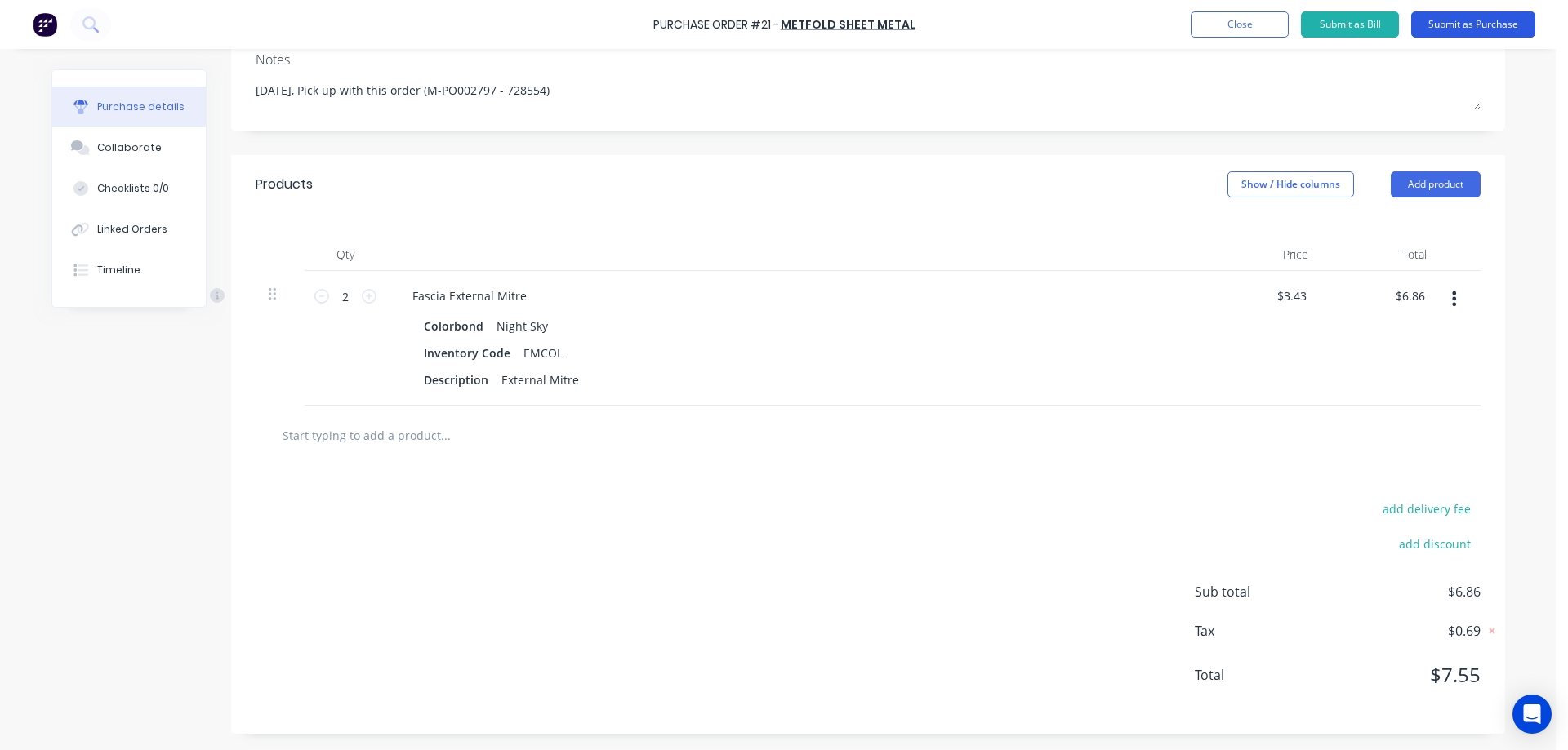
type textarea "[DATE], Pick up with this order (M-PO002797 - 728554)"
type textarea "x"
type textarea "[DATE], Pick up with this order (M-PO002797 - 728554)"
click at [1444, 16] on button "Submit as Purchase" at bounding box center [1472, 24] width 125 height 26
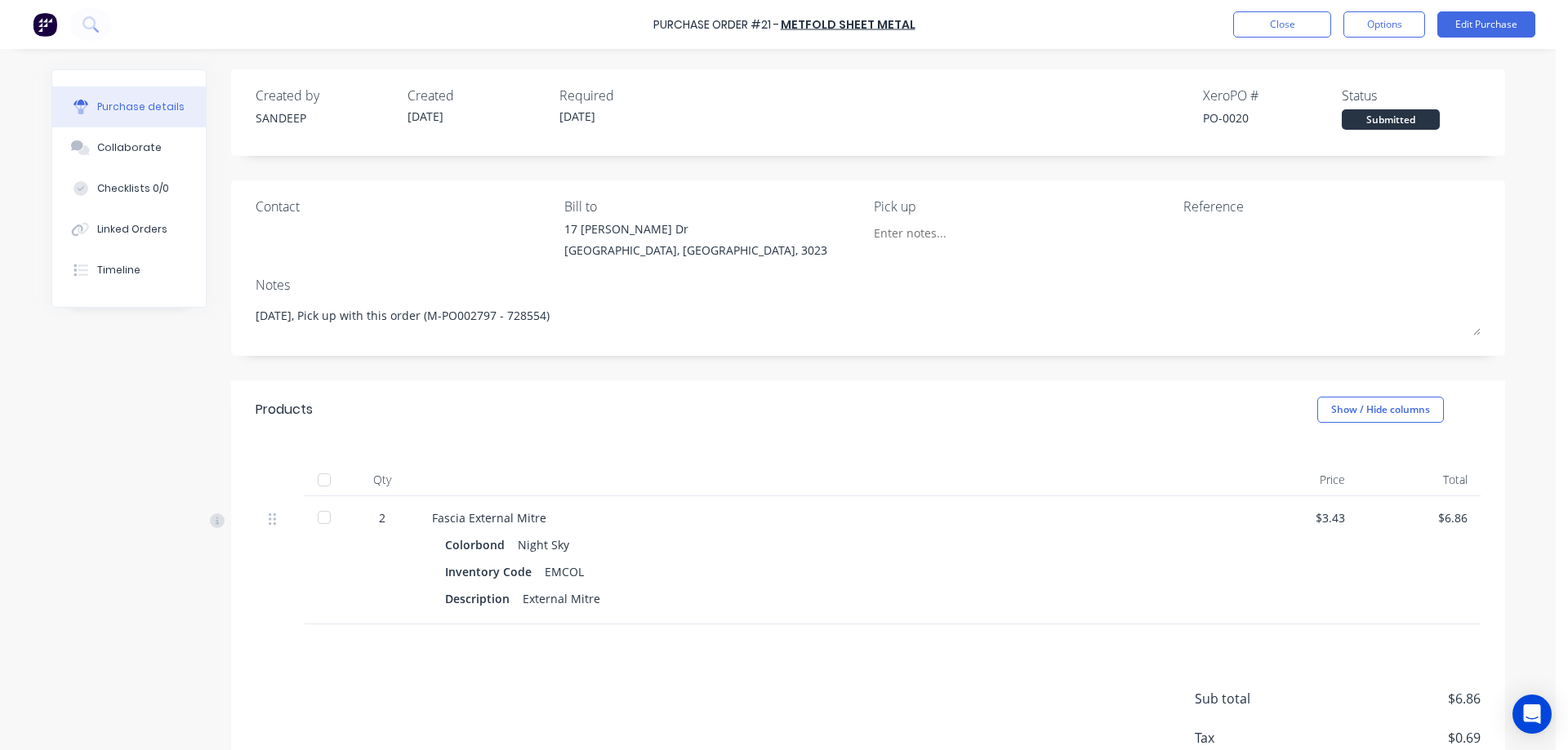
scroll to position [82, 0]
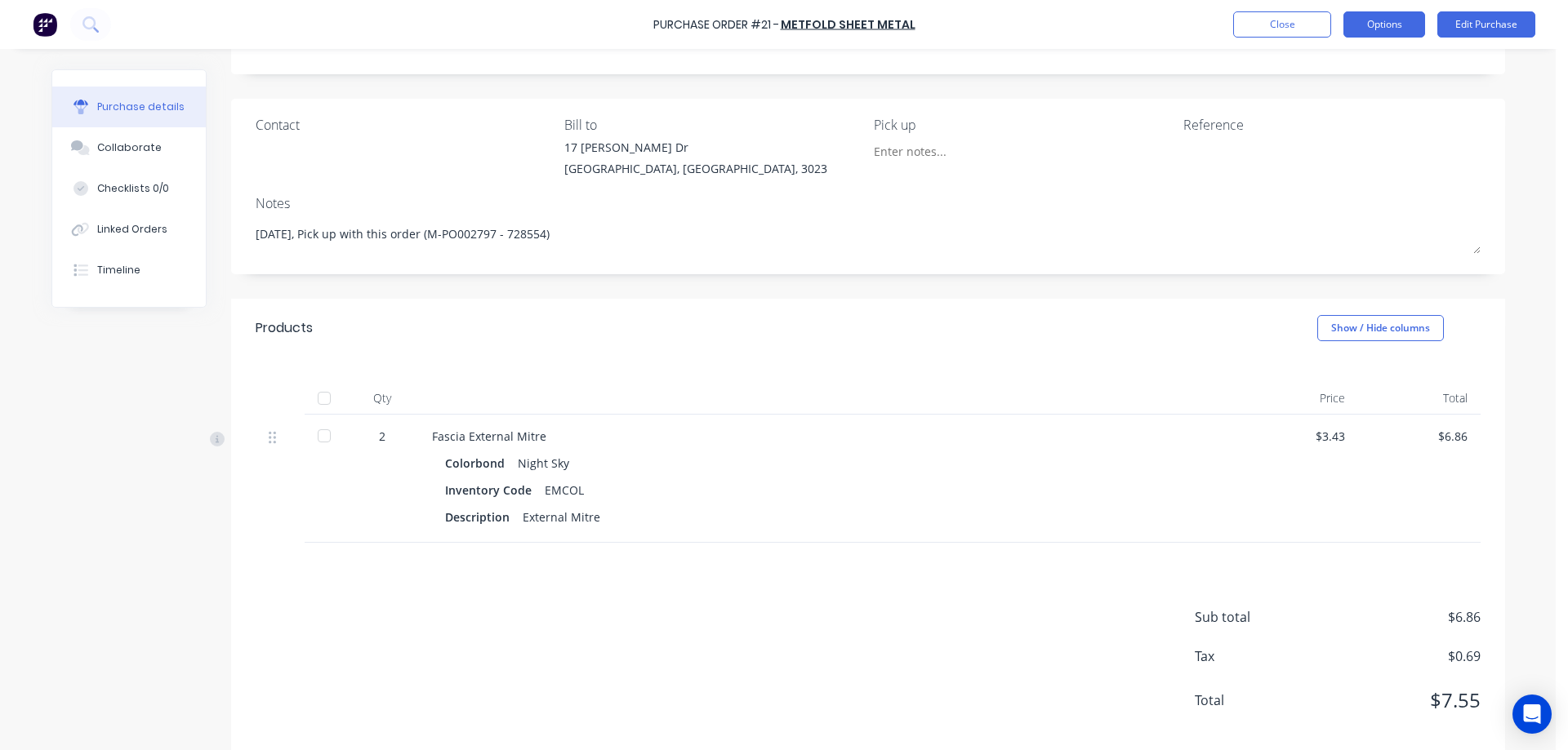
click at [1392, 21] on button "Options" at bounding box center [1384, 24] width 82 height 26
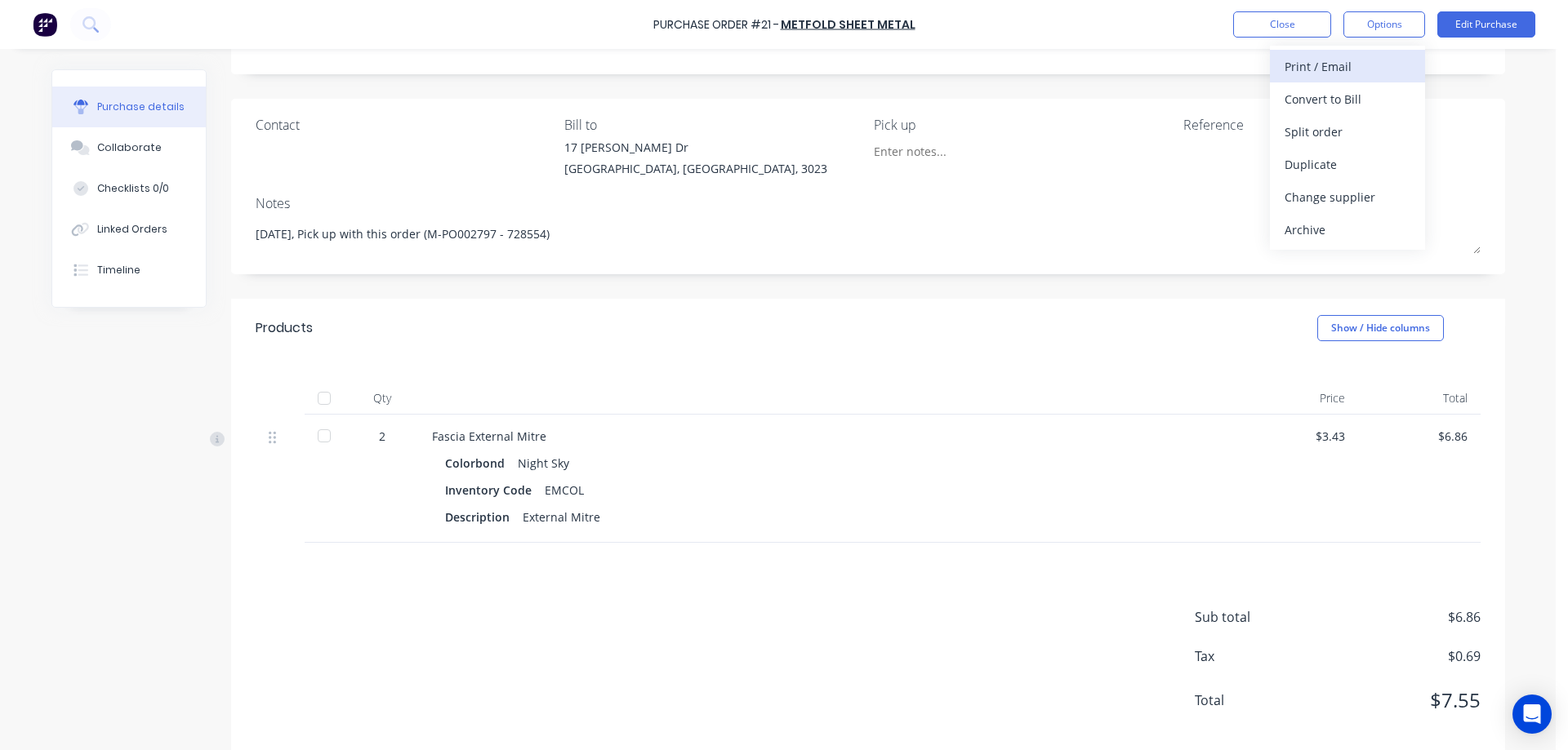
click at [1349, 64] on div "Print / Email" at bounding box center [1347, 67] width 126 height 24
click at [1317, 95] on div "With pricing" at bounding box center [1347, 100] width 126 height 24
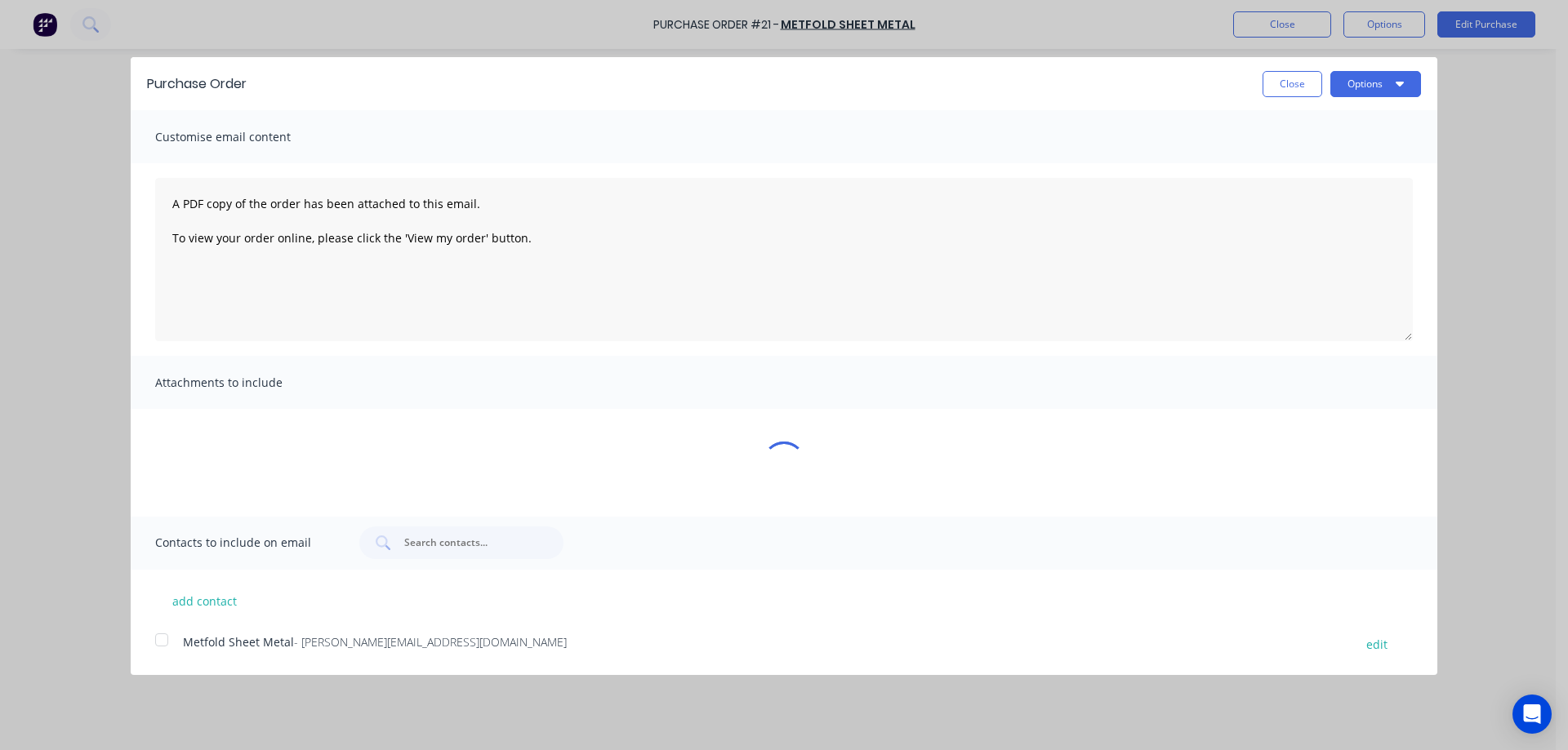
scroll to position [0, 0]
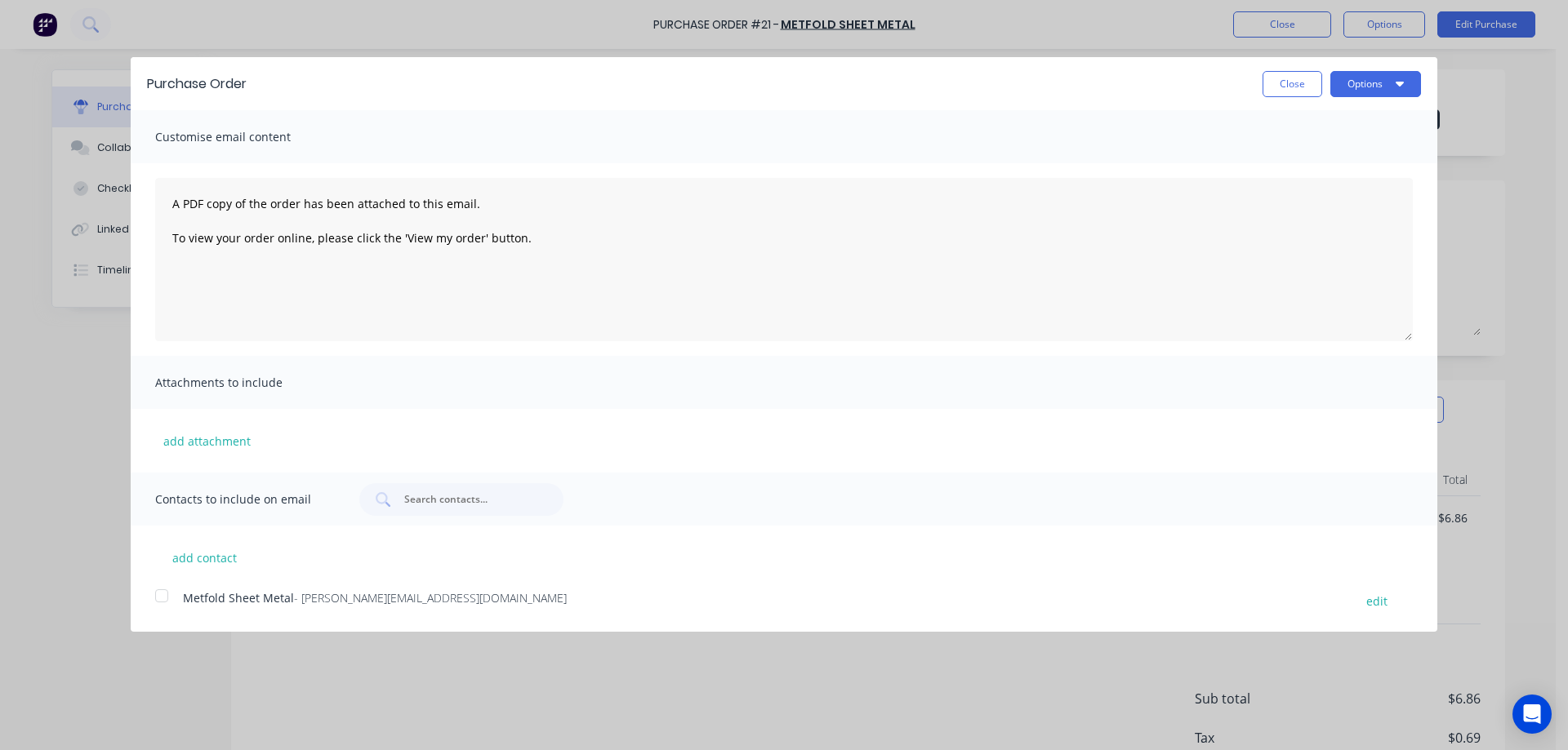
click at [156, 594] on div at bounding box center [161, 596] width 33 height 33
click at [1381, 80] on button "Options" at bounding box center [1375, 84] width 91 height 26
click at [1320, 143] on button "Email" at bounding box center [1343, 158] width 155 height 33
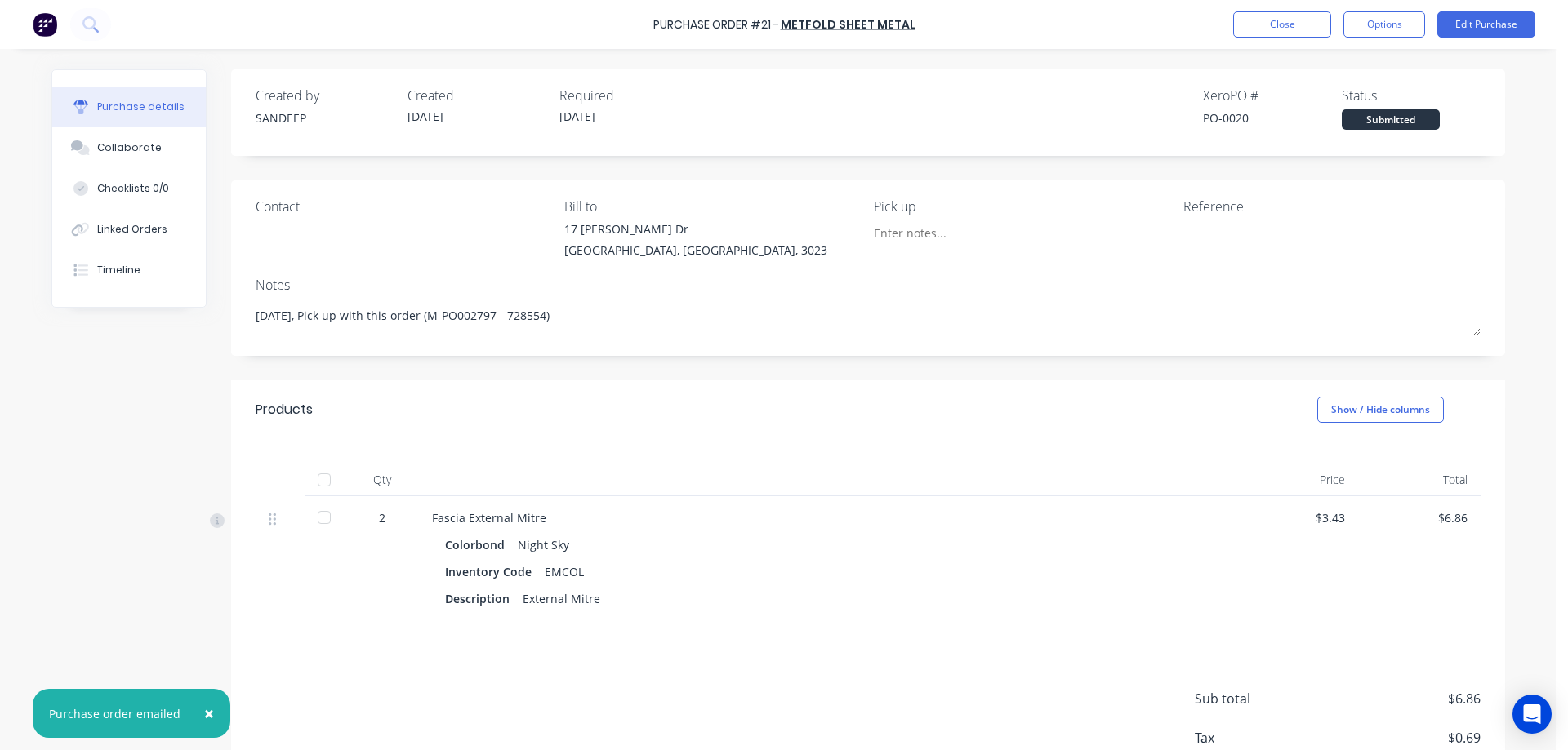
type textarea "x"
click at [45, 30] on img at bounding box center [45, 24] width 25 height 25
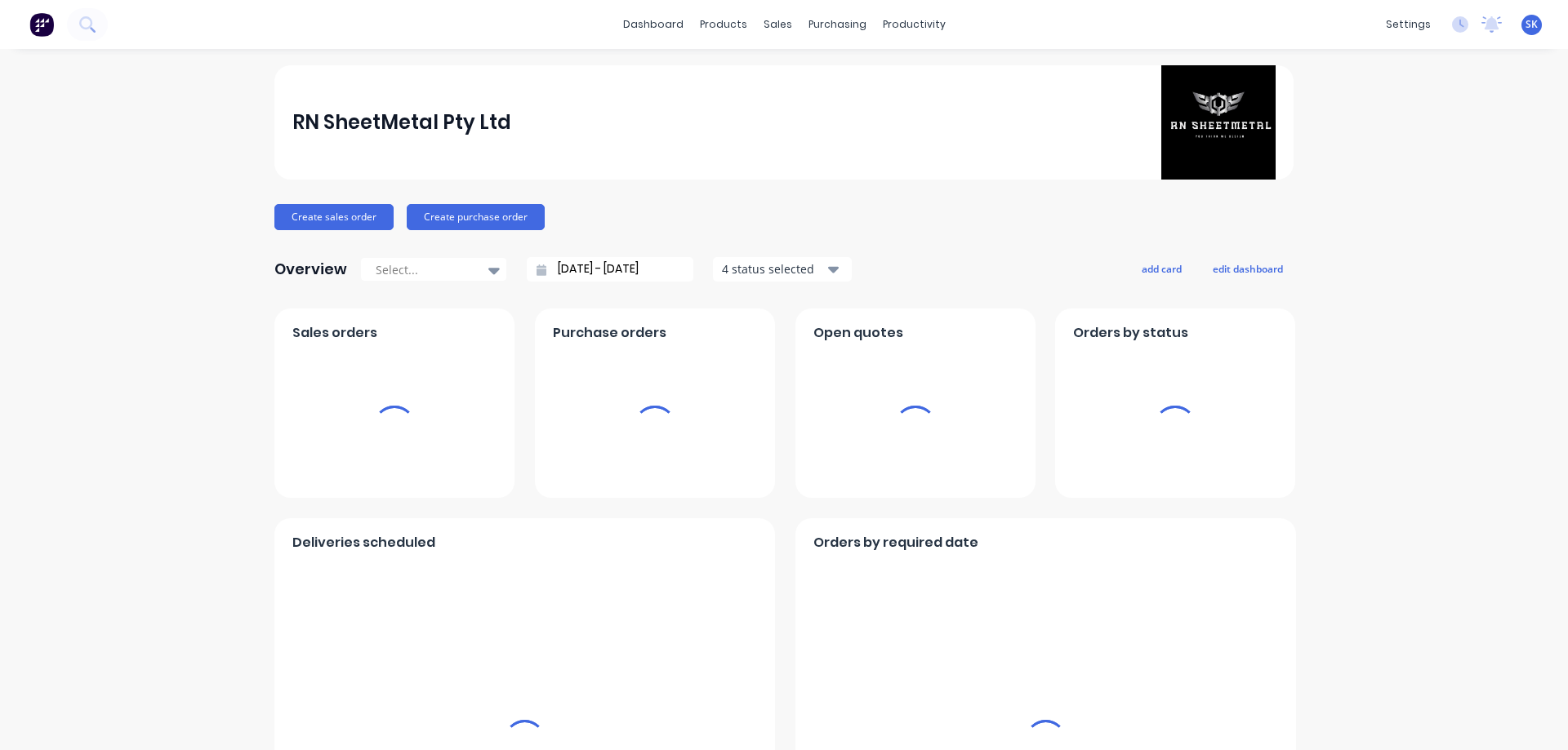
click at [37, 22] on img at bounding box center [42, 24] width 25 height 25
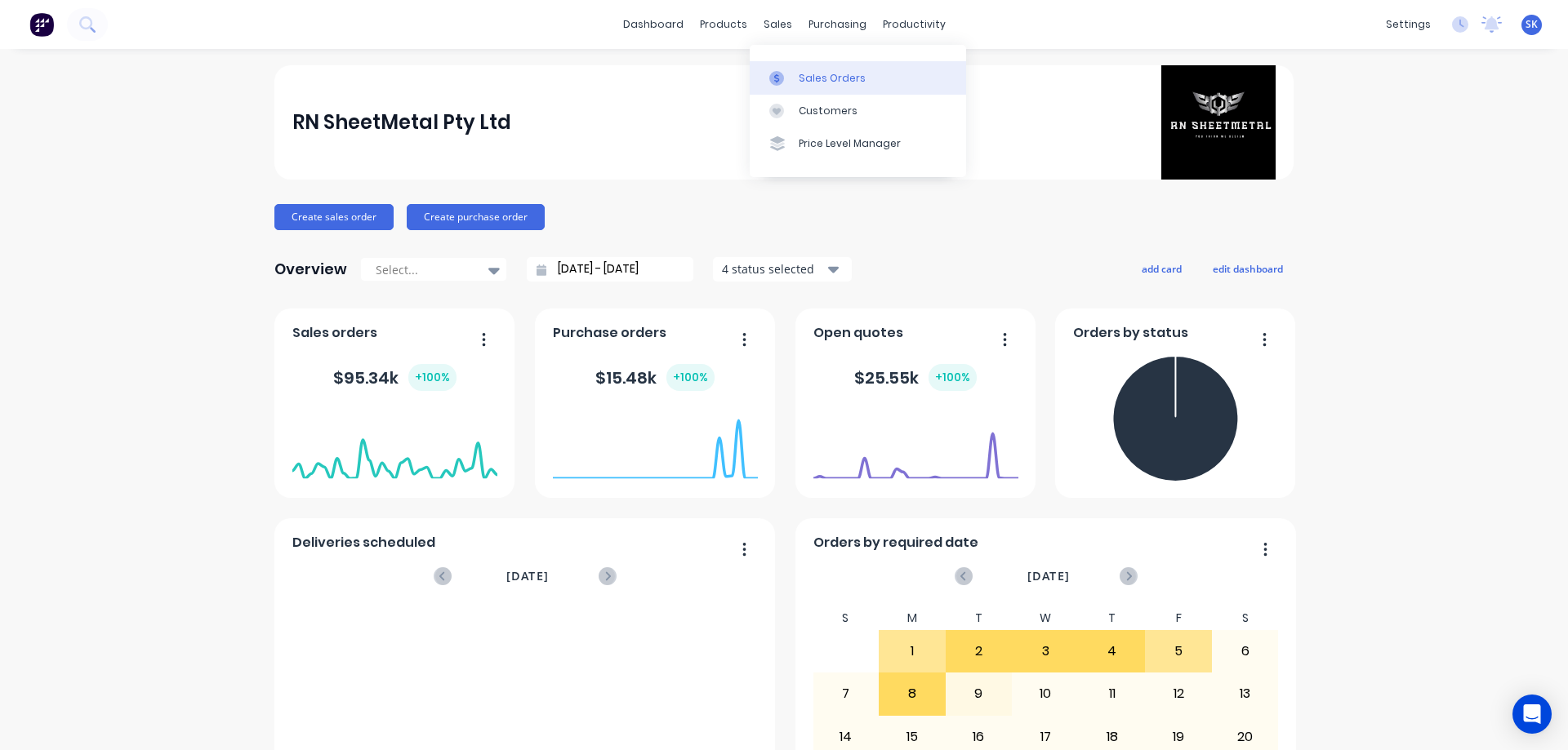
click at [815, 82] on div "Sales Orders" at bounding box center [832, 78] width 67 height 15
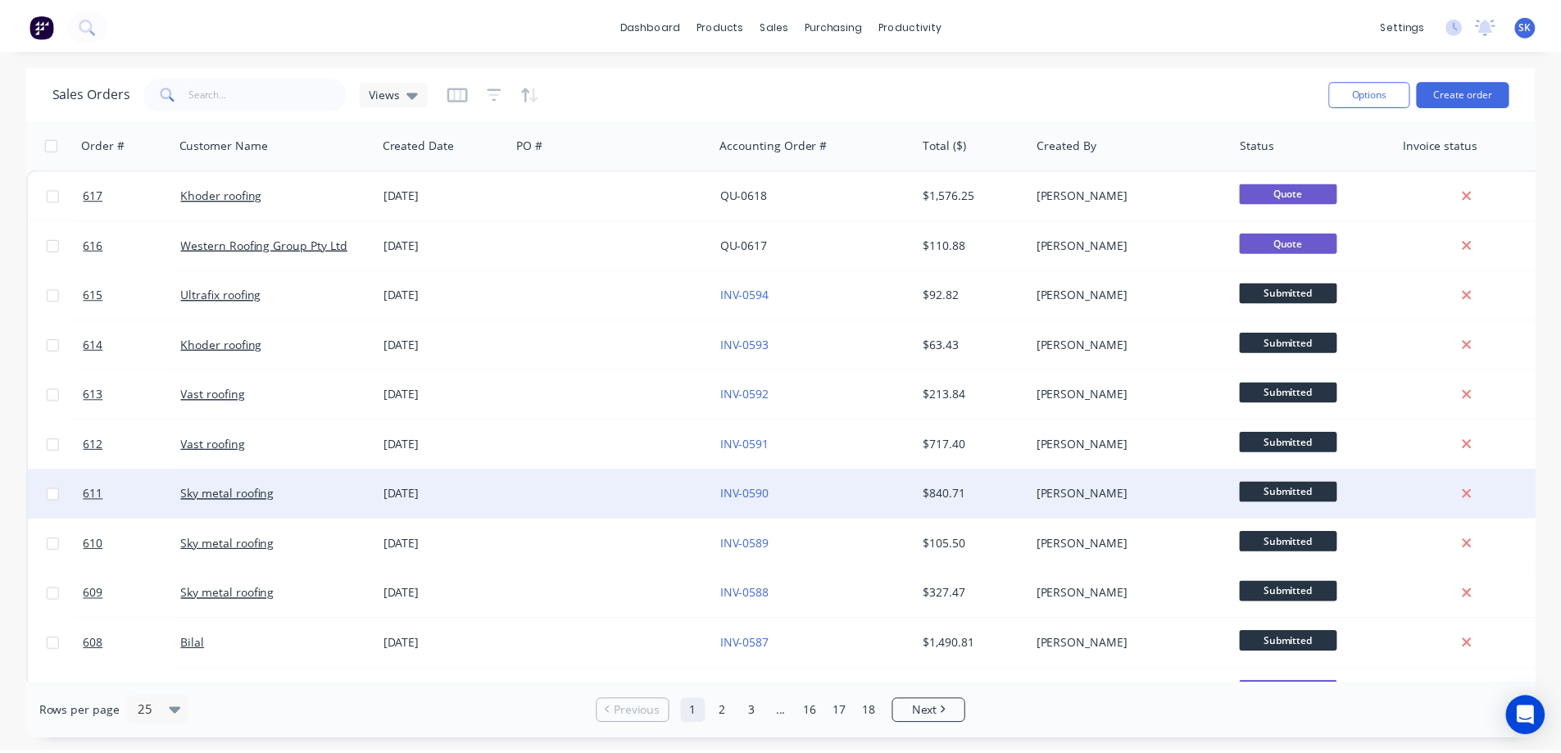
scroll to position [82, 0]
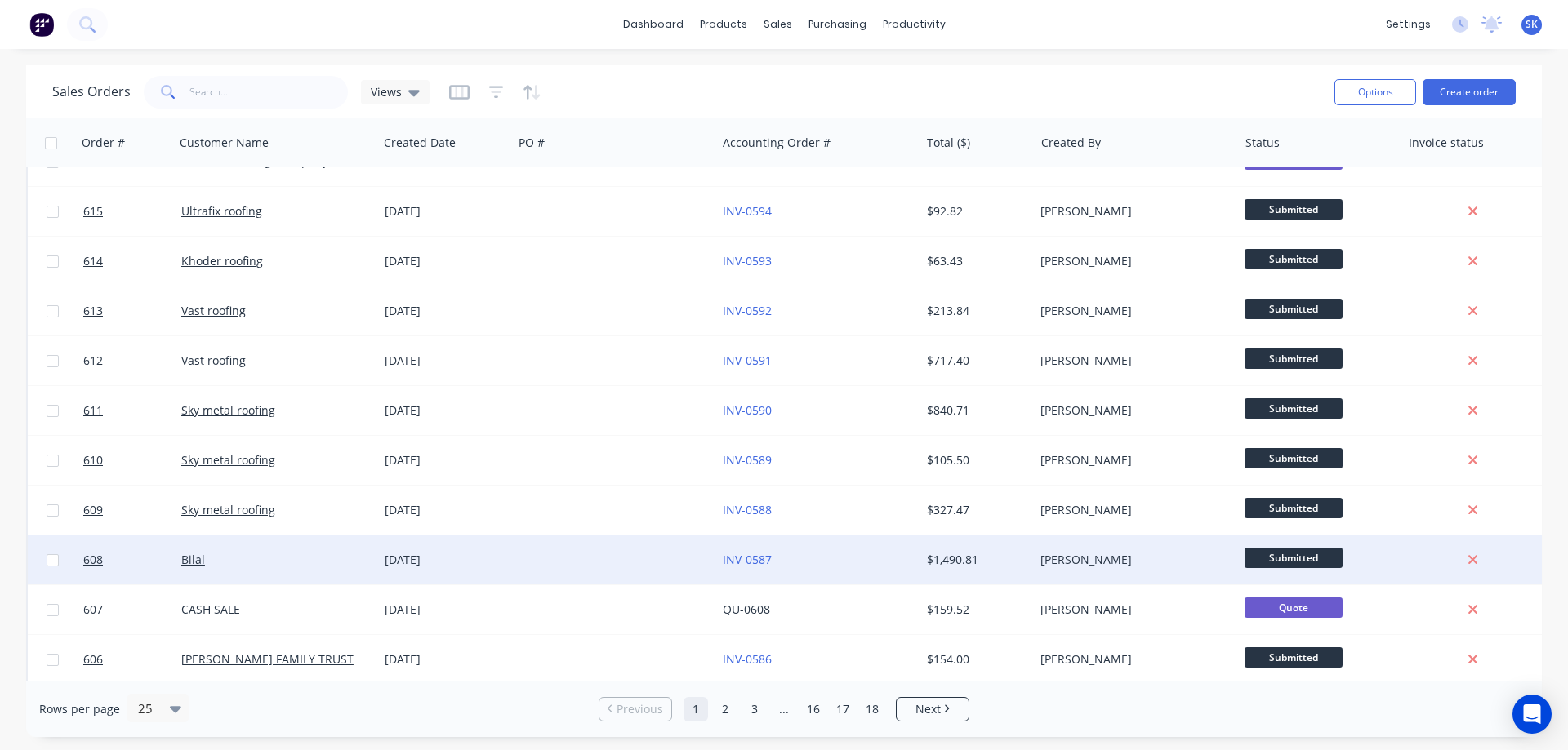
click at [461, 556] on div "[DATE]" at bounding box center [445, 560] width 122 height 16
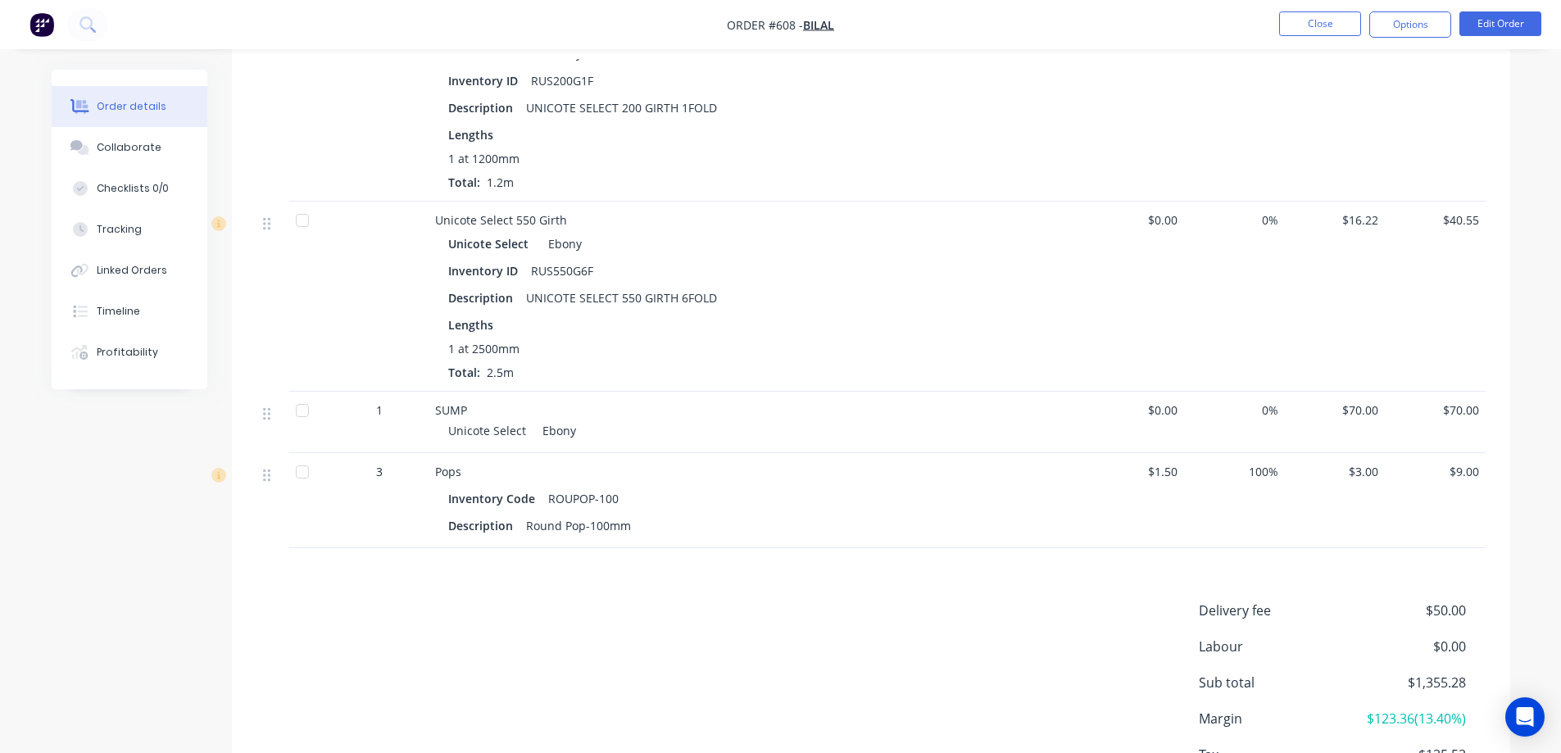
scroll to position [2072, 0]
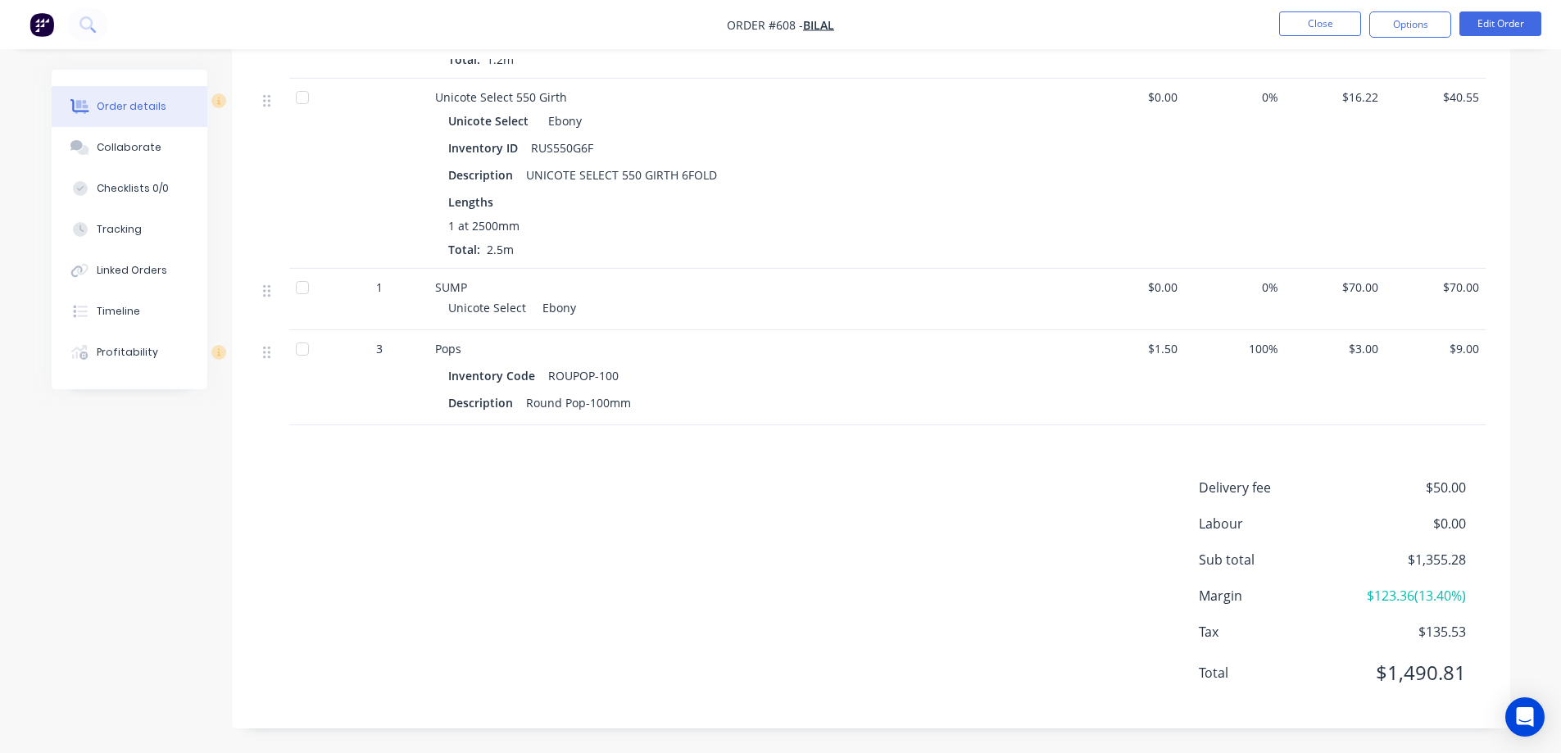
click at [44, 24] on img "button" at bounding box center [42, 24] width 25 height 25
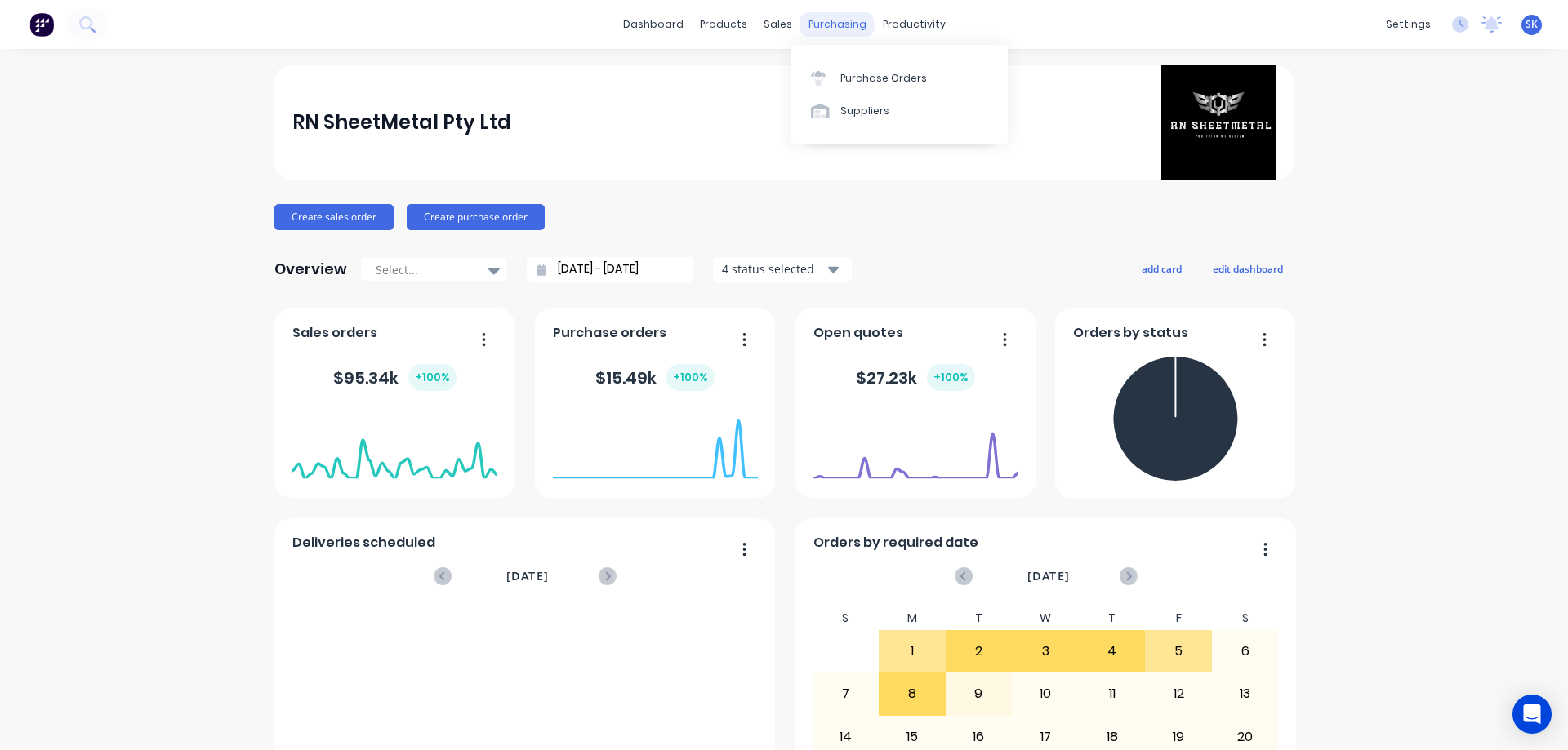
click at [831, 24] on div "purchasing" at bounding box center [837, 24] width 75 height 25
click at [851, 63] on link "Purchase Orders" at bounding box center [899, 77] width 216 height 33
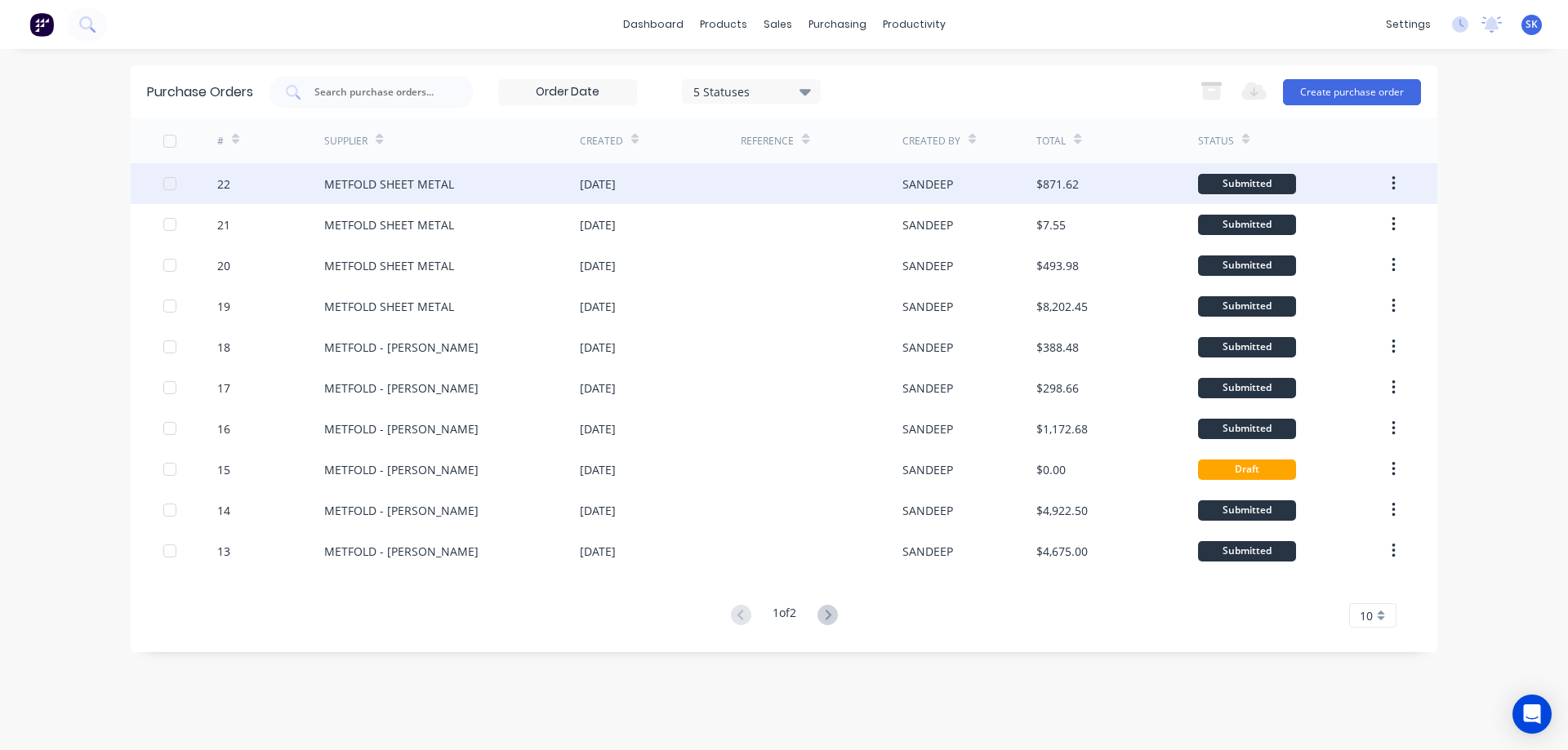
click at [574, 171] on div "METFOLD SHEET METAL" at bounding box center [451, 183] width 256 height 41
